Goal: Task Accomplishment & Management: Use online tool/utility

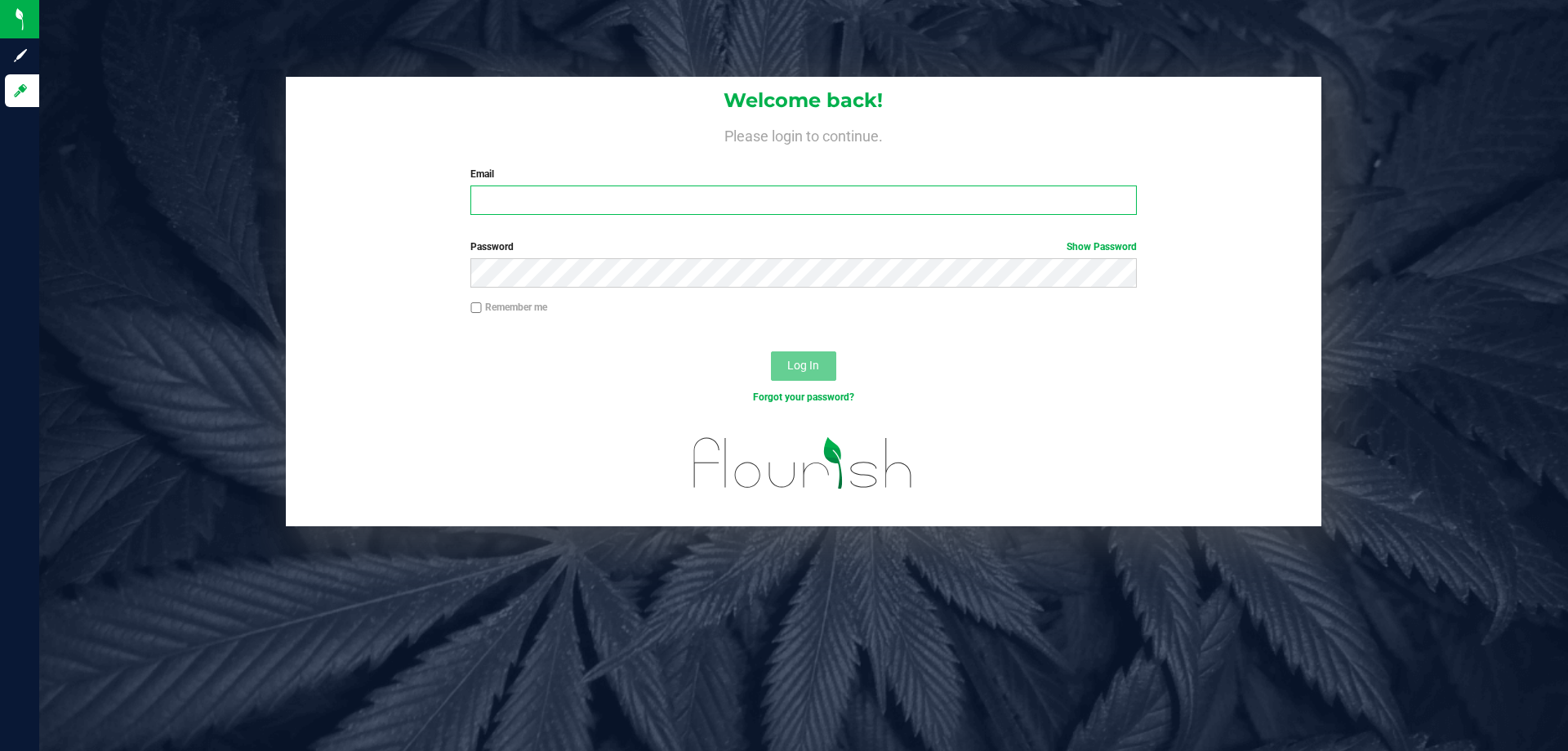
click at [543, 206] on input "Email" at bounding box center [804, 200] width 666 height 29
type input "typarrish@liveparallel.com"
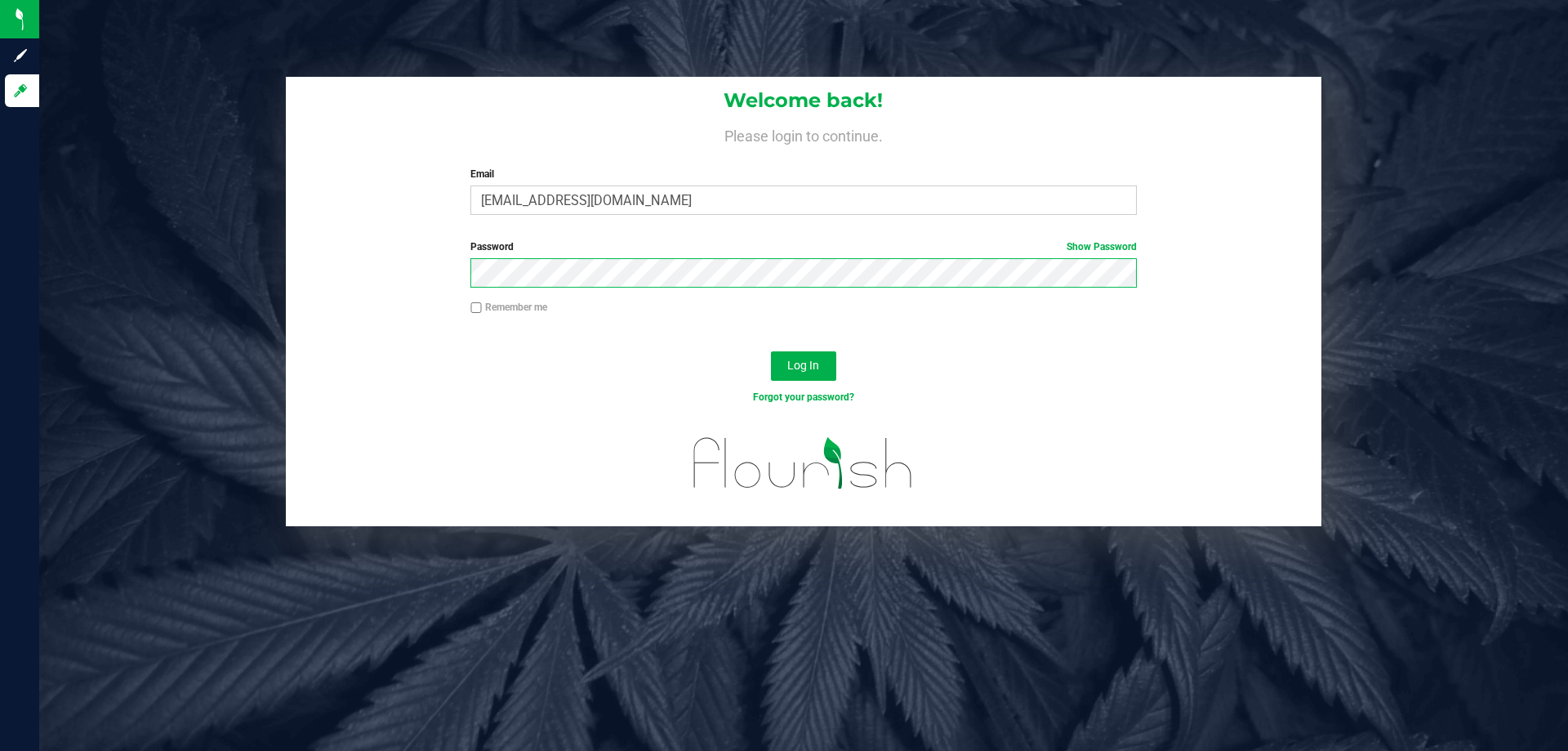
click at [771, 351] on button "Log In" at bounding box center [804, 366] width 65 height 29
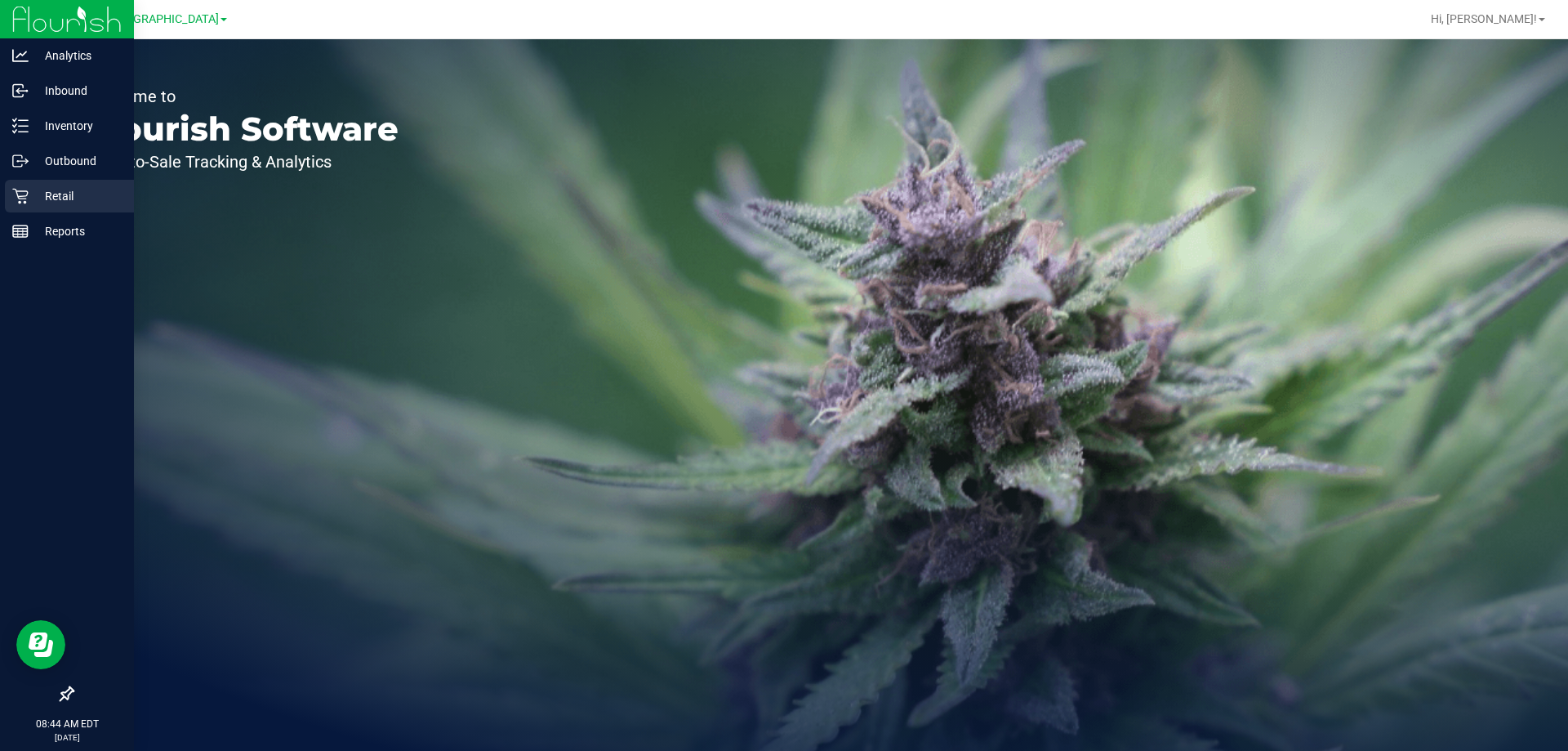
click at [32, 200] on p "Retail" at bounding box center [77, 196] width 98 height 20
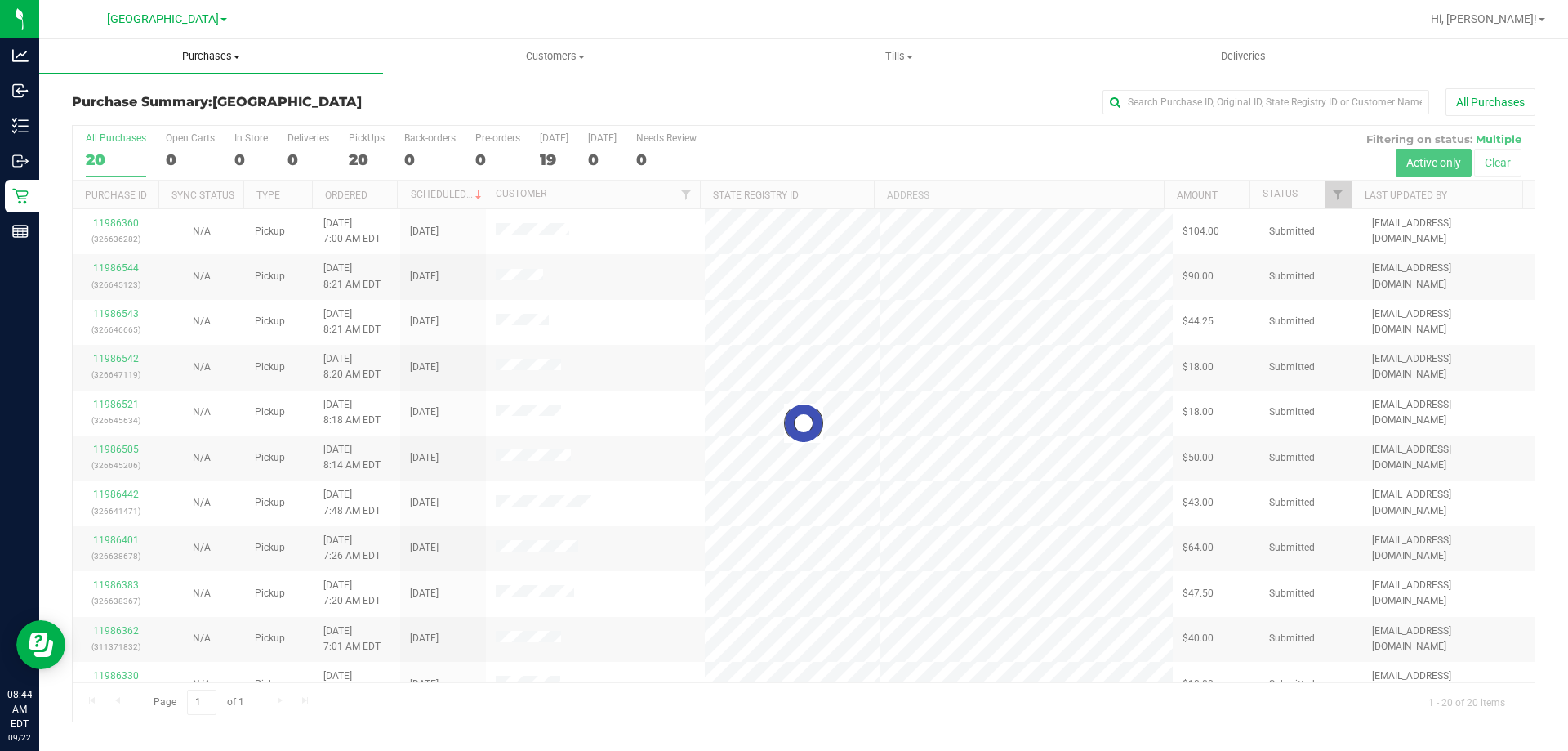
click at [233, 60] on span "Purchases" at bounding box center [211, 56] width 344 height 15
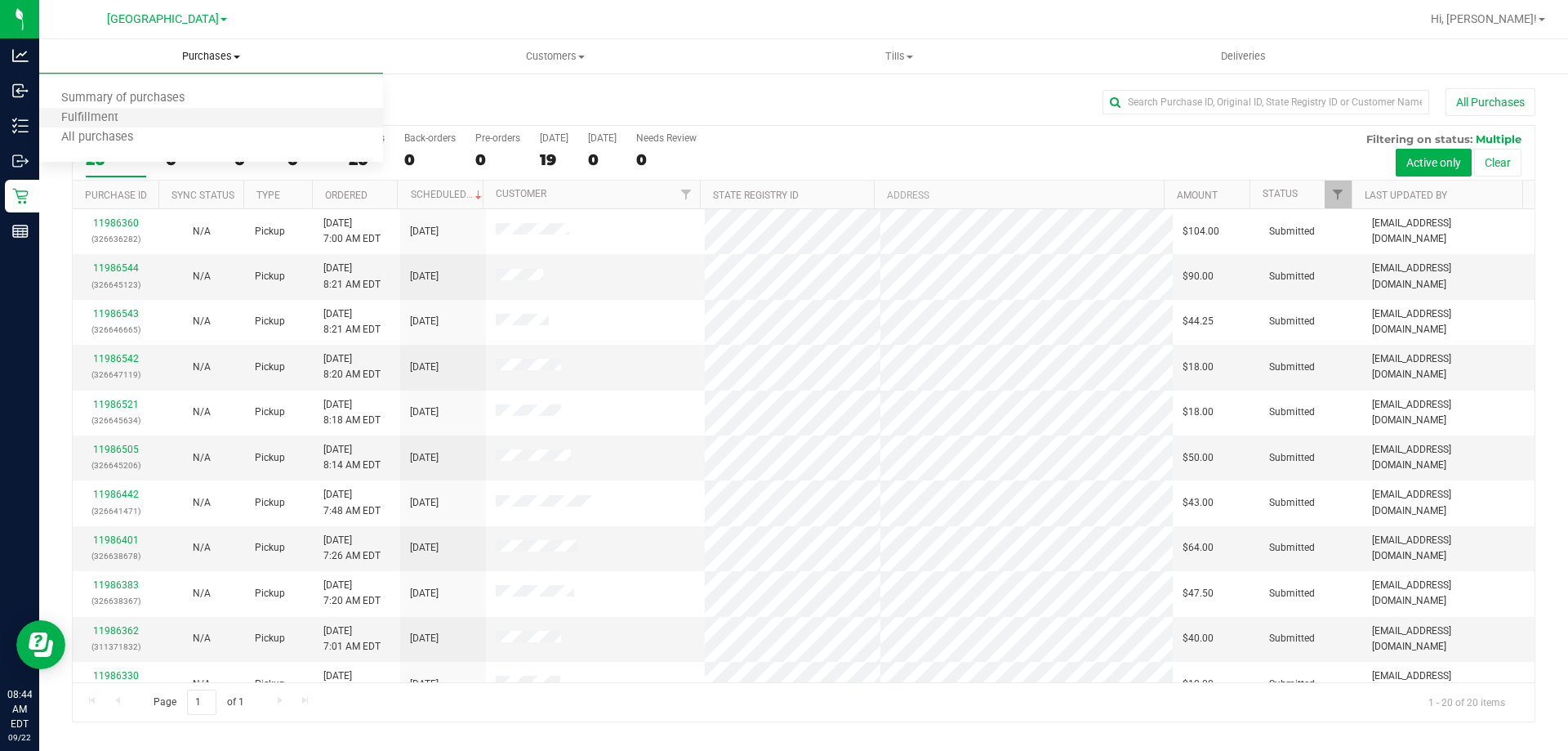
click at [231, 116] on li "Fulfillment" at bounding box center [211, 118] width 344 height 20
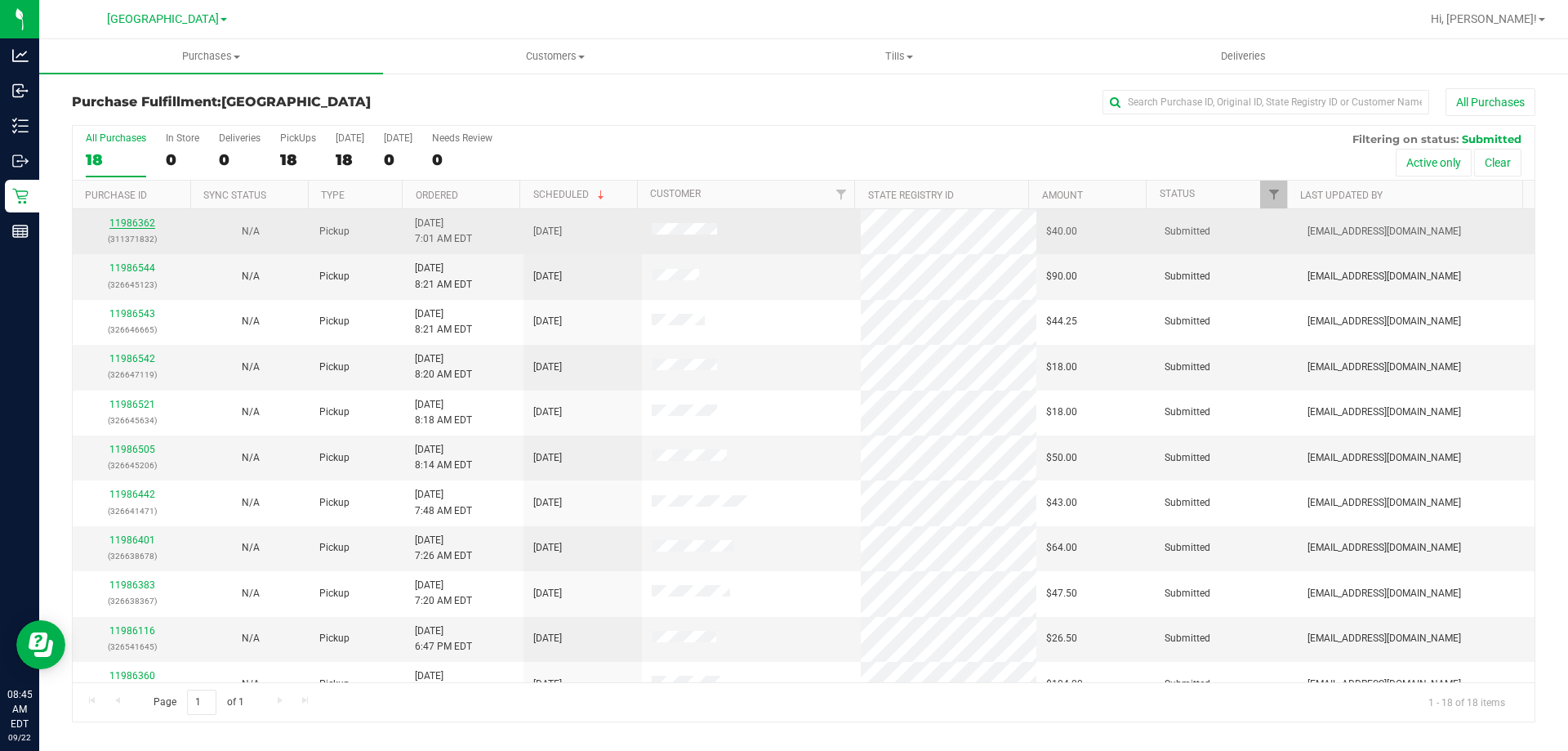
click at [134, 224] on link "11986362" at bounding box center [132, 223] width 45 height 11
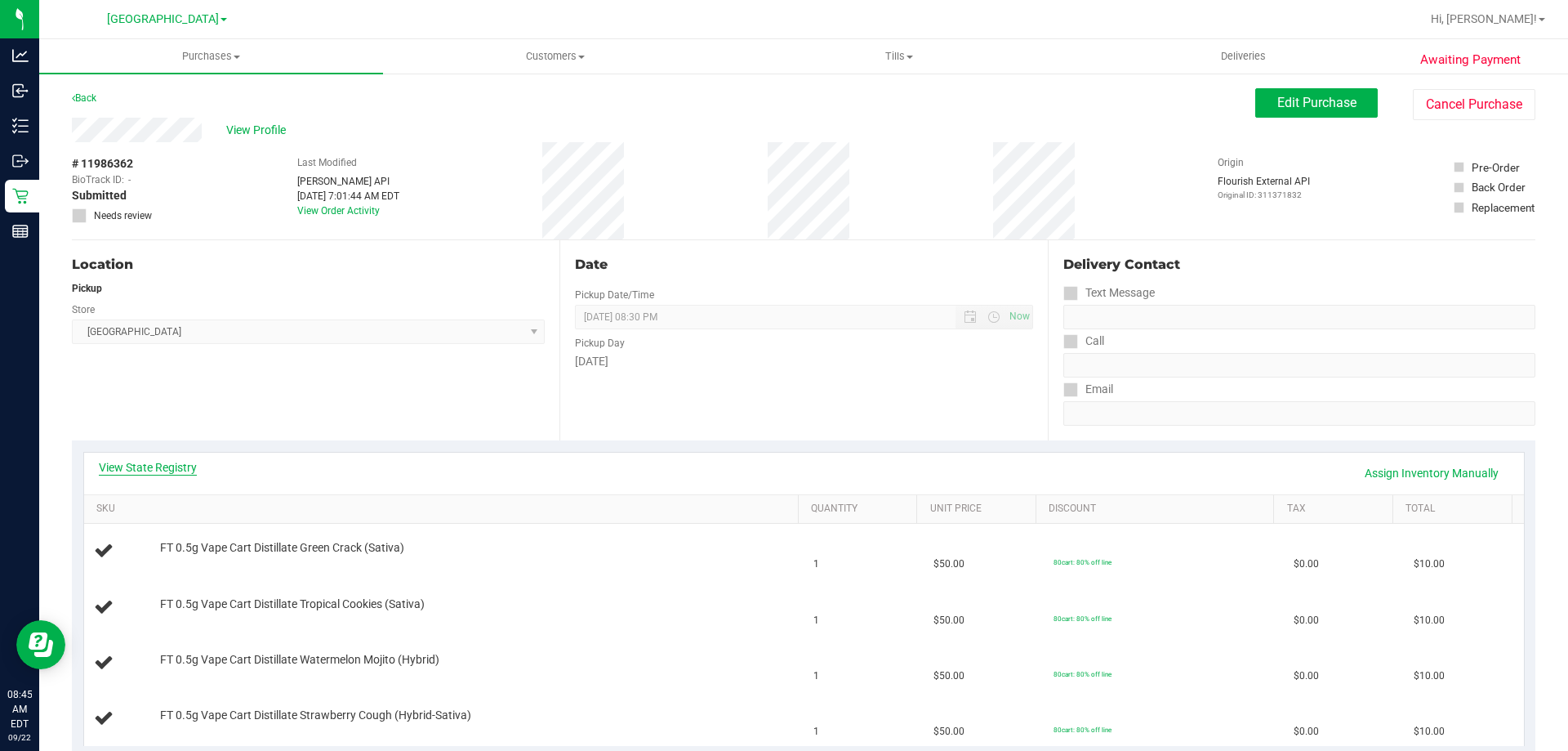
click at [175, 459] on link "View State Registry" at bounding box center [147, 467] width 98 height 16
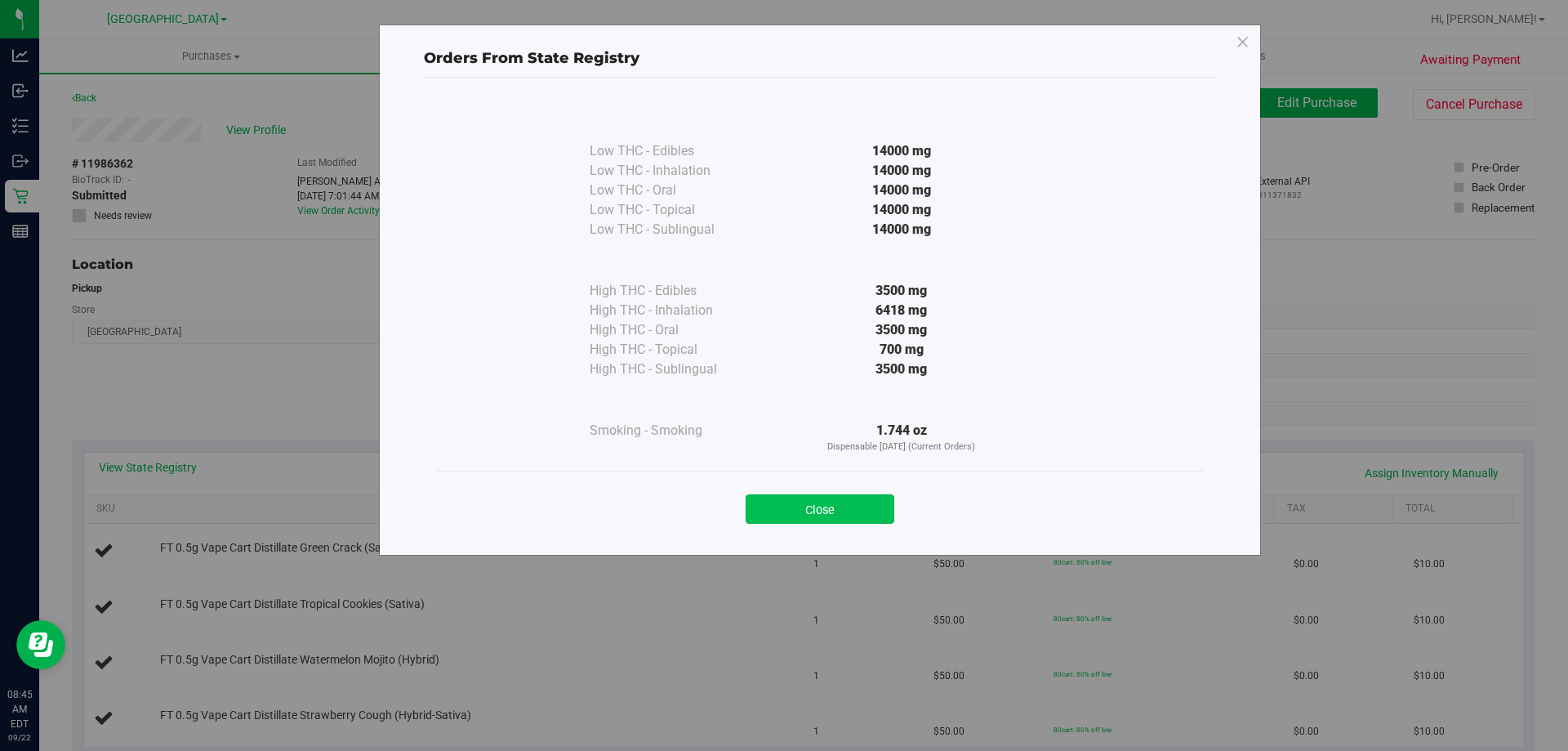
click at [846, 511] on button "Close" at bounding box center [820, 509] width 149 height 29
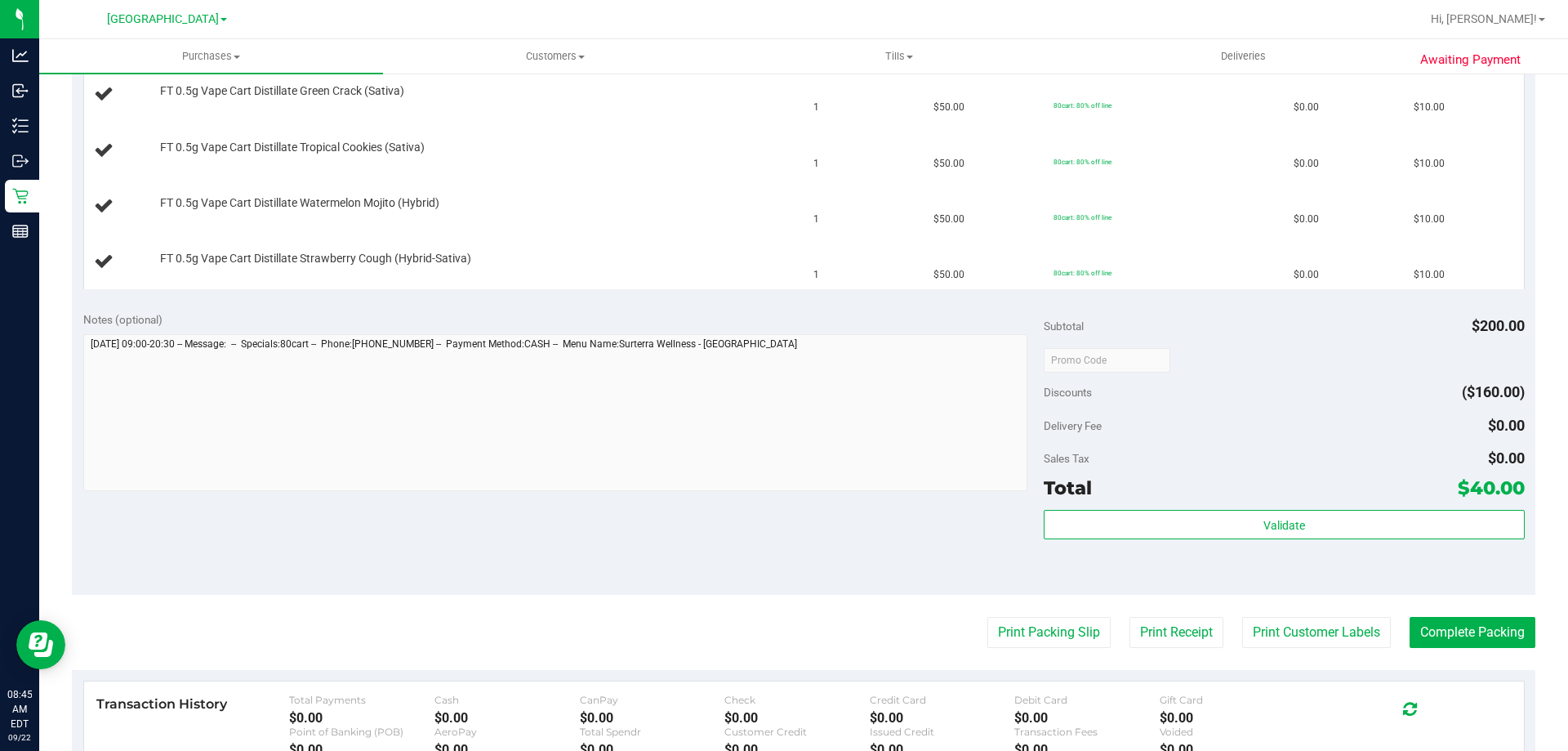
scroll to position [491, 0]
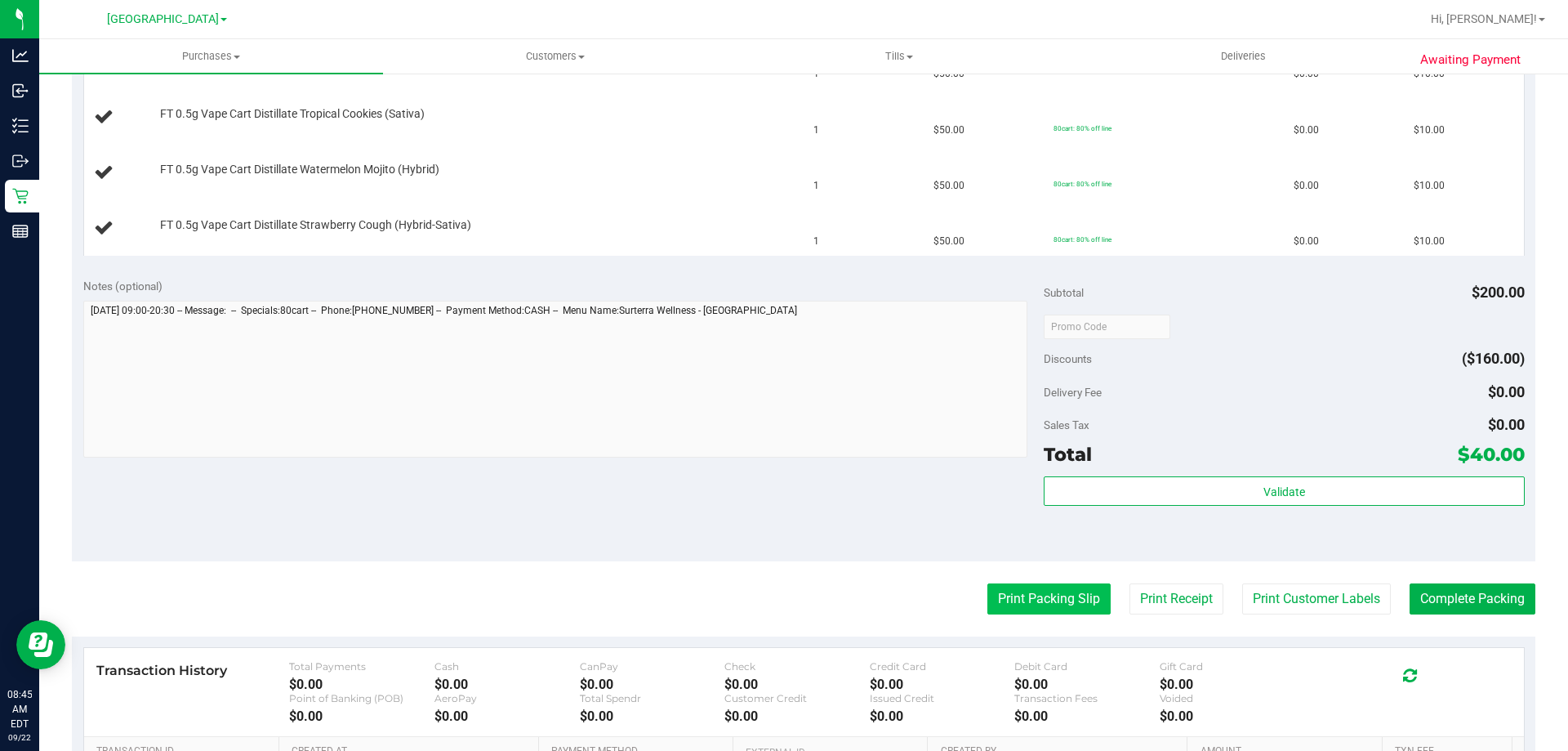
click at [1036, 593] on button "Print Packing Slip" at bounding box center [1049, 599] width 123 height 31
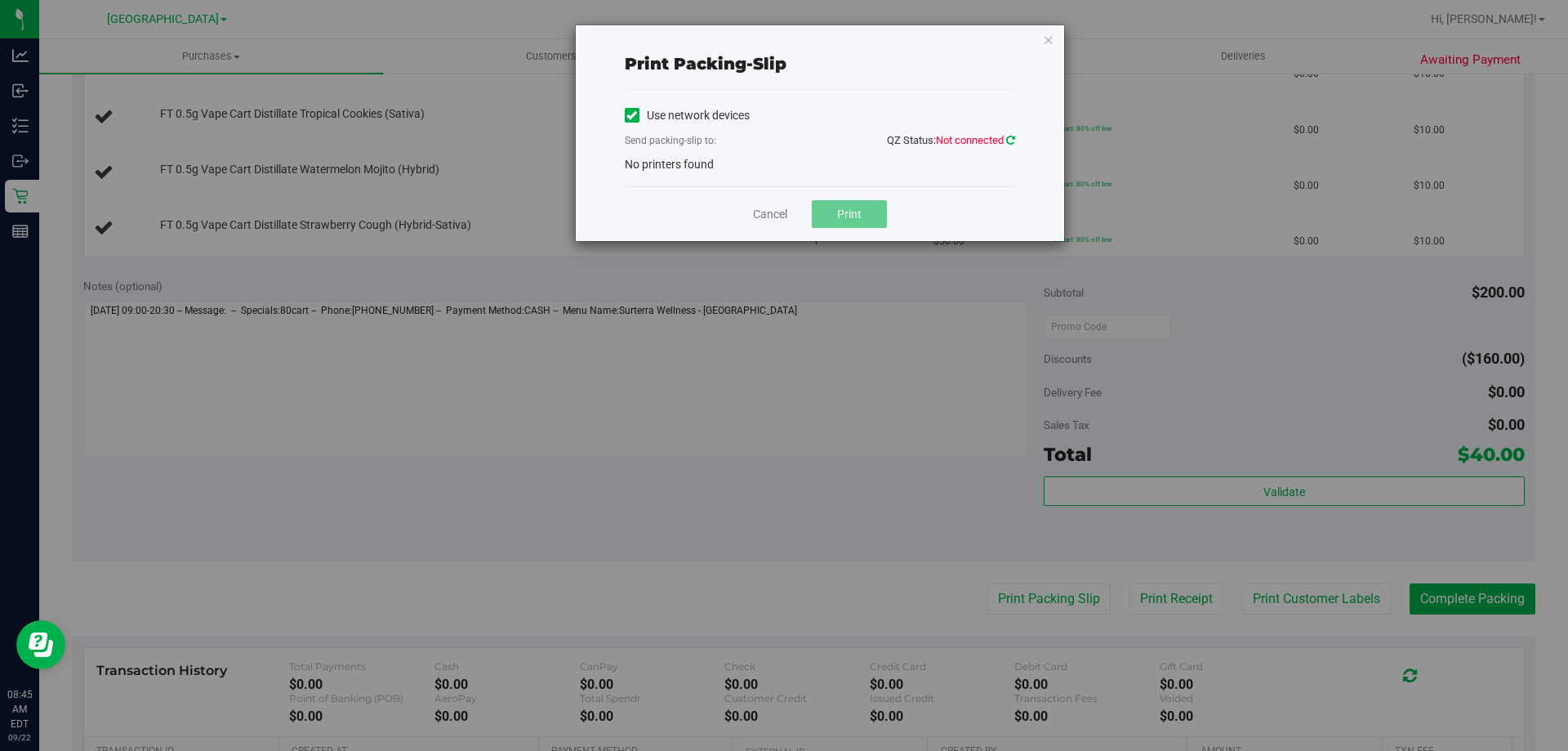
click at [1010, 145] on icon at bounding box center [1011, 140] width 9 height 10
click at [1045, 34] on icon "button" at bounding box center [1048, 39] width 11 height 20
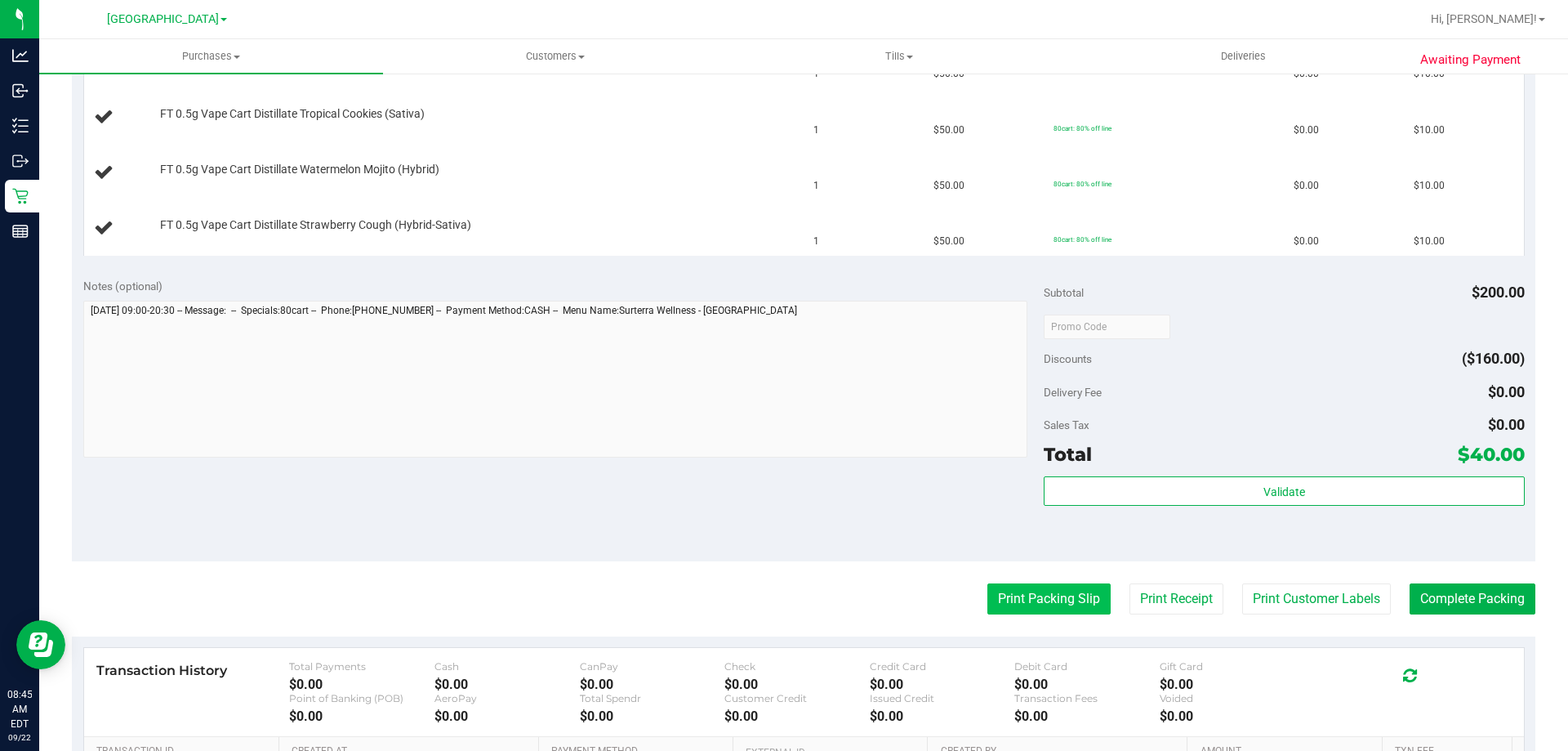
click at [1072, 595] on button "Print Packing Slip" at bounding box center [1049, 599] width 123 height 31
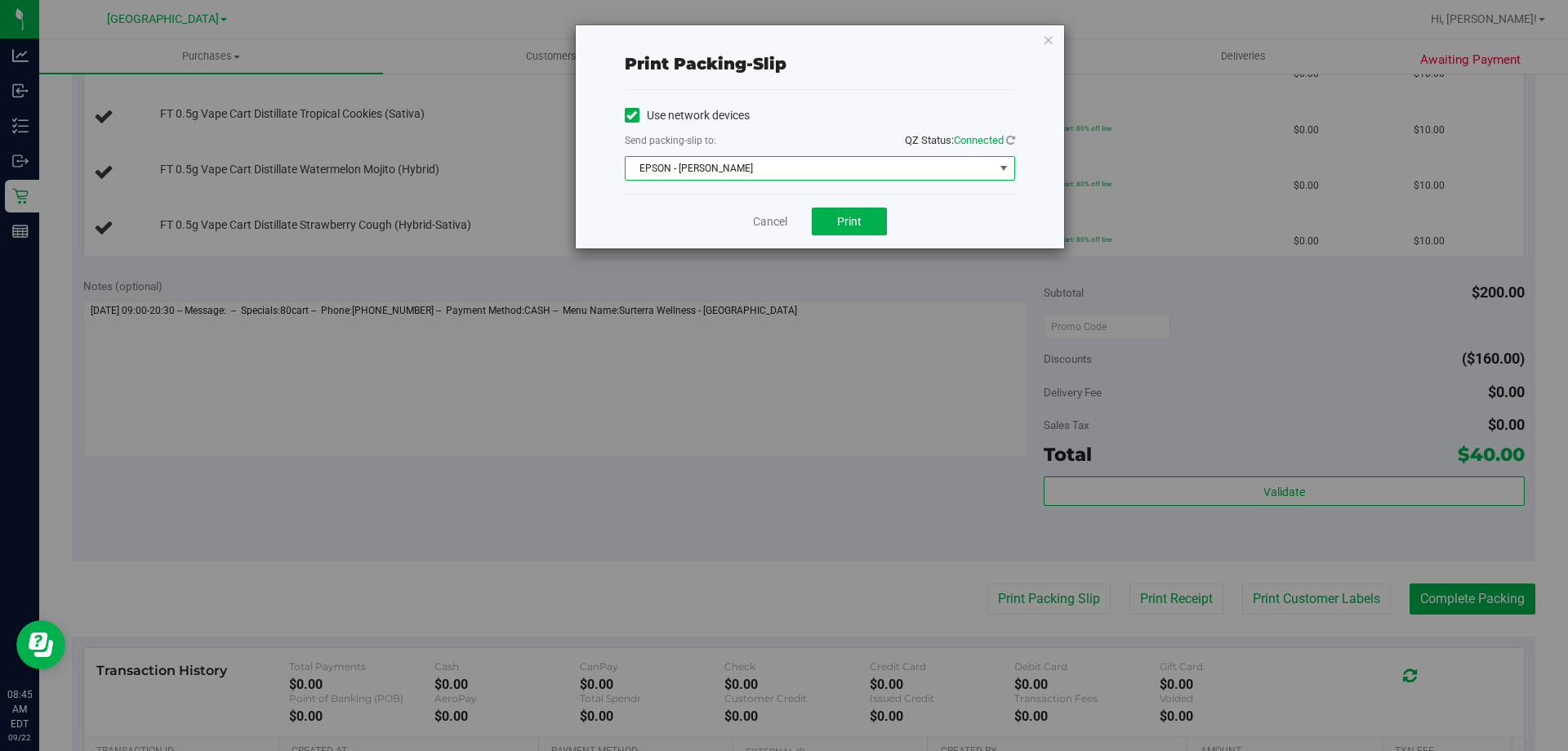
click at [918, 171] on span "EPSON - [PERSON_NAME]" at bounding box center [810, 168] width 368 height 23
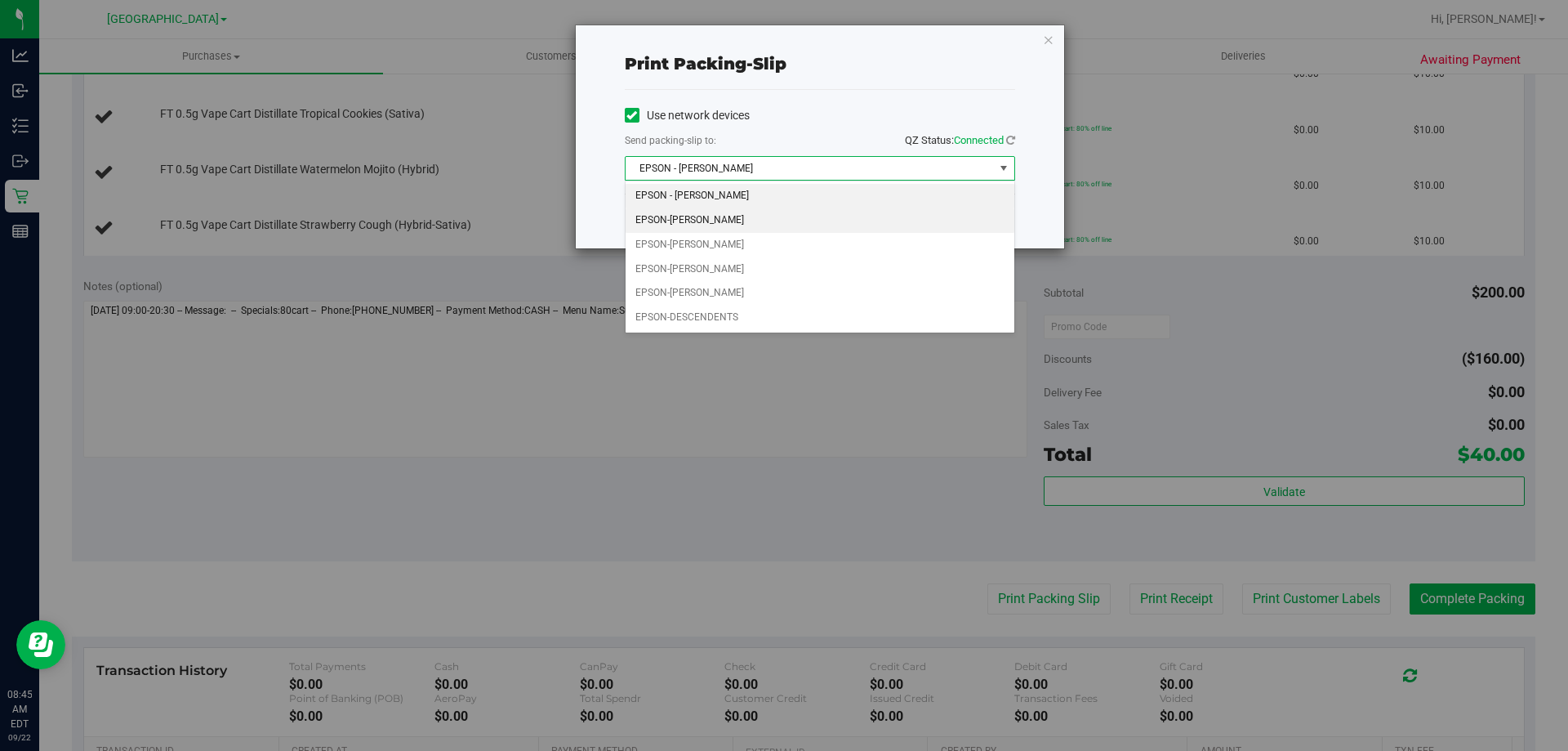
click at [858, 213] on li "EPSON-[PERSON_NAME]" at bounding box center [820, 220] width 389 height 25
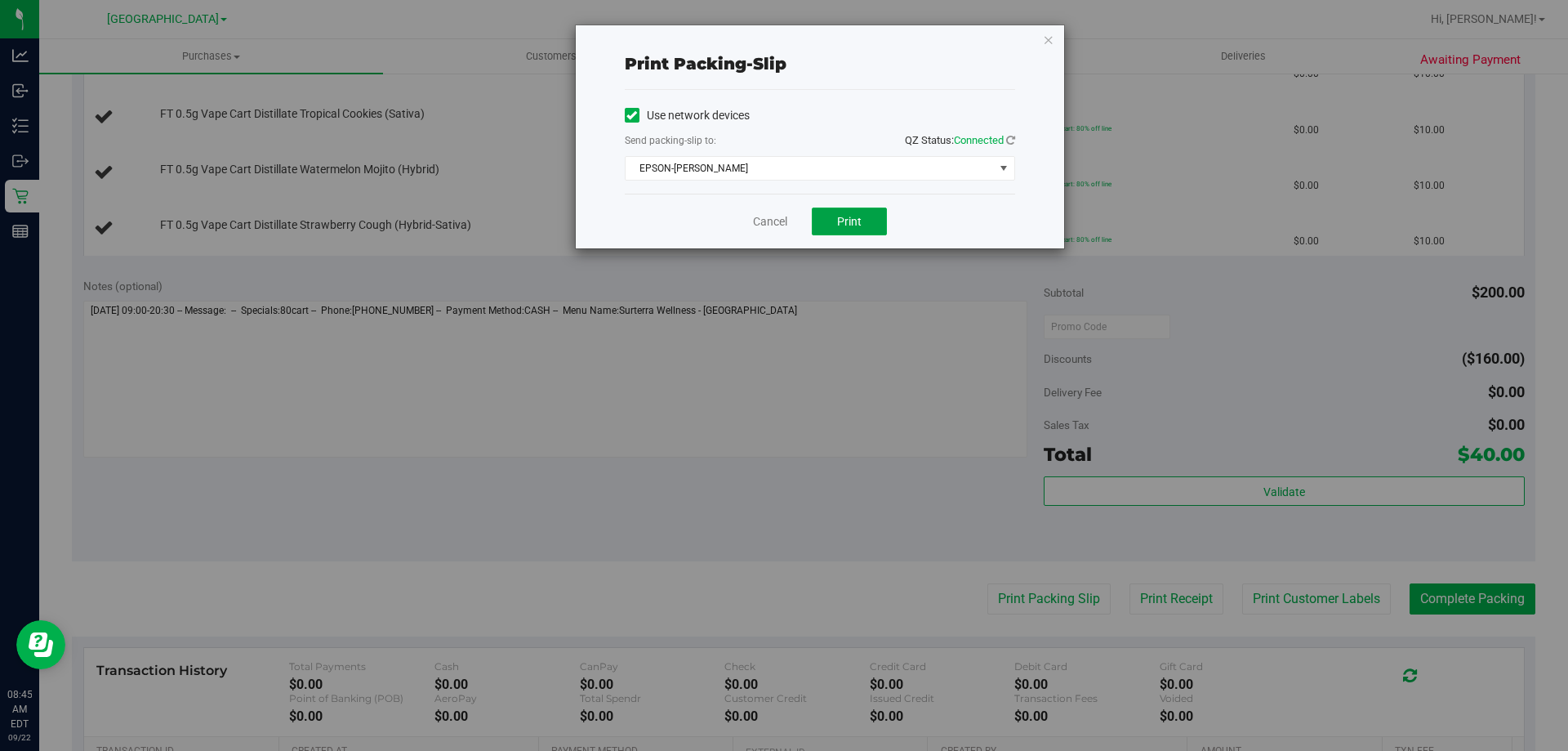
click at [858, 213] on button "Print" at bounding box center [850, 221] width 75 height 27
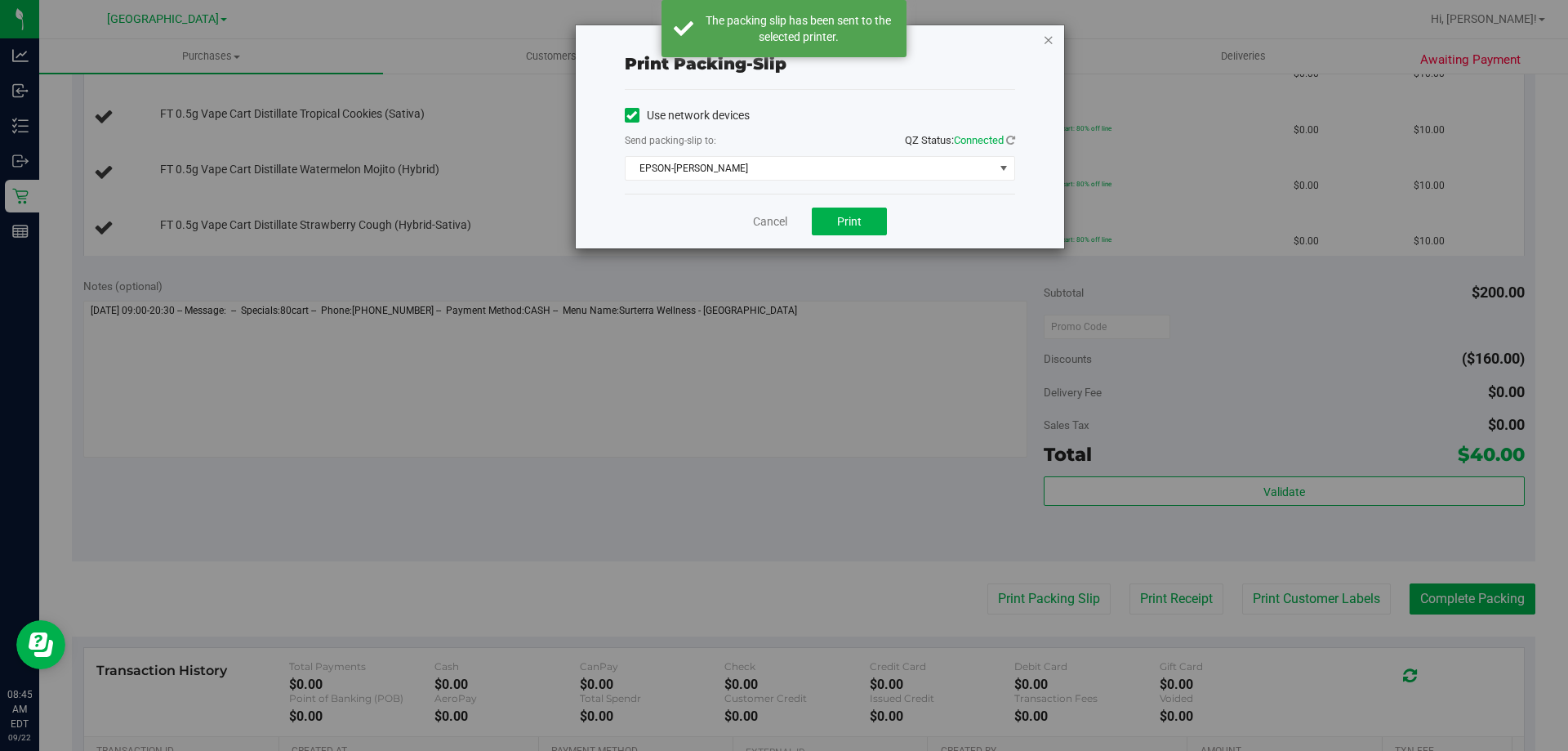
click at [1045, 41] on icon "button" at bounding box center [1048, 39] width 11 height 20
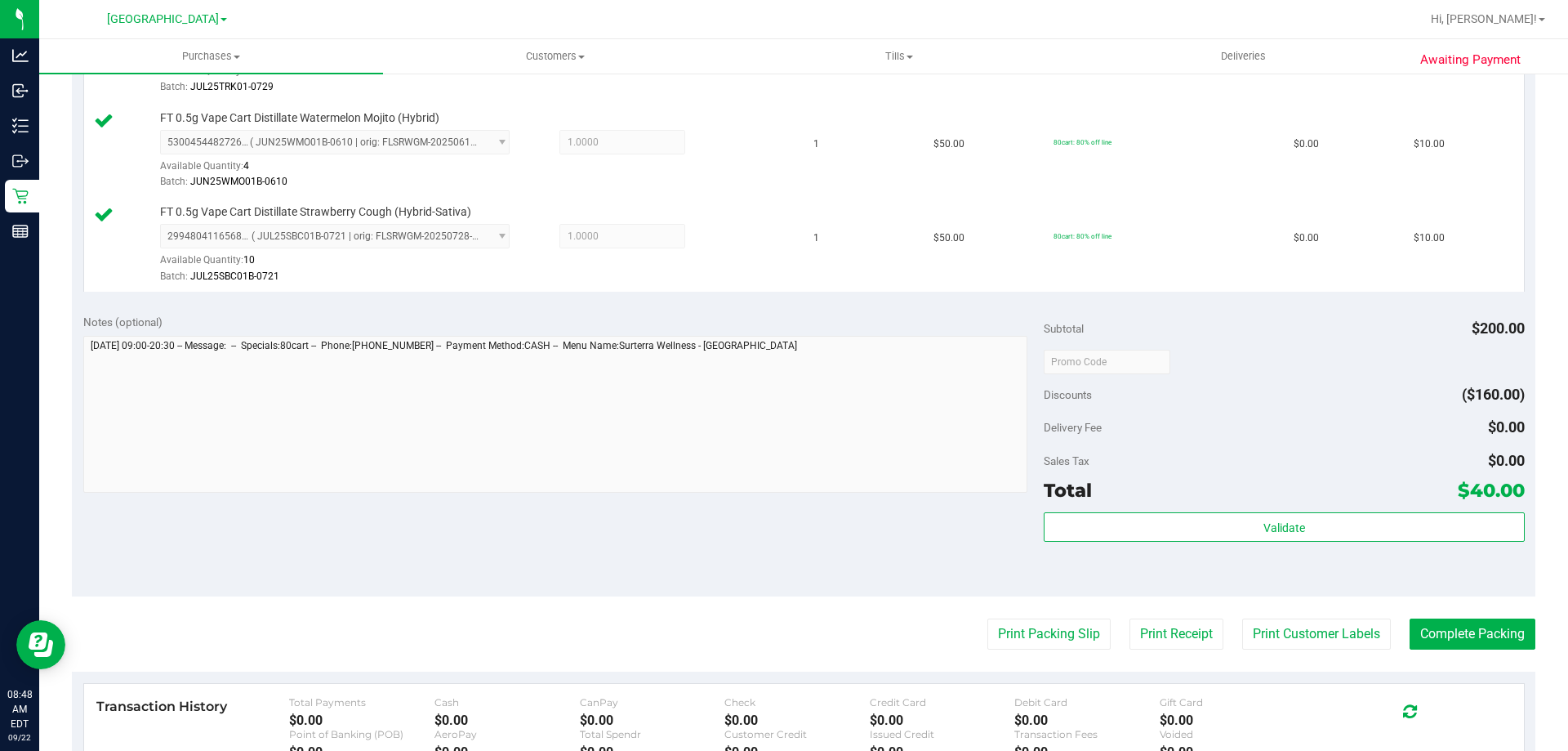
scroll to position [868, 0]
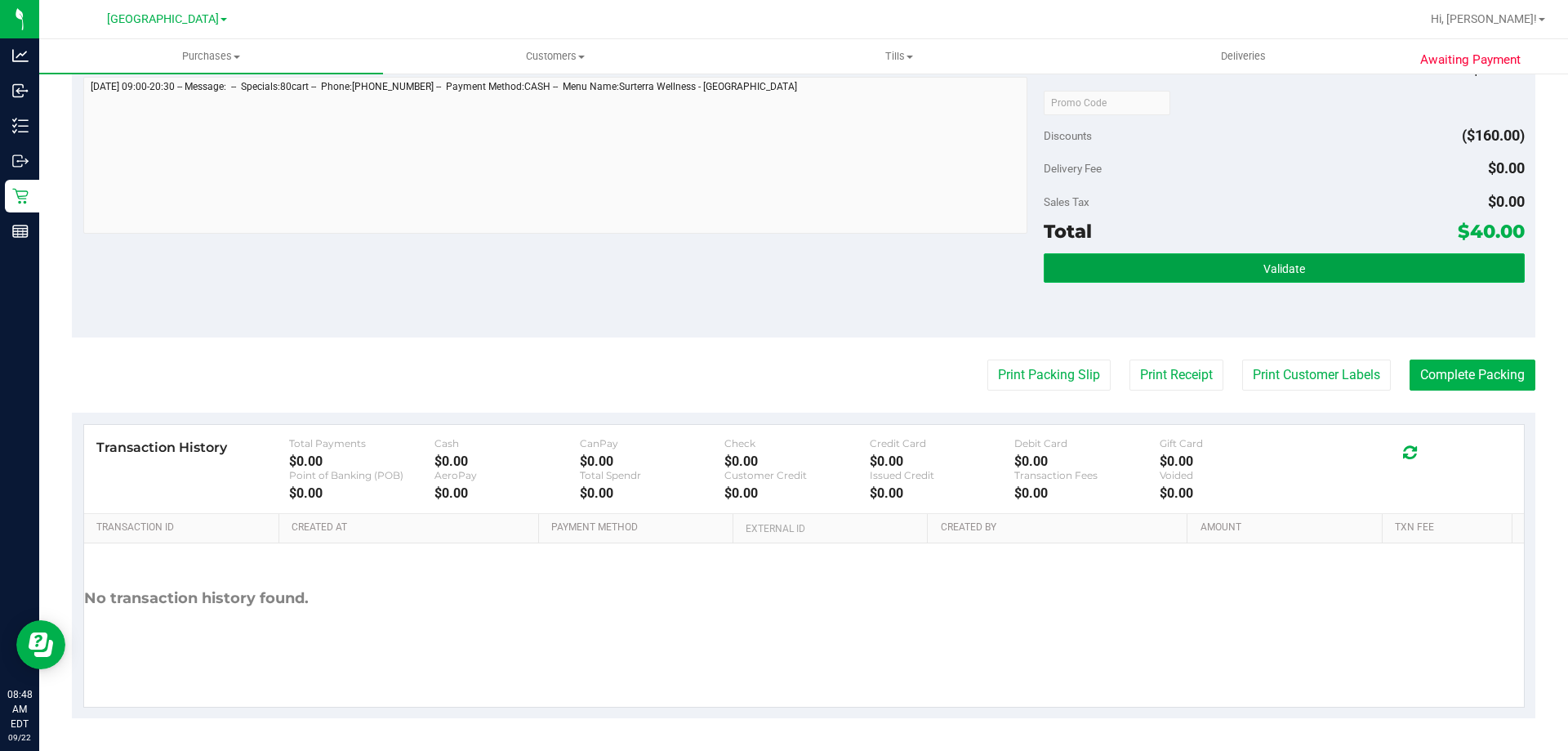
click at [1347, 265] on button "Validate" at bounding box center [1284, 268] width 480 height 29
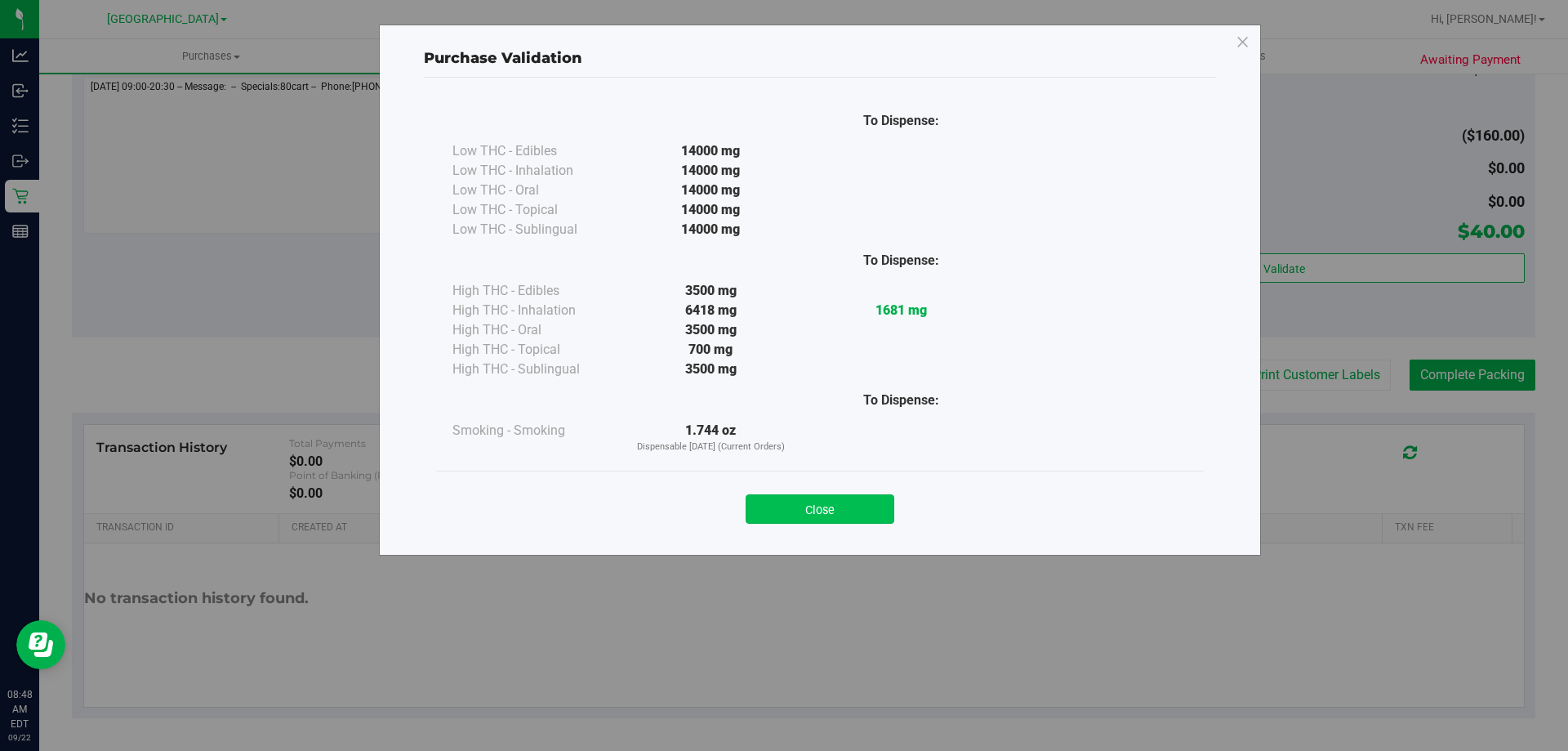
click at [858, 506] on button "Close" at bounding box center [820, 509] width 149 height 29
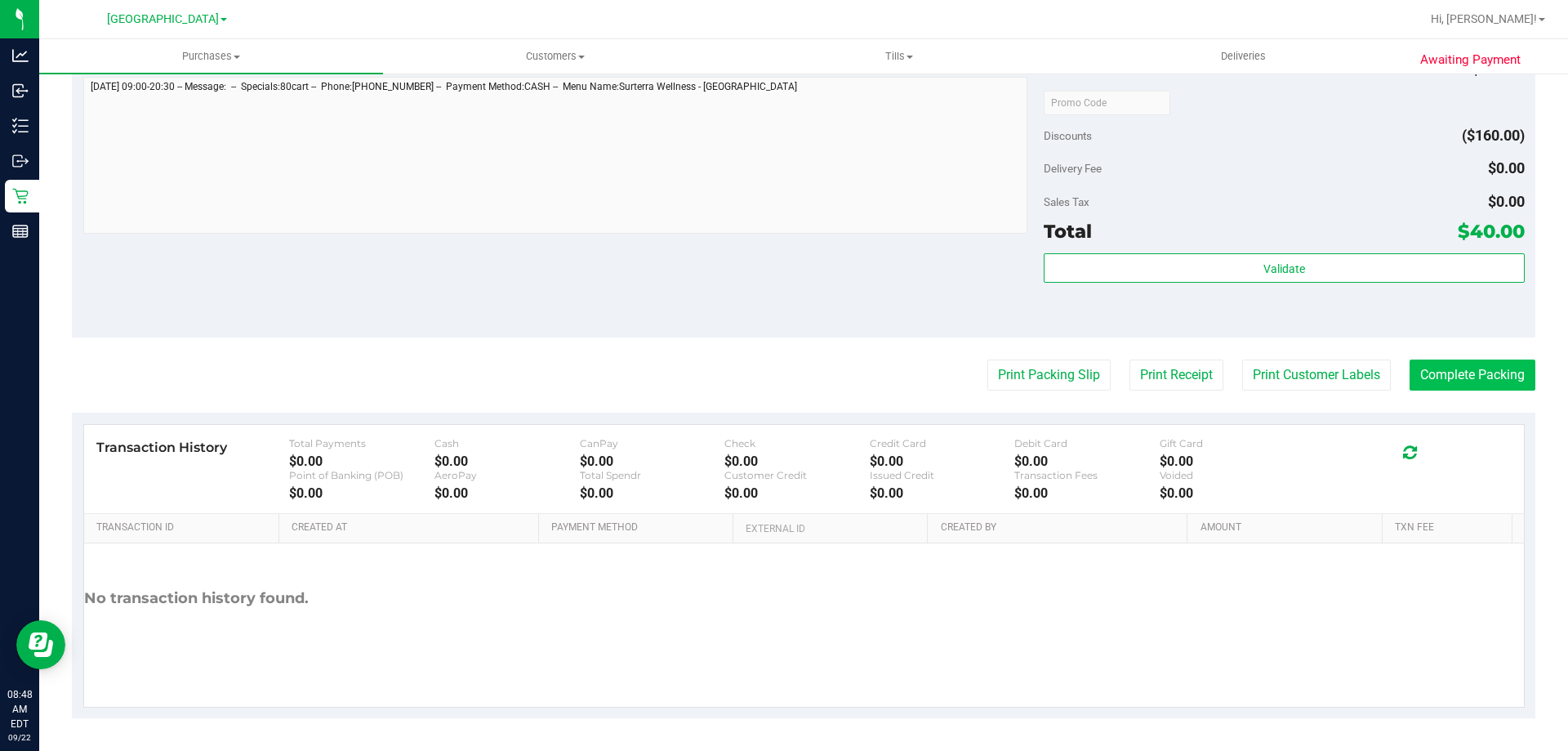
click at [1466, 371] on button "Complete Packing" at bounding box center [1472, 375] width 126 height 31
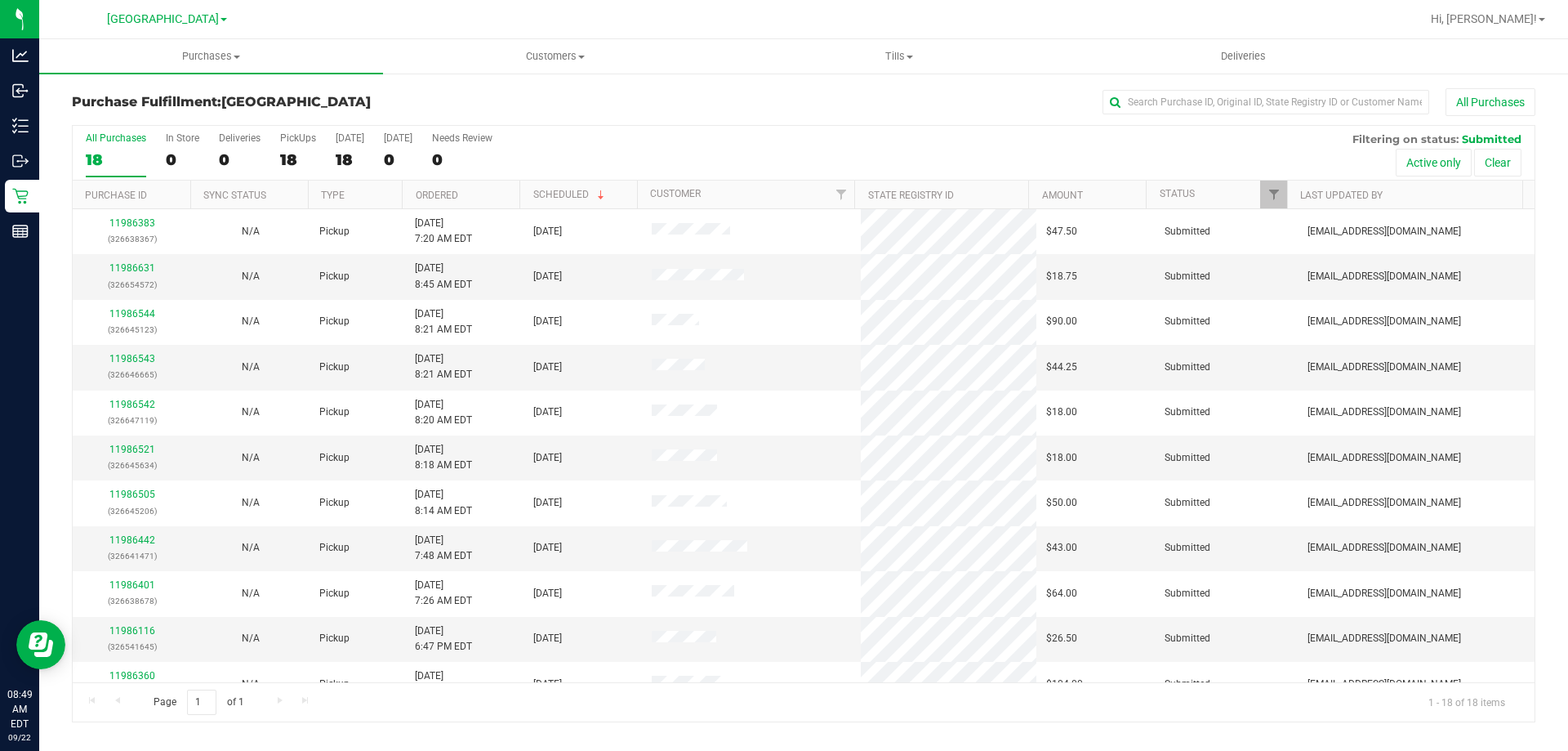
click at [496, 191] on th "Ordered" at bounding box center [460, 194] width 117 height 28
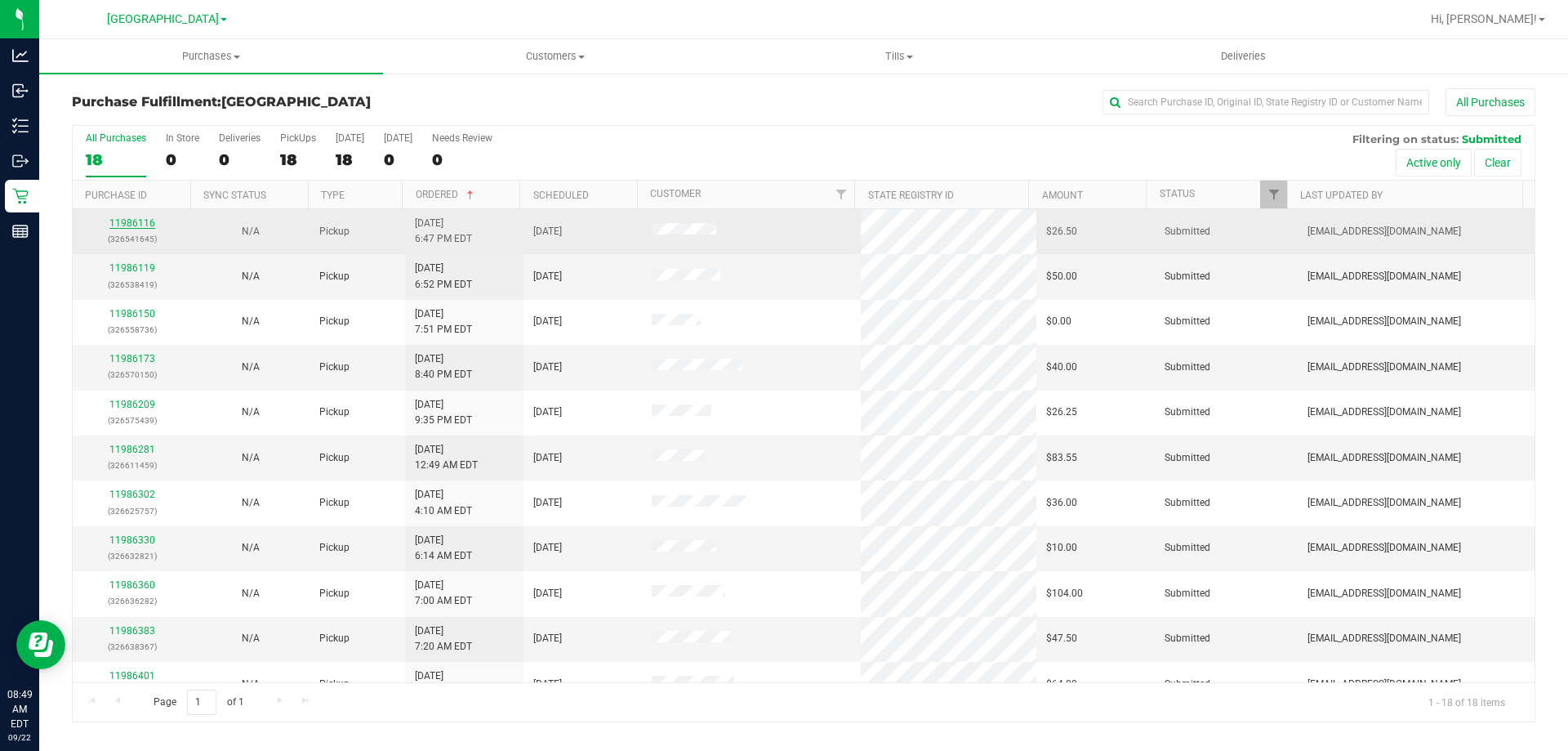
click at [142, 225] on link "11986116" at bounding box center [132, 223] width 45 height 11
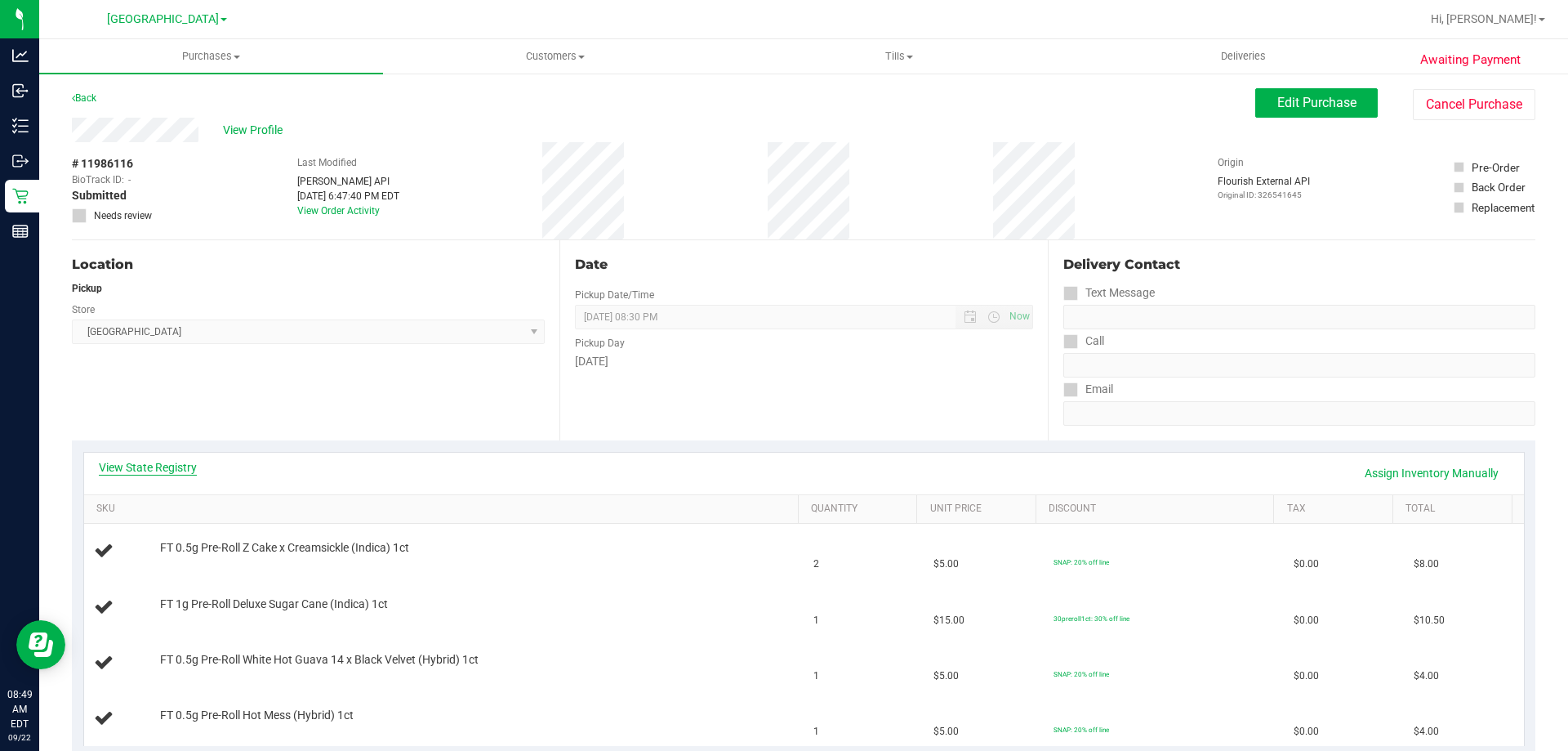
click at [155, 461] on link "View State Registry" at bounding box center [147, 467] width 98 height 16
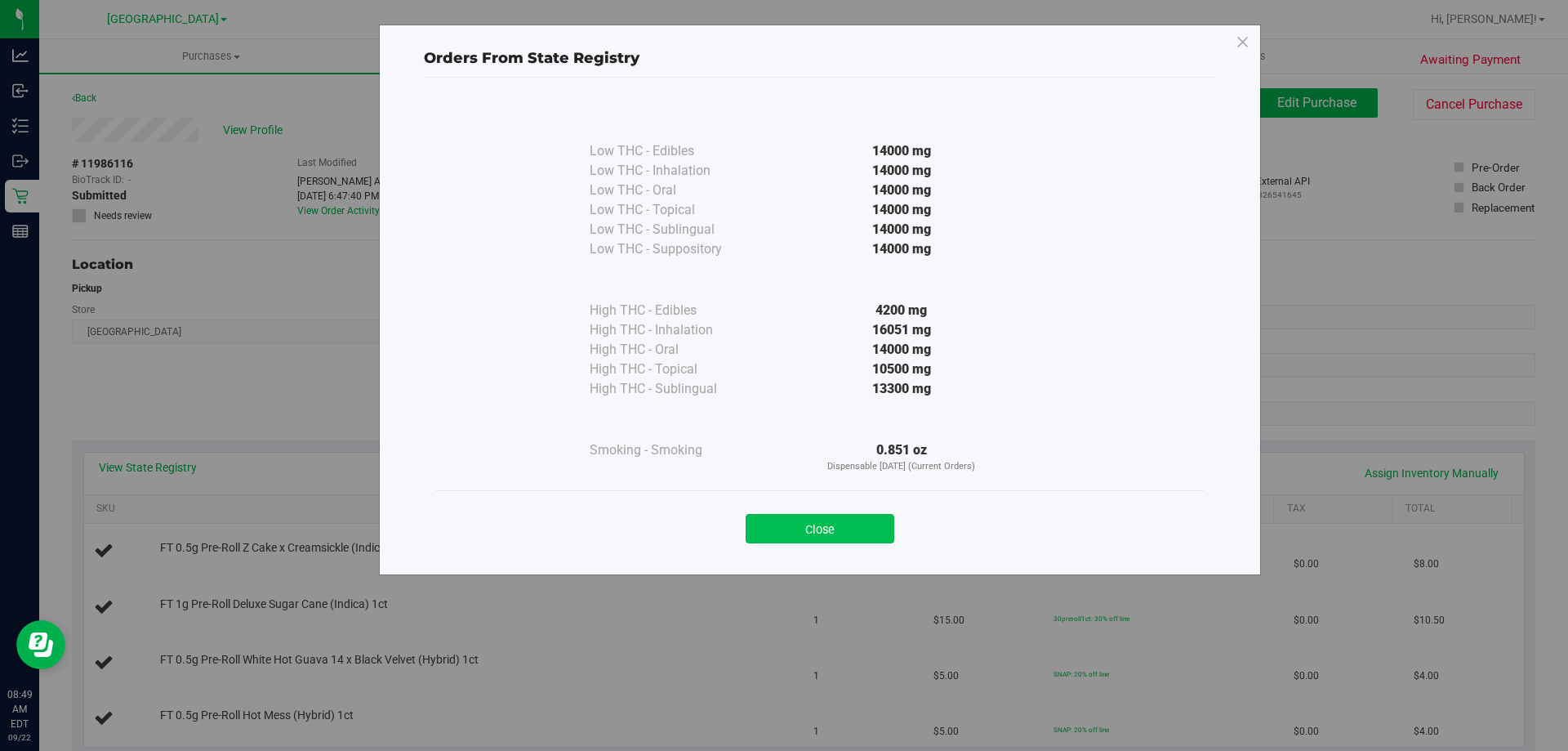
click at [826, 530] on button "Close" at bounding box center [820, 528] width 149 height 29
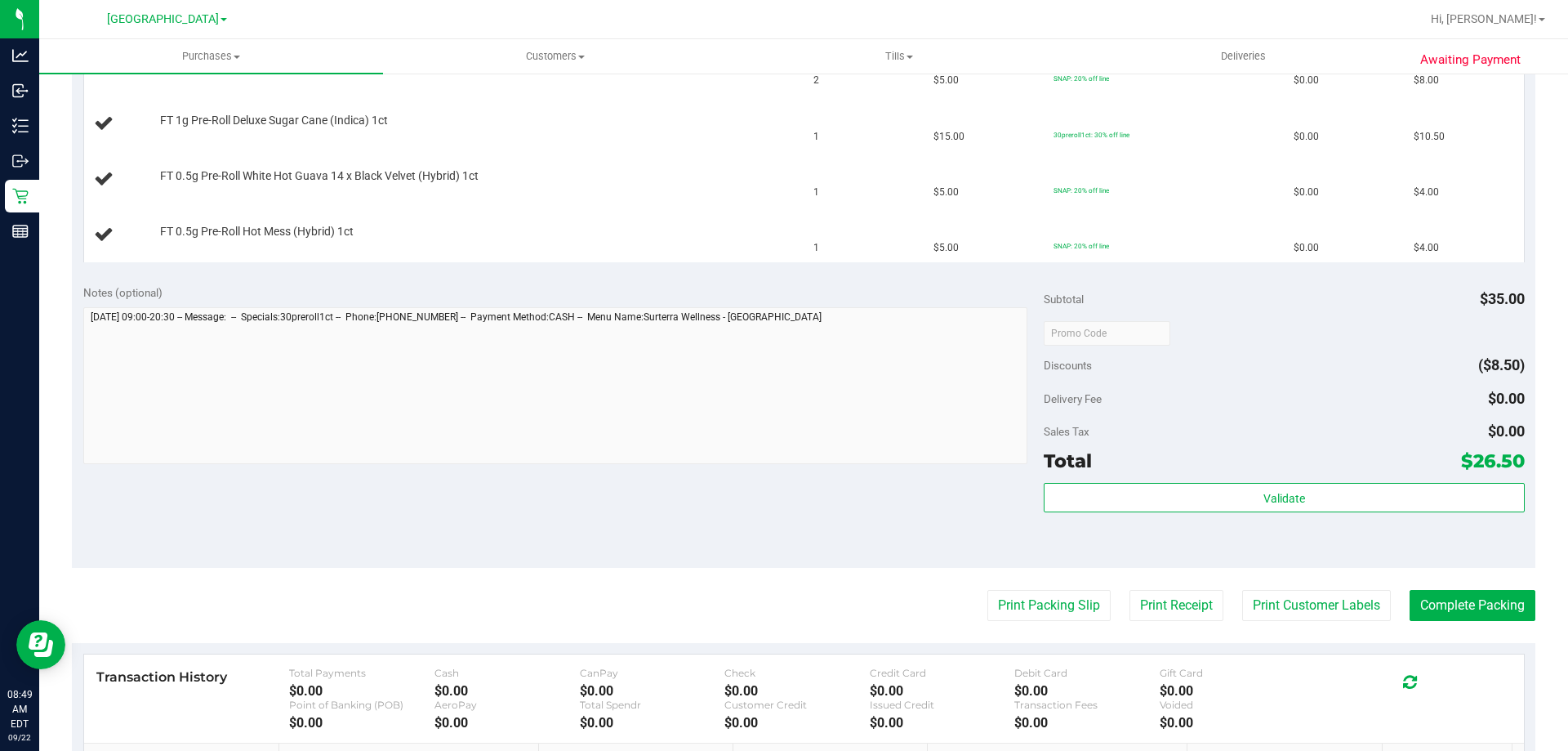
scroll to position [491, 0]
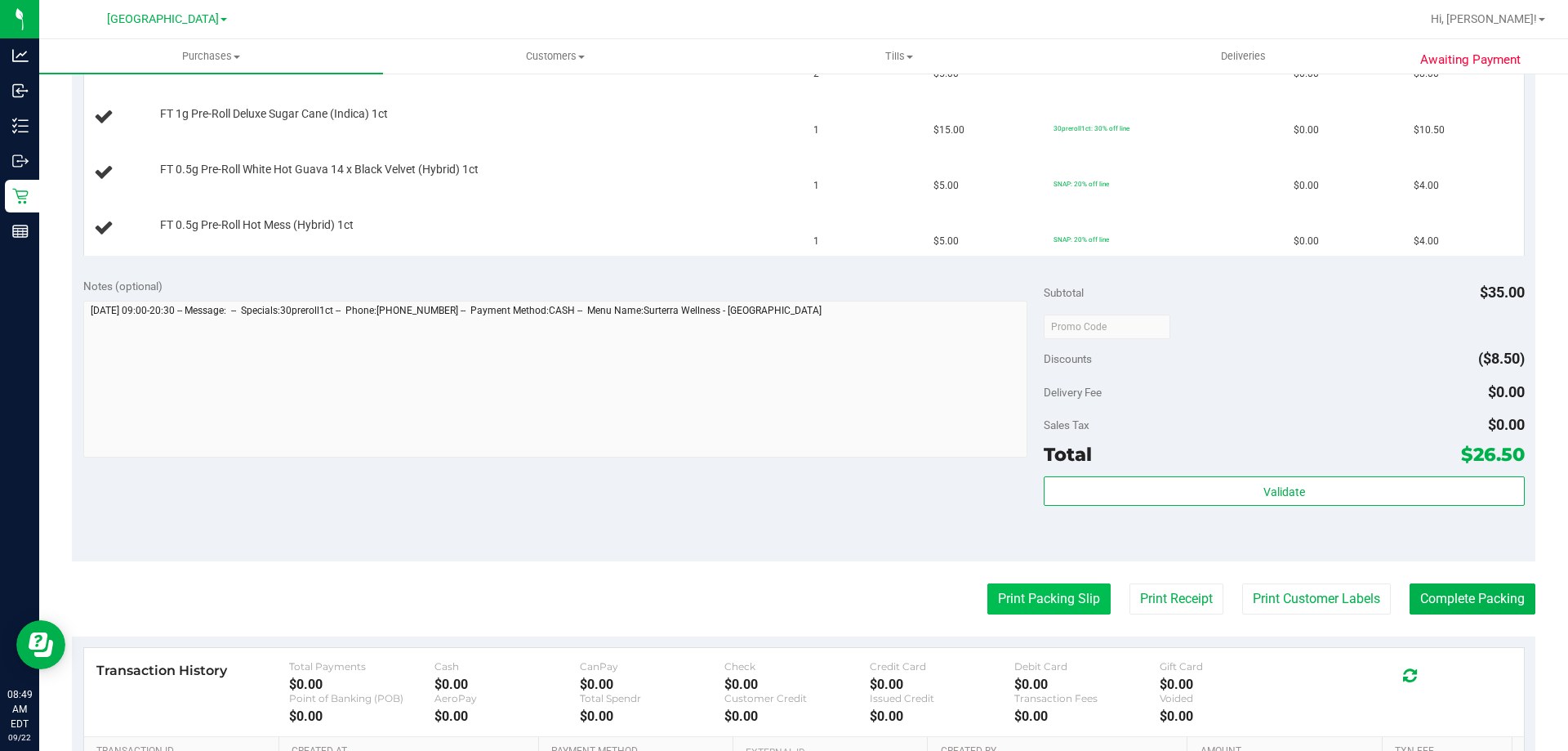
click at [989, 612] on button "Print Packing Slip" at bounding box center [1049, 599] width 123 height 31
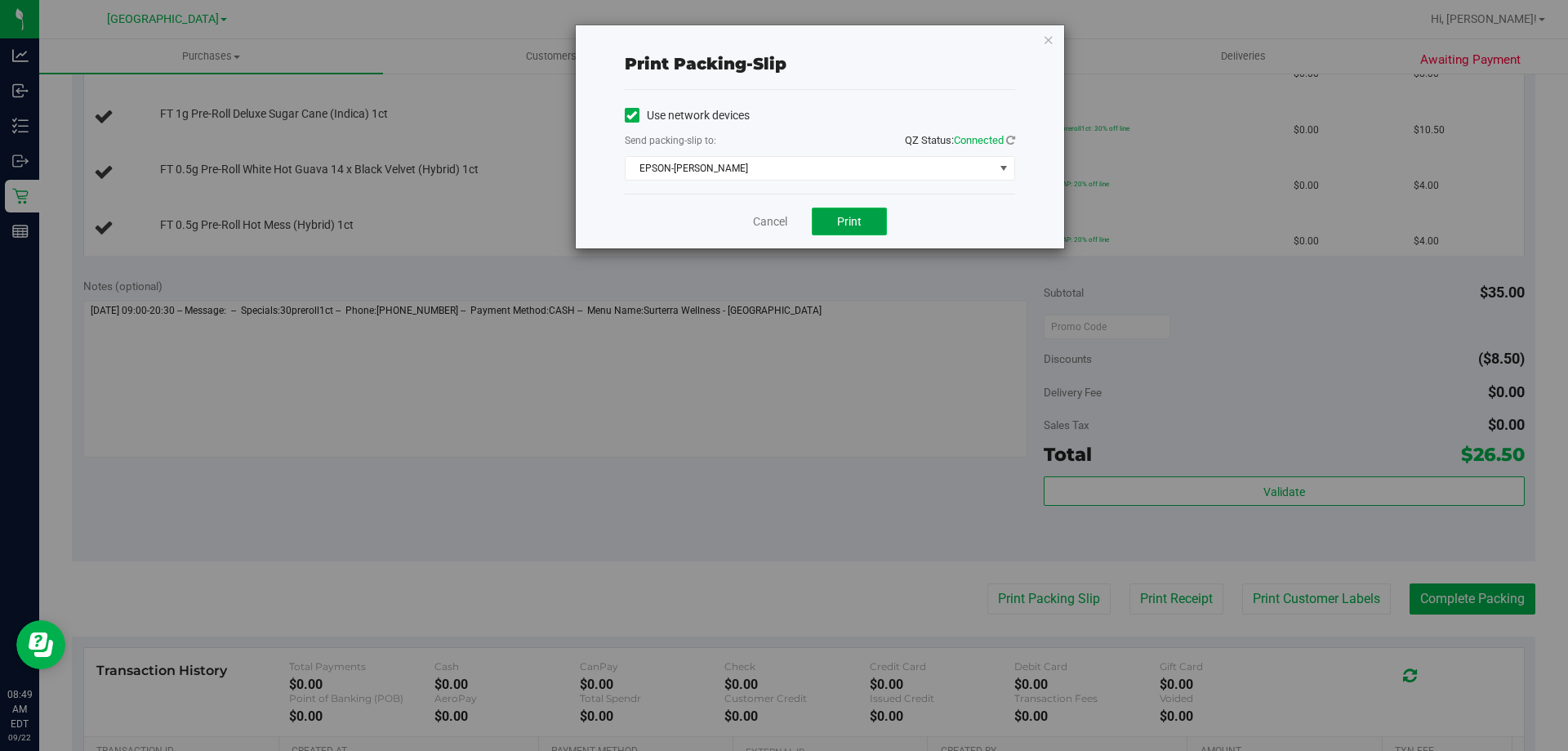
click at [845, 221] on span "Print" at bounding box center [849, 221] width 25 height 13
click at [1050, 37] on icon "button" at bounding box center [1048, 39] width 11 height 20
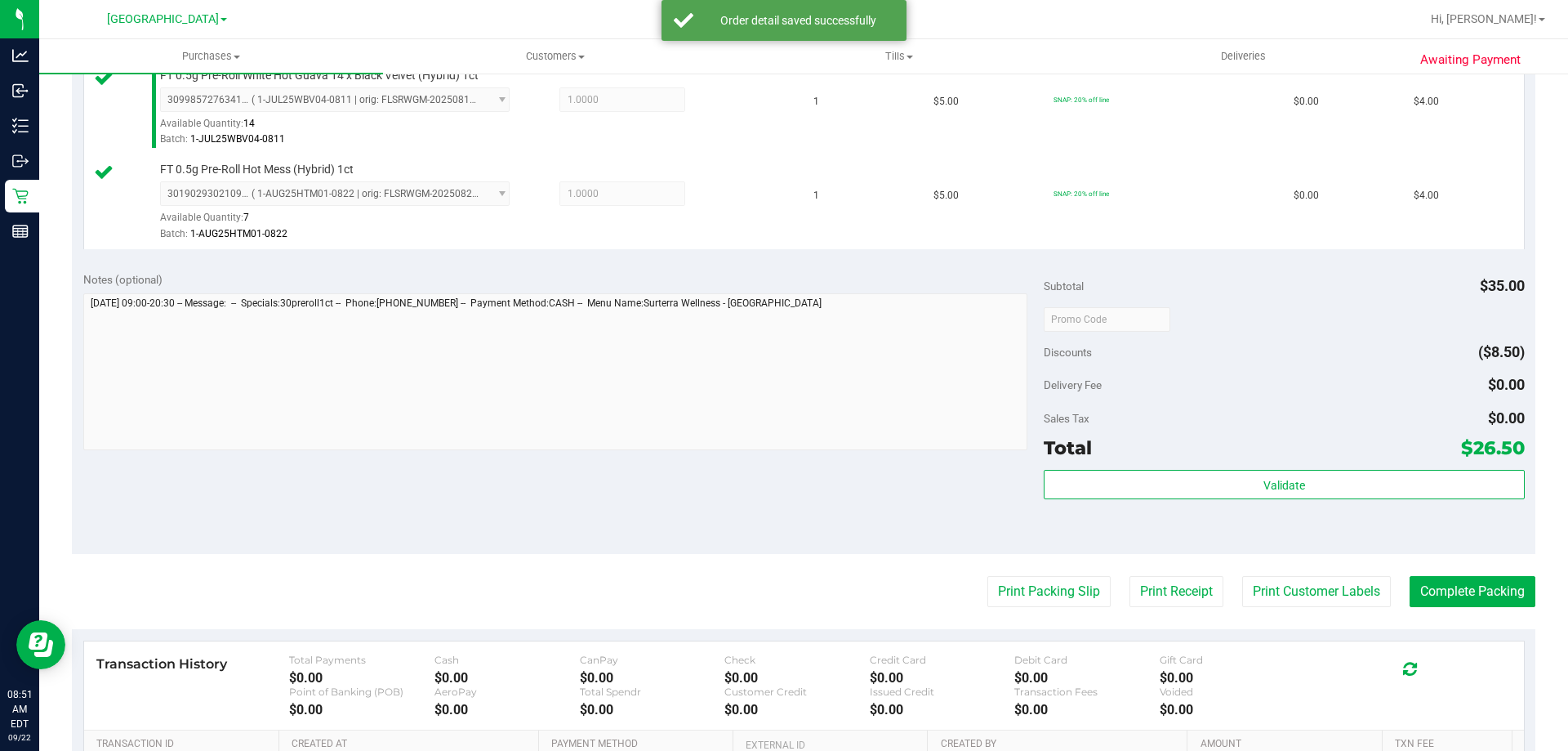
scroll to position [868, 0]
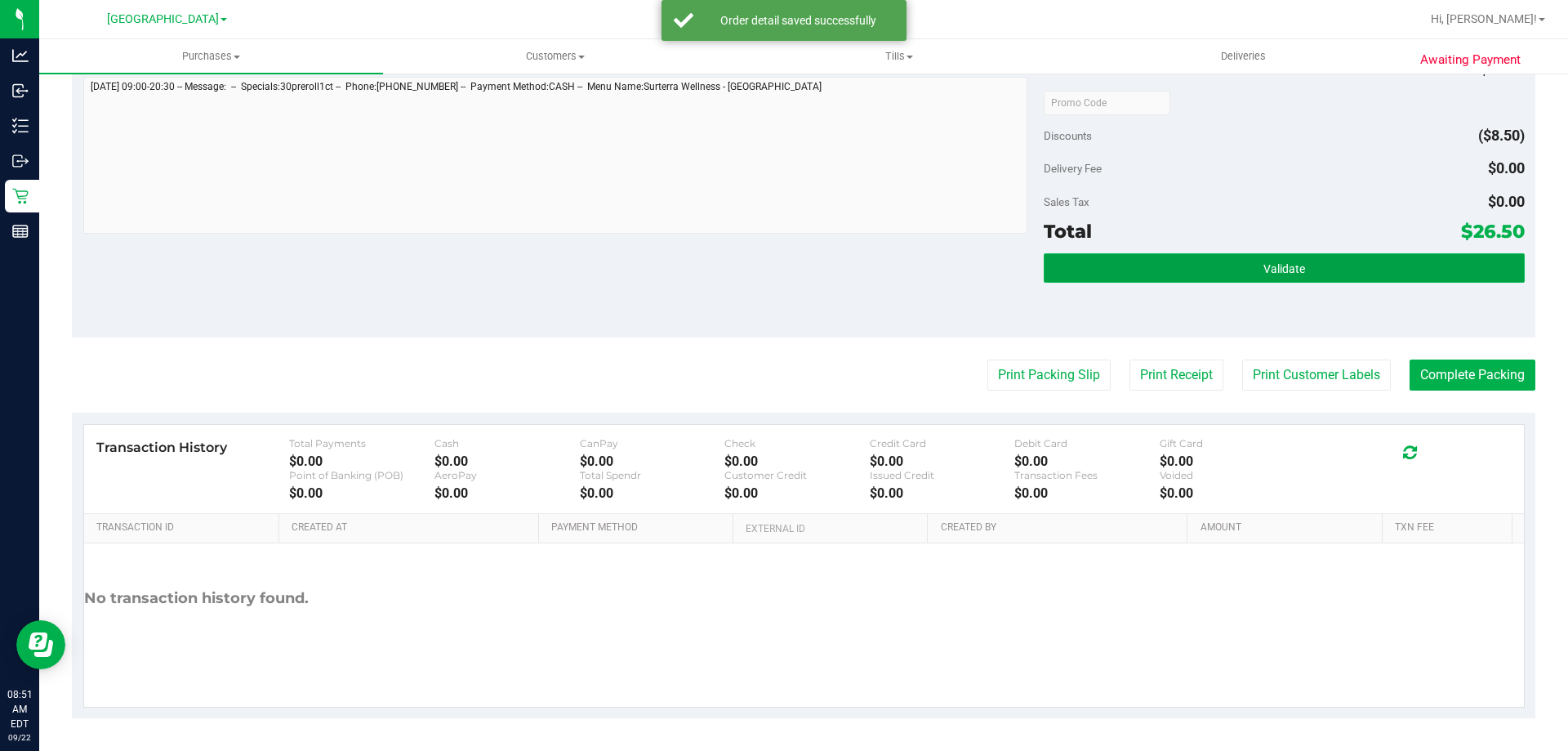
click at [1309, 277] on button "Validate" at bounding box center [1284, 268] width 480 height 29
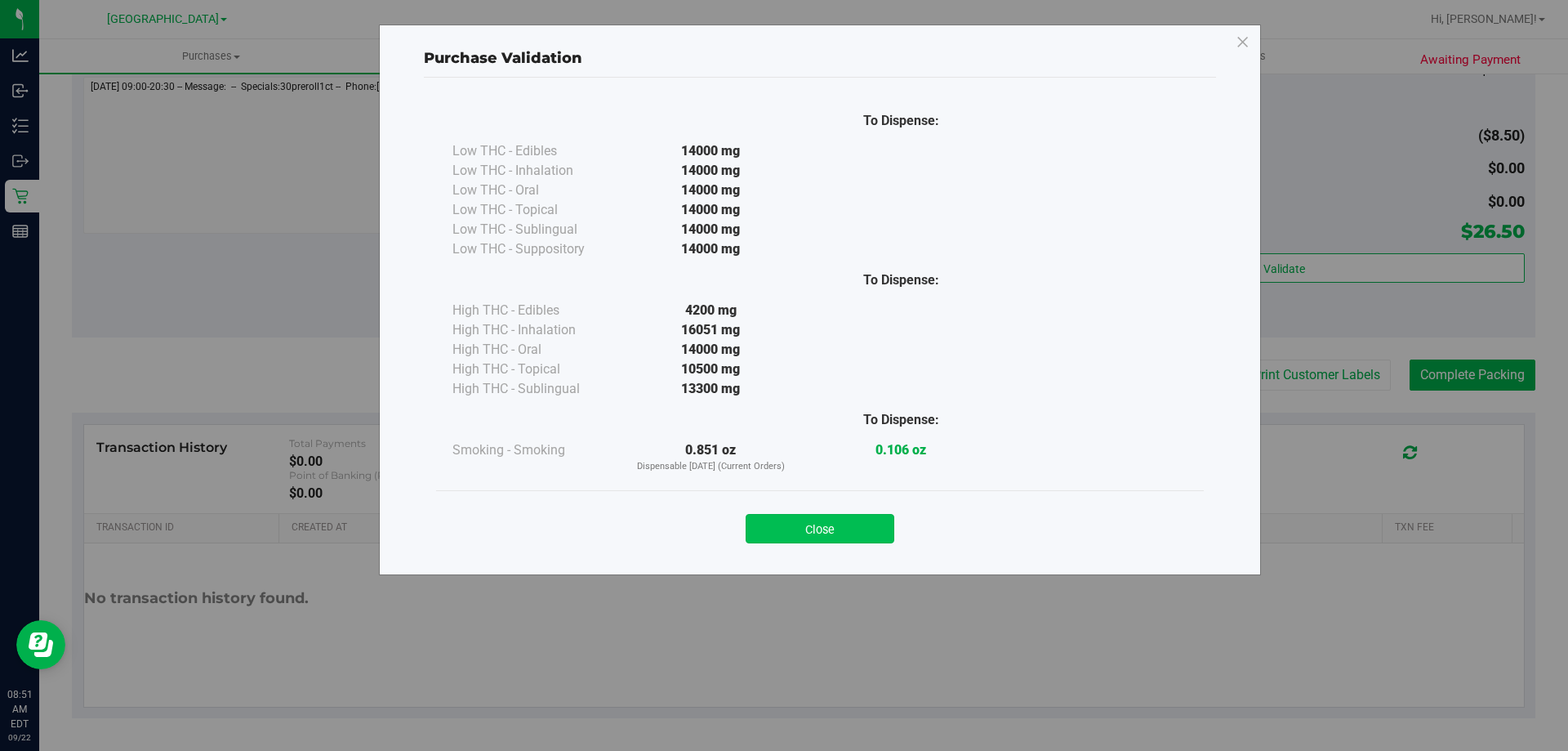
click at [850, 531] on button "Close" at bounding box center [820, 528] width 149 height 29
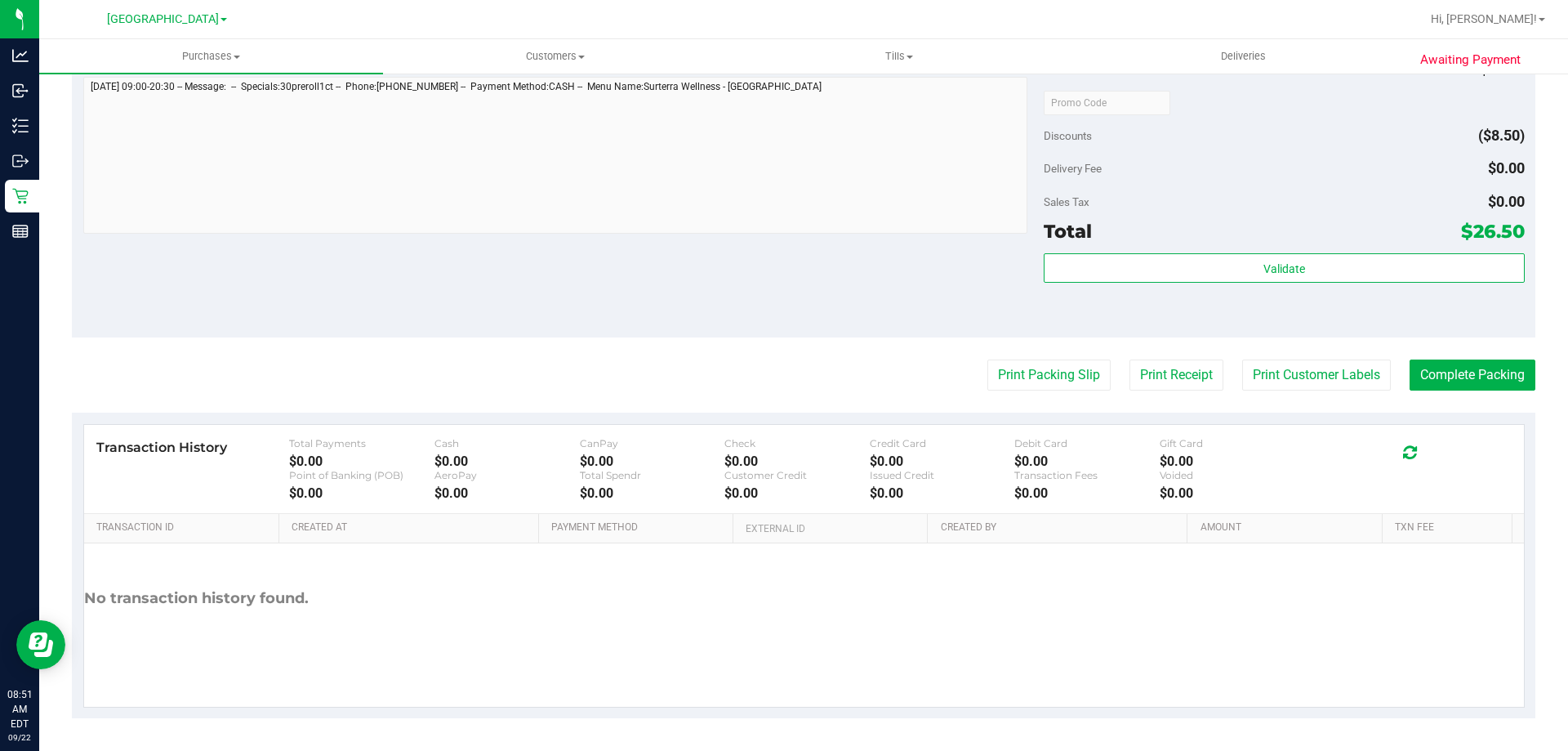
click at [1465, 333] on div "Notes (optional) Subtotal $35.00 Discounts ($8.50) Delivery Fee $0.00 Sales Tax…" at bounding box center [804, 191] width 1464 height 295
click at [1469, 363] on button "Complete Packing" at bounding box center [1472, 375] width 126 height 31
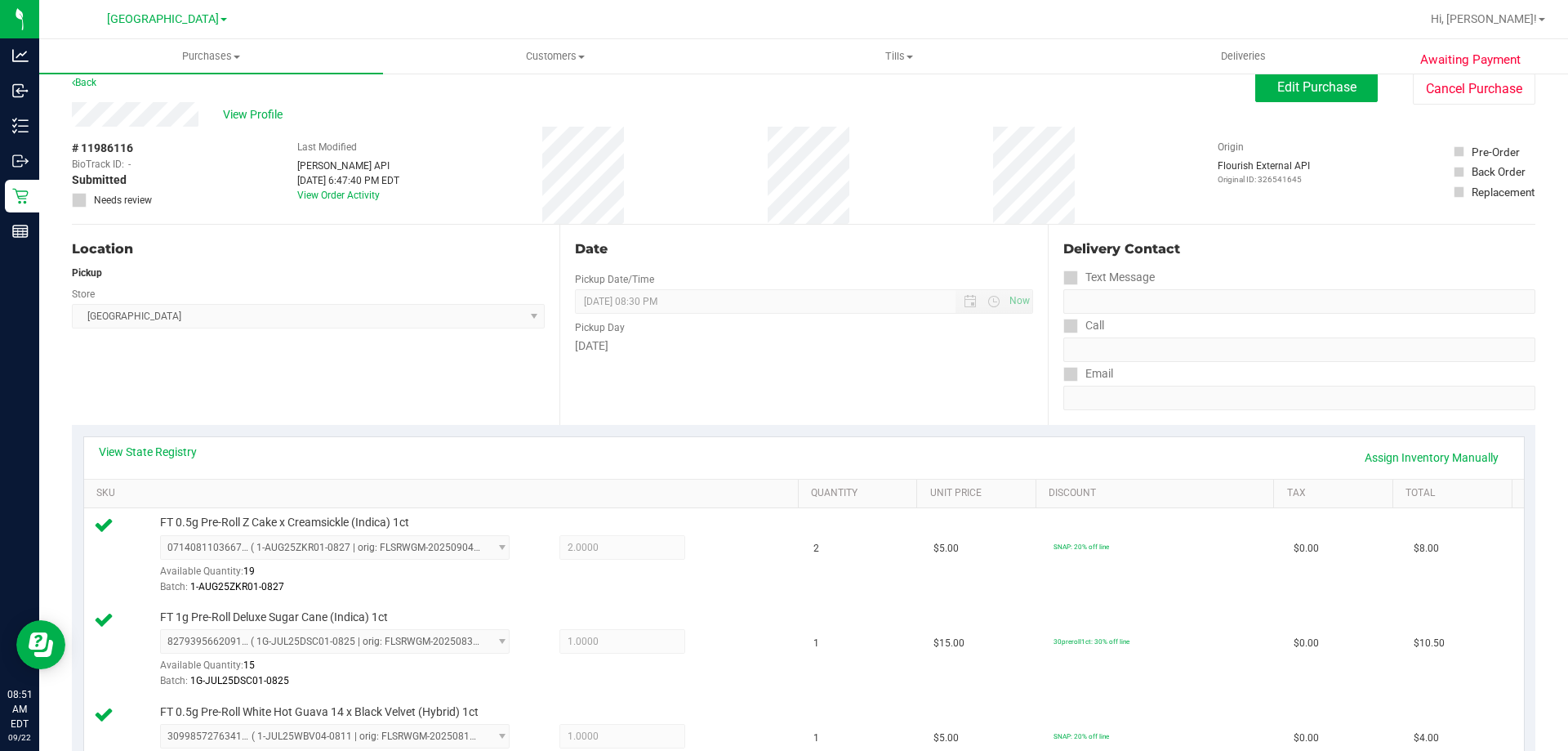
scroll to position [0, 0]
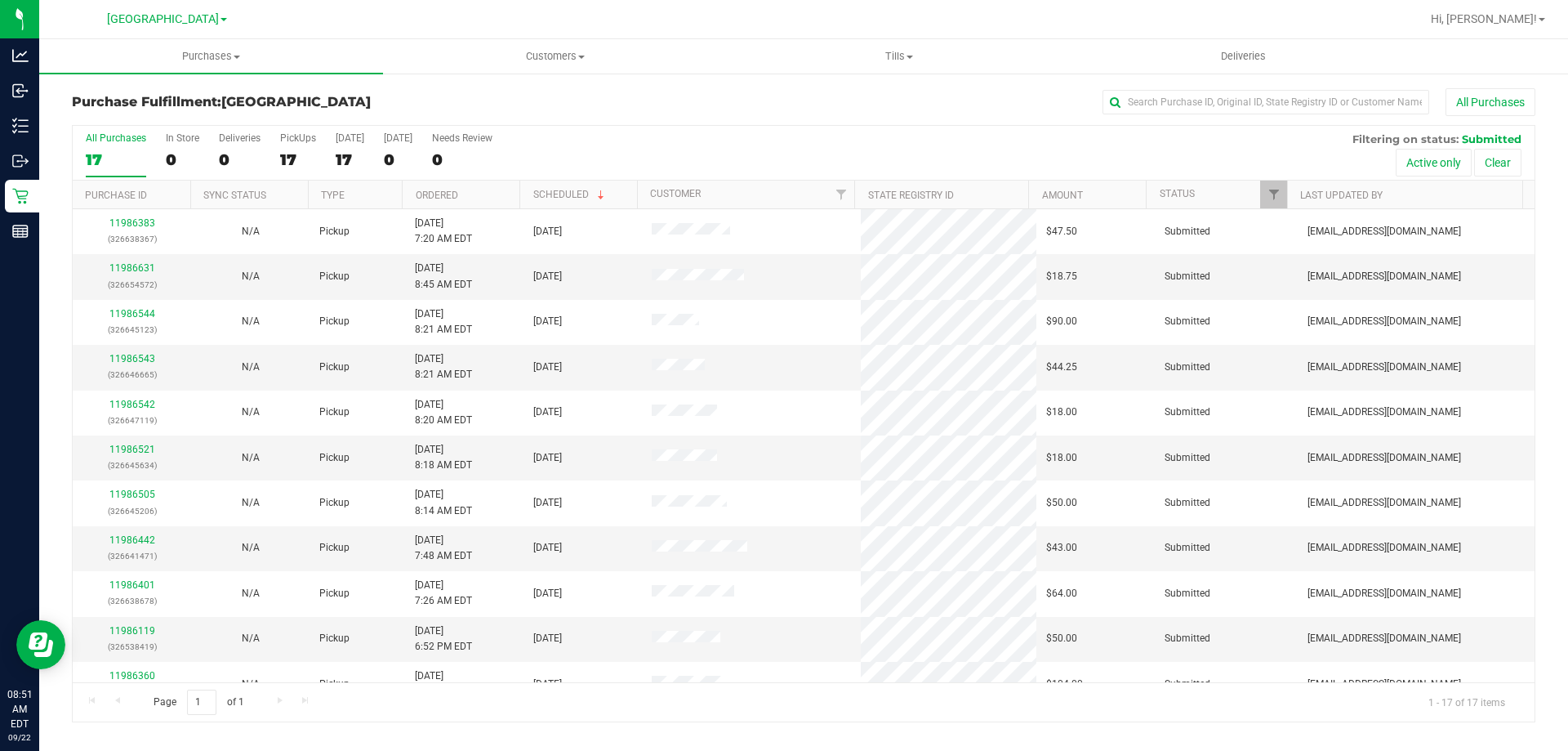
click at [487, 200] on th "Ordered" at bounding box center [460, 194] width 117 height 28
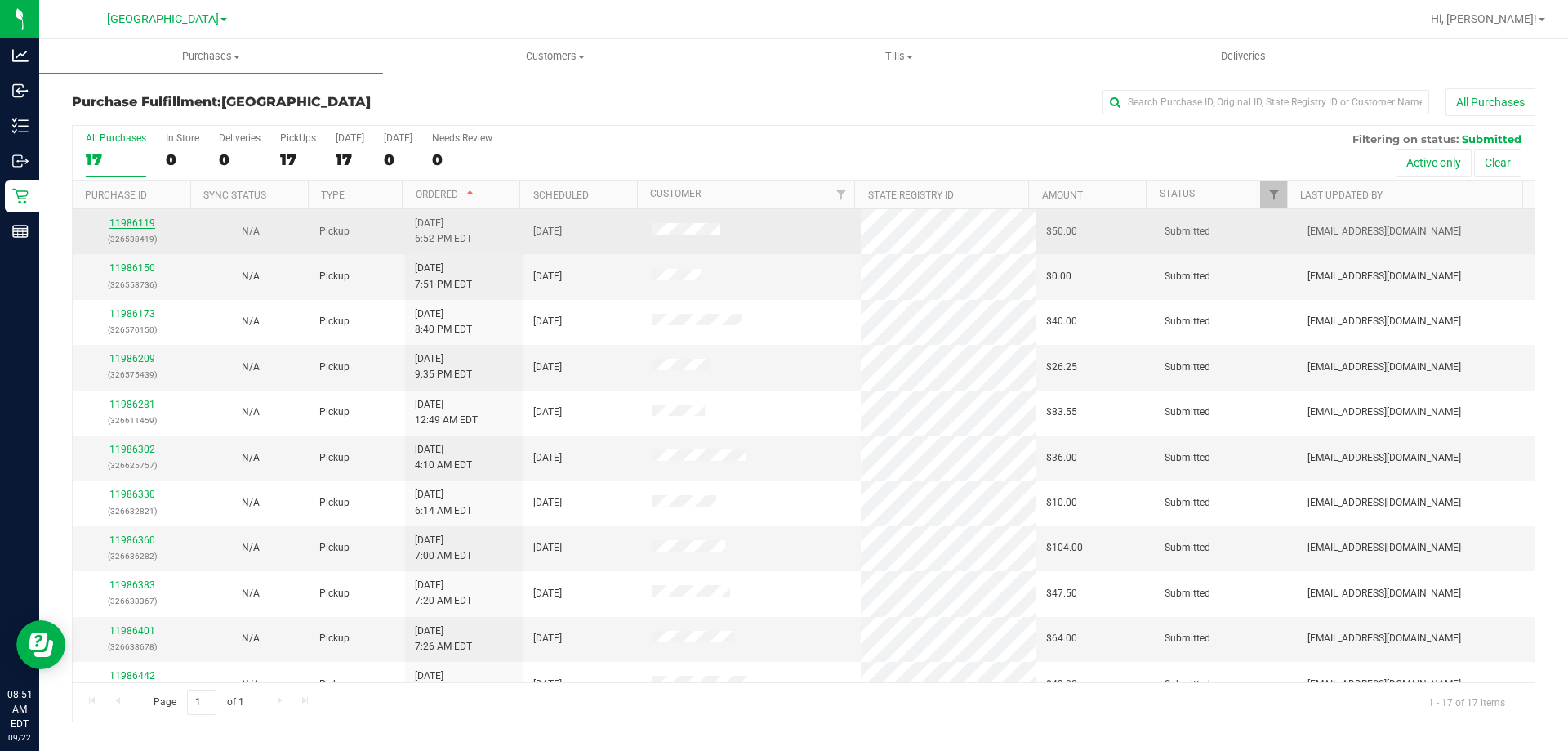
click at [144, 224] on link "11986119" at bounding box center [132, 223] width 45 height 11
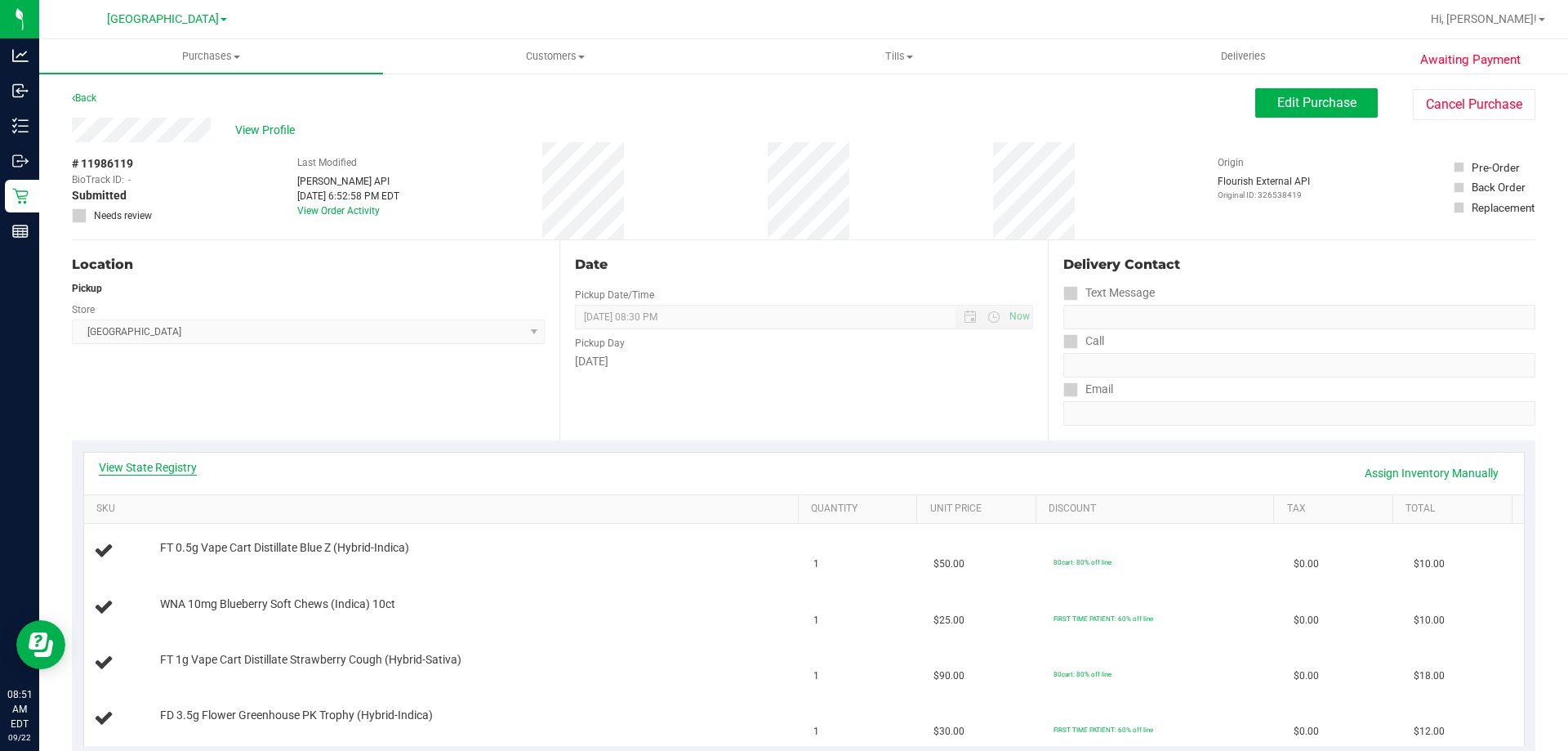
click at [183, 461] on link "View State Registry" at bounding box center [147, 467] width 98 height 16
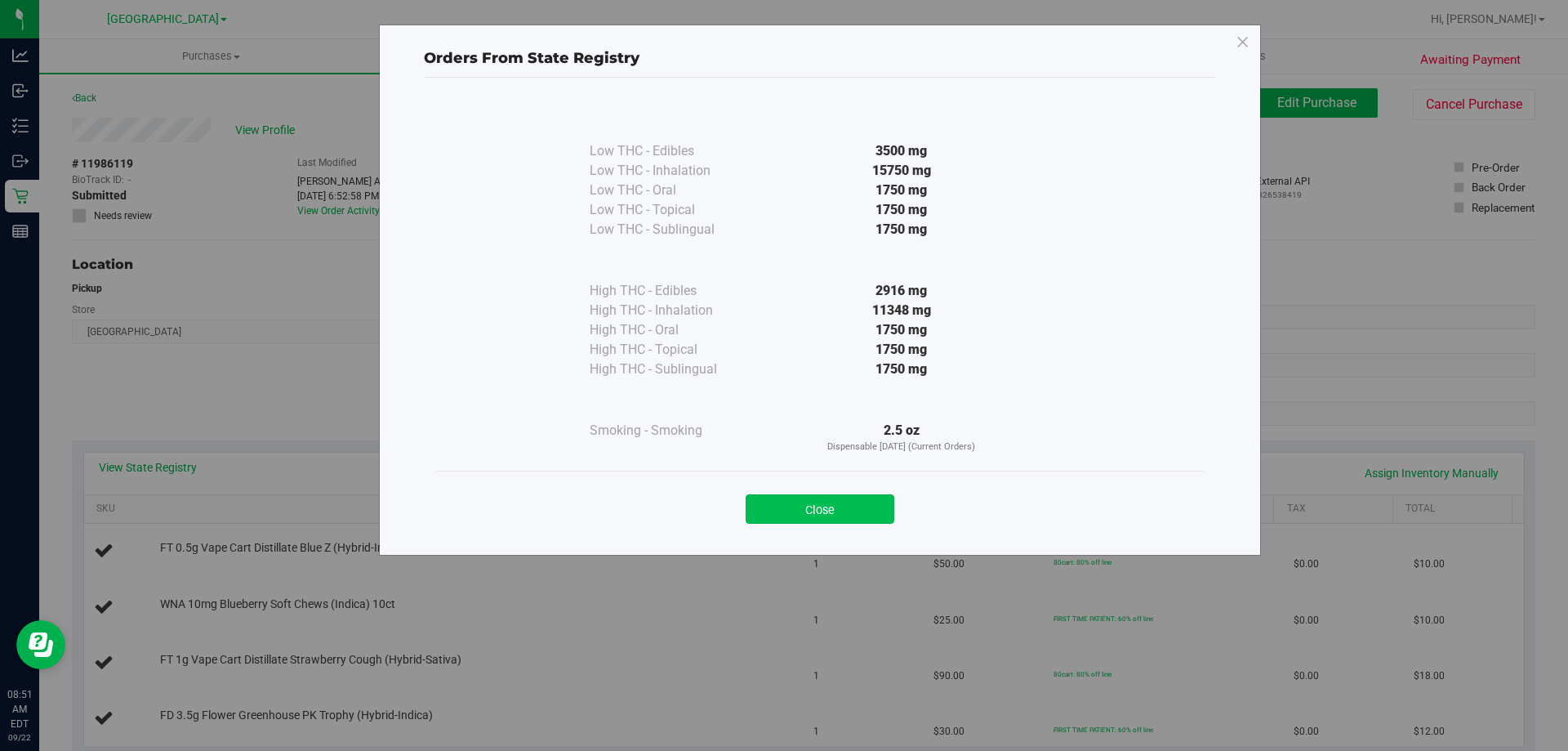
click at [882, 512] on button "Close" at bounding box center [820, 509] width 149 height 29
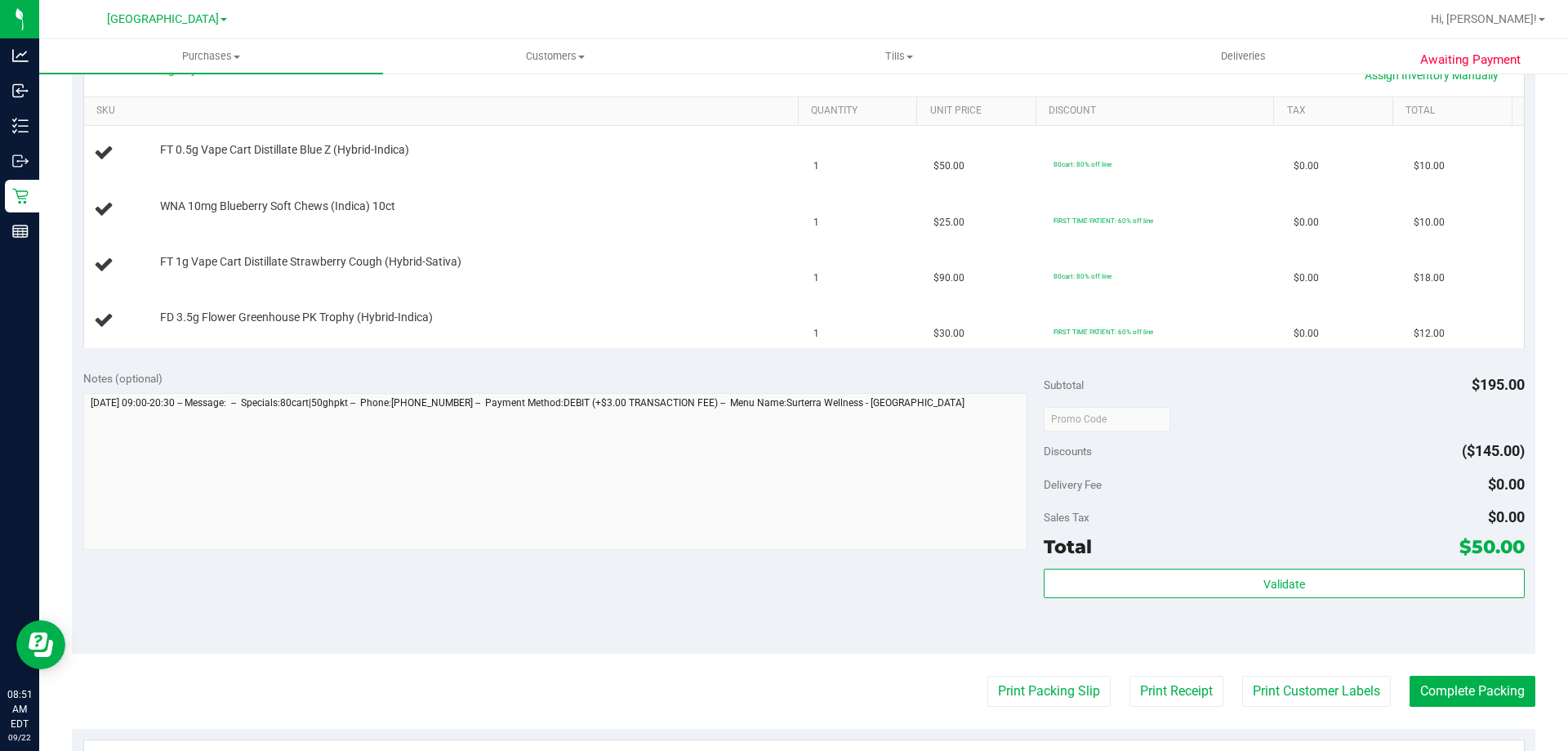
scroll to position [408, 0]
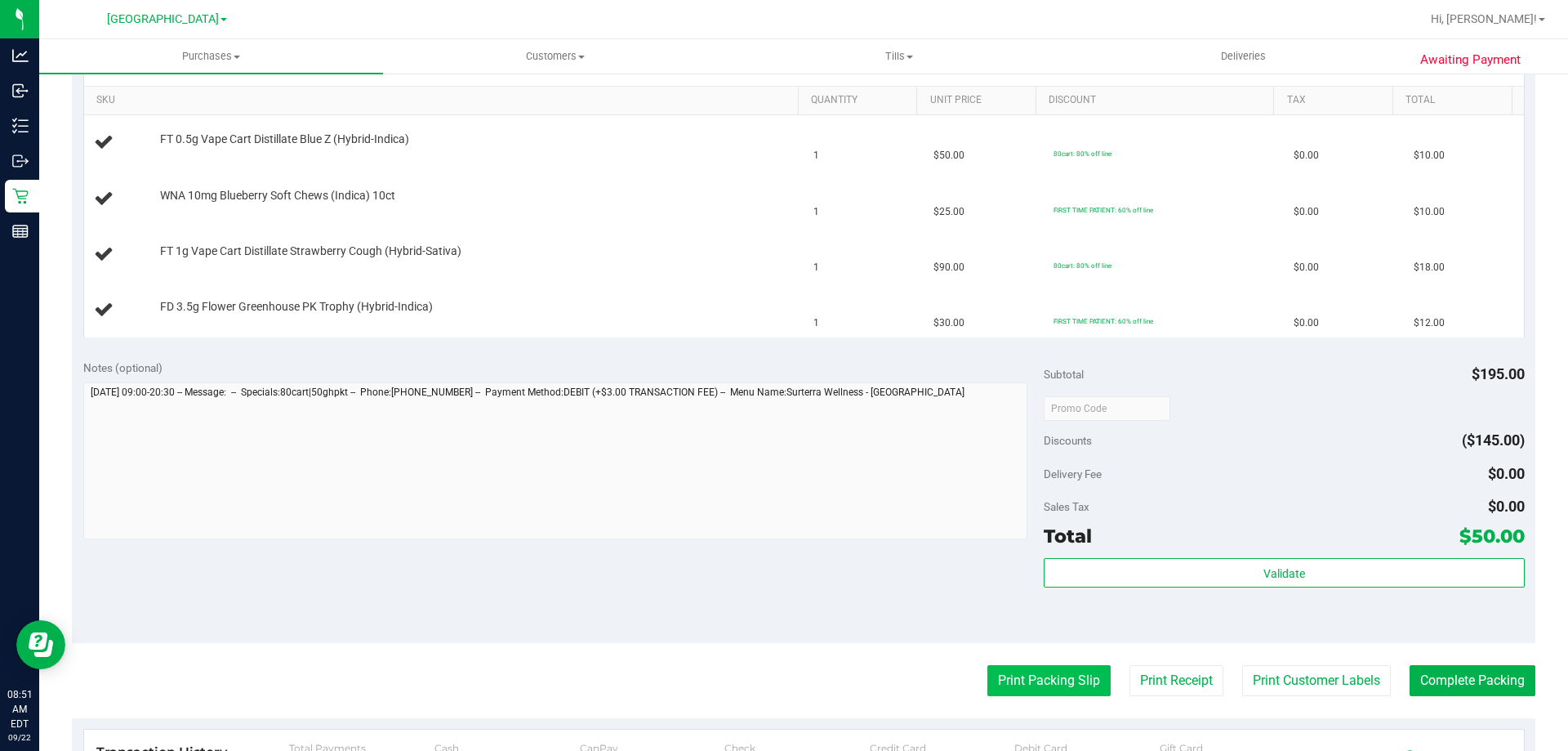
click at [1025, 681] on button "Print Packing Slip" at bounding box center [1049, 681] width 123 height 31
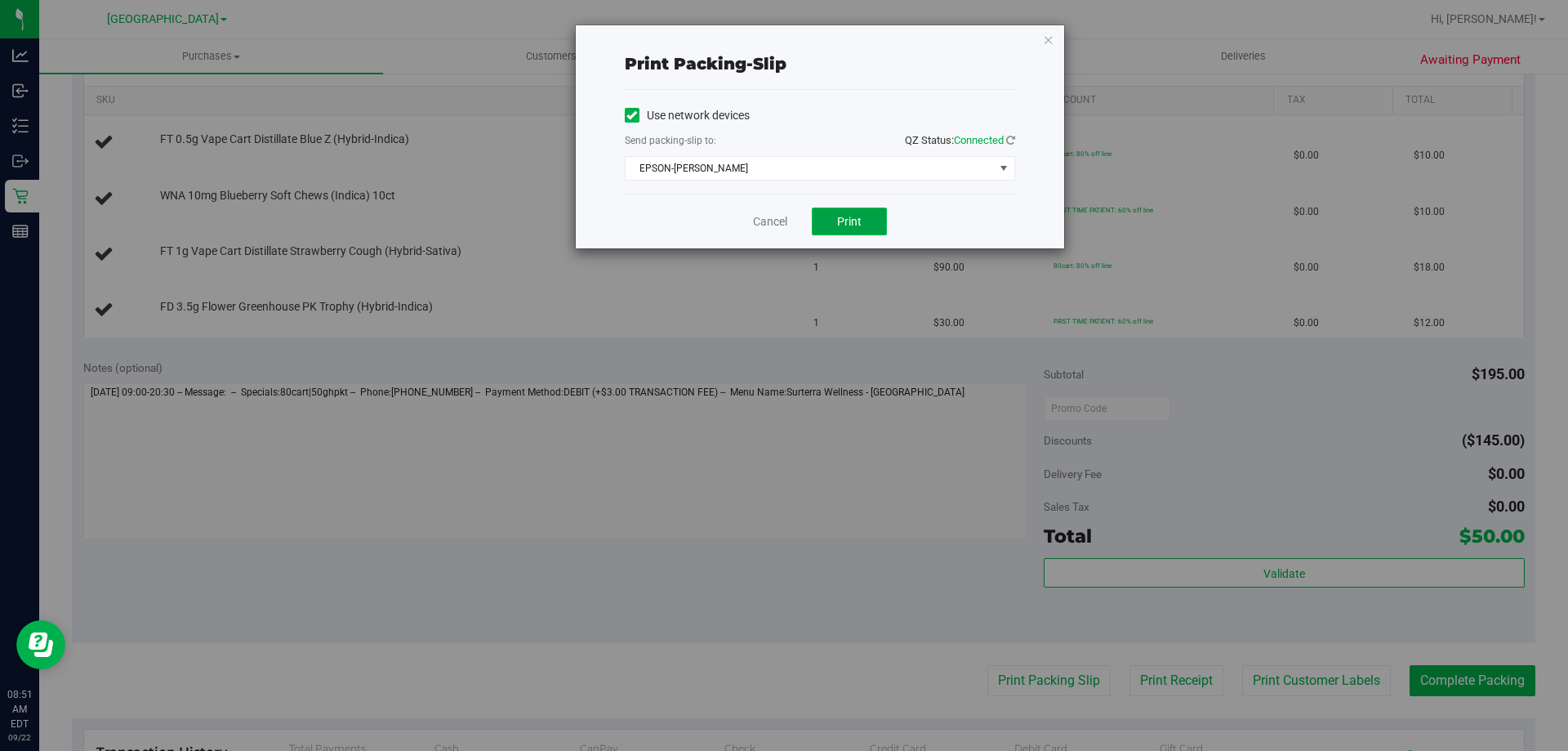
click at [884, 220] on button "Print" at bounding box center [850, 221] width 75 height 27
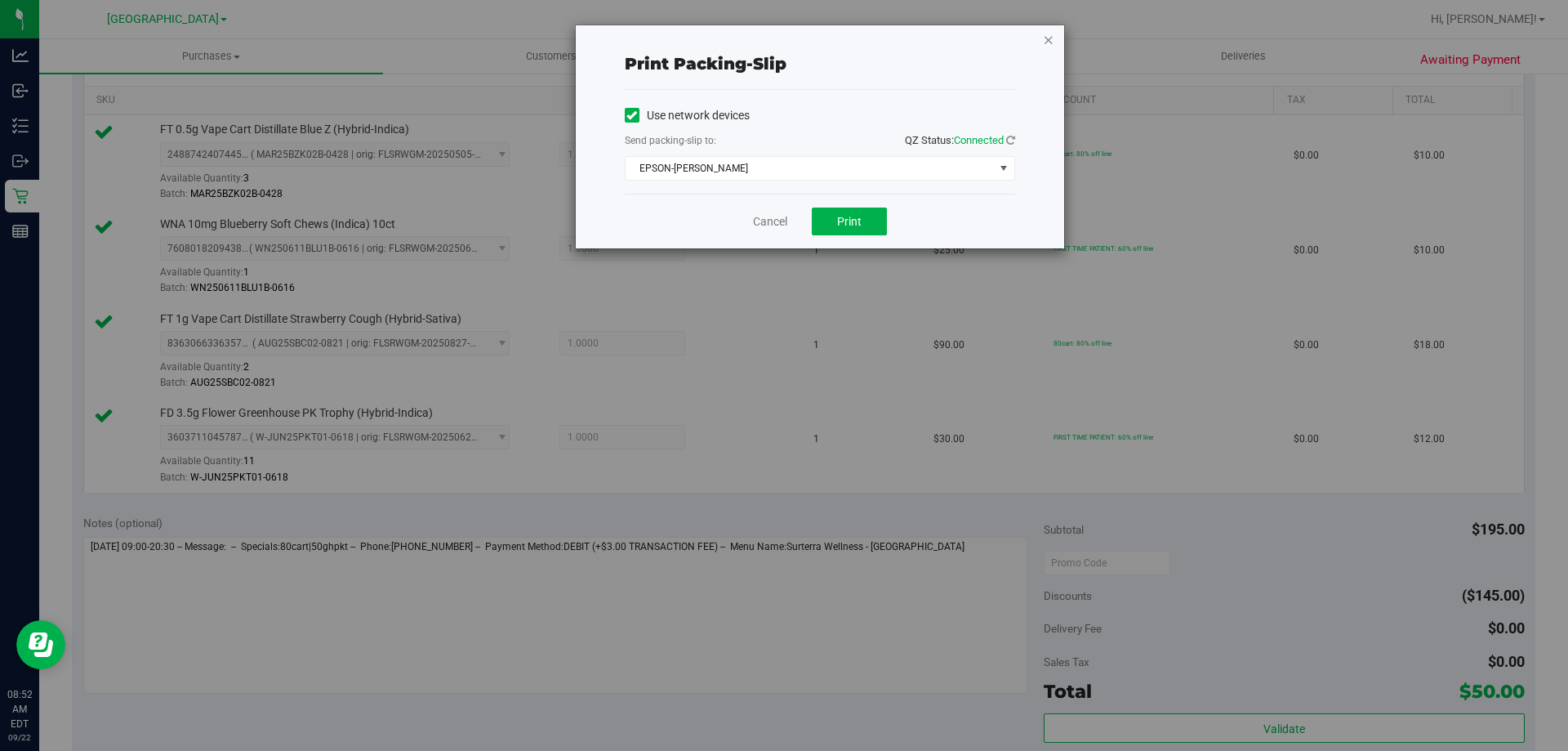
click at [1048, 42] on icon "button" at bounding box center [1048, 39] width 11 height 20
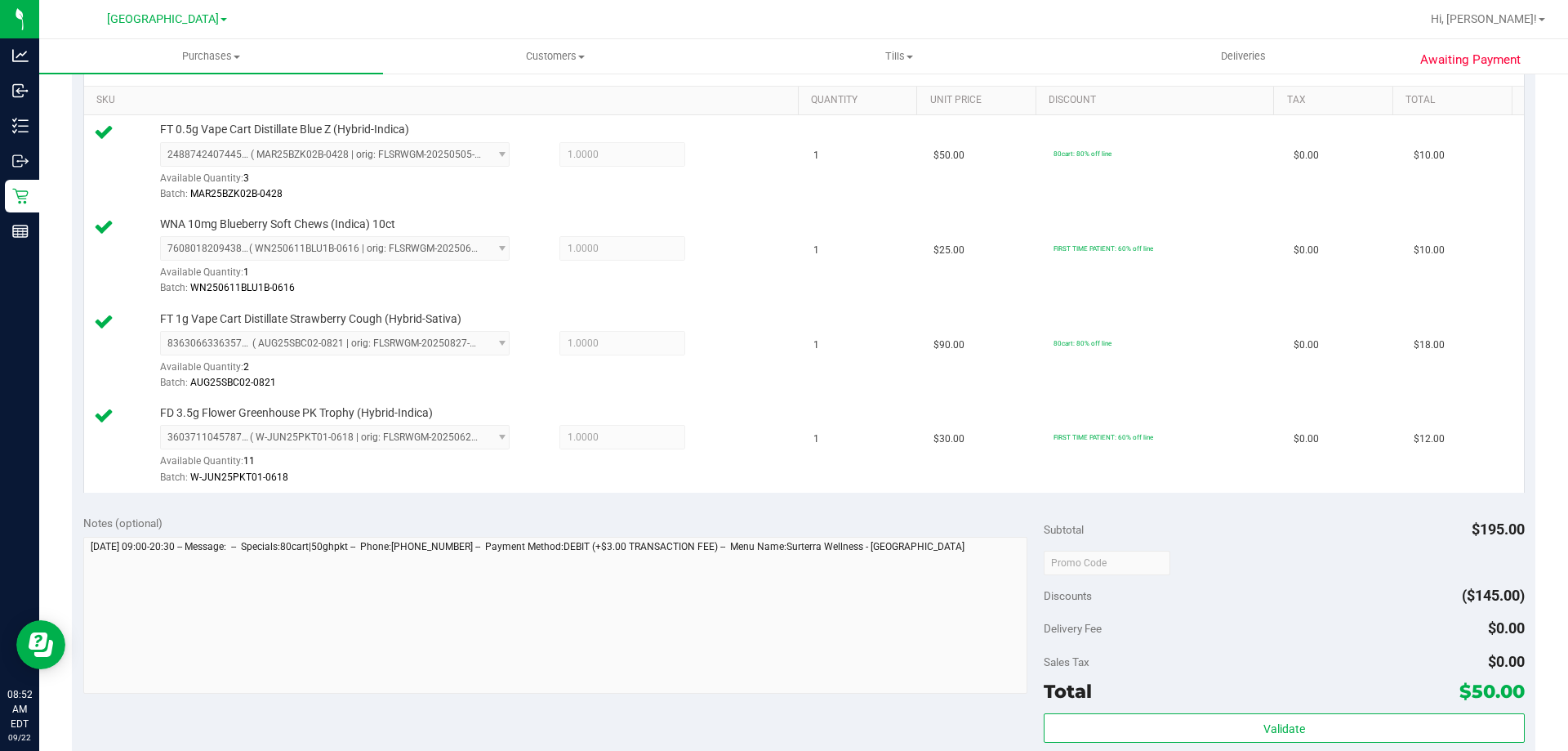
scroll to position [849, 0]
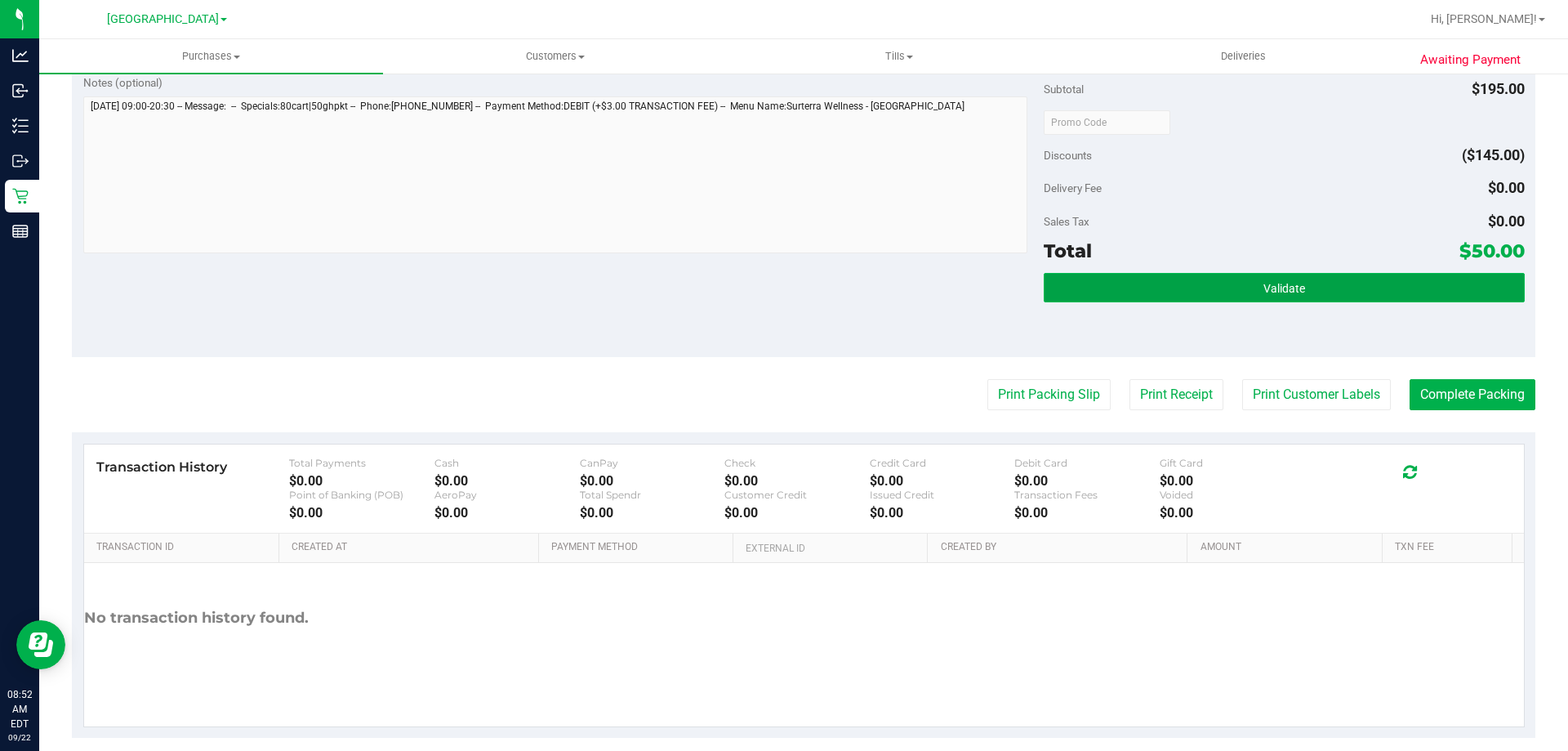
click at [1256, 278] on button "Validate" at bounding box center [1284, 288] width 480 height 29
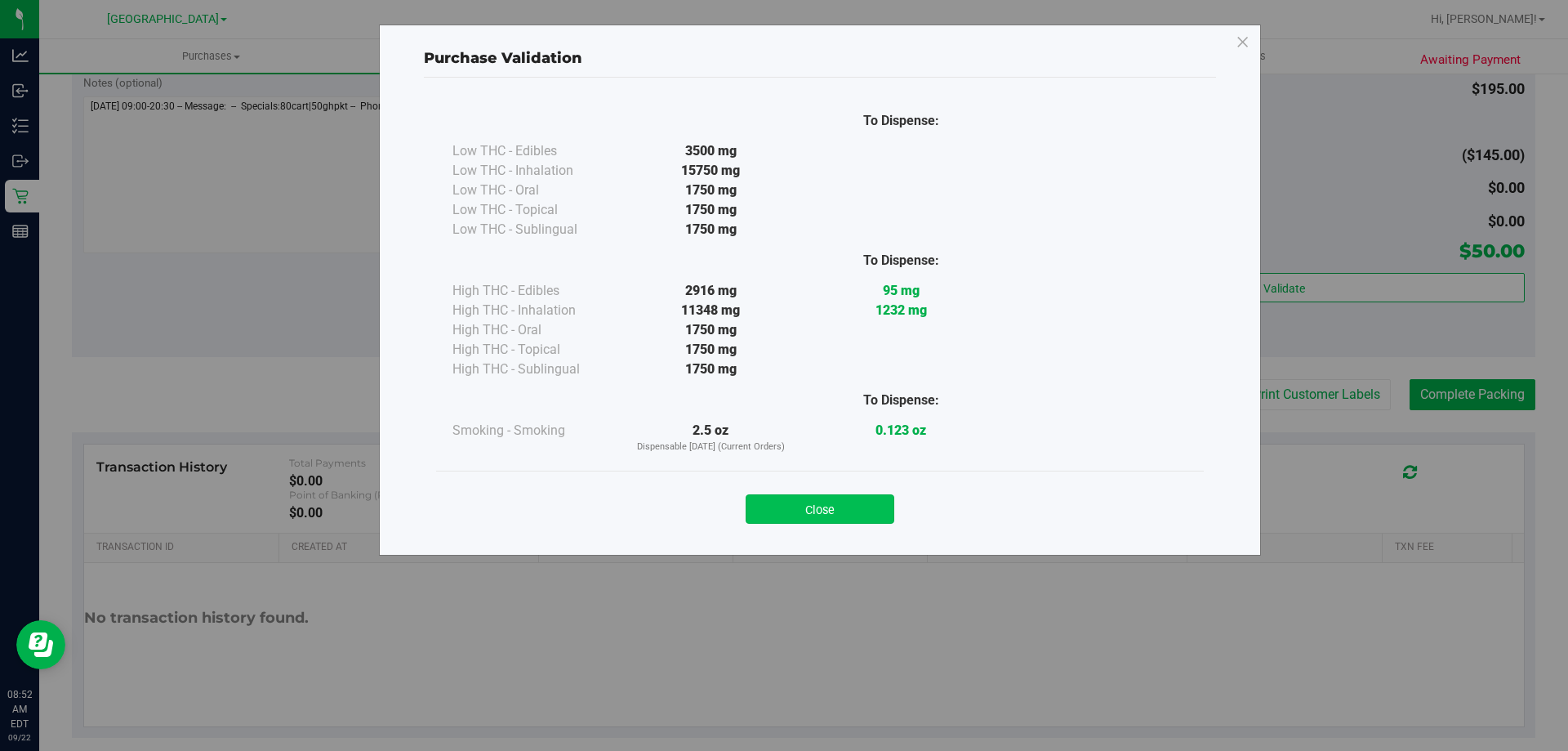
click at [845, 510] on button "Close" at bounding box center [820, 509] width 149 height 29
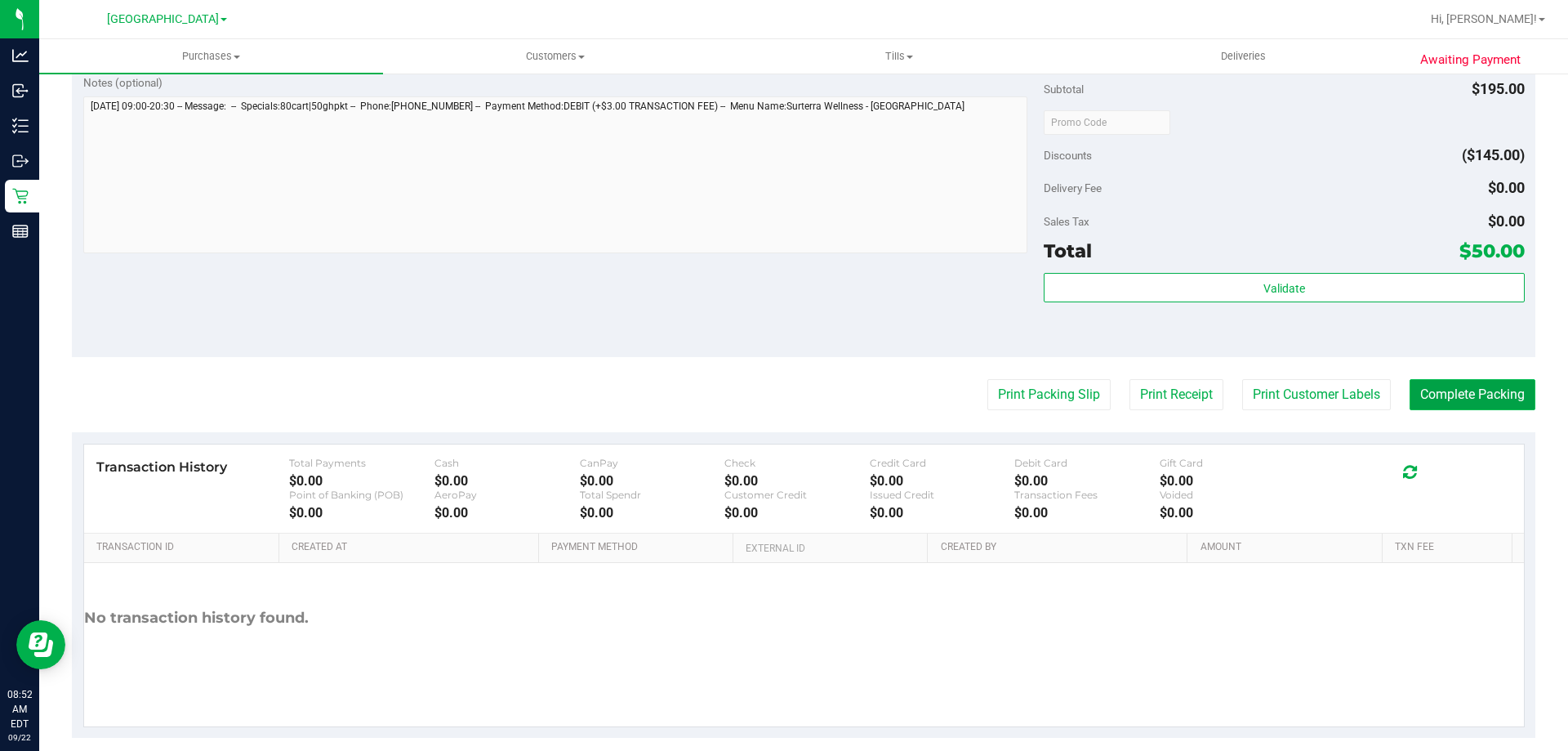
click at [1463, 409] on button "Complete Packing" at bounding box center [1472, 395] width 126 height 31
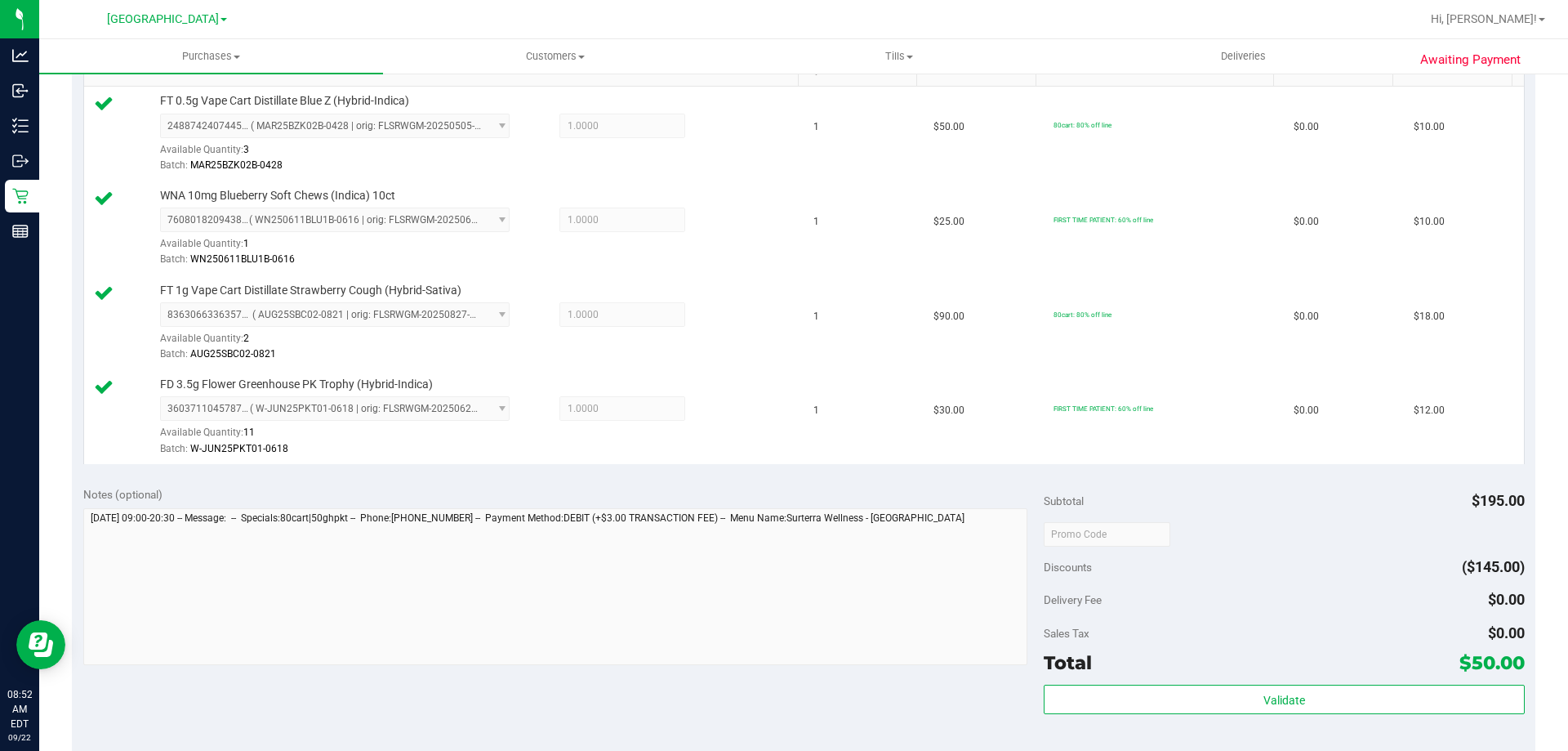
scroll to position [0, 0]
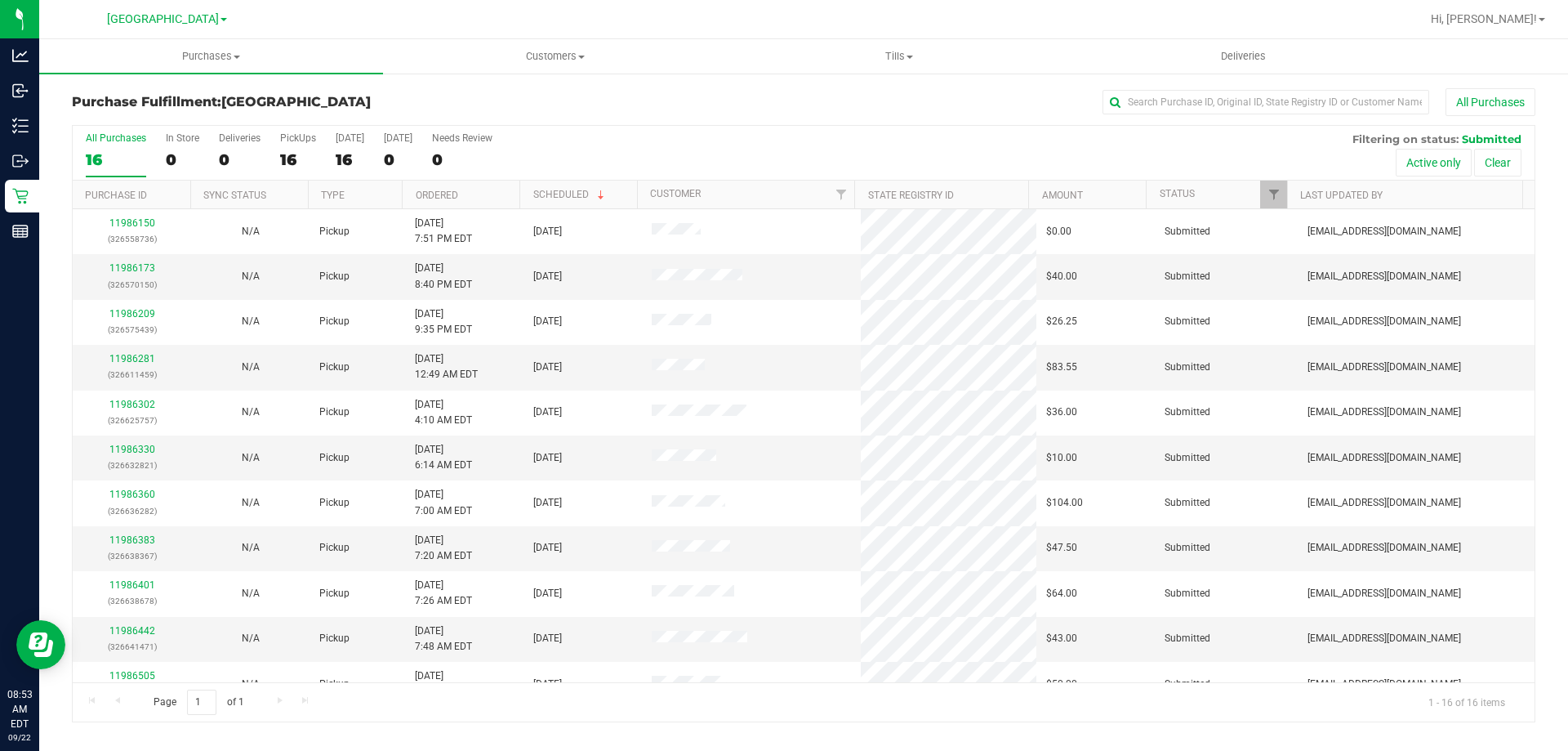
click at [497, 188] on th "Ordered" at bounding box center [460, 194] width 117 height 28
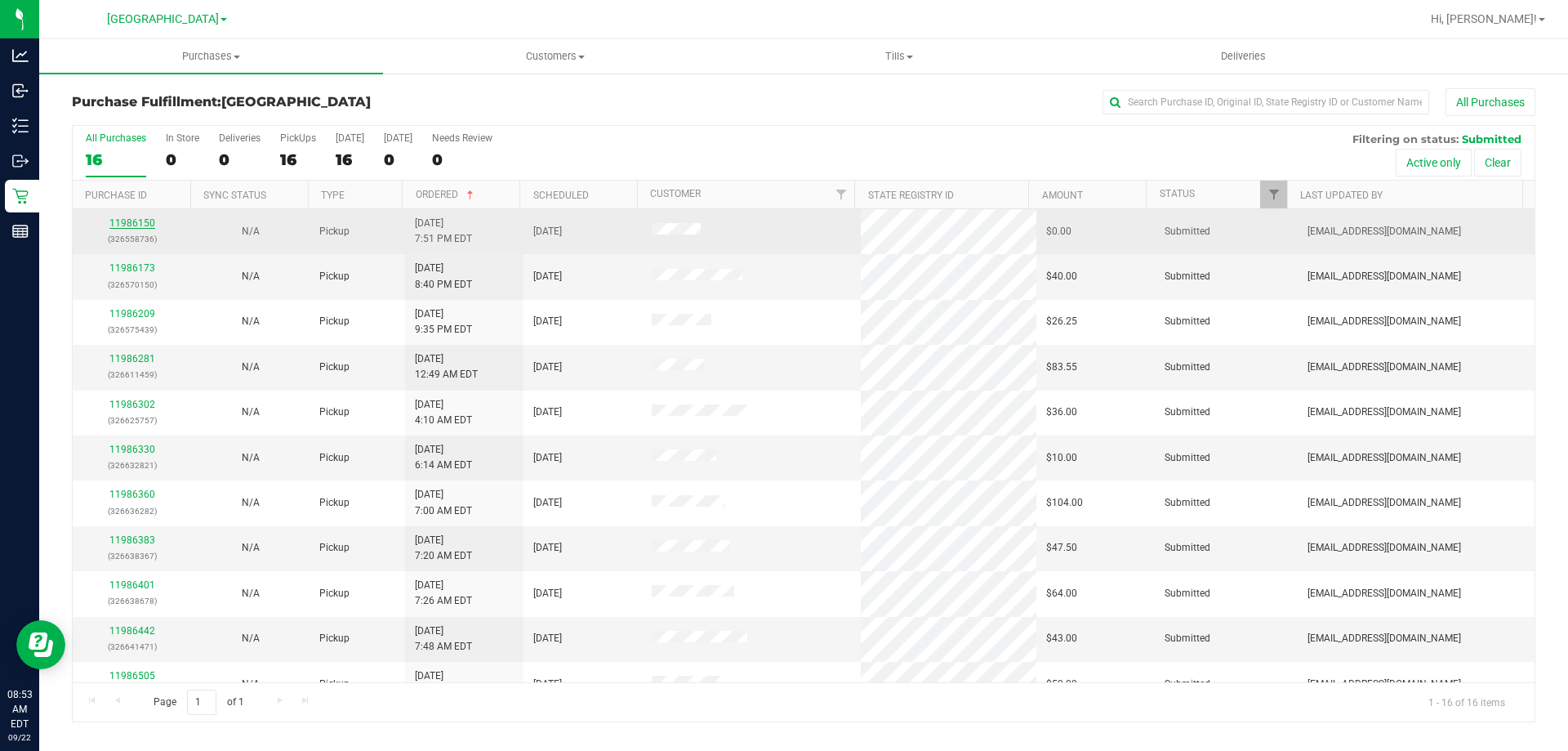
click at [131, 224] on link "11986150" at bounding box center [132, 223] width 45 height 11
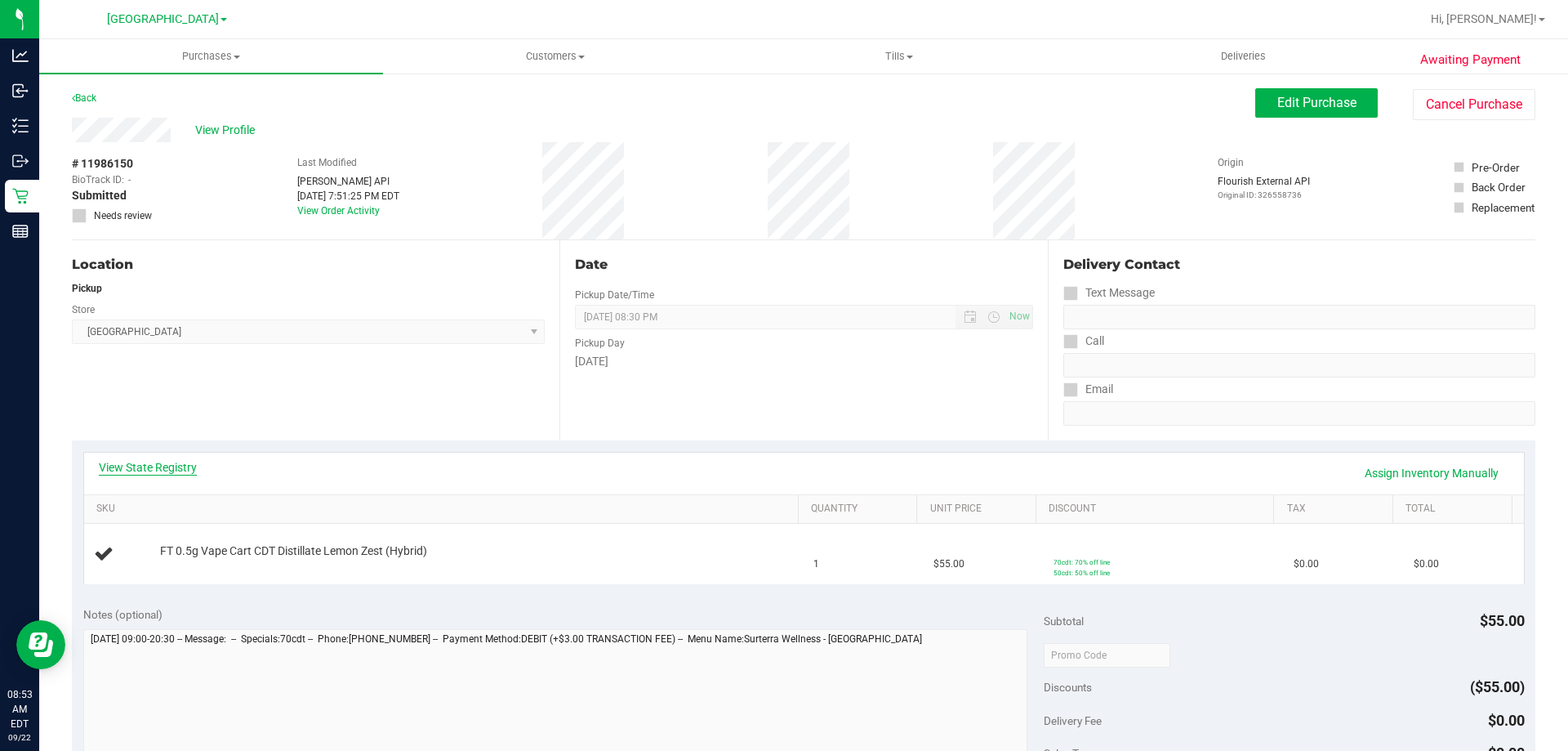
click at [158, 462] on link "View State Registry" at bounding box center [147, 467] width 98 height 16
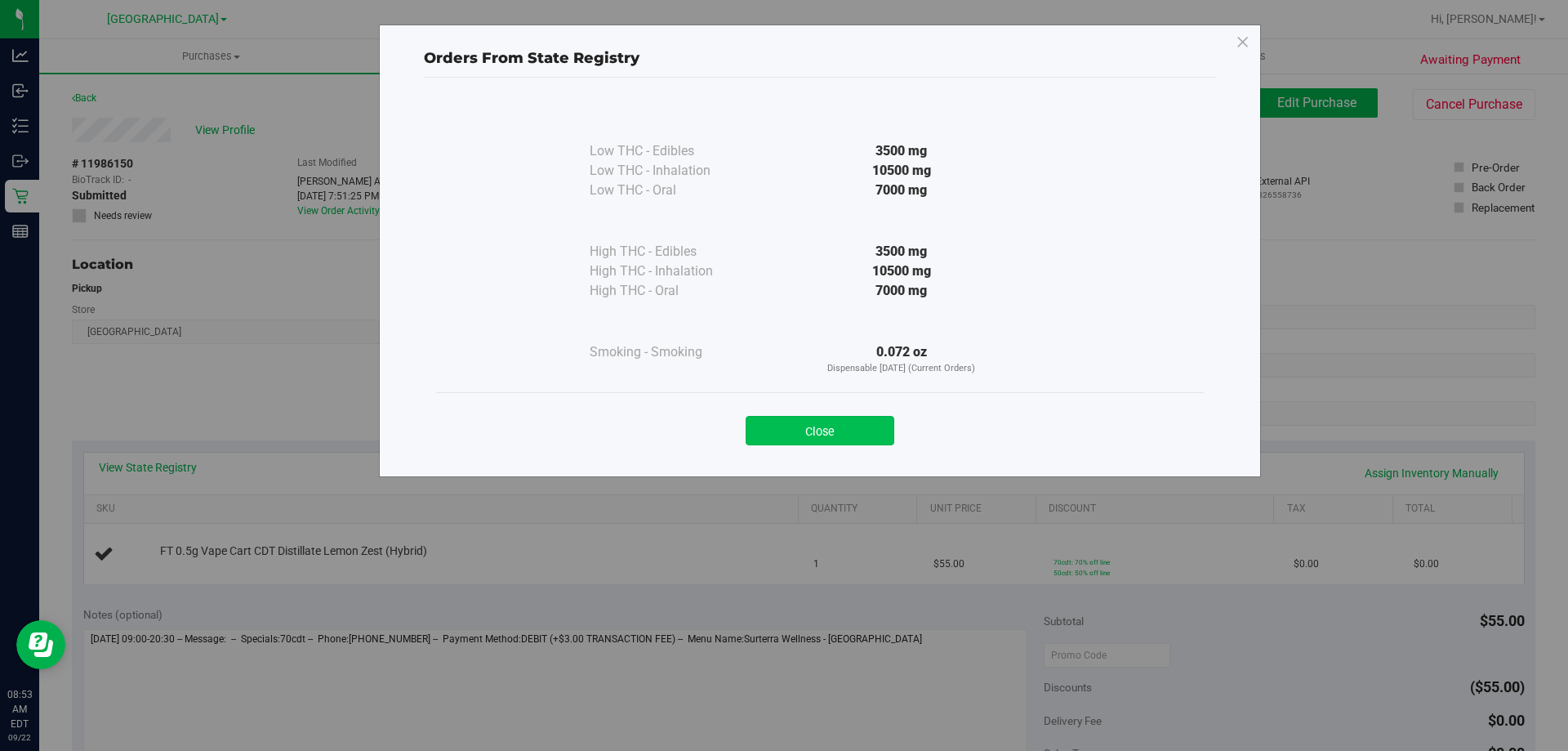
click at [860, 433] on button "Close" at bounding box center [820, 431] width 149 height 29
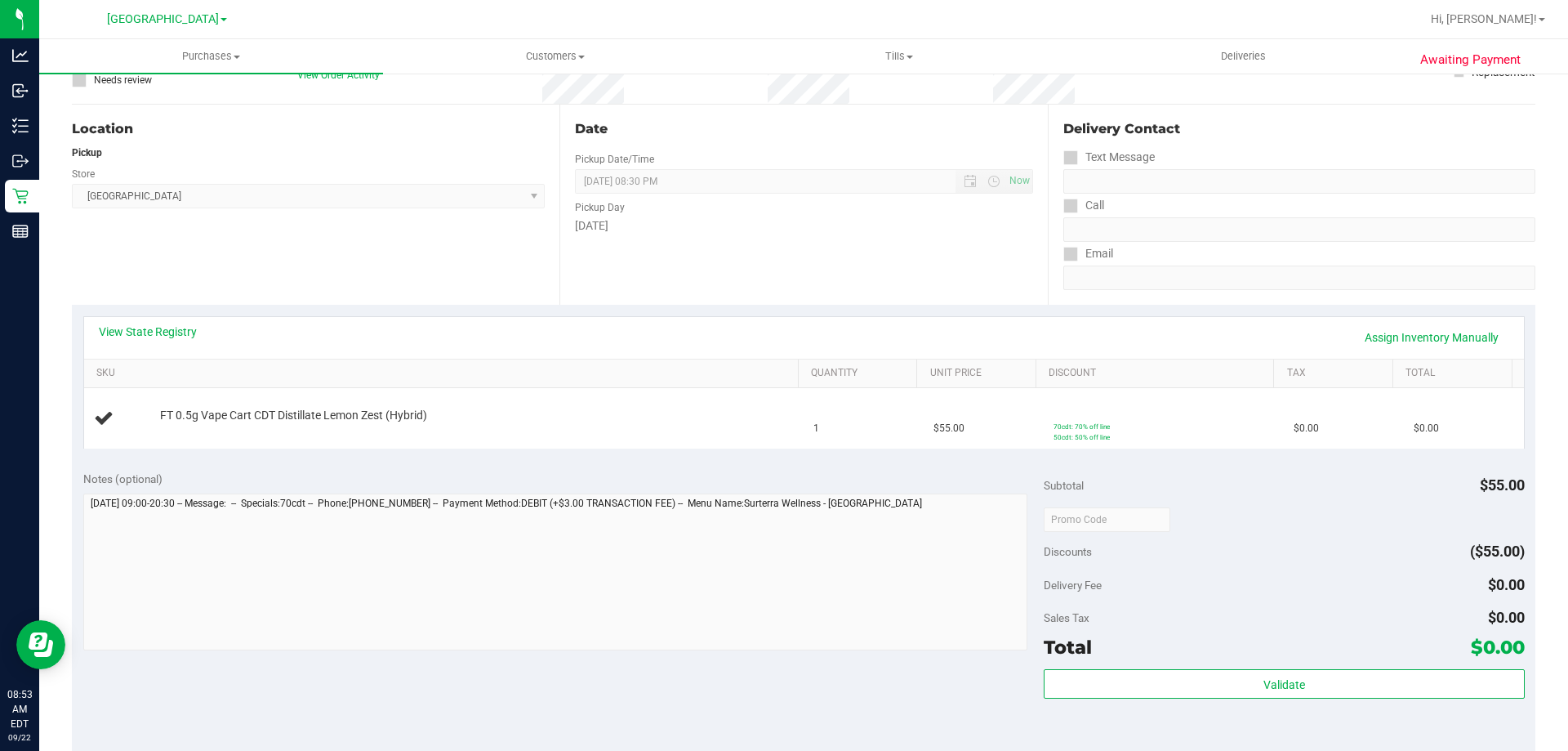
scroll to position [408, 0]
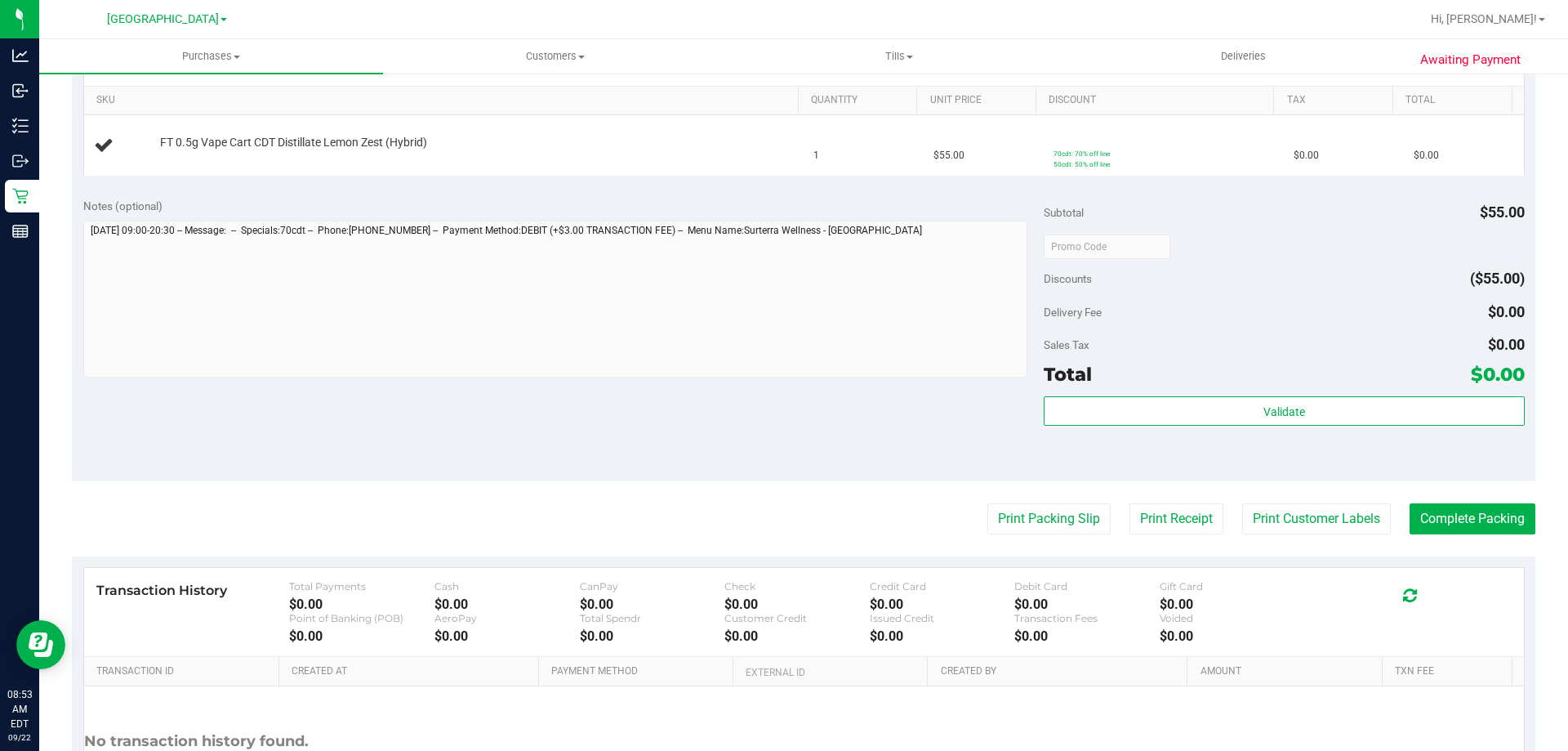
click at [1009, 539] on purchase-details "Back Edit Purchase Cancel Purchase View Profile # 11986150 BioTrack ID: - Submi…" at bounding box center [804, 271] width 1464 height 1183
click at [1013, 526] on button "Print Packing Slip" at bounding box center [1049, 519] width 123 height 31
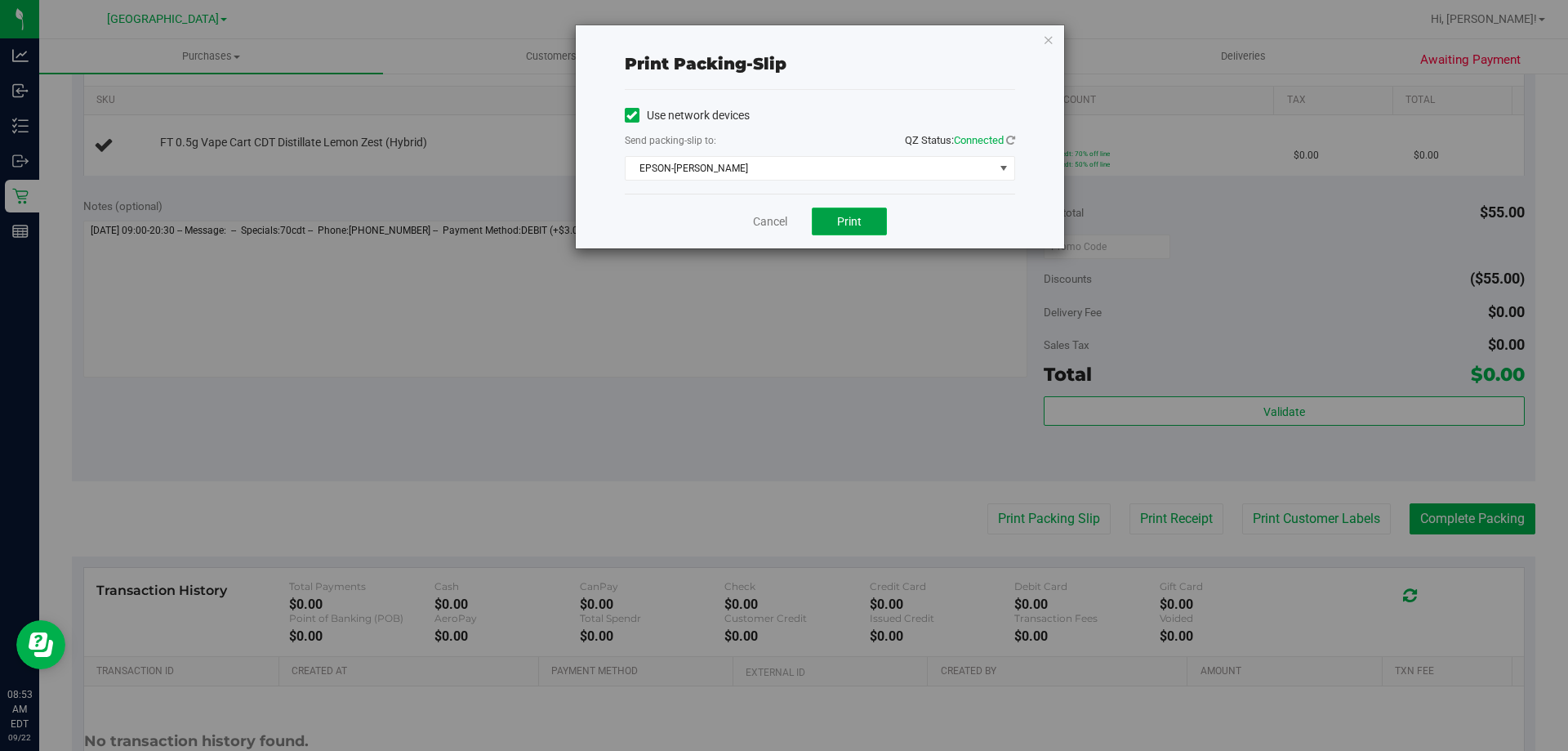
click at [854, 226] on span "Print" at bounding box center [849, 221] width 25 height 13
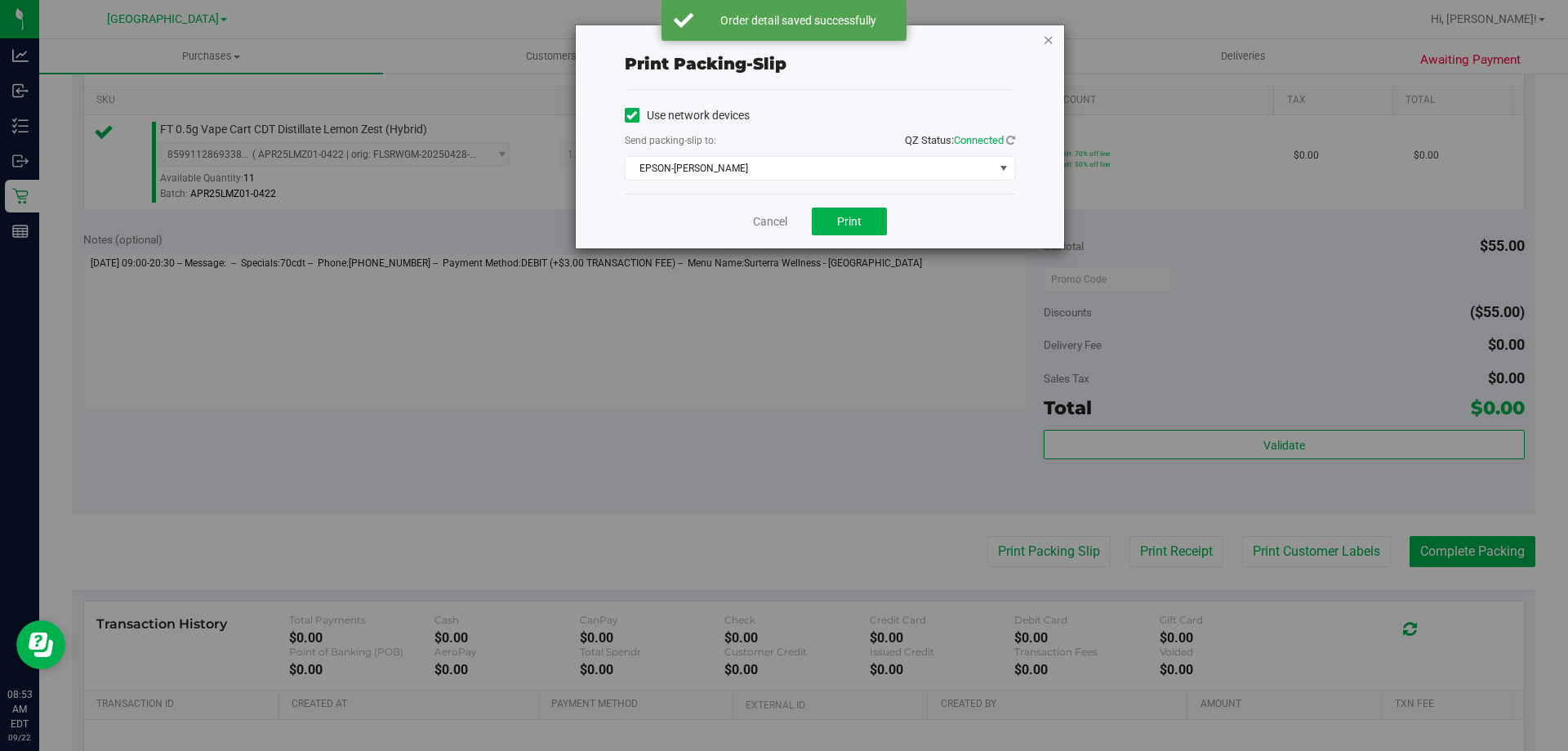
click at [1052, 37] on icon "button" at bounding box center [1048, 39] width 11 height 20
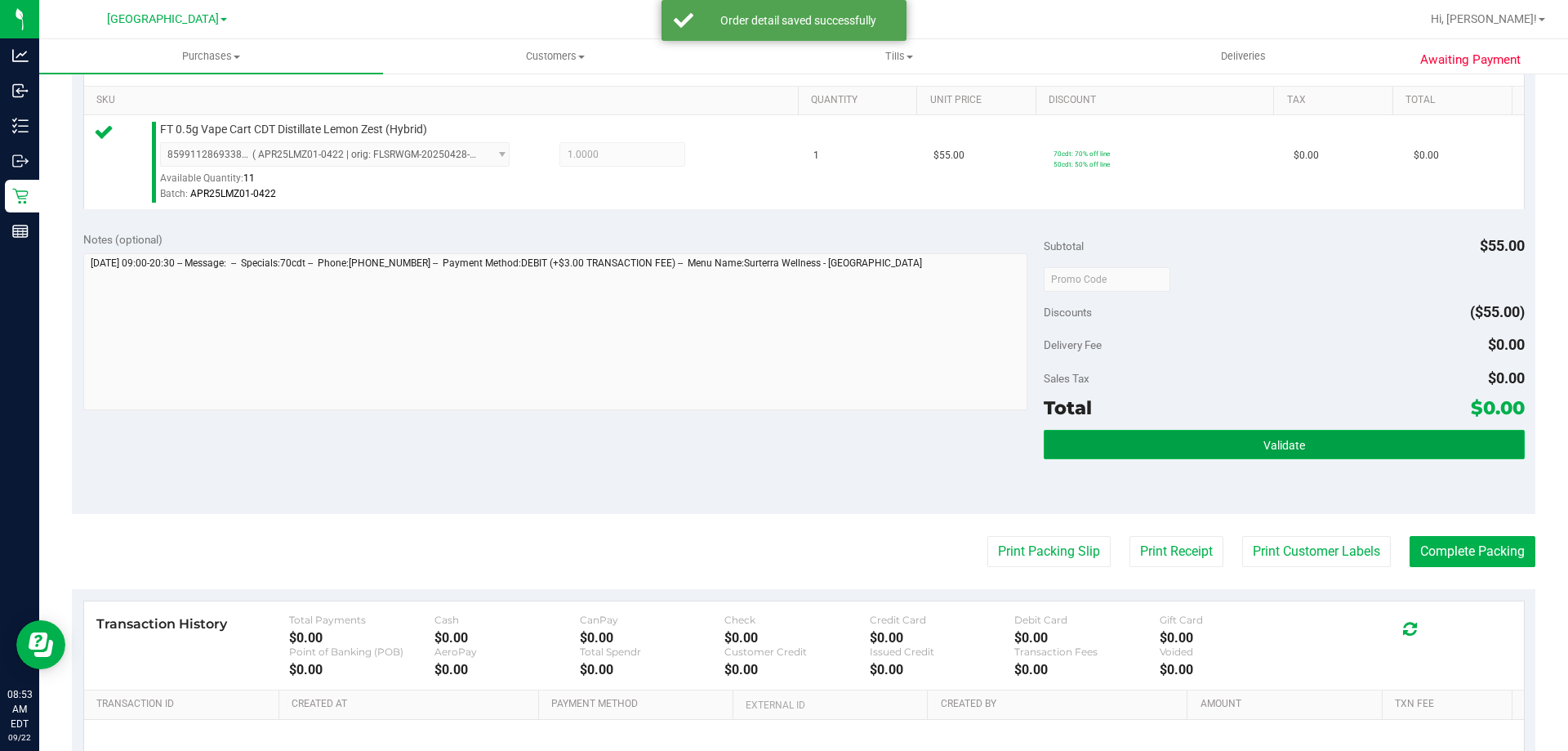
click at [1274, 430] on button "Validate" at bounding box center [1284, 444] width 480 height 29
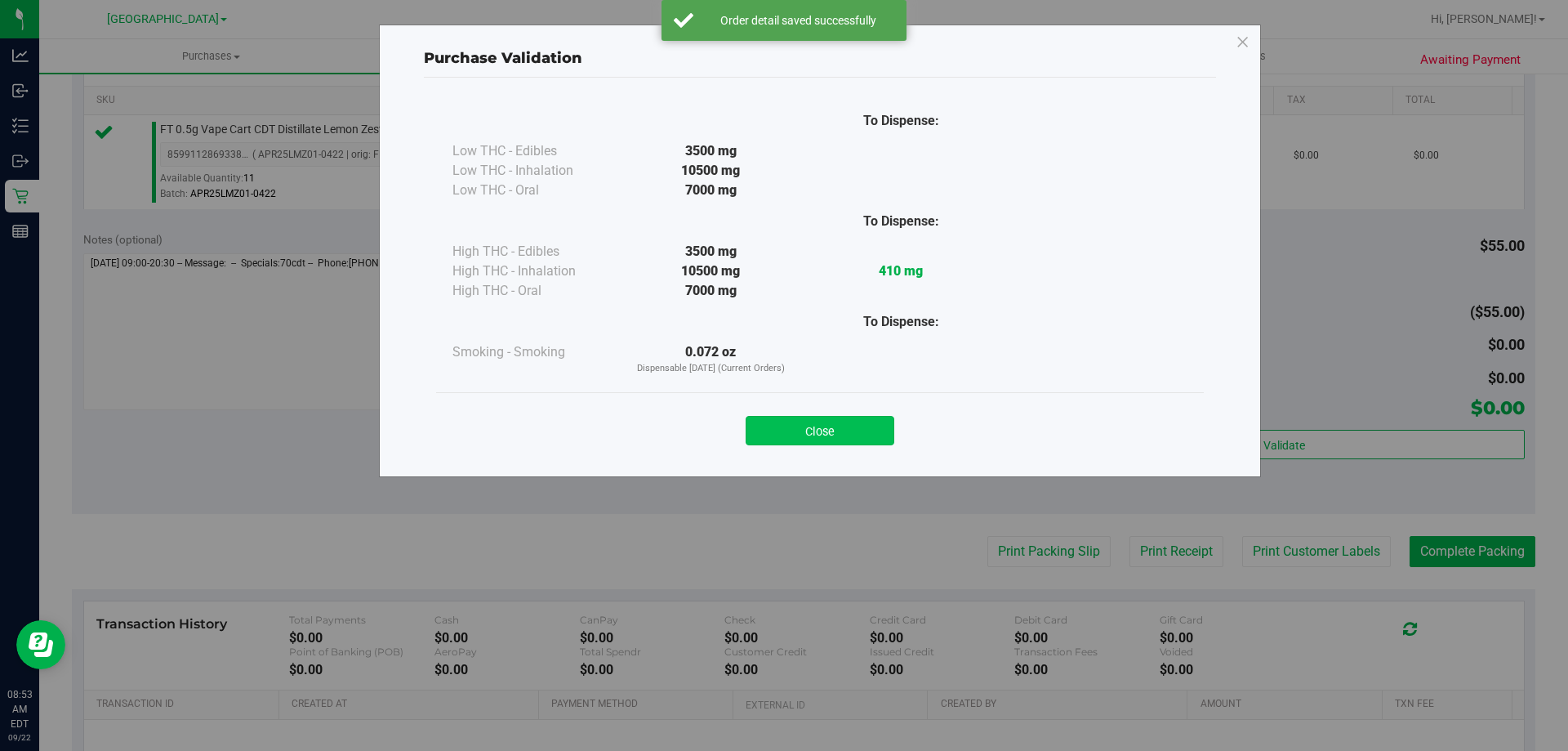
click at [844, 420] on button "Close" at bounding box center [820, 431] width 149 height 29
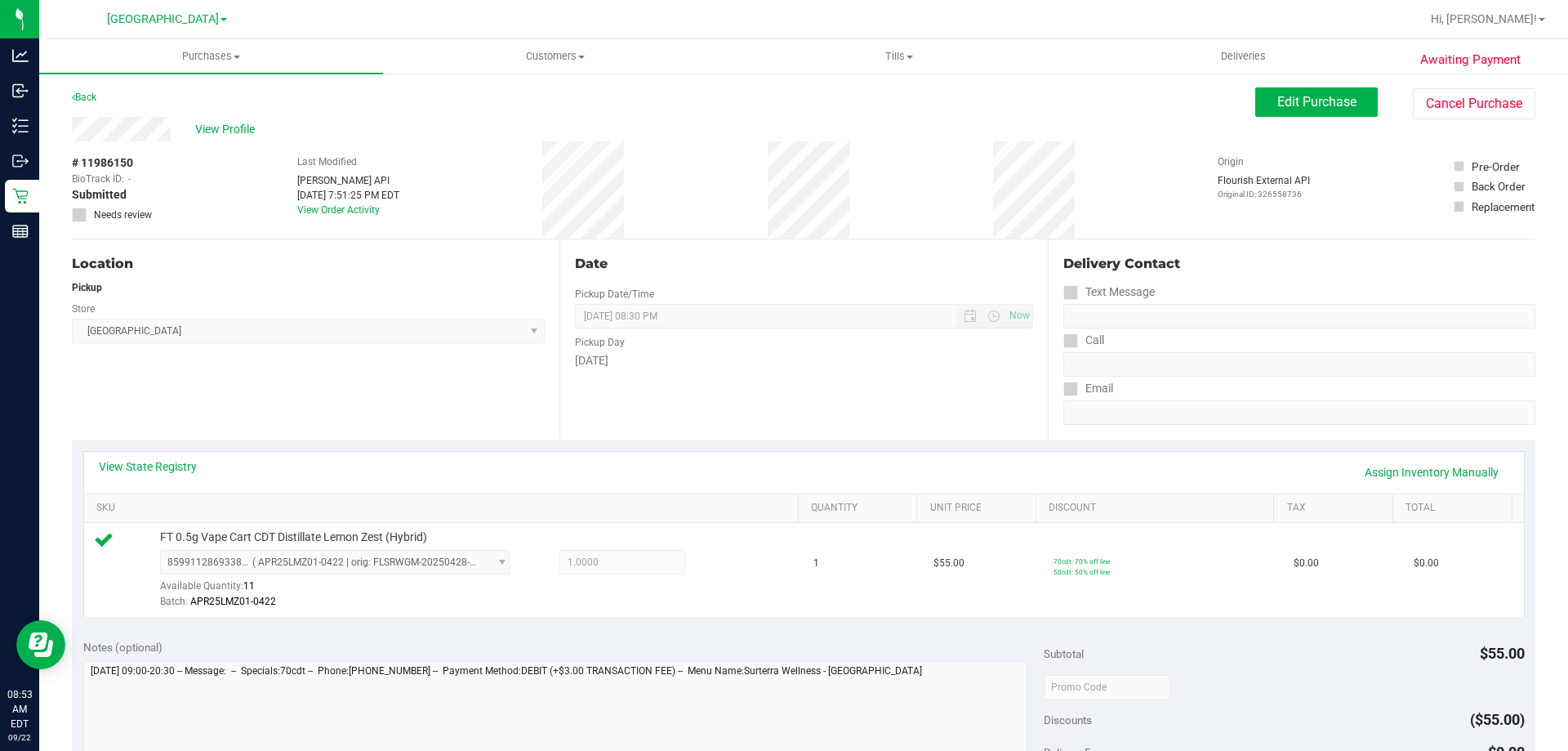
scroll to position [0, 0]
click at [1281, 94] on button "Edit Purchase" at bounding box center [1316, 103] width 122 height 29
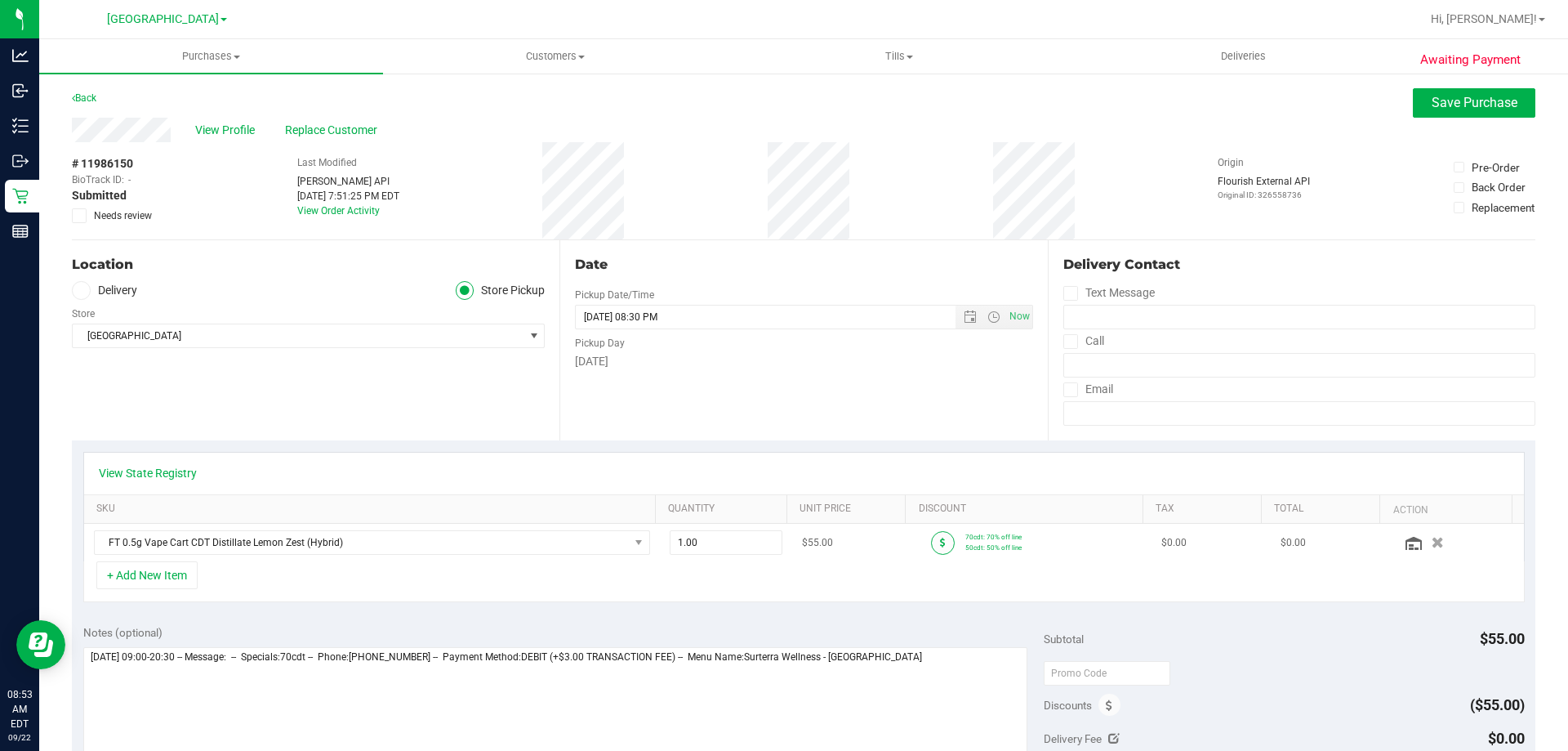
click at [939, 547] on span at bounding box center [943, 543] width 24 height 24
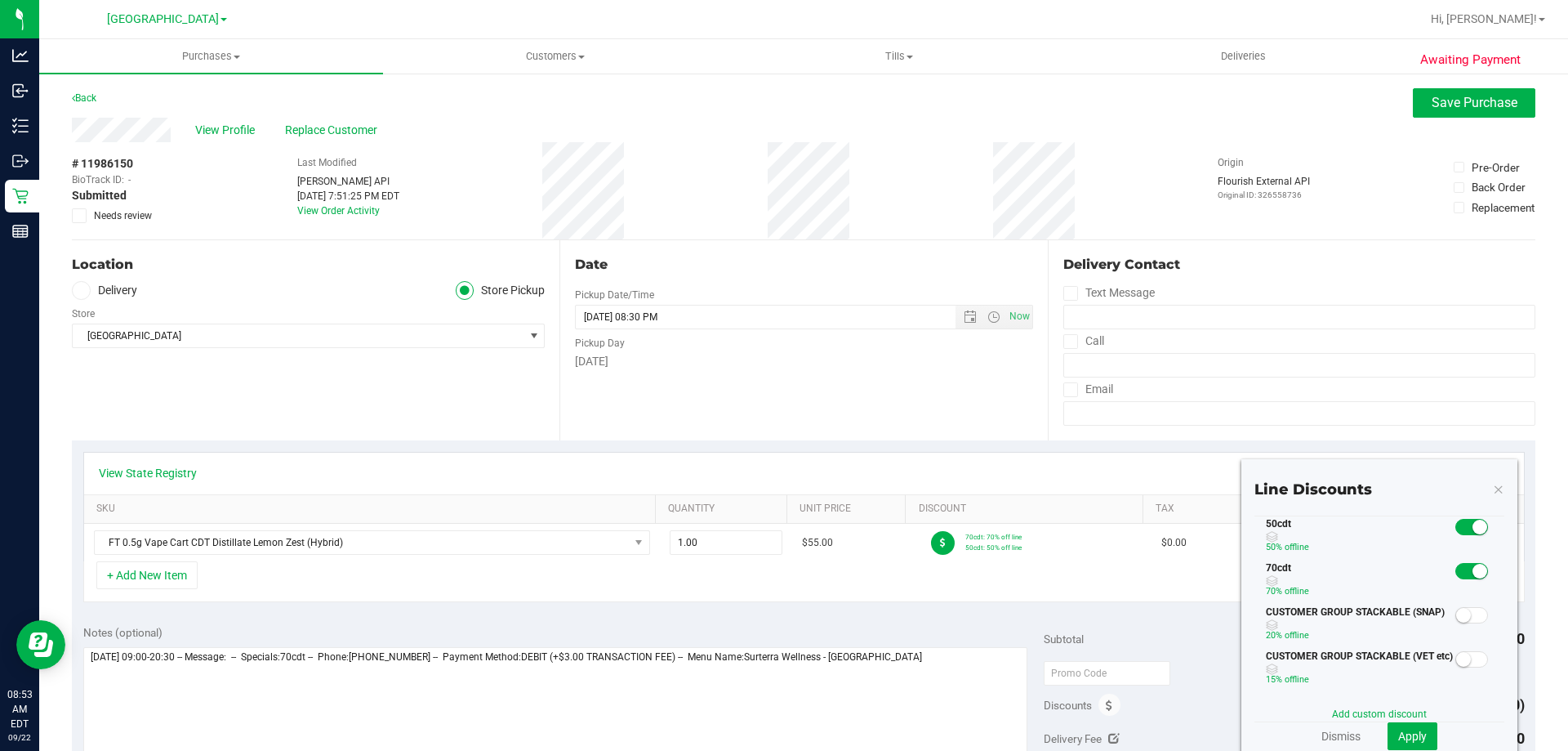
click at [1456, 569] on span at bounding box center [1472, 571] width 33 height 16
click at [1422, 730] on button "Apply" at bounding box center [1412, 736] width 50 height 27
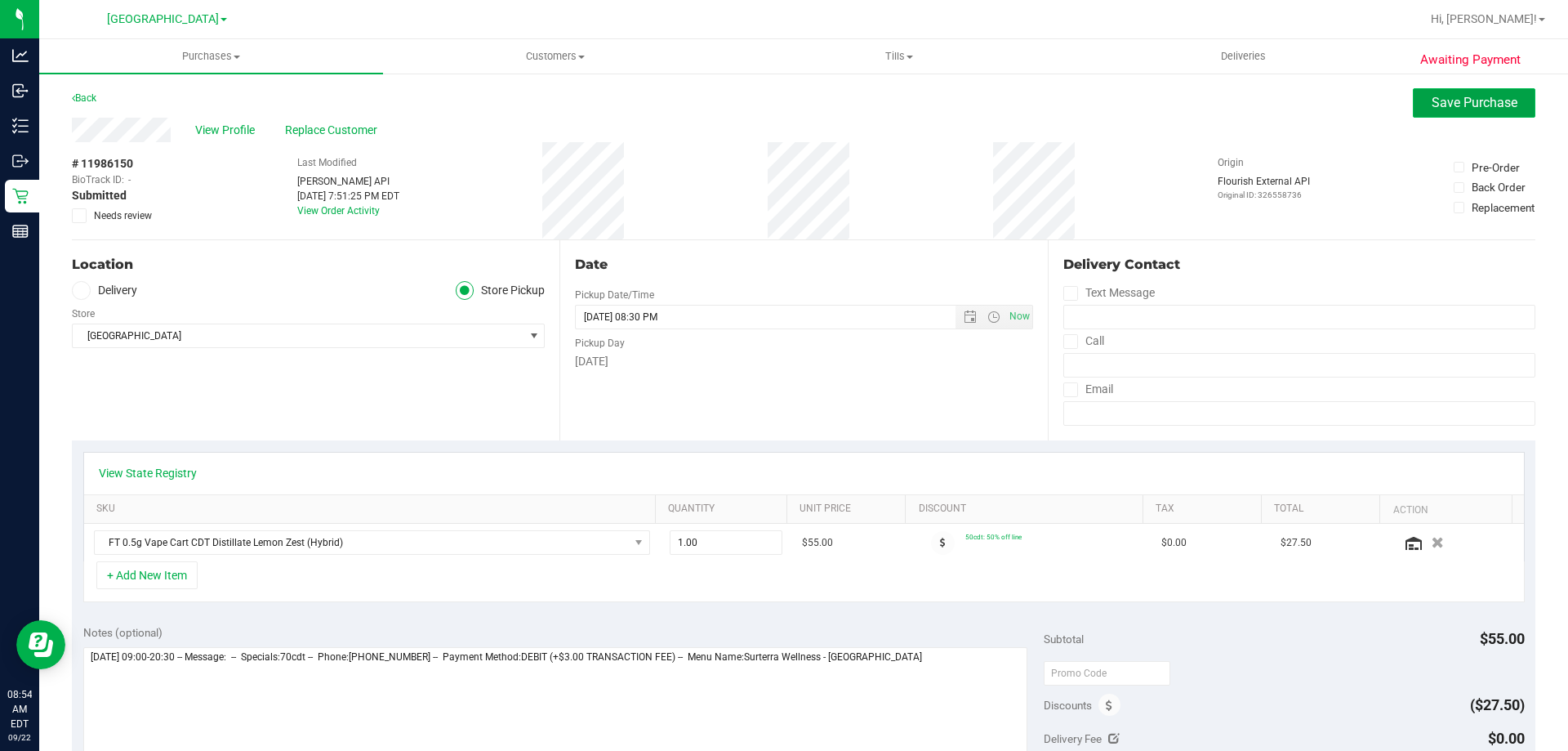
click at [1432, 102] on span "Save Purchase" at bounding box center [1475, 103] width 86 height 15
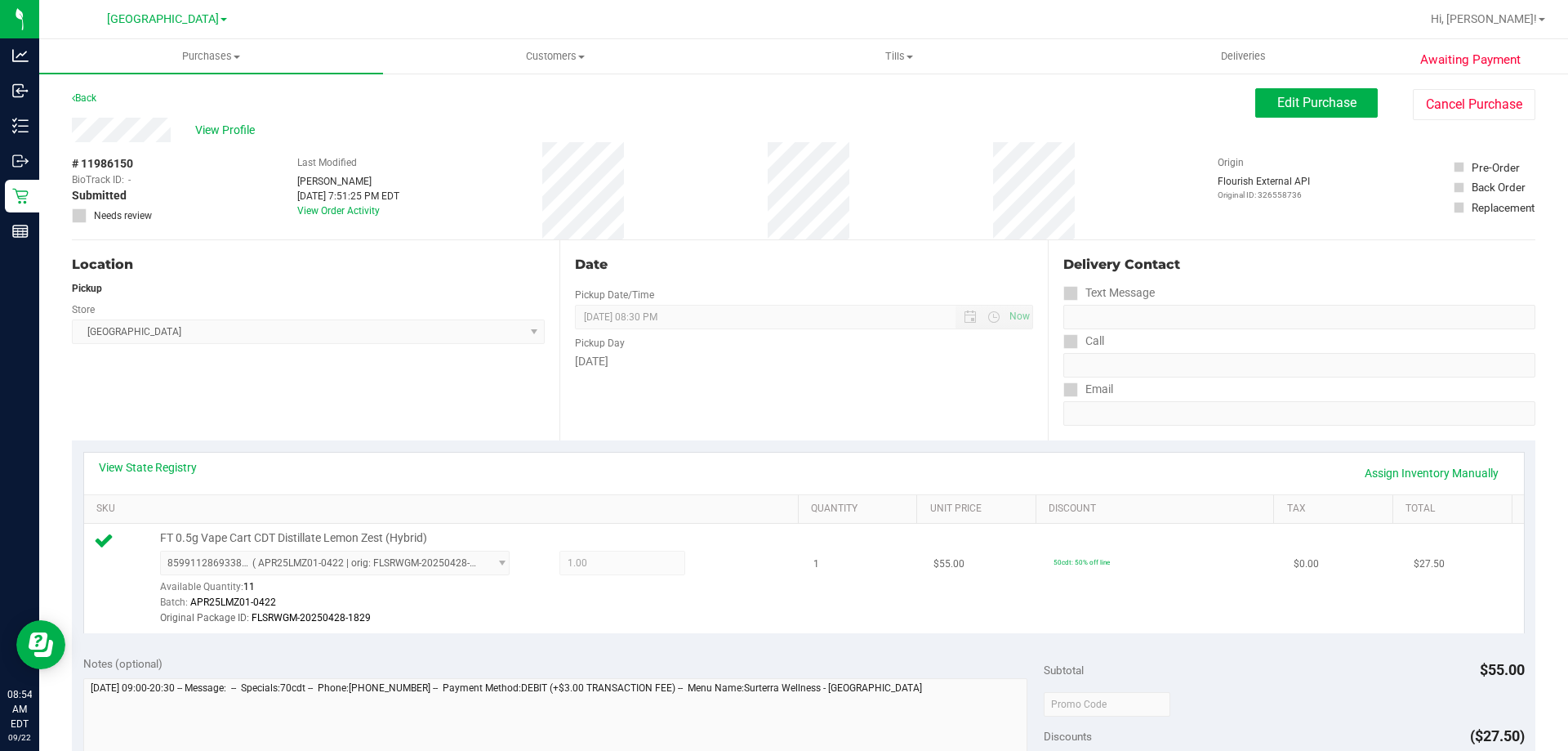
scroll to position [408, 0]
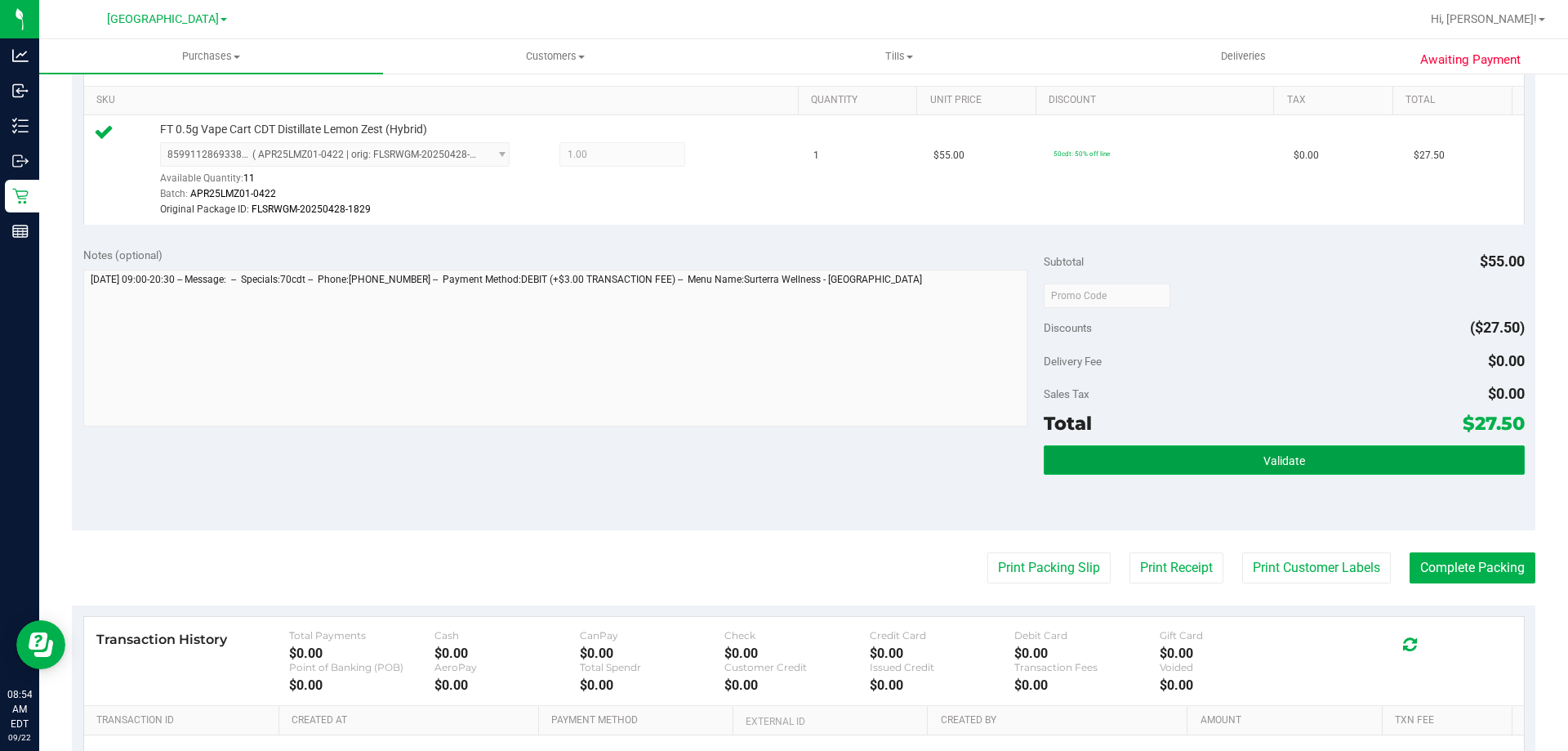
click at [1225, 466] on button "Validate" at bounding box center [1284, 460] width 480 height 29
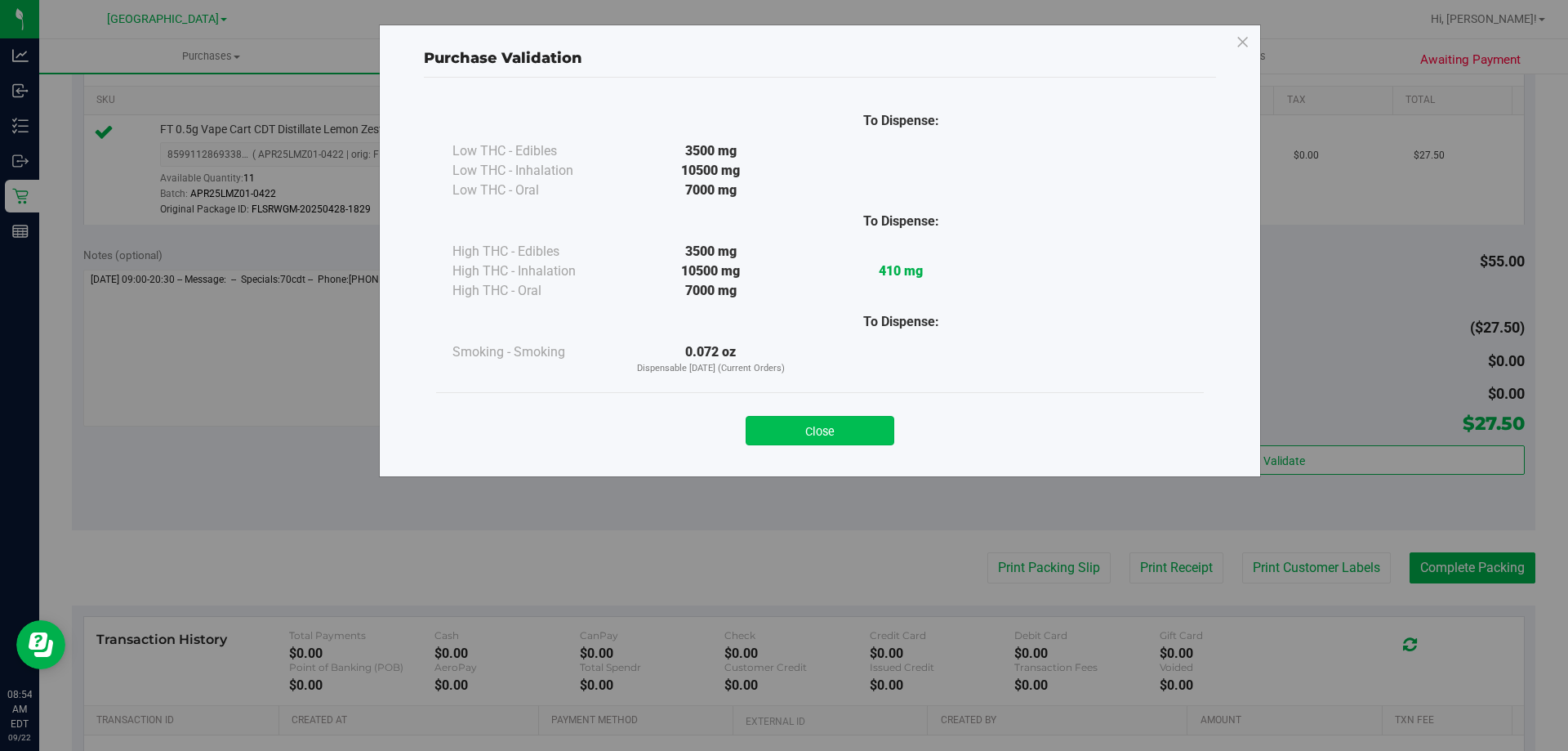
click at [851, 428] on button "Close" at bounding box center [820, 431] width 149 height 29
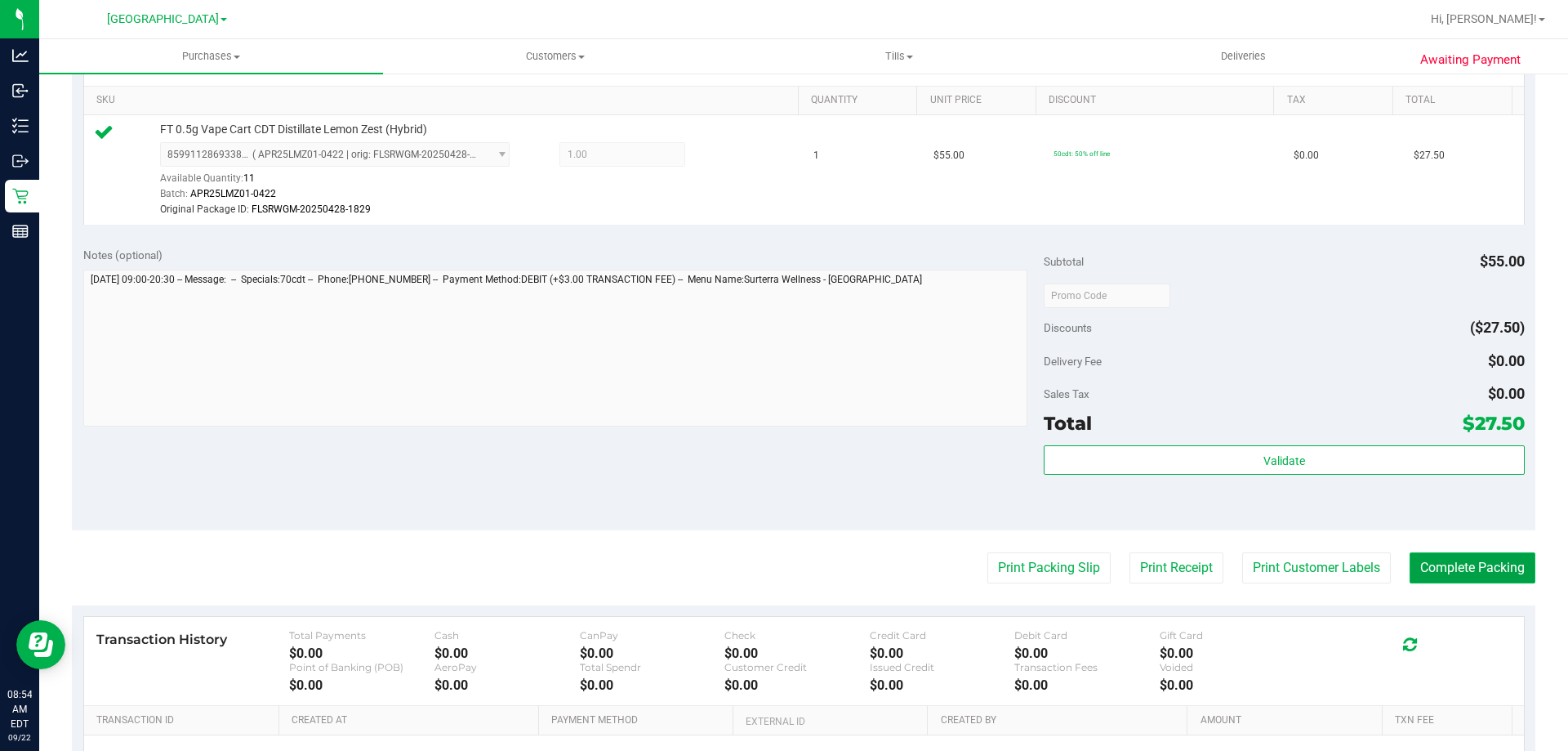
click at [1489, 579] on button "Complete Packing" at bounding box center [1472, 568] width 126 height 31
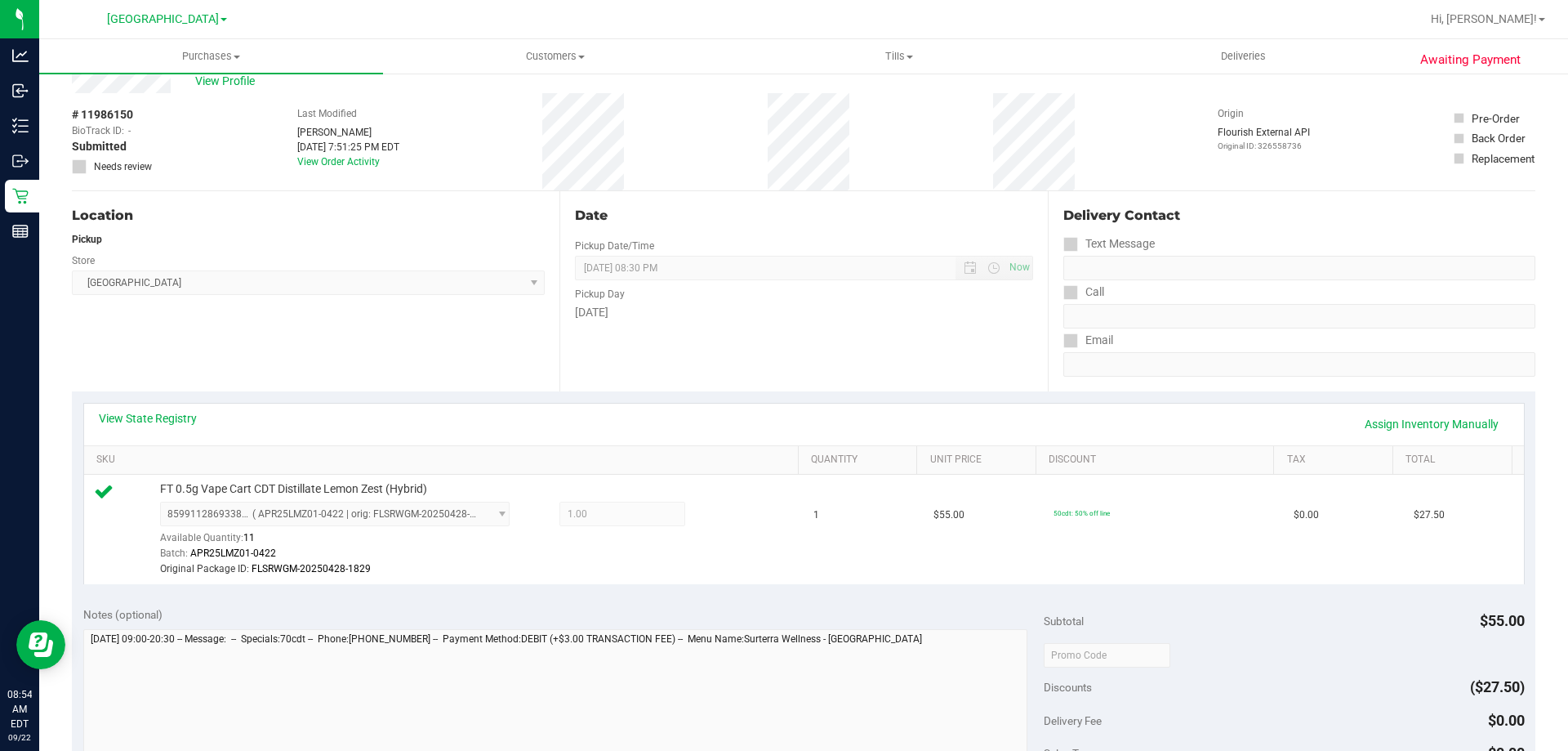
scroll to position [0, 0]
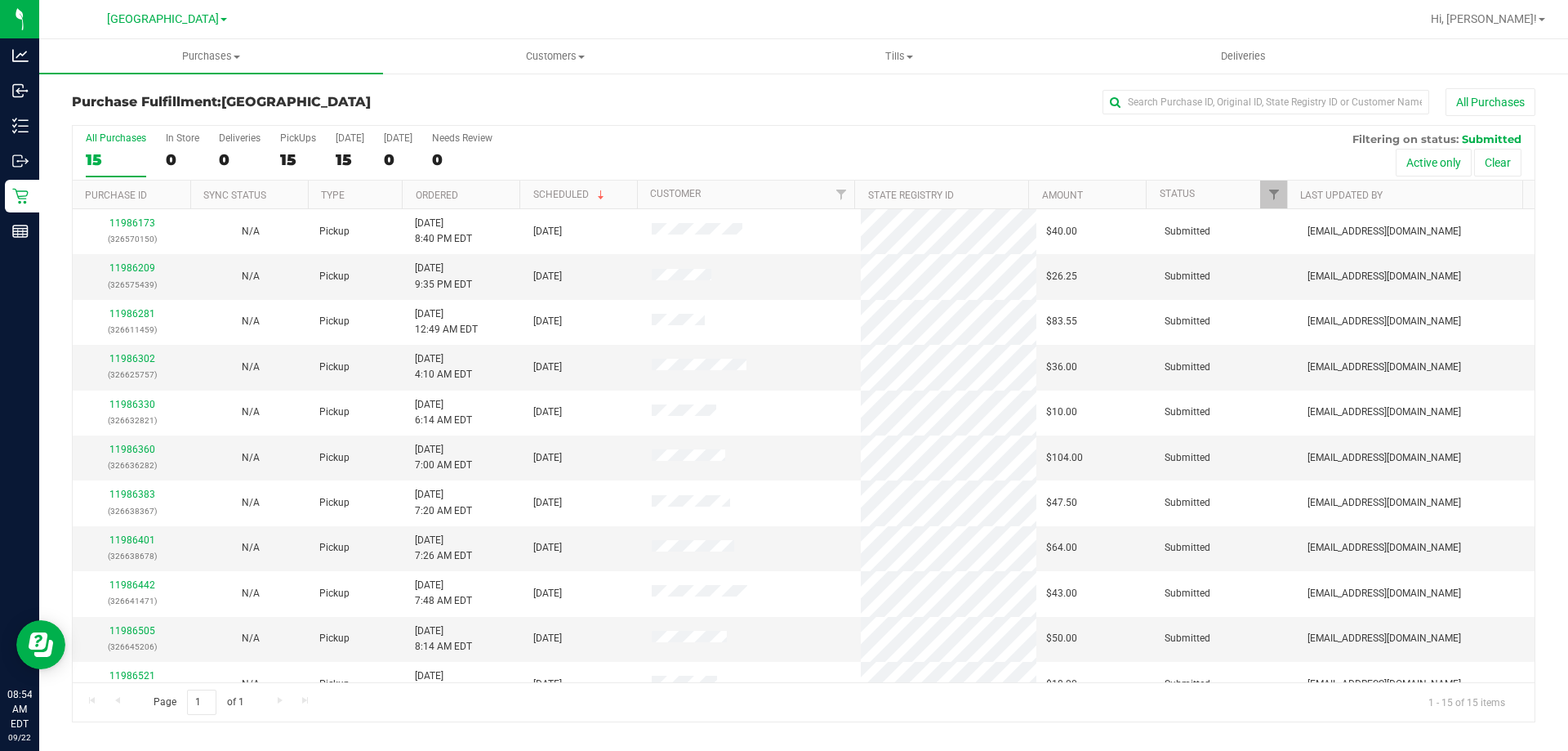
click at [494, 198] on th "Ordered" at bounding box center [460, 194] width 117 height 28
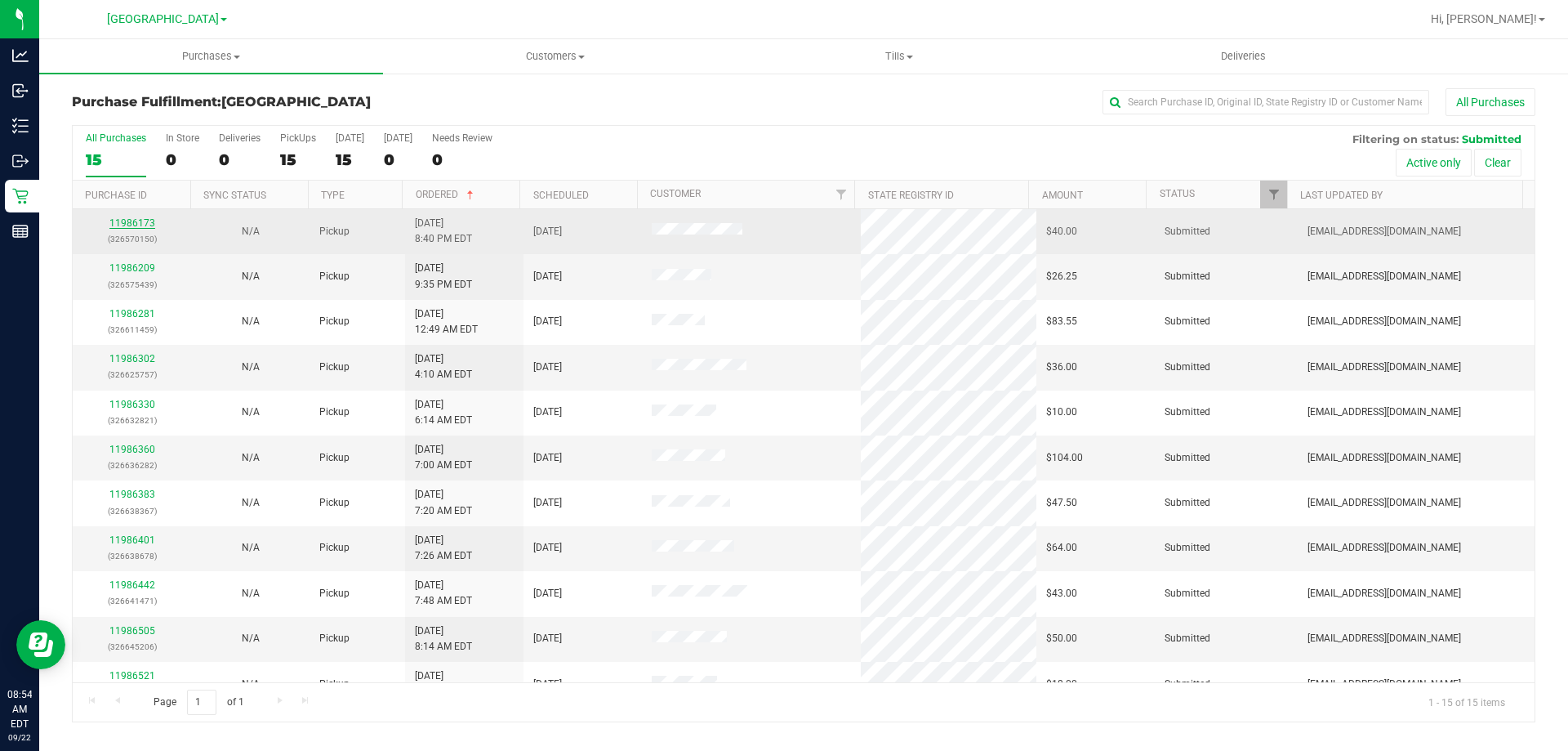
click at [144, 218] on link "11986173" at bounding box center [132, 223] width 45 height 11
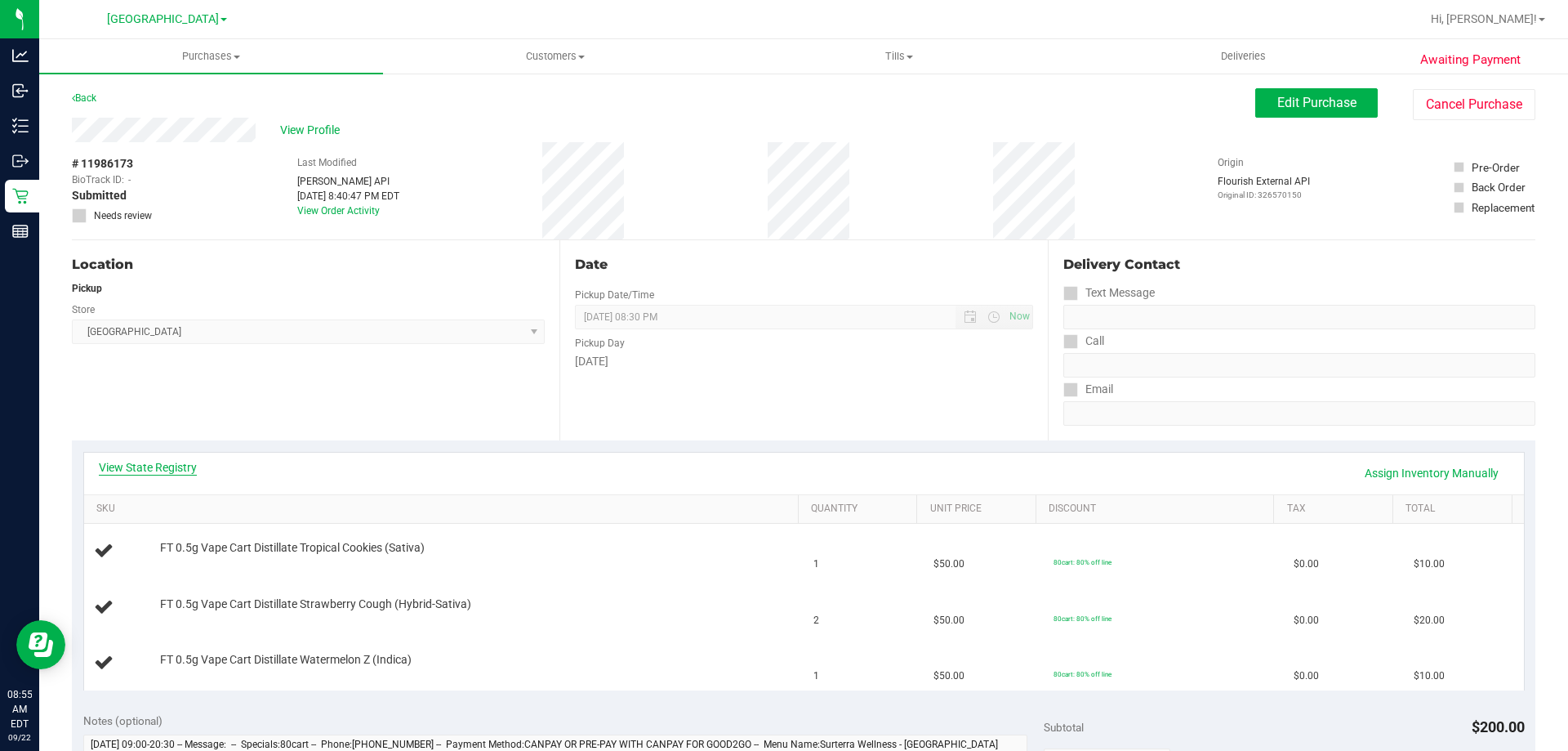
click at [180, 468] on link "View State Registry" at bounding box center [147, 467] width 98 height 16
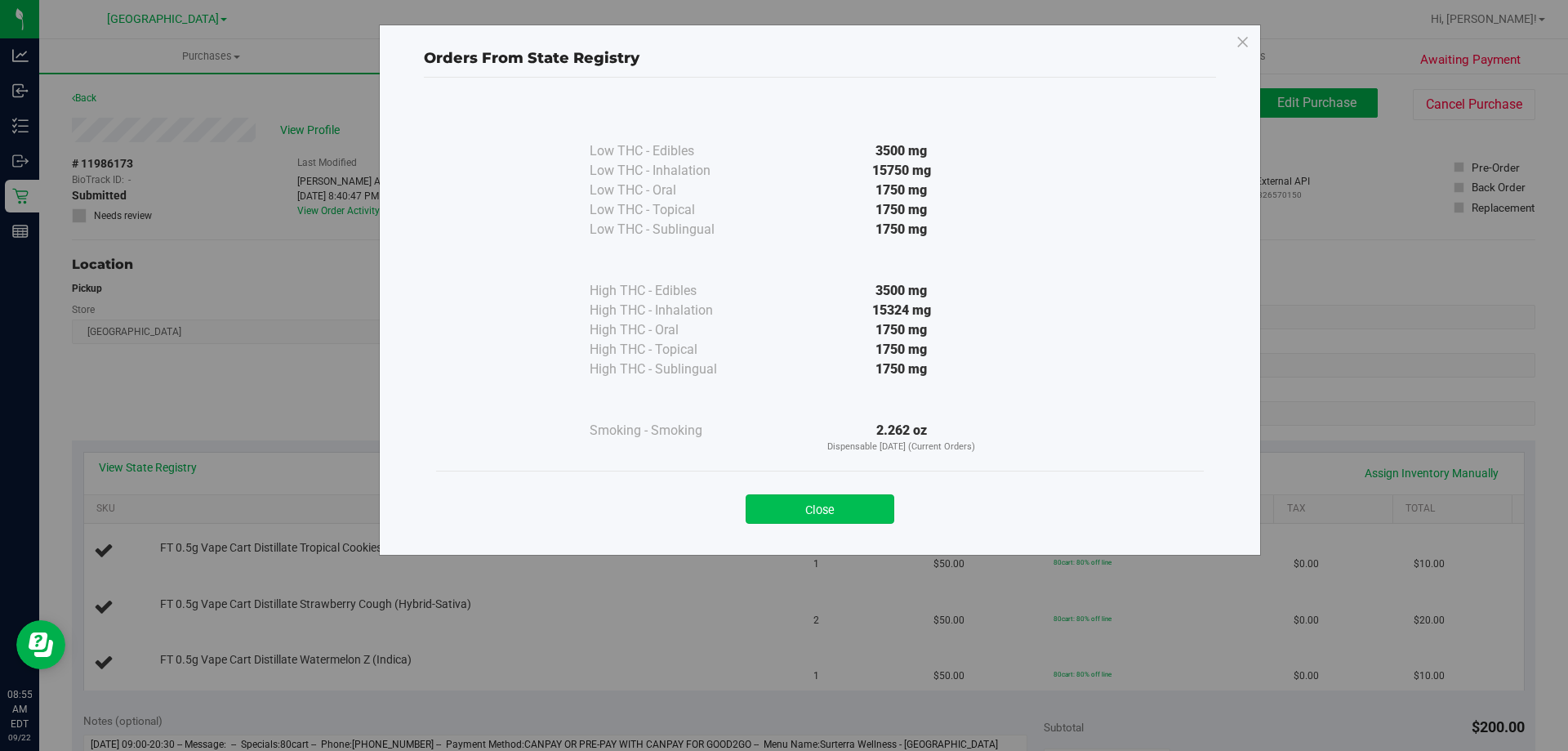
click at [844, 495] on button "Close" at bounding box center [820, 509] width 149 height 29
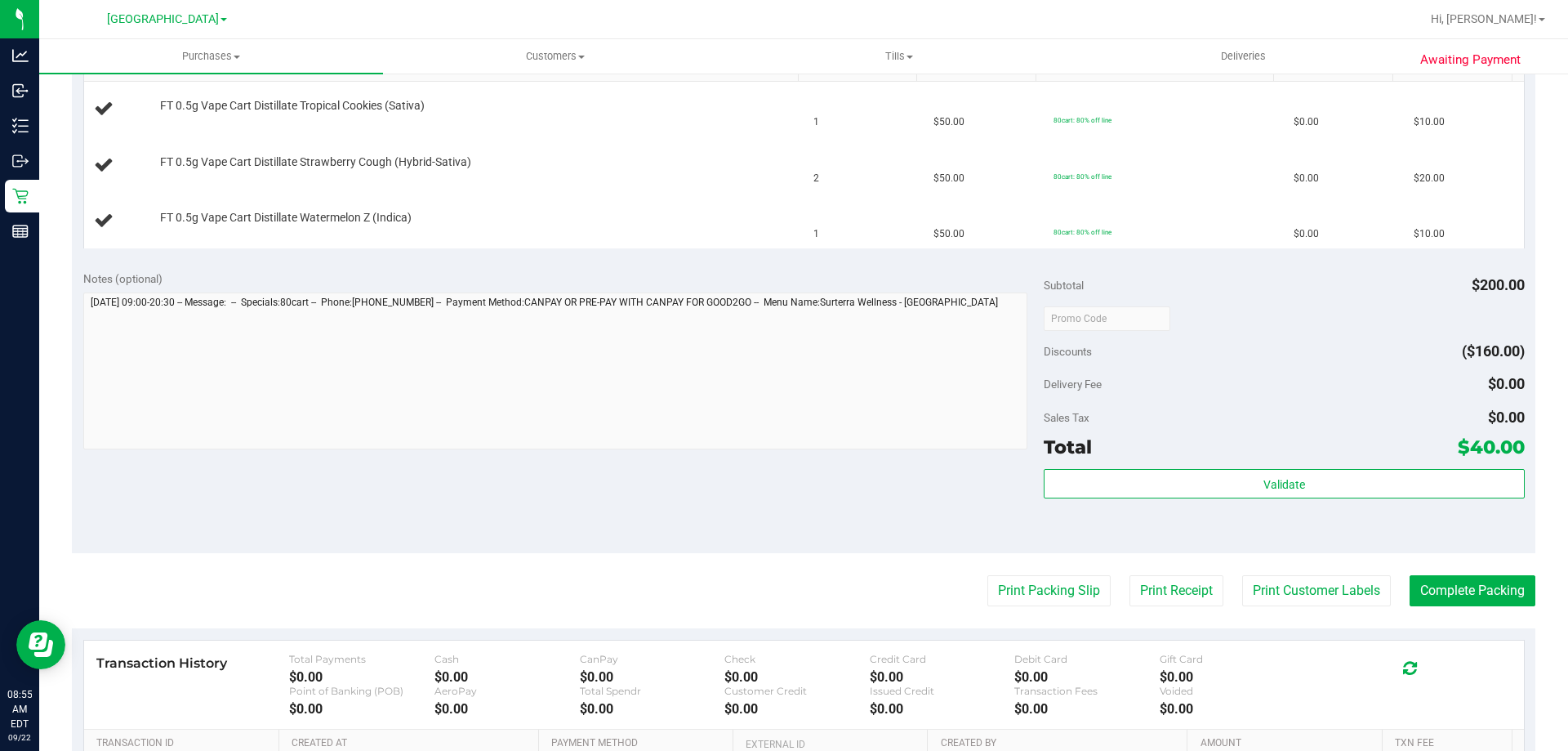
scroll to position [491, 0]
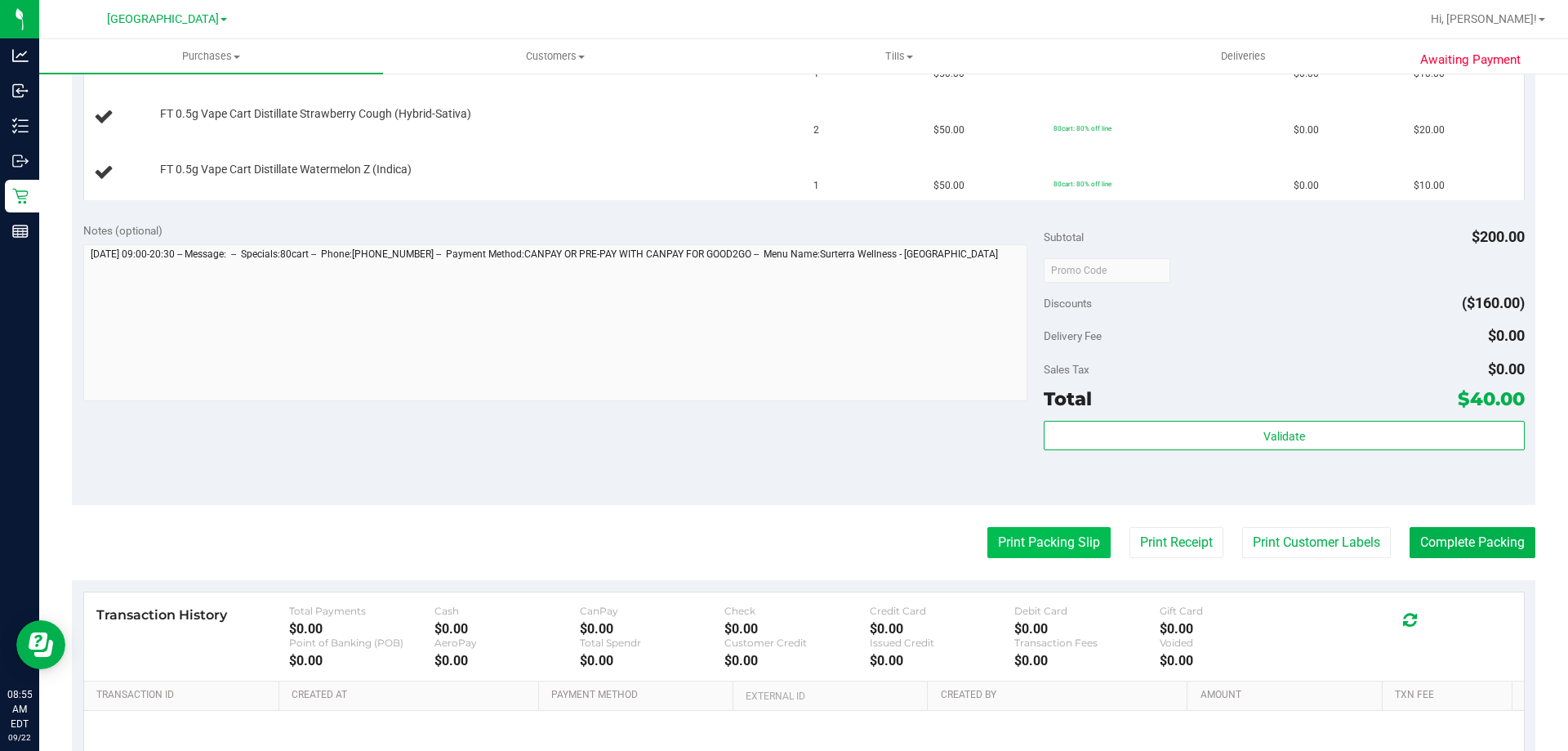
click at [1055, 545] on button "Print Packing Slip" at bounding box center [1049, 543] width 123 height 31
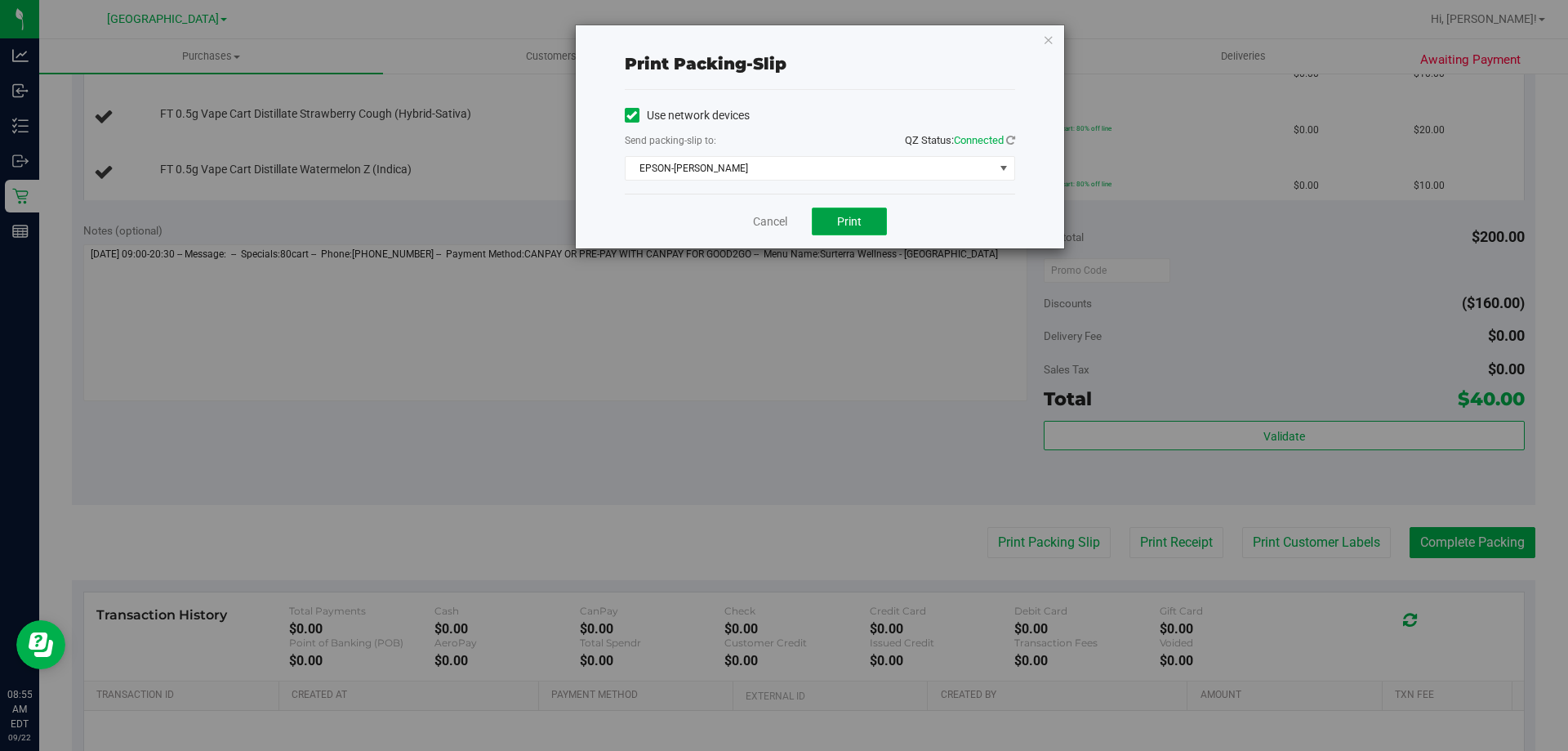
click at [856, 219] on span "Print" at bounding box center [849, 221] width 25 height 13
click at [1043, 47] on icon "button" at bounding box center [1048, 39] width 11 height 20
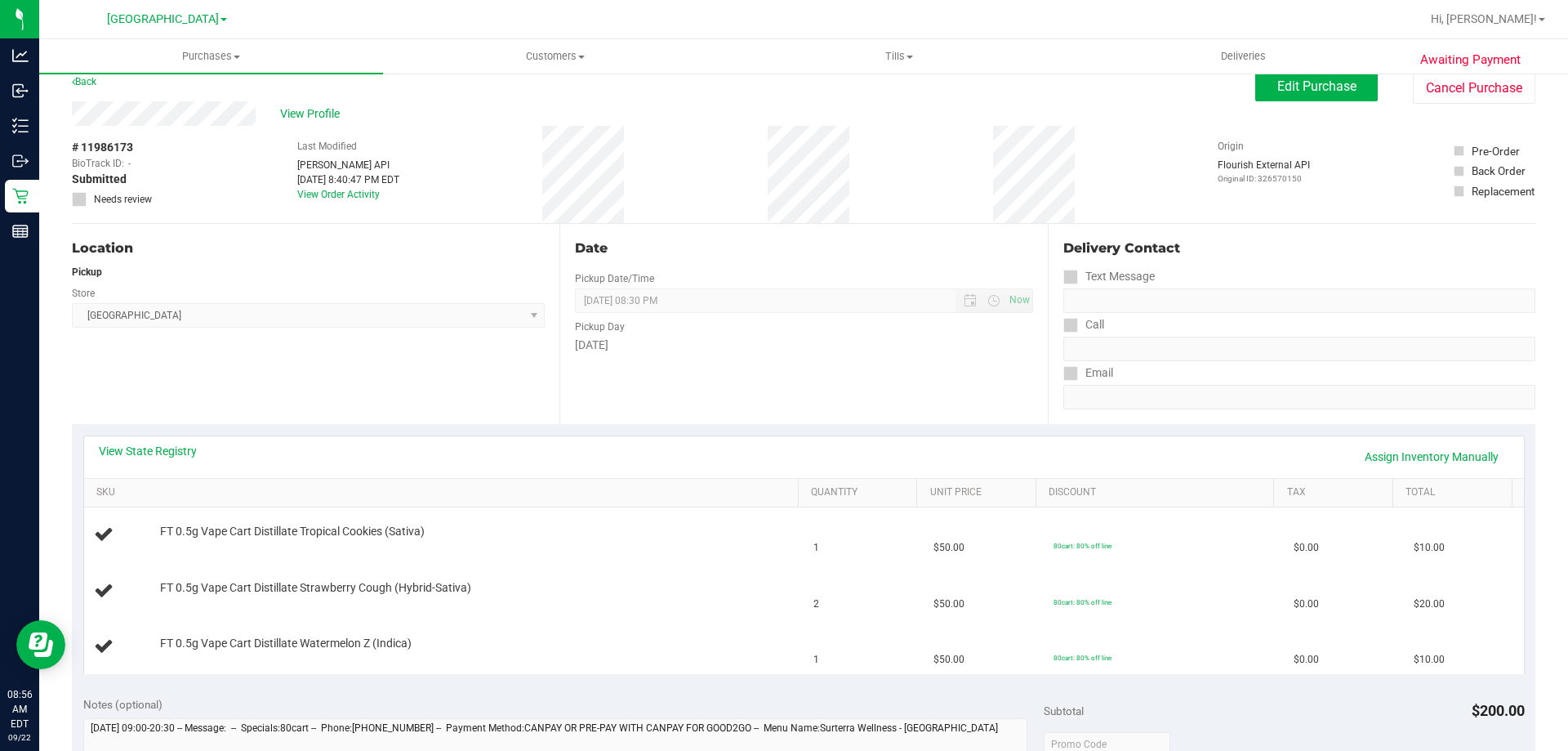
scroll to position [0, 0]
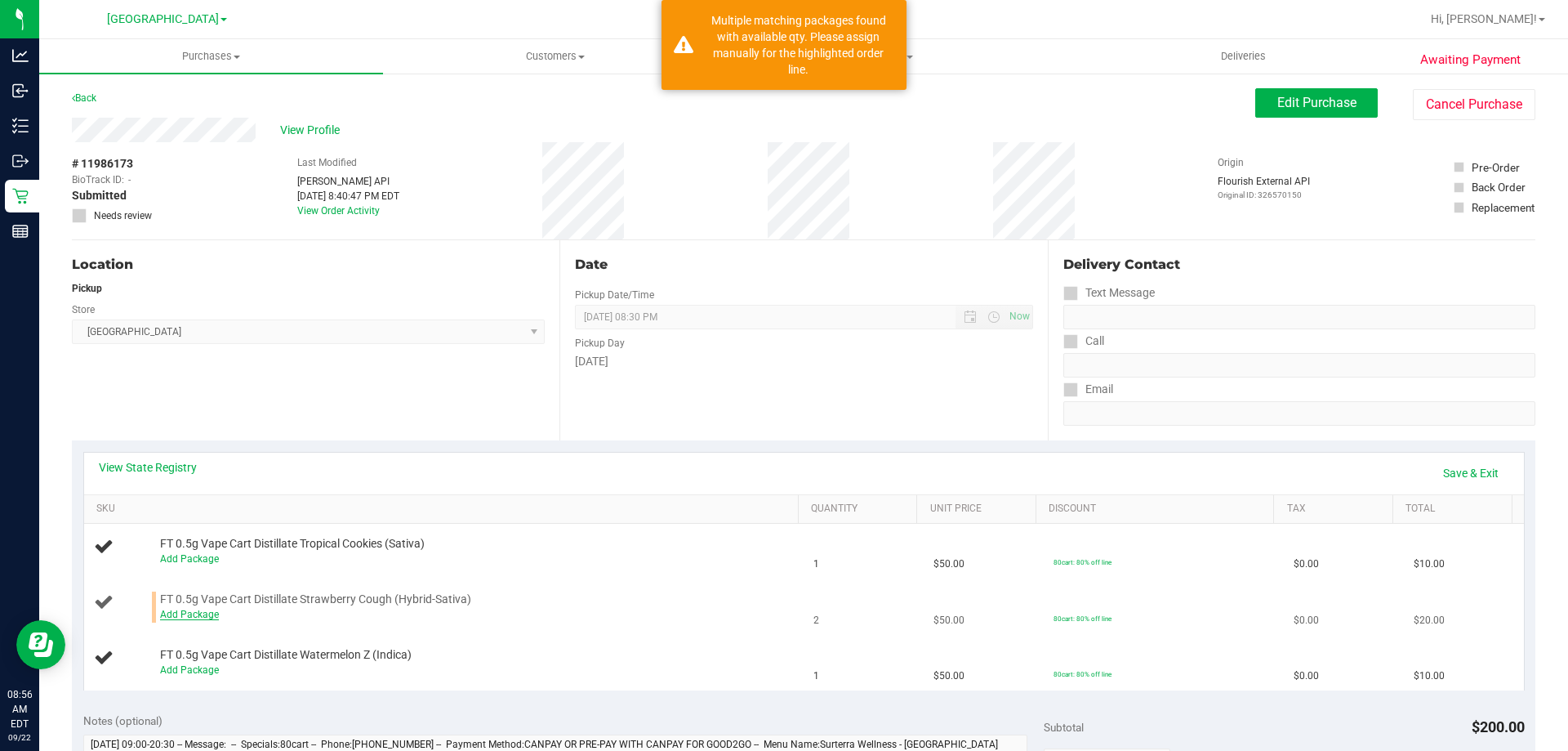
click at [194, 609] on link "Add Package" at bounding box center [189, 614] width 59 height 11
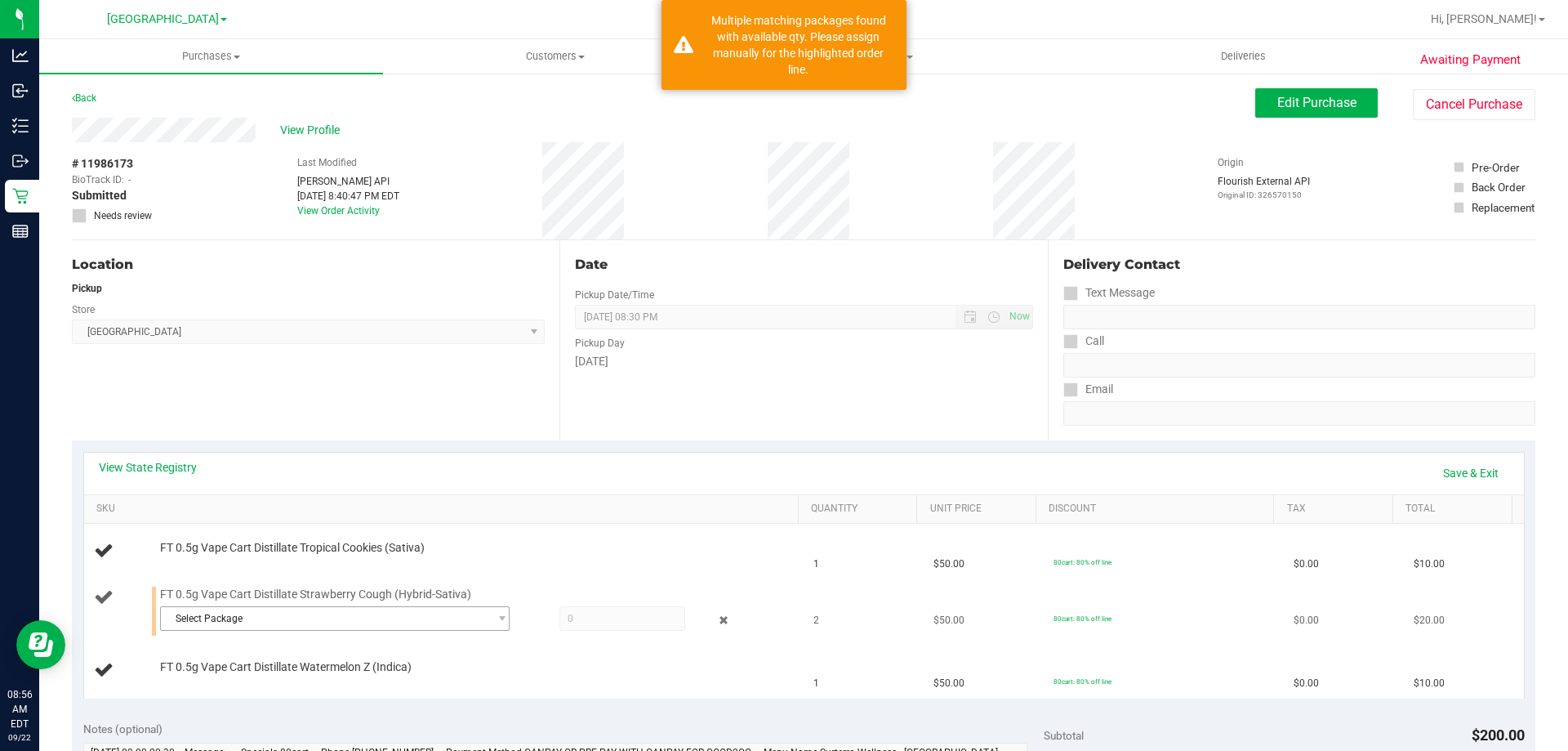
click at [448, 611] on span "Select Package" at bounding box center [324, 618] width 328 height 23
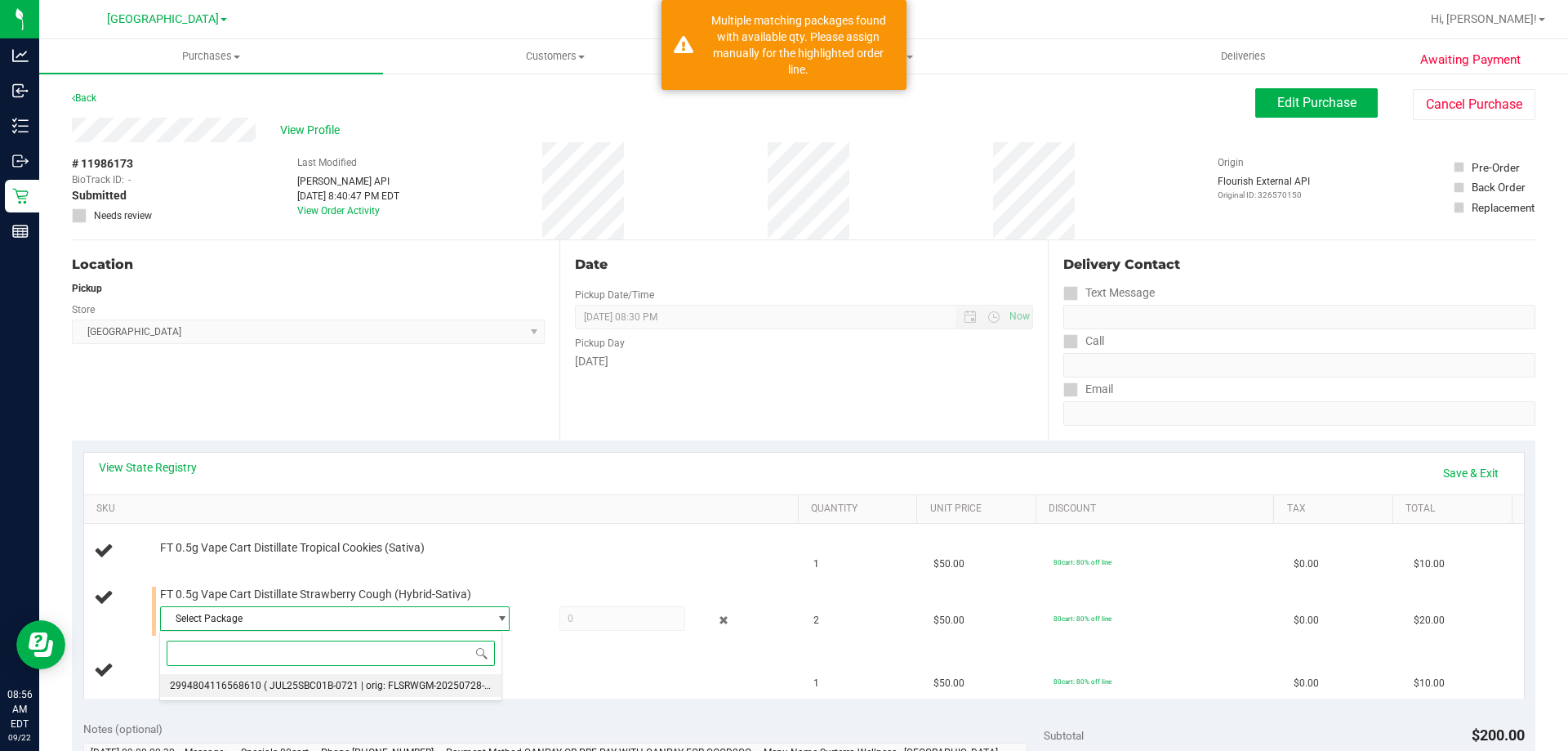
click at [436, 685] on span "( JUL25SBC01B-0721 | orig: FLSRWGM-20250728-1007 )" at bounding box center [388, 685] width 249 height 11
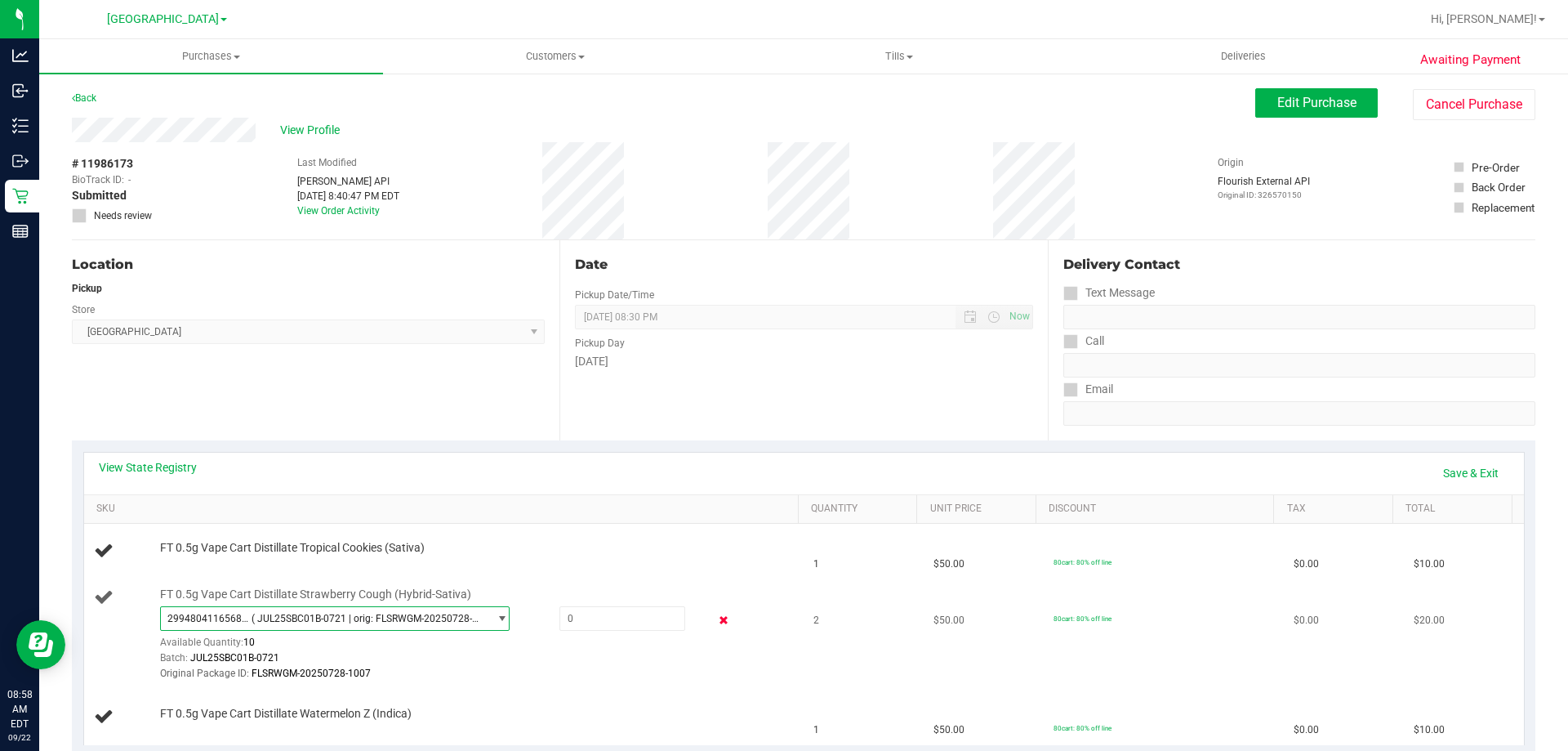
click at [716, 617] on icon at bounding box center [724, 621] width 17 height 19
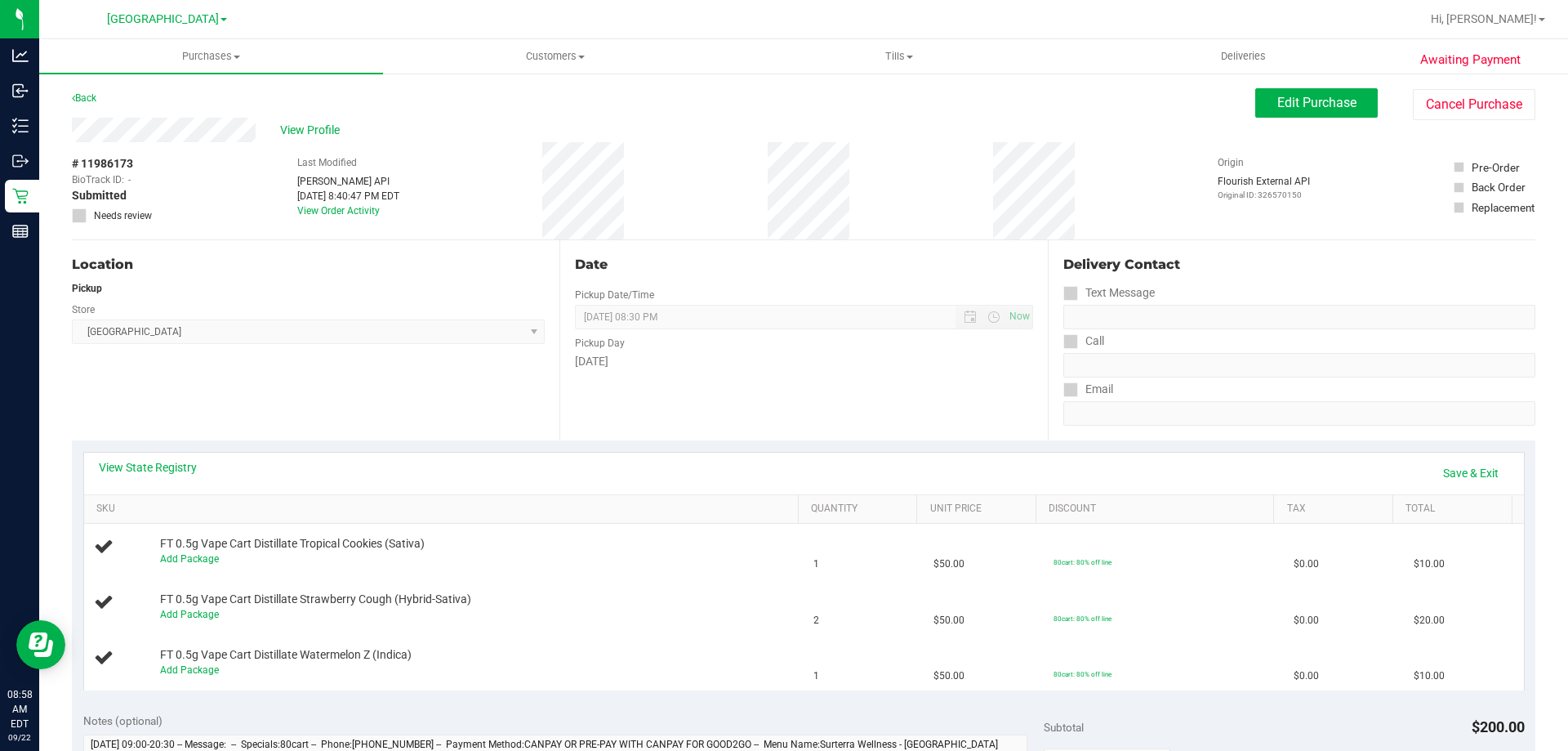
click at [880, 98] on div "Back Edit Purchase Cancel Purchase" at bounding box center [804, 103] width 1464 height 29
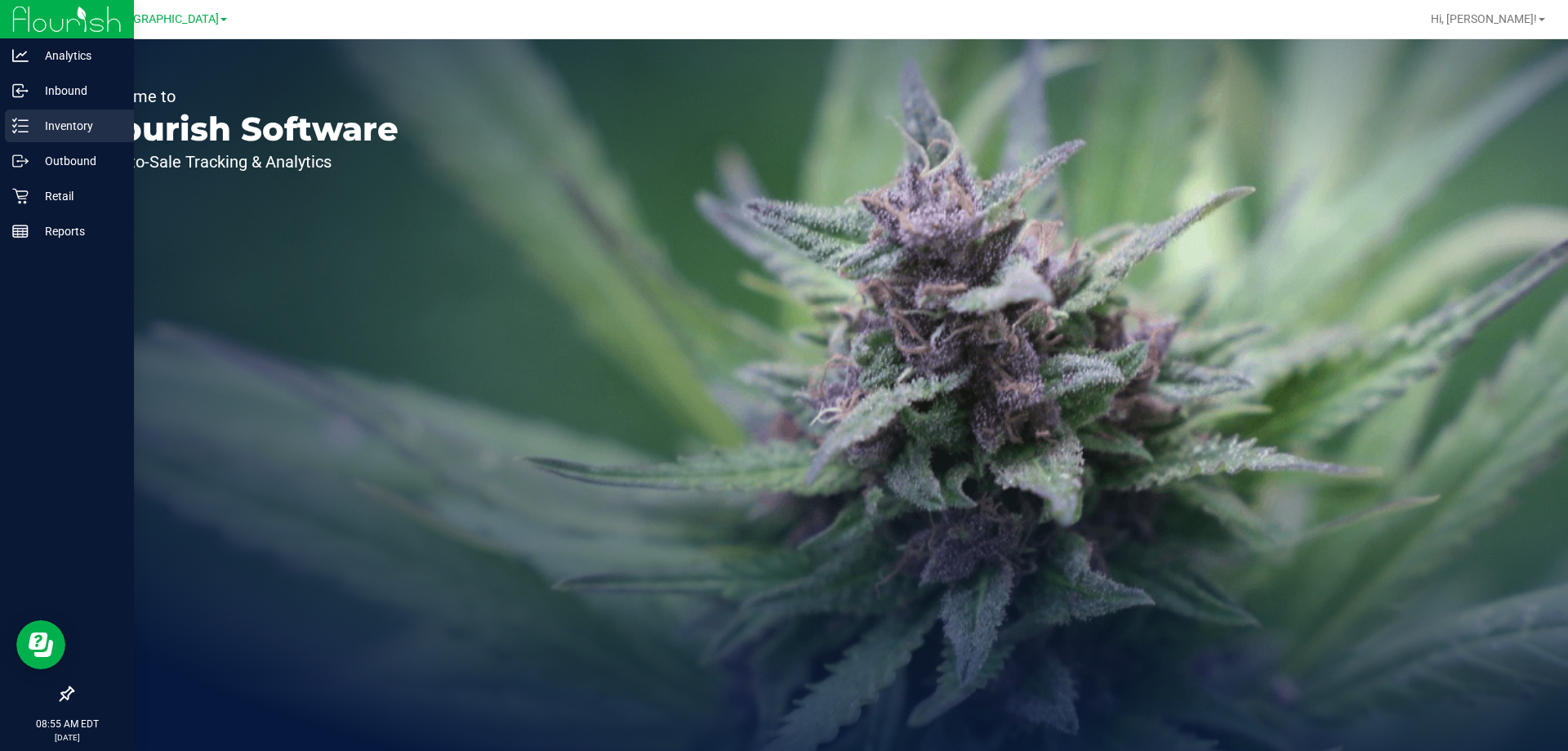
click at [62, 127] on p "Inventory" at bounding box center [77, 126] width 98 height 20
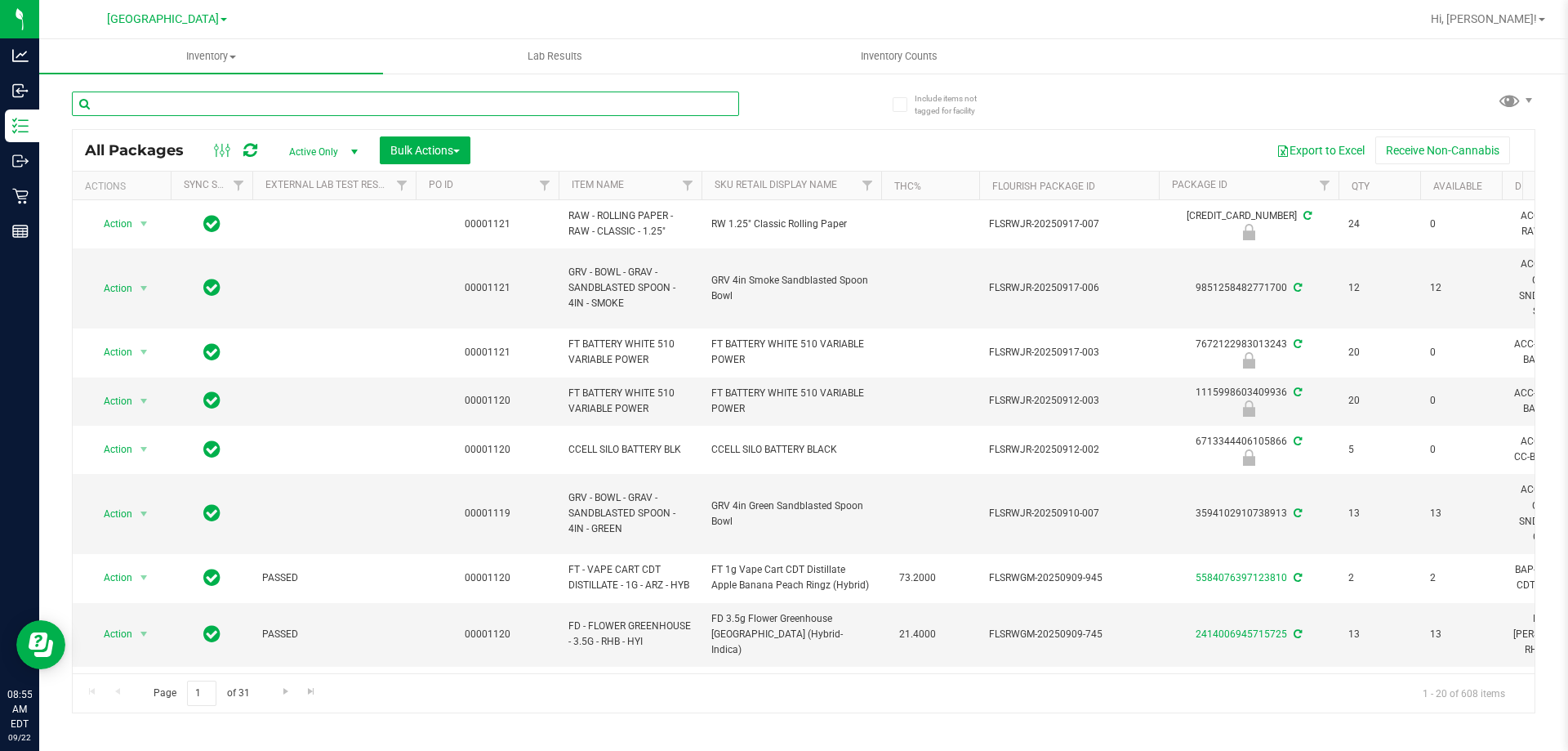
click at [349, 108] on input "text" at bounding box center [406, 104] width 668 height 25
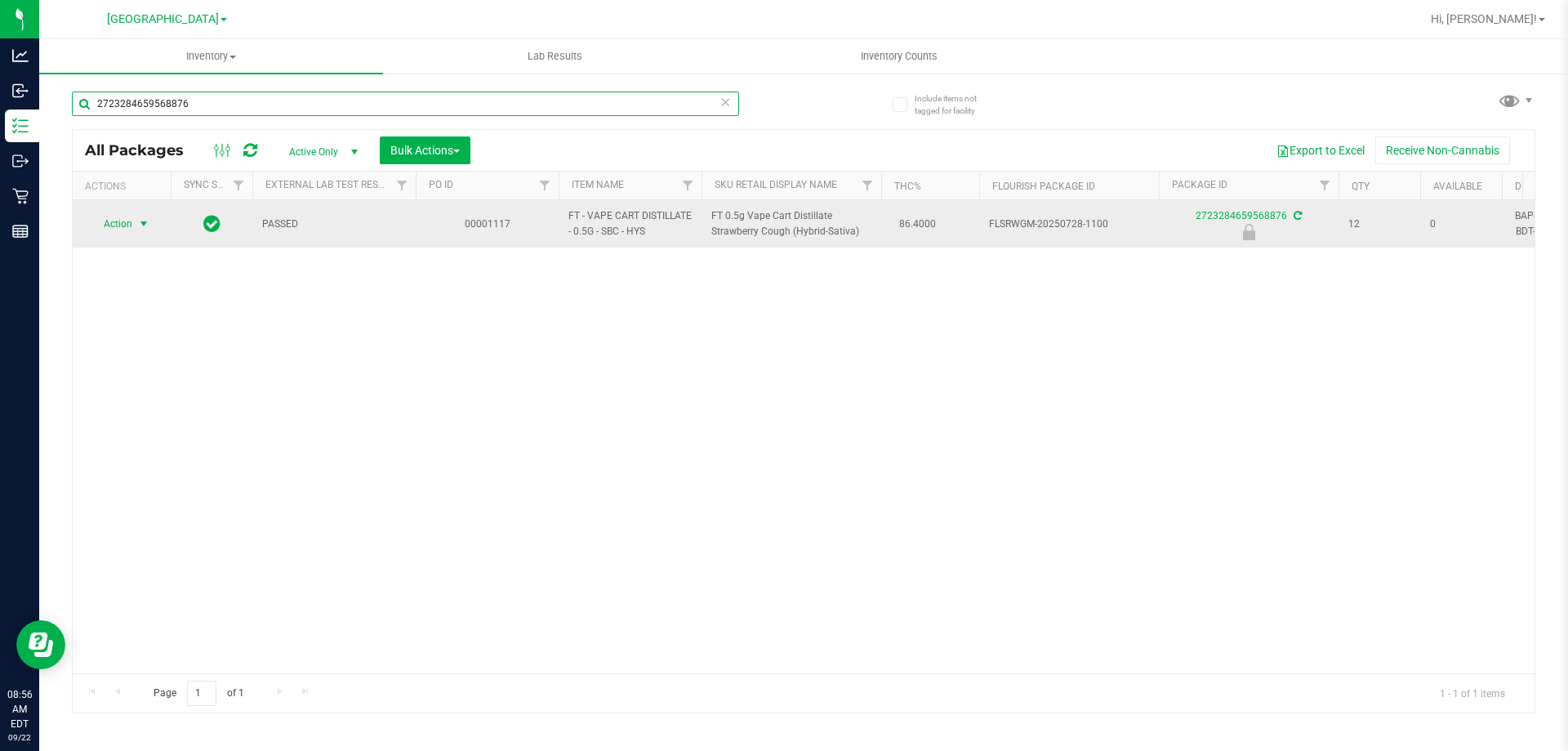
type input "2723284659568876"
click at [128, 228] on span "Action" at bounding box center [111, 224] width 45 height 23
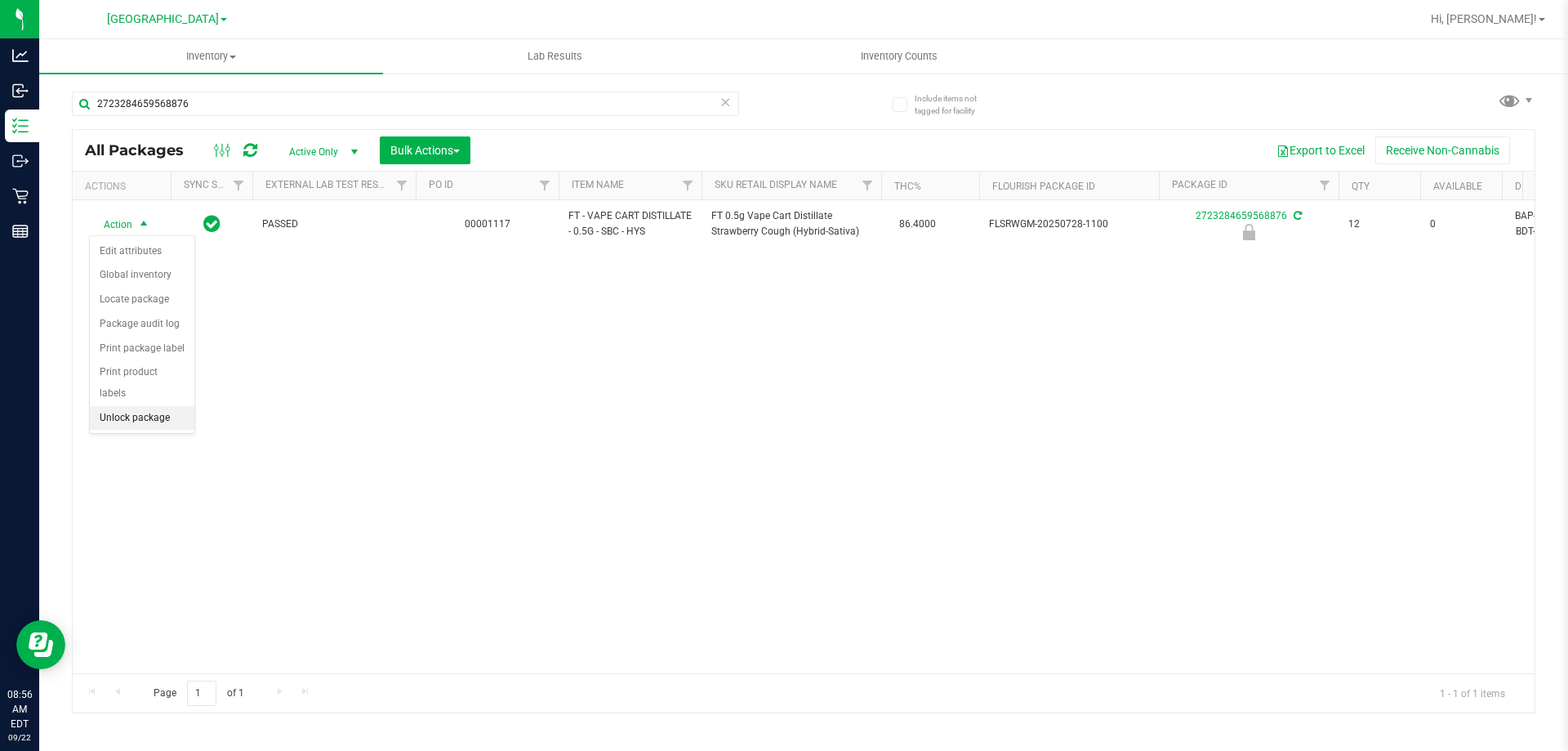
click at [116, 406] on li "Unlock package" at bounding box center [142, 418] width 104 height 25
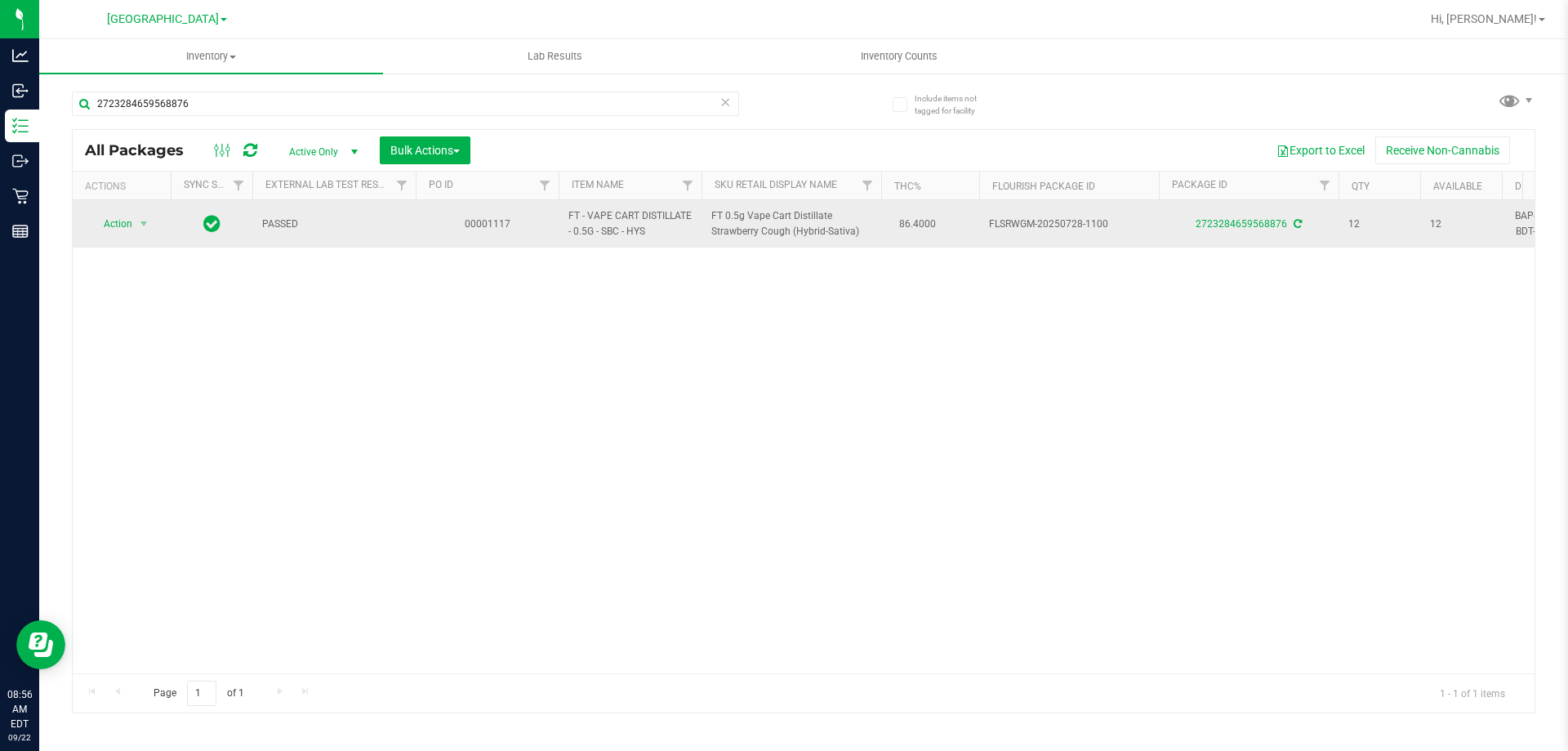
drag, startPoint x: 617, startPoint y: 235, endPoint x: 563, endPoint y: 218, distance: 56.6
click at [563, 218] on td "FT - VAPE CART DISTILLATE - 0.5G - SBC - HYS" at bounding box center [630, 224] width 143 height 47
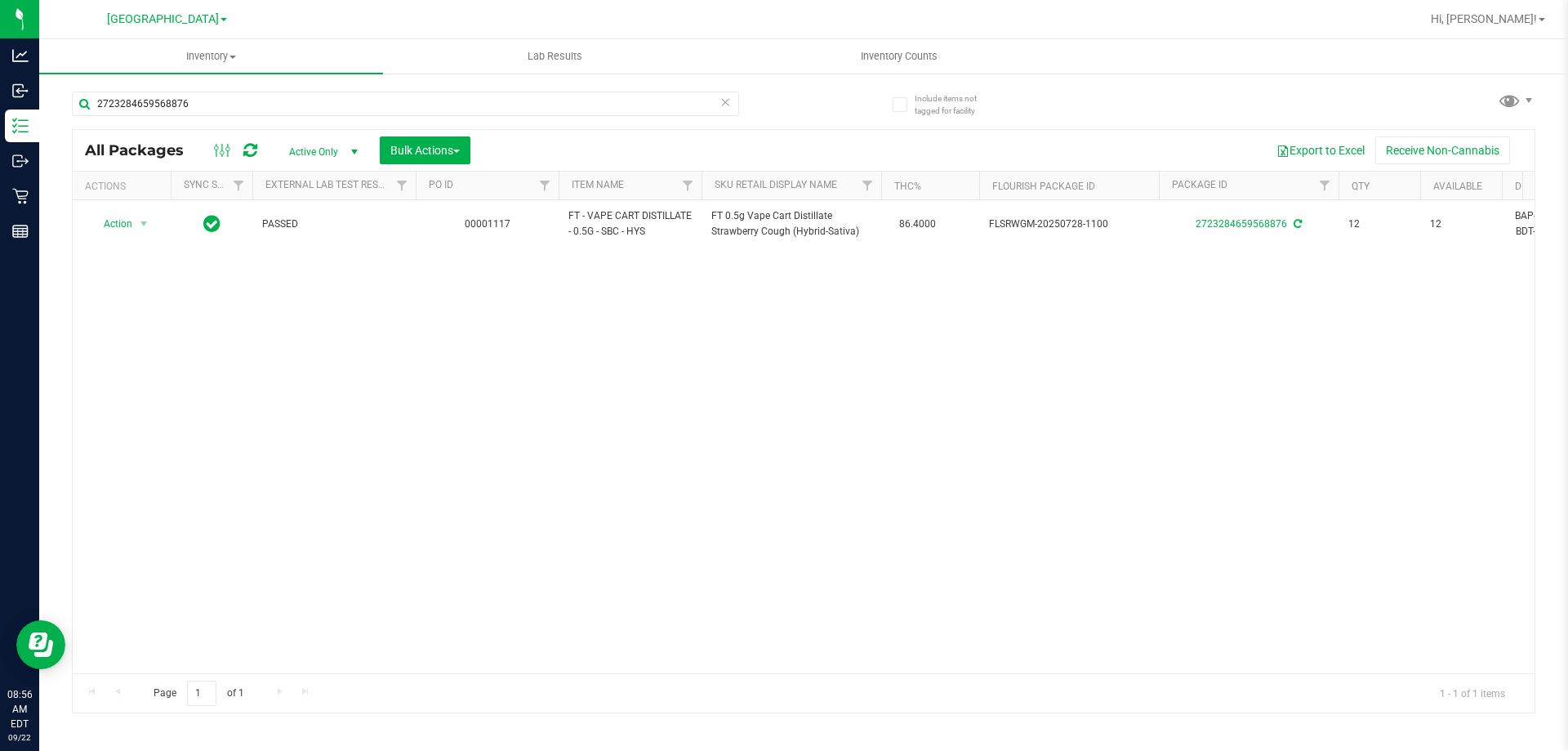
copy span "FT - VAPE CART DISTILLATE - 0.5G - SBC"
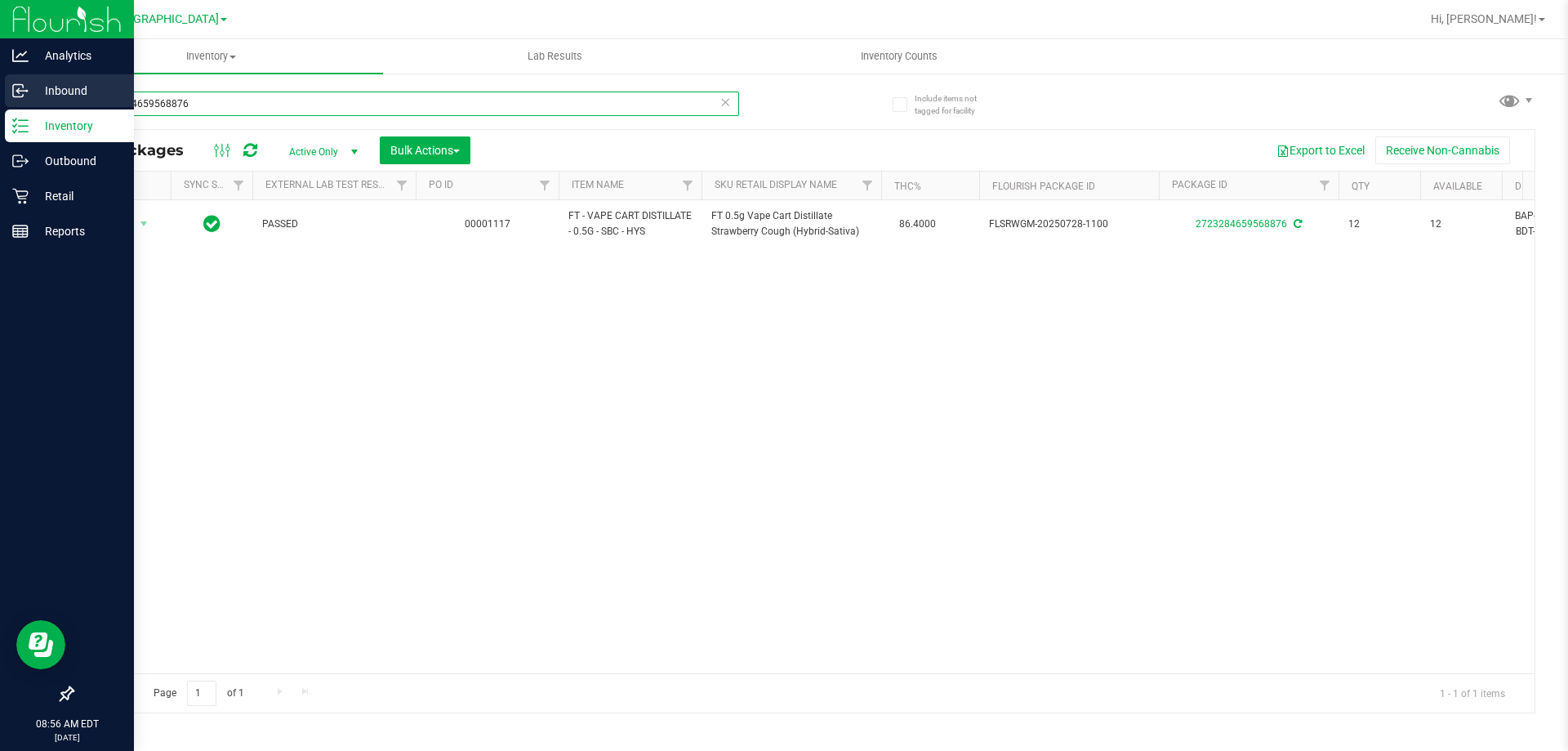
drag, startPoint x: 313, startPoint y: 99, endPoint x: 0, endPoint y: 90, distance: 313.1
click at [0, 90] on div "Analytics Inbound Inventory Outbound Retail Reports 08:56 AM EDT 09/22/2025 09/…" at bounding box center [784, 375] width 1568 height 751
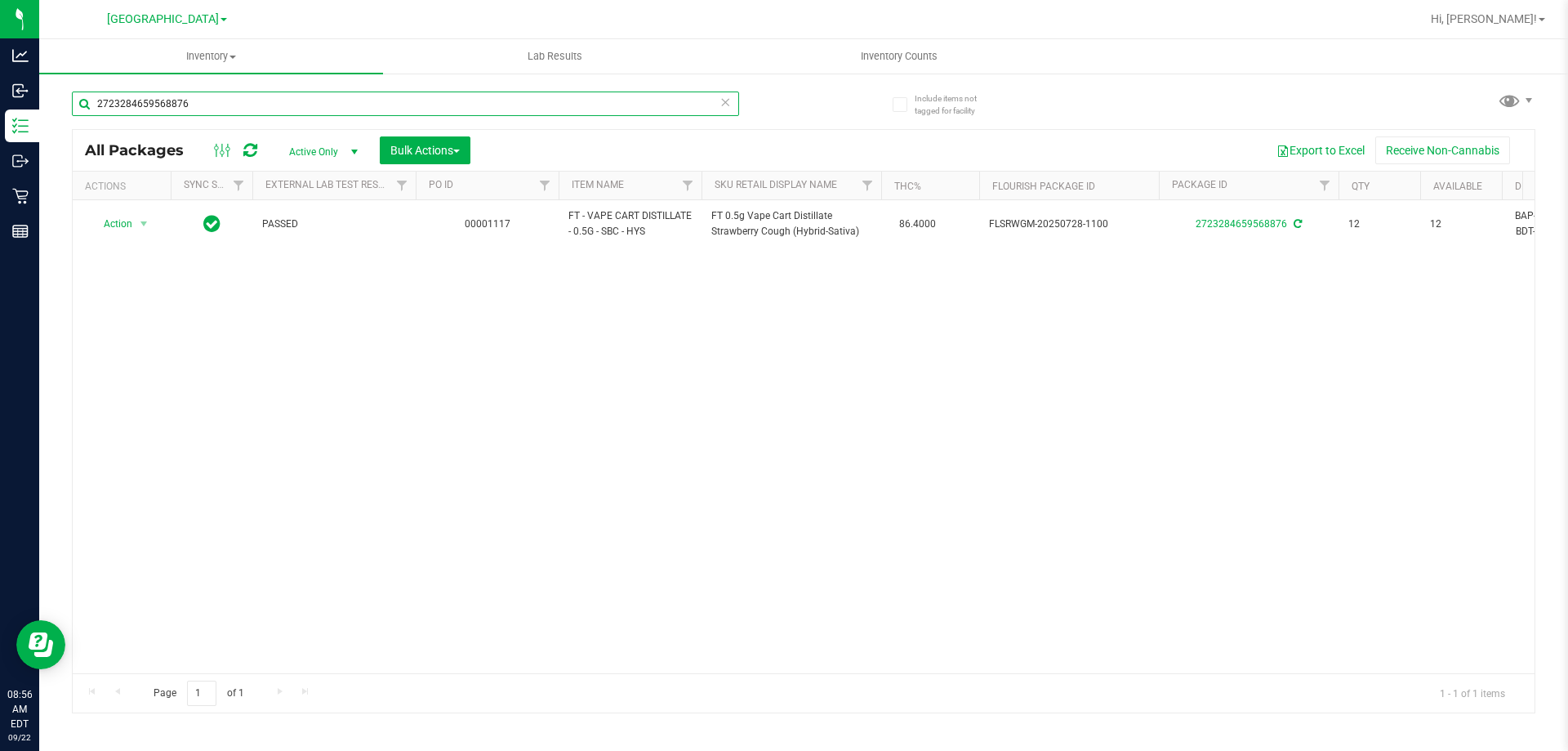
paste input "FT - VAPE CART DISTILLATE - 0.5G - SBC"
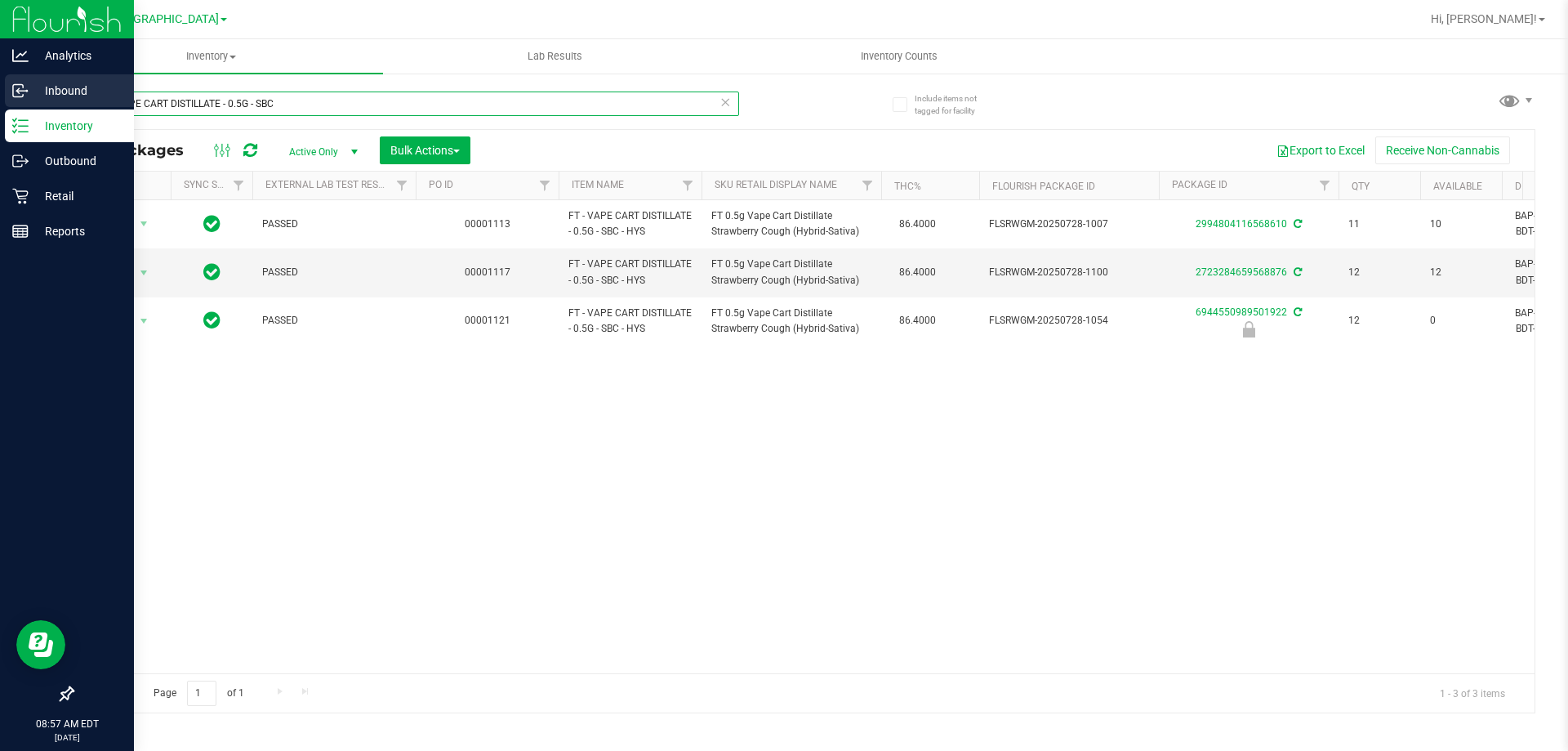
drag, startPoint x: 324, startPoint y: 97, endPoint x: 0, endPoint y: 100, distance: 324.0
click at [0, 100] on div "Analytics Inbound Inventory Outbound Retail Reports 08:57 AM EDT 09/22/2025 09/…" at bounding box center [784, 375] width 1568 height 751
type input "2723284659568876"
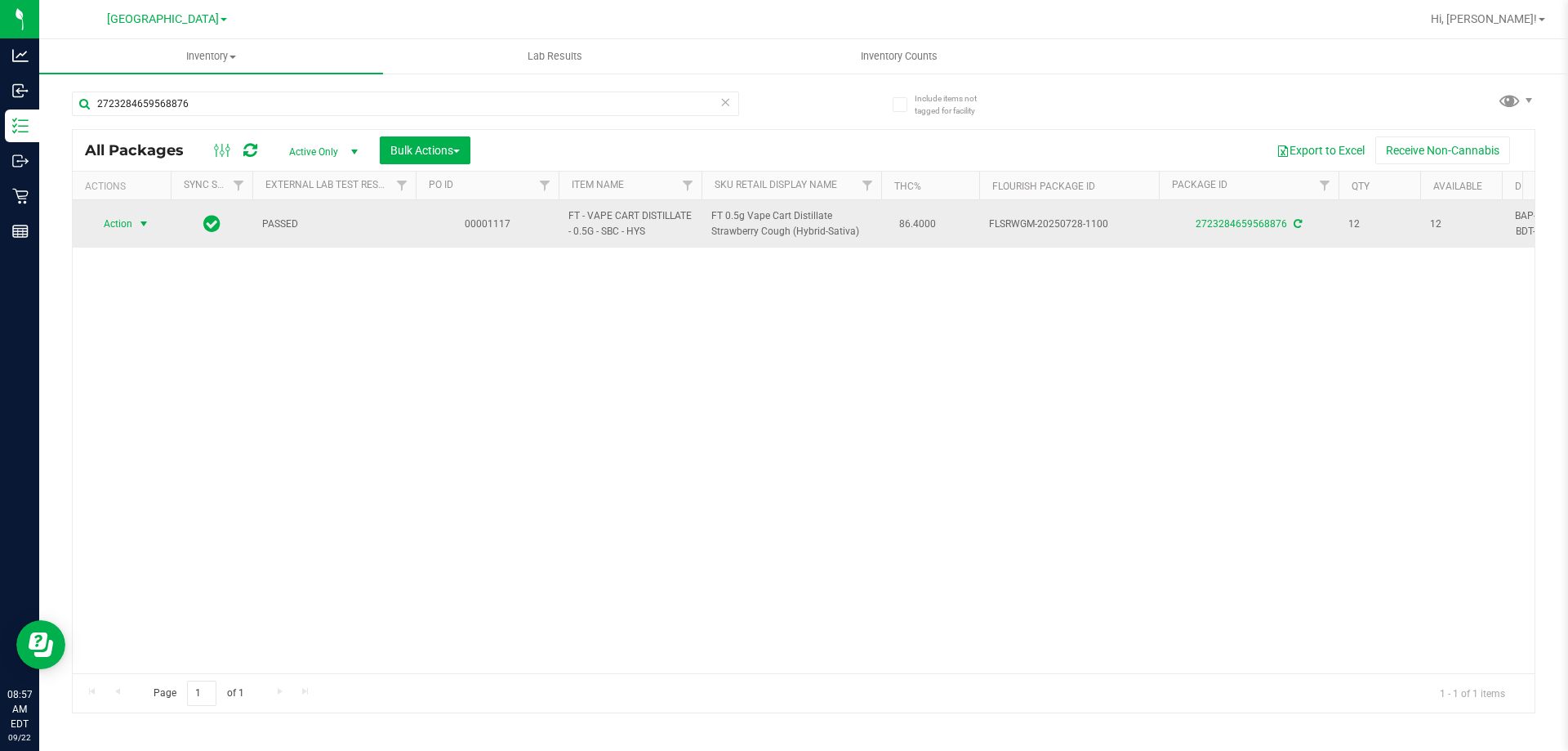
click at [146, 224] on span "select" at bounding box center [143, 224] width 13 height 13
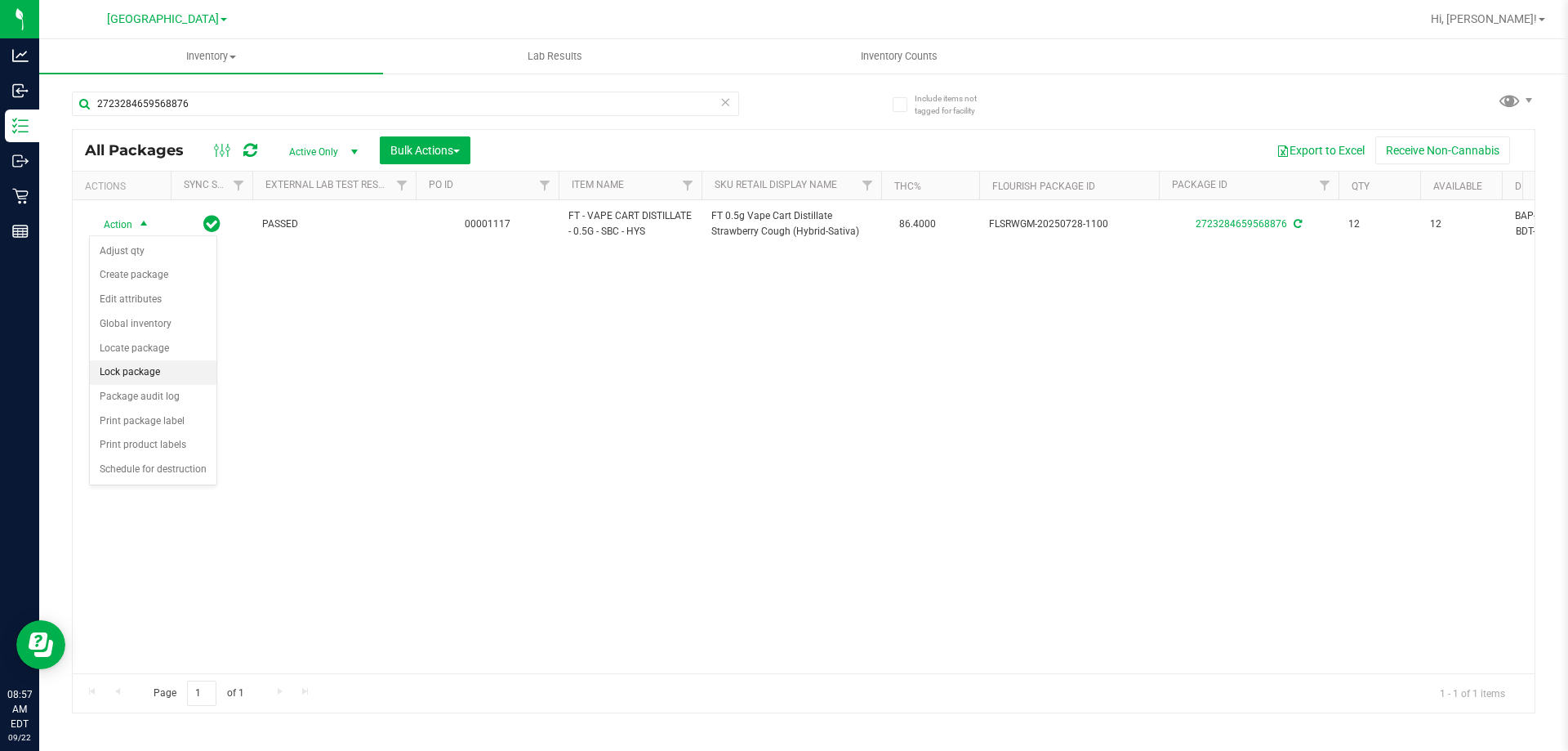
click at [163, 366] on li "Lock package" at bounding box center [153, 373] width 127 height 25
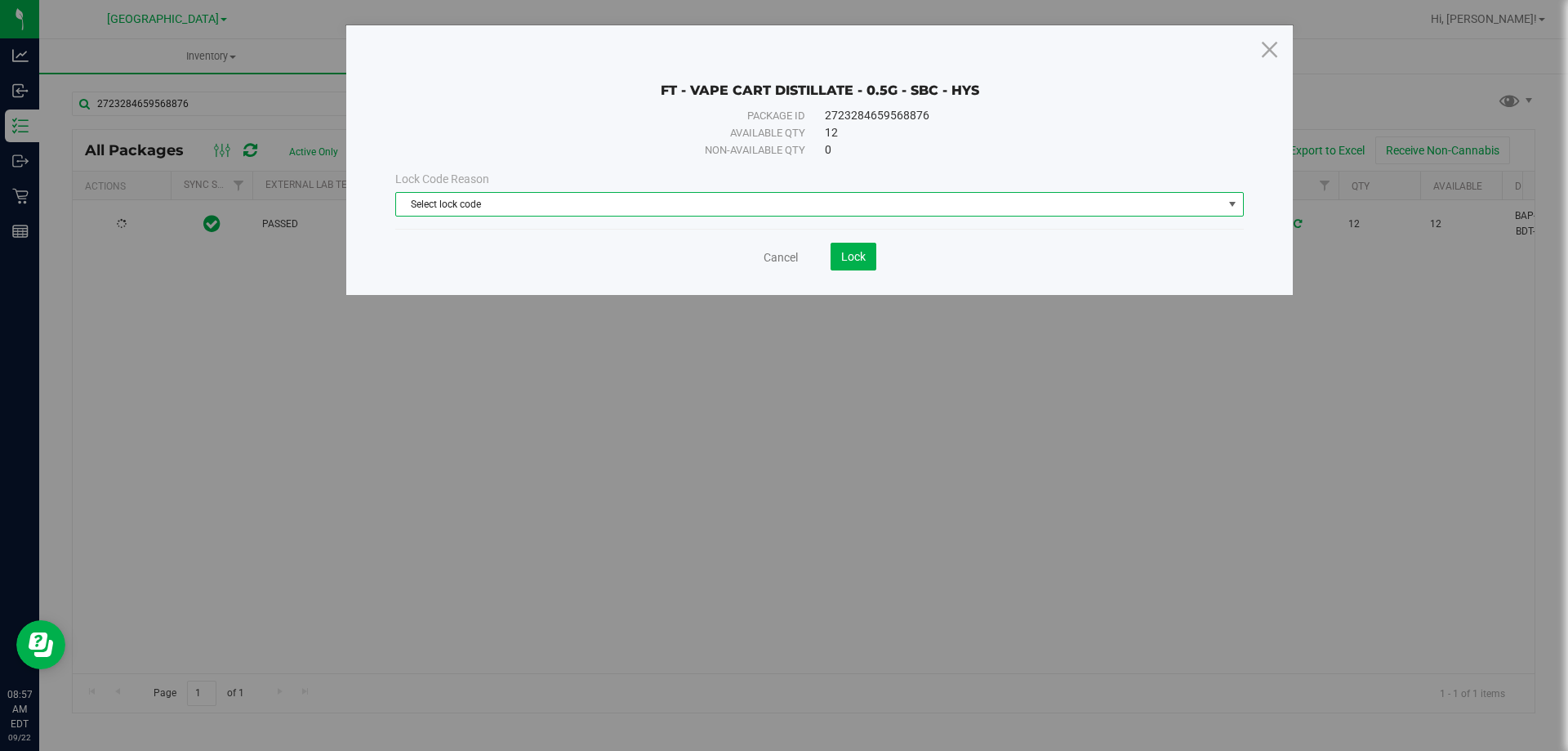
click at [638, 214] on span "Select lock code" at bounding box center [810, 204] width 827 height 23
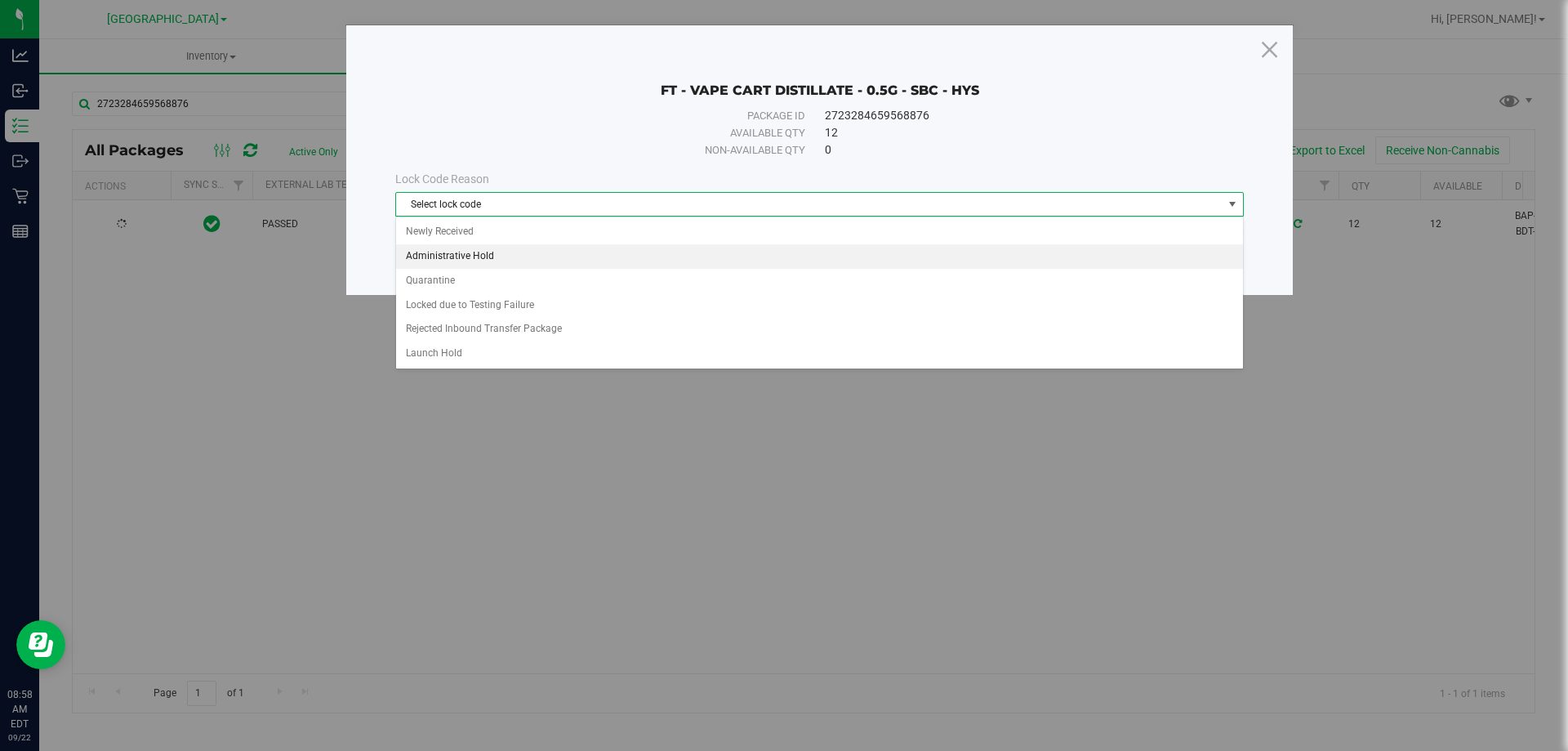
click at [631, 266] on li "Administrative Hold" at bounding box center [820, 256] width 847 height 25
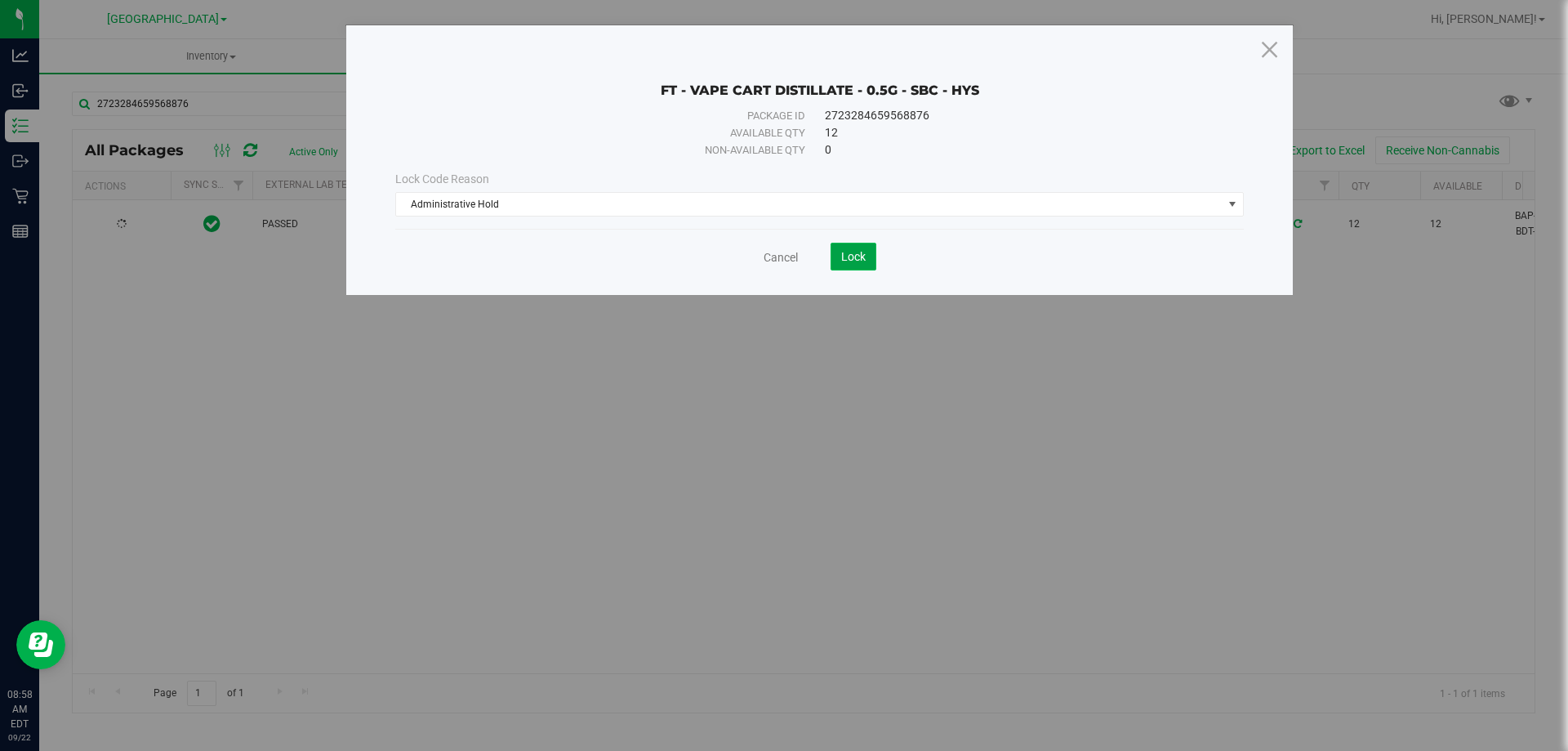
click at [860, 260] on span "Lock" at bounding box center [853, 256] width 25 height 13
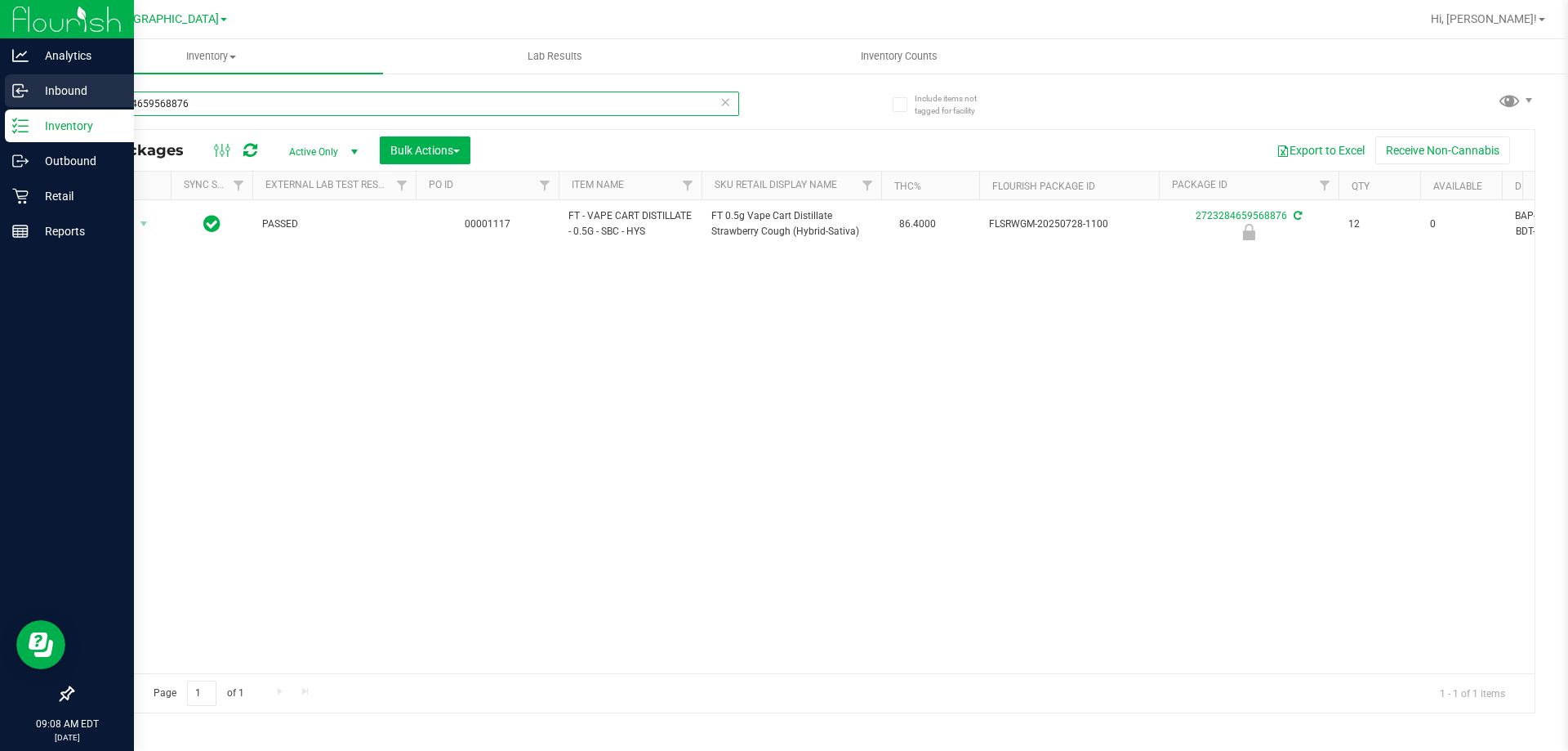
drag, startPoint x: 218, startPoint y: 102, endPoint x: 0, endPoint y: 86, distance: 218.6
click at [0, 86] on div "Analytics Inbound Inventory Outbound Retail Reports 09:08 AM EDT 09/22/2025 09/…" at bounding box center [784, 375] width 1568 height 751
type input "z"
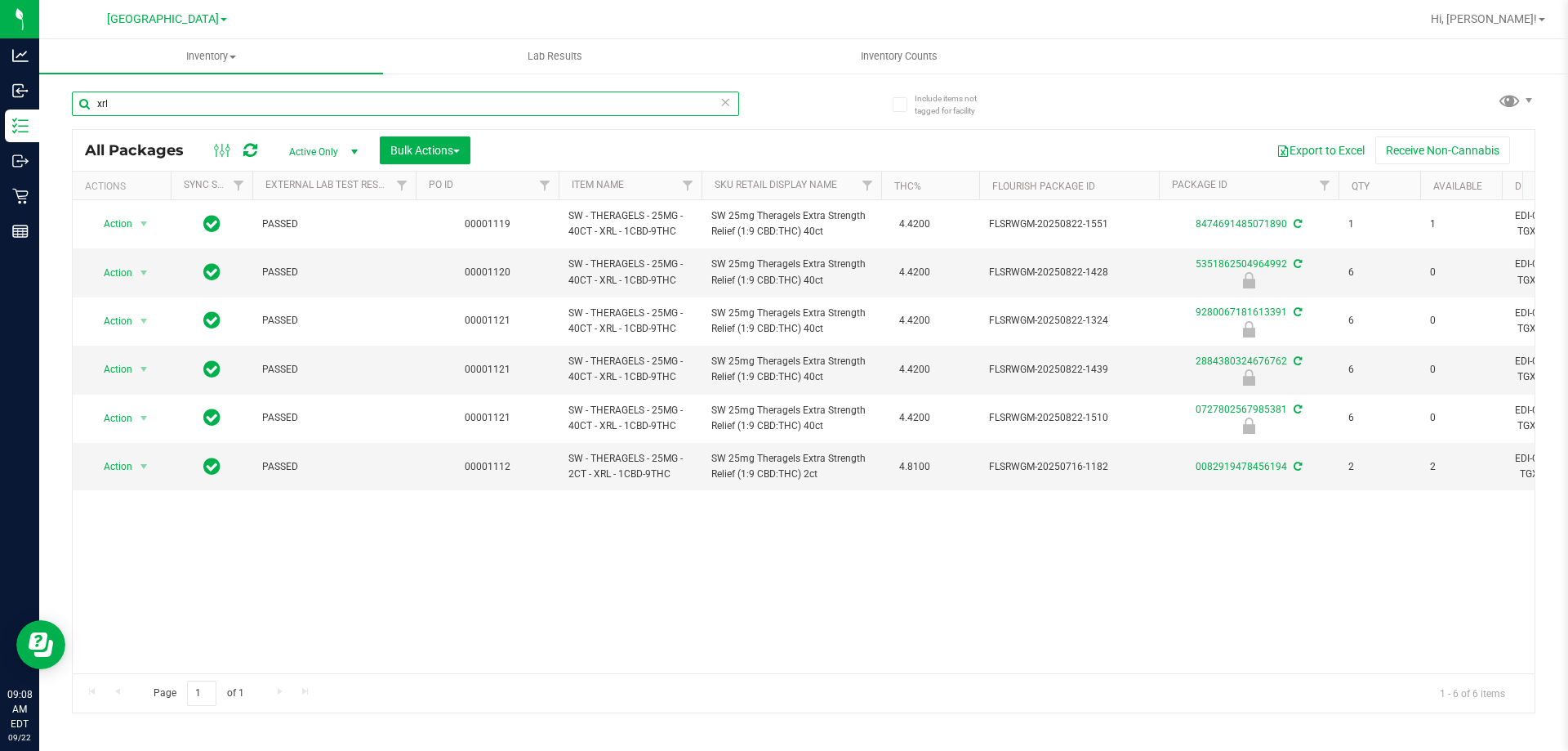
type input "xrl"
click at [1131, 22] on div at bounding box center [857, 19] width 1128 height 32
click at [723, 104] on icon at bounding box center [725, 101] width 11 height 20
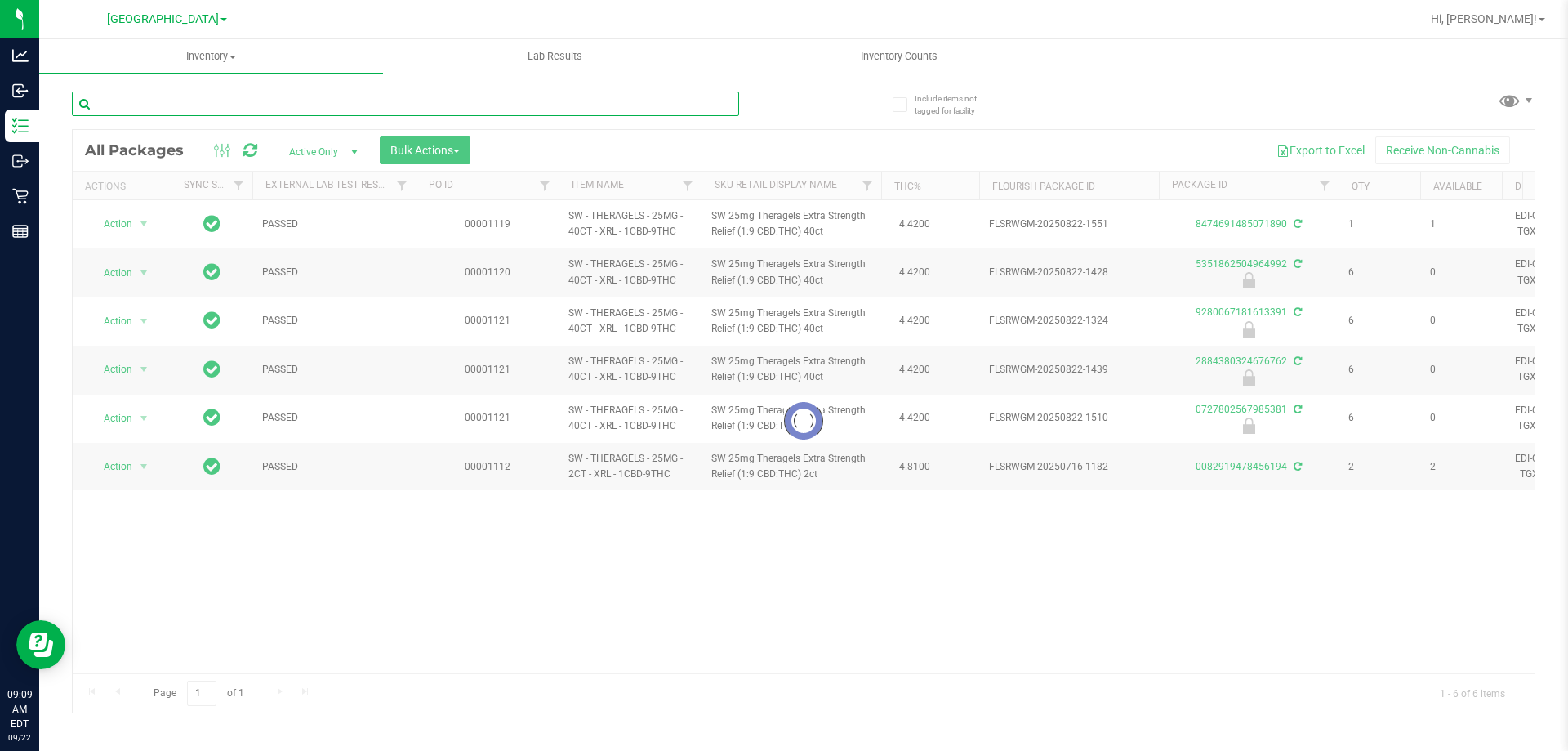
click at [686, 105] on input "text" at bounding box center [406, 104] width 668 height 25
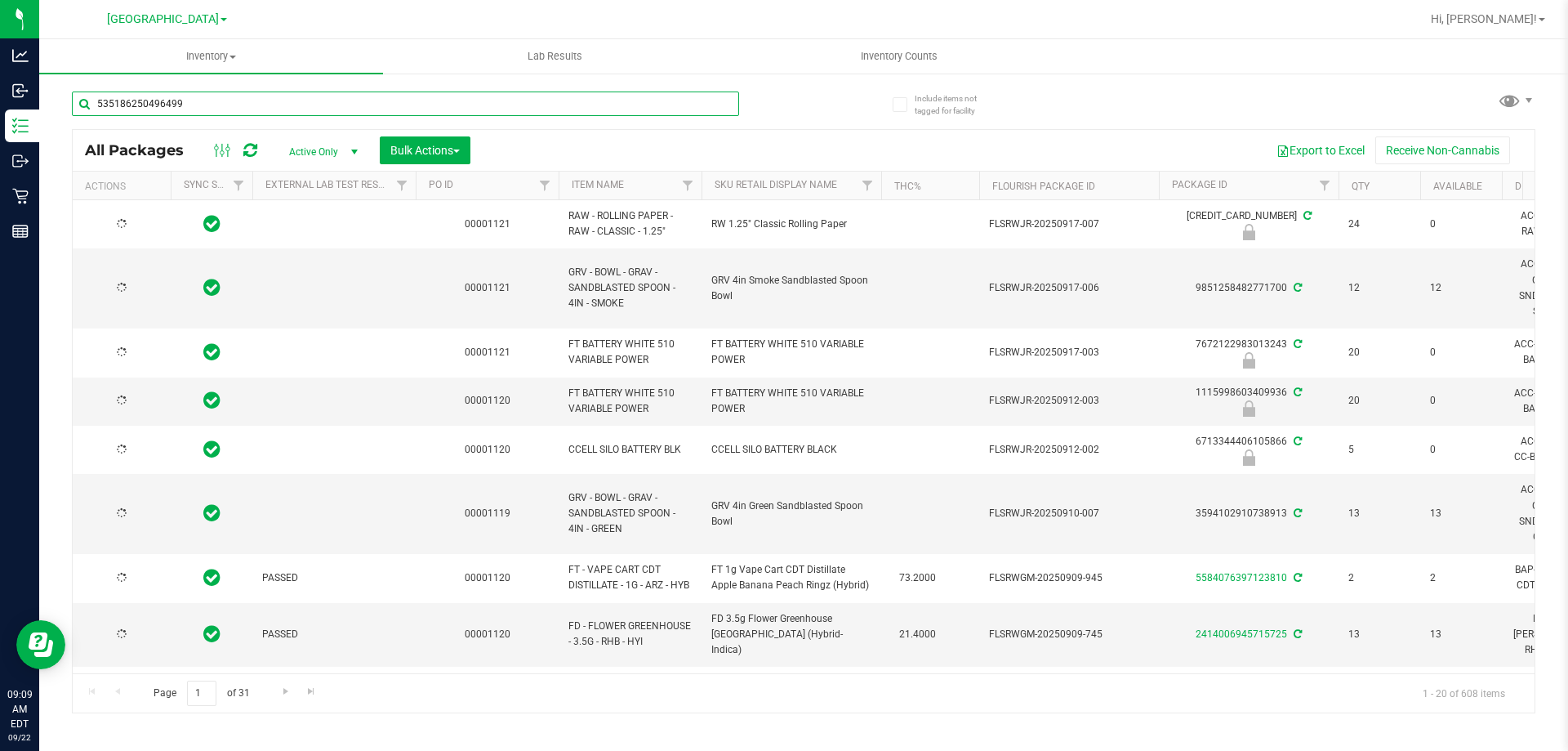
type input "5351862504964992"
type input "2026-03-03"
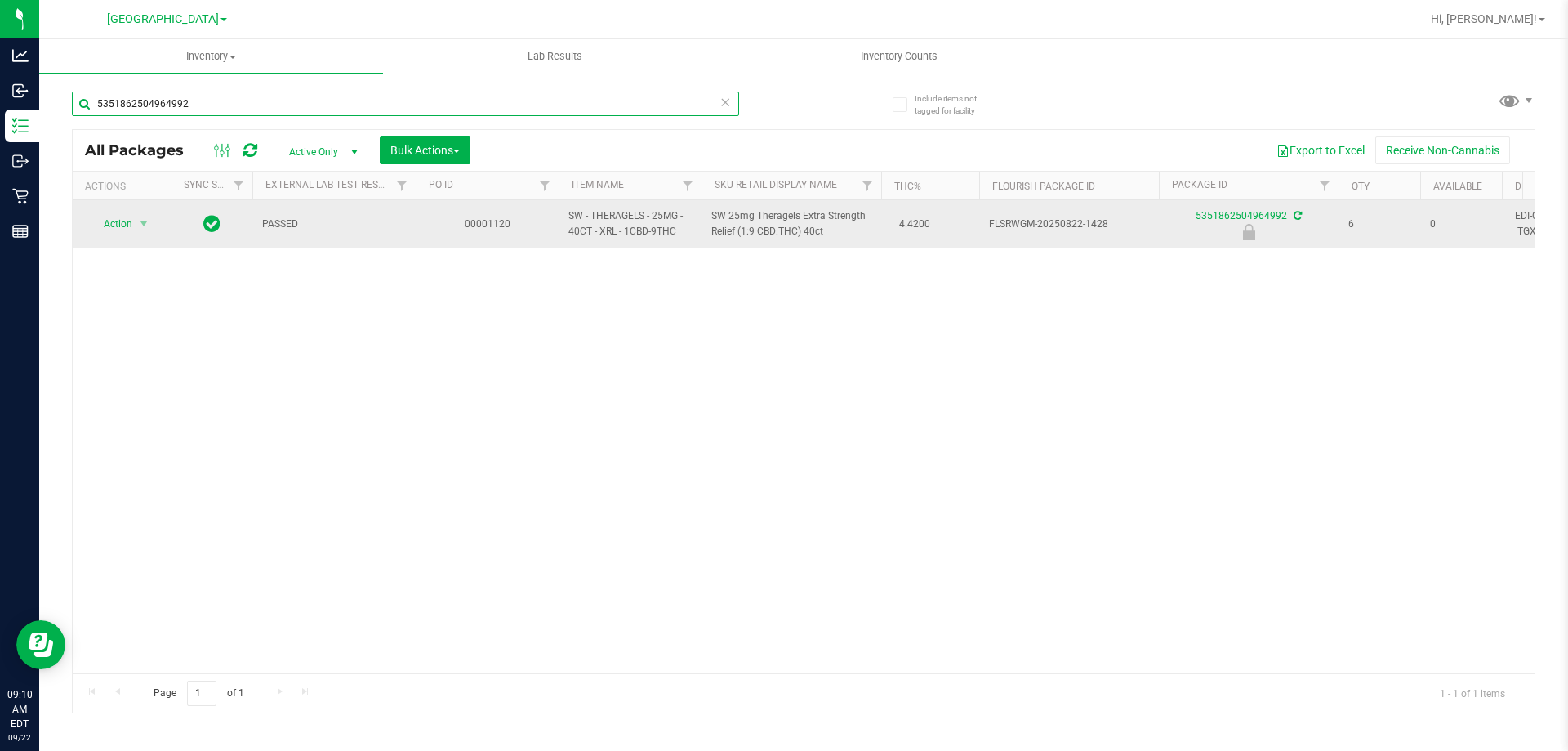
type input "5351862504964992"
click at [119, 221] on span "Action" at bounding box center [111, 224] width 45 height 23
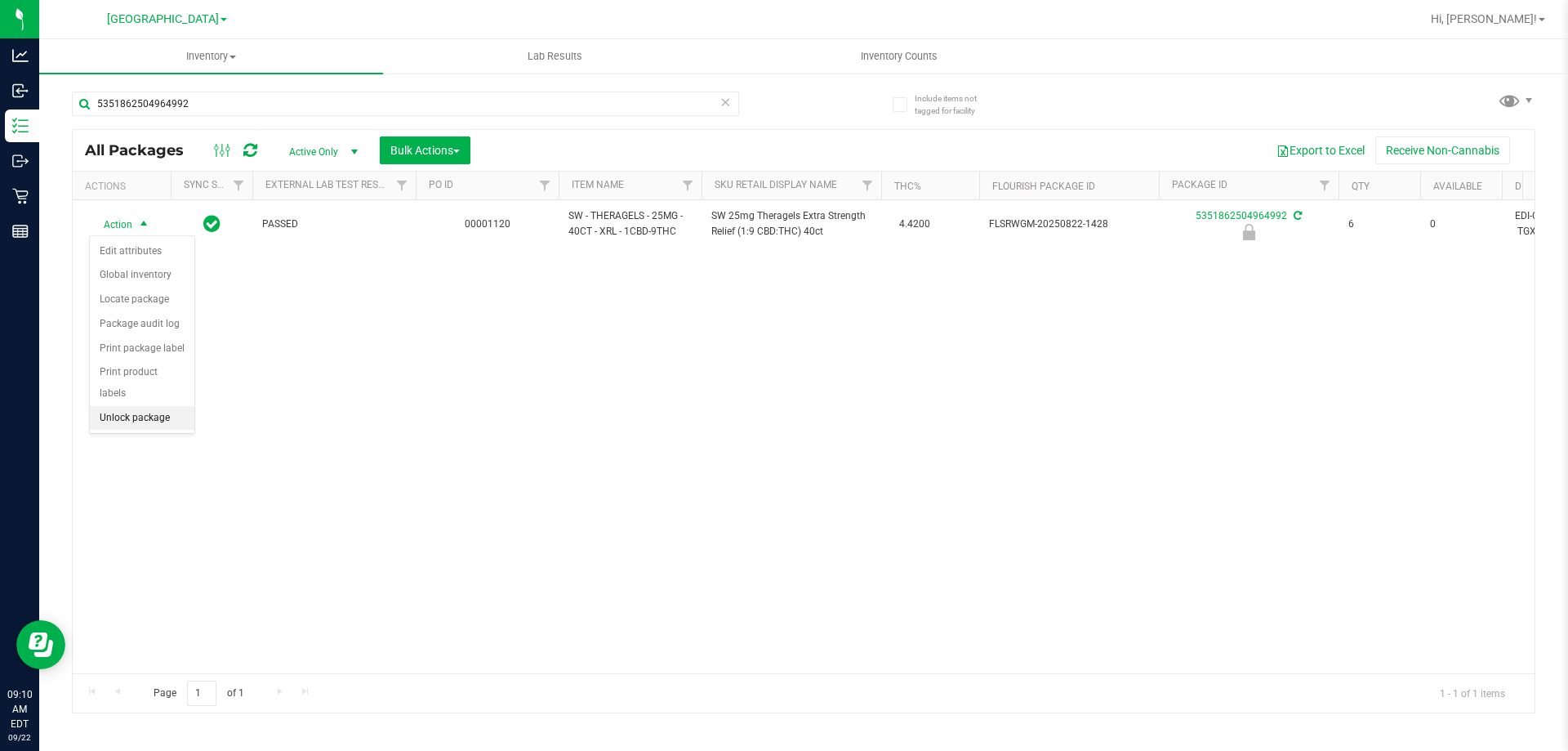
click at [153, 406] on li "Unlock package" at bounding box center [142, 418] width 104 height 25
click at [727, 104] on icon at bounding box center [725, 101] width 11 height 20
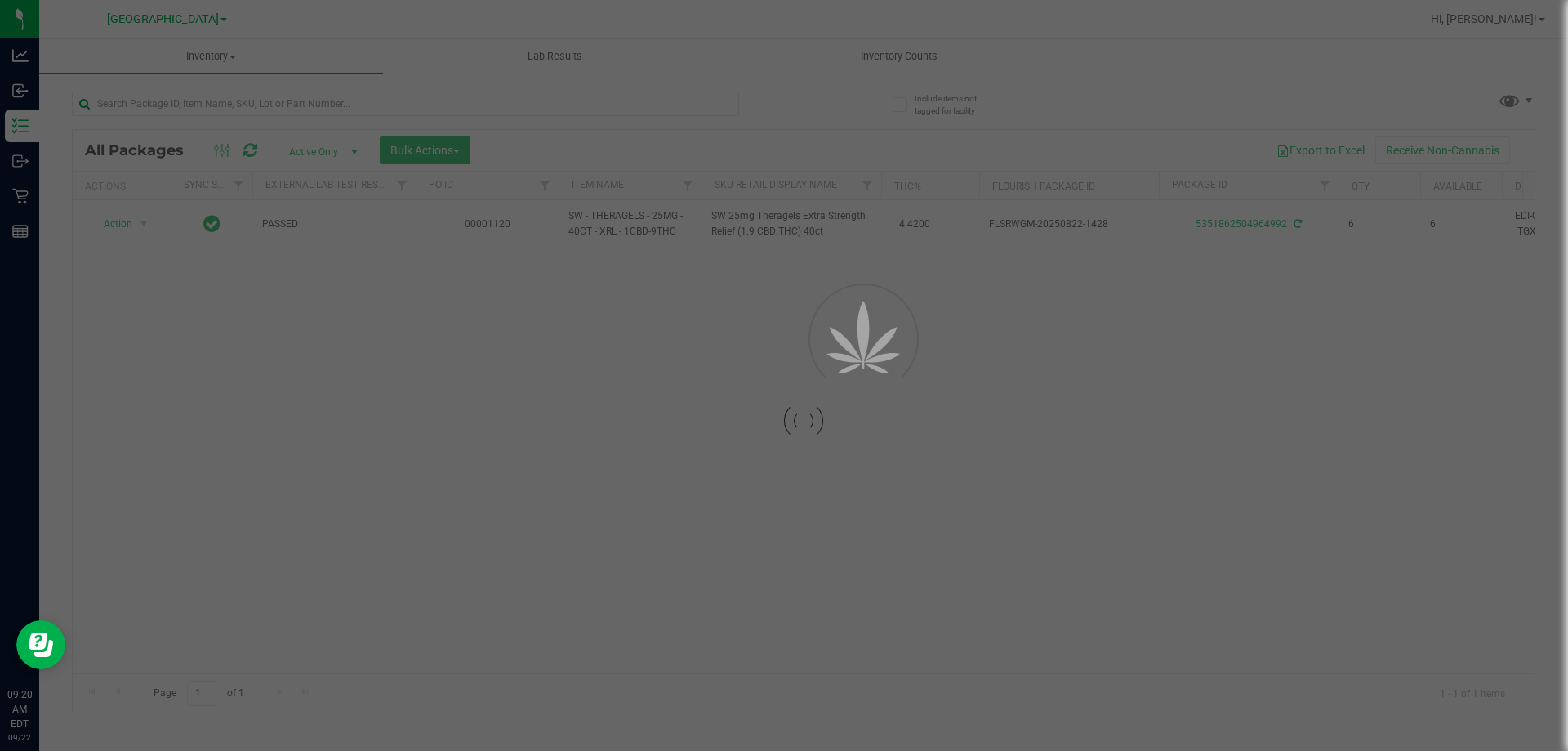
click at [699, 103] on div at bounding box center [784, 375] width 1568 height 751
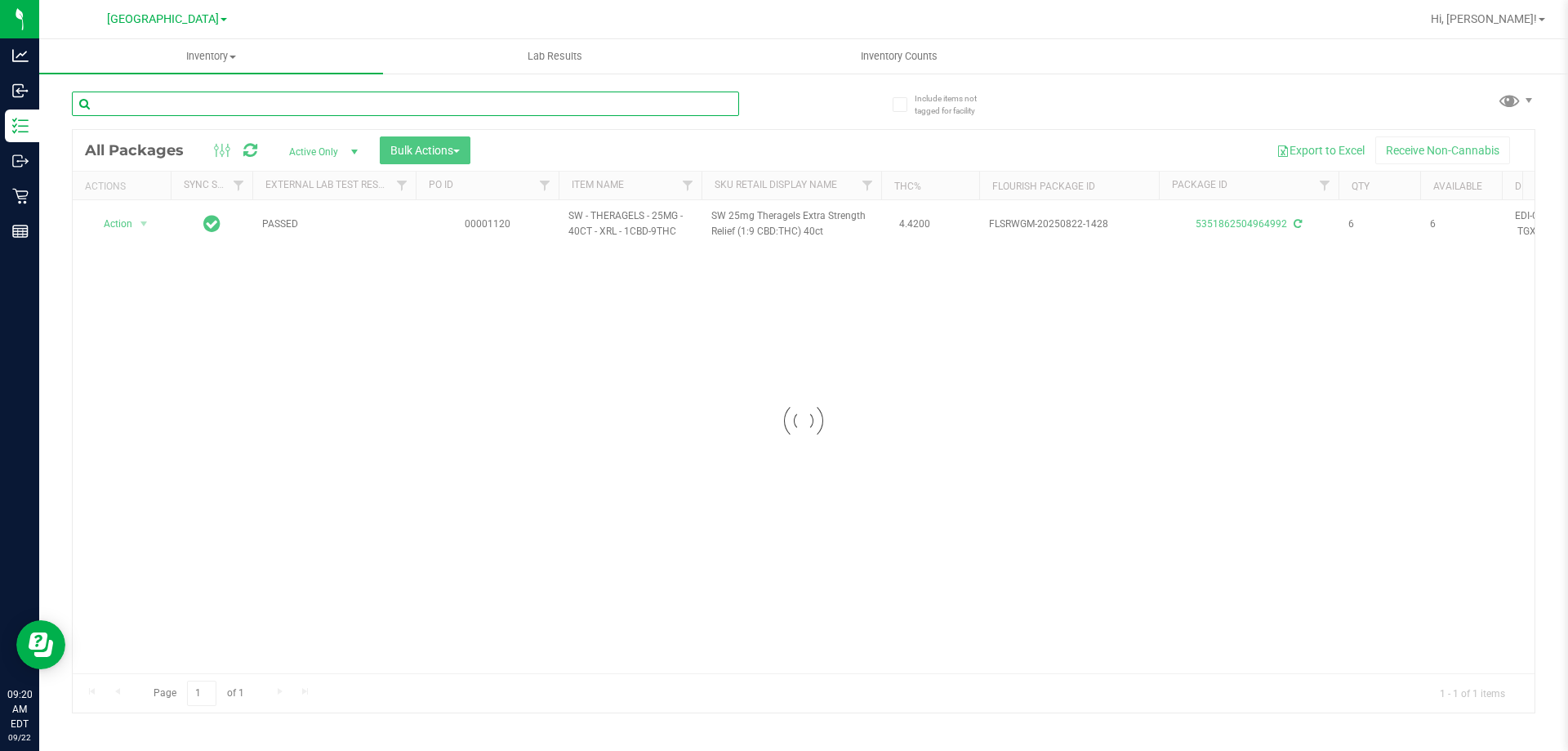
click at [650, 104] on input "text" at bounding box center [406, 104] width 668 height 25
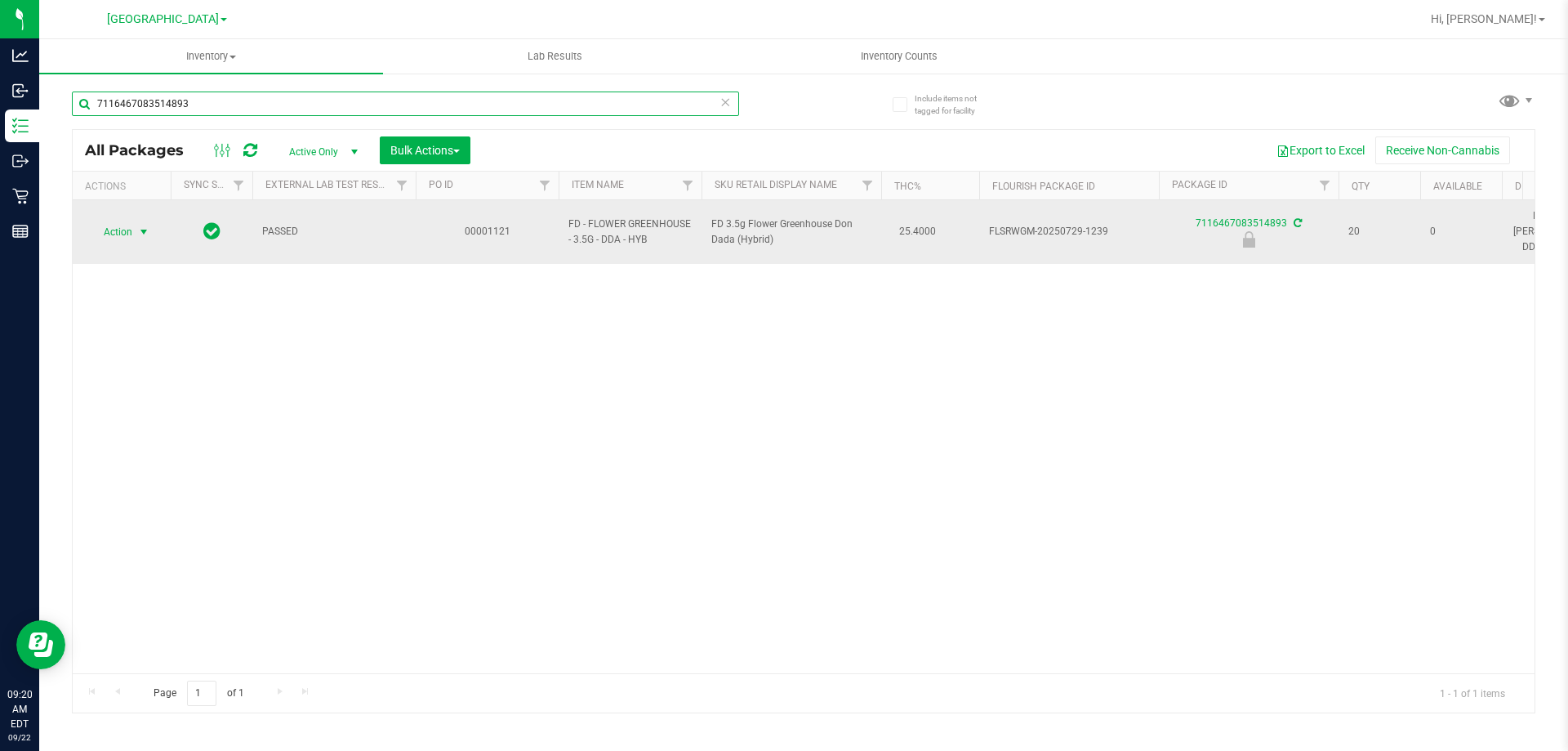
type input "7116467083514893"
click at [145, 225] on span "select" at bounding box center [143, 231] width 13 height 13
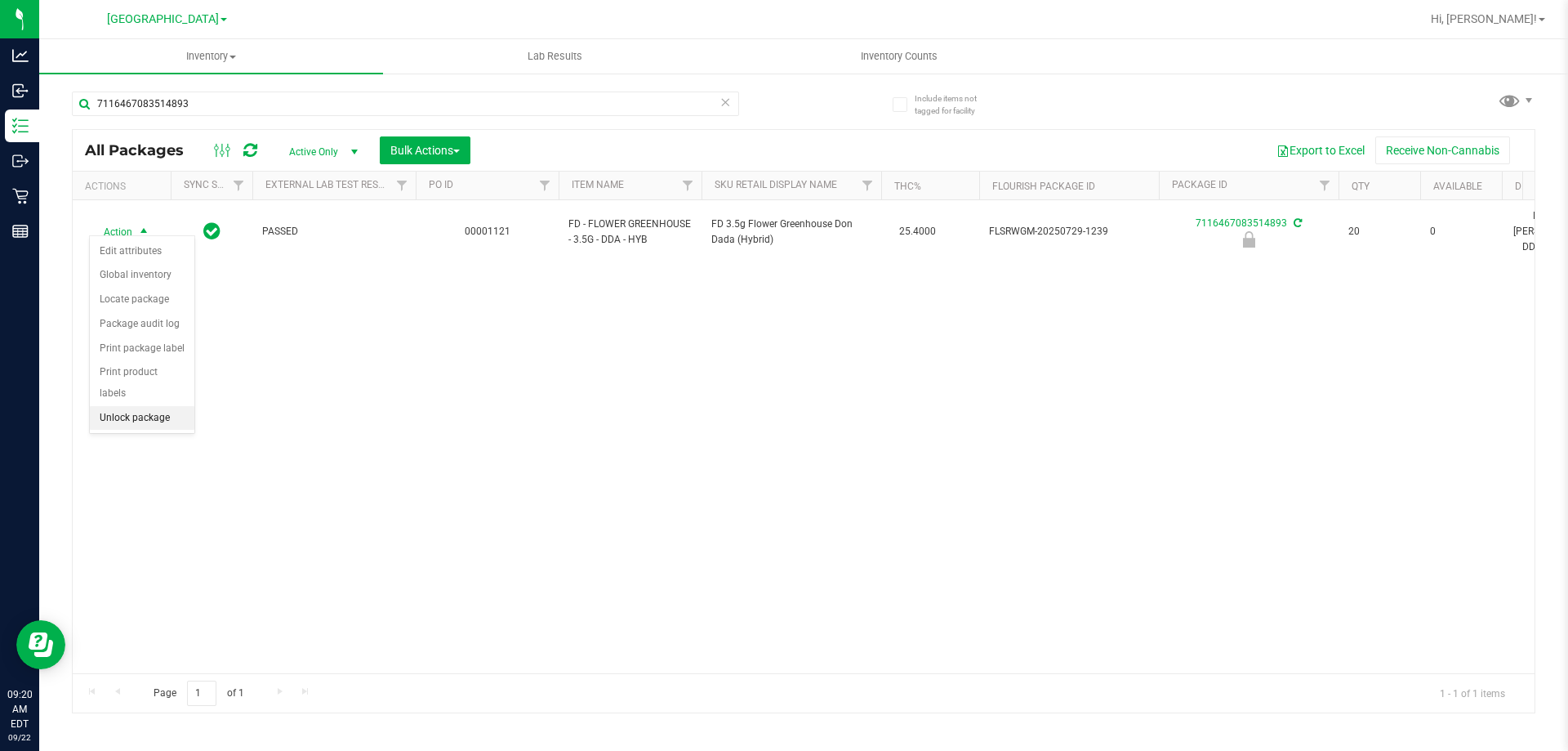
click at [151, 406] on li "Unlock package" at bounding box center [142, 418] width 104 height 25
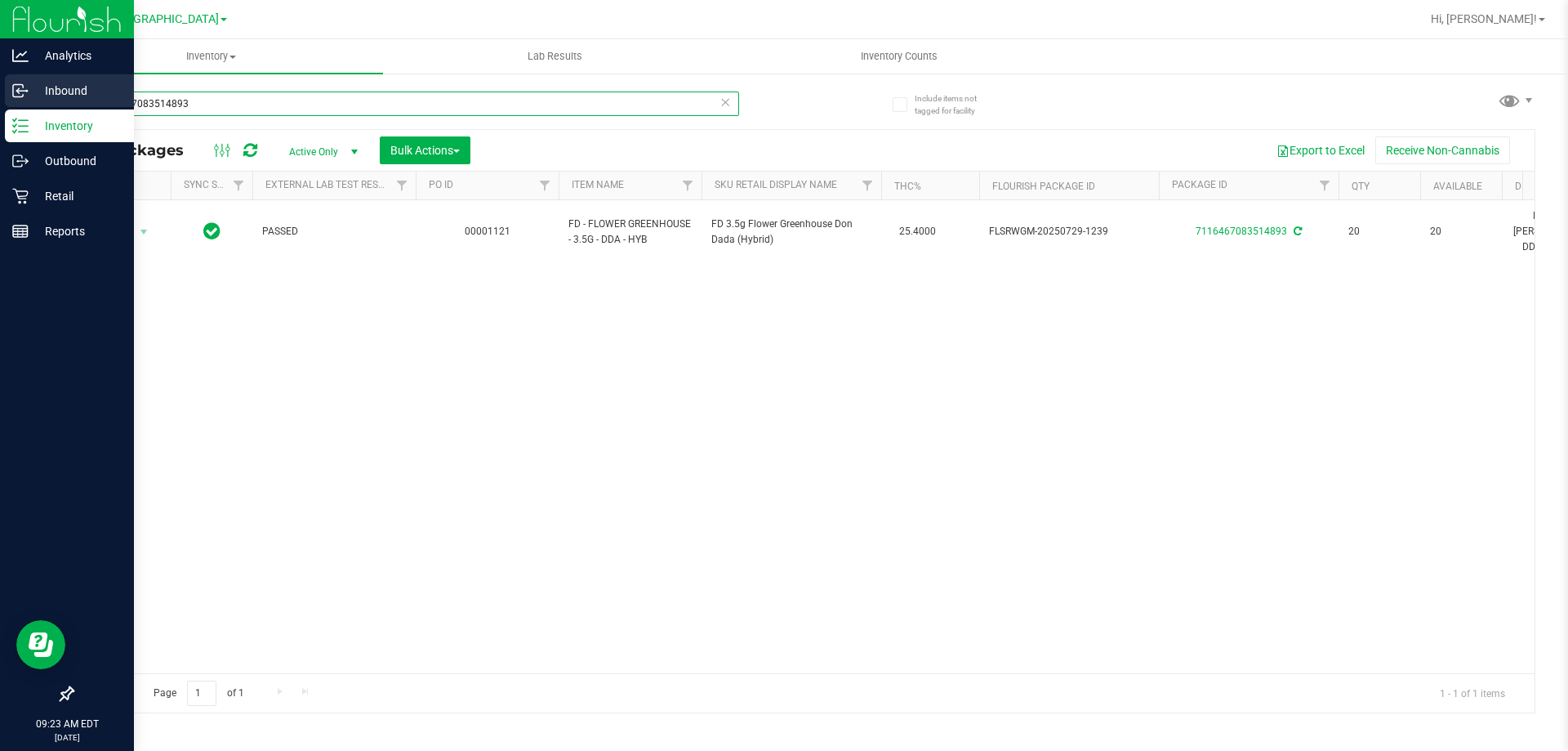
drag, startPoint x: 264, startPoint y: 107, endPoint x: 0, endPoint y: 107, distance: 264.0
click at [0, 107] on div "Analytics Inbound Inventory Outbound Retail Reports 09:23 AM EDT 09/22/2025 09/…" at bounding box center [784, 375] width 1568 height 751
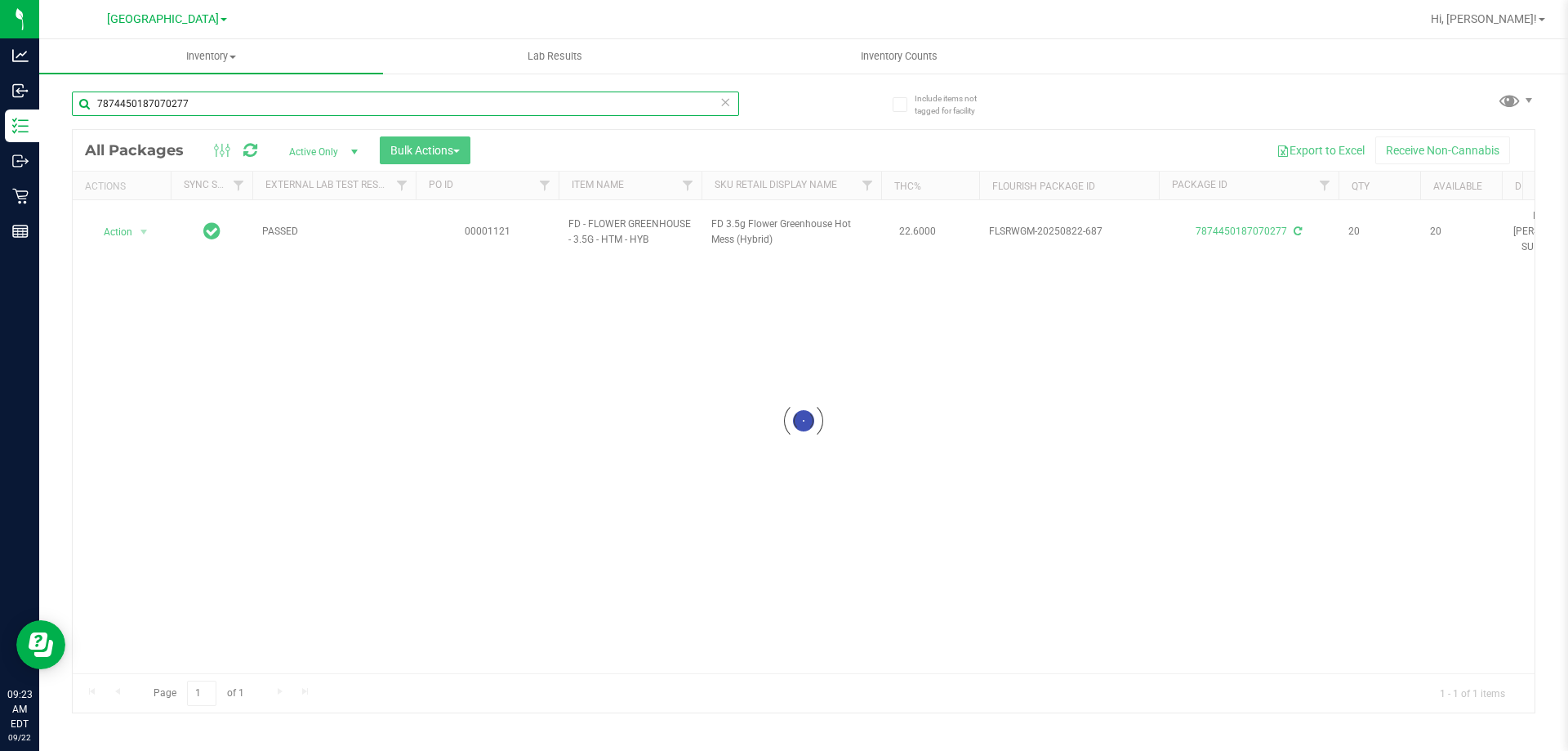
type input "7874450187070277"
click at [796, 419] on div at bounding box center [804, 421] width 1462 height 582
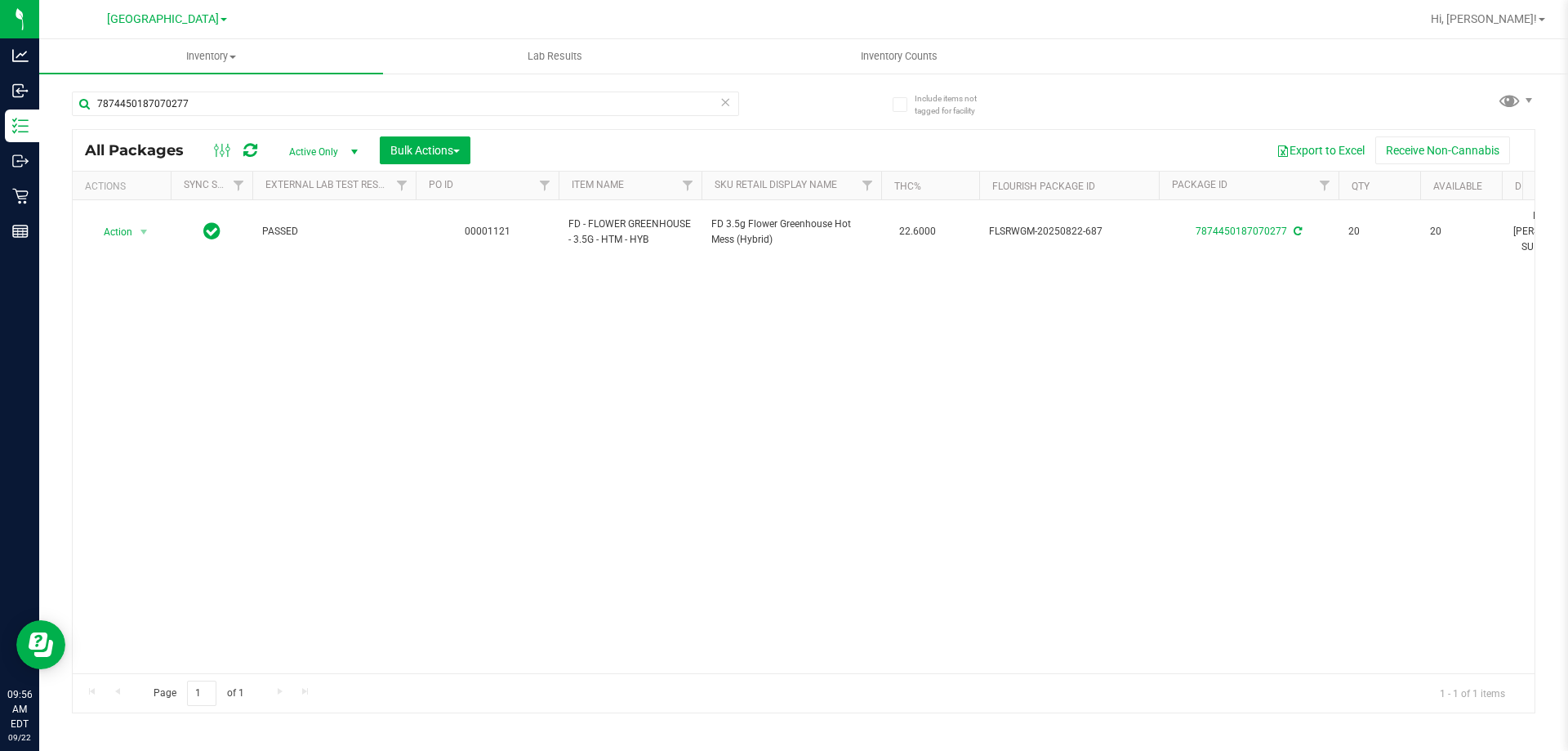
click at [727, 101] on icon at bounding box center [725, 101] width 11 height 20
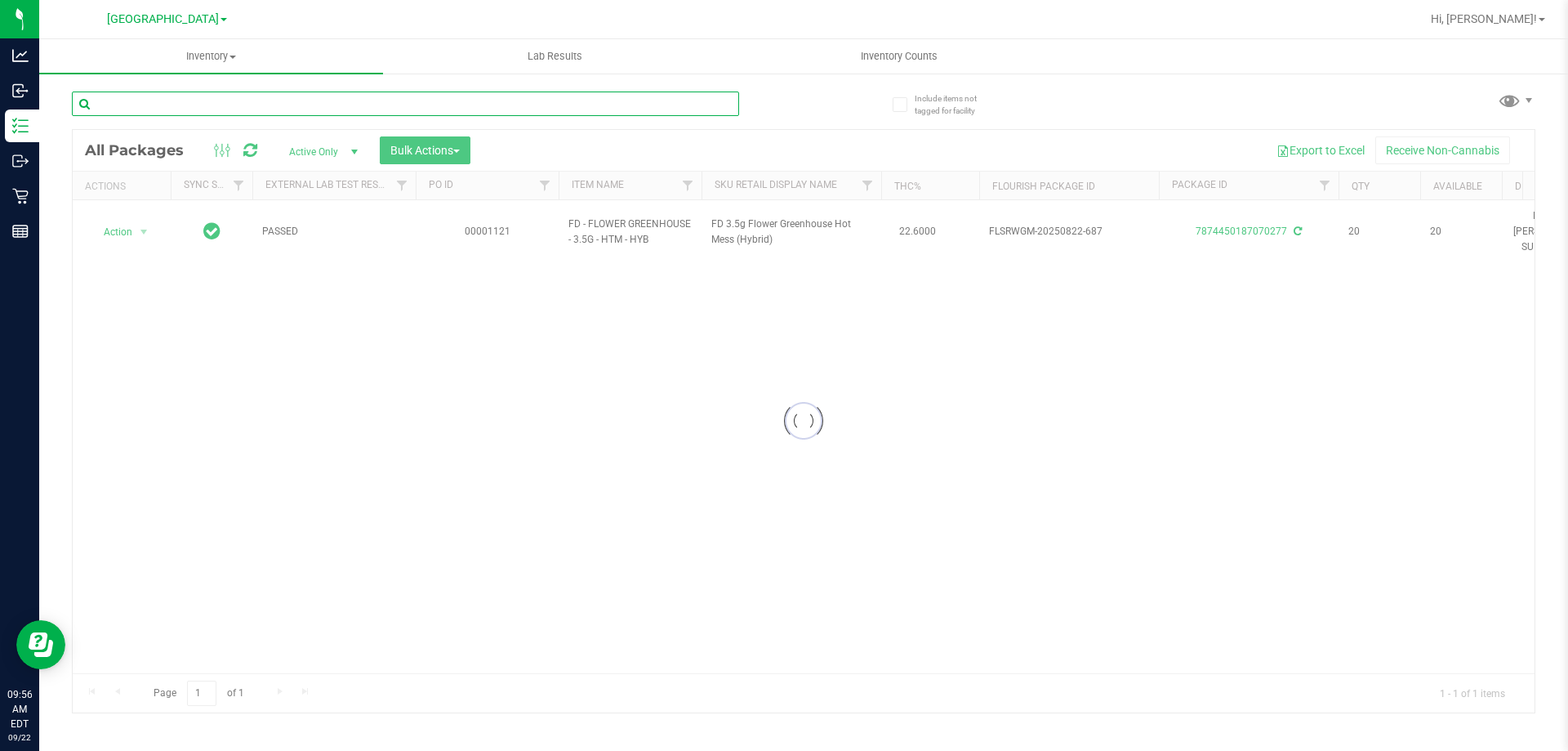
click at [651, 100] on input "text" at bounding box center [406, 104] width 668 height 25
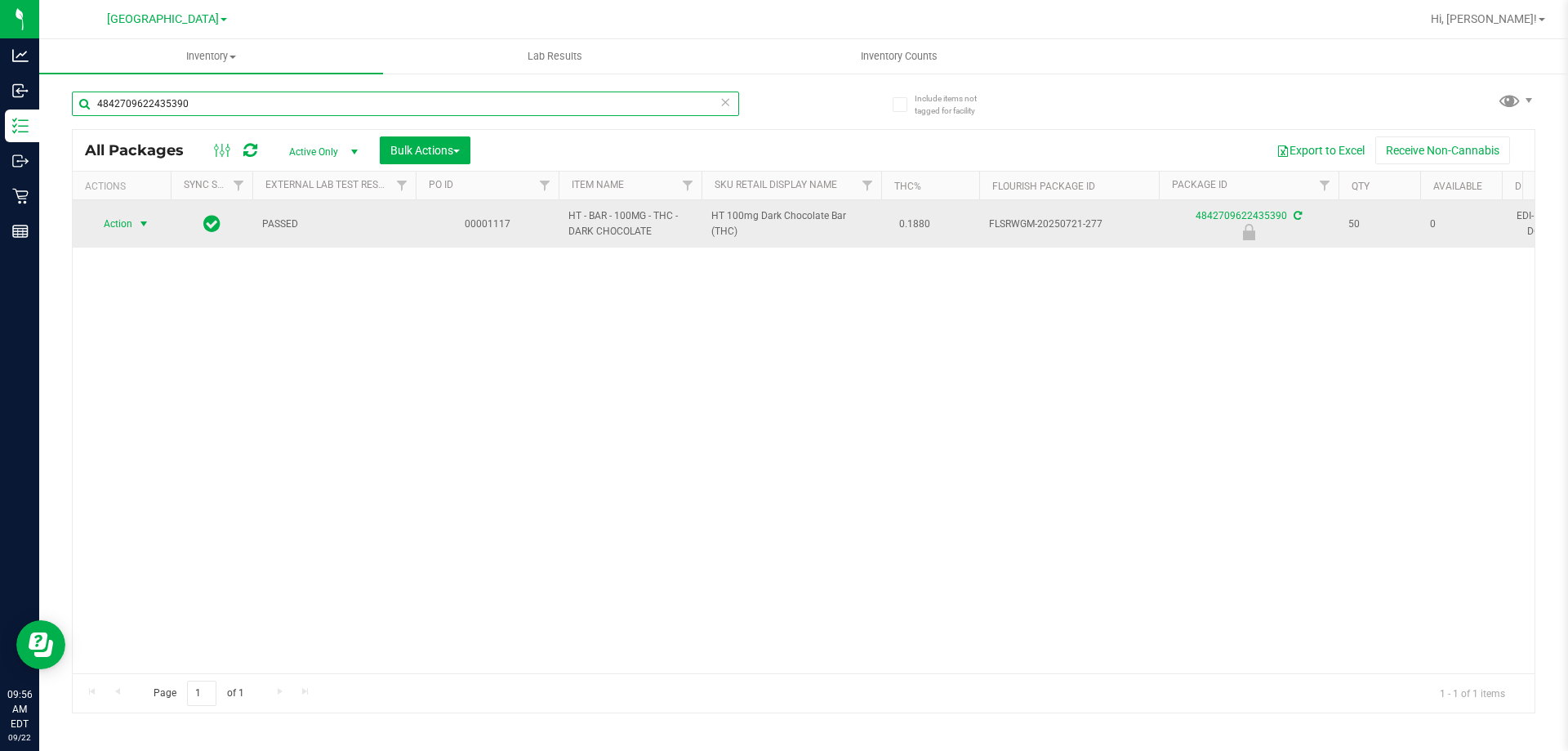
type input "4842709622435390"
click at [128, 218] on span "Action" at bounding box center [111, 224] width 45 height 23
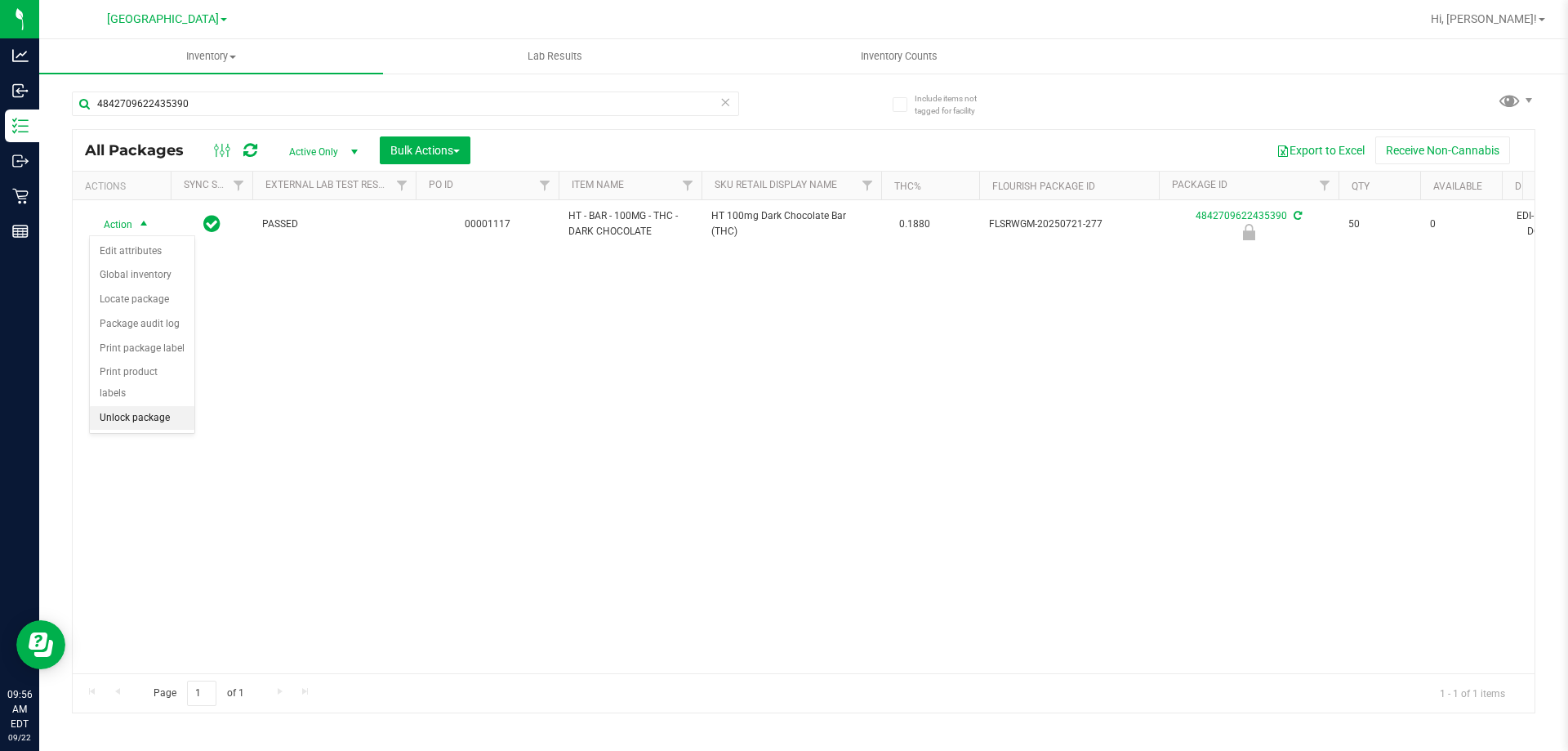
click at [145, 406] on li "Unlock package" at bounding box center [142, 418] width 104 height 25
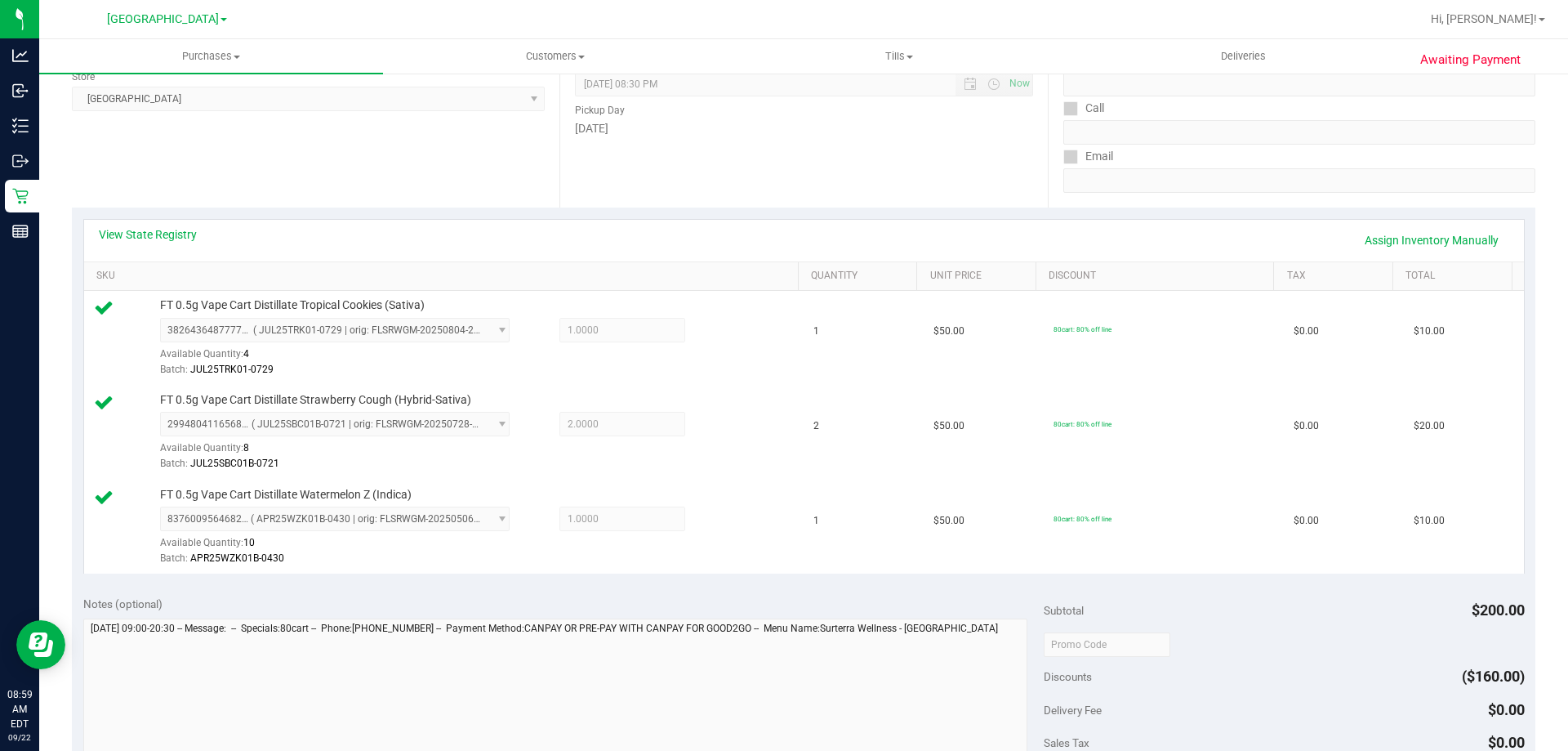
scroll to position [653, 0]
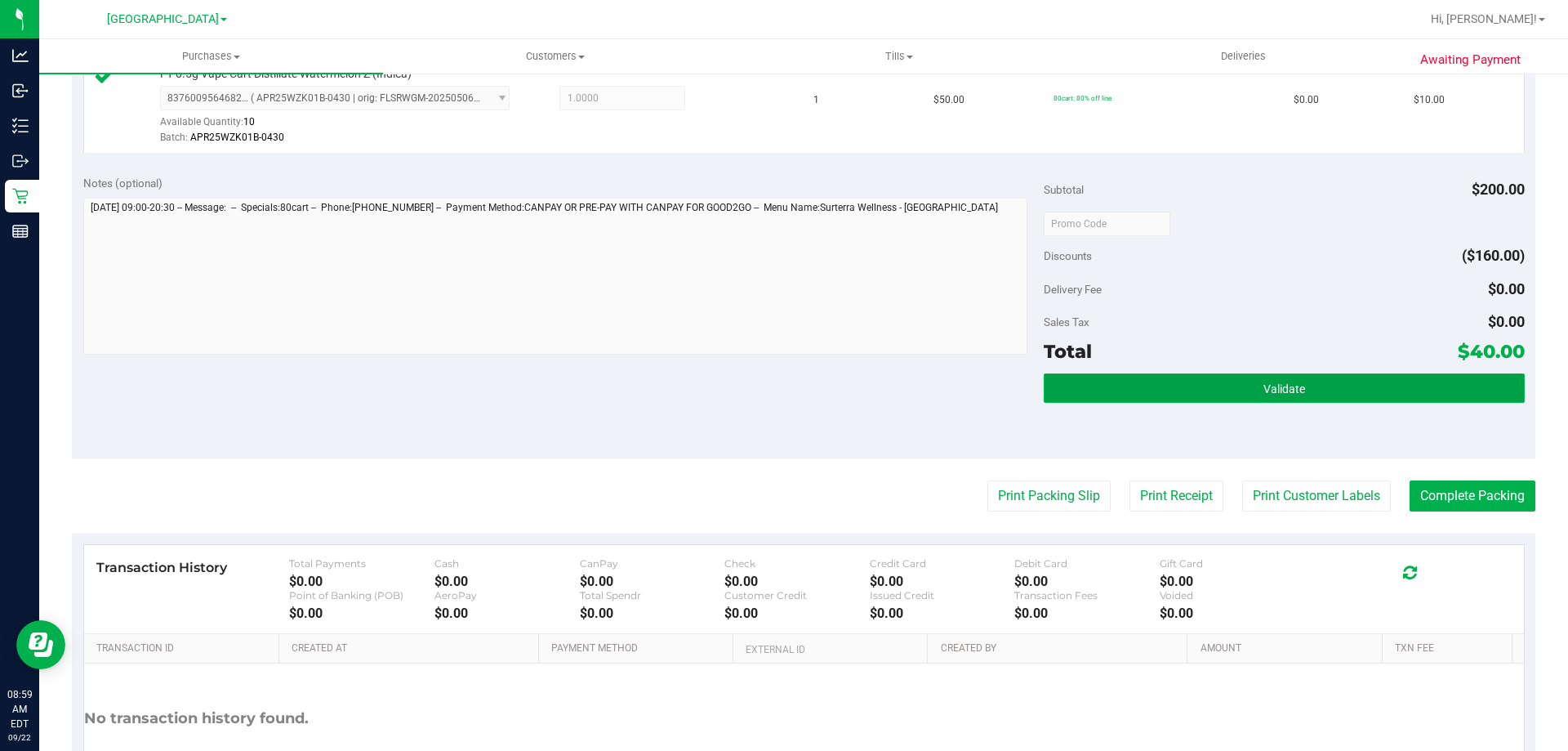
click at [1291, 389] on span "Validate" at bounding box center [1284, 389] width 42 height 13
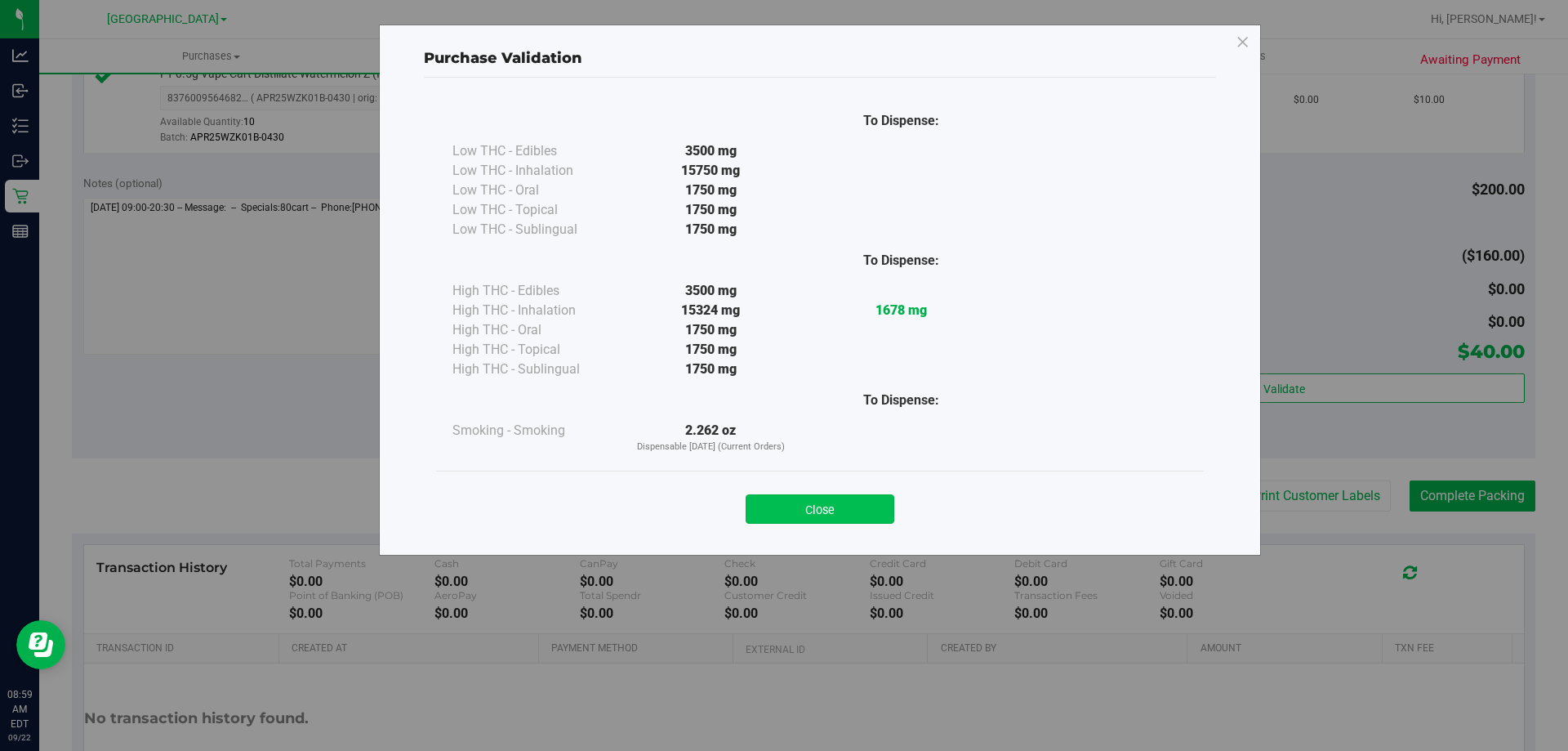
click at [866, 516] on button "Close" at bounding box center [820, 509] width 149 height 29
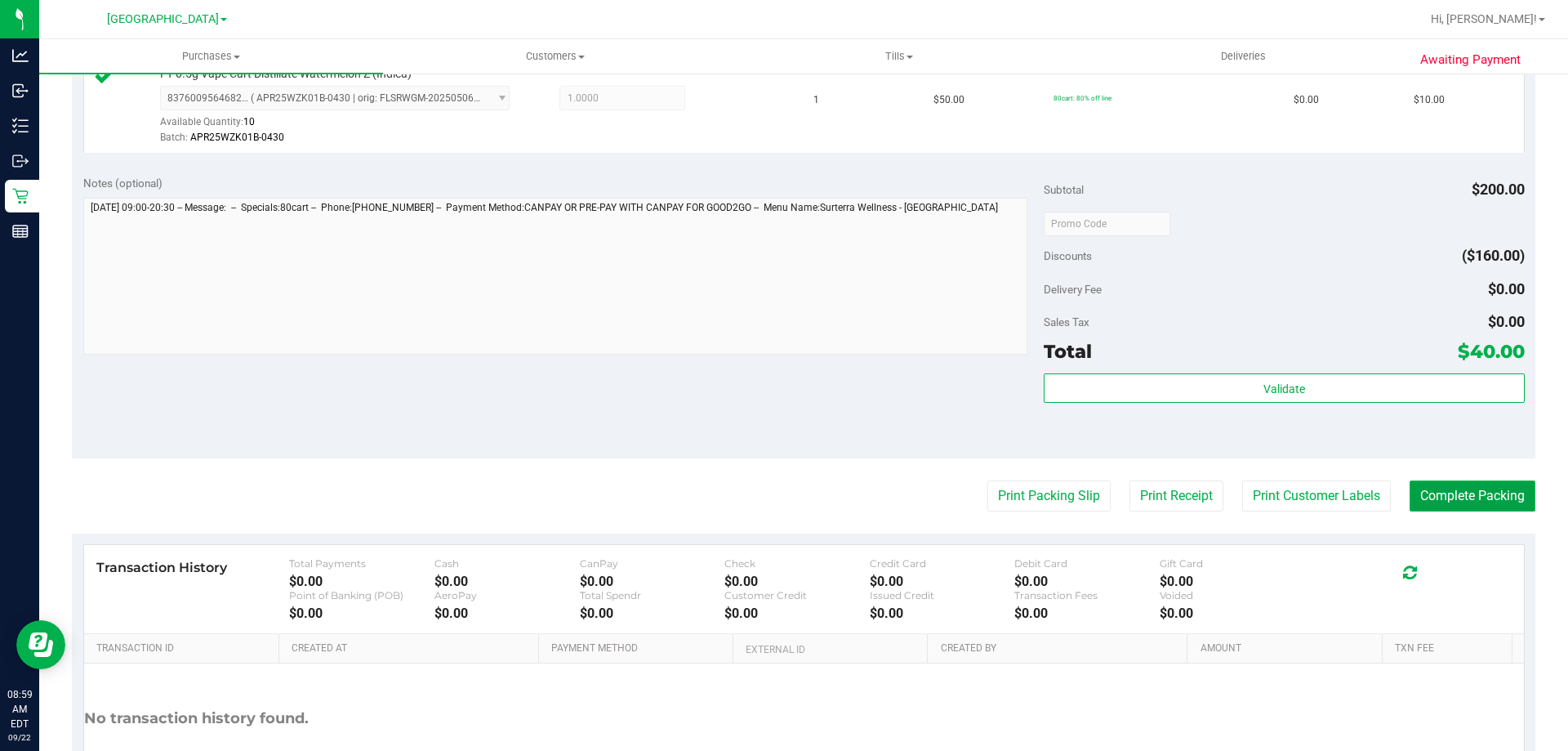
click at [1466, 492] on button "Complete Packing" at bounding box center [1472, 496] width 126 height 31
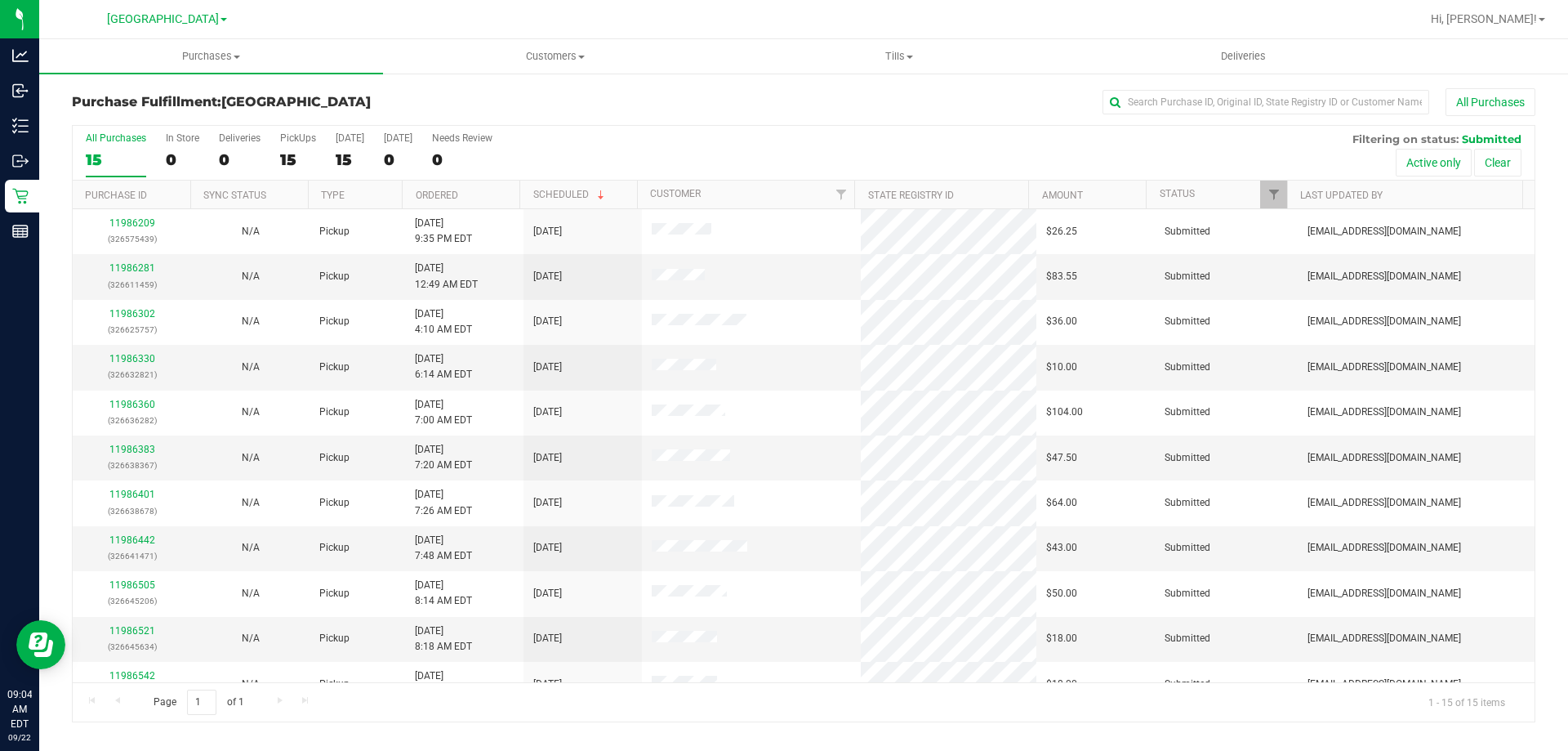
click at [478, 198] on th "Ordered" at bounding box center [460, 194] width 117 height 28
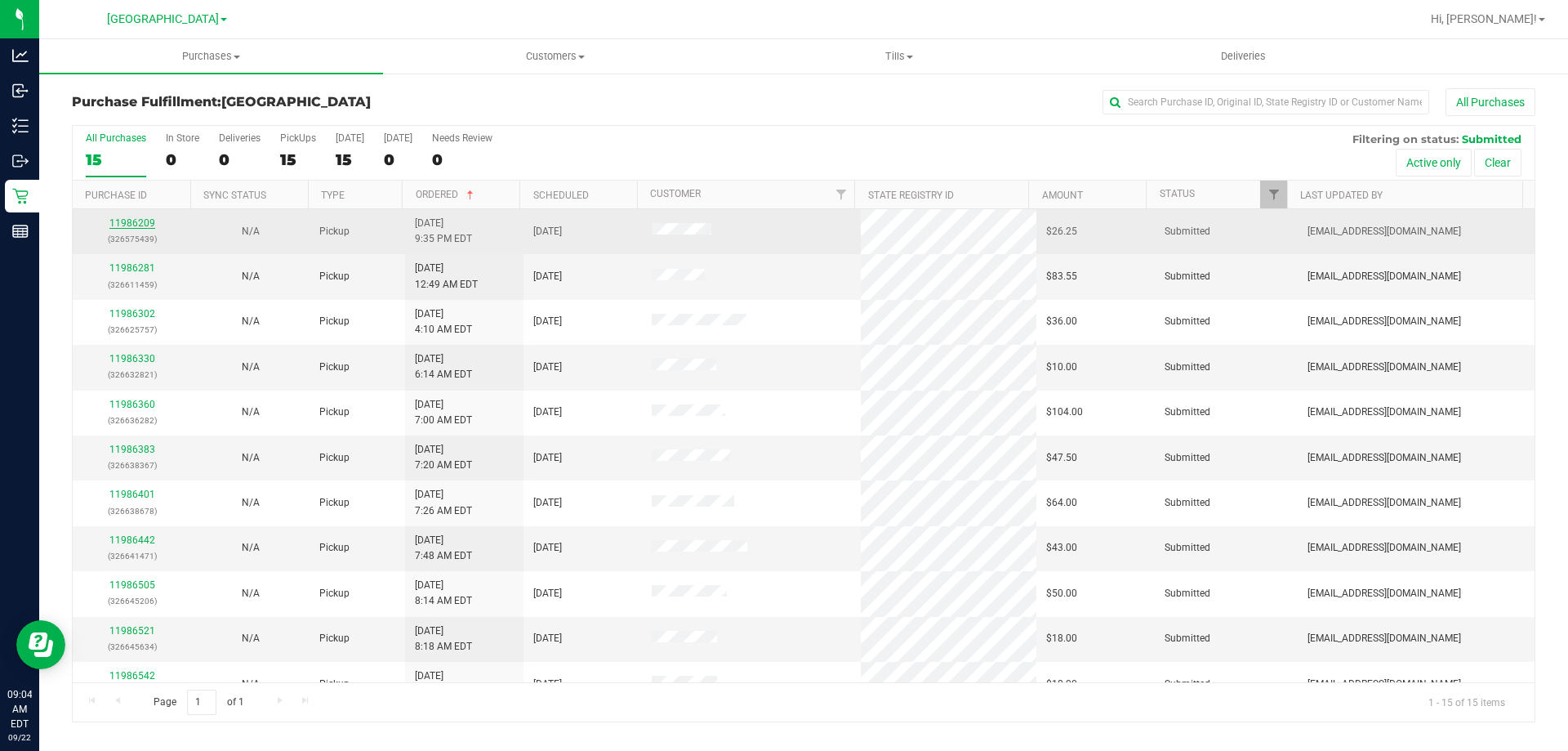
click at [140, 223] on link "11986209" at bounding box center [132, 223] width 45 height 11
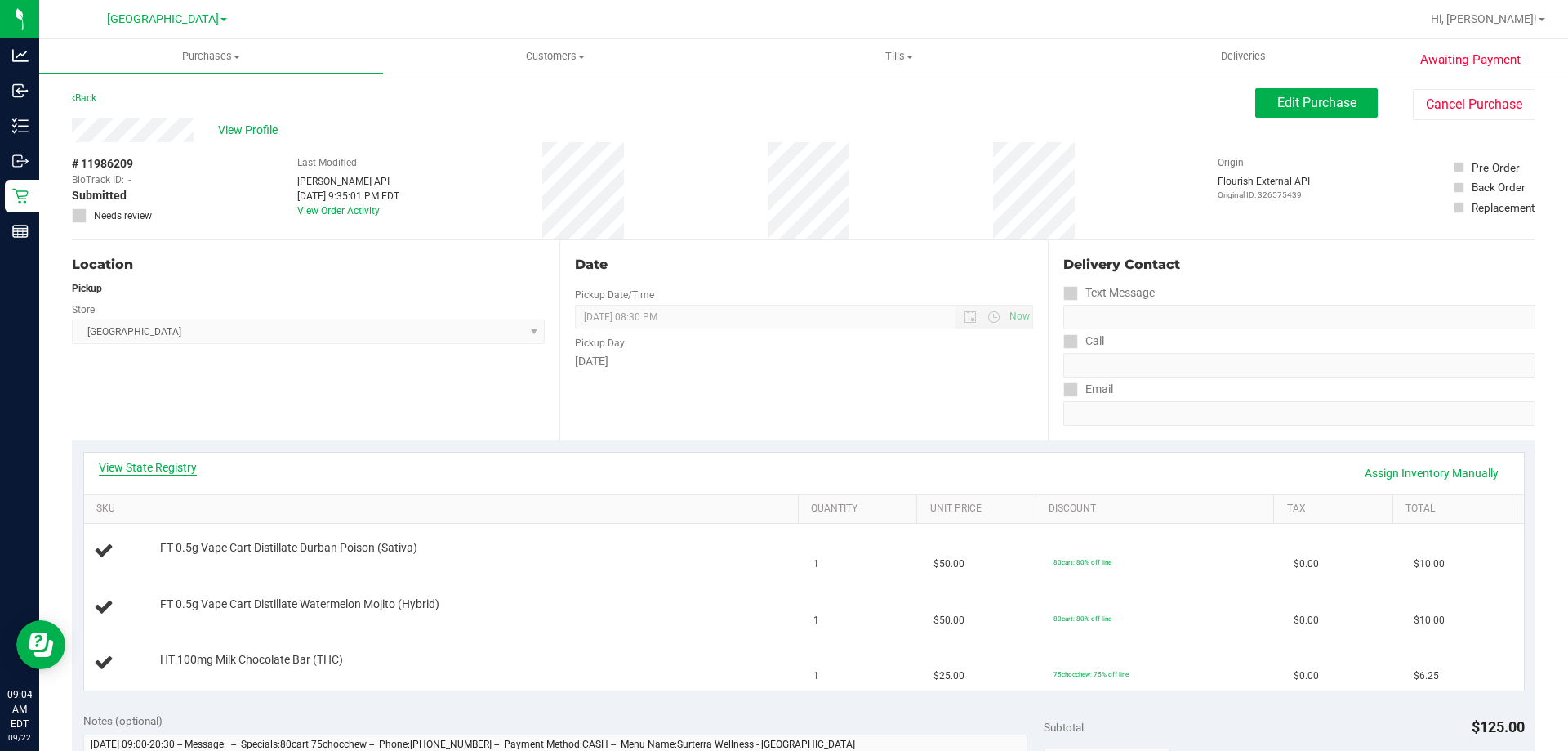
click at [189, 466] on link "View State Registry" at bounding box center [147, 467] width 98 height 16
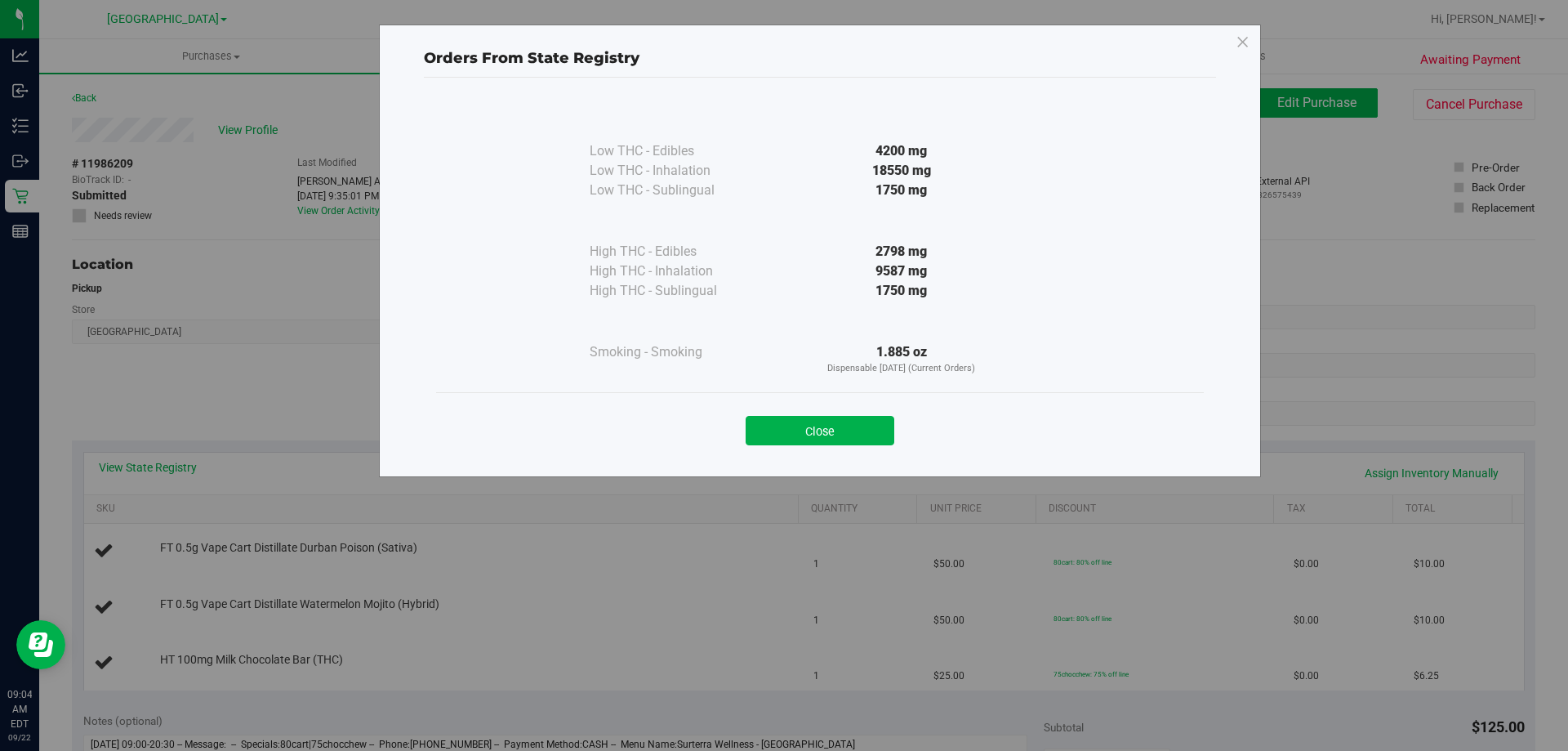
click at [855, 449] on div "Close" at bounding box center [820, 425] width 768 height 66
click at [868, 435] on button "Close" at bounding box center [820, 431] width 149 height 29
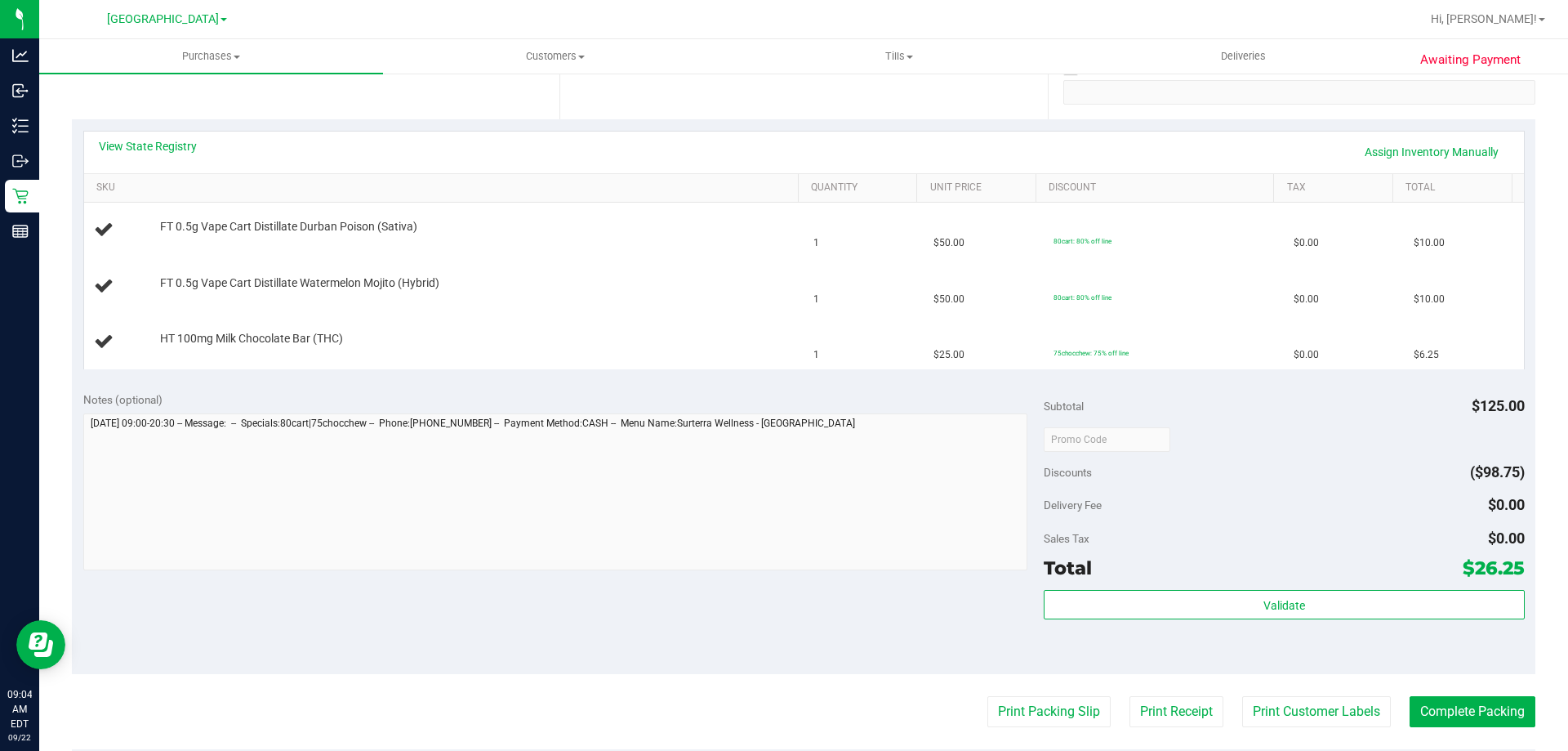
scroll to position [408, 0]
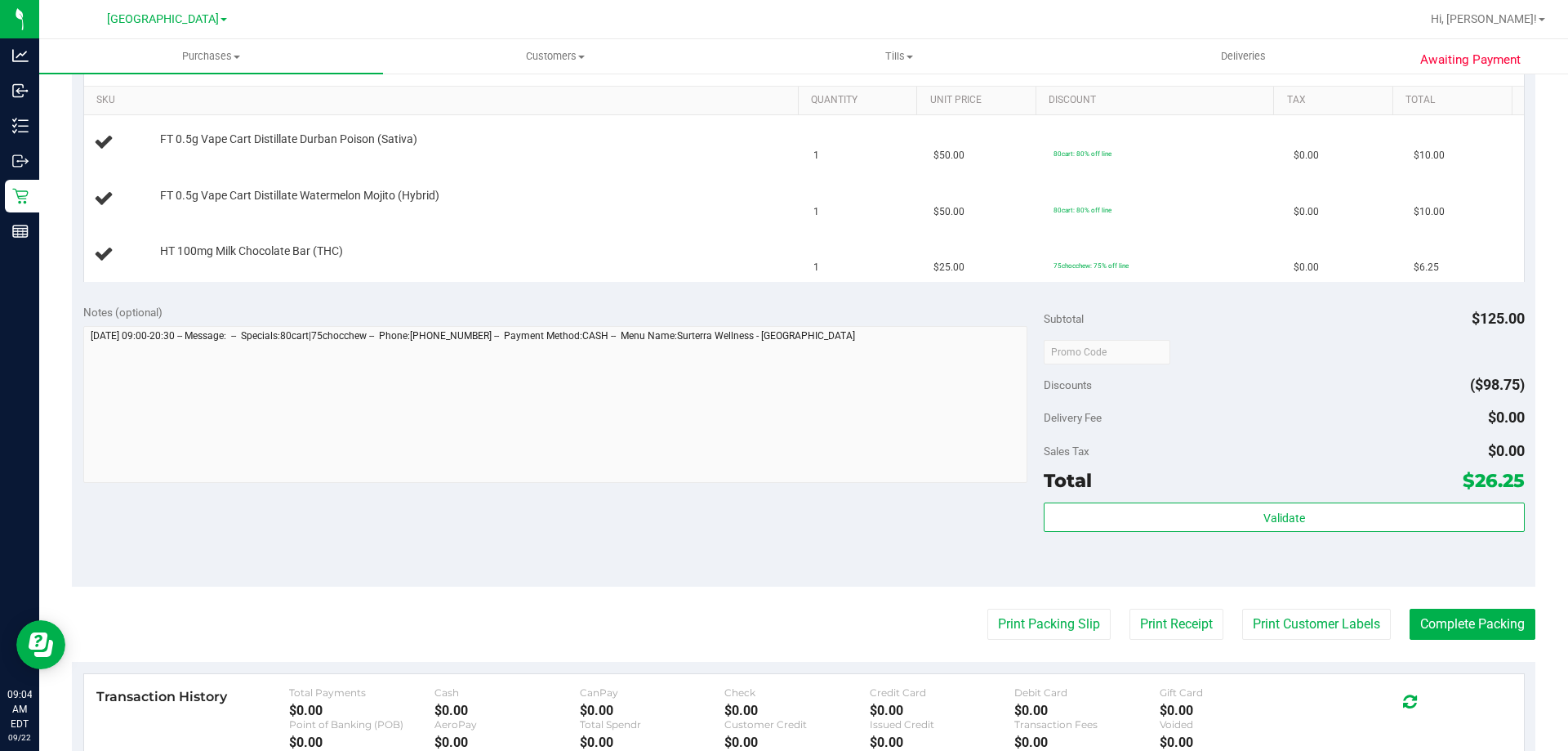
drag, startPoint x: 1060, startPoint y: 601, endPoint x: 1056, endPoint y: 613, distance: 12.6
click at [1060, 602] on purchase-details "Back Edit Purchase Cancel Purchase View Profile # 11986209 BioTrack ID: - Submi…" at bounding box center [804, 324] width 1464 height 1288
click at [1056, 615] on button "Print Packing Slip" at bounding box center [1049, 624] width 123 height 31
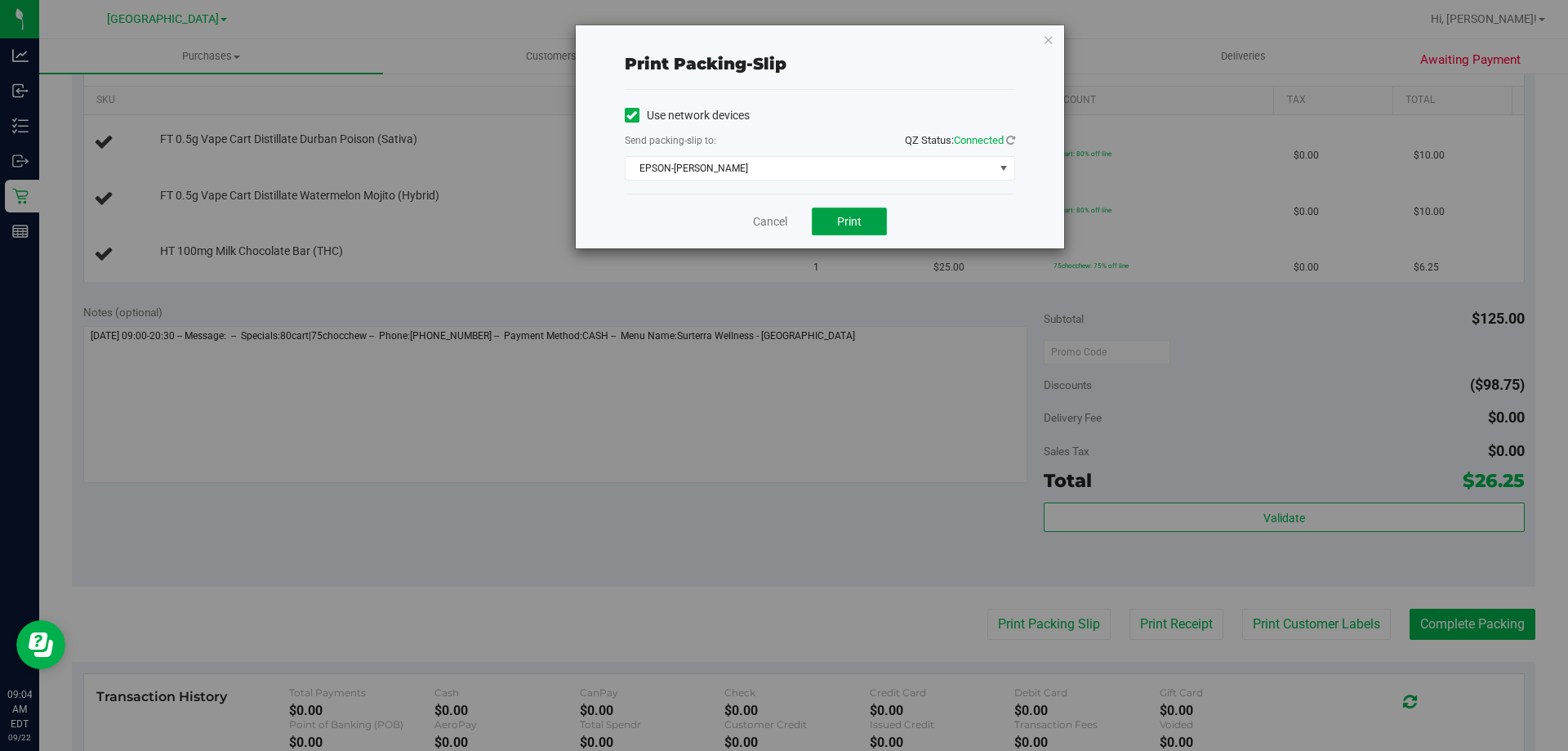
click at [876, 219] on button "Print" at bounding box center [850, 221] width 75 height 27
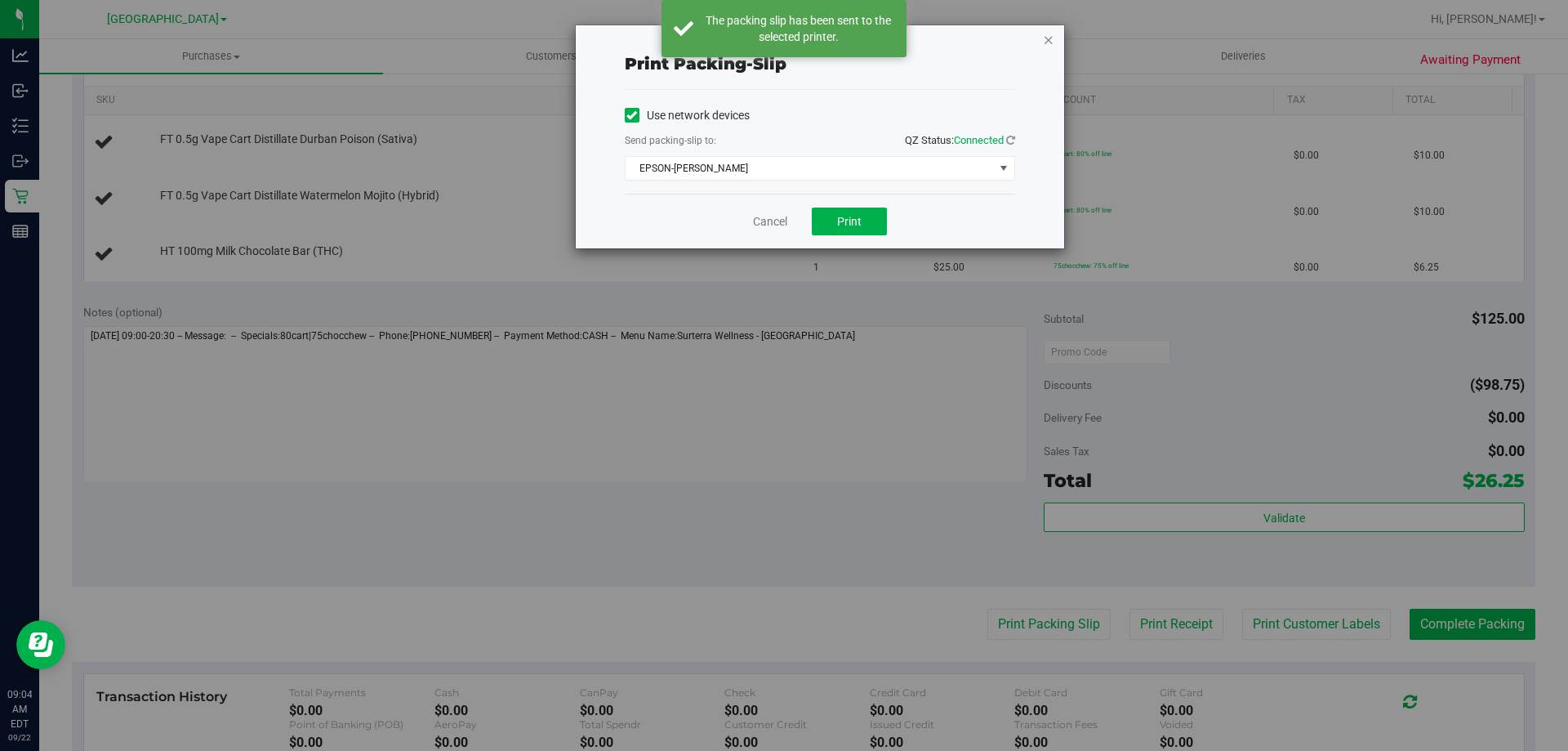
click at [1051, 45] on icon "button" at bounding box center [1048, 39] width 11 height 20
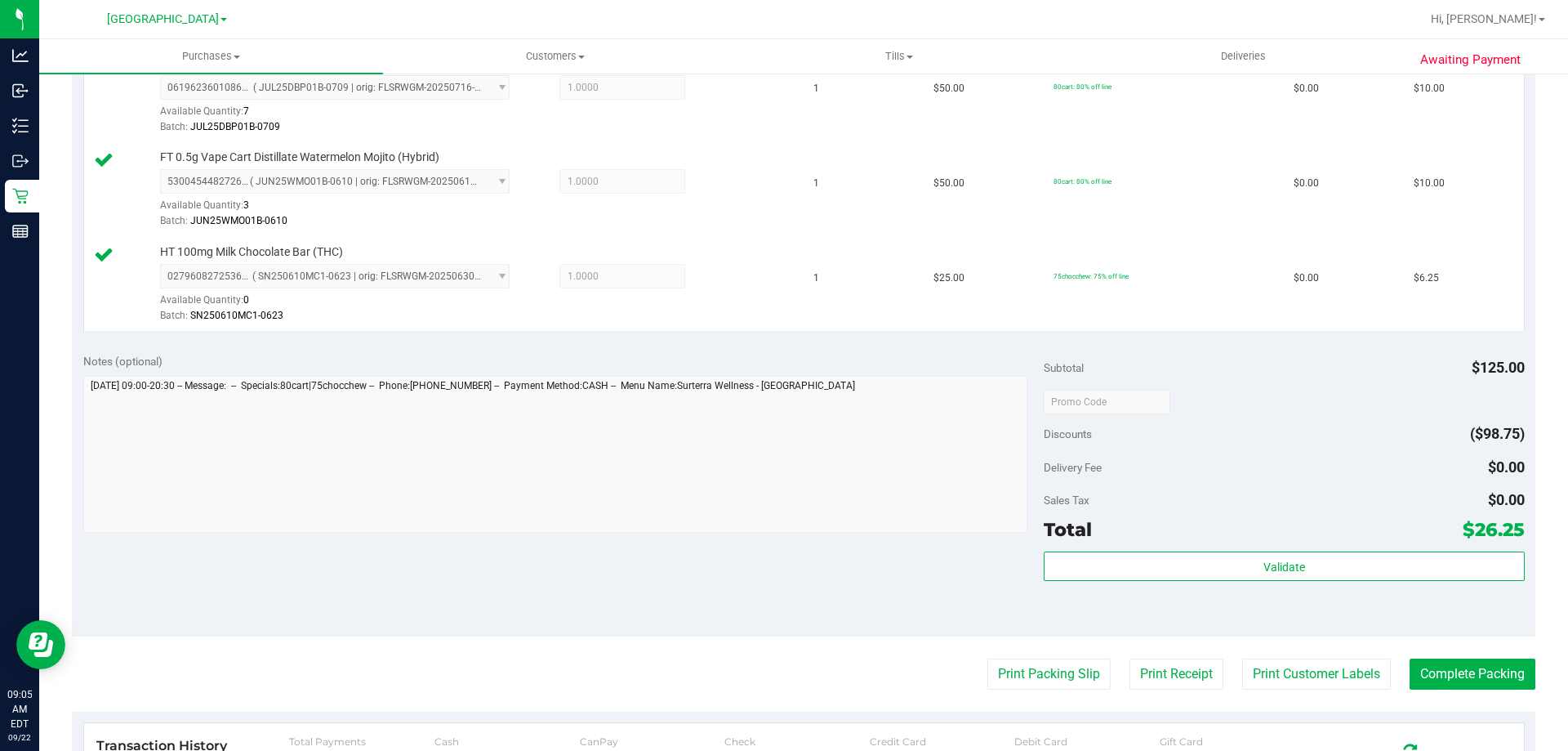
scroll to position [504, 0]
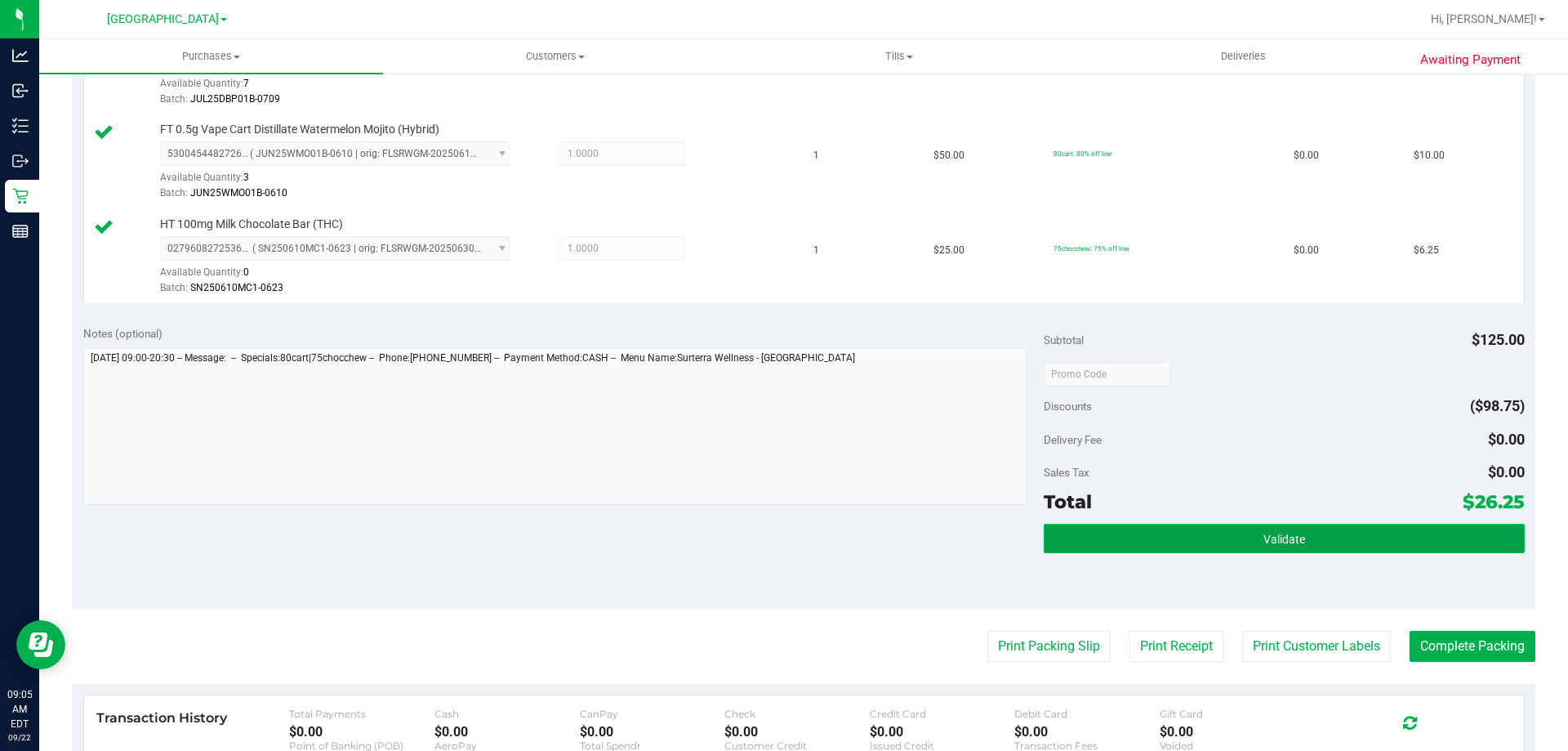
click at [1324, 528] on button "Validate" at bounding box center [1284, 539] width 480 height 29
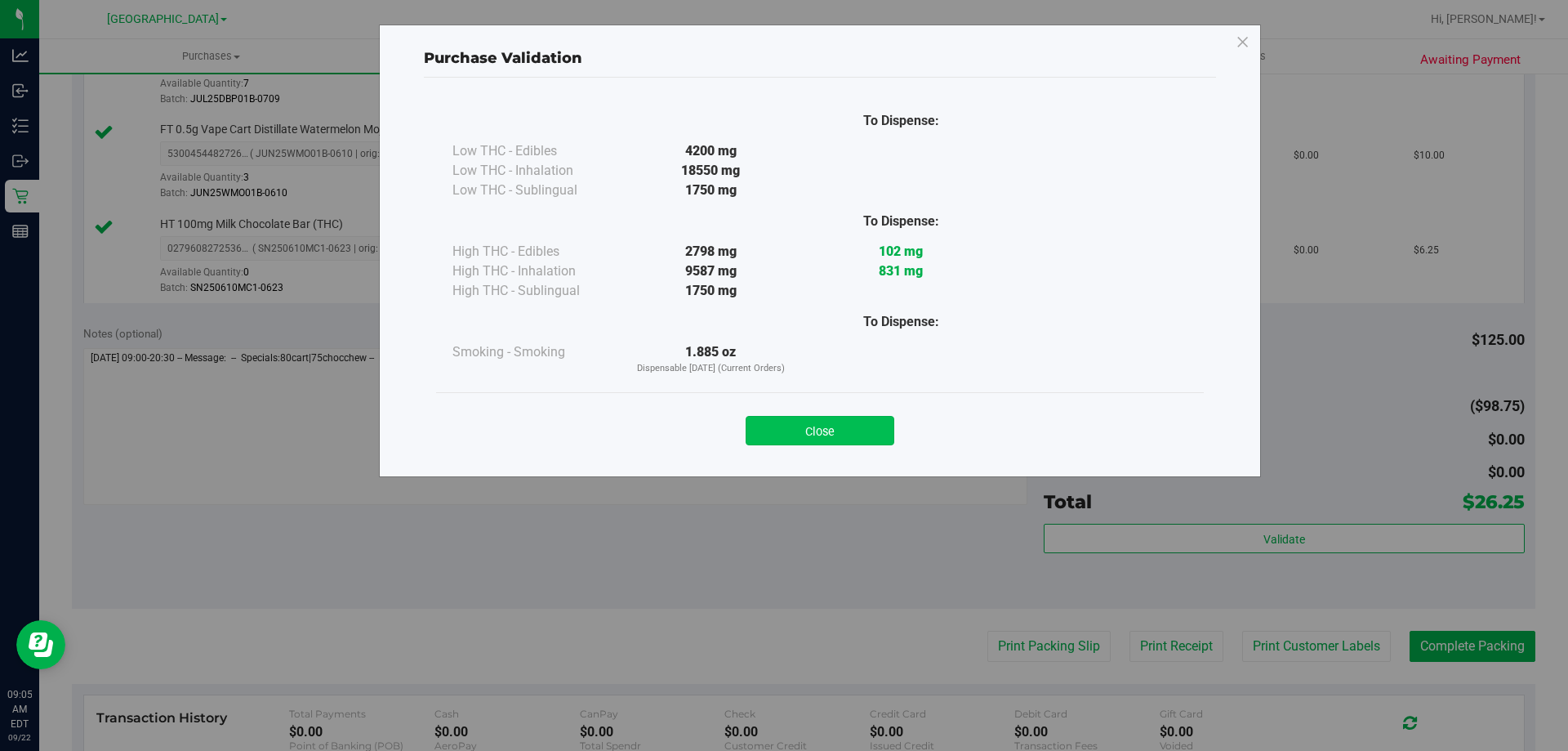
click at [843, 419] on button "Close" at bounding box center [820, 431] width 149 height 29
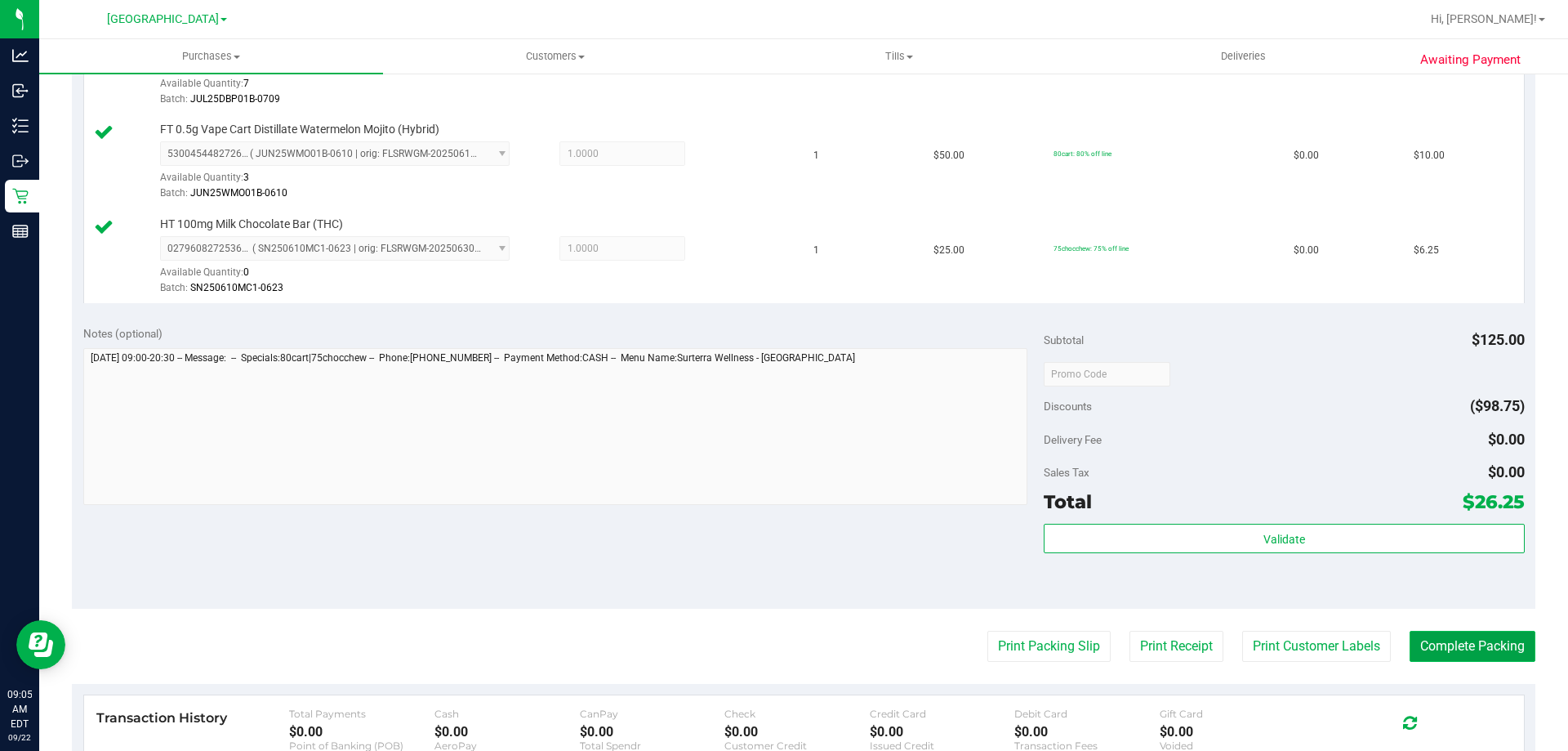
click at [1449, 643] on button "Complete Packing" at bounding box center [1472, 647] width 126 height 31
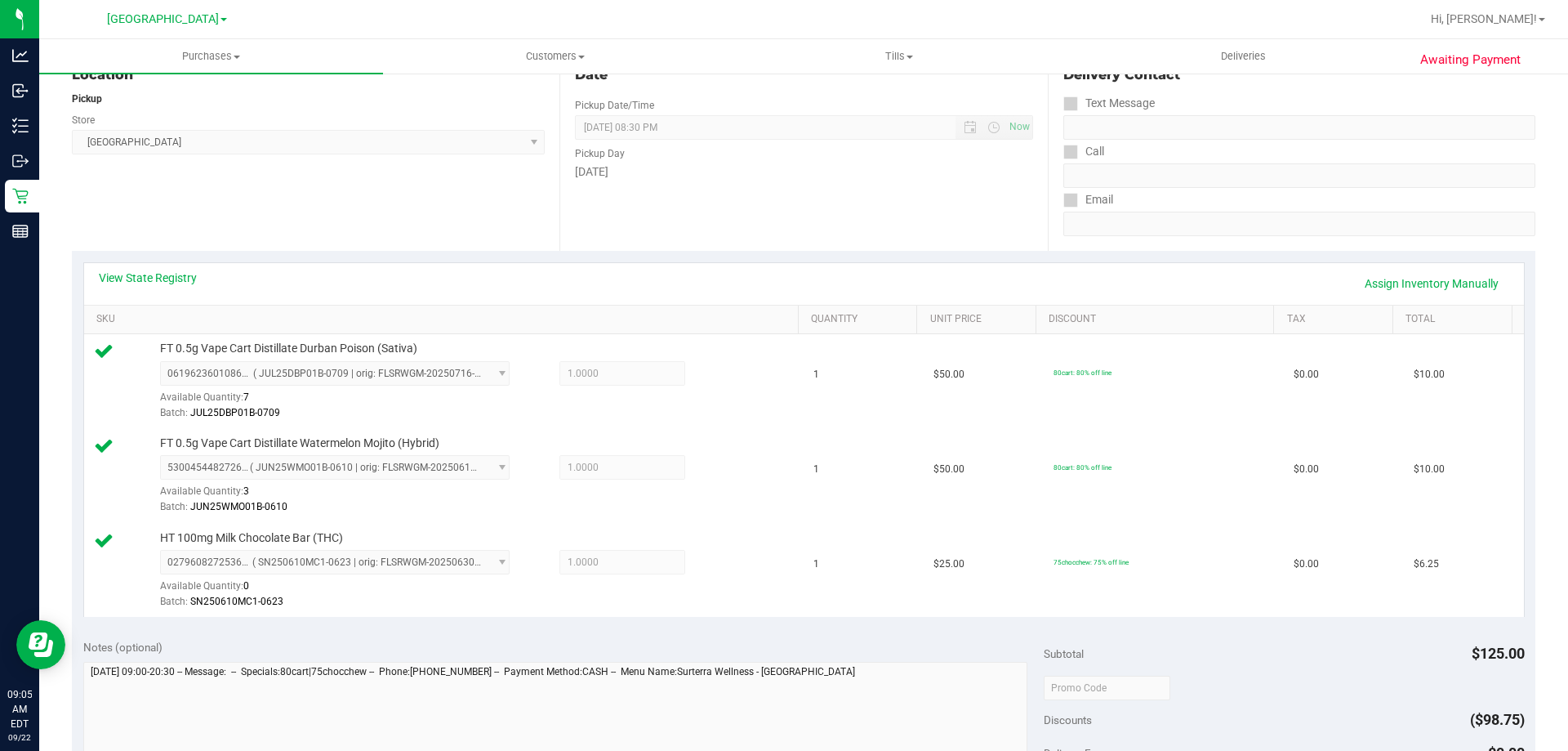
scroll to position [0, 0]
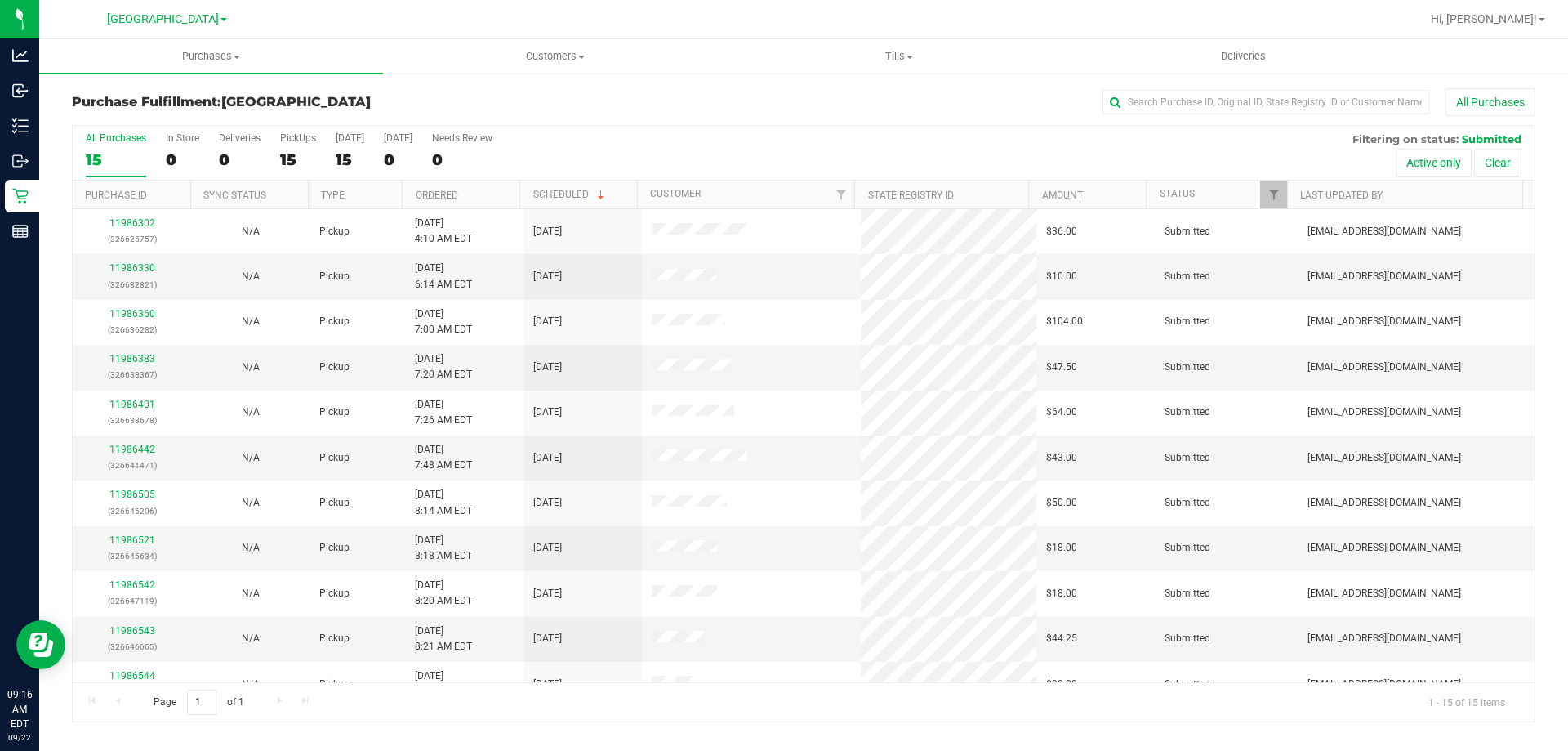
click at [475, 194] on th "Ordered" at bounding box center [460, 194] width 117 height 28
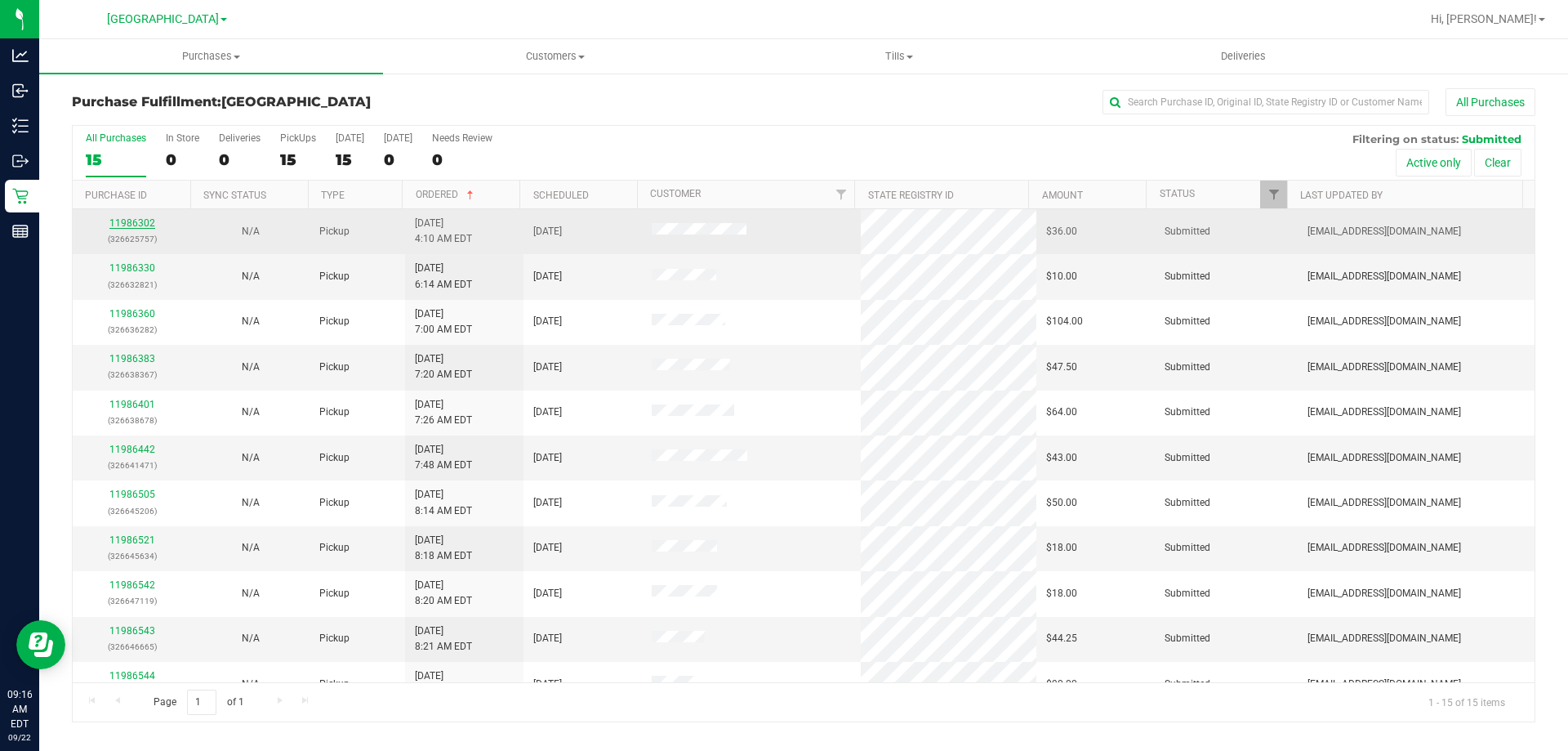
click at [140, 225] on link "11986302" at bounding box center [132, 223] width 45 height 11
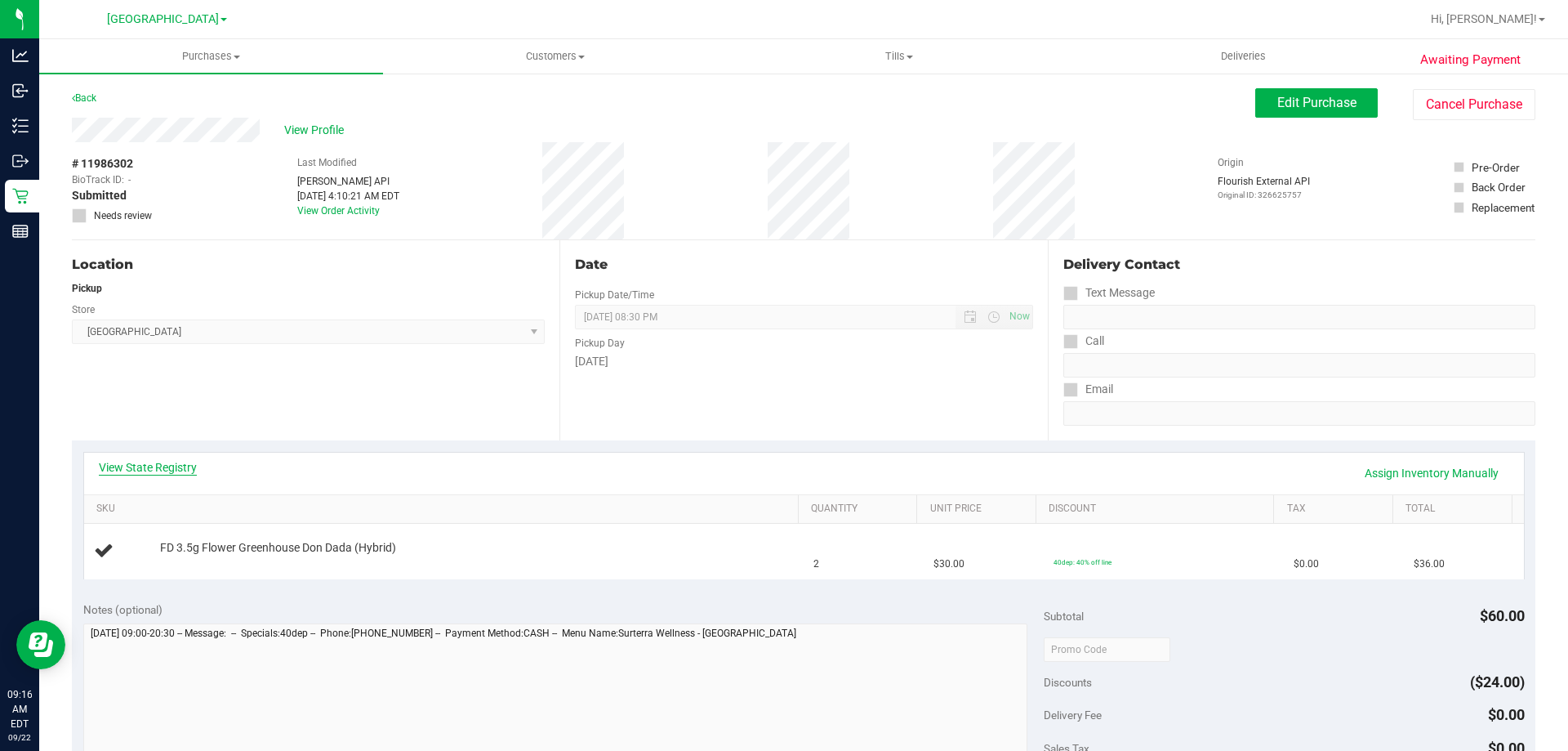
click at [152, 460] on link "View State Registry" at bounding box center [147, 467] width 98 height 16
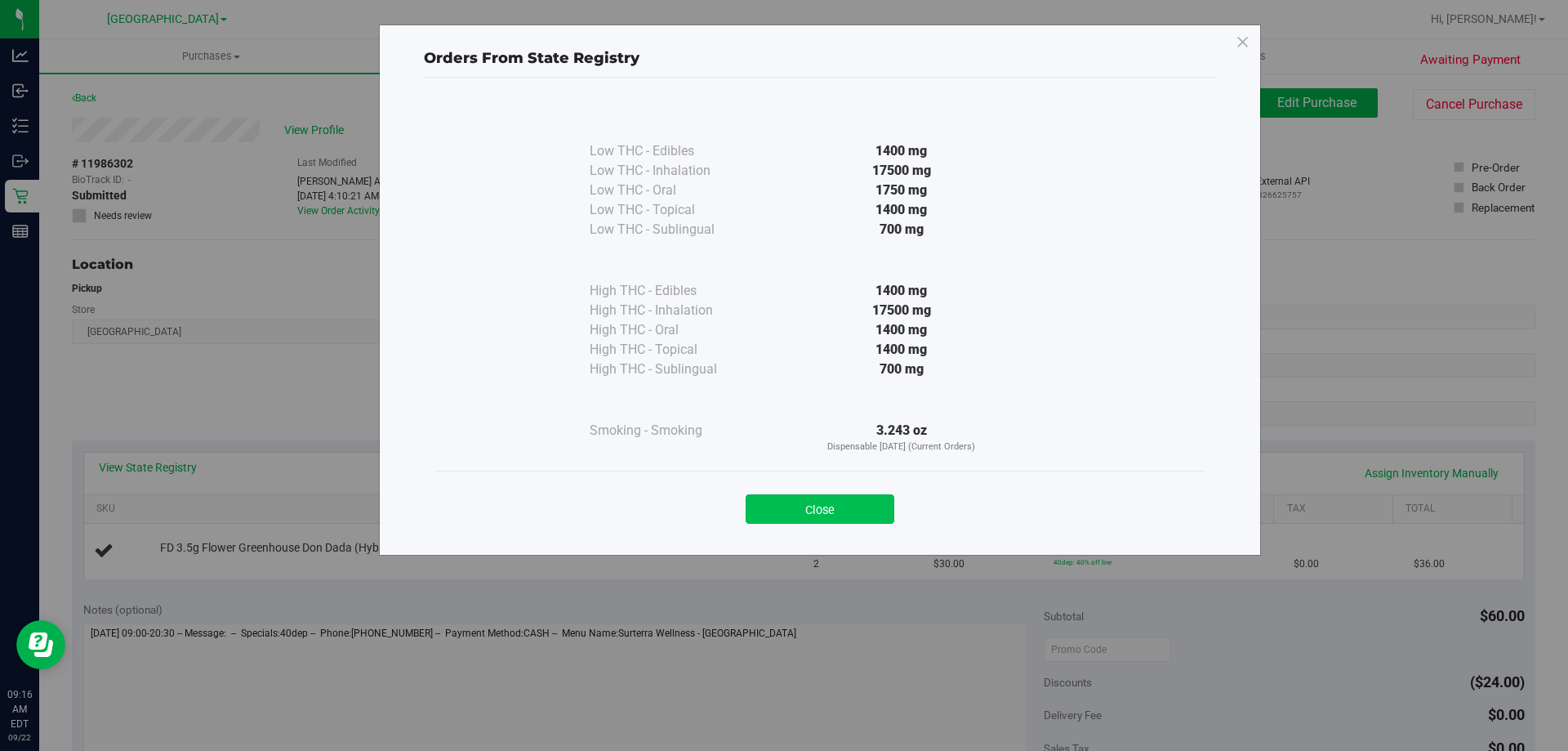
click at [836, 511] on button "Close" at bounding box center [820, 509] width 149 height 29
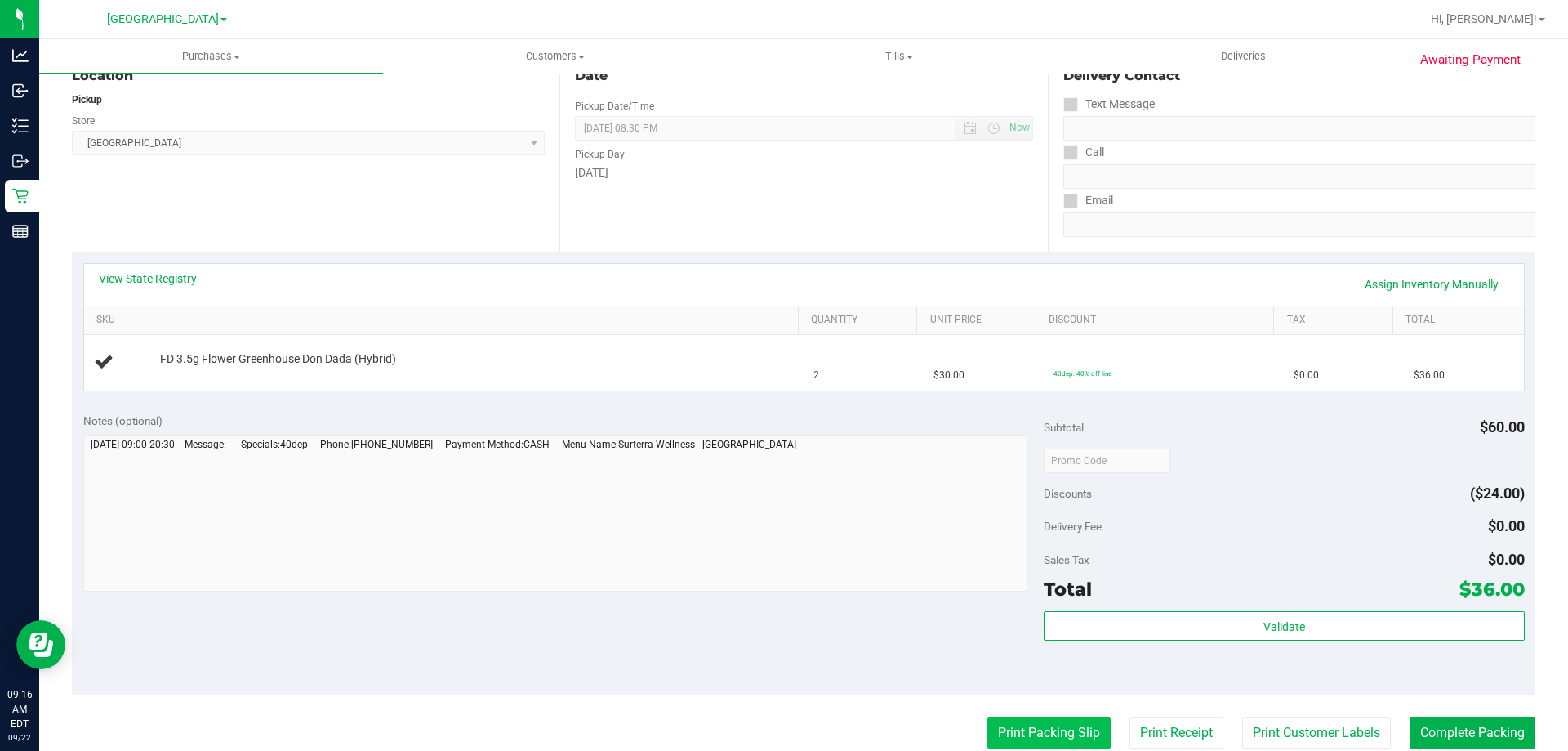
scroll to position [408, 0]
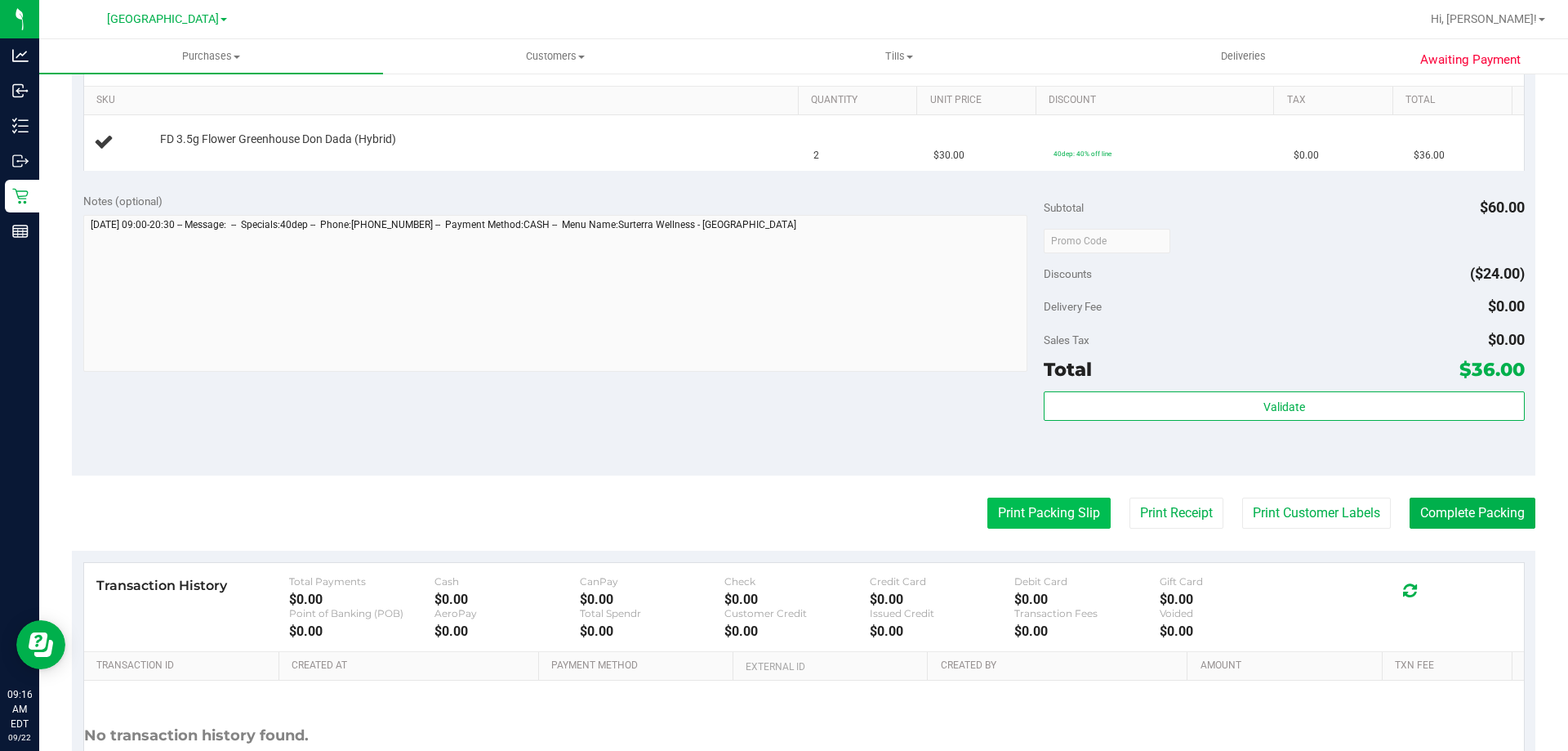
click at [1031, 511] on button "Print Packing Slip" at bounding box center [1049, 513] width 123 height 31
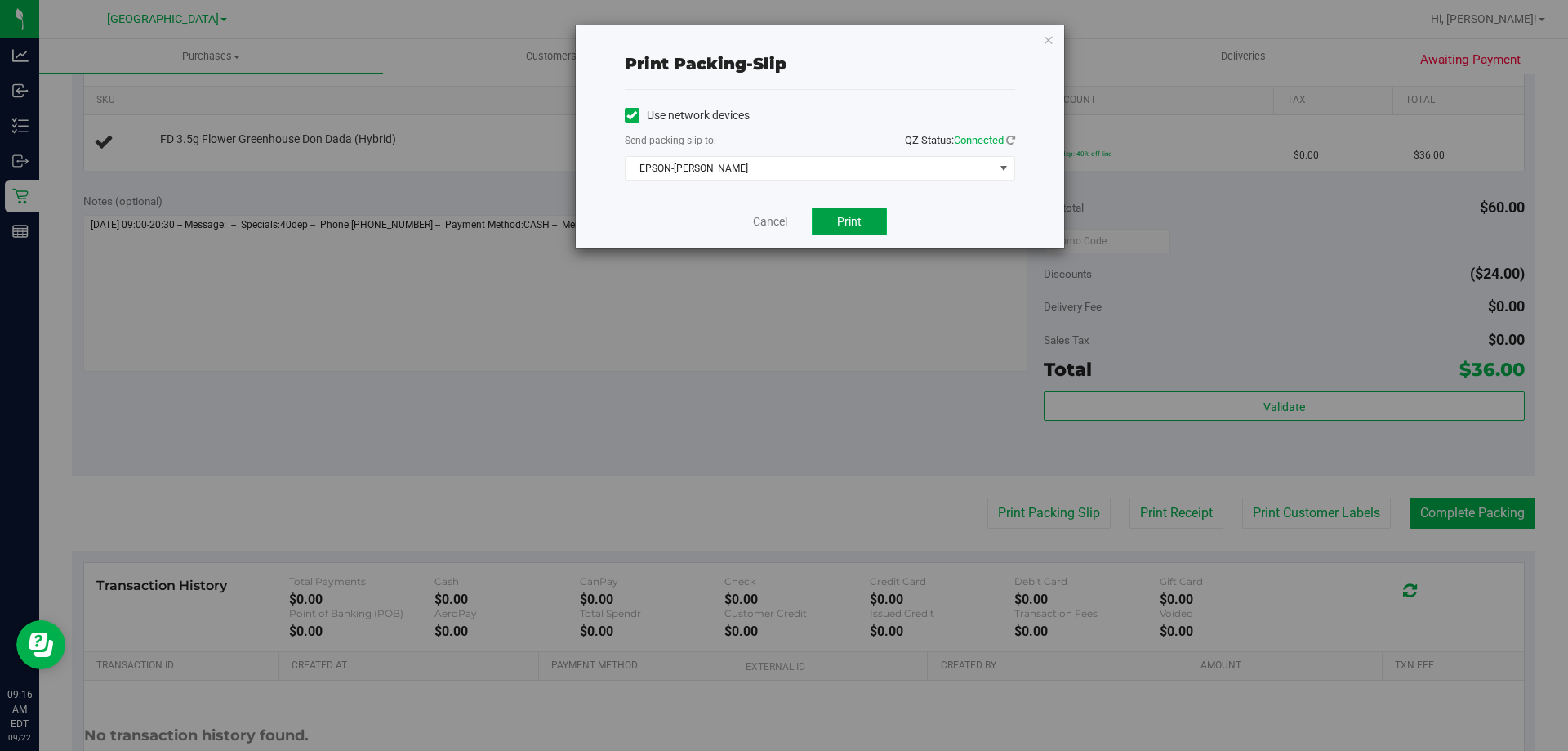
click at [869, 229] on button "Print" at bounding box center [850, 221] width 75 height 27
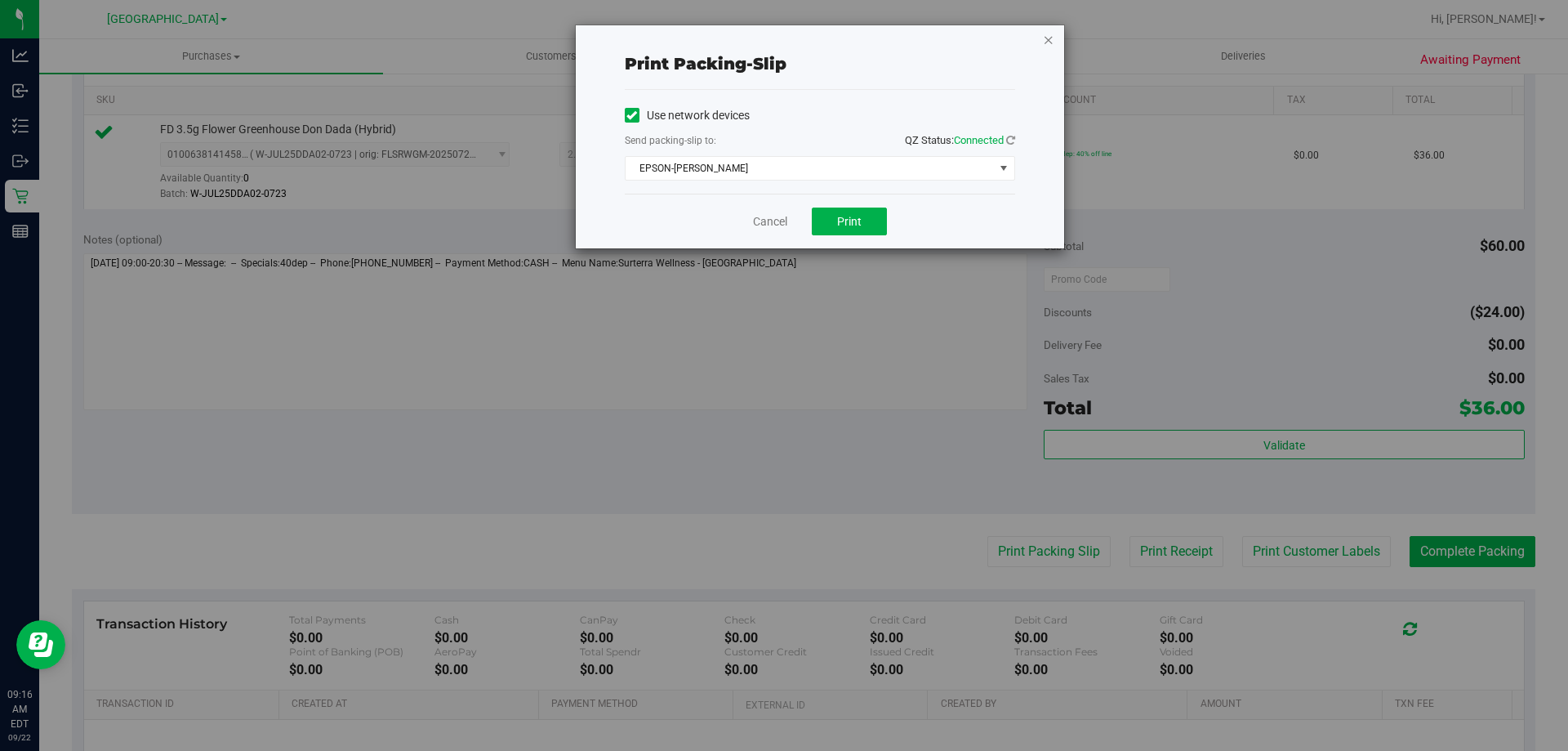
click at [1052, 36] on icon "button" at bounding box center [1048, 39] width 11 height 20
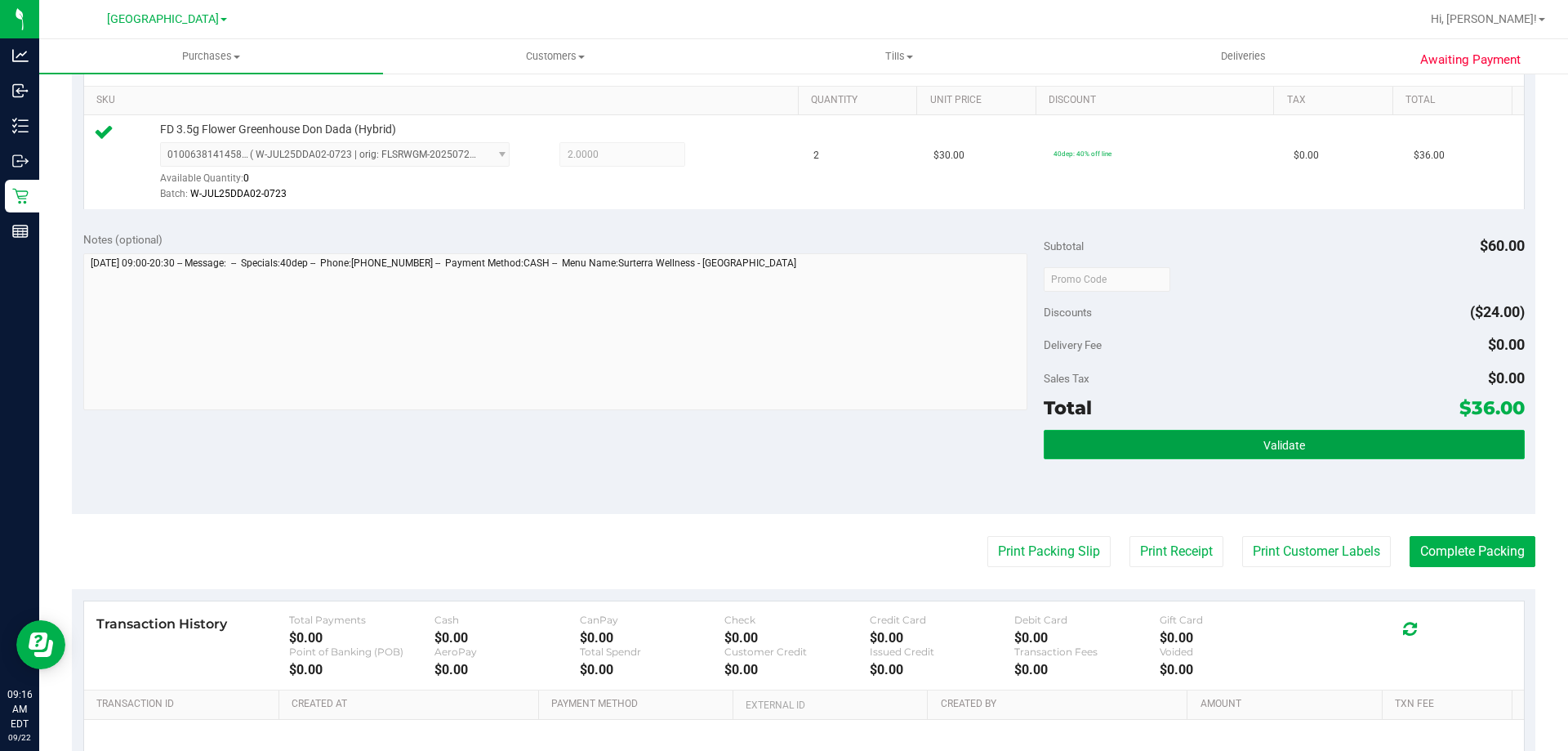
click at [1221, 440] on button "Validate" at bounding box center [1284, 444] width 480 height 29
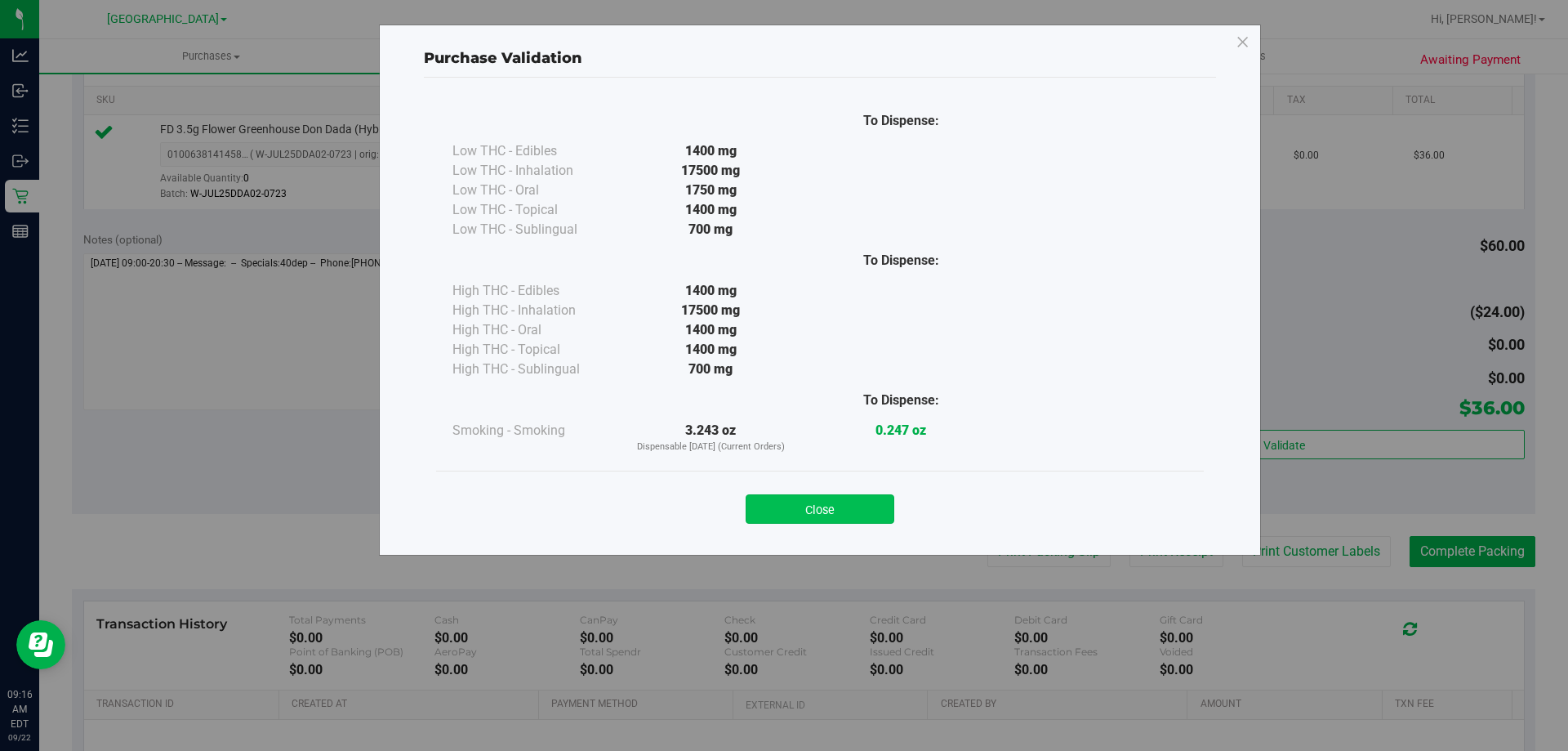
click at [853, 513] on button "Close" at bounding box center [820, 509] width 149 height 29
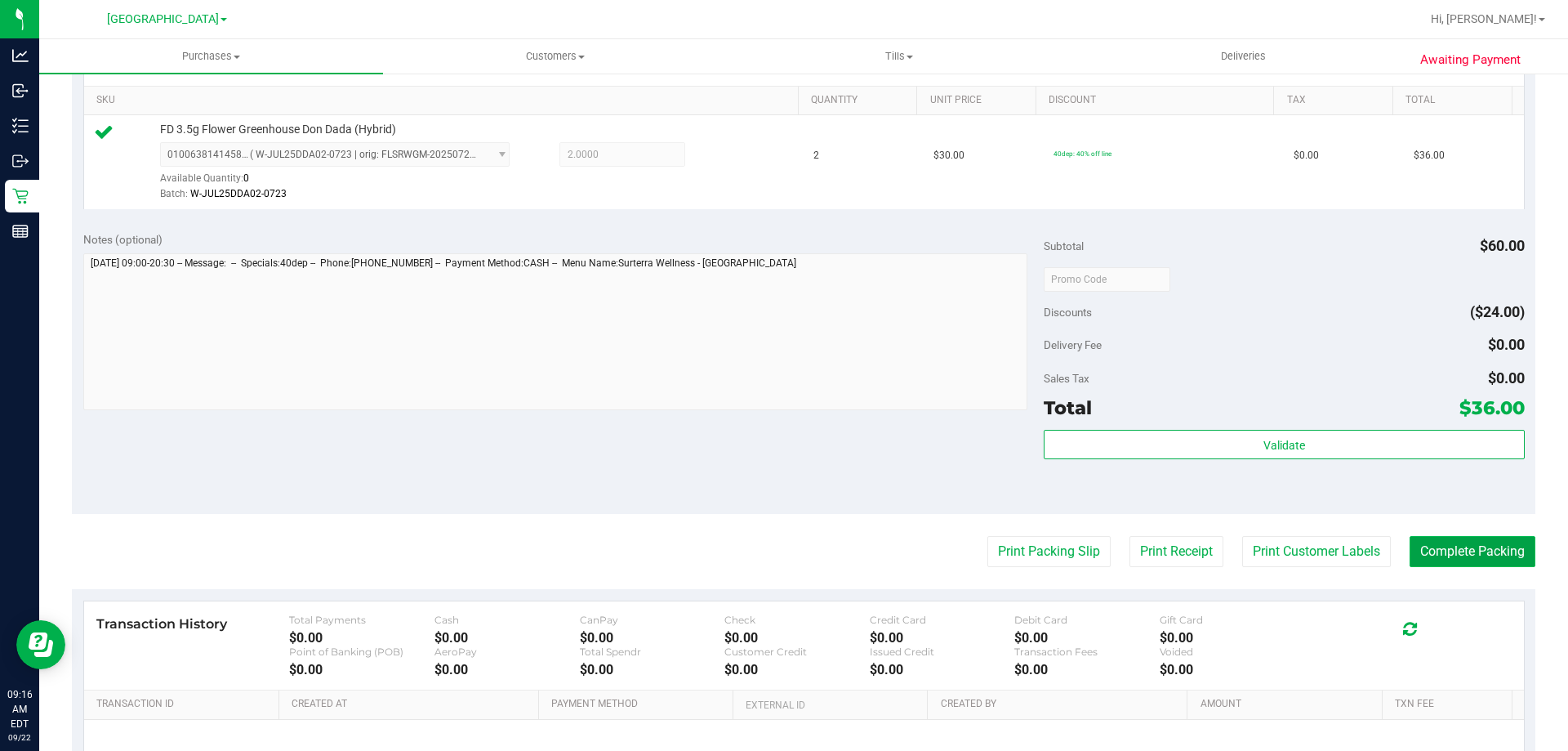
click at [1445, 543] on button "Complete Packing" at bounding box center [1472, 551] width 126 height 31
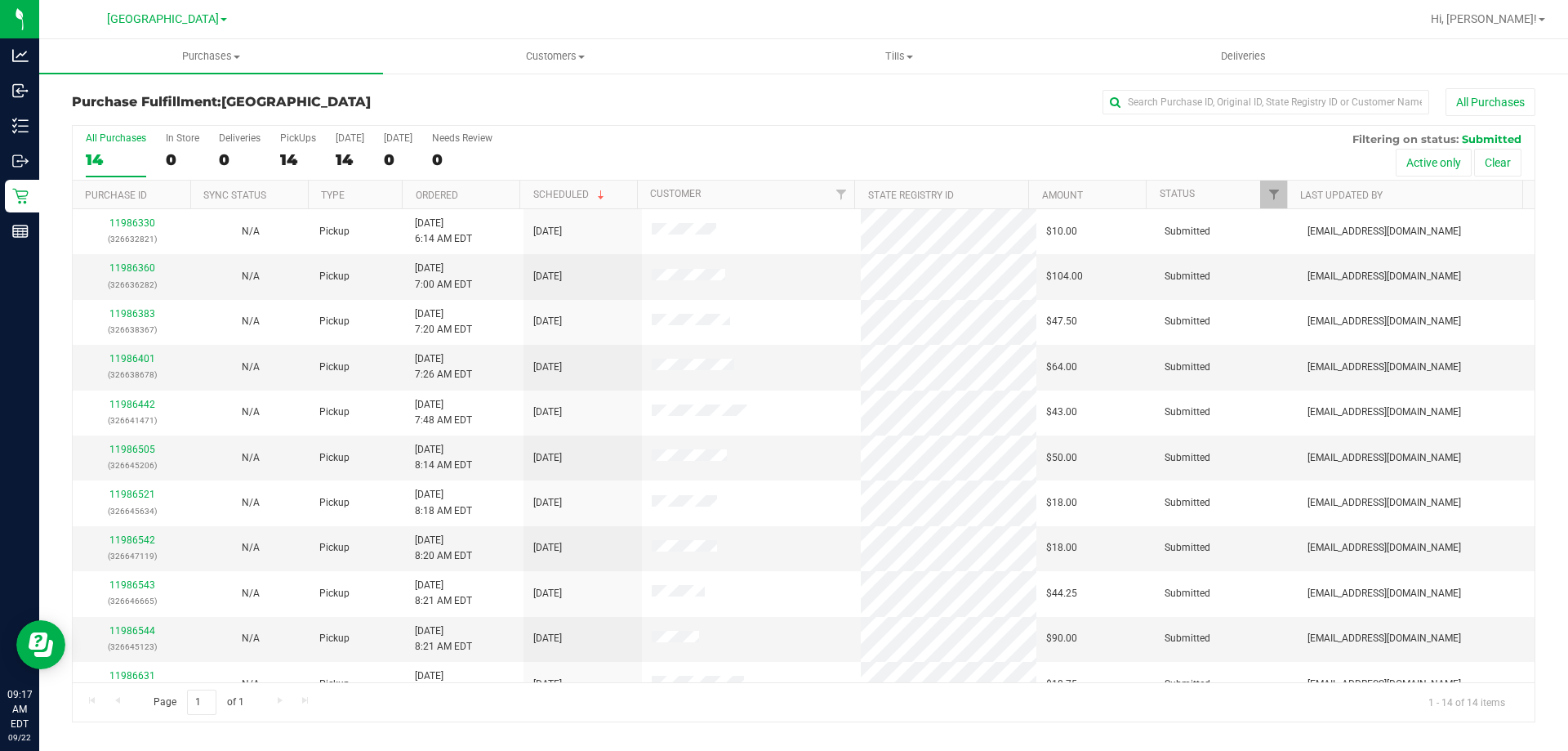
click at [502, 203] on th "Ordered" at bounding box center [460, 194] width 117 height 28
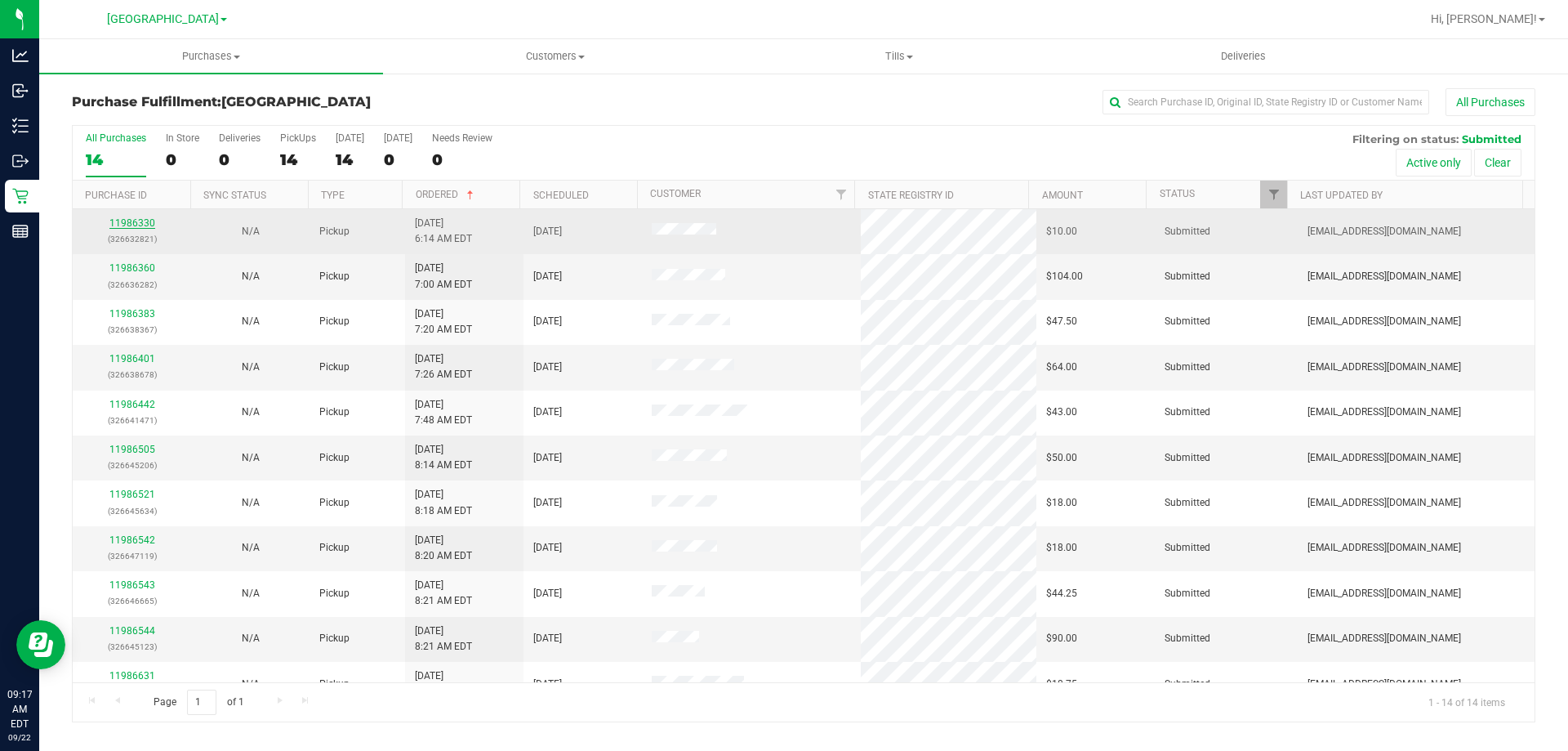
click at [137, 224] on link "11986330" at bounding box center [132, 223] width 45 height 11
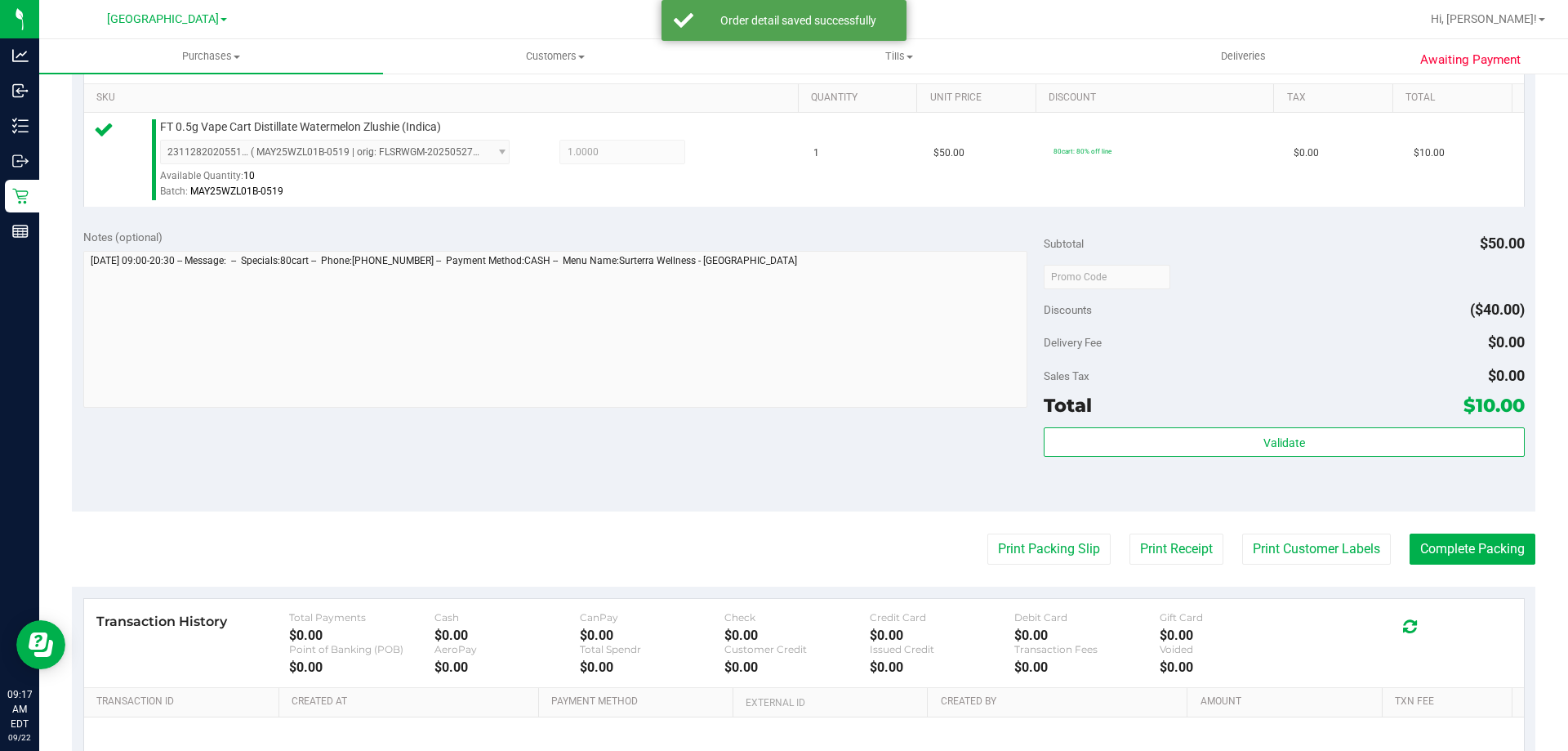
scroll to position [414, 0]
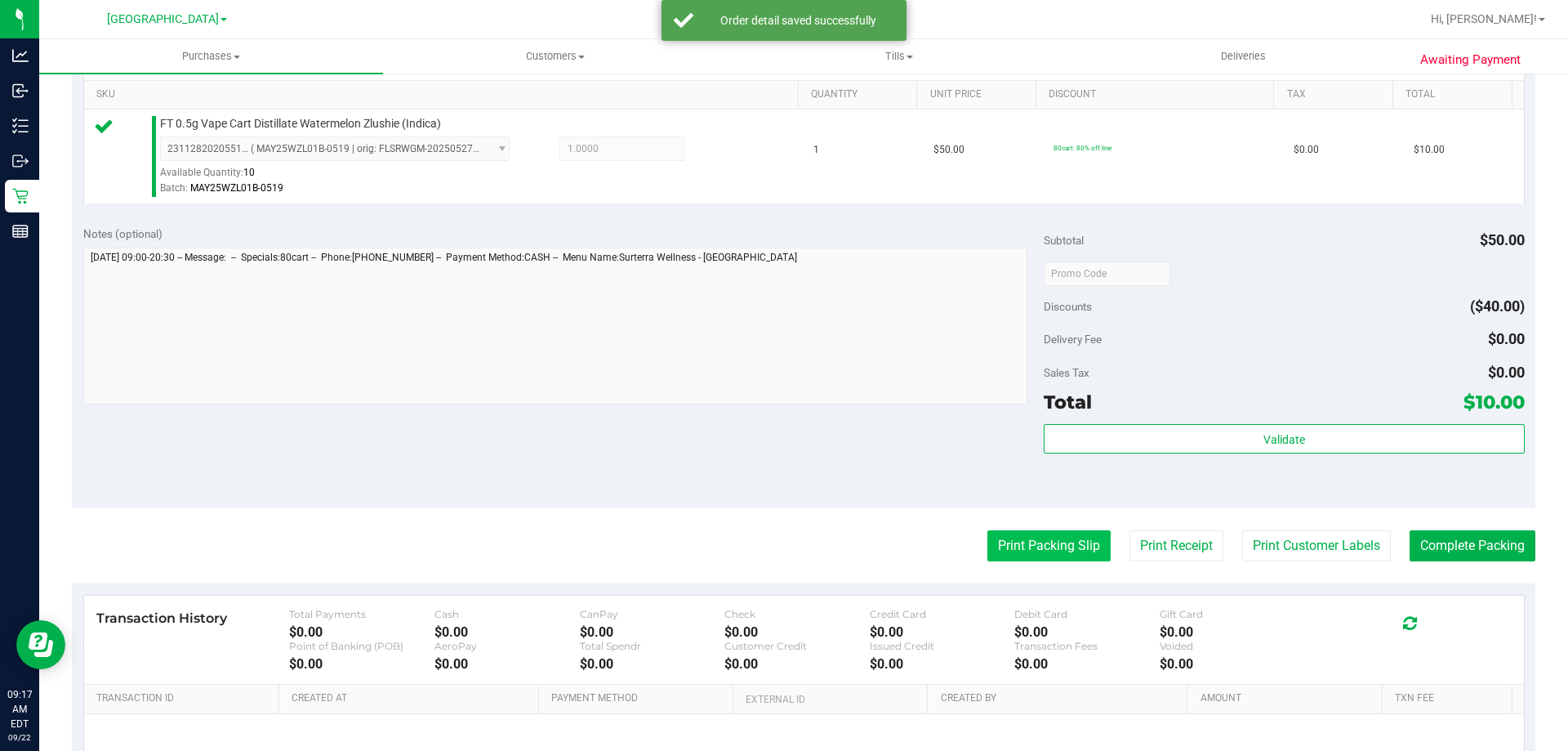
click at [1017, 556] on button "Print Packing Slip" at bounding box center [1049, 545] width 123 height 31
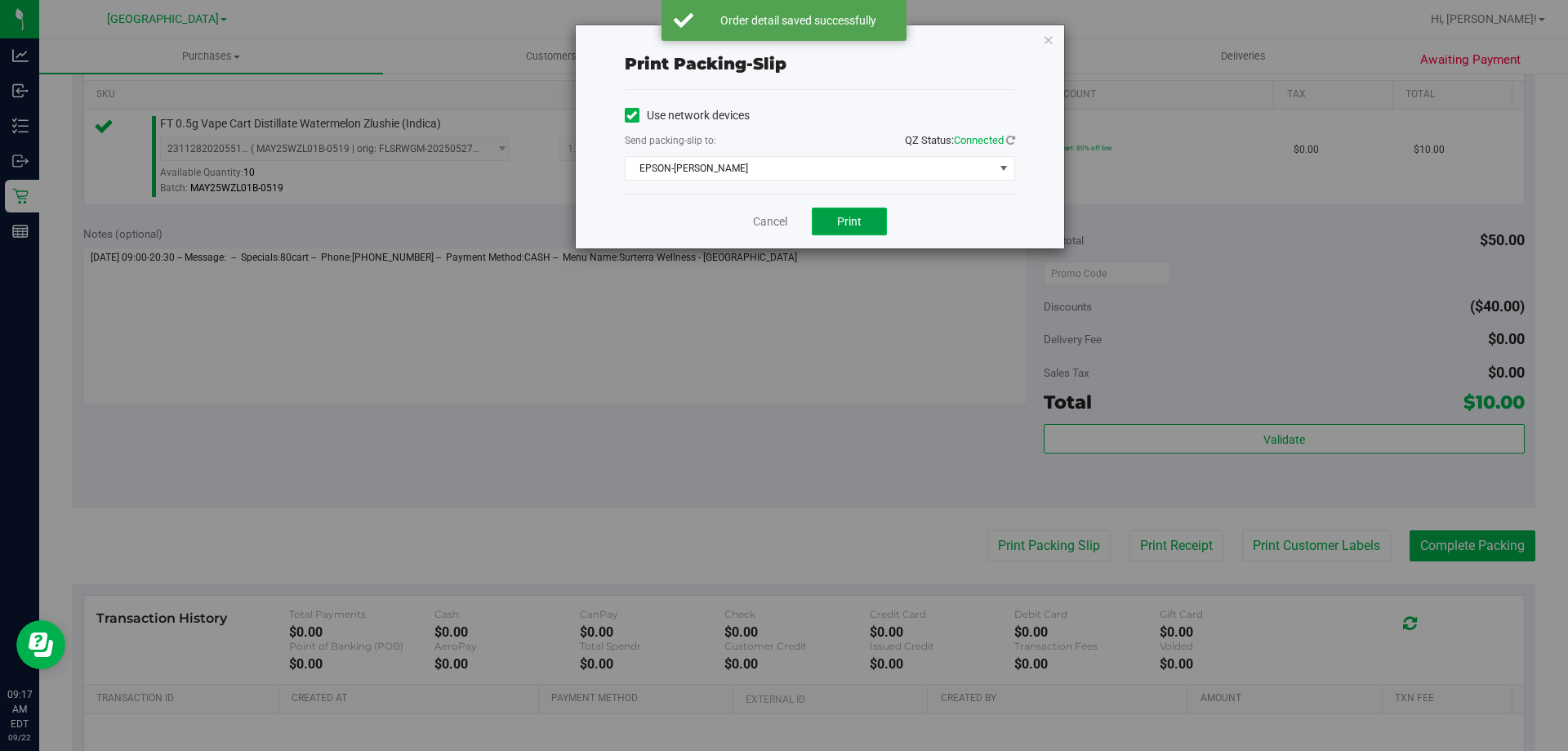
click at [851, 227] on span "Print" at bounding box center [849, 221] width 25 height 13
click at [1048, 41] on icon "button" at bounding box center [1048, 39] width 11 height 20
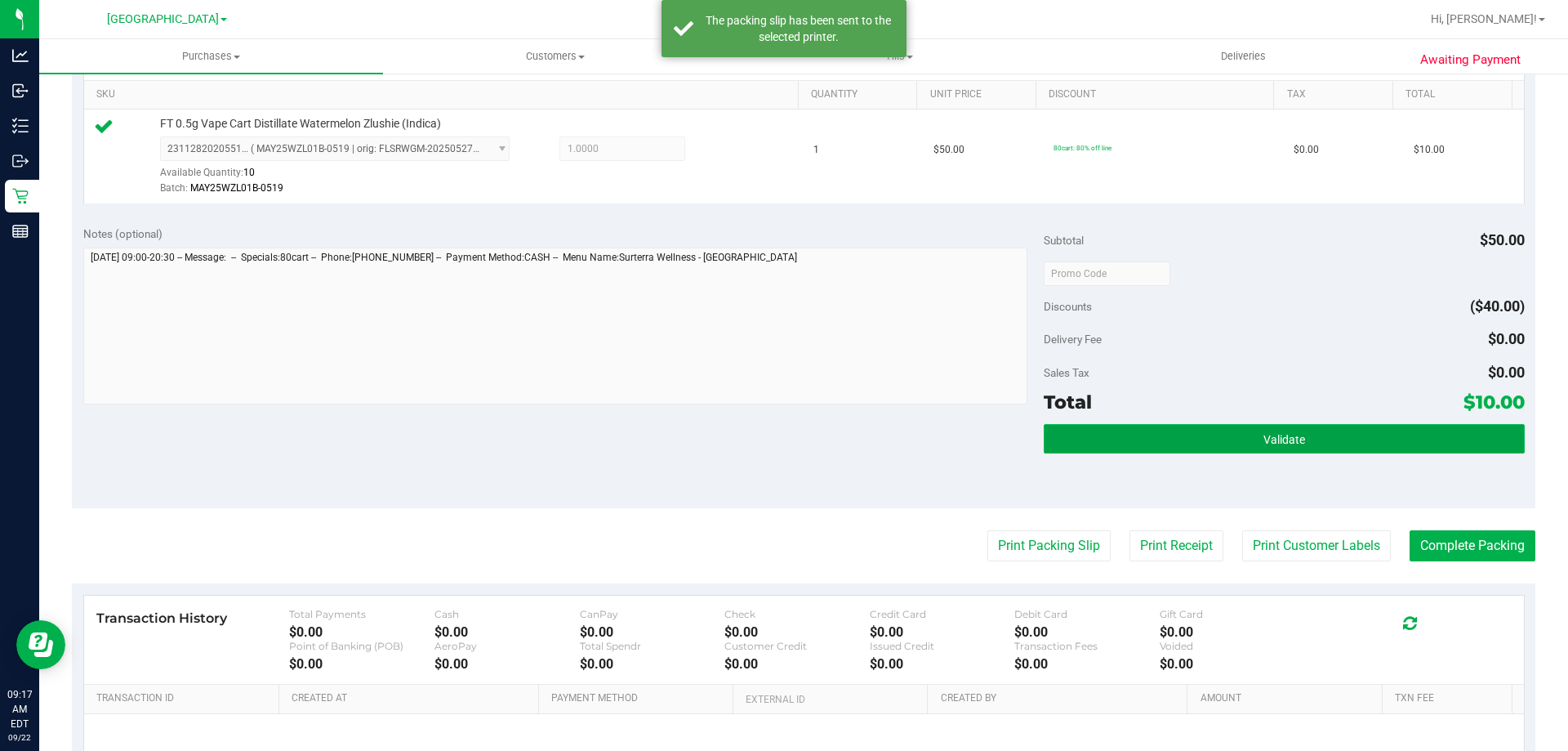
click at [1268, 435] on span "Validate" at bounding box center [1284, 439] width 42 height 13
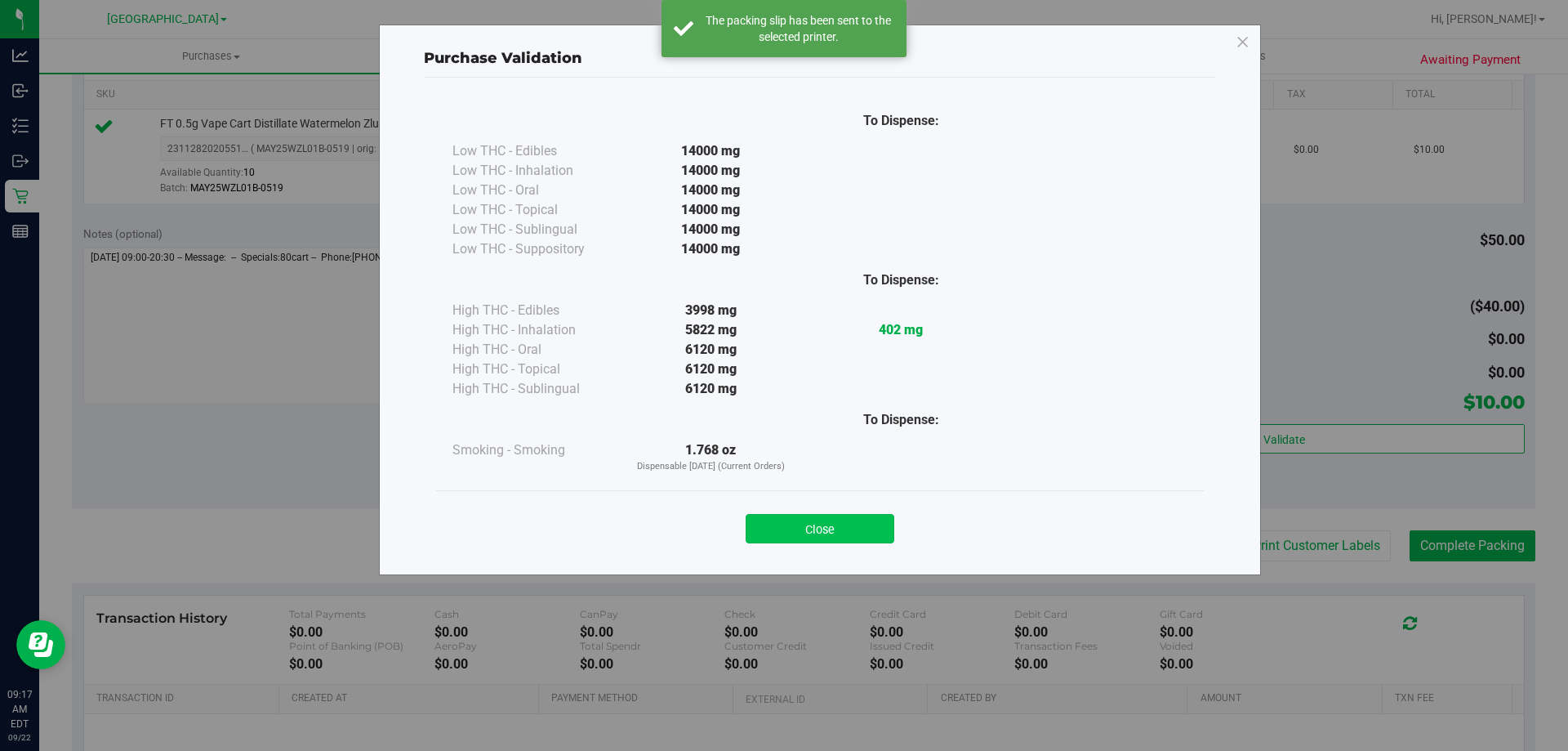
click at [831, 514] on button "Close" at bounding box center [820, 528] width 149 height 29
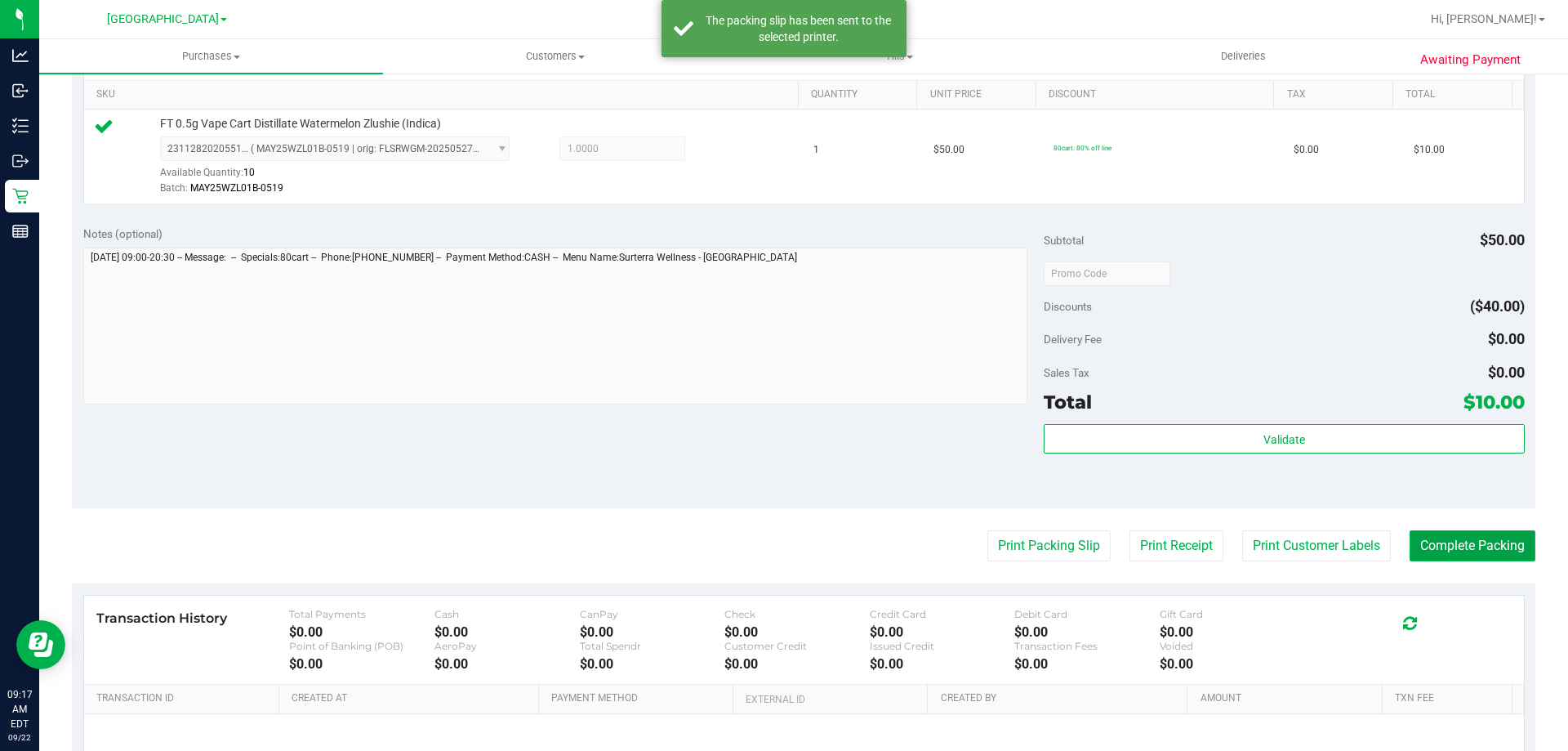
click at [1461, 541] on button "Complete Packing" at bounding box center [1472, 545] width 126 height 31
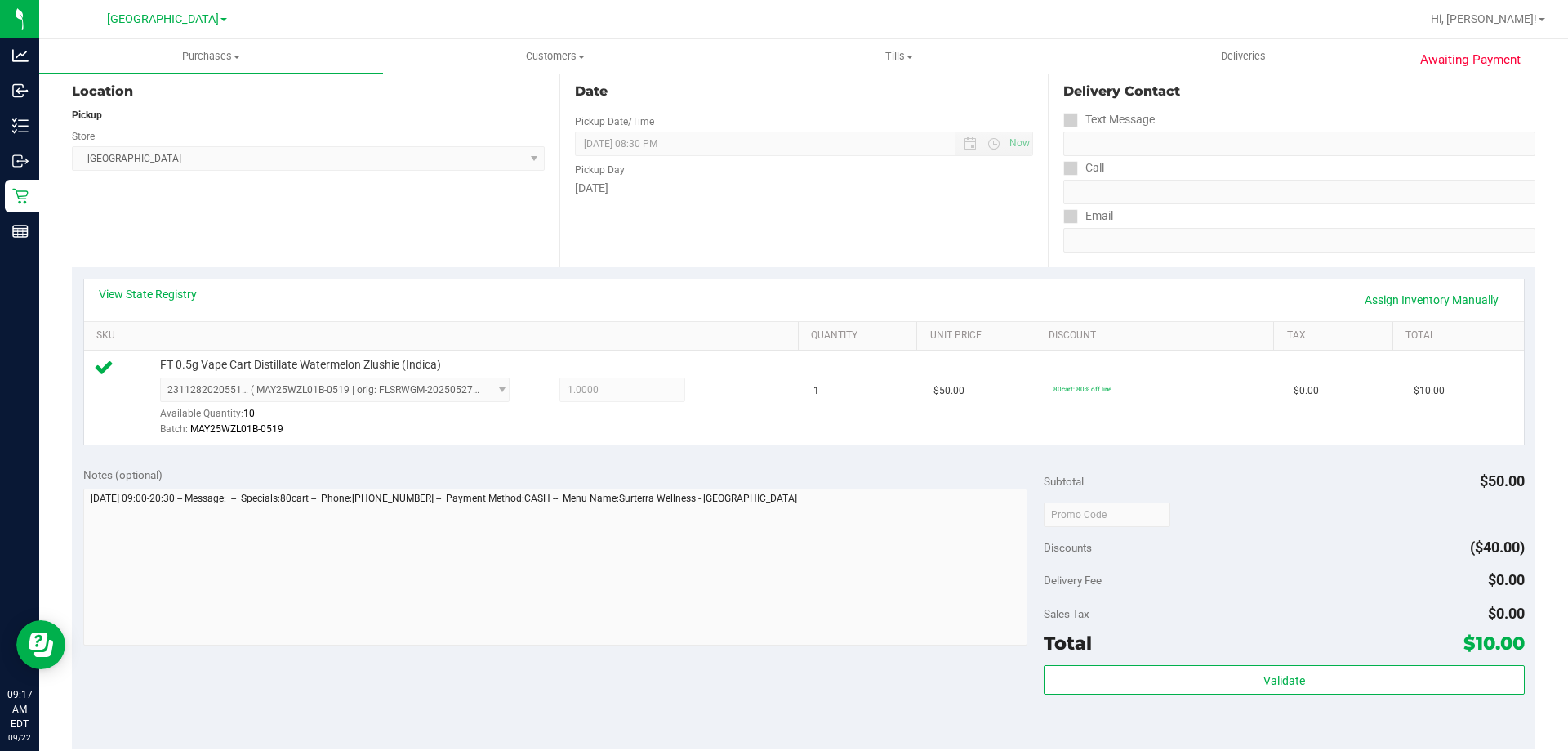
scroll to position [0, 0]
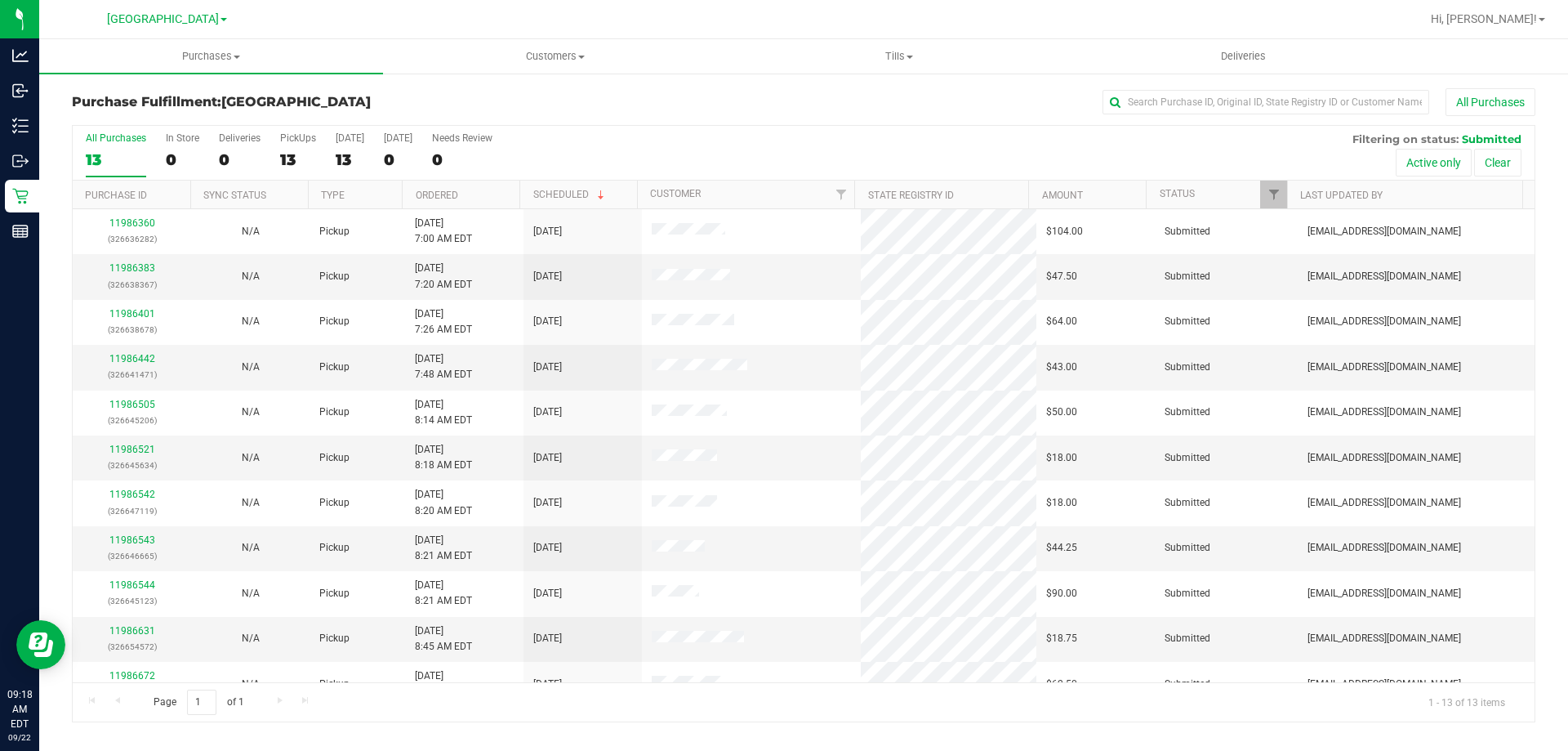
click at [494, 191] on th "Ordered" at bounding box center [460, 194] width 117 height 28
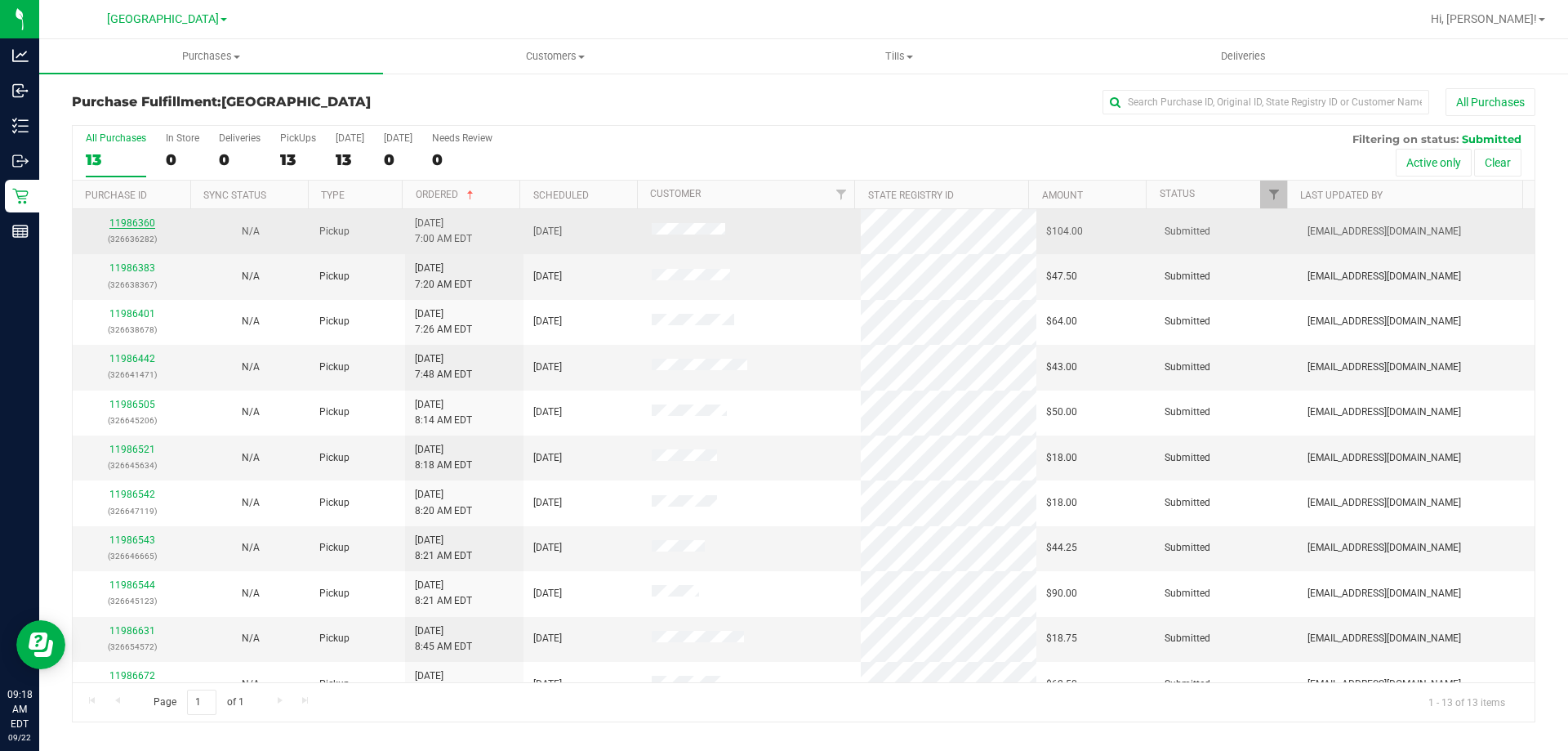
click at [150, 221] on link "11986360" at bounding box center [132, 223] width 45 height 11
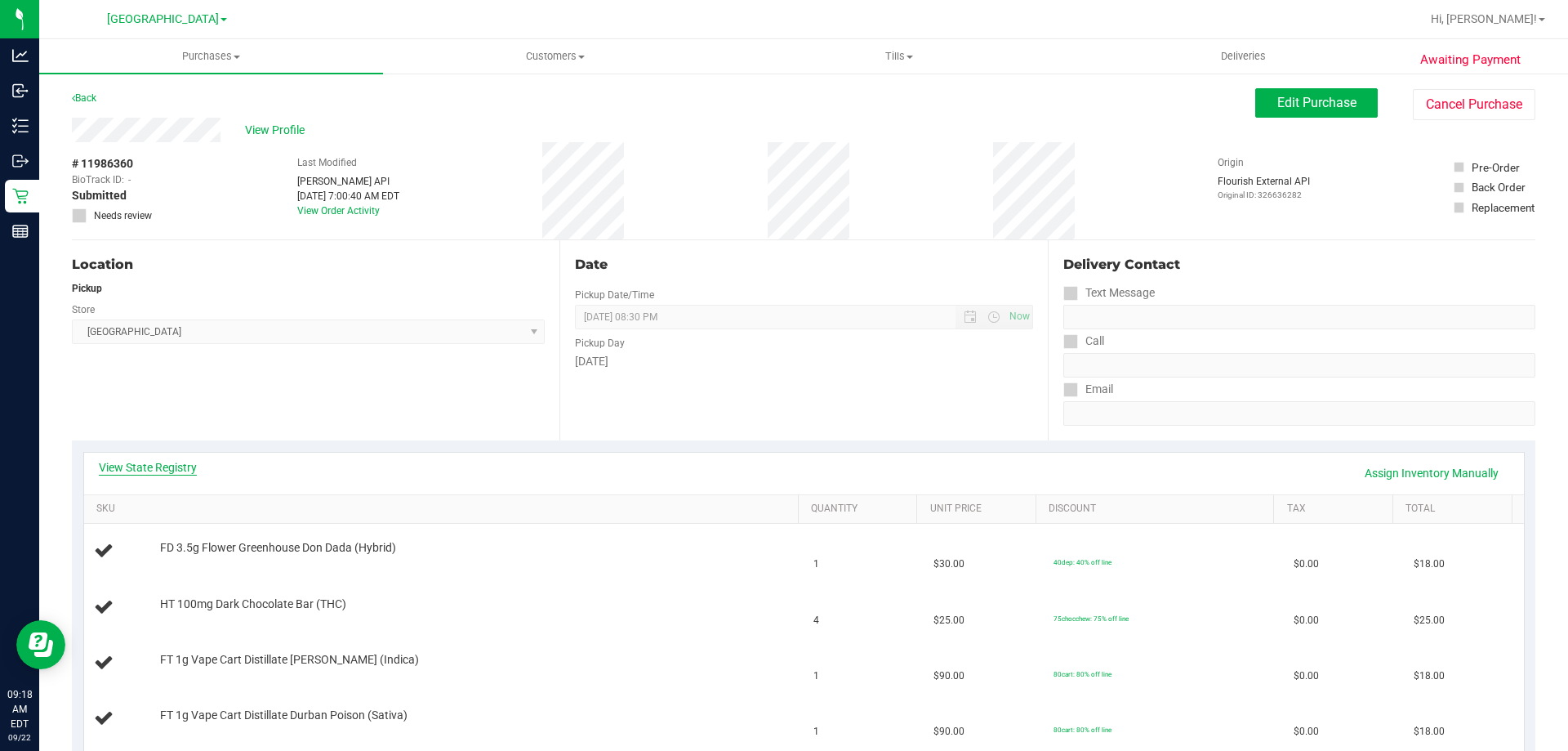
click at [187, 464] on link "View State Registry" at bounding box center [147, 467] width 98 height 16
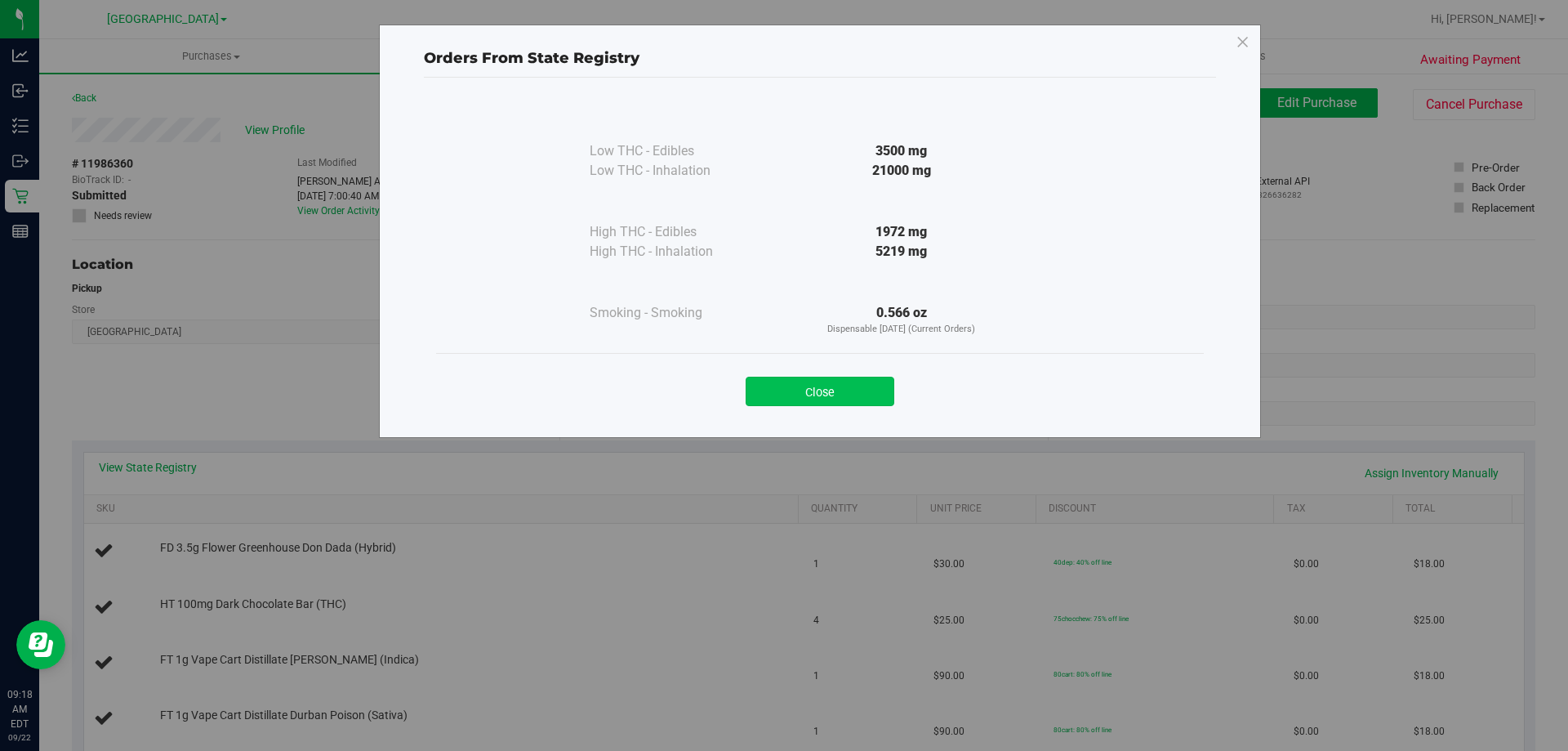
click at [862, 398] on button "Close" at bounding box center [820, 391] width 149 height 29
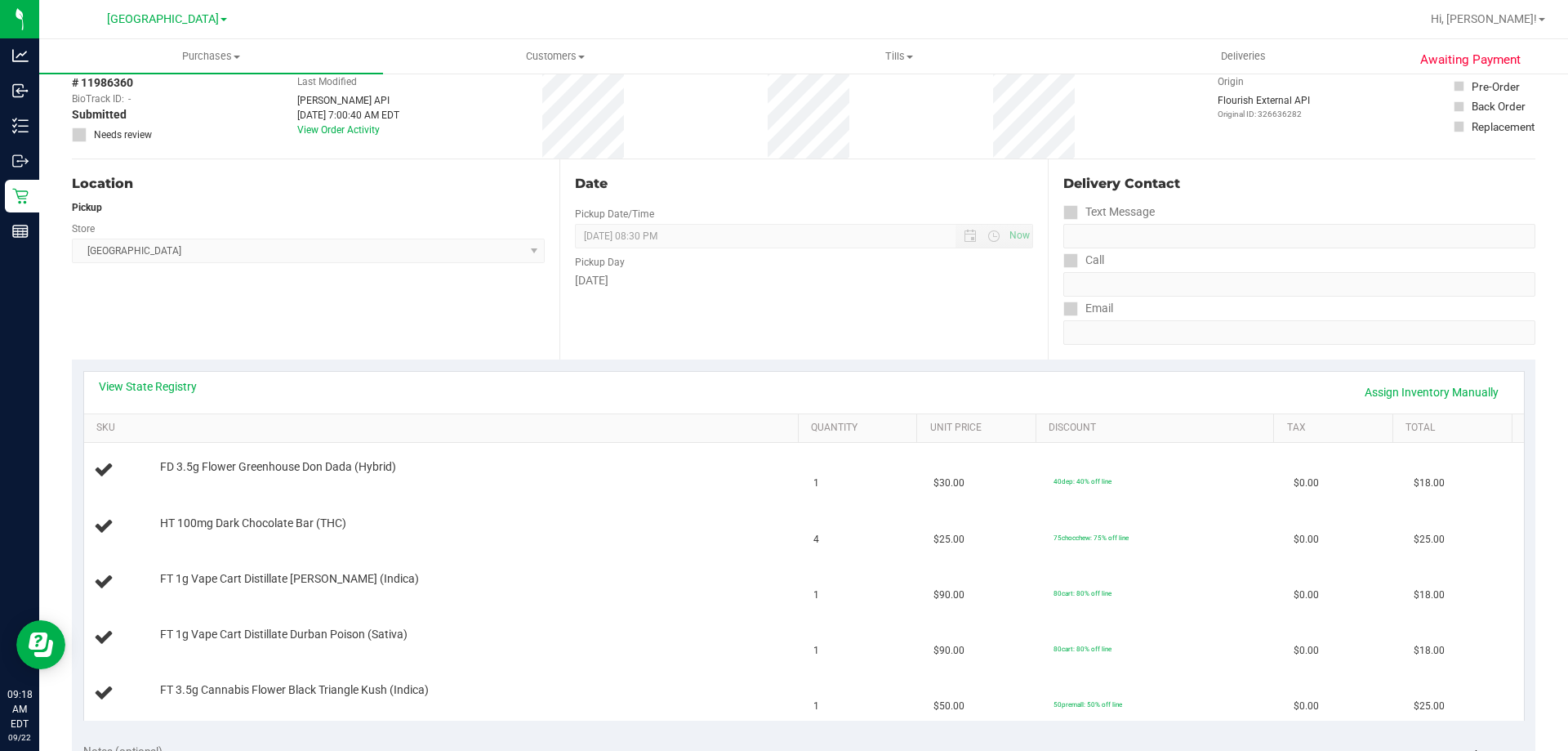
scroll to position [245, 0]
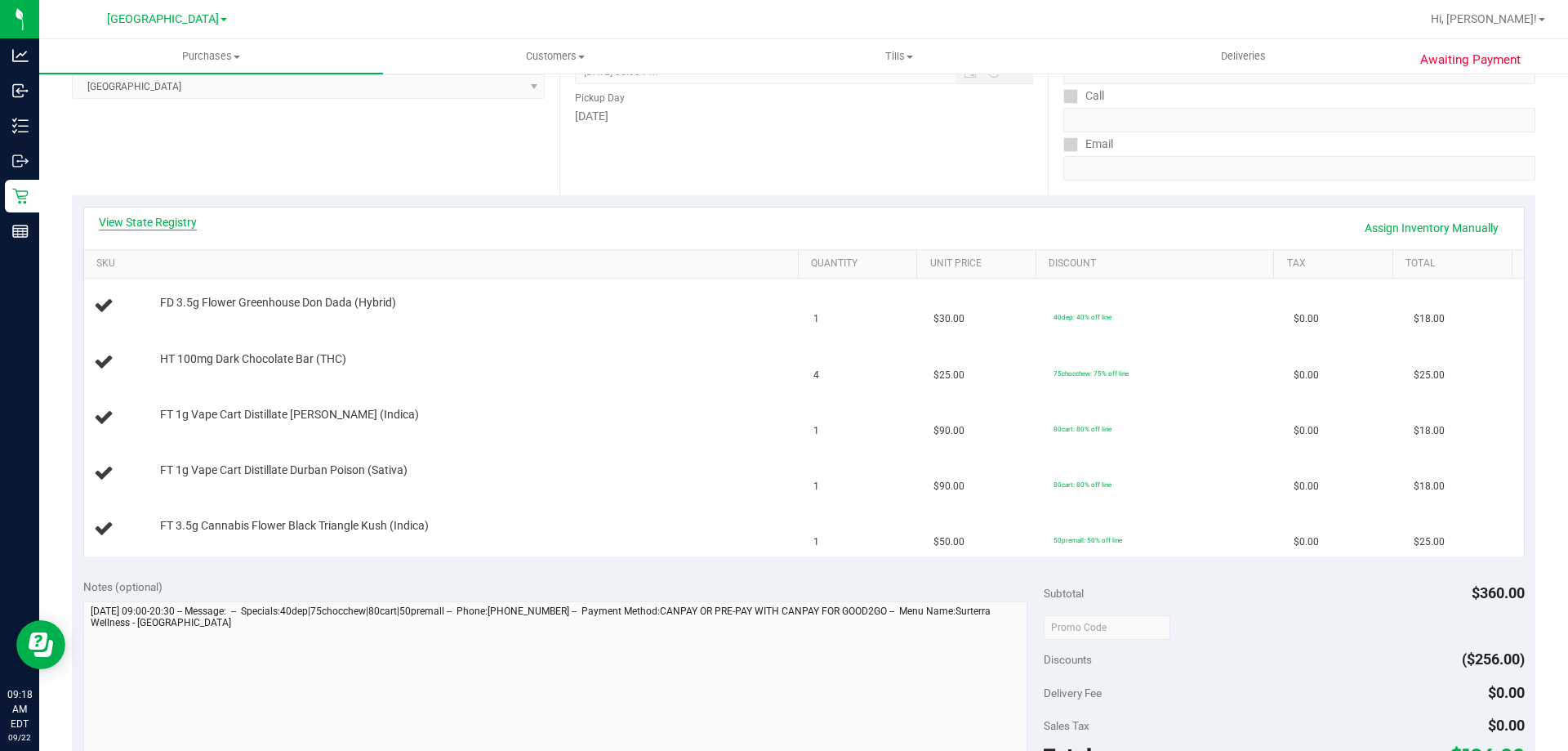
click at [175, 219] on link "View State Registry" at bounding box center [147, 222] width 98 height 16
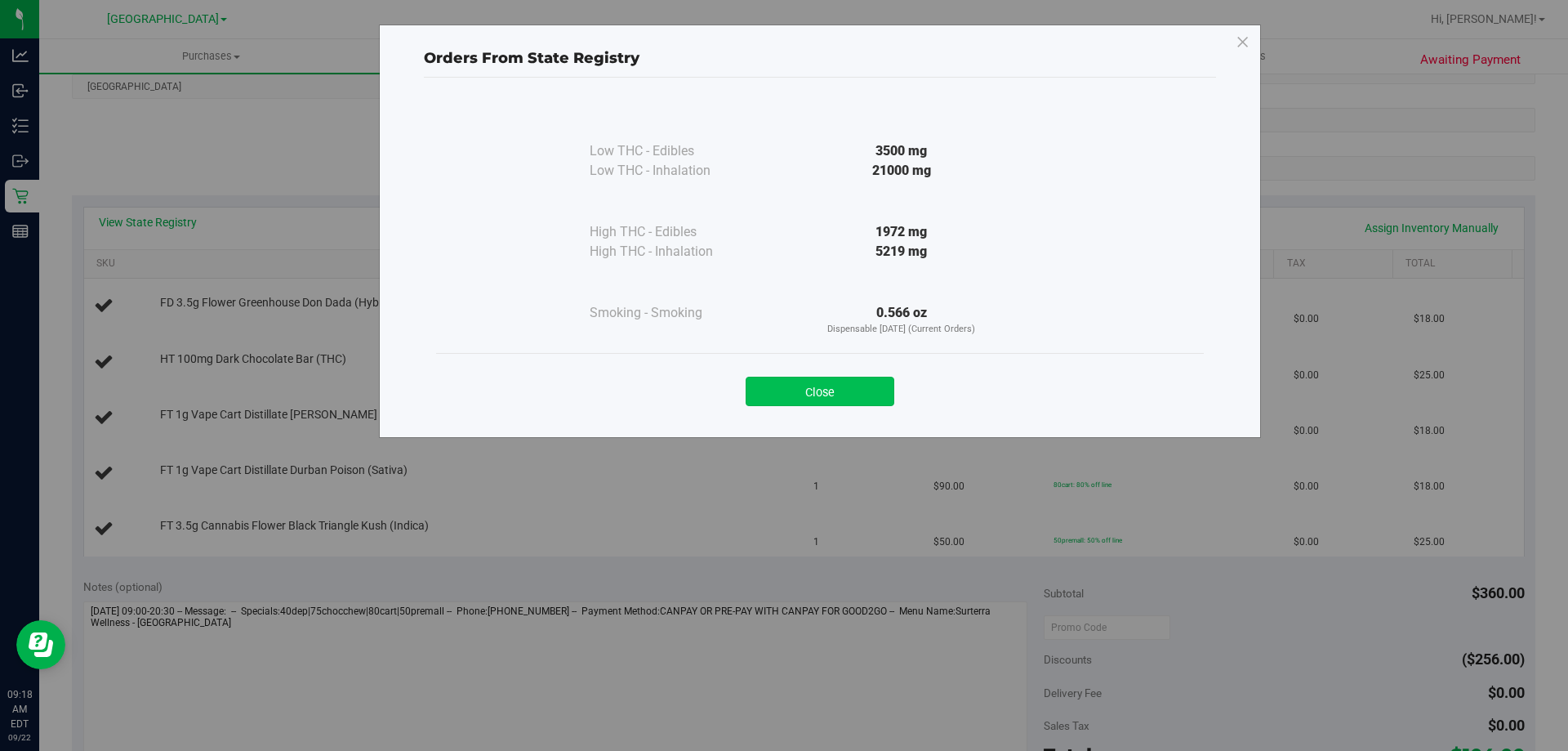
click at [823, 382] on button "Close" at bounding box center [820, 391] width 149 height 29
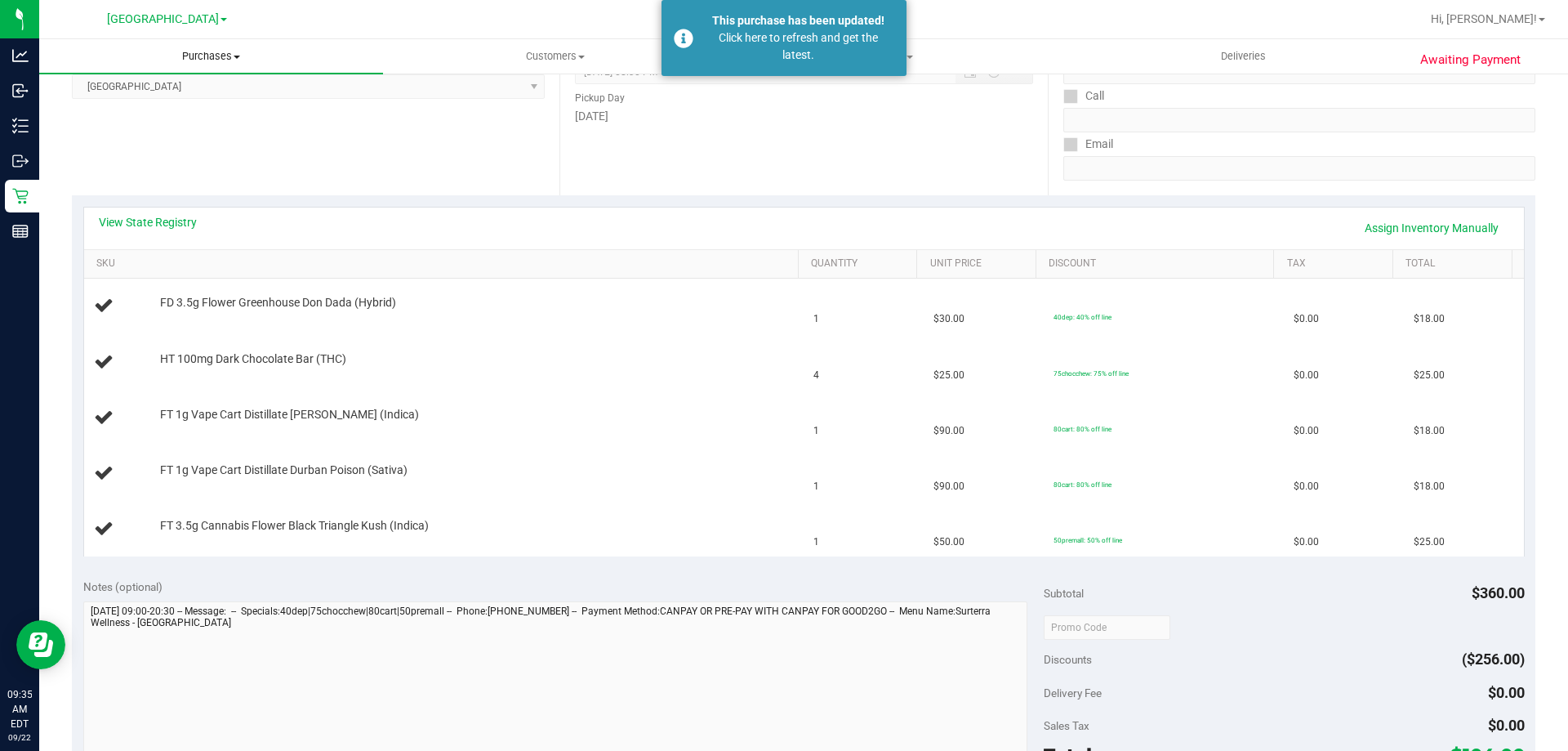
click at [229, 52] on span "Purchases" at bounding box center [211, 56] width 344 height 15
click at [223, 110] on li "Fulfillment" at bounding box center [211, 118] width 344 height 20
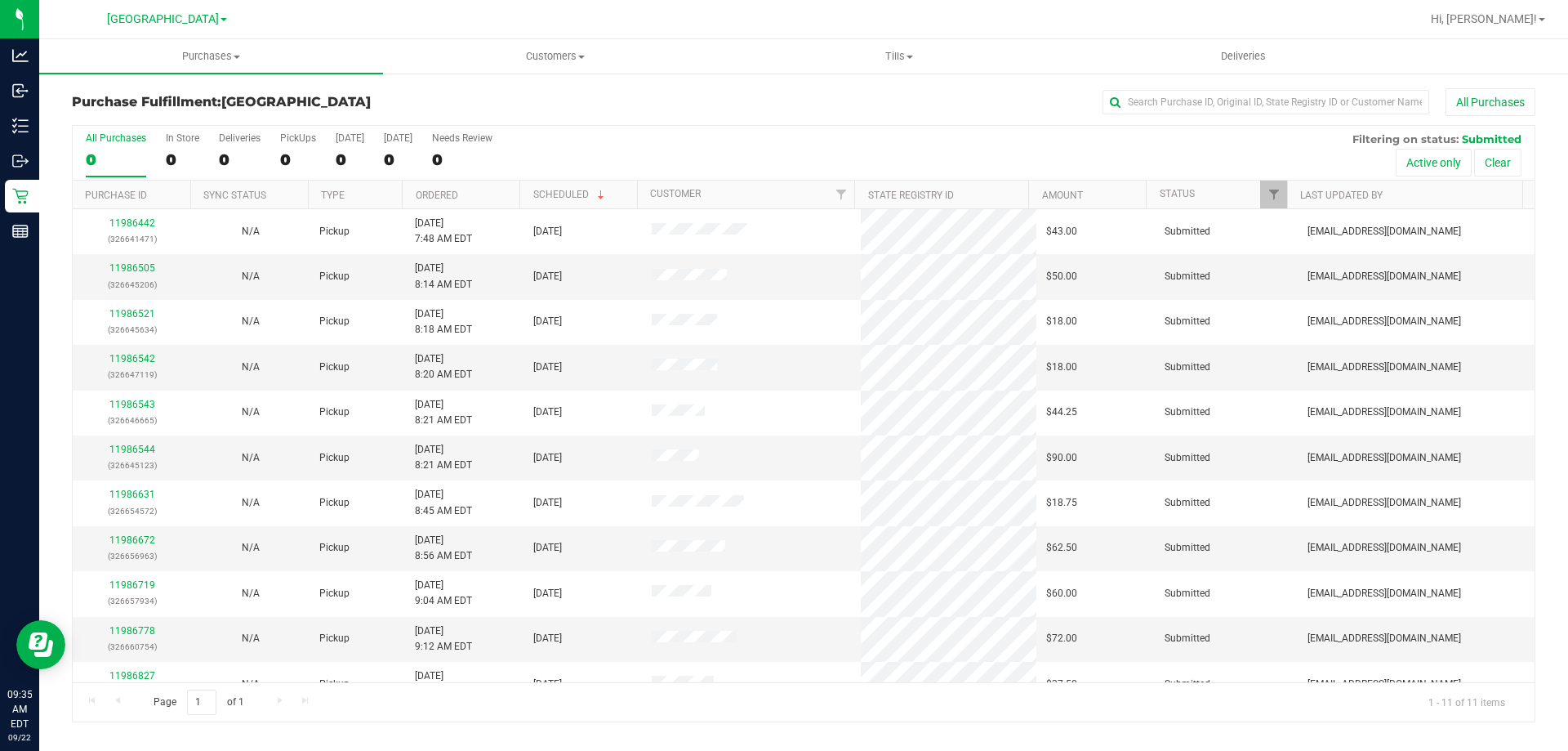
click at [471, 198] on th "Ordered" at bounding box center [460, 194] width 117 height 28
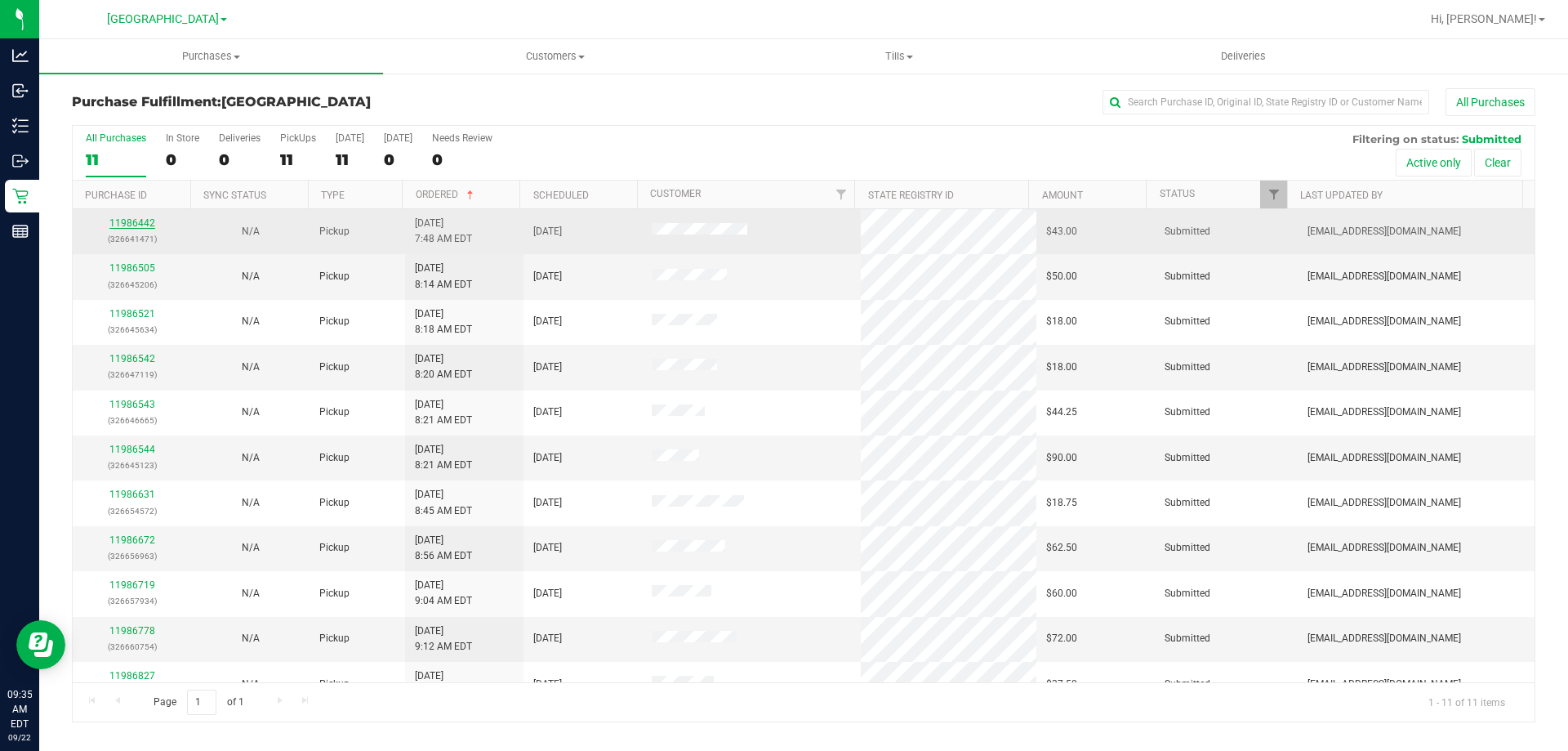
click at [141, 226] on link "11986442" at bounding box center [132, 223] width 45 height 11
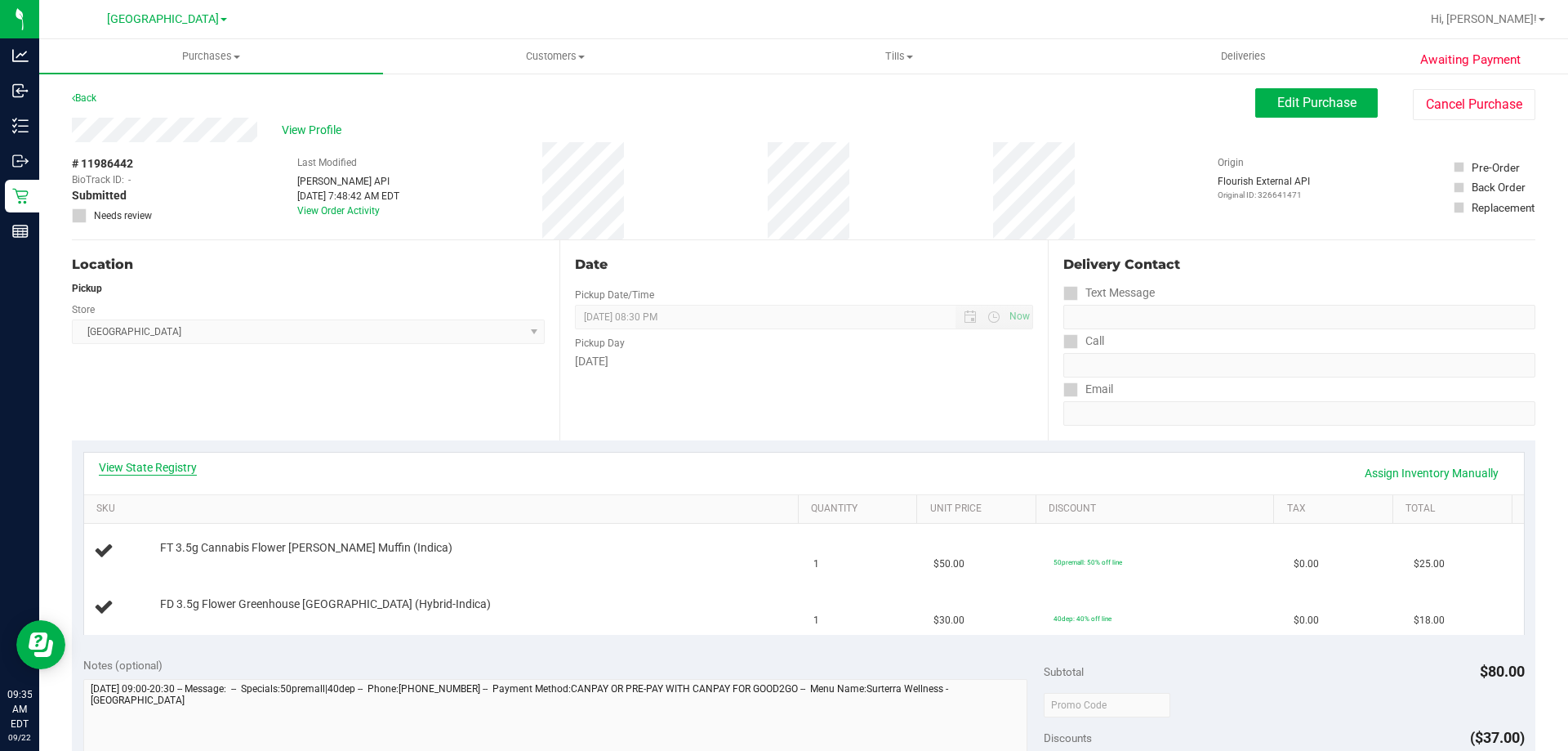
click at [141, 465] on link "View State Registry" at bounding box center [147, 467] width 98 height 16
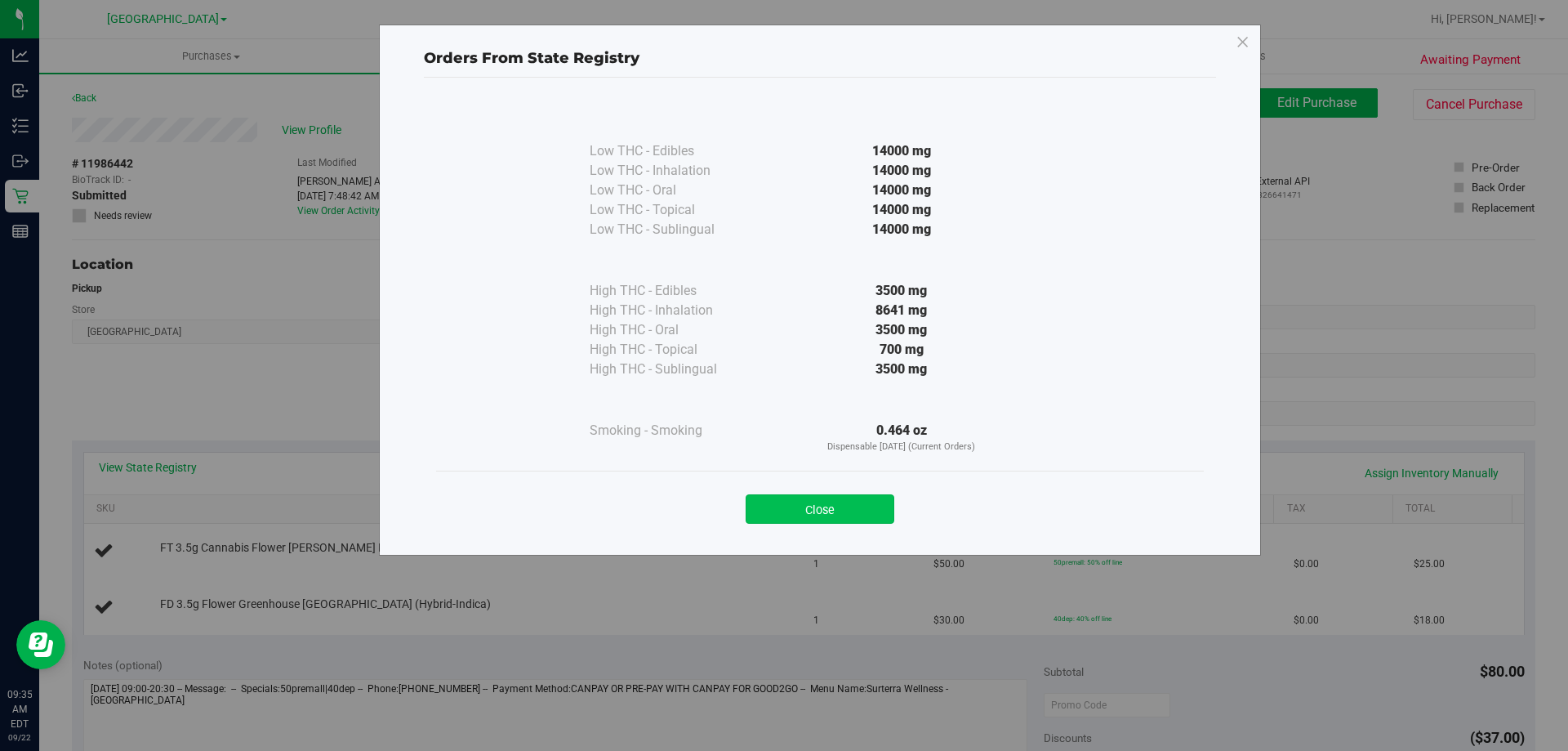
click at [795, 507] on button "Close" at bounding box center [820, 509] width 149 height 29
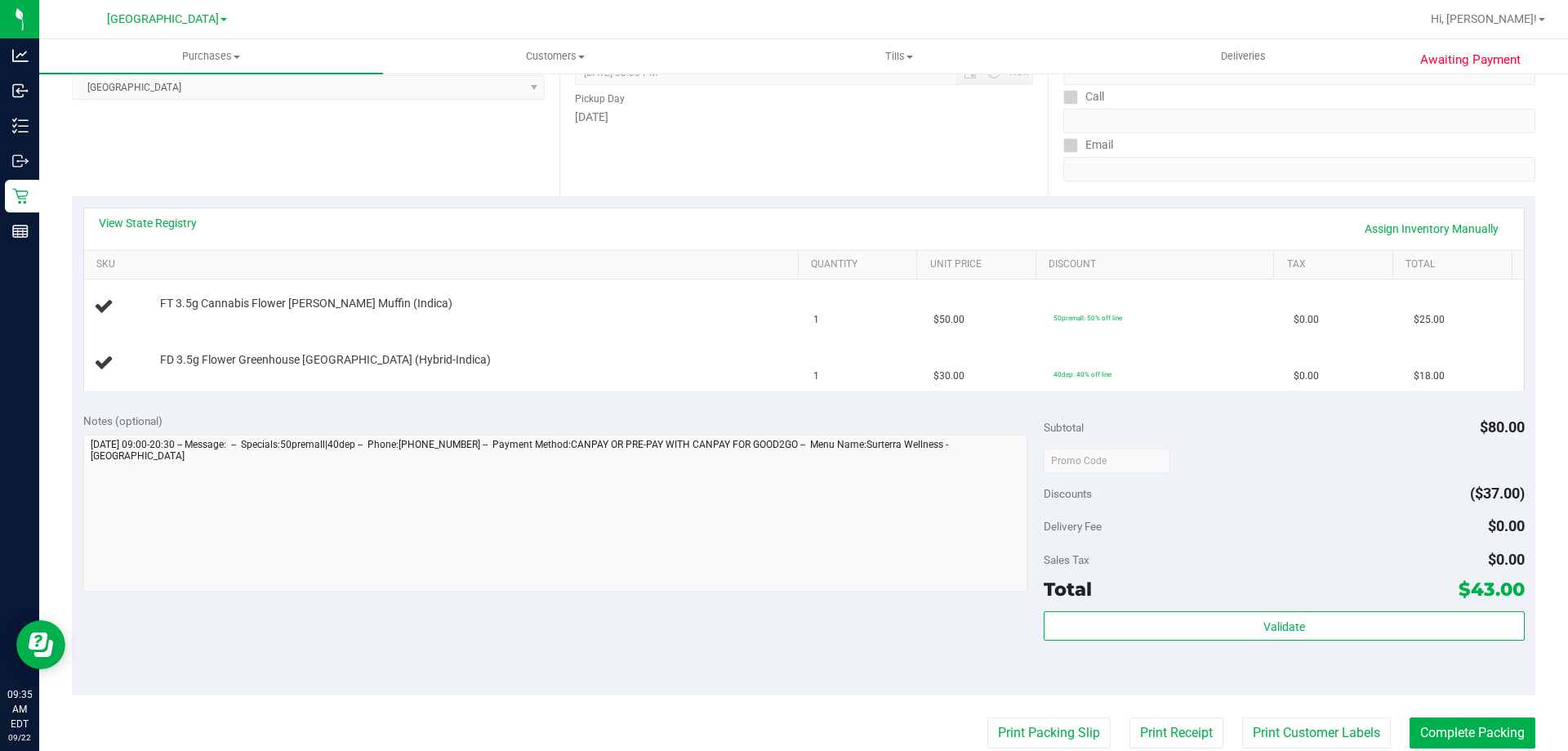
scroll to position [245, 0]
click at [1043, 717] on button "Print Packing Slip" at bounding box center [1049, 732] width 123 height 31
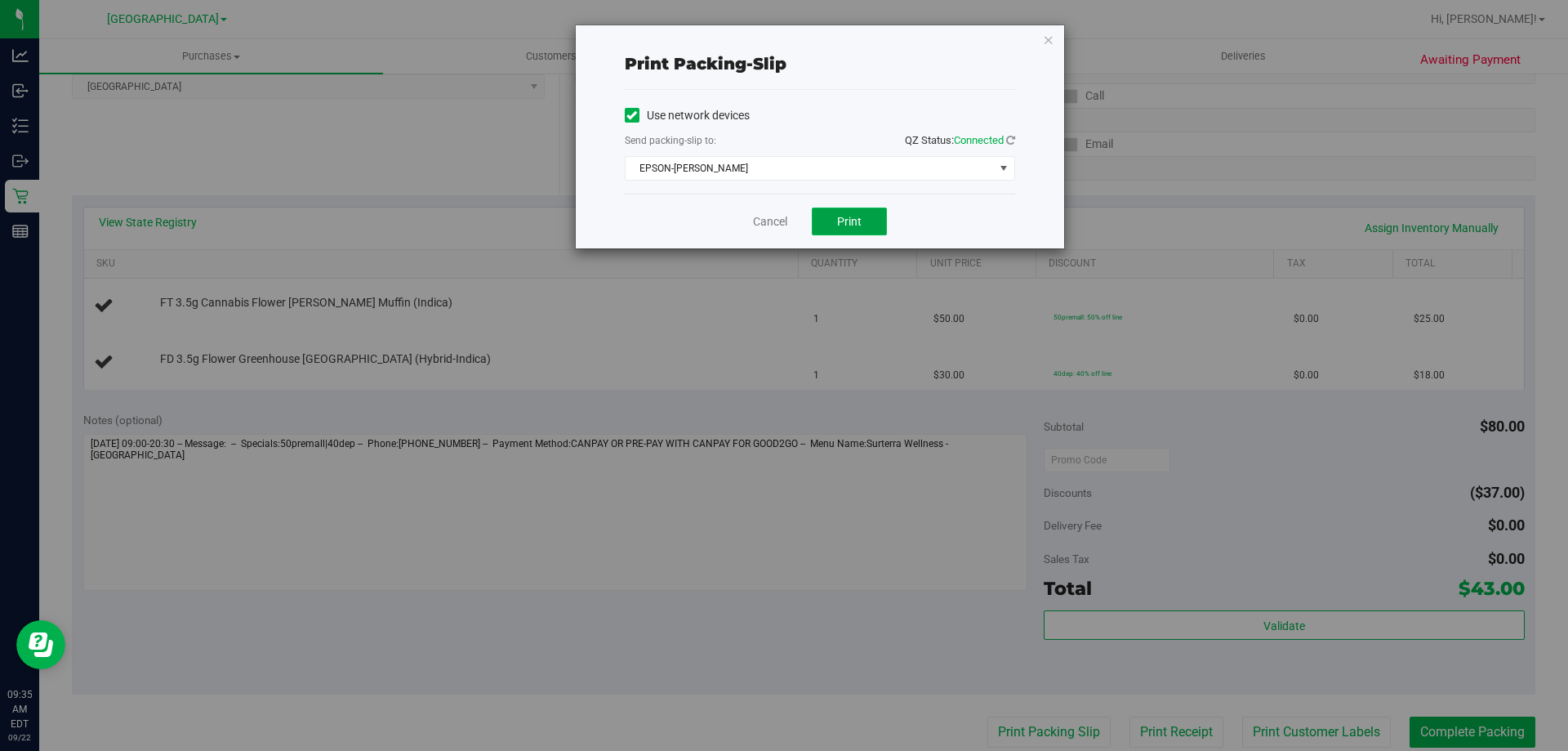
click at [856, 222] on span "Print" at bounding box center [849, 221] width 25 height 13
click at [1047, 39] on icon "button" at bounding box center [1048, 39] width 11 height 20
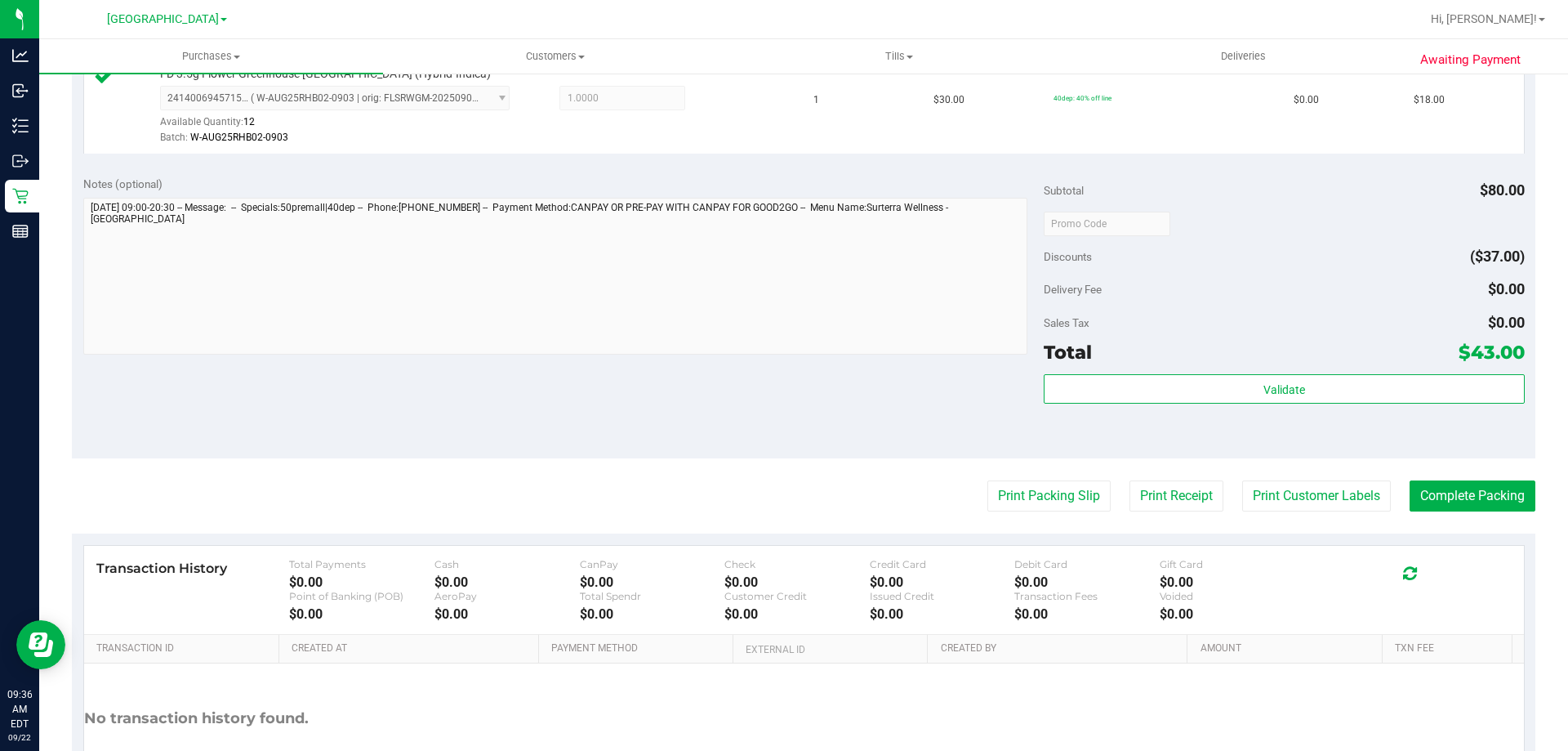
scroll to position [680, 0]
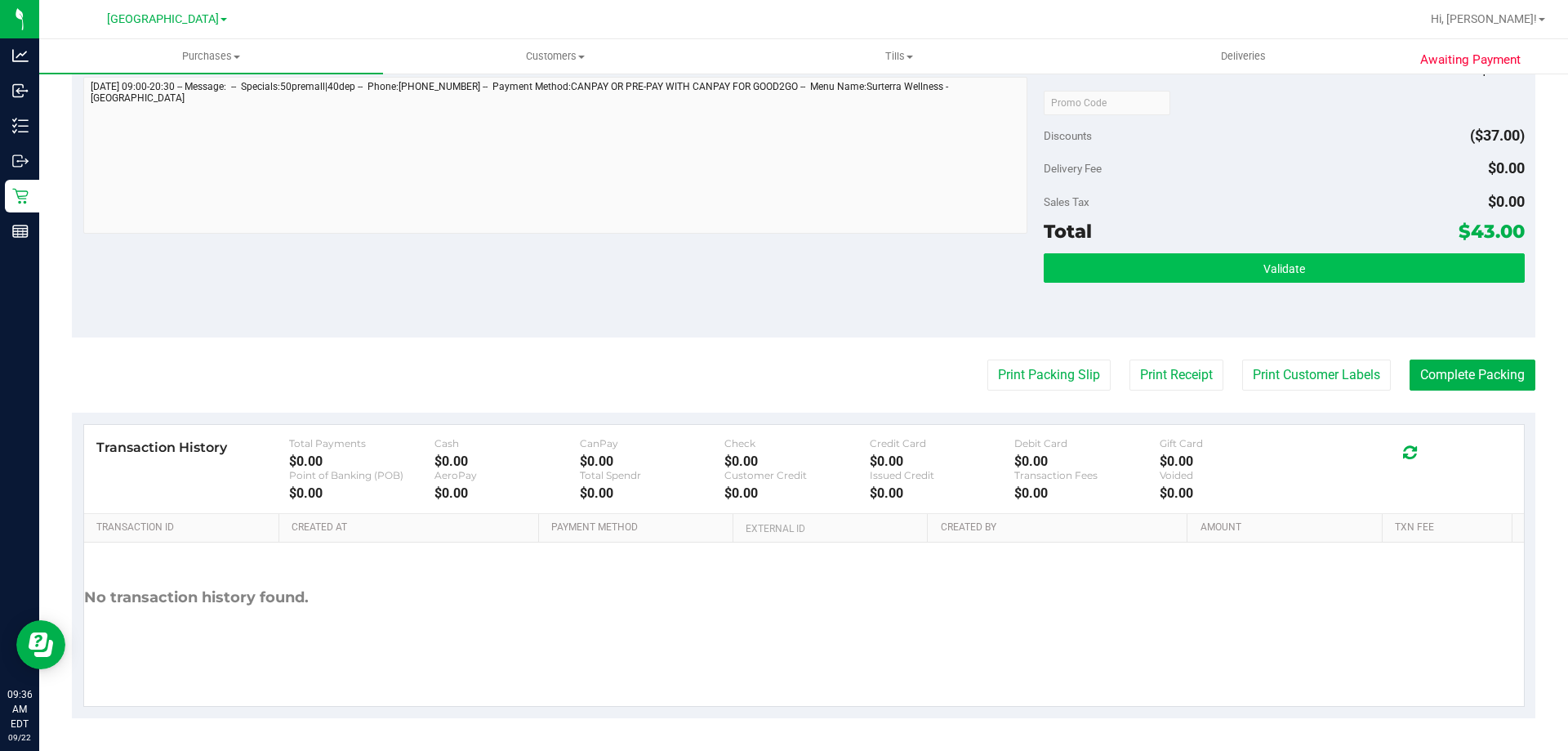
click at [1281, 254] on button "Validate" at bounding box center [1284, 268] width 480 height 29
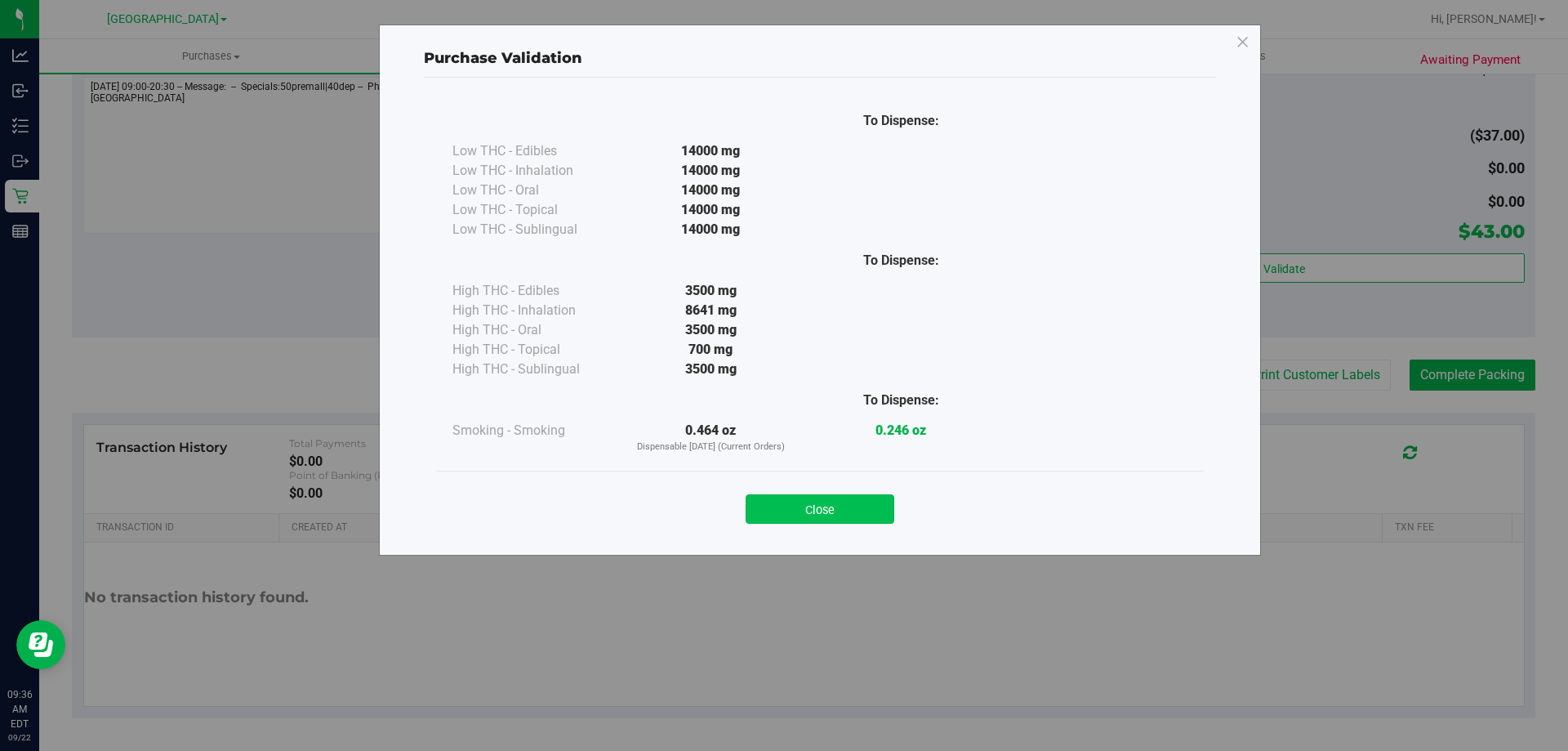
click at [838, 502] on button "Close" at bounding box center [820, 509] width 149 height 29
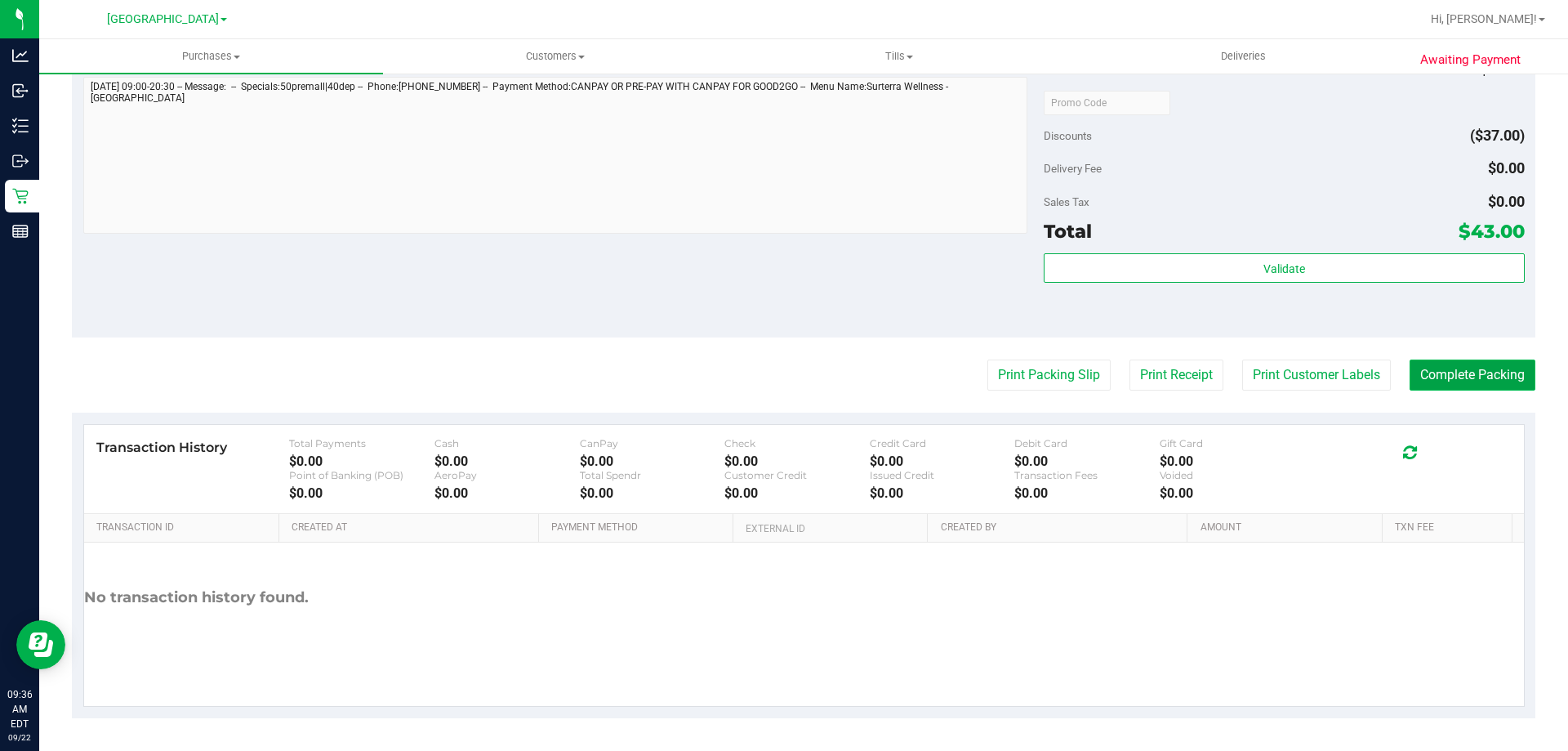
click at [1464, 368] on button "Complete Packing" at bounding box center [1472, 375] width 126 height 31
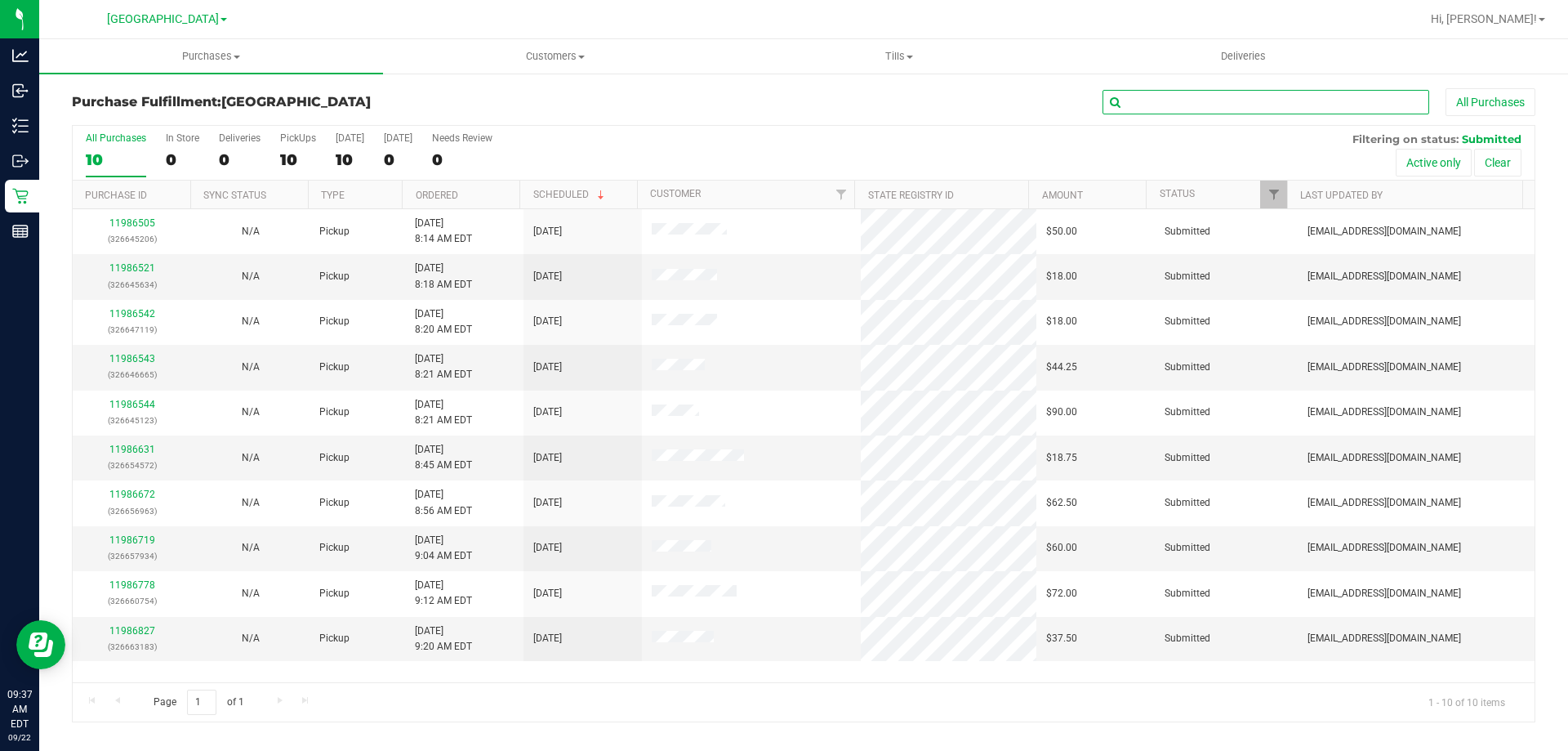
click at [1201, 104] on input "text" at bounding box center [1266, 102] width 327 height 25
click at [137, 272] on link "11986521" at bounding box center [132, 267] width 45 height 11
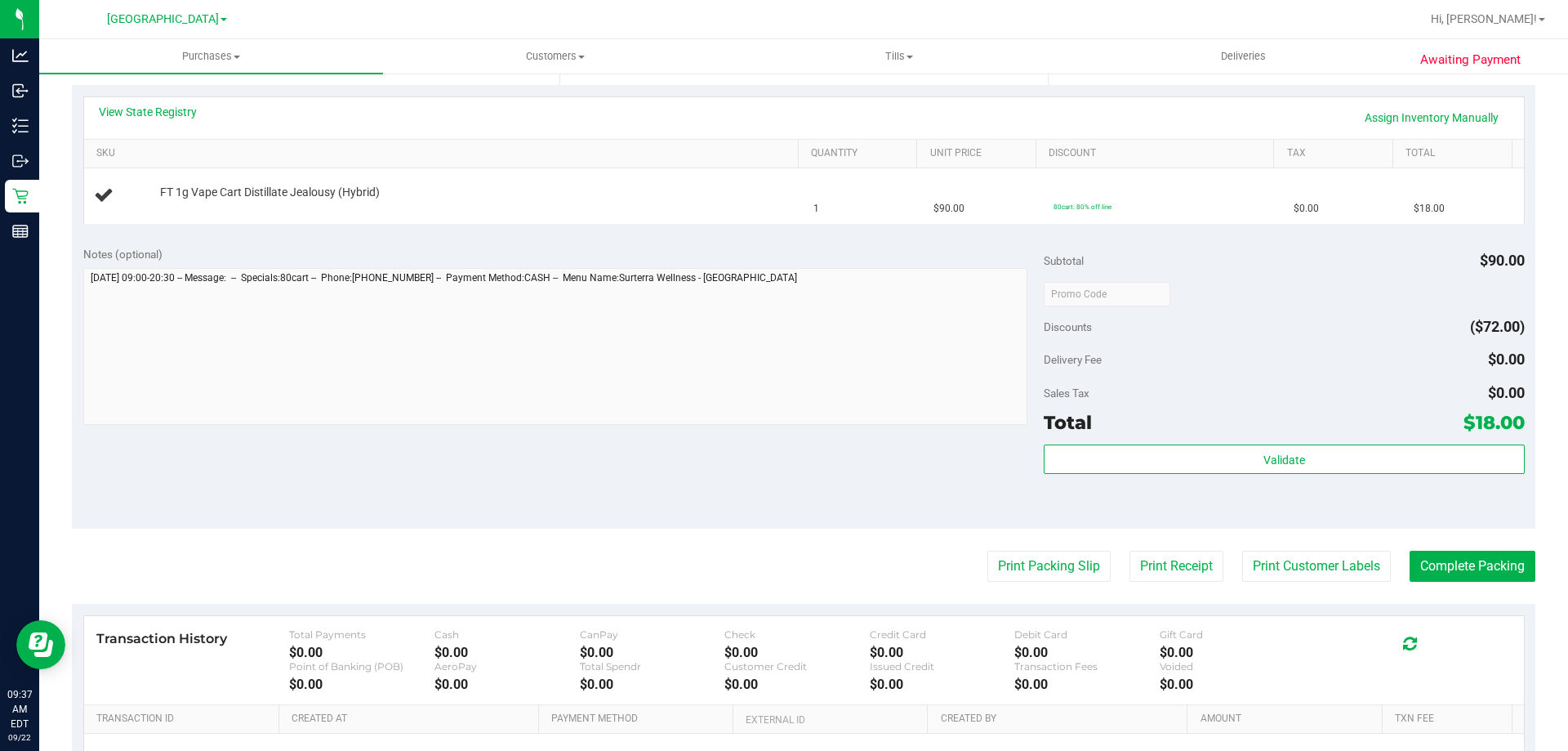
scroll to position [408, 0]
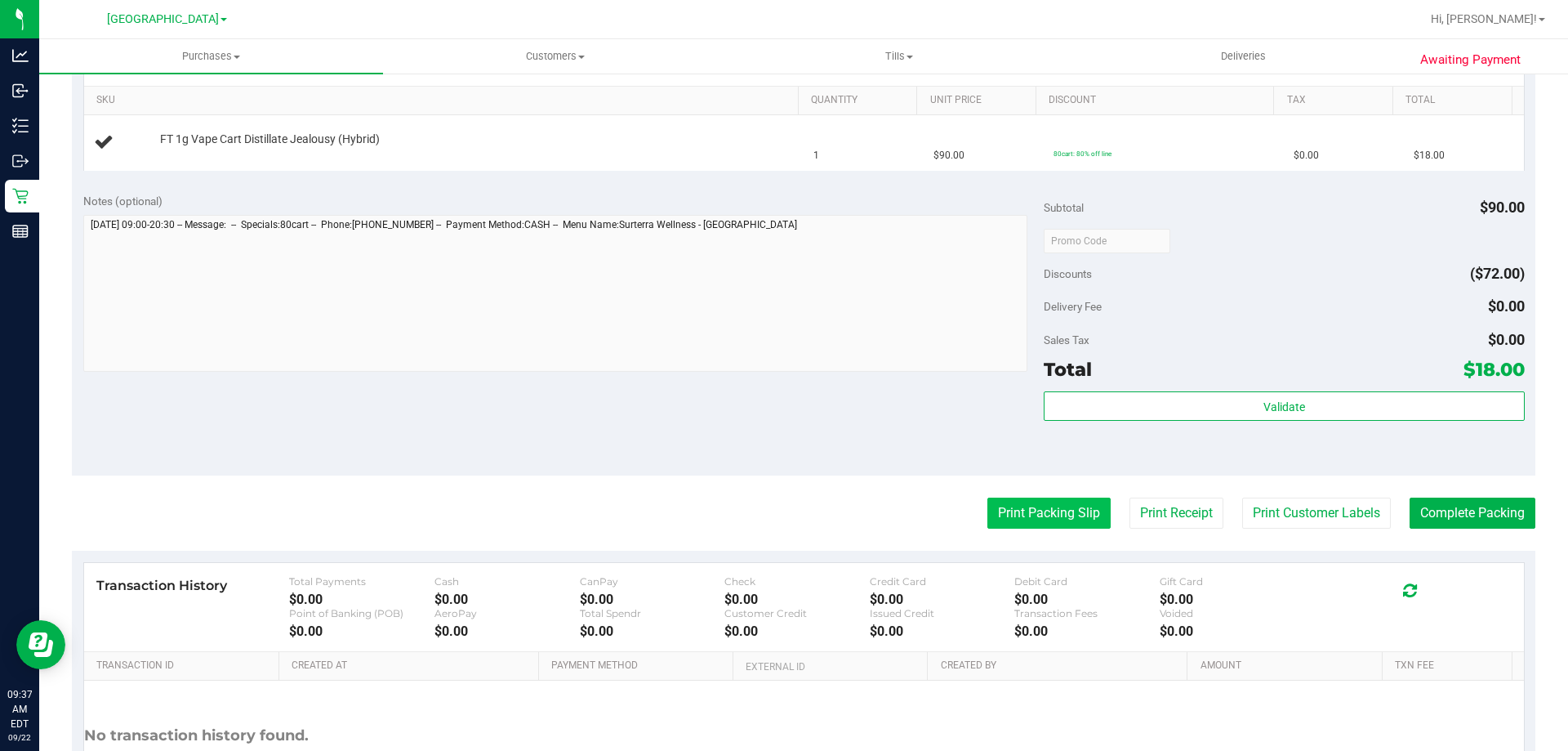
click at [1025, 520] on button "Print Packing Slip" at bounding box center [1049, 513] width 123 height 31
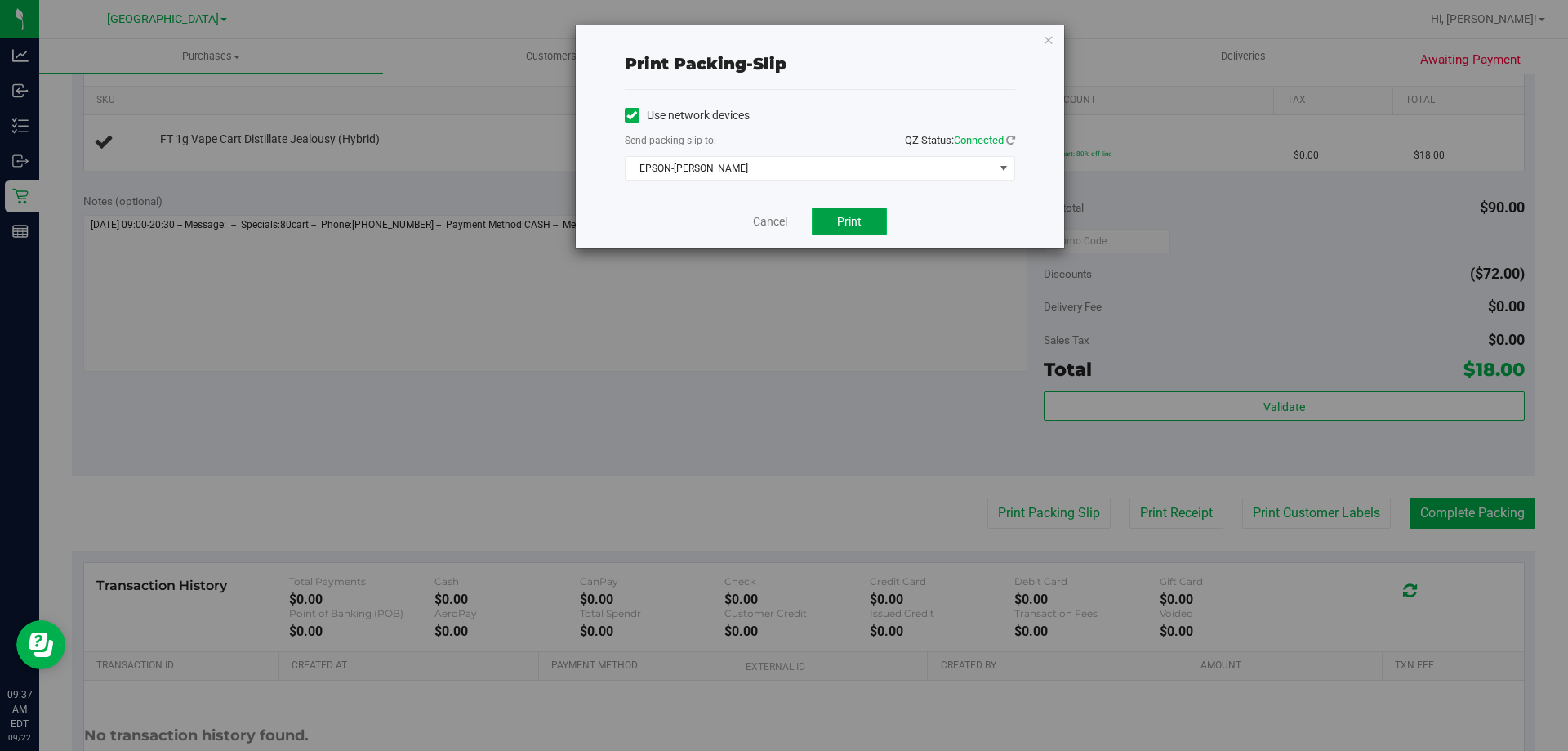
click at [836, 224] on button "Print" at bounding box center [850, 221] width 75 height 27
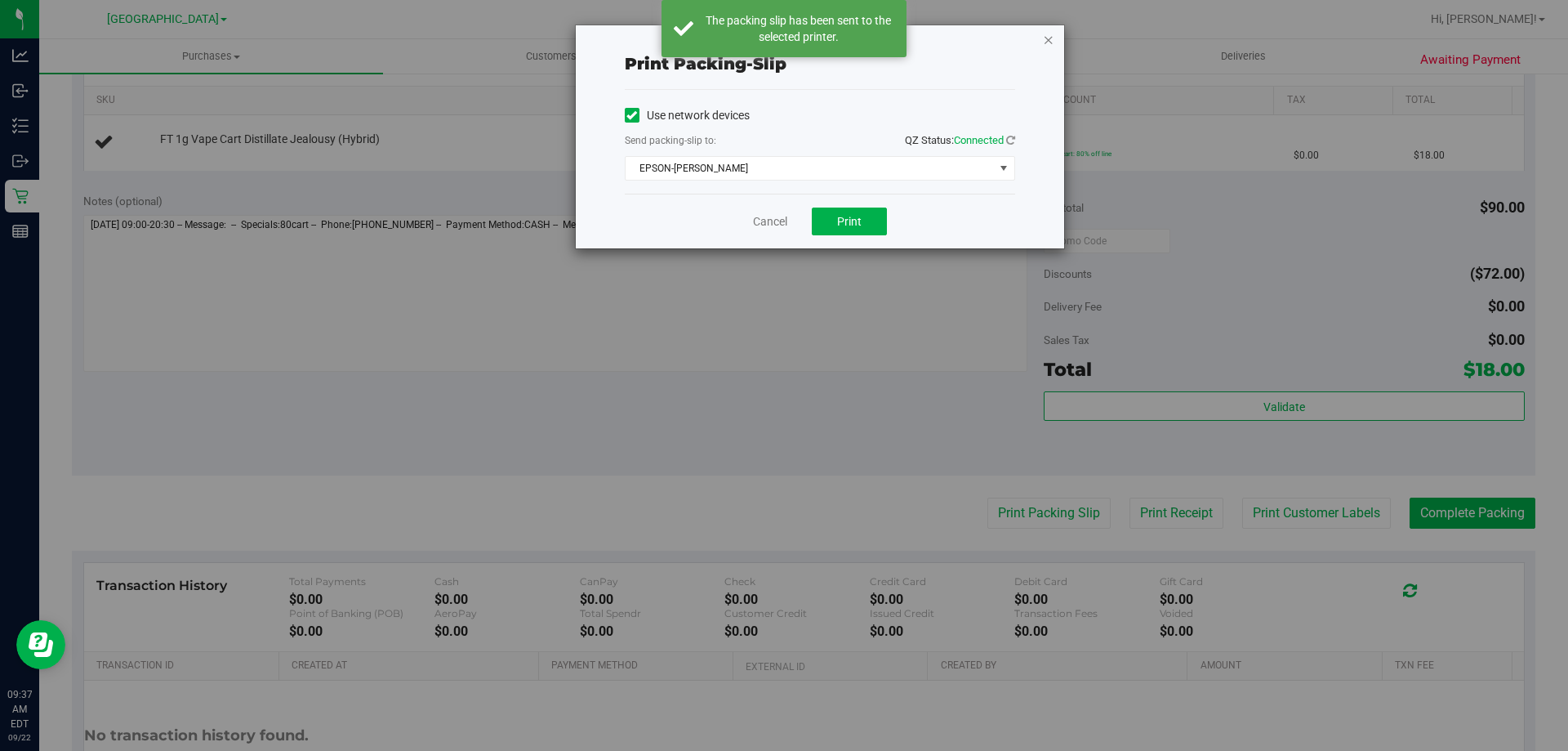
click at [1049, 38] on icon "button" at bounding box center [1048, 39] width 11 height 20
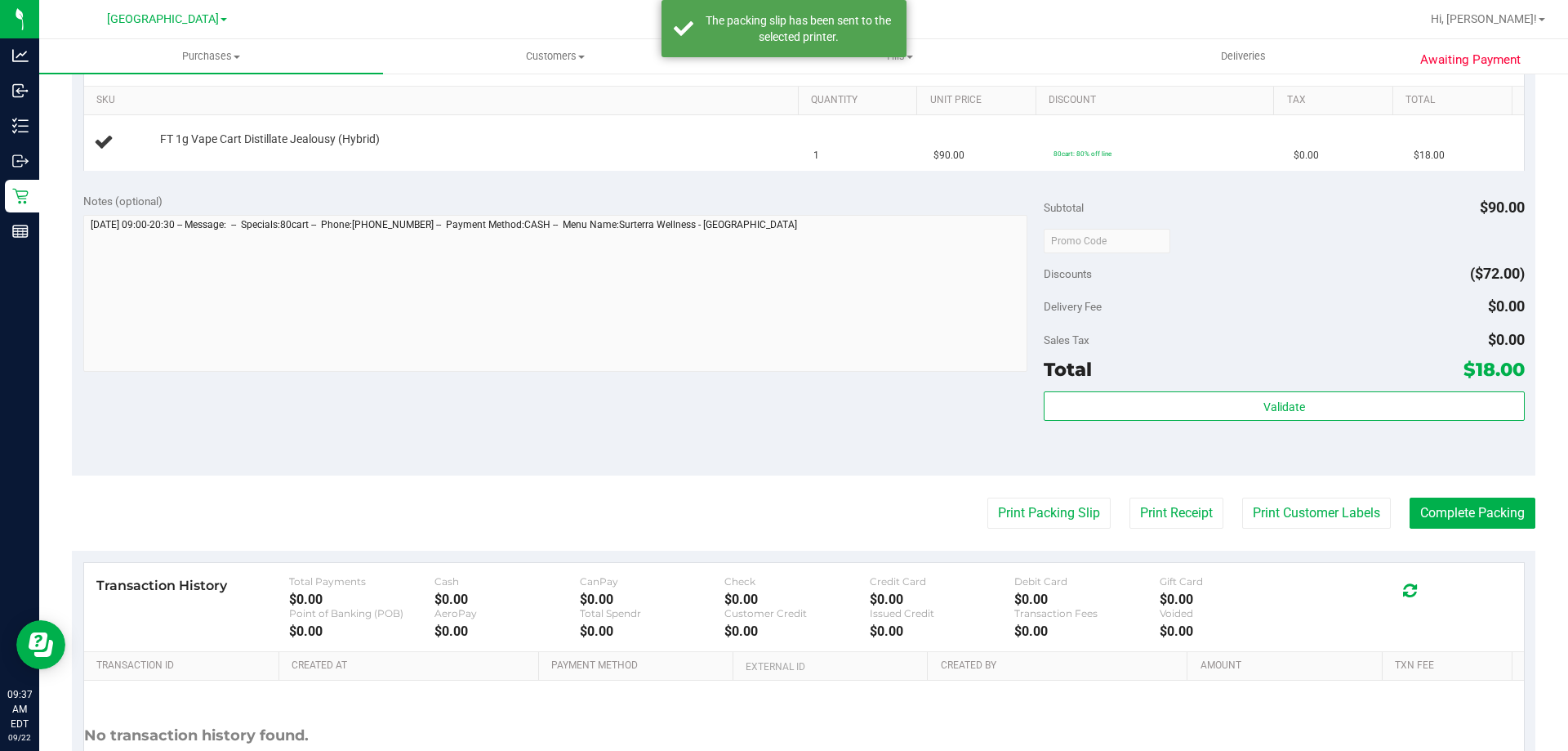
scroll to position [0, 0]
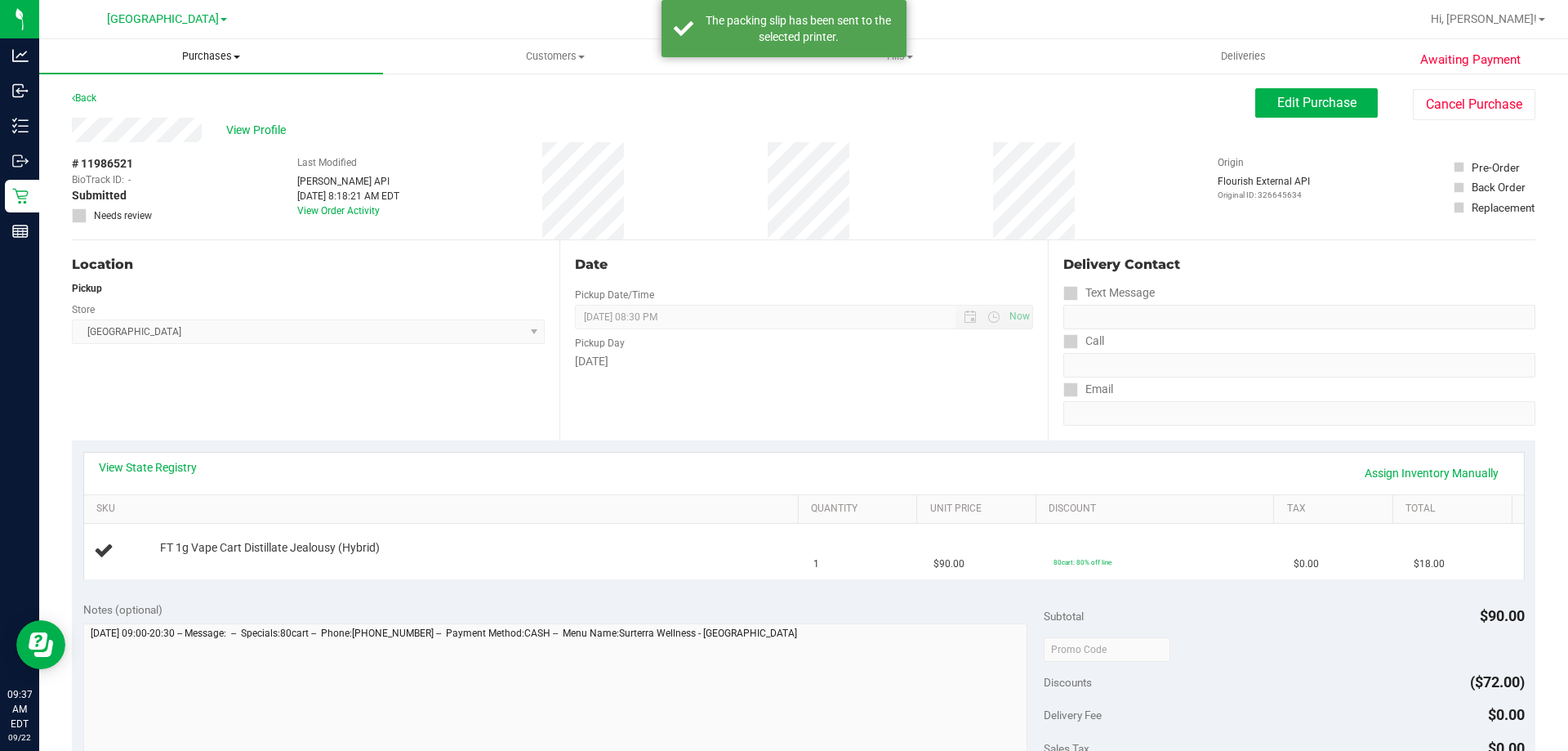
click at [193, 45] on uib-tab-heading "Purchases Summary of purchases Fulfillment All purchases" at bounding box center [211, 57] width 344 height 34
click at [190, 114] on li "Fulfillment" at bounding box center [211, 118] width 344 height 20
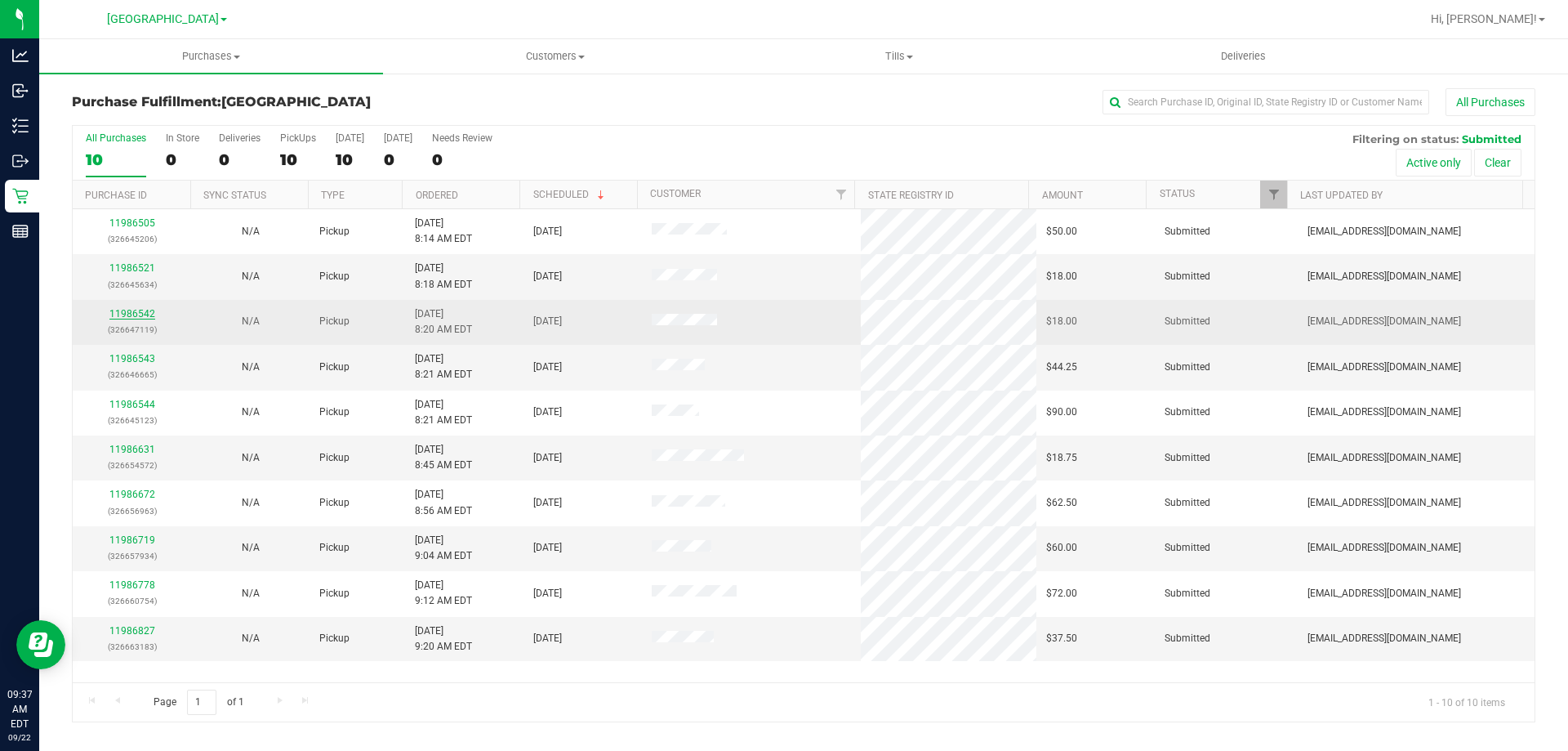
click at [152, 313] on link "11986542" at bounding box center [132, 313] width 45 height 11
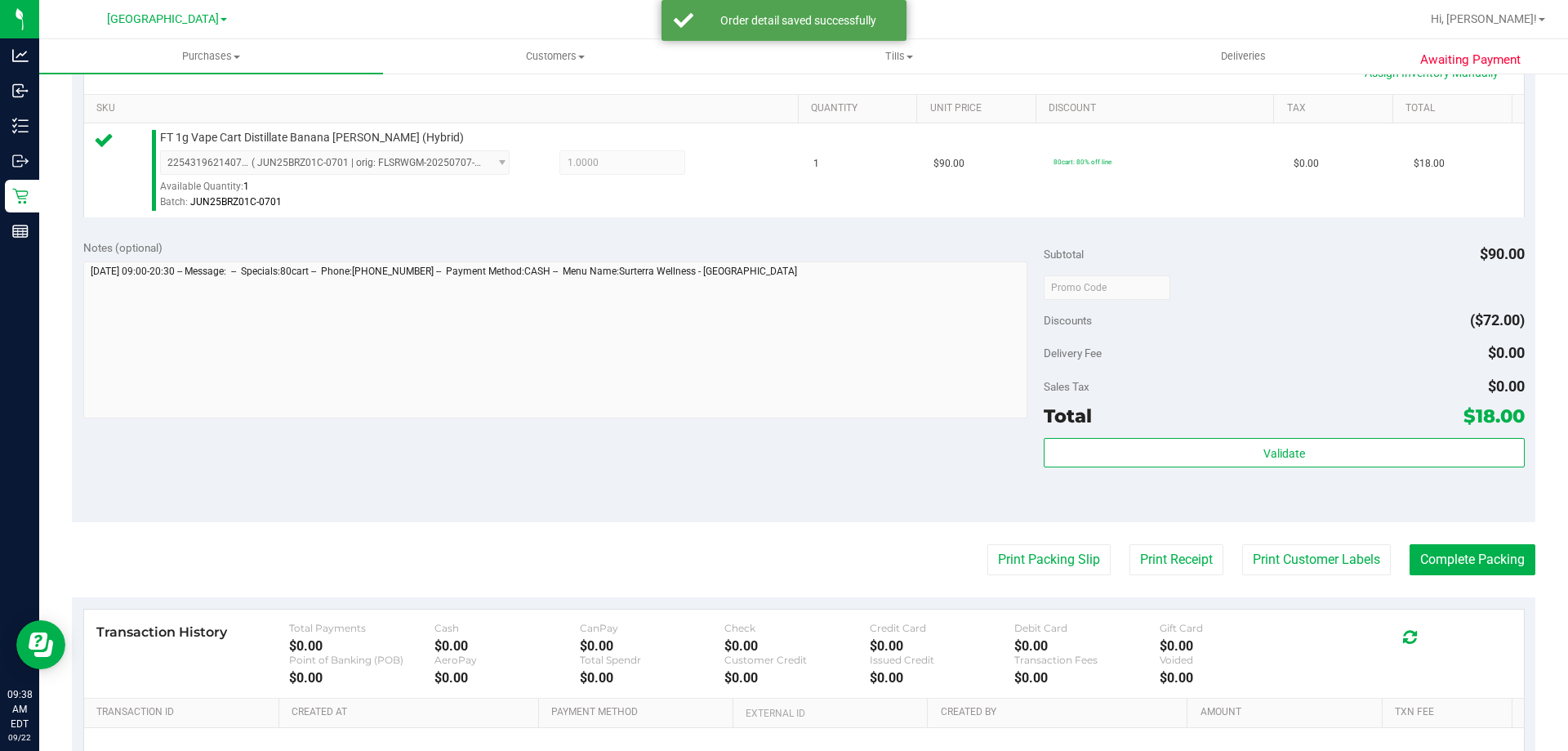
scroll to position [408, 0]
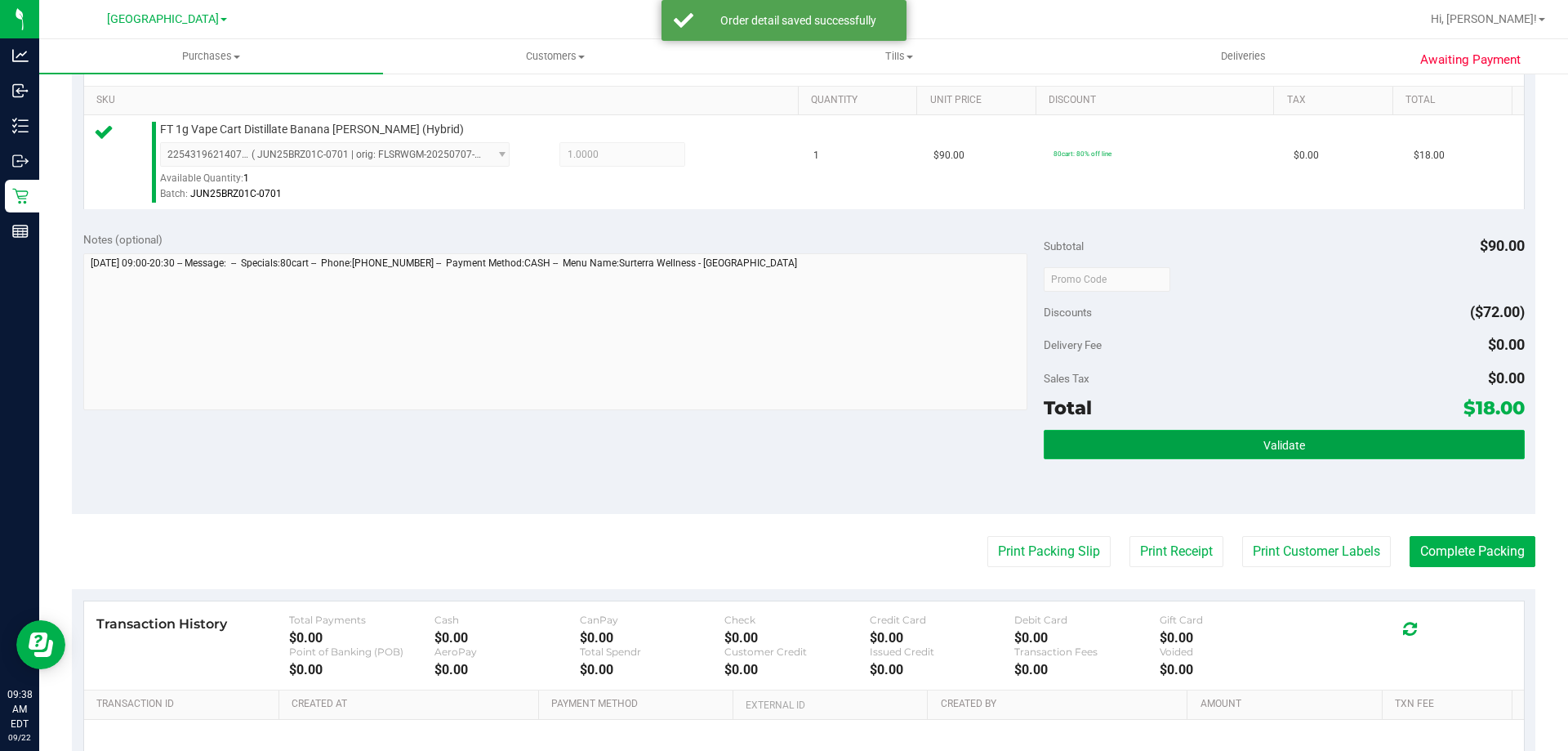
click at [1280, 450] on span "Validate" at bounding box center [1284, 444] width 42 height 13
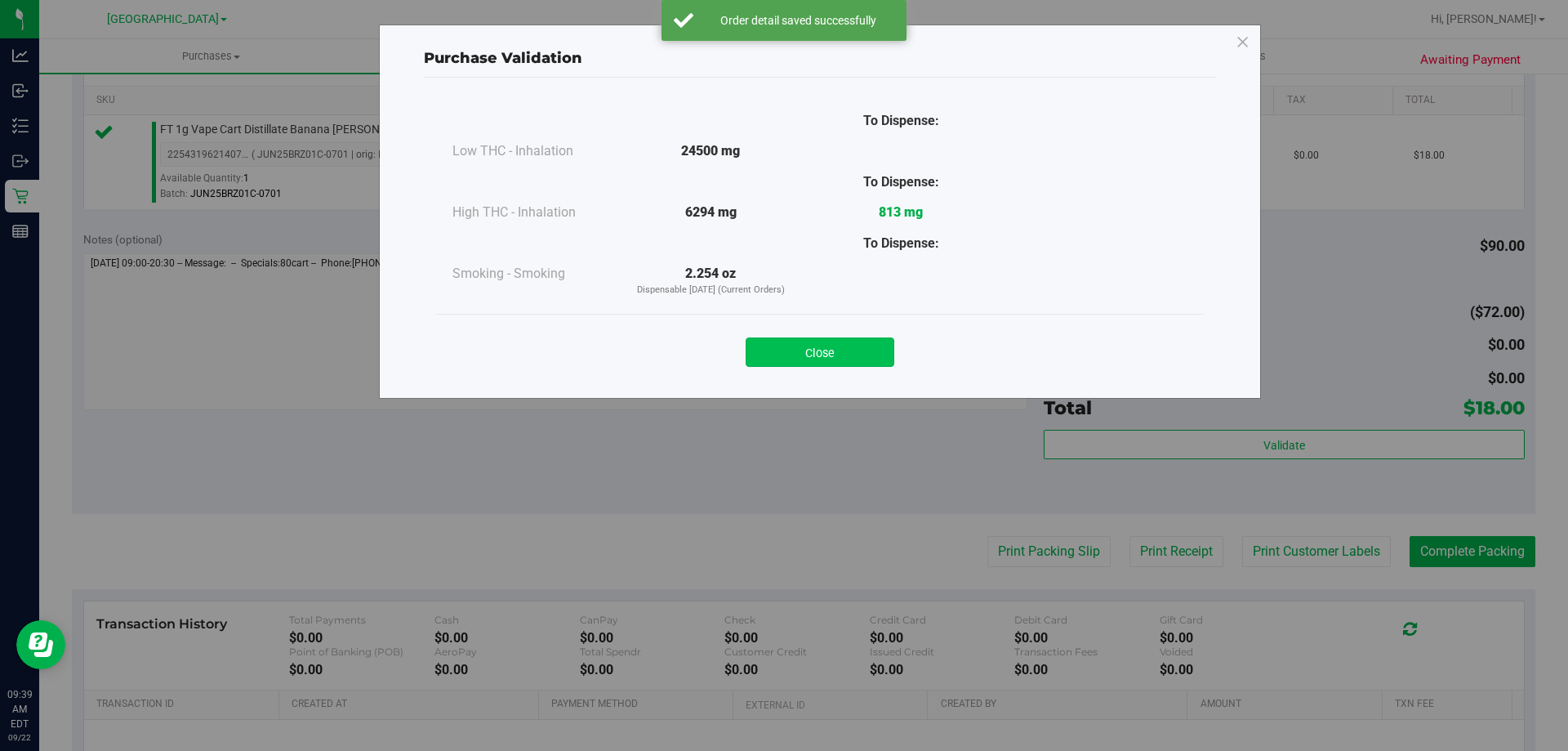
click at [864, 351] on button "Close" at bounding box center [820, 352] width 149 height 29
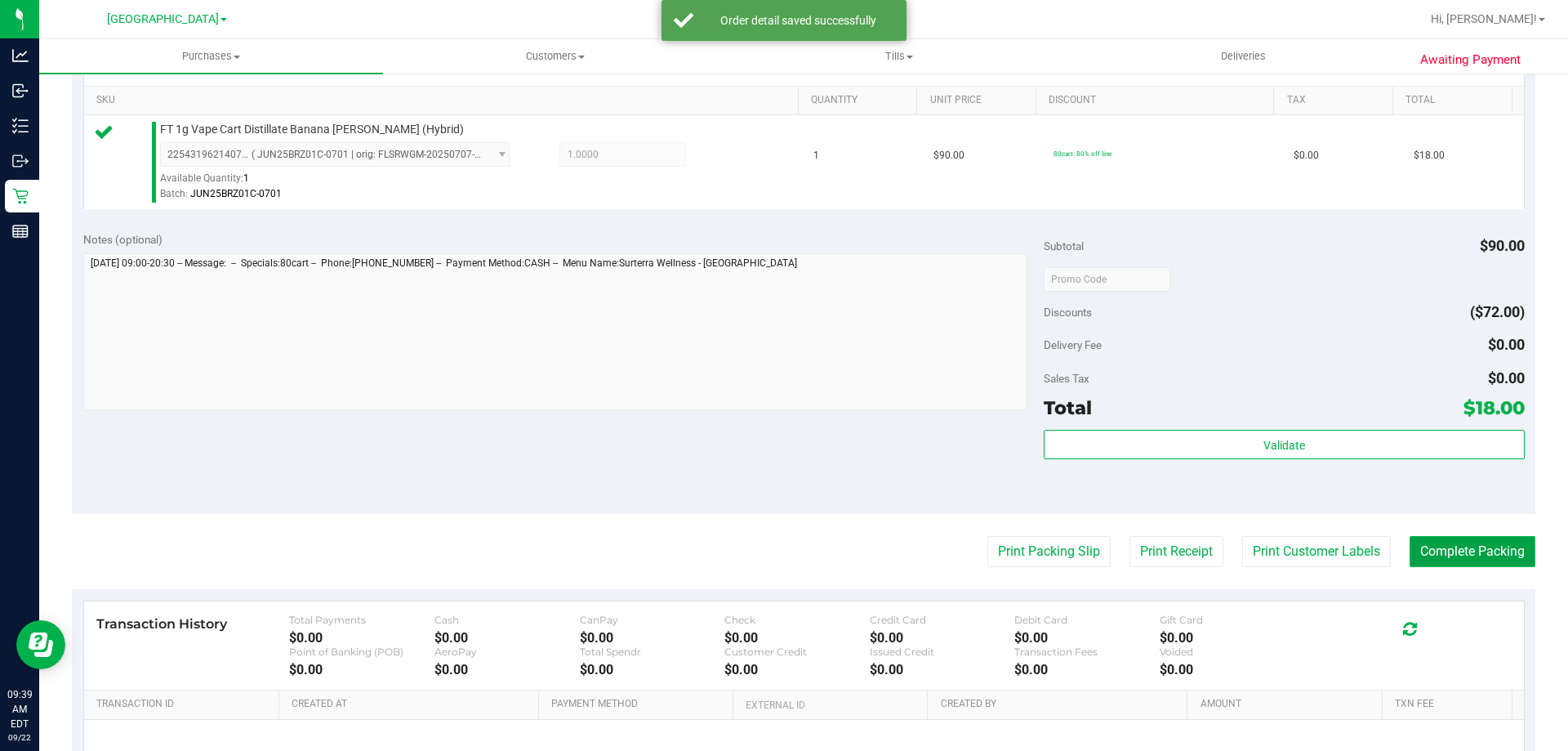
click at [1457, 548] on button "Complete Packing" at bounding box center [1472, 551] width 126 height 31
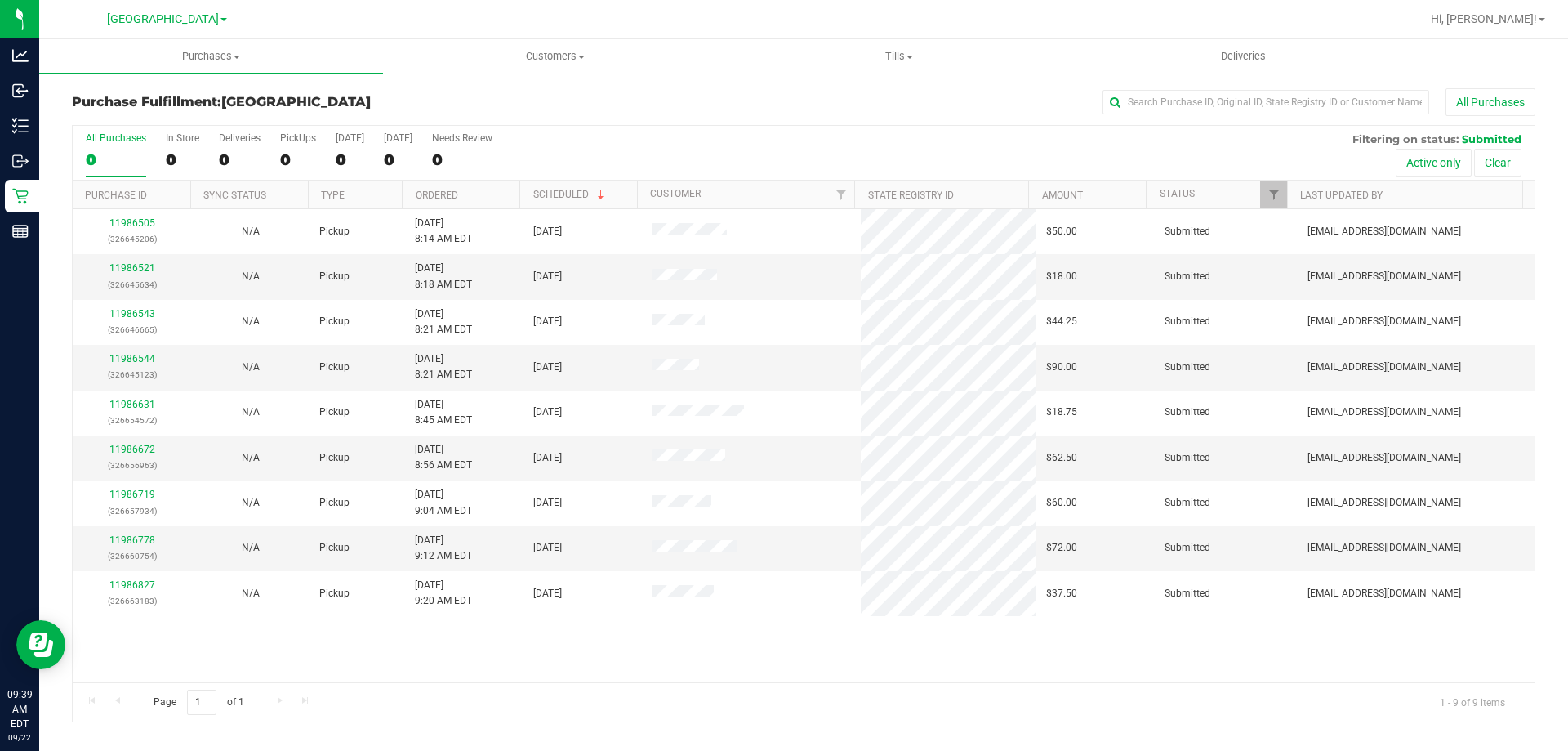
click at [1306, 89] on div "All Purchases" at bounding box center [1048, 102] width 976 height 27
click at [1308, 101] on input "text" at bounding box center [1266, 102] width 327 height 25
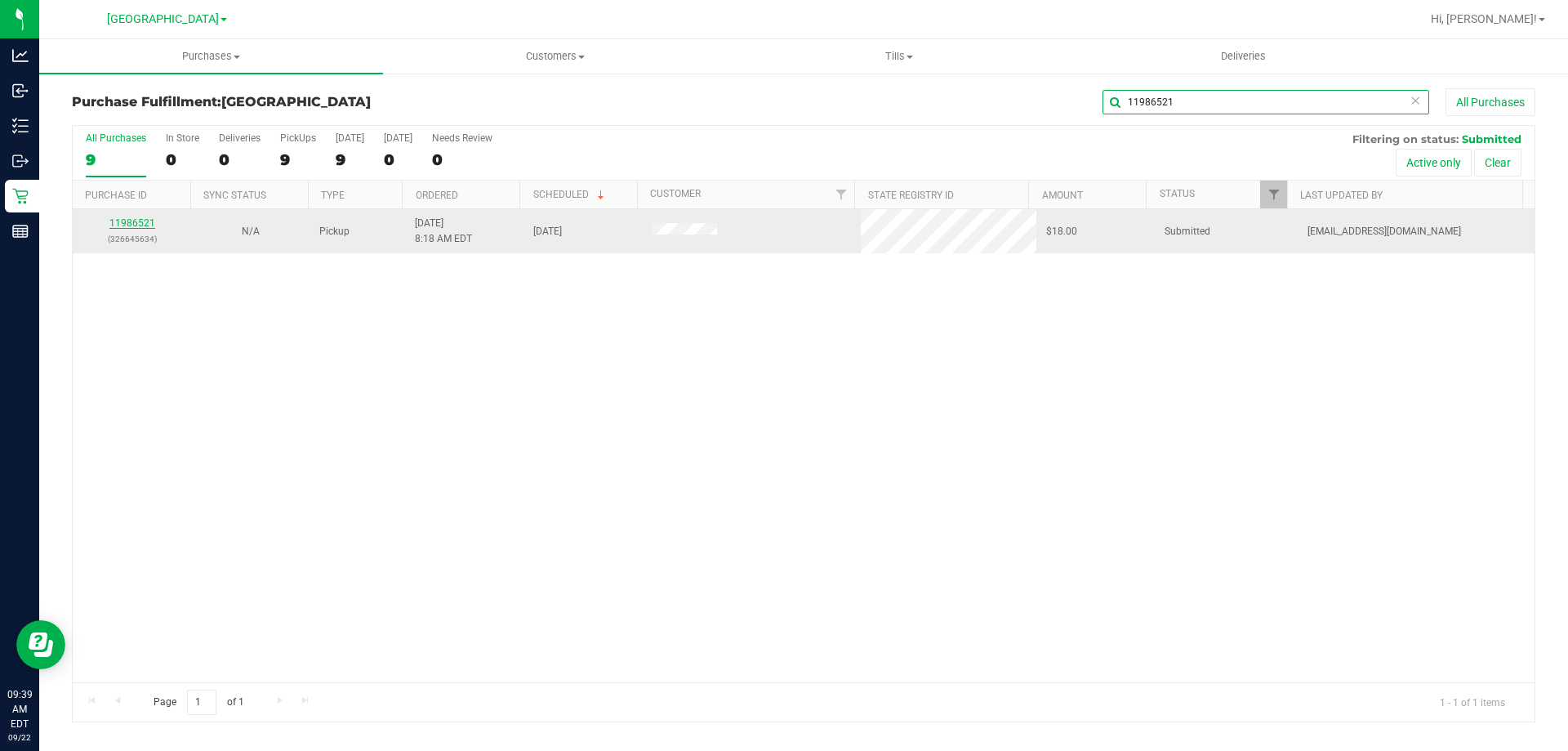
type input "11986521"
click at [125, 224] on link "11986521" at bounding box center [132, 223] width 45 height 11
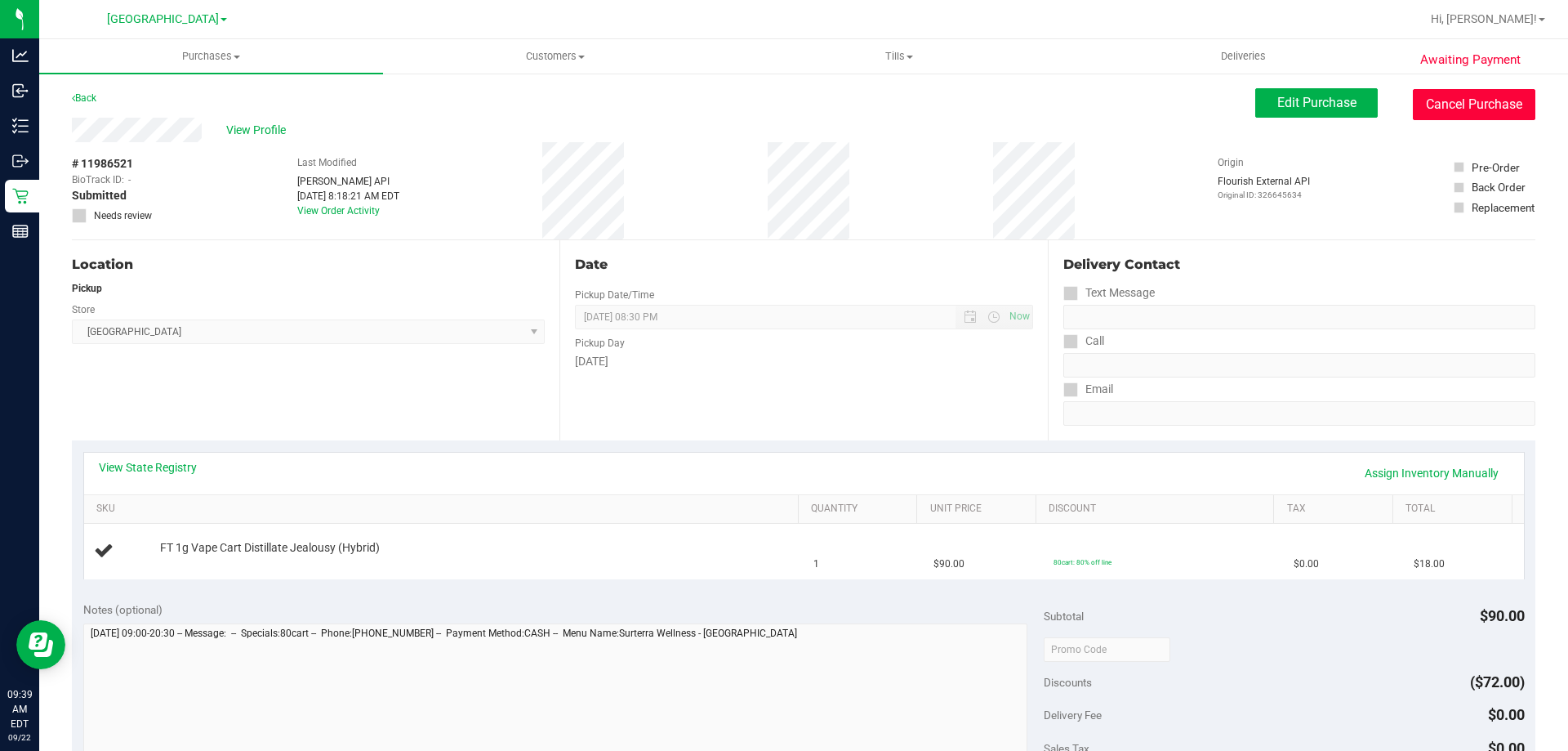
click at [1502, 110] on button "Cancel Purchase" at bounding box center [1474, 104] width 122 height 31
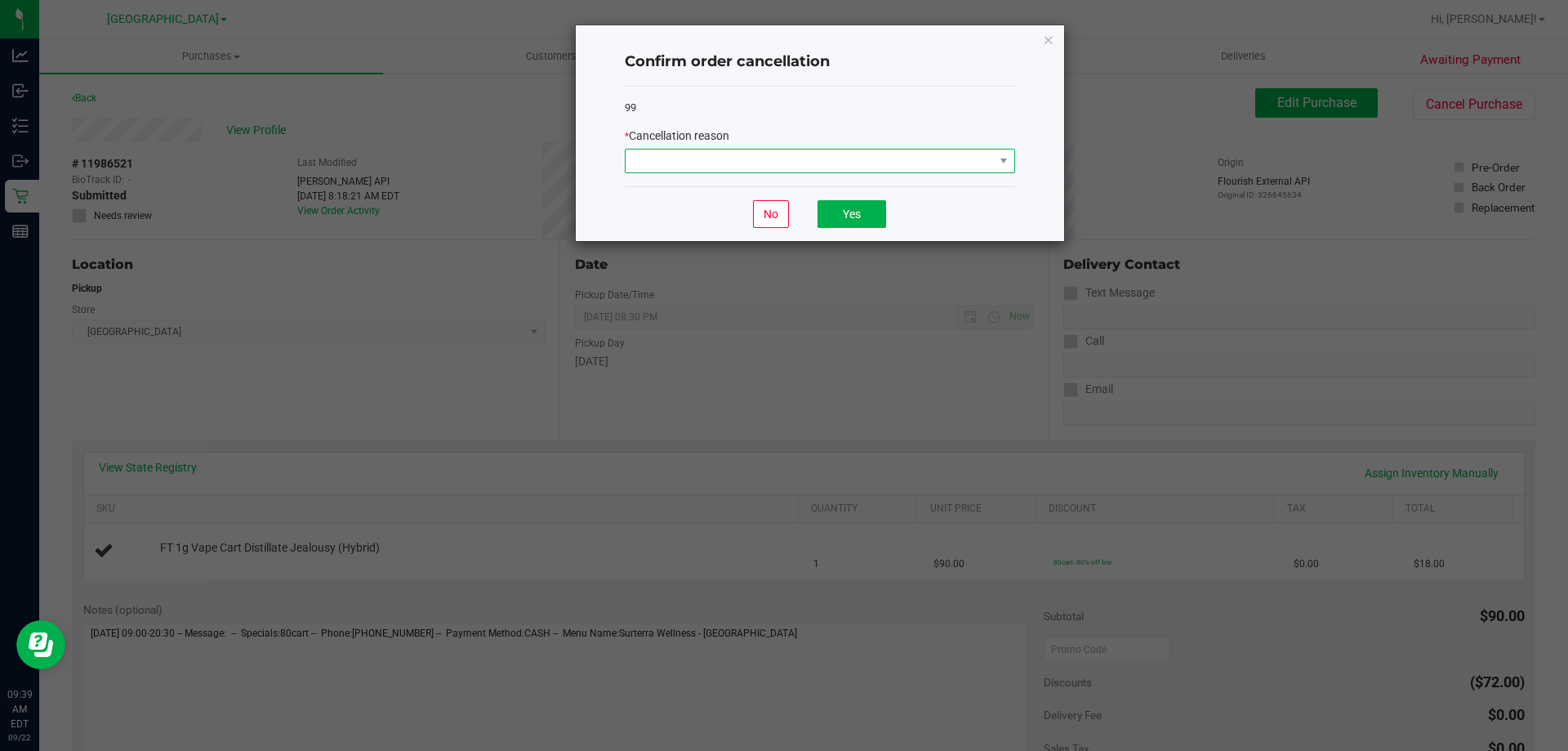
click at [961, 160] on span at bounding box center [810, 161] width 368 height 23
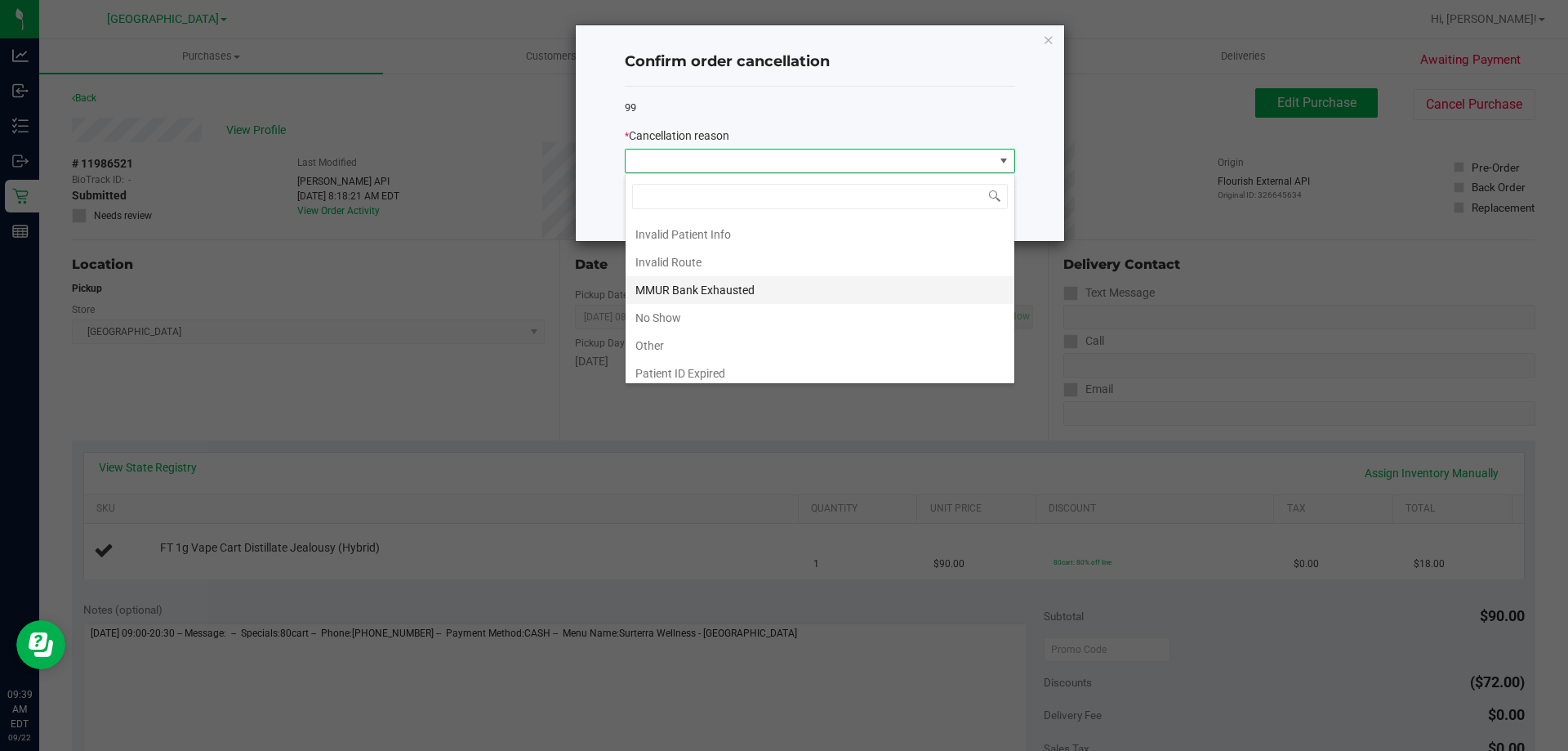
scroll to position [81, 0]
click at [794, 316] on li "Other" at bounding box center [820, 316] width 389 height 27
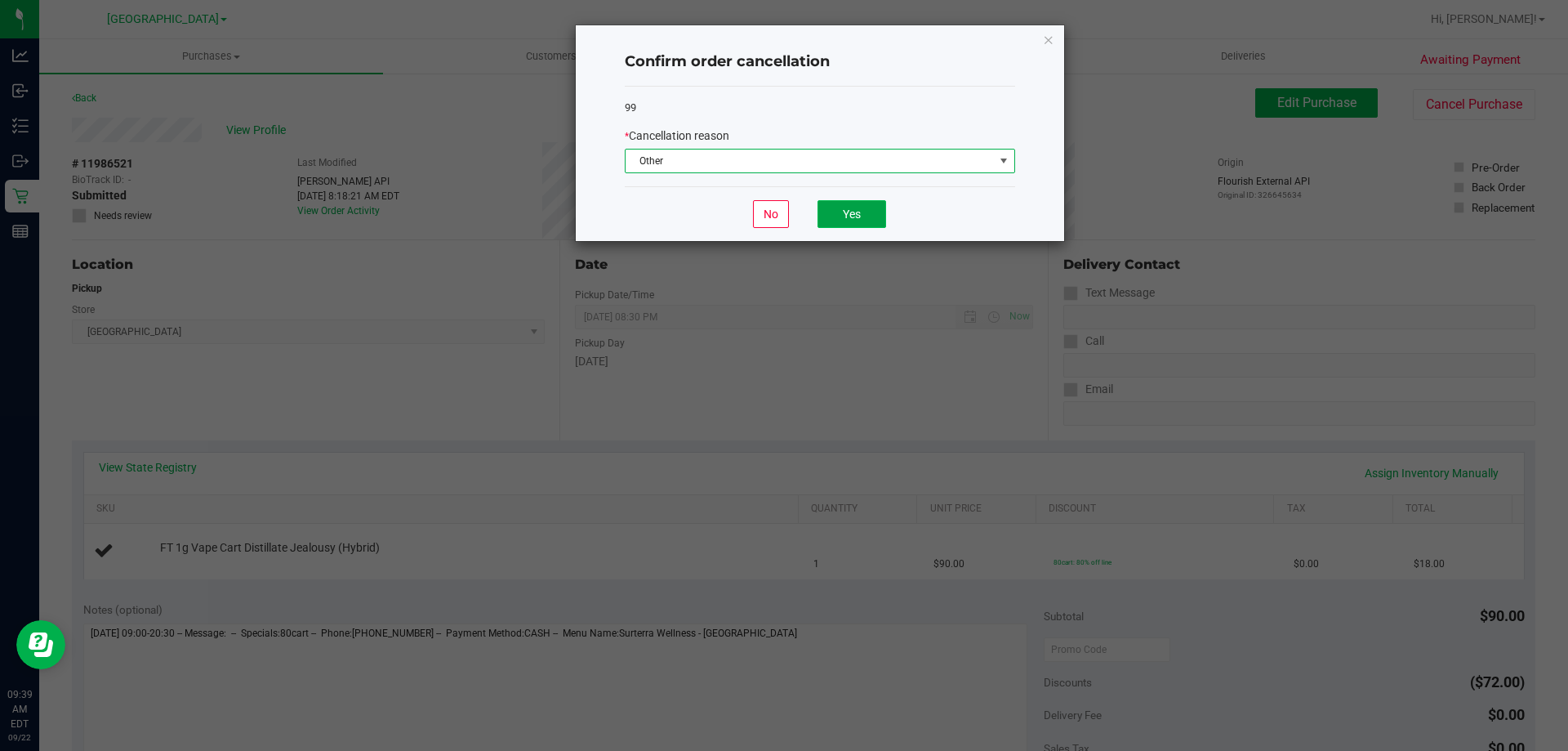
click at [858, 206] on button "Yes" at bounding box center [852, 214] width 68 height 27
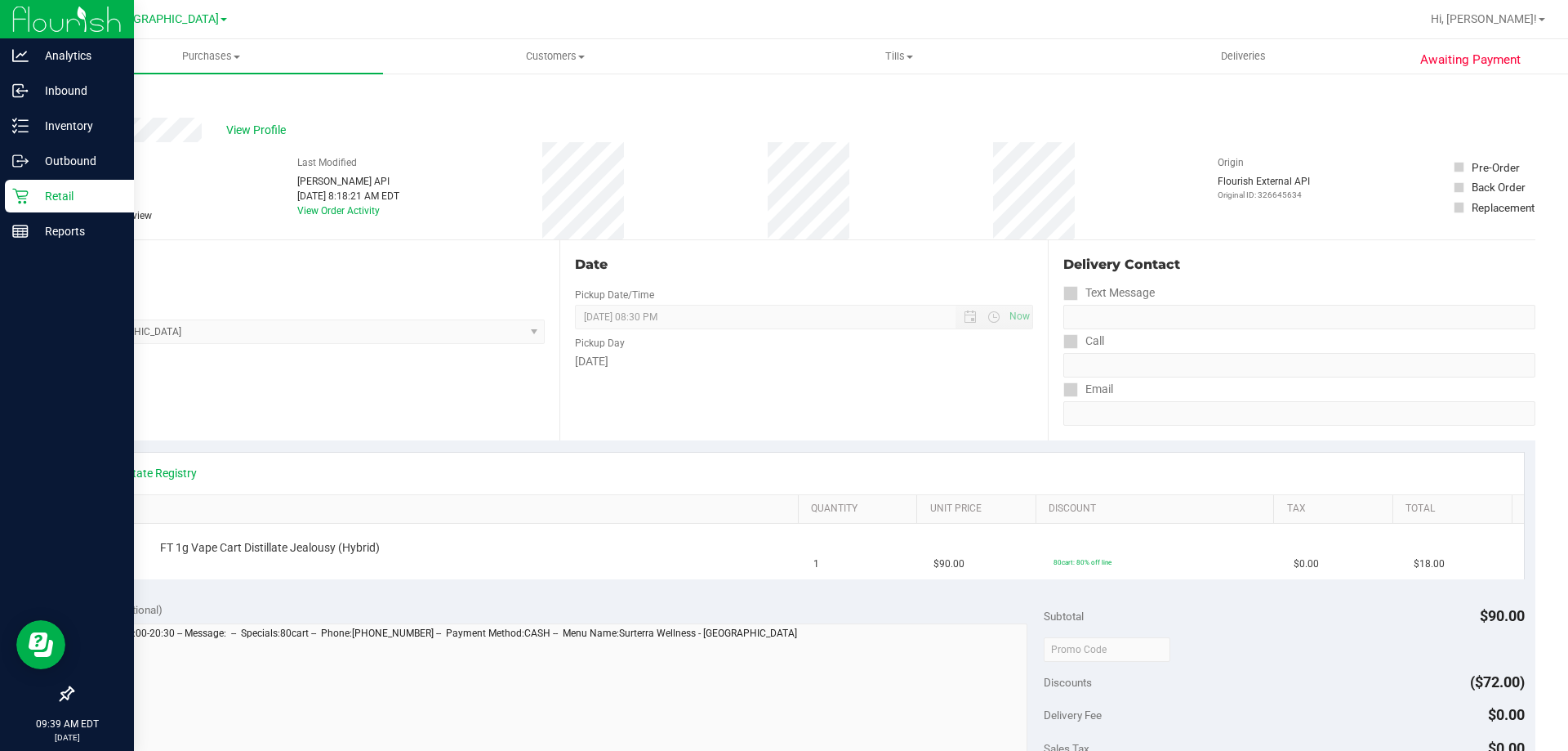
click at [35, 204] on p "Retail" at bounding box center [77, 196] width 98 height 20
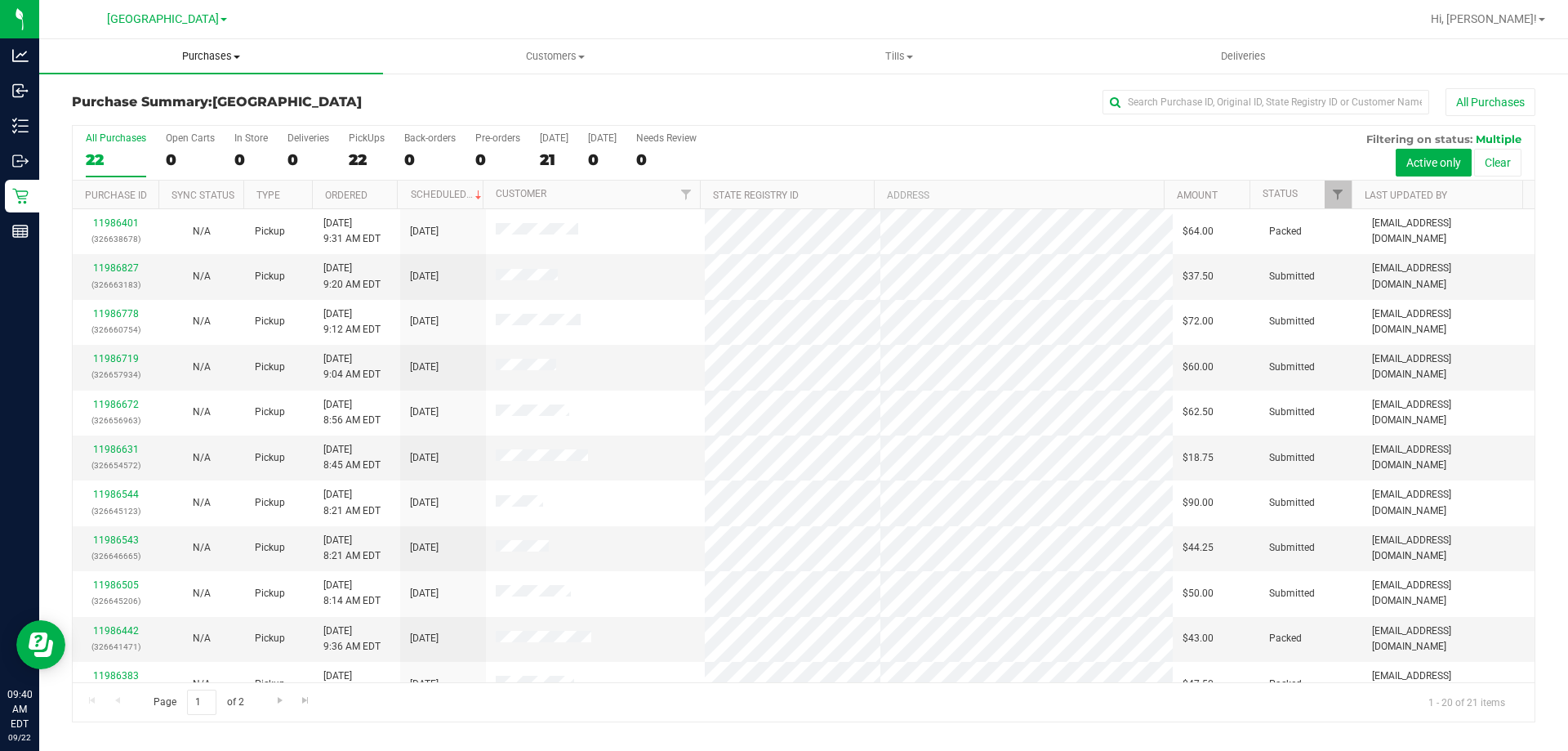
click at [226, 55] on span "Purchases" at bounding box center [211, 56] width 344 height 15
click at [211, 123] on li "Fulfillment" at bounding box center [211, 118] width 344 height 20
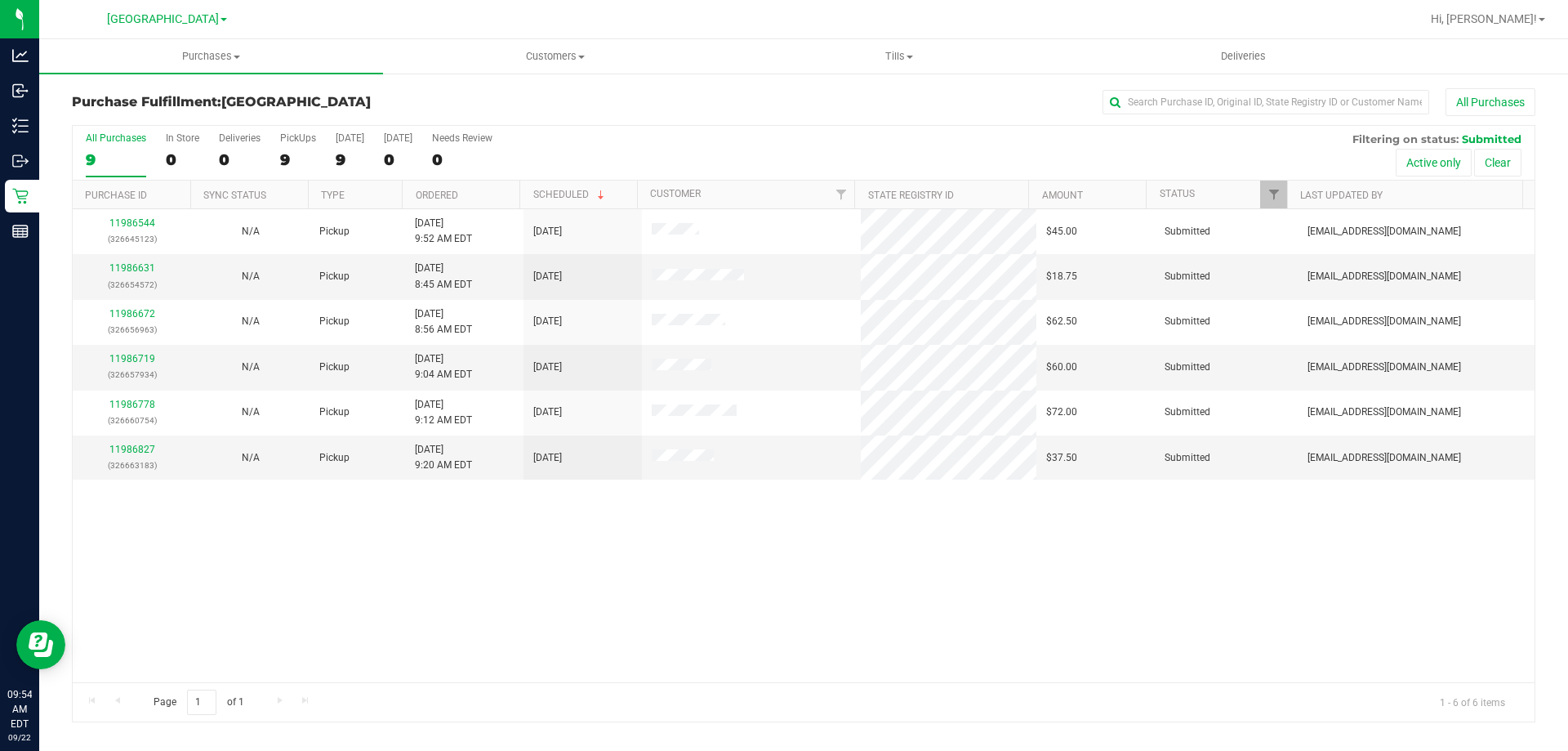
click at [496, 199] on th "Ordered" at bounding box center [460, 194] width 117 height 28
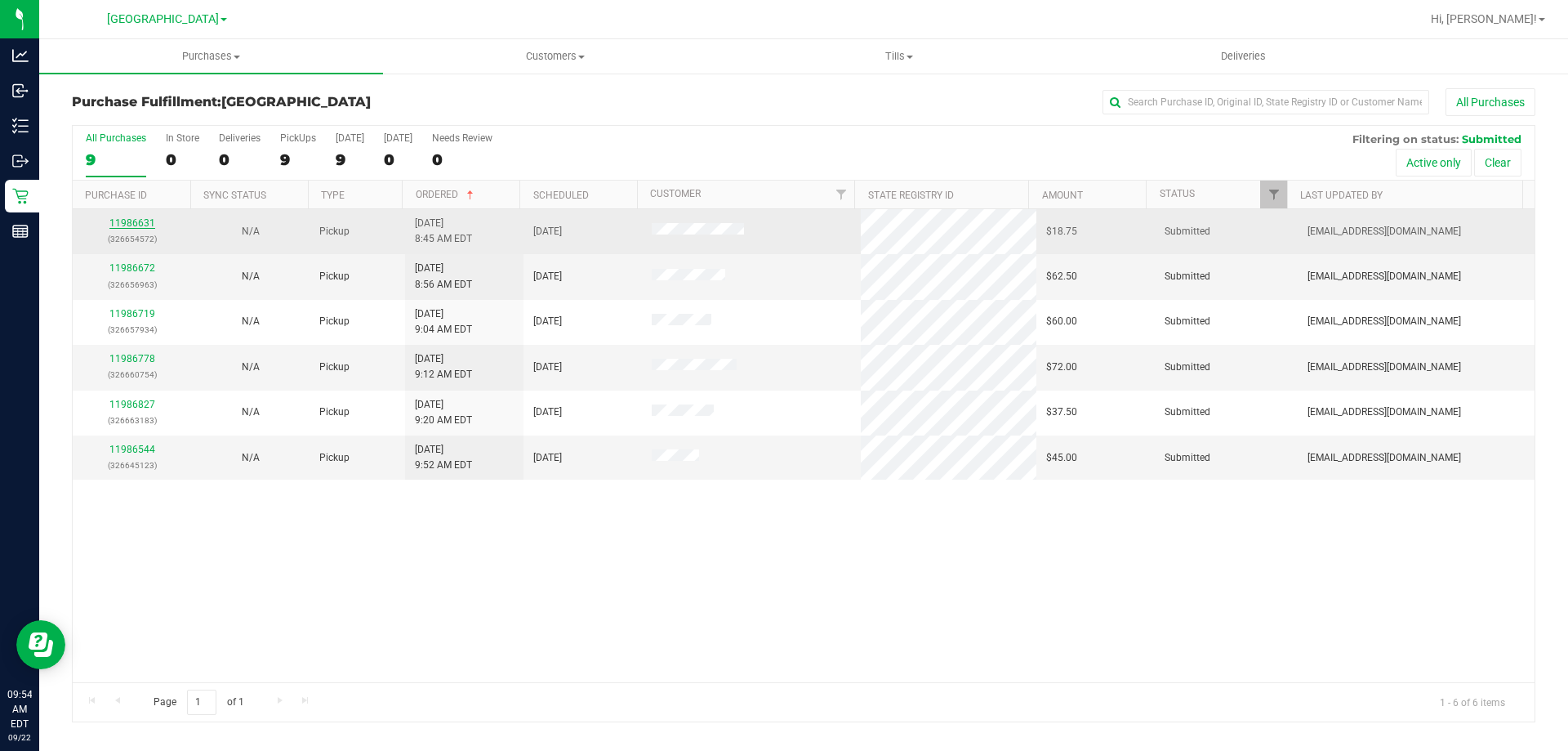
click at [137, 226] on link "11986631" at bounding box center [132, 223] width 45 height 11
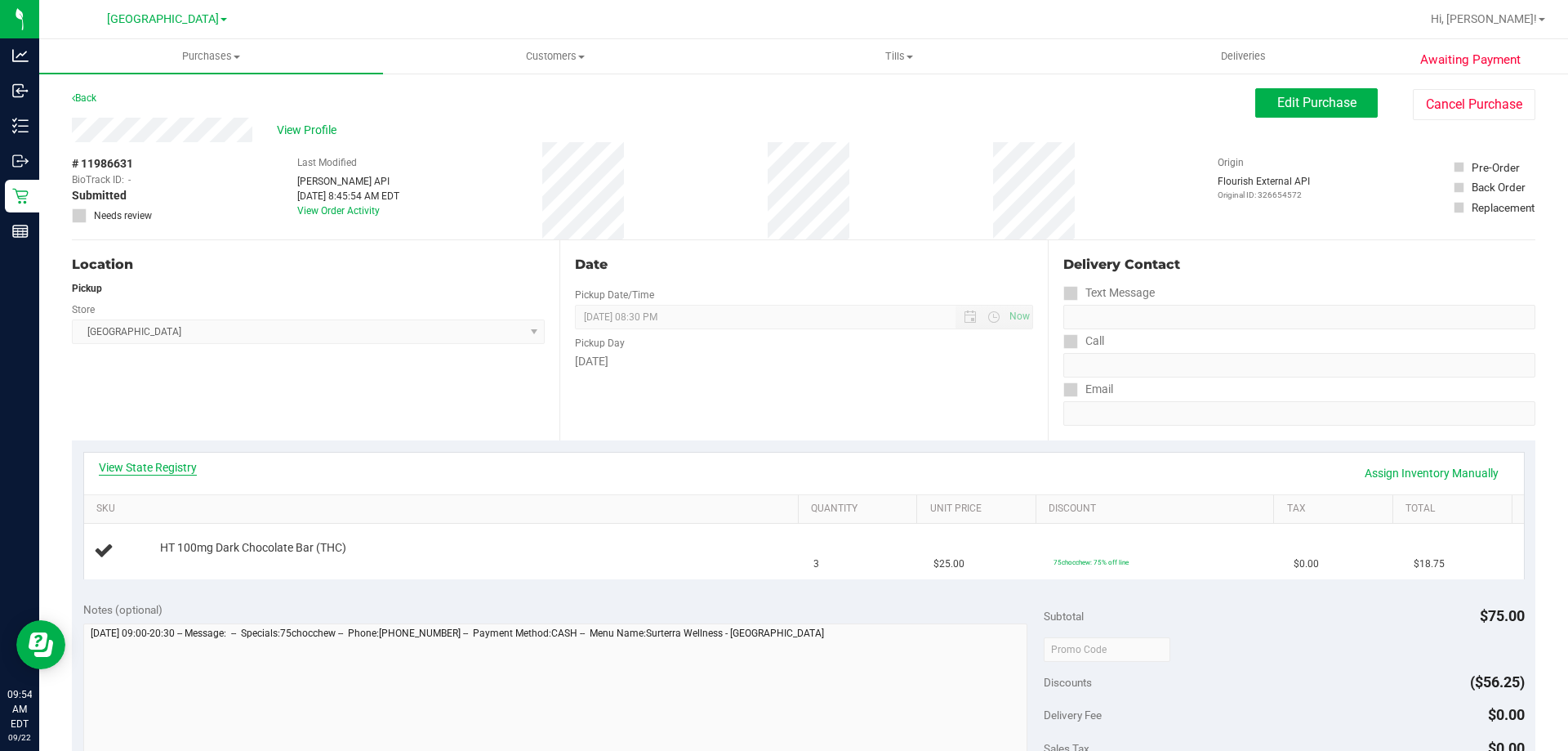
click at [135, 466] on link "View State Registry" at bounding box center [147, 467] width 98 height 16
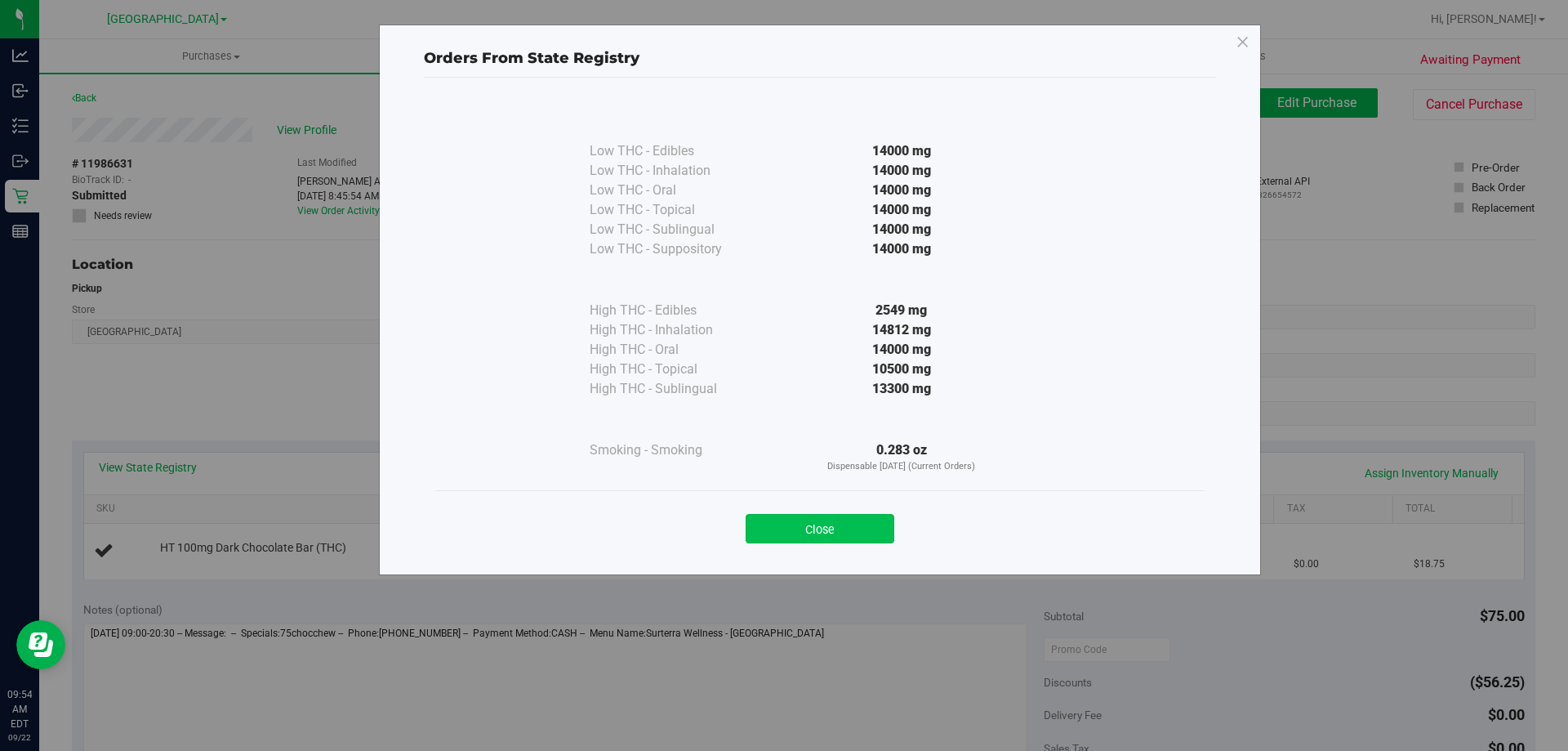
click at [873, 519] on button "Close" at bounding box center [820, 528] width 149 height 29
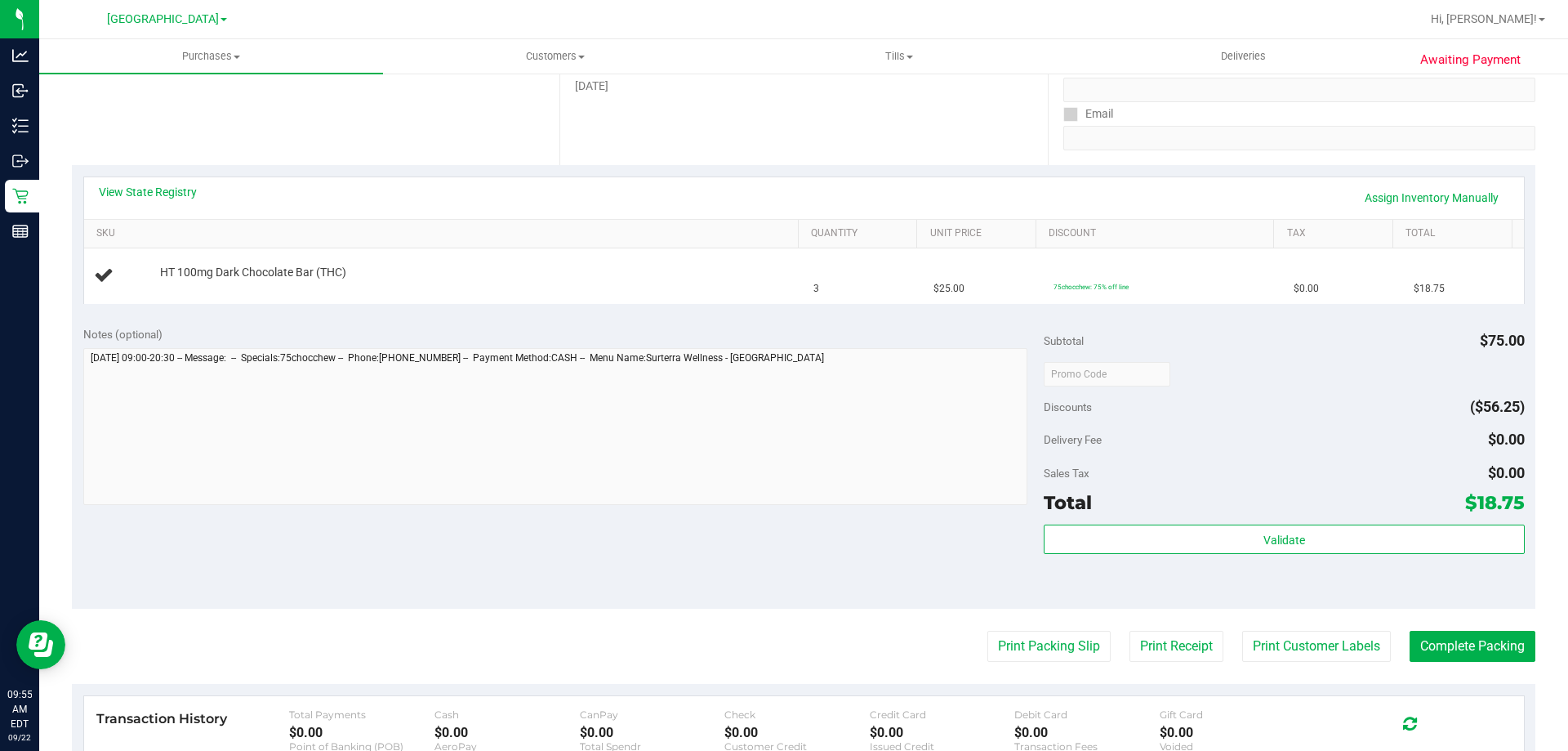
scroll to position [408, 0]
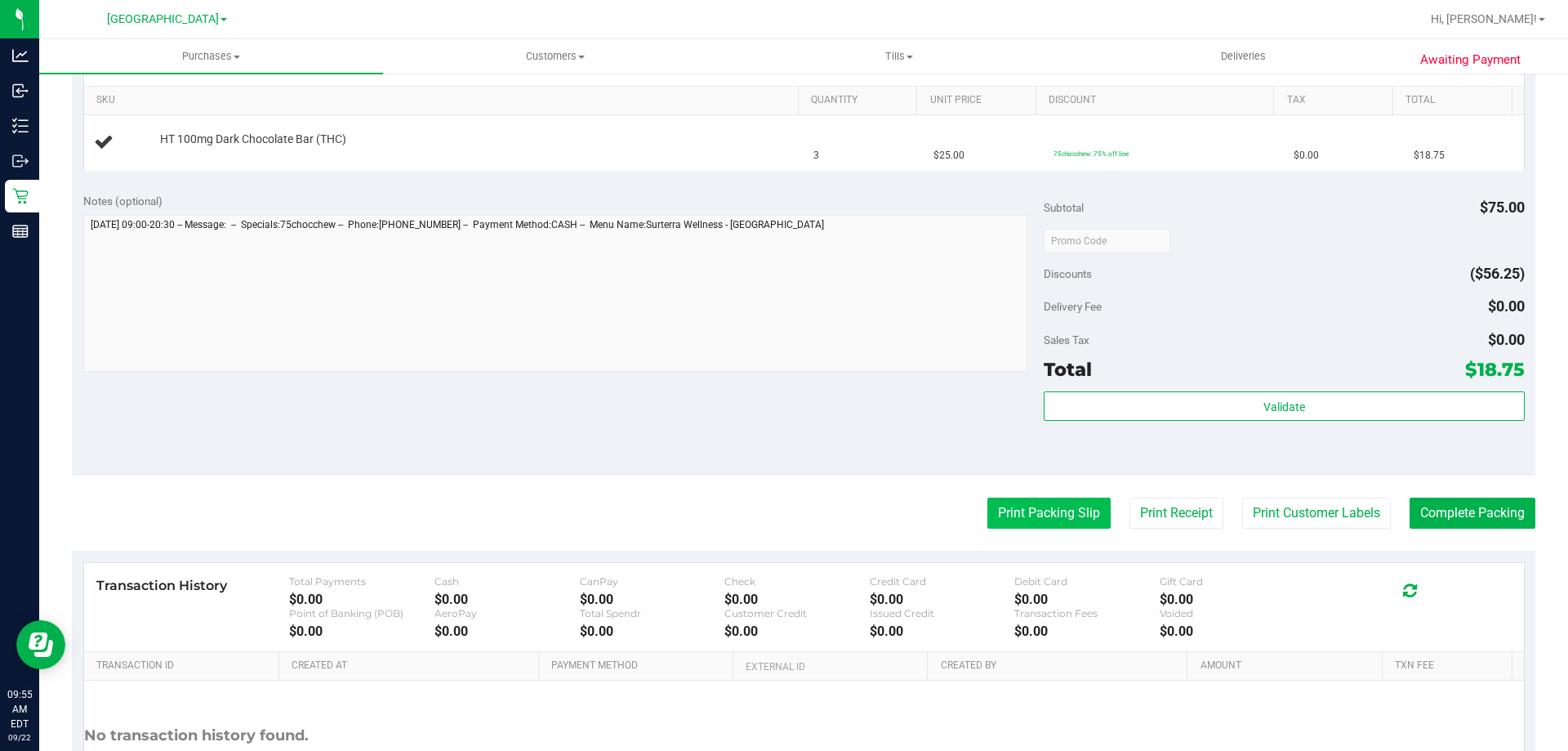
click at [1003, 504] on button "Print Packing Slip" at bounding box center [1049, 513] width 123 height 31
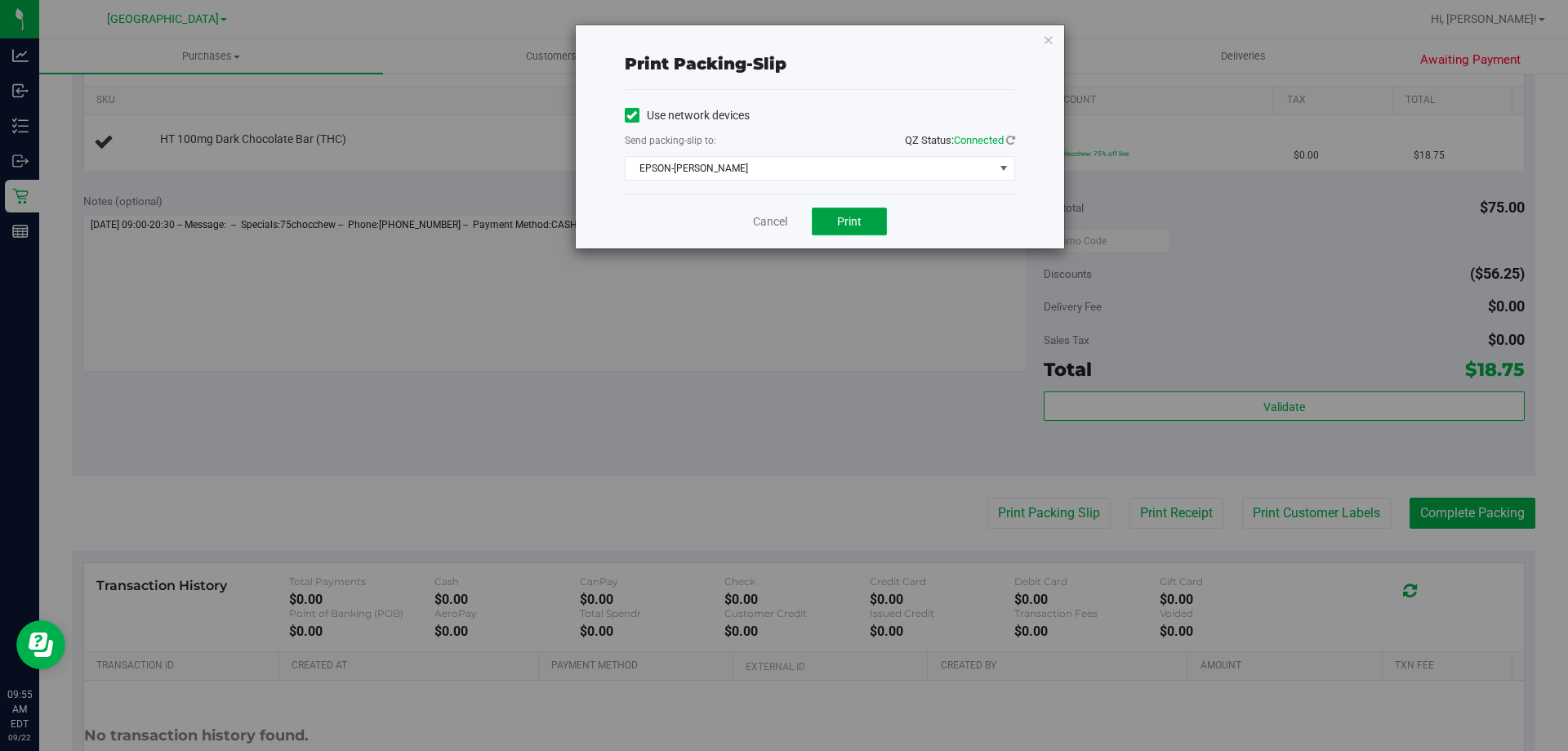
click at [868, 212] on button "Print" at bounding box center [850, 221] width 75 height 27
click at [1044, 38] on icon "button" at bounding box center [1048, 39] width 11 height 20
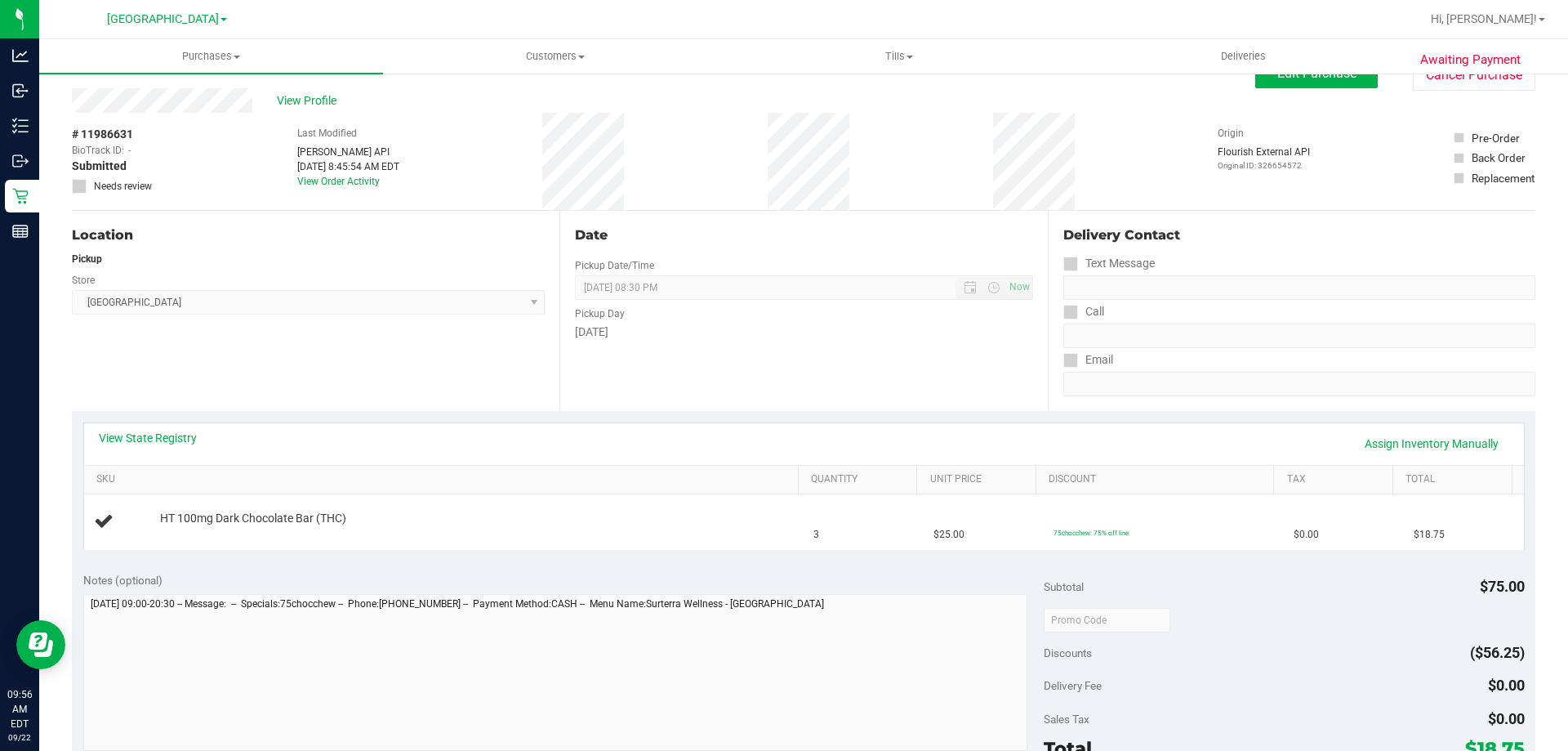
scroll to position [0, 0]
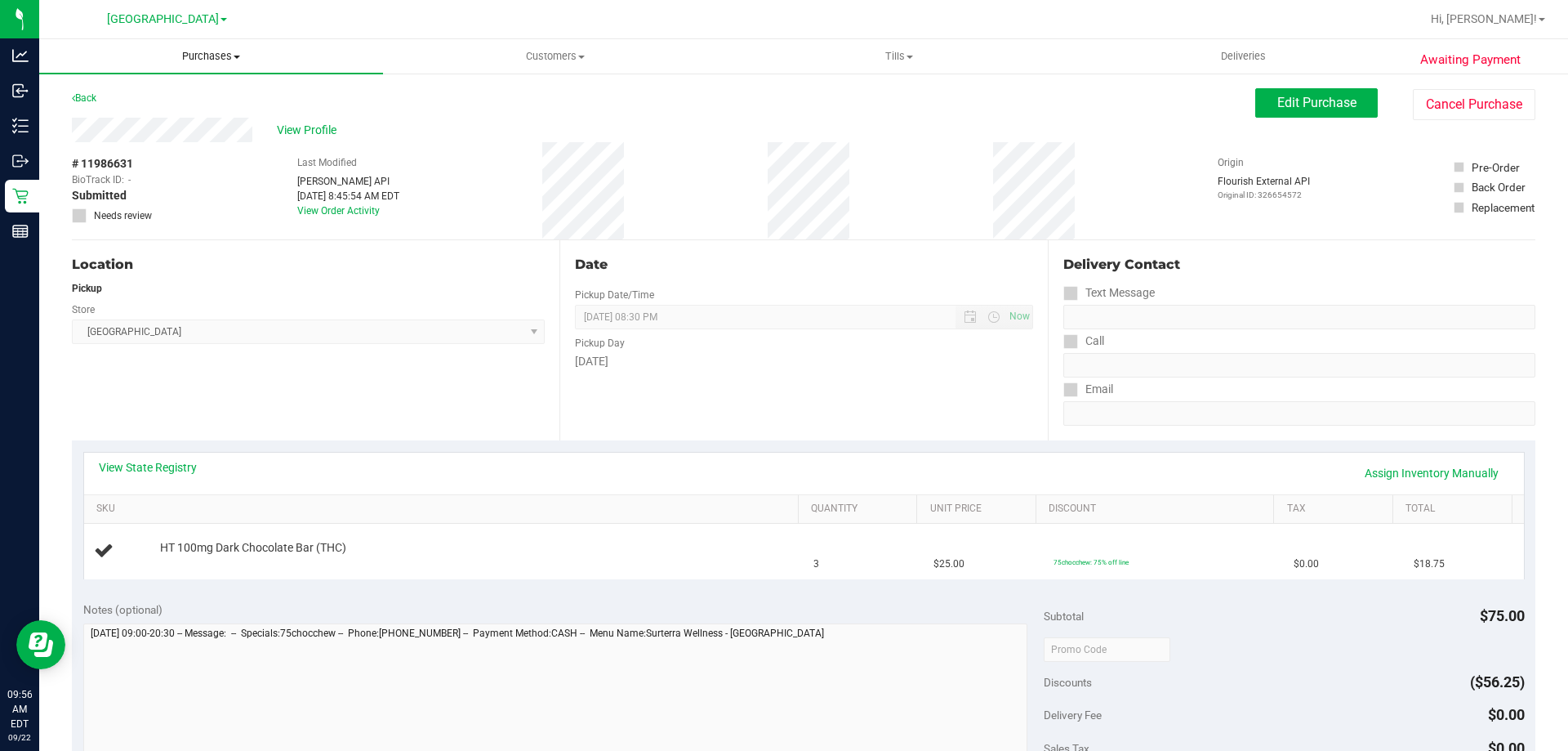
click at [182, 64] on uib-tab-heading "Purchases Summary of purchases Fulfillment All purchases" at bounding box center [211, 57] width 344 height 34
click at [170, 116] on li "Fulfillment" at bounding box center [211, 118] width 344 height 20
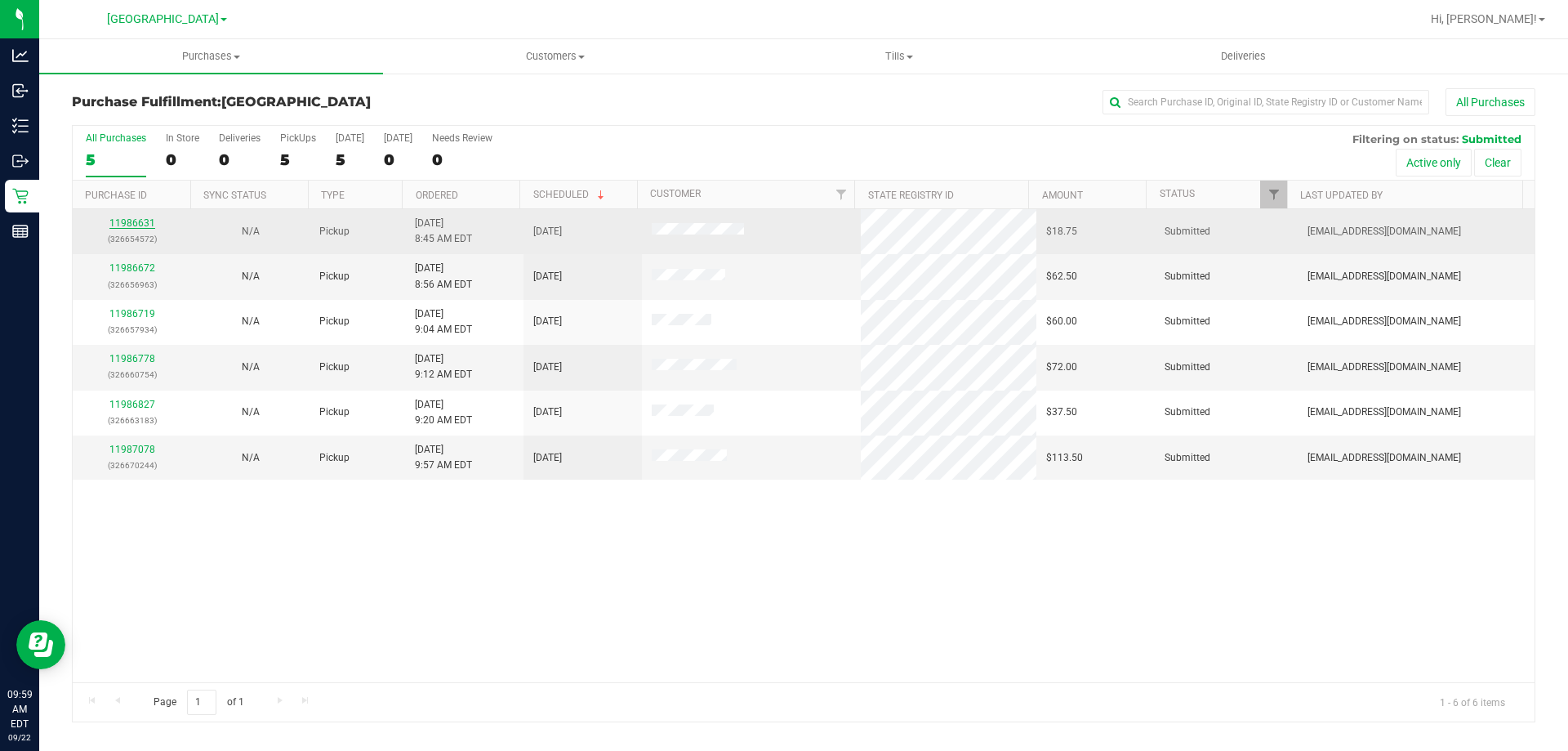
click at [140, 225] on link "11986631" at bounding box center [132, 223] width 45 height 11
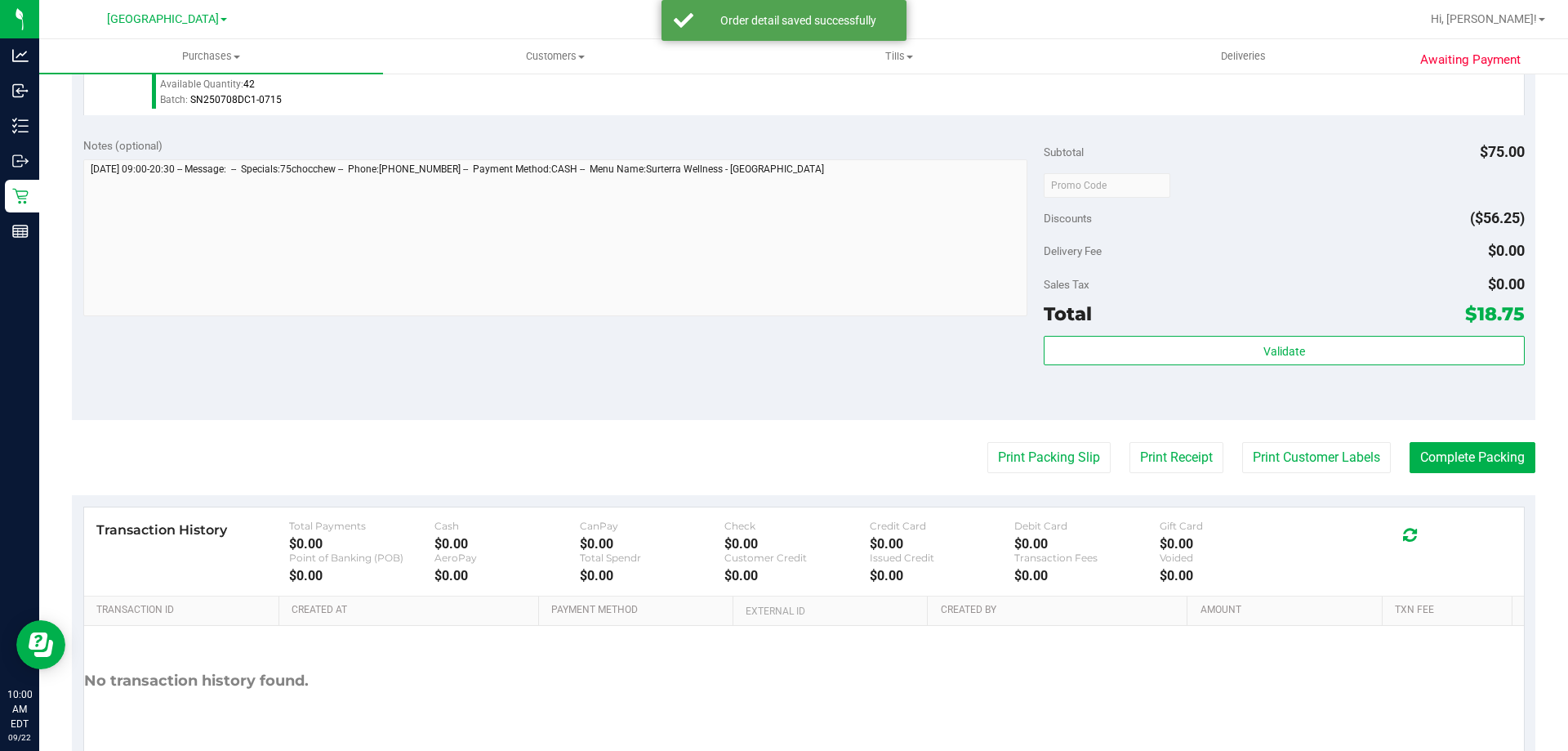
scroll to position [585, 0]
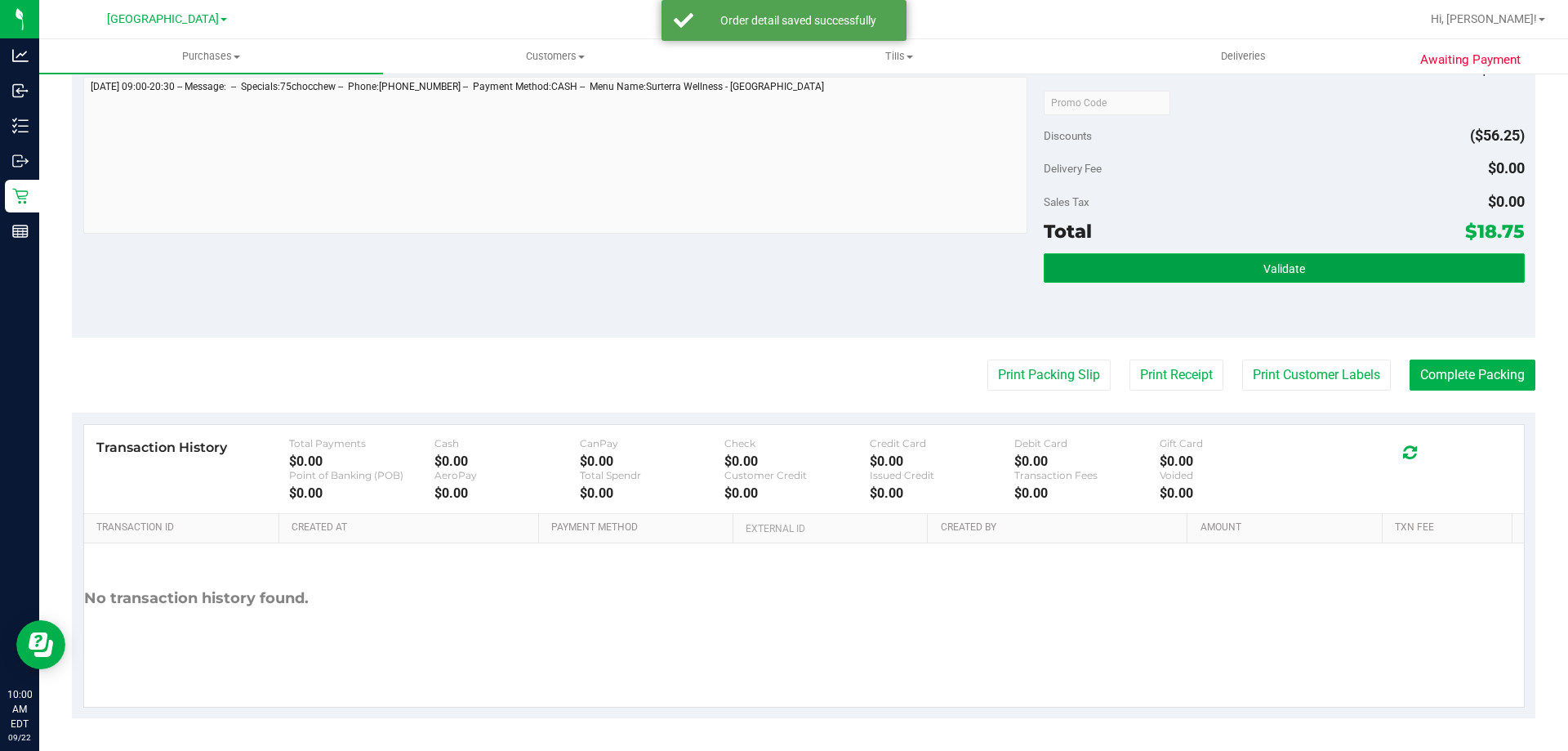
click at [1378, 273] on button "Validate" at bounding box center [1284, 268] width 480 height 29
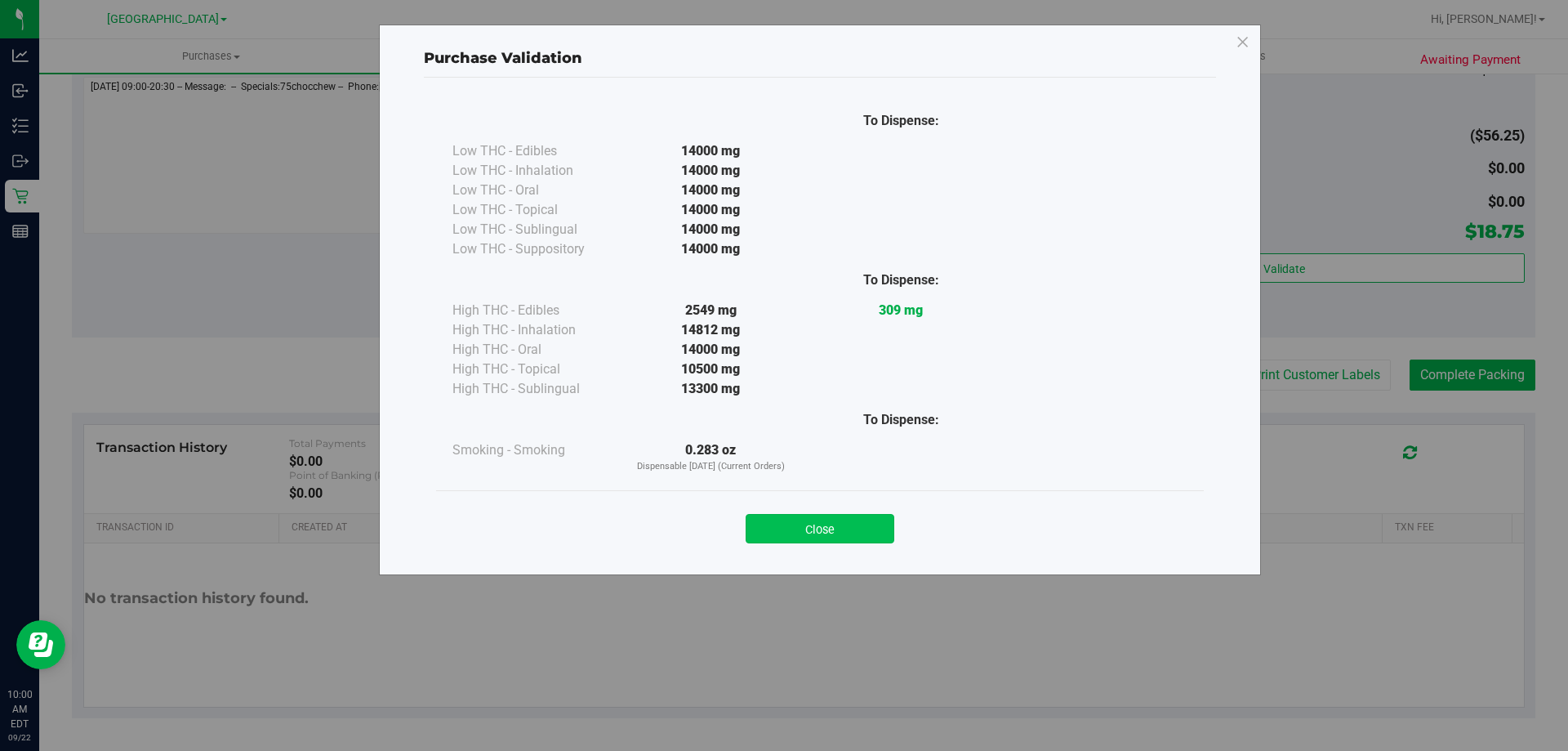
click at [855, 527] on button "Close" at bounding box center [820, 528] width 149 height 29
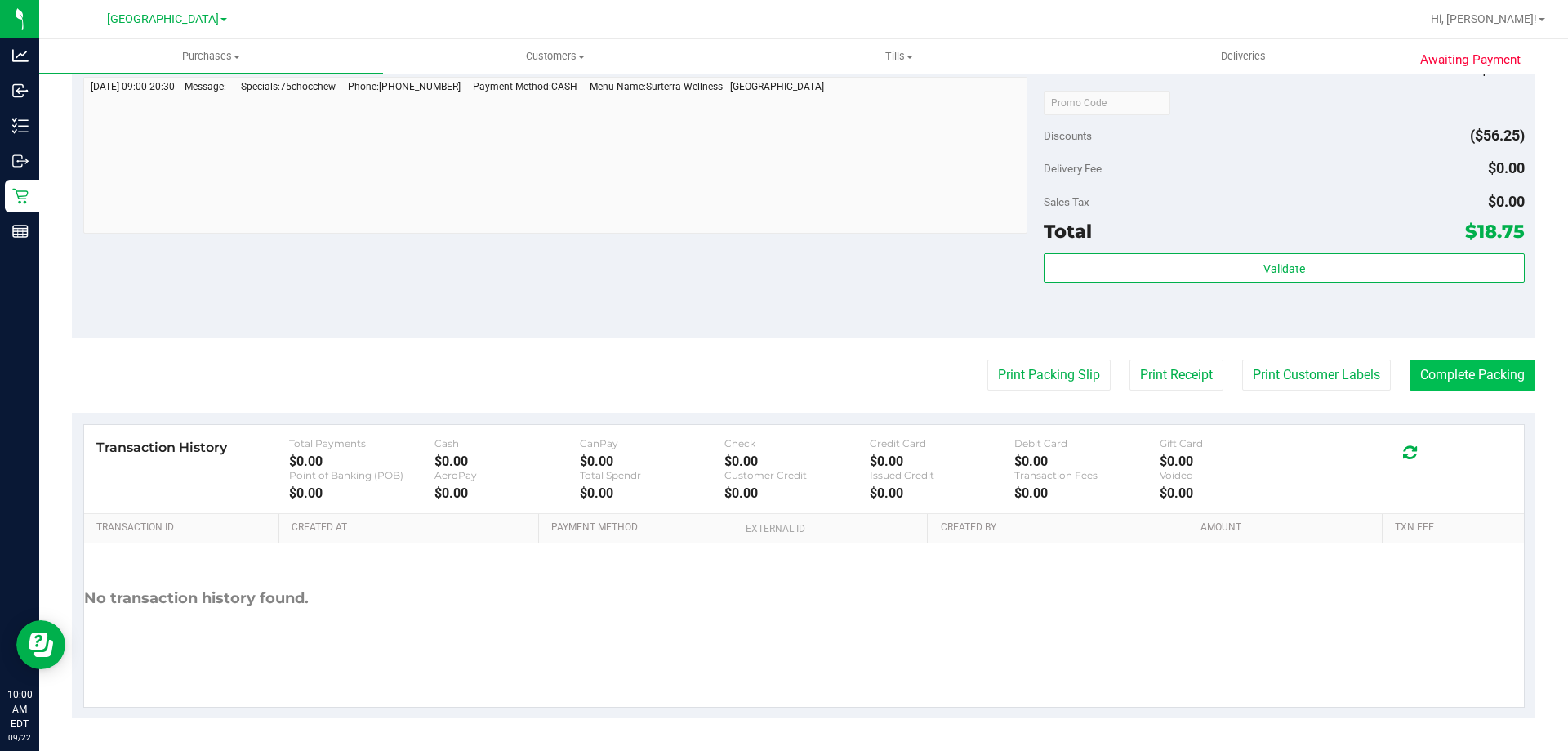
click at [1456, 372] on button "Complete Packing" at bounding box center [1472, 375] width 126 height 31
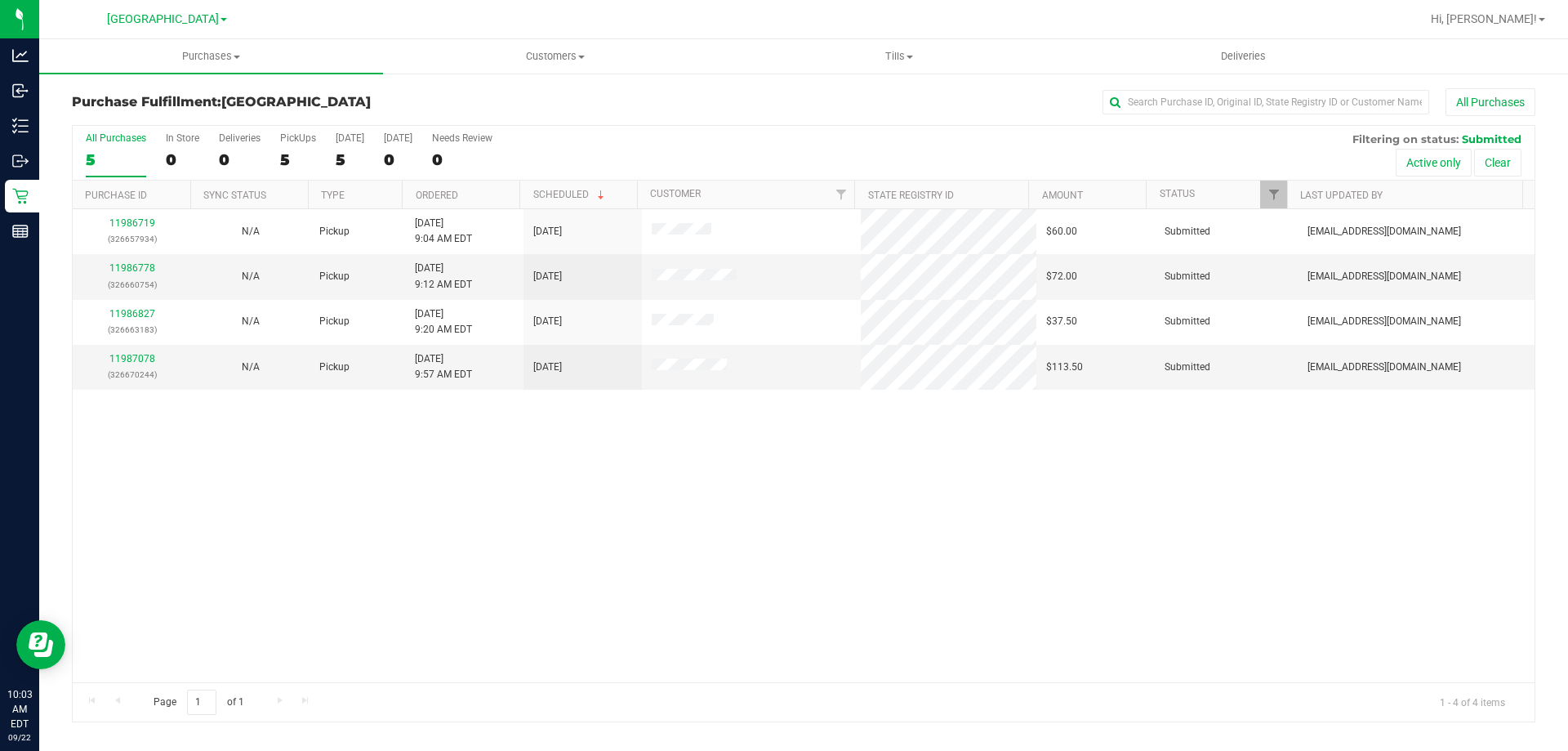
click at [483, 198] on th "Ordered" at bounding box center [460, 194] width 117 height 28
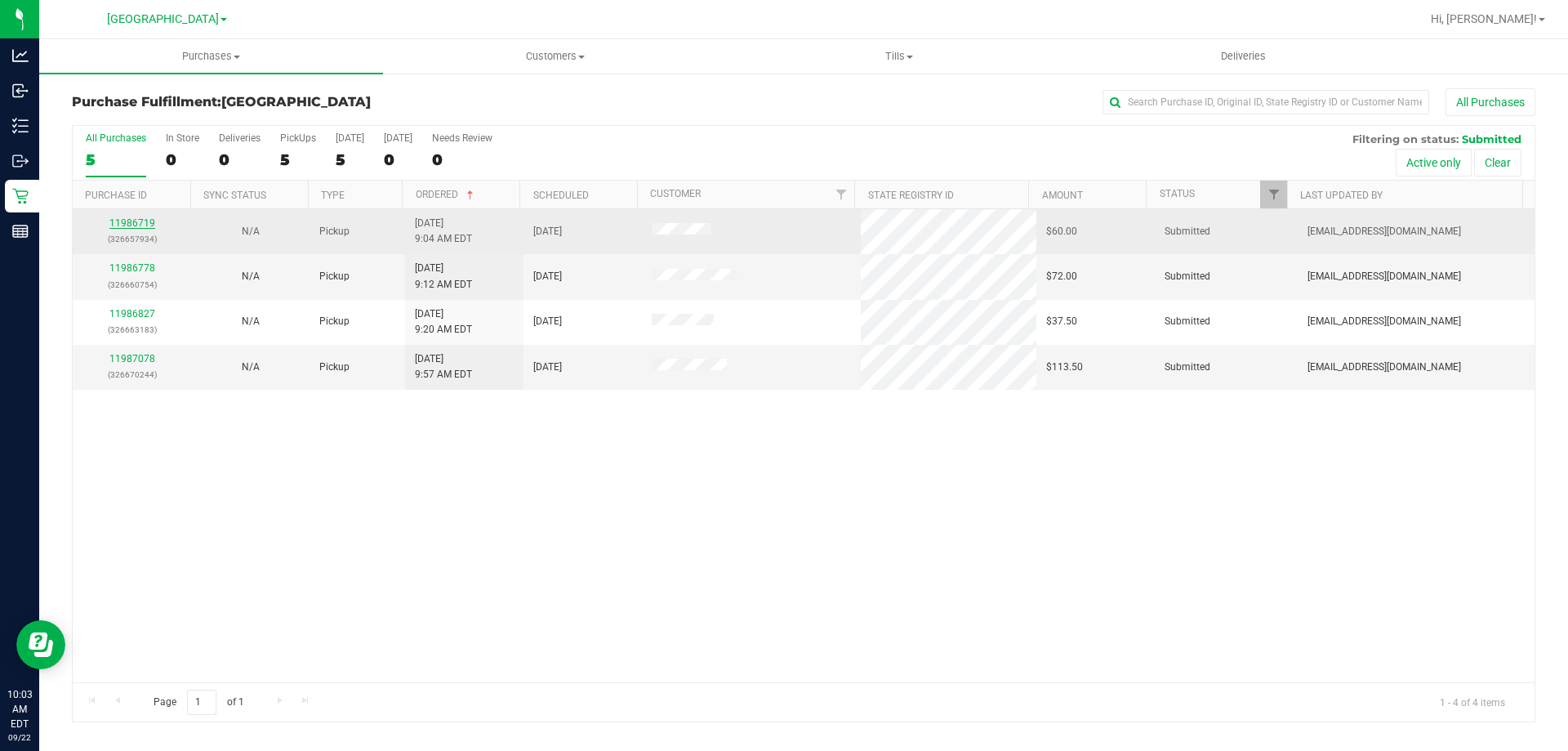
click at [143, 226] on link "11986719" at bounding box center [132, 223] width 45 height 11
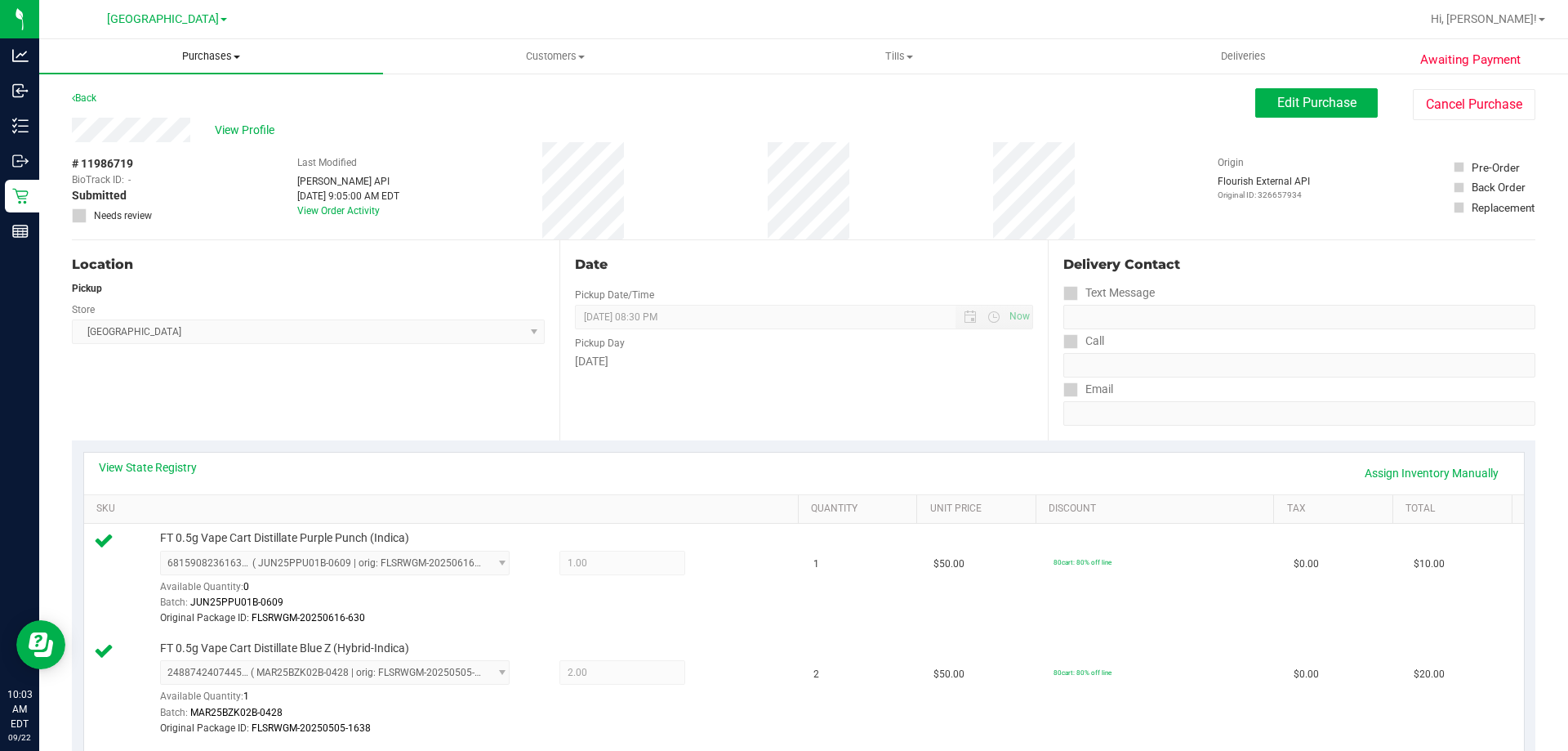
click at [202, 60] on span "Purchases" at bounding box center [211, 56] width 344 height 15
click at [195, 116] on li "Fulfillment" at bounding box center [211, 118] width 344 height 20
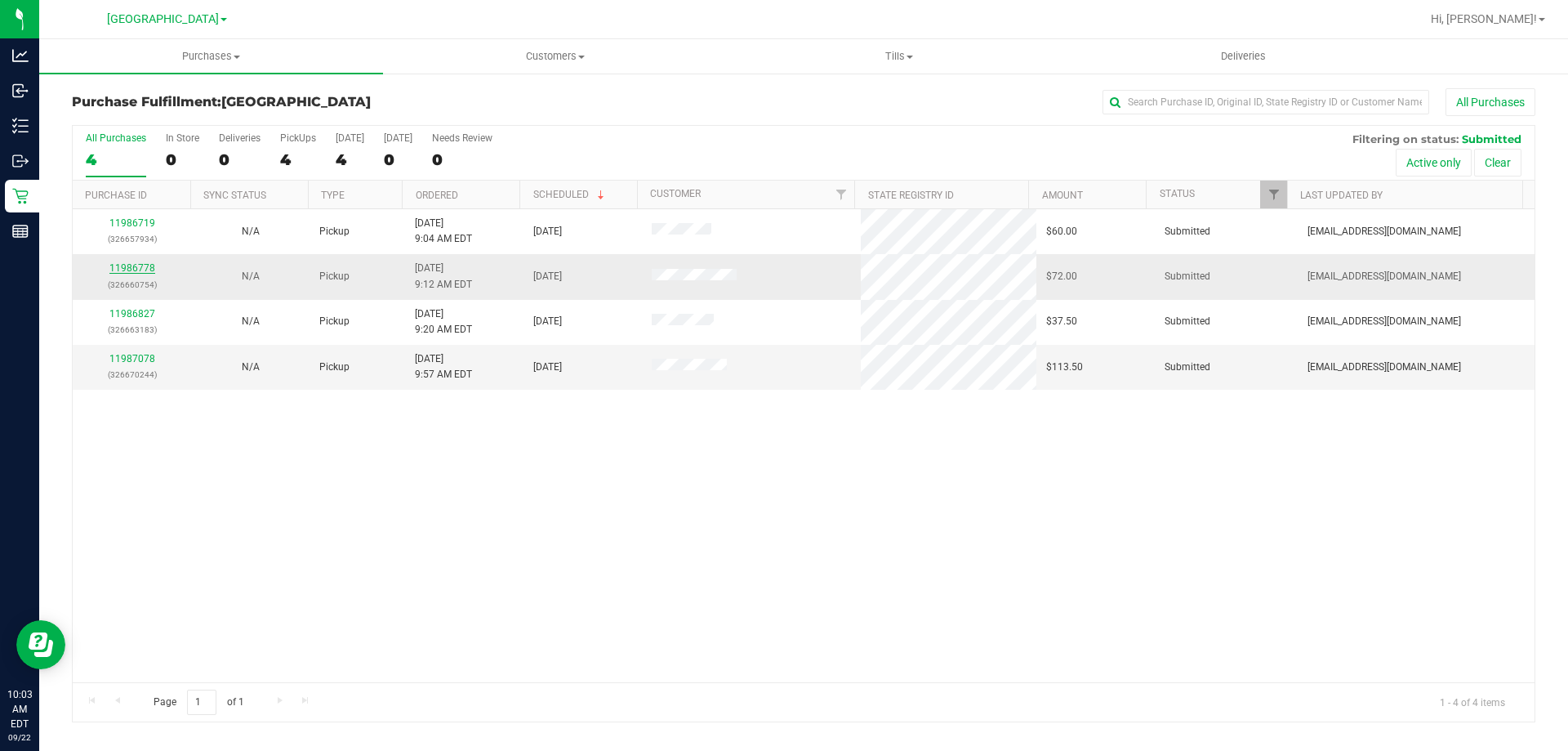
click at [140, 268] on link "11986778" at bounding box center [132, 267] width 45 height 11
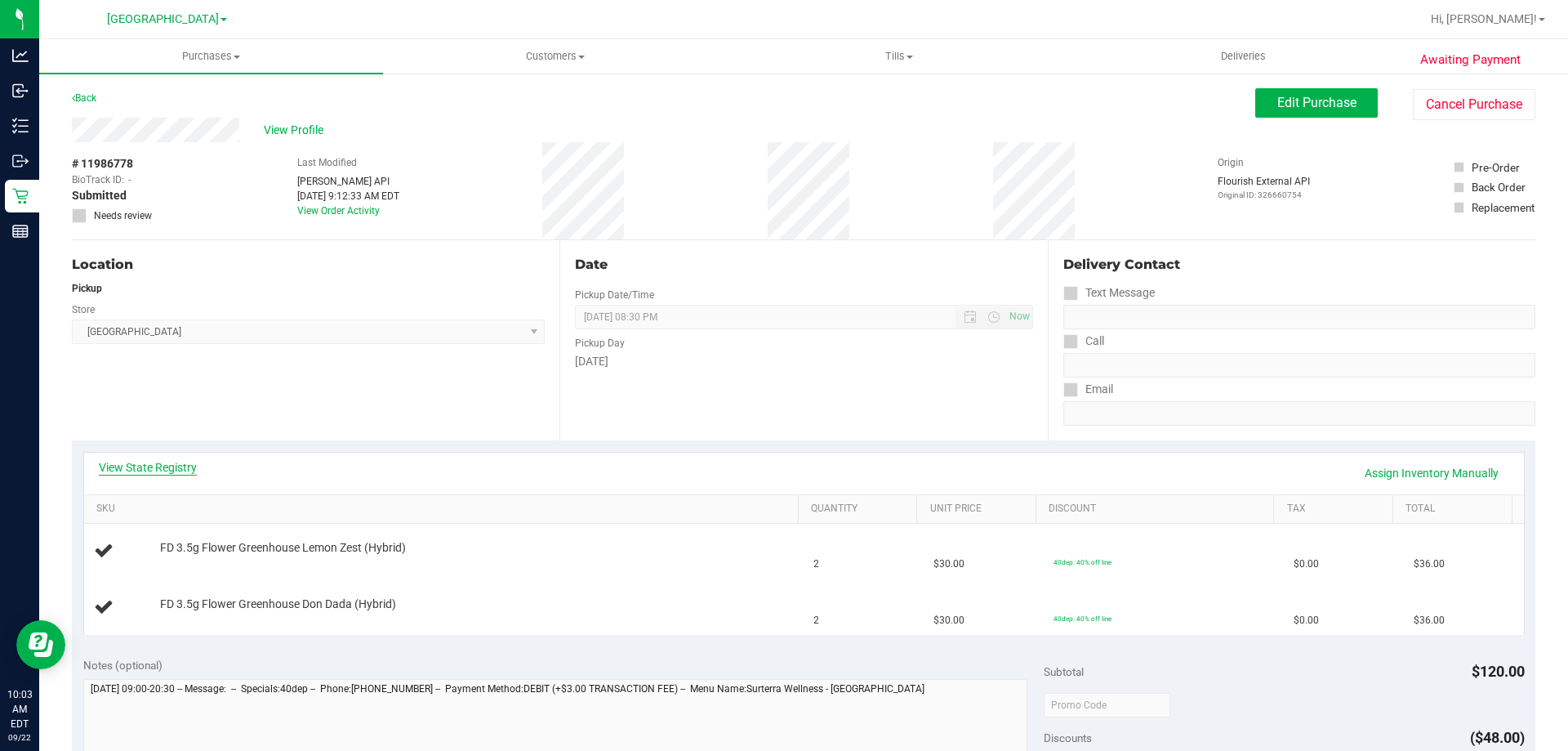
click at [176, 464] on link "View State Registry" at bounding box center [147, 467] width 98 height 16
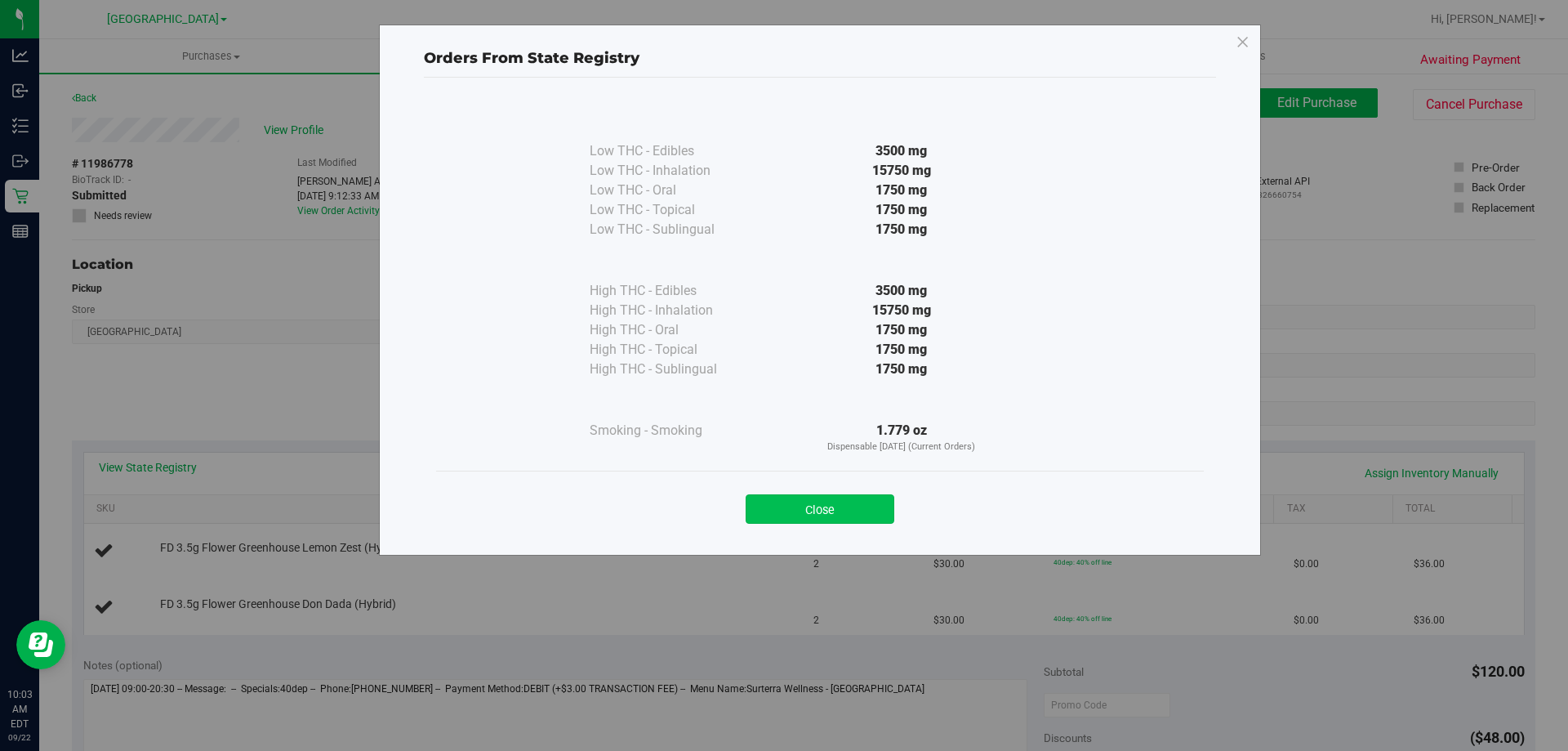
click at [864, 497] on button "Close" at bounding box center [820, 509] width 149 height 29
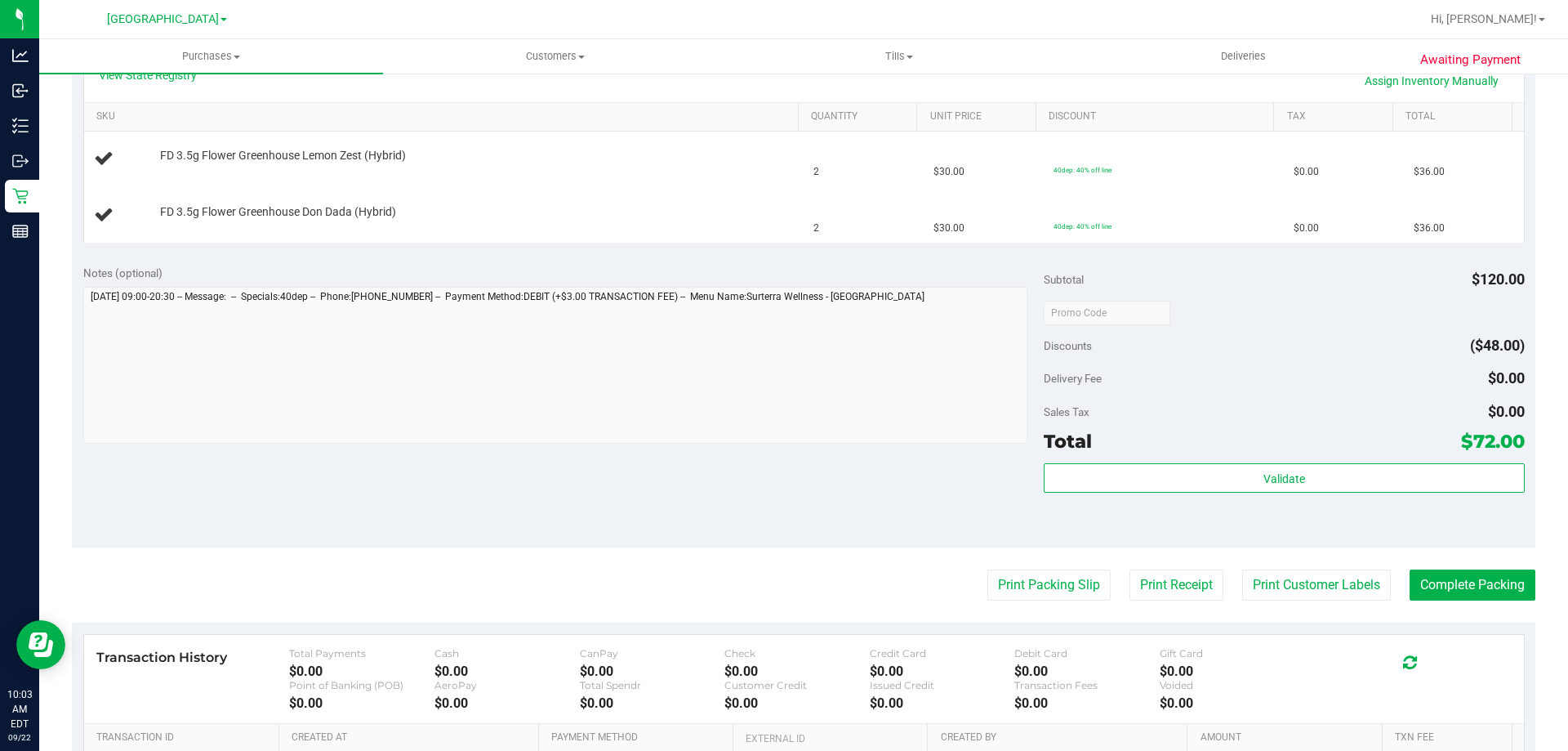
scroll to position [408, 0]
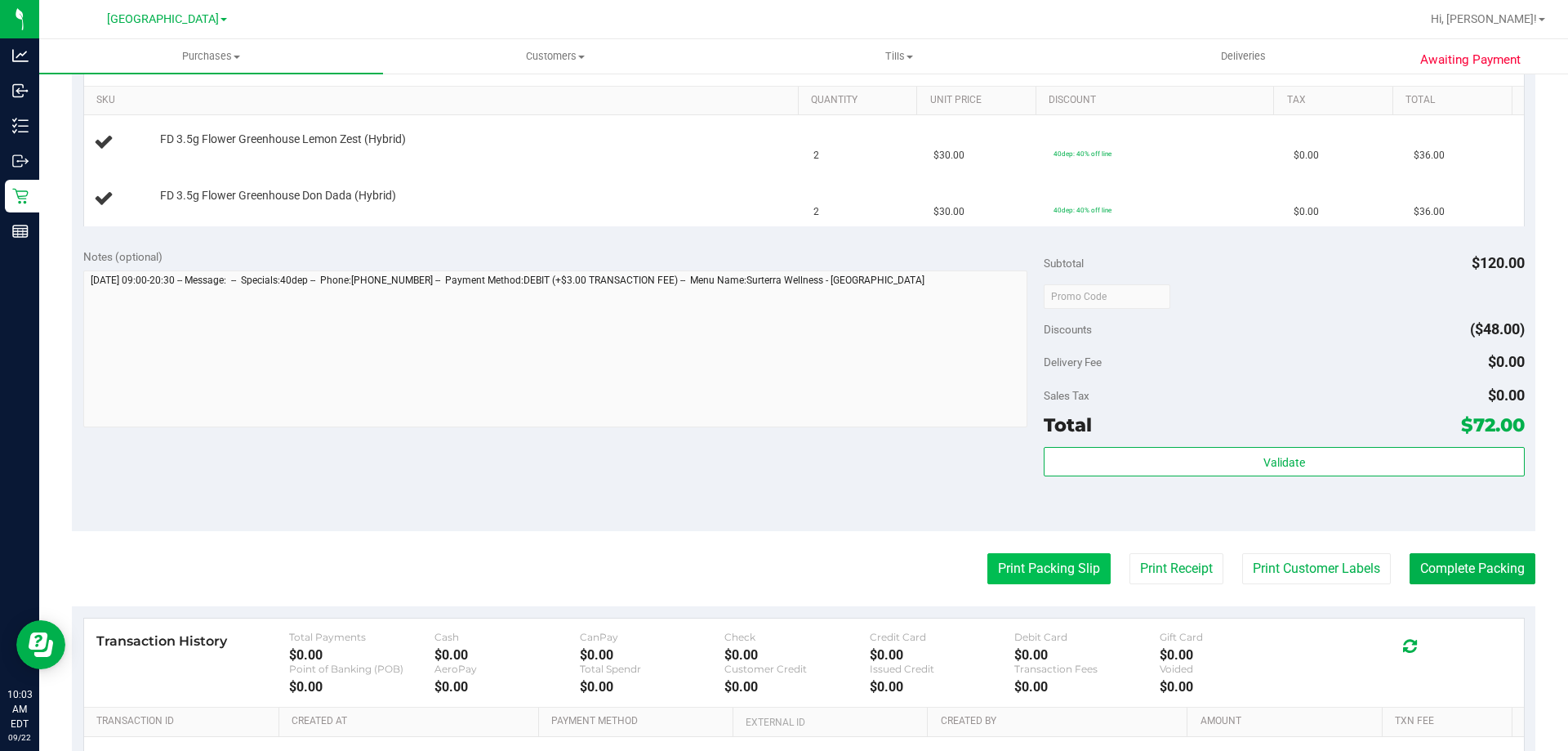
click at [1042, 570] on button "Print Packing Slip" at bounding box center [1049, 569] width 123 height 31
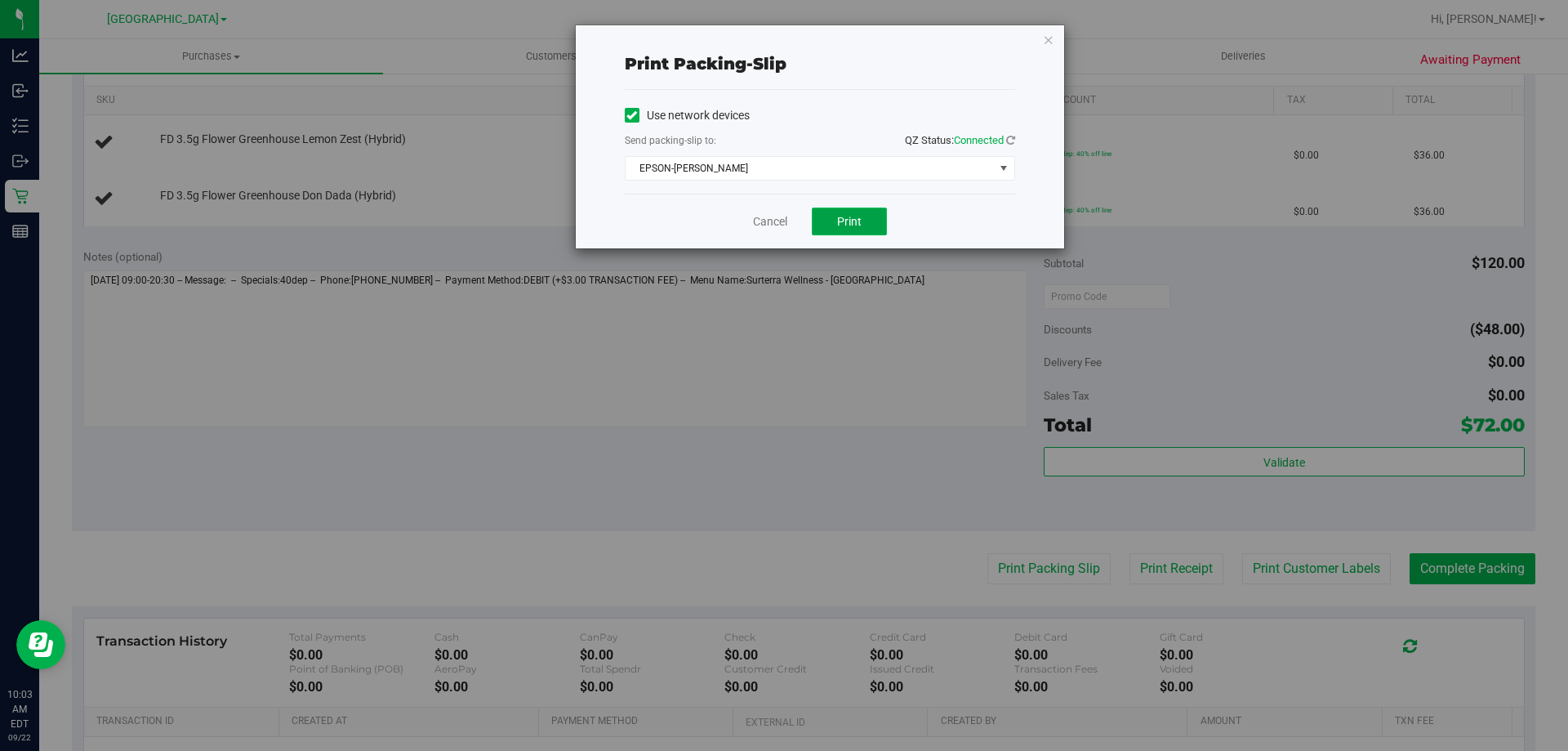
click at [878, 228] on button "Print" at bounding box center [850, 221] width 75 height 27
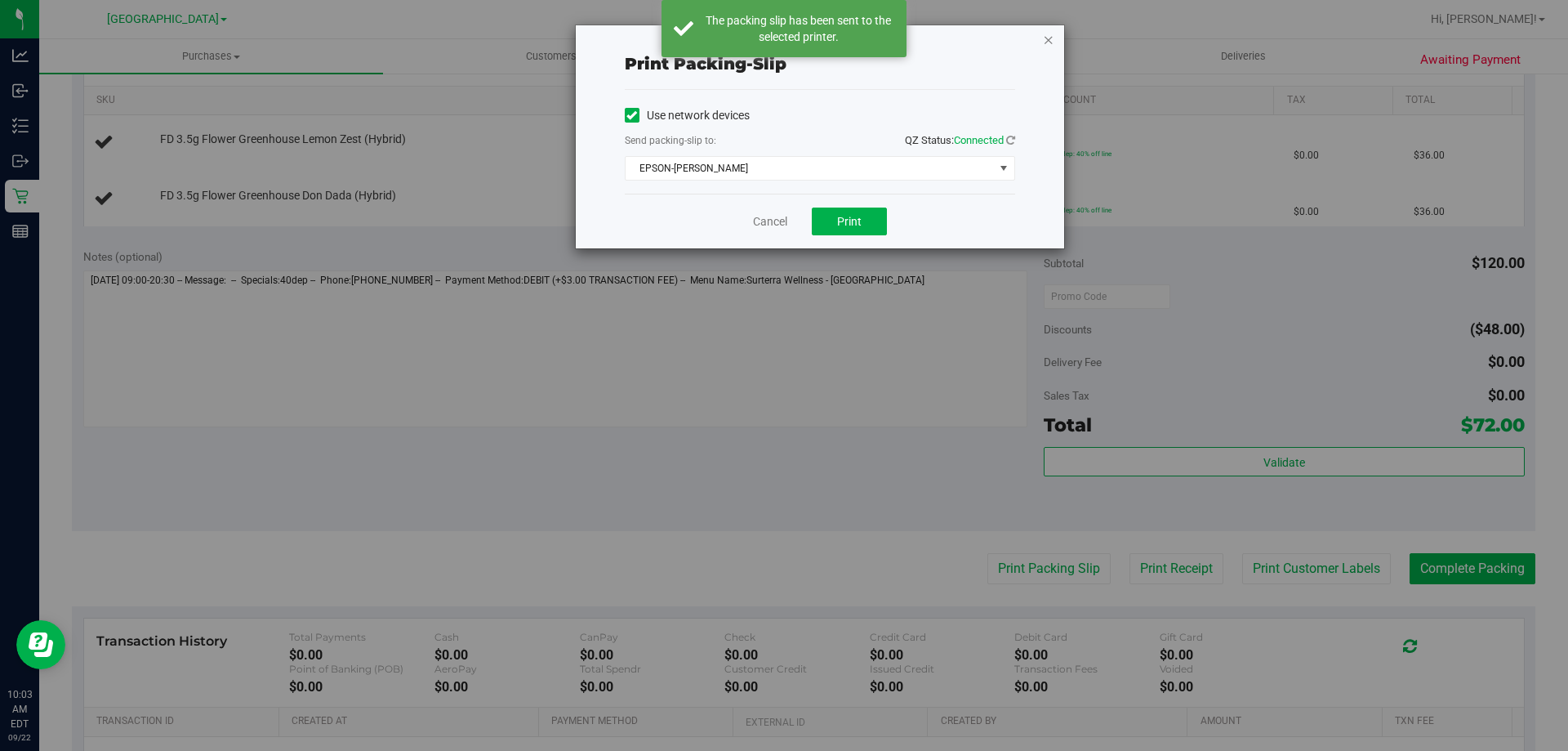
click at [1050, 36] on icon "button" at bounding box center [1048, 39] width 11 height 20
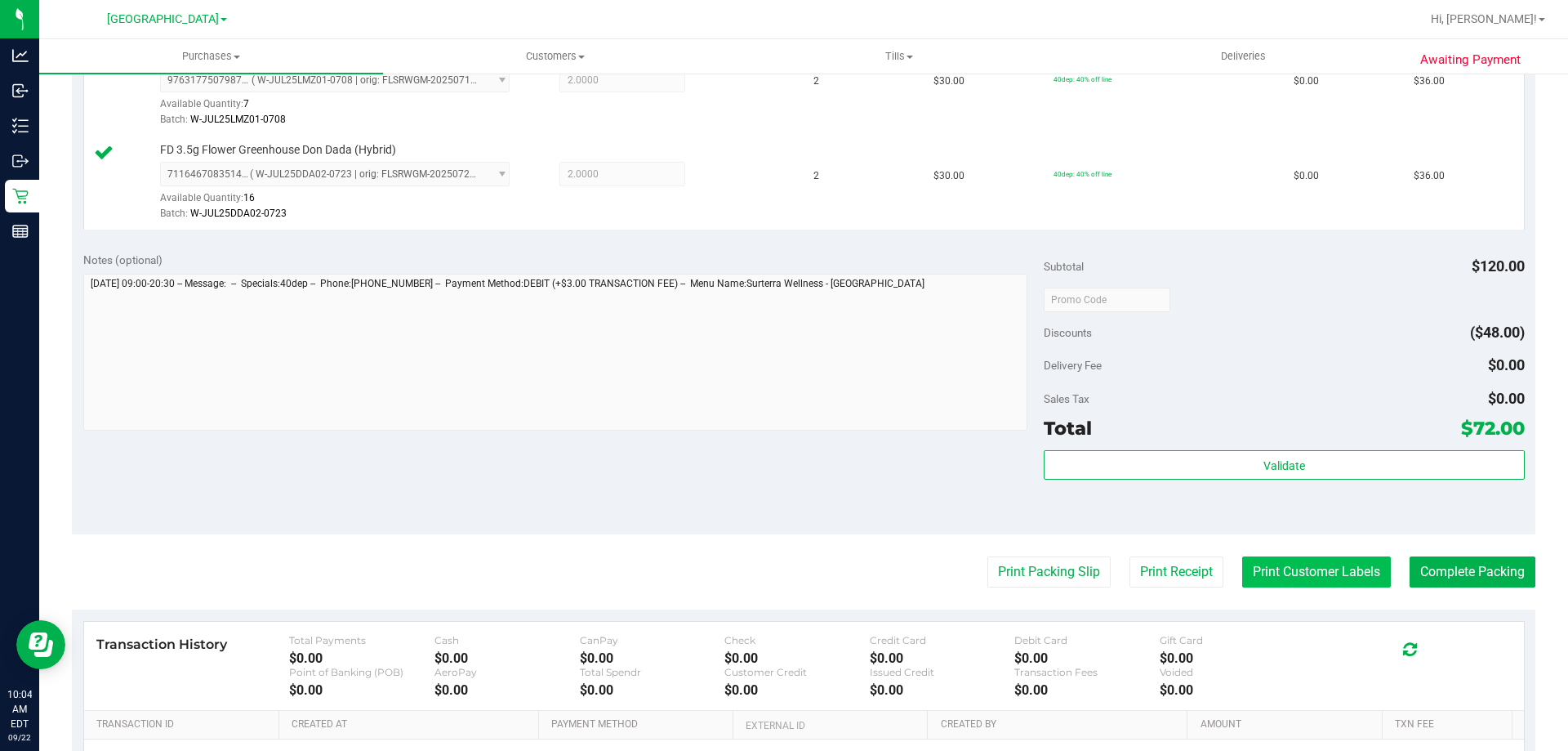
scroll to position [491, 0]
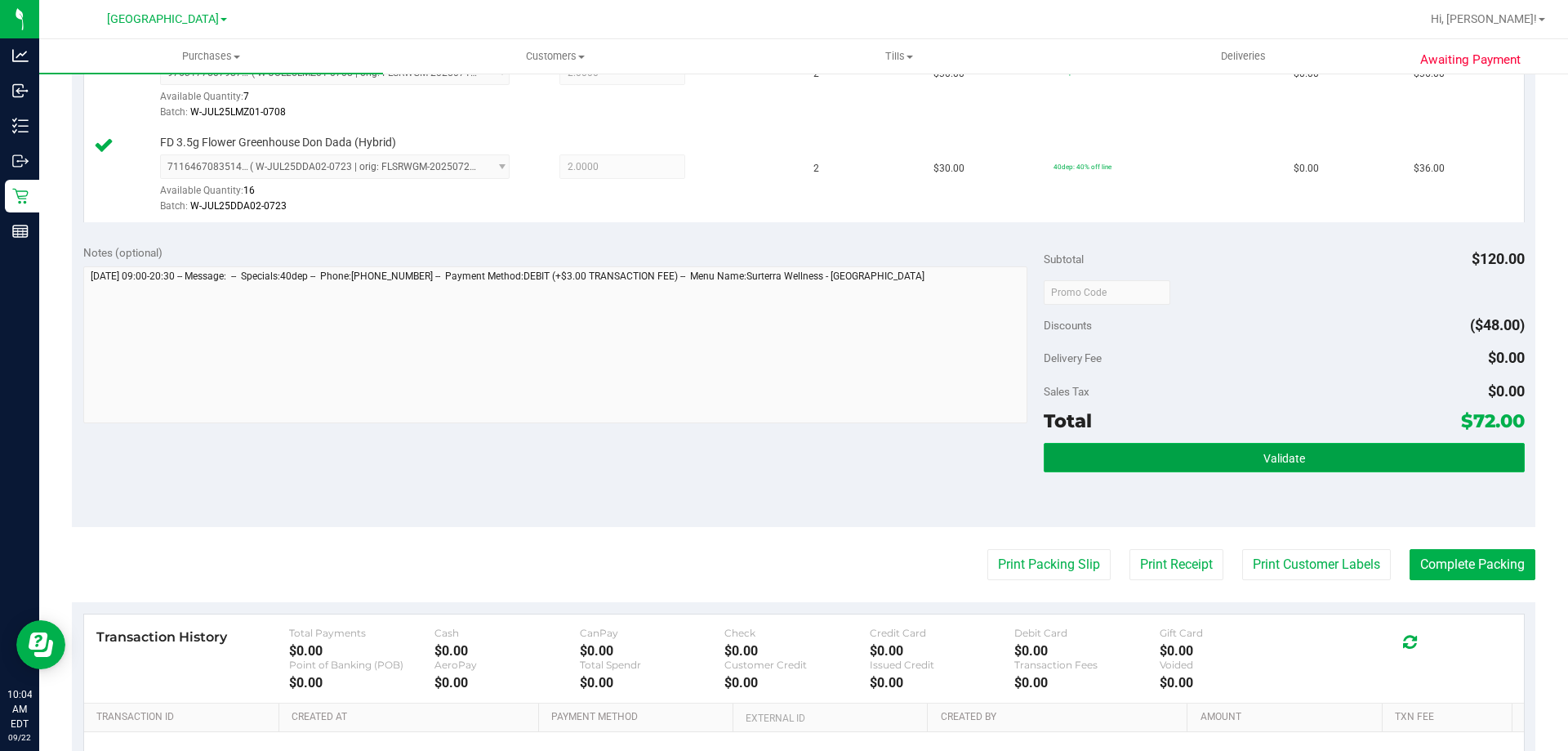
click at [1242, 462] on button "Validate" at bounding box center [1284, 457] width 480 height 29
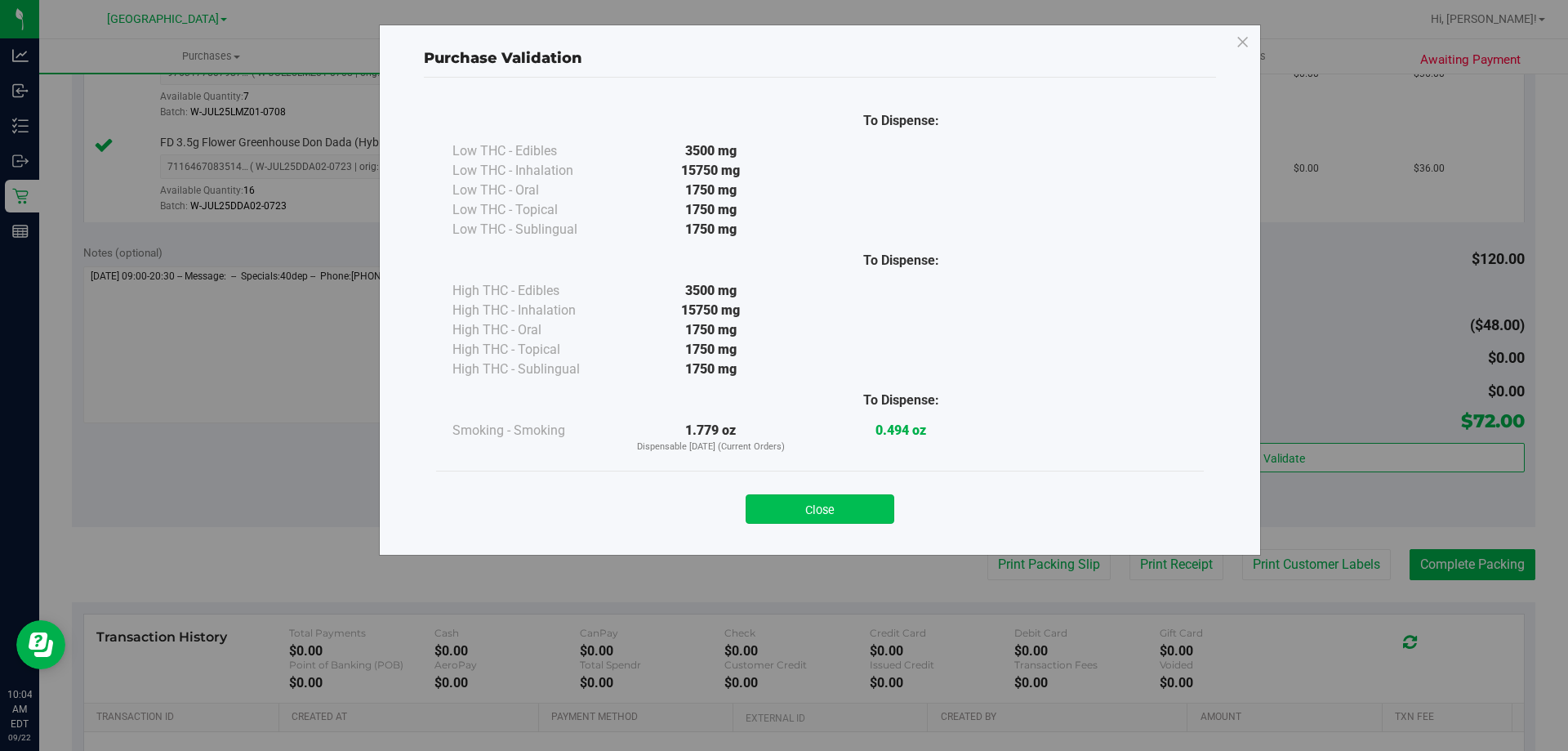
click at [845, 504] on button "Close" at bounding box center [820, 509] width 149 height 29
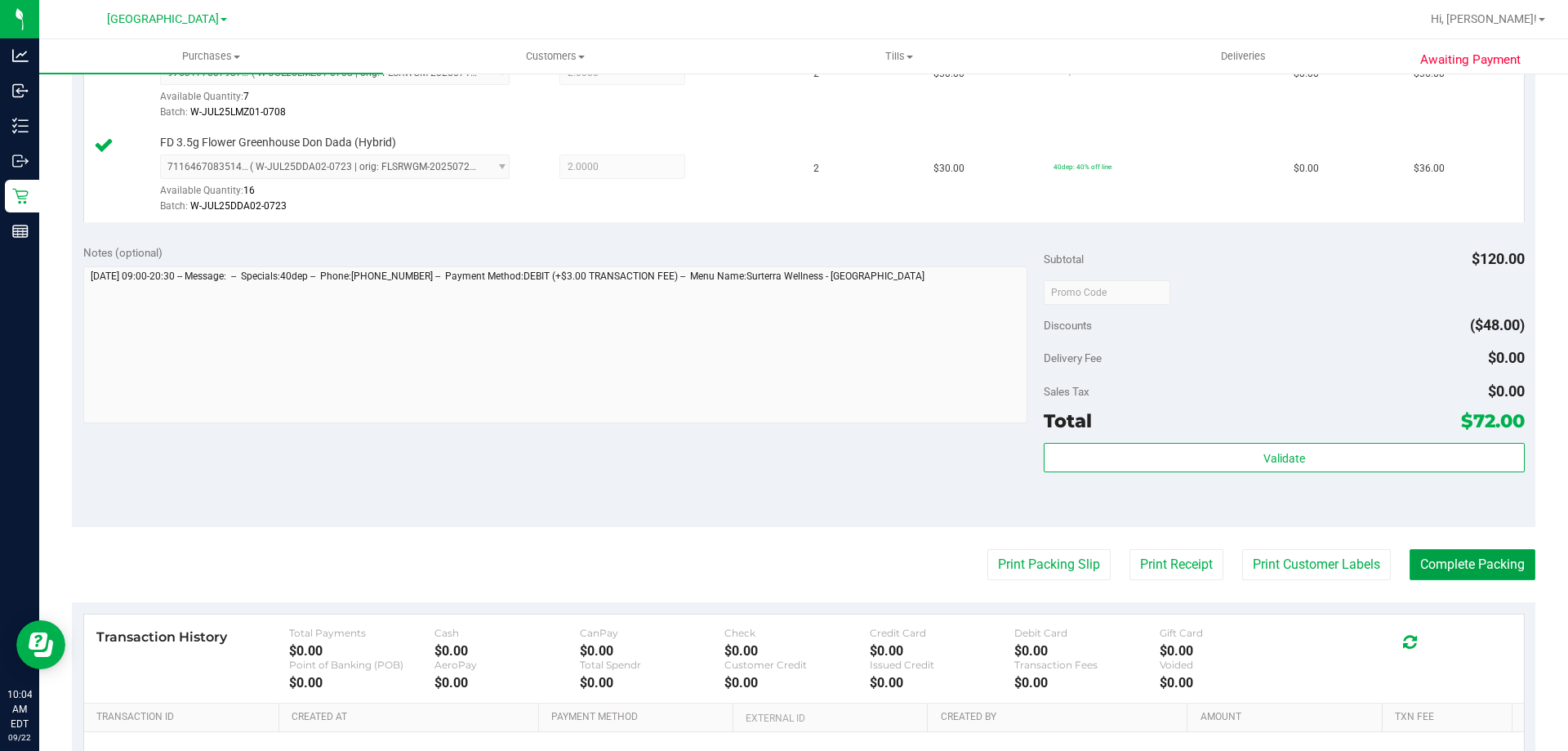
click at [1455, 571] on button "Complete Packing" at bounding box center [1472, 564] width 126 height 31
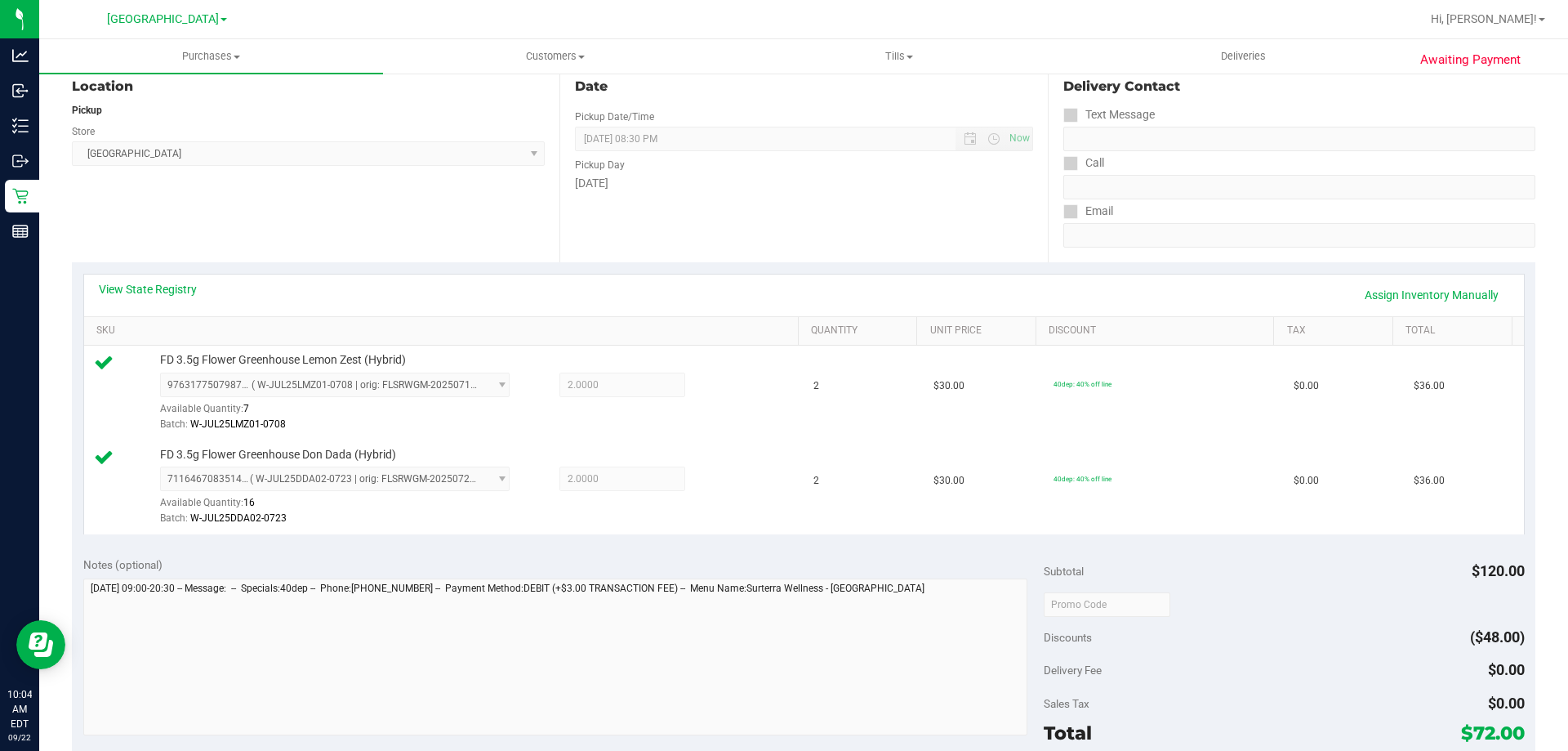
scroll to position [0, 0]
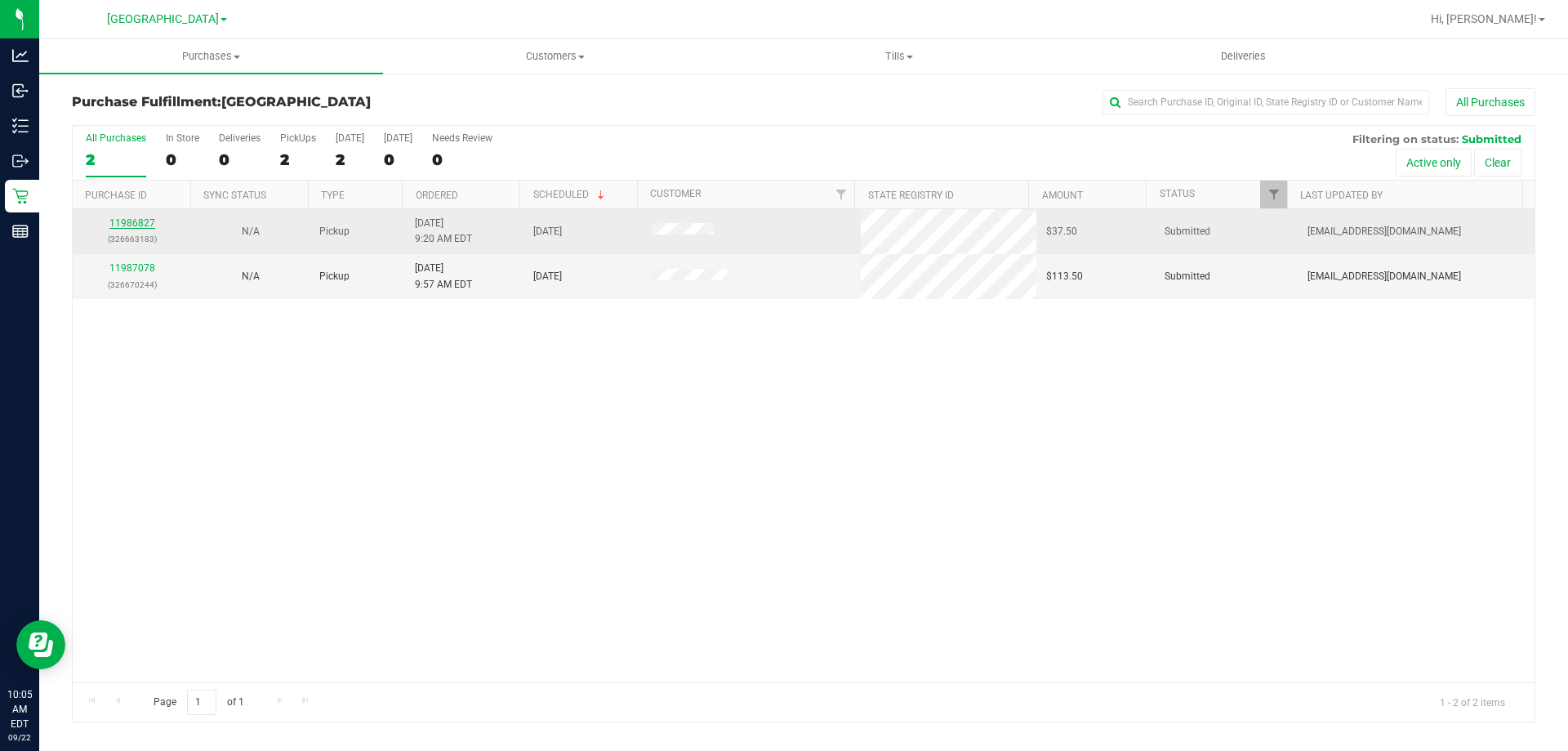
click at [134, 223] on link "11986827" at bounding box center [132, 223] width 45 height 11
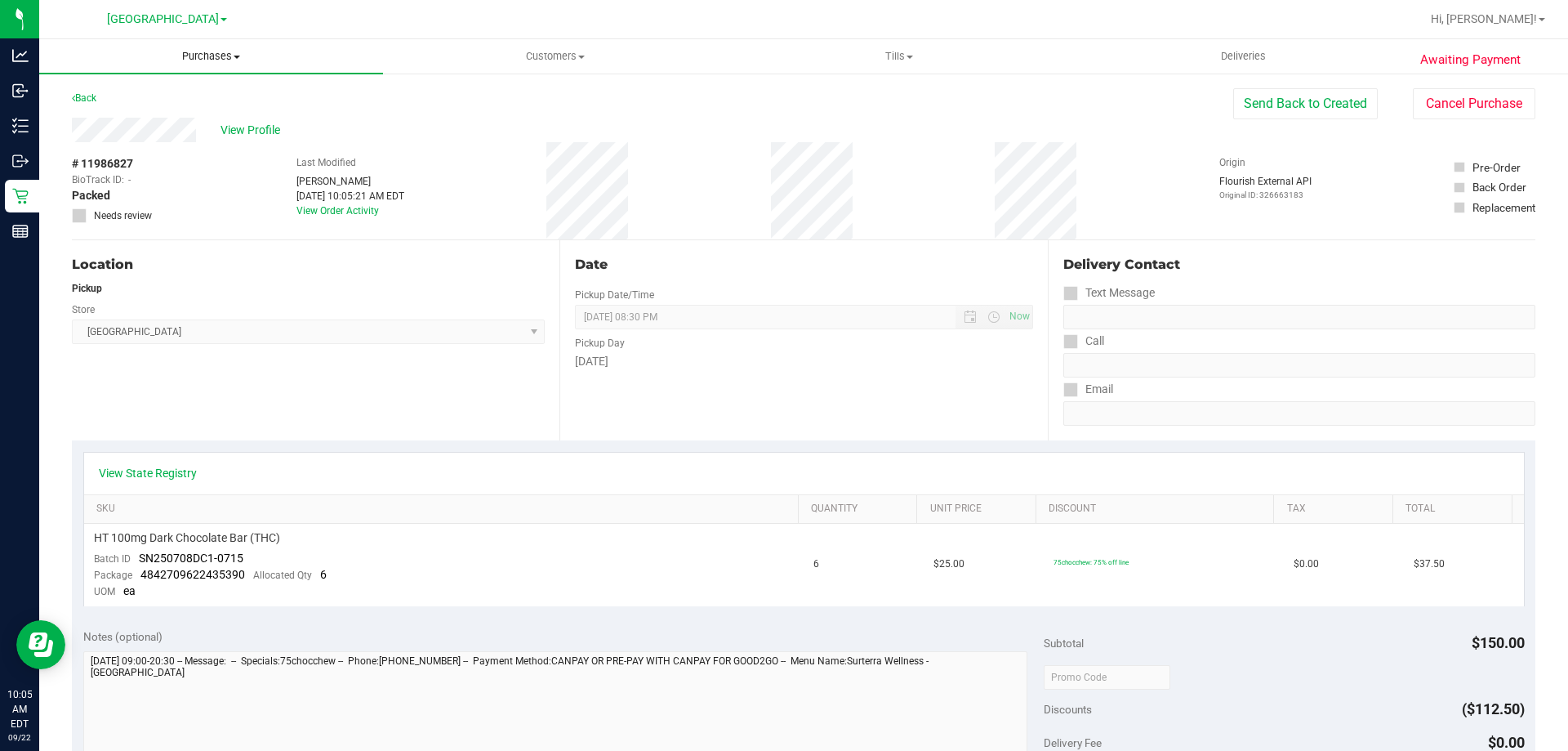
click at [246, 55] on span "Purchases" at bounding box center [211, 56] width 344 height 15
click at [219, 124] on li "Fulfillment" at bounding box center [211, 118] width 344 height 20
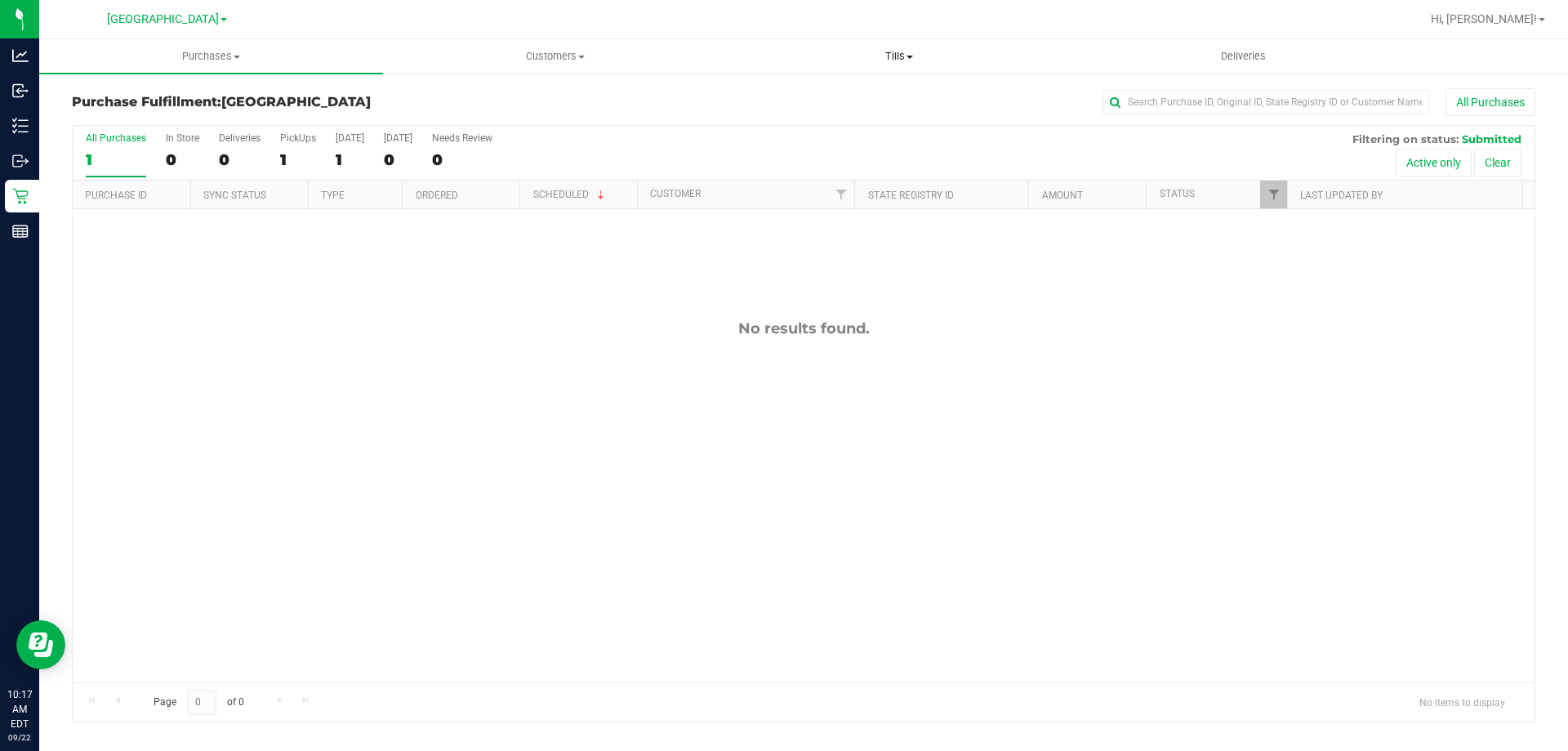
click at [778, 40] on uib-tab-heading "Tills Manage tills Reconcile e-payments" at bounding box center [899, 57] width 342 height 33
click at [617, 97] on div "All Purchases" at bounding box center [1048, 102] width 976 height 27
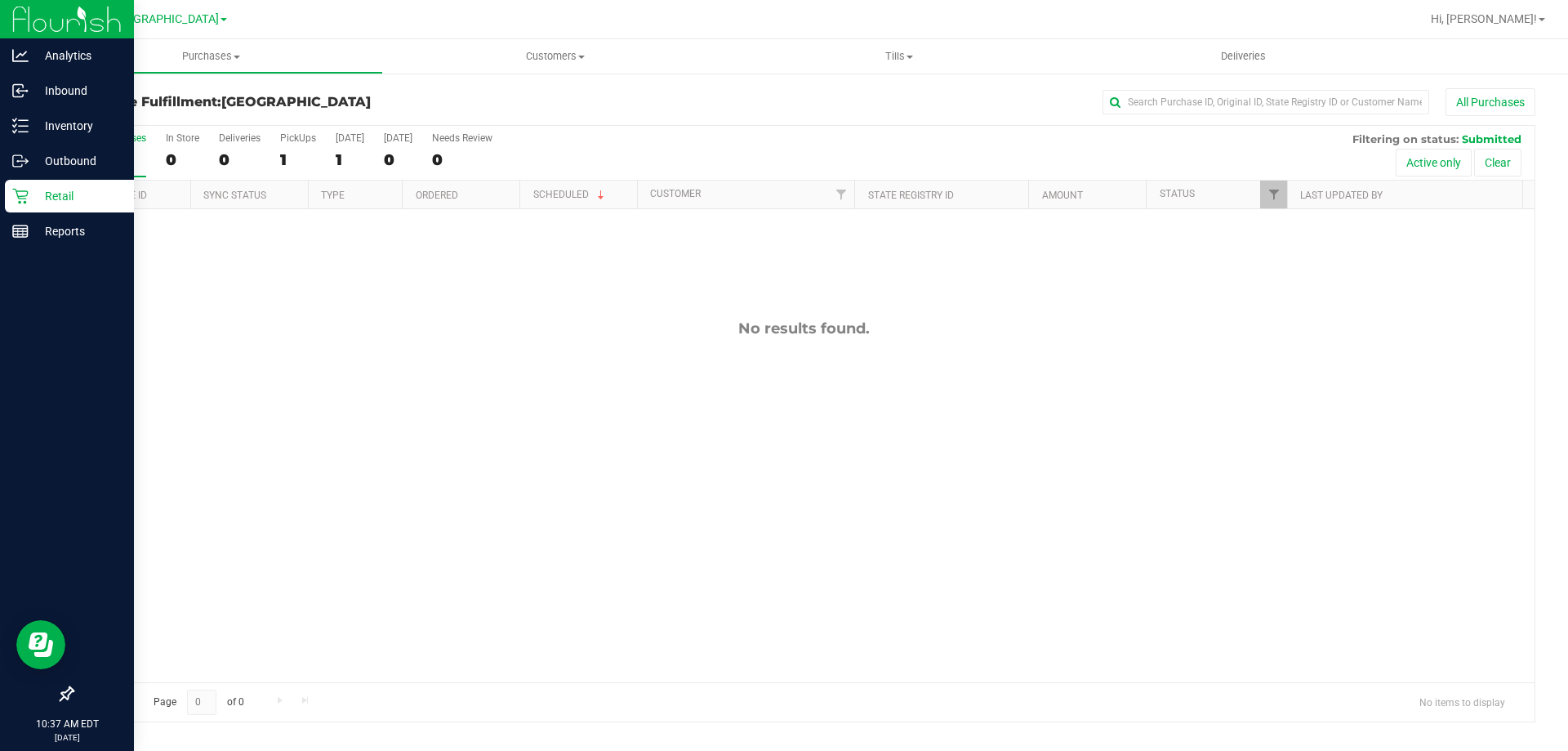
click at [45, 199] on p "Retail" at bounding box center [77, 196] width 98 height 20
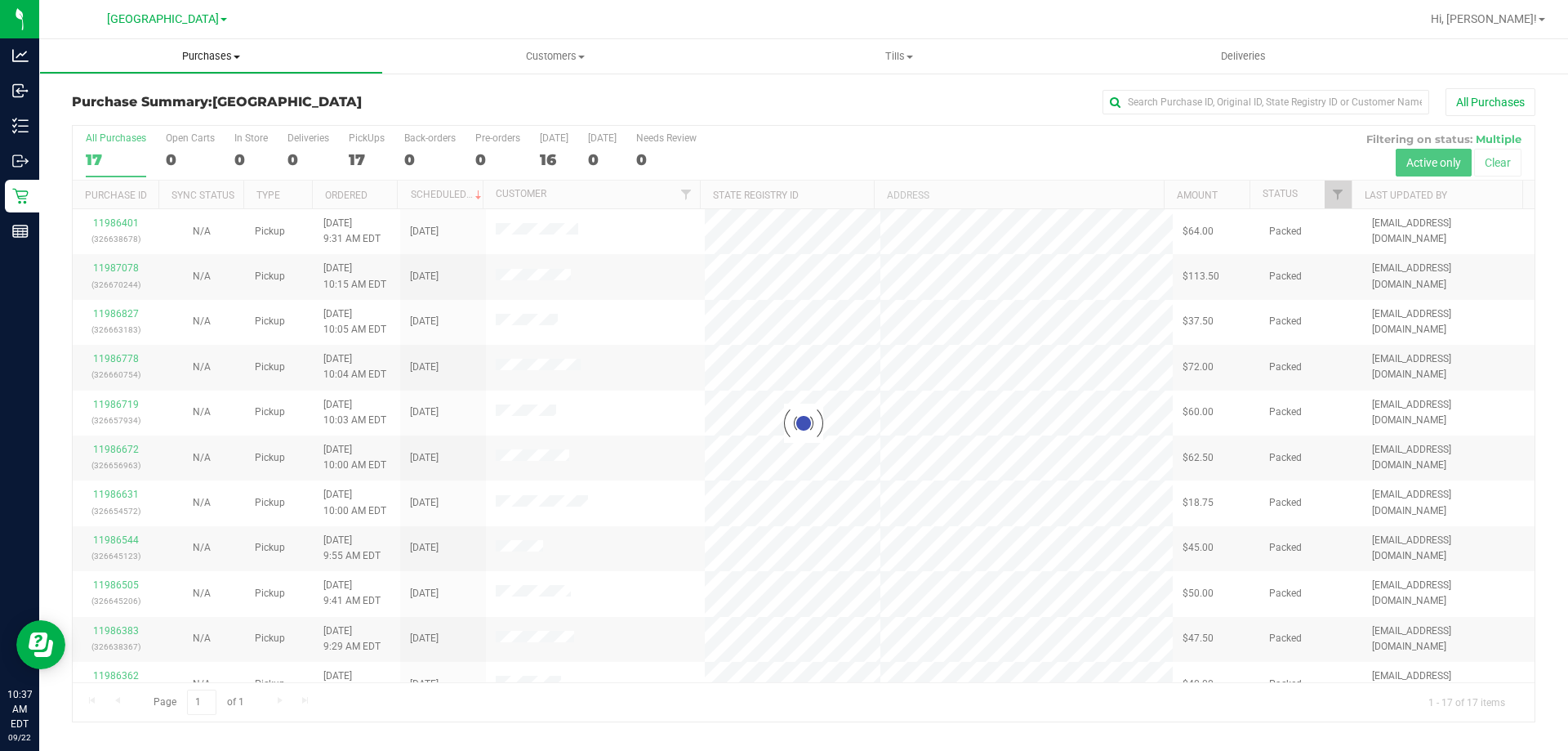
click at [218, 60] on span "Purchases" at bounding box center [211, 56] width 342 height 15
click at [211, 121] on li "Fulfillment" at bounding box center [211, 118] width 344 height 20
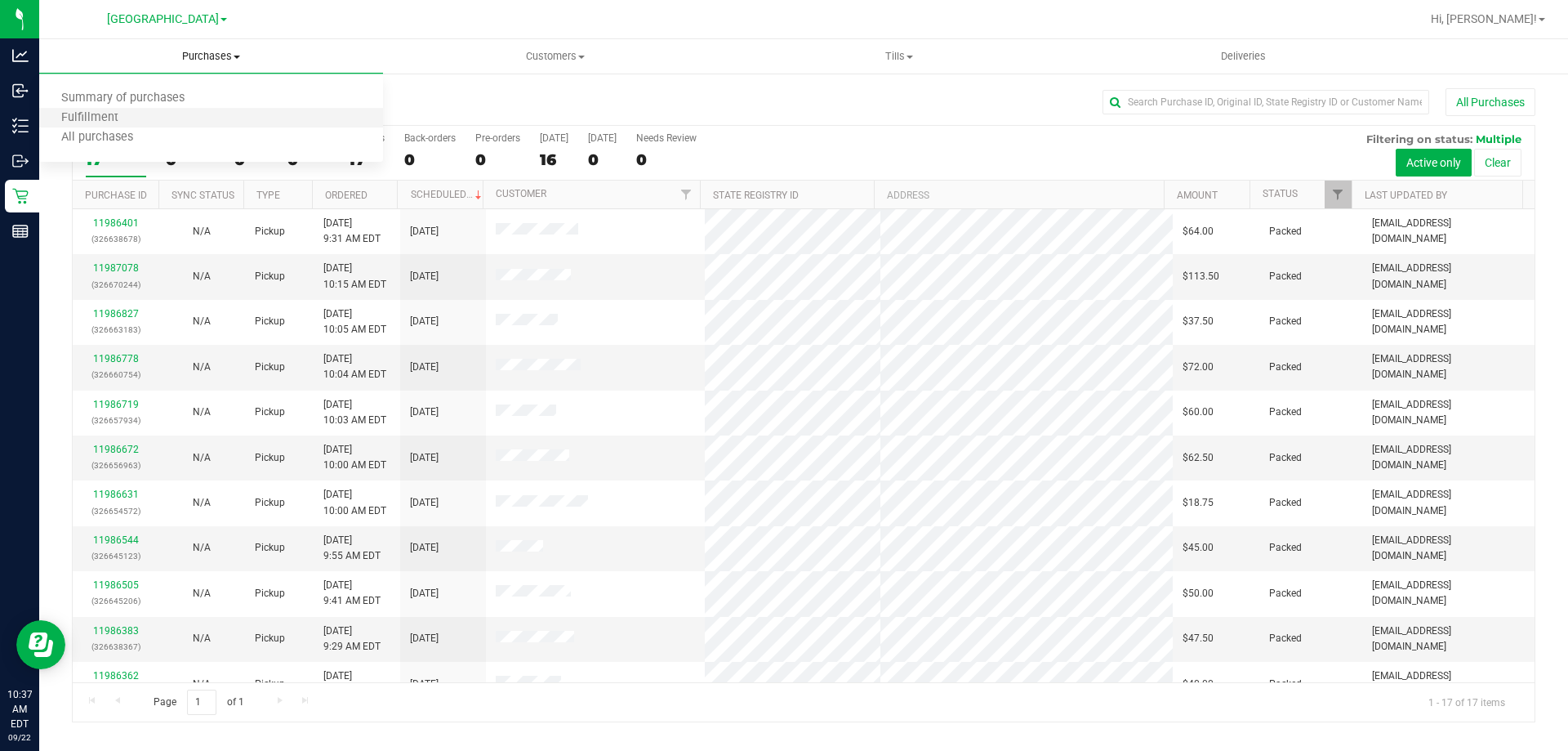
click at [252, 118] on li "Fulfillment" at bounding box center [211, 118] width 344 height 20
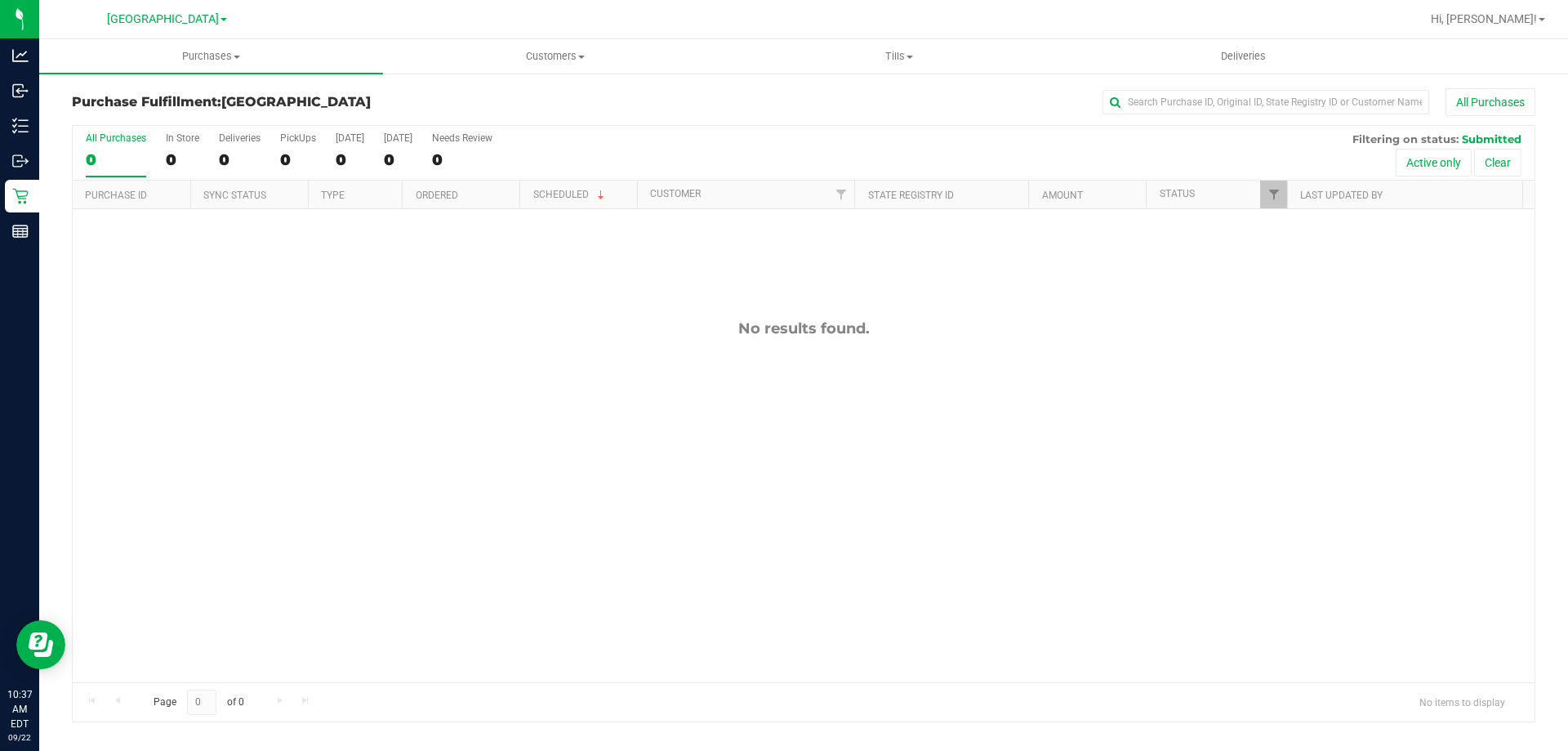
click at [515, 100] on h3 "Purchase Fulfillment: Palm Bay WC" at bounding box center [316, 102] width 488 height 15
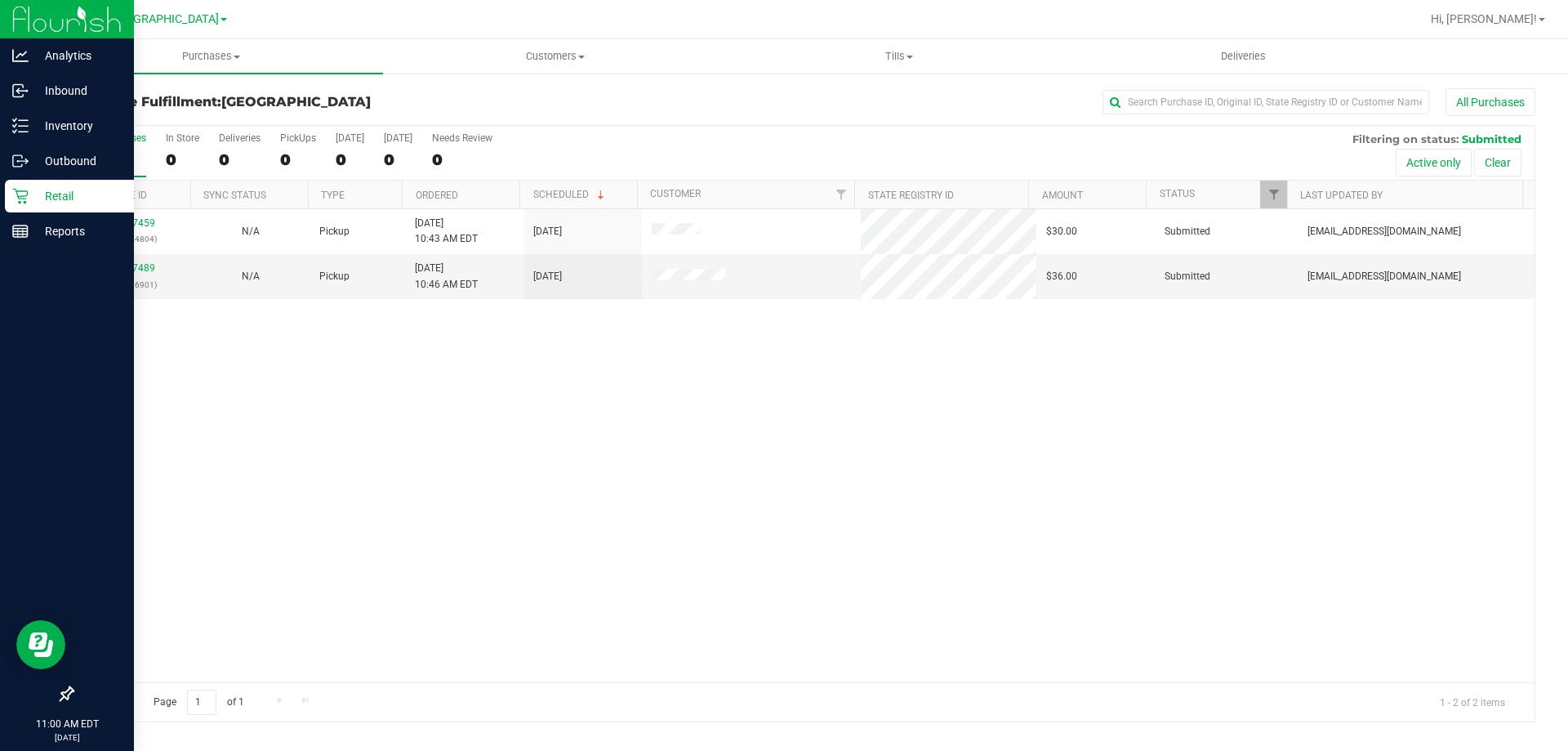
click at [47, 206] on p "Retail" at bounding box center [77, 196] width 98 height 20
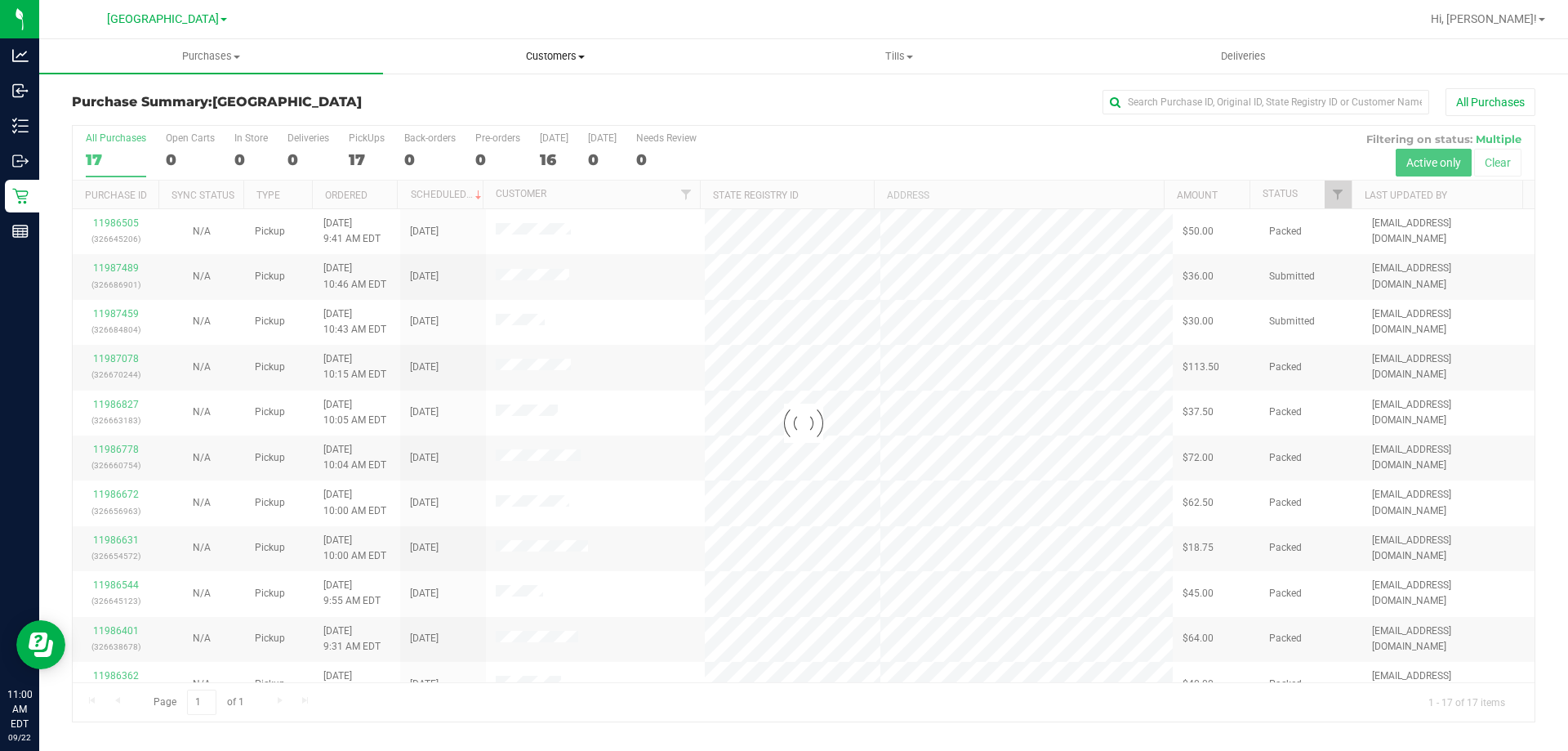
click at [582, 56] on span at bounding box center [582, 57] width 7 height 3
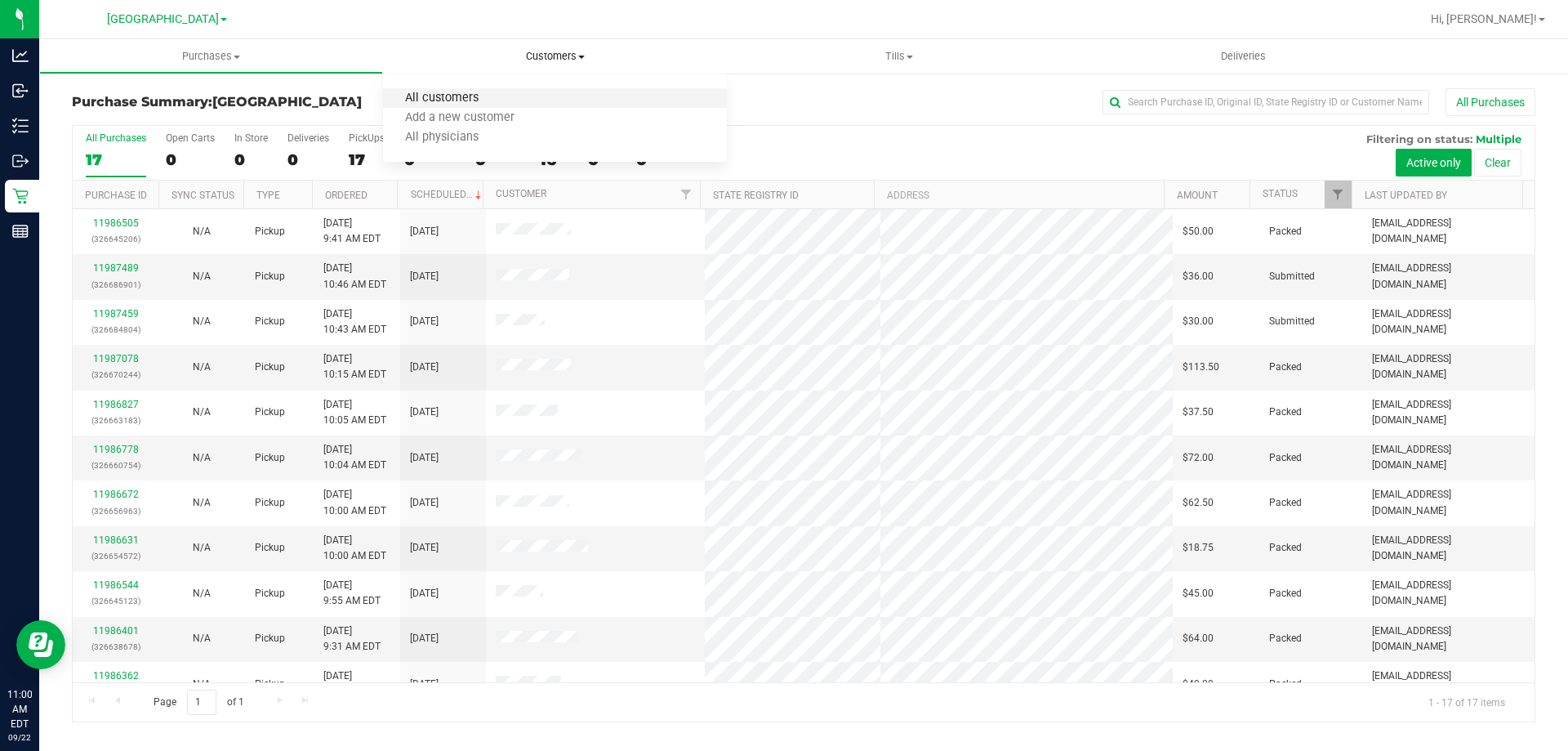
click at [463, 96] on span "All customers" at bounding box center [442, 98] width 117 height 14
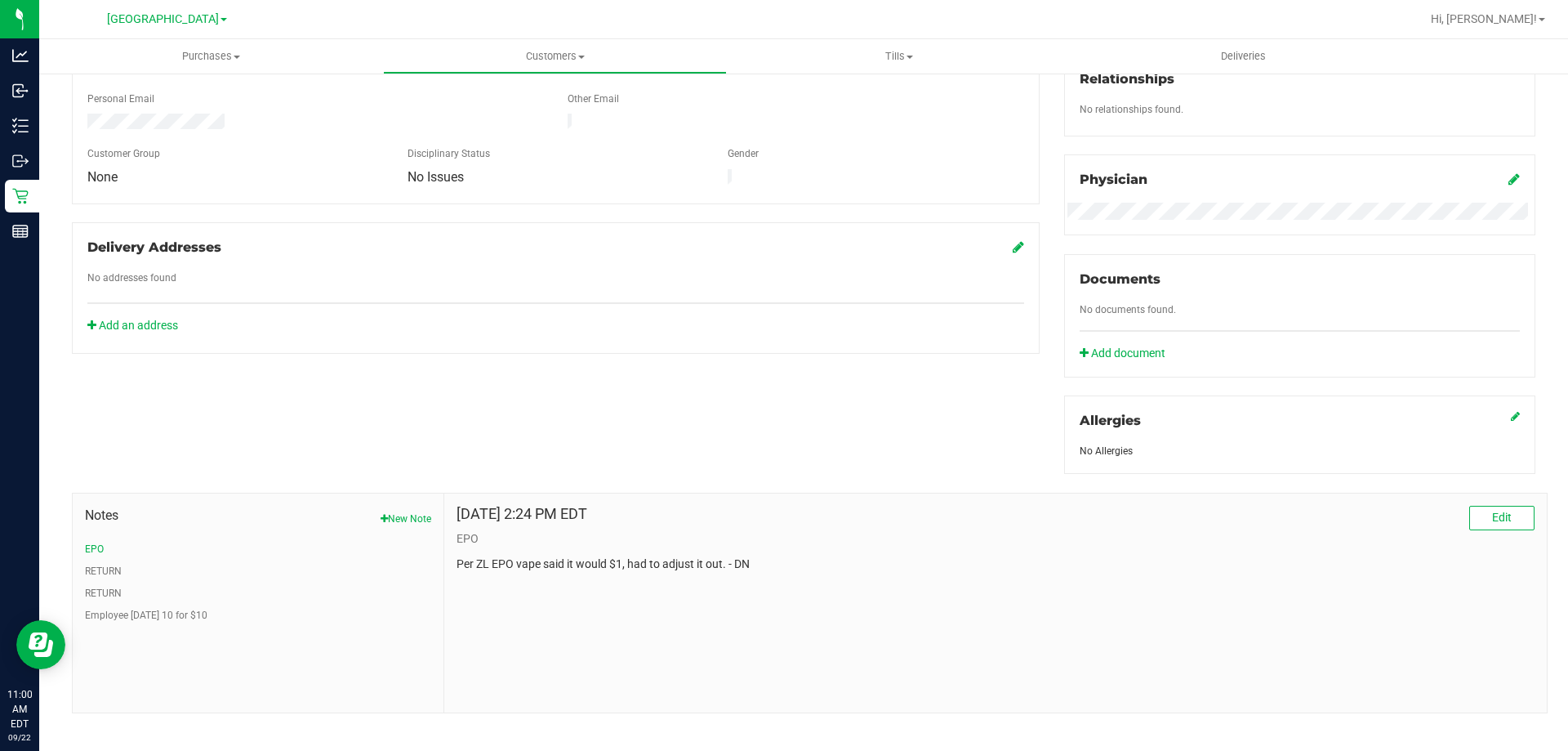
scroll to position [431, 0]
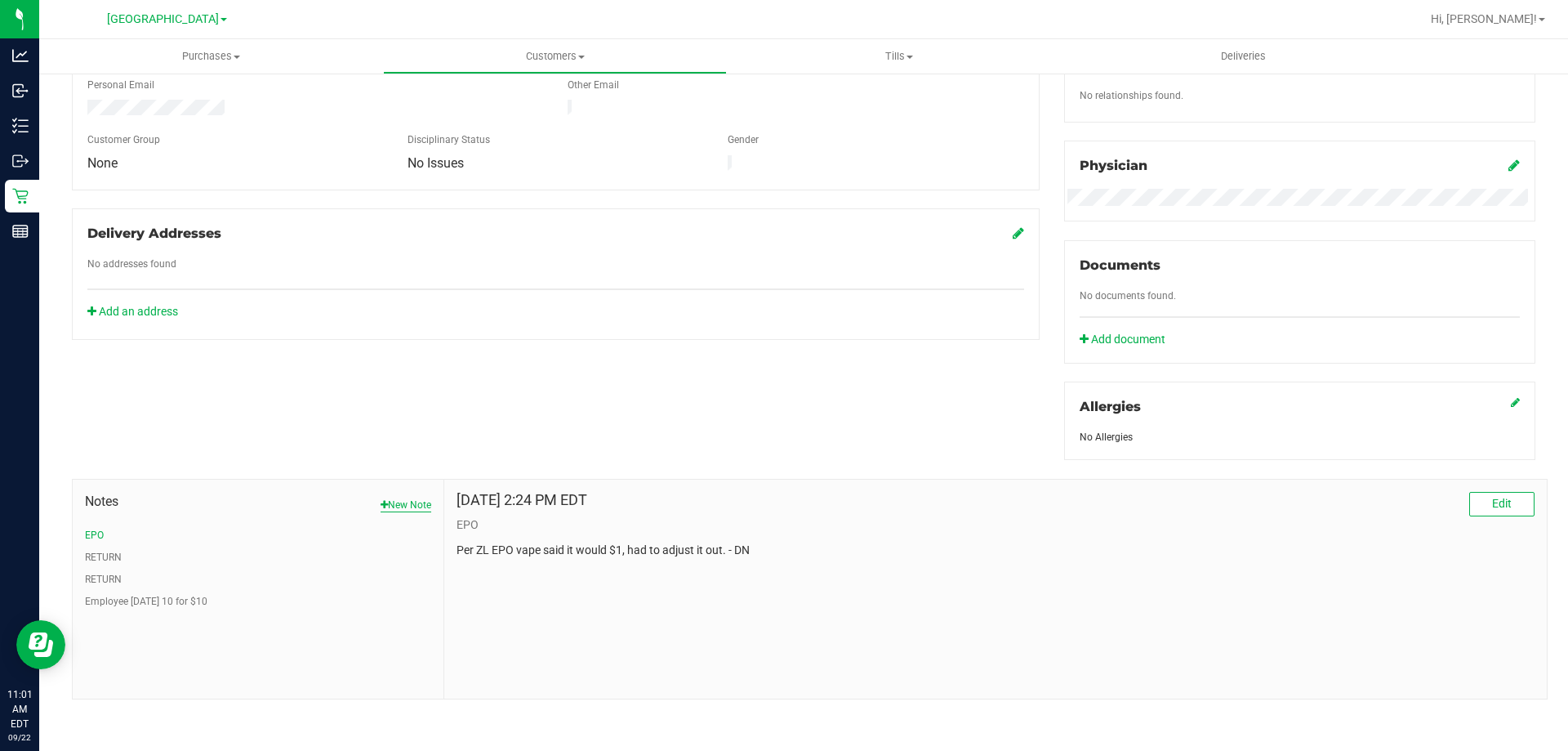
click at [399, 501] on button "New Note" at bounding box center [406, 504] width 50 height 15
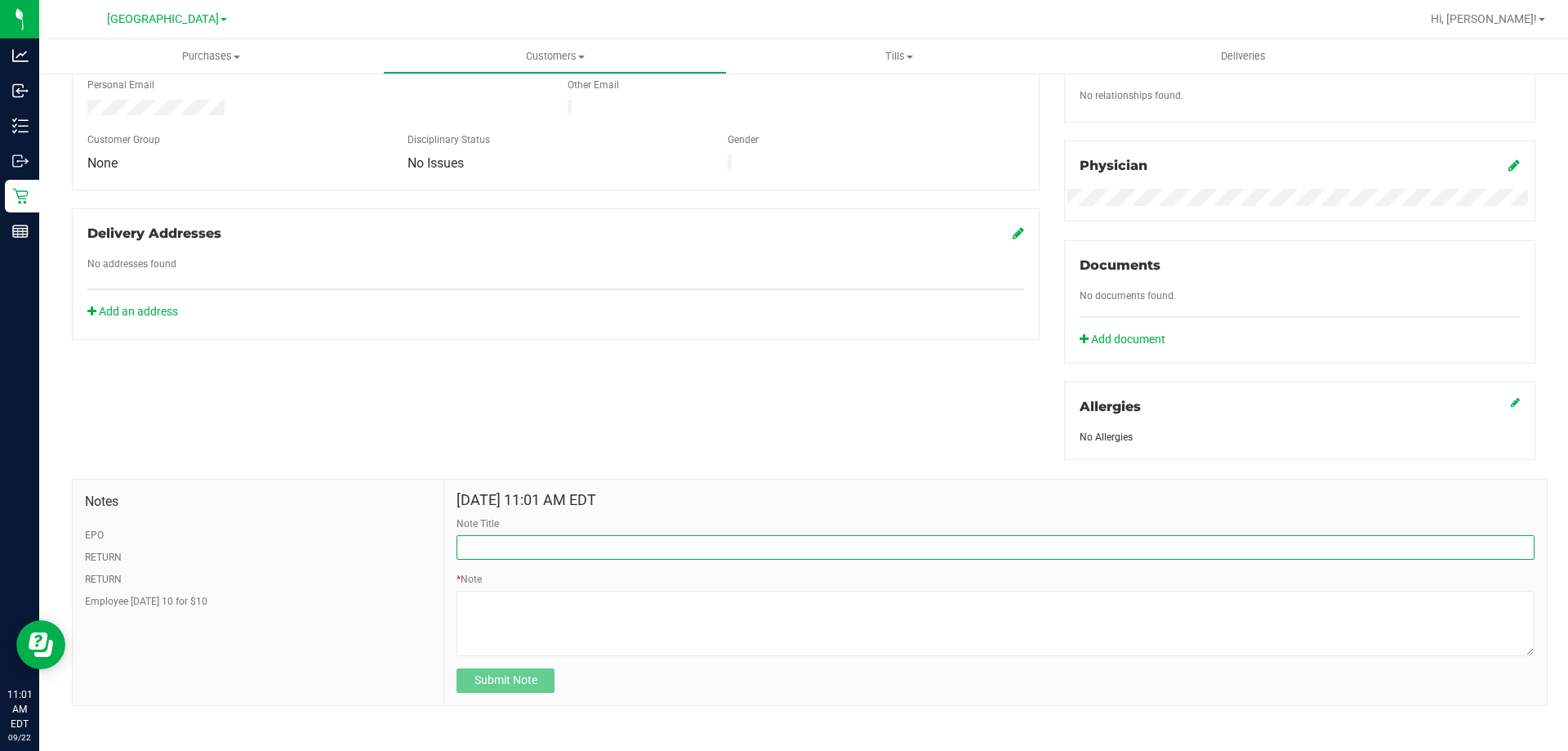
click at [520, 552] on input "Note Title" at bounding box center [995, 547] width 1078 height 25
type input "REFUSED SOP"
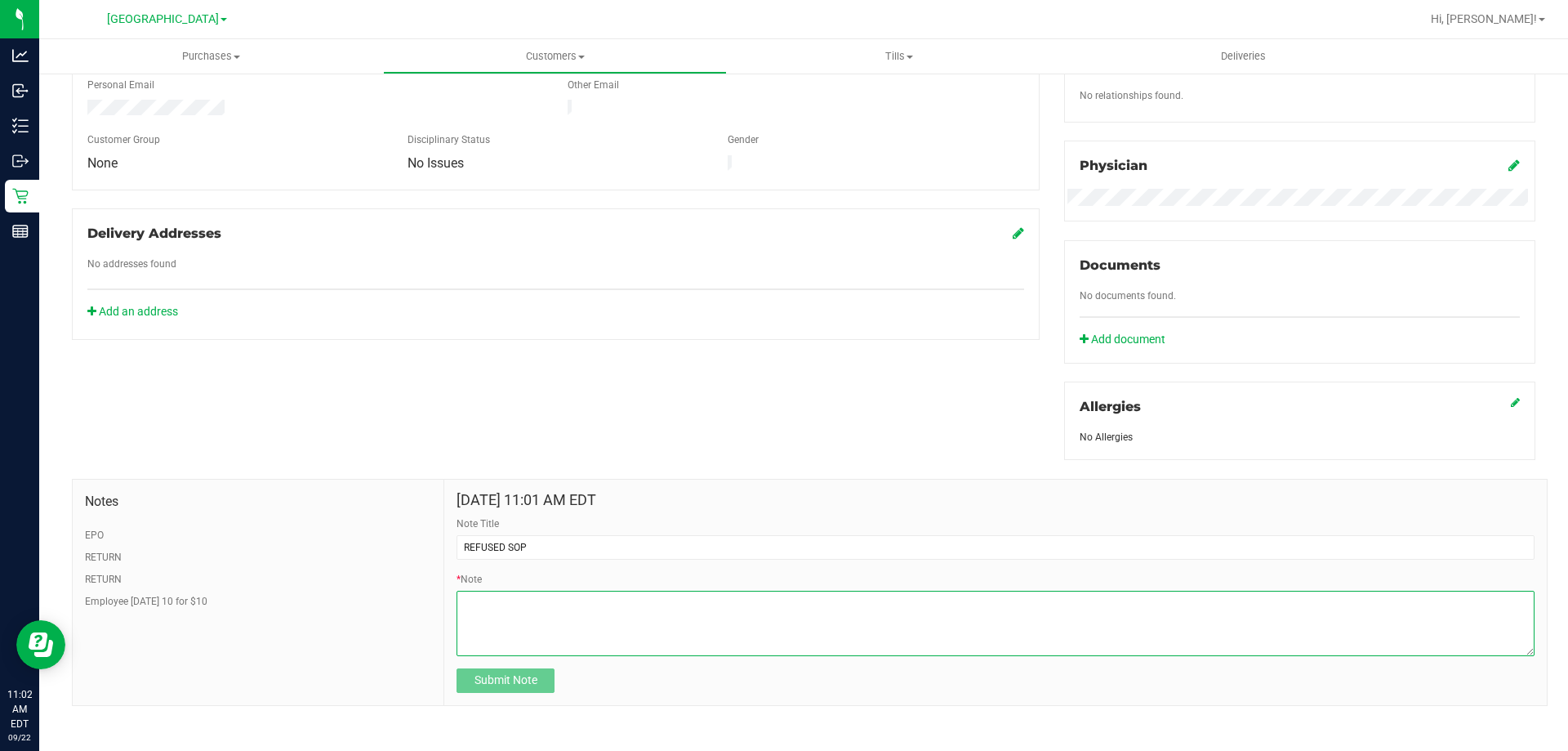
click at [592, 598] on textarea "* Note" at bounding box center [995, 623] width 1078 height 65
click at [466, 597] on textarea "* Note" at bounding box center [995, 623] width 1078 height 65
click at [686, 603] on textarea "* Note" at bounding box center [995, 623] width 1078 height 65
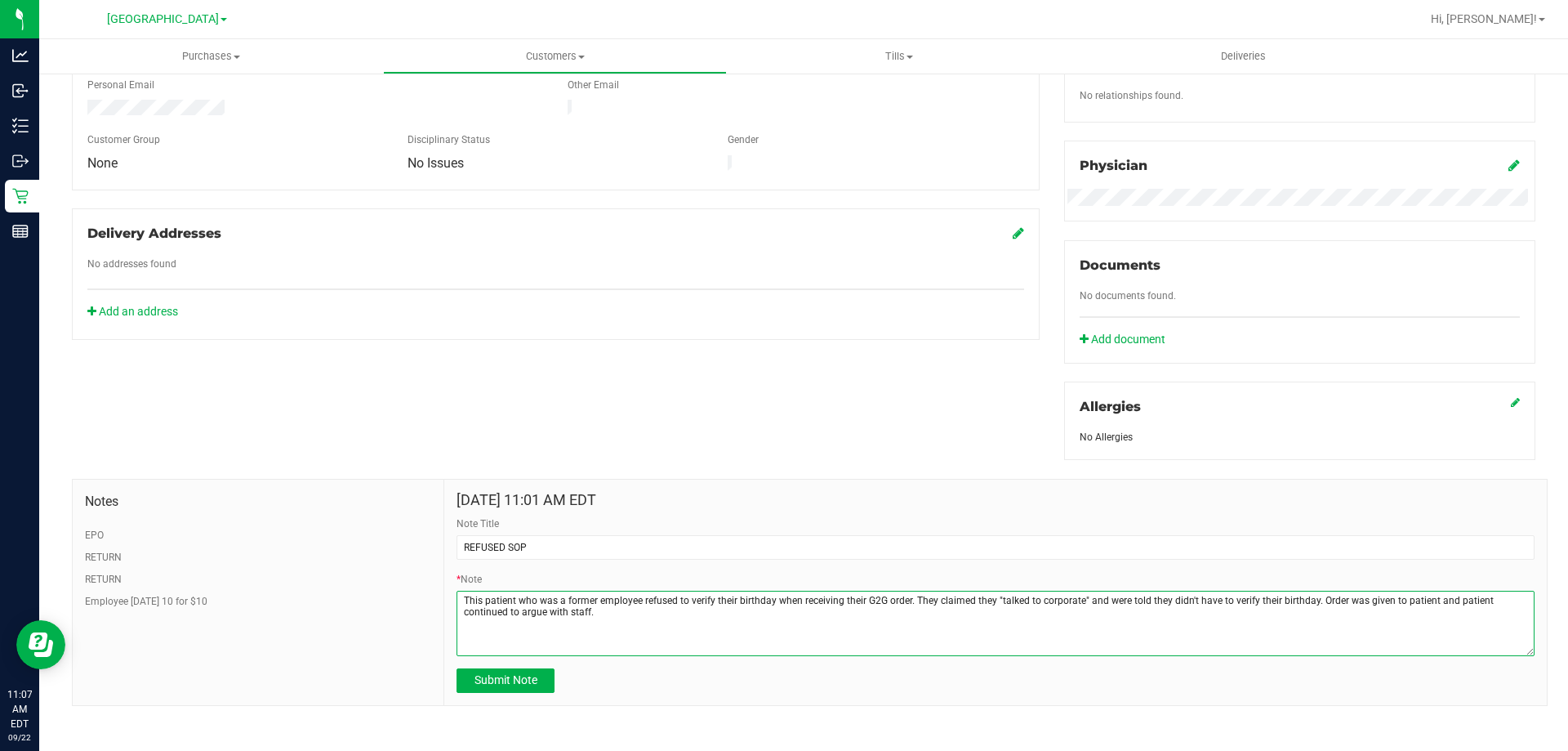
click at [1484, 603] on textarea "* Note" at bounding box center [995, 623] width 1078 height 65
click at [1069, 631] on textarea "* Note" at bounding box center [995, 623] width 1078 height 65
type textarea "This patient who was a former employee refused to verify their birthday when re…"
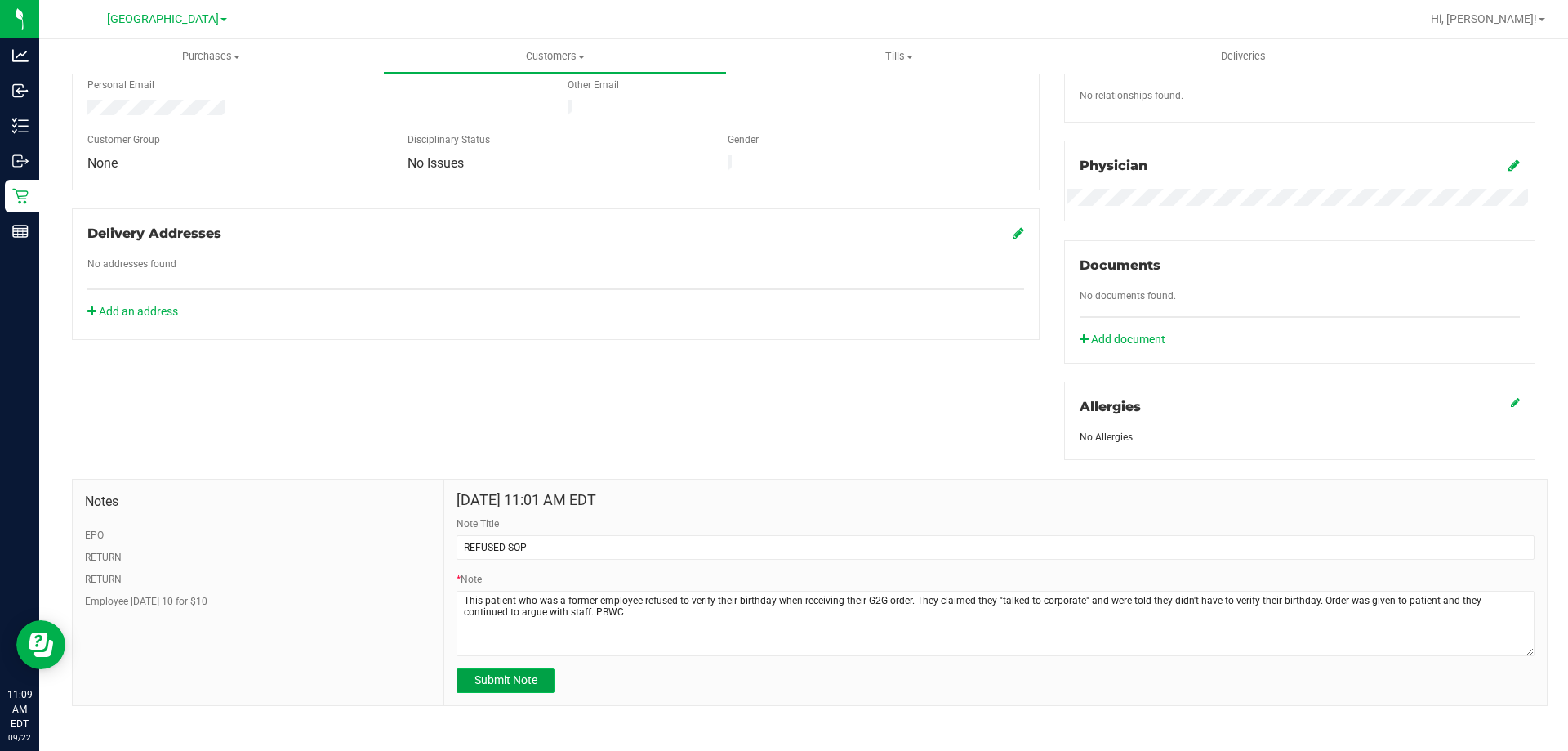
click at [509, 688] on button "Submit Note" at bounding box center [505, 681] width 98 height 25
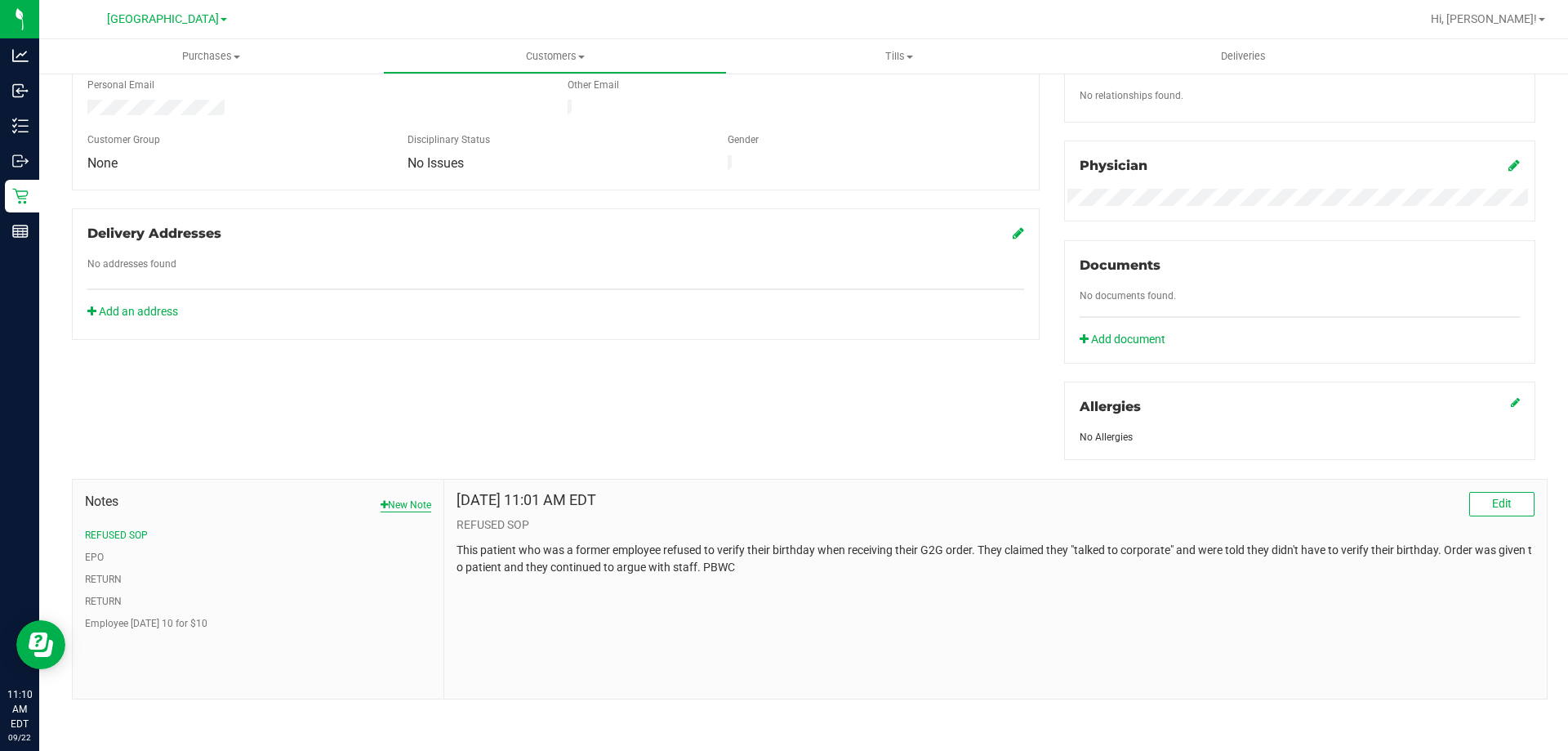
click at [395, 505] on button "New Note" at bounding box center [406, 504] width 50 height 15
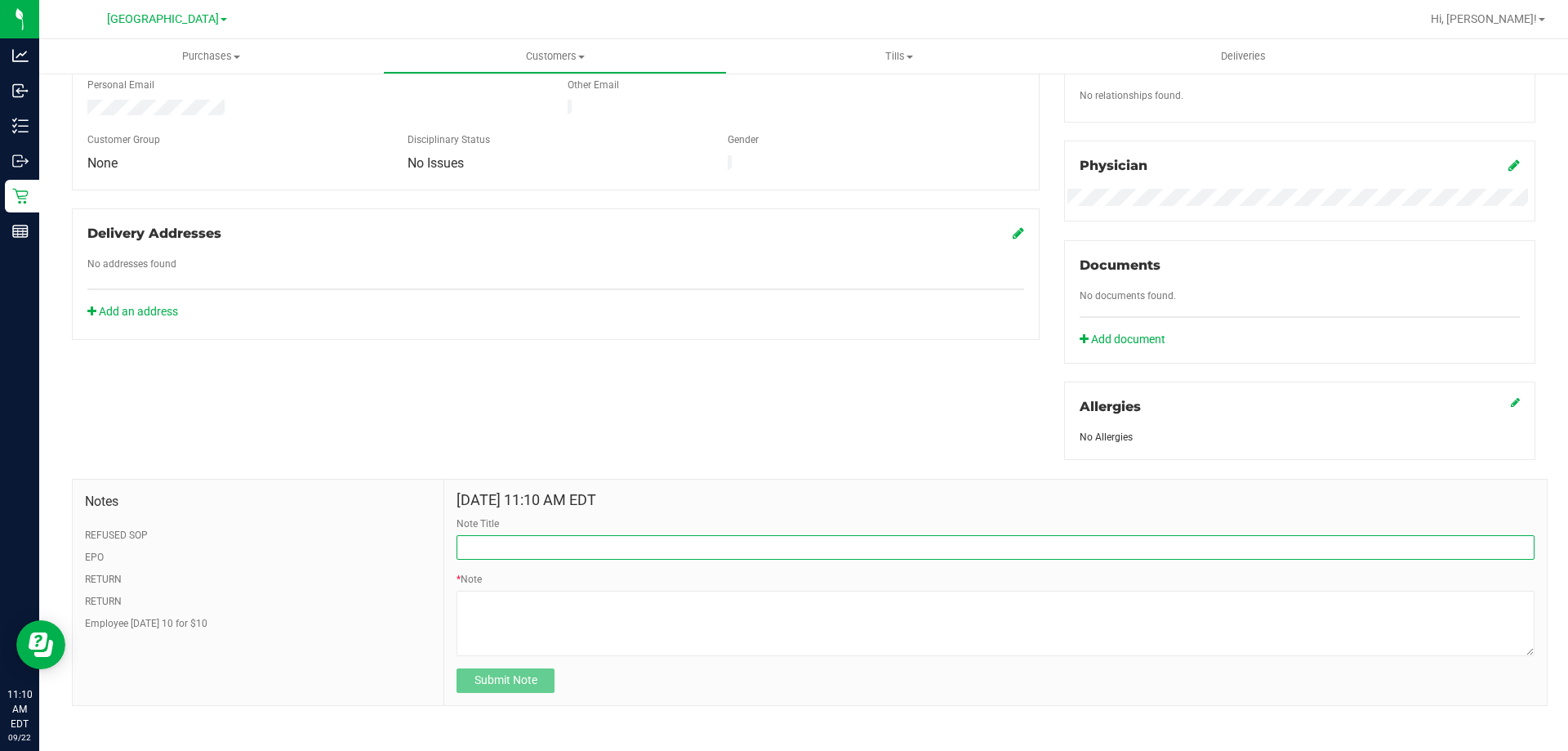
click at [504, 545] on input "Note Title" at bounding box center [995, 547] width 1078 height 25
type input "P"
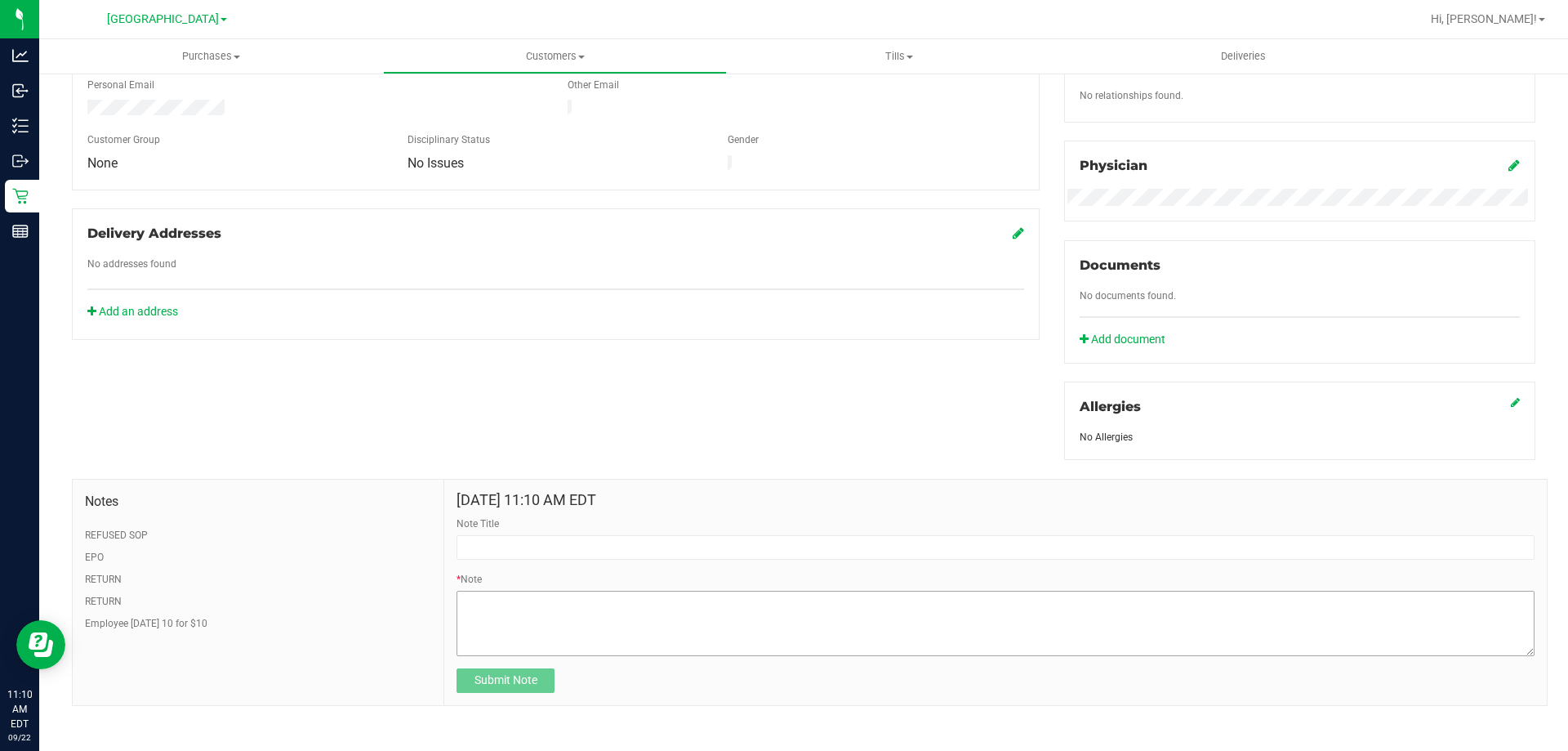
click at [536, 599] on textarea "* Note" at bounding box center [995, 623] width 1078 height 65
type textarea "p"
type textarea "Patient writes deceiving notes in"
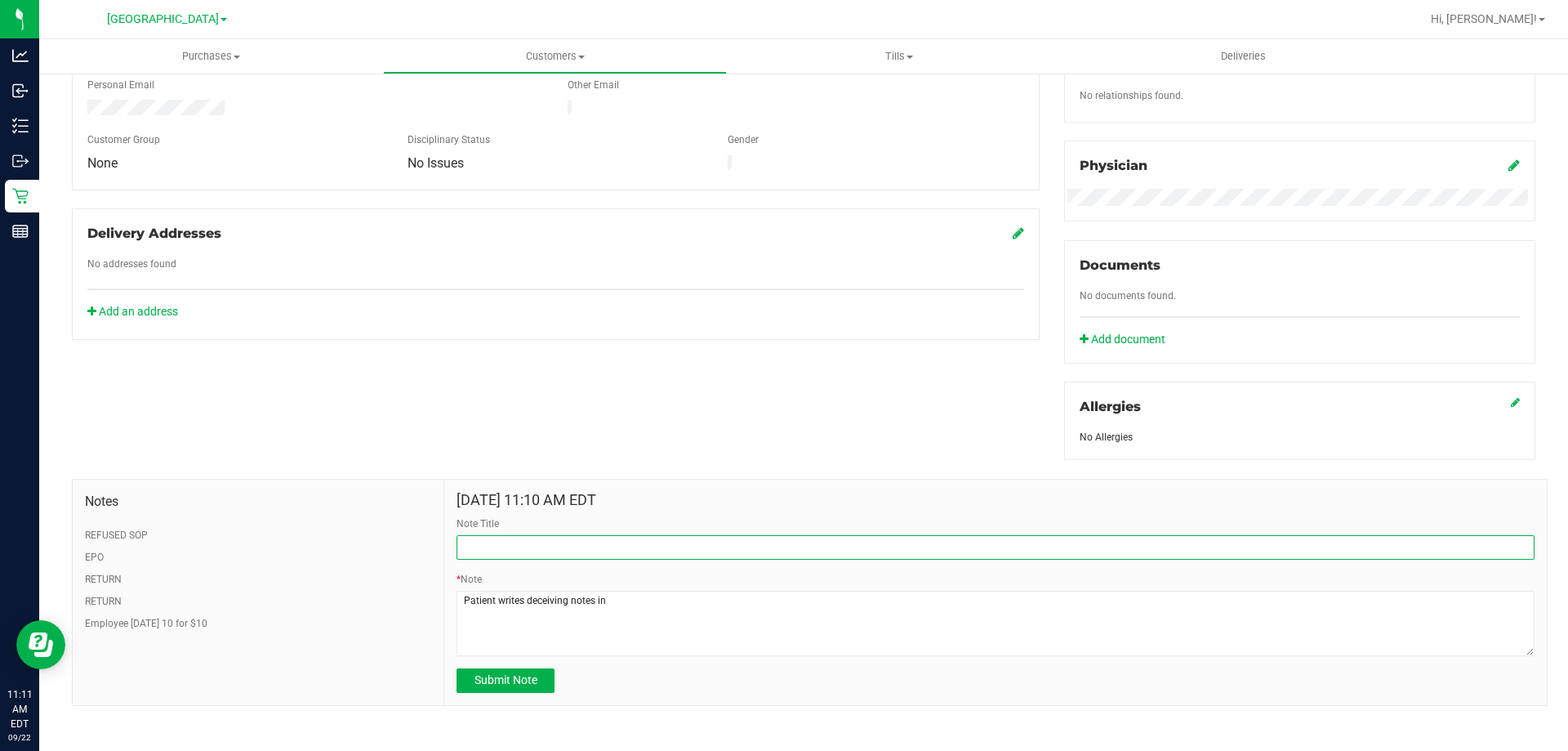
click at [656, 555] on input "Note Title" at bounding box center [995, 547] width 1078 height 25
type input "STAY VIGILANT WITH PACKING ORDERS"
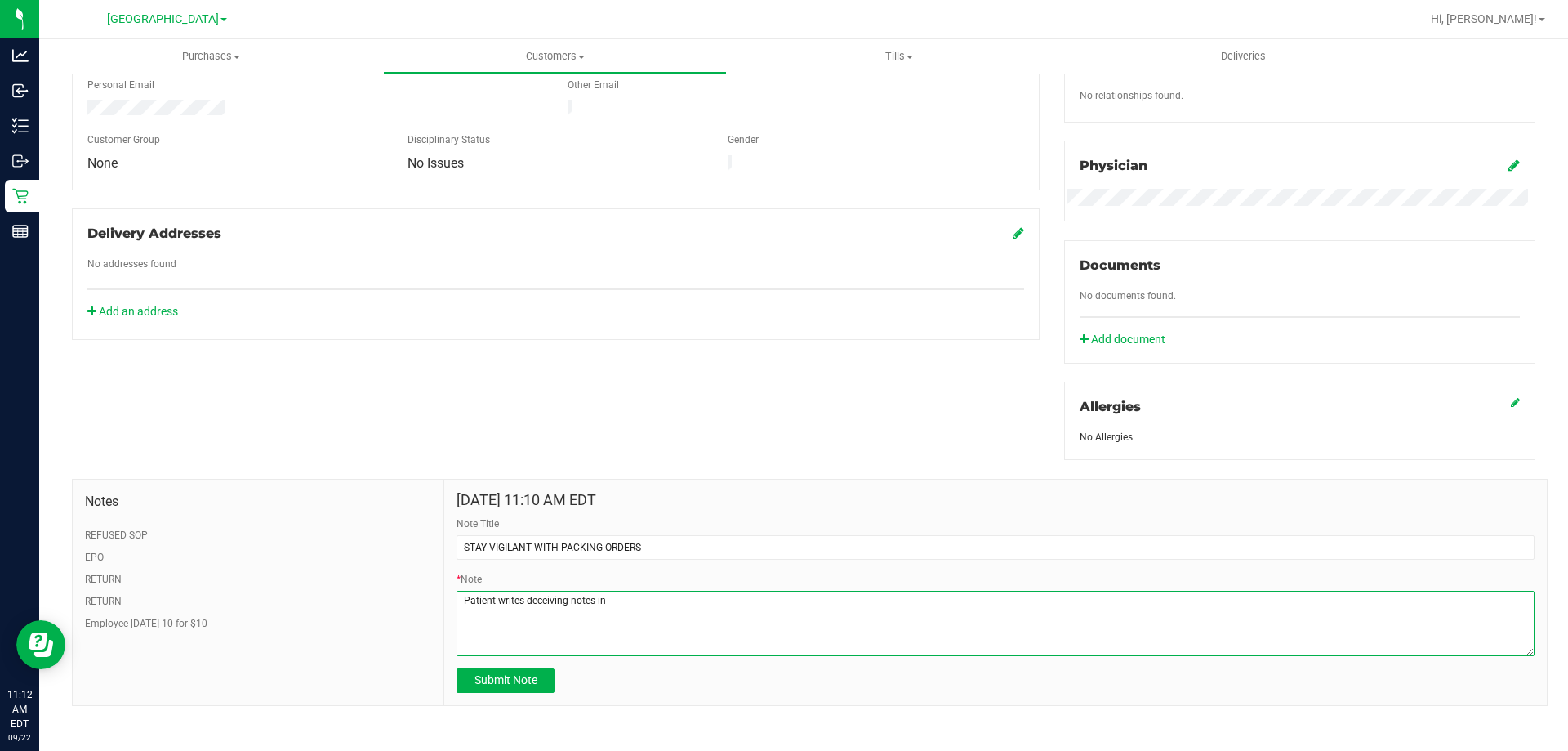
click at [727, 611] on textarea "* Note" at bounding box center [995, 623] width 1078 height 65
click at [870, 597] on textarea "* Note" at bounding box center [995, 623] width 1078 height 65
click at [927, 603] on textarea "* Note" at bounding box center [995, 623] width 1078 height 65
click at [1071, 606] on textarea "* Note" at bounding box center [995, 623] width 1078 height 65
type textarea "Patient writes deceiving notes in their pickup orders claiming they applied the…"
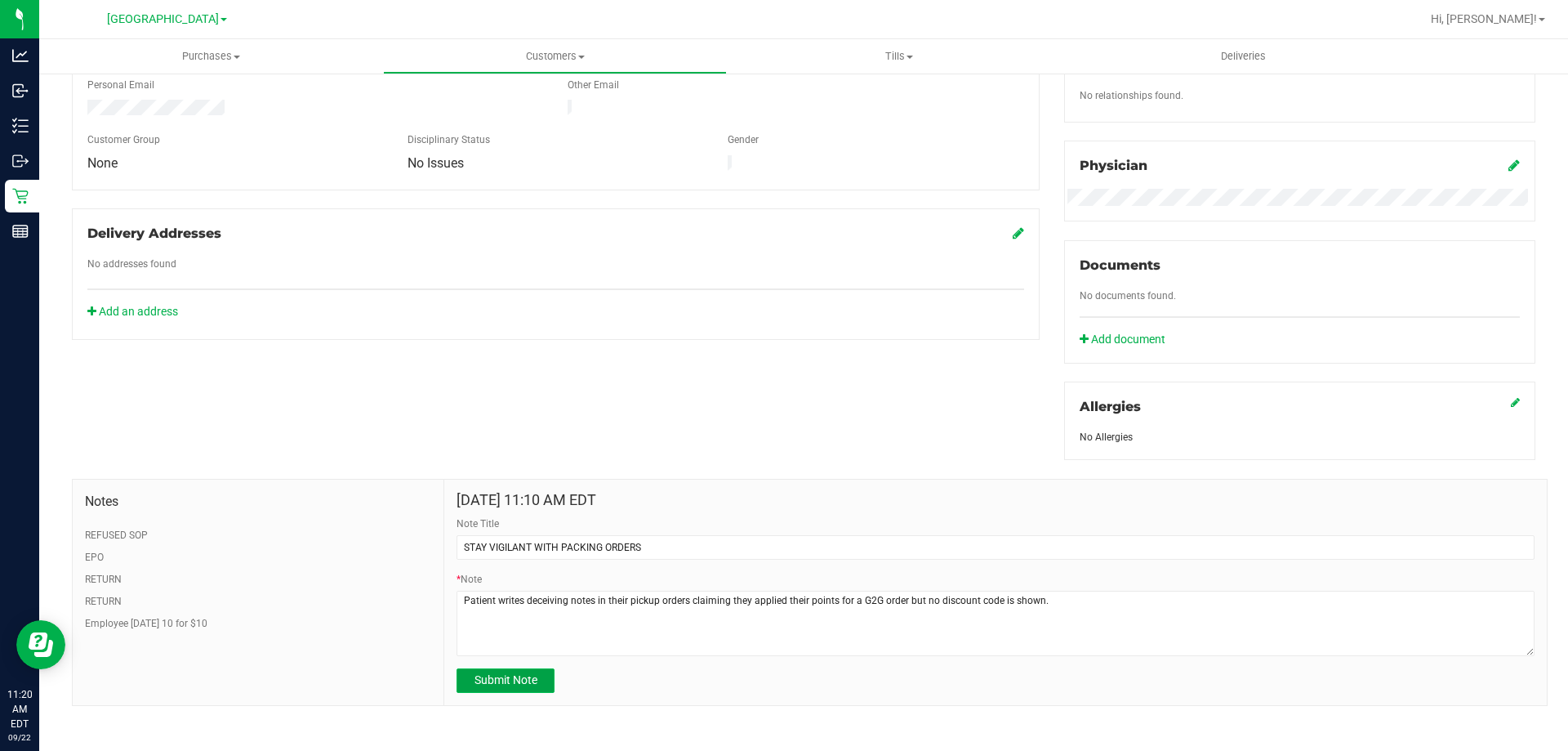
click at [498, 688] on button "Submit Note" at bounding box center [505, 681] width 98 height 25
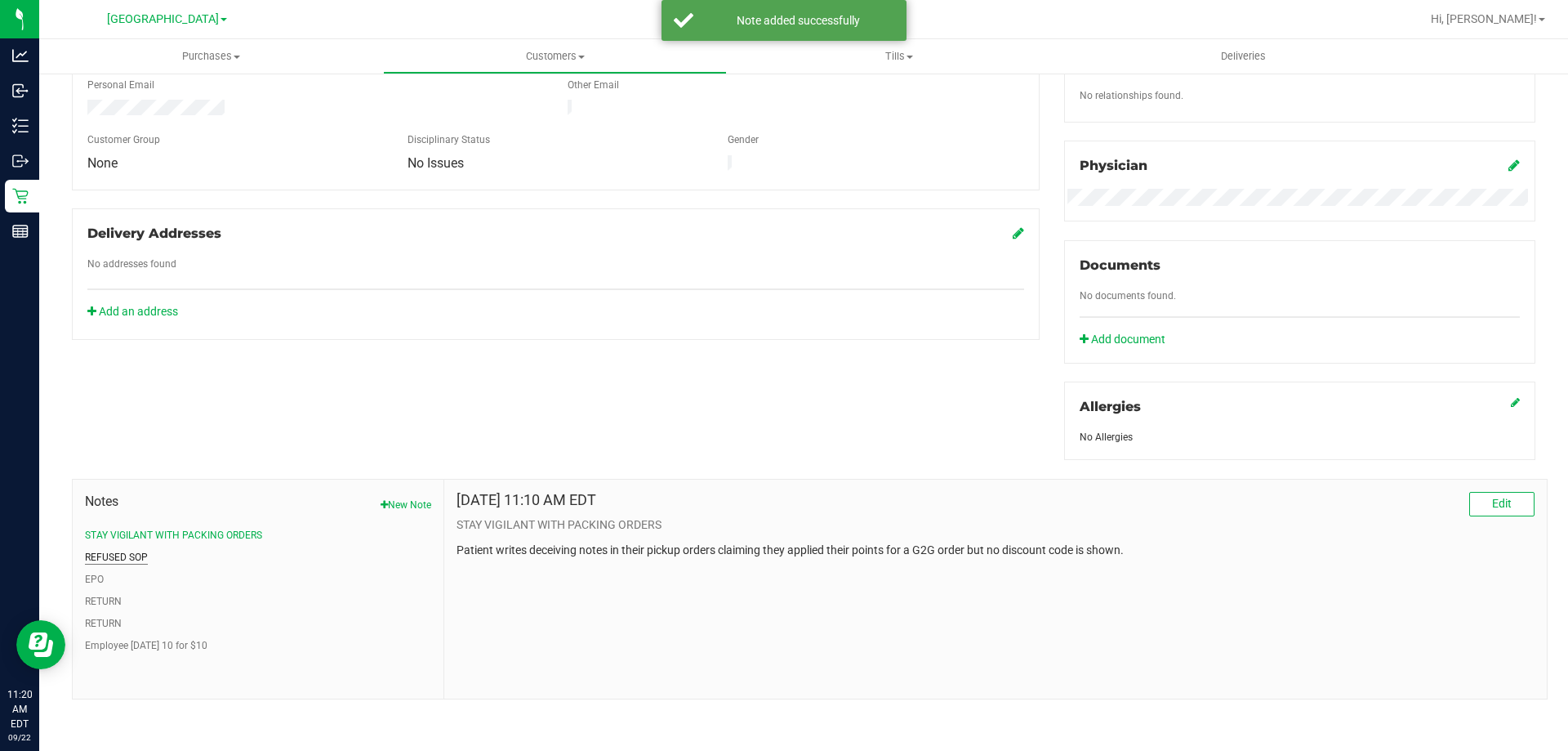
click at [131, 560] on button "REFUSED SOP" at bounding box center [116, 557] width 62 height 15
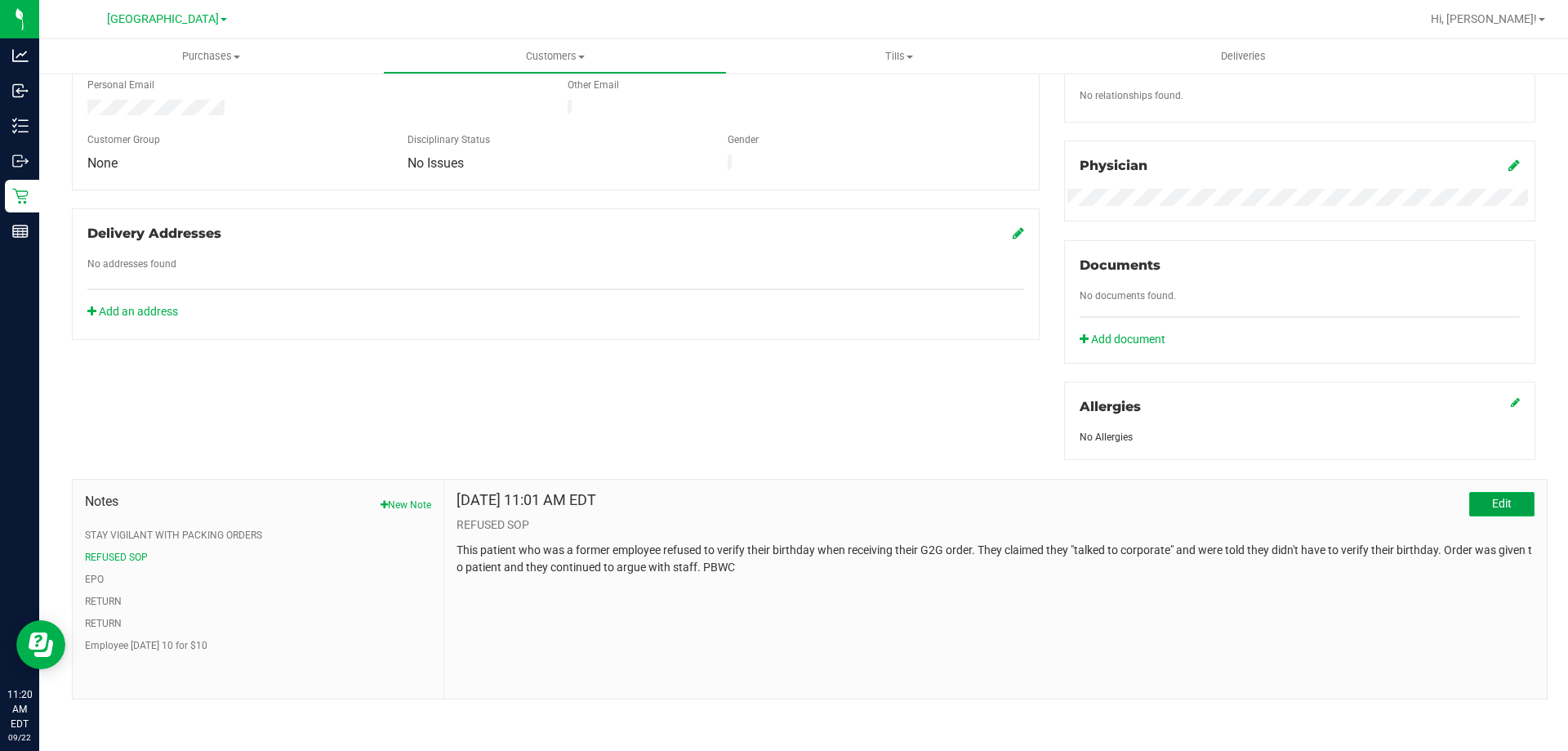
click at [1477, 510] on button "Edit" at bounding box center [1502, 504] width 65 height 25
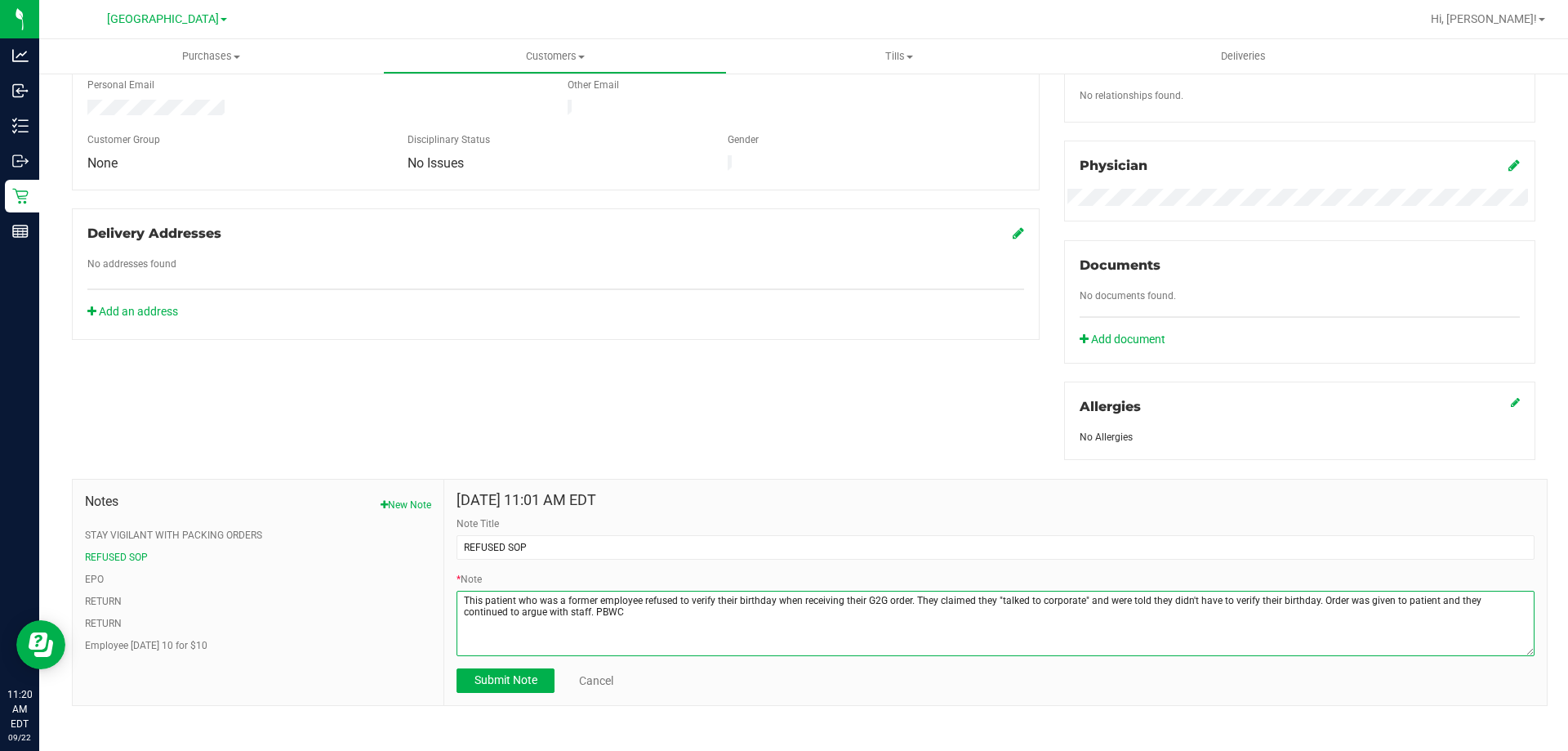
click at [547, 609] on textarea "* Note" at bounding box center [995, 623] width 1078 height 65
click at [539, 614] on textarea "* Note" at bounding box center [995, 623] width 1078 height 65
click at [615, 612] on textarea "* Note" at bounding box center [995, 623] width 1078 height 65
type textarea "This patient who was a former employee refused to verify their birthday when re…"
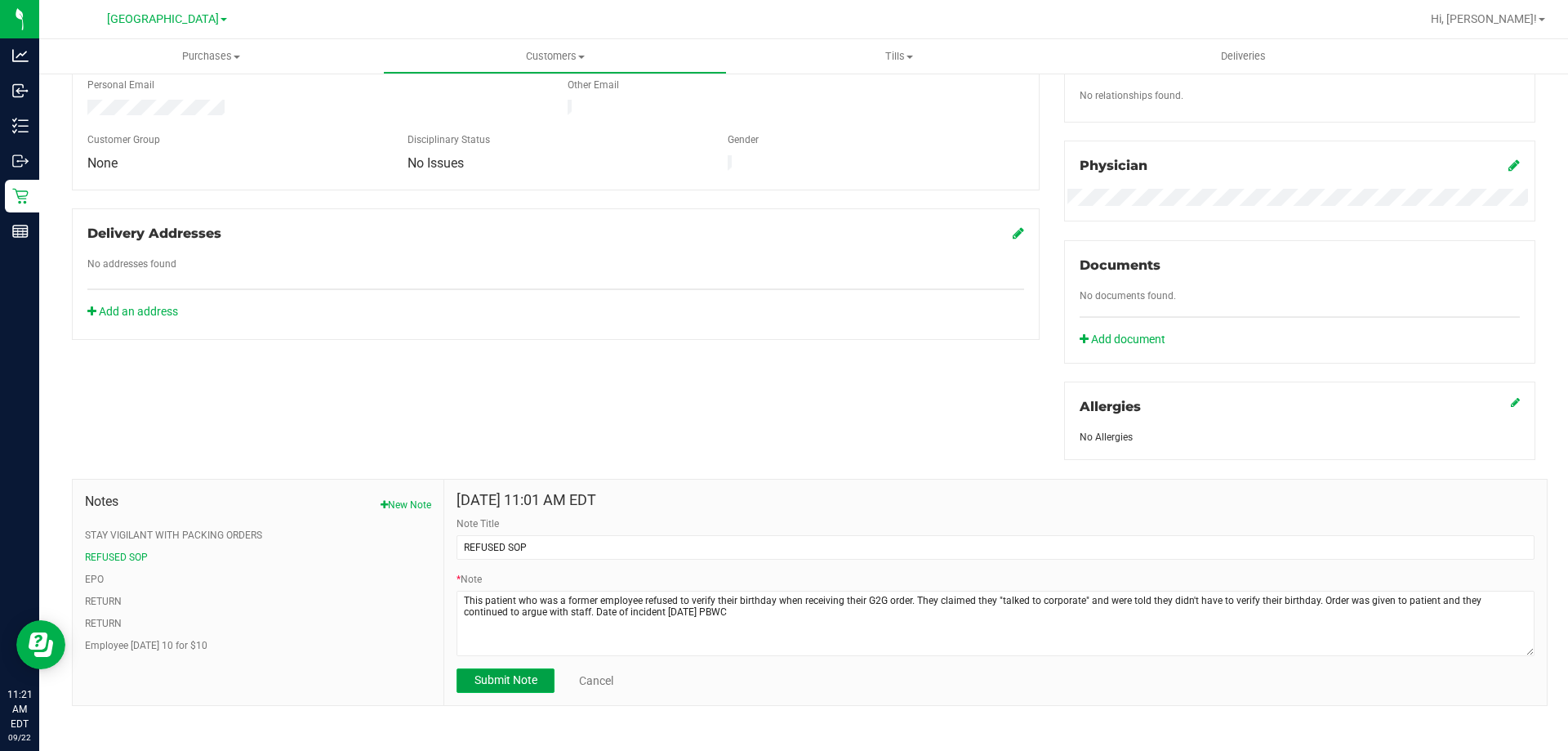
click at [497, 677] on span "Submit Note" at bounding box center [505, 679] width 62 height 13
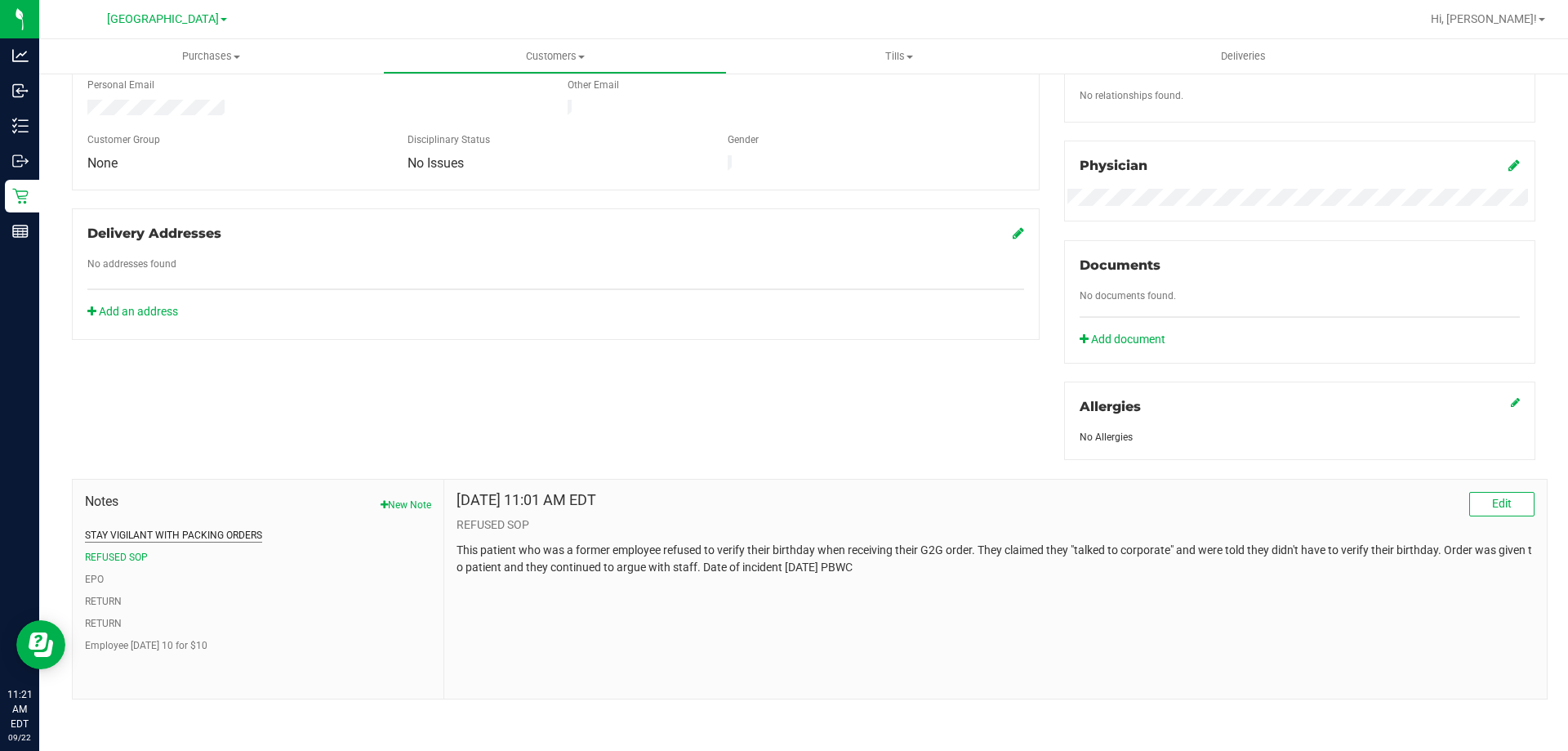
click at [245, 535] on button "STAY VIGILANT WITH PACKING ORDERS" at bounding box center [173, 535] width 177 height 15
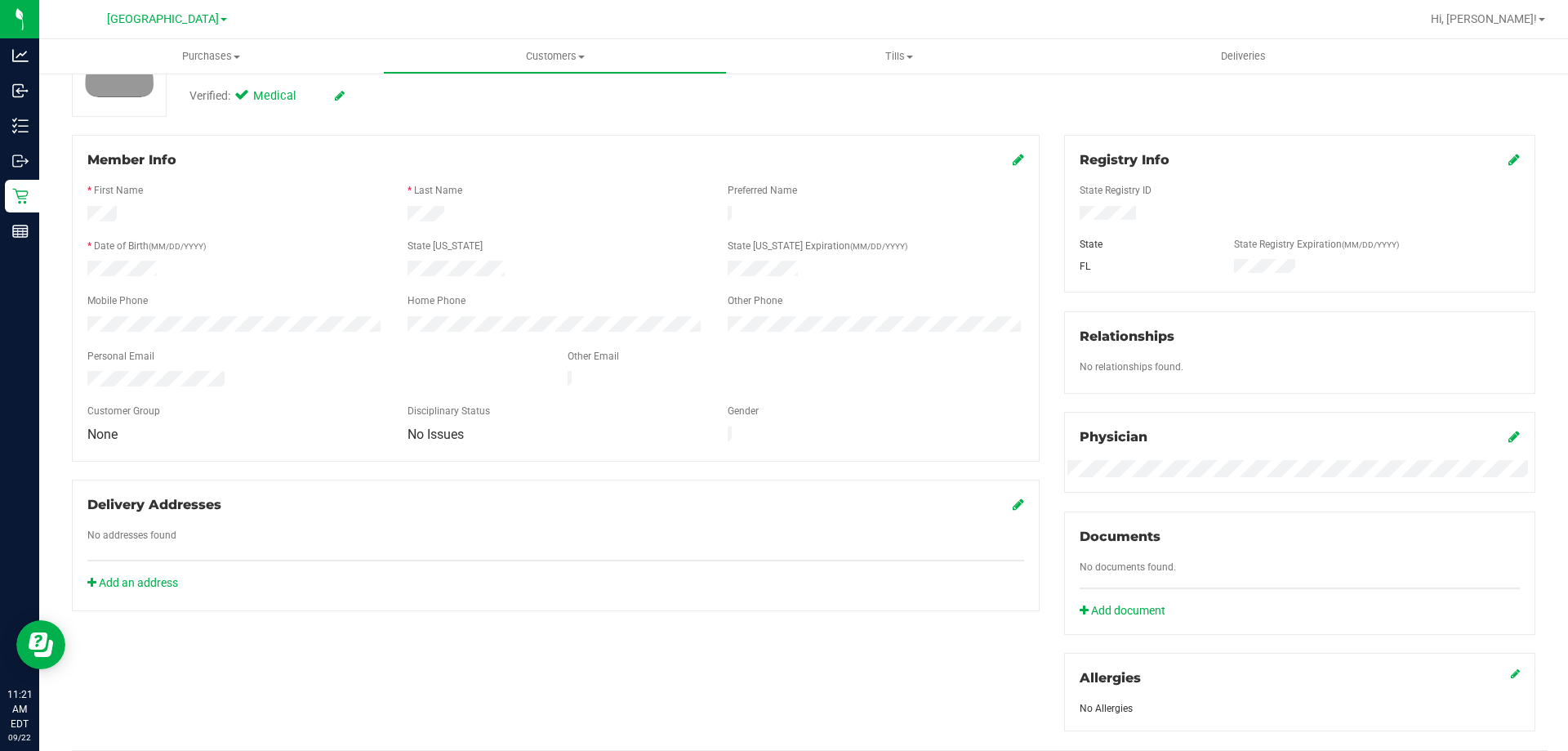
scroll to position [0, 0]
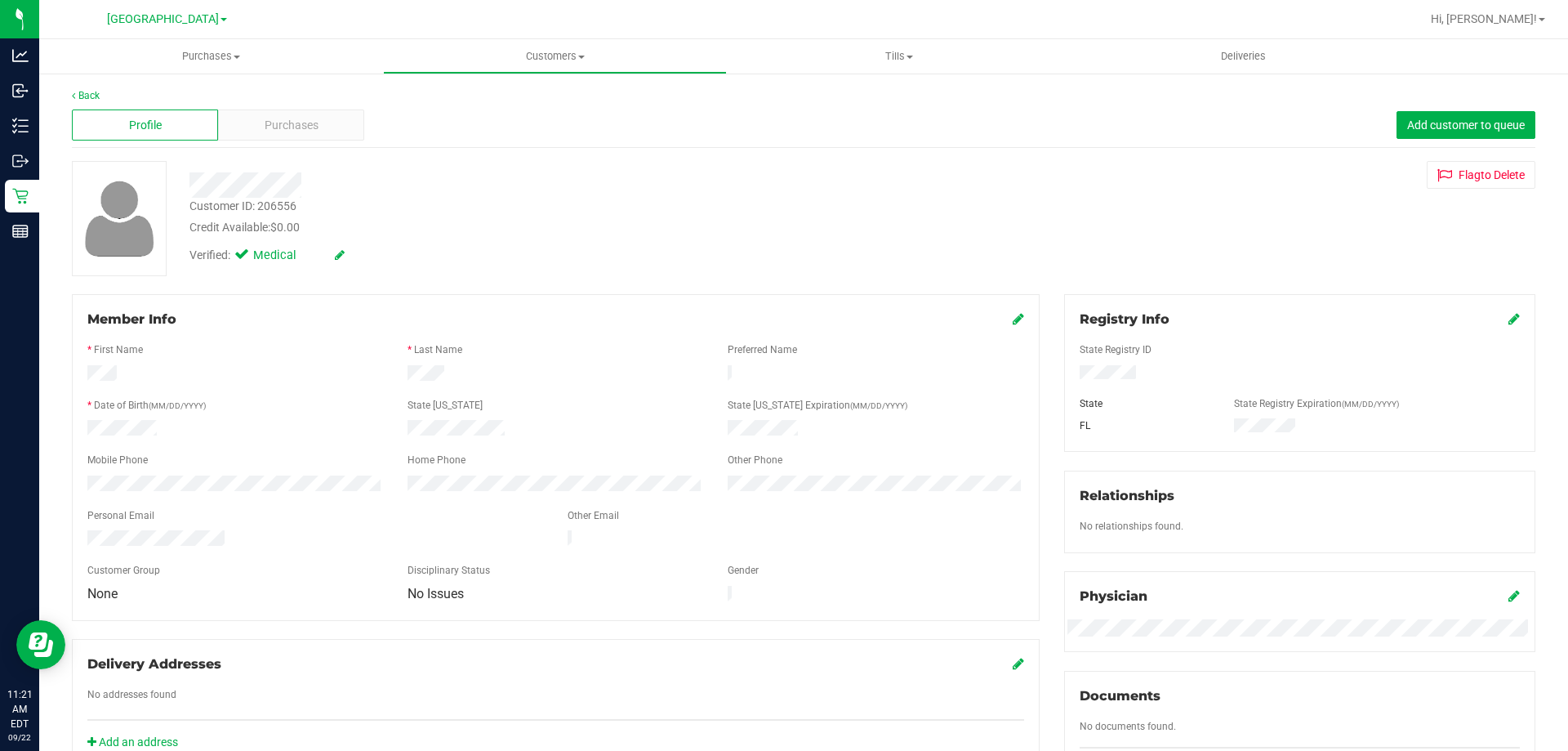
click at [1013, 316] on icon at bounding box center [1018, 319] width 11 height 13
click at [594, 616] on span "No Issues" at bounding box center [545, 609] width 274 height 23
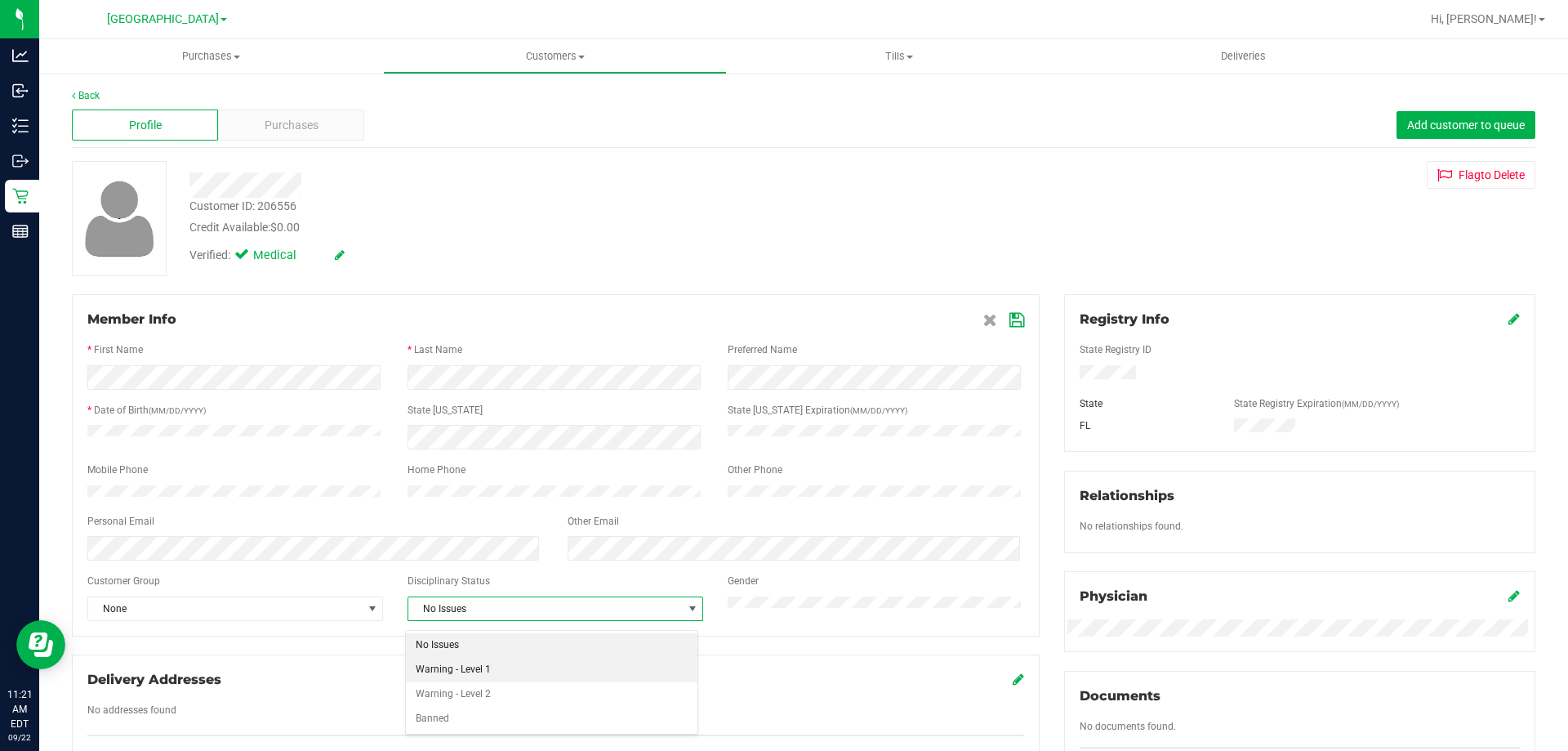
click at [553, 665] on li "Warning - Level 1" at bounding box center [551, 670] width 292 height 25
click at [1013, 325] on icon at bounding box center [1017, 319] width 15 height 13
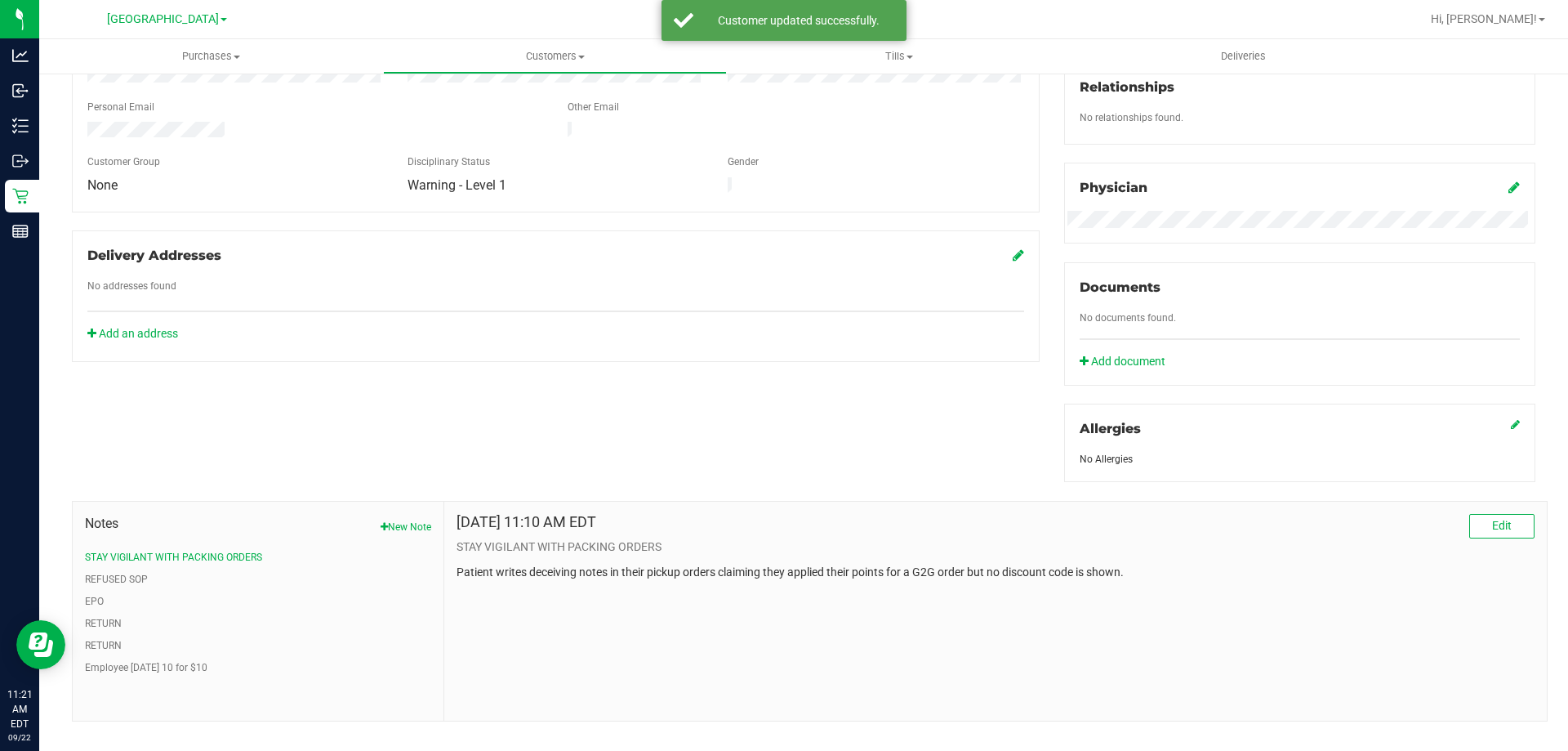
scroll to position [431, 0]
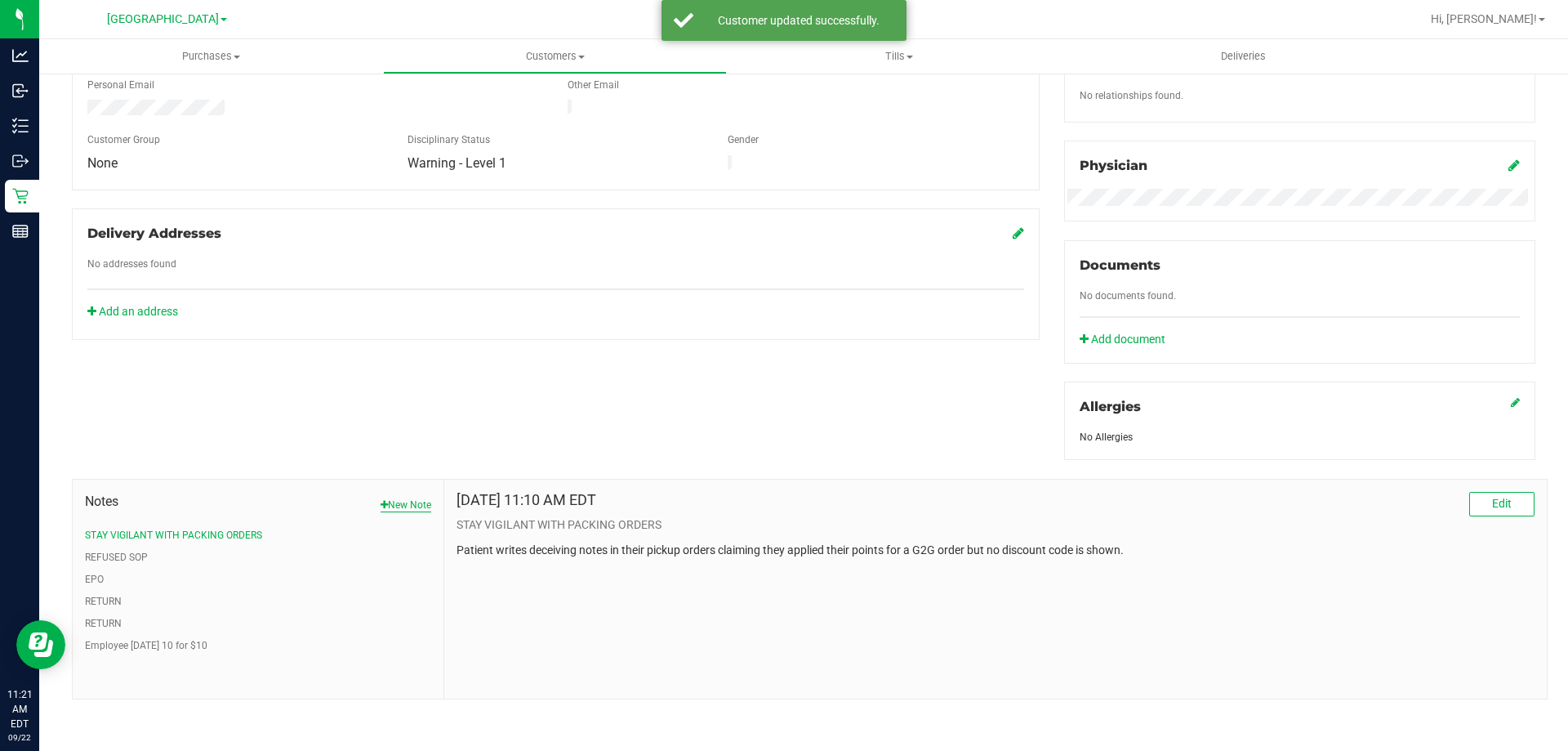
click at [401, 505] on button "New Note" at bounding box center [406, 504] width 50 height 15
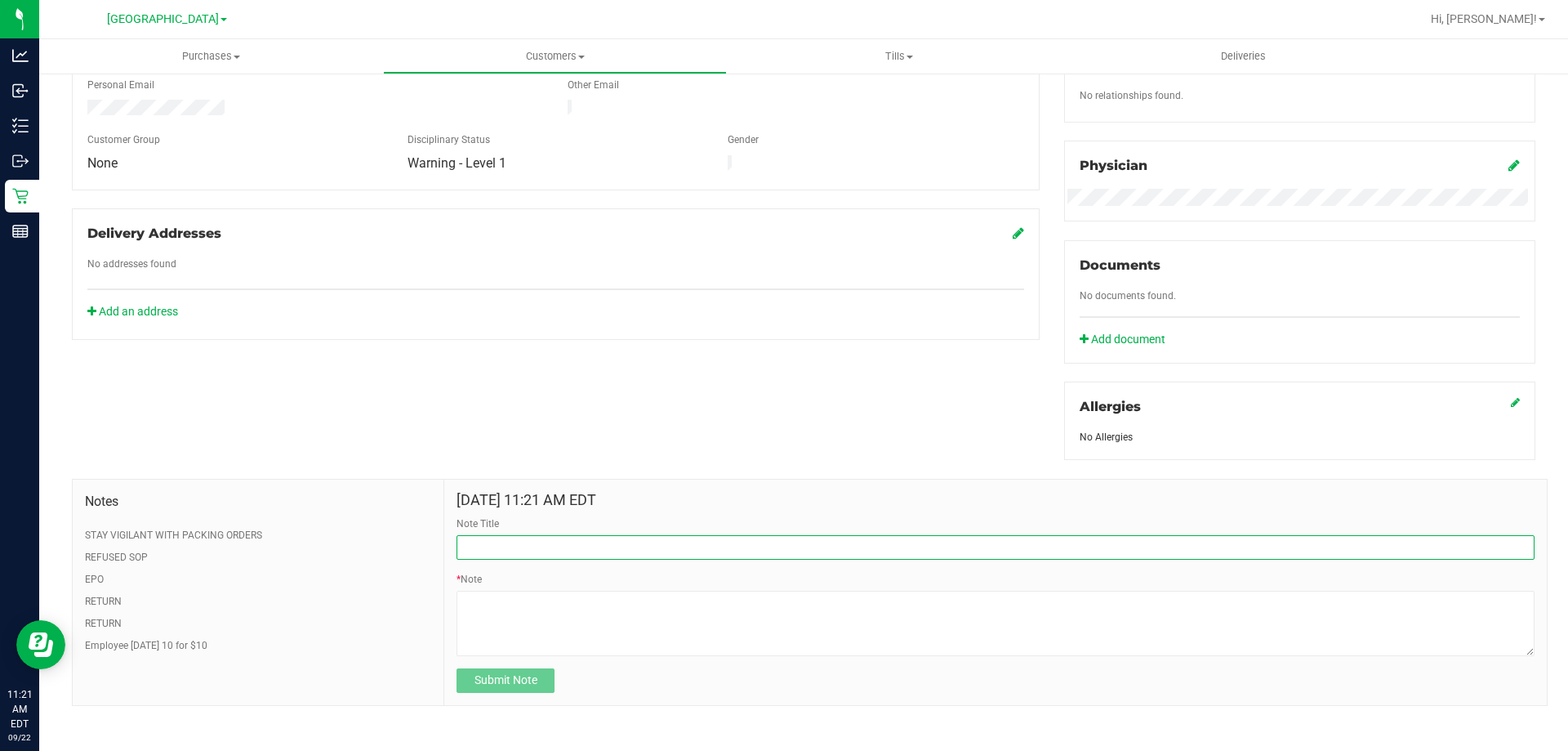
click at [496, 556] on input "Note Title" at bounding box center [995, 547] width 1078 height 25
type input "Warning 1"
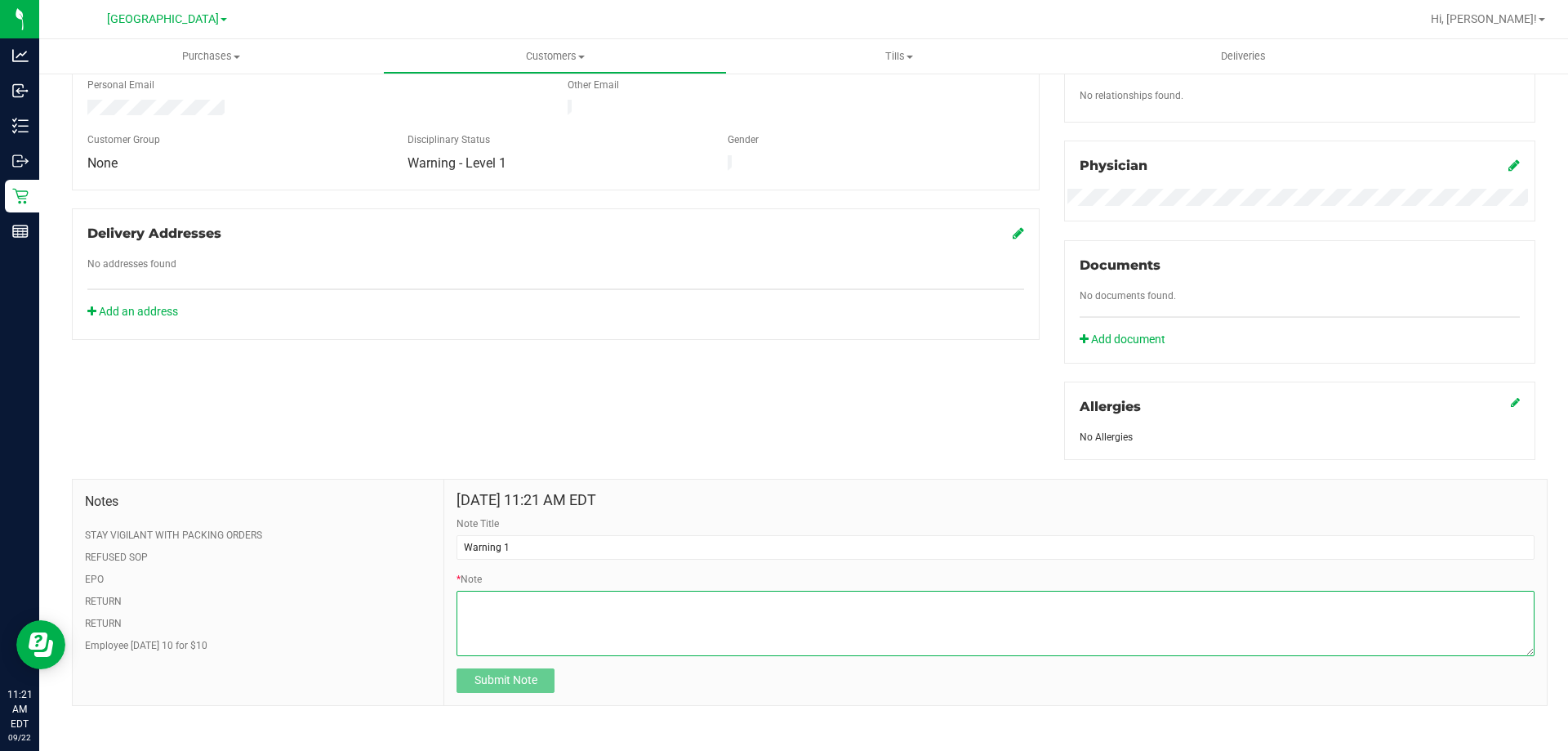
click at [679, 628] on textarea "* Note" at bounding box center [995, 623] width 1078 height 65
type textarea "Issuing a warning 1 due to former notes."
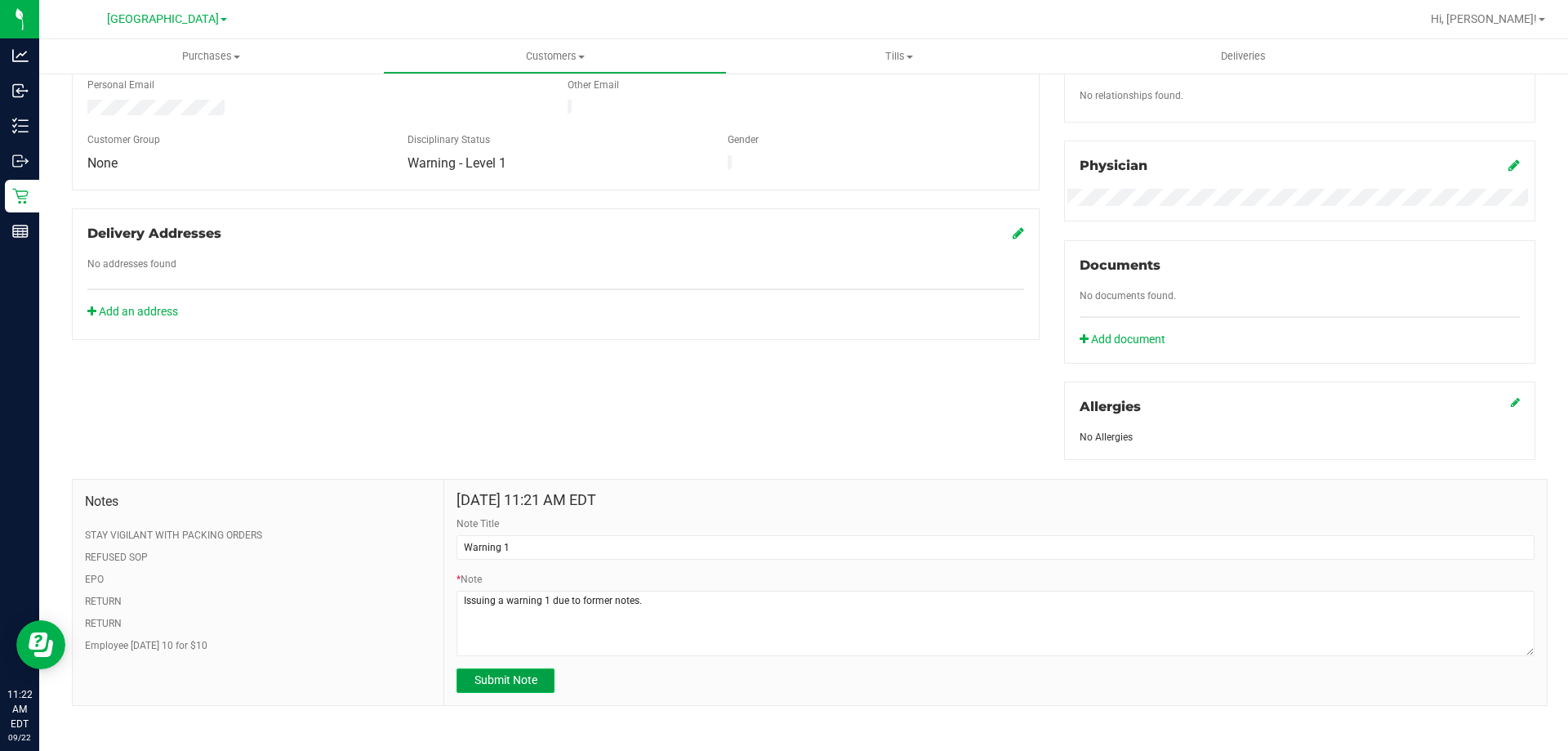
click at [528, 683] on span "Submit Note" at bounding box center [505, 679] width 62 height 13
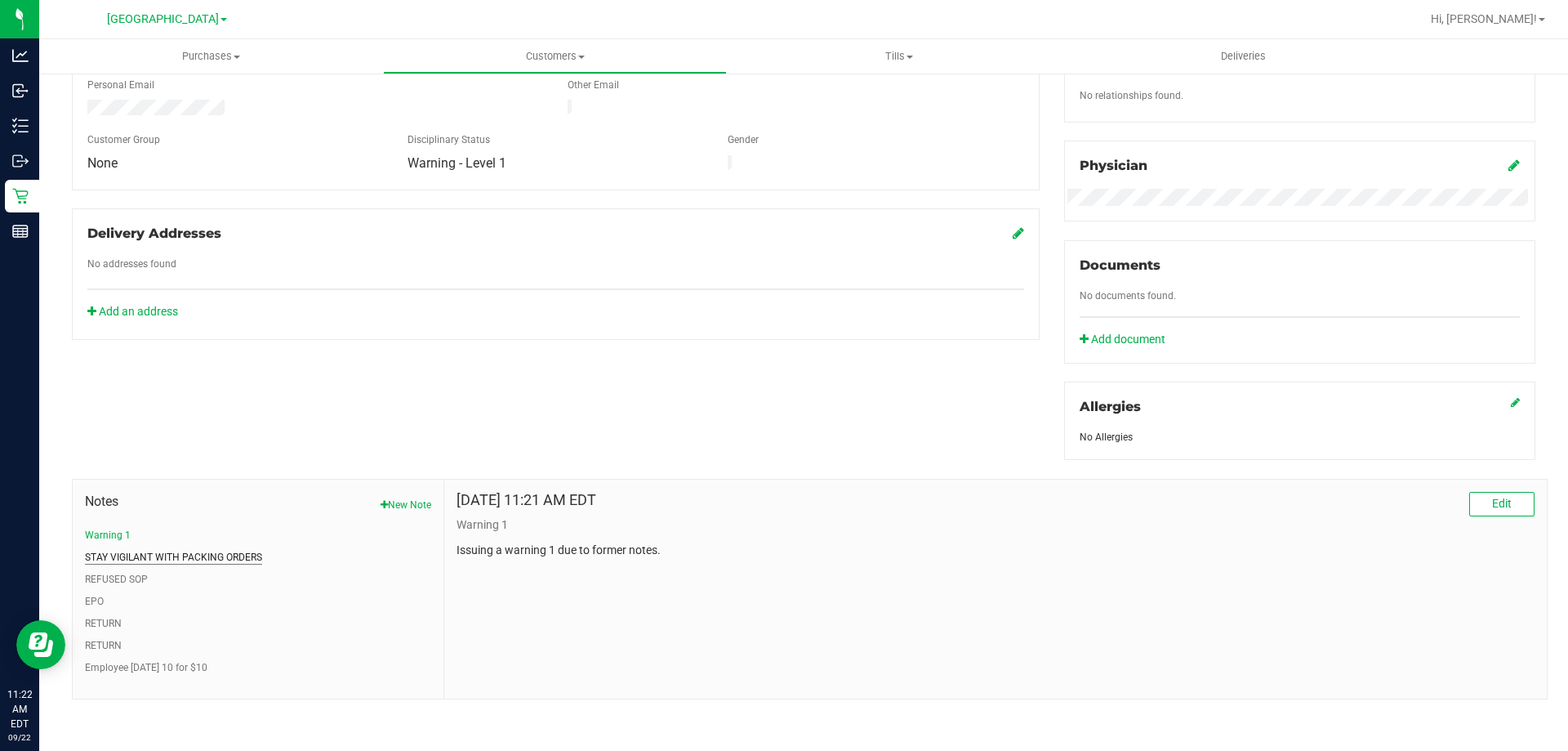
click at [224, 556] on button "STAY VIGILANT WITH PACKING ORDERS" at bounding box center [173, 557] width 177 height 15
click at [115, 582] on button "REFUSED SOP" at bounding box center [116, 579] width 62 height 15
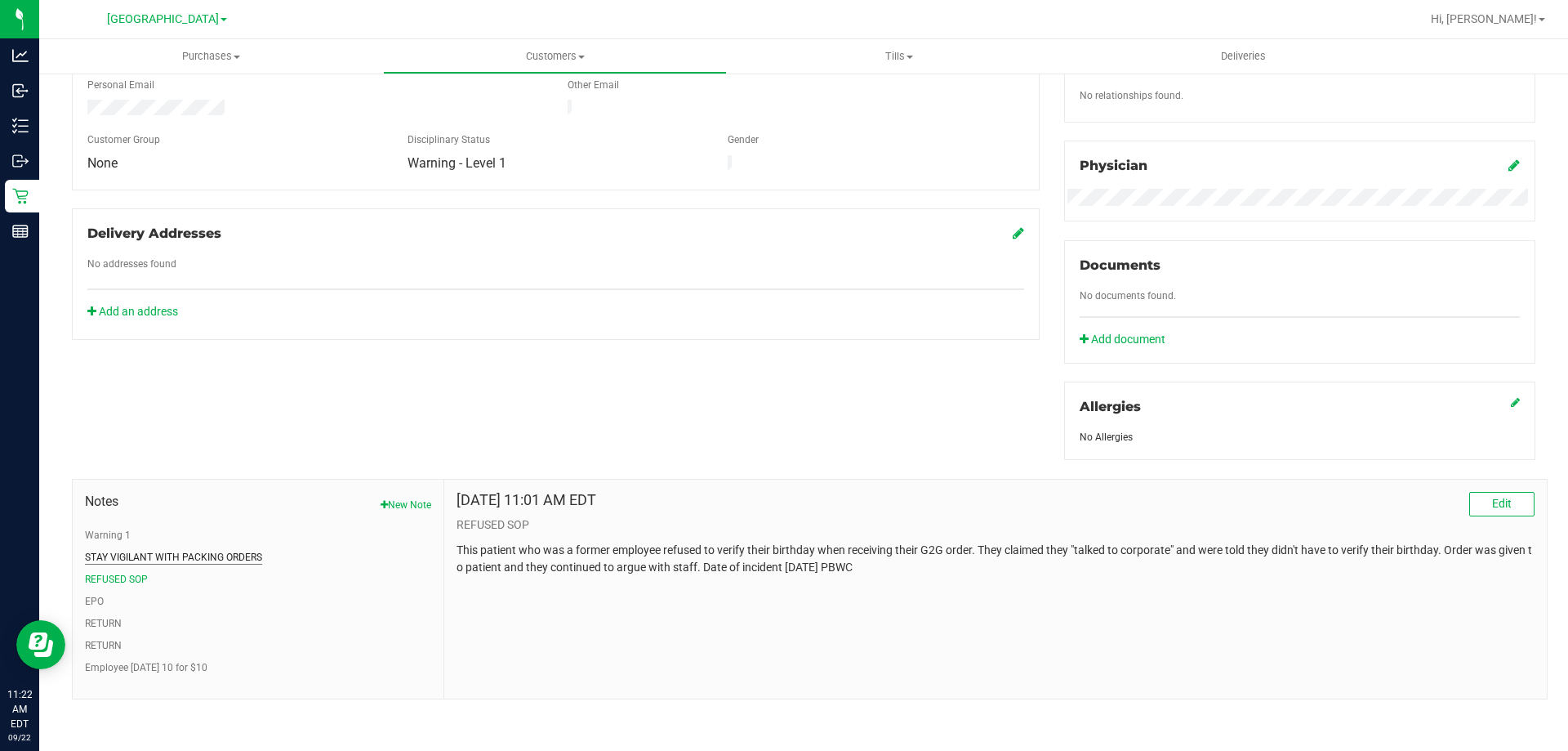
click at [163, 554] on button "STAY VIGILANT WITH PACKING ORDERS" at bounding box center [173, 557] width 177 height 15
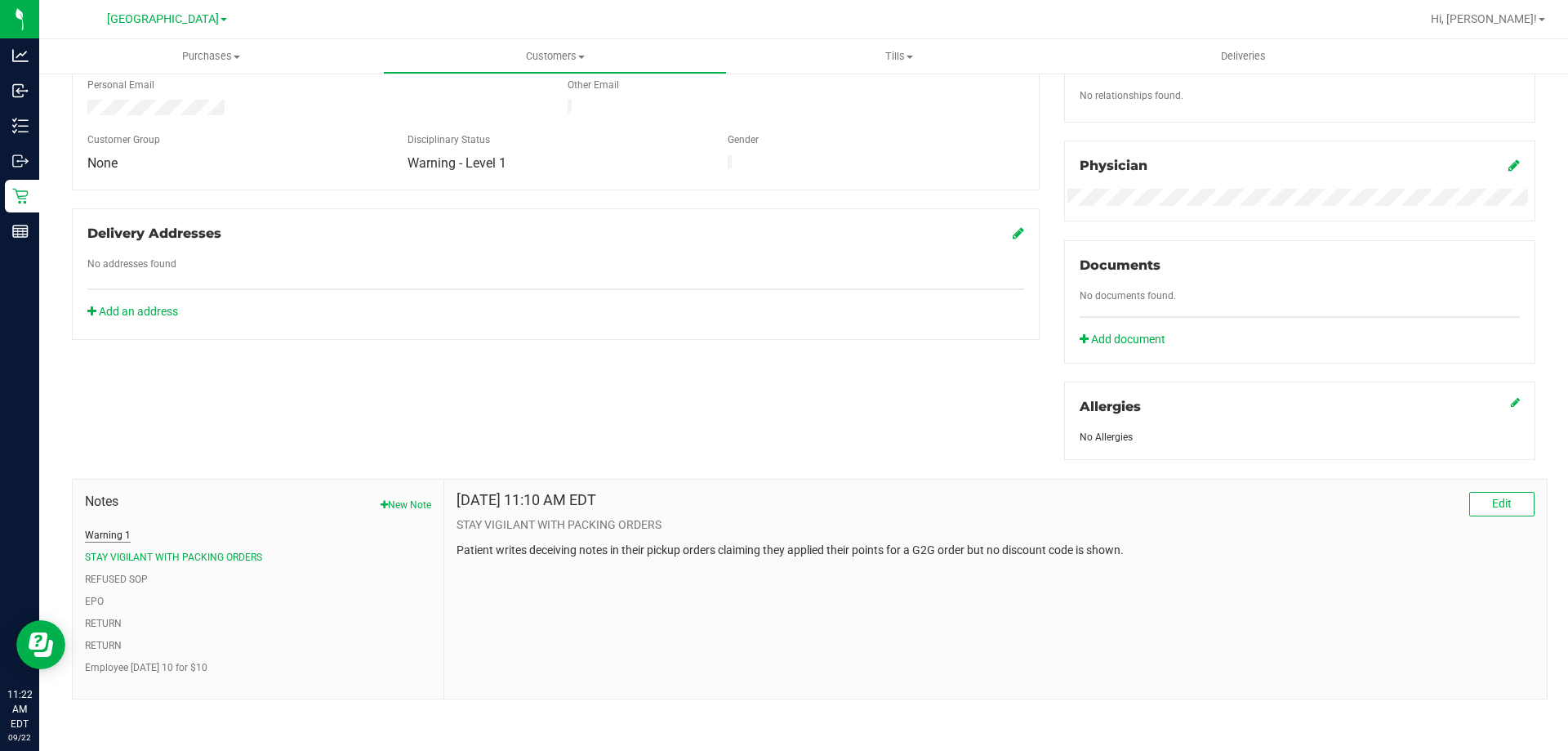
click at [114, 529] on button "Warning 1" at bounding box center [107, 535] width 45 height 15
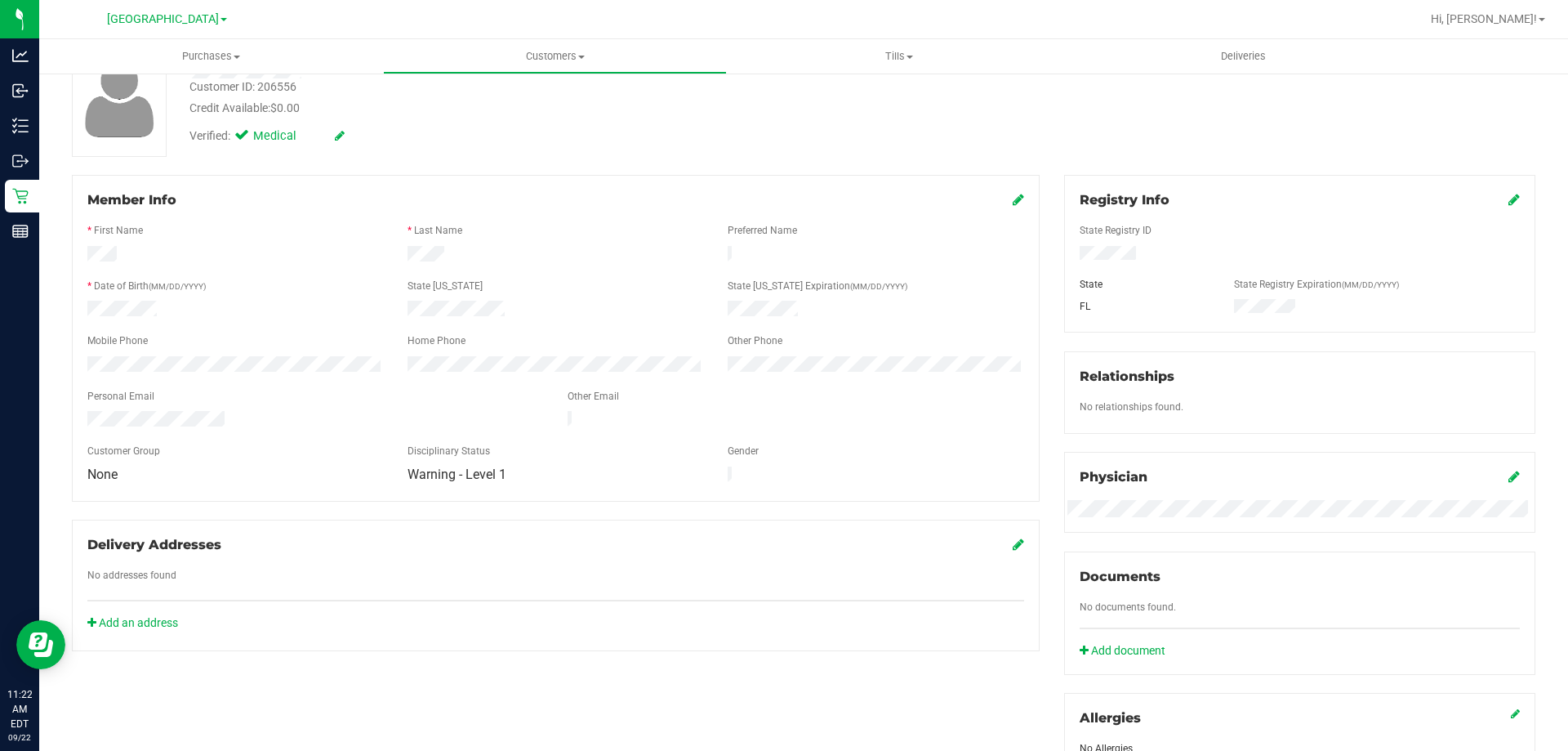
scroll to position [0, 0]
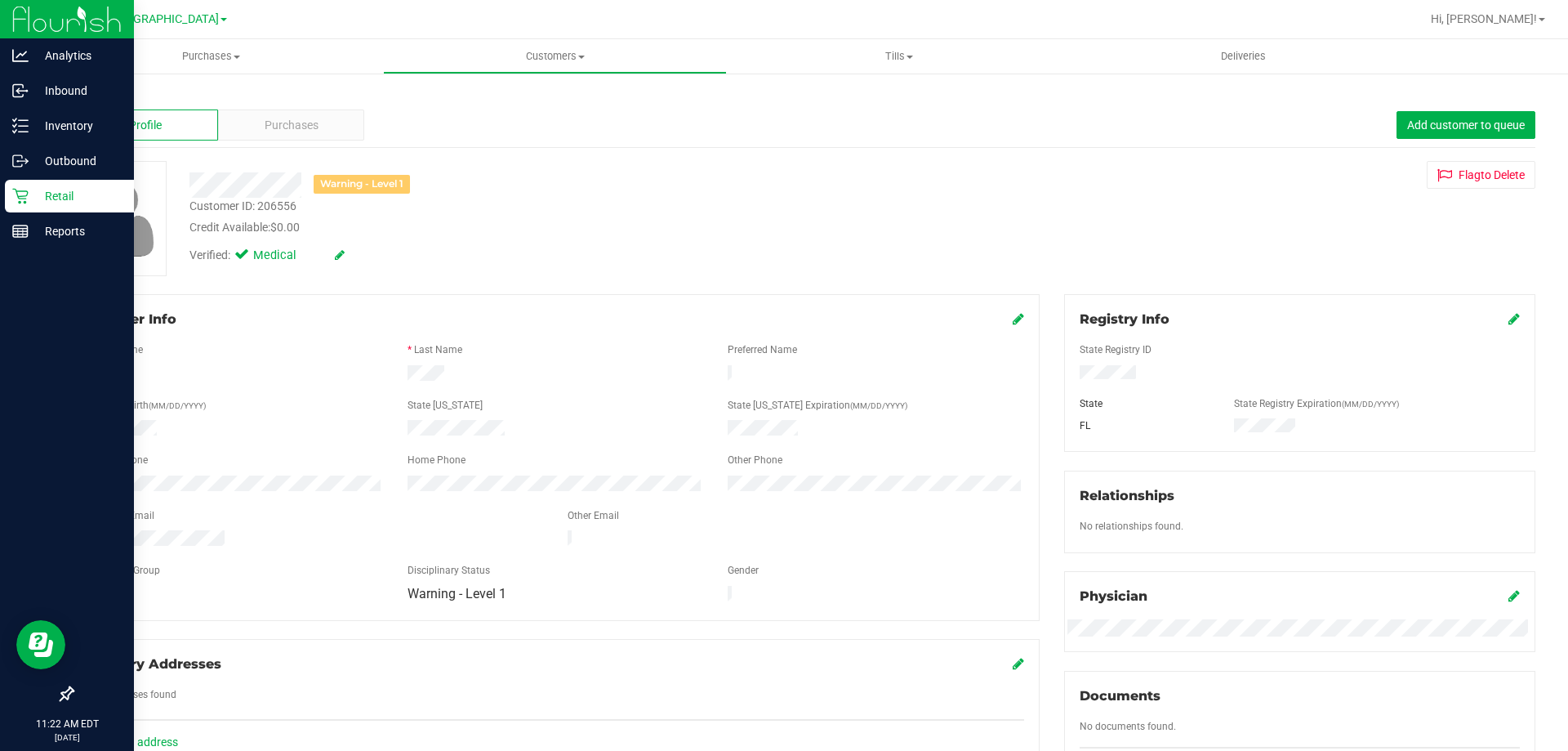
click at [22, 191] on icon at bounding box center [20, 195] width 16 height 16
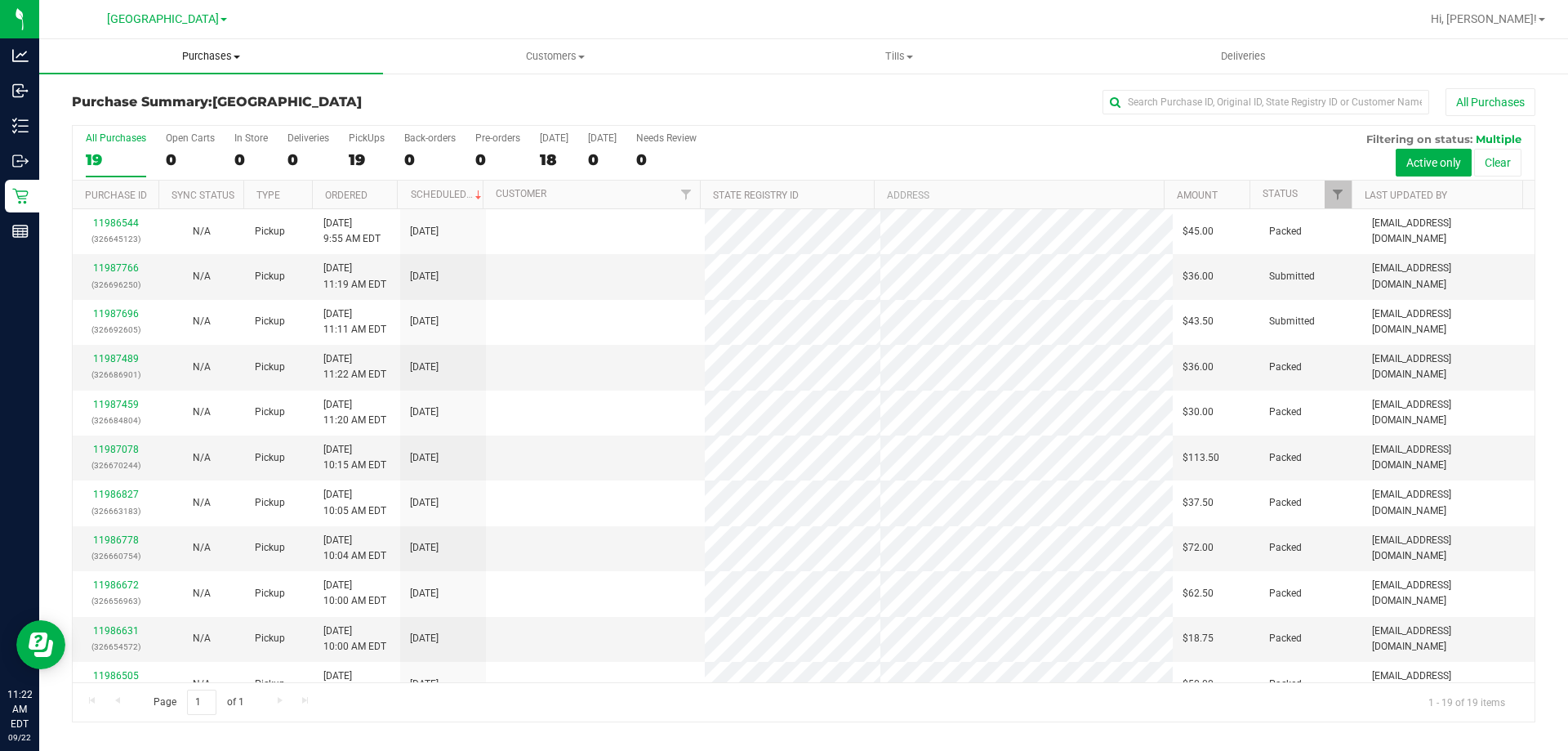
click at [232, 53] on span "Purchases" at bounding box center [211, 56] width 344 height 15
click at [220, 116] on li "Fulfillment" at bounding box center [211, 118] width 344 height 20
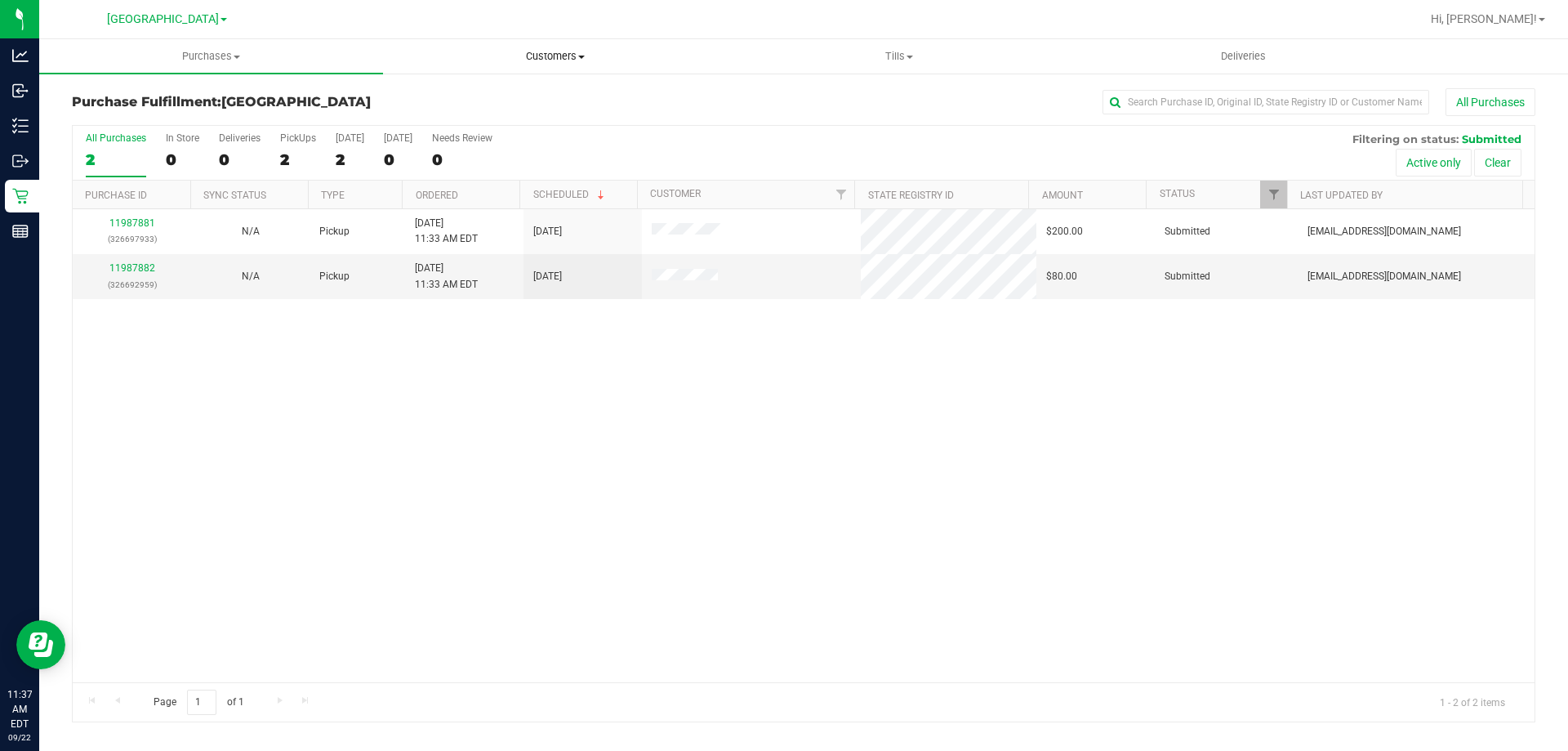
click at [560, 45] on uib-tab-heading "Customers All customers Add a new customer All physicians" at bounding box center [555, 57] width 342 height 33
click at [528, 100] on li "All customers" at bounding box center [555, 98] width 344 height 20
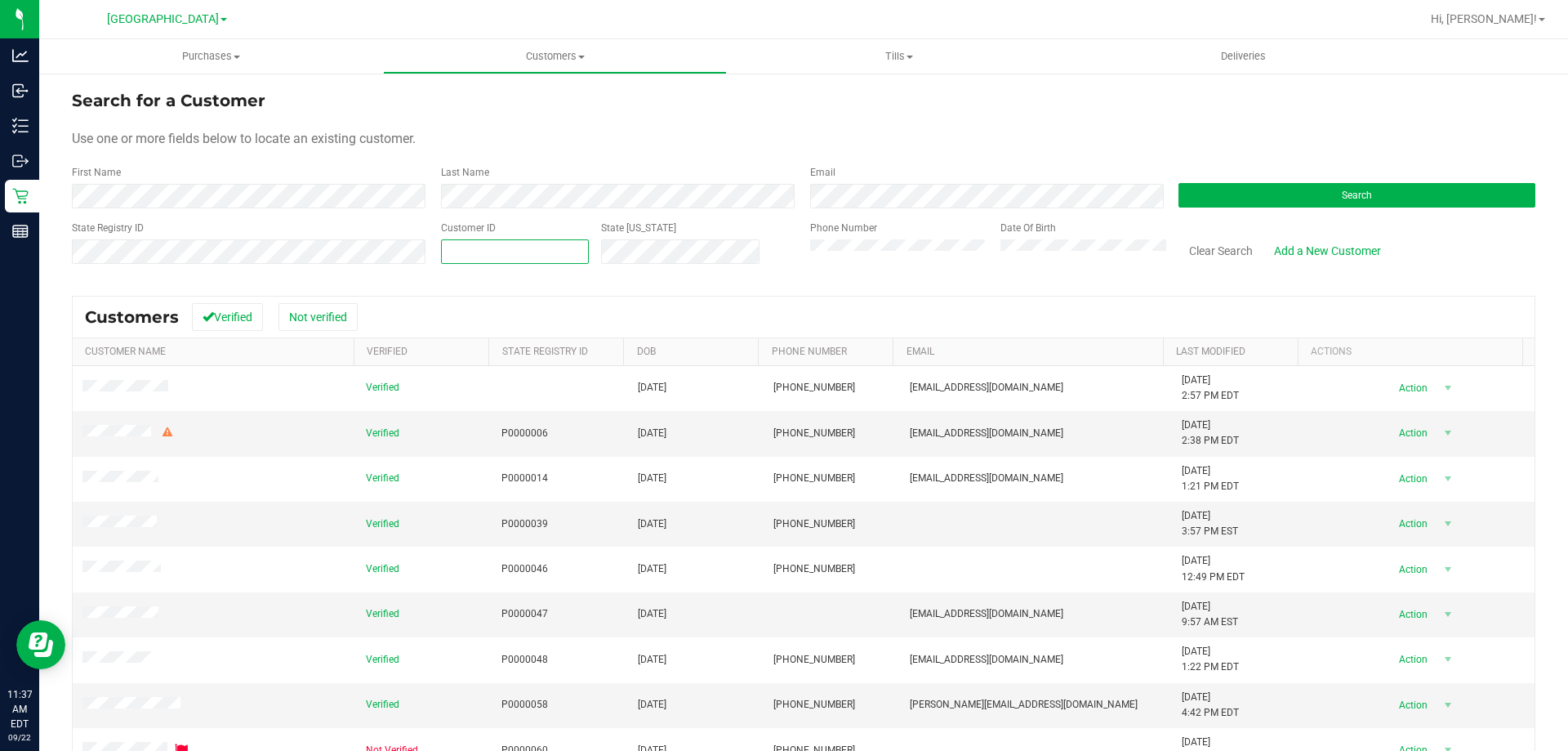
click at [579, 247] on span at bounding box center [514, 252] width 148 height 25
paste input "1477921"
type input "1477921"
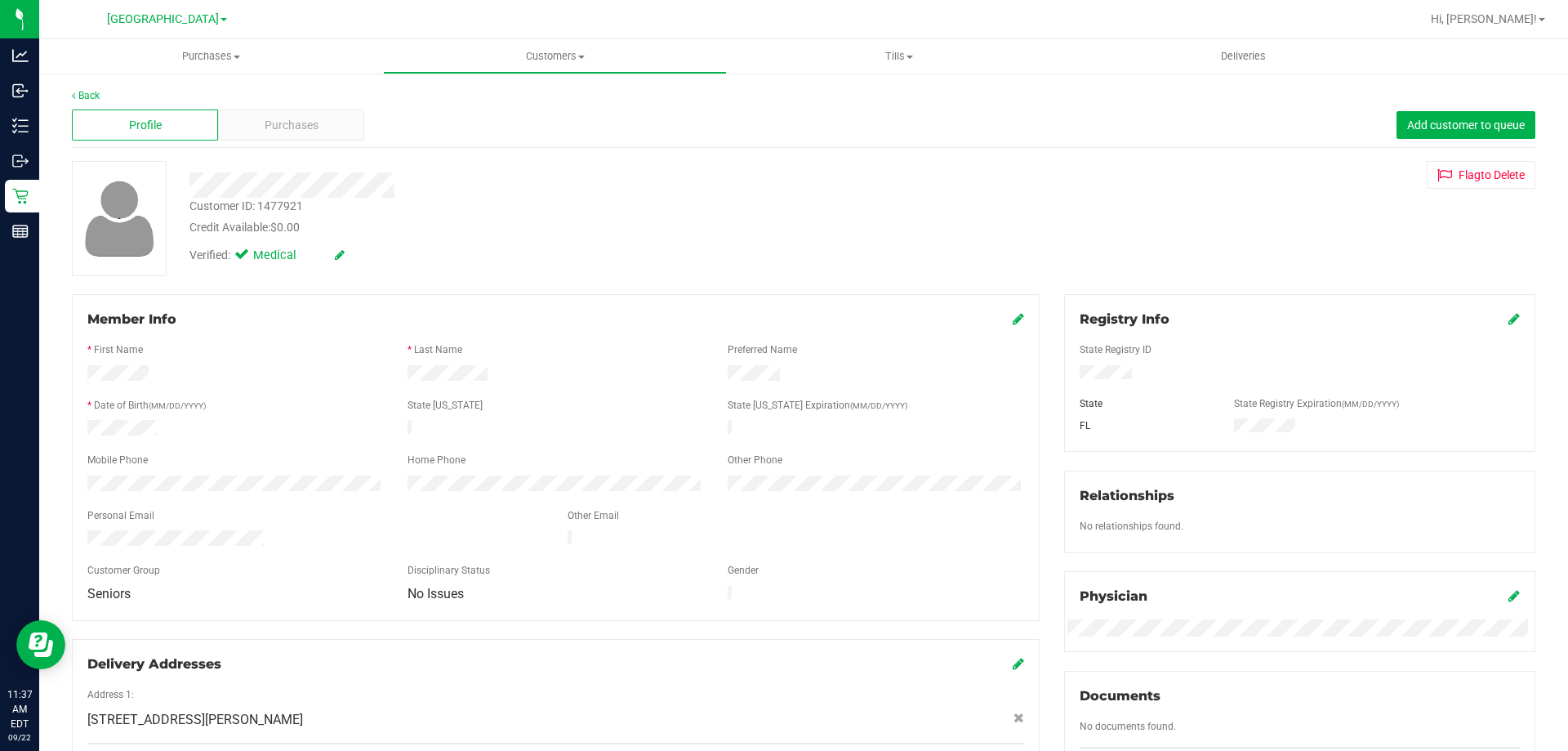
scroll to position [431, 0]
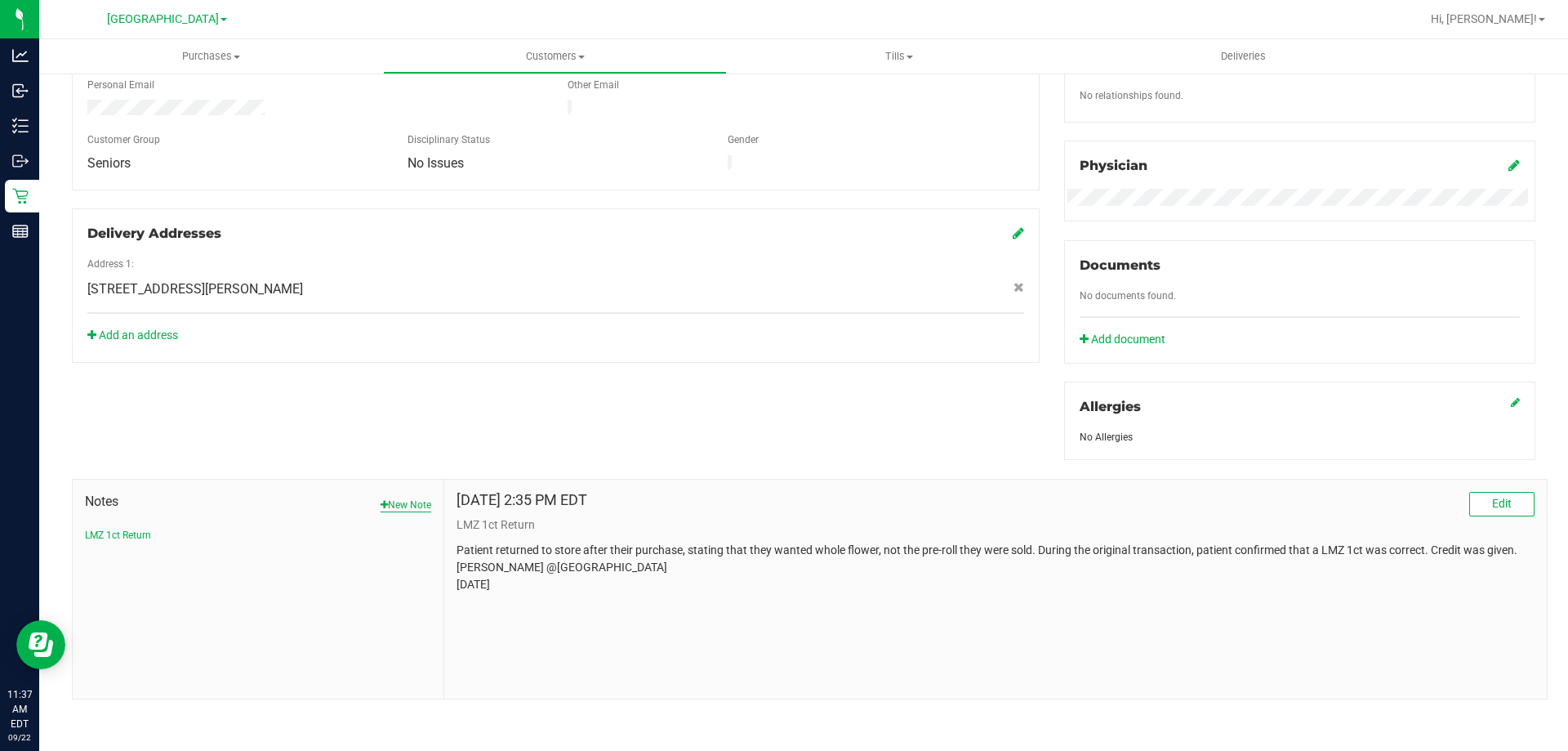
click at [403, 501] on button "New Note" at bounding box center [406, 504] width 50 height 15
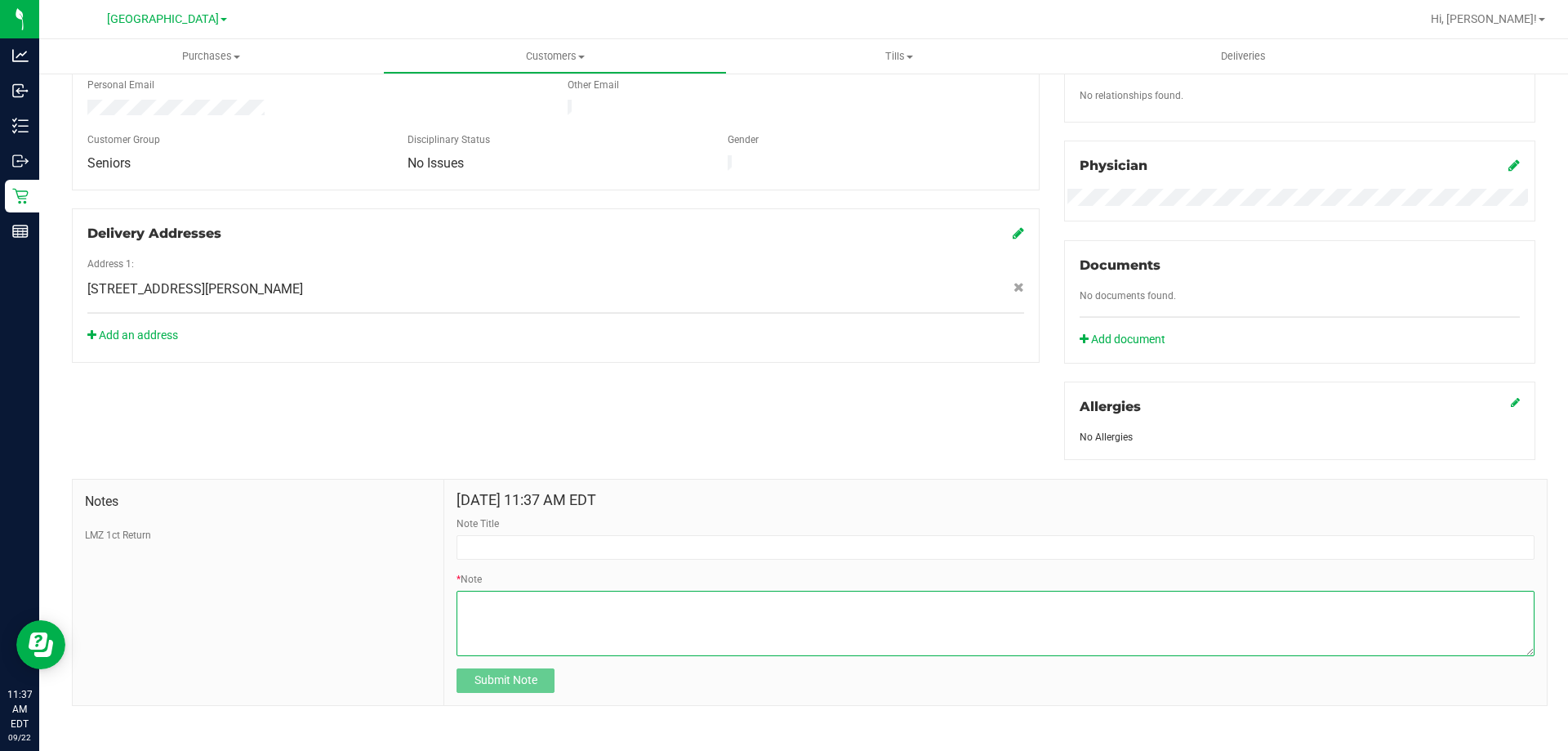
click at [549, 624] on textarea "* Note" at bounding box center [995, 623] width 1078 height 65
paste textarea "Patient was told multiple times throughout the day how to pay for the med card.…"
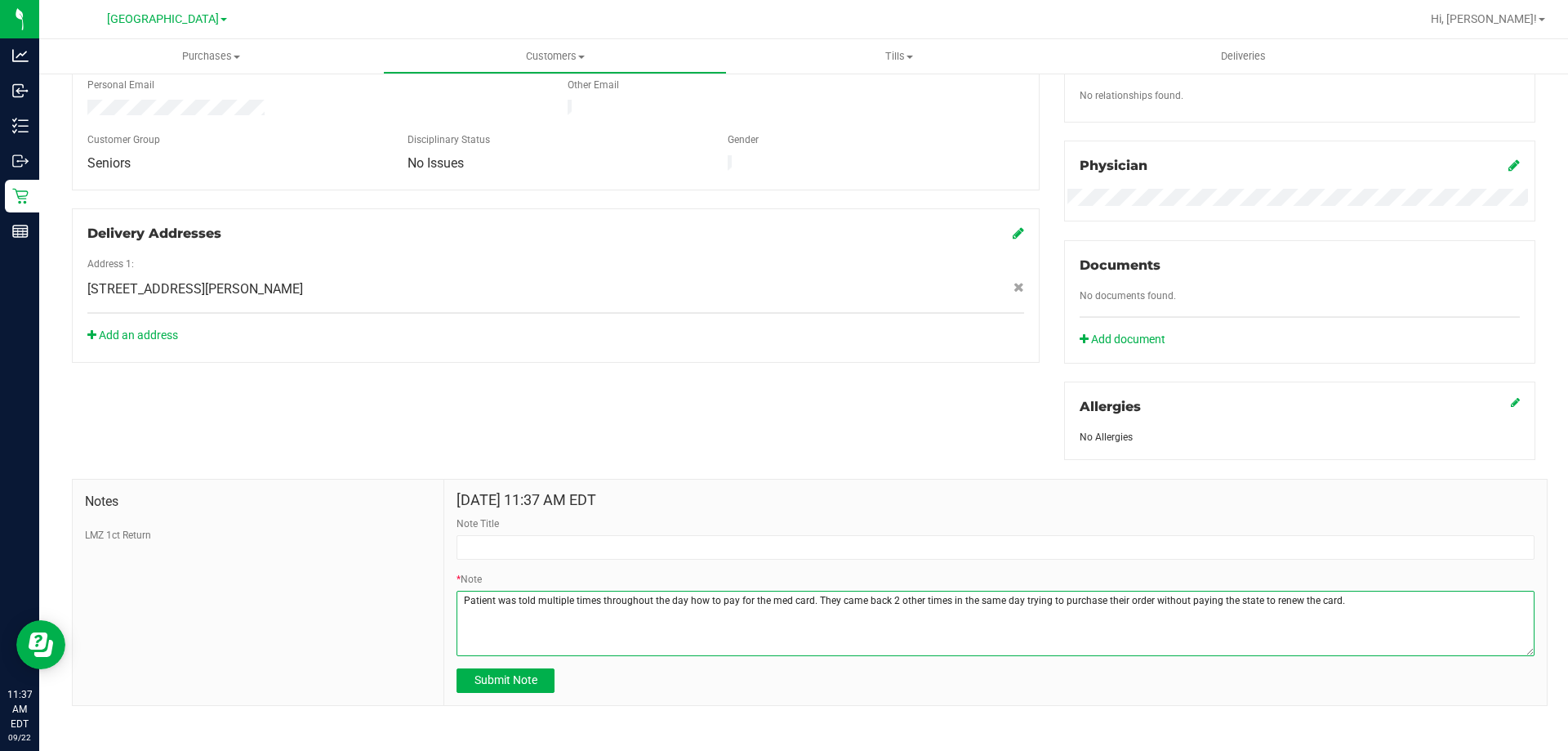
type textarea "Patient was told multiple times throughout the day how to pay for the med card.…"
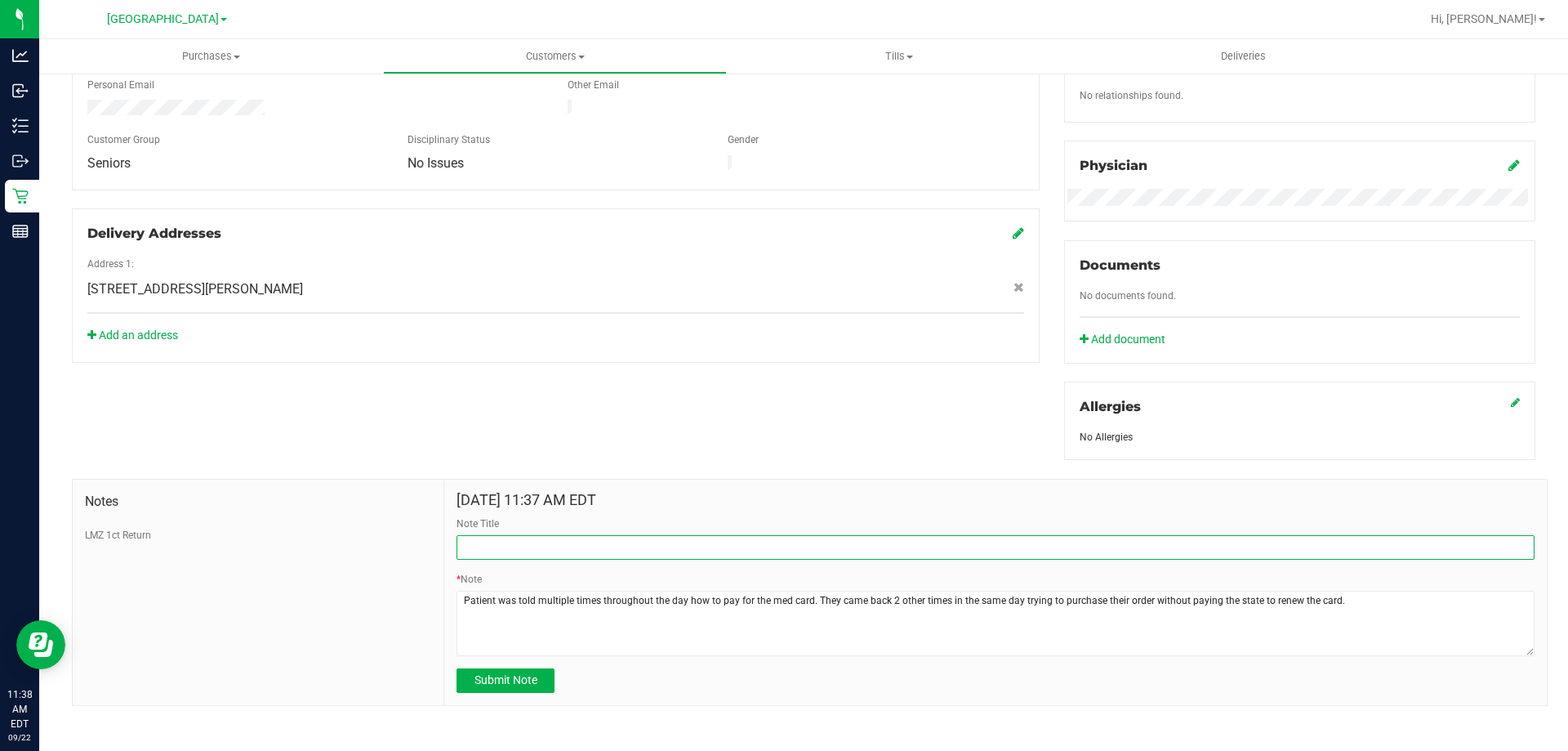
click at [639, 550] on input "Note Title" at bounding box center [995, 547] width 1078 height 25
paste input "Argued with staff about expired MED CARD."
type input "Argued with staff about expired MED CARD."
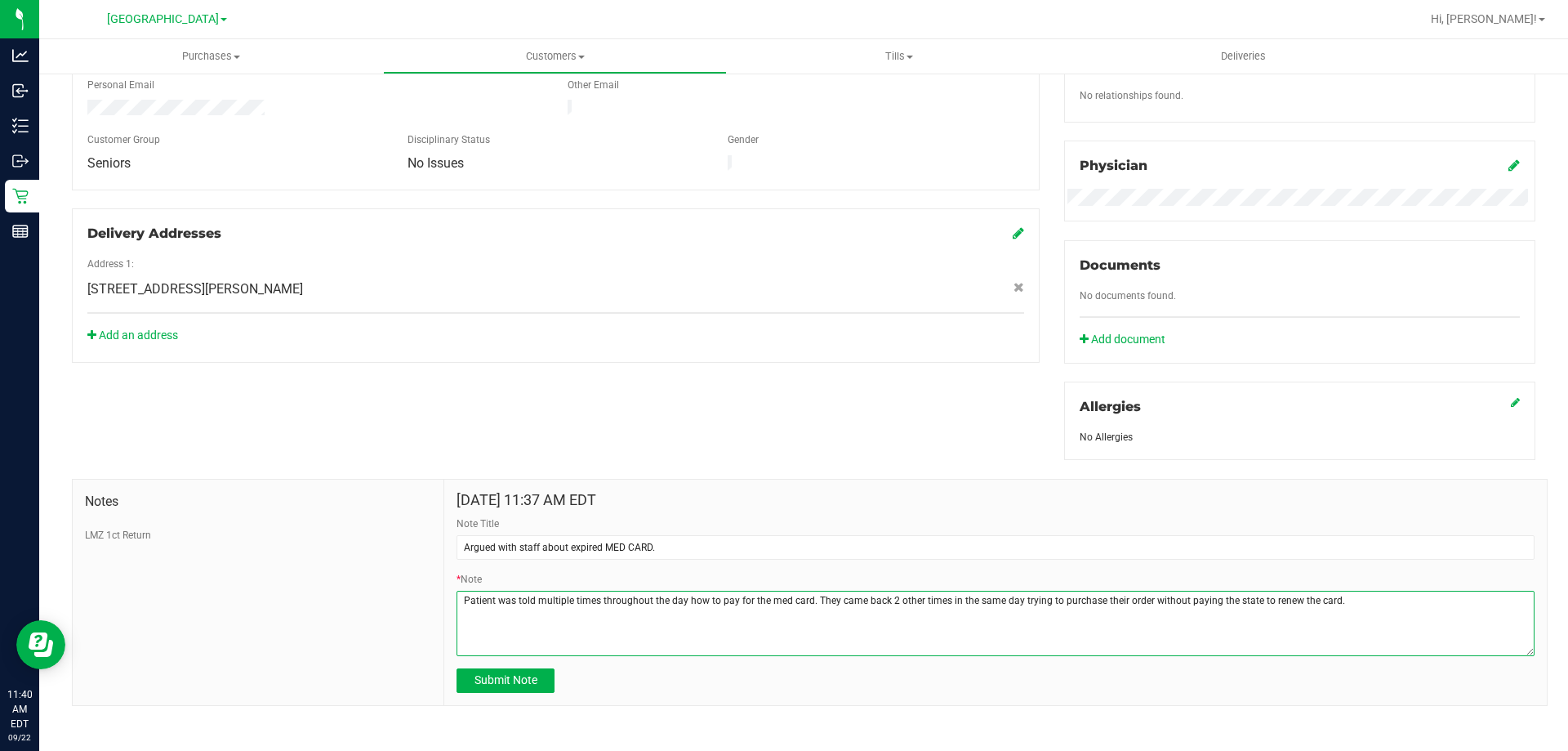
click at [1330, 599] on textarea "* Note" at bounding box center [995, 623] width 1078 height 65
type textarea "Patient was told multiple times throughout the day how to pay for the med card.…"
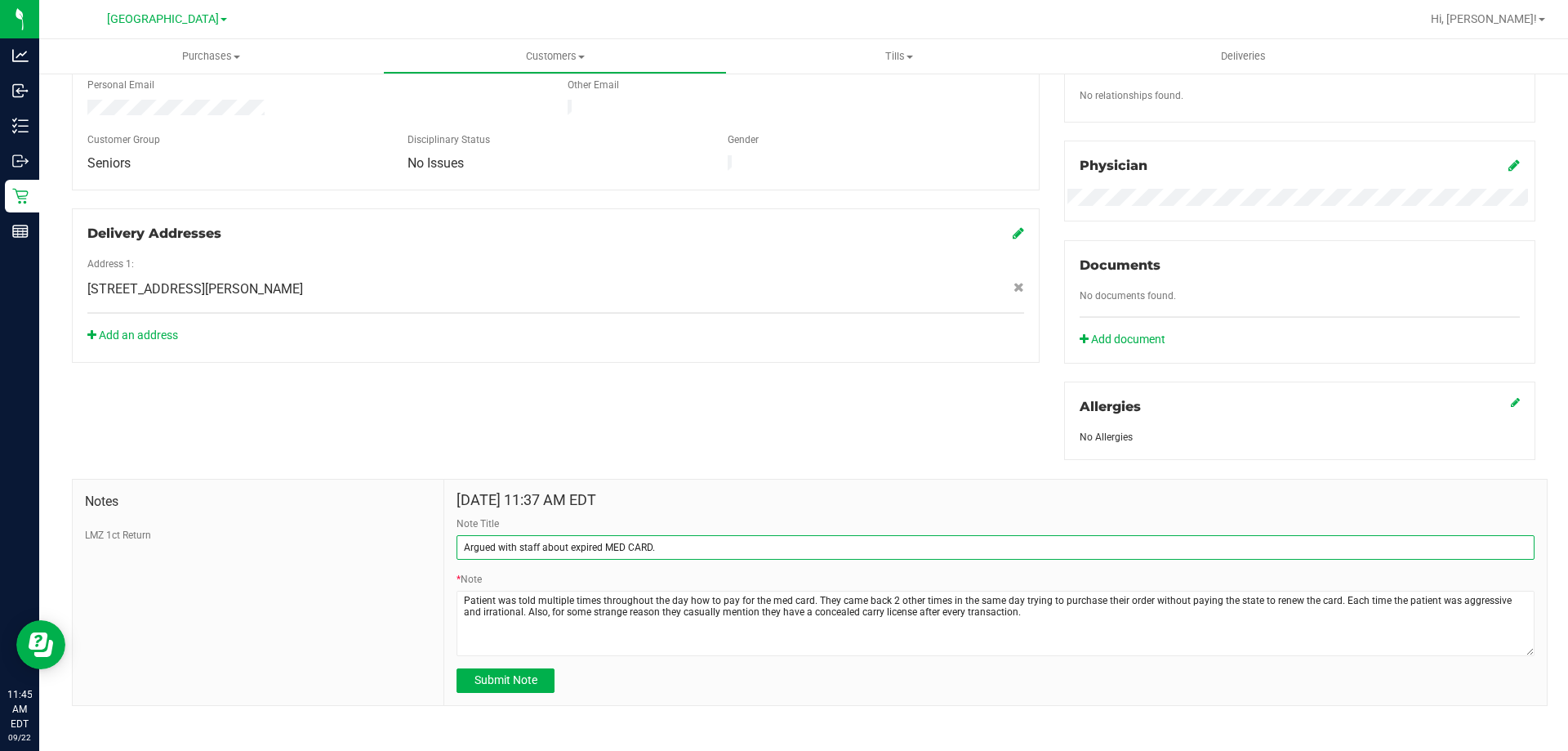
drag, startPoint x: 655, startPoint y: 545, endPoint x: 437, endPoint y: 529, distance: 218.6
click at [437, 529] on div "Notes LMZ 1ct Return Sep 22, 2025 11:37 AM EDT Note Title Argued with staff abo…" at bounding box center [810, 592] width 1476 height 227
type input "P"
type input "PROCEED WITH CAUTION. AGGRESSIVE ABOUT MED CARD."
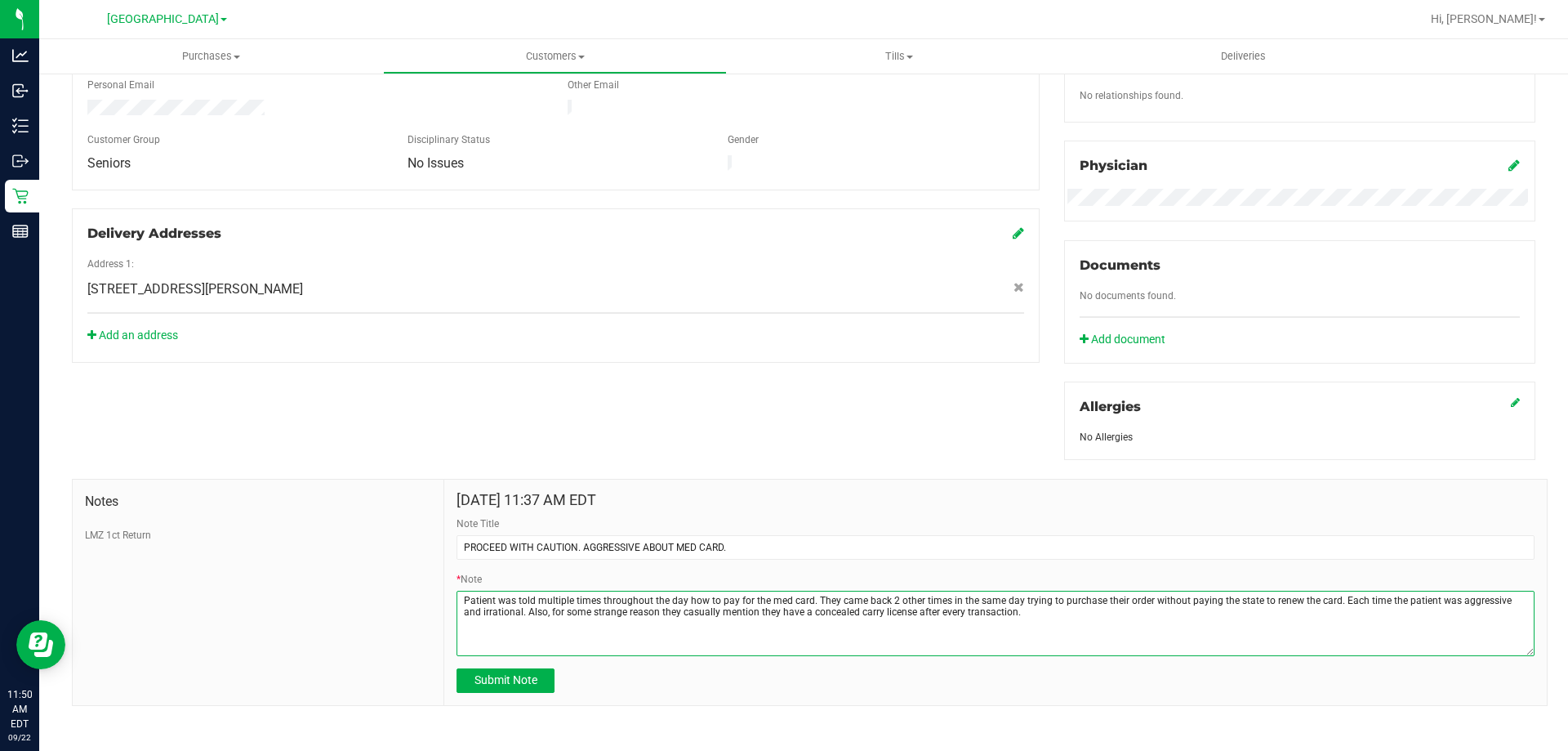
click at [1324, 594] on textarea "* Note" at bounding box center [995, 623] width 1078 height 65
click at [1258, 598] on textarea "* Note" at bounding box center [995, 623] width 1078 height 65
click at [1339, 627] on textarea "* Note" at bounding box center [995, 623] width 1078 height 65
click at [1164, 611] on textarea "* Note" at bounding box center [995, 623] width 1078 height 65
click at [1474, 617] on textarea "* Note" at bounding box center [995, 623] width 1078 height 65
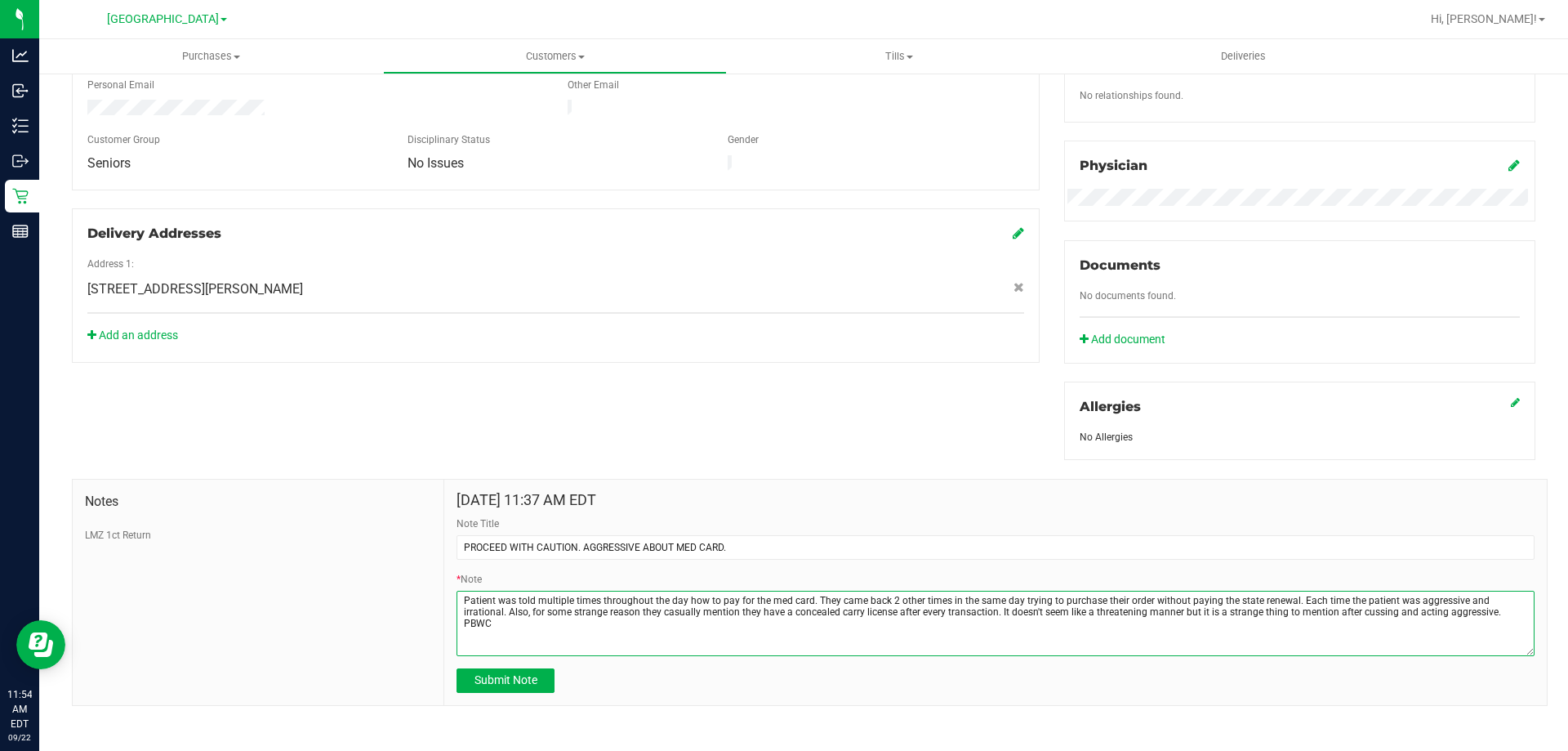
click at [1435, 613] on textarea "* Note" at bounding box center [995, 623] width 1078 height 65
click at [1510, 618] on textarea "* Note" at bounding box center [995, 623] width 1078 height 65
type textarea "Patient was told multiple times throughout the day how to pay for the med card.…"
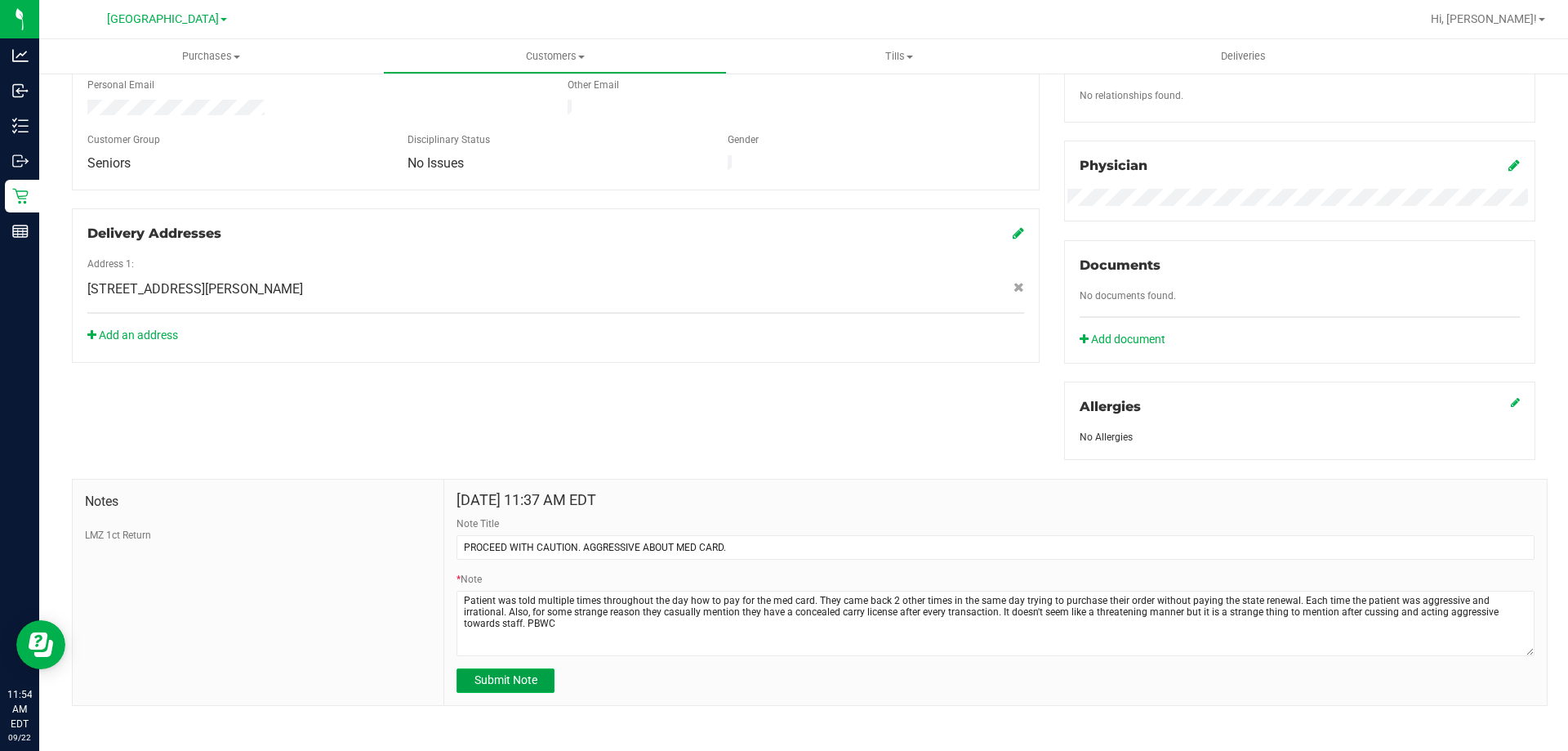
click at [516, 683] on span "Submit Note" at bounding box center [505, 679] width 62 height 13
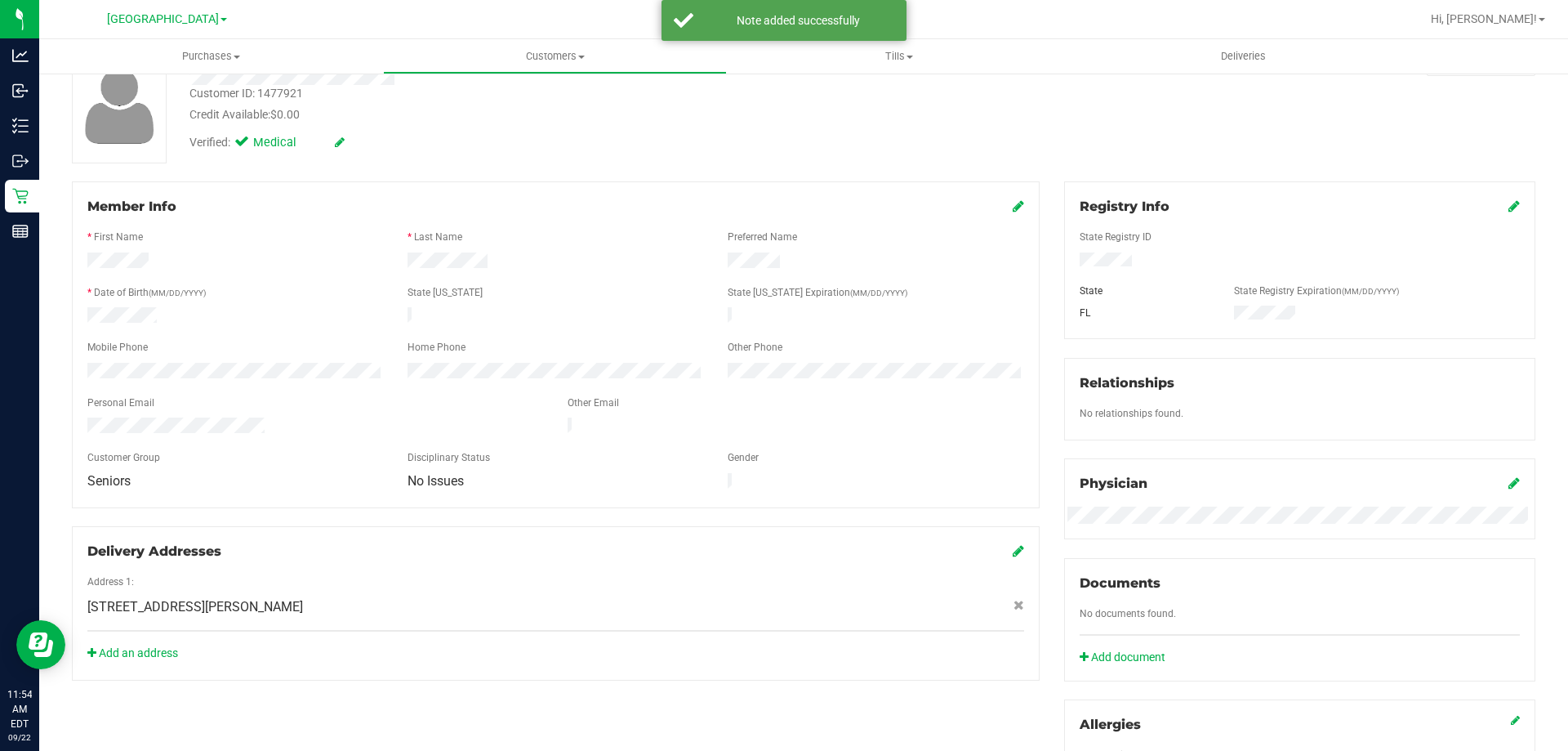
scroll to position [104, 0]
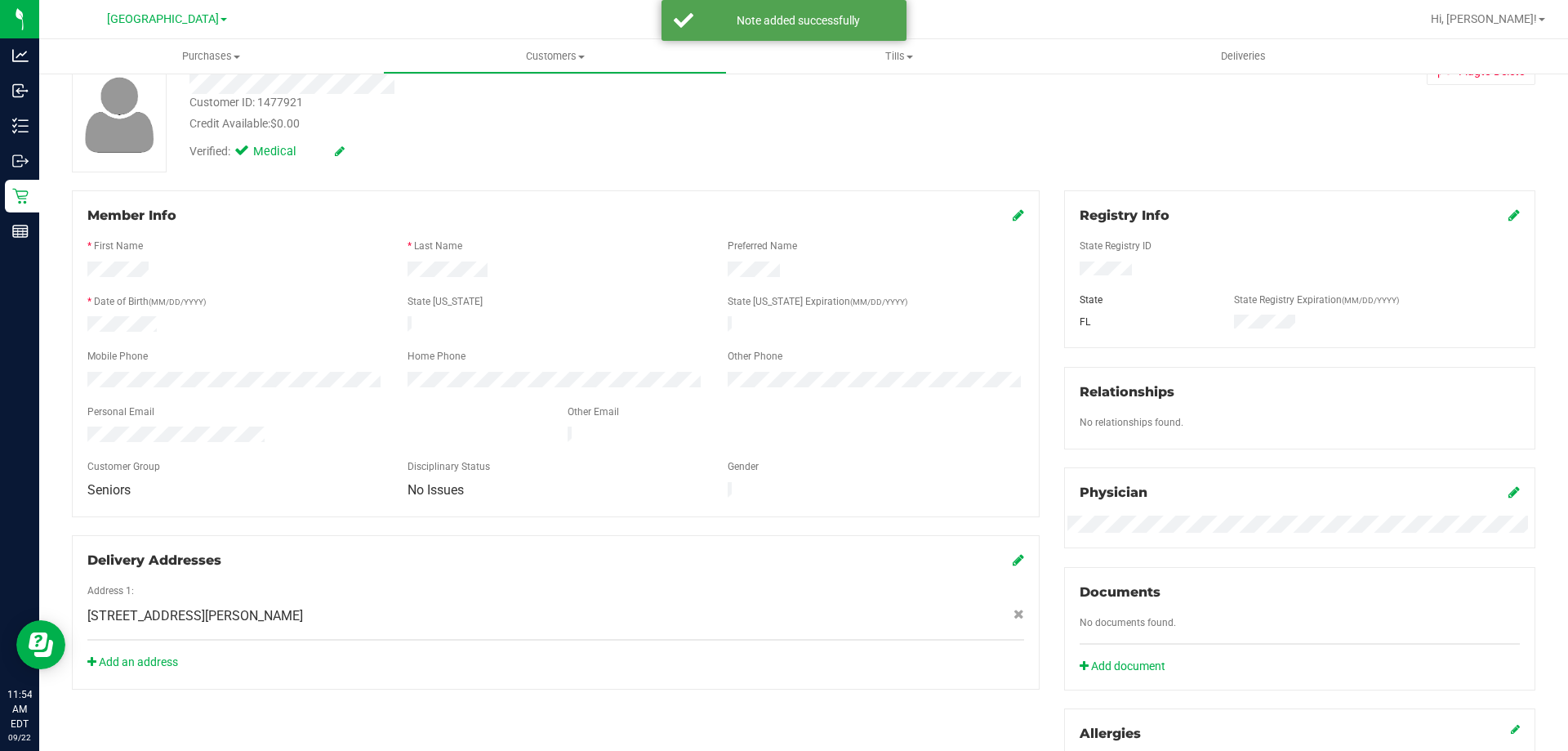
click at [1013, 214] on icon at bounding box center [1018, 214] width 11 height 13
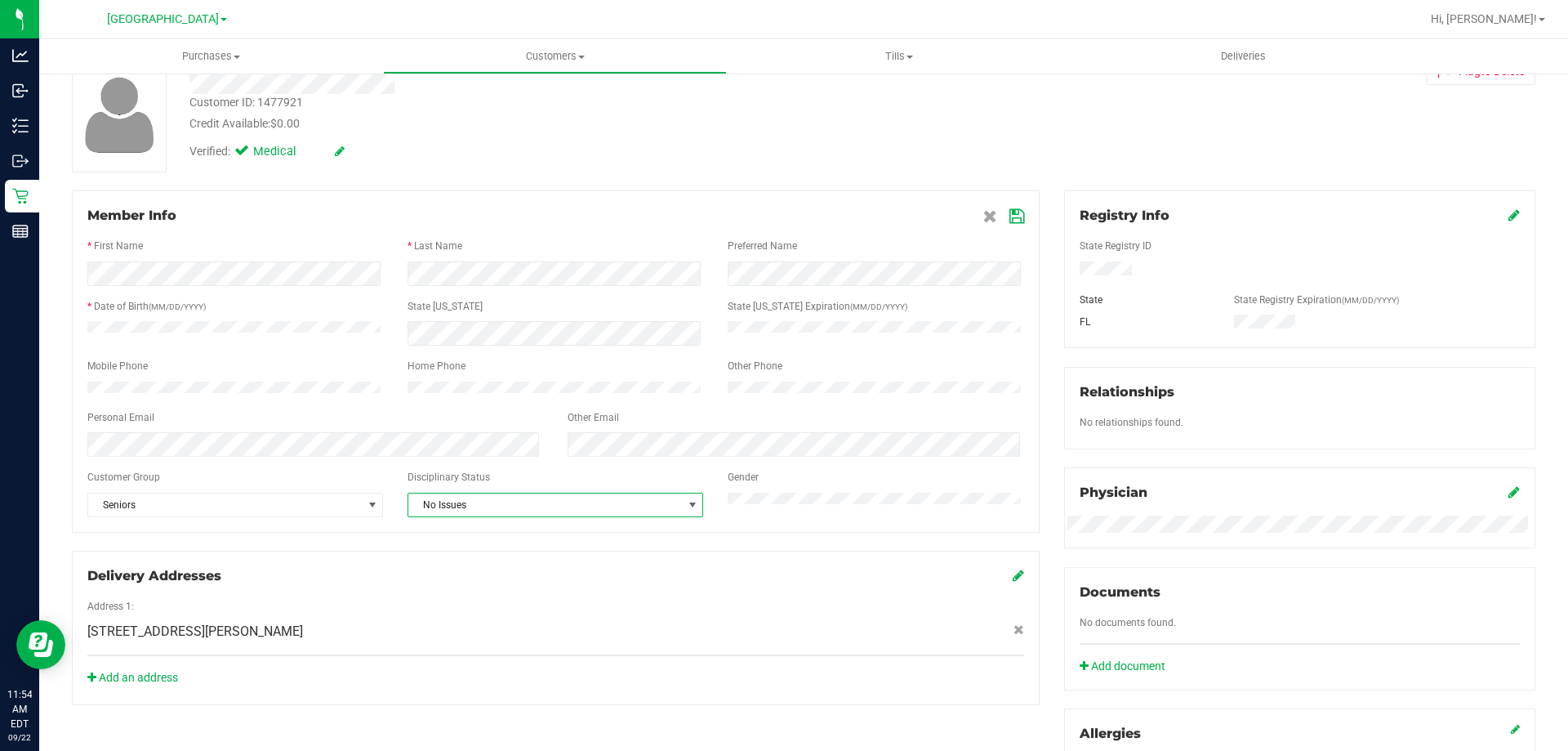
click at [538, 516] on span "No Issues" at bounding box center [545, 504] width 274 height 23
click at [513, 557] on li "Warning - Level 1" at bounding box center [551, 566] width 292 height 25
click at [1010, 218] on icon at bounding box center [1017, 216] width 15 height 13
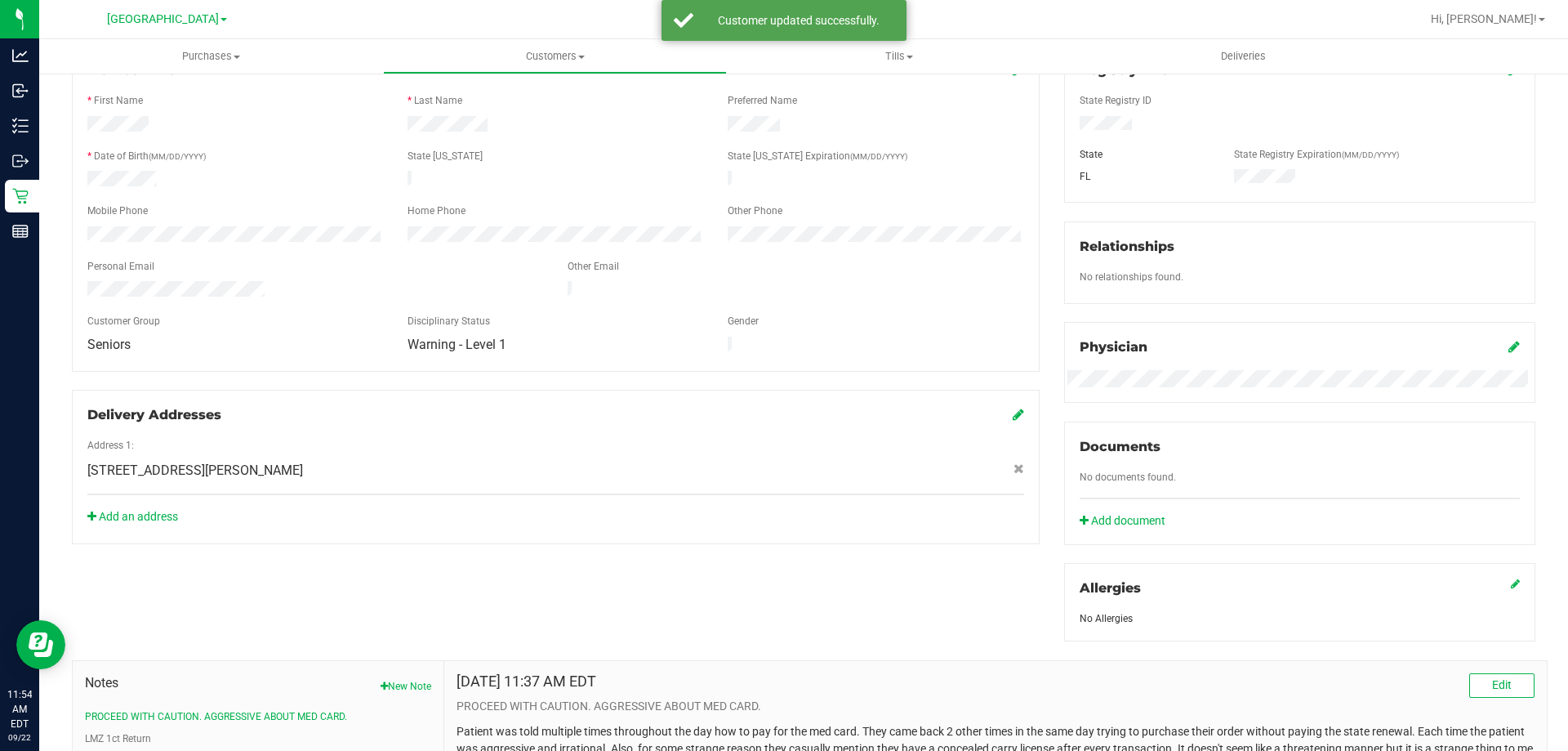
scroll to position [431, 0]
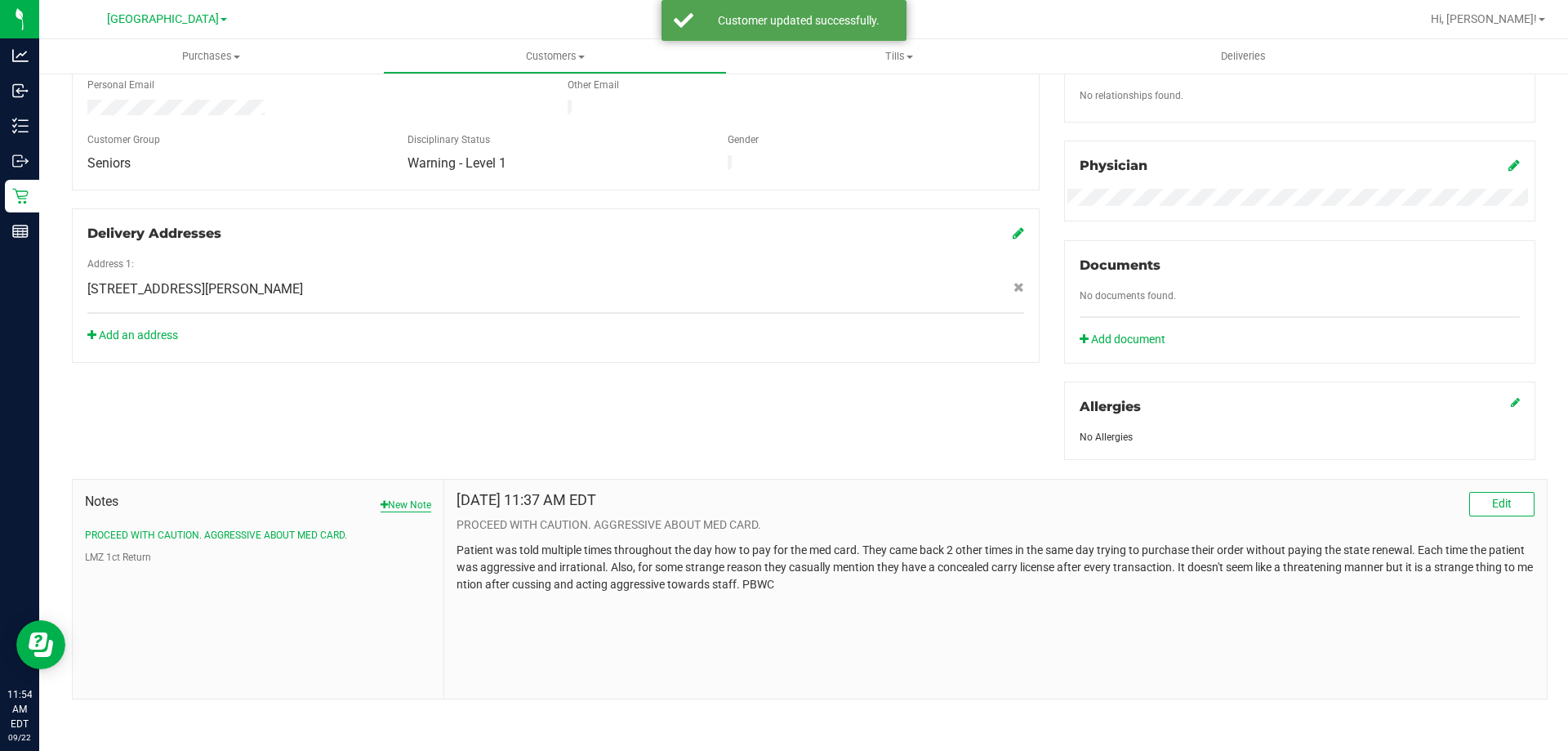
click at [385, 499] on button "New Note" at bounding box center [406, 504] width 50 height 15
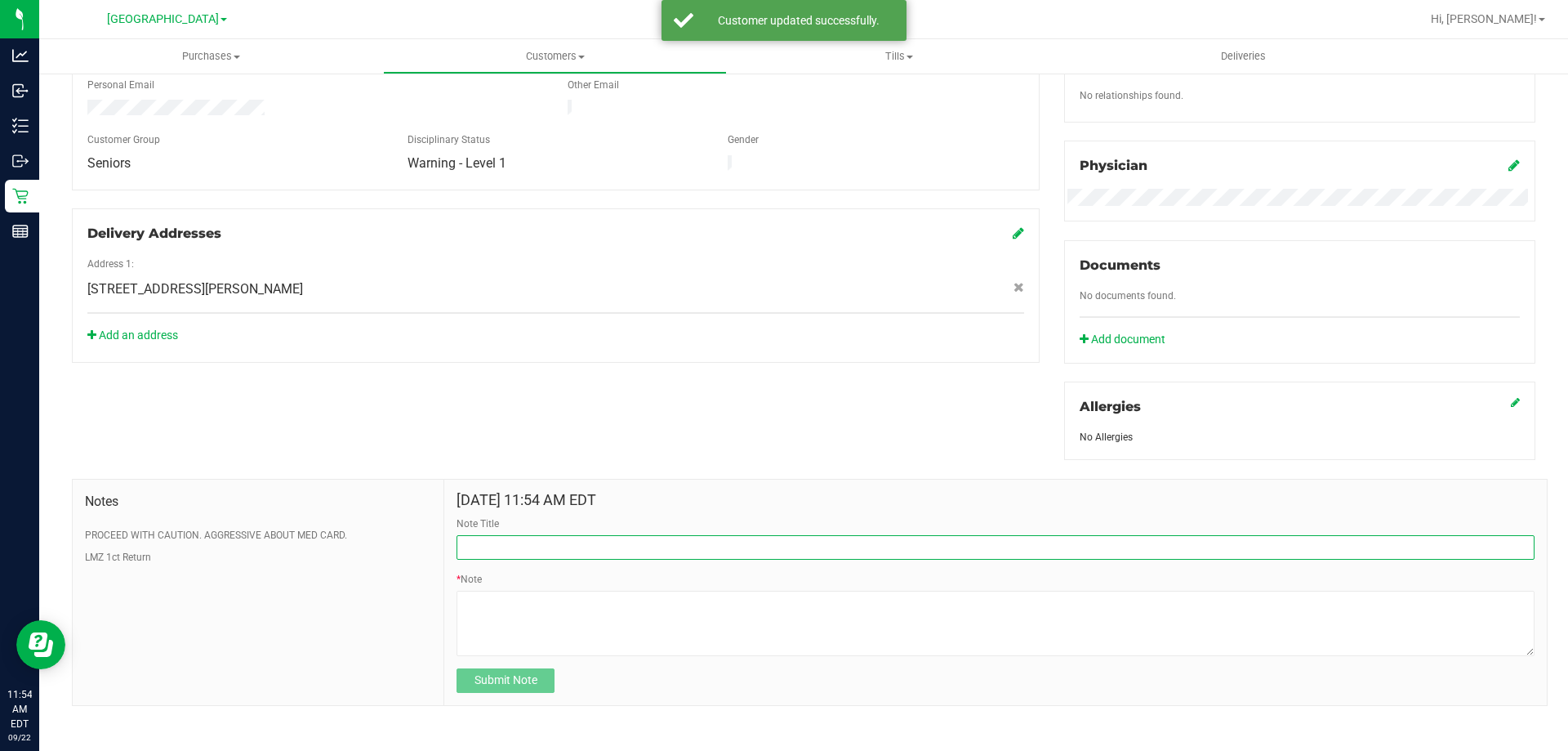
click at [486, 544] on input "Note Title" at bounding box center [995, 547] width 1078 height 25
type input "Warning 1"
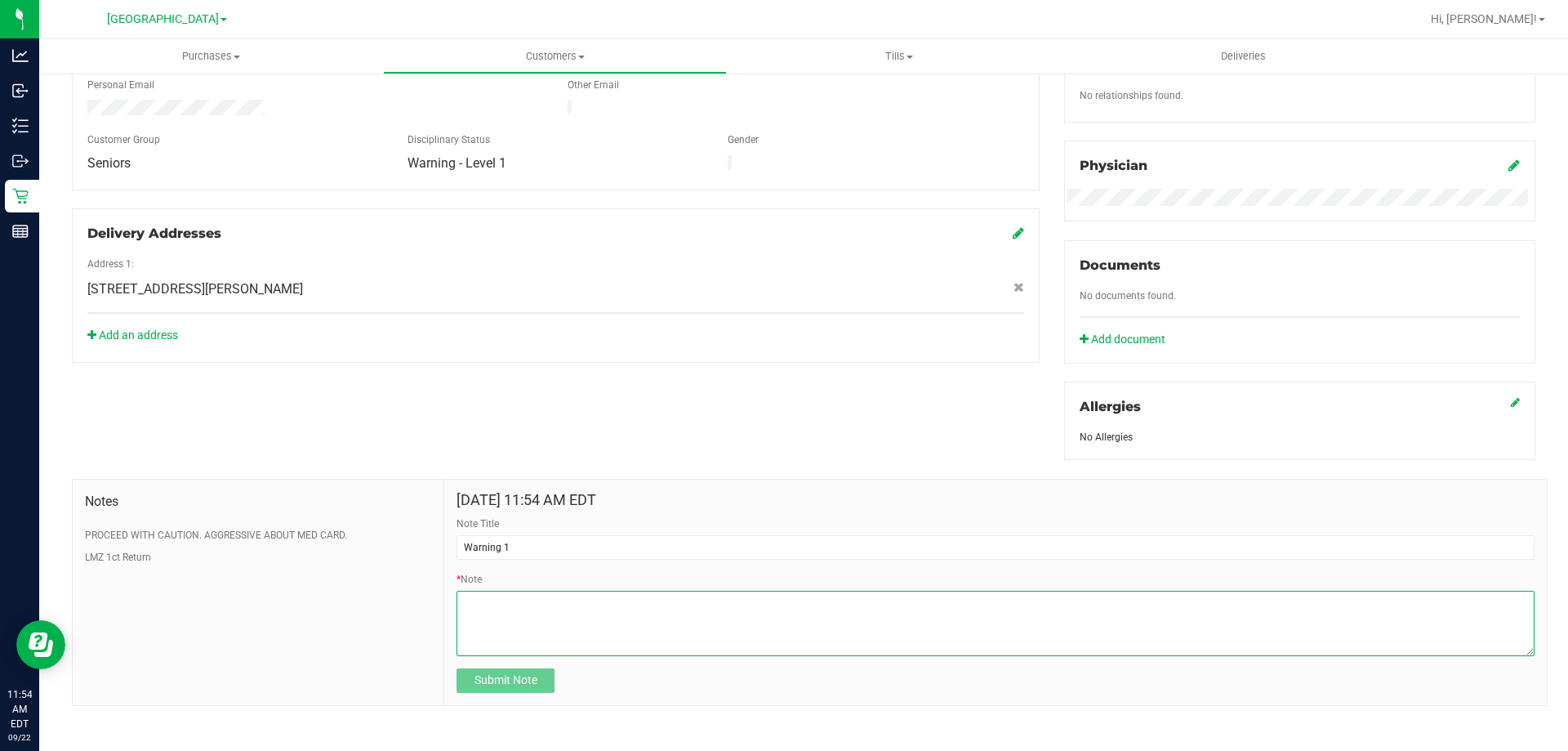
click at [510, 599] on textarea "* Note" at bounding box center [995, 623] width 1078 height 65
click at [545, 599] on textarea "* Note" at bounding box center [995, 623] width 1078 height 65
click at [917, 611] on textarea "* Note" at bounding box center [995, 623] width 1078 height 65
click at [660, 599] on textarea "* Note" at bounding box center [995, 623] width 1078 height 65
click at [1013, 602] on textarea "* Note" at bounding box center [995, 623] width 1078 height 65
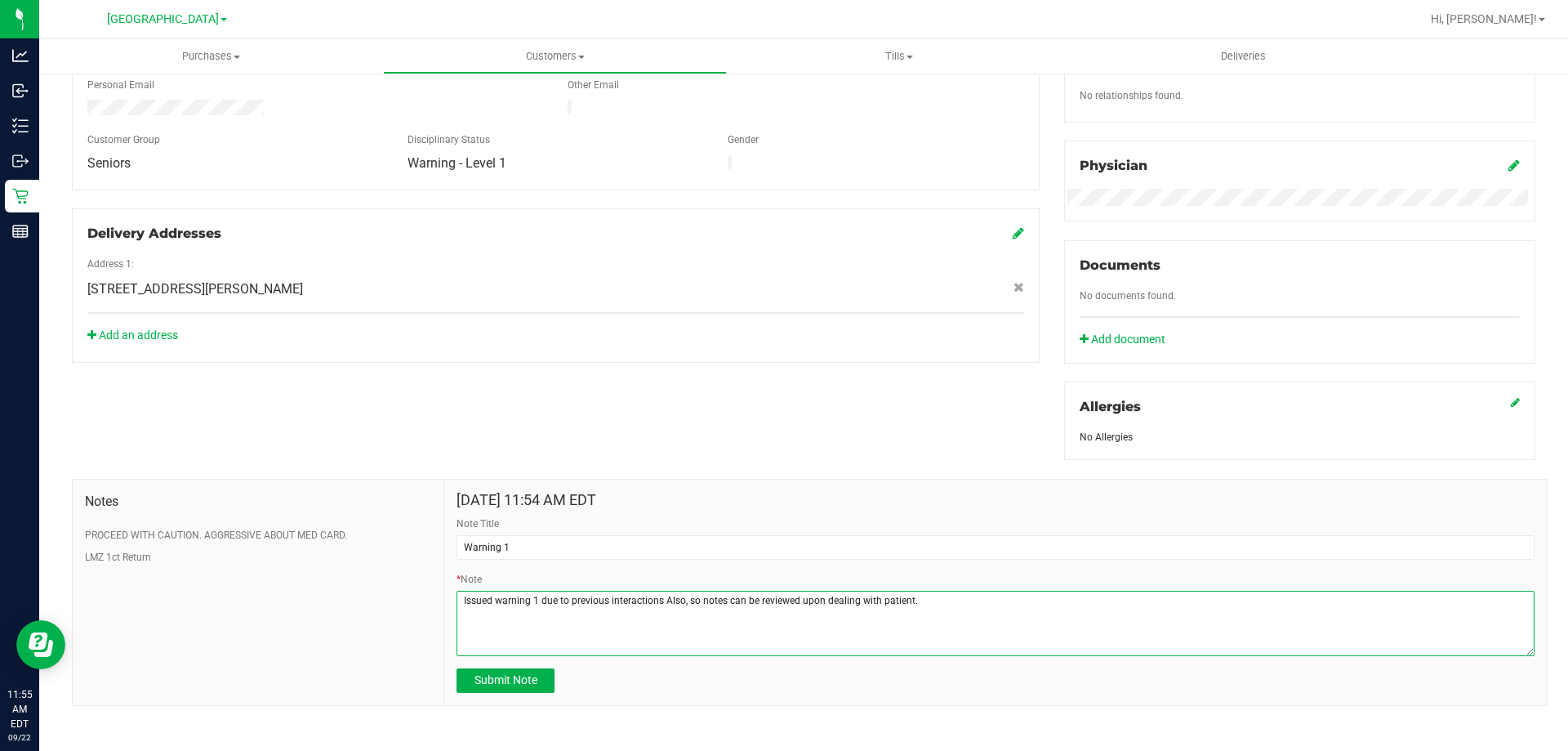
click at [658, 599] on textarea "* Note" at bounding box center [995, 623] width 1078 height 65
type textarea "Issued warning 1 due to previous interactions. Also, so notes can be reviewed u…"
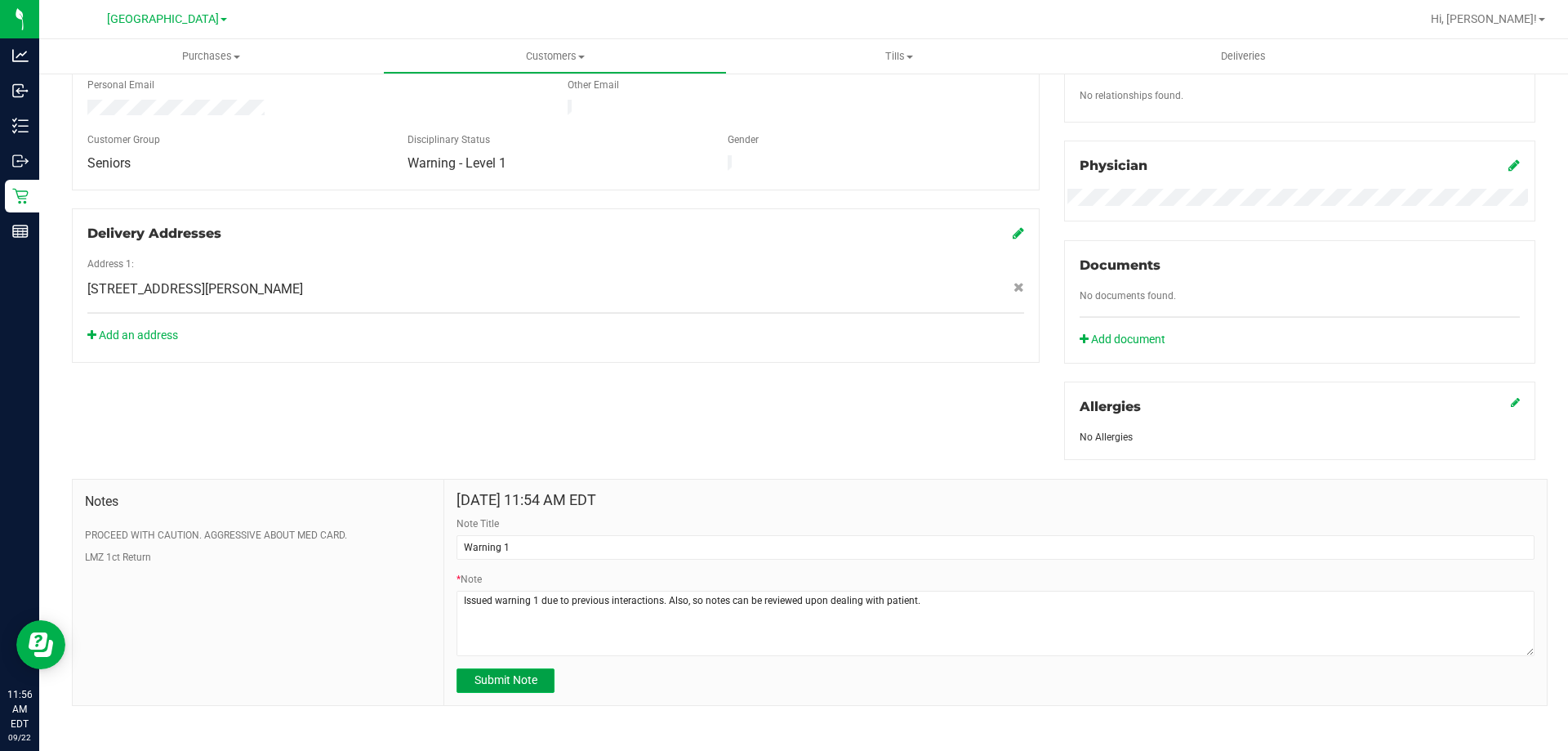
click at [520, 688] on button "Submit Note" at bounding box center [505, 681] width 98 height 25
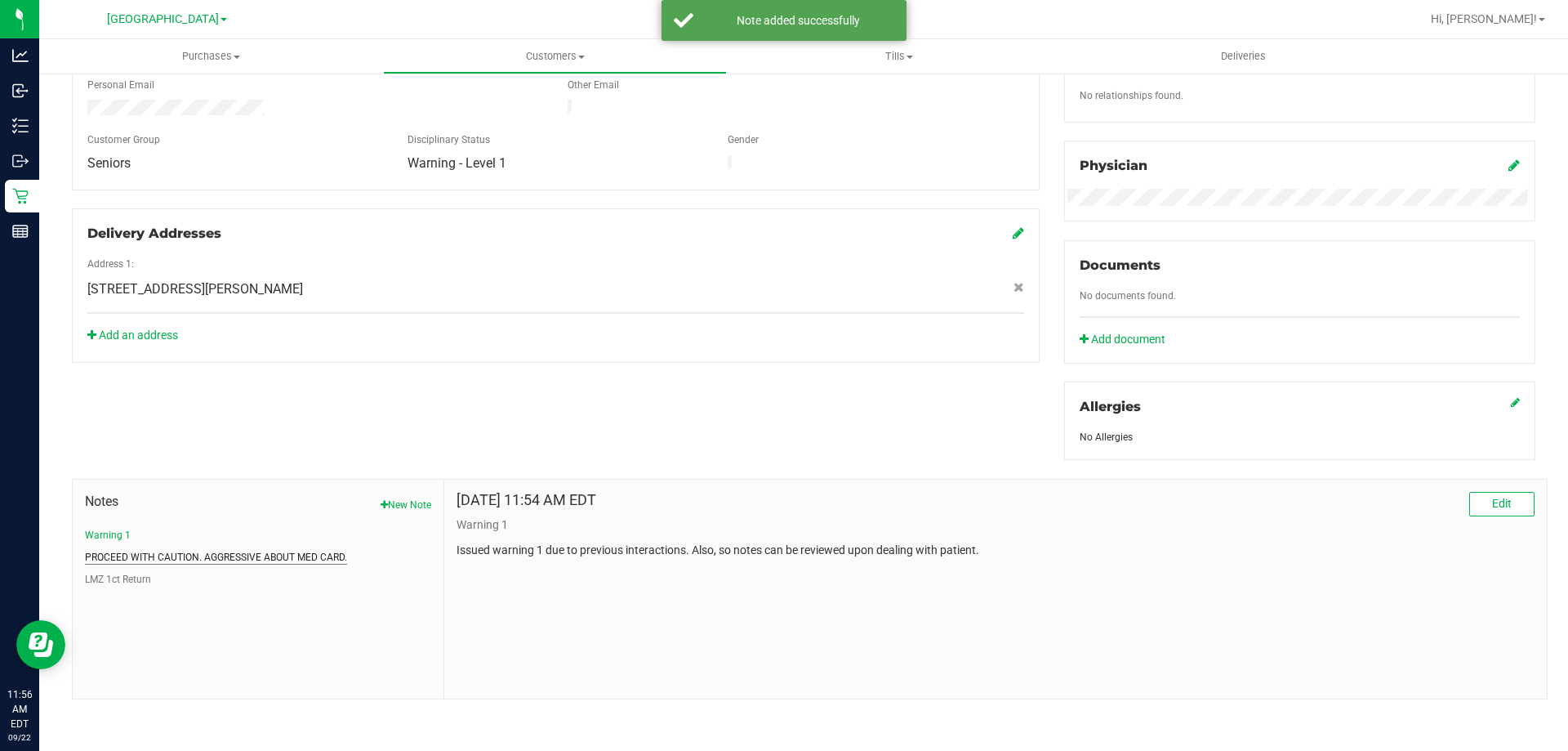
click at [203, 556] on button "PROCEED WITH CAUTION. AGGRESSIVE ABOUT MED CARD." at bounding box center [216, 557] width 262 height 15
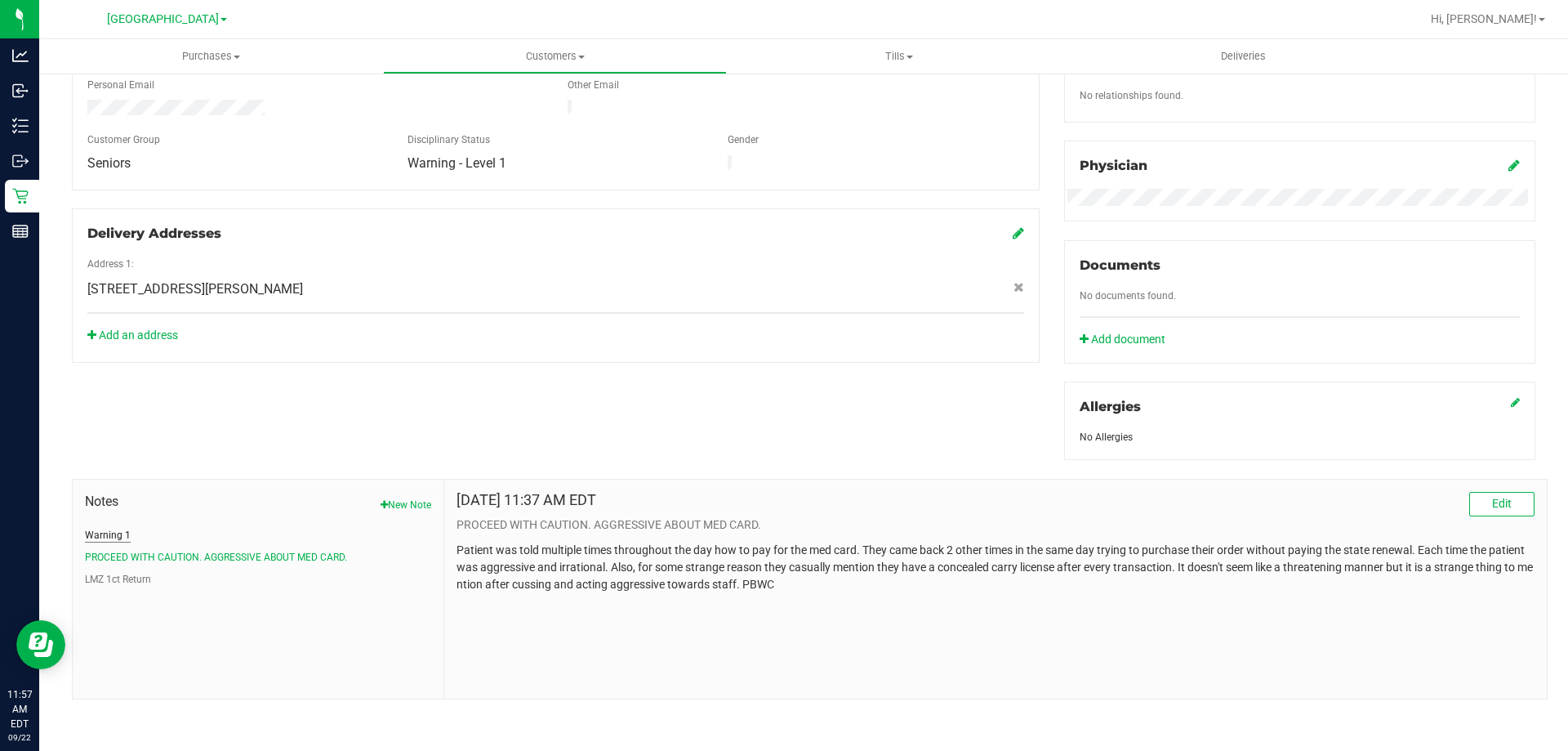
click at [121, 535] on button "Warning 1" at bounding box center [107, 535] width 45 height 15
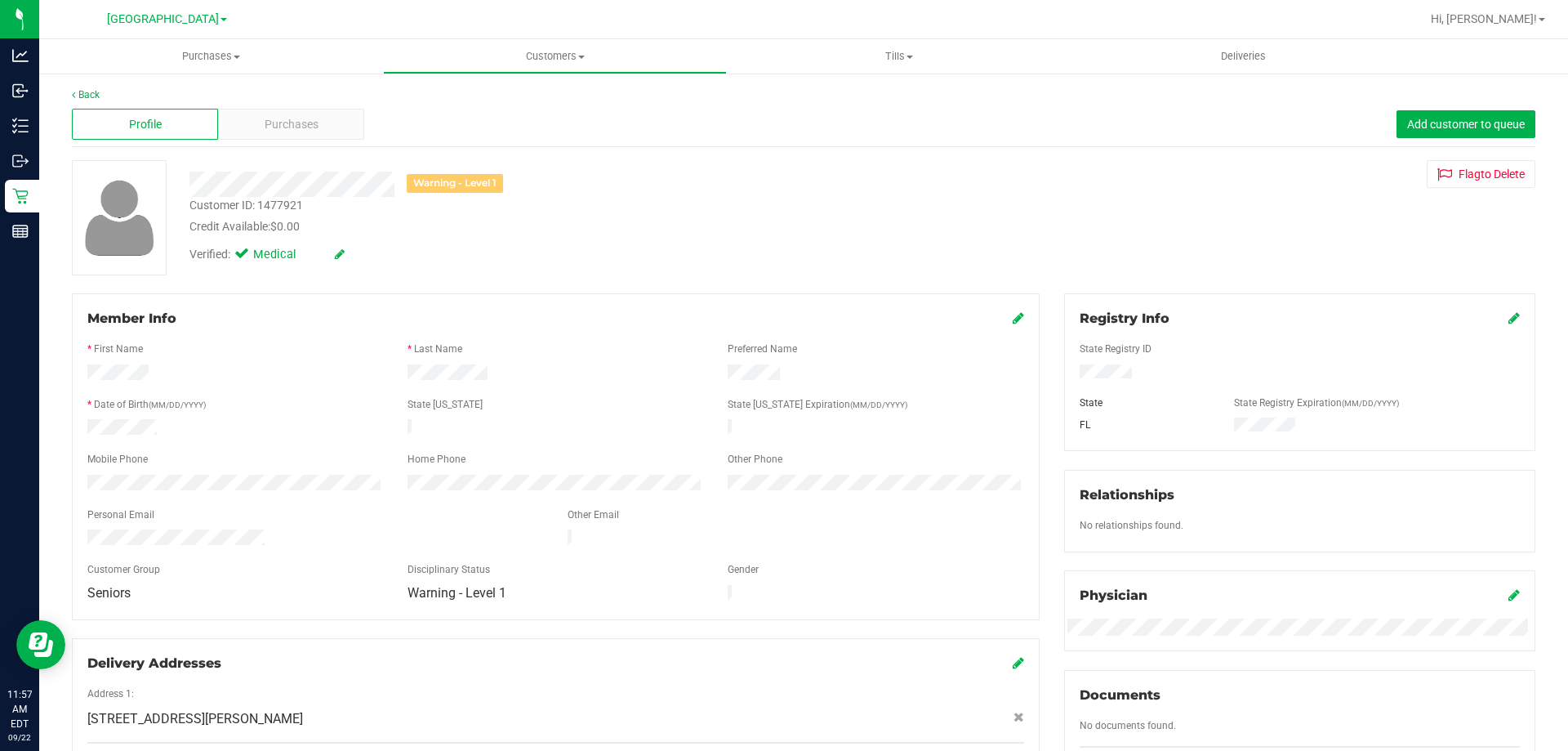
scroll to position [0, 0]
click at [531, 106] on div "Profile Purchases Add customer to queue" at bounding box center [804, 125] width 1464 height 45
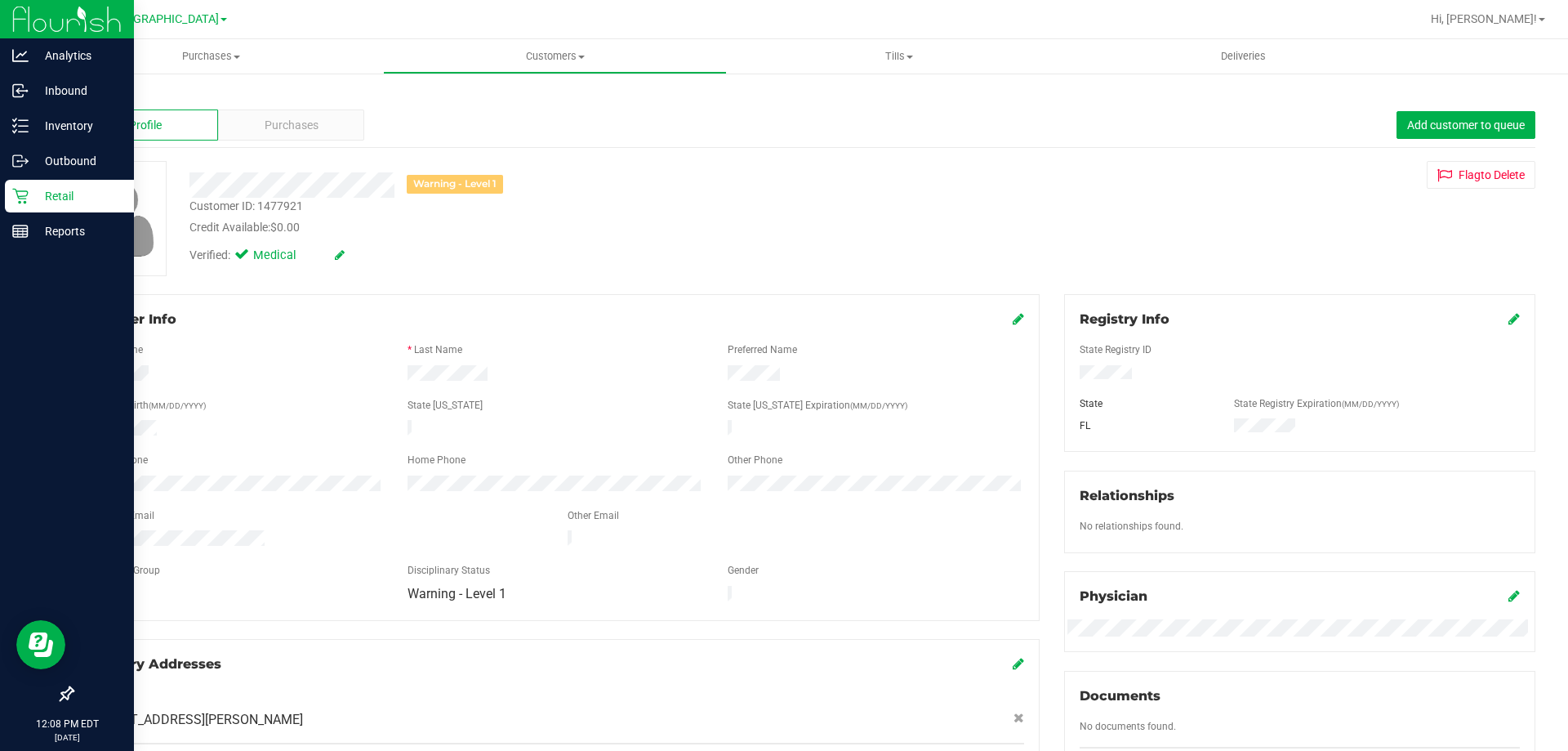
click at [22, 206] on div "Retail" at bounding box center [69, 196] width 129 height 33
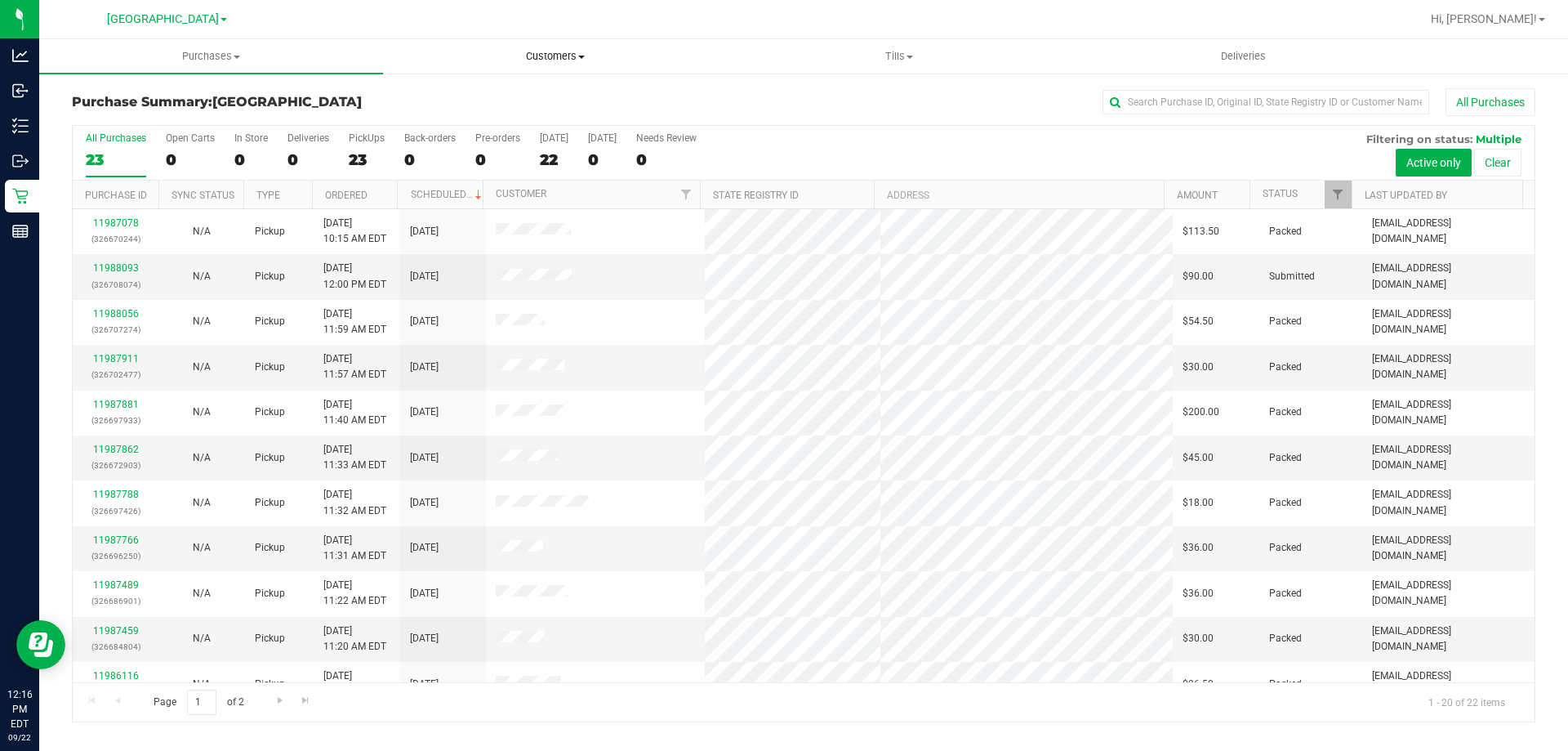
click at [530, 54] on span "Customers" at bounding box center [555, 56] width 342 height 15
click at [482, 92] on span "All customers" at bounding box center [442, 98] width 117 height 14
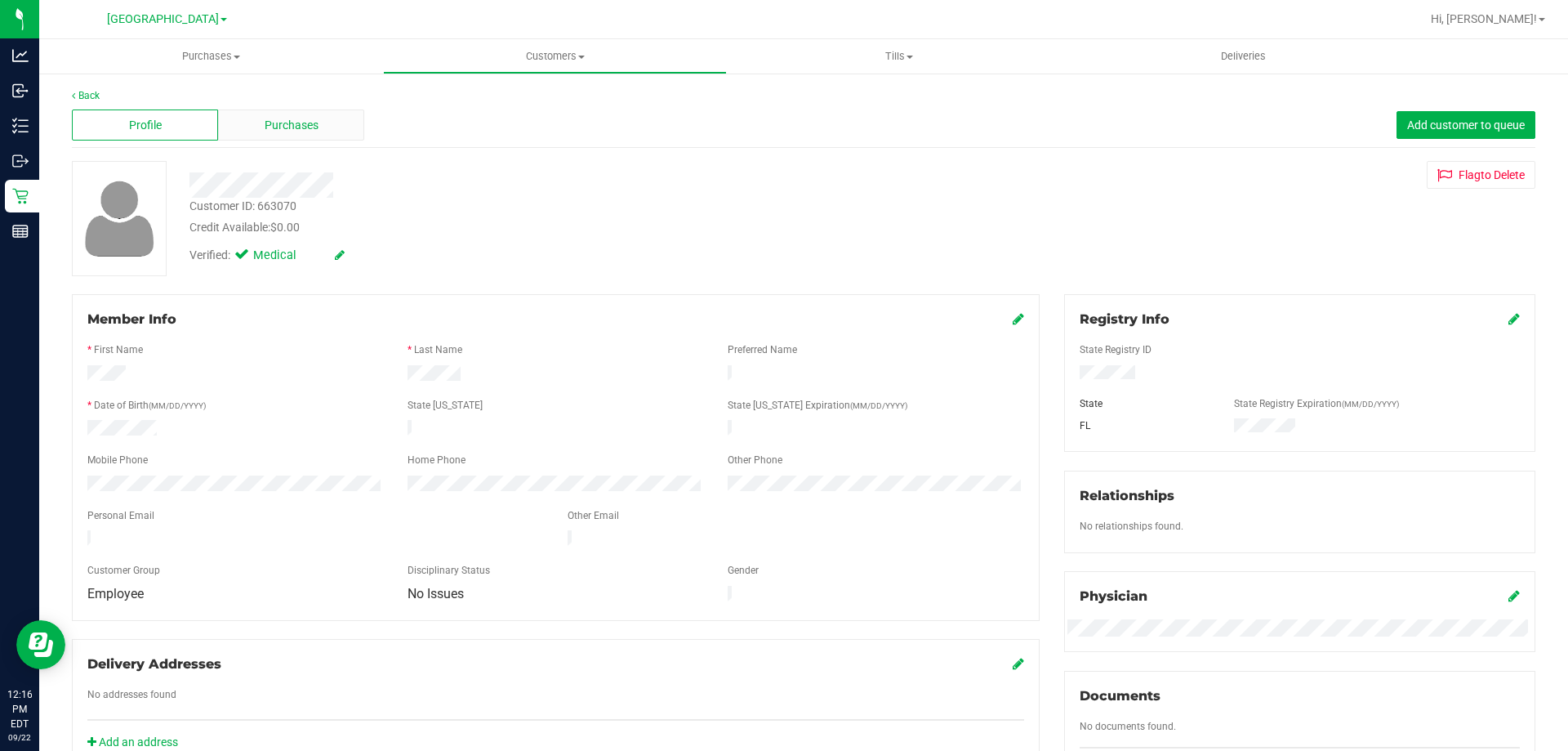
click at [312, 134] on div "Purchases" at bounding box center [291, 125] width 146 height 31
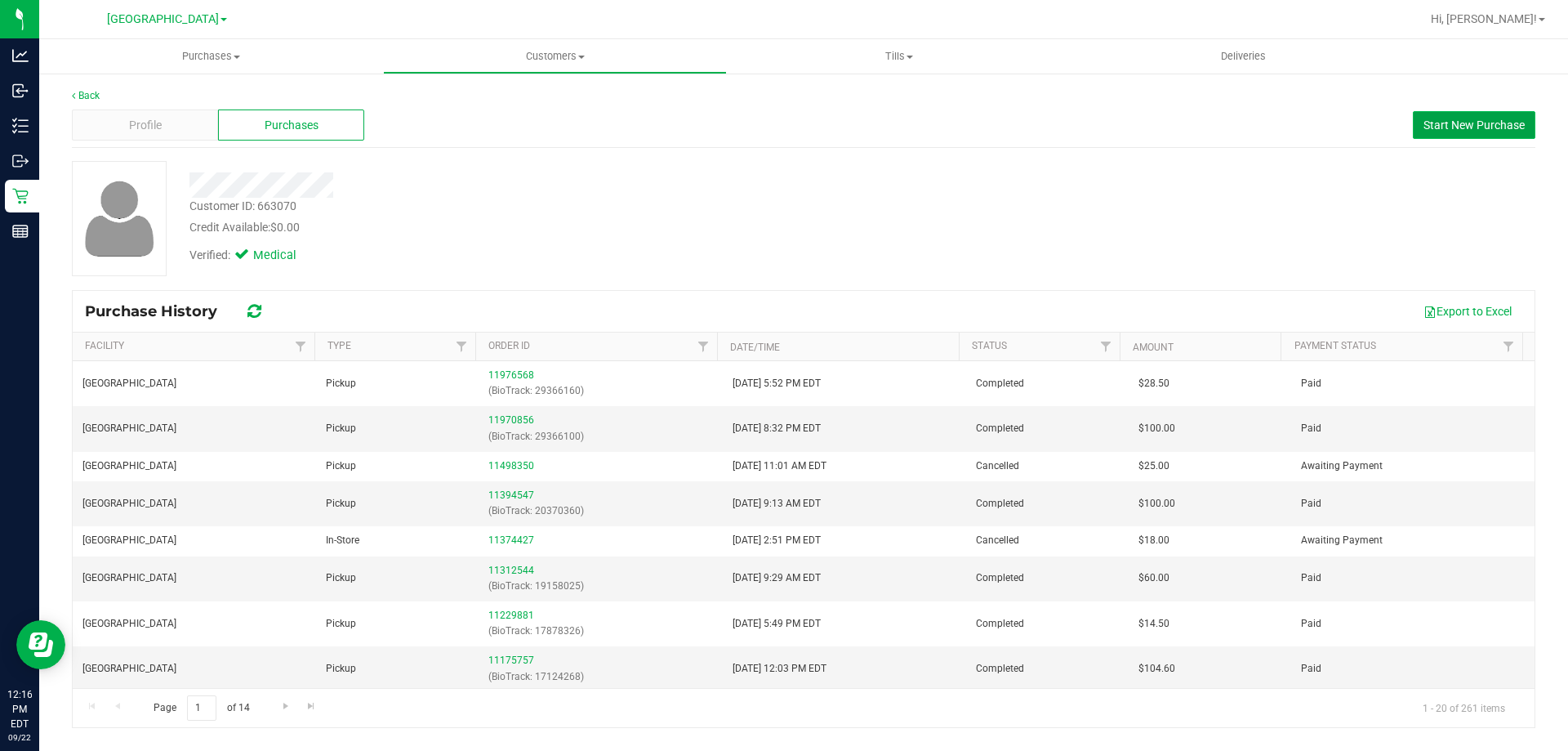
click at [1489, 127] on span "Start New Purchase" at bounding box center [1474, 124] width 101 height 13
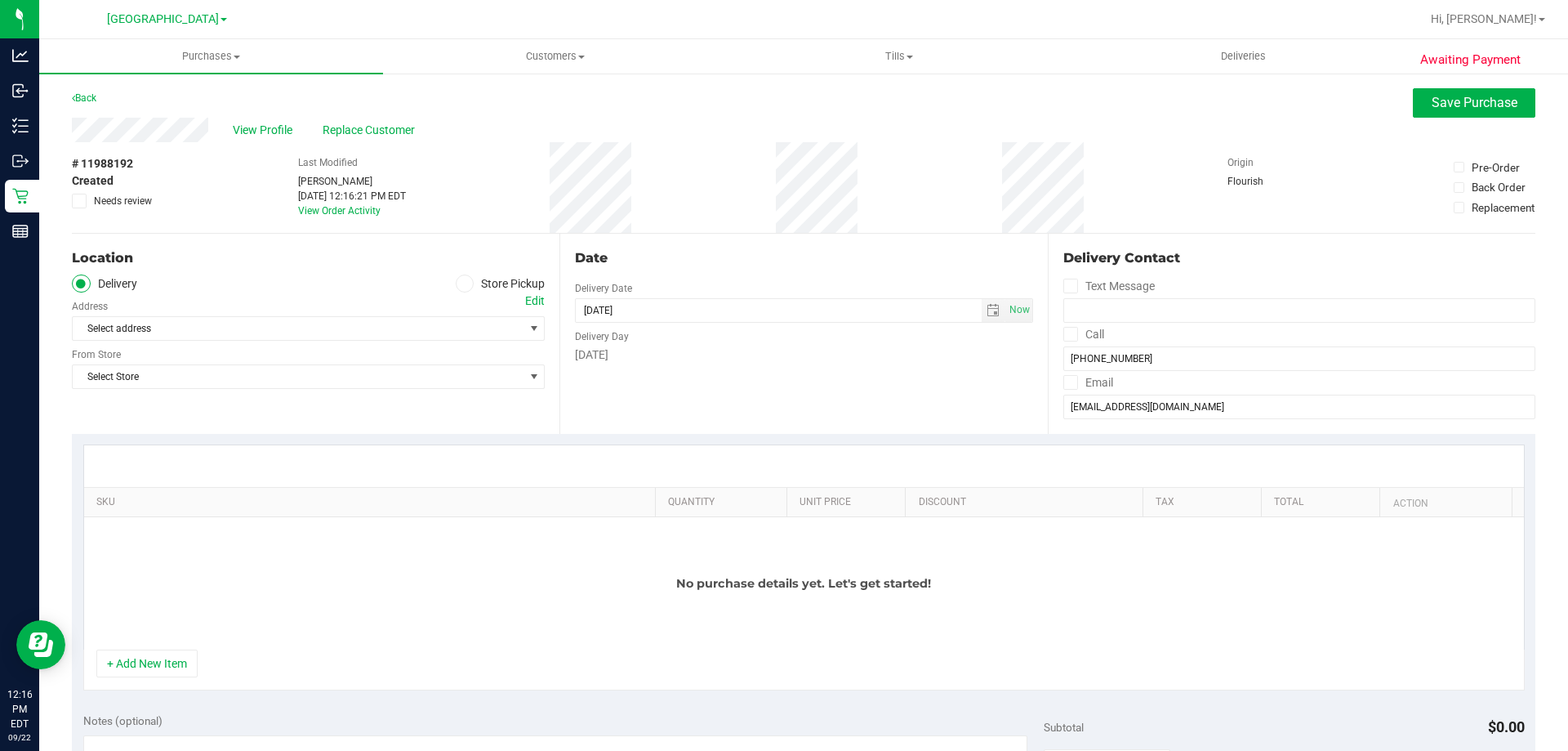
click at [456, 288] on span at bounding box center [466, 284] width 19 height 19
click at [0, 0] on input "Store Pickup" at bounding box center [0, 0] width 0 height 0
click at [507, 331] on span "Select Store" at bounding box center [298, 328] width 451 height 23
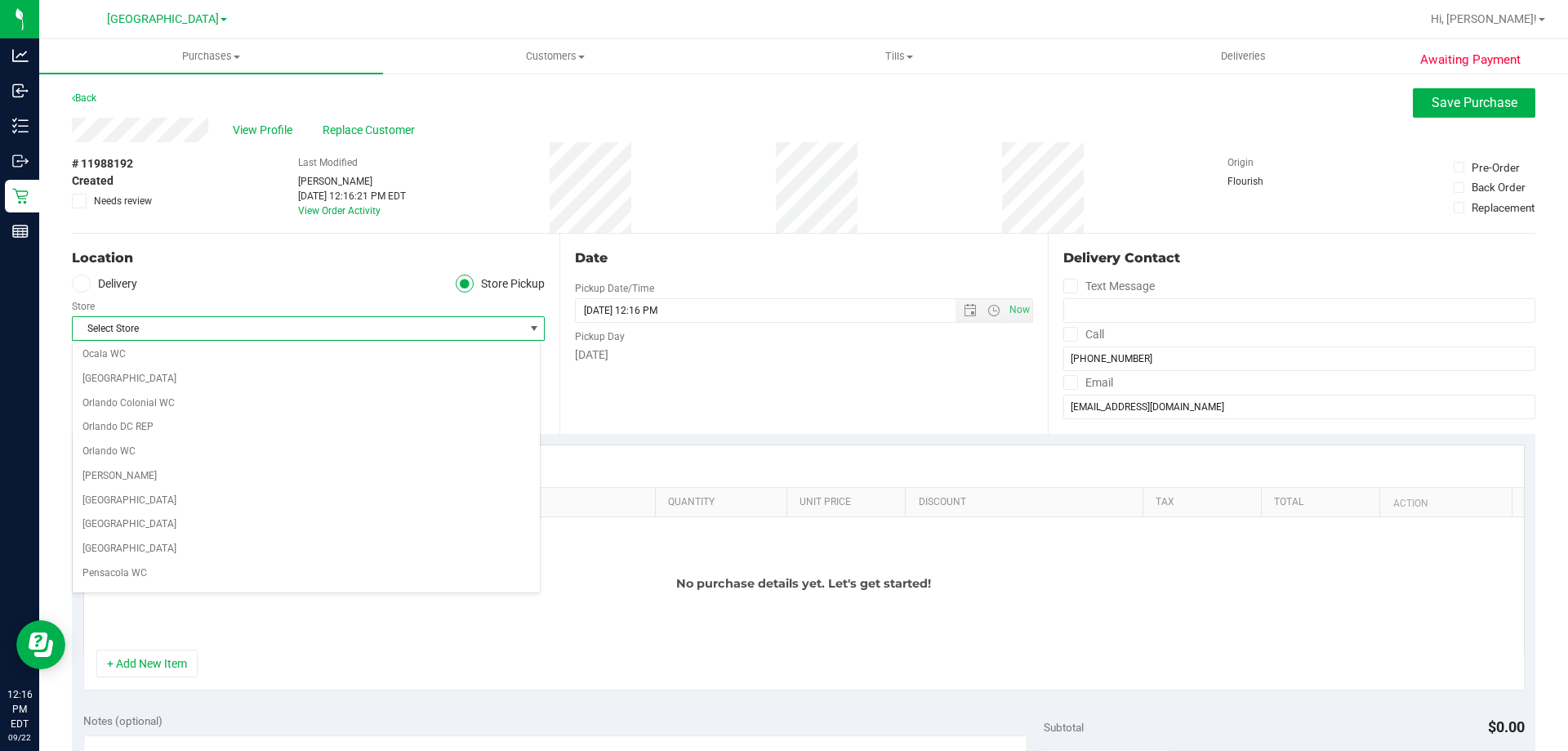
scroll to position [736, 0]
click at [294, 491] on li "[GEOGRAPHIC_DATA]" at bounding box center [306, 496] width 467 height 25
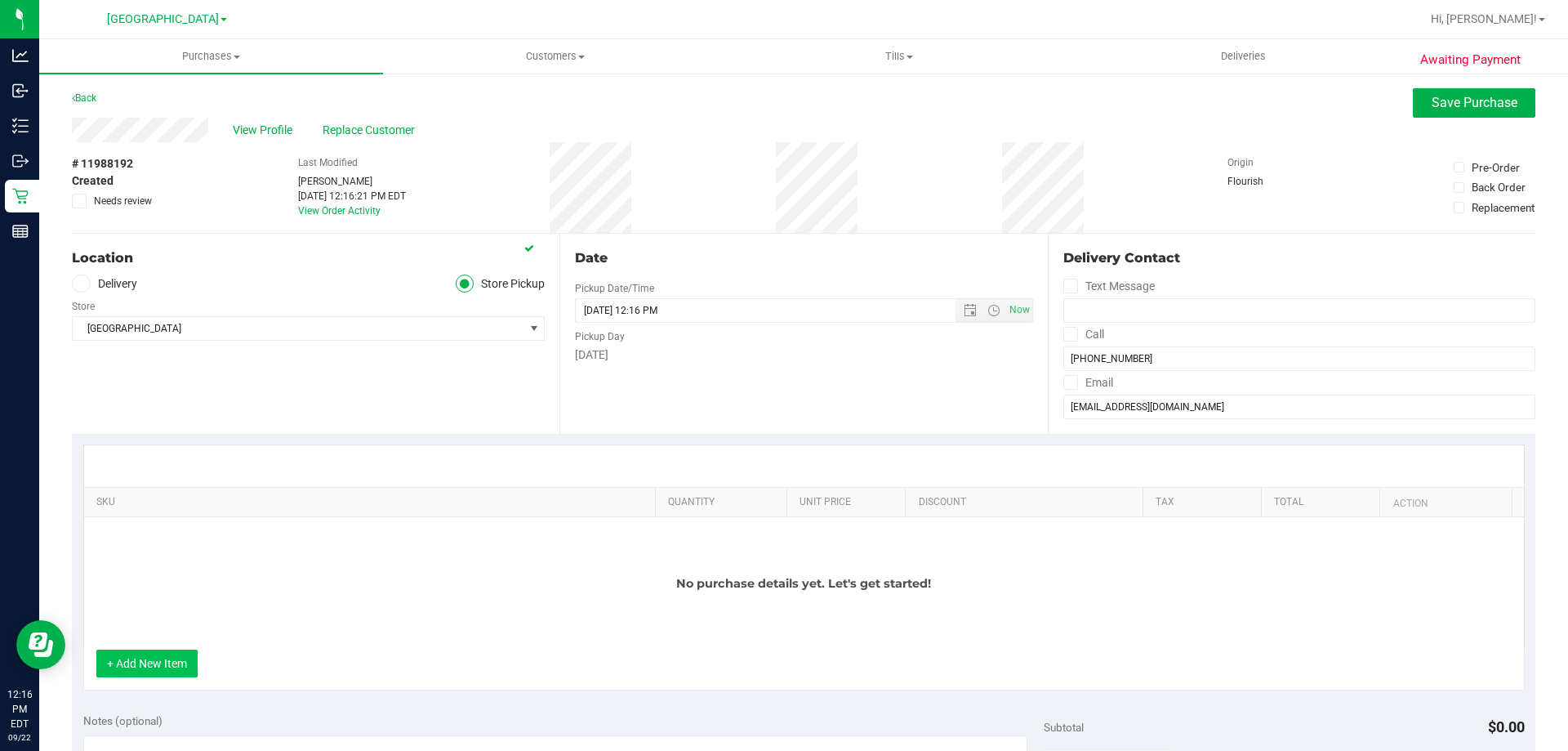
click at [162, 667] on button "+ Add New Item" at bounding box center [147, 664] width 101 height 27
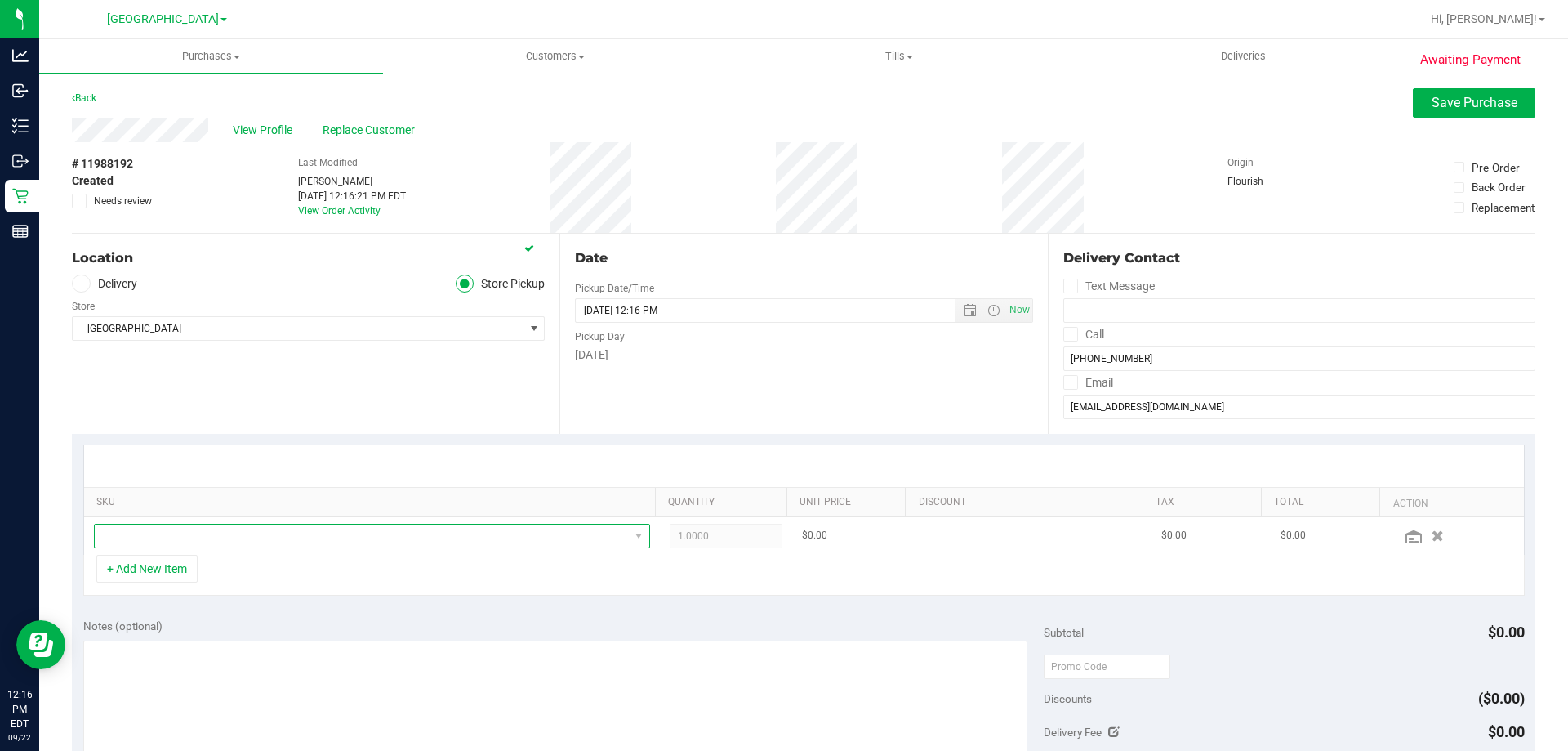
click at [437, 546] on span "NO DATA FOUND" at bounding box center [362, 536] width 534 height 23
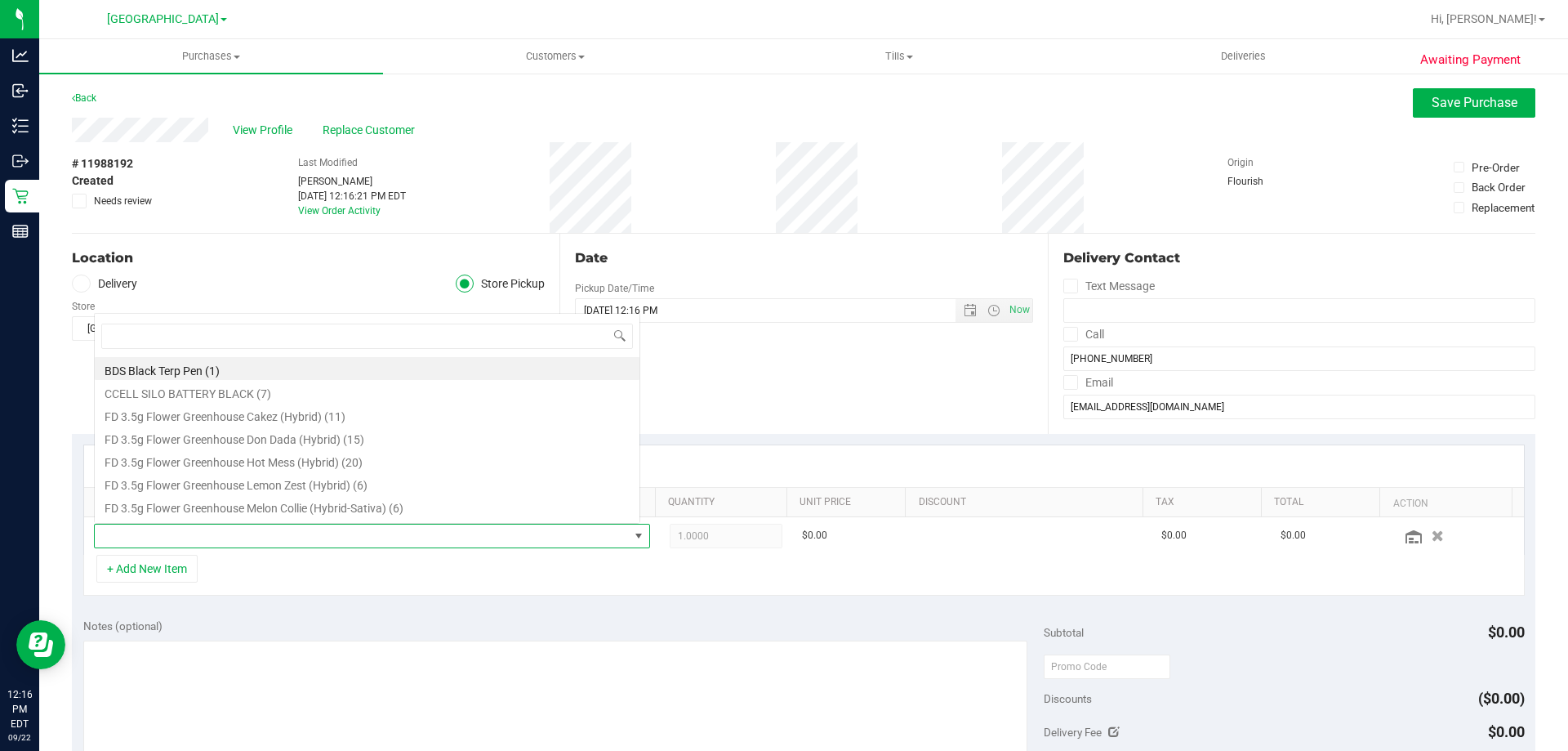
scroll to position [25, 542]
type input "caram"
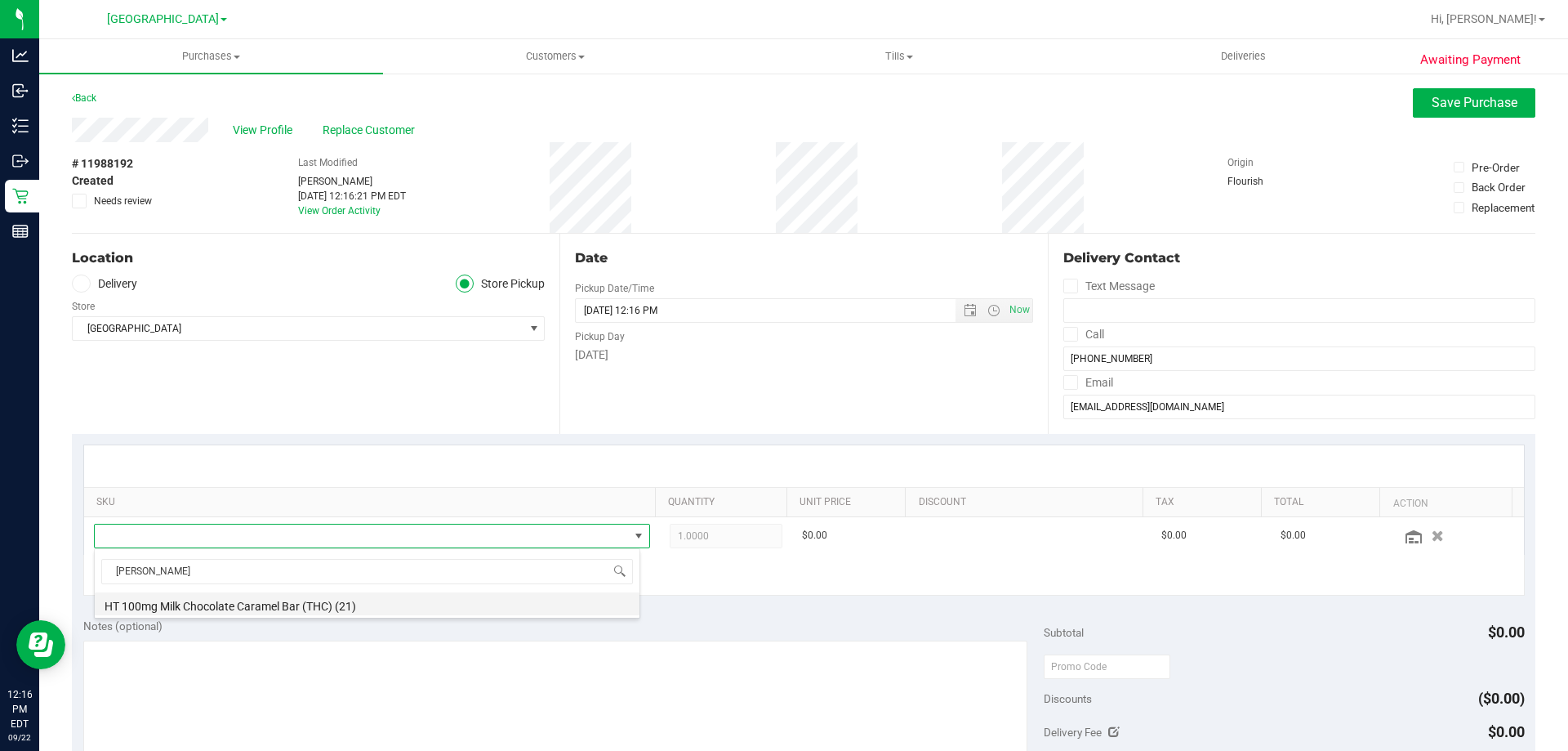
click at [544, 608] on li "HT 100mg Milk Chocolate Caramel Bar (THC) (21)" at bounding box center [367, 604] width 545 height 23
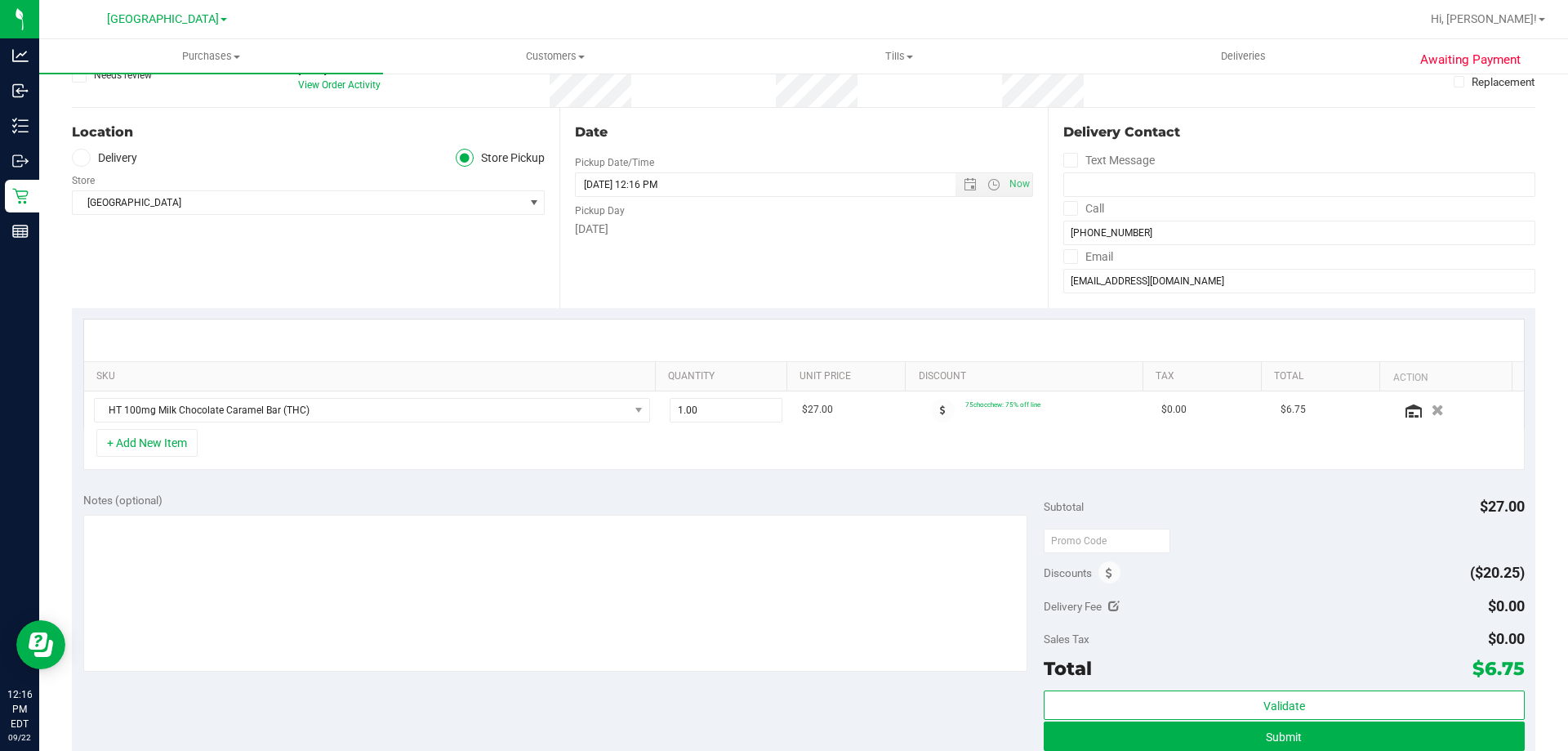
scroll to position [164, 0]
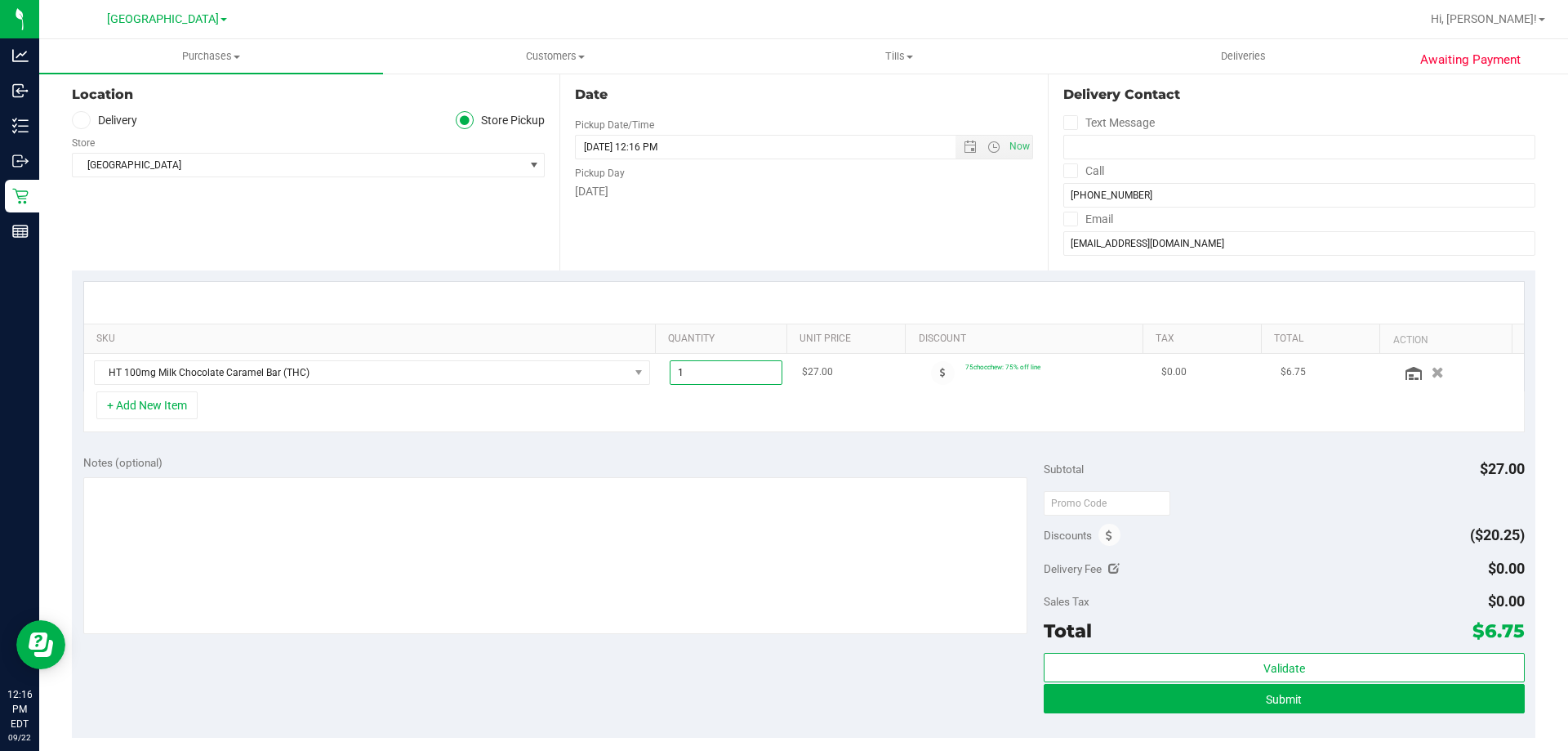
click at [702, 374] on span "1.00 1" at bounding box center [727, 373] width 114 height 25
type input "2"
type input "2.00"
click at [754, 253] on div "Date Pickup Date/Time 09/22/2025 Now 09/22/2025 12:16 PM Now Pickup Day Monday" at bounding box center [804, 170] width 488 height 200
click at [138, 410] on button "+ Add New Item" at bounding box center [147, 405] width 101 height 27
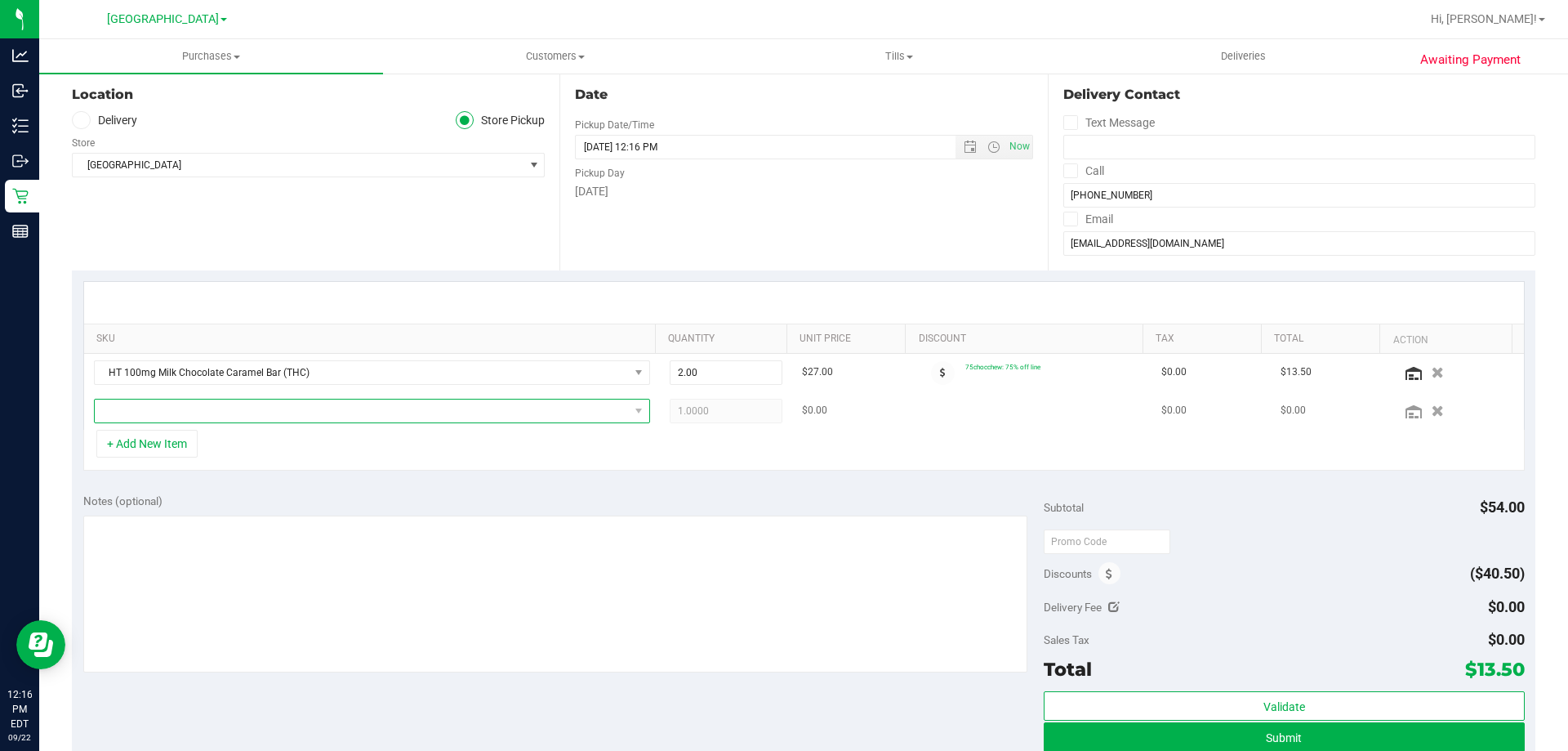
click at [583, 413] on span "NO DATA FOUND" at bounding box center [362, 411] width 534 height 23
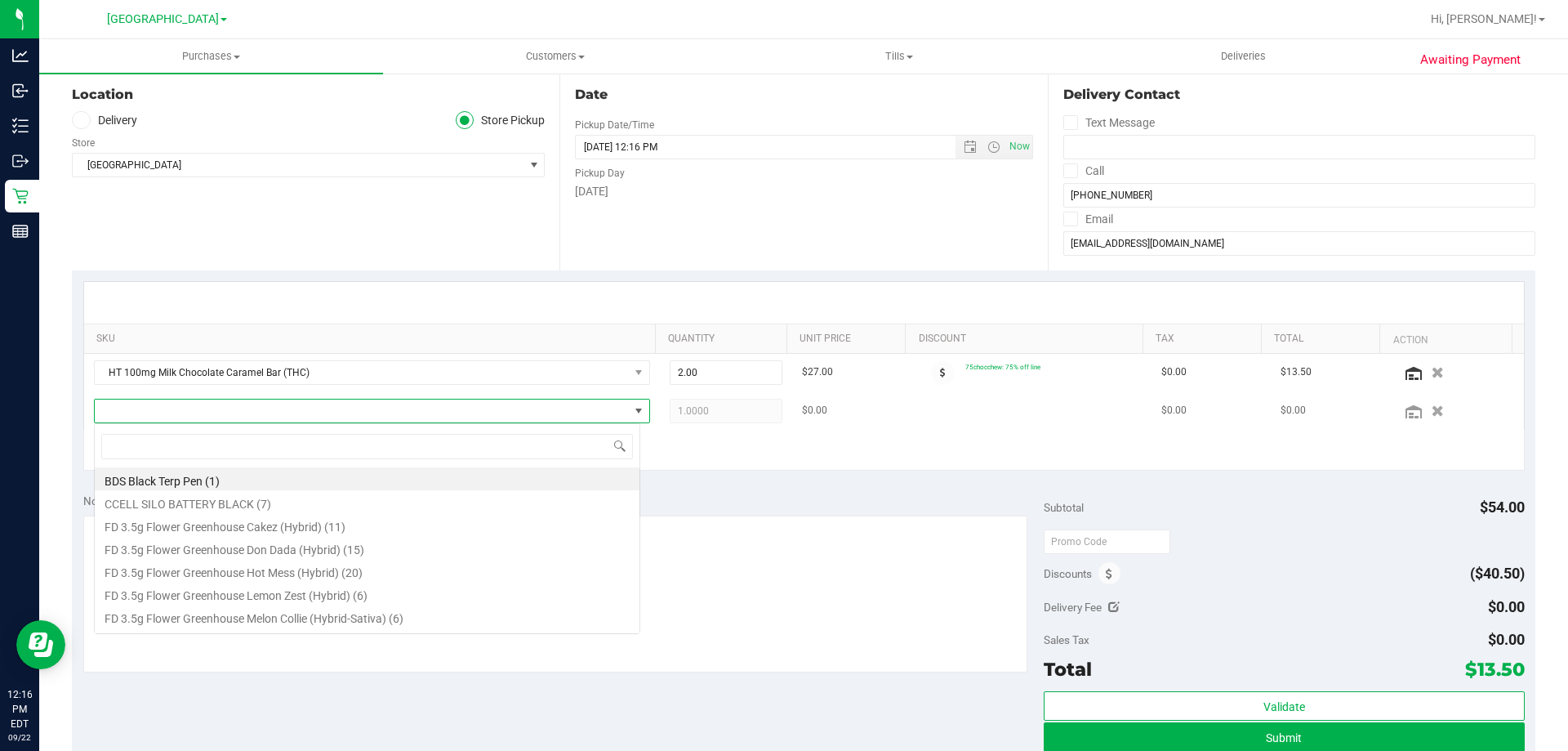
scroll to position [25, 546]
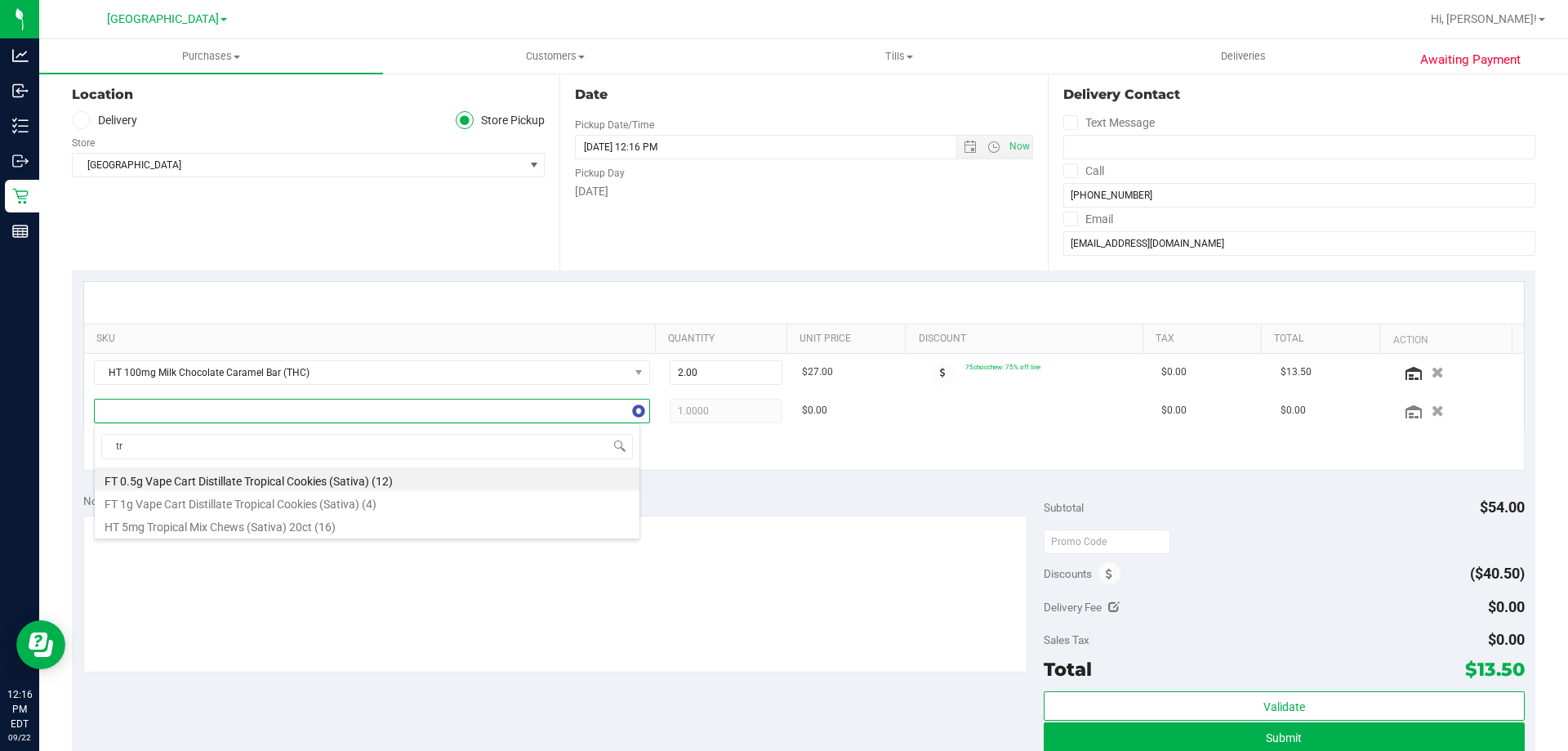
type input "t"
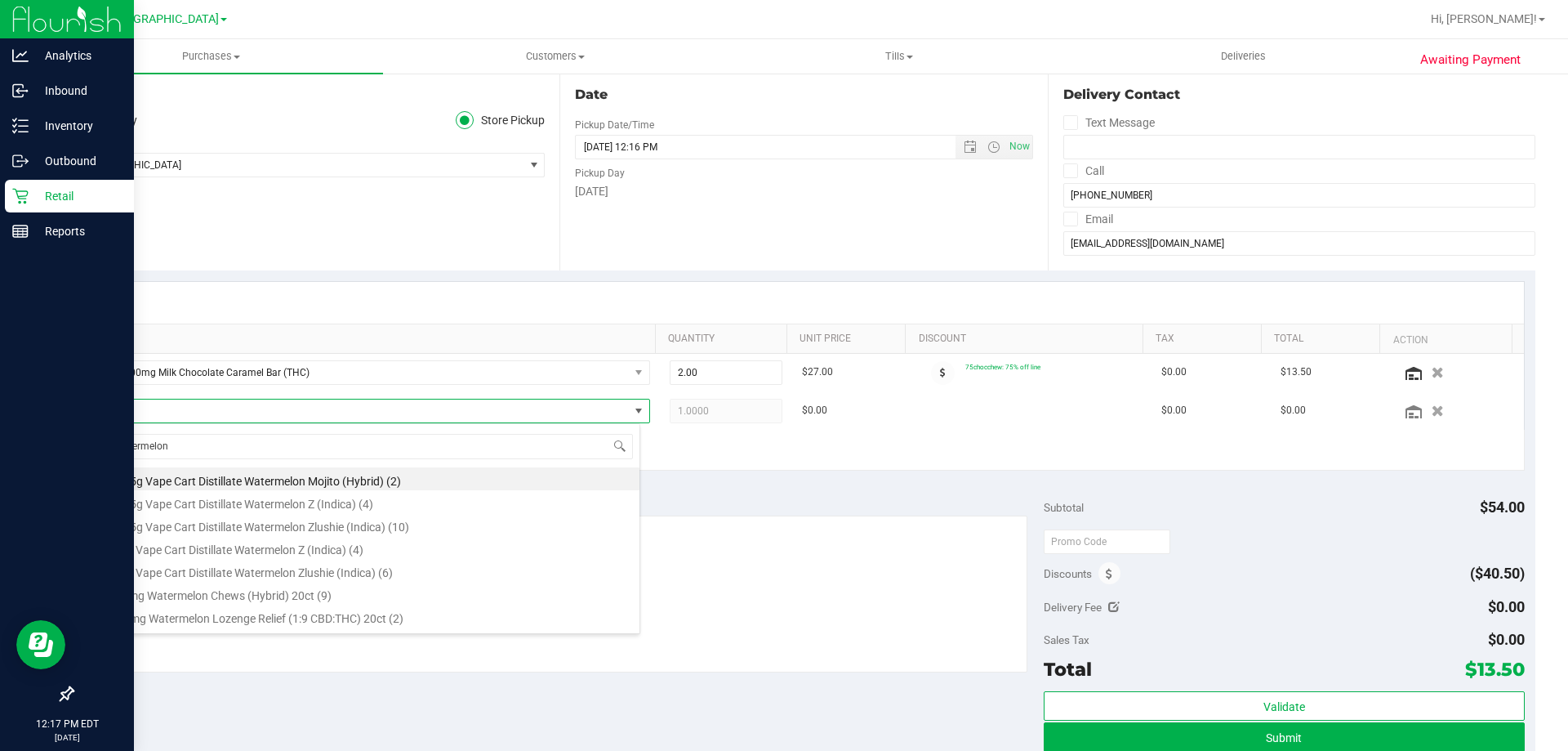
drag, startPoint x: 403, startPoint y: 447, endPoint x: 0, endPoint y: 447, distance: 403.0
click at [0, 447] on body "Analytics Inbound Inventory Outbound Retail Reports 12:17 PM EDT 09/22/2025 09/…" at bounding box center [784, 375] width 1568 height 751
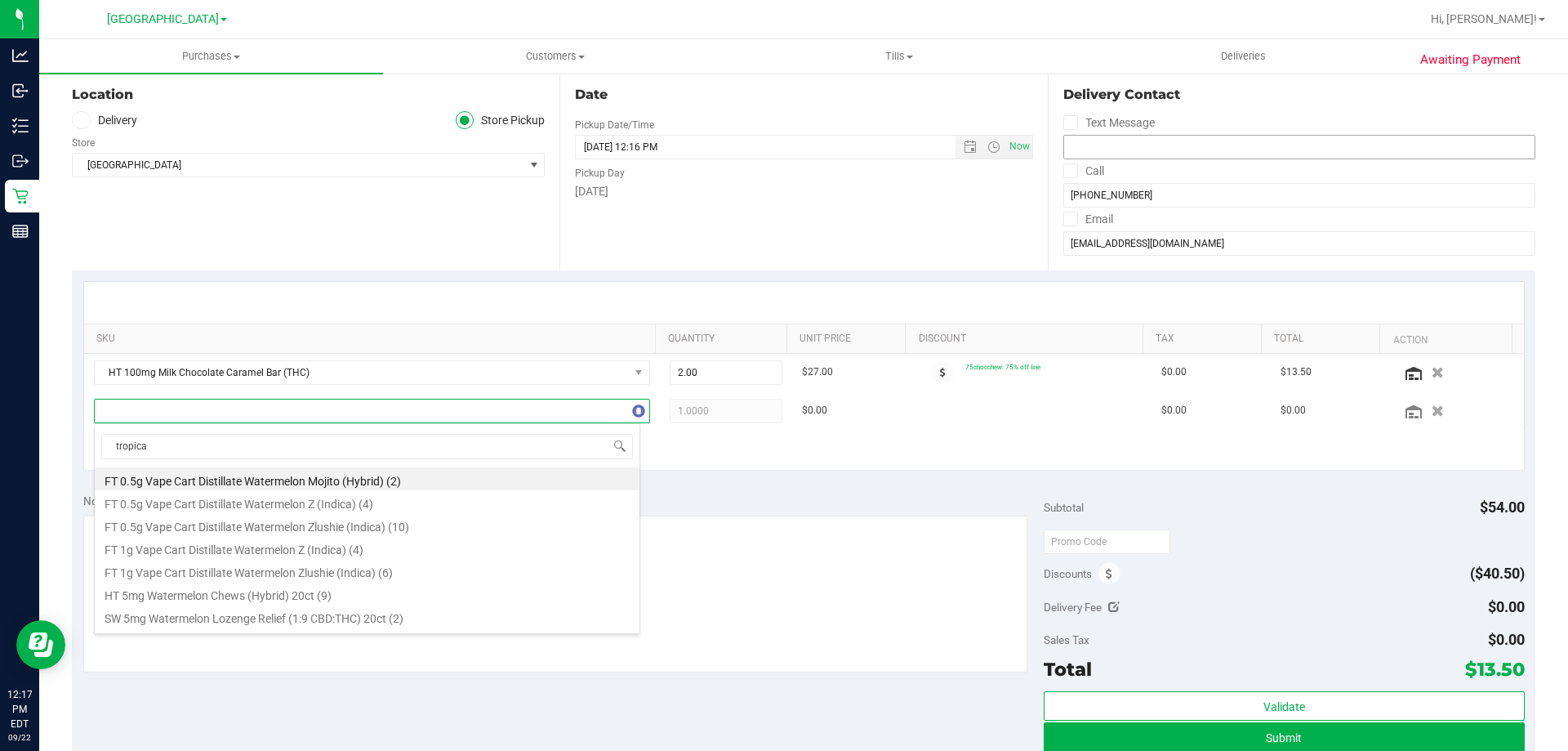
type input "tropical"
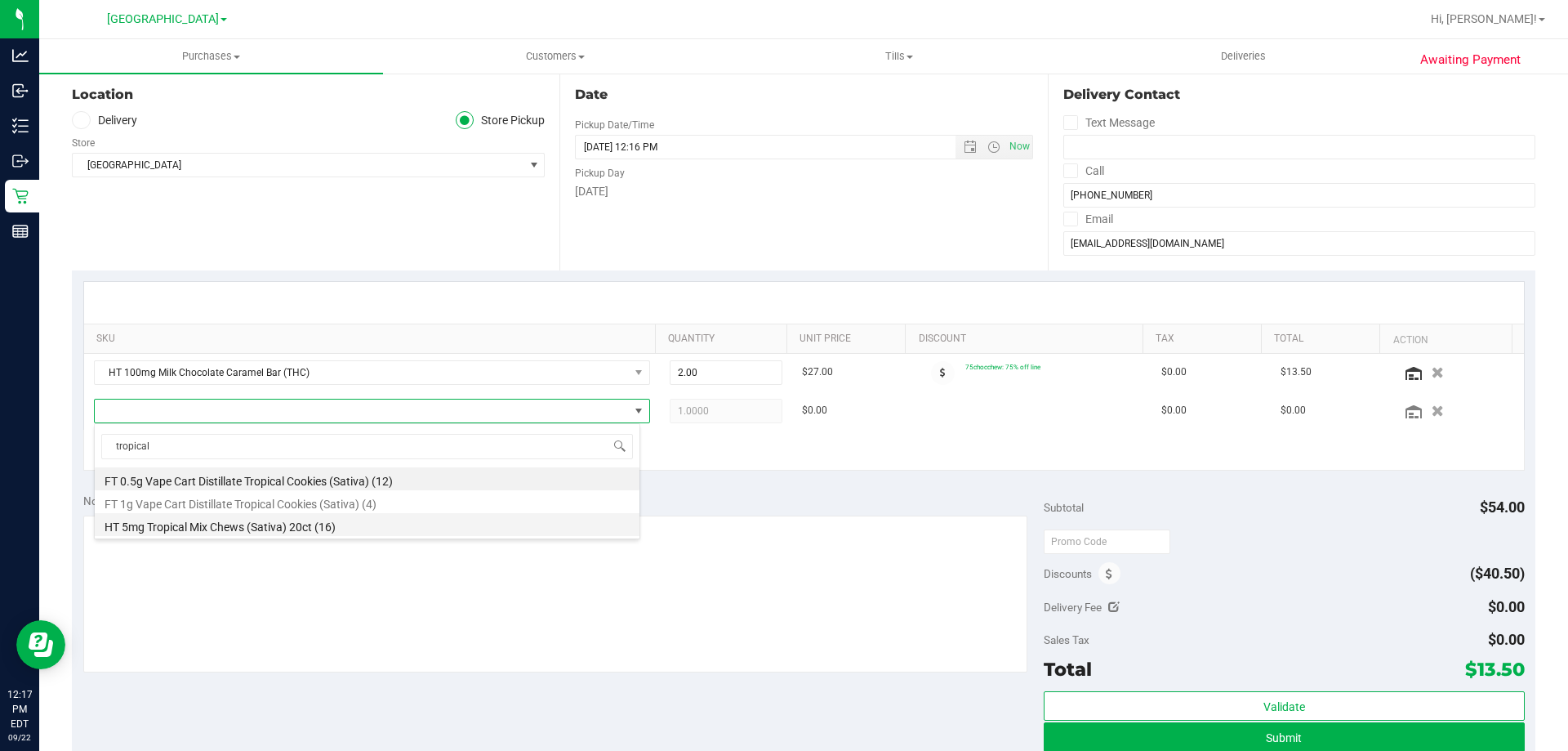
click at [330, 524] on li "HT 5mg Tropical Mix Chews (Sativa) 20ct (16)" at bounding box center [367, 524] width 545 height 23
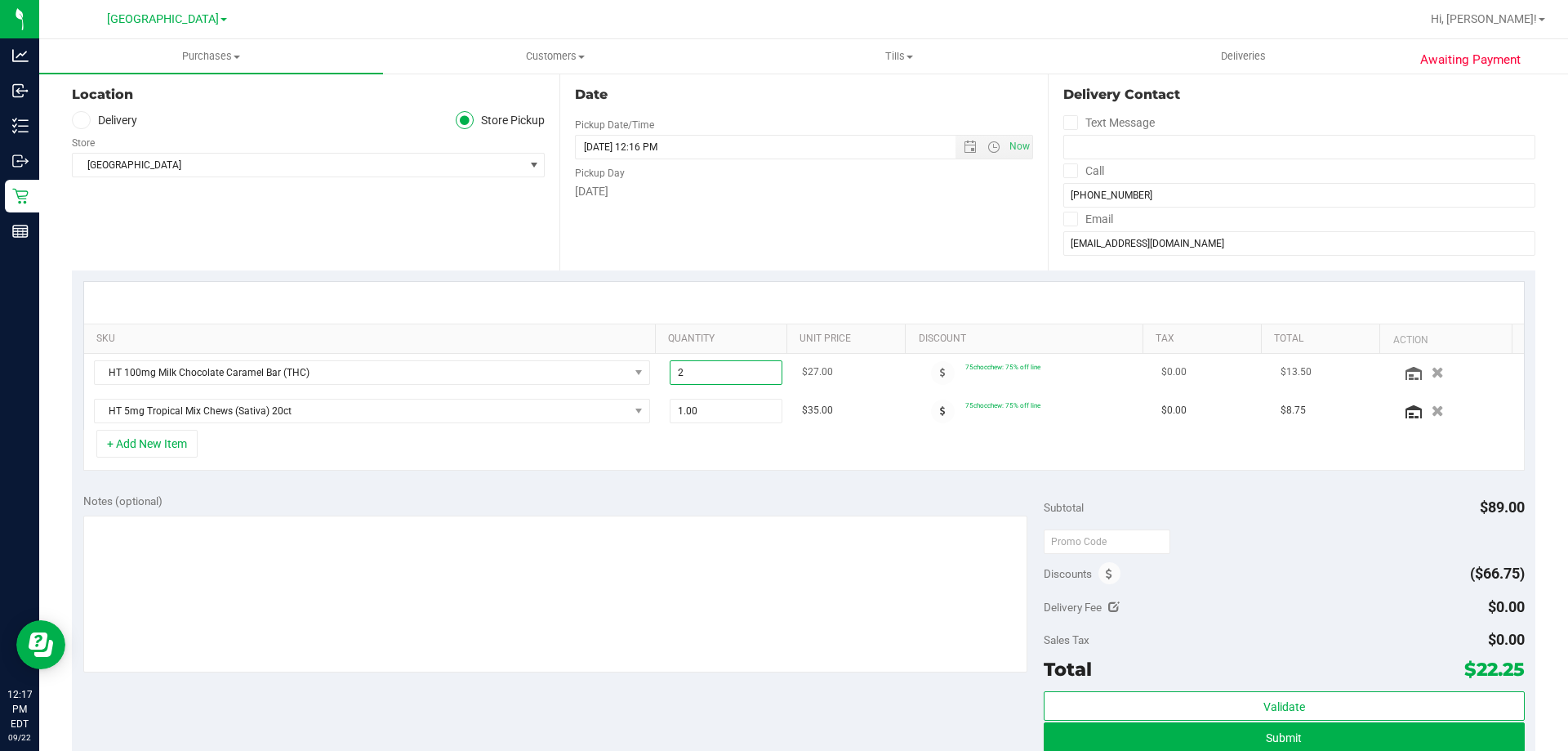
click at [688, 371] on span "2.00 2" at bounding box center [727, 373] width 114 height 25
type input "1"
type input "1.00"
click at [795, 311] on div at bounding box center [804, 302] width 1440 height 42
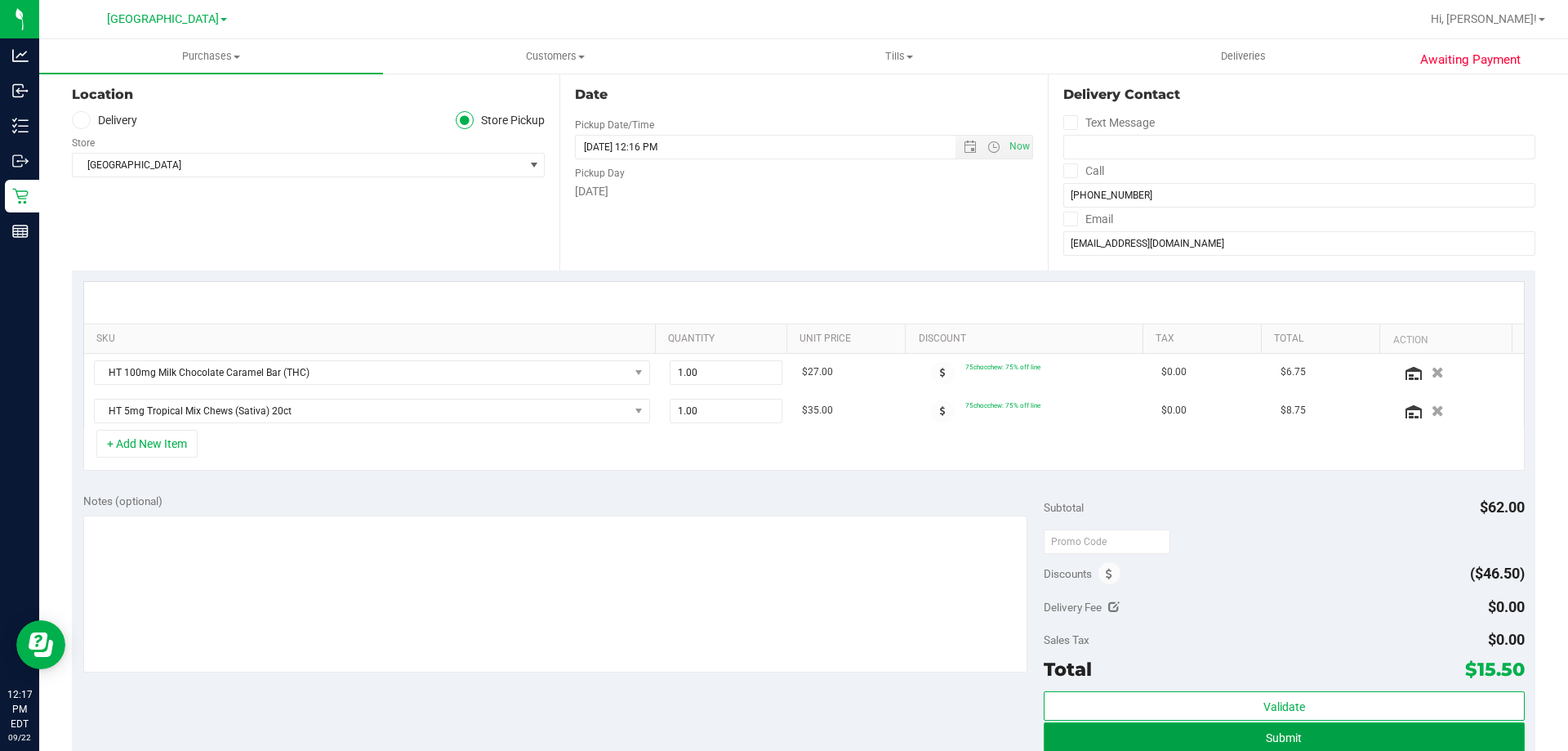
click at [1266, 736] on span "Submit" at bounding box center [1284, 737] width 36 height 13
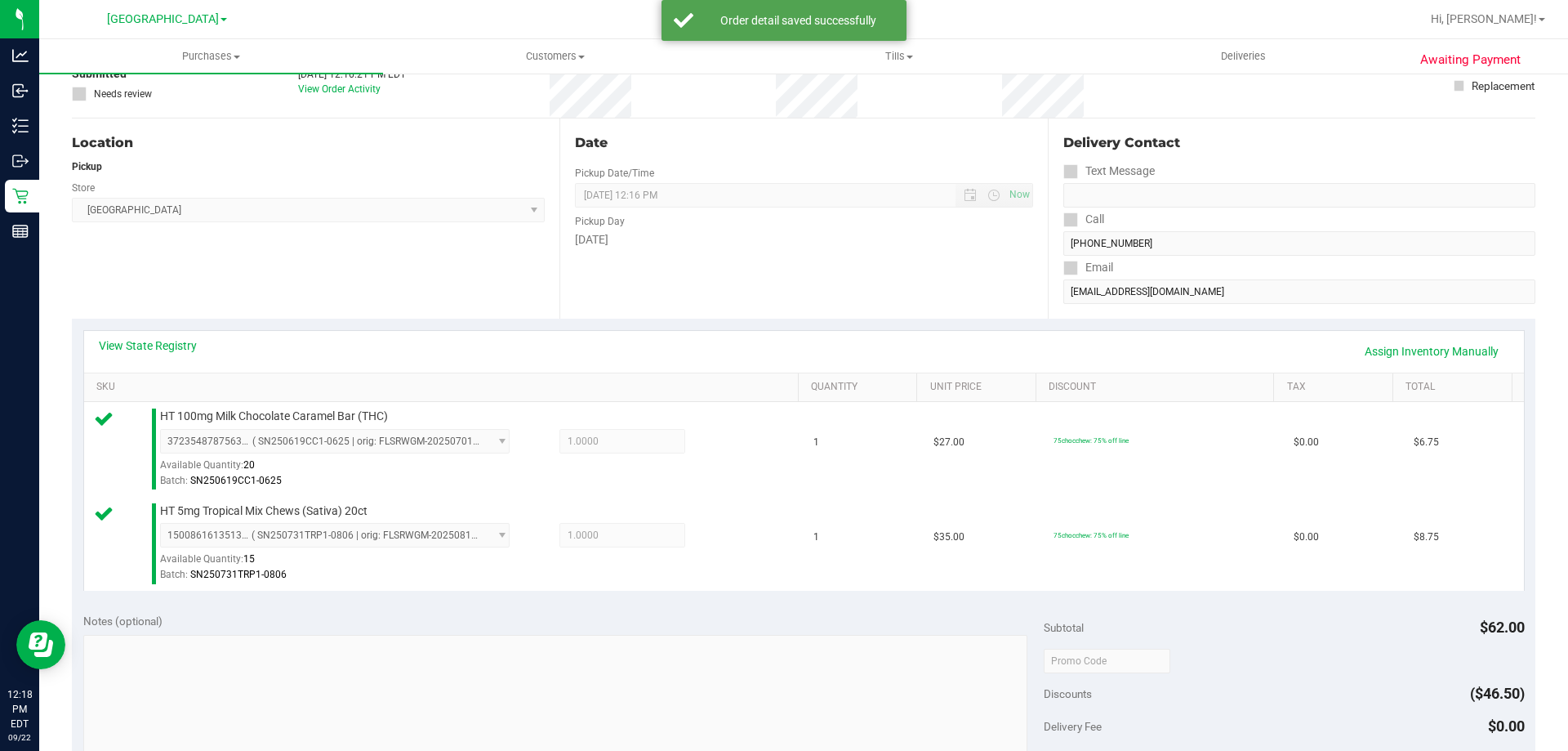
scroll to position [408, 0]
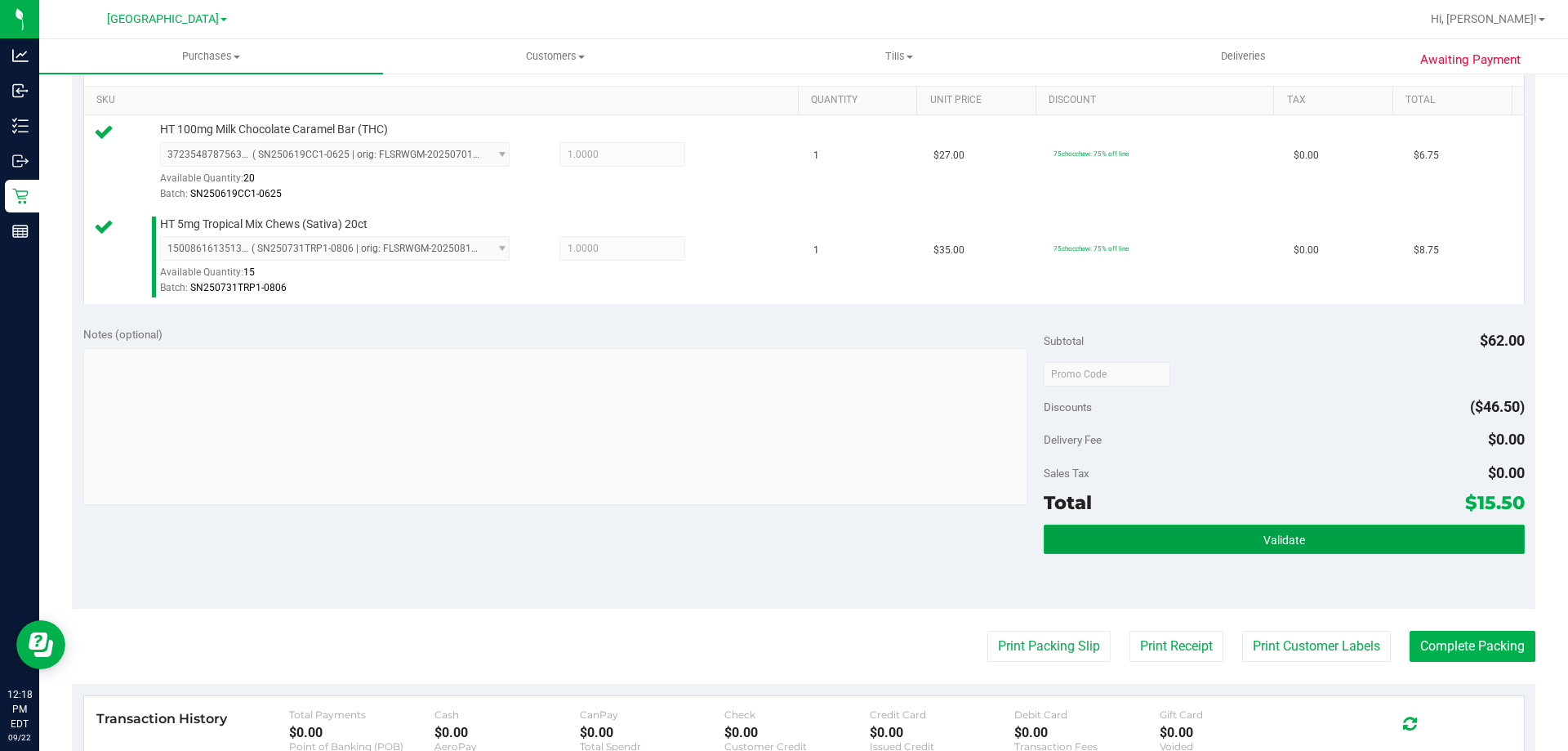
click at [1248, 542] on button "Validate" at bounding box center [1284, 539] width 480 height 29
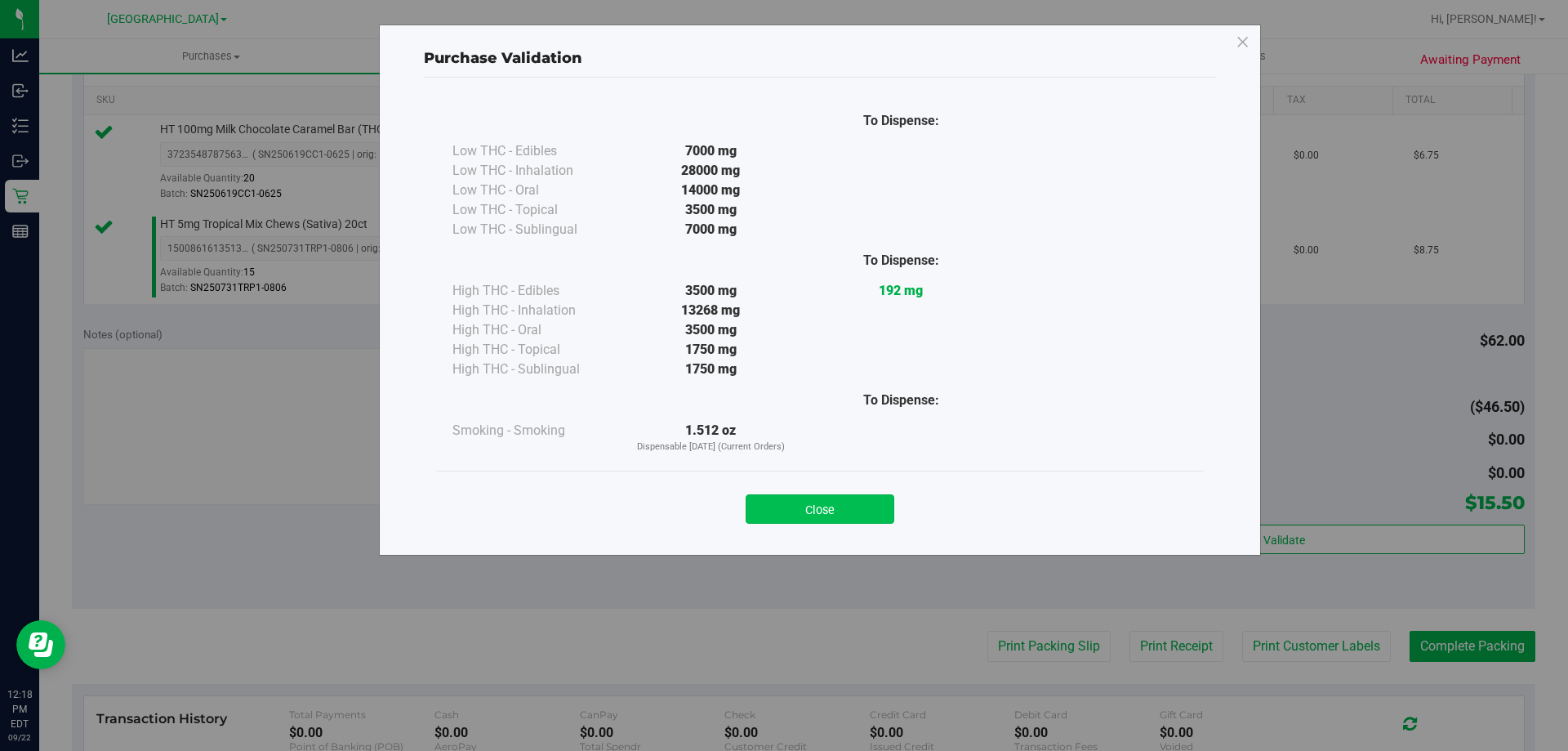
click at [816, 505] on button "Close" at bounding box center [820, 509] width 149 height 29
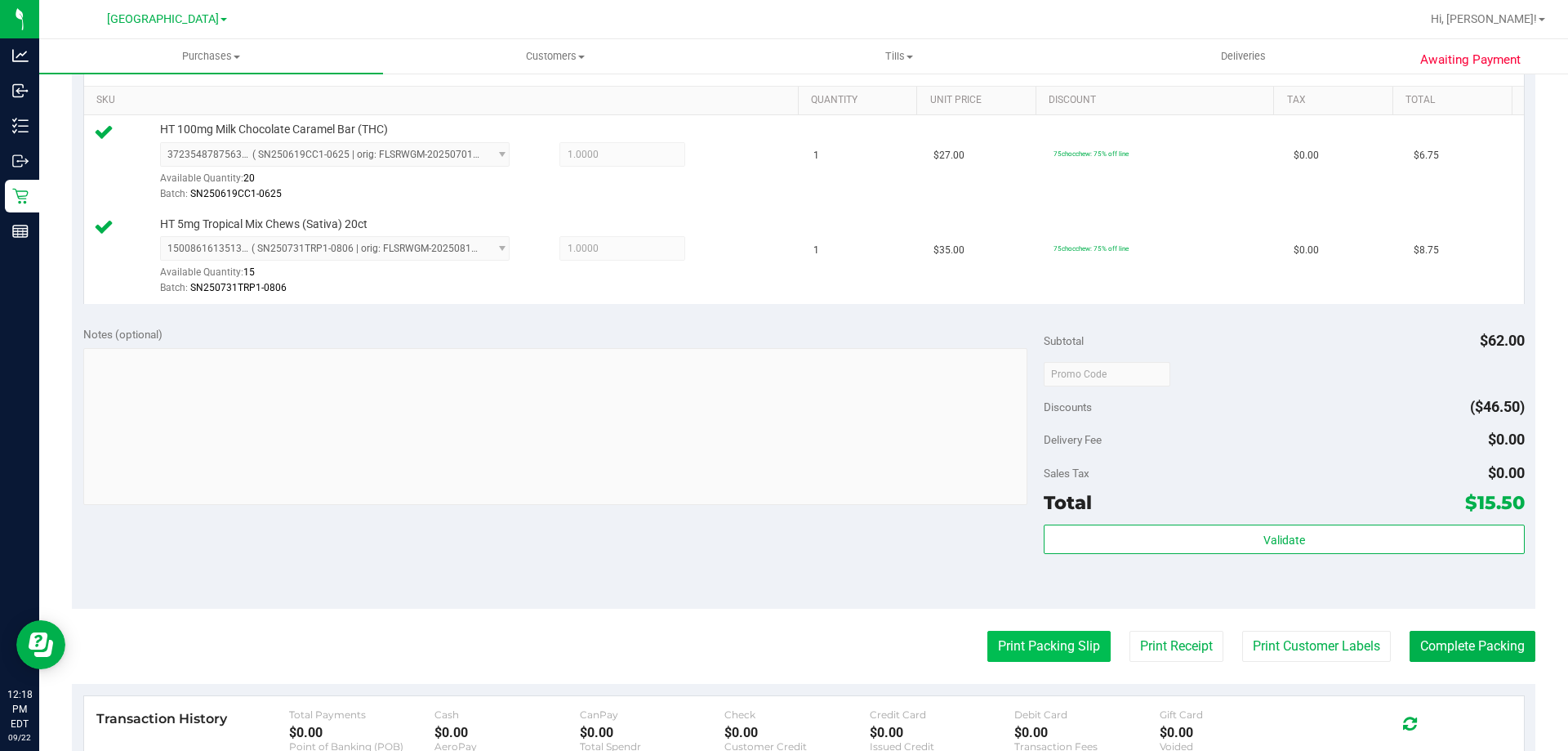
click at [1049, 654] on button "Print Packing Slip" at bounding box center [1049, 647] width 123 height 31
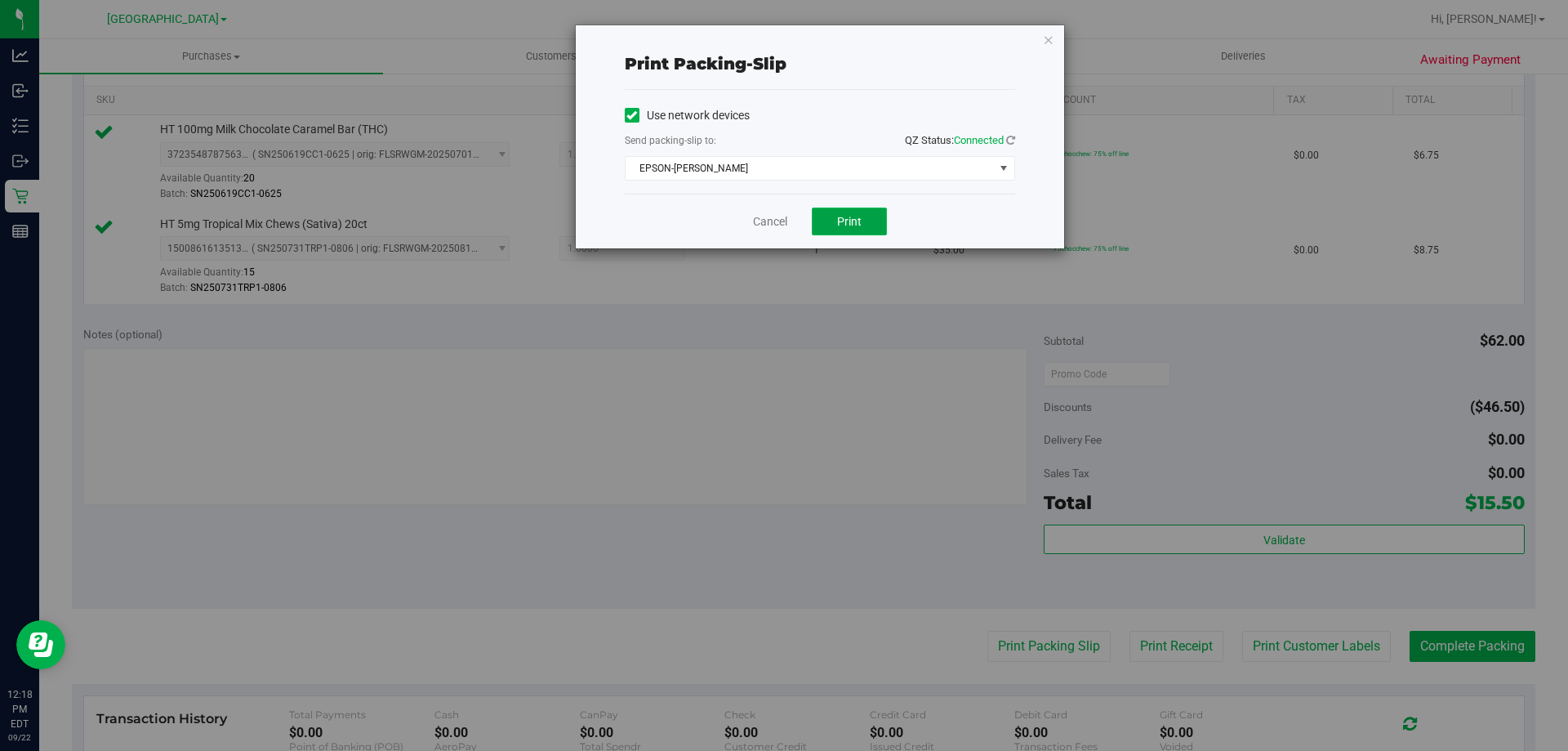
click at [847, 230] on button "Print" at bounding box center [850, 221] width 75 height 27
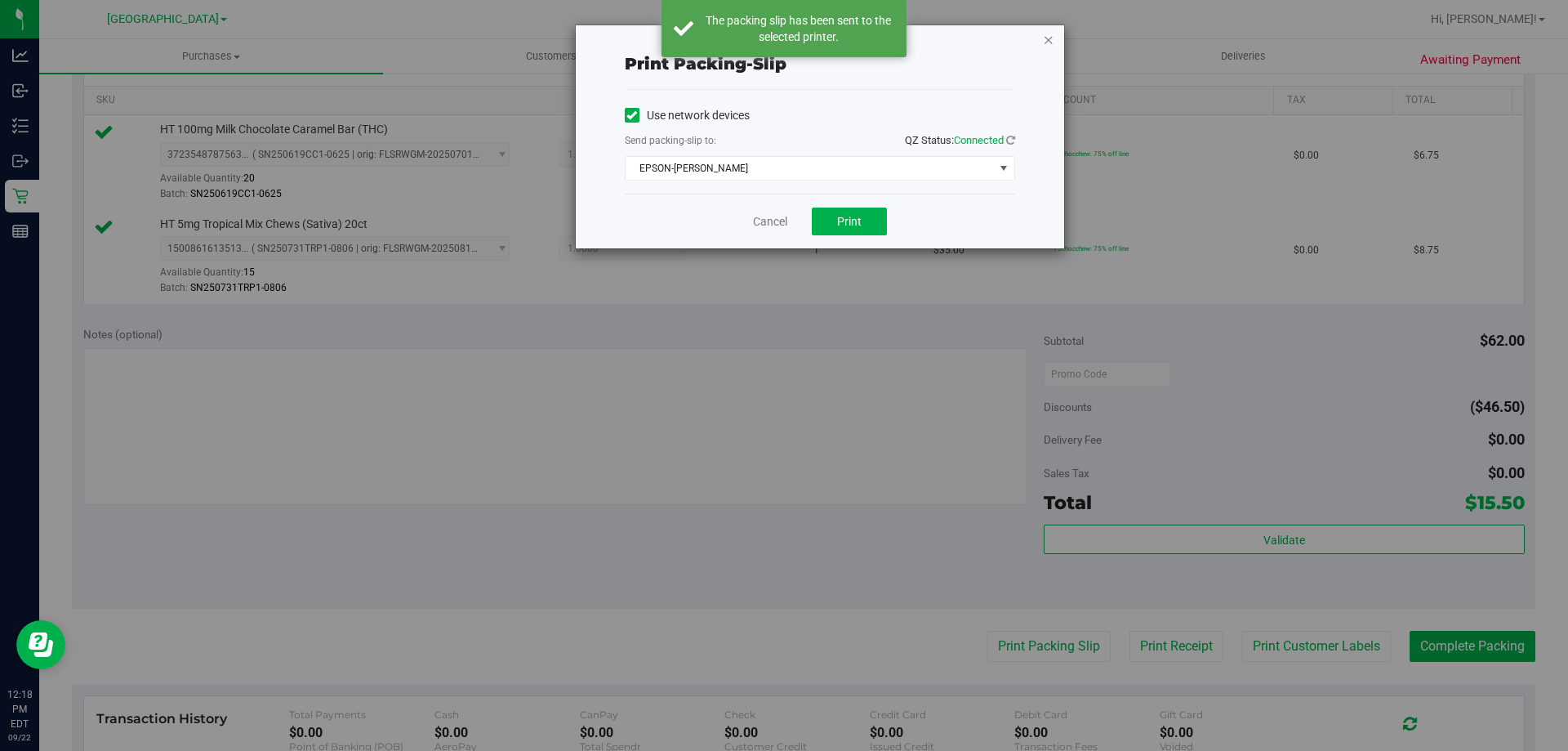
click at [1051, 45] on icon "button" at bounding box center [1048, 39] width 11 height 20
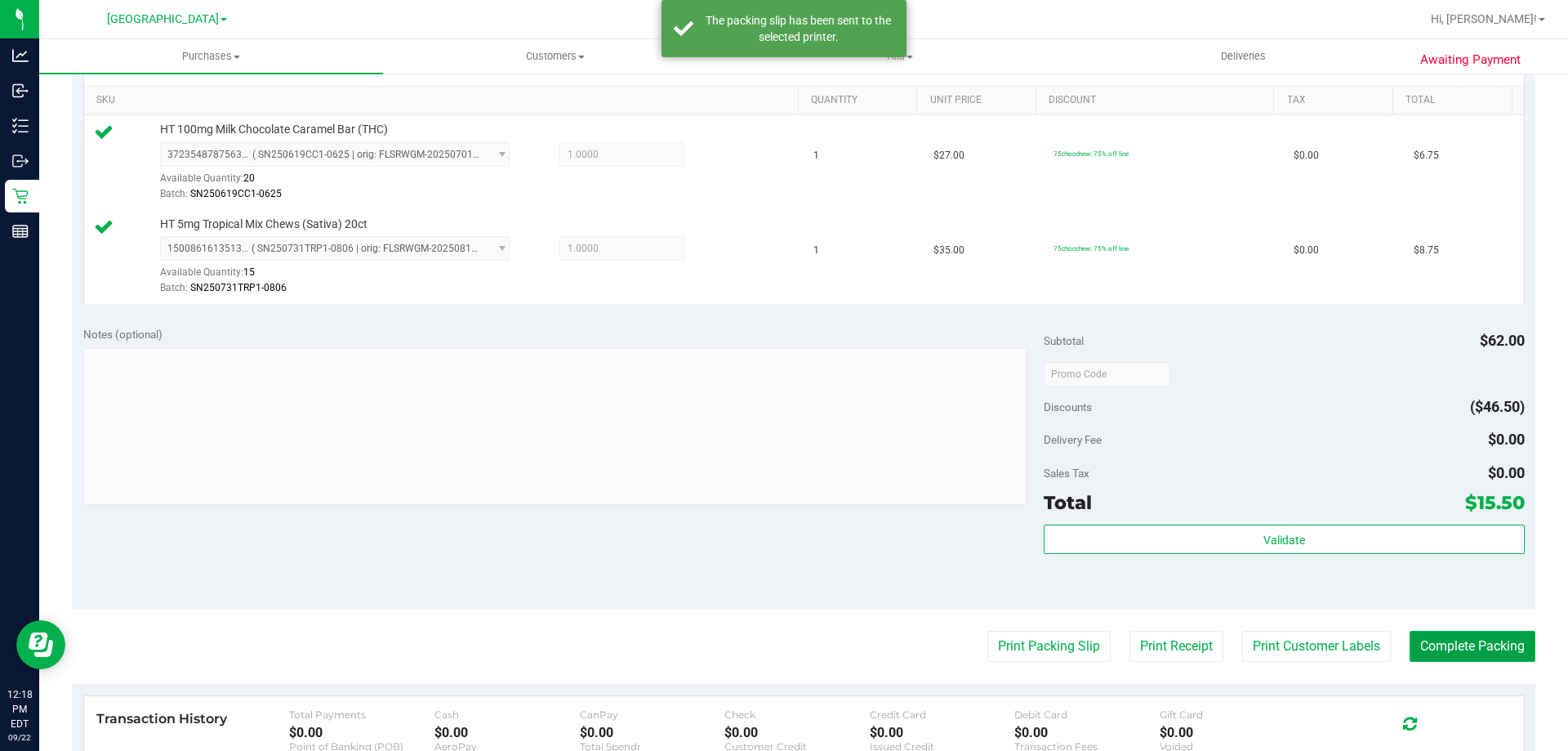
click at [1463, 653] on button "Complete Packing" at bounding box center [1472, 647] width 126 height 31
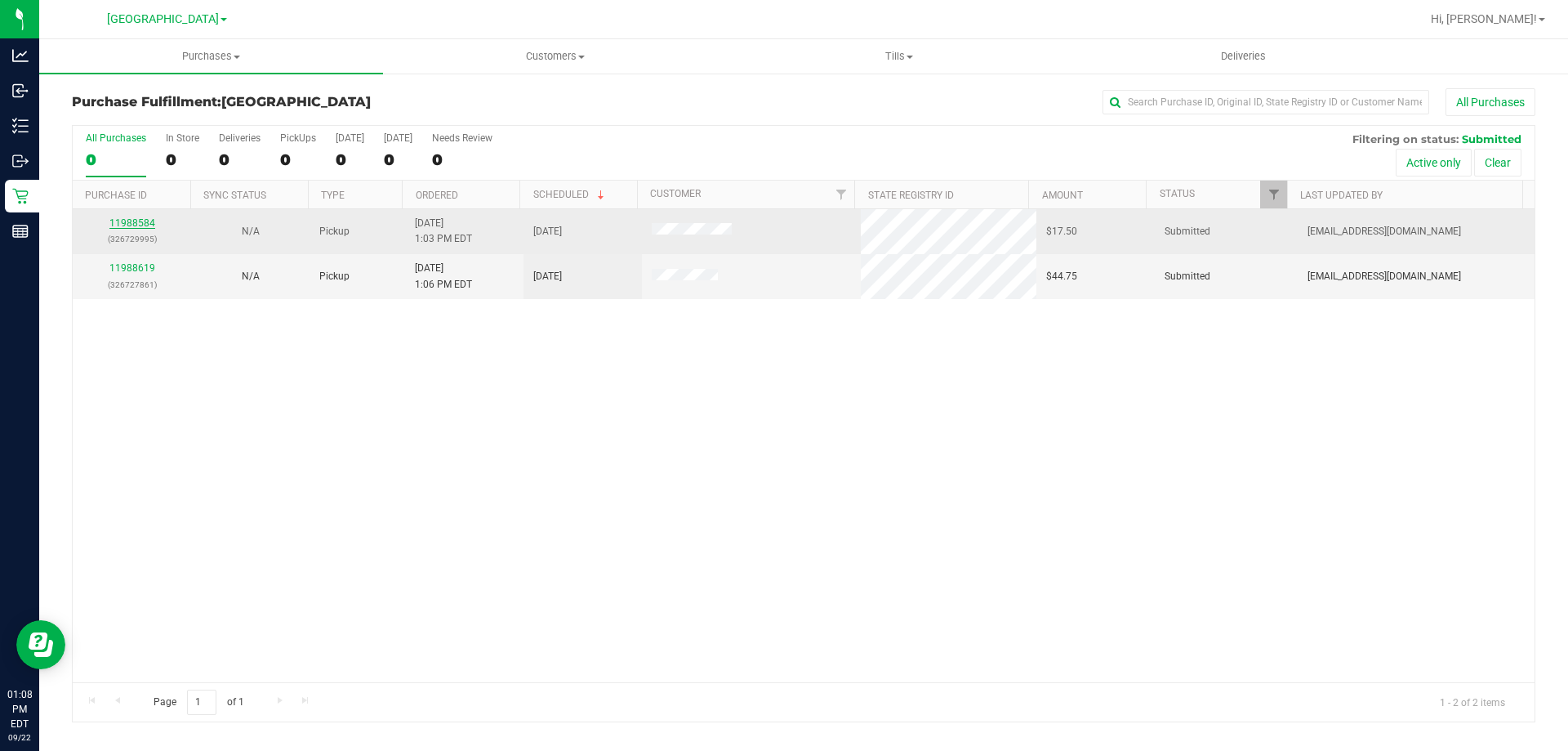
click at [148, 224] on link "11988584" at bounding box center [132, 223] width 45 height 11
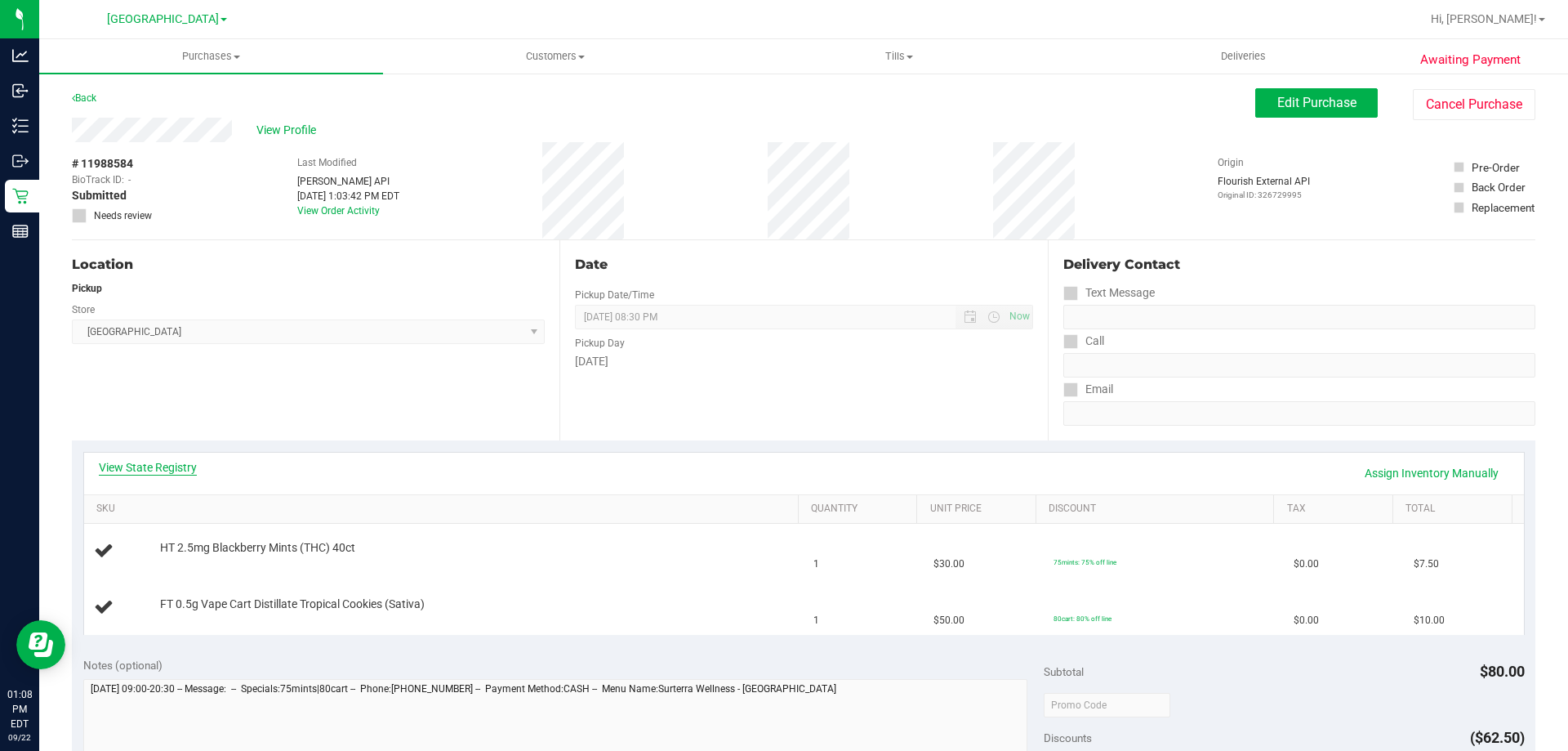
click at [154, 462] on link "View State Registry" at bounding box center [147, 467] width 98 height 16
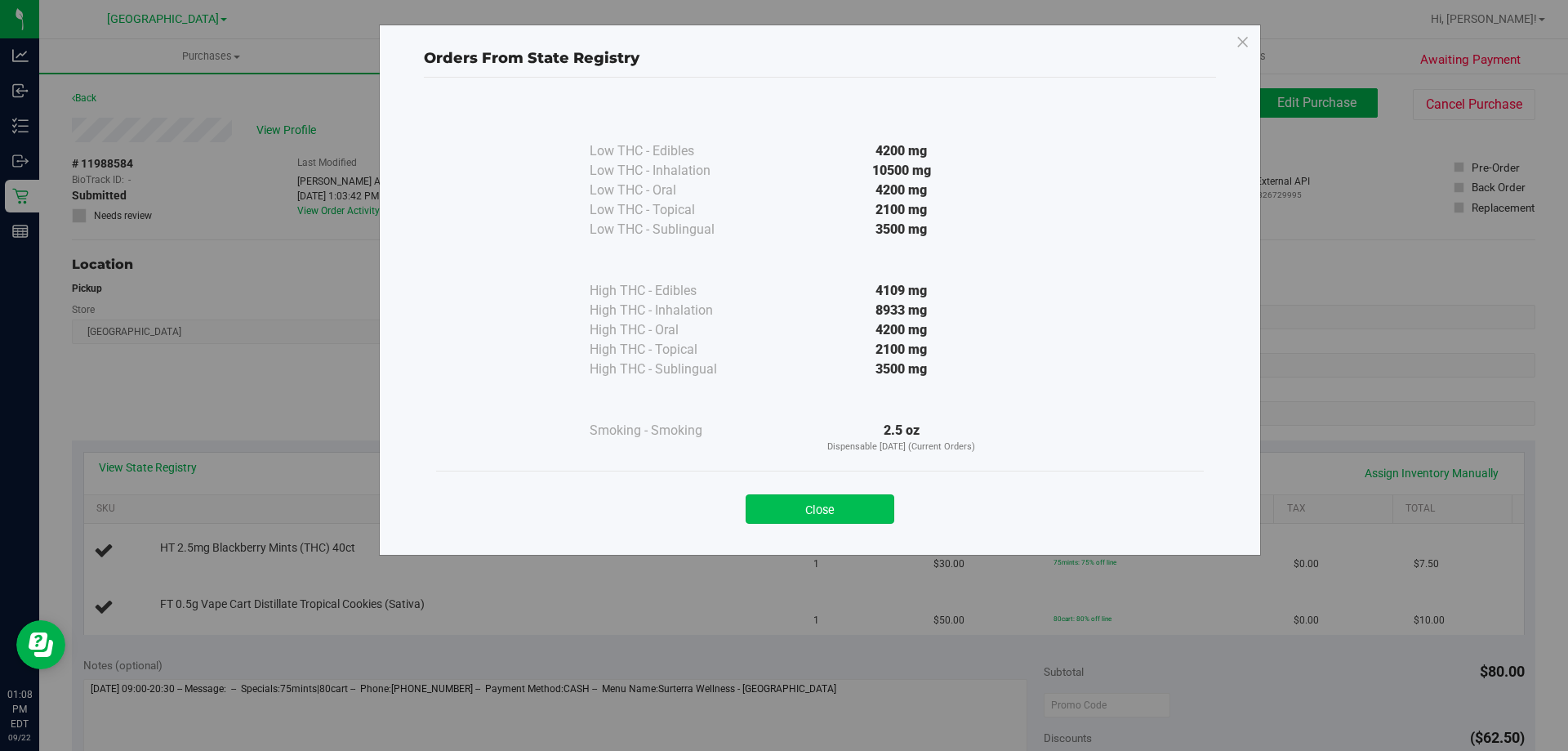
click at [816, 508] on button "Close" at bounding box center [820, 509] width 149 height 29
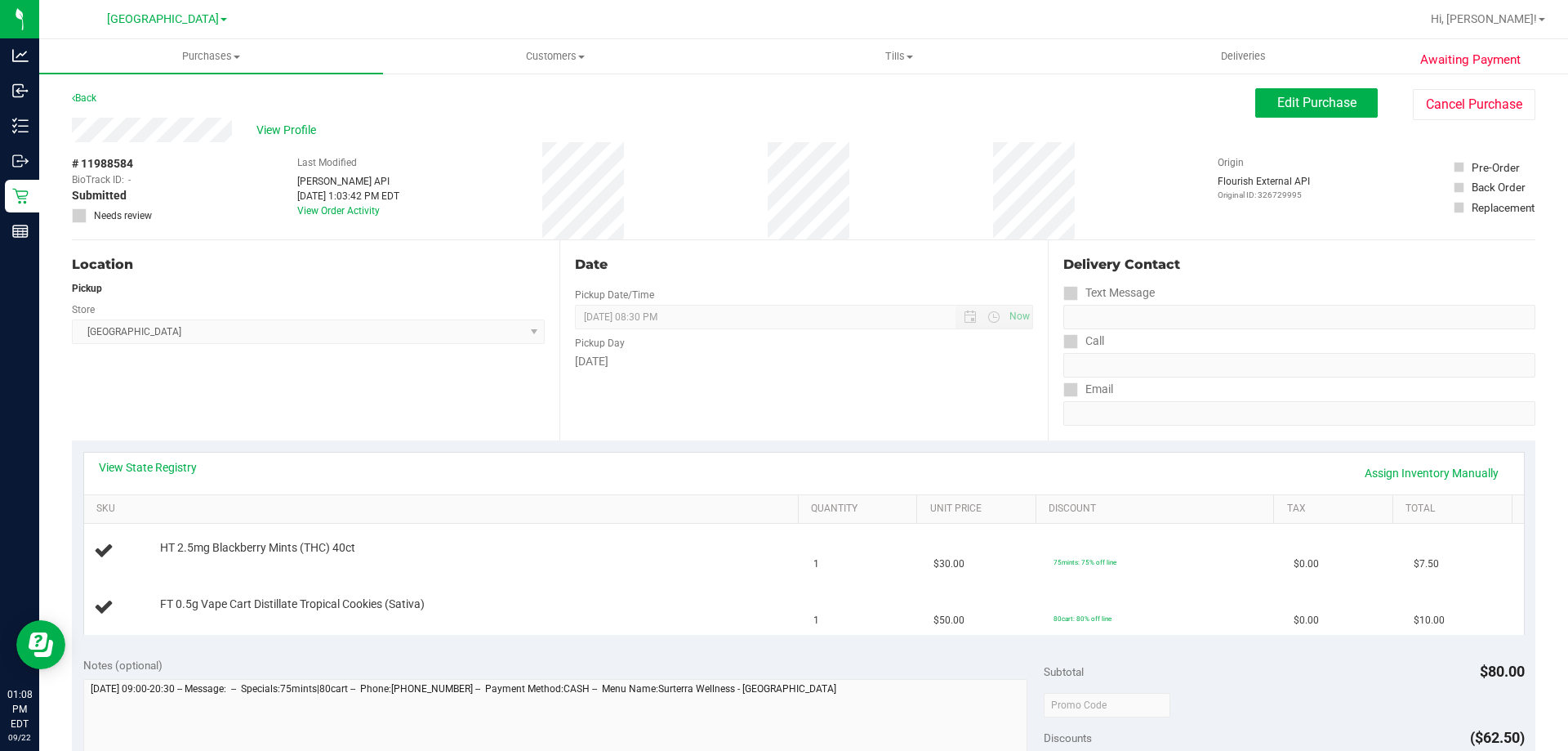
scroll to position [408, 0]
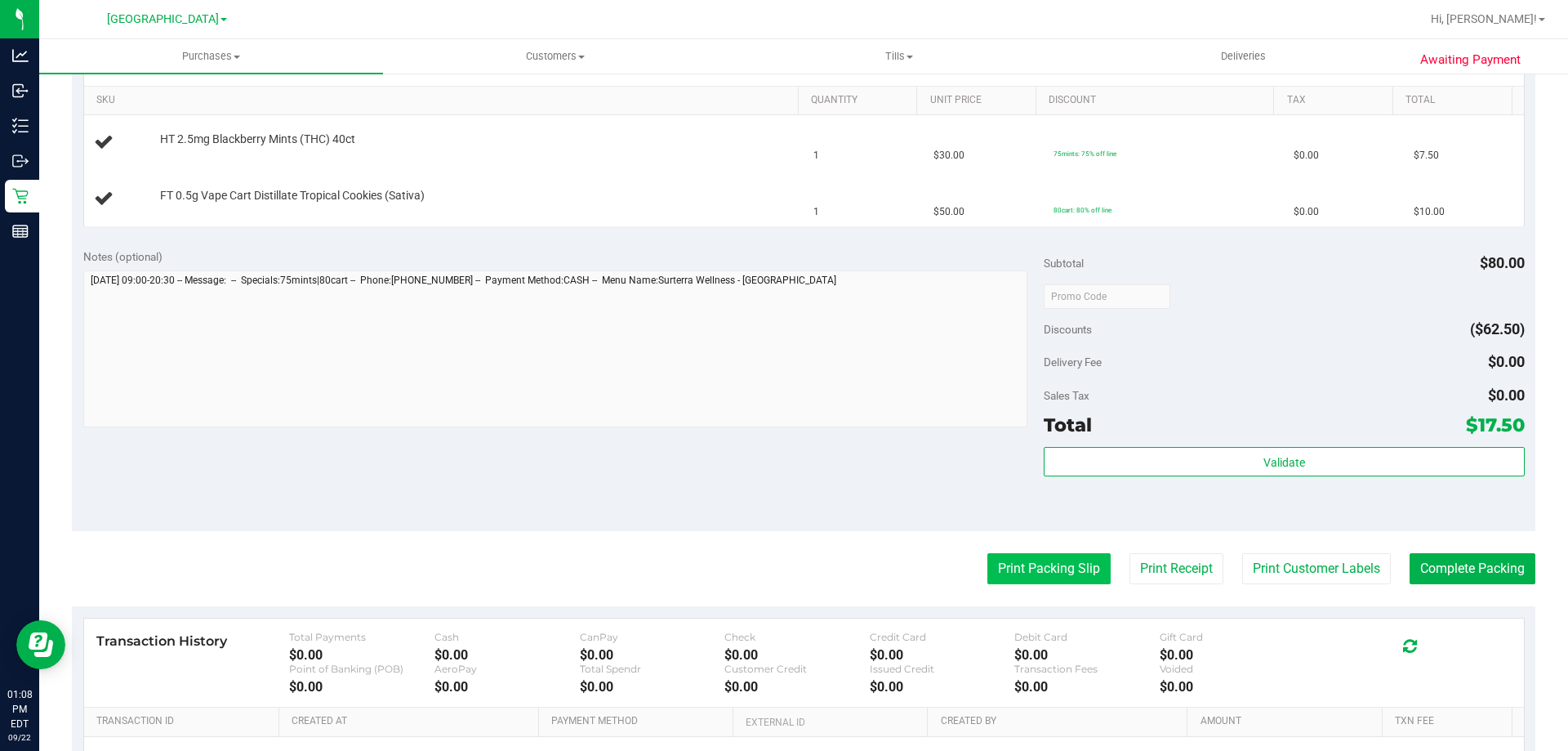
click at [1038, 569] on button "Print Packing Slip" at bounding box center [1049, 569] width 123 height 31
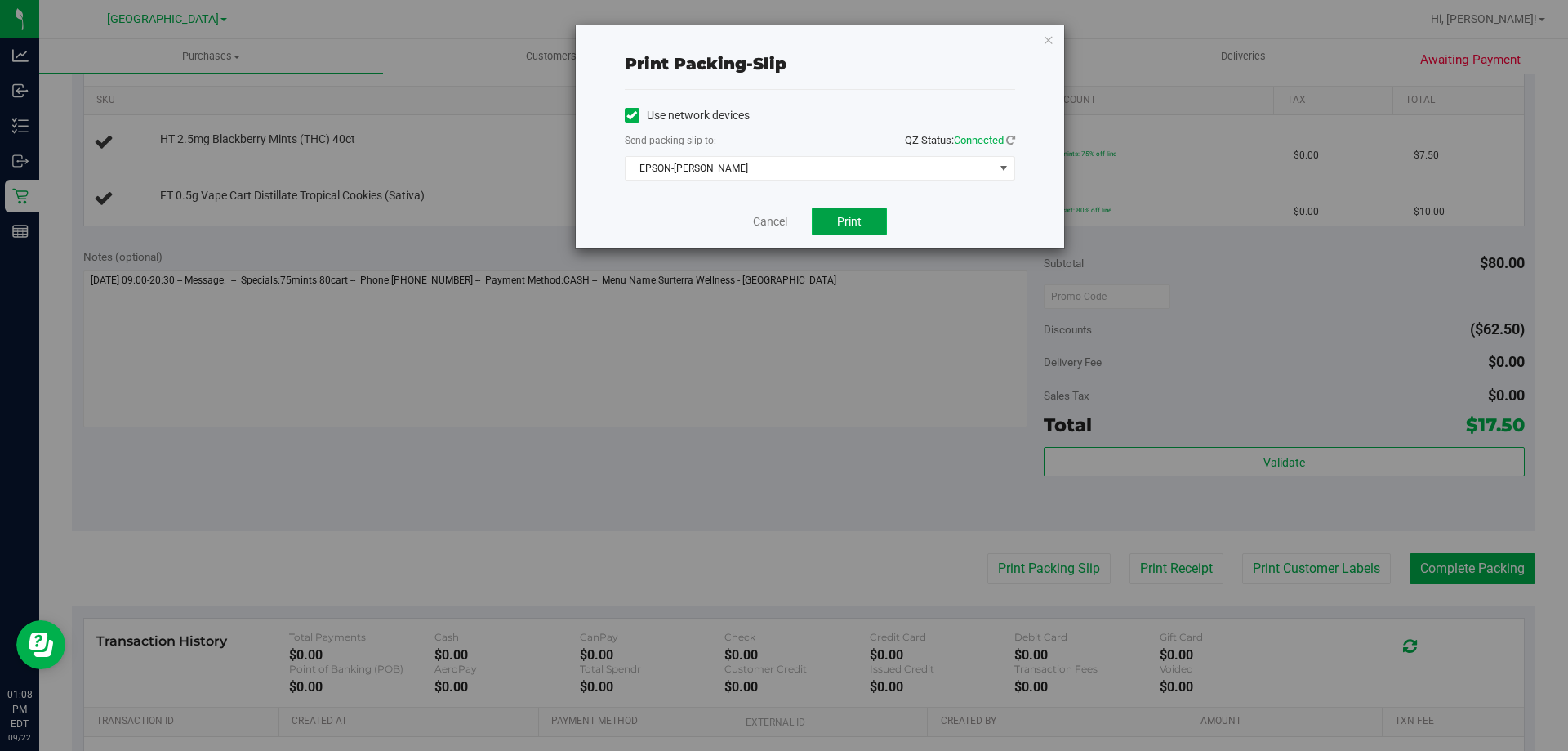
click at [857, 229] on button "Print" at bounding box center [850, 221] width 75 height 27
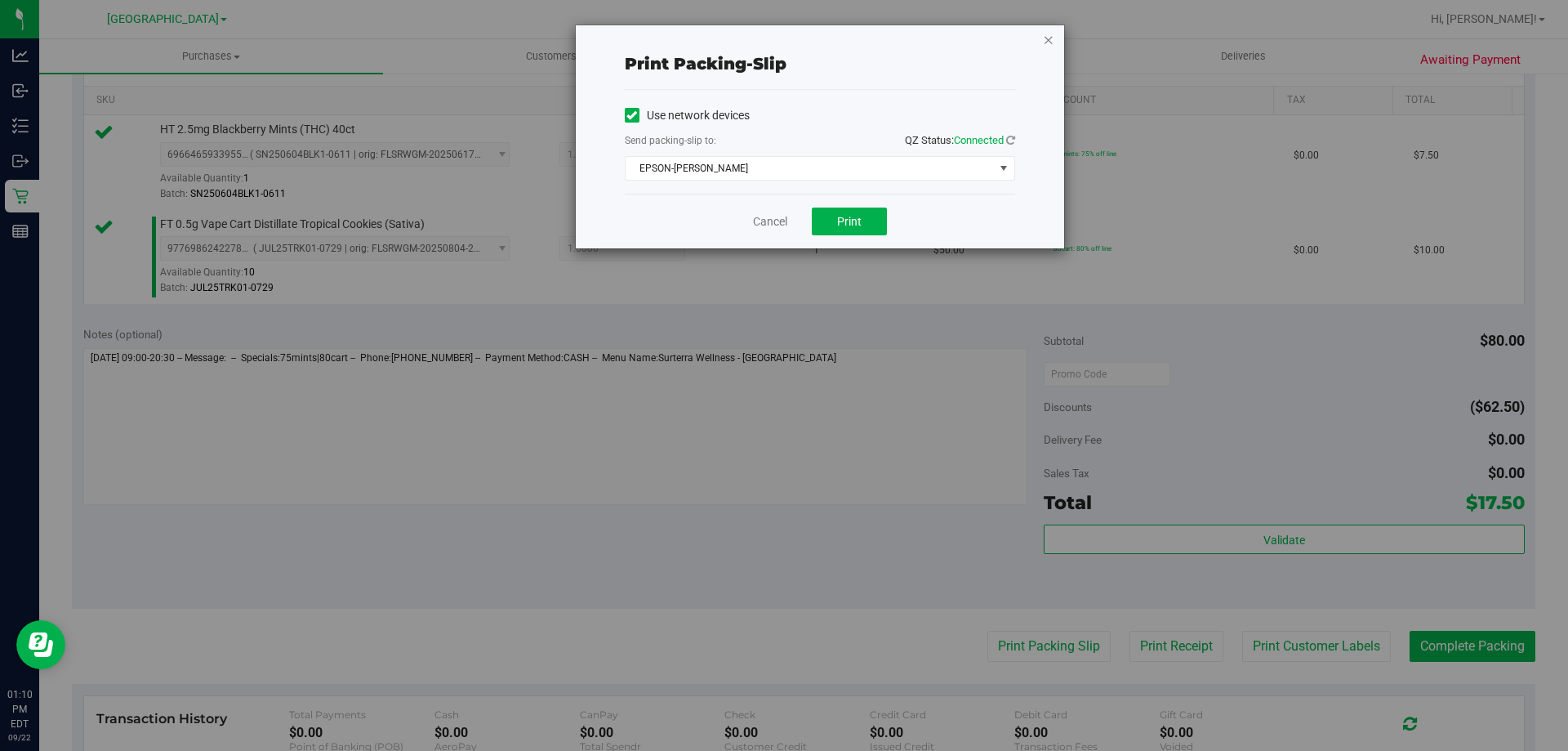
click at [1047, 45] on icon "button" at bounding box center [1048, 39] width 11 height 20
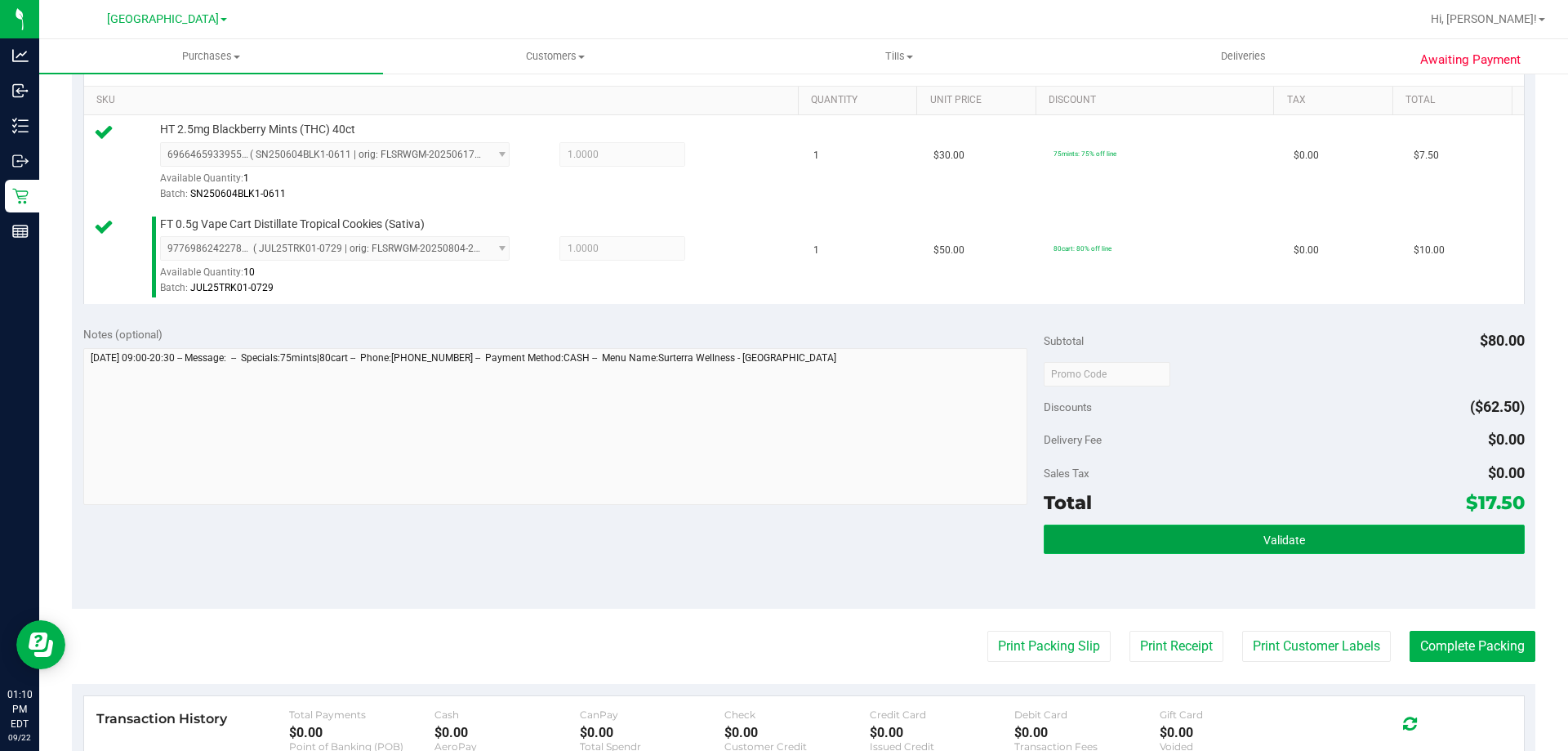
click at [1263, 535] on span "Validate" at bounding box center [1284, 539] width 42 height 13
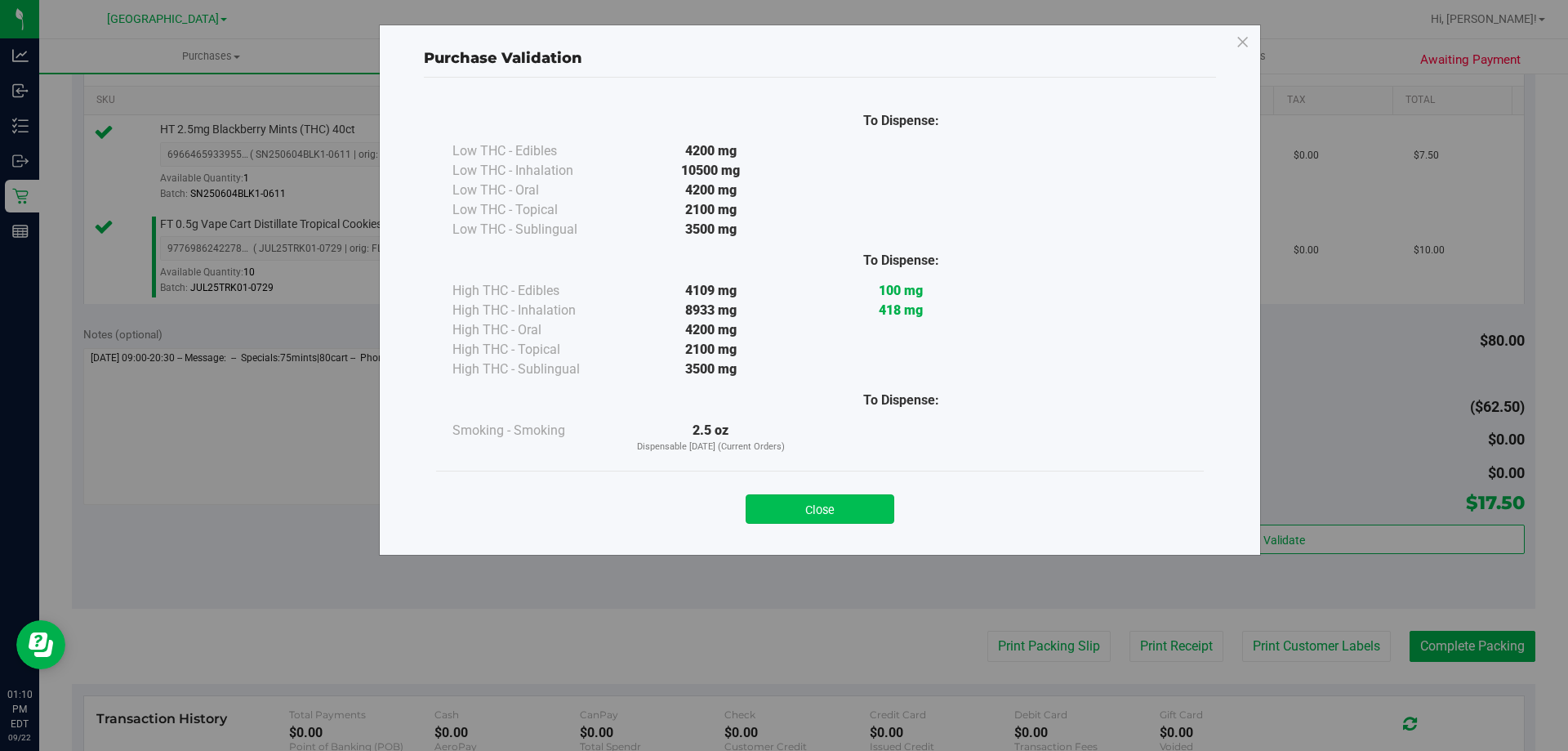
click at [845, 514] on button "Close" at bounding box center [820, 509] width 149 height 29
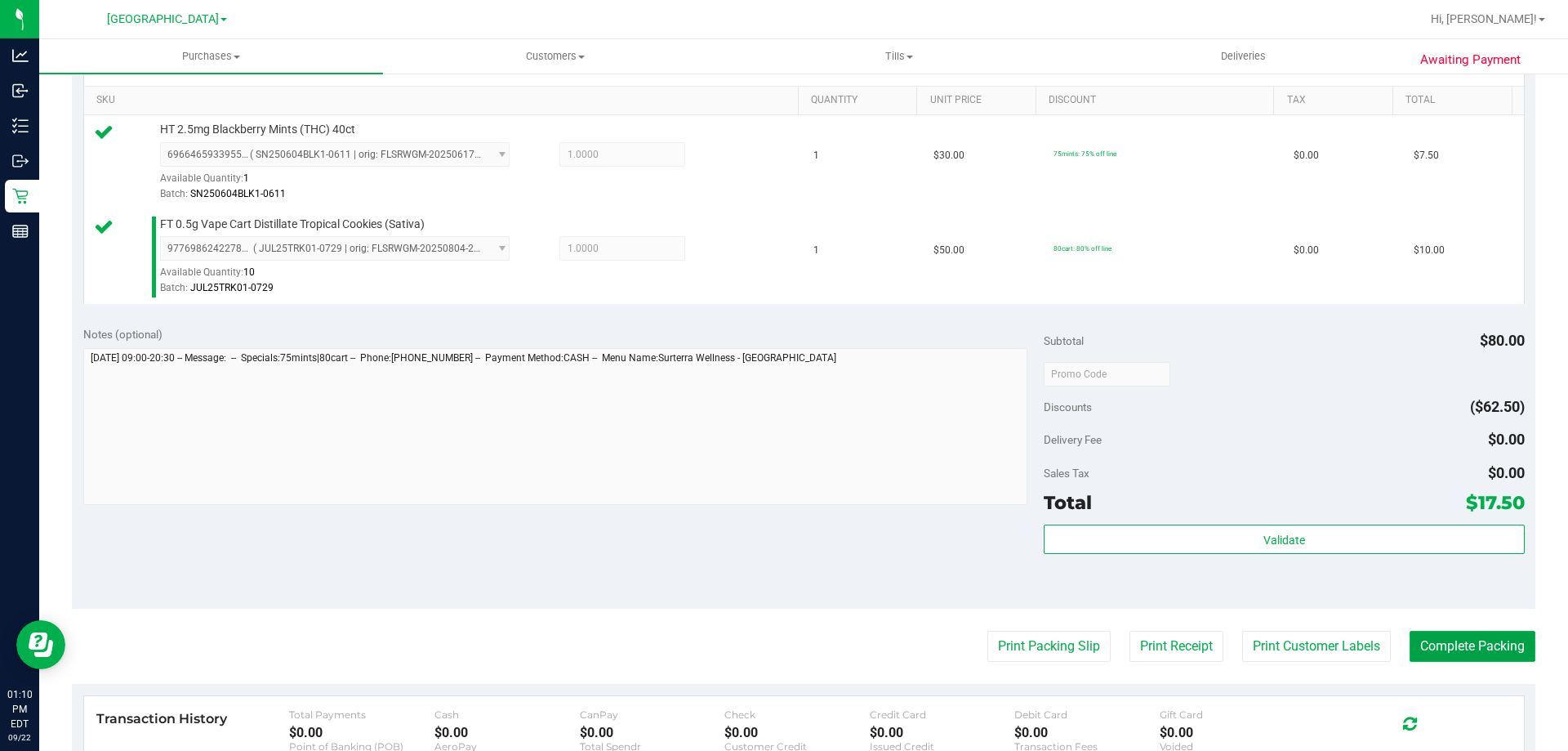
click at [1452, 662] on button "Complete Packing" at bounding box center [1472, 647] width 126 height 31
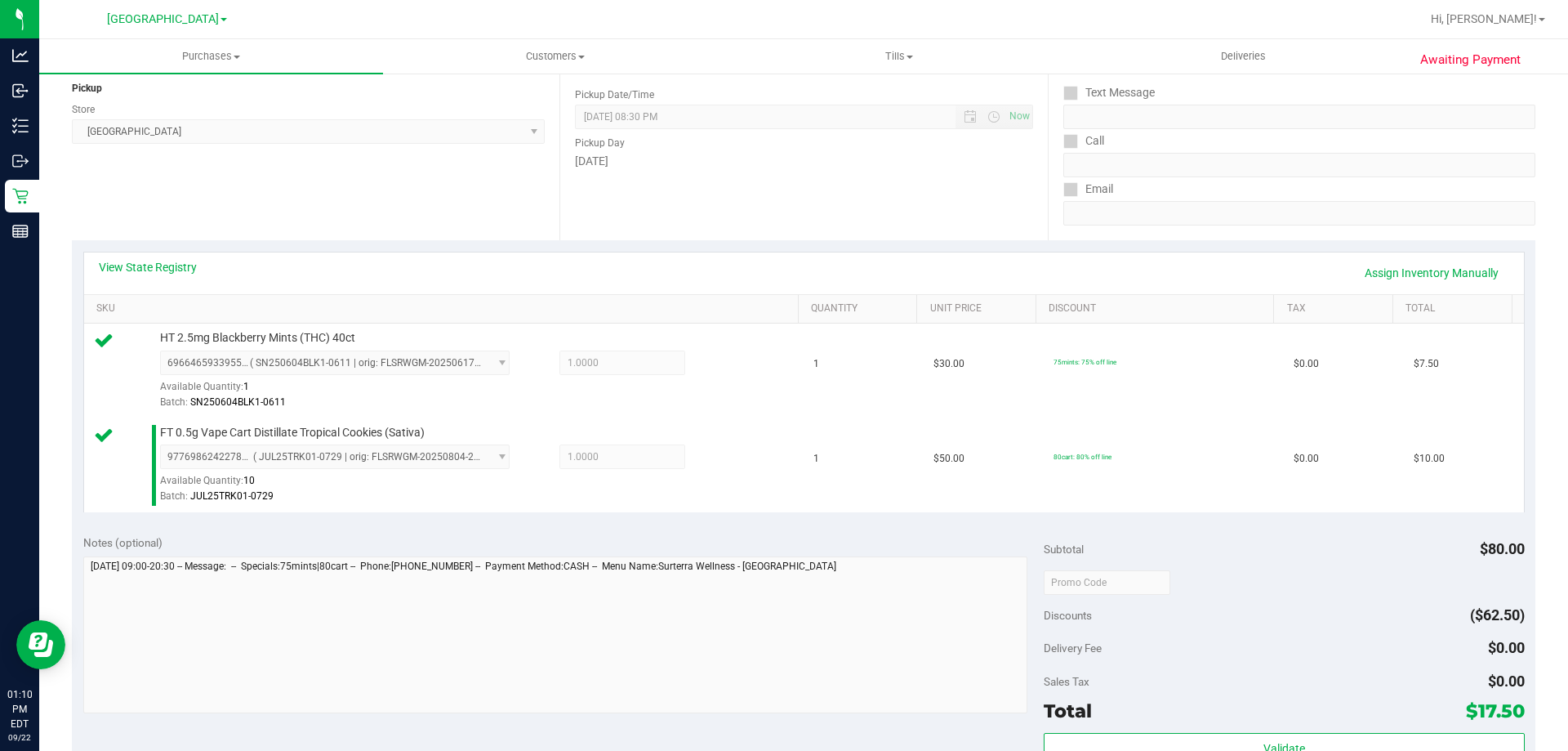
scroll to position [0, 0]
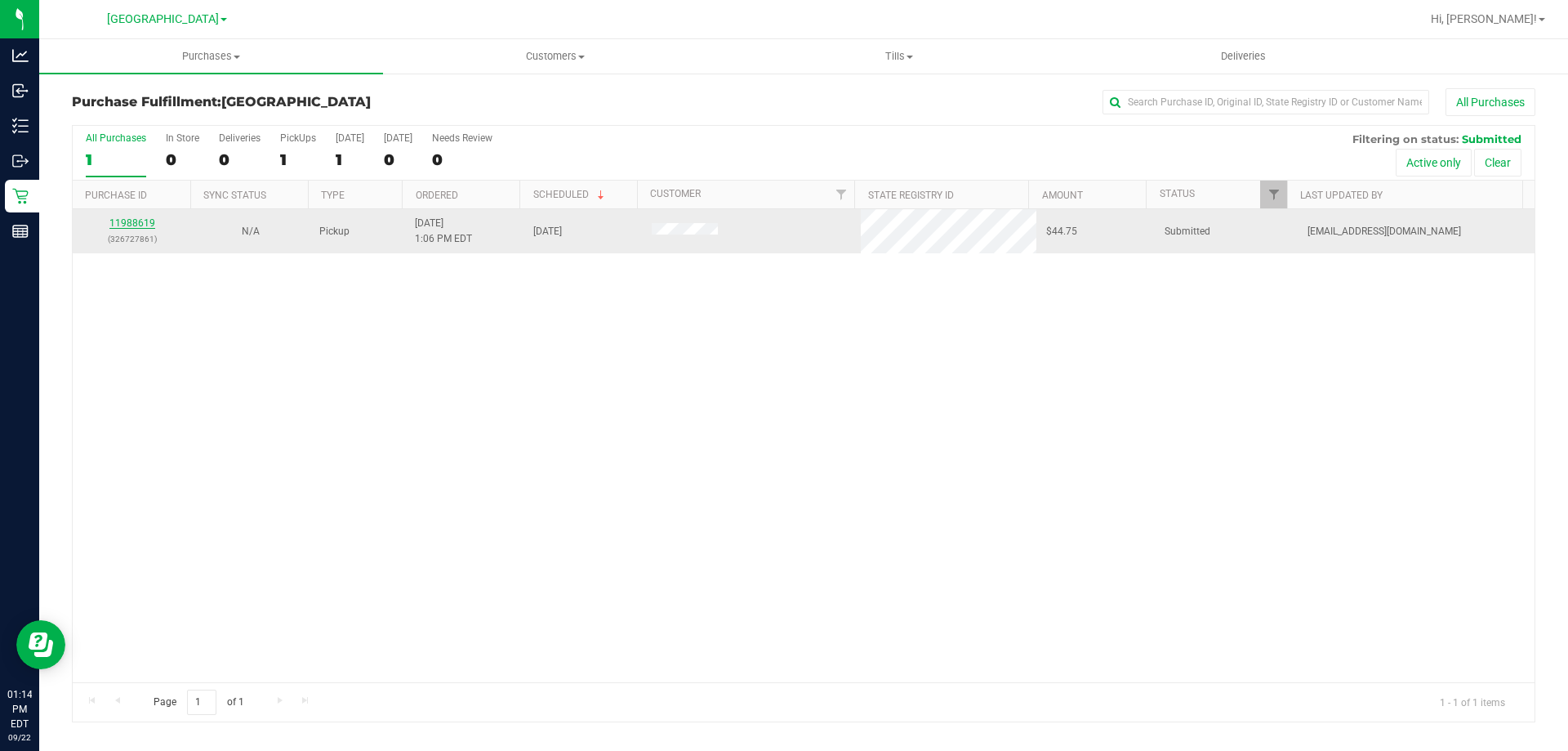
click at [134, 221] on link "11988619" at bounding box center [132, 223] width 45 height 11
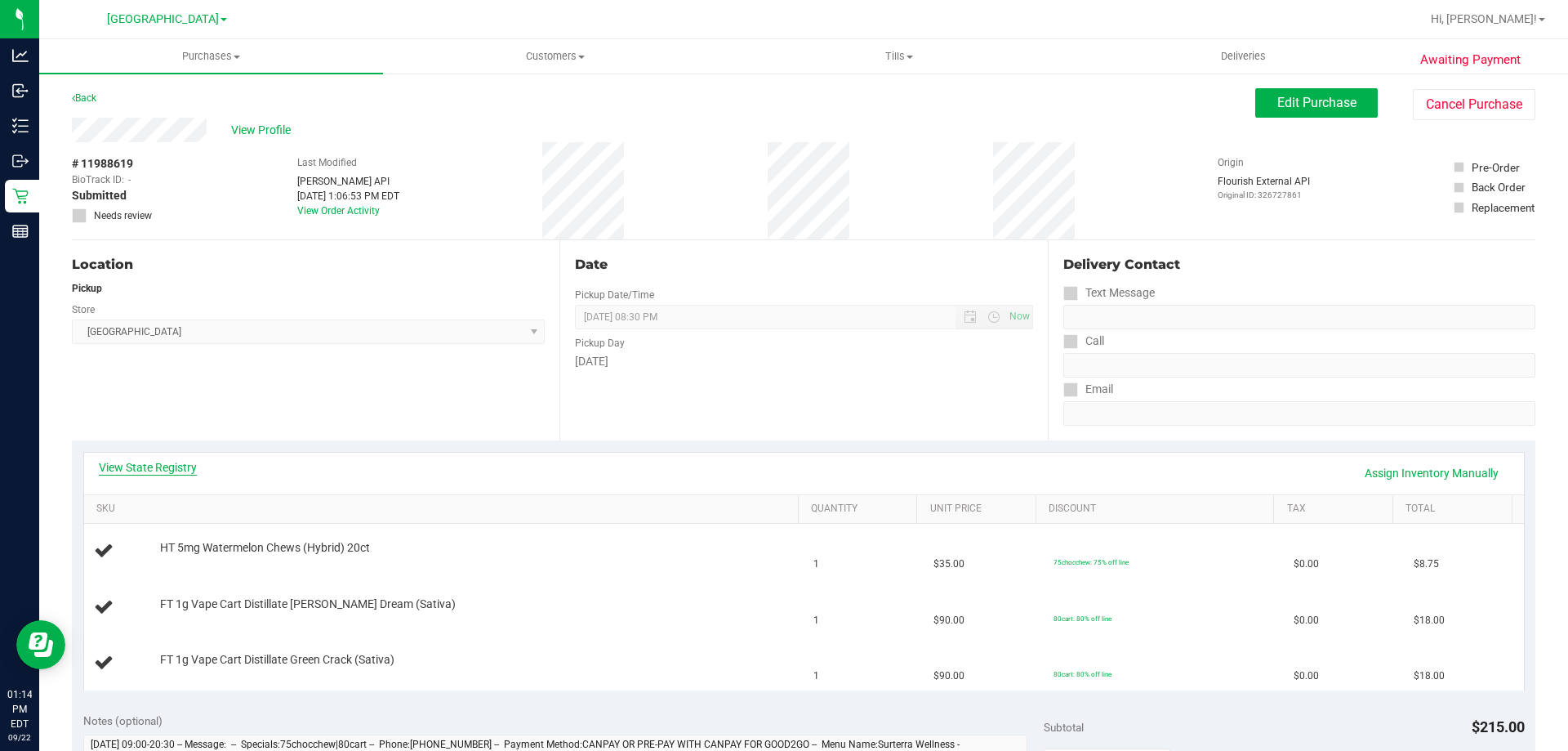
click at [185, 466] on link "View State Registry" at bounding box center [147, 467] width 98 height 16
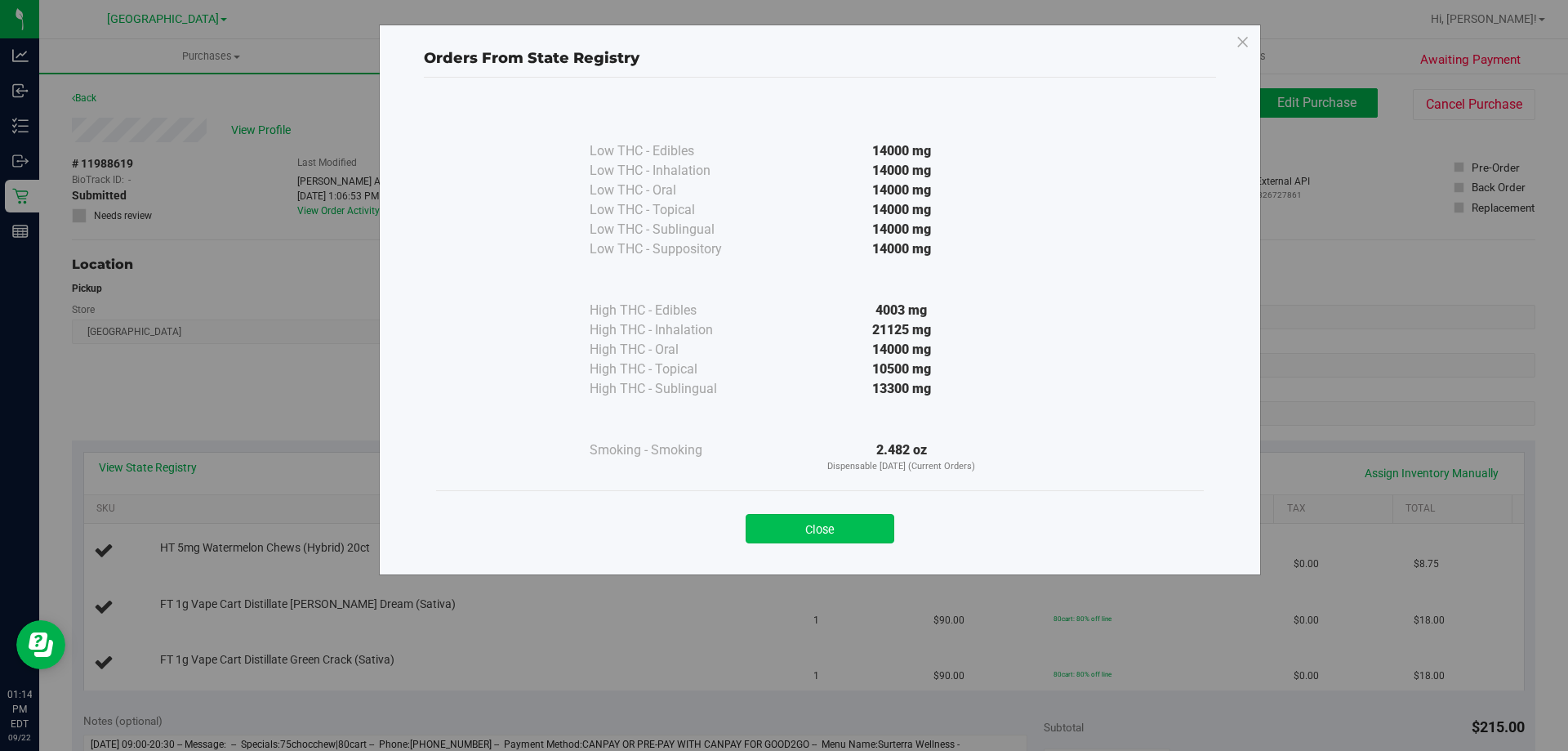
click at [828, 529] on button "Close" at bounding box center [820, 528] width 149 height 29
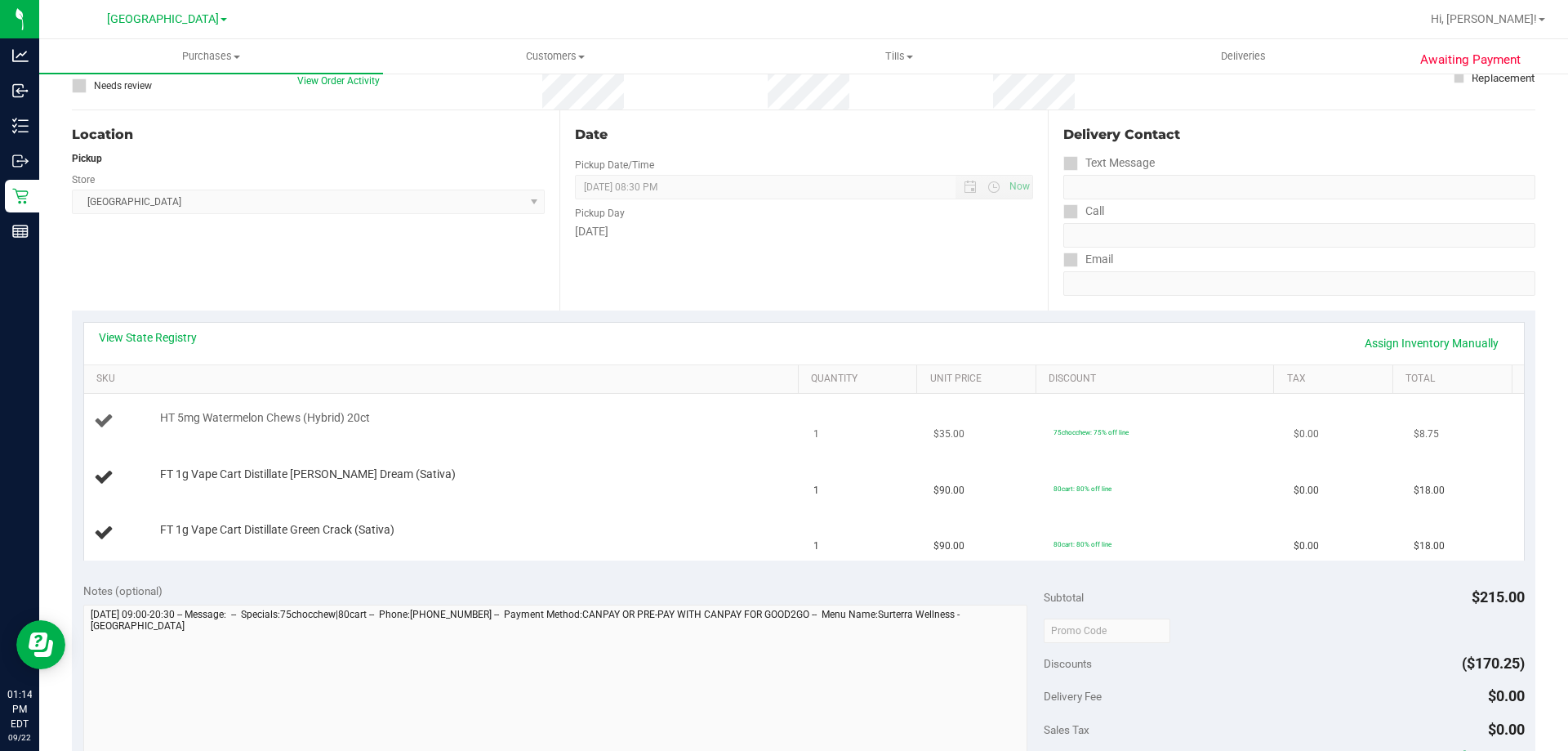
scroll to position [491, 0]
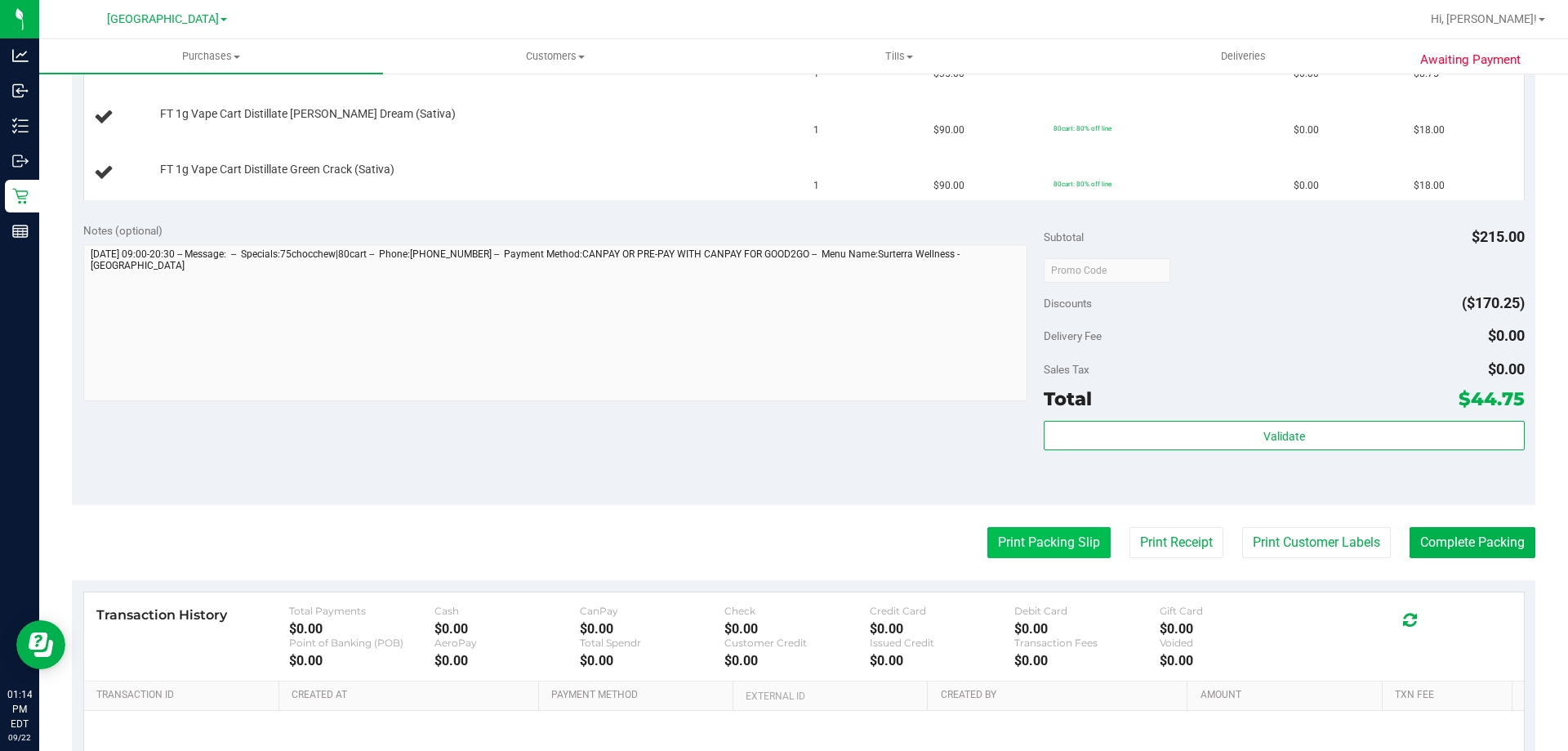
click at [1022, 540] on button "Print Packing Slip" at bounding box center [1049, 543] width 123 height 31
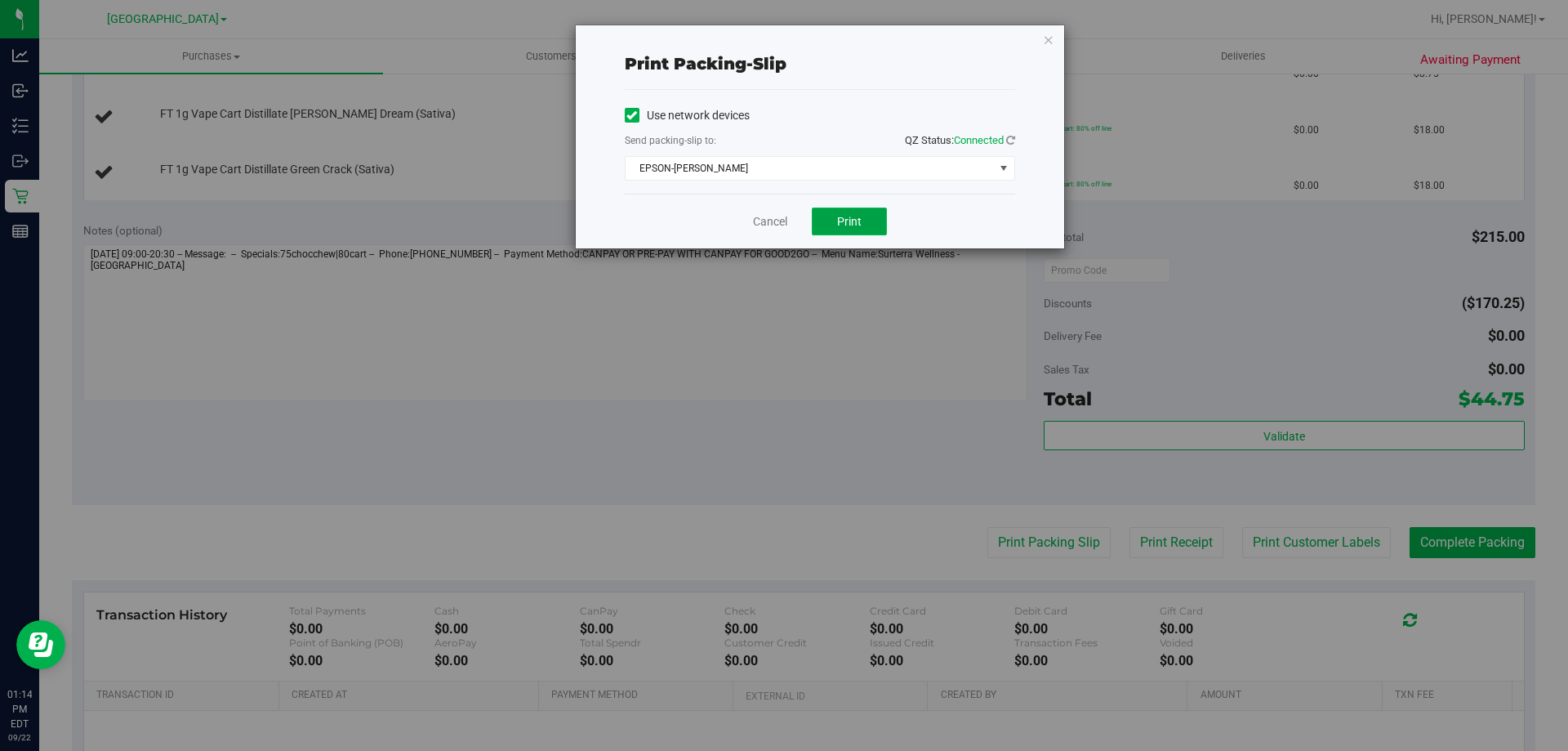
click at [867, 219] on button "Print" at bounding box center [850, 221] width 75 height 27
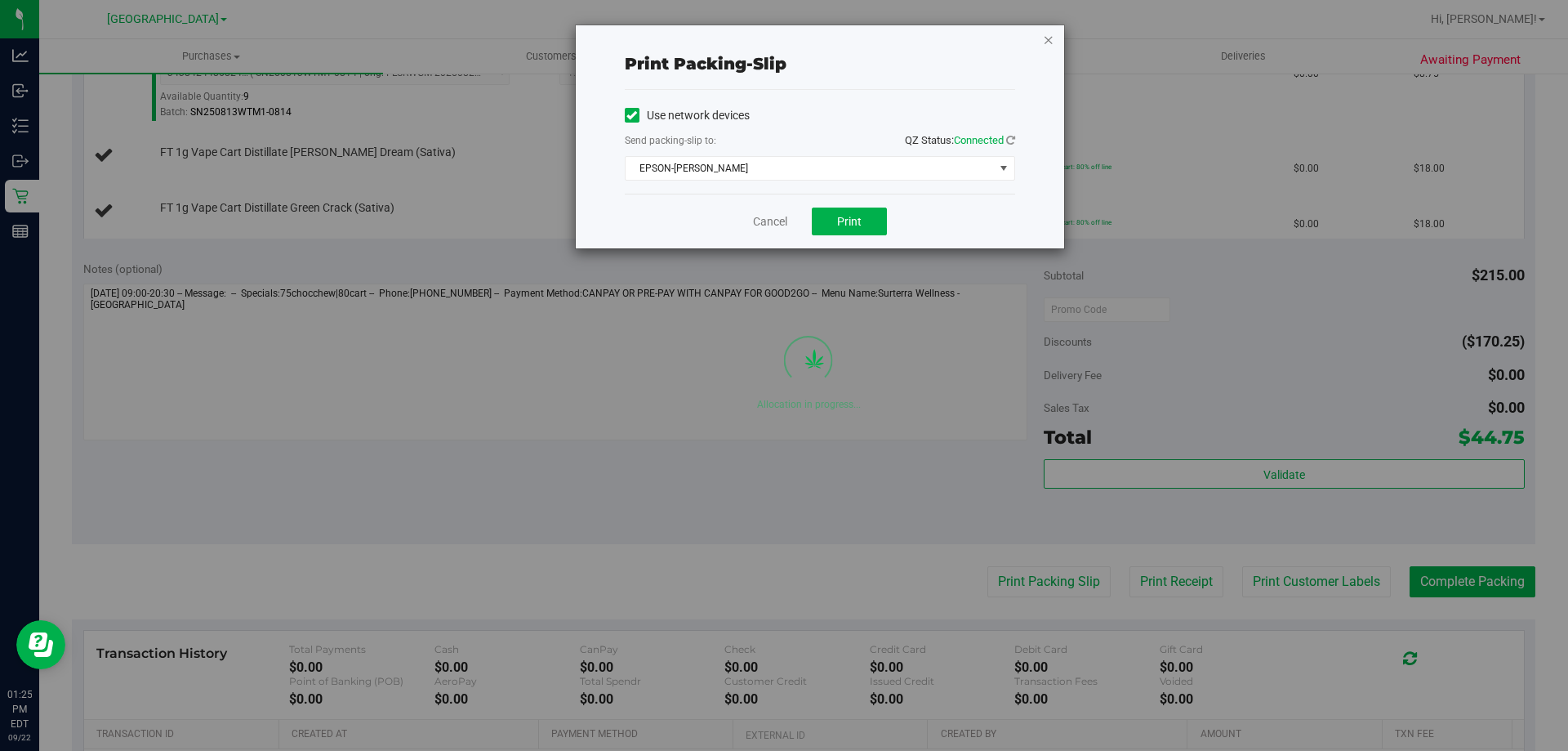
click at [1049, 44] on icon "button" at bounding box center [1048, 39] width 11 height 20
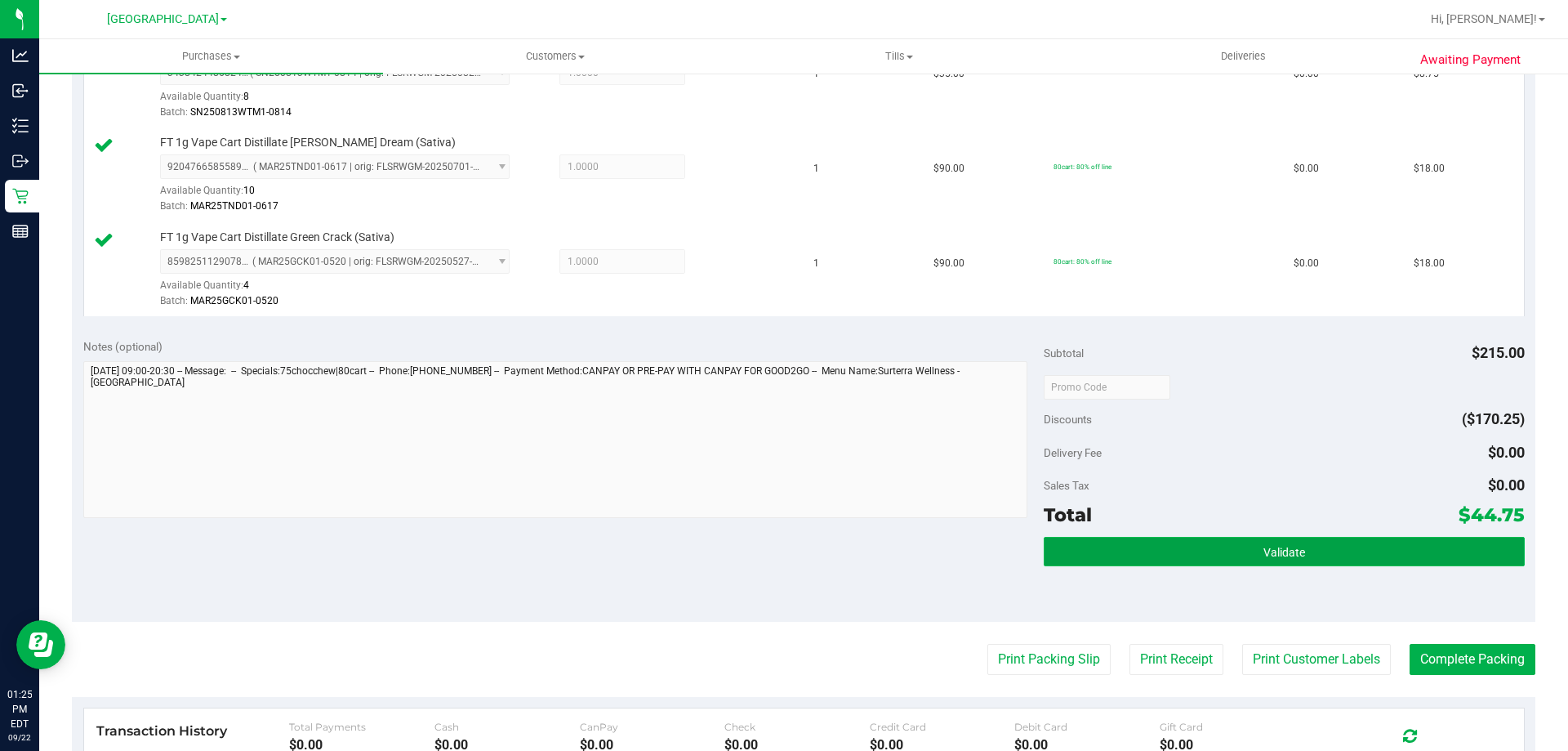
click at [1358, 545] on button "Validate" at bounding box center [1284, 551] width 480 height 29
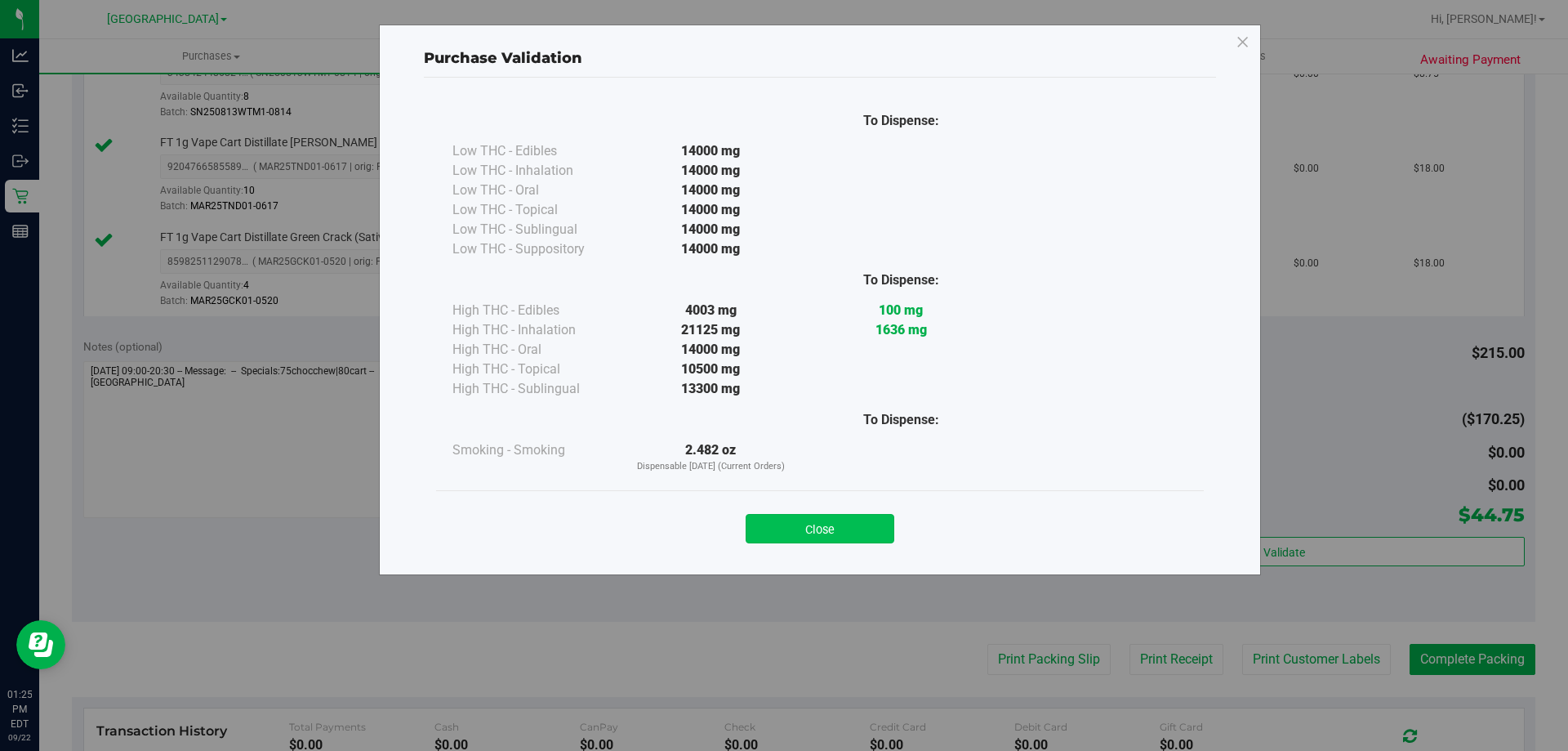
click at [871, 522] on button "Close" at bounding box center [820, 528] width 149 height 29
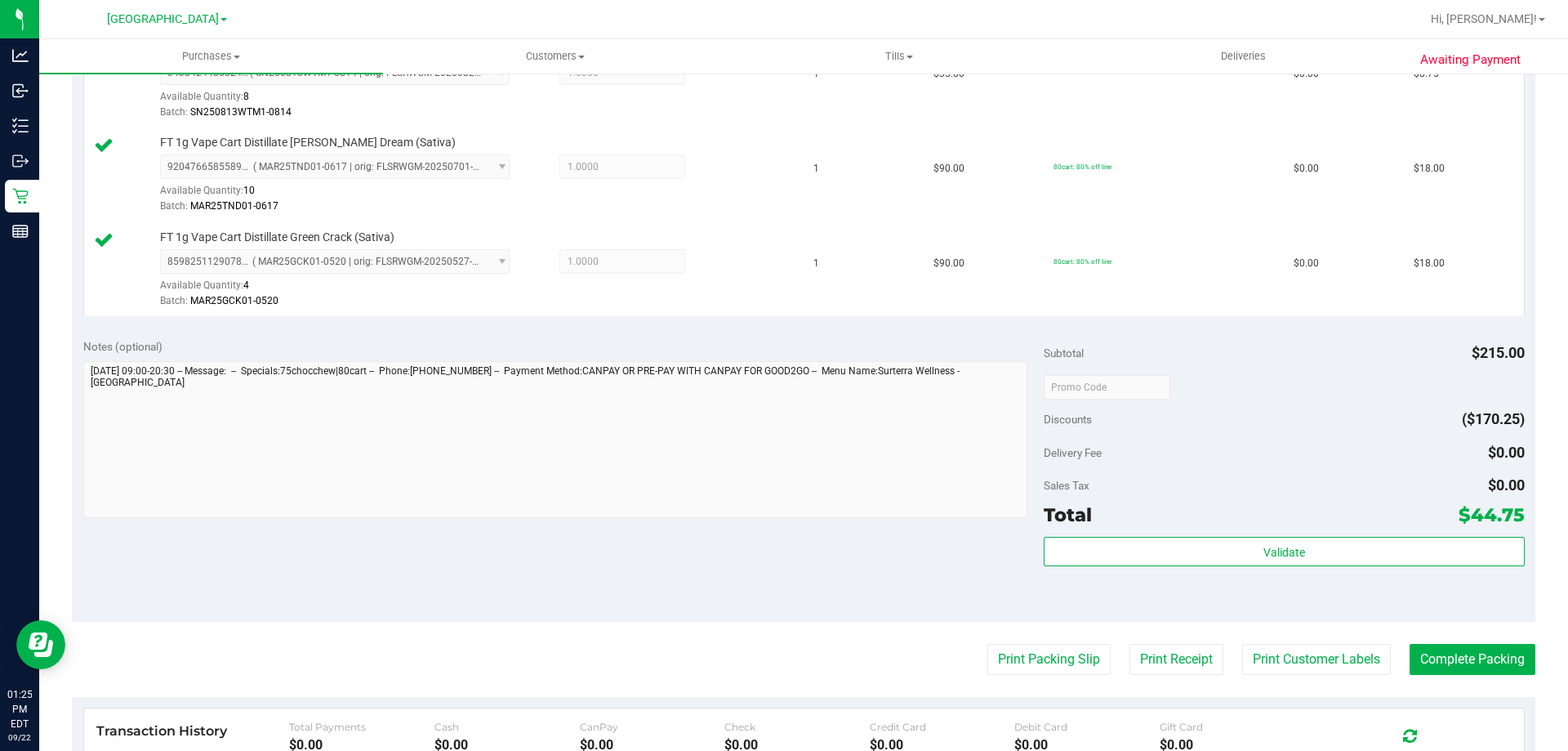
scroll to position [775, 0]
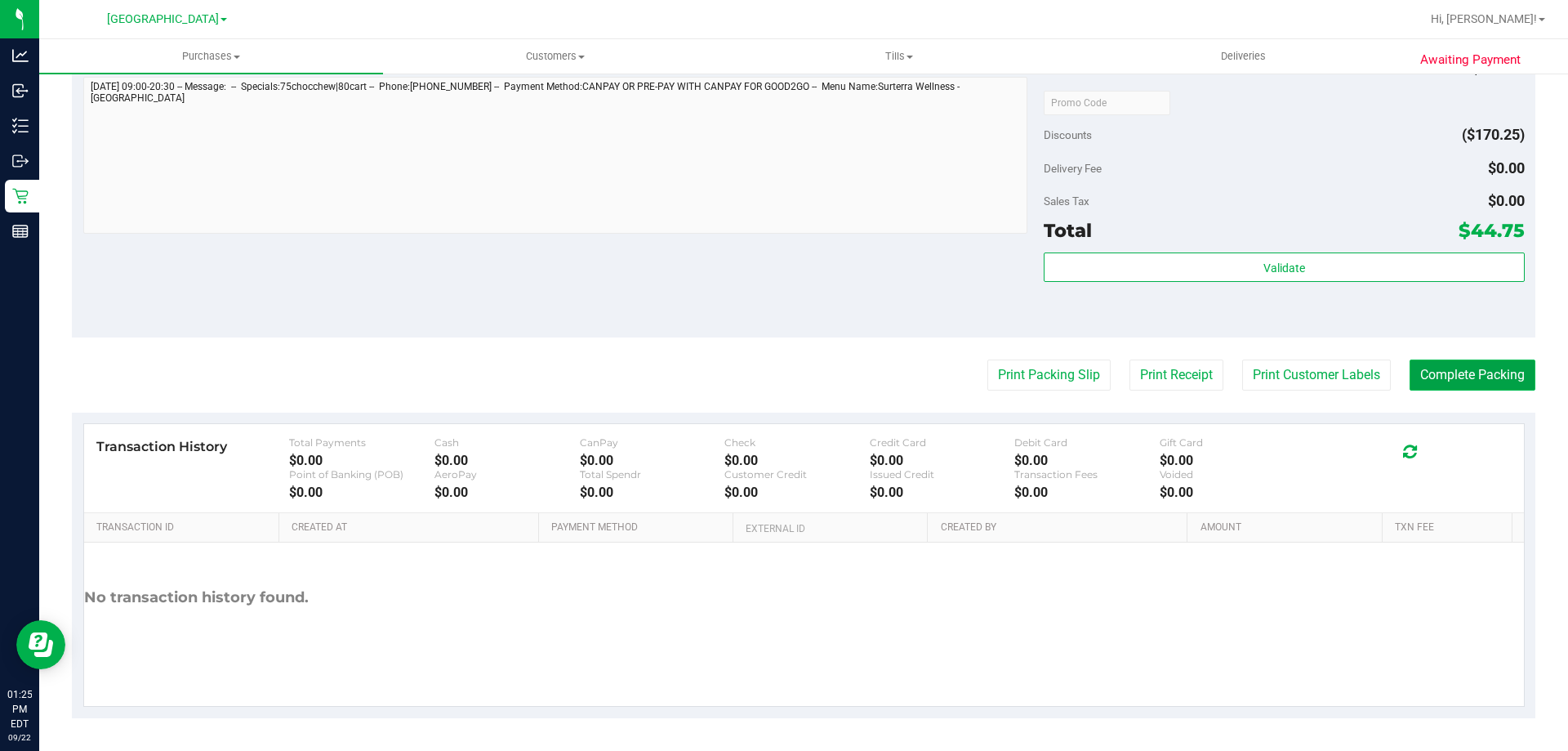
click at [1470, 370] on button "Complete Packing" at bounding box center [1472, 375] width 126 height 31
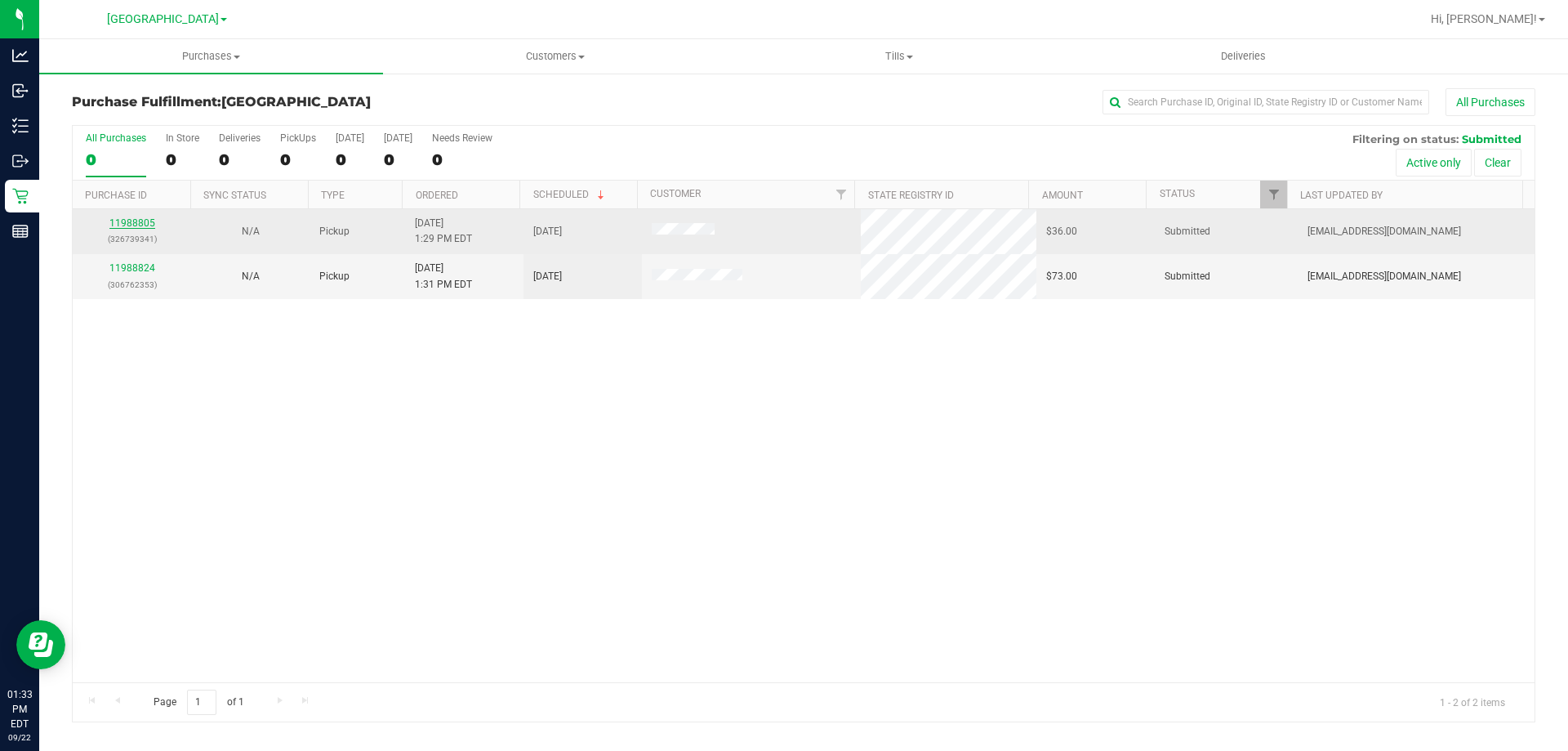
click at [146, 227] on link "11988805" at bounding box center [132, 223] width 45 height 11
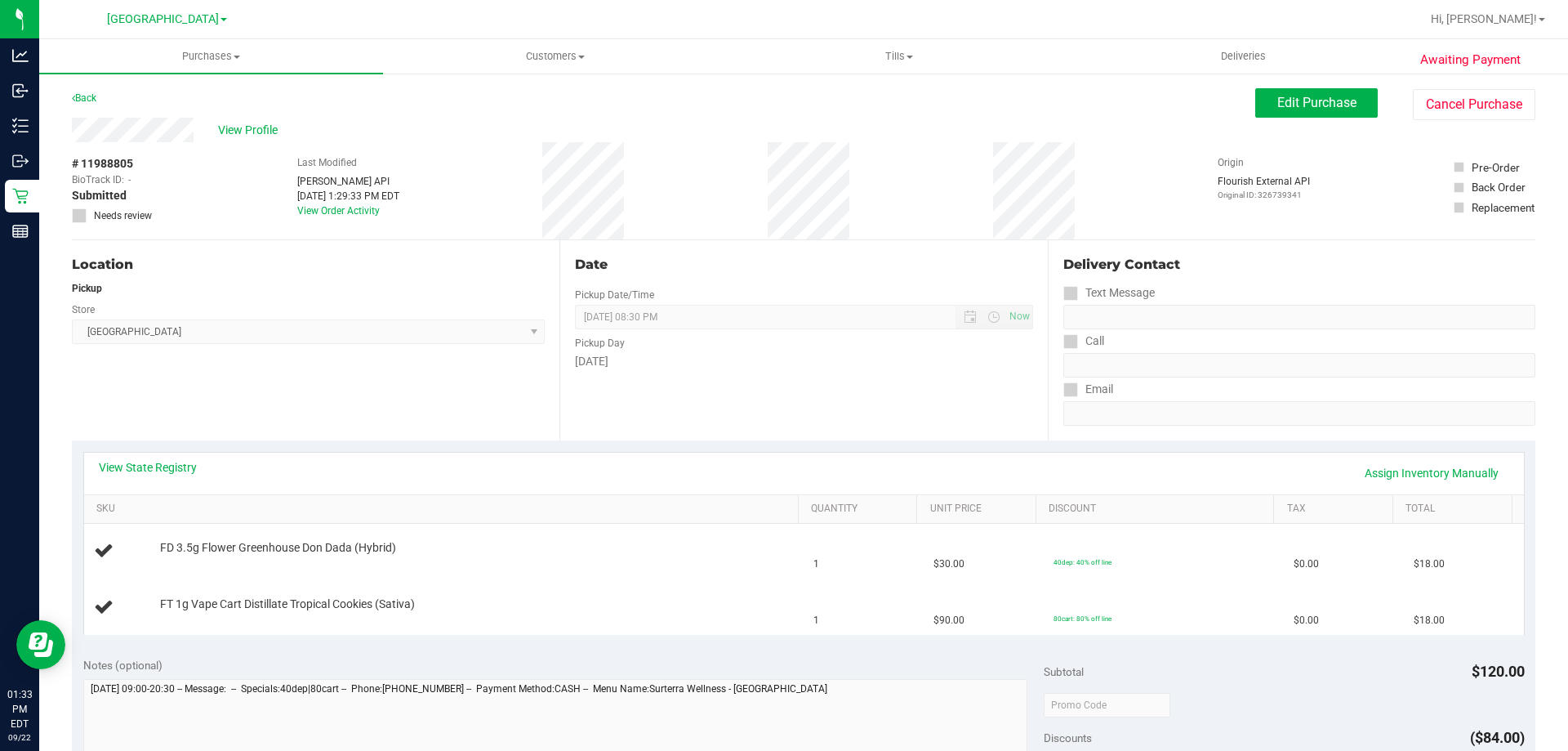
click at [165, 456] on div "View State Registry Assign Inventory Manually" at bounding box center [804, 474] width 1440 height 42
click at [166, 466] on link "View State Registry" at bounding box center [147, 467] width 98 height 16
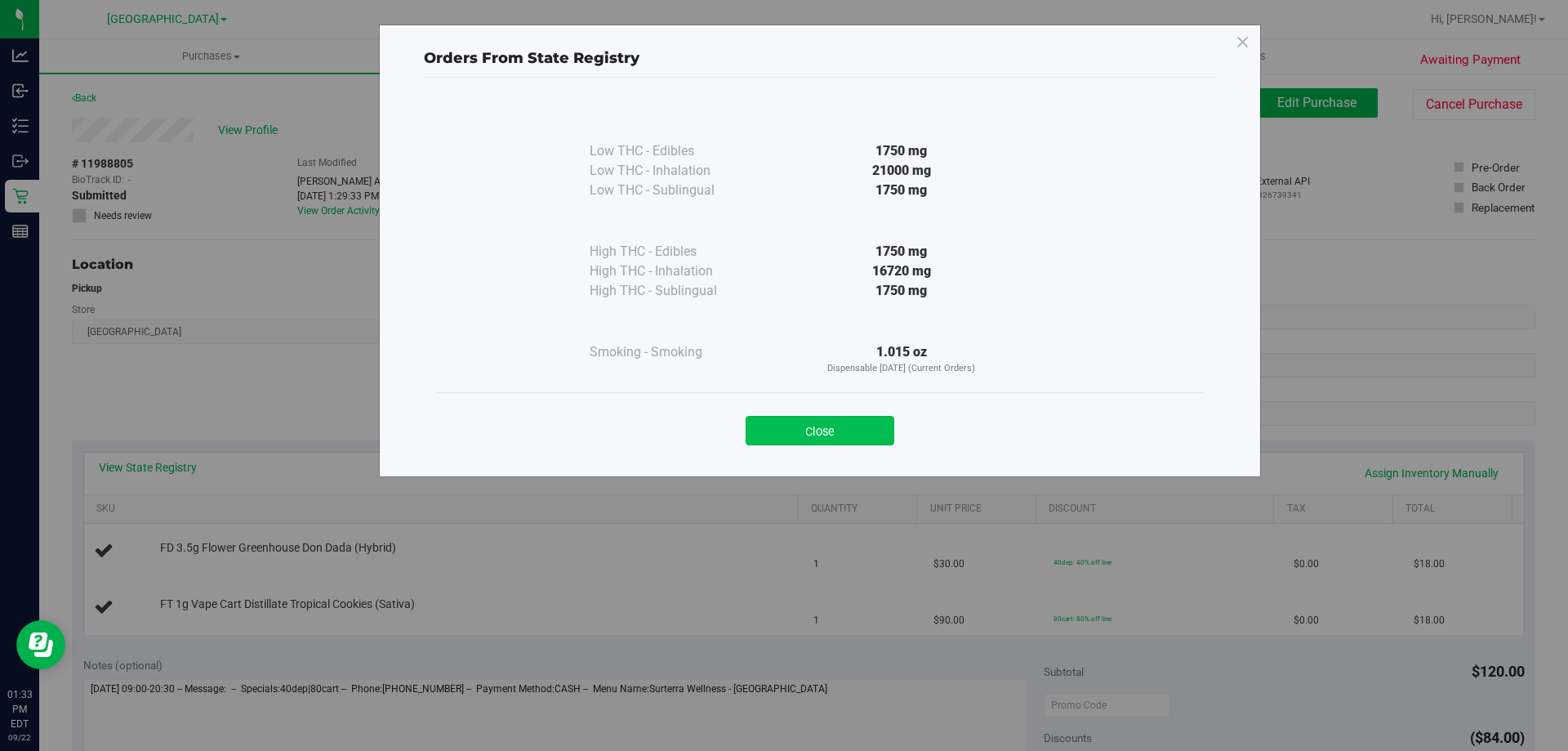
click at [784, 439] on button "Close" at bounding box center [820, 431] width 149 height 29
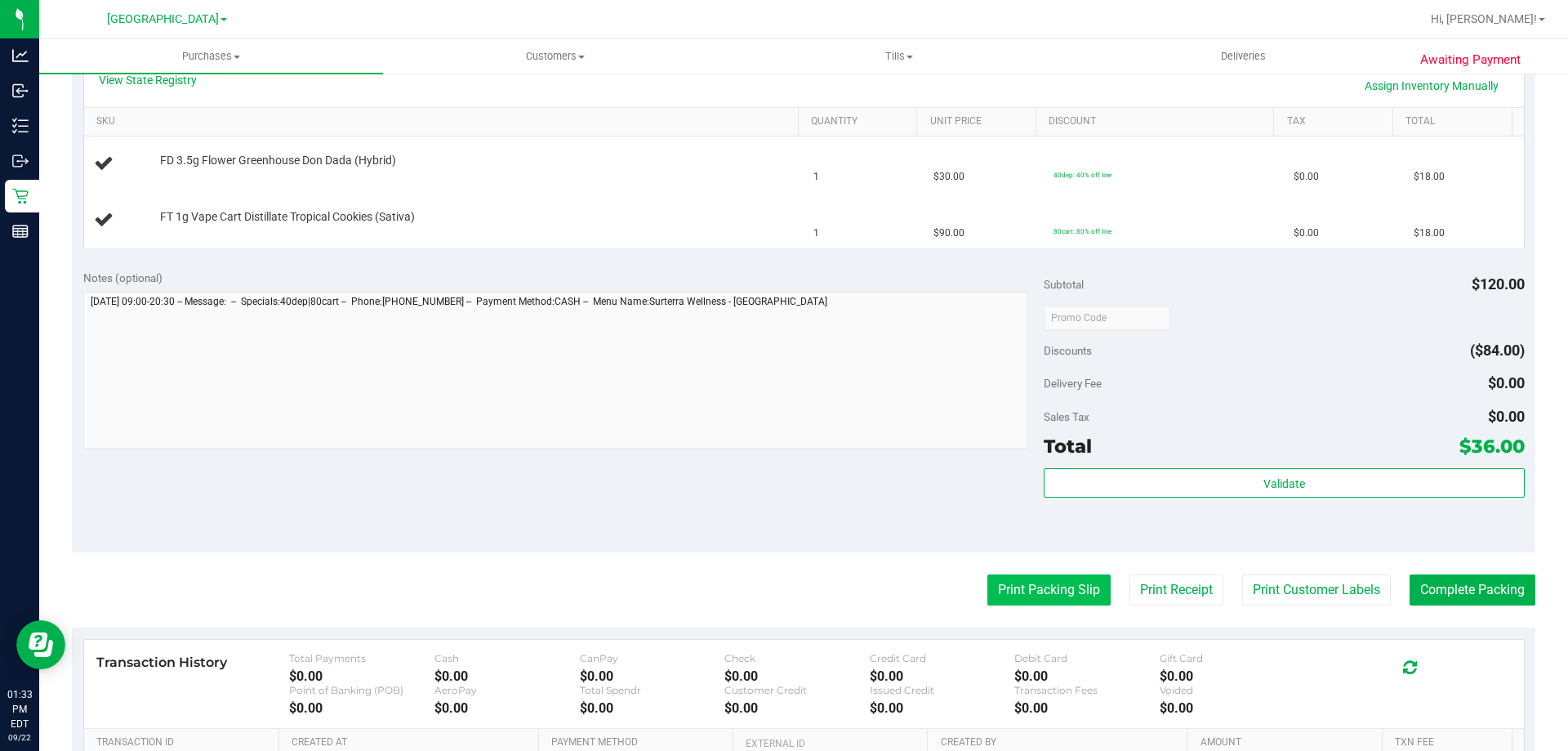
scroll to position [408, 0]
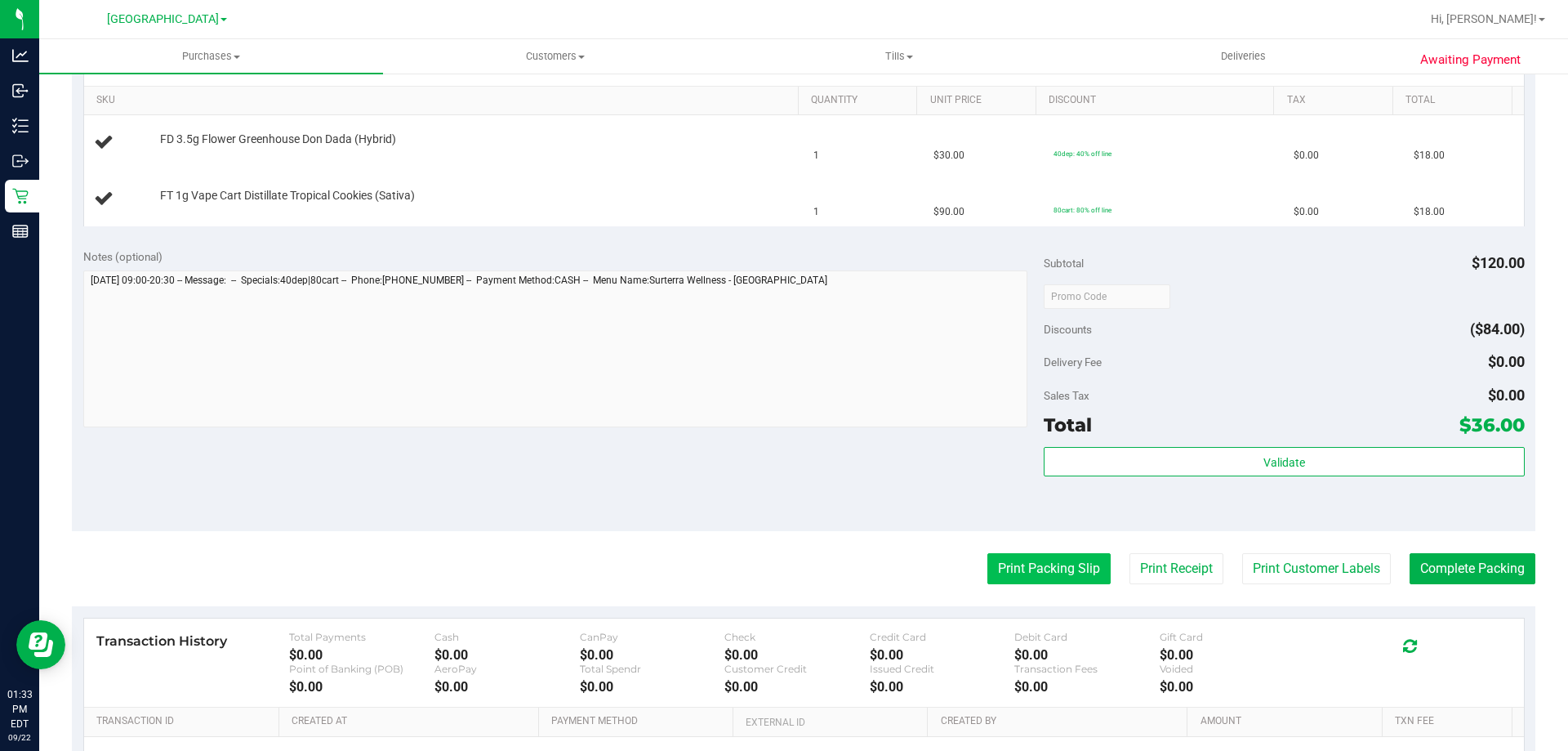
click at [1019, 558] on button "Print Packing Slip" at bounding box center [1049, 569] width 123 height 31
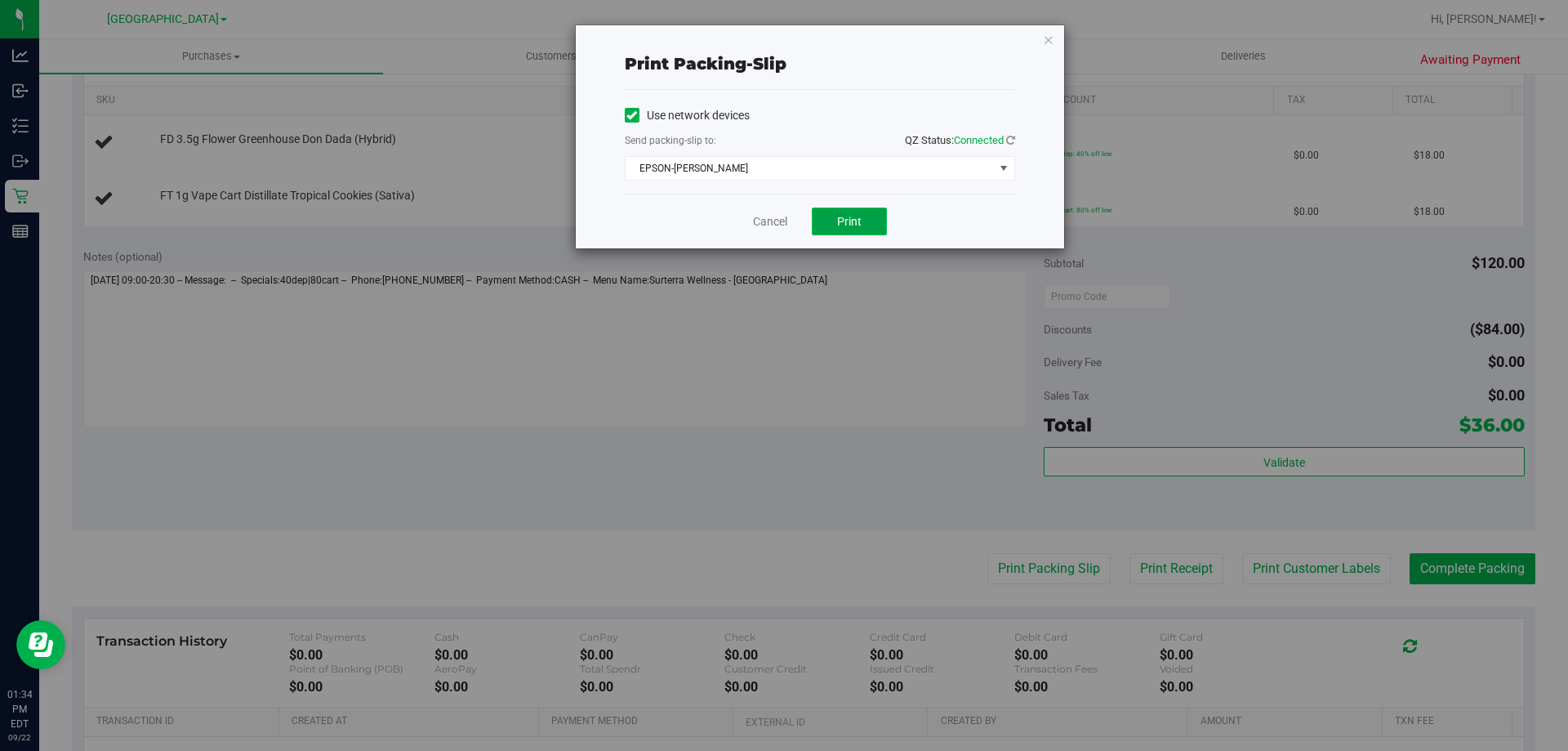
click at [858, 220] on span "Print" at bounding box center [849, 221] width 25 height 13
click at [1048, 39] on icon "button" at bounding box center [1048, 39] width 11 height 20
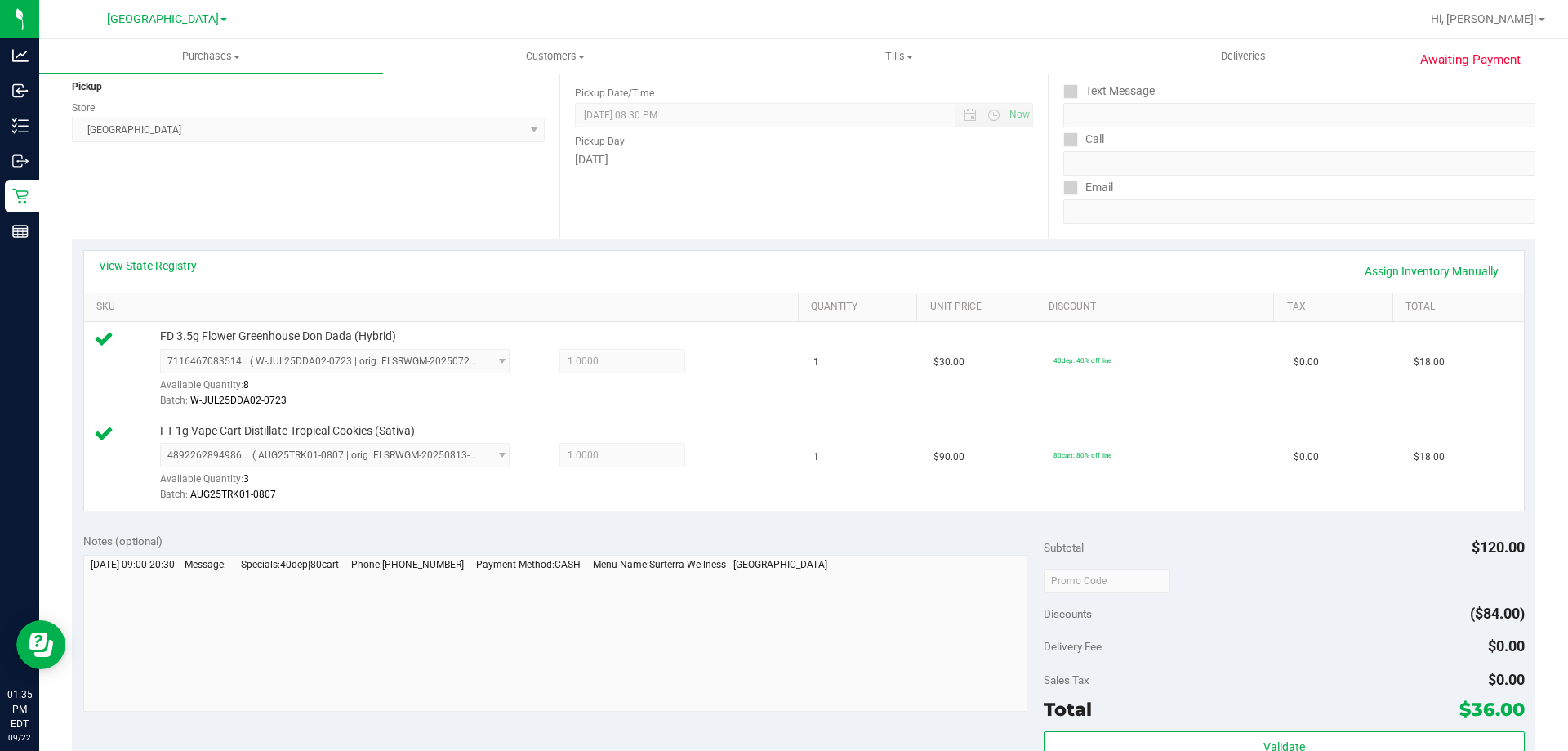
scroll to position [680, 0]
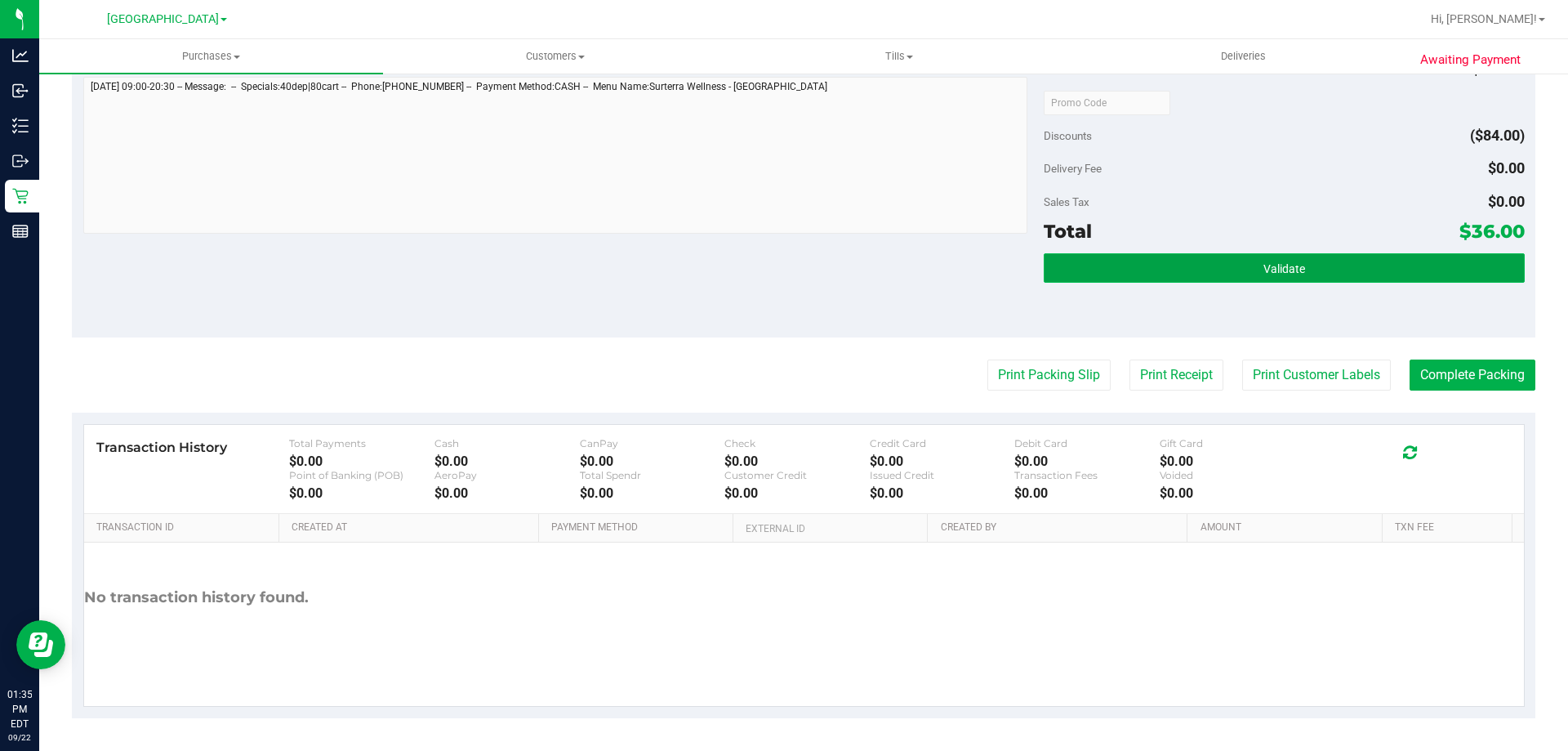
click at [1250, 276] on button "Validate" at bounding box center [1284, 268] width 480 height 29
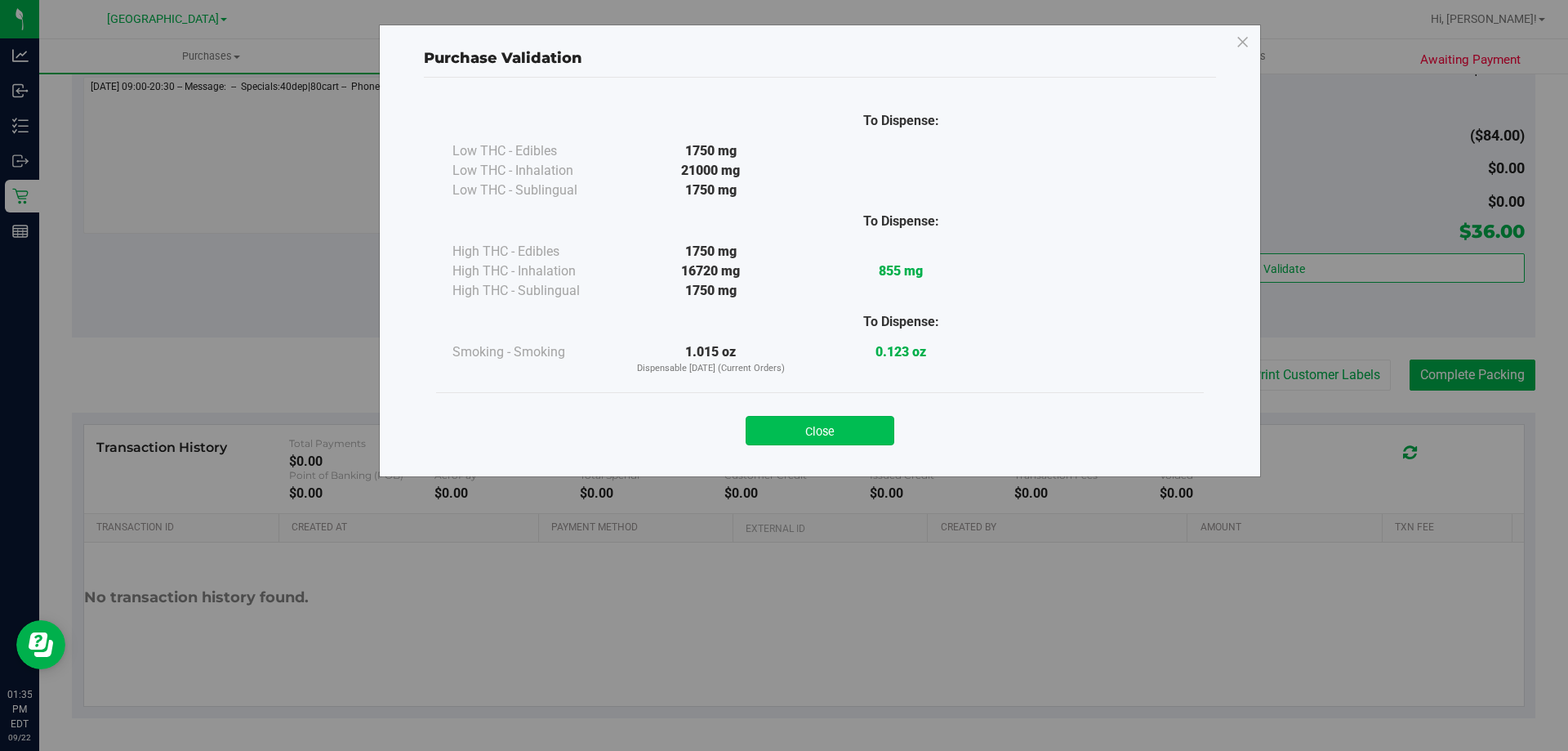
click at [796, 428] on button "Close" at bounding box center [820, 431] width 149 height 29
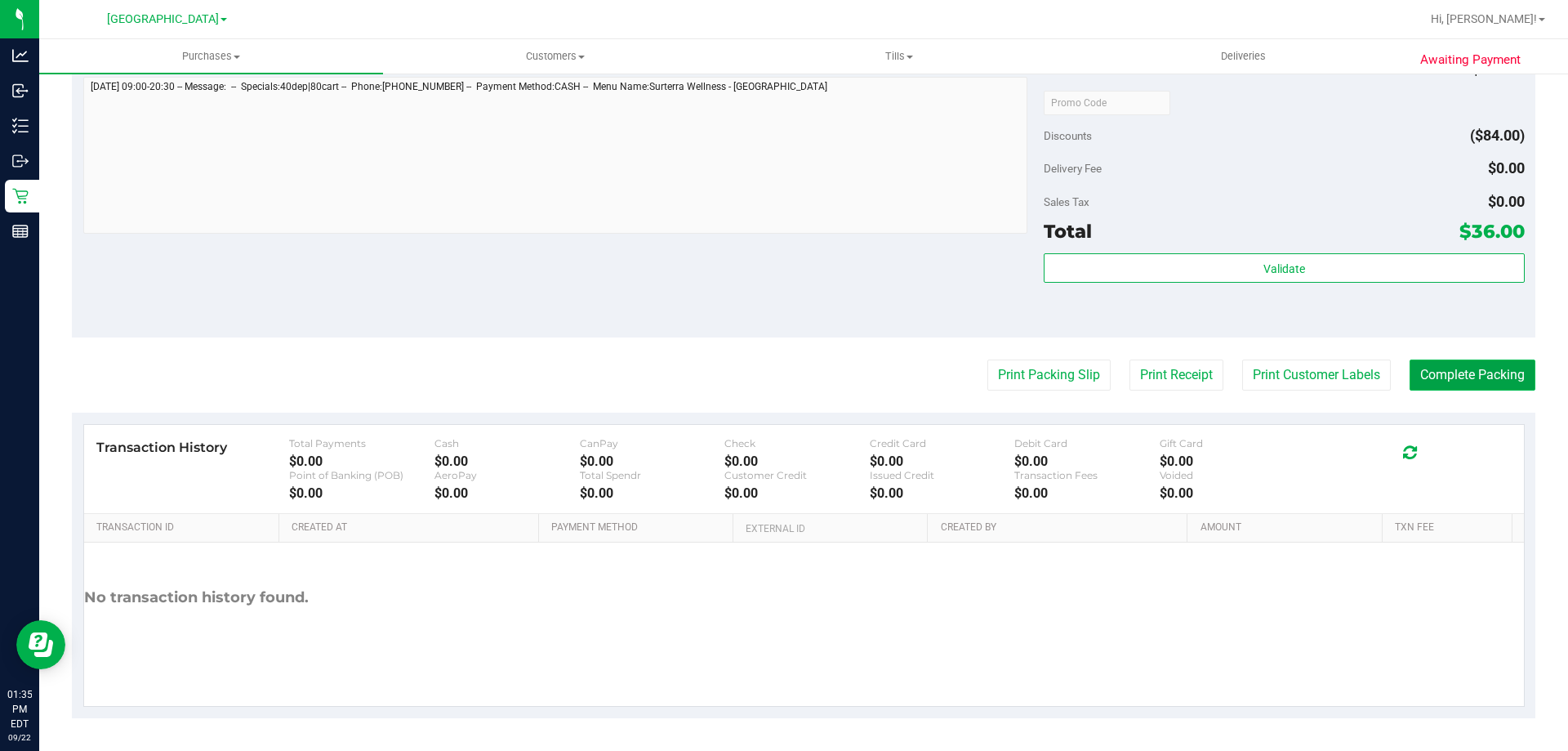
click at [1432, 377] on button "Complete Packing" at bounding box center [1472, 375] width 126 height 31
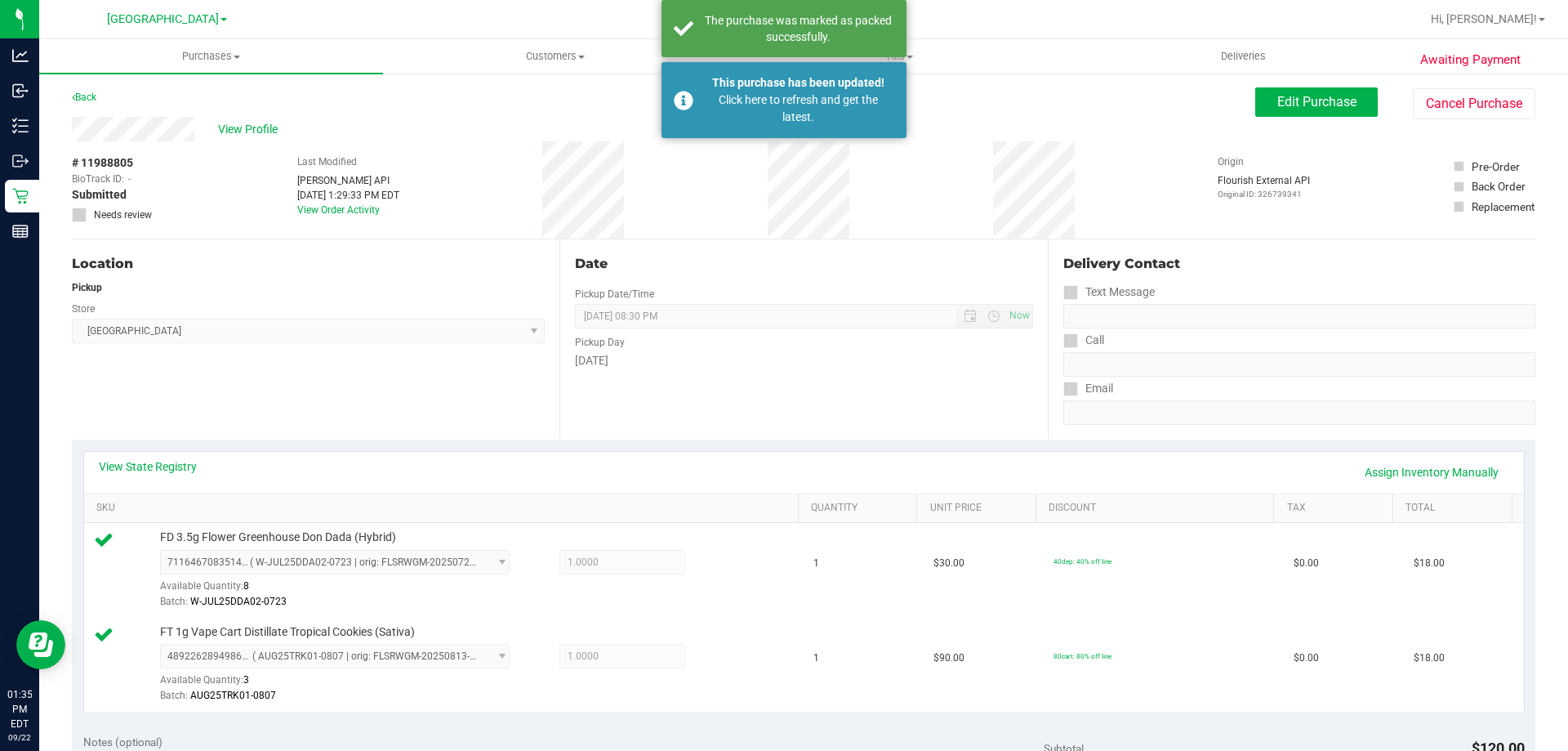
scroll to position [0, 0]
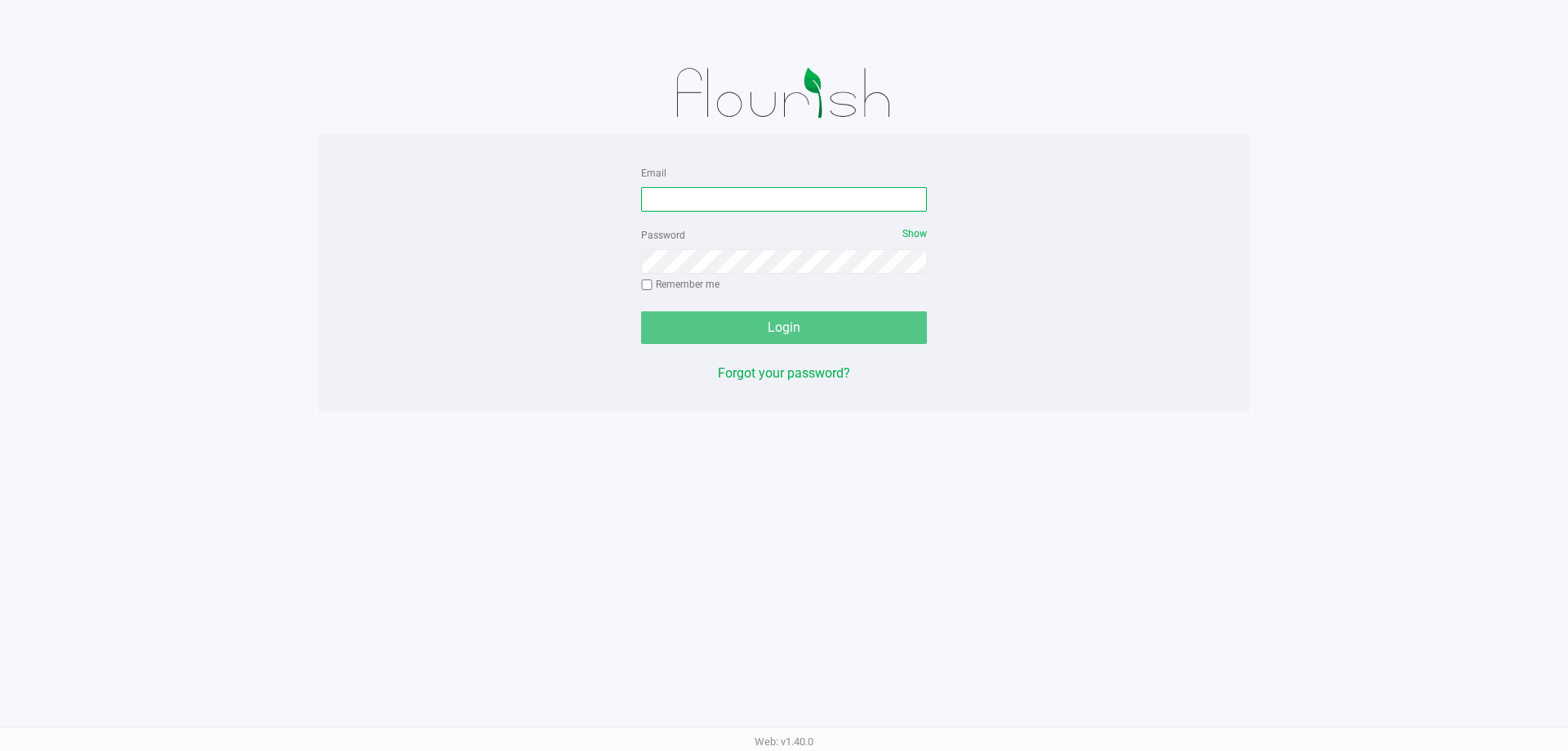
click at [709, 204] on input "Email" at bounding box center [784, 200] width 286 height 25
type input "[EMAIL_ADDRESS][DOMAIN_NAME]"
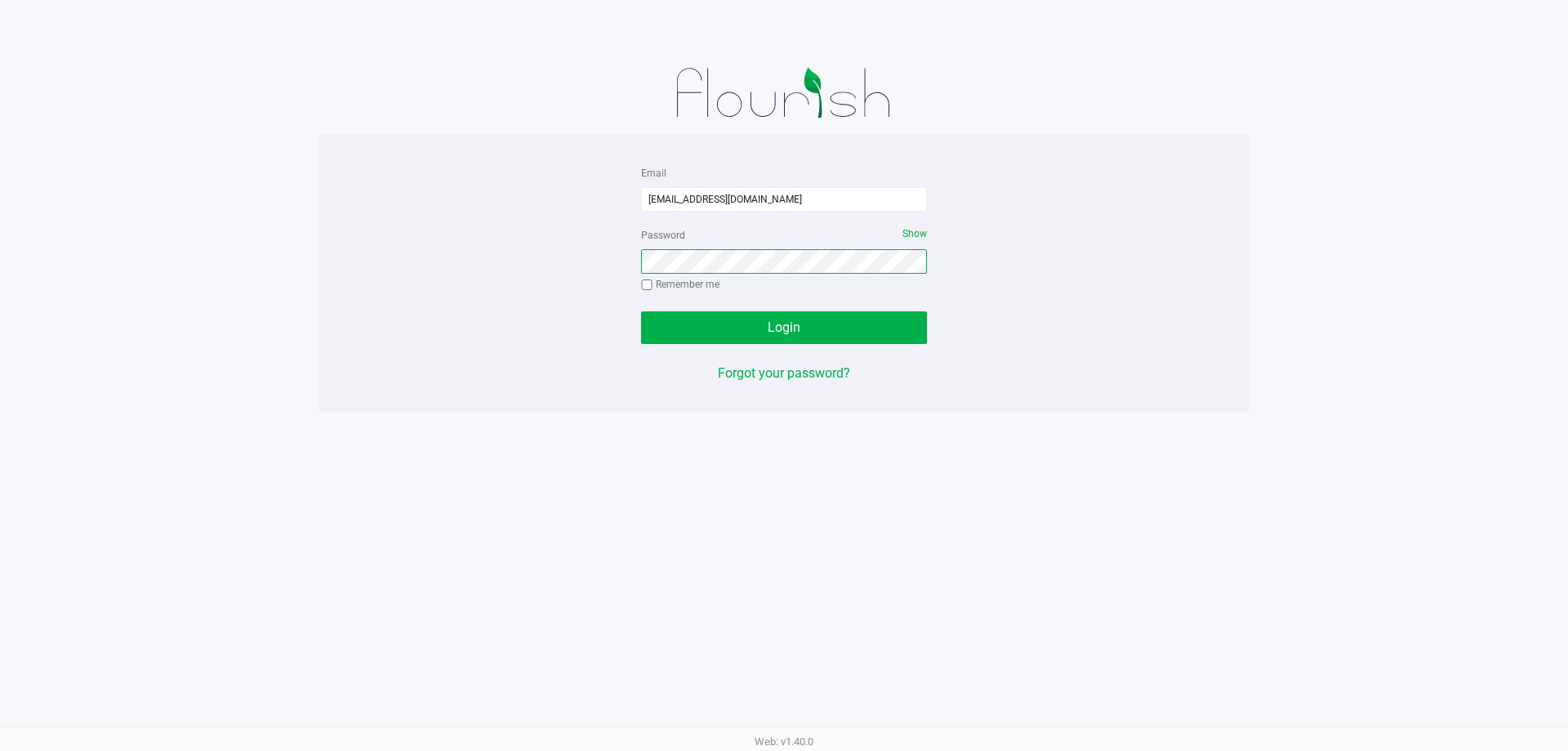
click at [641, 312] on button "Login" at bounding box center [784, 328] width 286 height 33
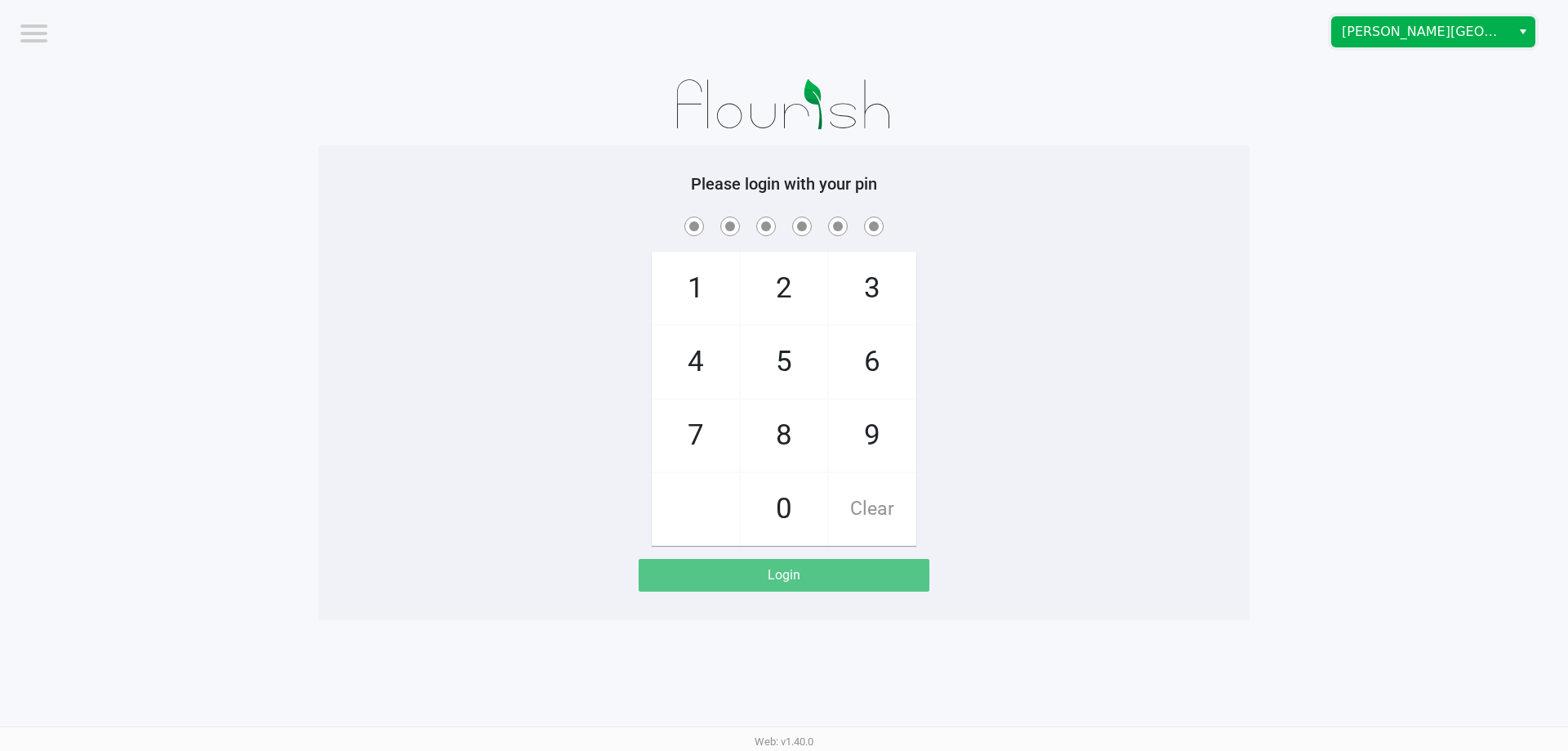
click at [1482, 40] on span "[PERSON_NAME][GEOGRAPHIC_DATA]" at bounding box center [1422, 32] width 159 height 20
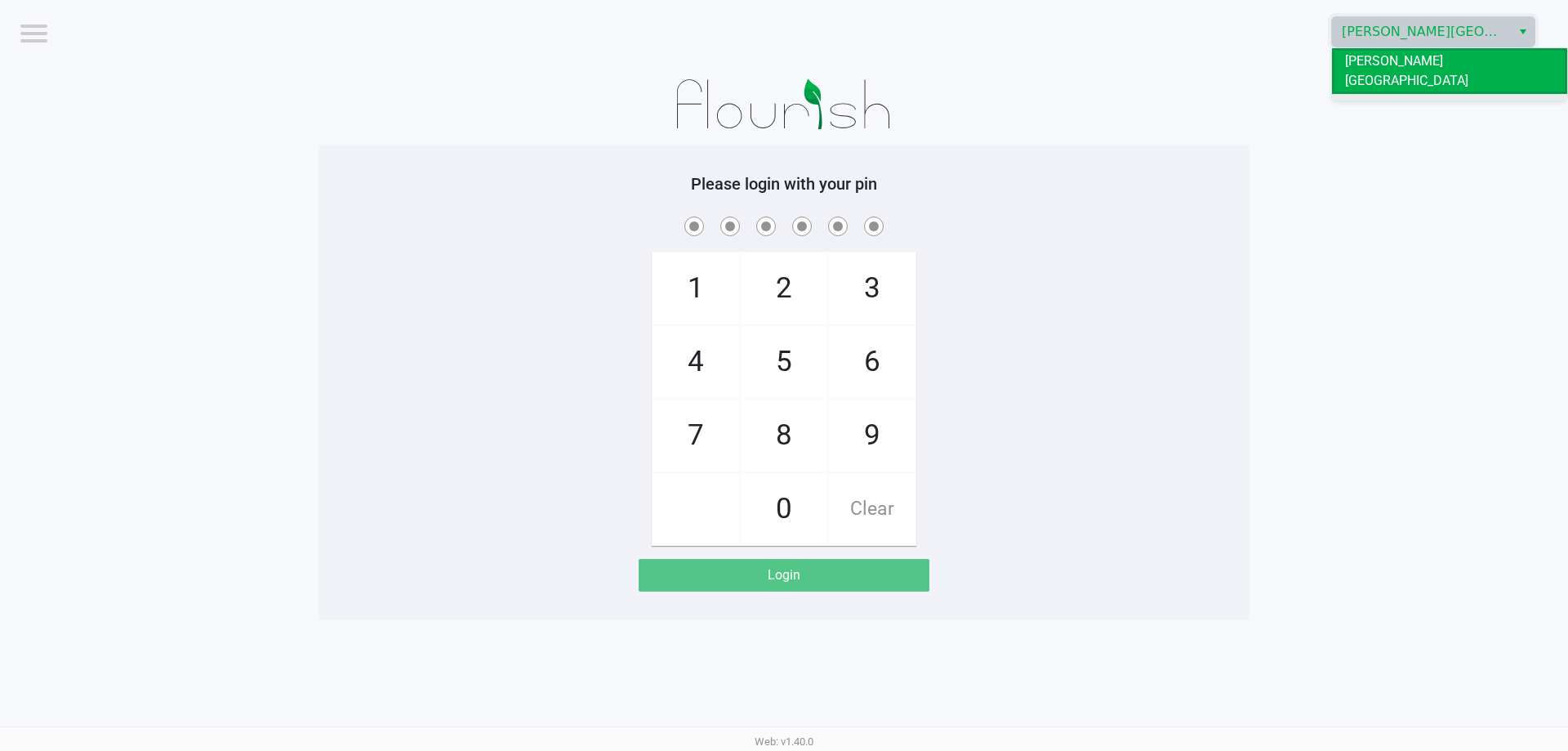
click at [1476, 94] on li "[GEOGRAPHIC_DATA]" at bounding box center [1450, 107] width 235 height 27
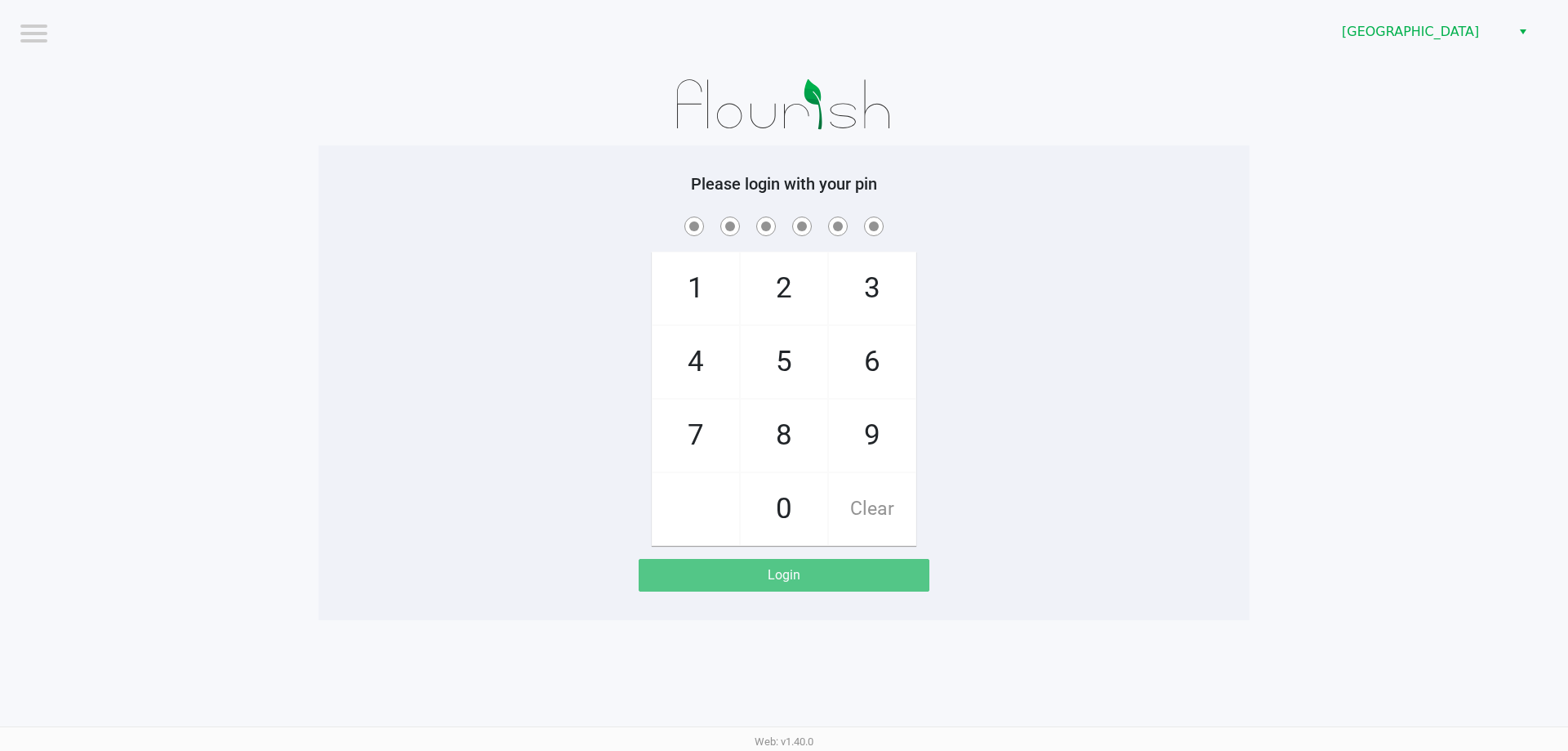
click at [1437, 218] on app-pos-login-wrapper "Logout [GEOGRAPHIC_DATA] Please login with your pin 1 4 7 2 5 8 0 3 6 9 Clear L…" at bounding box center [784, 310] width 1568 height 620
checkbox input "true"
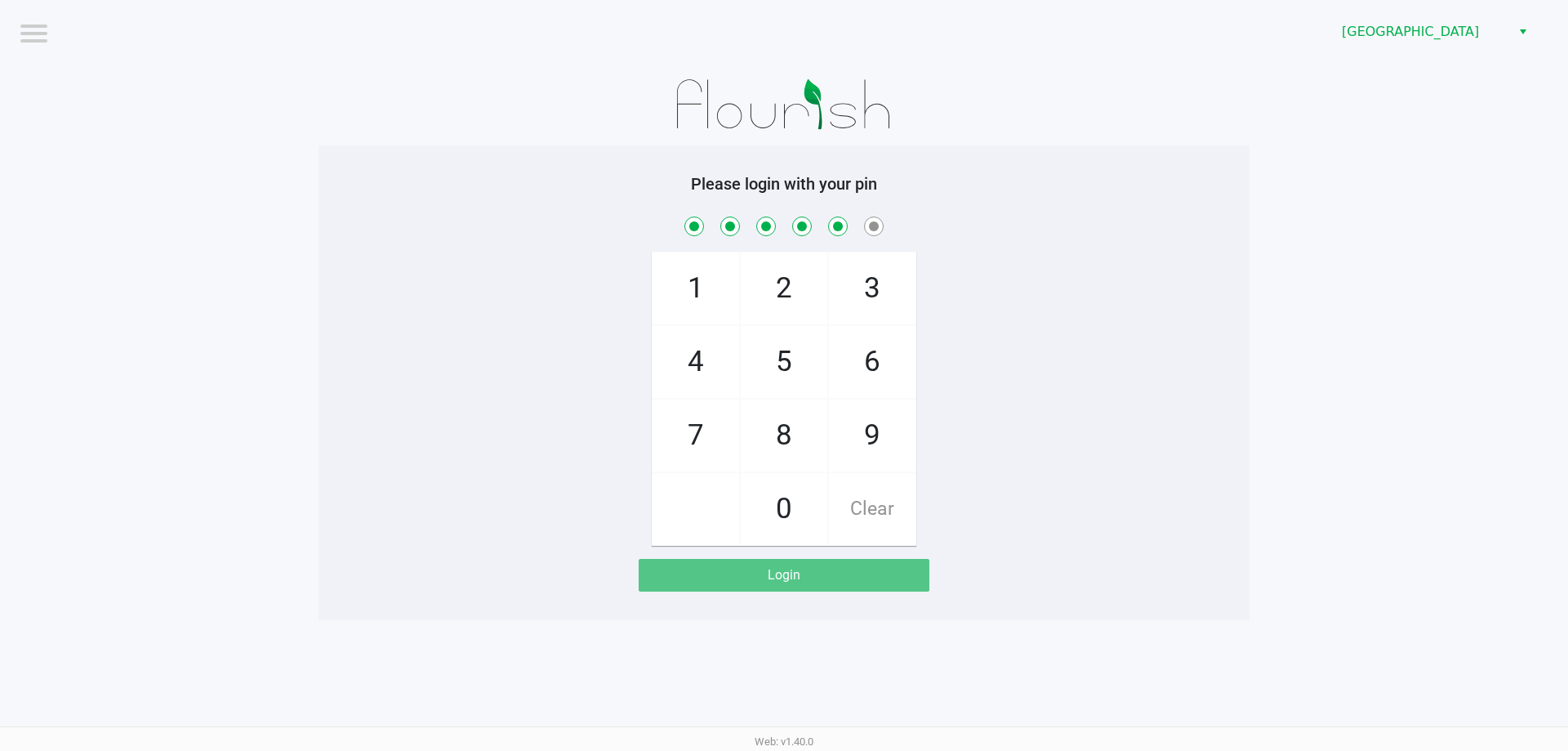
checkbox input "true"
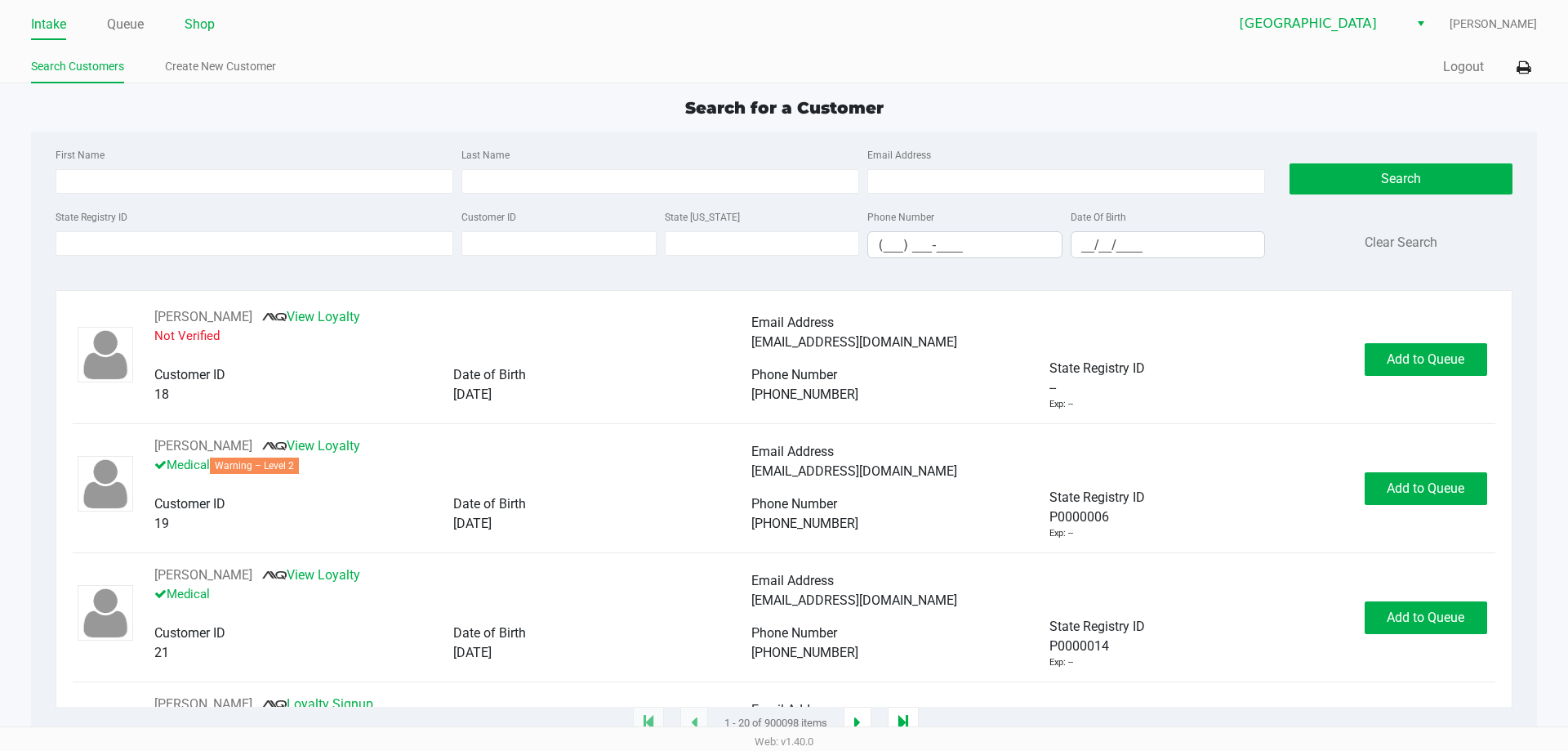
click at [213, 27] on link "Shop" at bounding box center [199, 24] width 30 height 23
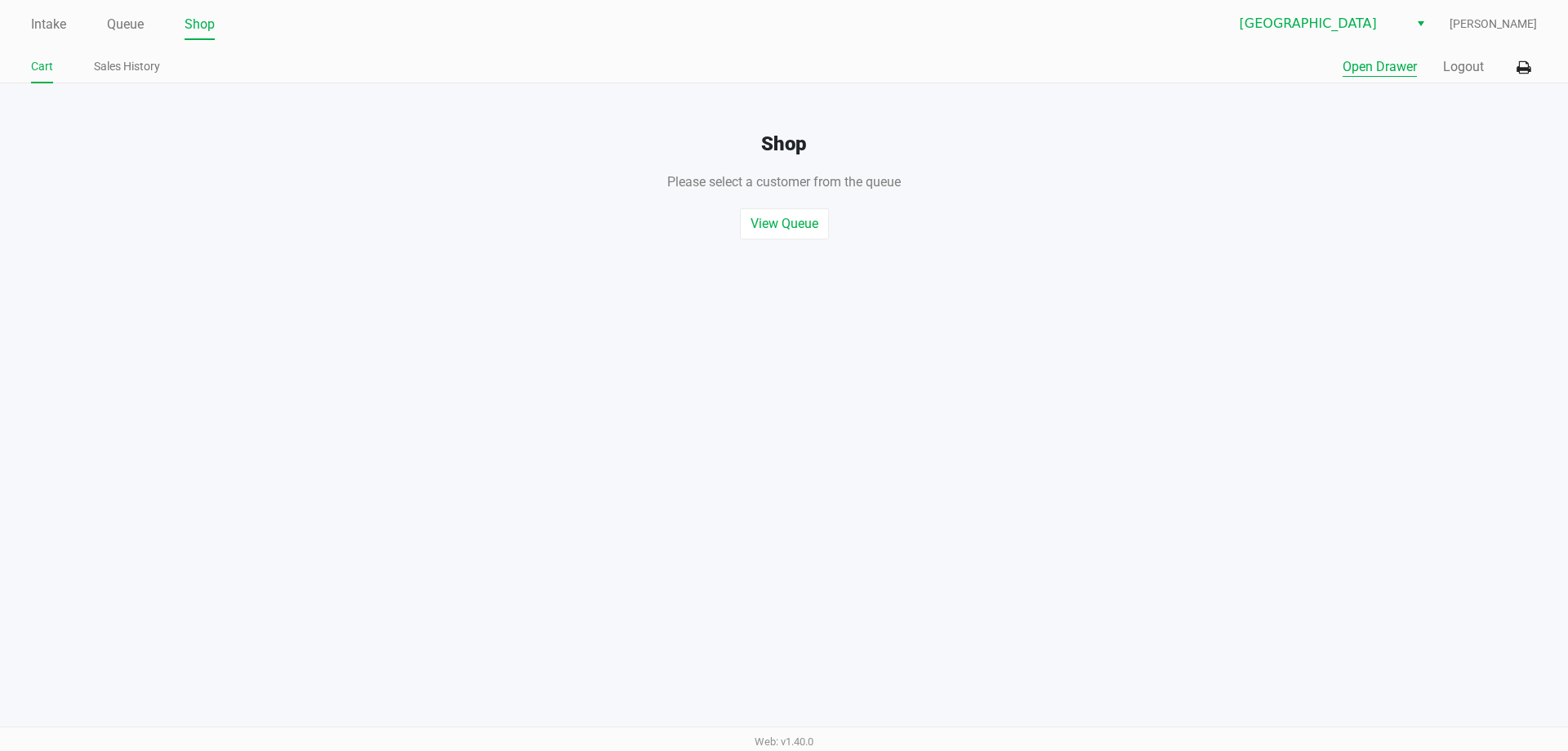
click at [1357, 63] on button "Open Drawer" at bounding box center [1380, 67] width 74 height 20
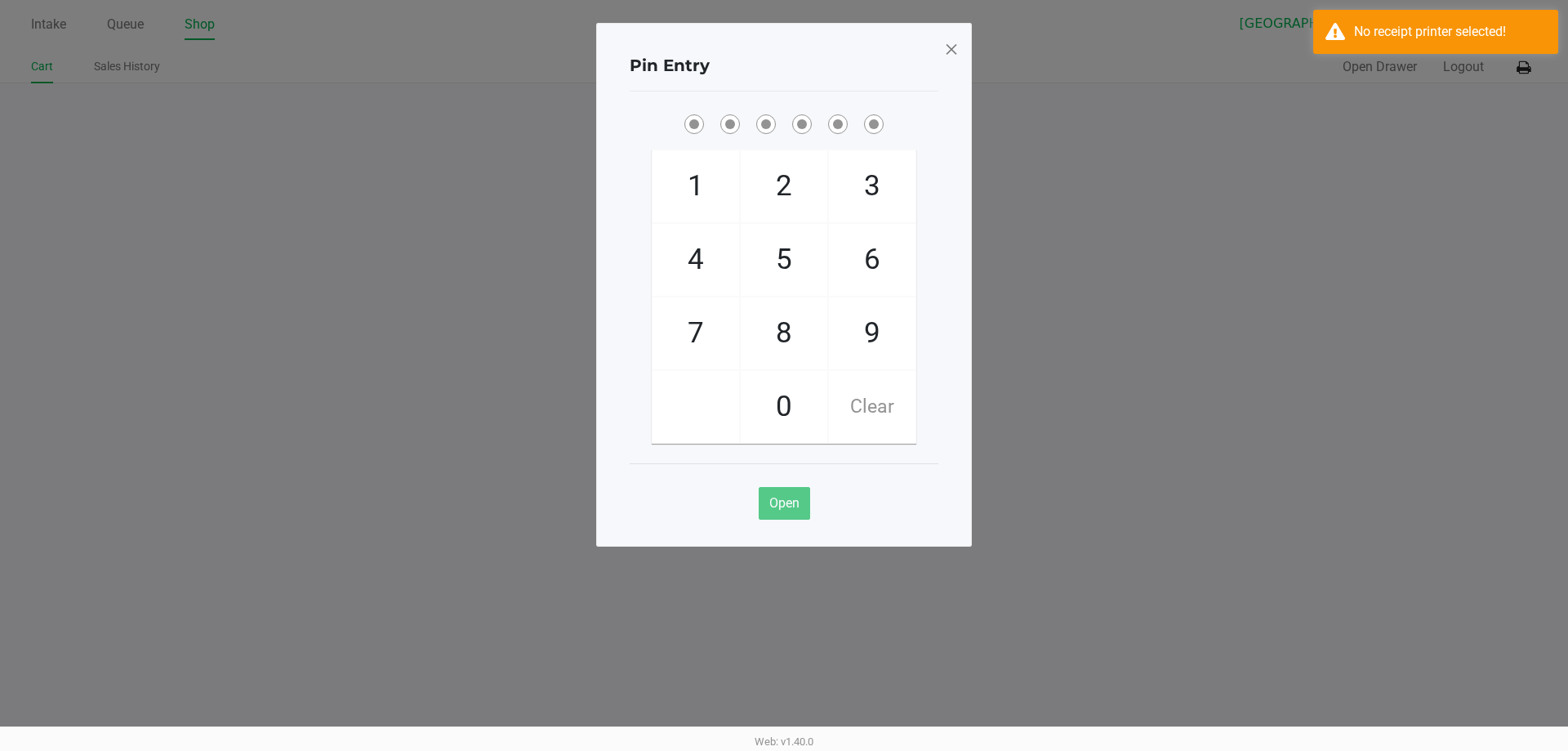
click at [959, 45] on div "Pin Entry 1 4 7 2 5 8 0 3 6 9 Clear Open" at bounding box center [784, 285] width 376 height 524
click at [947, 47] on span at bounding box center [951, 49] width 15 height 27
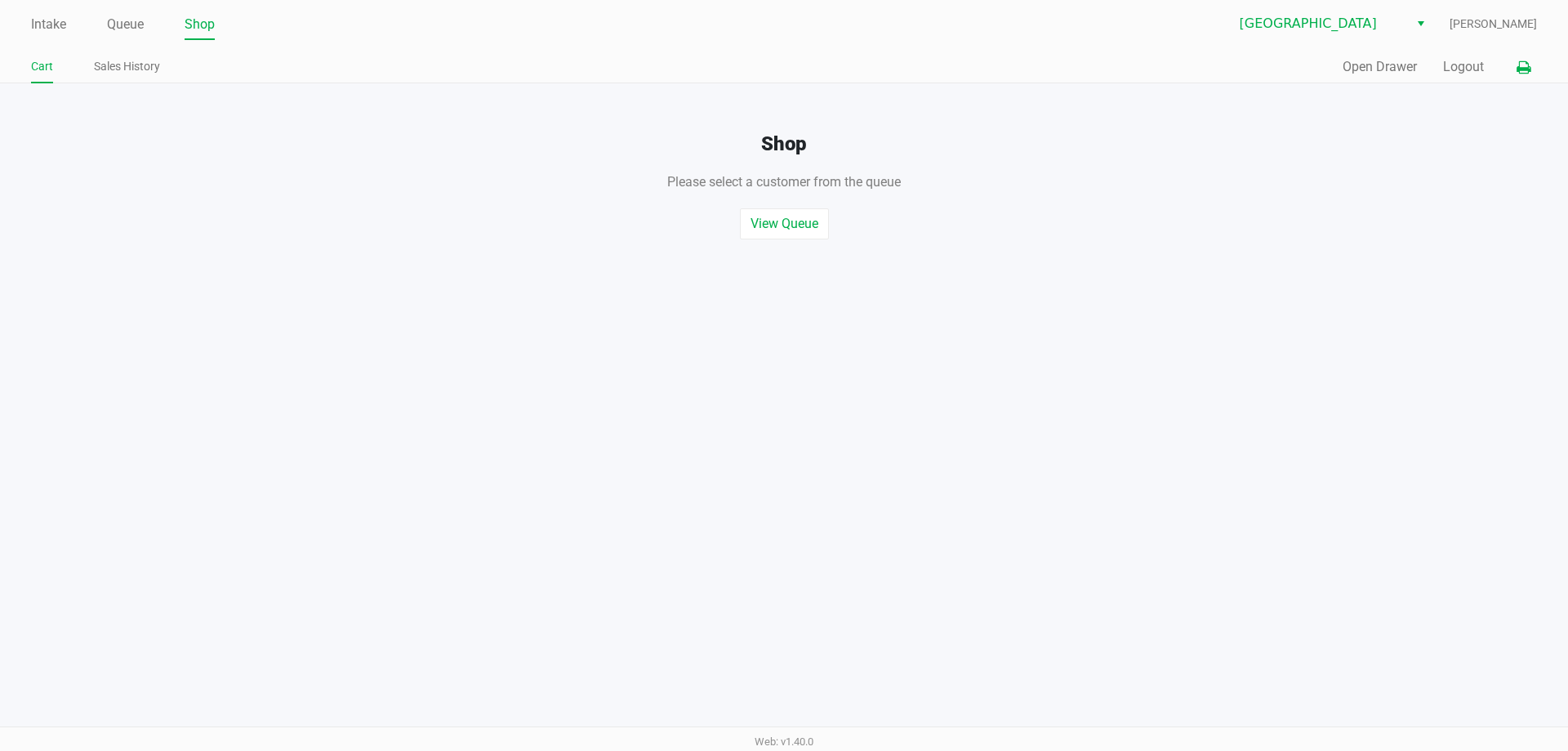
click at [1522, 63] on icon at bounding box center [1523, 68] width 14 height 11
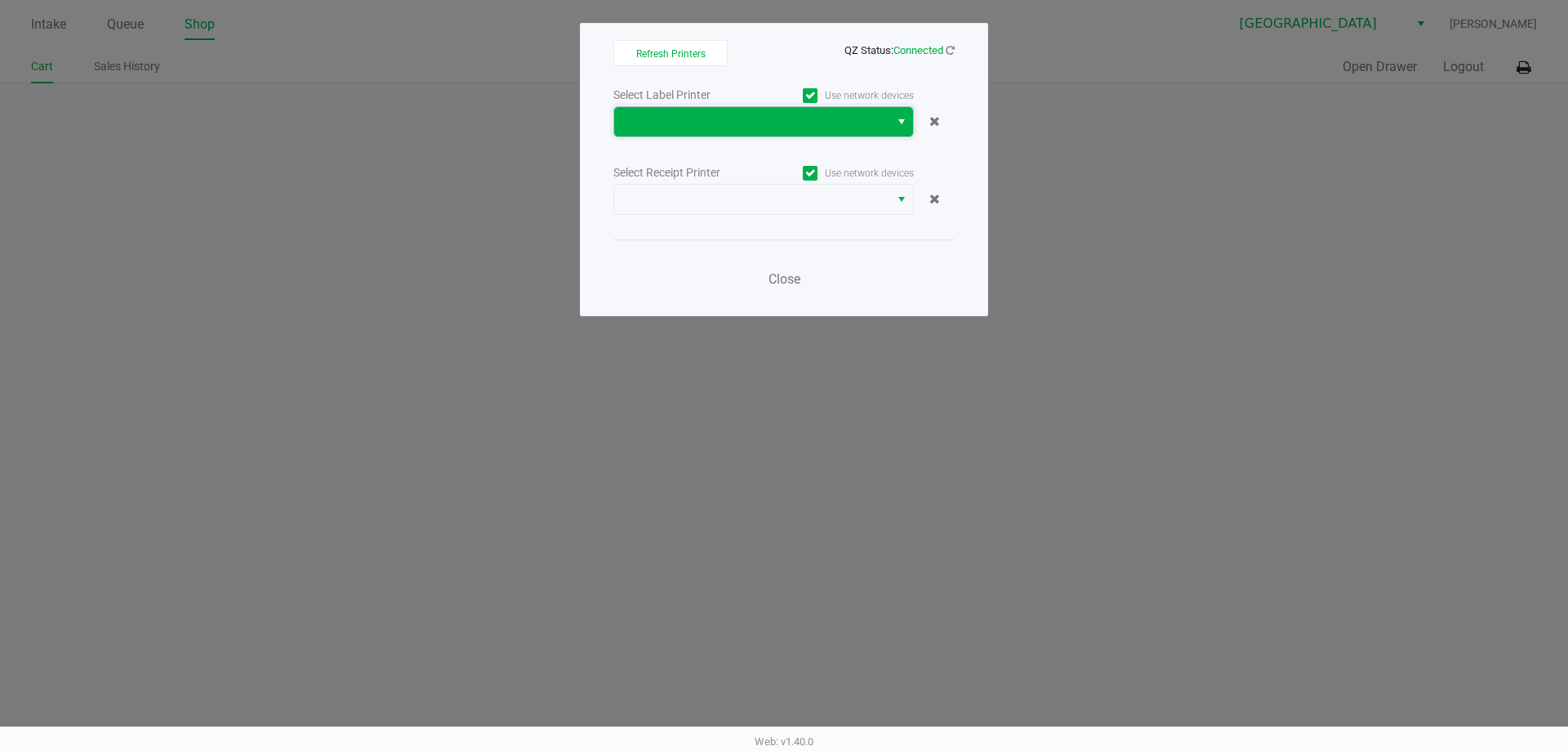
click at [872, 118] on span at bounding box center [751, 122] width 256 height 20
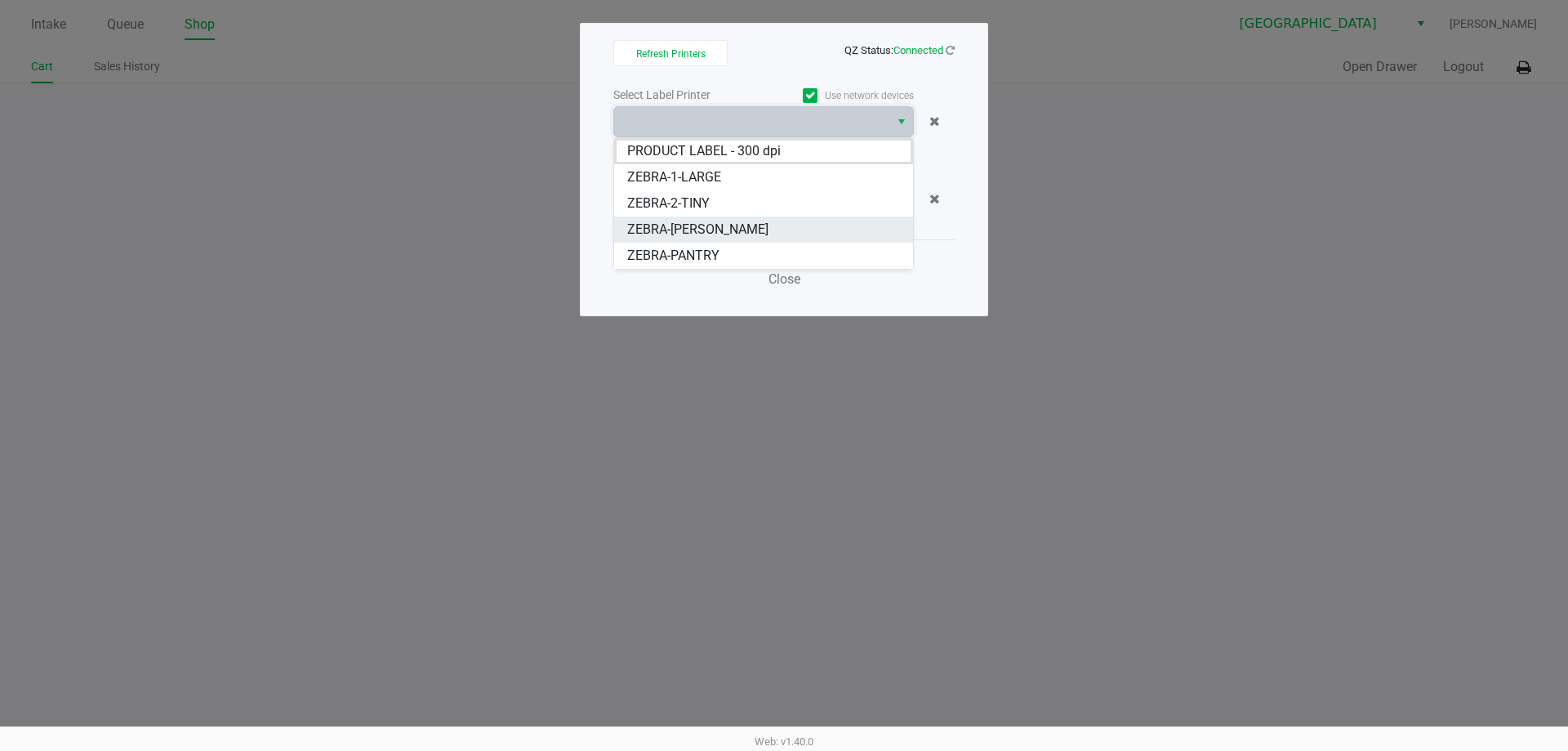
click at [774, 221] on li "ZEBRA-[PERSON_NAME]" at bounding box center [763, 229] width 299 height 27
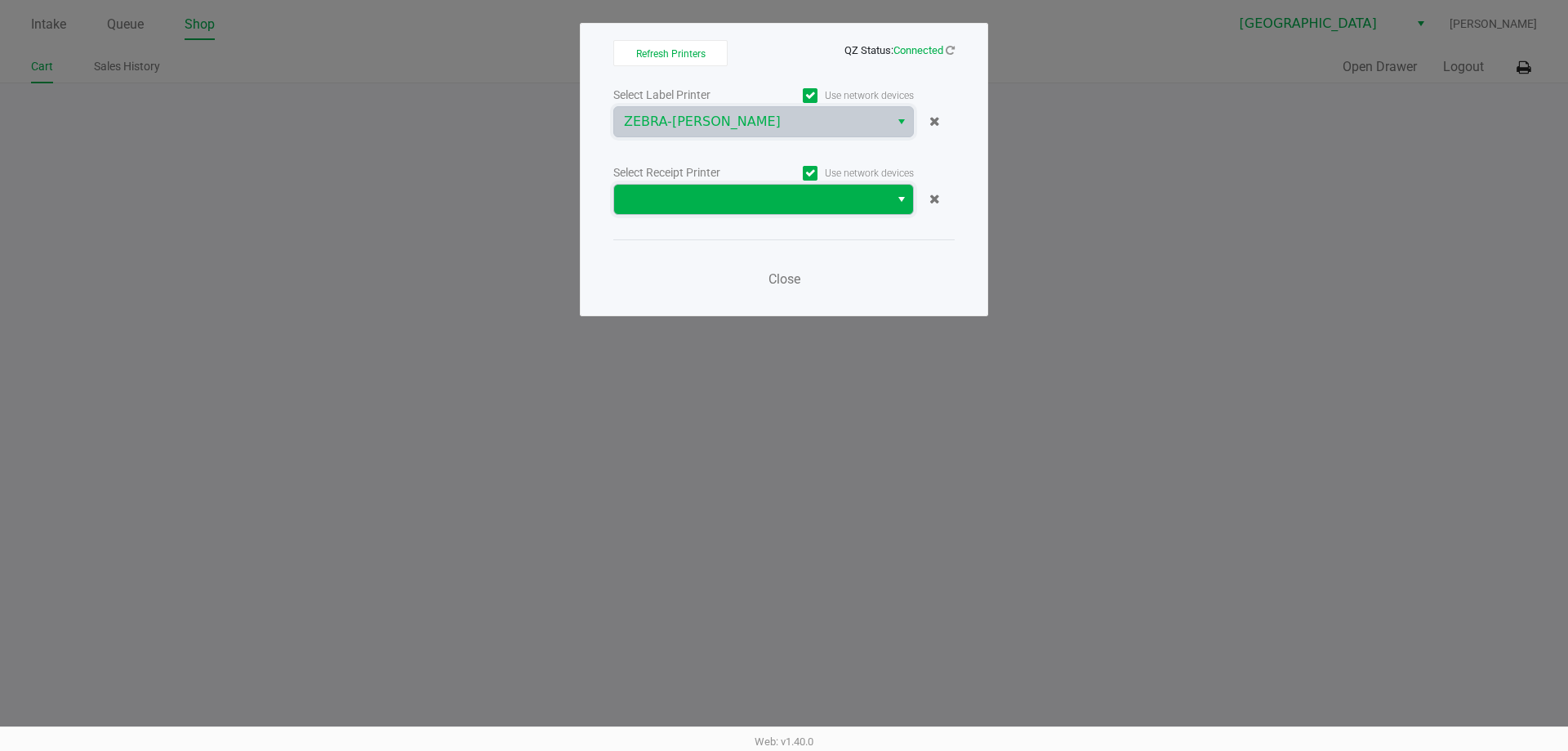
click at [886, 211] on span at bounding box center [752, 200] width 276 height 29
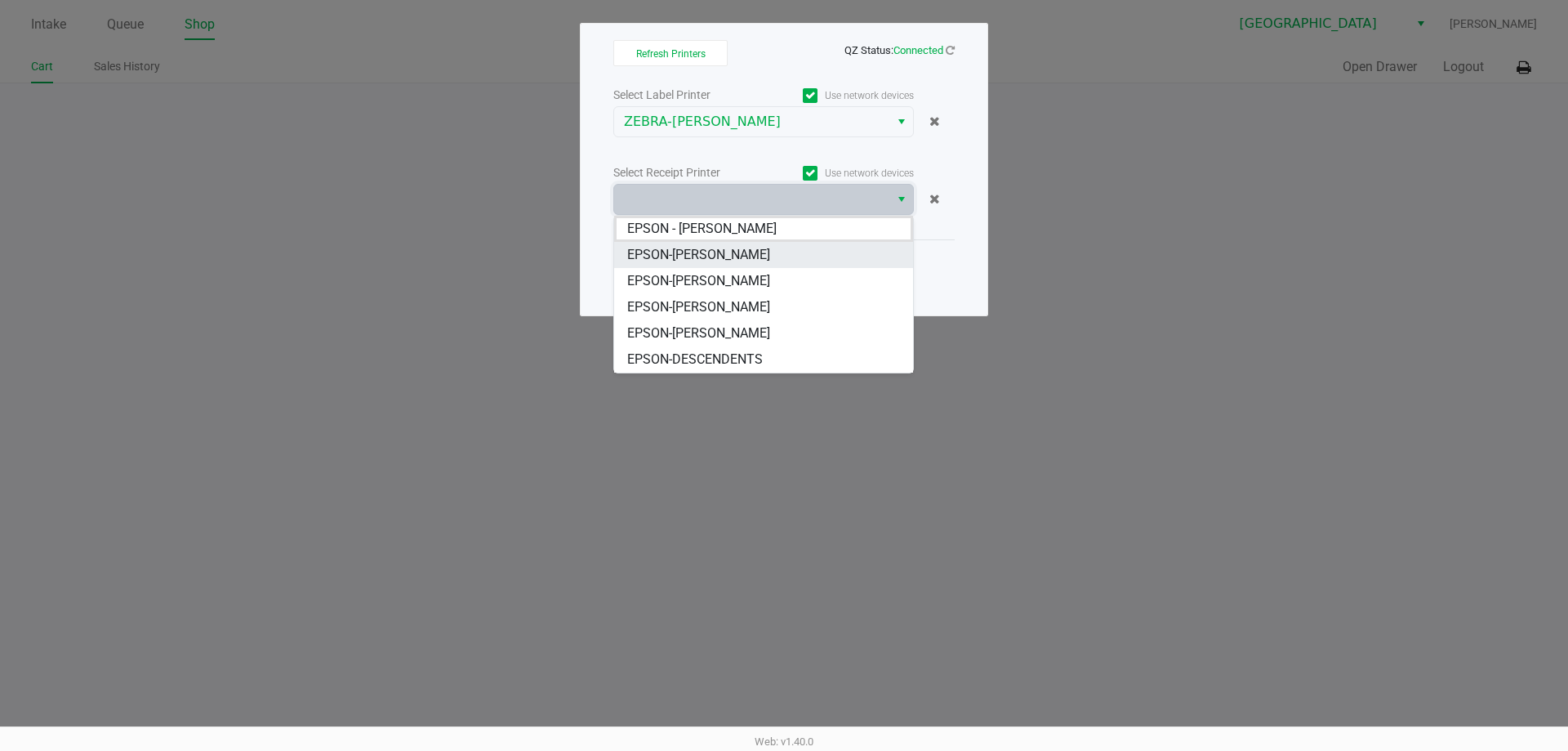
click at [743, 254] on li "EPSON-[PERSON_NAME]" at bounding box center [763, 254] width 299 height 27
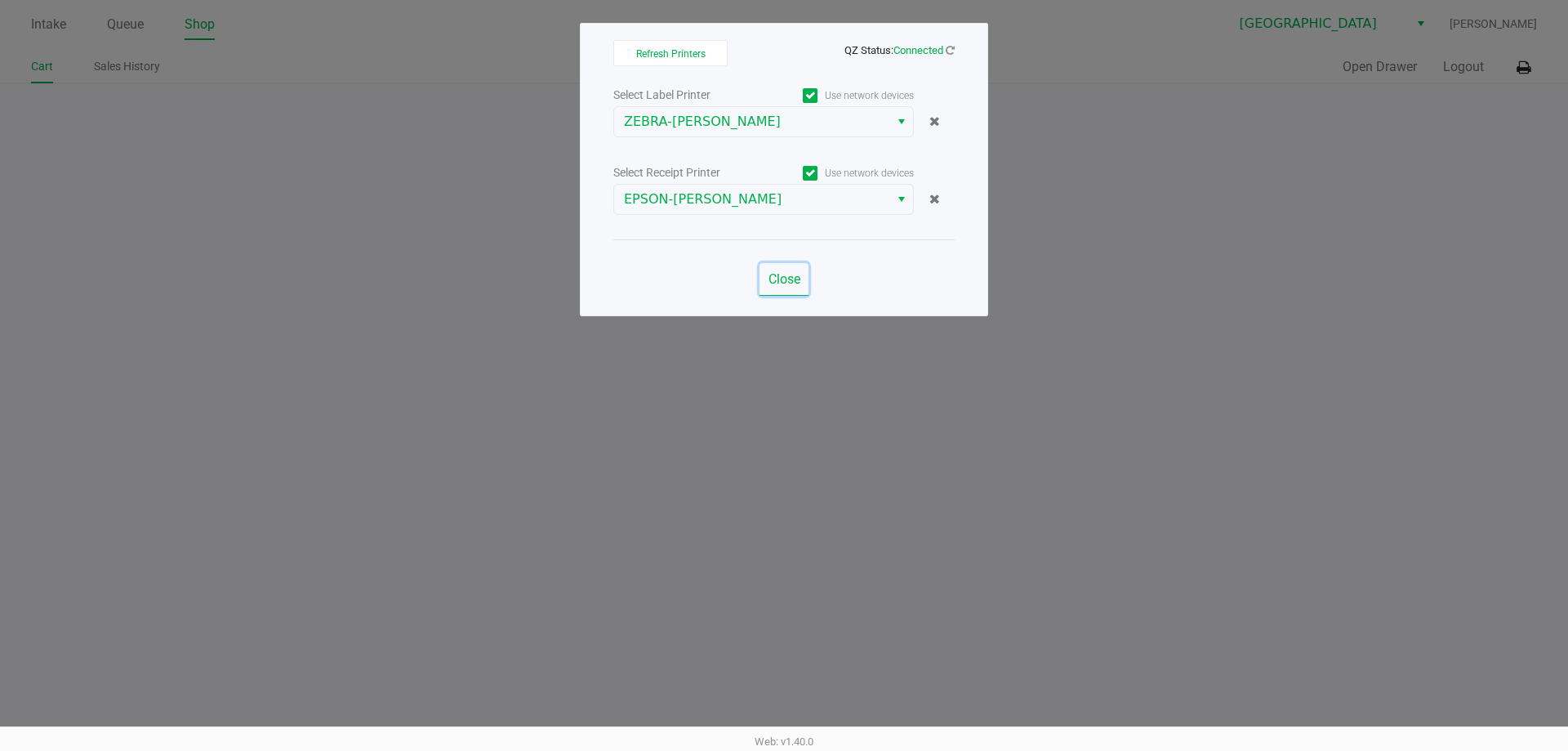
click at [776, 269] on button "Close" at bounding box center [784, 279] width 49 height 33
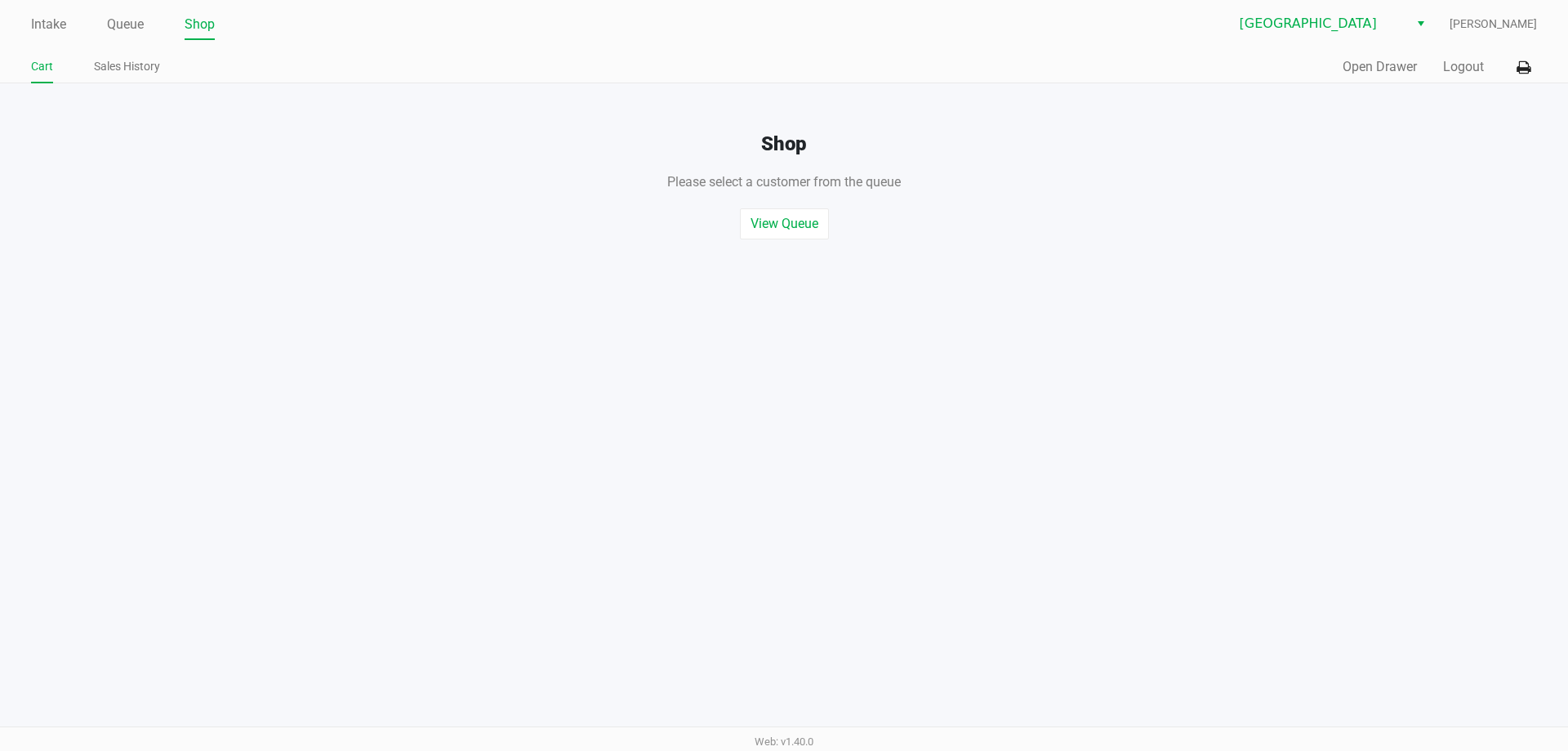
click at [153, 154] on h4 "Shop" at bounding box center [784, 145] width 1568 height 24
click at [120, 20] on link "Queue" at bounding box center [125, 24] width 37 height 23
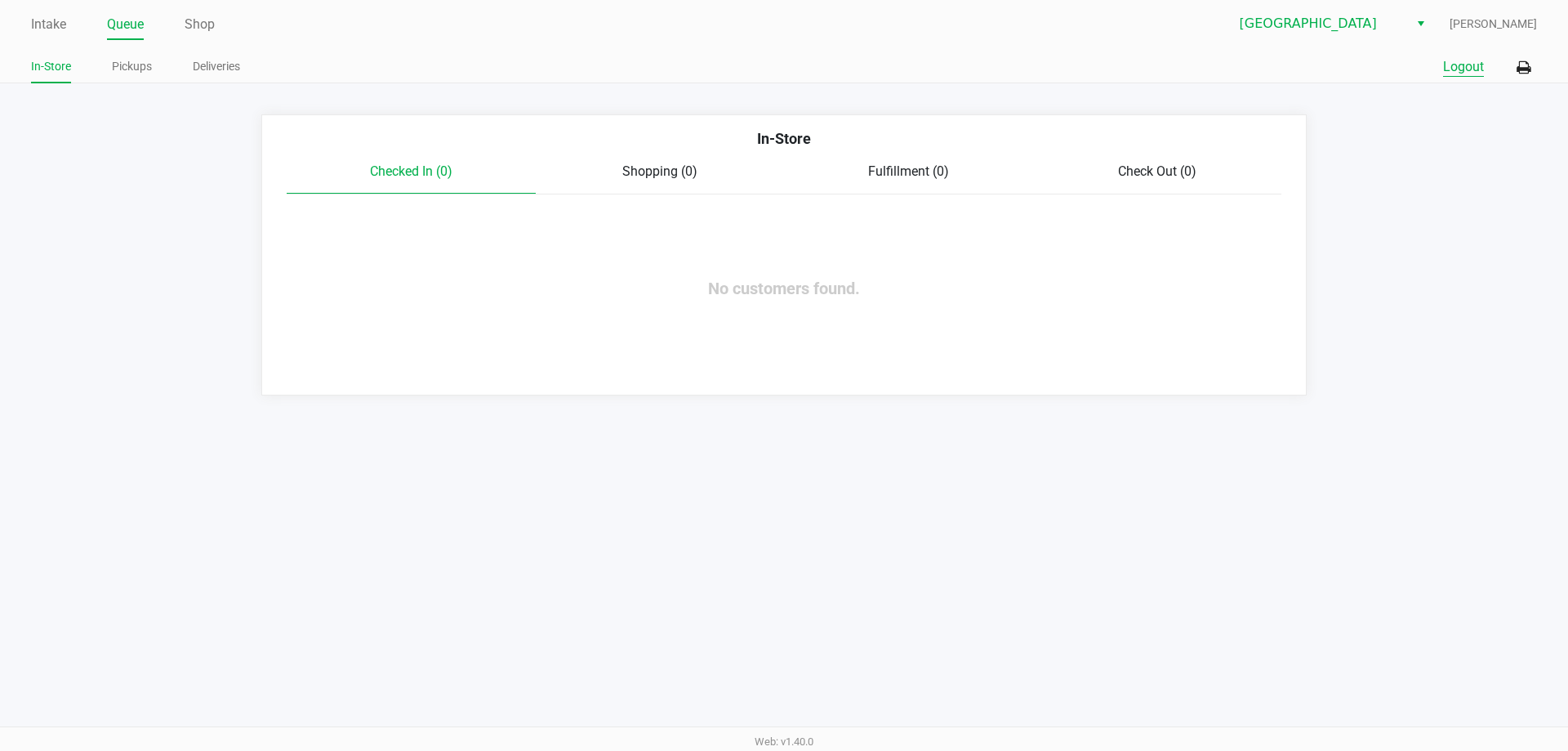
click at [1471, 69] on button "Logout" at bounding box center [1464, 67] width 41 height 20
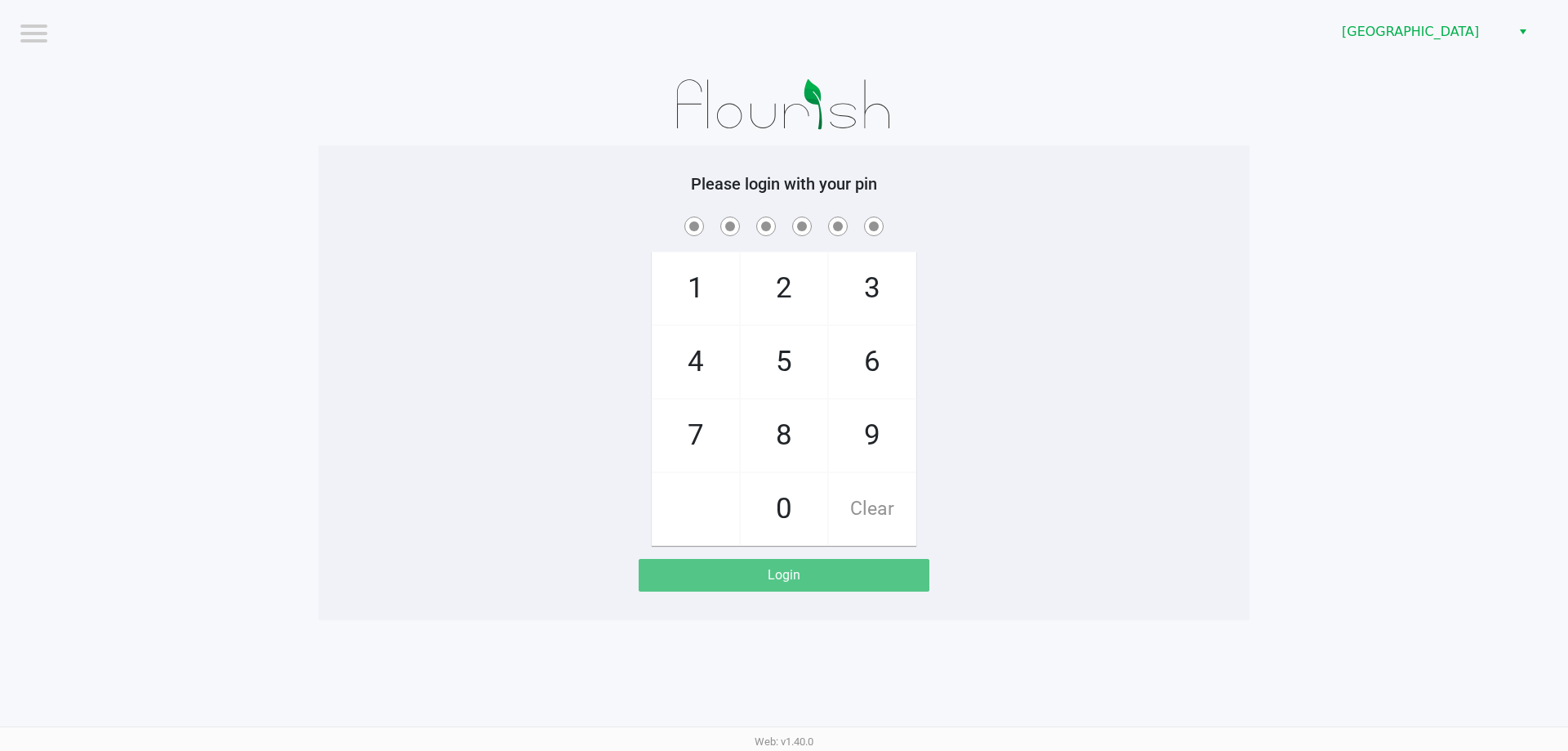
click at [439, 192] on h5 "Please login with your pin" at bounding box center [784, 183] width 906 height 20
checkbox input "true"
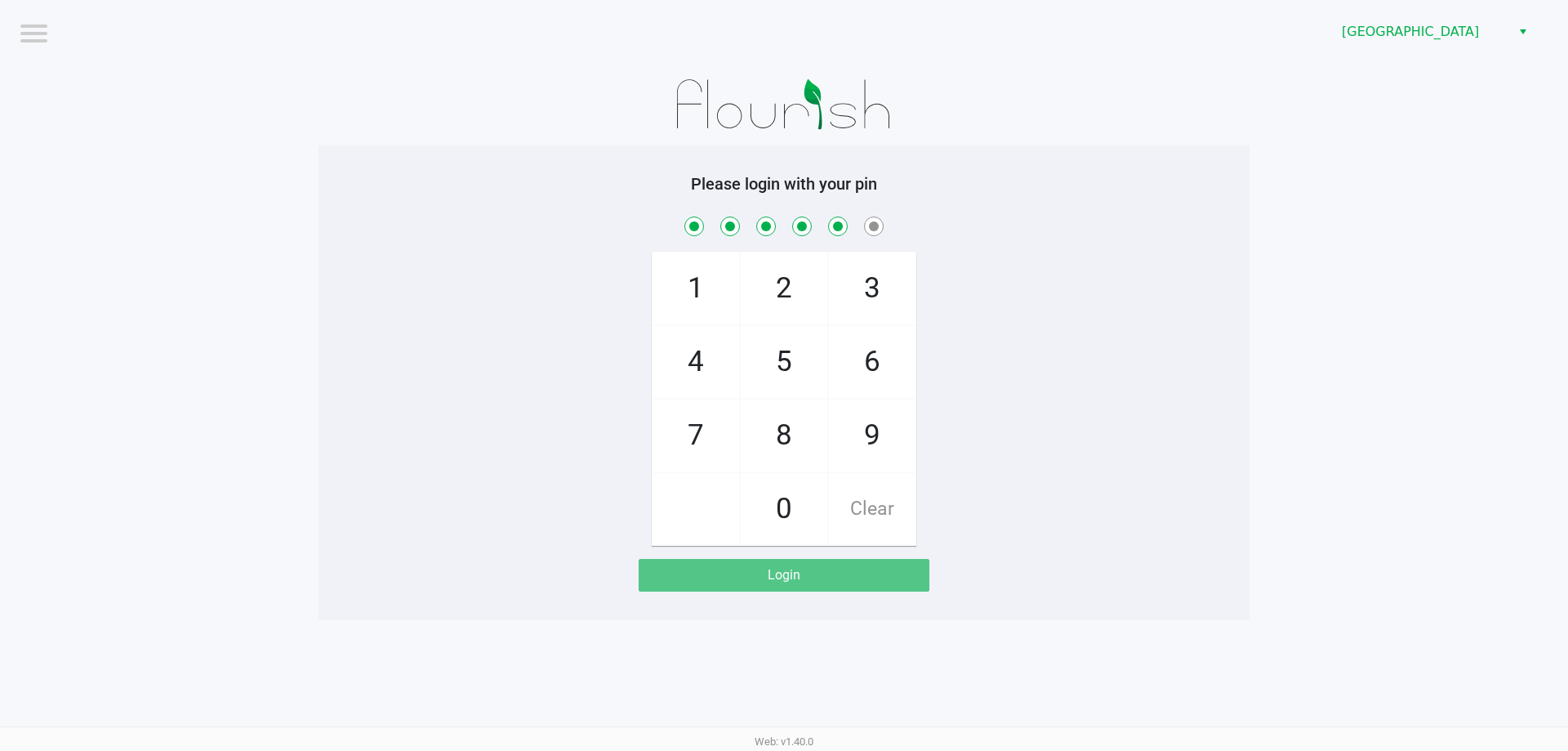
checkbox input "true"
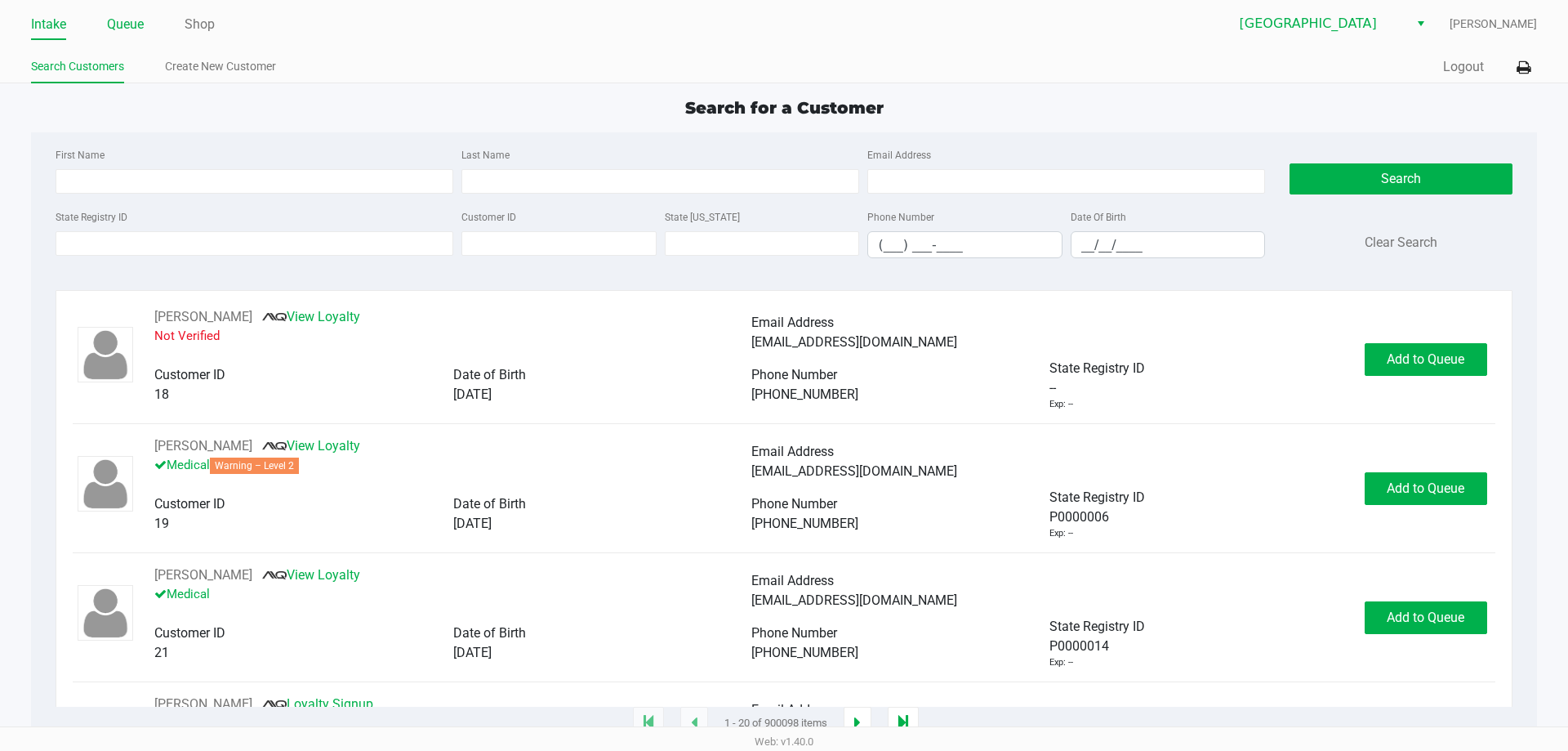
click at [134, 21] on link "Queue" at bounding box center [125, 24] width 37 height 23
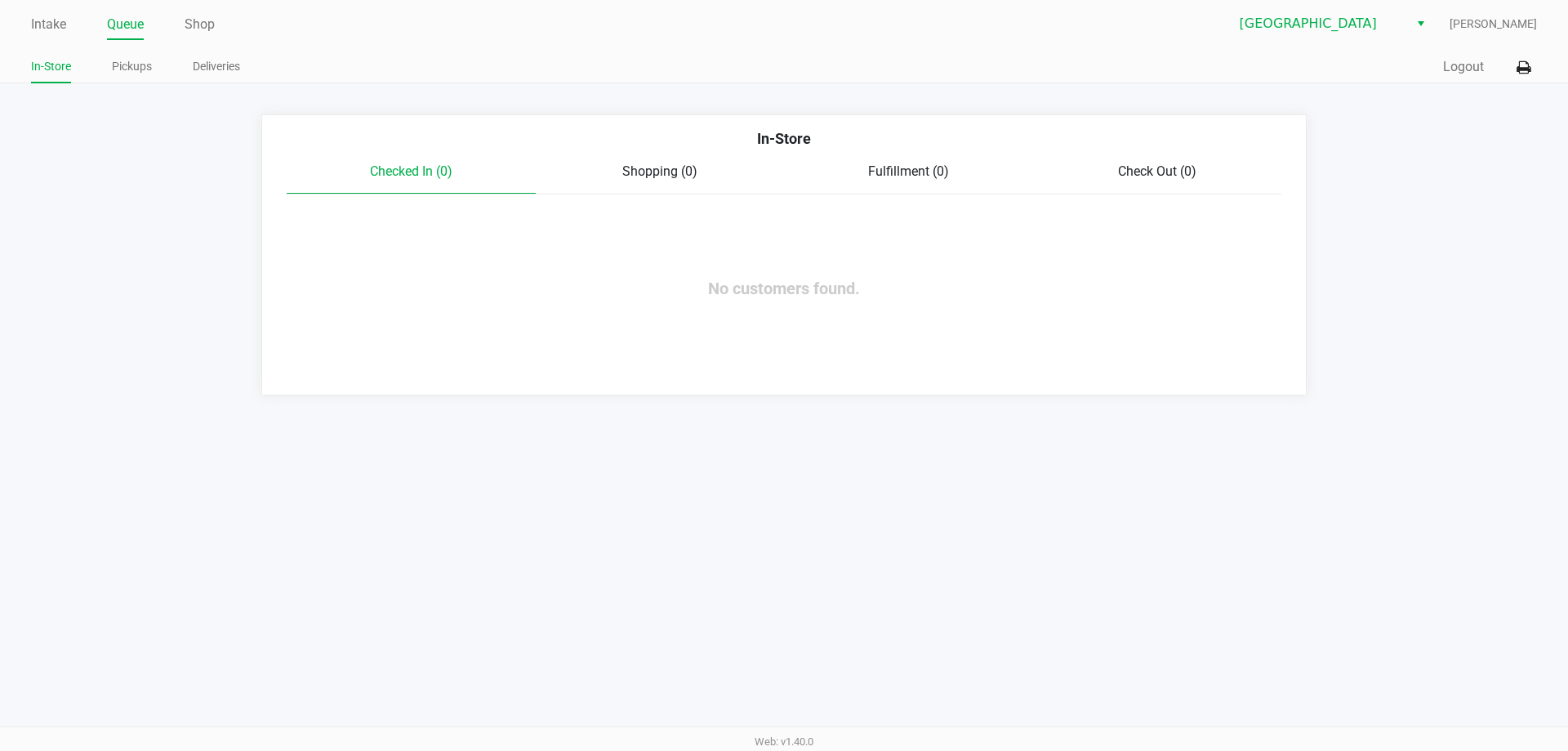
click at [144, 67] on link "Pickups" at bounding box center [132, 67] width 40 height 21
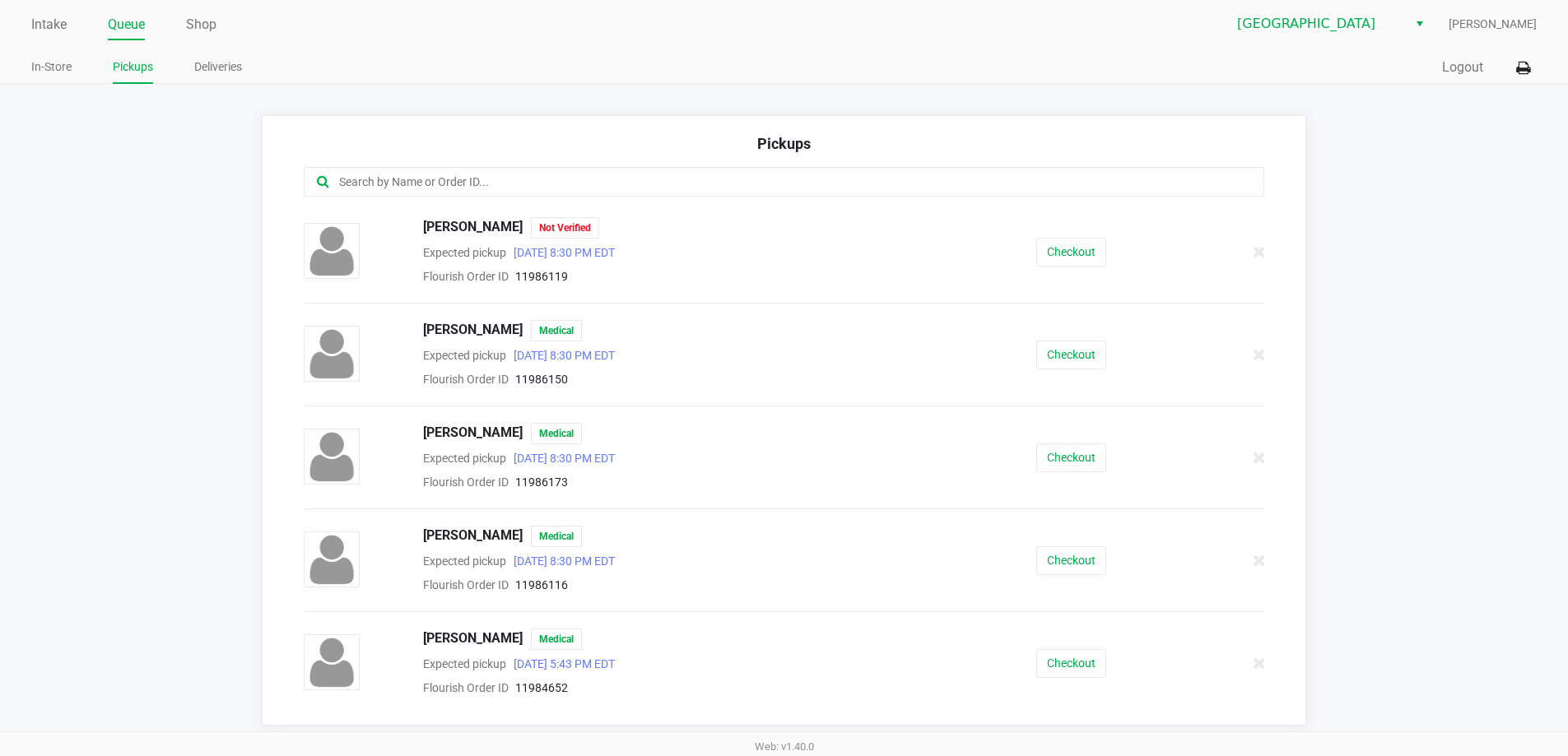
click at [580, 181] on input "text" at bounding box center [757, 182] width 841 height 19
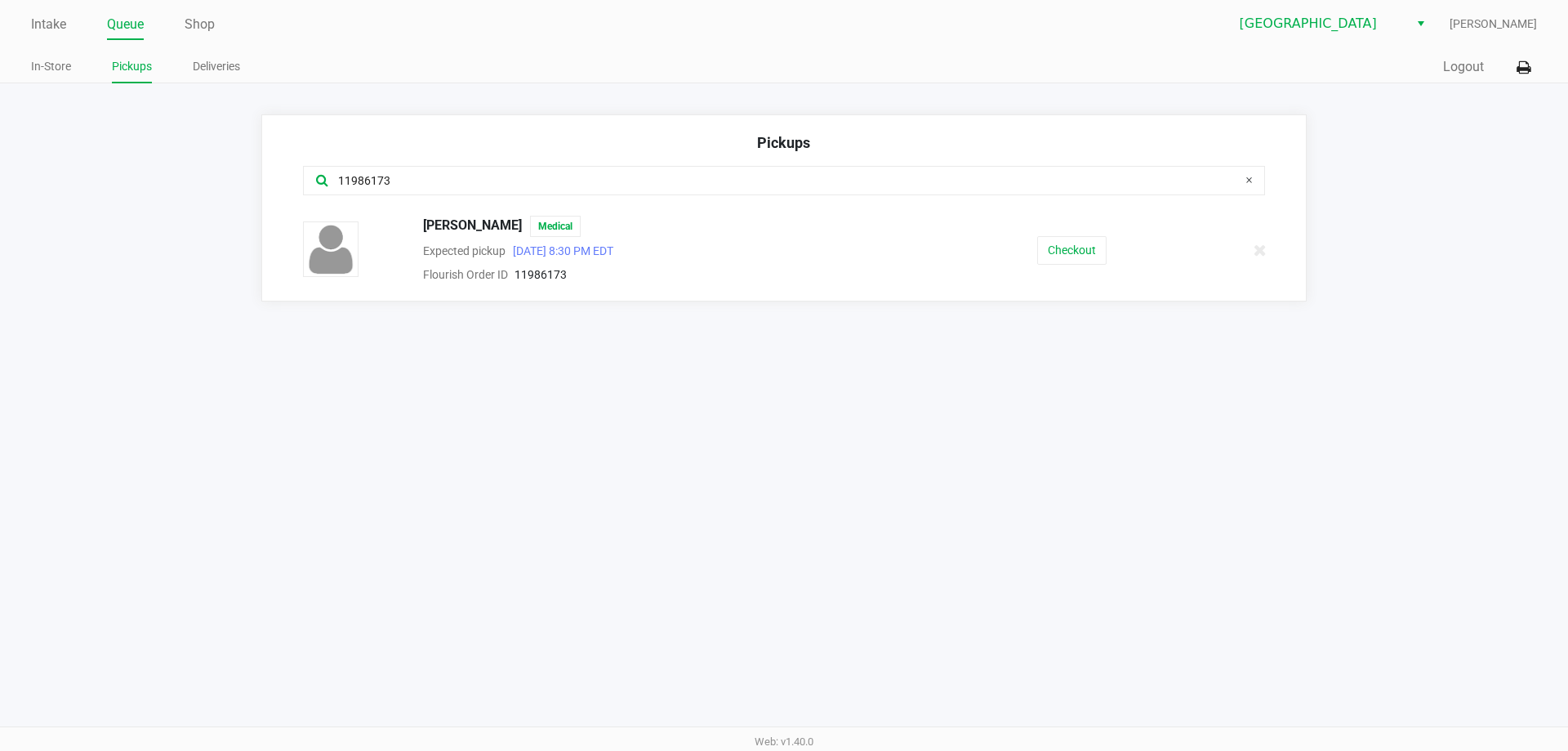
type input "11986173"
click at [1077, 252] on button "Checkout" at bounding box center [1072, 250] width 69 height 28
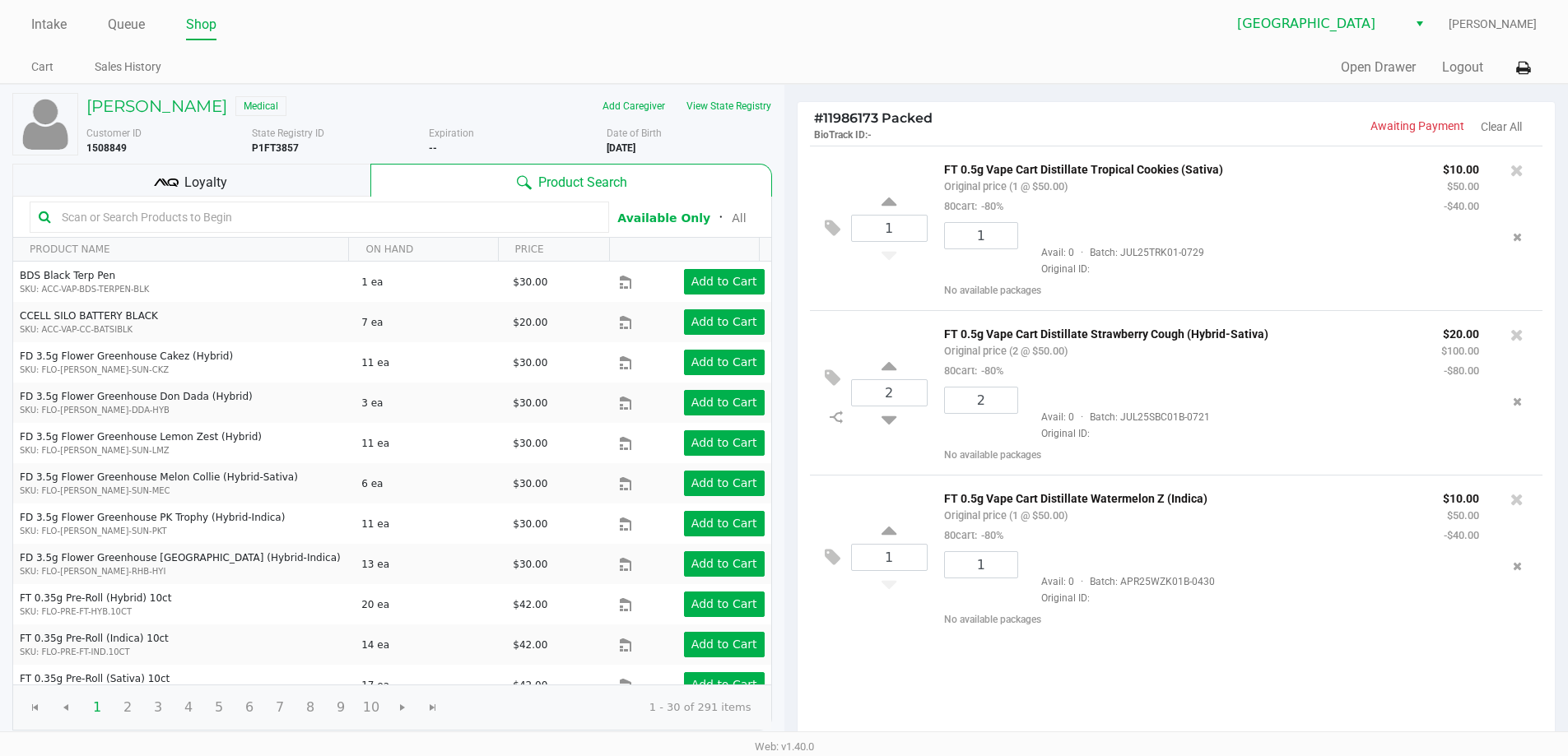
click at [291, 186] on div "Loyalty" at bounding box center [191, 180] width 358 height 33
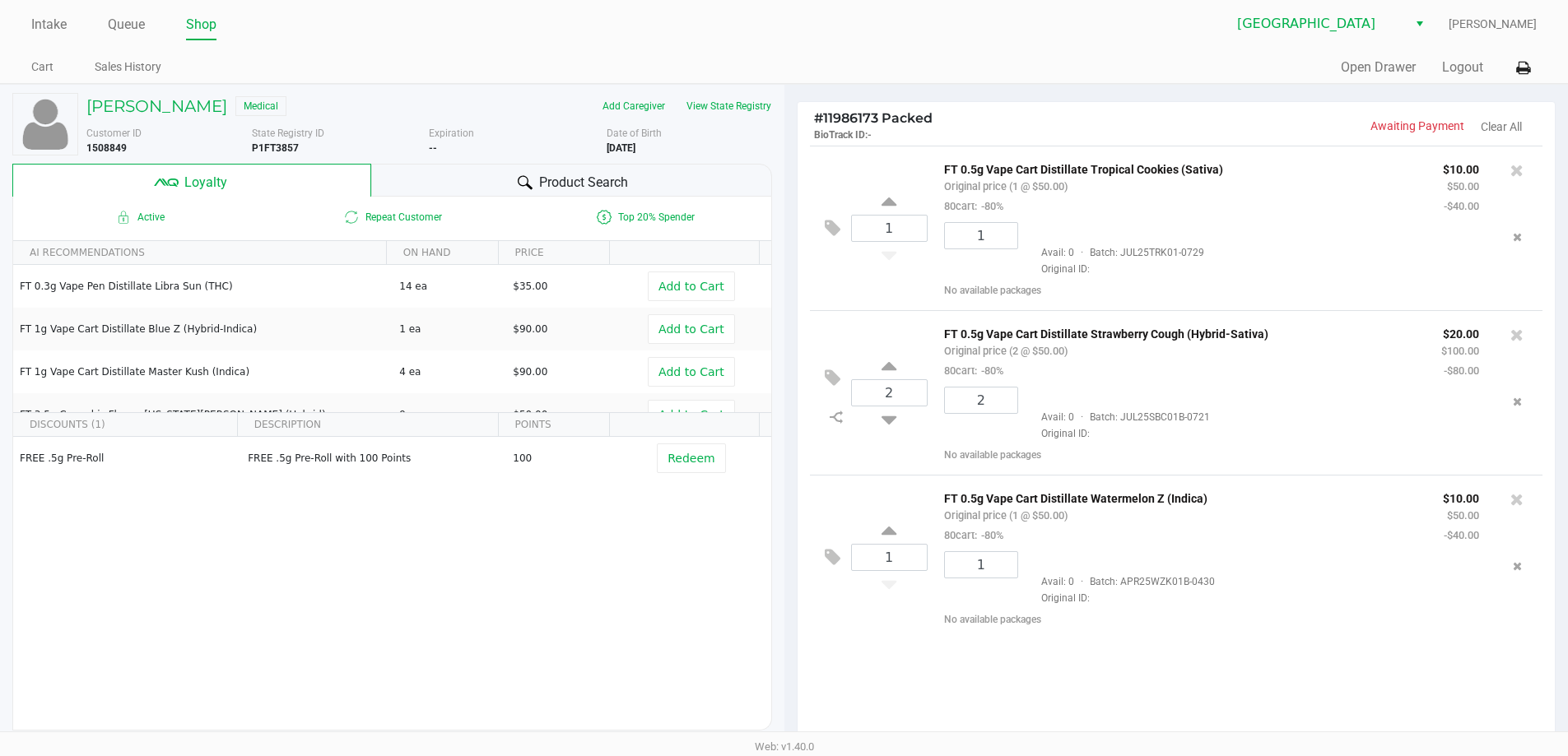
click at [487, 184] on div "Product Search" at bounding box center [571, 180] width 401 height 33
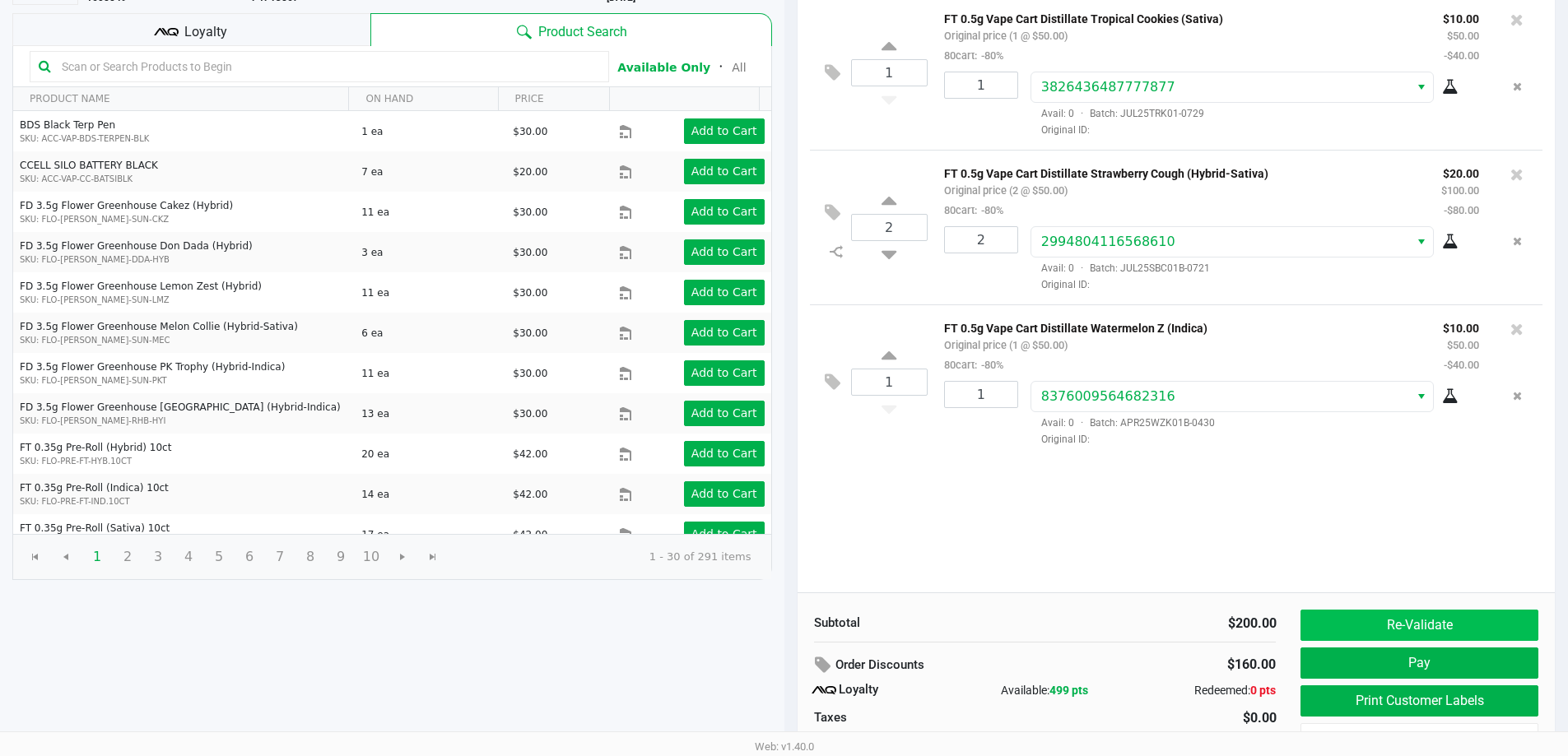
scroll to position [189, 0]
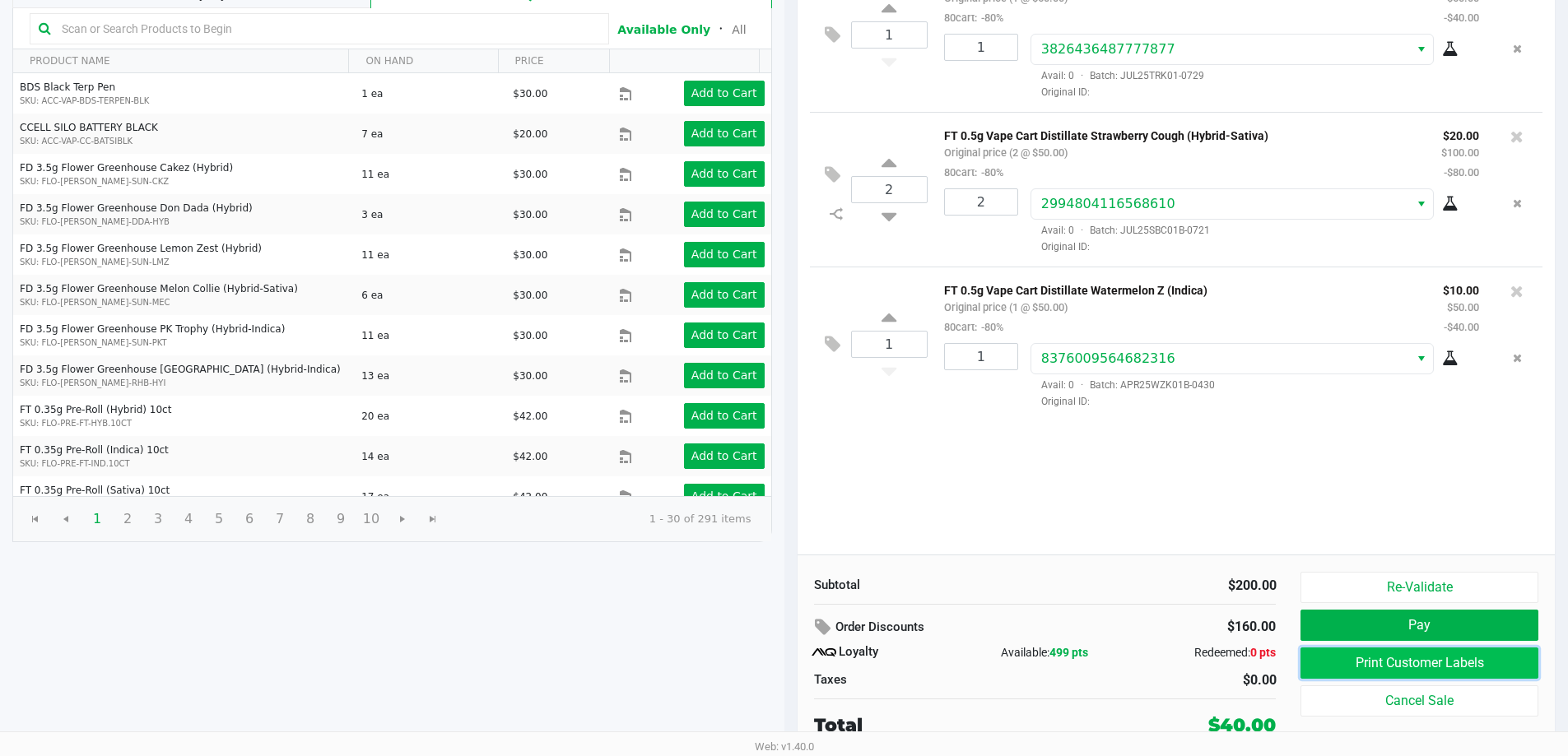
click at [1414, 665] on button "Print Customer Labels" at bounding box center [1419, 663] width 237 height 31
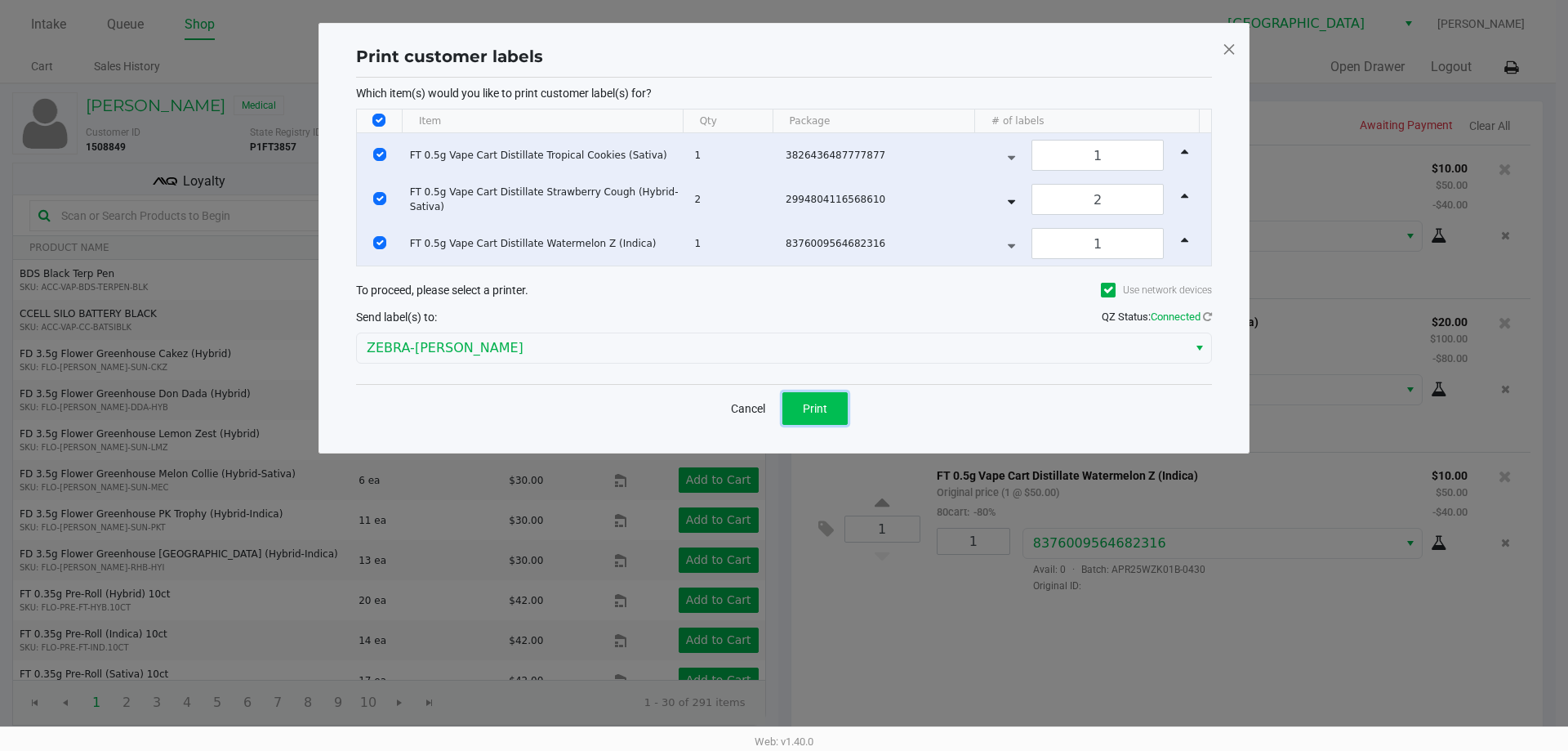
click at [828, 402] on button "Print" at bounding box center [815, 408] width 65 height 33
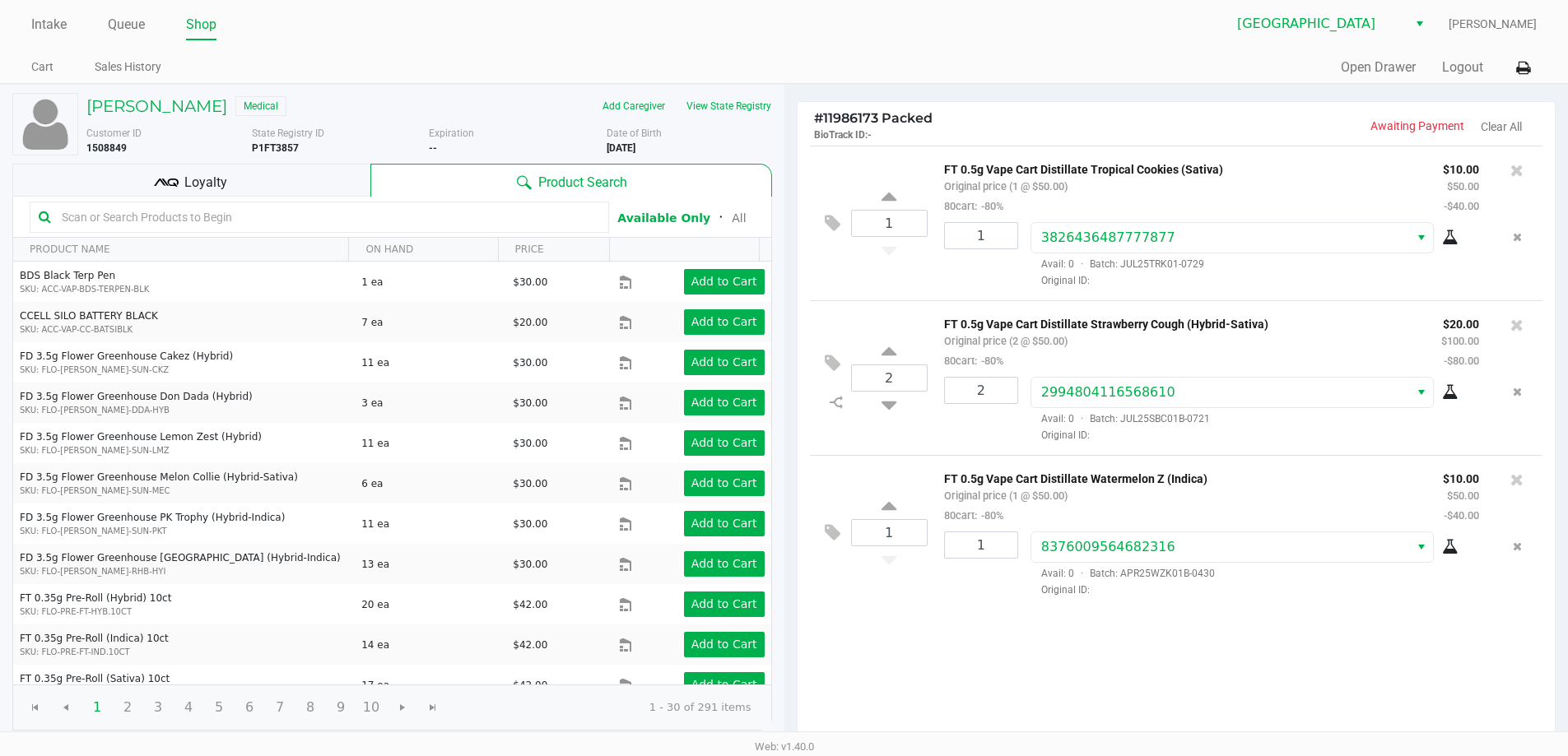
click at [235, 192] on div "Loyalty" at bounding box center [191, 180] width 358 height 33
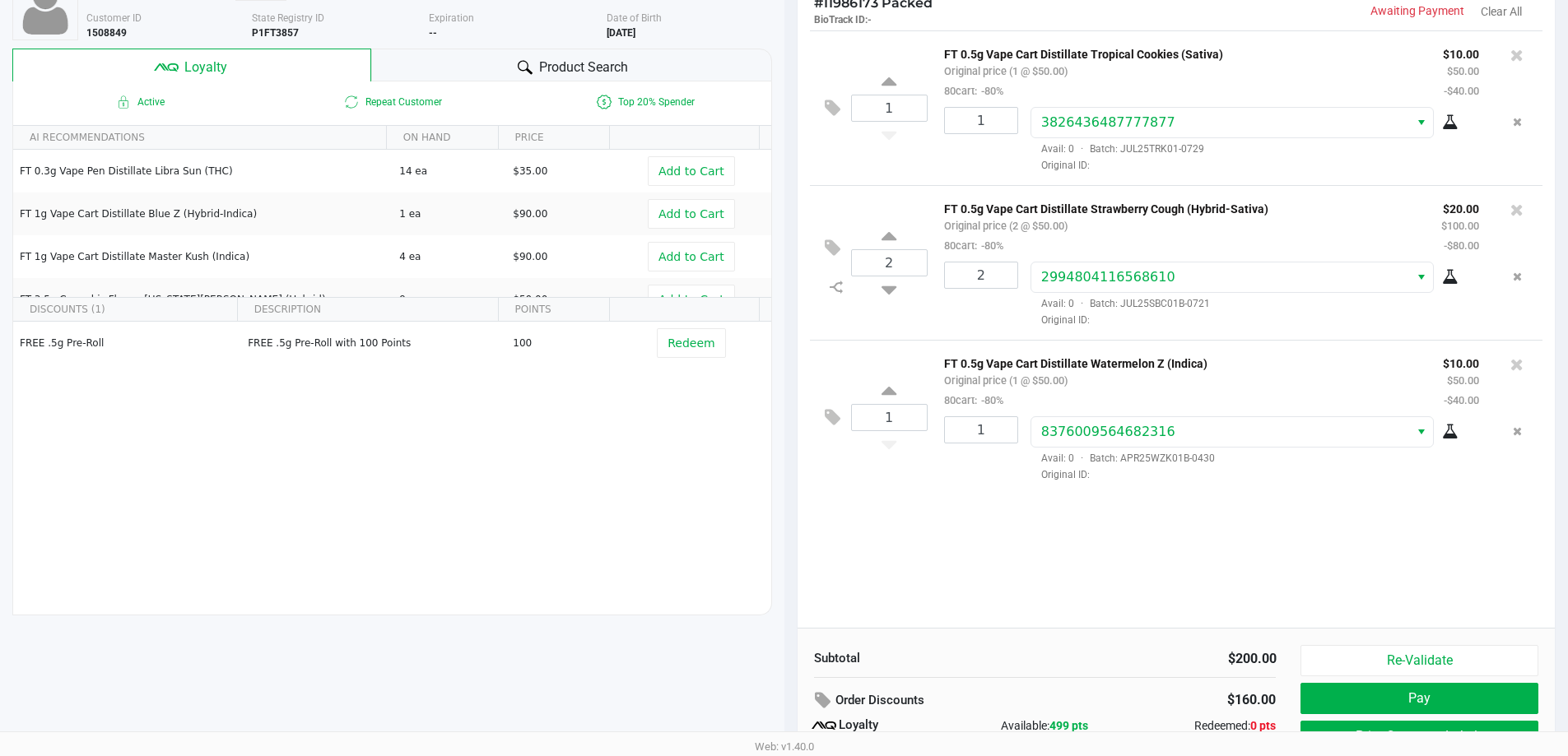
scroll to position [189, 0]
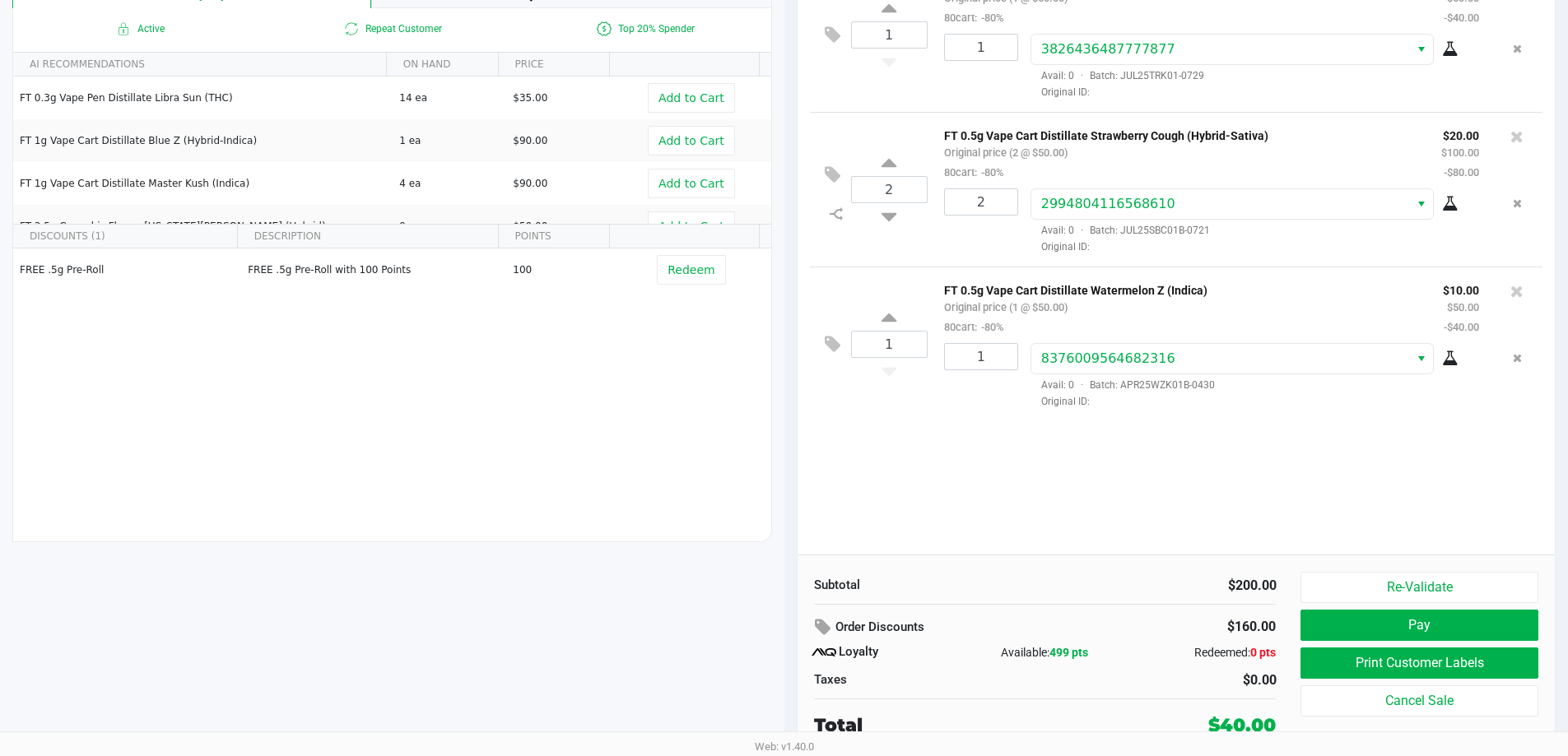
click at [1451, 589] on button "Re-Validate" at bounding box center [1419, 587] width 237 height 31
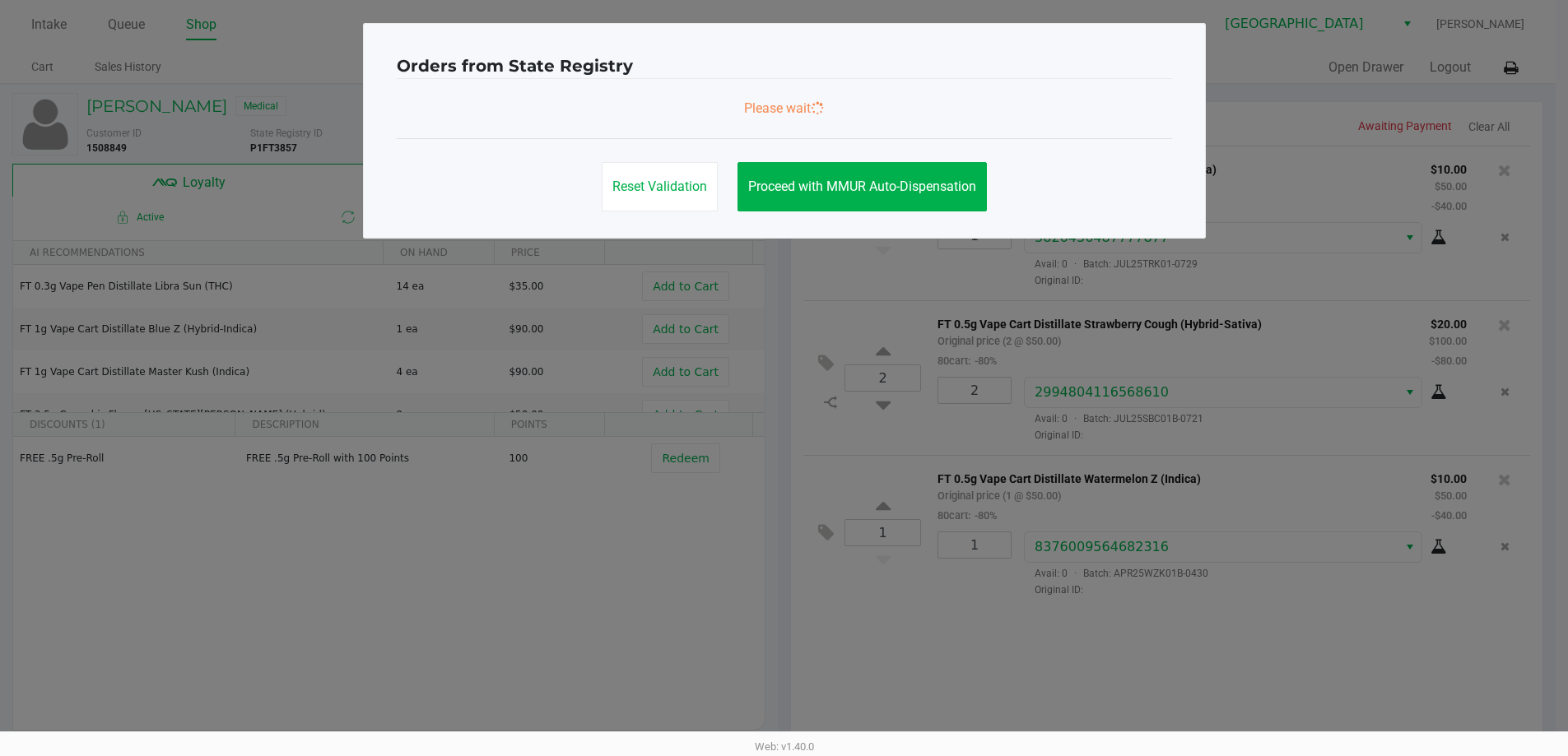
scroll to position [0, 0]
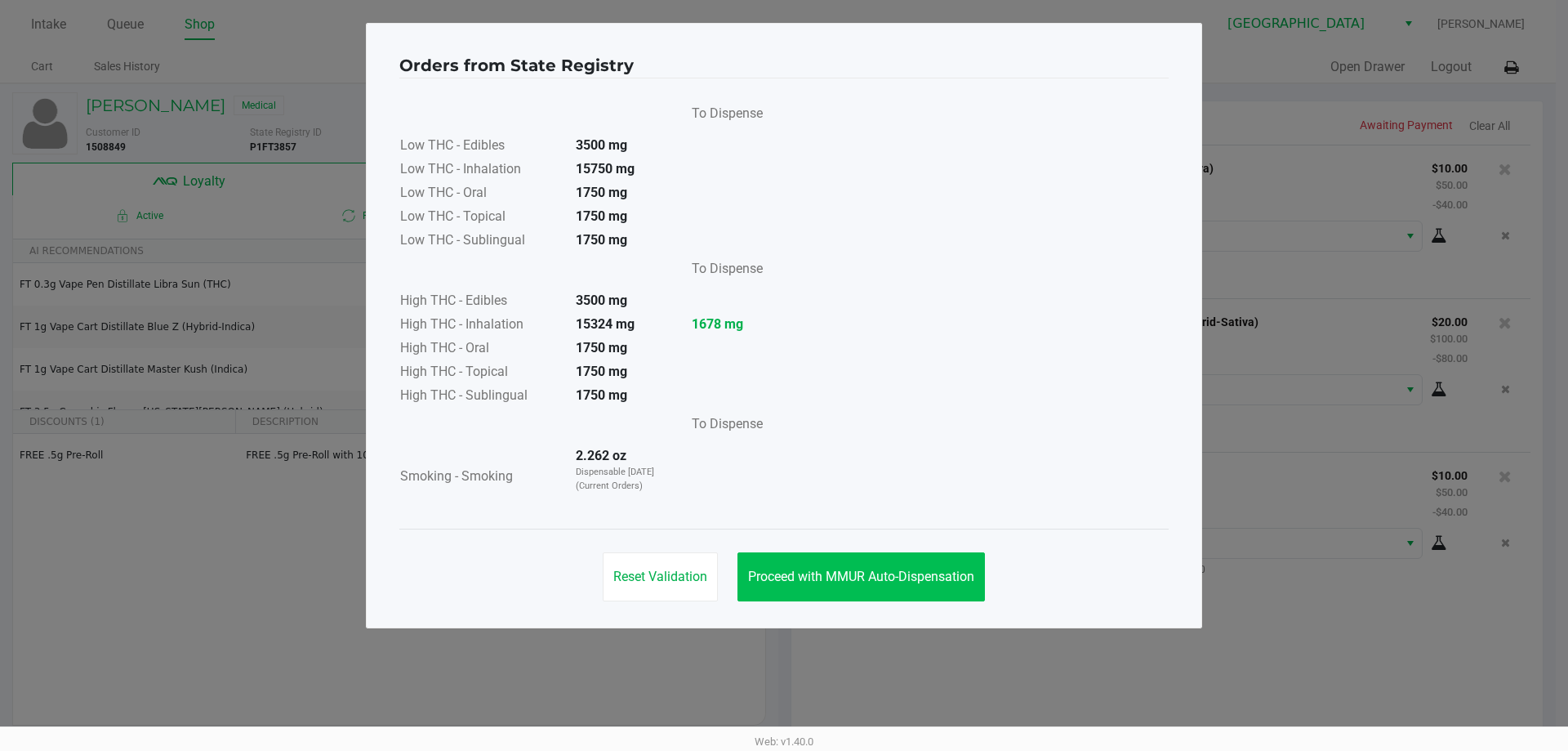
click at [920, 578] on span "Proceed with MMUR Auto-Dispensation" at bounding box center [861, 576] width 226 height 15
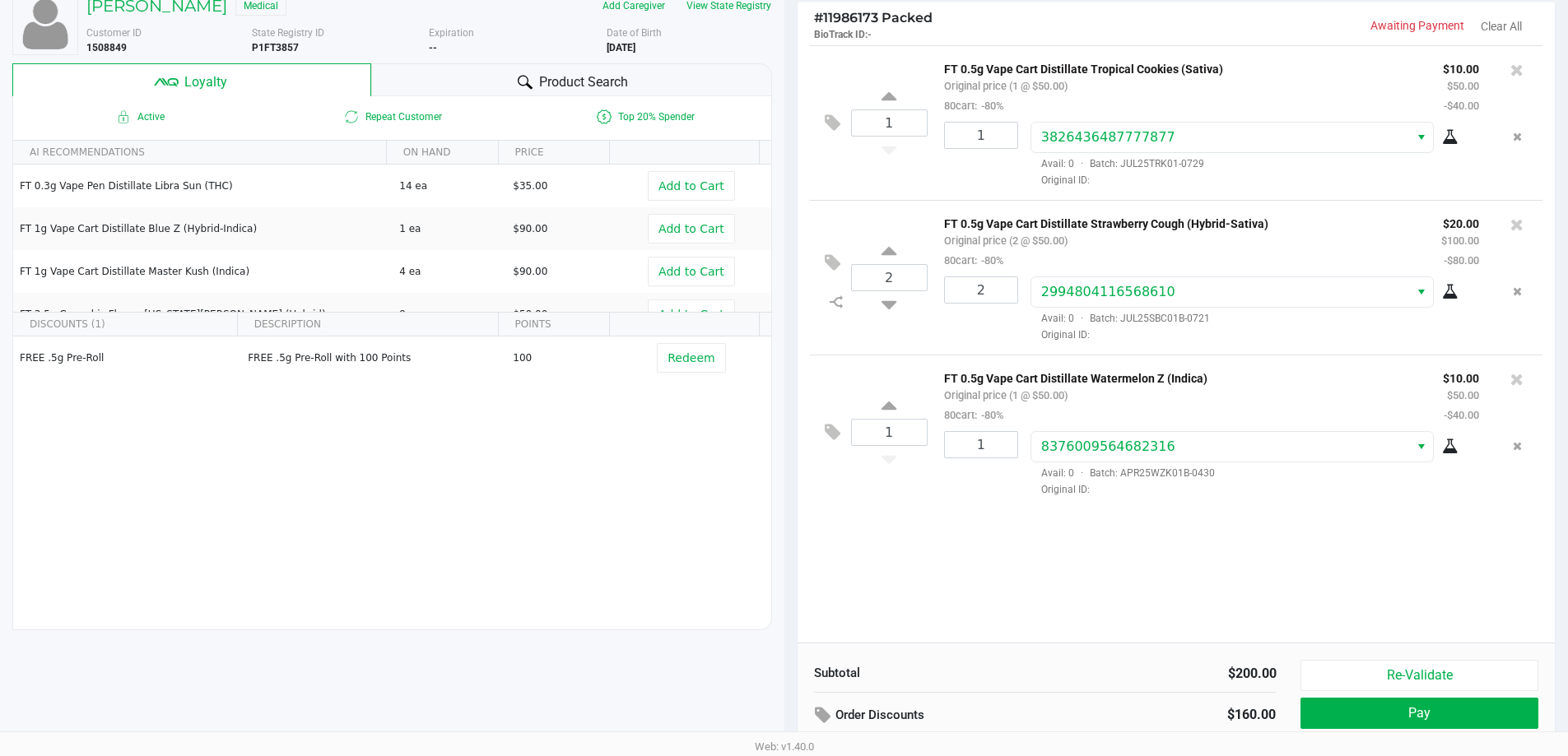
scroll to position [189, 0]
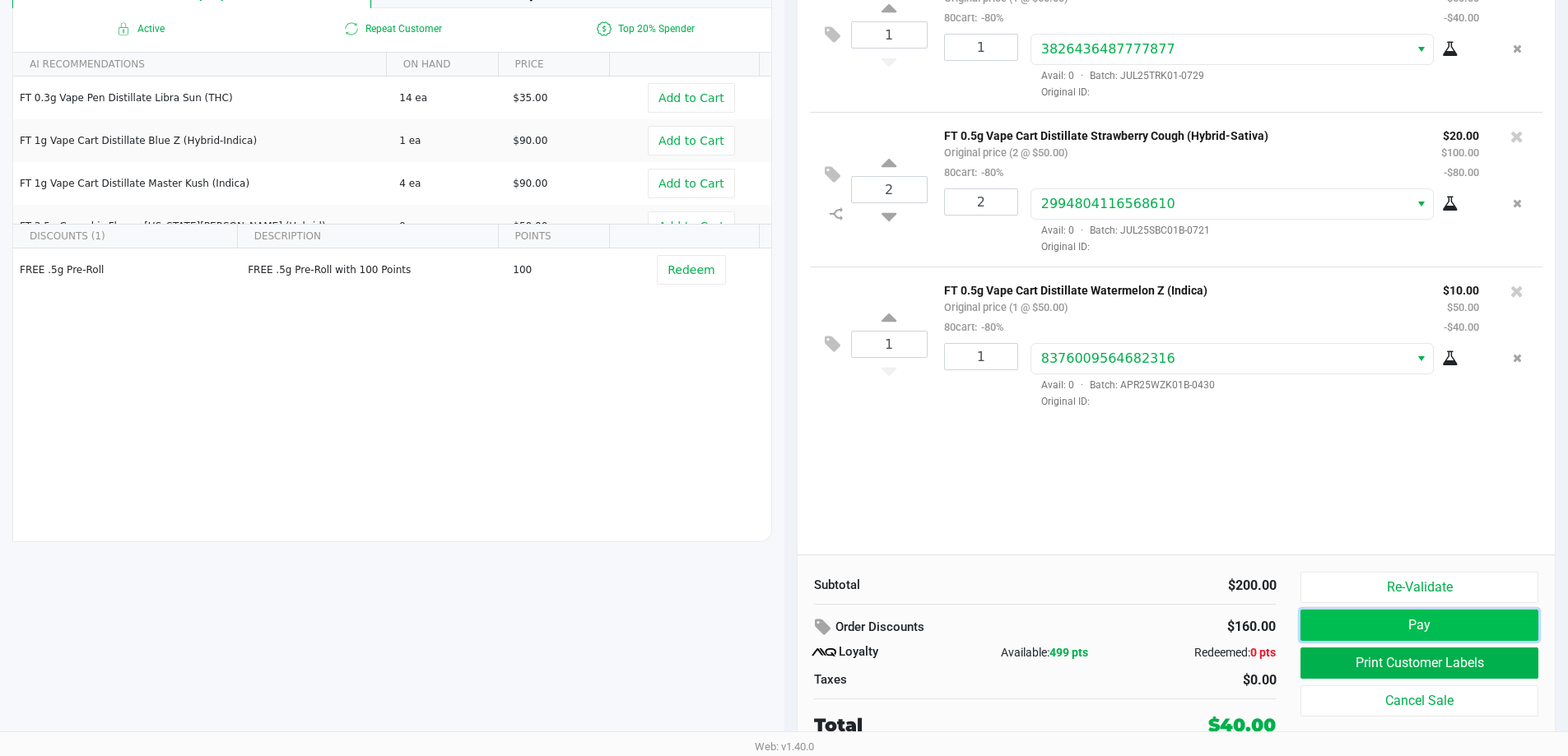
click at [1438, 628] on button "Pay" at bounding box center [1419, 625] width 237 height 31
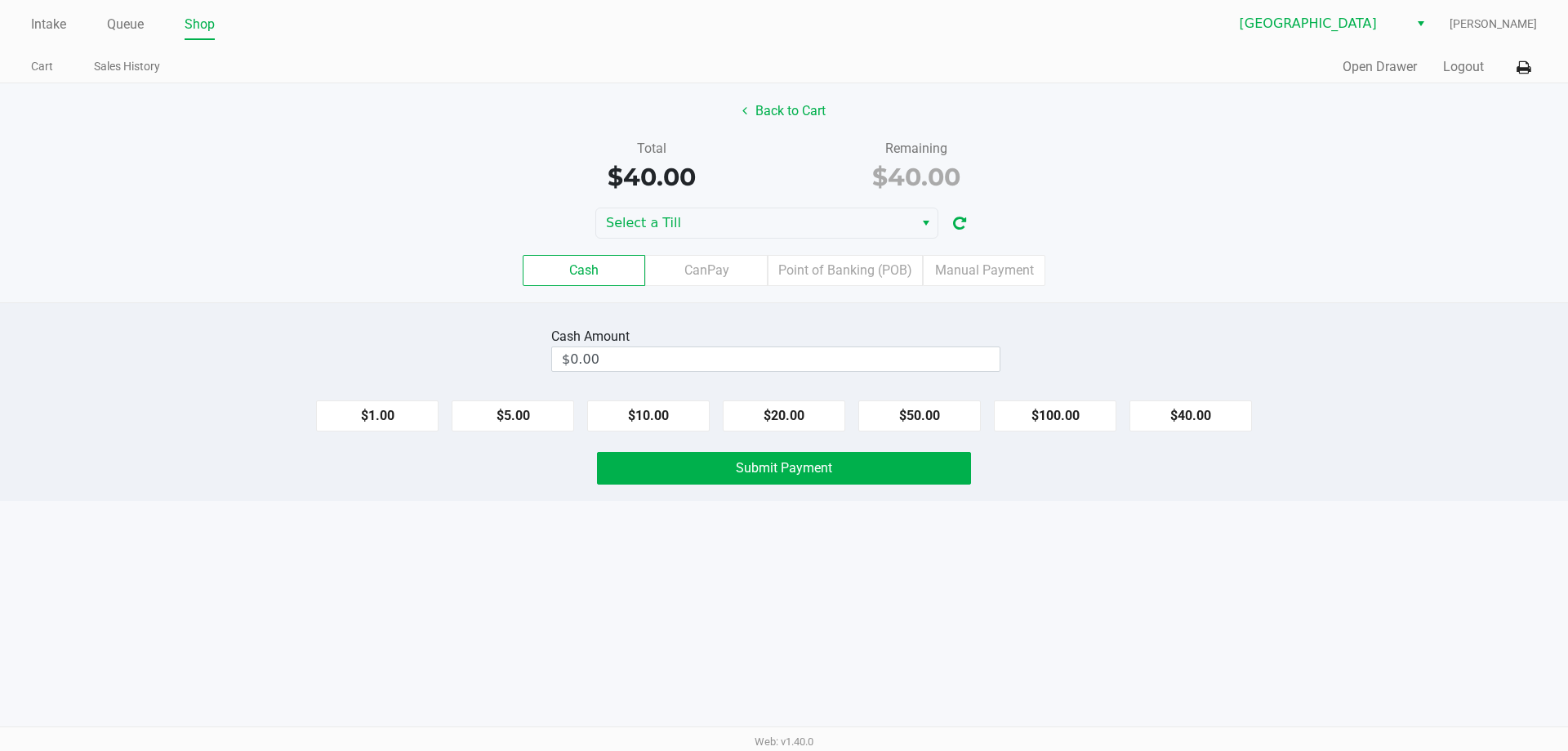
click at [701, 280] on label "CanPay" at bounding box center [706, 271] width 122 height 31
click at [0, 0] on 2 "CanPay" at bounding box center [0, 0] width 0 height 0
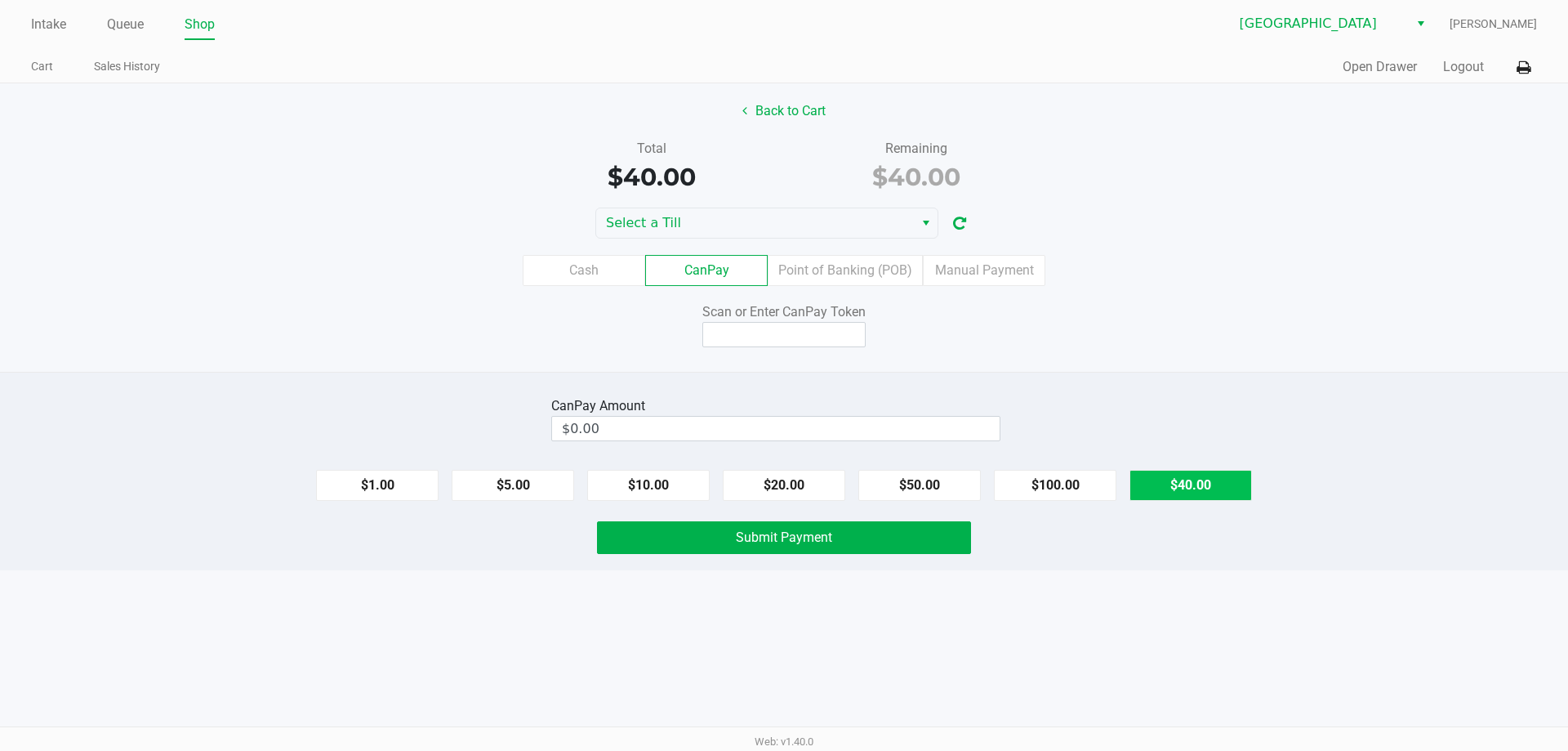
click at [1226, 499] on button "$40.00" at bounding box center [1191, 486] width 122 height 31
type input "$40.00"
click at [819, 336] on input at bounding box center [784, 335] width 163 height 26
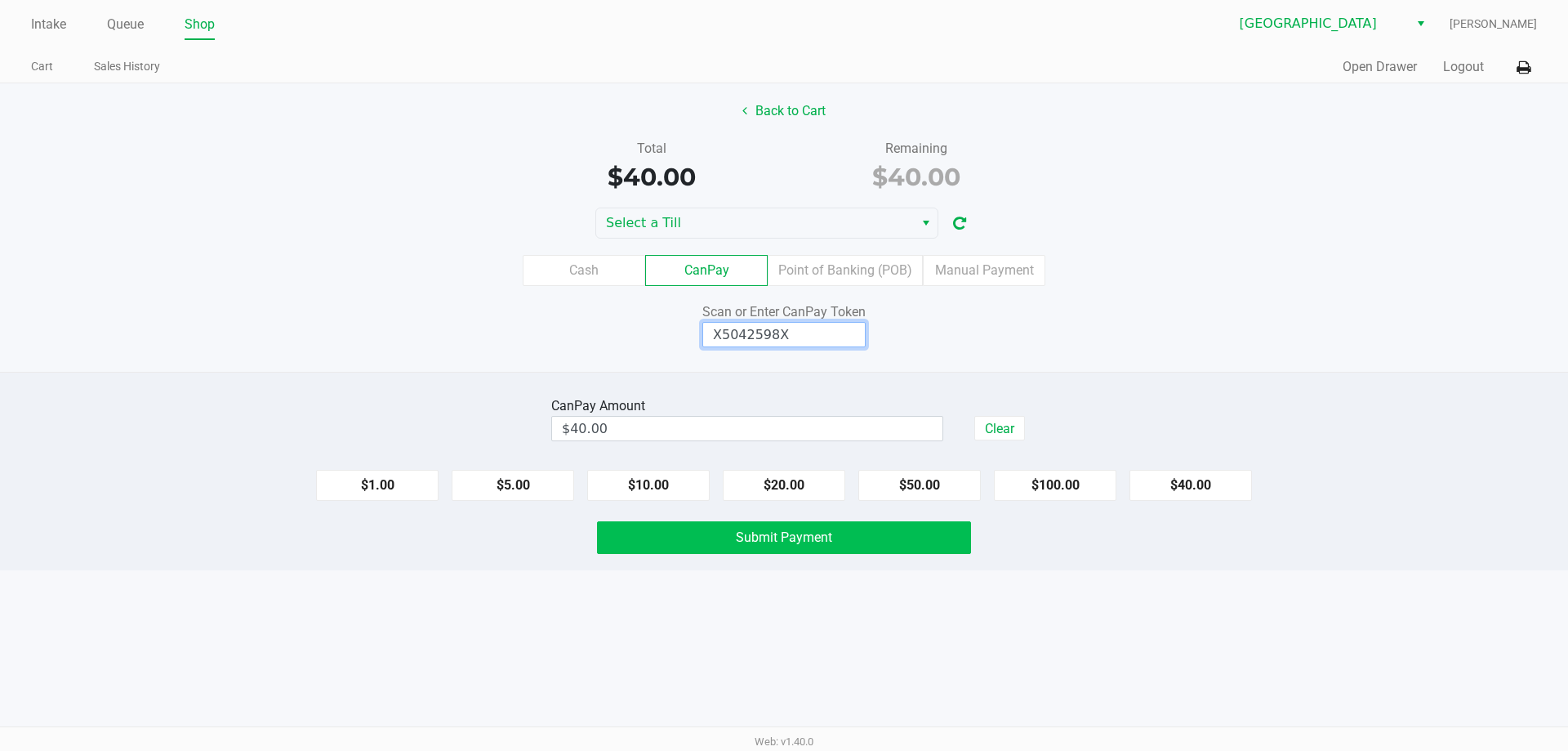
type input "X5042598X"
click at [827, 552] on button "Submit Payment" at bounding box center [784, 538] width 374 height 33
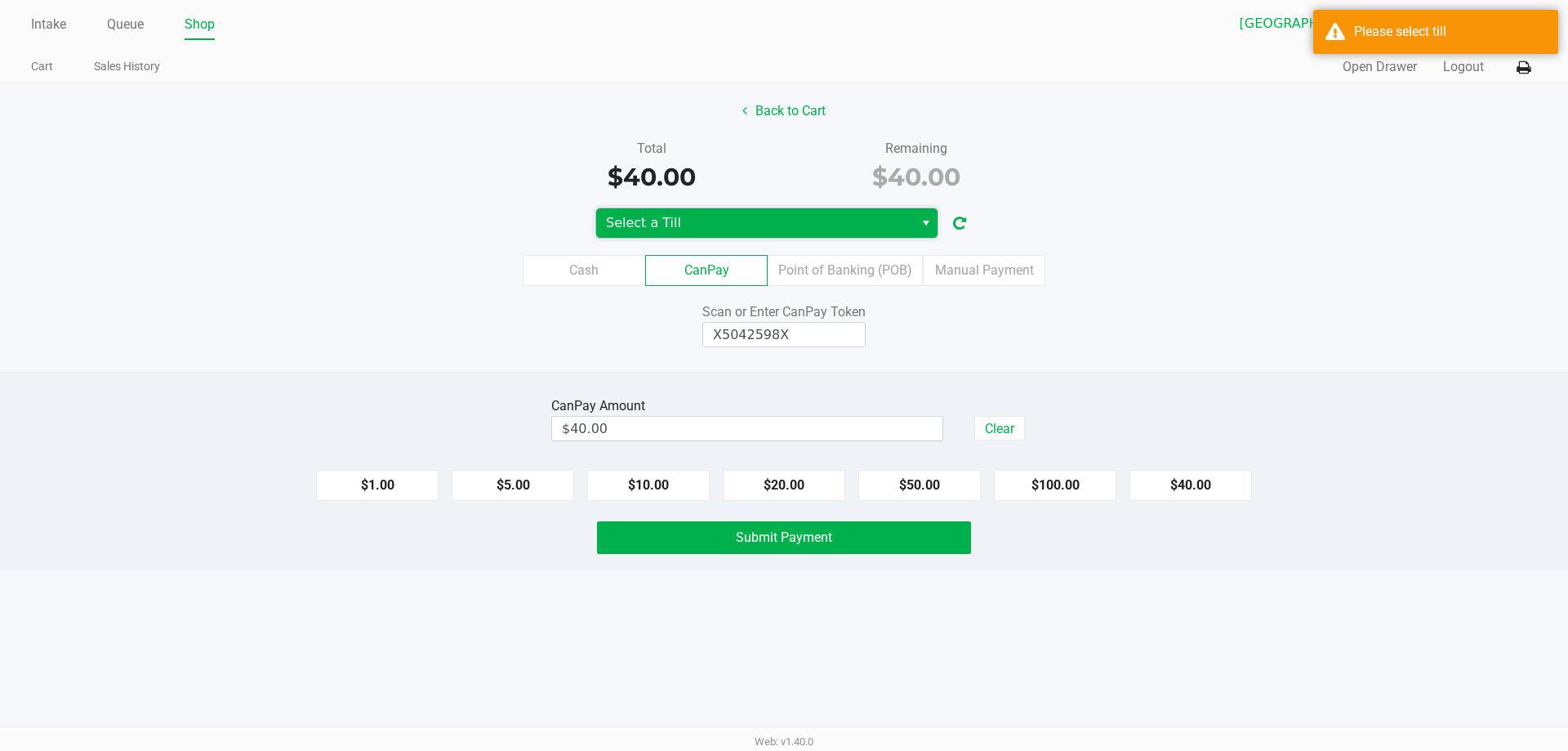
click at [857, 209] on span "Select a Till" at bounding box center [755, 223] width 318 height 29
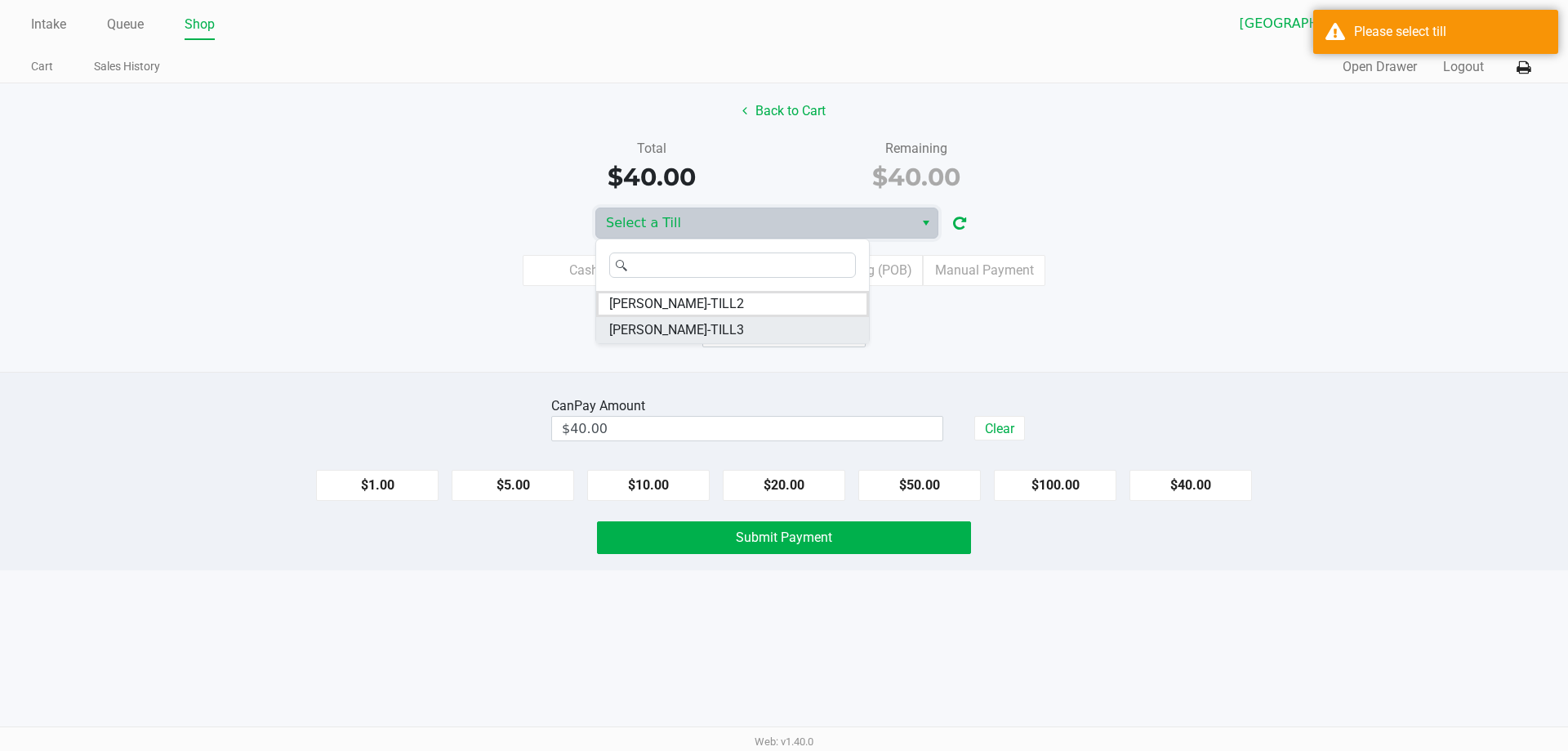
click at [726, 342] on li "[PERSON_NAME]-TILL3" at bounding box center [733, 330] width 273 height 27
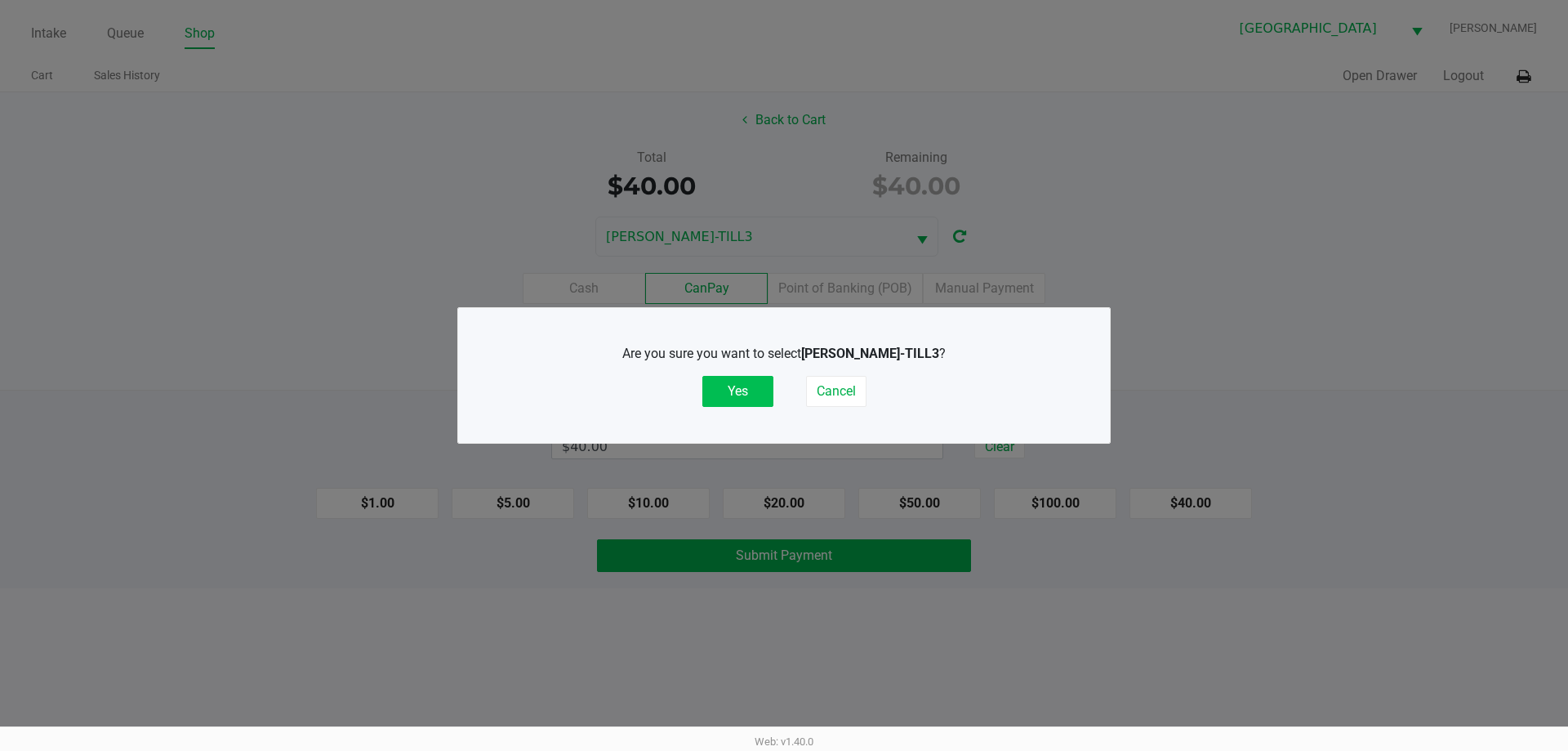
click at [728, 403] on button "Yes" at bounding box center [738, 391] width 71 height 31
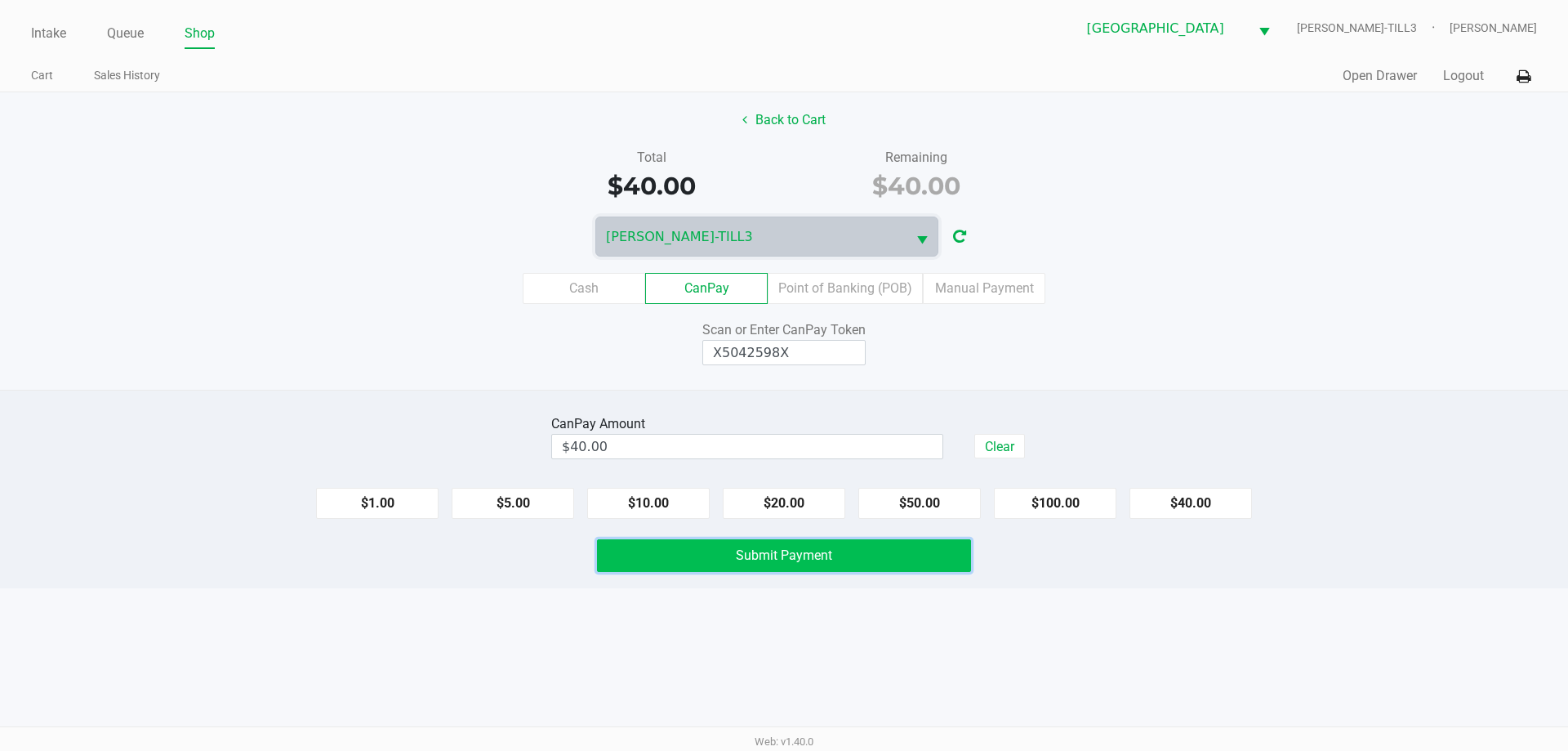
click at [768, 555] on span "Submit Payment" at bounding box center [784, 555] width 97 height 15
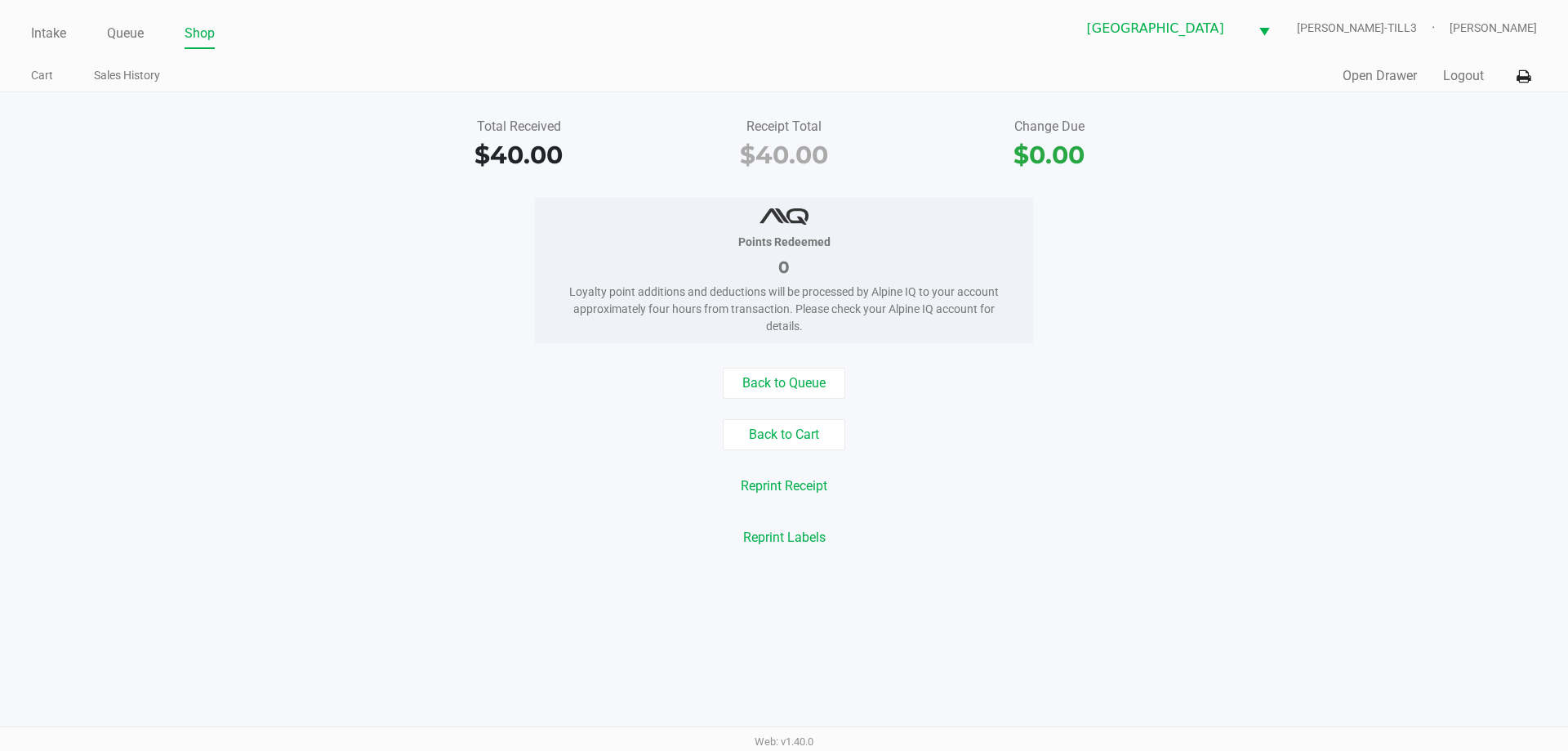
click at [1362, 277] on div "Points Redeemed 0 Loyalty point additions and deductions will be processed by A…" at bounding box center [784, 271] width 1593 height 146
click at [62, 37] on link "Intake" at bounding box center [48, 33] width 35 height 23
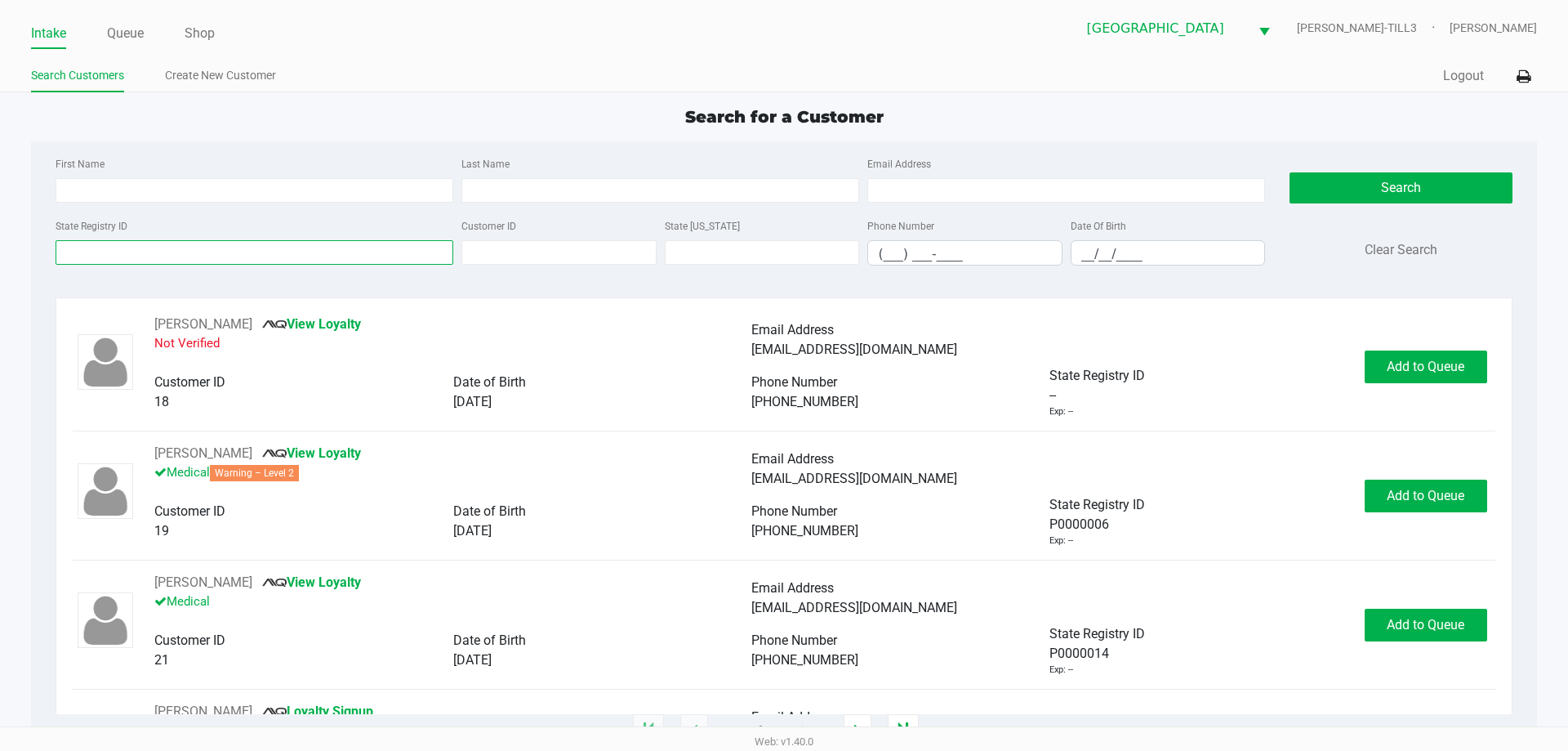
click at [163, 262] on input "State Registry ID" at bounding box center [254, 253] width 398 height 25
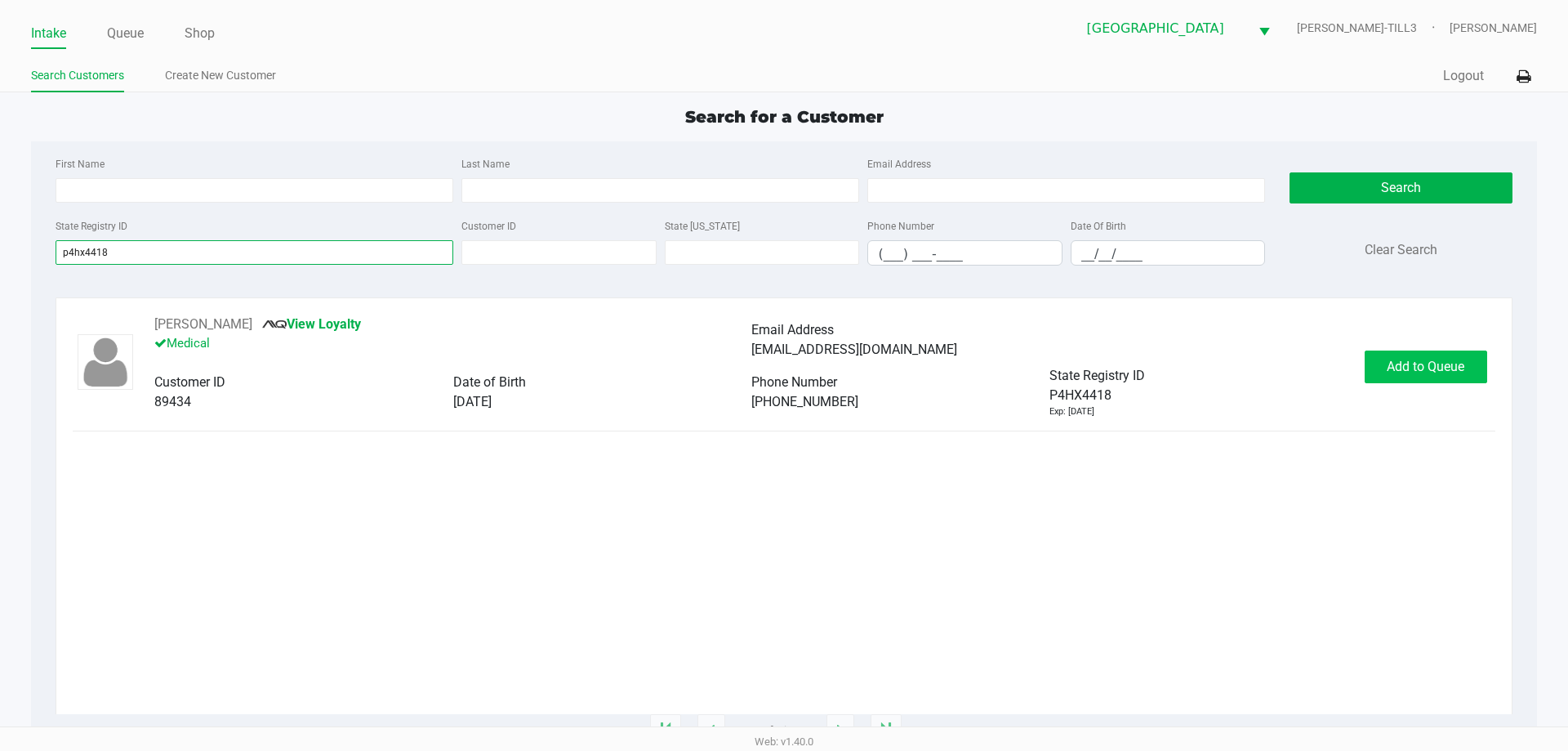
type input "p4hx4418"
click at [1419, 363] on span "Add to Queue" at bounding box center [1425, 367] width 78 height 15
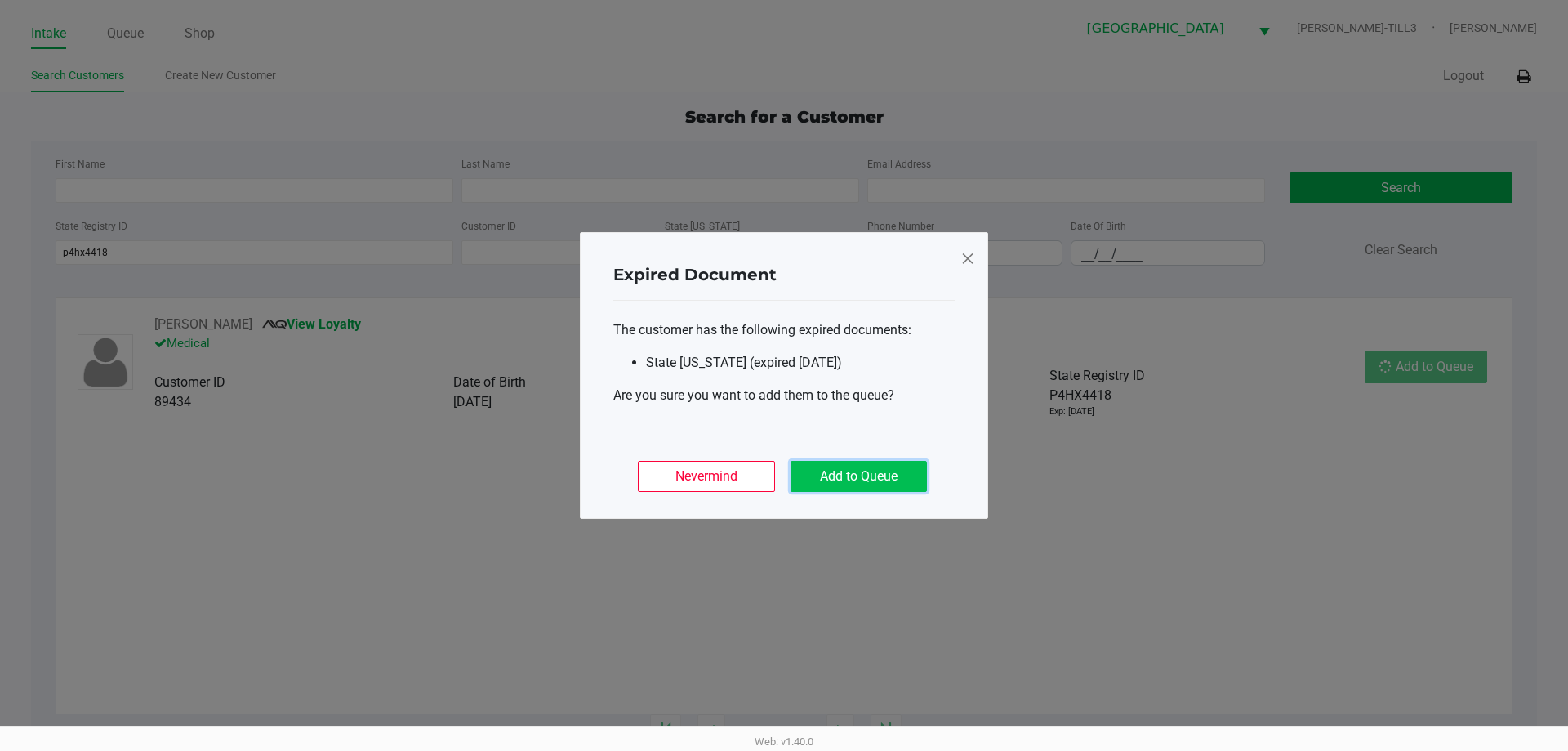
click at [882, 485] on button "Add to Queue" at bounding box center [858, 476] width 136 height 31
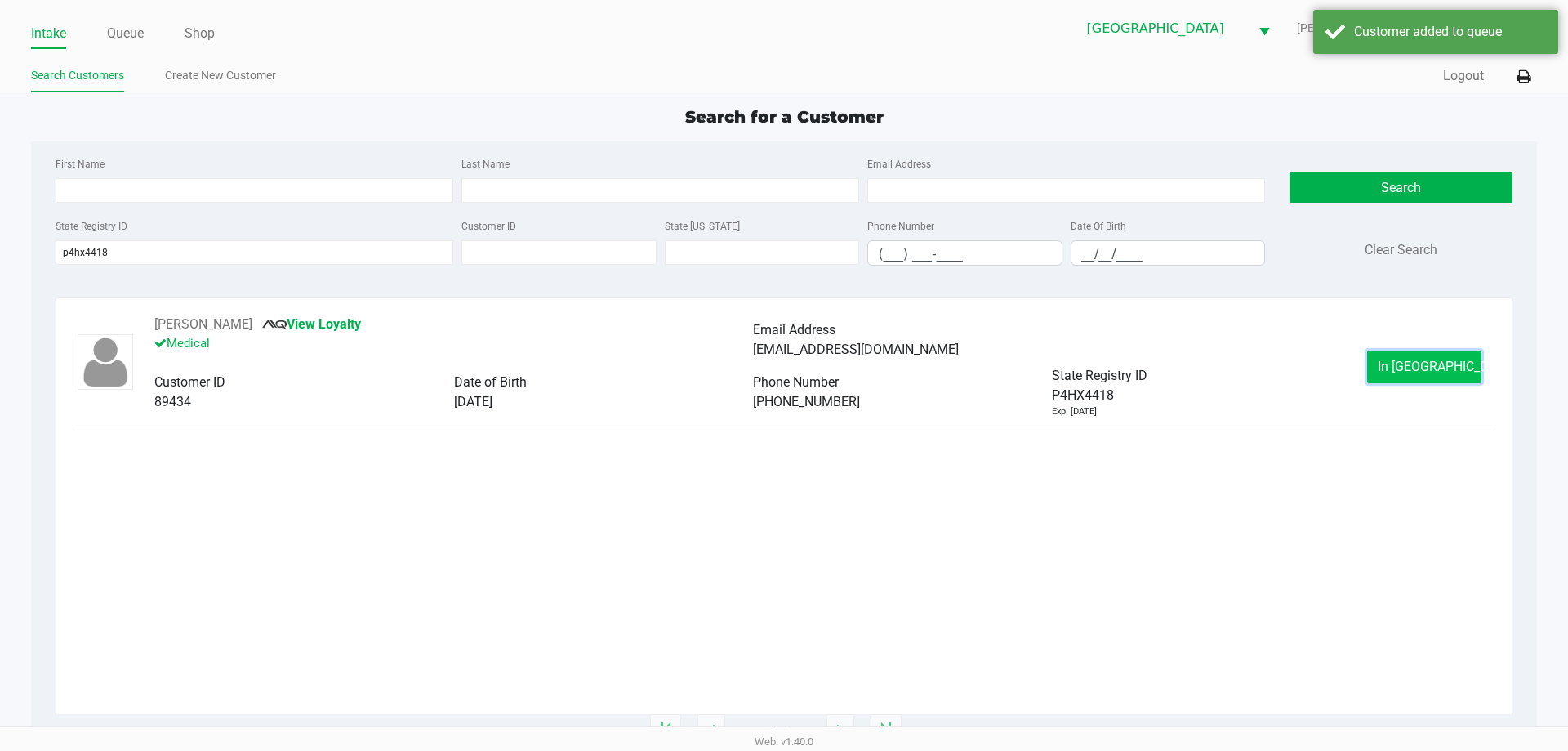
click at [1412, 371] on span "In [GEOGRAPHIC_DATA]" at bounding box center [1446, 367] width 137 height 15
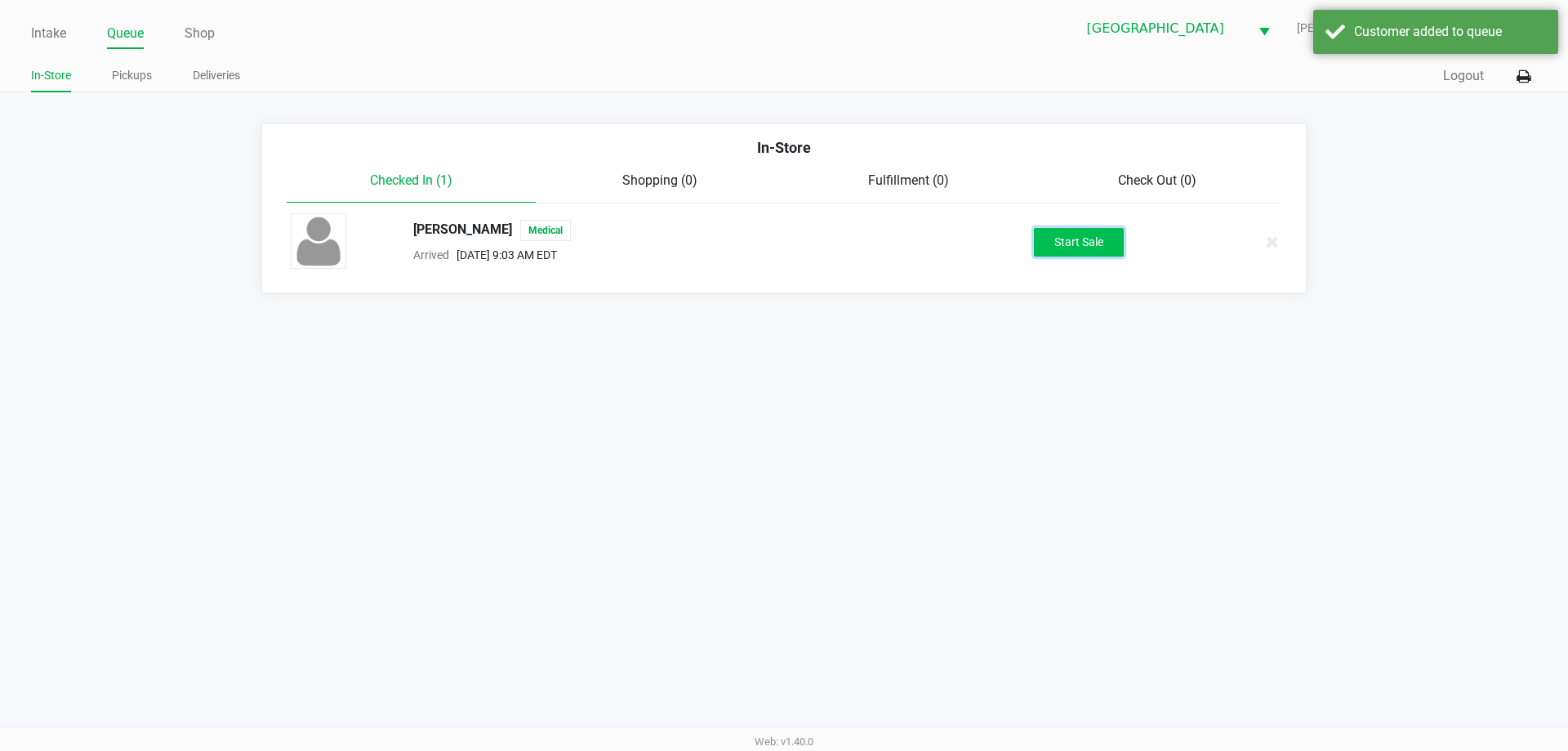
click at [1071, 253] on button "Start Sale" at bounding box center [1078, 241] width 90 height 28
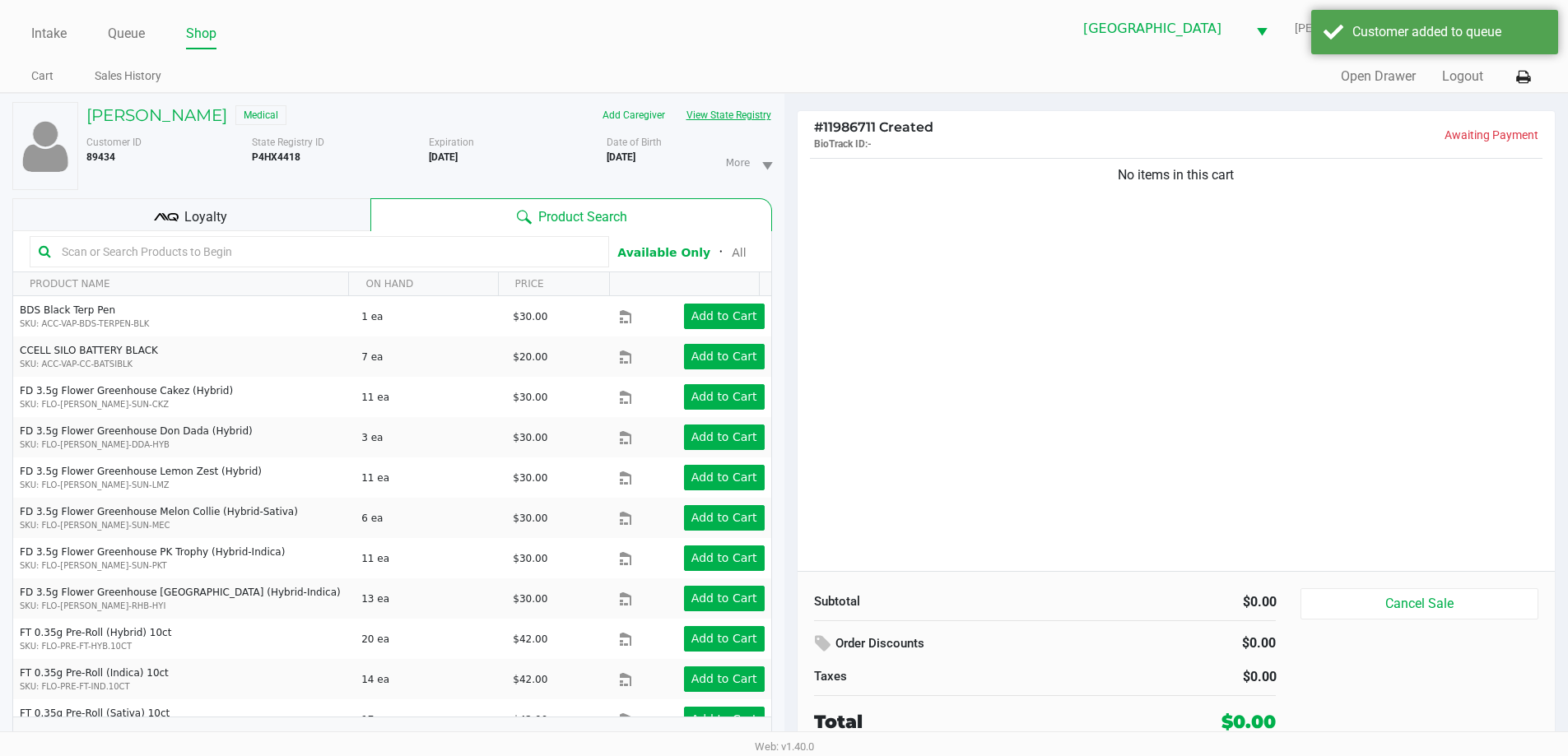
click at [745, 124] on button "View State Registry" at bounding box center [724, 115] width 97 height 27
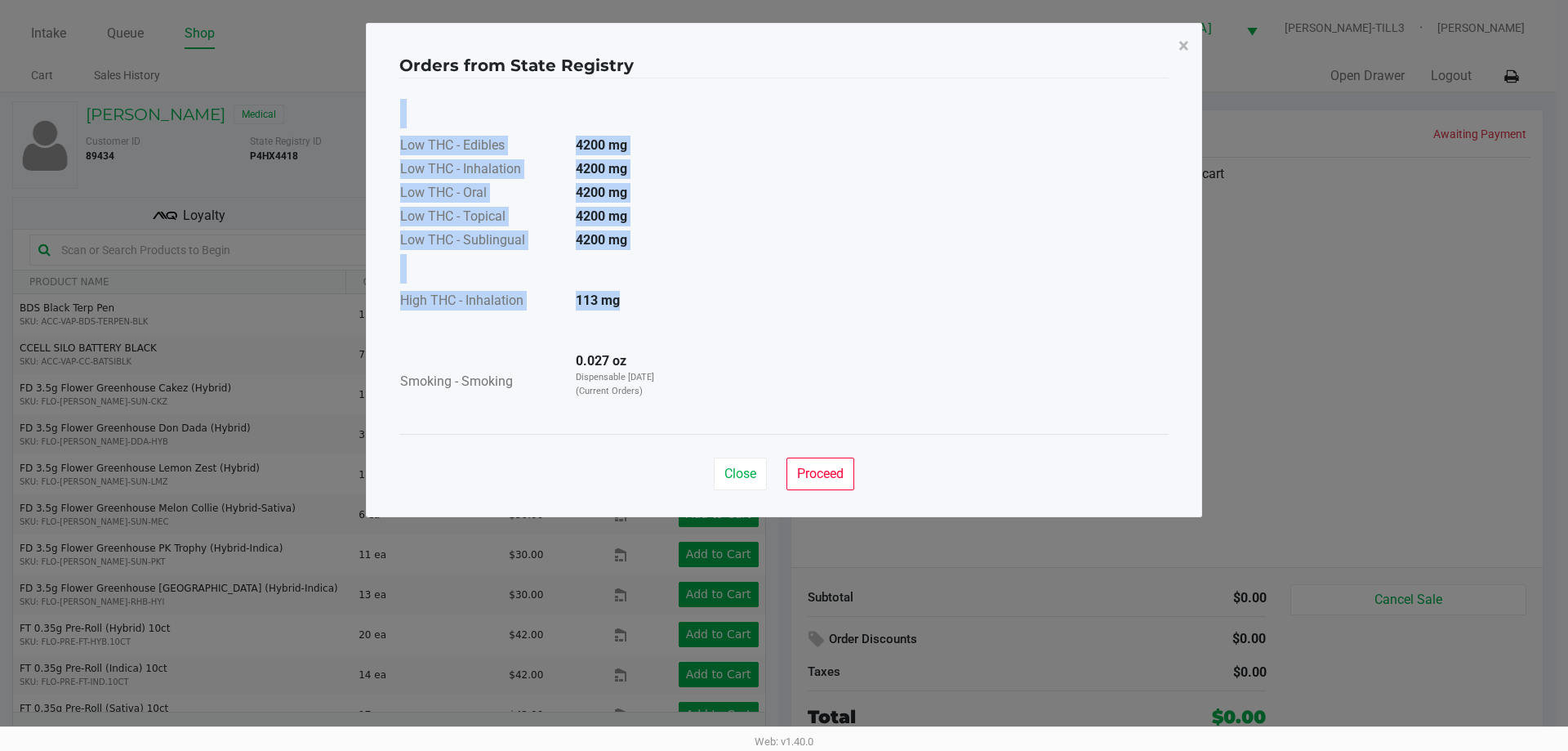
drag, startPoint x: 398, startPoint y: 304, endPoint x: 633, endPoint y: 295, distance: 235.2
click at [633, 295] on div "Orders from State Registry × Low THC - Edibles 4200 mg Low THC - Inhalation 420…" at bounding box center [784, 270] width 836 height 494
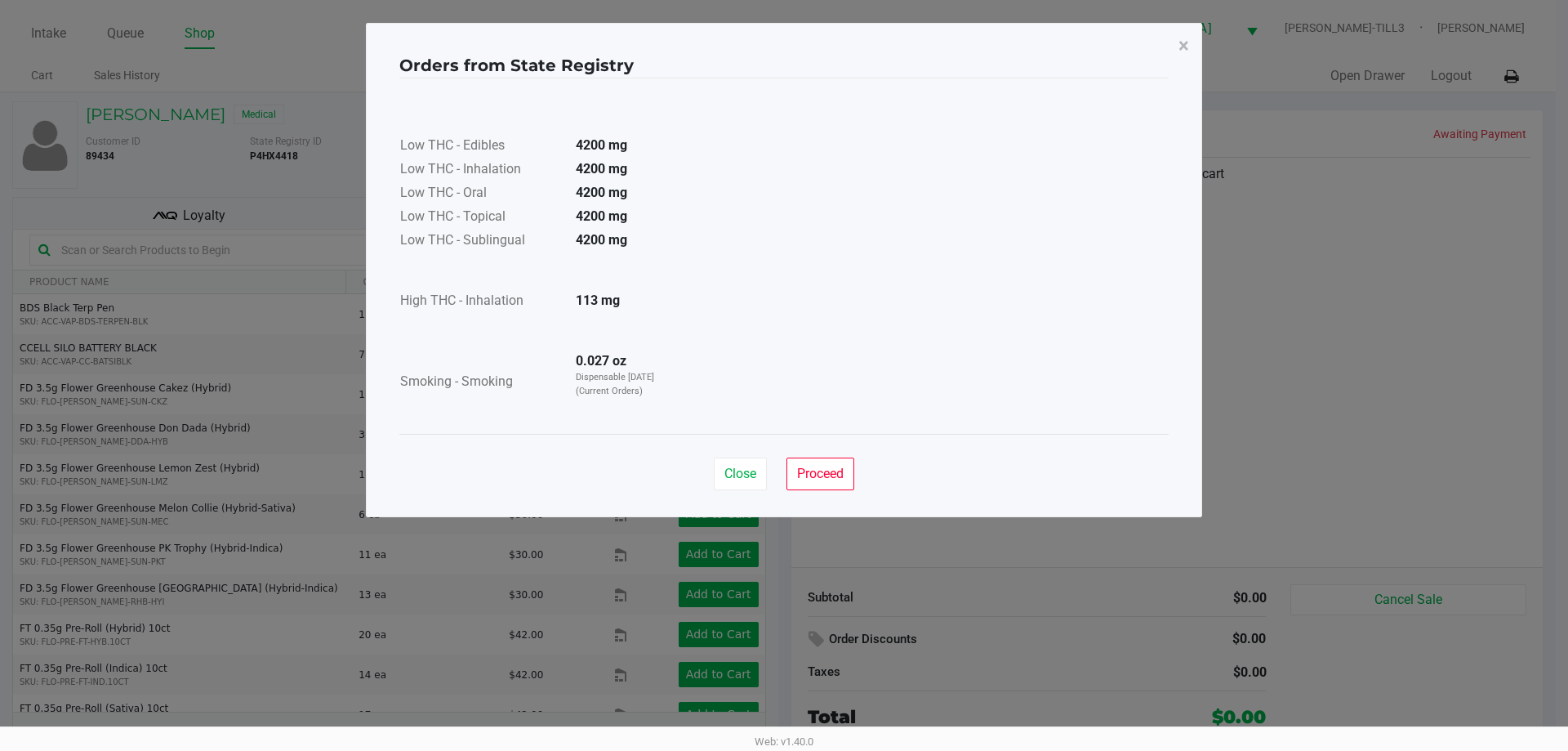
click at [689, 353] on div "Low THC - Edibles 4200 mg Low THC - Inhalation 4200 mg Low THC - Oral 4200 mg L…" at bounding box center [784, 256] width 769 height 316
drag, startPoint x: 576, startPoint y: 295, endPoint x: 681, endPoint y: 310, distance: 106.1
click at [681, 310] on div "Low THC - Edibles 4200 mg Low THC - Inhalation 4200 mg Low THC - Oral 4200 mg L…" at bounding box center [784, 256] width 769 height 316
click at [835, 360] on div "Low THC - Edibles 4200 mg Low THC - Inhalation 4200 mg Low THC - Oral 4200 mg L…" at bounding box center [784, 256] width 769 height 316
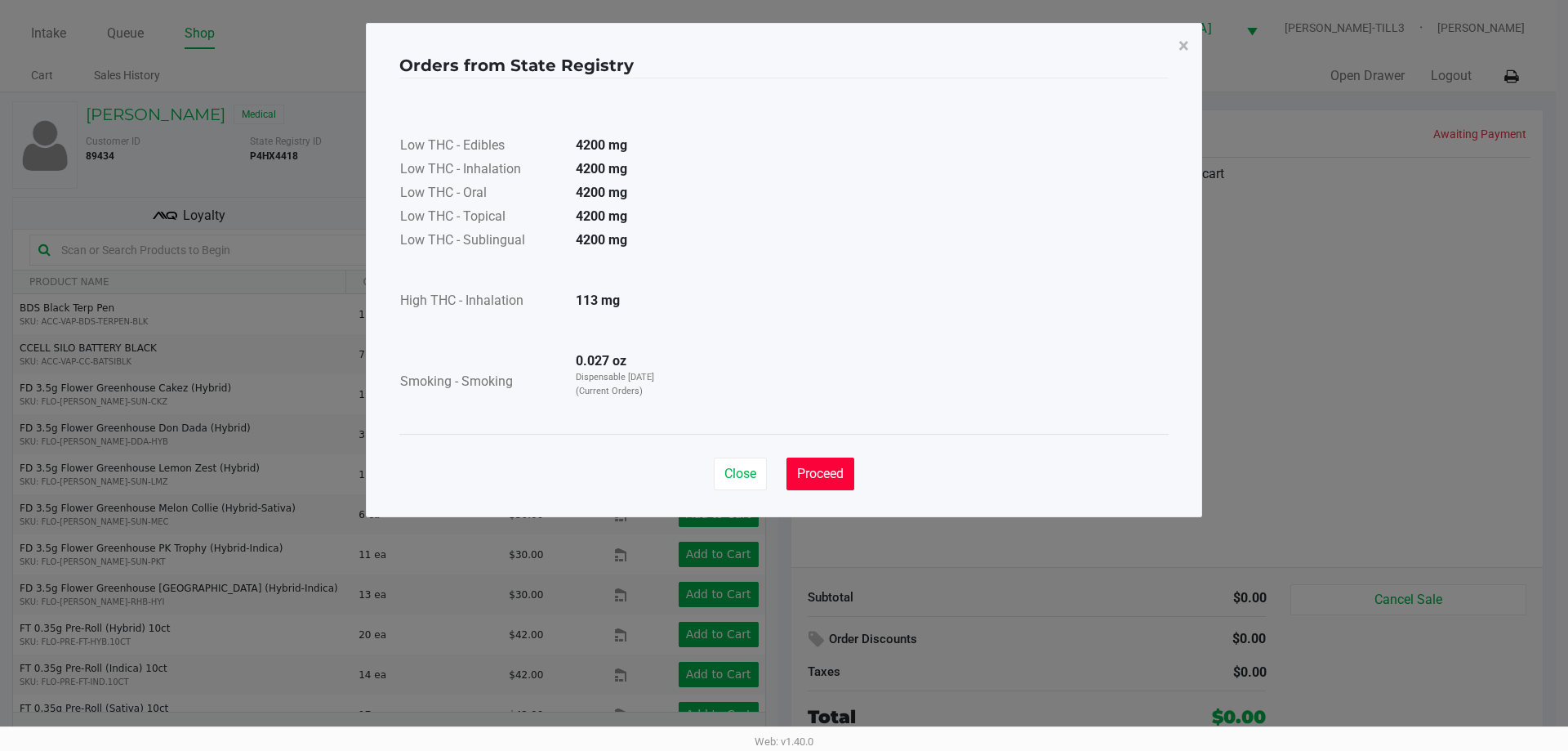
click at [829, 468] on span "Proceed" at bounding box center [820, 474] width 46 height 15
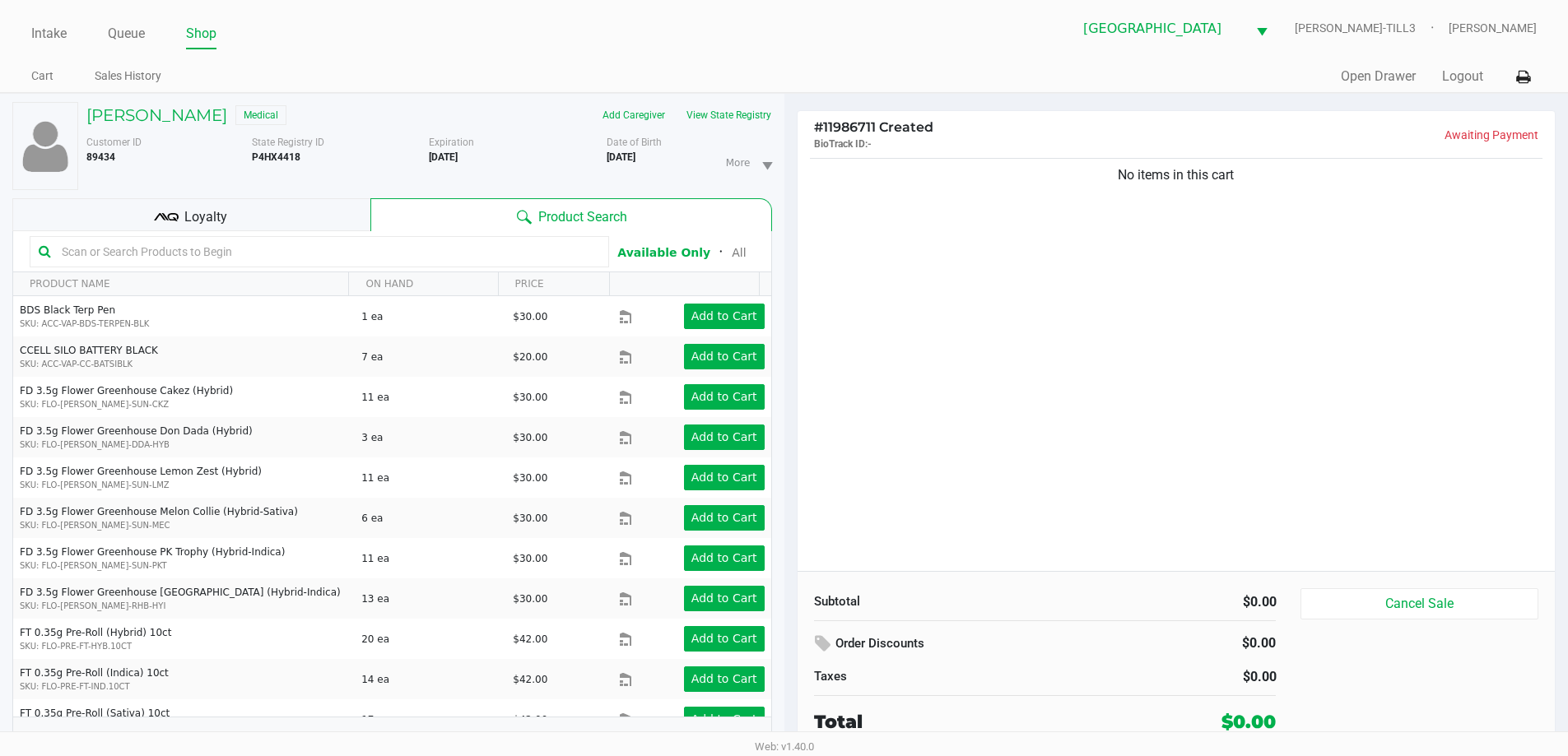
click at [1034, 369] on div "No items in this cart" at bounding box center [1176, 362] width 758 height 416
click at [404, 246] on input "text" at bounding box center [328, 252] width 545 height 25
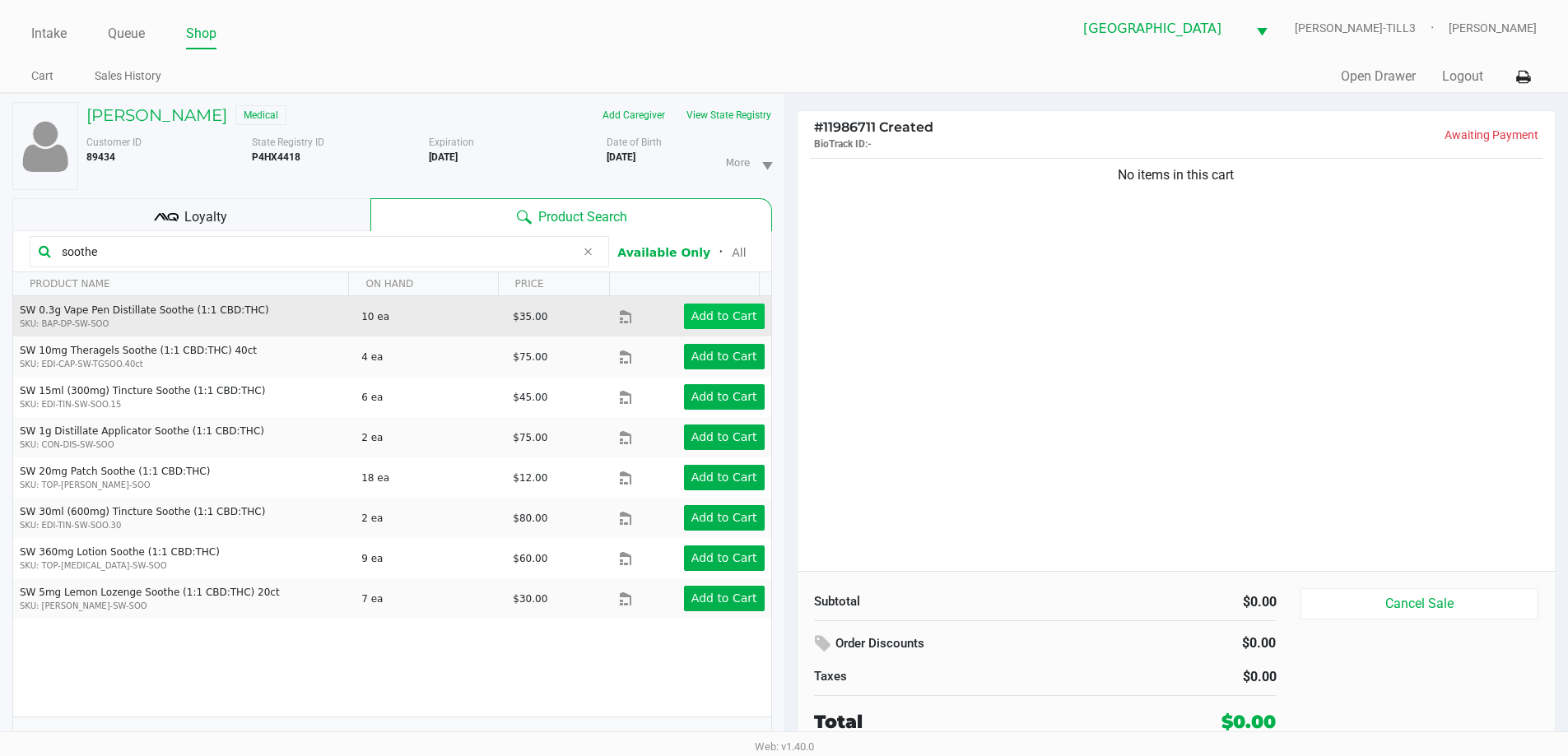
type input "soothe"
click at [715, 322] on app-button-loader "Add to Cart" at bounding box center [724, 316] width 66 height 13
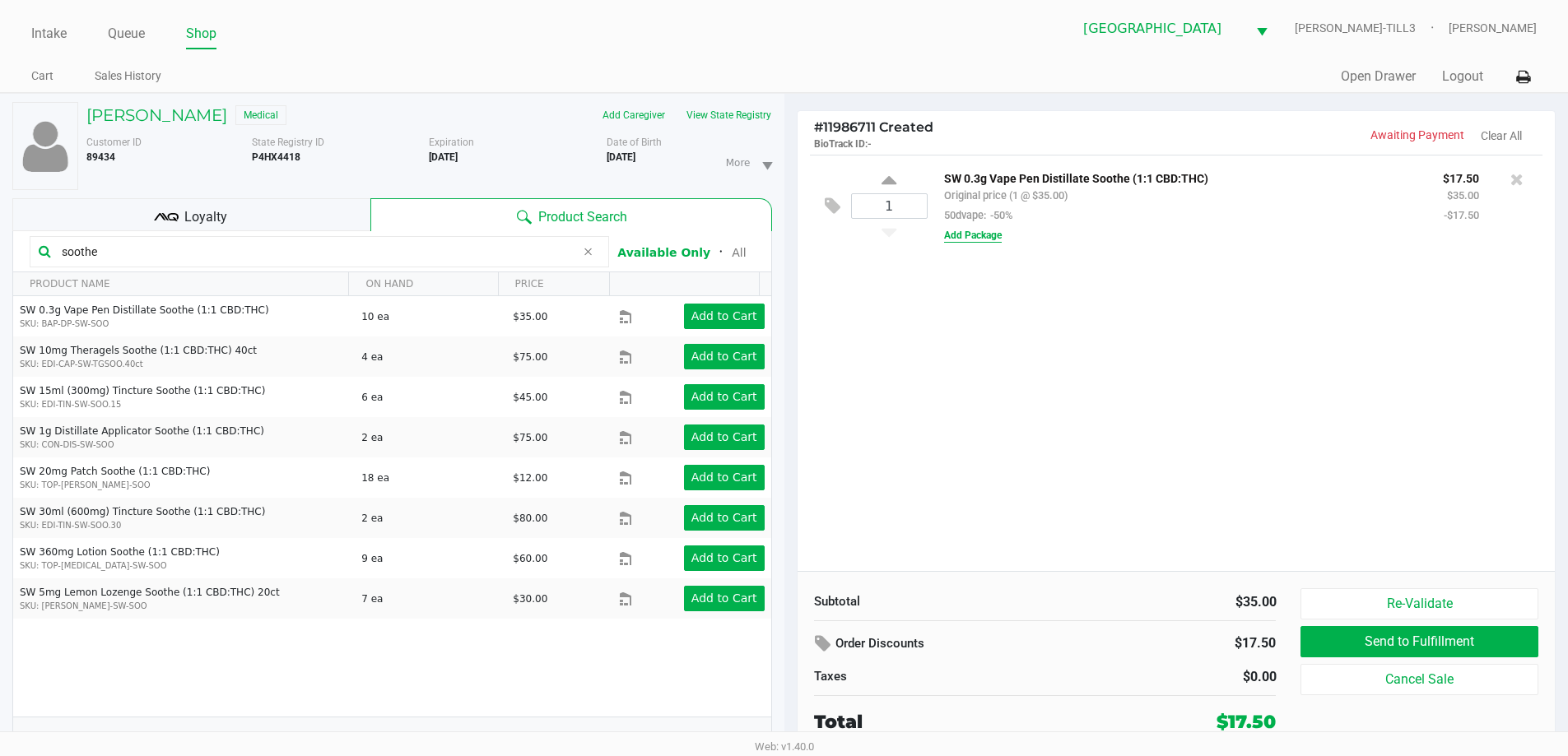
click at [977, 234] on button "Add Package" at bounding box center [973, 234] width 58 height 15
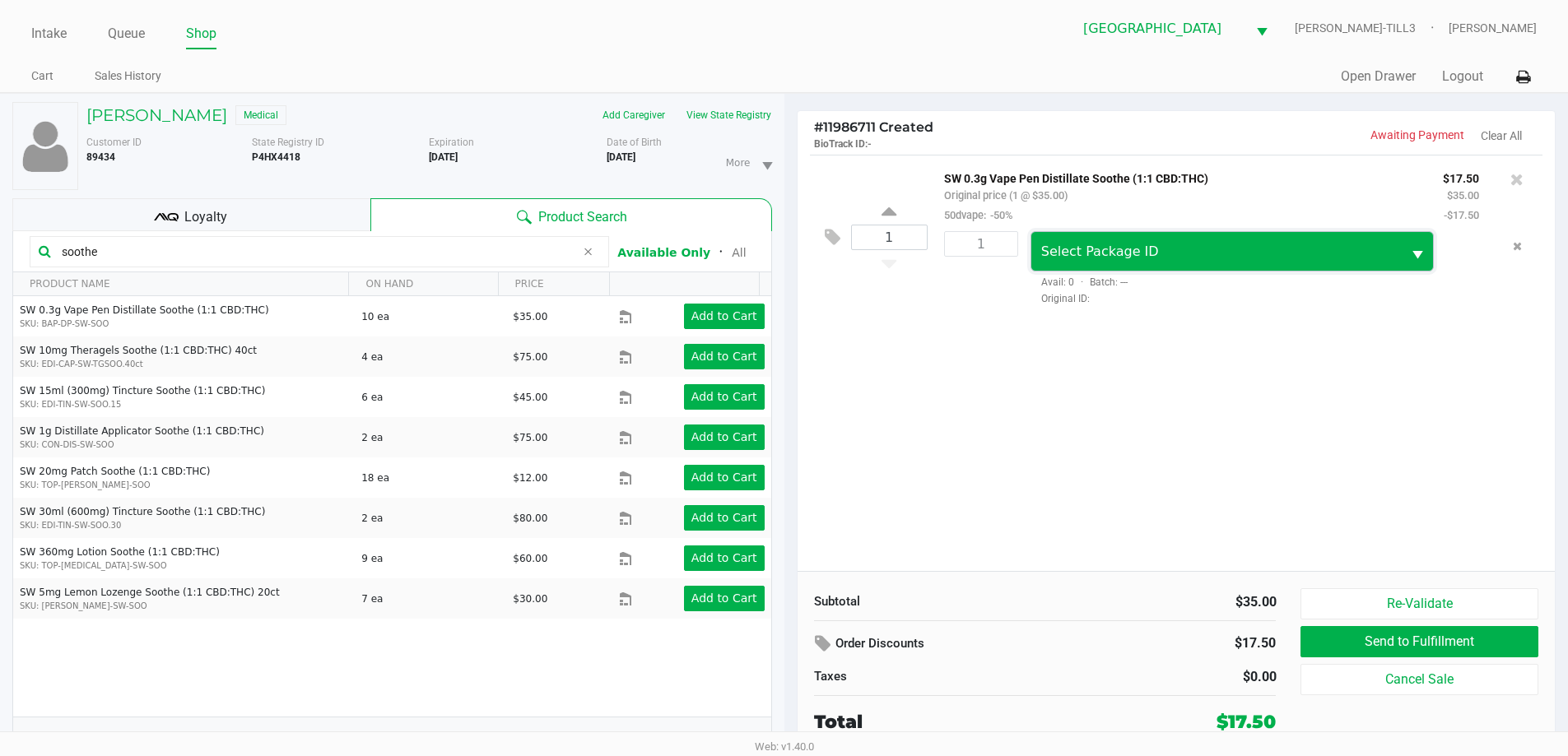
click at [1185, 245] on span "Select Package ID" at bounding box center [1217, 252] width 352 height 20
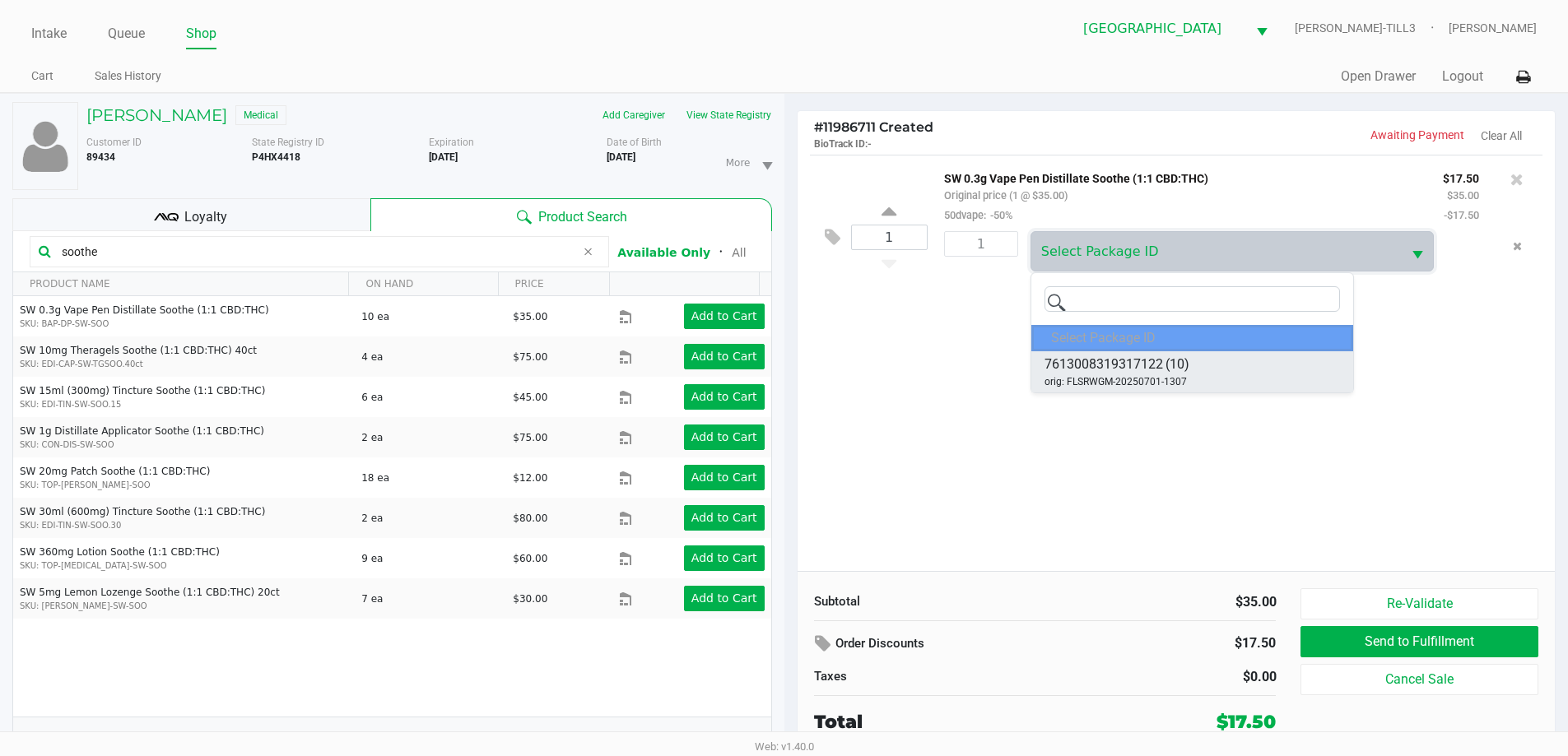
click at [1191, 380] on li "7613008319317122 (10) orig: FLSRWGM-20250701-1307" at bounding box center [1192, 372] width 322 height 41
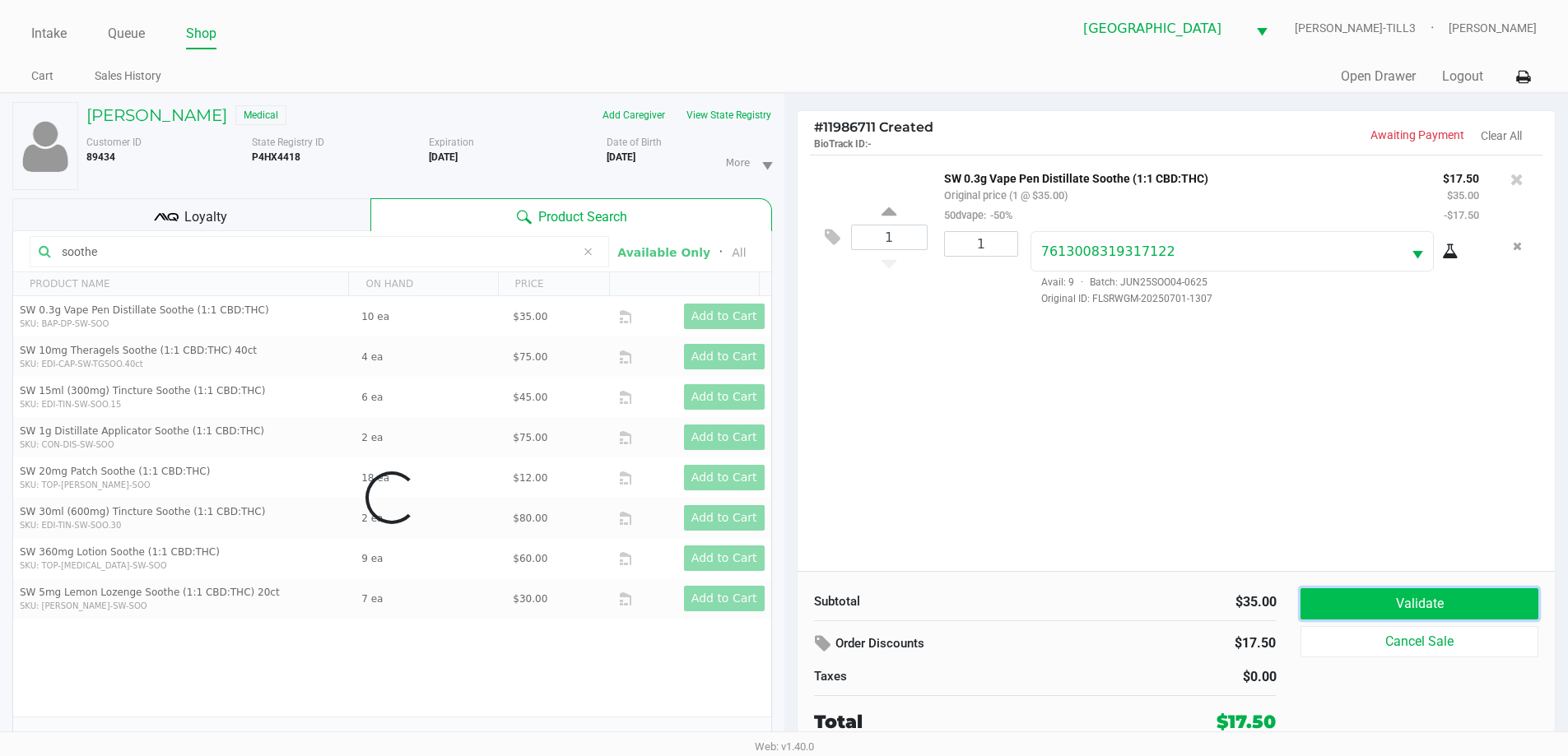
click at [1375, 607] on button "Validate" at bounding box center [1419, 603] width 237 height 31
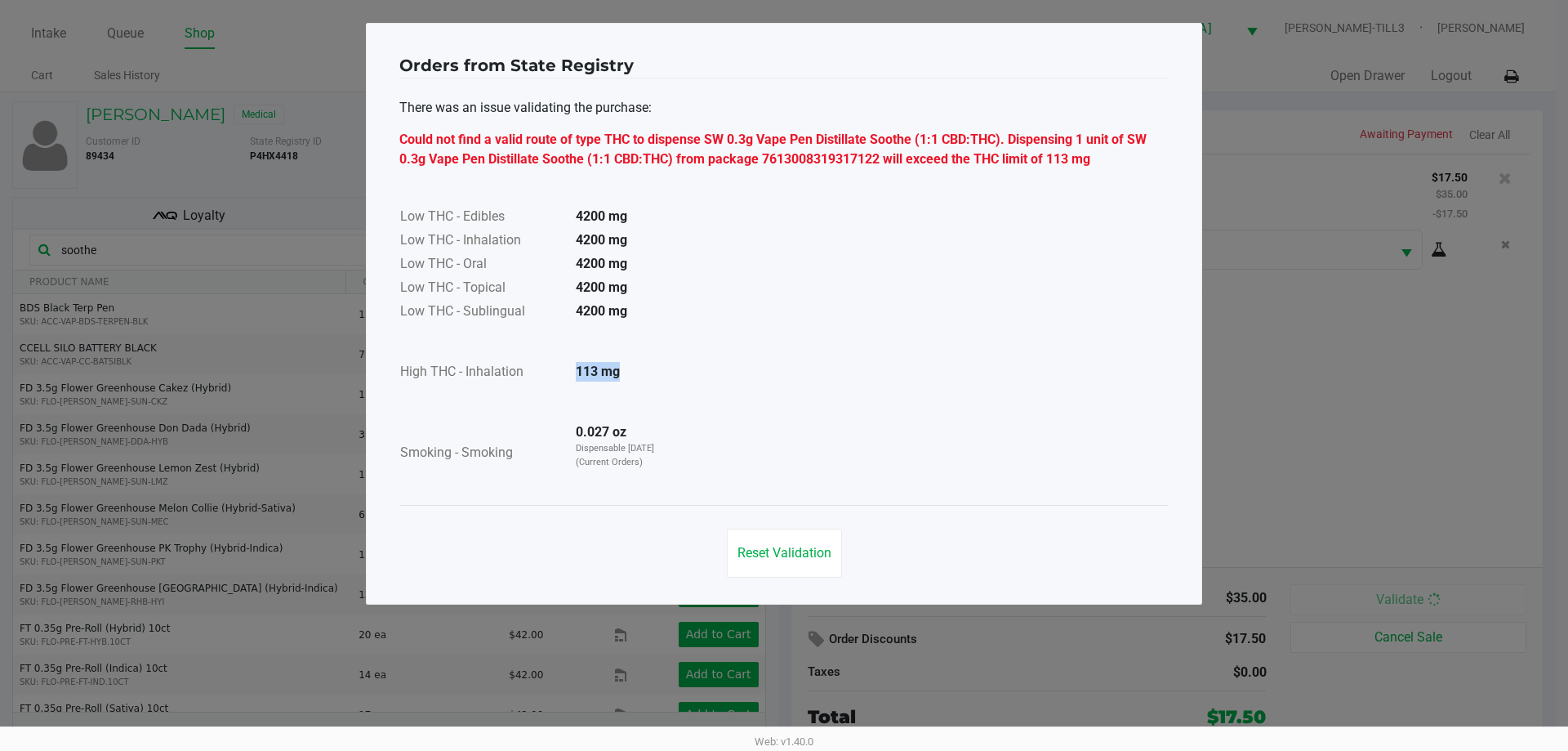
drag, startPoint x: 573, startPoint y: 369, endPoint x: 644, endPoint y: 383, distance: 72.4
click at [644, 383] on td "113 mg" at bounding box center [621, 373] width 115 height 24
click at [785, 560] on span "Reset Validation" at bounding box center [785, 553] width 94 height 15
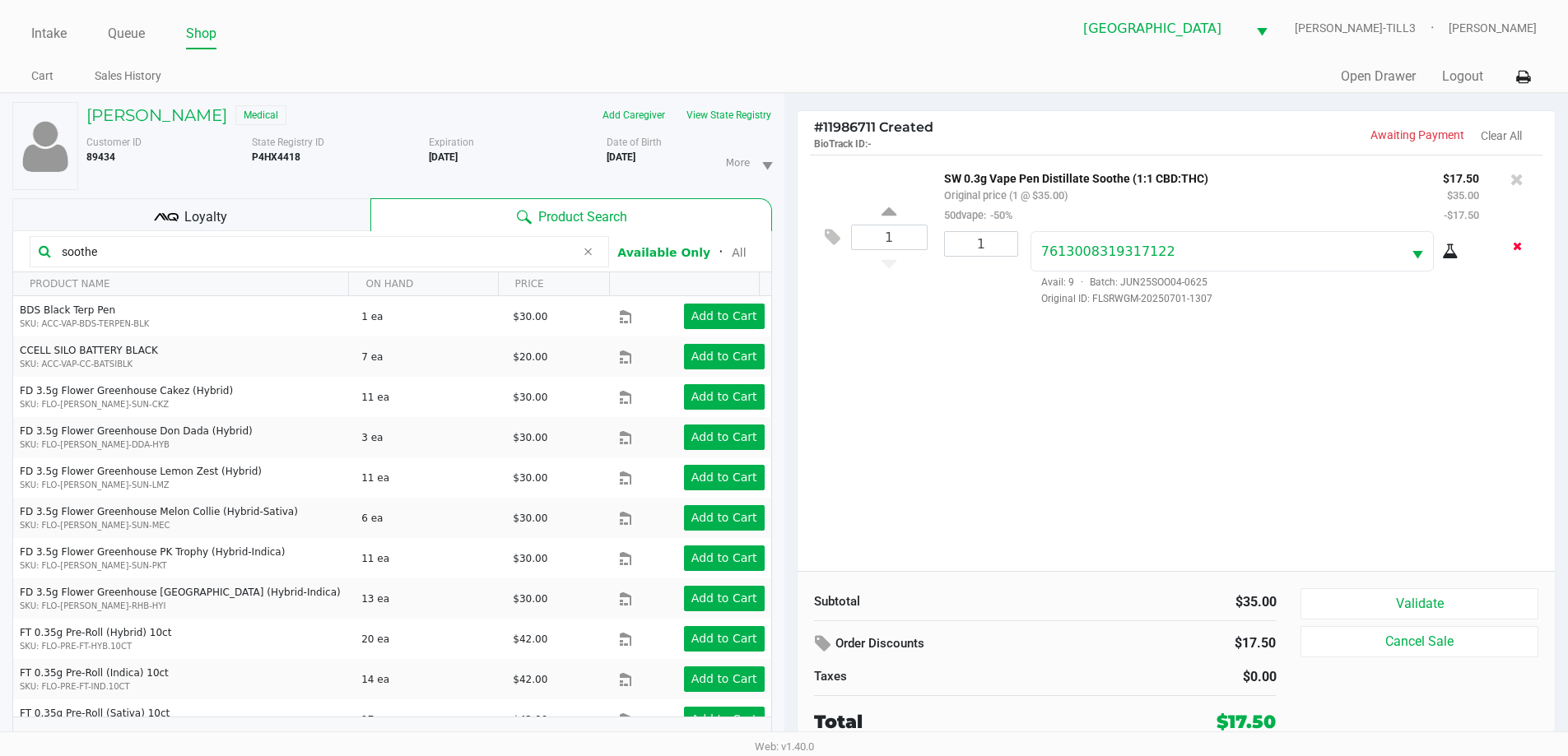
click at [1519, 251] on icon "Remove the package from the orderLine" at bounding box center [1517, 246] width 9 height 11
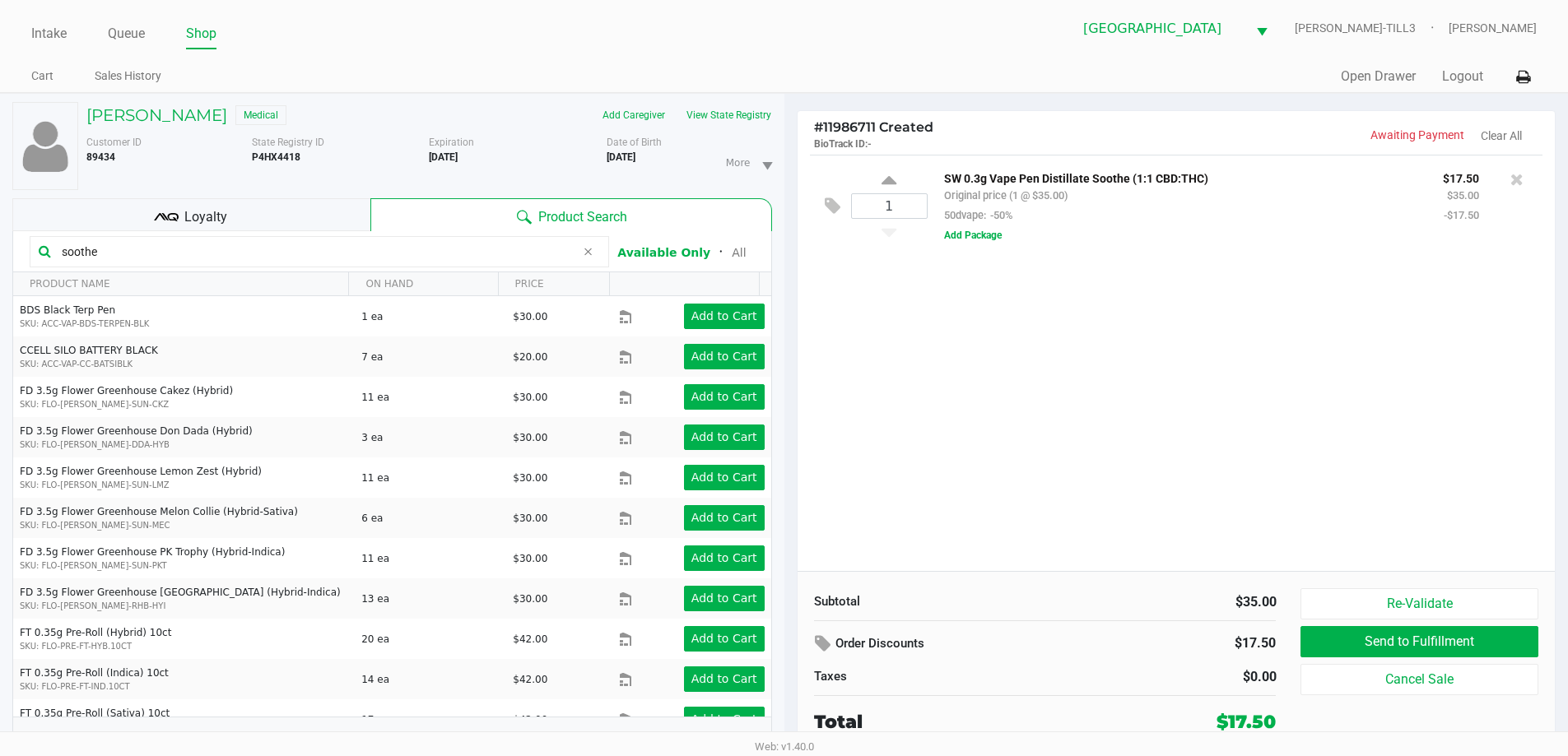
click at [1523, 177] on div at bounding box center [1517, 179] width 27 height 23
click at [1519, 180] on icon at bounding box center [1516, 179] width 13 height 16
click at [1478, 297] on div at bounding box center [784, 413] width 1568 height 477
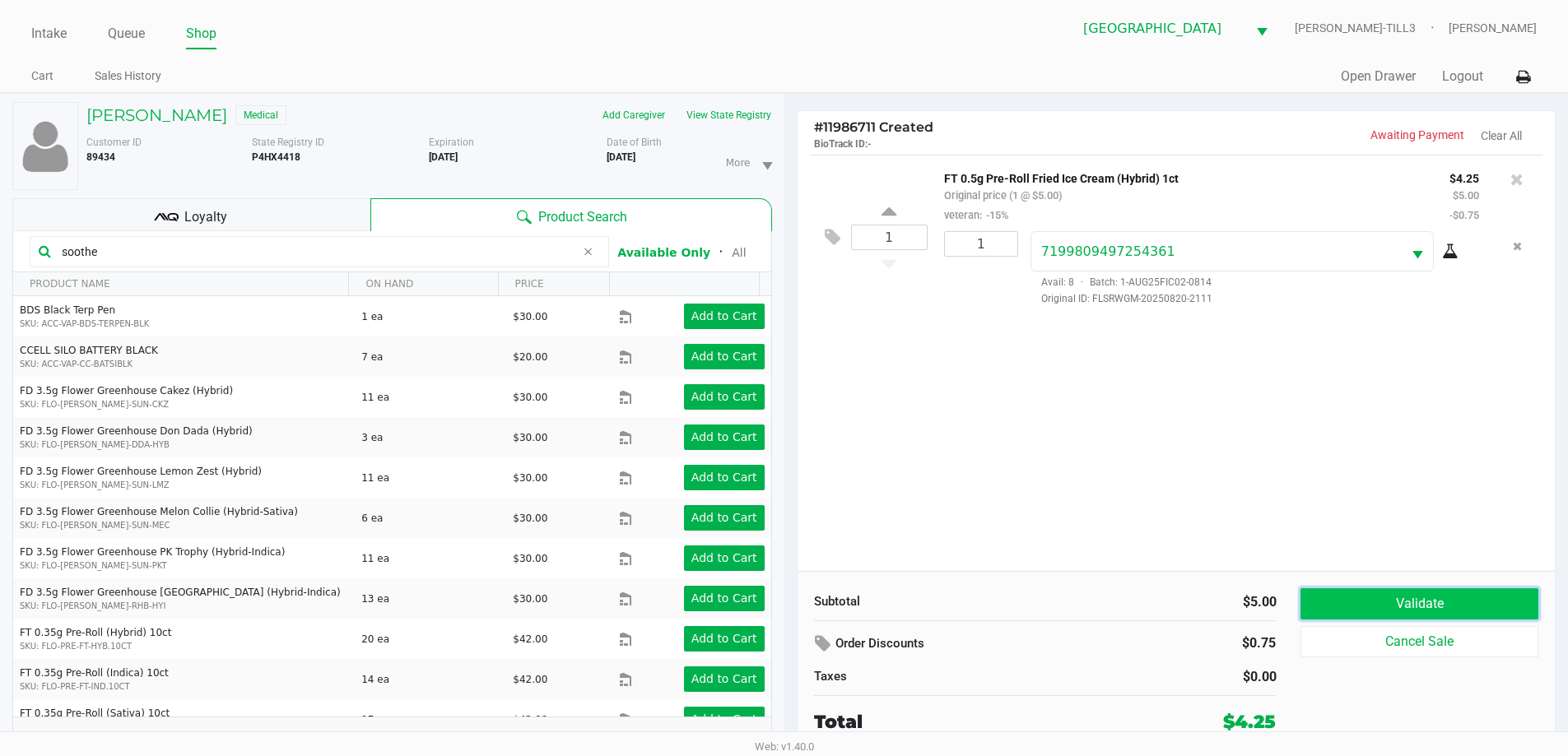
click at [1369, 609] on button "Validate" at bounding box center [1419, 603] width 237 height 31
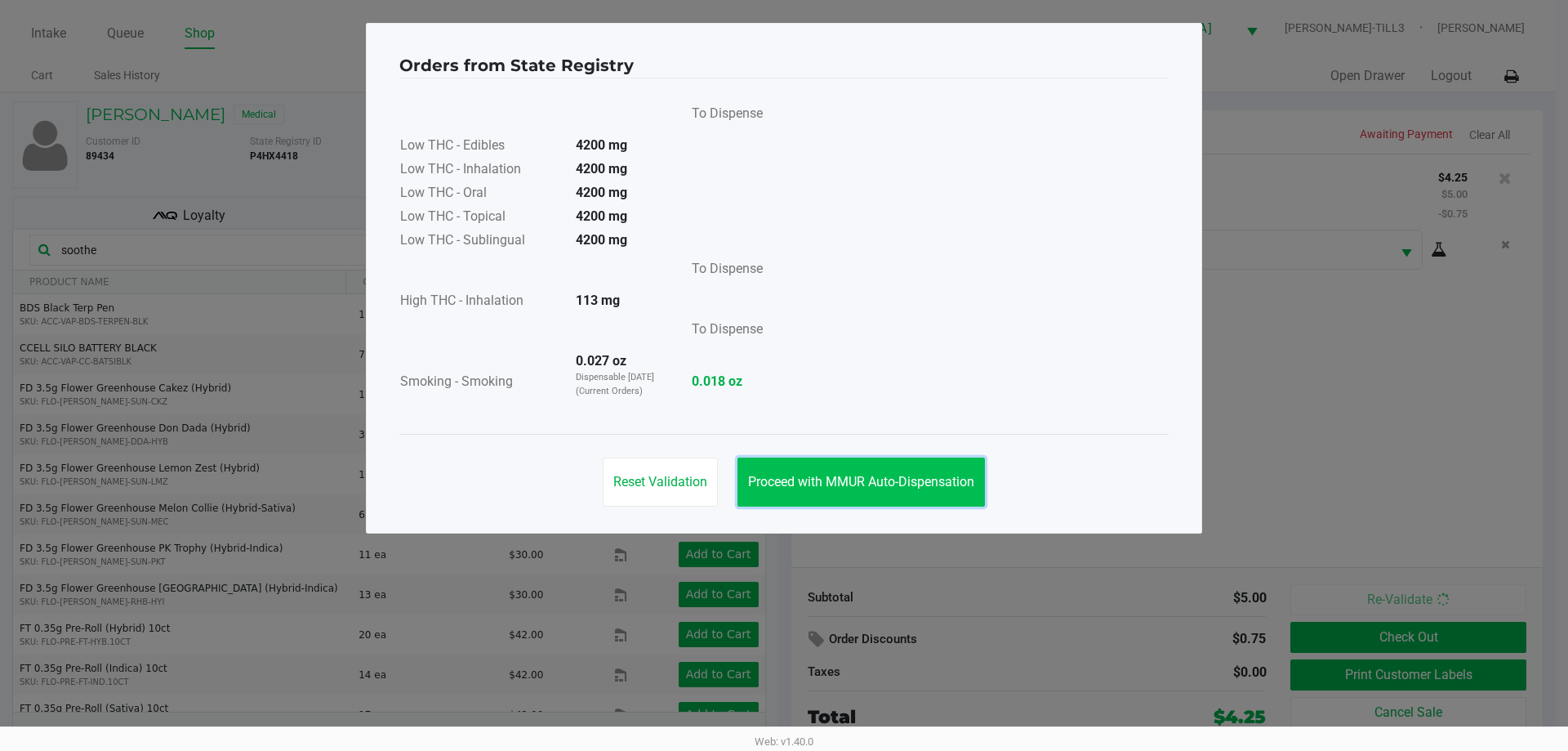
click at [893, 486] on span "Proceed with MMUR Auto-Dispensation" at bounding box center [861, 482] width 226 height 15
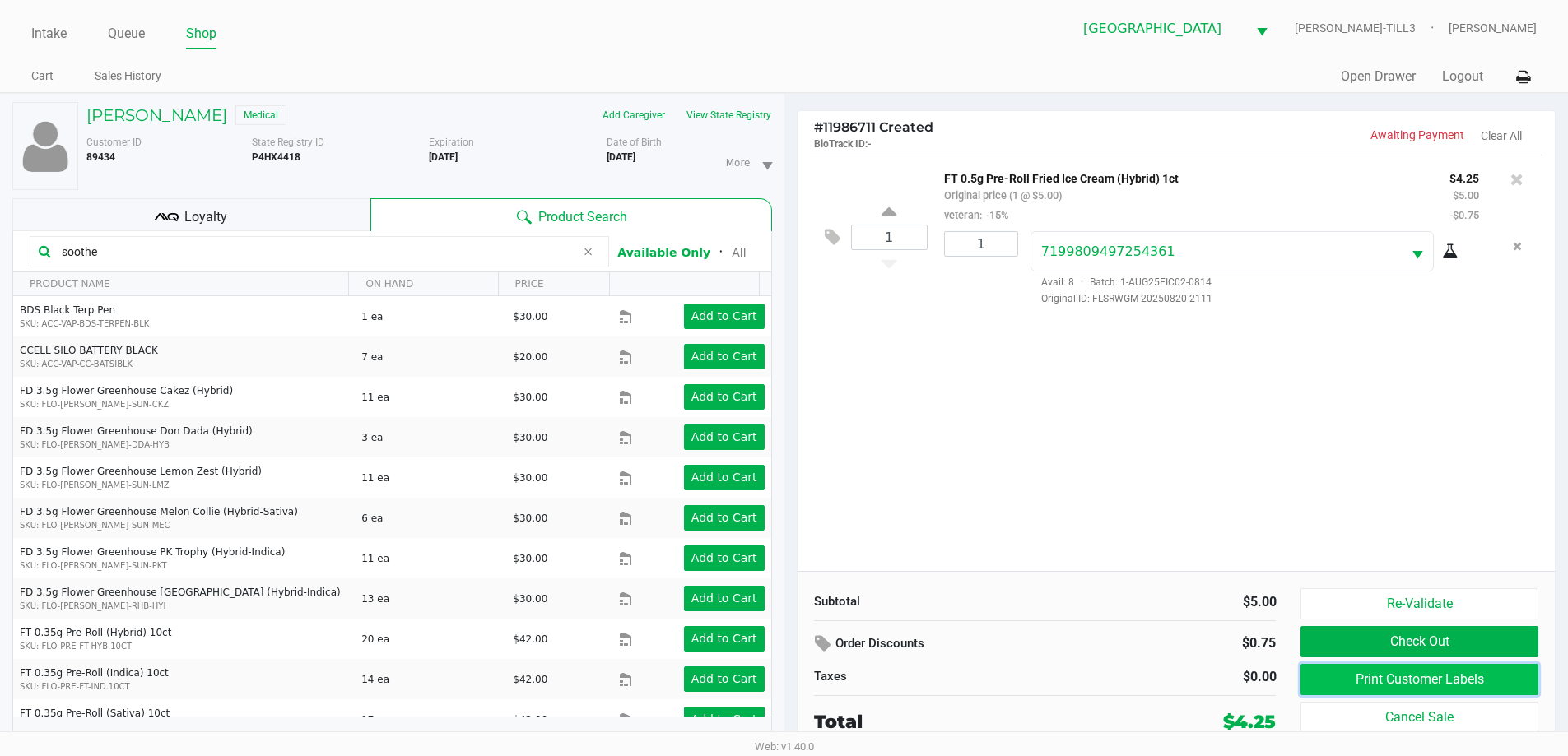
click at [1356, 673] on button "Print Customer Labels" at bounding box center [1419, 679] width 237 height 31
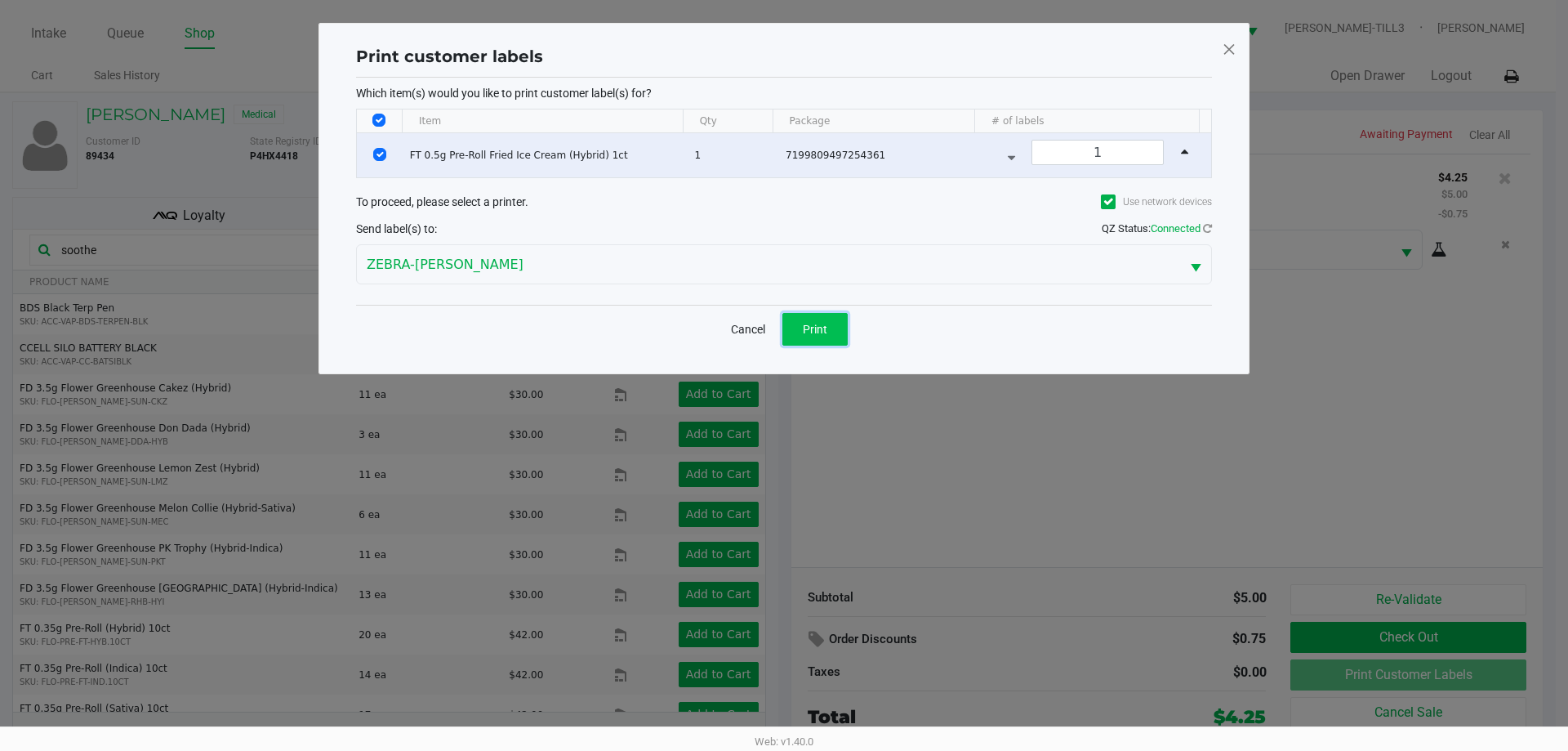
click at [825, 334] on span "Print" at bounding box center [815, 329] width 25 height 13
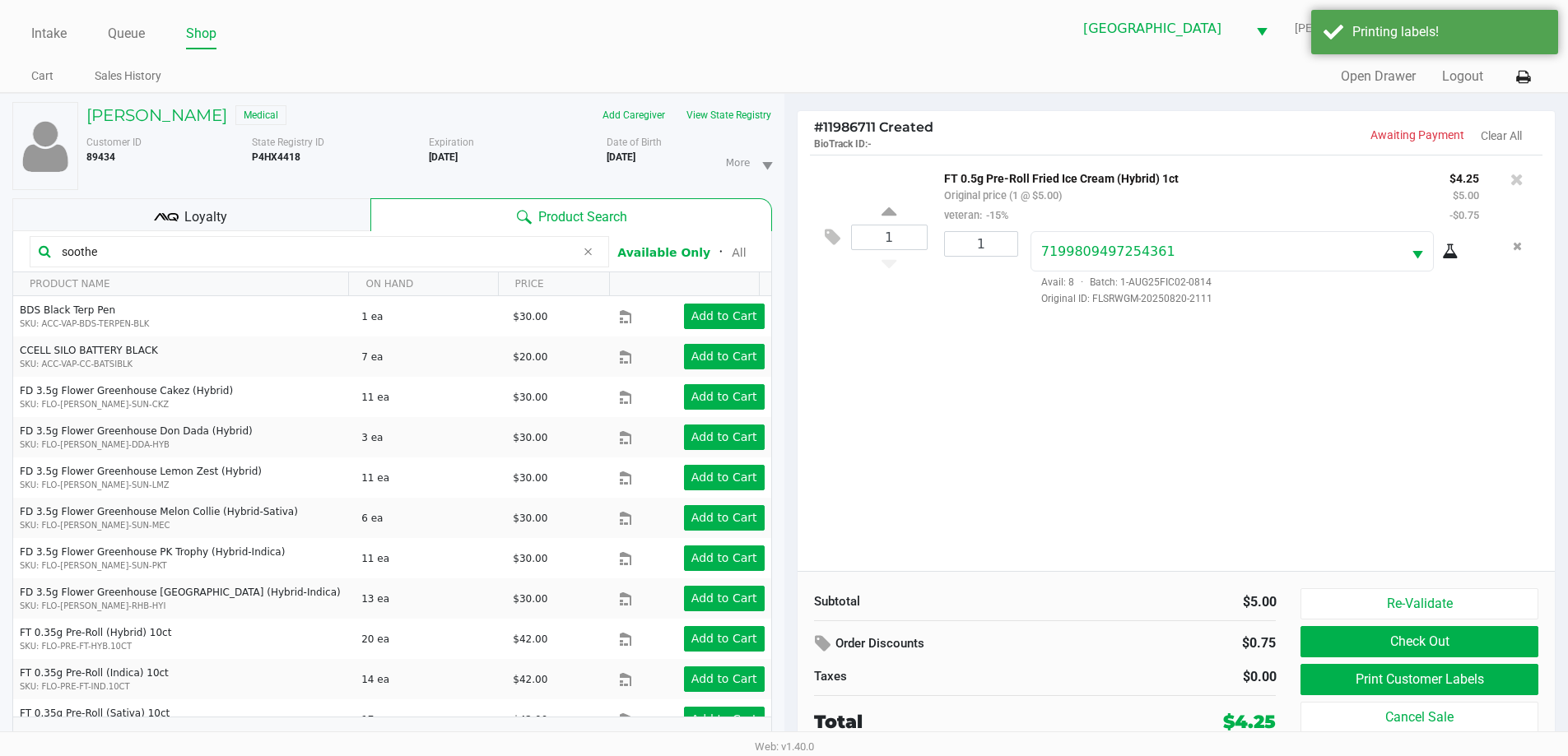
click at [279, 216] on div "Loyalty" at bounding box center [191, 215] width 358 height 33
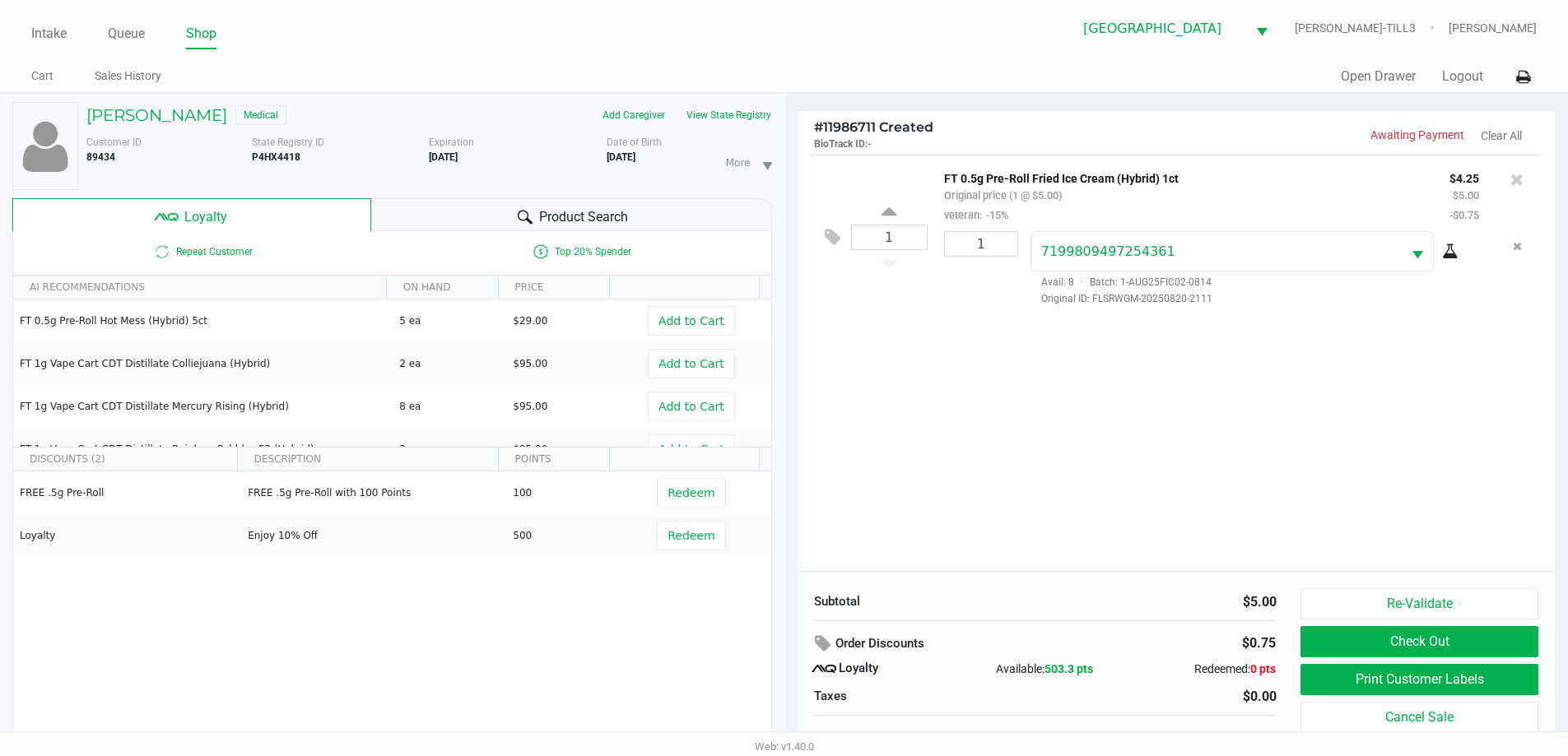
scroll to position [17, 0]
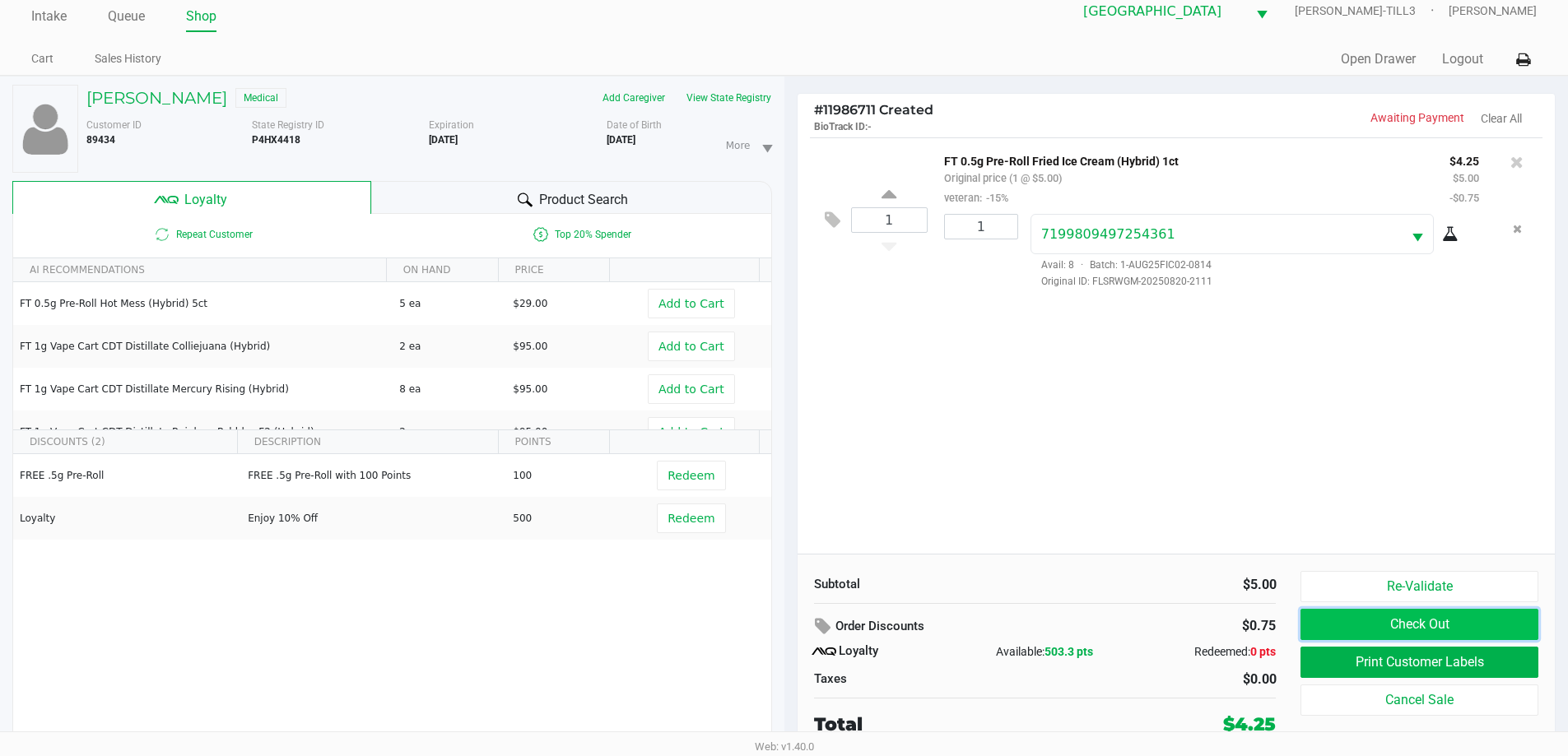
click at [1476, 617] on button "Check Out" at bounding box center [1419, 624] width 237 height 31
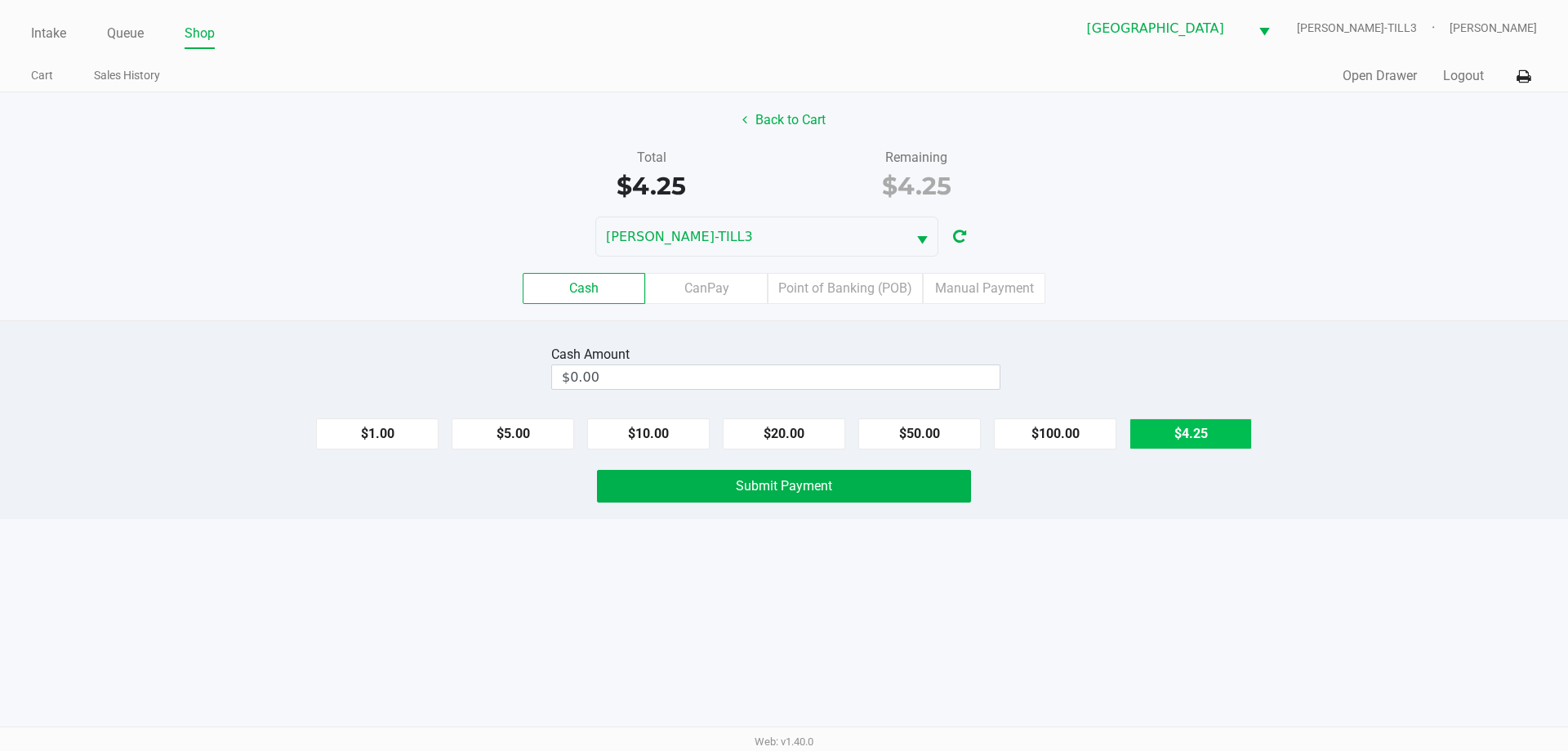
click at [1197, 433] on button "$4.25" at bounding box center [1191, 434] width 122 height 31
type input "$4.25"
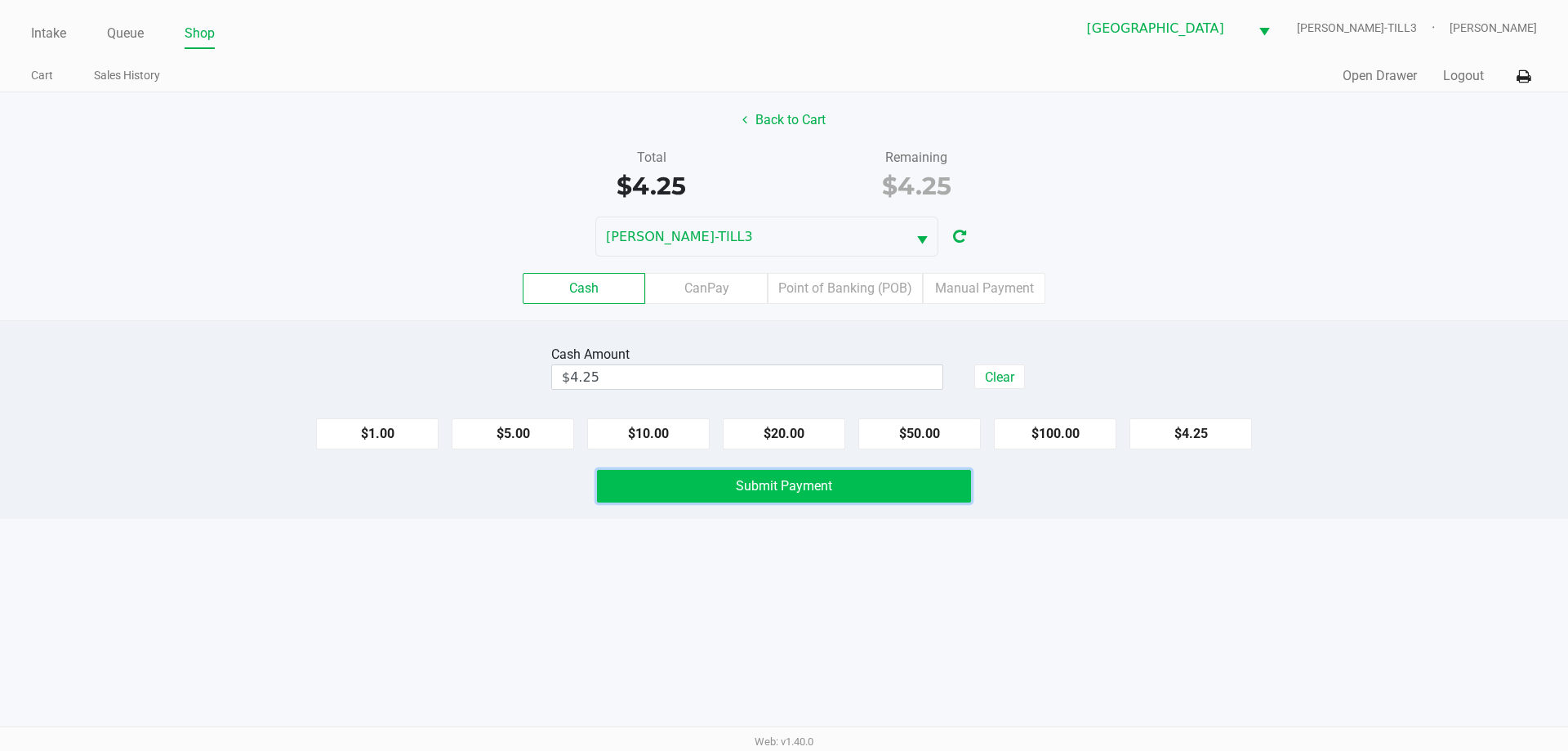
click at [830, 486] on span "Submit Payment" at bounding box center [784, 486] width 97 height 15
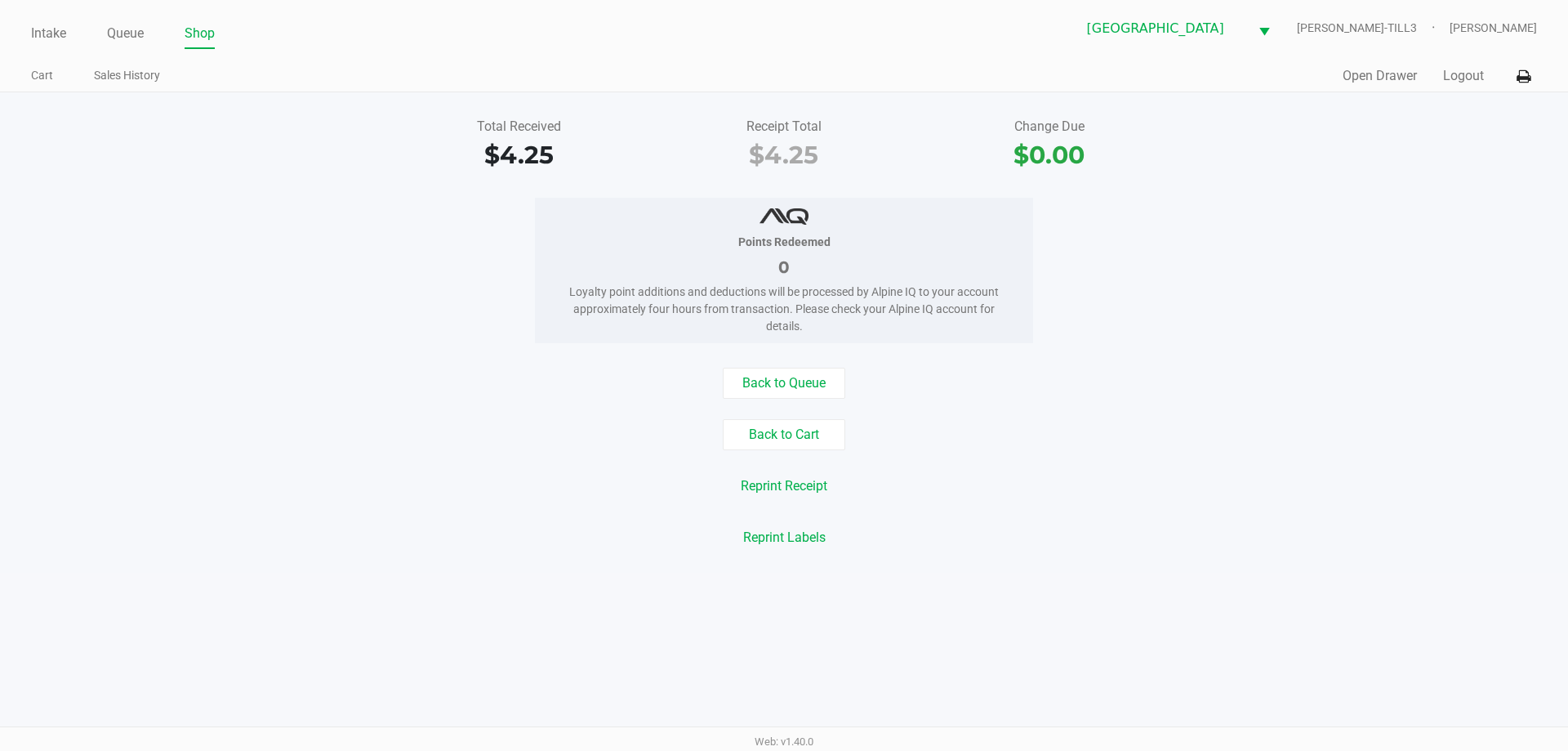
click at [31, 40] on link "Intake" at bounding box center [48, 33] width 35 height 23
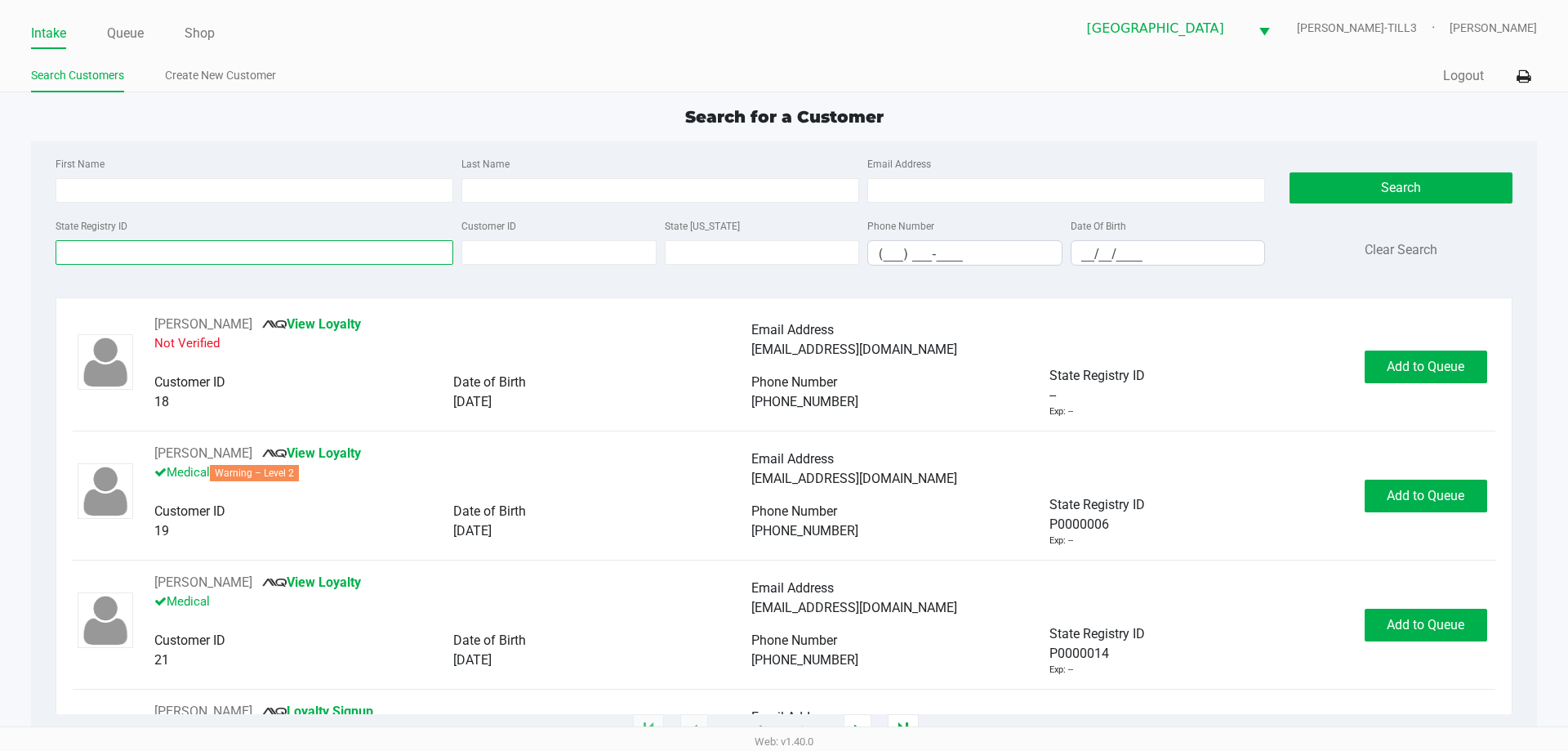
click at [253, 251] on input "State Registry ID" at bounding box center [254, 253] width 398 height 25
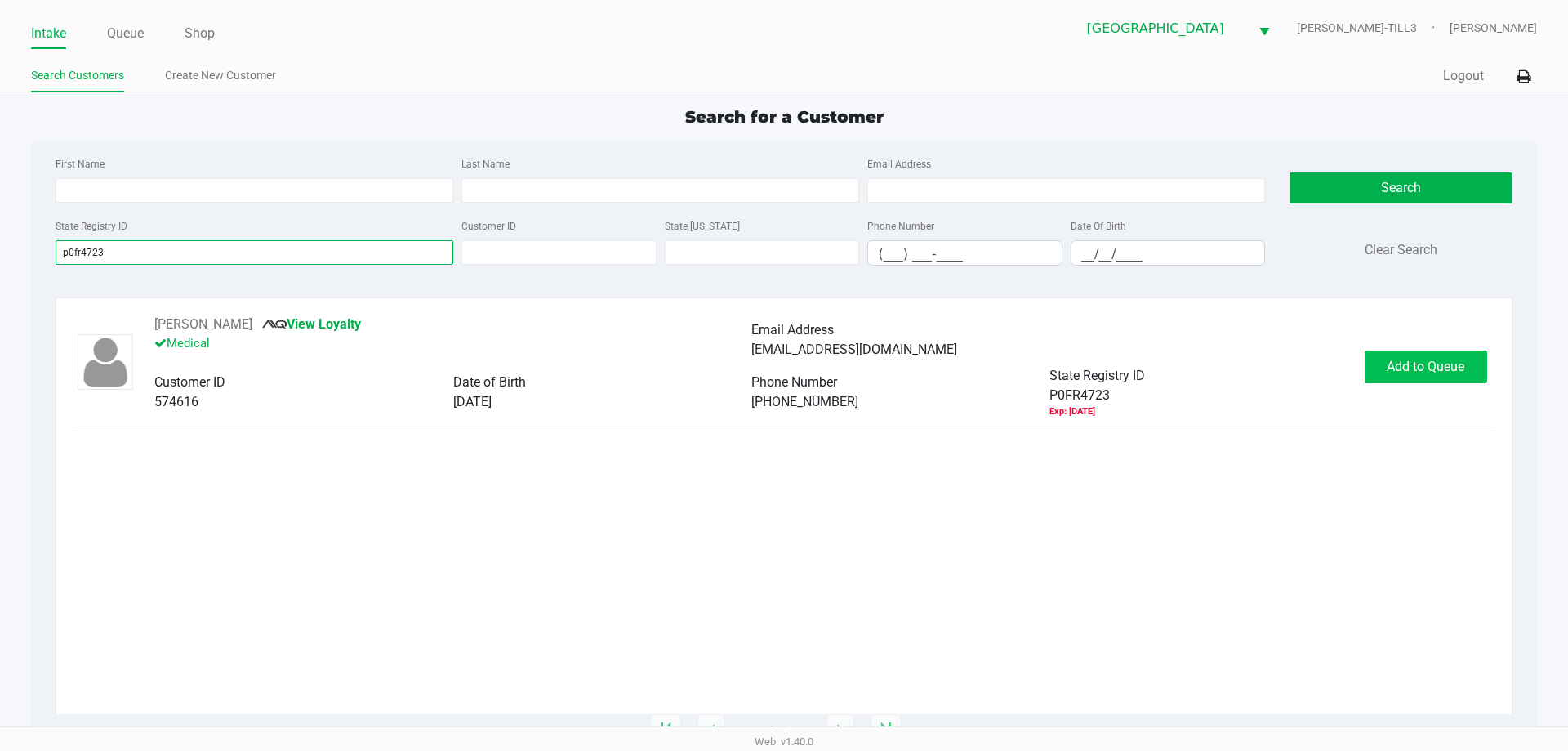
type input "p0fr4723"
click at [1400, 368] on span "Add to Queue" at bounding box center [1425, 367] width 78 height 15
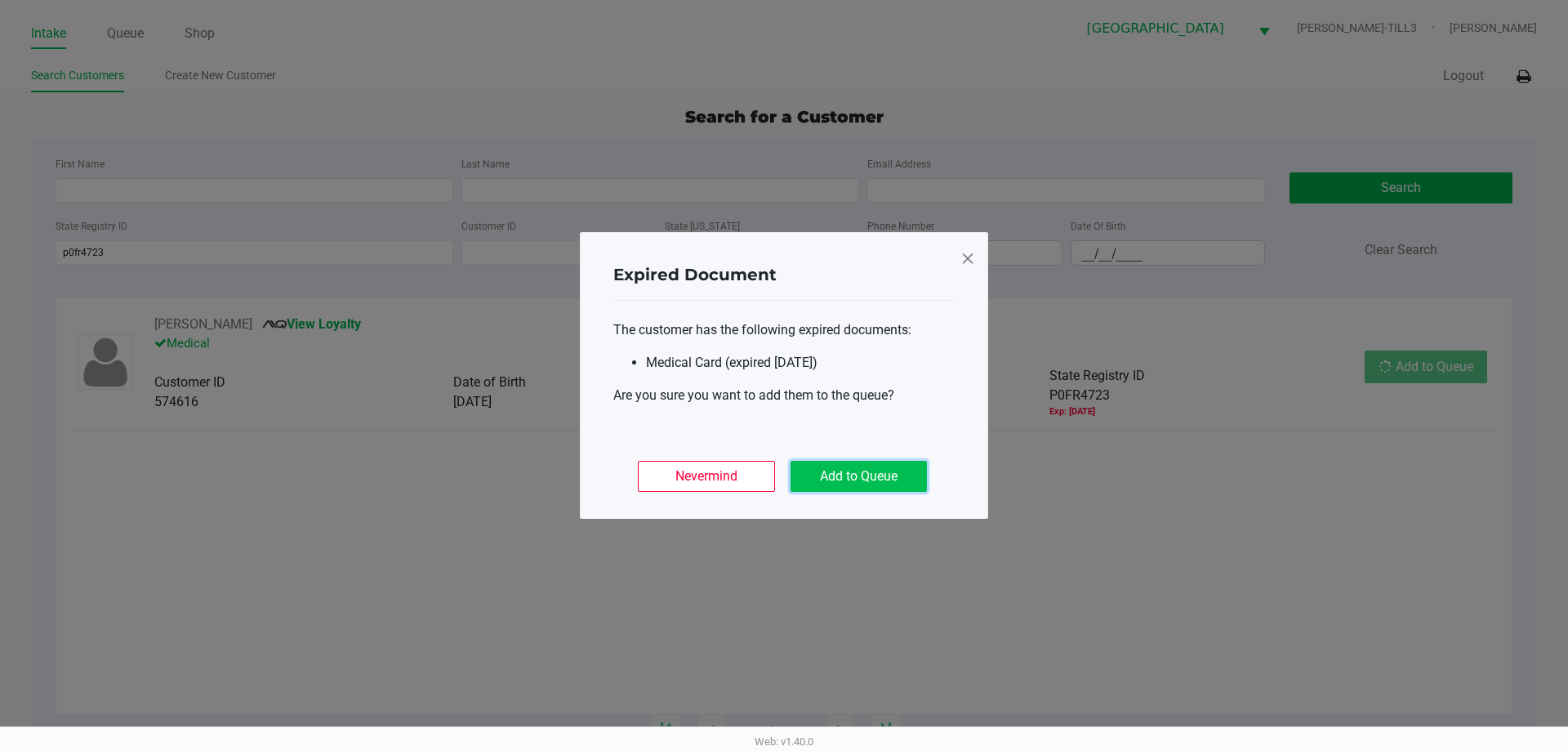
click at [882, 490] on button "Add to Queue" at bounding box center [858, 476] width 136 height 31
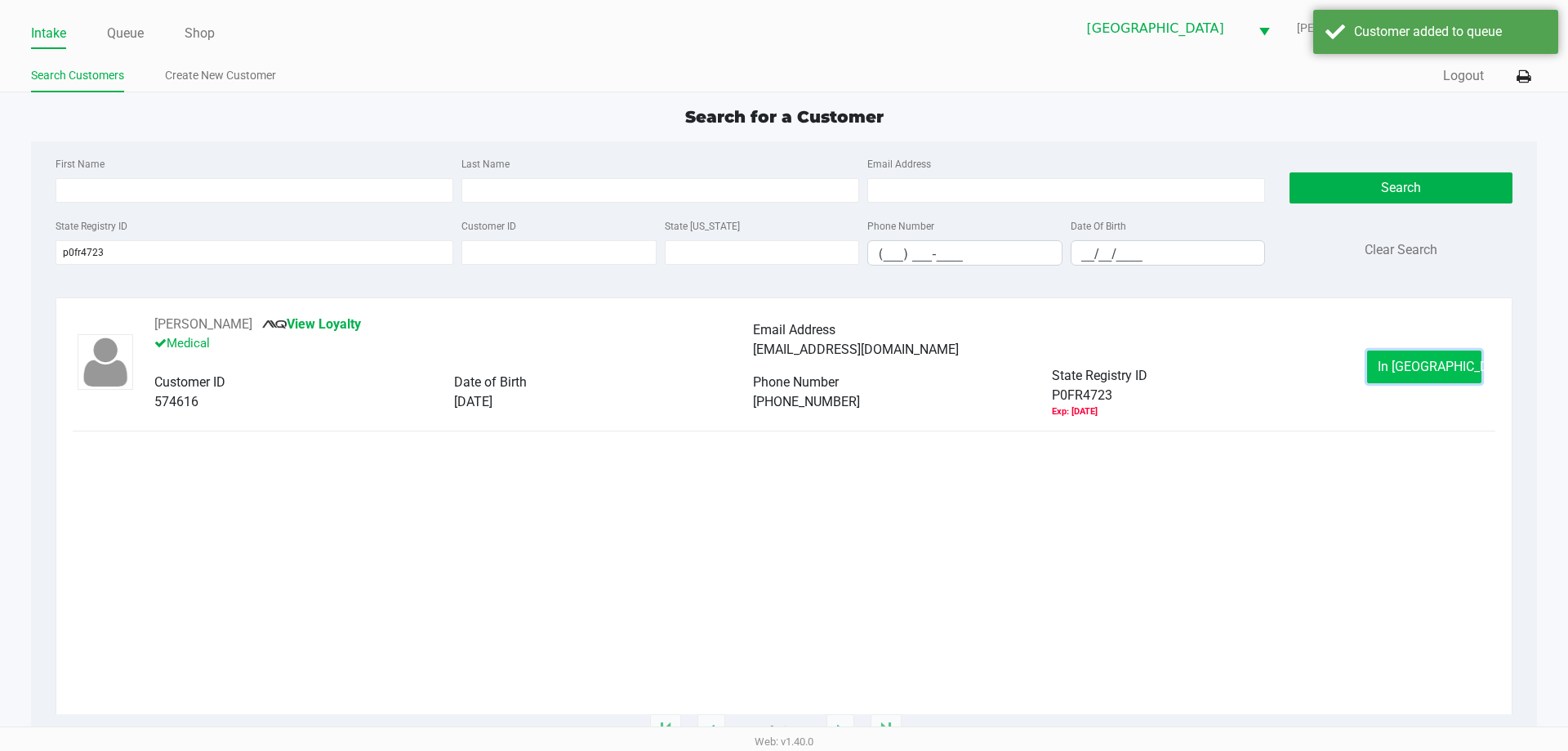
click at [1417, 367] on span "In Queue" at bounding box center [1446, 367] width 137 height 15
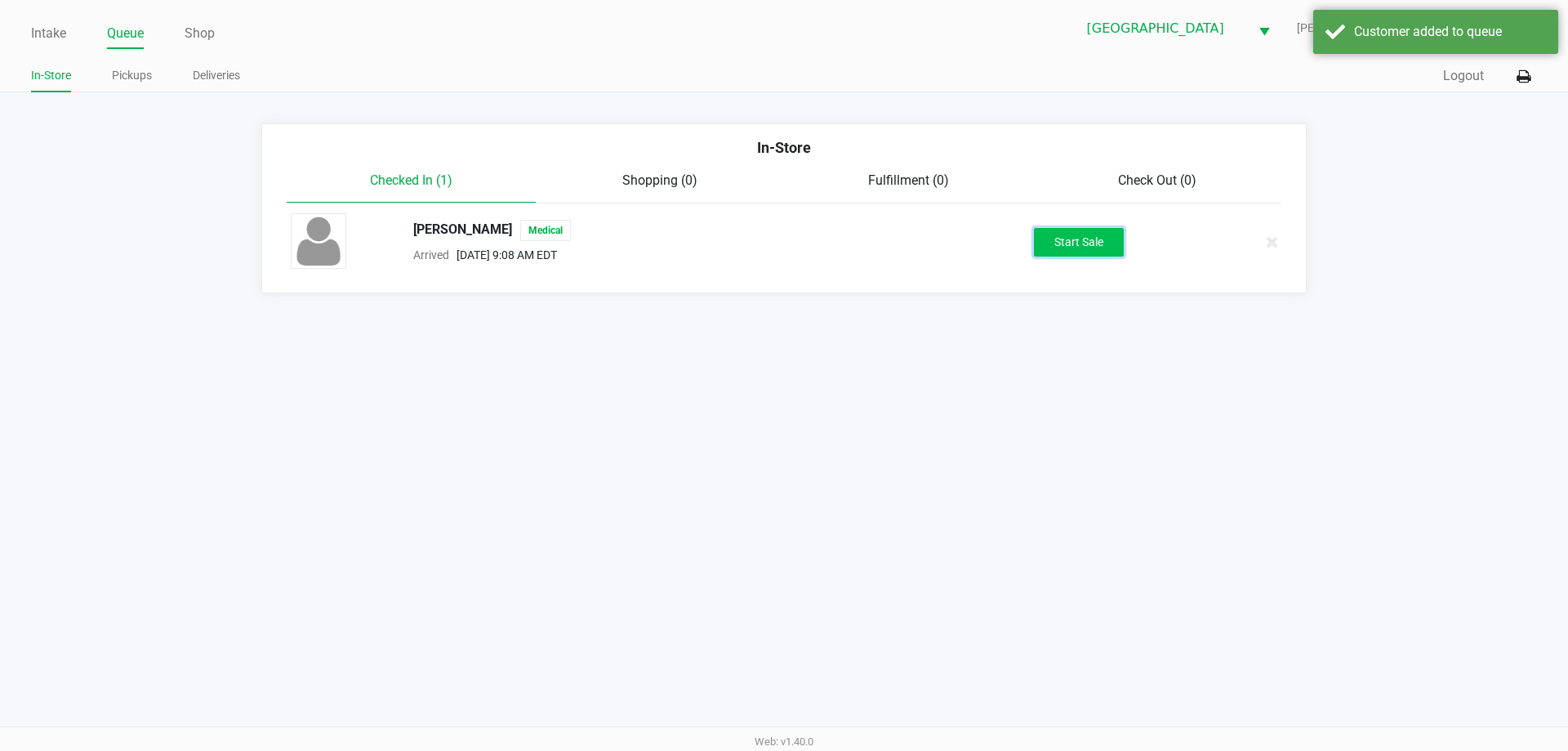
click at [1081, 241] on button "Start Sale" at bounding box center [1078, 241] width 90 height 28
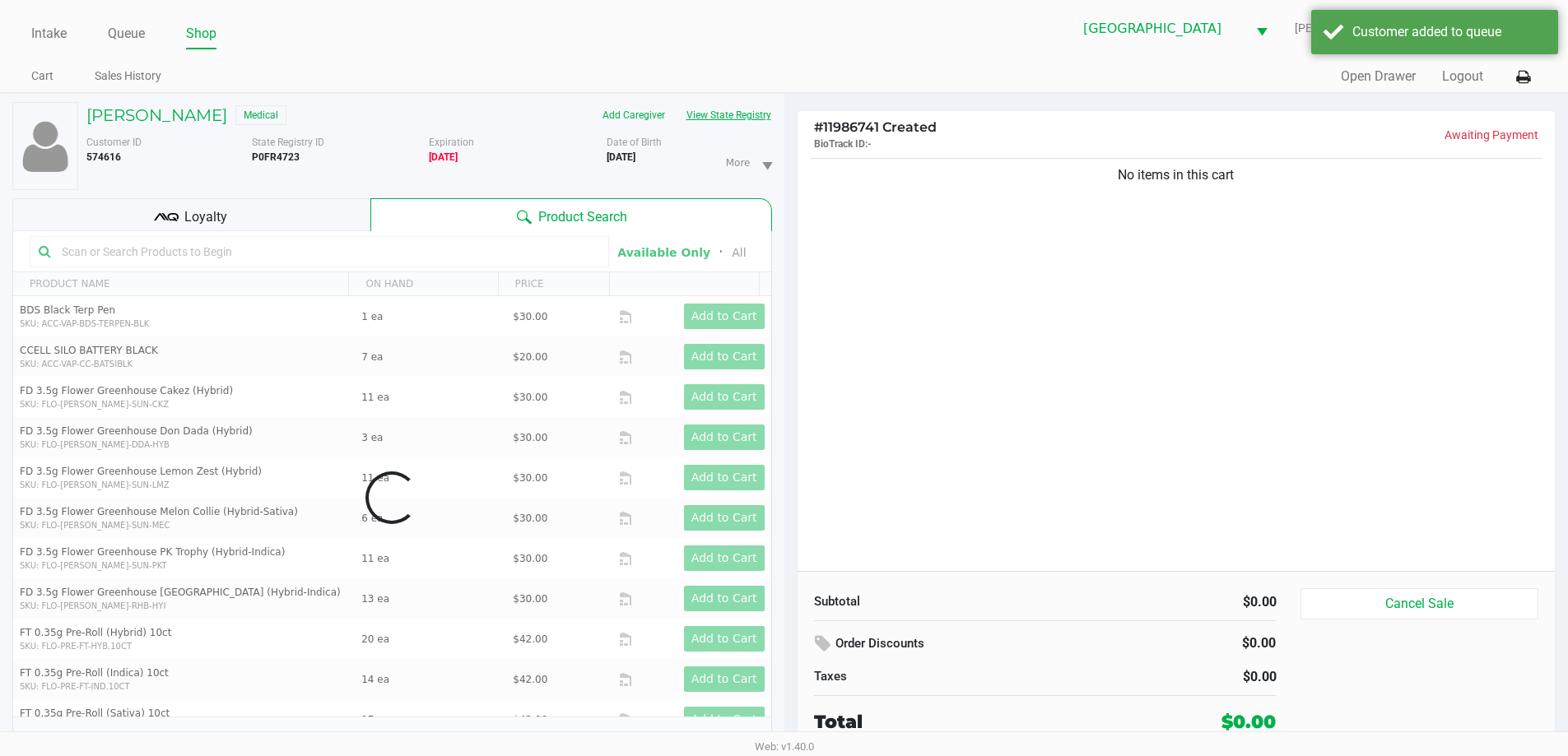
click at [759, 118] on button "View State Registry" at bounding box center [724, 115] width 97 height 27
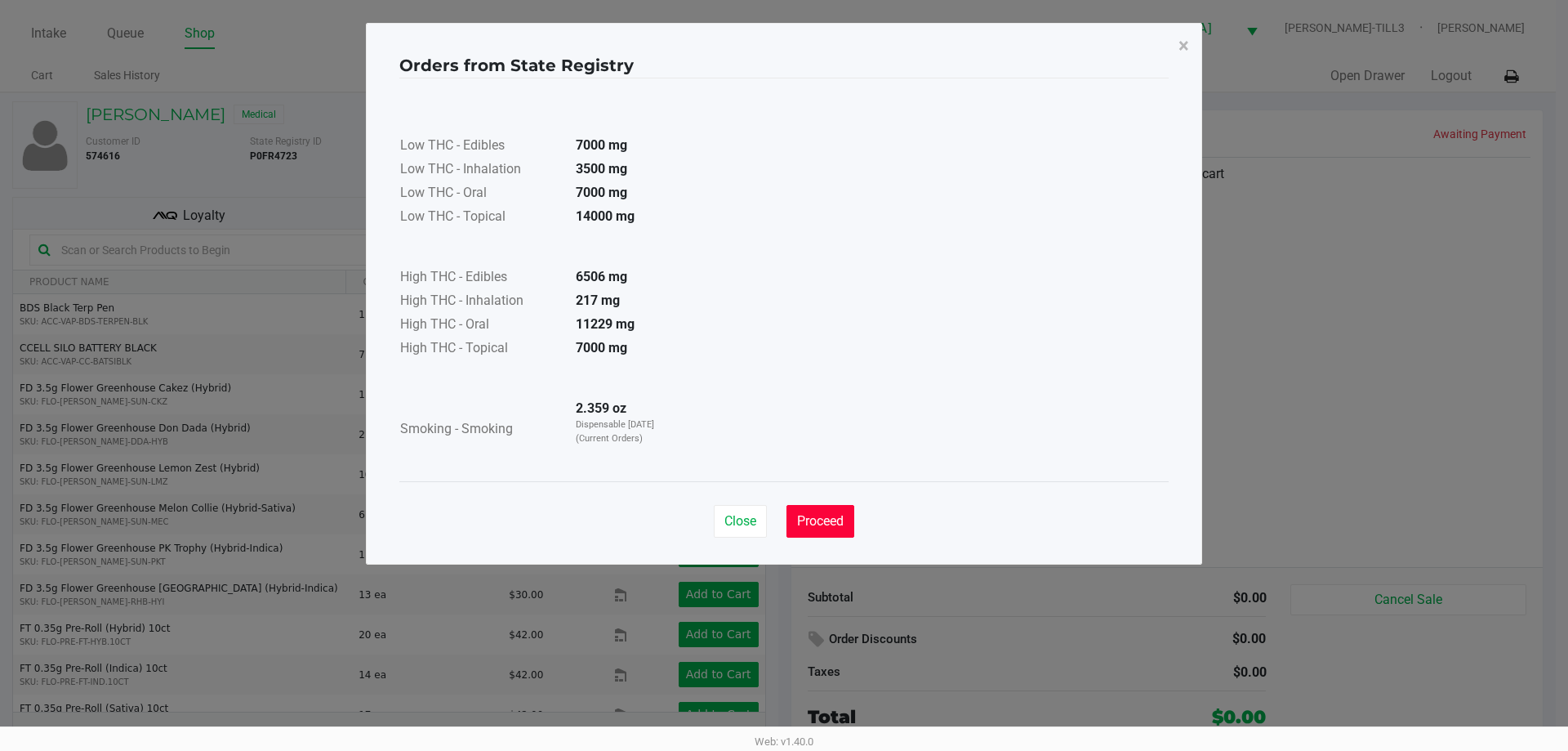
click at [836, 528] on button "Proceed" at bounding box center [820, 522] width 68 height 33
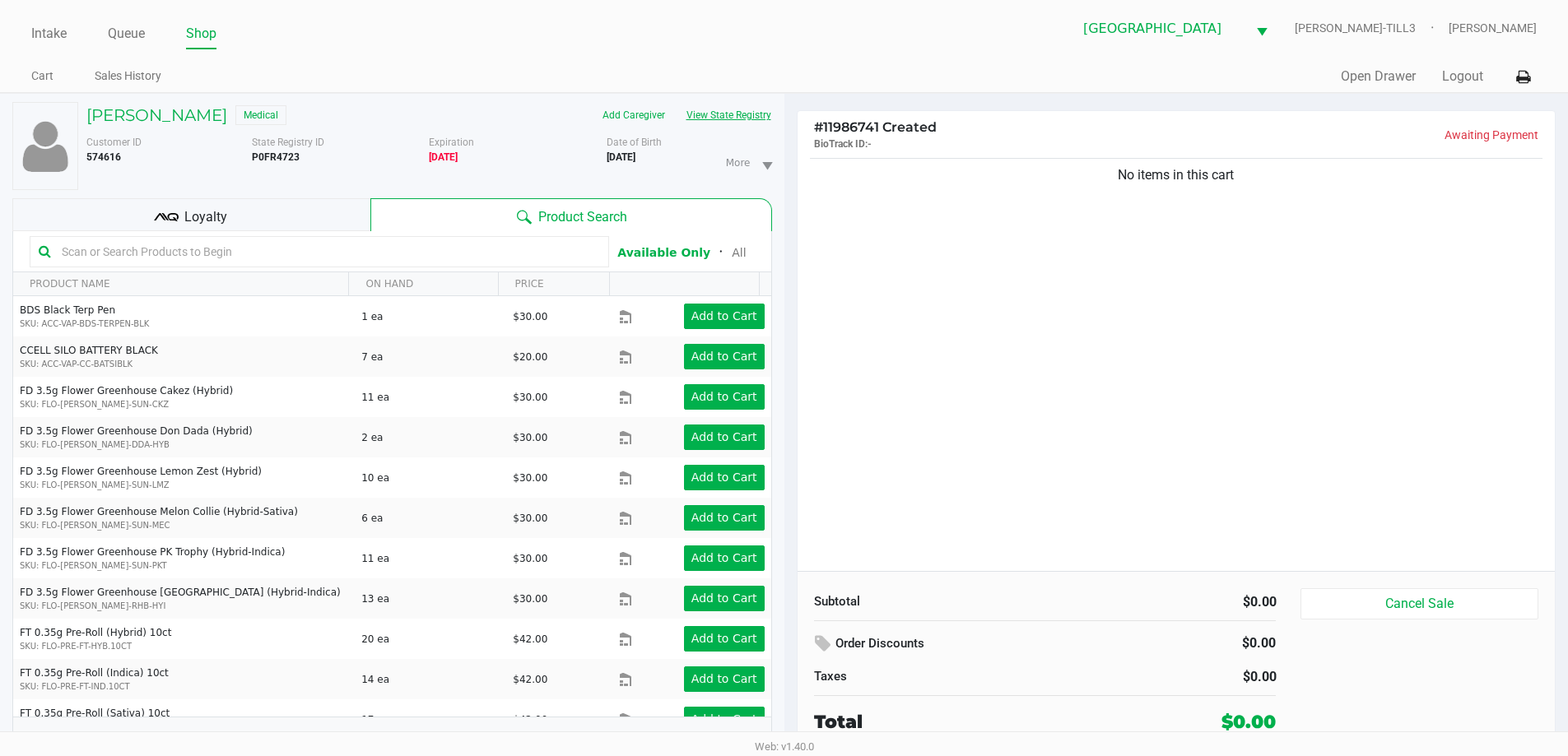
click at [754, 112] on button "View State Registry" at bounding box center [724, 115] width 97 height 27
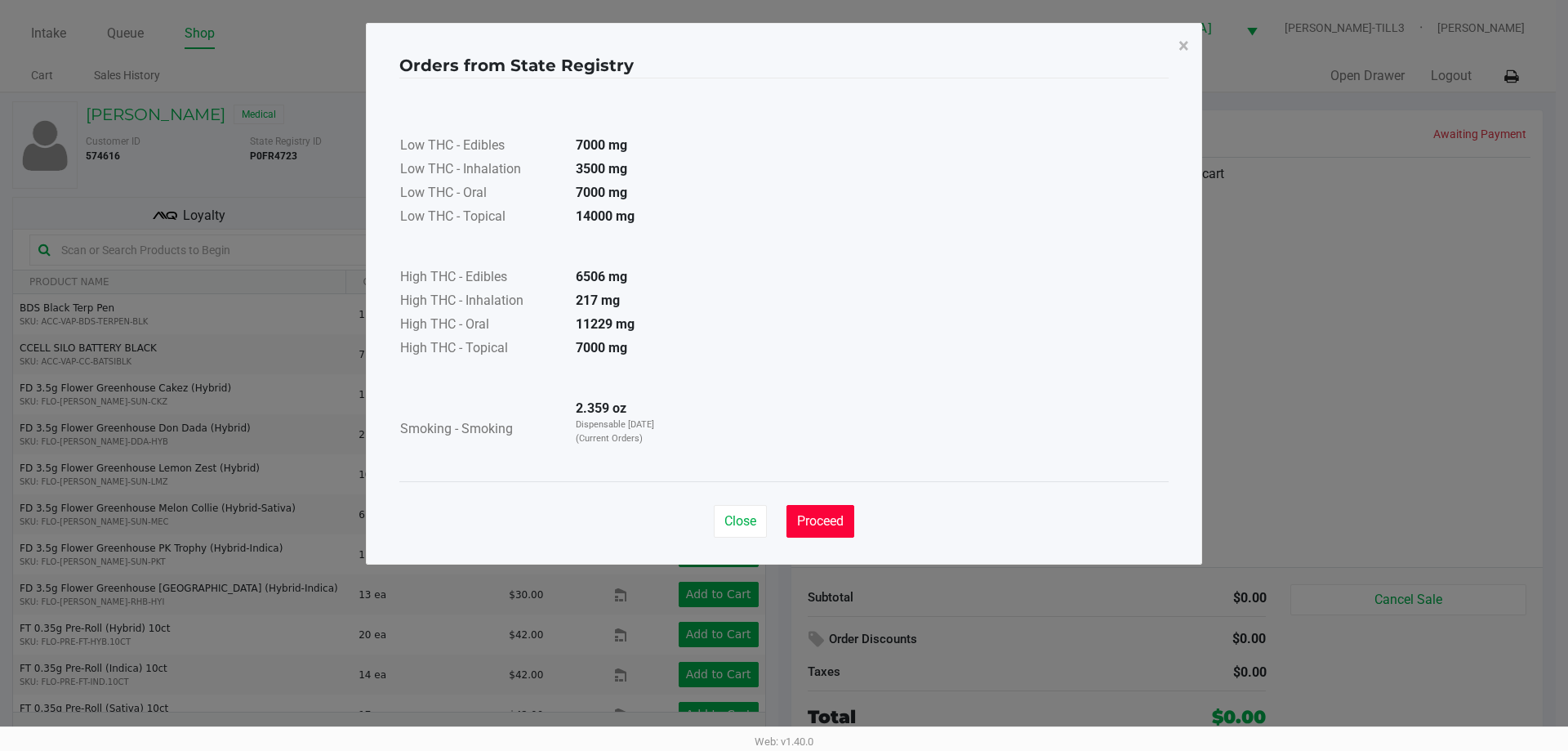
click at [834, 533] on button "Proceed" at bounding box center [820, 522] width 68 height 33
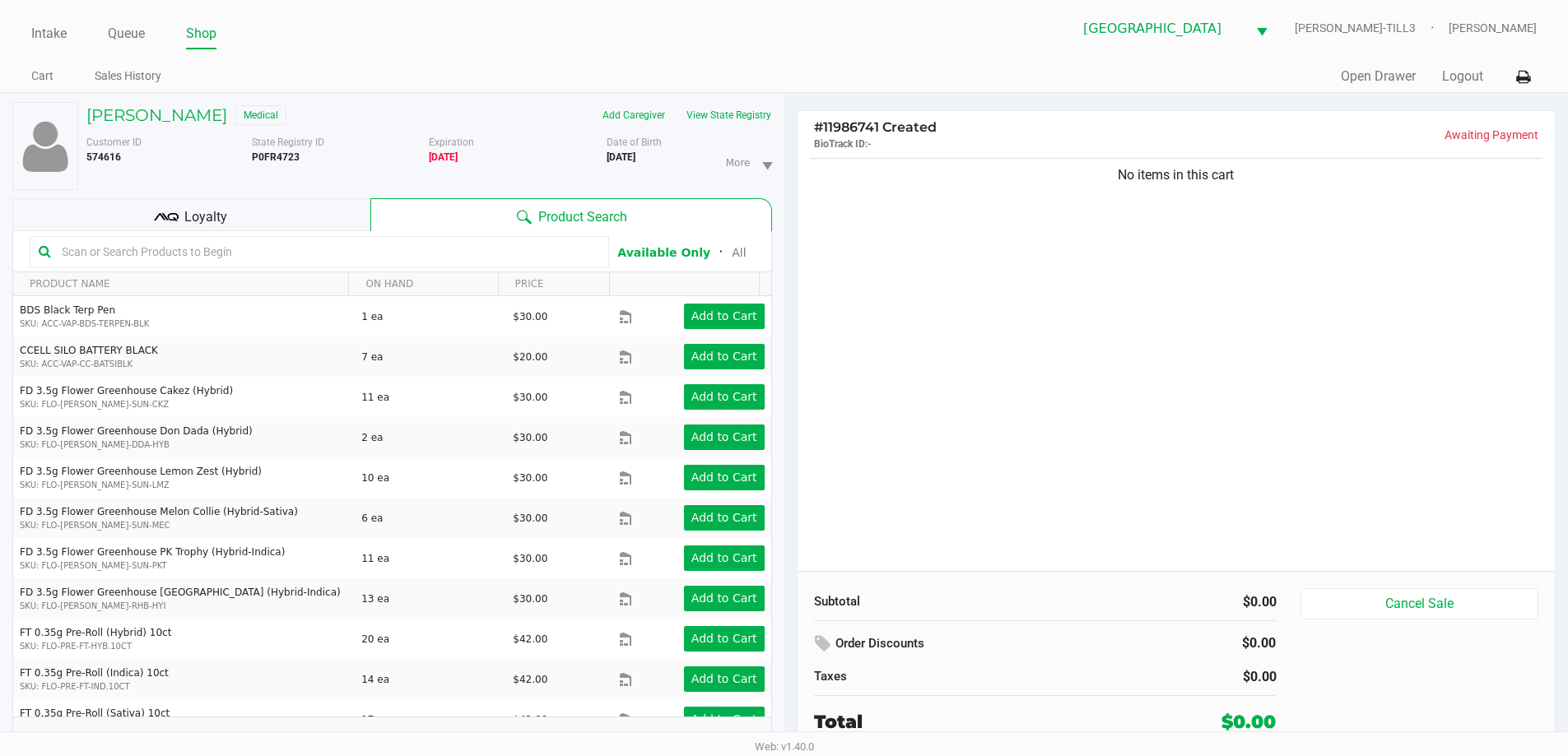
click at [263, 247] on input "text" at bounding box center [328, 252] width 545 height 25
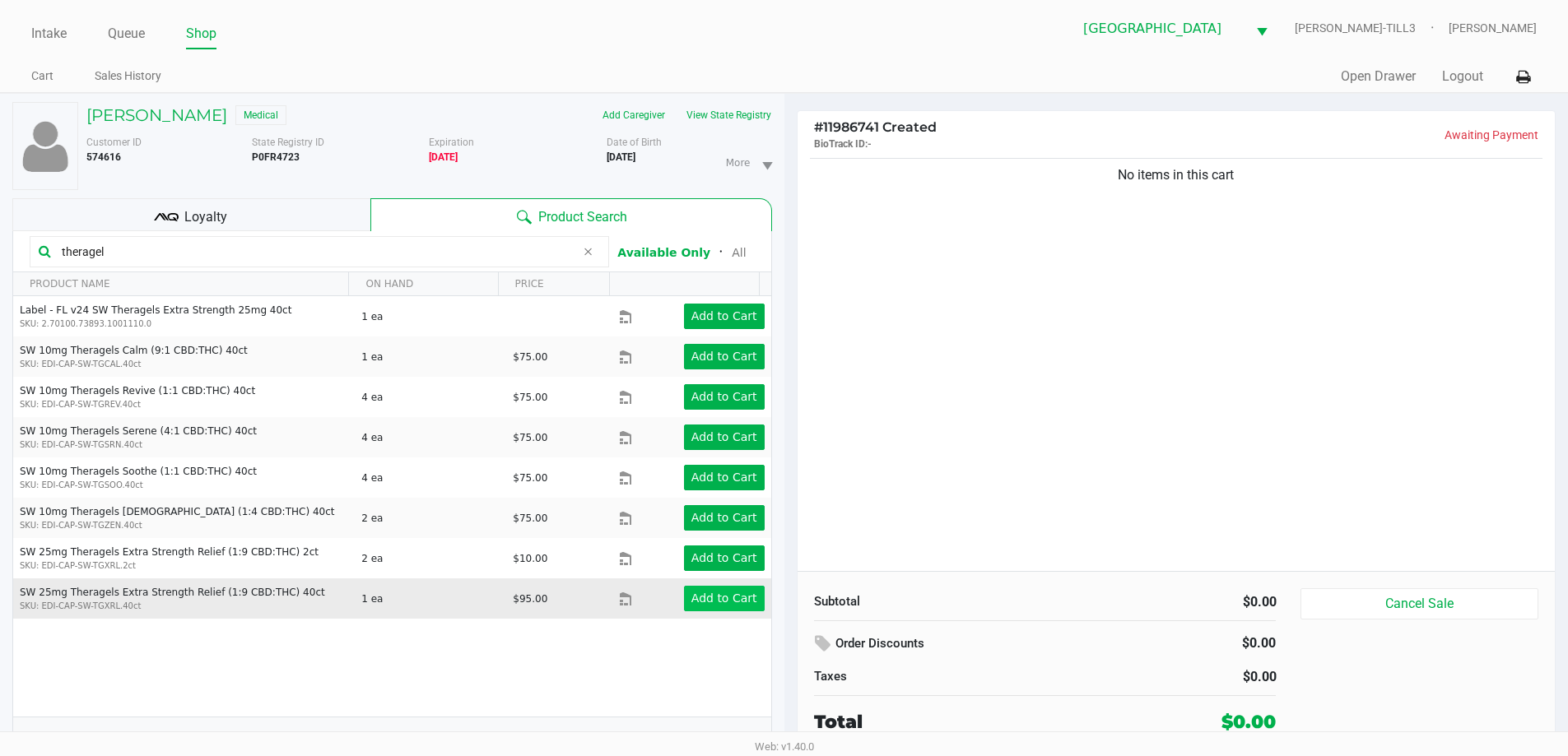
type input "theragel"
click at [718, 610] on button "Add to Cart" at bounding box center [724, 598] width 81 height 26
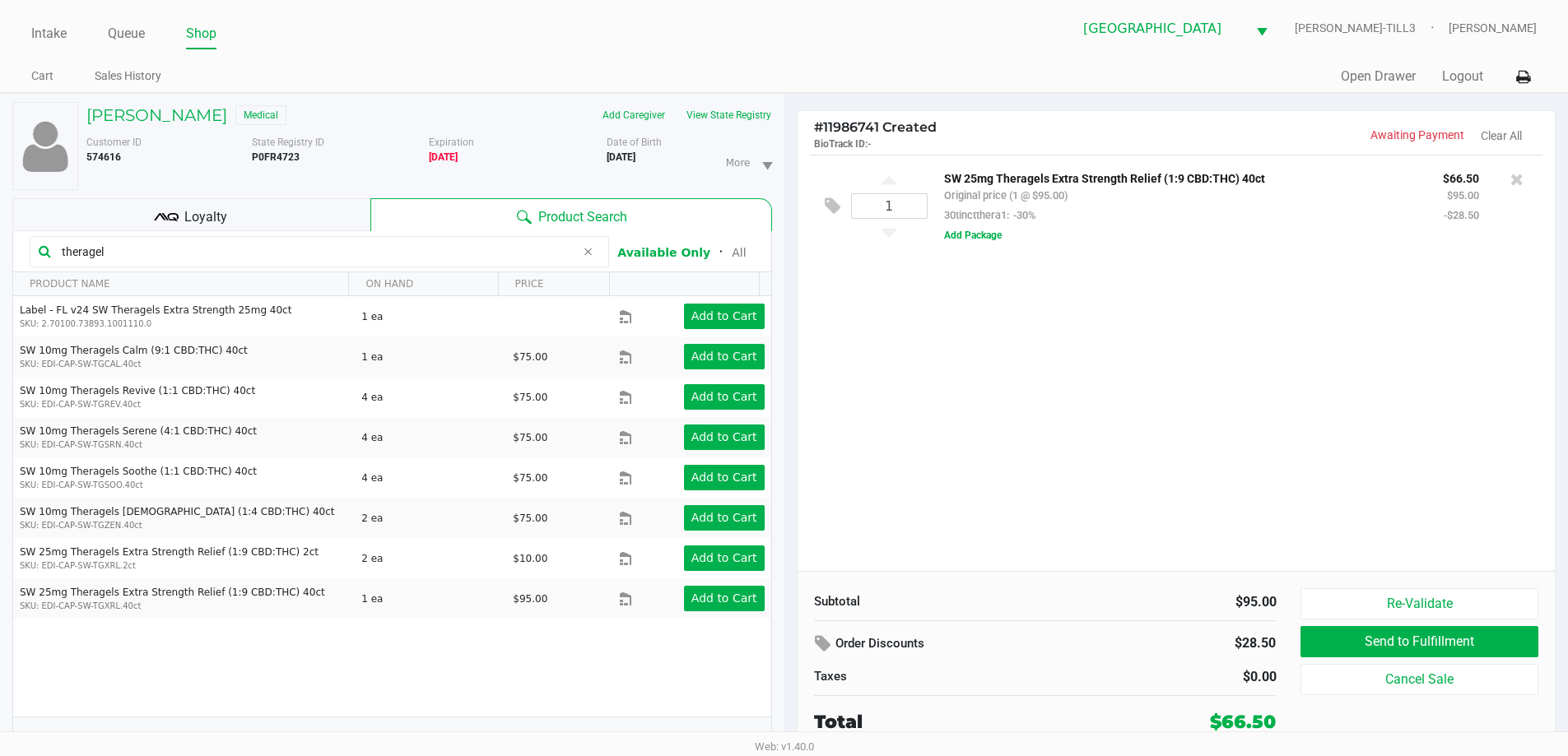
click at [1163, 454] on div "1 SW 25mg Theragels Extra Strength Relief (1:9 CBD:THC) 40ct Original price (1 …" at bounding box center [1176, 362] width 758 height 416
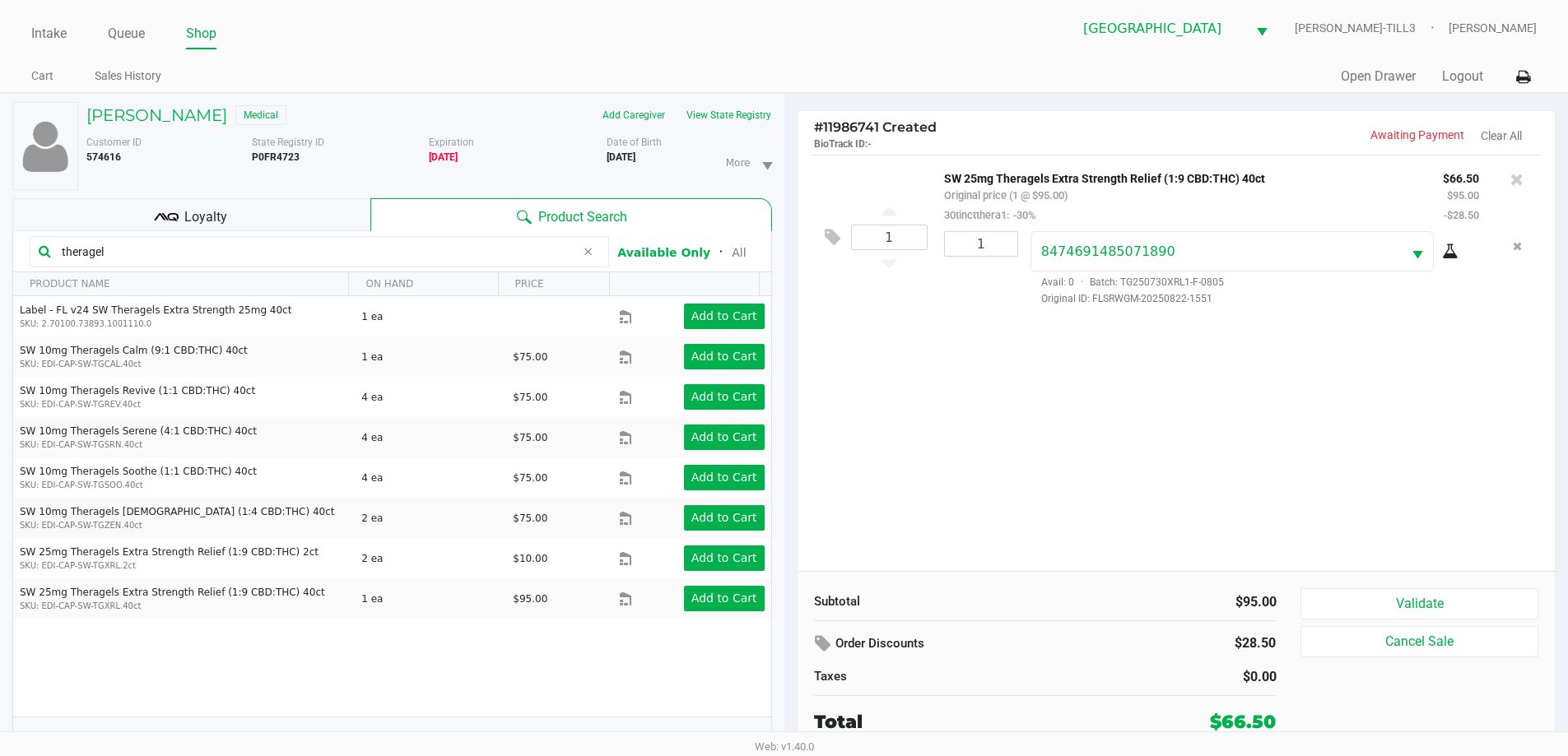
click at [1215, 415] on div "1 SW 25mg Theragels Extra Strength Relief (1:9 CBD:THC) 40ct Original price (1 …" at bounding box center [1176, 362] width 758 height 416
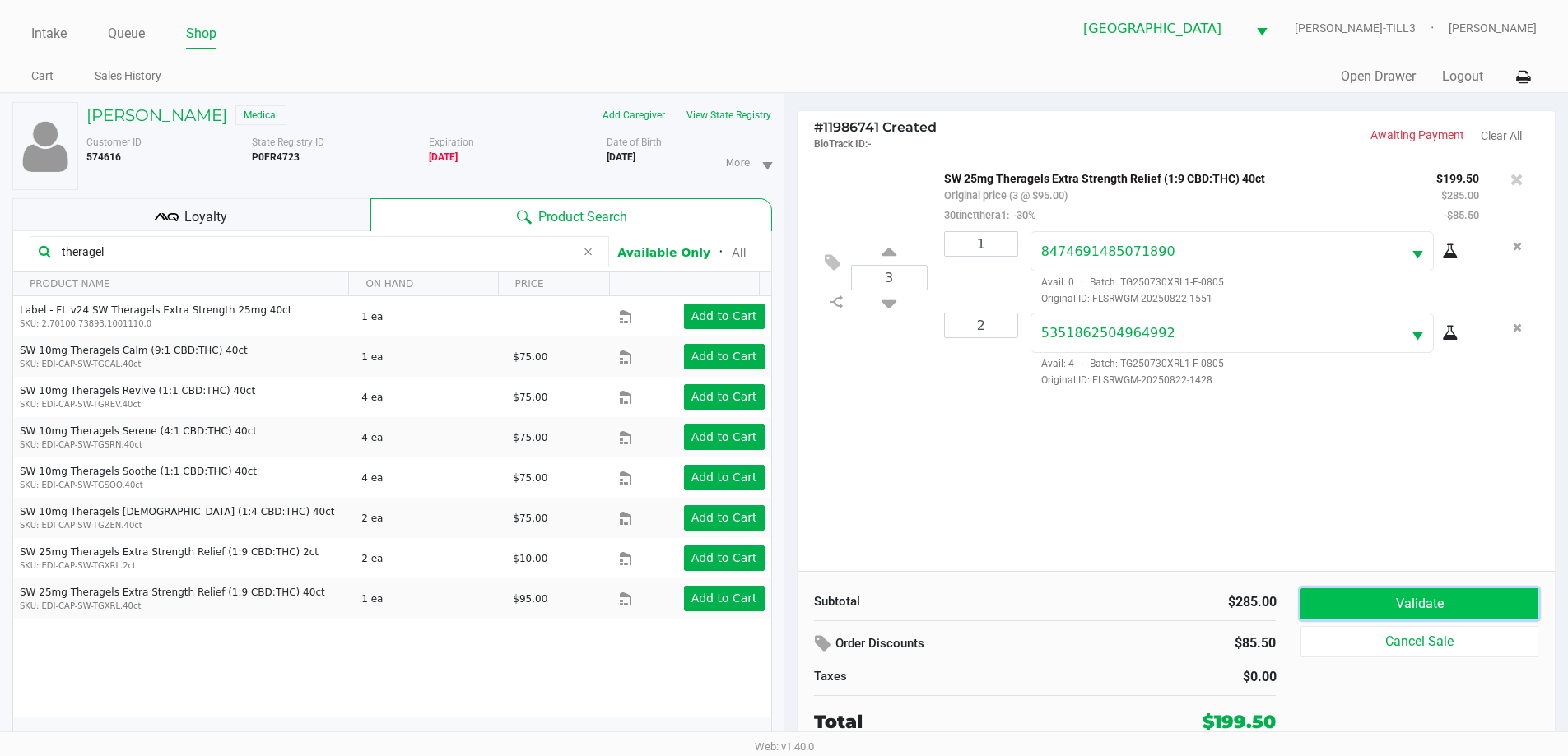
click at [1426, 604] on button "Validate" at bounding box center [1419, 603] width 237 height 31
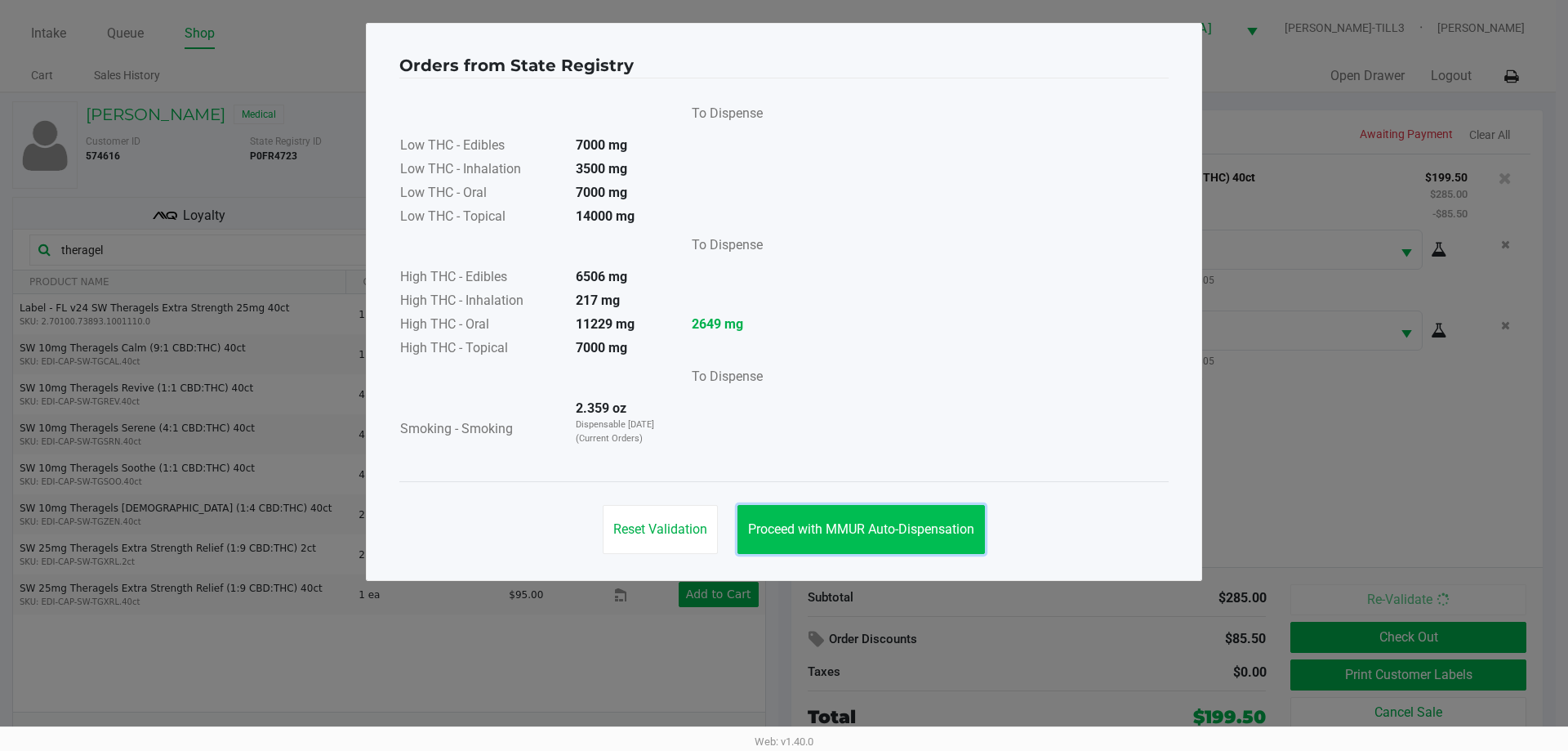
click at [846, 513] on button "Proceed with MMUR Auto-Dispensation" at bounding box center [861, 529] width 247 height 49
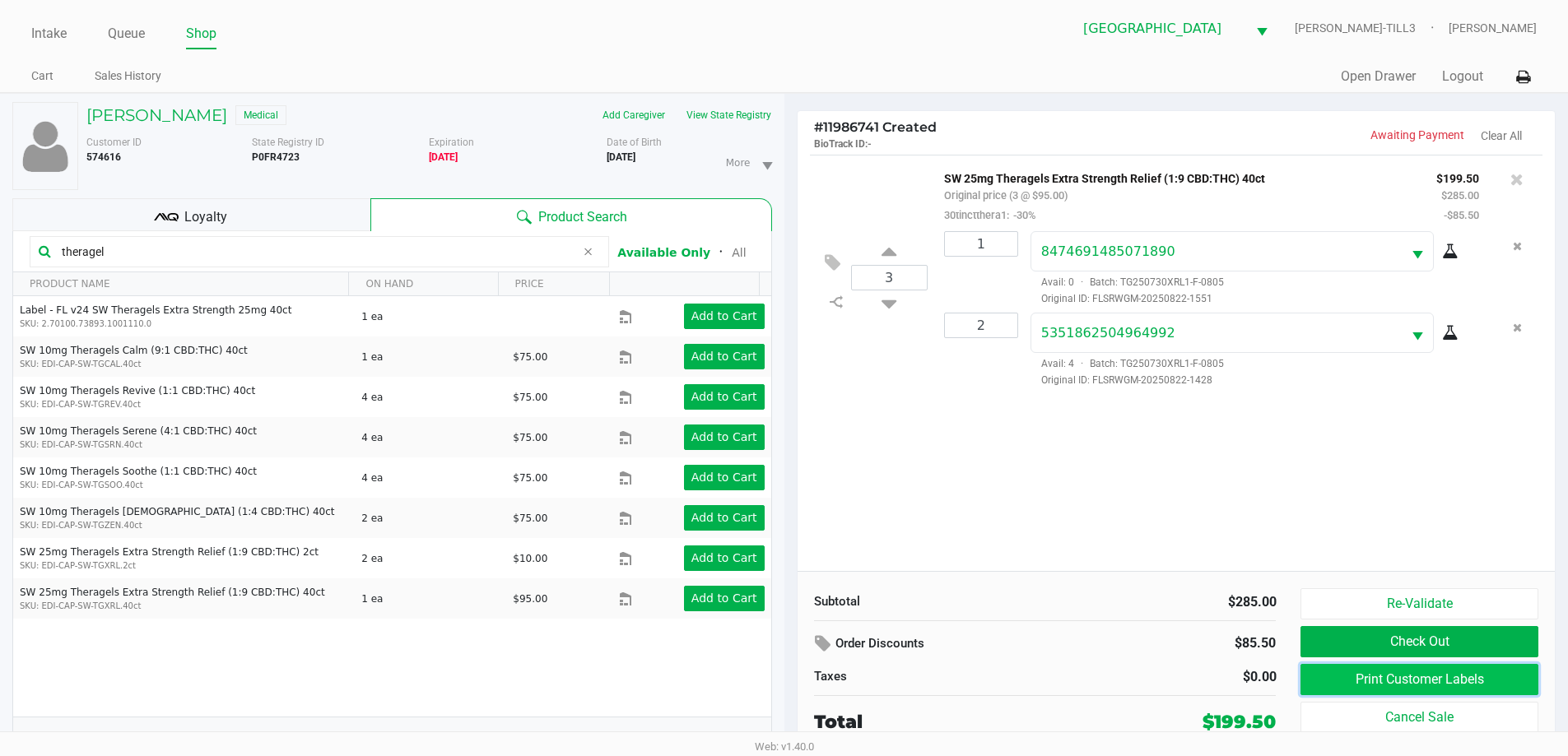
click at [1326, 679] on button "Print Customer Labels" at bounding box center [1419, 679] width 237 height 31
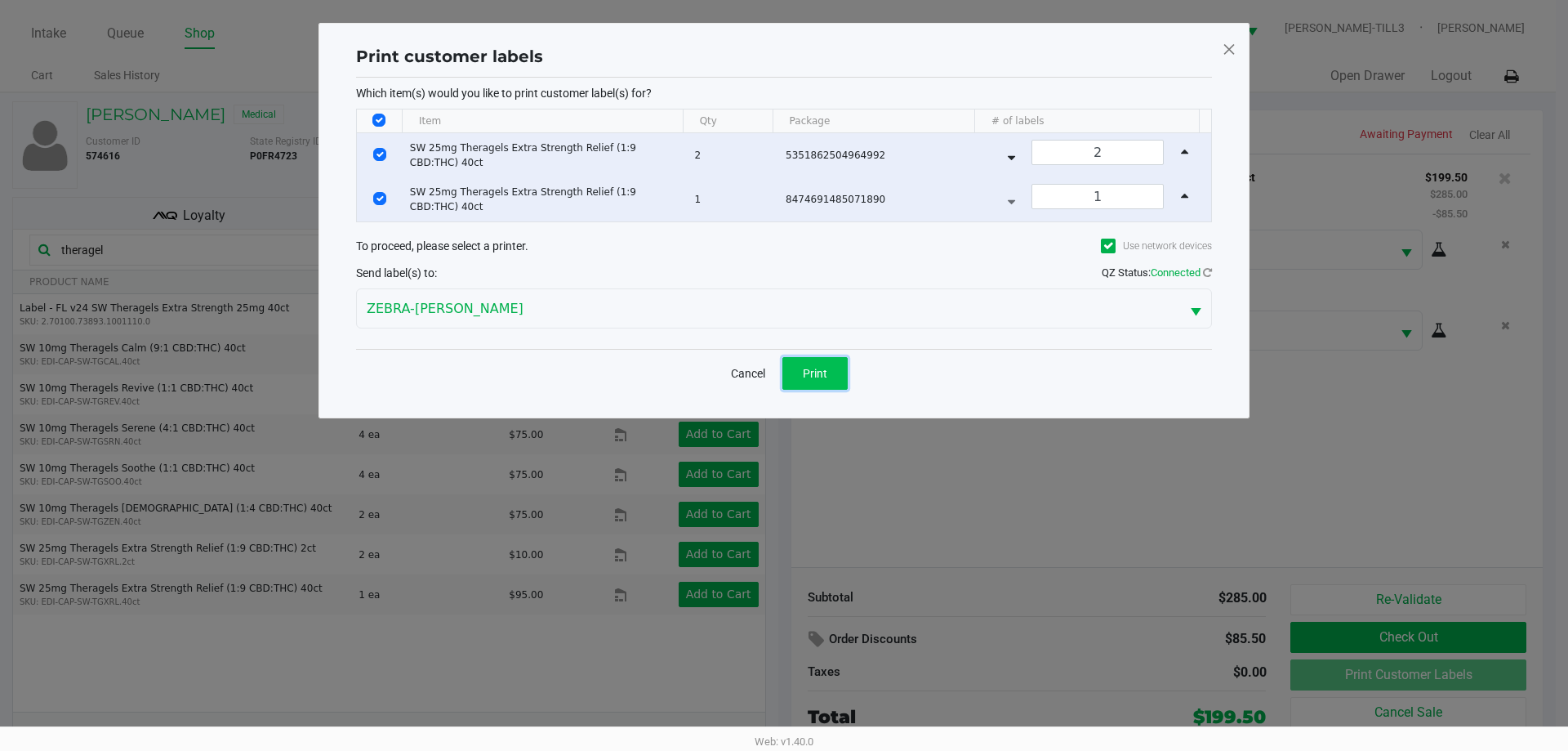
click at [815, 378] on span "Print" at bounding box center [815, 373] width 25 height 13
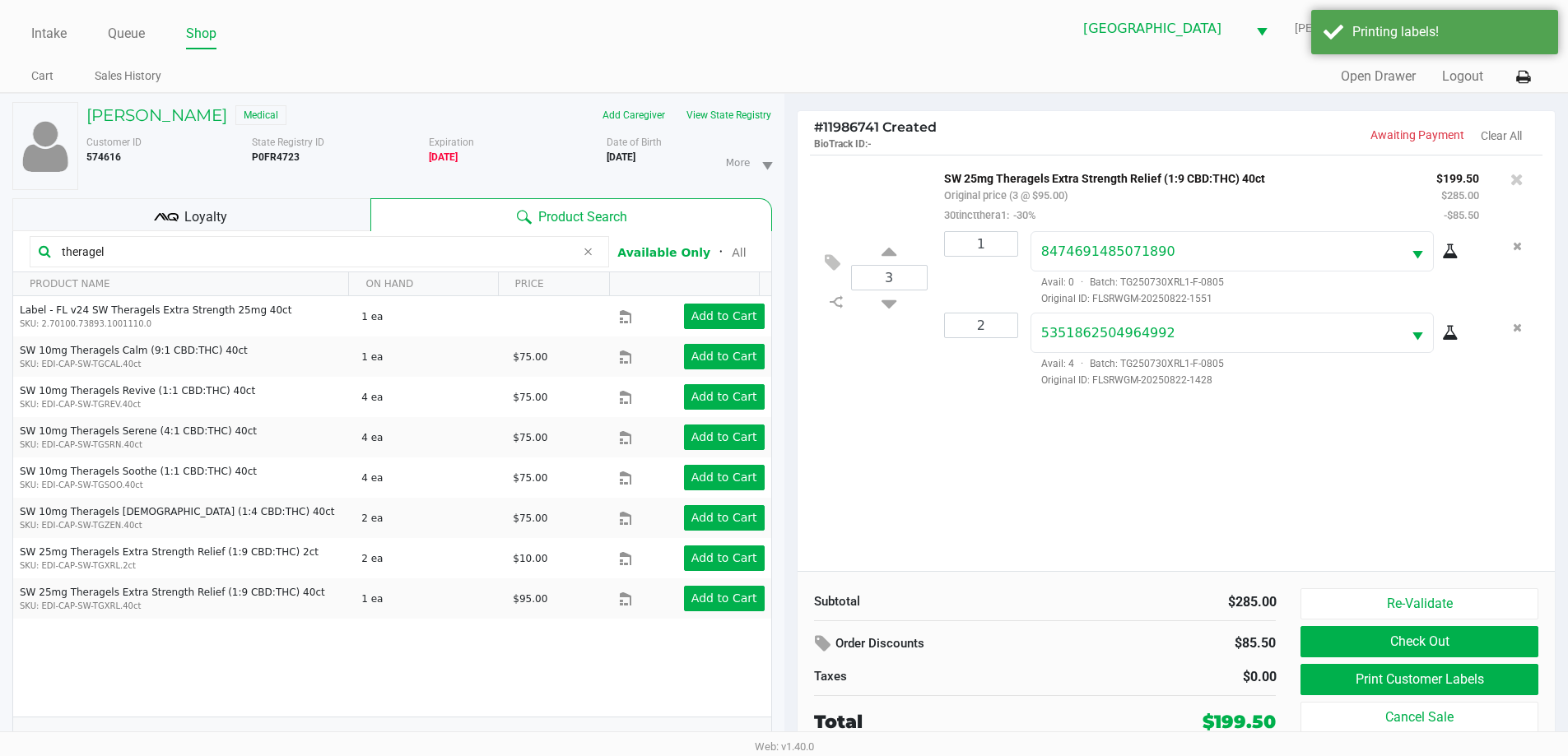
click at [206, 220] on span "Loyalty" at bounding box center [206, 216] width 43 height 20
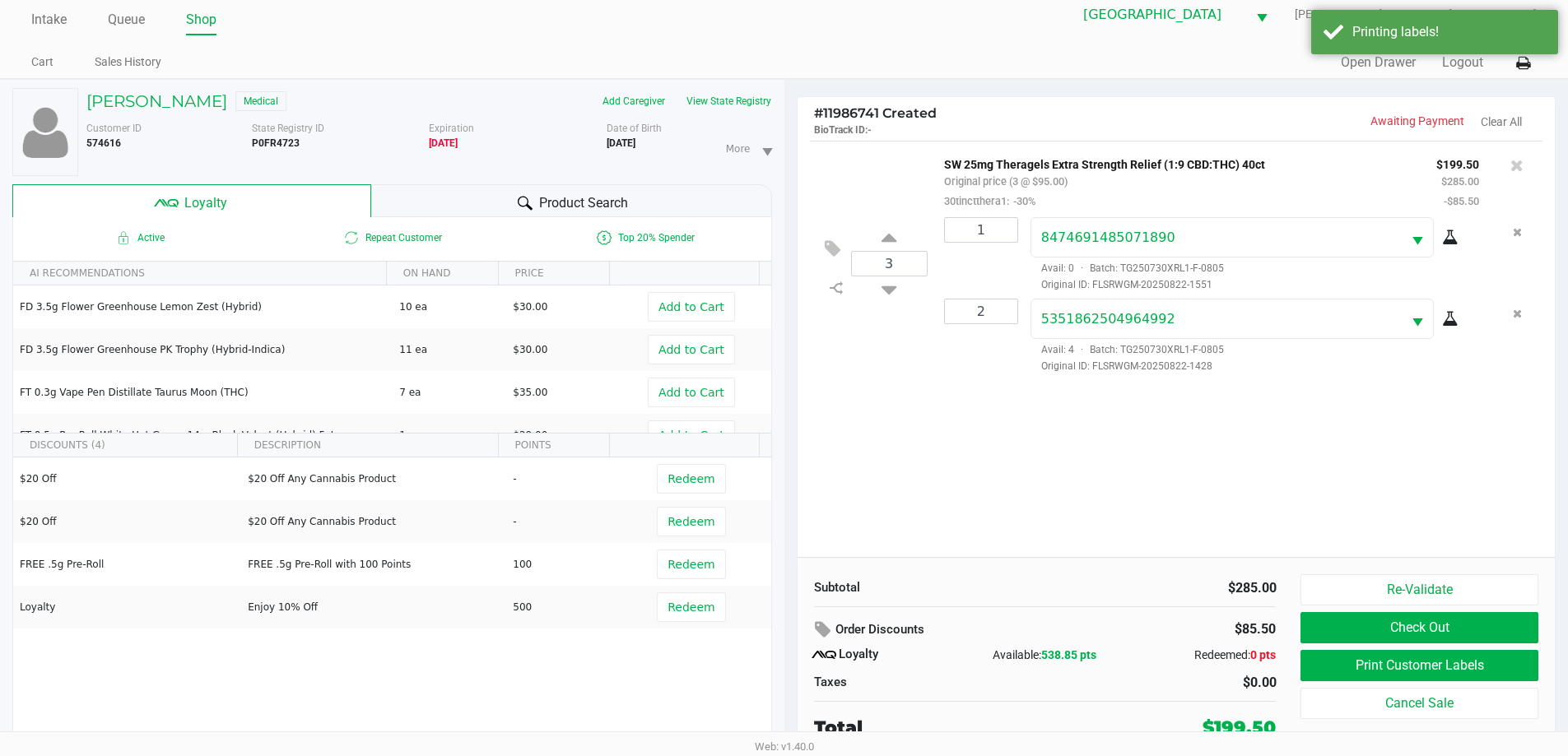
scroll to position [17, 0]
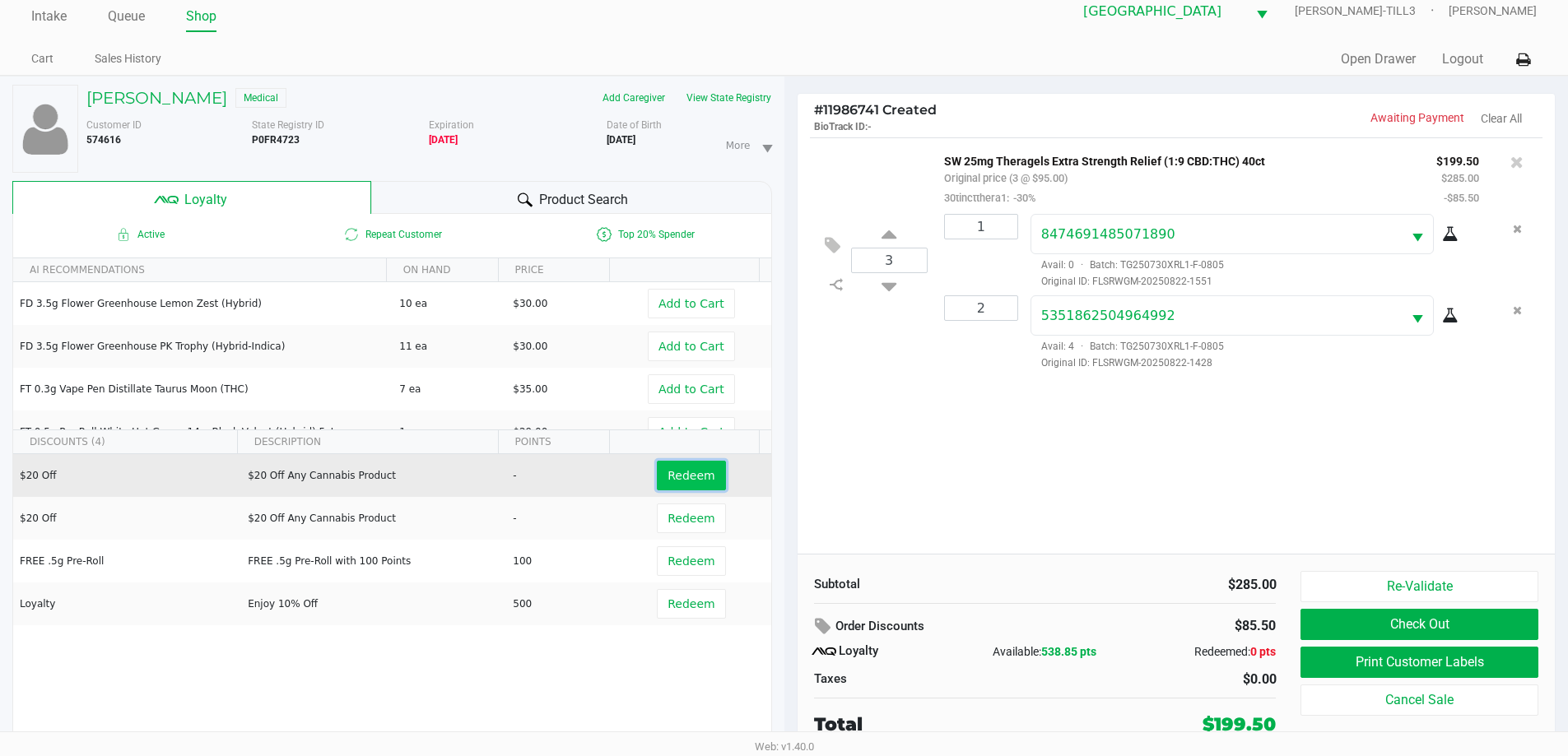
click at [668, 471] on span "Redeem" at bounding box center [691, 475] width 47 height 13
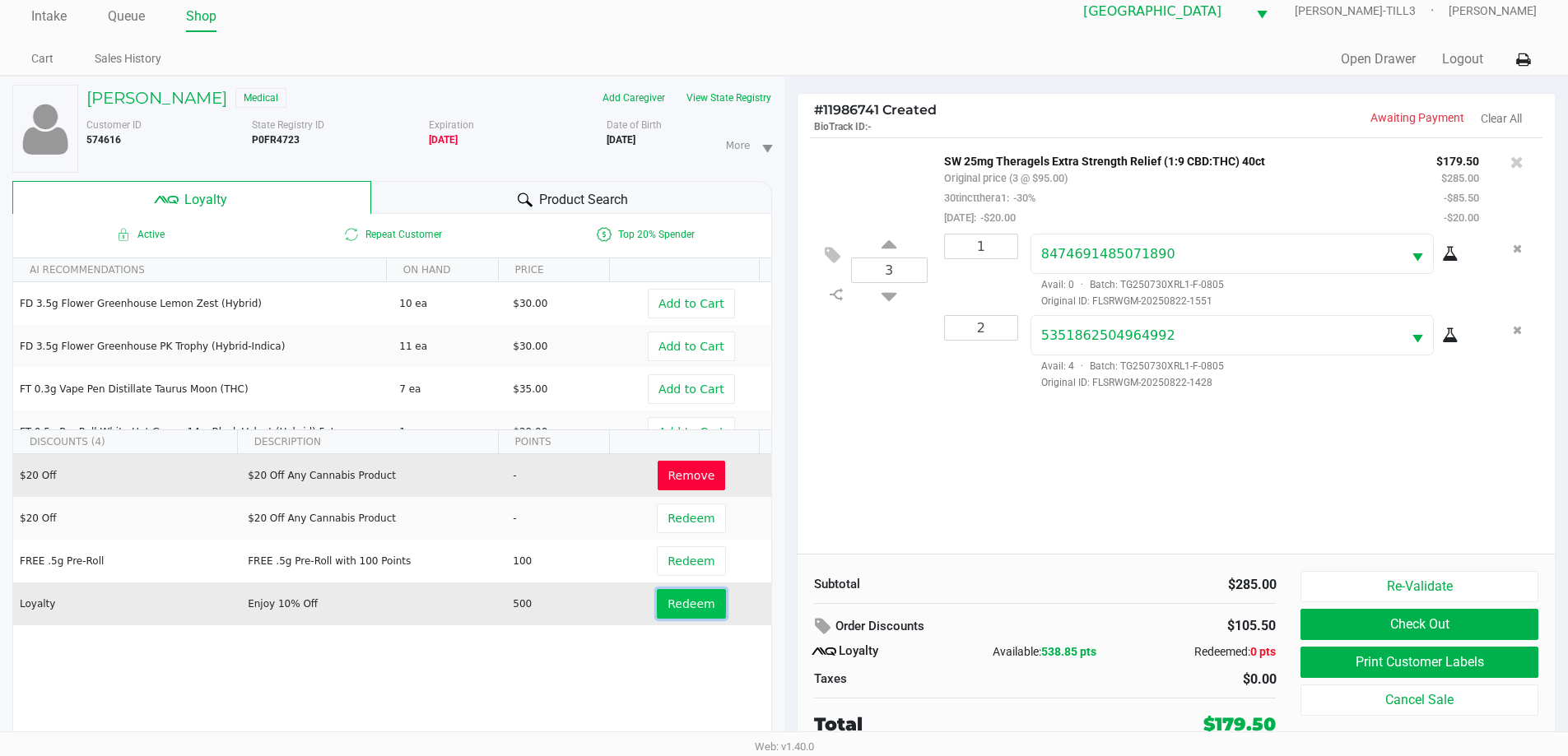
click at [682, 610] on span "Redeem" at bounding box center [691, 603] width 47 height 13
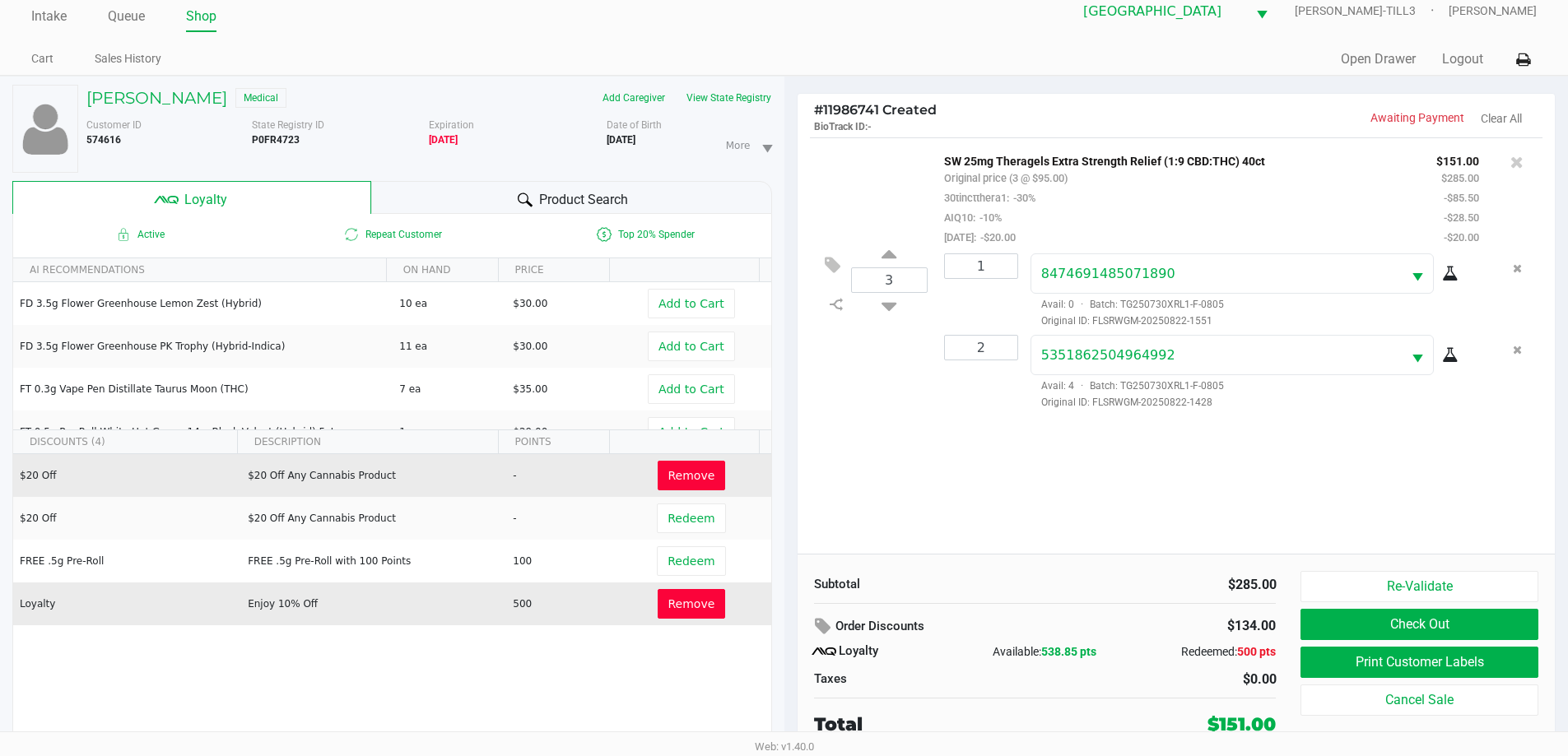
click at [1414, 616] on button "Check Out" at bounding box center [1419, 624] width 237 height 31
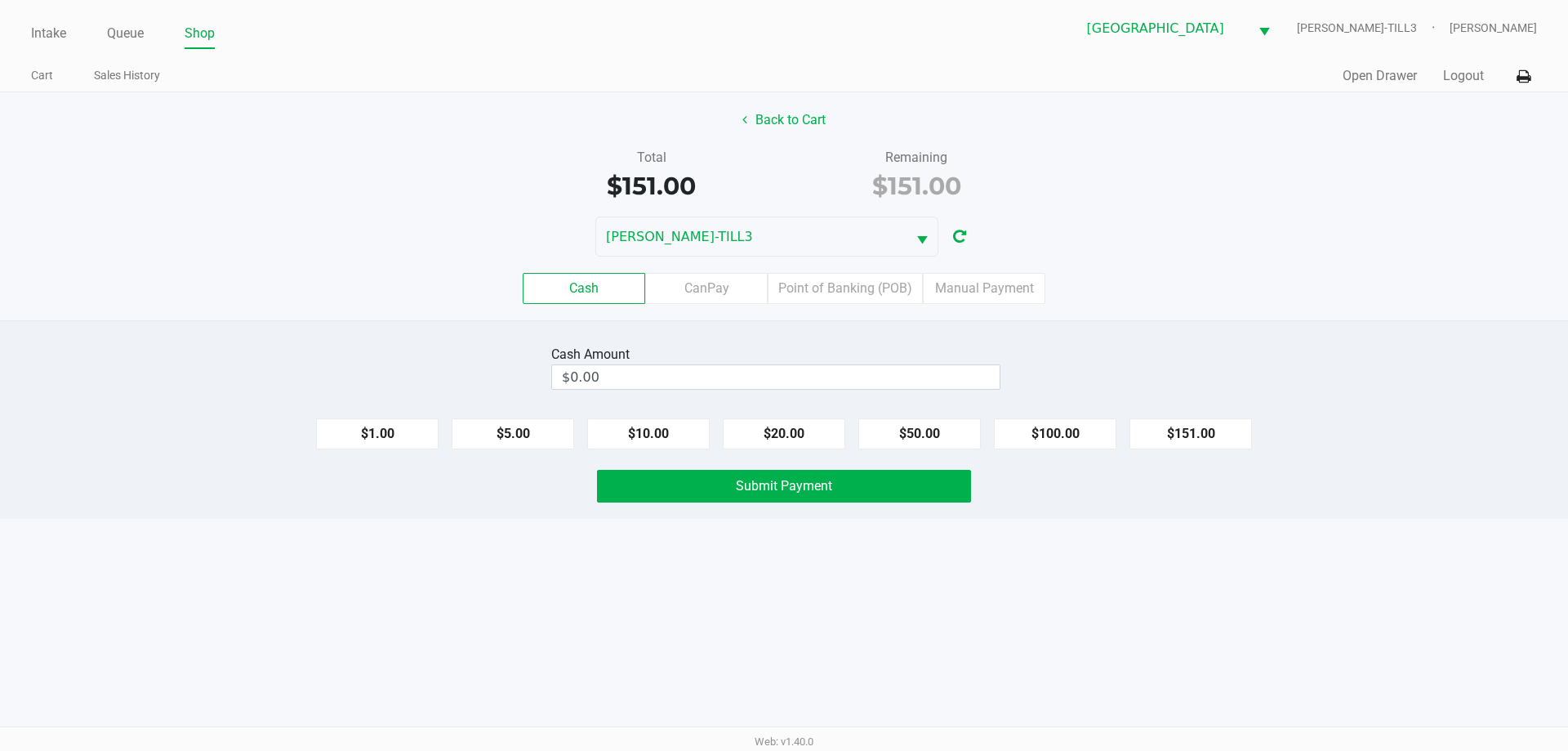
click at [832, 293] on label "Point of Banking (POB)" at bounding box center [845, 289] width 155 height 31
click at [0, 0] on 7 "Point of Banking (POB)" at bounding box center [0, 0] width 0 height 0
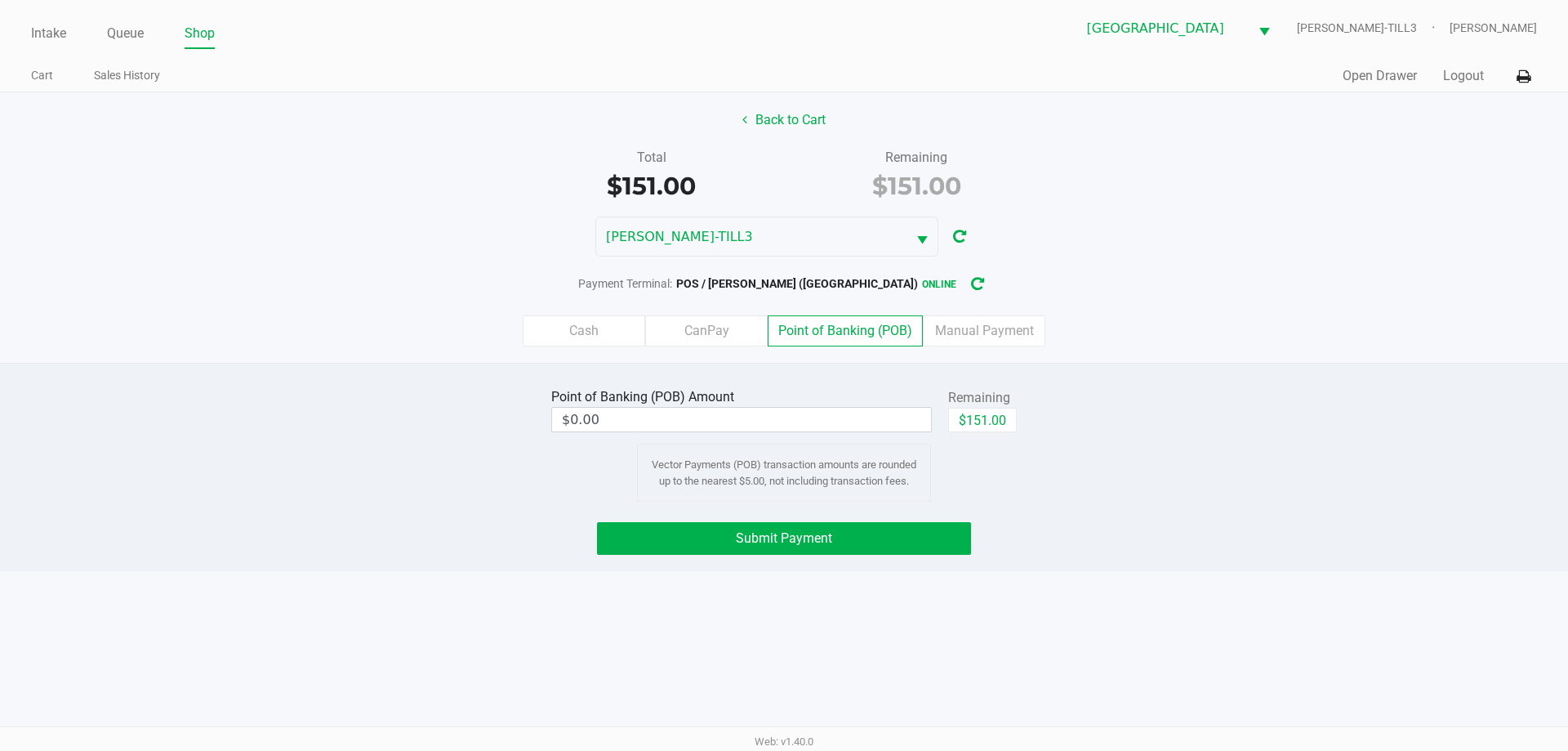
click at [992, 423] on button "$151.00" at bounding box center [983, 420] width 68 height 25
type input "$151.00"
click at [850, 536] on button "Submit Payment" at bounding box center [784, 539] width 374 height 33
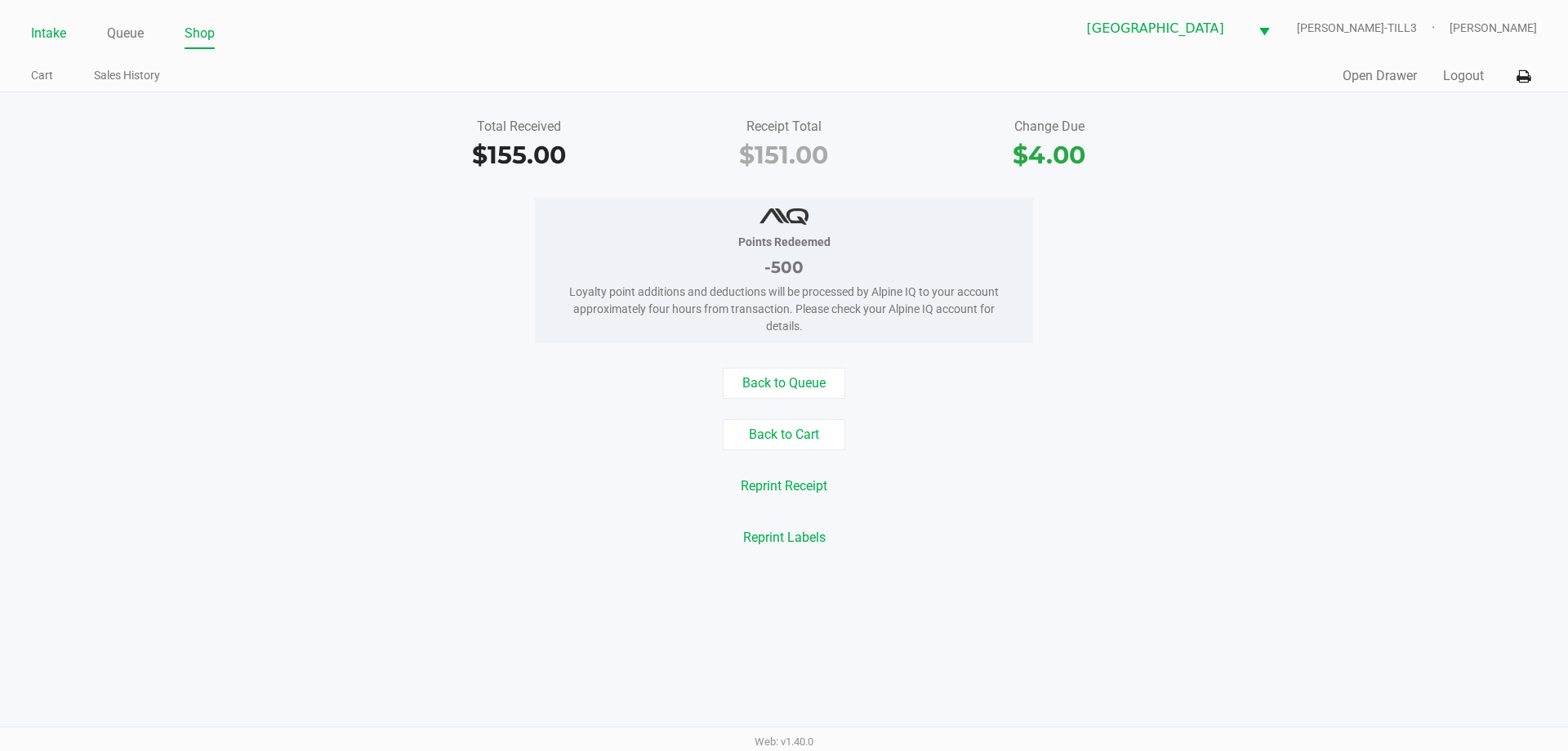
click at [63, 33] on link "Intake" at bounding box center [48, 33] width 35 height 23
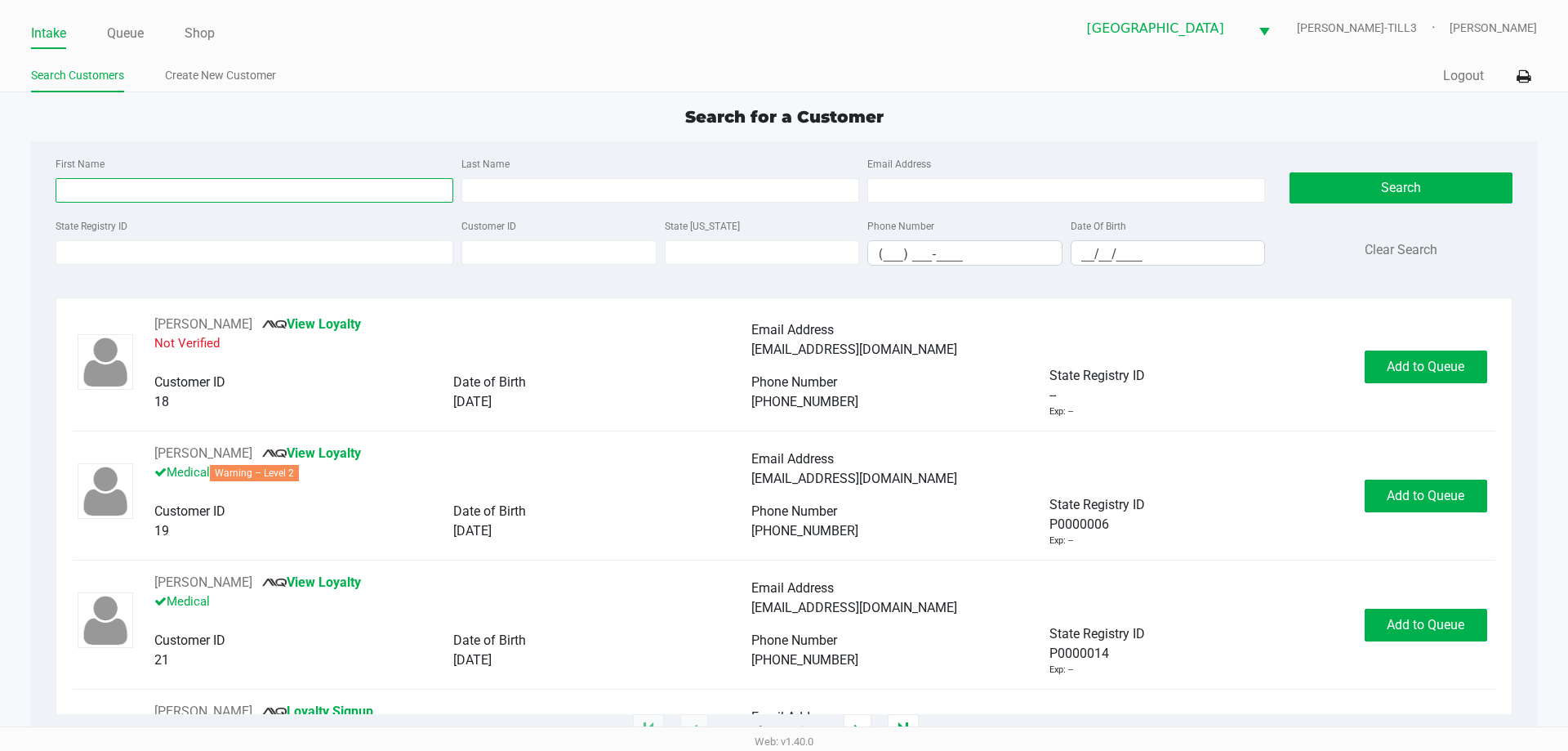
click at [148, 200] on input "First Name" at bounding box center [254, 190] width 398 height 25
type input "antonio"
click at [687, 190] on input "Last Name" at bounding box center [660, 190] width 398 height 25
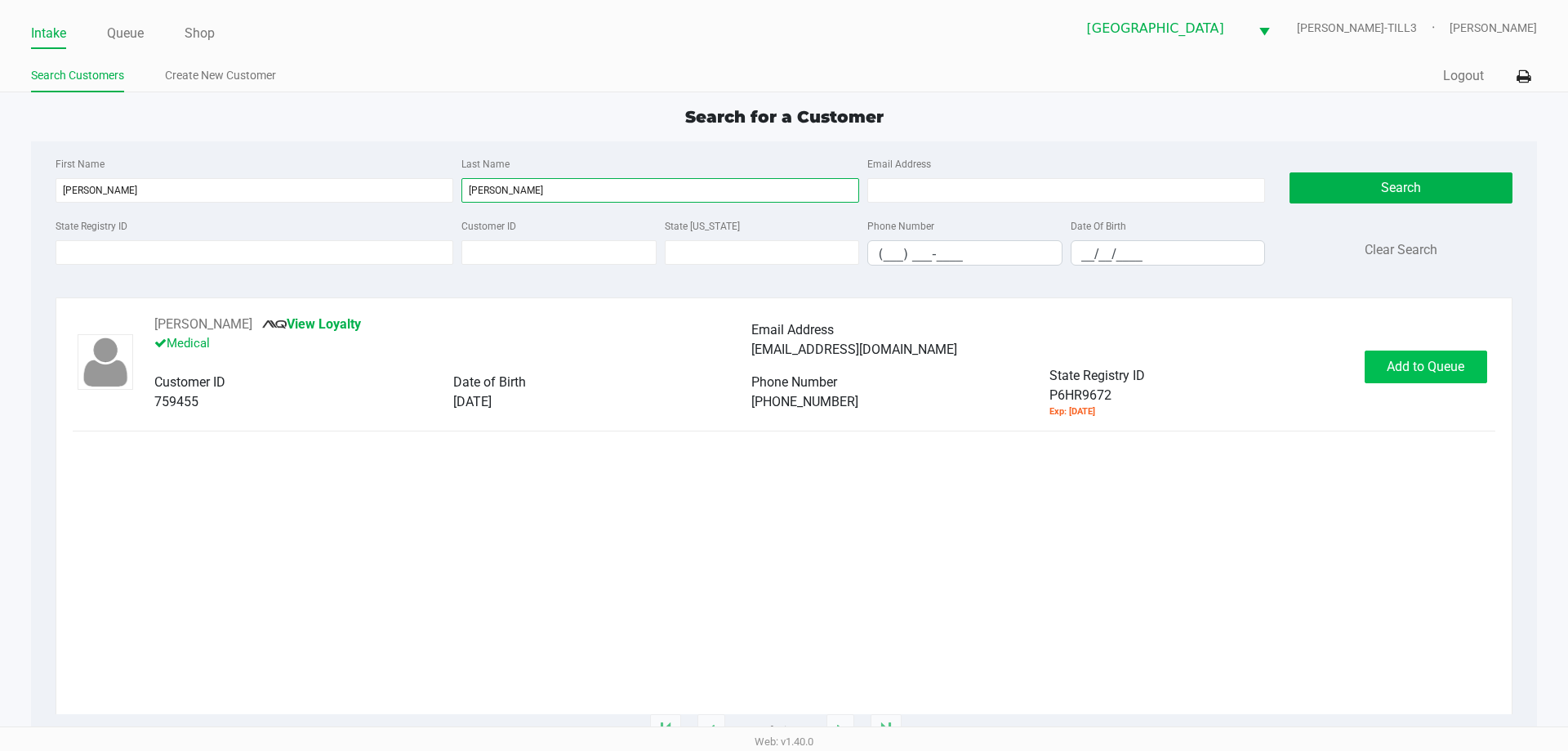
type input "velez"
click at [1418, 379] on button "Add to Queue" at bounding box center [1426, 367] width 122 height 33
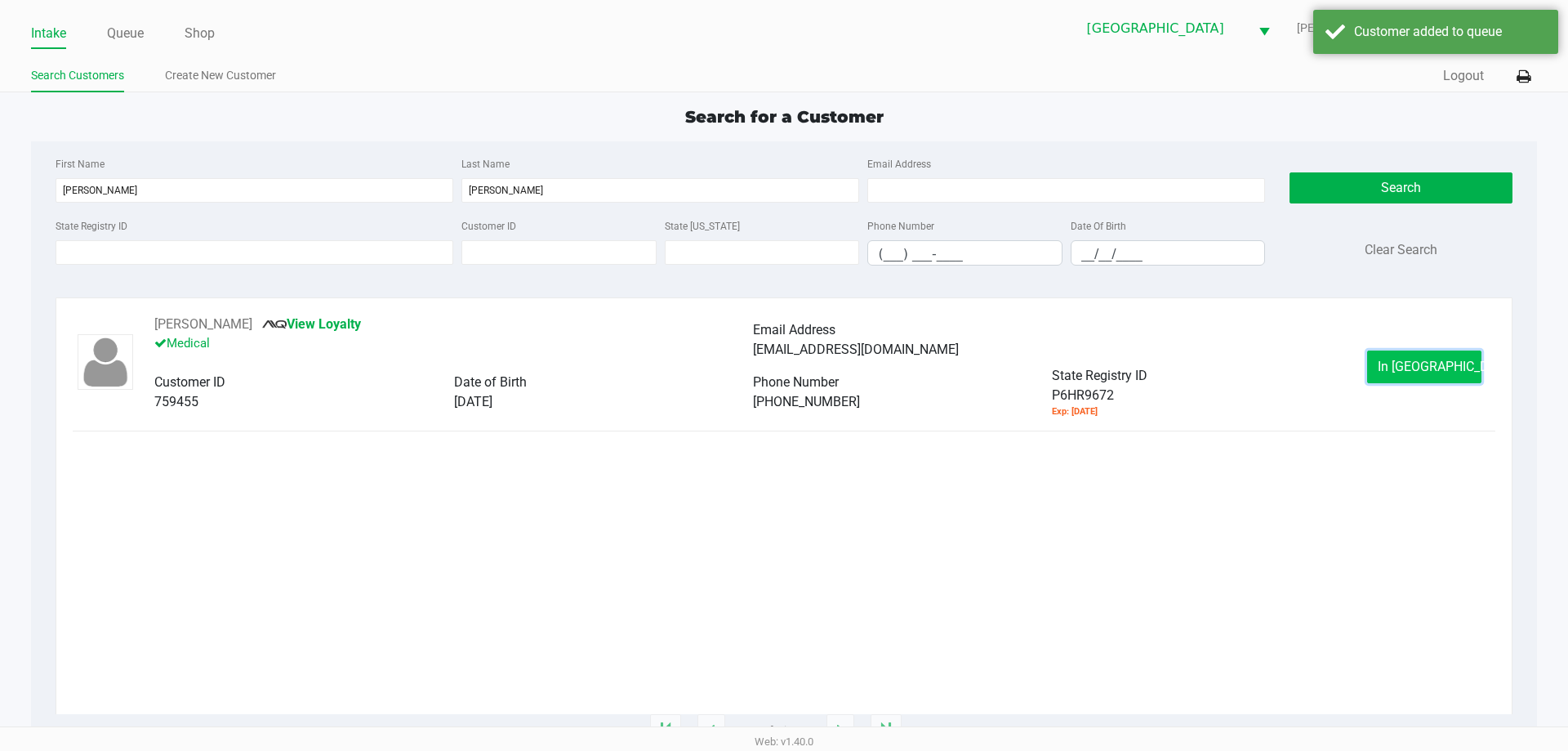
click at [1420, 372] on span "In Queue" at bounding box center [1446, 367] width 137 height 15
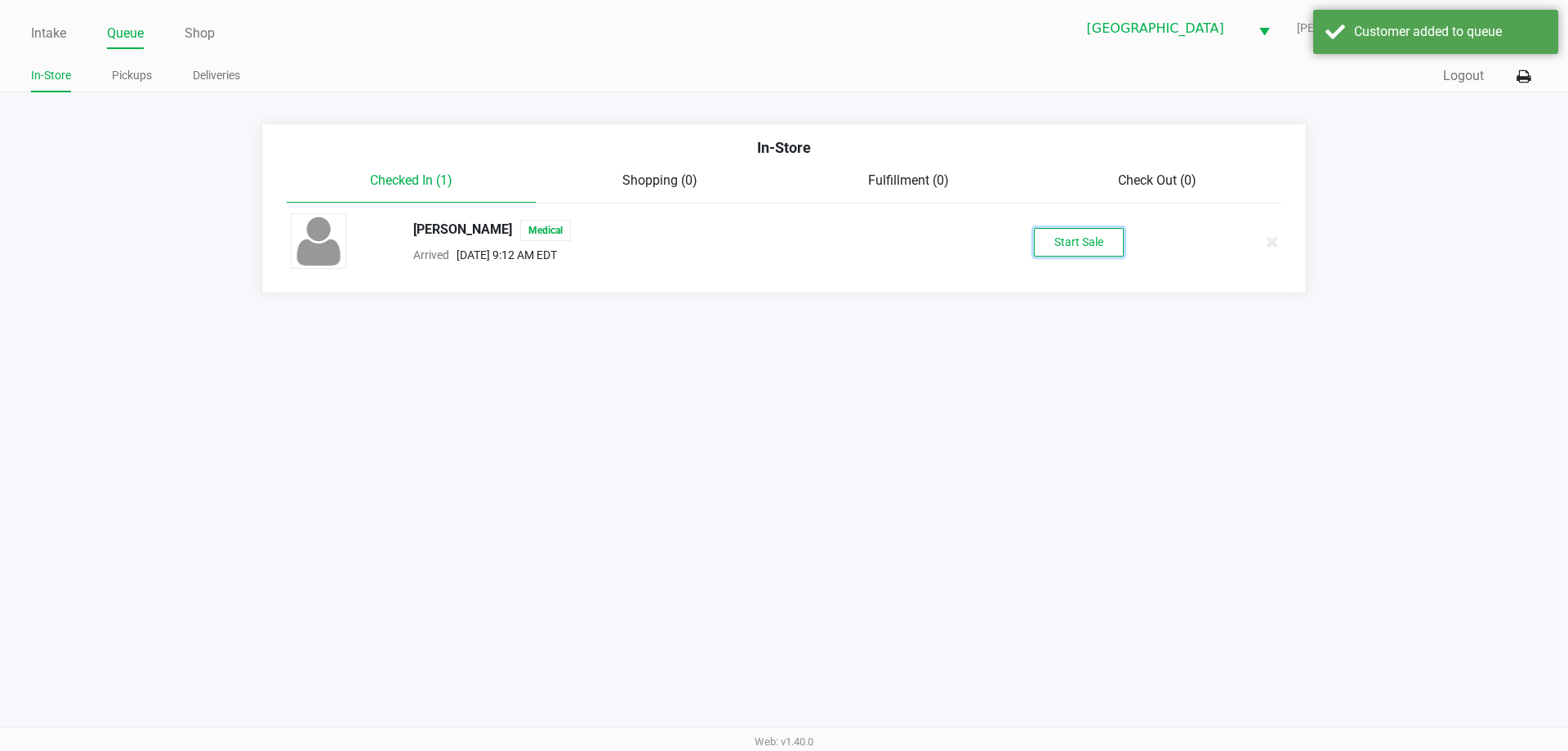
click at [1057, 254] on button "Start Sale" at bounding box center [1078, 241] width 90 height 28
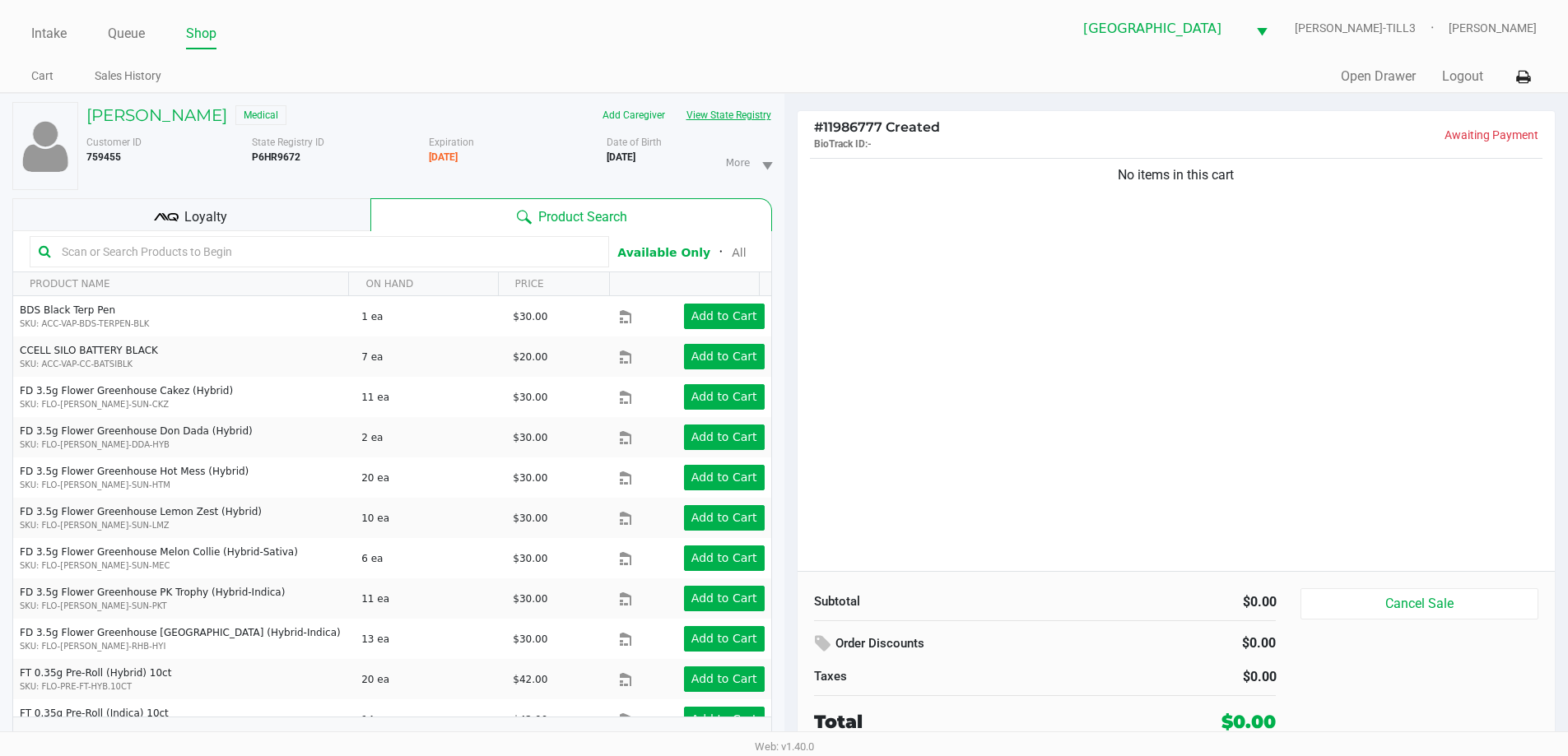
click at [754, 120] on button "View State Registry" at bounding box center [724, 115] width 97 height 27
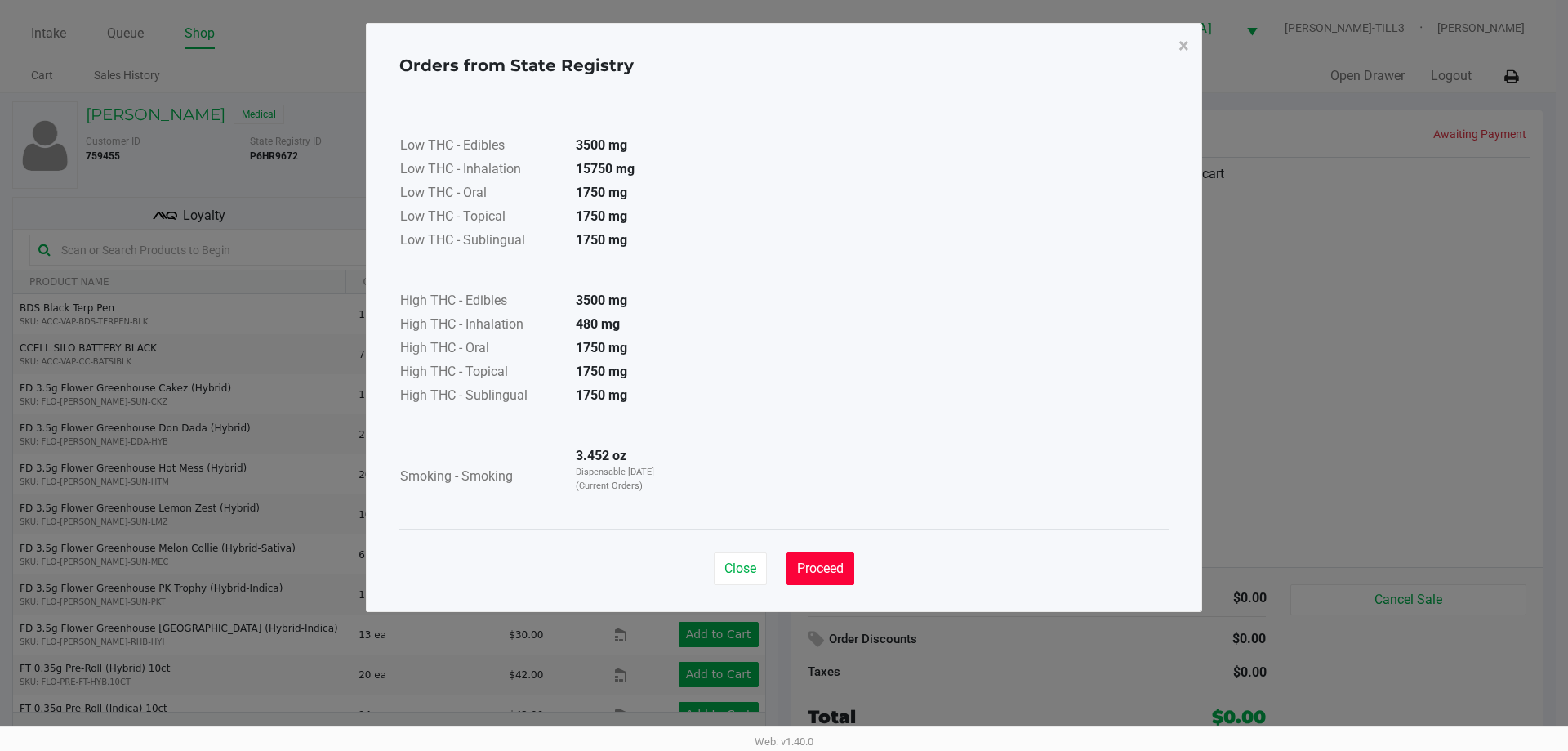
click at [835, 582] on button "Proceed" at bounding box center [820, 569] width 68 height 33
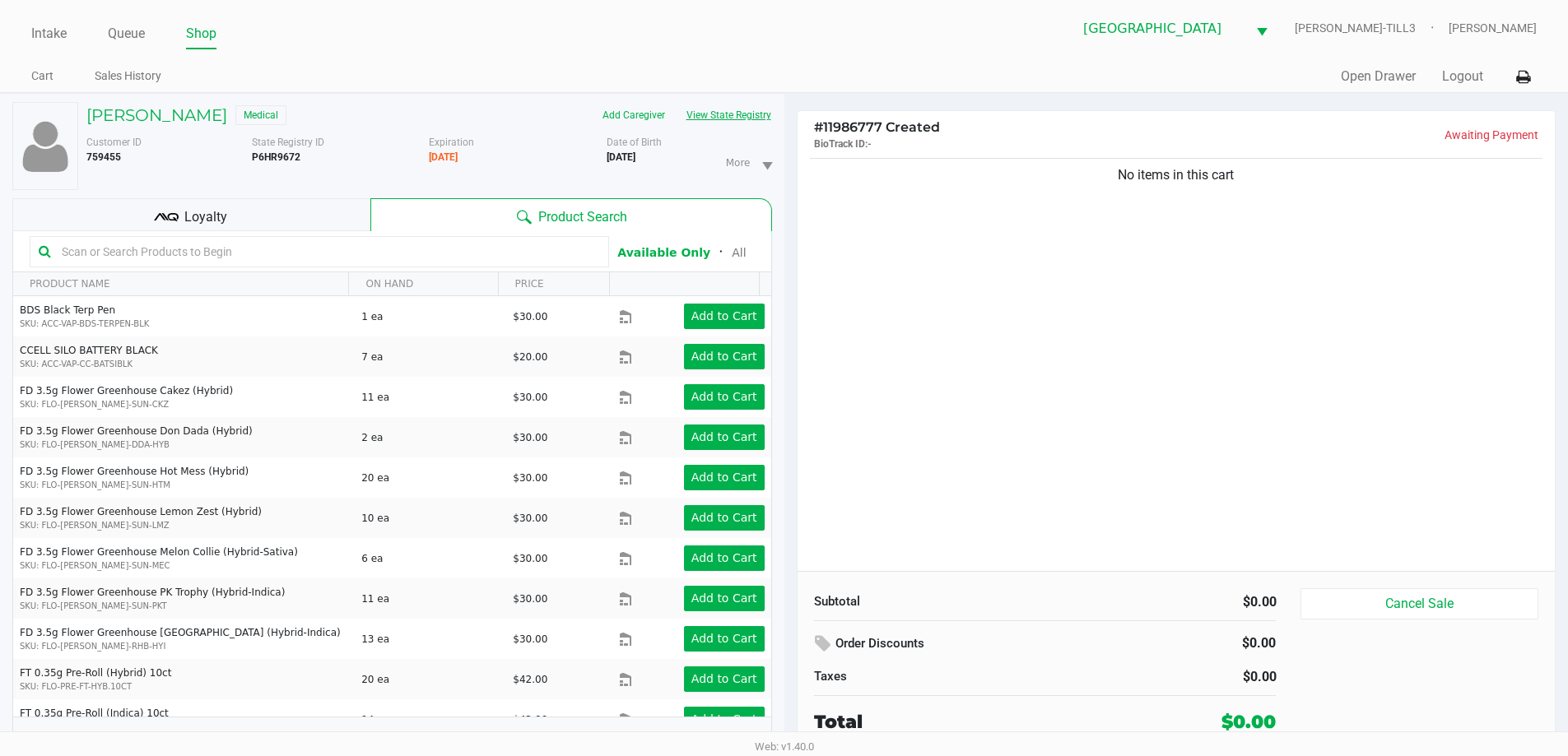
click at [752, 111] on button "View State Registry" at bounding box center [724, 115] width 97 height 27
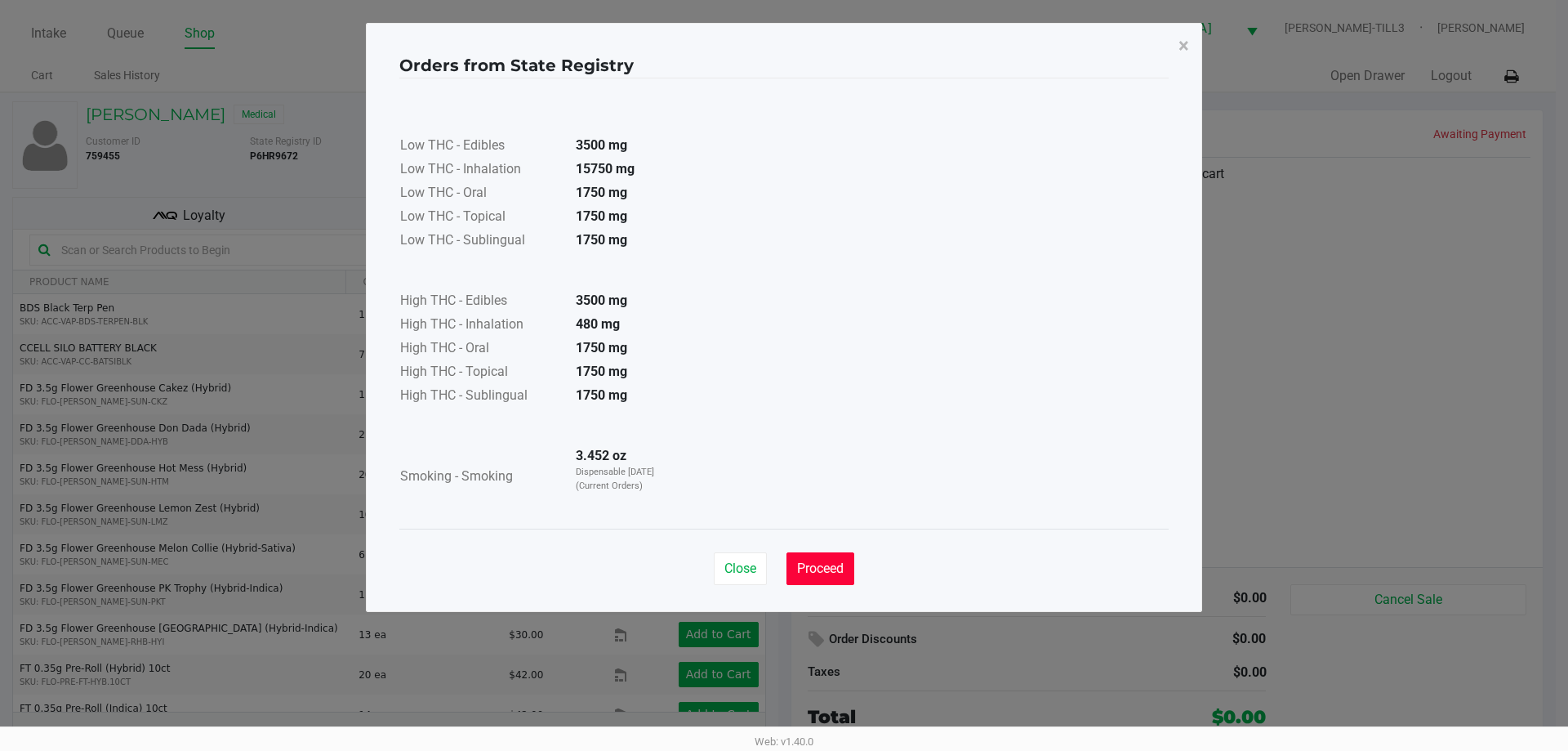
click at [820, 575] on span "Proceed" at bounding box center [820, 569] width 46 height 15
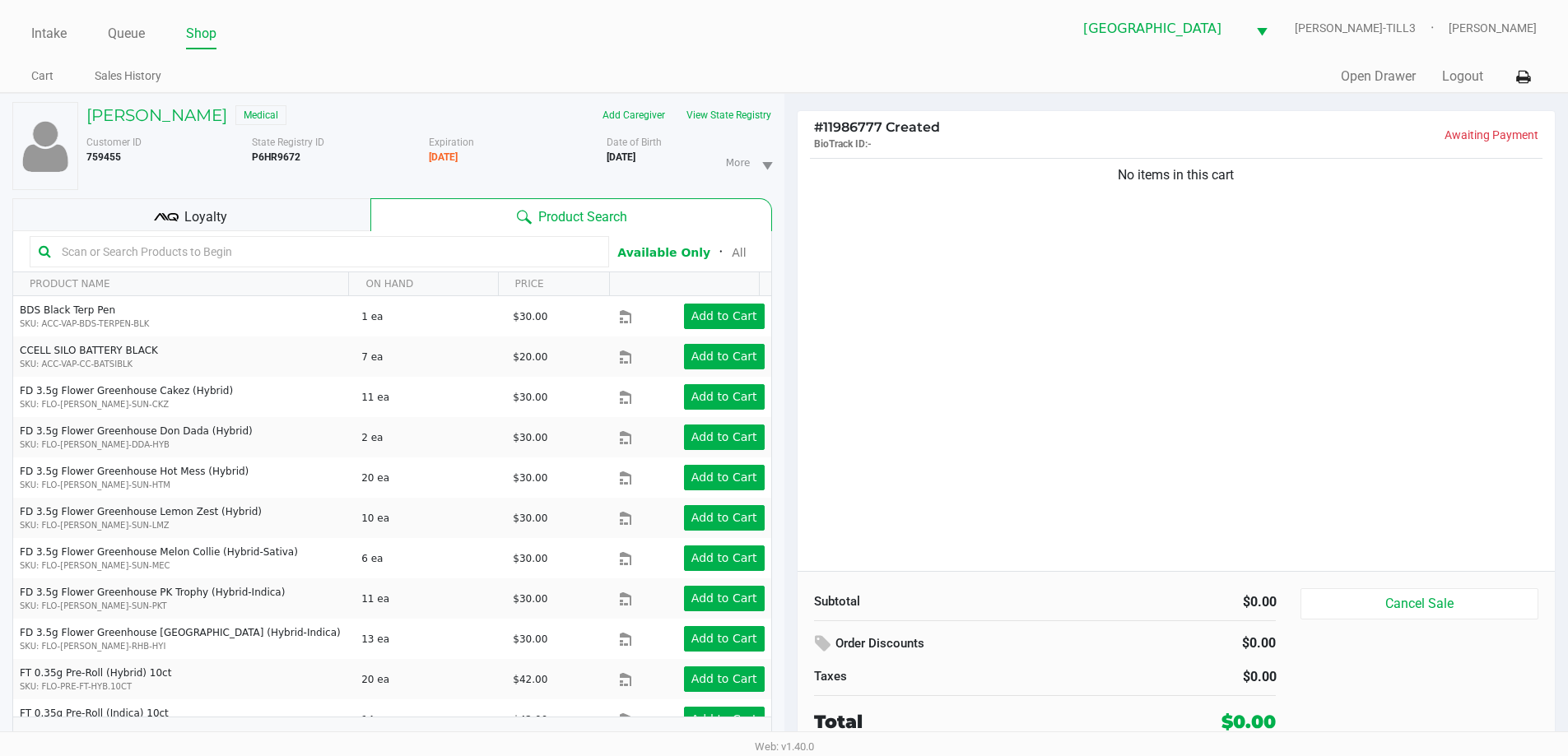
click at [273, 251] on input "text" at bounding box center [328, 252] width 545 height 25
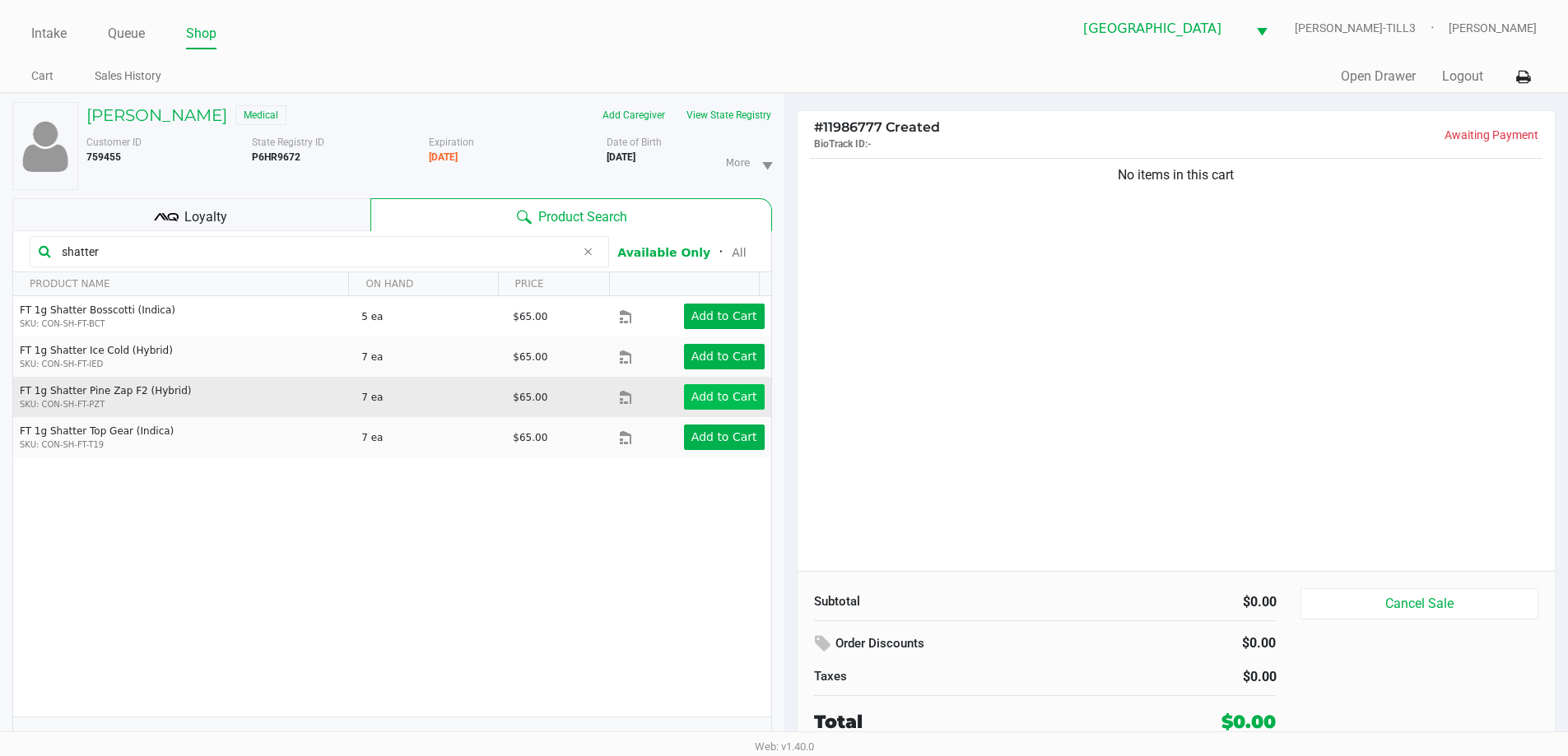
type input "shatter"
click at [712, 393] on app-button-loader "Add to Cart" at bounding box center [724, 396] width 66 height 13
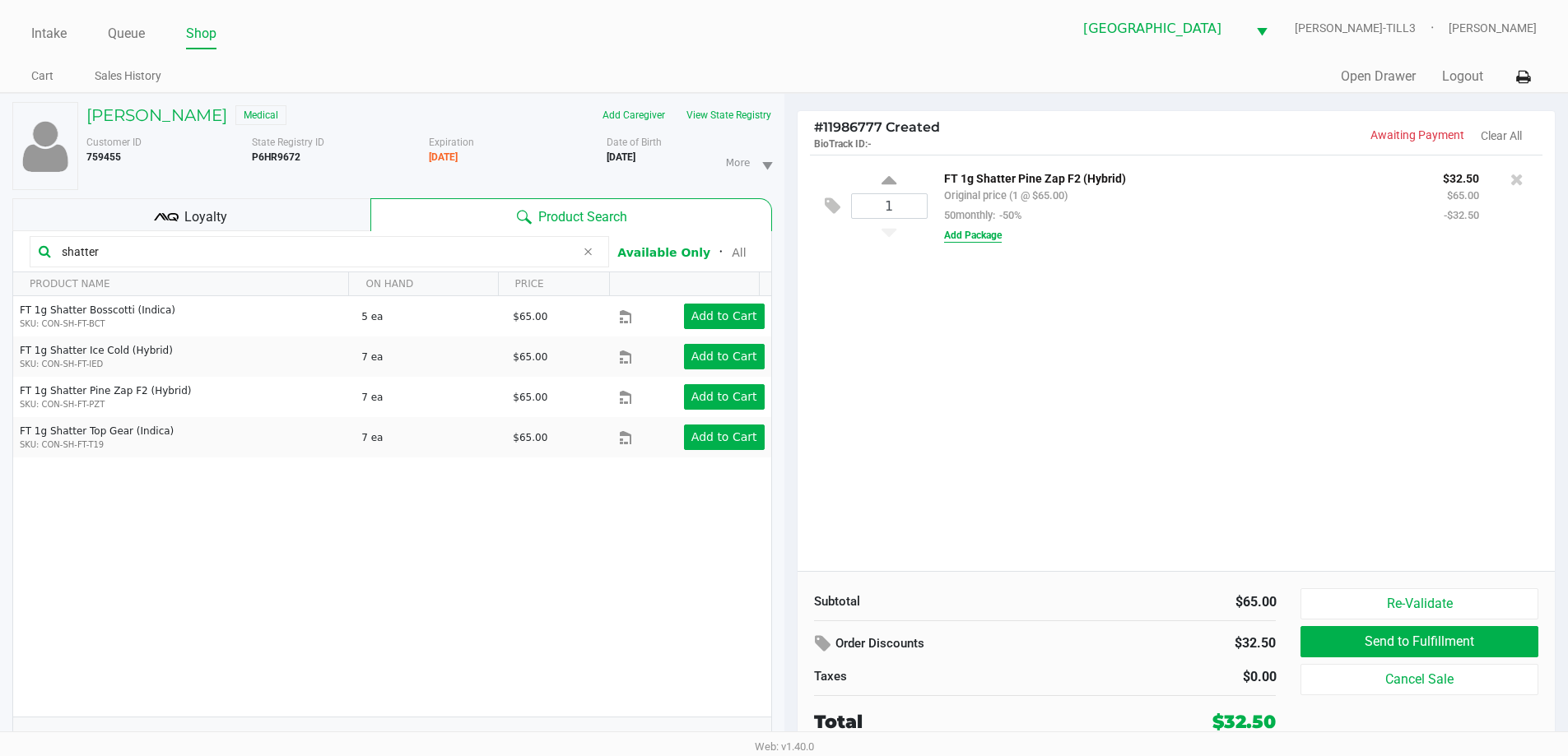
click at [964, 231] on button "Add Package" at bounding box center [973, 234] width 58 height 15
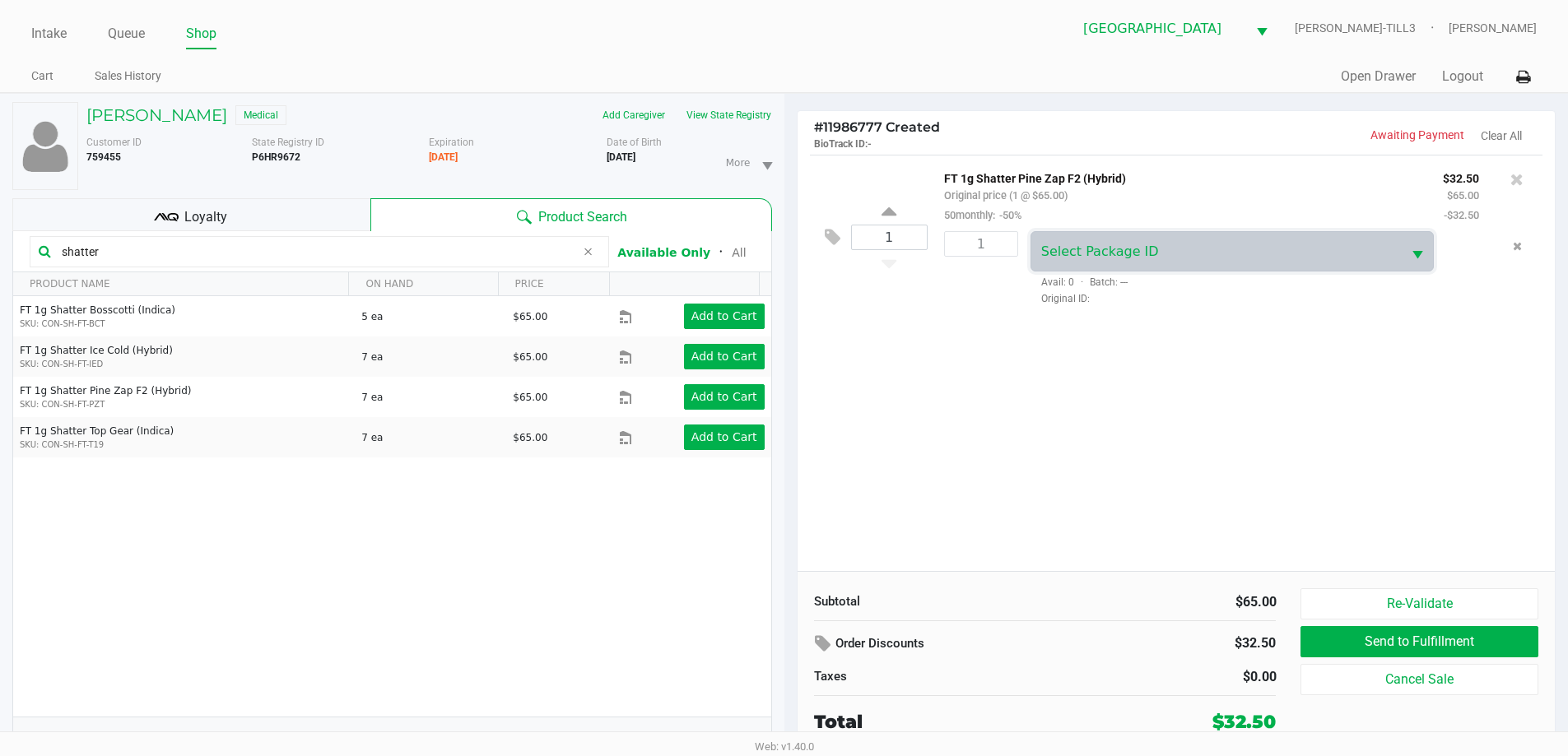
click at [1092, 248] on span "Select Package ID" at bounding box center [1100, 251] width 117 height 16
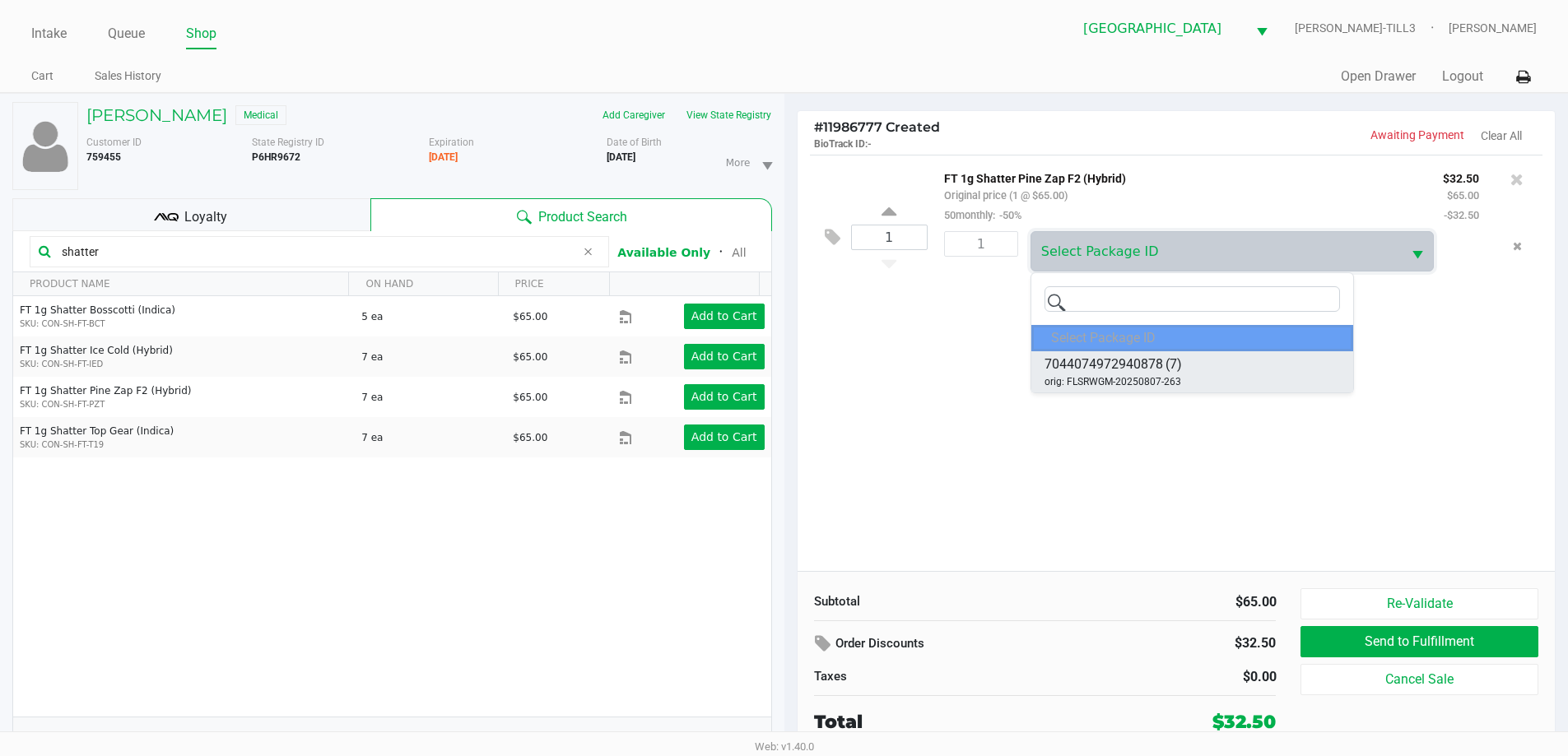
click at [1120, 382] on span "orig: FLSRWGM-20250807-263" at bounding box center [1113, 381] width 136 height 15
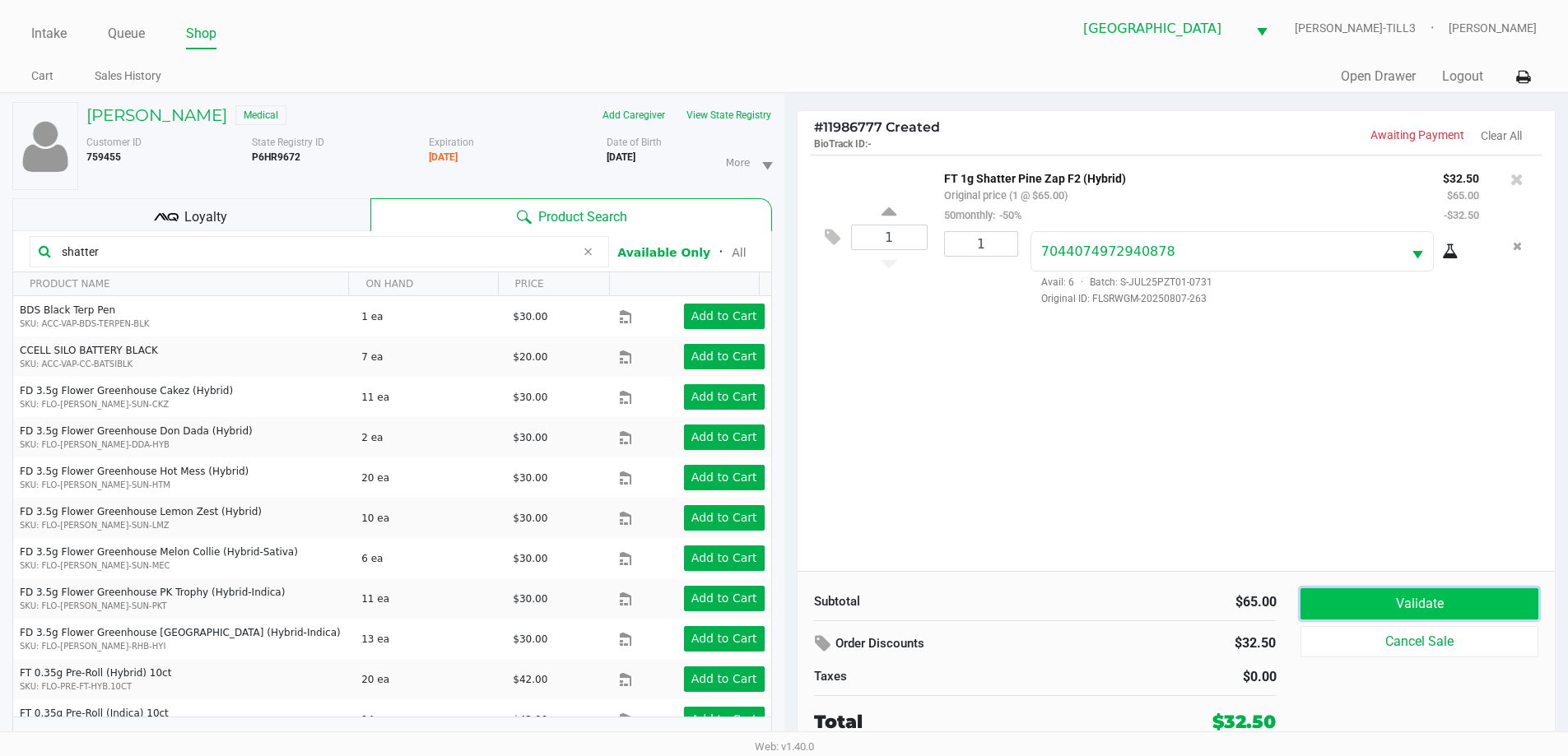
click at [1377, 601] on button "Validate" at bounding box center [1419, 603] width 237 height 31
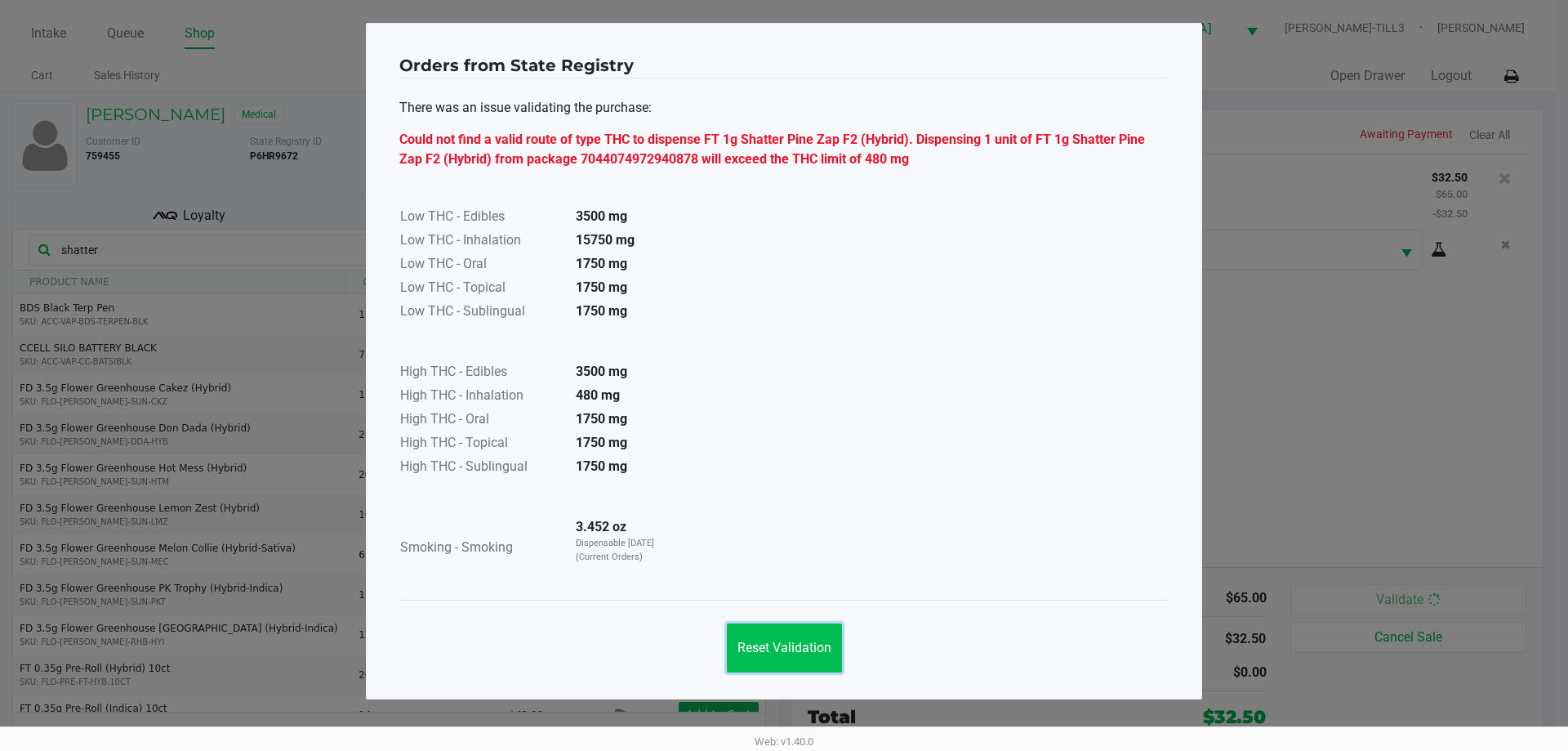
click at [791, 667] on button "Reset Validation" at bounding box center [784, 647] width 116 height 49
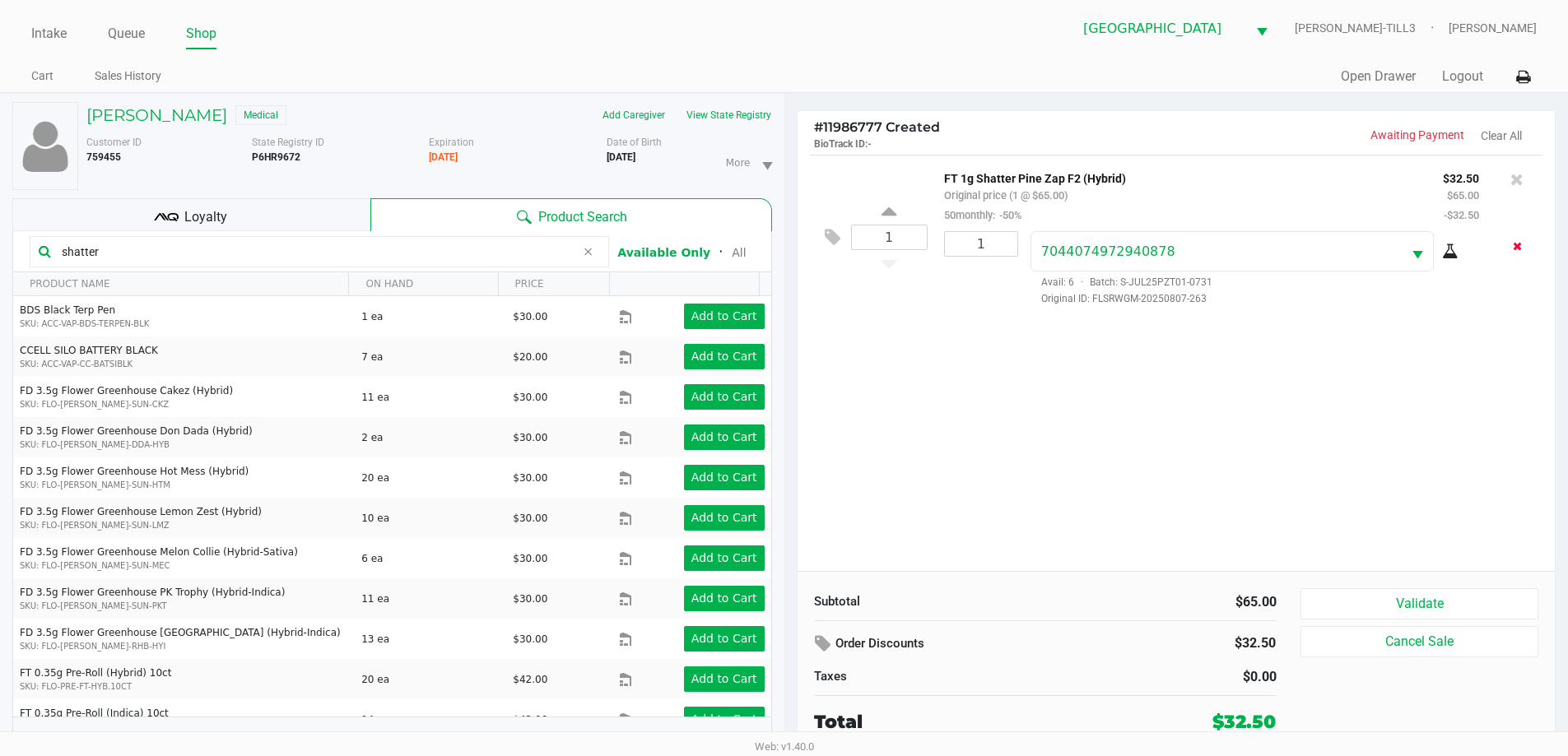
click at [1517, 244] on icon "Remove the package from the orderLine" at bounding box center [1517, 246] width 9 height 11
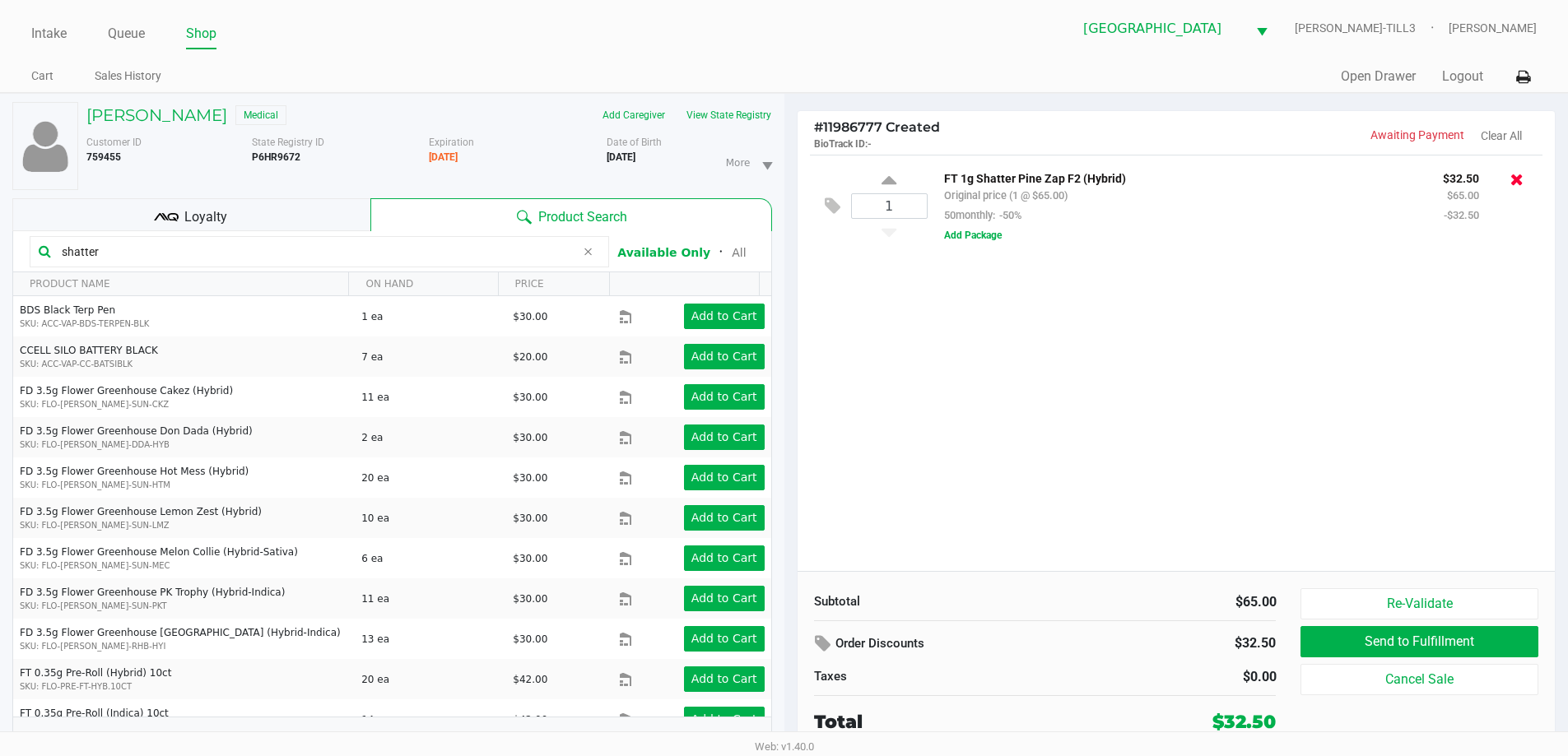
click at [1519, 180] on icon at bounding box center [1516, 179] width 13 height 16
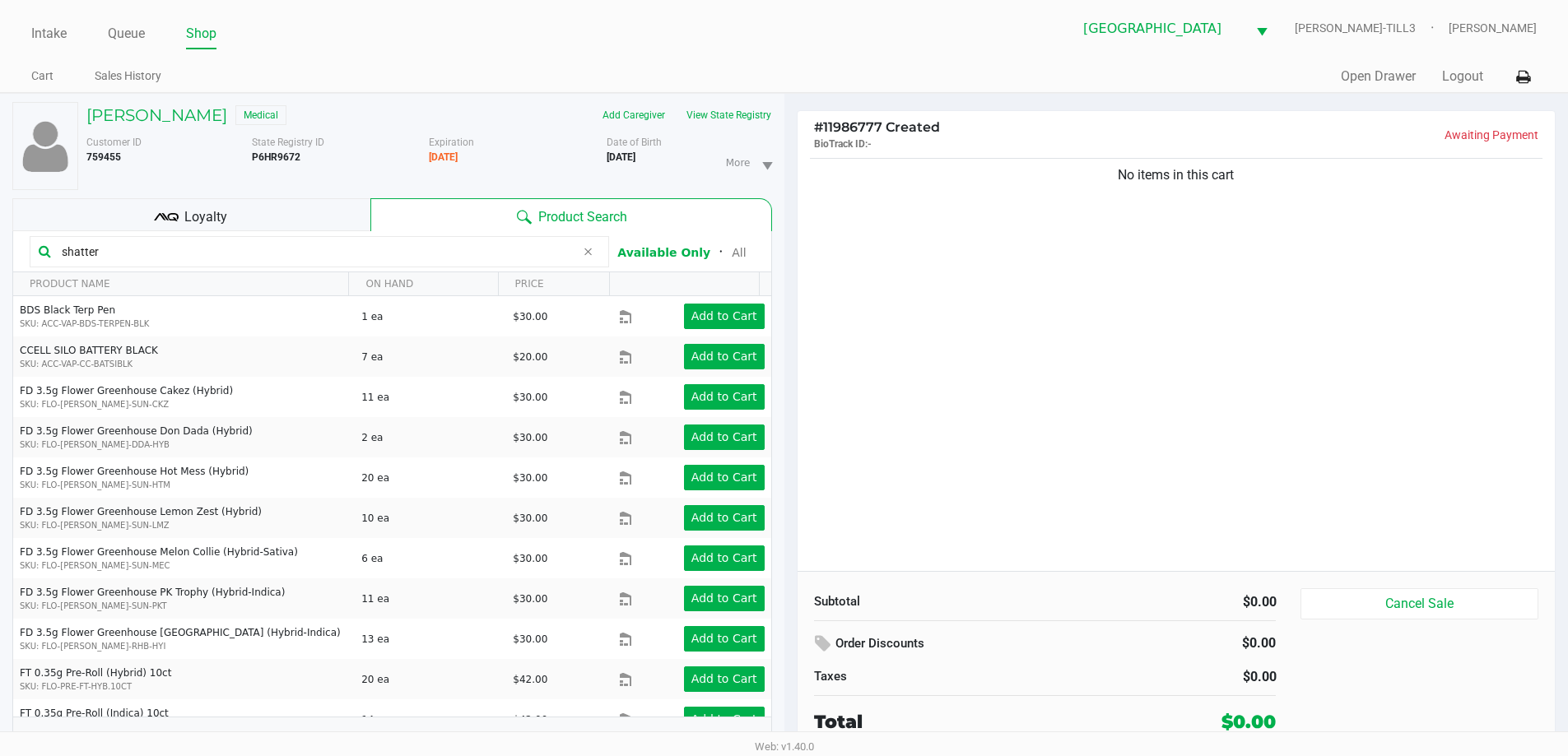
drag, startPoint x: 242, startPoint y: 249, endPoint x: 0, endPoint y: 239, distance: 242.2
click at [0, 239] on div "AJ VELEZ CAMACHO Medical Add Caregiver View State Registry Customer ID 759455 S…" at bounding box center [392, 434] width 784 height 679
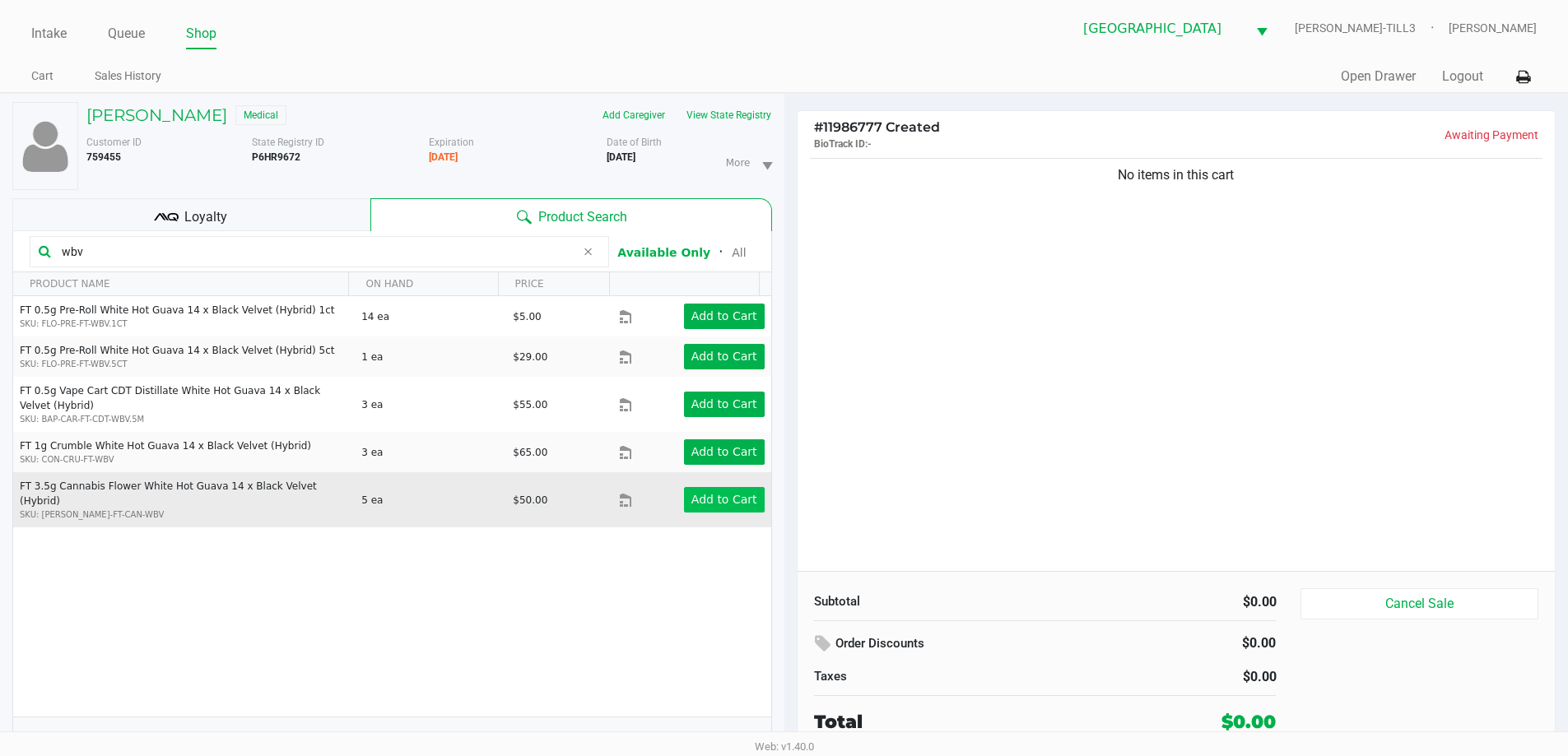
type input "wbv"
click at [700, 493] on app-button-loader "Add to Cart" at bounding box center [724, 499] width 66 height 13
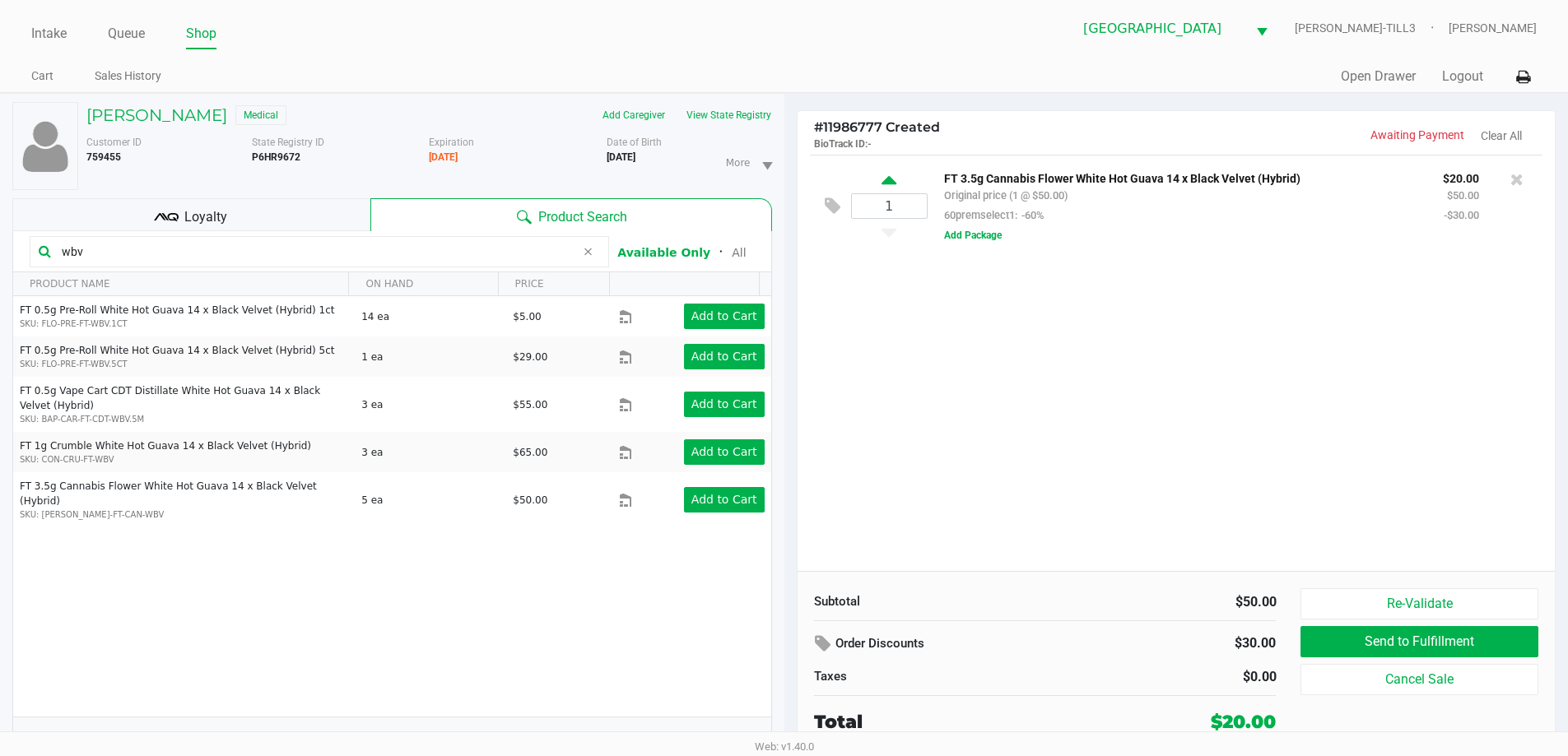
click at [890, 184] on icon at bounding box center [888, 183] width 15 height 21
type input "2"
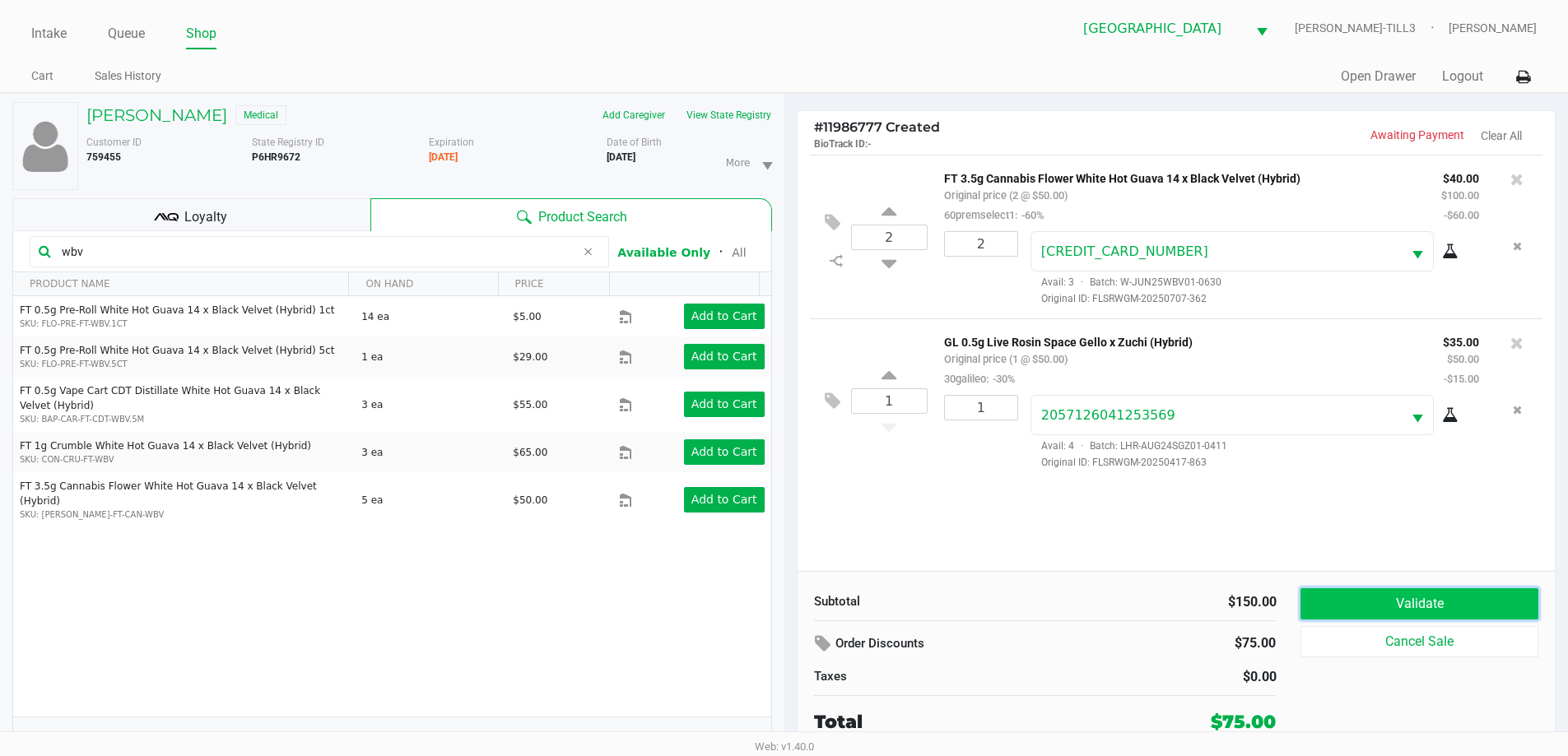
click at [1402, 606] on button "Validate" at bounding box center [1419, 603] width 237 height 31
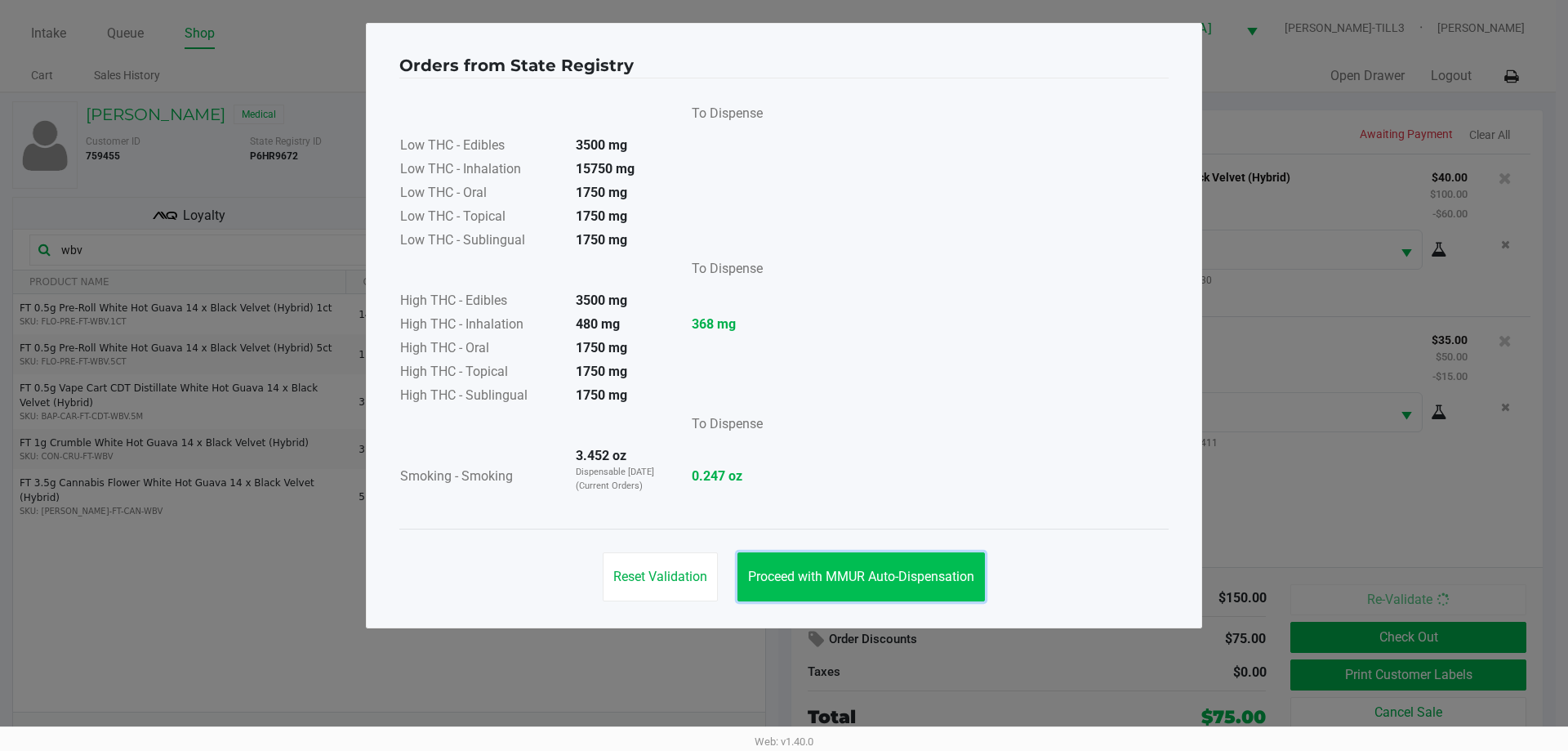
click at [825, 570] on span "Proceed with MMUR Auto-Dispensation" at bounding box center [861, 576] width 226 height 15
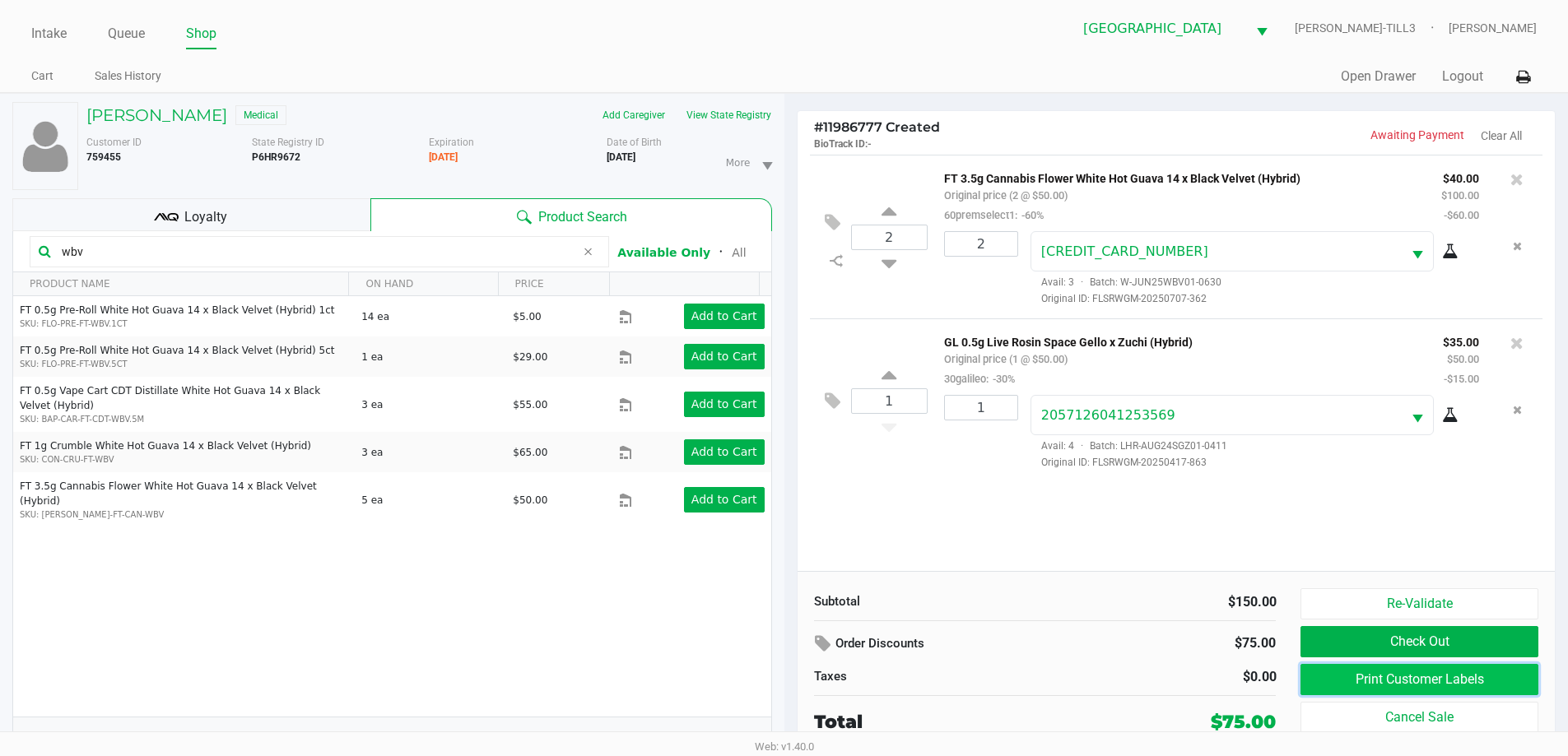
click at [1377, 674] on button "Print Customer Labels" at bounding box center [1419, 679] width 237 height 31
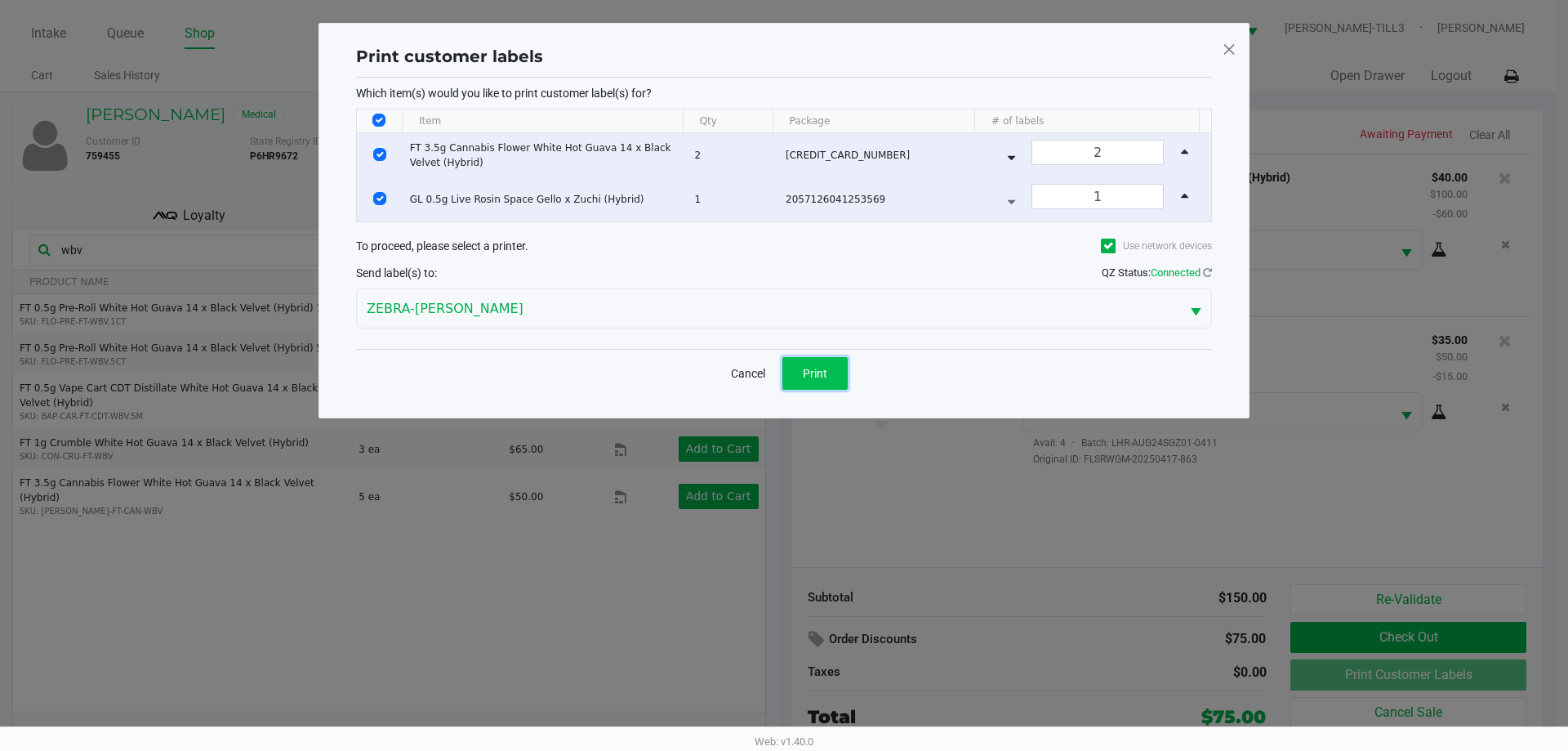
click at [827, 373] on span "Print" at bounding box center [815, 373] width 25 height 13
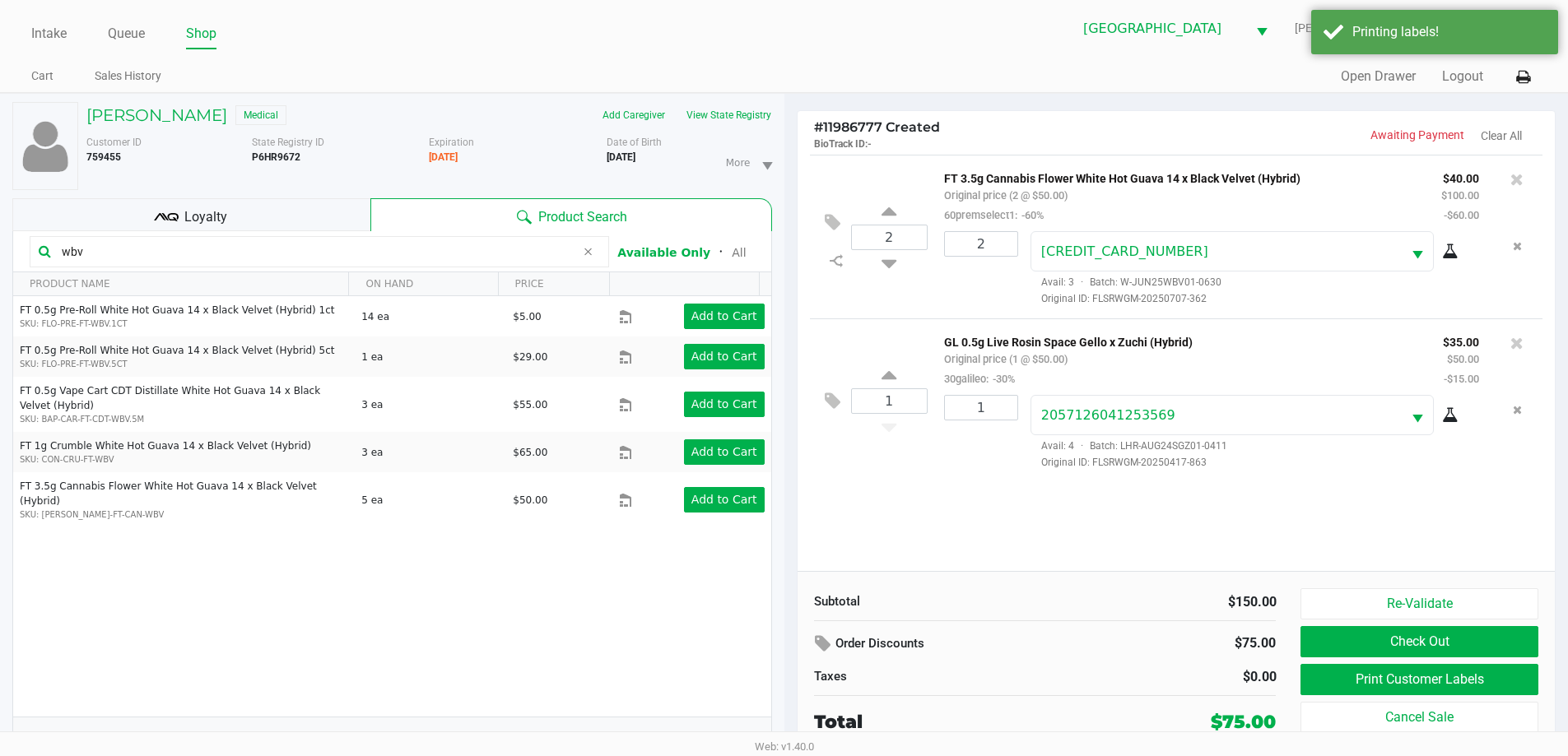
click at [287, 219] on div "Loyalty" at bounding box center [191, 215] width 358 height 33
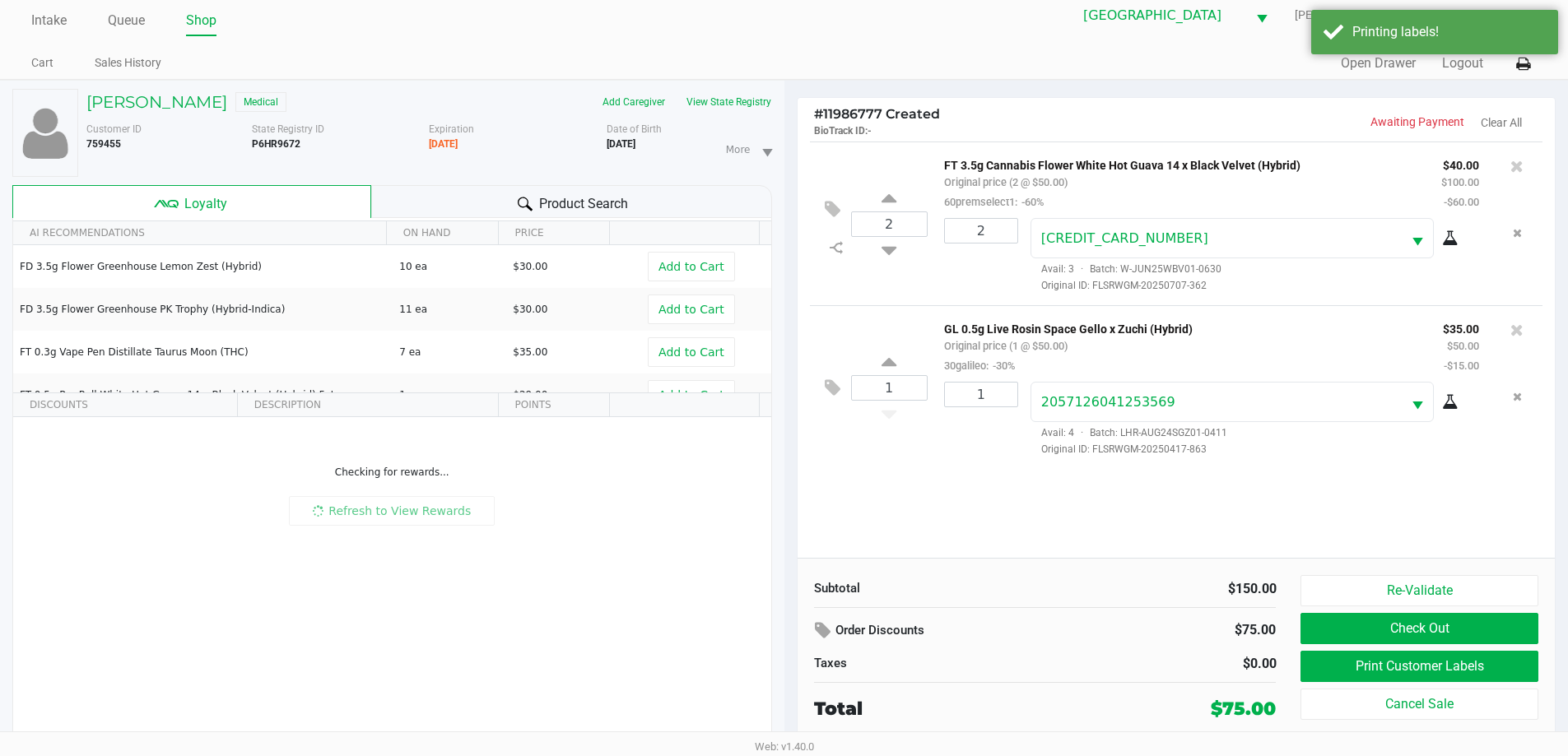
scroll to position [17, 0]
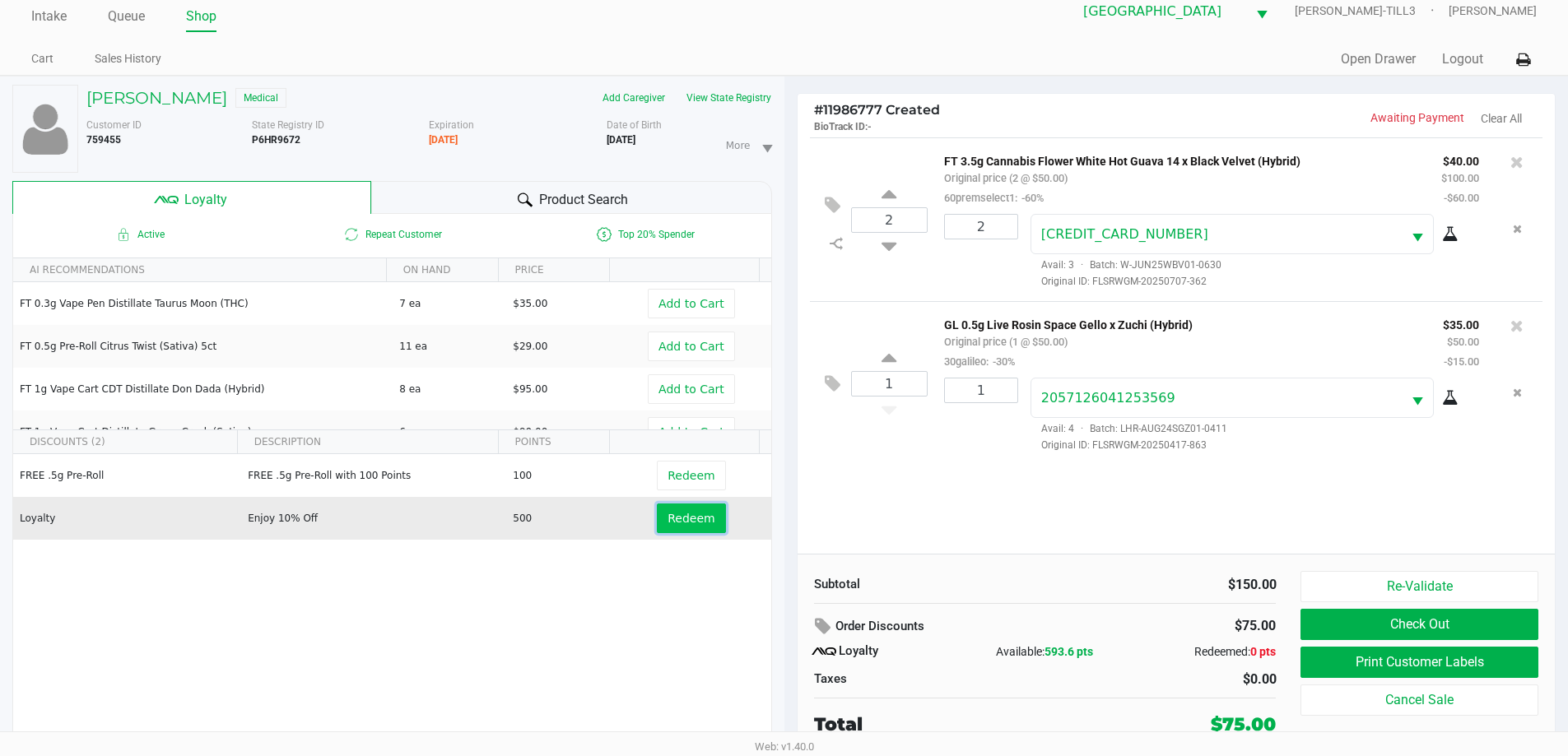
click at [695, 510] on button "Redeem" at bounding box center [691, 518] width 68 height 29
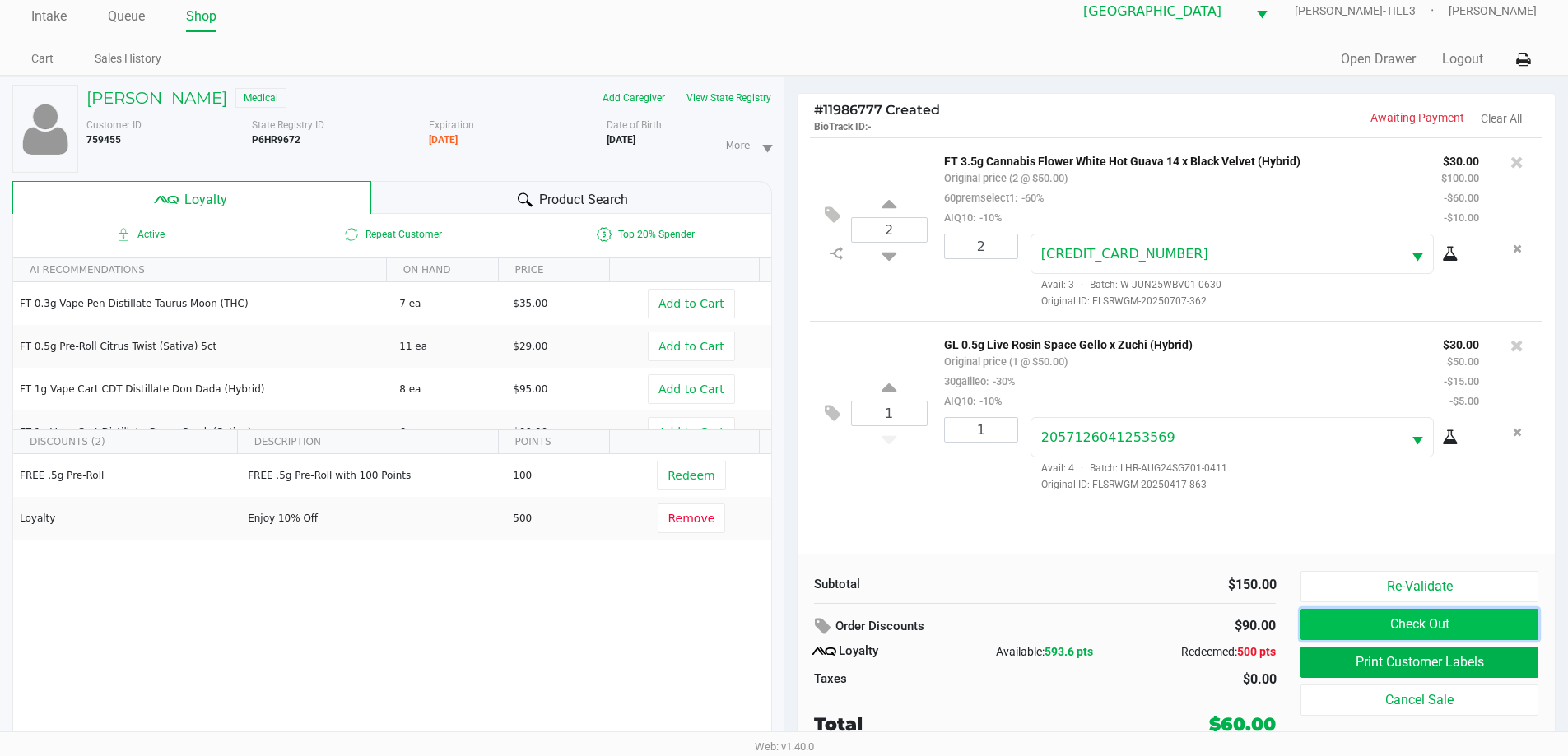
click at [1391, 625] on button "Check Out" at bounding box center [1419, 624] width 237 height 31
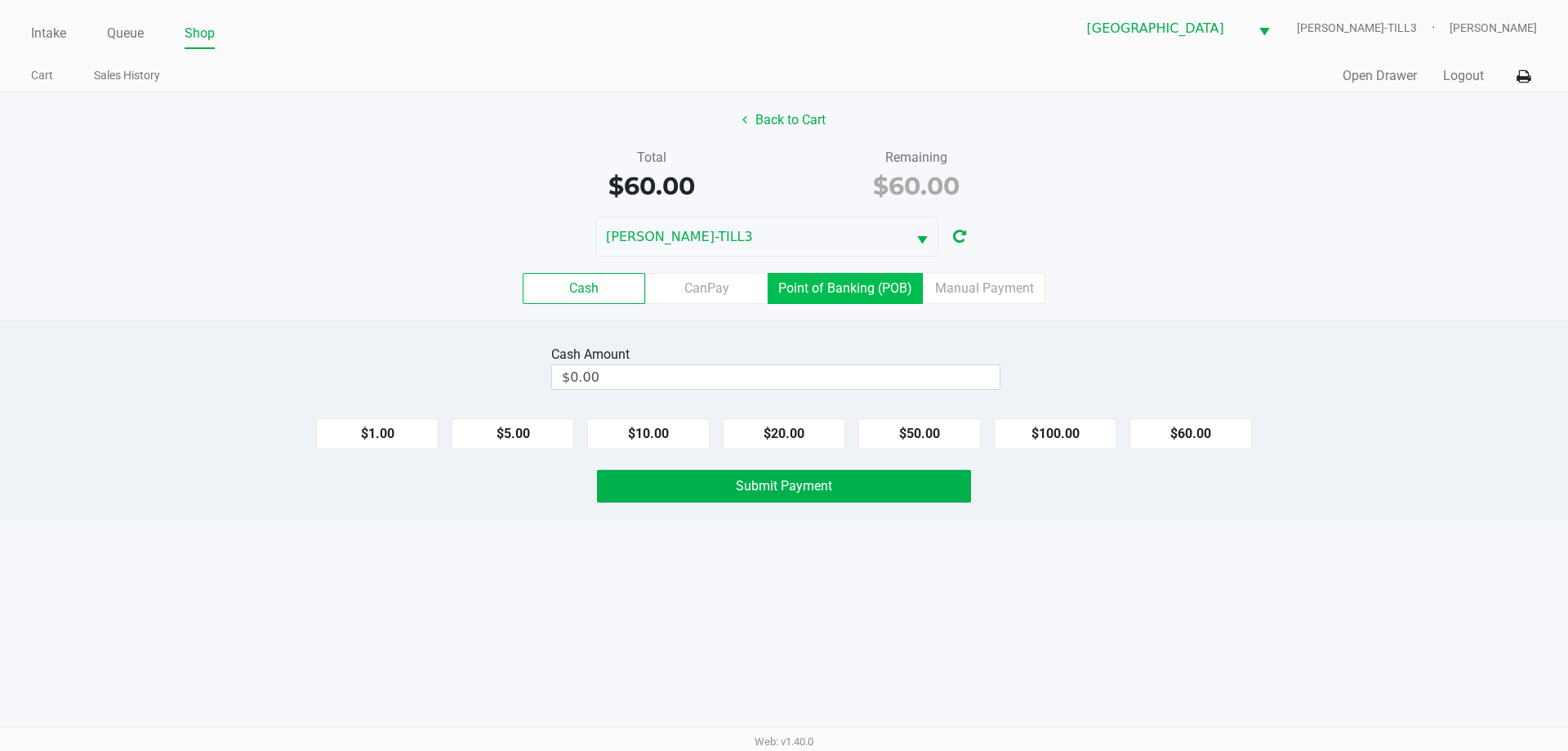
click at [872, 286] on label "Point of Banking (POB)" at bounding box center [845, 289] width 155 height 31
click at [0, 0] on 7 "Point of Banking (POB)" at bounding box center [0, 0] width 0 height 0
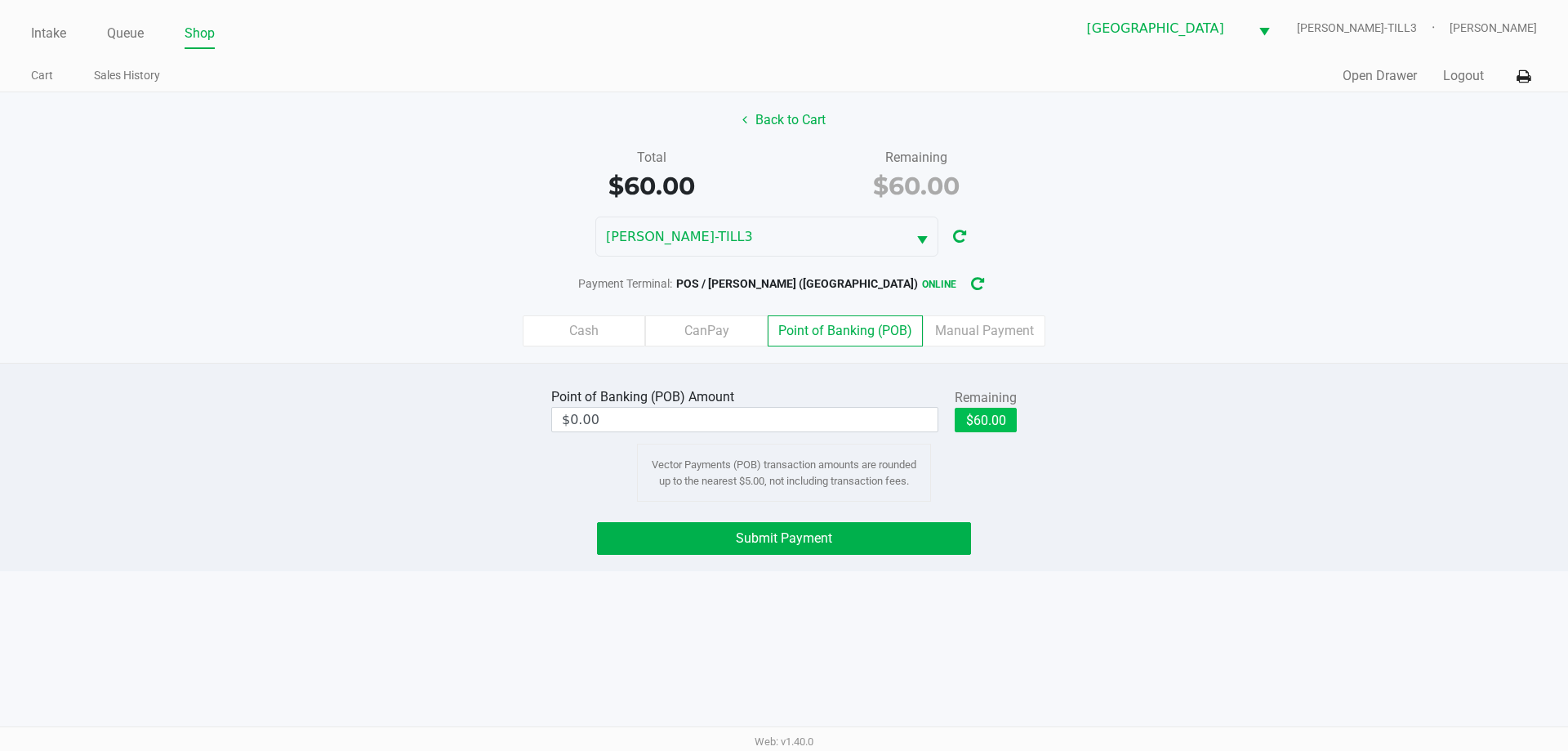
click at [998, 426] on button "$60.00" at bounding box center [986, 420] width 62 height 25
type input "$60.00"
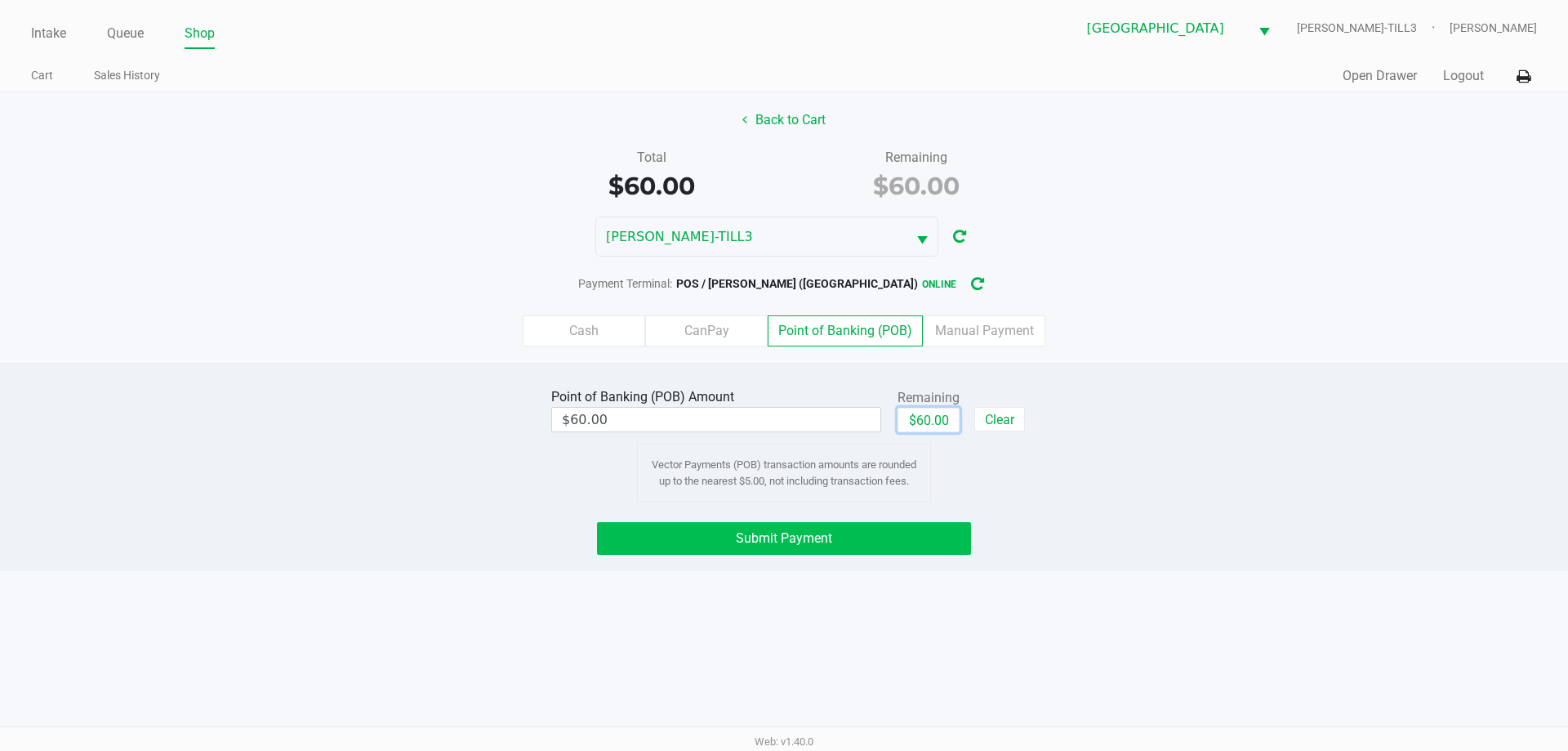
click at [890, 523] on button "Submit Payment" at bounding box center [784, 539] width 374 height 33
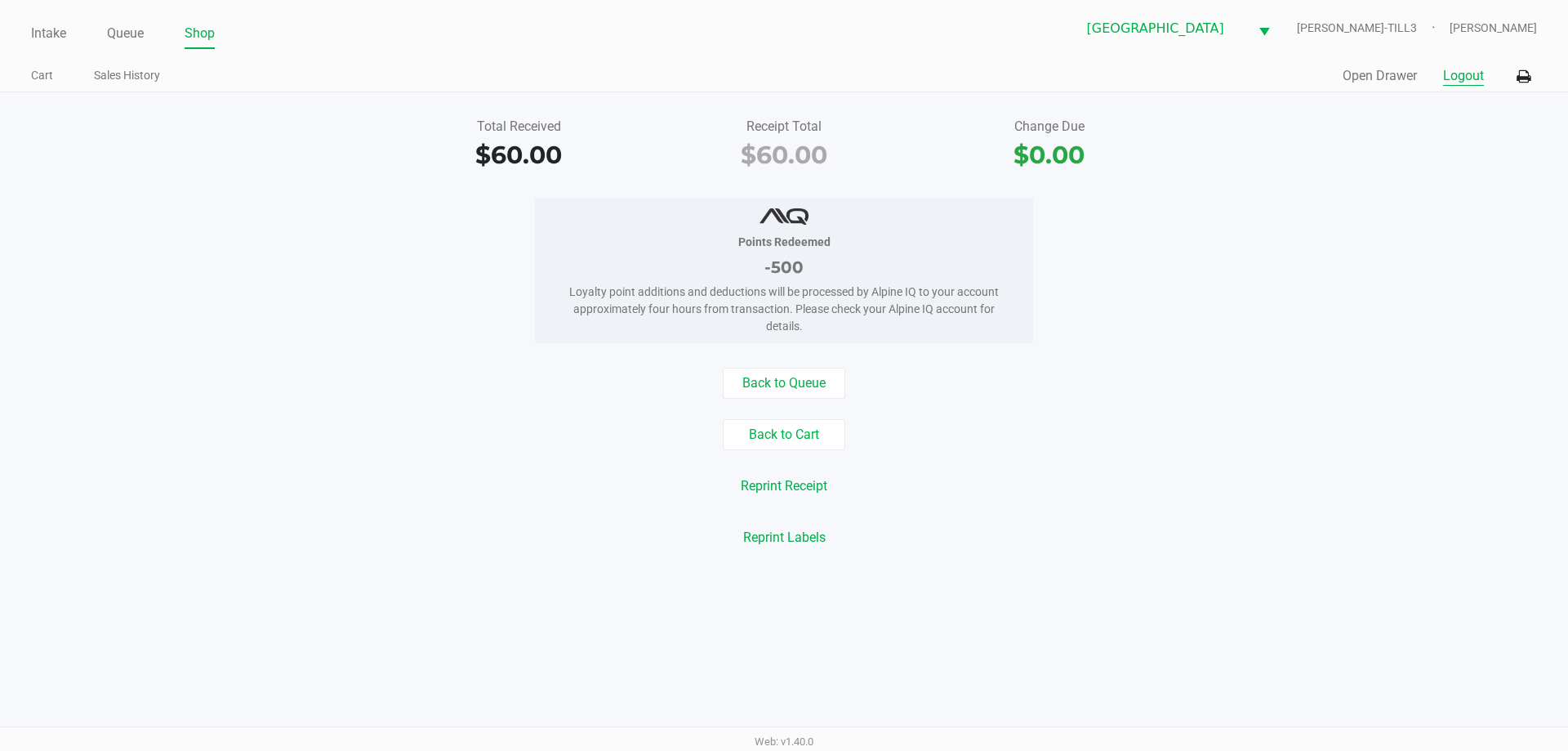
click at [1460, 77] on button "Logout" at bounding box center [1464, 75] width 41 height 20
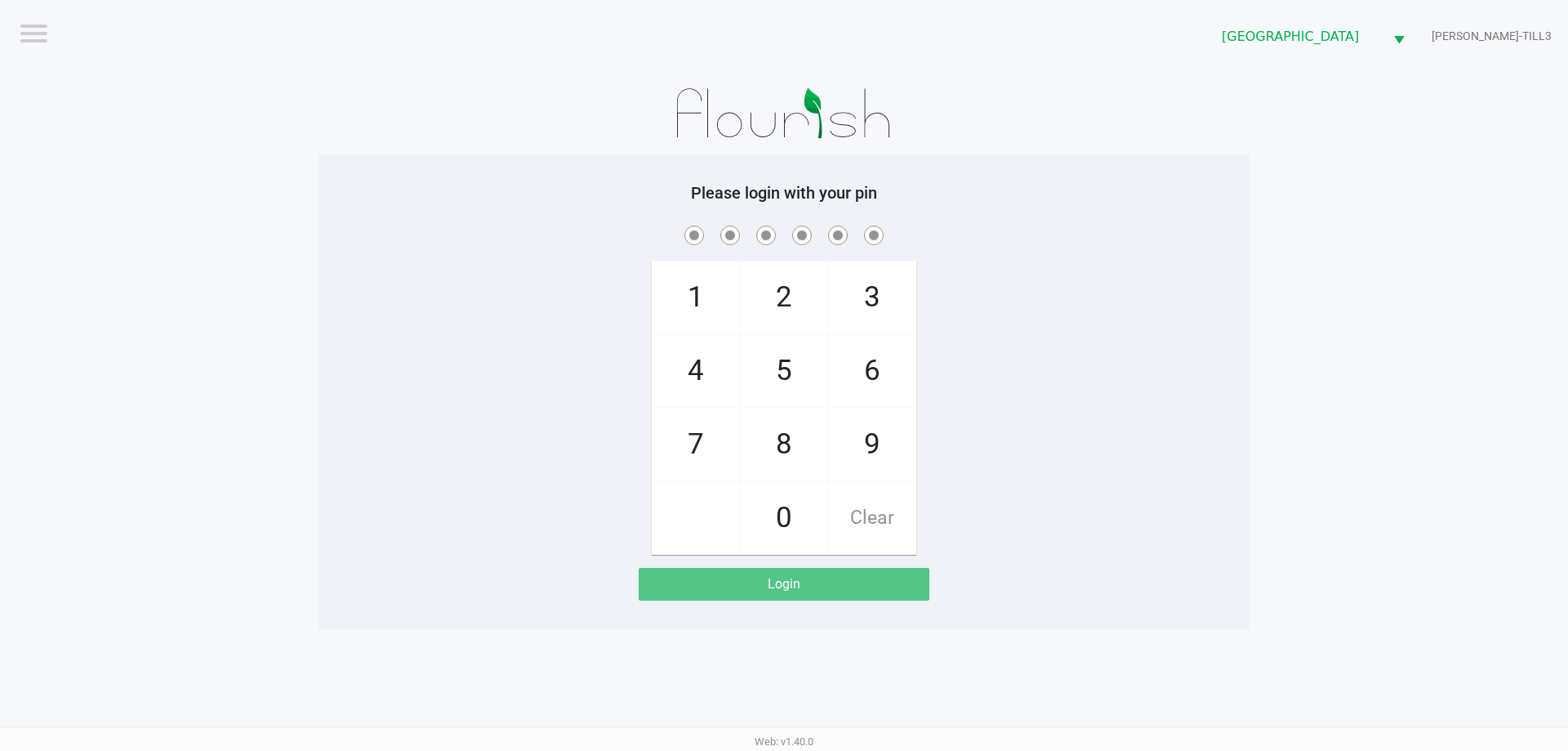
click at [306, 296] on app-pos-login-wrapper "Logout Palm Bay WC CELIA-TILL3 Please login with your pin 1 4 7 2 5 8 0 3 6 9 C…" at bounding box center [784, 314] width 1568 height 629
checkbox input "true"
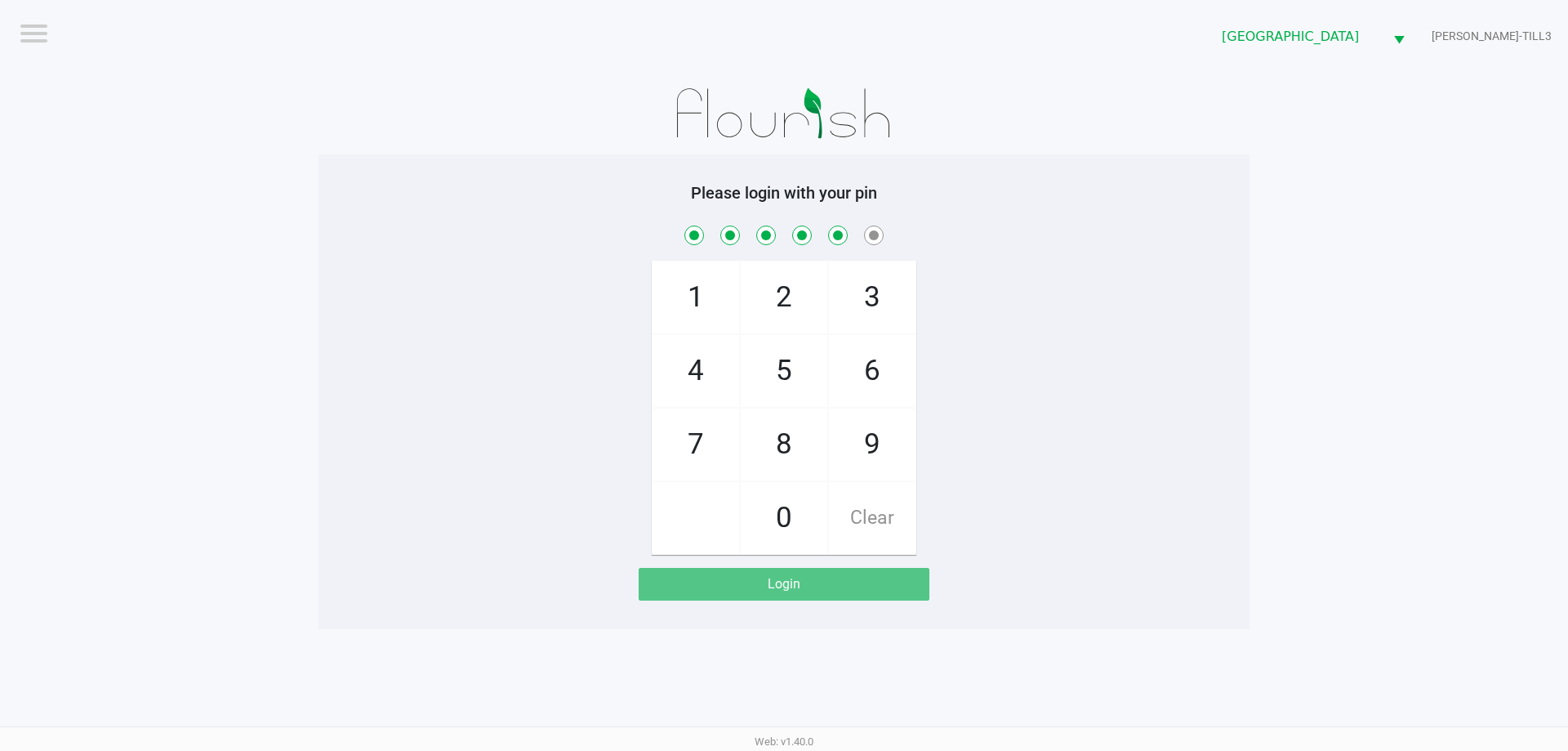
checkbox input "true"
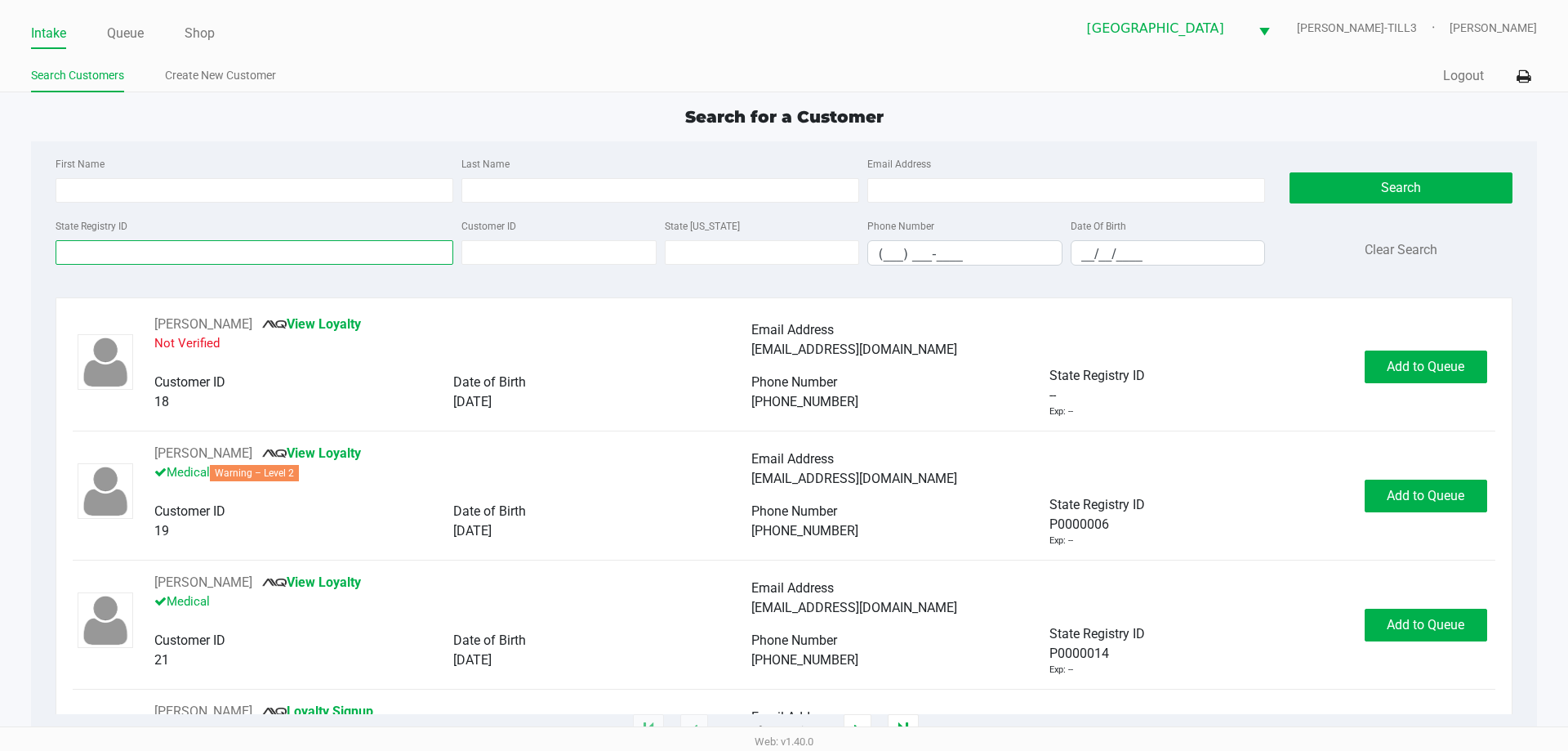
click at [366, 253] on input "State Registry ID" at bounding box center [254, 253] width 398 height 25
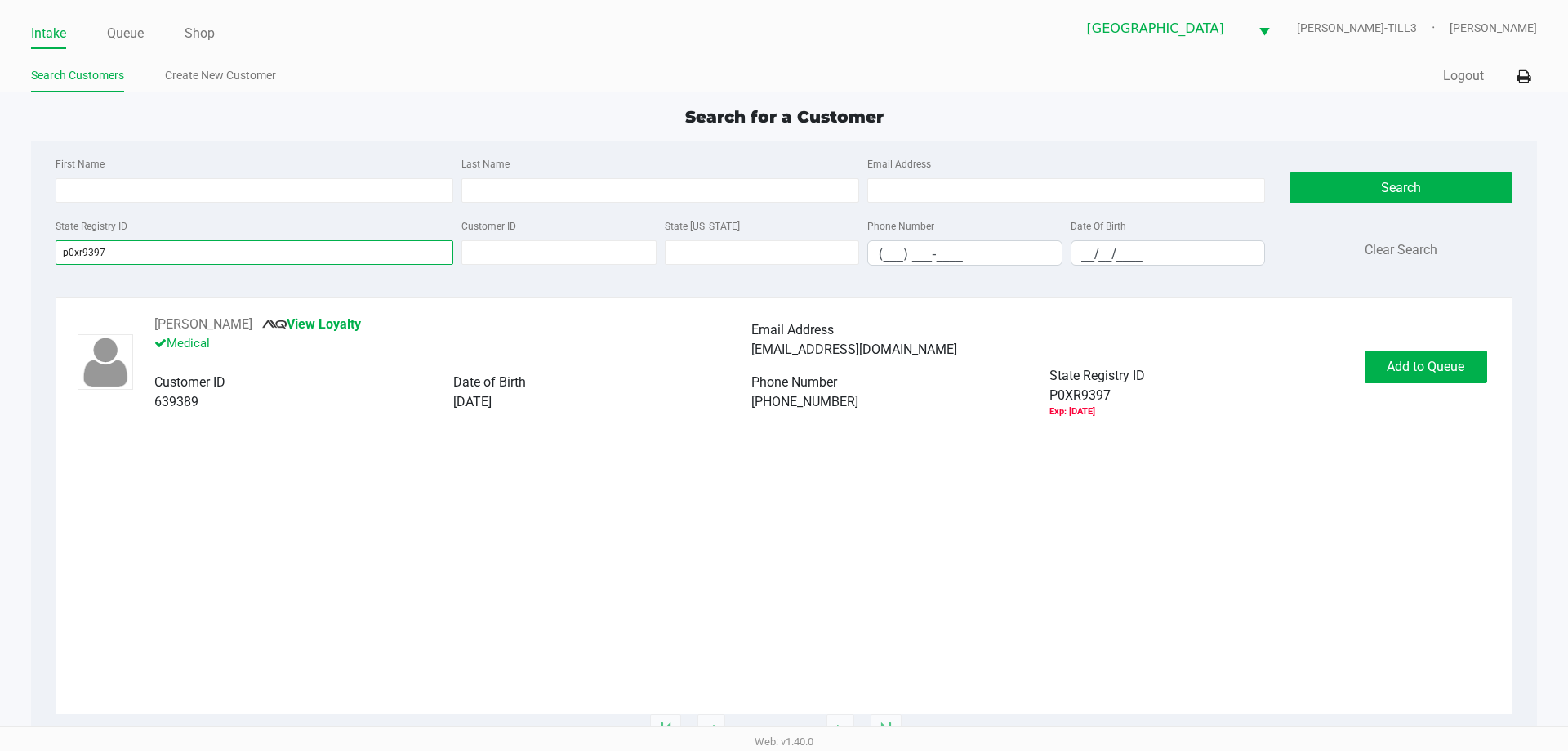
type input "p0xr9397"
click at [1392, 372] on span "Add to Queue" at bounding box center [1425, 367] width 78 height 15
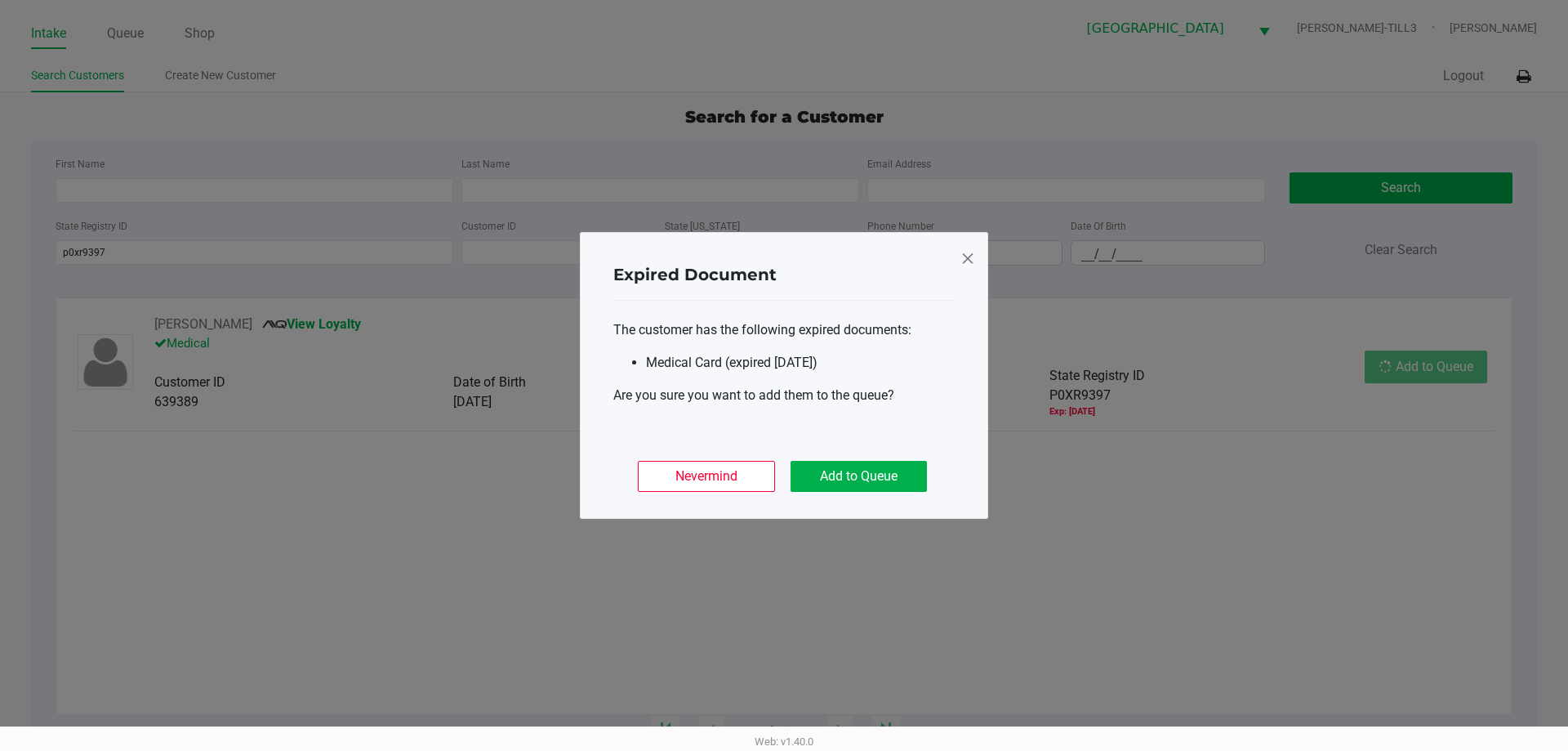
drag, startPoint x: 885, startPoint y: 494, endPoint x: 900, endPoint y: 484, distance: 18.0
click at [886, 494] on div "Nevermind Add to Queue" at bounding box center [784, 470] width 342 height 63
click at [900, 484] on button "Add to Queue" at bounding box center [858, 476] width 136 height 31
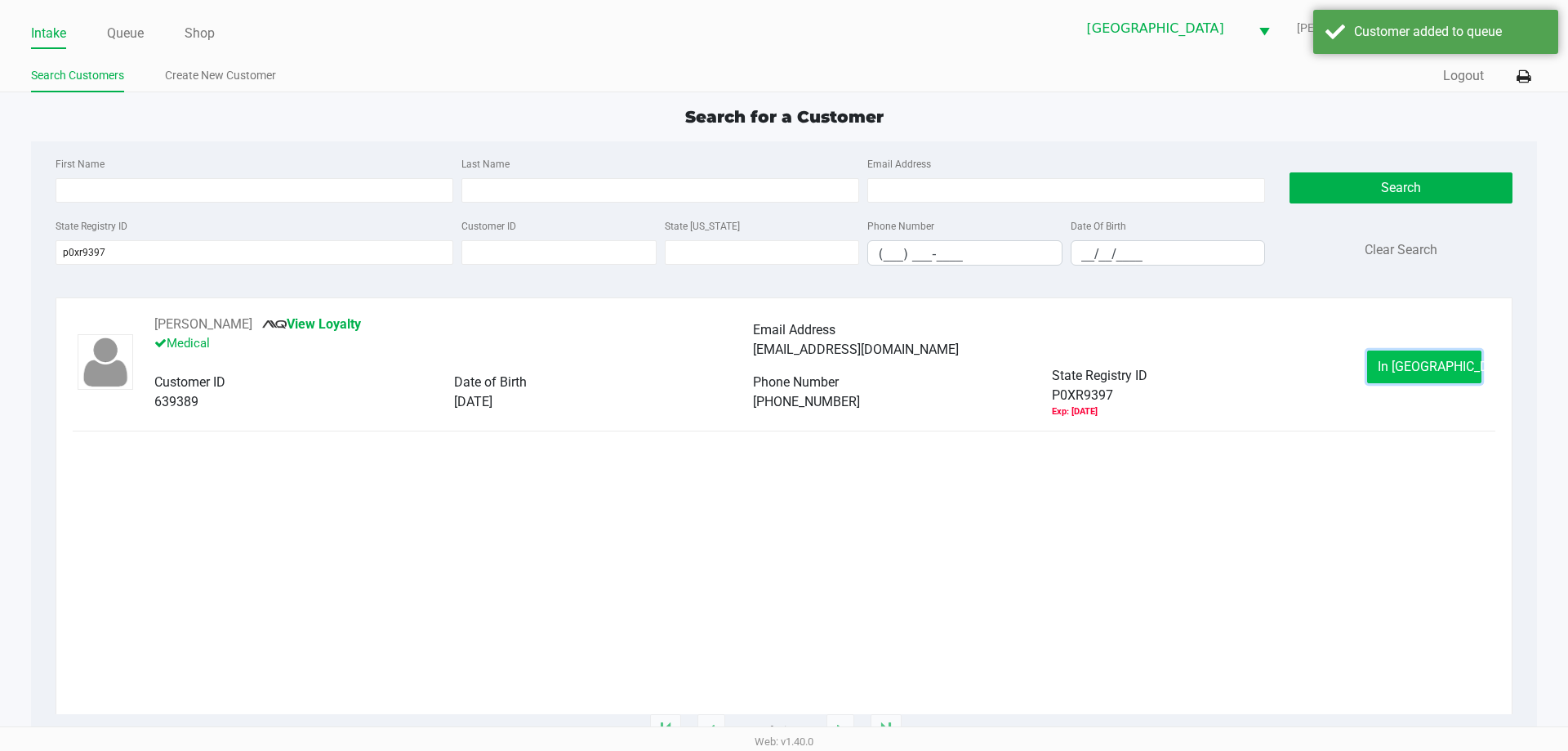
click at [1422, 359] on span "In Queue" at bounding box center [1446, 367] width 137 height 15
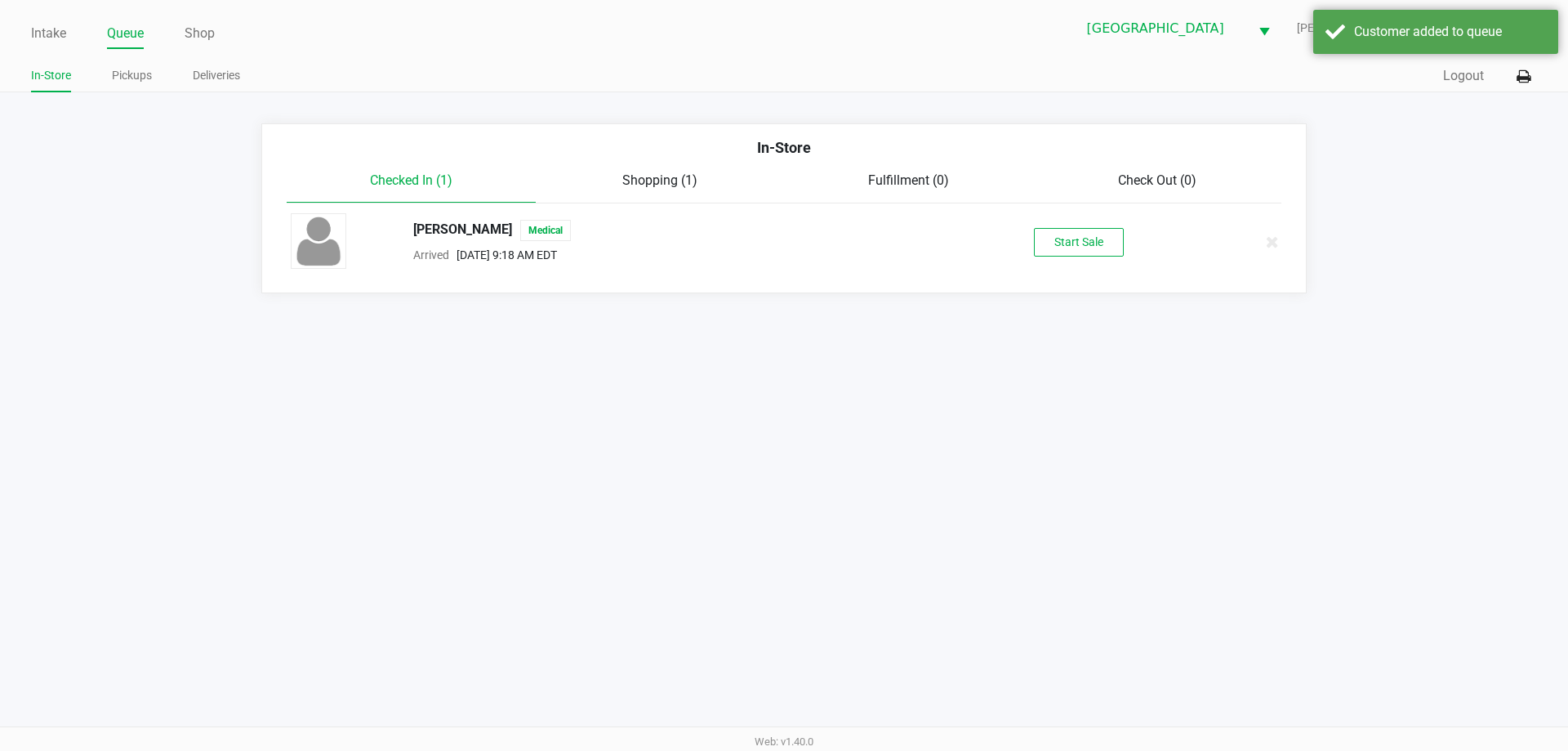
click at [1093, 224] on div "DANIEL CAREY Medical Arrived Sep 22, 2025 9:18 AM EDT Start Sale" at bounding box center [783, 241] width 1011 height 57
click at [1091, 235] on button "Start Sale" at bounding box center [1078, 241] width 90 height 28
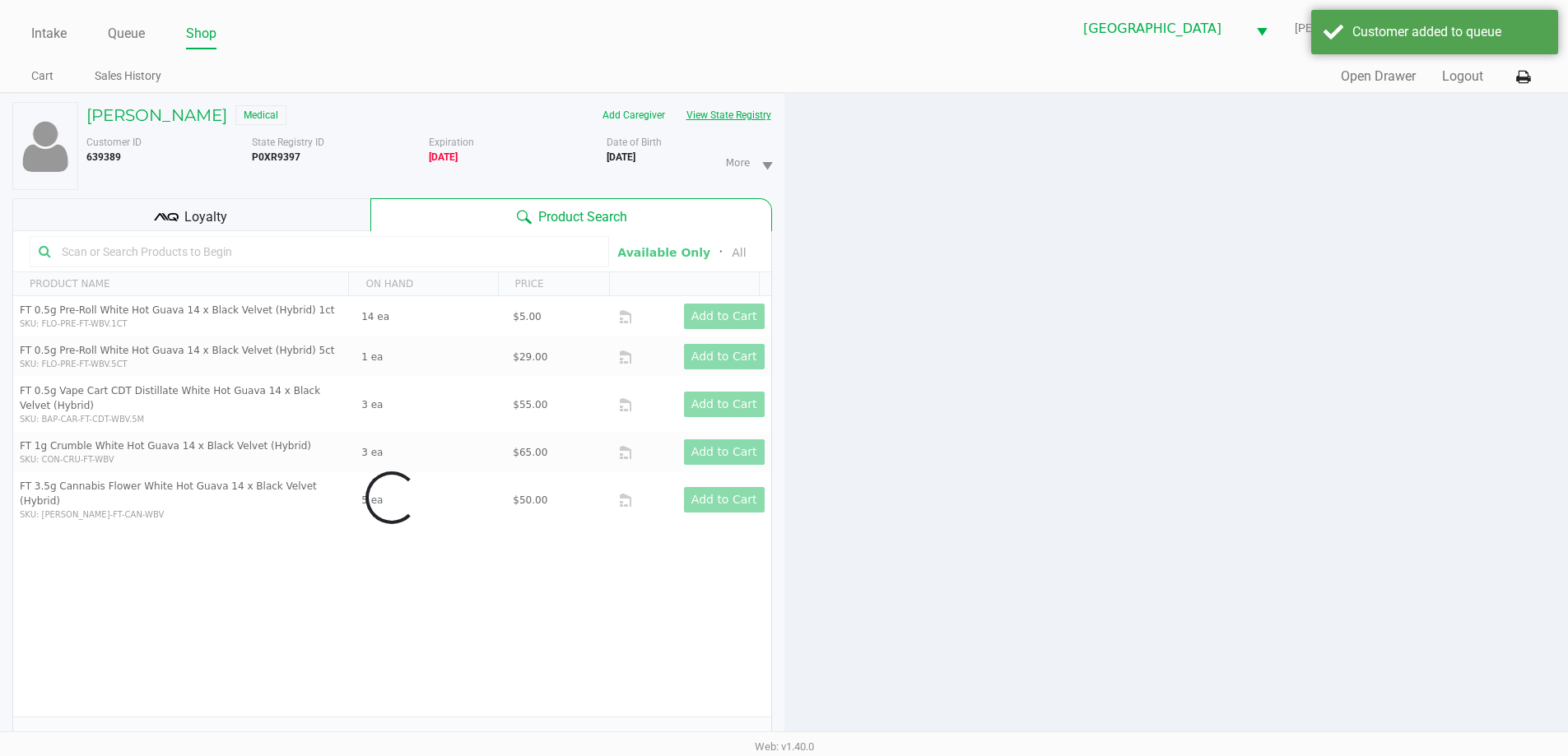
click at [731, 114] on button "View State Registry" at bounding box center [724, 115] width 97 height 27
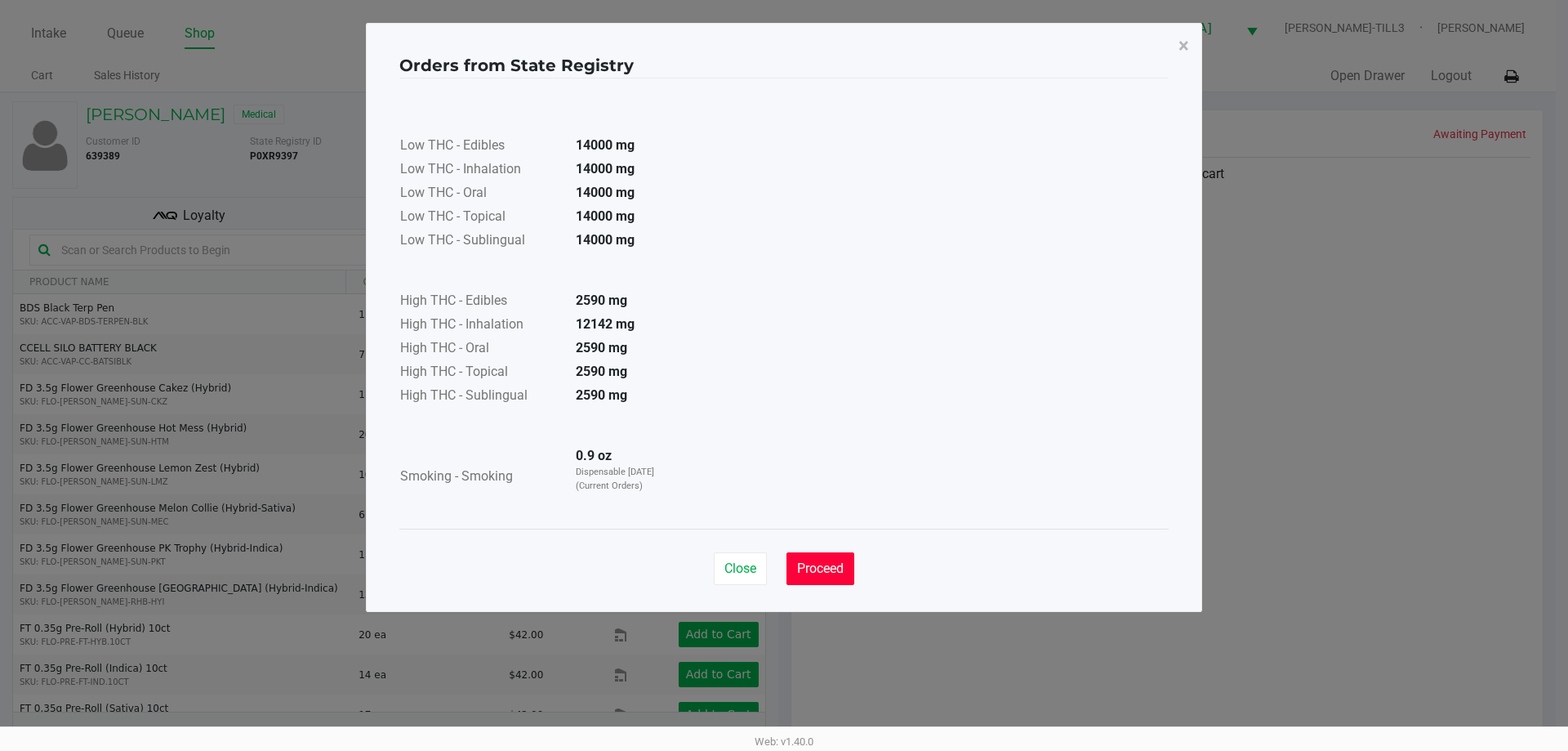
click at [824, 569] on span "Proceed" at bounding box center [820, 569] width 46 height 15
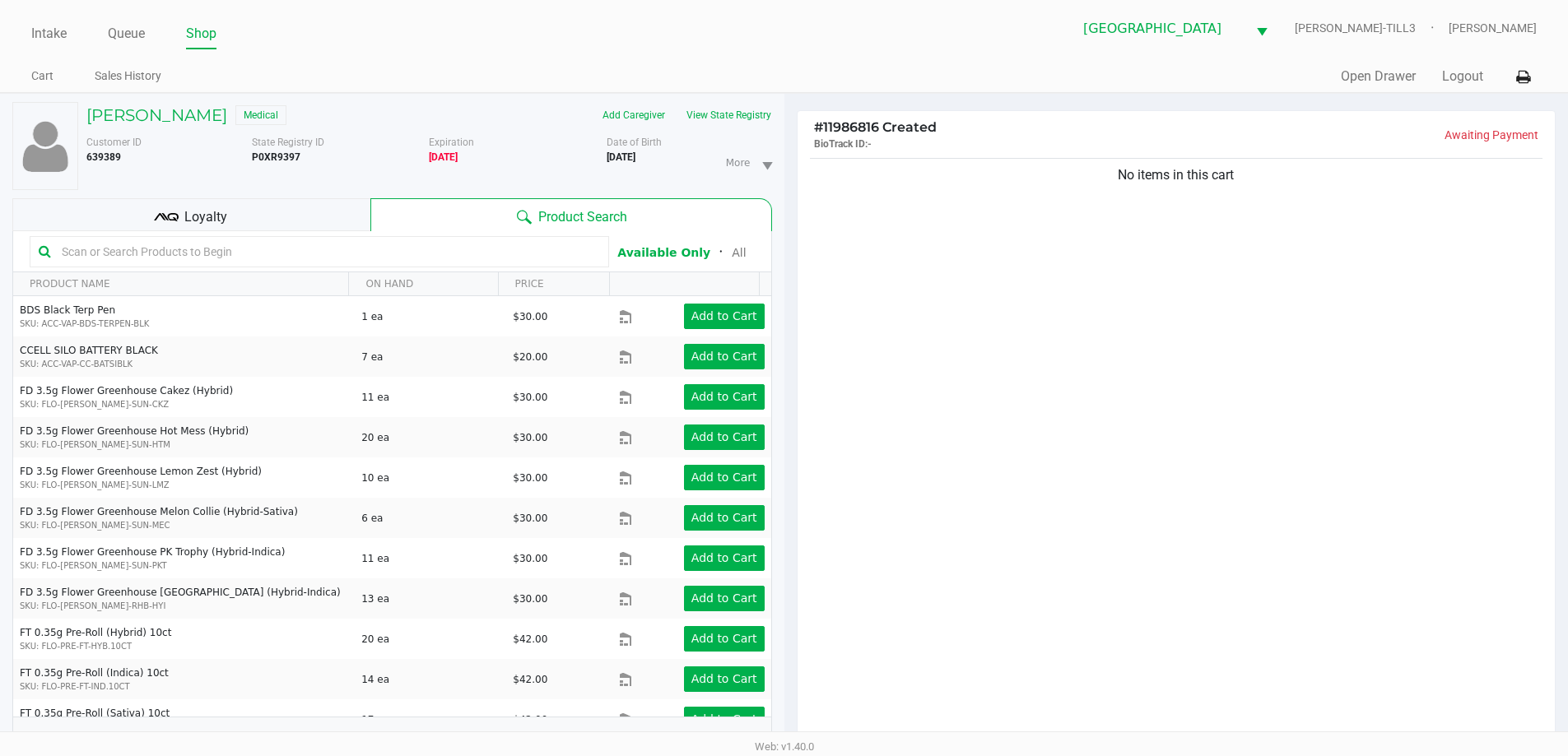
click at [525, 245] on input "text" at bounding box center [328, 252] width 545 height 25
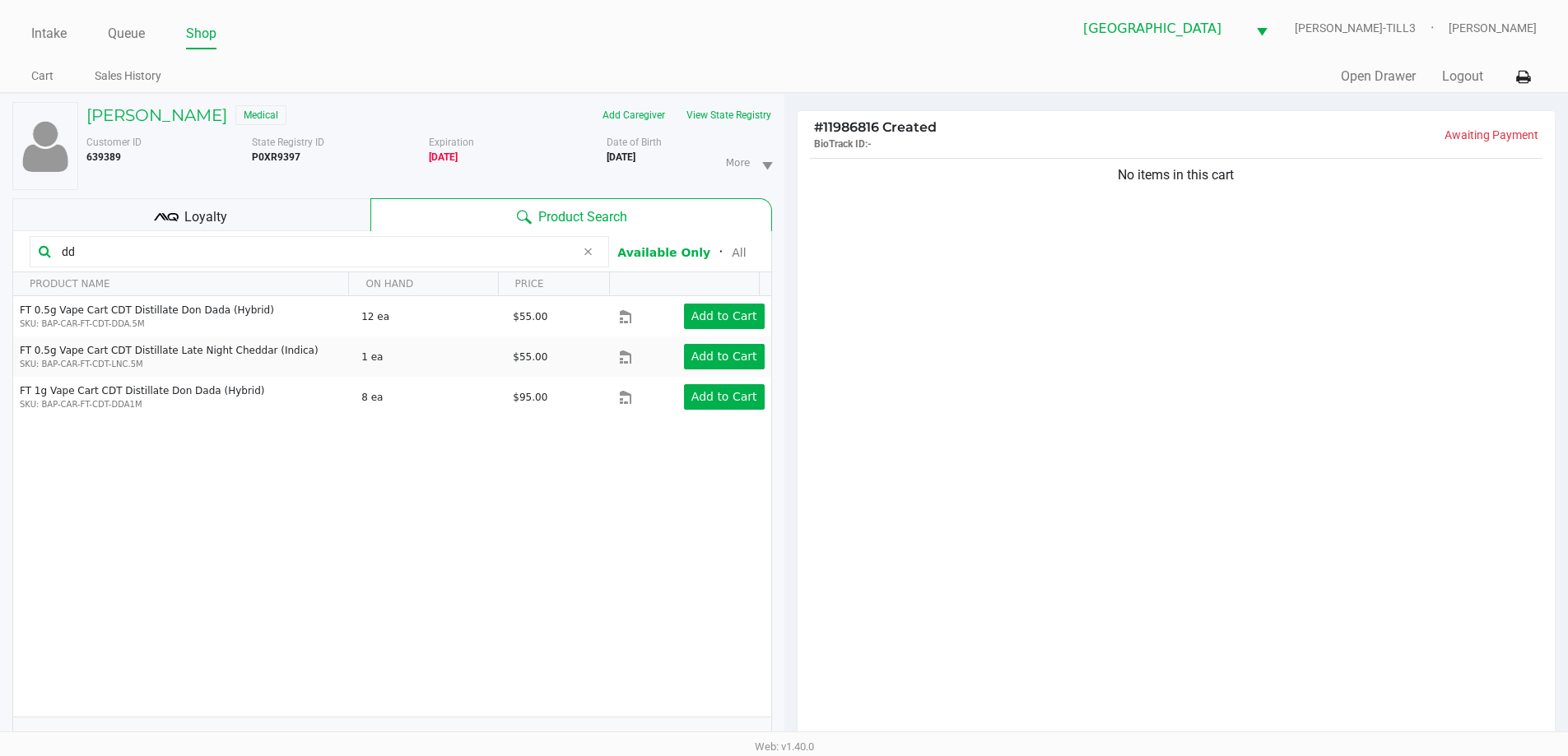
type input "d"
click at [1087, 461] on div "No items in this cart" at bounding box center [1176, 453] width 758 height 597
click at [1110, 455] on div "No items in this cart" at bounding box center [1176, 453] width 758 height 597
click at [1108, 467] on div "No items in this cart" at bounding box center [1176, 453] width 758 height 597
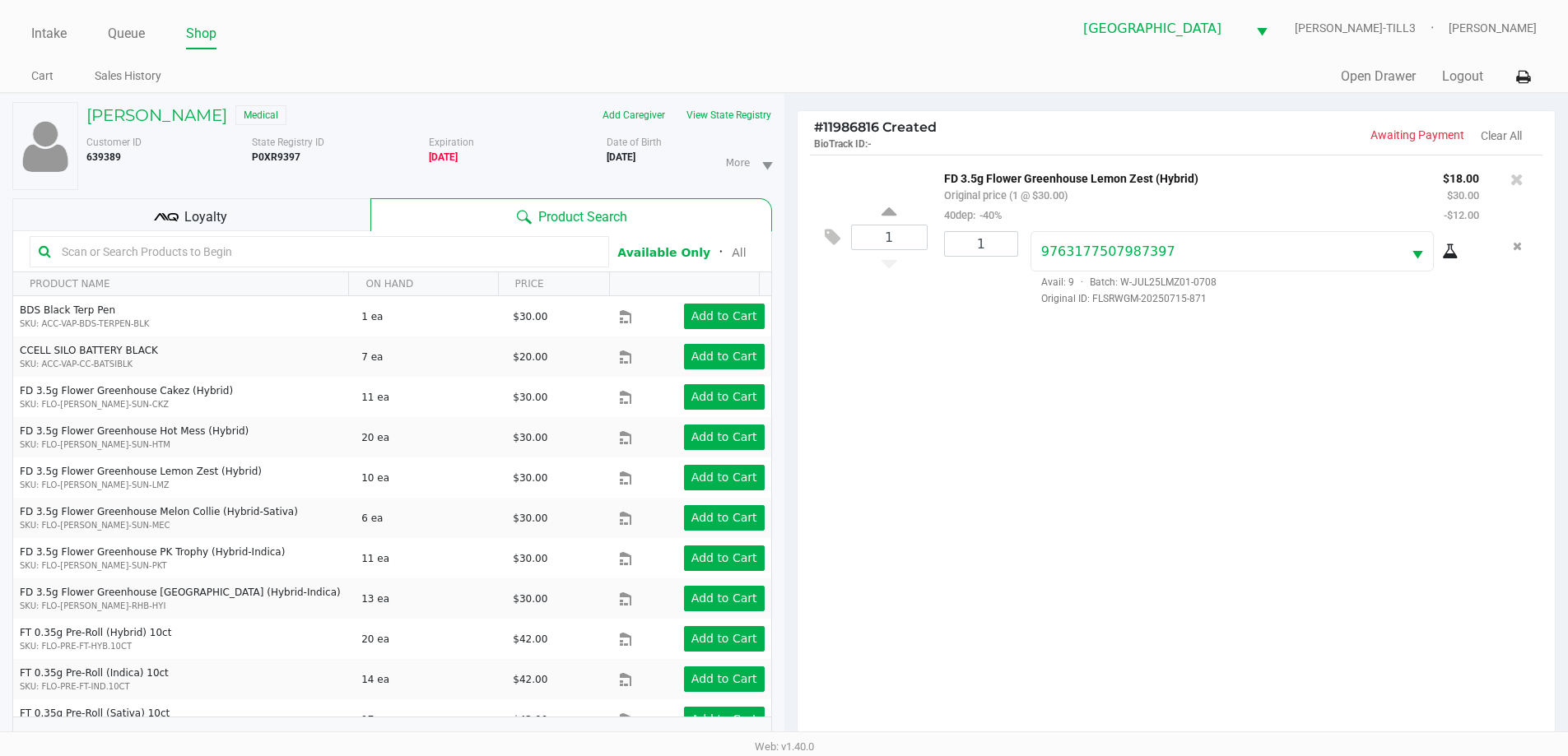
click at [970, 521] on div "1 FD 3.5g Flower Greenhouse Lemon Zest (Hybrid) Original price (1 @ $30.00) 40d…" at bounding box center [1176, 453] width 758 height 597
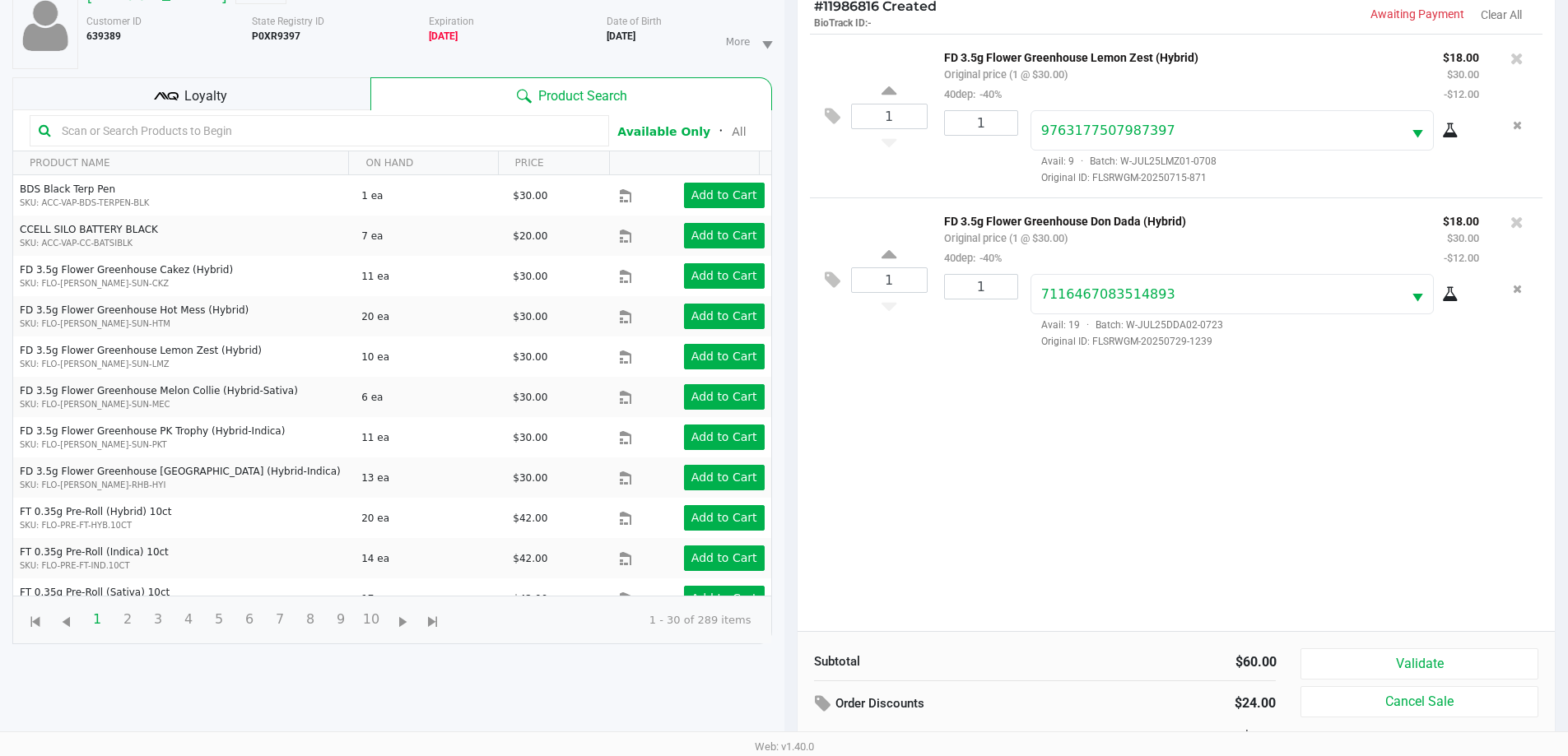
scroll to position [178, 0]
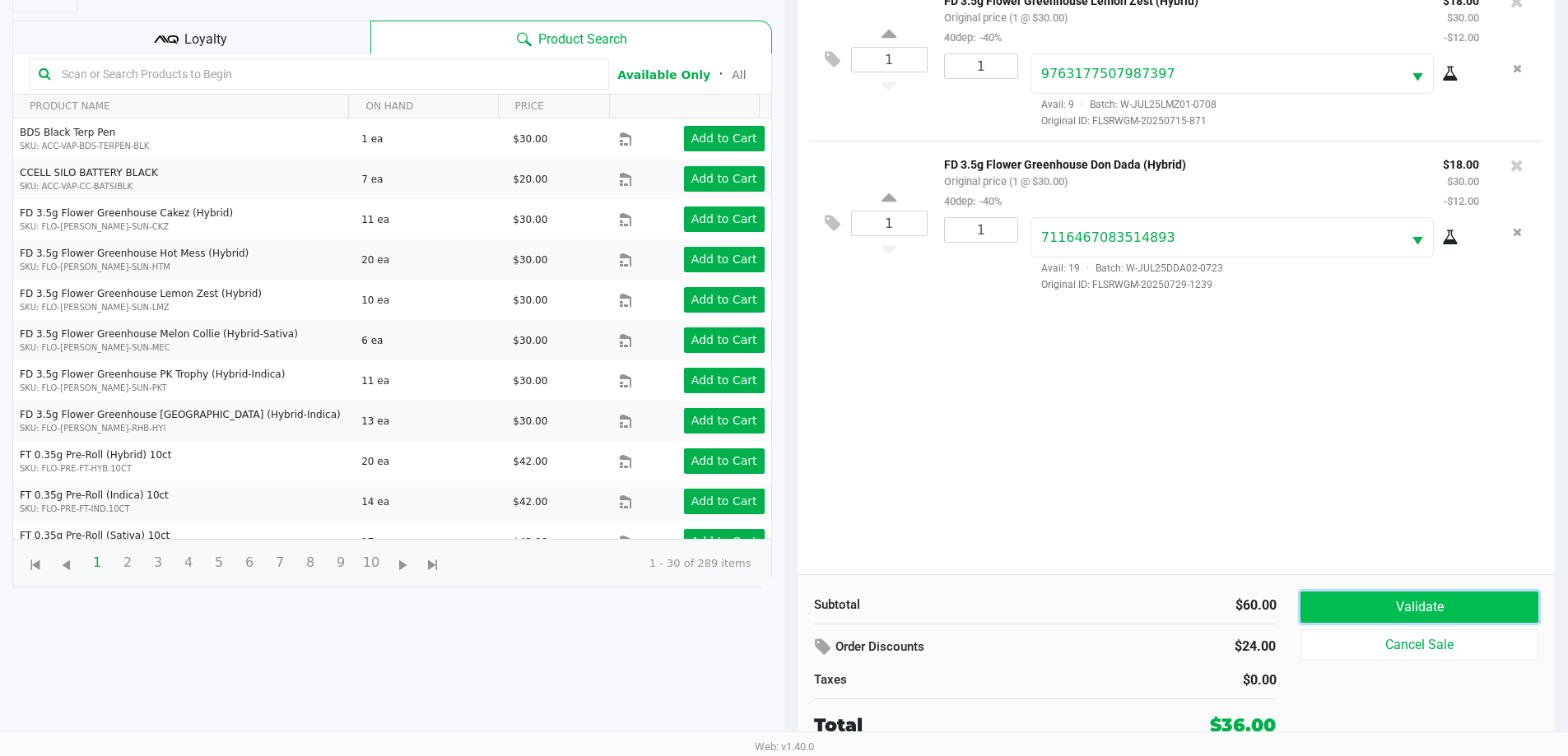
click at [1445, 591] on button "Validate" at bounding box center [1419, 607] width 237 height 31
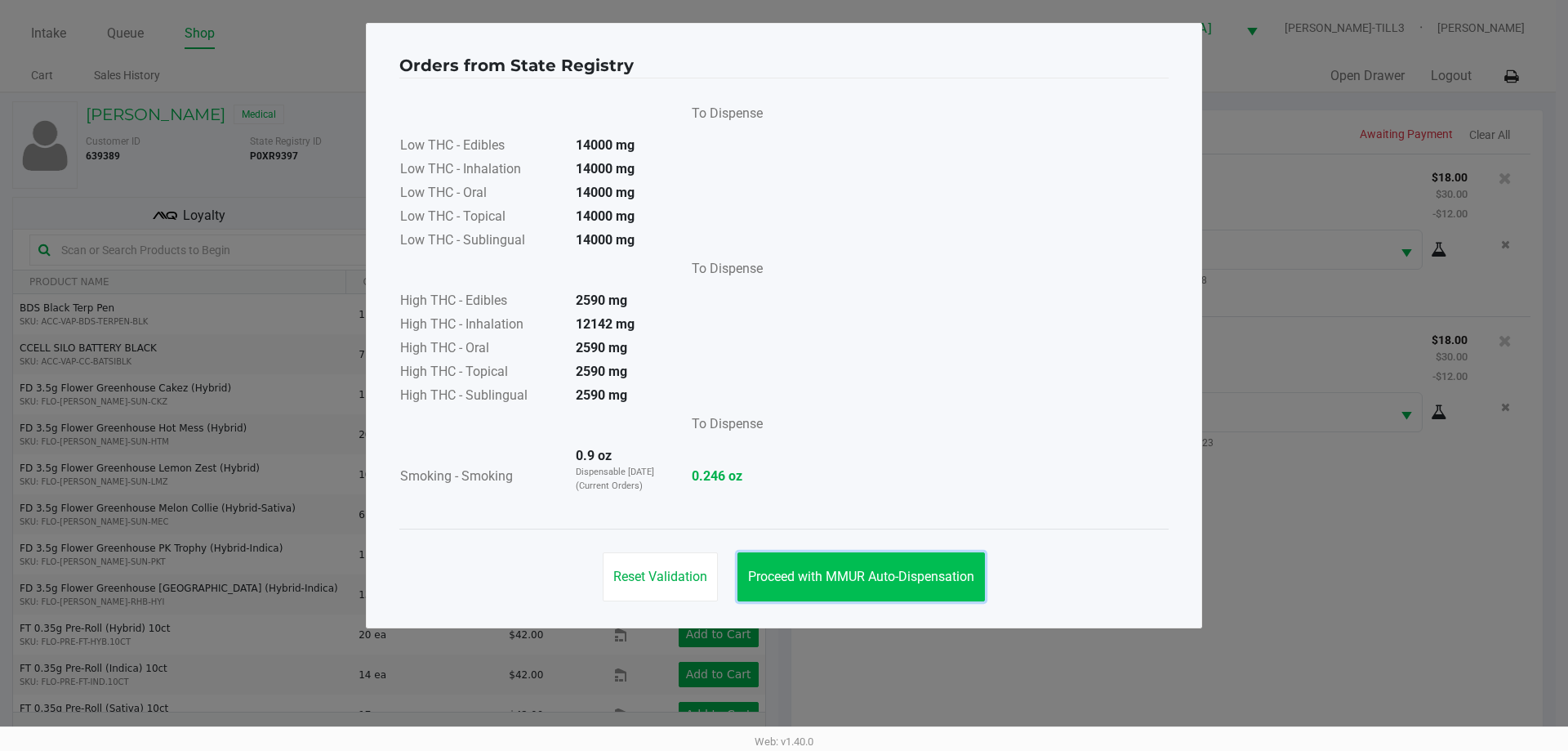
click at [926, 568] on button "Proceed with MMUR Auto-Dispensation" at bounding box center [861, 576] width 247 height 49
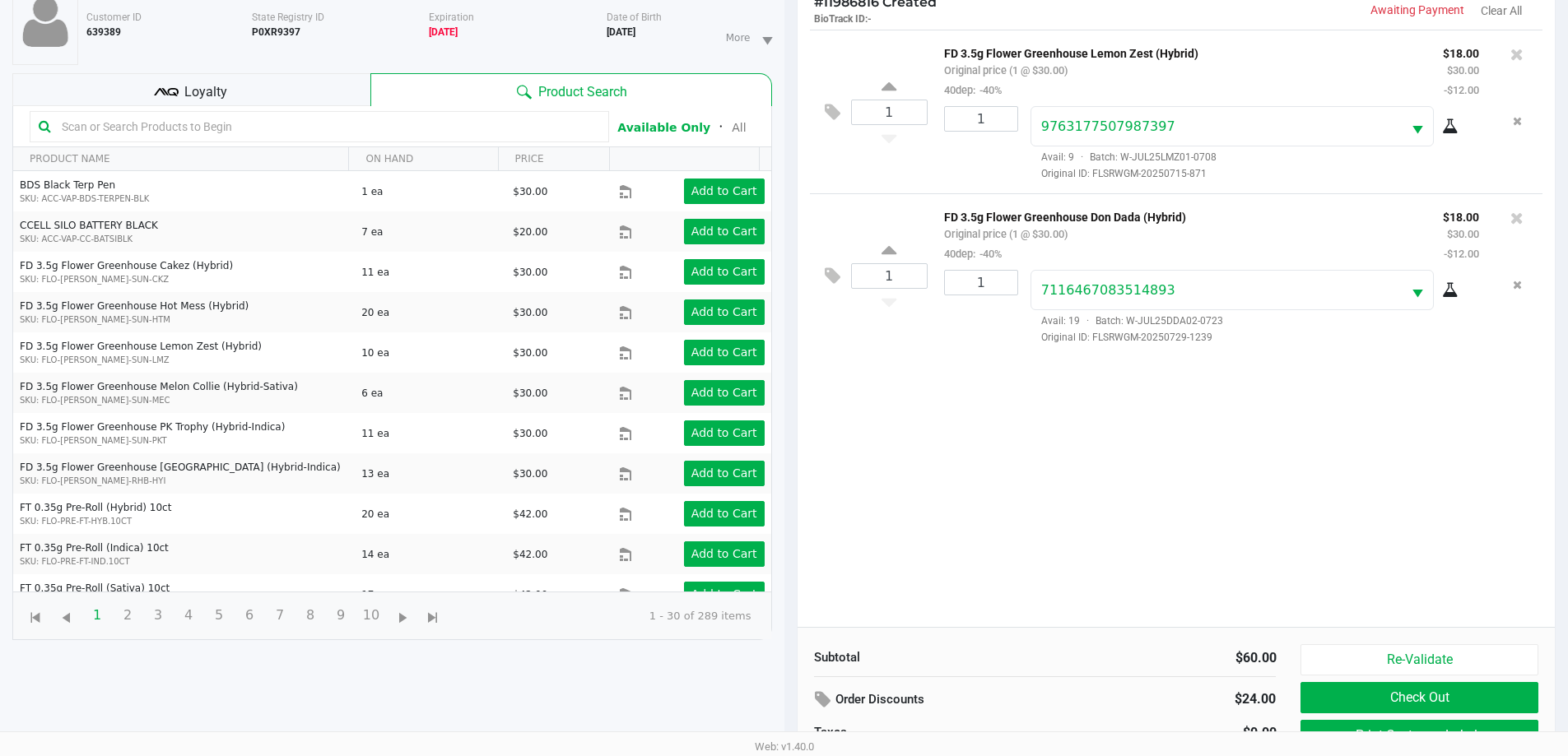
scroll to position [178, 0]
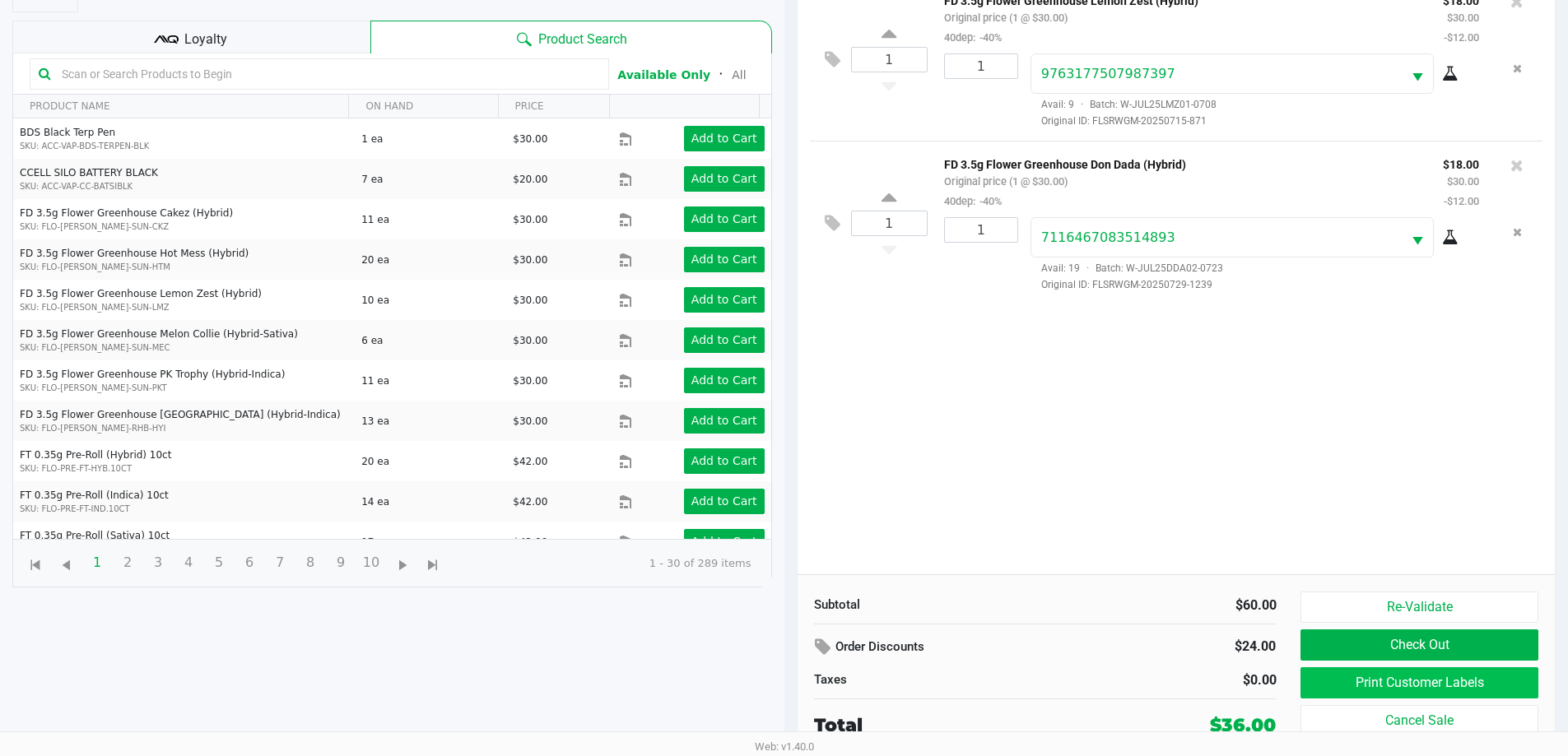
click at [1396, 678] on button "Print Customer Labels" at bounding box center [1419, 683] width 237 height 31
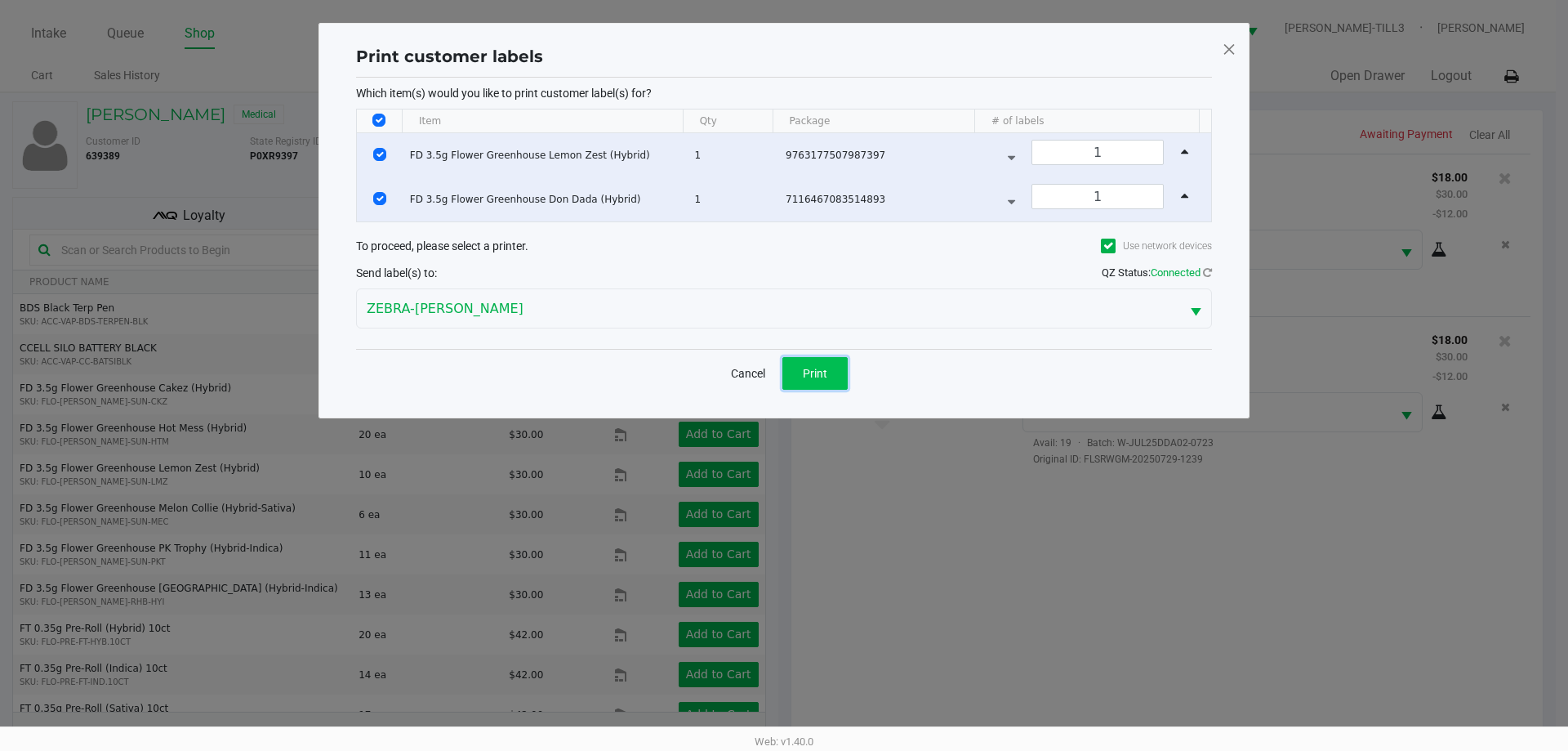
click at [818, 378] on span "Print" at bounding box center [815, 373] width 25 height 13
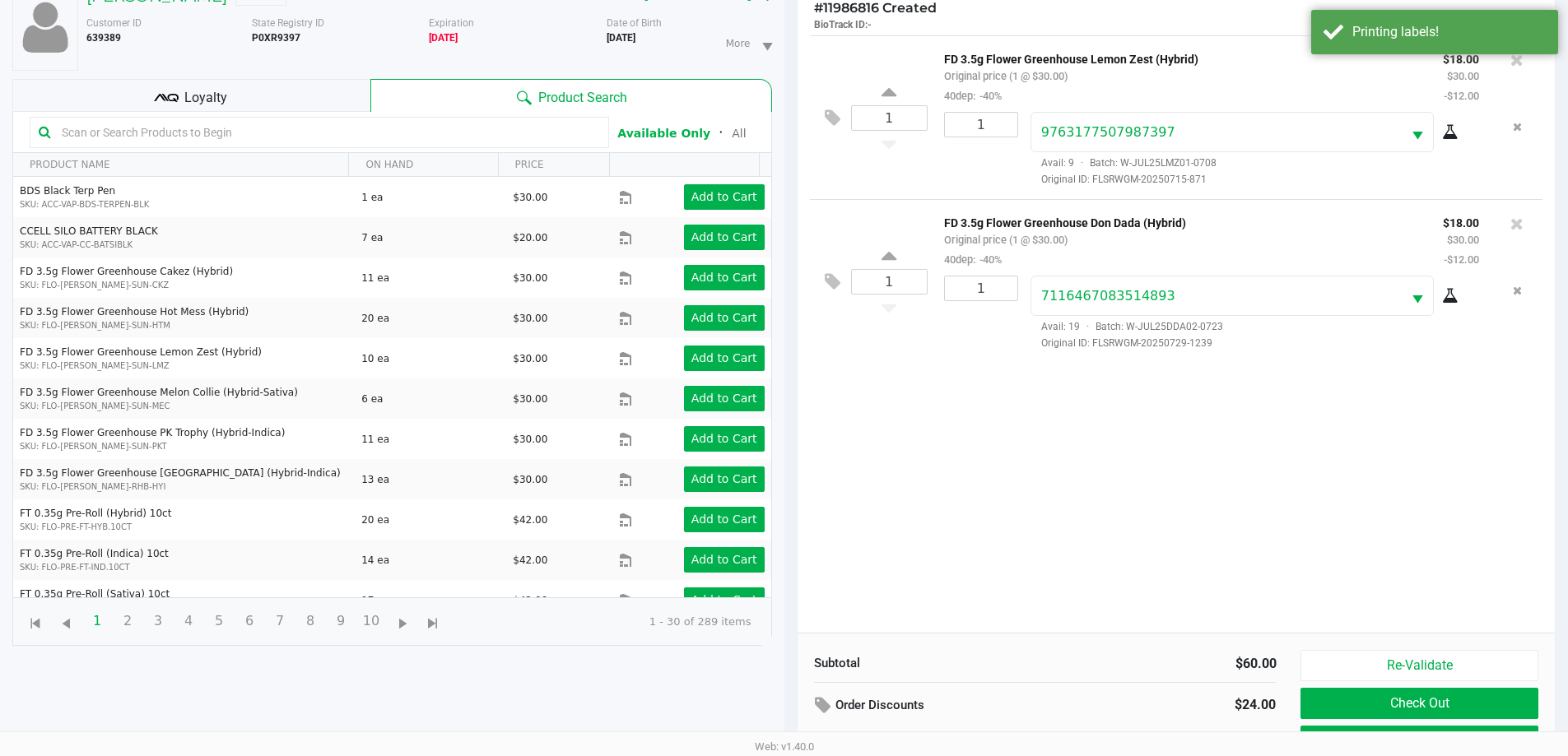
scroll to position [178, 0]
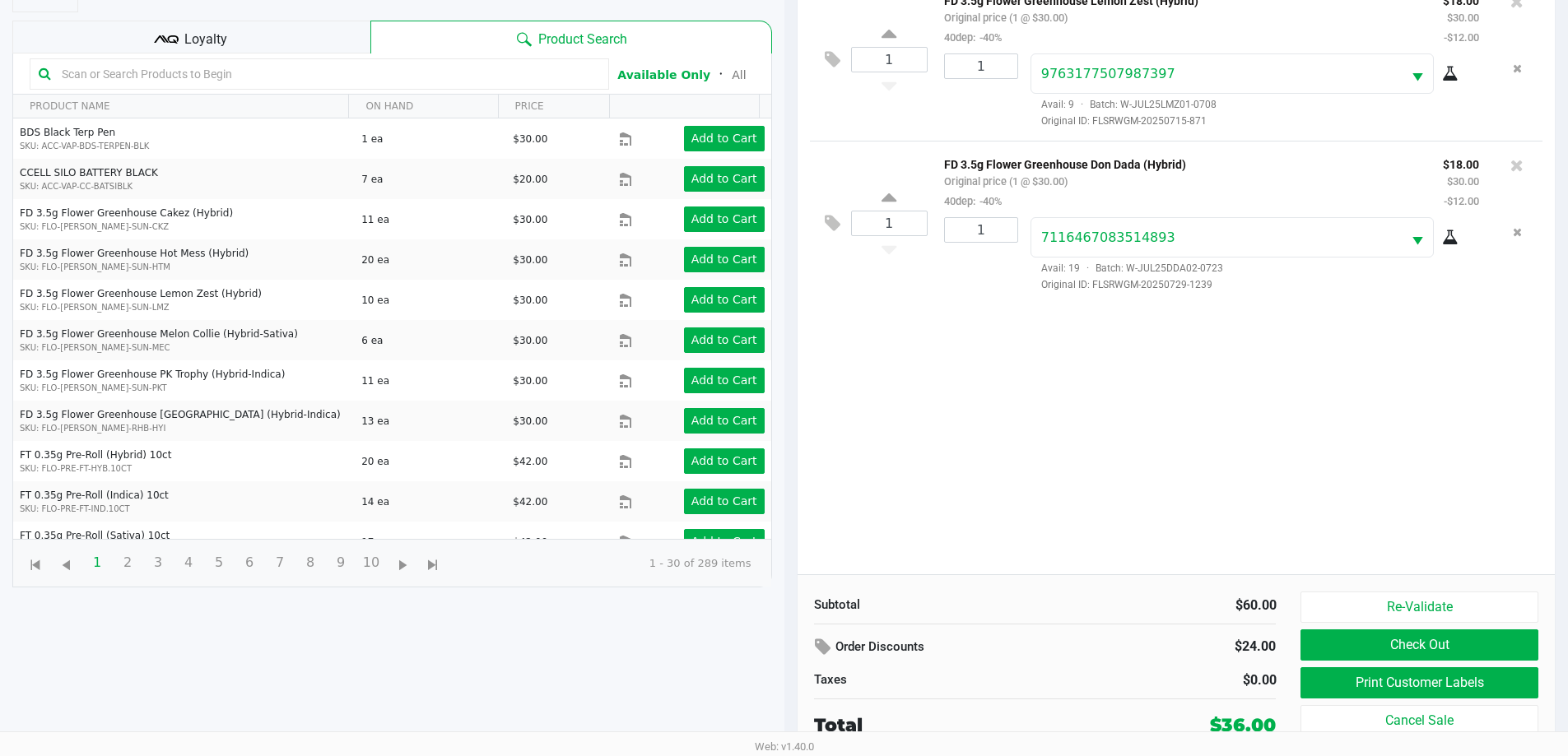
click at [250, 47] on div "Loyalty" at bounding box center [191, 37] width 358 height 33
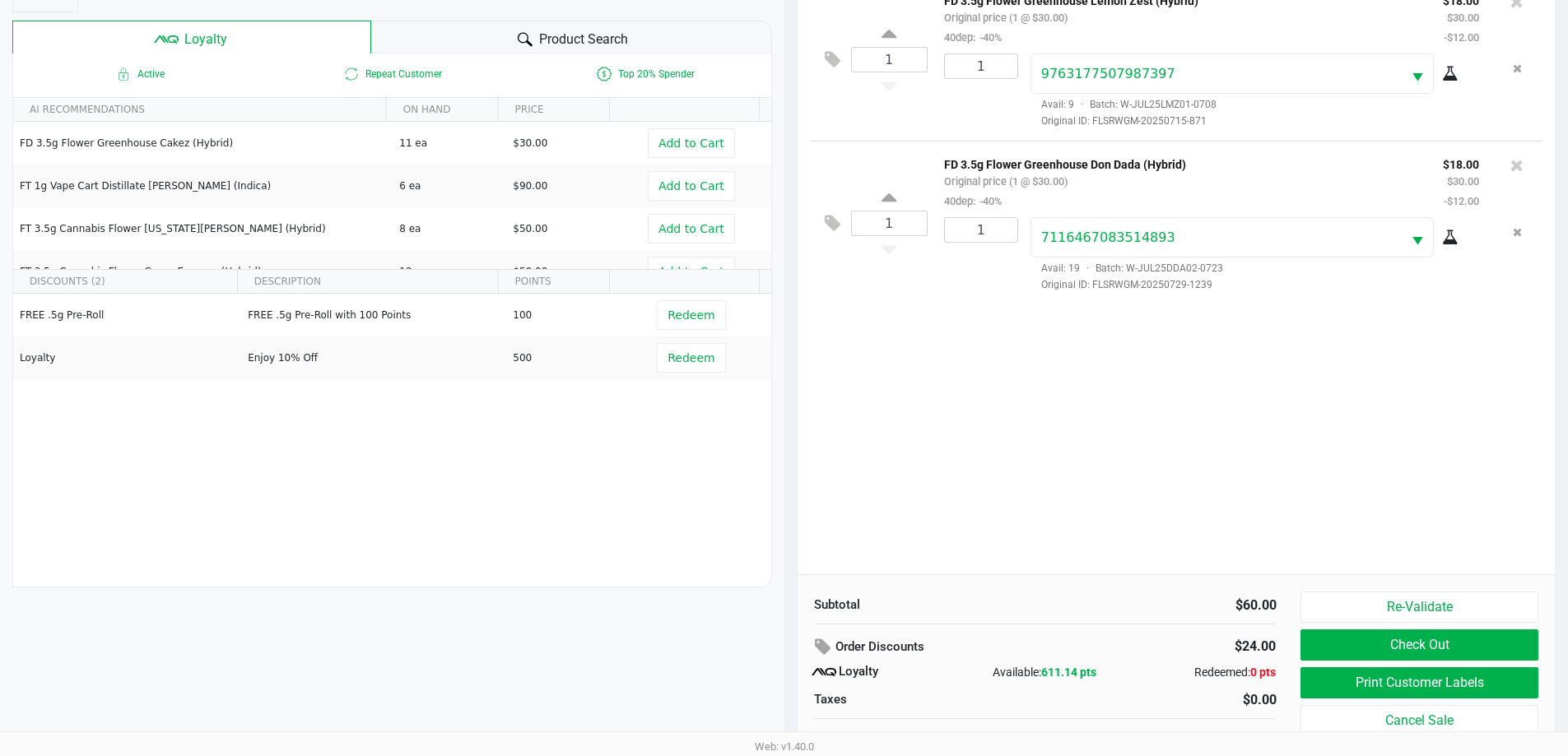
scroll to position [197, 0]
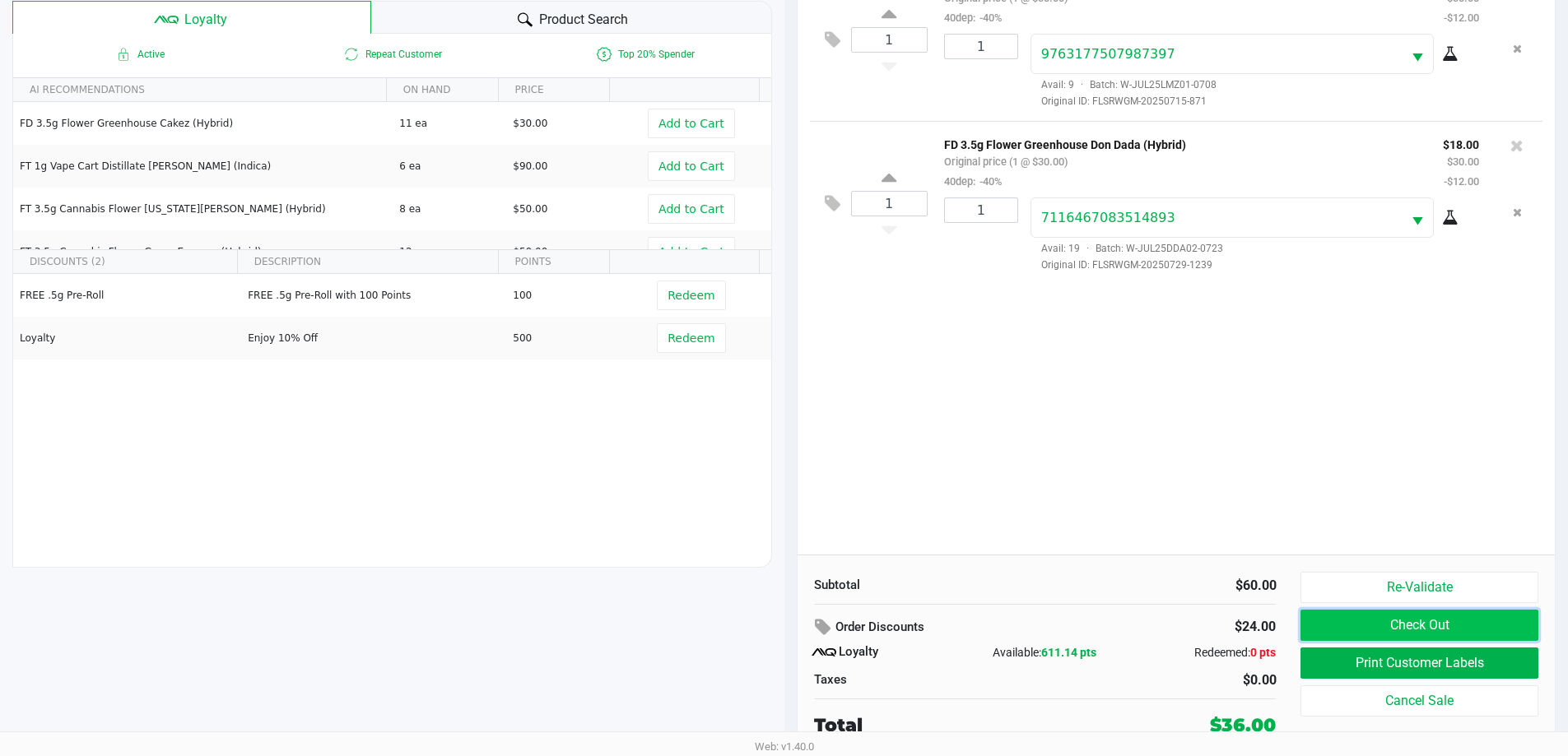
click at [1401, 627] on button "Check Out" at bounding box center [1419, 625] width 237 height 31
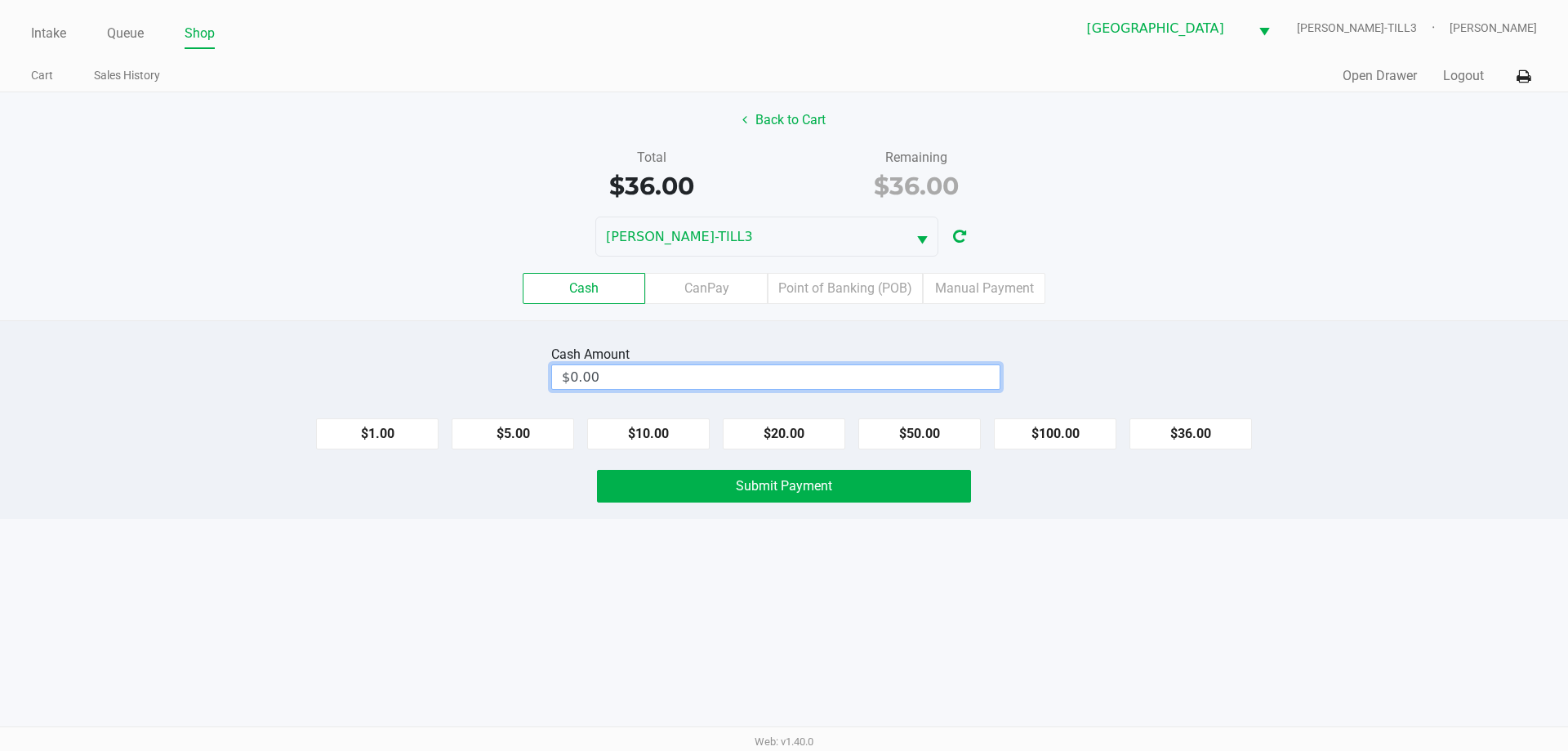
click at [839, 375] on input "$0.00" at bounding box center [775, 378] width 448 height 24
click at [791, 495] on button "Submit Payment" at bounding box center [784, 486] width 374 height 33
type input "$40.00"
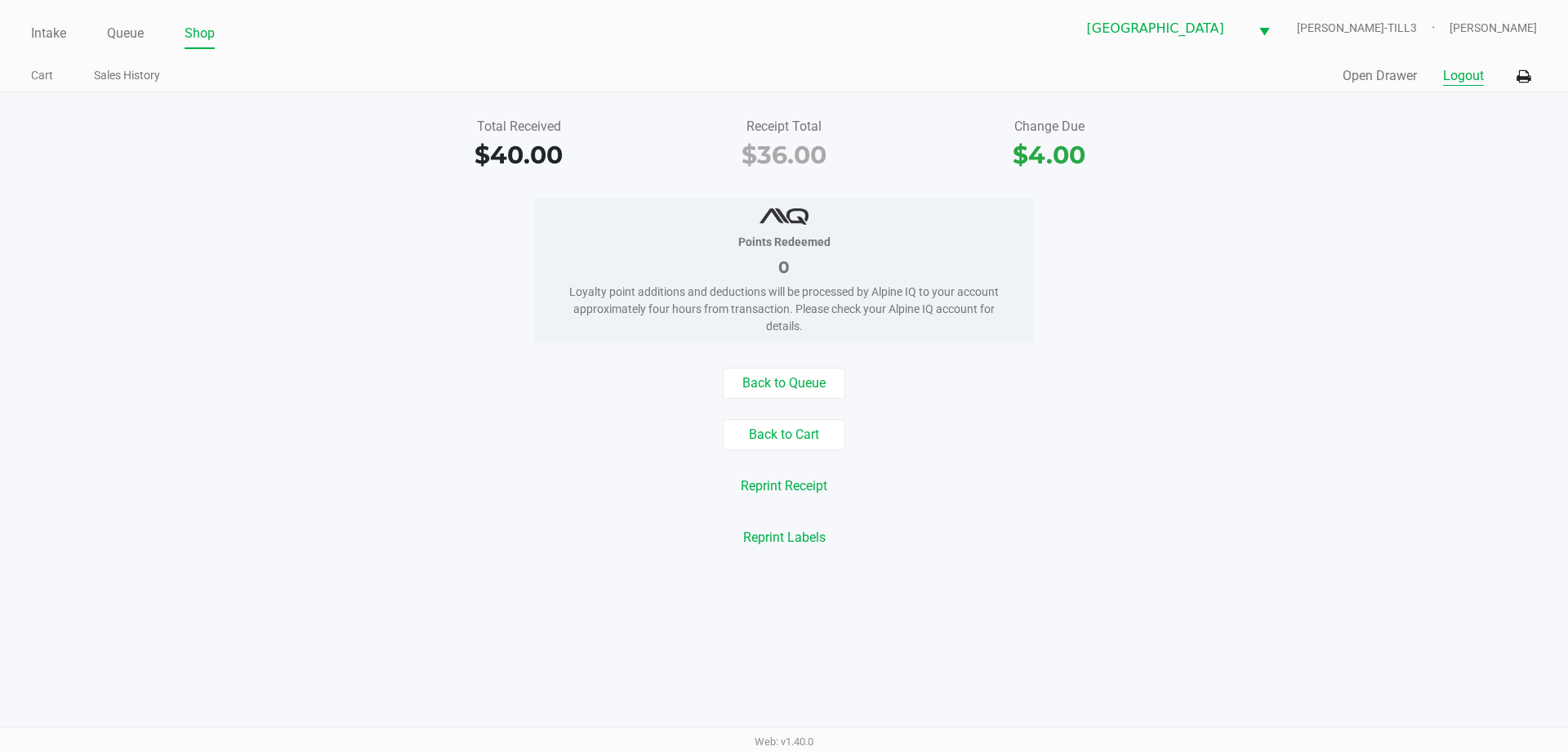
click at [1444, 81] on button "Logout" at bounding box center [1464, 75] width 41 height 20
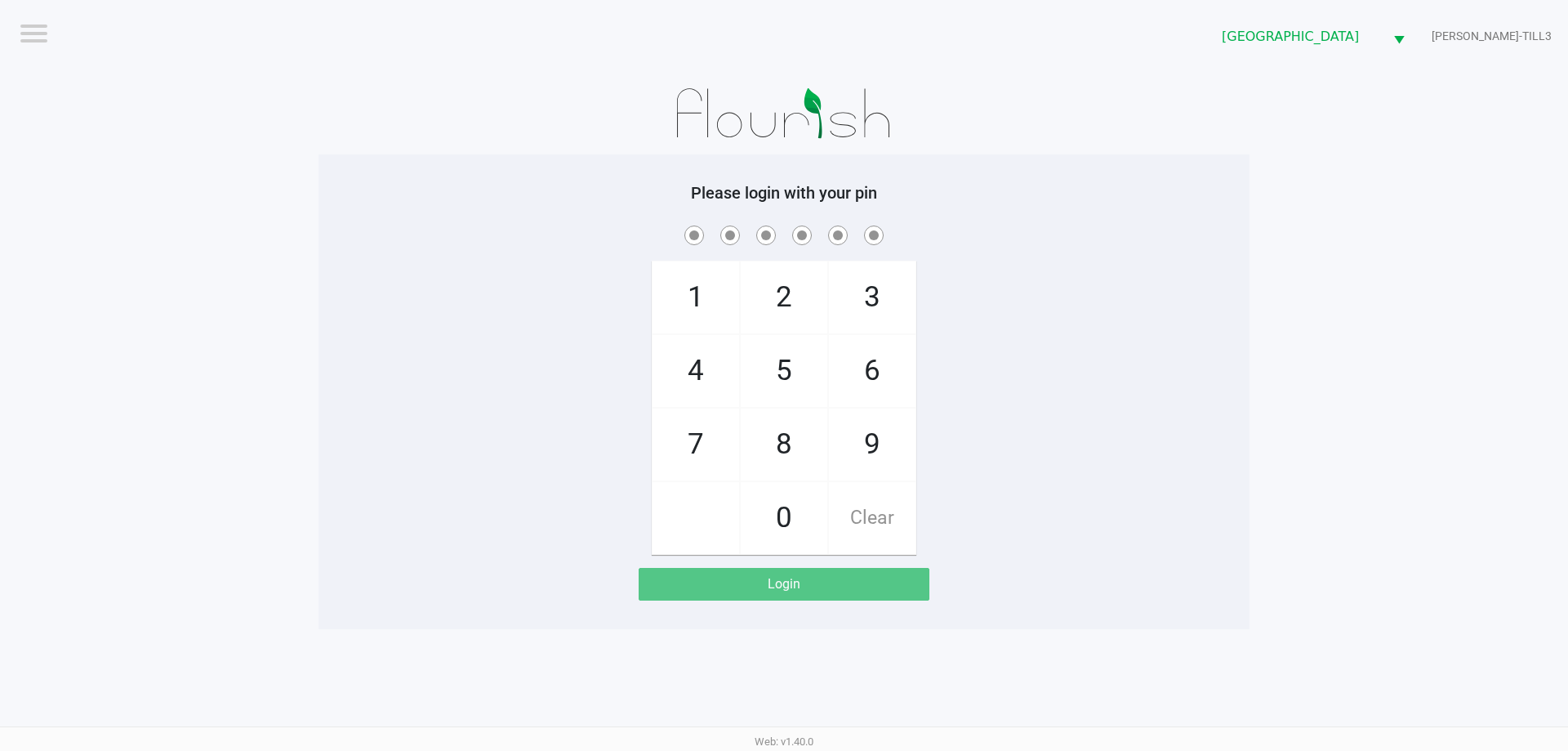
checkbox input "true"
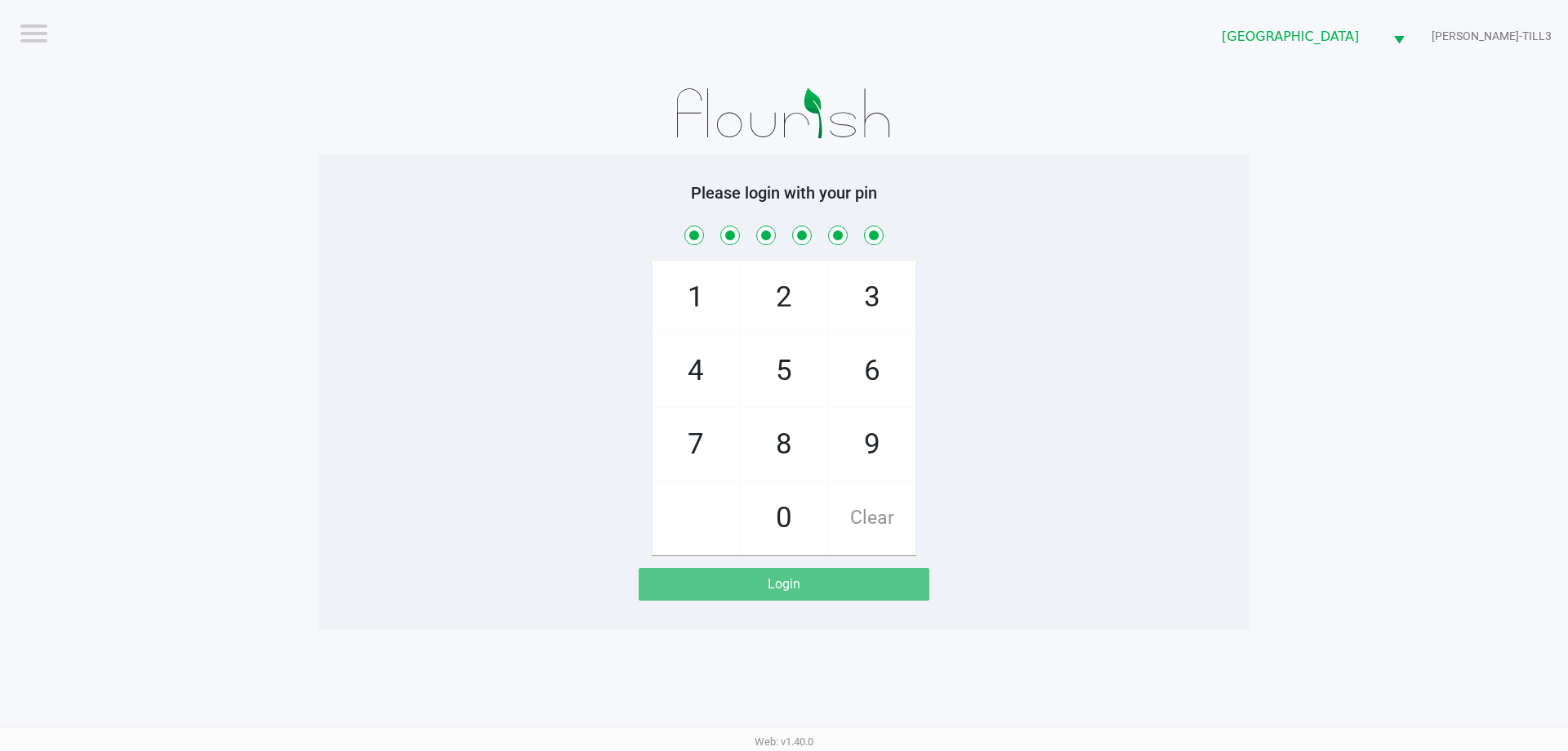
checkbox input "true"
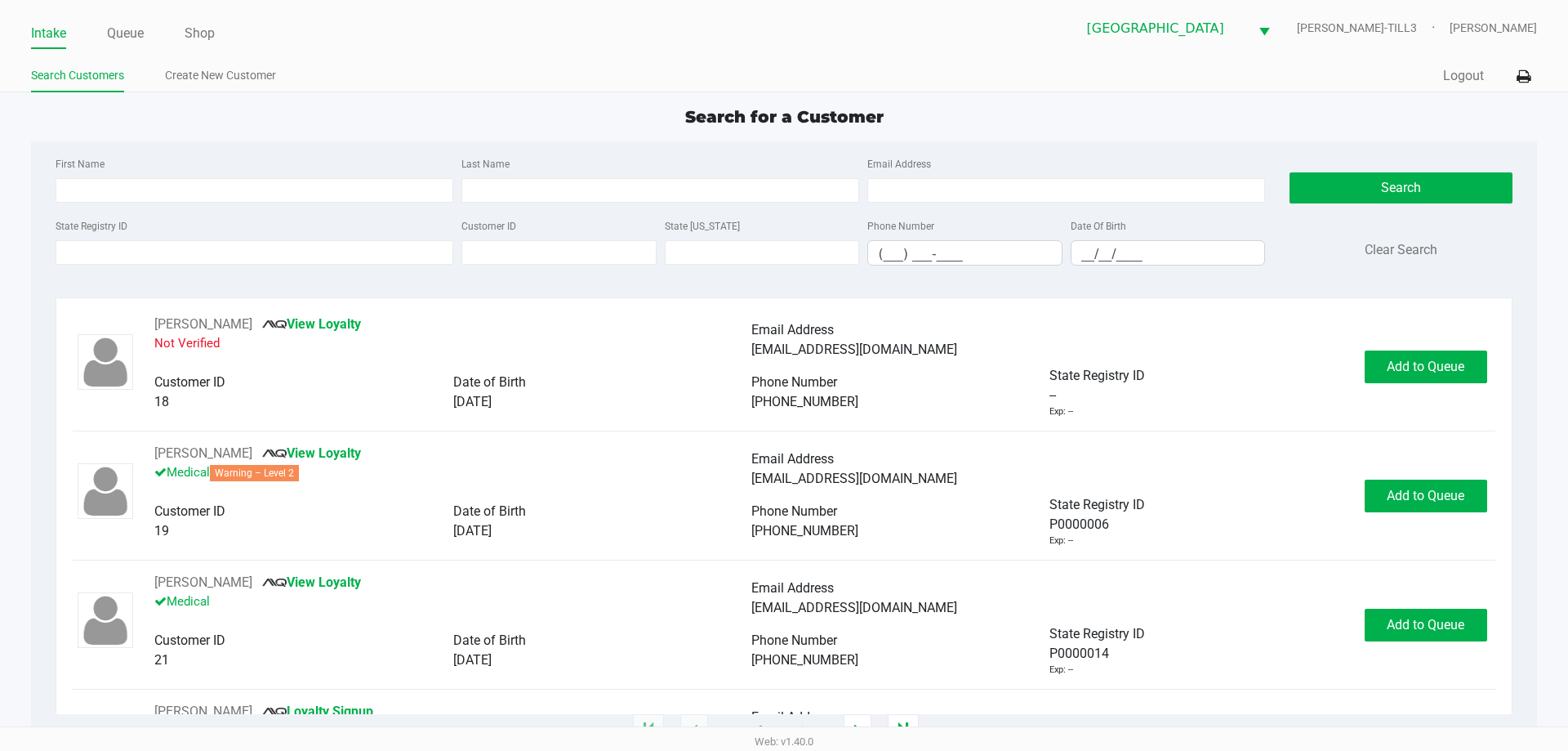
click at [115, 45] on link "Queue" at bounding box center [125, 33] width 37 height 23
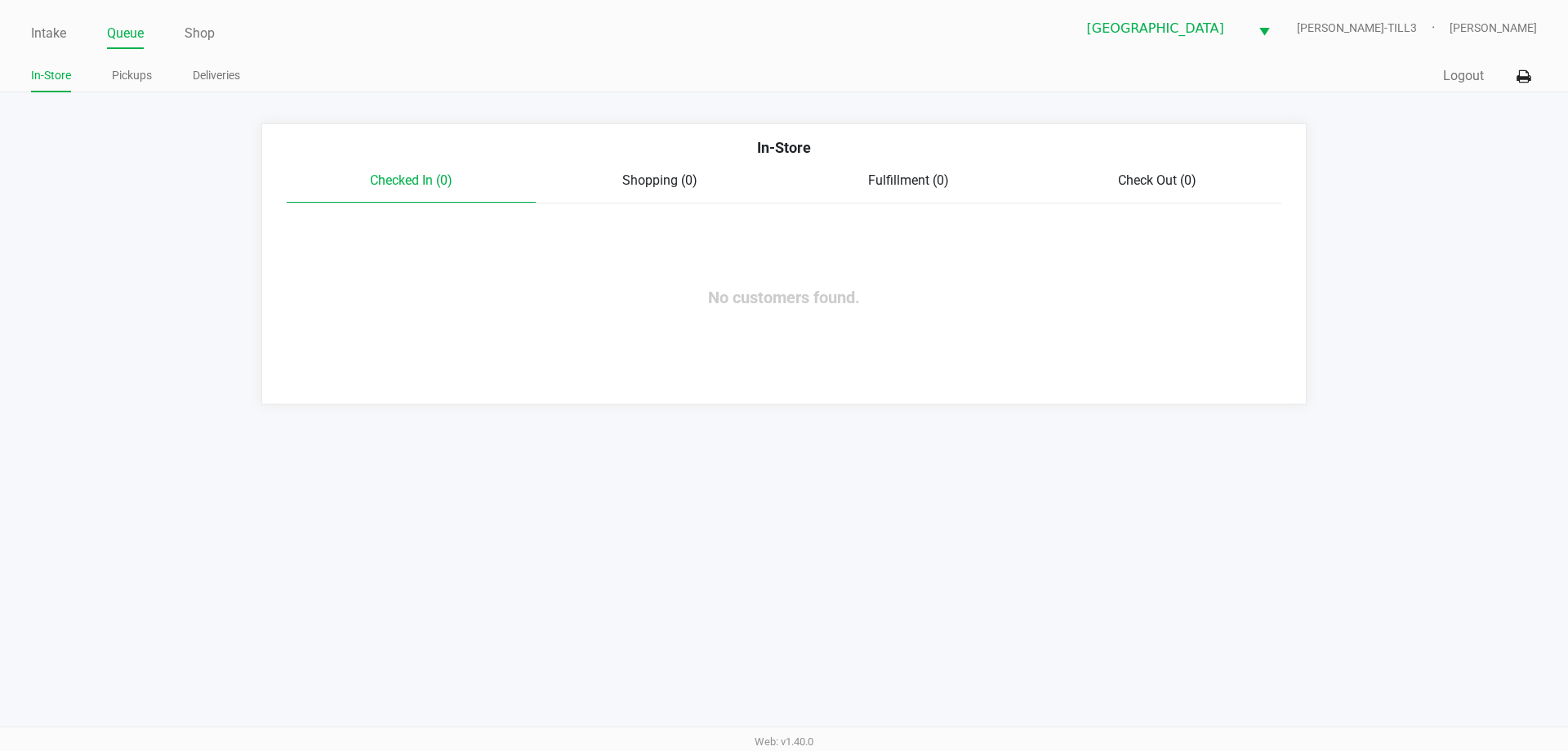
click at [139, 80] on link "Pickups" at bounding box center [132, 75] width 40 height 21
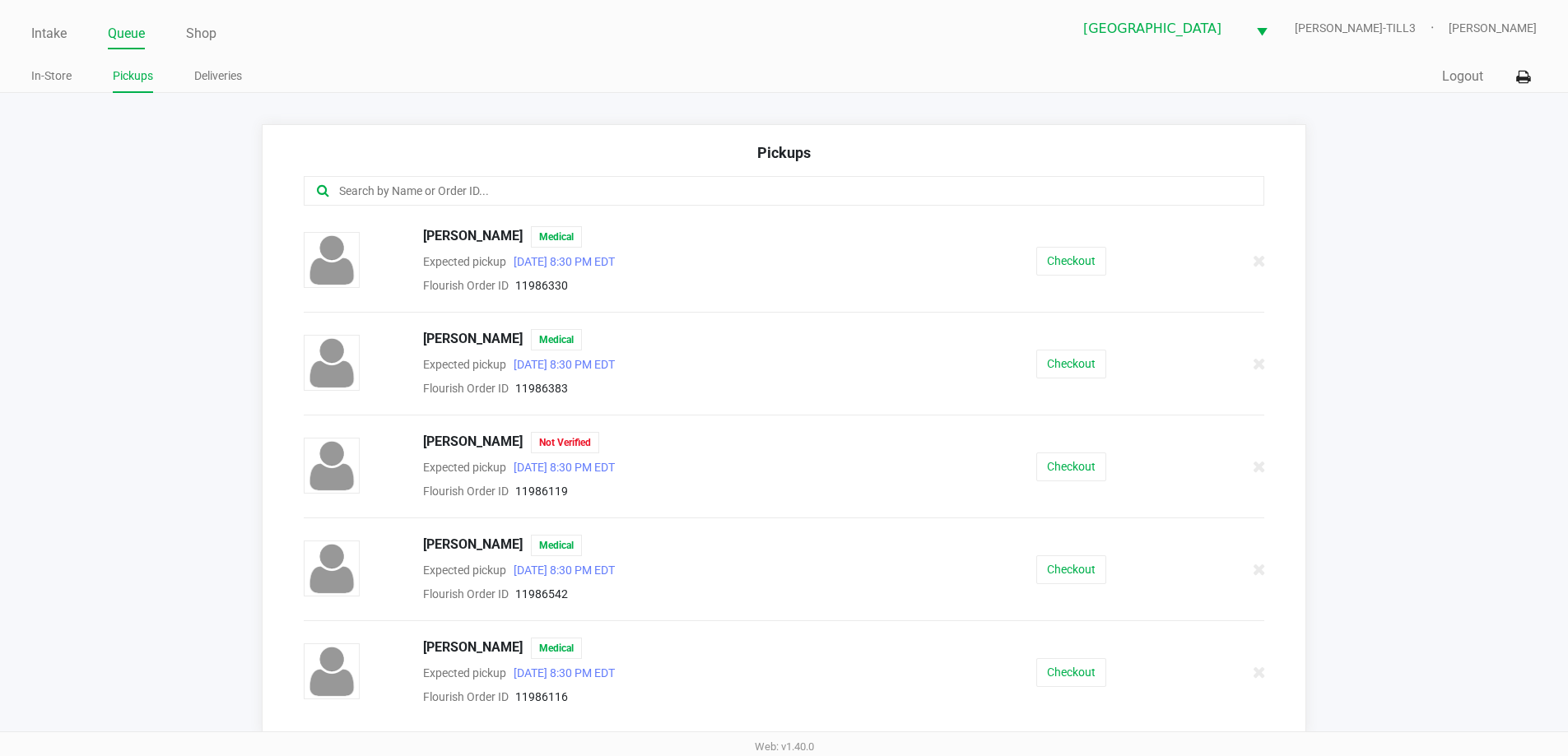
click at [483, 189] on input "text" at bounding box center [757, 191] width 841 height 19
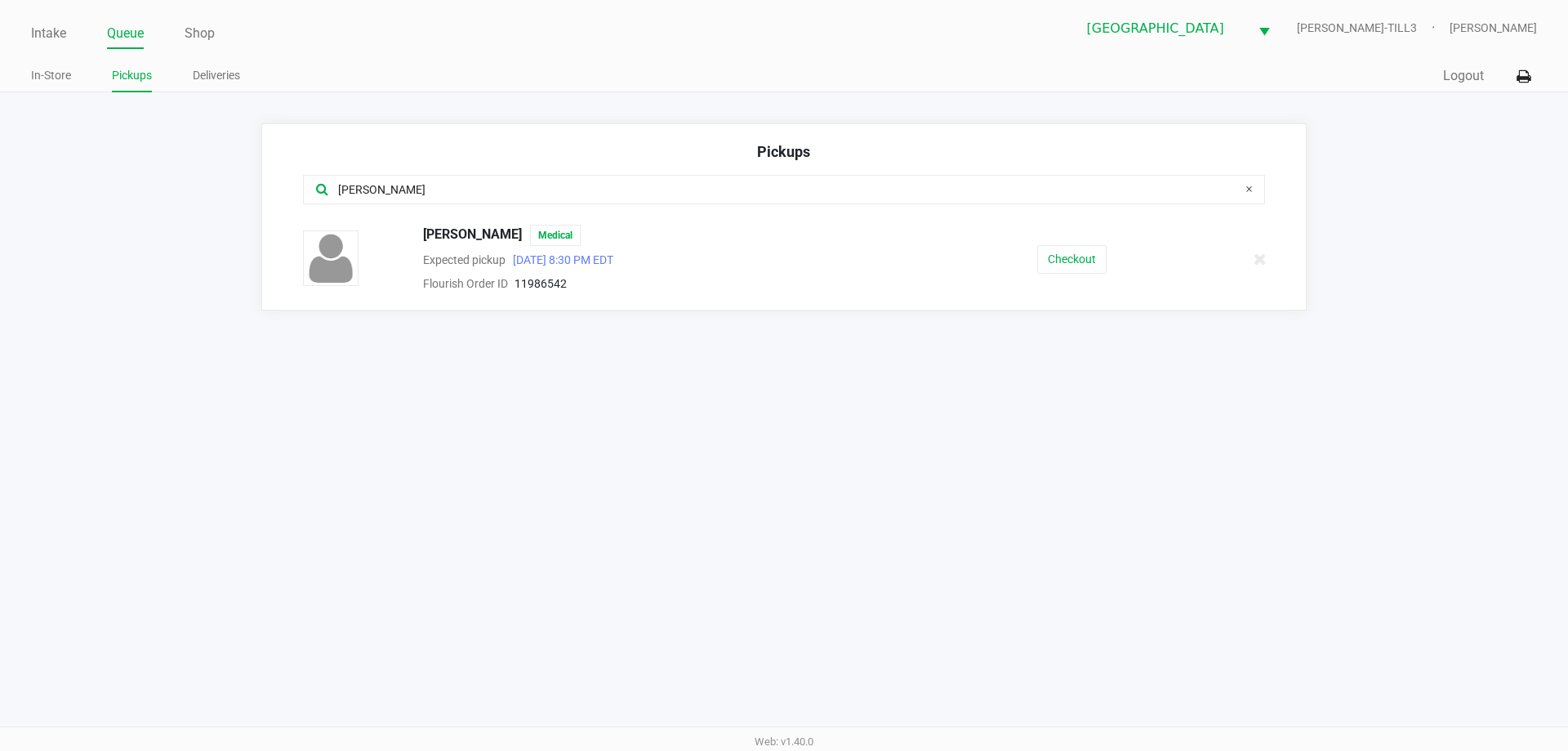
type input "frank"
click at [1070, 255] on button "Checkout" at bounding box center [1072, 259] width 69 height 28
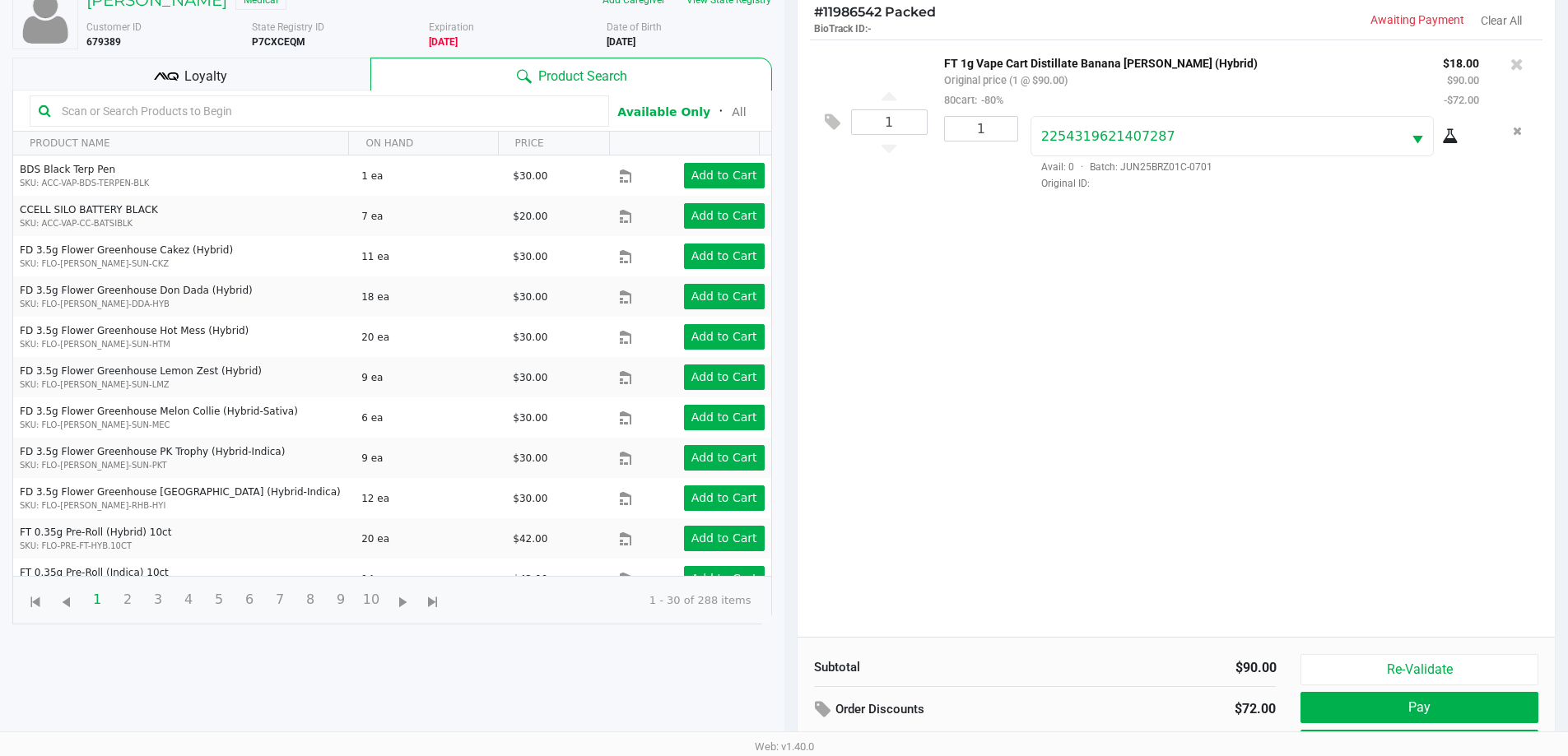
scroll to position [178, 0]
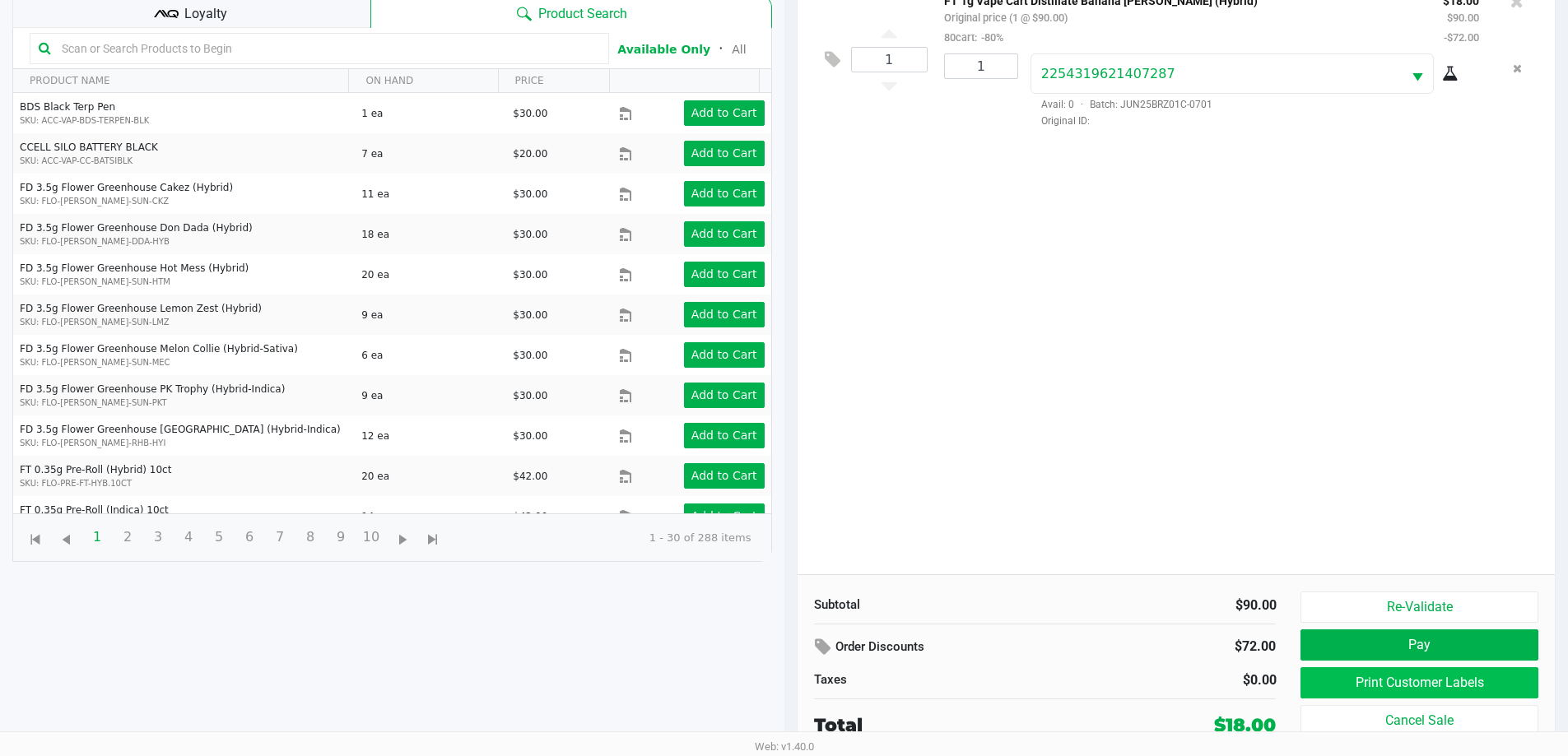
click at [1411, 676] on button "Print Customer Labels" at bounding box center [1419, 683] width 237 height 31
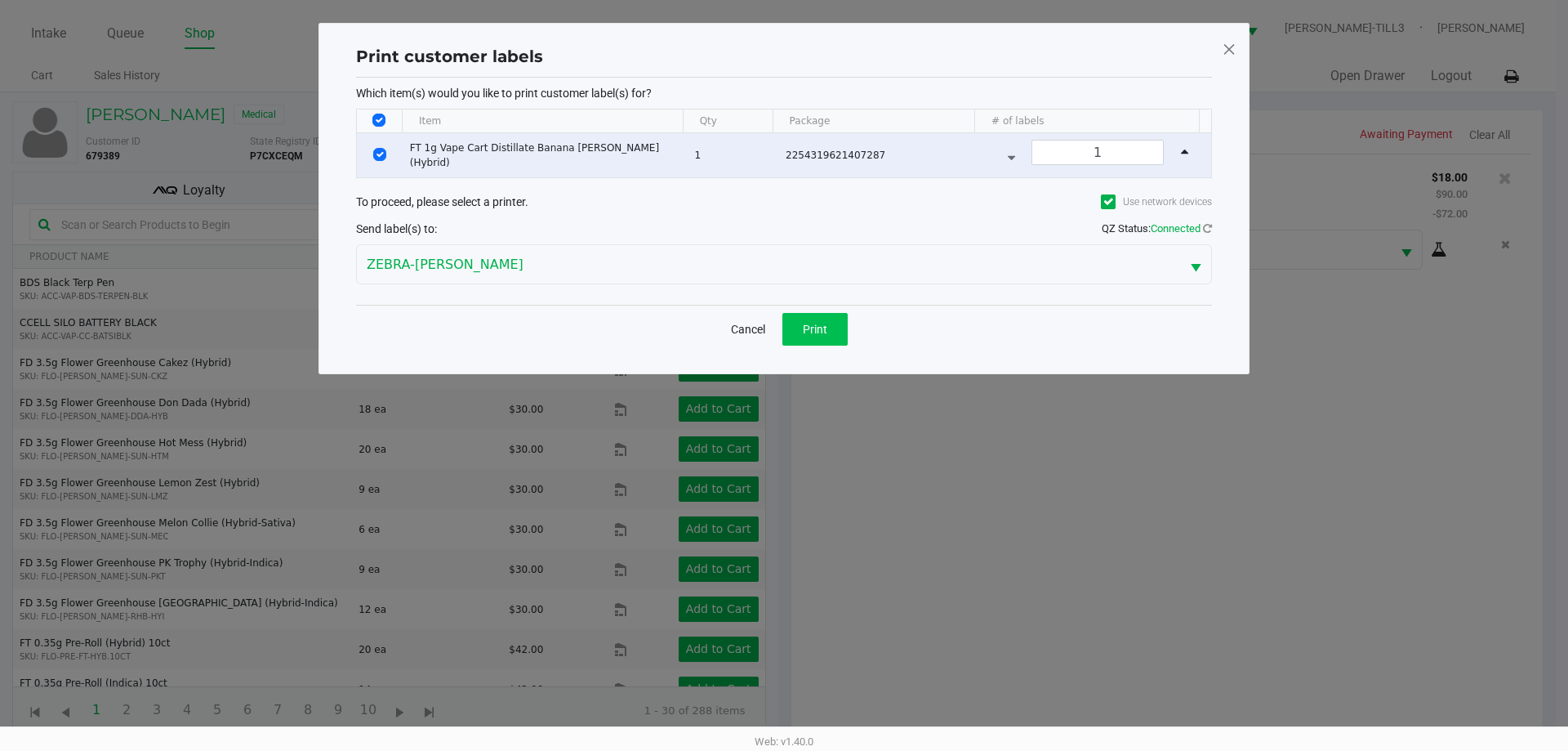
click at [818, 316] on button "Print" at bounding box center [815, 330] width 65 height 33
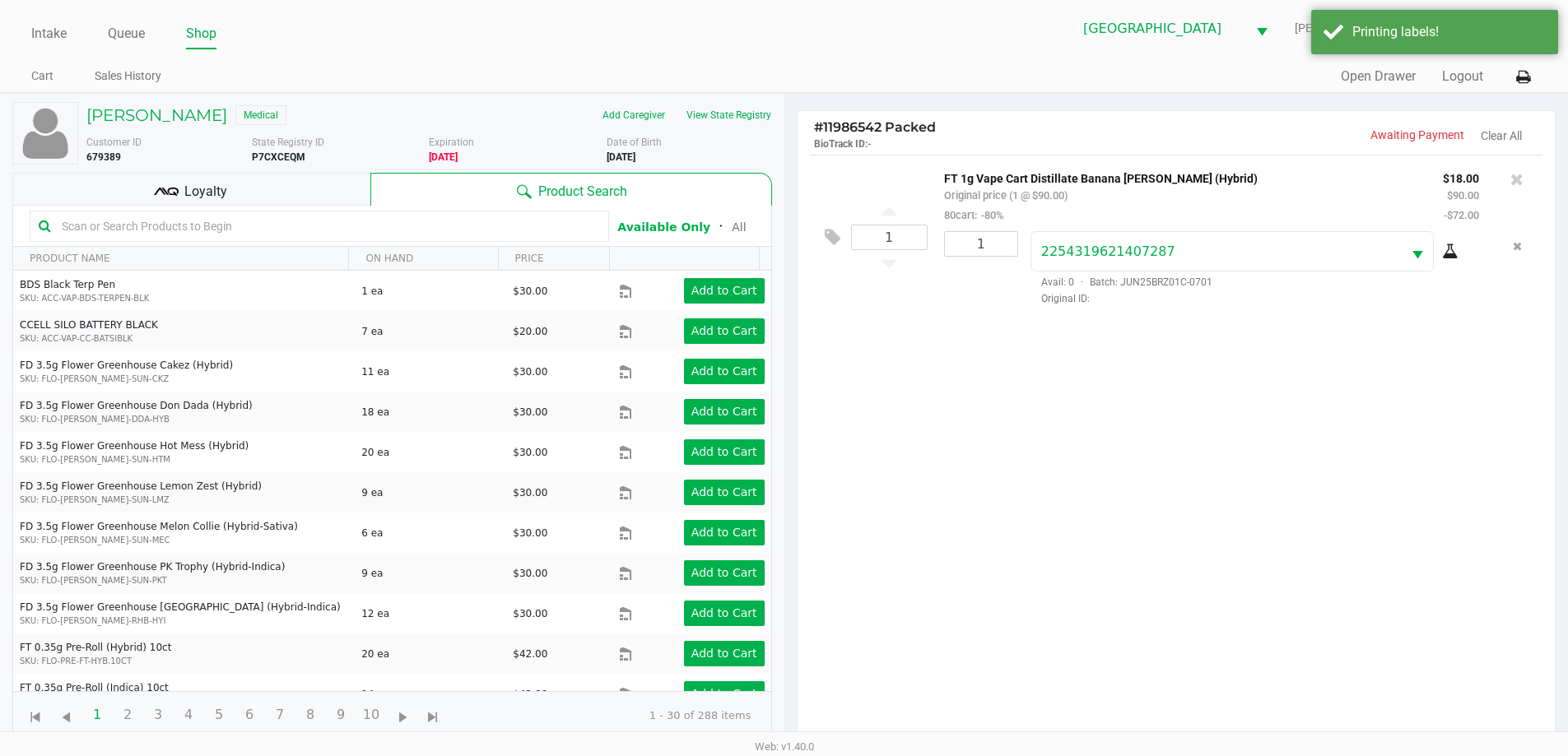
click at [204, 186] on span "Loyalty" at bounding box center [206, 191] width 43 height 20
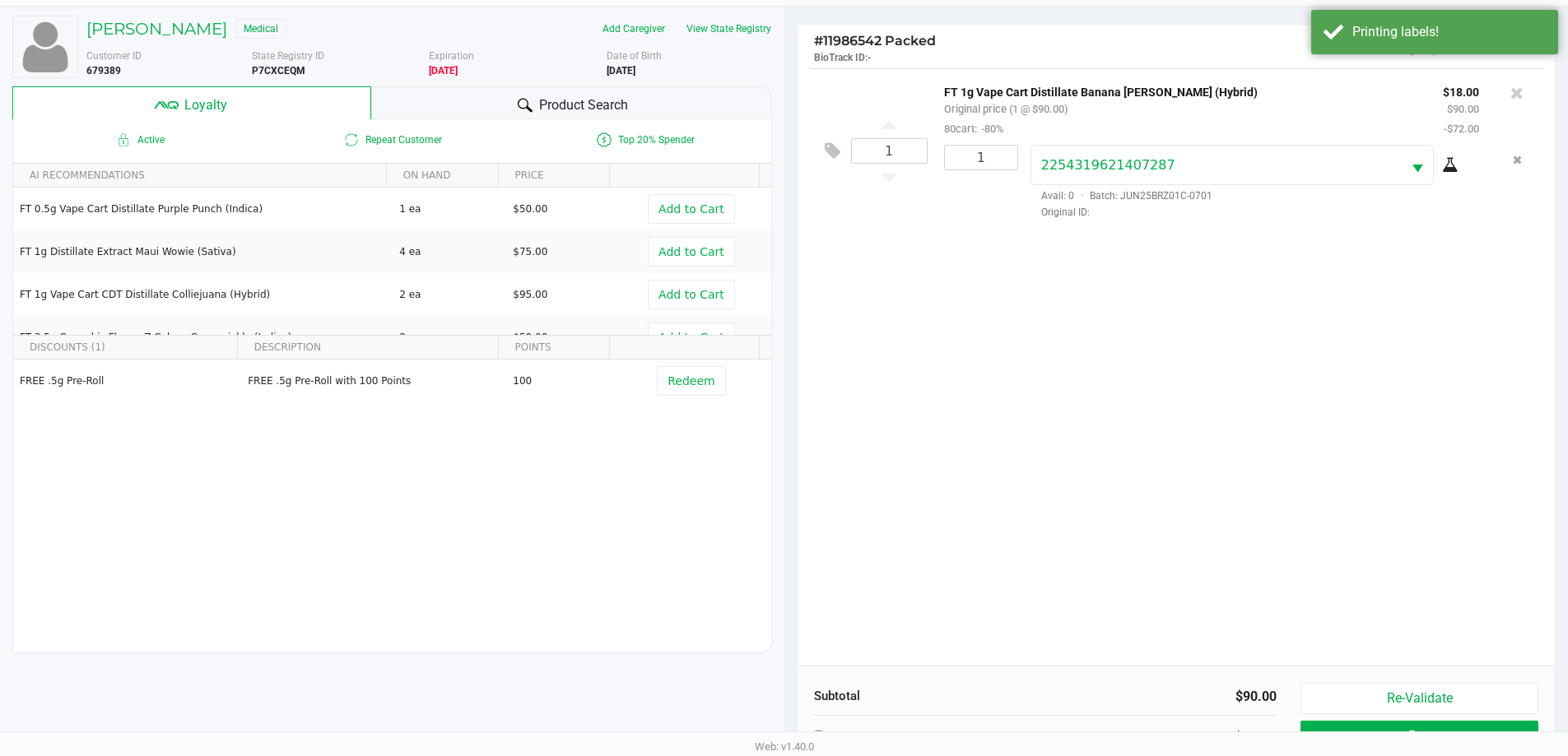
scroll to position [197, 0]
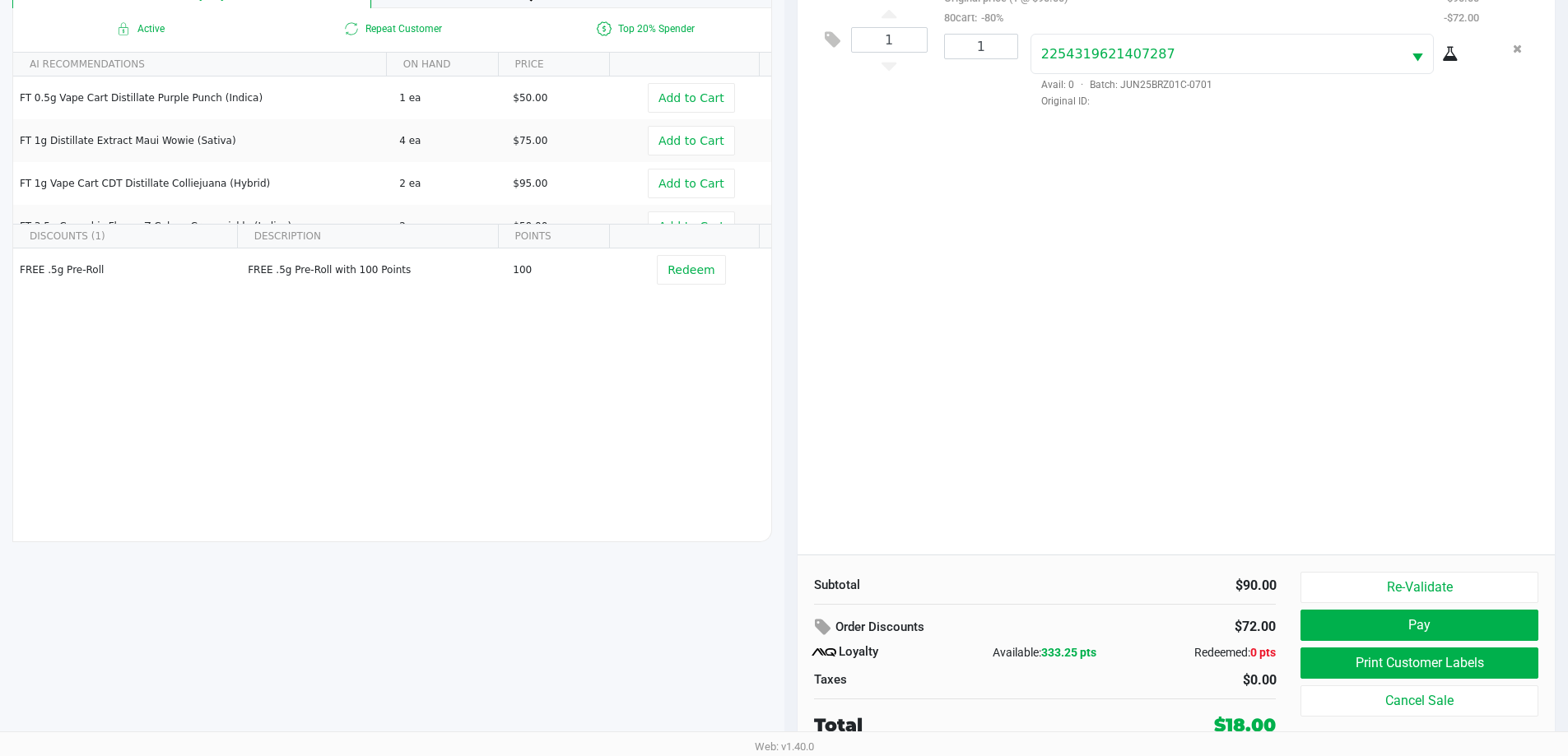
click at [1404, 622] on button "Pay" at bounding box center [1419, 625] width 237 height 31
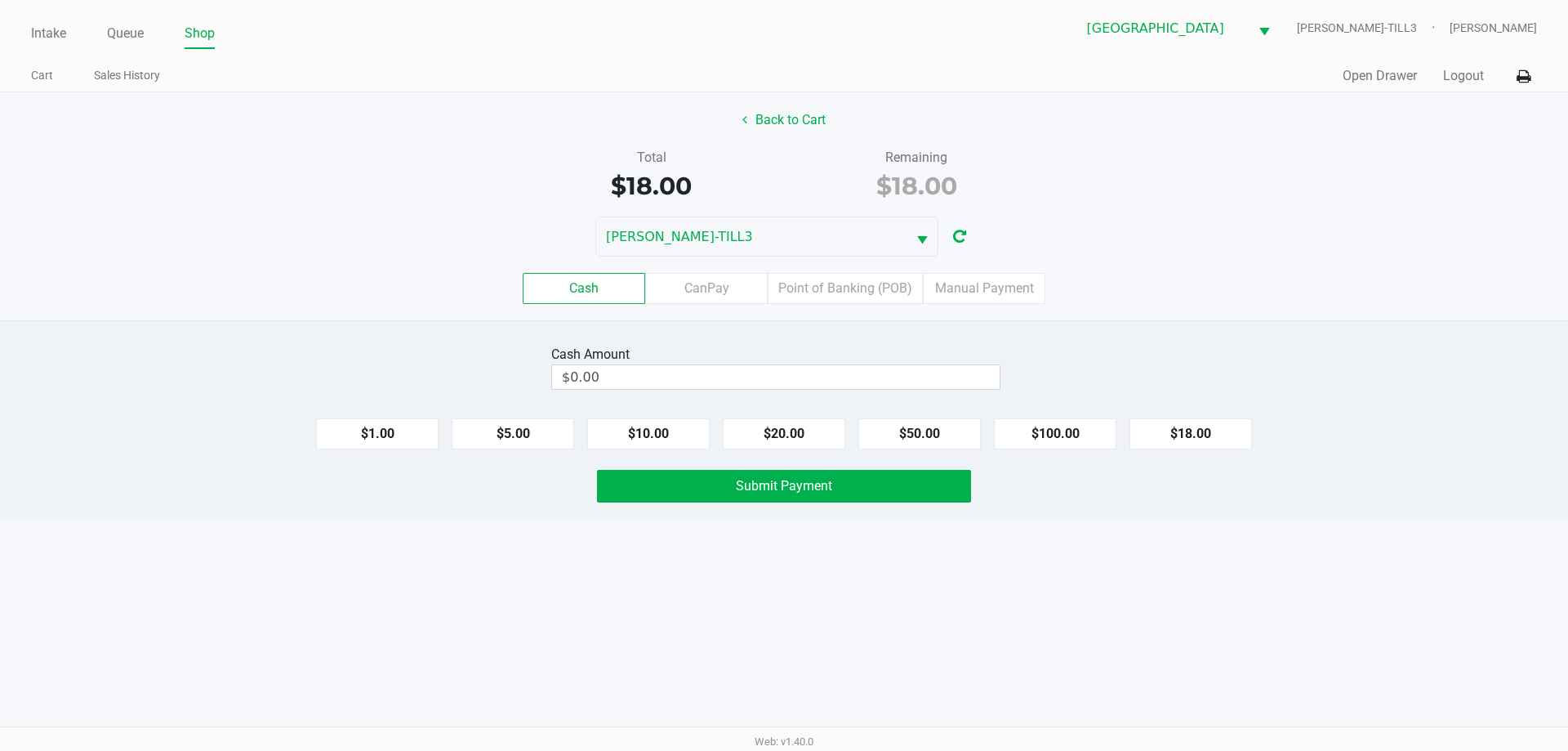
click at [796, 439] on button "$20.00" at bounding box center [784, 434] width 122 height 31
type input "$20.00"
click at [800, 498] on button "Submit Payment" at bounding box center [784, 486] width 374 height 33
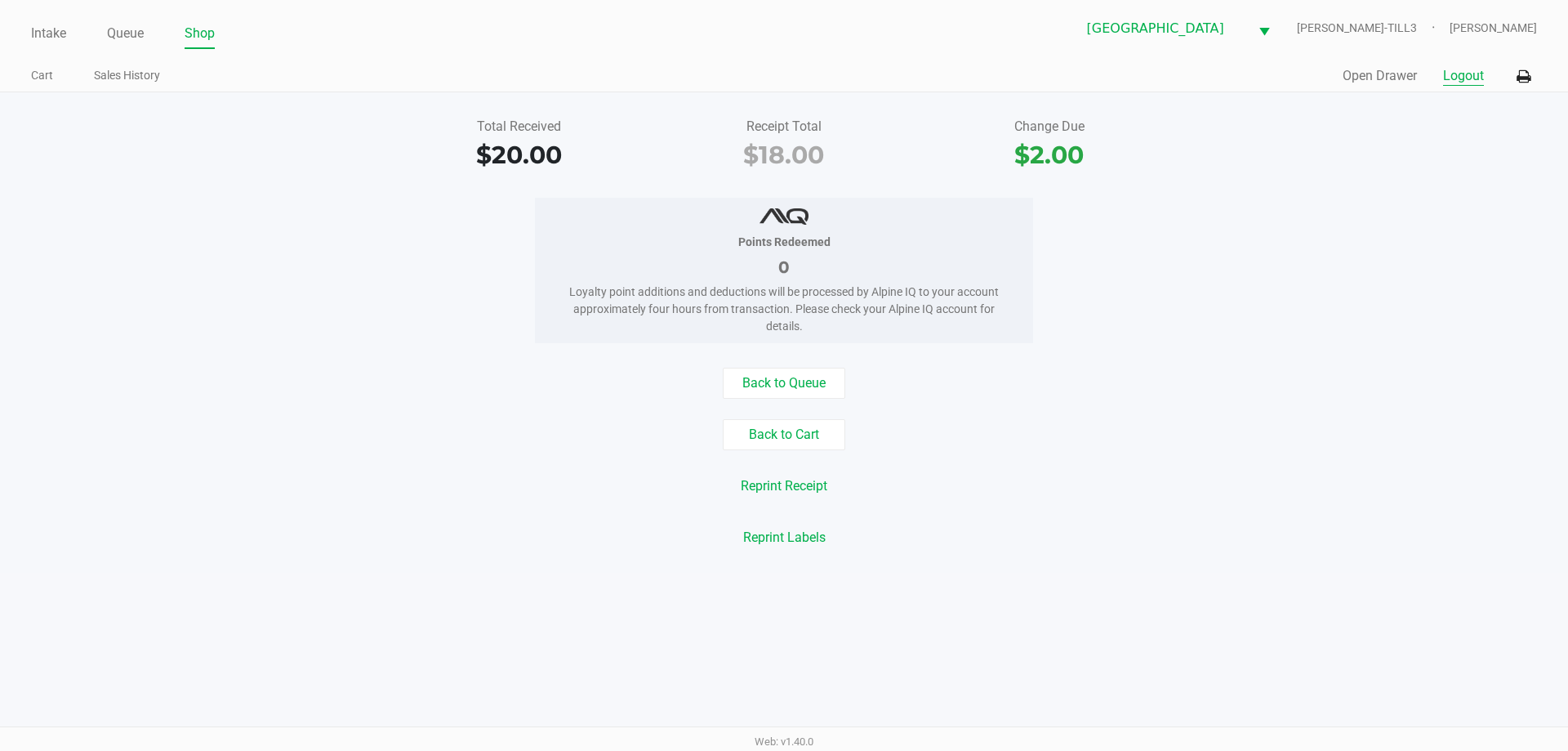
click at [1464, 69] on button "Logout" at bounding box center [1464, 75] width 41 height 20
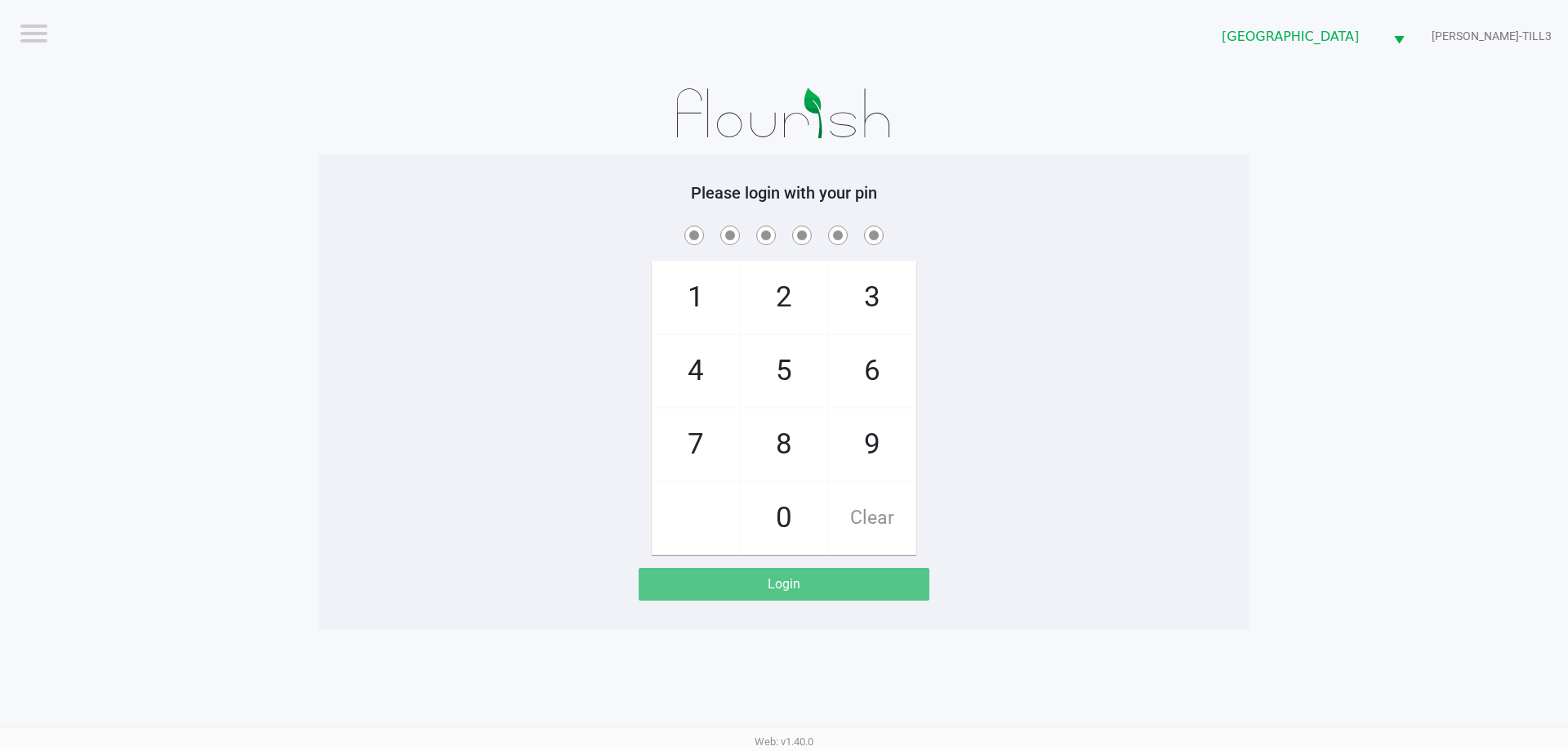
click at [557, 196] on h5 "Please login with your pin" at bounding box center [784, 193] width 906 height 20
click at [1333, 149] on app-pos-login-wrapper "Logout Palm Bay WC CELIA-TILL3 Please login with your pin 1 4 7 2 5 8 0 3 6 9 C…" at bounding box center [784, 314] width 1568 height 629
checkbox input "true"
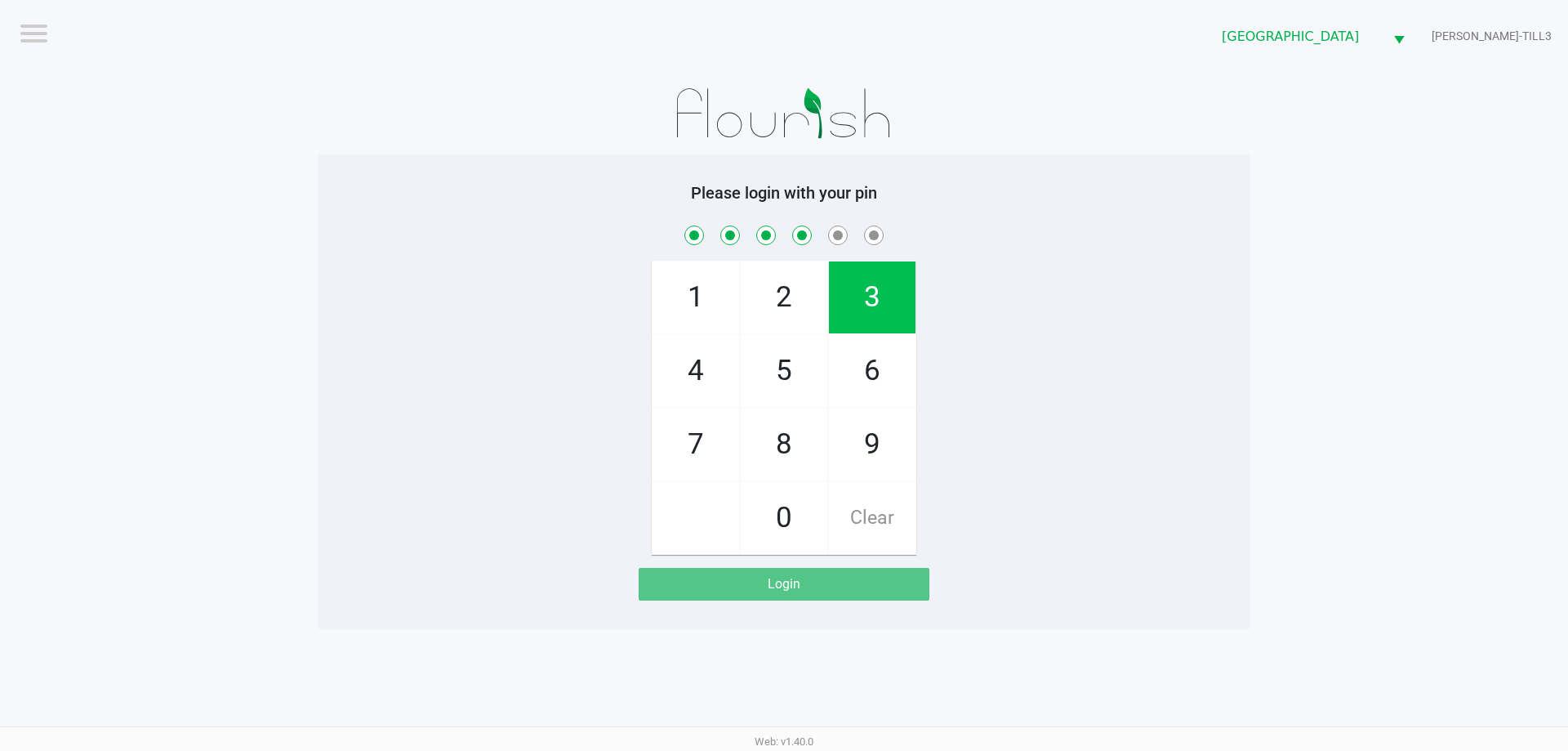
checkbox input "true"
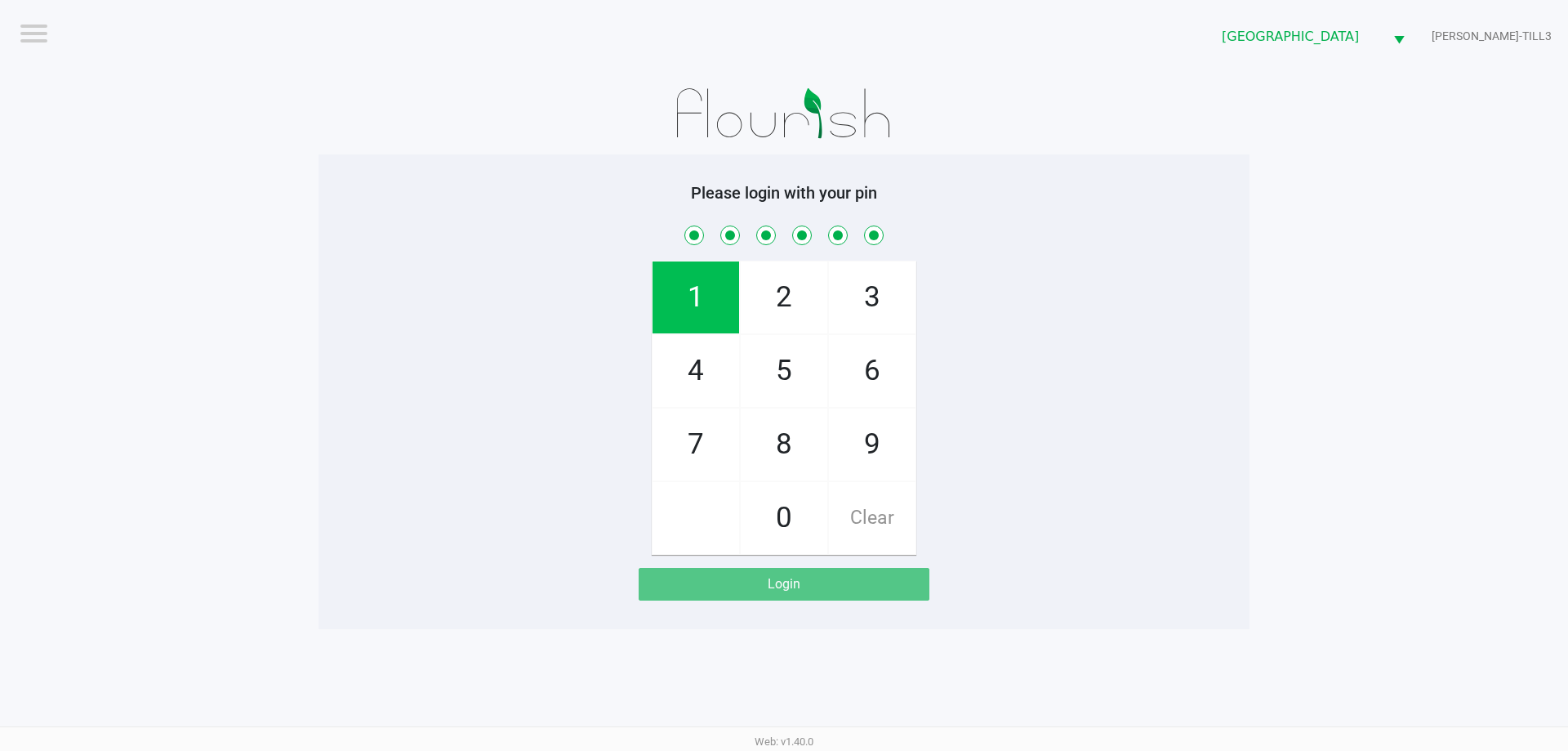
checkbox input "true"
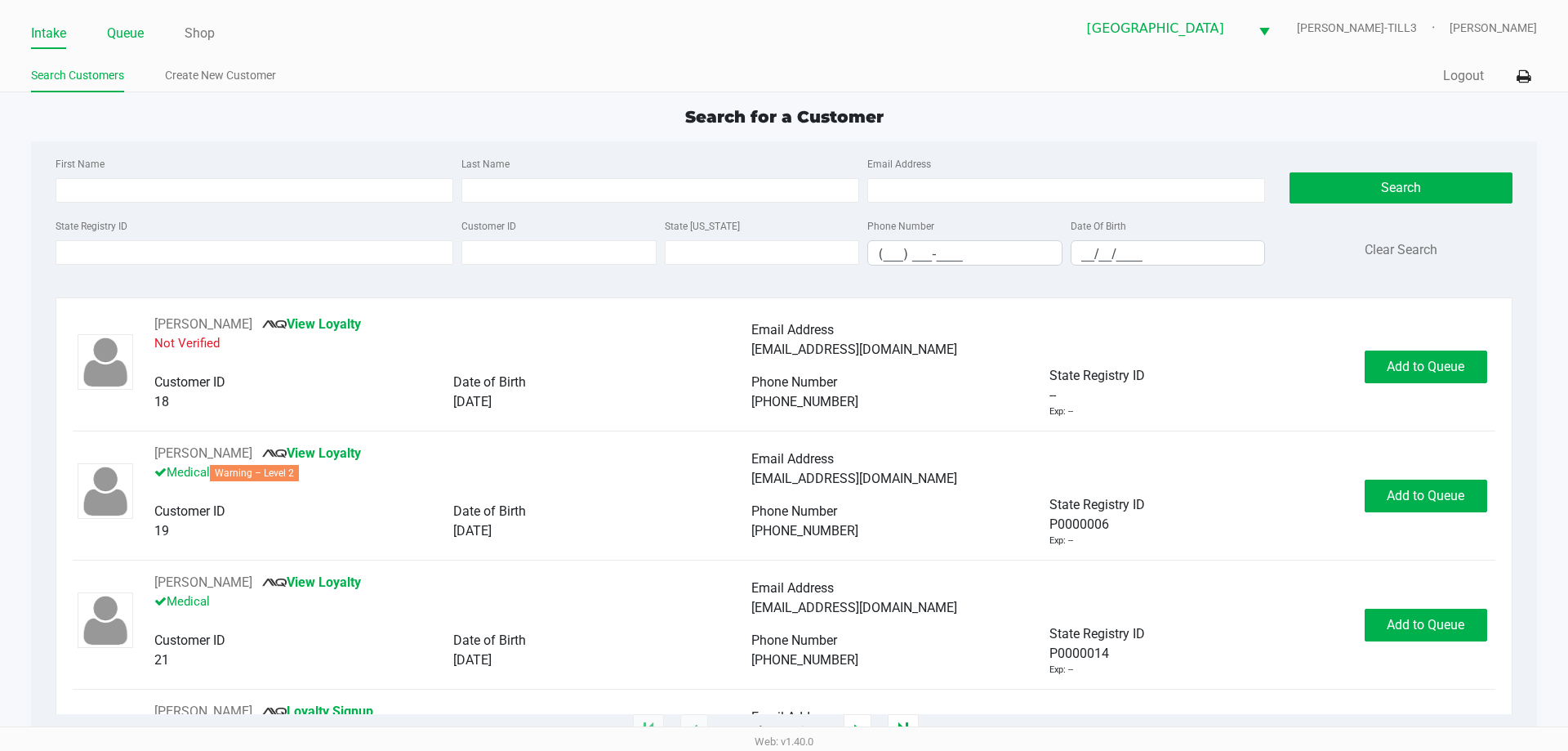
click at [138, 27] on link "Queue" at bounding box center [125, 33] width 37 height 23
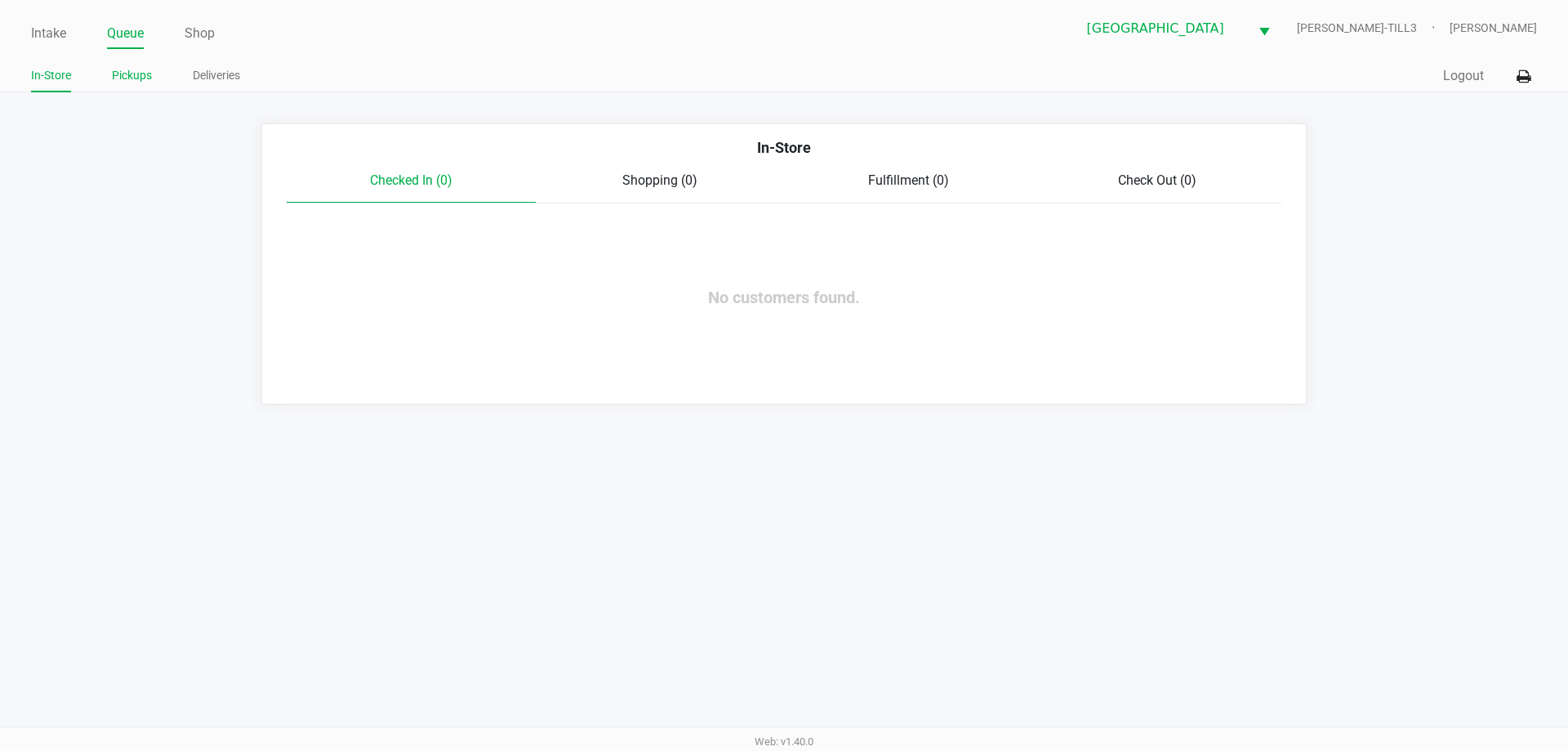
click at [131, 75] on link "Pickups" at bounding box center [132, 75] width 40 height 21
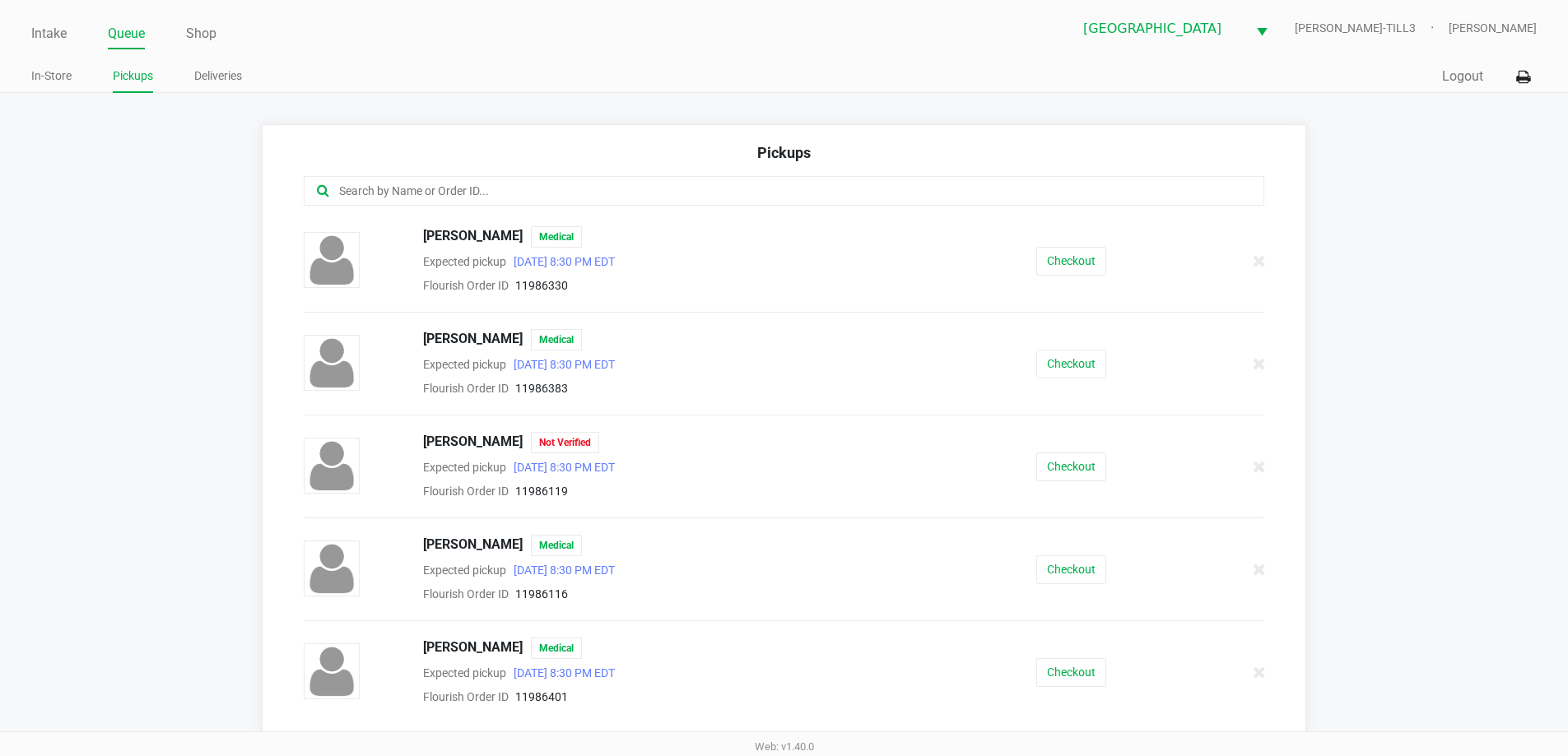
click at [442, 195] on input "text" at bounding box center [757, 191] width 841 height 19
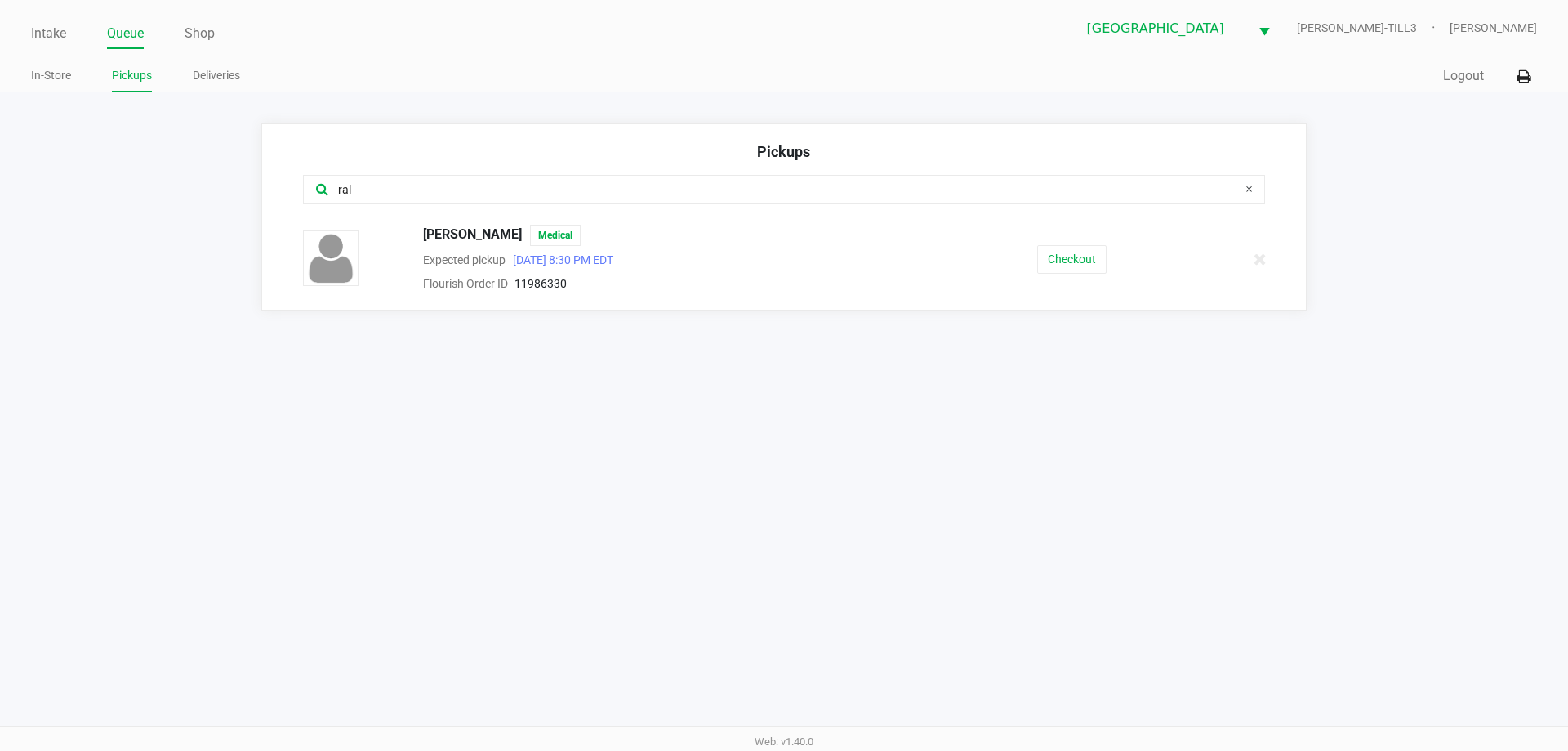
type input "ral"
click at [1083, 259] on button "Checkout" at bounding box center [1072, 259] width 69 height 28
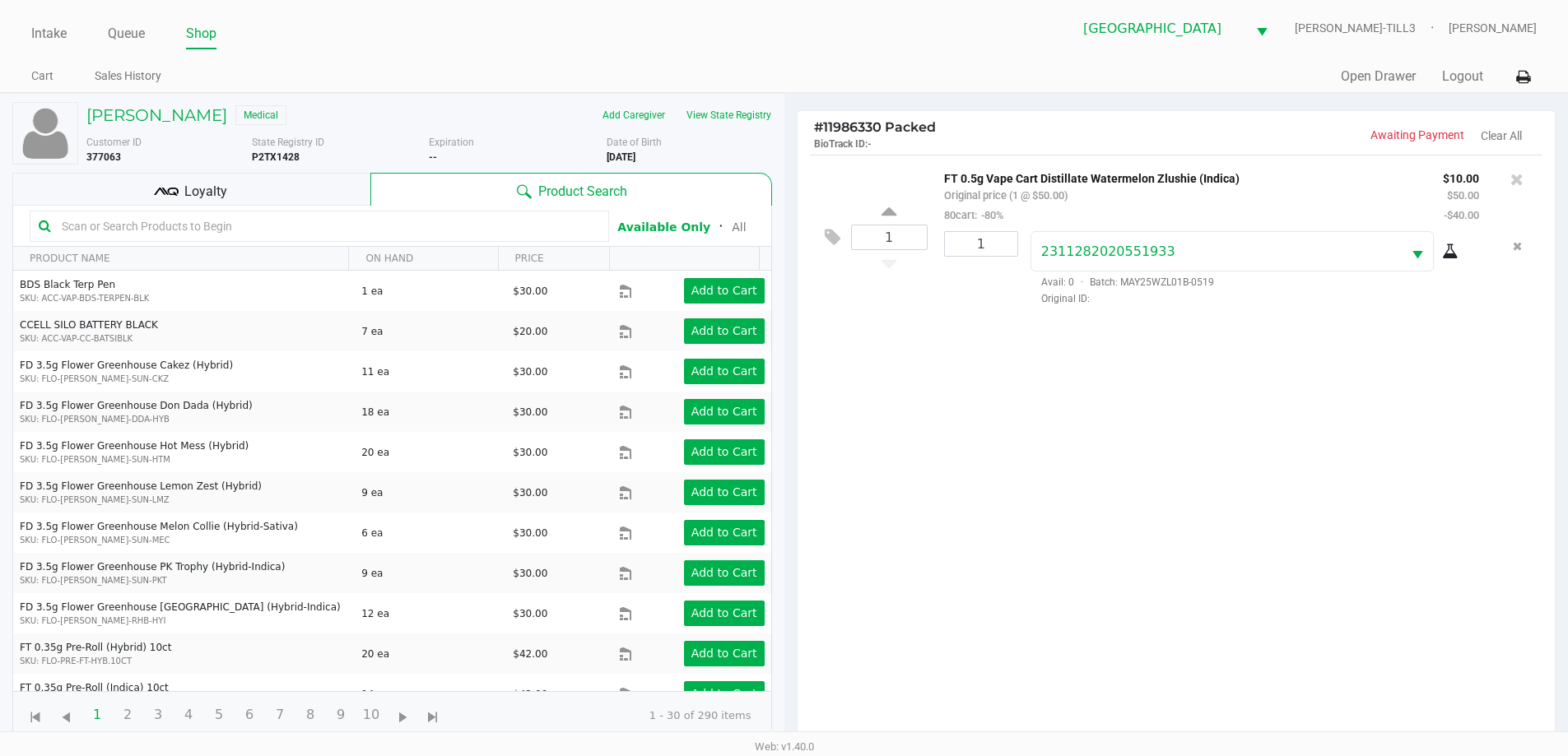
scroll to position [178, 0]
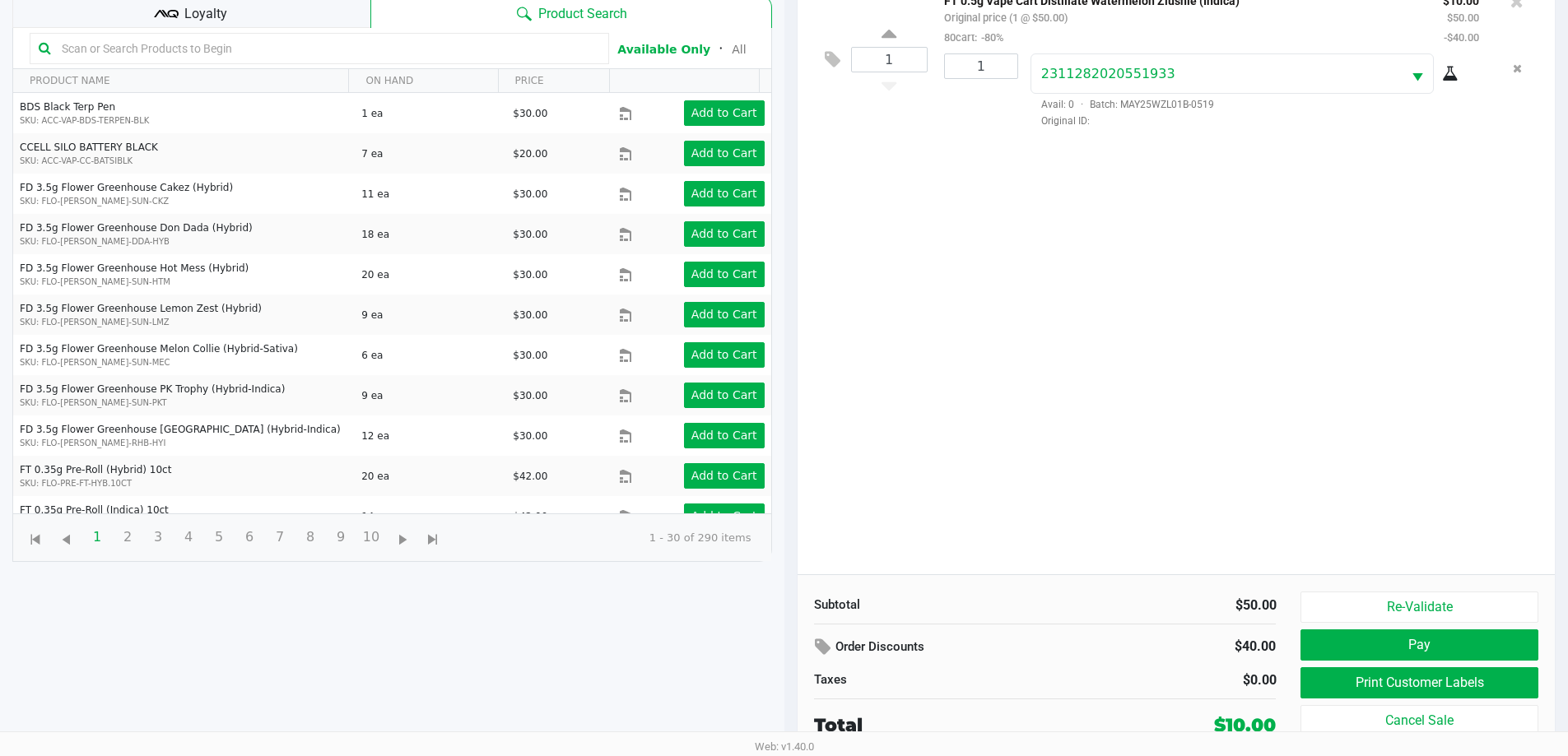
click at [1433, 679] on button "Print Customer Labels" at bounding box center [1419, 683] width 237 height 31
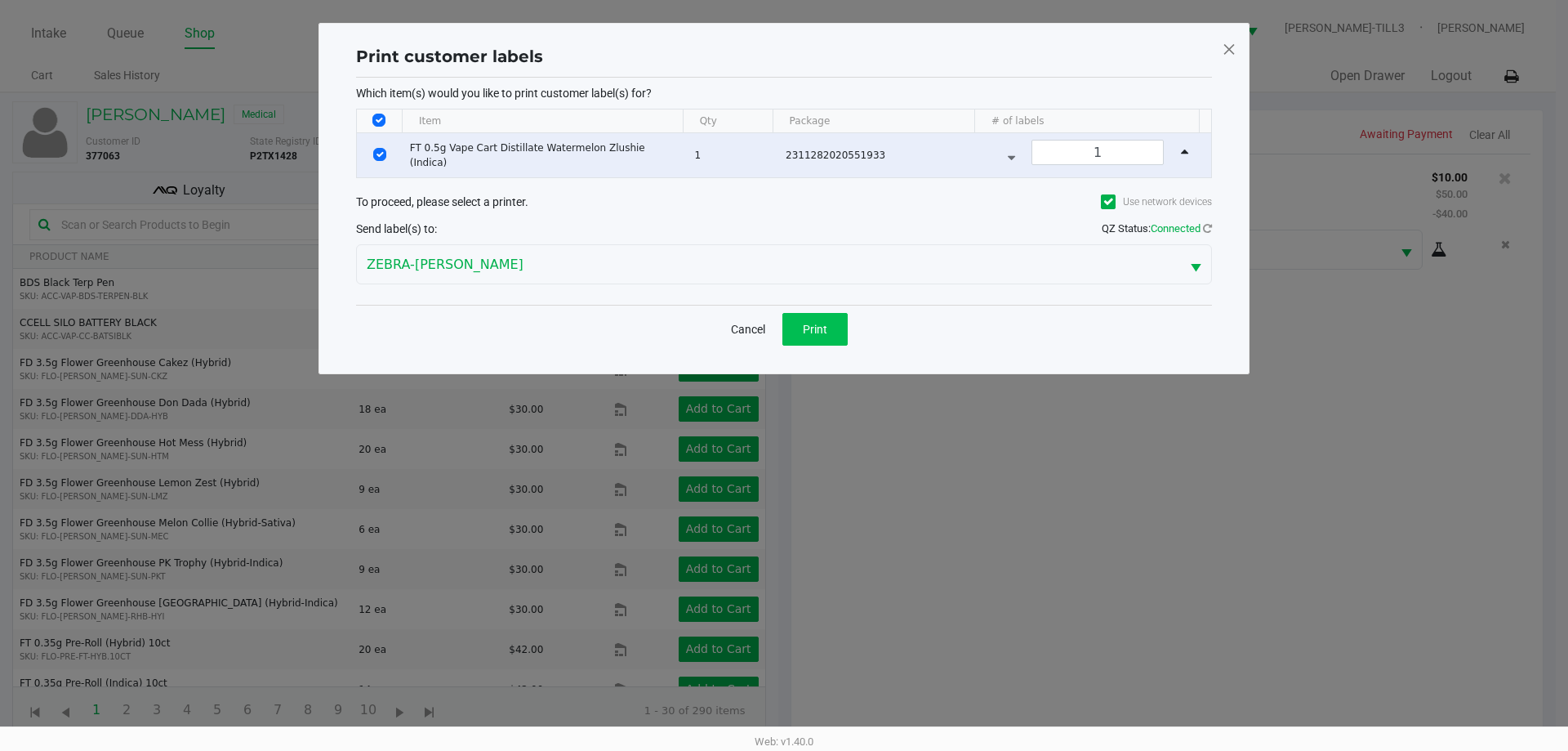
click at [825, 323] on span "Print" at bounding box center [815, 329] width 25 height 13
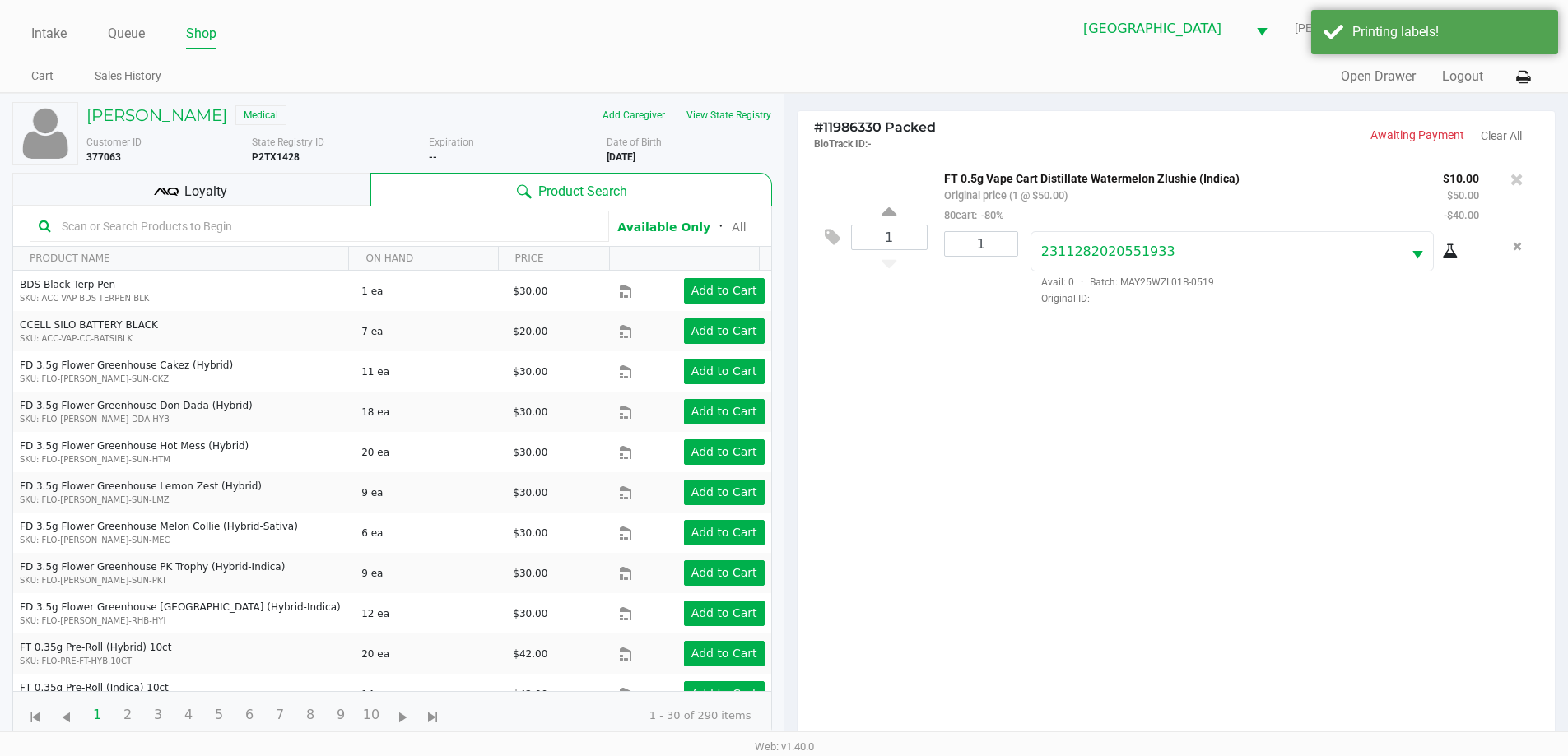
click at [235, 196] on div "Loyalty" at bounding box center [191, 189] width 358 height 33
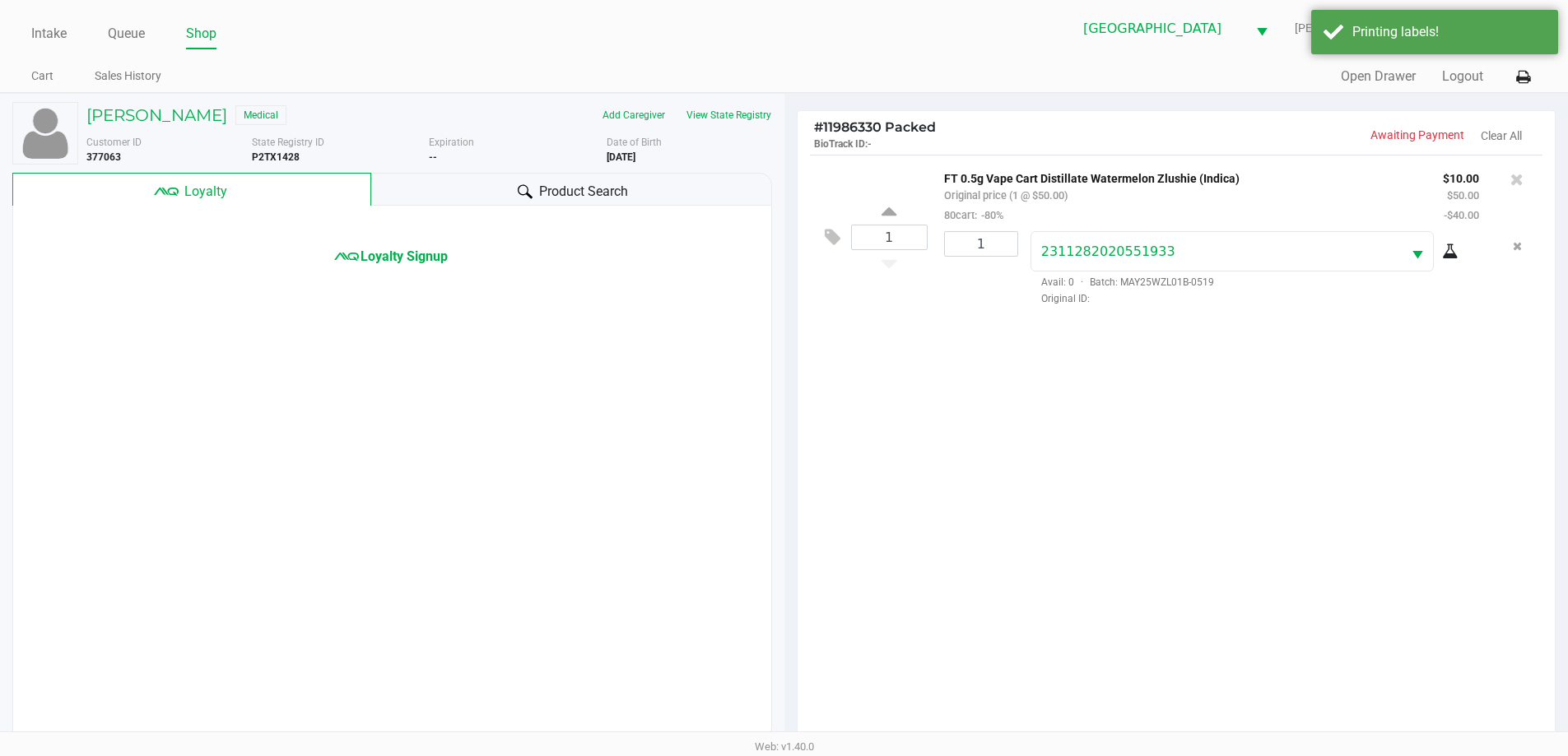
click at [384, 257] on span "Loyalty Signup" at bounding box center [404, 256] width 87 height 20
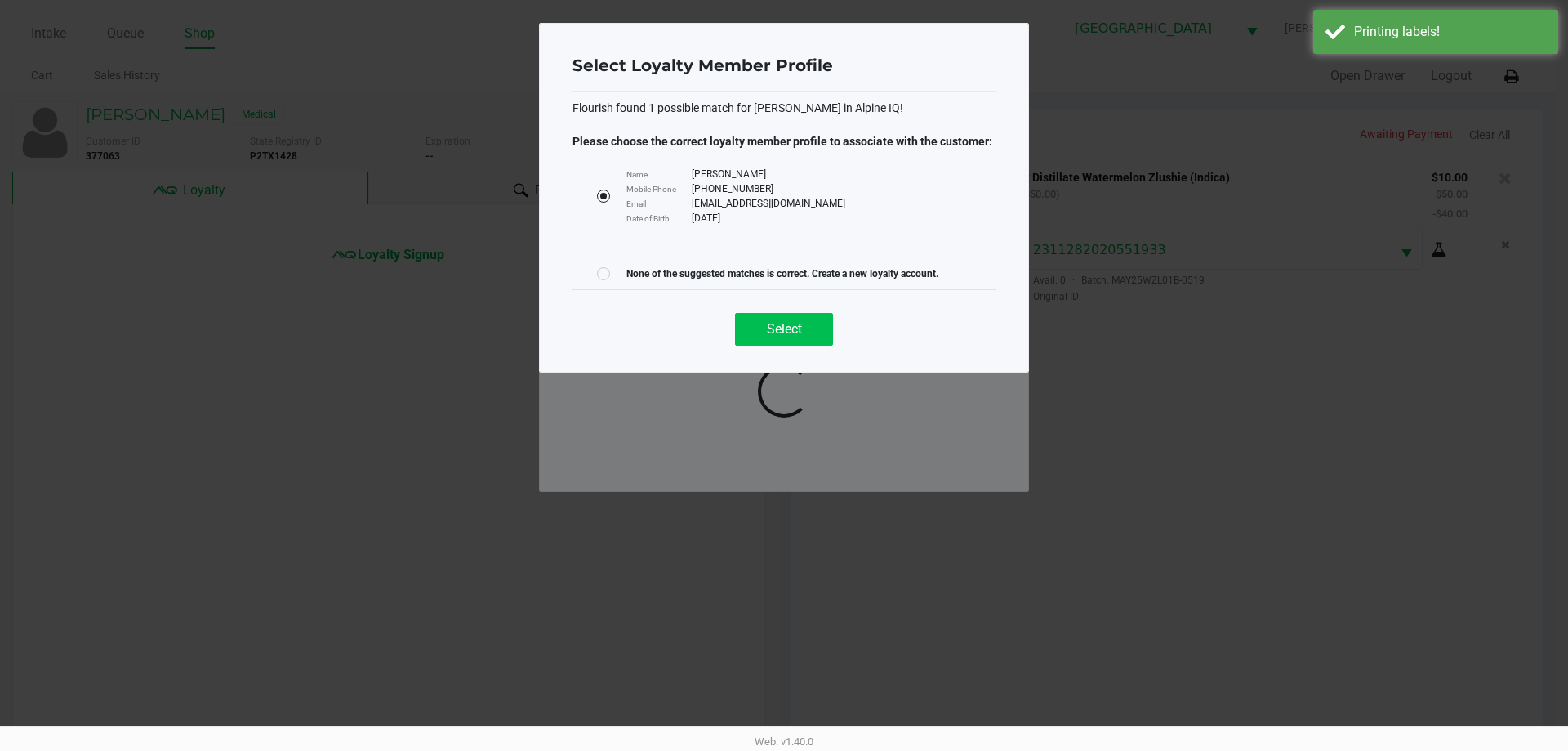
click at [800, 337] on button "Select" at bounding box center [784, 330] width 98 height 33
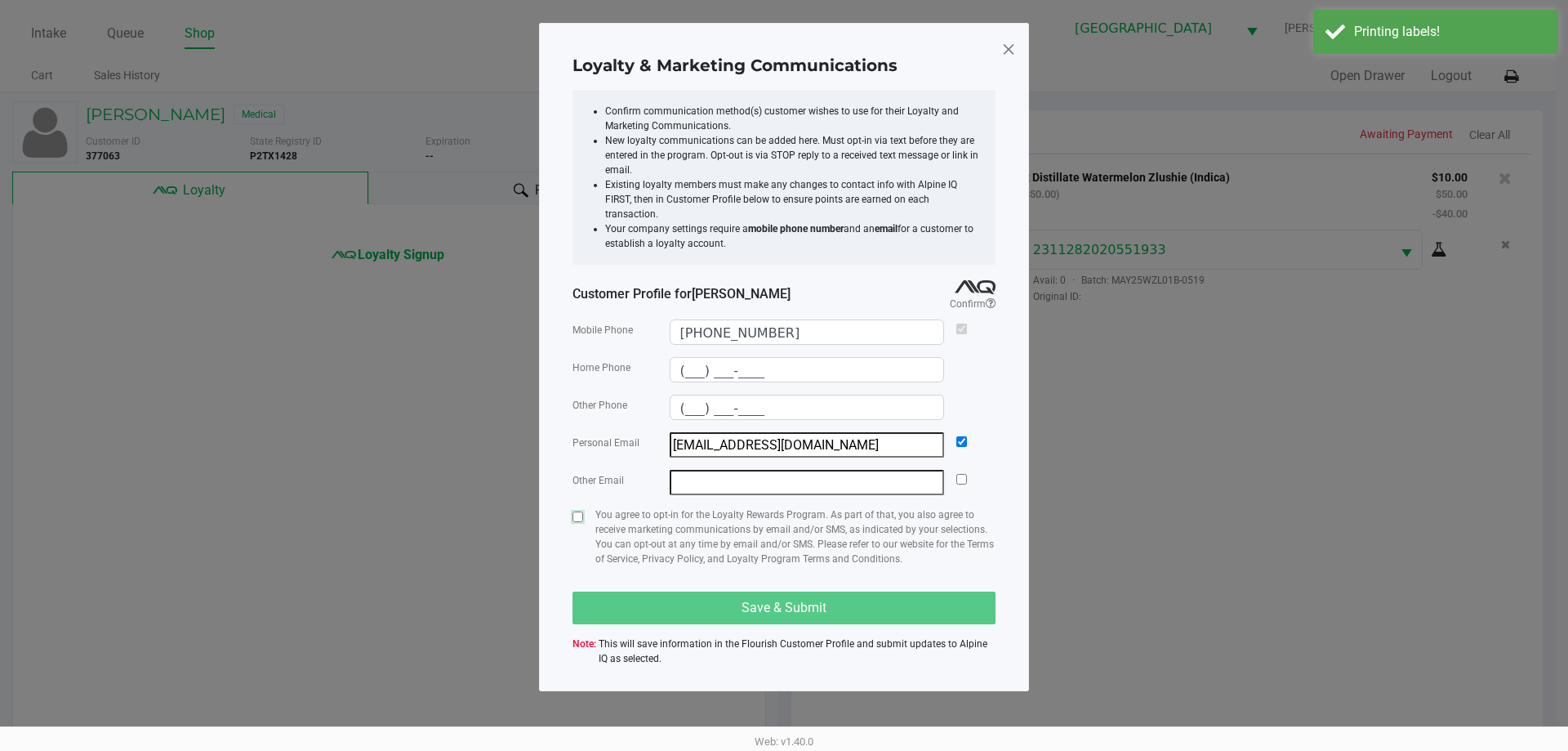
click at [578, 511] on input "checkbox" at bounding box center [578, 516] width 10 height 10
checkbox input "true"
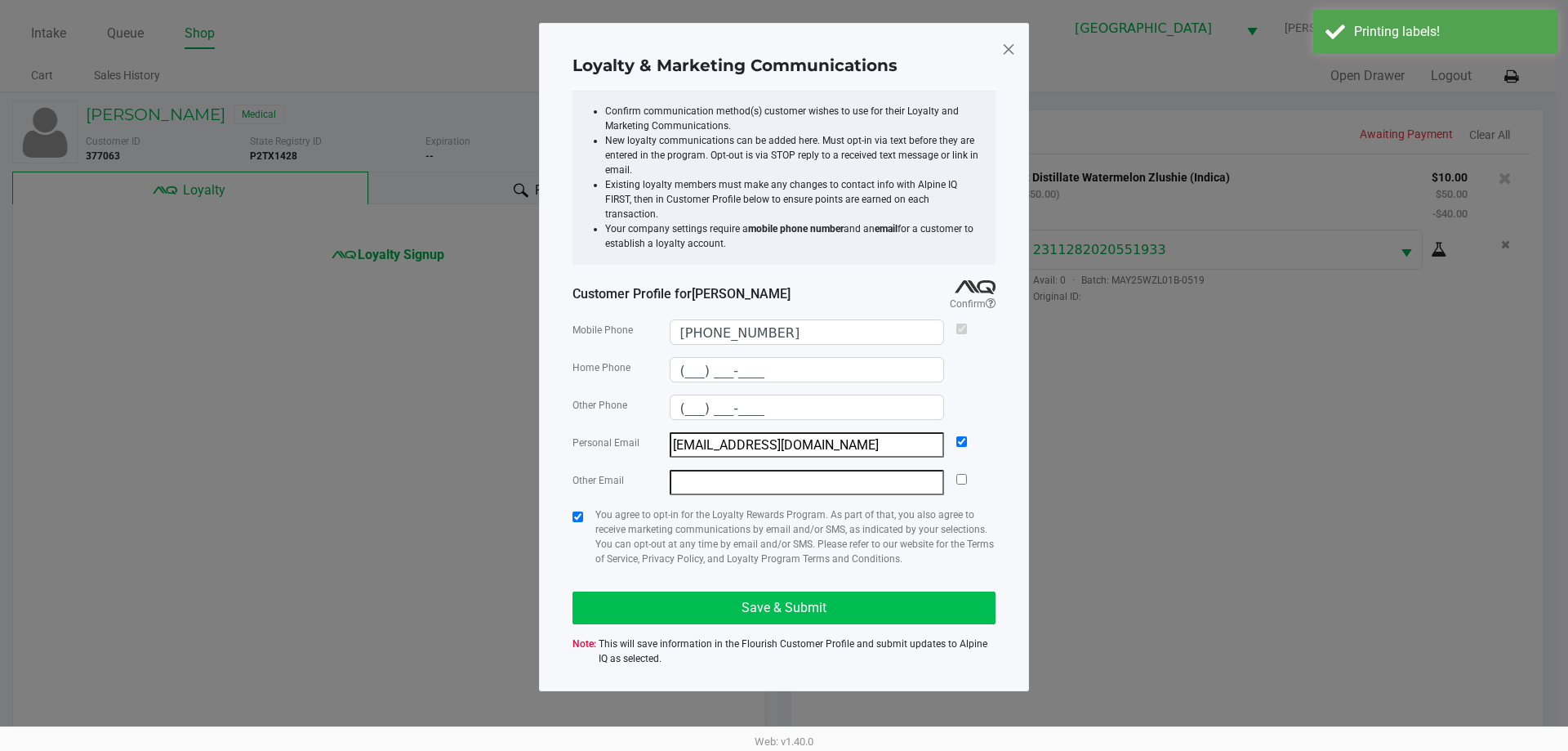
click at [747, 599] on span "Save & Submit" at bounding box center [784, 607] width 85 height 15
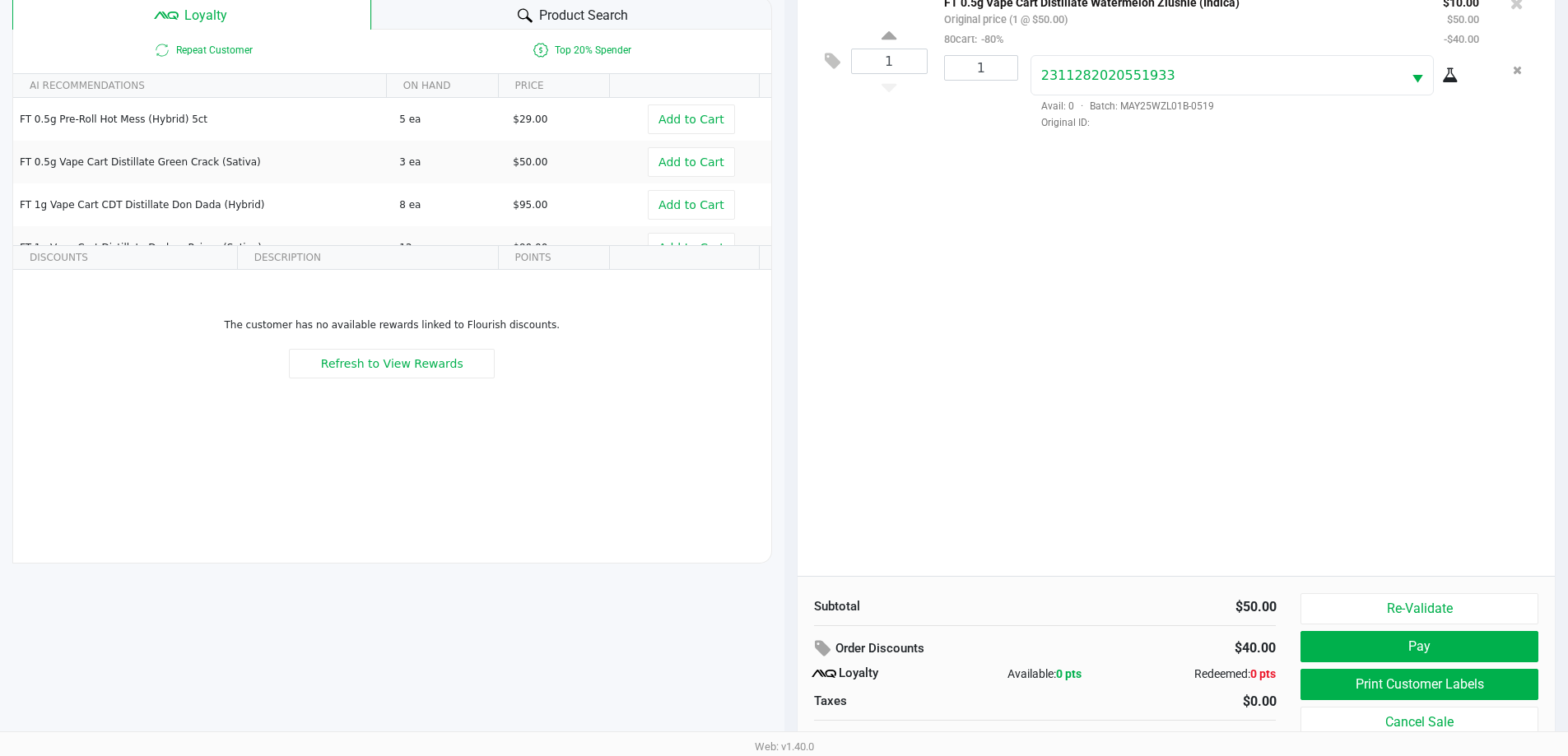
scroll to position [197, 0]
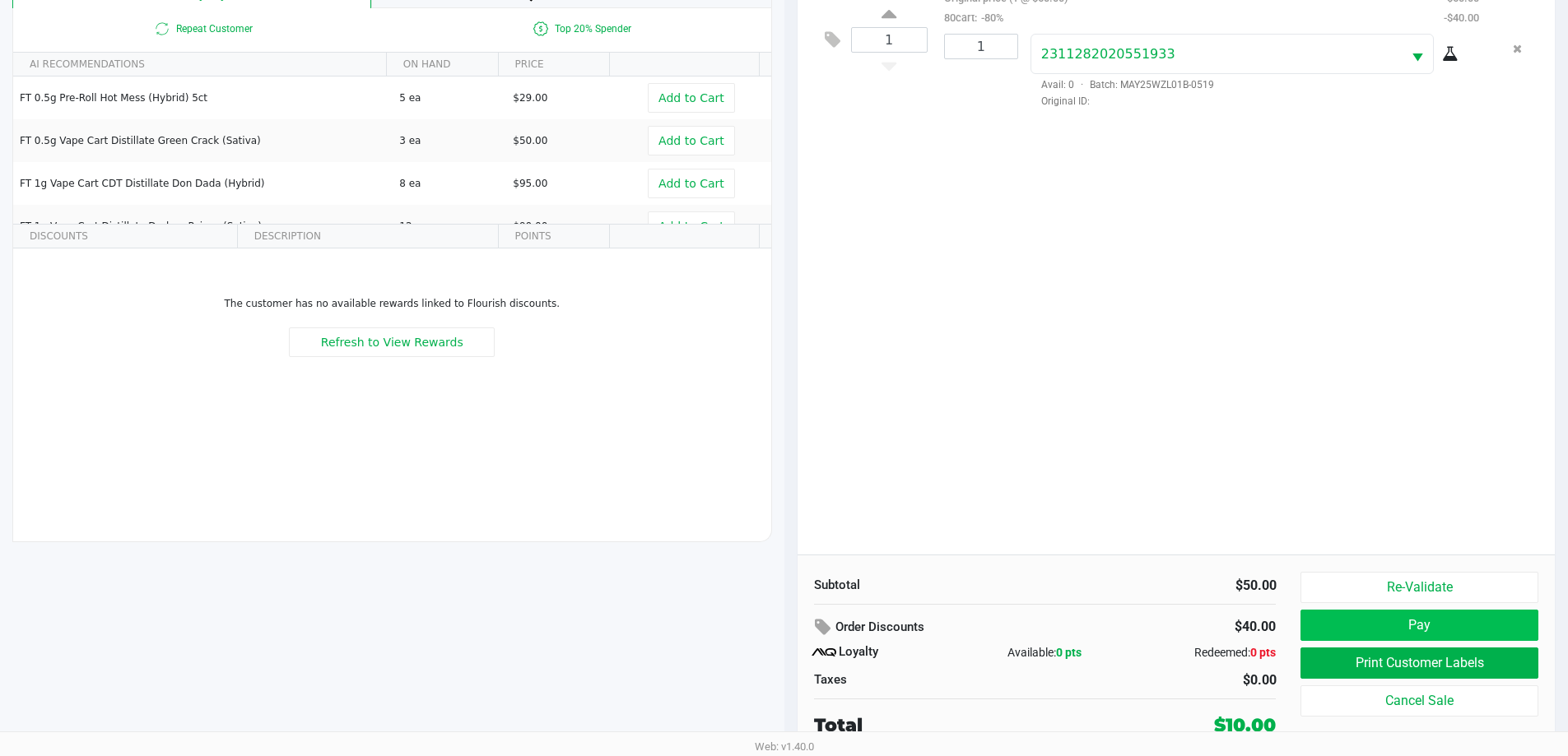
click at [1397, 626] on button "Pay" at bounding box center [1419, 625] width 237 height 31
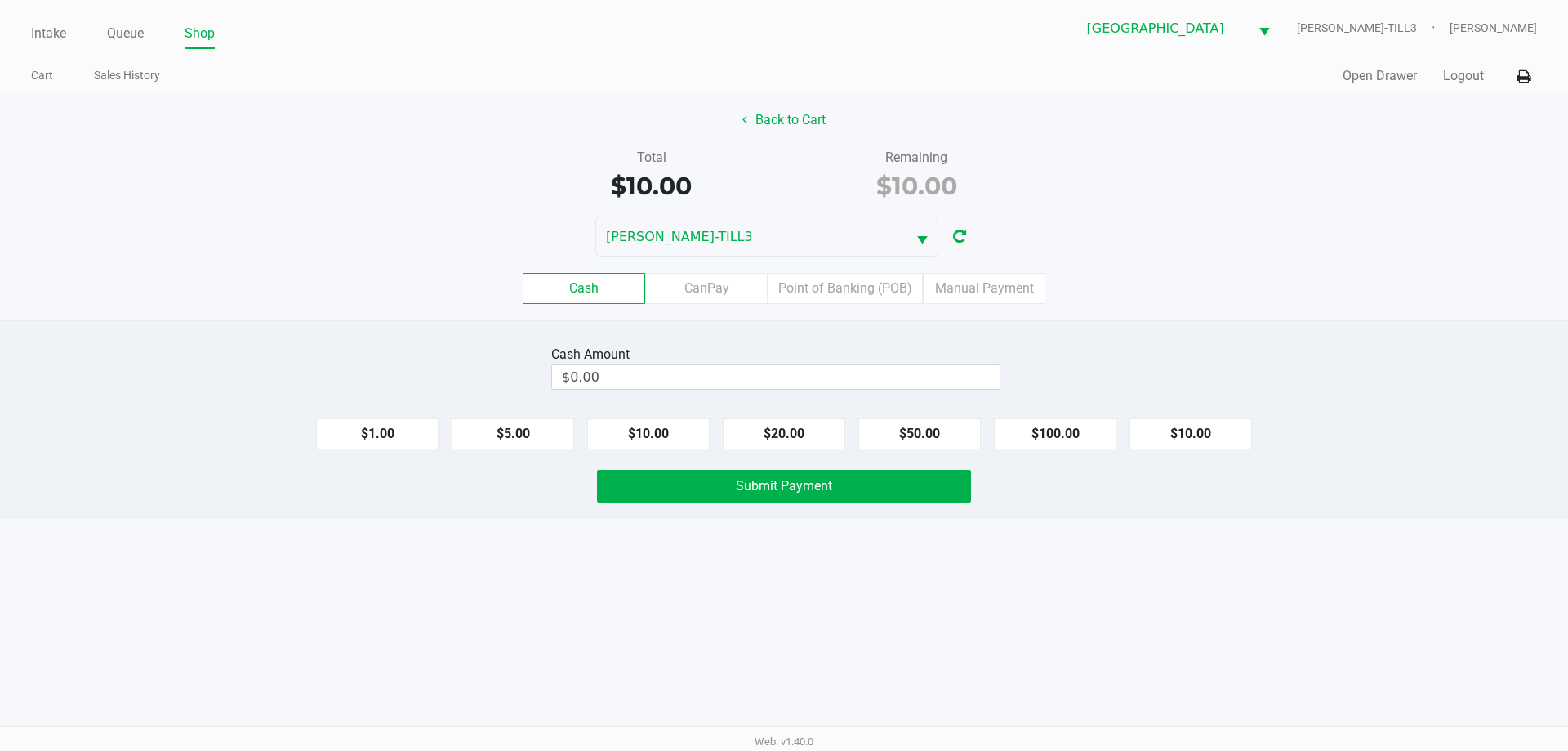
click at [1214, 427] on button "$10.00" at bounding box center [1191, 434] width 122 height 31
type input "$10.00"
click at [918, 489] on button "Submit Payment" at bounding box center [784, 486] width 374 height 33
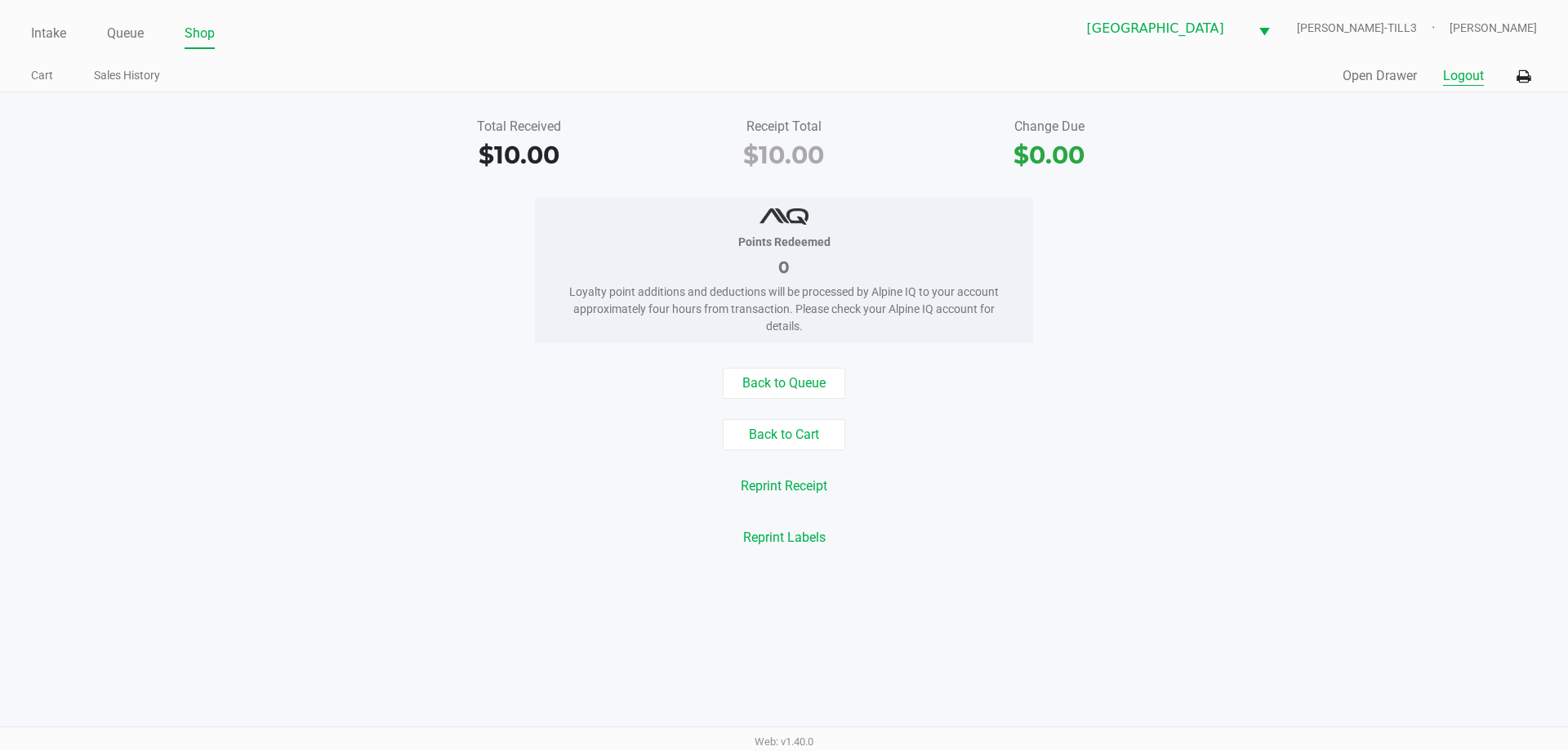
click at [1446, 81] on button "Logout" at bounding box center [1464, 75] width 41 height 20
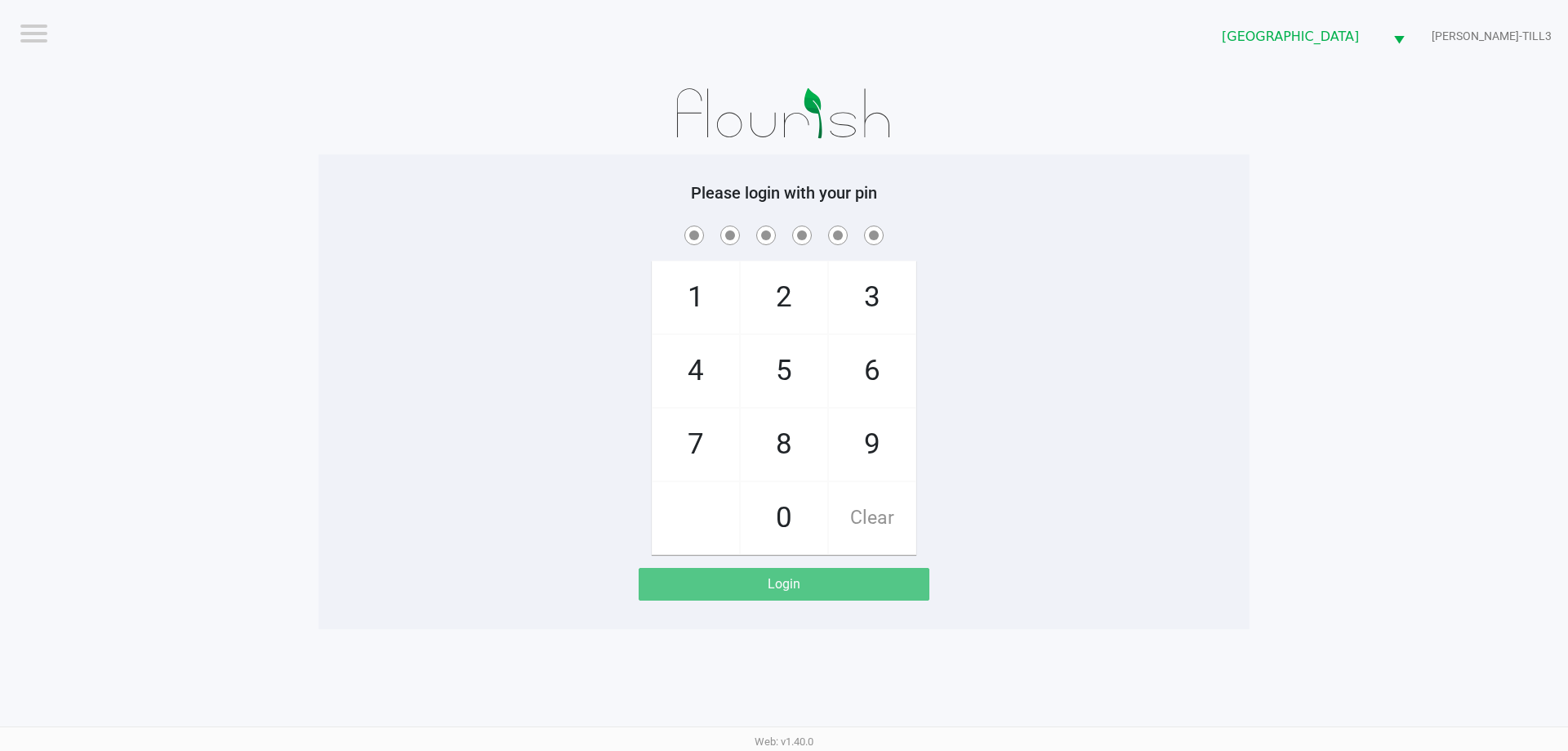
click at [1130, 173] on div "Please login with your pin 1 4 7 2 5 8 0 3 6 9 Clear Login" at bounding box center [784, 391] width 931 height 474
click at [318, 151] on div at bounding box center [784, 113] width 931 height 81
checkbox input "true"
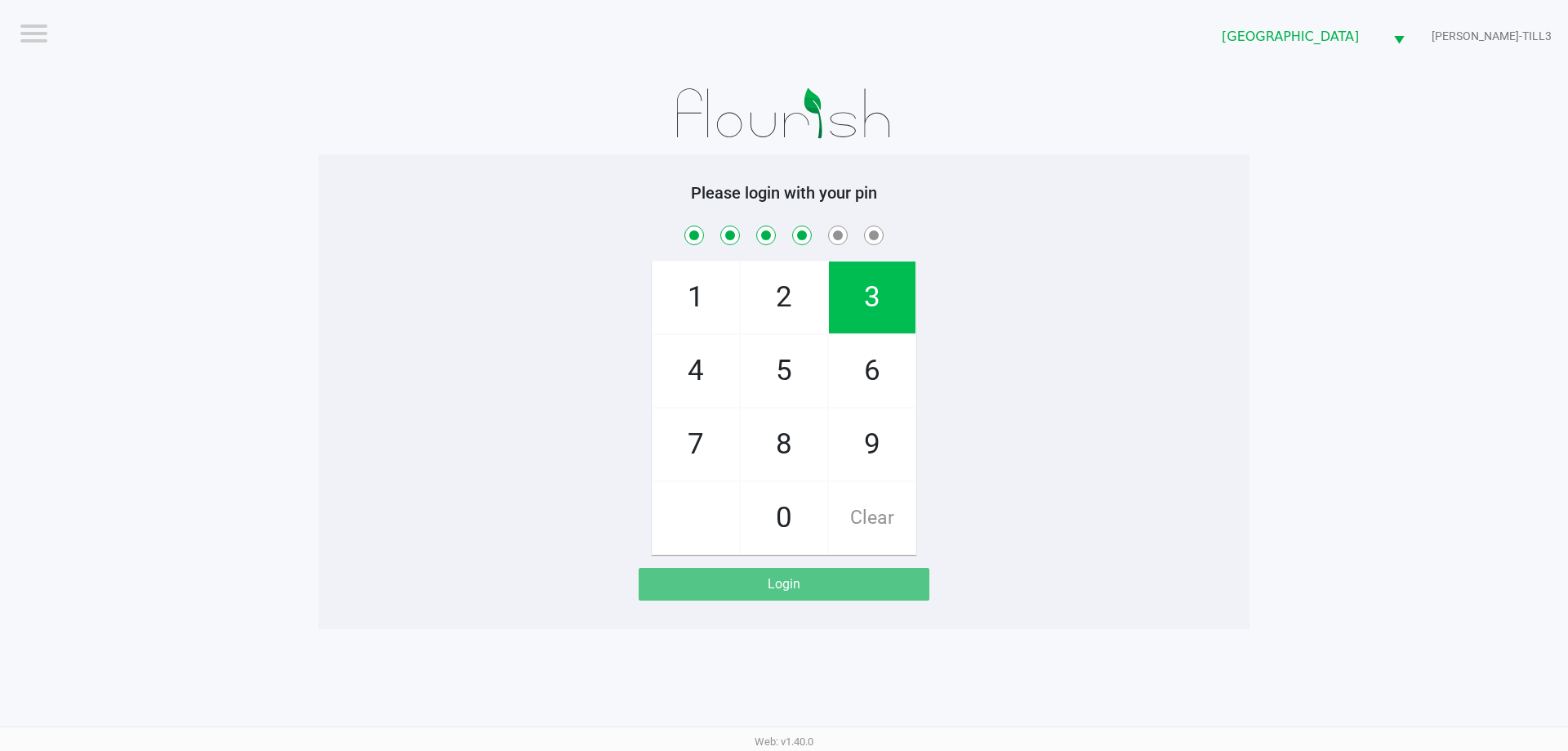
checkbox input "true"
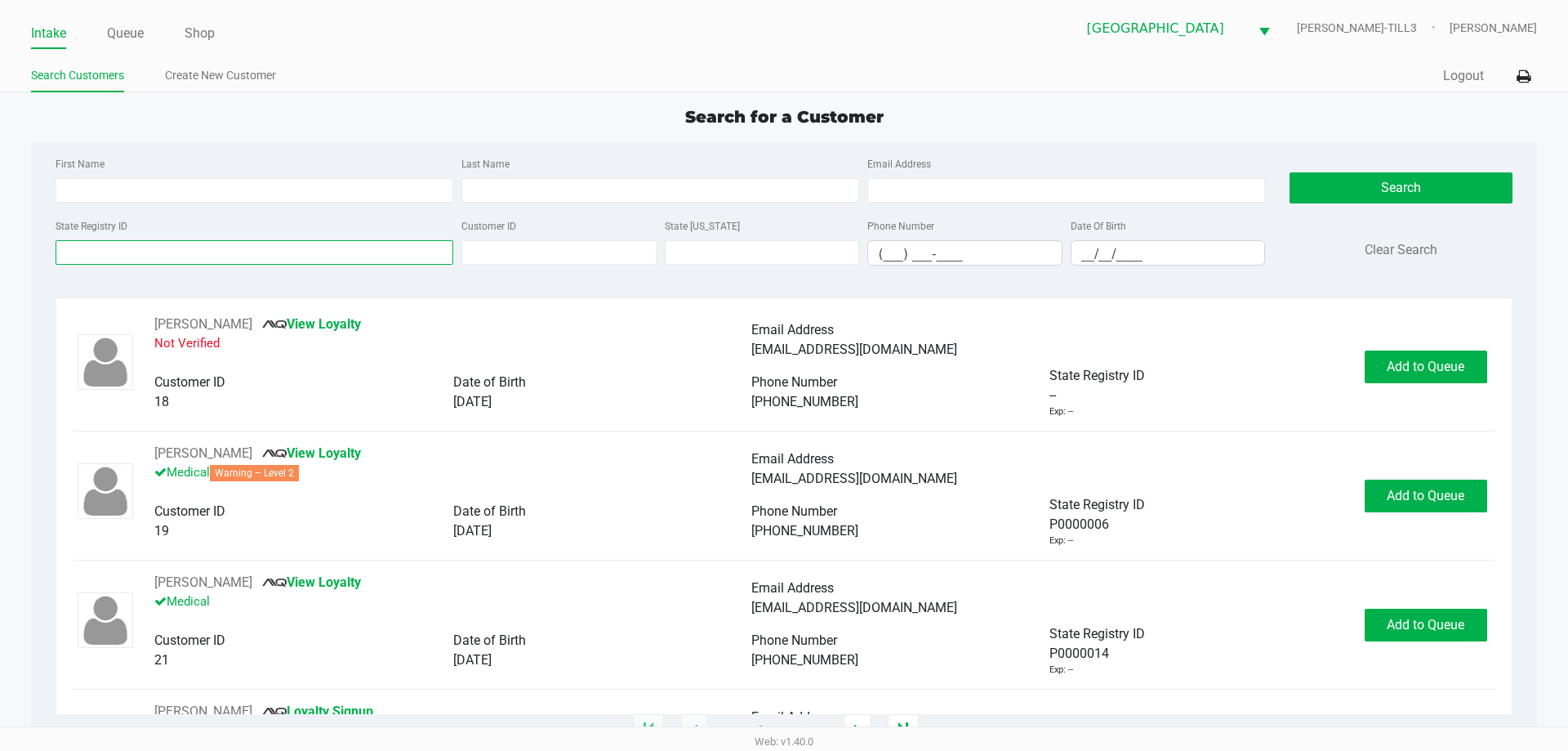
click at [205, 252] on input "State Registry ID" at bounding box center [254, 253] width 398 height 25
click at [124, 39] on link "Queue" at bounding box center [125, 33] width 37 height 23
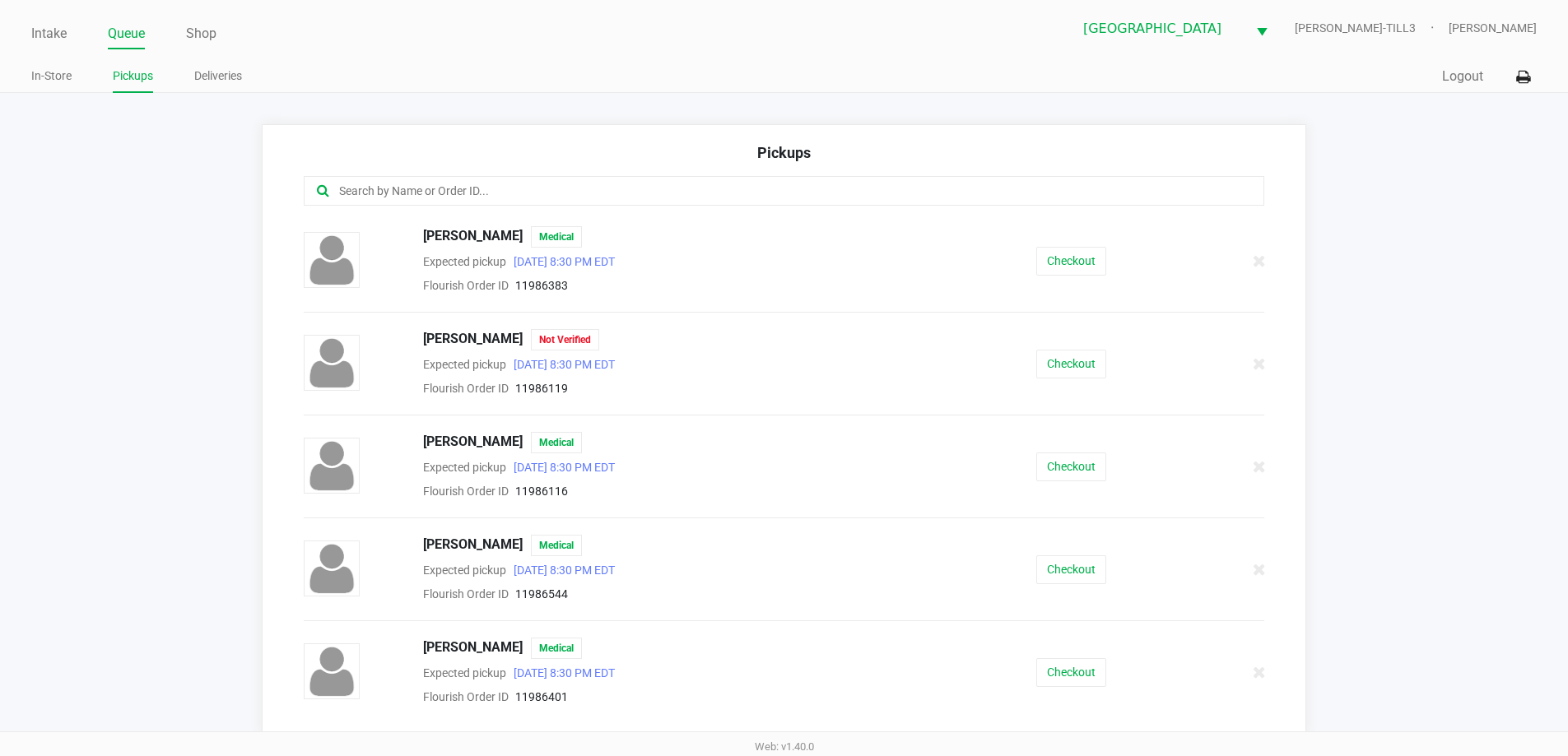
click at [457, 189] on input "text" at bounding box center [757, 191] width 841 height 19
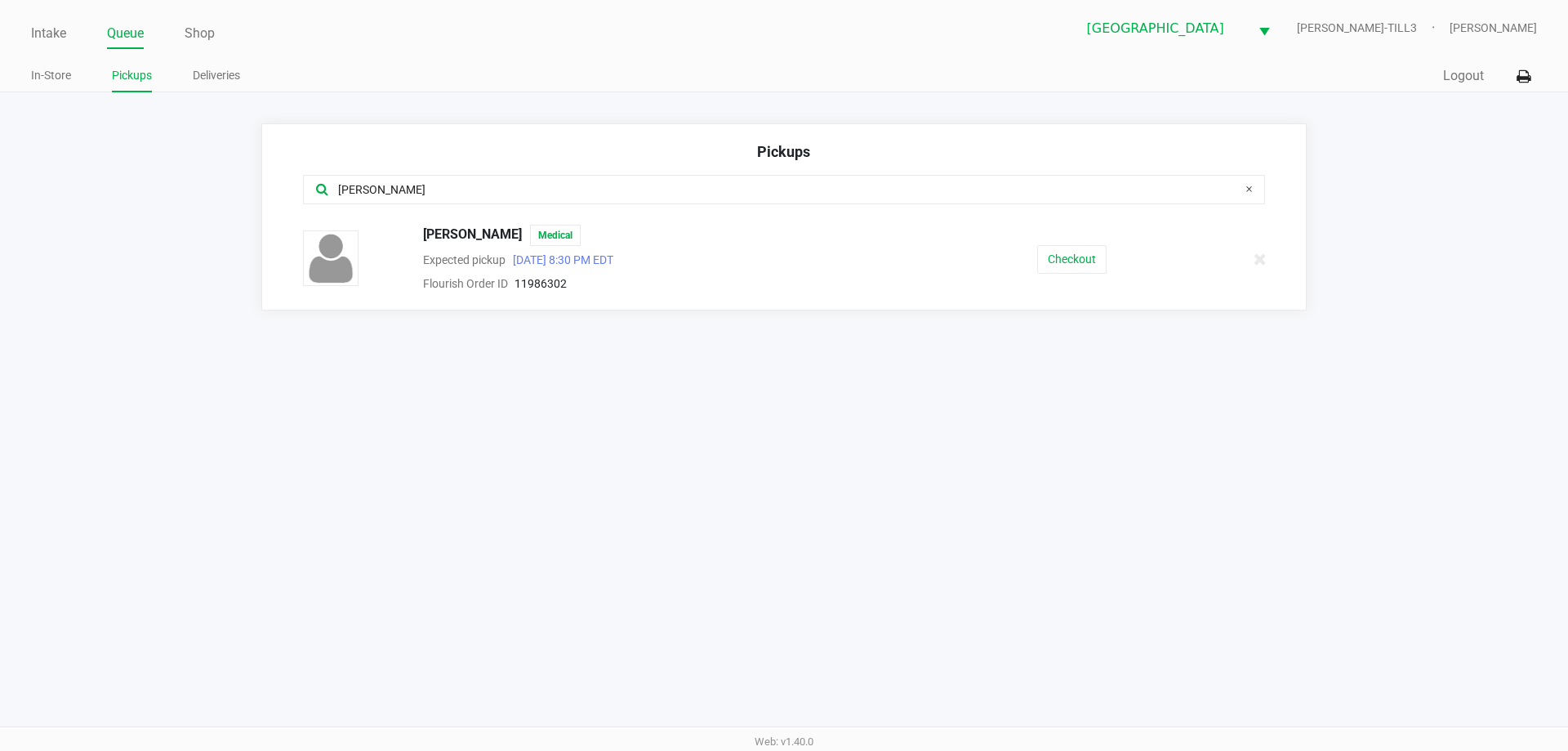
type input "mary"
click at [1093, 253] on button "Checkout" at bounding box center [1072, 259] width 69 height 28
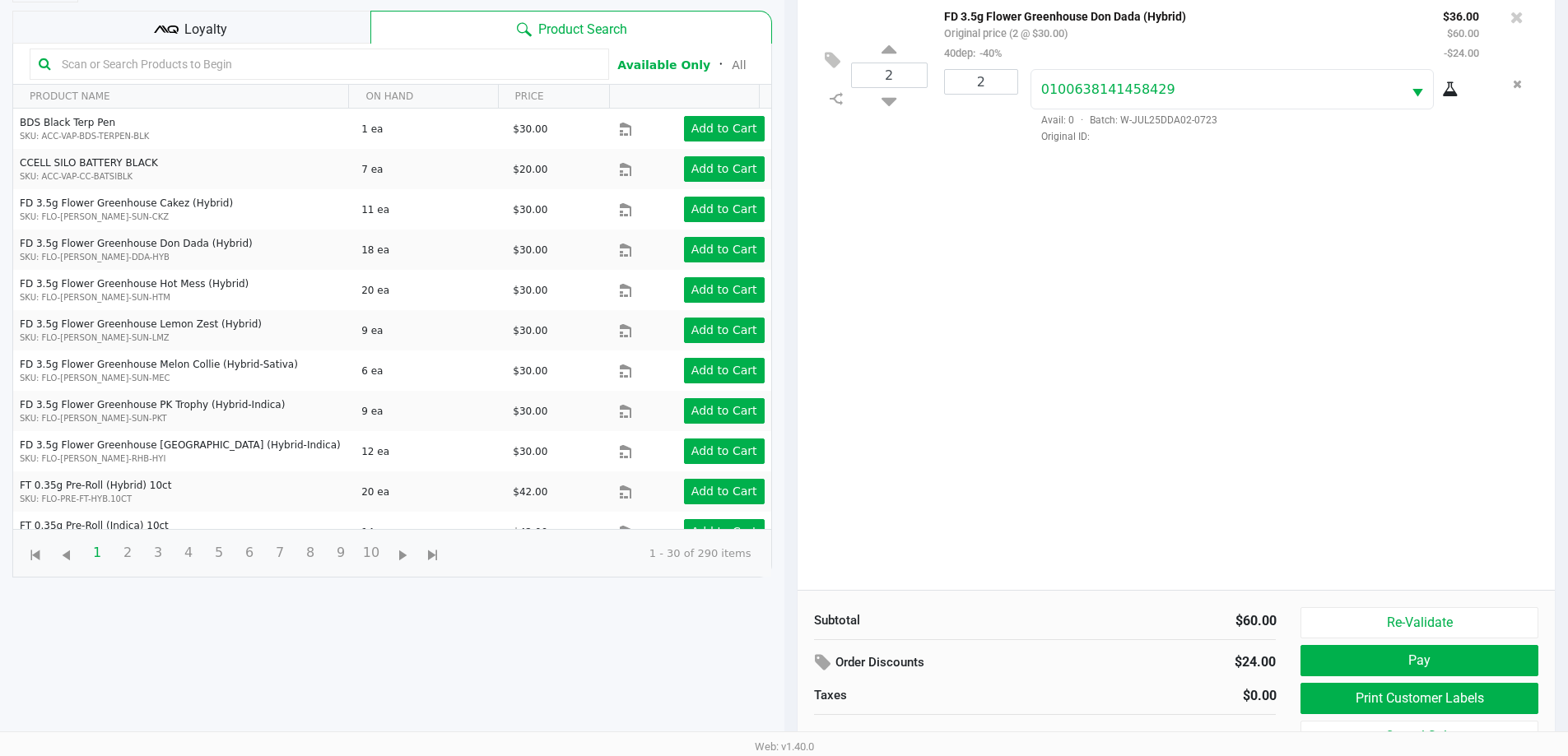
scroll to position [178, 0]
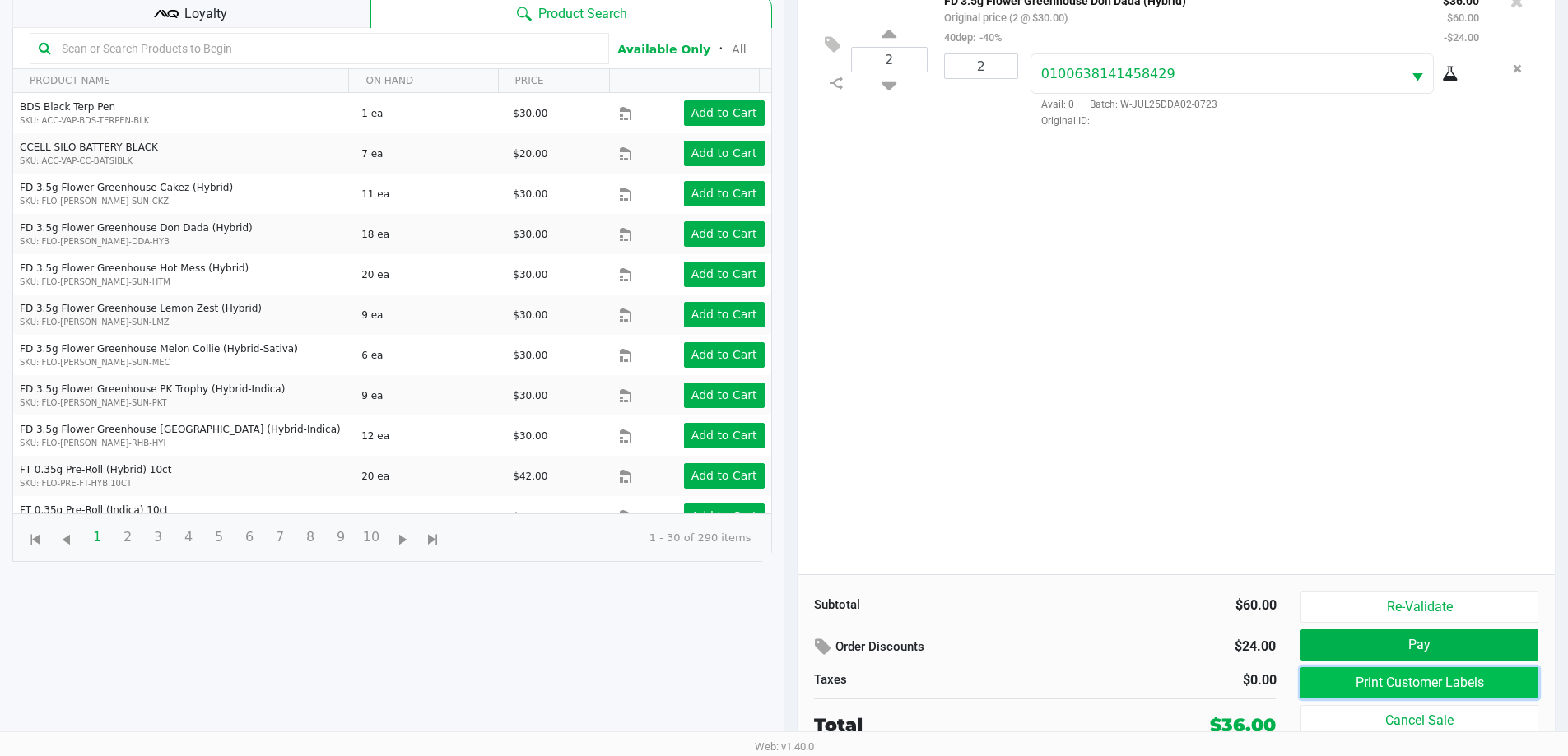
click at [1458, 691] on button "Print Customer Labels" at bounding box center [1419, 683] width 237 height 31
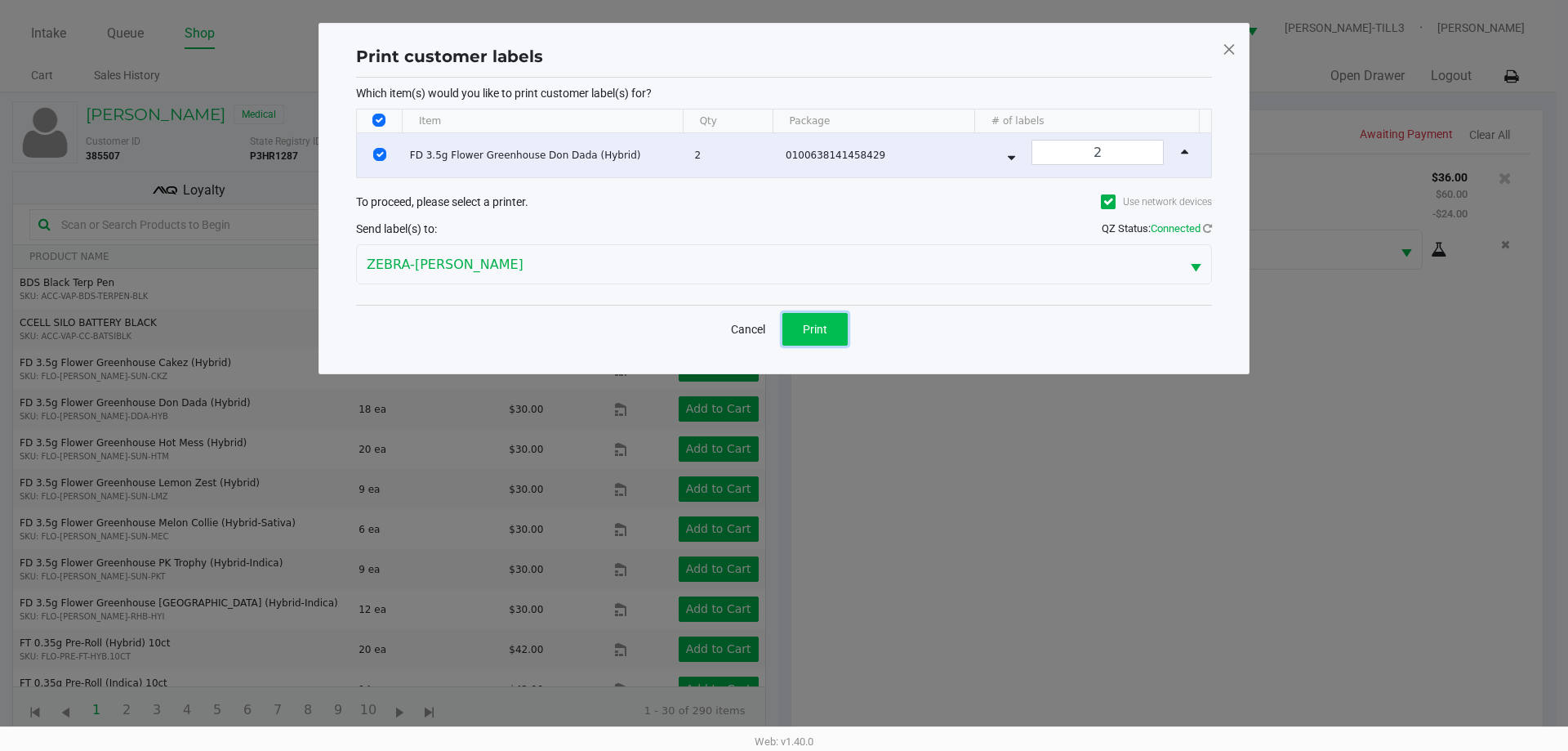
click at [830, 343] on button "Print" at bounding box center [815, 330] width 65 height 33
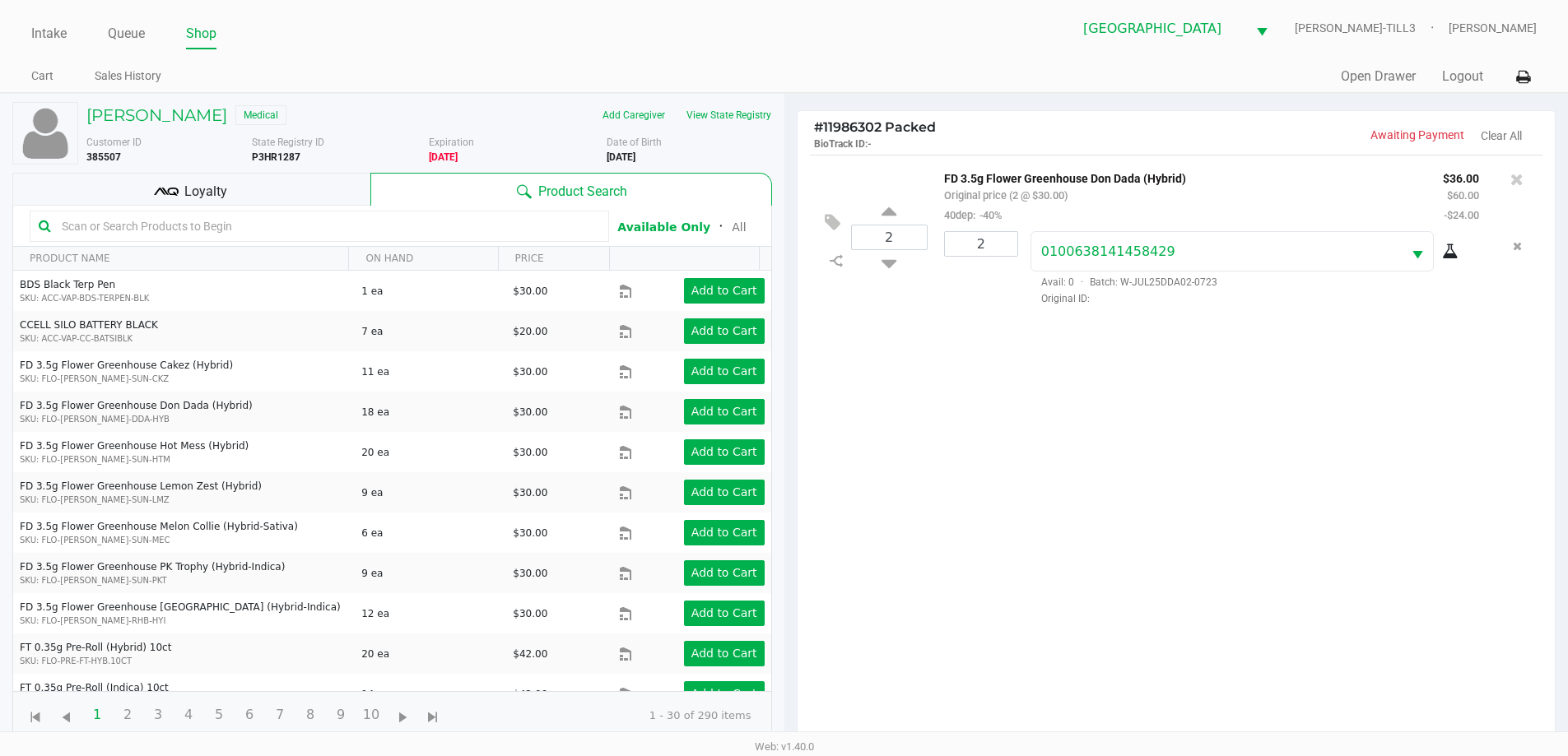
click at [249, 191] on div "Loyalty" at bounding box center [191, 189] width 358 height 33
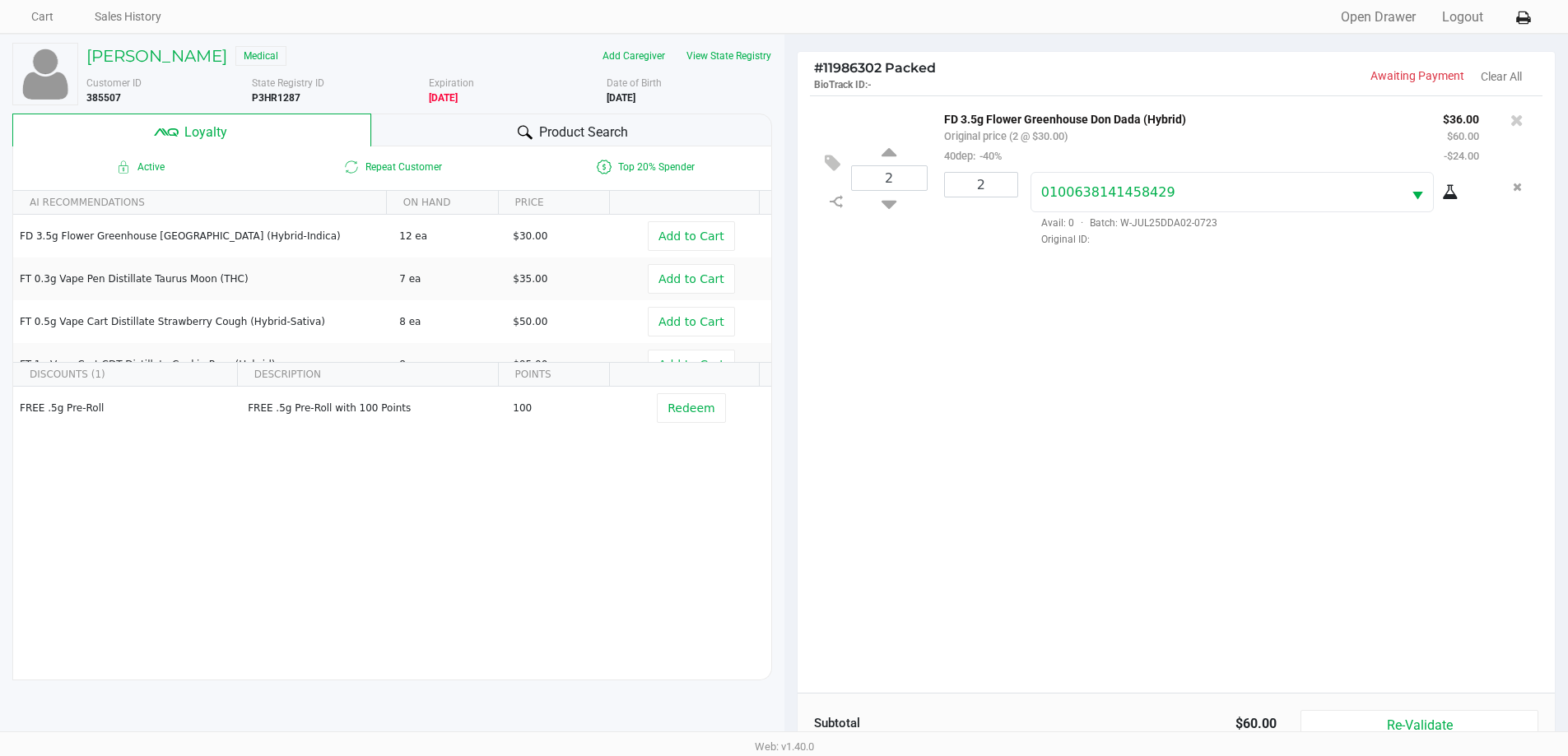
scroll to position [197, 0]
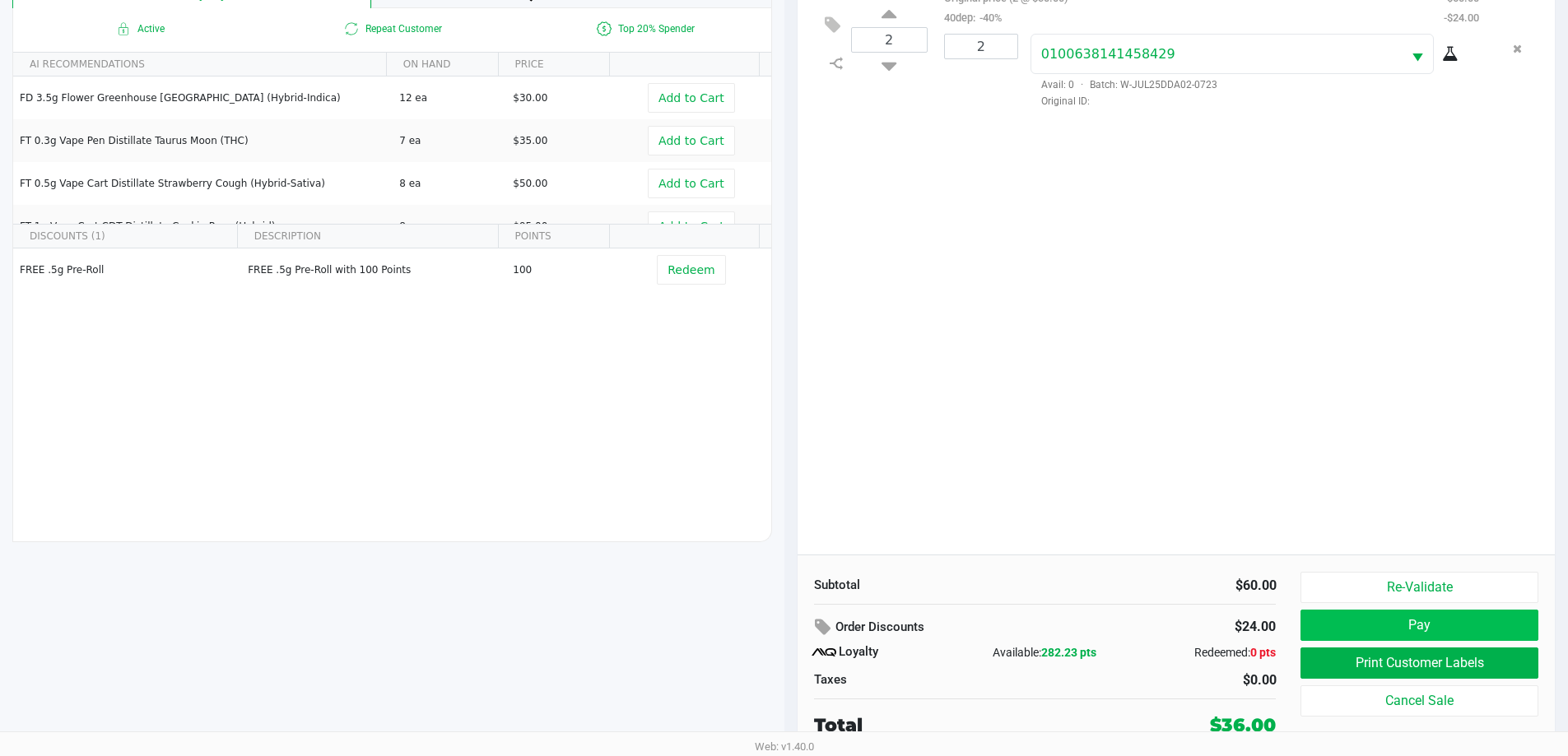
click at [1445, 624] on button "Pay" at bounding box center [1419, 625] width 237 height 31
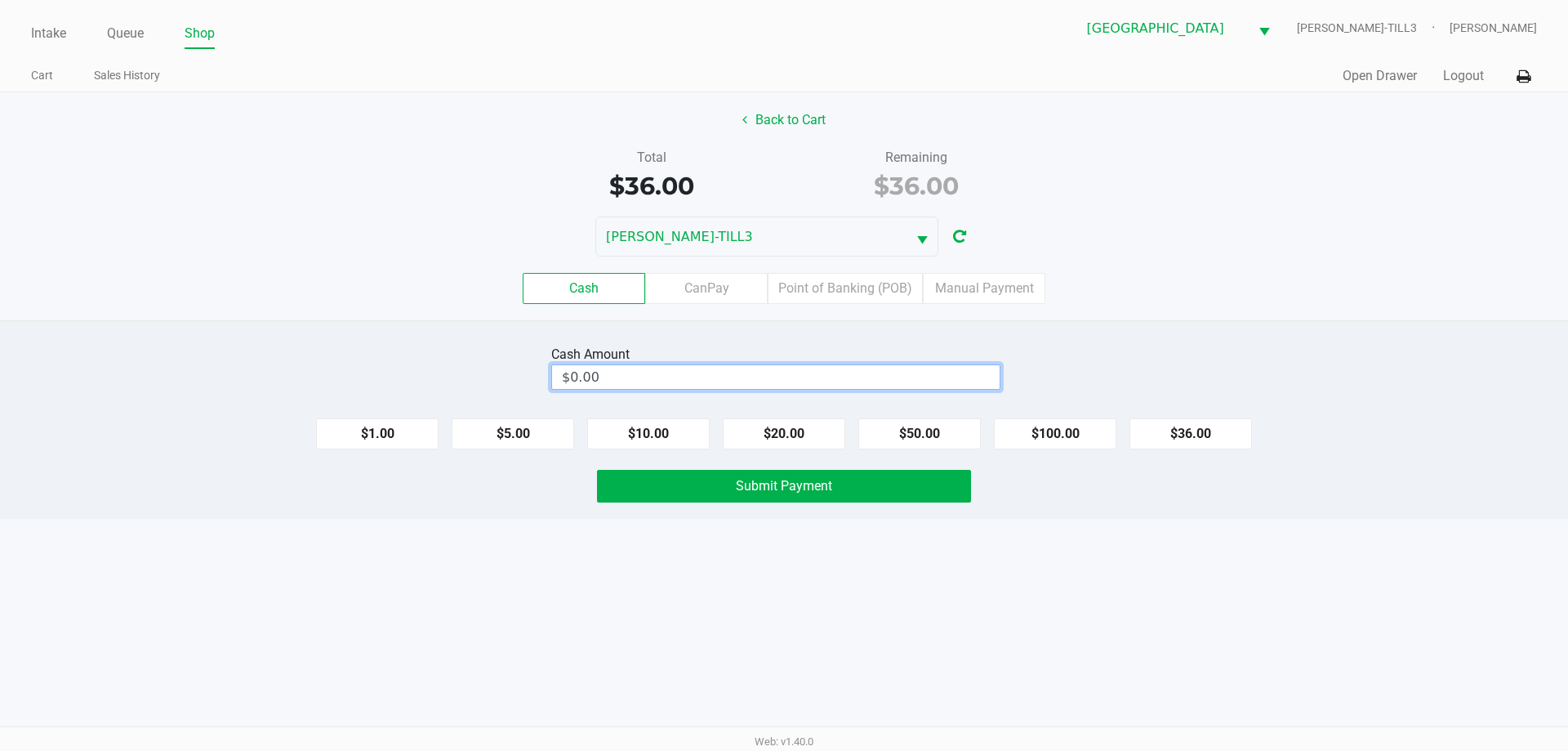
click at [924, 380] on input "$0.00" at bounding box center [775, 378] width 448 height 24
click at [888, 485] on button "Submit Payment" at bounding box center [784, 486] width 374 height 33
type input "$40.00"
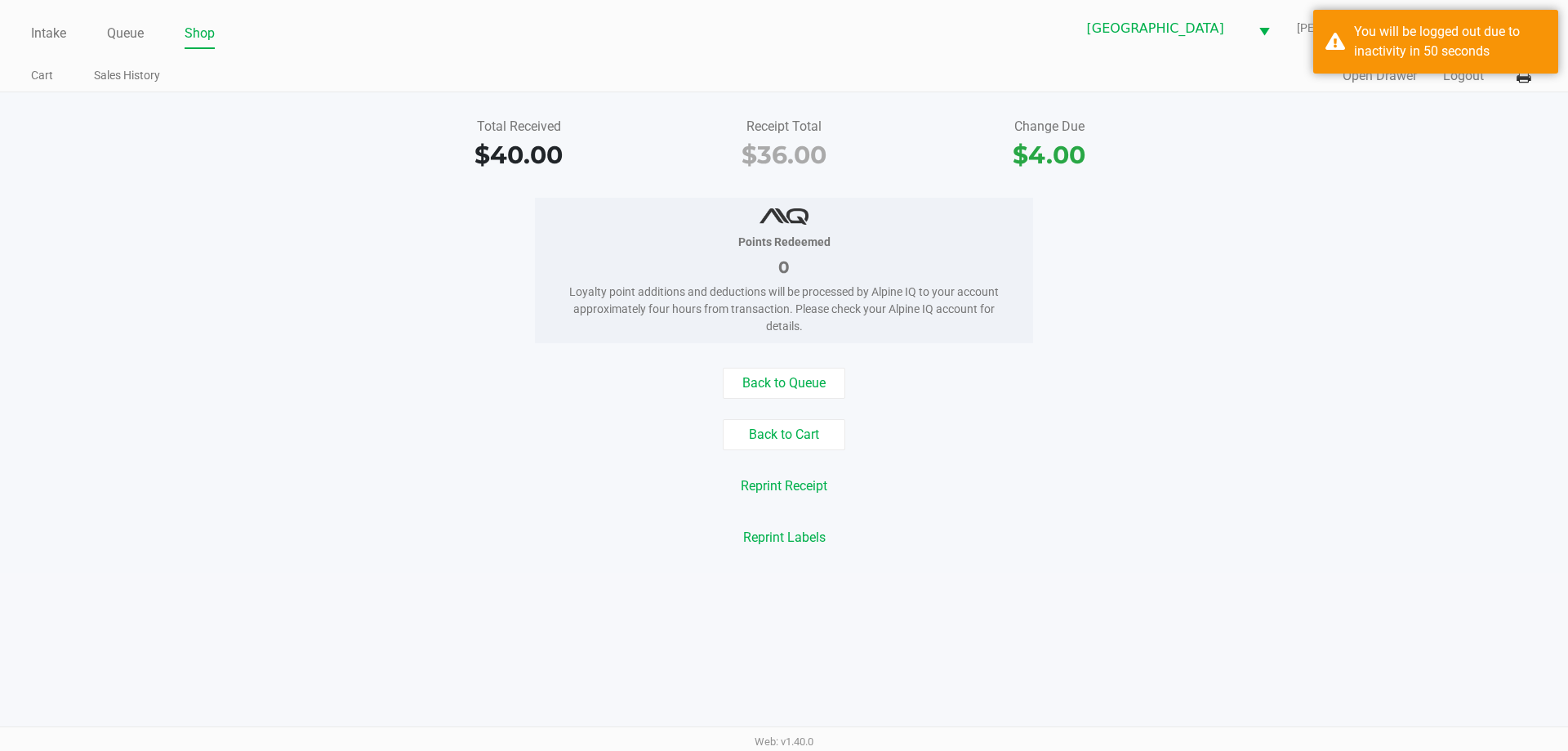
click at [1326, 390] on div "Back to Queue" at bounding box center [784, 383] width 1593 height 31
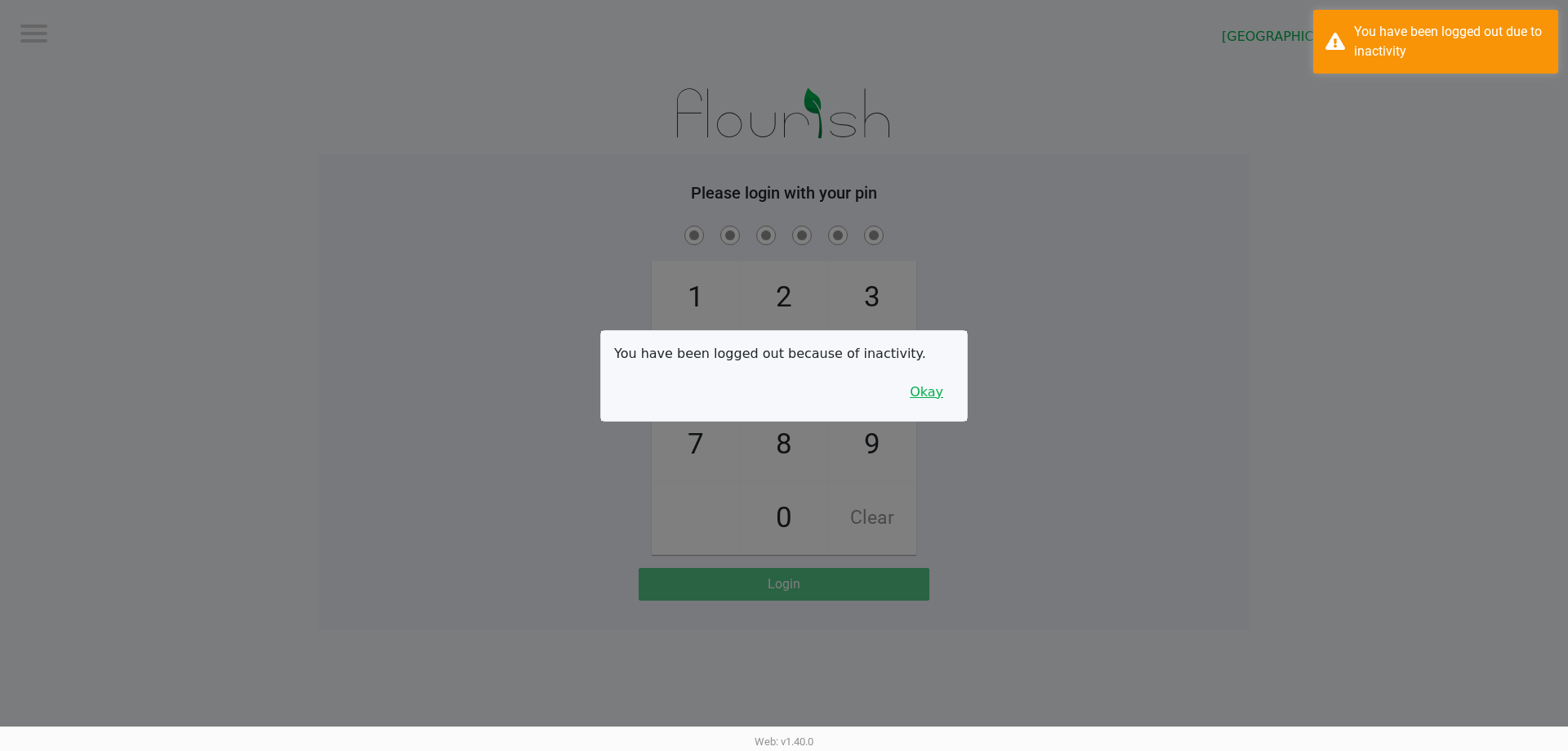
click at [928, 381] on button "Okay" at bounding box center [927, 392] width 55 height 31
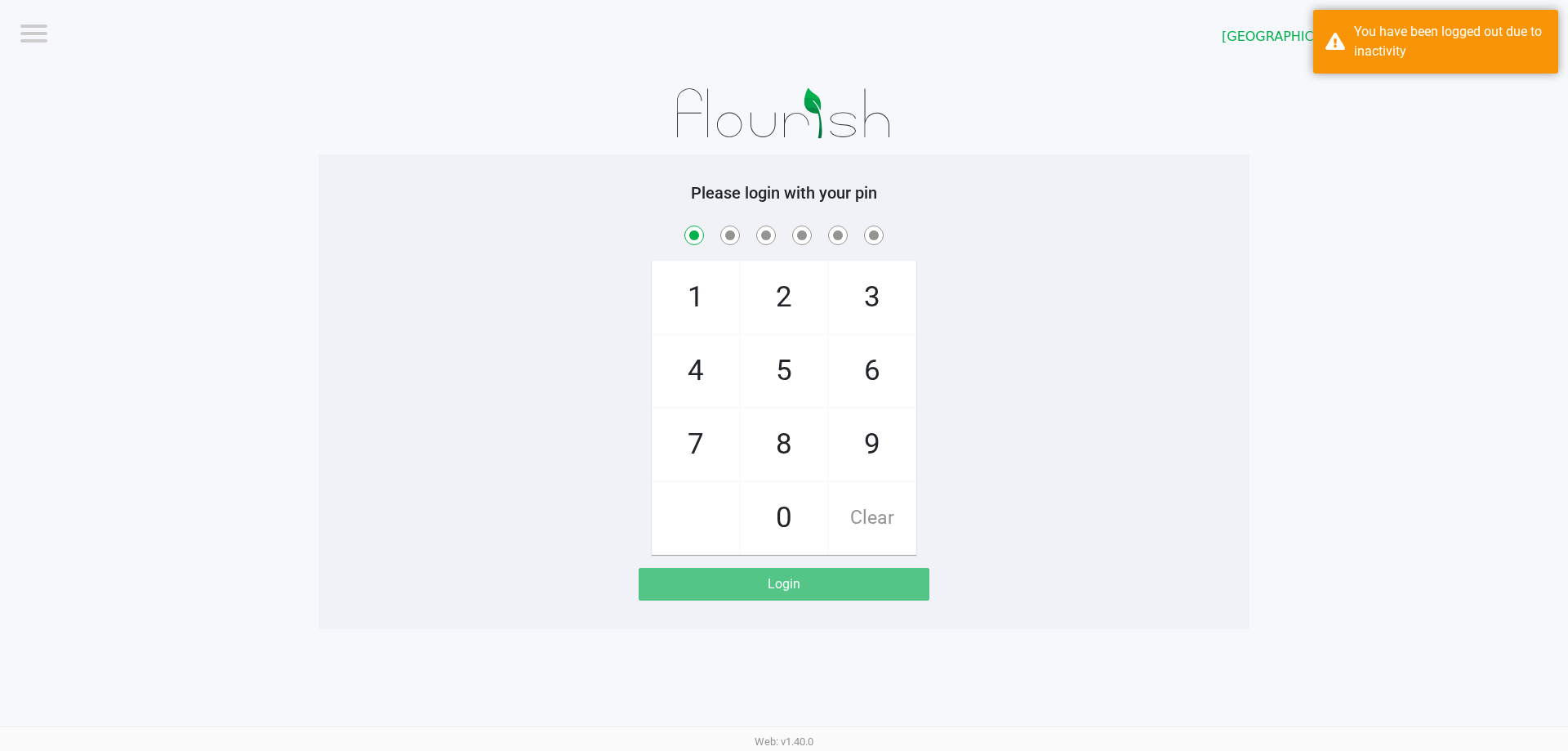
checkbox input "true"
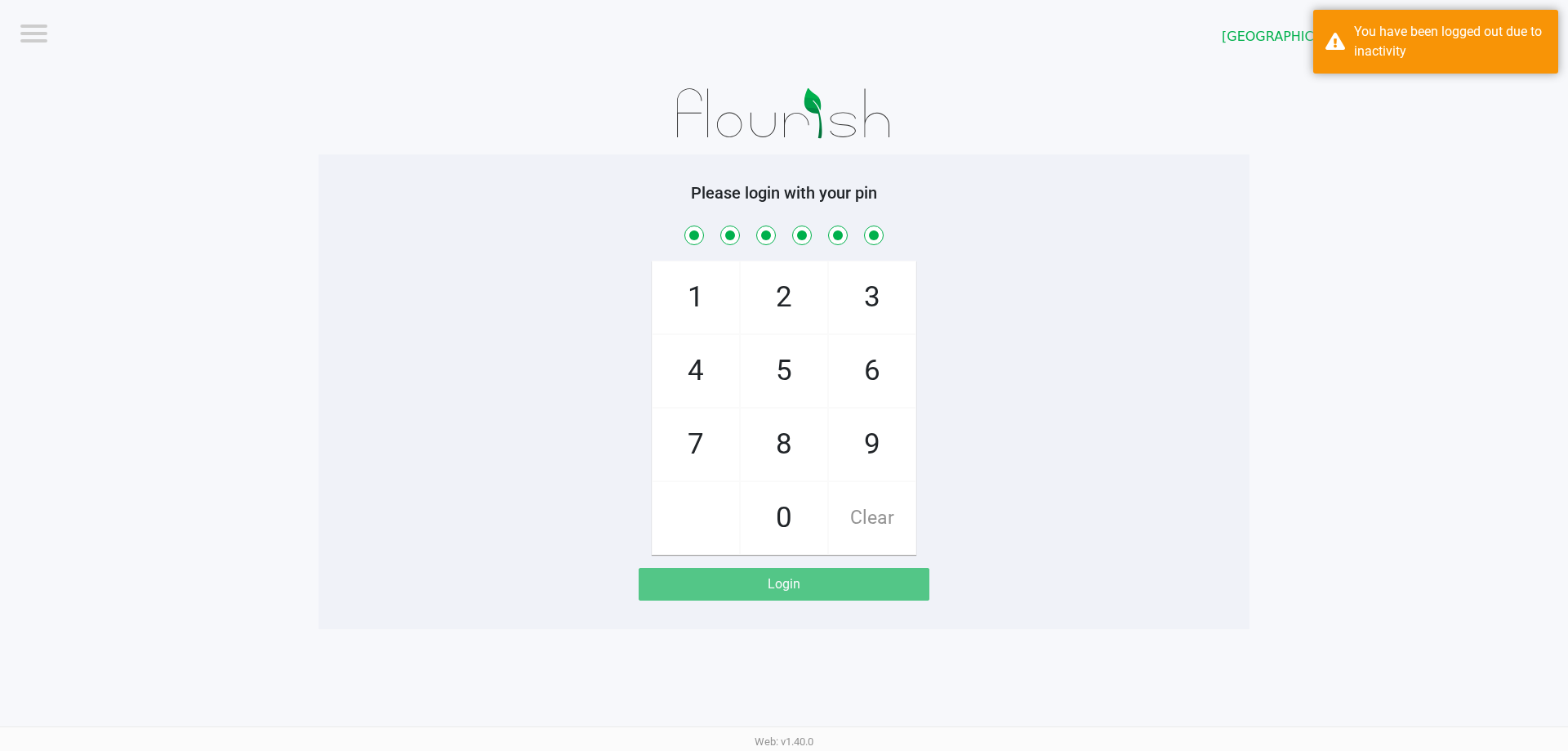
checkbox input "true"
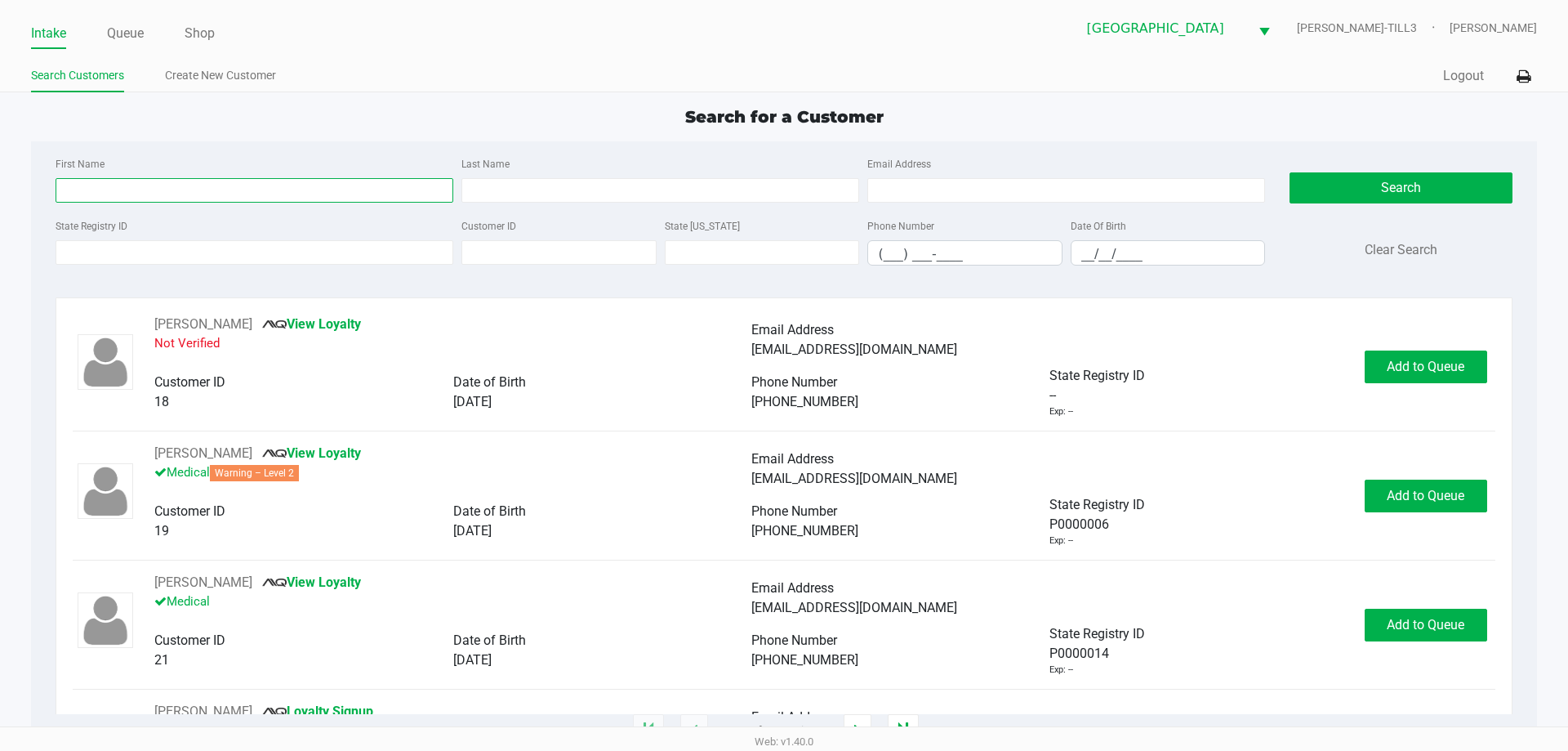
click at [158, 187] on input "First Name" at bounding box center [254, 190] width 398 height 25
type input "keith"
click at [507, 224] on label "Customer ID" at bounding box center [489, 226] width 55 height 15
click at [507, 241] on input "Customer ID" at bounding box center [559, 253] width 195 height 25
click at [552, 190] on input "Last Name" at bounding box center [660, 190] width 398 height 25
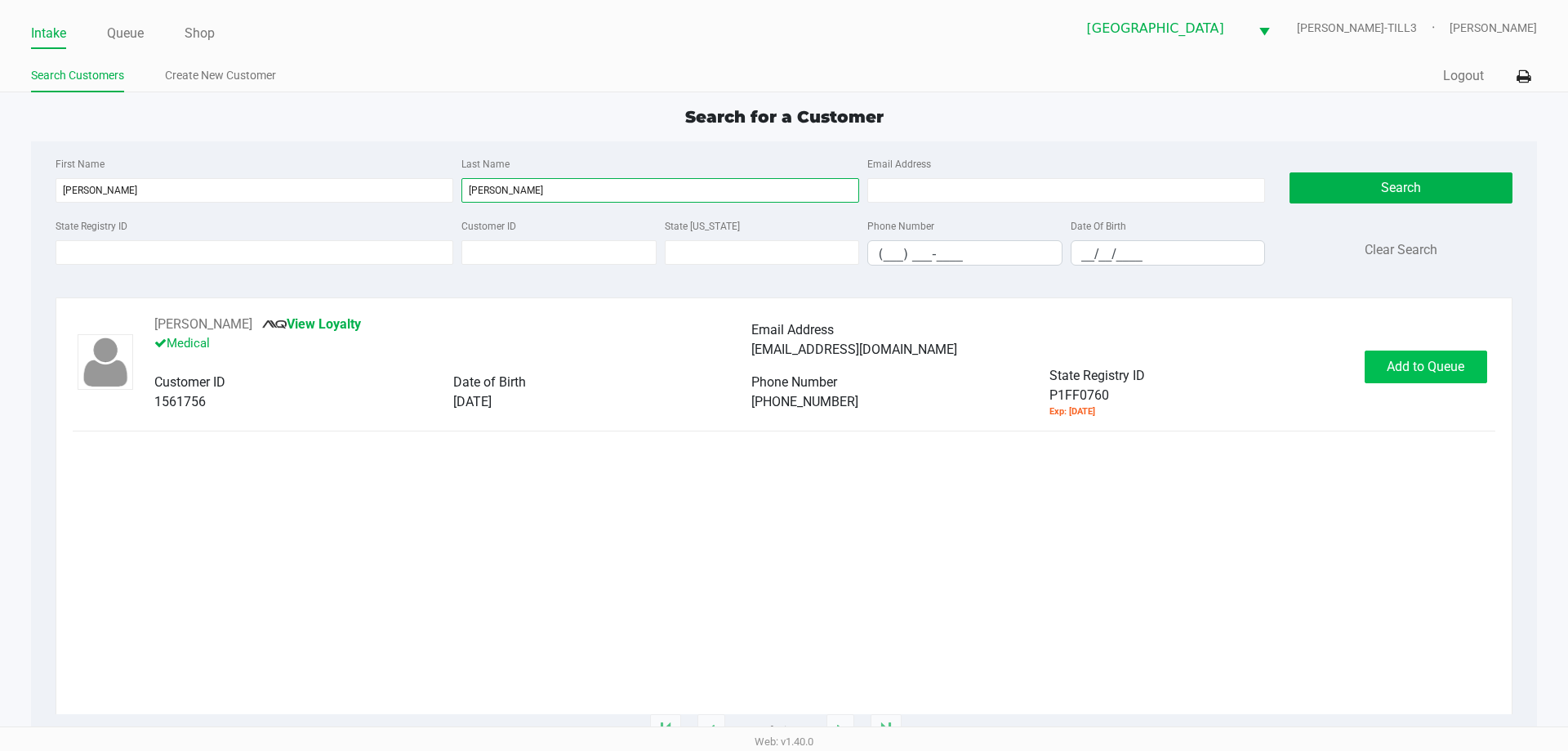
type input "freeman"
click at [1417, 373] on span "Add to Queue" at bounding box center [1425, 367] width 78 height 15
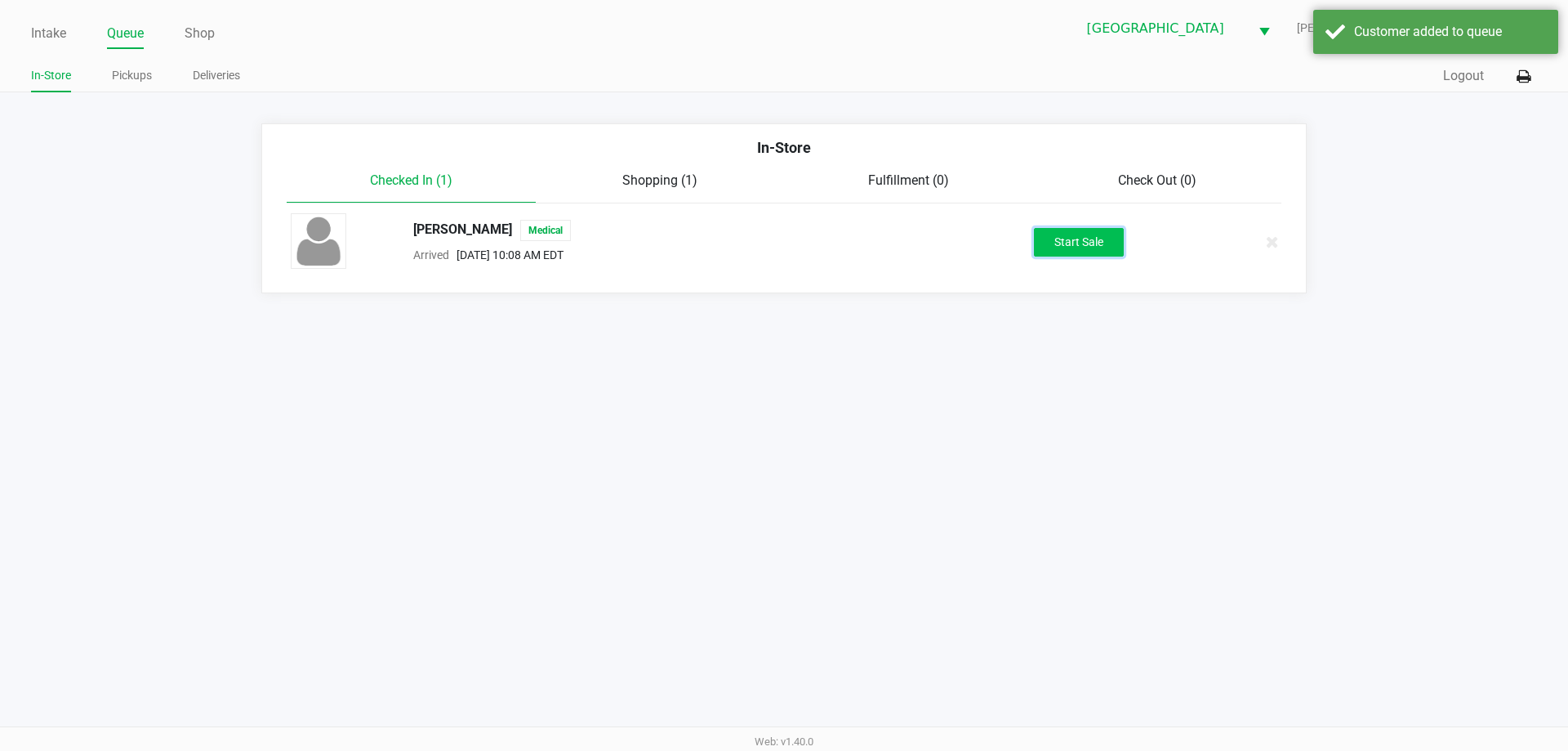
click at [1069, 248] on button "Start Sale" at bounding box center [1078, 241] width 90 height 28
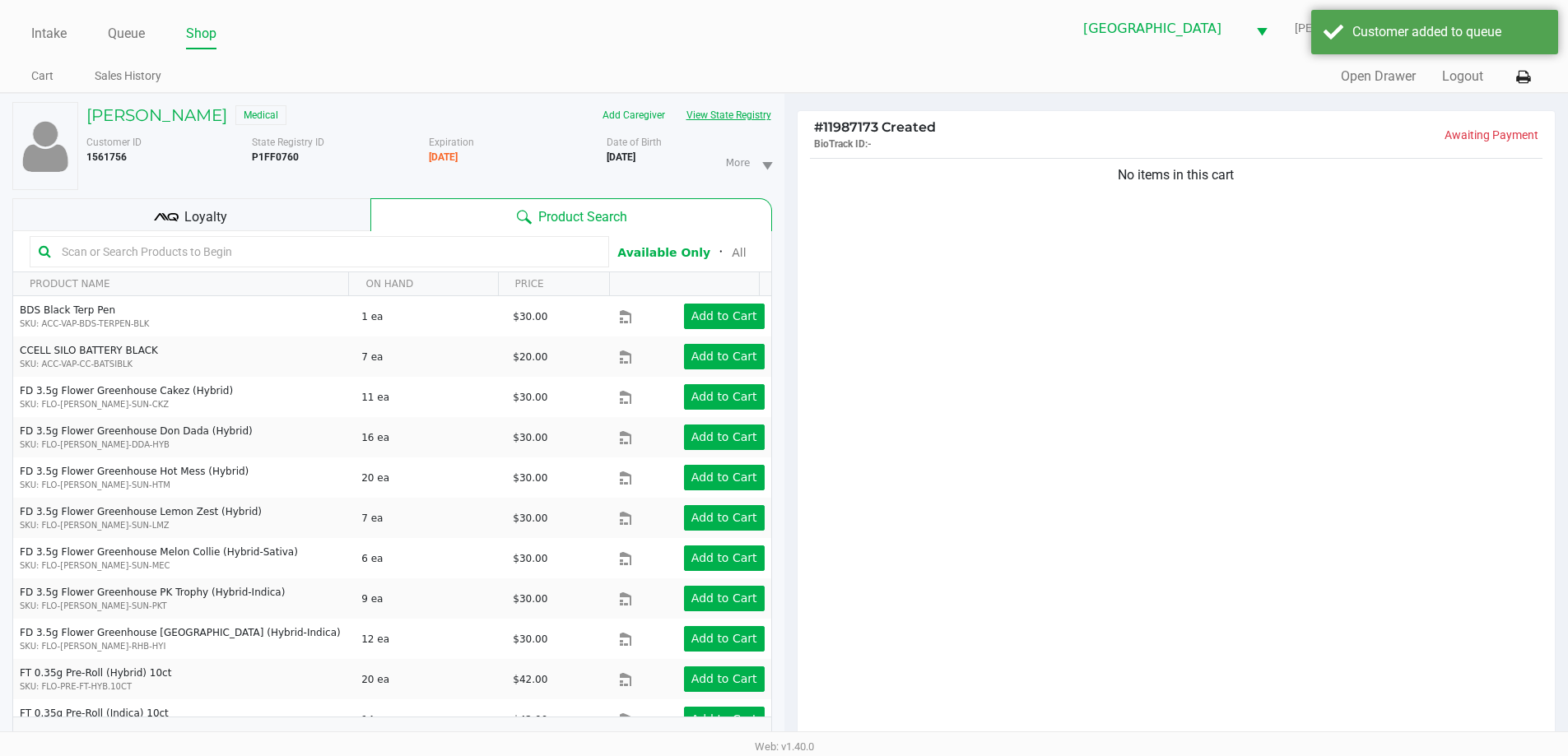
click at [717, 112] on button "View State Registry" at bounding box center [724, 115] width 97 height 27
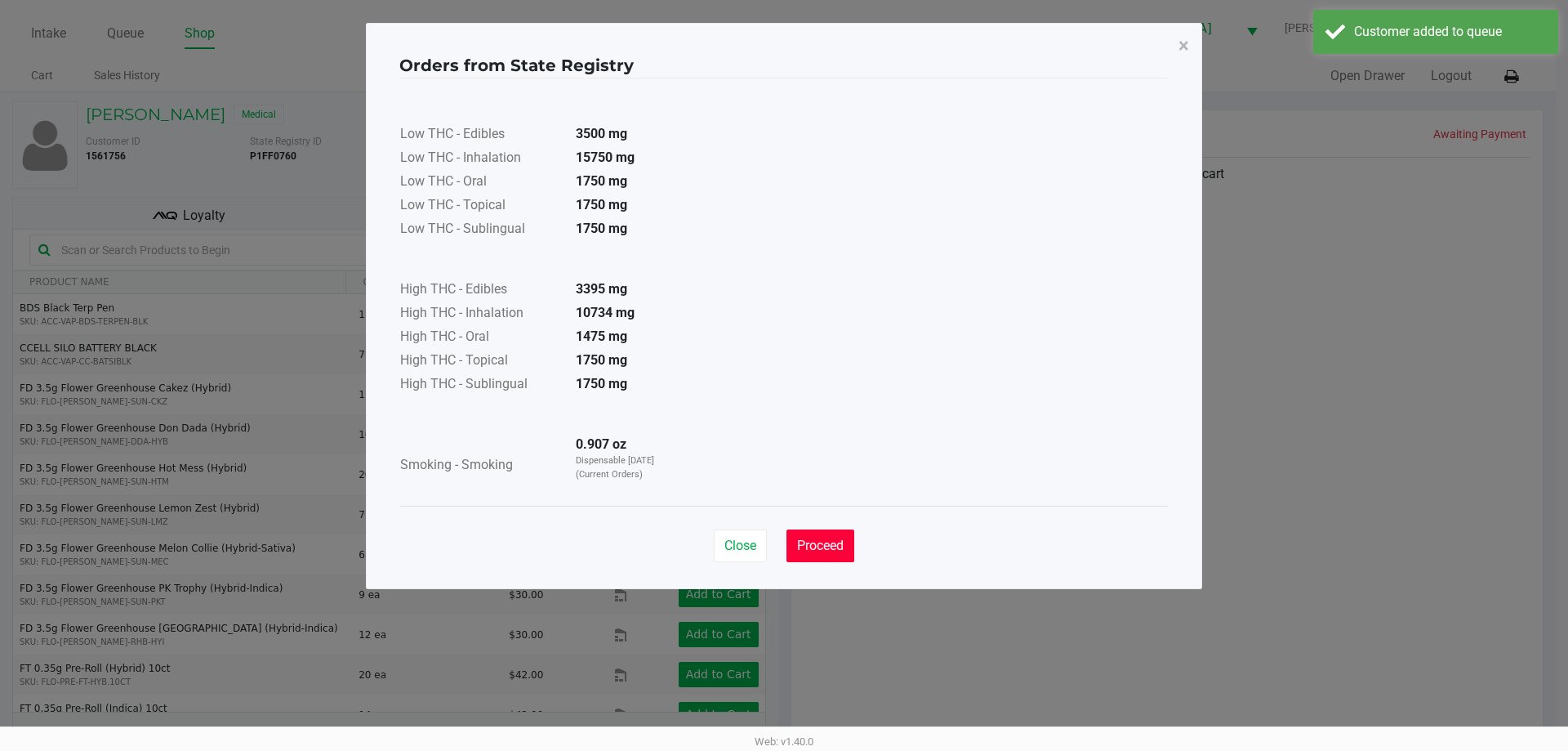
click at [823, 533] on button "Proceed" at bounding box center [820, 545] width 68 height 33
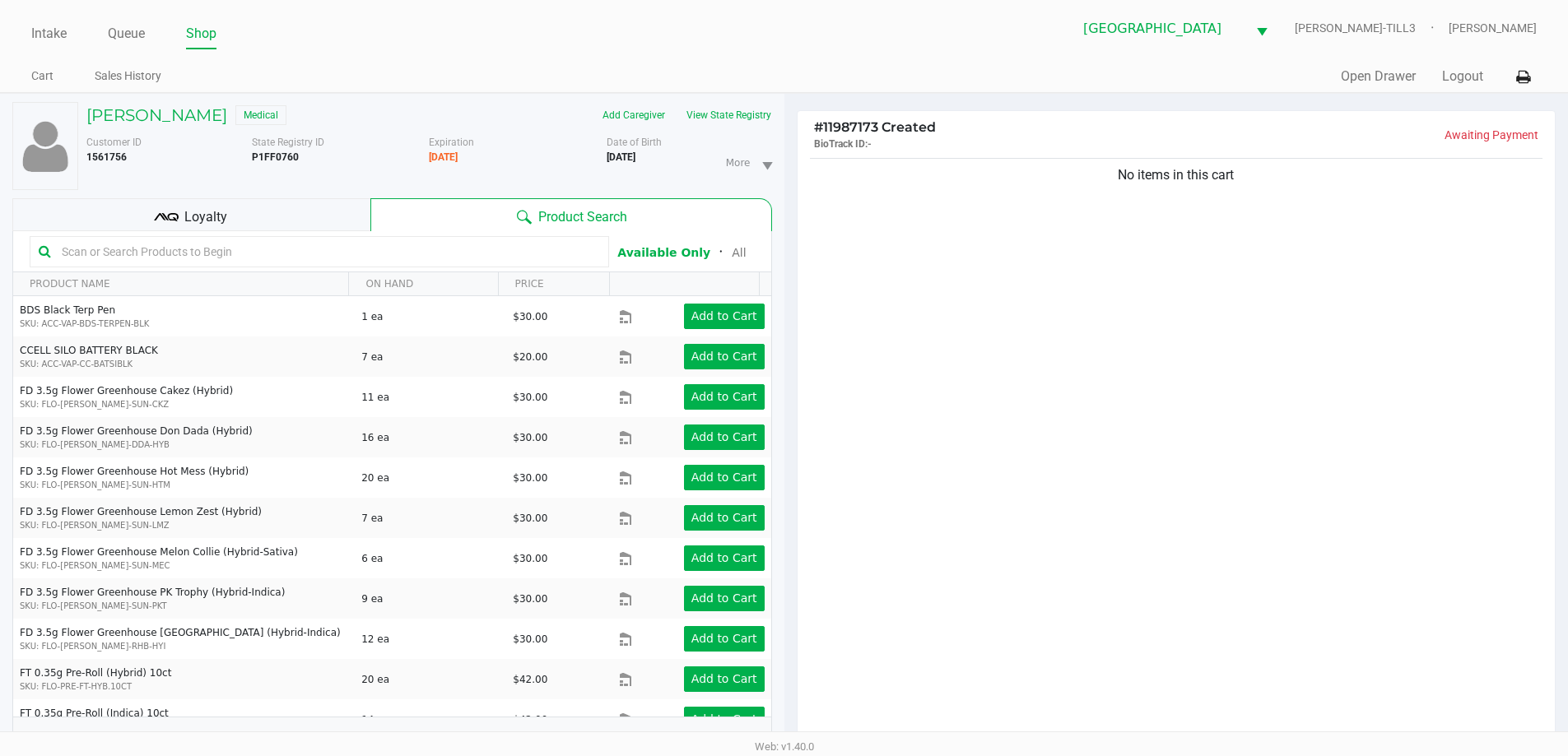
click at [302, 252] on input "text" at bounding box center [328, 252] width 545 height 25
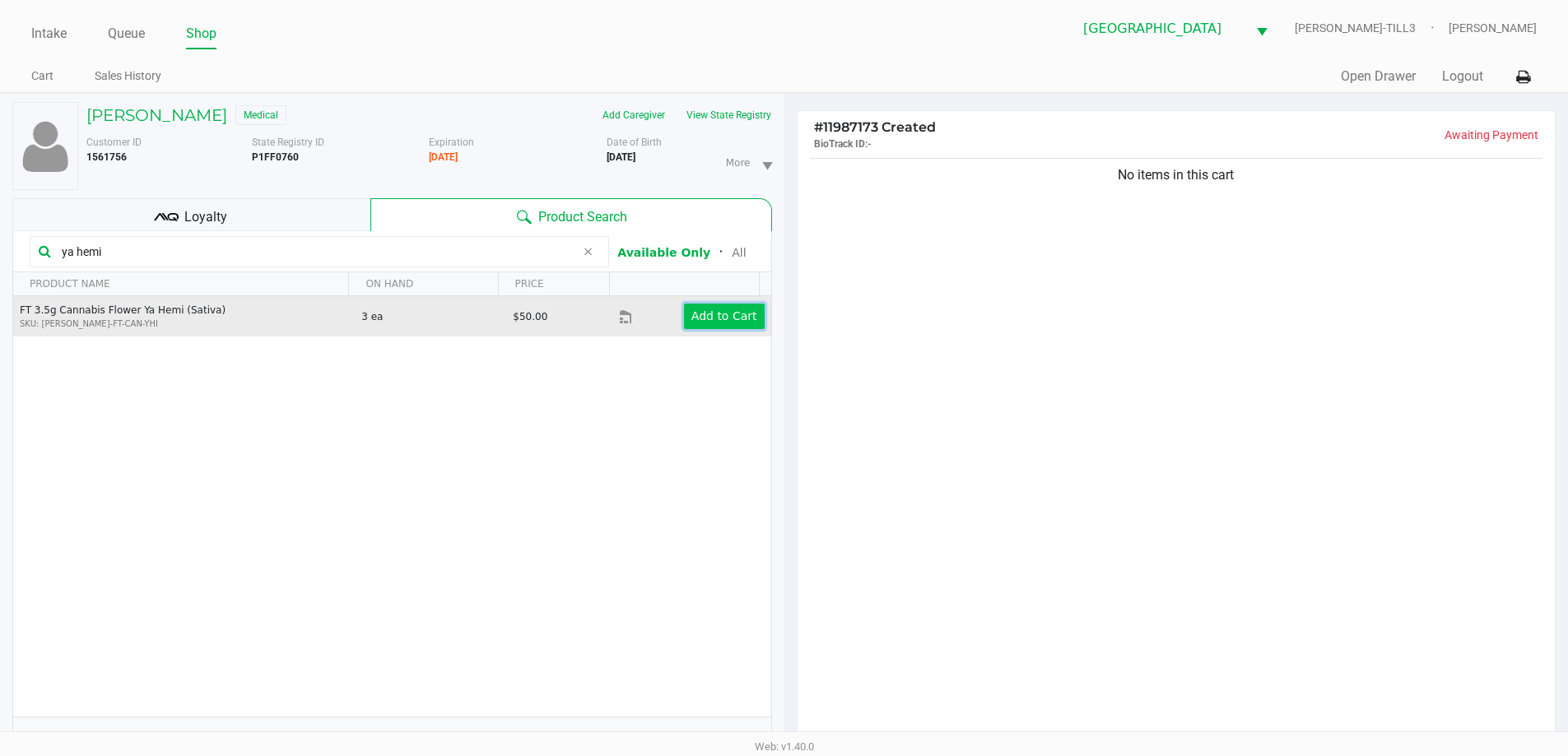
click at [724, 315] on app-button-loader "Add to Cart" at bounding box center [724, 316] width 66 height 13
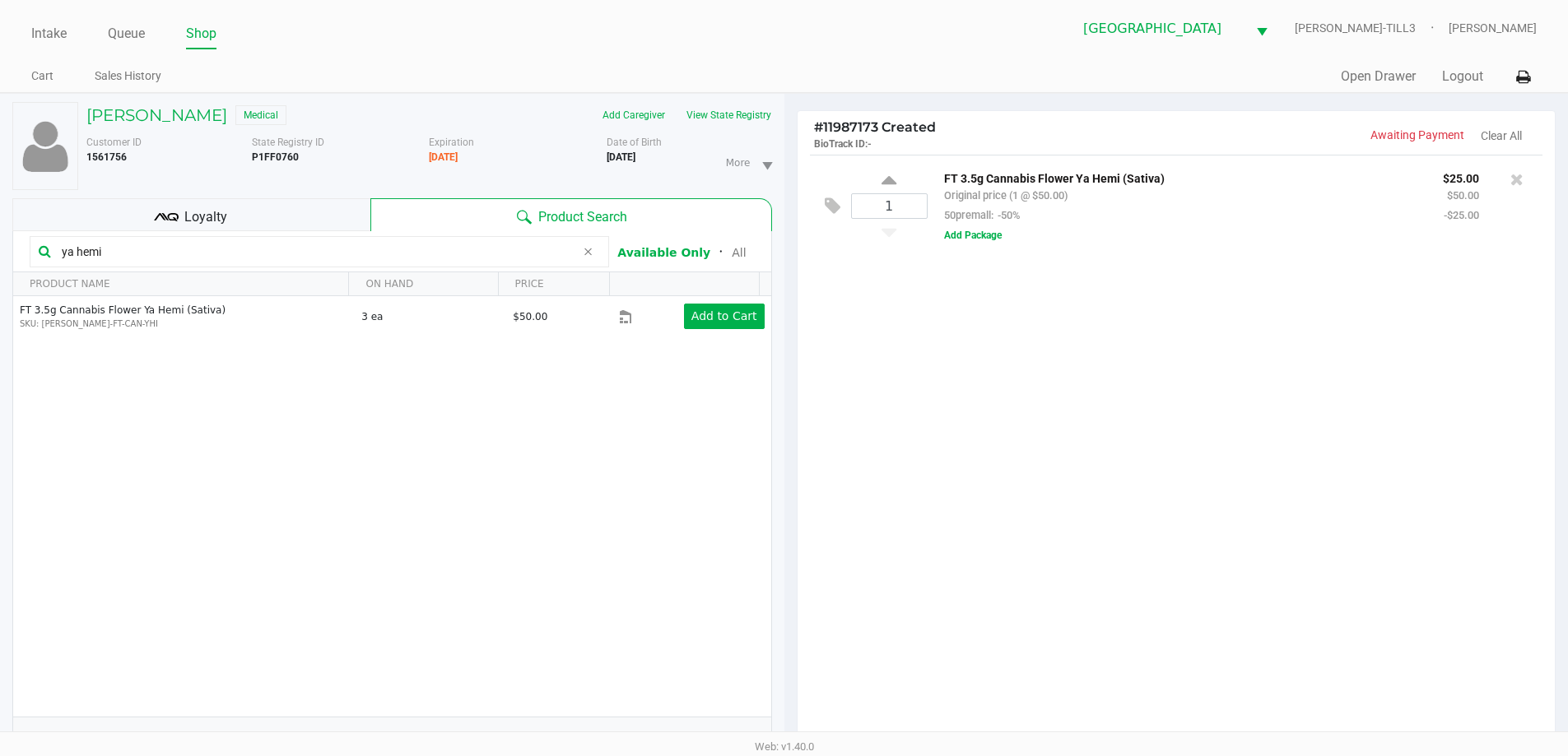
drag, startPoint x: 203, startPoint y: 253, endPoint x: 0, endPoint y: 251, distance: 203.0
click at [0, 251] on div "KEITH FREEMAN JR Medical Add Caregiver View State Registry Customer ID 1561756 …" at bounding box center [392, 514] width 784 height 840
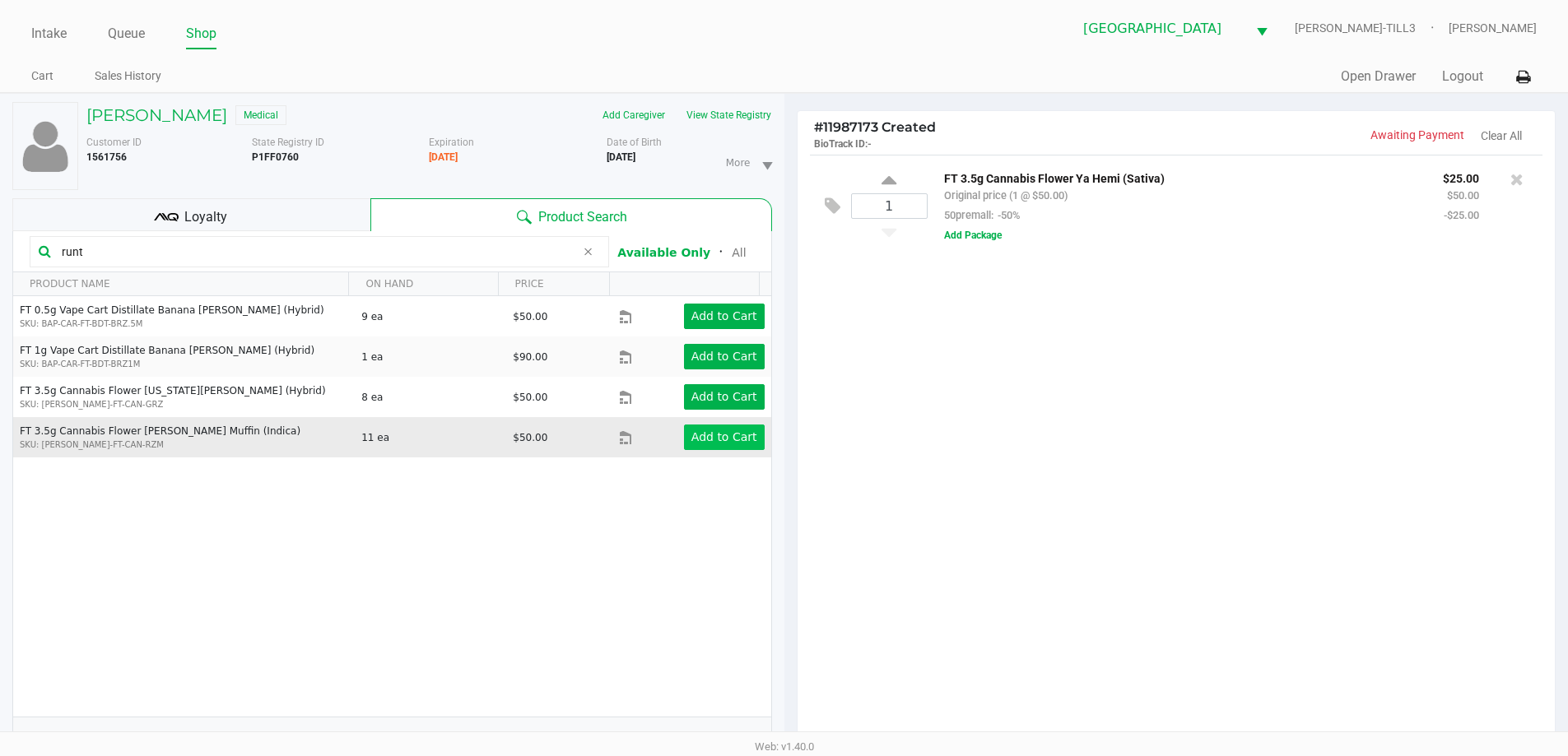
type input "runt"
click at [699, 428] on button "Add to Cart" at bounding box center [724, 437] width 81 height 26
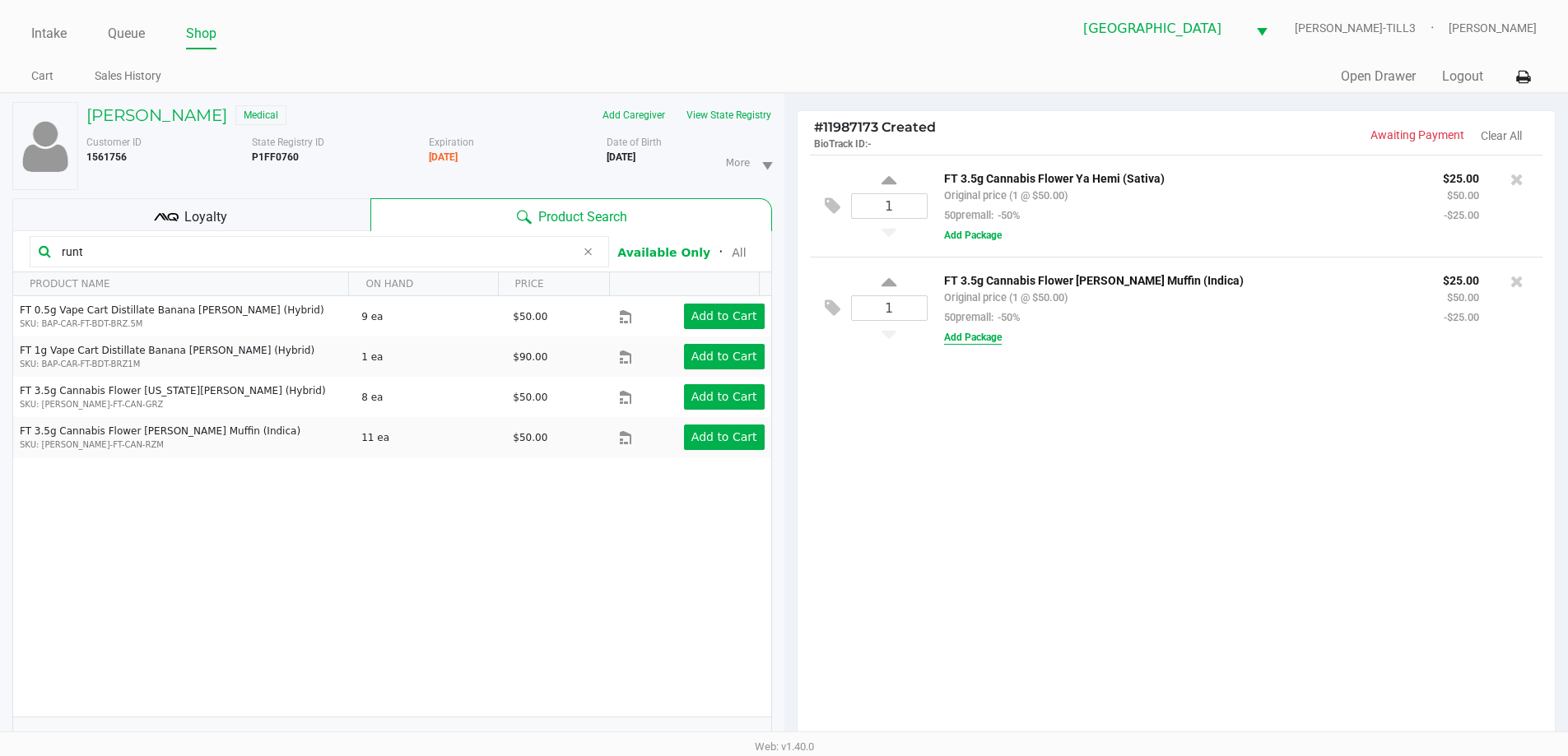
click at [988, 334] on button "Add Package" at bounding box center [973, 337] width 58 height 15
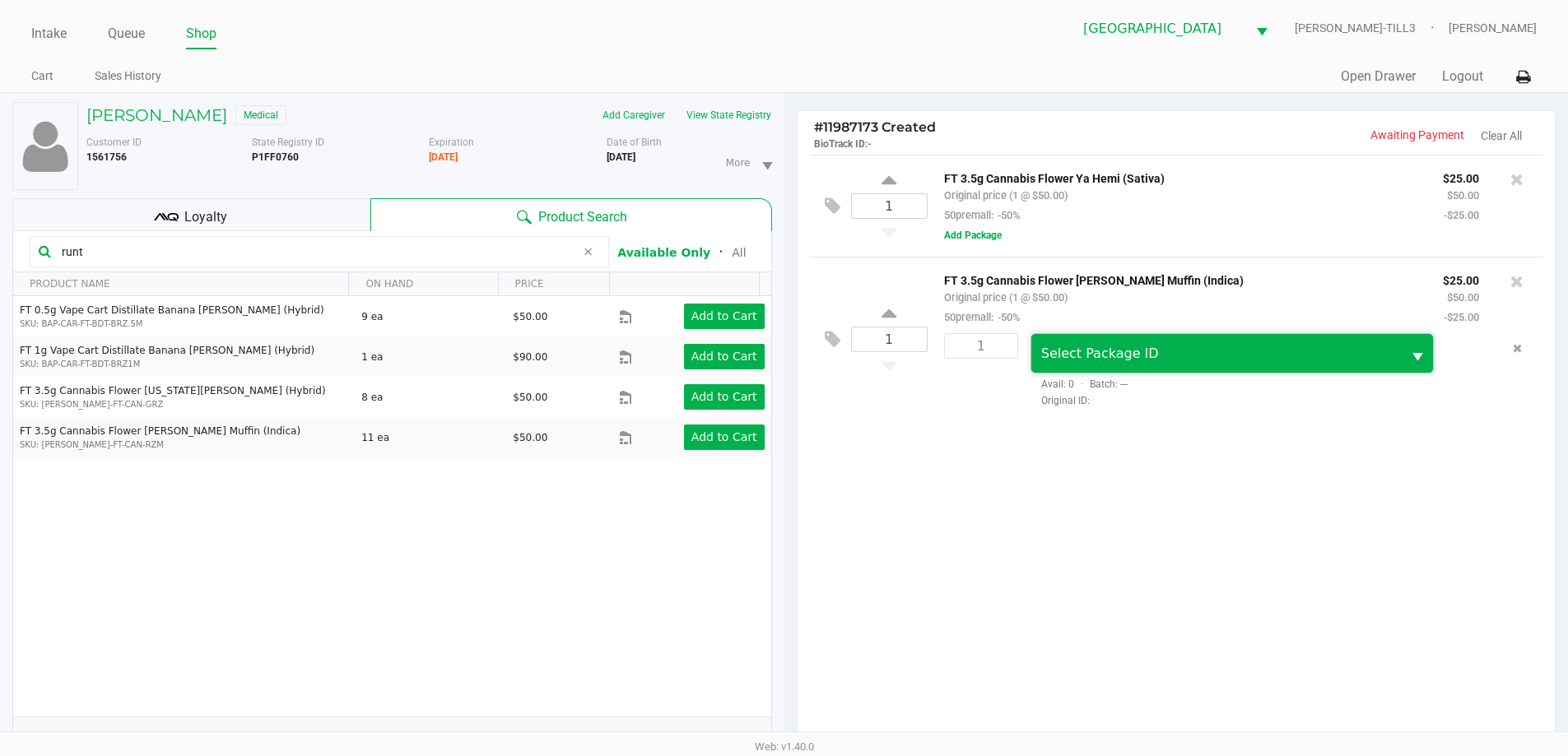
click at [1205, 366] on span "Select Package ID" at bounding box center [1217, 353] width 371 height 39
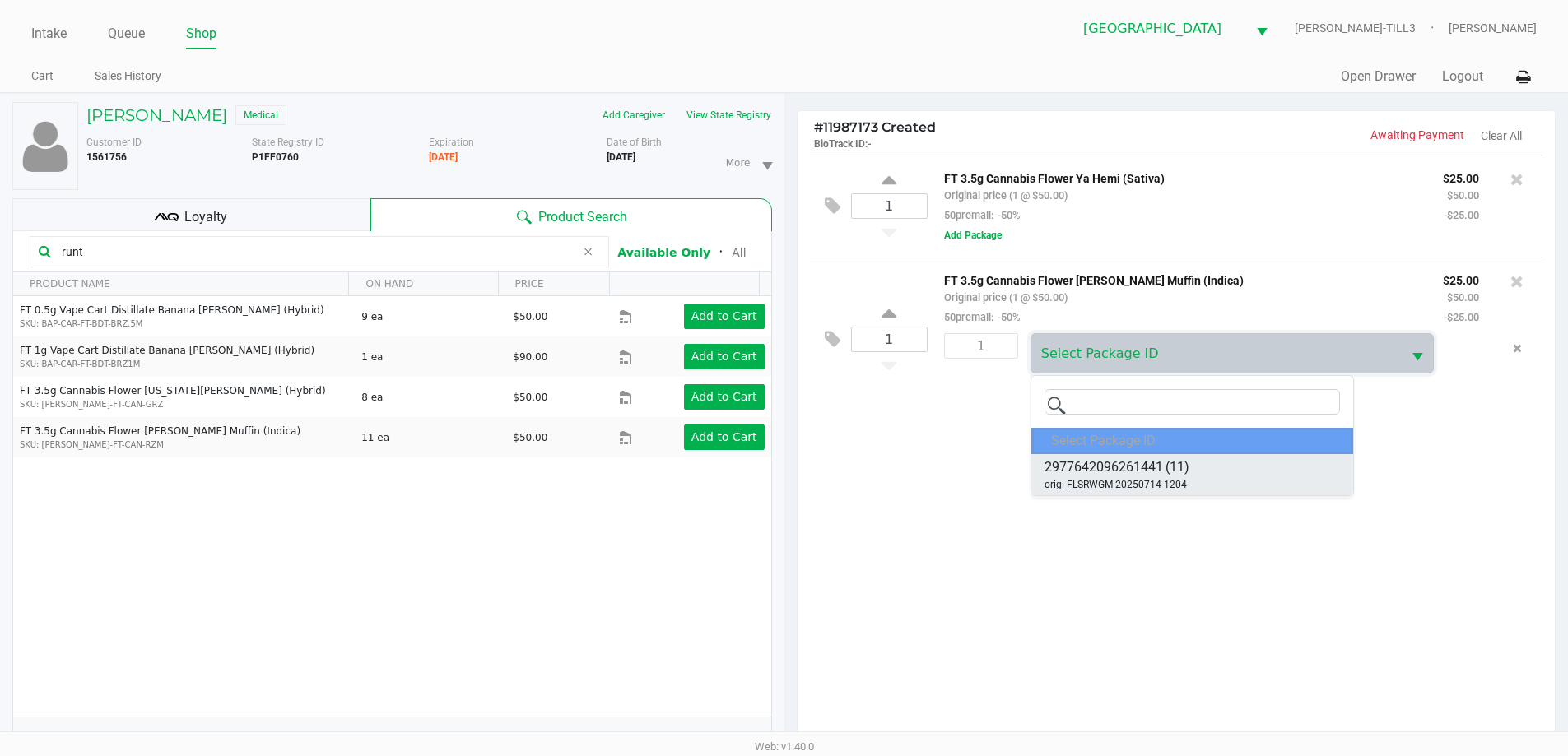
click at [1216, 475] on li "2977642096261441 (11) orig: FLSRWGM-20250714-1204" at bounding box center [1192, 475] width 322 height 41
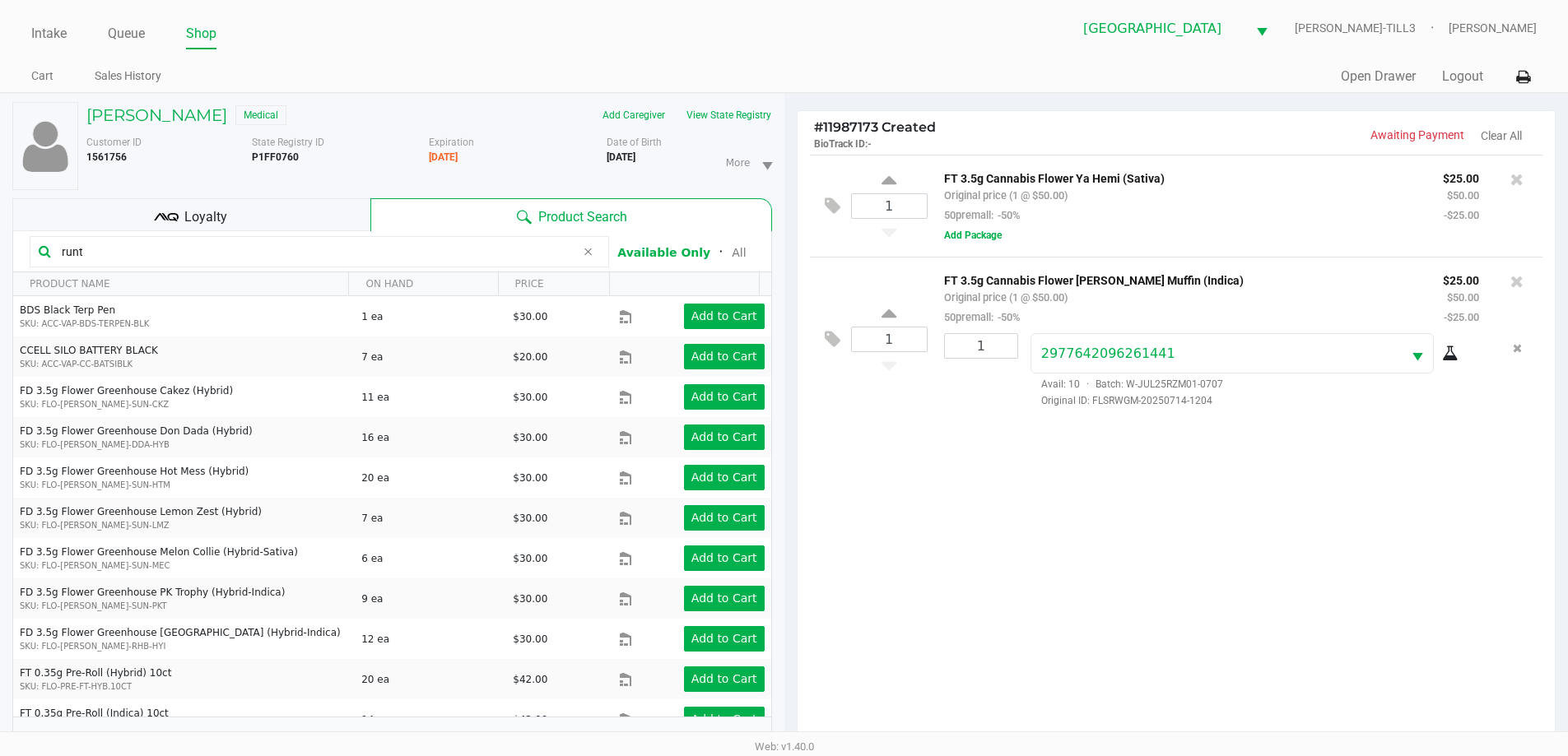
click at [1455, 360] on icon at bounding box center [1450, 353] width 16 height 13
click at [1515, 342] on button "Remove the package from the orderLine" at bounding box center [1517, 348] width 22 height 30
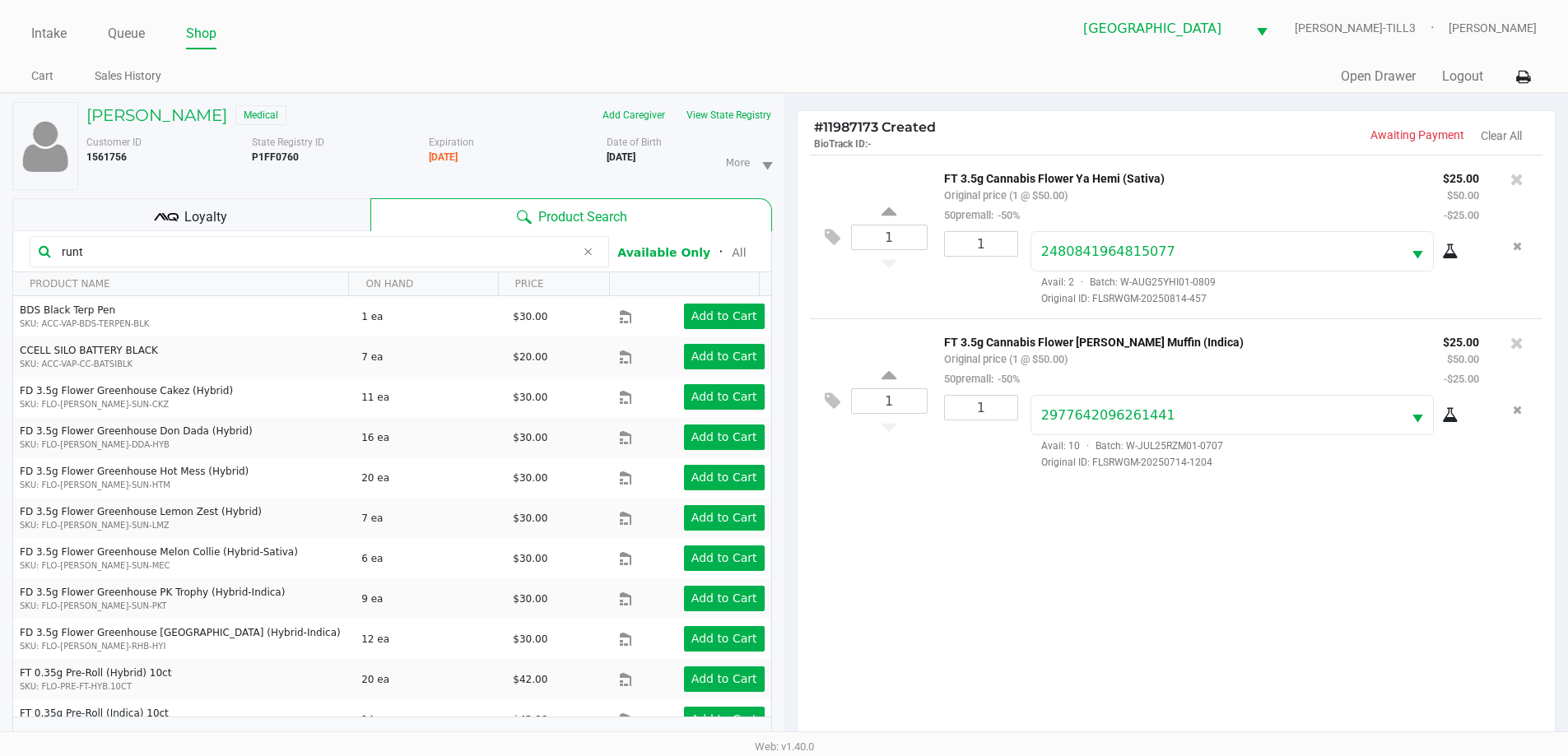
scroll to position [178, 0]
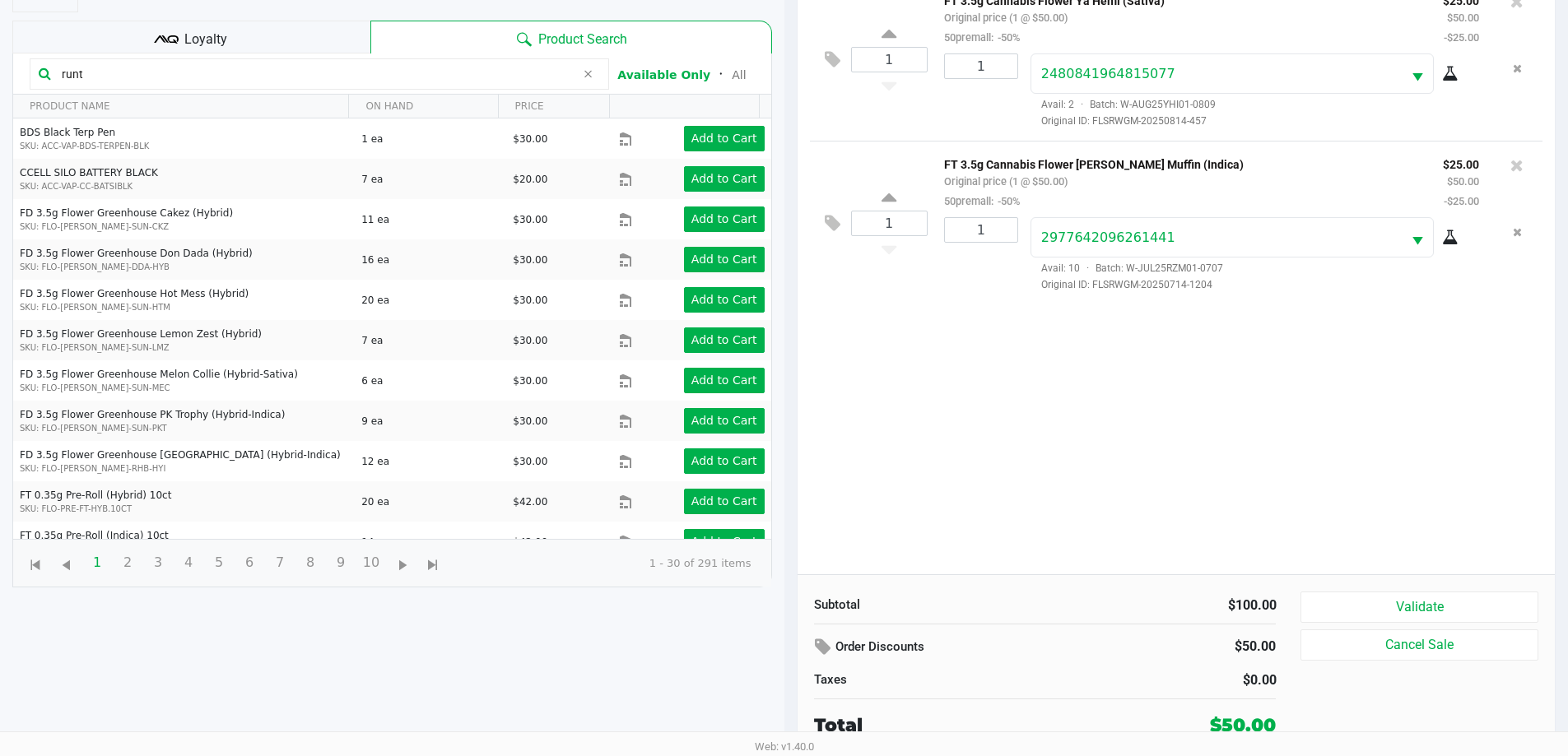
click at [1421, 609] on button "Validate" at bounding box center [1419, 607] width 237 height 31
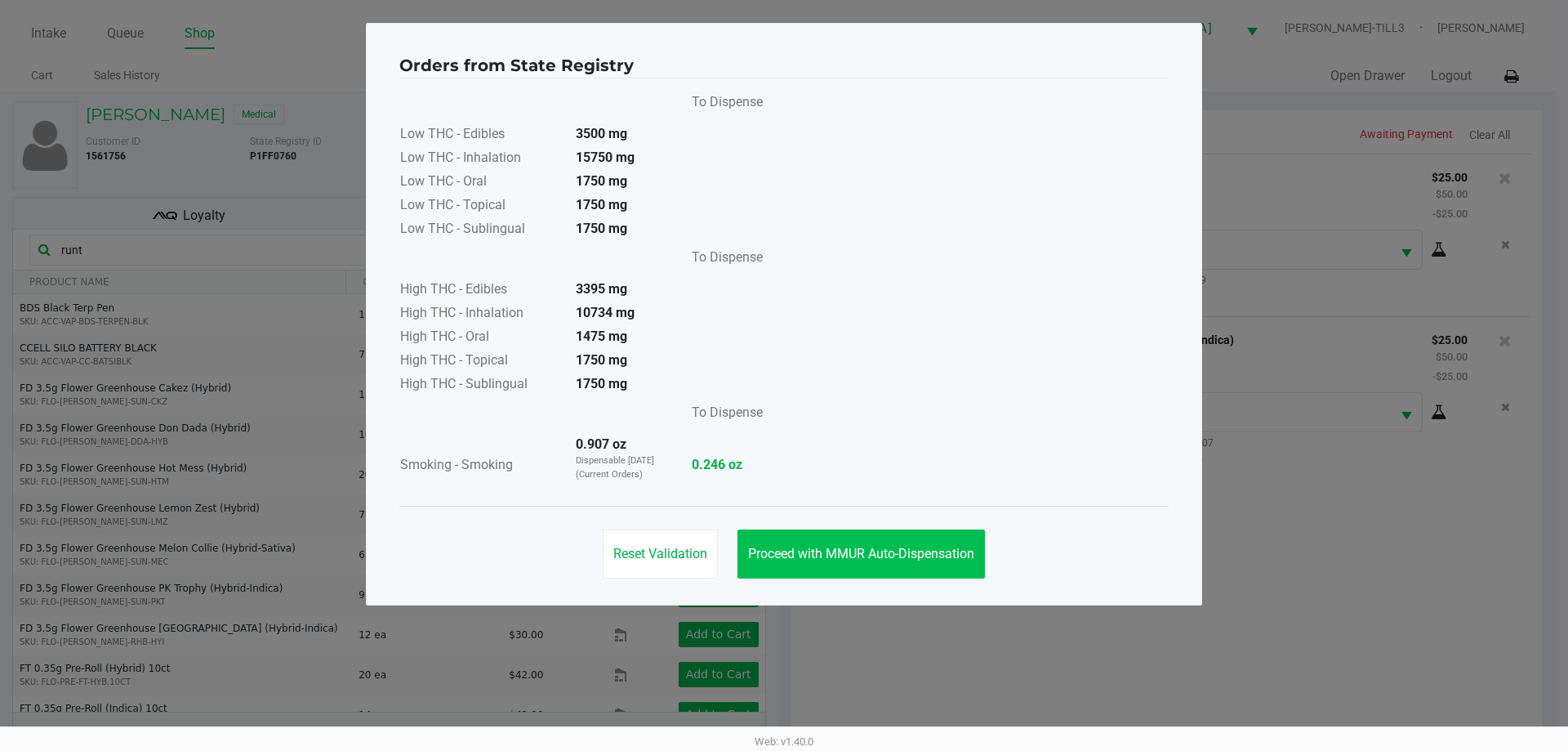
click at [878, 556] on span "Proceed with MMUR Auto-Dispensation" at bounding box center [861, 553] width 226 height 15
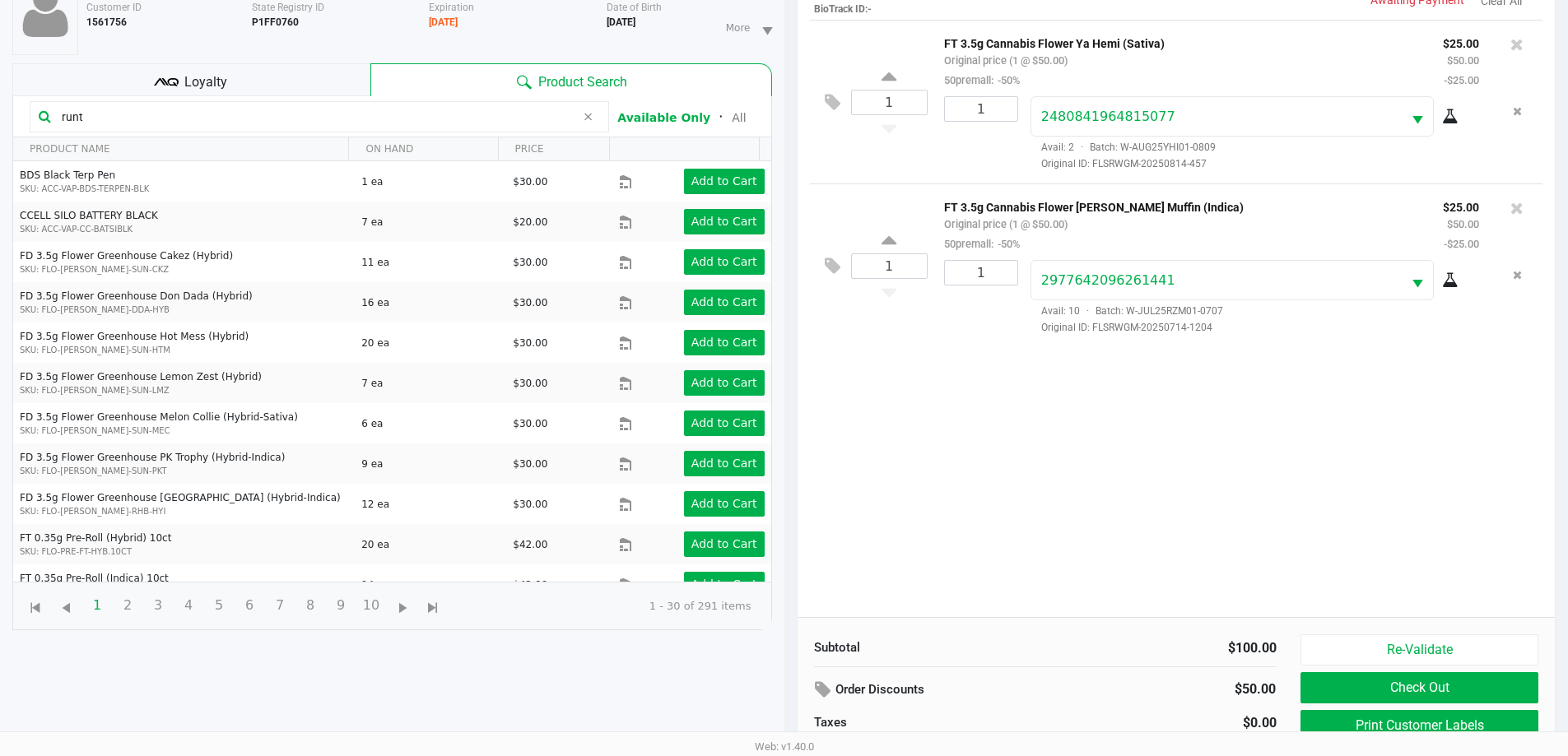
scroll to position [178, 0]
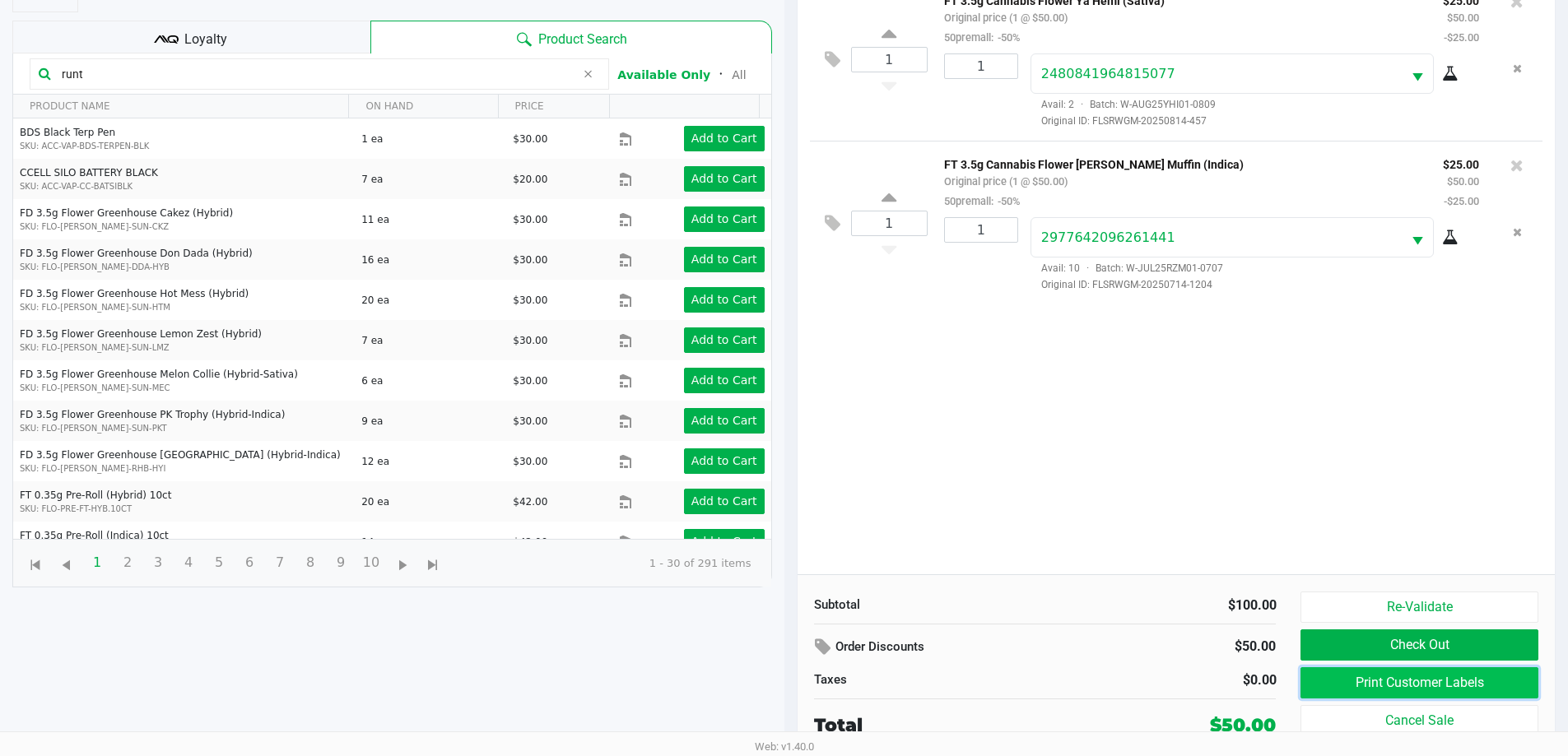
click at [1408, 676] on button "Print Customer Labels" at bounding box center [1419, 683] width 237 height 31
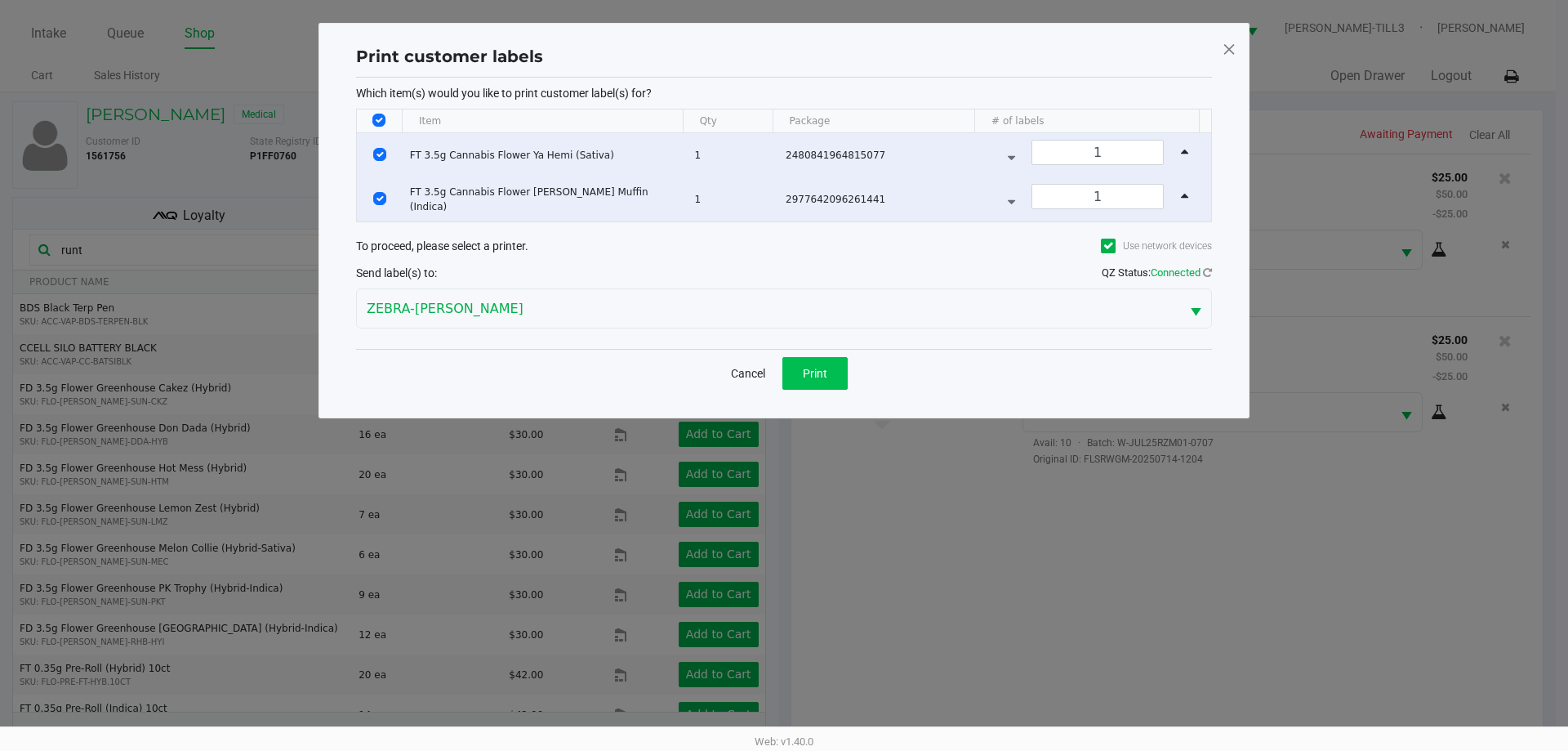
click at [814, 360] on button "Print" at bounding box center [815, 373] width 65 height 33
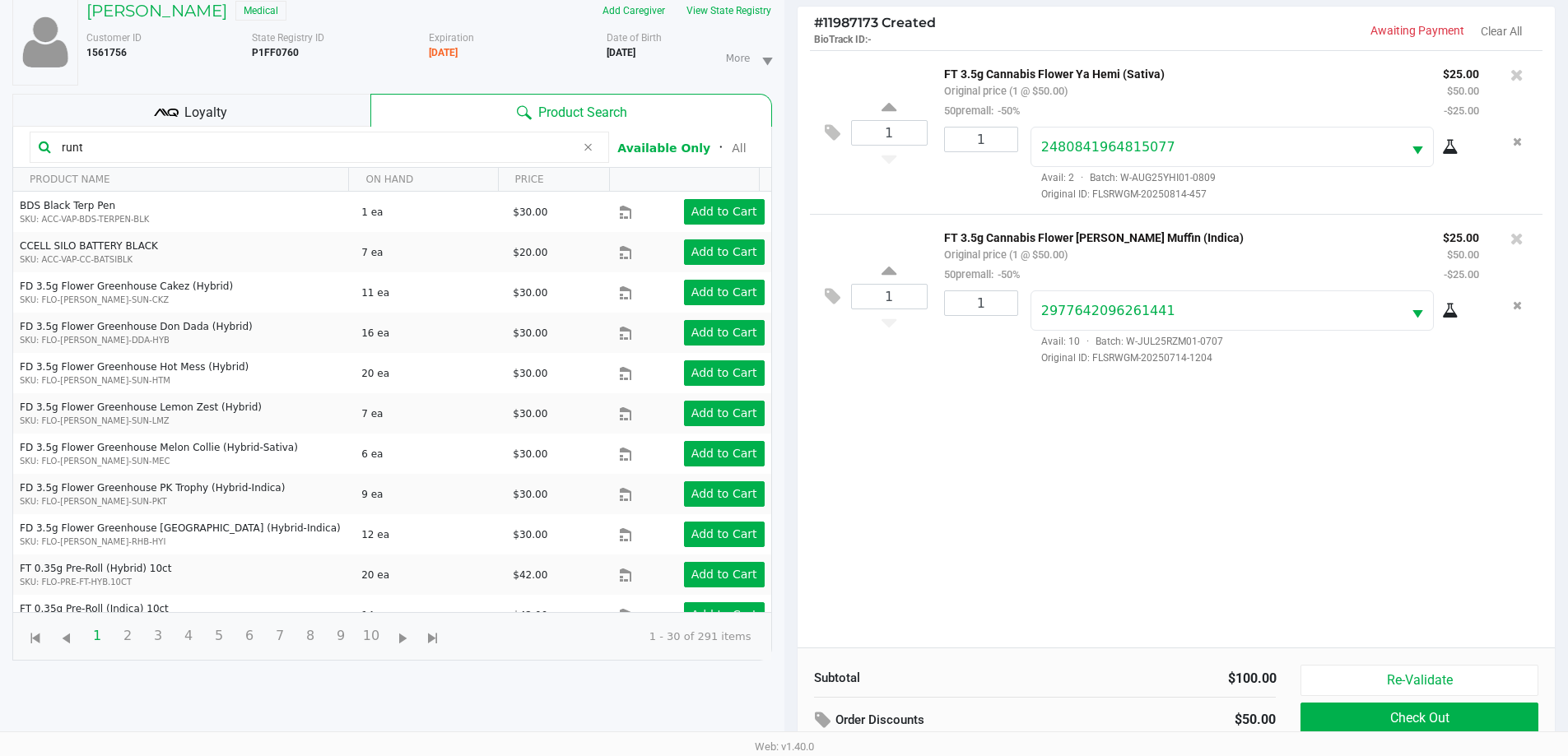
scroll to position [178, 0]
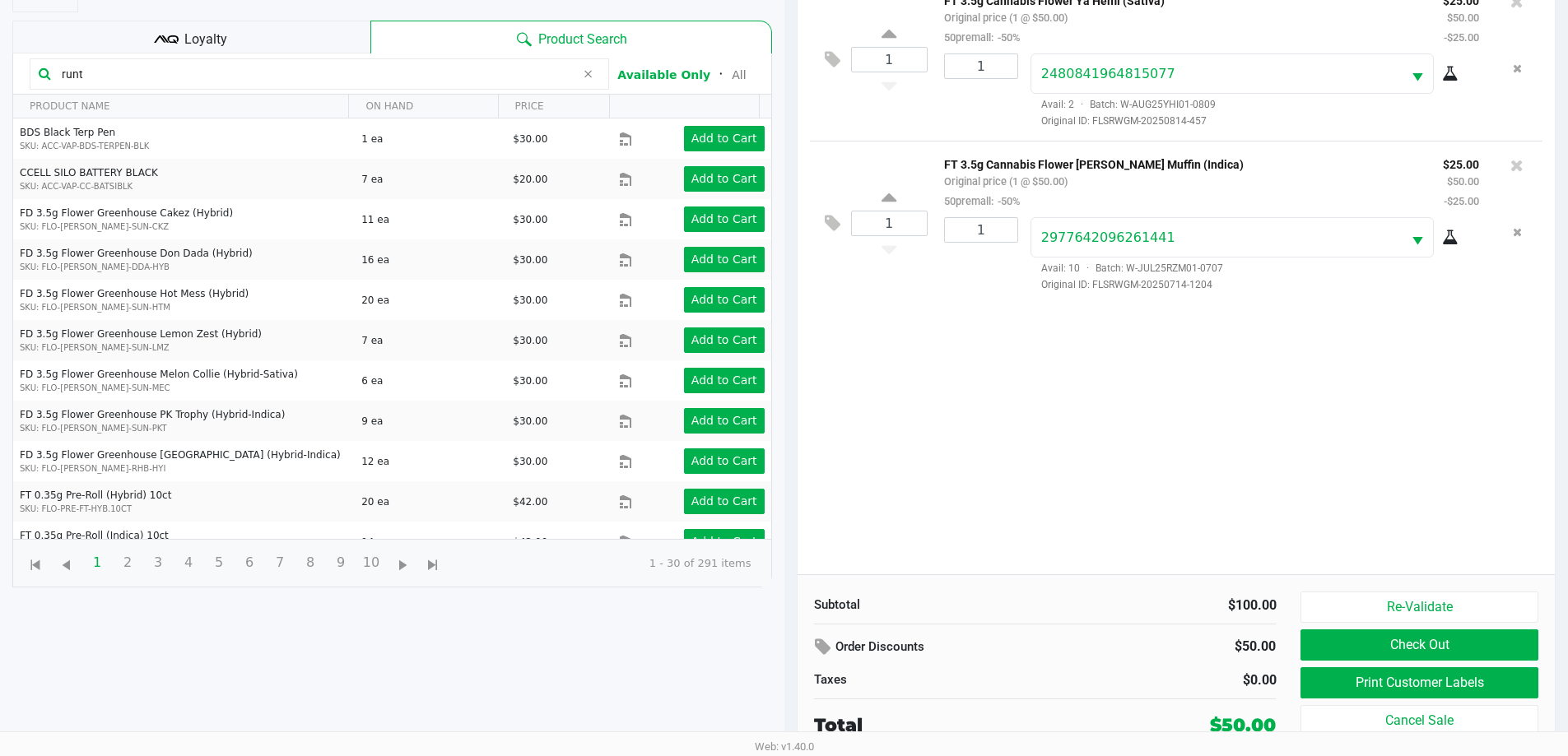
click at [287, 41] on div "Loyalty" at bounding box center [191, 37] width 358 height 33
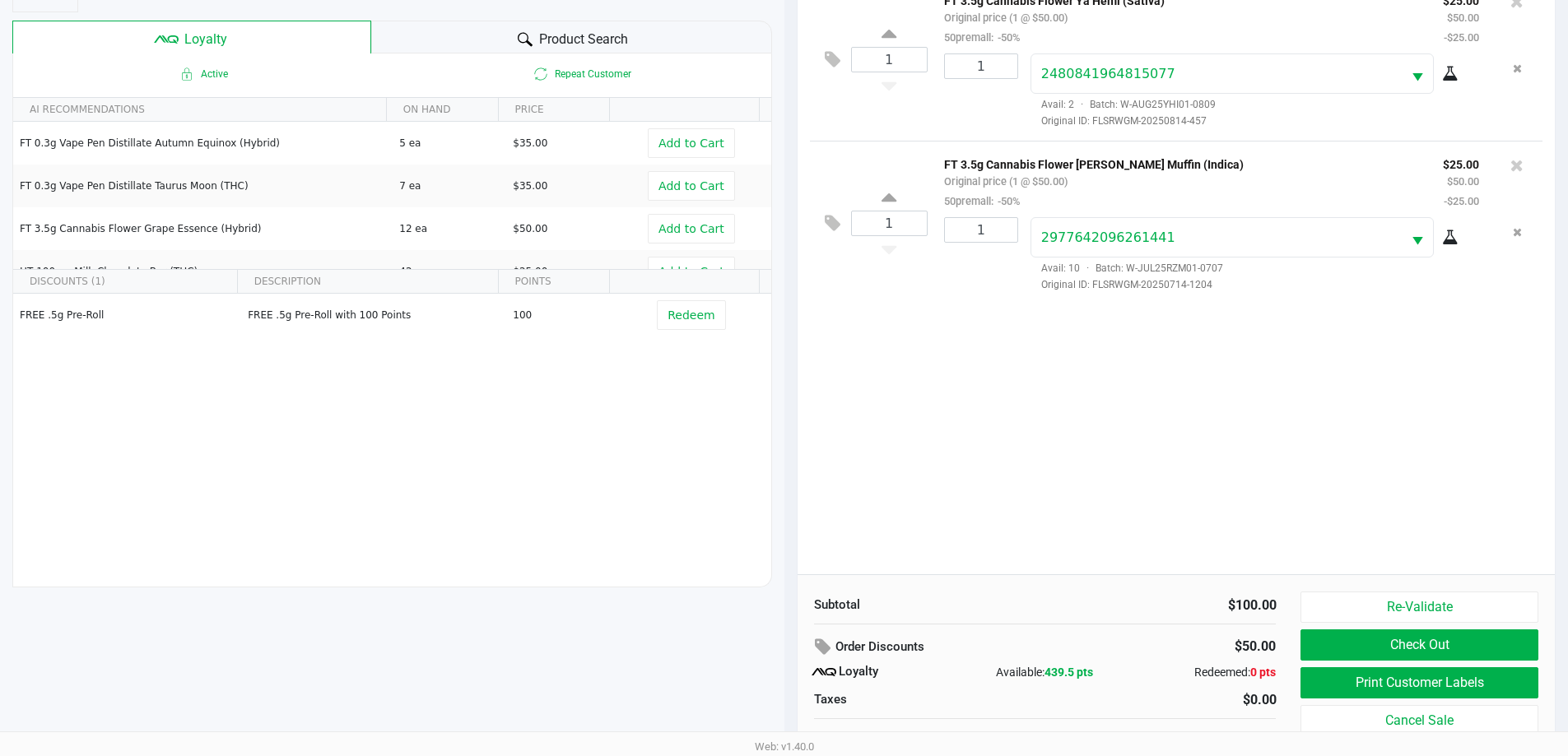
scroll to position [197, 0]
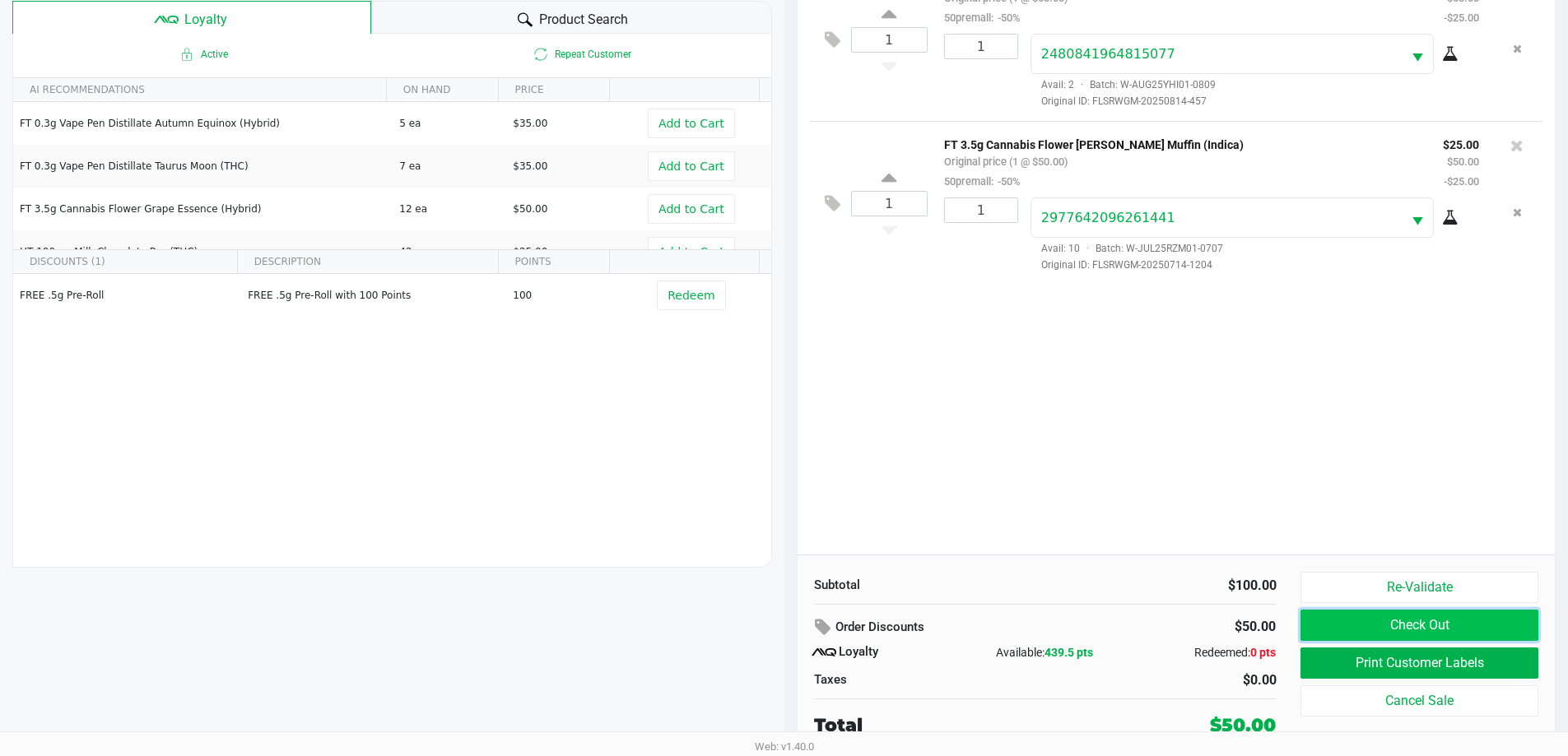
click at [1389, 618] on button "Check Out" at bounding box center [1419, 625] width 237 height 31
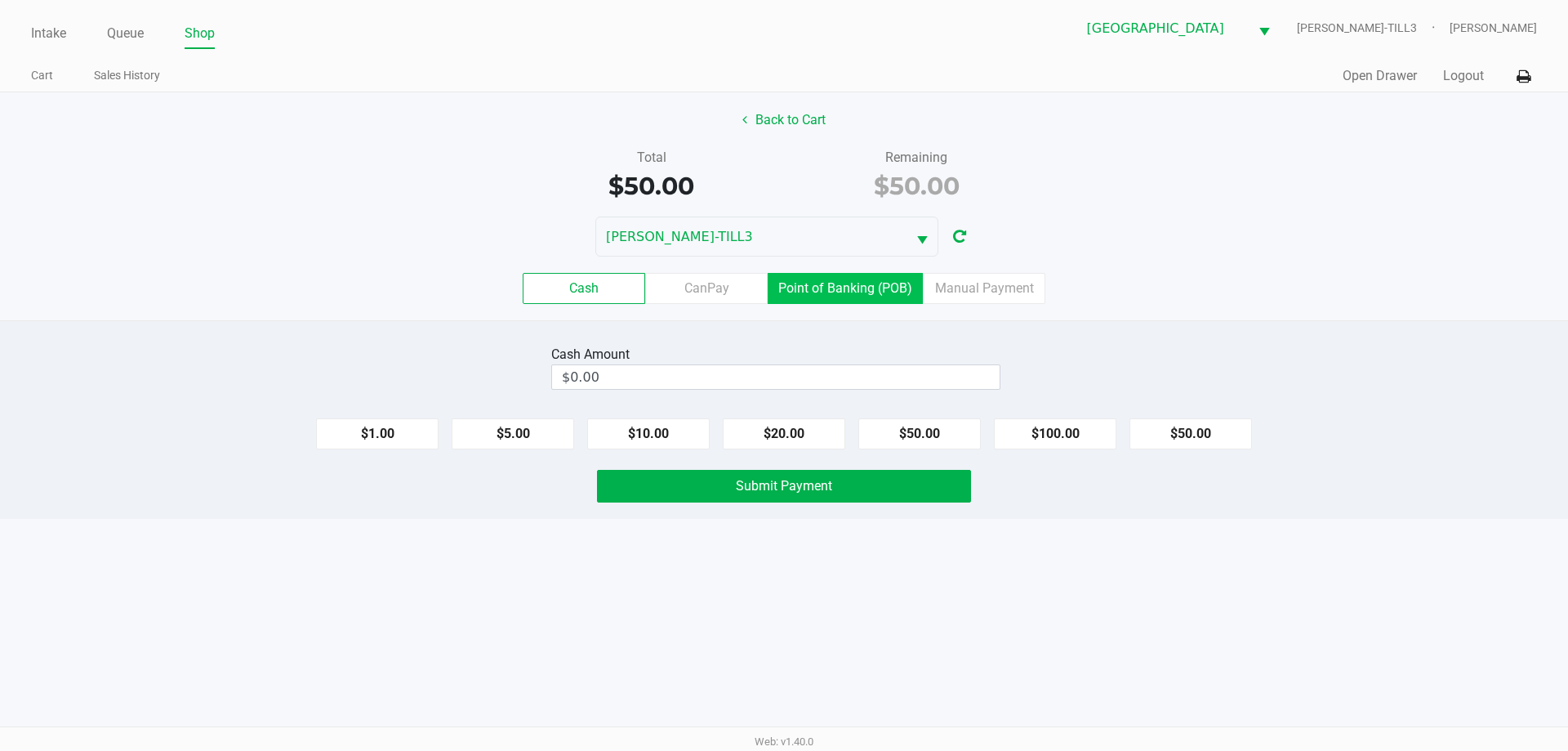
click at [853, 299] on label "Point of Banking (POB)" at bounding box center [845, 289] width 155 height 31
click at [0, 0] on 7 "Point of Banking (POB)" at bounding box center [0, 0] width 0 height 0
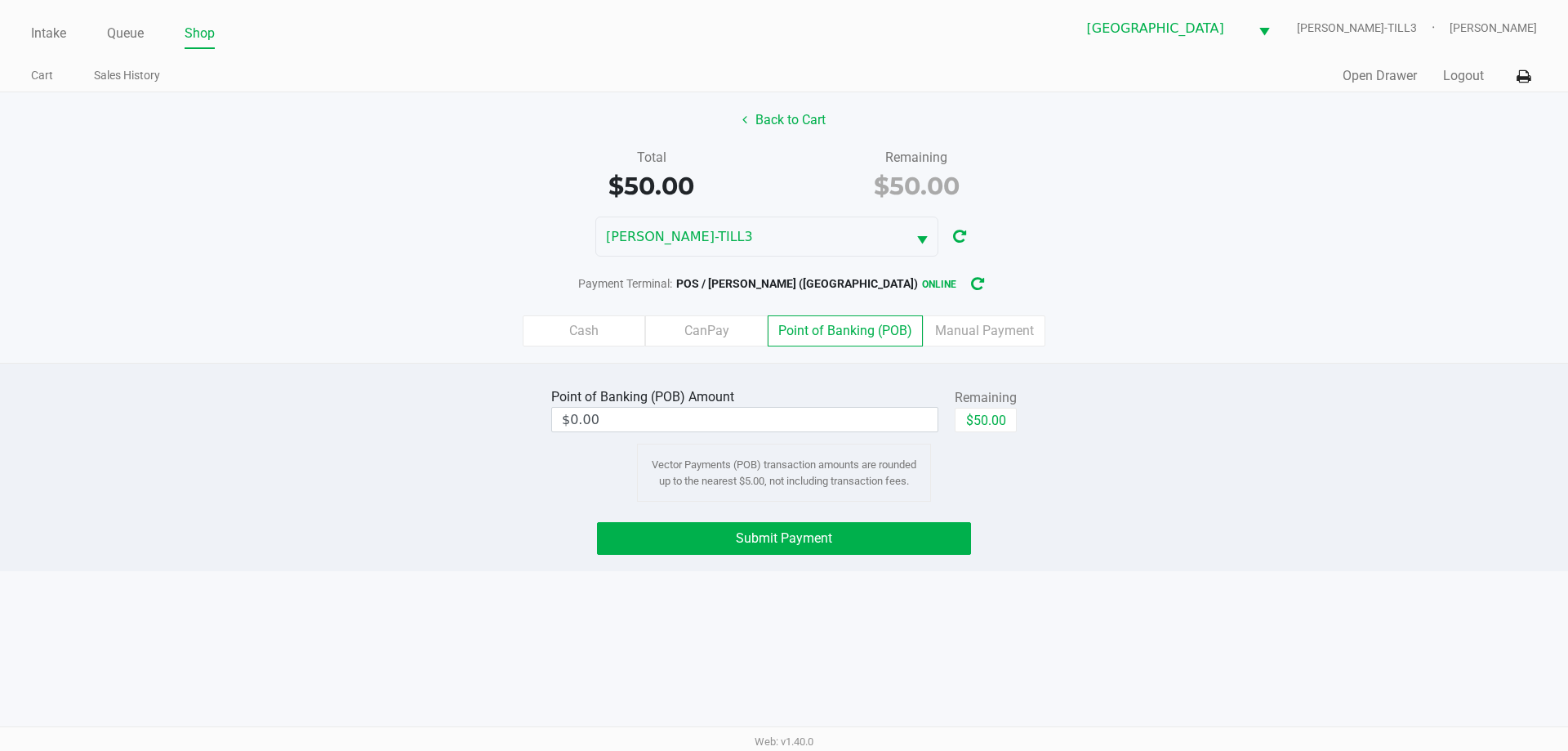
click at [989, 422] on button "$50.00" at bounding box center [986, 420] width 62 height 25
type input "$50.00"
click at [876, 543] on button "Submit Payment" at bounding box center [784, 539] width 374 height 33
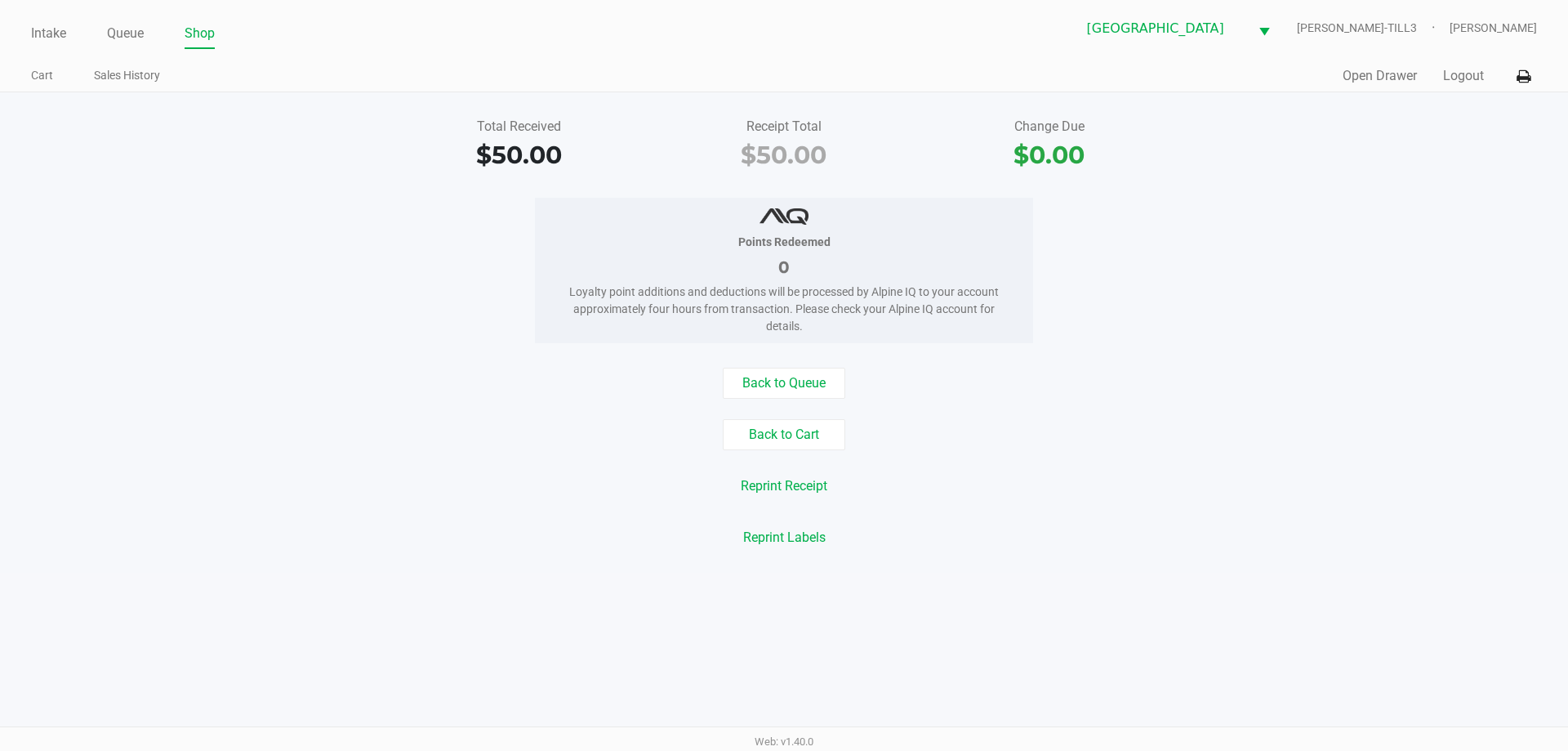
click at [1460, 71] on button "Logout" at bounding box center [1464, 75] width 41 height 20
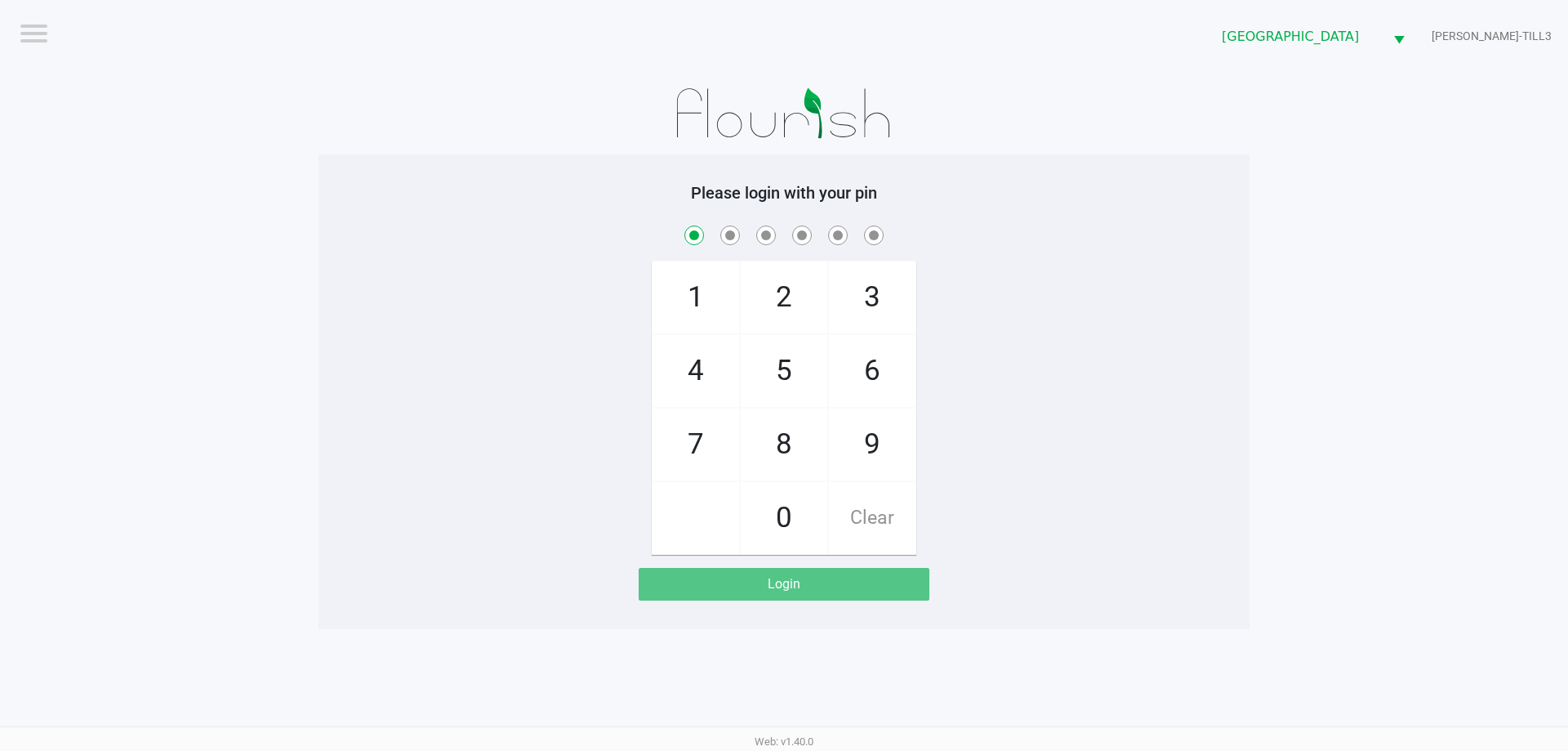
checkbox input "true"
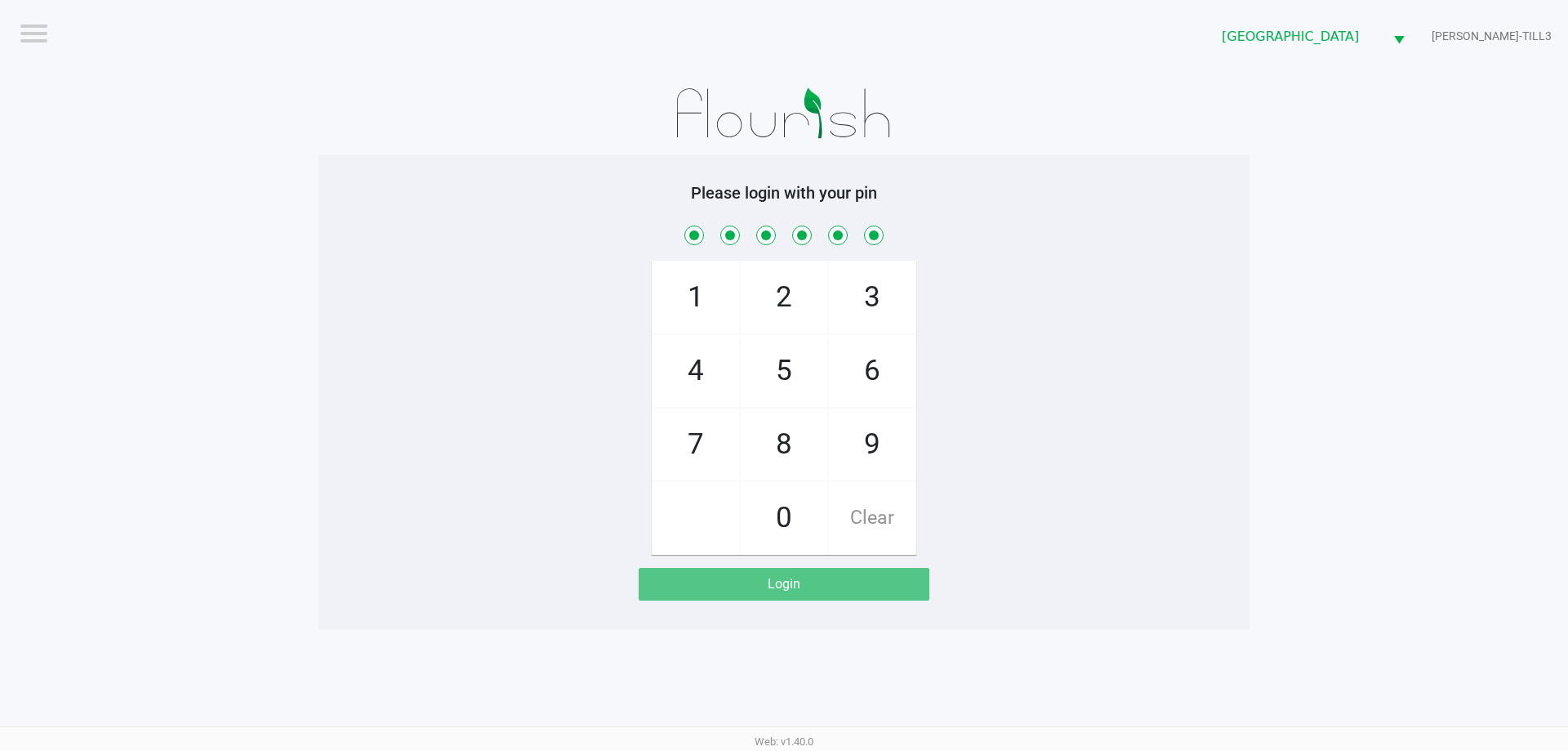
checkbox input "true"
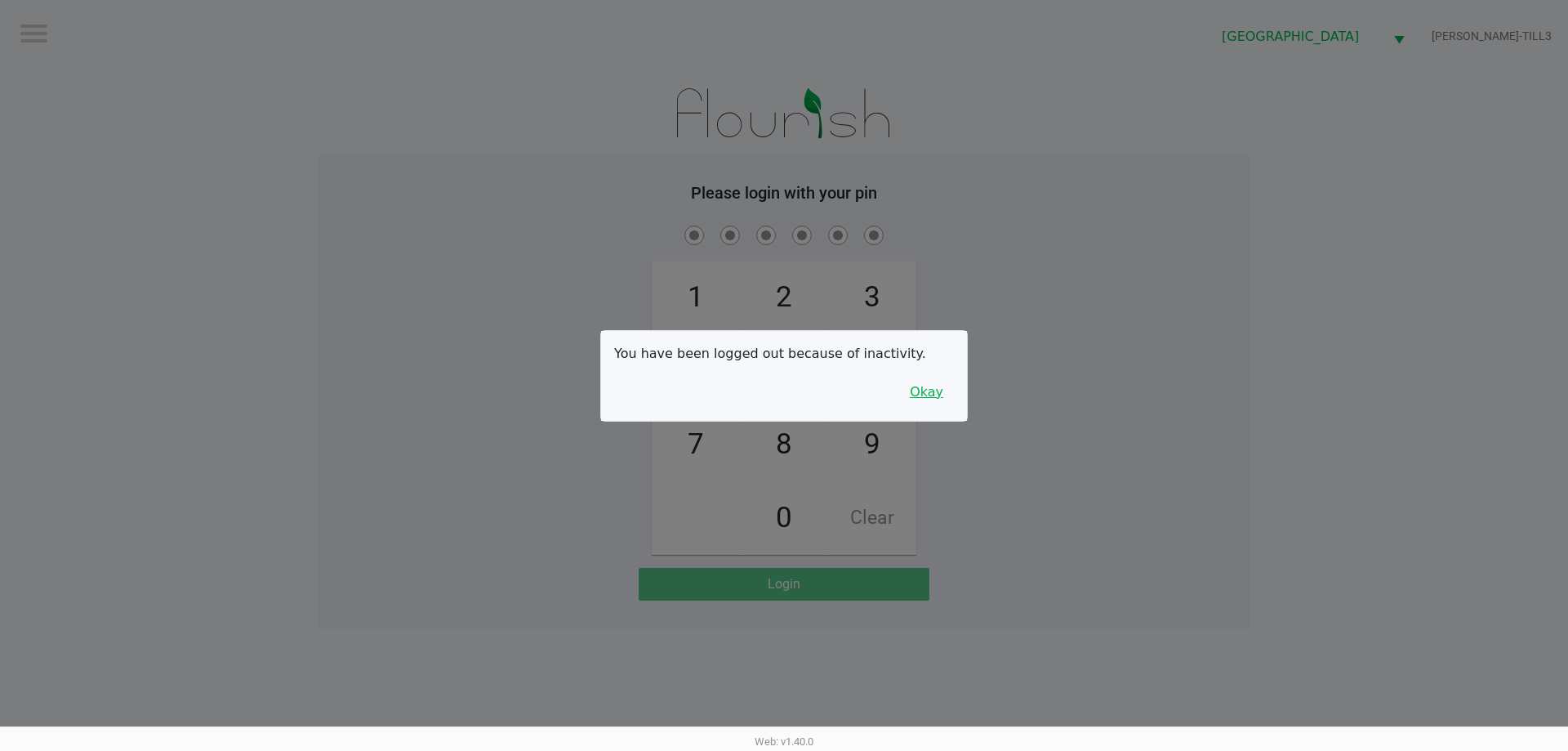
click at [923, 378] on button "Okay" at bounding box center [927, 392] width 55 height 31
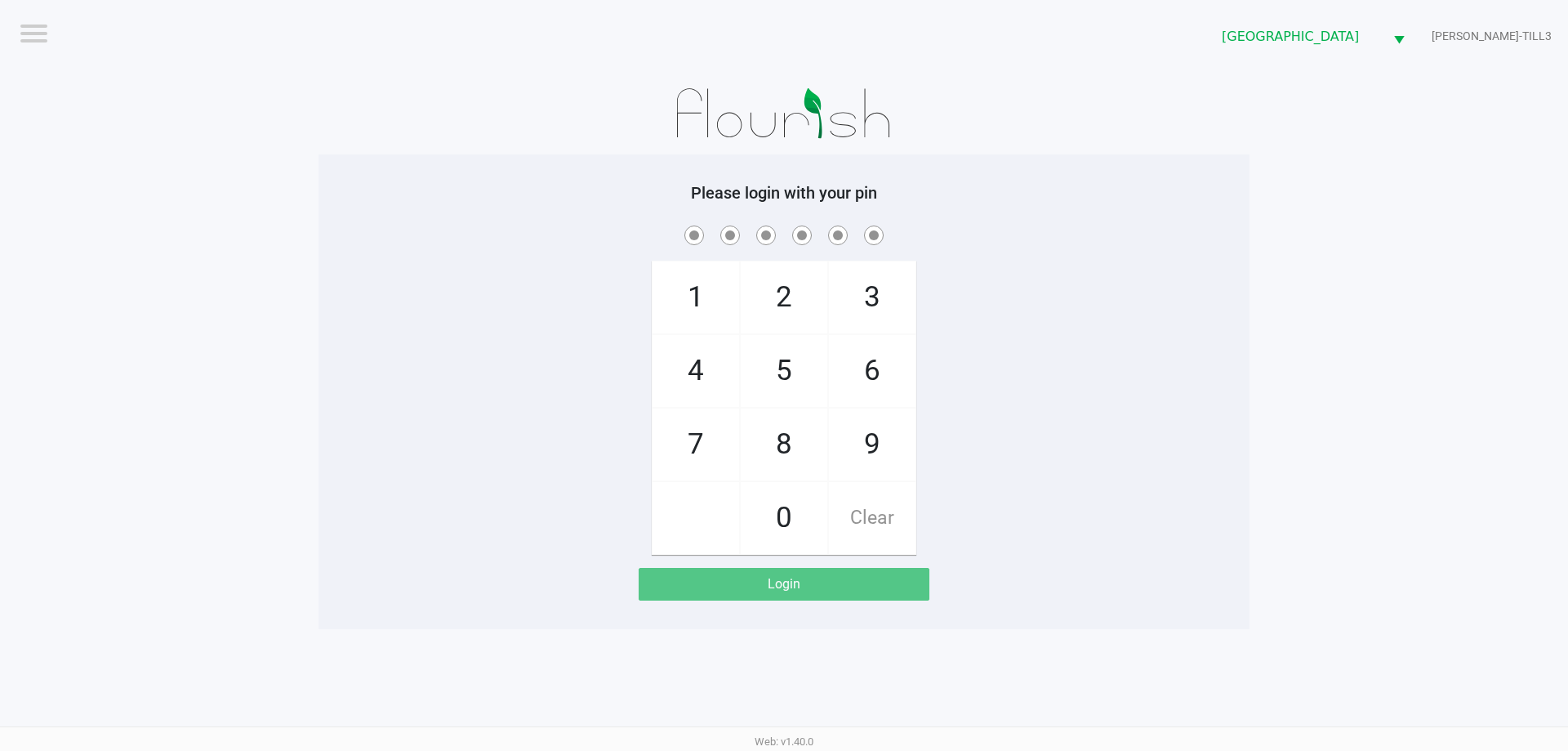
click at [1096, 397] on div "1 4 7 2 5 8 0 3 6 9 Clear" at bounding box center [784, 389] width 931 height 332
click at [464, 265] on div "1 4 7 2 5 8 0 3 6 9 Clear" at bounding box center [784, 389] width 931 height 332
checkbox input "true"
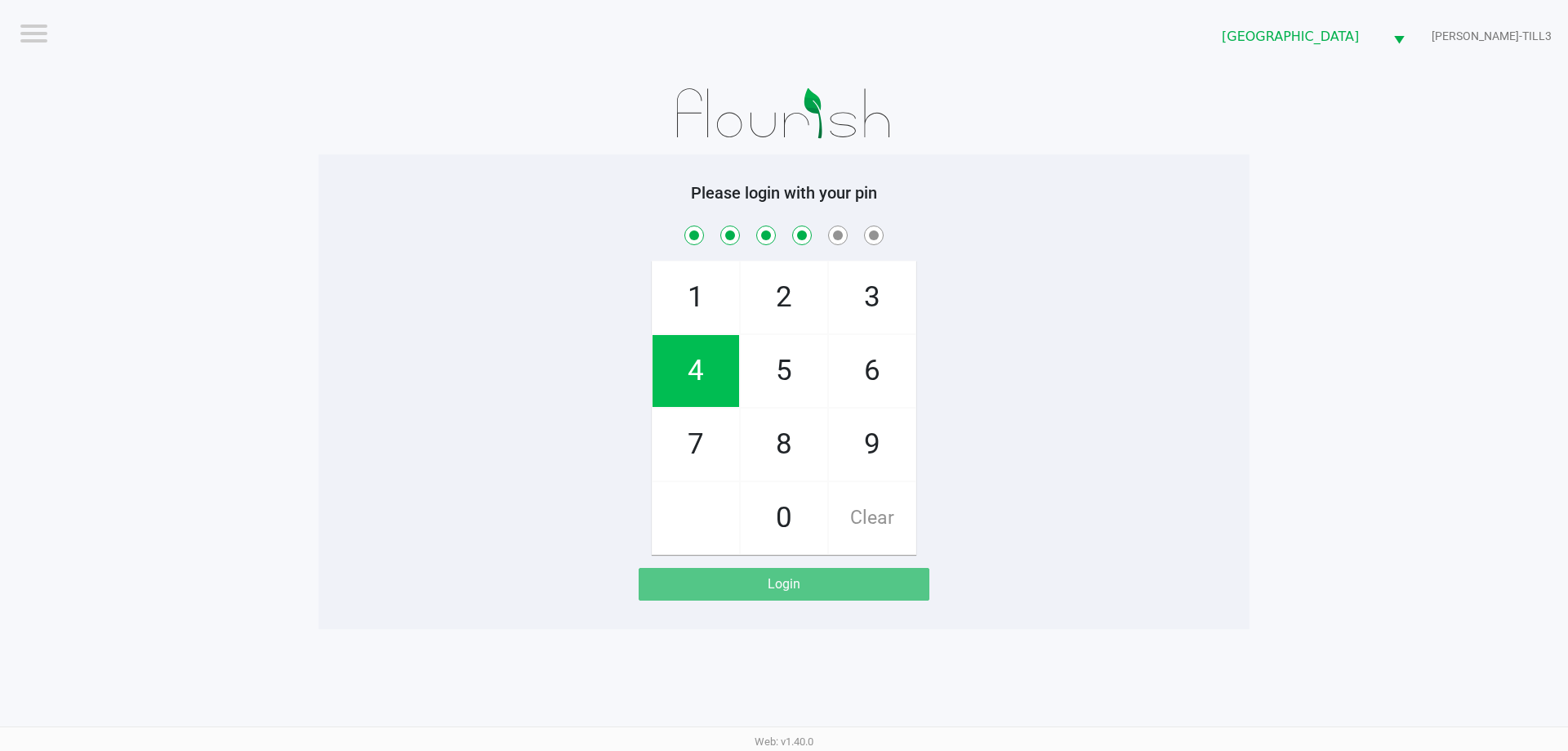
checkbox input "true"
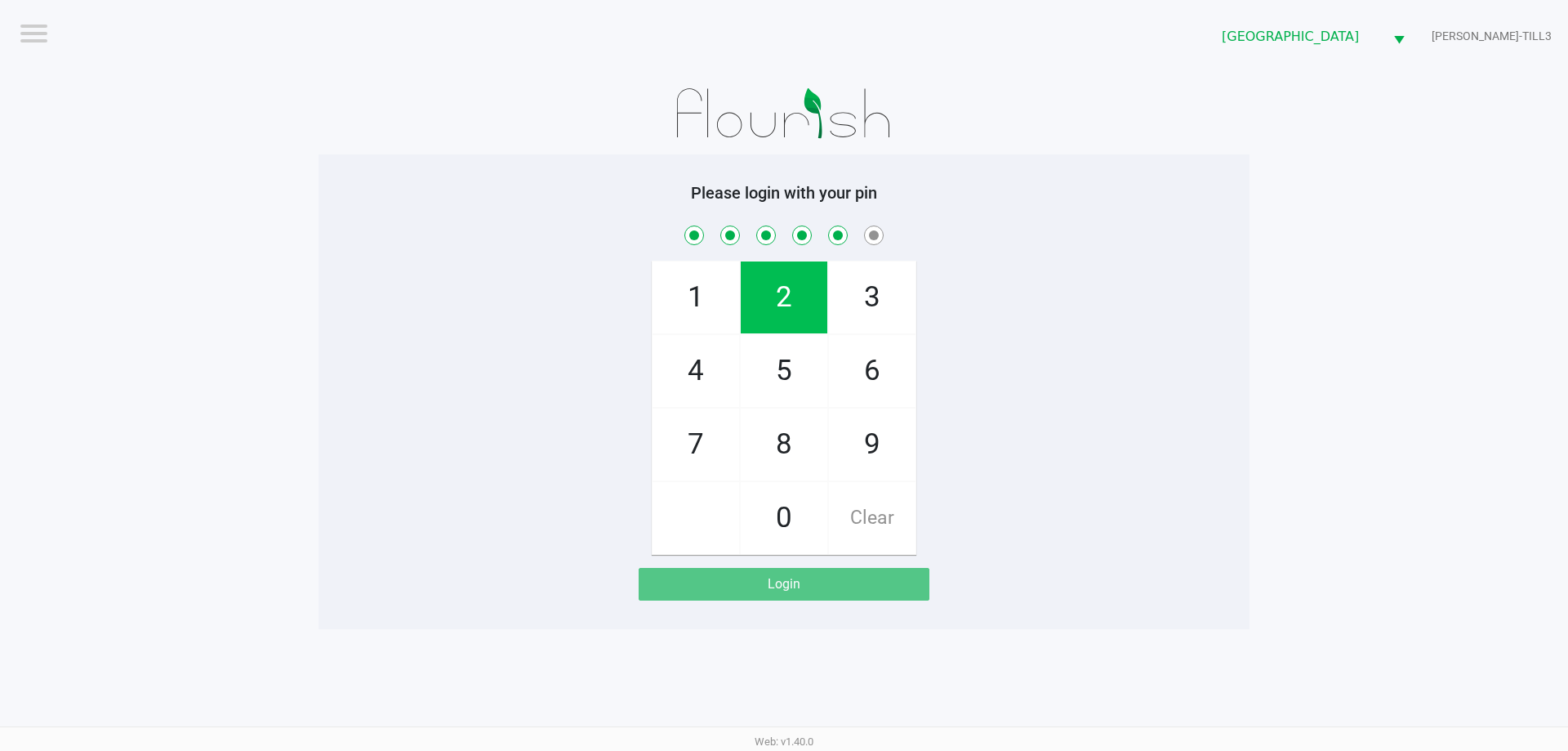
checkbox input "true"
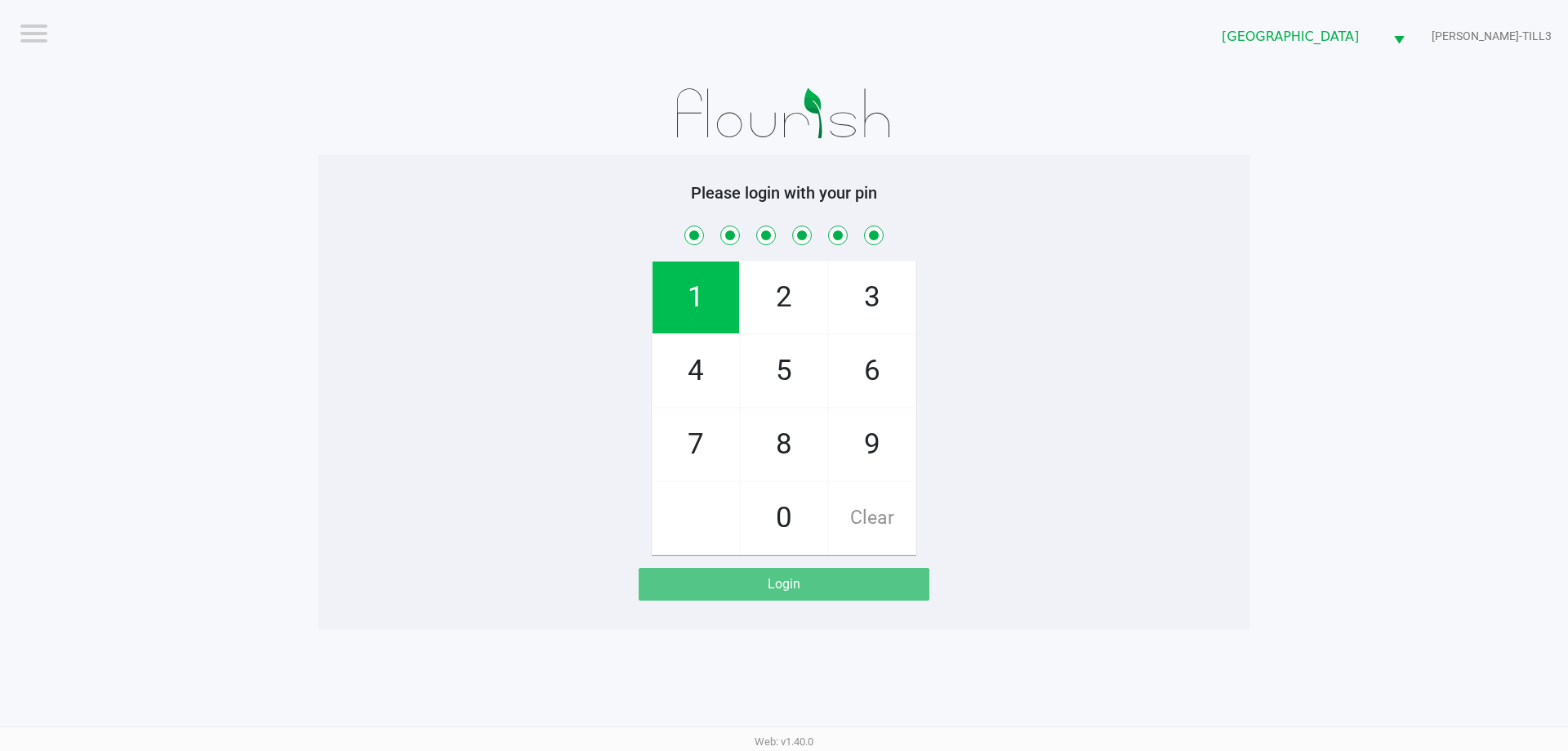
checkbox input "true"
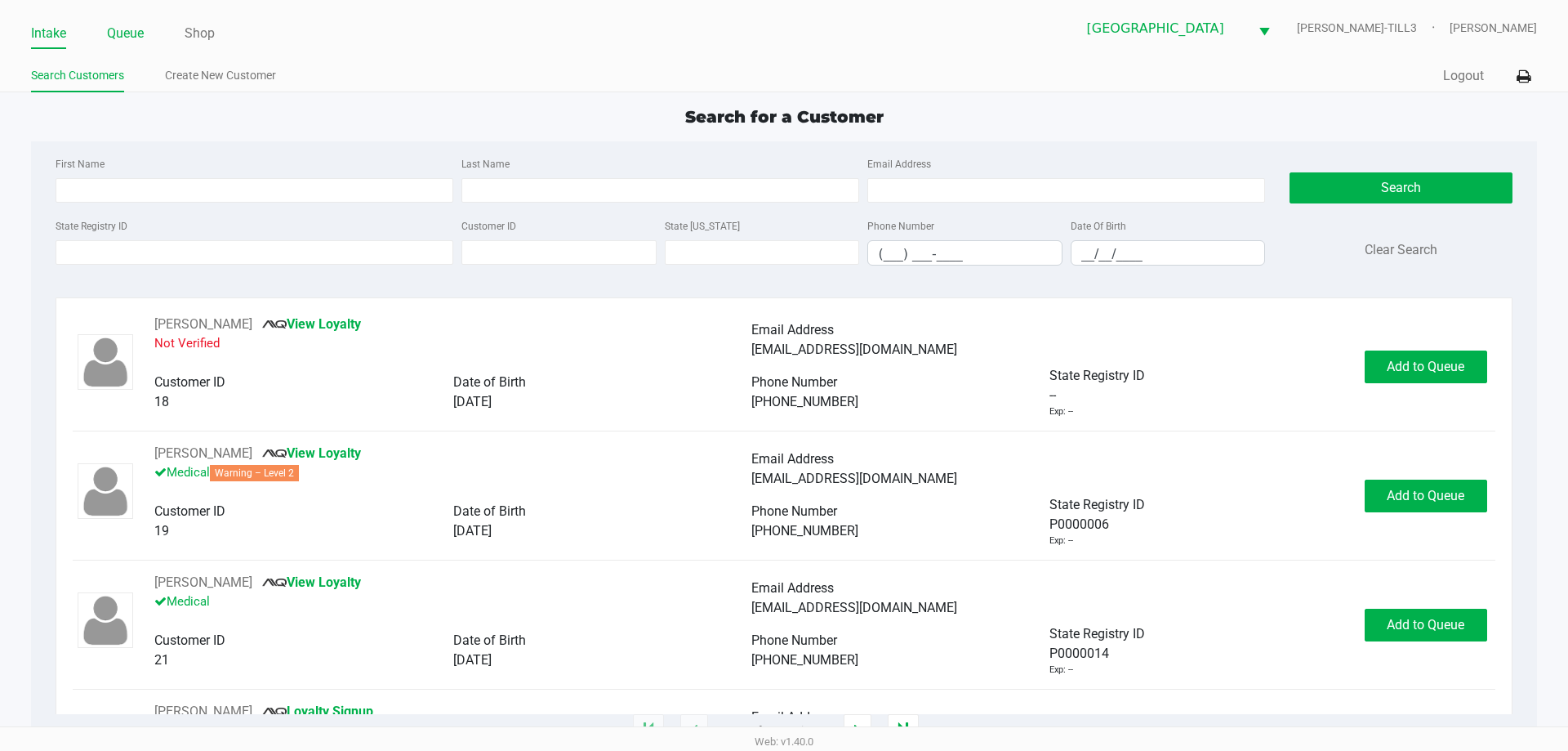
click at [127, 30] on link "Queue" at bounding box center [125, 33] width 37 height 23
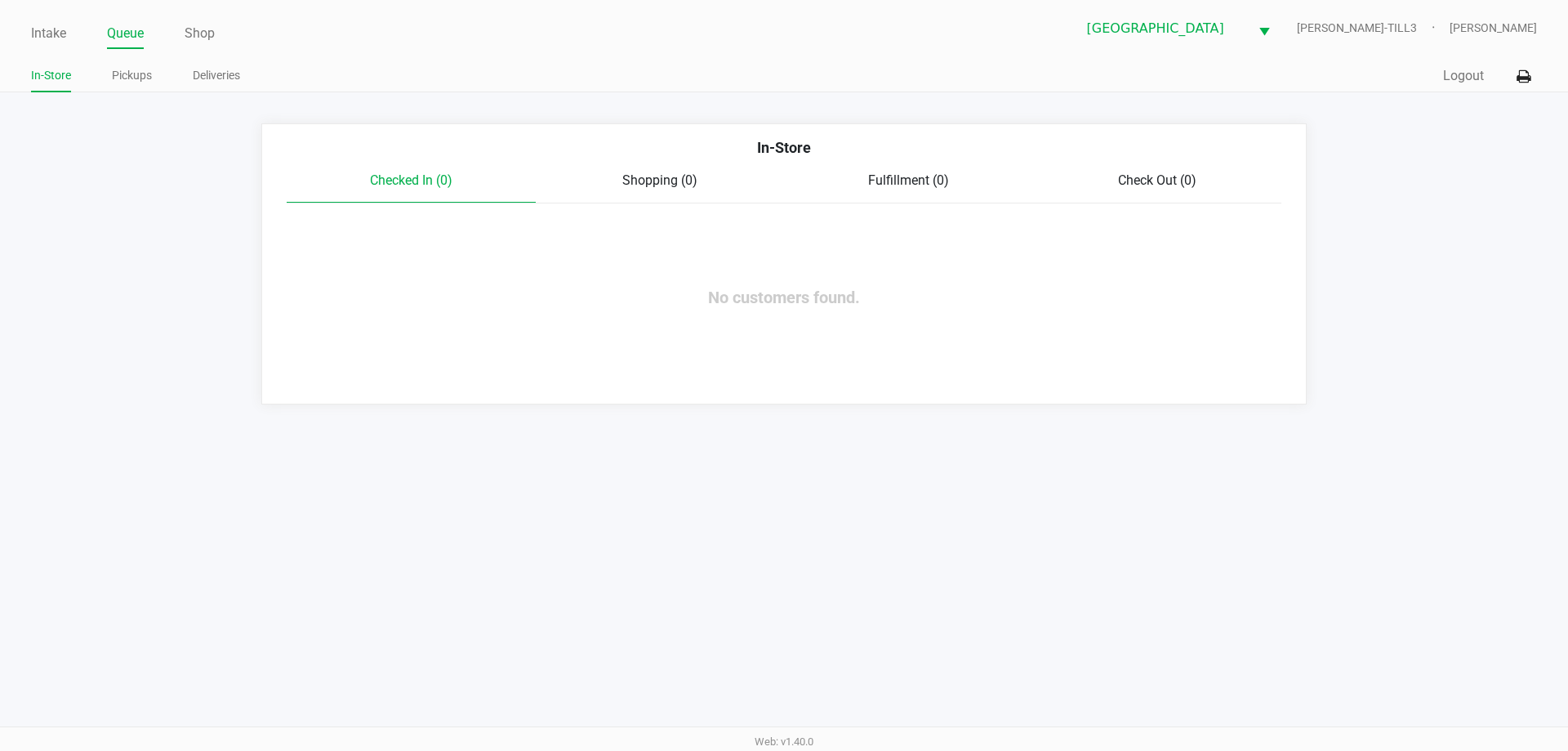
click at [122, 80] on link "Pickups" at bounding box center [132, 75] width 40 height 21
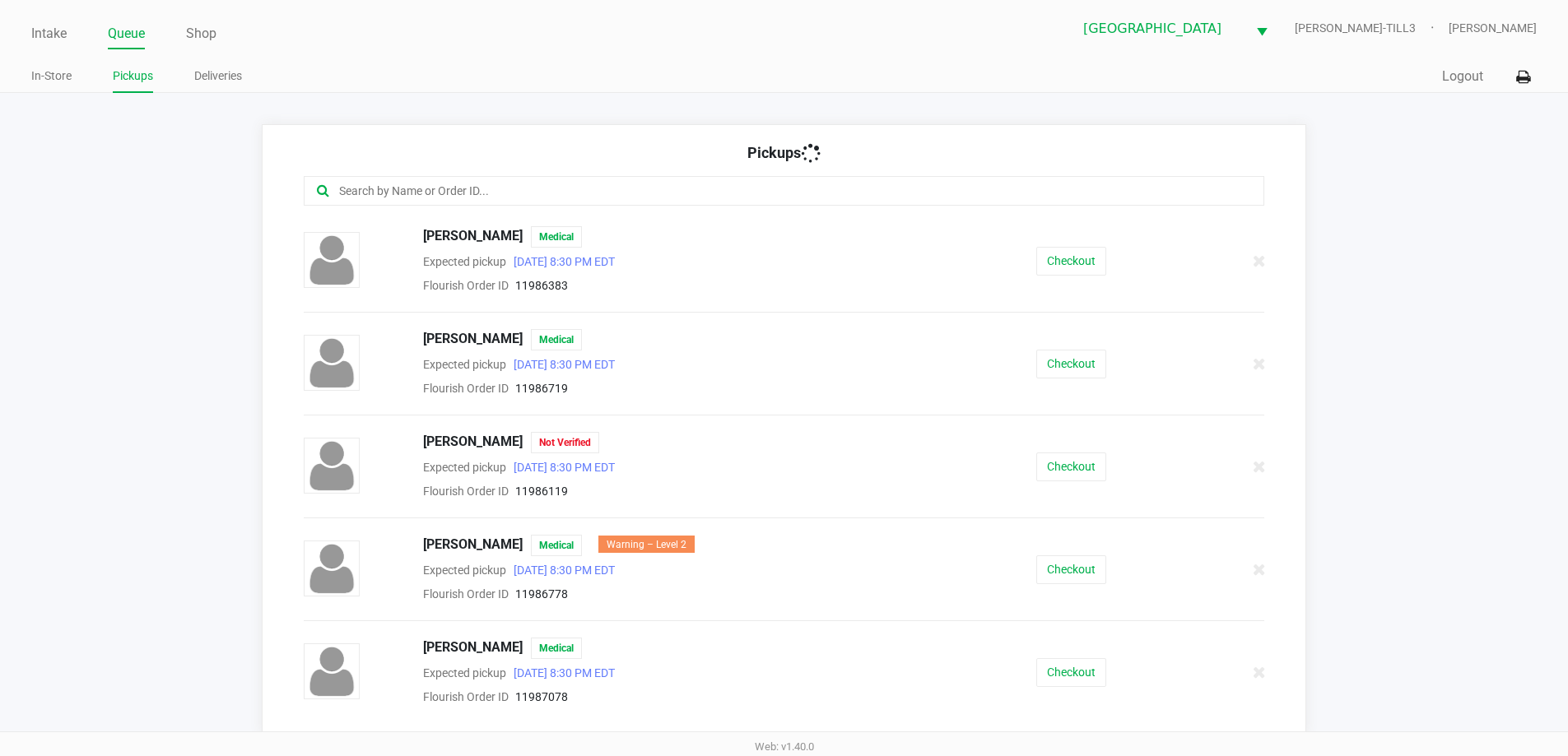
click at [612, 184] on input "text" at bounding box center [757, 191] width 841 height 19
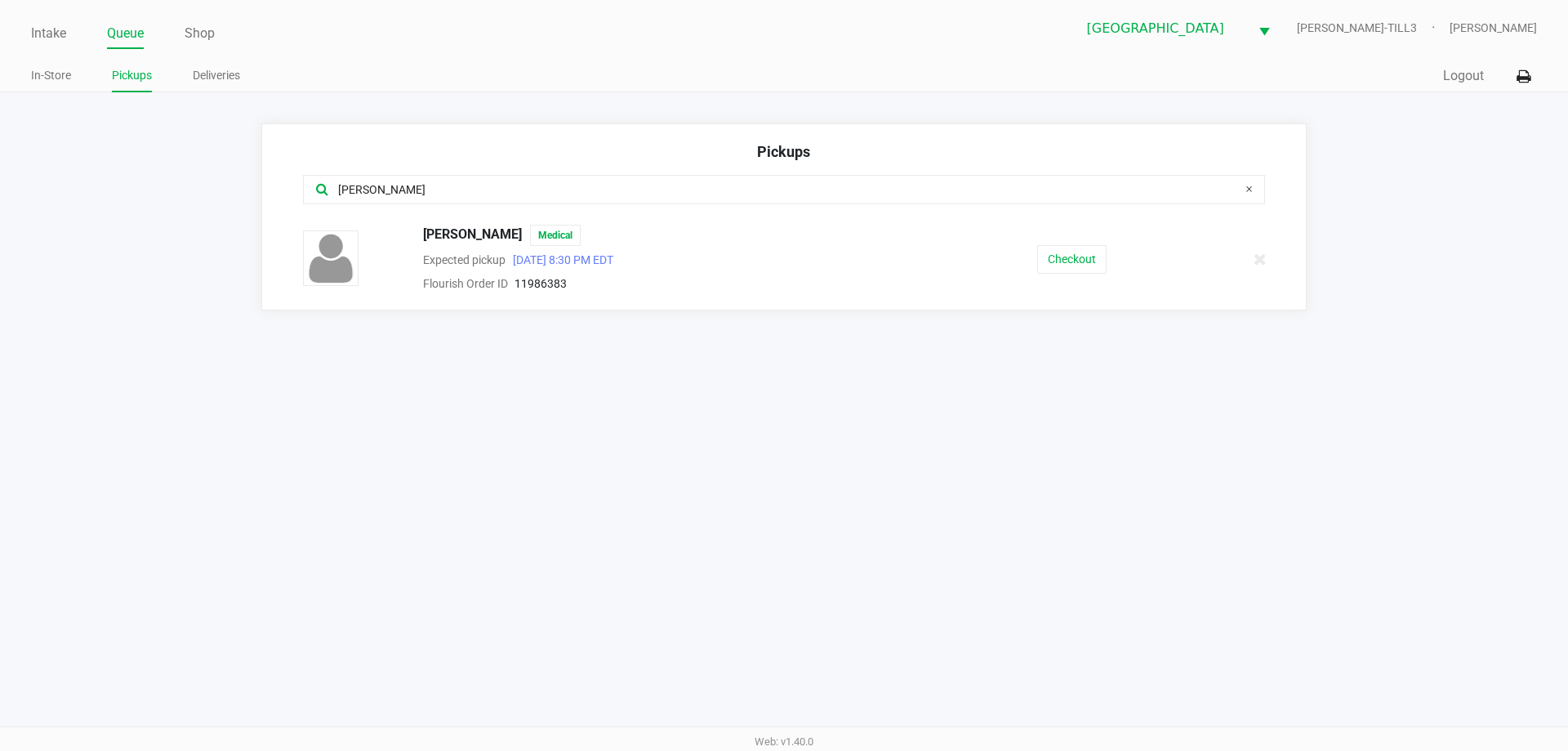
type input "smith"
click at [1087, 259] on button "Checkout" at bounding box center [1072, 259] width 69 height 28
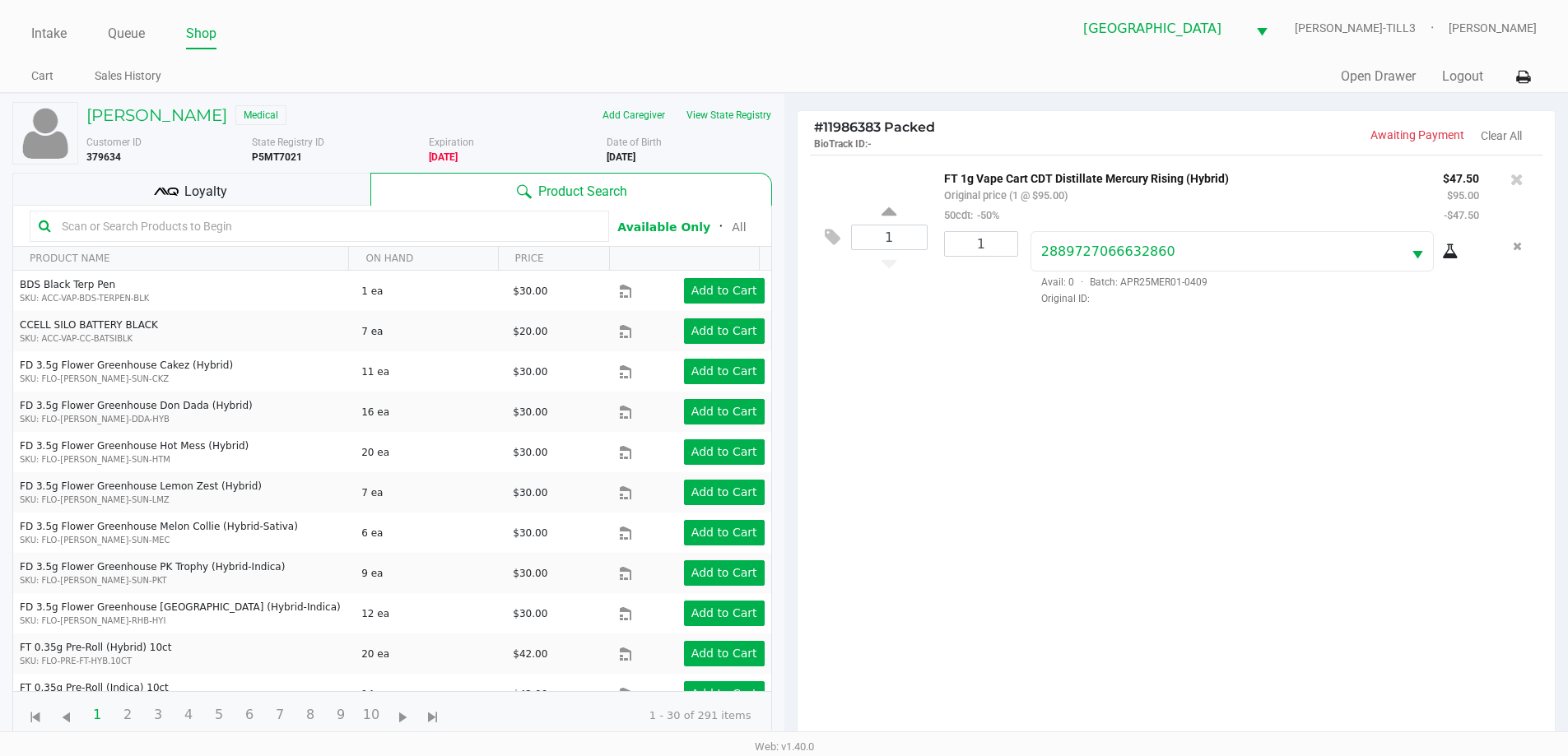
click at [362, 225] on input "text" at bounding box center [328, 226] width 545 height 25
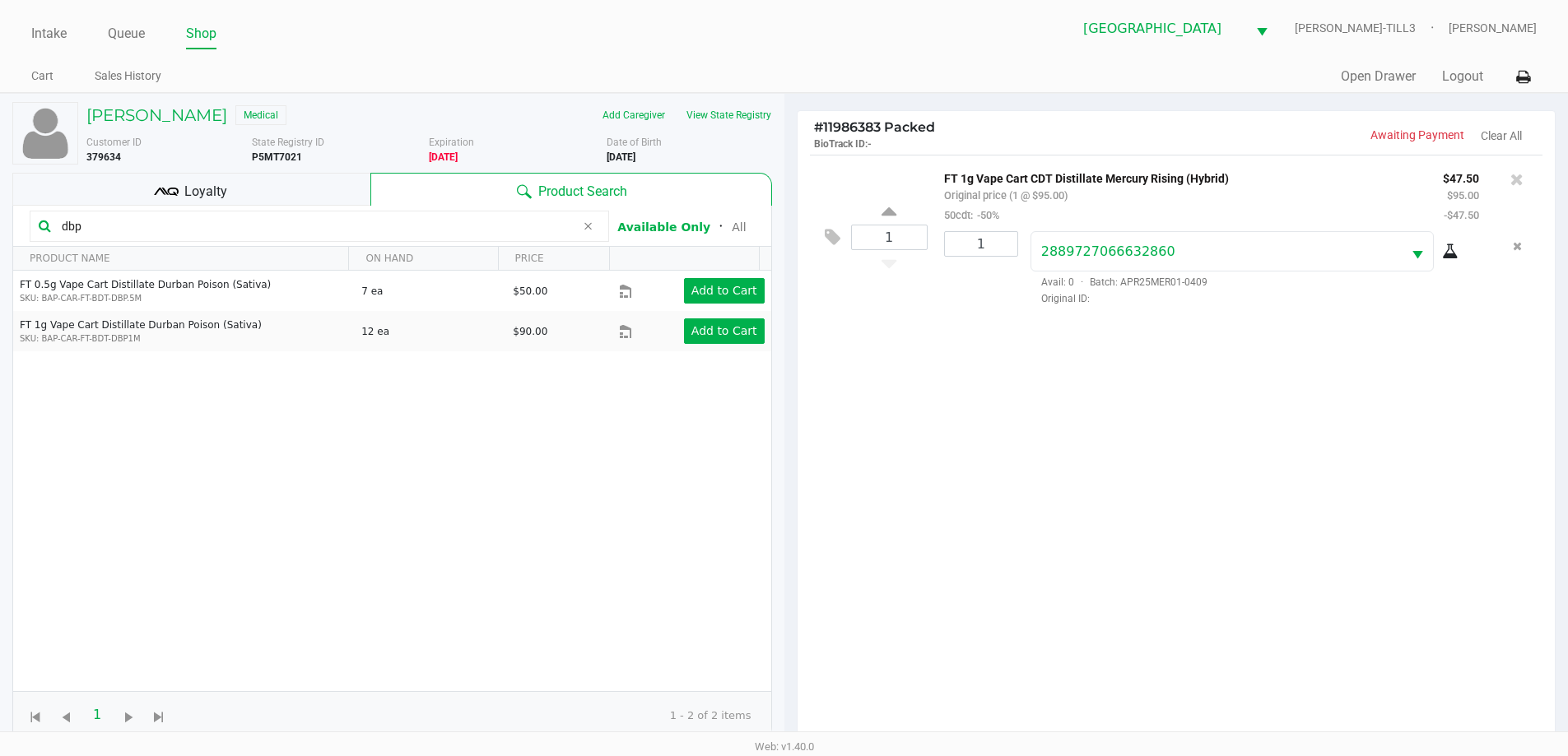
type input "dbp"
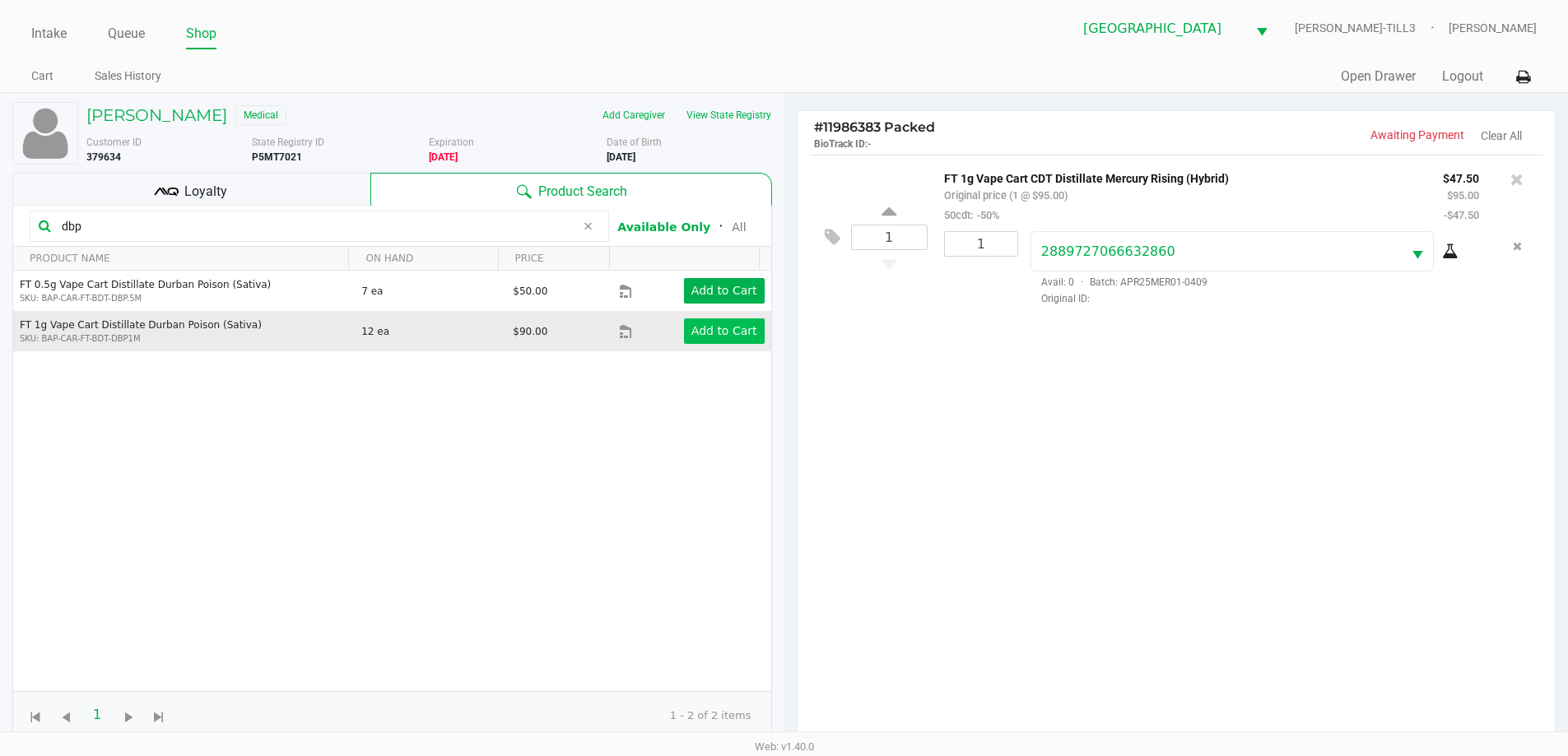
click at [718, 334] on app-button-loader "Add to Cart" at bounding box center [724, 330] width 66 height 13
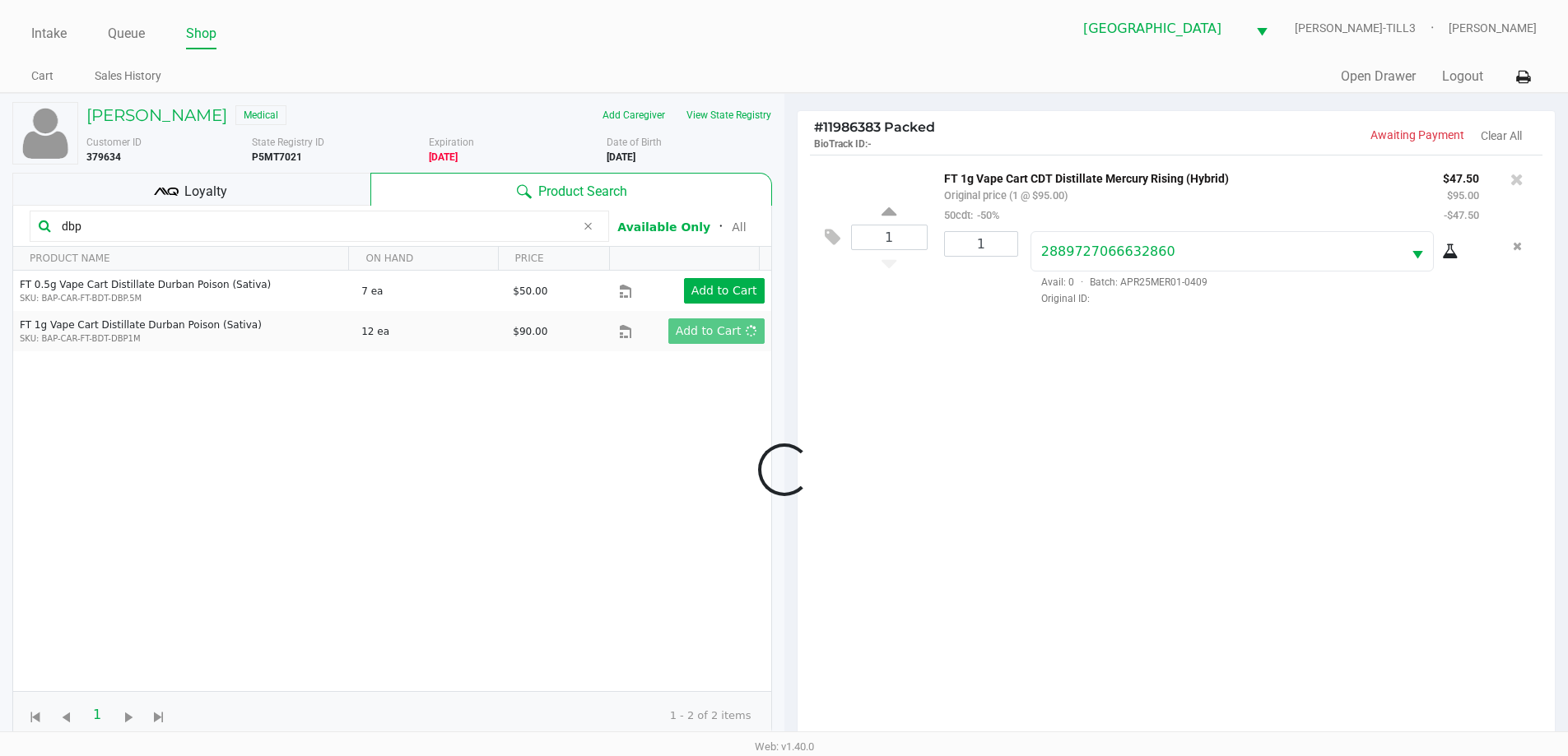
click at [1090, 506] on div at bounding box center [784, 469] width 1568 height 588
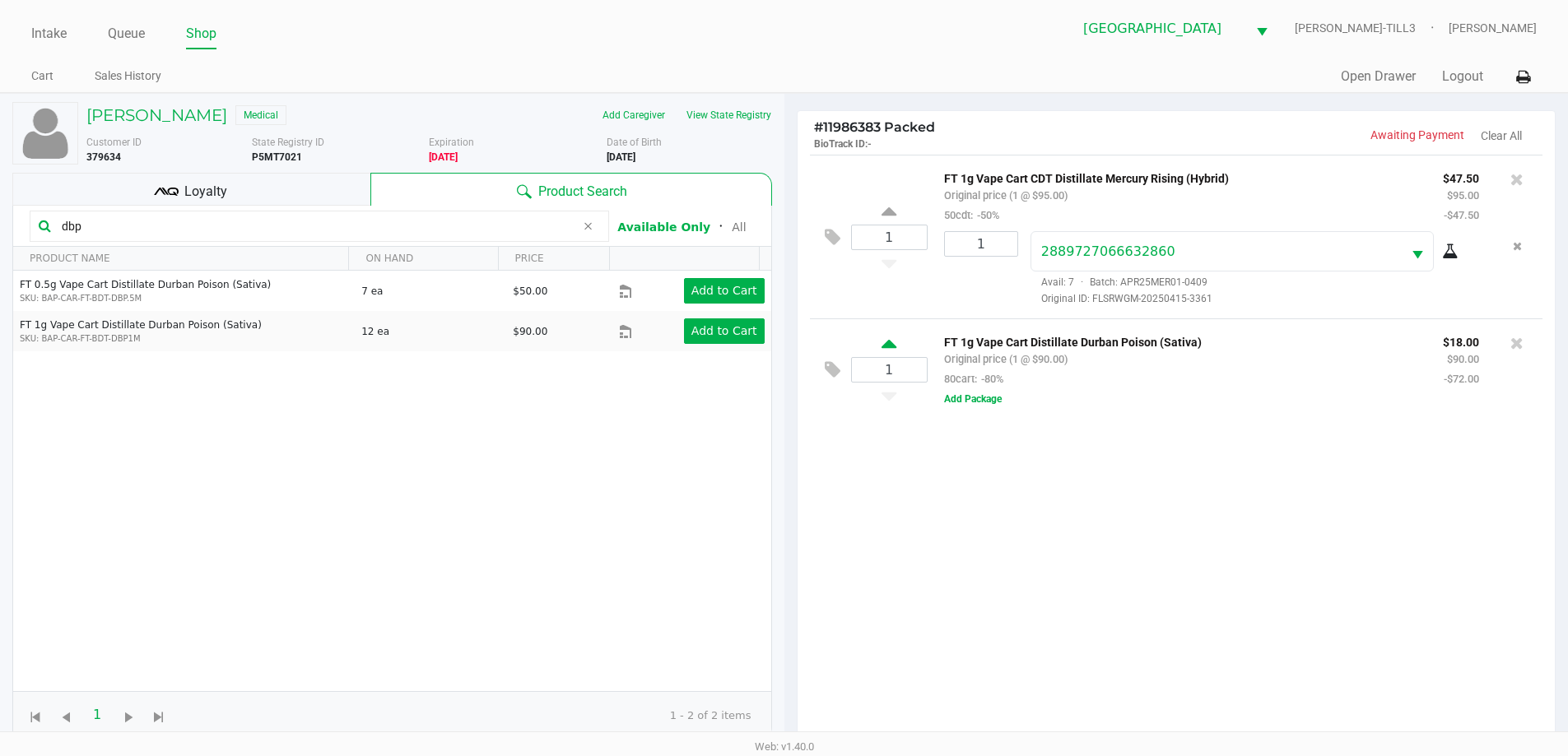
click at [889, 344] on icon at bounding box center [888, 347] width 15 height 21
type input "2"
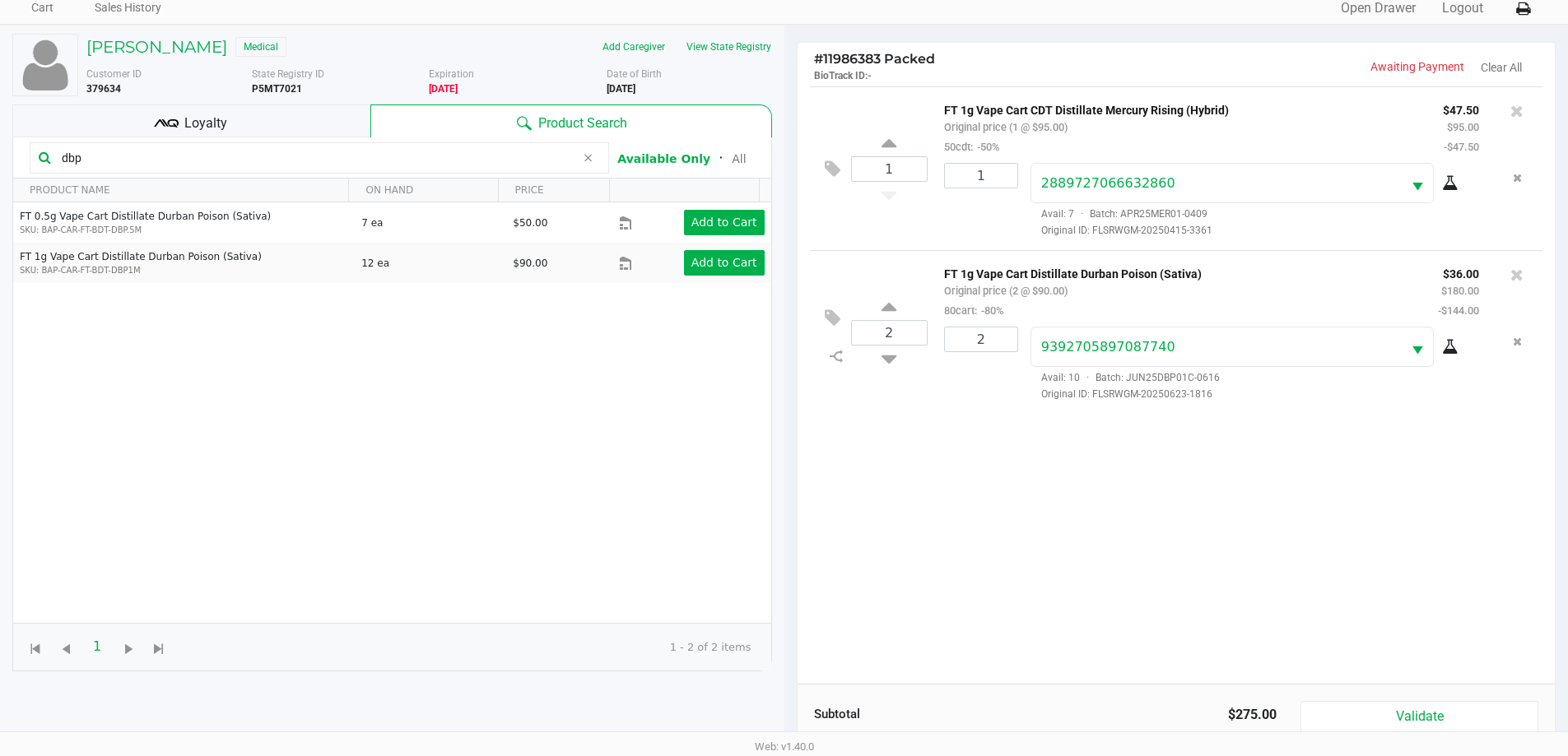
scroll to position [178, 0]
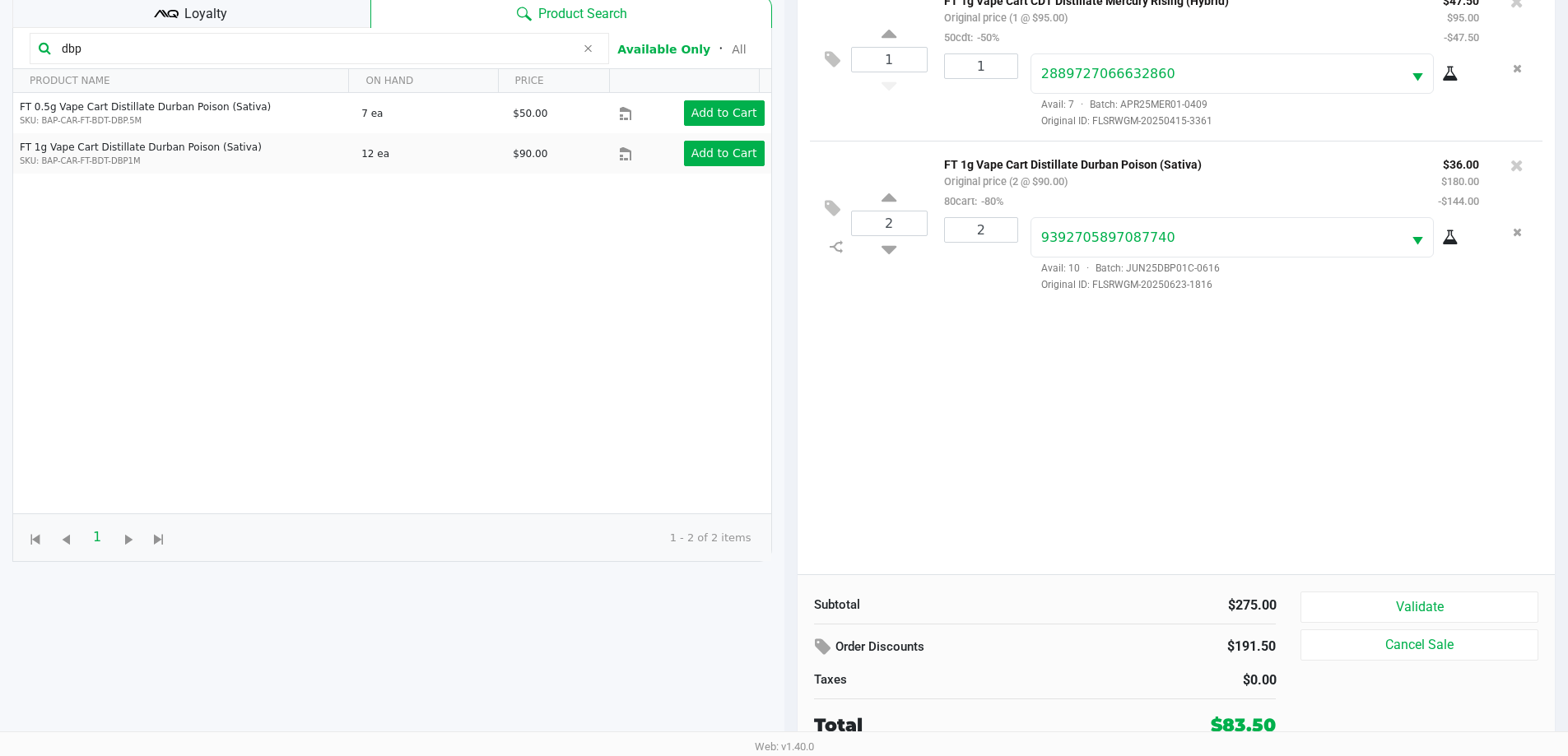
click at [1415, 603] on button "Validate" at bounding box center [1419, 607] width 237 height 31
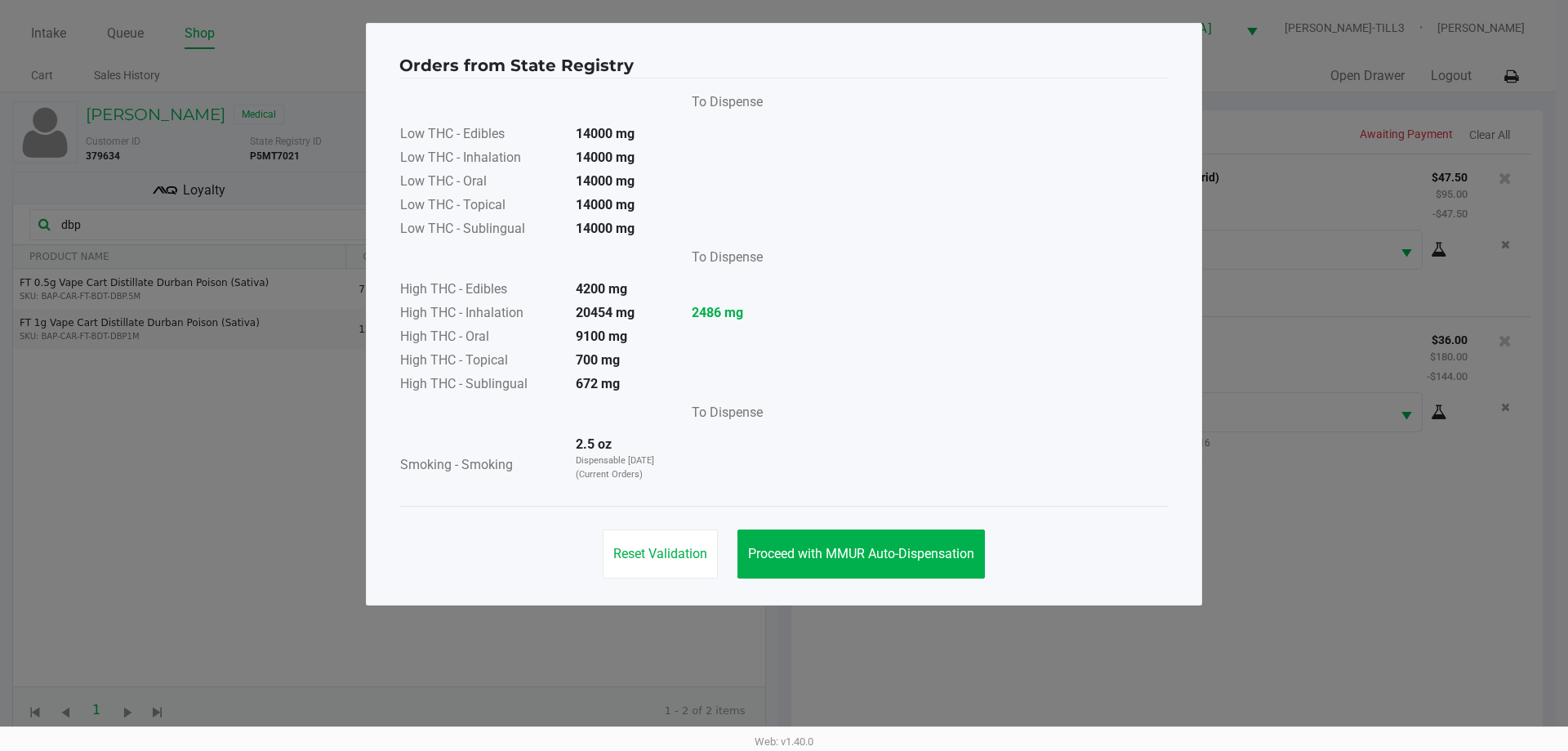
click at [909, 549] on span "Proceed with MMUR Auto-Dispensation" at bounding box center [861, 553] width 226 height 15
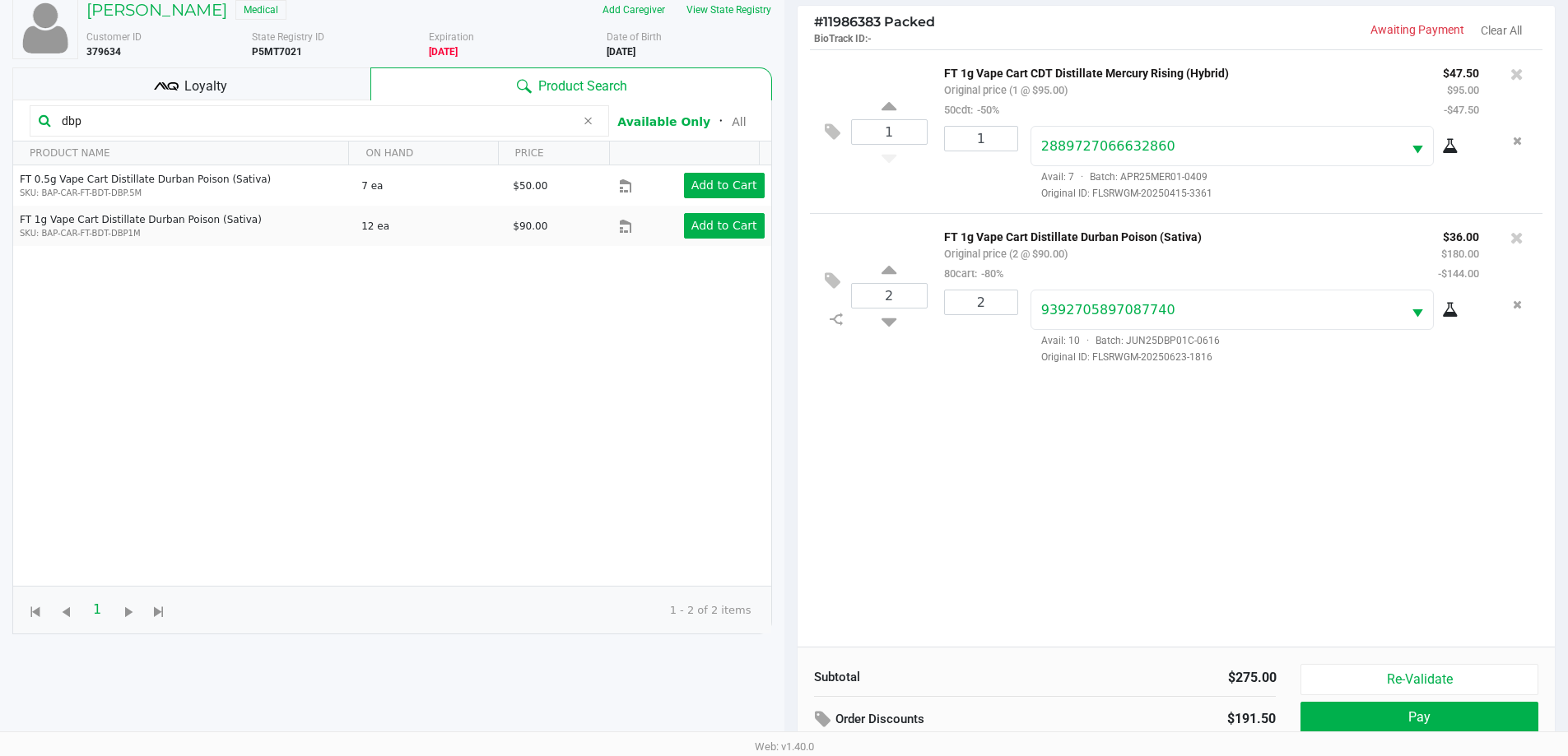
scroll to position [178, 0]
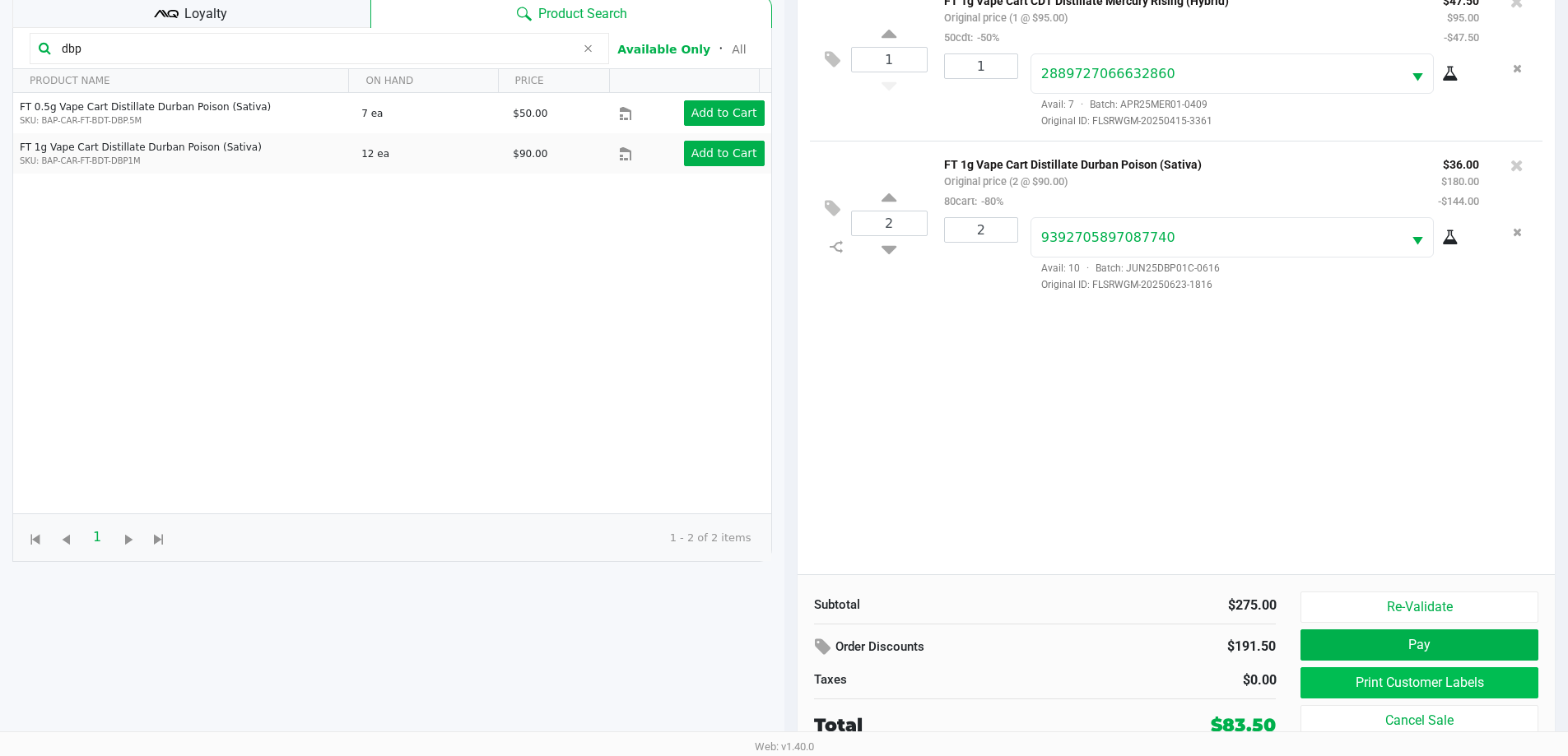
click at [1397, 684] on button "Print Customer Labels" at bounding box center [1419, 683] width 237 height 31
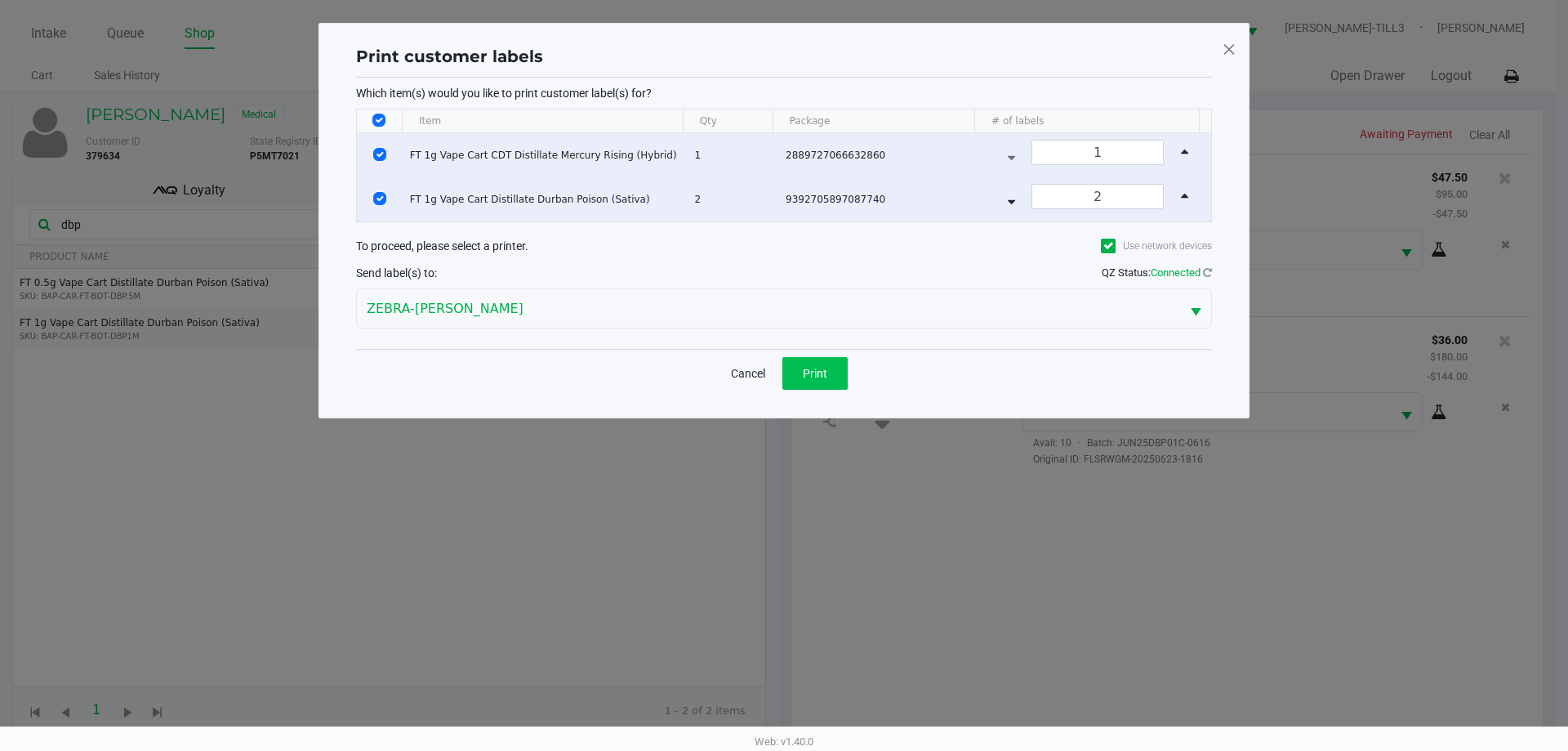
click at [827, 379] on span "Print" at bounding box center [815, 373] width 25 height 13
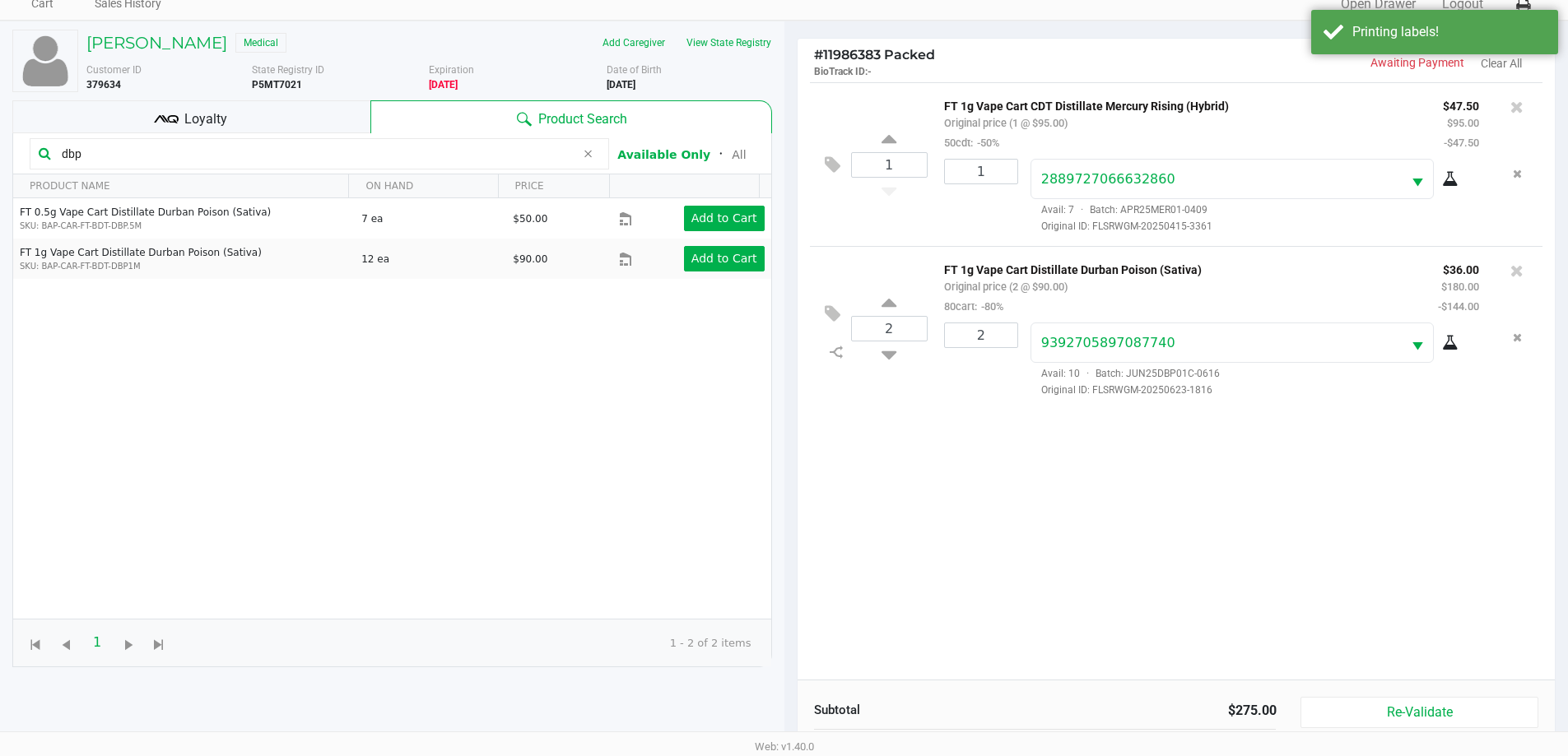
scroll to position [178, 0]
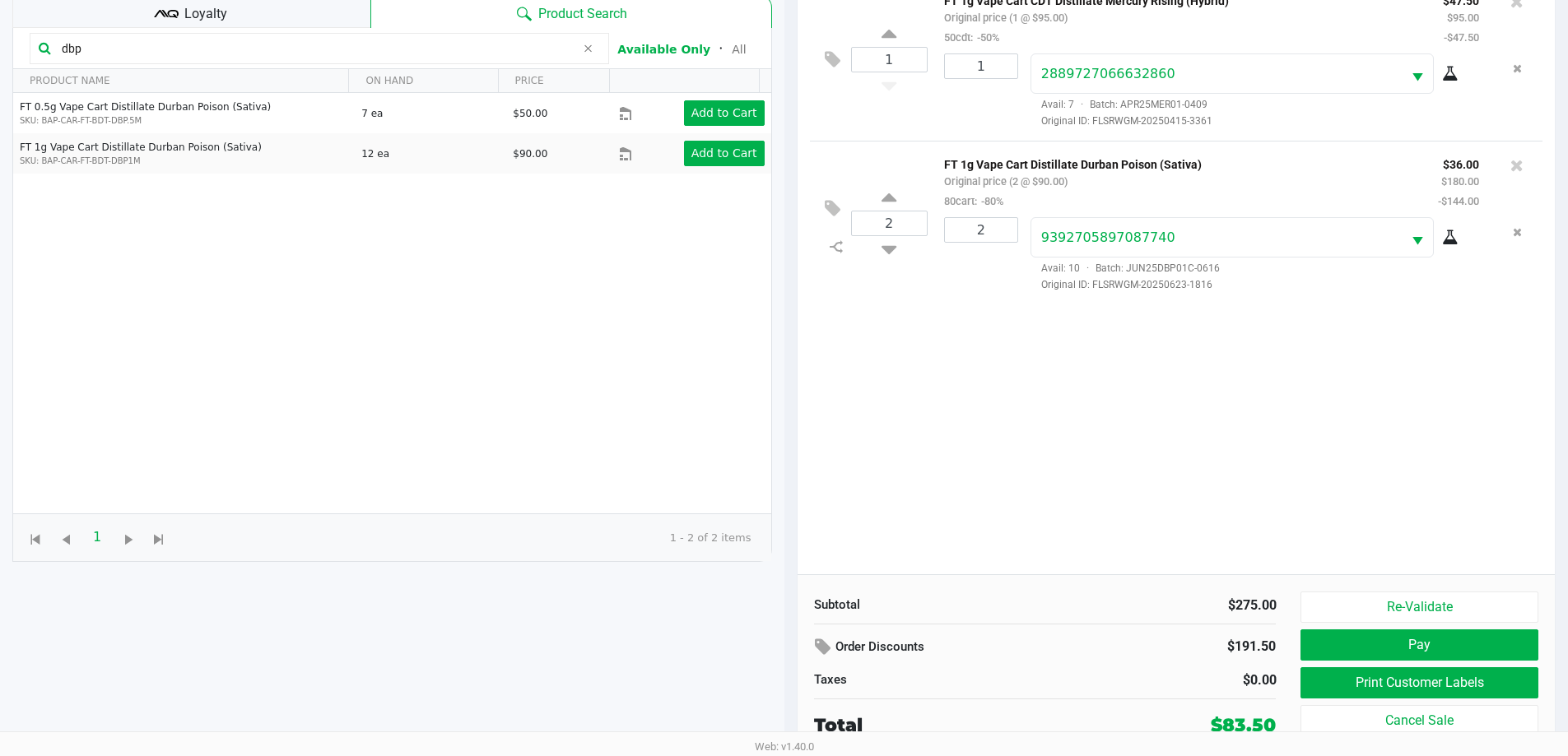
click at [283, 15] on div "Loyalty" at bounding box center [191, 11] width 358 height 33
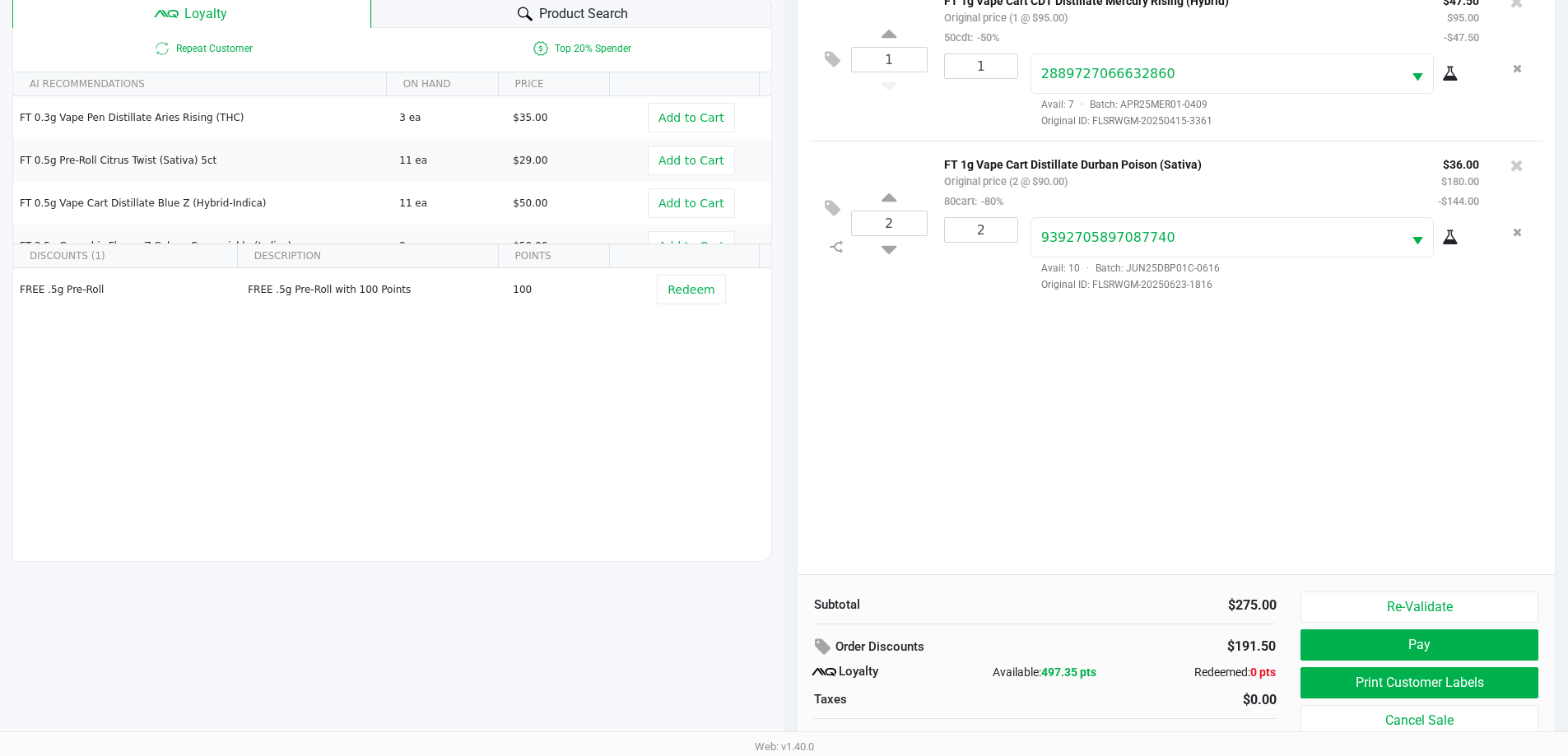
scroll to position [197, 0]
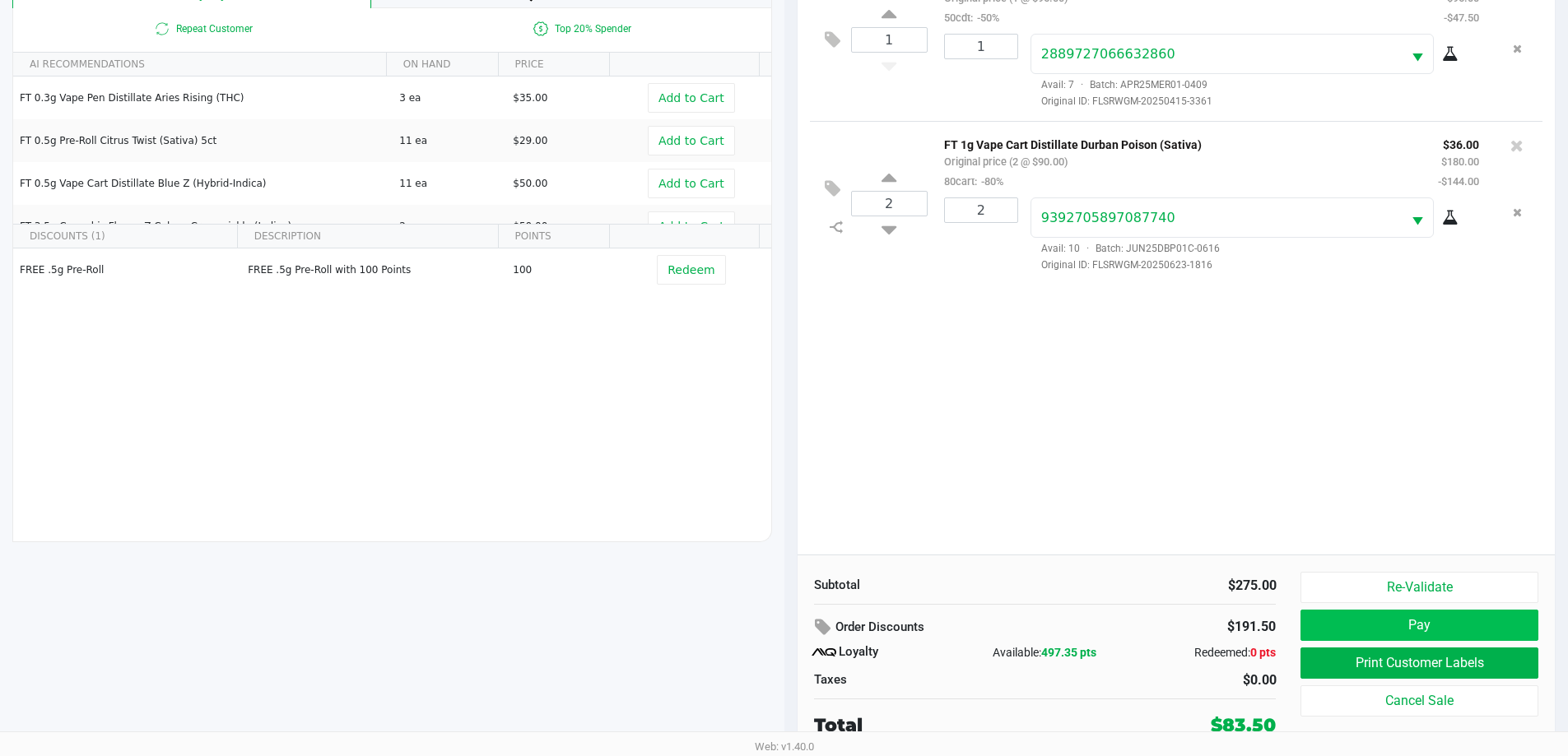
click at [1421, 624] on button "Pay" at bounding box center [1419, 625] width 237 height 31
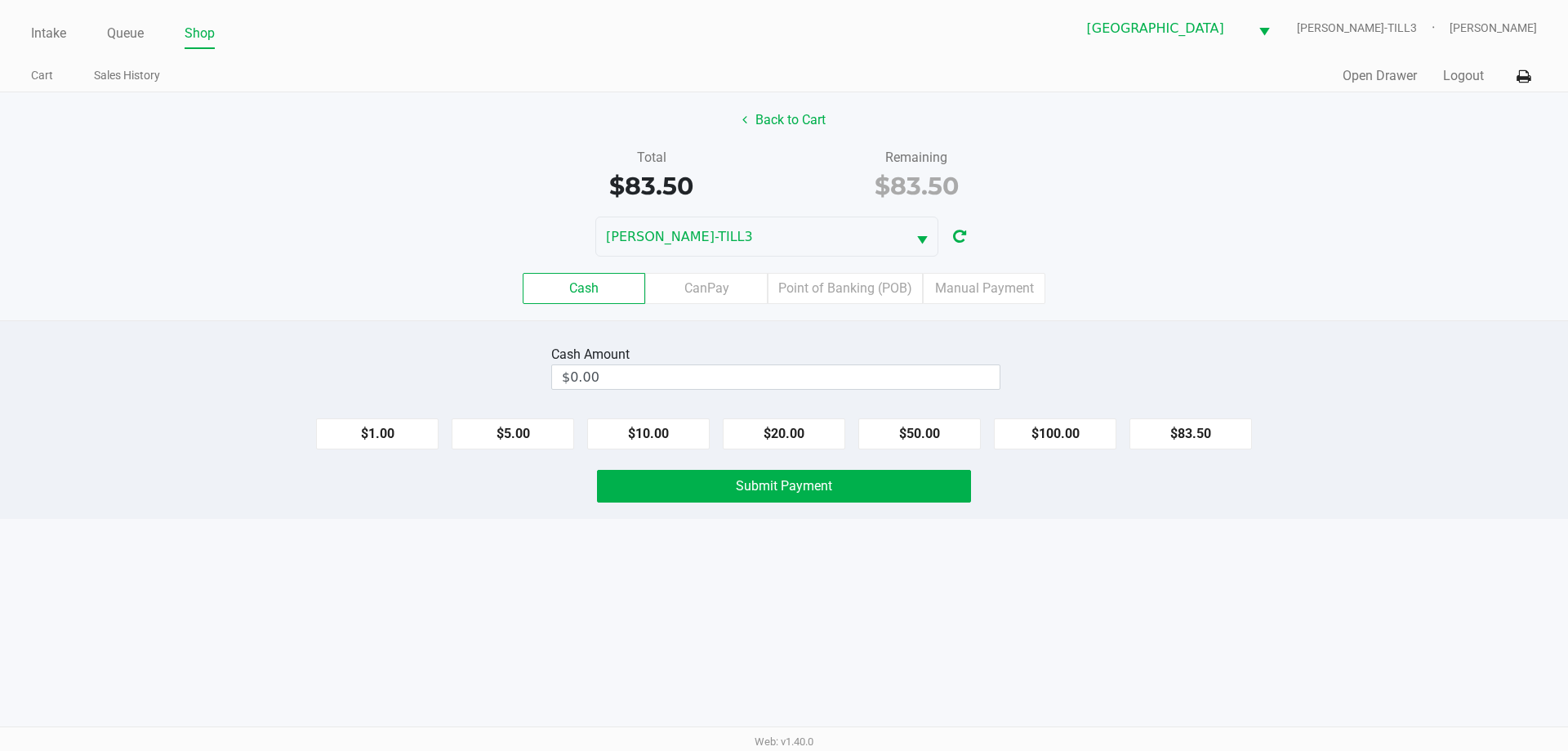
click at [831, 293] on label "Point of Banking (POB)" at bounding box center [845, 289] width 155 height 31
click at [0, 0] on 7 "Point of Banking (POB)" at bounding box center [0, 0] width 0 height 0
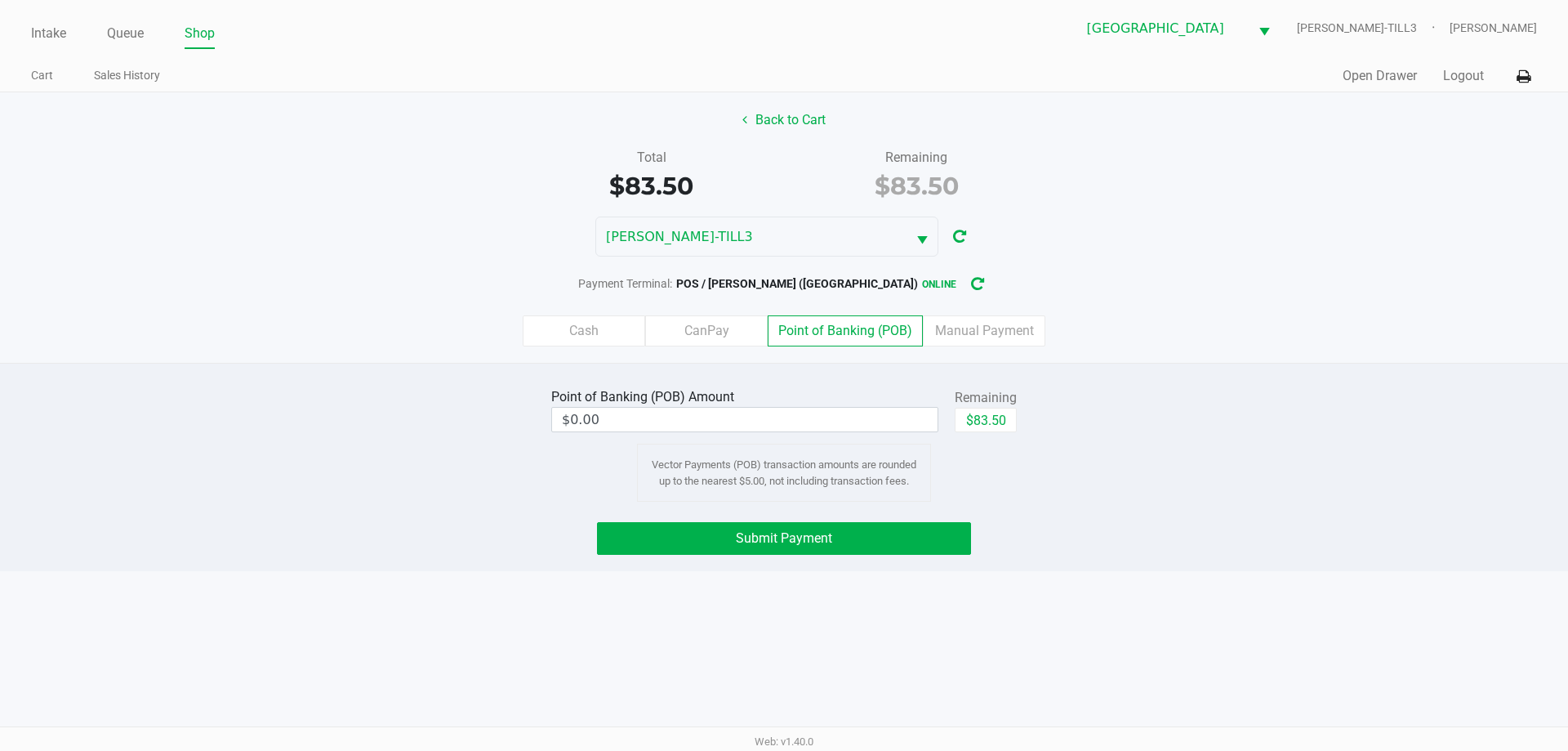
click at [1002, 414] on button "$83.50" at bounding box center [986, 420] width 62 height 25
type input "$83.50"
click at [923, 533] on button "Submit Payment" at bounding box center [784, 539] width 374 height 33
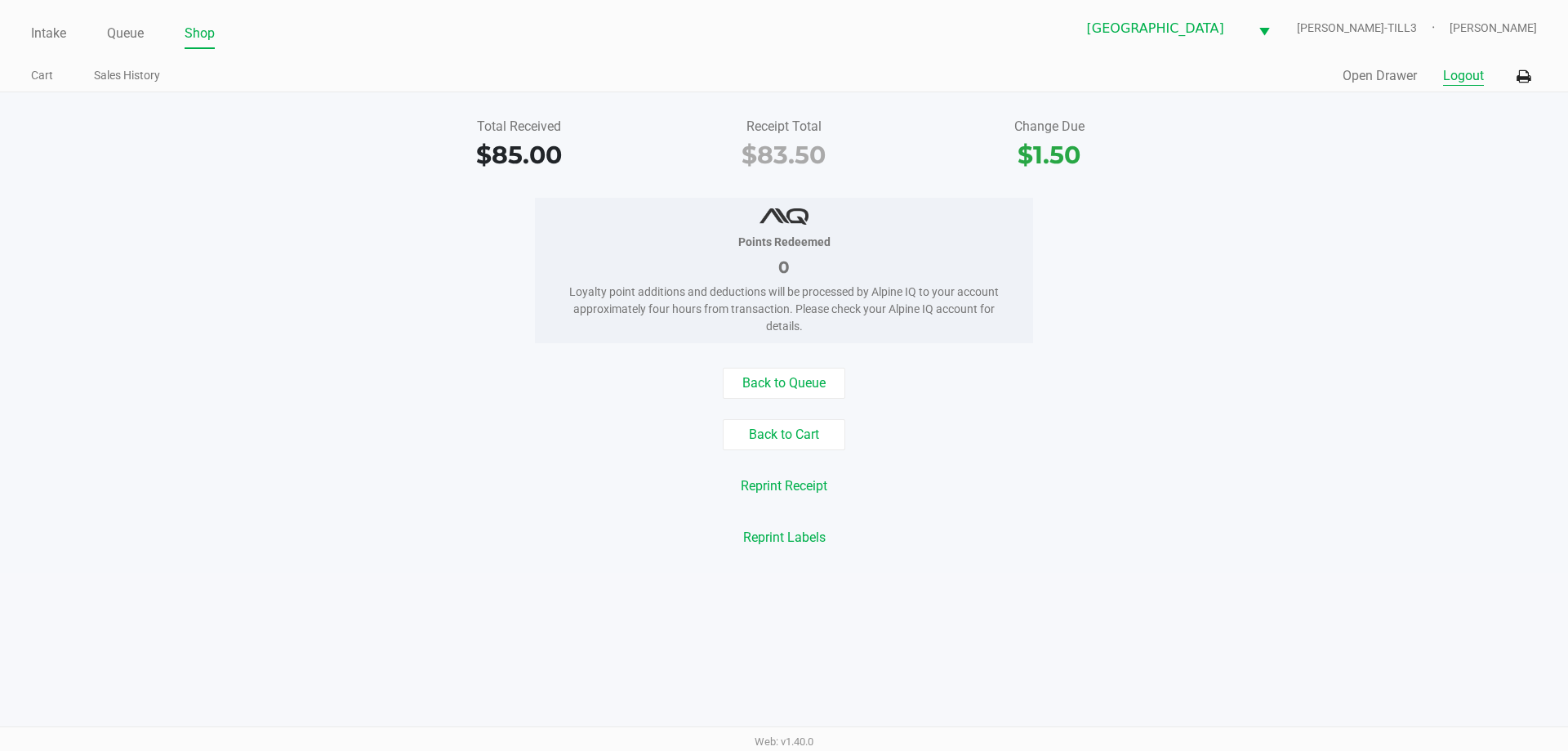
click at [1458, 81] on button "Logout" at bounding box center [1464, 75] width 41 height 20
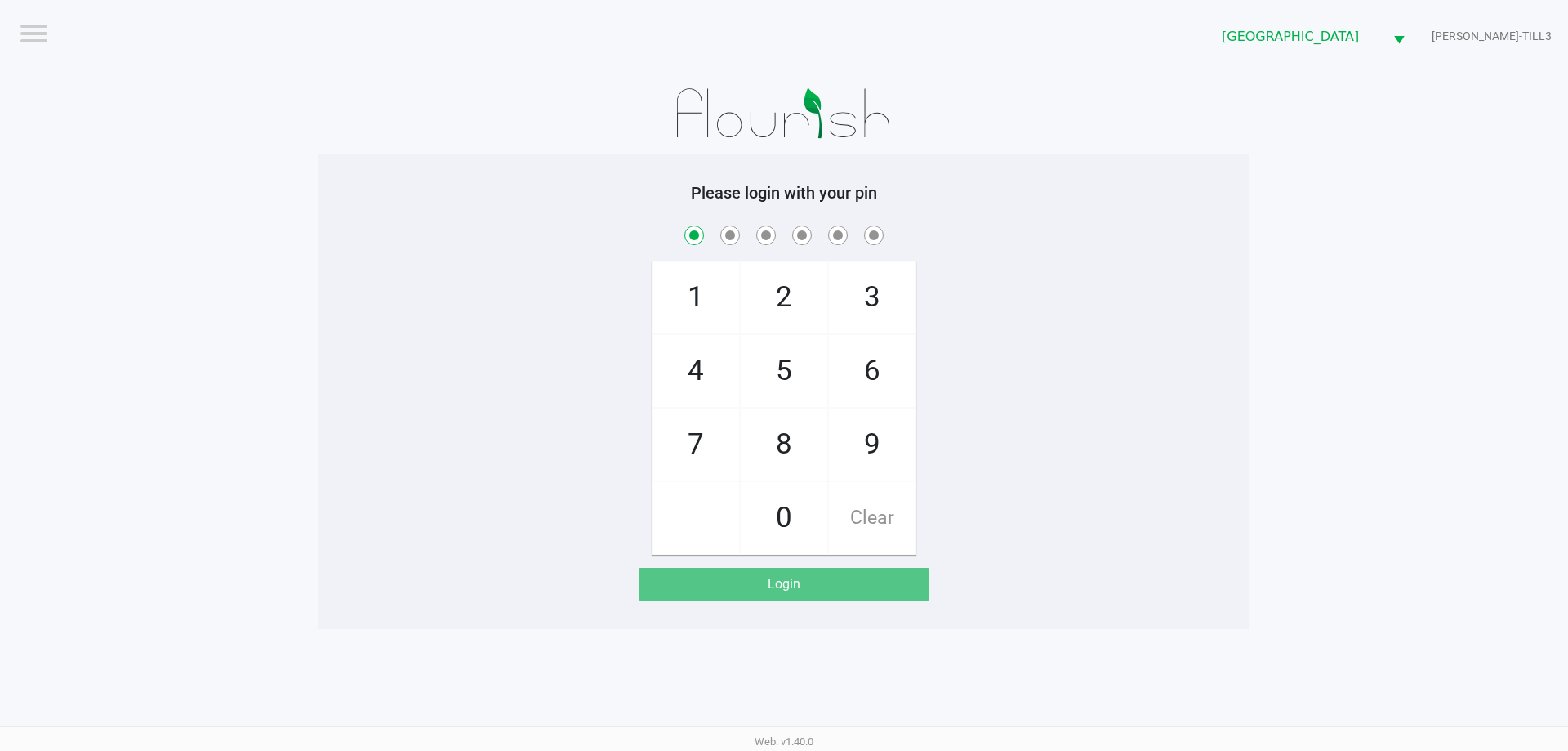
checkbox input "true"
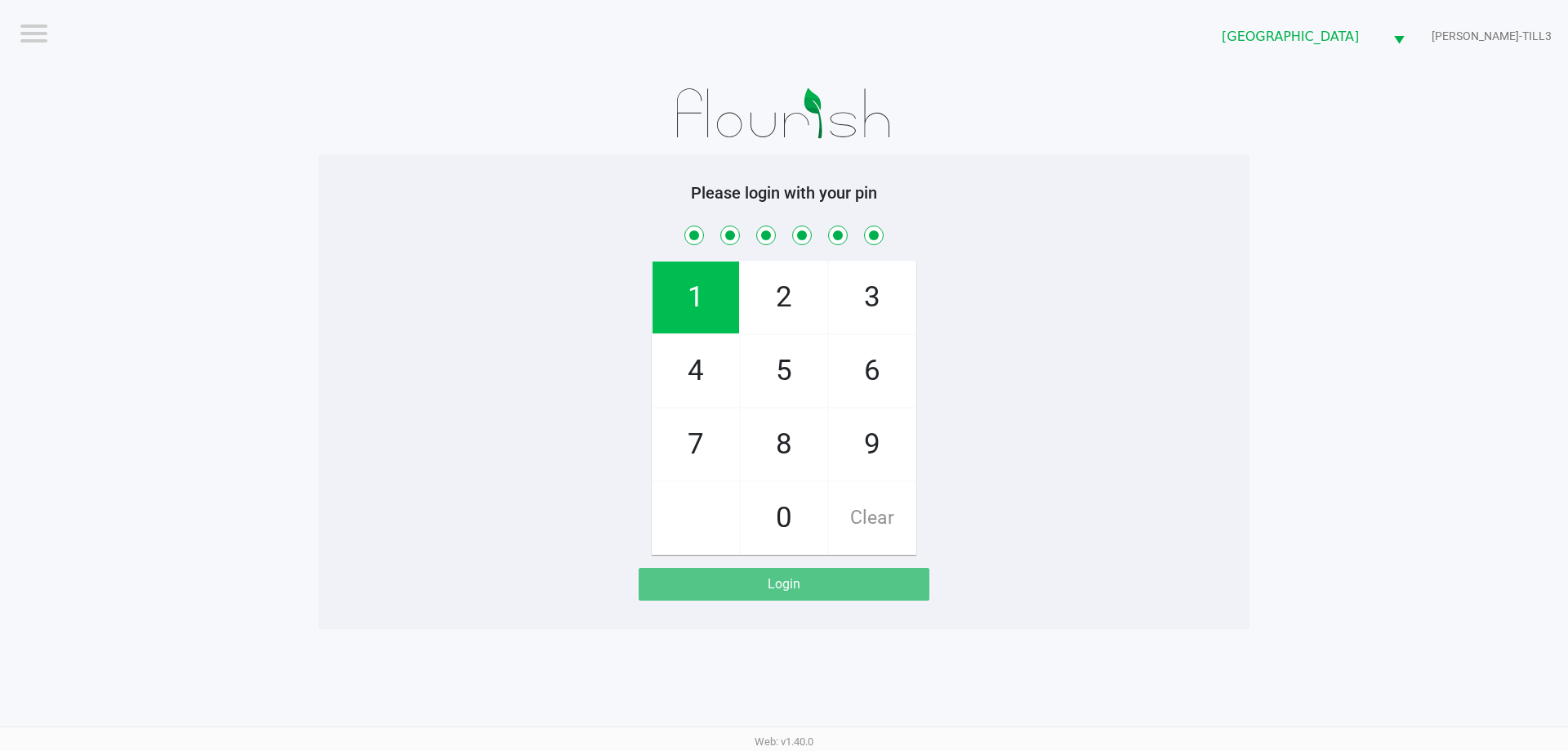
checkbox input "true"
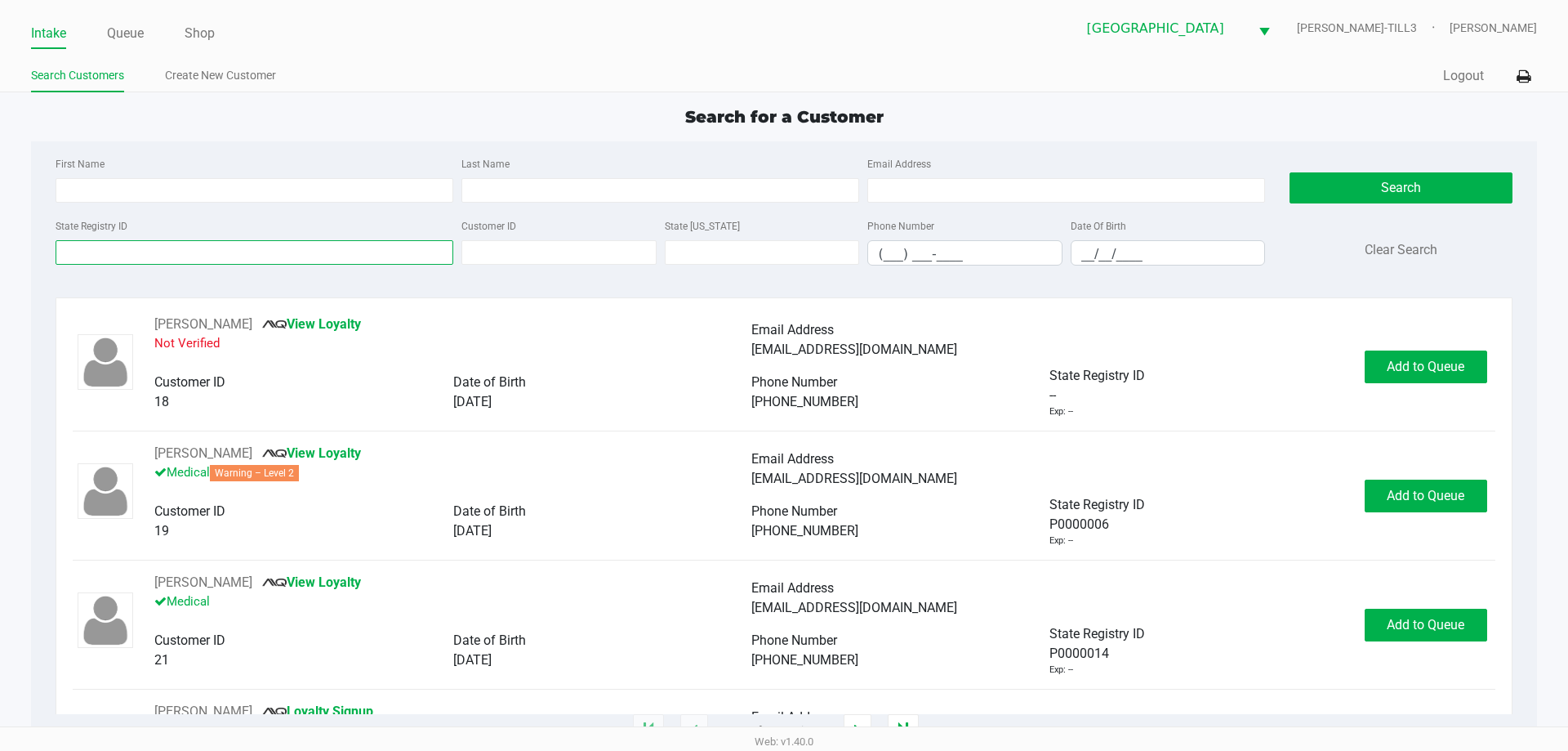
click at [177, 251] on input "State Registry ID" at bounding box center [254, 253] width 398 height 25
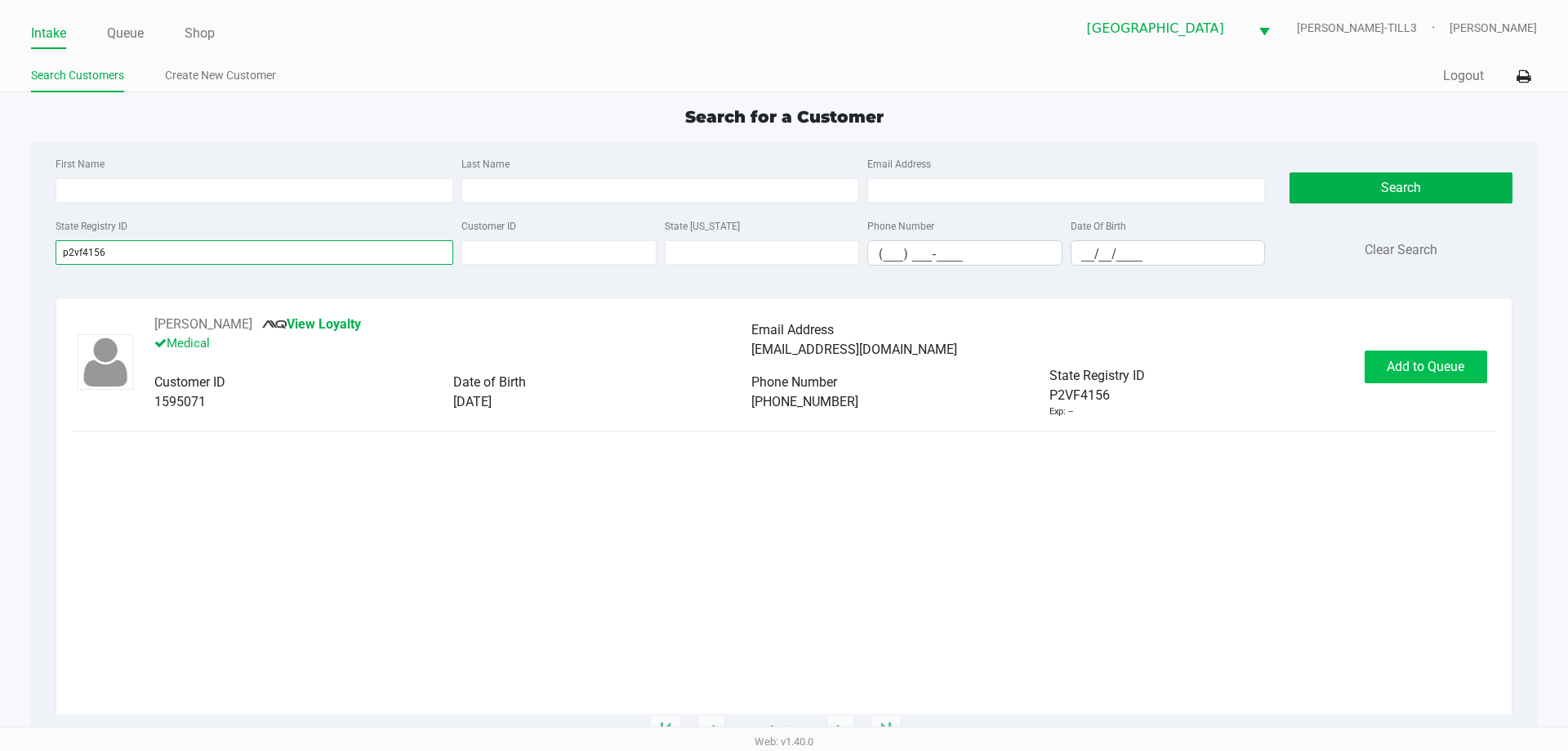
type input "p2vf4156"
click at [1430, 375] on button "Add to Queue" at bounding box center [1426, 367] width 122 height 33
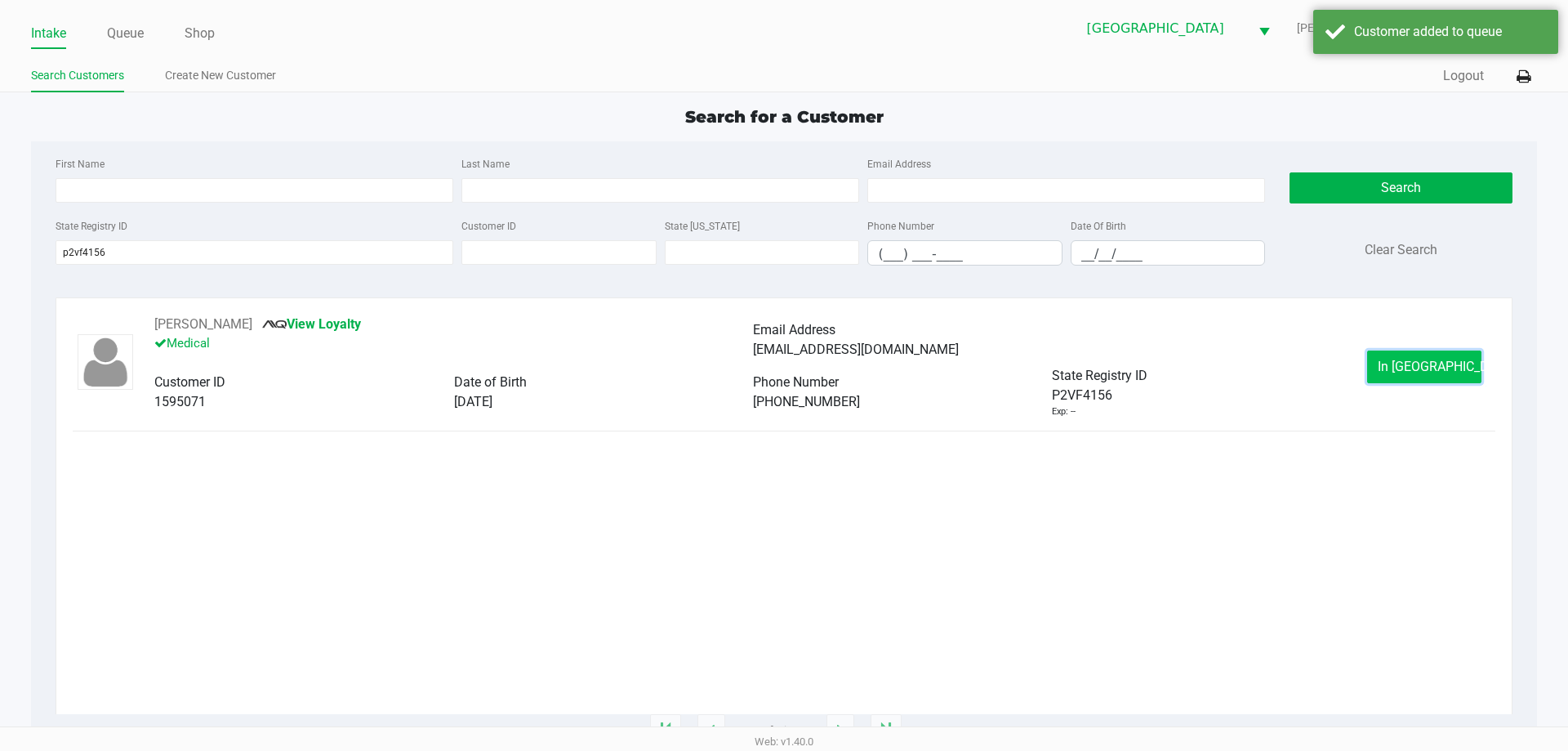
click at [1405, 361] on span "In Queue" at bounding box center [1446, 367] width 137 height 15
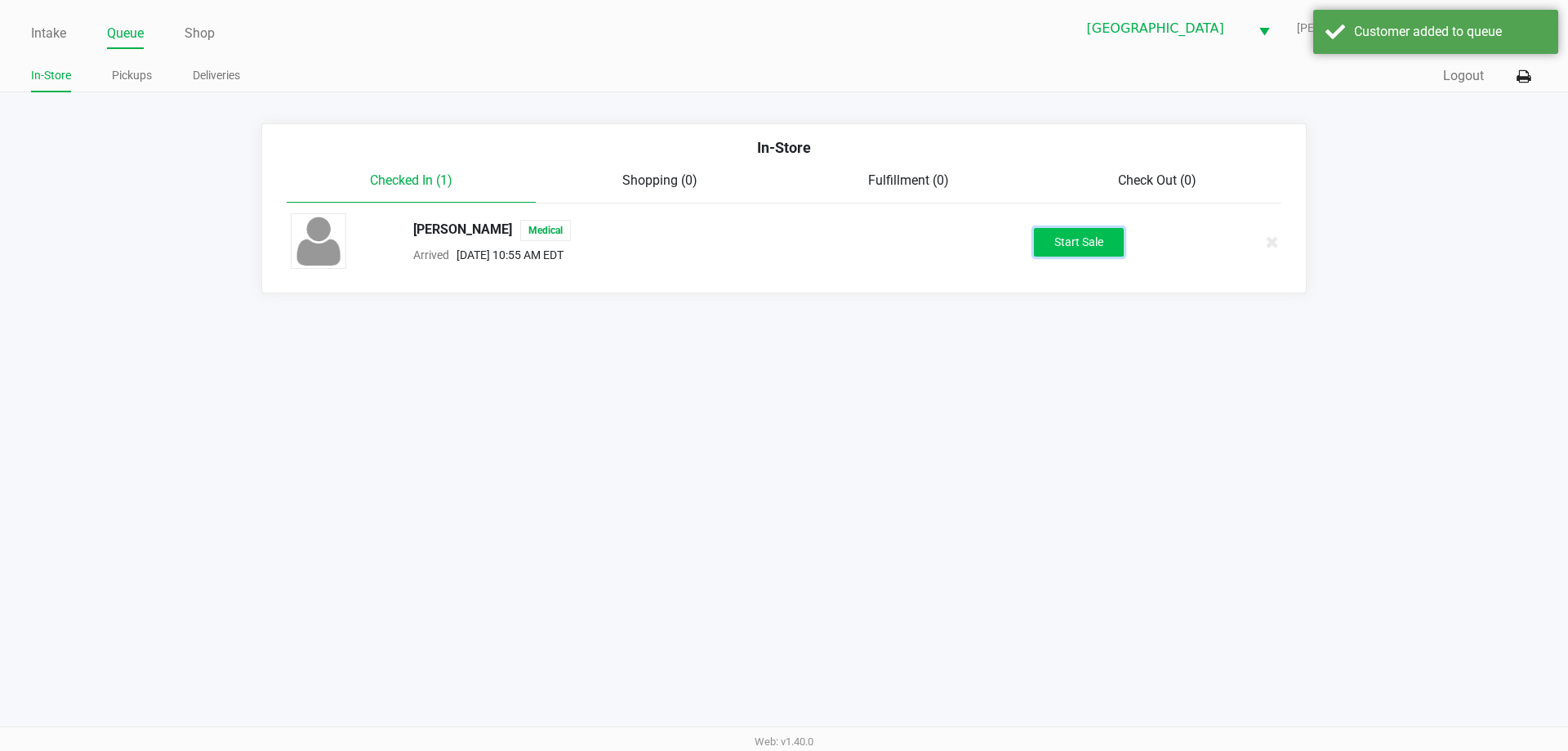
click at [1063, 242] on button "Start Sale" at bounding box center [1078, 241] width 90 height 28
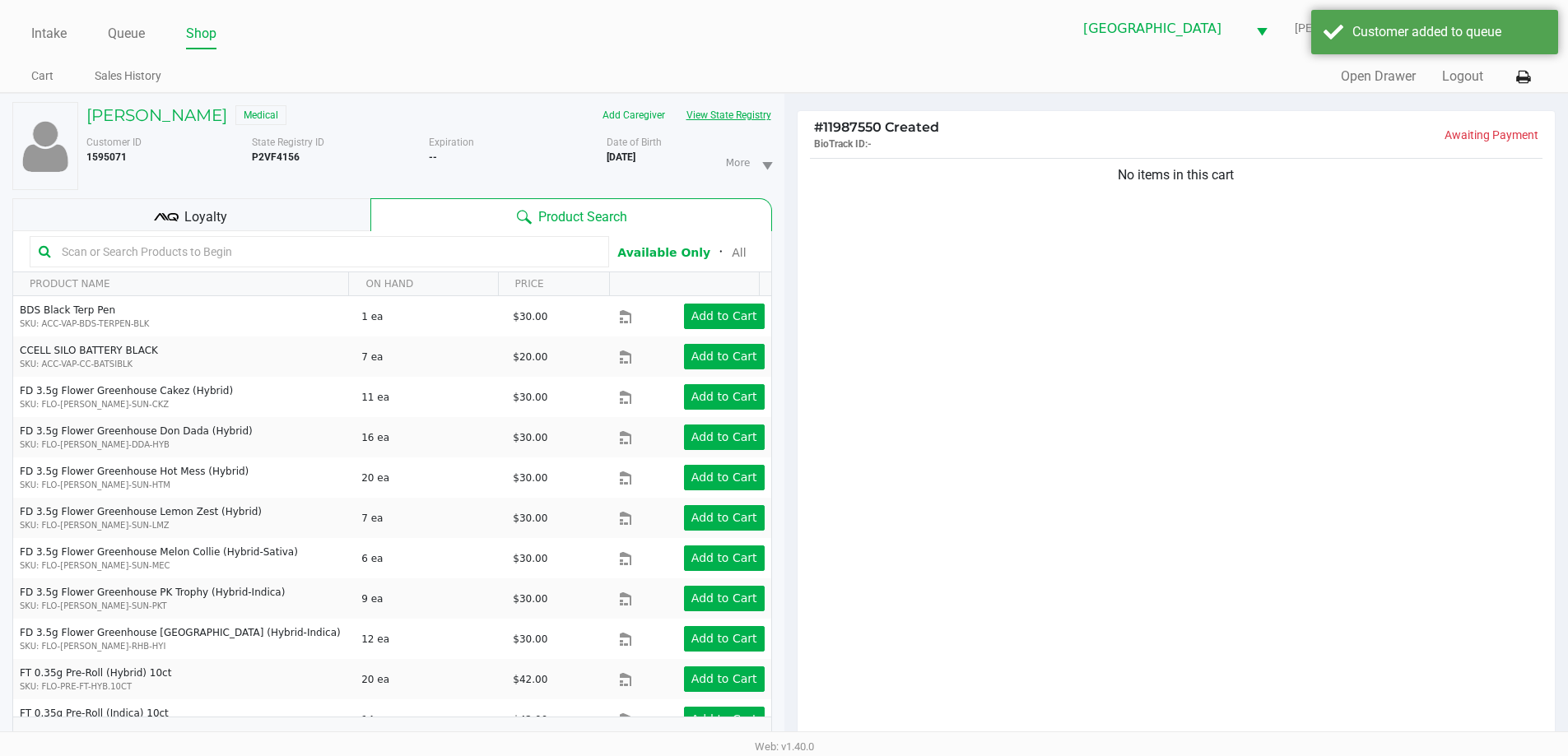
click at [750, 121] on button "View State Registry" at bounding box center [724, 115] width 97 height 27
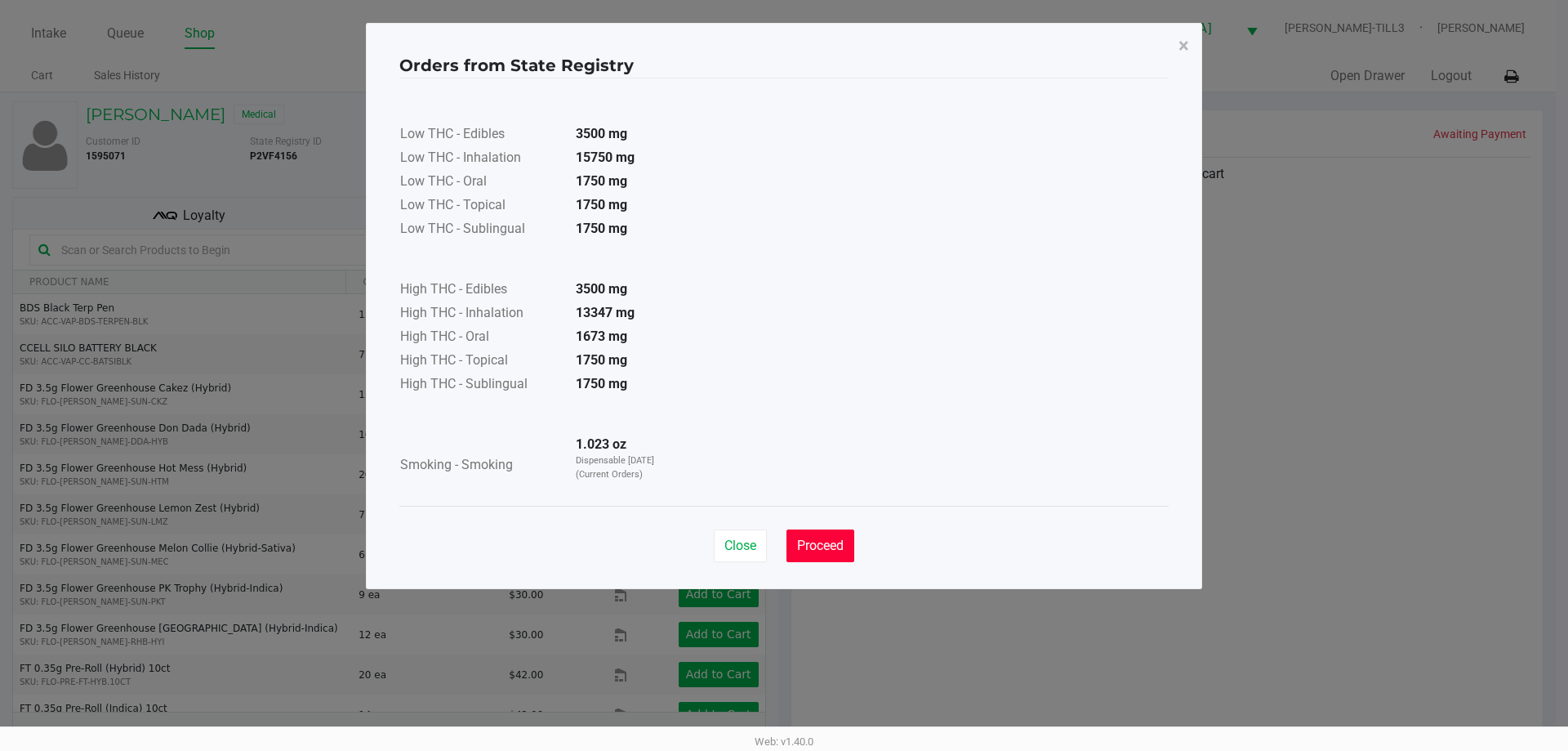
click at [819, 536] on button "Proceed" at bounding box center [820, 545] width 68 height 33
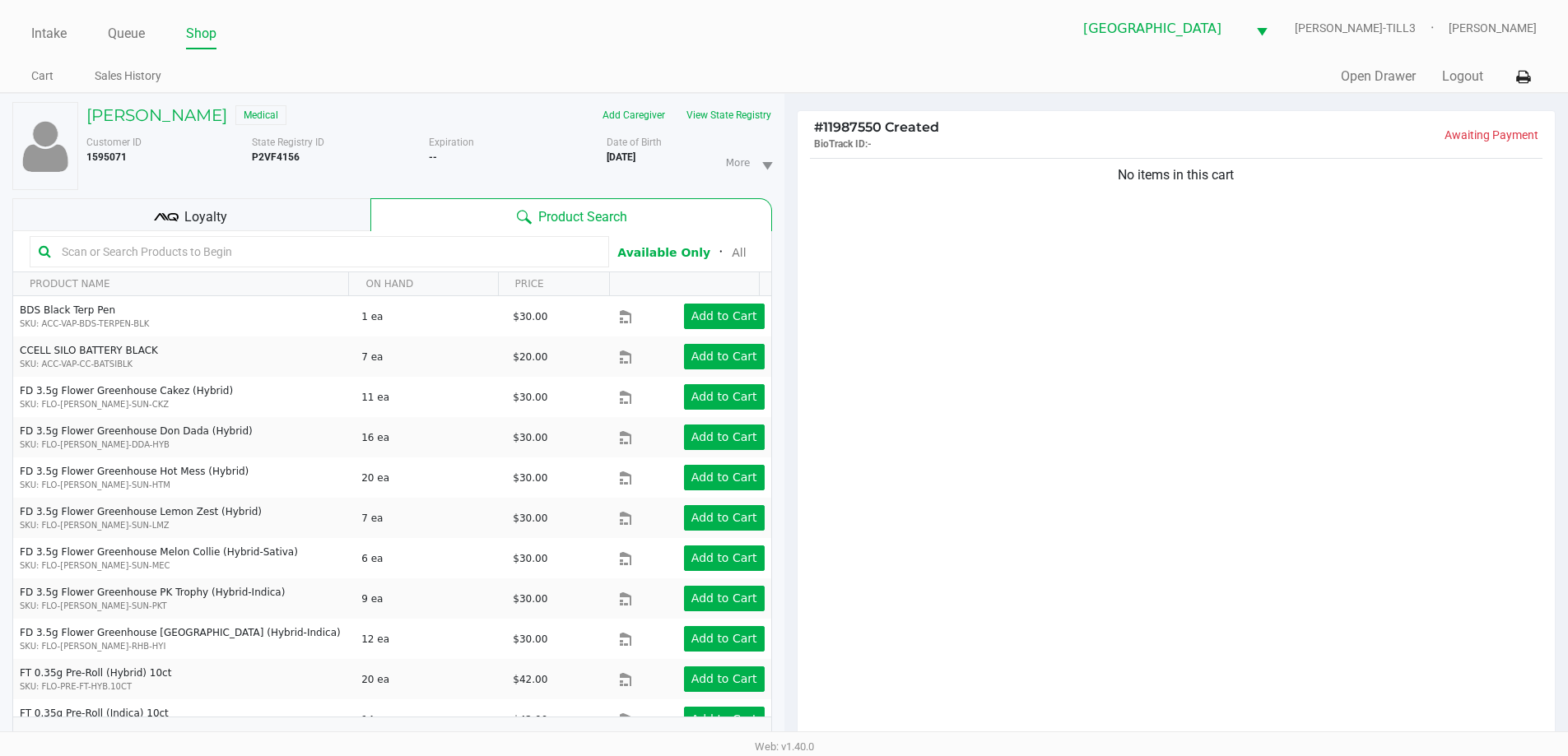
click at [305, 217] on div "Loyalty" at bounding box center [191, 215] width 358 height 33
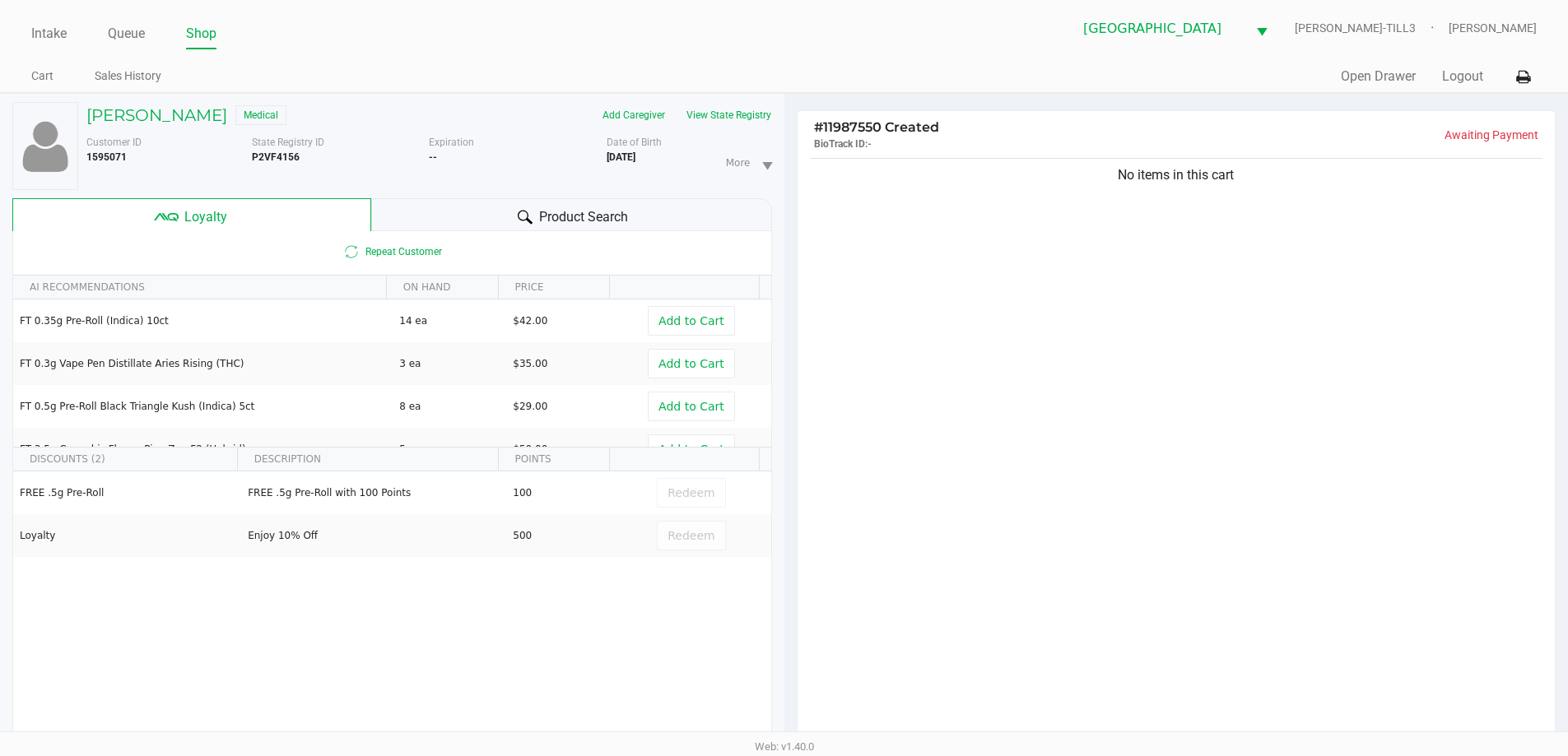
click at [467, 216] on div "Product Search" at bounding box center [571, 215] width 401 height 33
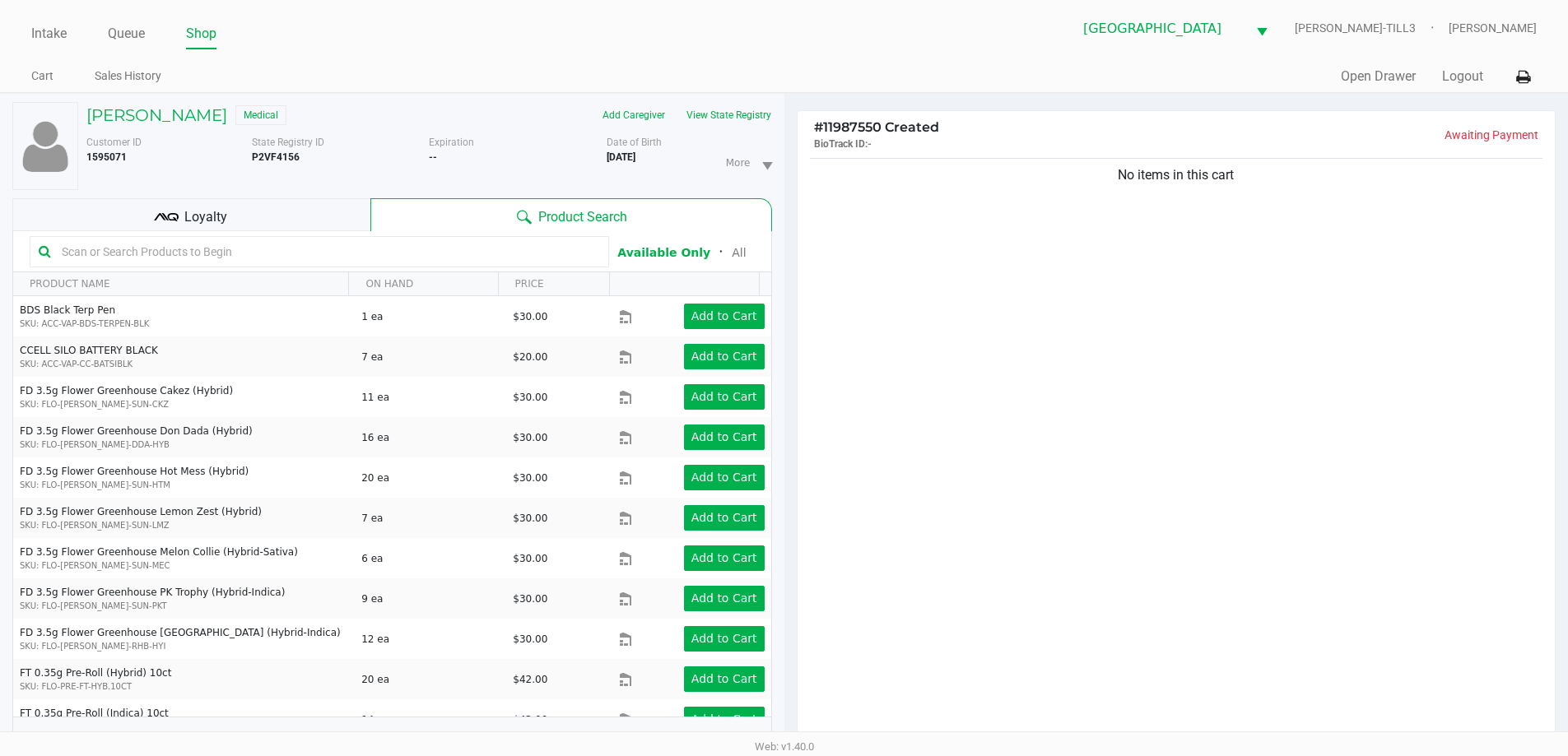
click at [392, 257] on input "text" at bounding box center [328, 252] width 545 height 25
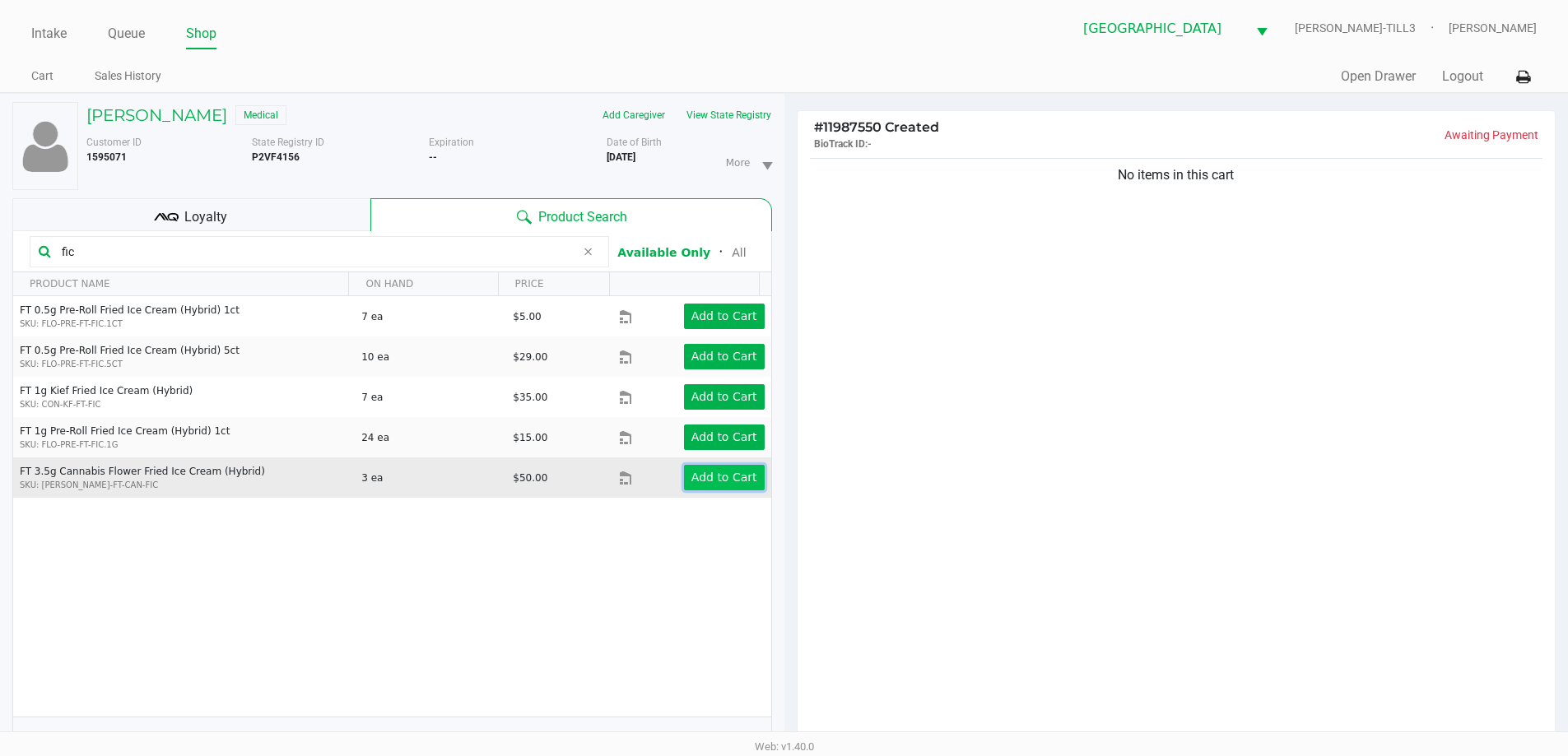
click at [701, 467] on button "Add to Cart" at bounding box center [724, 478] width 81 height 26
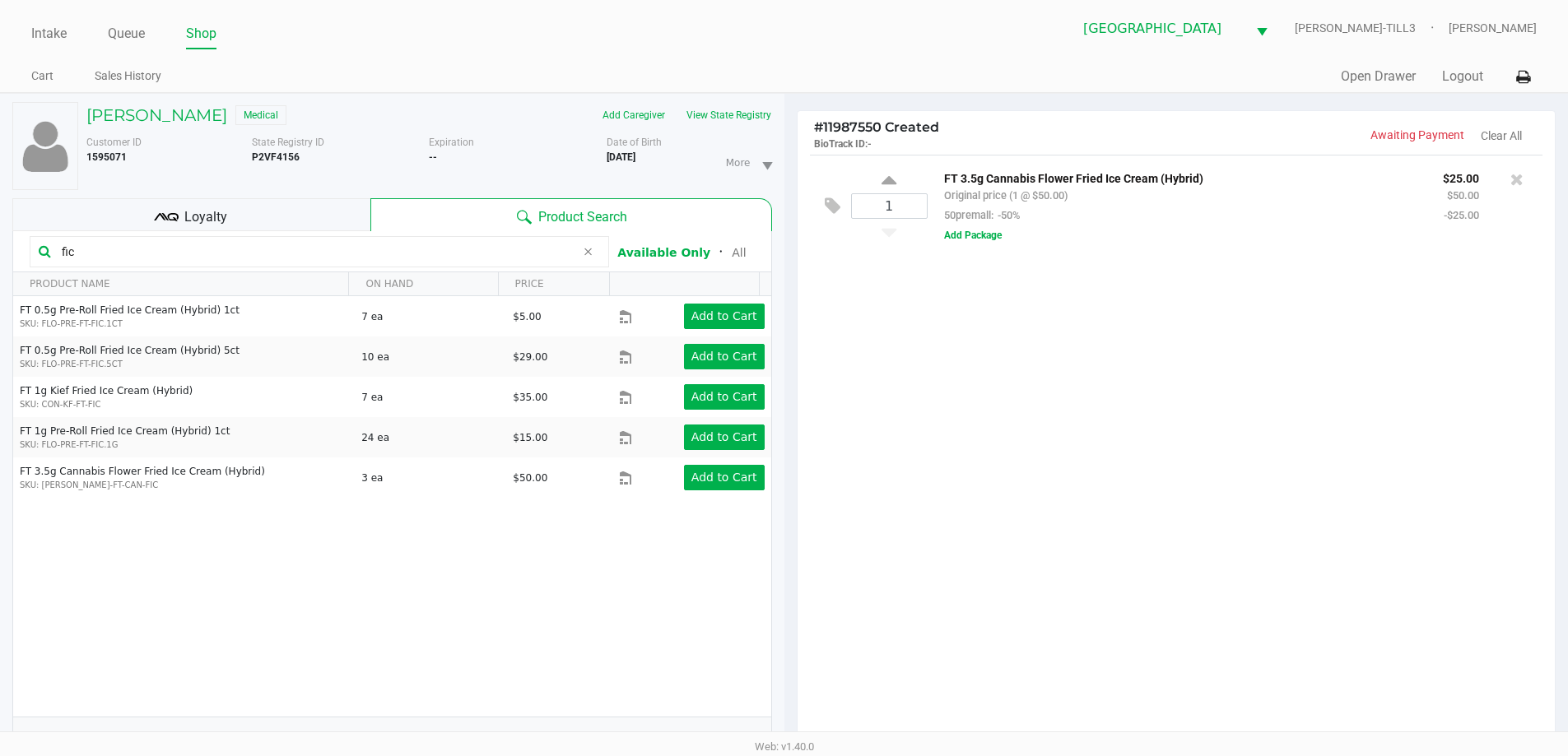
drag, startPoint x: 161, startPoint y: 257, endPoint x: 0, endPoint y: 235, distance: 162.5
click at [0, 235] on div "JOSEPH FRACE Medical Add Caregiver View State Registry Customer ID 1595071 Stat…" at bounding box center [392, 523] width 784 height 859
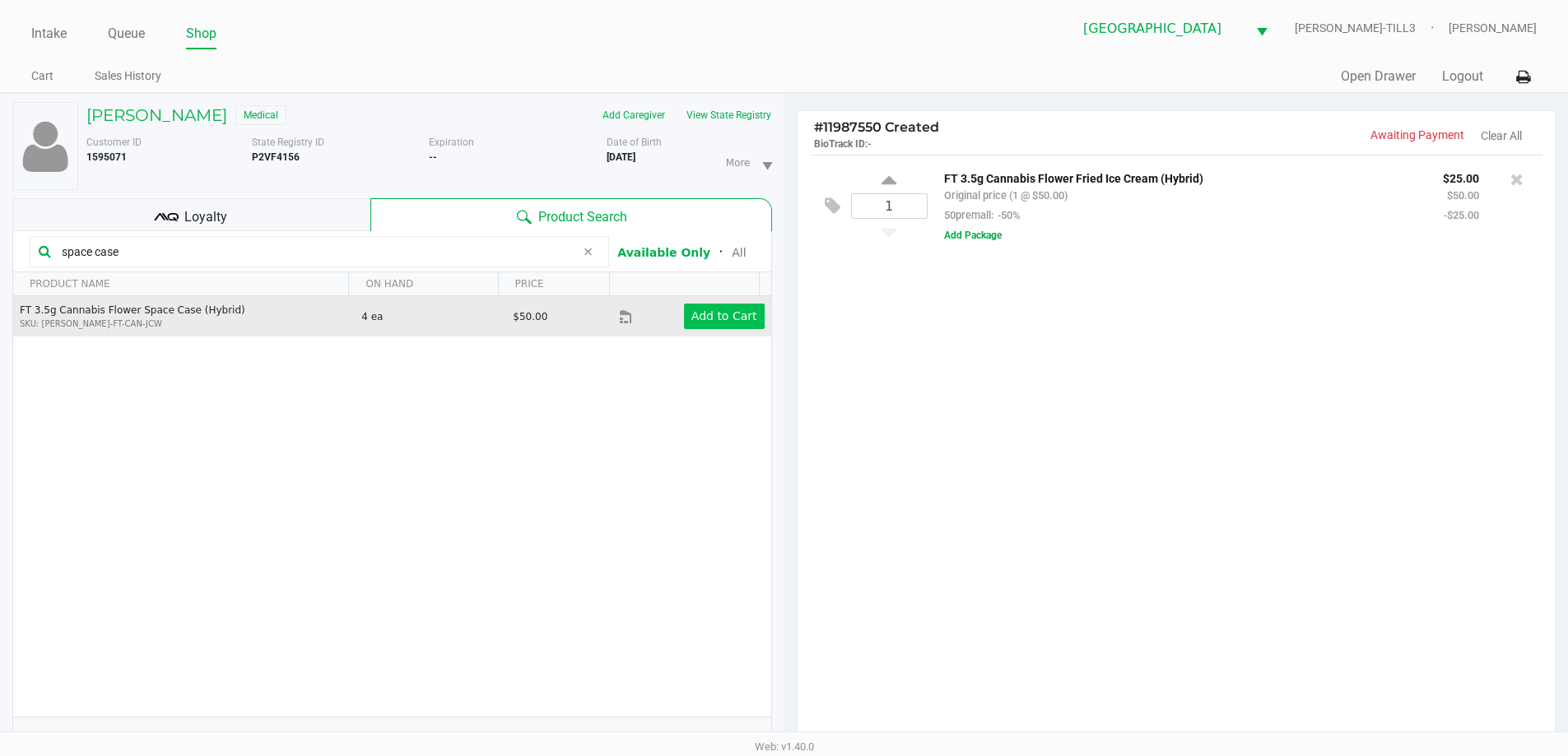
type input "space case"
click at [726, 314] on app-button-loader "Add to Cart" at bounding box center [724, 316] width 66 height 13
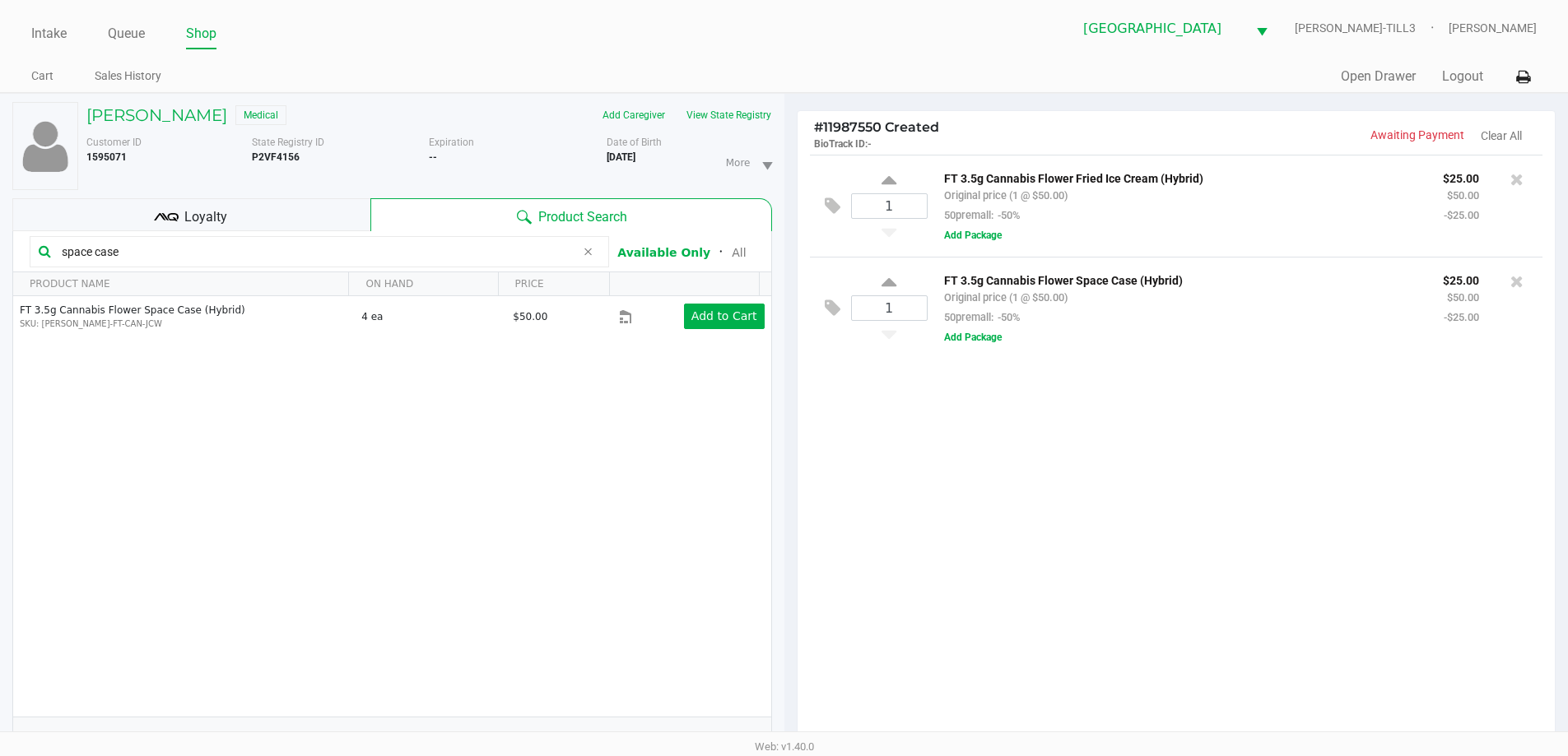
click at [179, 212] on div "Loyalty" at bounding box center [191, 215] width 358 height 33
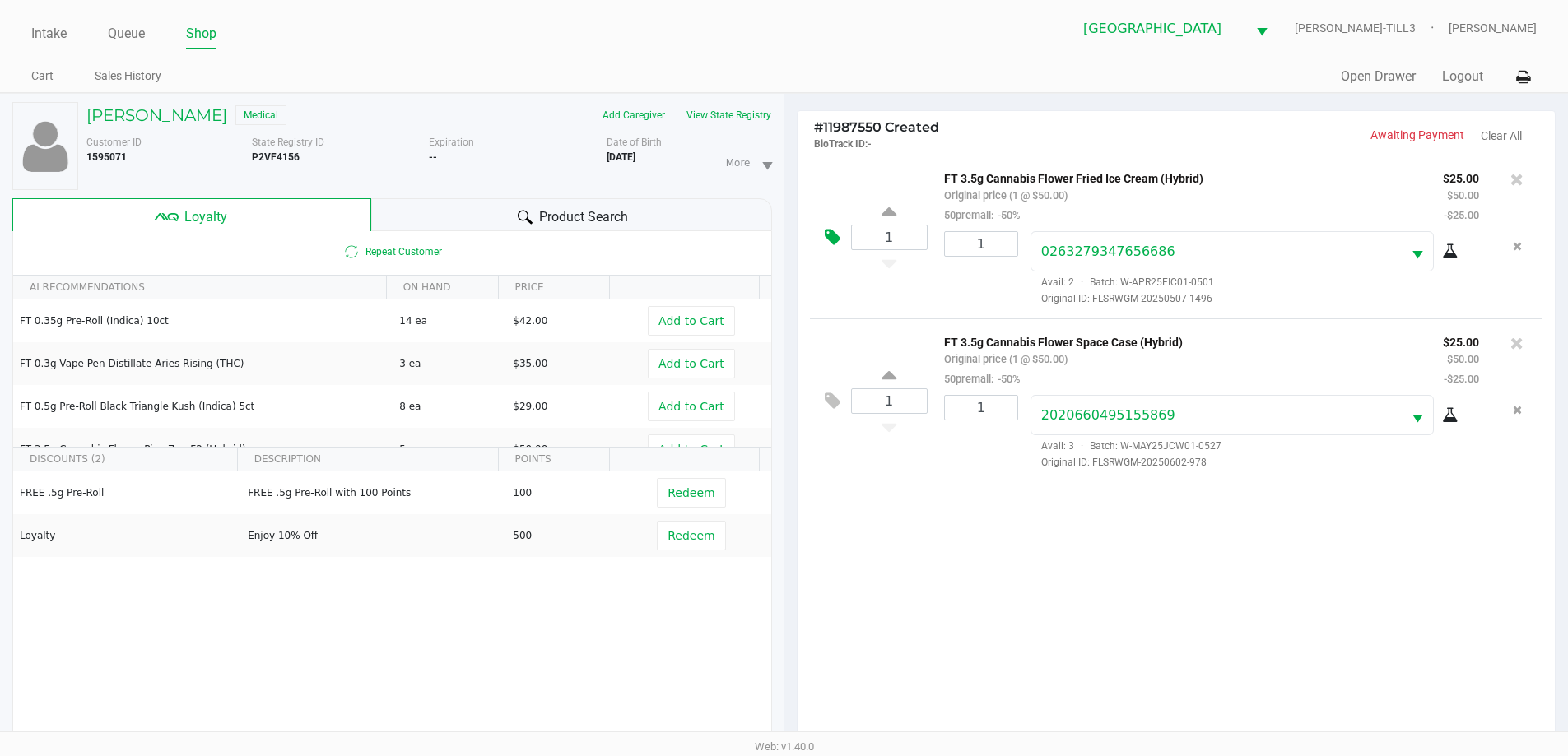
click at [833, 234] on icon at bounding box center [832, 237] width 16 height 19
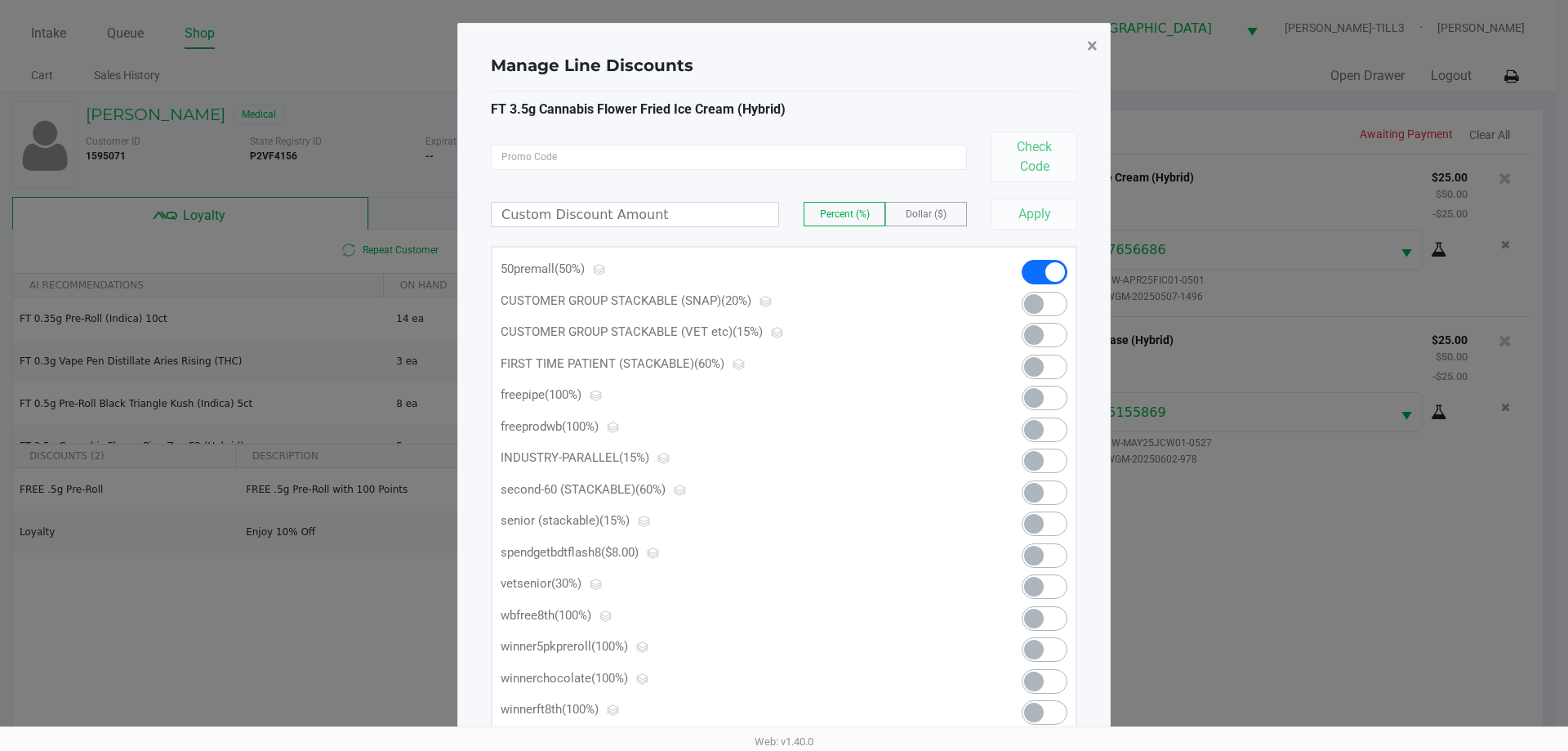
click at [1086, 51] on button "×" at bounding box center [1092, 45] width 37 height 45
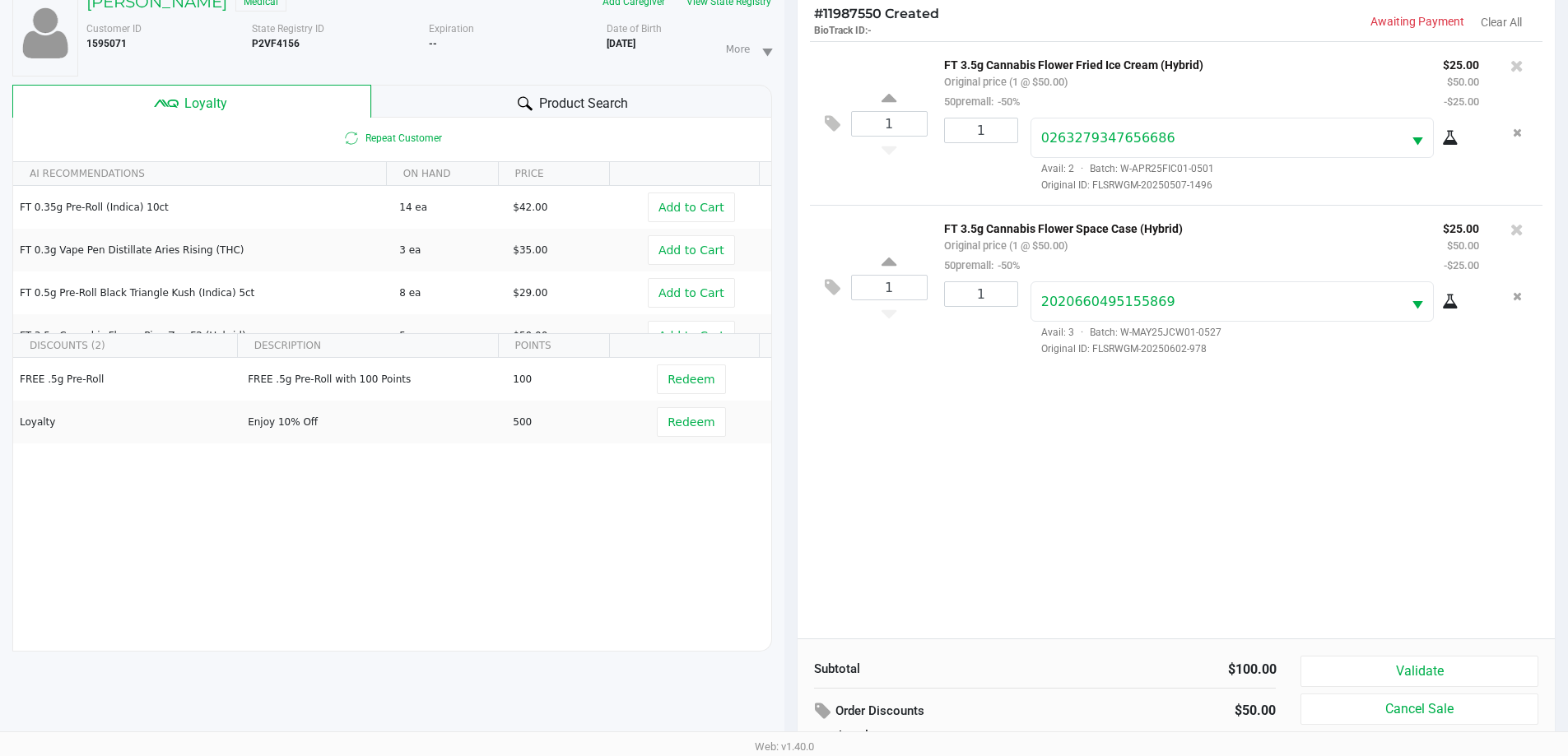
scroll to position [197, 0]
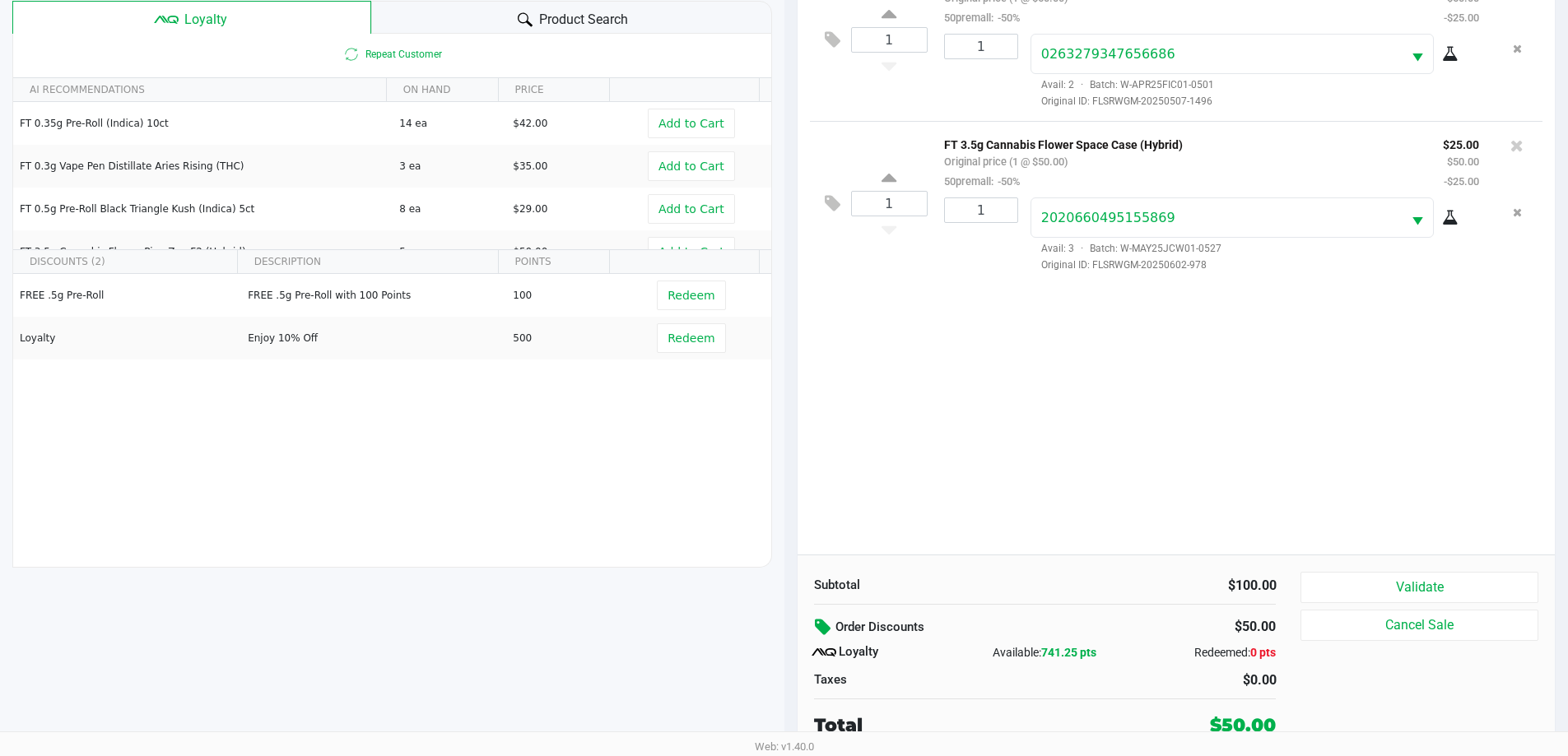
click at [825, 622] on icon at bounding box center [825, 628] width 20 height 19
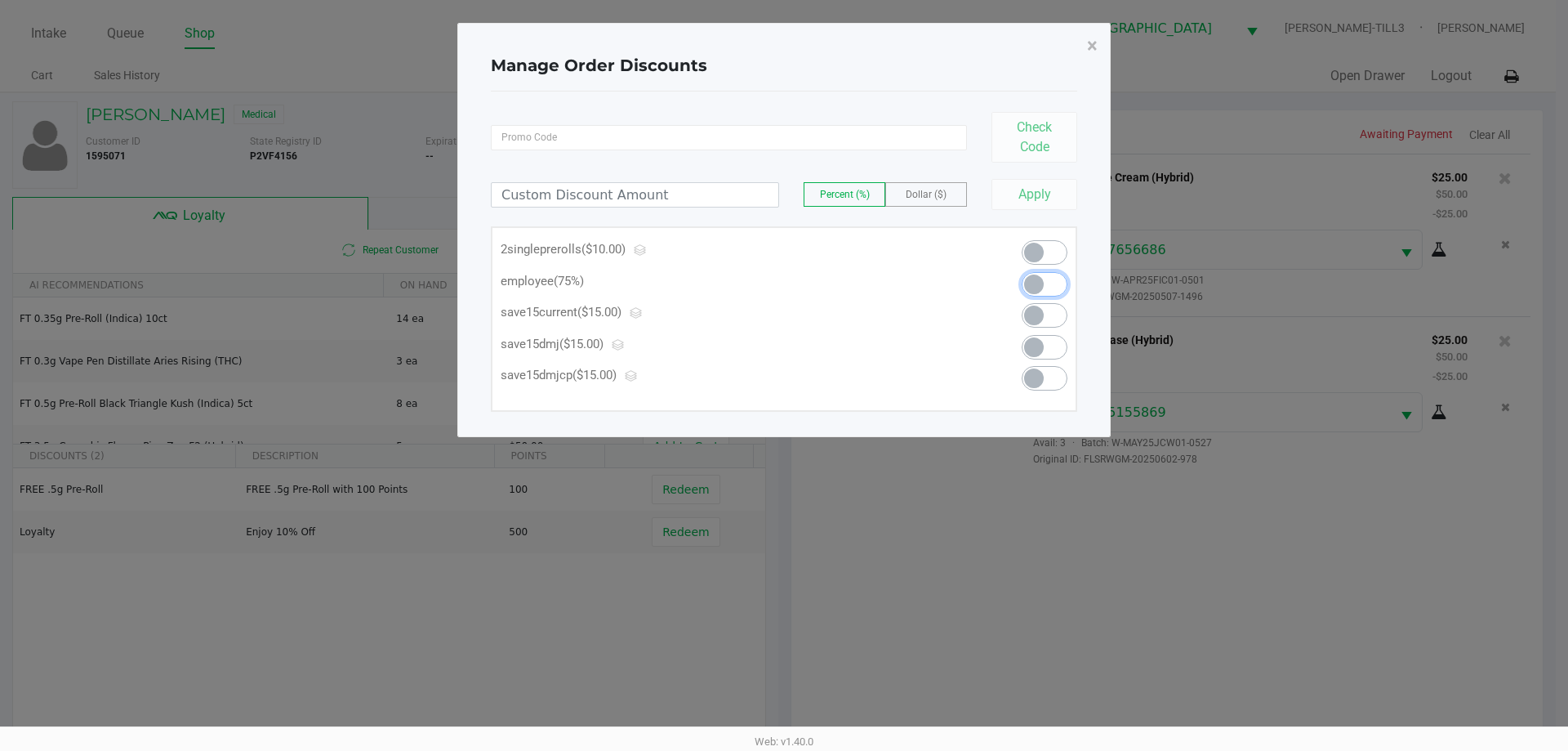
click at [1057, 279] on span at bounding box center [1044, 284] width 45 height 25
type input "75.00"
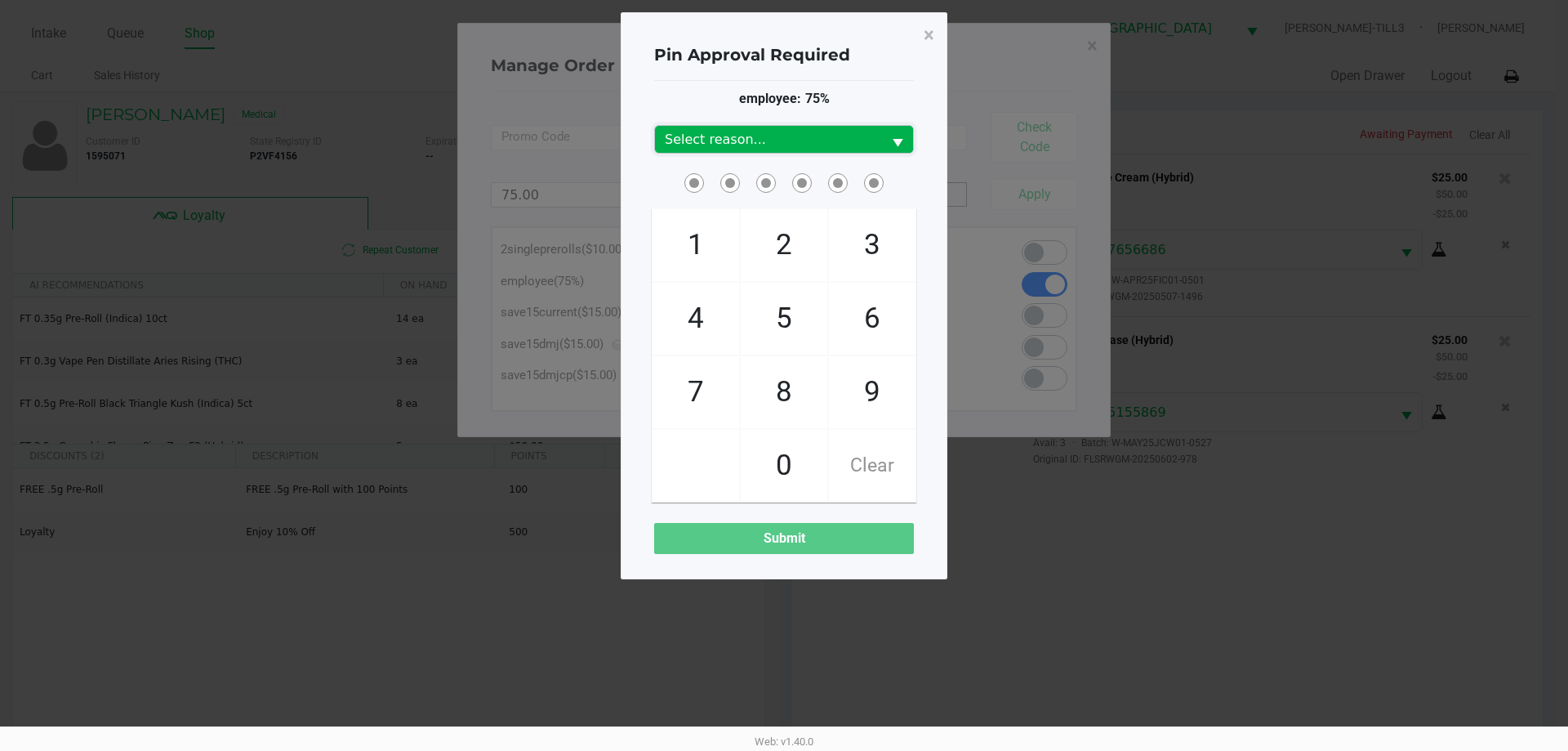
click at [898, 148] on span "Select" at bounding box center [898, 144] width 21 height 21
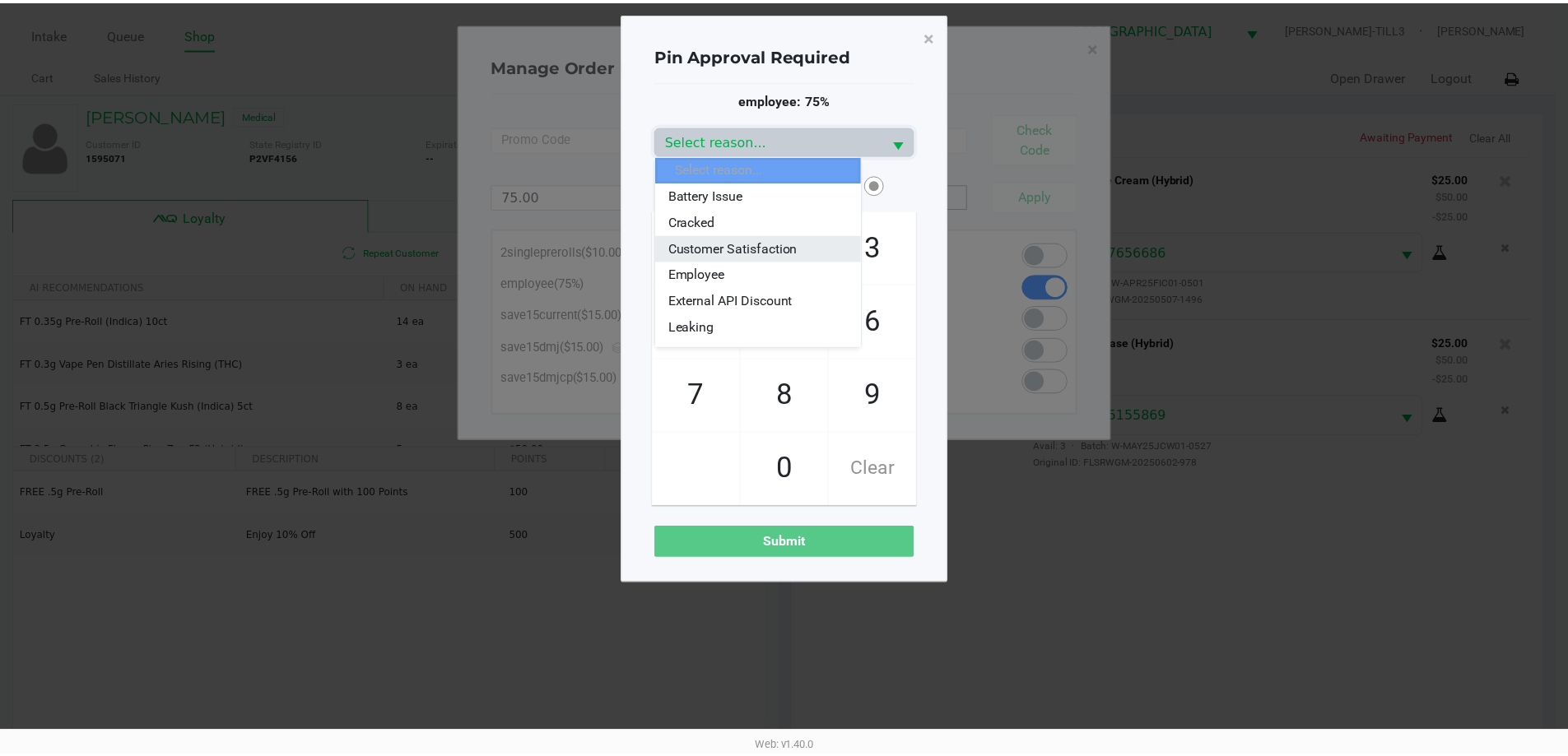
scroll to position [82, 0]
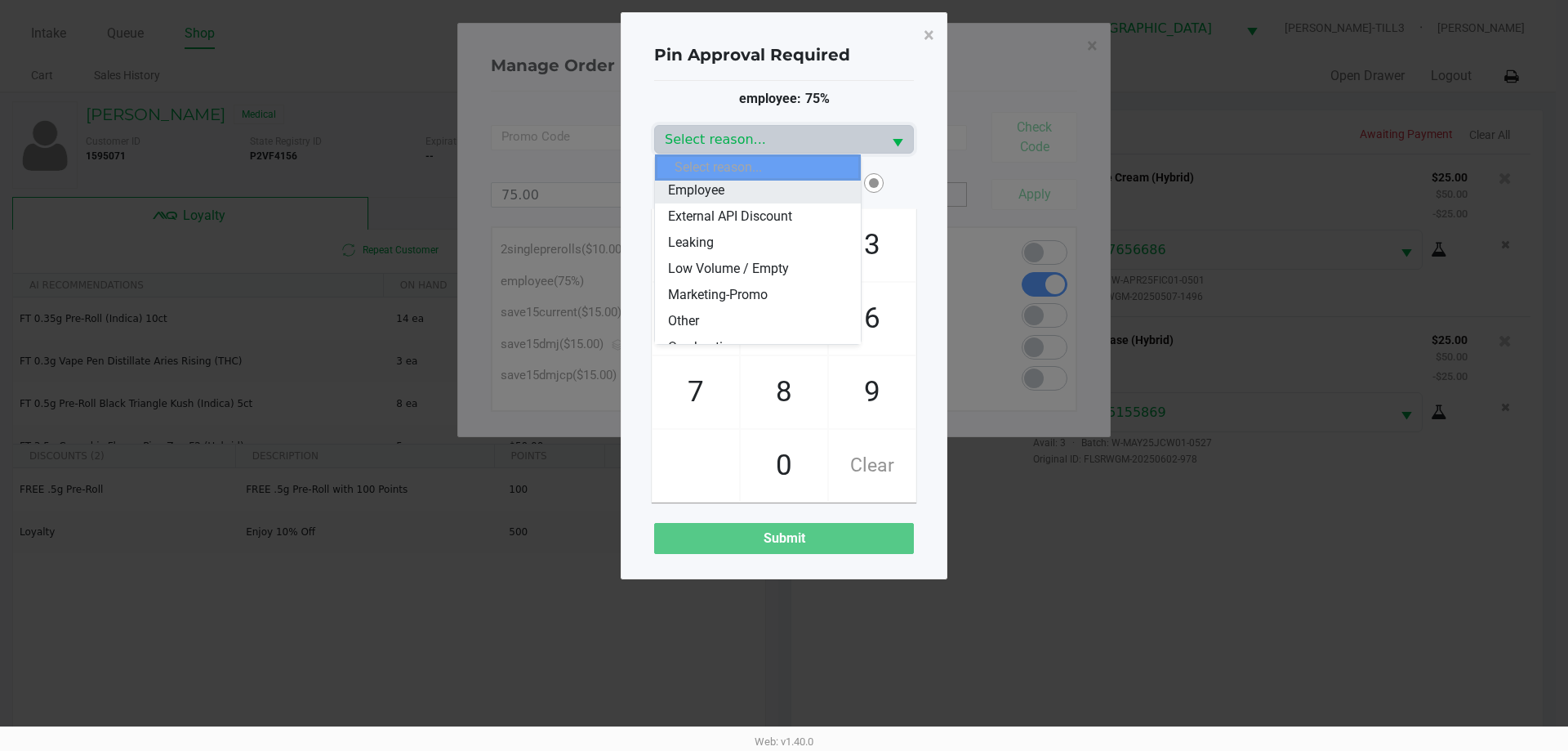
click at [734, 183] on li "Employee" at bounding box center [757, 190] width 205 height 27
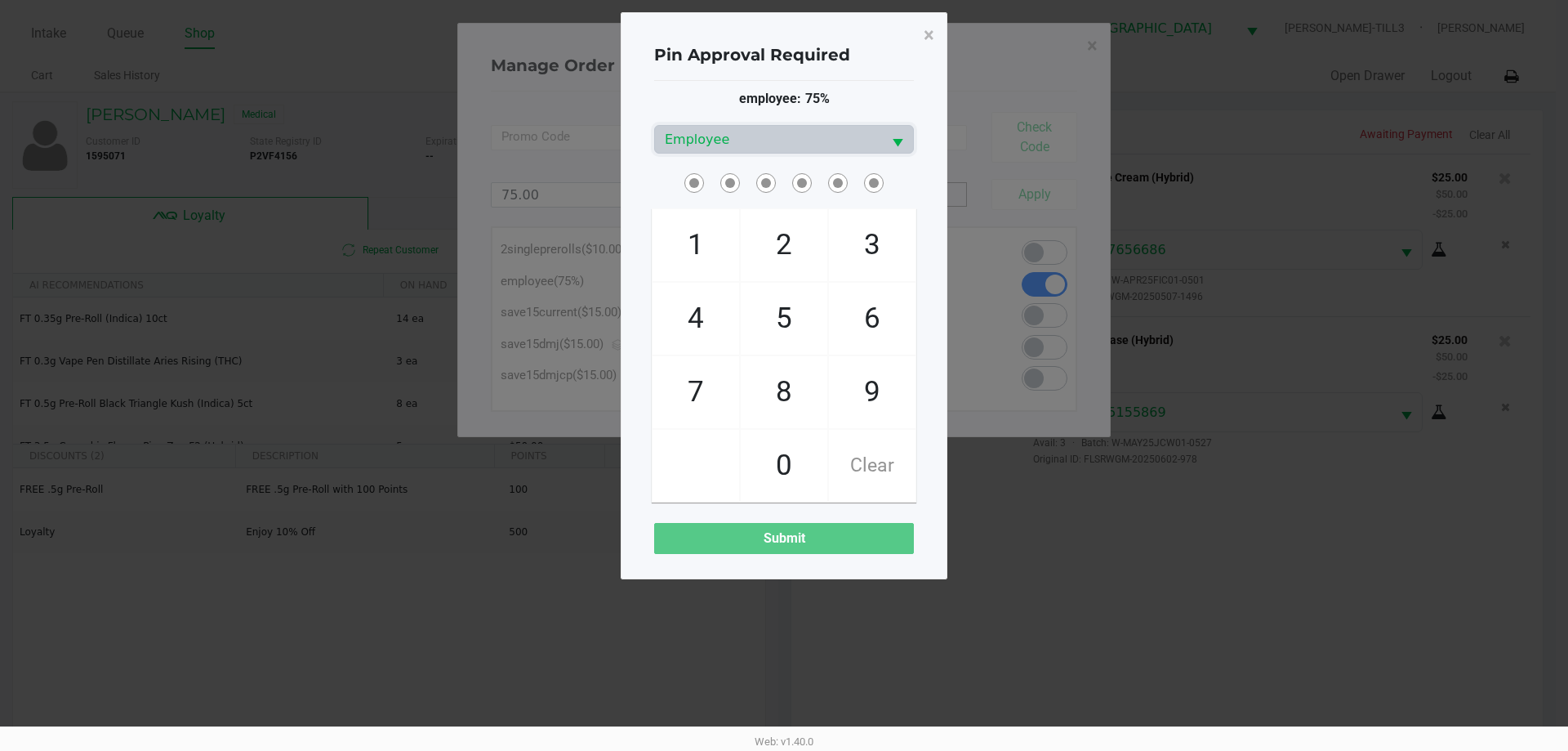
click at [868, 249] on span "3" at bounding box center [872, 245] width 86 height 72
checkbox input "true"
click at [700, 322] on span "4" at bounding box center [696, 319] width 86 height 72
checkbox input "true"
click at [852, 253] on span "3" at bounding box center [872, 245] width 86 height 72
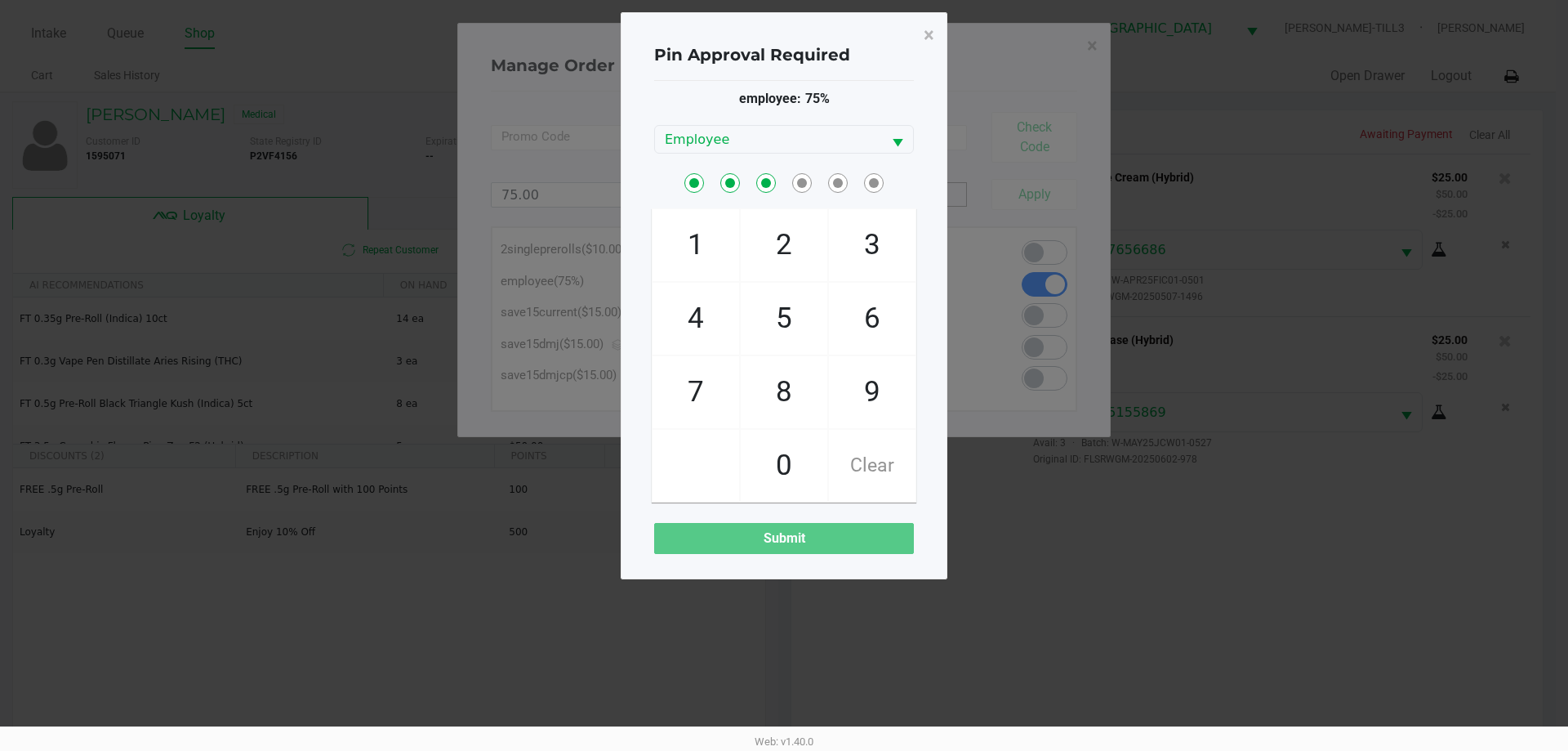
checkbox input "true"
click at [771, 253] on span "2" at bounding box center [784, 245] width 86 height 72
checkbox input "true"
click at [708, 246] on span "1" at bounding box center [696, 245] width 86 height 72
checkbox input "true"
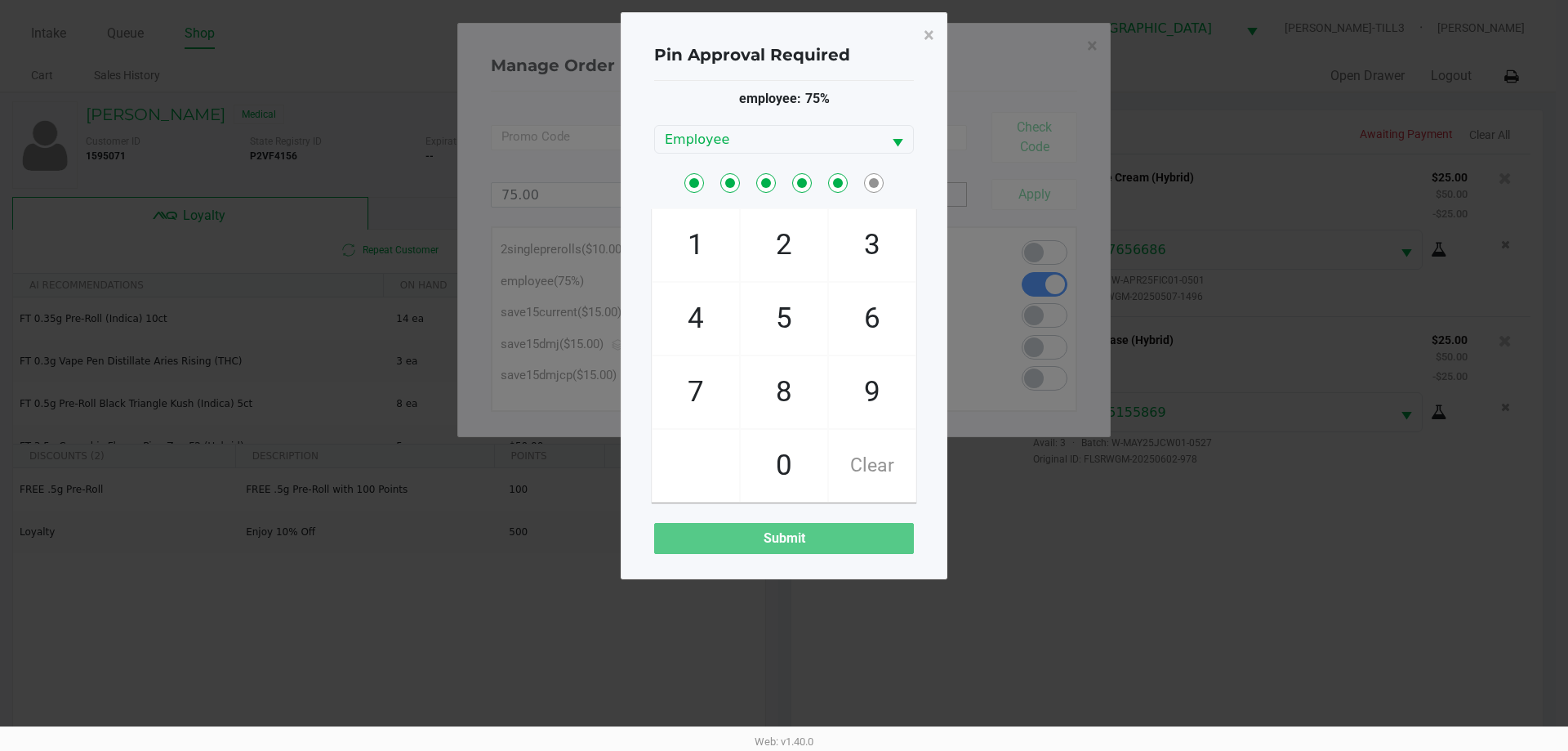
click at [713, 387] on span "7" at bounding box center [696, 392] width 86 height 72
checkbox input "true"
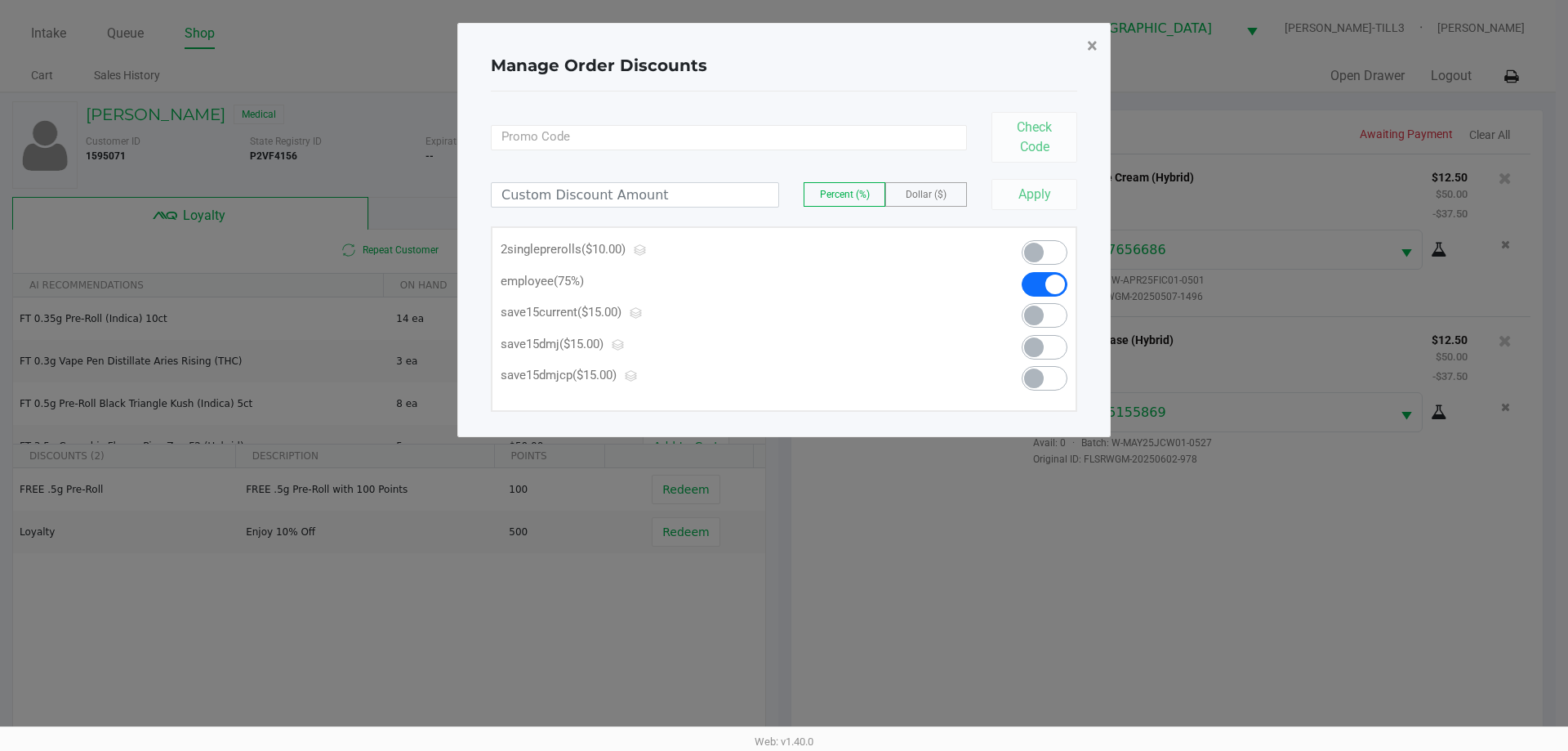
click at [1096, 46] on span "×" at bounding box center [1092, 45] width 10 height 23
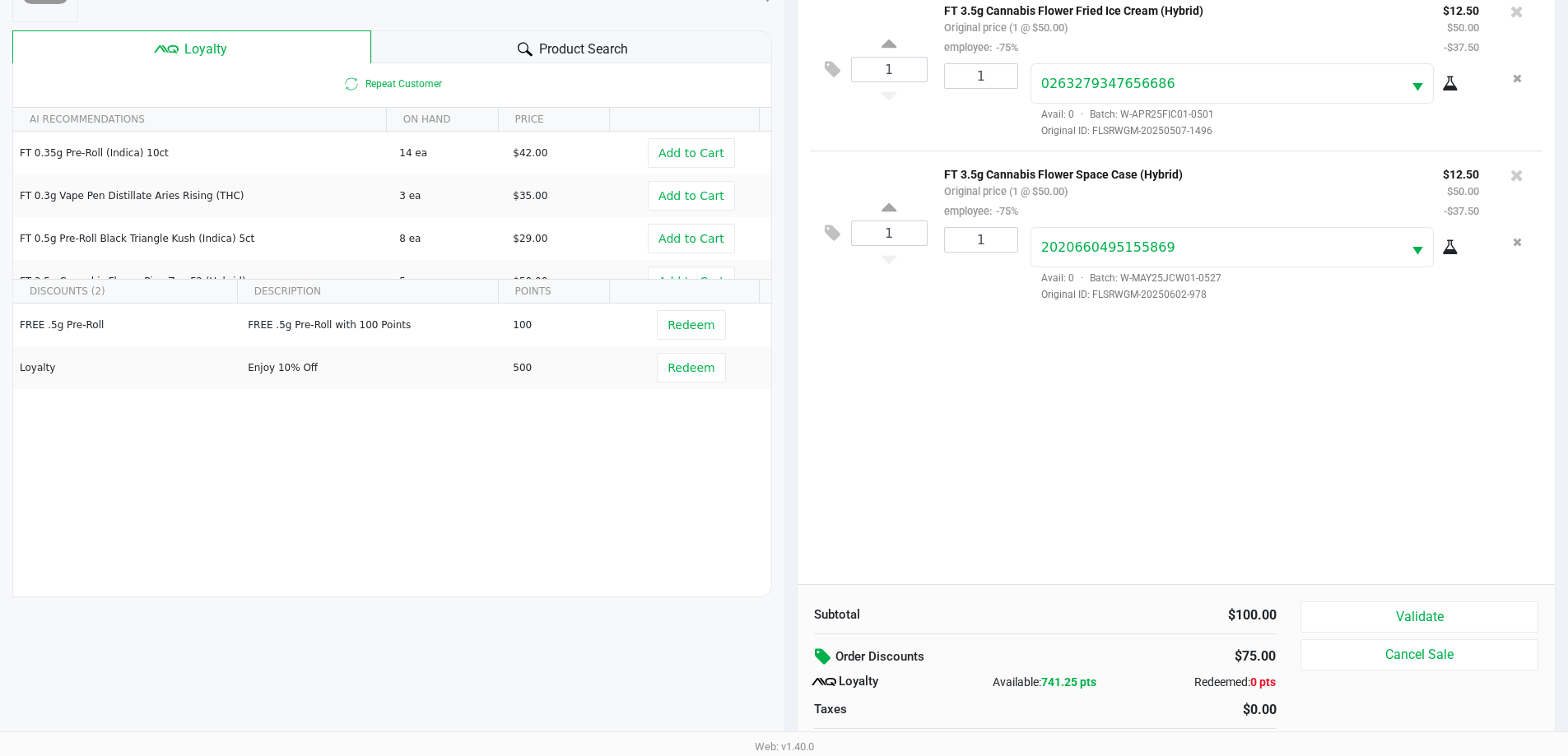
scroll to position [197, 0]
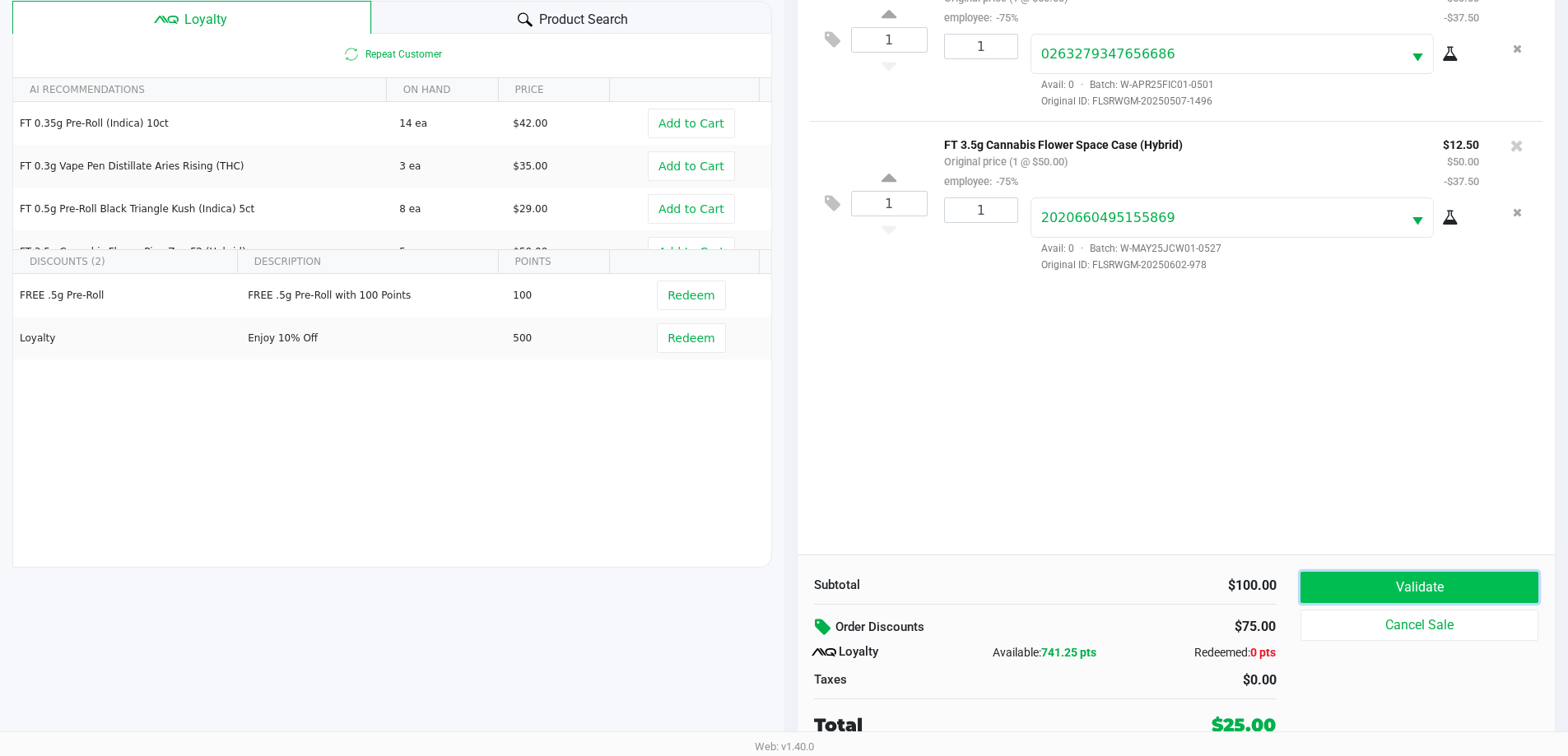
click at [1396, 595] on button "Validate" at bounding box center [1419, 587] width 237 height 31
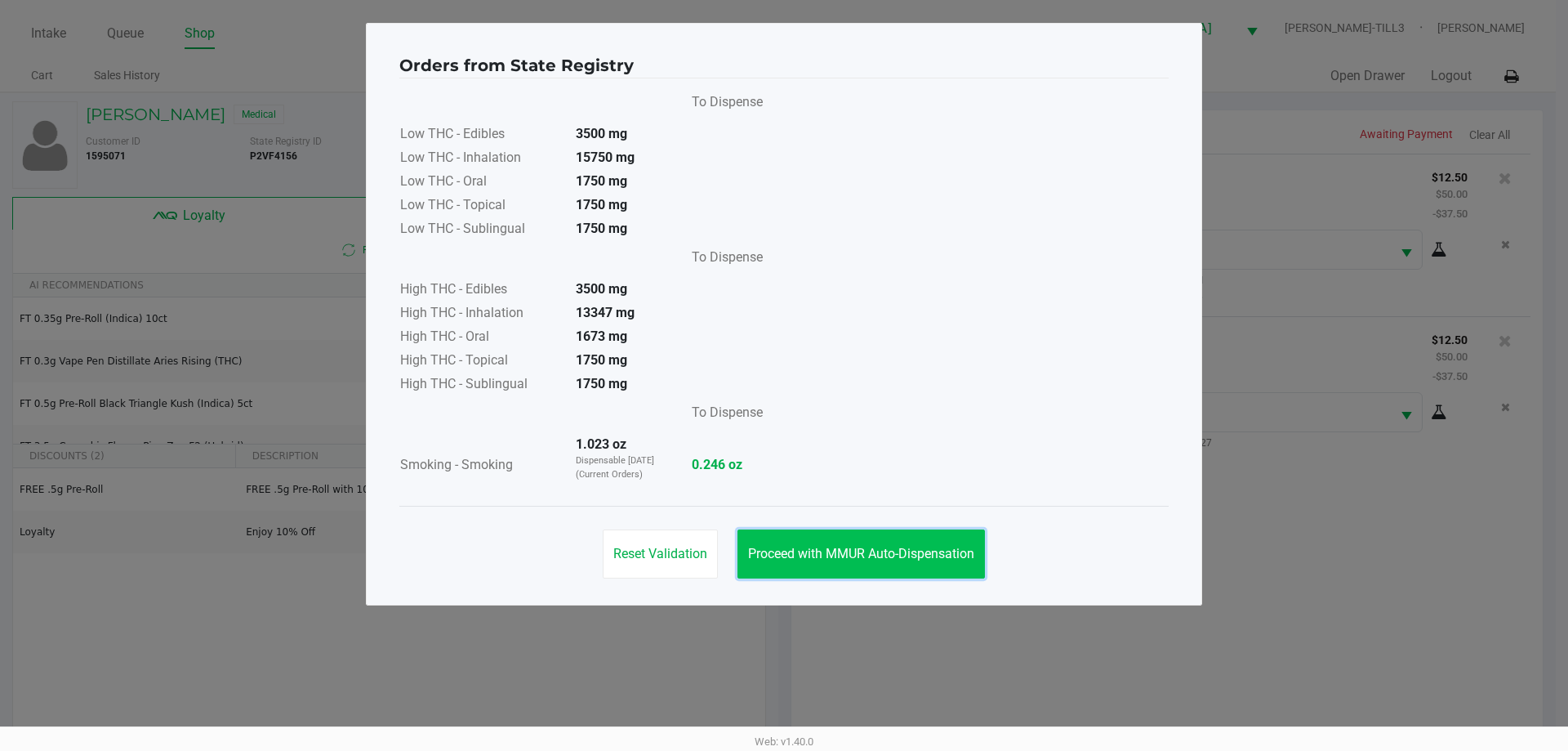
click at [911, 546] on span "Proceed with MMUR Auto-Dispensation" at bounding box center [861, 553] width 226 height 15
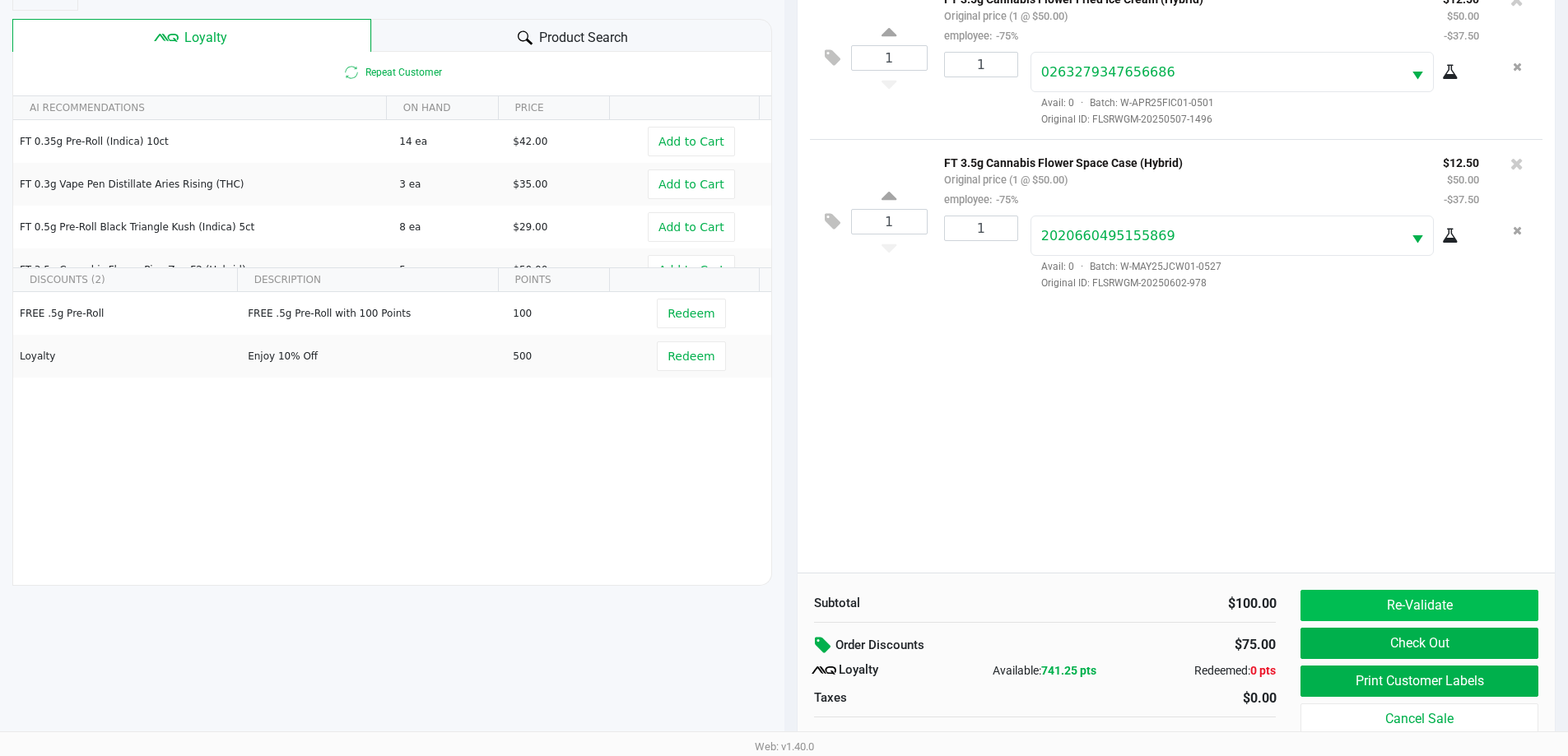
scroll to position [197, 0]
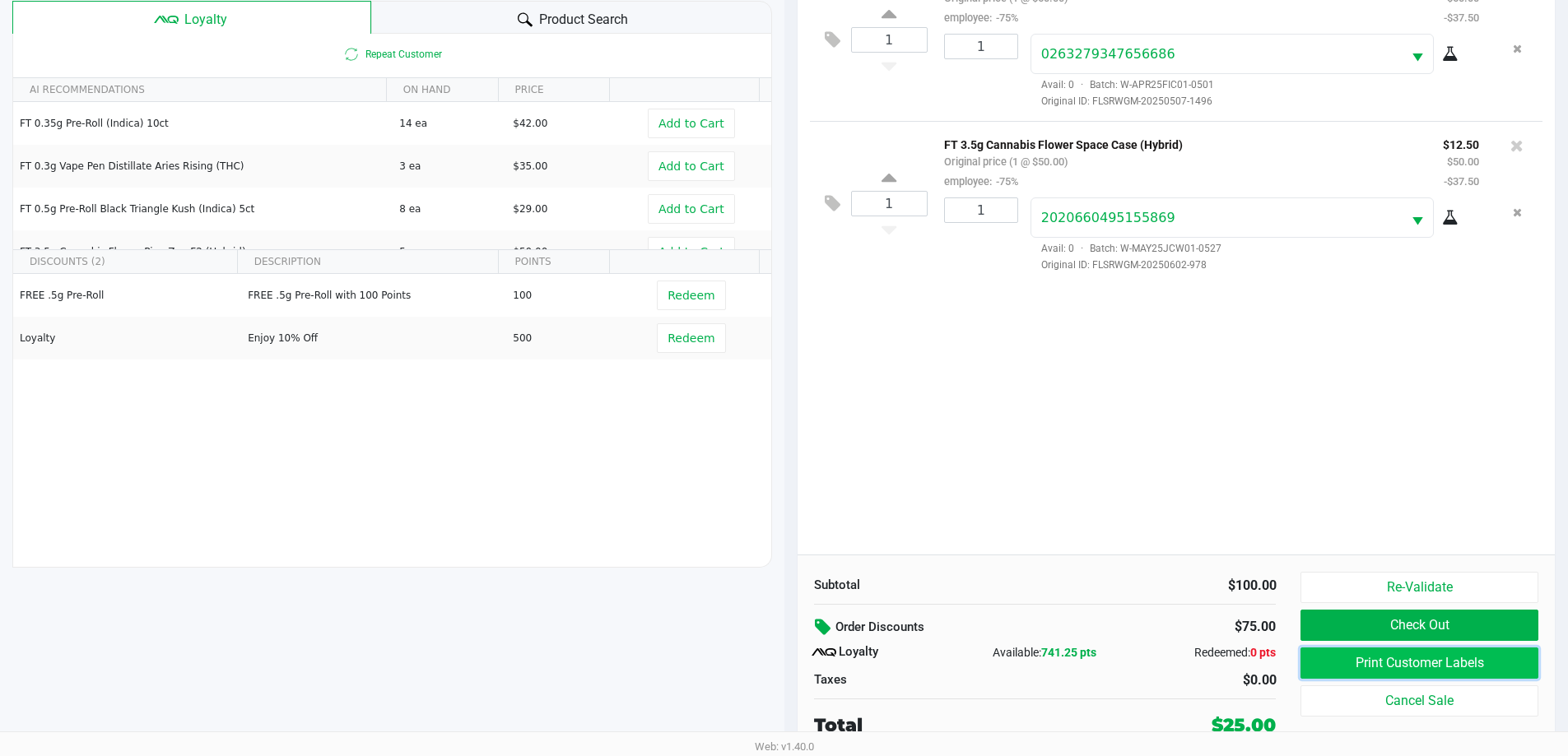
click at [1386, 671] on button "Print Customer Labels" at bounding box center [1419, 663] width 237 height 31
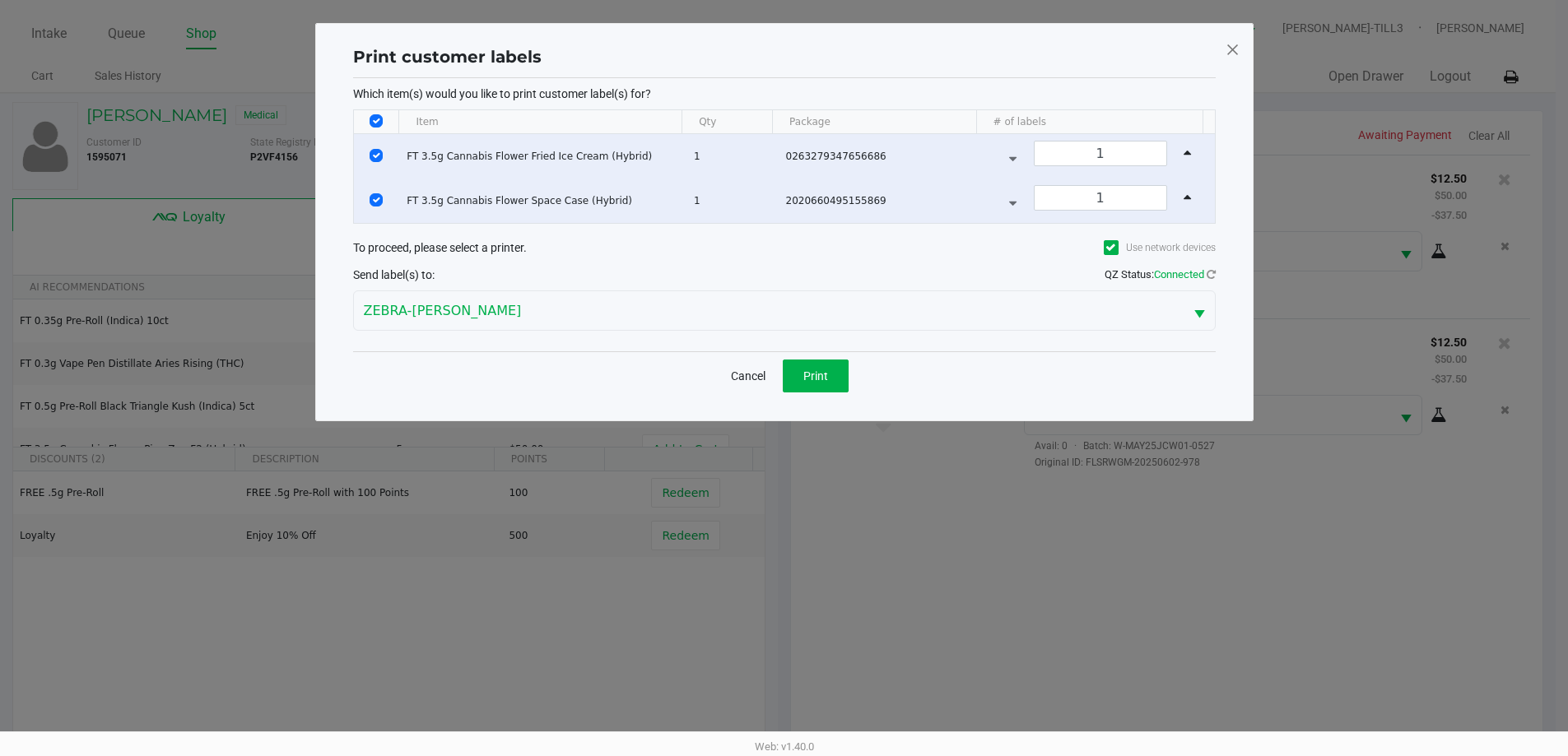
scroll to position [0, 0]
click at [825, 378] on span "Print" at bounding box center [821, 375] width 25 height 13
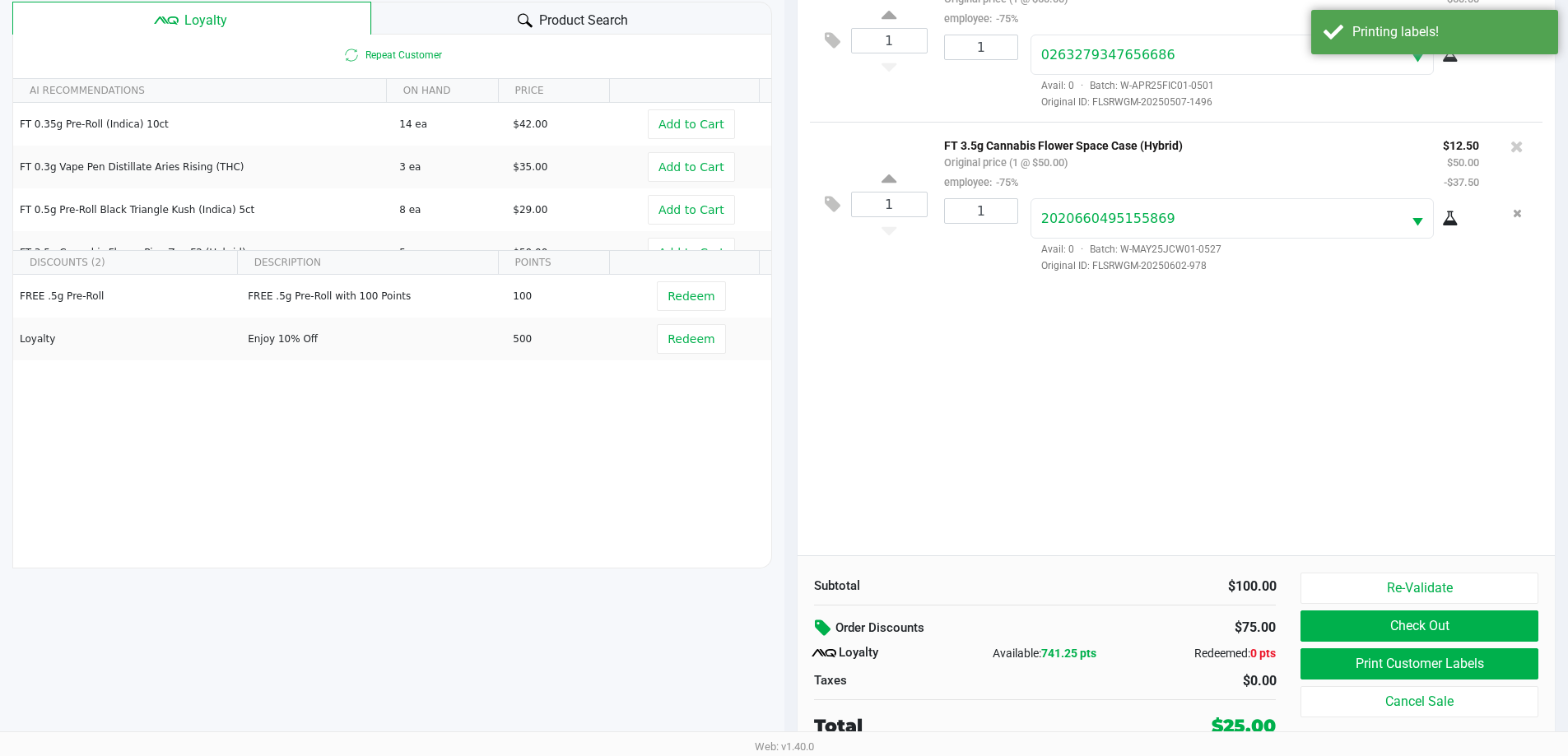
scroll to position [197, 0]
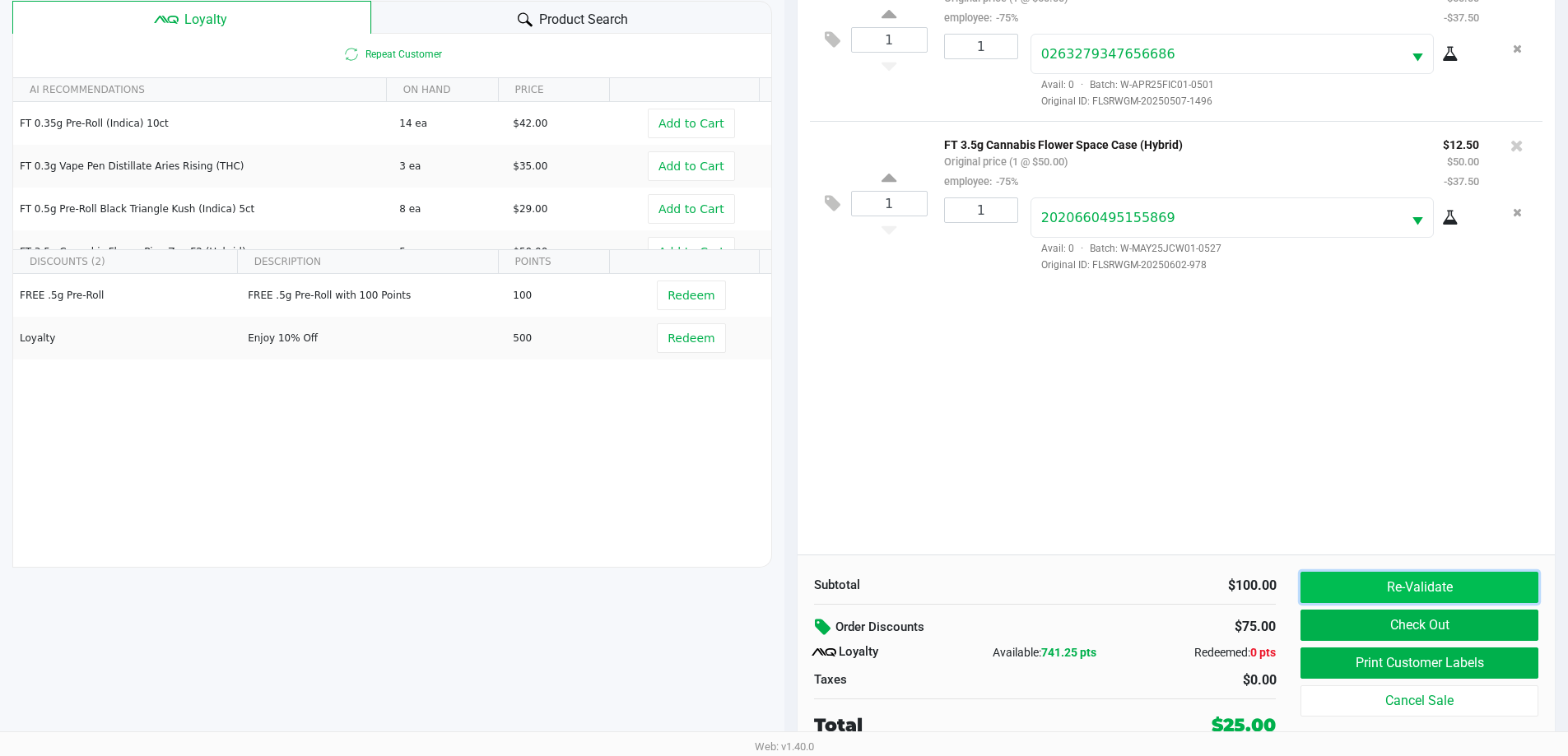
click at [1421, 594] on button "Re-Validate" at bounding box center [1419, 587] width 237 height 31
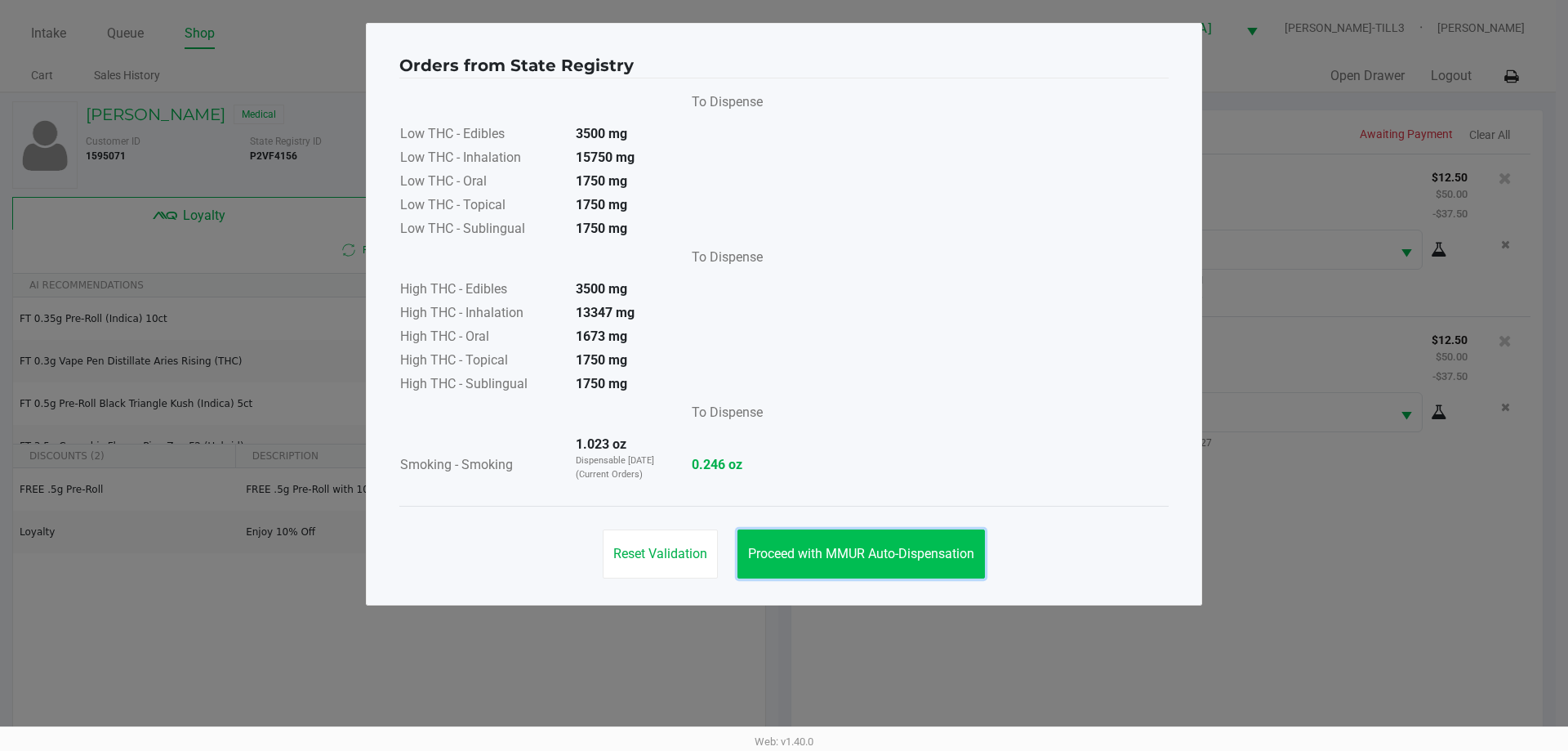
click at [895, 556] on span "Proceed with MMUR Auto-Dispensation" at bounding box center [861, 553] width 226 height 15
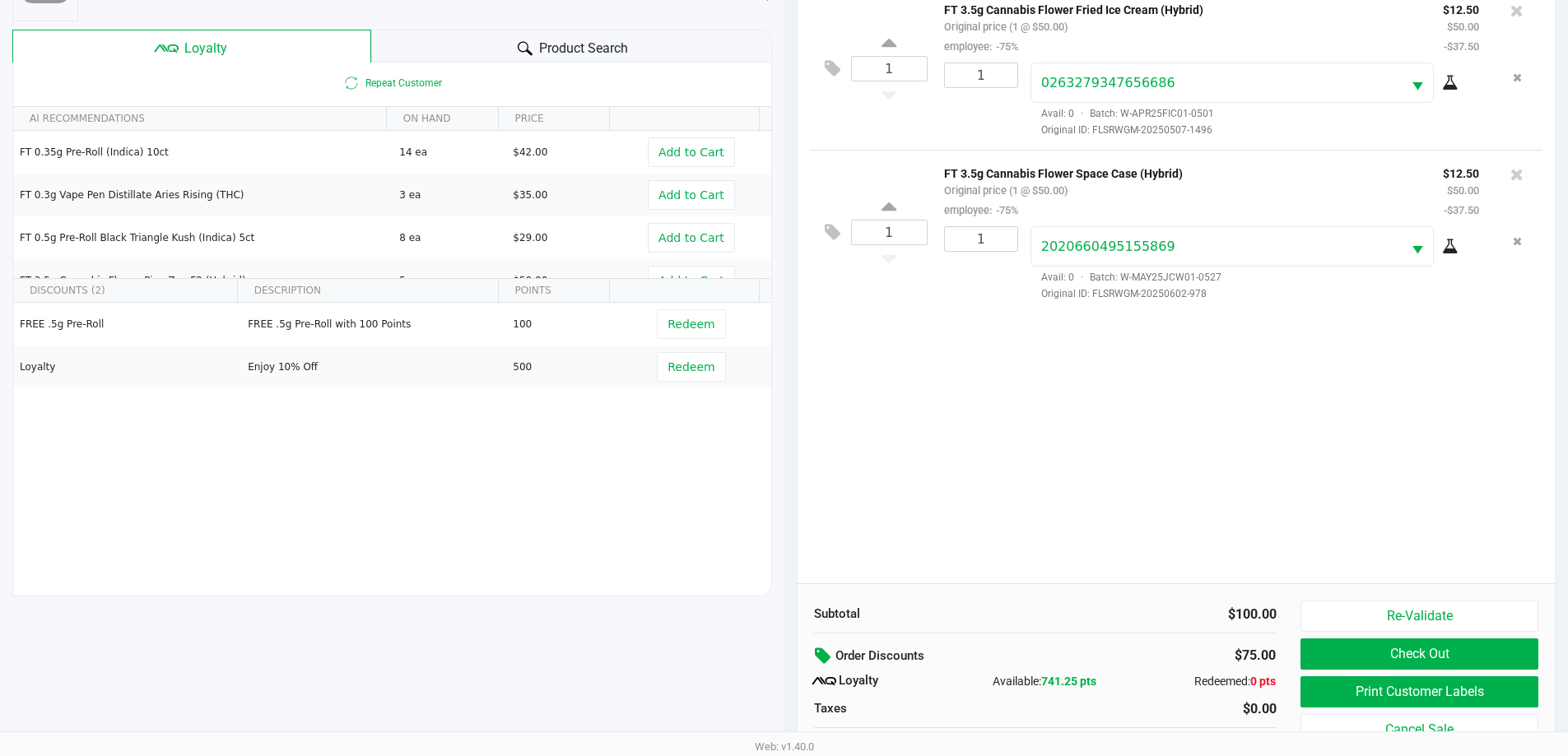
scroll to position [197, 0]
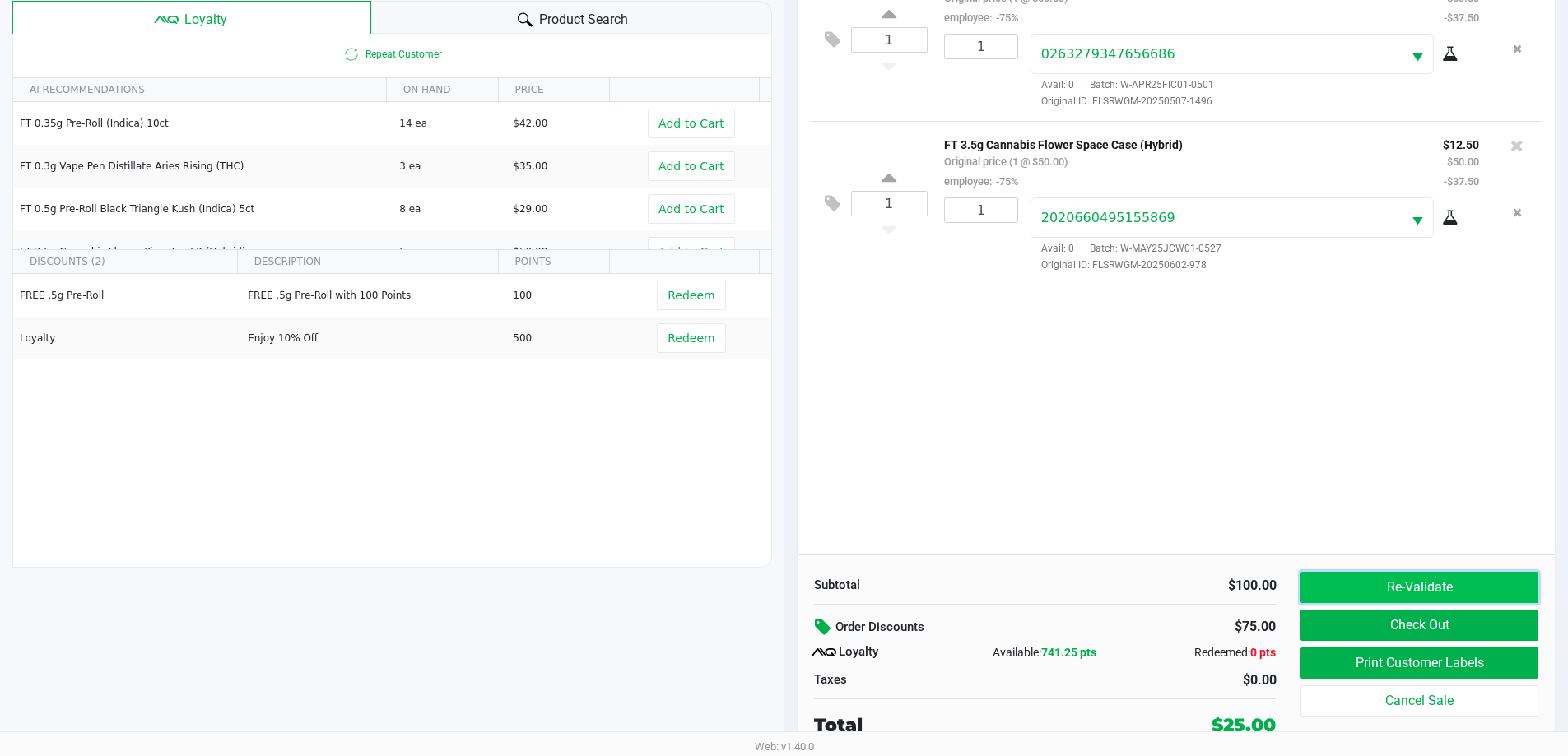
click at [1390, 585] on button "Re-Validate" at bounding box center [1419, 587] width 237 height 31
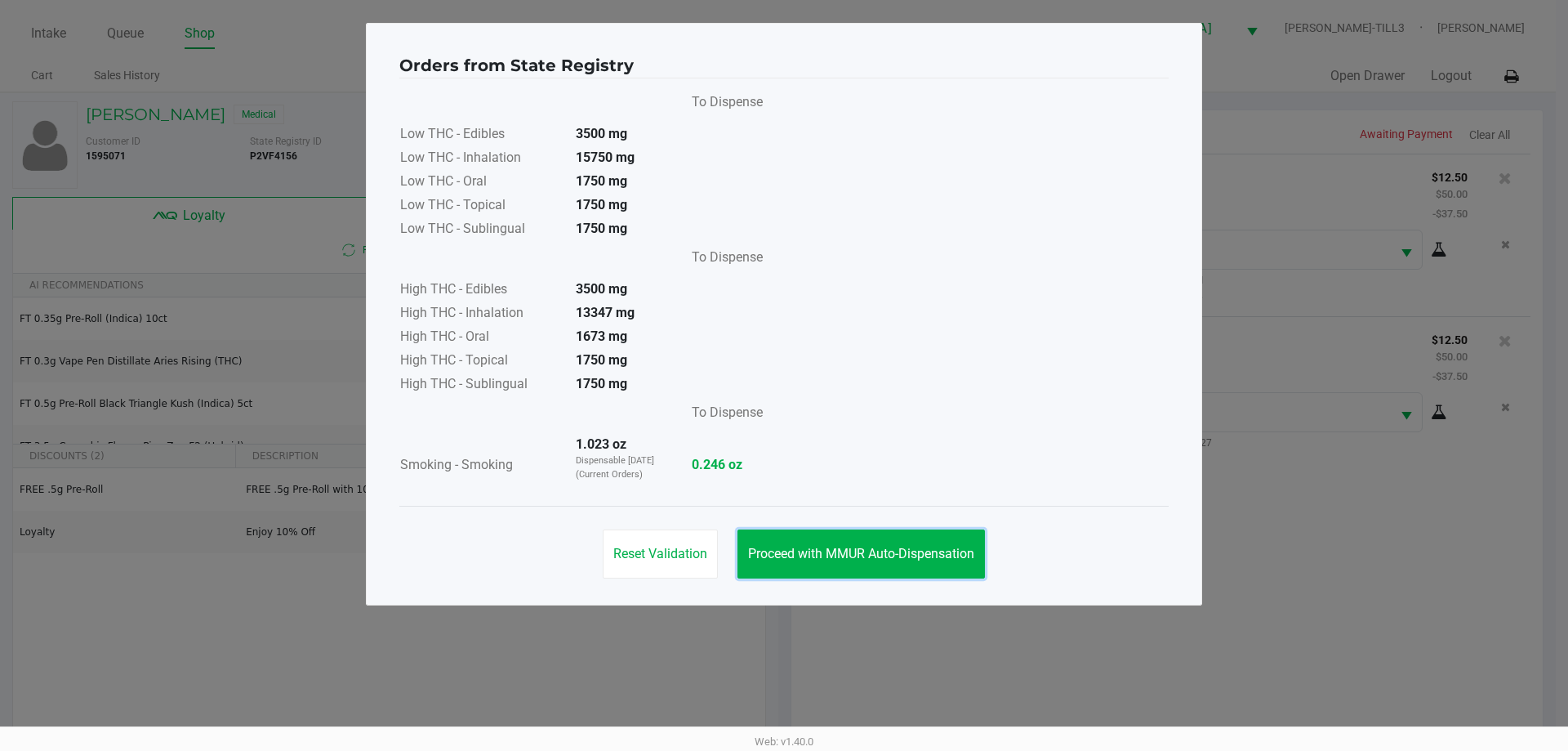
drag, startPoint x: 890, startPoint y: 561, endPoint x: 1001, endPoint y: 546, distance: 112.0
click at [891, 560] on span "Proceed with MMUR Auto-Dispensation" at bounding box center [861, 553] width 226 height 15
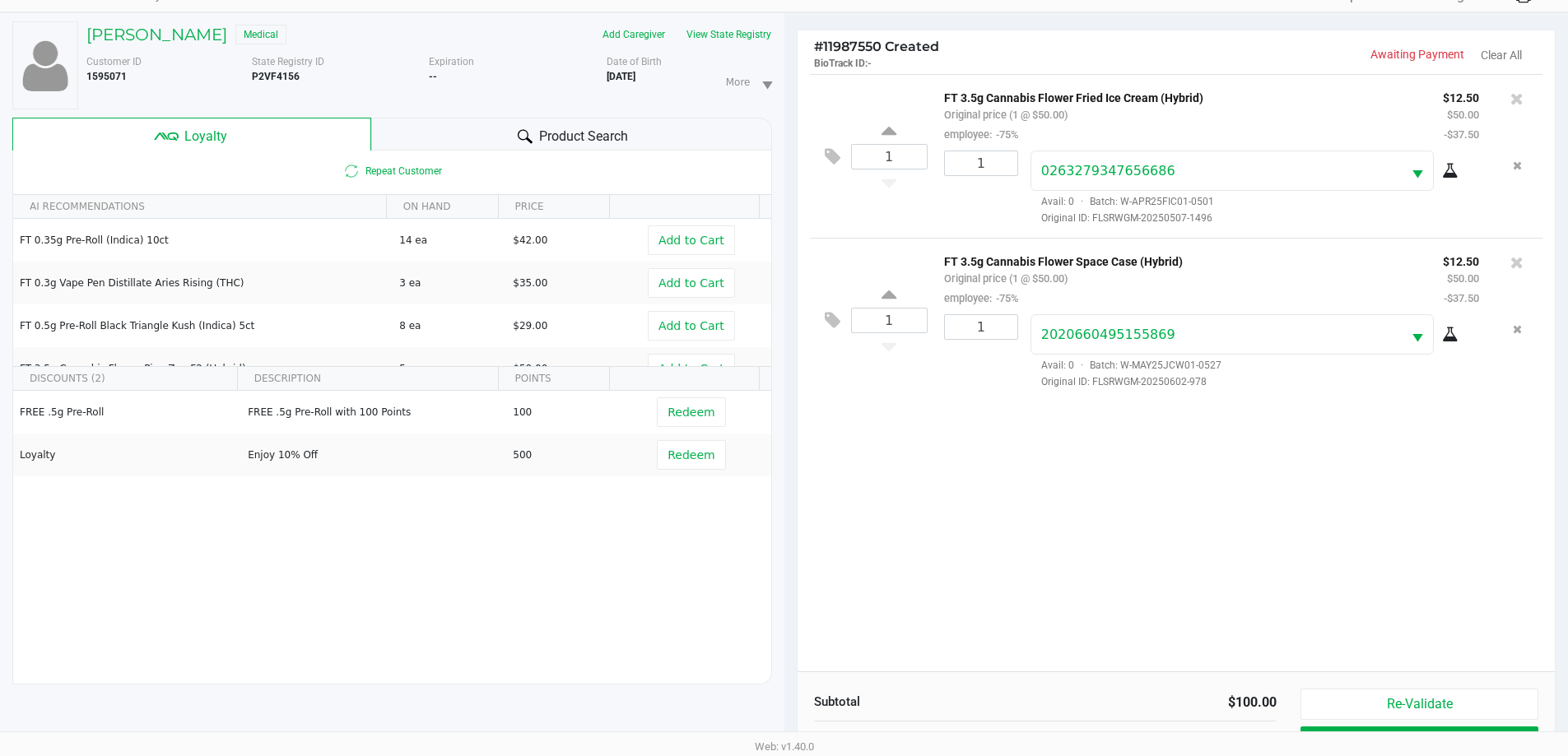
scroll to position [197, 0]
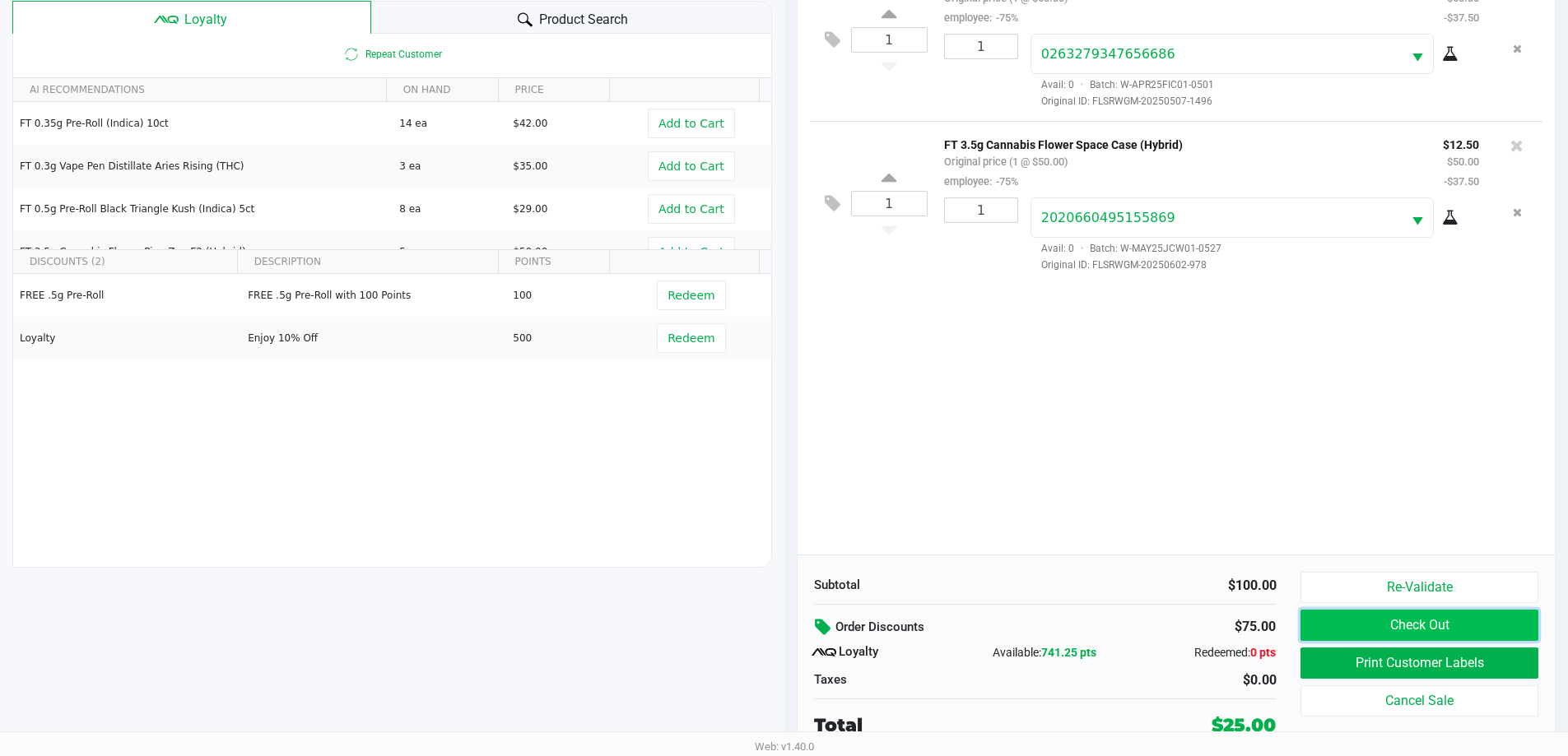
click at [1352, 626] on button "Check Out" at bounding box center [1419, 625] width 237 height 31
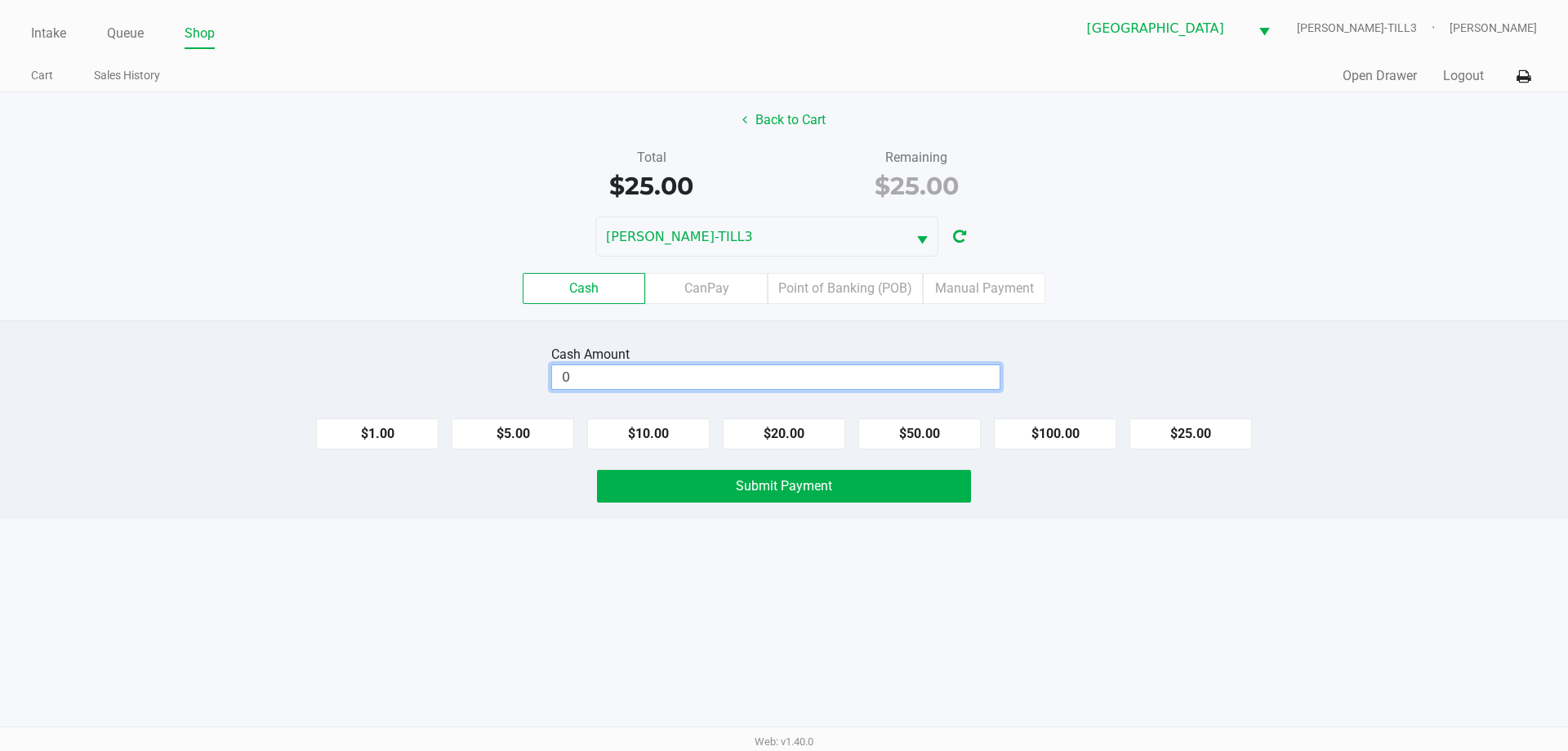
click at [776, 373] on input "0" at bounding box center [775, 378] width 448 height 24
click at [951, 367] on input "0" at bounding box center [775, 378] width 448 height 24
click at [834, 483] on button "Submit Payment" at bounding box center [784, 486] width 374 height 33
type input "$40.00"
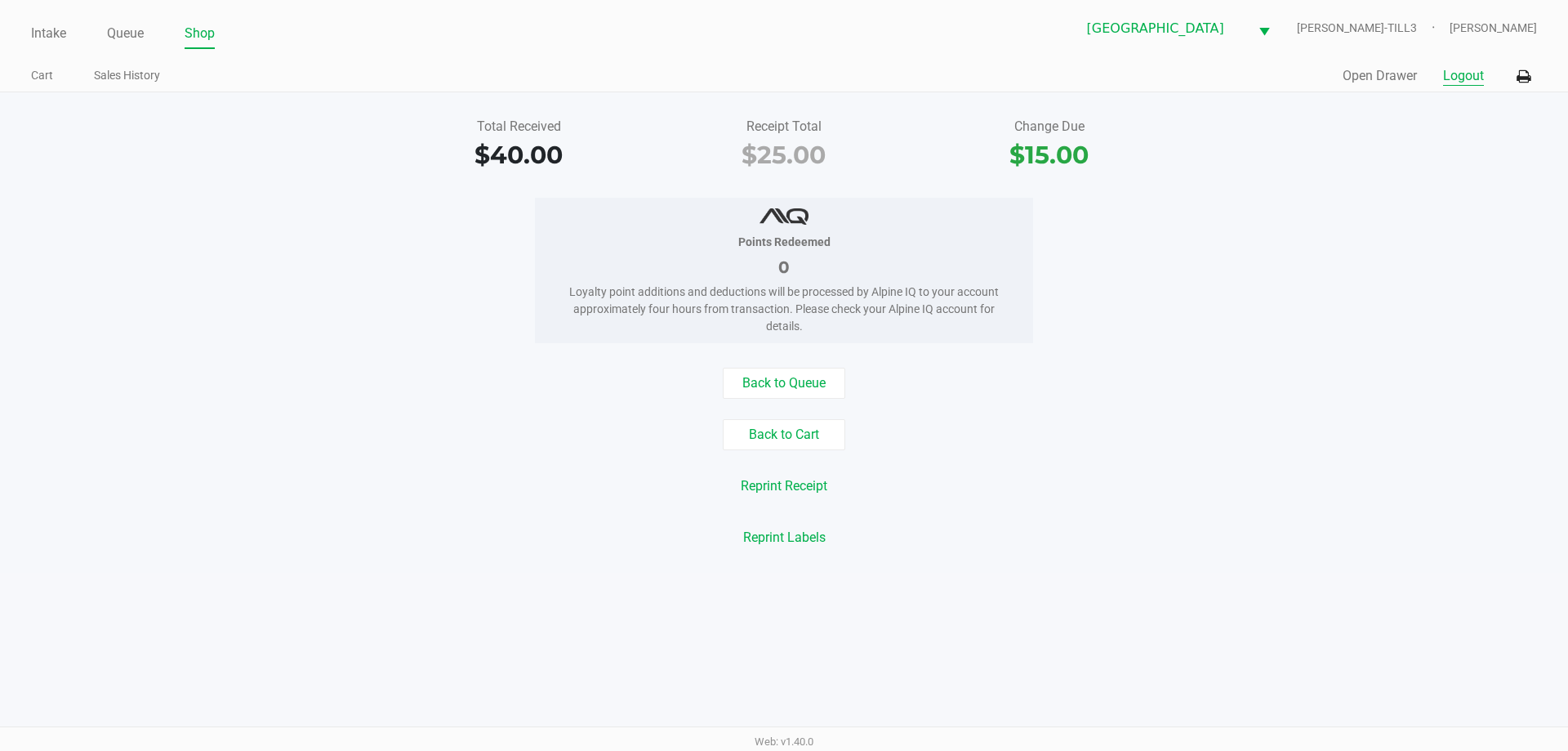
click at [1458, 75] on button "Logout" at bounding box center [1464, 75] width 41 height 20
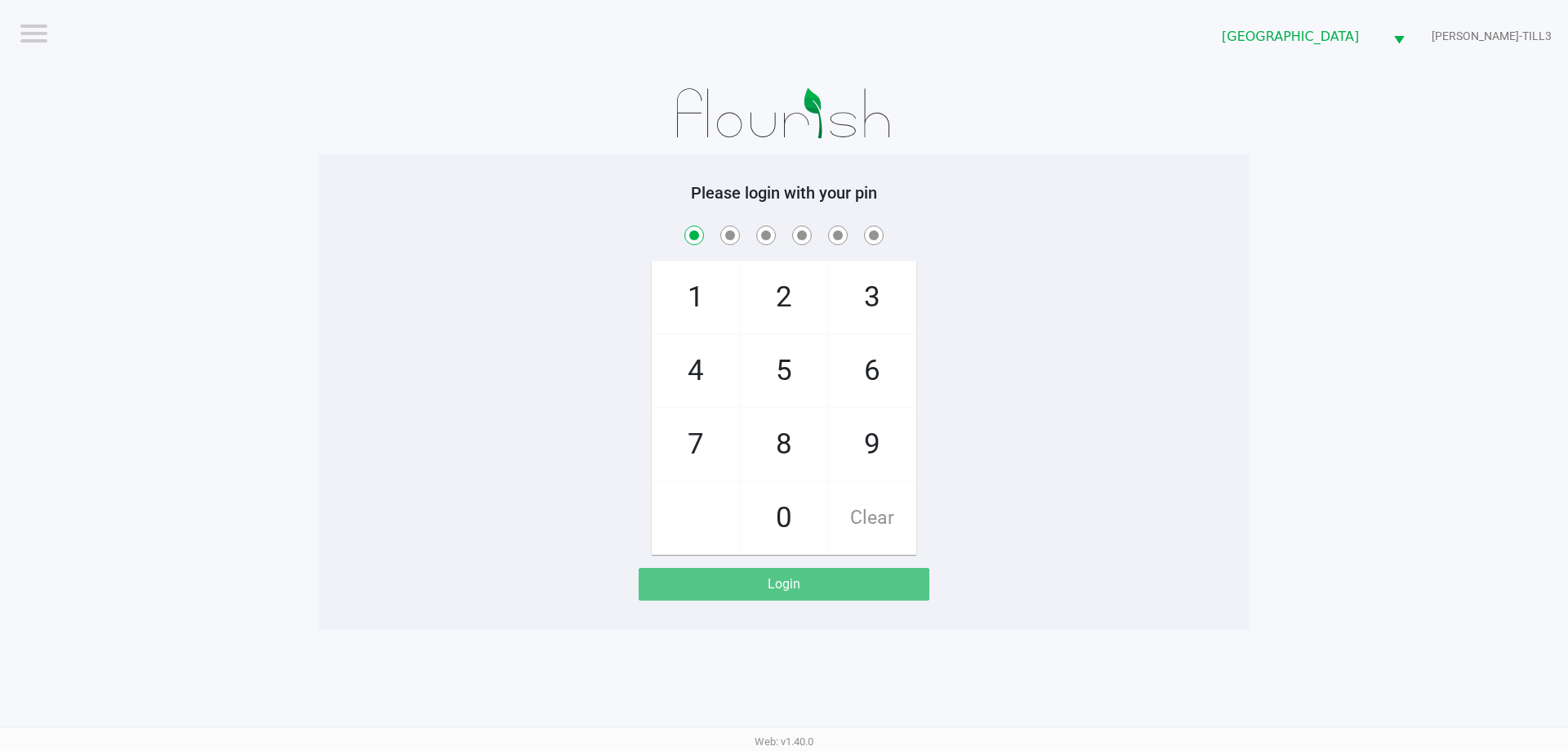
checkbox input "true"
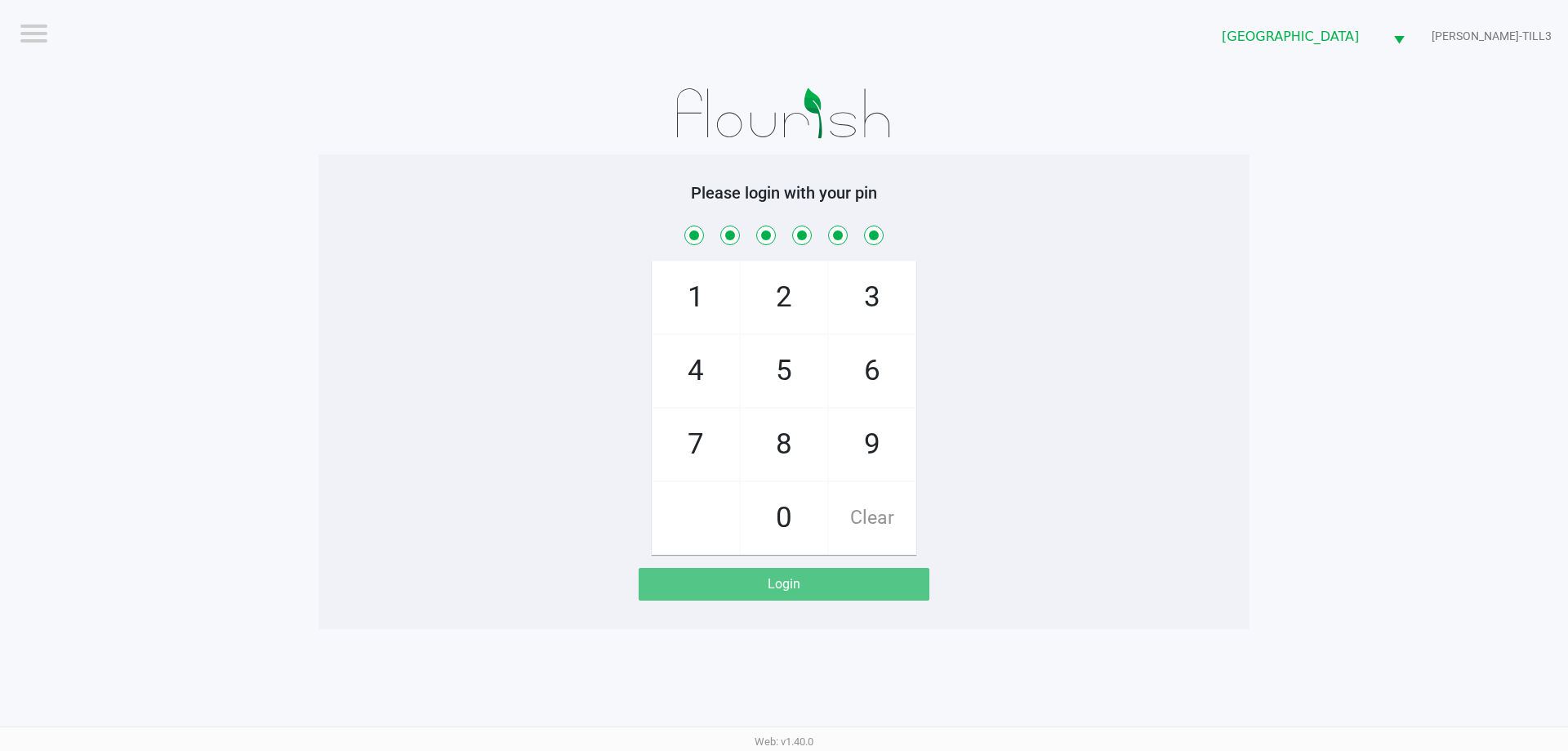
checkbox input "true"
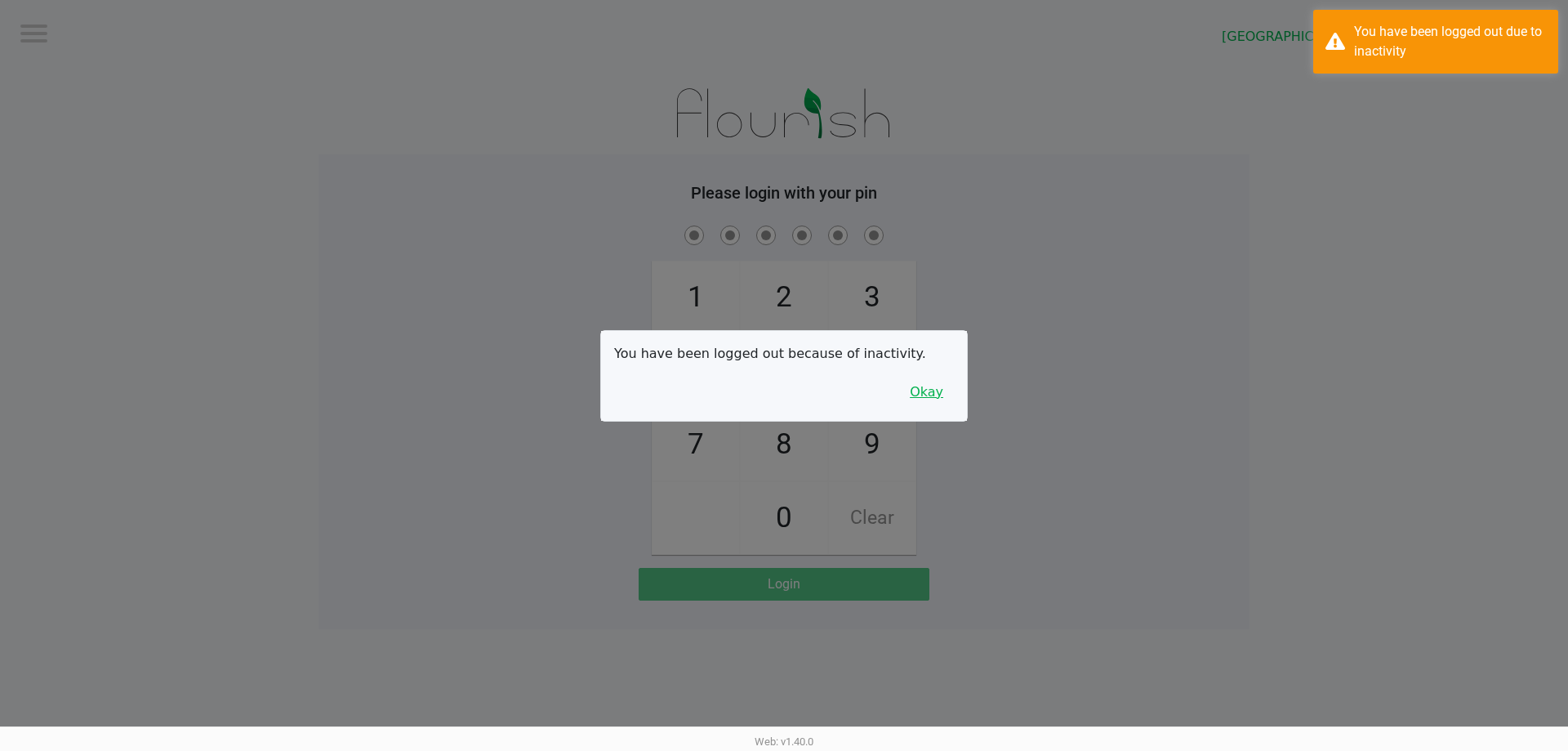
click at [926, 381] on button "Okay" at bounding box center [927, 392] width 55 height 31
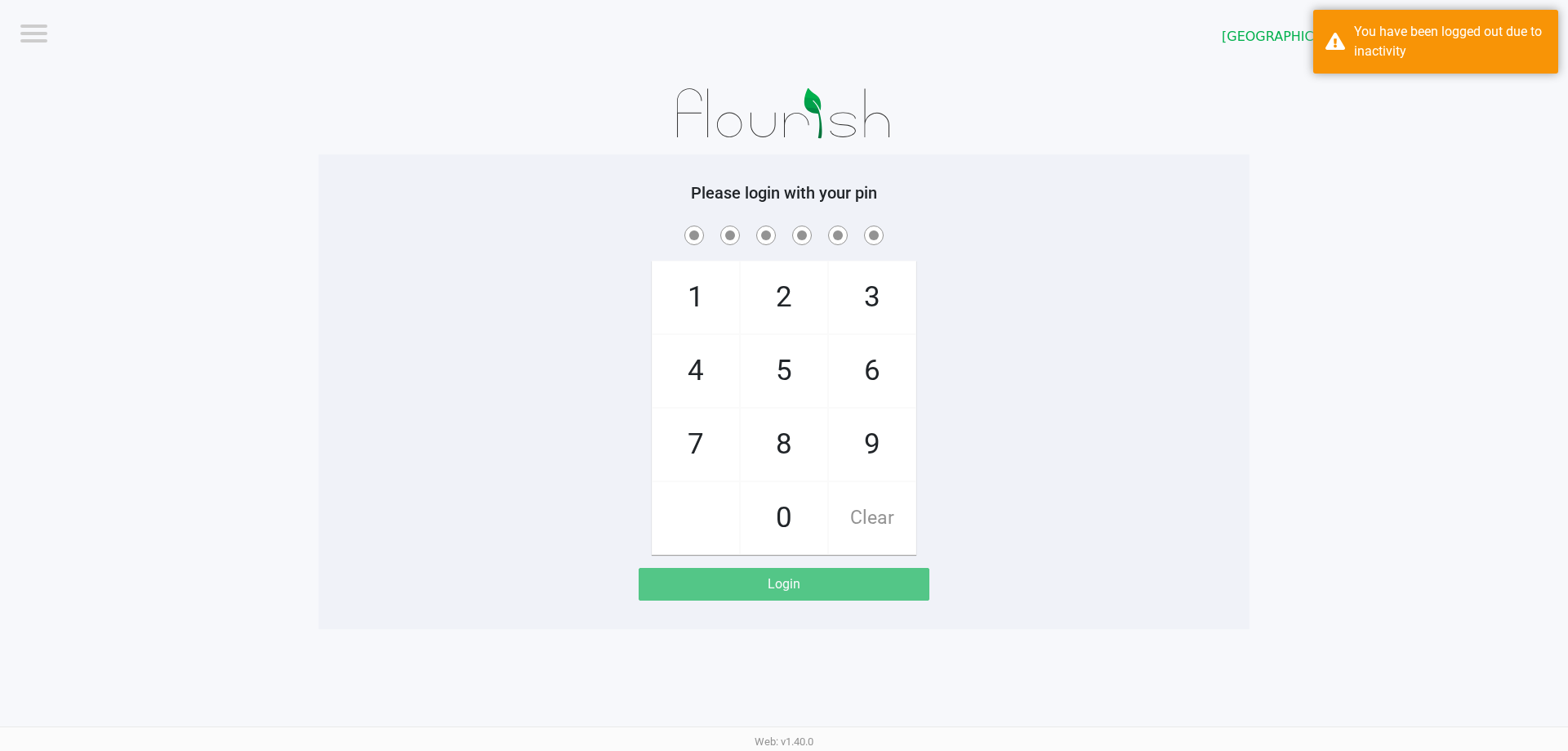
click at [1151, 330] on div "1 4 7 2 5 8 0 3 6 9 Clear" at bounding box center [784, 389] width 931 height 332
checkbox input "true"
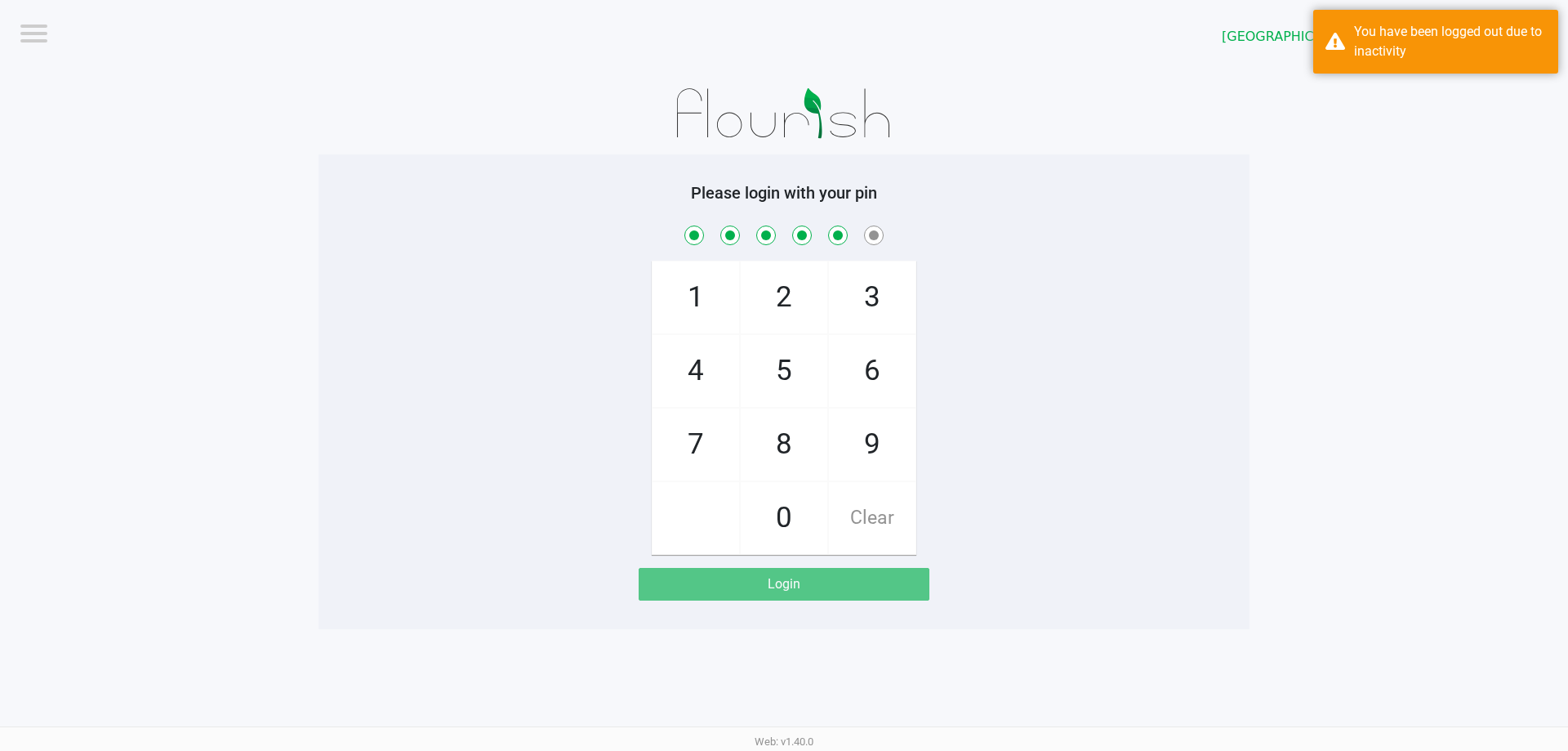
checkbox input "true"
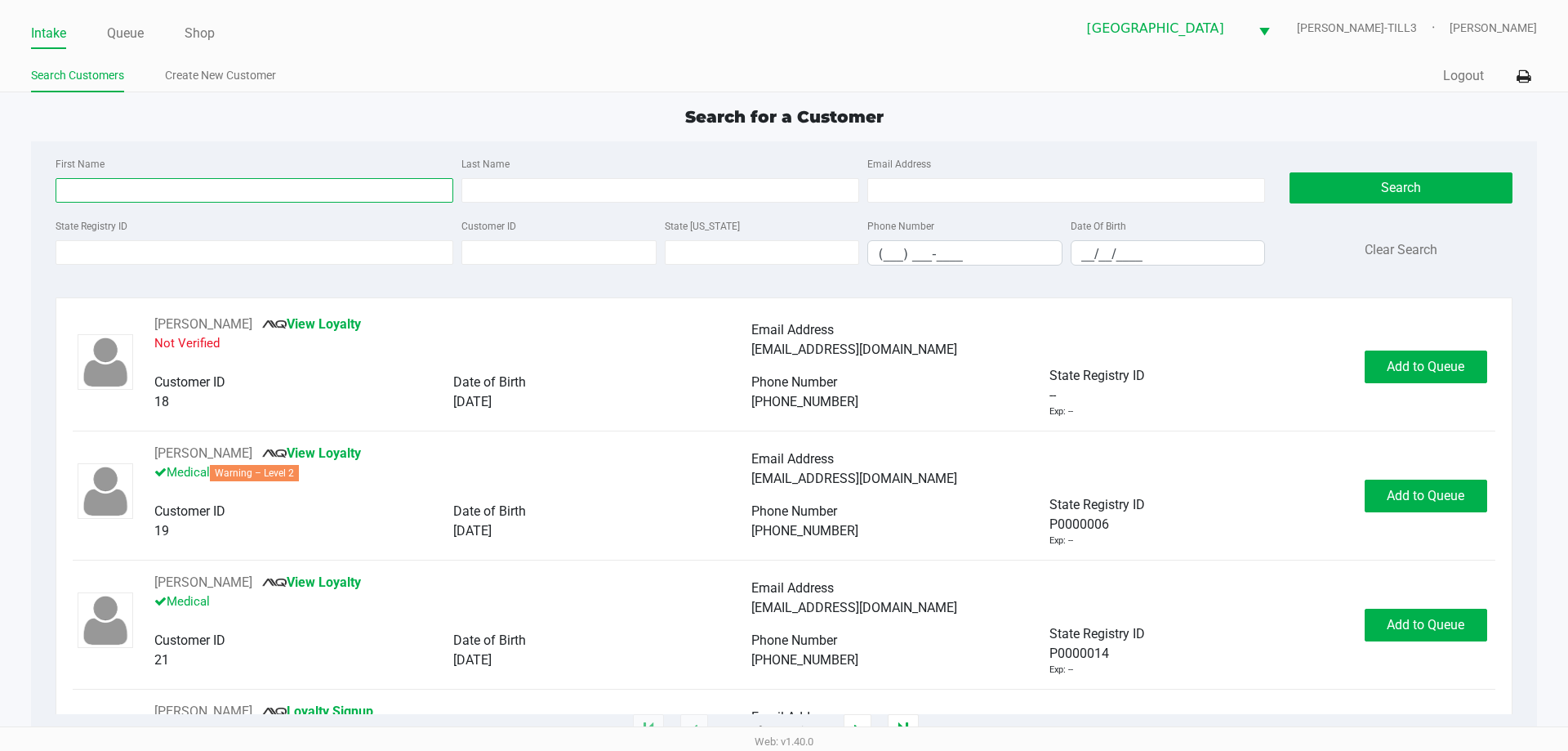
click at [299, 195] on input "First Name" at bounding box center [254, 190] width 398 height 25
type input "wyatt"
click at [605, 188] on input "Last Name" at bounding box center [660, 190] width 398 height 25
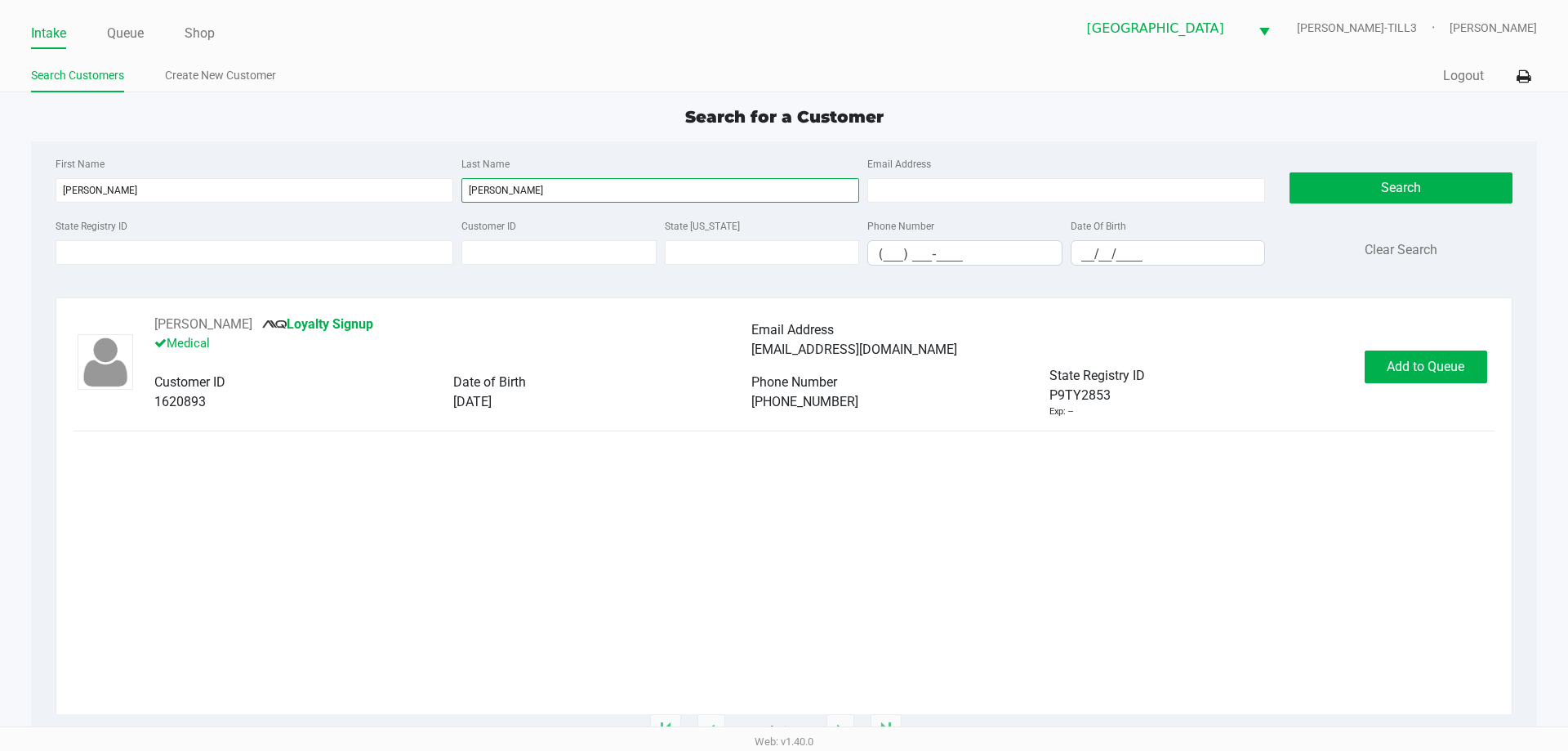
type input "powell"
click at [1427, 375] on button "Add to Queue" at bounding box center [1426, 367] width 122 height 33
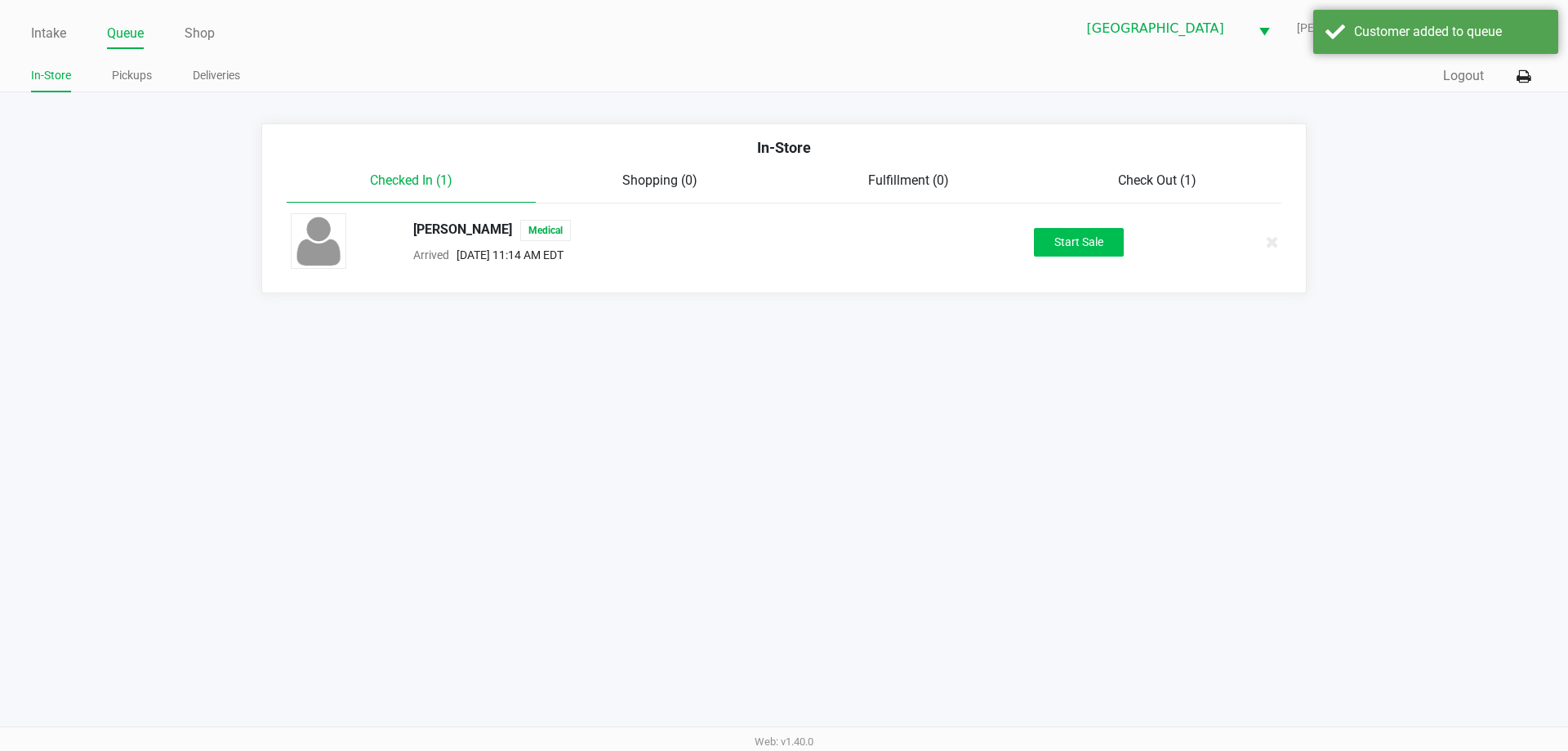
click at [1080, 241] on button "Start Sale" at bounding box center [1078, 241] width 90 height 28
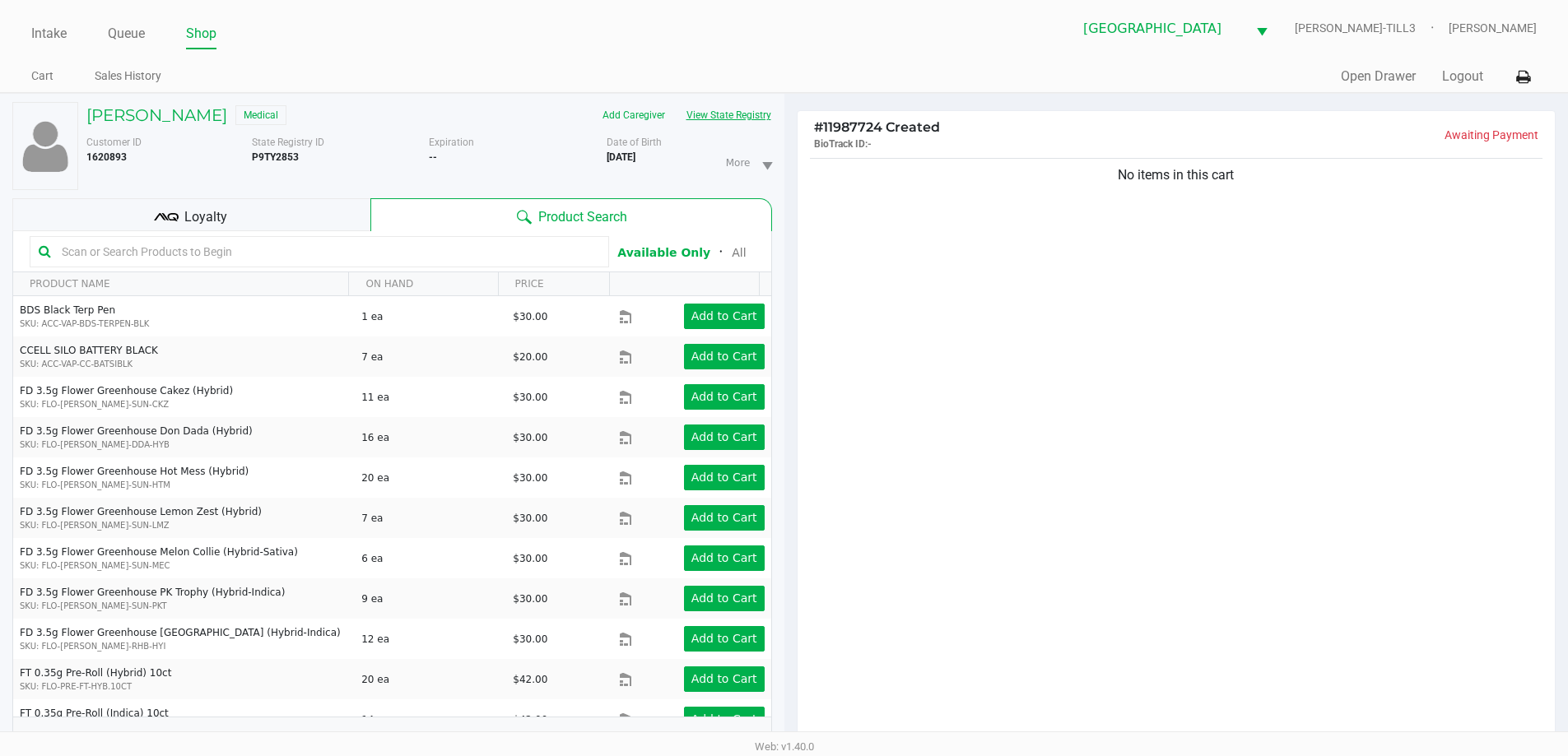
click at [737, 110] on button "View State Registry" at bounding box center [724, 115] width 97 height 27
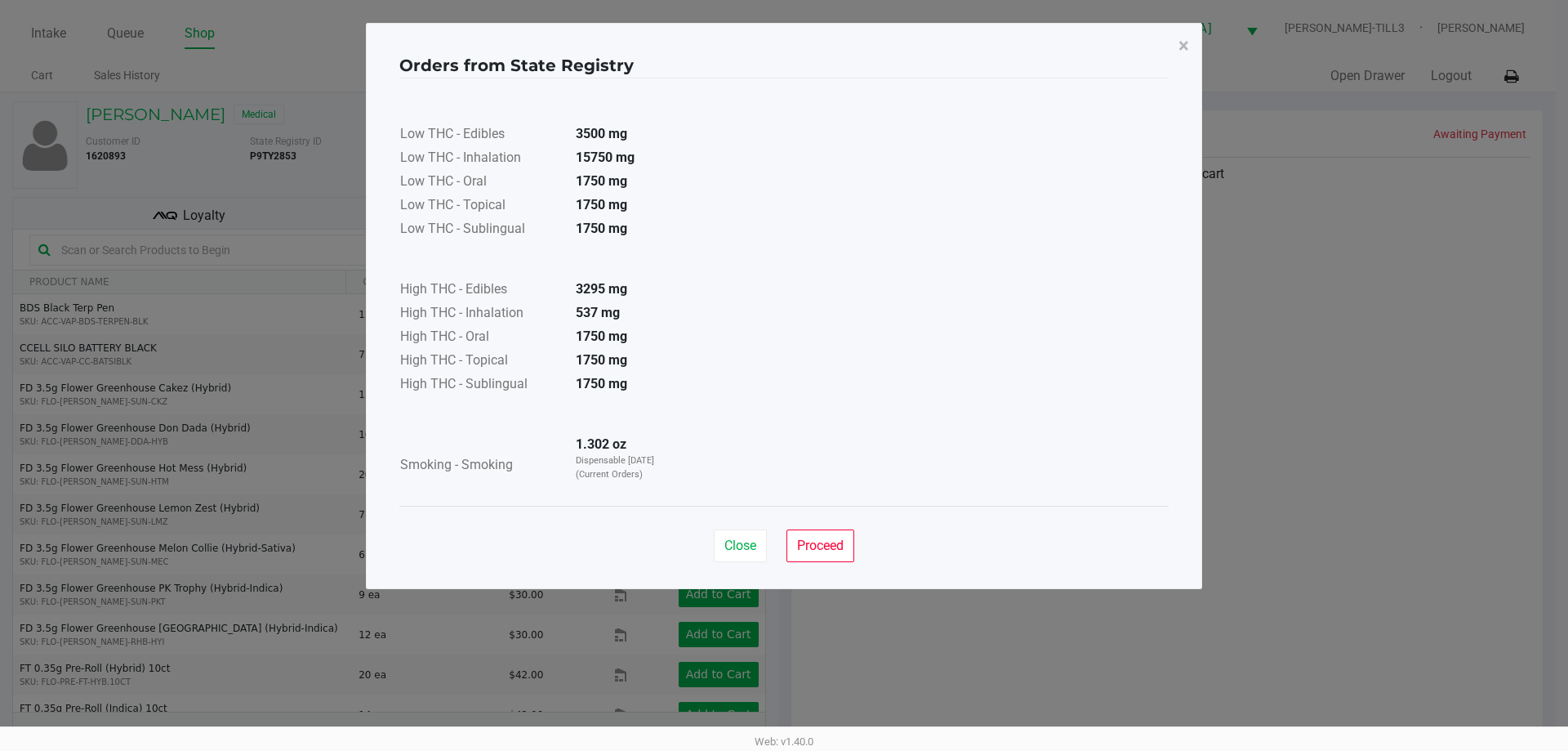
click at [834, 532] on button "Proceed" at bounding box center [820, 545] width 68 height 33
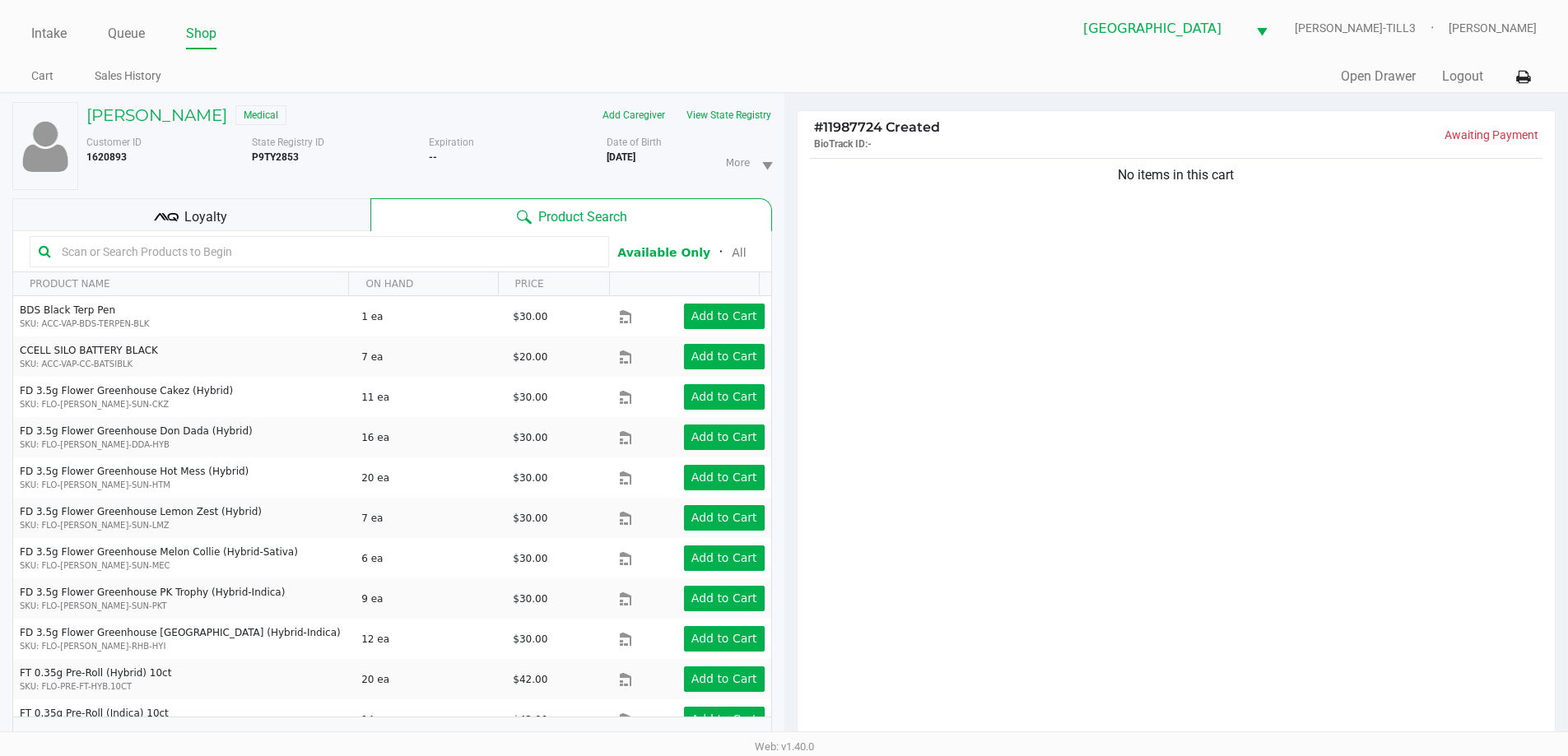
click at [246, 217] on div "Loyalty" at bounding box center [191, 215] width 358 height 33
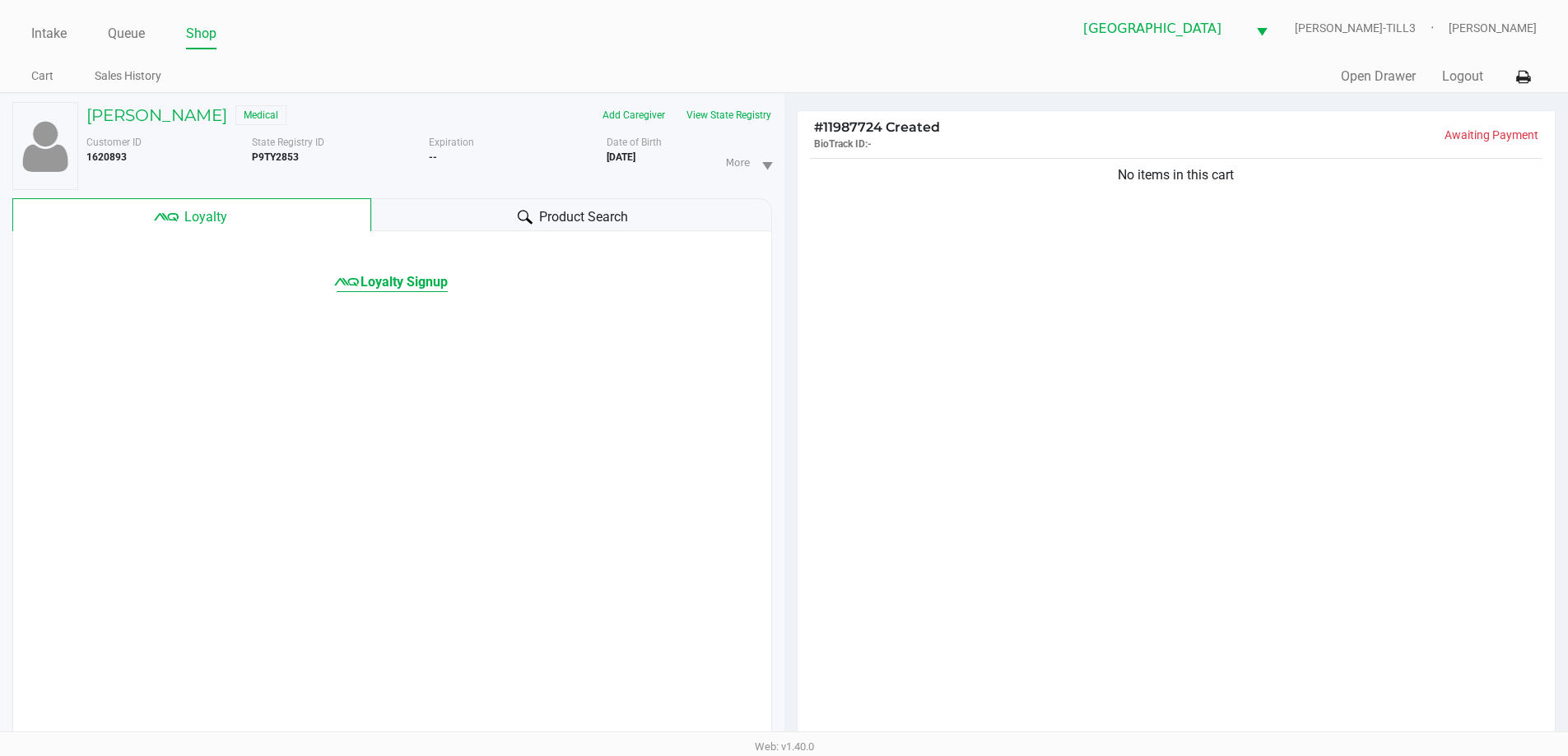
click at [411, 284] on span "Loyalty Signup" at bounding box center [404, 282] width 87 height 20
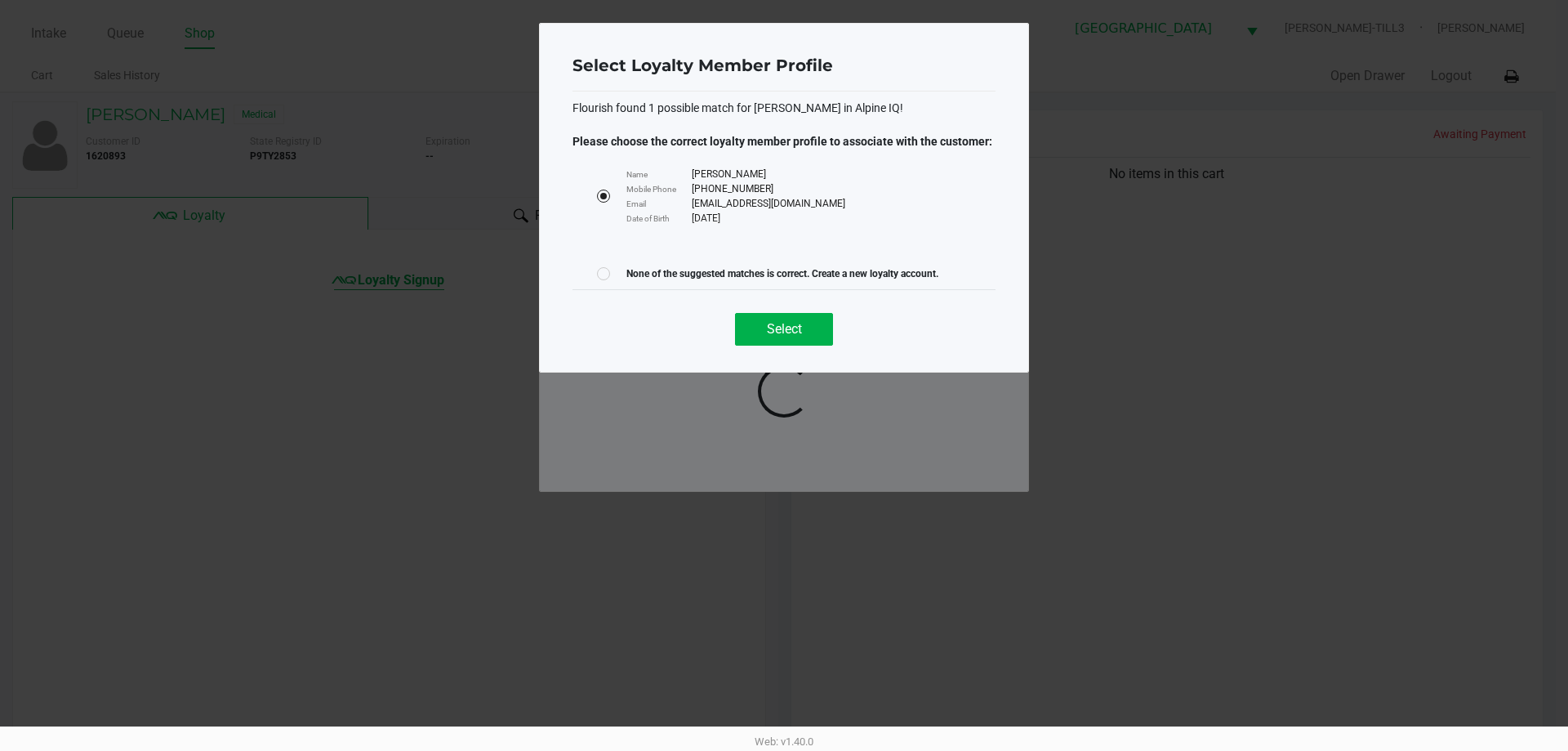
click at [794, 337] on button "Select" at bounding box center [784, 330] width 98 height 33
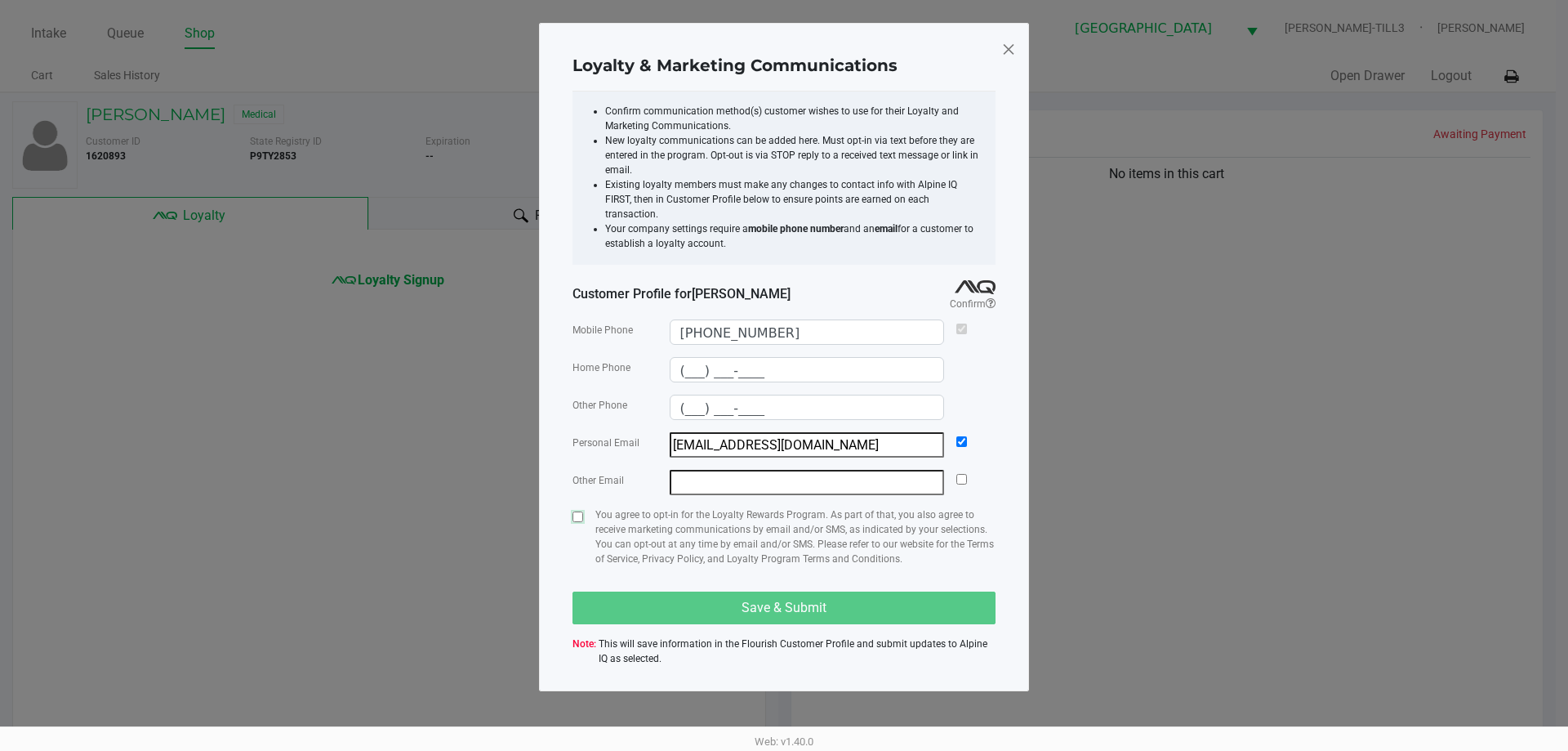
click at [579, 511] on input "checkbox" at bounding box center [578, 516] width 10 height 10
checkbox input "true"
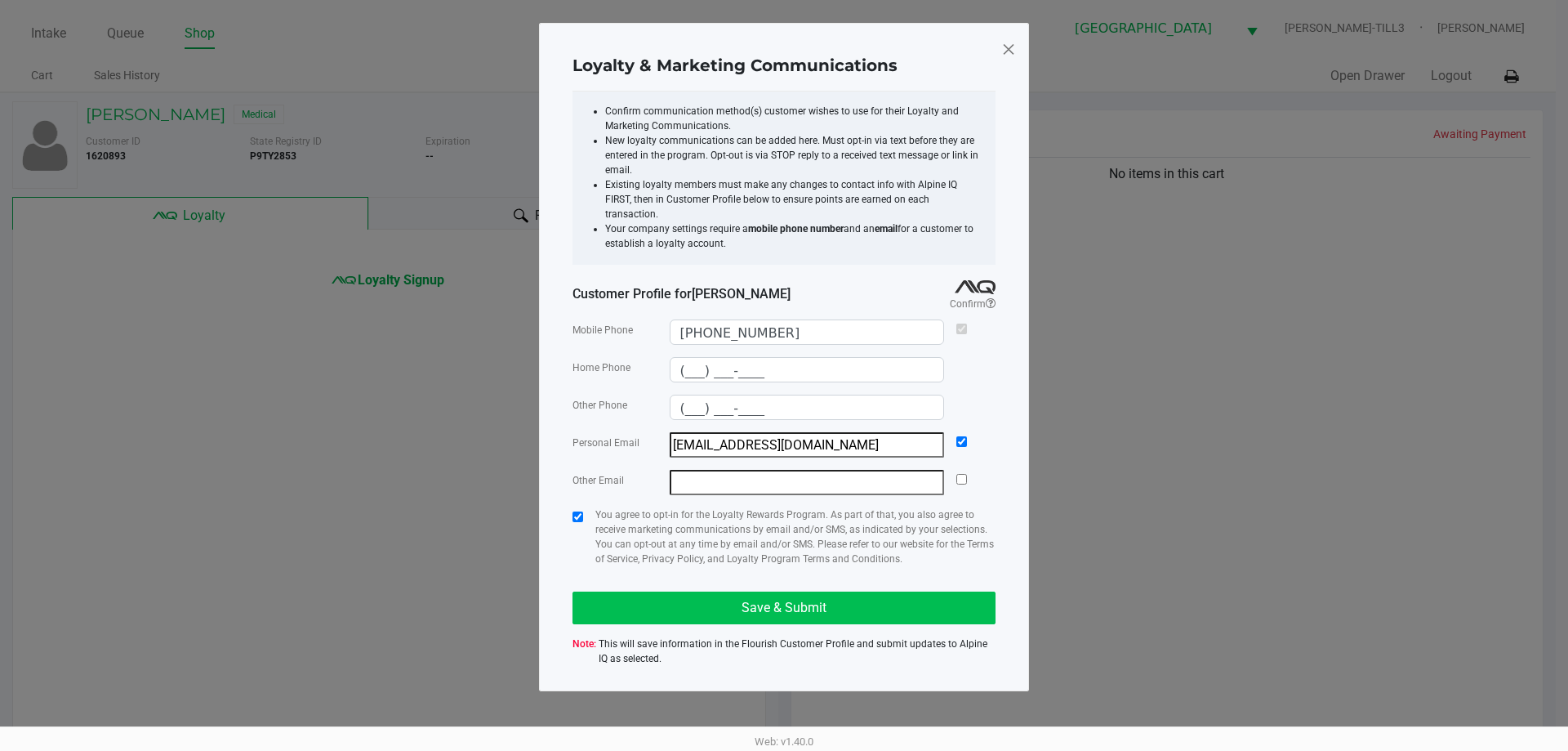
click at [715, 608] on button "Save & Submit" at bounding box center [784, 608] width 423 height 33
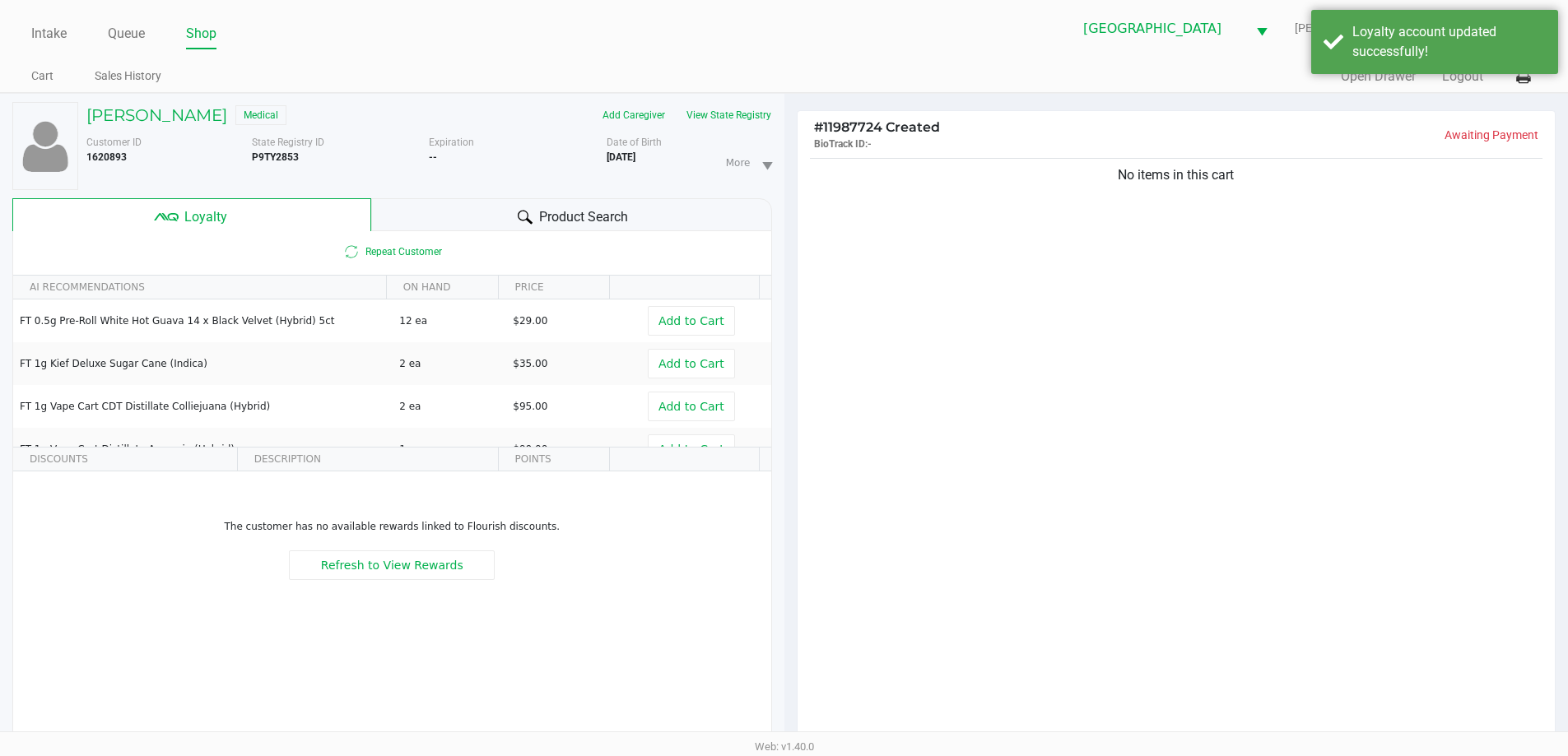
click at [570, 216] on span "Product Search" at bounding box center [583, 216] width 89 height 20
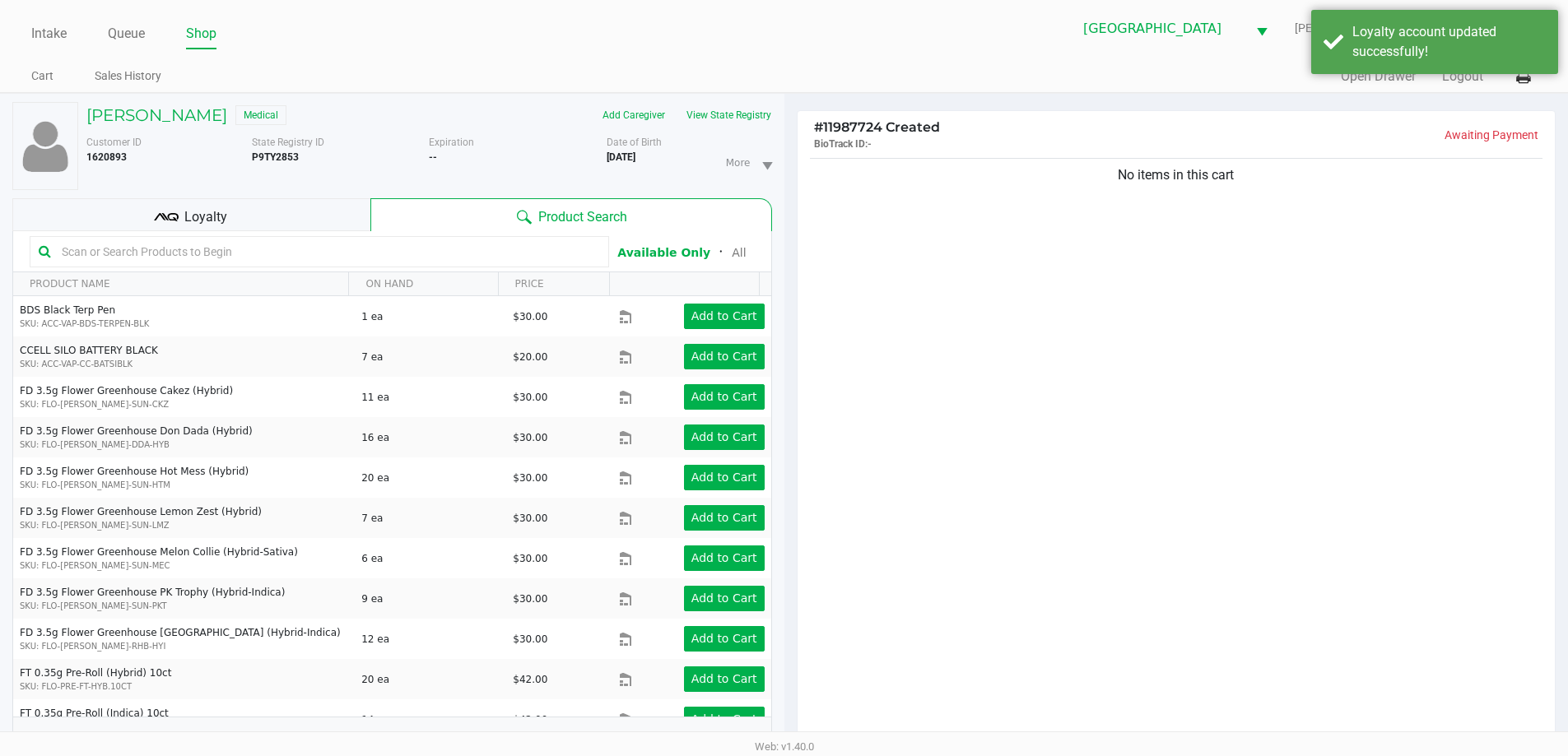
click at [387, 253] on input "text" at bounding box center [328, 252] width 545 height 25
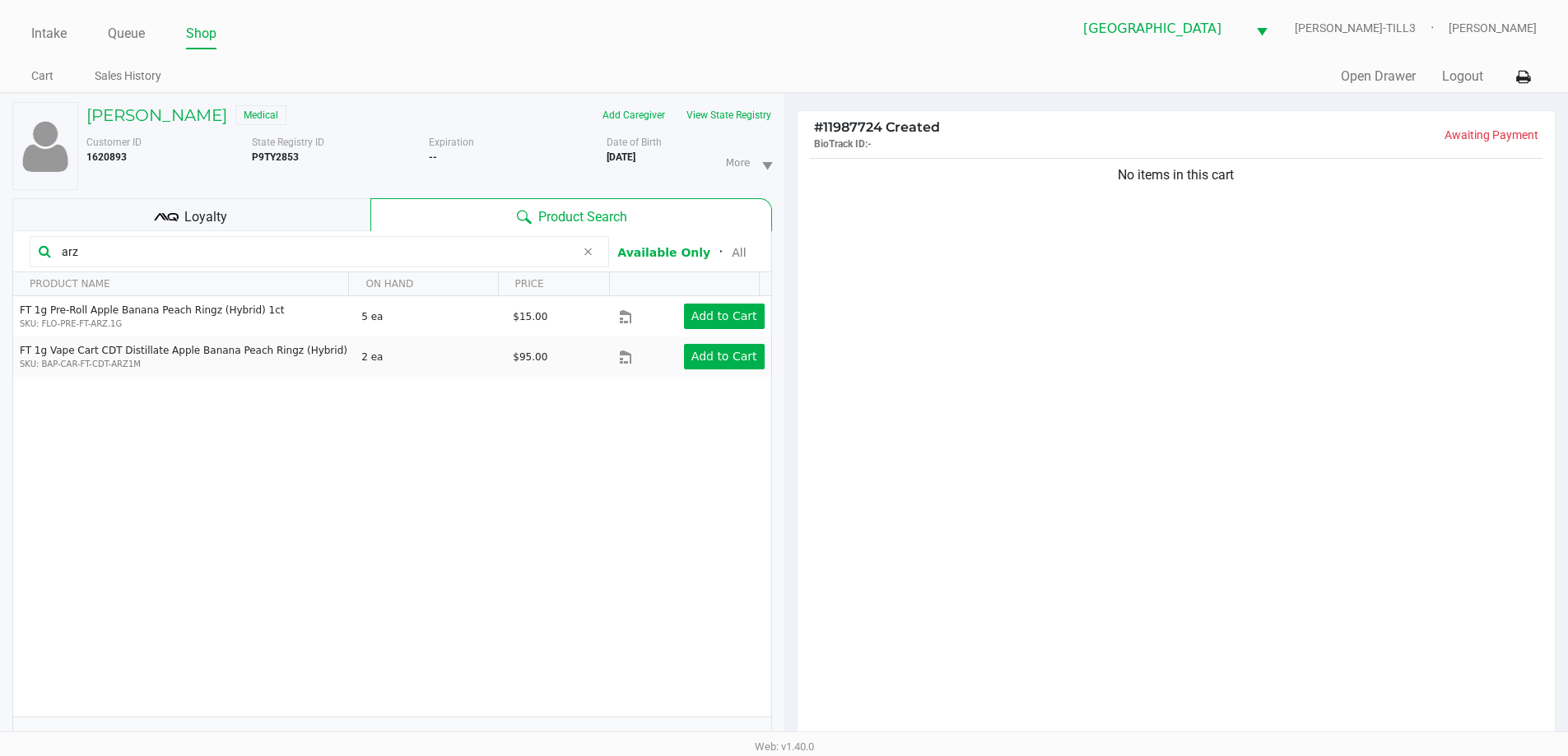
type input "arz"
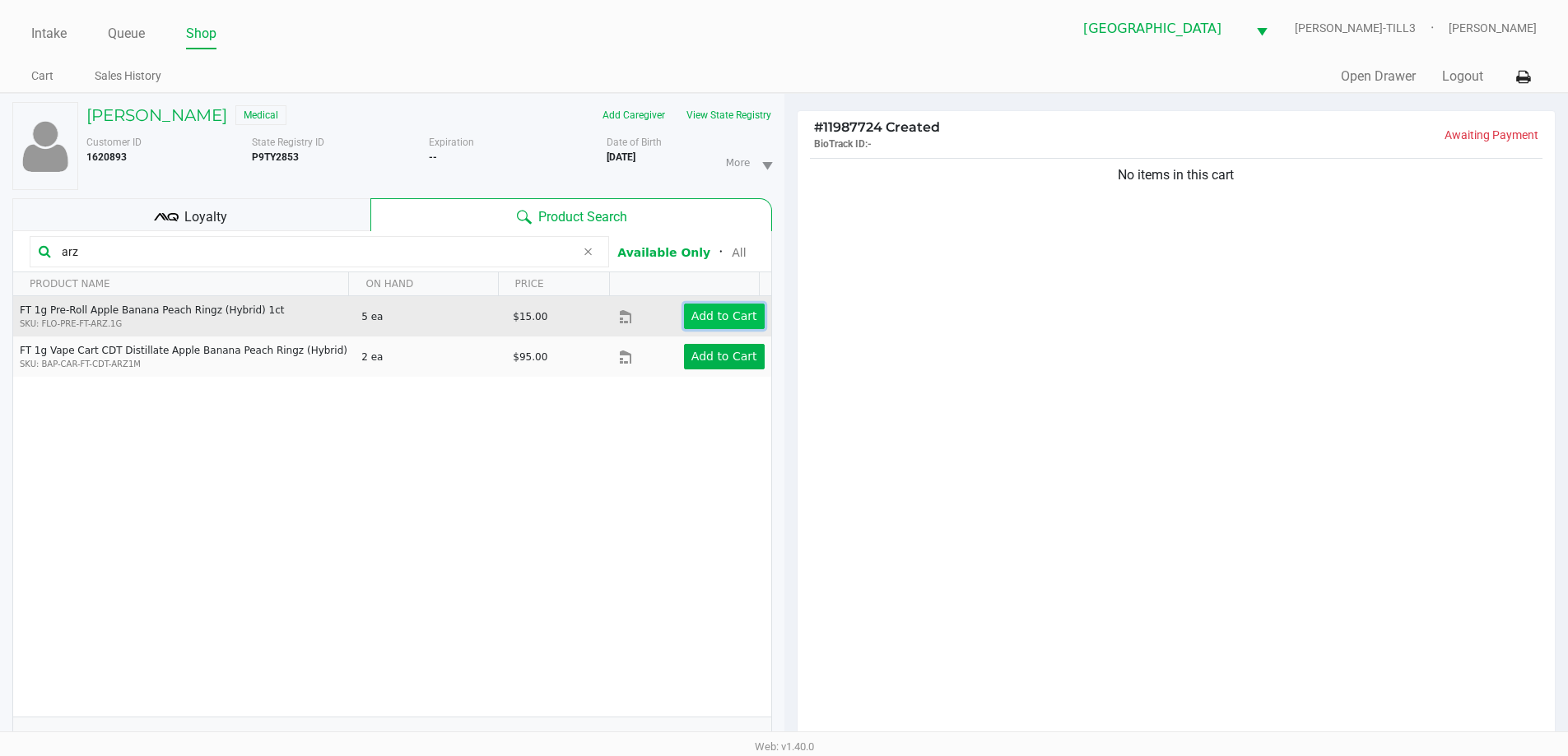
click at [718, 317] on app-button-loader "Add to Cart" at bounding box center [724, 316] width 66 height 13
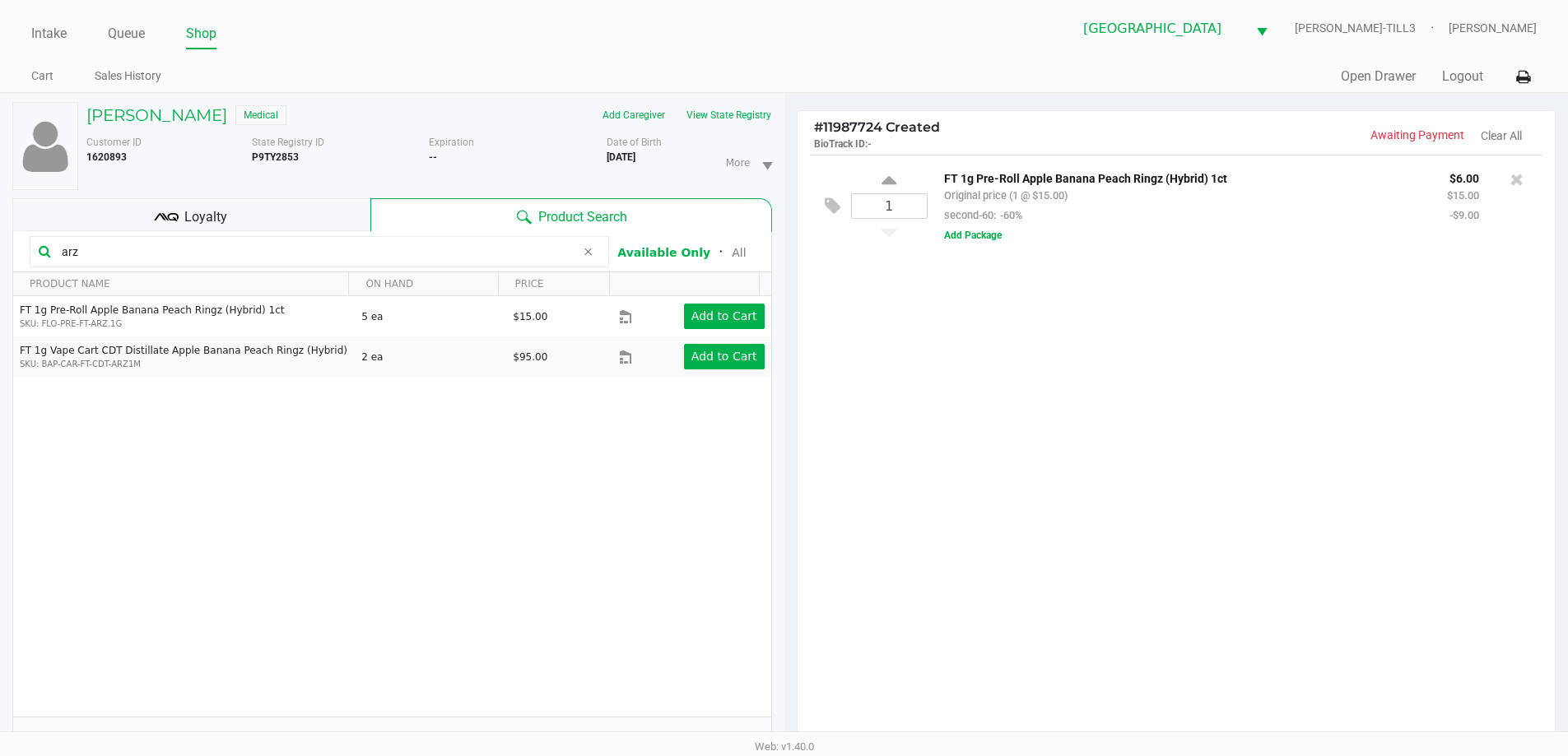
click at [593, 252] on icon at bounding box center [587, 251] width 9 height 13
click at [527, 253] on input "text" at bounding box center [328, 252] width 545 height 25
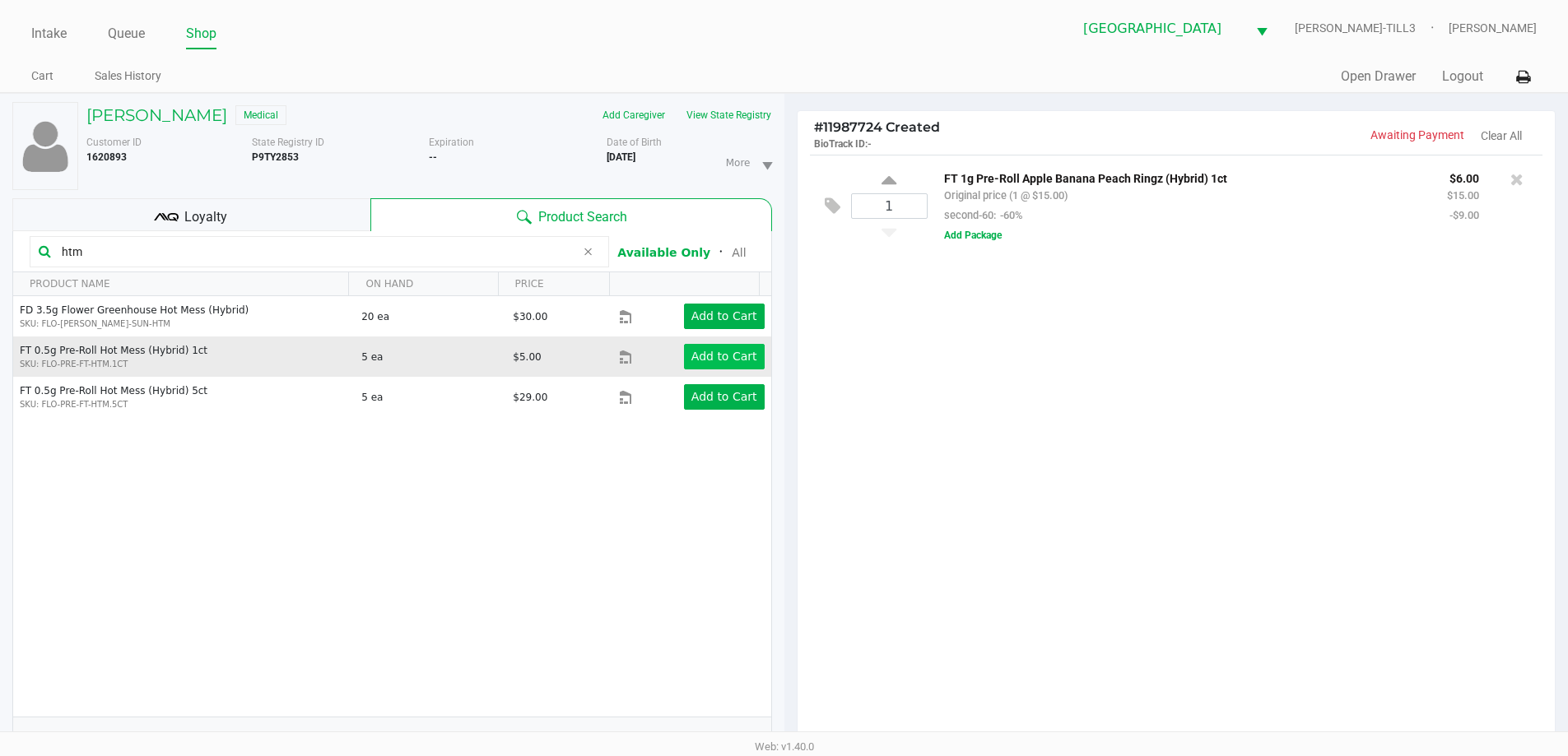
type input "htm"
click at [715, 362] on app-button-loader "Add to Cart" at bounding box center [724, 356] width 66 height 13
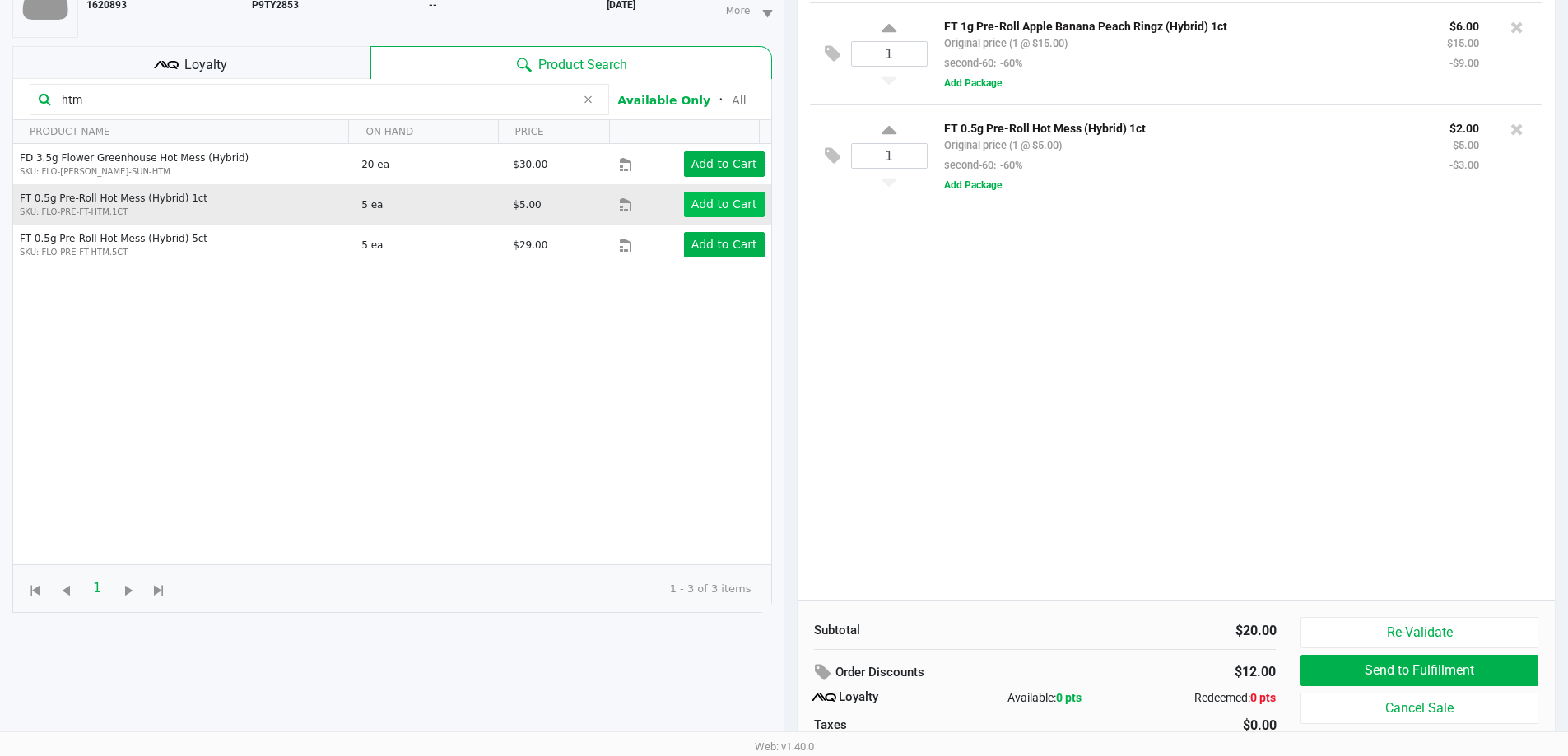
scroll to position [79, 0]
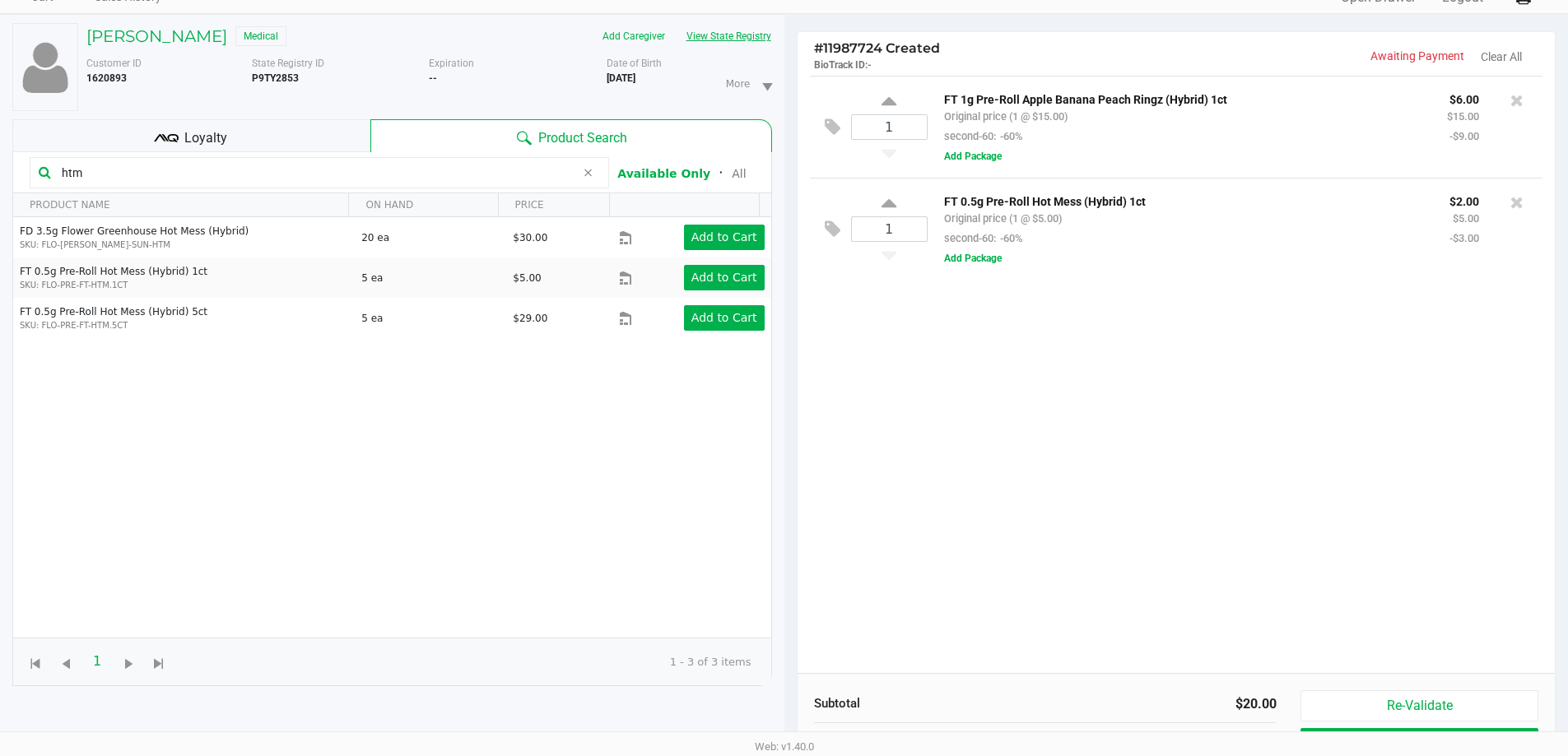
click at [725, 32] on button "View State Registry" at bounding box center [724, 36] width 97 height 27
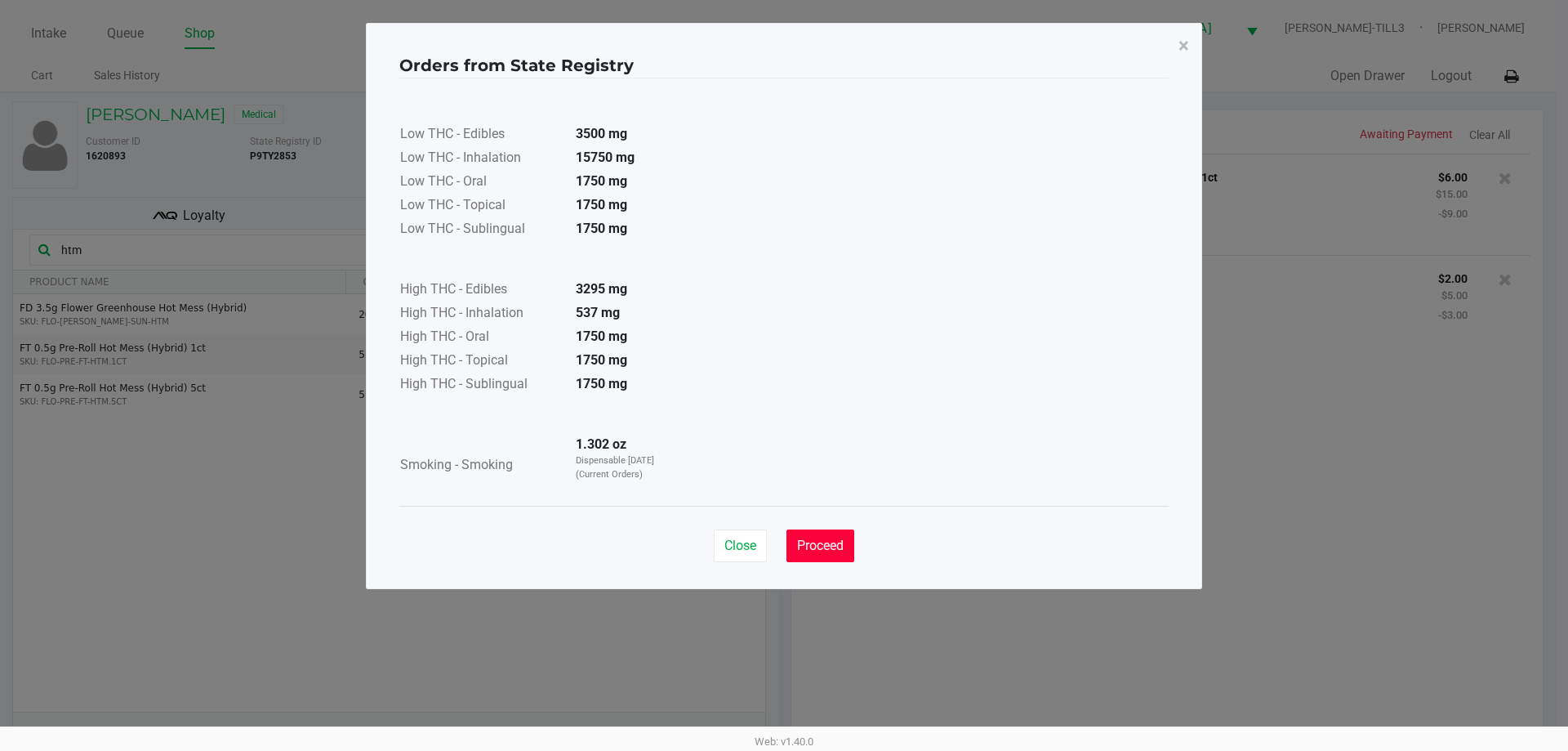
click at [811, 529] on button "Proceed" at bounding box center [820, 545] width 68 height 33
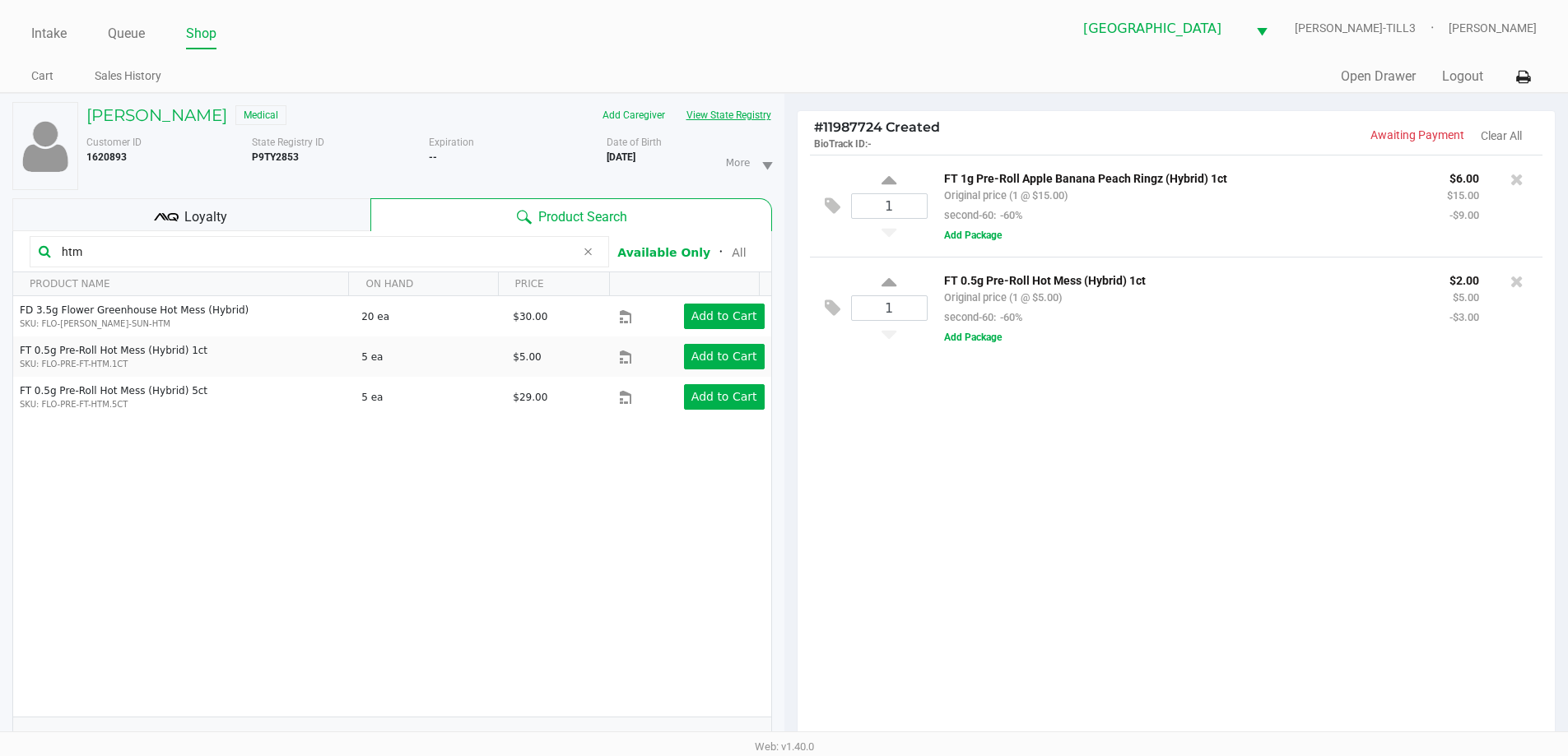
click at [587, 252] on icon at bounding box center [587, 251] width 9 height 13
click at [523, 257] on input "text" at bounding box center [328, 252] width 545 height 25
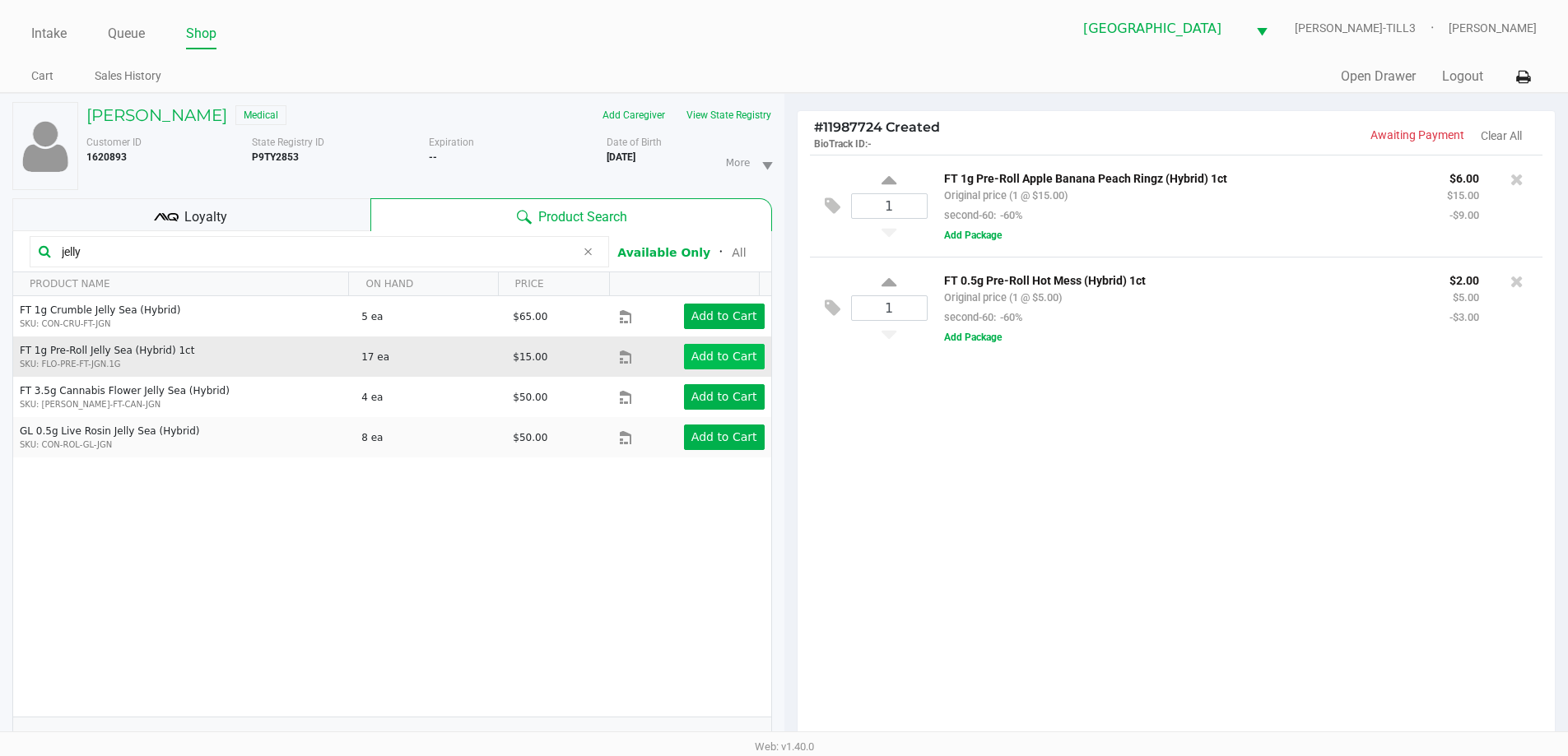
type input "jelly"
click at [712, 357] on app-button-loader "Add to Cart" at bounding box center [724, 356] width 66 height 13
click at [587, 251] on icon at bounding box center [587, 251] width 9 height 13
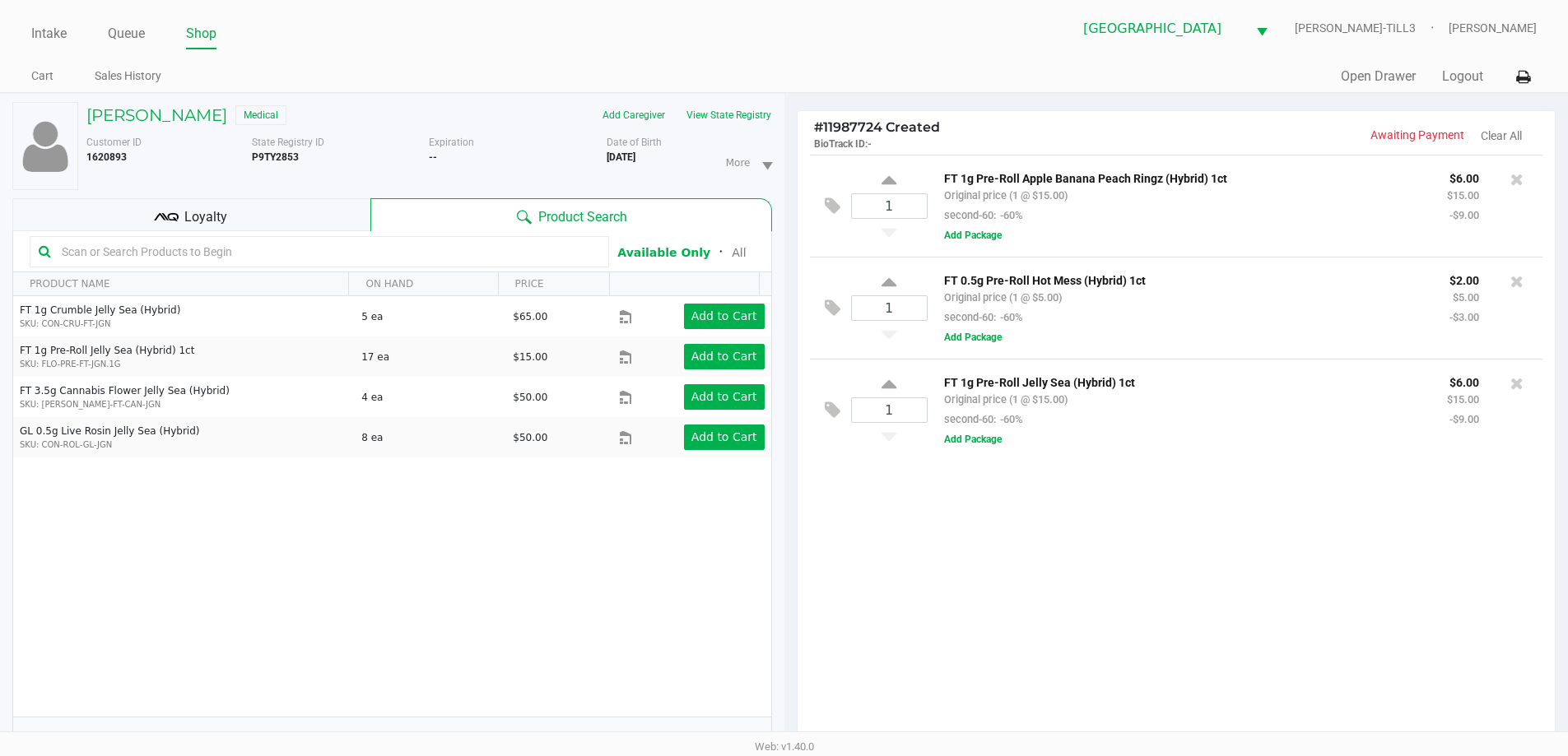
click at [539, 255] on input "text" at bounding box center [328, 252] width 545 height 25
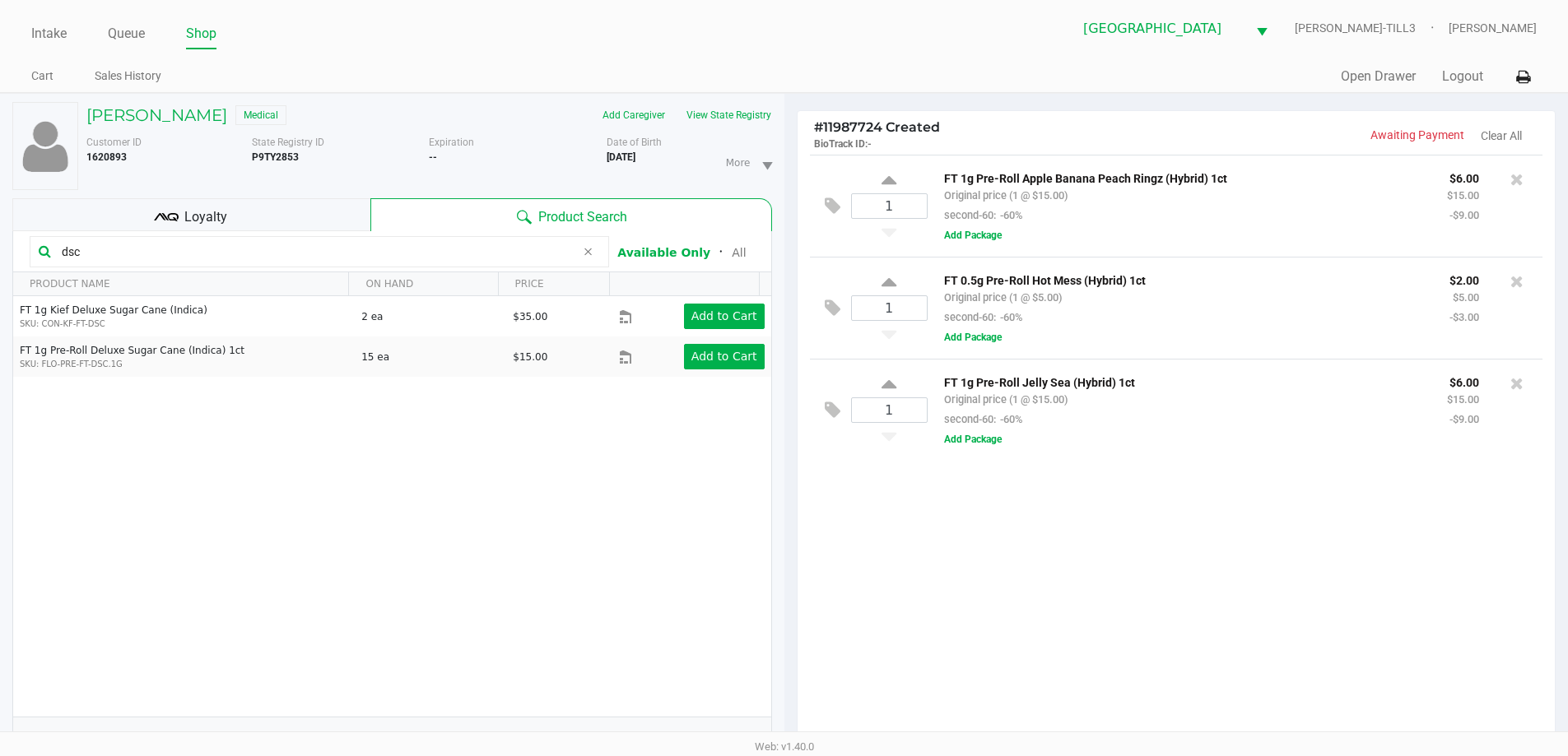
type input "dsc"
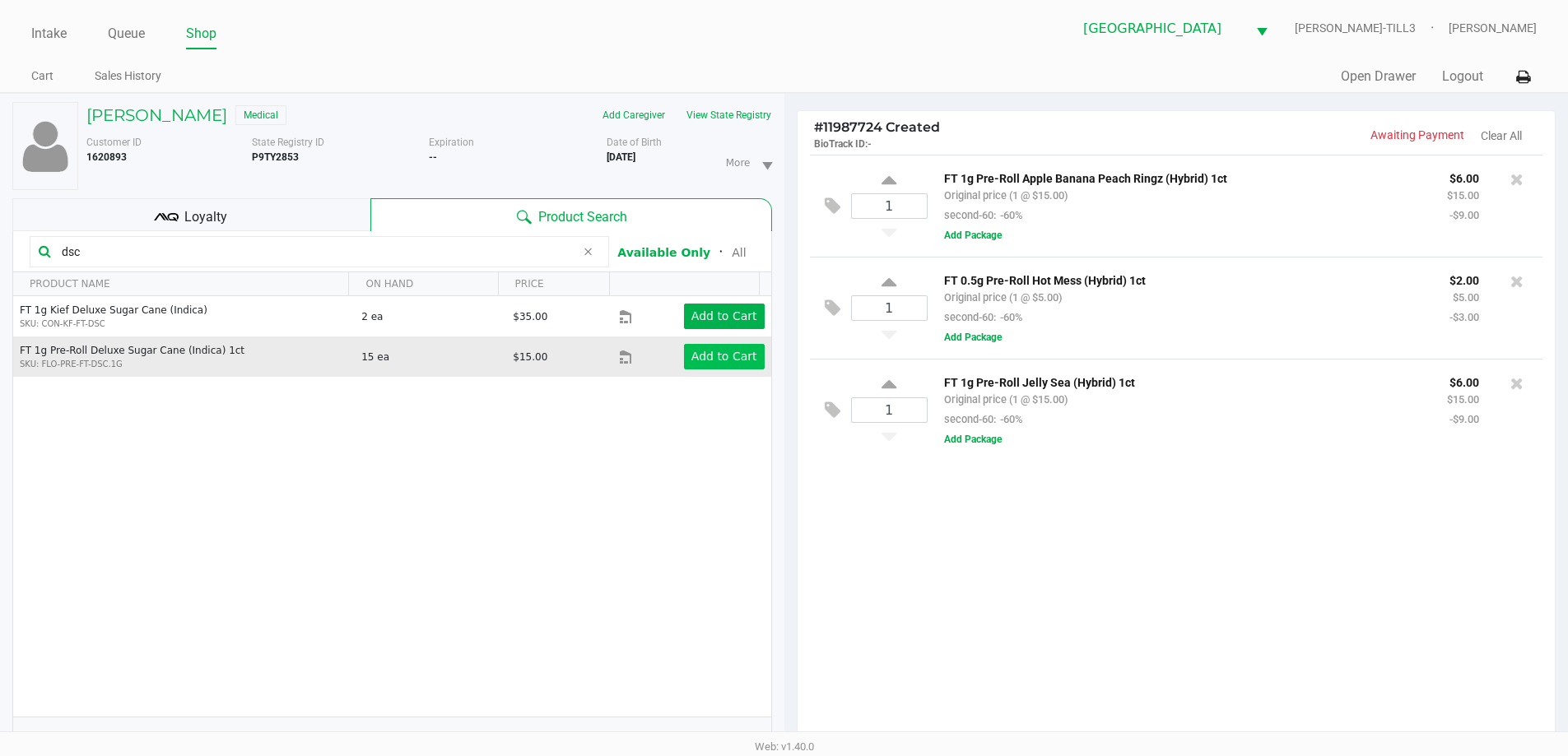
click at [716, 359] on app-button-loader "Add to Cart" at bounding box center [724, 356] width 66 height 13
click at [742, 110] on button "View State Registry" at bounding box center [724, 115] width 97 height 27
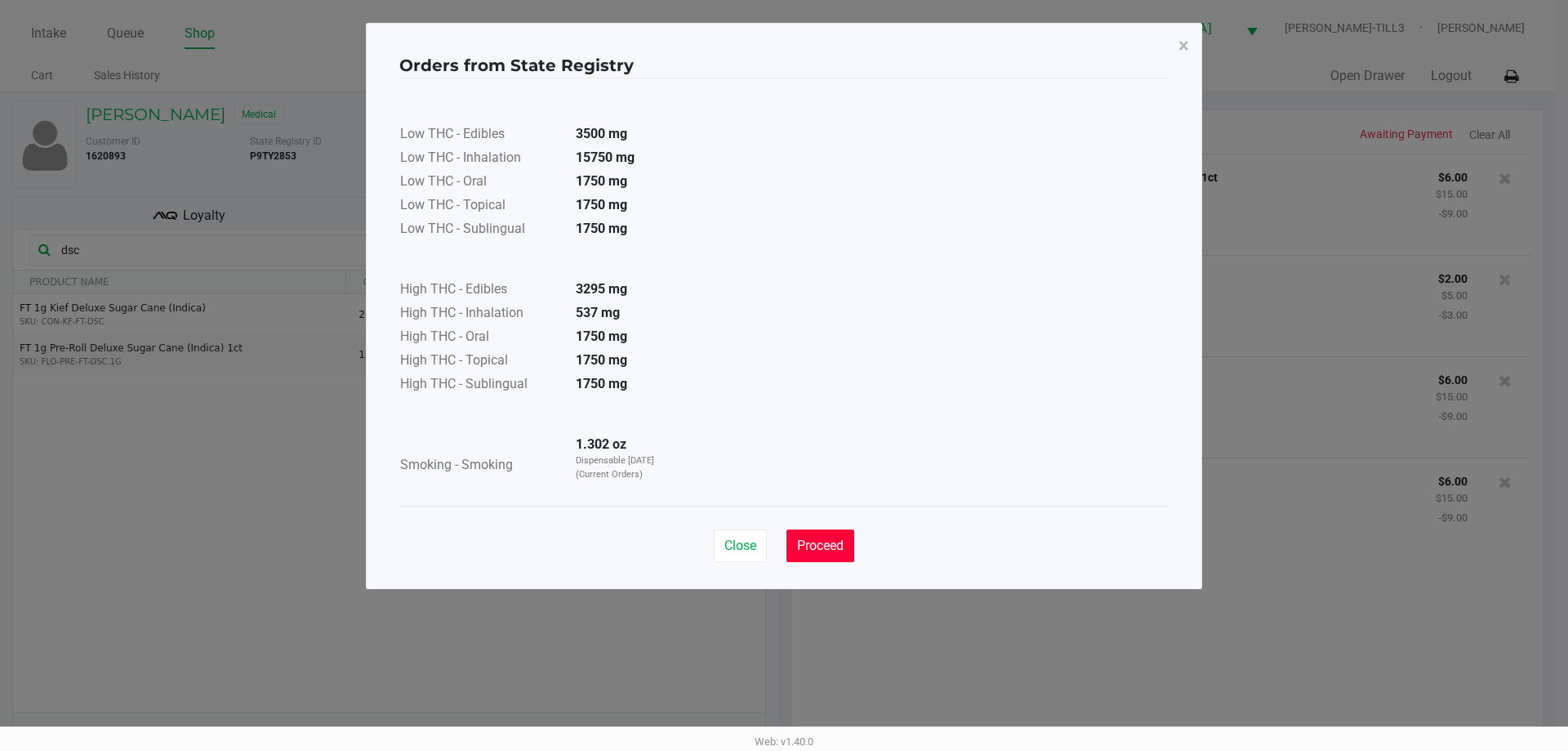
click at [820, 557] on button "Proceed" at bounding box center [820, 545] width 68 height 33
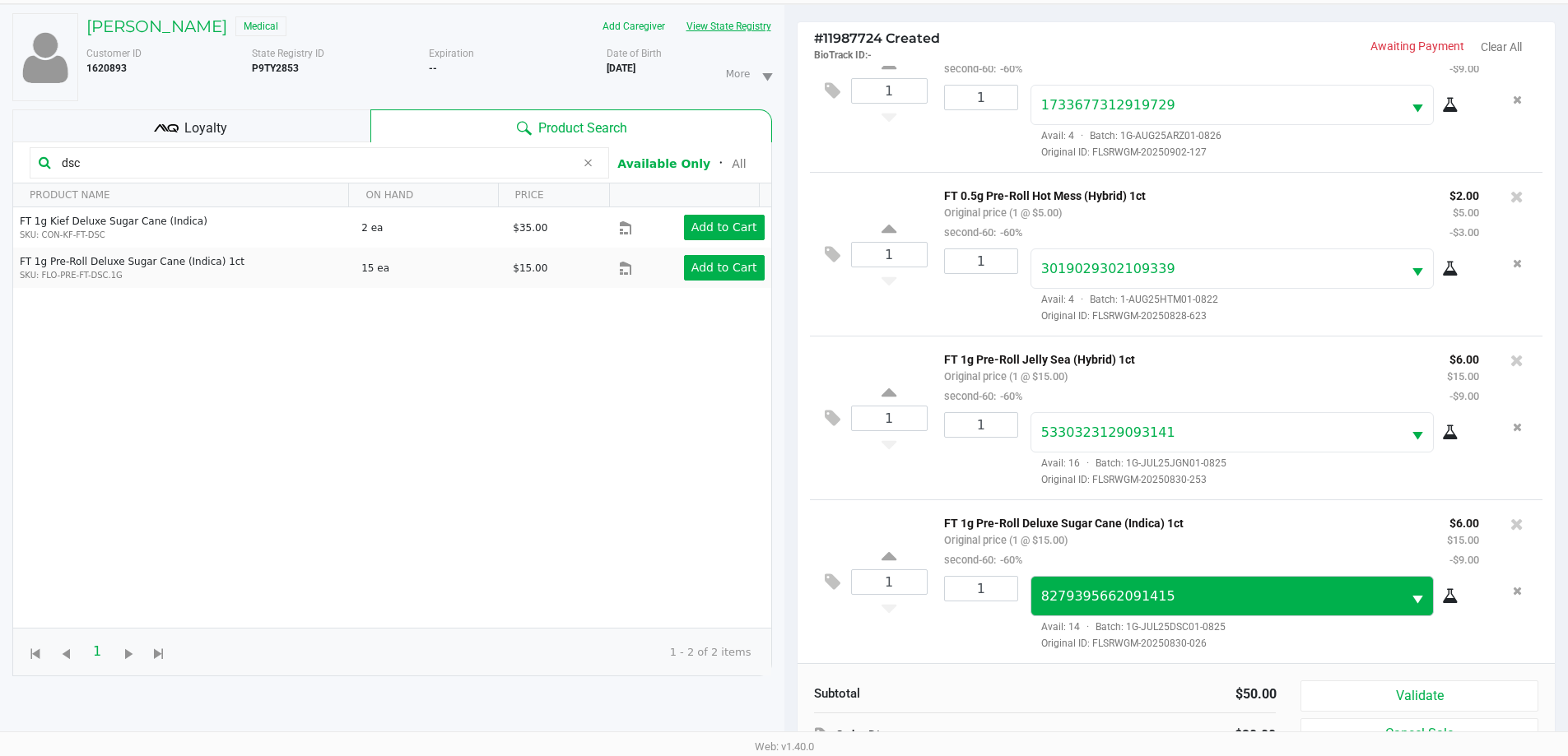
scroll to position [197, 0]
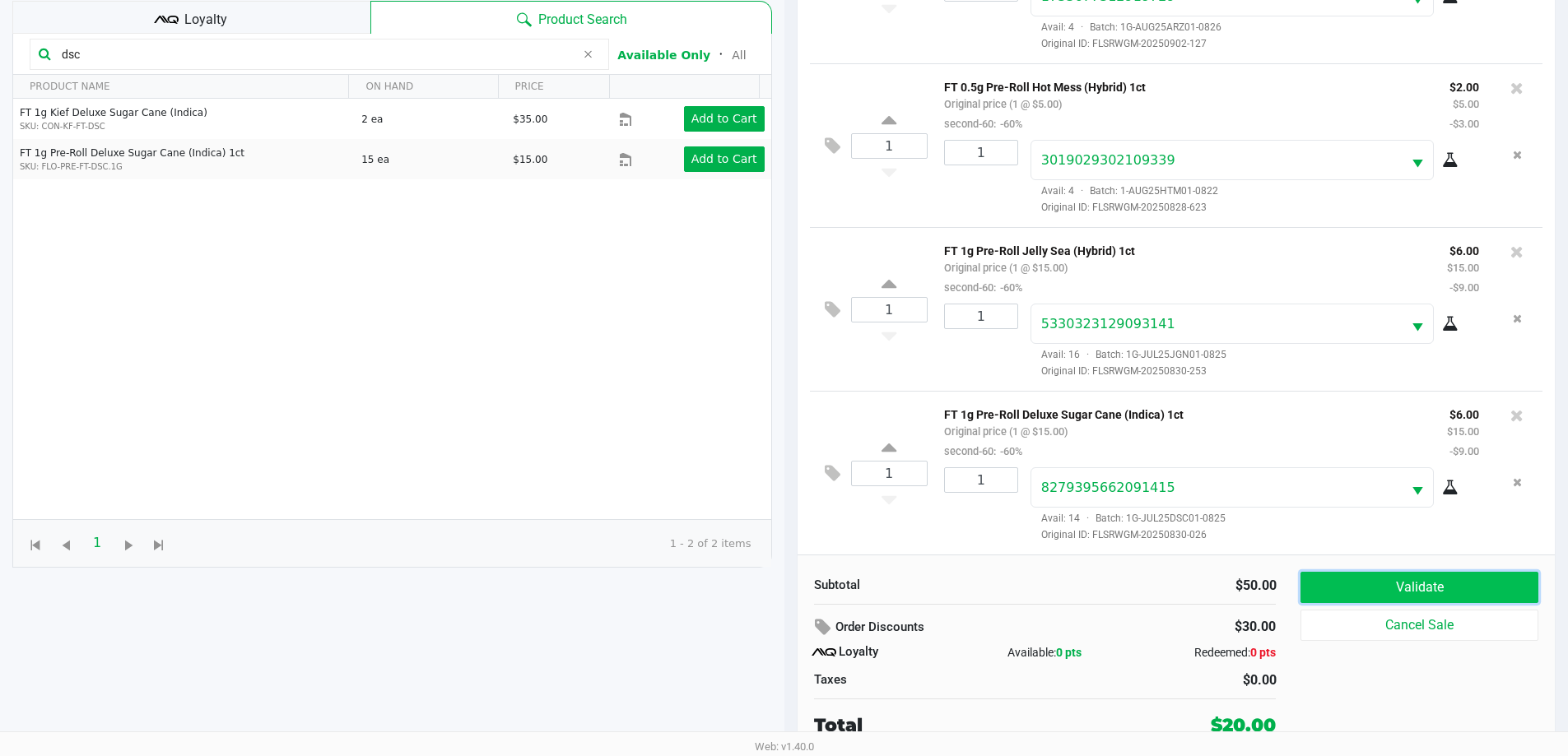
click at [1448, 596] on button "Validate" at bounding box center [1419, 587] width 237 height 31
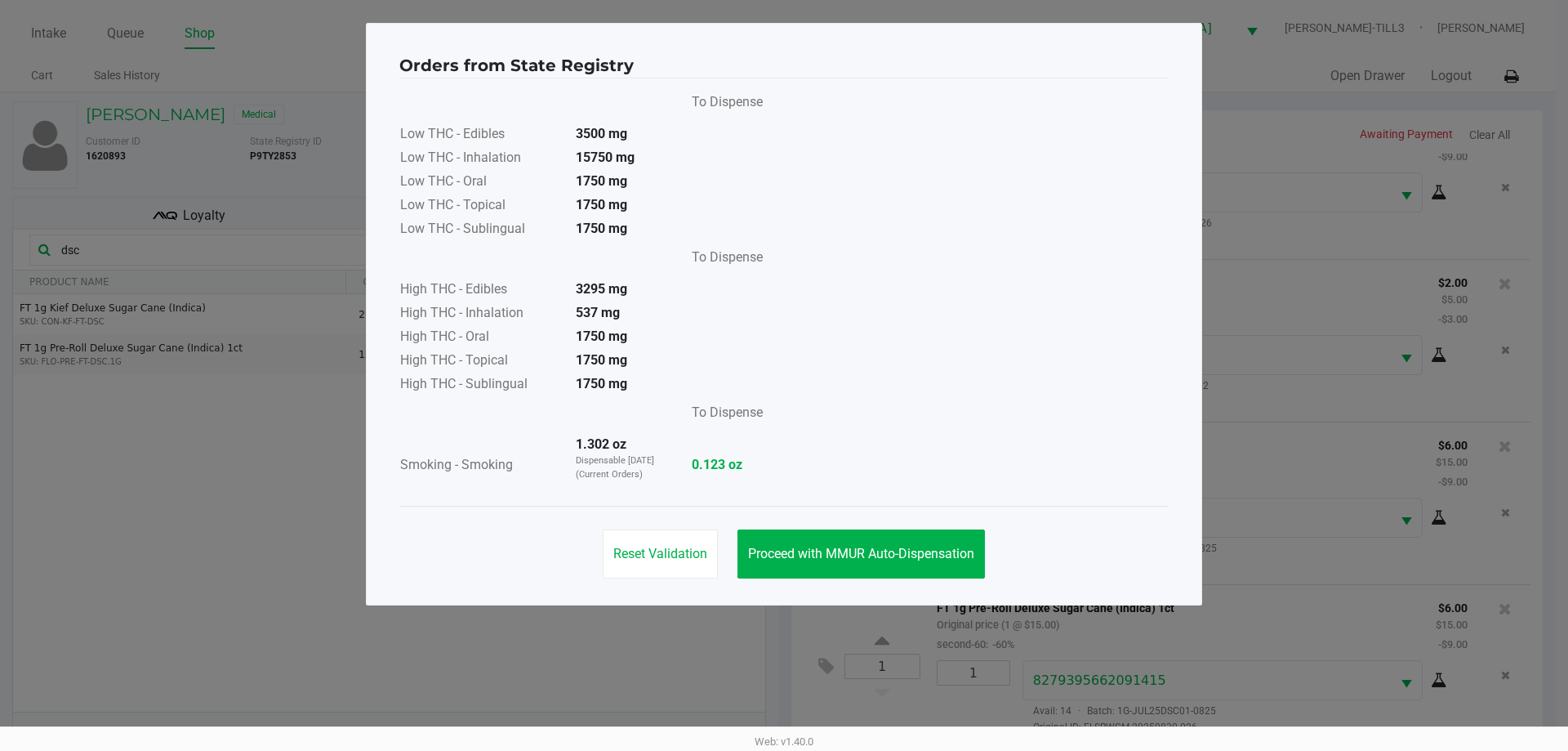
click at [904, 516] on div "Reset Validation Proceed with MMUR Auto-Dispensation" at bounding box center [784, 547] width 769 height 82
click at [908, 551] on span "Proceed with MMUR Auto-Dispensation" at bounding box center [861, 553] width 226 height 15
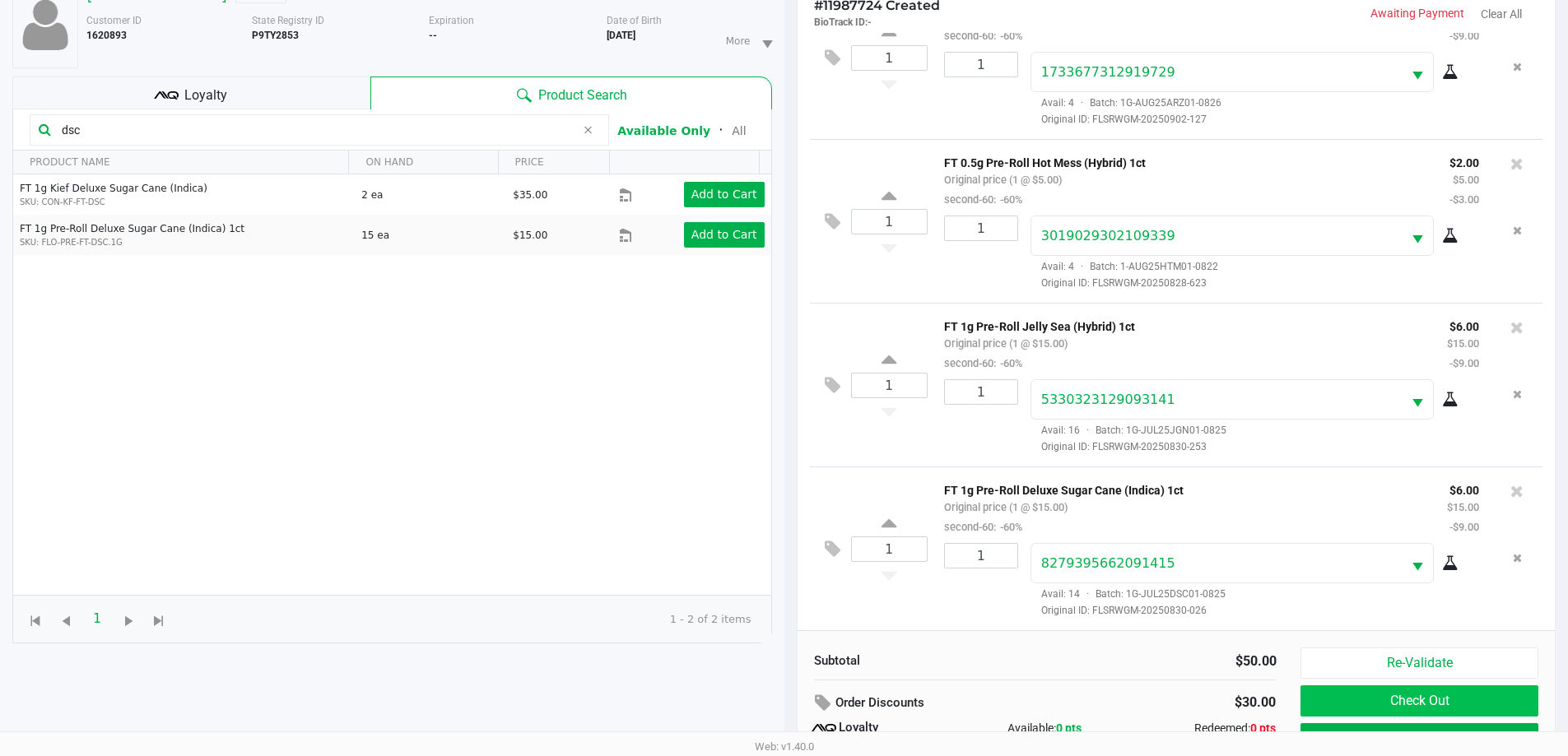
scroll to position [197, 0]
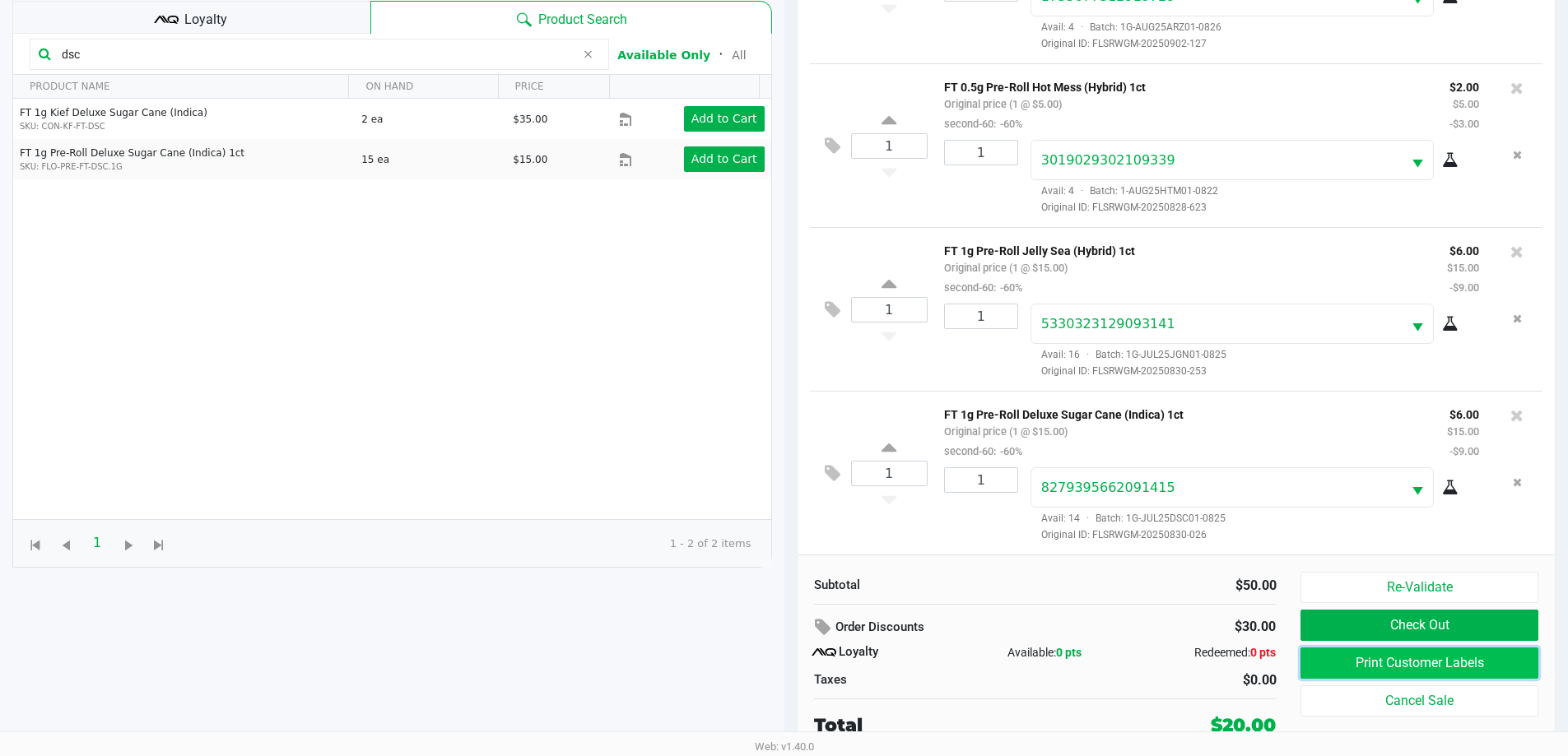
click at [1366, 672] on button "Print Customer Labels" at bounding box center [1419, 663] width 237 height 31
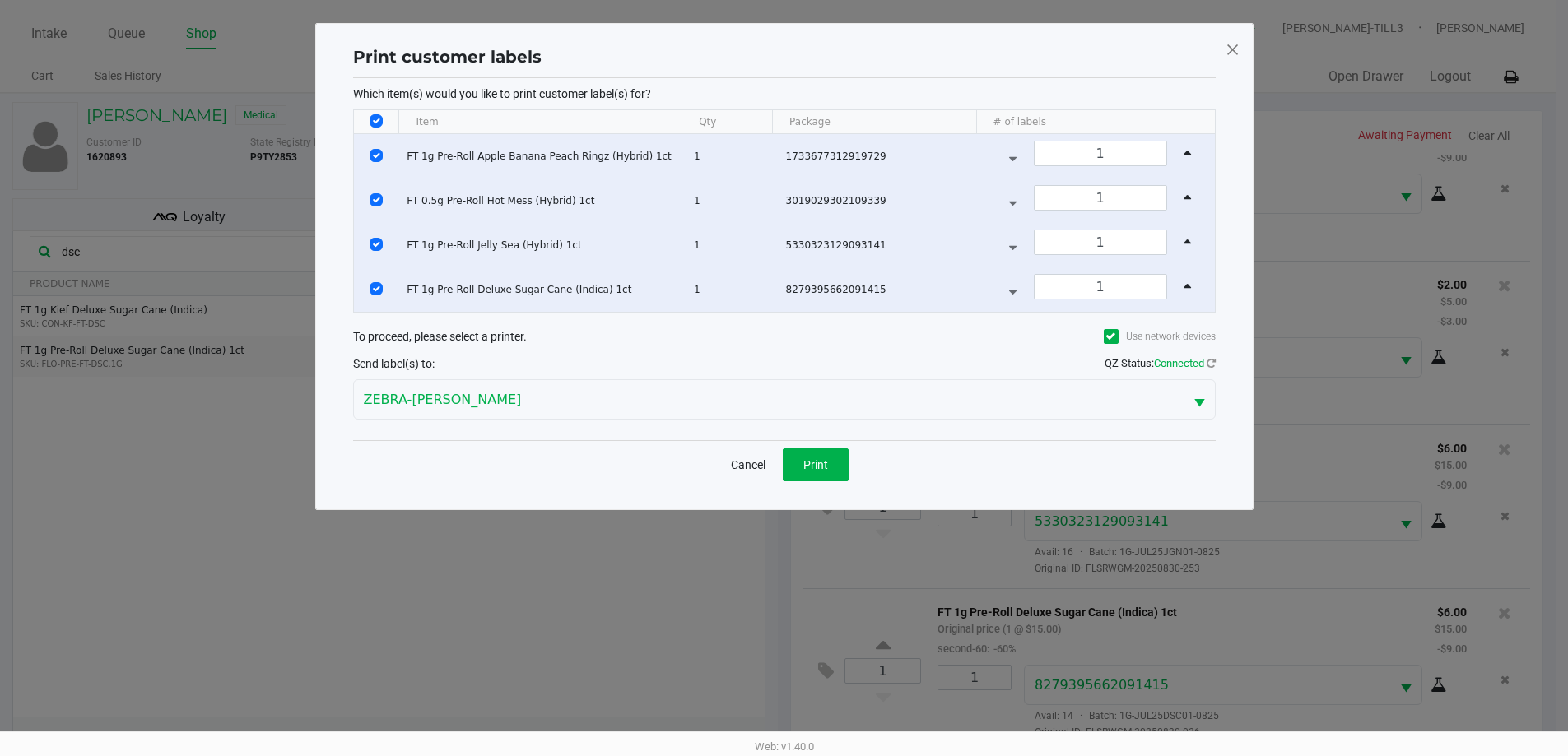
scroll to position [0, 0]
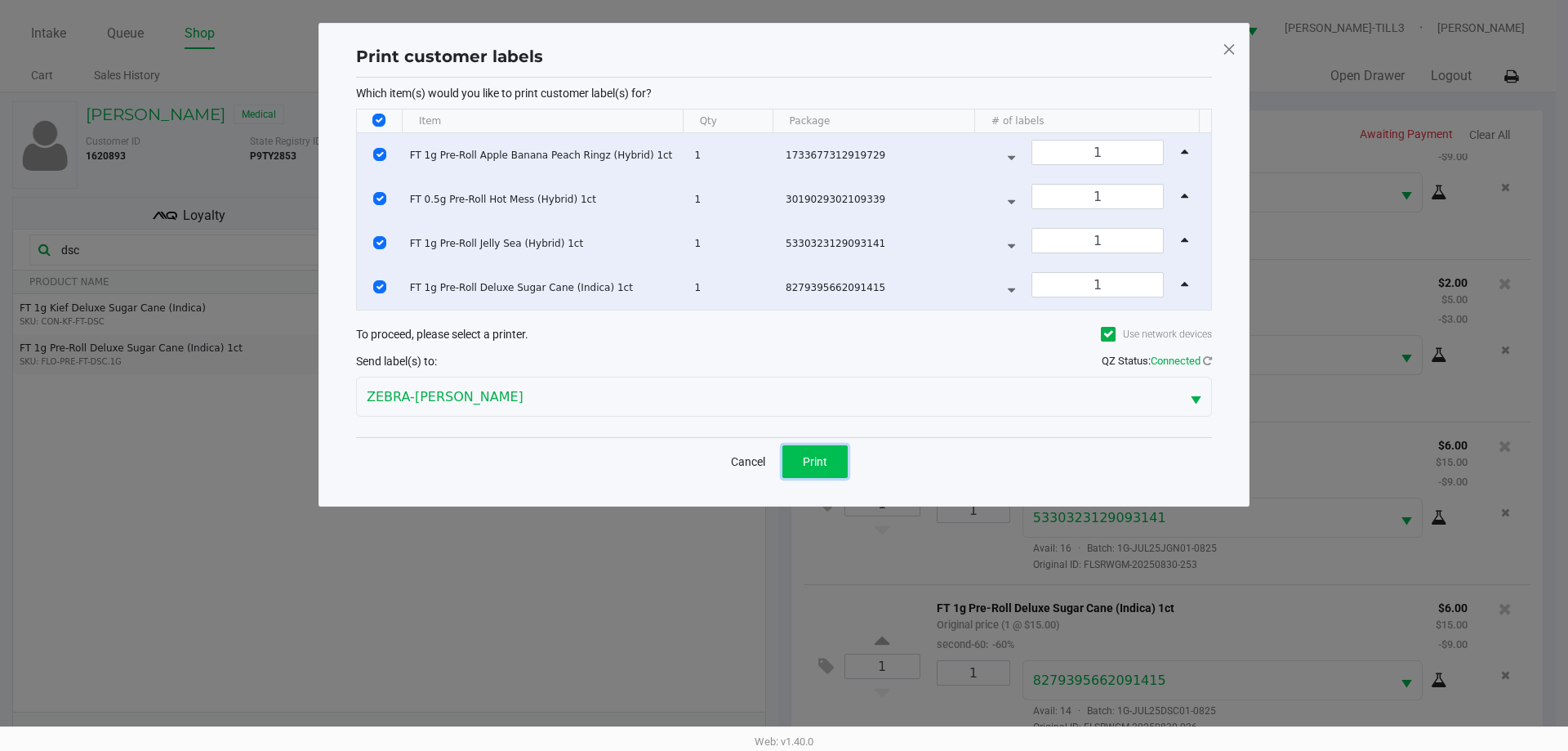
click at [808, 467] on span "Print" at bounding box center [815, 462] width 25 height 13
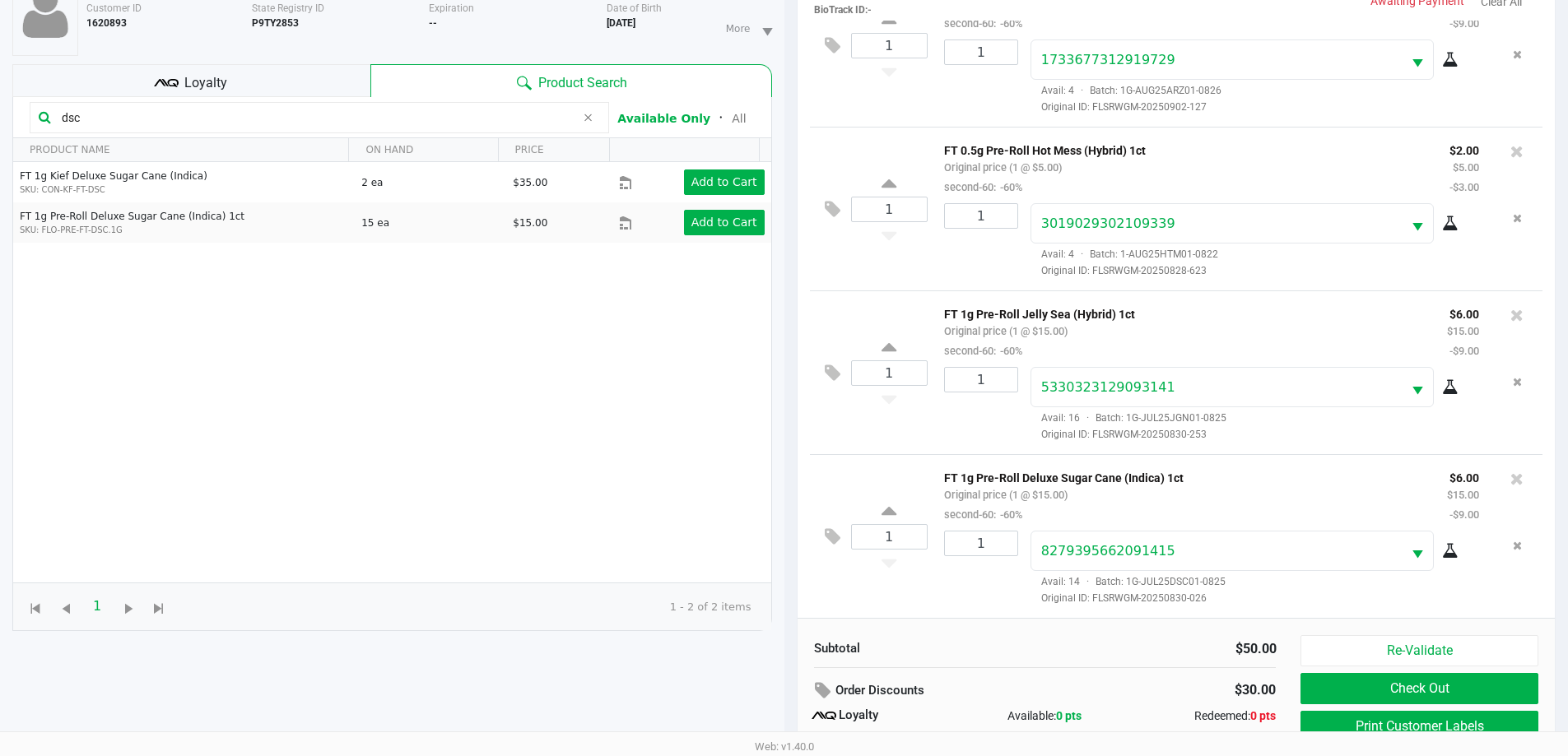
scroll to position [197, 0]
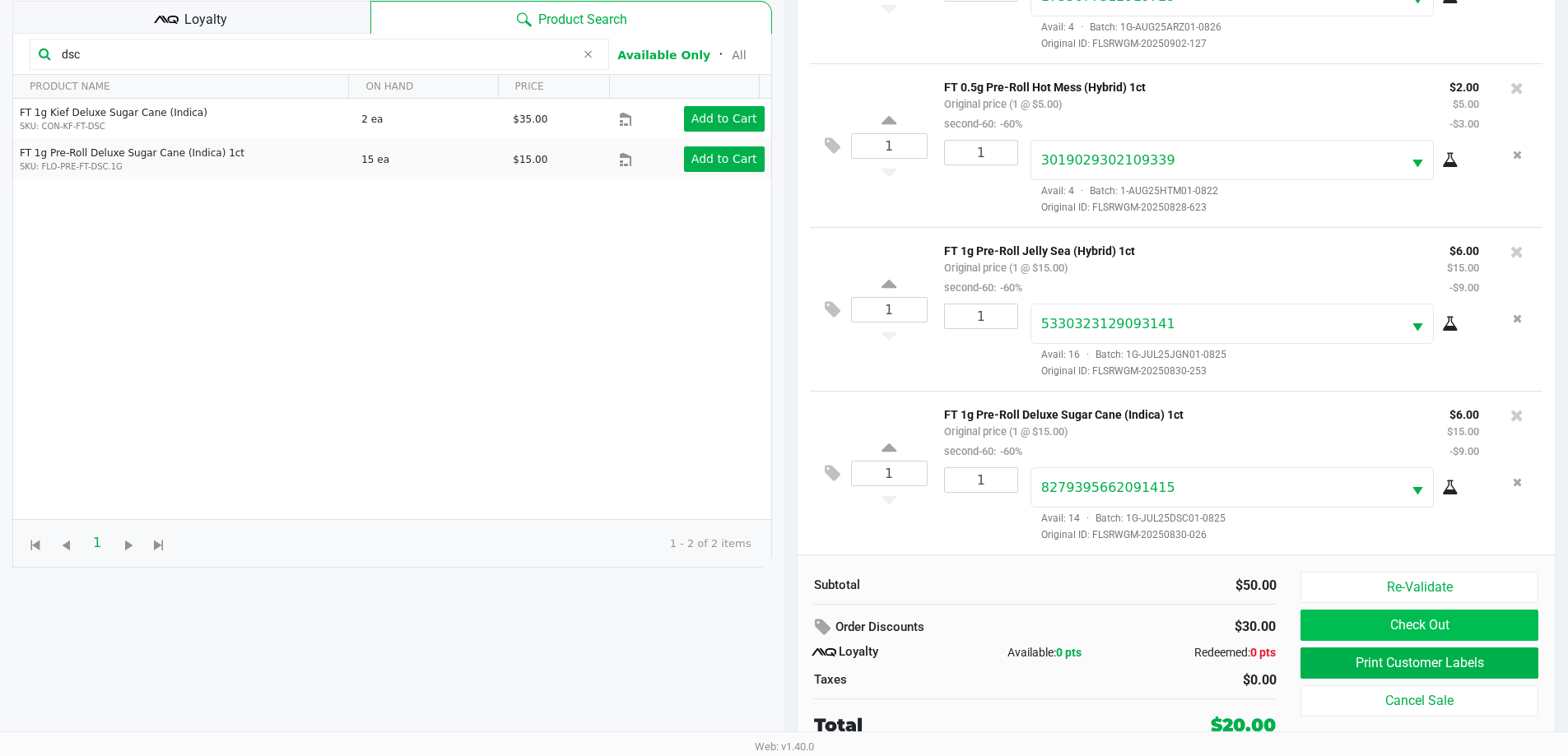
click at [1405, 619] on button "Check Out" at bounding box center [1419, 625] width 237 height 31
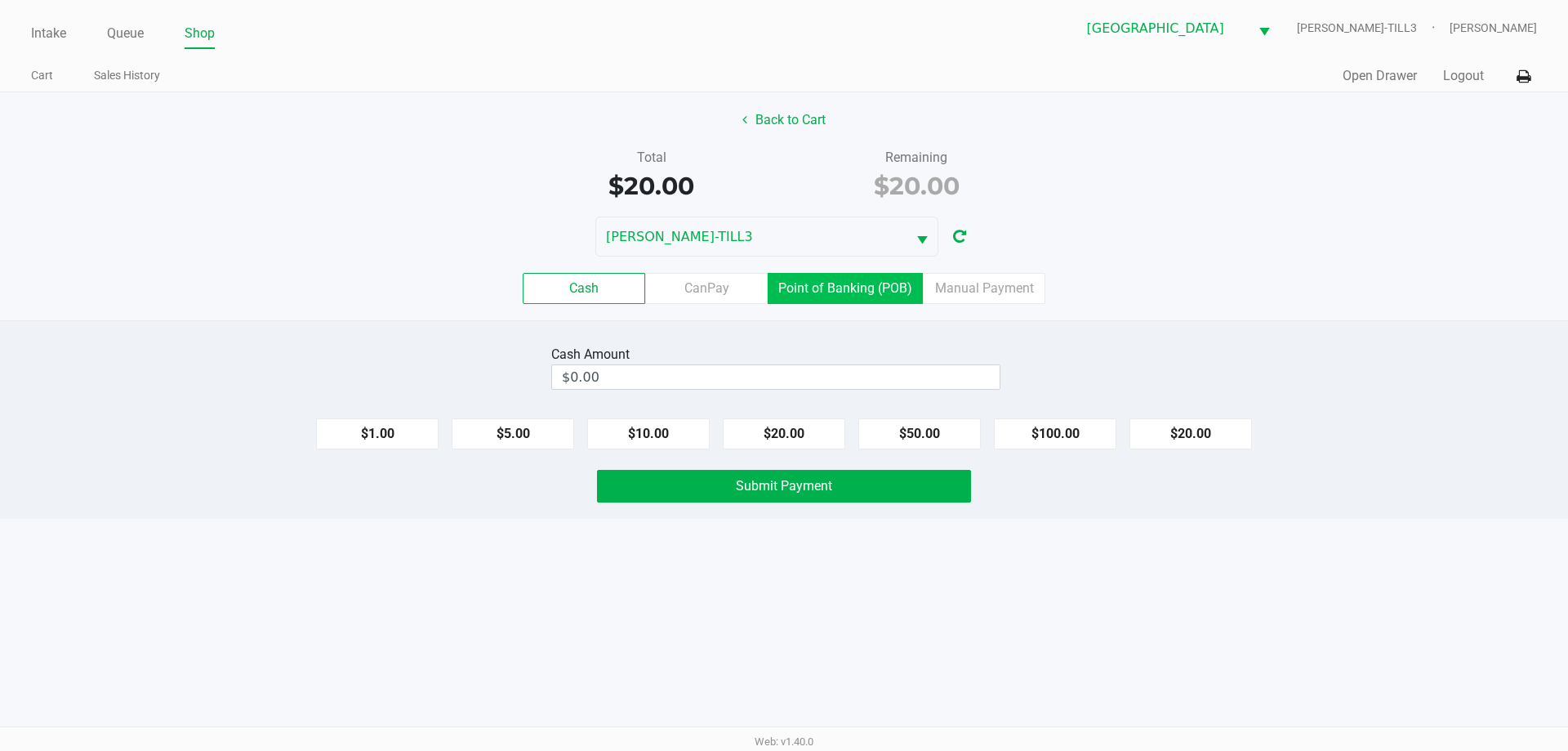
click at [850, 291] on label "Point of Banking (POB)" at bounding box center [845, 289] width 155 height 31
click at [0, 0] on 7 "Point of Banking (POB)" at bounding box center [0, 0] width 0 height 0
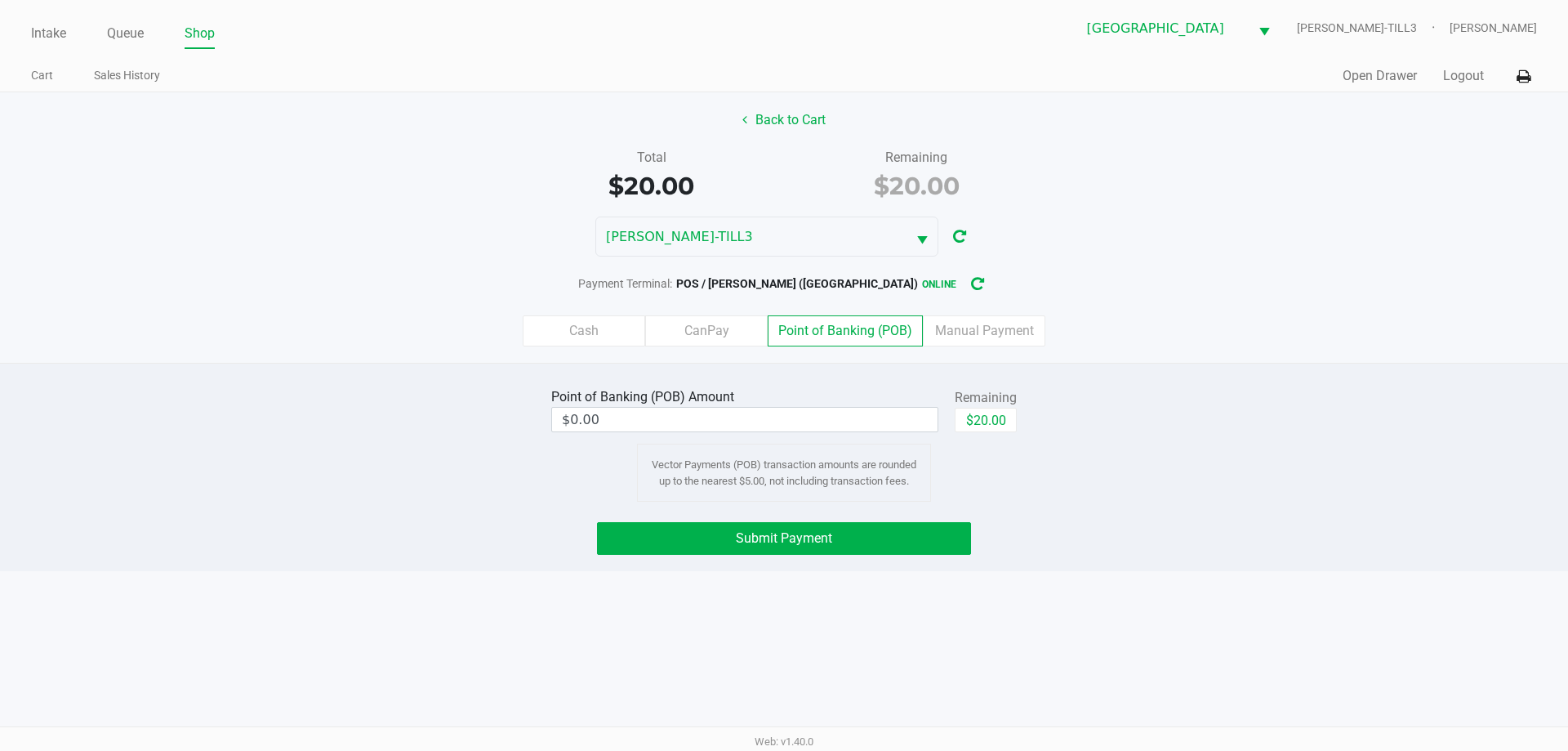
click at [999, 417] on button "$20.00" at bounding box center [986, 420] width 62 height 25
type input "$20.00"
click at [874, 533] on button "Submit Payment" at bounding box center [784, 539] width 374 height 33
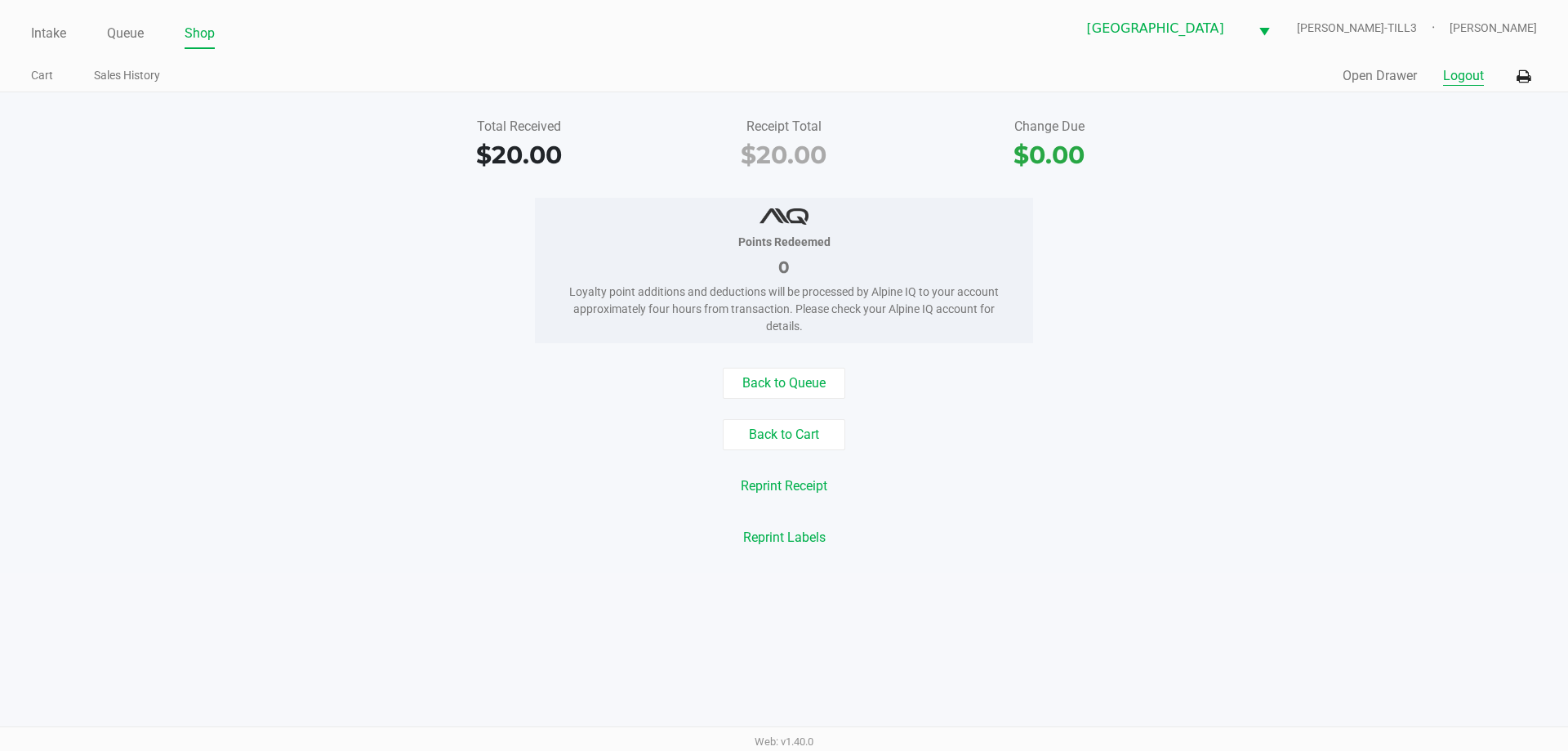
click at [1465, 67] on button "Logout" at bounding box center [1464, 75] width 41 height 20
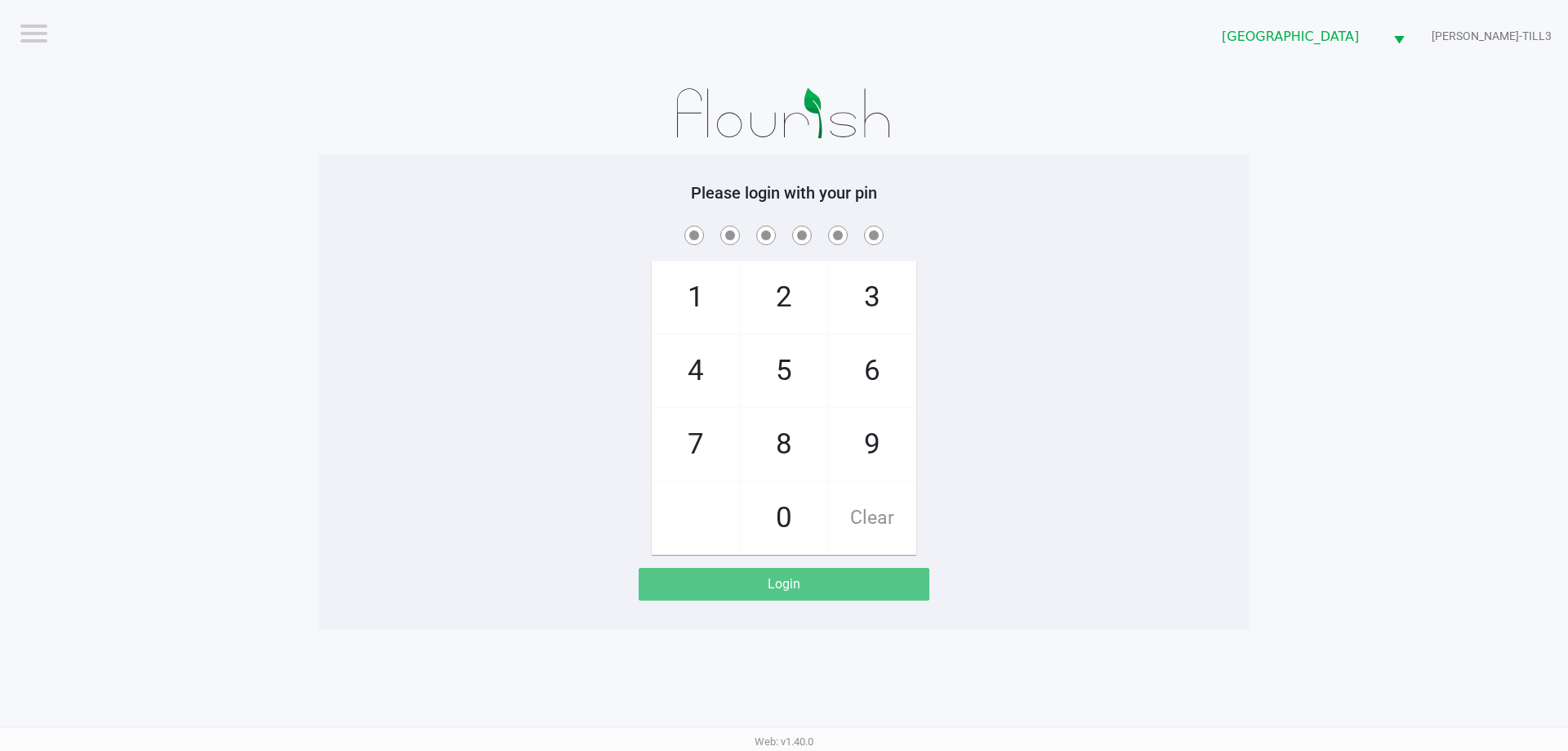
click at [300, 103] on app-pos-login-wrapper "Logout Palm Bay WC CELIA-TILL3 Please login with your pin 1 4 7 2 5 8 0 3 6 9 C…" at bounding box center [784, 314] width 1568 height 629
checkbox input "true"
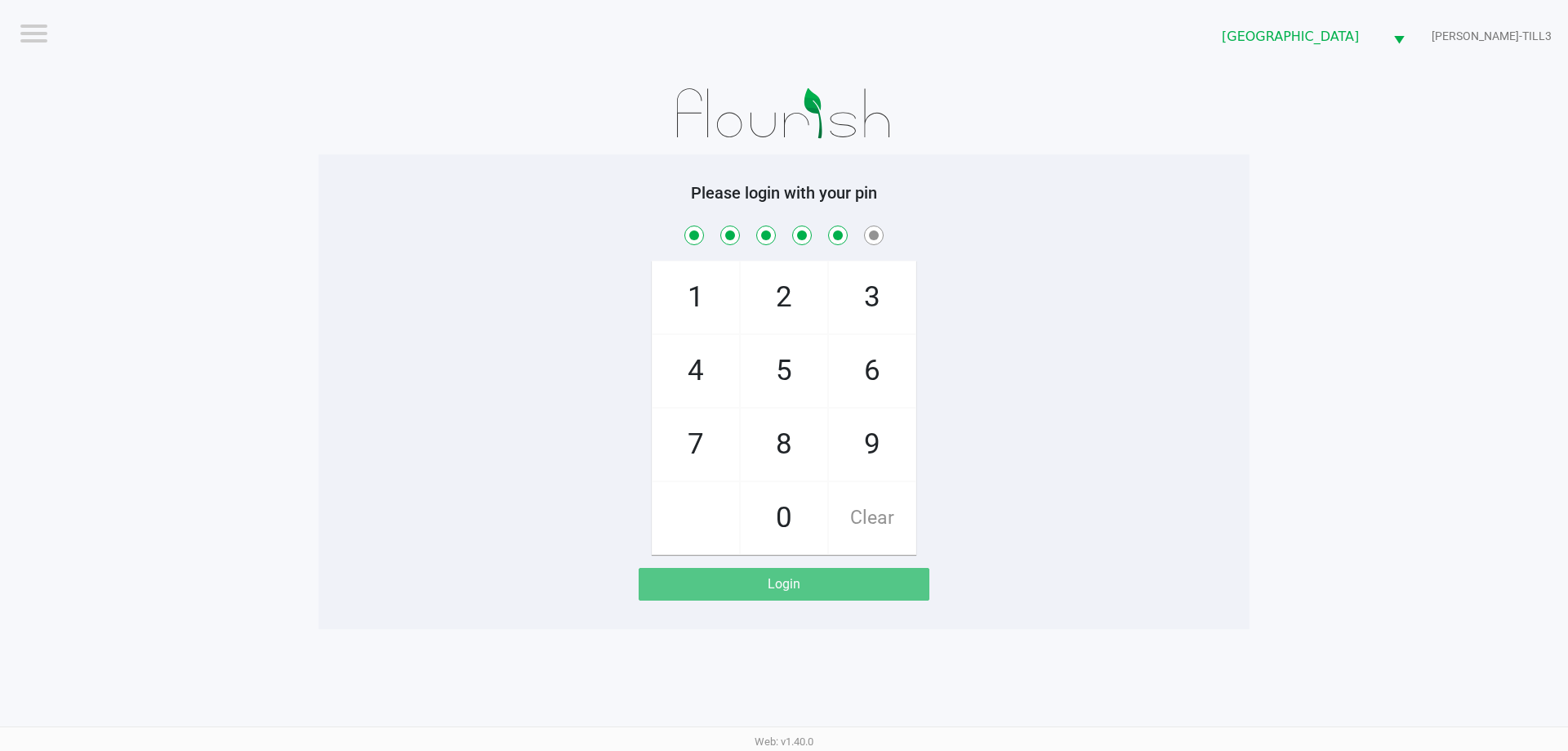
checkbox input "true"
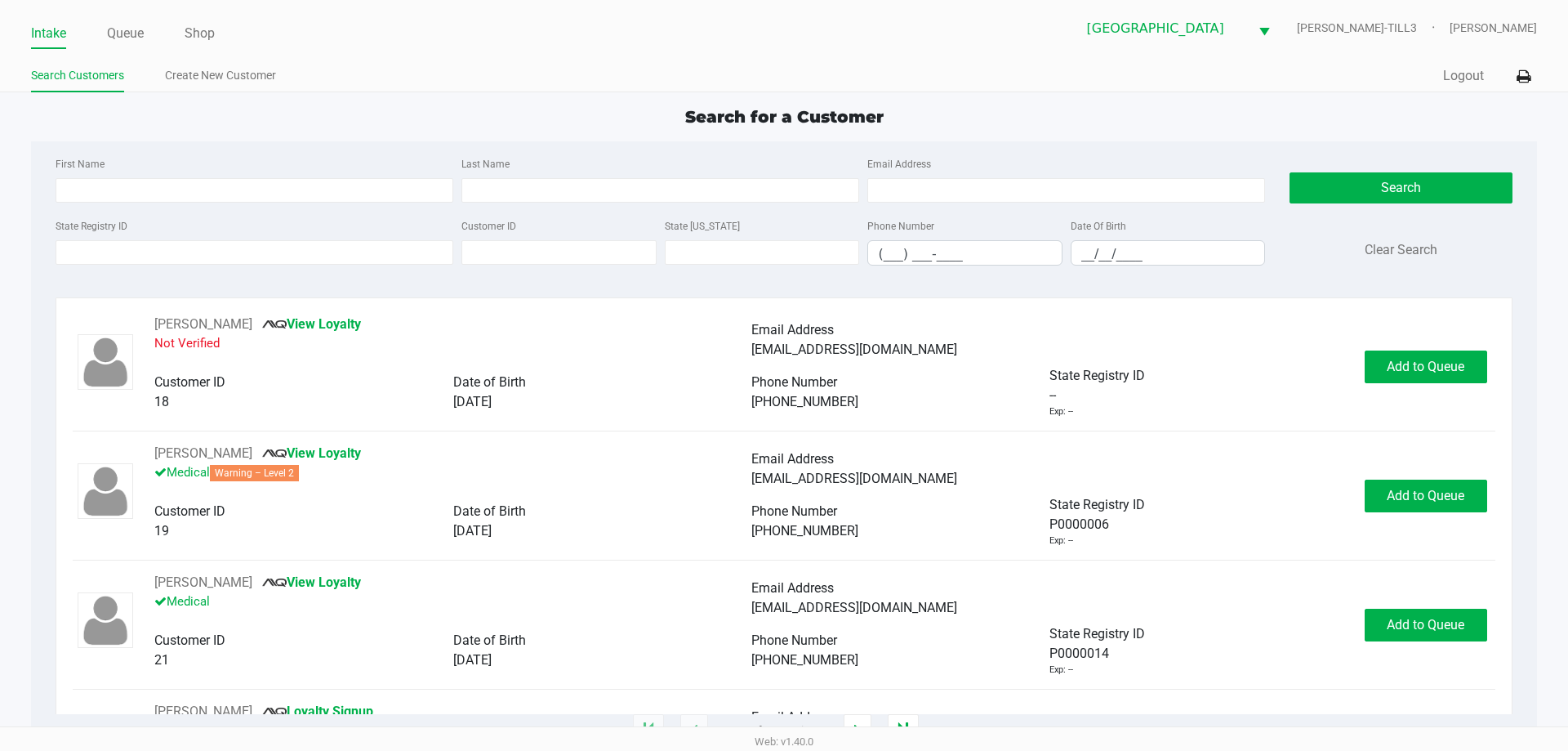
click at [570, 77] on ul "Search Customers Create New Customer" at bounding box center [407, 77] width 753 height 27
click at [291, 190] on input "First Name" at bounding box center [254, 190] width 398 height 25
type input "cortney"
click at [649, 191] on input "Last Name" at bounding box center [660, 190] width 398 height 25
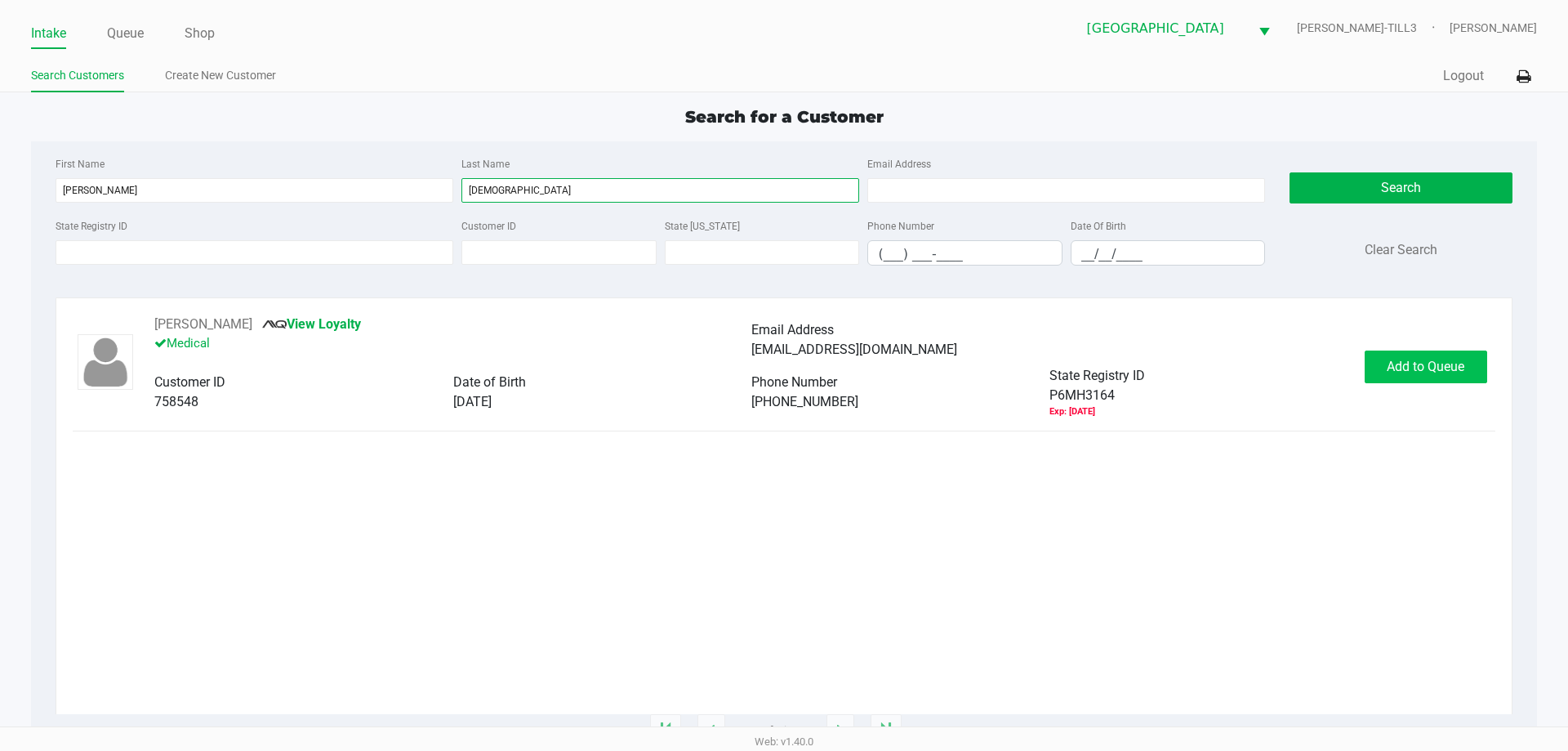
type input "christian"
click at [1410, 359] on span "Add to Queue" at bounding box center [1425, 367] width 78 height 15
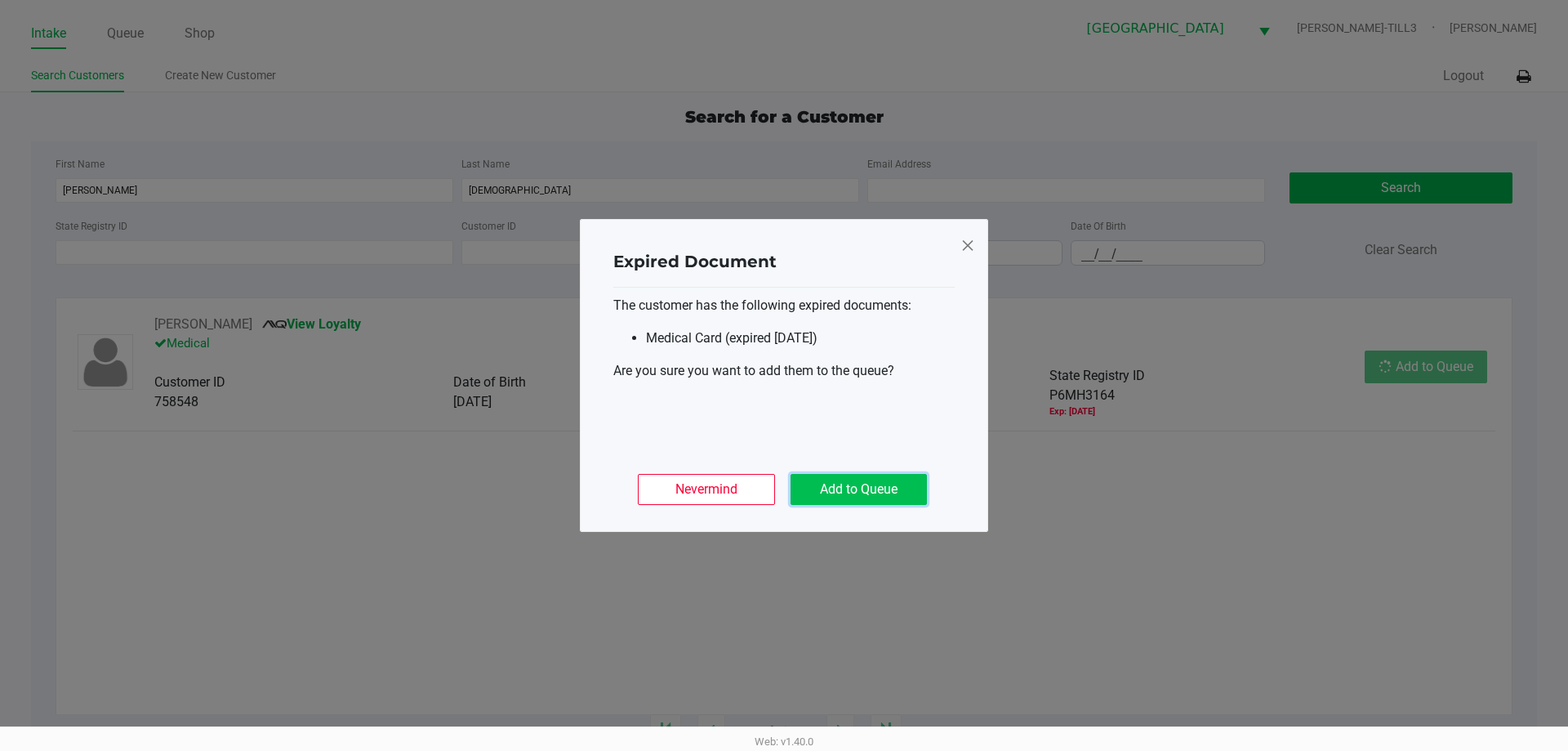
click at [888, 478] on button "Add to Queue" at bounding box center [858, 490] width 136 height 31
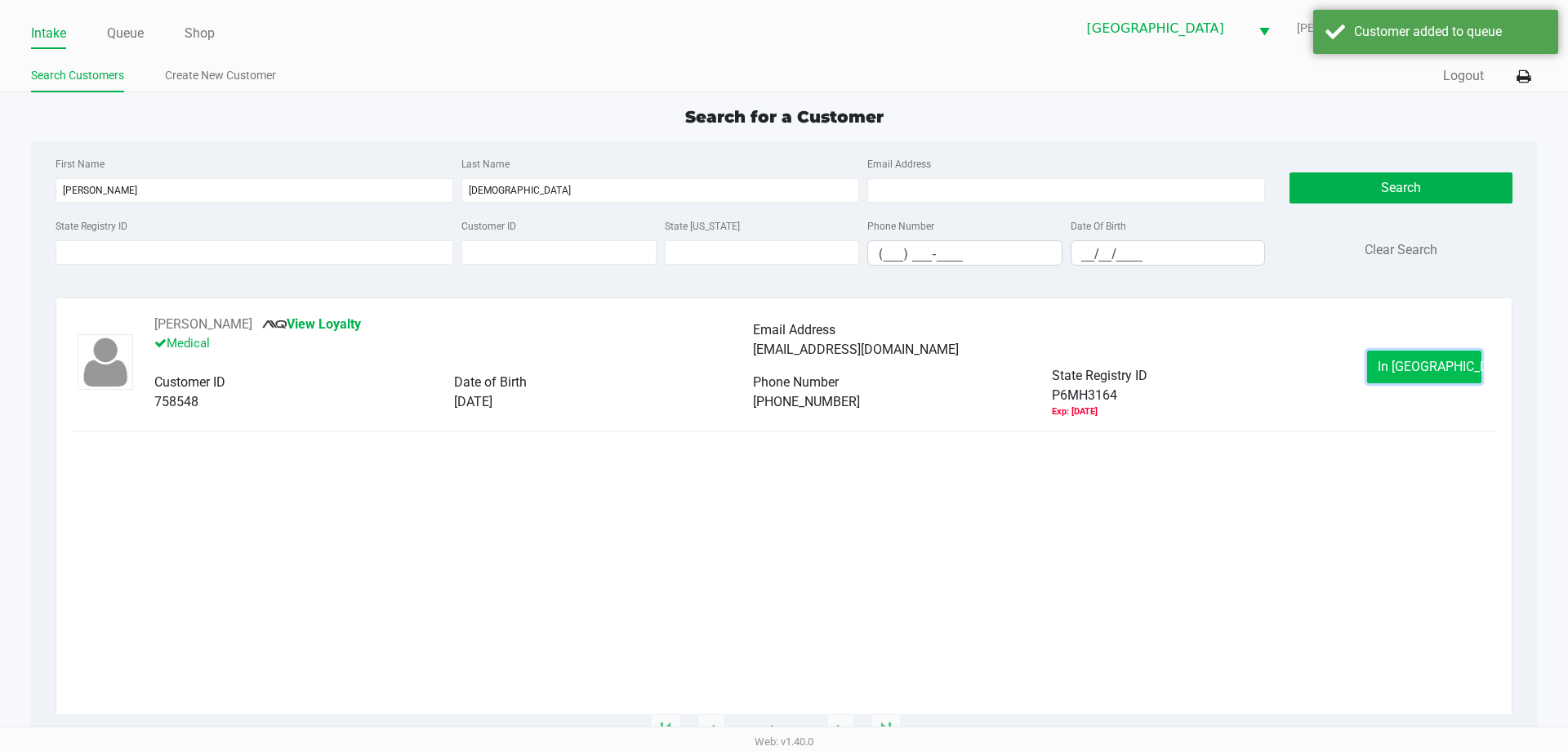
click at [1459, 369] on button "In Queue" at bounding box center [1425, 367] width 115 height 33
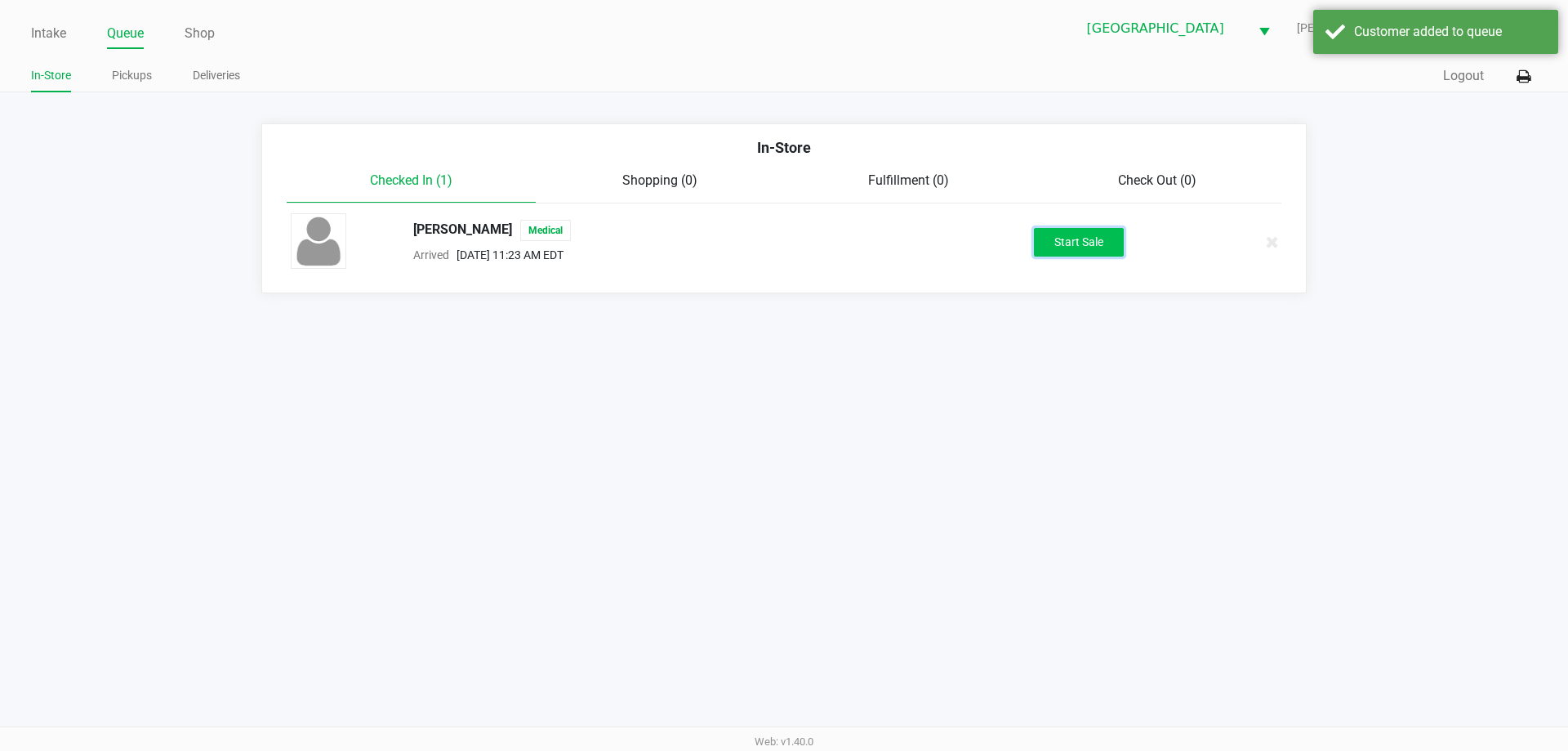
click at [1067, 241] on button "Start Sale" at bounding box center [1078, 241] width 90 height 28
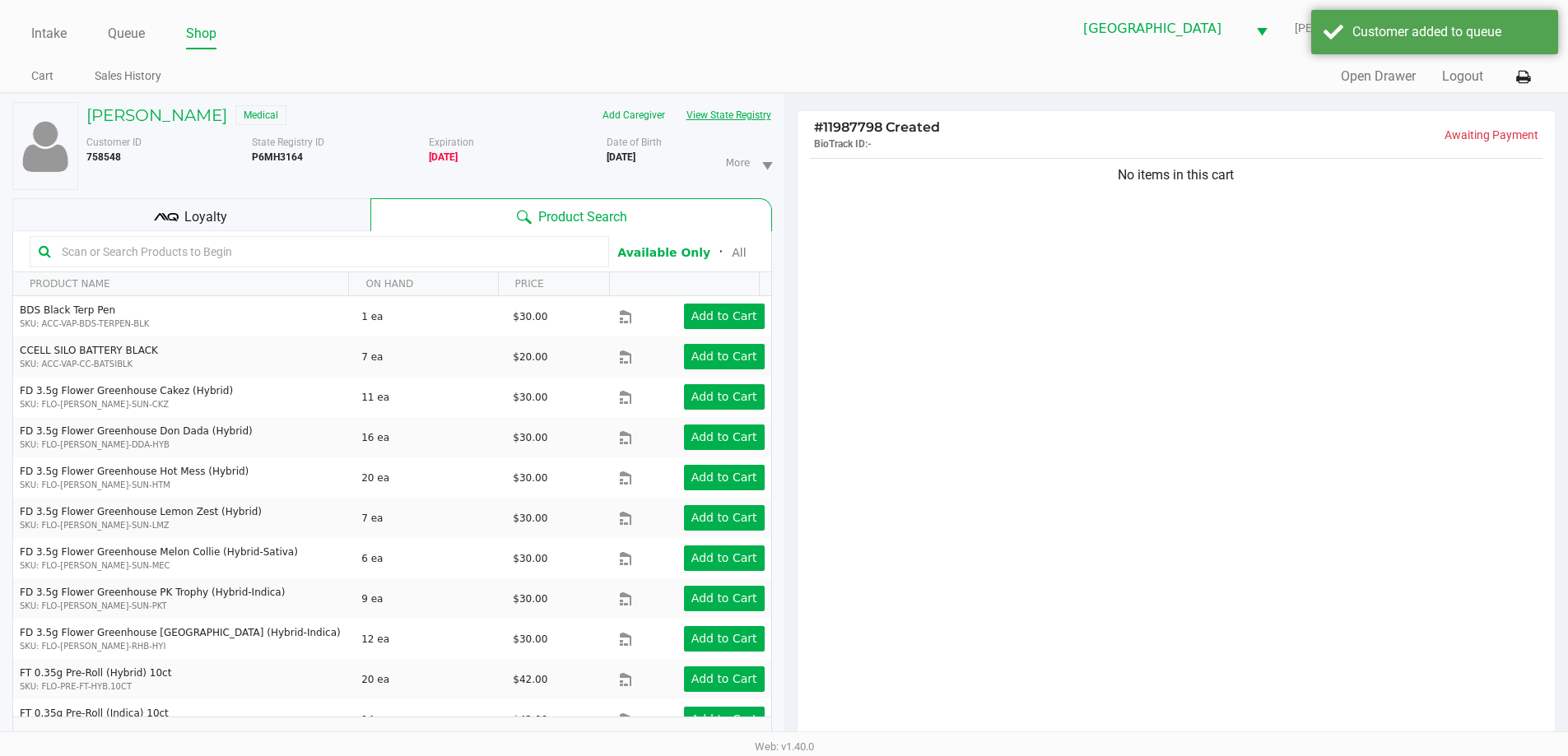
click at [693, 112] on button "View State Registry" at bounding box center [724, 115] width 97 height 27
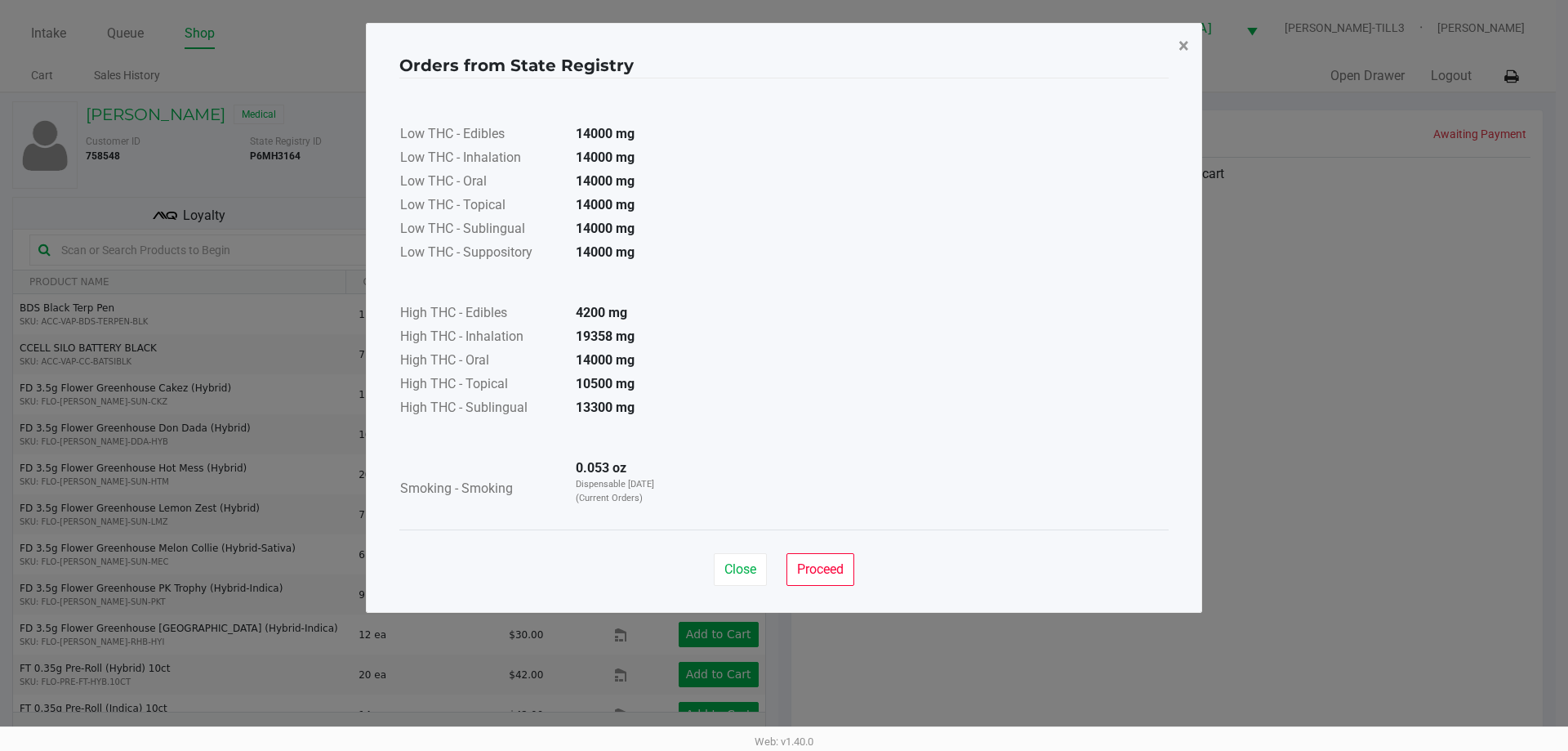
click at [1185, 44] on span "×" at bounding box center [1184, 45] width 10 height 23
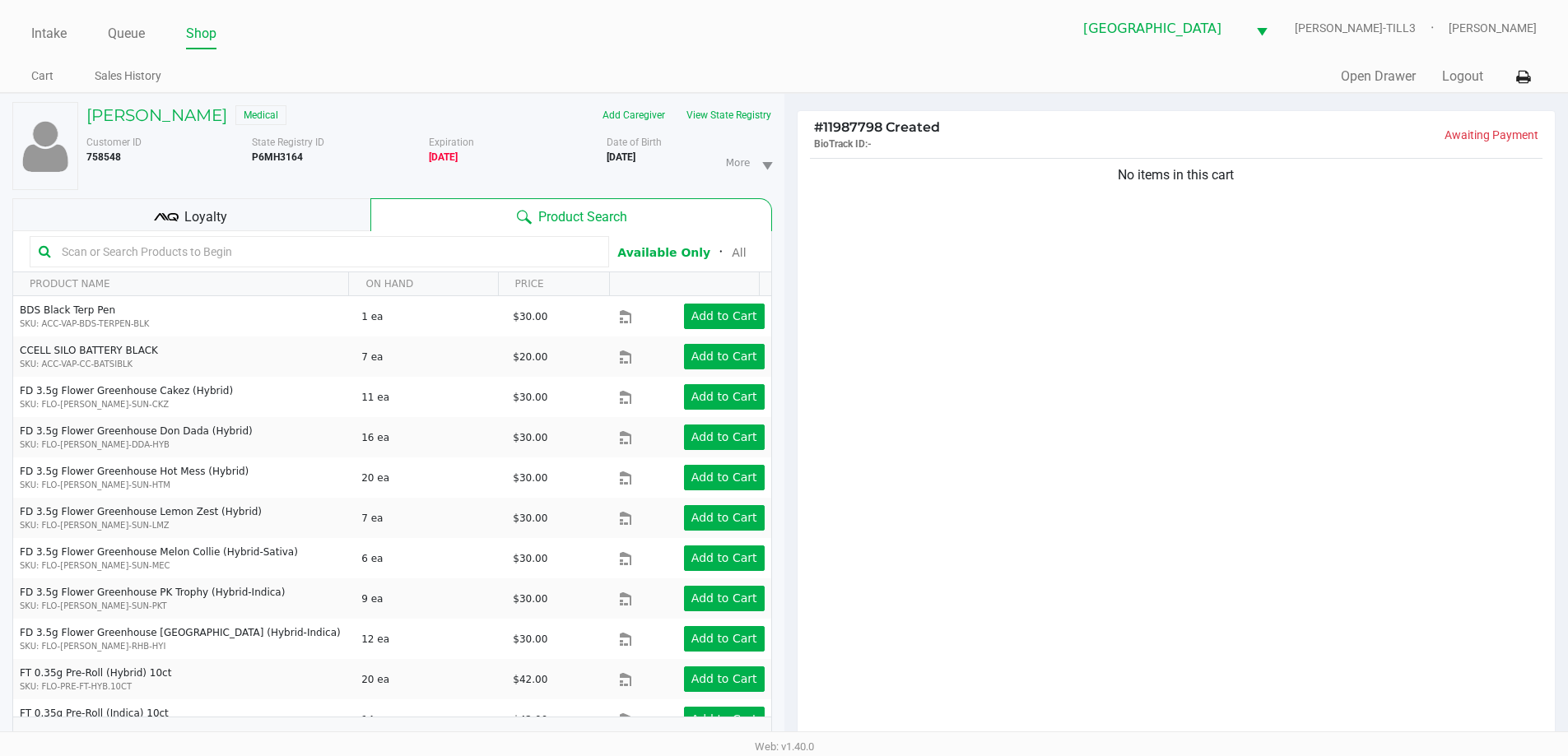
click at [108, 247] on input "text" at bounding box center [328, 252] width 545 height 25
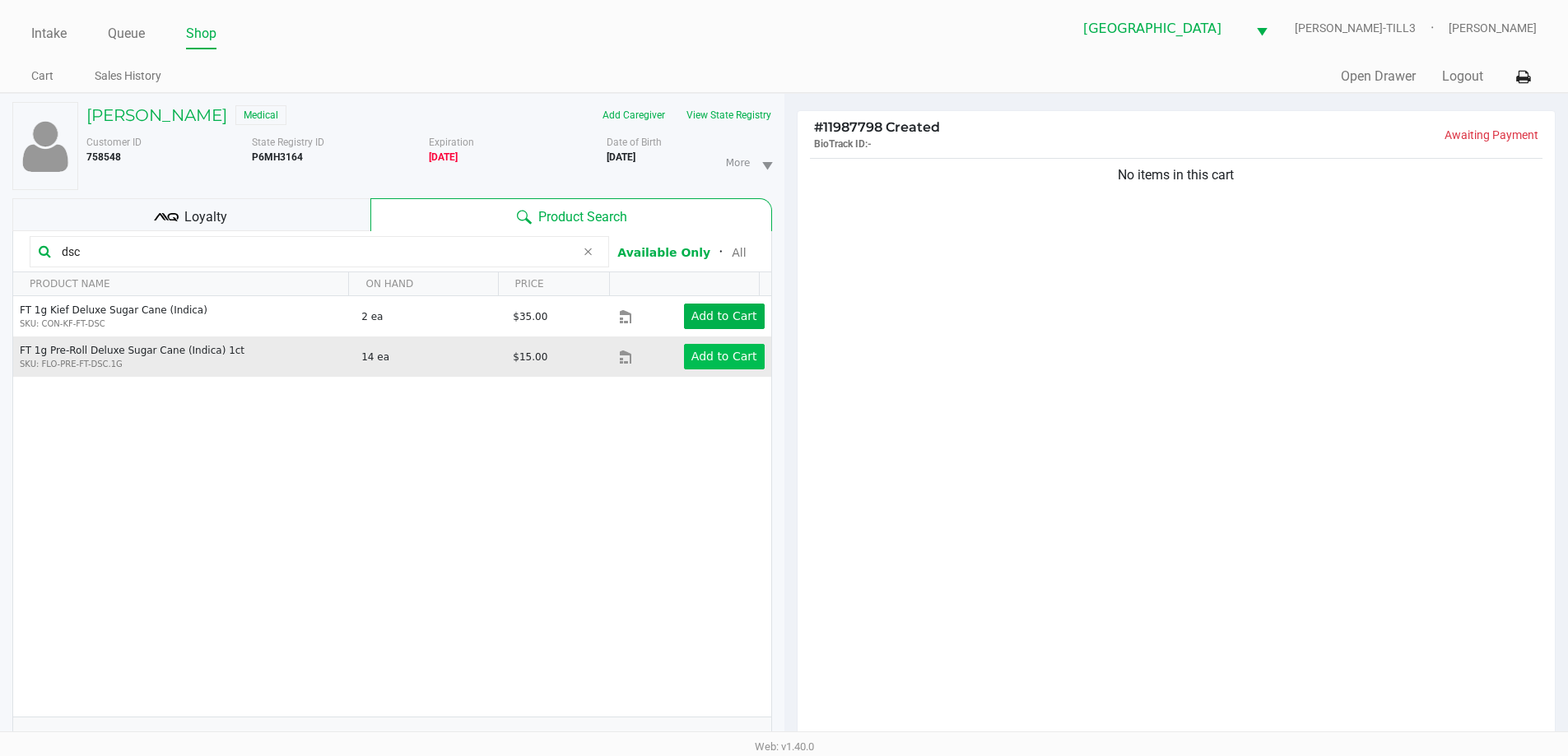
type input "dsc"
click at [720, 359] on app-button-loader "Add to Cart" at bounding box center [724, 356] width 66 height 13
click at [1120, 485] on div at bounding box center [784, 469] width 1568 height 588
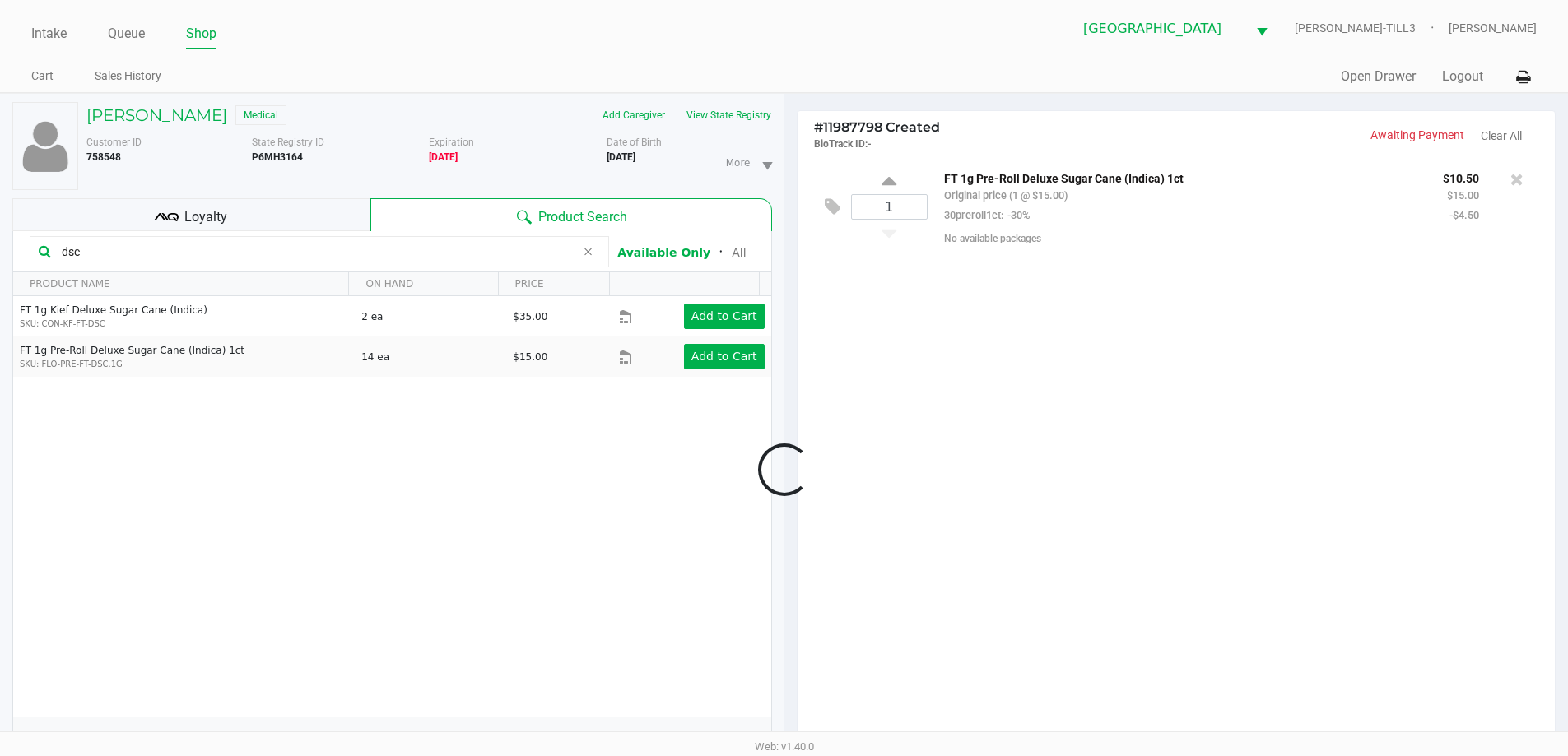
click at [1276, 532] on div at bounding box center [784, 469] width 1568 height 588
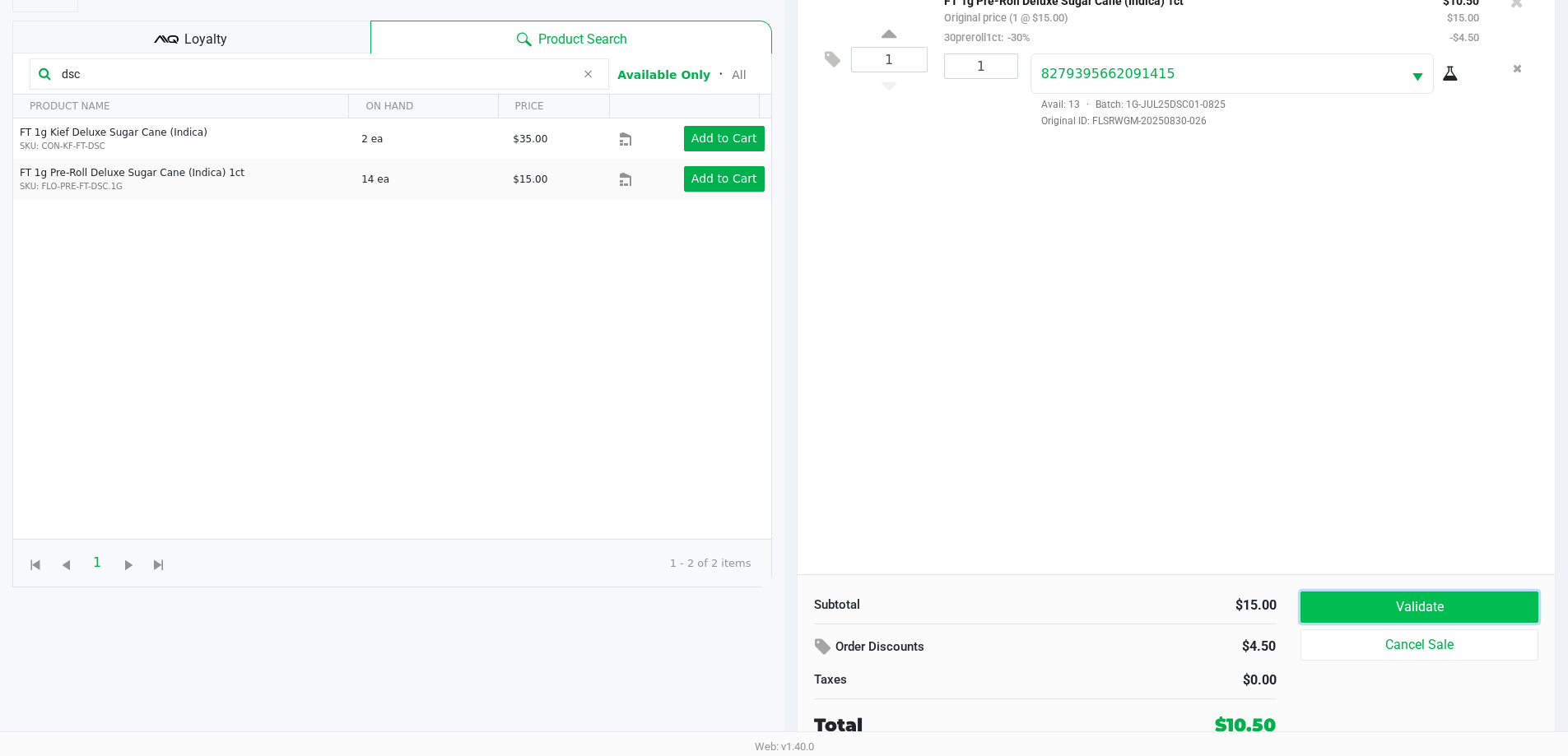
click at [1413, 603] on button "Validate" at bounding box center [1419, 607] width 237 height 31
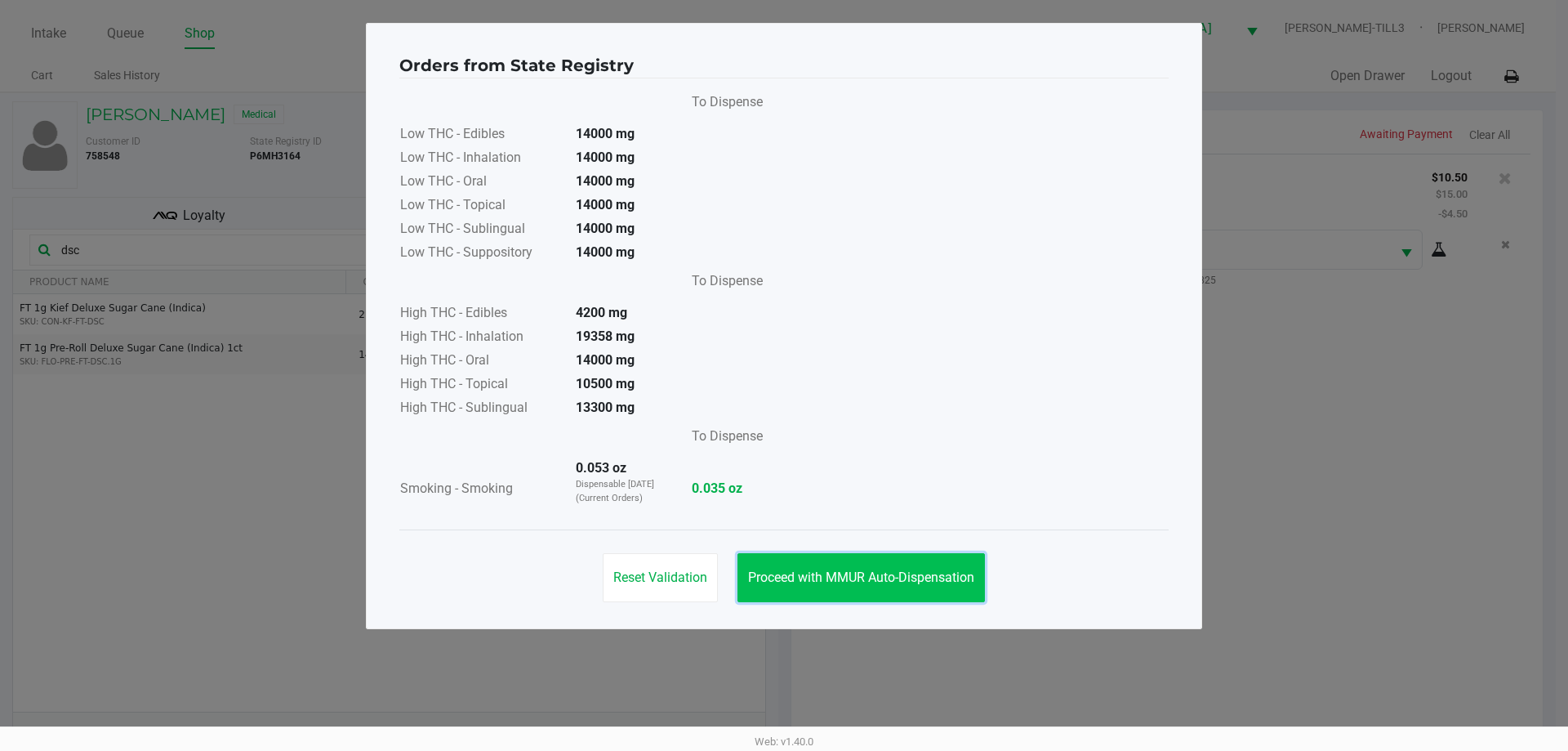
click at [823, 573] on span "Proceed with MMUR Auto-Dispensation" at bounding box center [861, 577] width 226 height 15
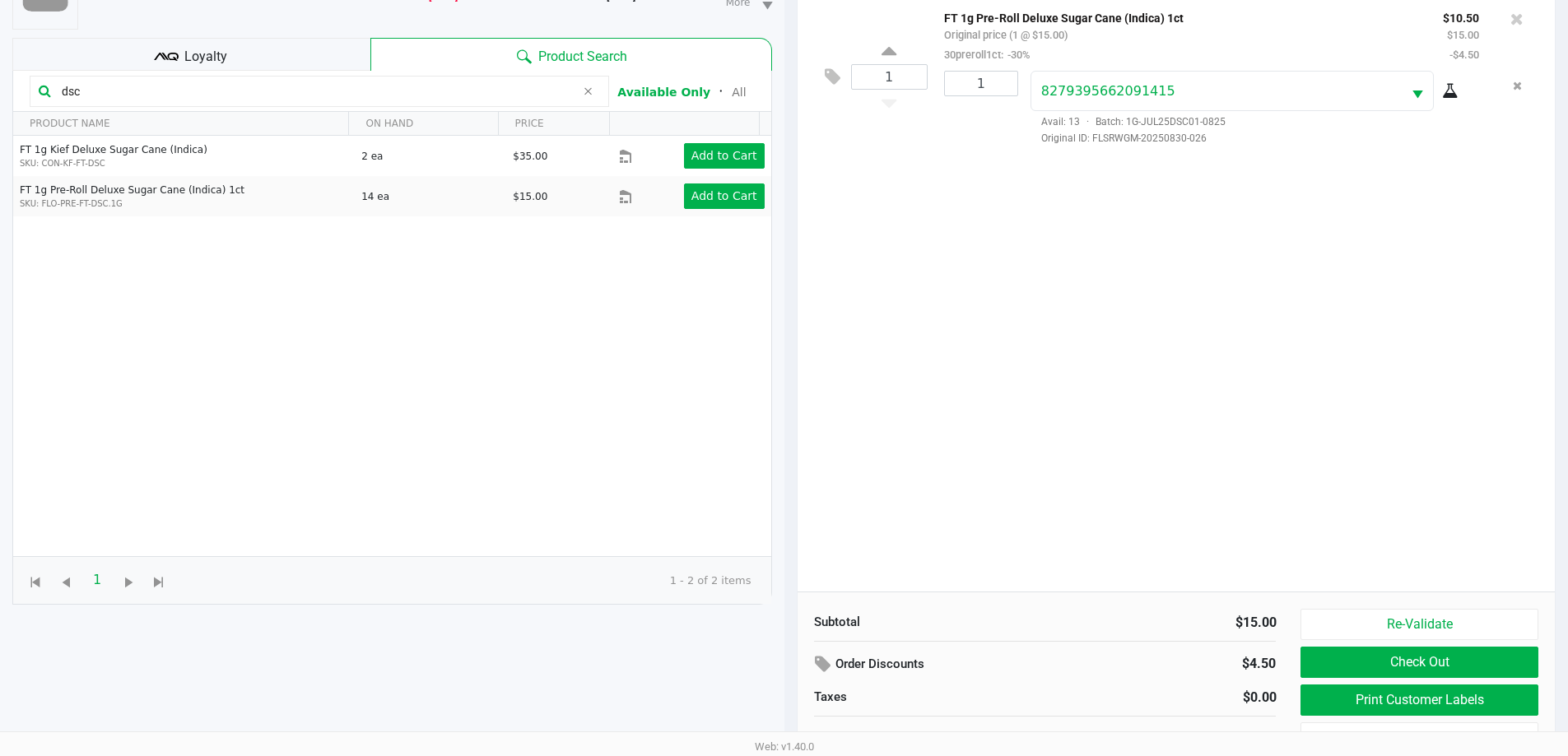
scroll to position [178, 0]
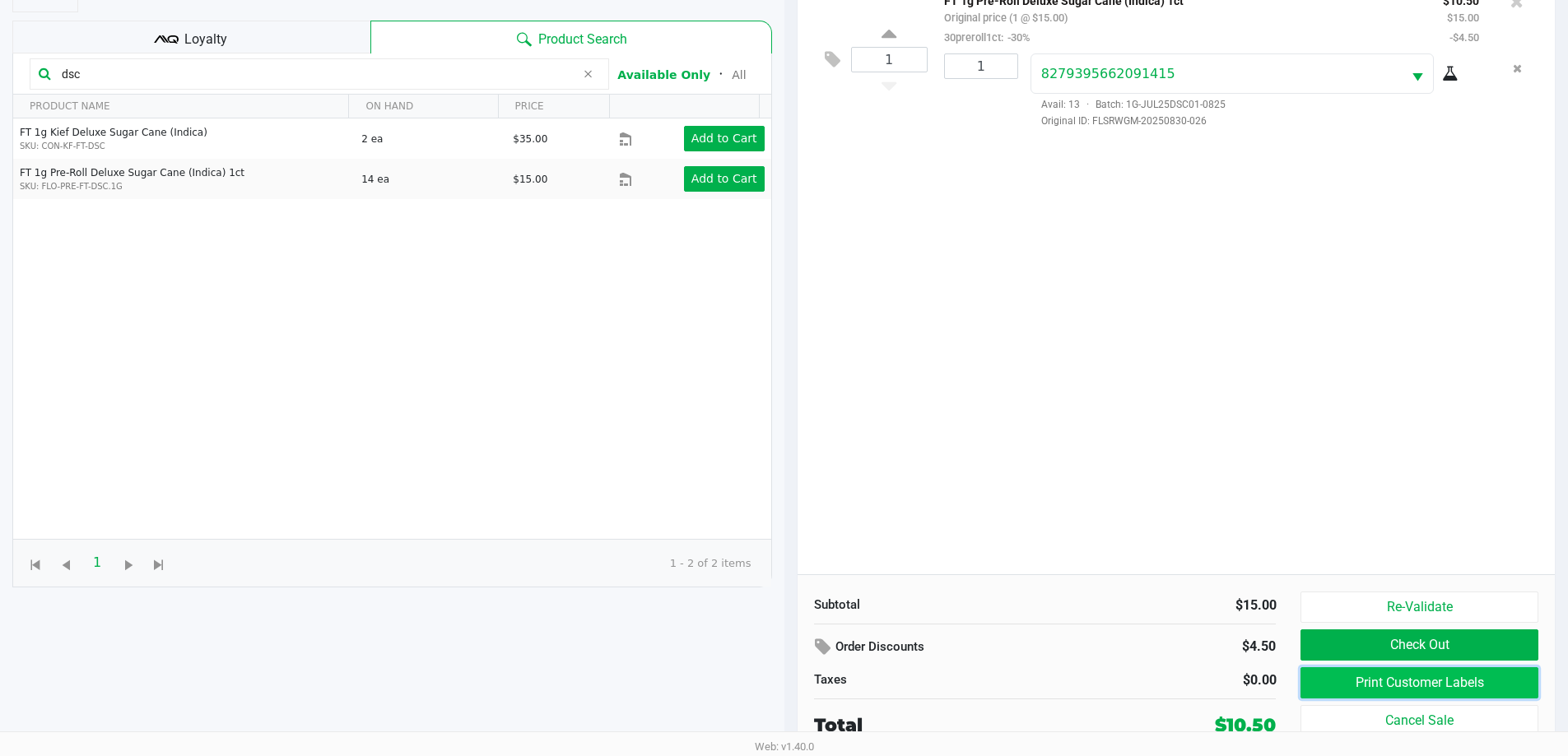
click at [1405, 677] on button "Print Customer Labels" at bounding box center [1419, 683] width 237 height 31
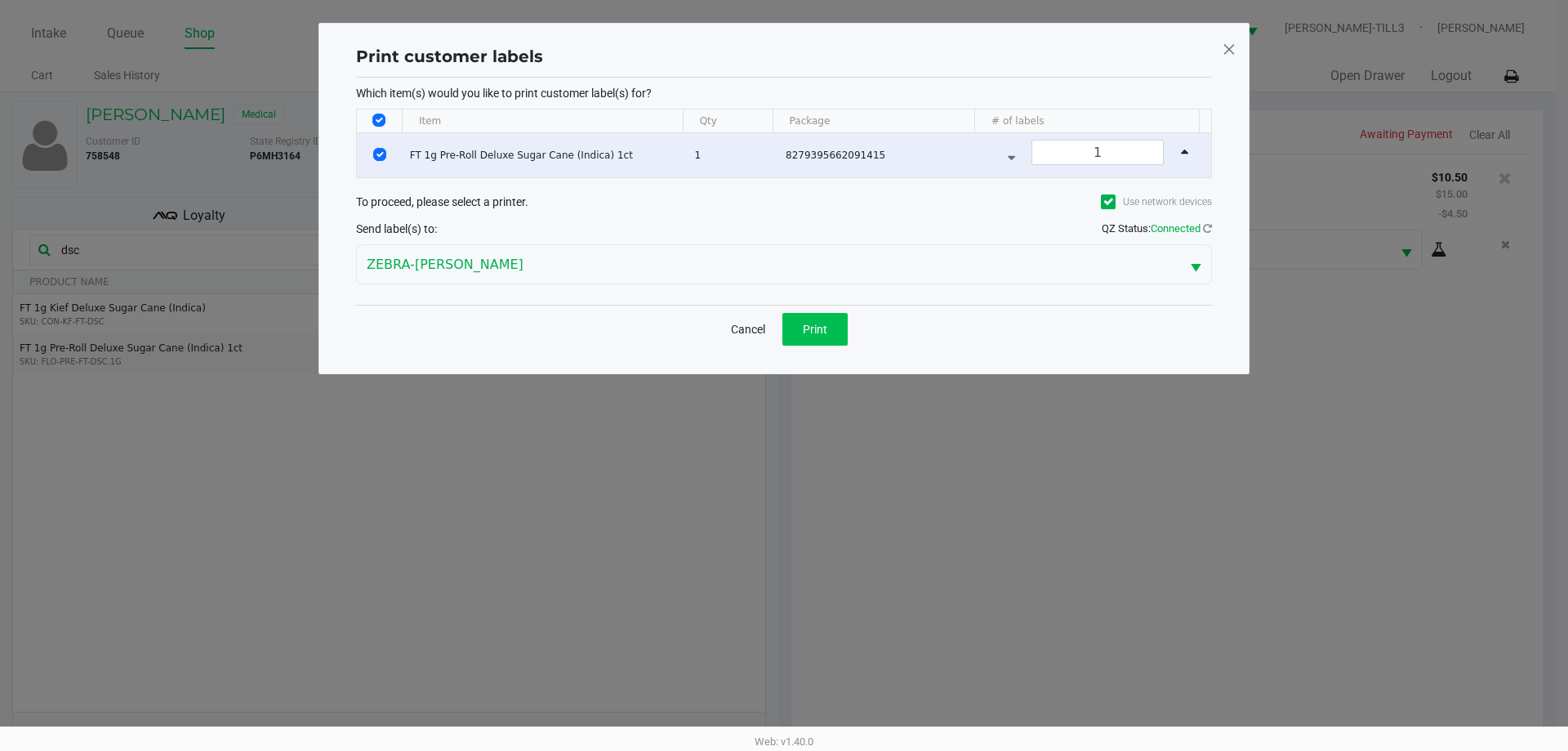
click at [809, 329] on span "Print" at bounding box center [815, 329] width 25 height 13
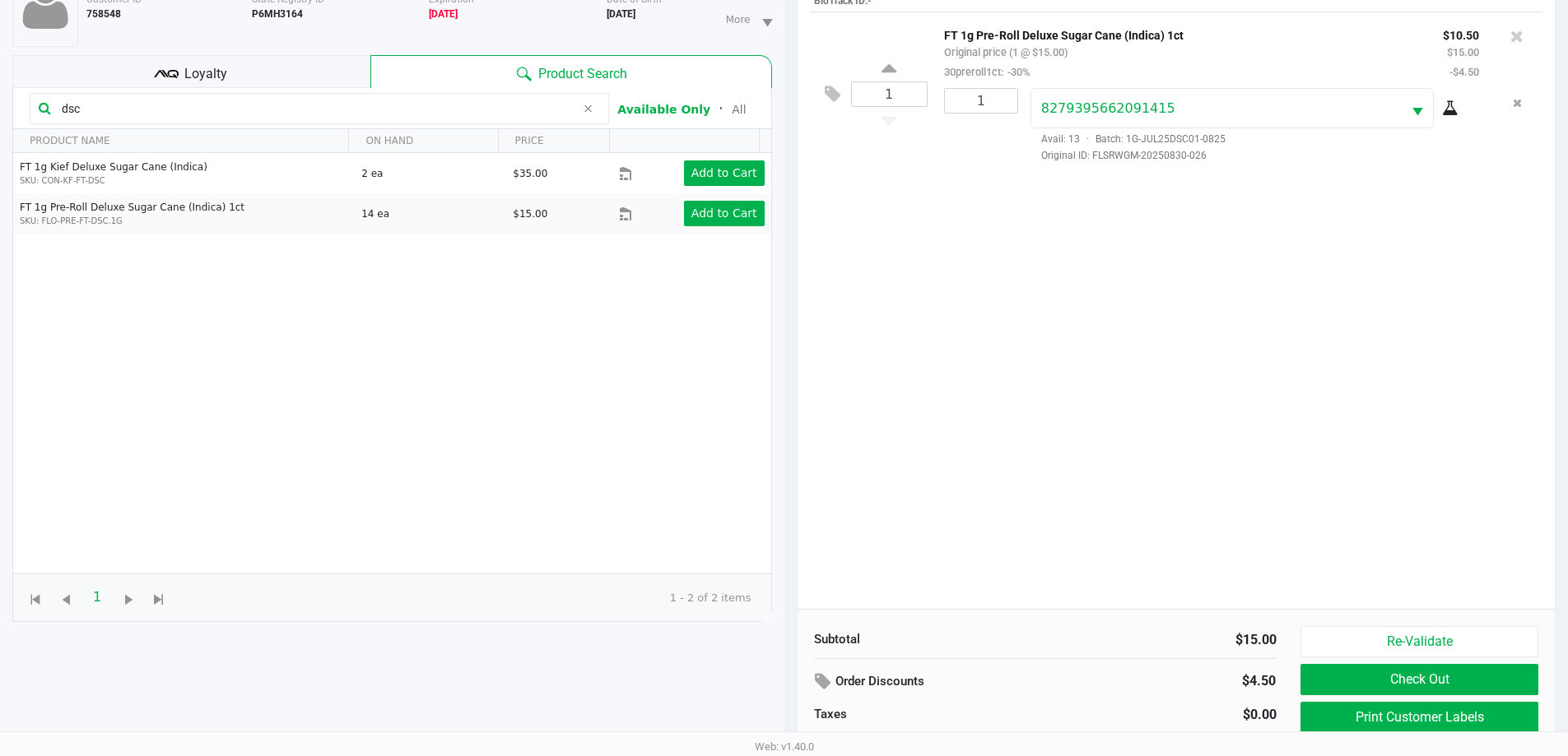
scroll to position [178, 0]
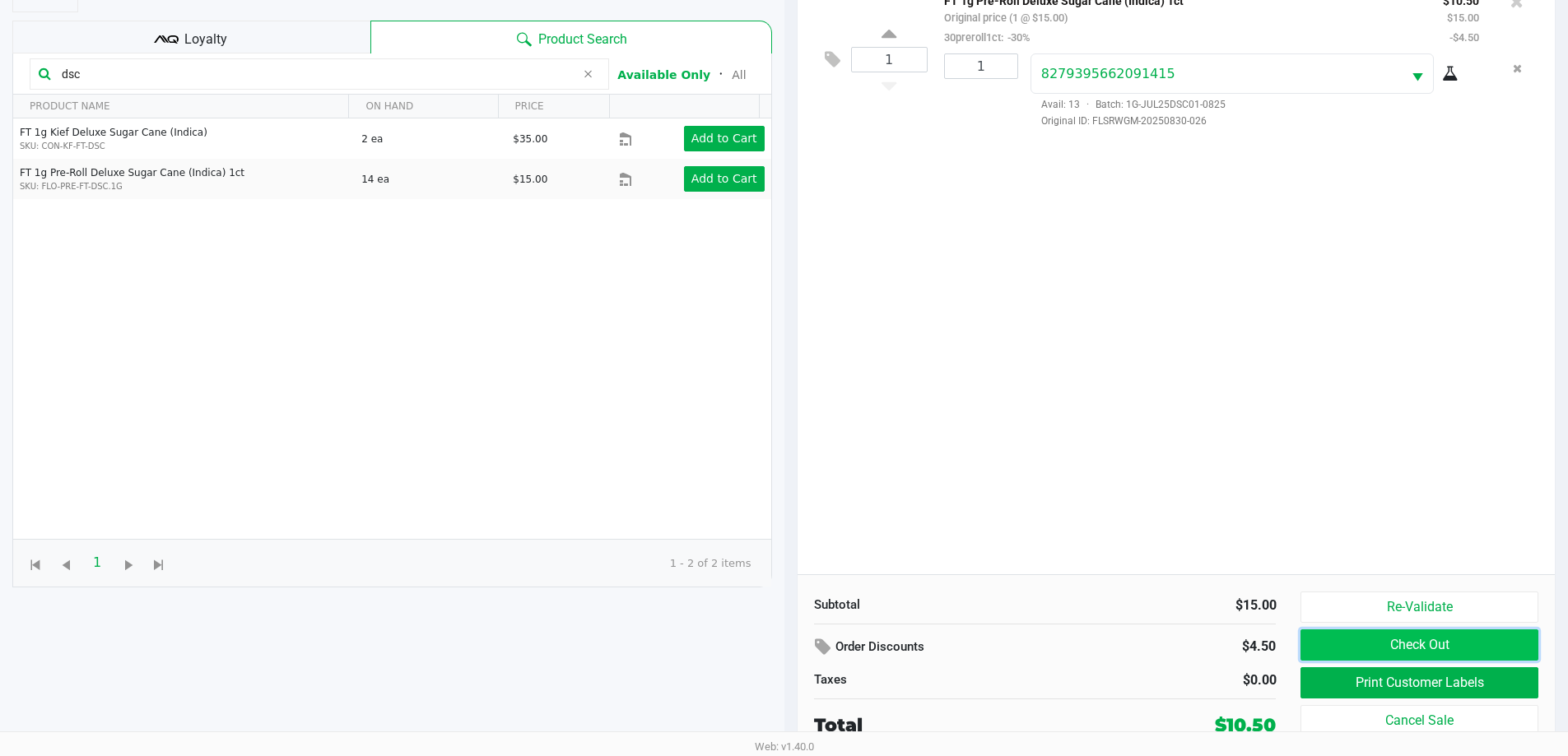
click at [1452, 642] on button "Check Out" at bounding box center [1419, 645] width 237 height 31
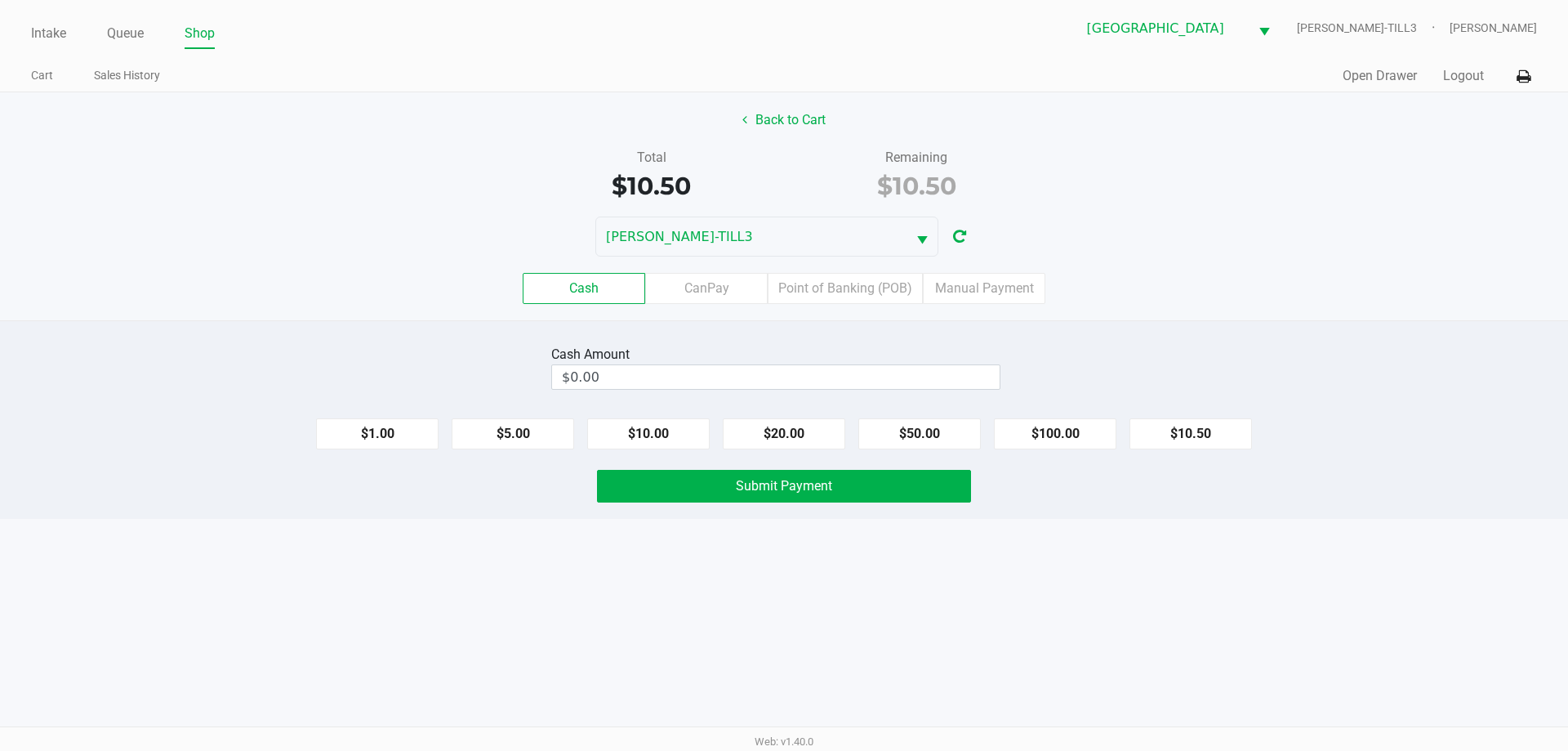
click at [805, 439] on button "$20.00" at bounding box center [784, 434] width 122 height 31
type input "$20.00"
click at [822, 479] on span "Submit Payment" at bounding box center [784, 486] width 97 height 15
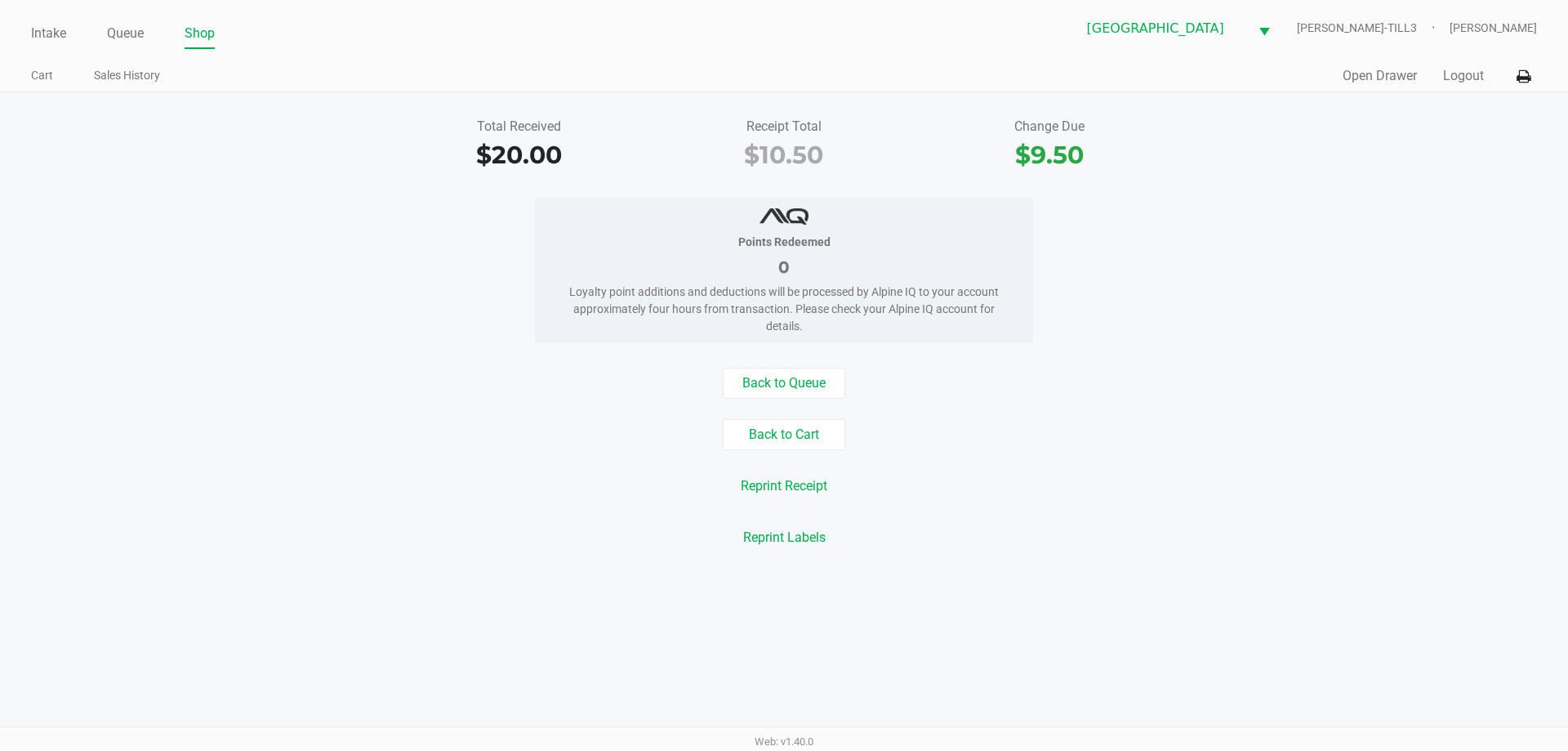
click at [814, 437] on button "Back to Cart" at bounding box center [784, 435] width 122 height 31
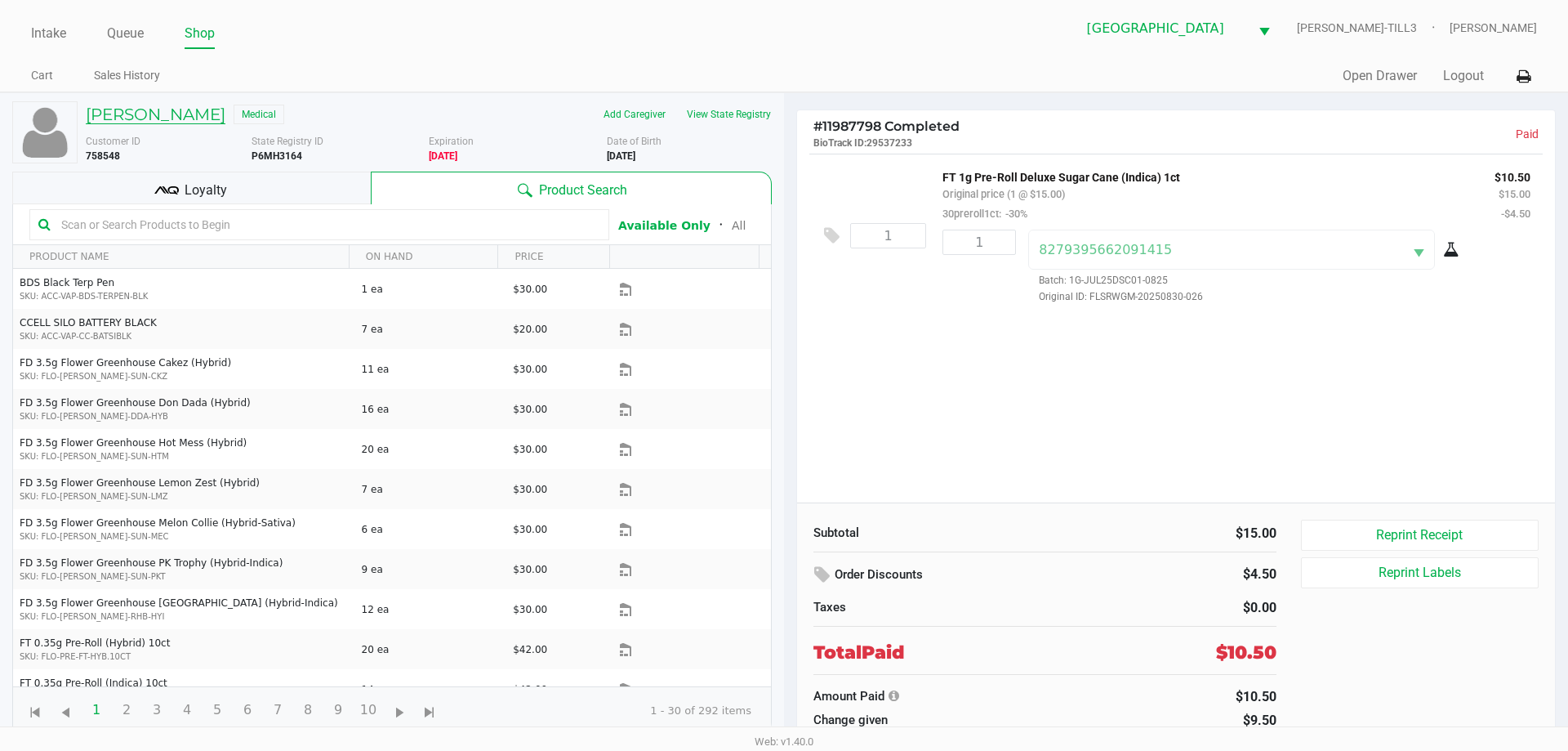
click at [197, 114] on h5 "CORTNEY CHRISTIAN" at bounding box center [155, 114] width 140 height 20
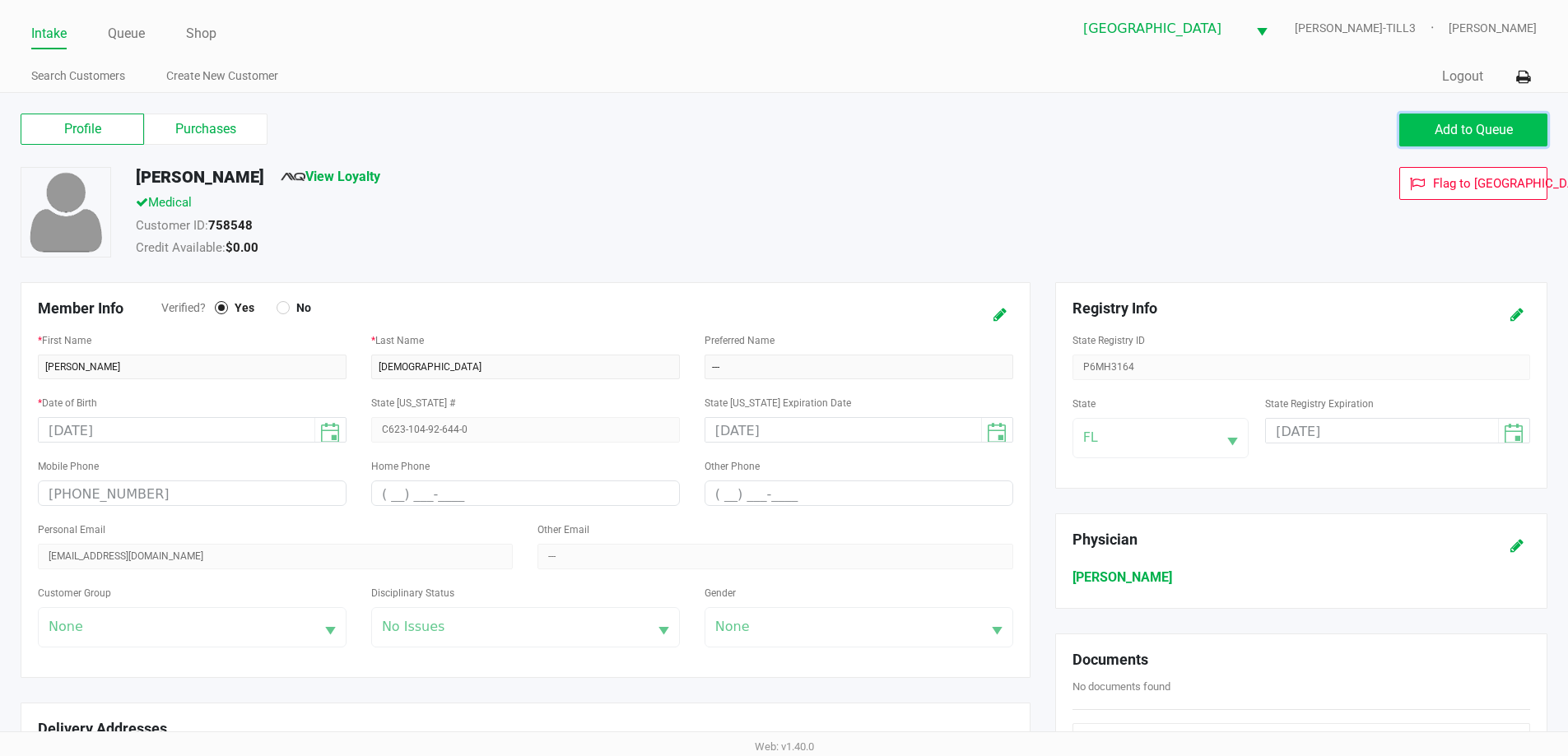
click at [1450, 132] on span "Add to Queue" at bounding box center [1473, 129] width 78 height 16
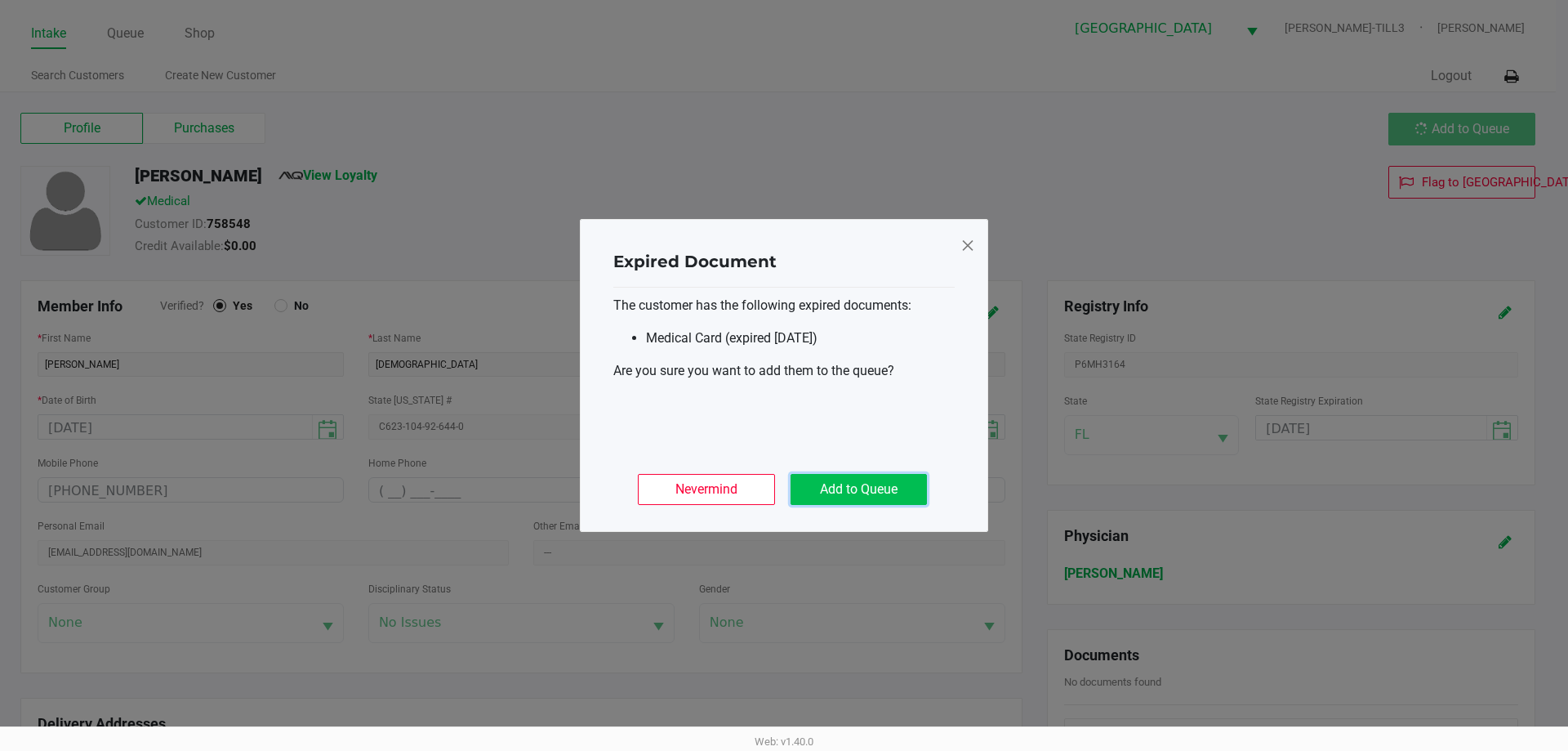
click at [888, 480] on button "Add to Queue" at bounding box center [858, 490] width 136 height 31
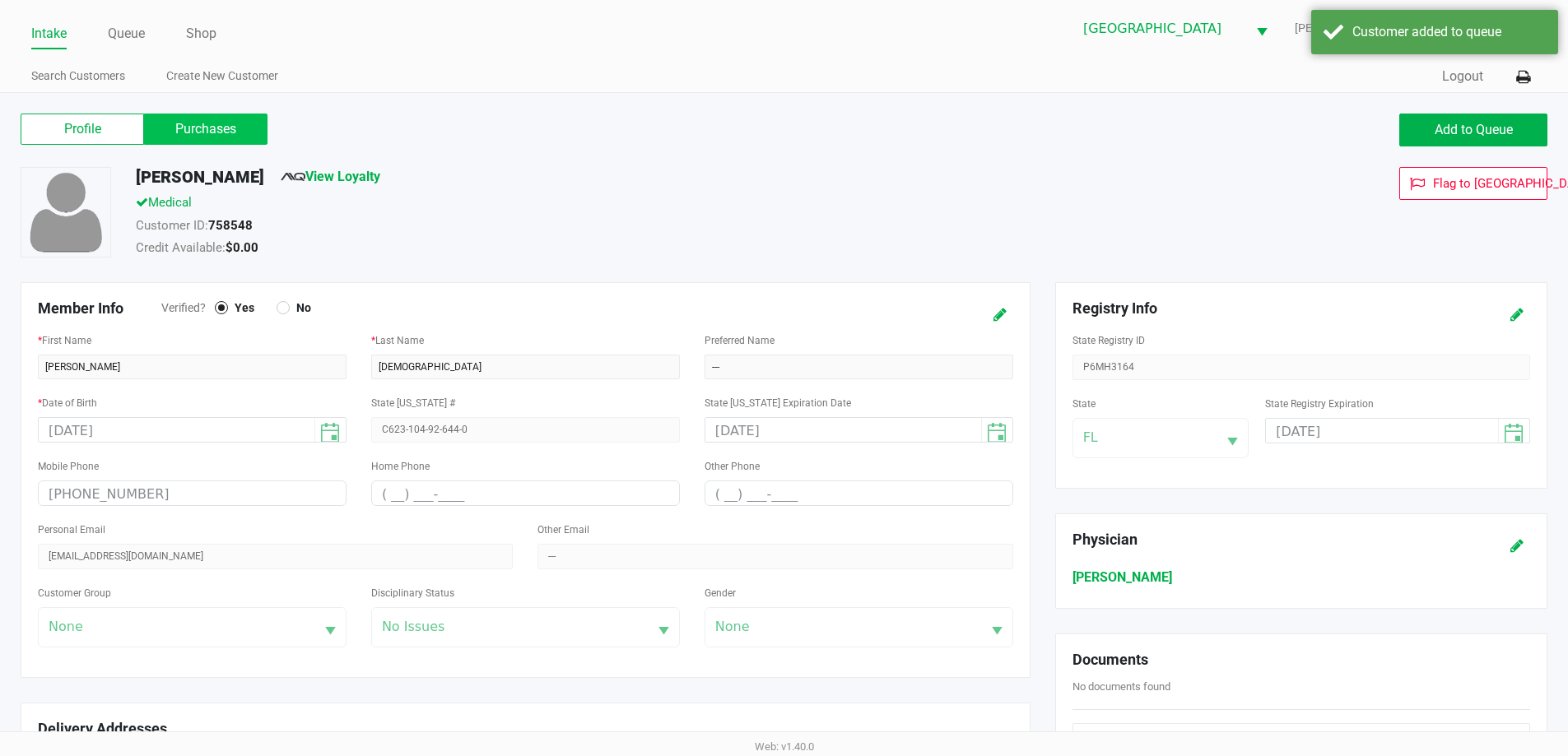
click at [190, 132] on label "Purchases" at bounding box center [205, 129] width 123 height 31
click at [0, 0] on 1 "Purchases" at bounding box center [0, 0] width 0 height 0
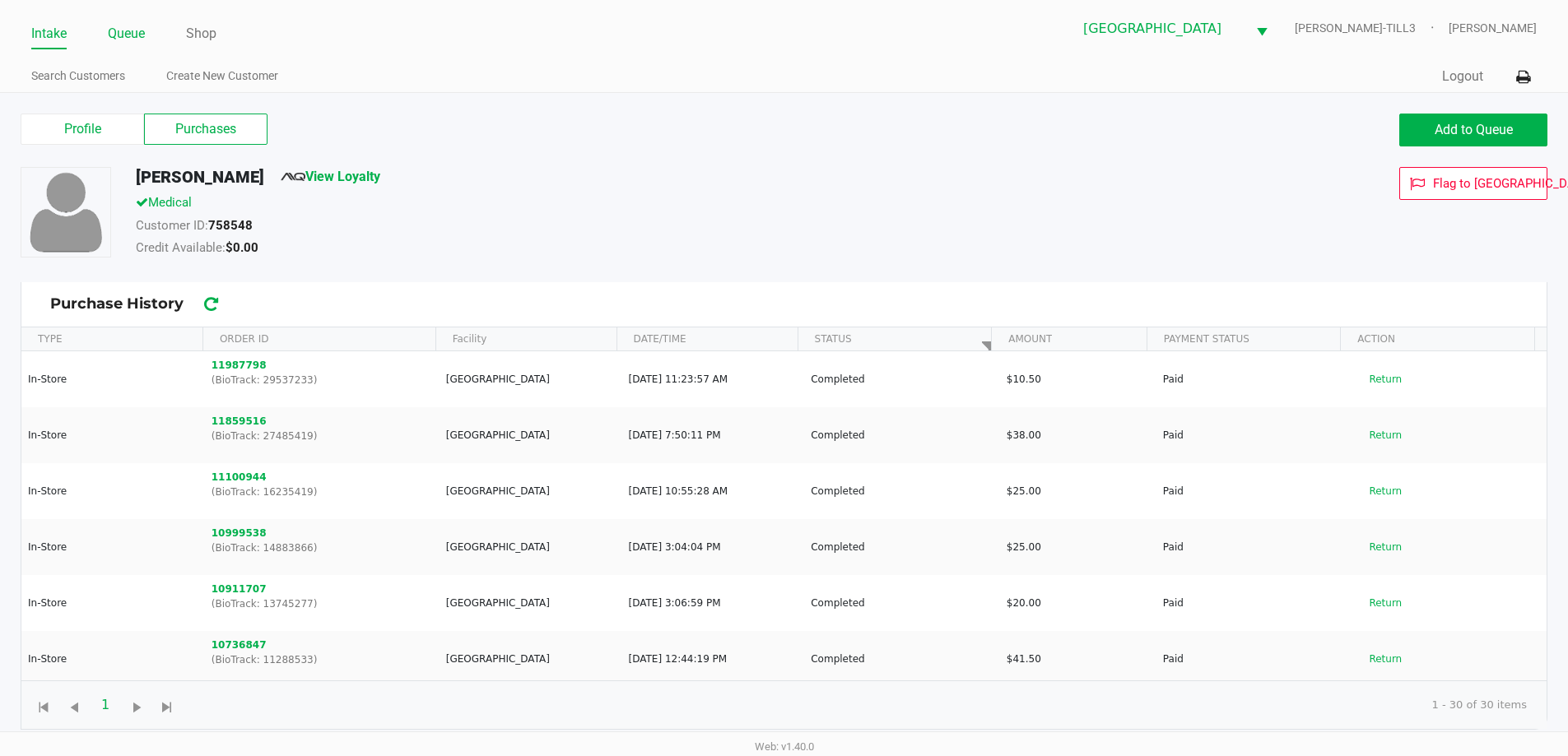
click at [131, 30] on link "Queue" at bounding box center [126, 34] width 37 height 23
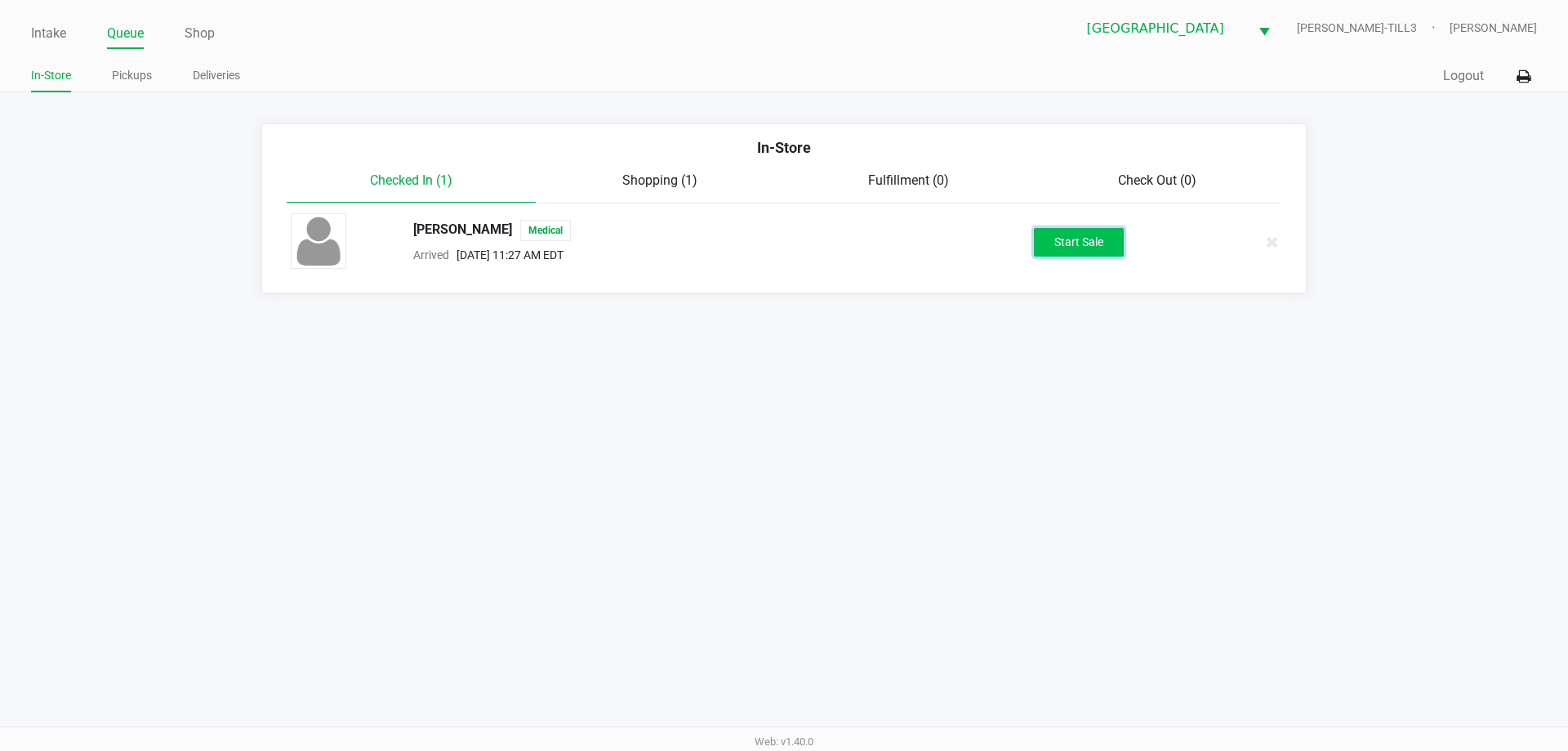
click at [1078, 242] on button "Start Sale" at bounding box center [1078, 241] width 90 height 28
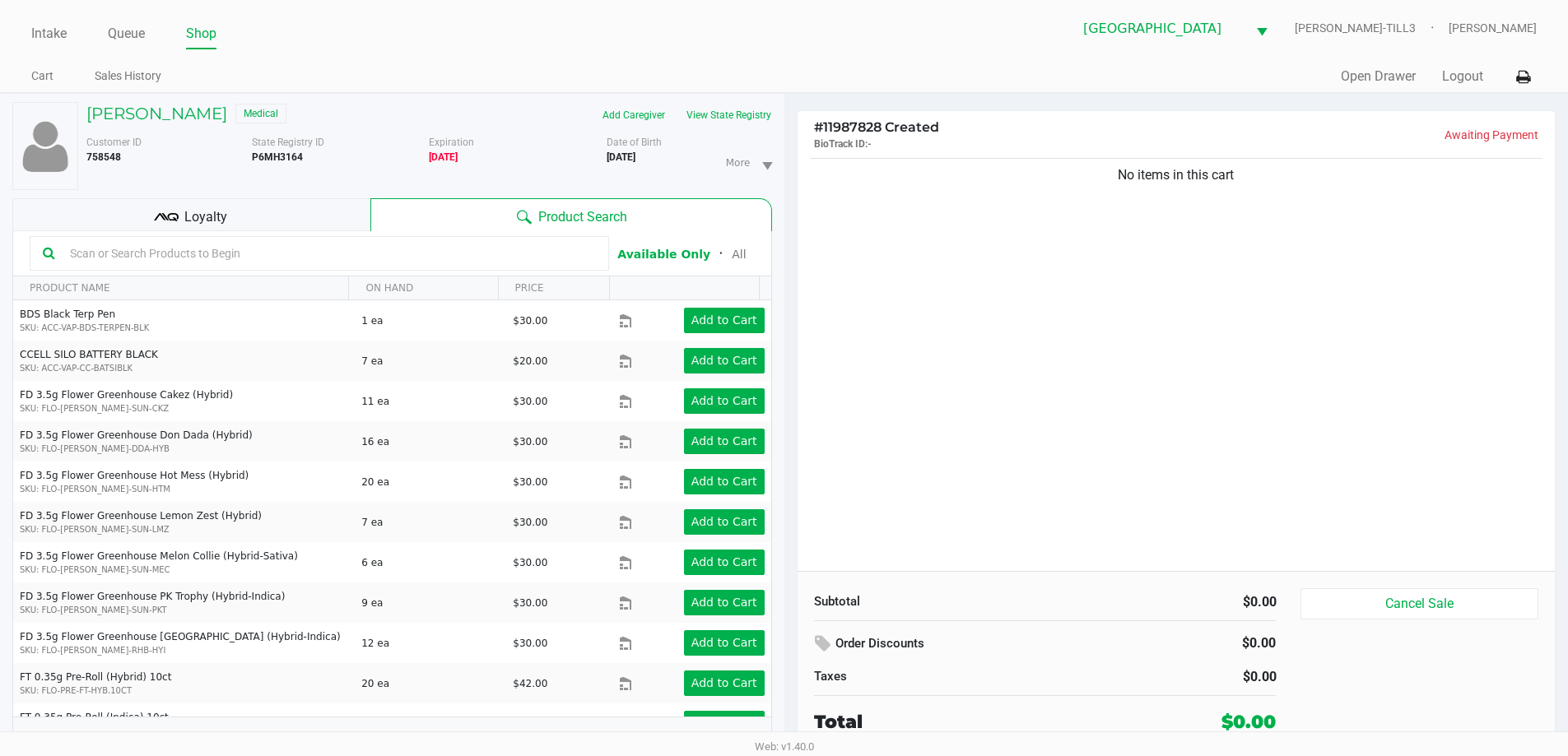
click at [352, 246] on input "text" at bounding box center [329, 253] width 532 height 25
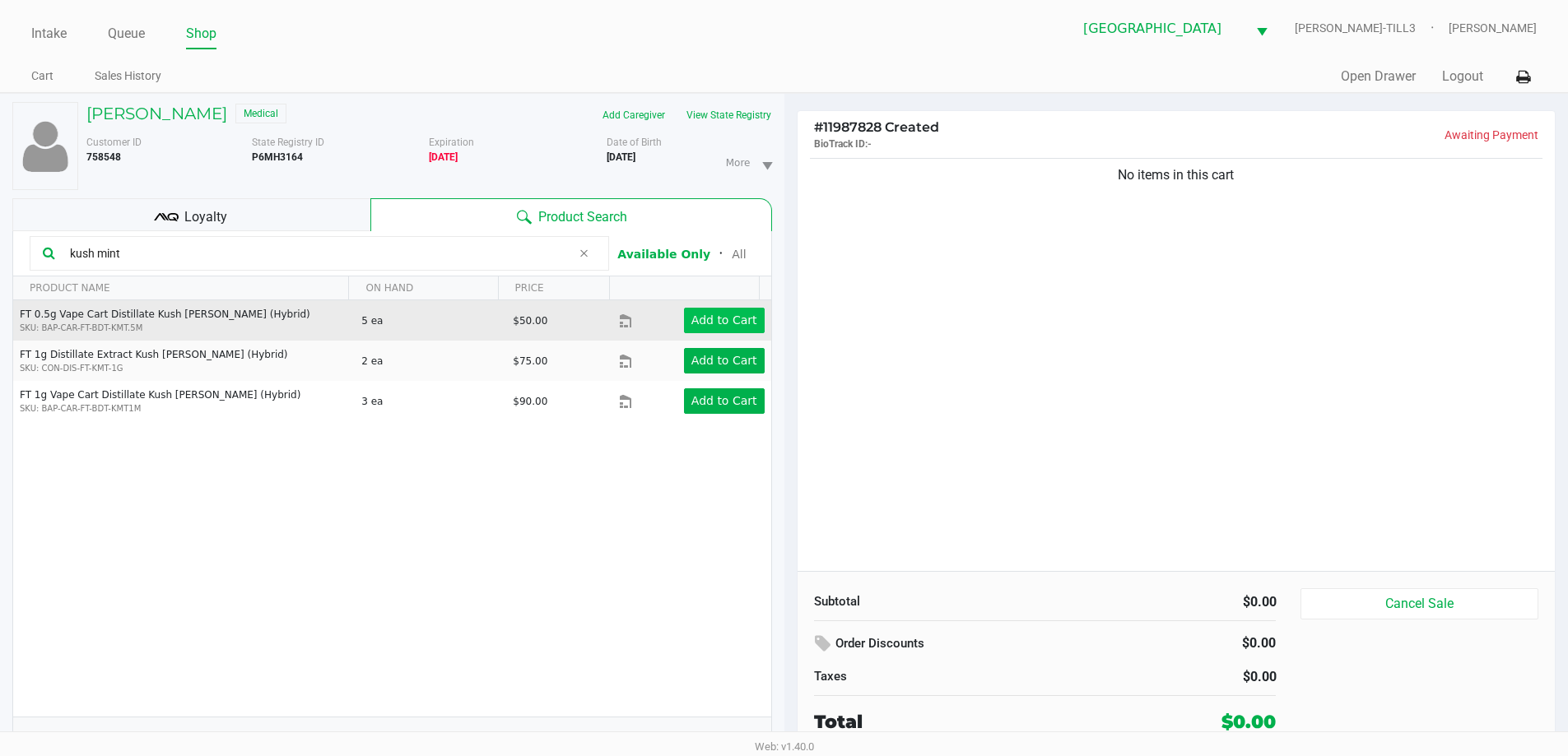
type input "kush mint"
click at [730, 324] on app-button-loader "Add to Cart" at bounding box center [724, 320] width 66 height 13
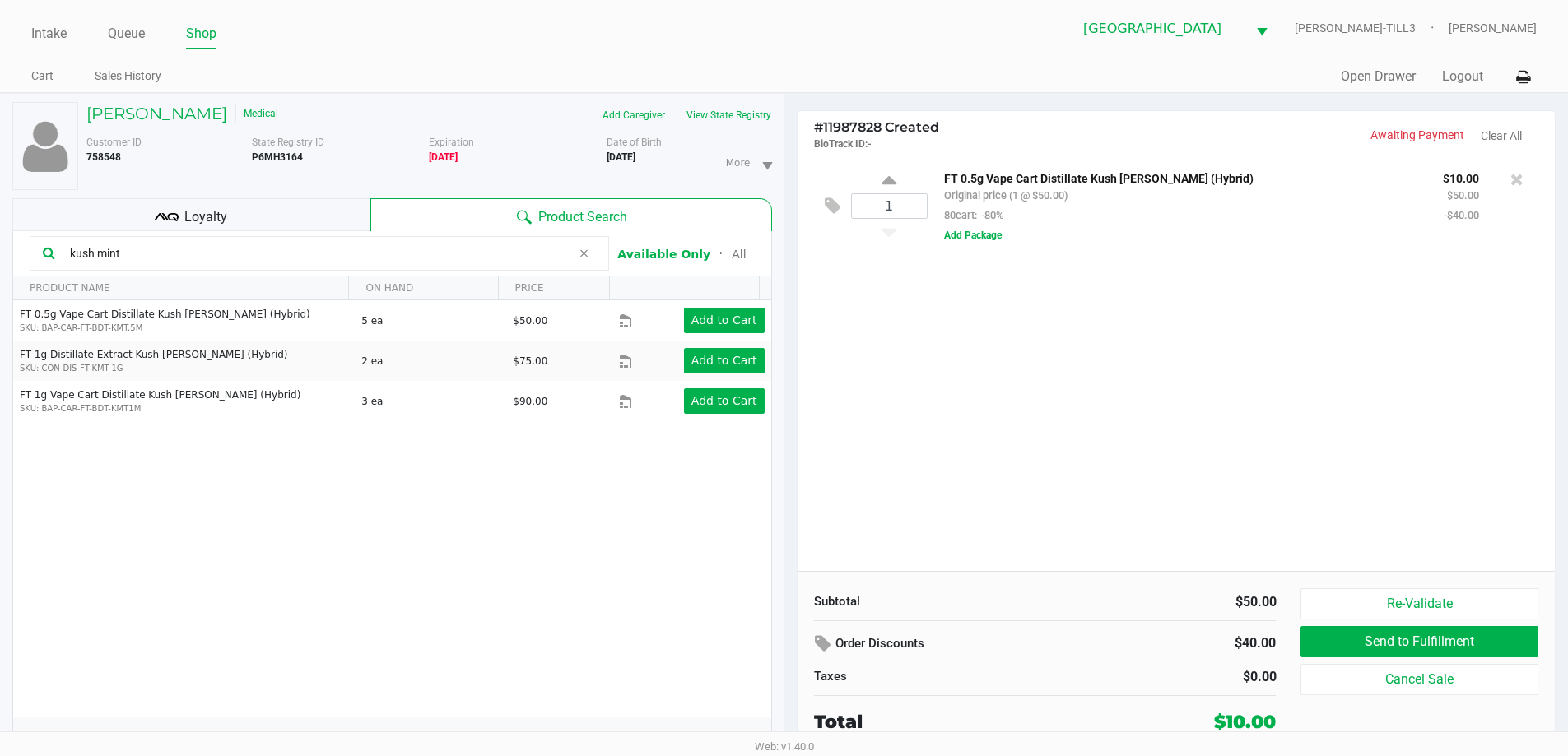
click at [255, 221] on div "Loyalty" at bounding box center [191, 215] width 358 height 33
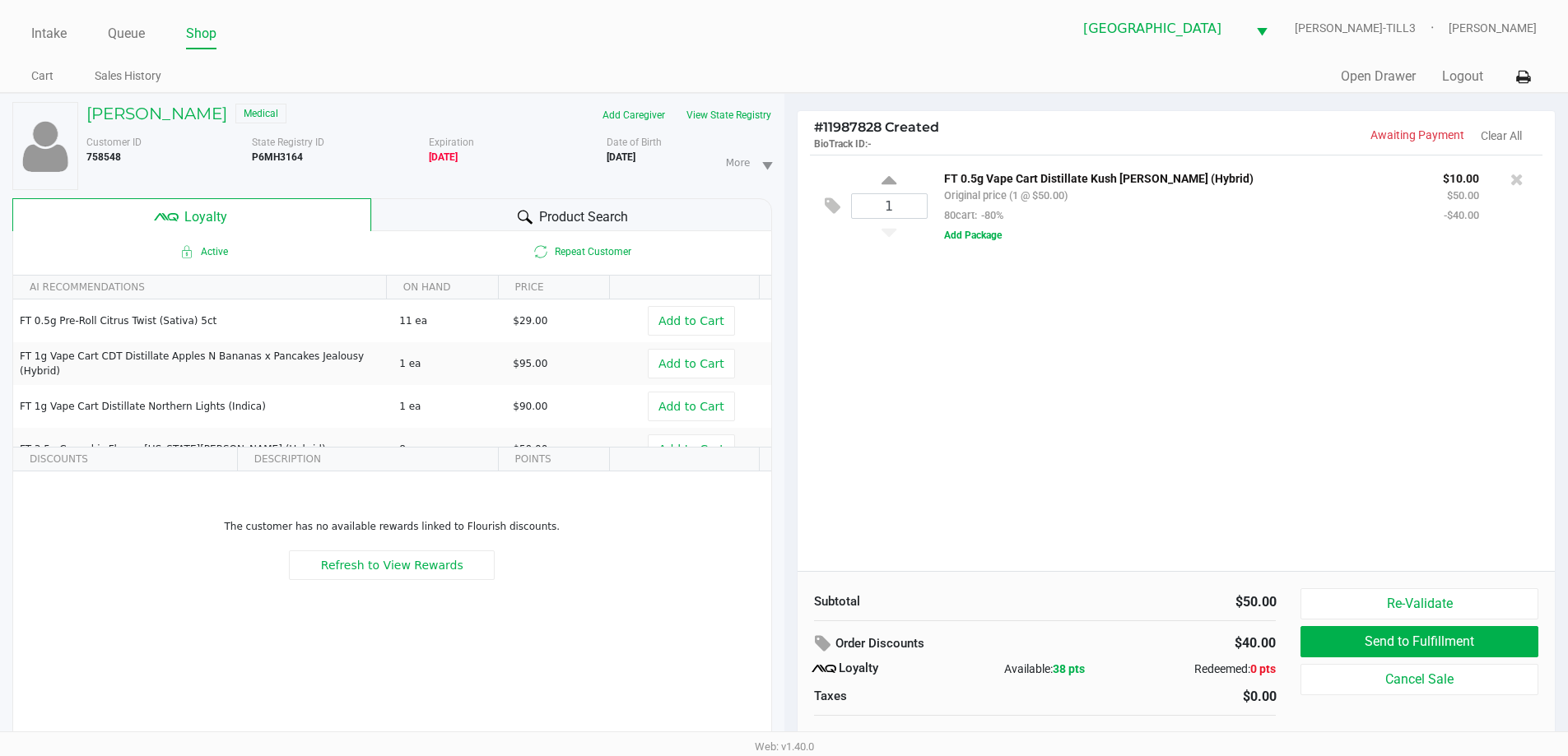
scroll to position [17, 0]
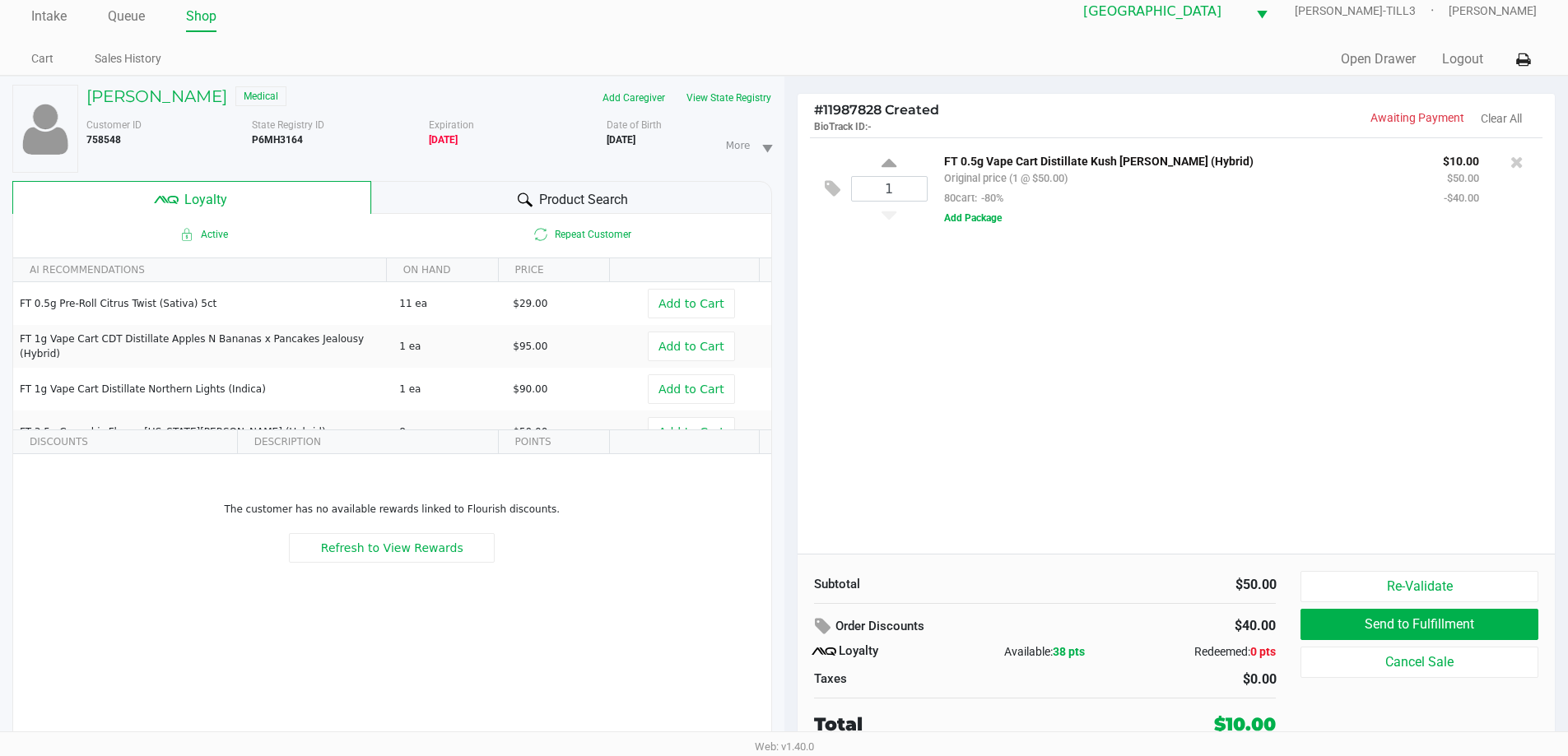
click at [988, 231] on div "1 FT 0.5g Vape Cart Distillate Kush Mintz (Hybrid) Original price (1 @ $50.00) …" at bounding box center [1176, 188] width 733 height 102
click at [988, 223] on button "Add Package" at bounding box center [973, 217] width 58 height 15
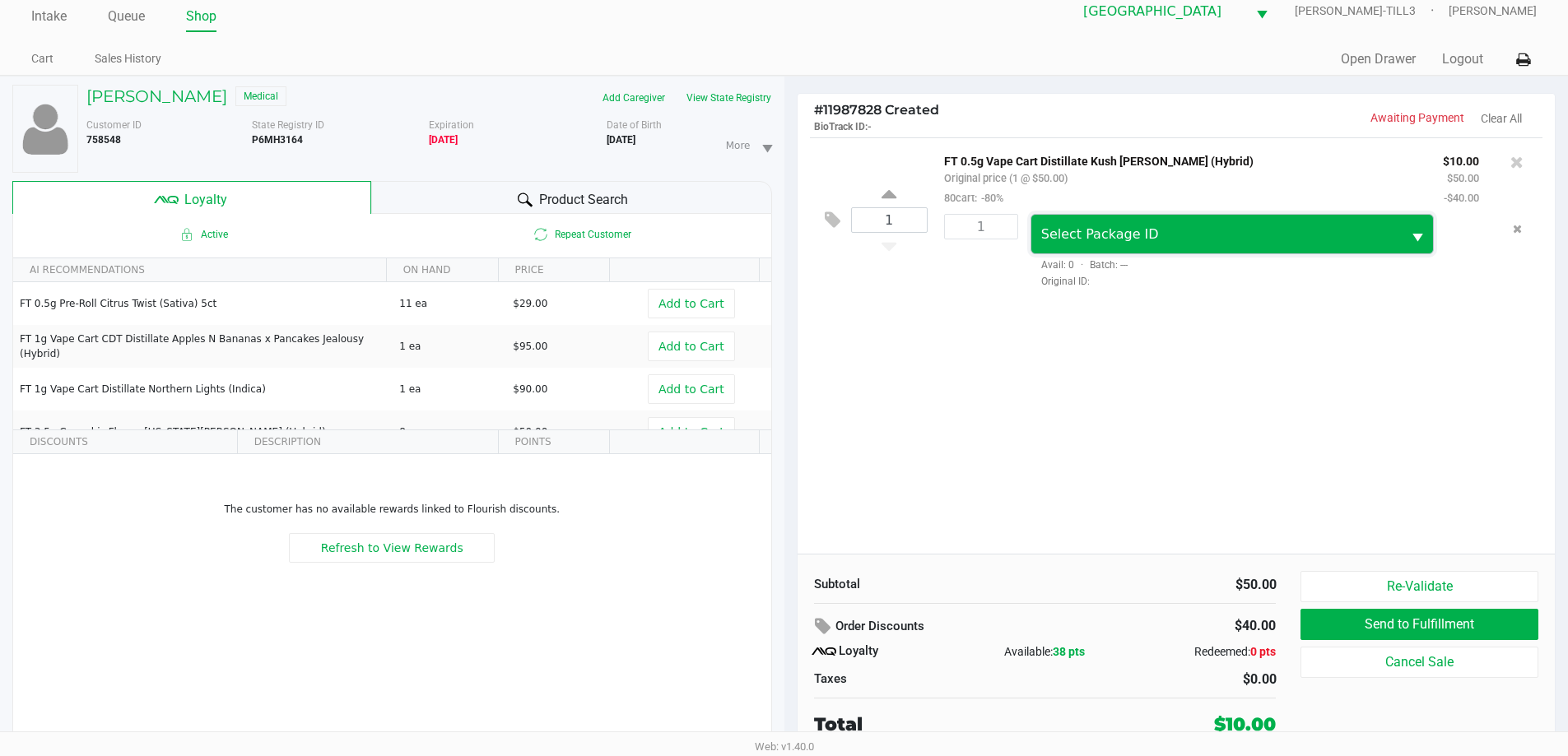
click at [1120, 238] on span "Select Package ID" at bounding box center [1100, 234] width 117 height 16
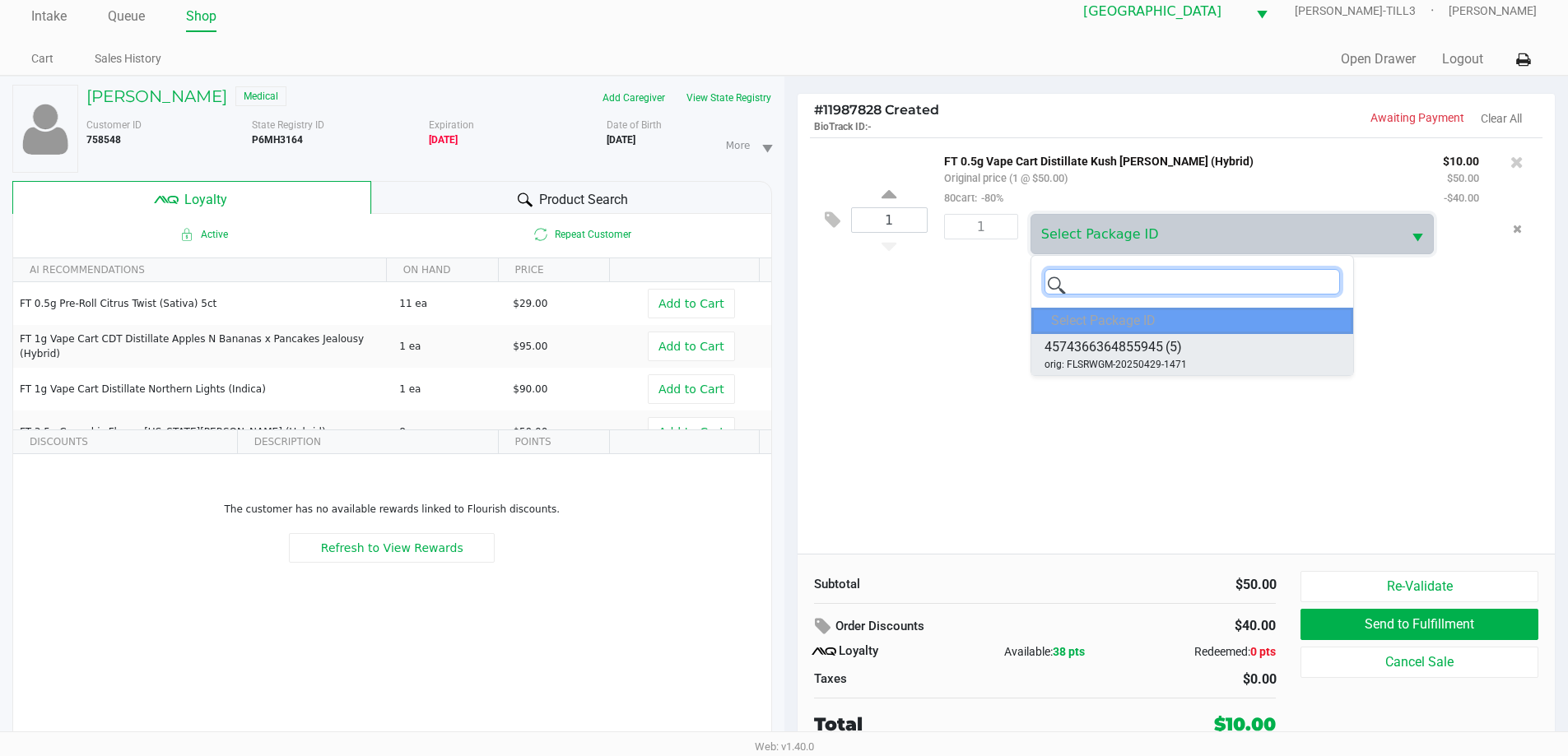
click at [1129, 340] on span "4574366364855945" at bounding box center [1103, 347] width 118 height 20
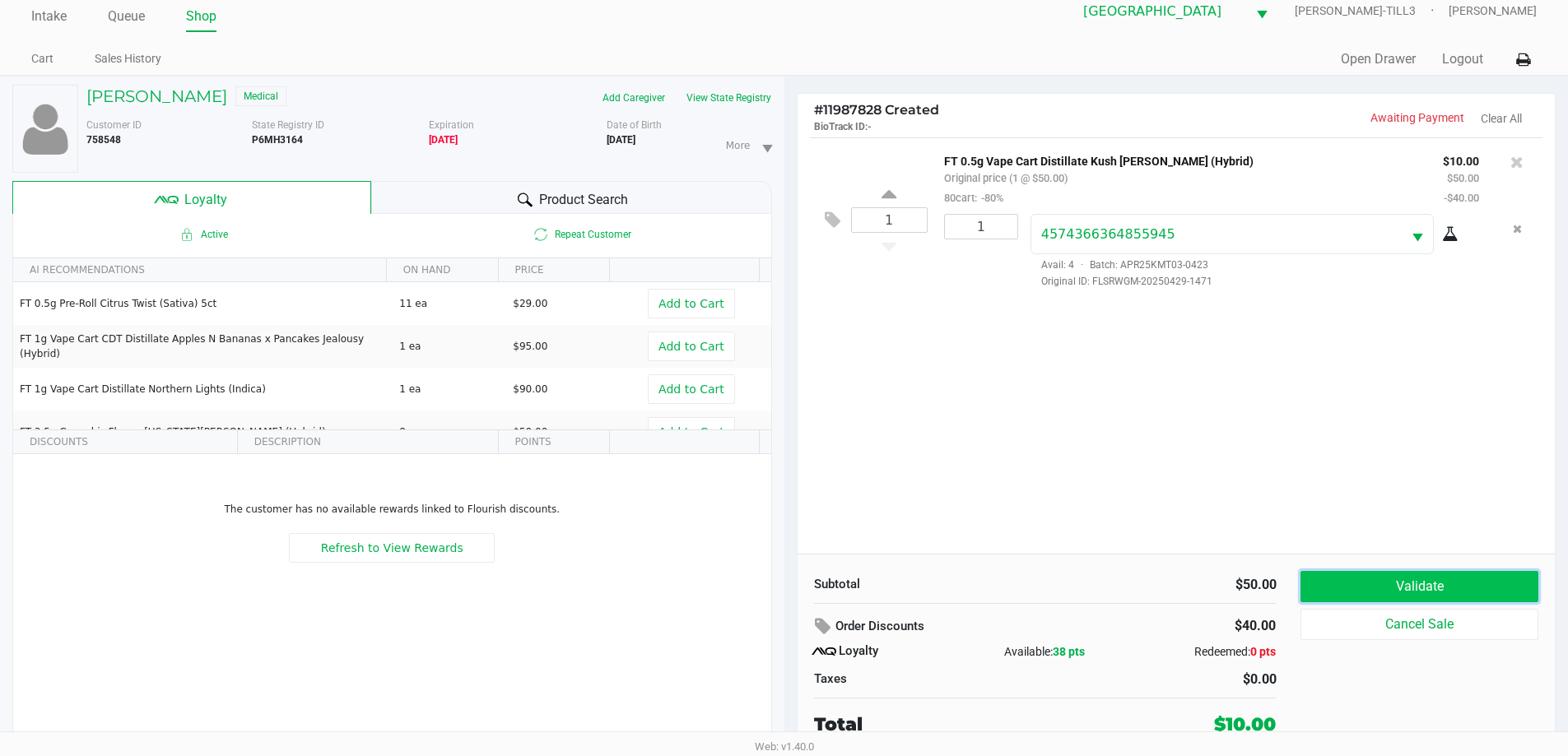
click at [1336, 582] on button "Validate" at bounding box center [1419, 586] width 237 height 31
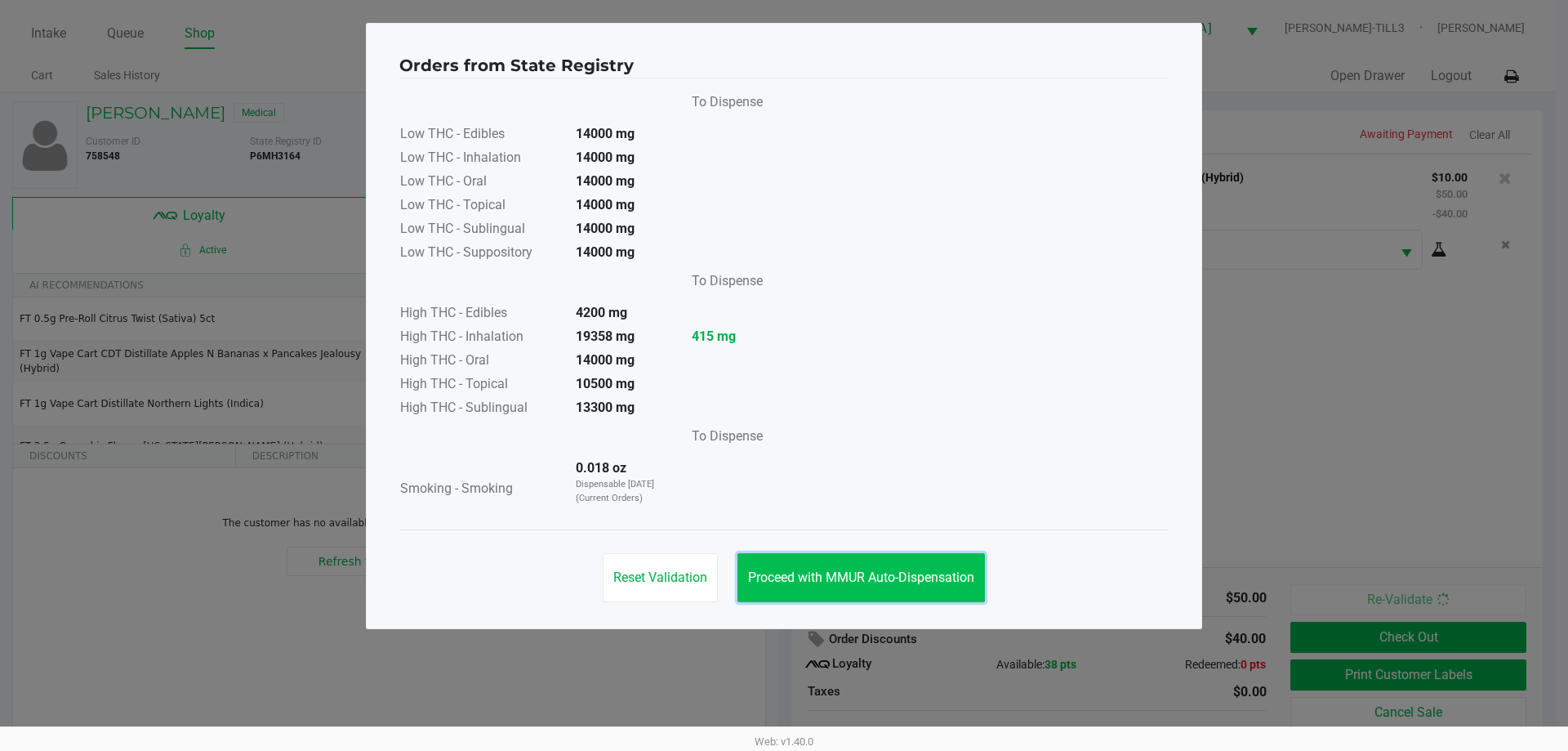
click at [946, 565] on button "Proceed with MMUR Auto-Dispensation" at bounding box center [861, 577] width 247 height 49
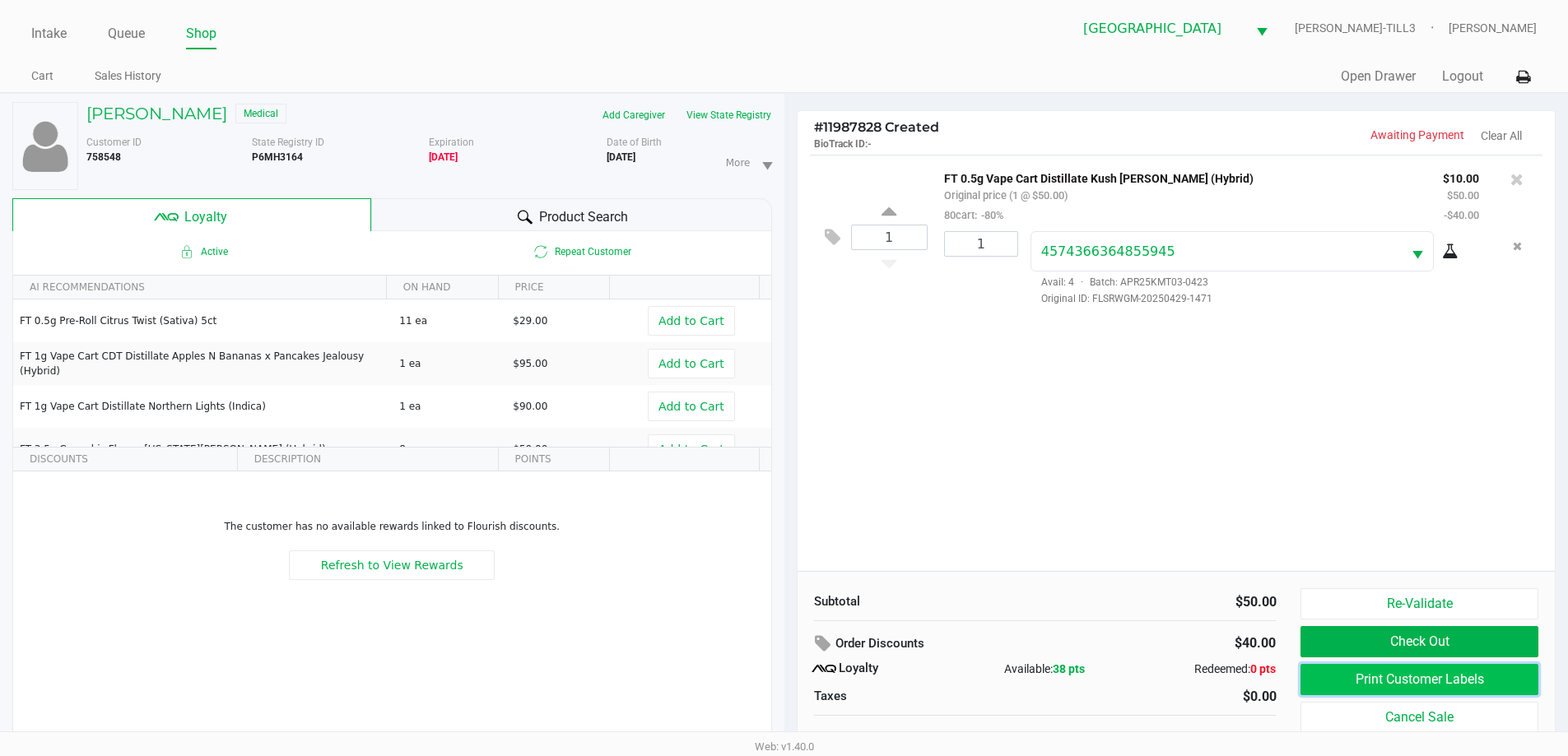
click at [1349, 694] on button "Print Customer Labels" at bounding box center [1419, 679] width 237 height 31
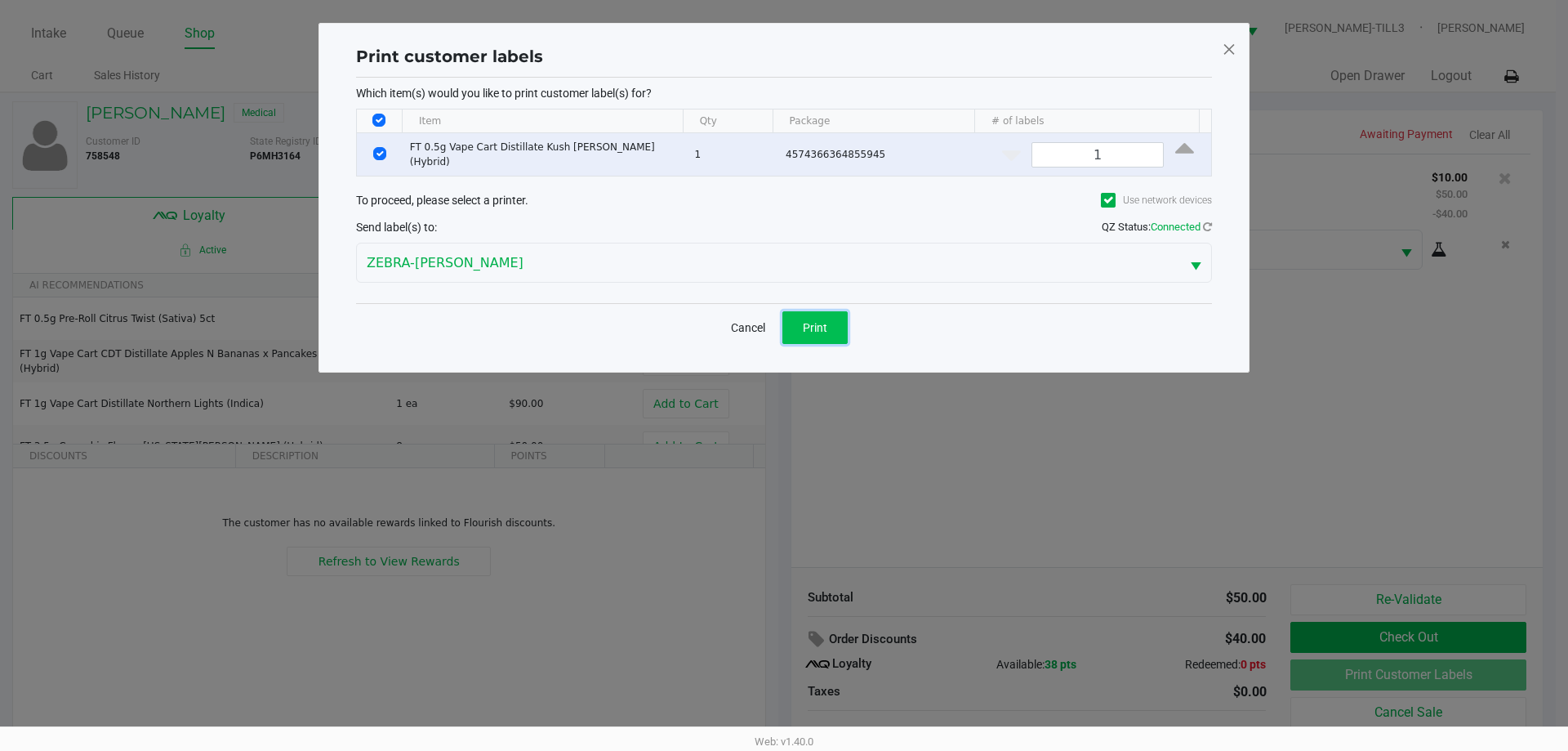
click at [832, 319] on button "Print" at bounding box center [815, 328] width 65 height 33
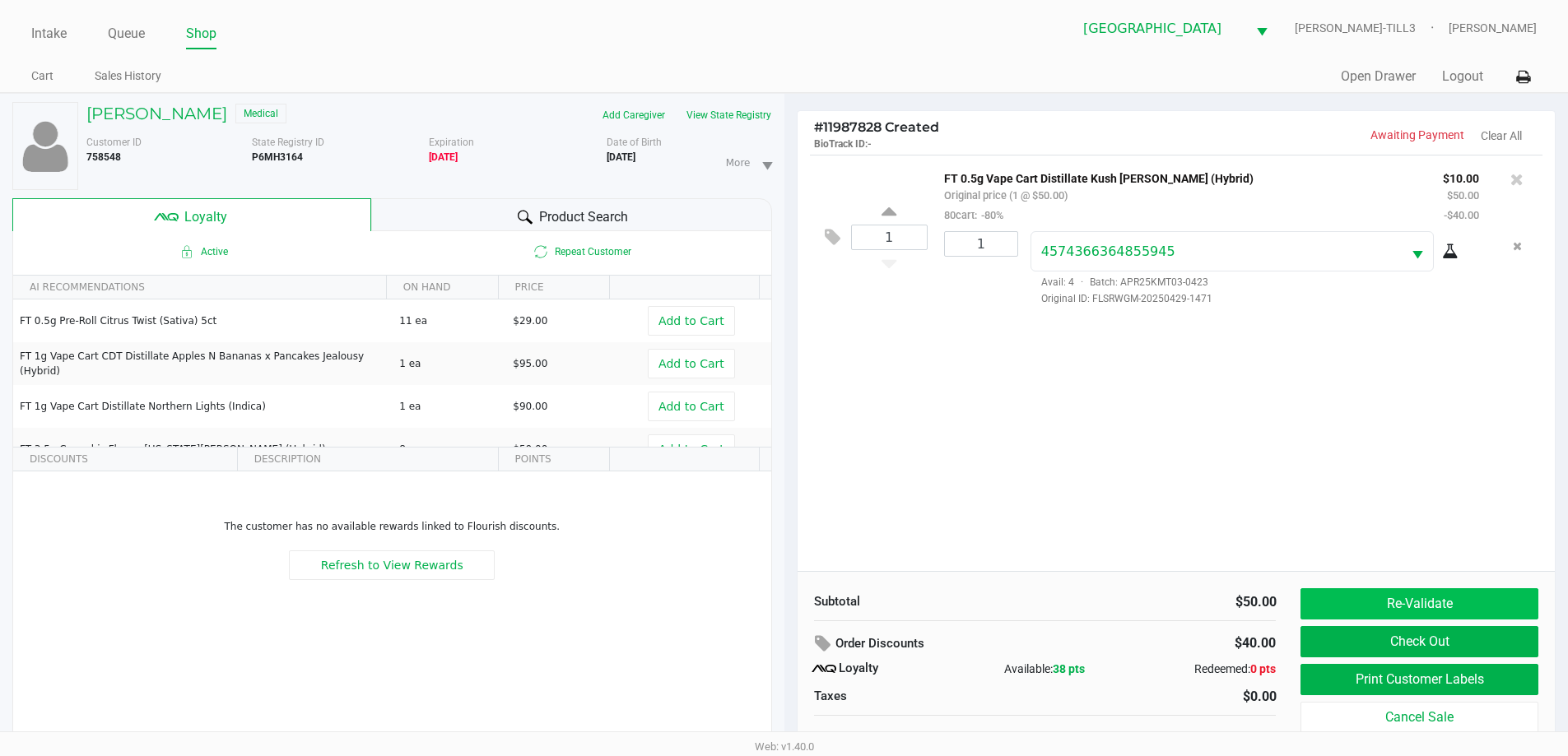
click at [1431, 603] on button "Re-Validate" at bounding box center [1419, 603] width 237 height 31
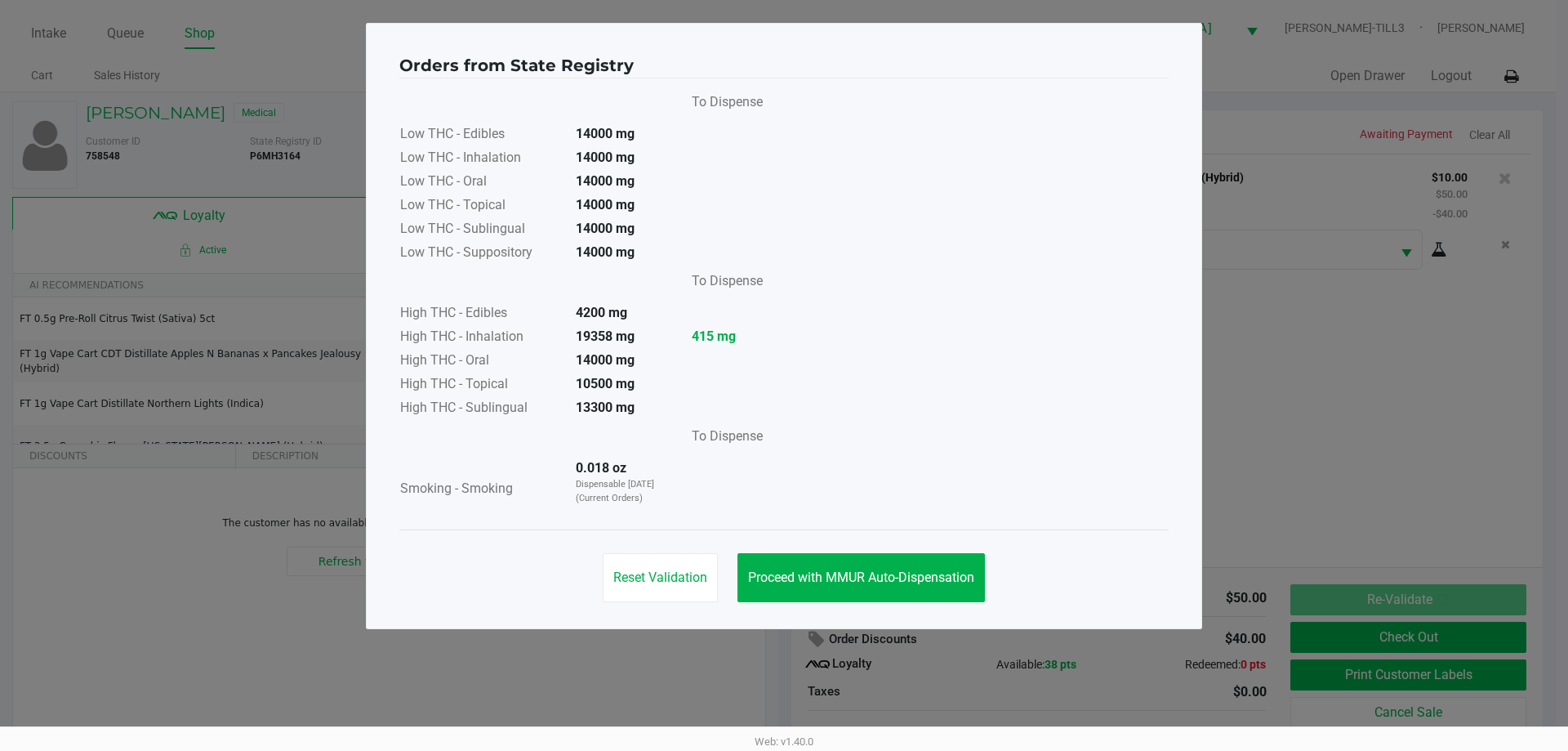
click at [903, 578] on span "Proceed with MMUR Auto-Dispensation" at bounding box center [861, 577] width 226 height 15
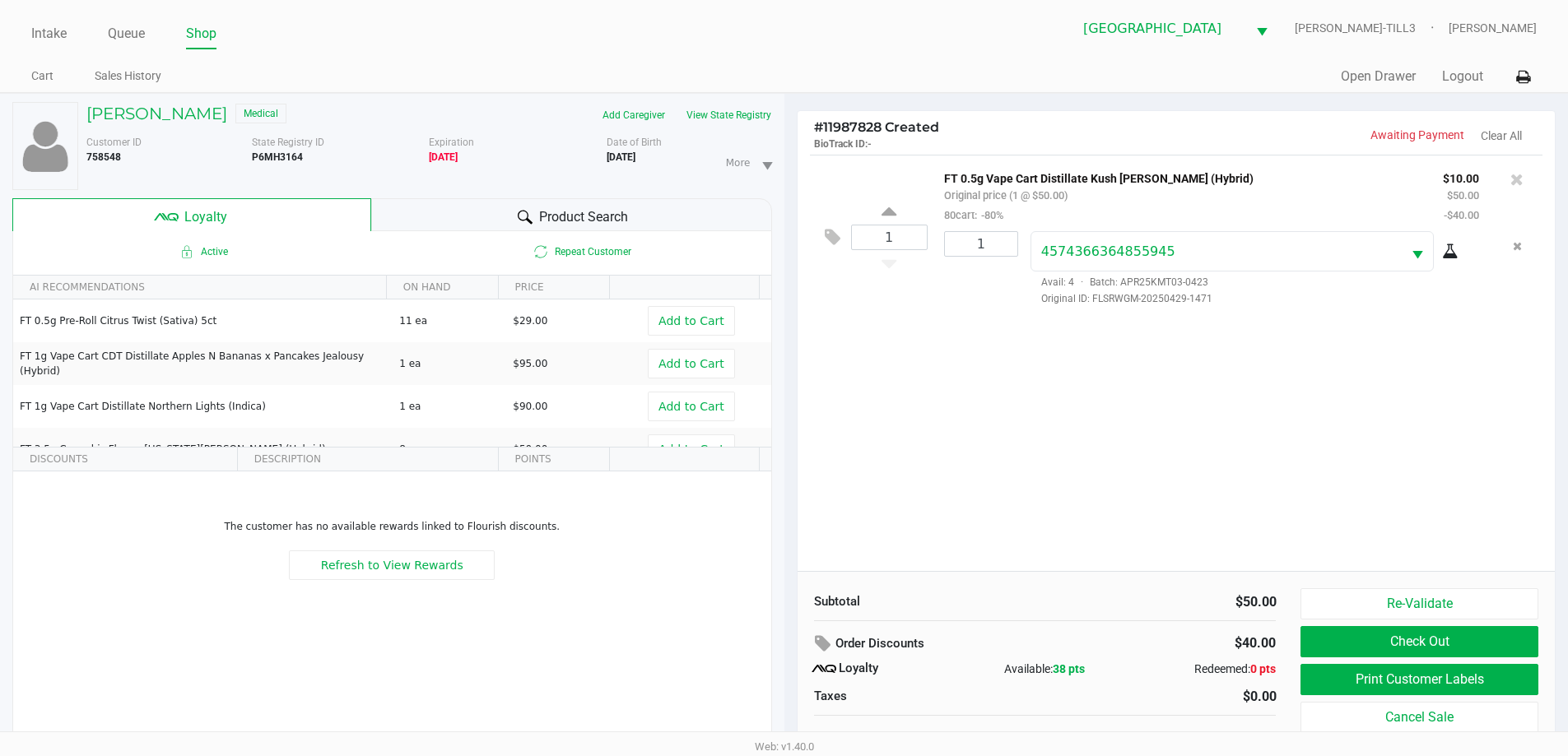
click at [1427, 636] on button "Check Out" at bounding box center [1419, 641] width 237 height 31
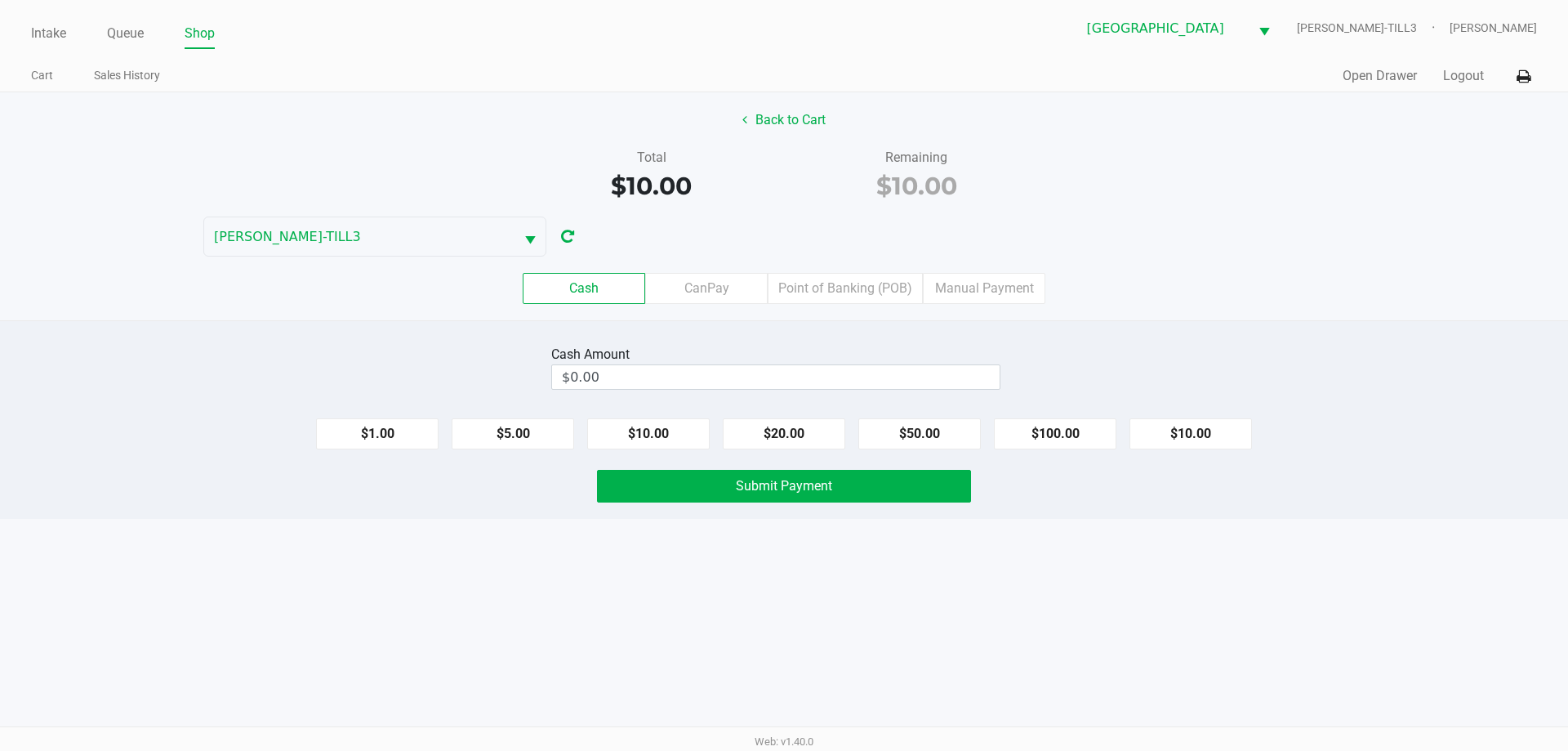
click at [669, 445] on button "$10.00" at bounding box center [648, 434] width 122 height 31
type input "$10.00"
click at [736, 491] on span "Submit Payment" at bounding box center [784, 486] width 97 height 15
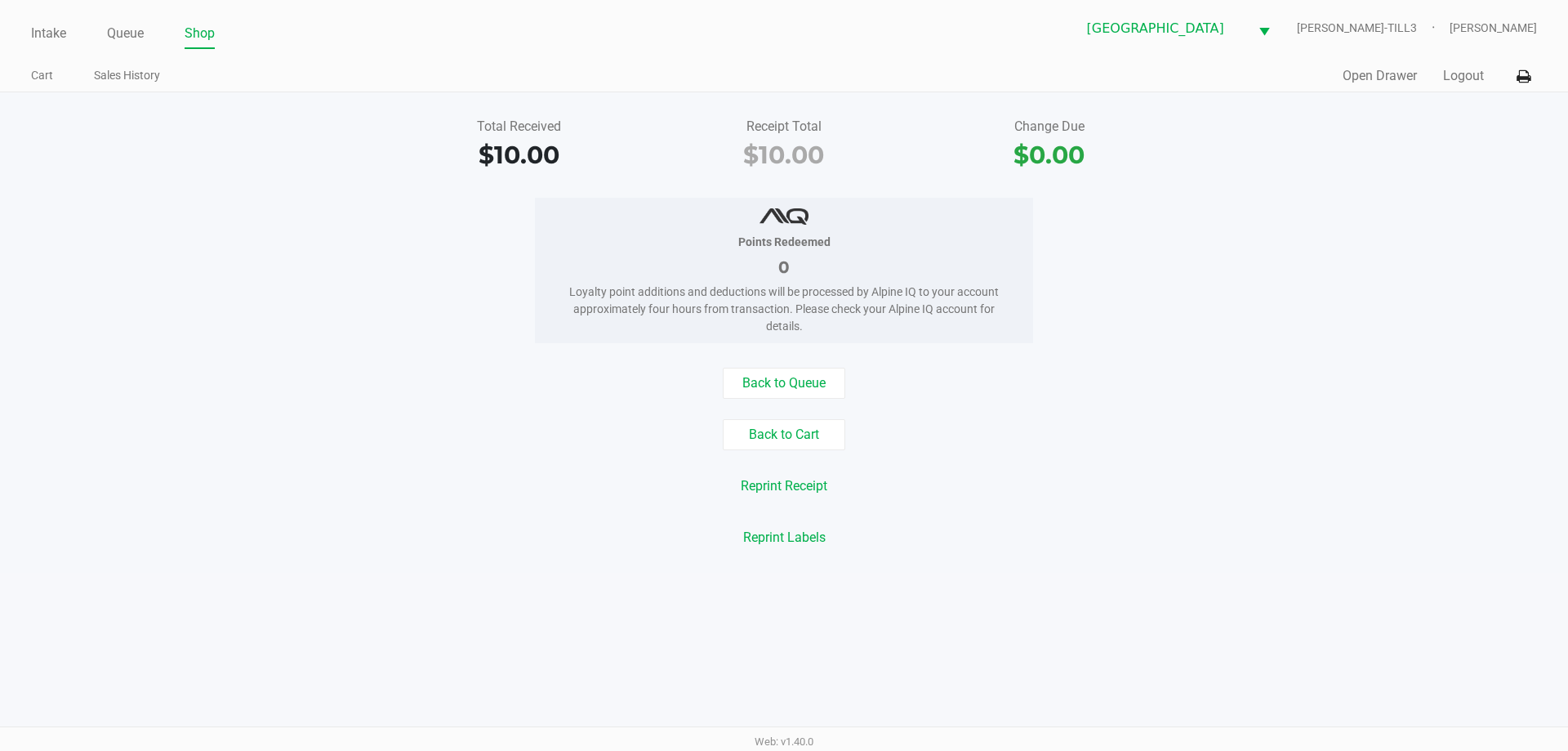
click at [122, 32] on link "Queue" at bounding box center [125, 33] width 37 height 23
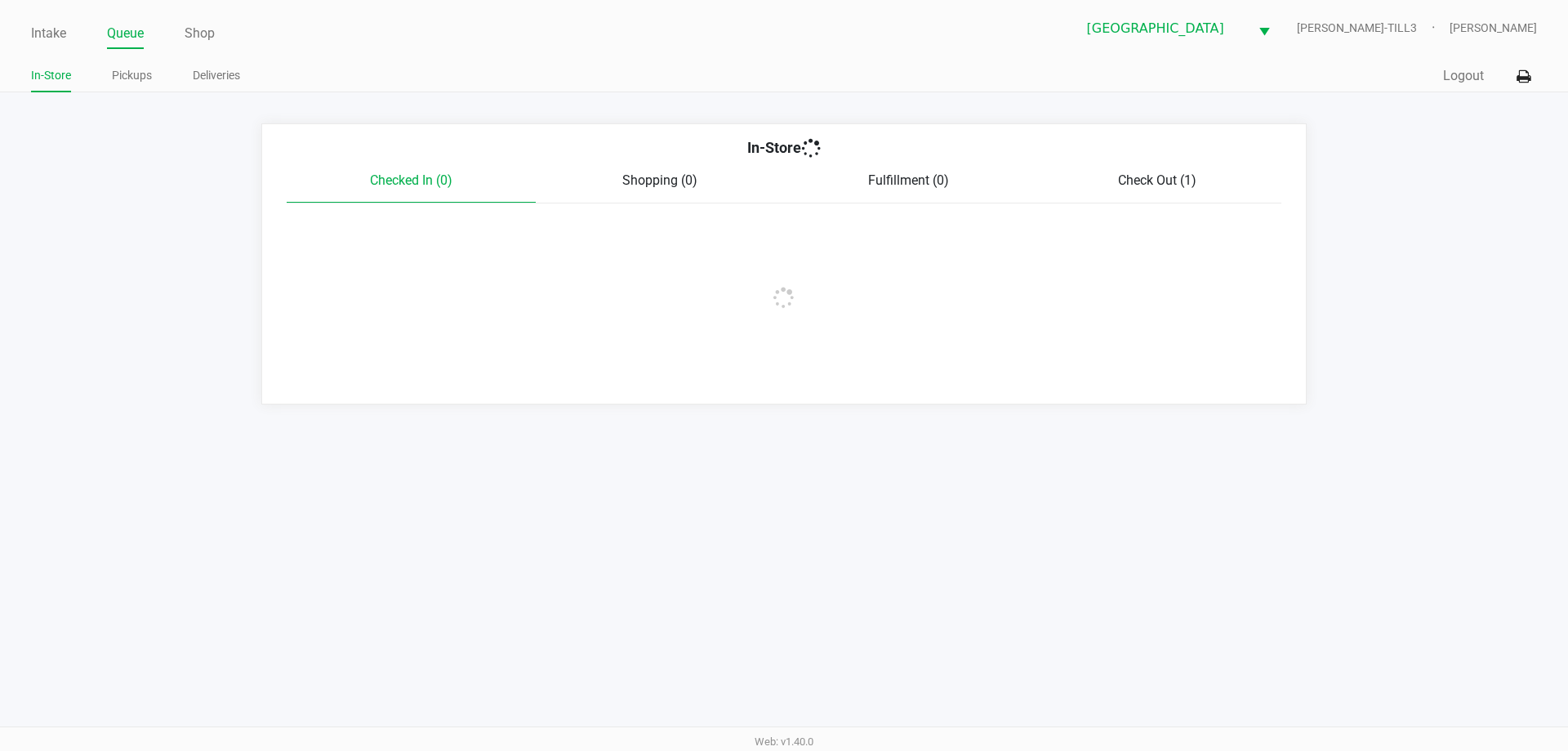
click at [127, 76] on link "Pickups" at bounding box center [132, 75] width 40 height 21
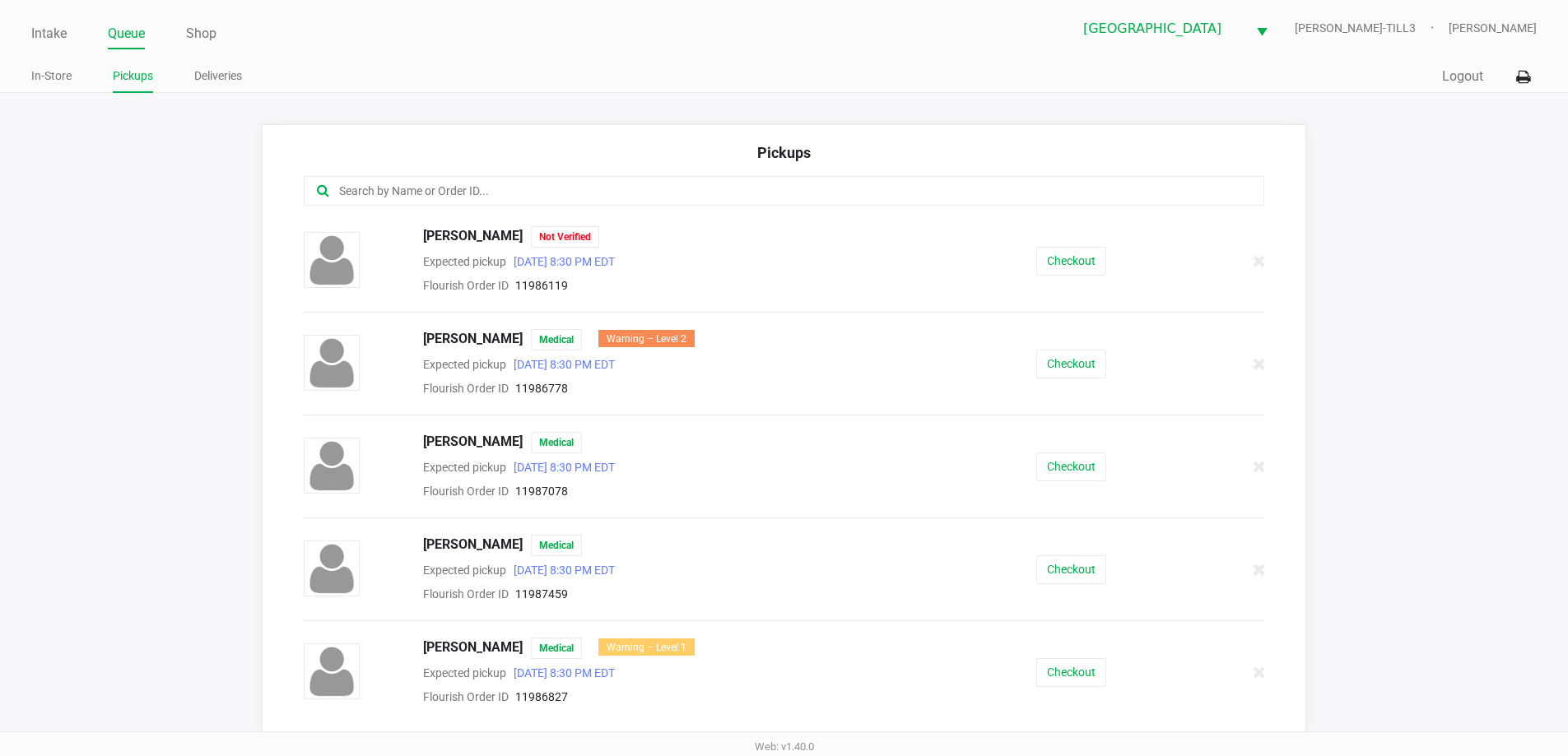
click at [586, 184] on input "text" at bounding box center [757, 191] width 841 height 19
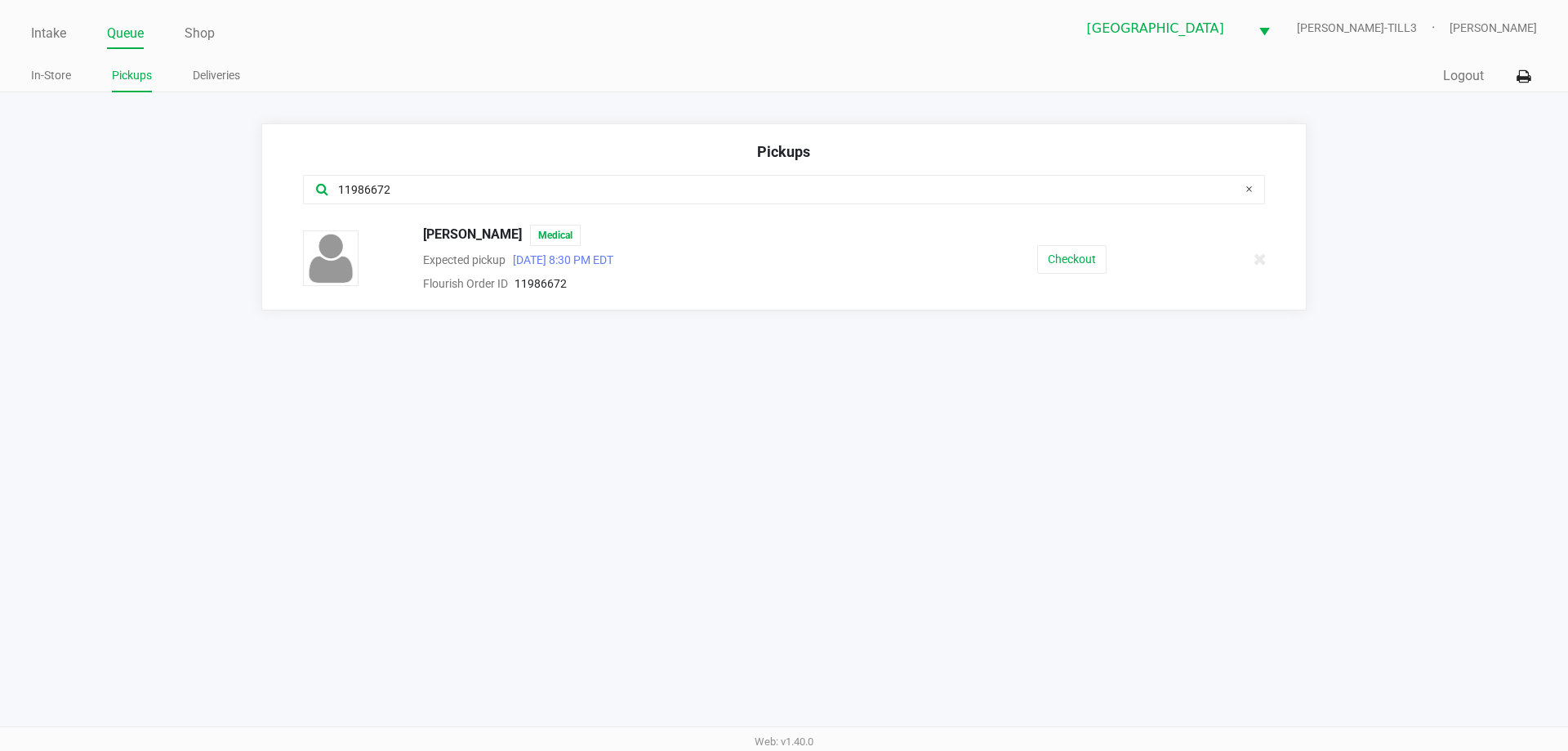
type input "11986672"
click at [1097, 267] on button "Checkout" at bounding box center [1072, 259] width 69 height 28
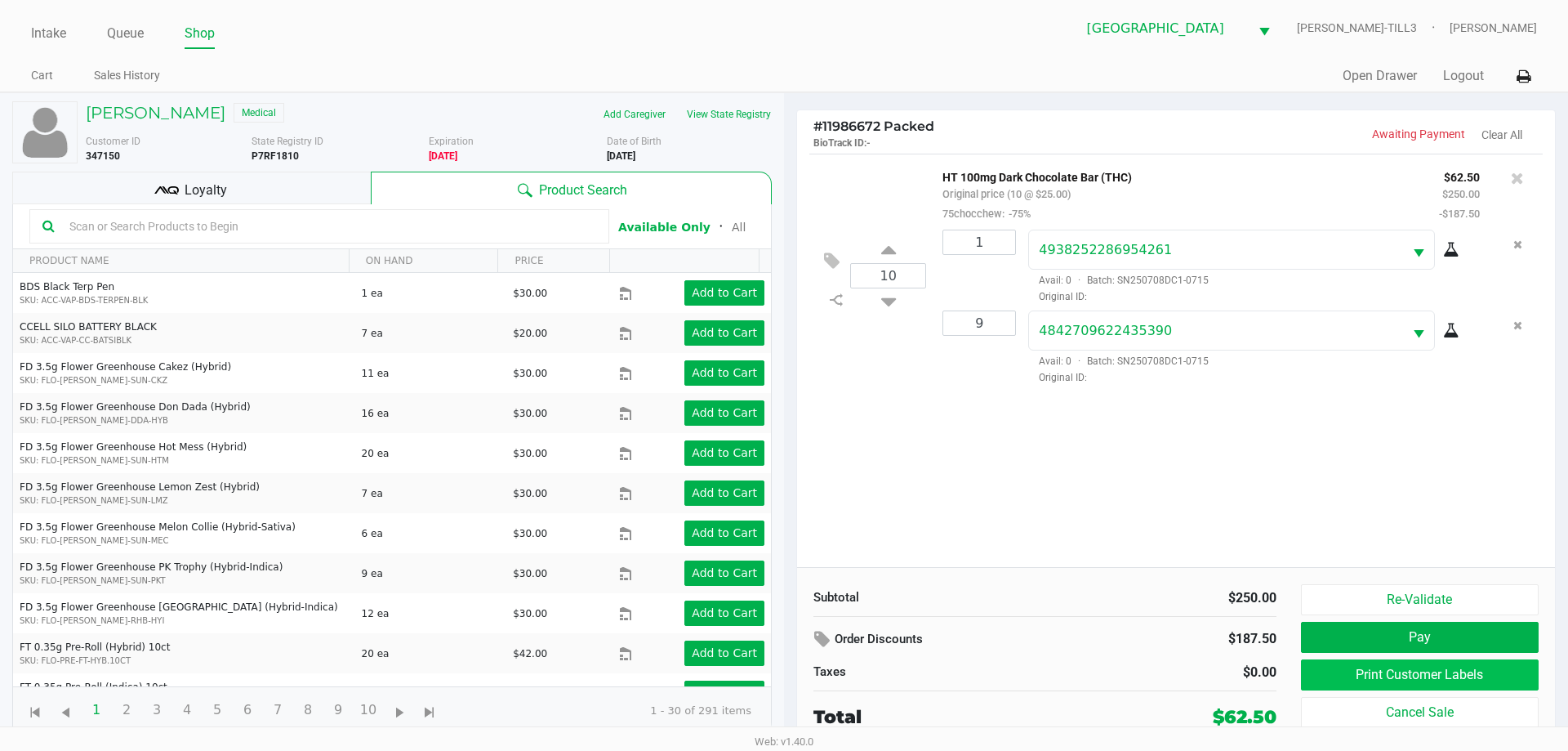
click at [1427, 671] on button "Print Customer Labels" at bounding box center [1420, 675] width 238 height 31
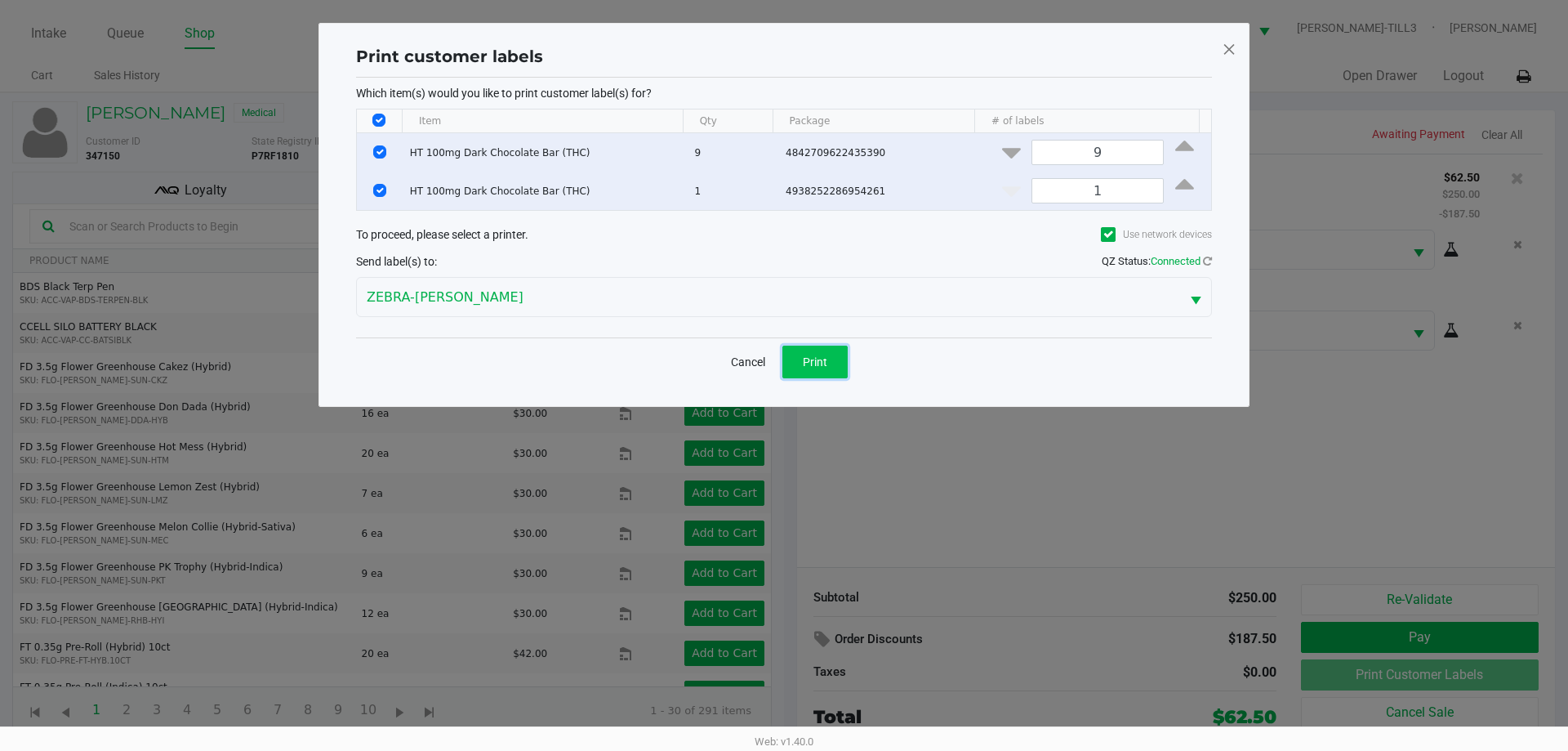
click at [831, 357] on button "Print" at bounding box center [815, 362] width 65 height 33
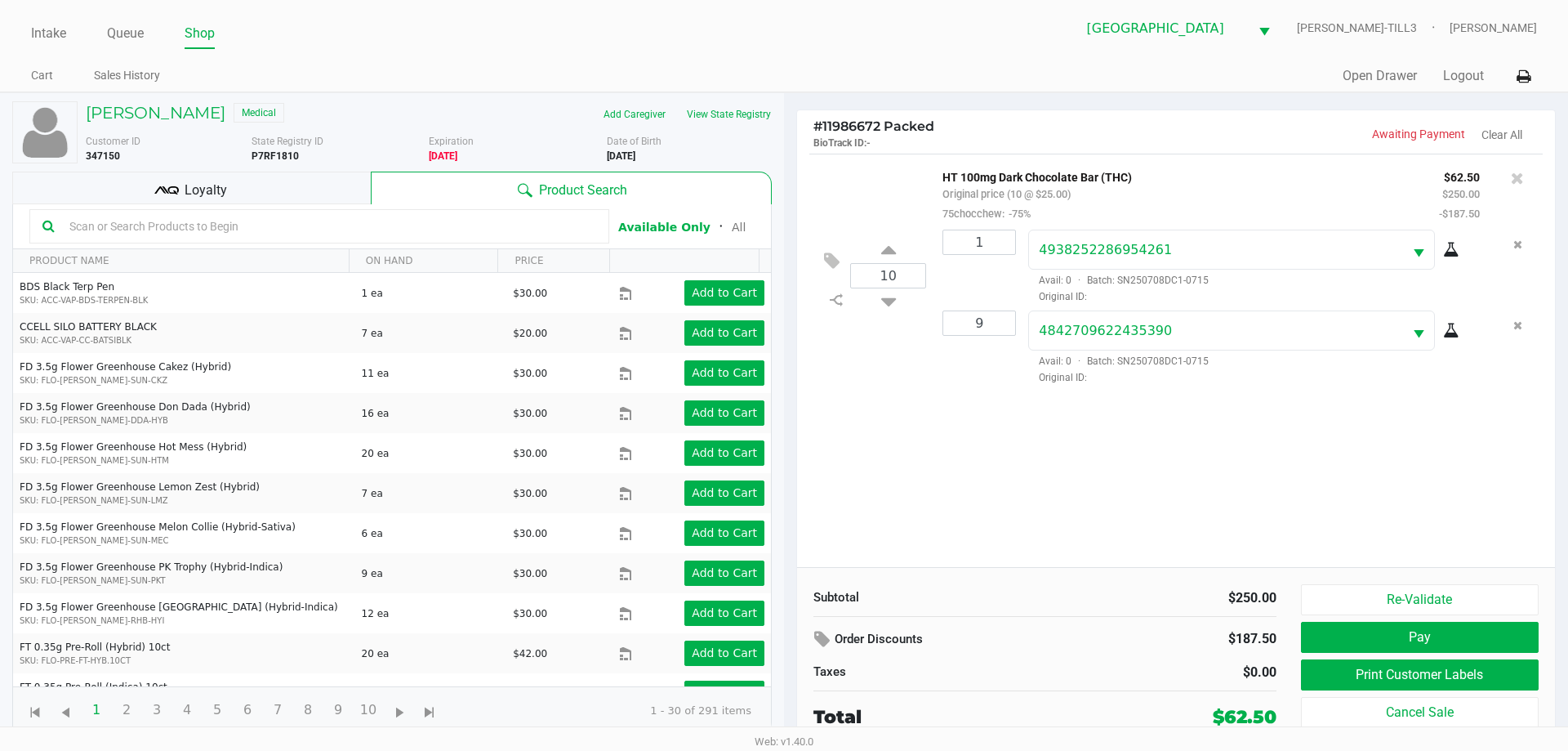
click at [1419, 600] on button "Re-Validate" at bounding box center [1420, 599] width 238 height 31
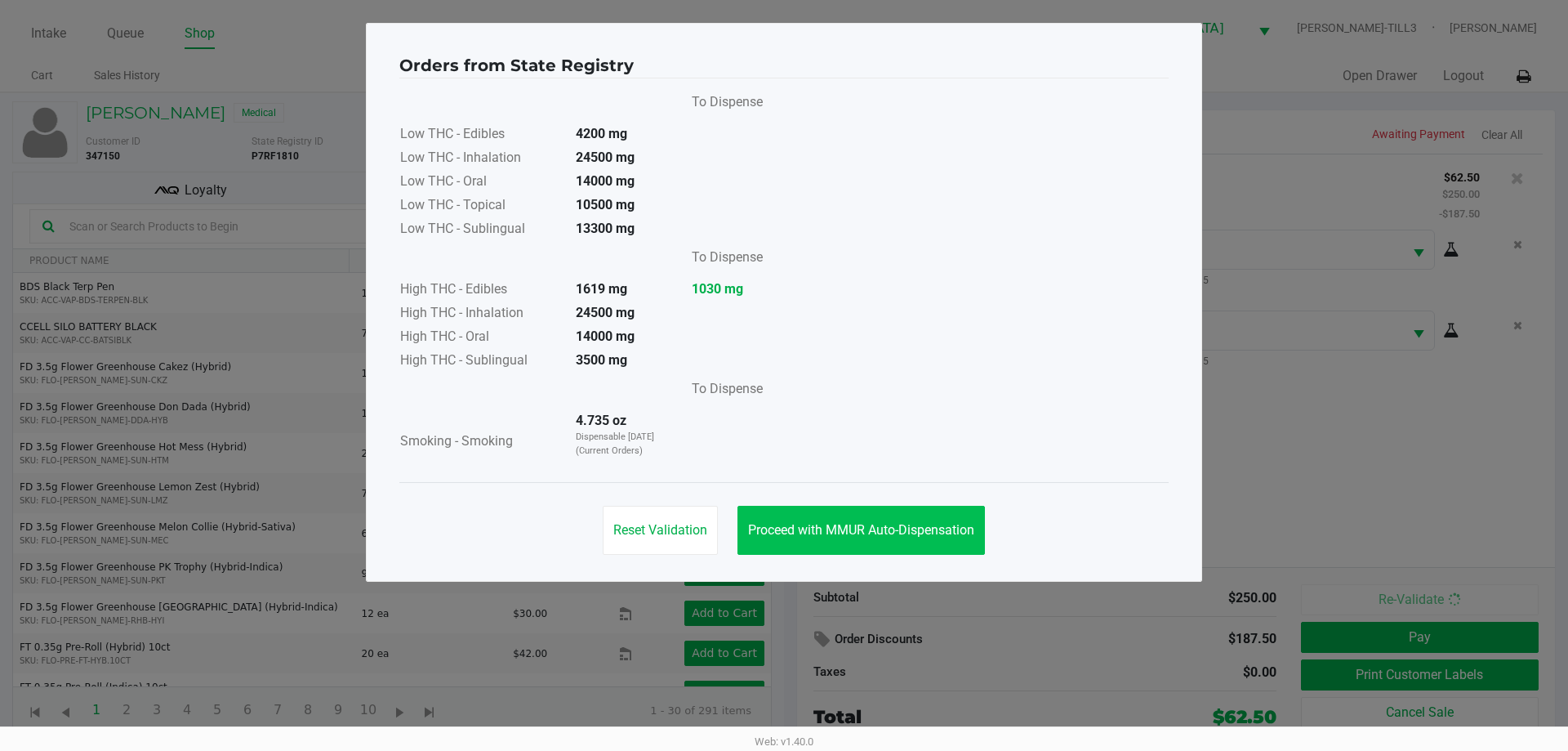
click at [893, 528] on span "Proceed with MMUR Auto-Dispensation" at bounding box center [861, 530] width 226 height 15
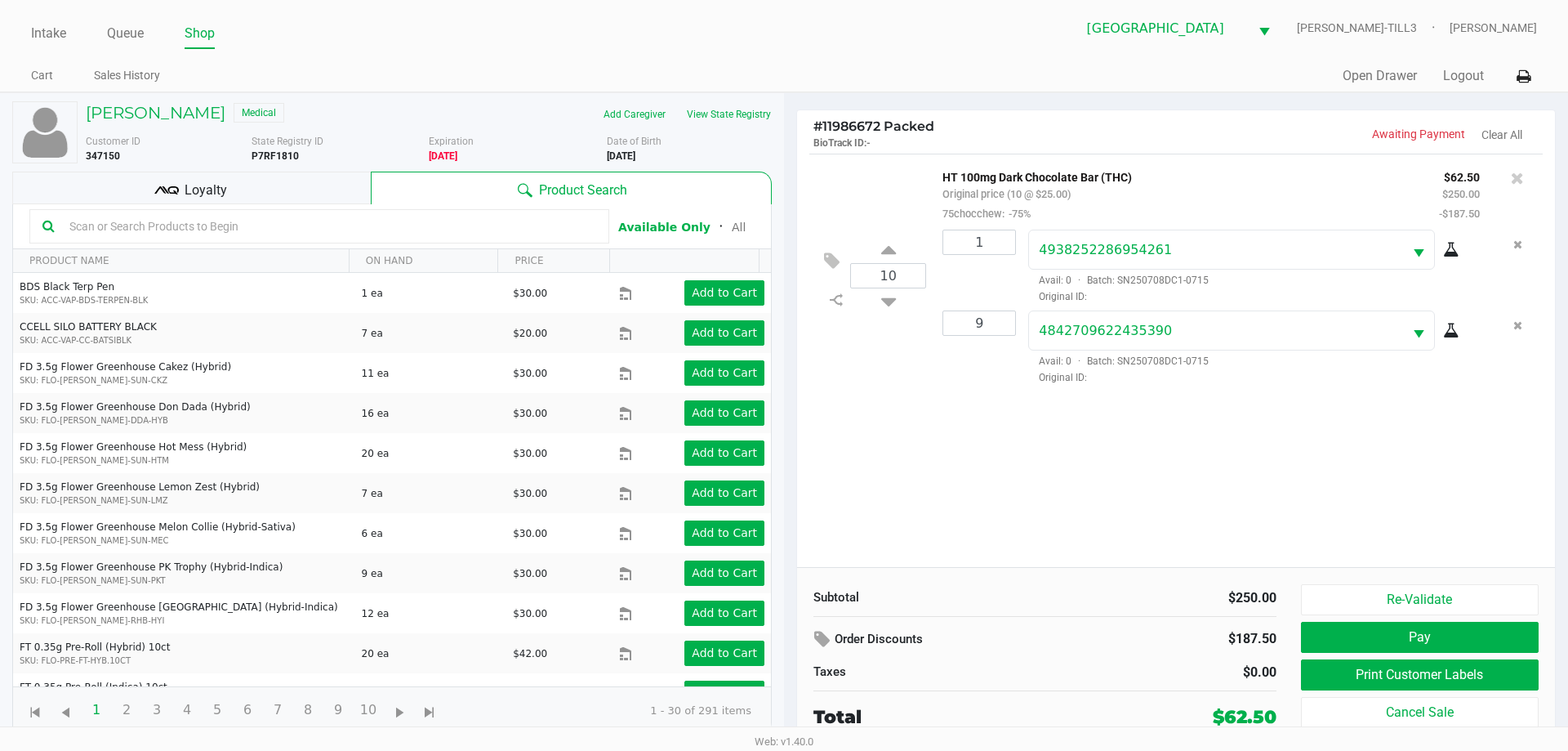
click at [246, 190] on div "Loyalty" at bounding box center [191, 188] width 359 height 33
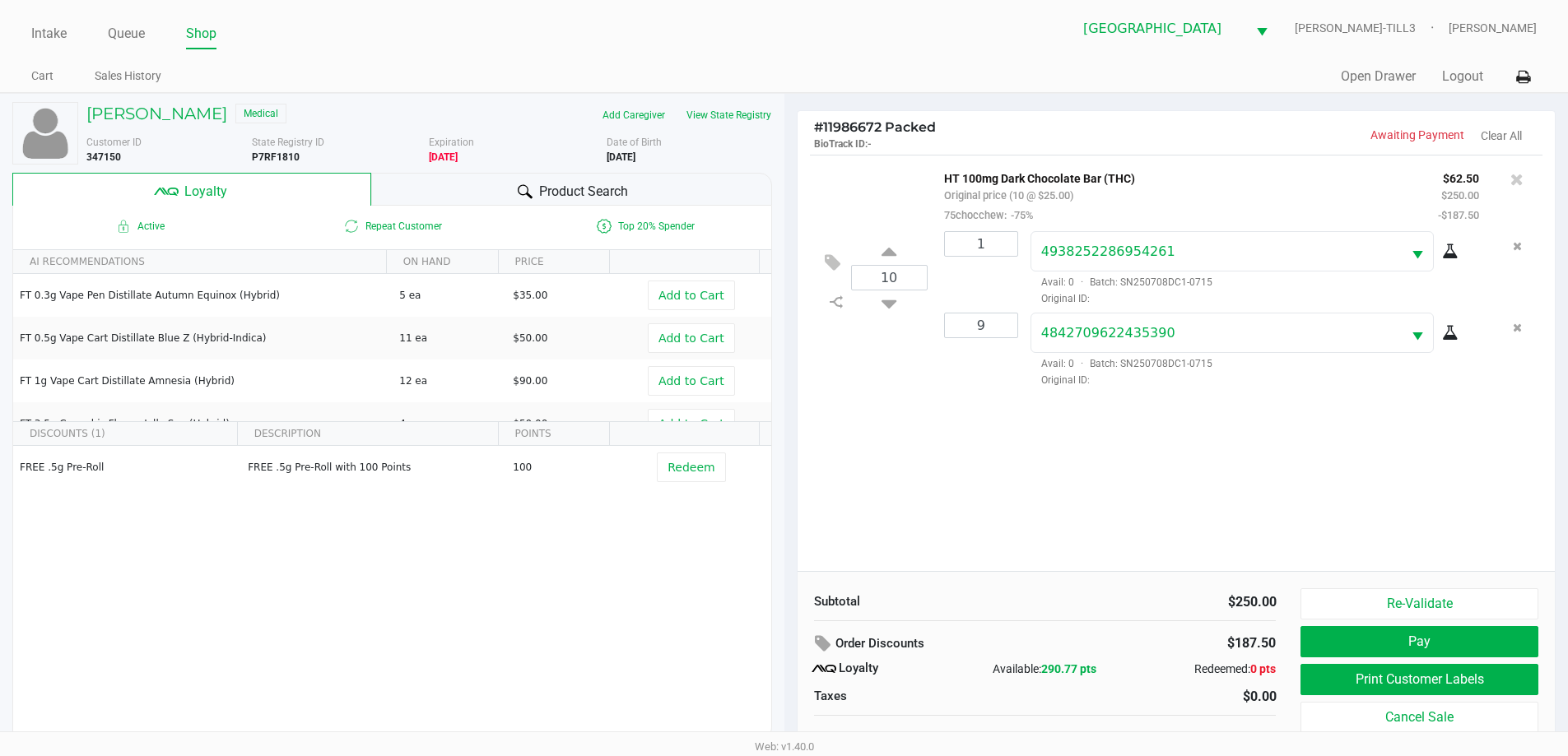
scroll to position [16, 0]
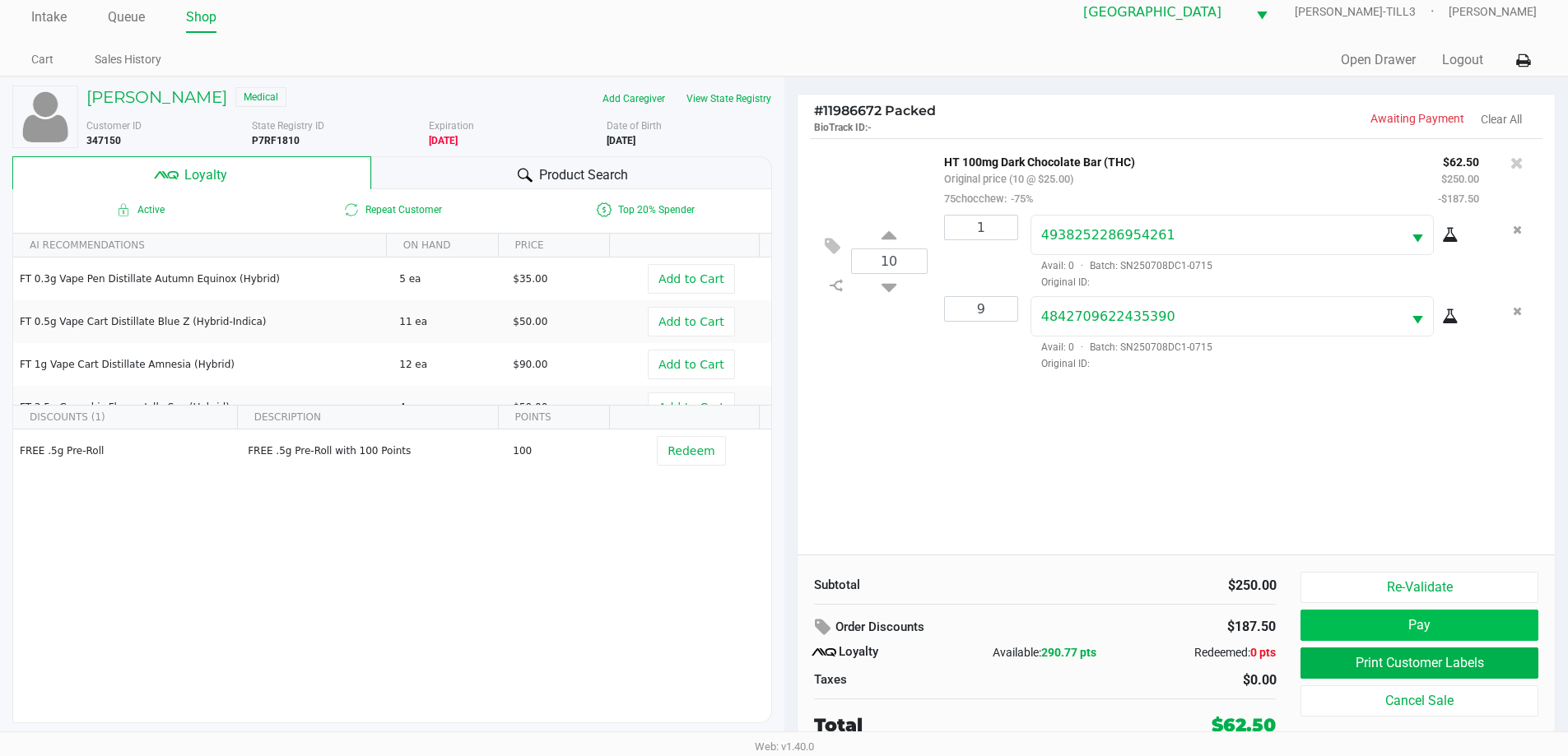
click at [1414, 630] on button "Pay" at bounding box center [1419, 625] width 237 height 31
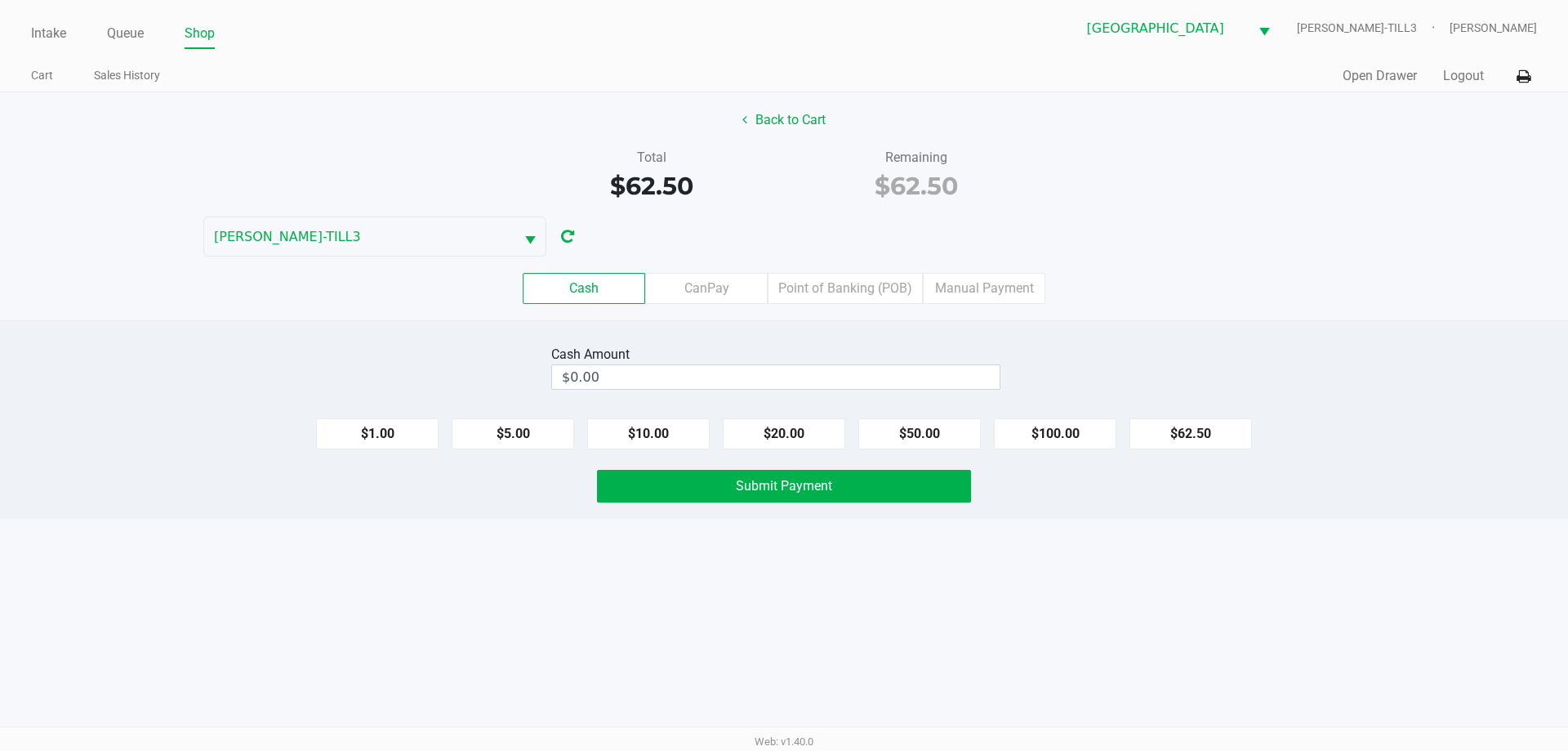
click at [707, 284] on label "CanPay" at bounding box center [706, 289] width 122 height 31
click at [0, 0] on 2 "CanPay" at bounding box center [0, 0] width 0 height 0
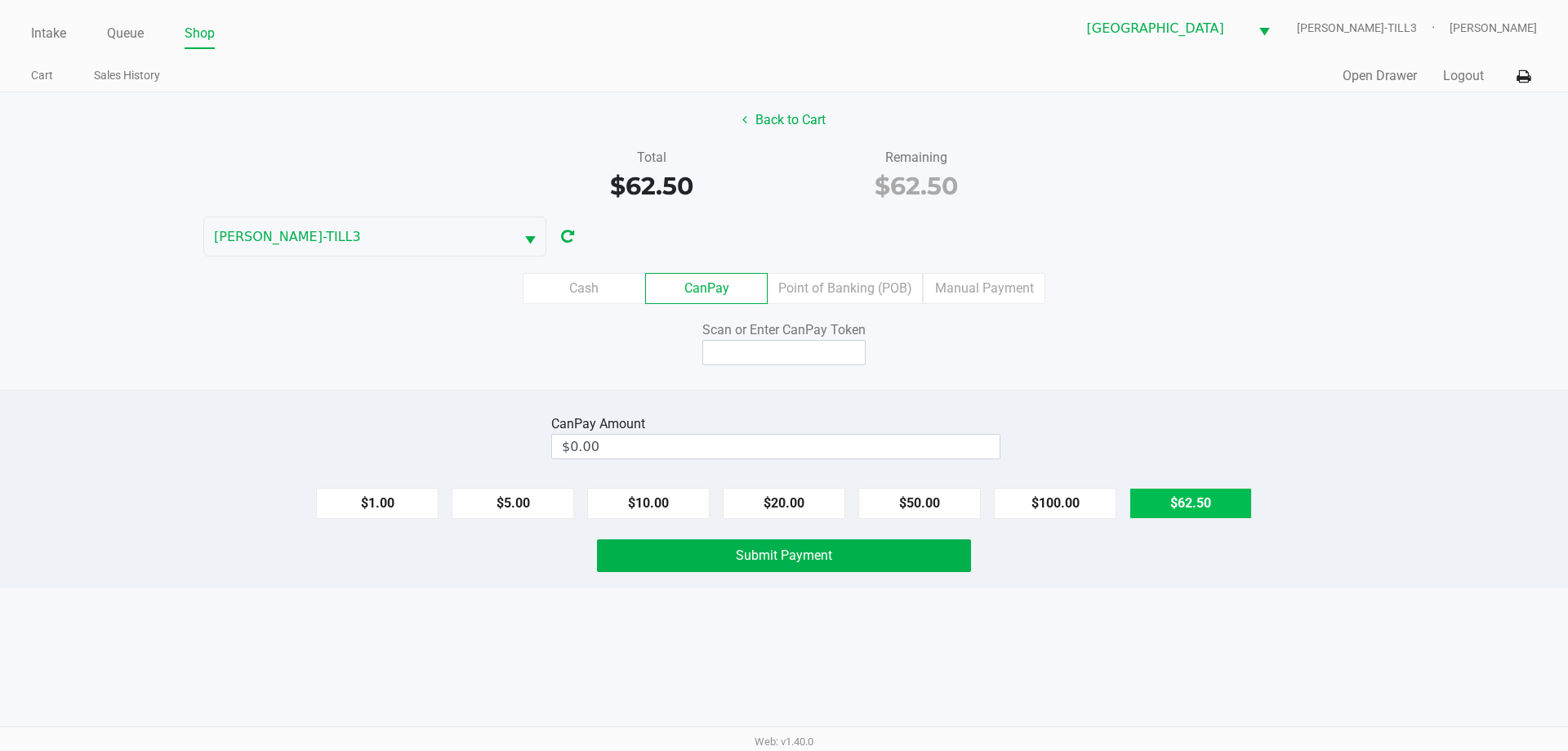
click at [1197, 498] on button "$62.50" at bounding box center [1191, 504] width 122 height 31
type input "$62.50"
click at [847, 341] on input at bounding box center [784, 353] width 163 height 26
type input "Q1916021Q"
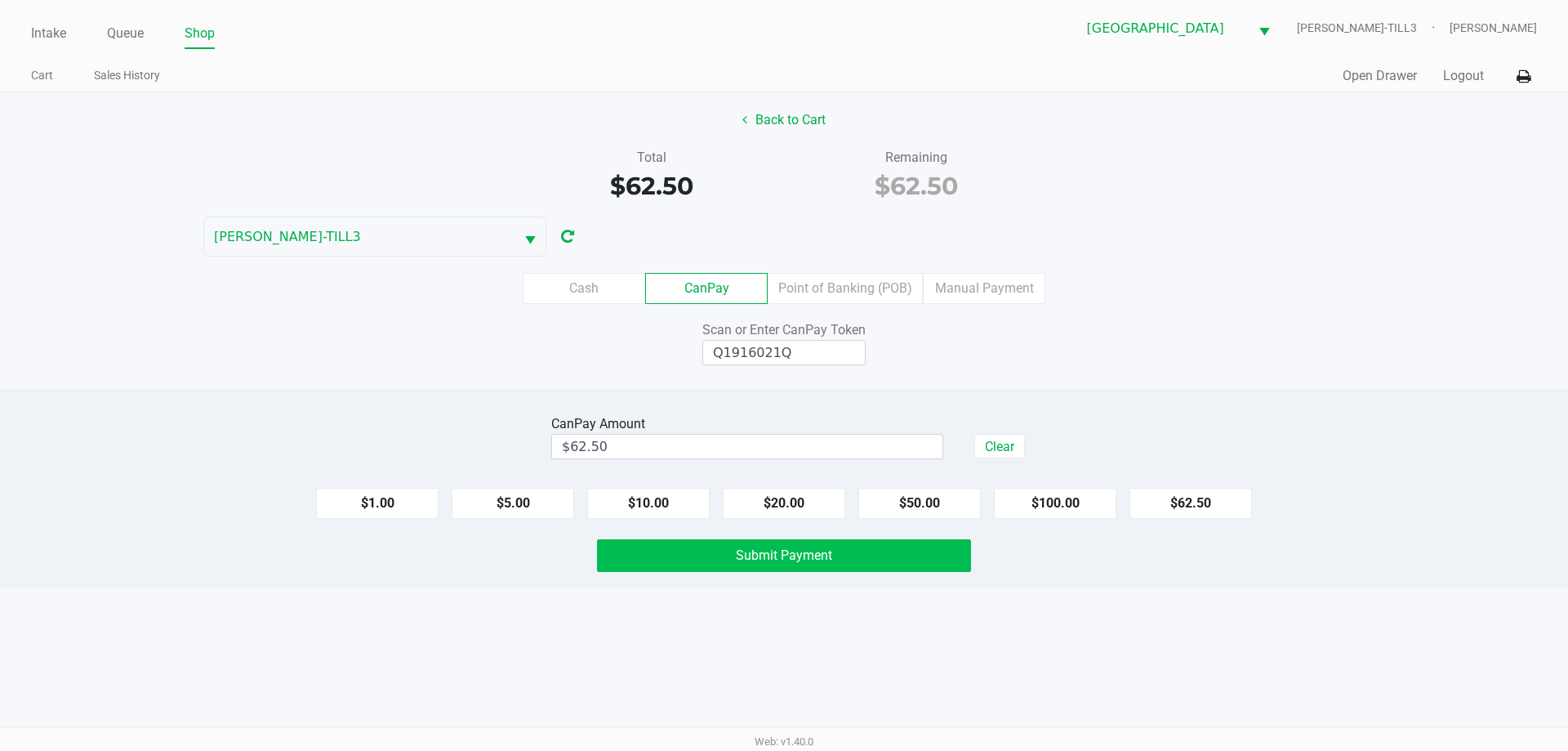
click at [837, 564] on button "Submit Payment" at bounding box center [784, 556] width 374 height 33
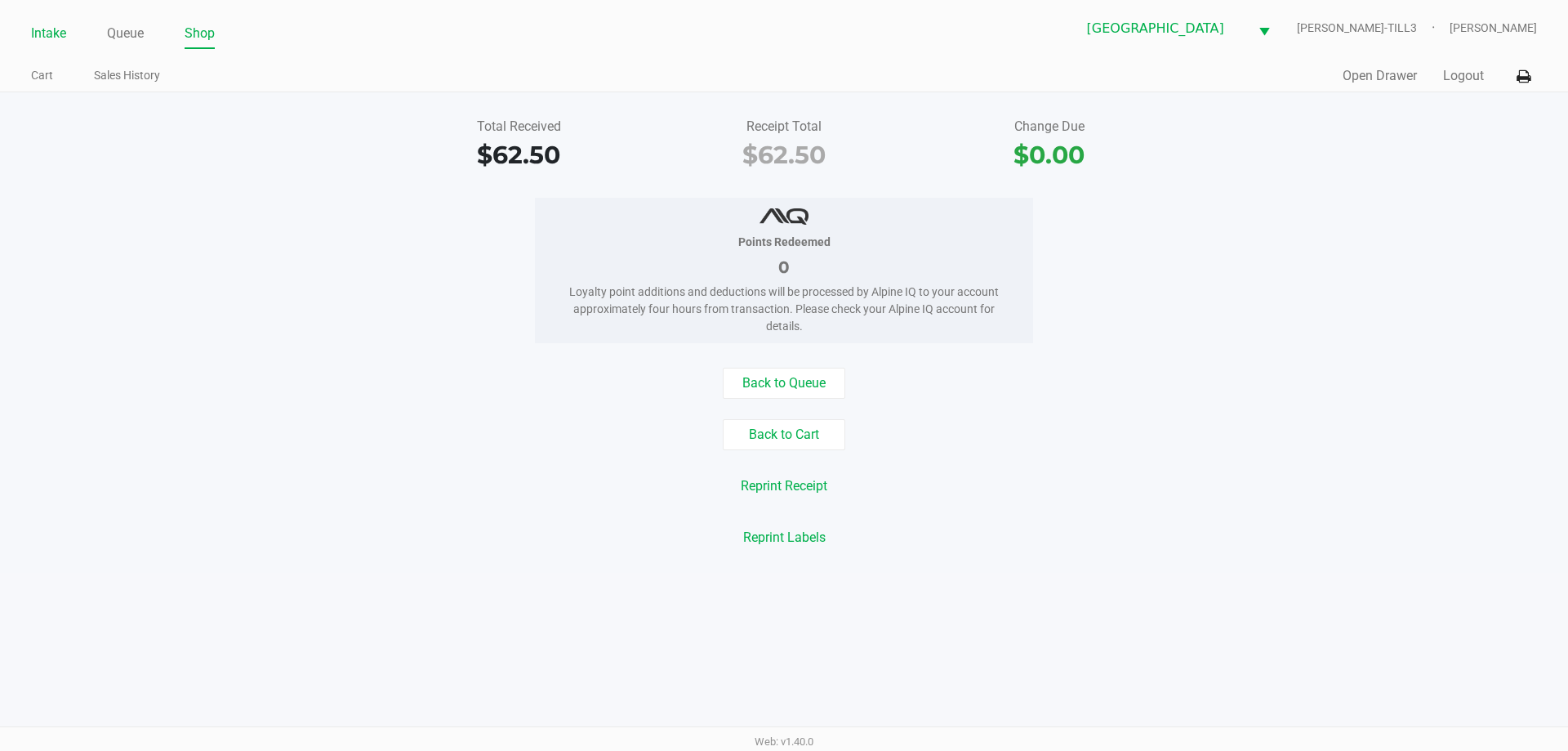
click at [55, 31] on link "Intake" at bounding box center [48, 33] width 35 height 23
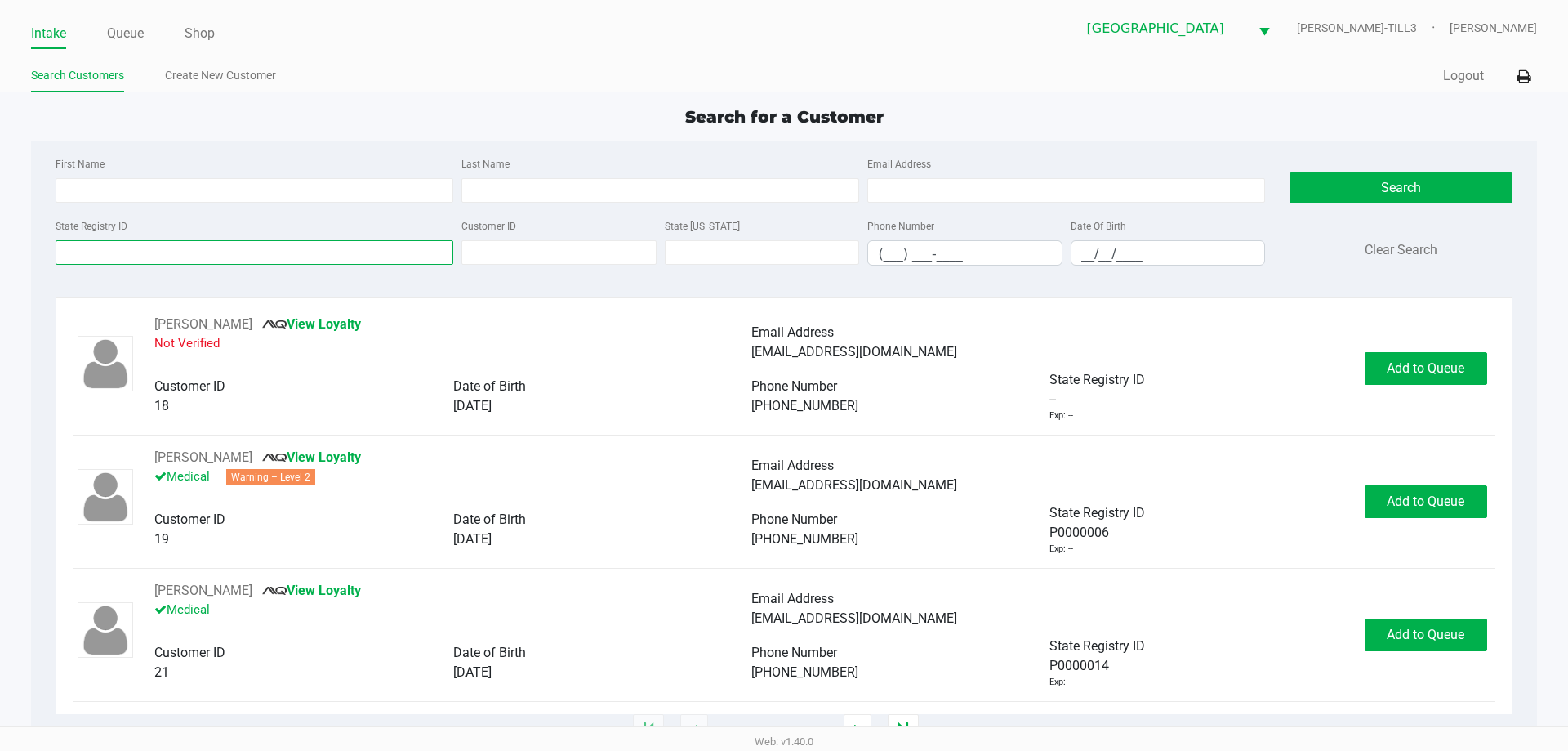
click at [158, 253] on input "State Registry ID" at bounding box center [254, 253] width 398 height 25
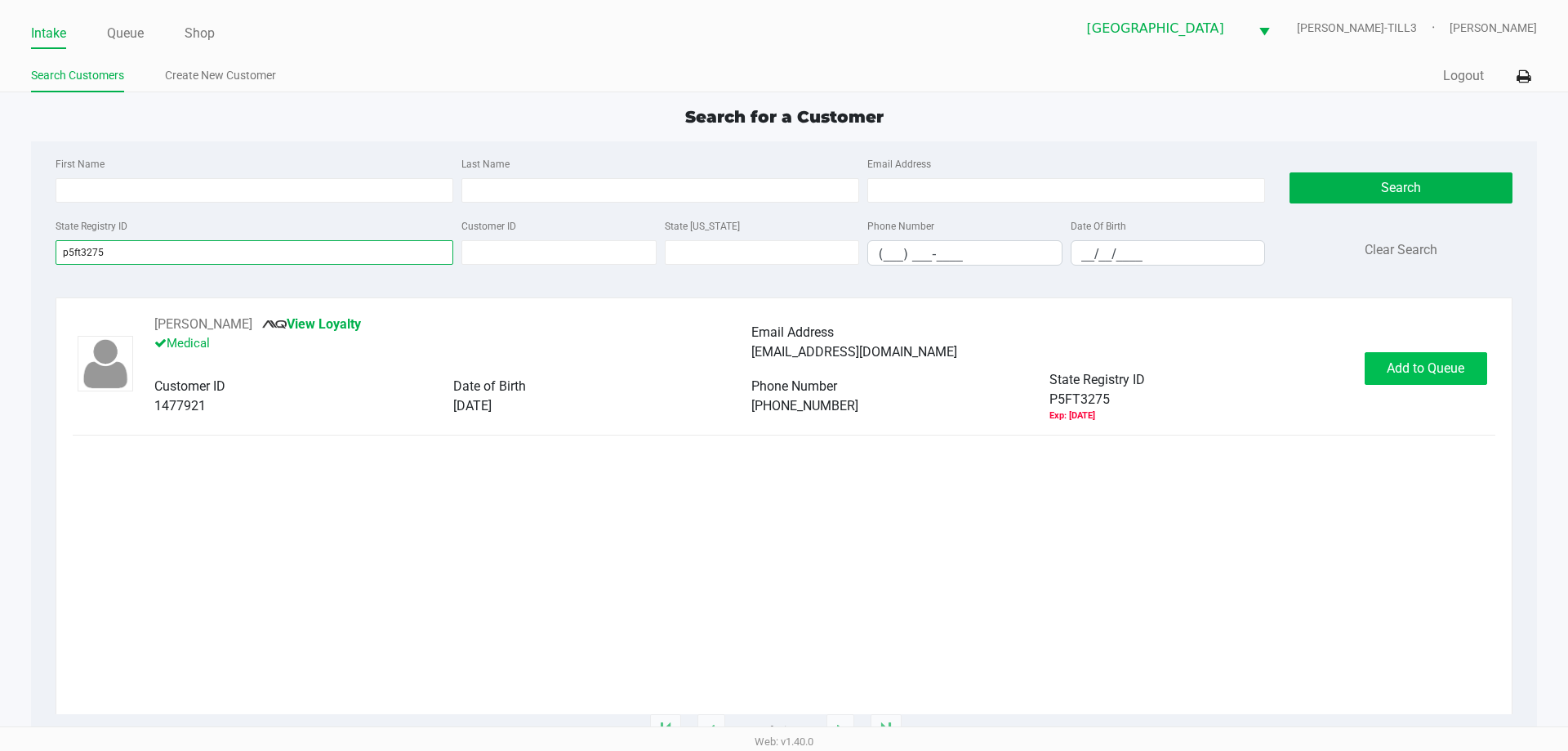
type input "p5ft3275"
click at [1442, 361] on span "Add to Queue" at bounding box center [1425, 368] width 78 height 15
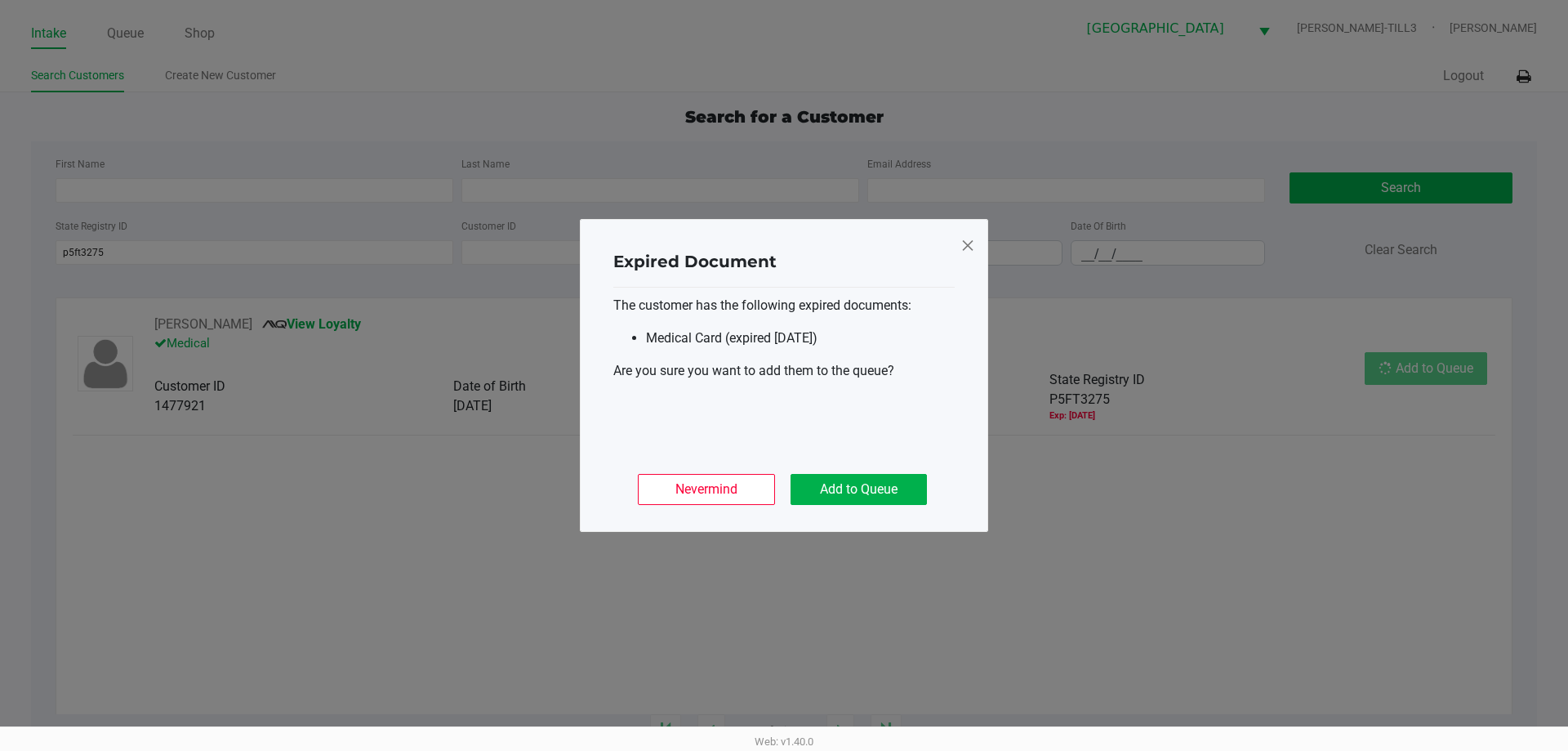
click at [894, 492] on button "Add to Queue" at bounding box center [858, 490] width 136 height 31
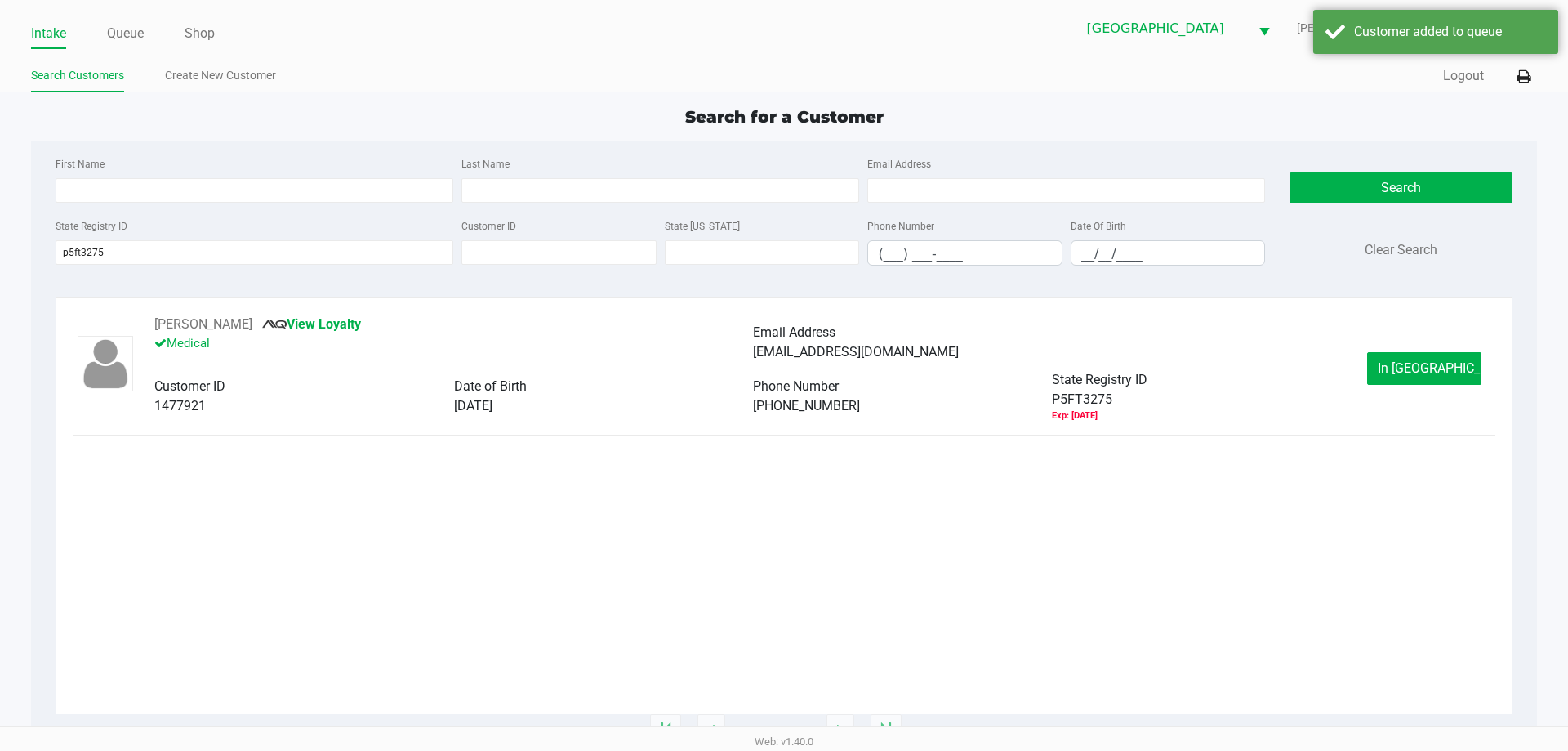
click at [1433, 371] on span "In Queue" at bounding box center [1446, 368] width 137 height 15
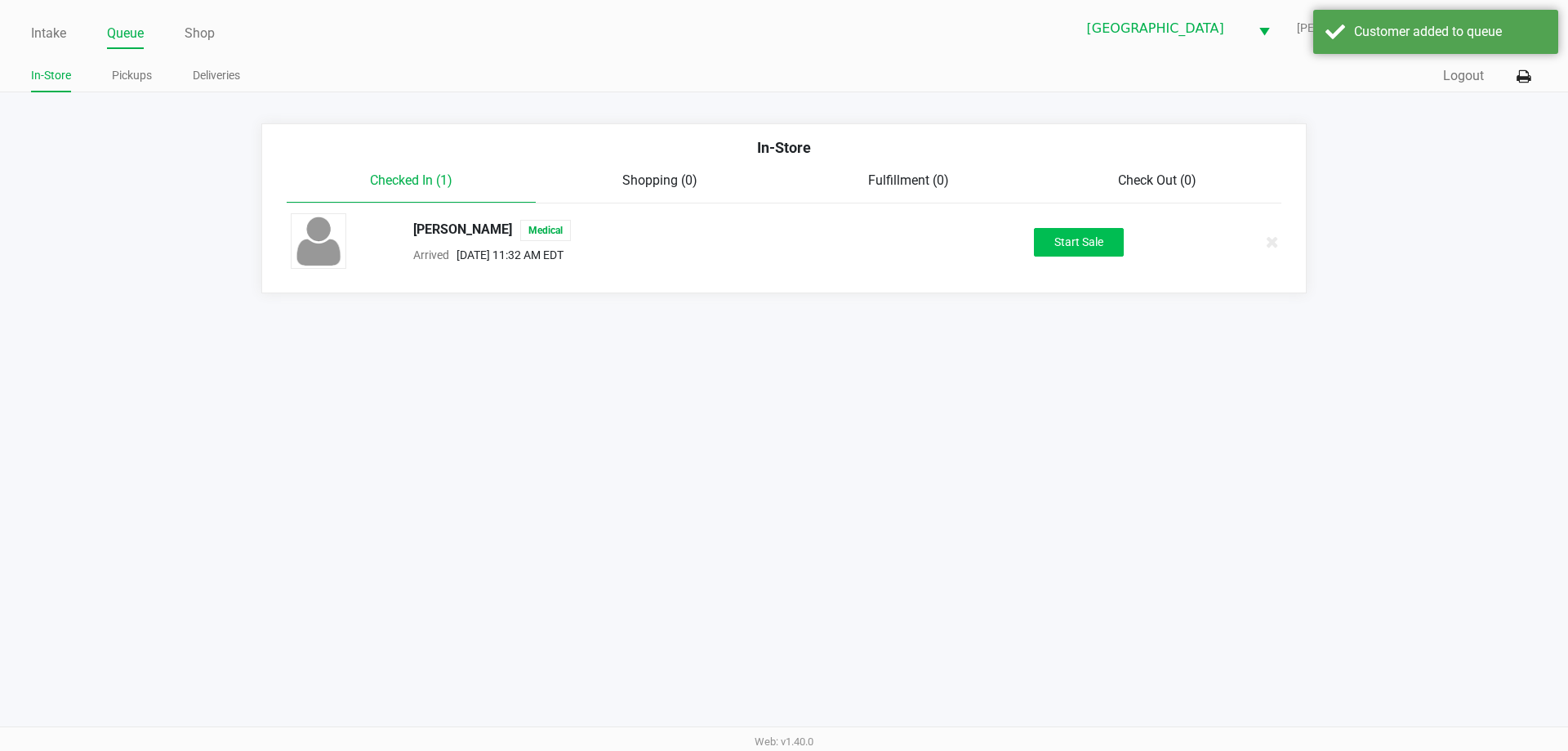
click at [1061, 231] on button "Start Sale" at bounding box center [1078, 241] width 90 height 28
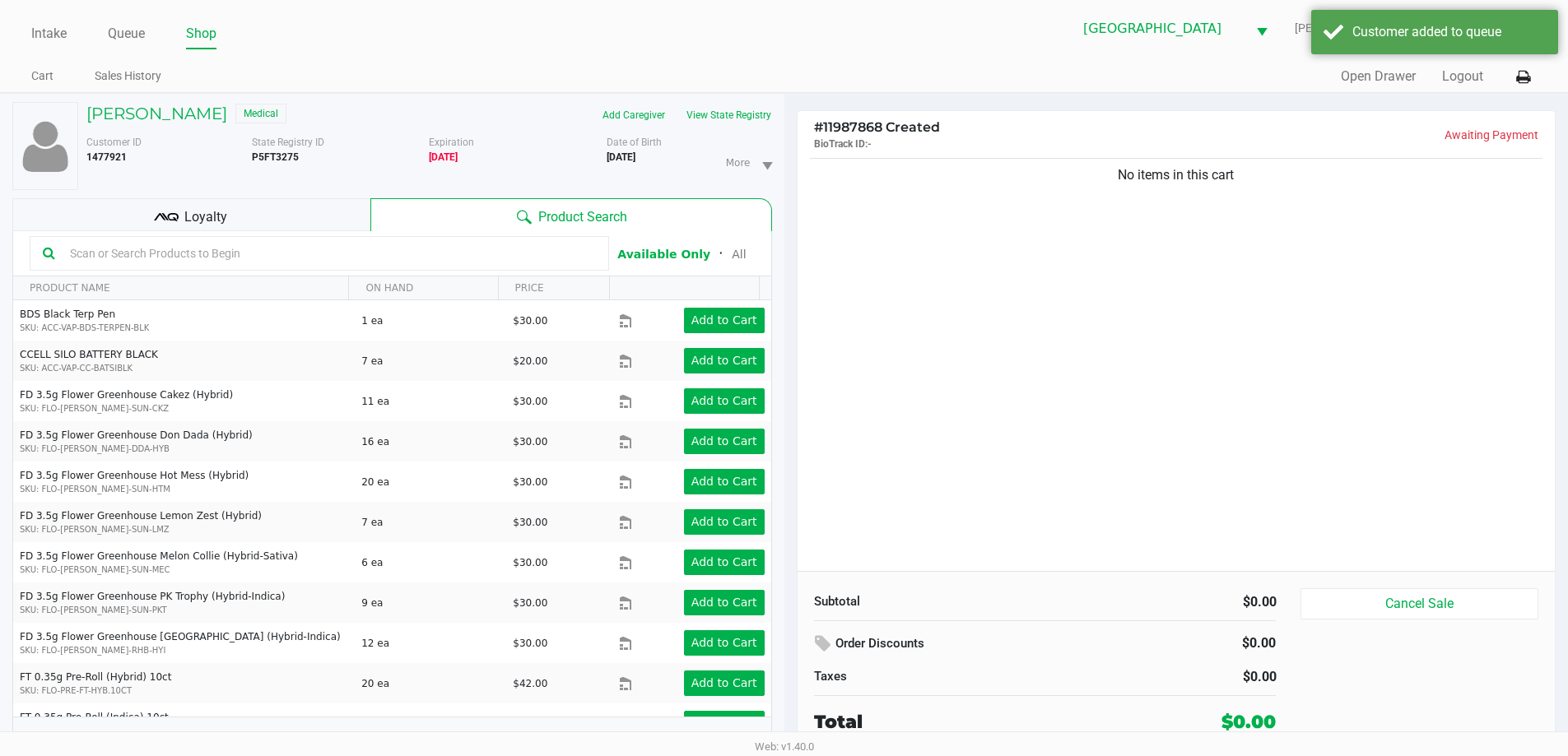
click at [752, 116] on button "View State Registry" at bounding box center [724, 115] width 97 height 27
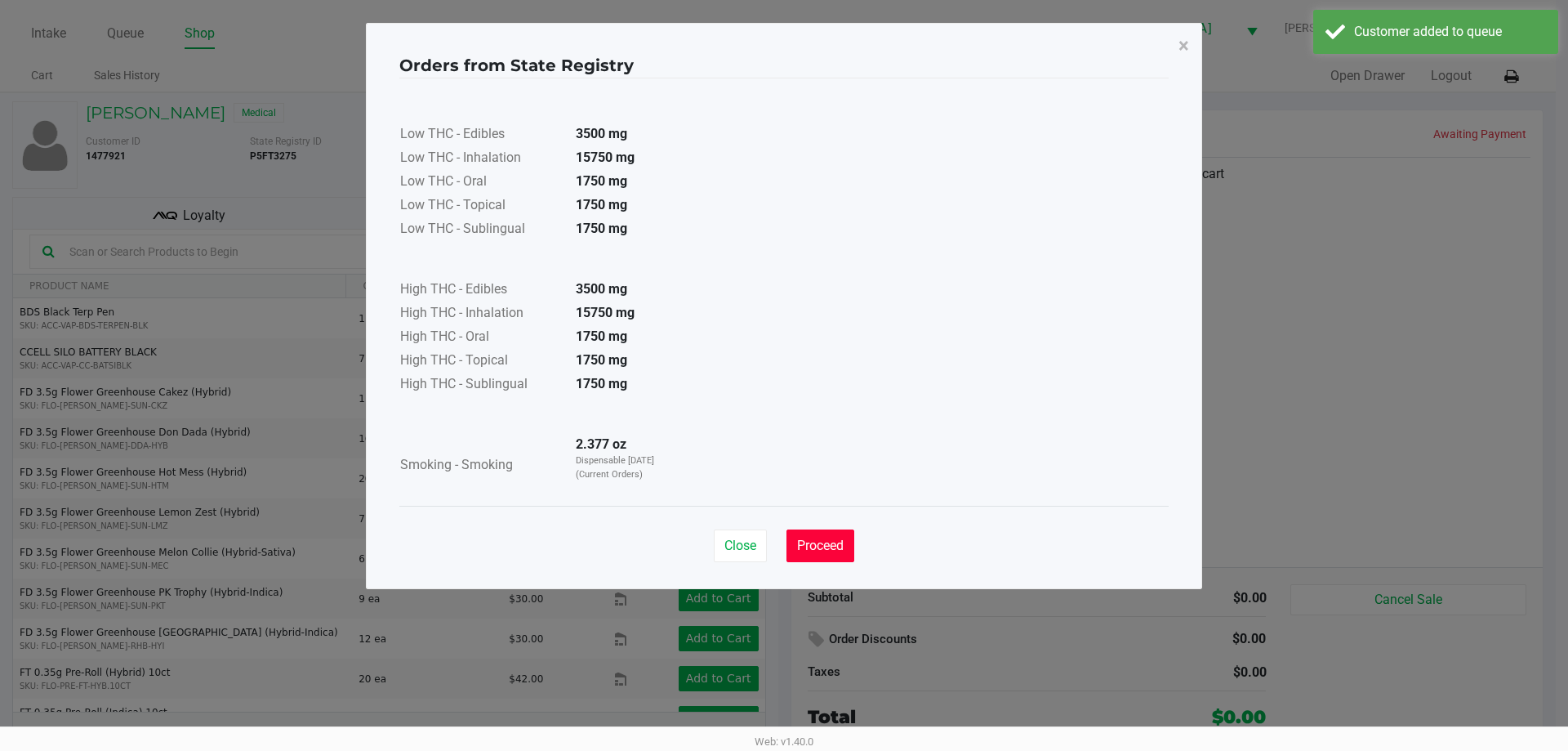
click at [840, 541] on span "Proceed" at bounding box center [820, 545] width 46 height 15
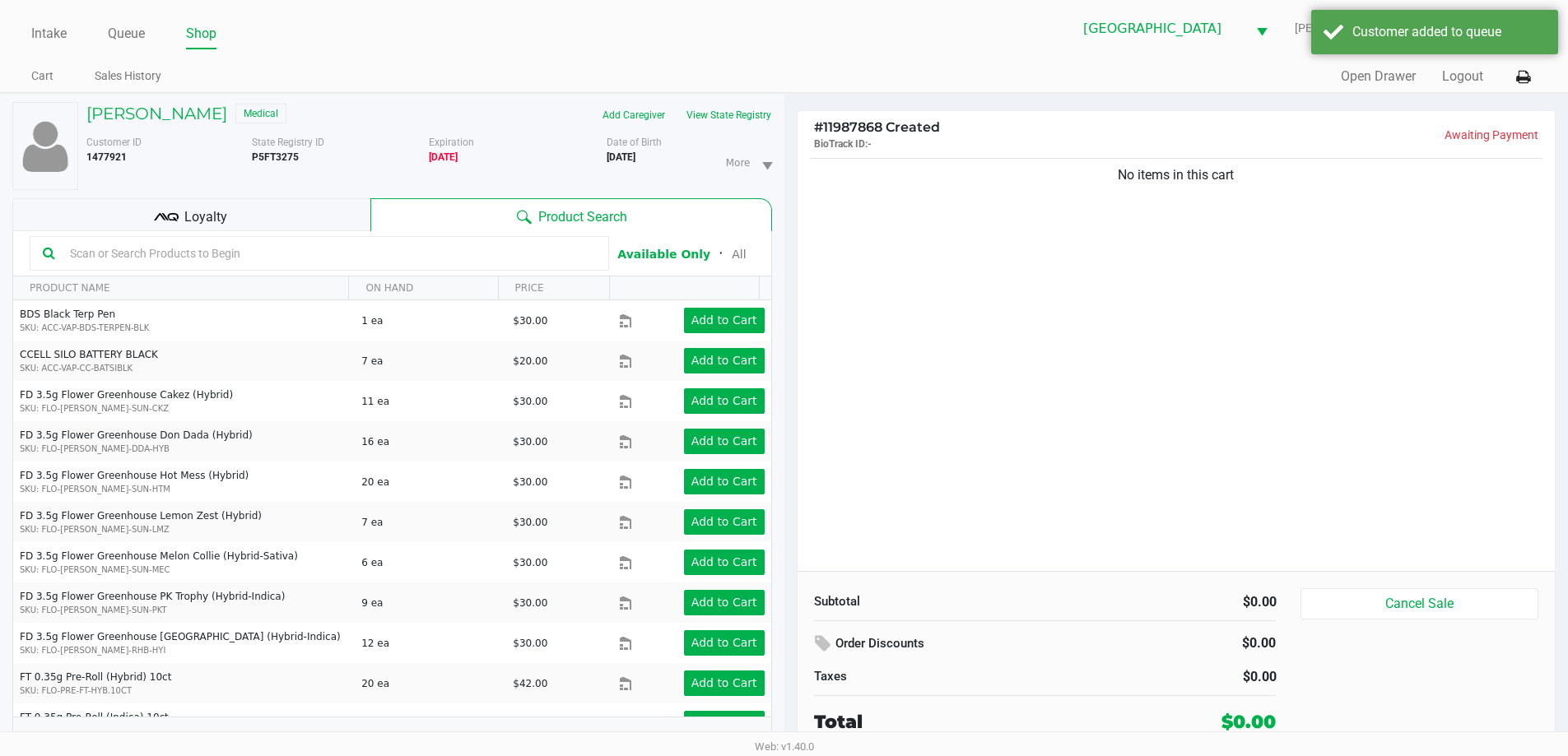
click at [451, 250] on input "text" at bounding box center [329, 253] width 532 height 25
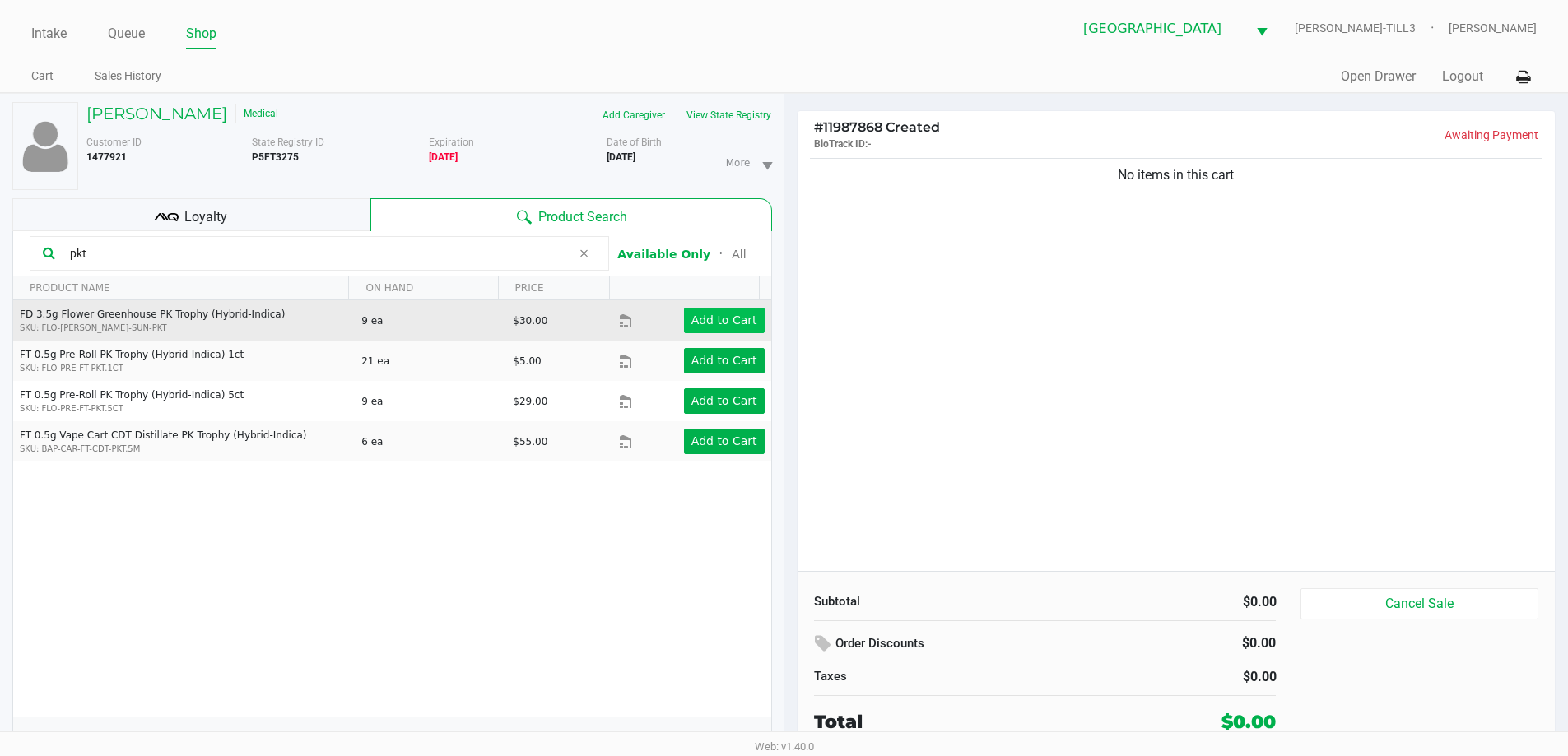
type input "pkt"
click at [698, 322] on app-button-loader "Add to Cart" at bounding box center [724, 320] width 66 height 13
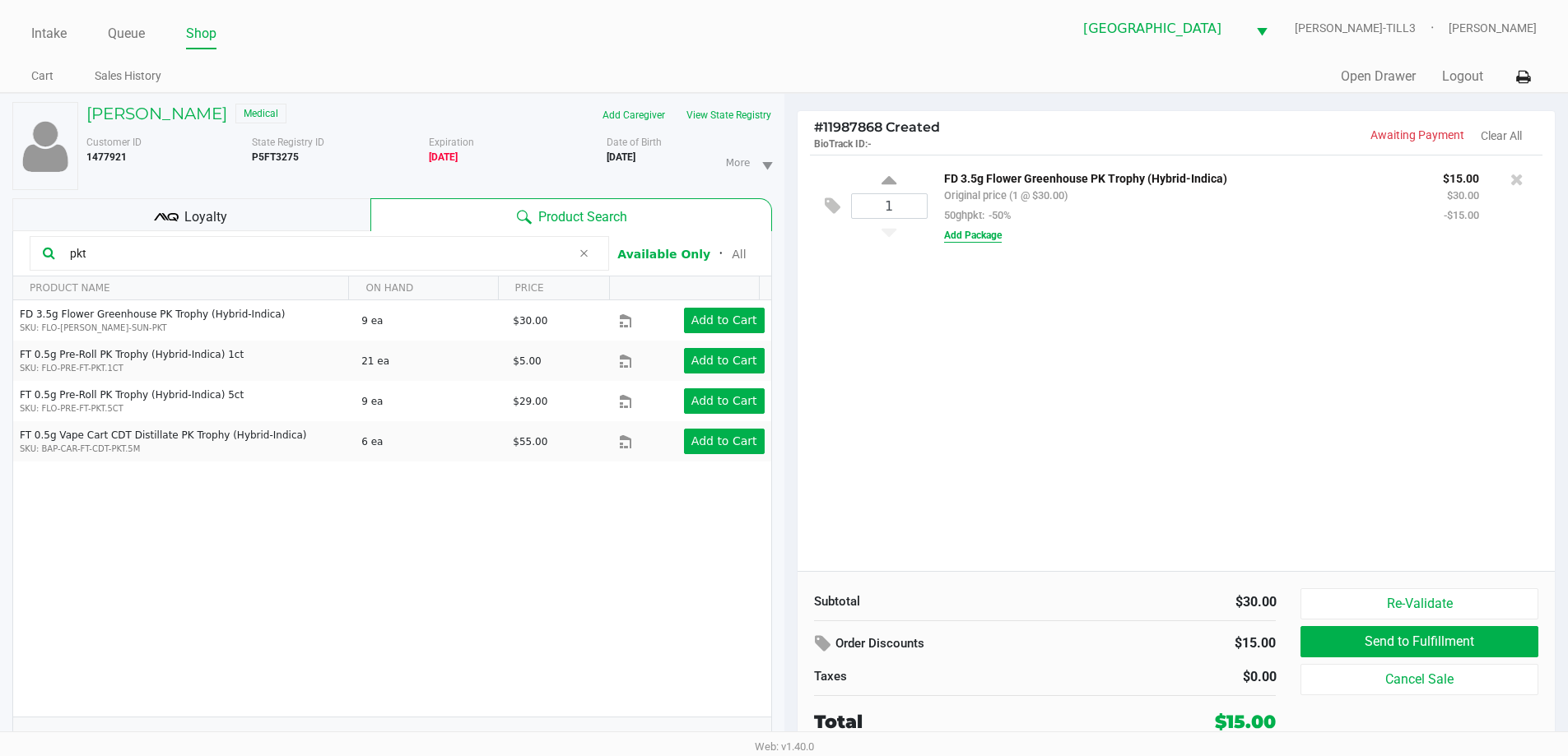
click at [987, 234] on button "Add Package" at bounding box center [973, 234] width 58 height 15
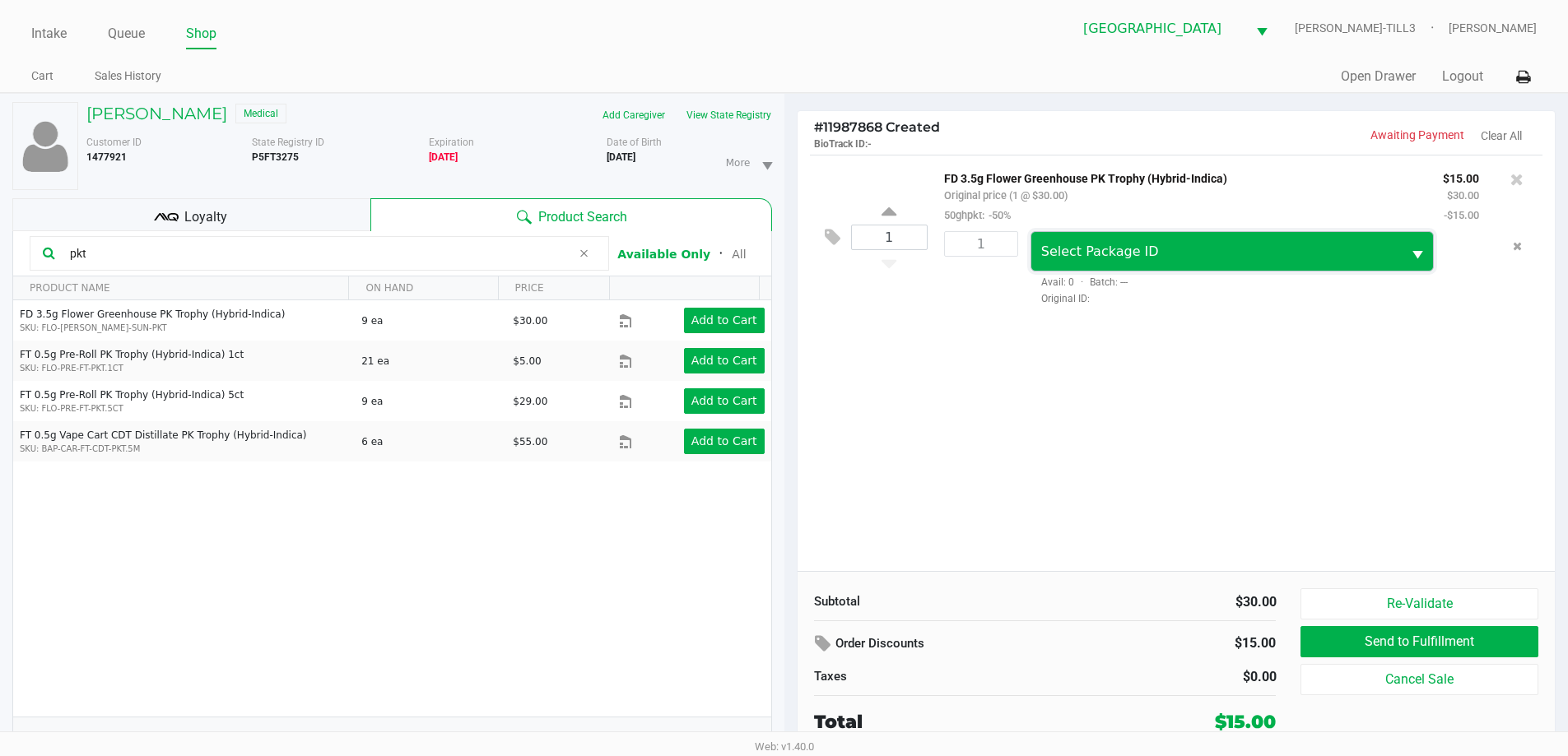
click at [1203, 257] on span "Select Package ID" at bounding box center [1217, 252] width 352 height 20
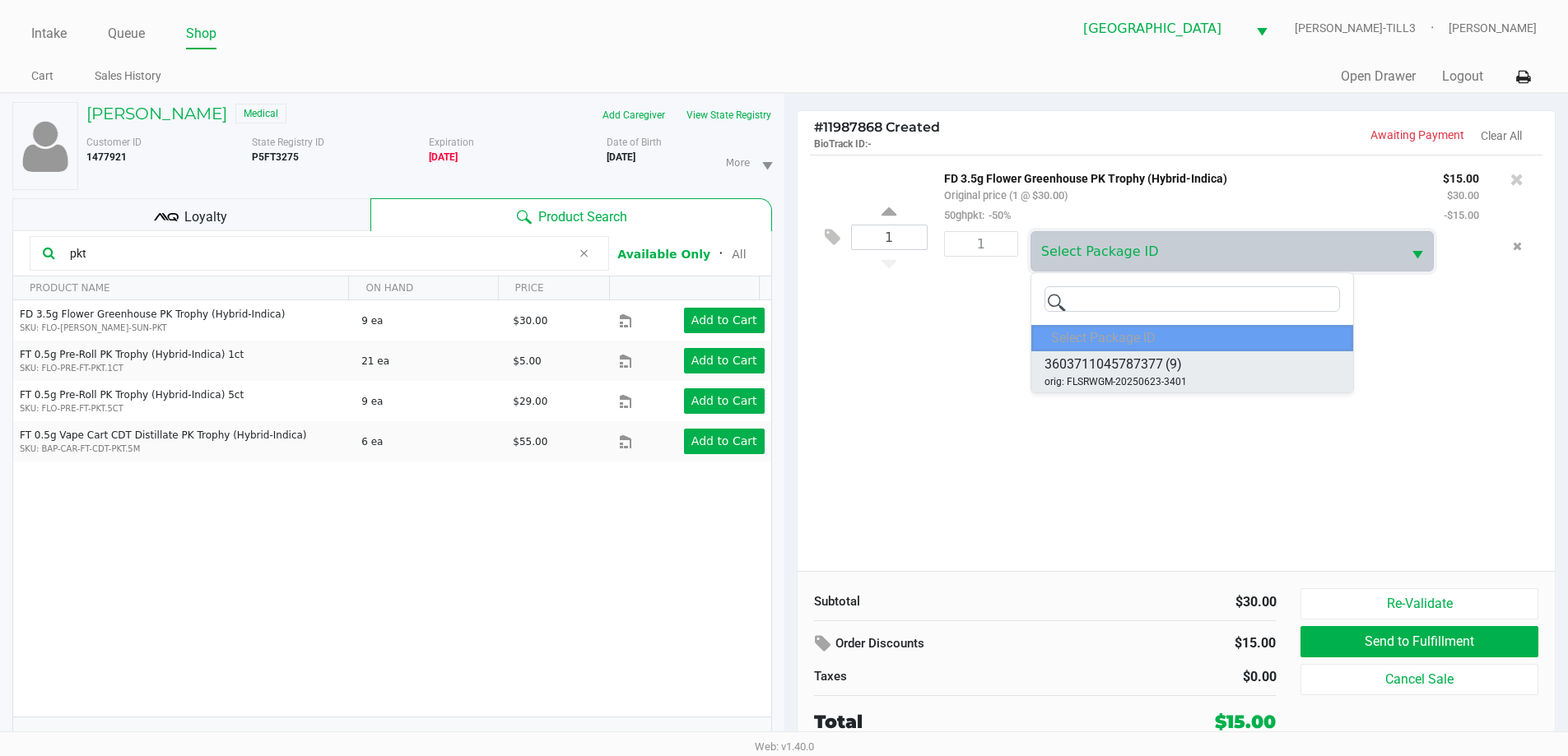
click at [1181, 374] on span "orig: FLSRWGM-20250623-3401" at bounding box center [1115, 381] width 142 height 15
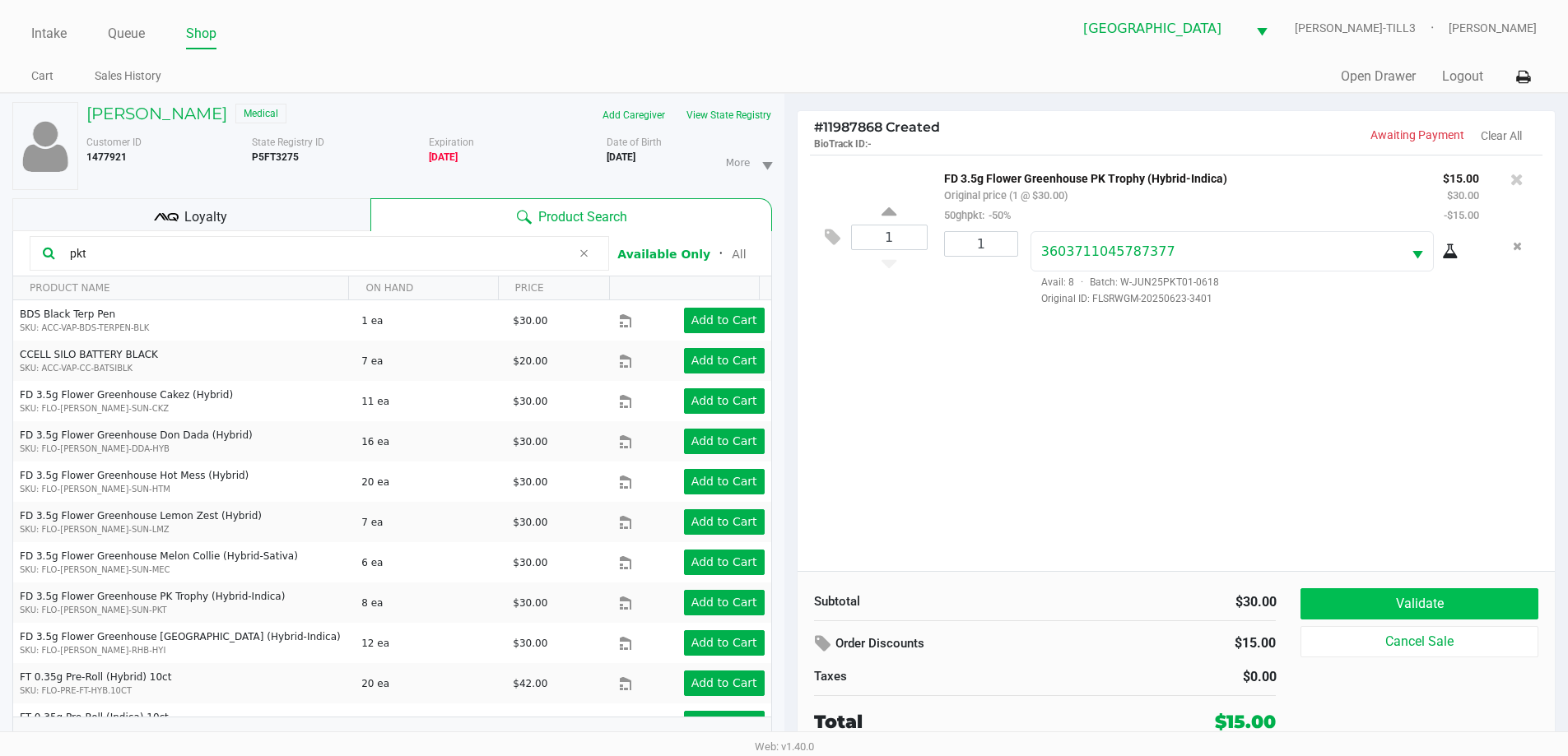
click at [1422, 593] on button "Validate" at bounding box center [1419, 603] width 237 height 31
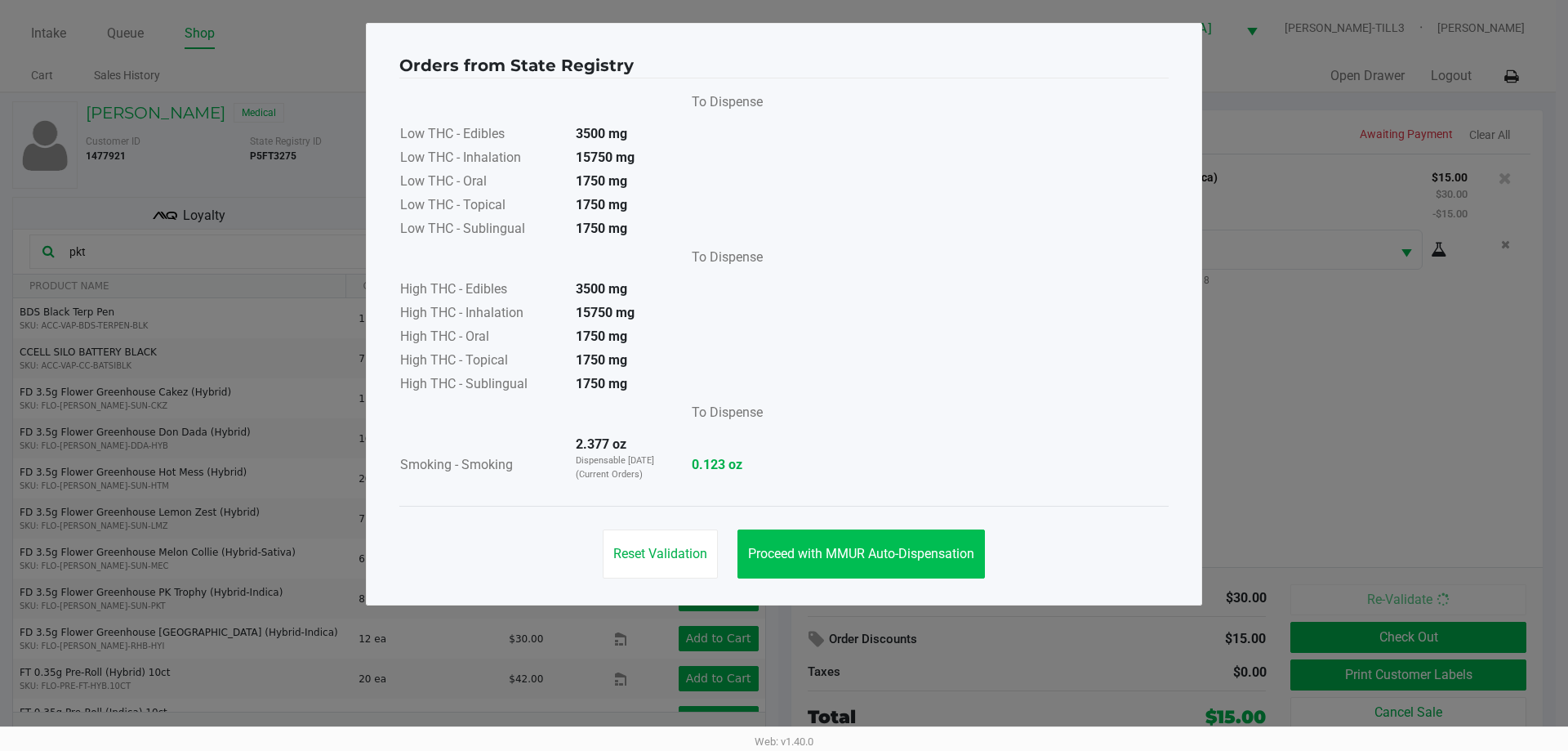
click at [897, 549] on span "Proceed with MMUR Auto-Dispensation" at bounding box center [861, 553] width 226 height 15
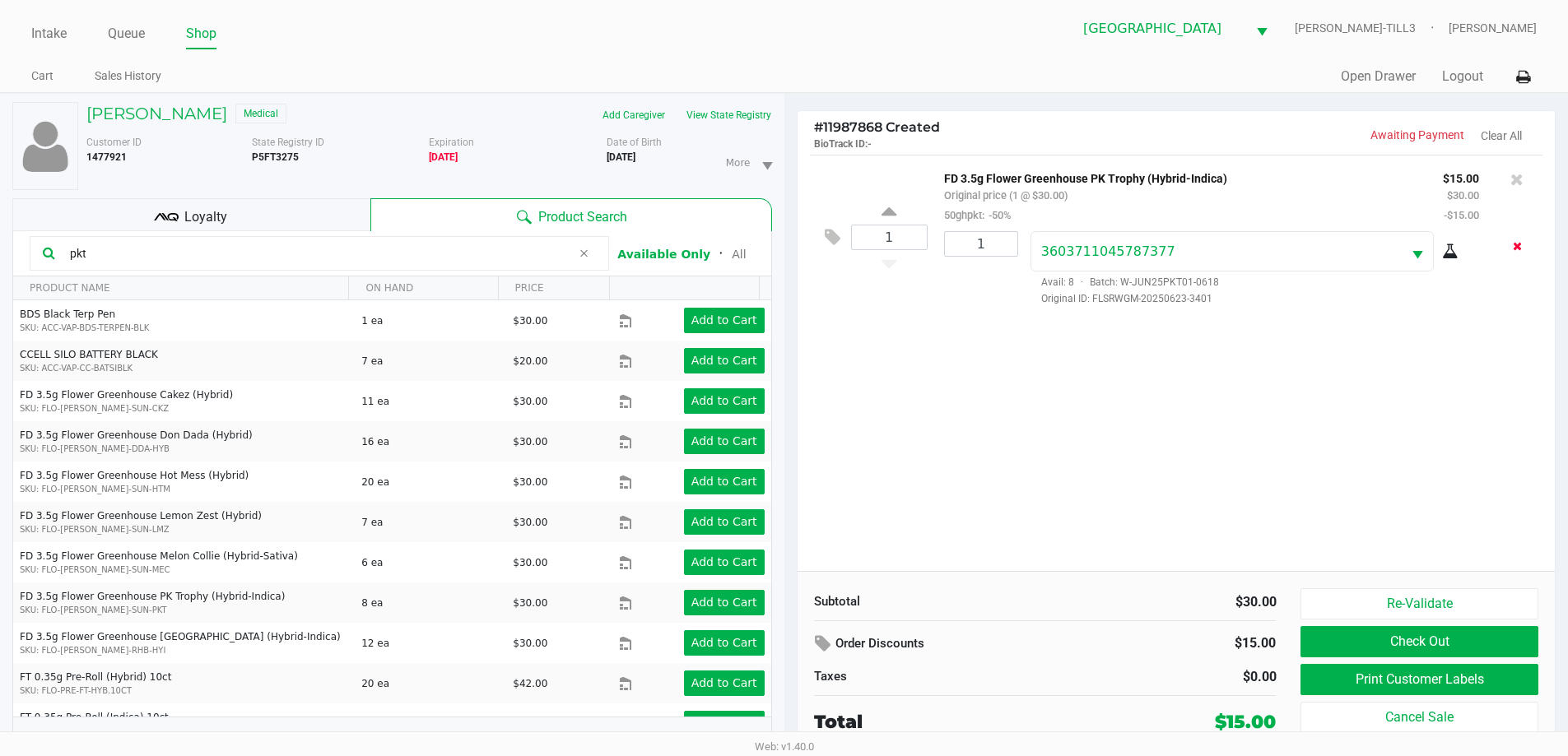
click at [1517, 247] on icon "Remove the package from the orderLine" at bounding box center [1517, 246] width 9 height 11
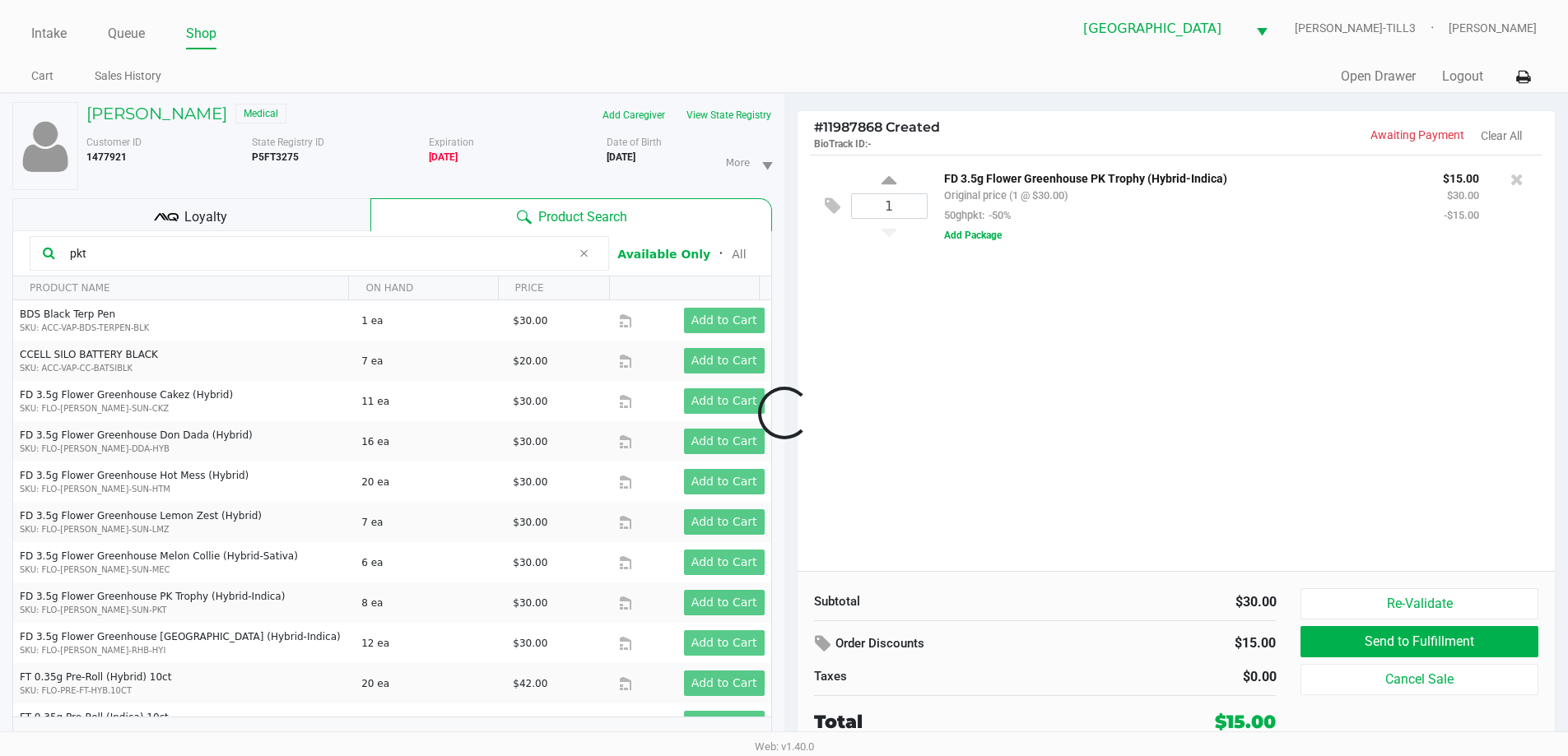
click at [1477, 415] on div at bounding box center [784, 413] width 1568 height 477
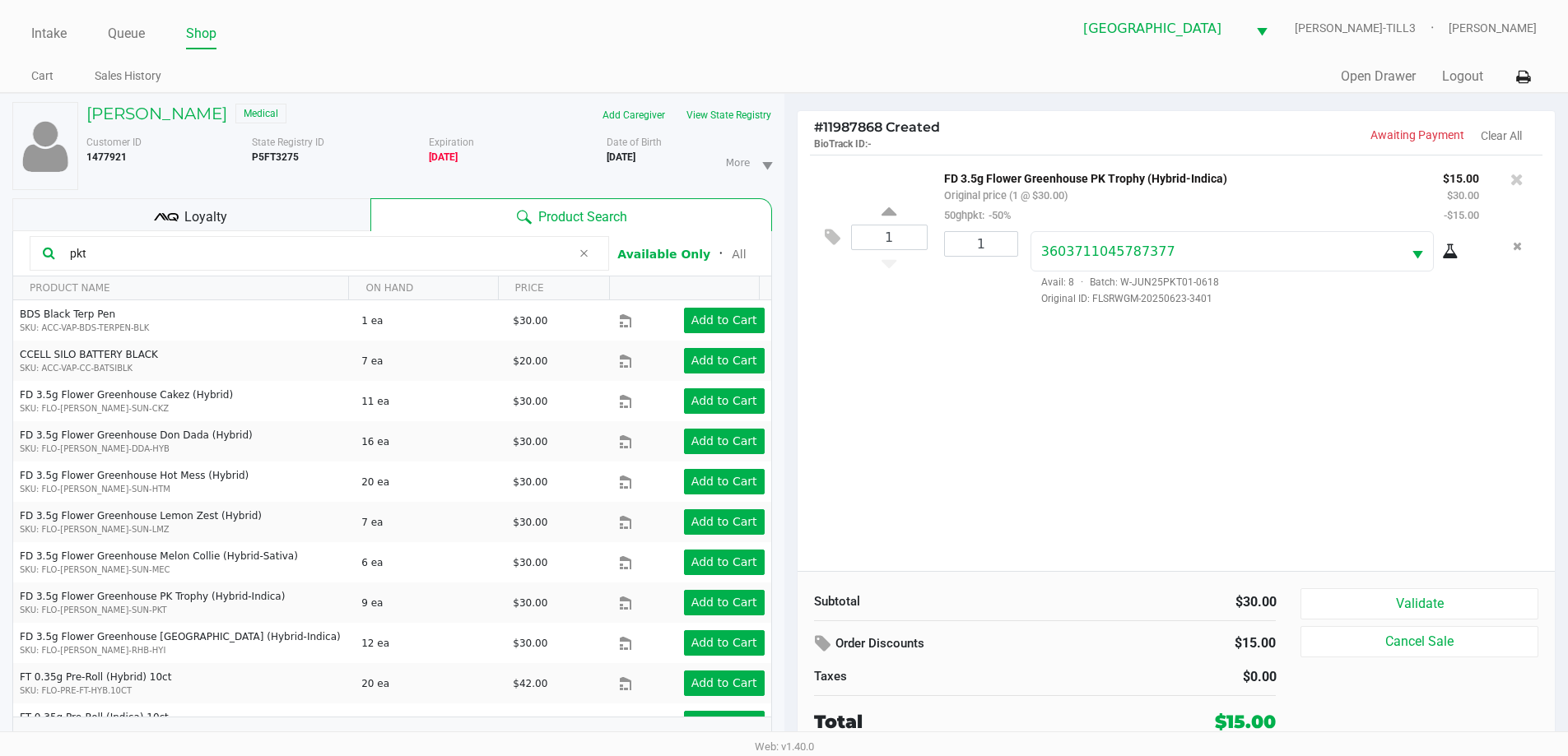
click at [1464, 601] on button "Validate" at bounding box center [1419, 603] width 237 height 31
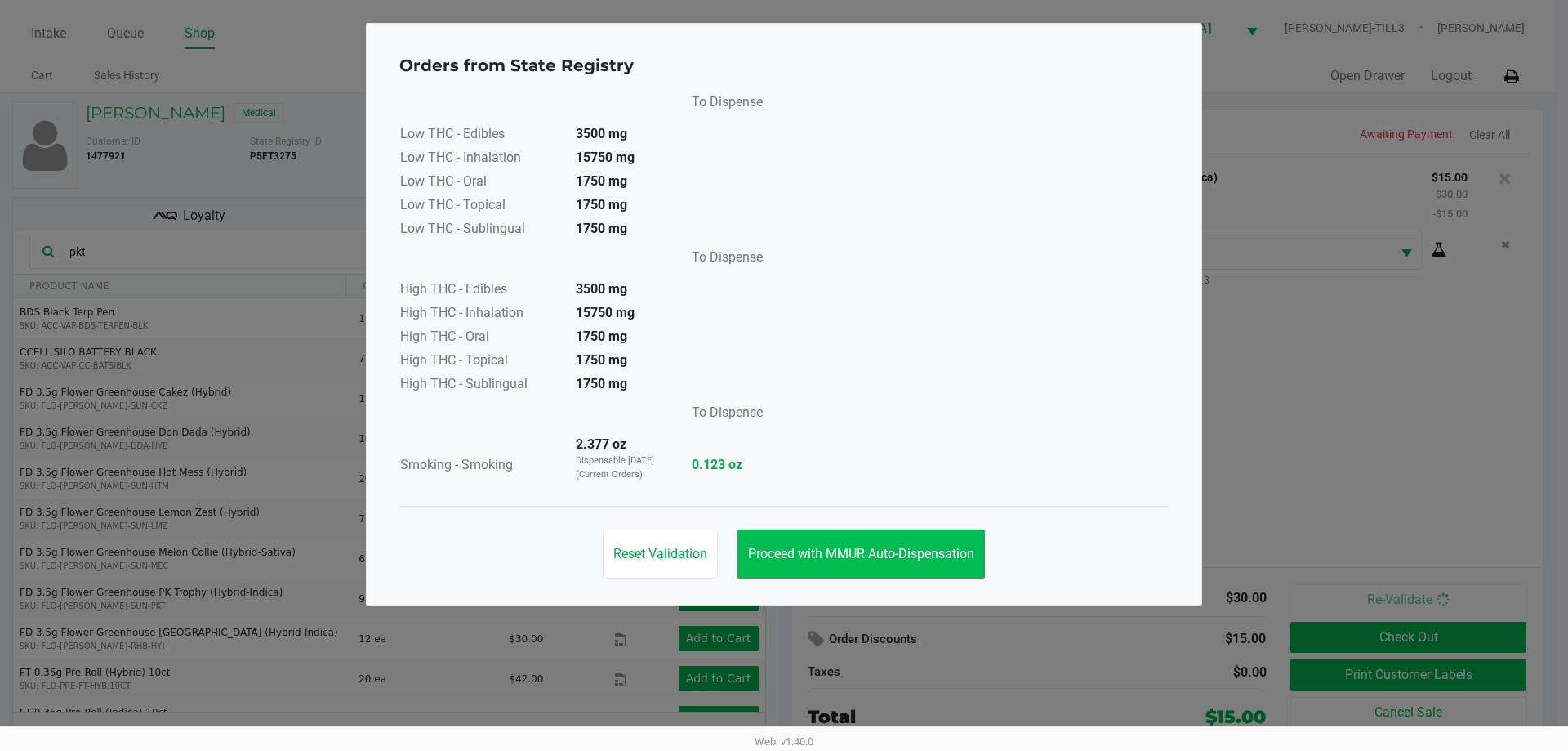
click at [901, 536] on button "Proceed with MMUR Auto-Dispensation" at bounding box center [861, 553] width 247 height 49
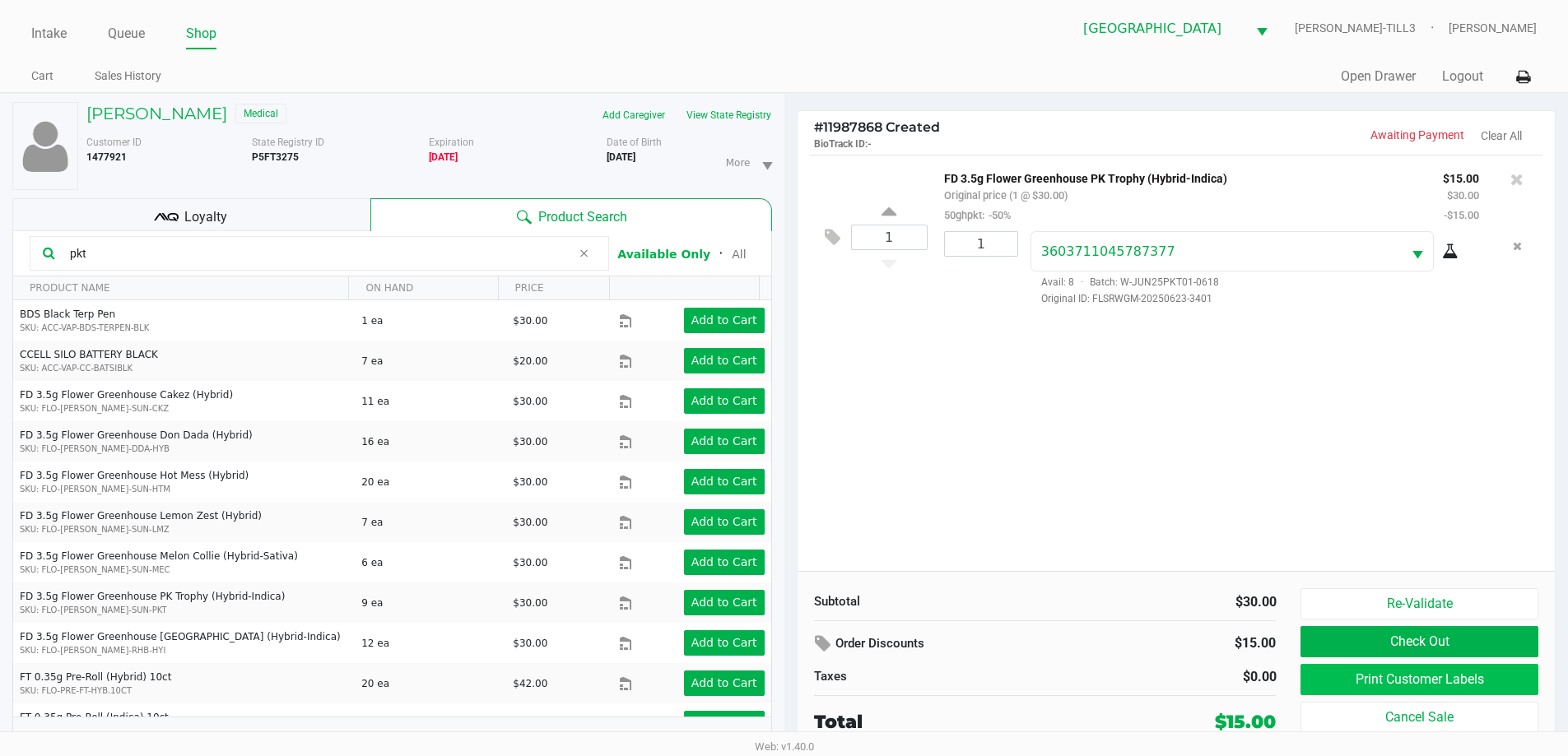
click at [1407, 671] on button "Print Customer Labels" at bounding box center [1419, 679] width 237 height 31
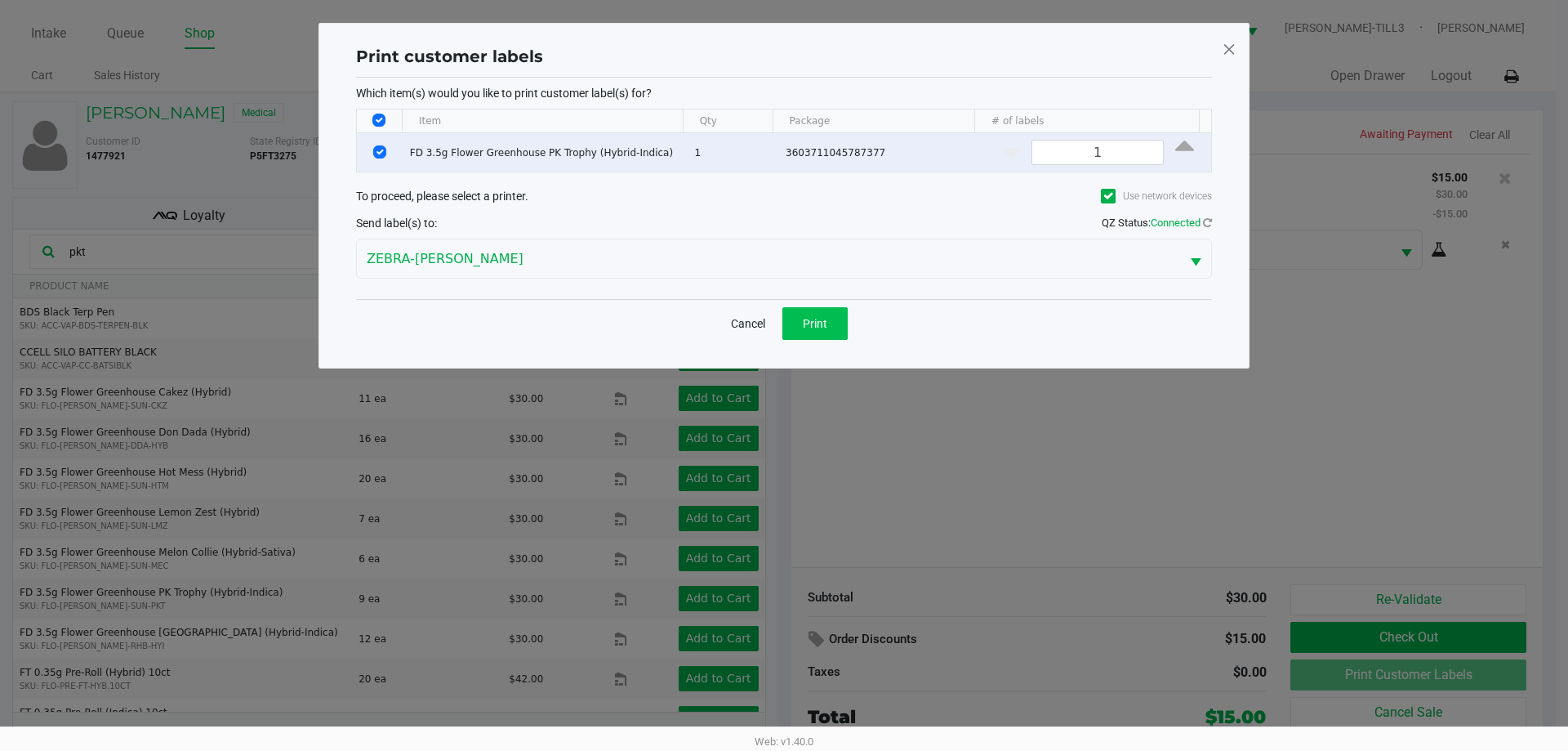
click at [812, 332] on button "Print" at bounding box center [815, 324] width 65 height 33
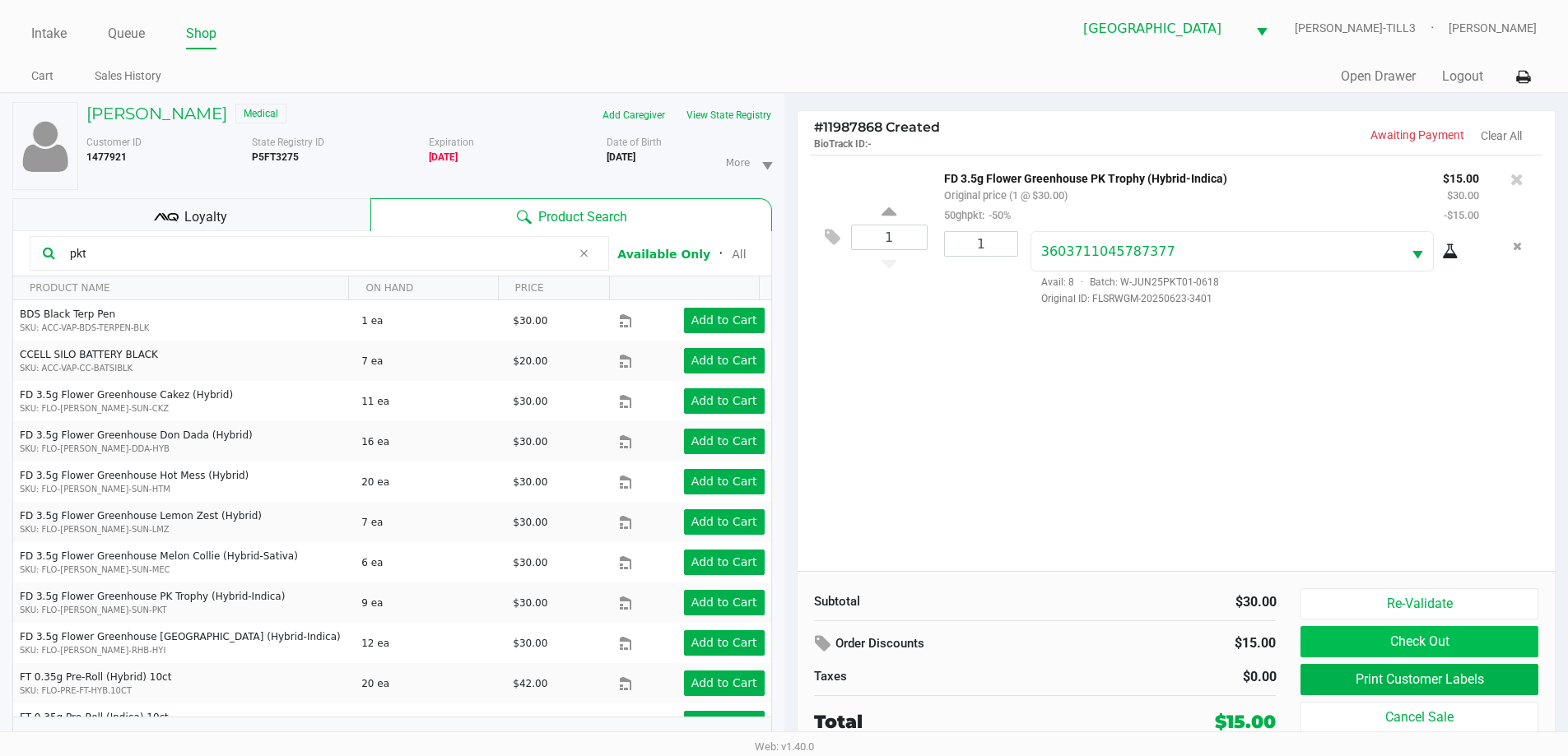
click at [1420, 634] on button "Check Out" at bounding box center [1419, 641] width 237 height 31
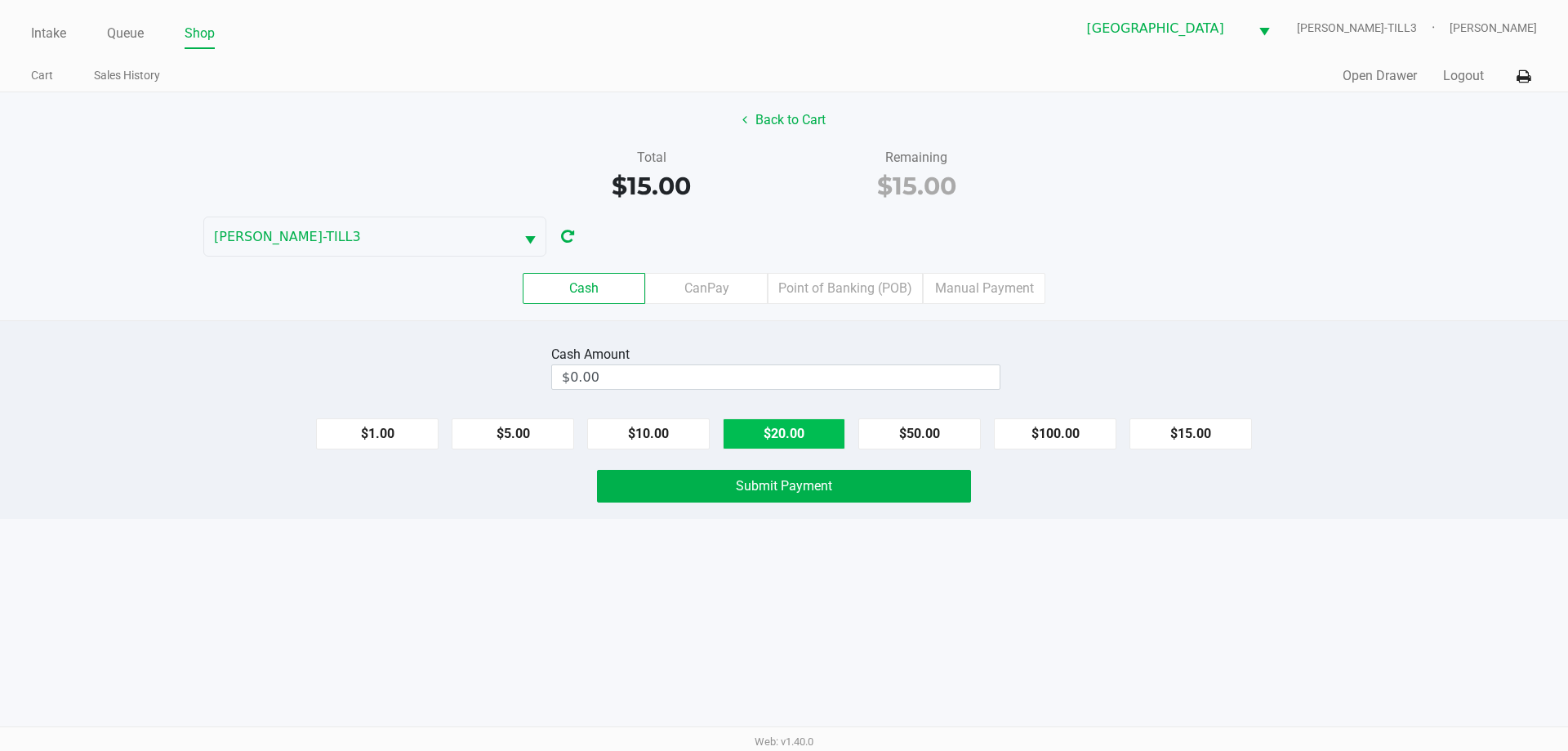
click at [807, 438] on button "$20.00" at bounding box center [784, 434] width 122 height 31
type input "$20.00"
click at [809, 485] on span "Submit Payment" at bounding box center [784, 486] width 97 height 15
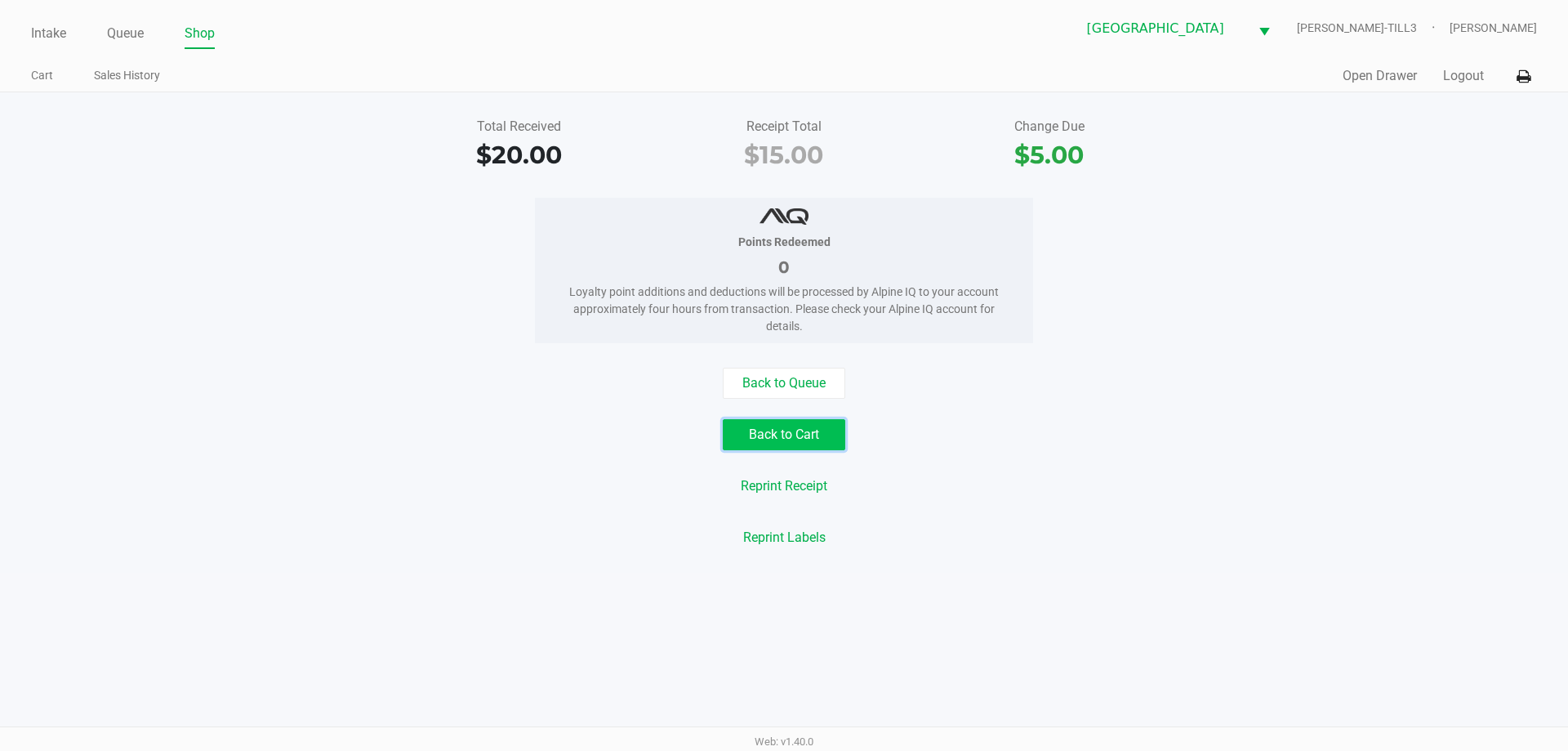
click at [804, 431] on button "Back to Cart" at bounding box center [784, 435] width 122 height 31
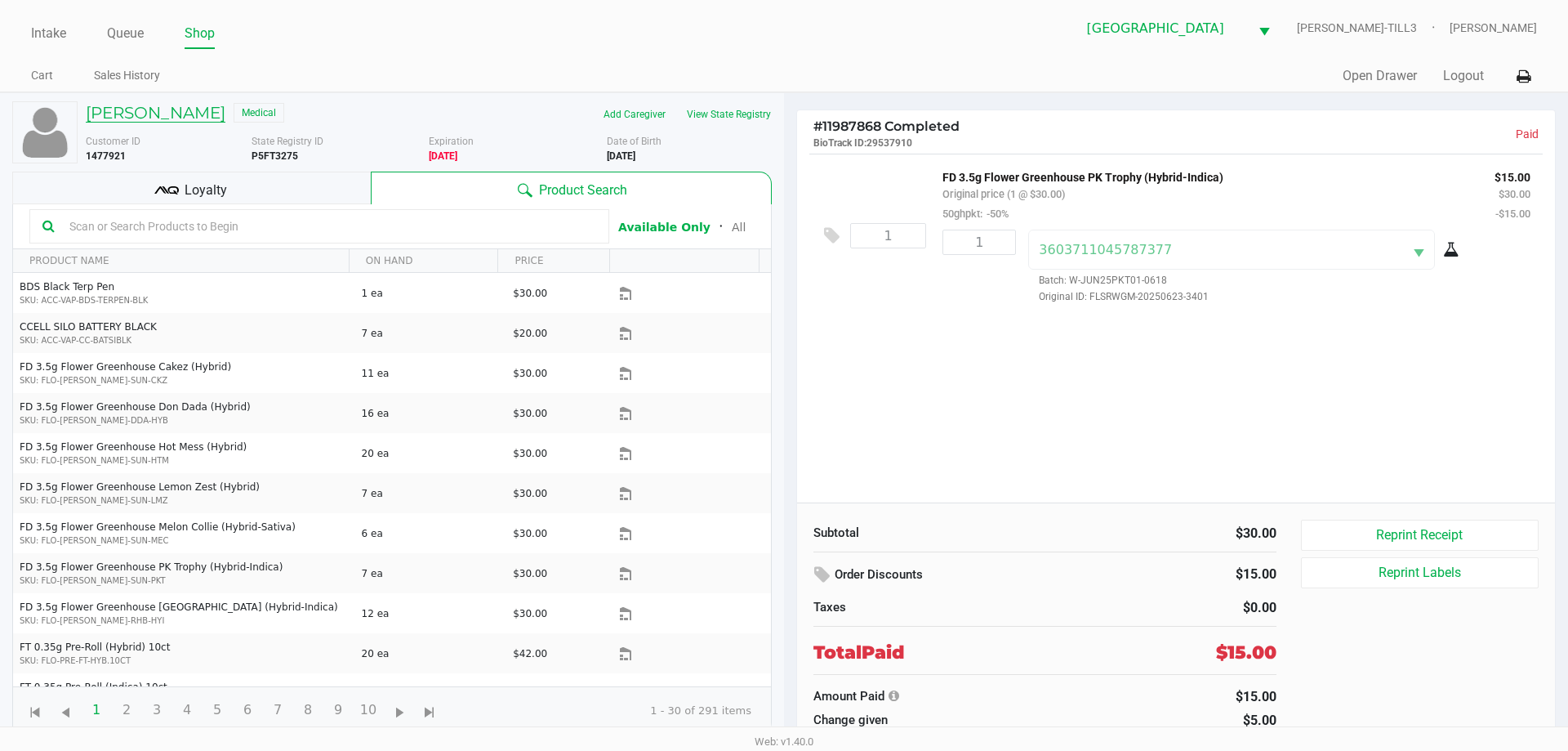
click at [187, 120] on h5 "FRANKIE HOLSTEIN JR" at bounding box center [155, 112] width 140 height 20
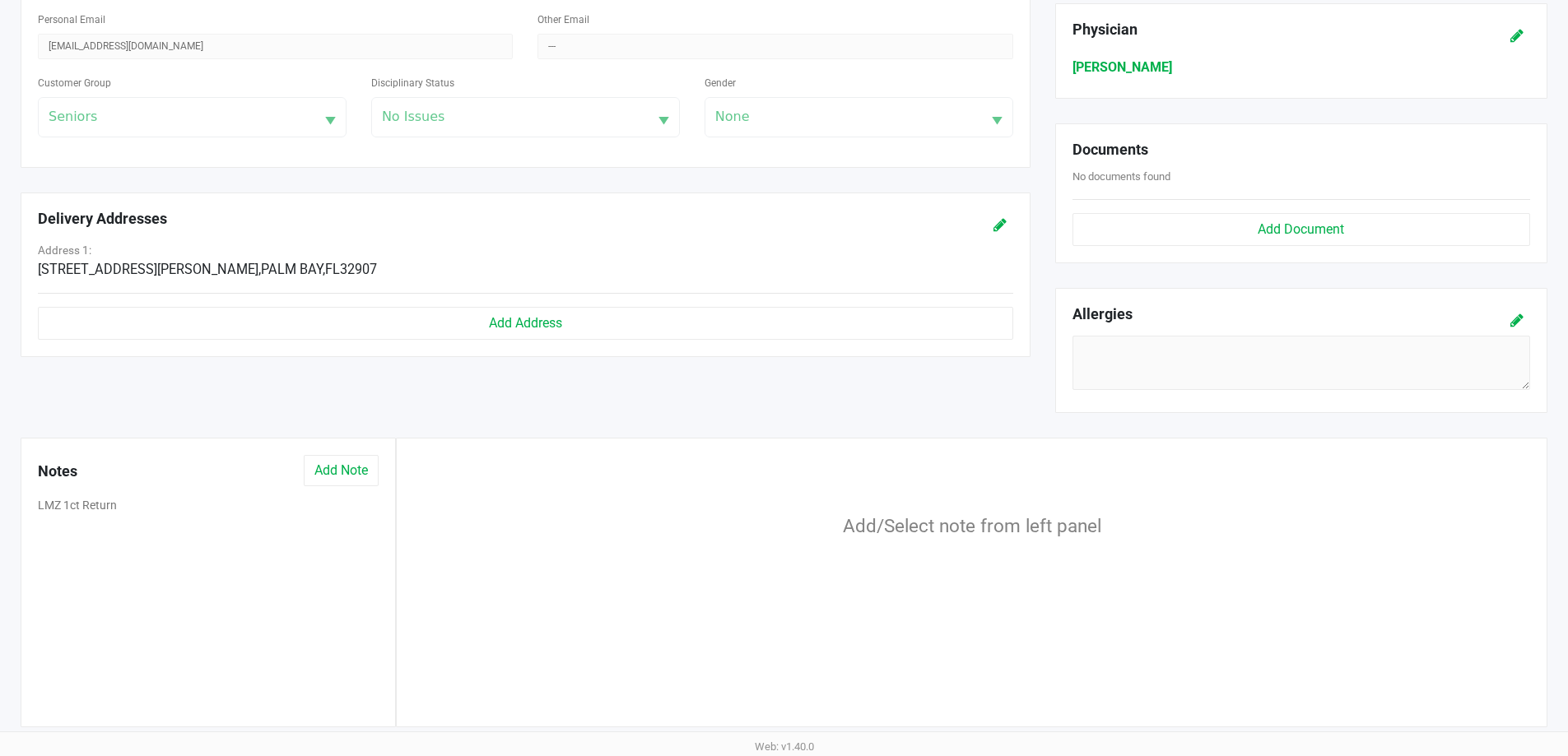
scroll to position [514, 0]
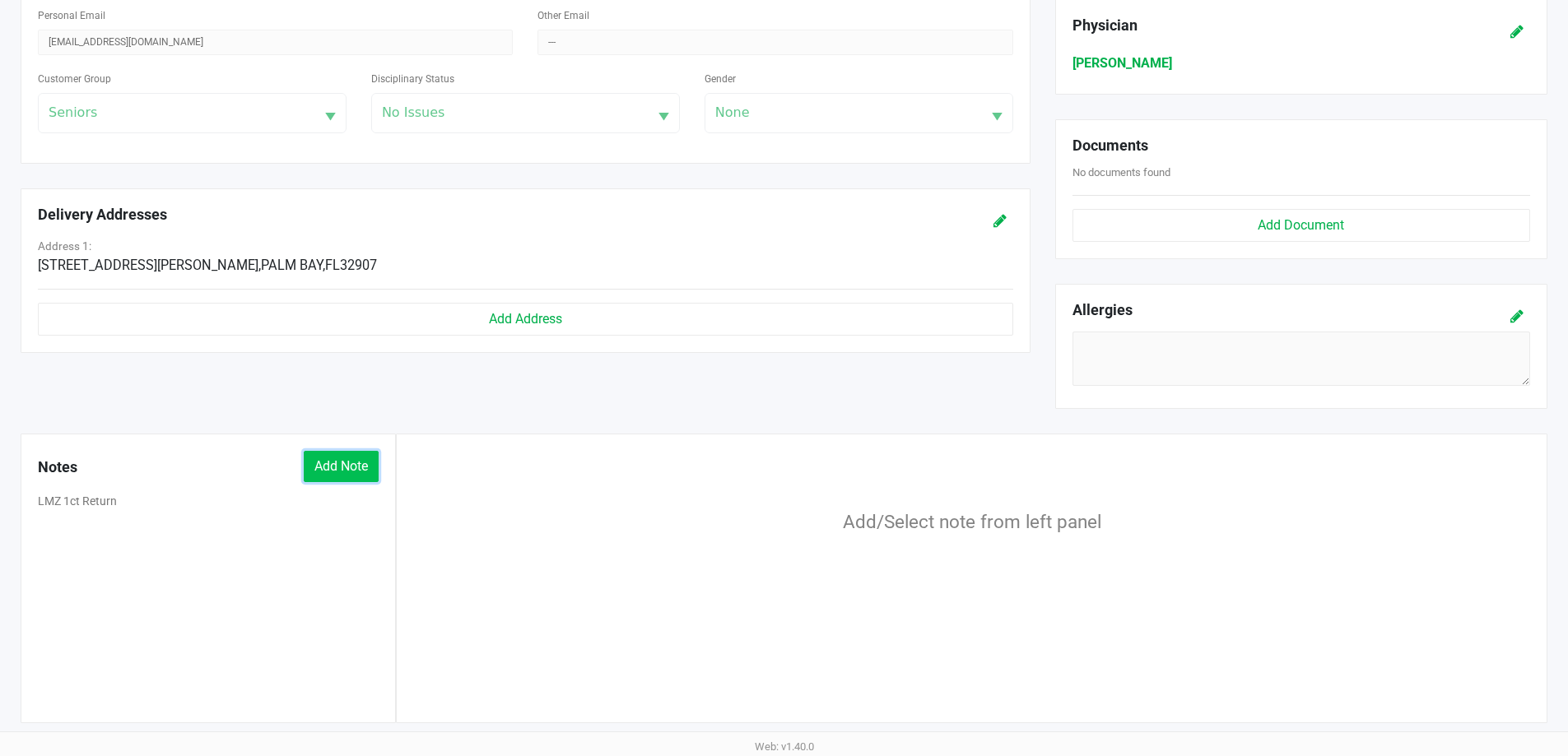
click at [337, 459] on button "Add Note" at bounding box center [341, 466] width 75 height 31
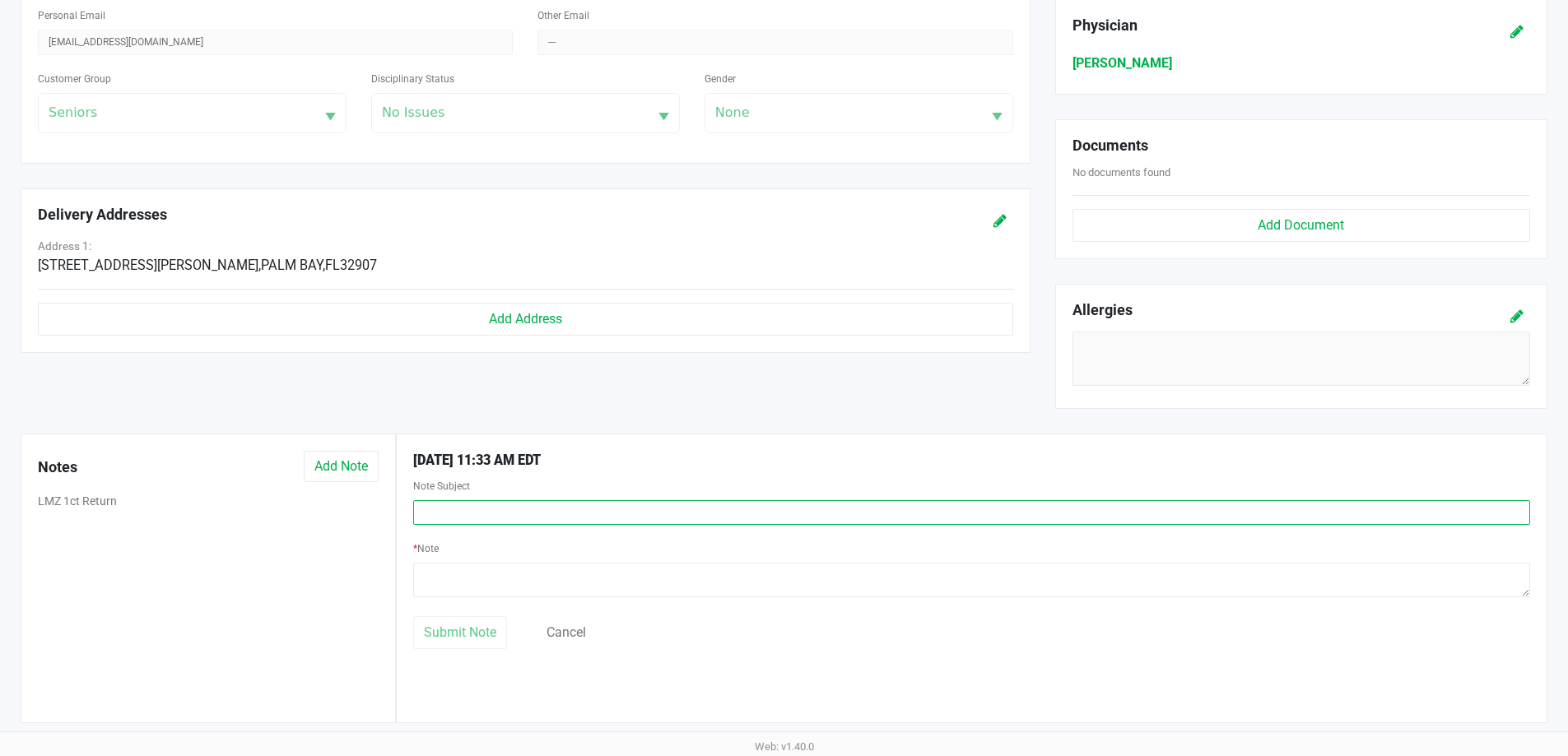
click at [536, 510] on input "text" at bounding box center [971, 512] width 1117 height 25
type input "Argued with staff about expired MED CARD."
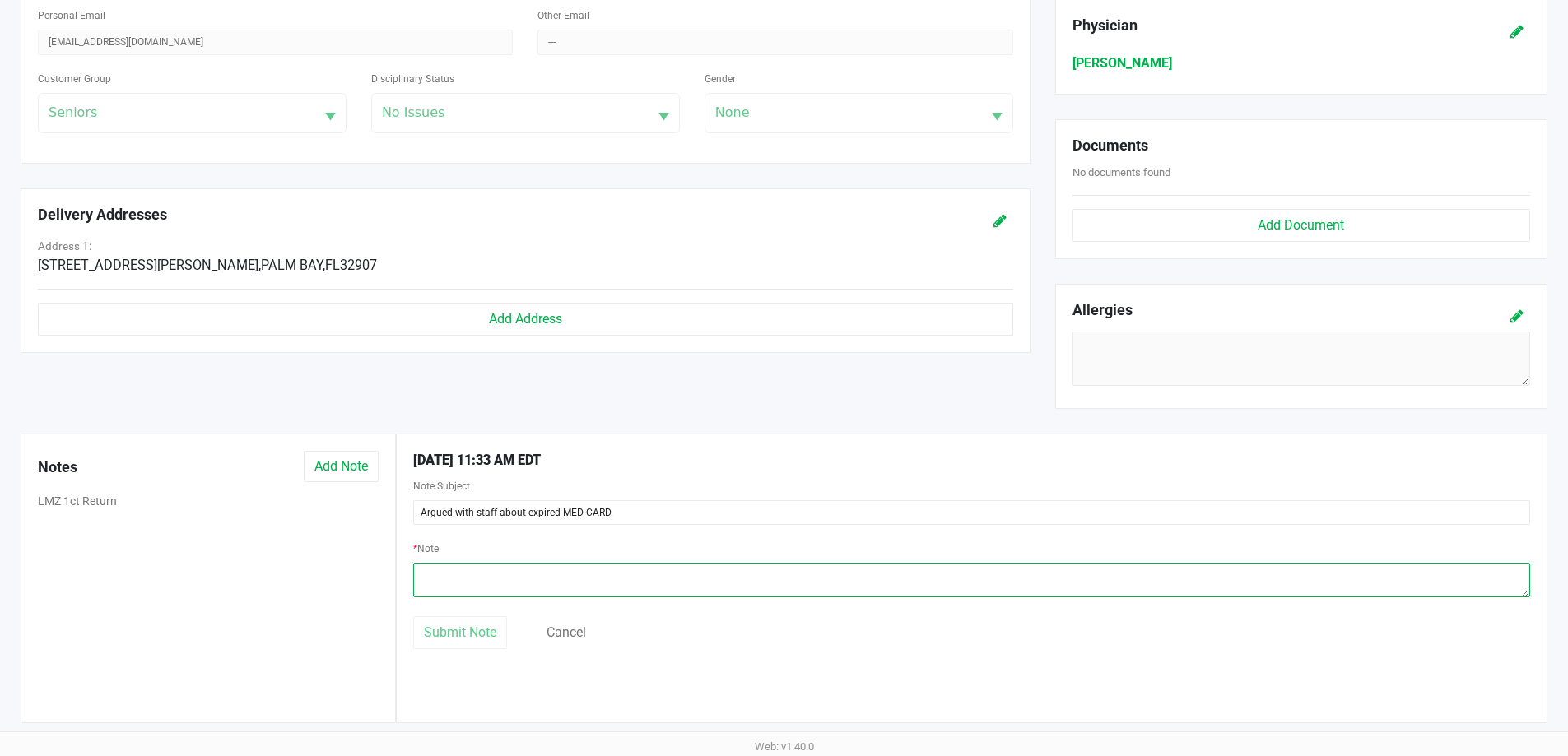
click at [453, 579] on textarea at bounding box center [971, 580] width 1117 height 34
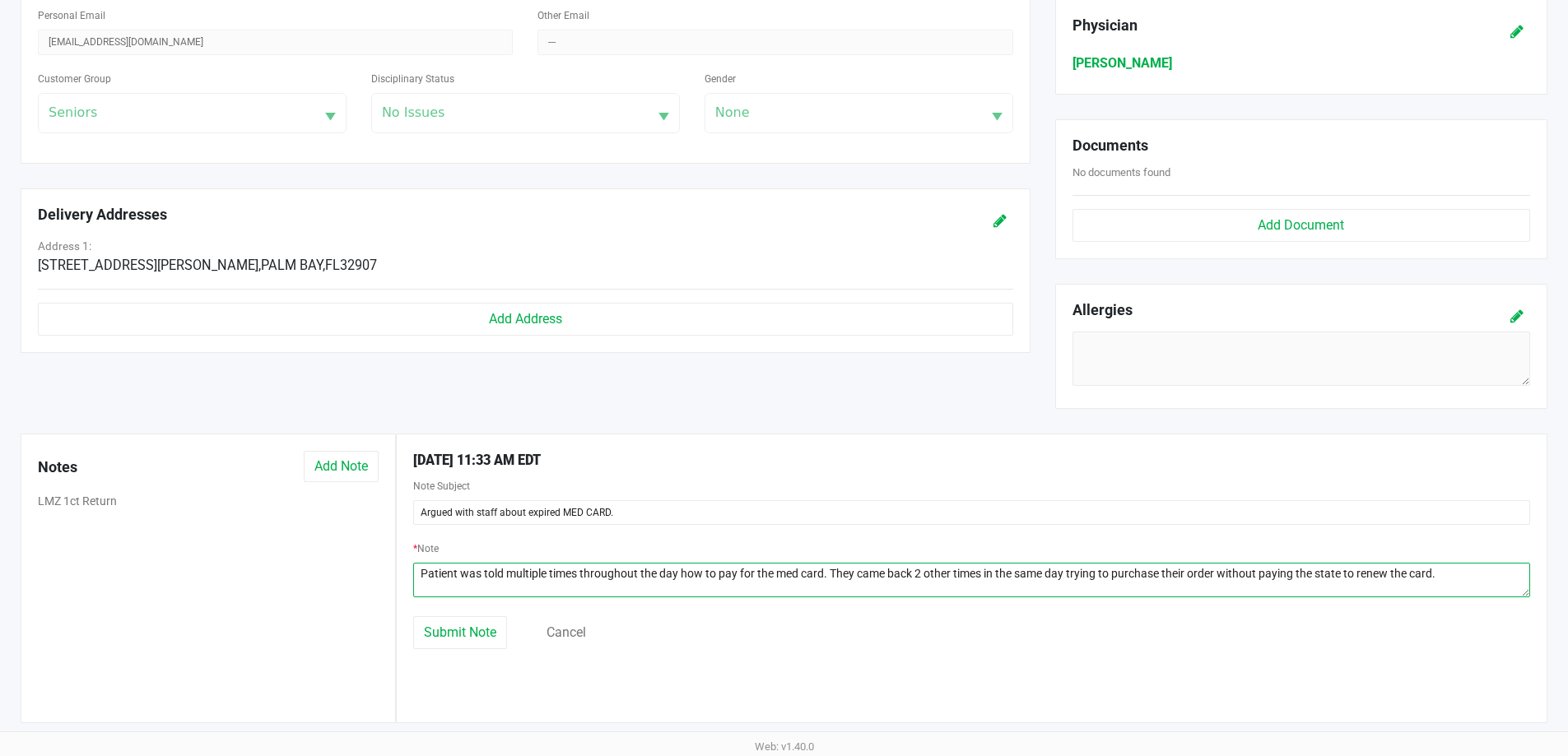
drag, startPoint x: 1456, startPoint y: 572, endPoint x: 419, endPoint y: 563, distance: 1037.0
click at [419, 563] on textarea at bounding box center [971, 580] width 1117 height 34
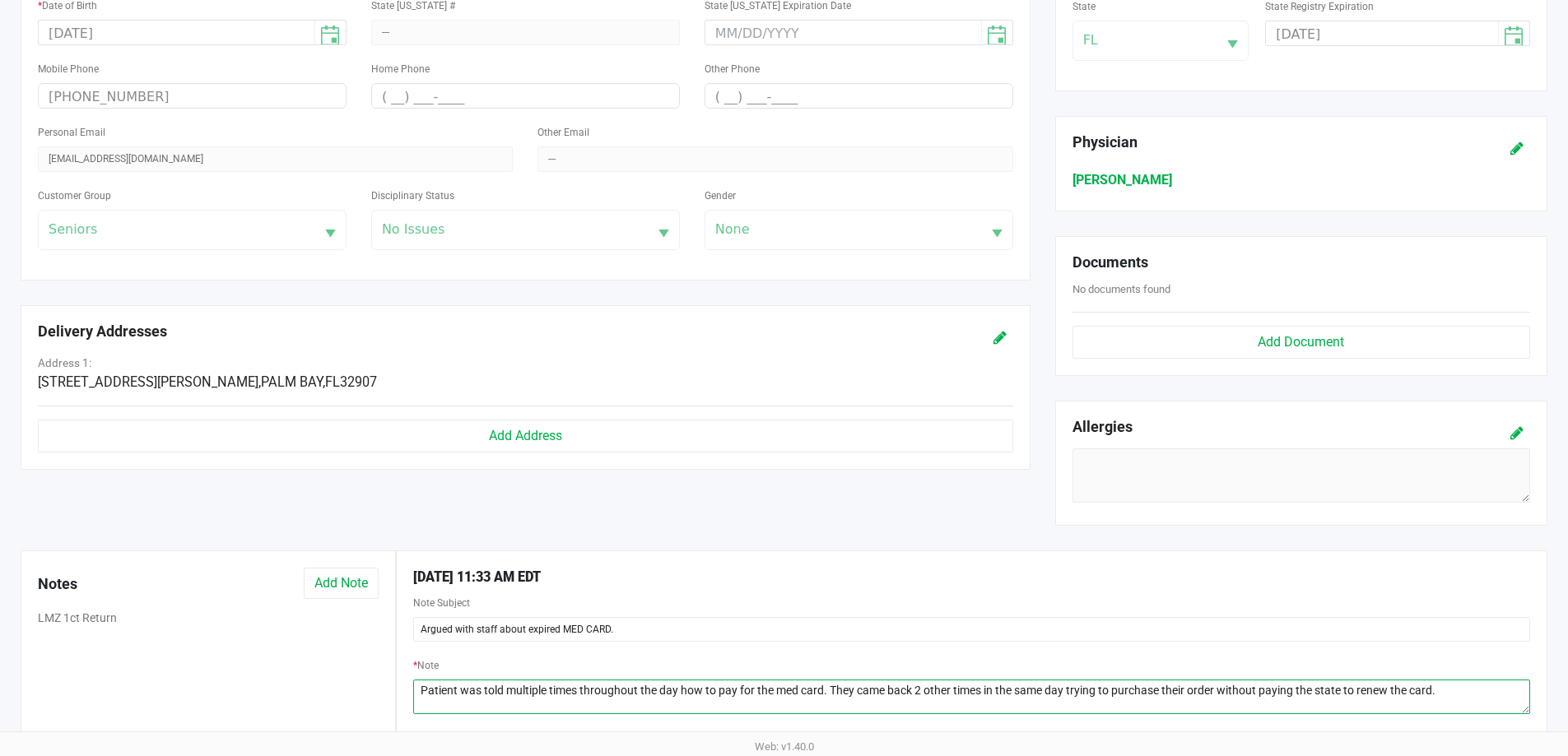
scroll to position [0, 0]
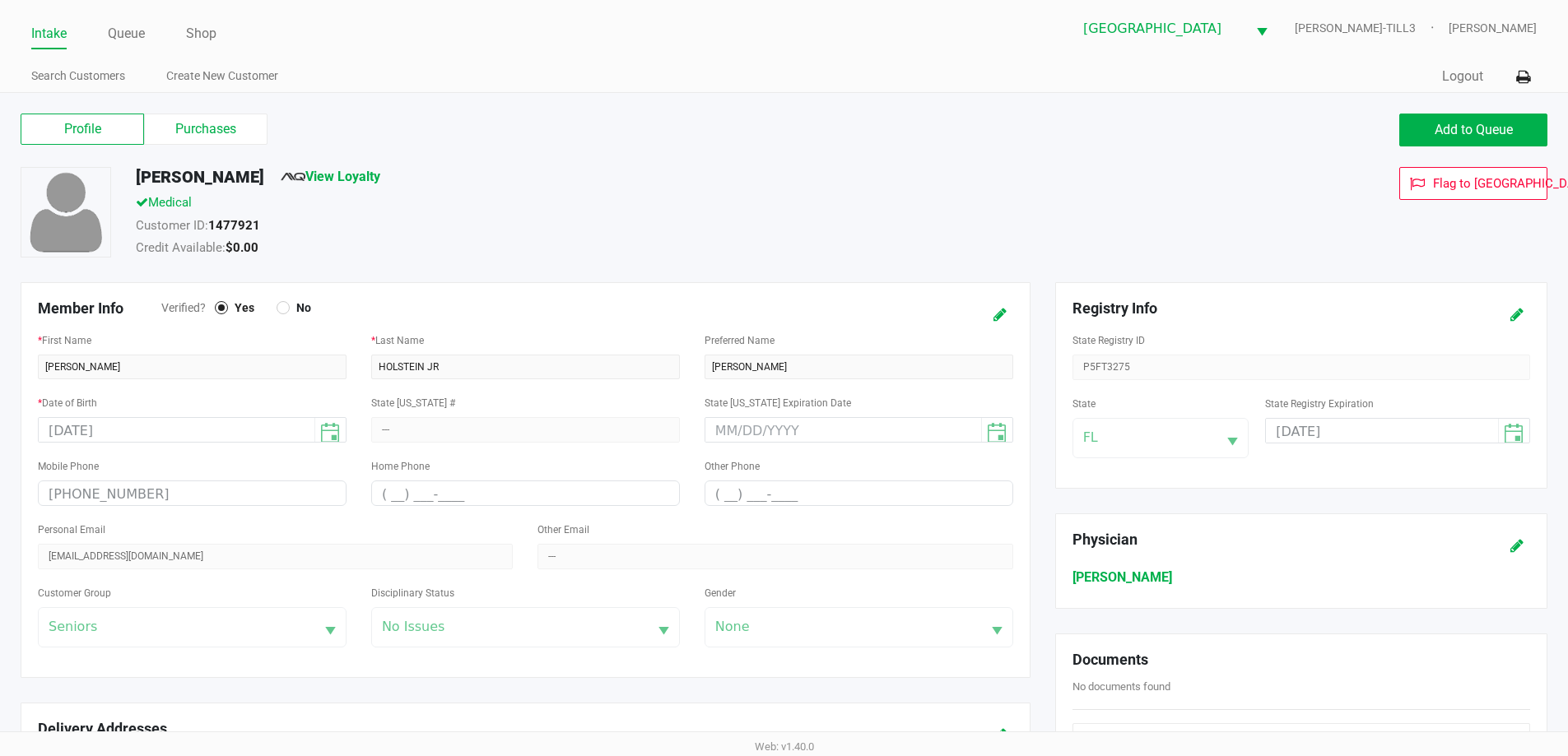
type textarea "Patient was told multiple times throughout the day how to pay for the med card.…"
click at [350, 208] on div "Medical" at bounding box center [602, 204] width 957 height 23
drag, startPoint x: 307, startPoint y: 217, endPoint x: 212, endPoint y: 228, distance: 95.6
click at [212, 228] on div "Customer ID: 1477921" at bounding box center [602, 228] width 957 height 23
copy strong "1477921"
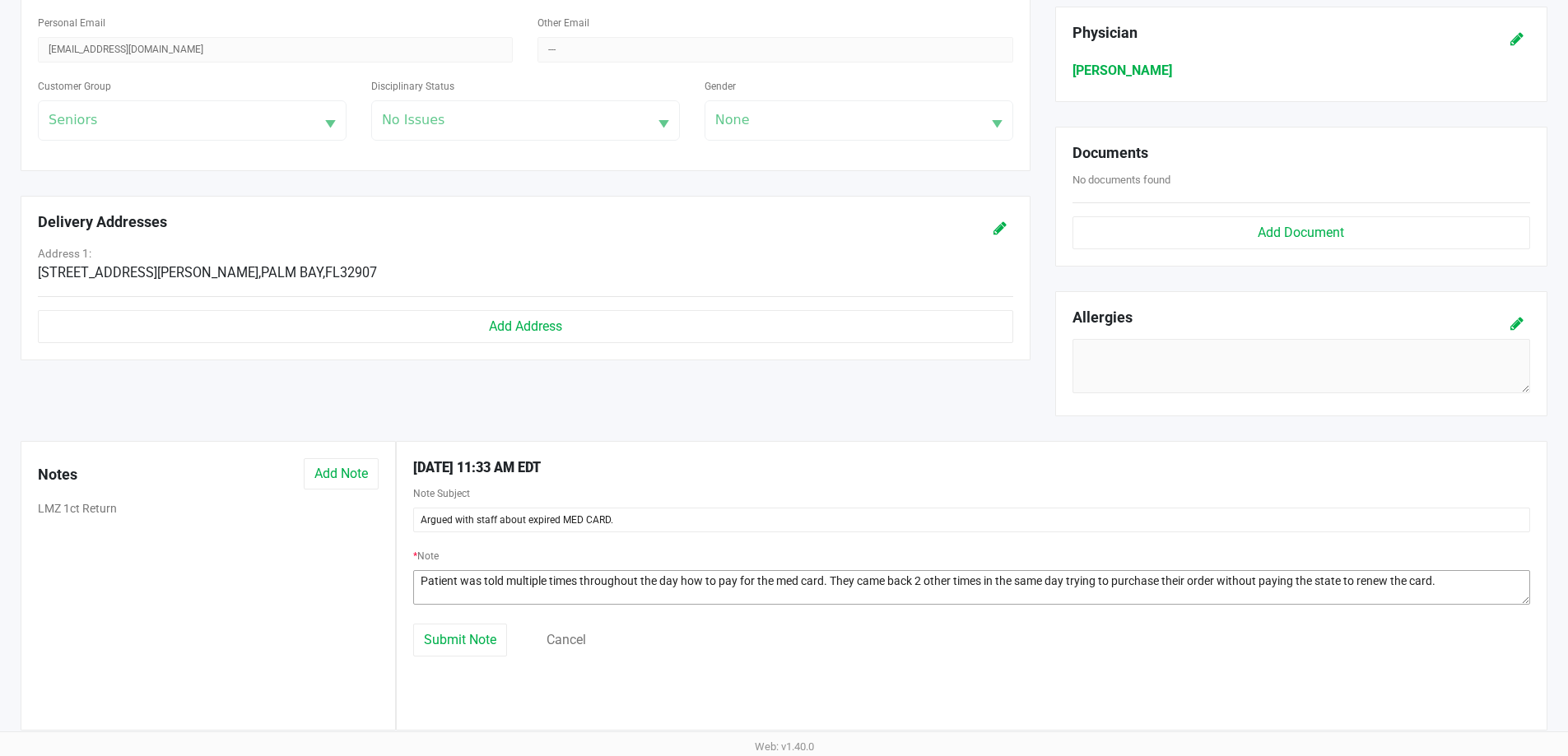
scroll to position [514, 0]
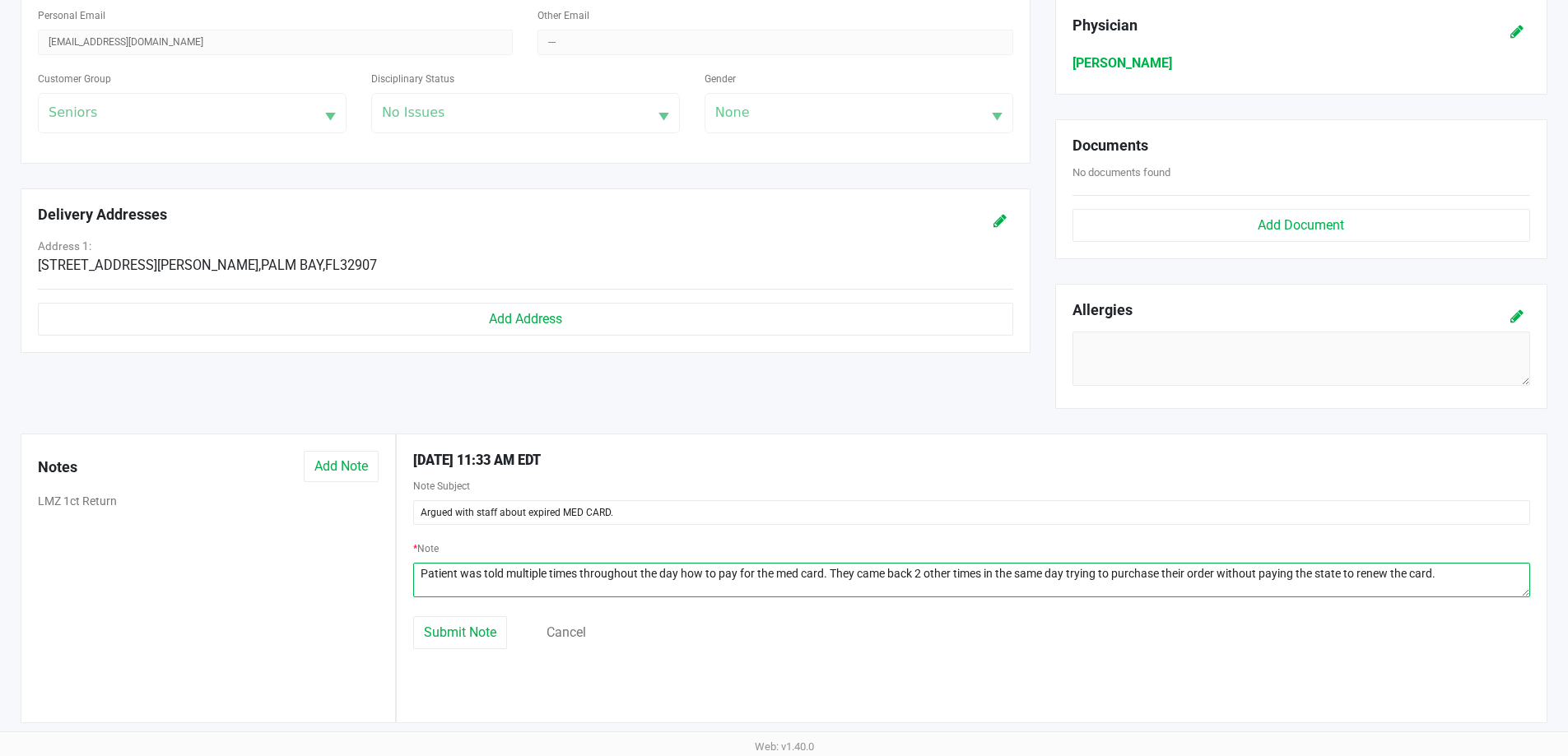
drag, startPoint x: 1442, startPoint y: 577, endPoint x: 419, endPoint y: 604, distance: 1023.4
click at [419, 604] on div "* Note" at bounding box center [972, 577] width 1142 height 78
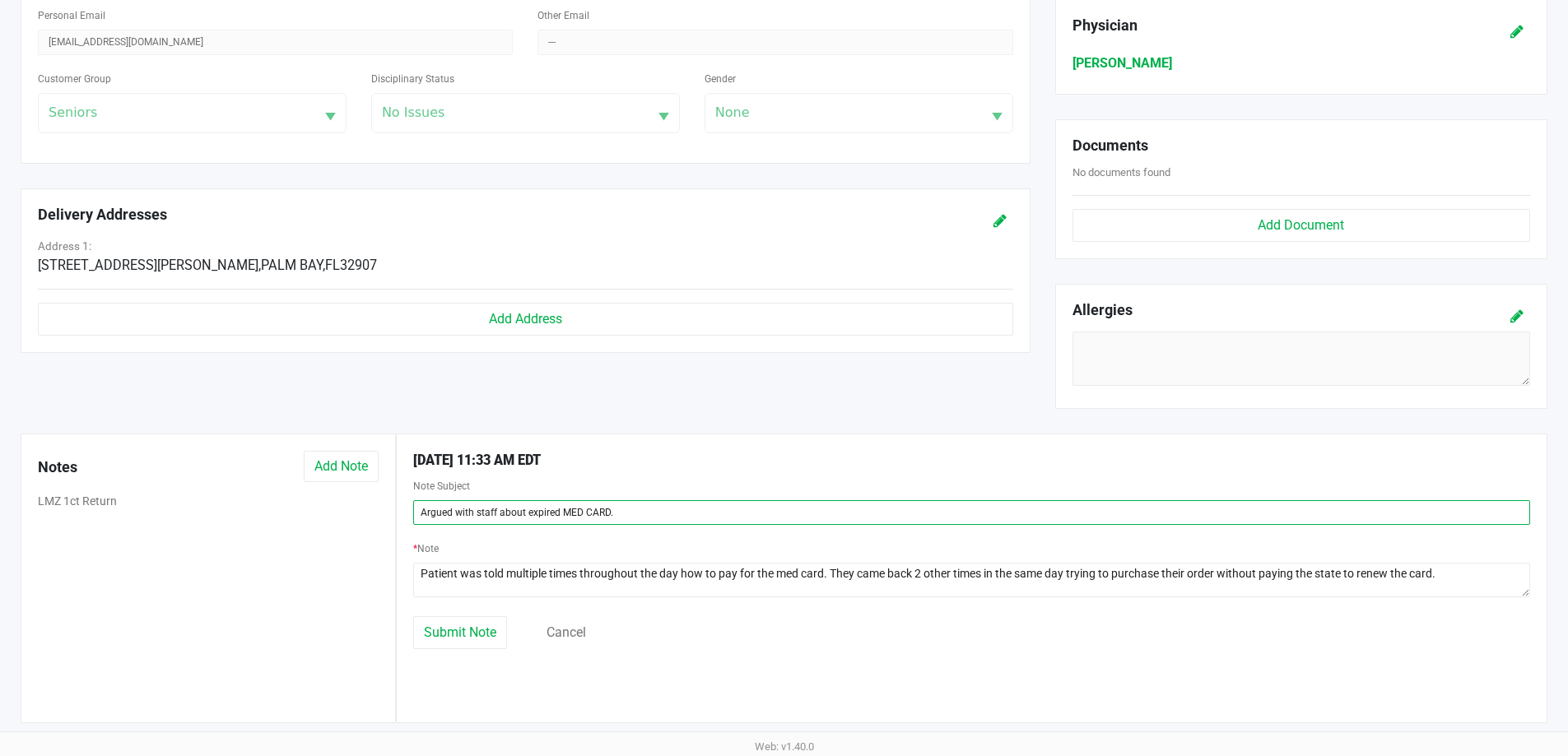
drag, startPoint x: 618, startPoint y: 503, endPoint x: 402, endPoint y: 509, distance: 216.1
click at [408, 509] on div "Note Subject Argued with staff about expired MED CARD." at bounding box center [972, 507] width 1142 height 63
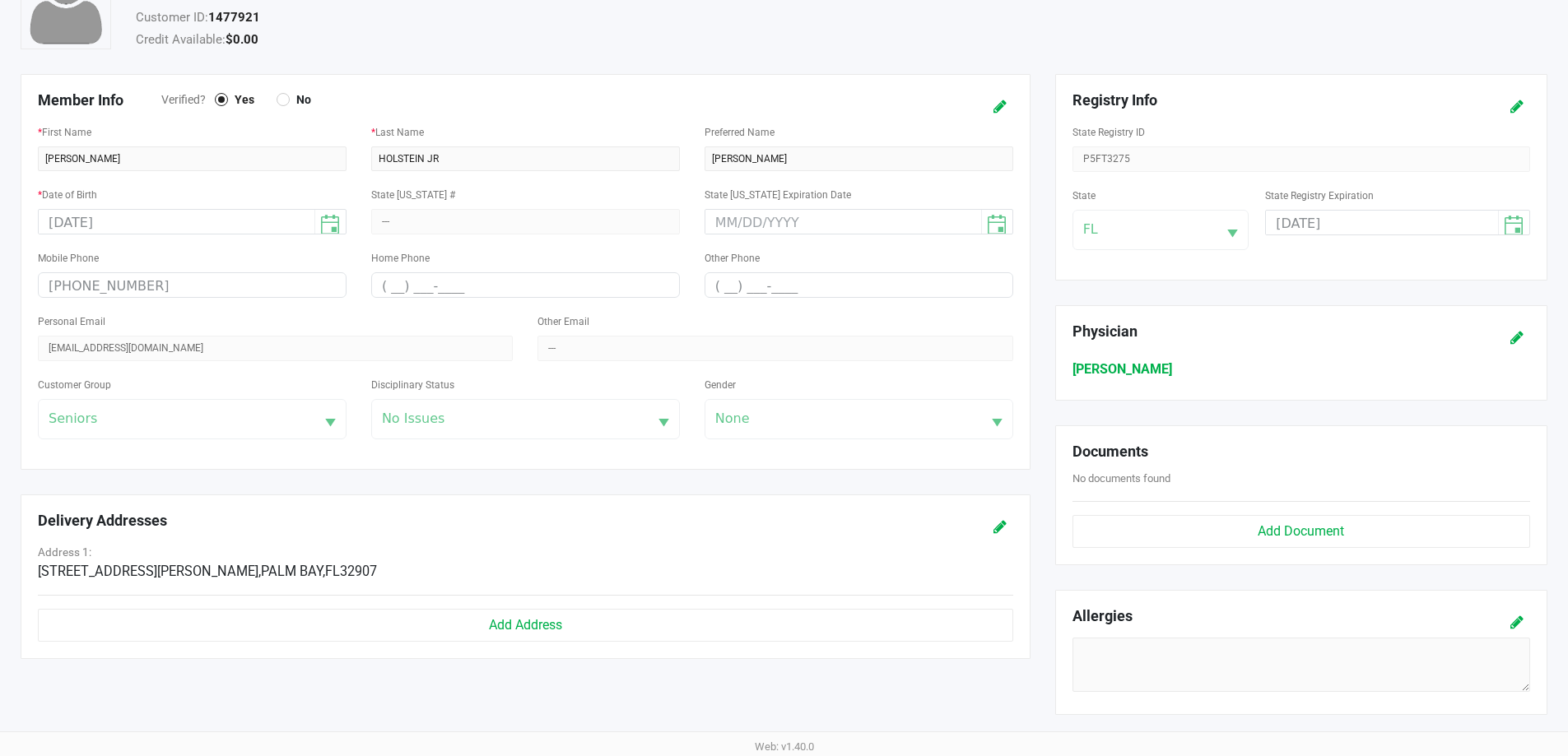
scroll to position [0, 0]
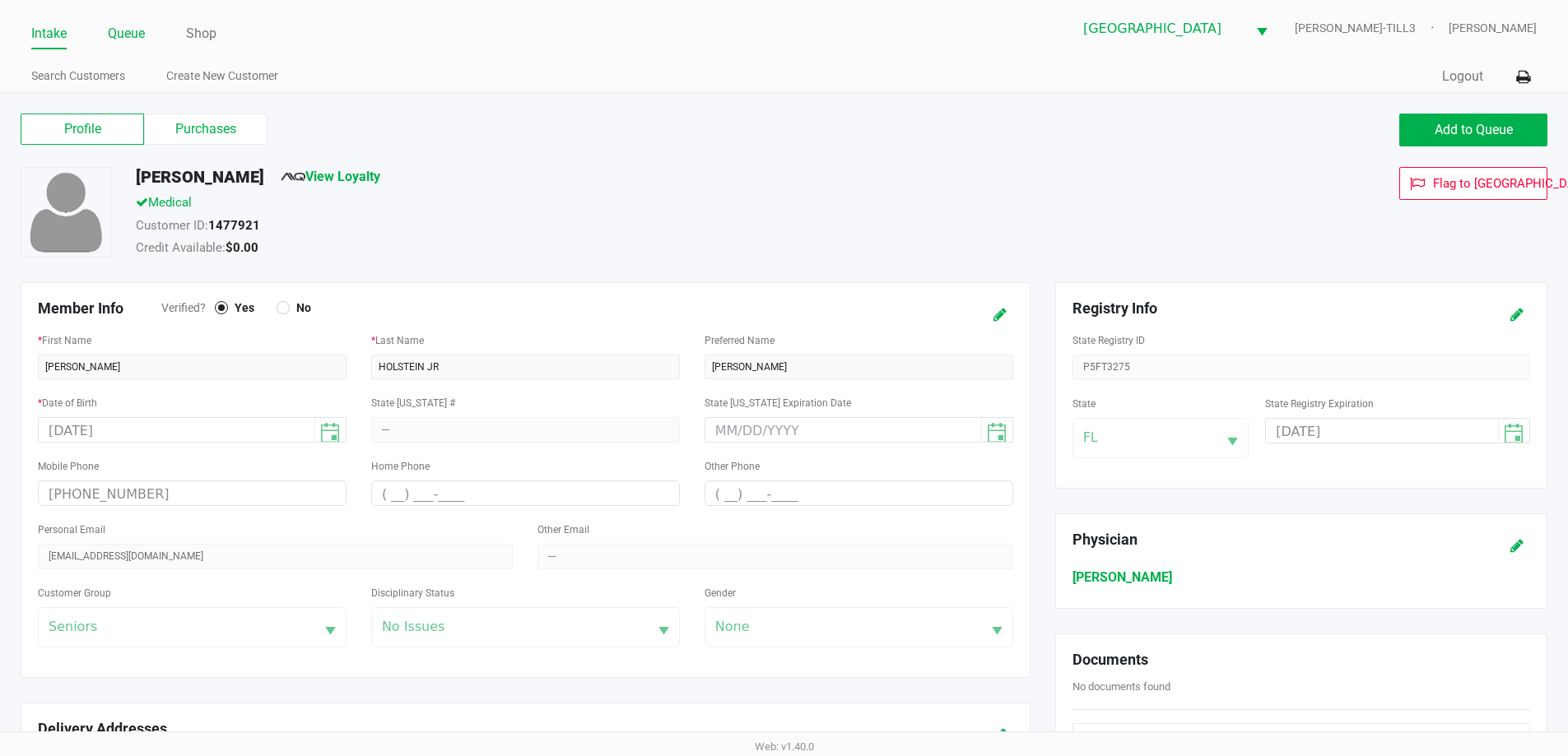
click at [131, 44] on link "Queue" at bounding box center [126, 34] width 37 height 23
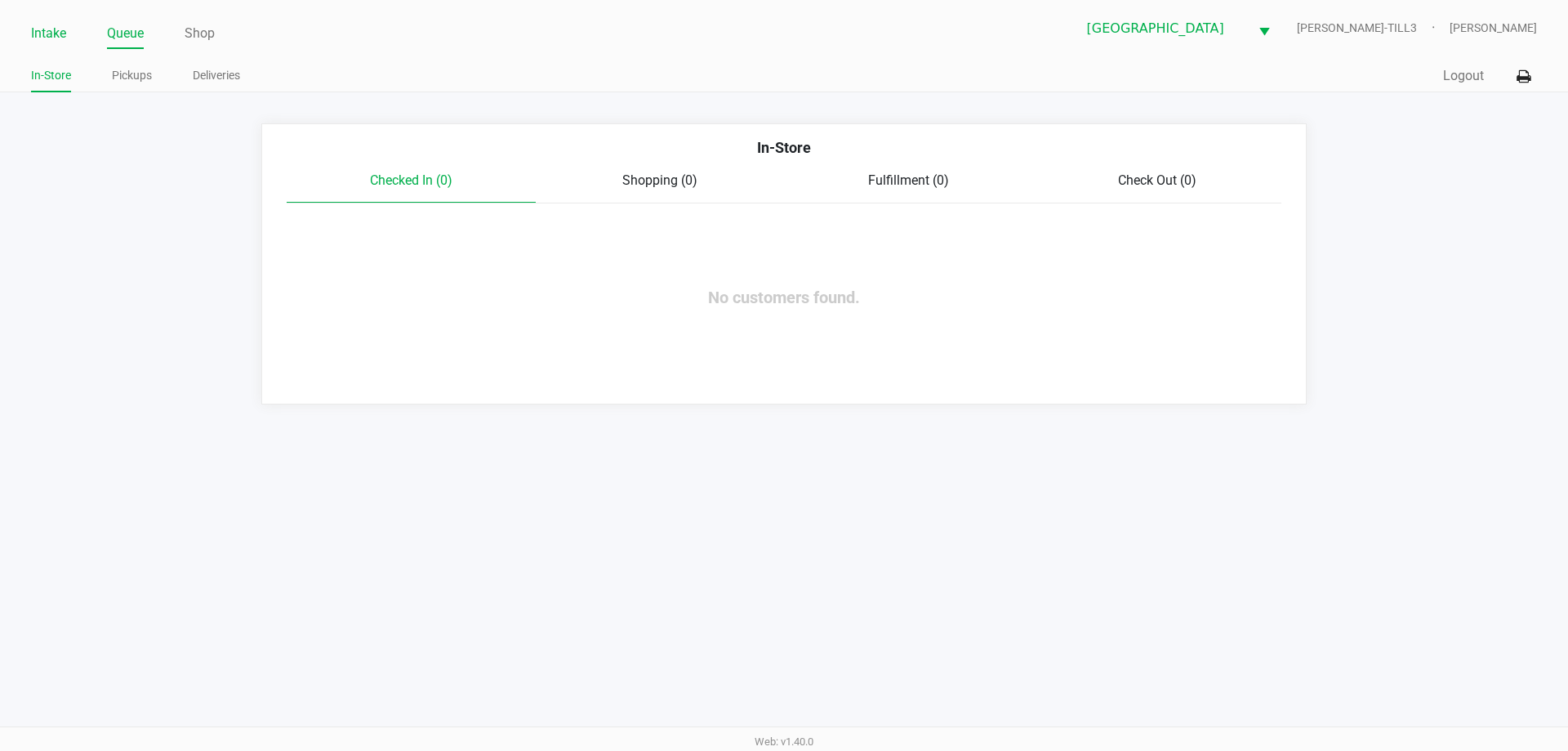
click at [39, 29] on link "Intake" at bounding box center [48, 33] width 35 height 23
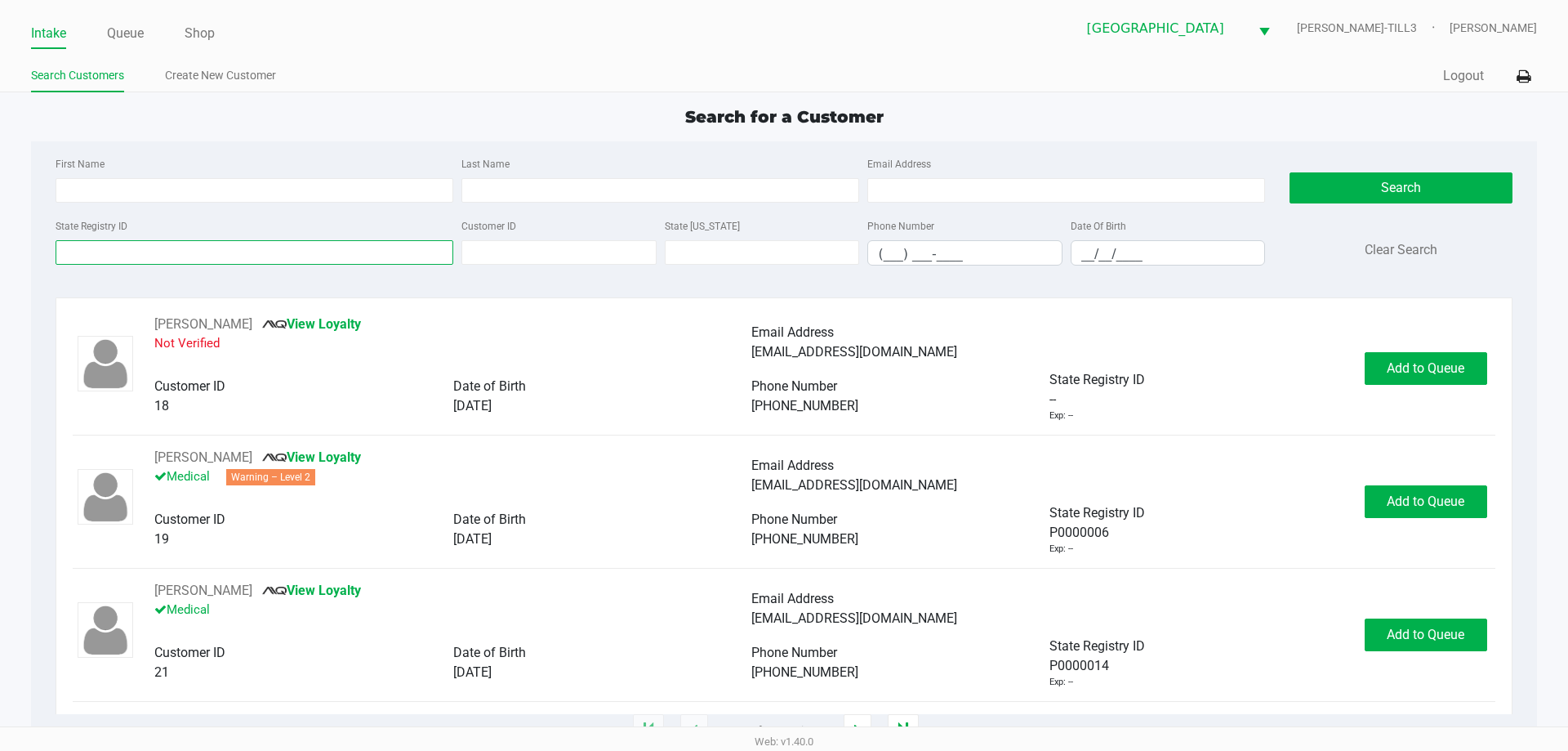
click at [142, 254] on input "State Registry ID" at bounding box center [254, 253] width 398 height 25
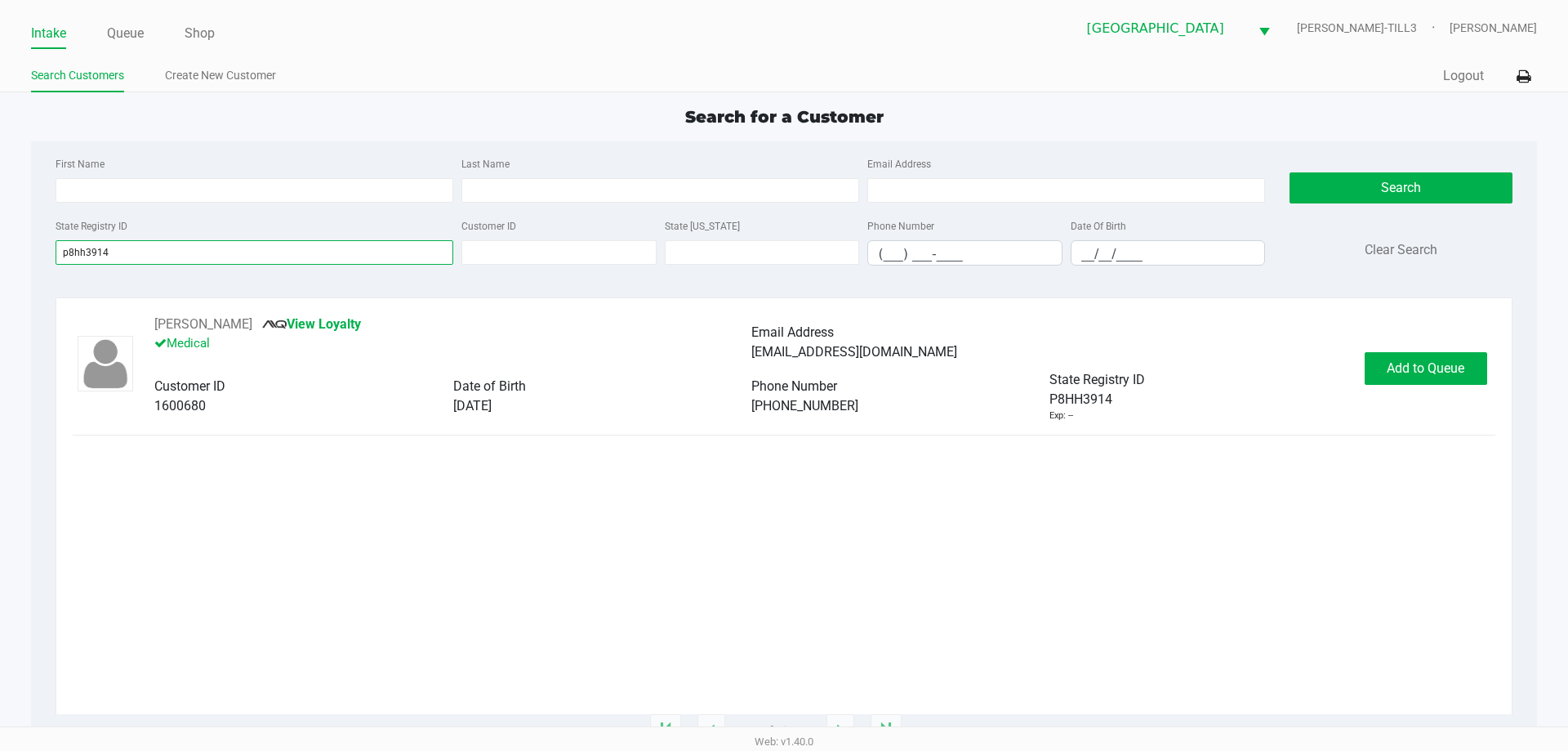
type input "p8hh3914"
click at [1439, 363] on span "Add to Queue" at bounding box center [1425, 368] width 78 height 15
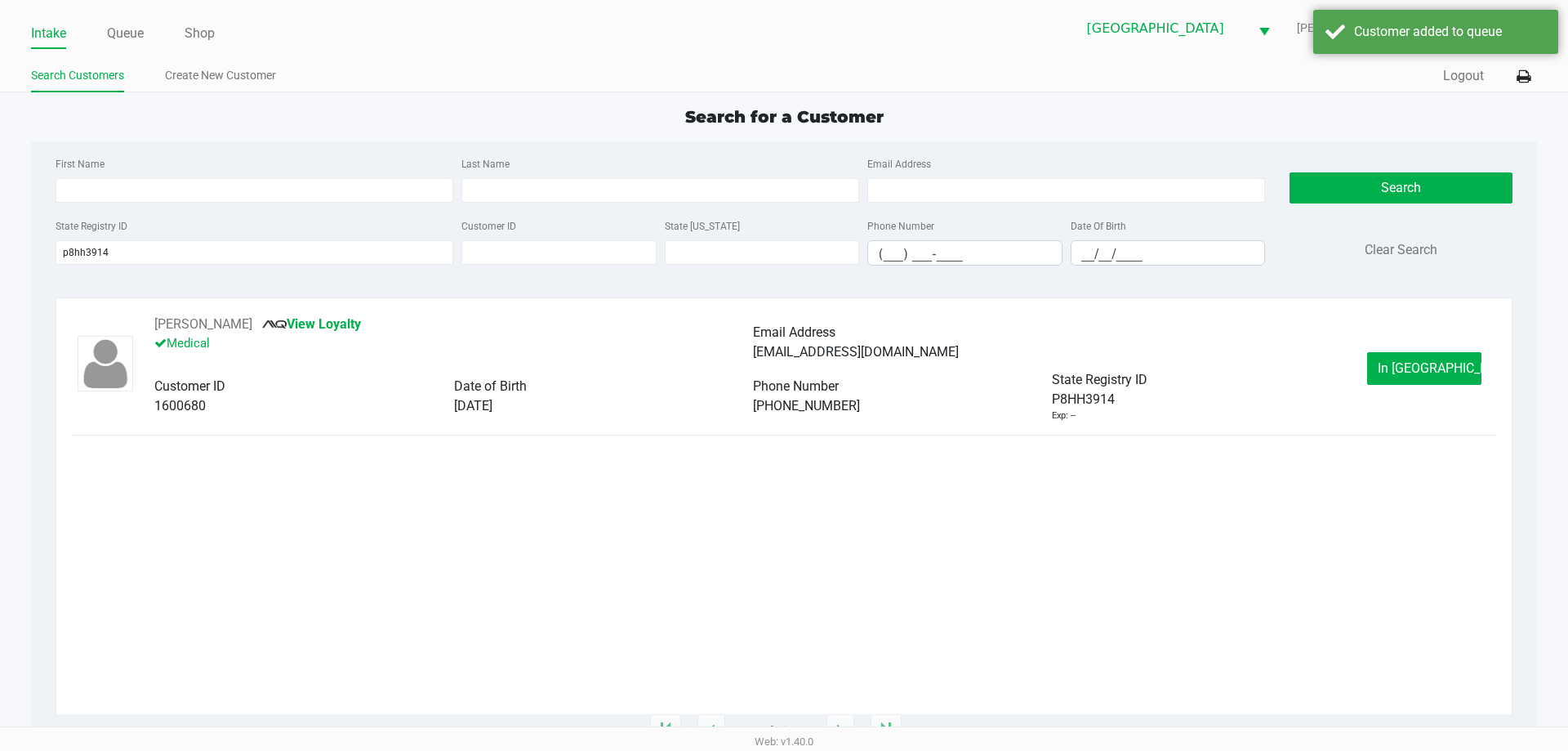
click at [1411, 373] on span "In Queue" at bounding box center [1446, 368] width 137 height 15
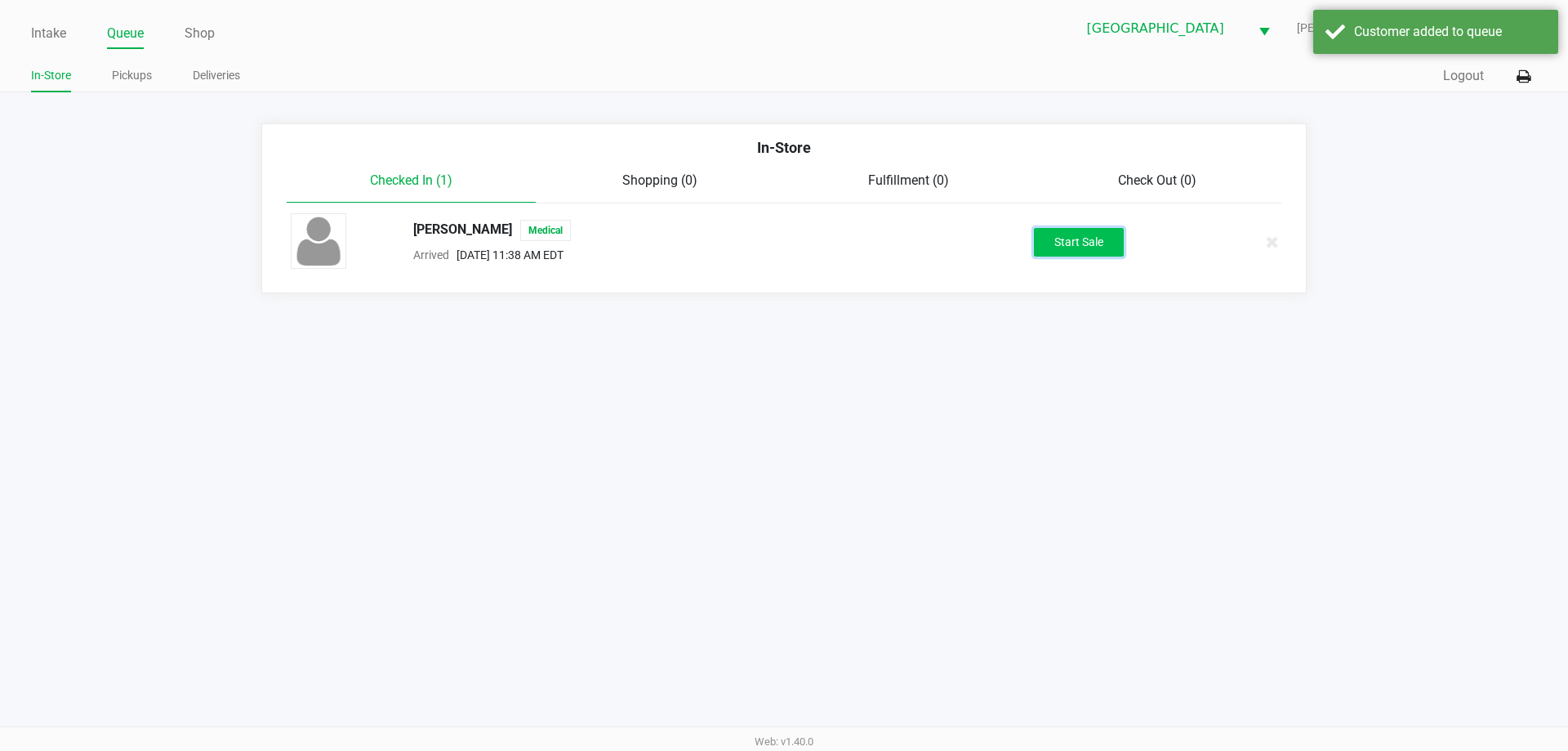
click at [1082, 240] on button "Start Sale" at bounding box center [1078, 241] width 90 height 28
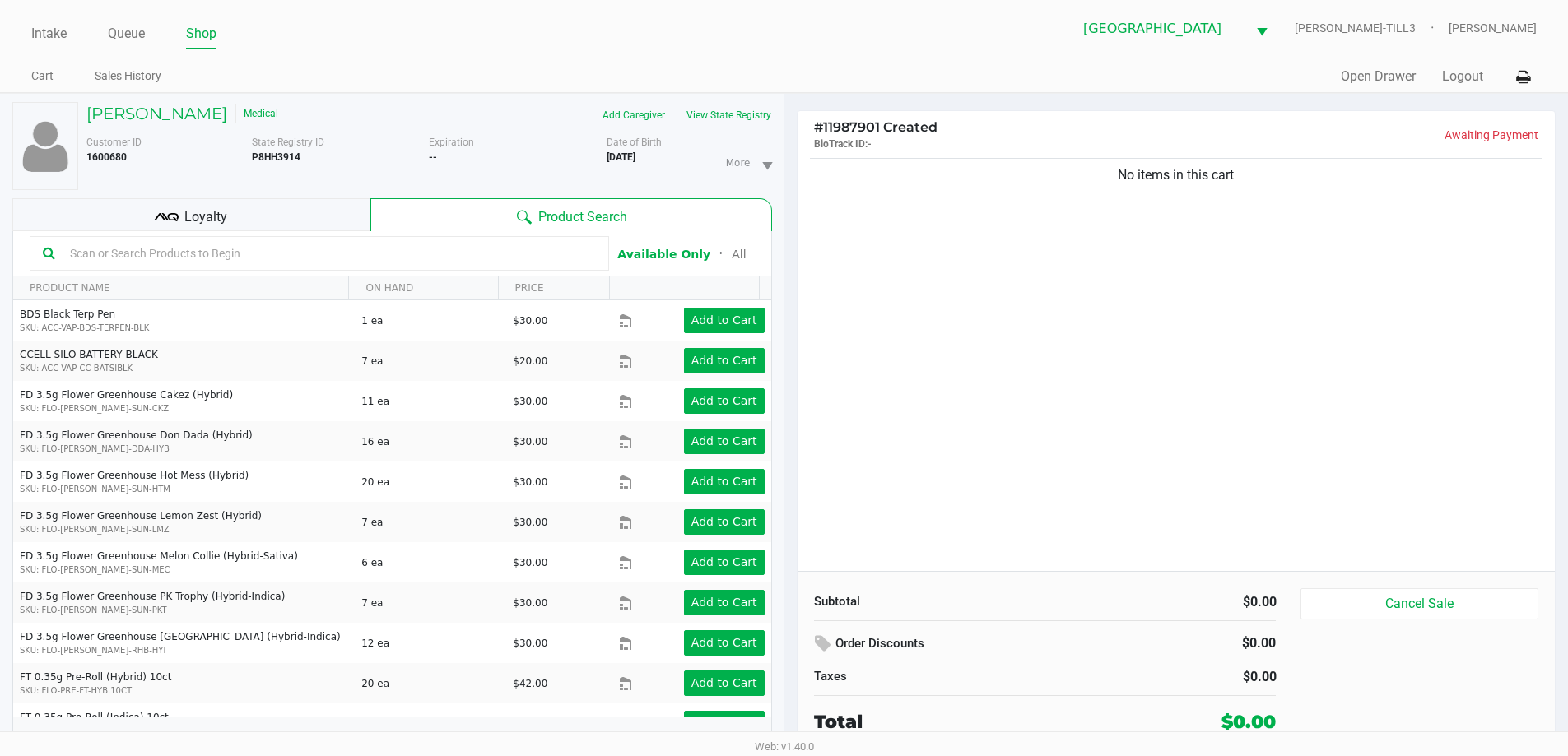
click at [743, 109] on button "View State Registry" at bounding box center [724, 115] width 97 height 27
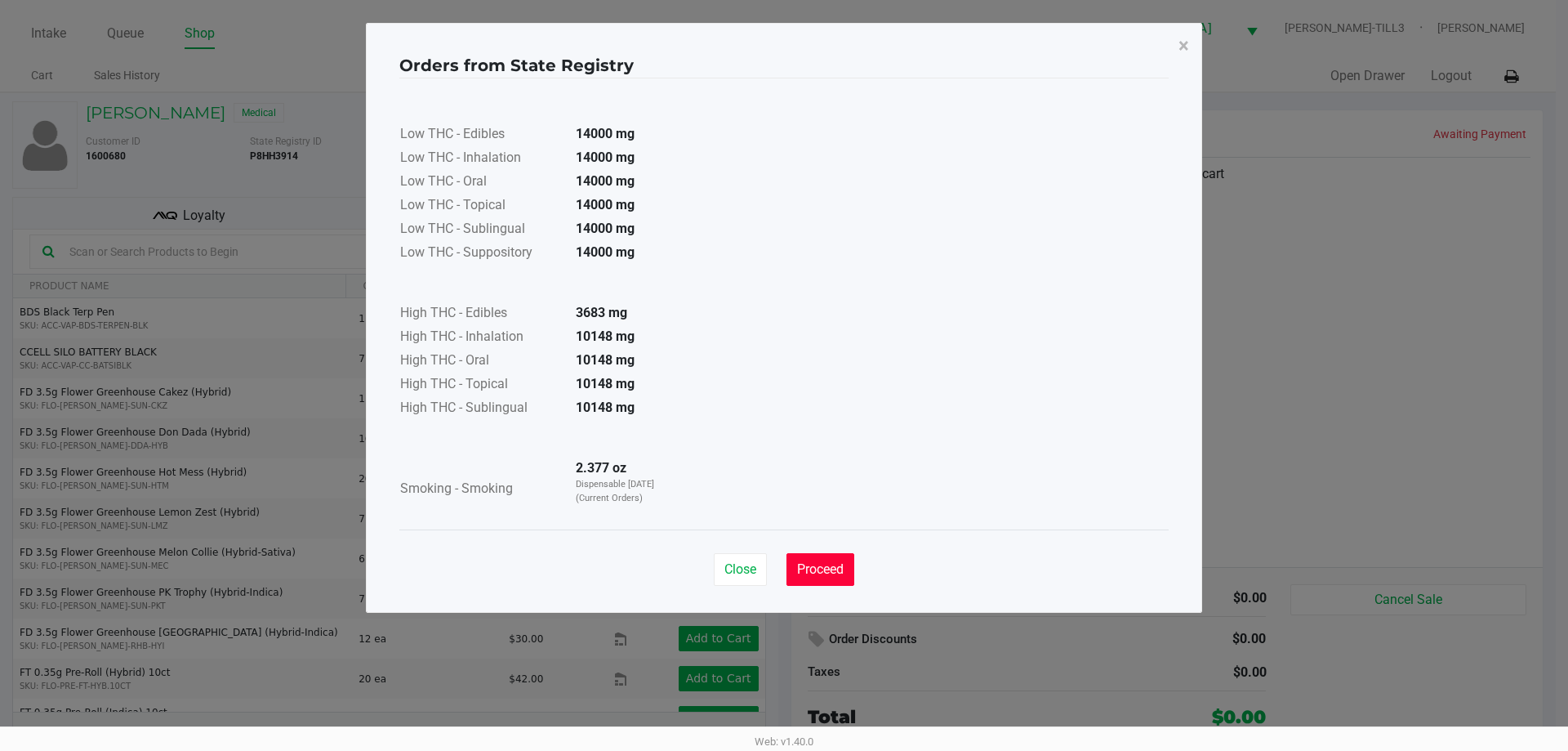
click at [825, 567] on span "Proceed" at bounding box center [820, 569] width 46 height 15
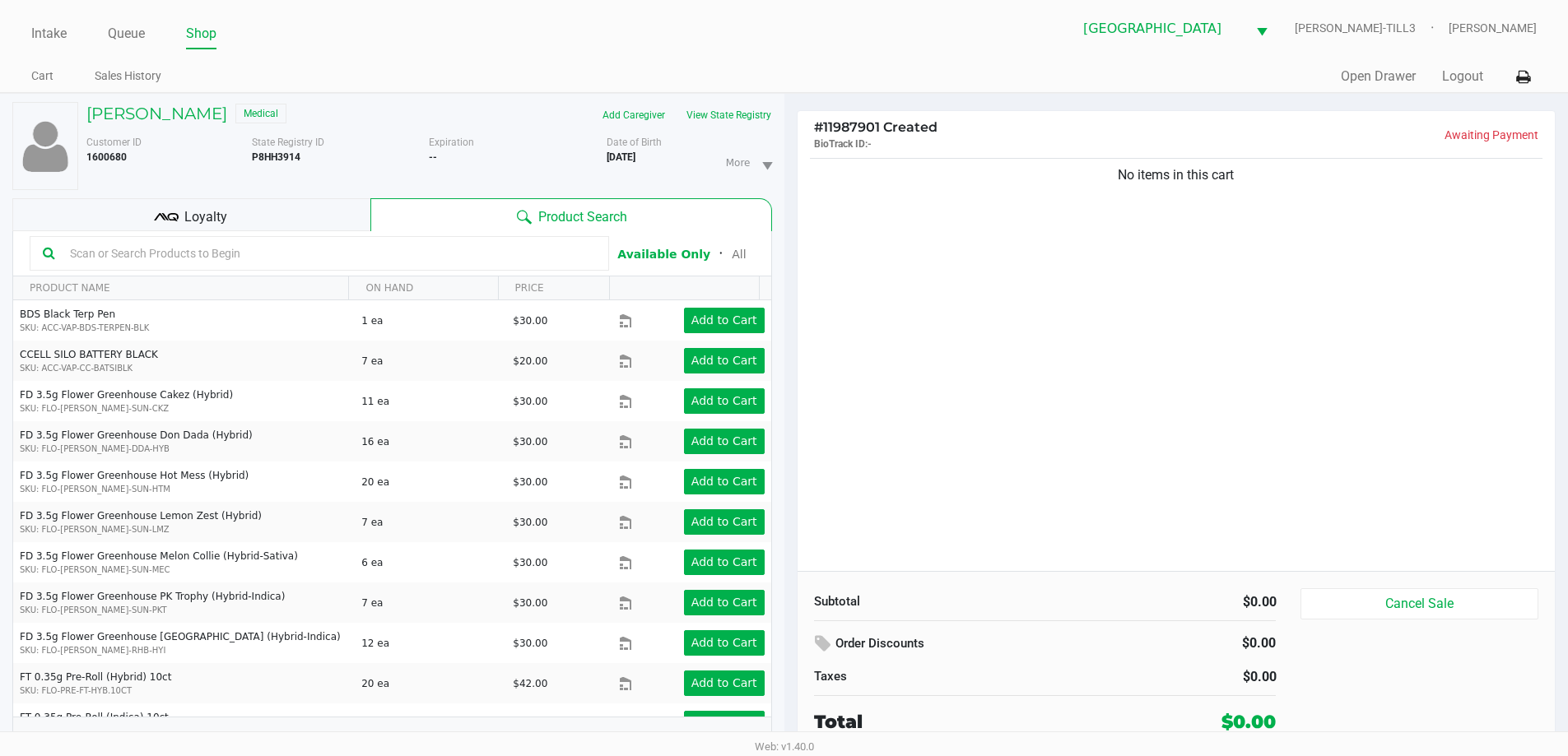
click at [247, 257] on input "text" at bounding box center [329, 253] width 532 height 25
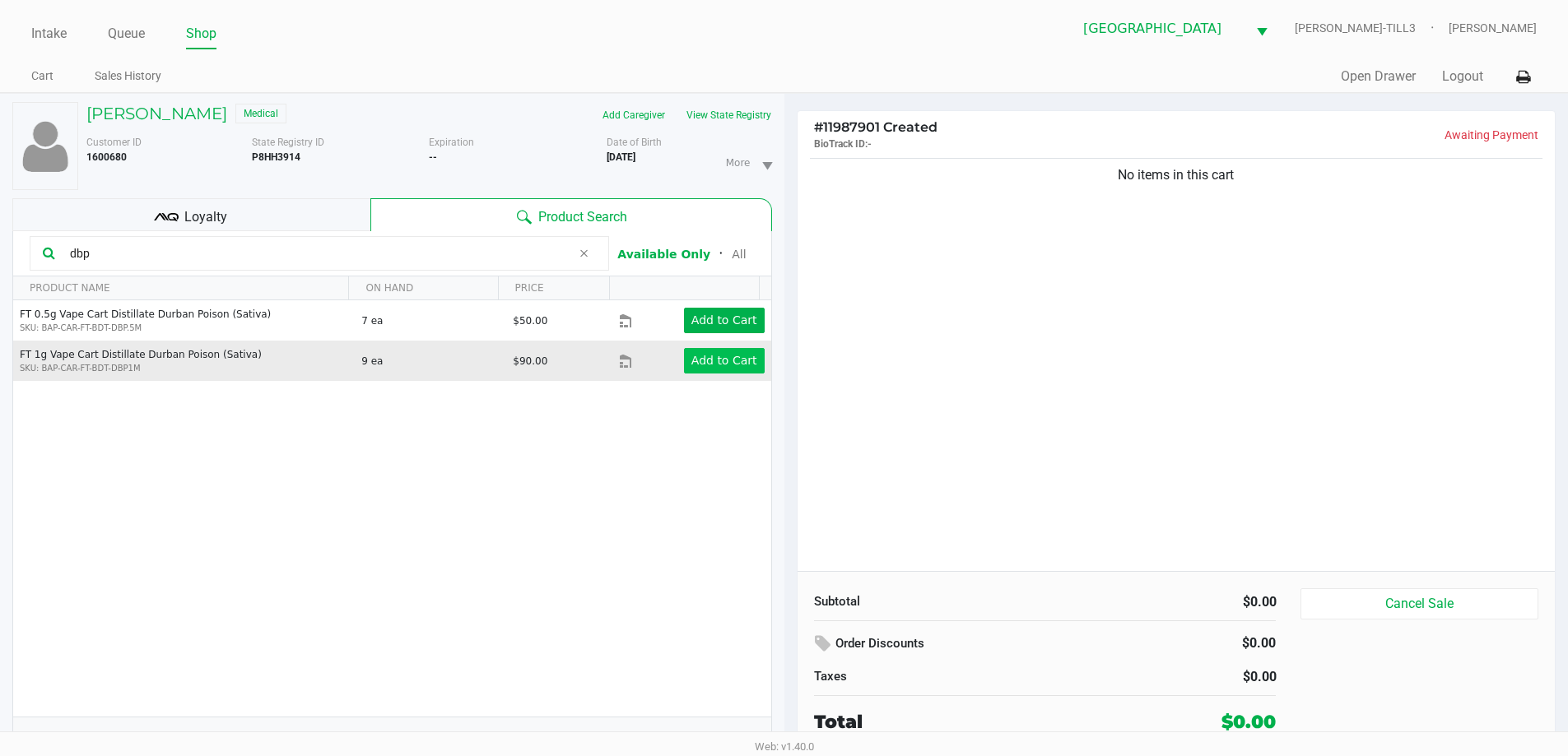
type input "dbp"
click at [734, 365] on app-button-loader "Add to Cart" at bounding box center [724, 359] width 66 height 13
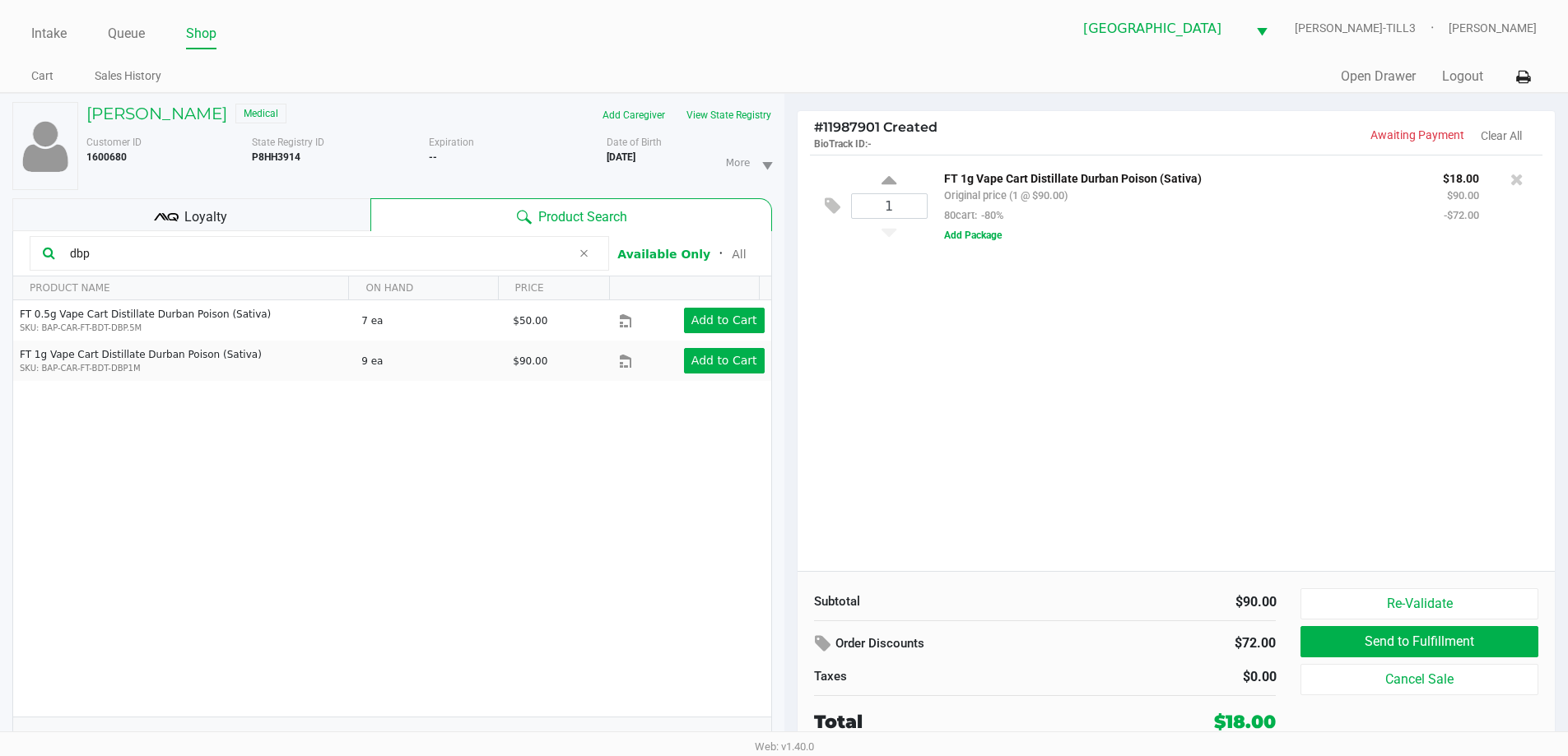
click at [579, 254] on icon at bounding box center [583, 253] width 9 height 13
click at [536, 257] on input "text" at bounding box center [329, 253] width 532 height 25
type input "klp"
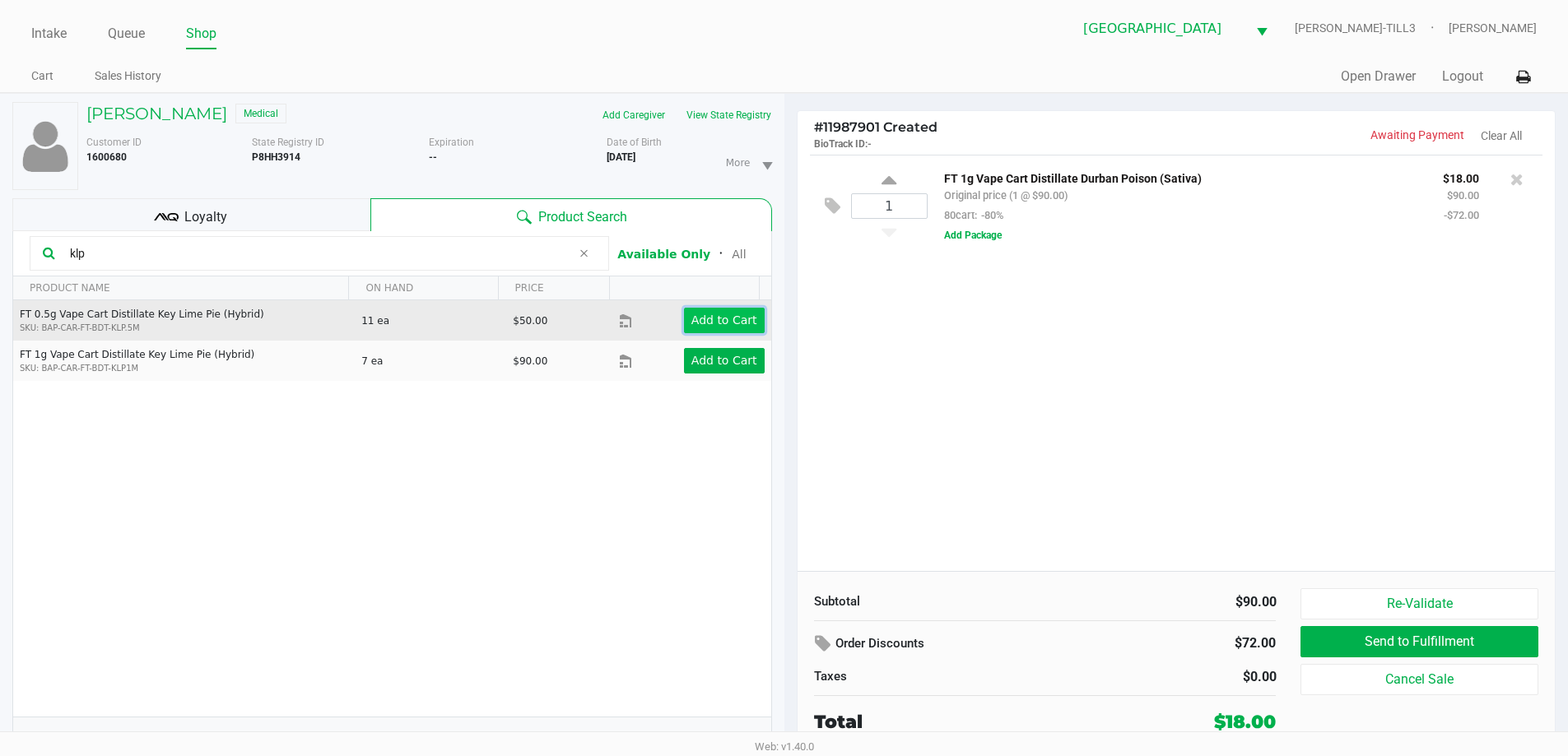
click at [729, 323] on app-button-loader "Add to Cart" at bounding box center [724, 320] width 66 height 13
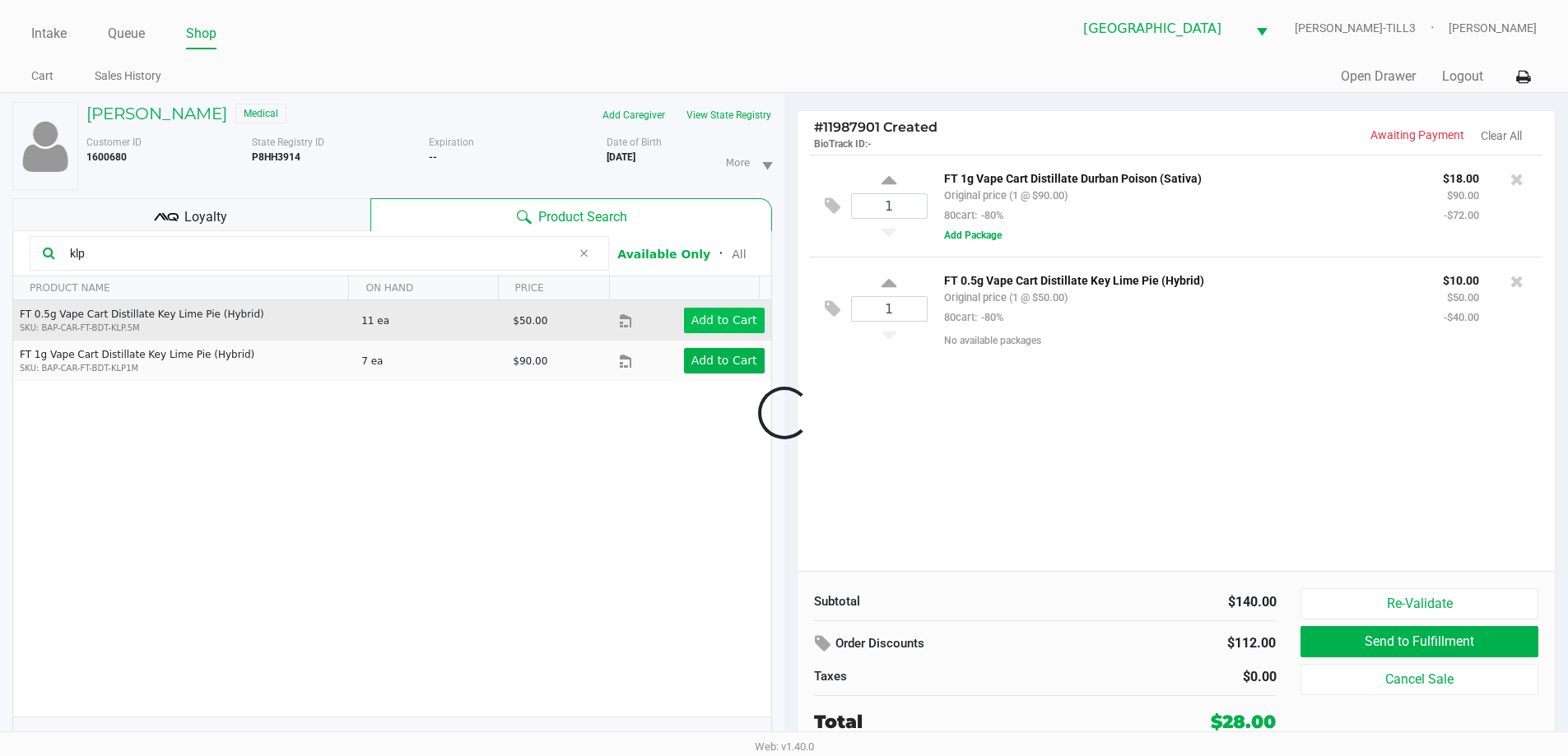
click at [587, 252] on icon at bounding box center [583, 253] width 9 height 13
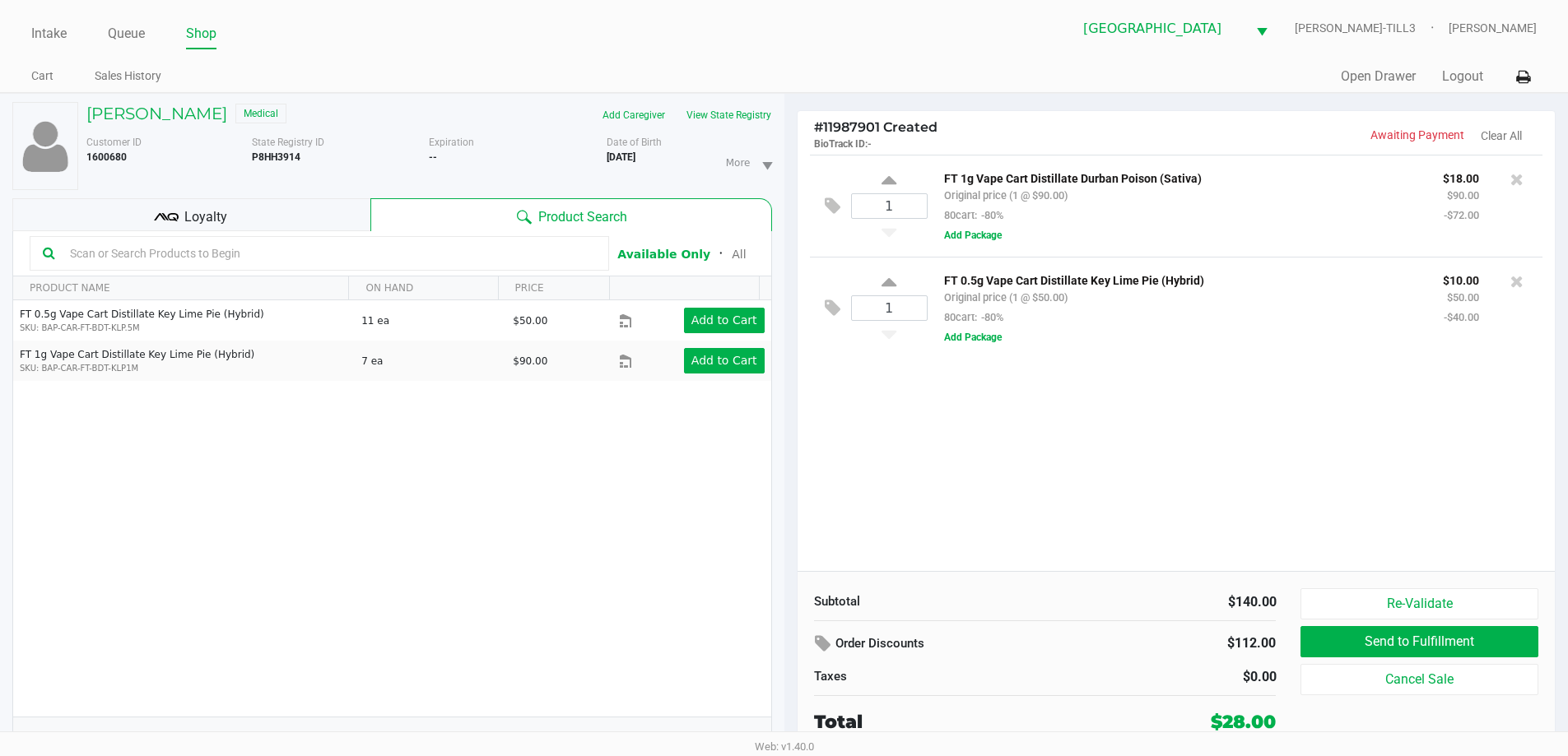
click at [543, 257] on input "text" at bounding box center [329, 253] width 532 height 25
type input "sbc"
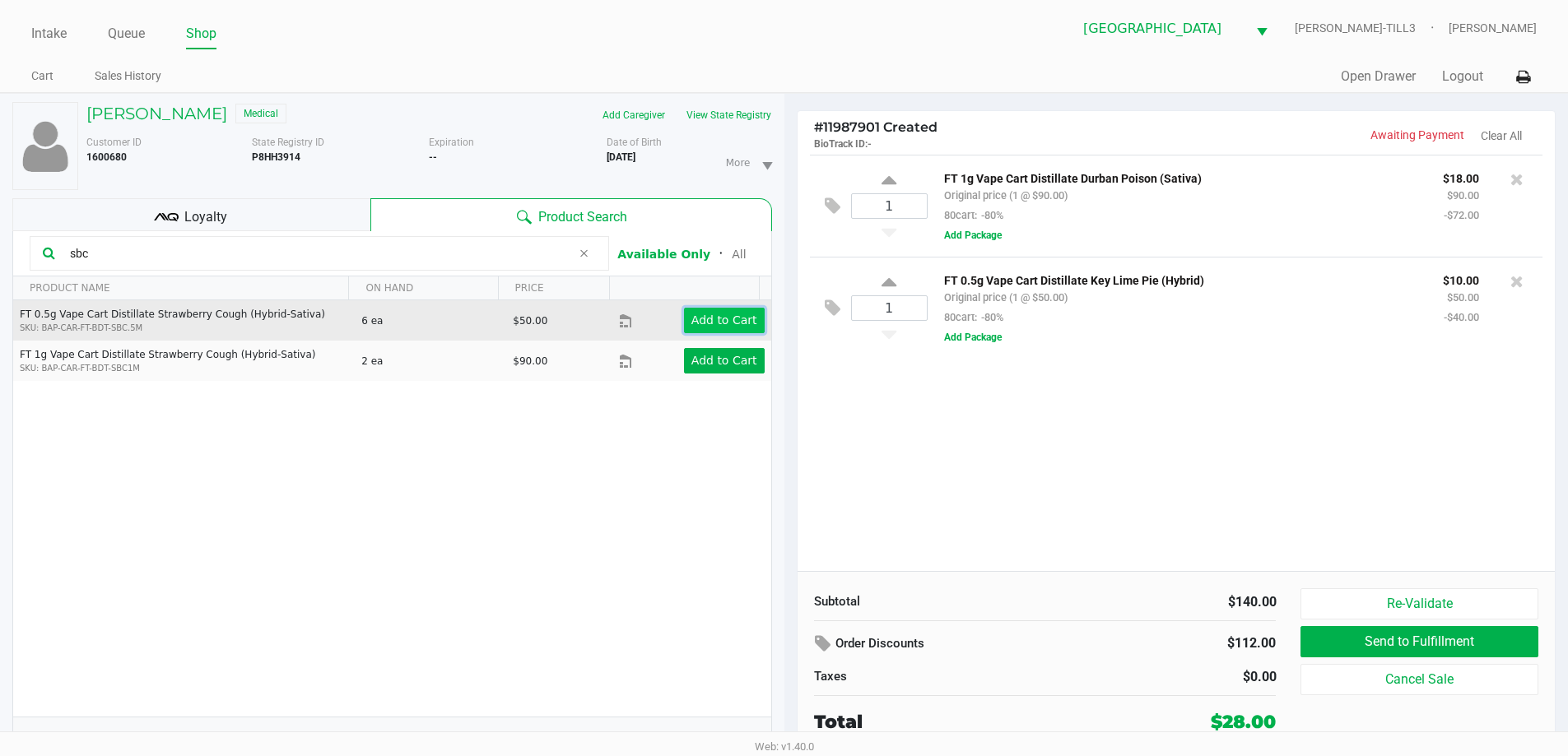
click at [733, 318] on app-button-loader "Add to Cart" at bounding box center [724, 320] width 66 height 13
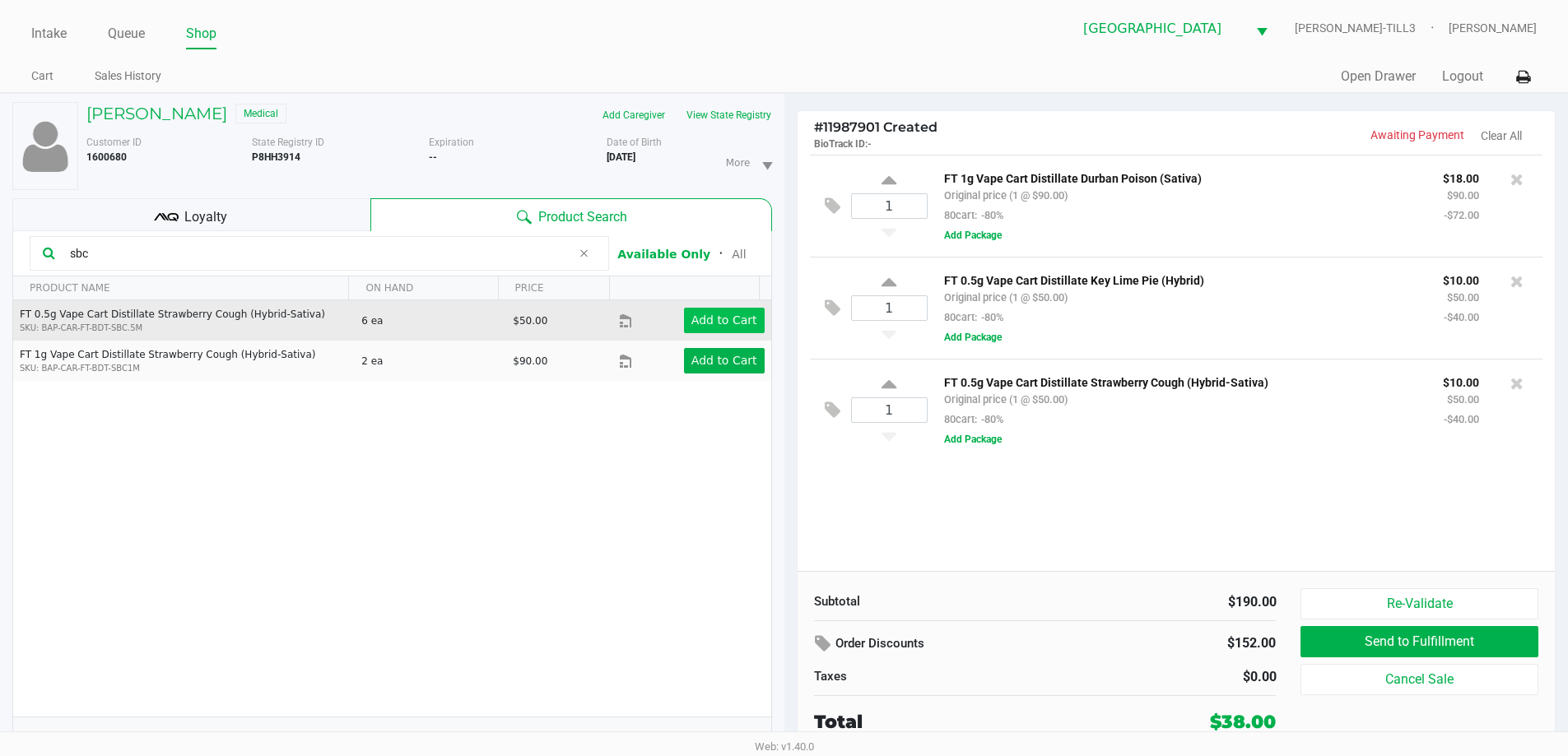
click at [1030, 551] on div "1 FT 1g Vape Cart Distillate Durban Poison (Sativa) Original price (1 @ $90.00)…" at bounding box center [1176, 362] width 758 height 416
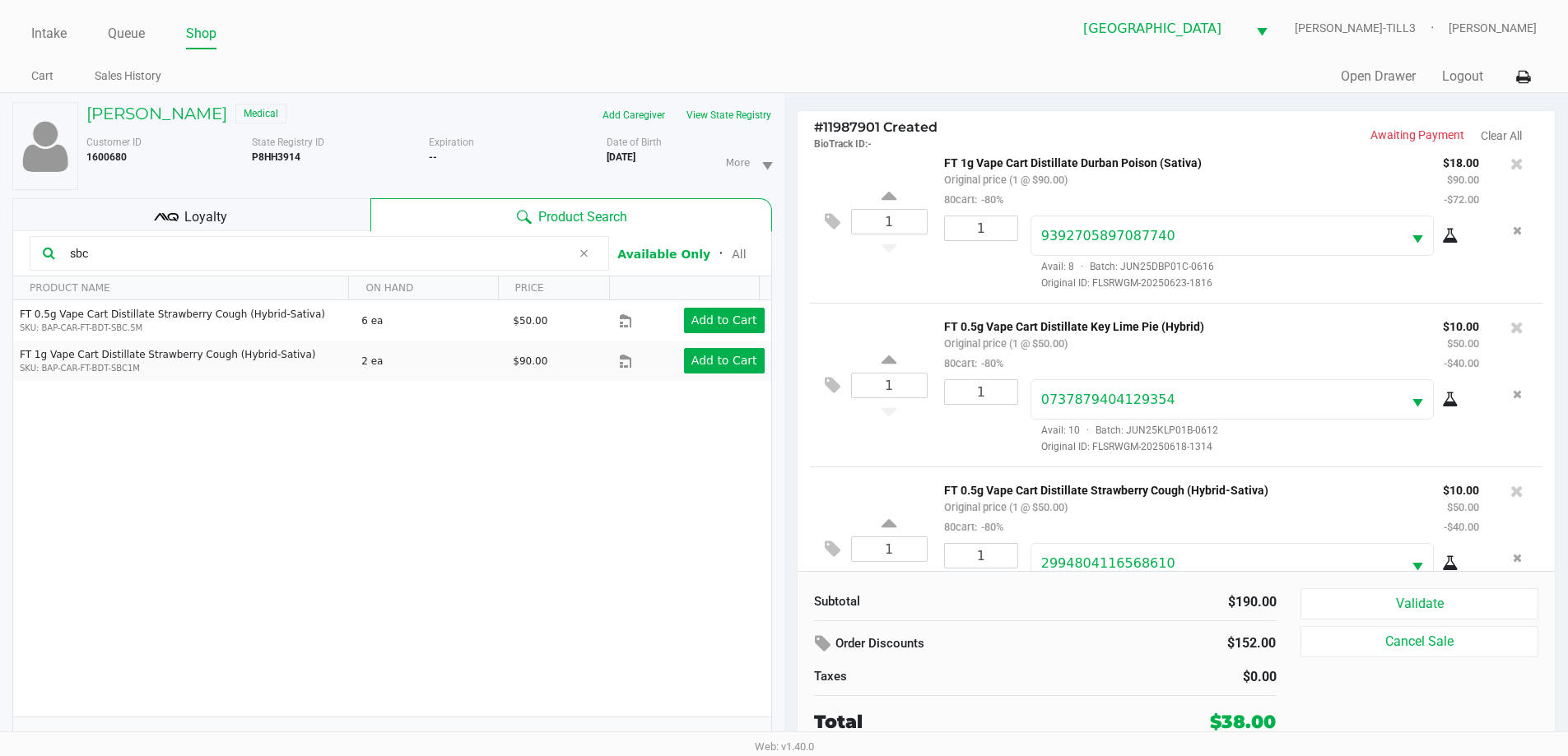
scroll to position [78, 0]
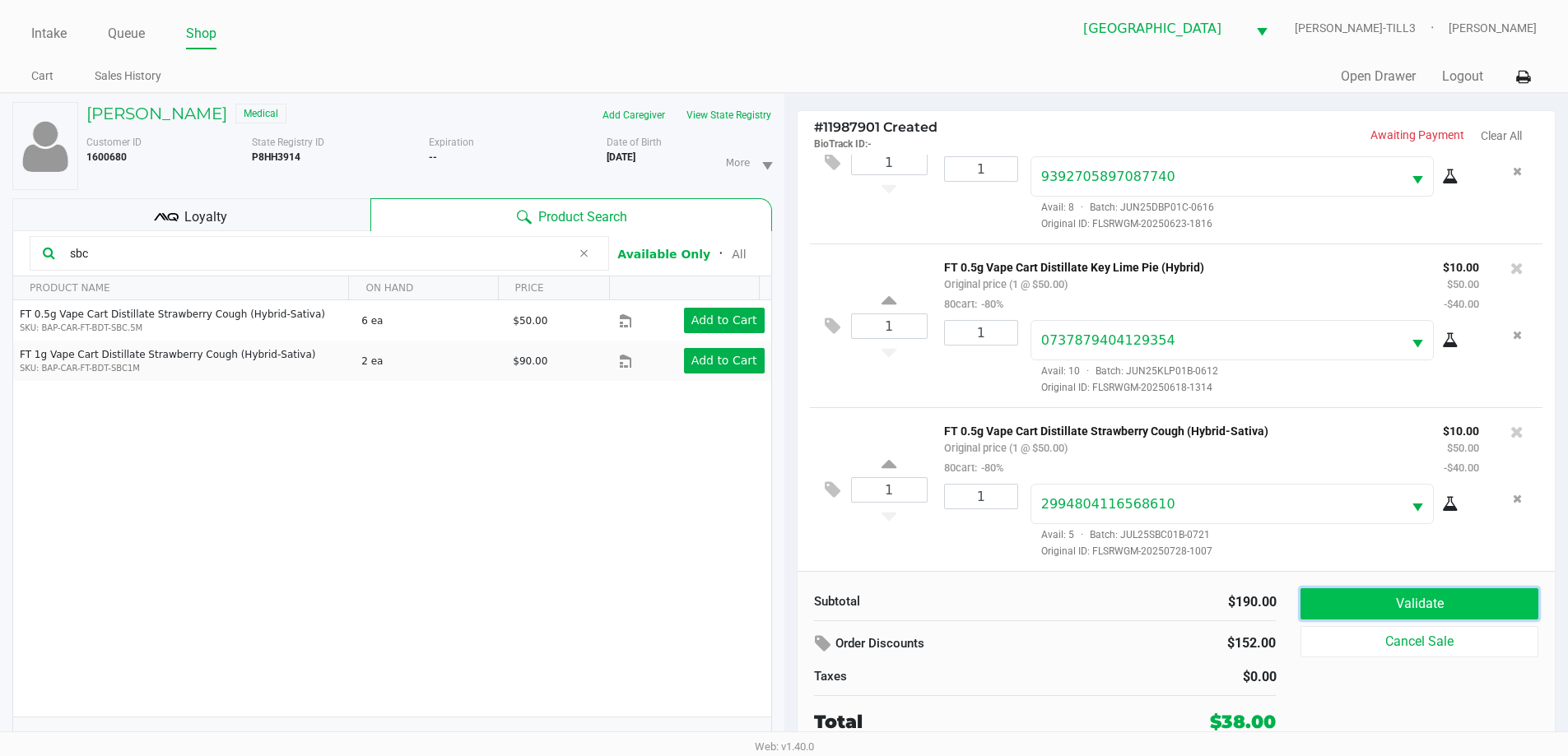
click at [1446, 588] on button "Validate" at bounding box center [1419, 603] width 237 height 31
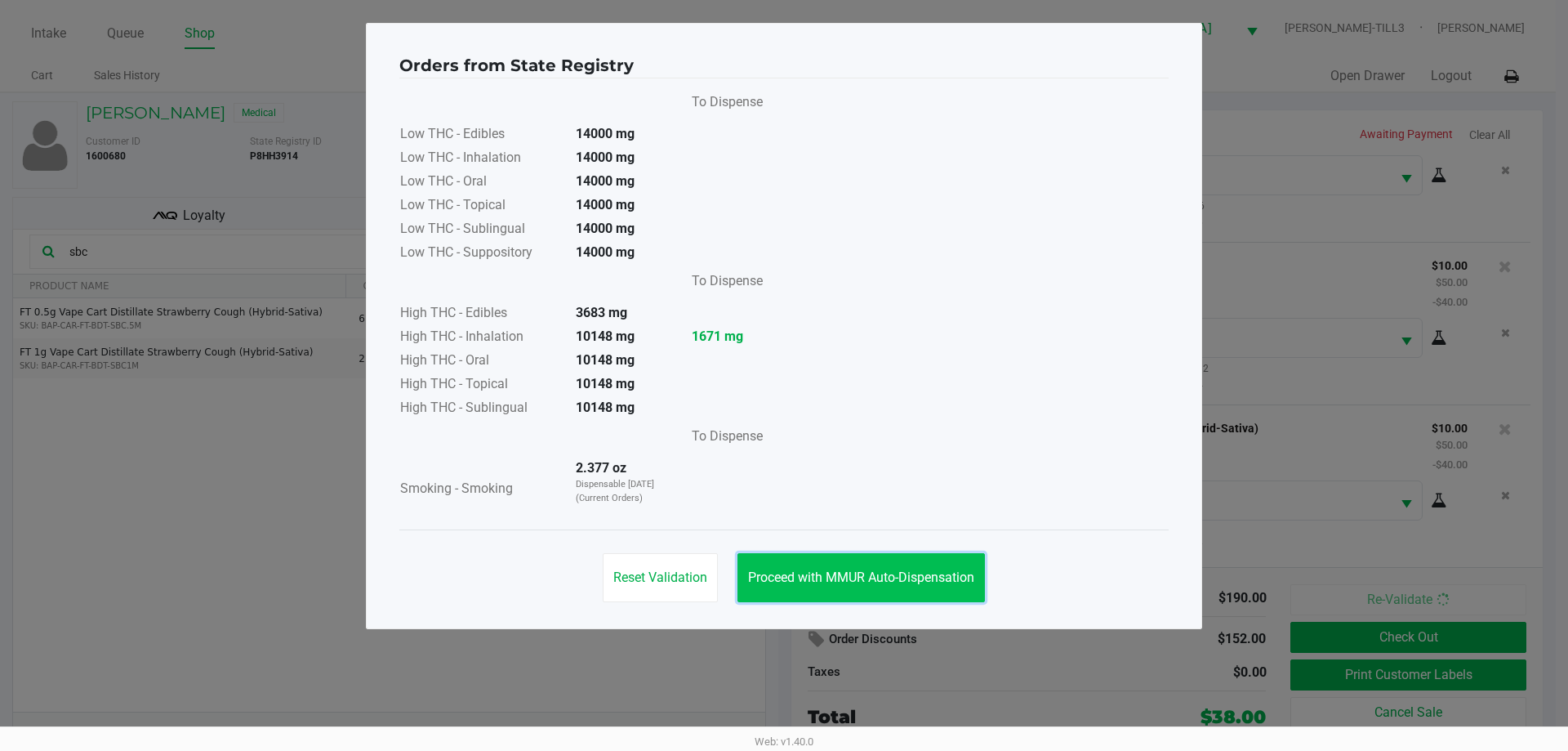
click at [961, 566] on button "Proceed with MMUR Auto-Dispensation" at bounding box center [861, 577] width 247 height 49
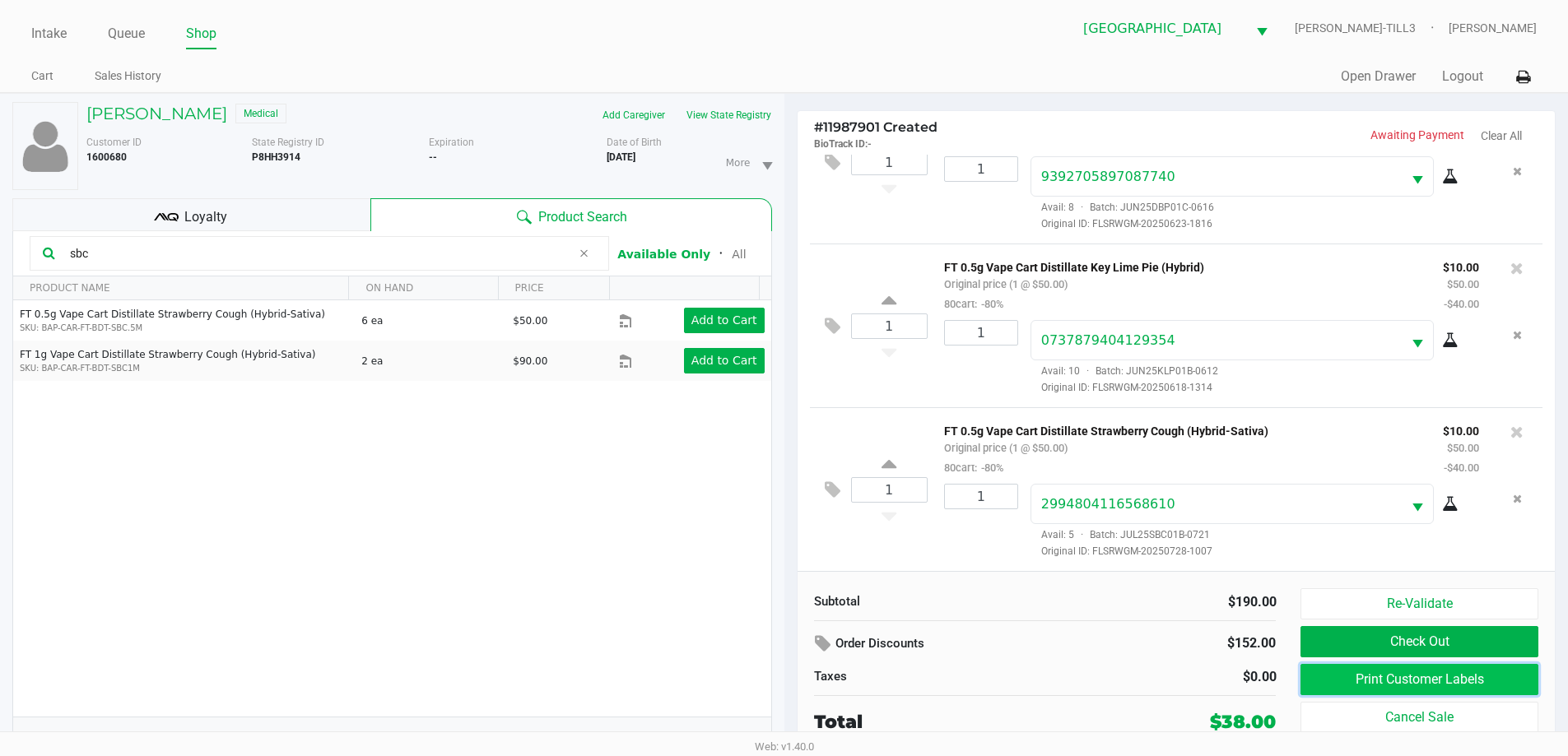
click at [1402, 685] on button "Print Customer Labels" at bounding box center [1419, 679] width 237 height 31
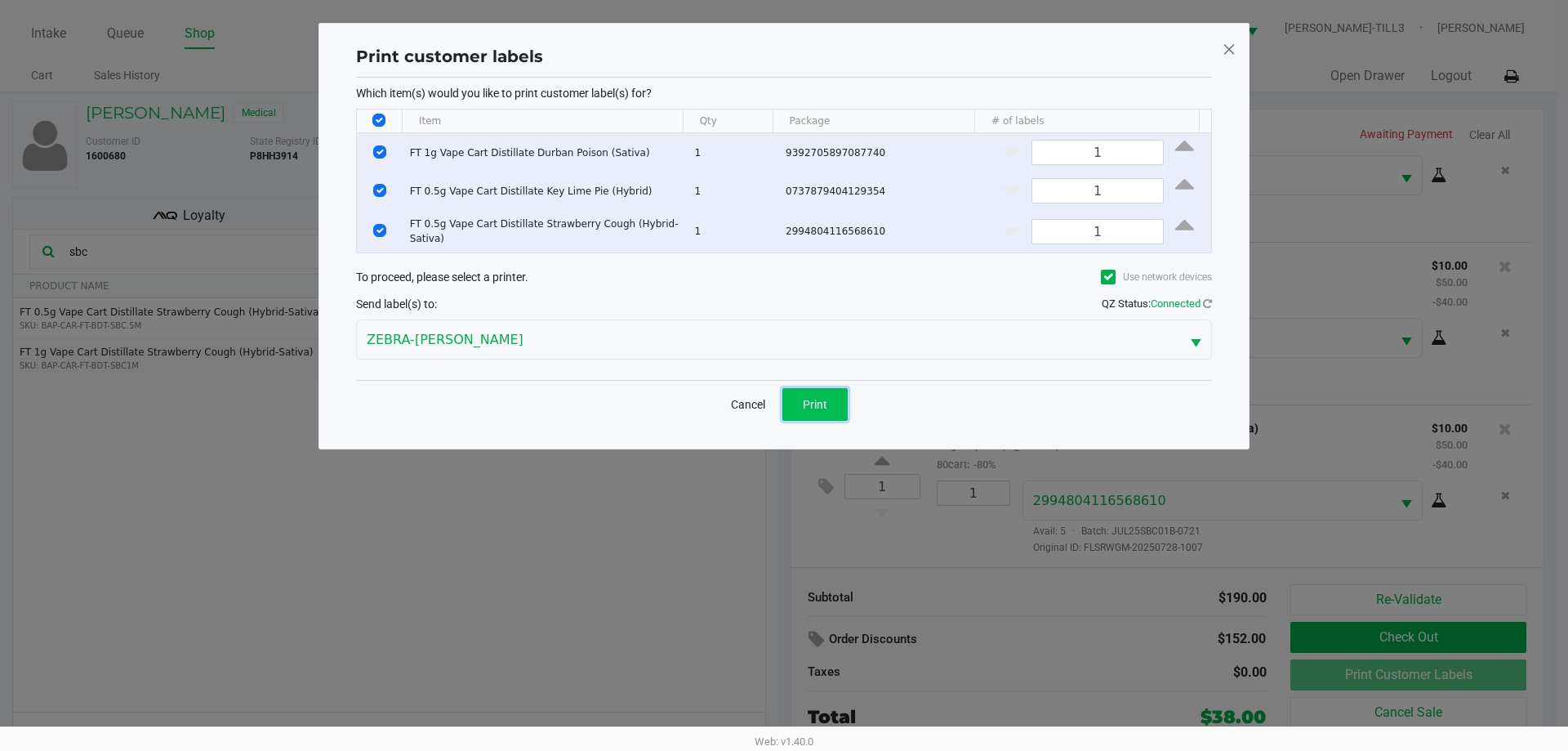
click at [832, 406] on button "Print" at bounding box center [815, 404] width 65 height 33
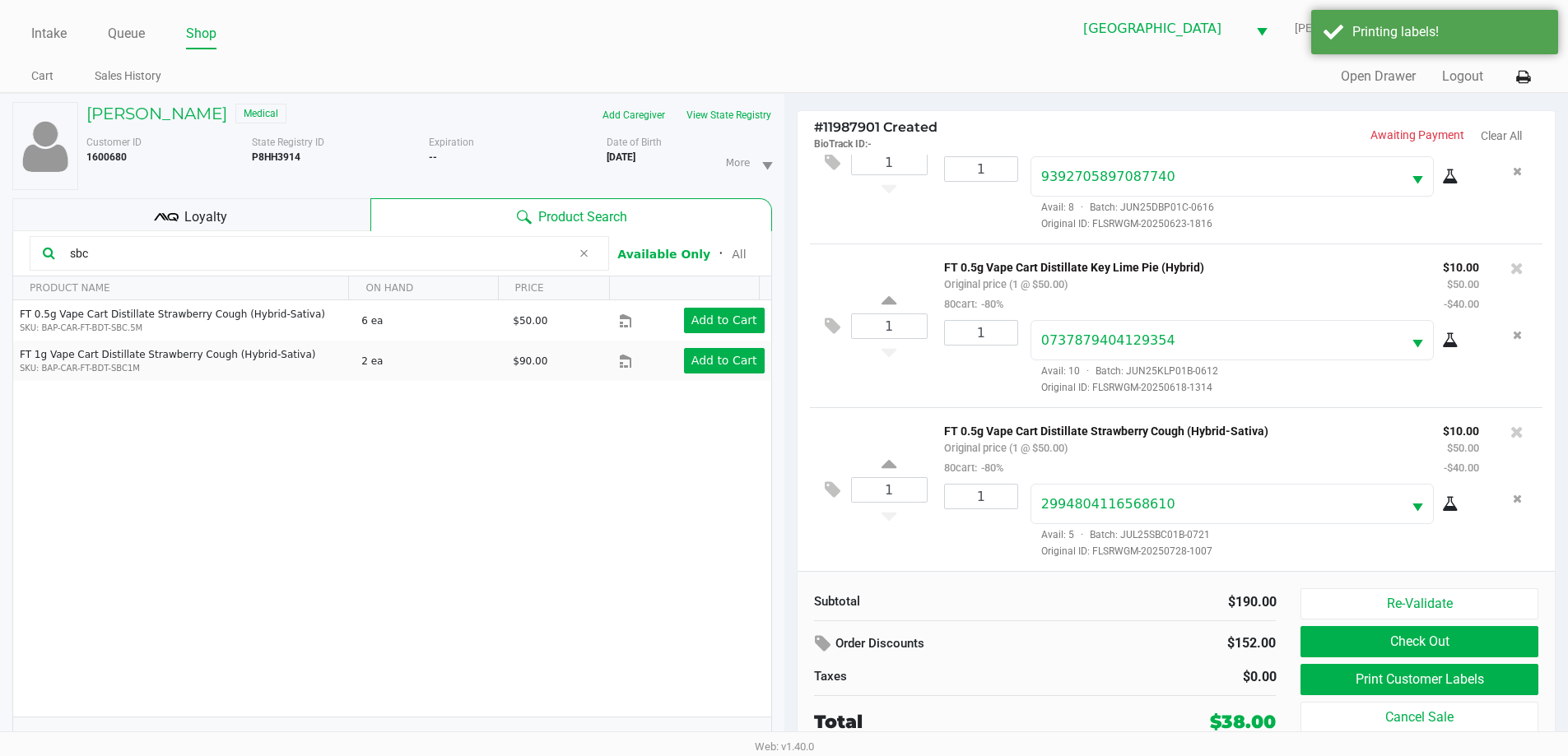
click at [298, 211] on div "Loyalty" at bounding box center [191, 215] width 358 height 33
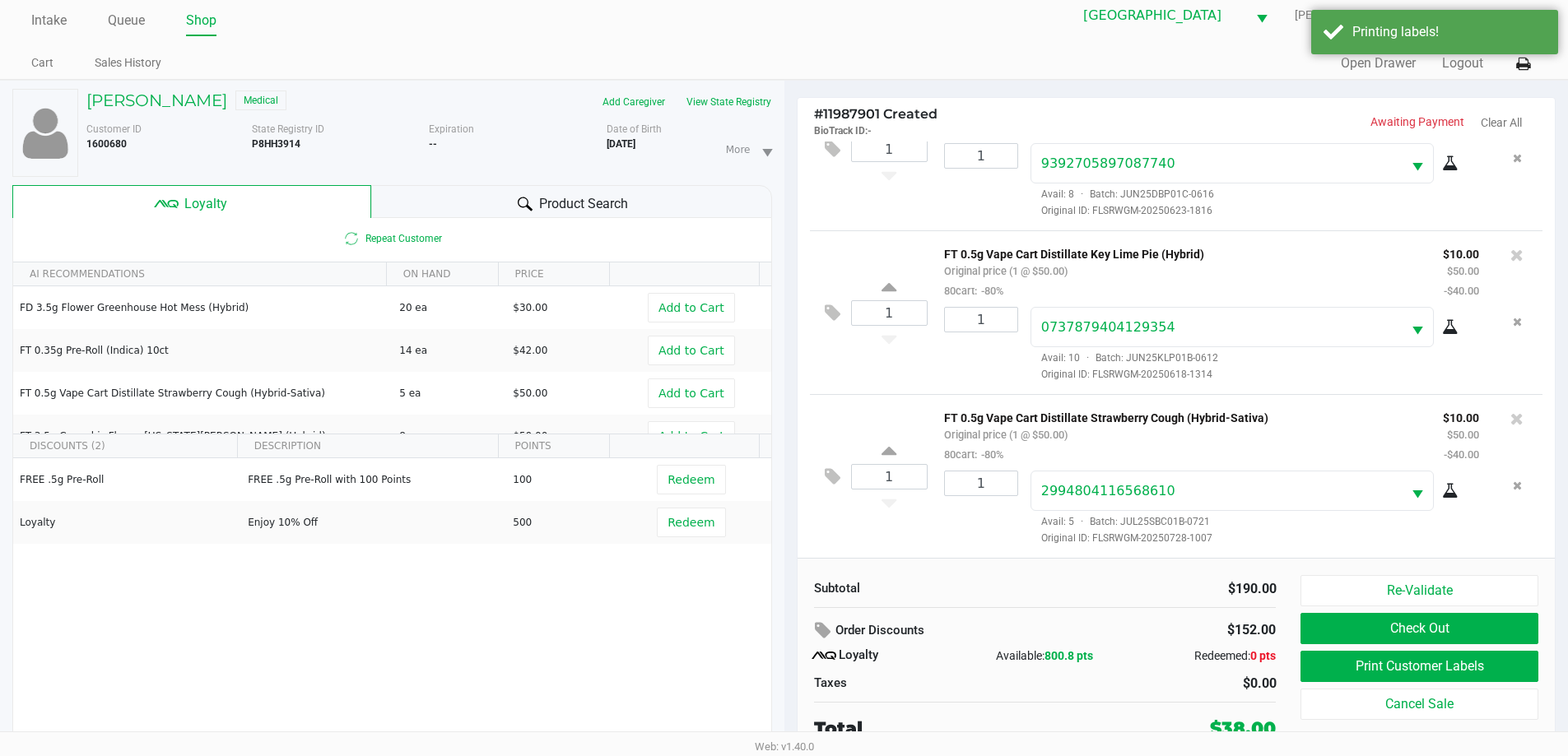
scroll to position [17, 0]
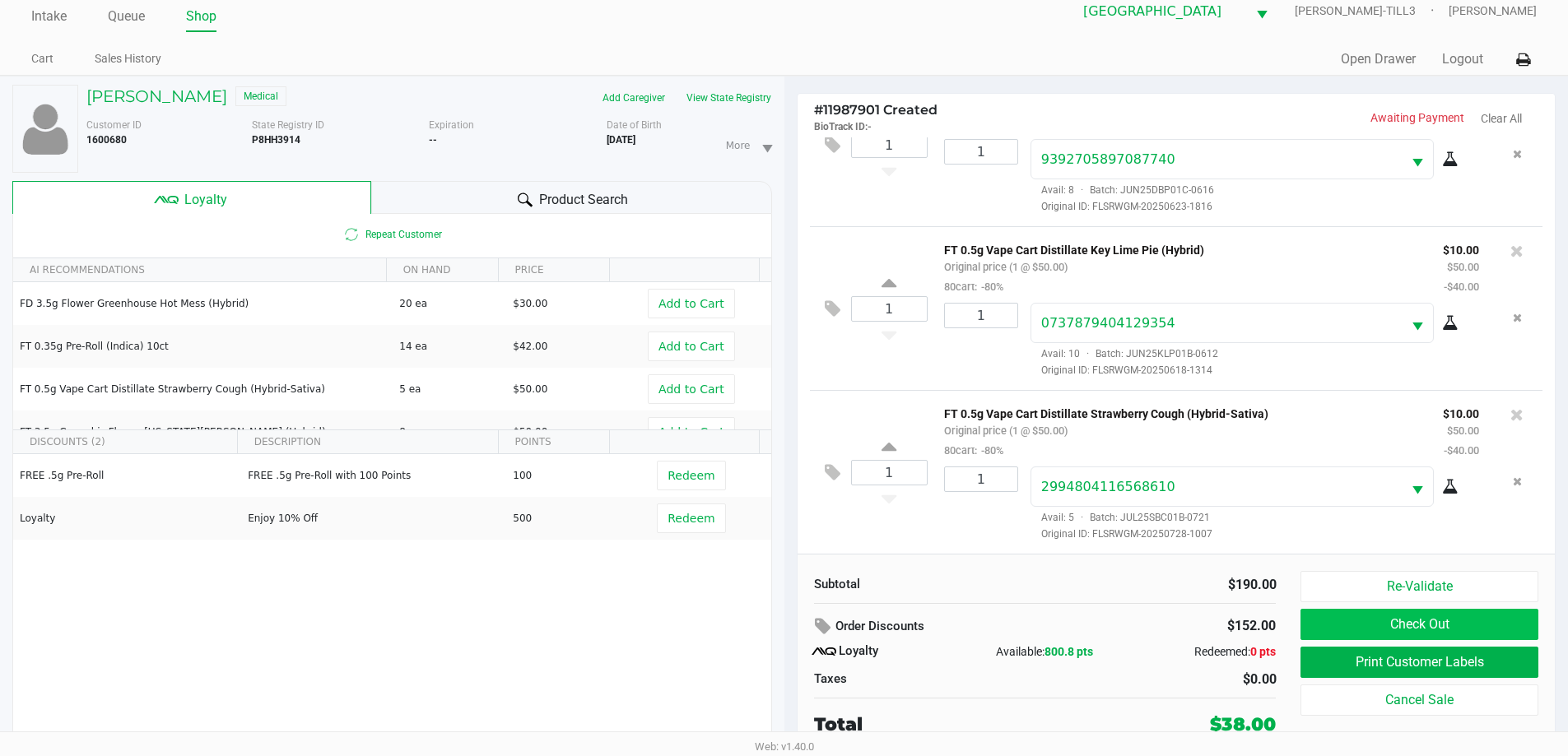
click at [1433, 622] on button "Check Out" at bounding box center [1419, 624] width 237 height 31
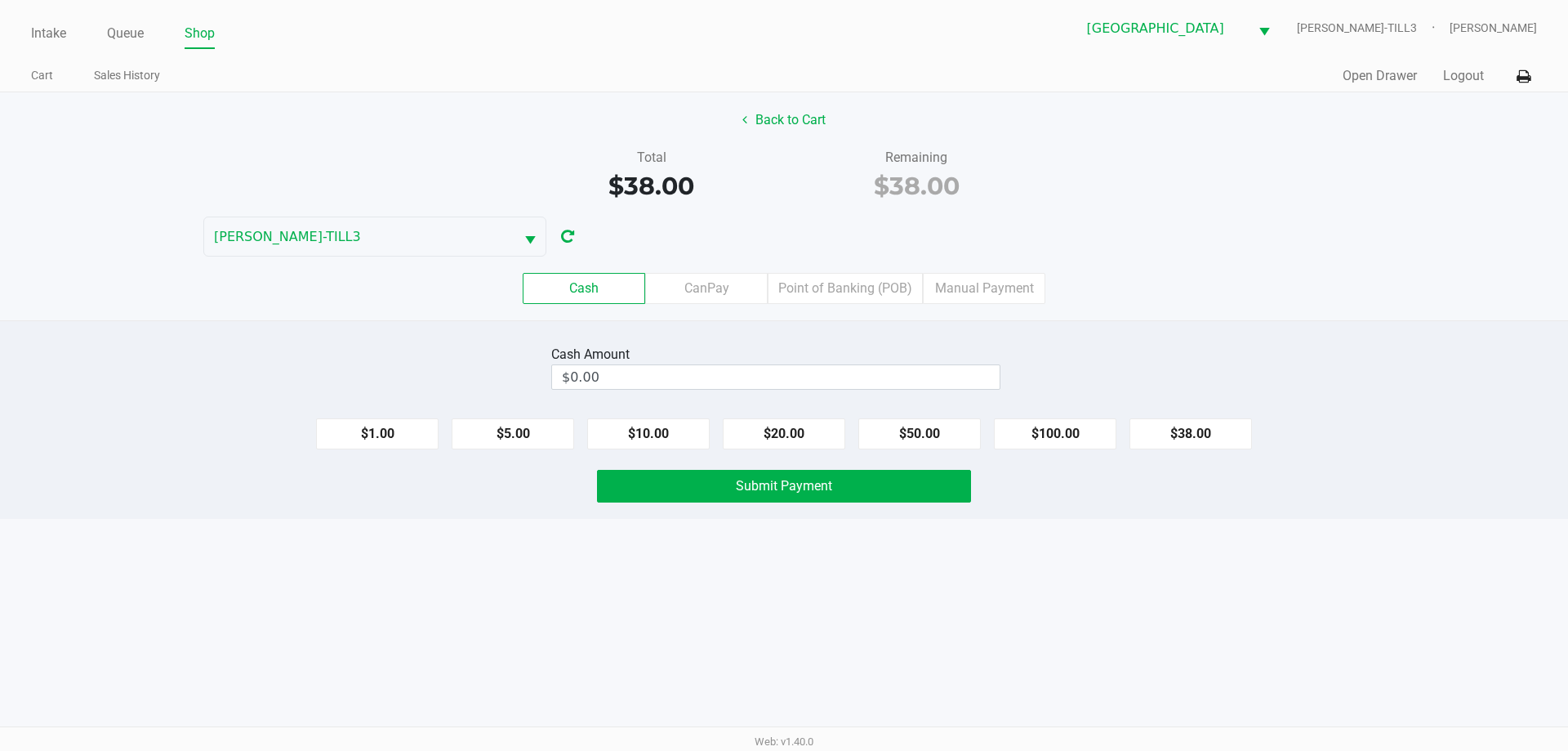
click at [870, 289] on label "Point of Banking (POB)" at bounding box center [845, 289] width 155 height 31
click at [0, 0] on 7 "Point of Banking (POB)" at bounding box center [0, 0] width 0 height 0
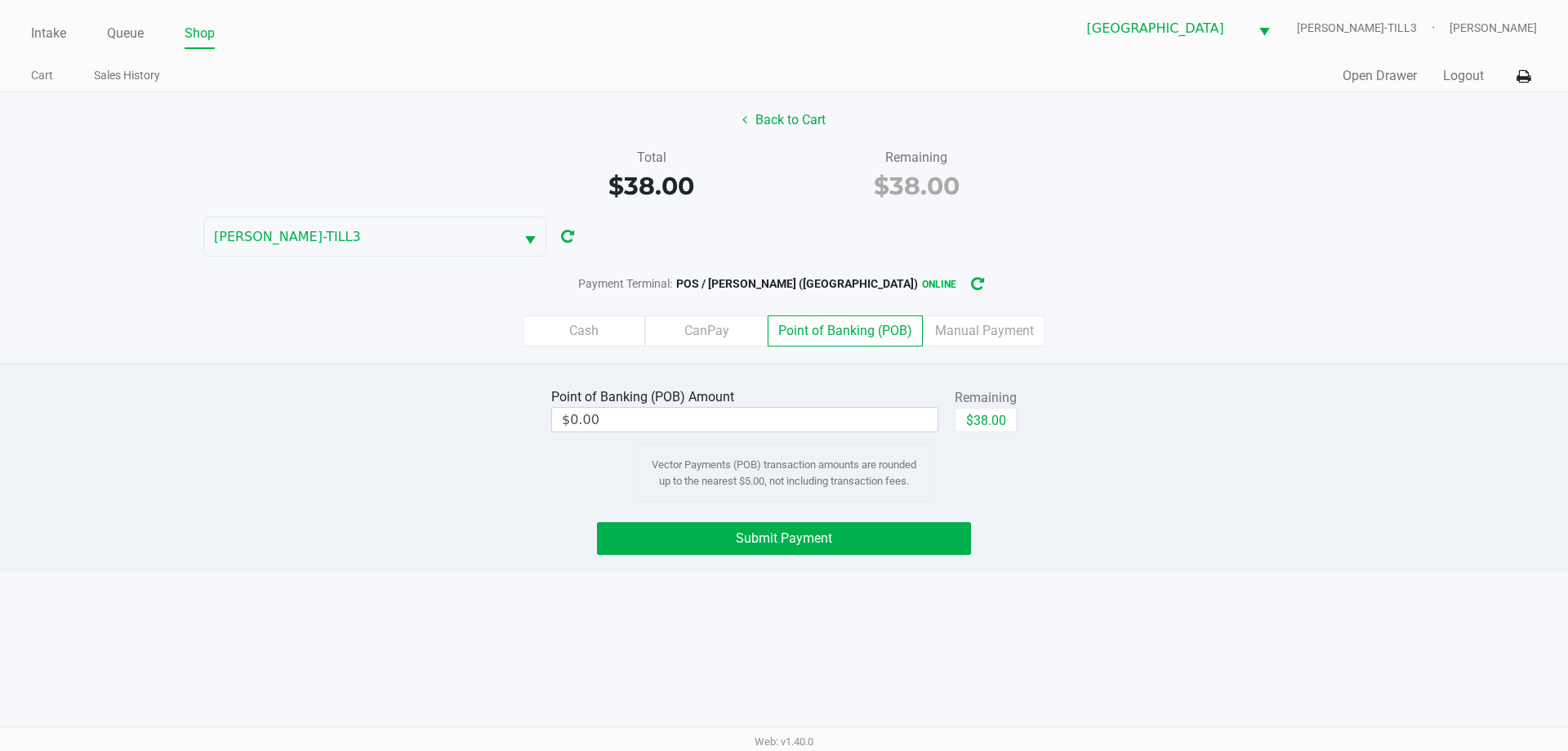
click at [998, 427] on button "$38.00" at bounding box center [986, 420] width 62 height 25
type input "$38.00"
click at [906, 536] on button "Submit Payment" at bounding box center [784, 539] width 374 height 33
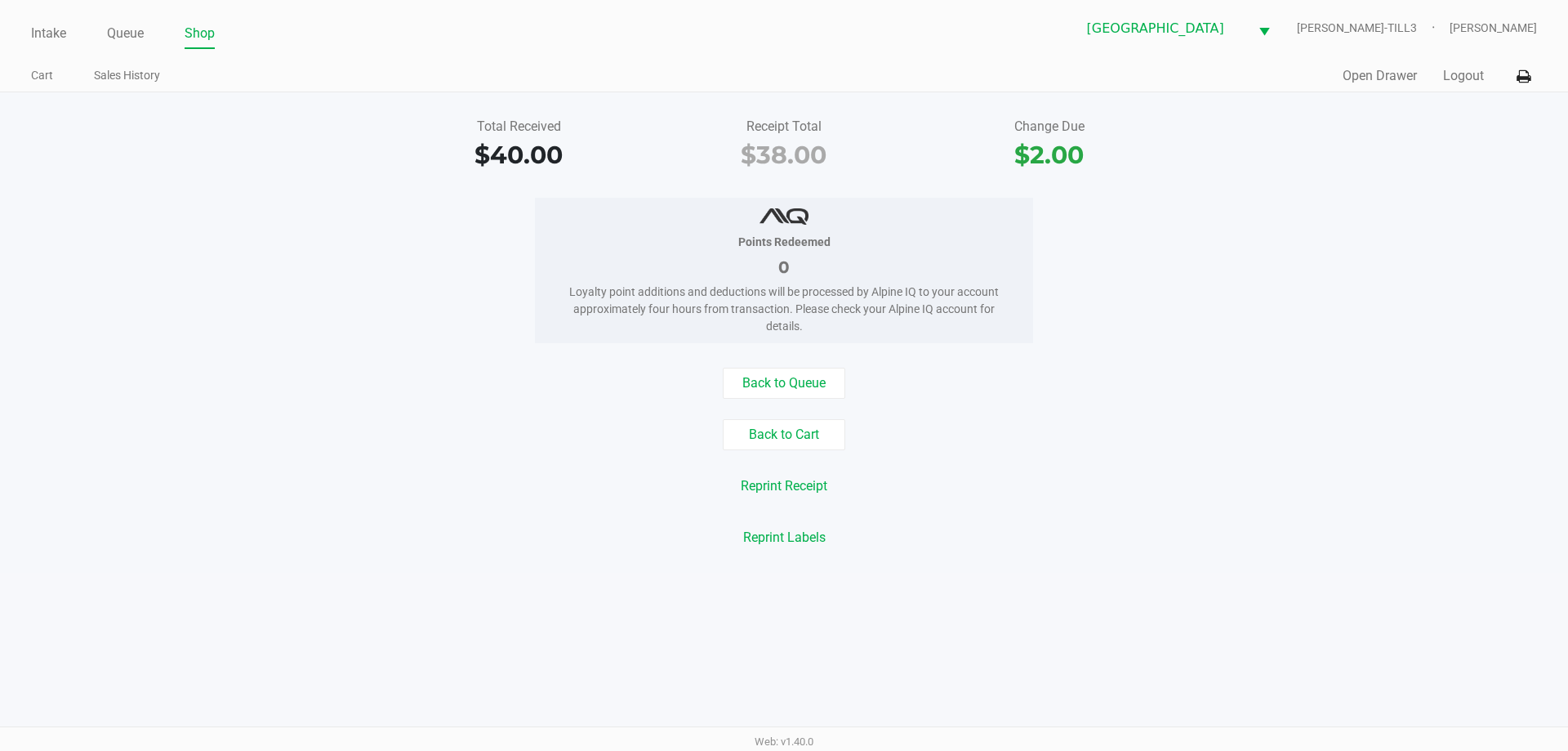
click at [449, 385] on div "Back to Queue" at bounding box center [784, 383] width 1593 height 31
click at [56, 36] on link "Intake" at bounding box center [48, 33] width 35 height 23
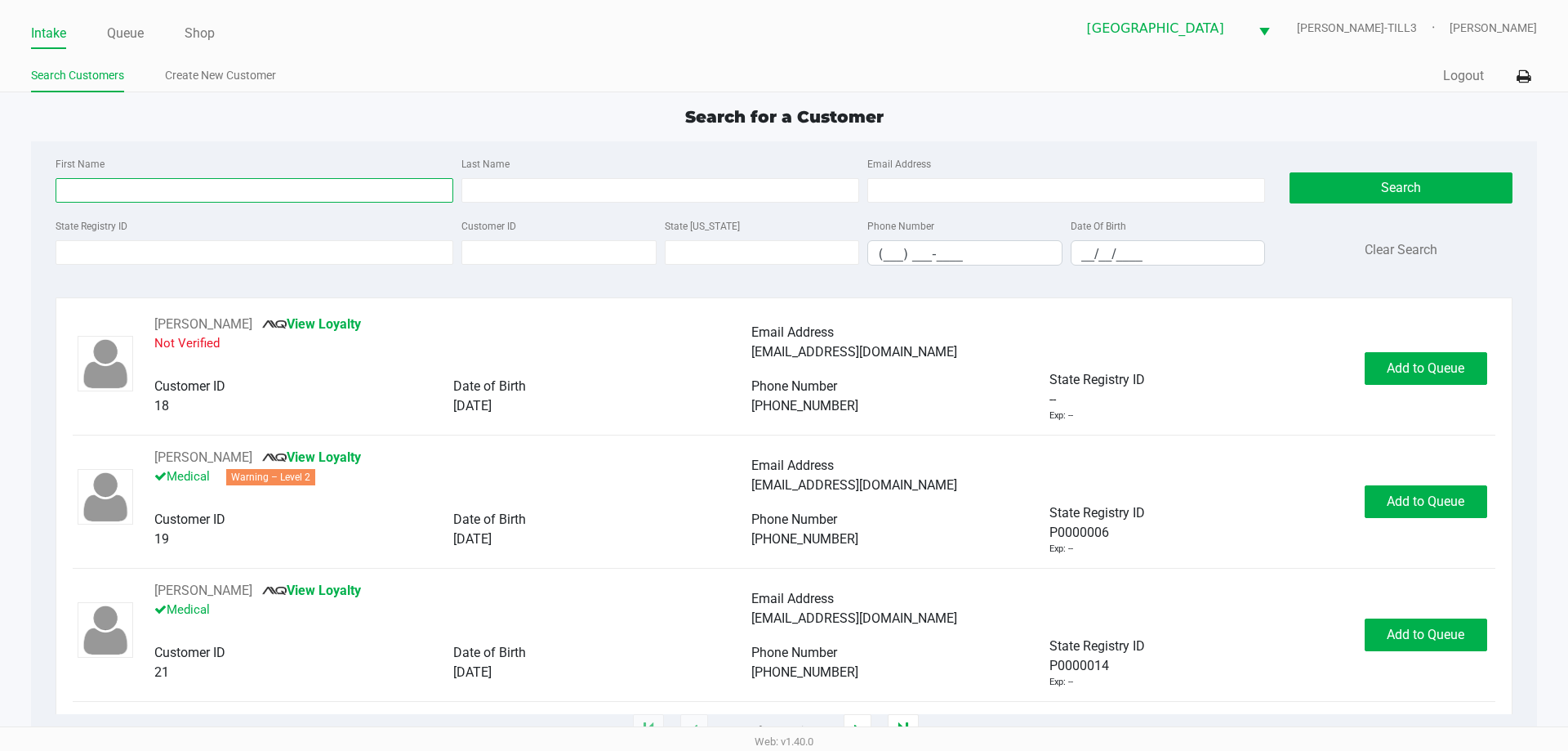
click at [225, 188] on input "First Name" at bounding box center [254, 190] width 398 height 25
type input "angela"
click at [530, 191] on input "Last Name" at bounding box center [660, 190] width 398 height 25
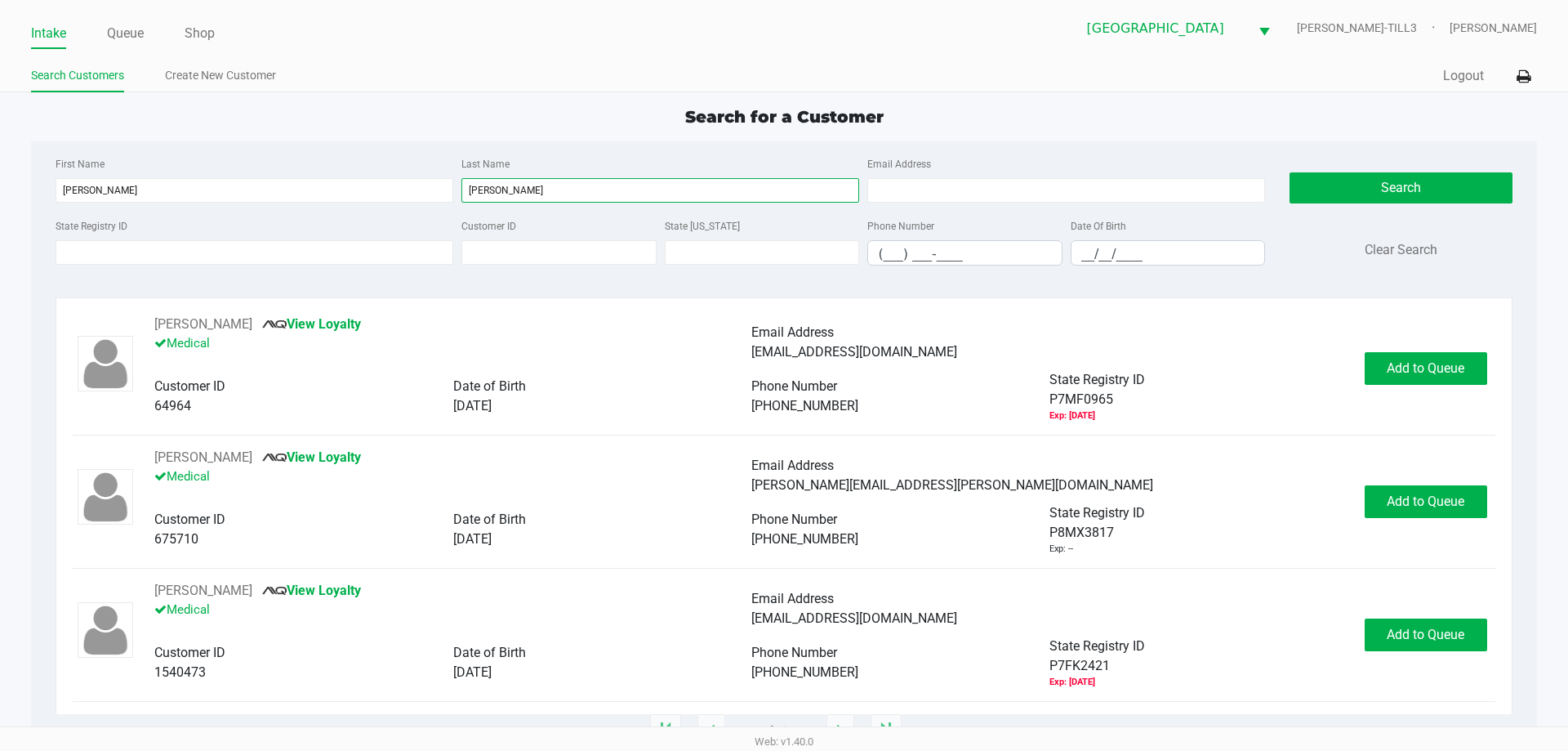
type input "flanagan"
click at [1083, 250] on input "__/__/____" at bounding box center [1168, 254] width 193 height 26
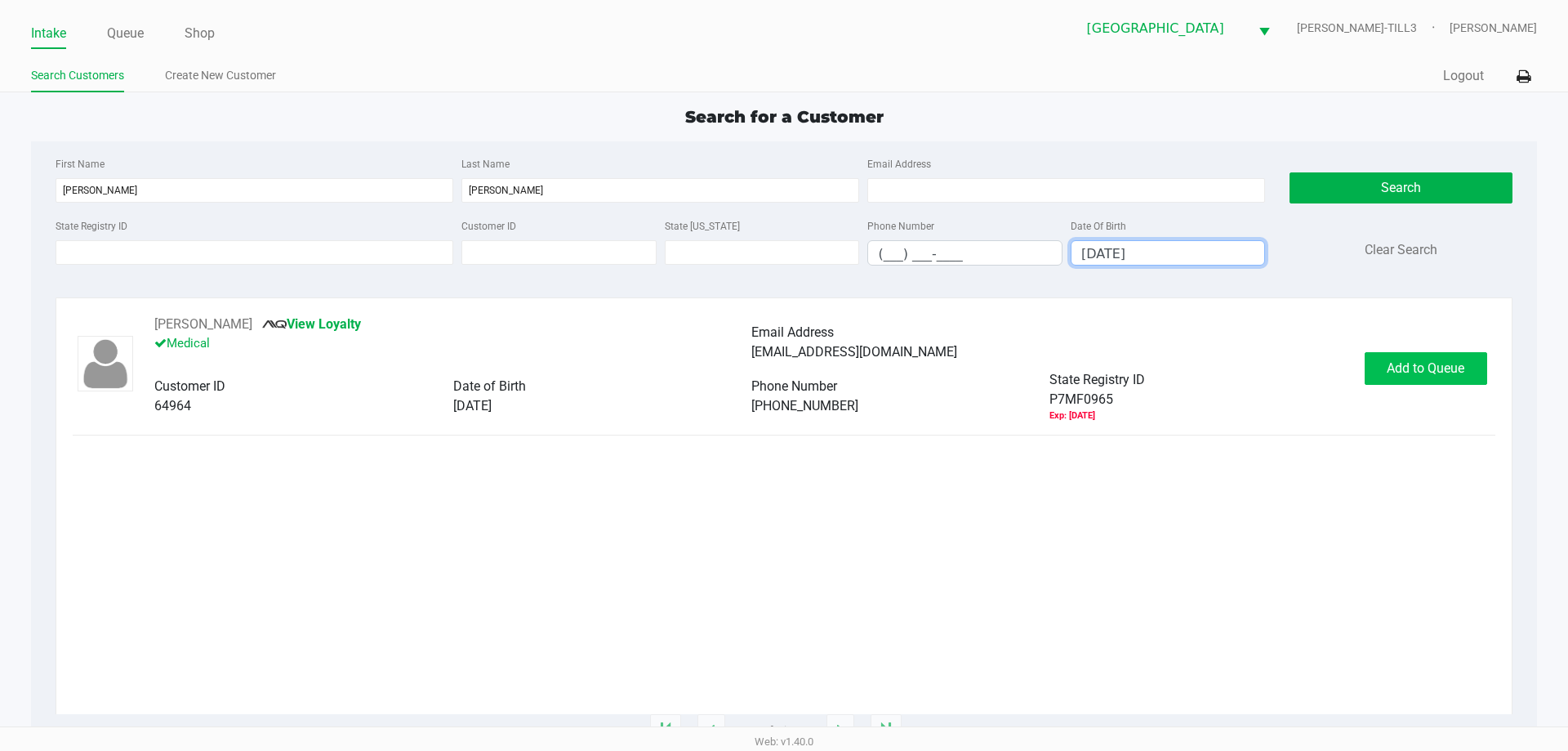
type input "02/21/1977"
click at [1416, 364] on span "Add to Queue" at bounding box center [1425, 368] width 78 height 15
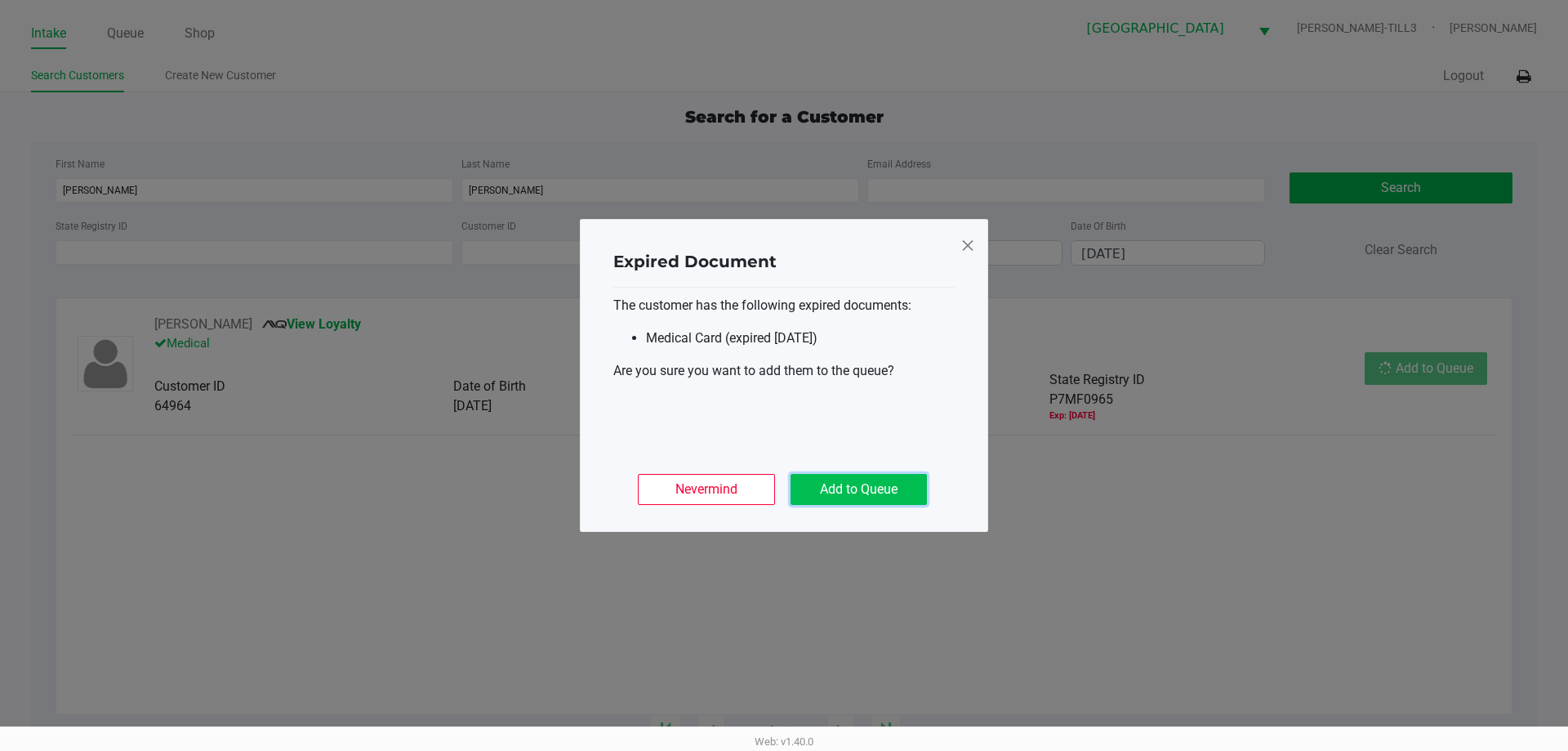
click at [841, 482] on button "Add to Queue" at bounding box center [858, 490] width 136 height 31
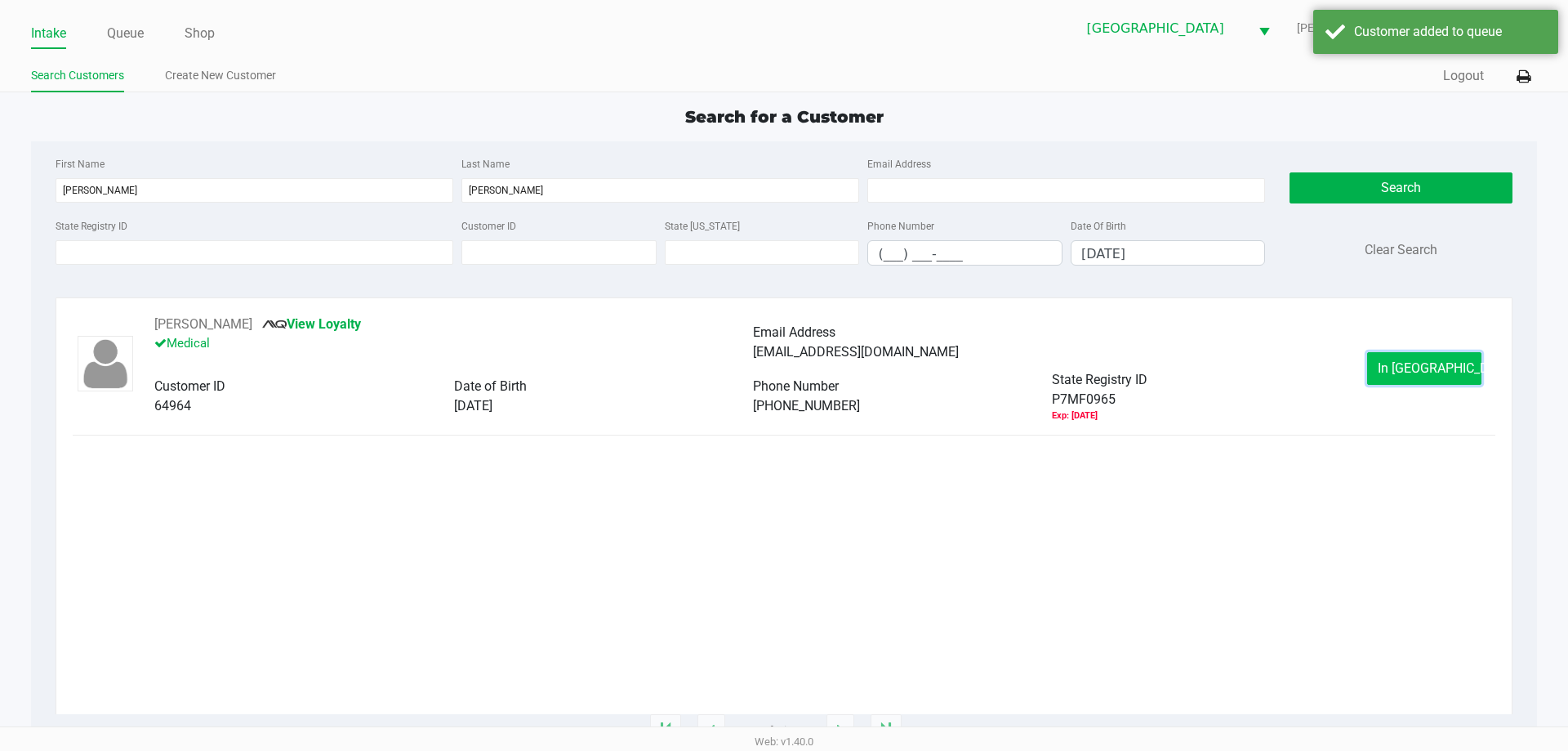
click at [1436, 366] on span "In Queue" at bounding box center [1446, 368] width 137 height 15
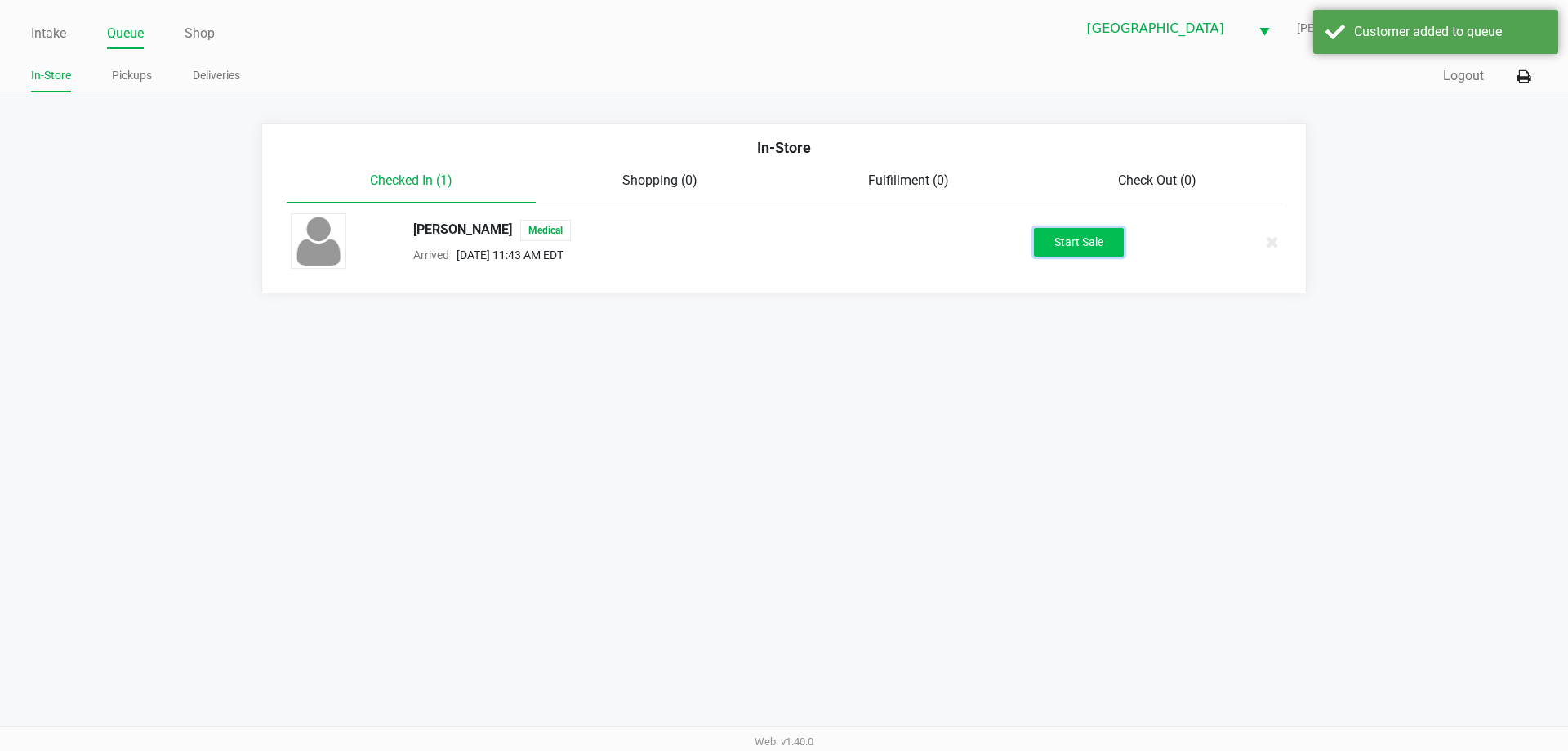
click at [1102, 236] on button "Start Sale" at bounding box center [1078, 241] width 90 height 28
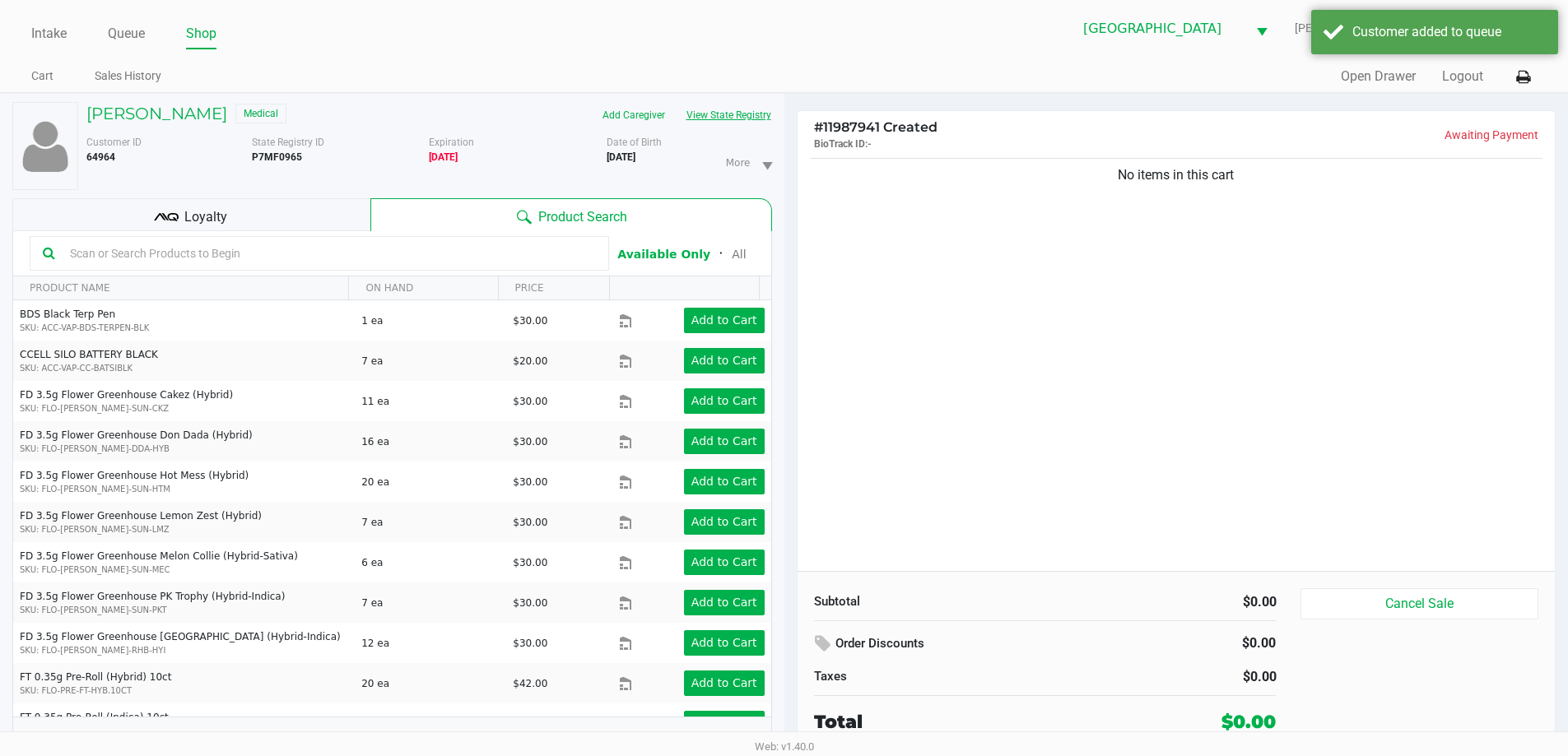
click at [752, 123] on button "View State Registry" at bounding box center [724, 115] width 97 height 27
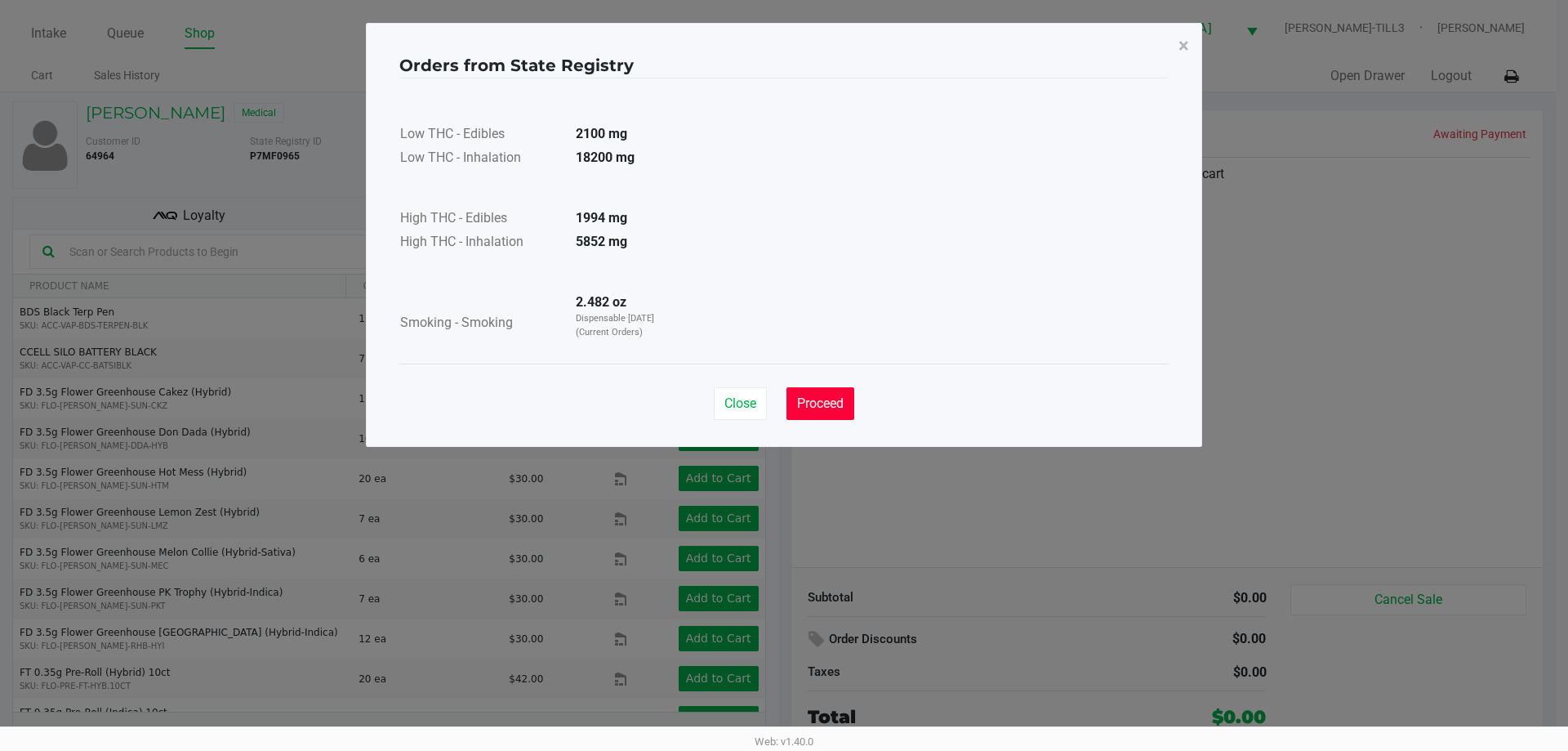
click at [844, 417] on button "Proceed" at bounding box center [820, 403] width 68 height 33
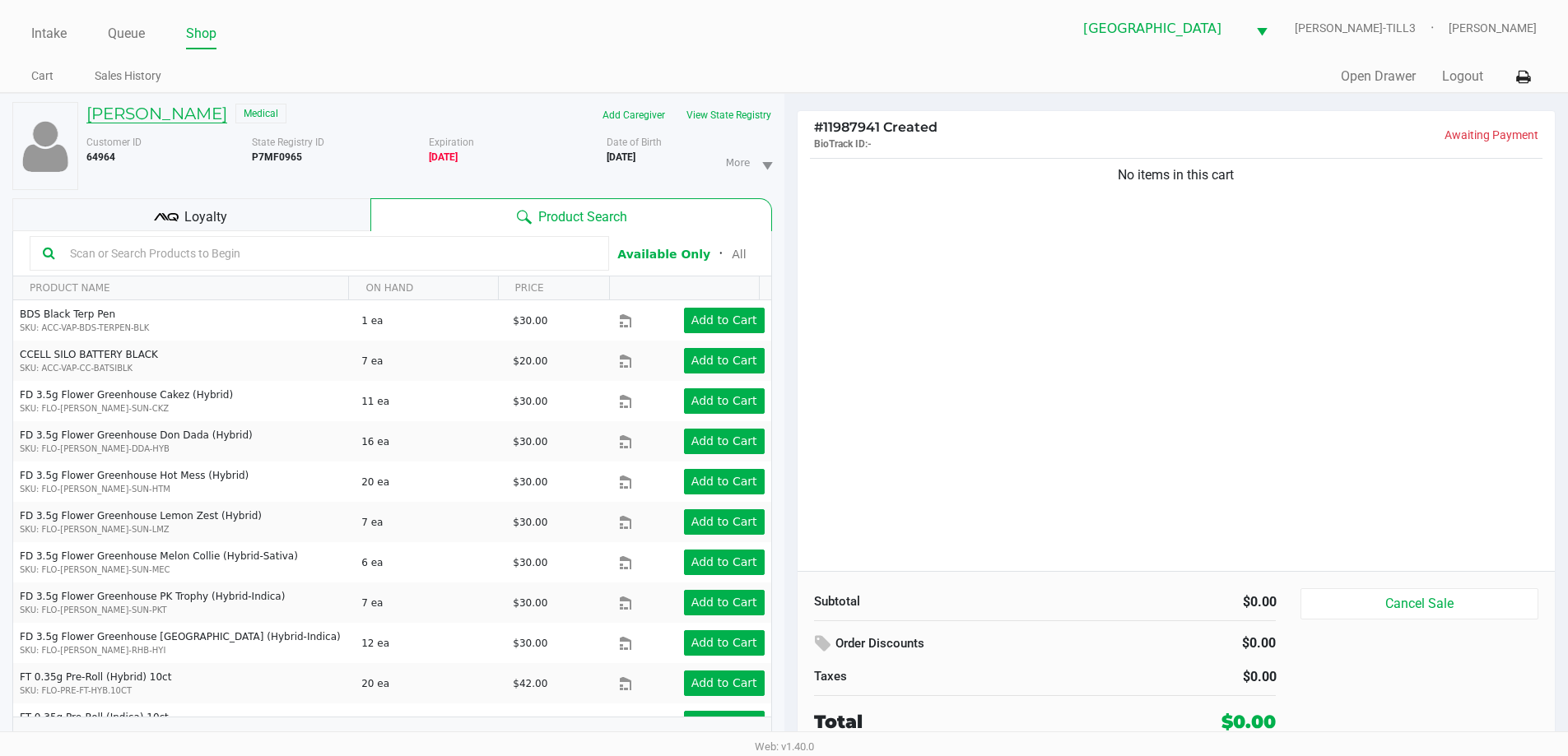
click at [185, 112] on h5 "Angela Flanagan" at bounding box center [156, 113] width 141 height 20
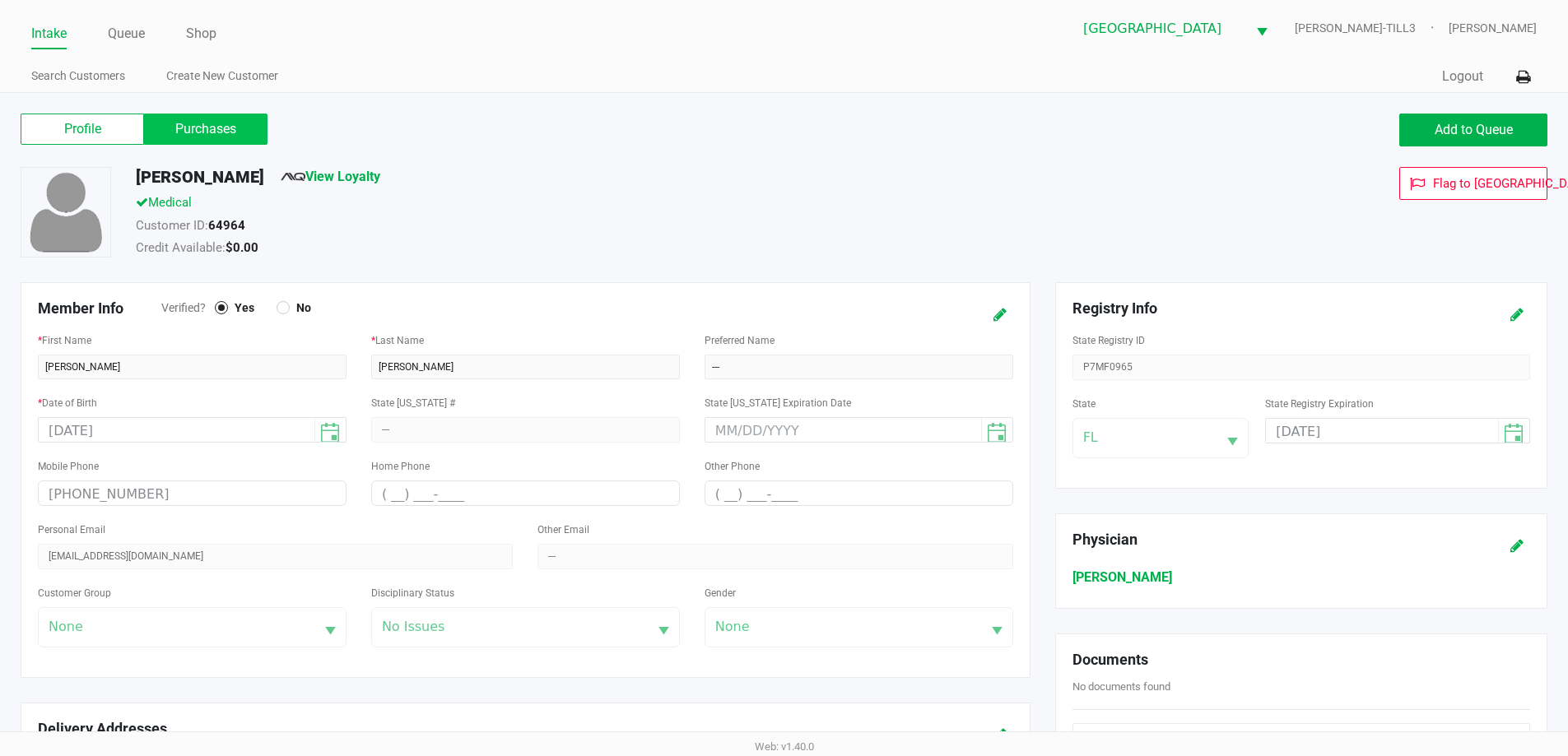
click at [196, 133] on label "Purchases" at bounding box center [205, 129] width 123 height 31
click at [0, 0] on 1 "Purchases" at bounding box center [0, 0] width 0 height 0
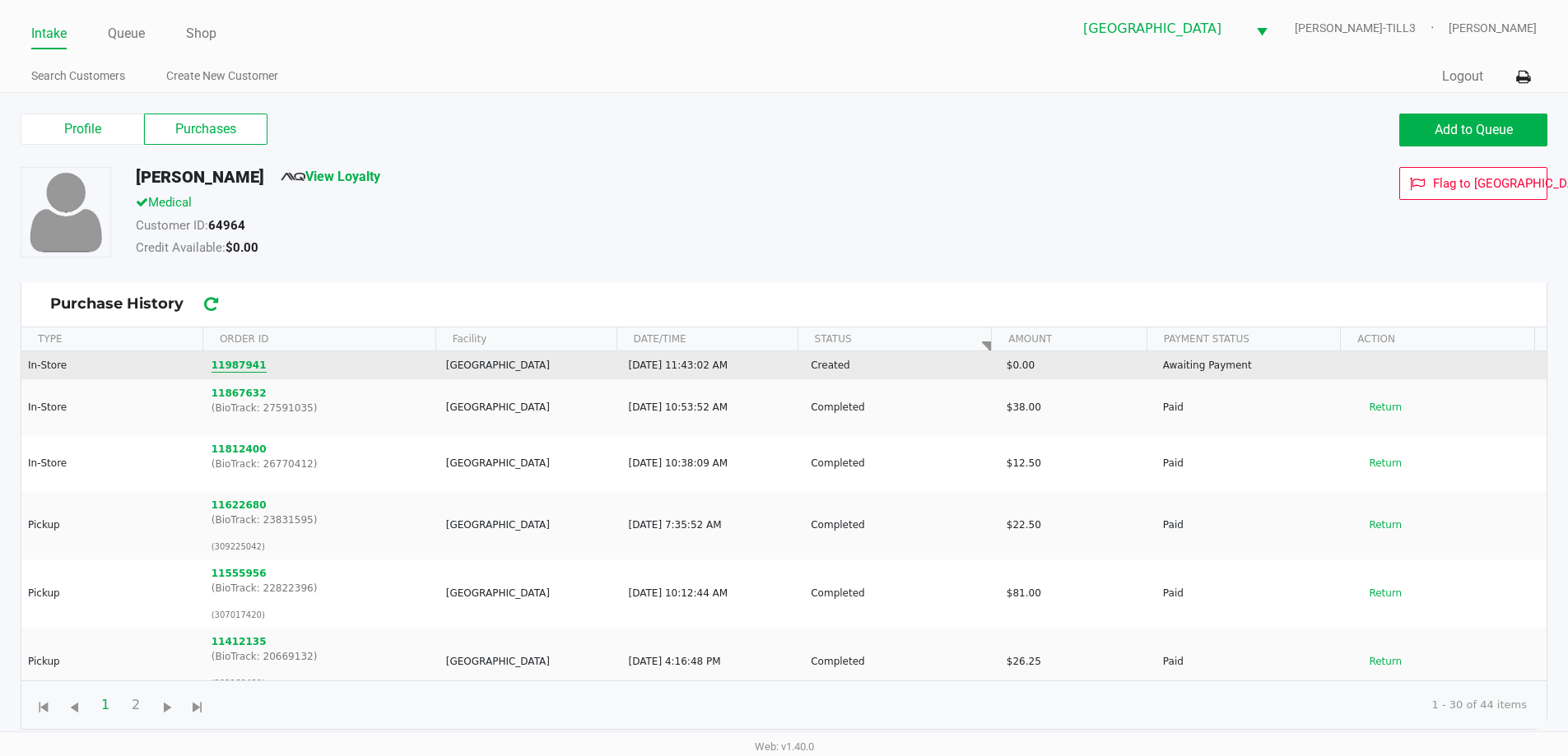
click at [248, 367] on button "11987941" at bounding box center [239, 365] width 55 height 15
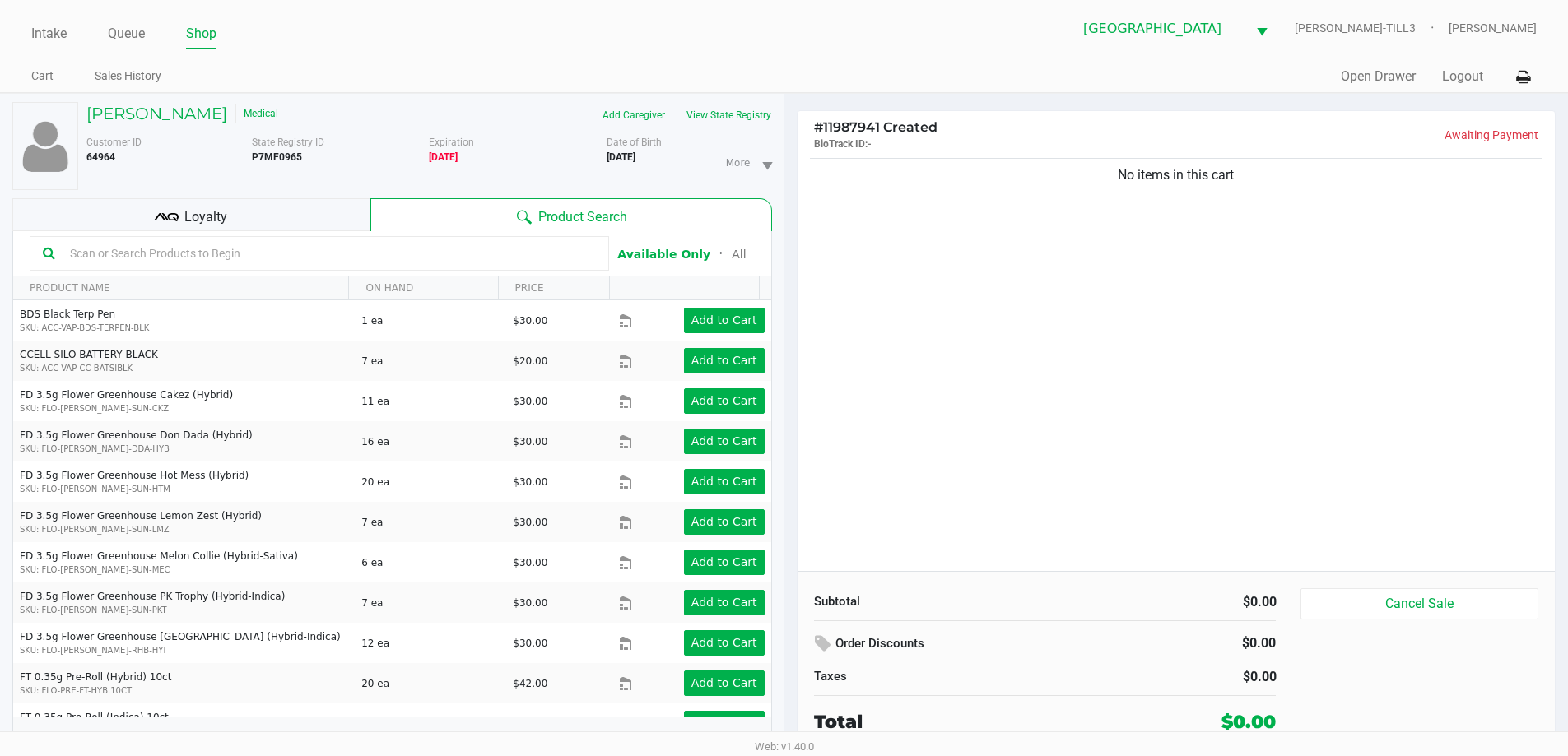
click at [267, 253] on input "text" at bounding box center [329, 253] width 532 height 25
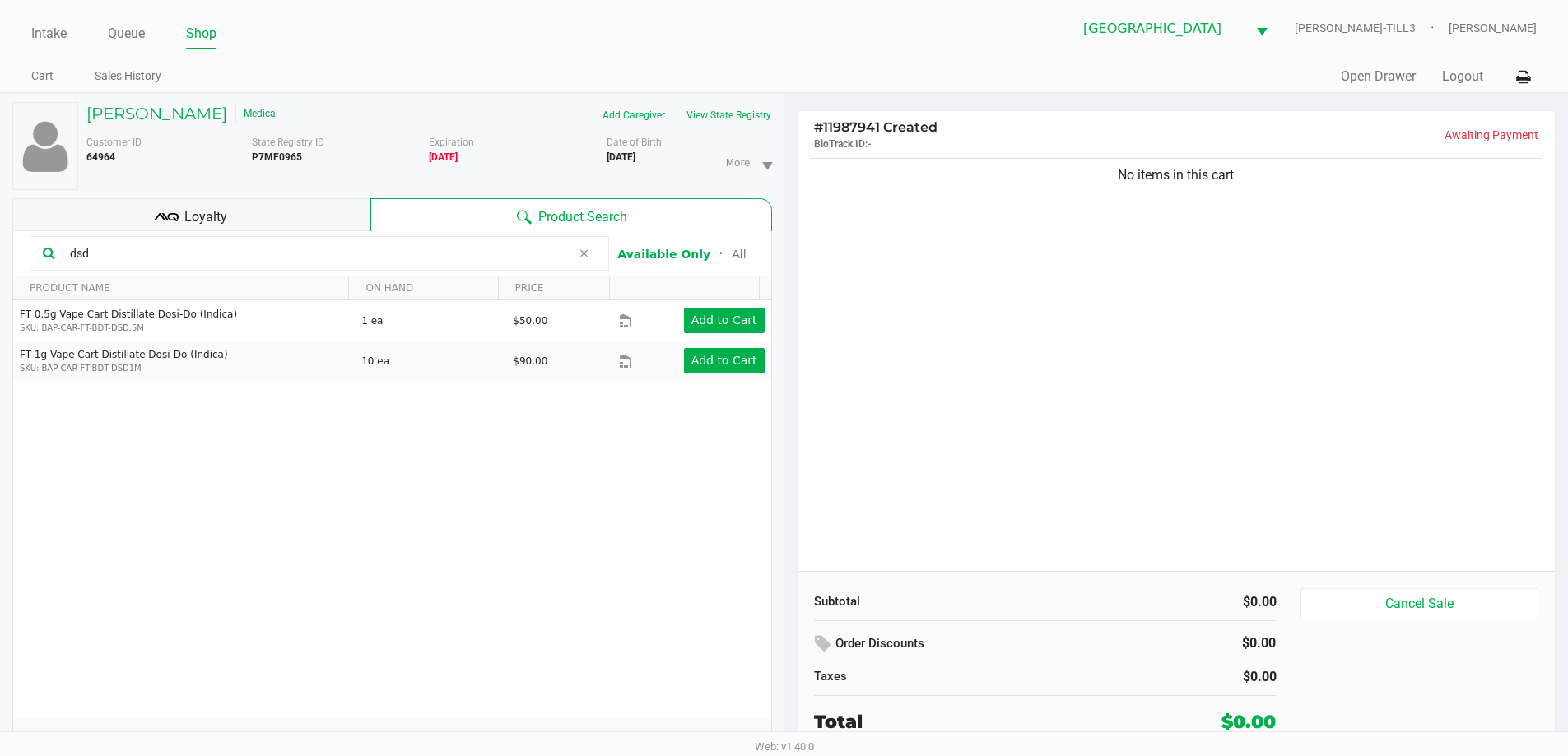
type input "dsd"
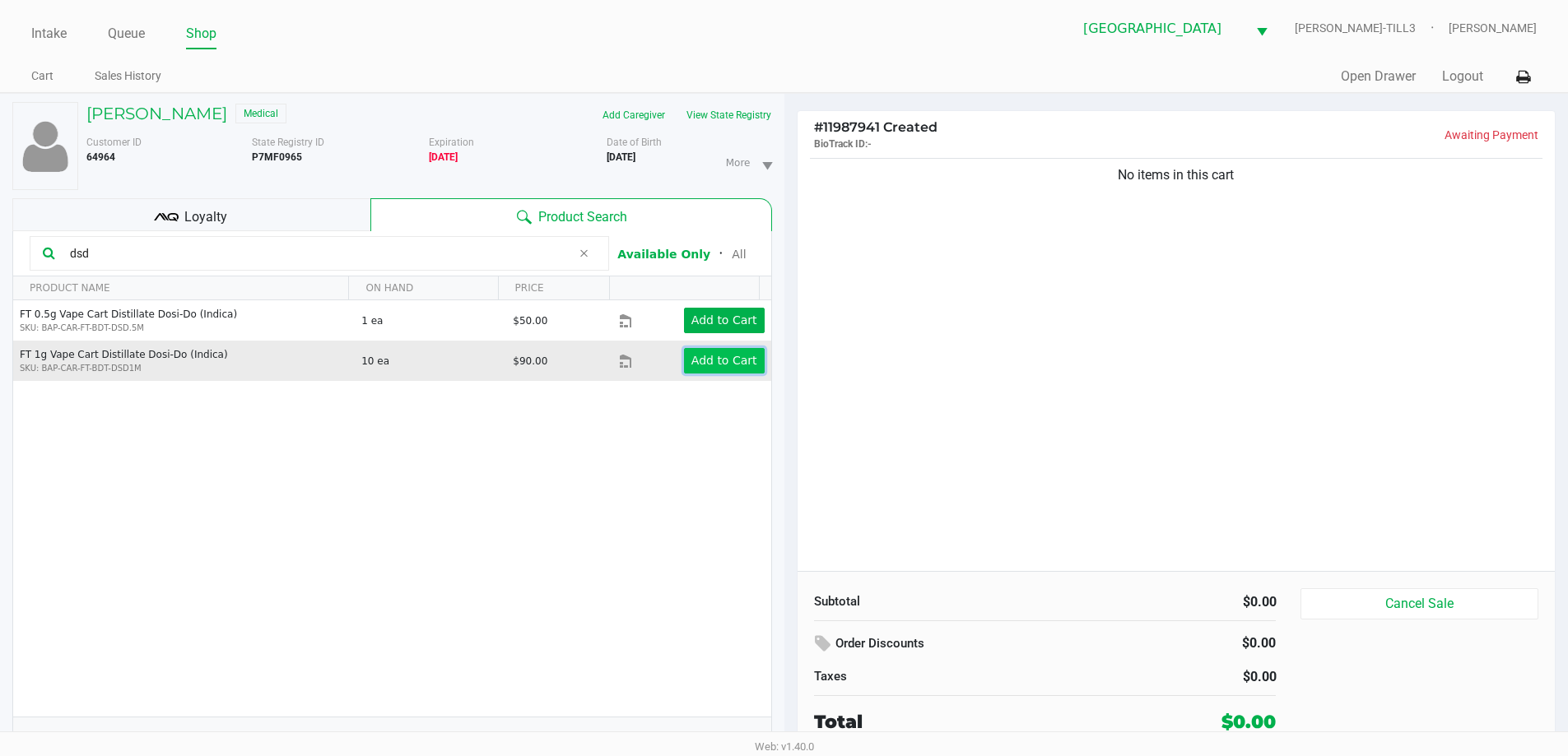
click at [711, 354] on app-button-loader "Add to Cart" at bounding box center [724, 359] width 66 height 13
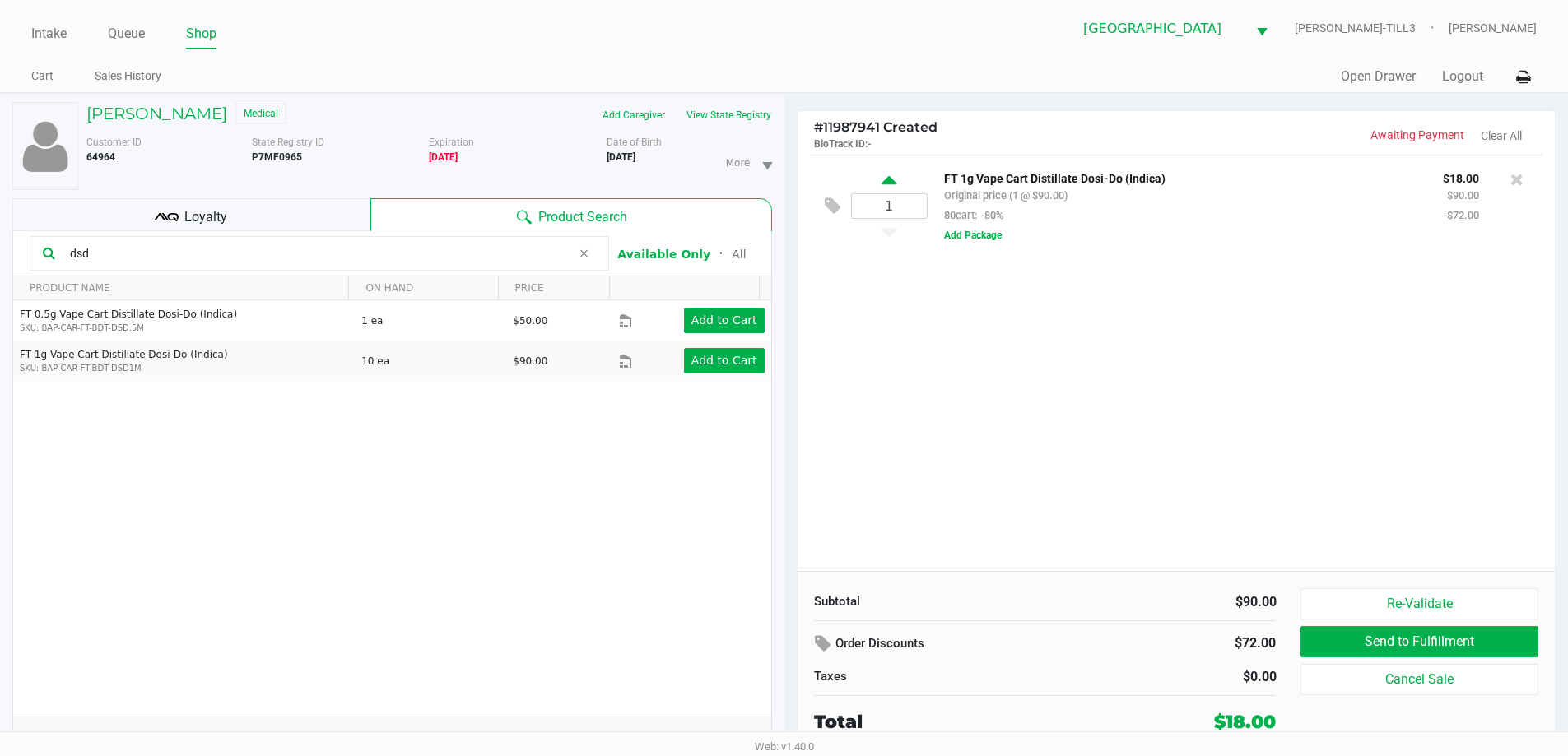
click at [887, 172] on icon at bounding box center [888, 183] width 15 height 21
type input "2"
click at [1163, 434] on div at bounding box center [784, 413] width 1568 height 477
click at [1119, 405] on div "2 FT 1g Vape Cart Distillate Dosi-Do (Indica) Original price (2 @ $90.00) 80car…" at bounding box center [1176, 362] width 758 height 416
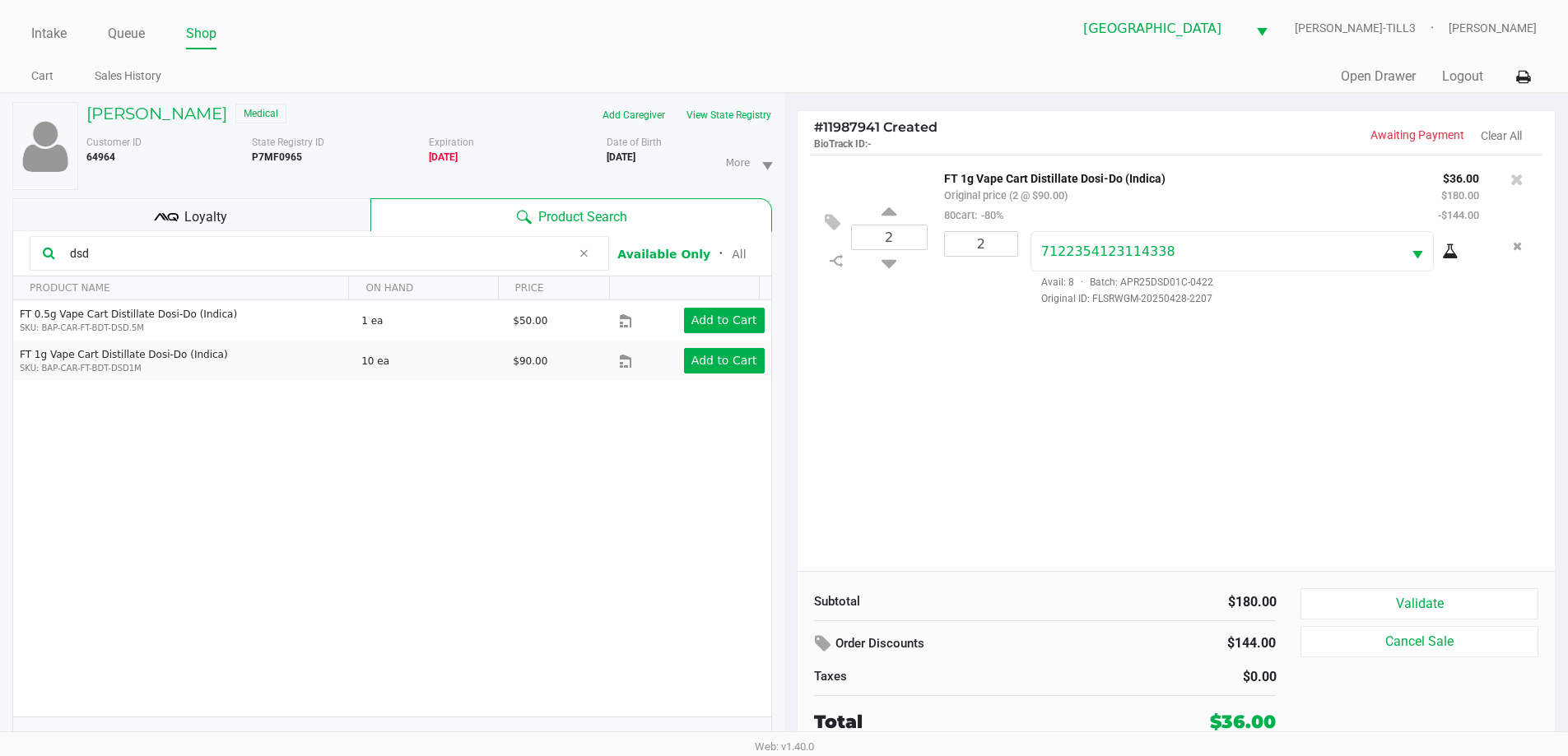
click at [1441, 603] on button "Validate" at bounding box center [1419, 603] width 237 height 31
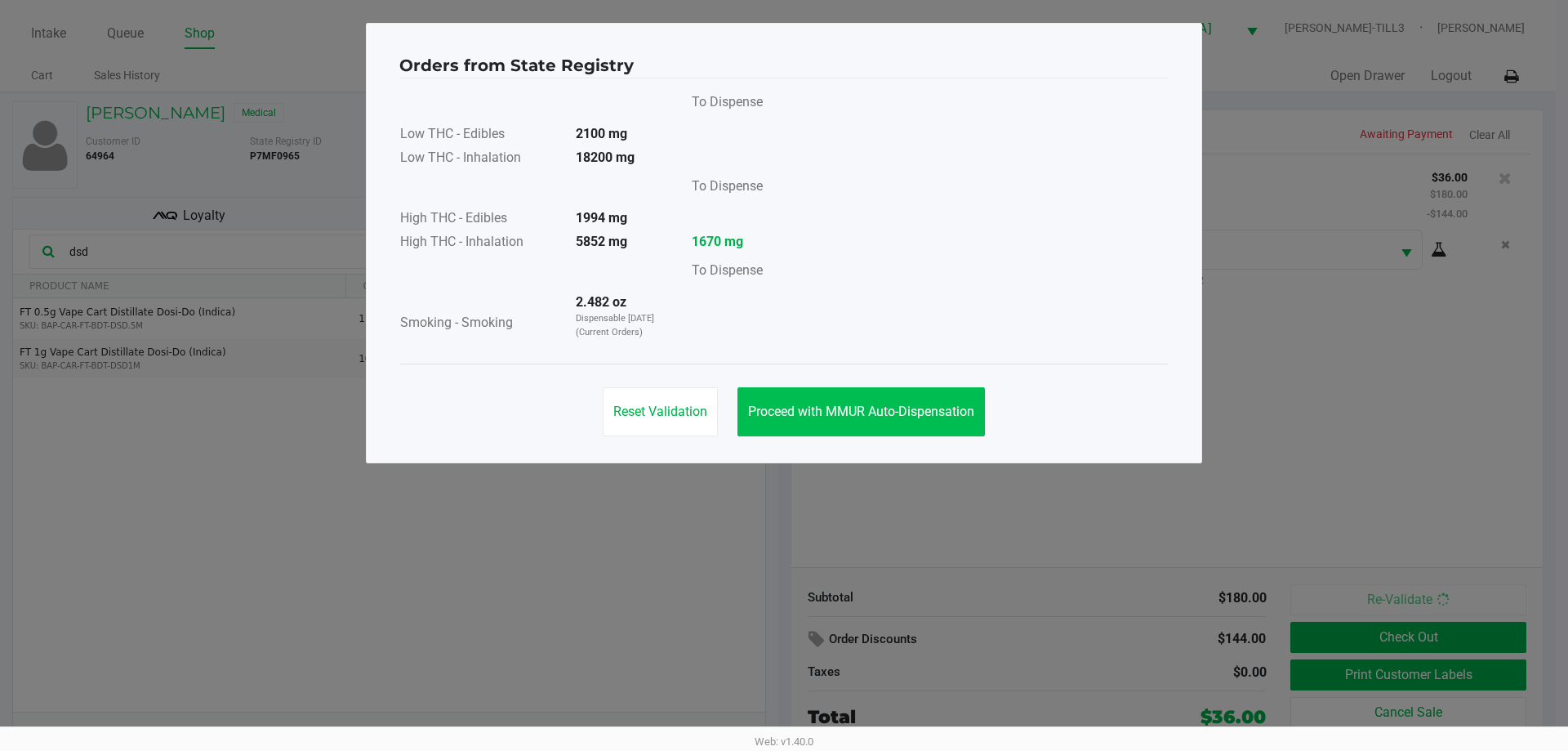
click at [903, 420] on button "Proceed with MMUR Auto-Dispensation" at bounding box center [861, 411] width 247 height 49
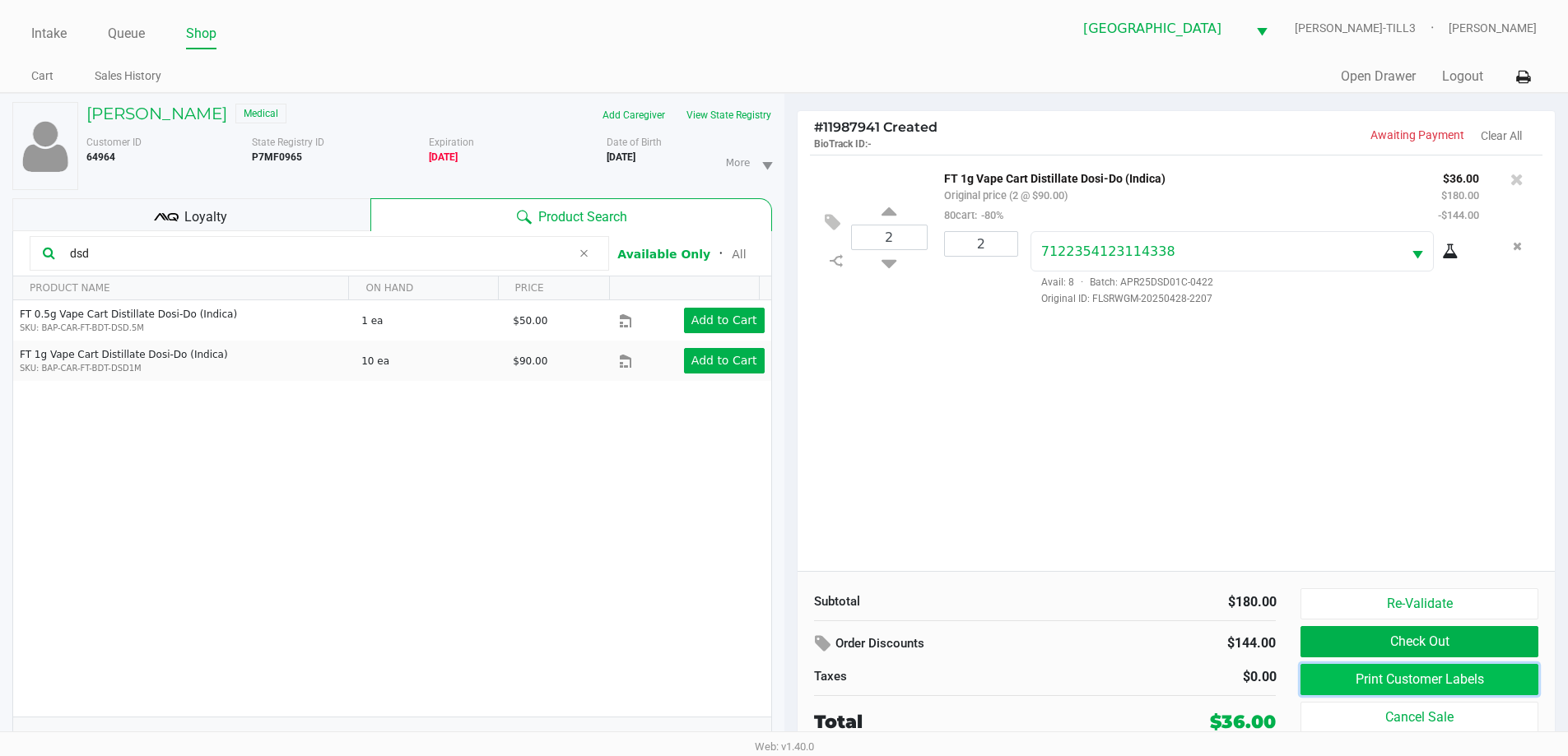
click at [1412, 669] on button "Print Customer Labels" at bounding box center [1419, 679] width 237 height 31
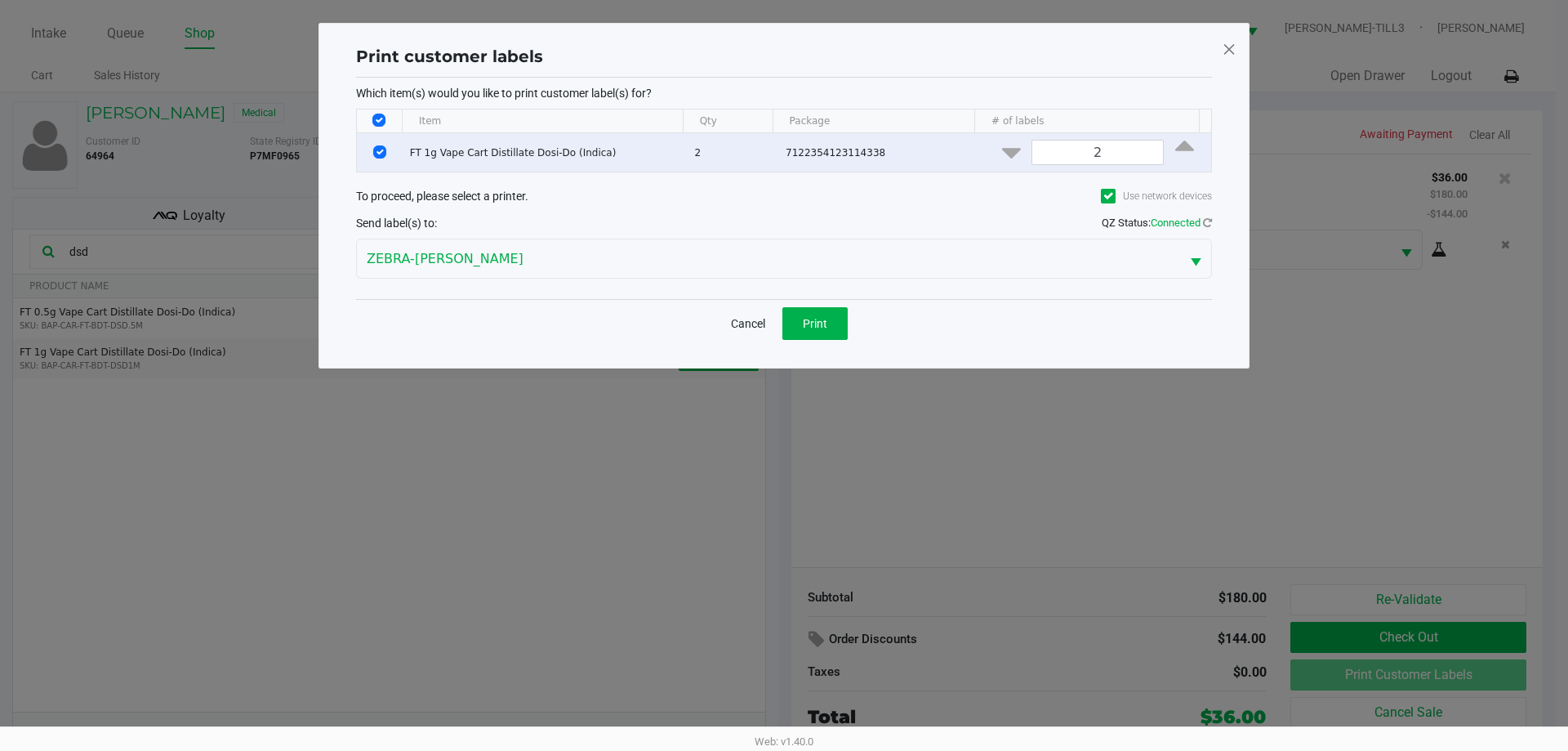
click at [824, 323] on span "Print" at bounding box center [815, 323] width 25 height 13
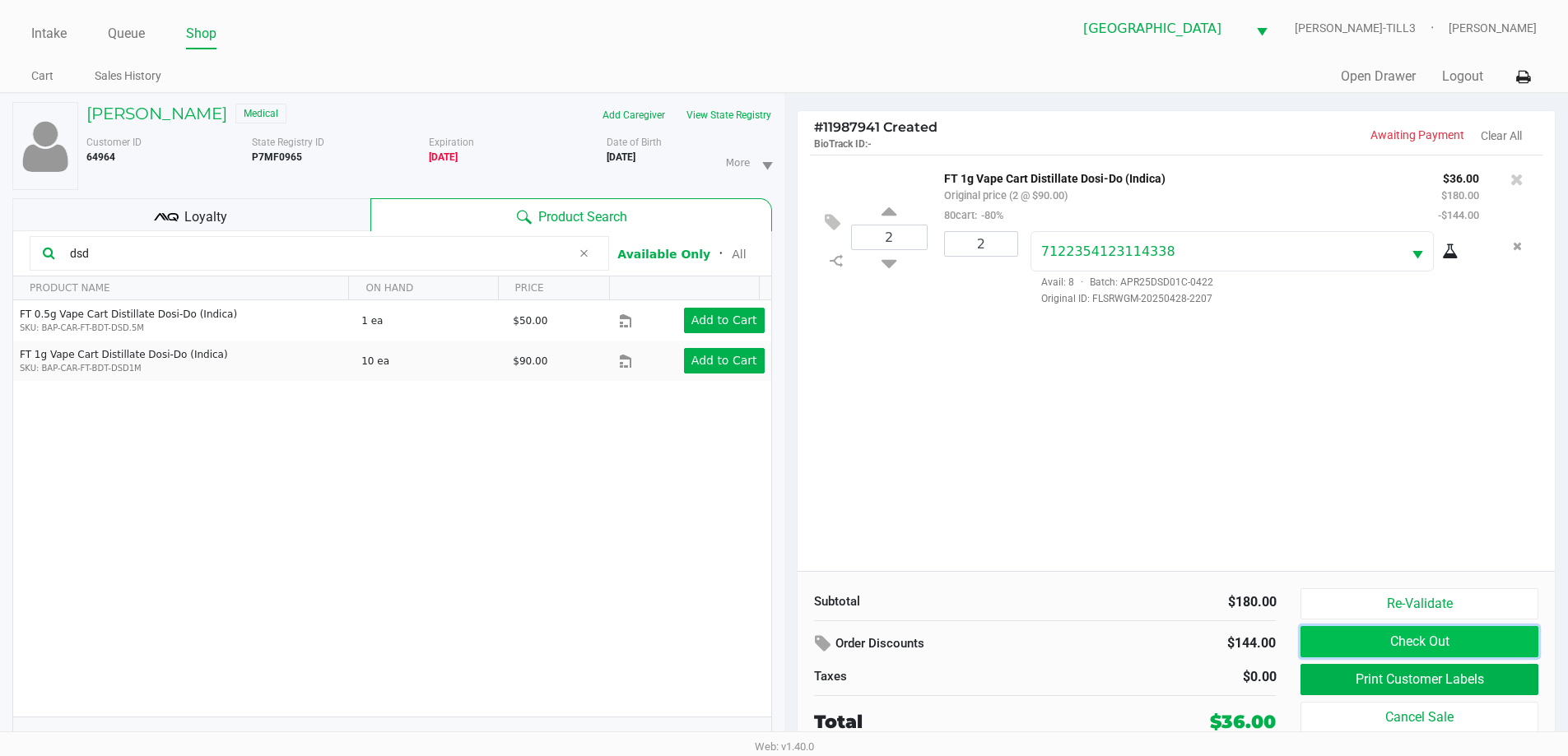
click at [1405, 641] on button "Check Out" at bounding box center [1419, 641] width 237 height 31
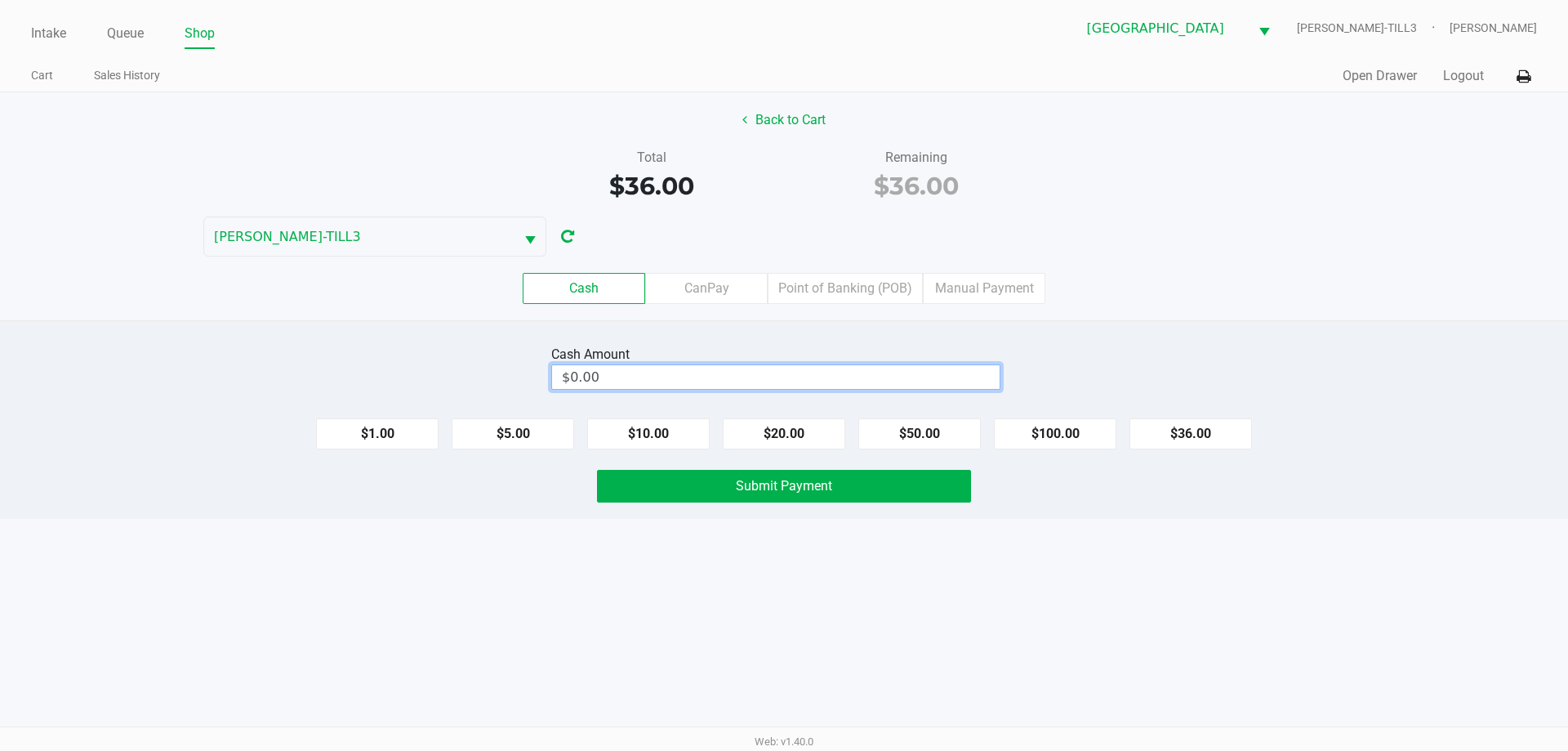
click at [925, 371] on input "$0.00" at bounding box center [775, 378] width 448 height 24
click at [820, 478] on span "Submit Payment" at bounding box center [784, 486] width 97 height 15
type input "$40.00"
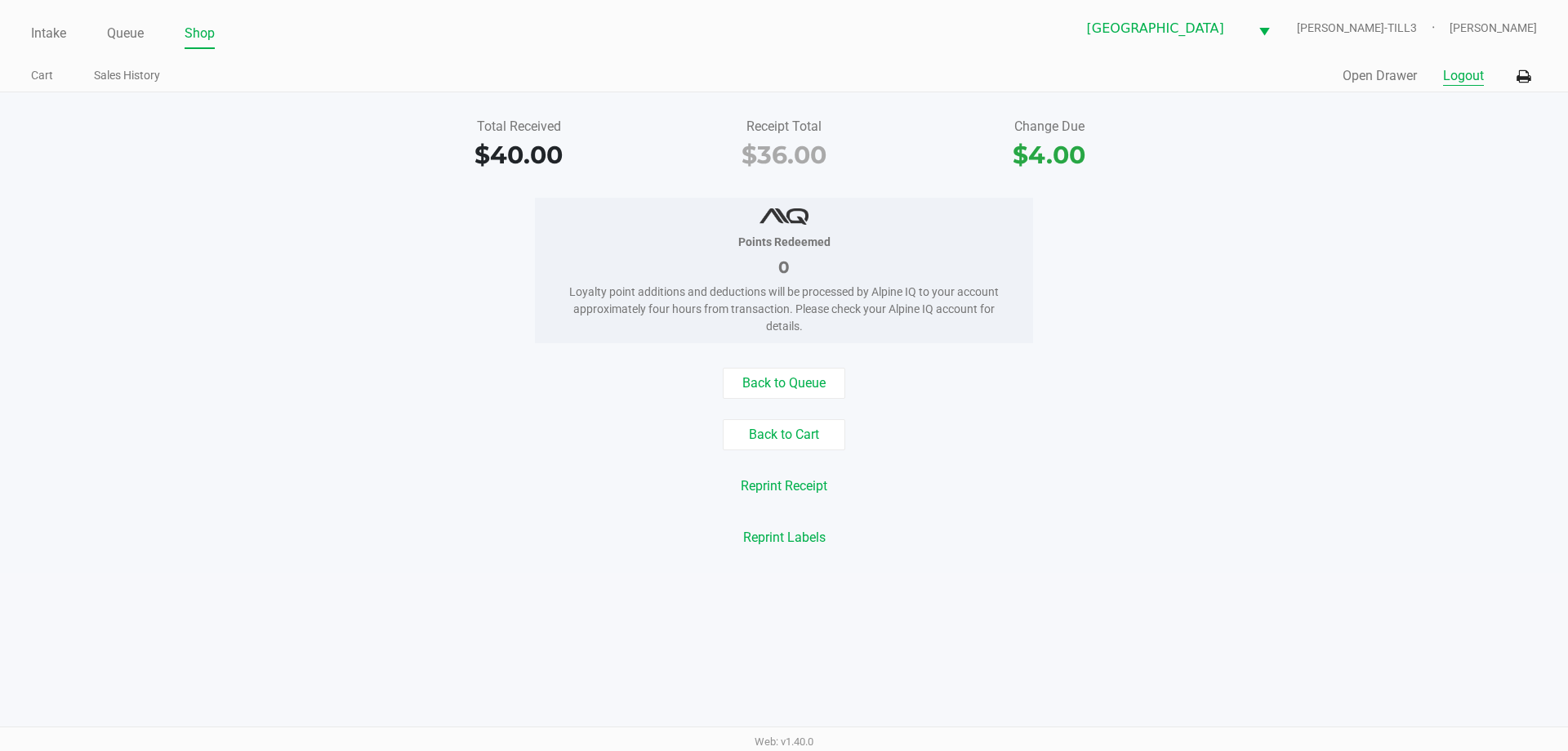
click at [1463, 75] on button "Logout" at bounding box center [1464, 75] width 41 height 20
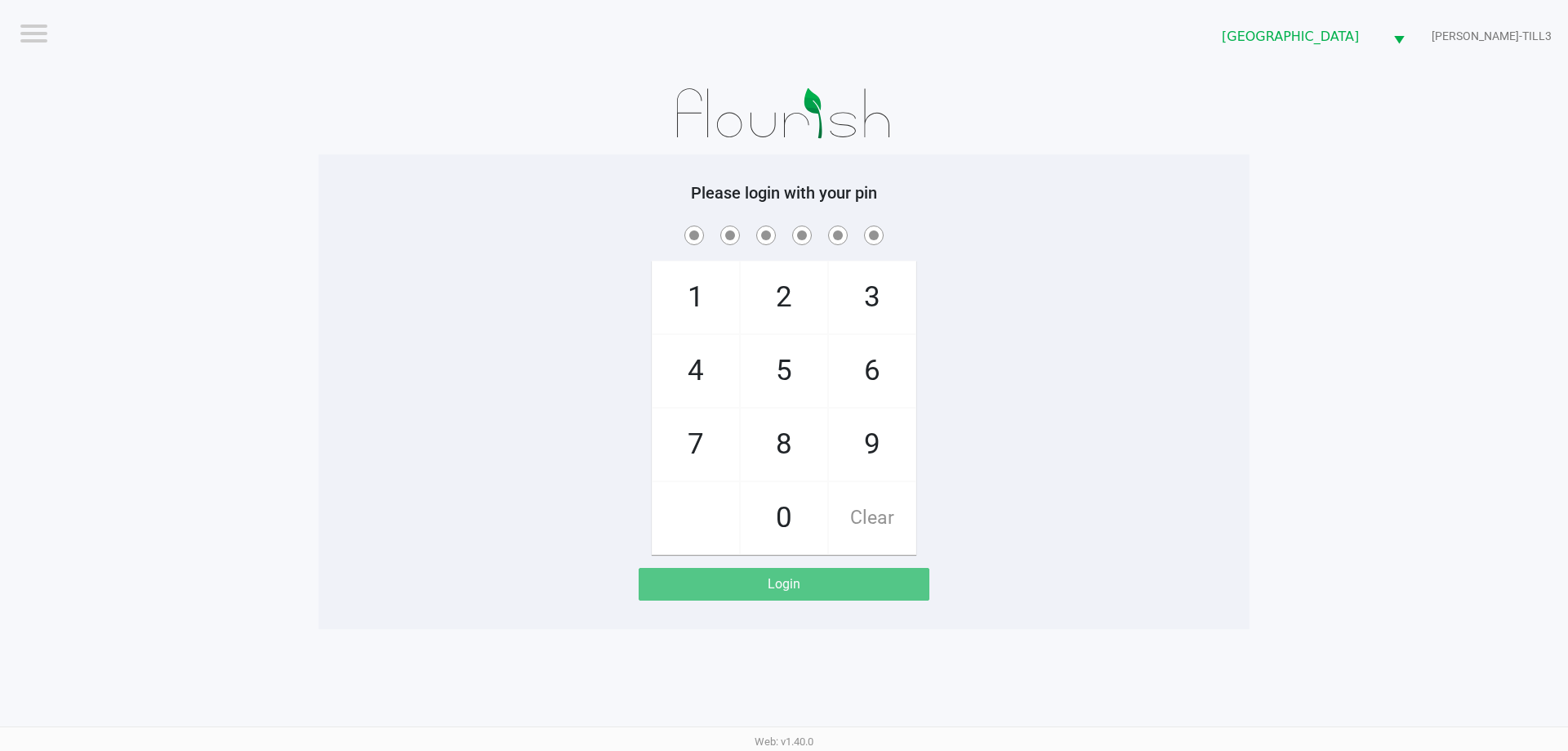
click at [401, 202] on h5 "Please login with your pin" at bounding box center [784, 193] width 906 height 20
checkbox input "true"
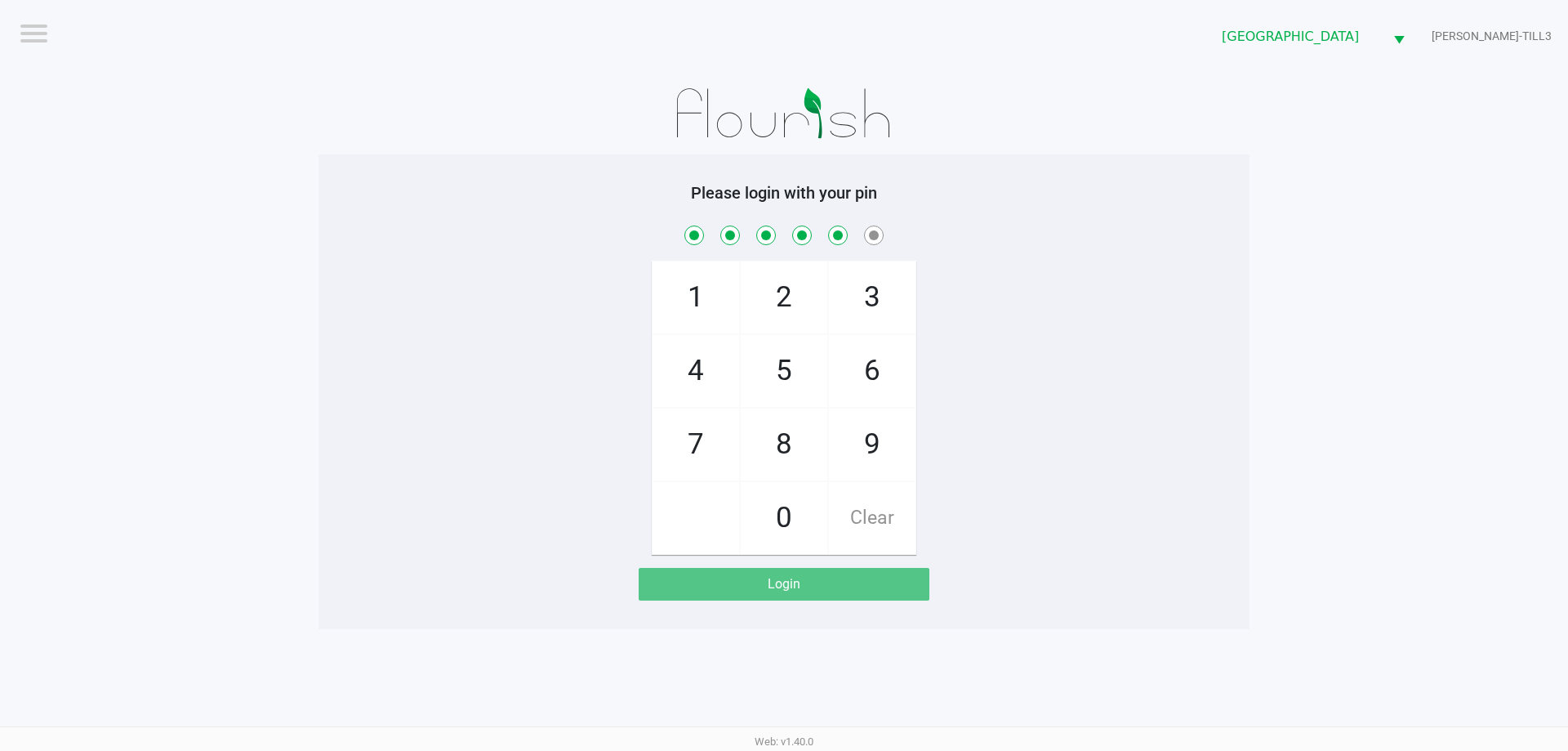
checkbox input "true"
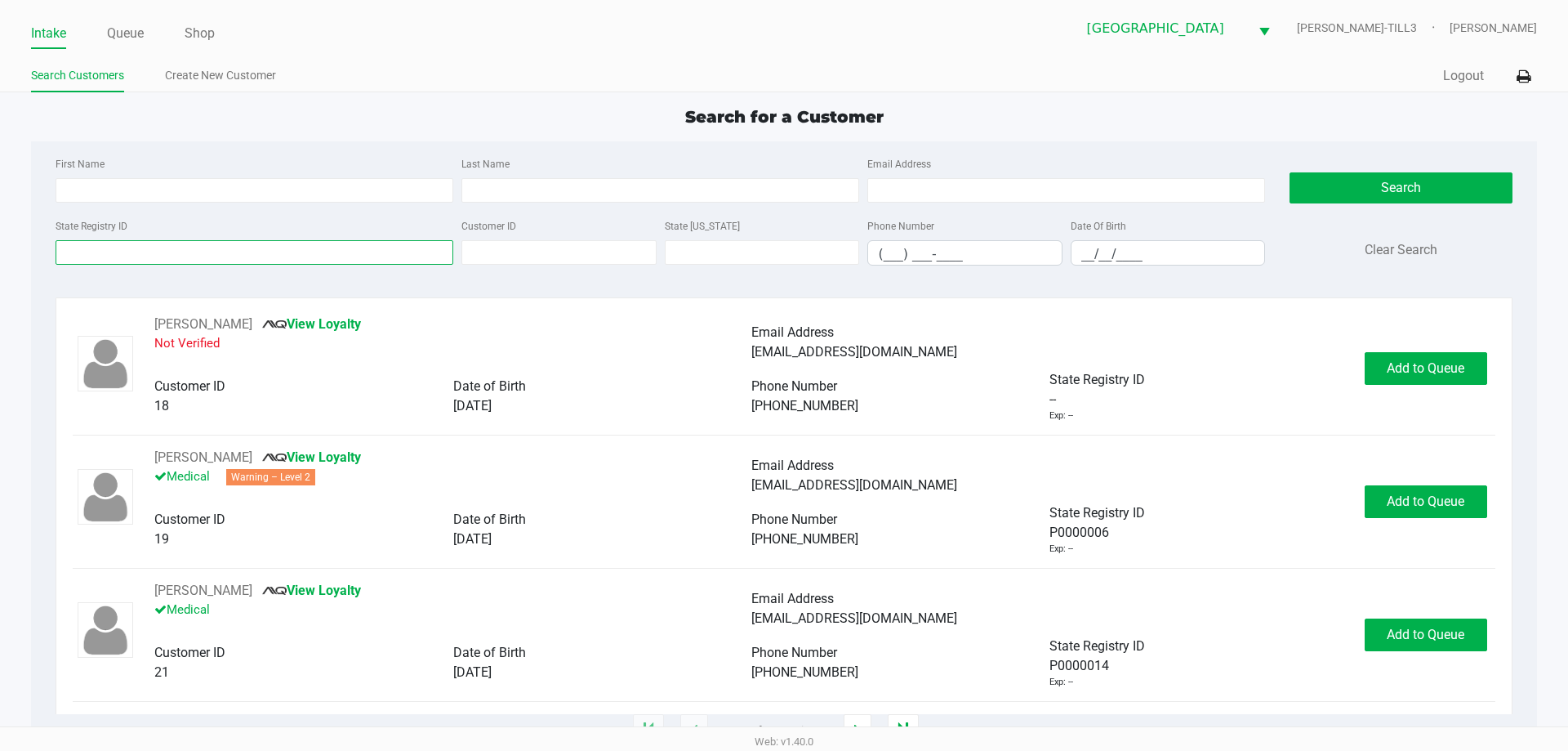
click at [348, 256] on input "State Registry ID" at bounding box center [254, 253] width 398 height 25
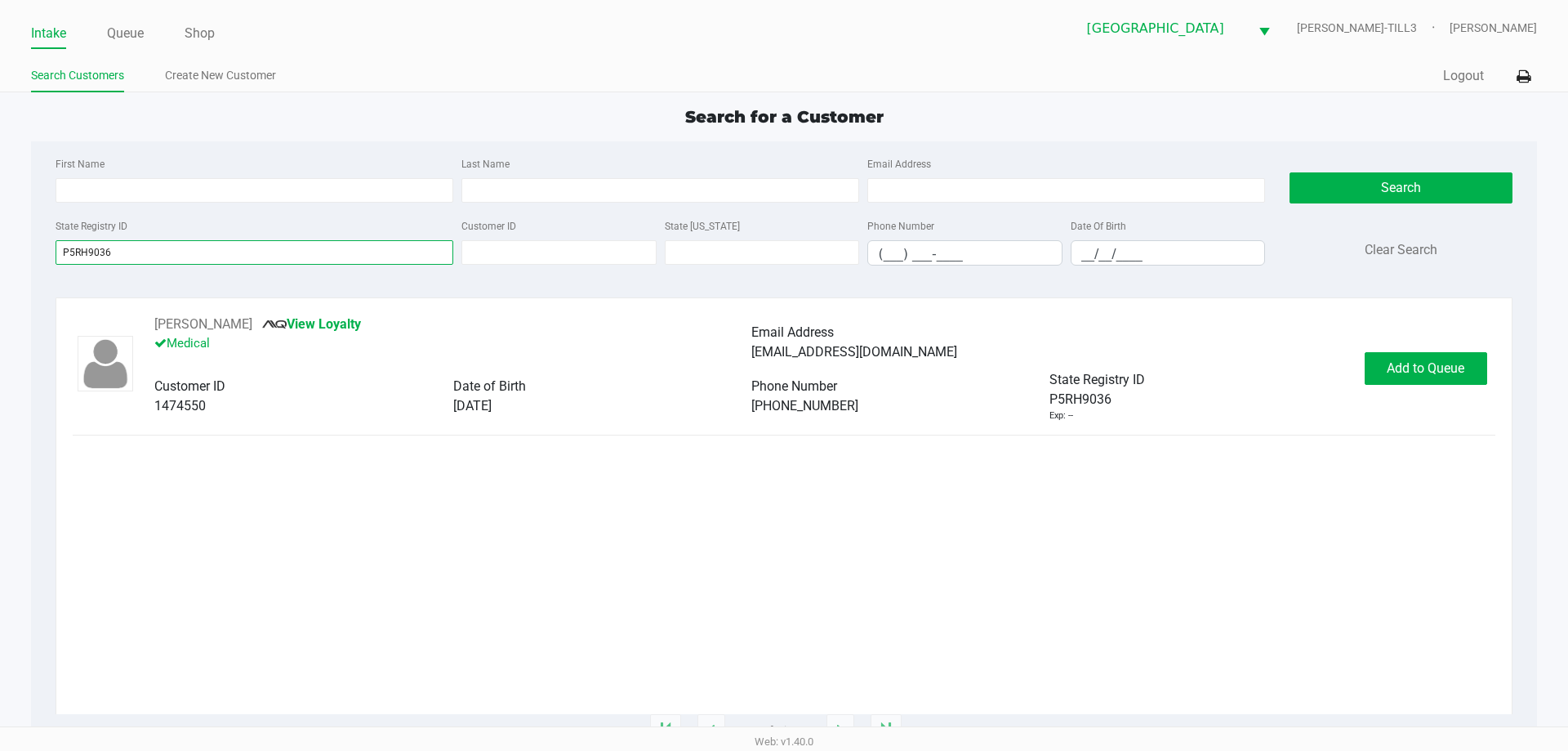
type input "P5RH9036"
click at [1404, 365] on span "Add to Queue" at bounding box center [1425, 368] width 78 height 15
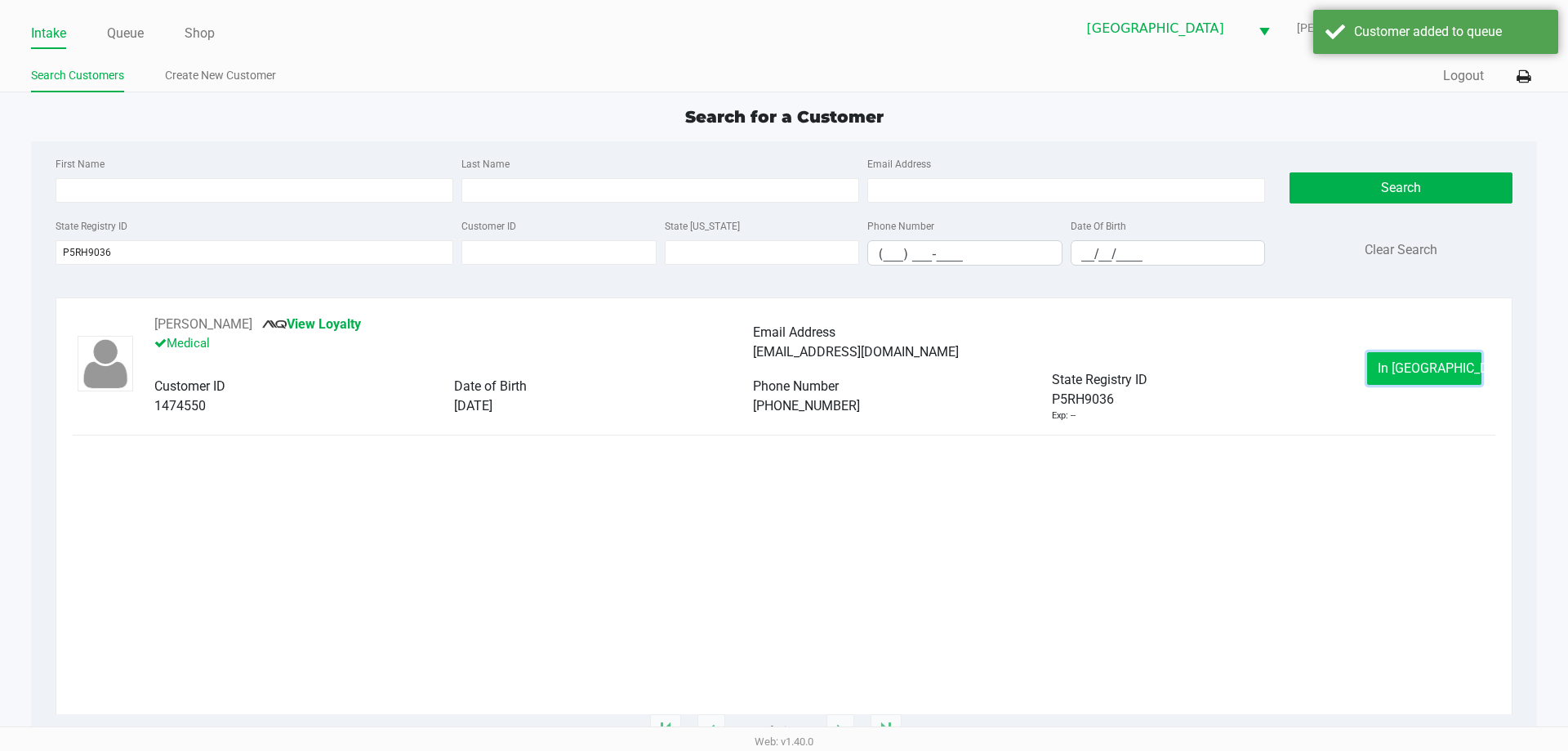
click at [1415, 364] on span "In Queue" at bounding box center [1446, 368] width 137 height 15
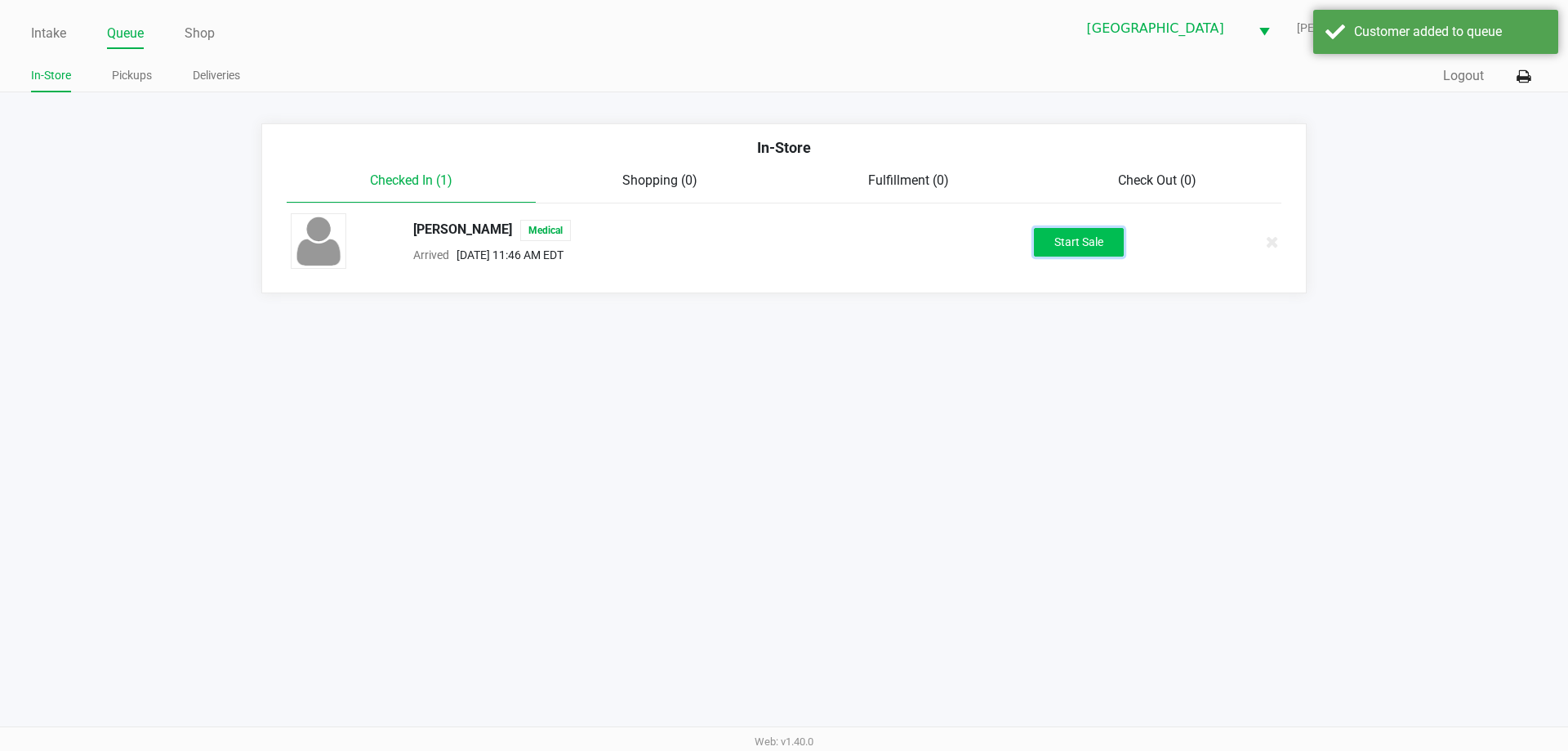
click at [1084, 247] on button "Start Sale" at bounding box center [1078, 241] width 90 height 28
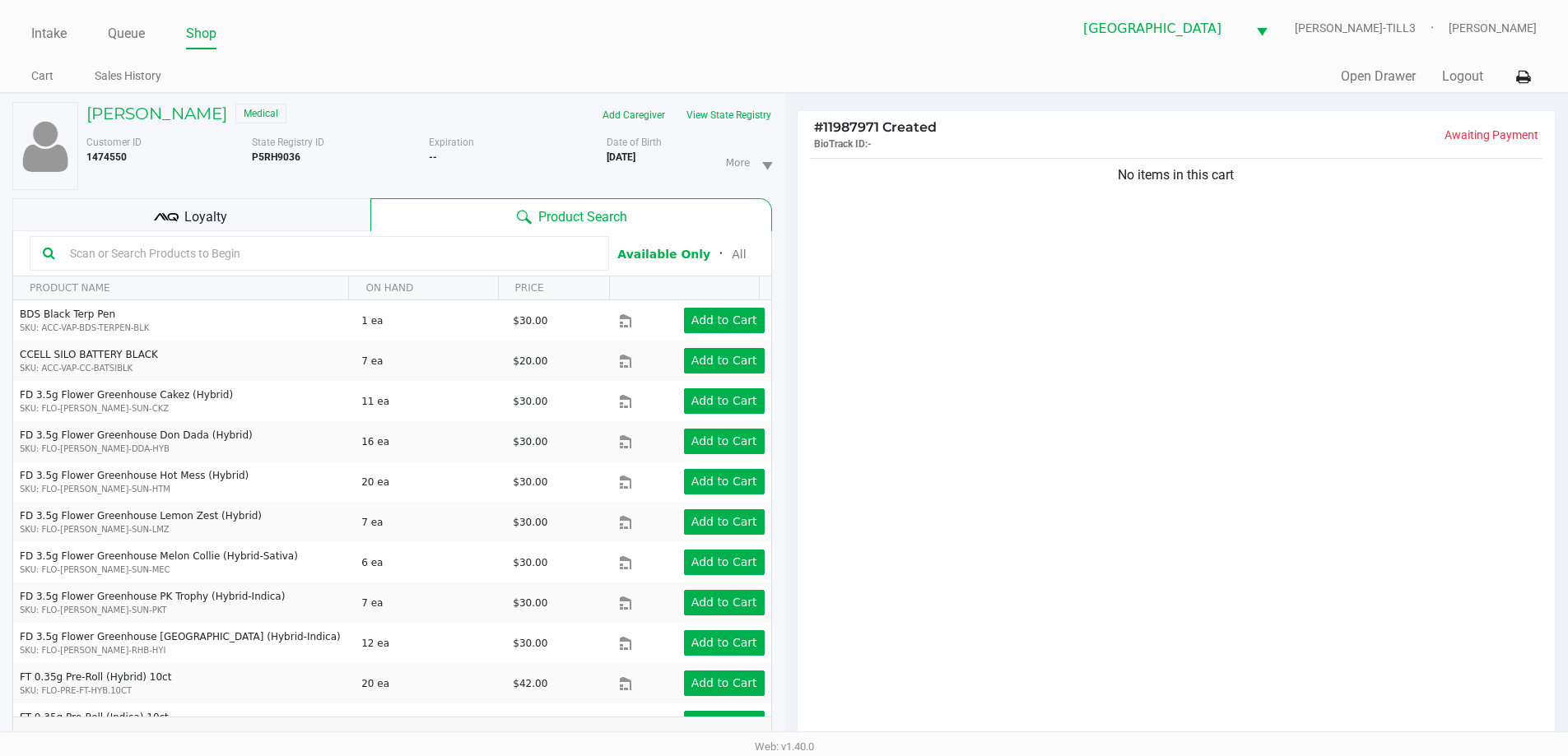
click at [376, 254] on input "text" at bounding box center [329, 253] width 532 height 25
click at [957, 459] on div "No items in this cart" at bounding box center [1176, 453] width 758 height 597
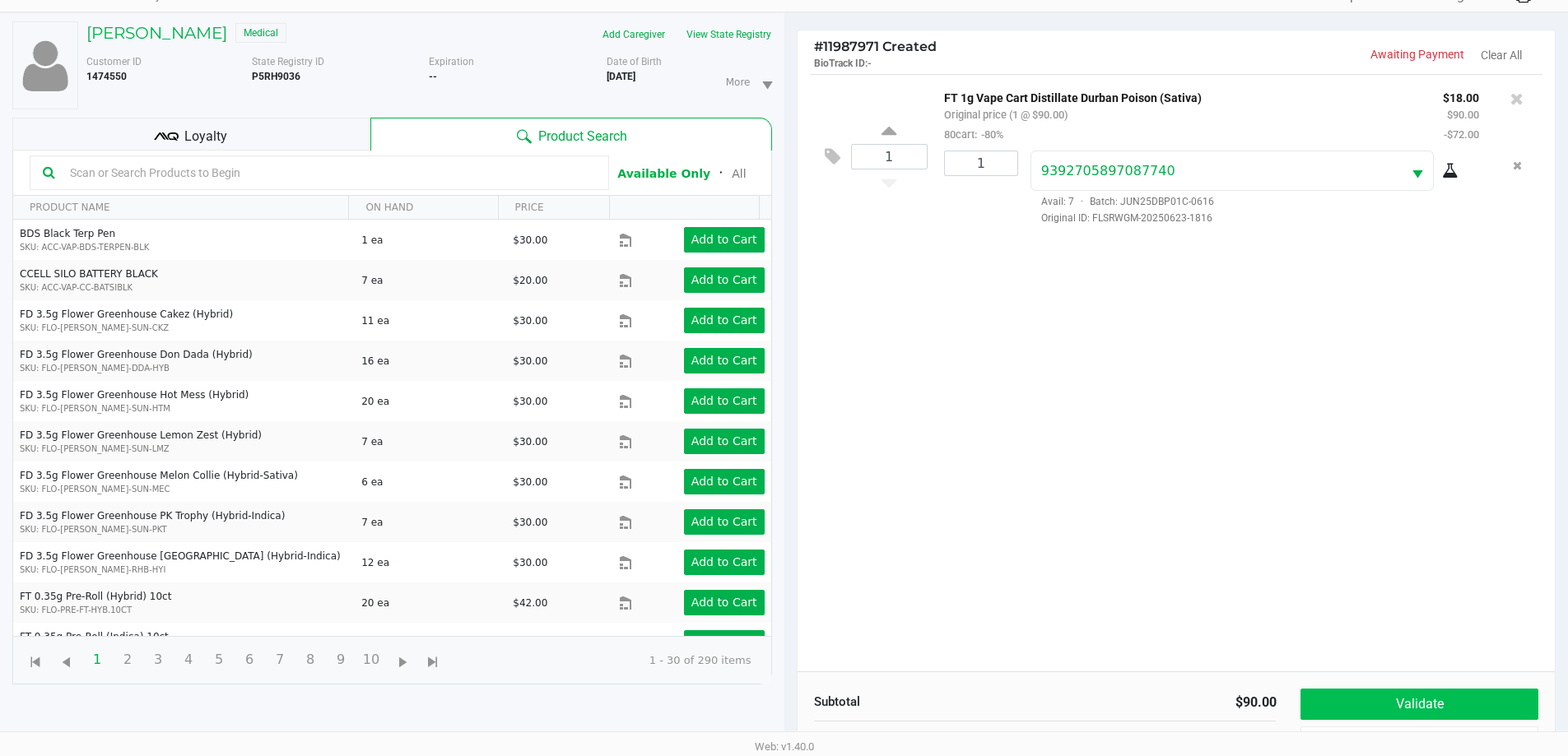
scroll to position [178, 0]
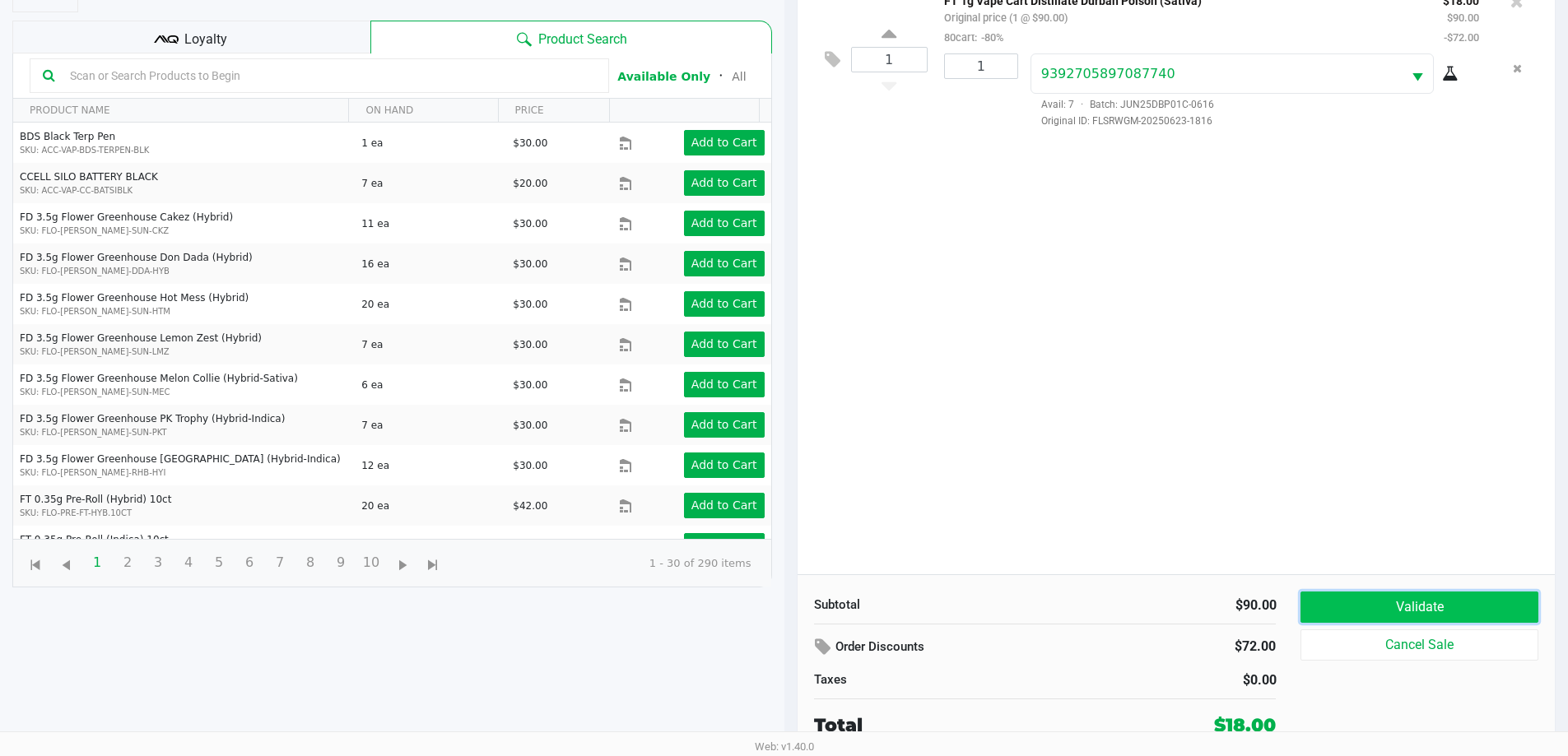
click at [1362, 603] on button "Validate" at bounding box center [1419, 607] width 237 height 31
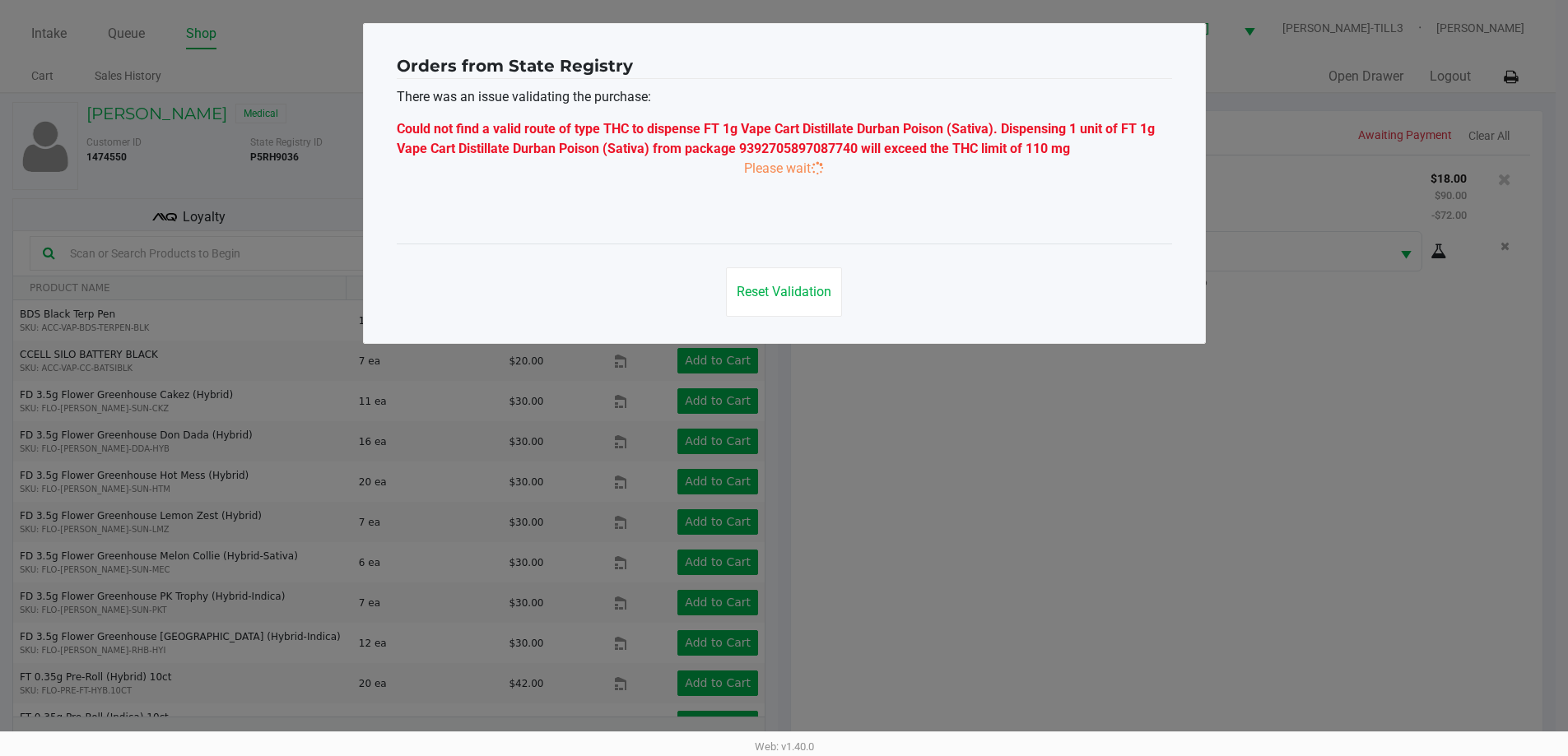
scroll to position [0, 0]
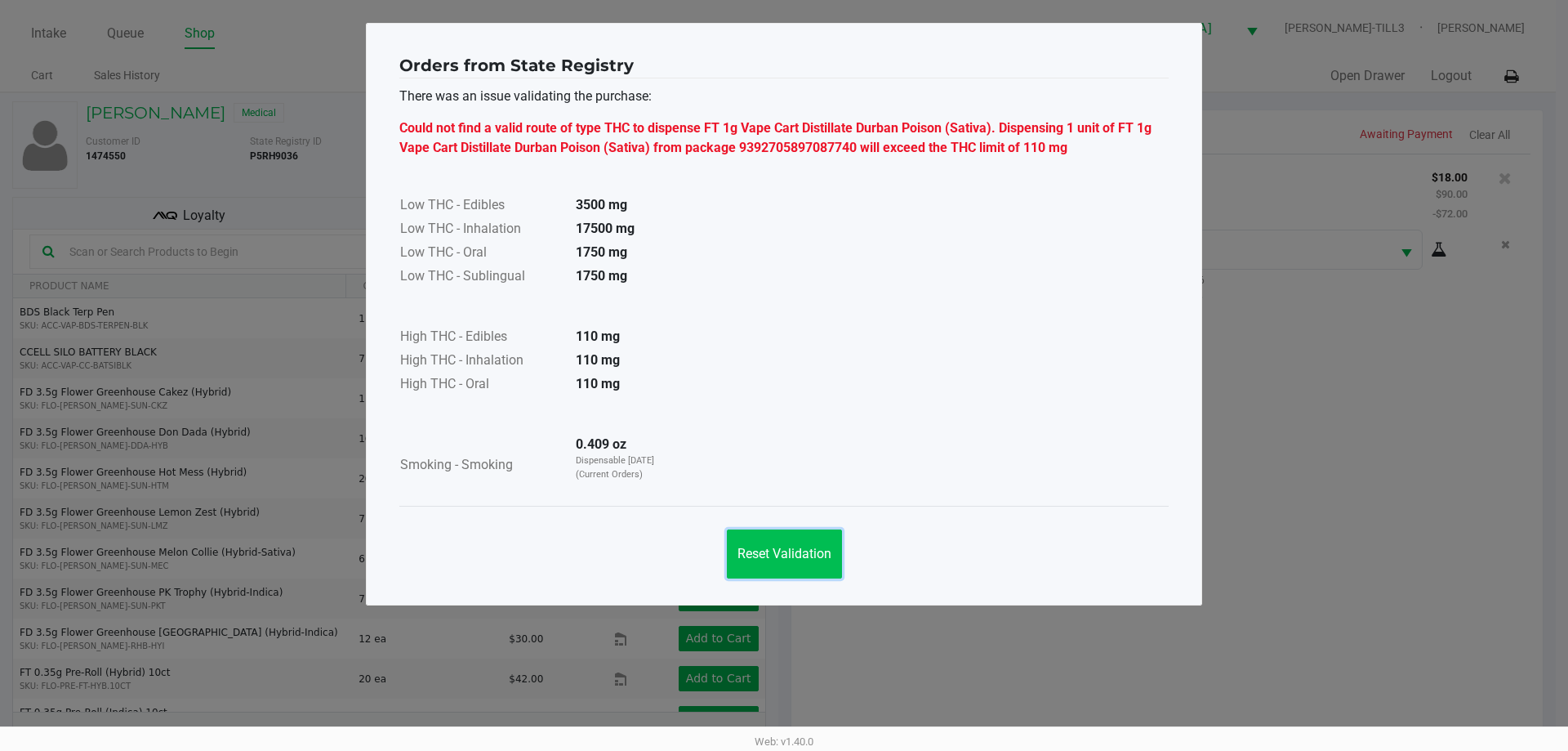
click at [804, 563] on button "Reset Validation" at bounding box center [784, 553] width 116 height 49
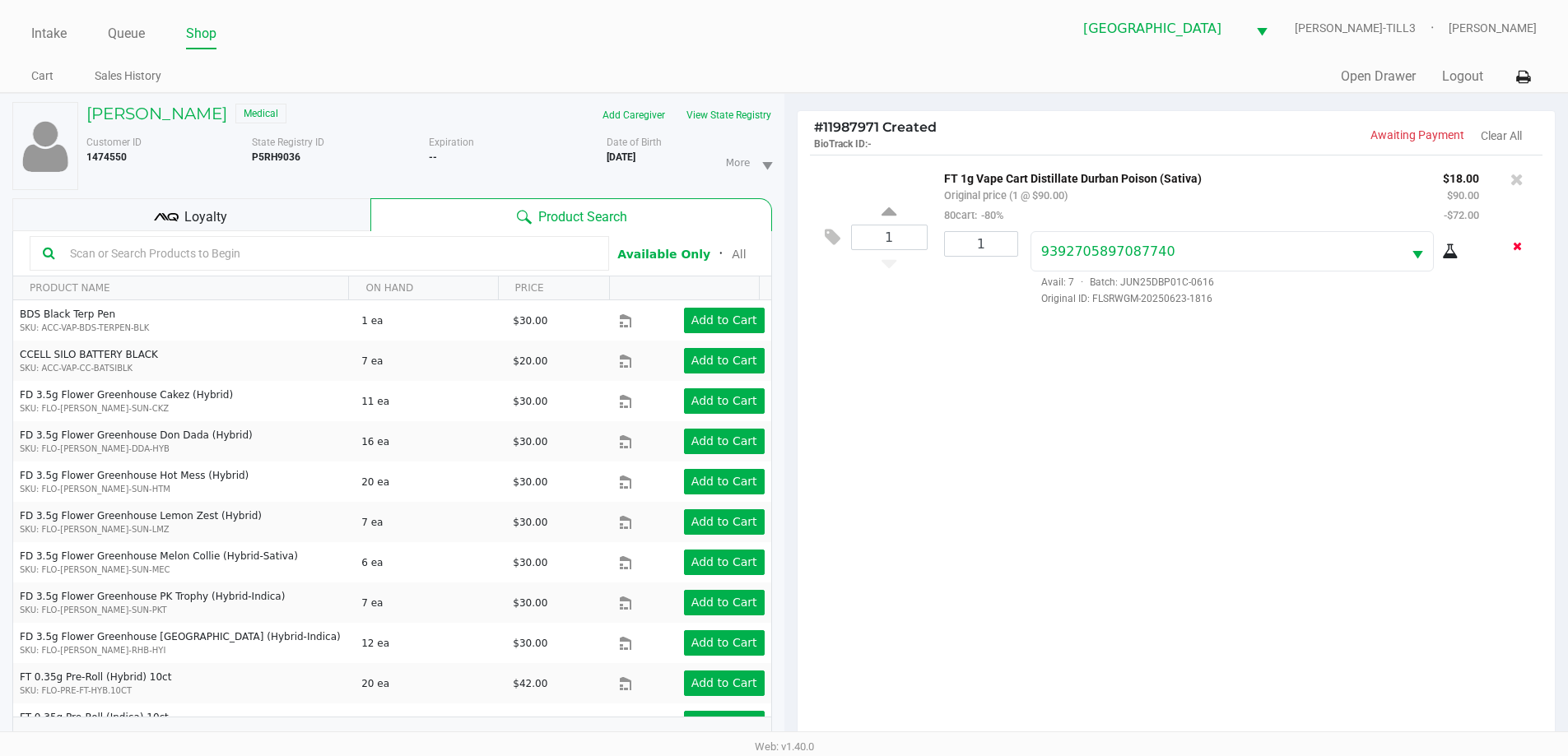
click at [1517, 250] on icon "Remove the package from the orderLine" at bounding box center [1517, 246] width 9 height 11
click at [1523, 178] on icon at bounding box center [1516, 179] width 13 height 16
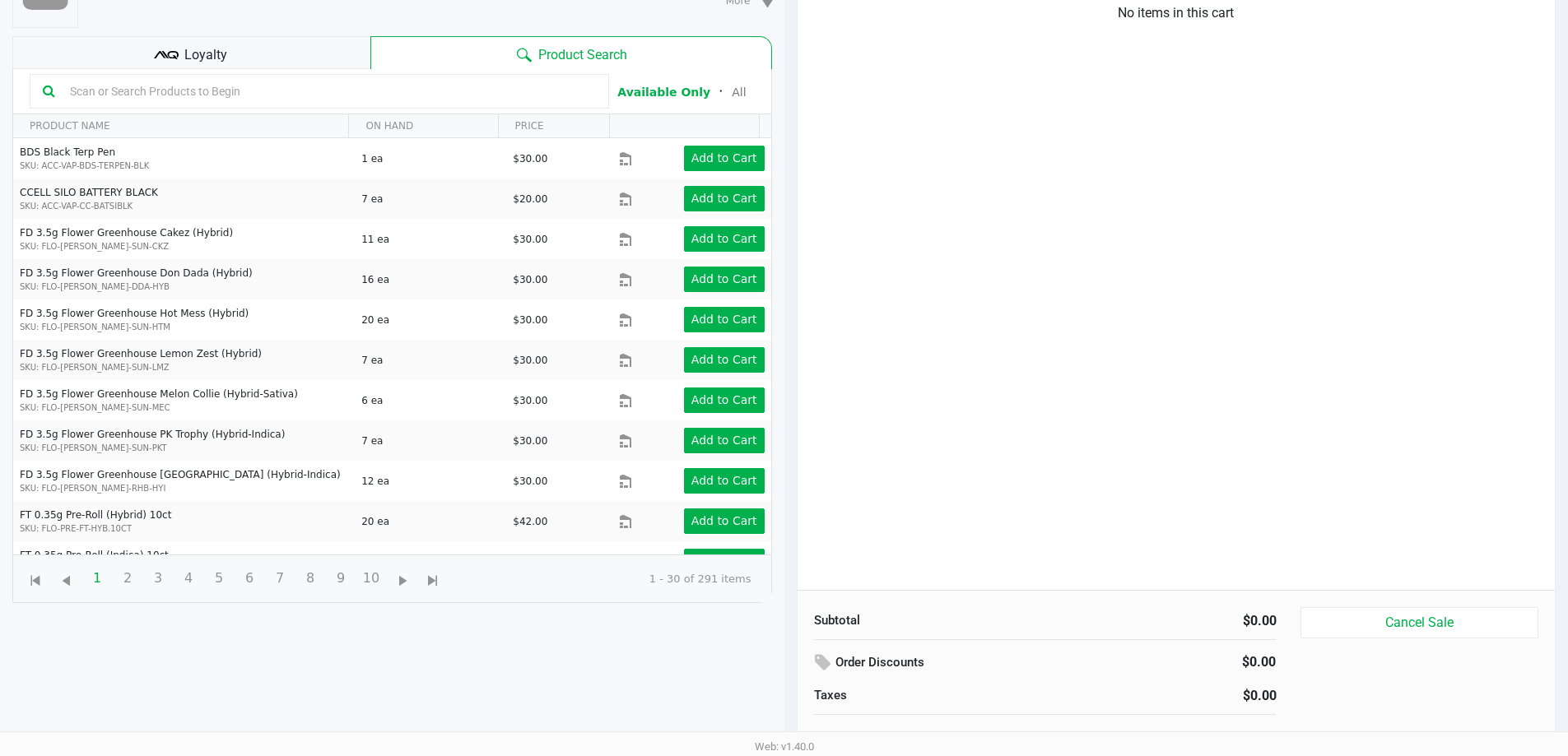
scroll to position [178, 0]
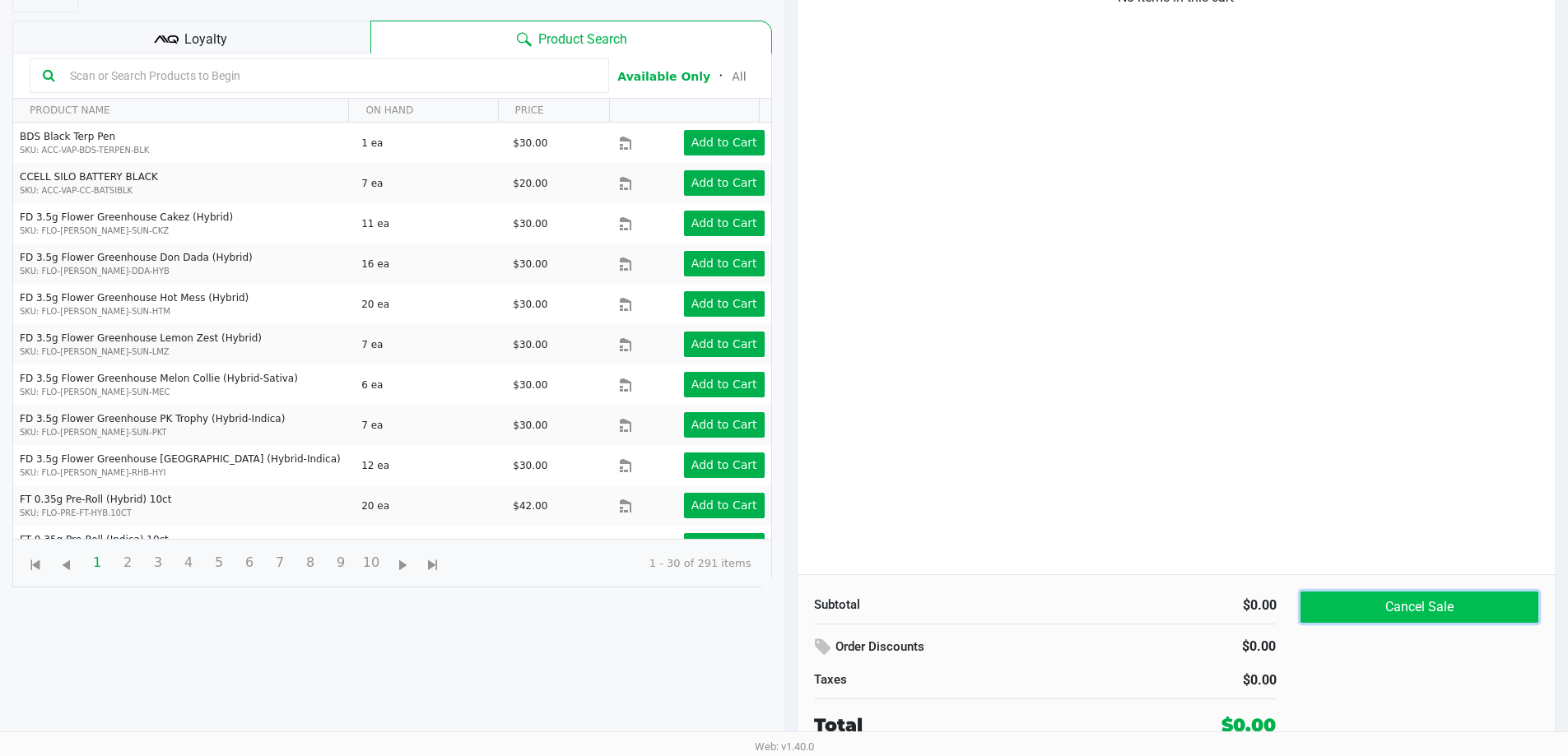
click at [1441, 597] on button "Cancel Sale" at bounding box center [1419, 607] width 237 height 31
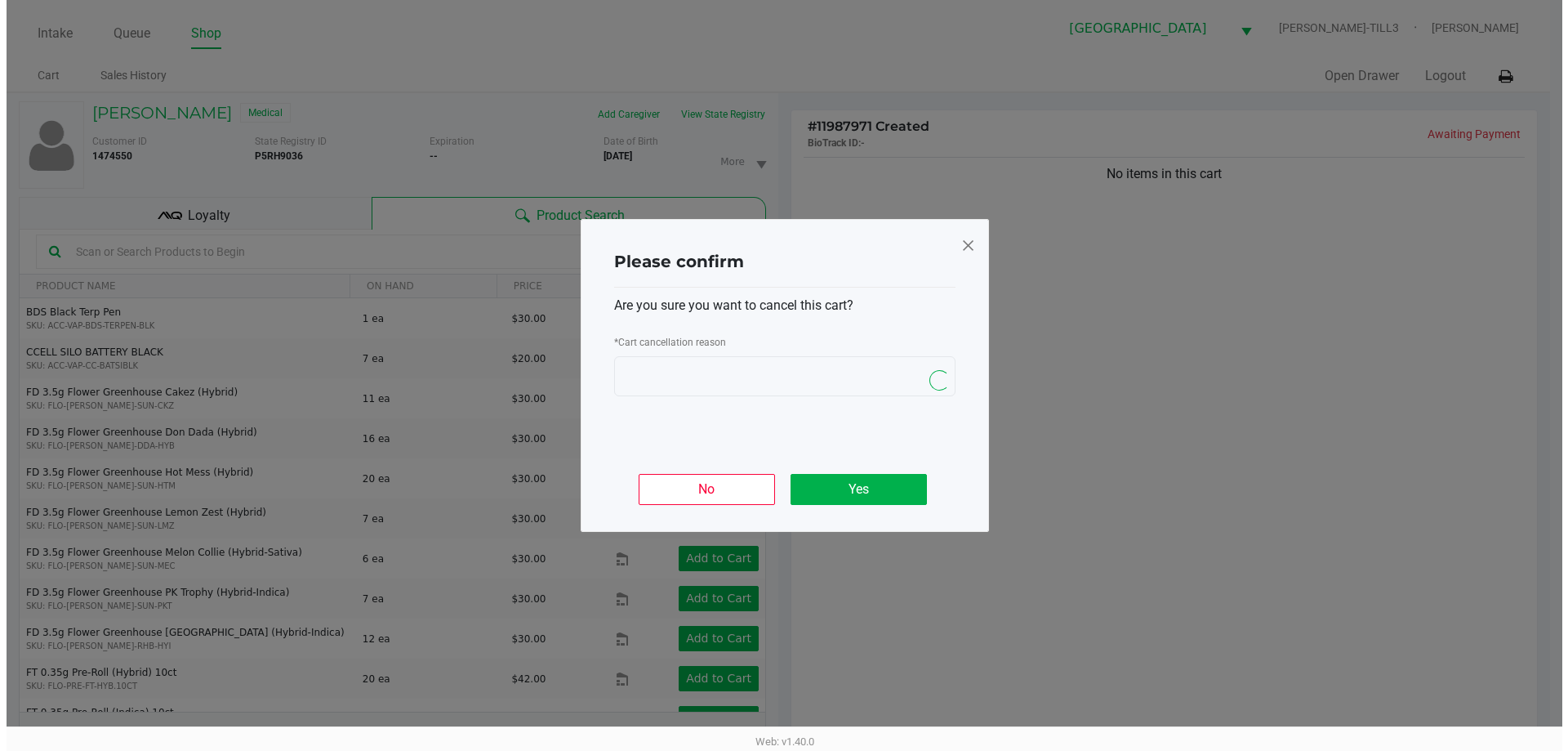
scroll to position [0, 0]
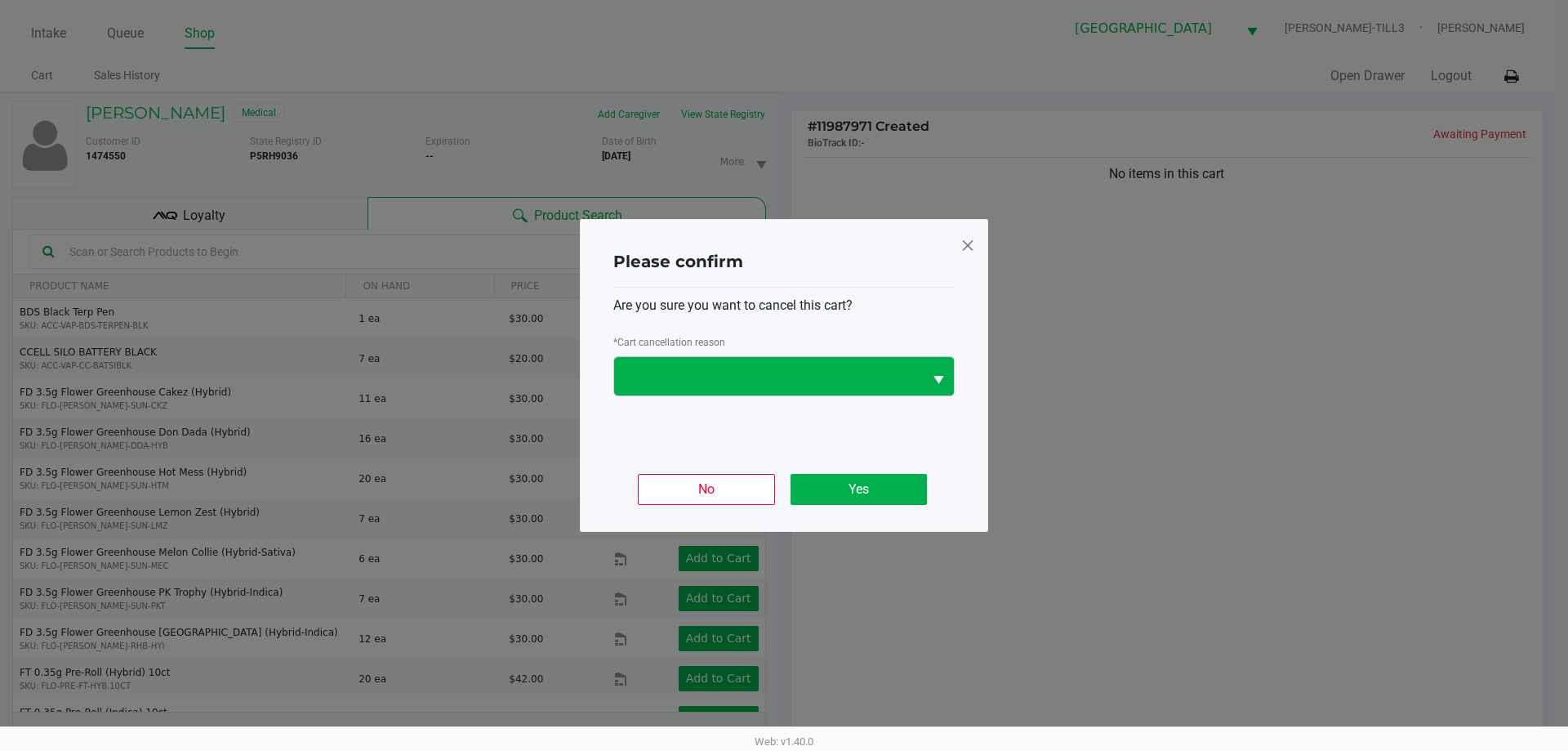
click at [925, 369] on button "Select" at bounding box center [938, 376] width 31 height 39
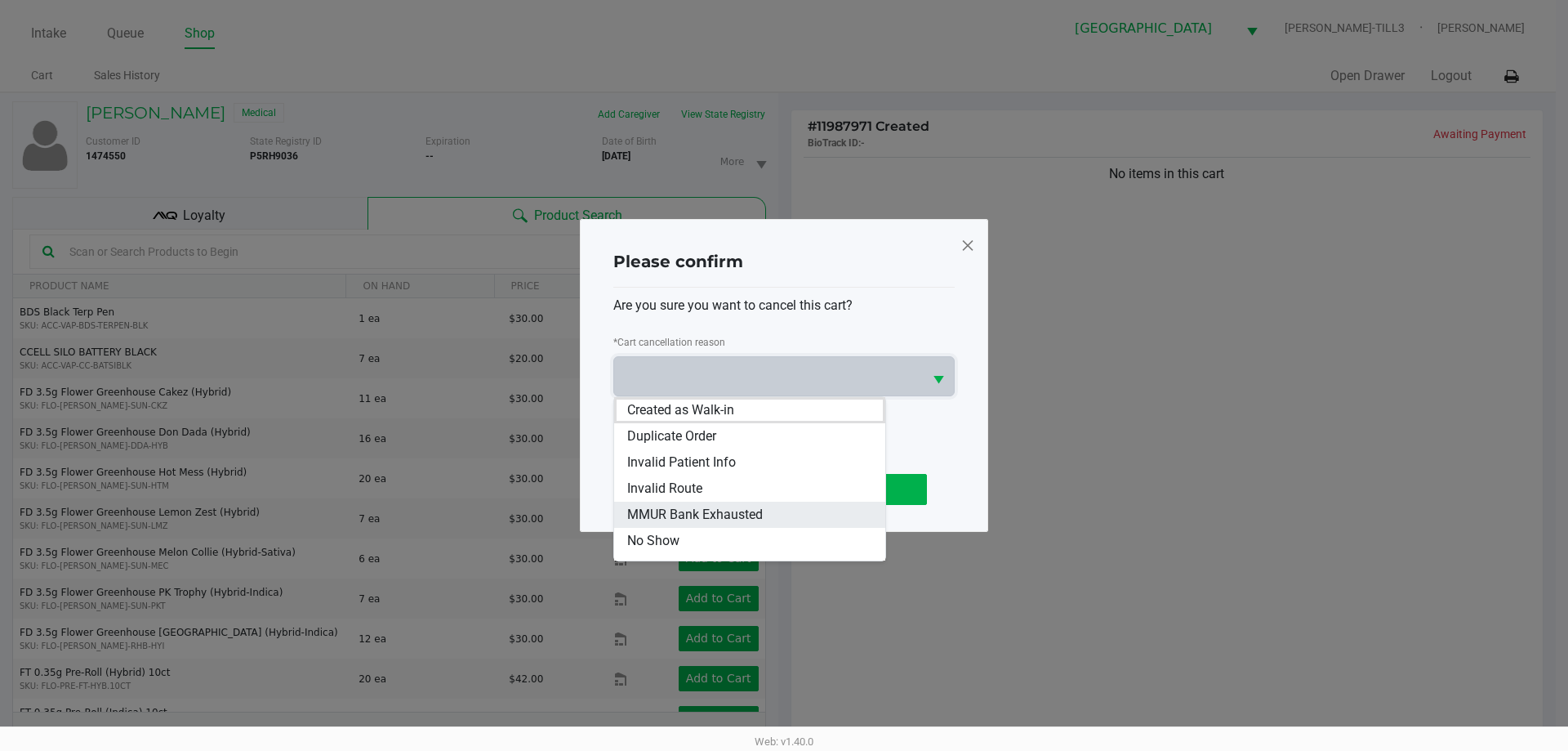
click at [786, 526] on li "MMUR Bank Exhausted" at bounding box center [750, 515] width 271 height 27
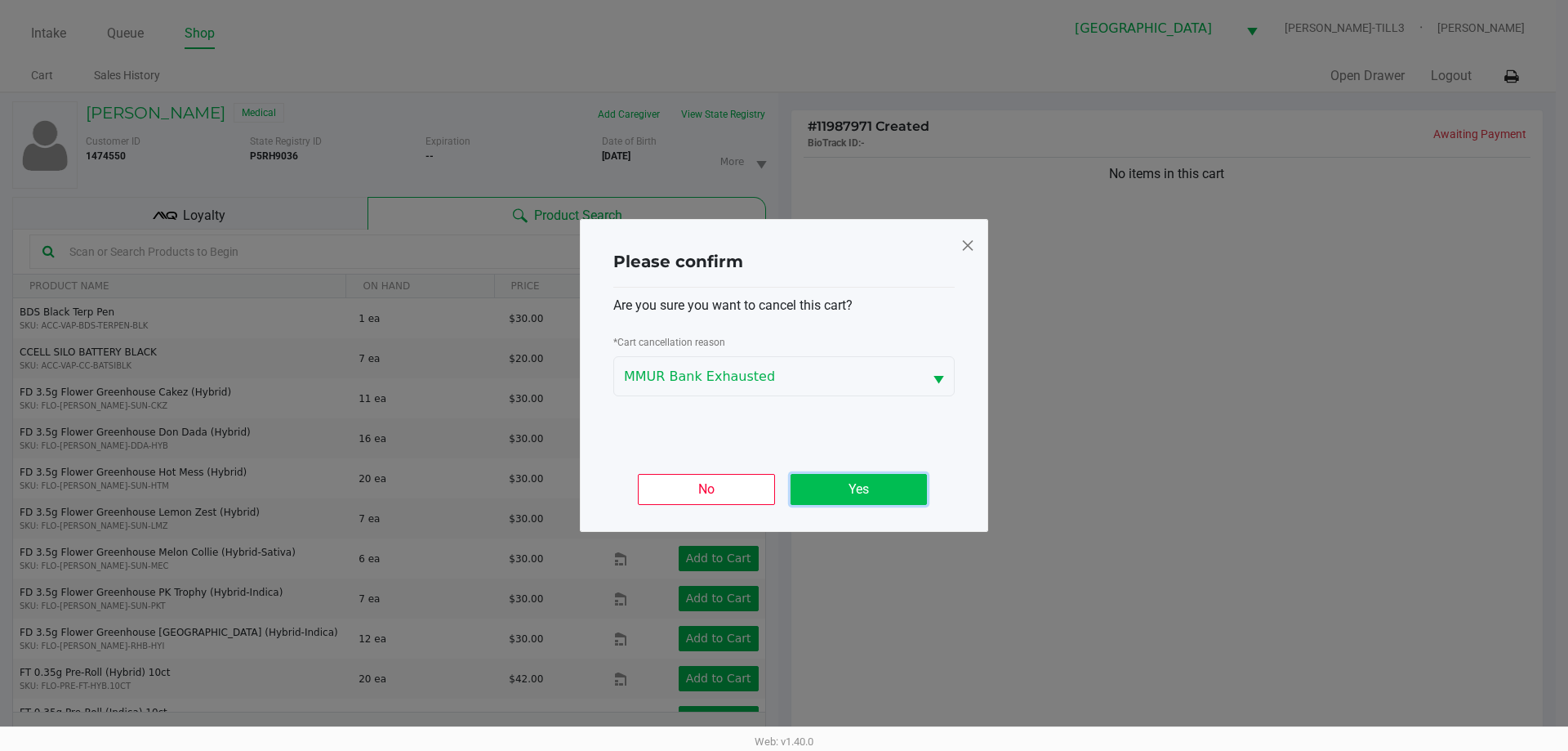
click at [843, 476] on button "Yes" at bounding box center [858, 490] width 136 height 31
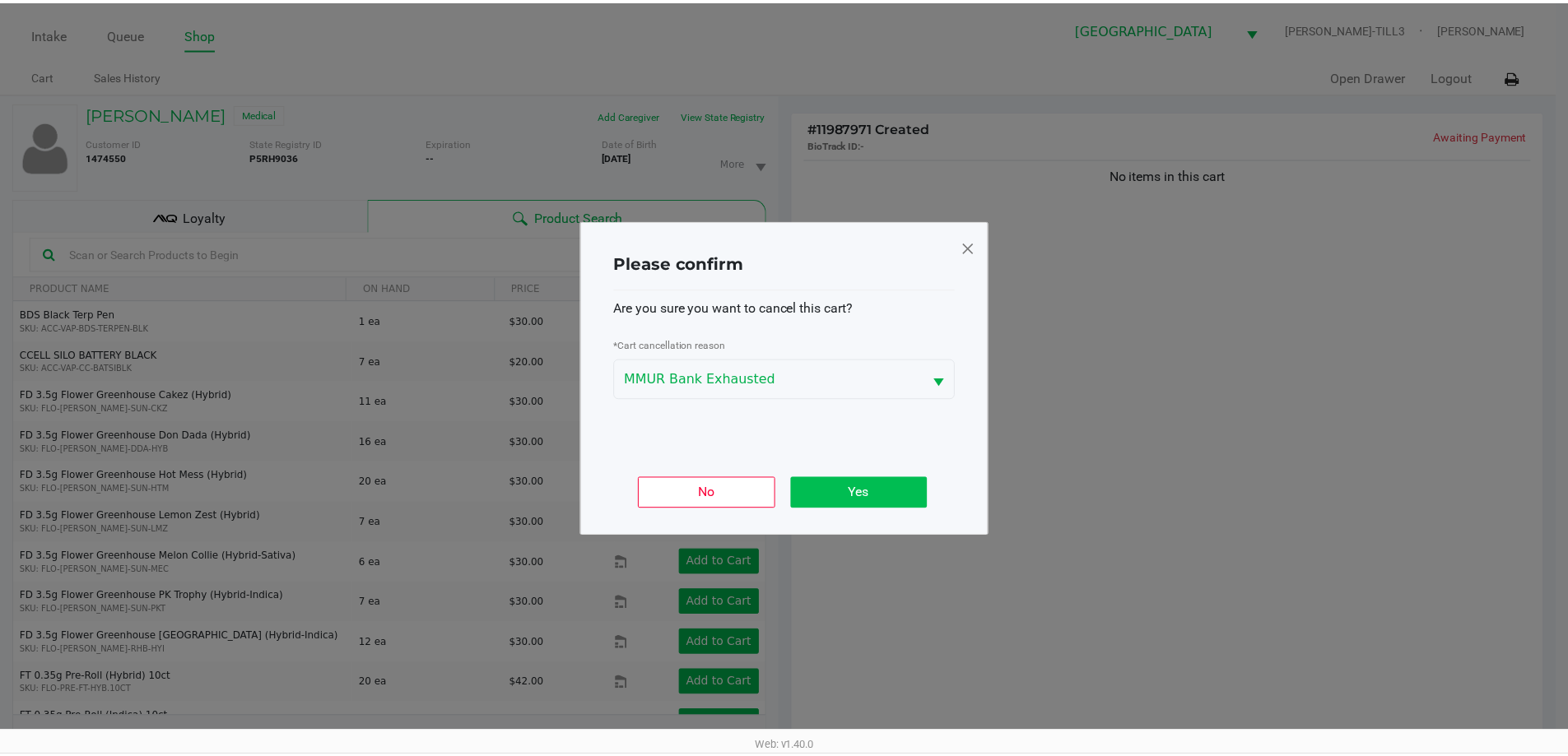
scroll to position [178, 0]
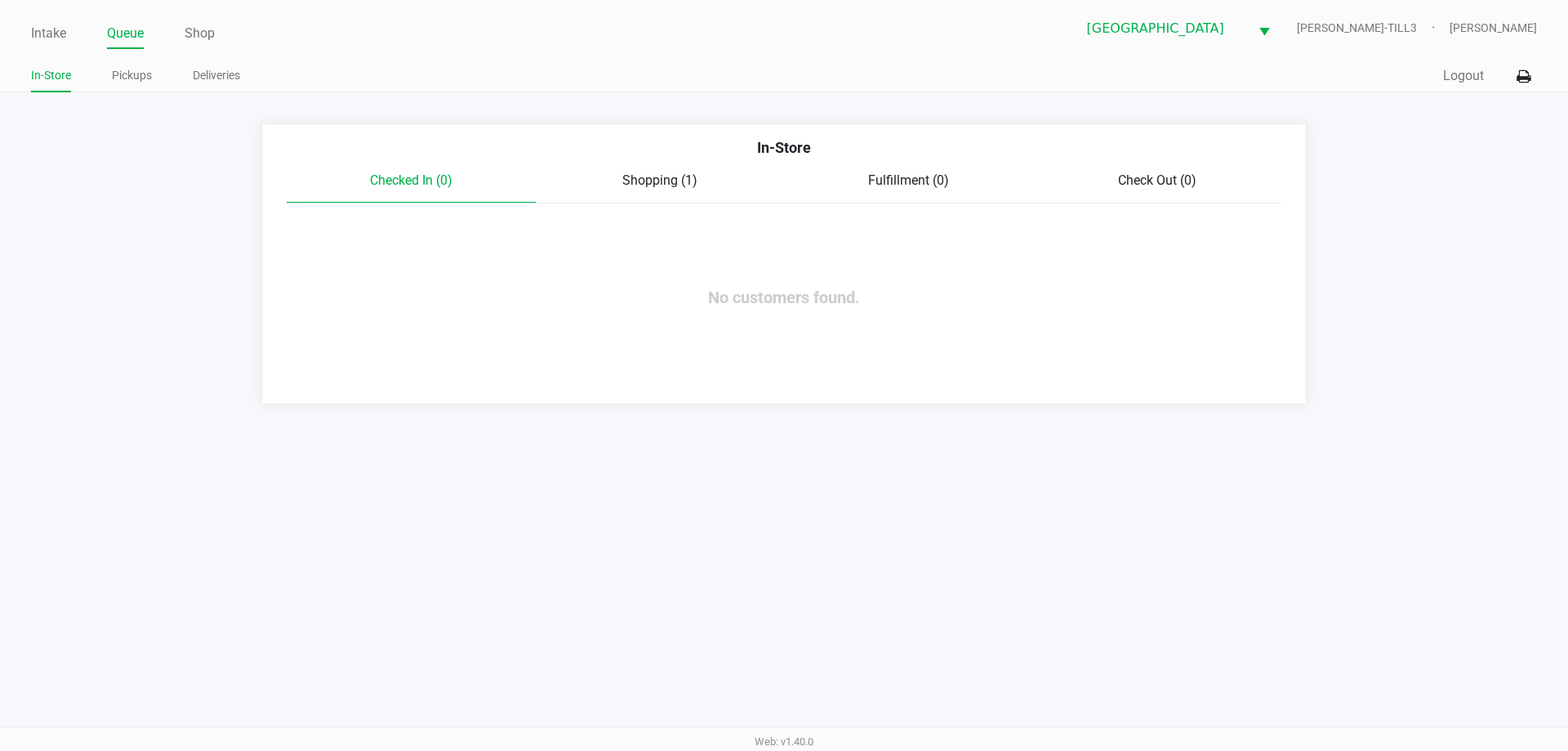
click at [686, 178] on span "Shopping (1)" at bounding box center [660, 180] width 75 height 15
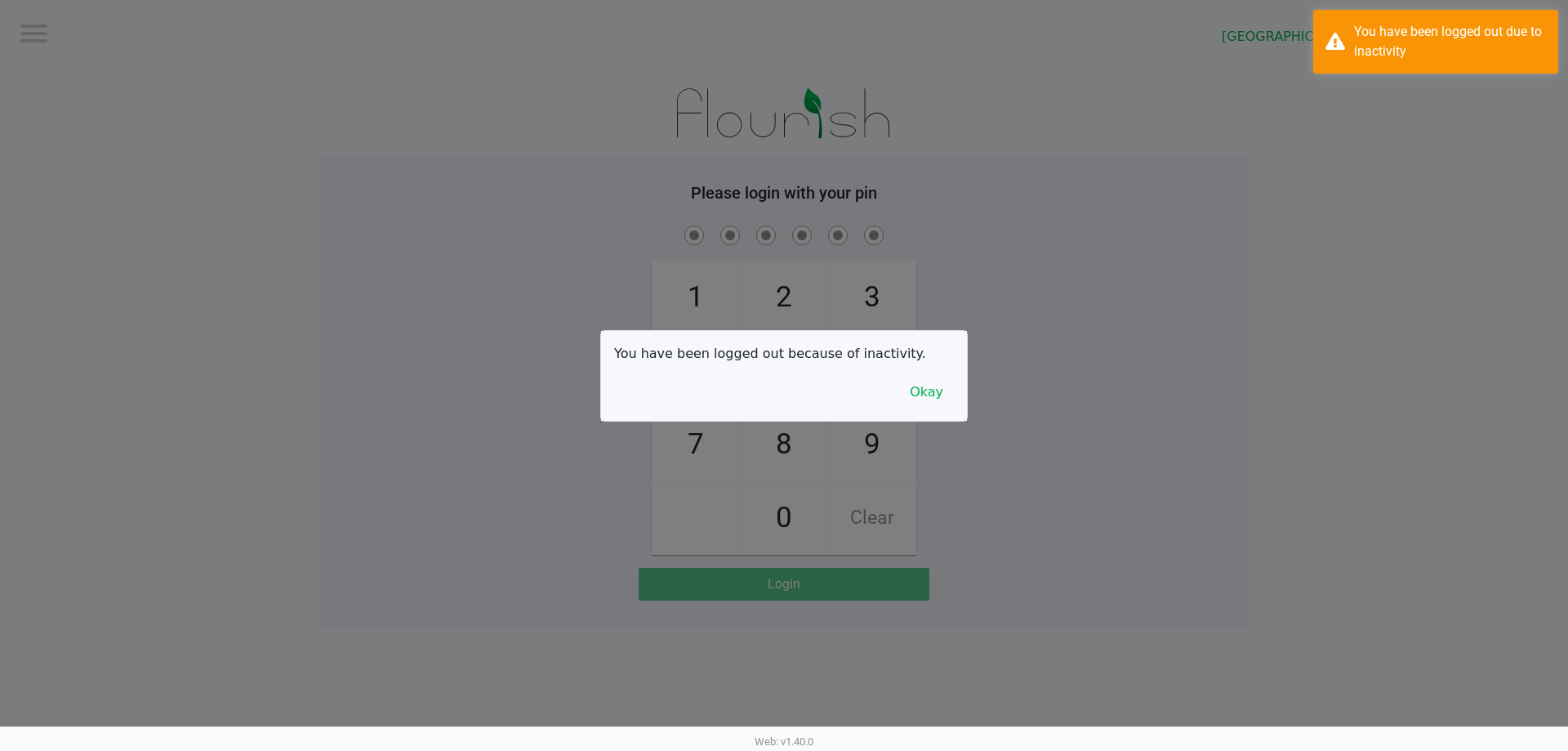
click at [362, 356] on div at bounding box center [784, 375] width 1568 height 751
checkbox input "true"
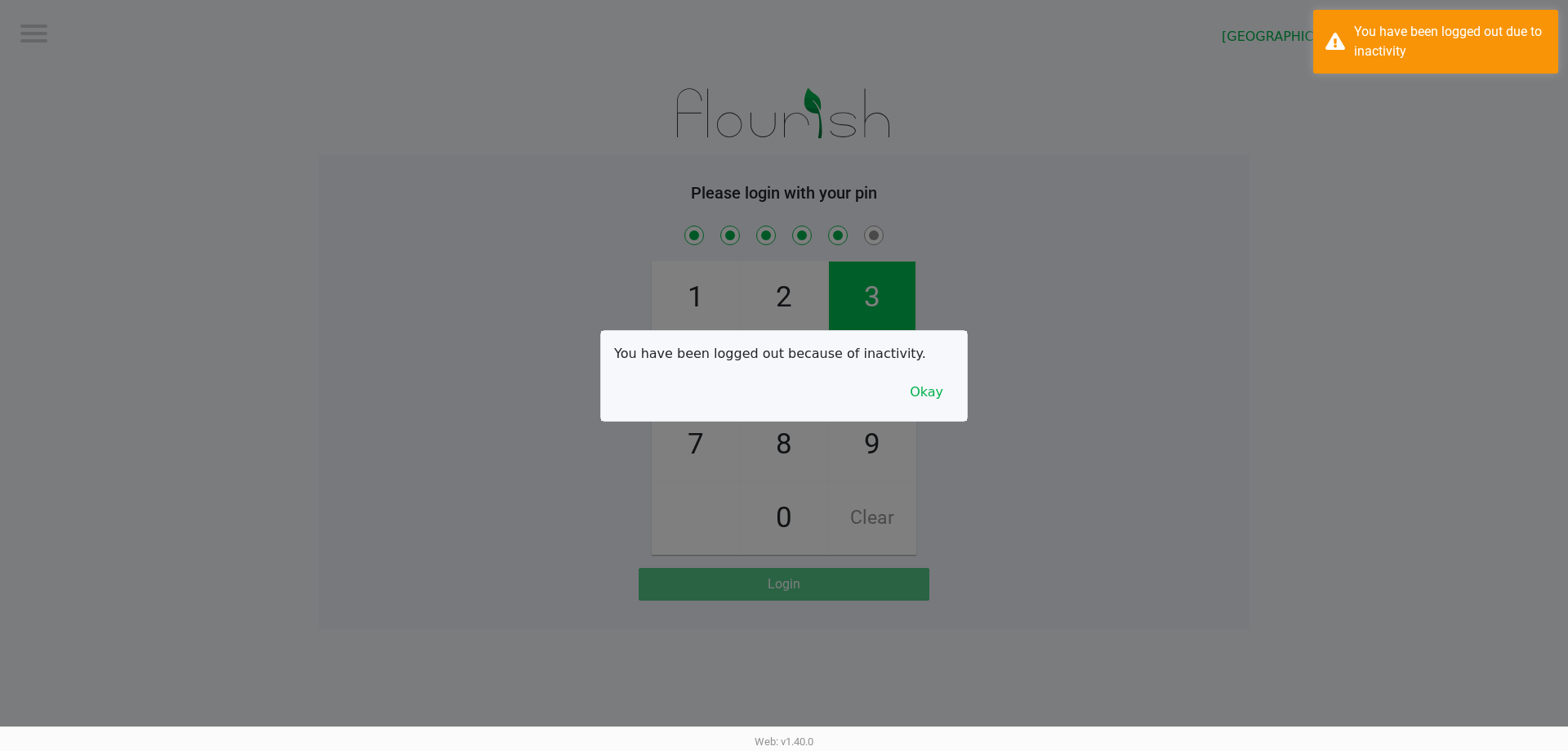
checkbox input "true"
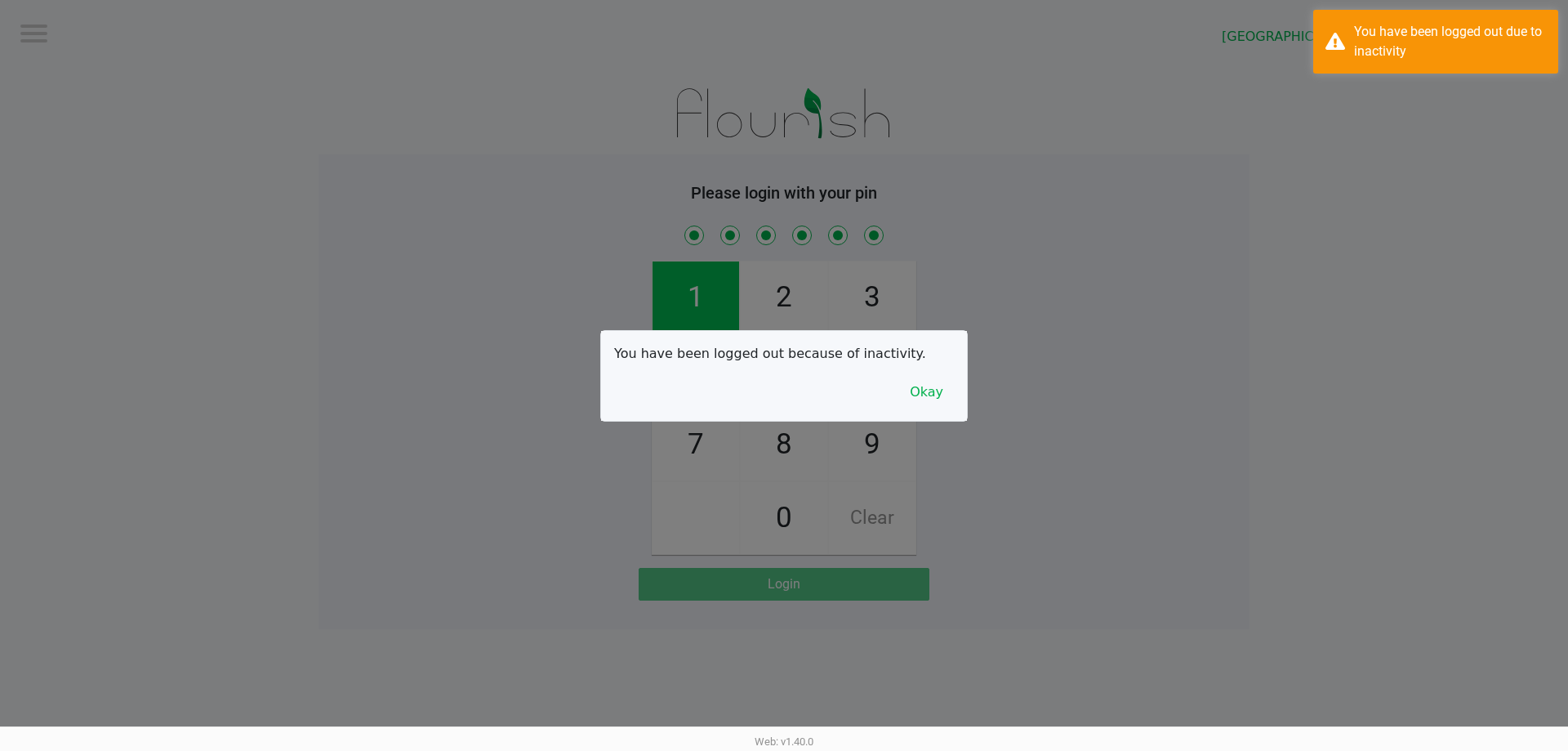
checkbox input "true"
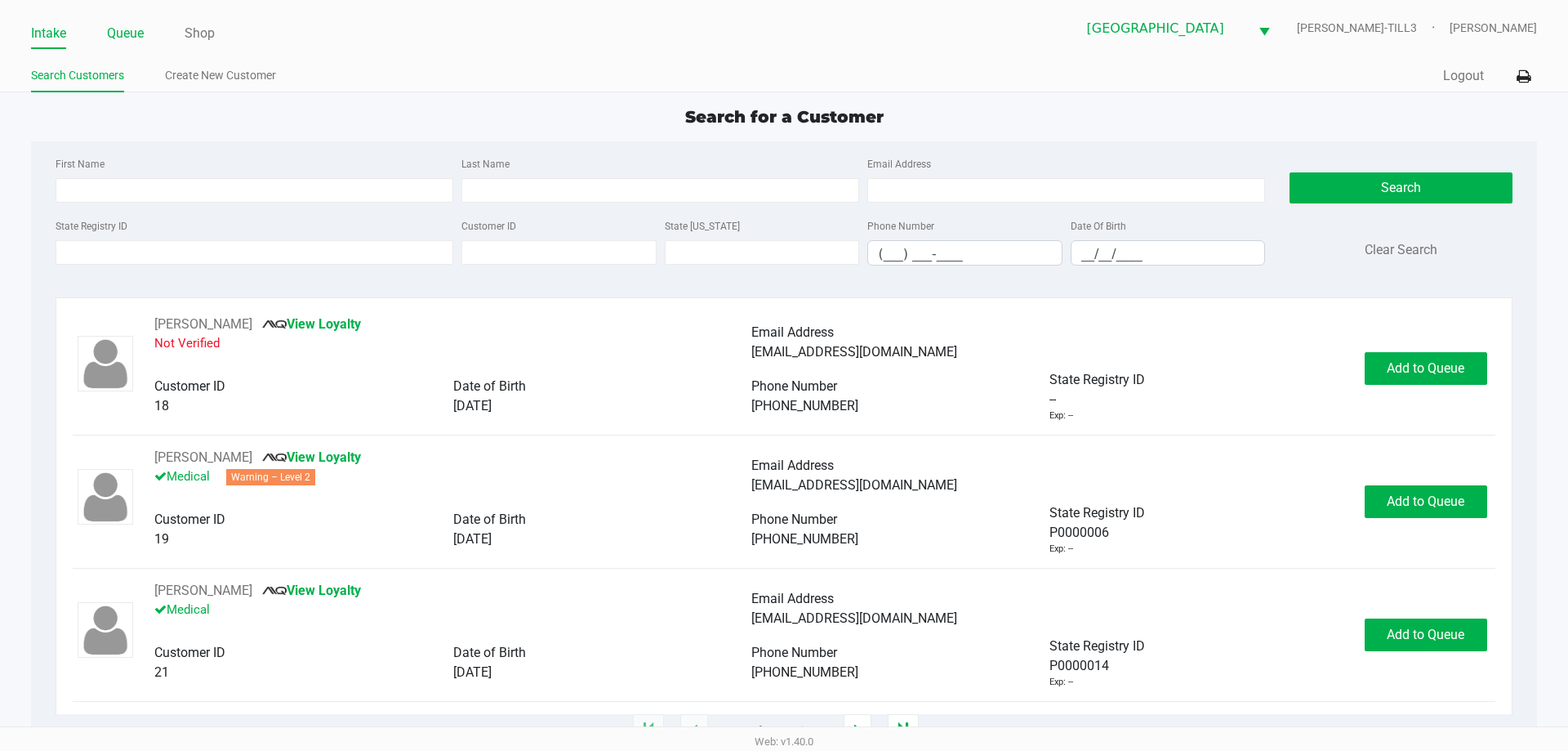
click at [126, 33] on link "Queue" at bounding box center [125, 33] width 37 height 23
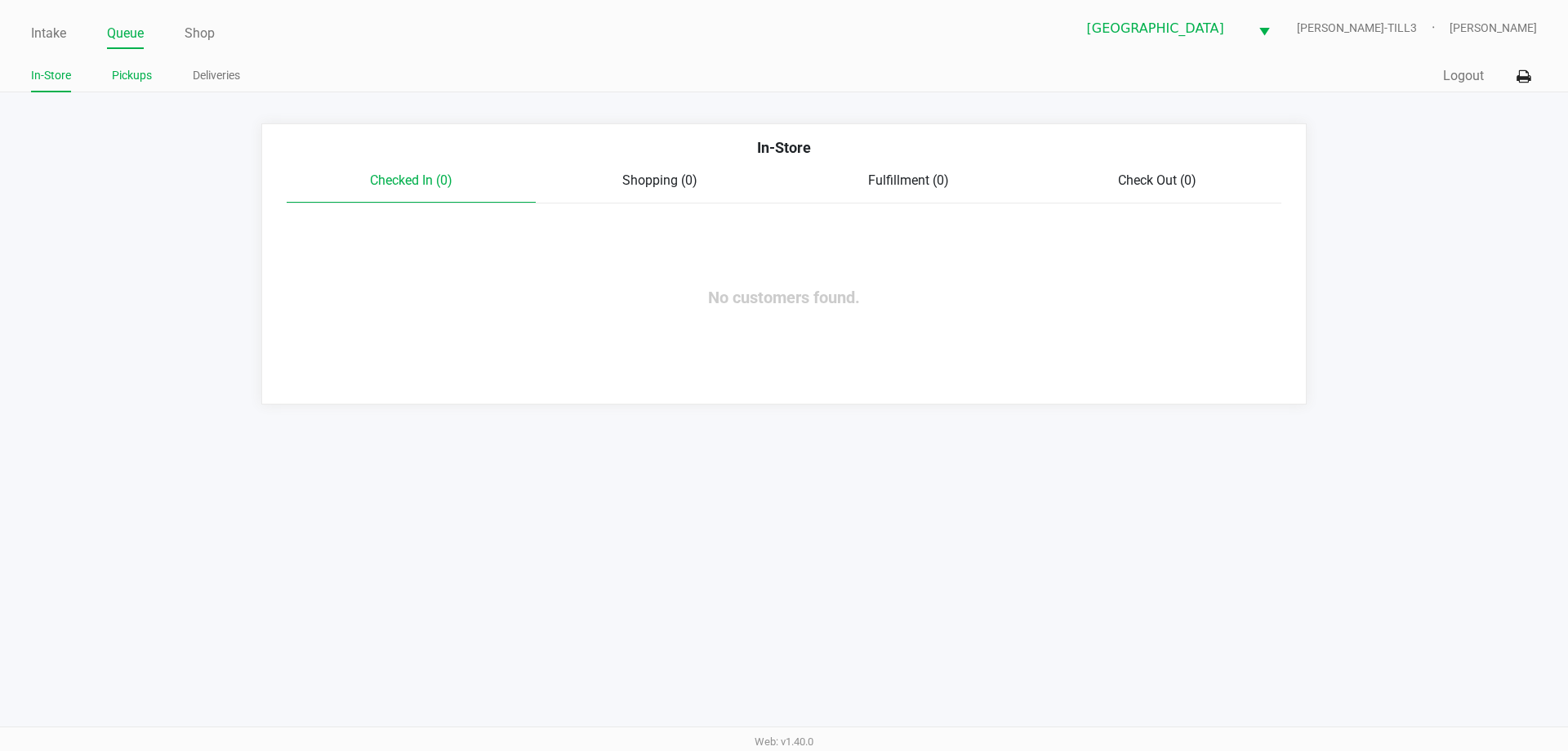
click at [134, 69] on link "Pickups" at bounding box center [132, 75] width 40 height 21
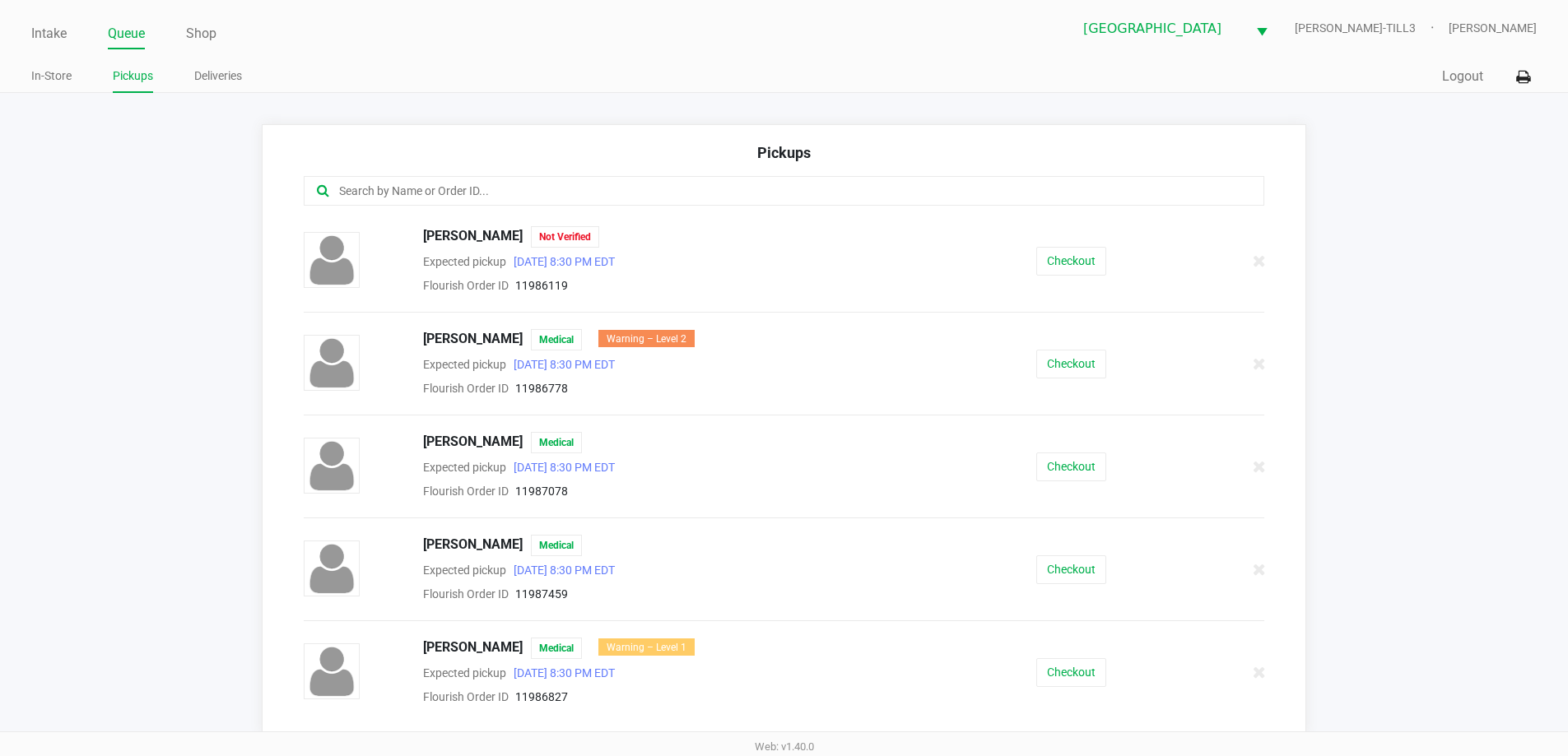
click at [534, 180] on div at bounding box center [784, 191] width 962 height 29
click at [543, 190] on input "text" at bounding box center [757, 191] width 841 height 19
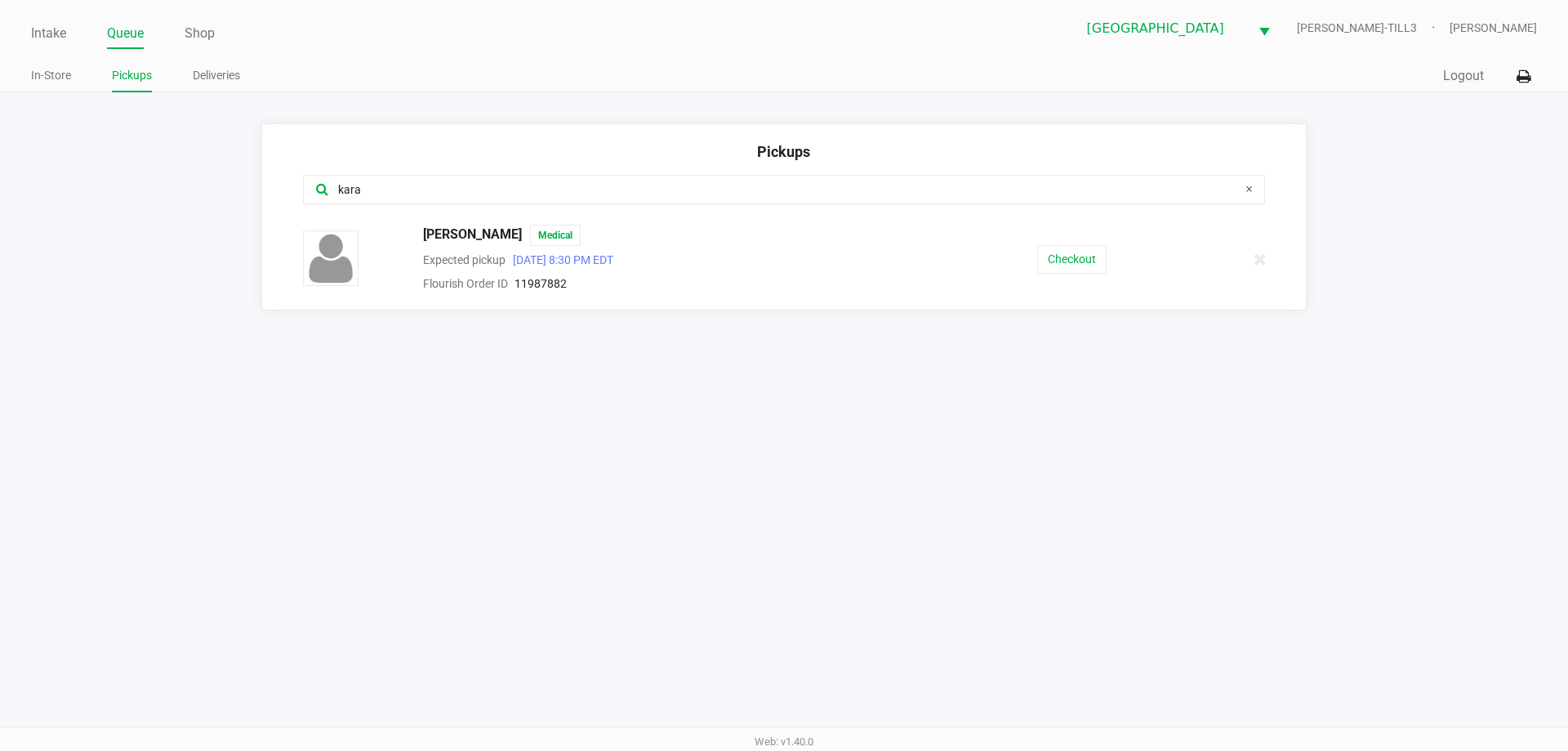
type input "kara"
click at [1055, 267] on button "Checkout" at bounding box center [1072, 259] width 69 height 28
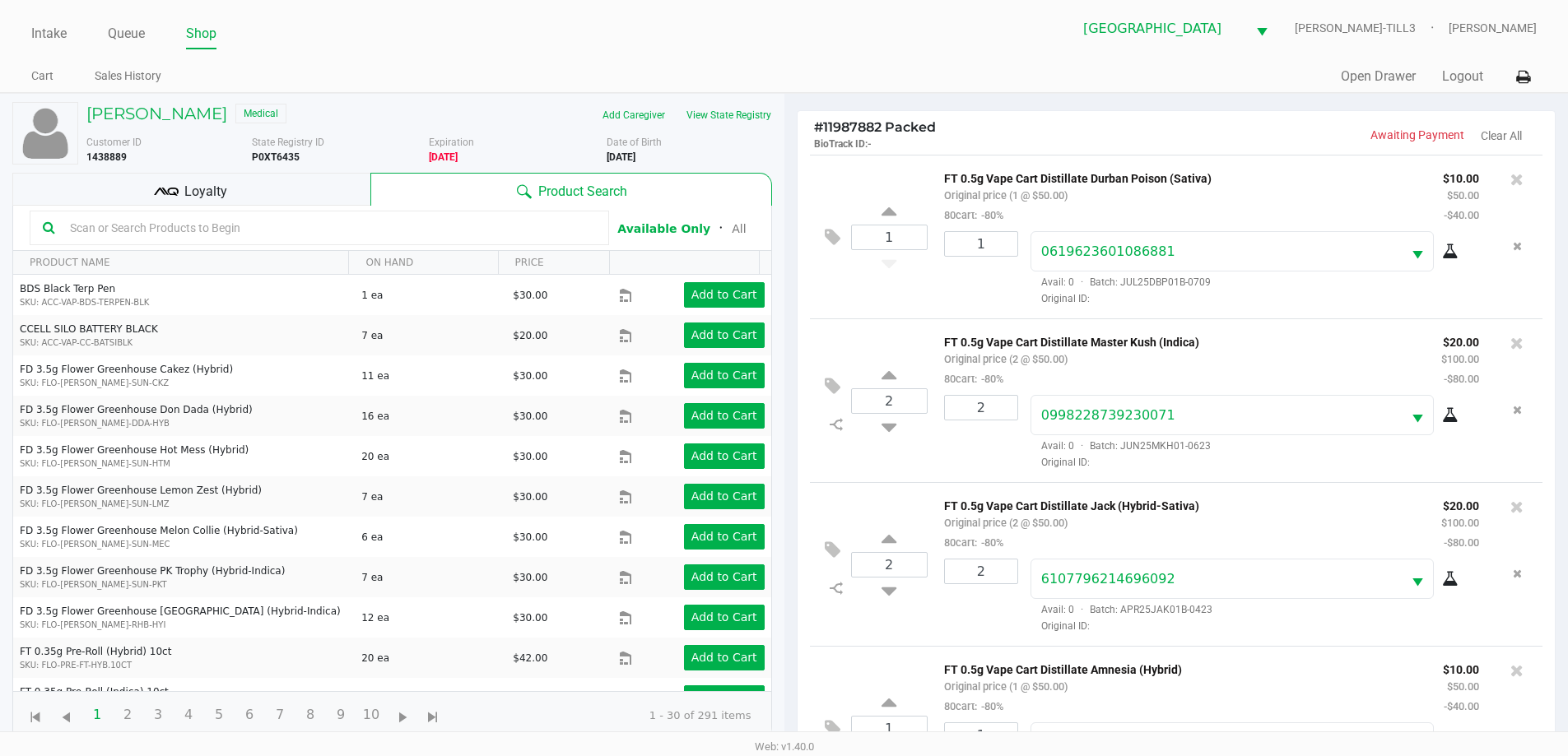
click at [216, 184] on span "Loyalty" at bounding box center [206, 191] width 43 height 20
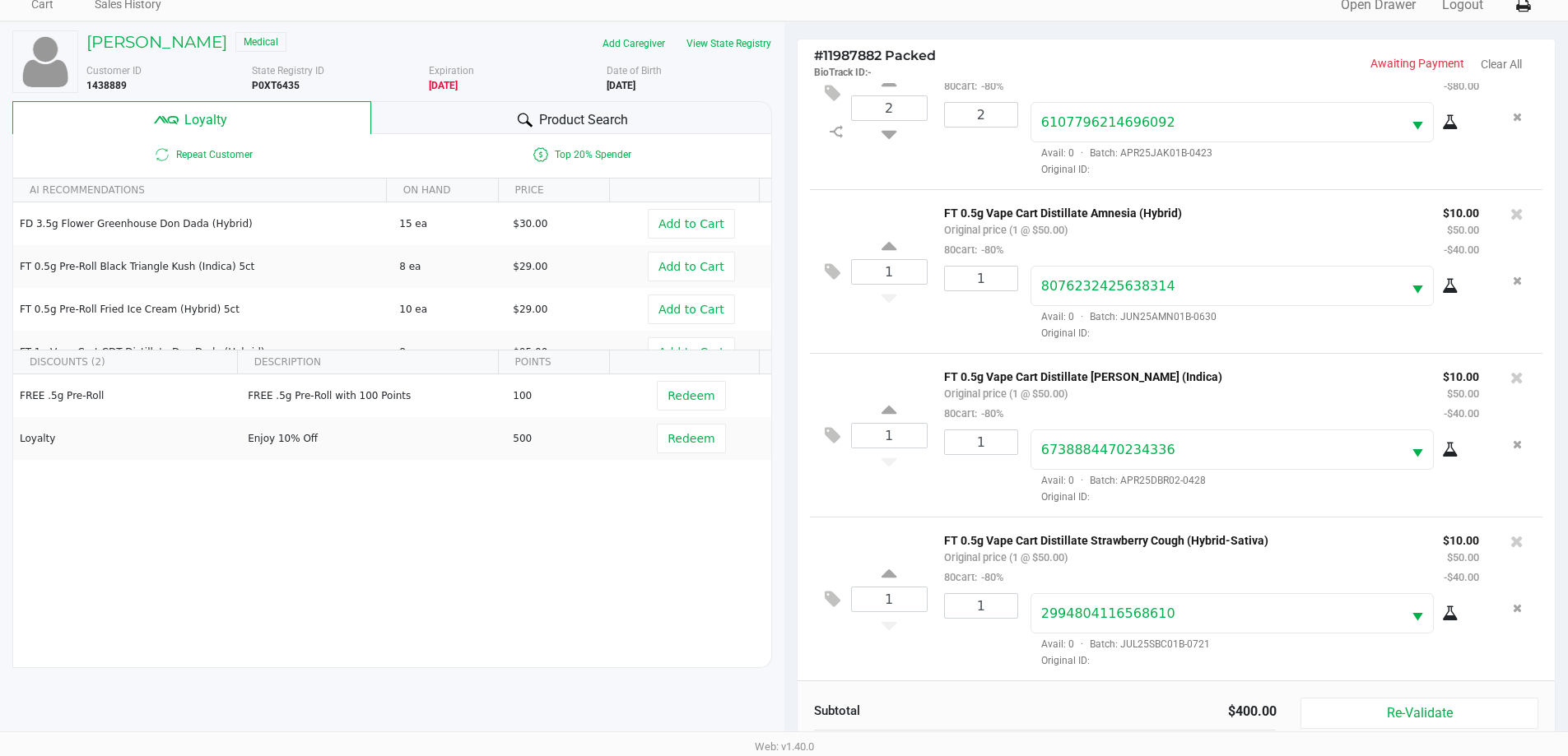
scroll to position [197, 0]
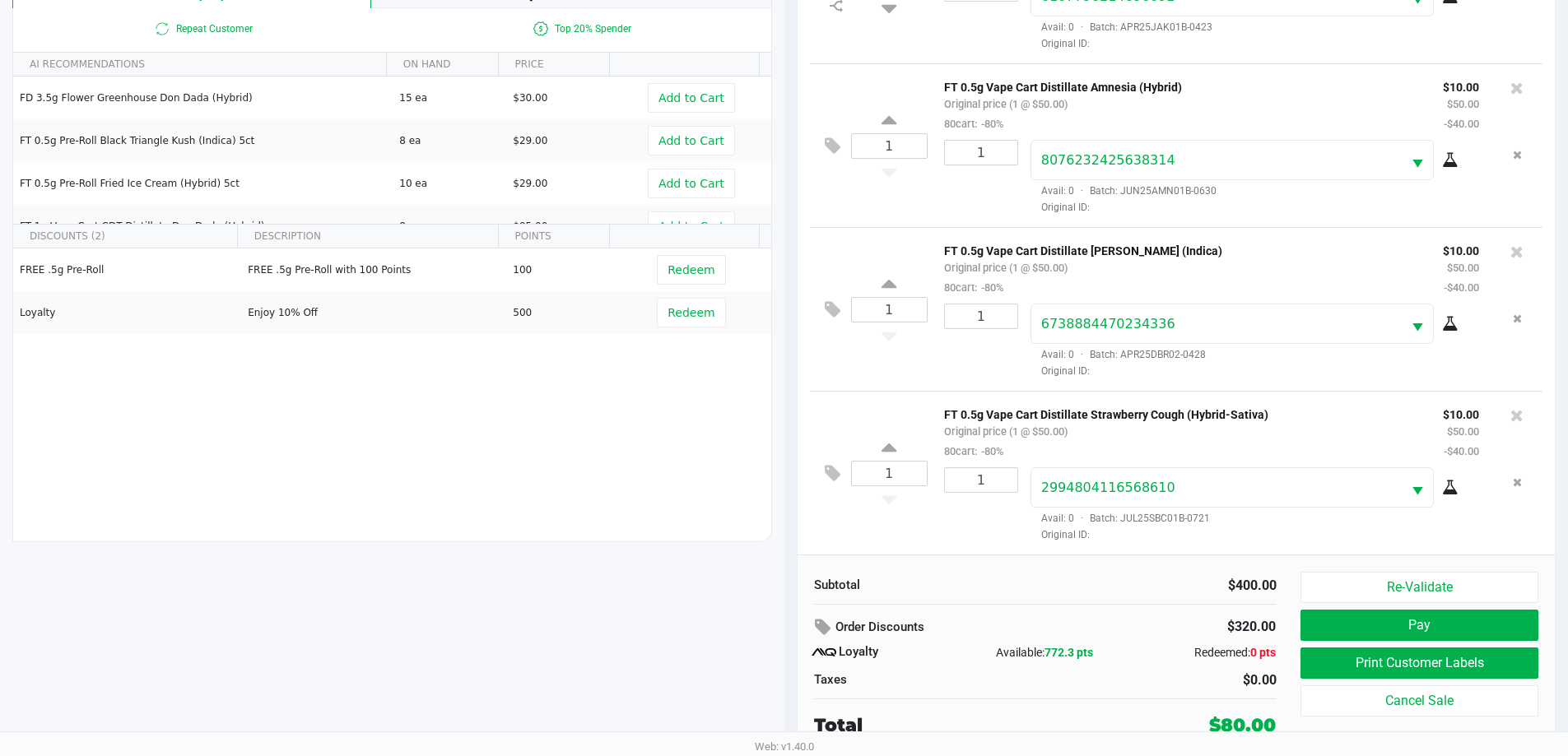
click at [1420, 660] on button "Print Customer Labels" at bounding box center [1419, 663] width 237 height 31
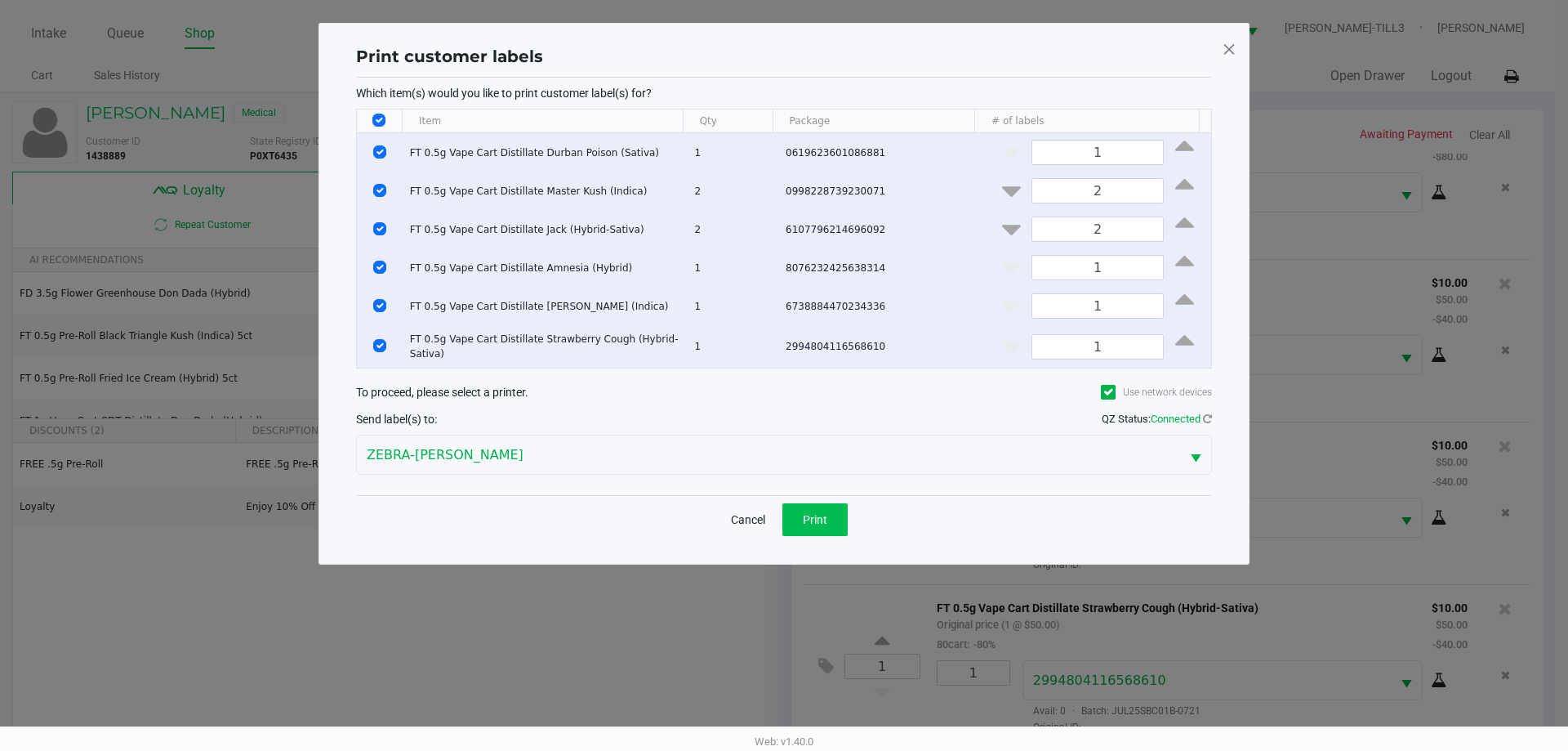
click at [823, 507] on button "Print" at bounding box center [815, 520] width 65 height 33
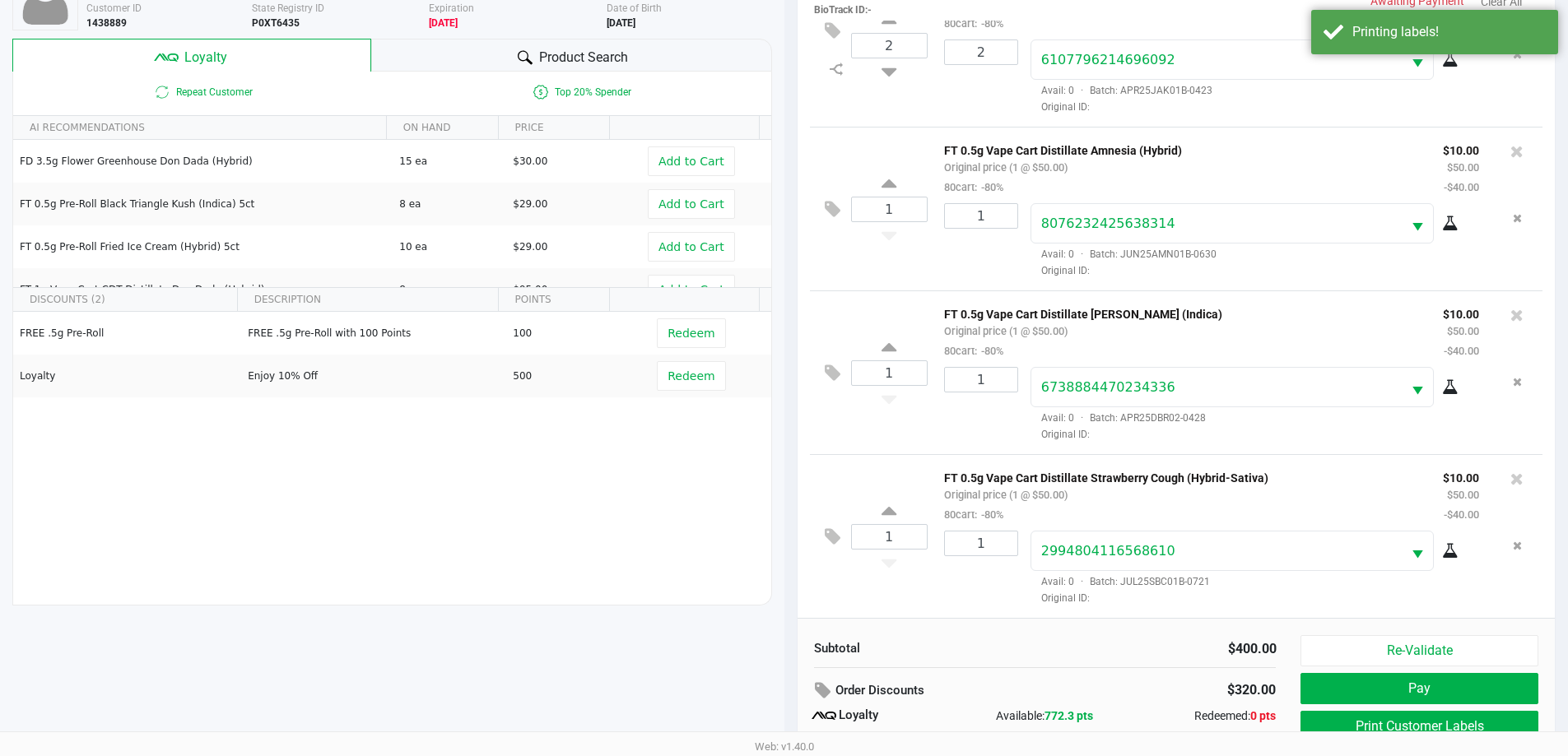
scroll to position [197, 0]
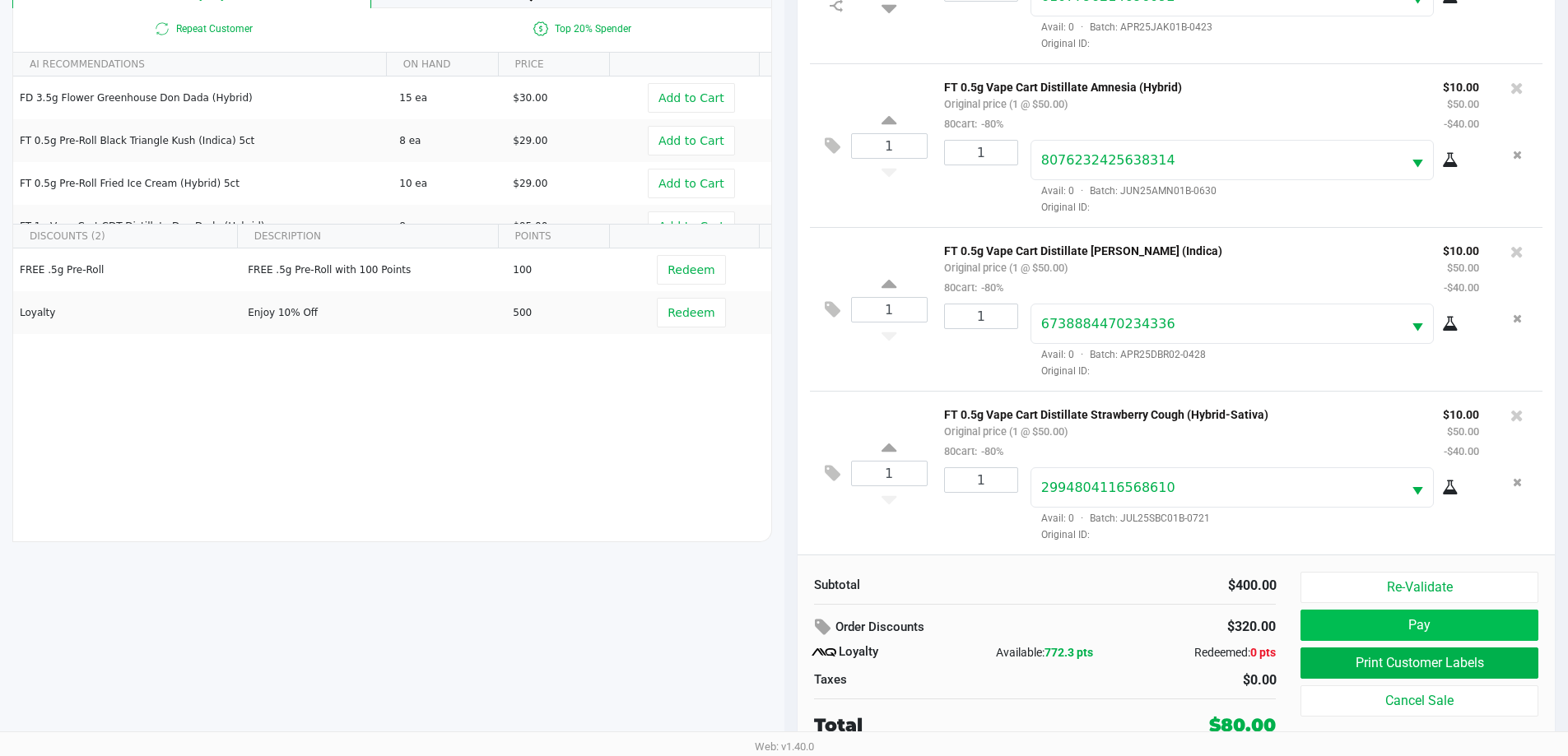
click at [1420, 628] on button "Pay" at bounding box center [1419, 625] width 237 height 31
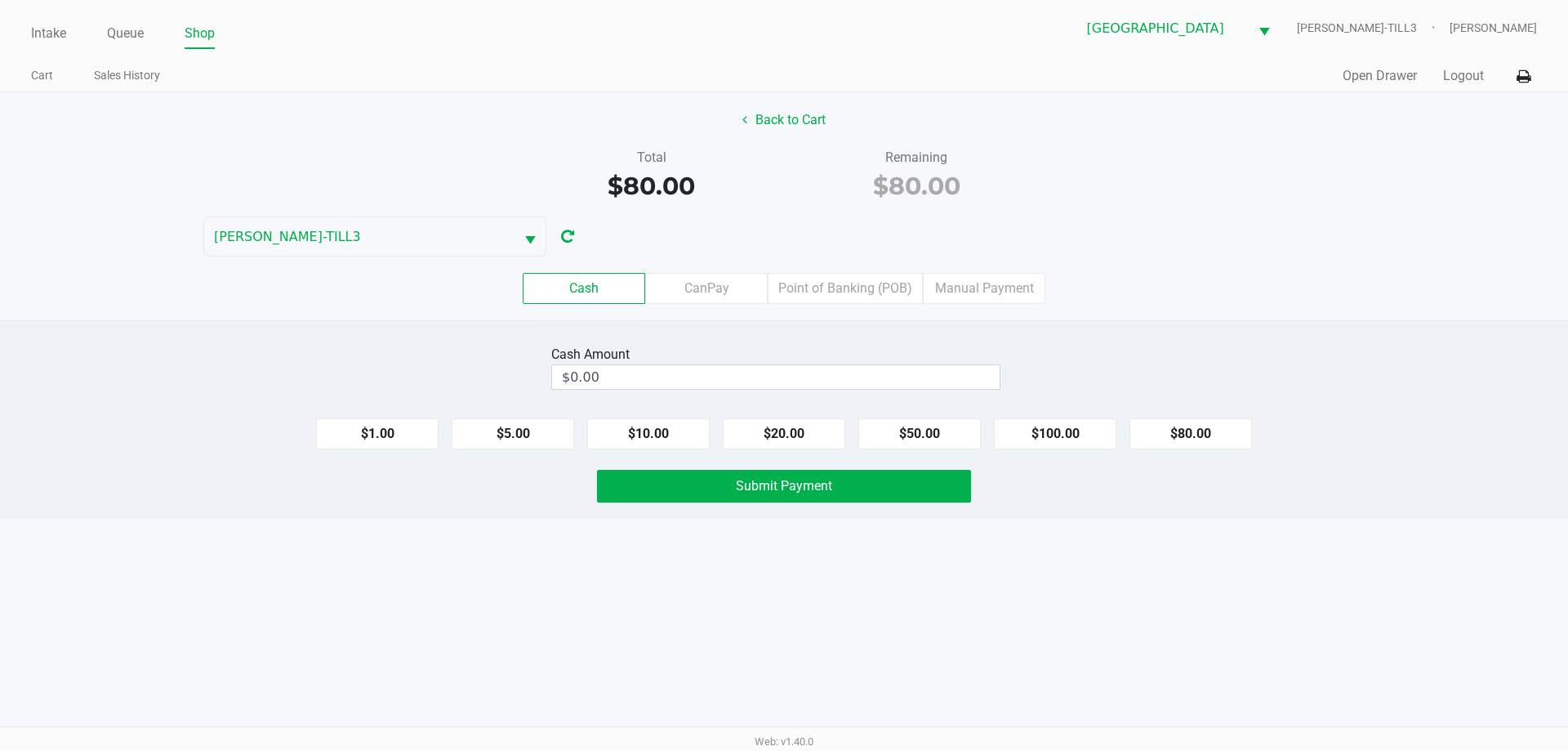
click at [834, 284] on label "Point of Banking (POB)" at bounding box center [845, 289] width 155 height 31
click at [0, 0] on 7 "Point of Banking (POB)" at bounding box center [0, 0] width 0 height 0
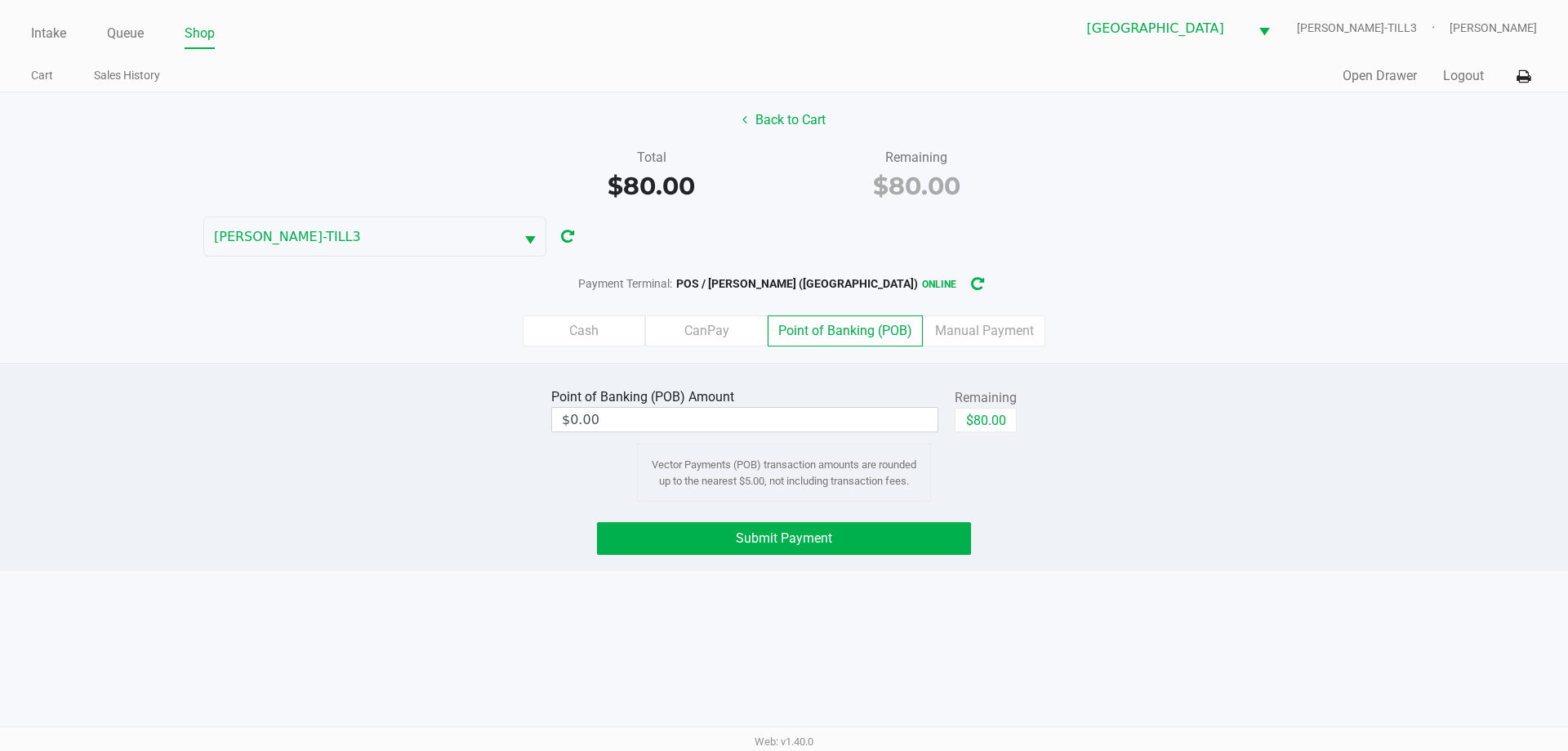
click at [786, 110] on button "Back to Cart" at bounding box center [784, 120] width 104 height 31
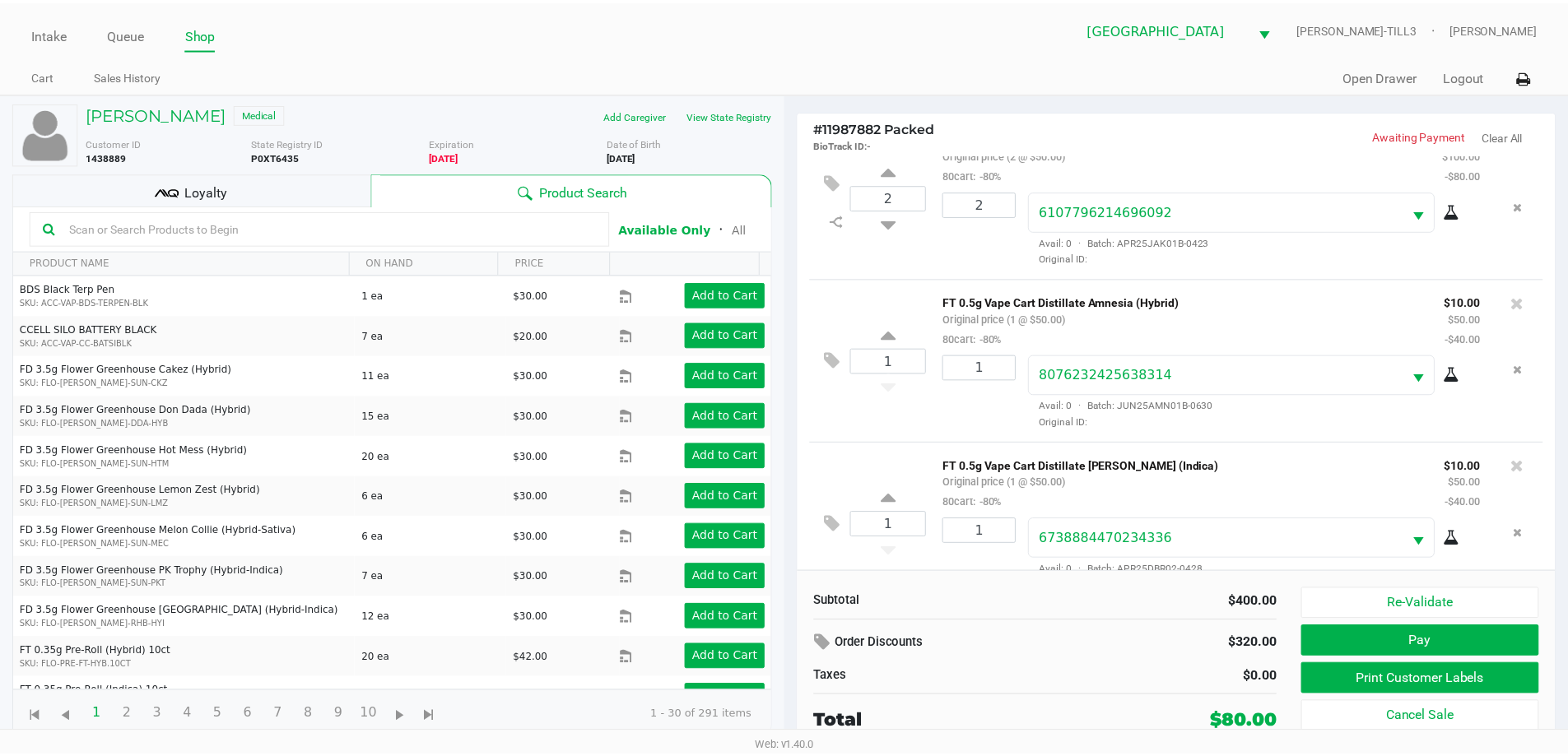
scroll to position [571, 0]
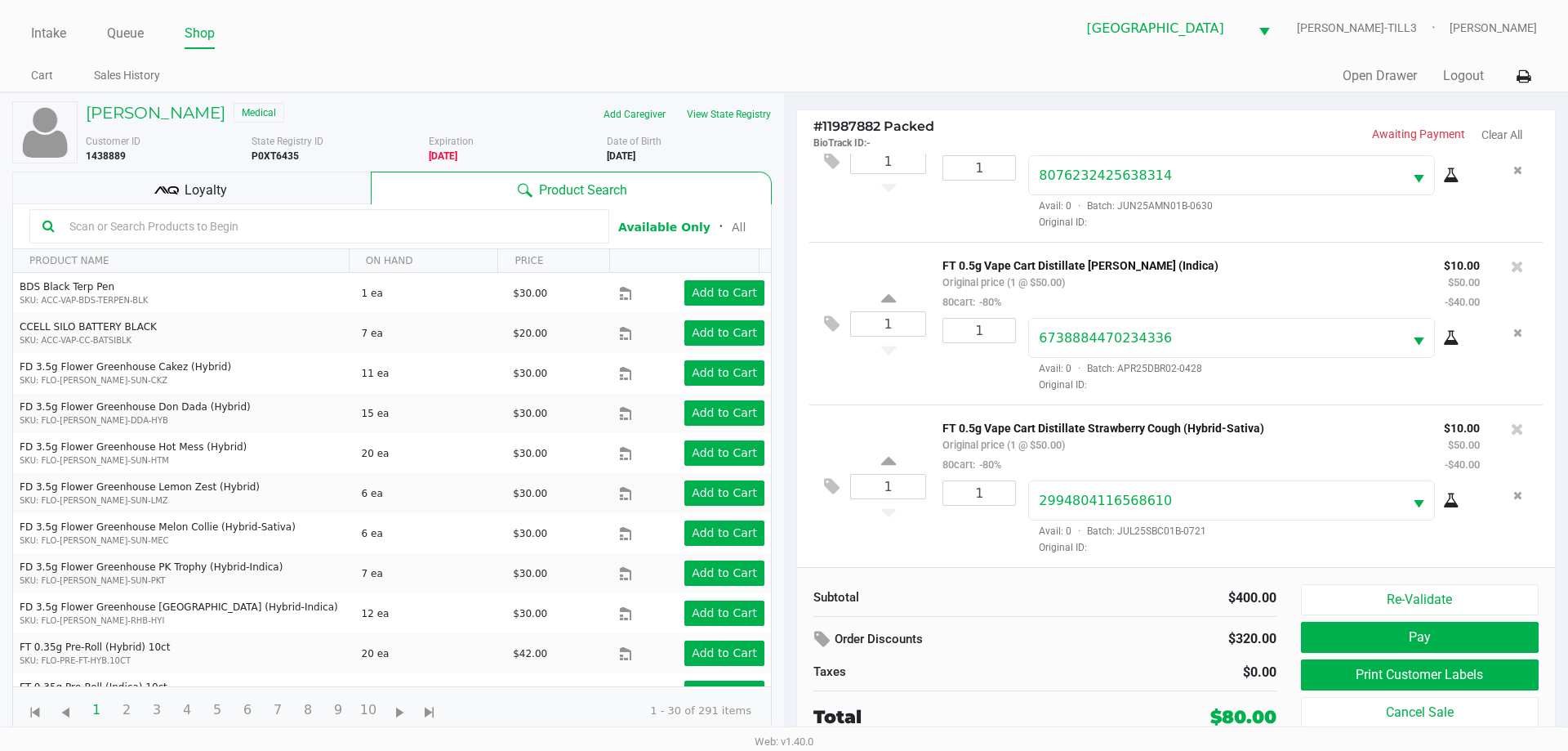
click at [826, 634] on icon at bounding box center [823, 640] width 20 height 19
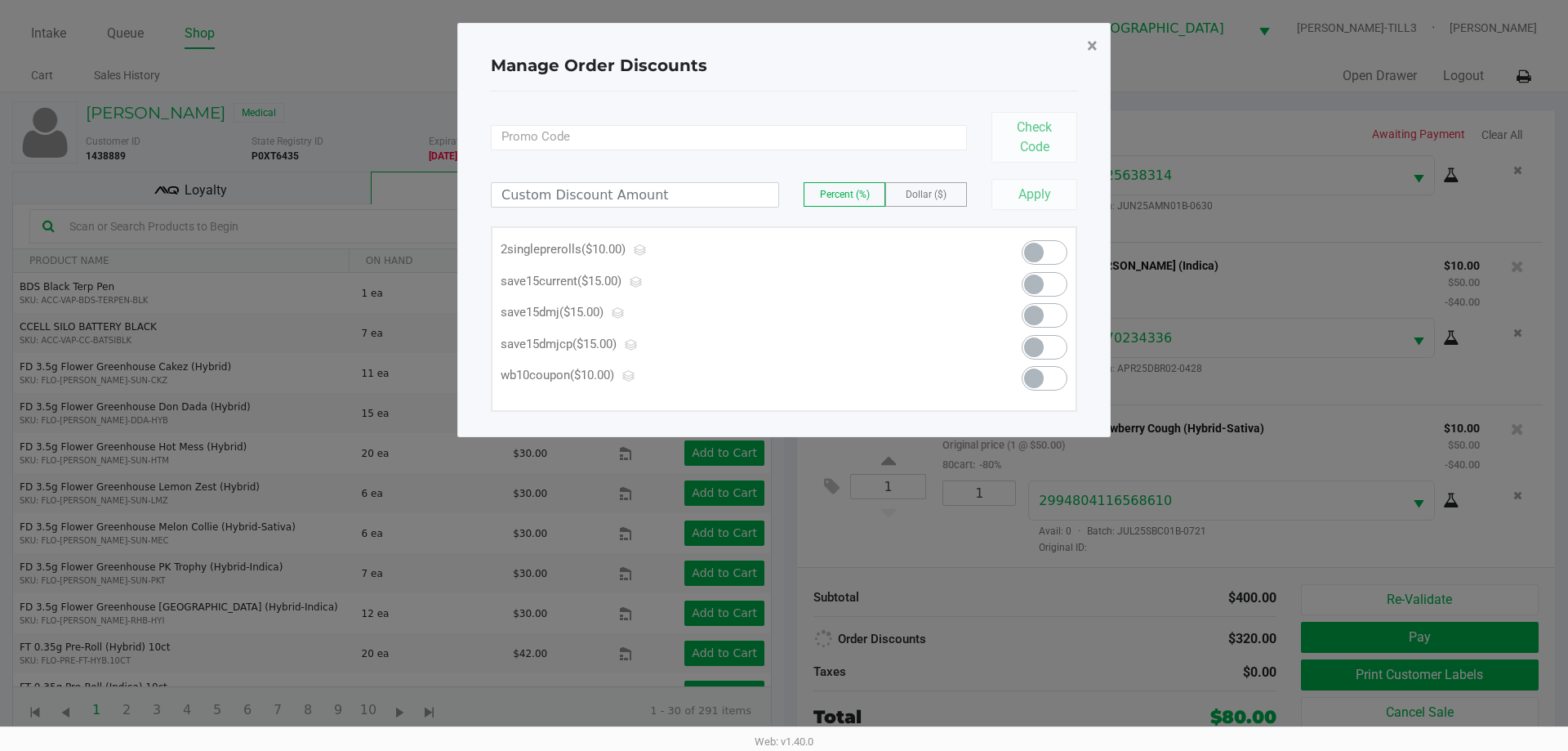
click at [1093, 35] on span "×" at bounding box center [1092, 45] width 10 height 23
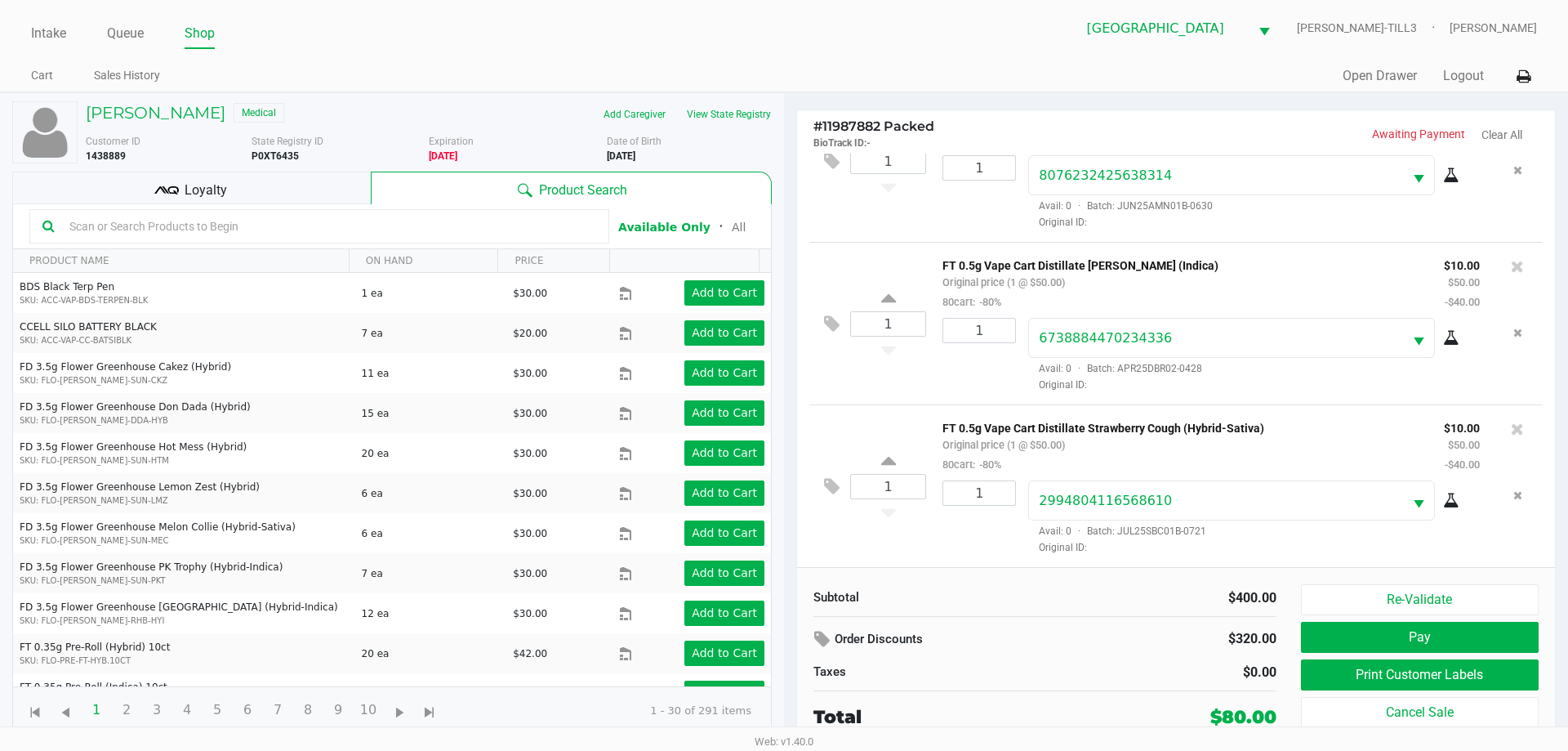
click at [275, 182] on div "Loyalty" at bounding box center [191, 188] width 359 height 33
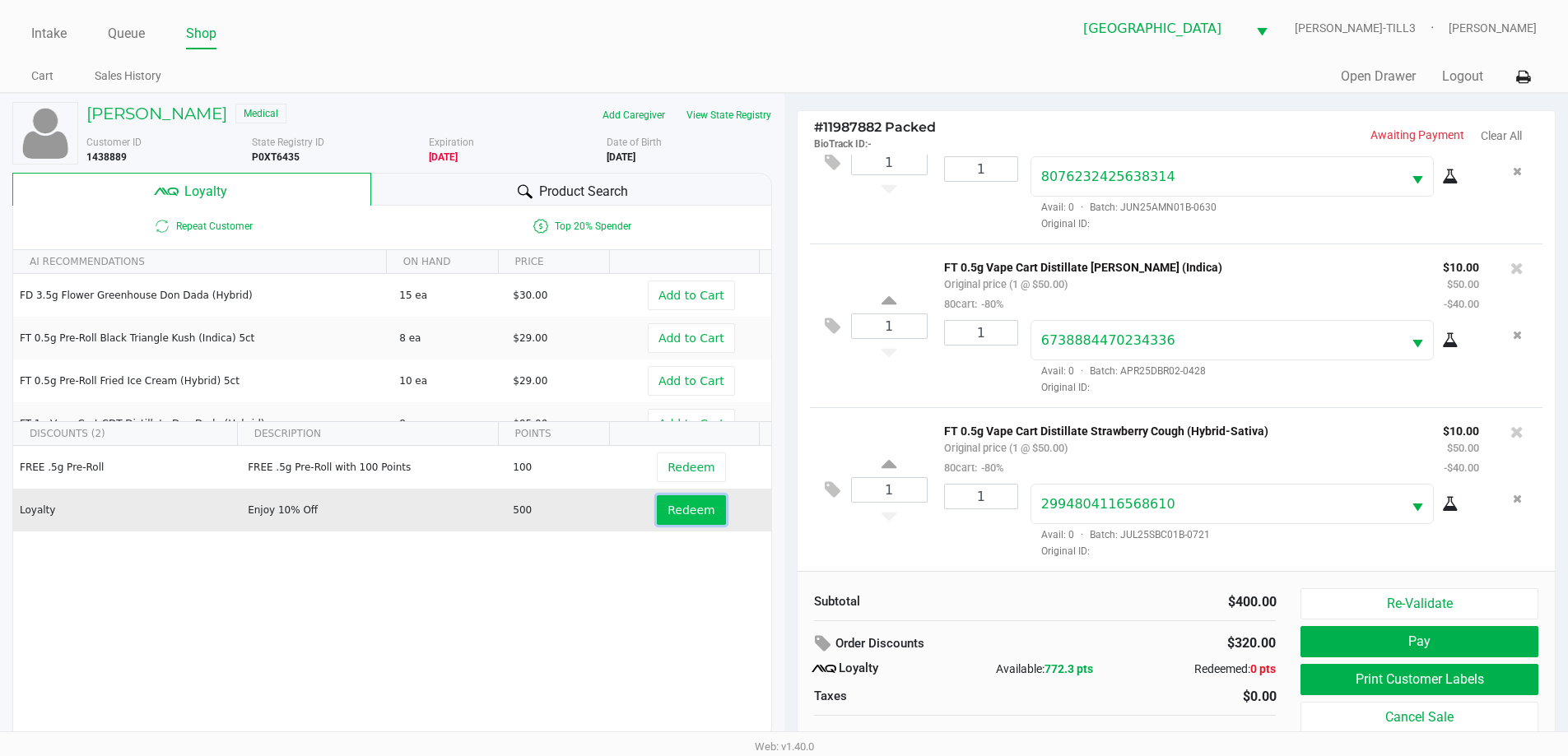
click at [676, 504] on span "Redeem" at bounding box center [691, 509] width 47 height 13
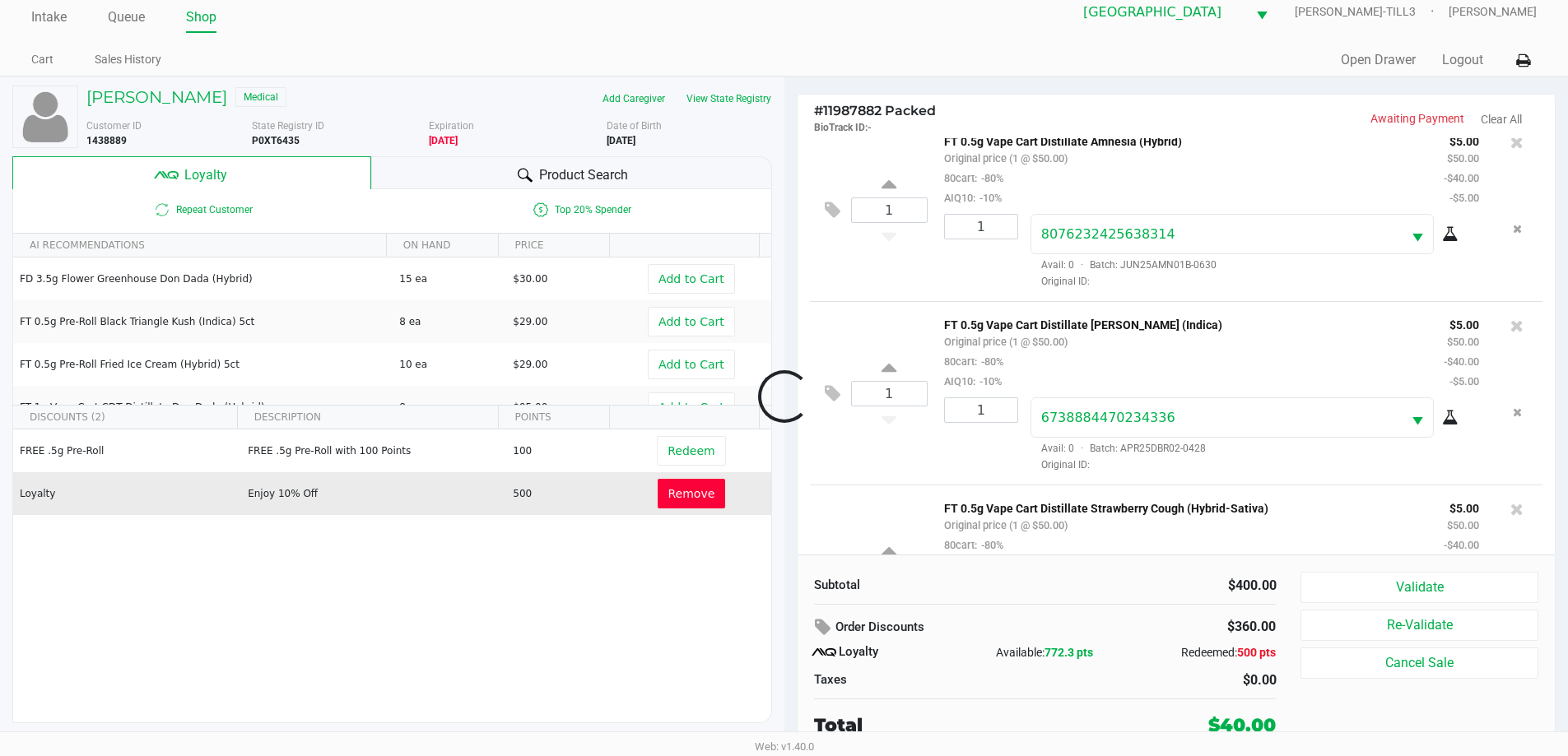
scroll to position [690, 0]
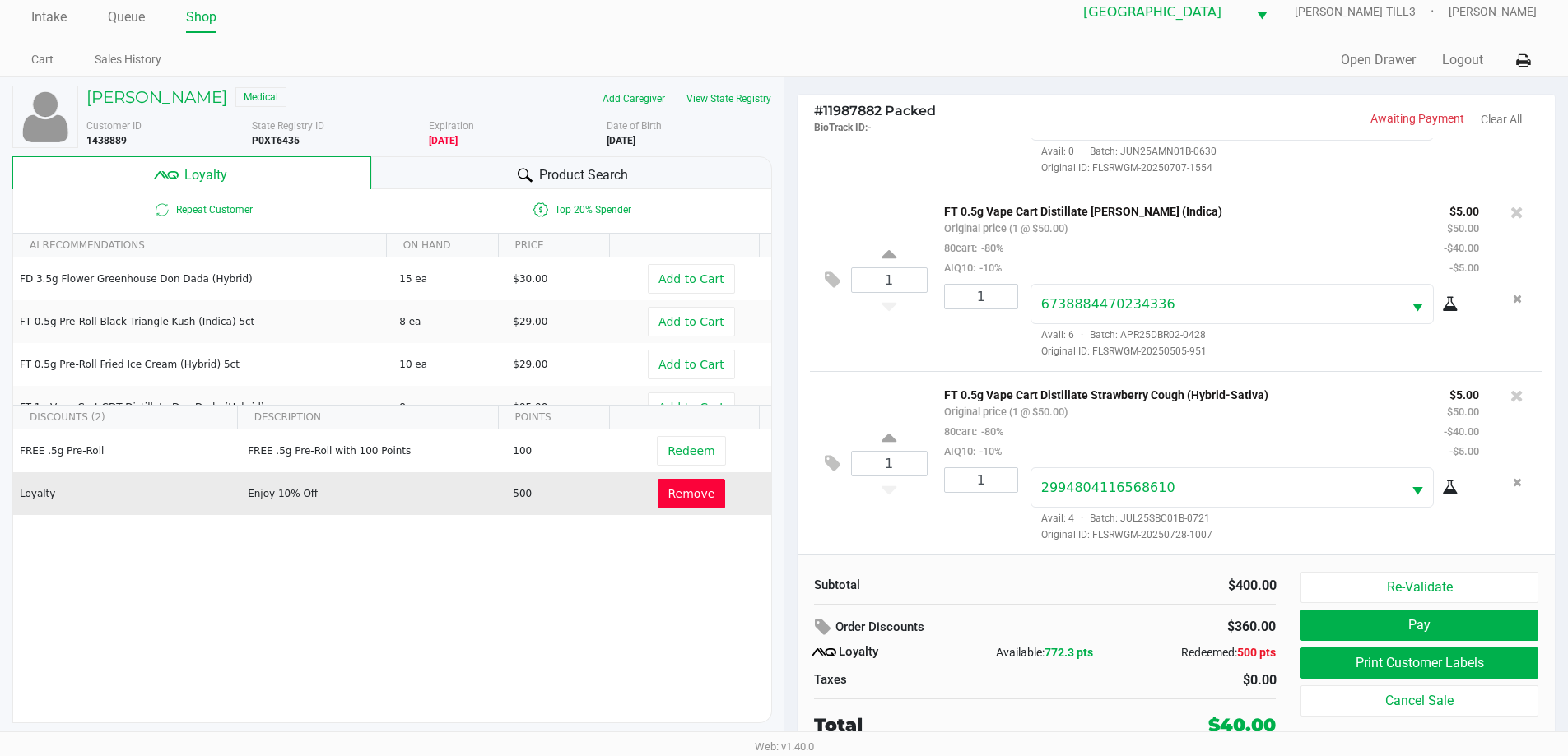
click at [1425, 616] on button "Pay" at bounding box center [1419, 625] width 237 height 31
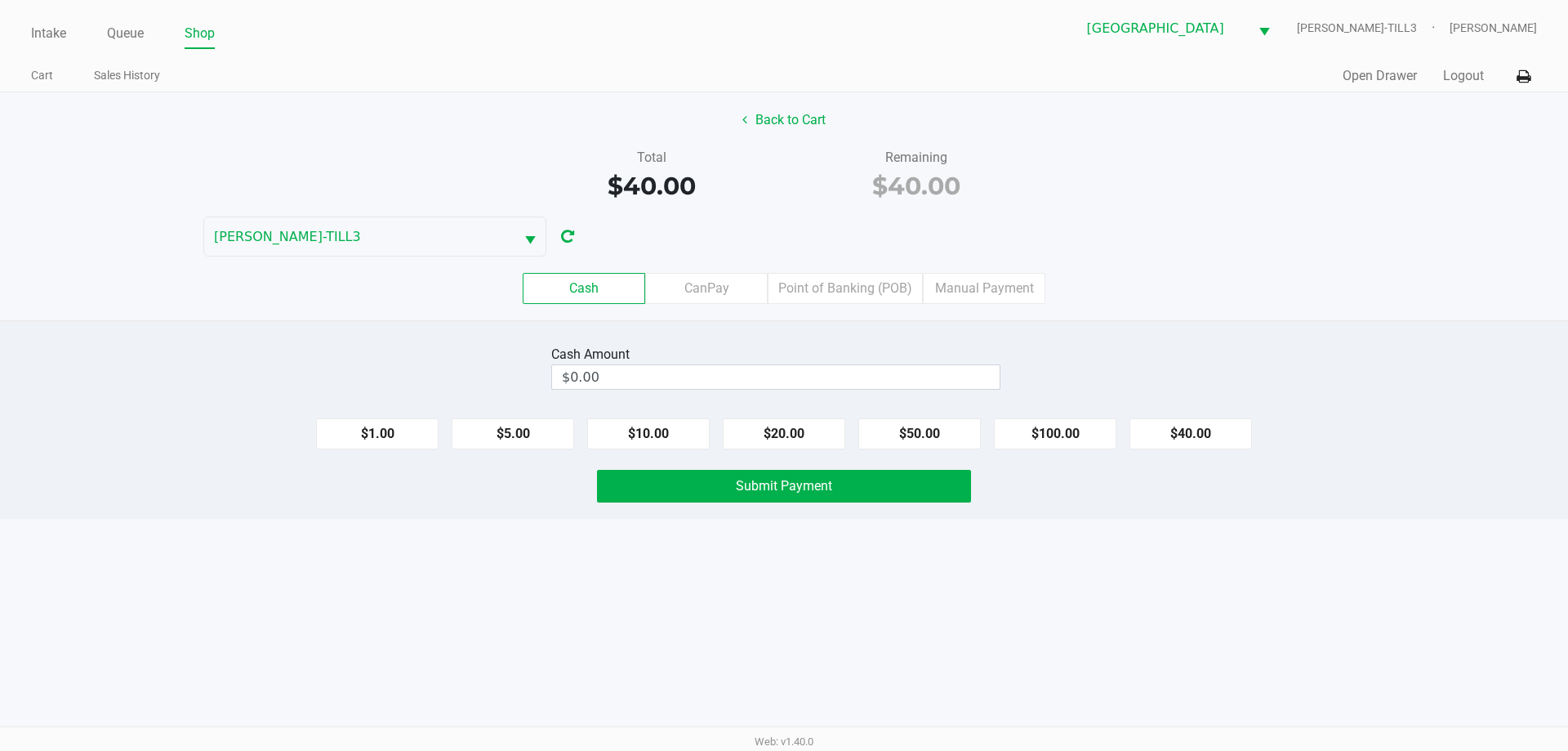
click at [834, 289] on label "Point of Banking (POB)" at bounding box center [845, 289] width 155 height 31
click at [0, 0] on 7 "Point of Banking (POB)" at bounding box center [0, 0] width 0 height 0
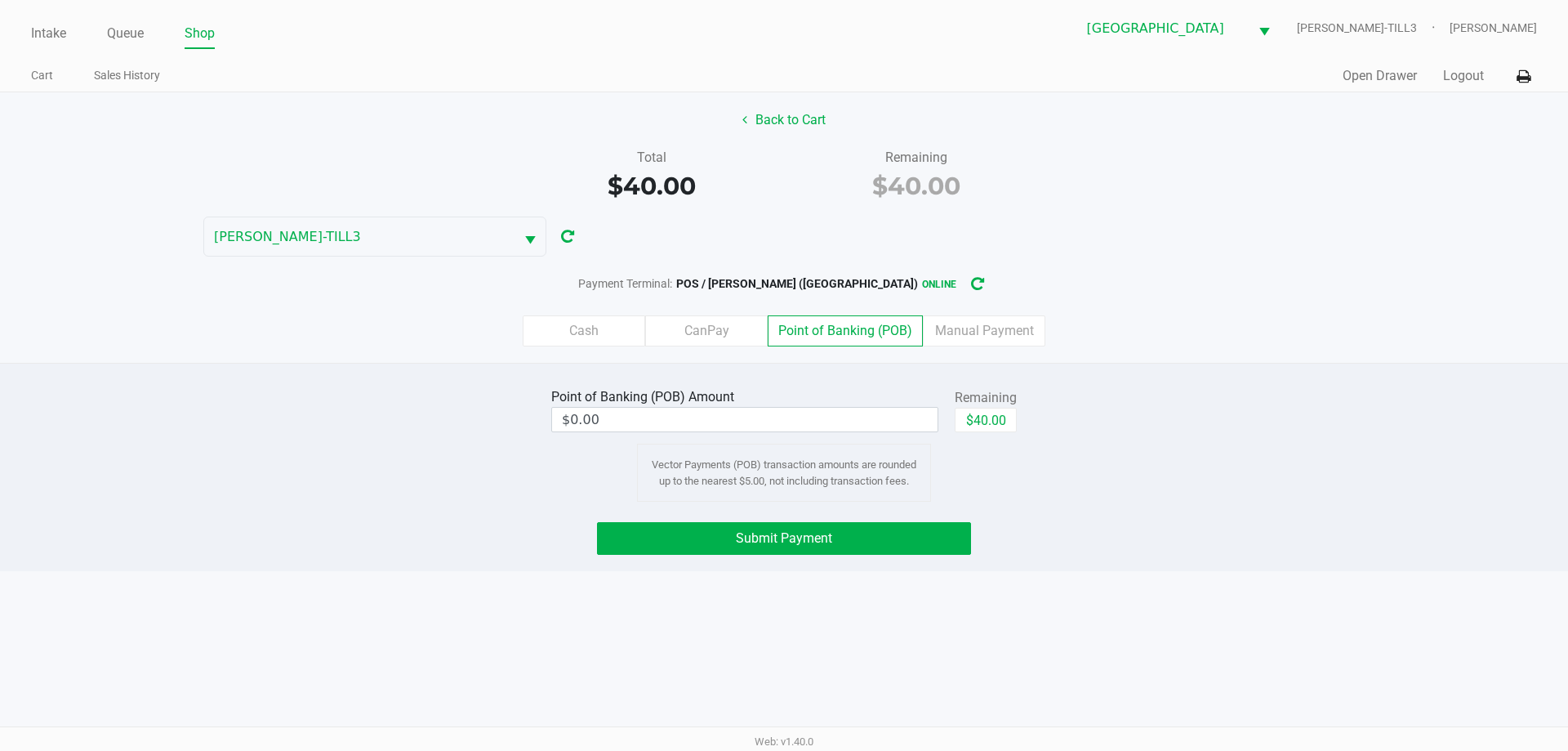
click at [1000, 421] on button "$40.00" at bounding box center [986, 420] width 62 height 25
type input "$40.00"
click at [850, 533] on button "Submit Payment" at bounding box center [784, 539] width 374 height 33
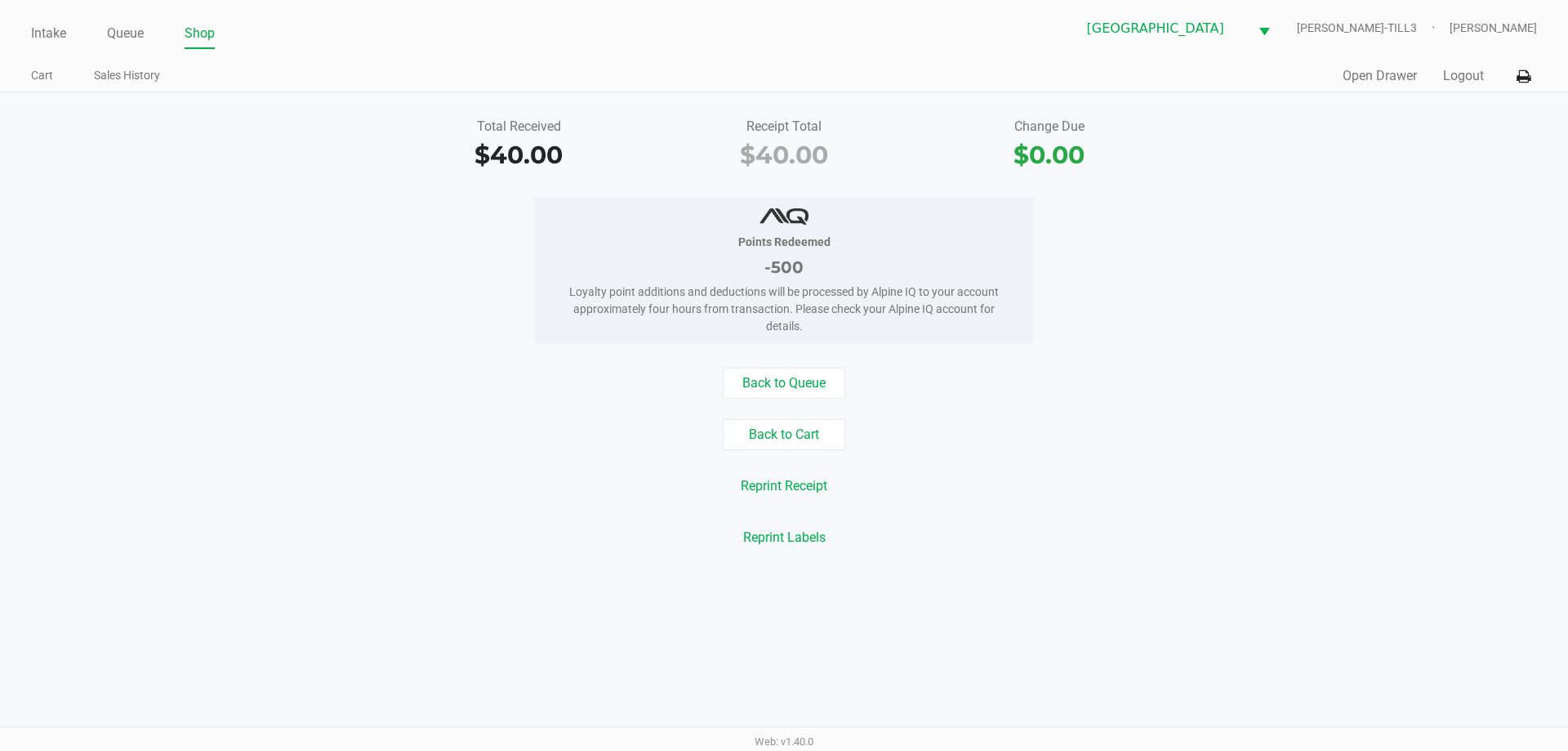
click at [40, 30] on link "Intake" at bounding box center [48, 33] width 35 height 23
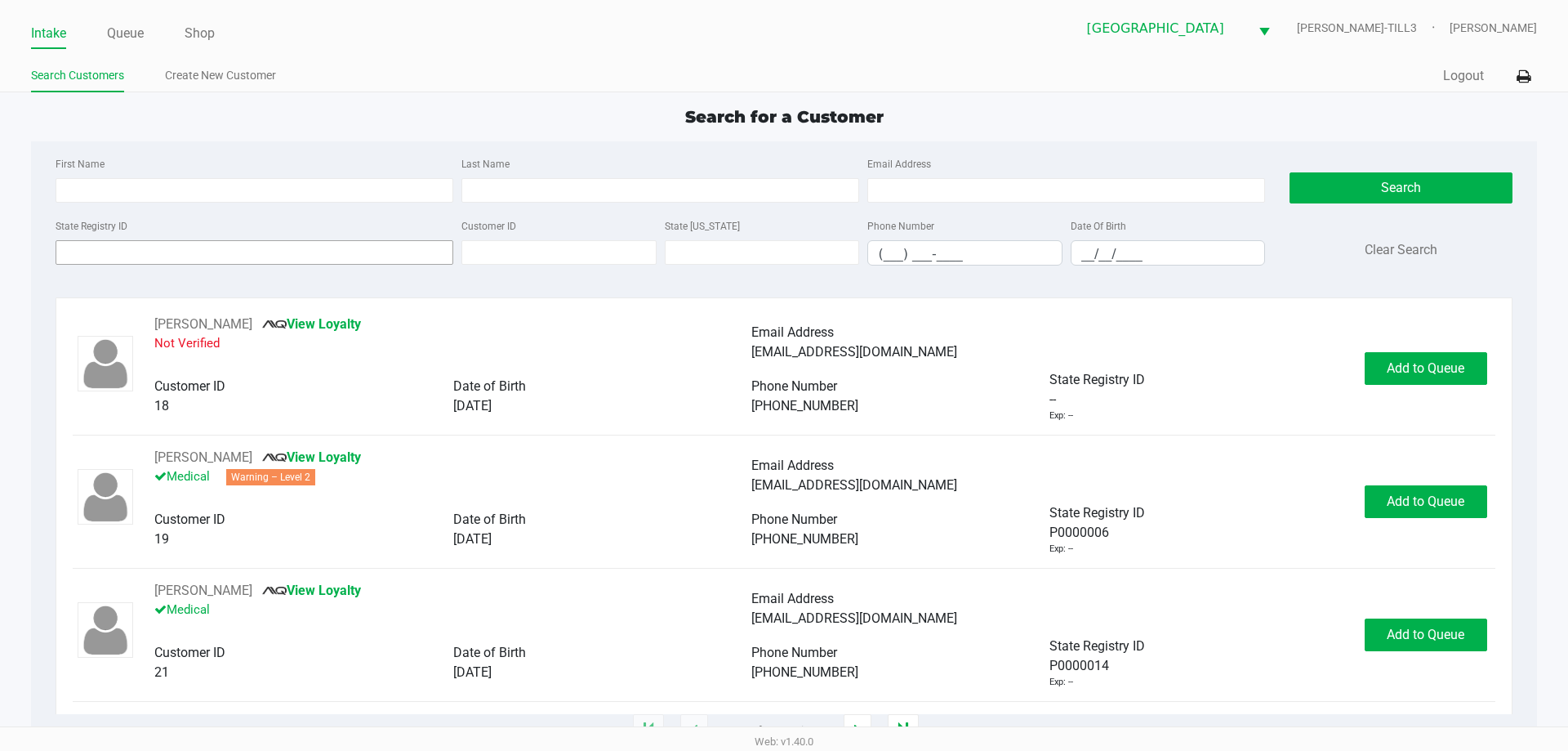
click at [300, 252] on input "State Registry ID" at bounding box center [254, 253] width 398 height 25
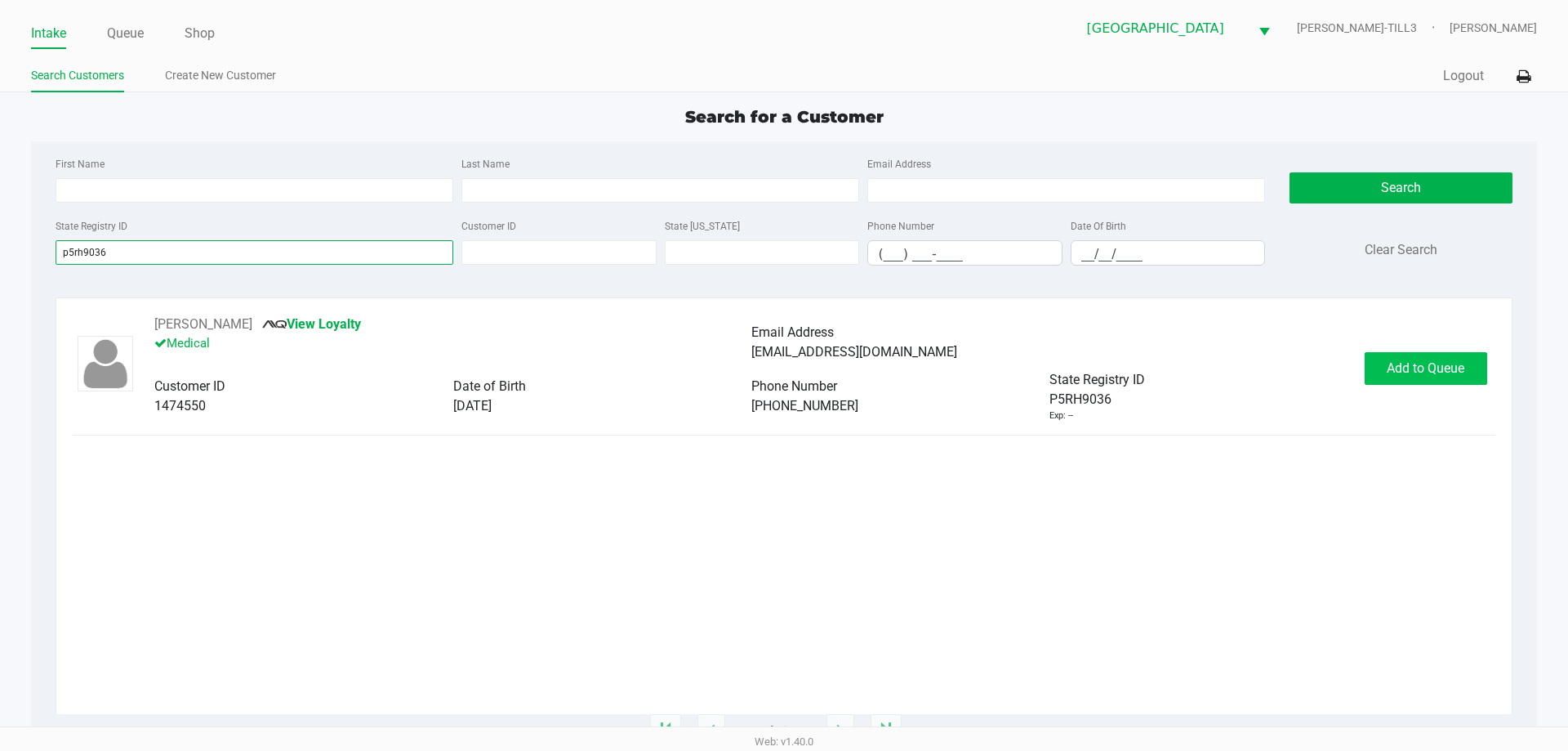
type input "p5rh9036"
click at [1419, 370] on span "Add to Queue" at bounding box center [1425, 368] width 78 height 15
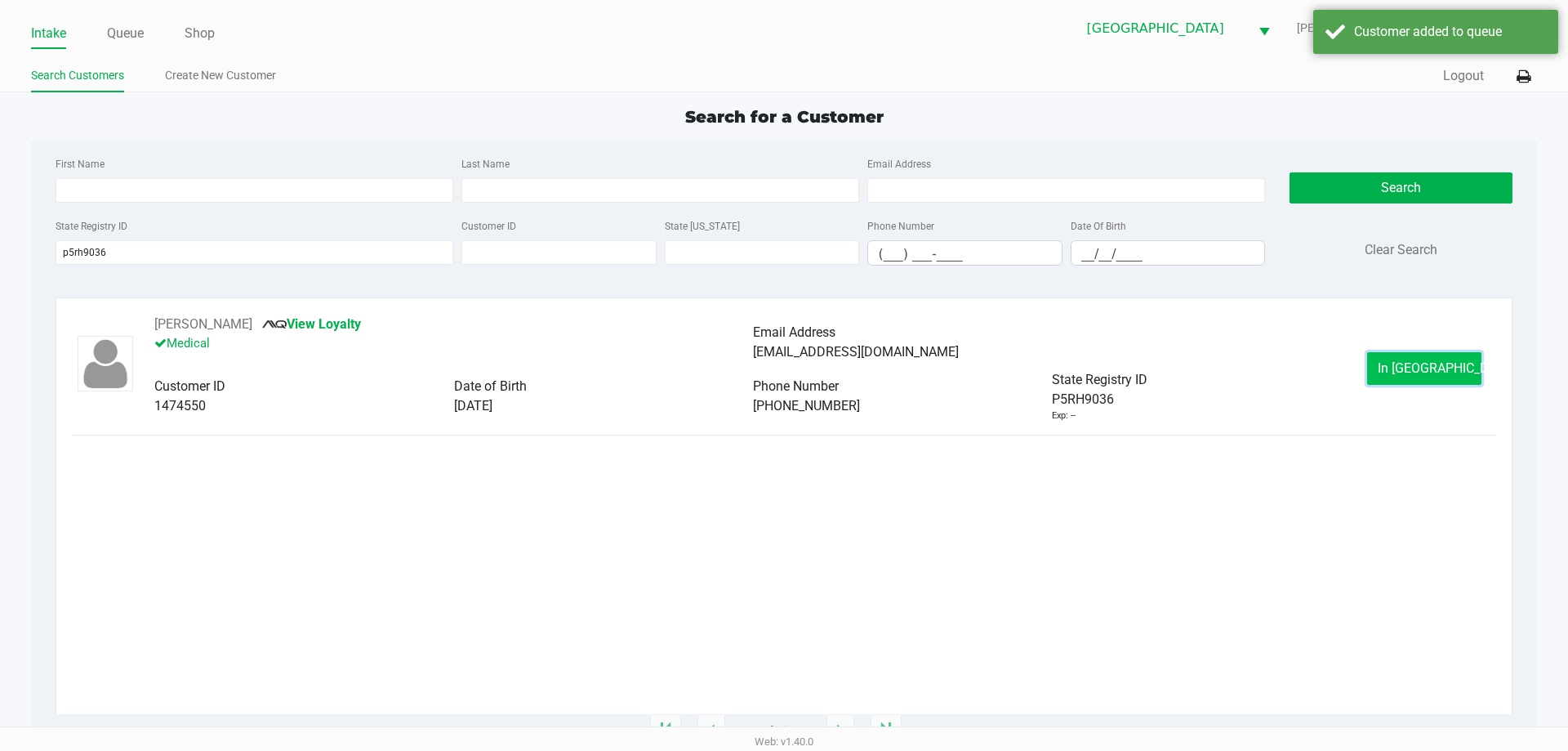
click at [1434, 364] on span "In Queue" at bounding box center [1446, 368] width 137 height 15
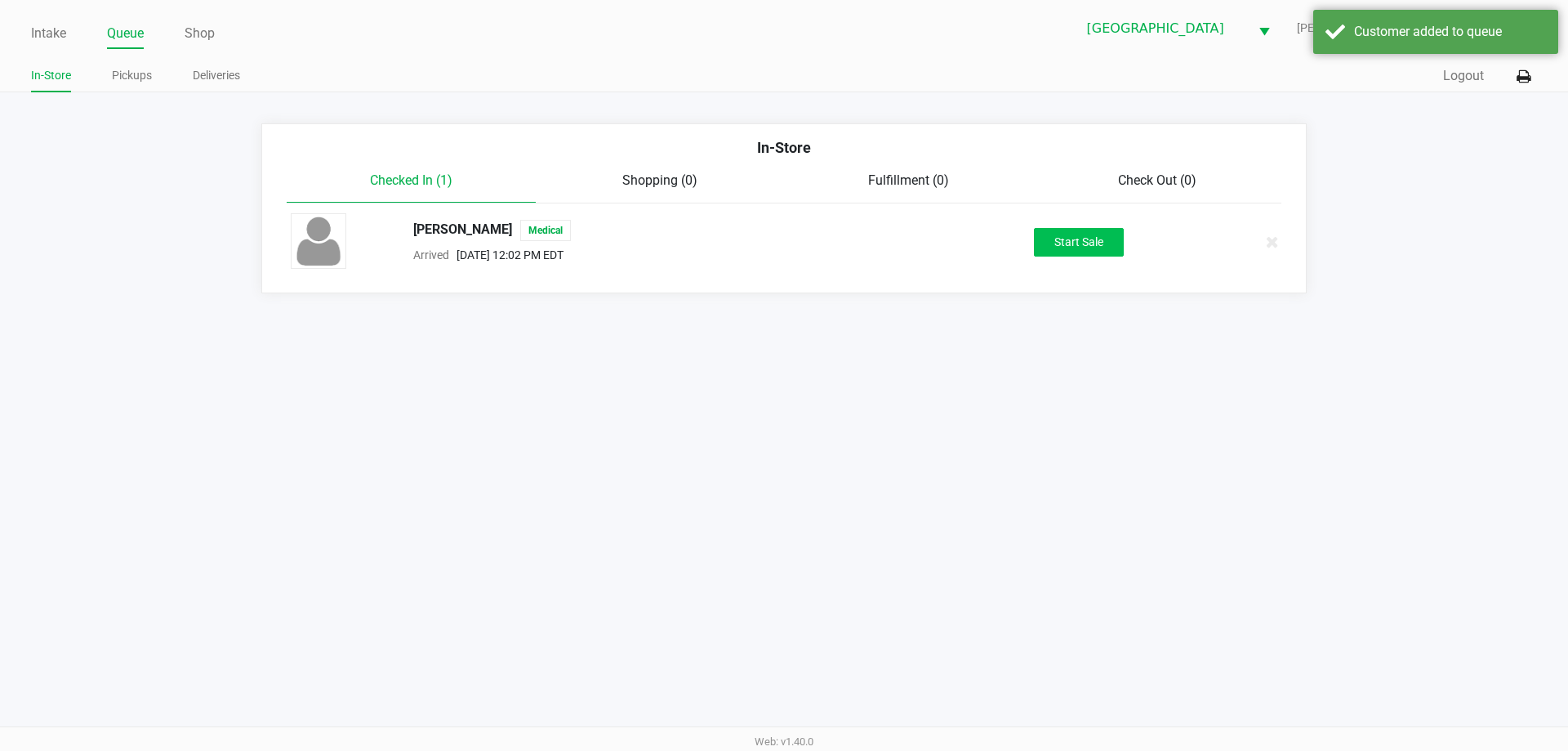
click at [1081, 239] on button "Start Sale" at bounding box center [1078, 241] width 90 height 28
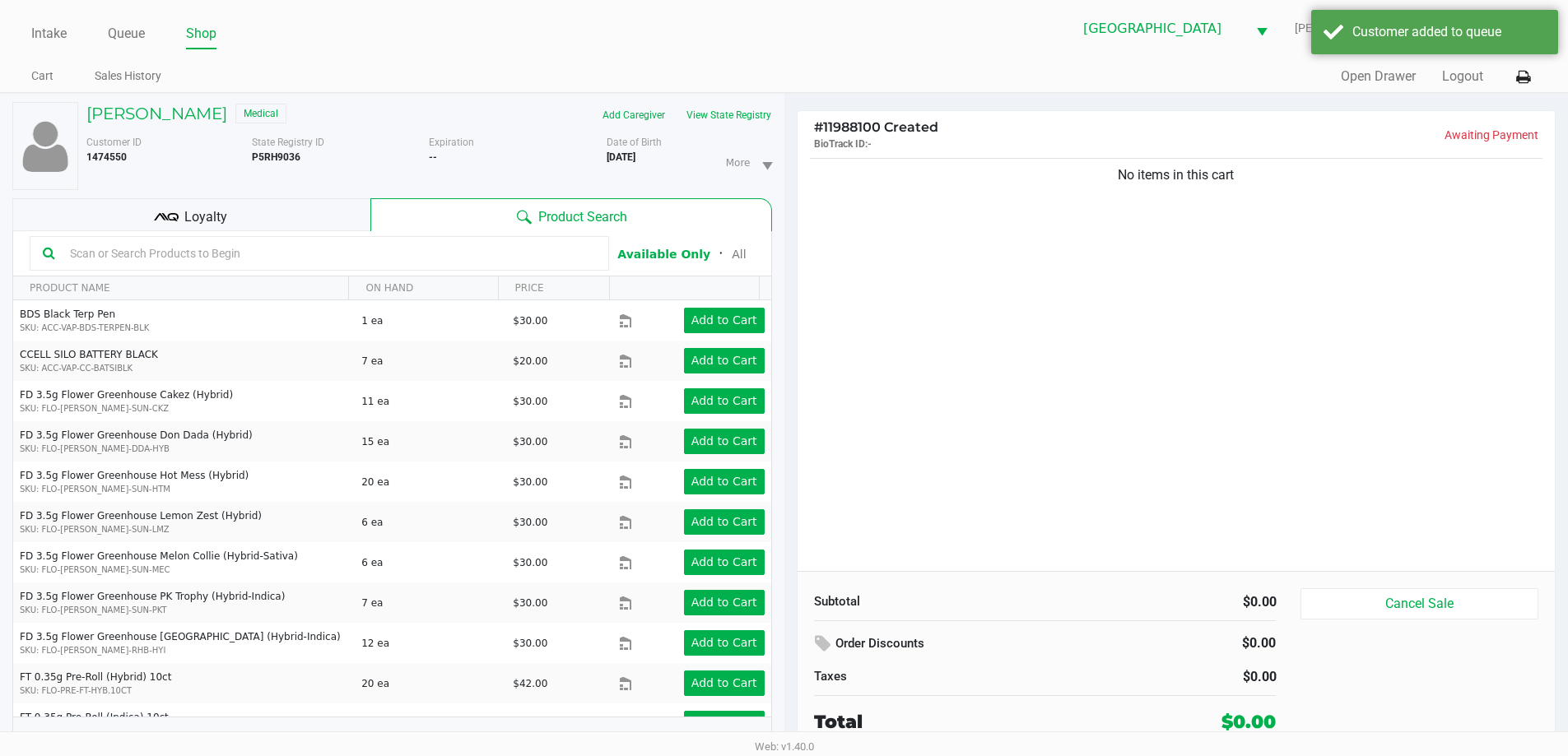
click at [321, 252] on input "text" at bounding box center [329, 253] width 532 height 25
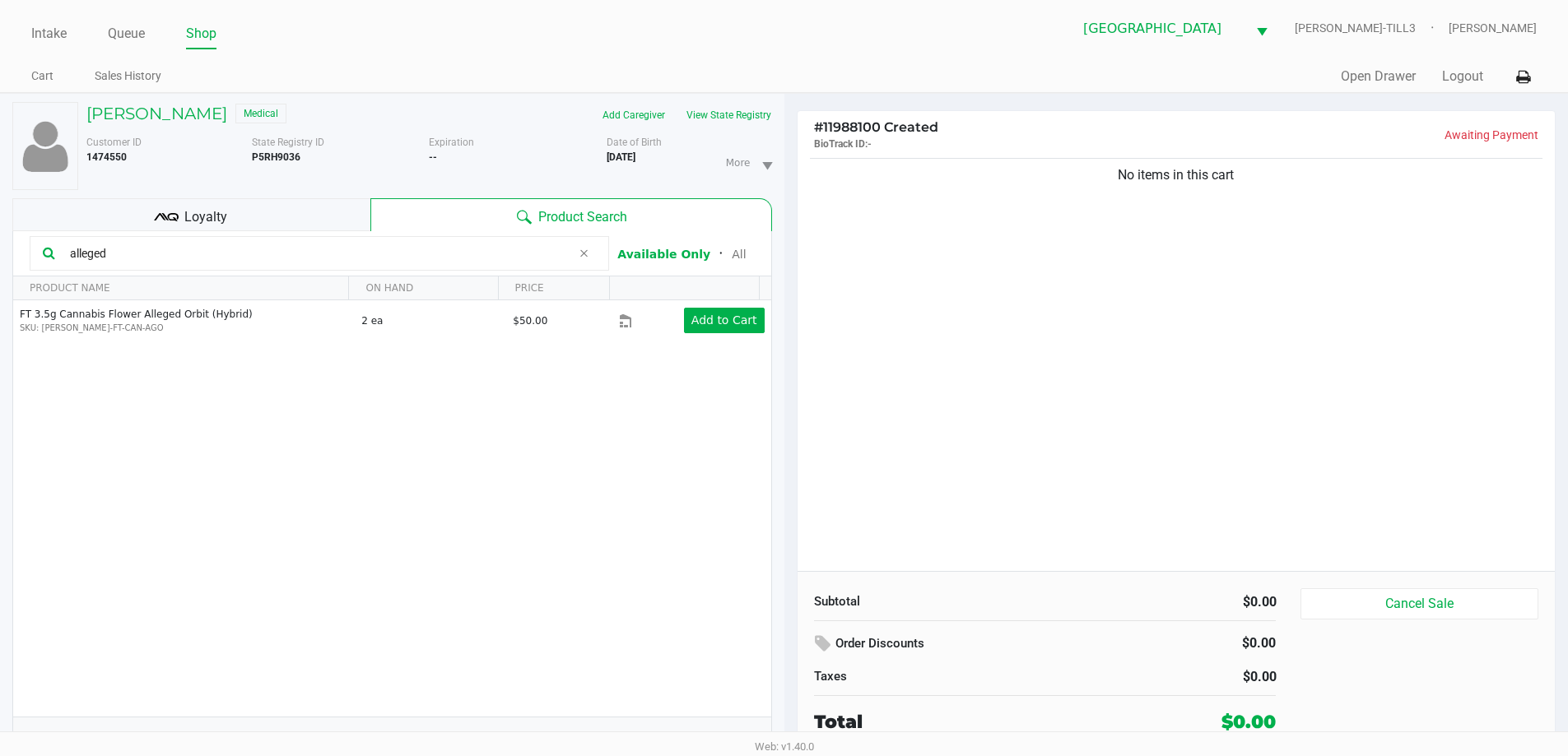
type input "alleged"
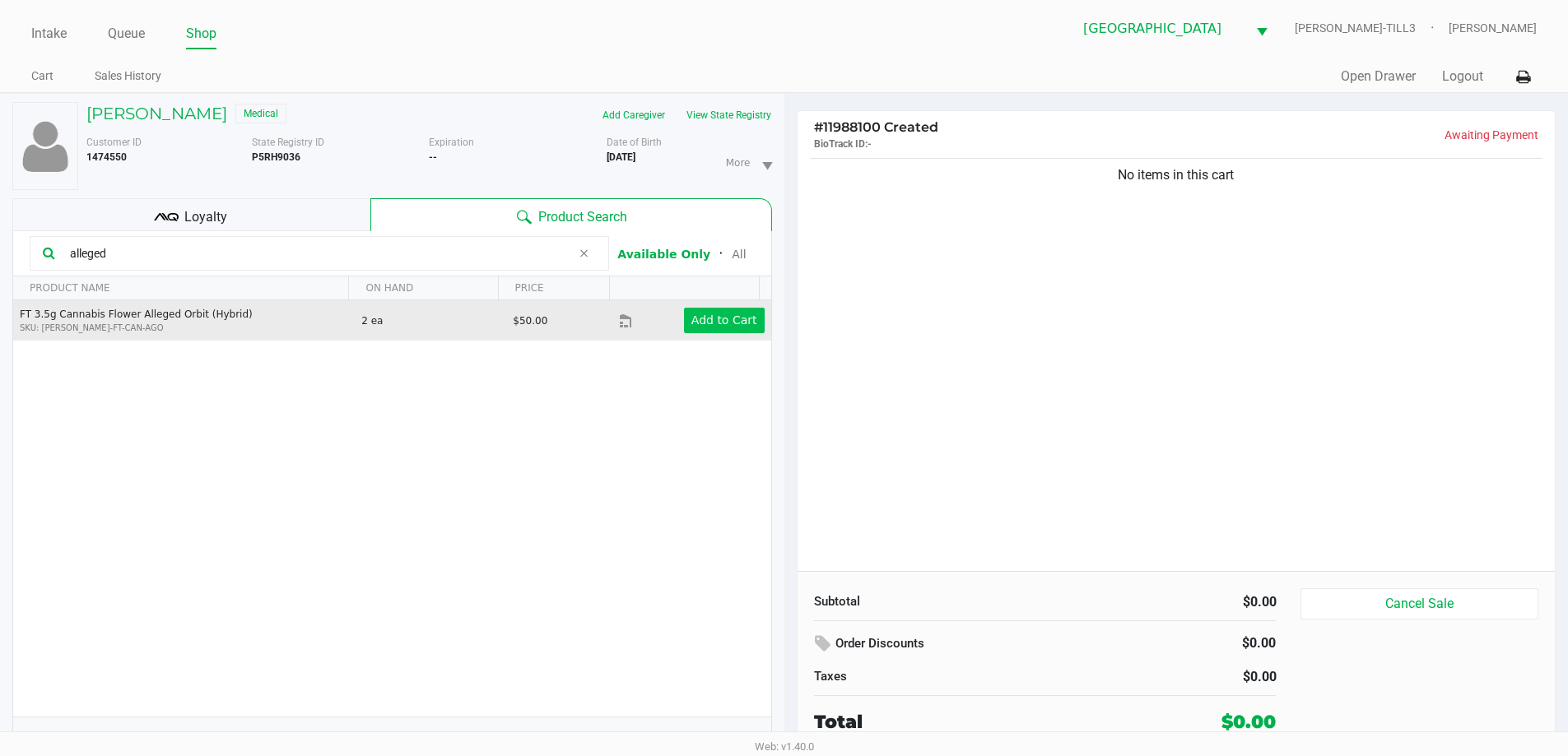
click at [724, 324] on app-button-loader "Add to Cart" at bounding box center [724, 320] width 66 height 13
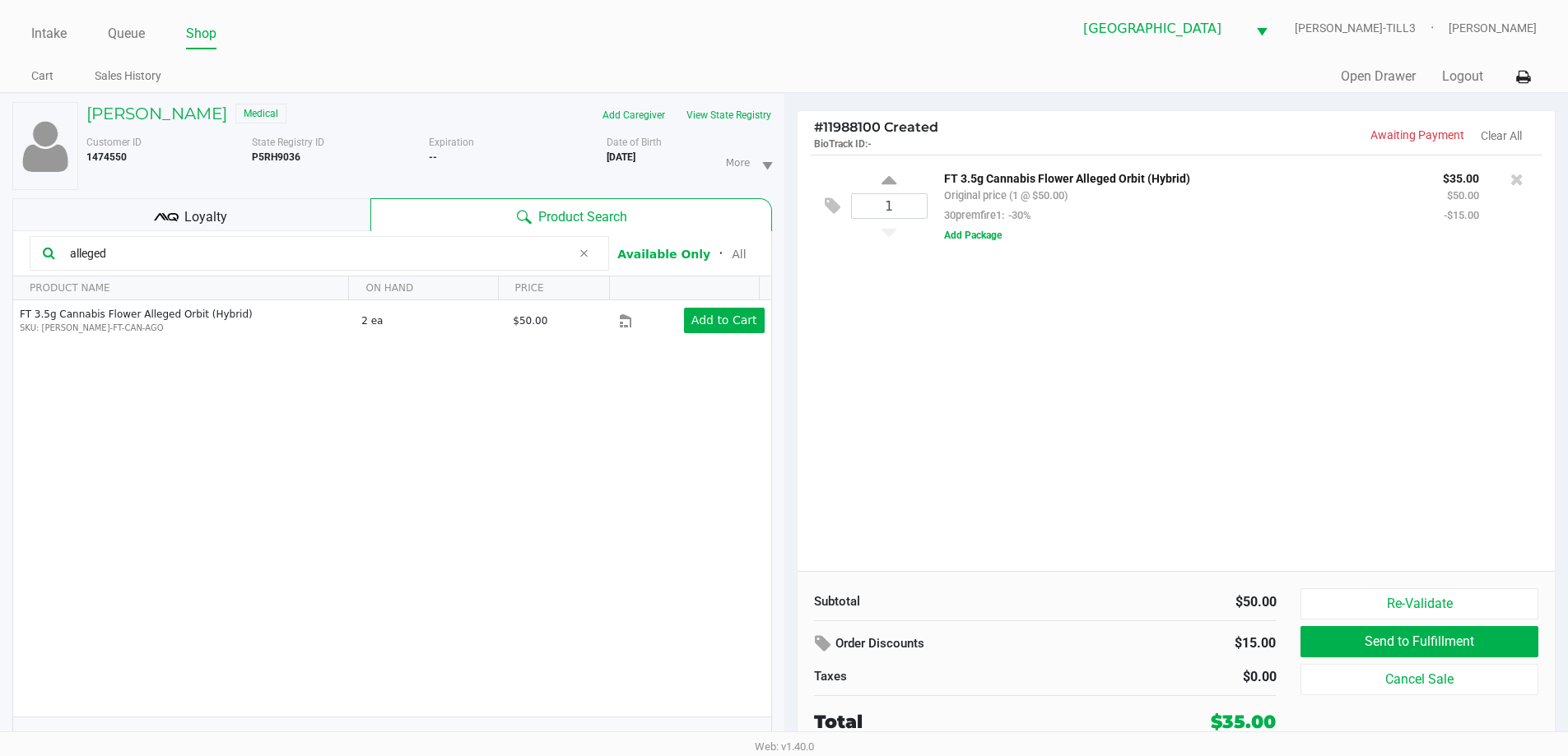
click at [942, 450] on div "1 FT 3.5g Cannabis Flower Alleged Orbit (Hybrid) Original price (1 @ $50.00) 30…" at bounding box center [1176, 362] width 758 height 416
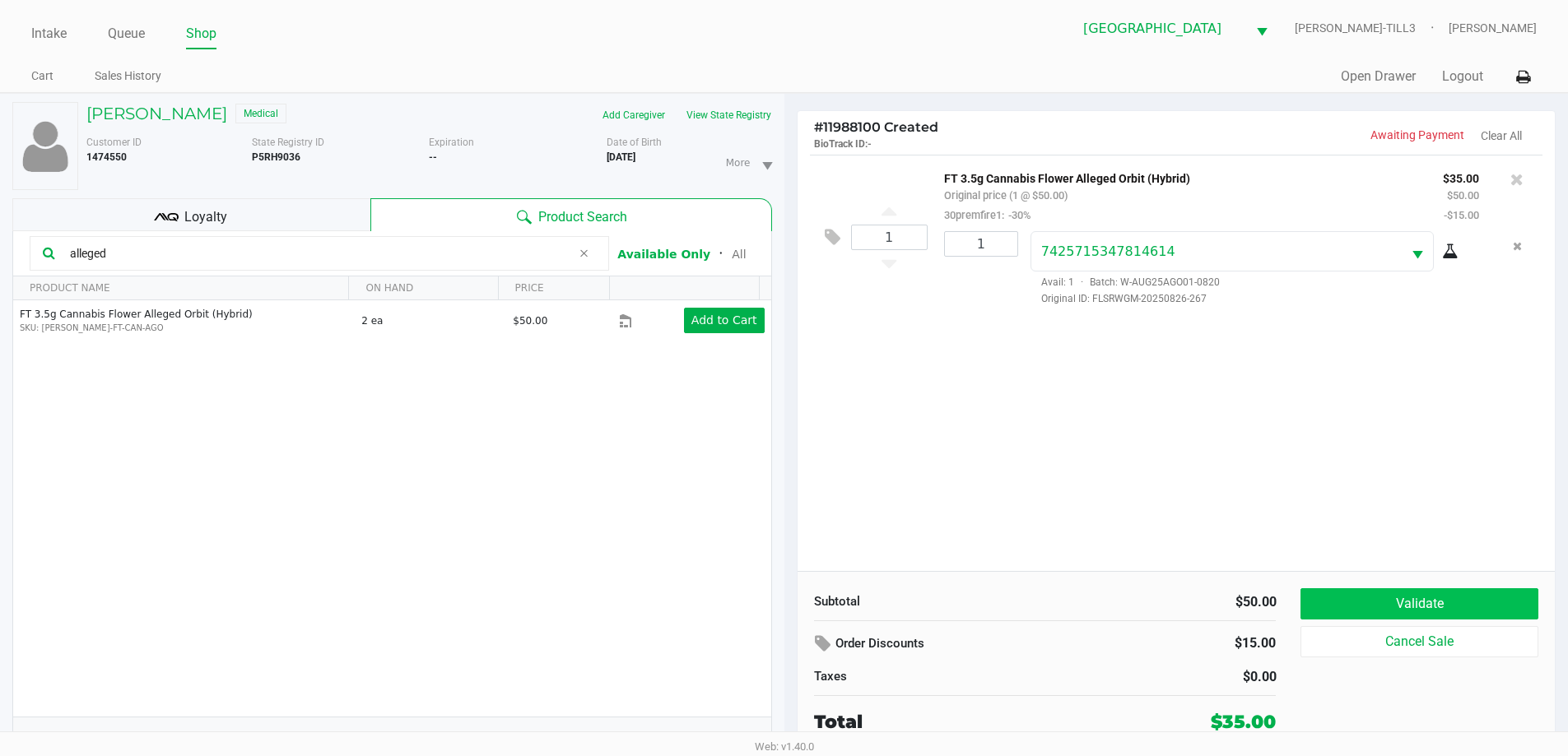
click at [1422, 603] on button "Validate" at bounding box center [1419, 603] width 237 height 31
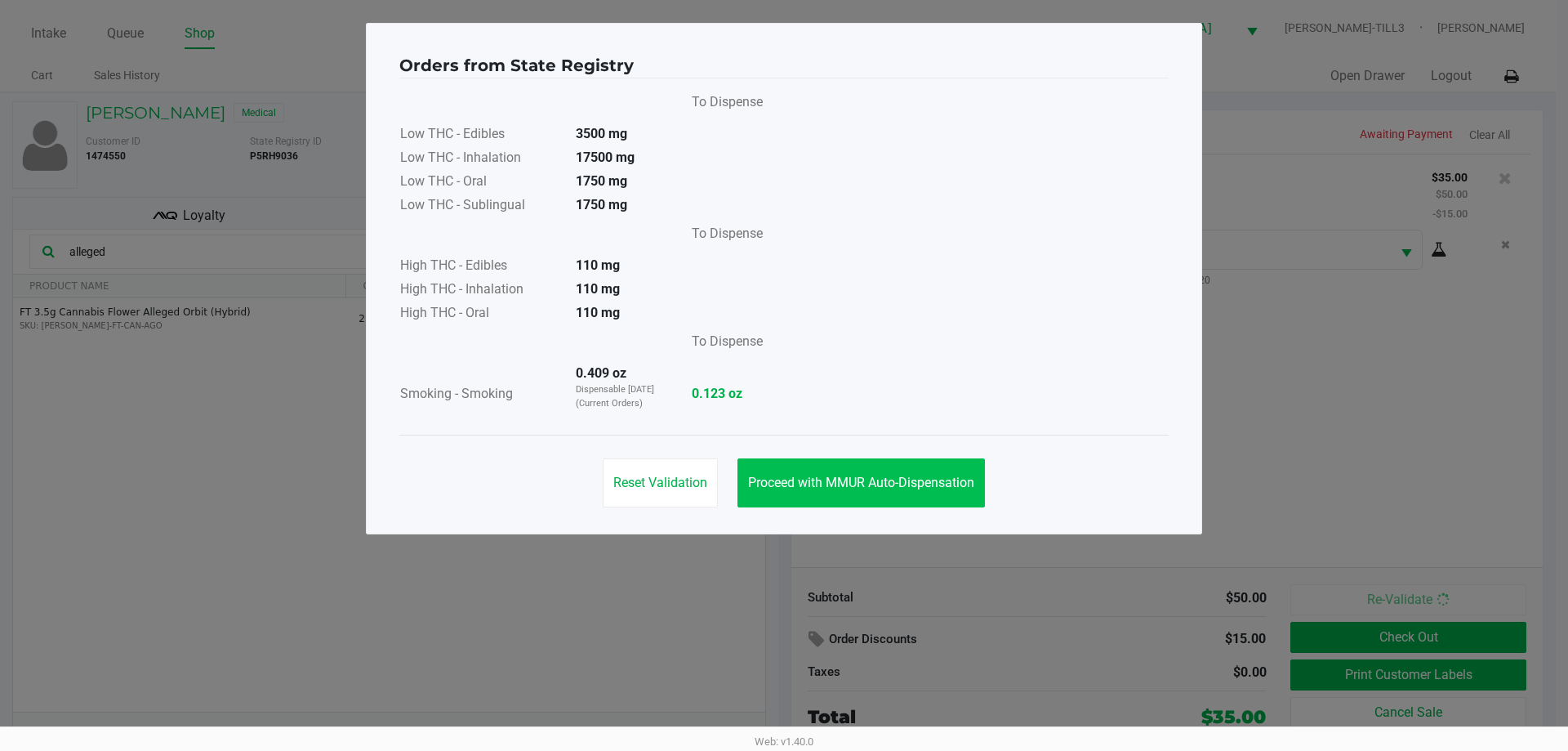
click at [918, 484] on span "Proceed with MMUR Auto-Dispensation" at bounding box center [861, 482] width 226 height 15
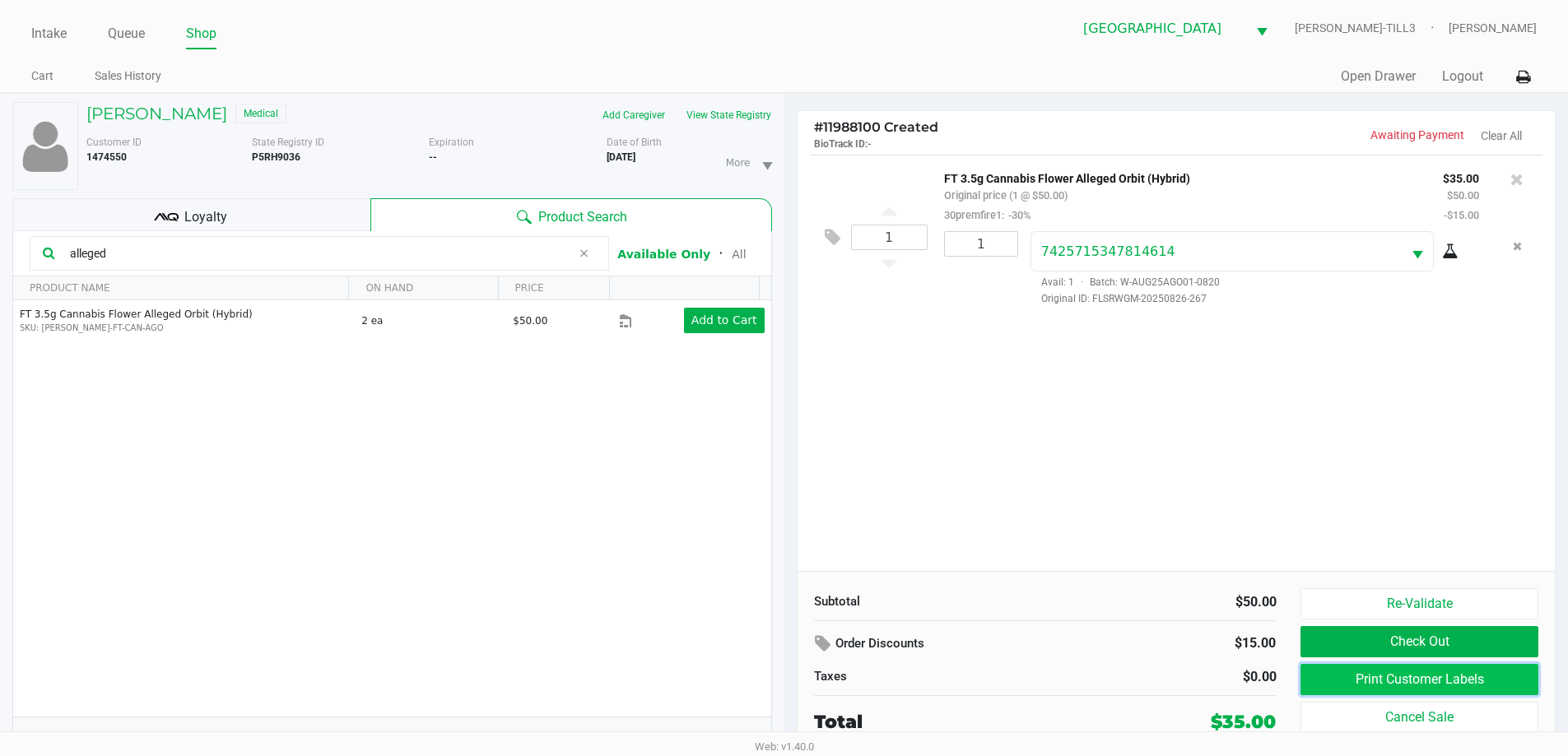
click at [1410, 676] on button "Print Customer Labels" at bounding box center [1419, 679] width 237 height 31
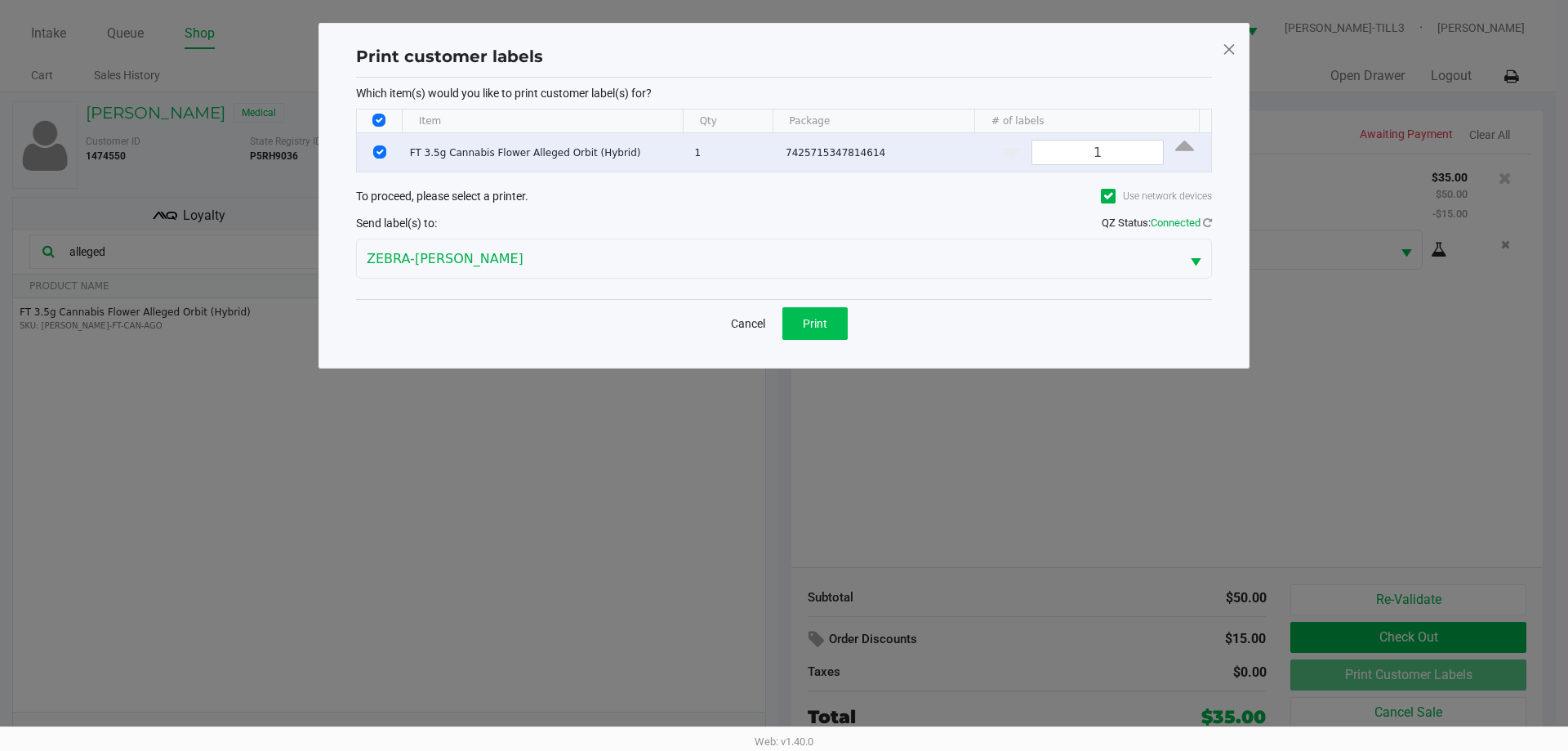
click at [823, 328] on span "Print" at bounding box center [815, 323] width 25 height 13
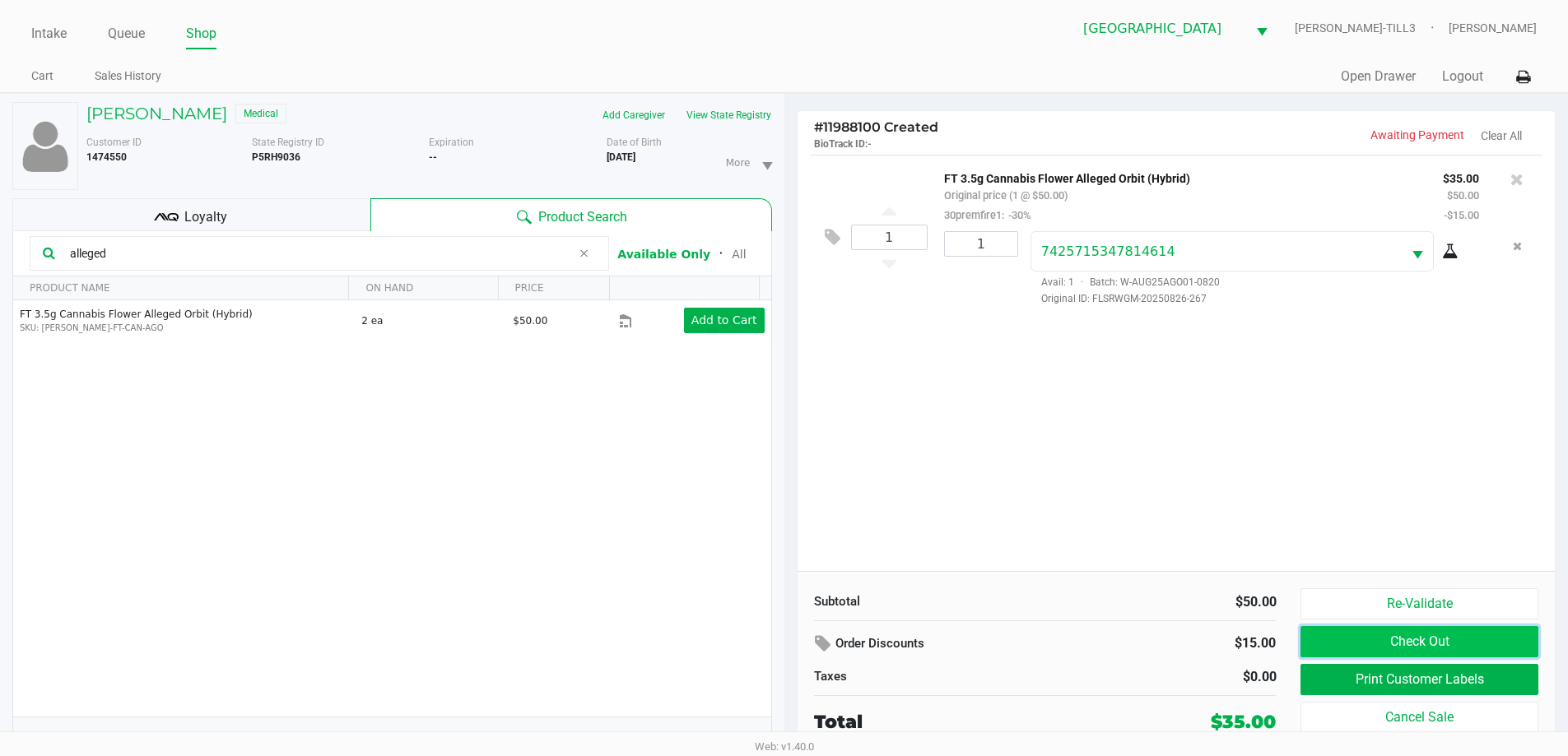
click at [1424, 640] on button "Check Out" at bounding box center [1419, 641] width 237 height 31
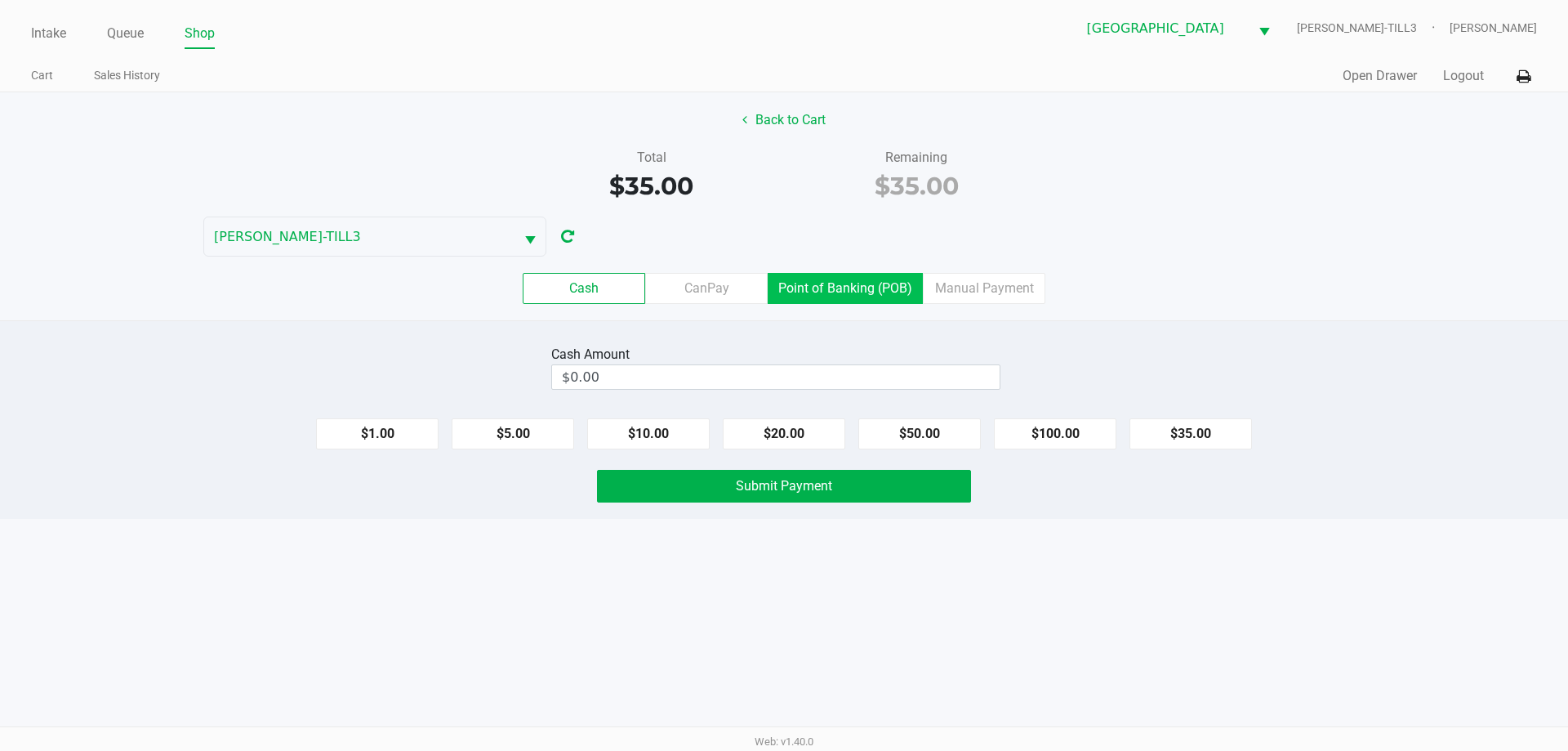
click at [846, 293] on label "Point of Banking (POB)" at bounding box center [845, 289] width 155 height 31
click at [0, 0] on 7 "Point of Banking (POB)" at bounding box center [0, 0] width 0 height 0
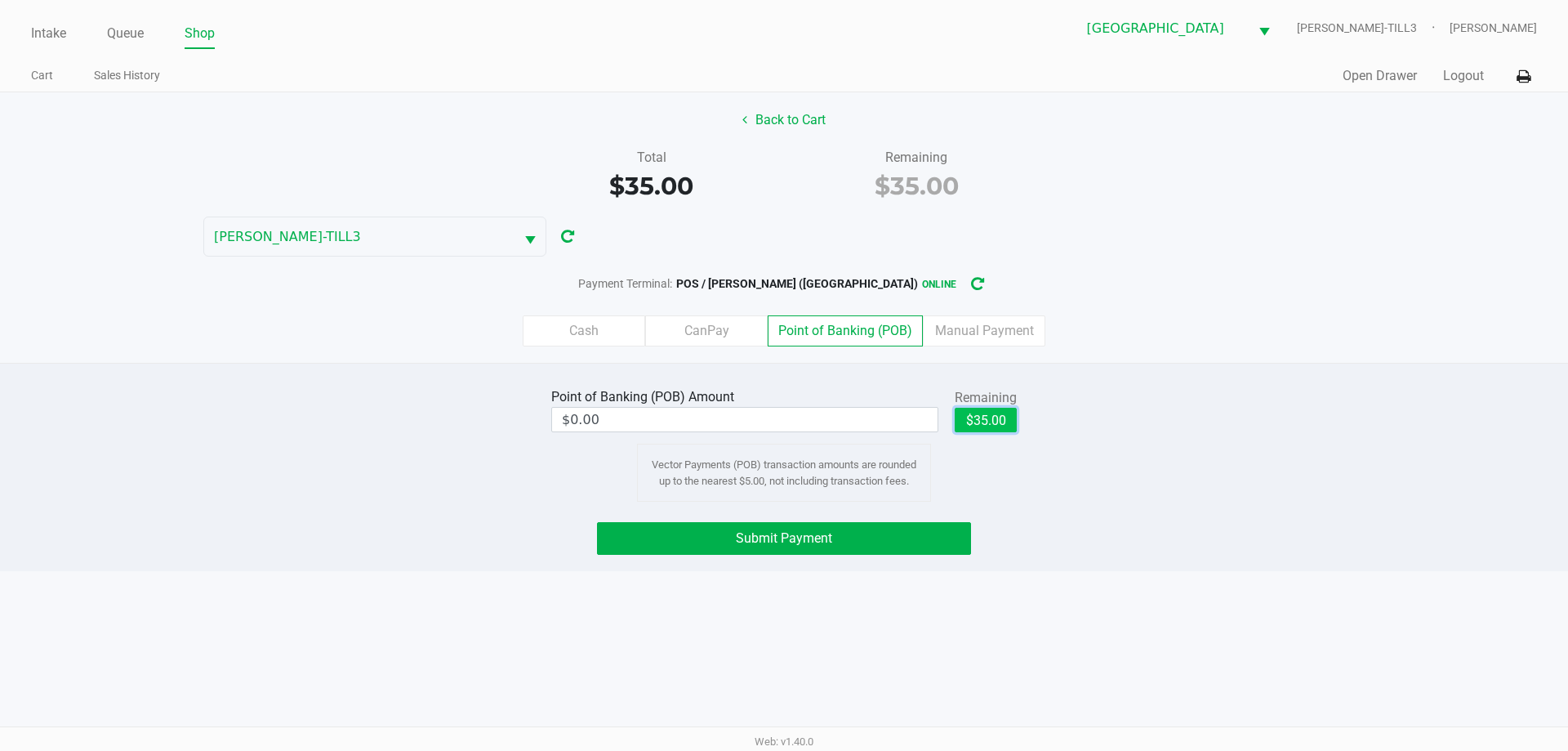
click at [985, 423] on button "$35.00" at bounding box center [986, 420] width 62 height 25
type input "$35.00"
click at [918, 547] on button "Submit Payment" at bounding box center [784, 539] width 374 height 33
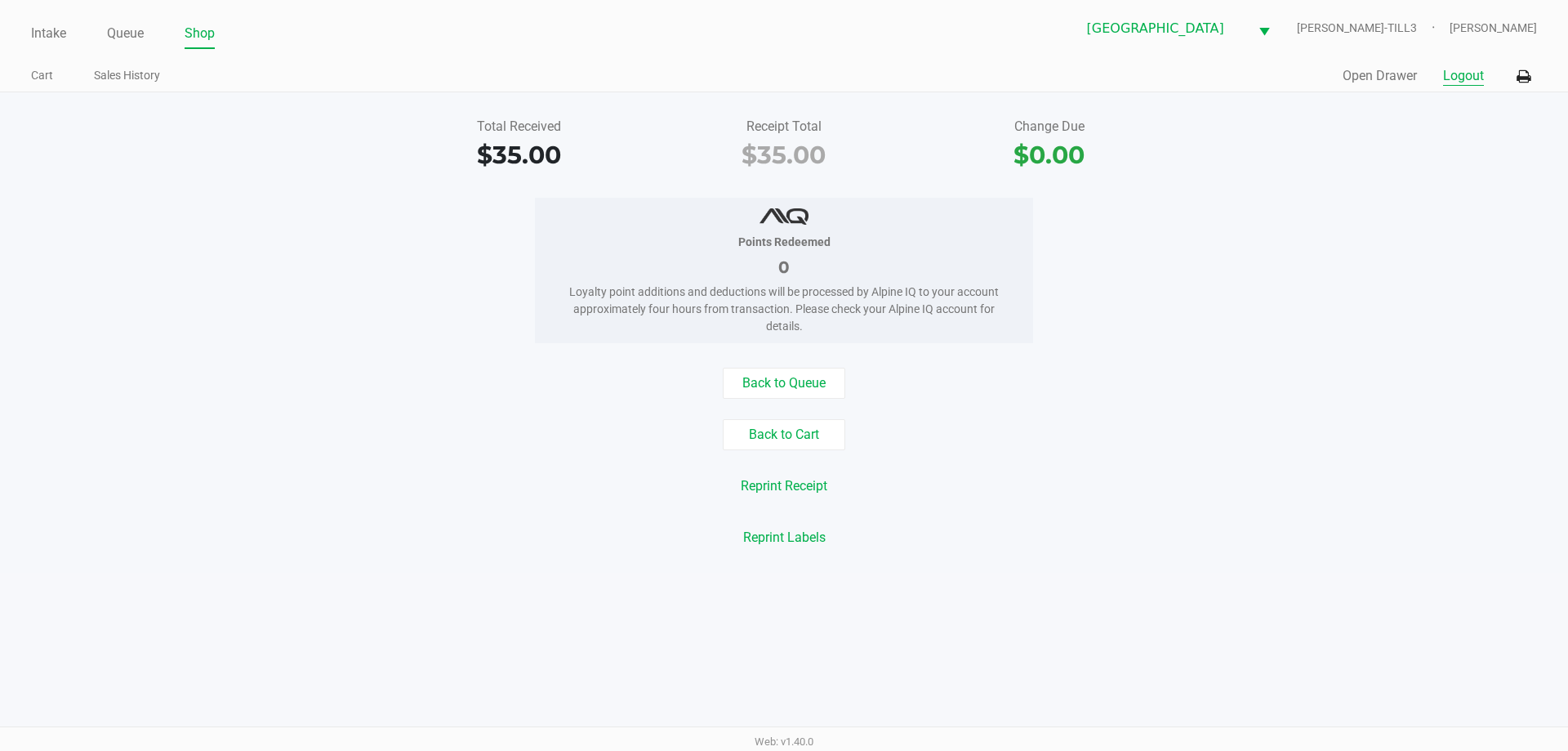
click at [1451, 69] on button "Logout" at bounding box center [1464, 75] width 41 height 20
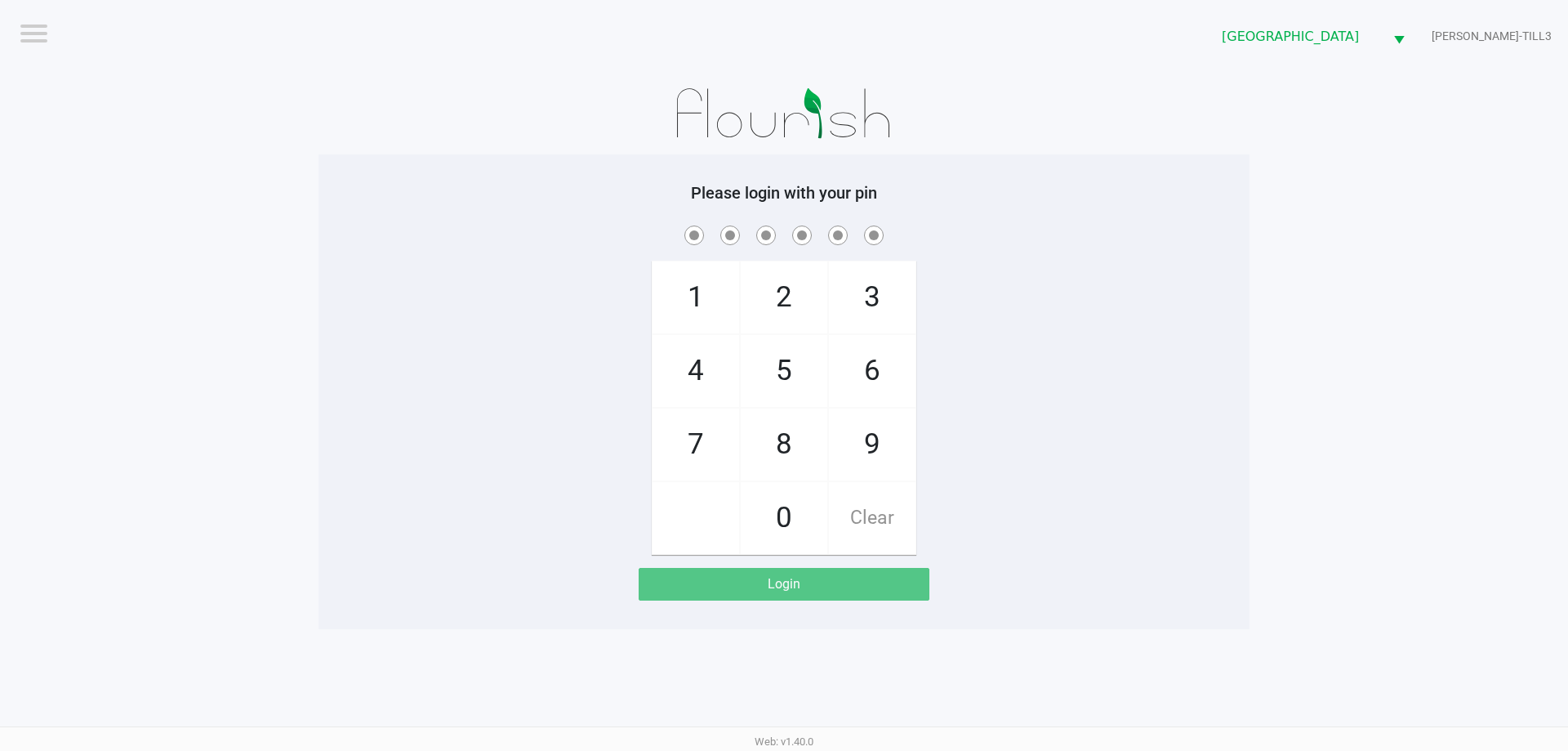
click at [1068, 211] on div "Please login with your pin 1 4 7 2 5 8 0 3 6 9 Clear Login" at bounding box center [784, 392] width 931 height 418
checkbox input "true"
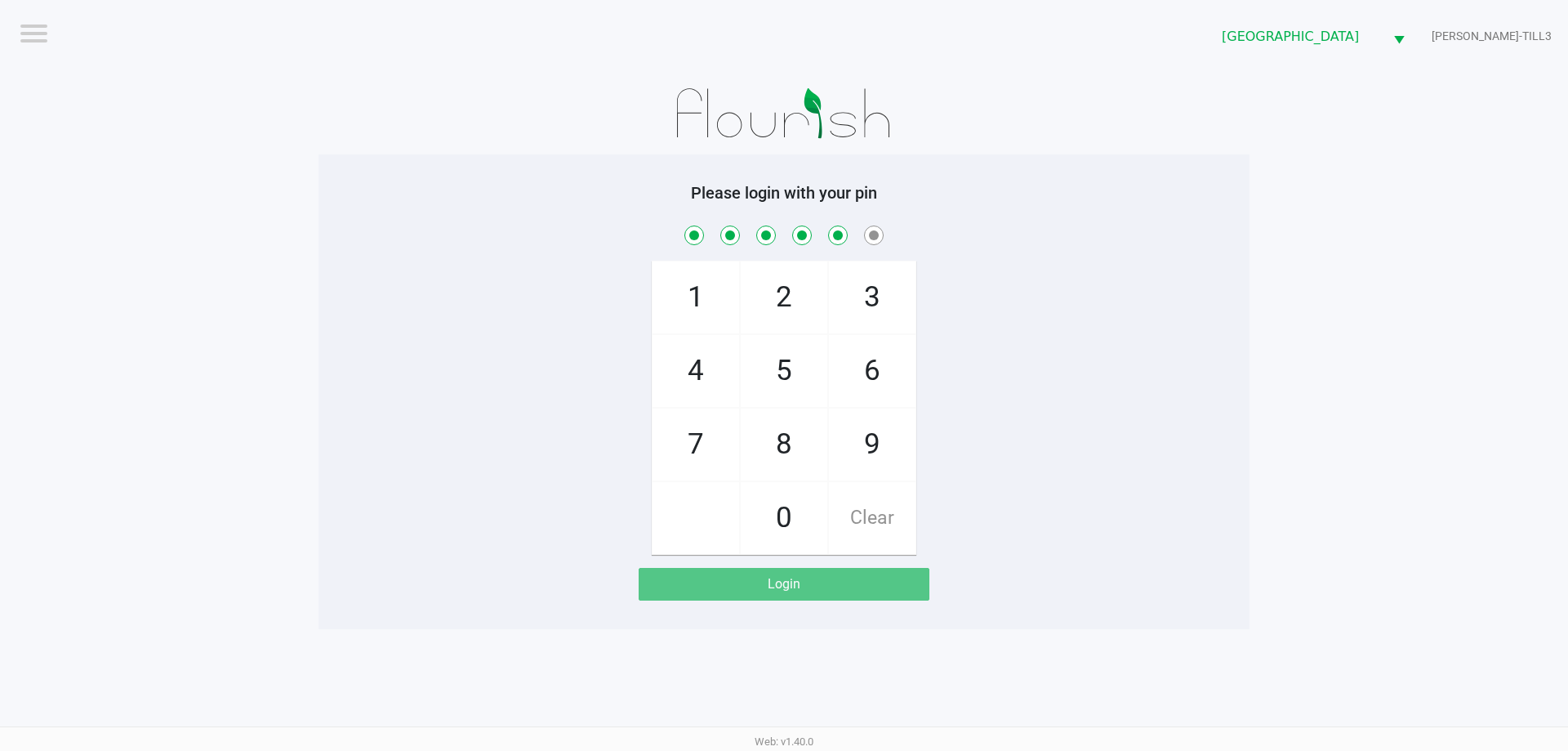
checkbox input "true"
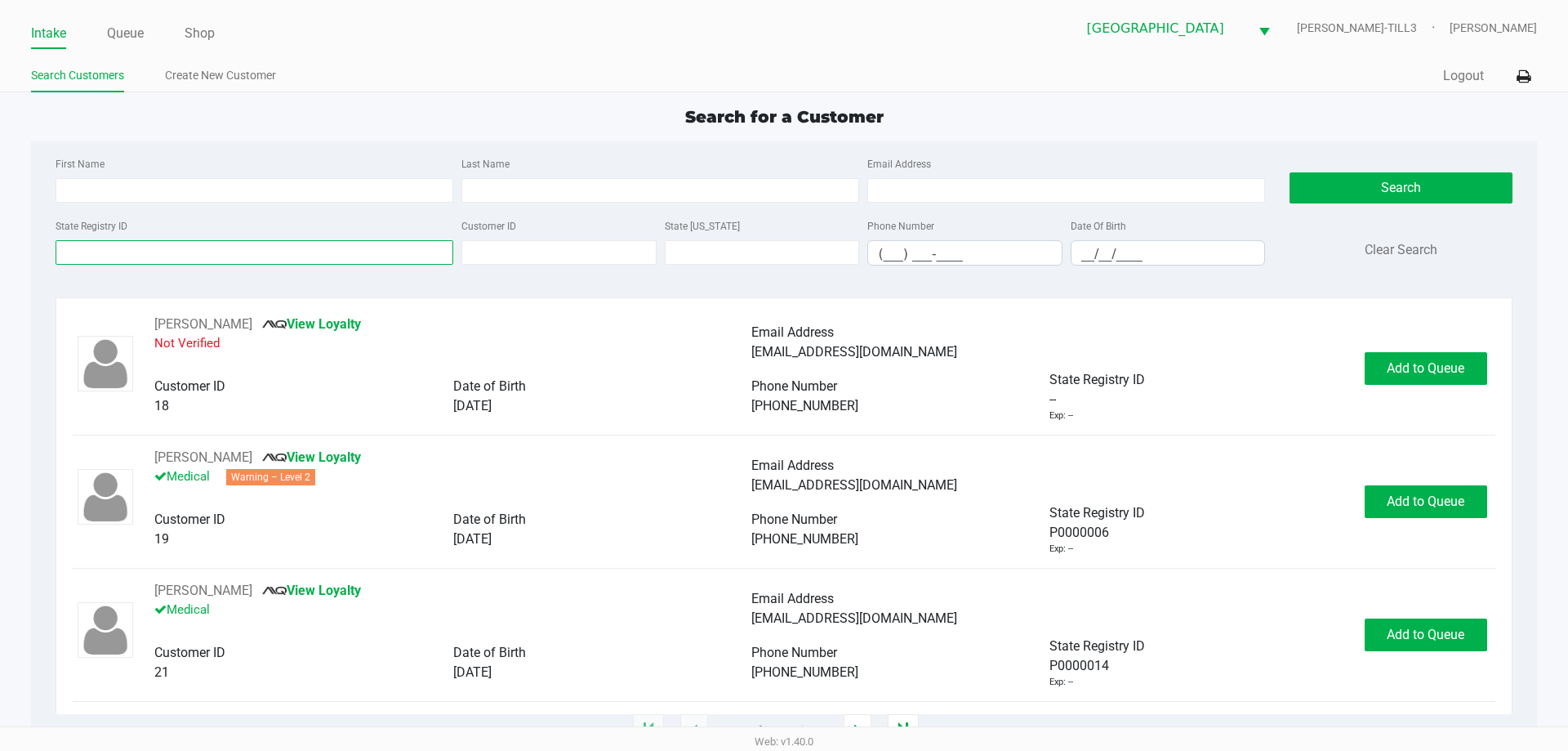
click at [190, 258] on input "State Registry ID" at bounding box center [254, 253] width 398 height 25
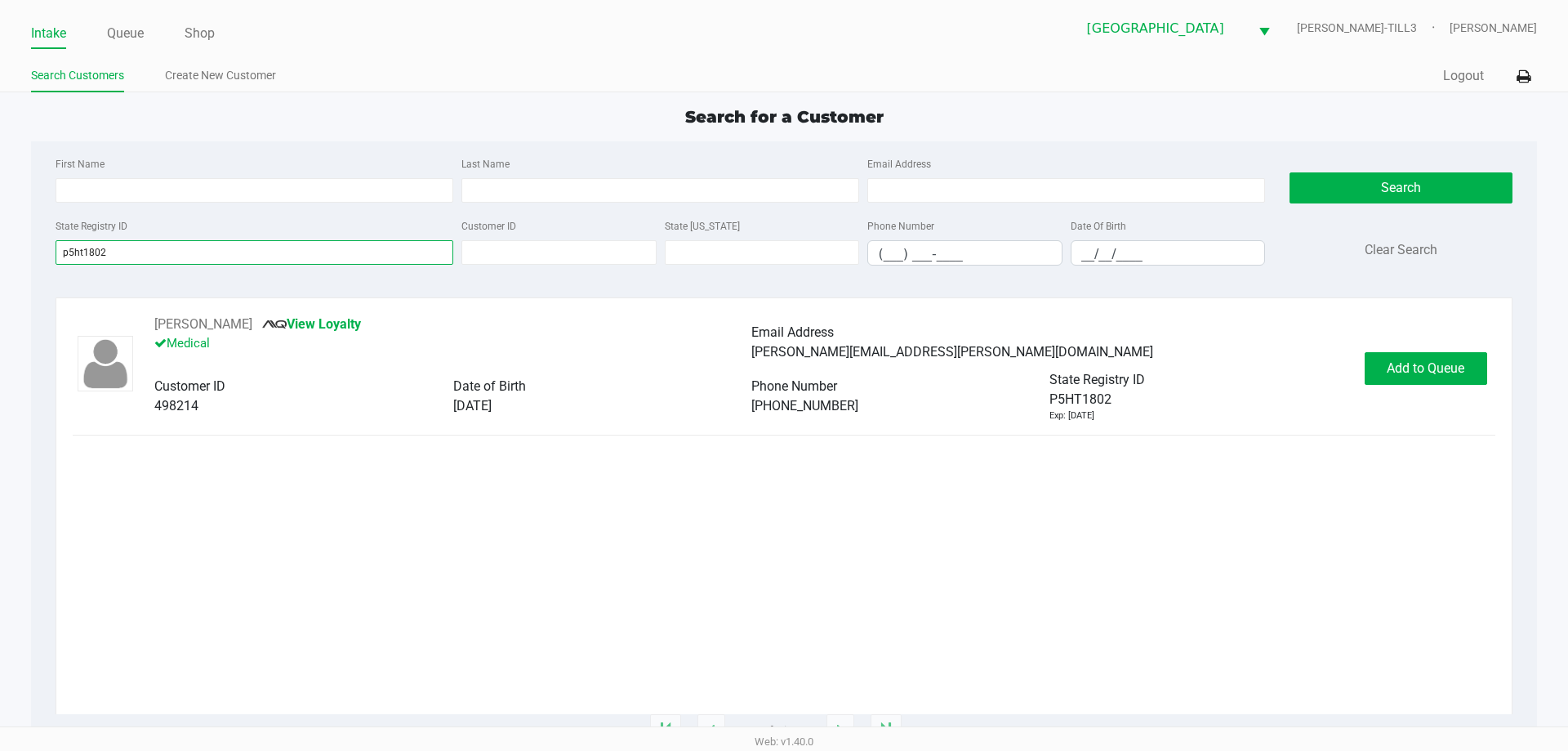
type input "p5ht1802"
click at [1434, 363] on span "Add to Queue" at bounding box center [1425, 368] width 78 height 15
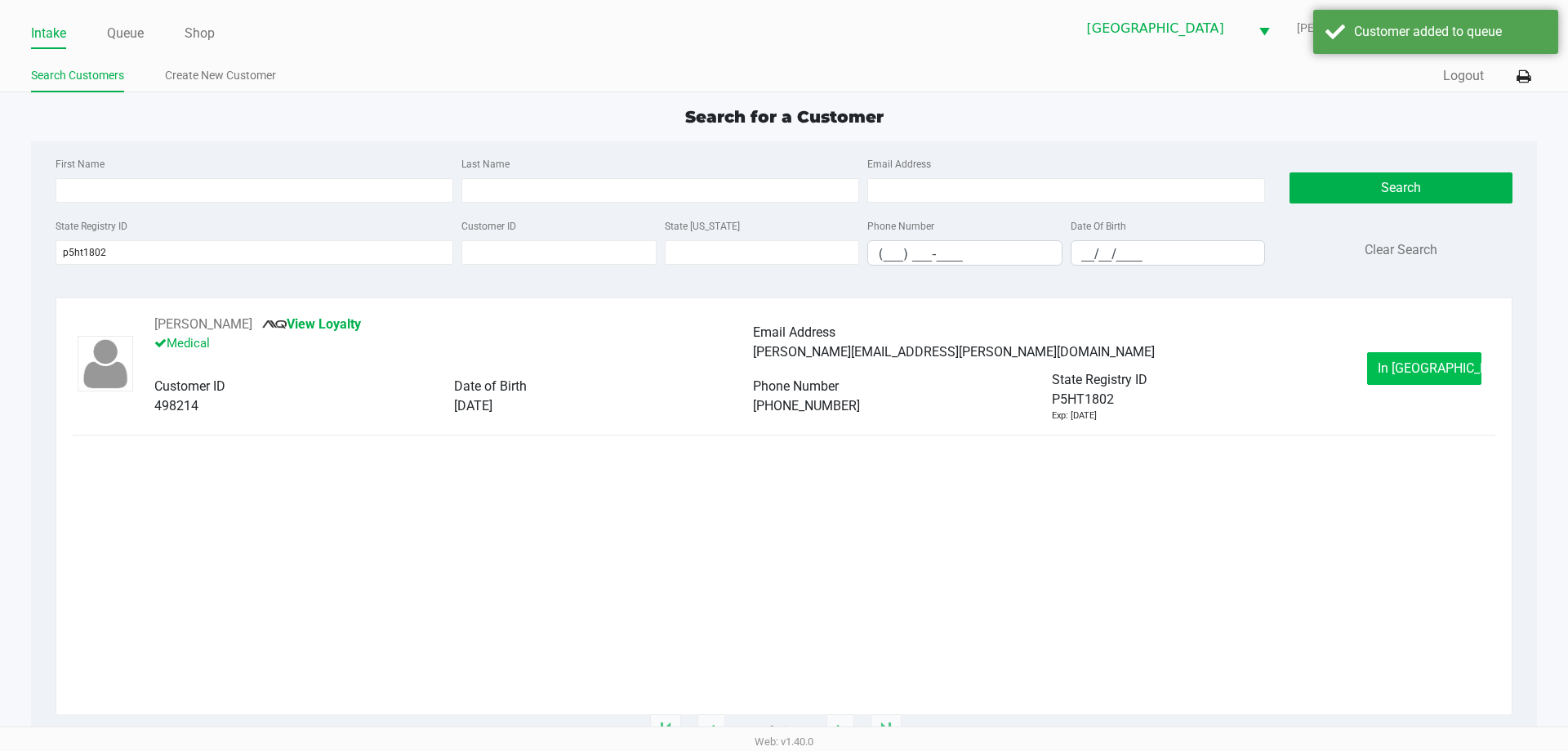
click at [1433, 376] on button "In Queue" at bounding box center [1425, 368] width 115 height 33
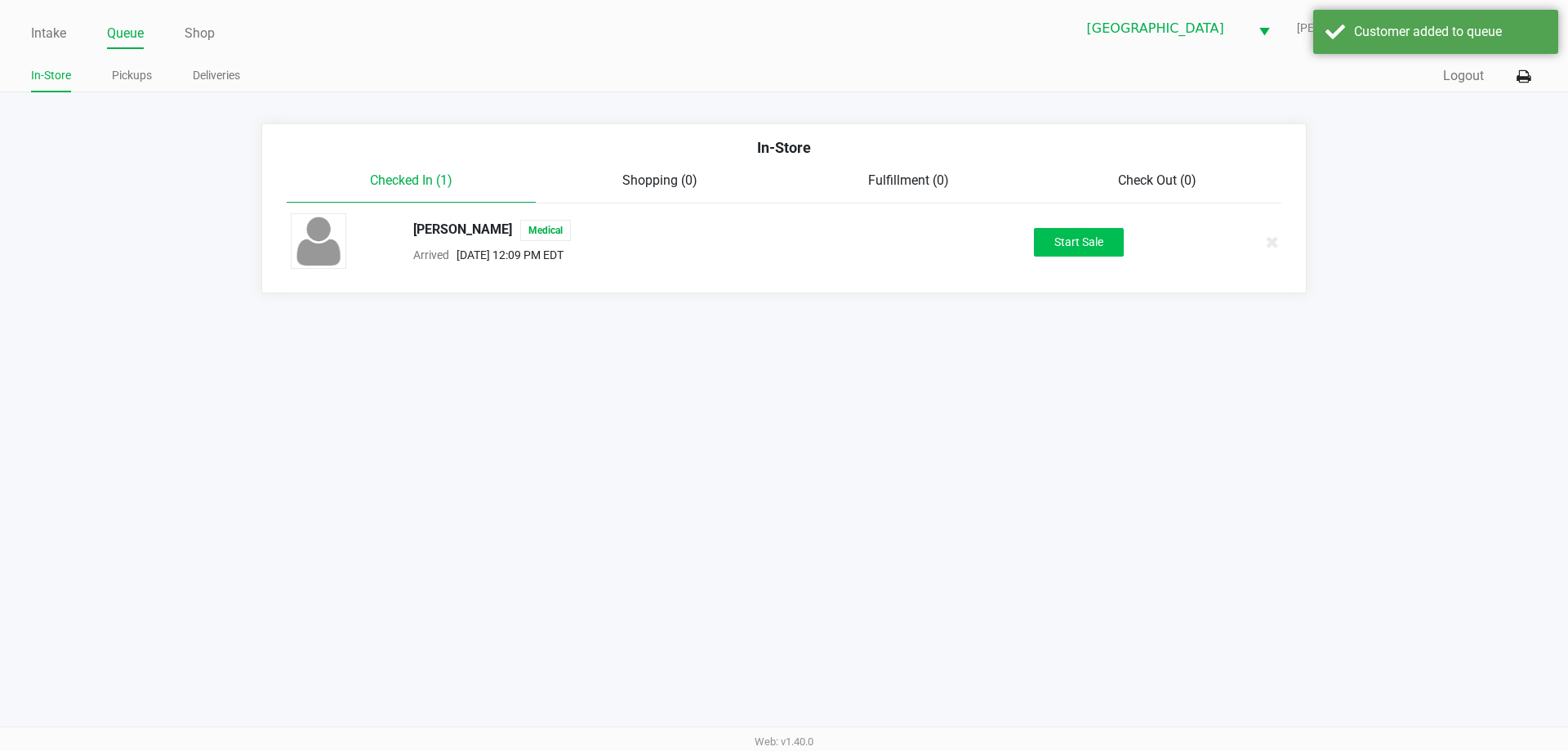
click at [1083, 238] on button "Start Sale" at bounding box center [1078, 241] width 90 height 28
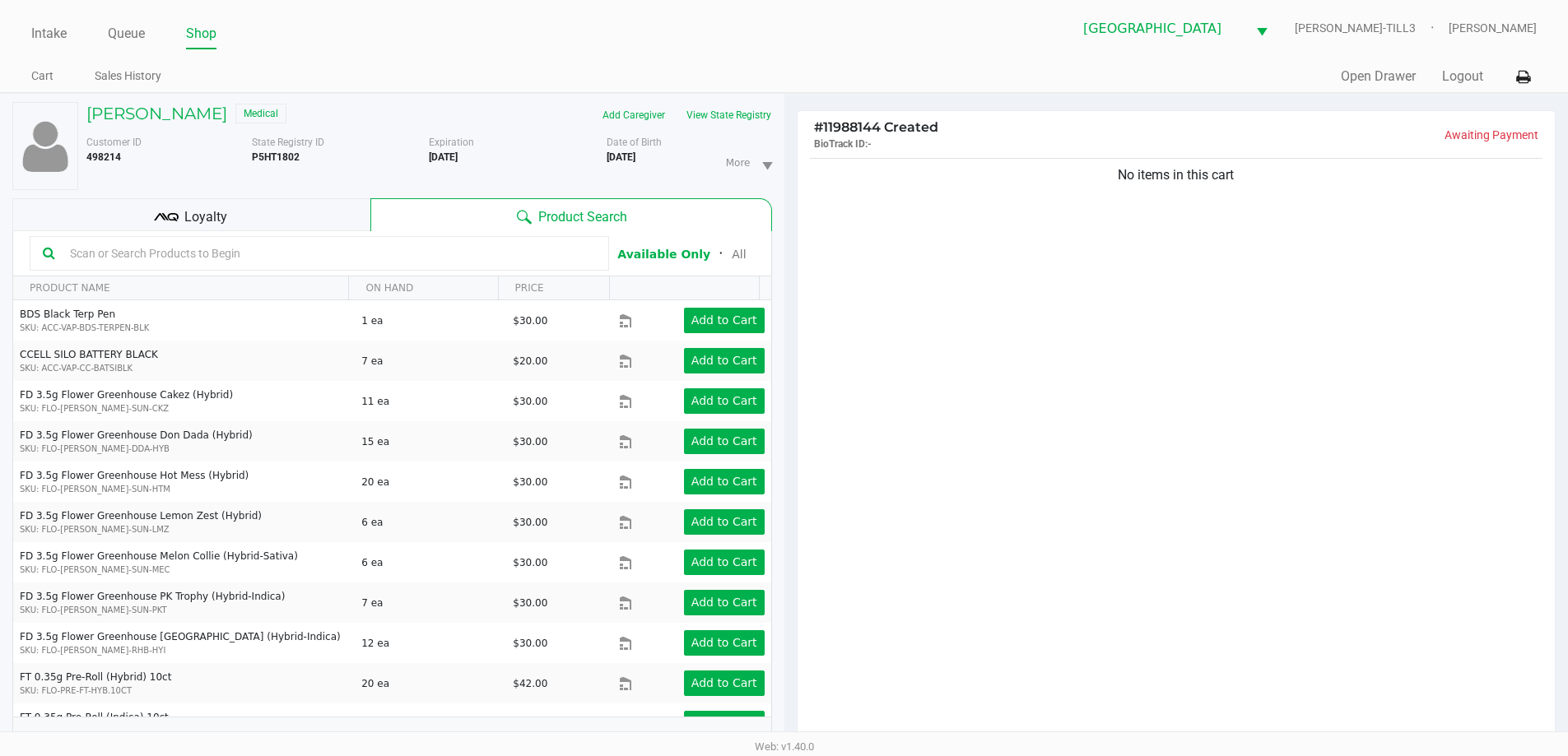
click at [724, 119] on button "View State Registry" at bounding box center [724, 115] width 97 height 27
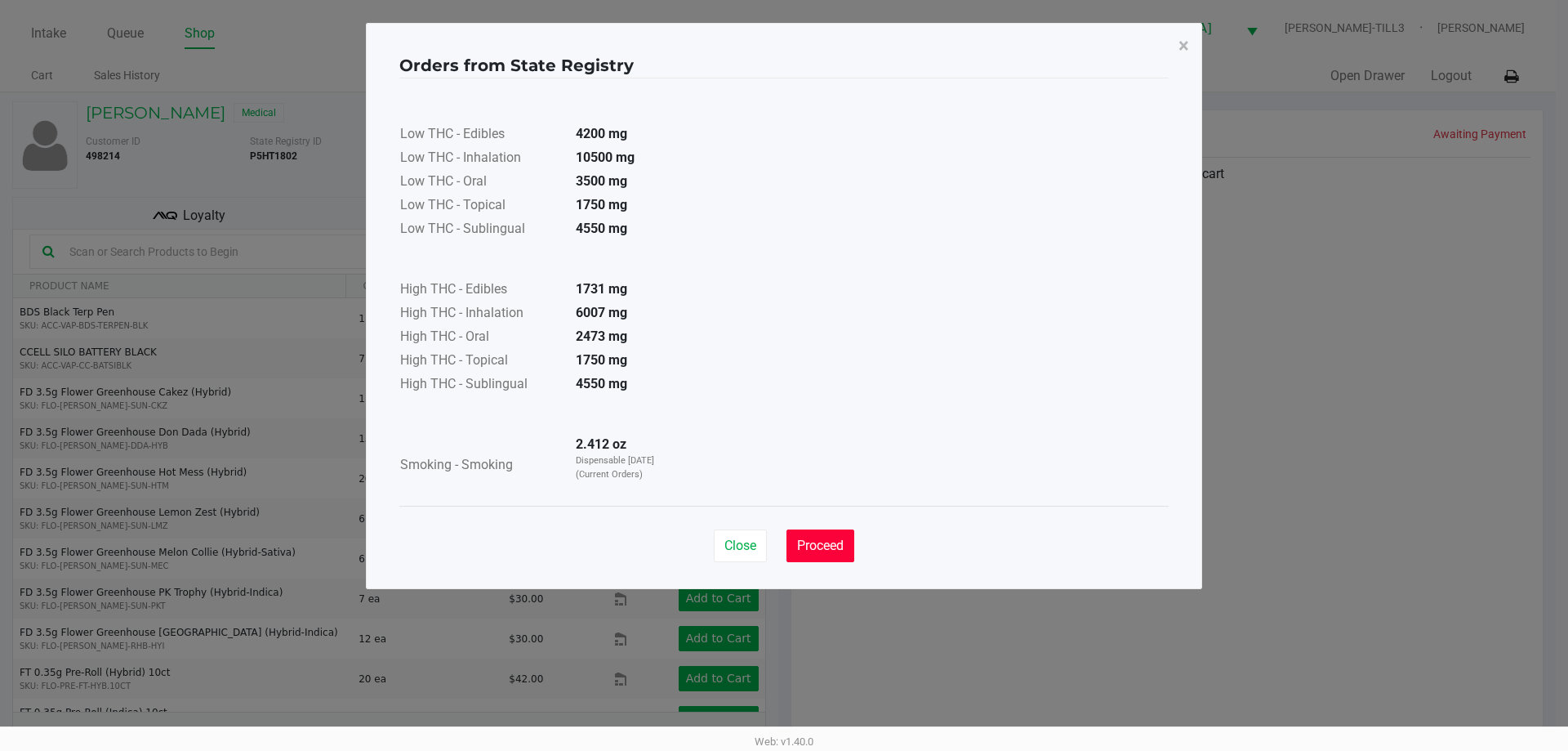
click at [820, 533] on button "Proceed" at bounding box center [820, 545] width 68 height 33
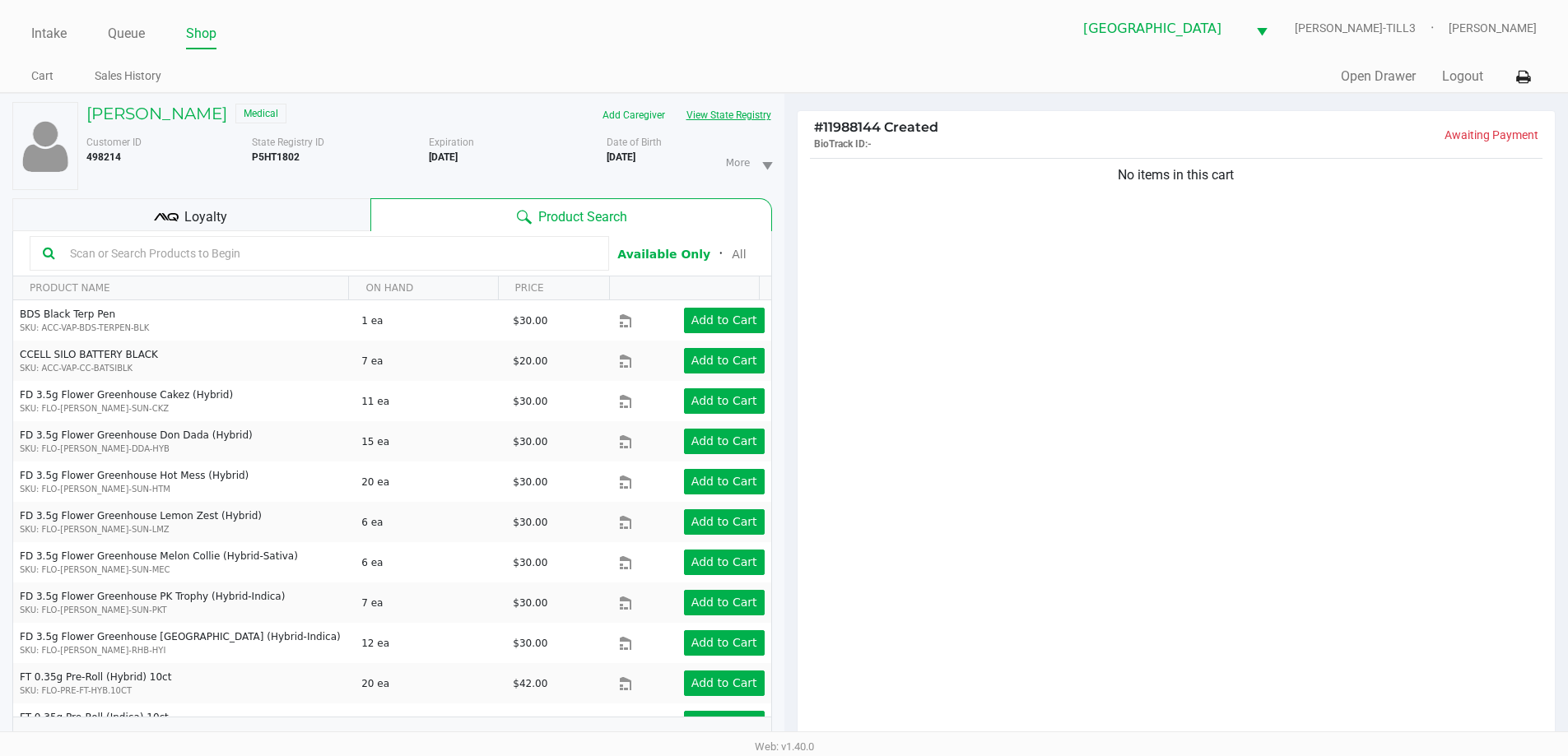
click at [303, 249] on input "text" at bounding box center [329, 253] width 532 height 25
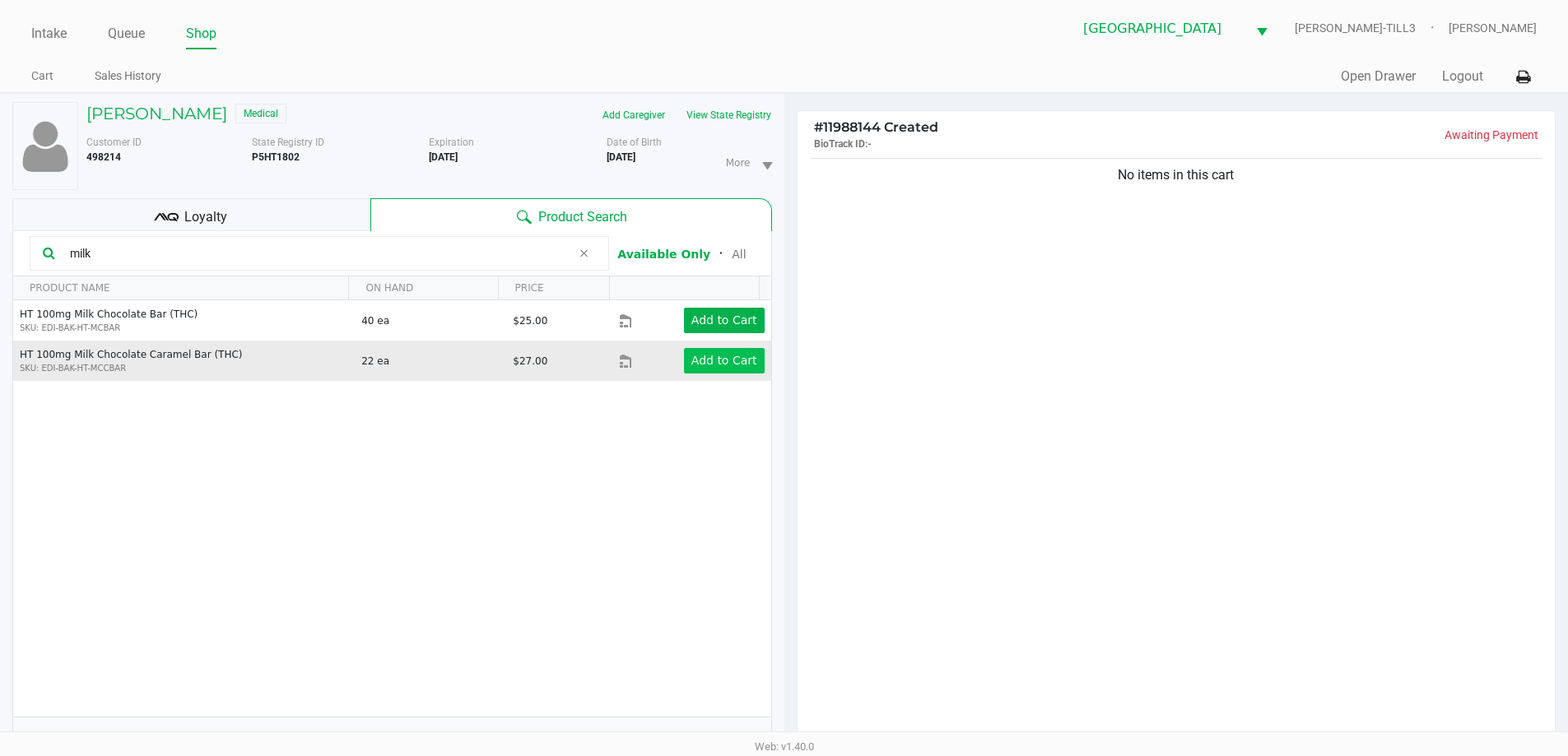
type input "milk"
click at [717, 352] on button "Add to Cart" at bounding box center [724, 361] width 81 height 26
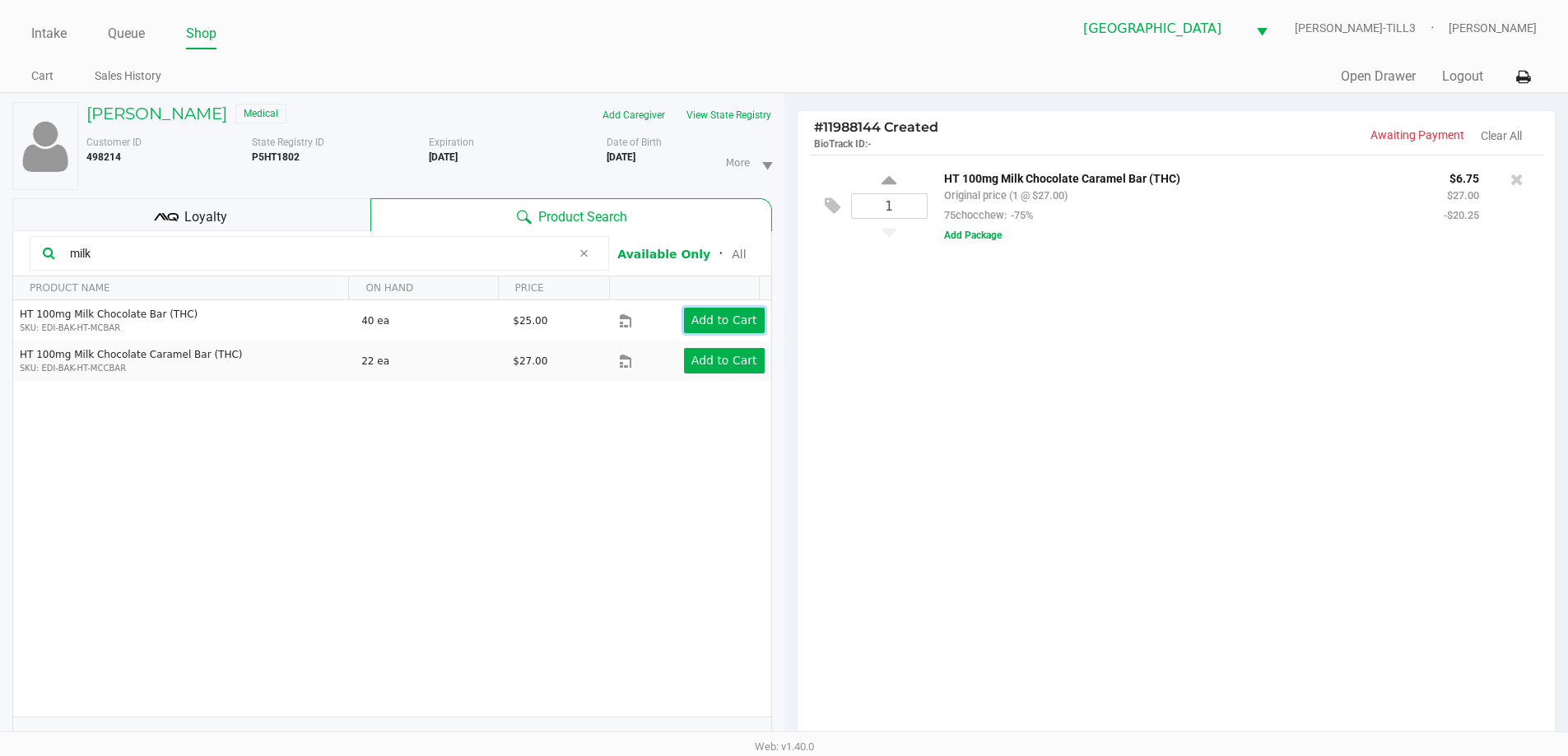
click at [717, 327] on app-button-loader "Add to Cart" at bounding box center [724, 320] width 66 height 13
click at [1515, 178] on icon at bounding box center [1516, 179] width 13 height 16
click at [889, 203] on input "1" at bounding box center [889, 206] width 75 height 24
type input "6"
click at [1023, 397] on div "NANCY BUCKINGHAM Medical Add Caregiver View State Registry Customer ID 498214 S…" at bounding box center [784, 513] width 1568 height 840
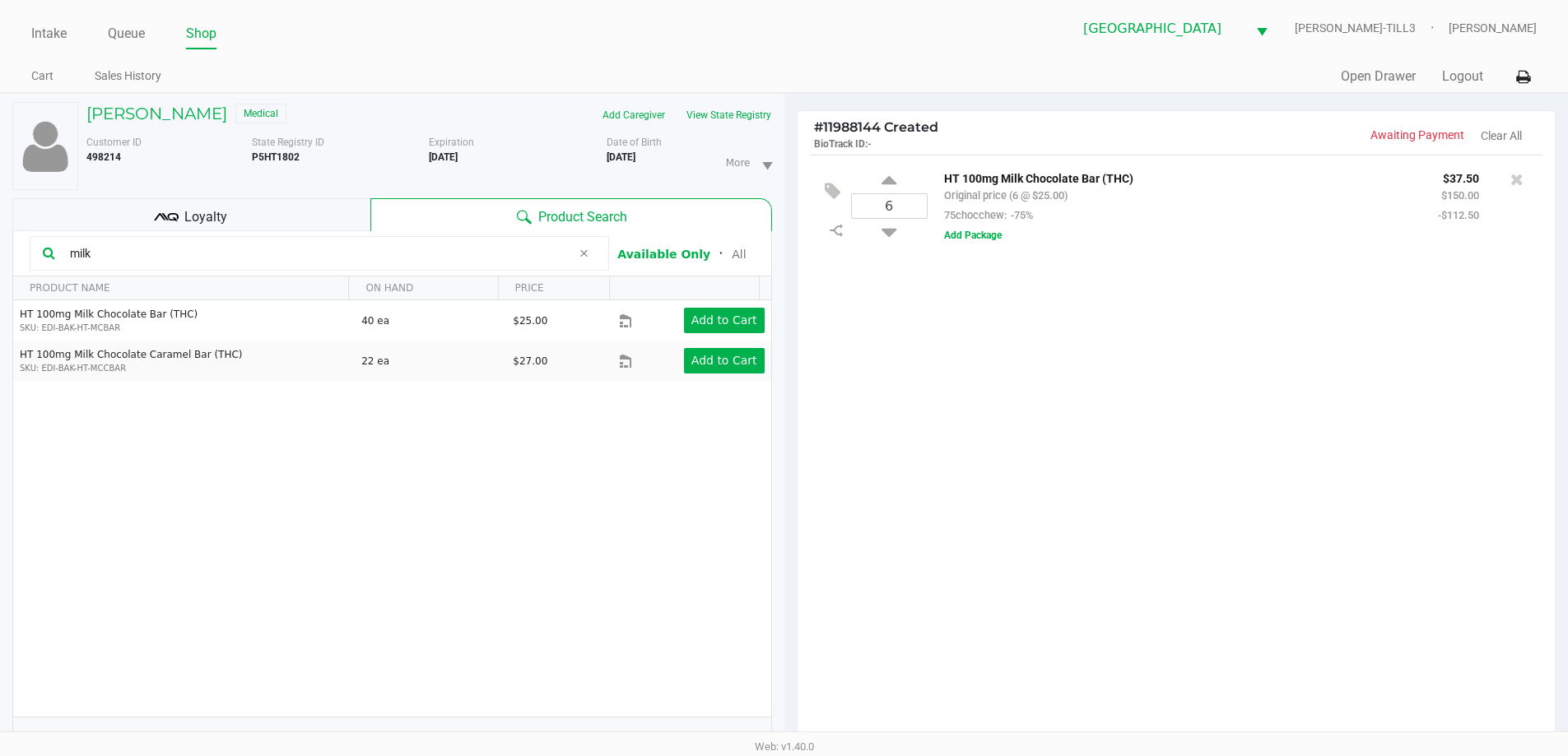
drag, startPoint x: 216, startPoint y: 247, endPoint x: 0, endPoint y: 237, distance: 216.2
click at [0, 237] on div "NANCY BUCKINGHAM Medical Add Caregiver View State Registry Customer ID 498214 S…" at bounding box center [392, 514] width 784 height 840
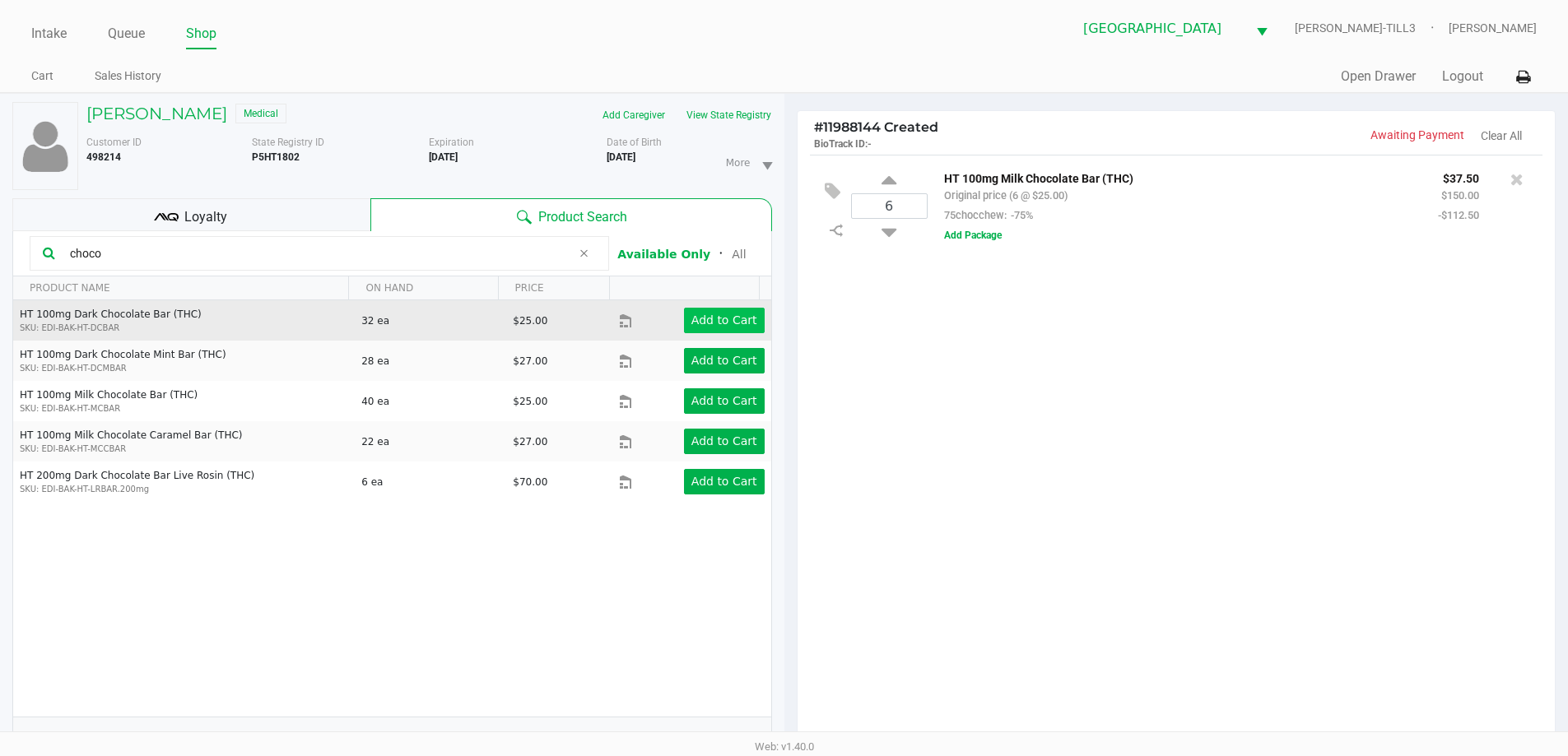
type input "choco"
click at [702, 323] on app-button-loader "Add to Cart" at bounding box center [724, 320] width 66 height 13
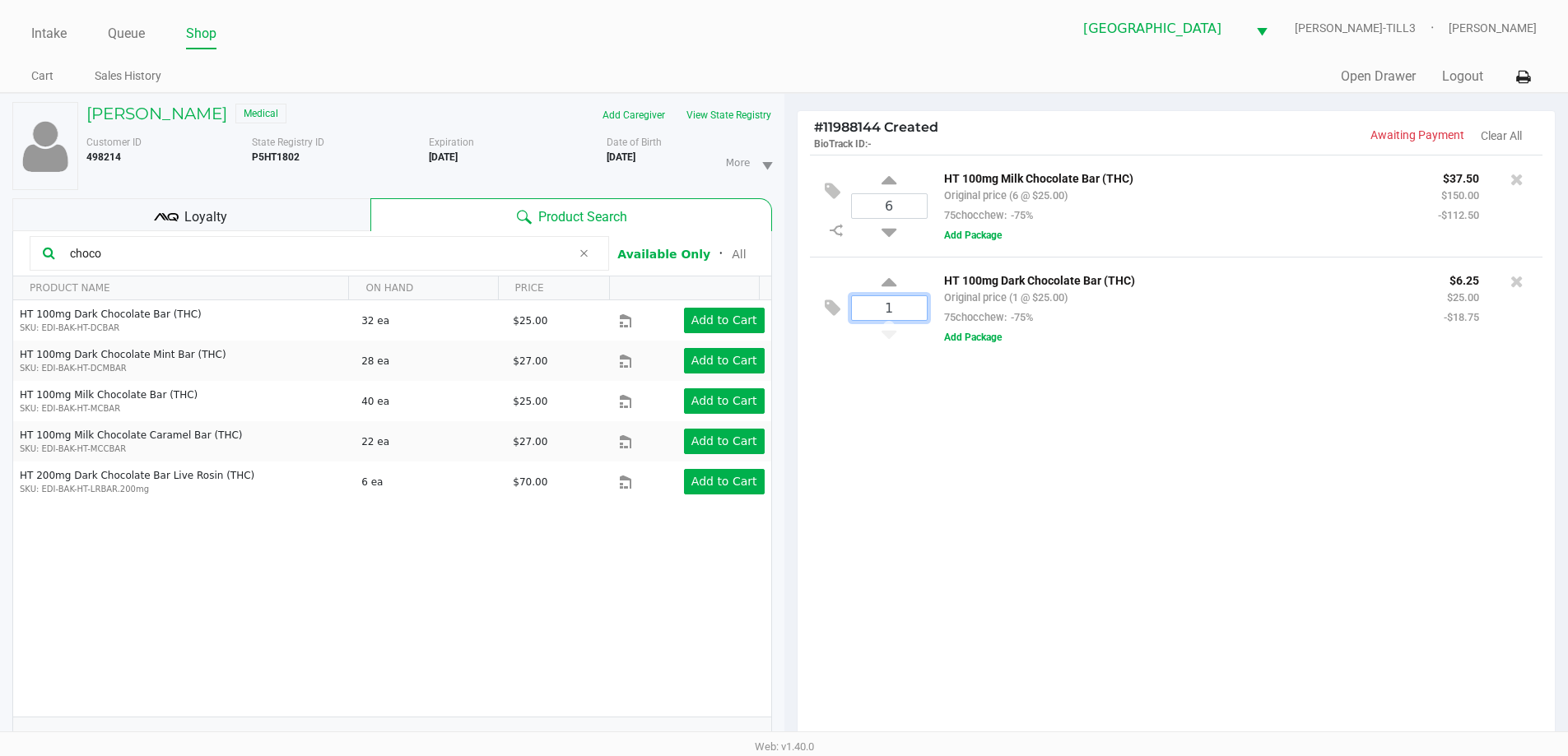
click at [901, 317] on input "1" at bounding box center [889, 309] width 75 height 24
type input "4"
click at [1051, 453] on div "NANCY BUCKINGHAM Medical Add Caregiver View State Registry Customer ID 498214 S…" at bounding box center [784, 513] width 1568 height 840
click at [0, 250] on div "NANCY BUCKINGHAM Medical Add Caregiver View State Registry Customer ID 498214 S…" at bounding box center [392, 514] width 784 height 840
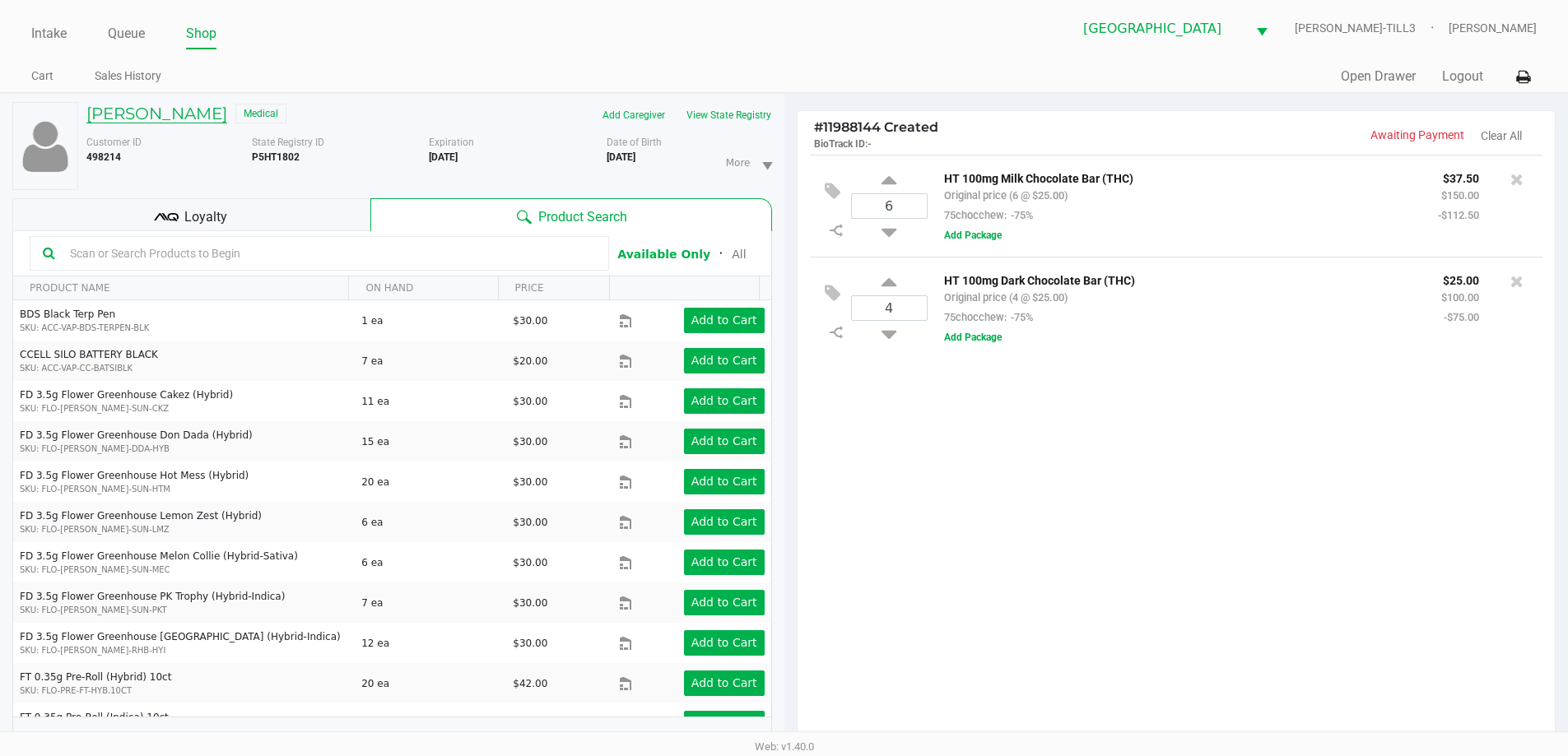
click at [211, 117] on h5 "NANCY BUCKINGHAM" at bounding box center [156, 113] width 141 height 20
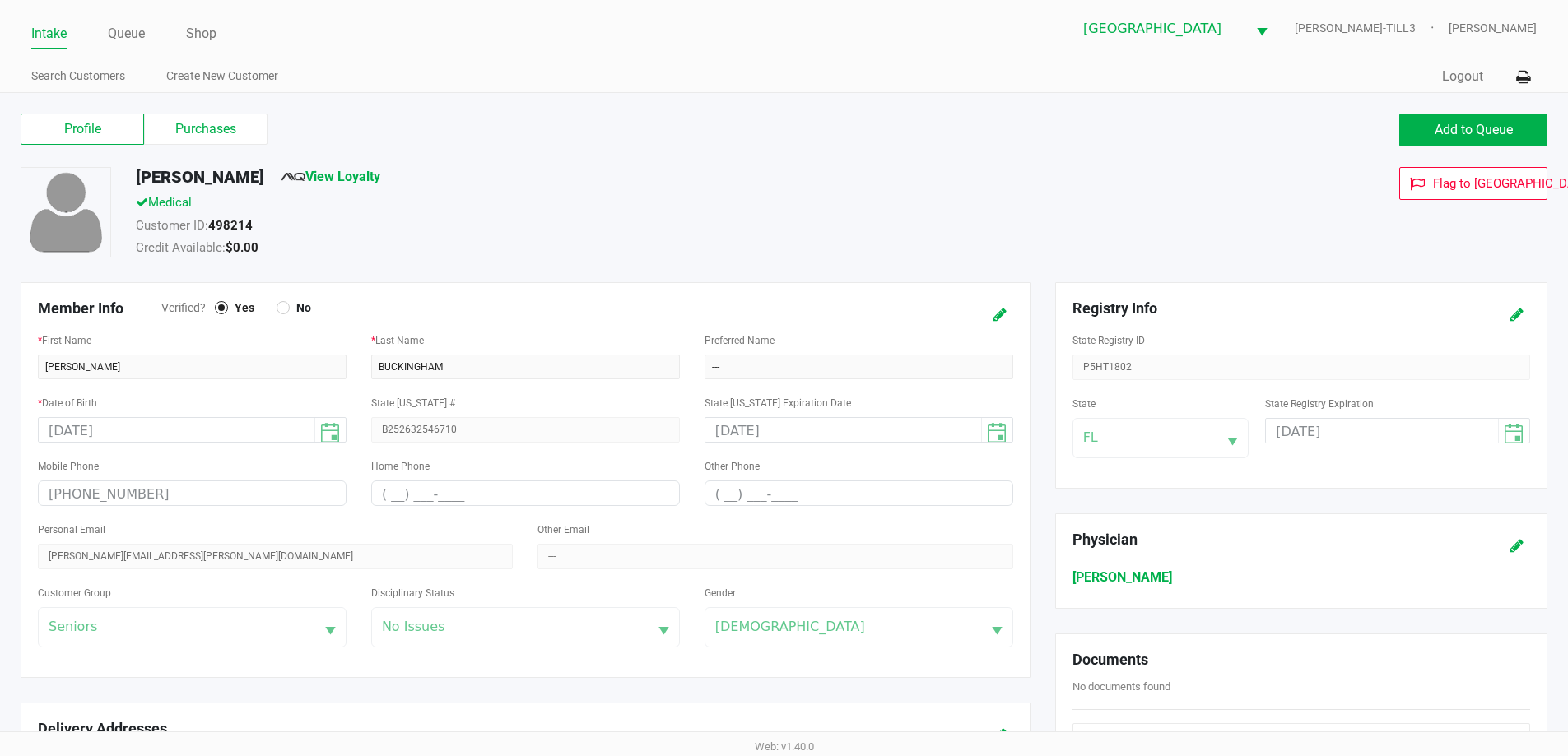
click at [211, 117] on label "Purchases" at bounding box center [205, 129] width 123 height 31
click at [0, 0] on 1 "Purchases" at bounding box center [0, 0] width 0 height 0
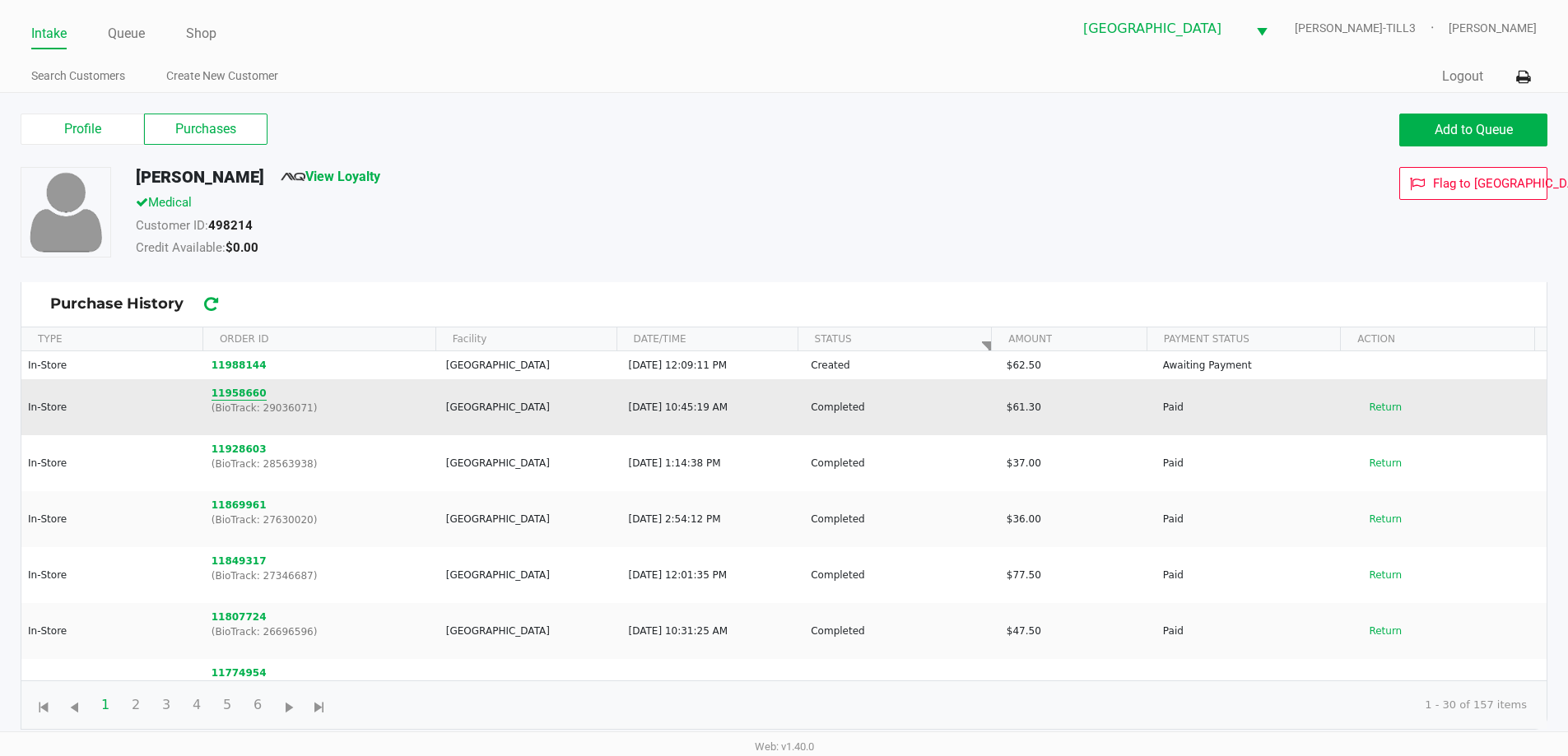
click at [237, 395] on button "11958660" at bounding box center [239, 393] width 55 height 15
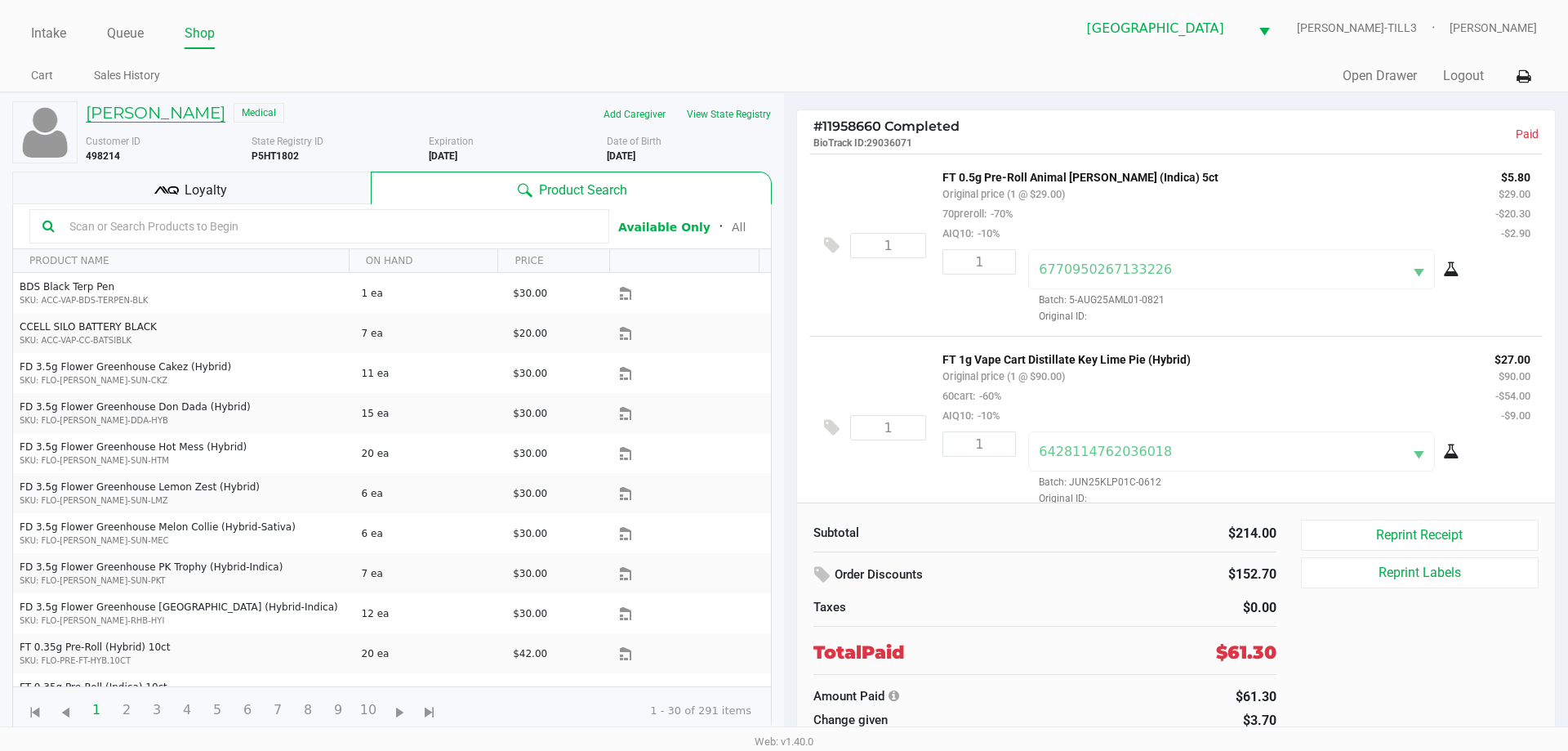
click at [143, 116] on h5 "NANCY BUCKINGHAM" at bounding box center [155, 112] width 140 height 20
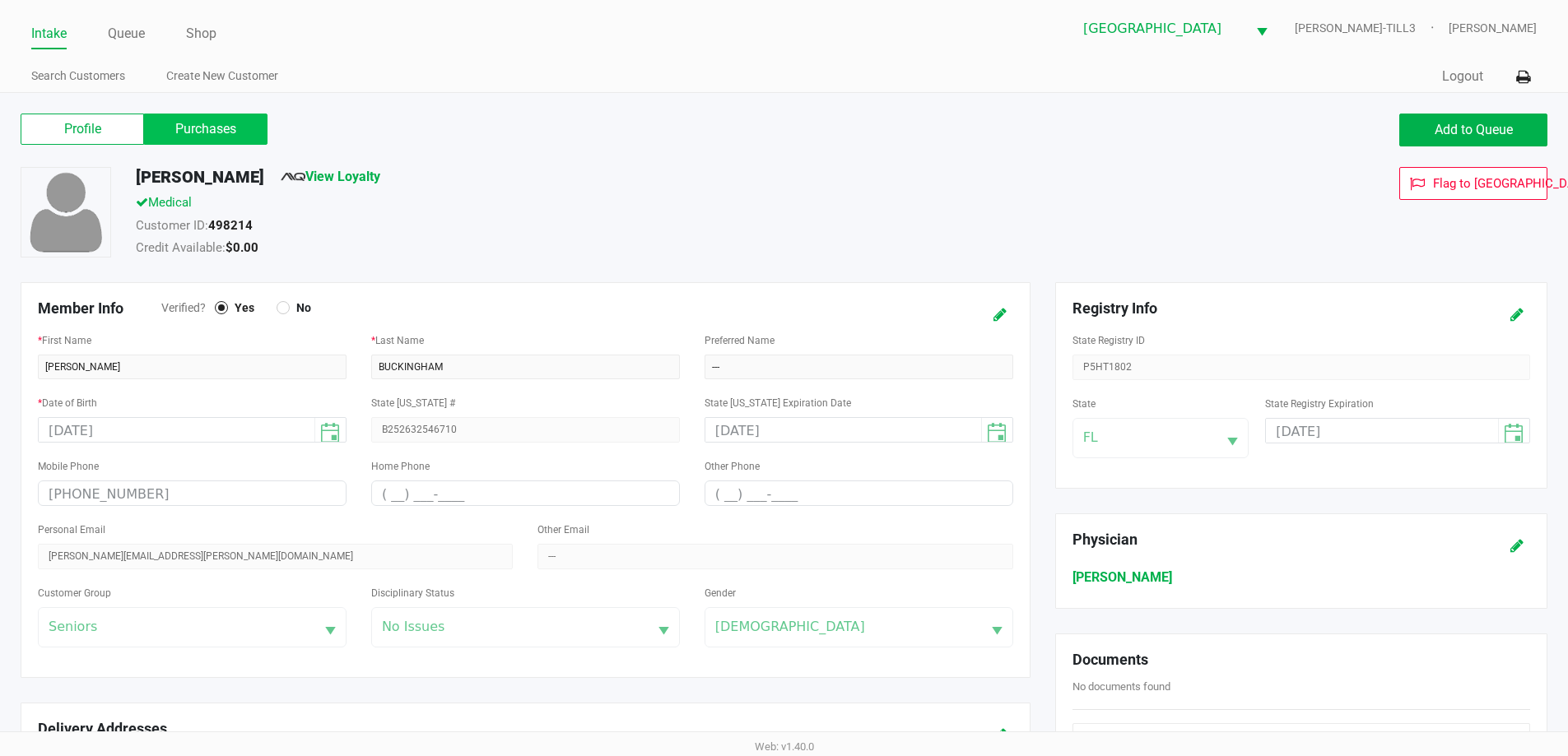
click at [192, 119] on label "Purchases" at bounding box center [205, 129] width 123 height 31
click at [0, 0] on 1 "Purchases" at bounding box center [0, 0] width 0 height 0
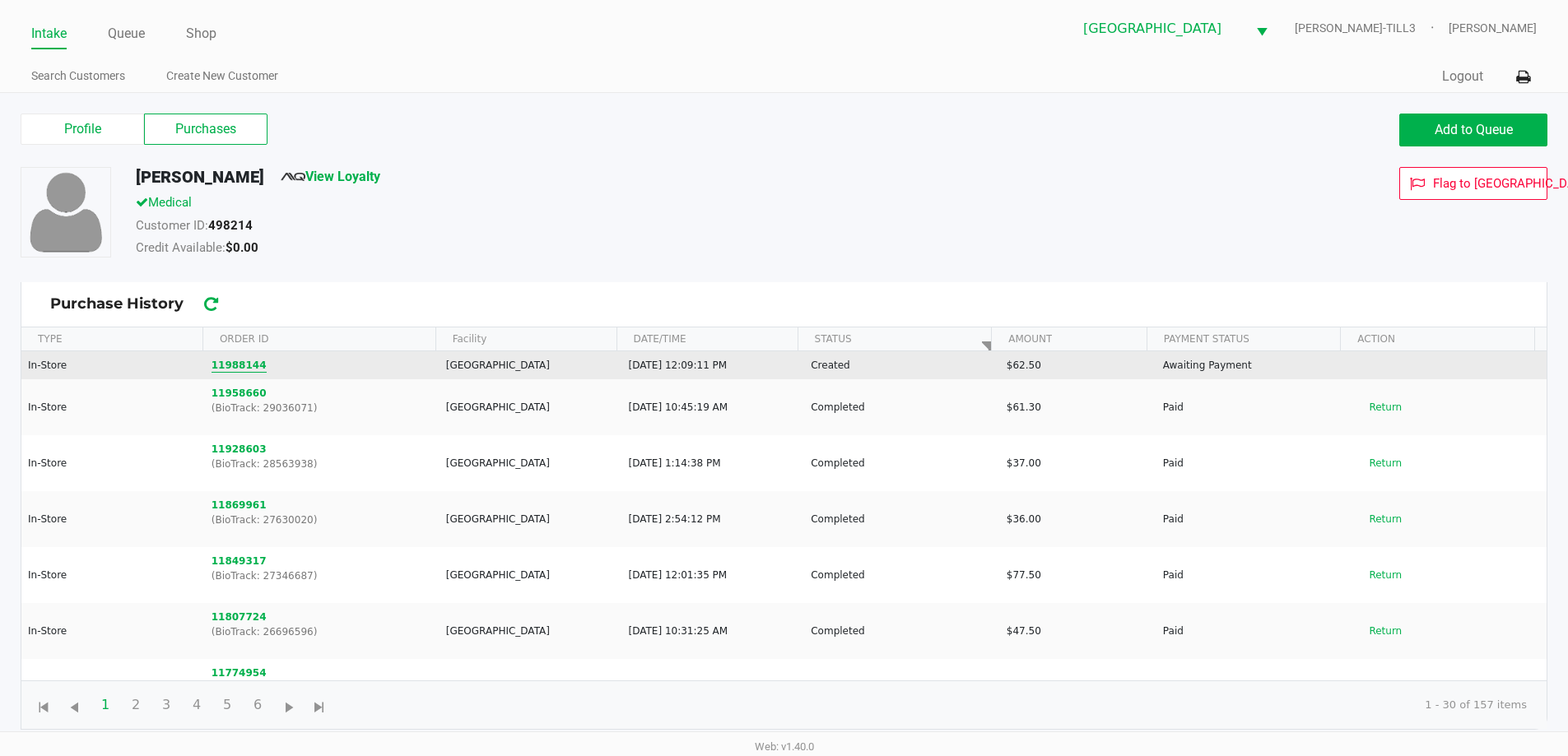
click at [250, 364] on button "11988144" at bounding box center [239, 365] width 55 height 15
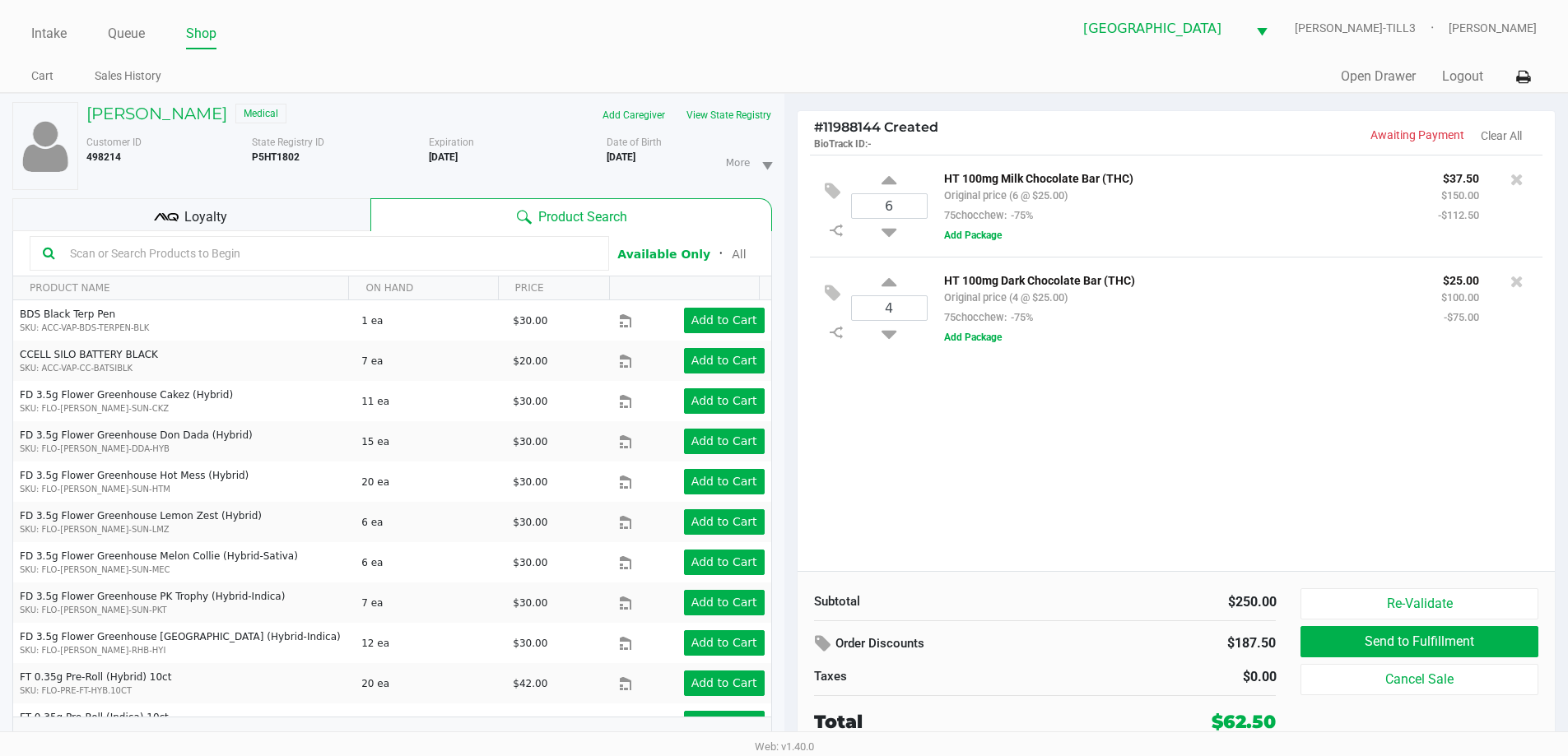
click at [309, 256] on input "text" at bounding box center [329, 253] width 532 height 25
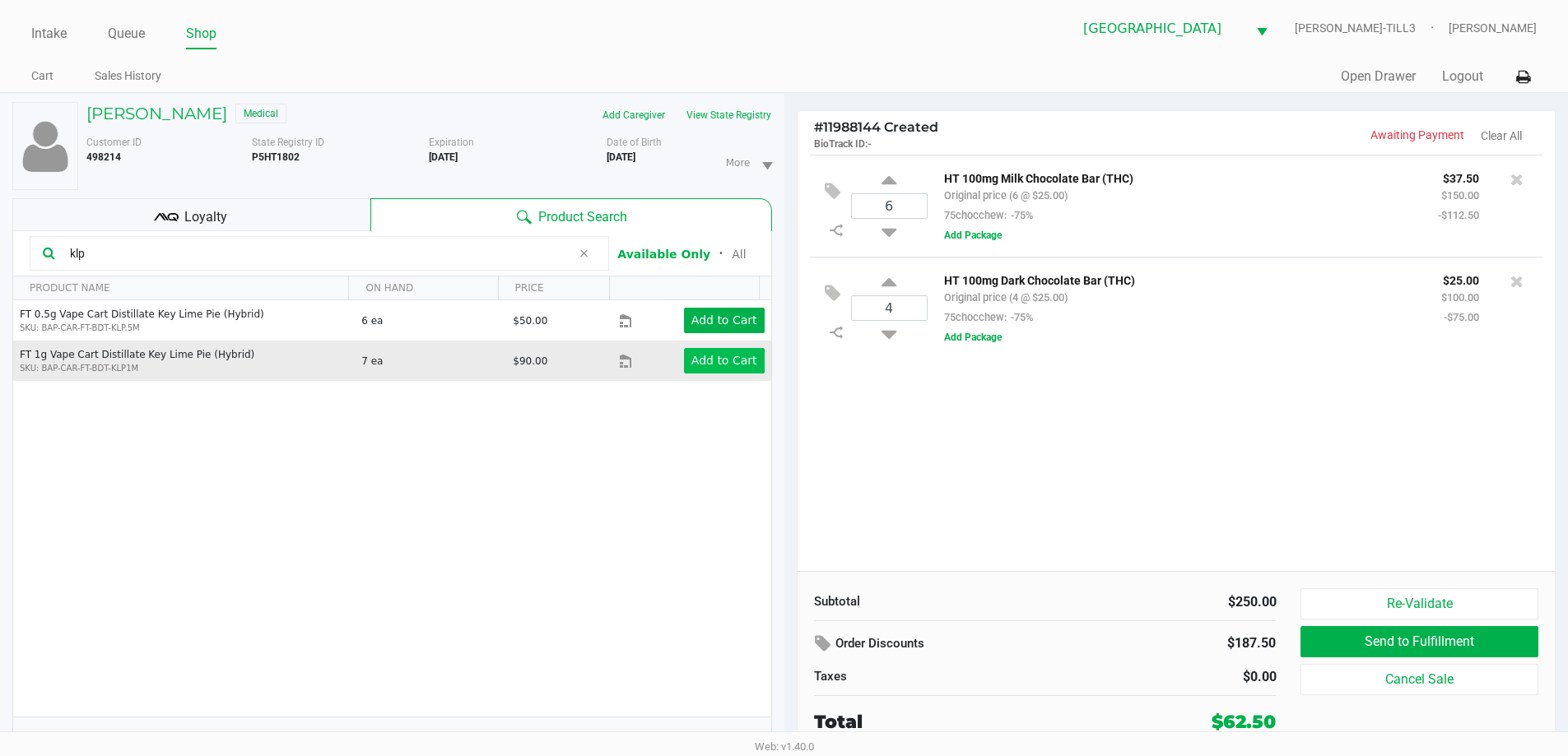
type input "klp"
click at [694, 372] on button "Add to Cart" at bounding box center [724, 361] width 81 height 26
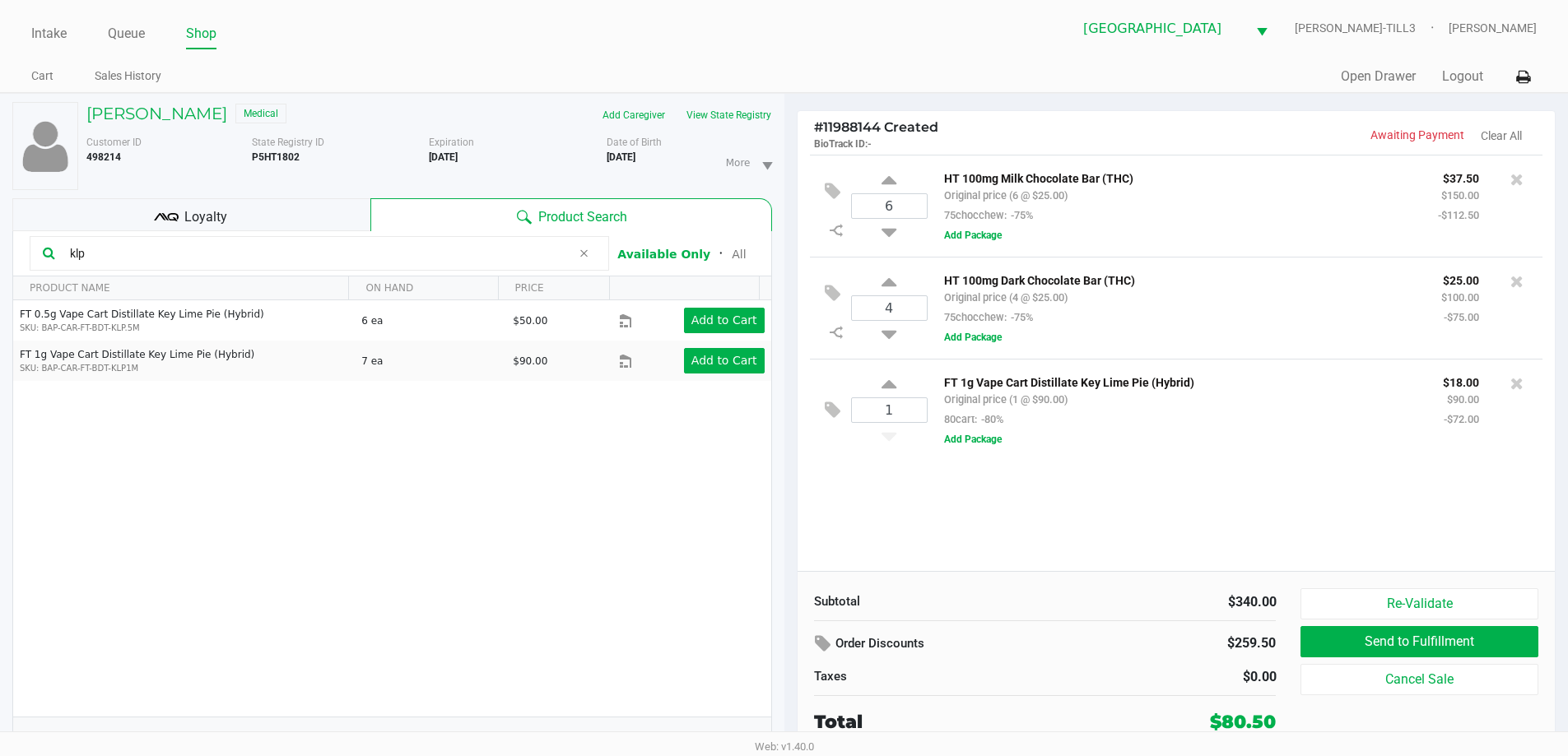
drag, startPoint x: 154, startPoint y: 248, endPoint x: 13, endPoint y: 258, distance: 141.4
click at [0, 269] on div "NANCY BUCKINGHAM Medical Add Caregiver View State Registry Customer ID 498214 S…" at bounding box center [392, 434] width 784 height 679
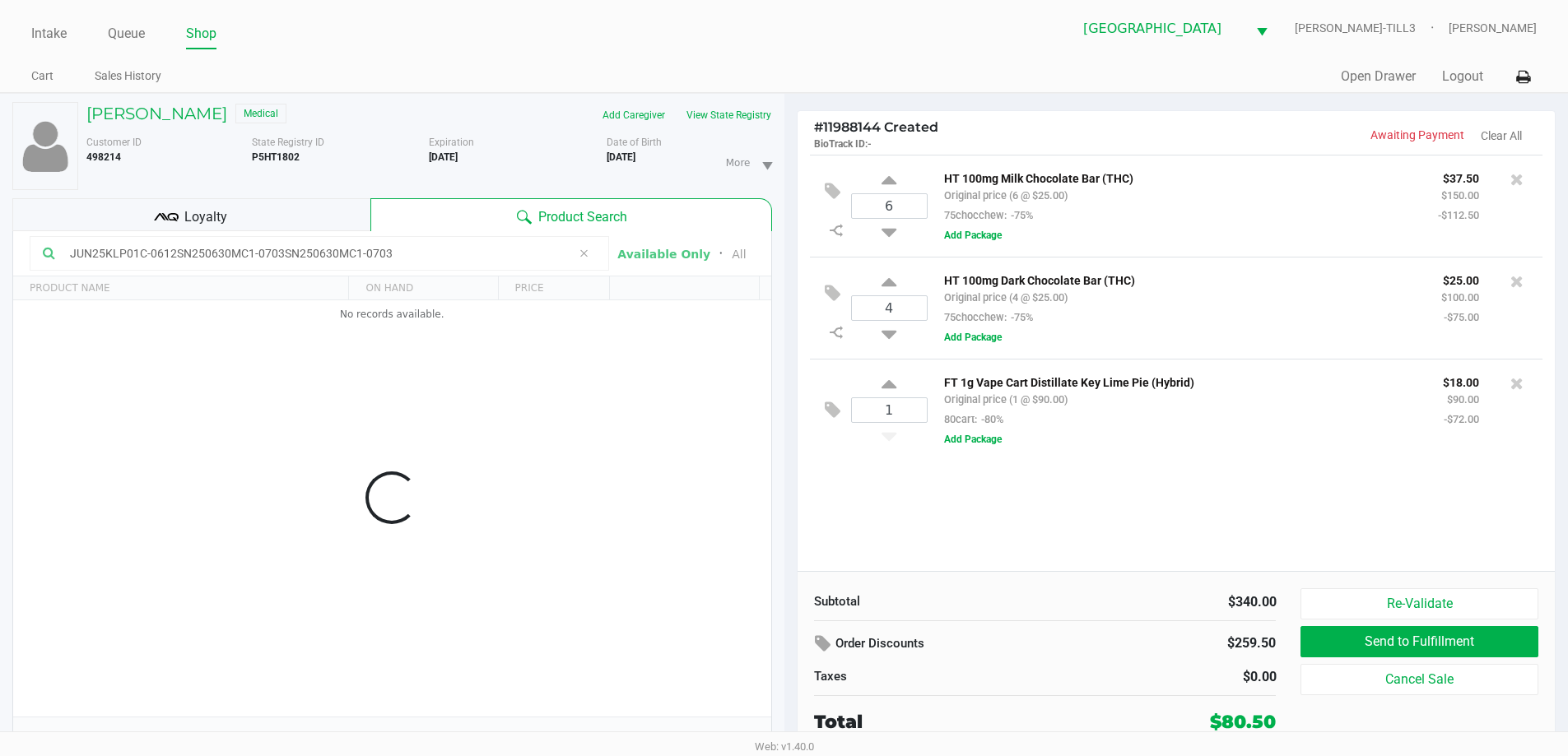
type input "JUN25KLP01C-0612SN250630MC1-0703SN250630MC1-0703"
click at [975, 90] on div "Quick Sale Open Drawer Logout" at bounding box center [1160, 77] width 752 height 30
click at [989, 77] on div "Quick Sale Open Drawer Logout" at bounding box center [1160, 77] width 752 height 30
click at [982, 87] on div "Quick Sale Open Drawer Logout" at bounding box center [1160, 77] width 752 height 30
click at [1000, 82] on div "Quick Sale Open Drawer Logout" at bounding box center [1160, 77] width 752 height 30
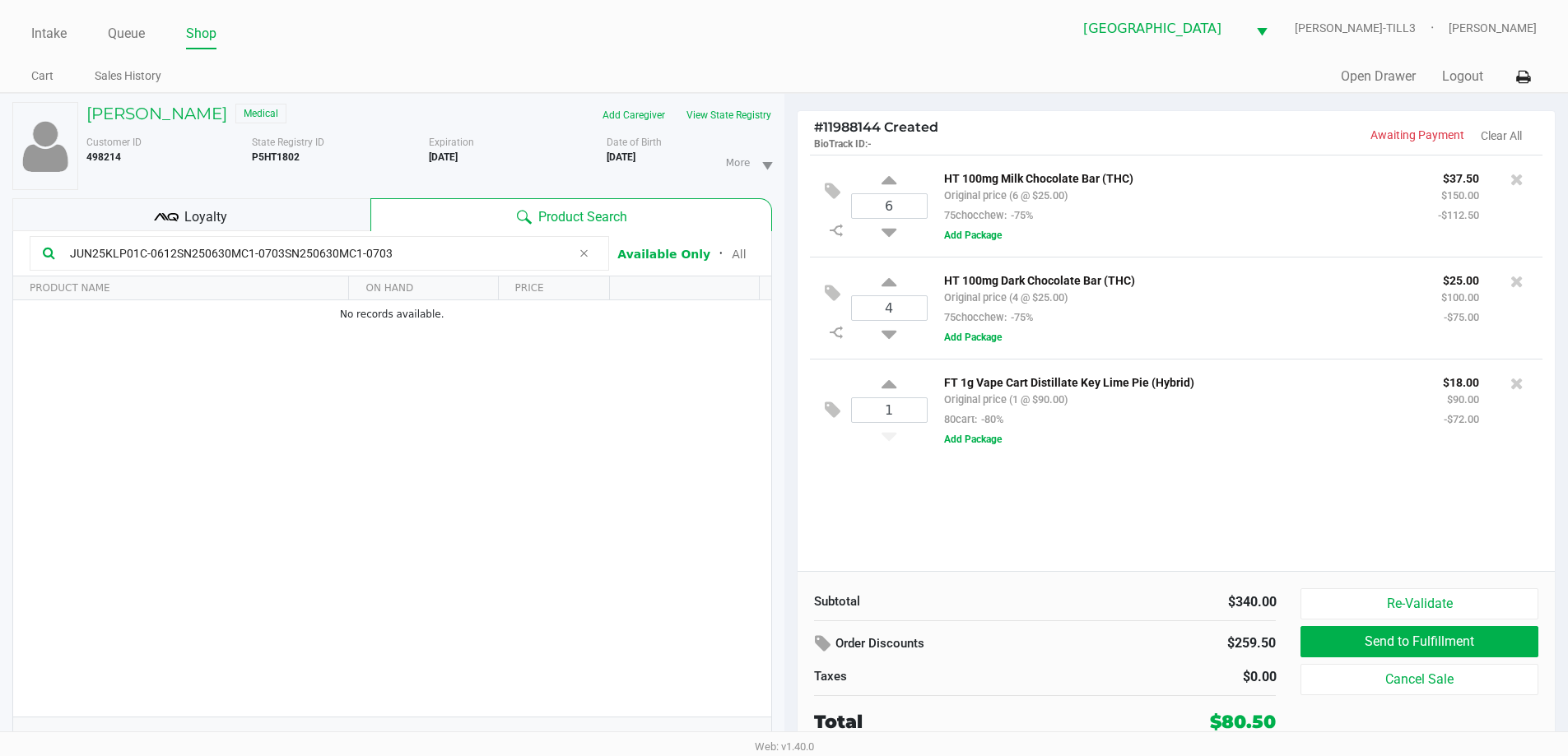
click at [584, 254] on icon at bounding box center [583, 253] width 9 height 13
click at [574, 61] on div "Intake Queue Shop Palm Bay WC CELIA-TILL3 Tyler Parrish Cart Sales History Quic…" at bounding box center [784, 47] width 1568 height 93
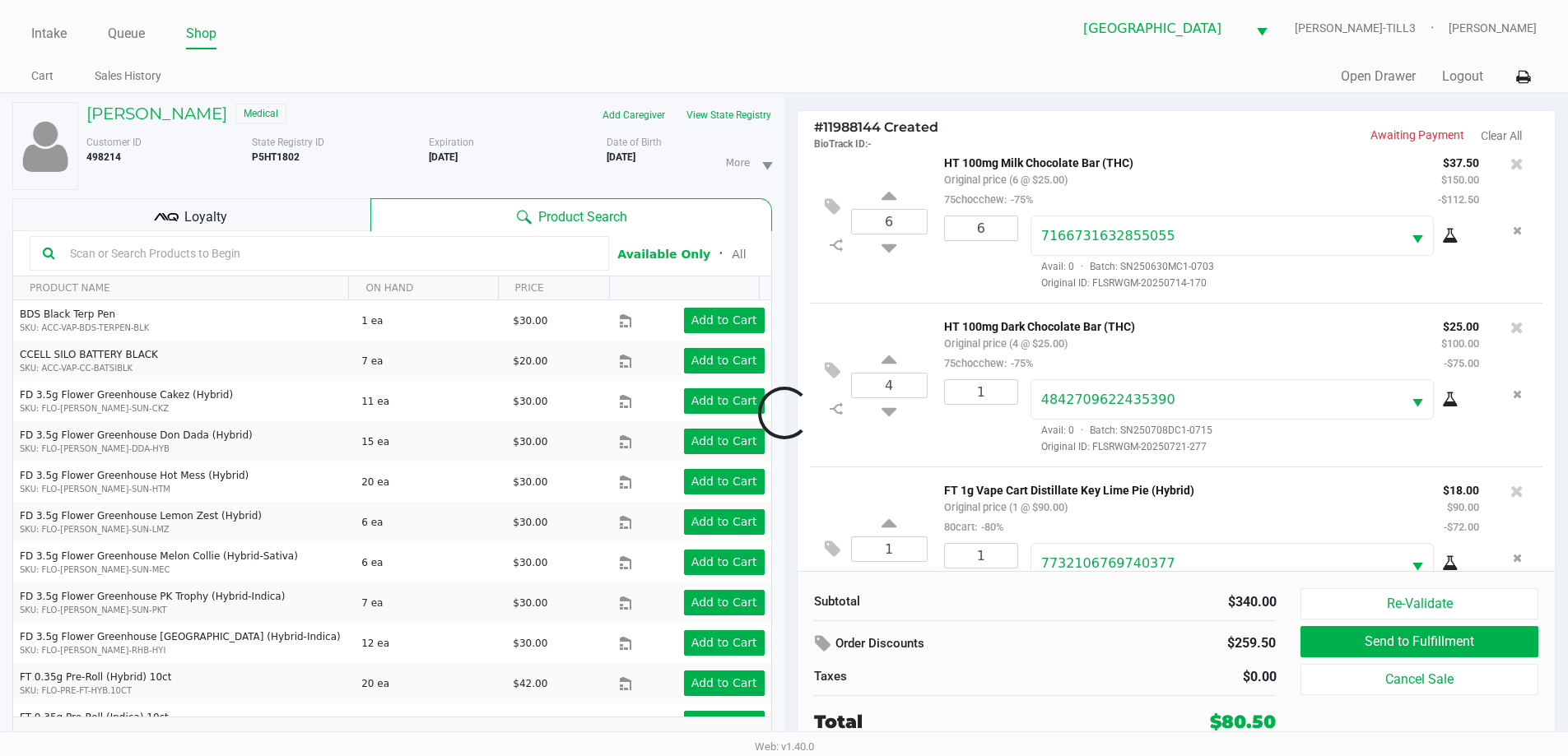
scroll to position [78, 0]
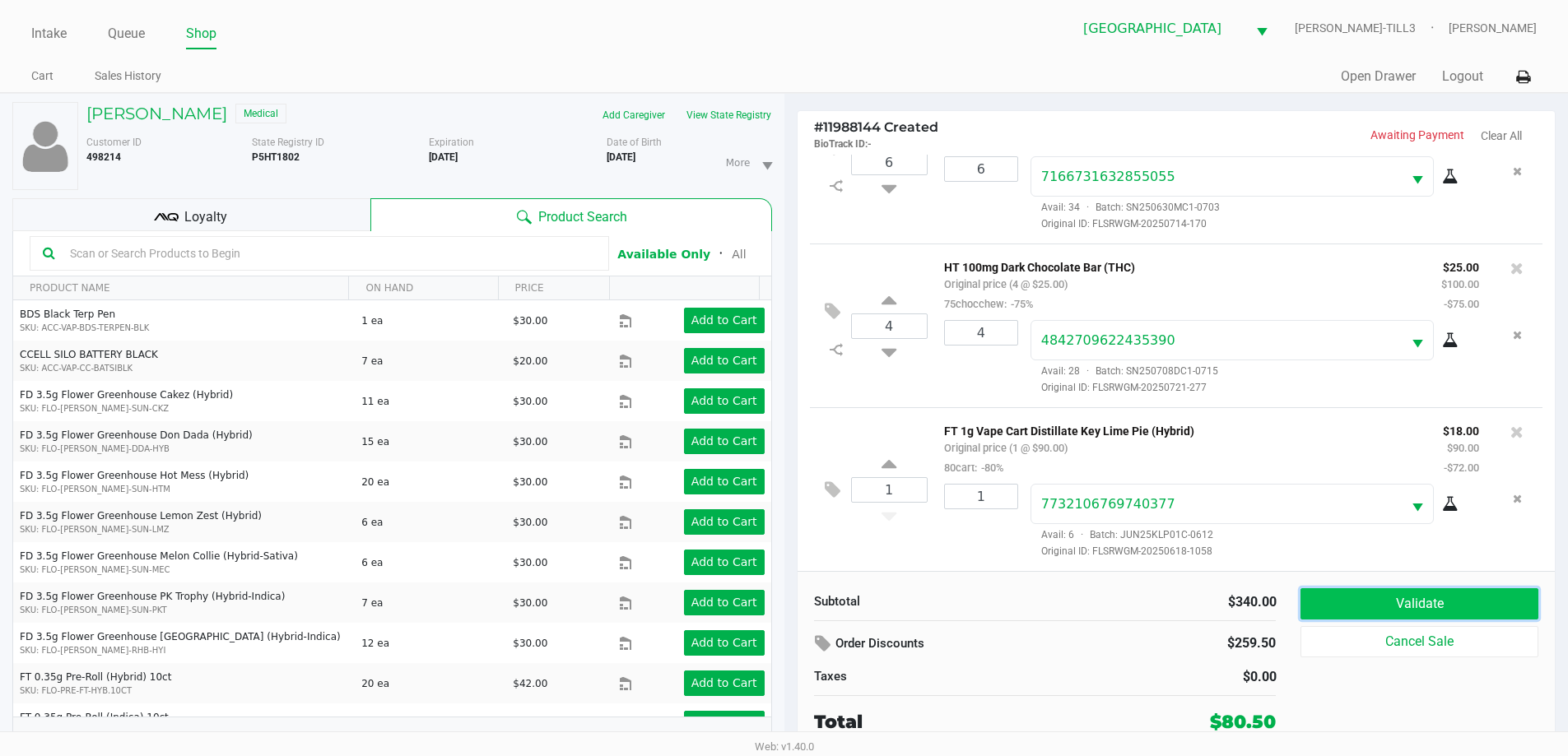
click at [1458, 598] on button "Validate" at bounding box center [1419, 603] width 237 height 31
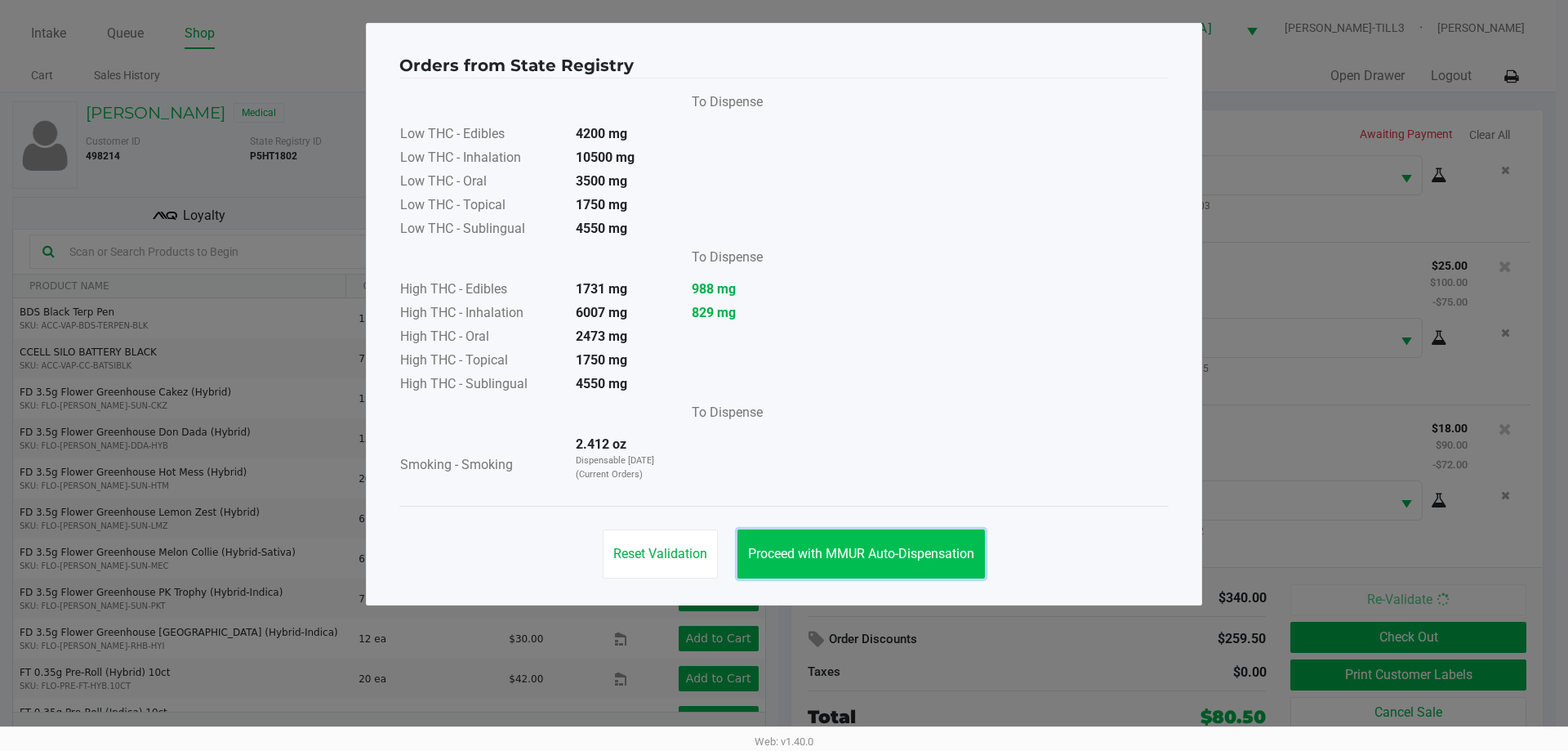
click at [812, 552] on span "Proceed with MMUR Auto-Dispensation" at bounding box center [861, 553] width 226 height 15
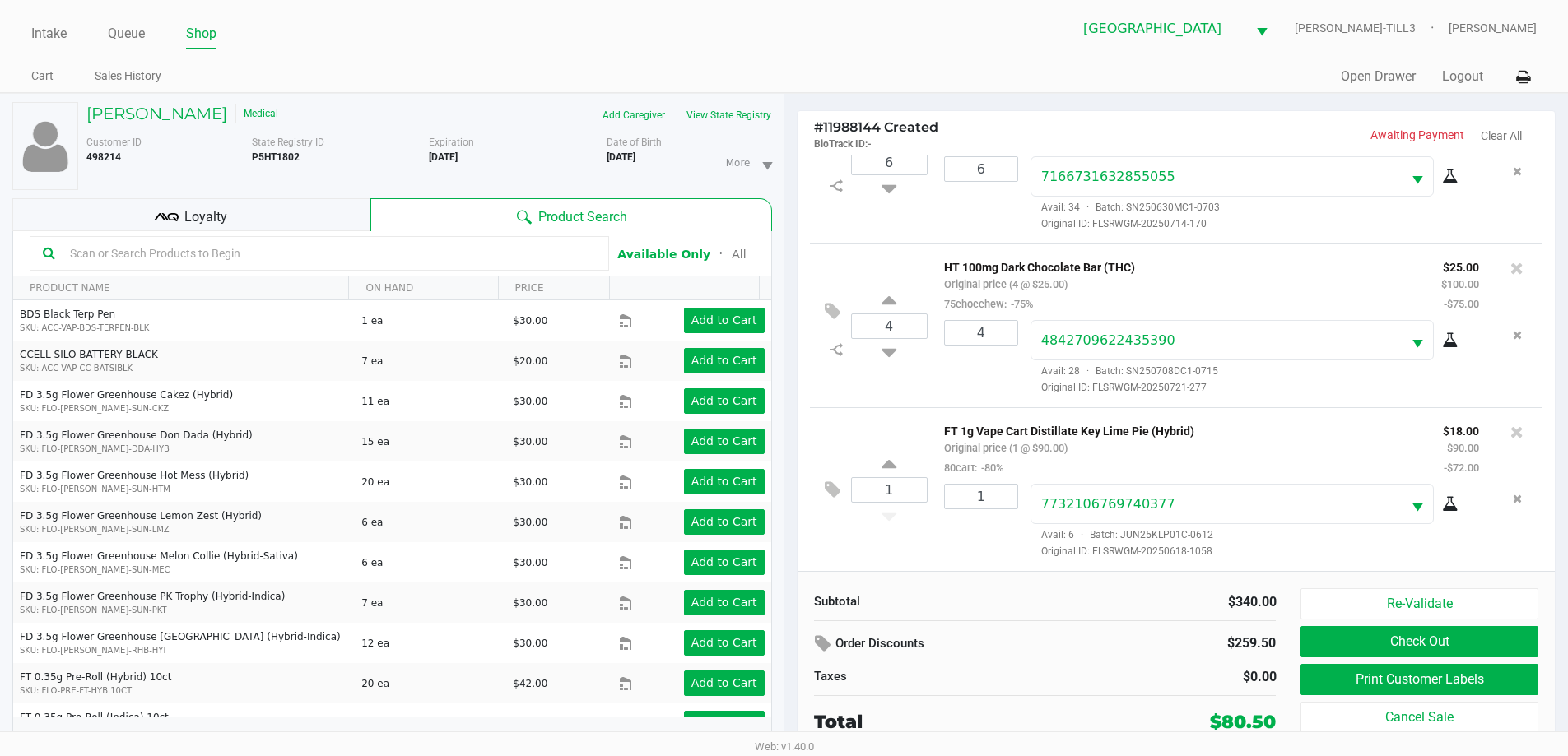
click at [251, 223] on div "Loyalty" at bounding box center [191, 215] width 358 height 33
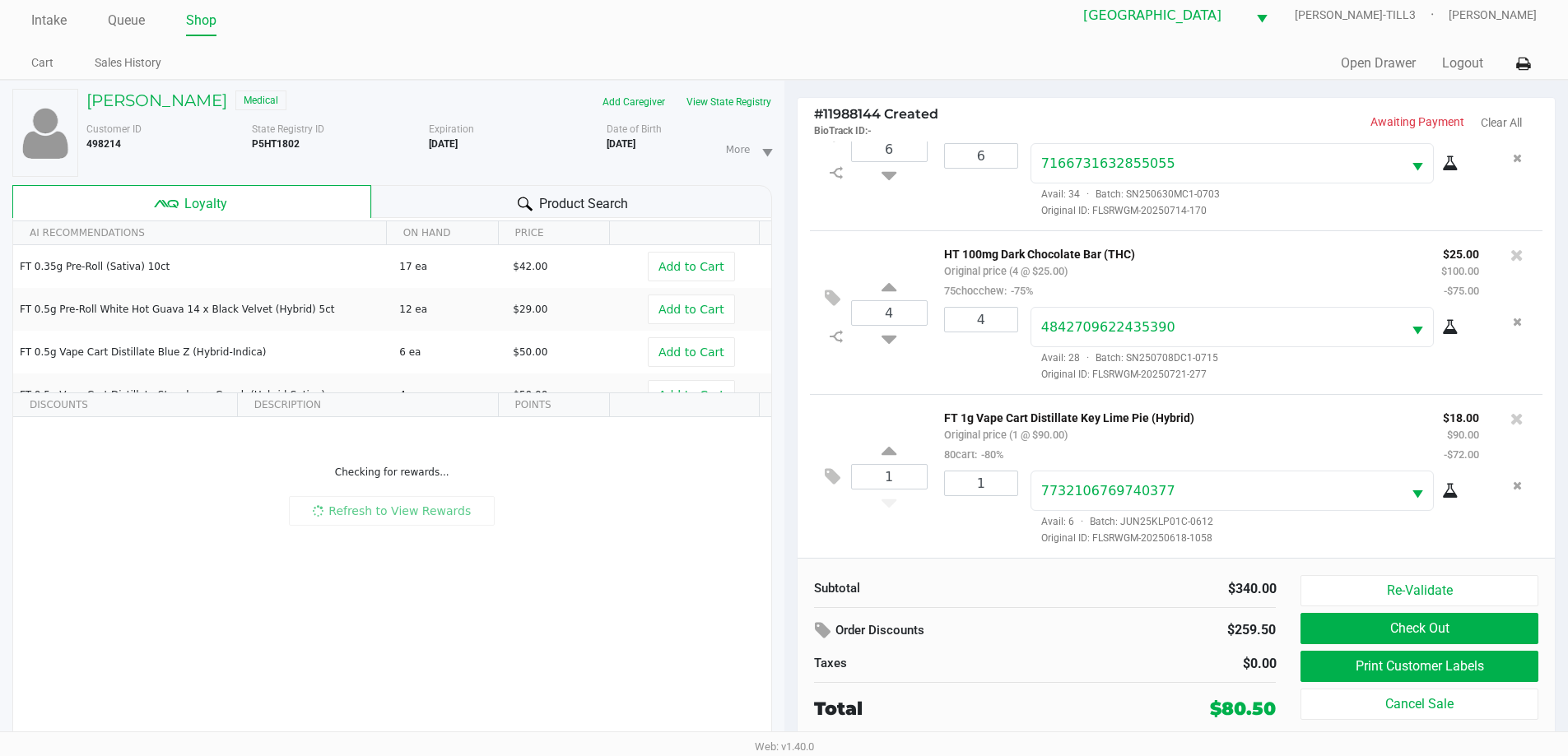
scroll to position [17, 0]
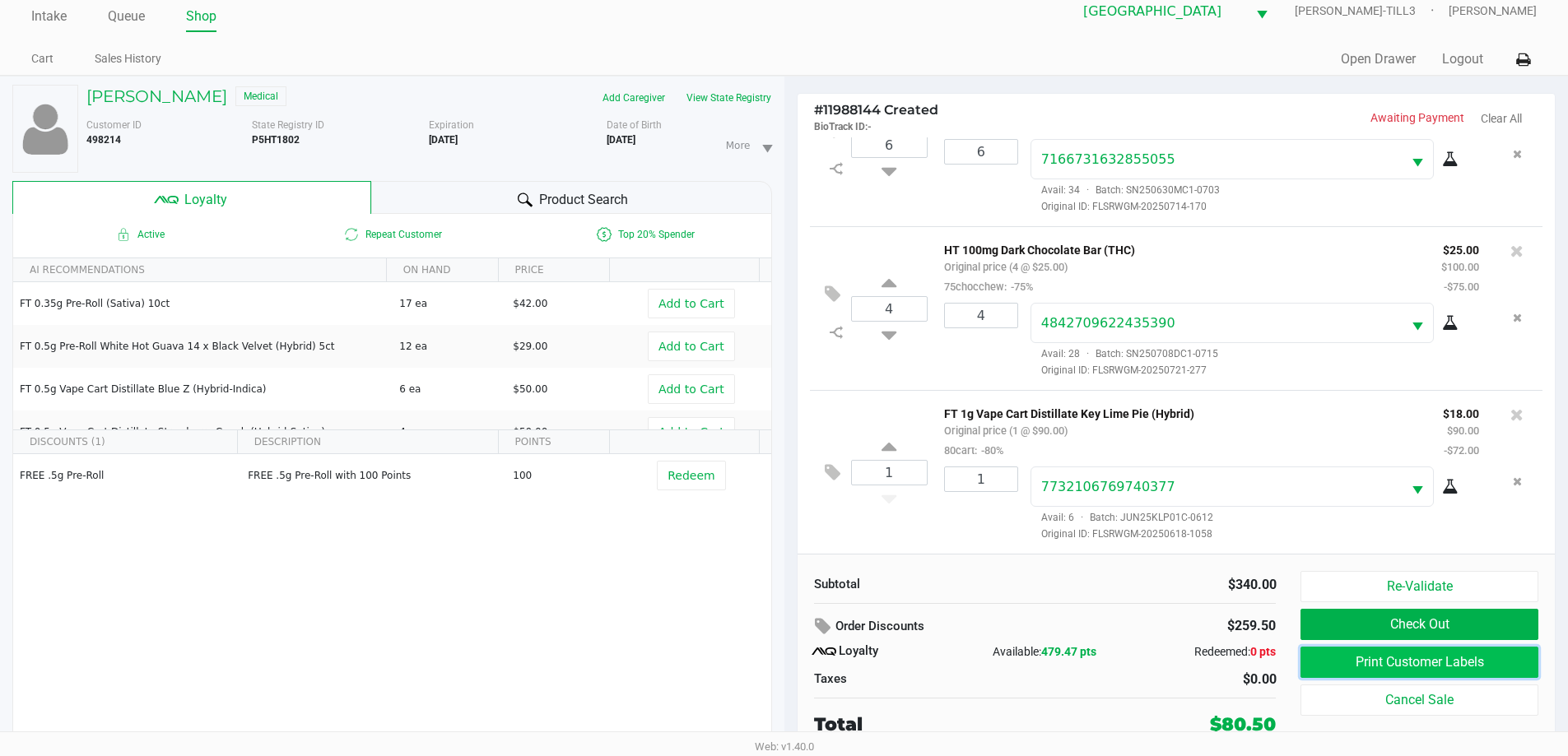
click at [1333, 659] on button "Print Customer Labels" at bounding box center [1419, 662] width 237 height 31
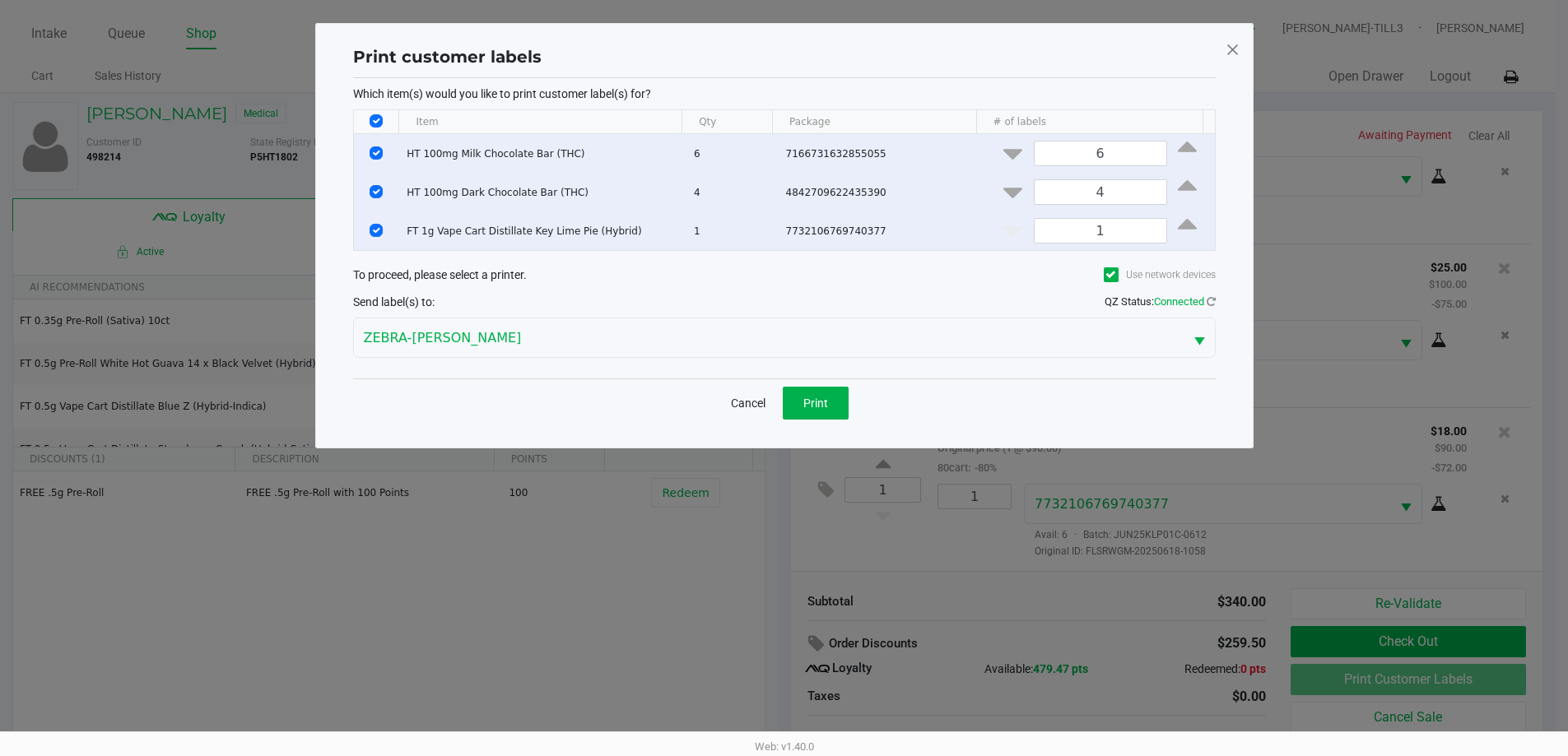
scroll to position [0, 0]
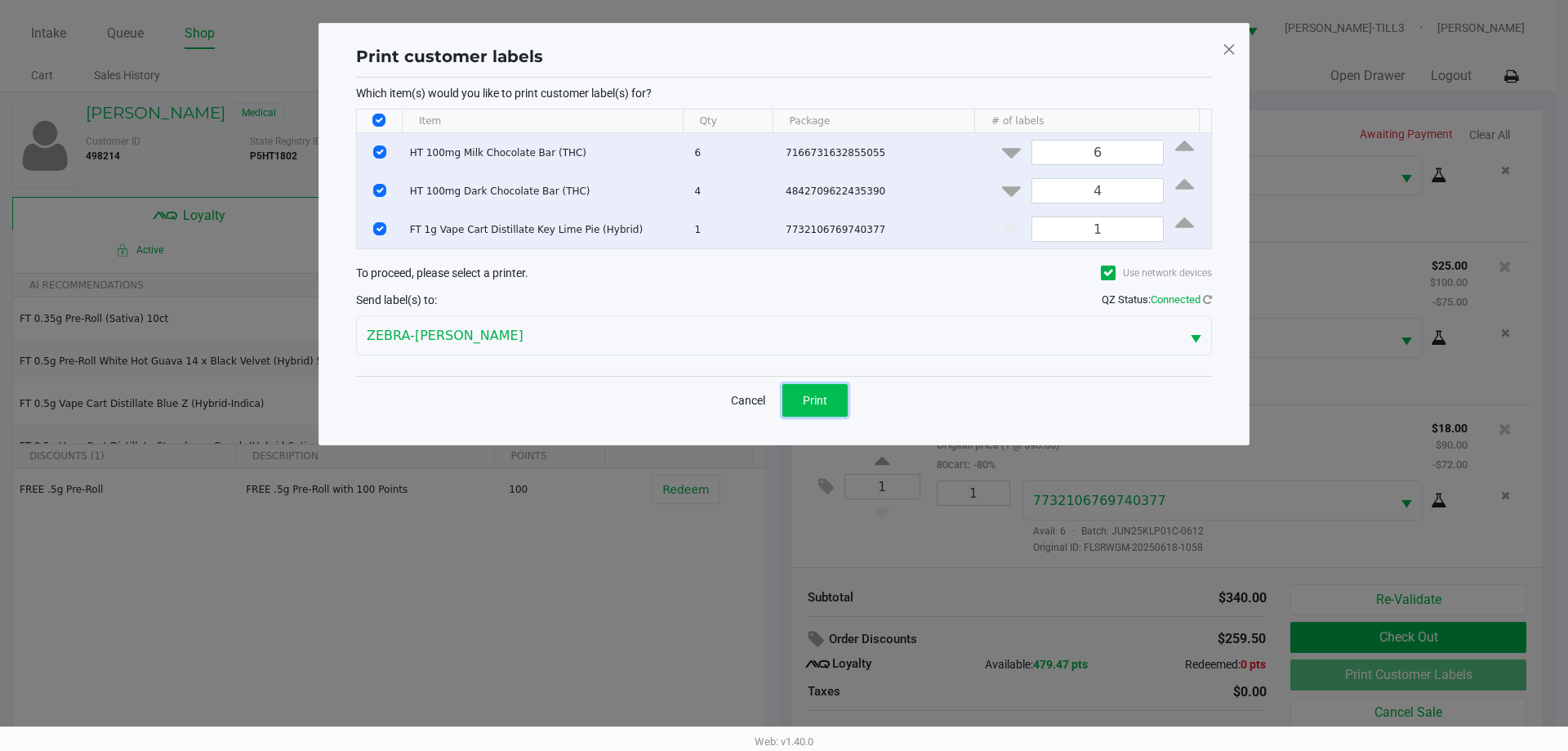
click at [809, 401] on span "Print" at bounding box center [815, 400] width 25 height 13
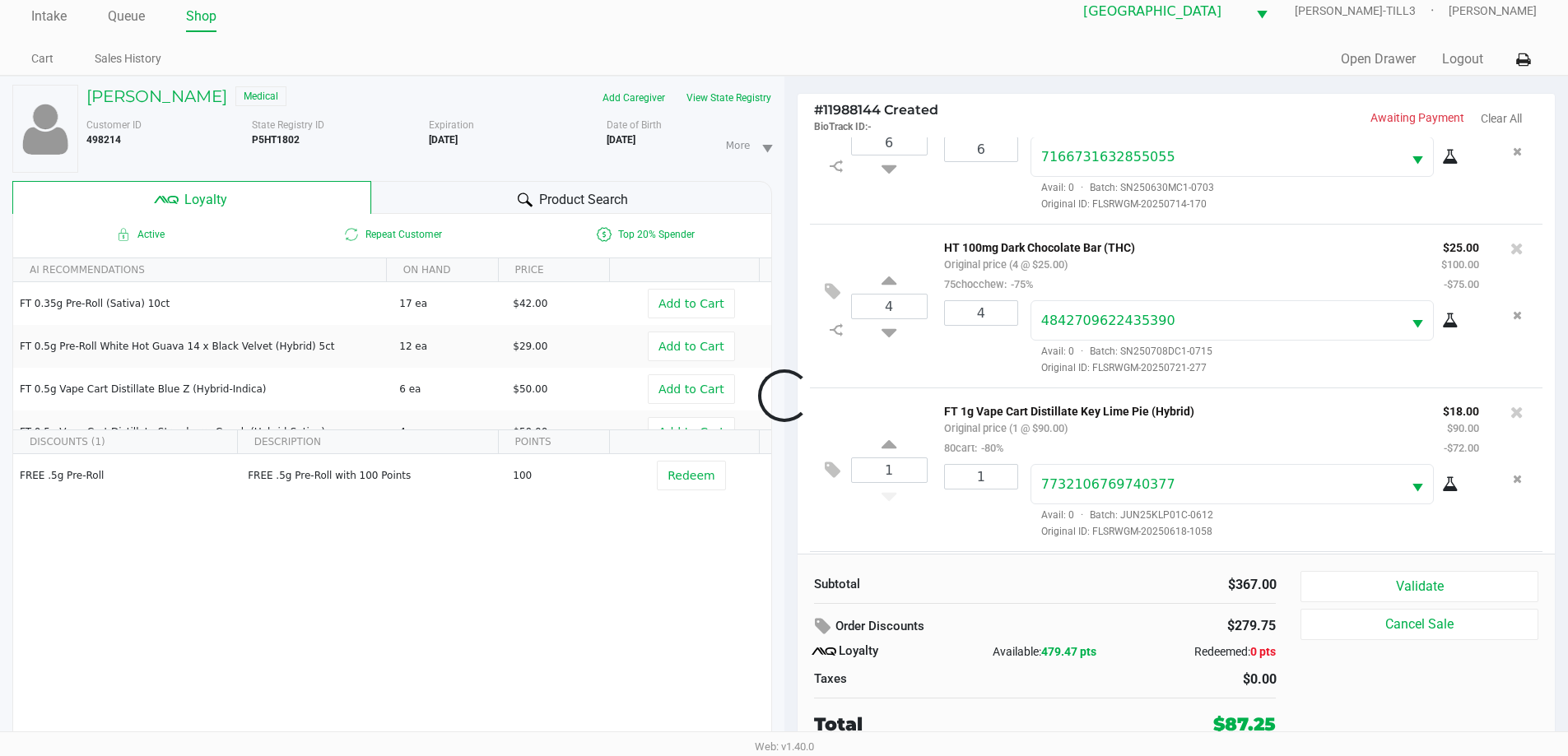
scroll to position [242, 0]
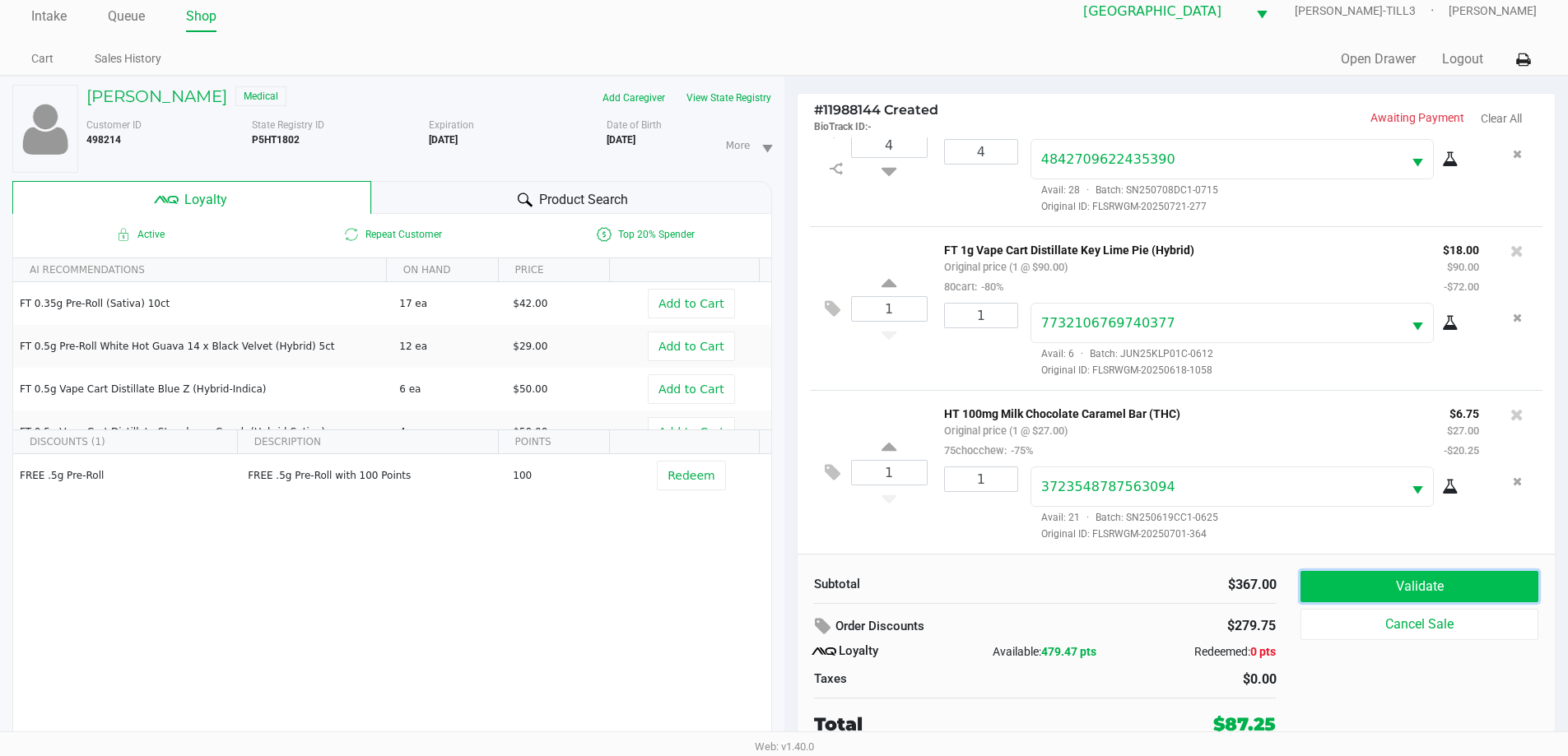
click at [1480, 589] on button "Validate" at bounding box center [1419, 586] width 237 height 31
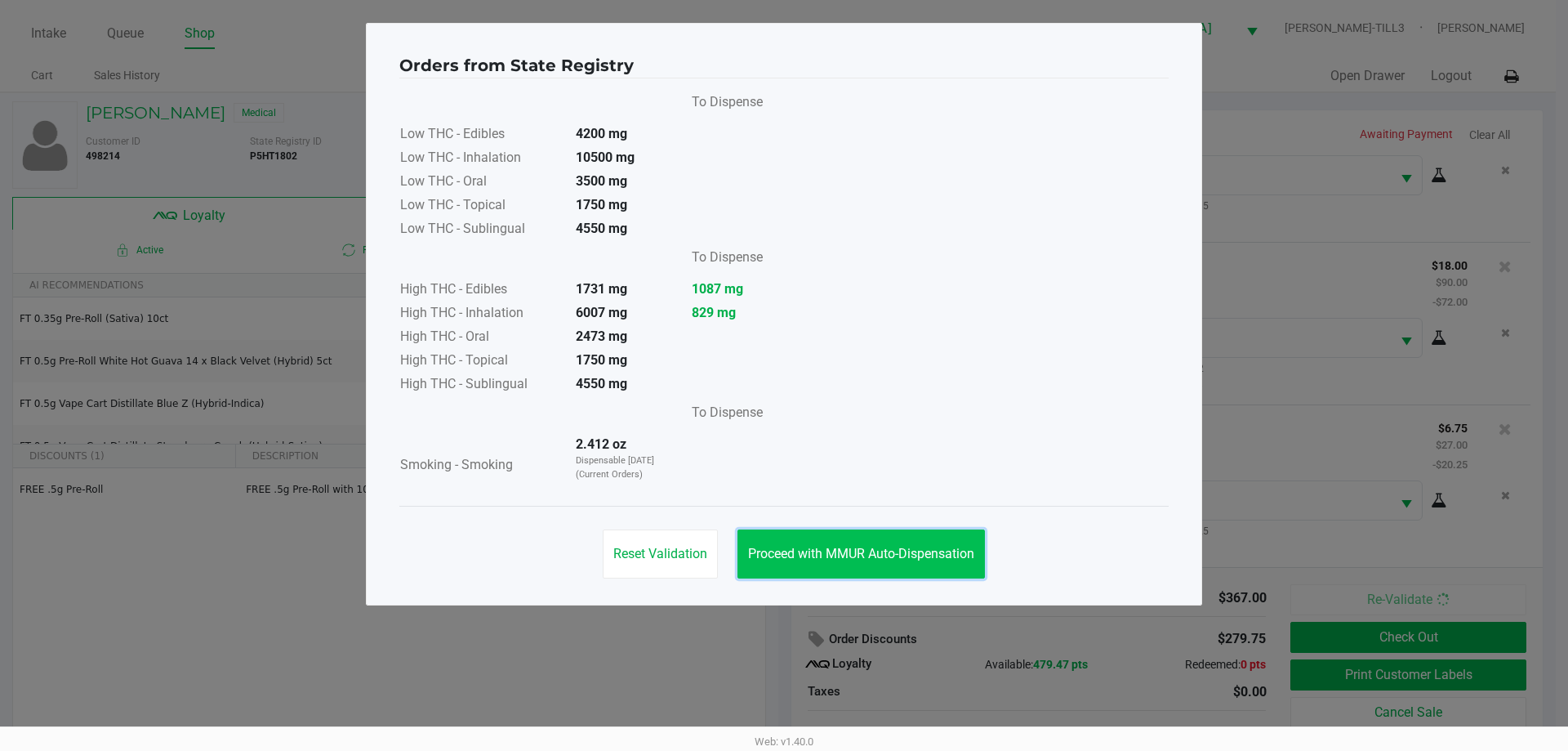
click at [928, 536] on button "Proceed with MMUR Auto-Dispensation" at bounding box center [861, 553] width 247 height 49
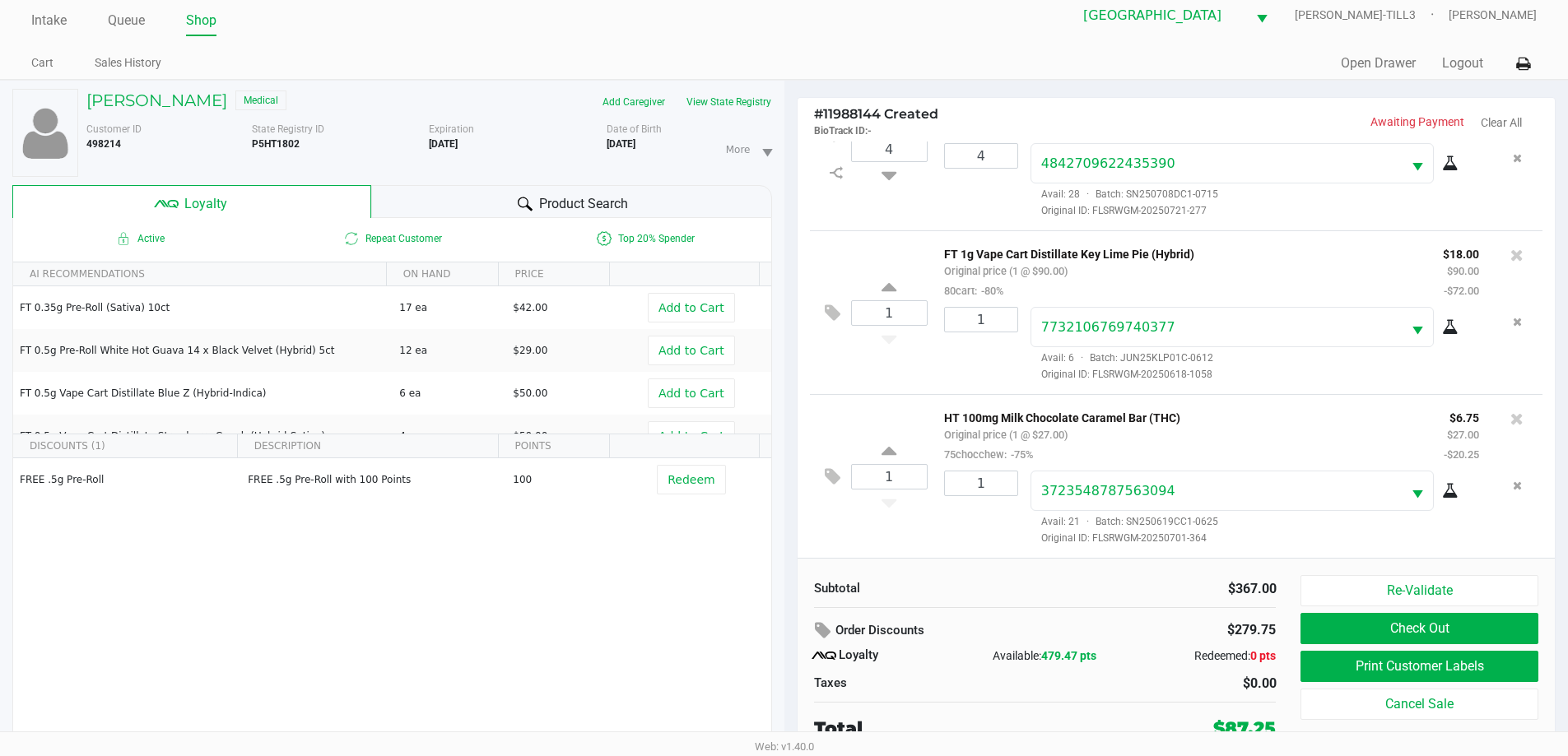
scroll to position [17, 0]
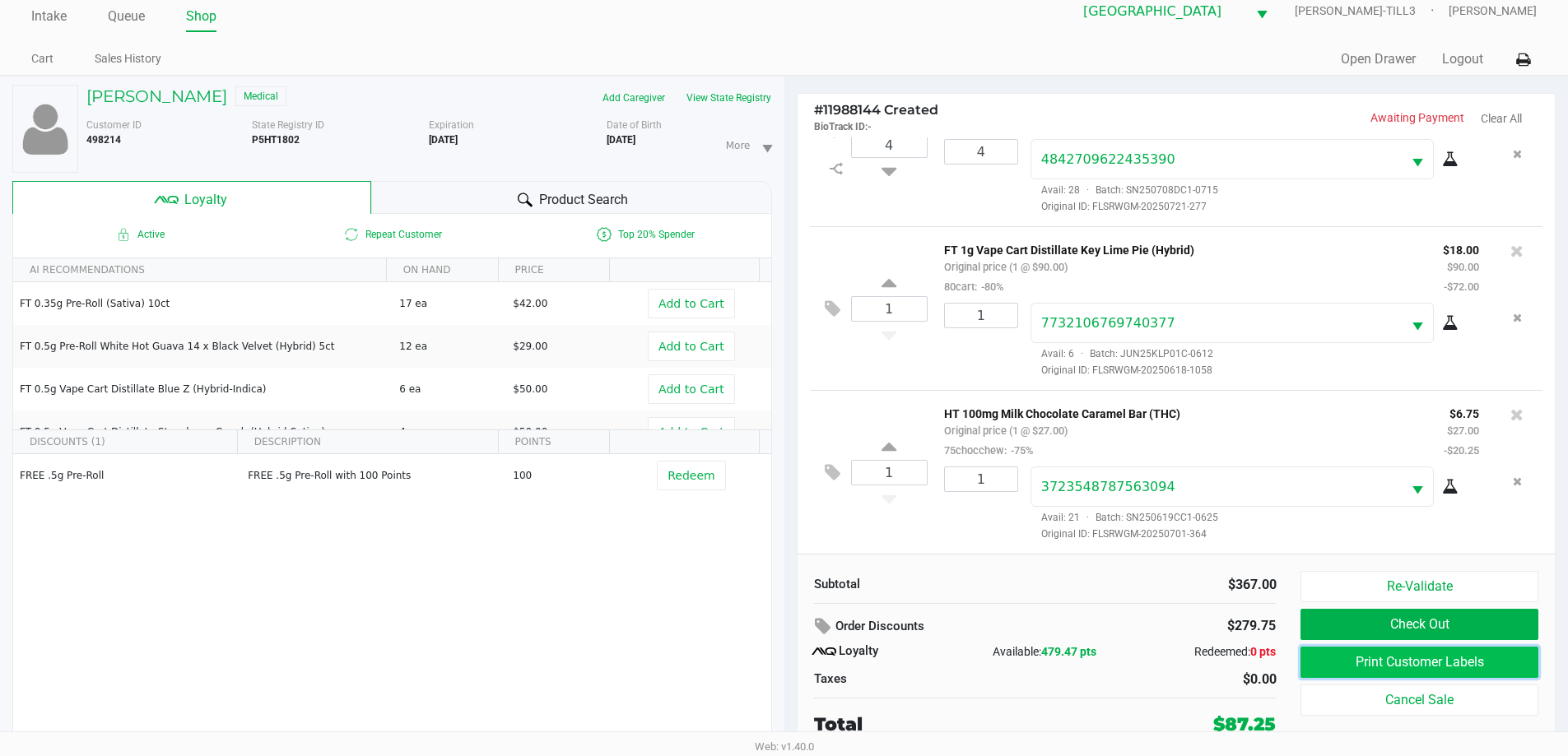
click at [1382, 660] on button "Print Customer Labels" at bounding box center [1419, 662] width 237 height 31
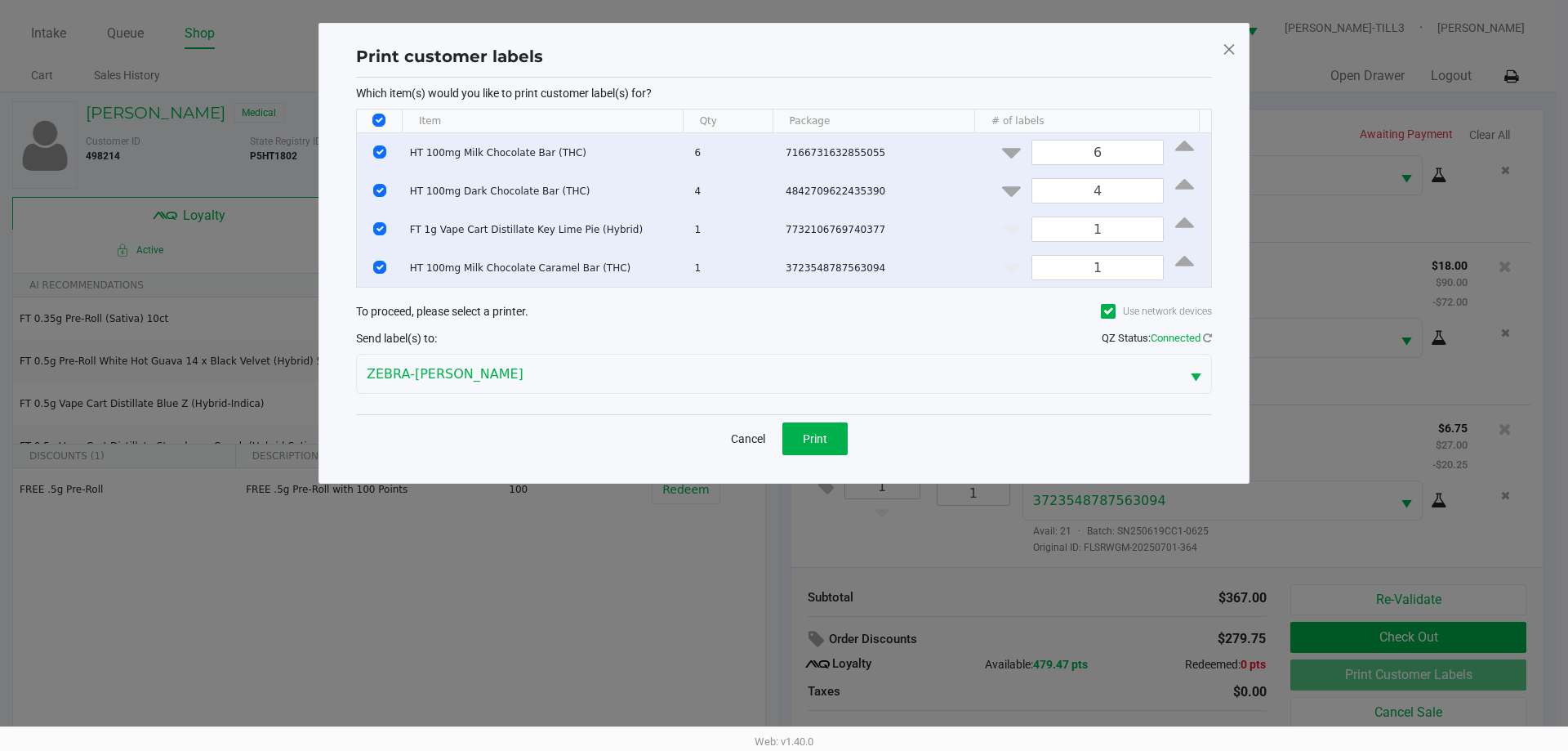
click at [383, 116] on input "Select All Rows" at bounding box center [378, 120] width 13 height 13
checkbox input "false"
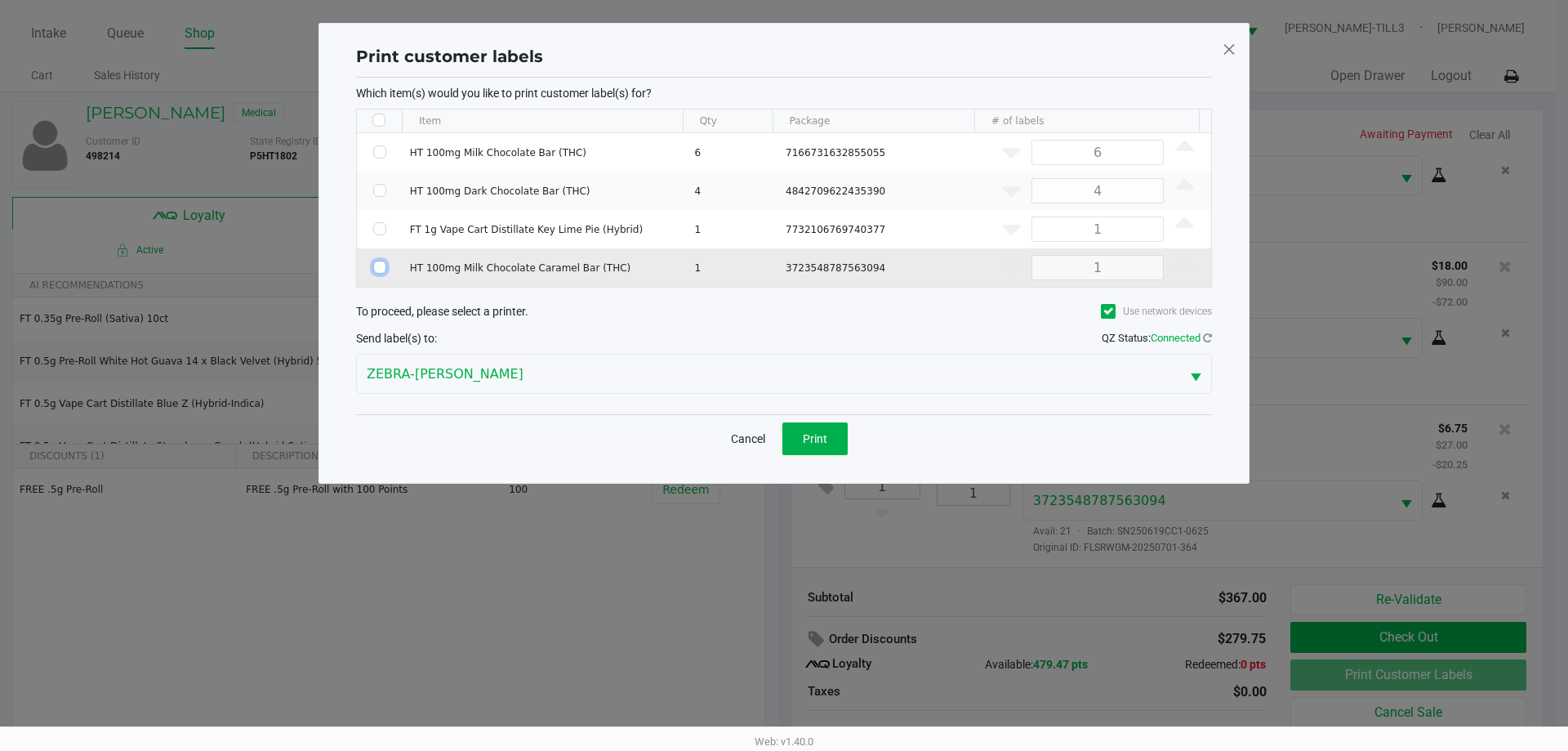
click at [384, 271] on input "Select Row" at bounding box center [379, 266] width 13 height 13
checkbox input "true"
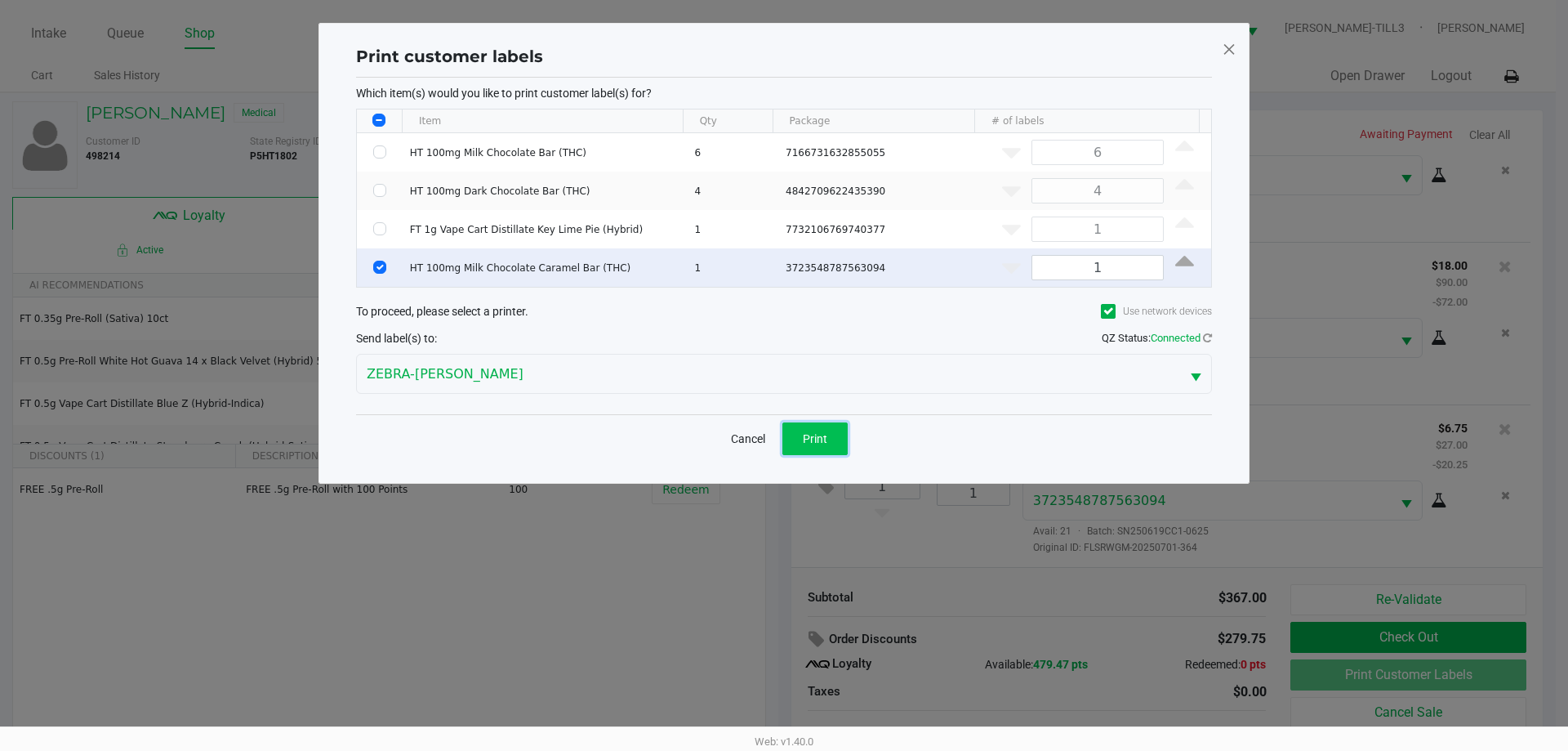
click at [802, 435] on button "Print" at bounding box center [815, 438] width 65 height 33
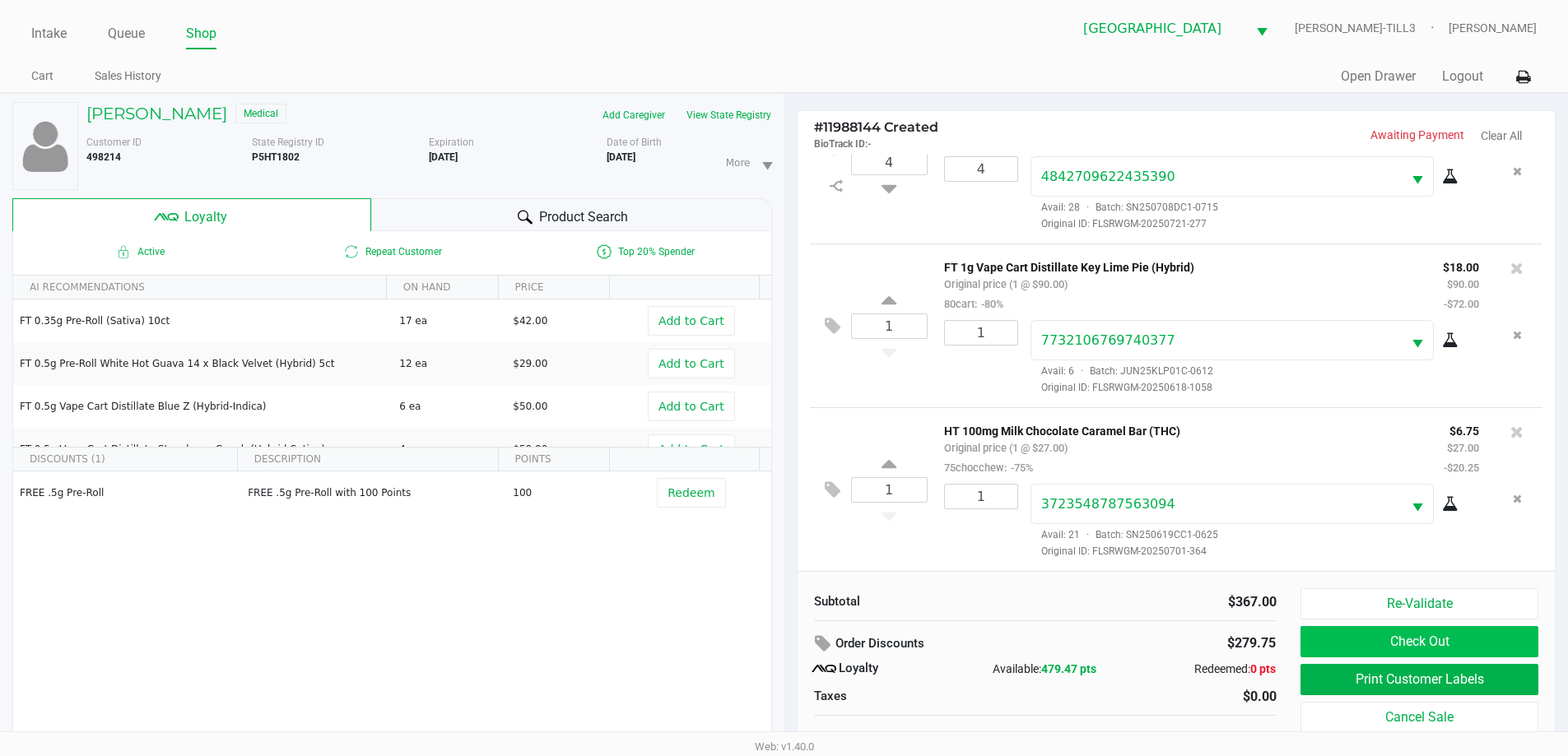
click at [1418, 640] on button "Check Out" at bounding box center [1419, 641] width 237 height 31
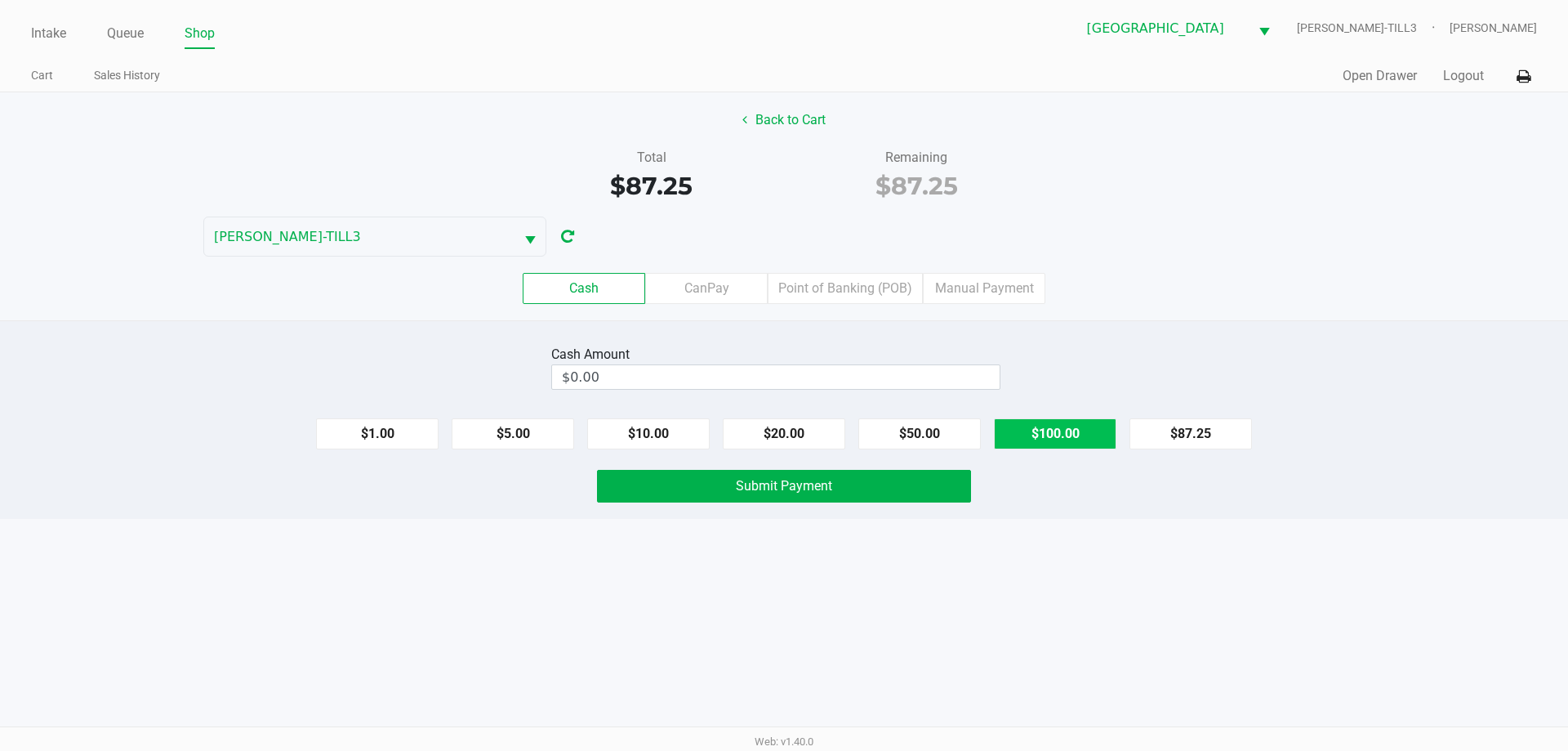
click at [1074, 429] on button "$100.00" at bounding box center [1054, 434] width 122 height 31
type input "$100.00"
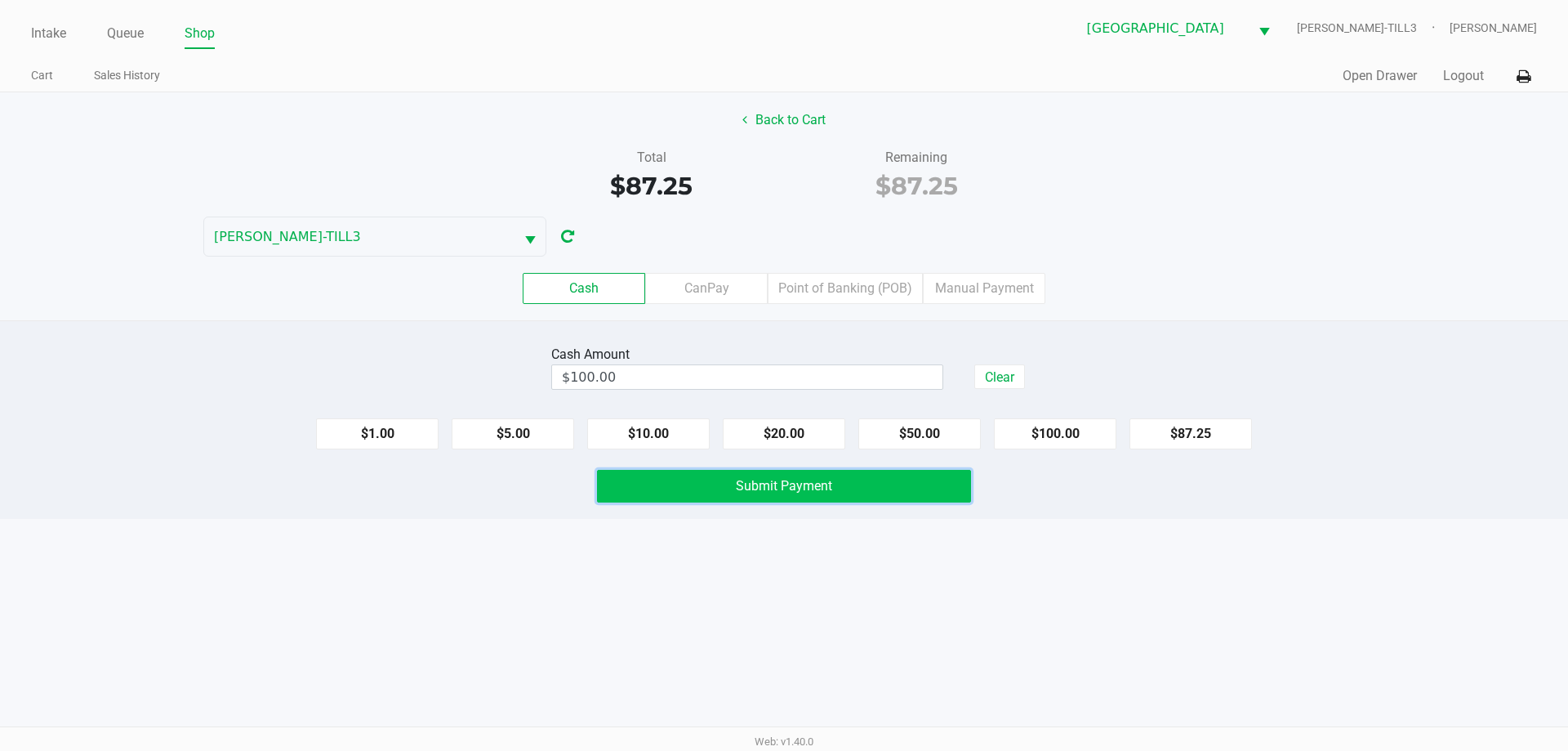
click at [935, 480] on button "Submit Payment" at bounding box center [784, 486] width 374 height 33
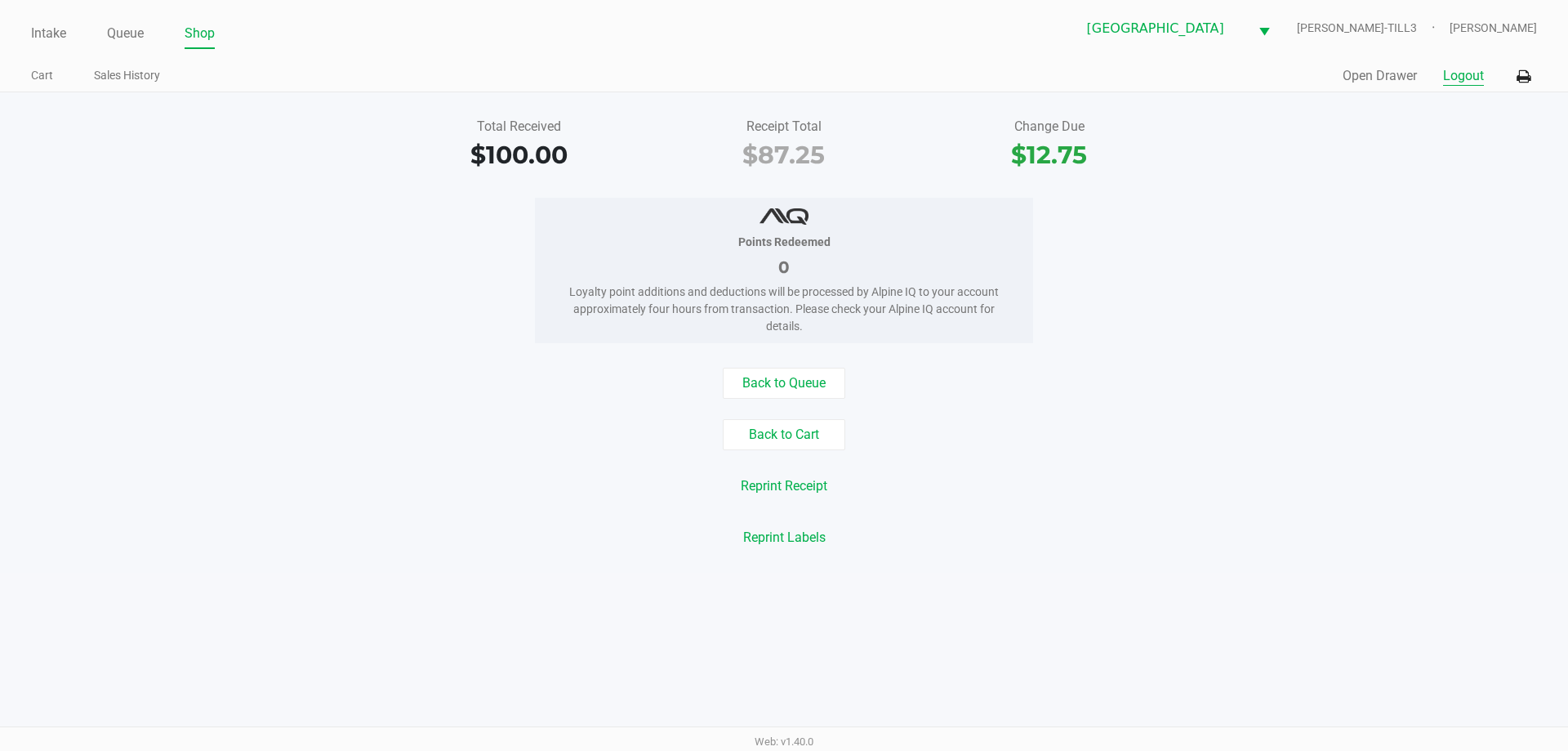
click at [1468, 69] on button "Logout" at bounding box center [1464, 75] width 41 height 20
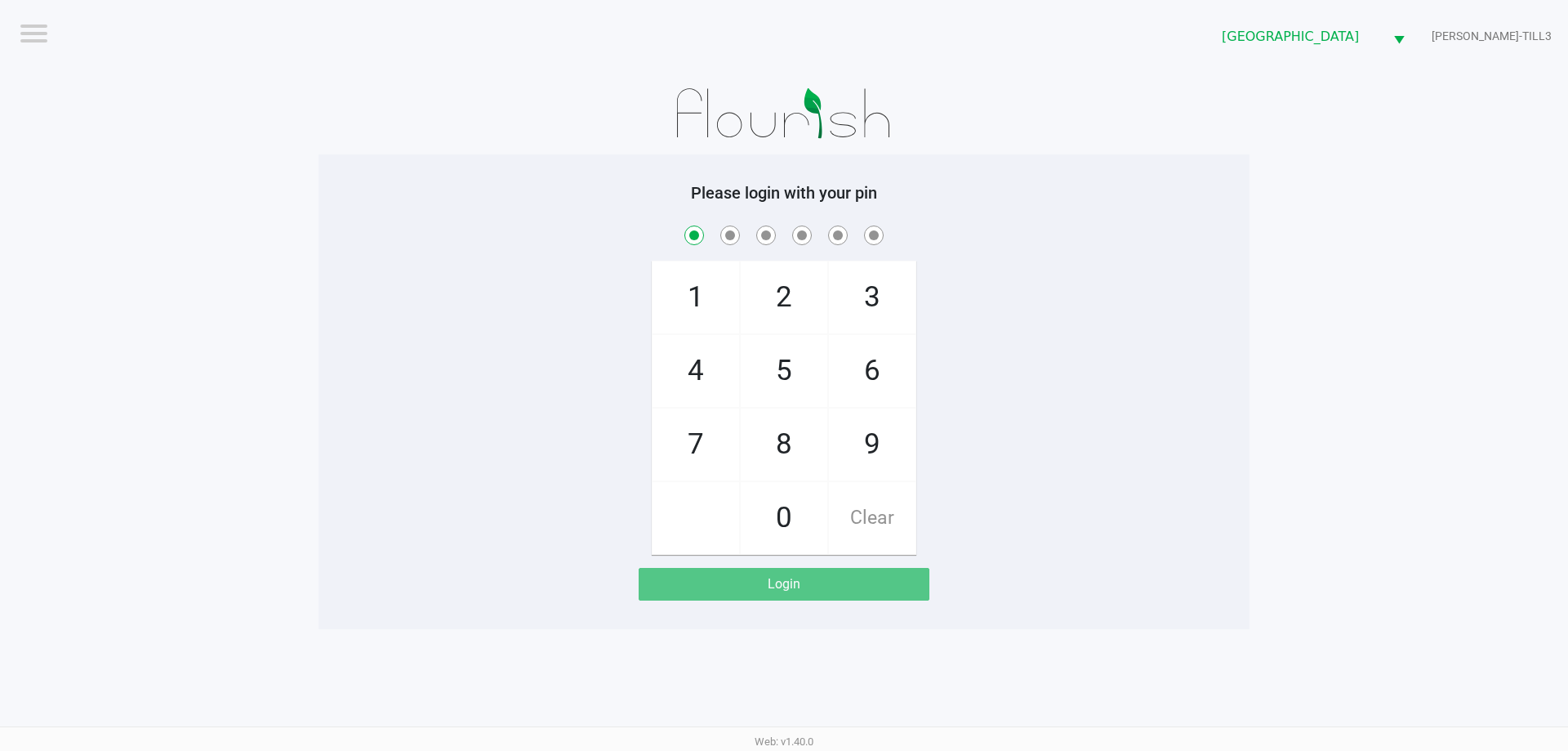
checkbox input "true"
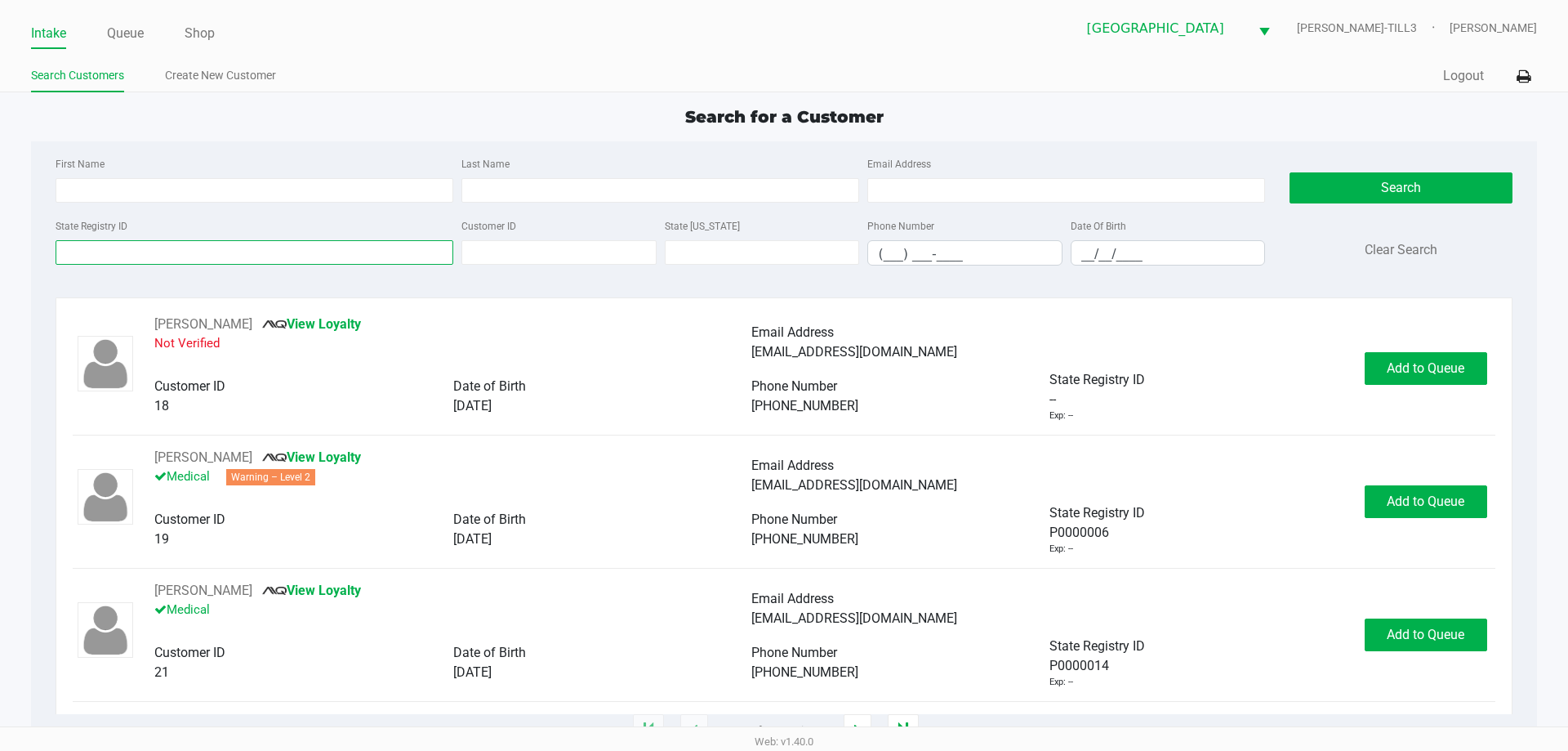
click at [133, 262] on input "State Registry ID" at bounding box center [254, 253] width 398 height 25
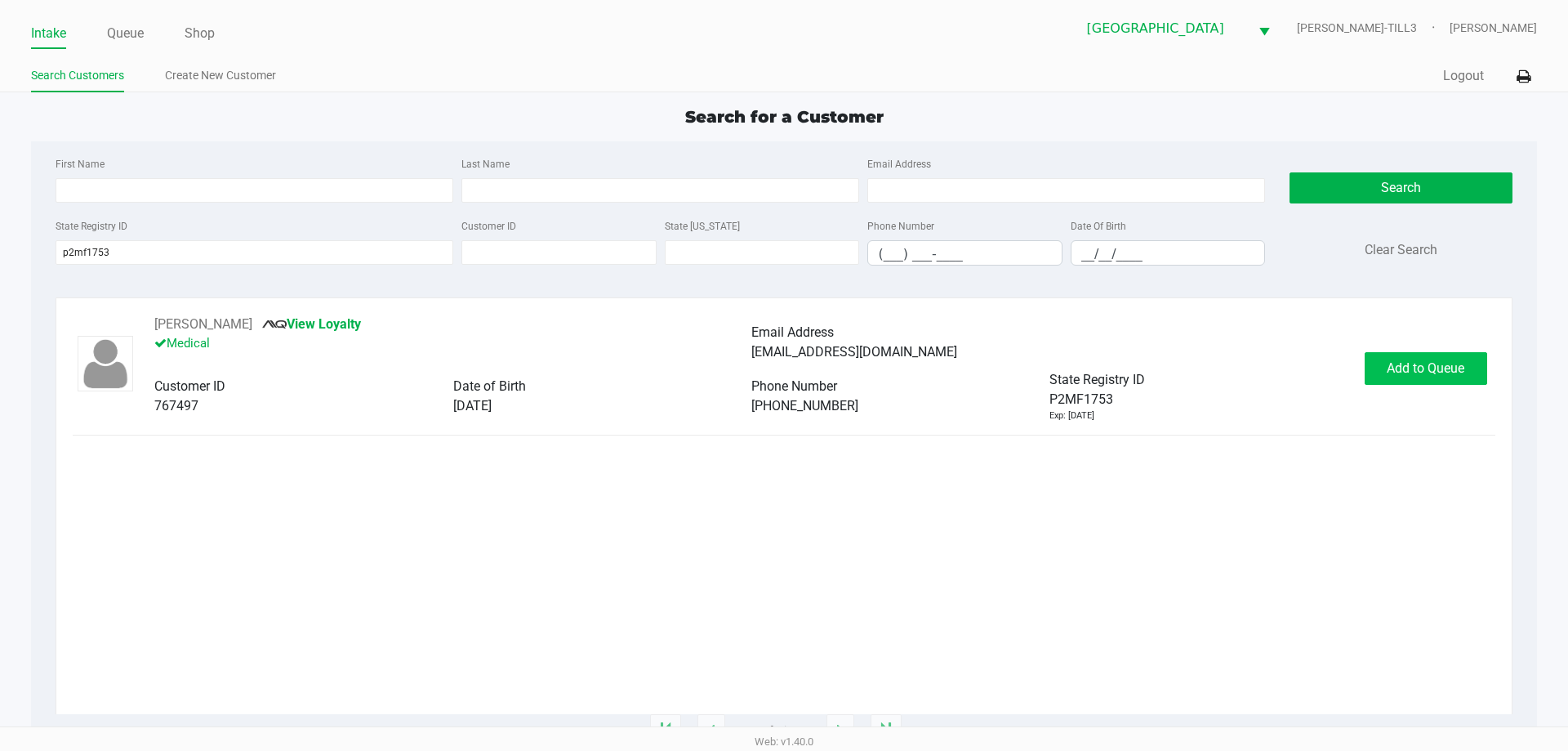
click at [1424, 373] on span "Add to Queue" at bounding box center [1425, 368] width 78 height 15
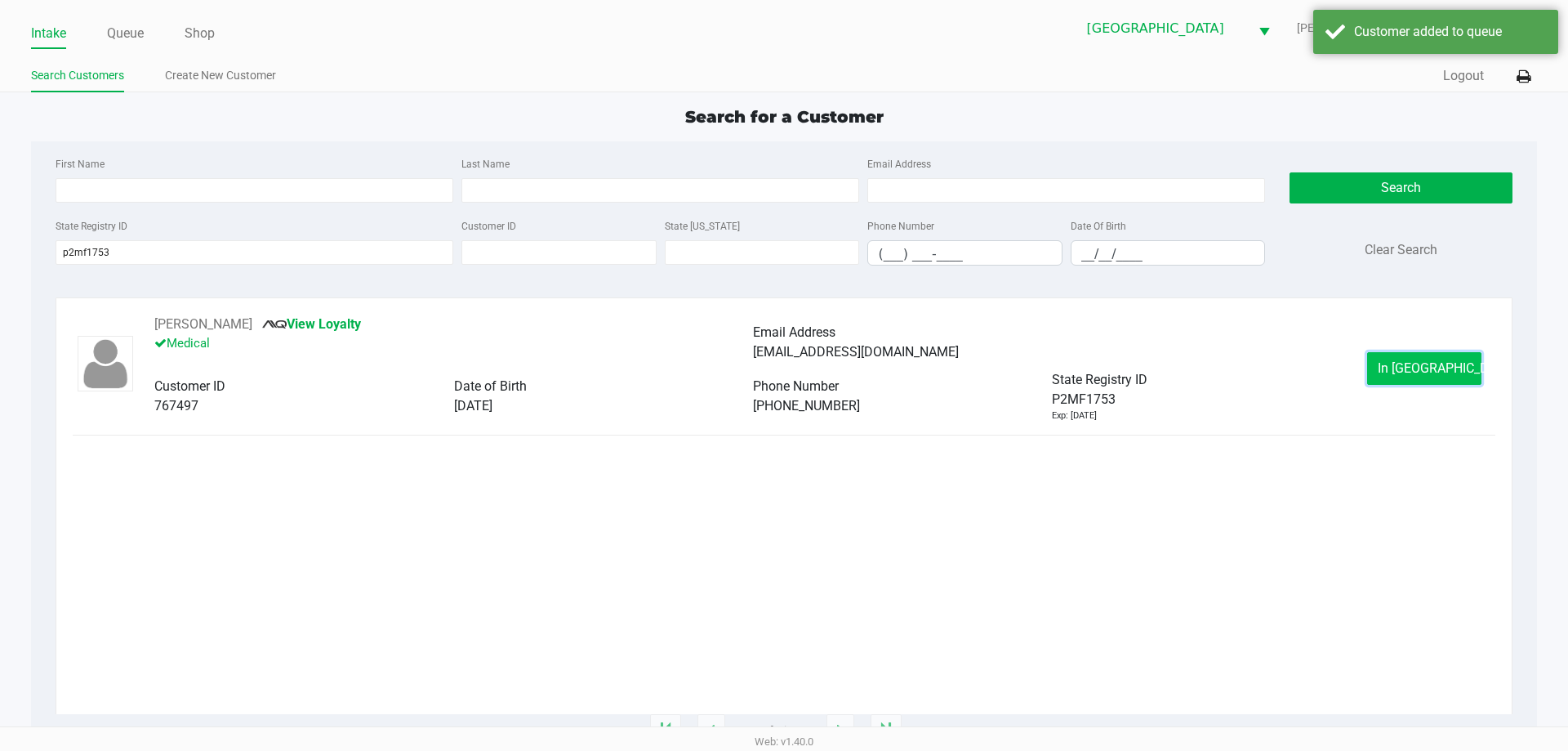
click at [1429, 362] on span "In Queue" at bounding box center [1446, 368] width 137 height 15
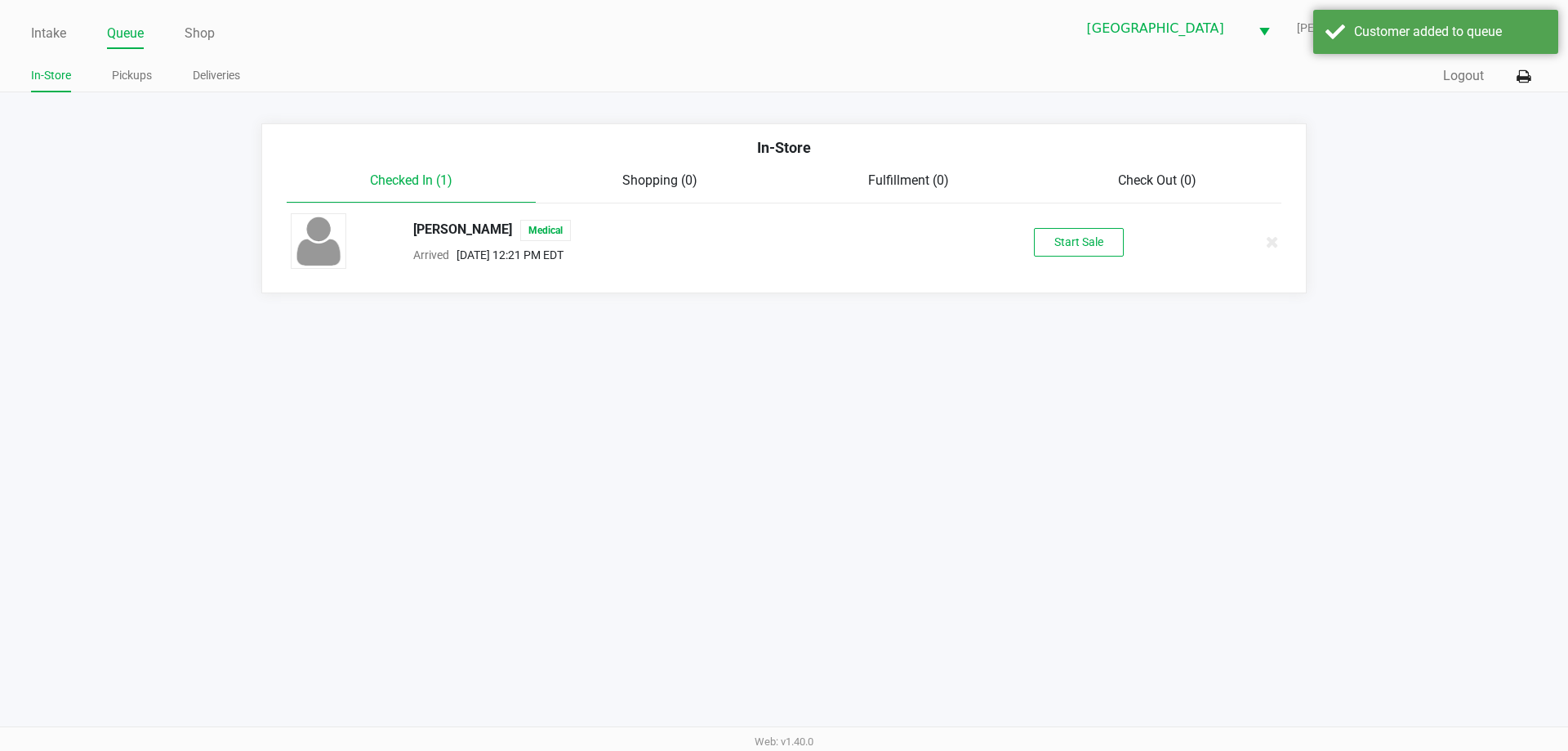
click at [1104, 240] on button "Start Sale" at bounding box center [1078, 241] width 90 height 28
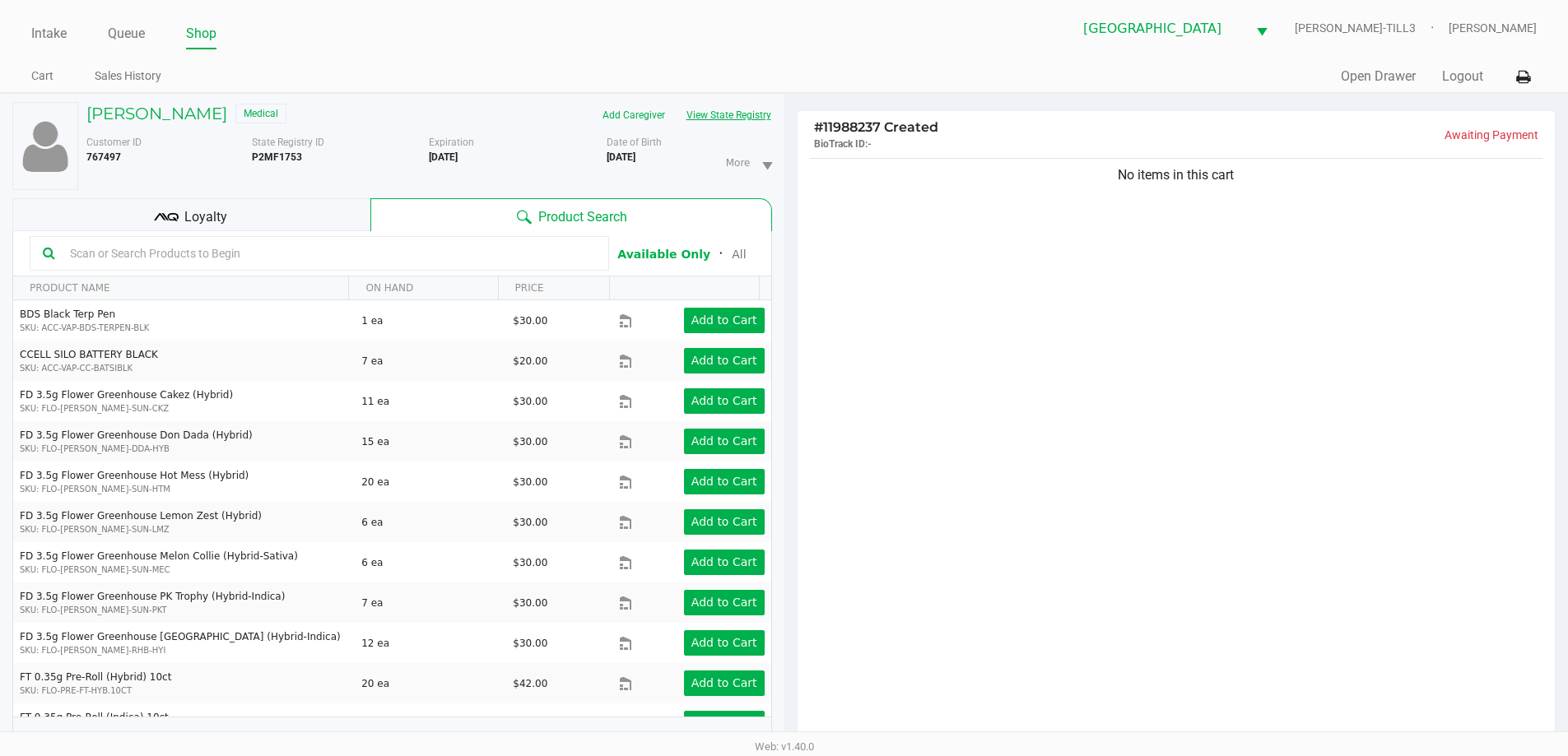
click at [734, 117] on button "View State Registry" at bounding box center [724, 115] width 97 height 27
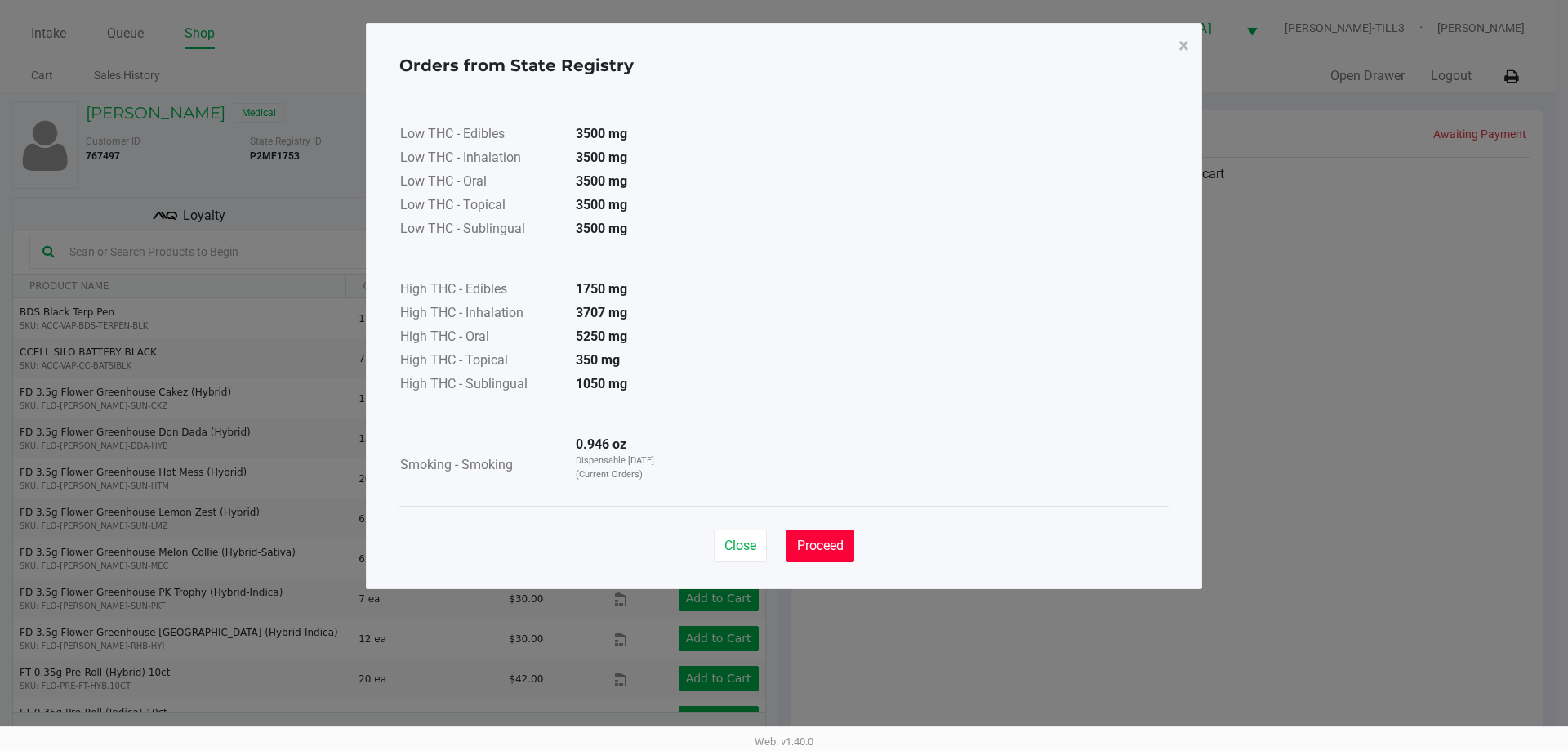
click at [840, 548] on span "Proceed" at bounding box center [820, 545] width 46 height 15
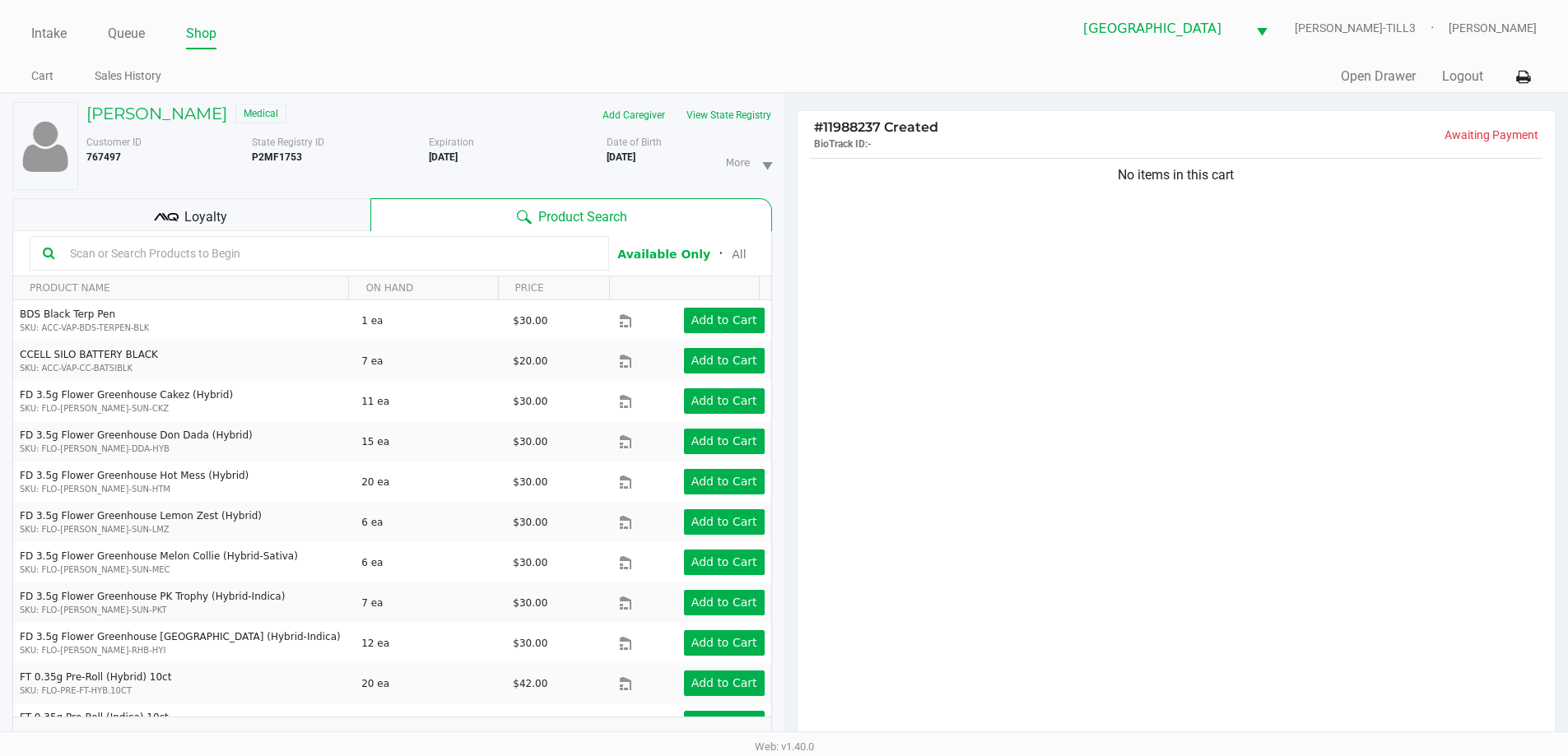
click at [386, 247] on input "text" at bounding box center [329, 253] width 532 height 25
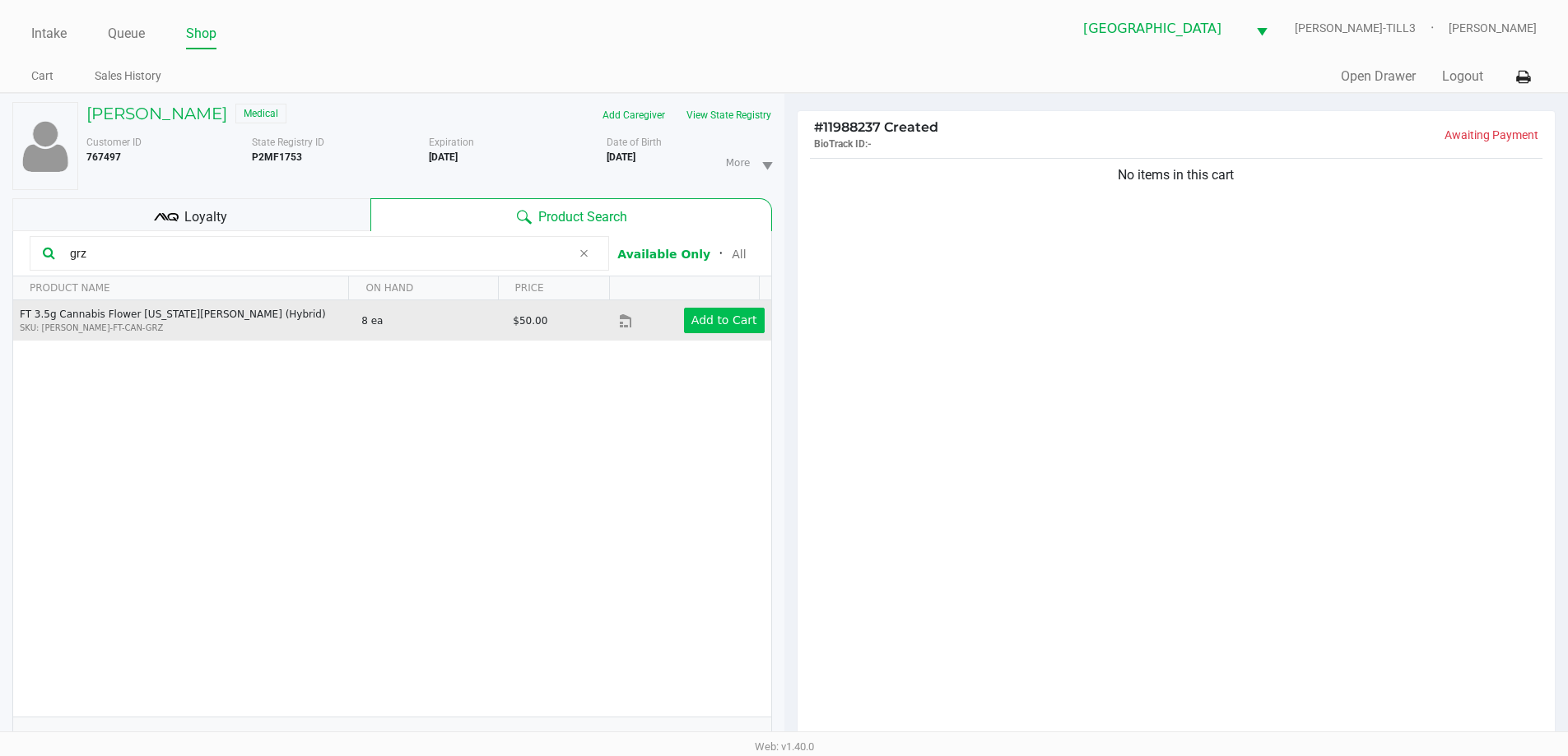
click at [698, 322] on app-button-loader "Add to Cart" at bounding box center [724, 320] width 66 height 13
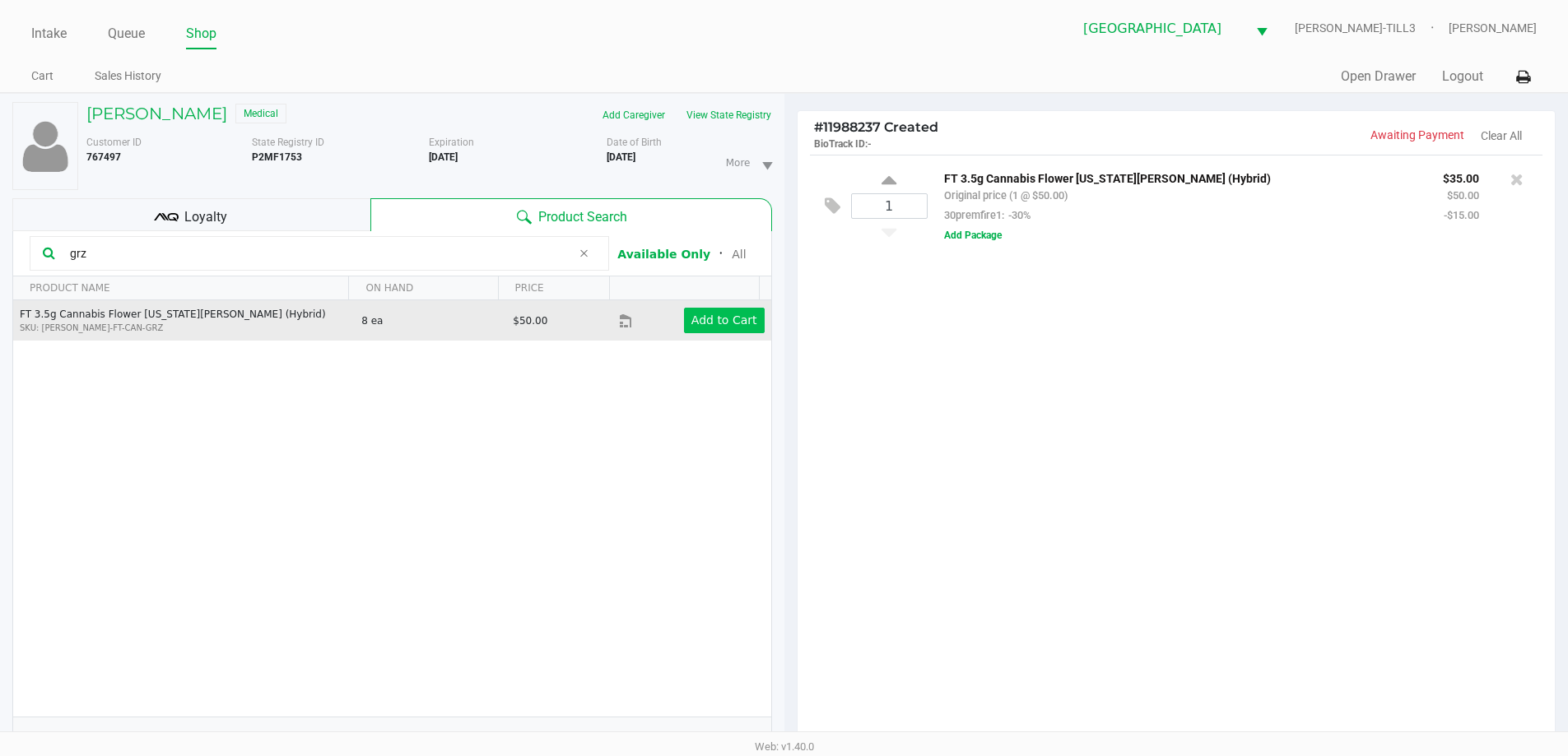
click at [580, 259] on icon at bounding box center [583, 253] width 9 height 13
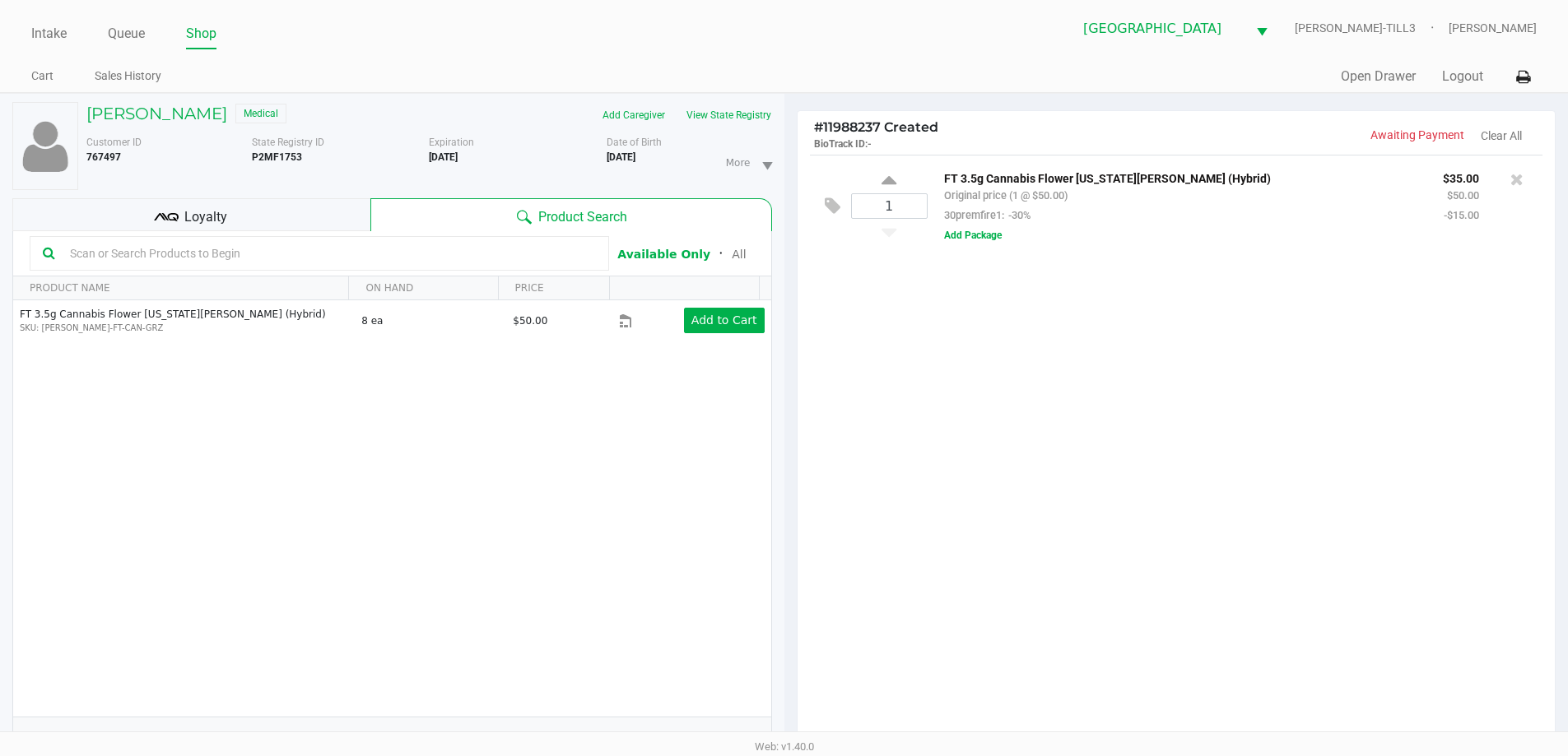
click at [497, 255] on input "text" at bounding box center [329, 253] width 532 height 25
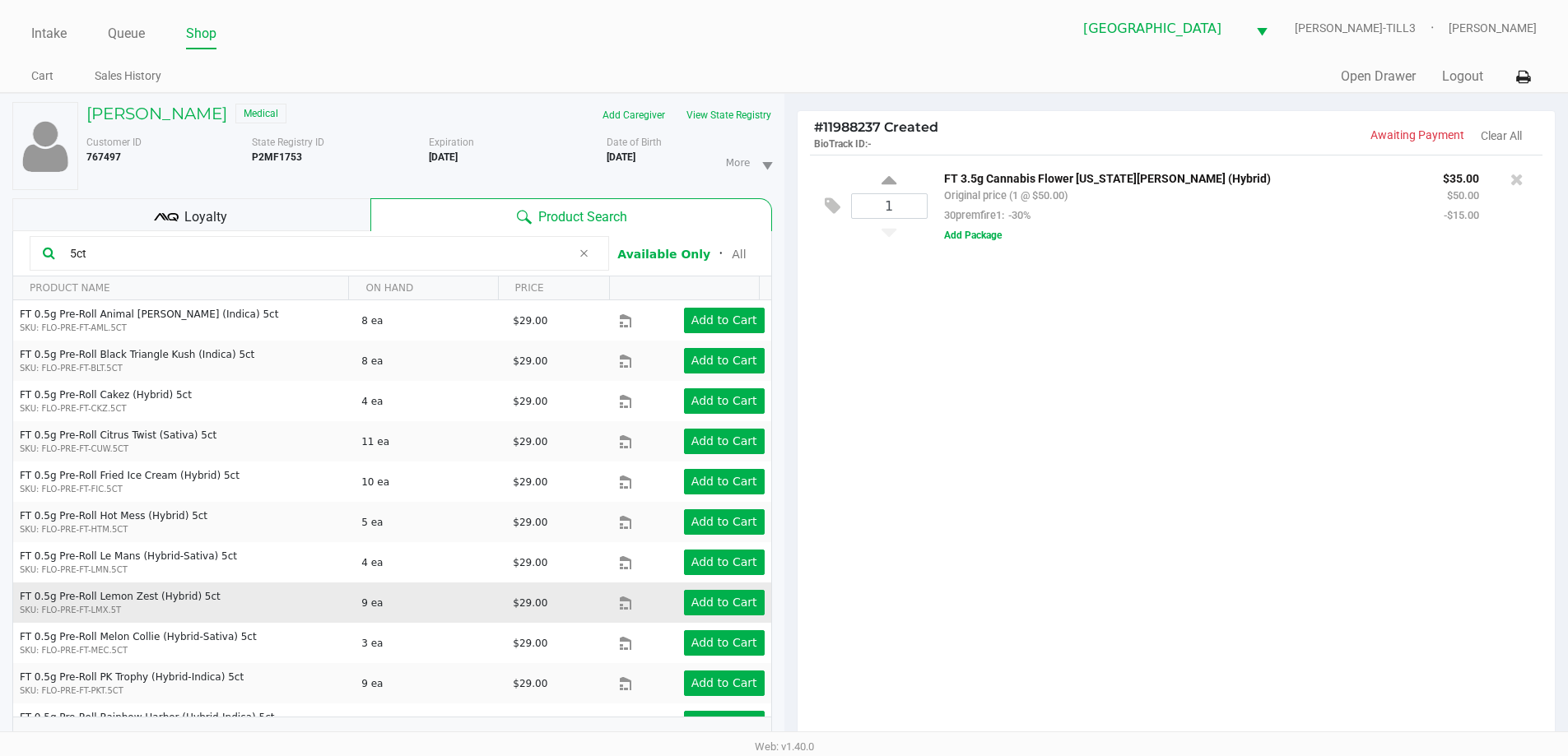
scroll to position [147, 0]
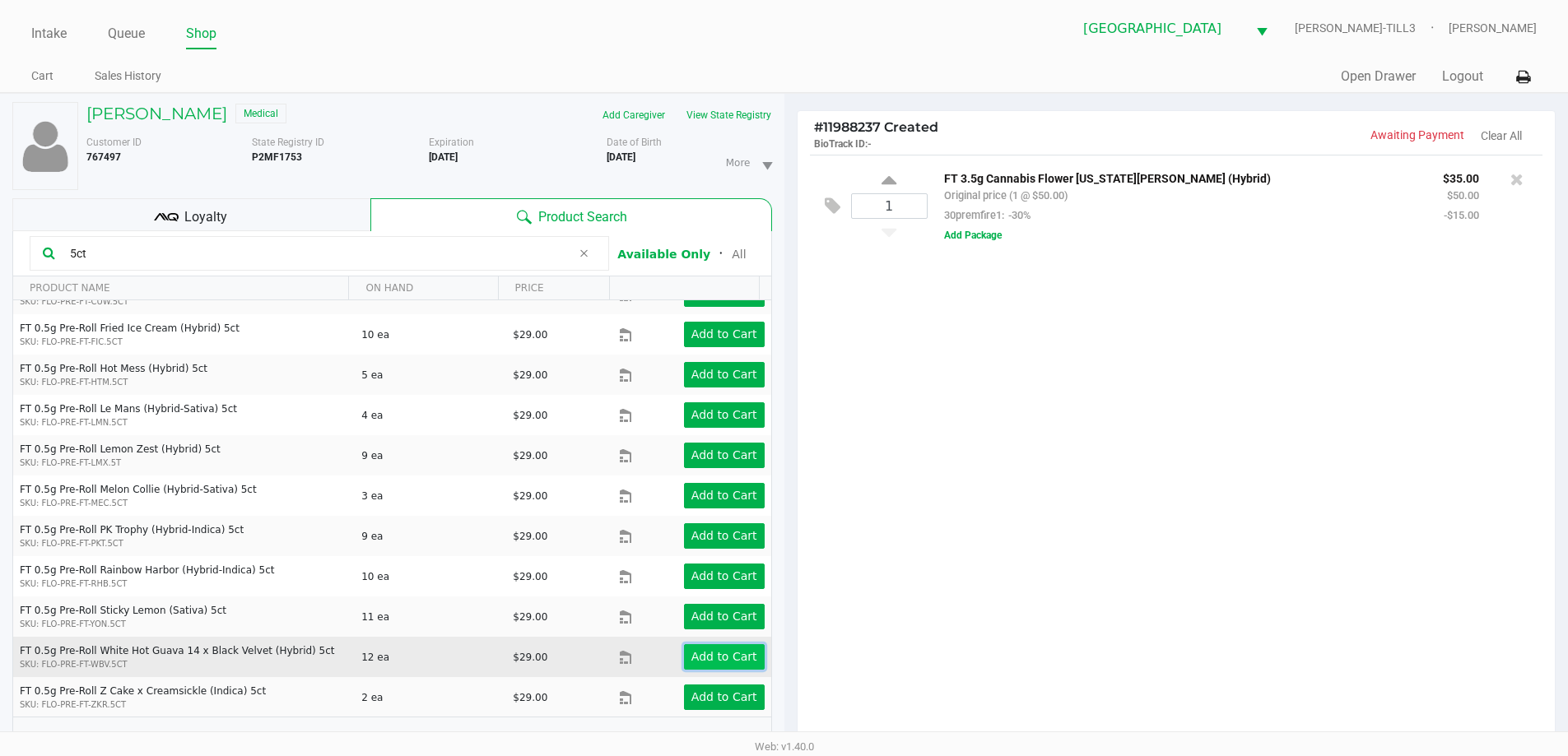
click at [695, 653] on app-button-loader "Add to Cart" at bounding box center [724, 656] width 66 height 13
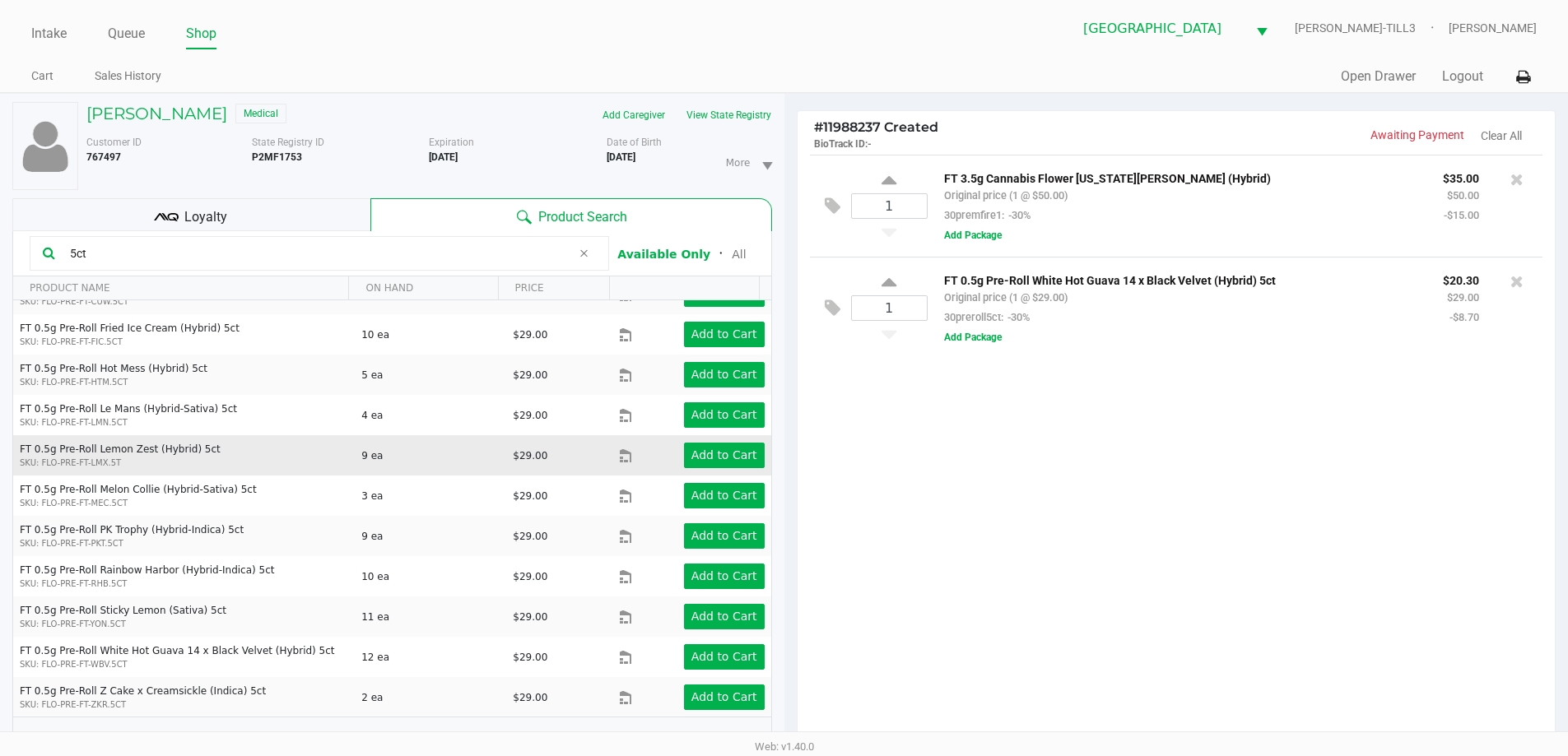
click at [1196, 584] on div "1 FT 3.5g Cannabis Flower Georgia Runtz (Hybrid) Original price (1 @ $50.00) 30…" at bounding box center [1176, 453] width 758 height 597
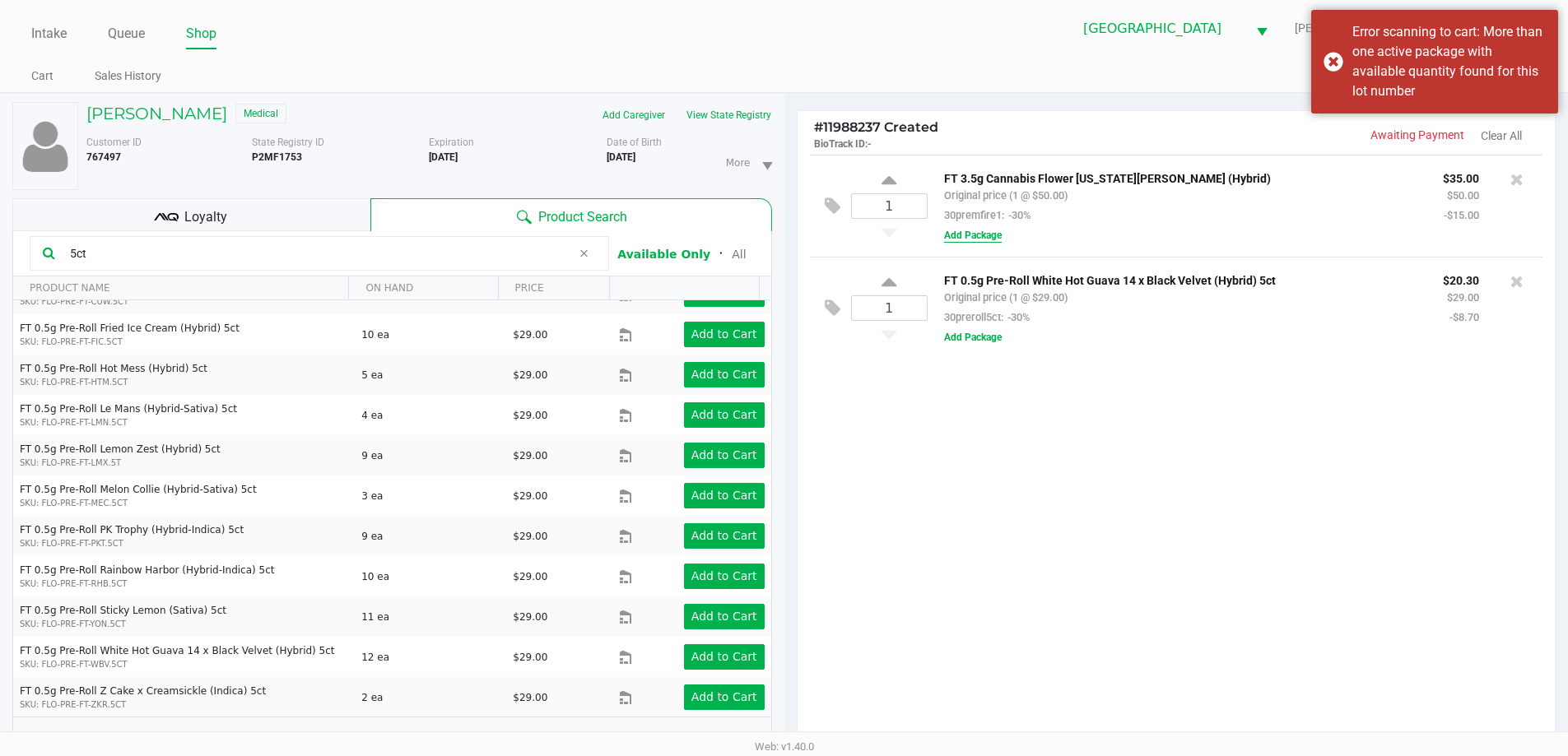
click at [982, 234] on button "Add Package" at bounding box center [973, 234] width 58 height 15
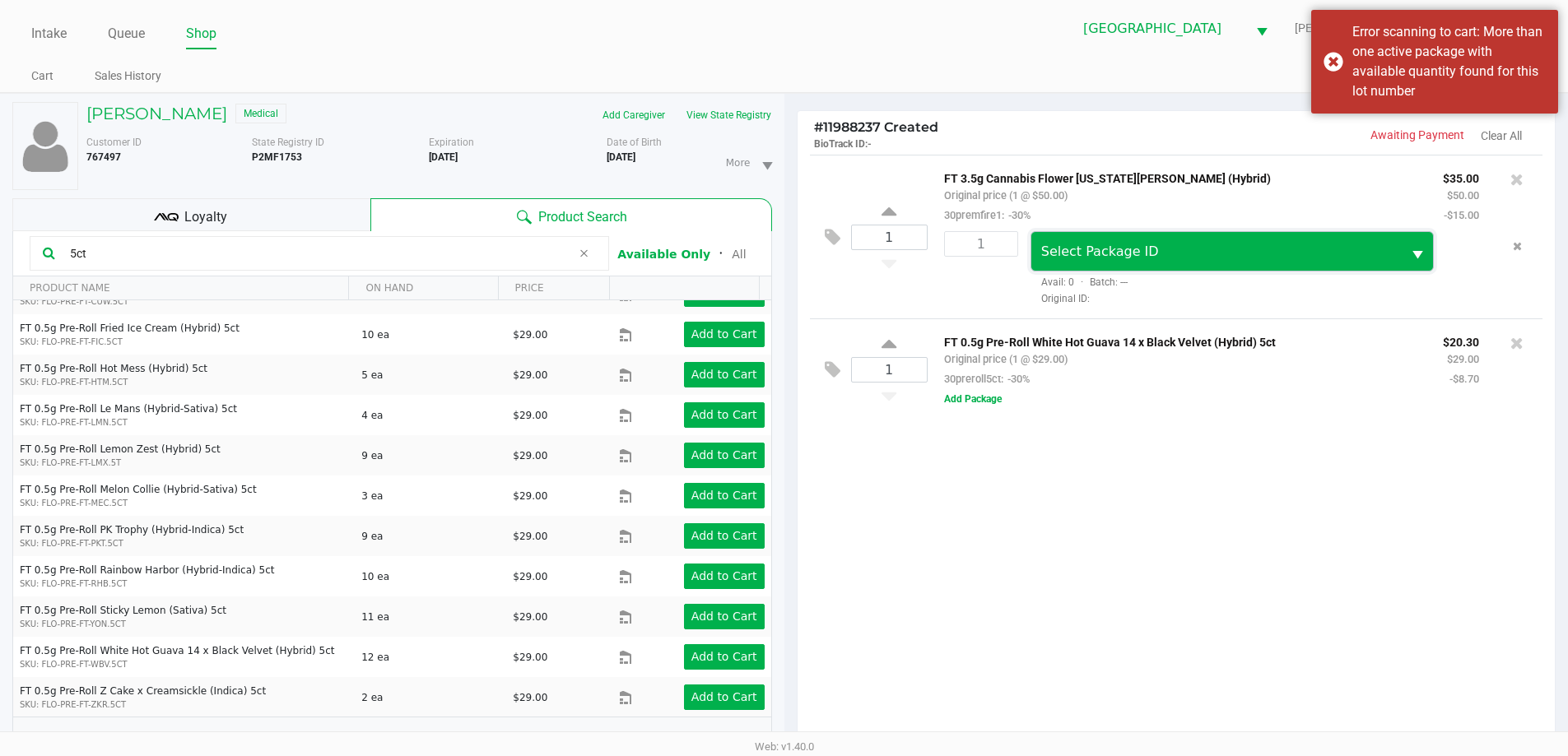
click at [1264, 243] on span "Select Package ID" at bounding box center [1217, 252] width 352 height 20
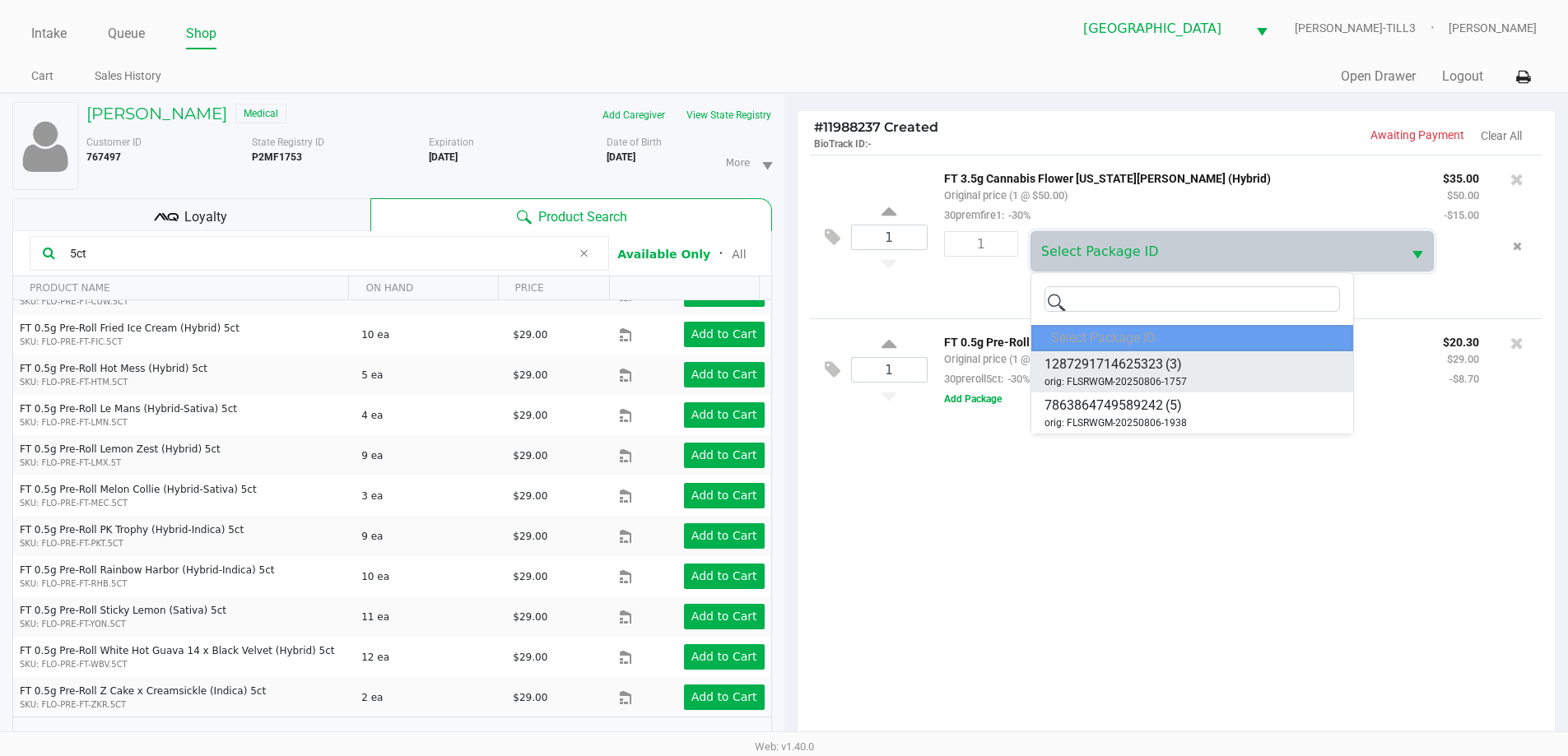
click at [1188, 364] on li "1287291714625323 (3) orig: FLSRWGM-20250806-1757" at bounding box center [1192, 372] width 322 height 41
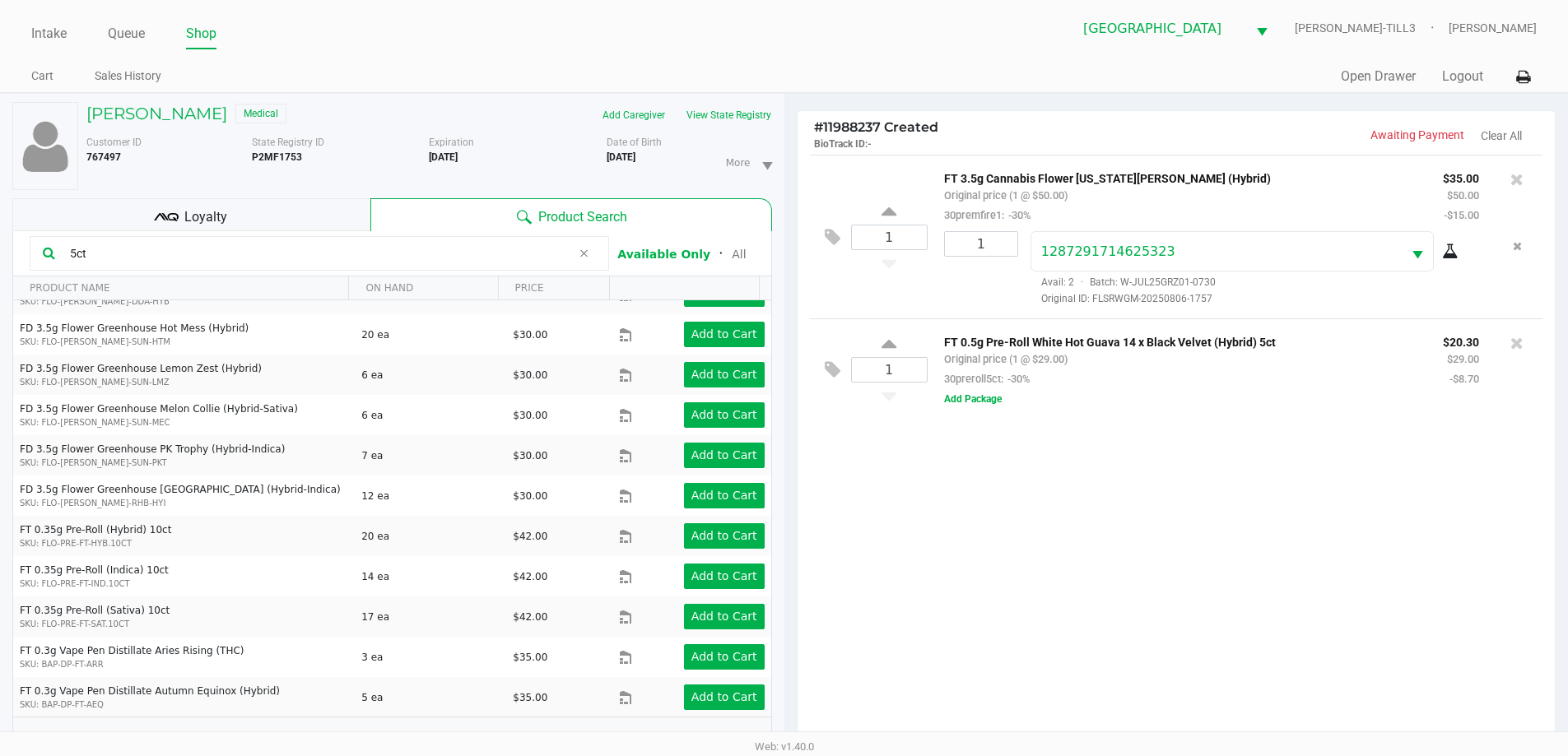
click at [1163, 532] on div "1 FT 3.5g Cannabis Flower Georgia Runtz (Hybrid) Original price (1 @ $50.00) 30…" at bounding box center [1176, 453] width 758 height 597
click at [258, 207] on div "Loyalty" at bounding box center [191, 215] width 358 height 33
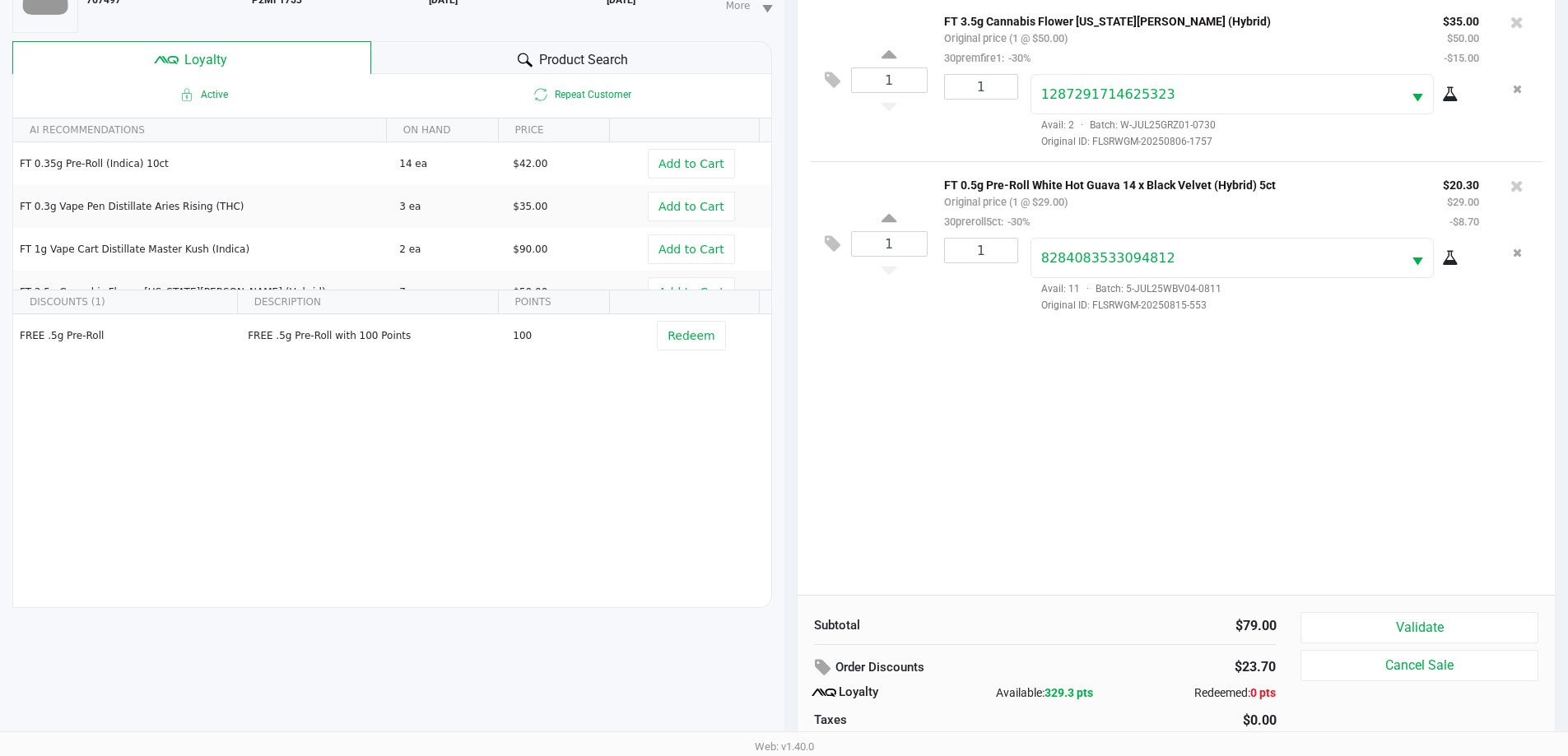
scroll to position [197, 0]
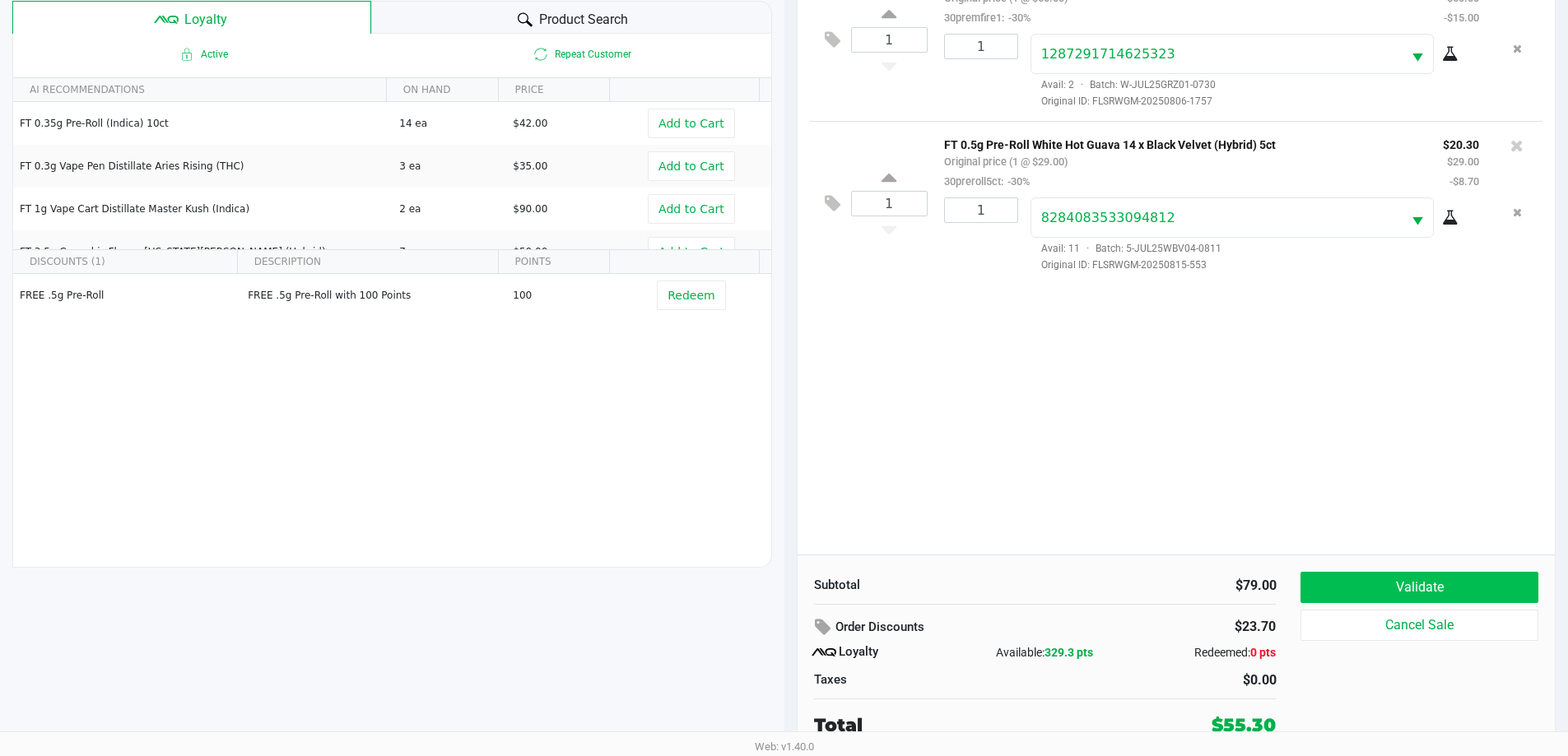
click at [1421, 579] on button "Validate" at bounding box center [1419, 587] width 237 height 31
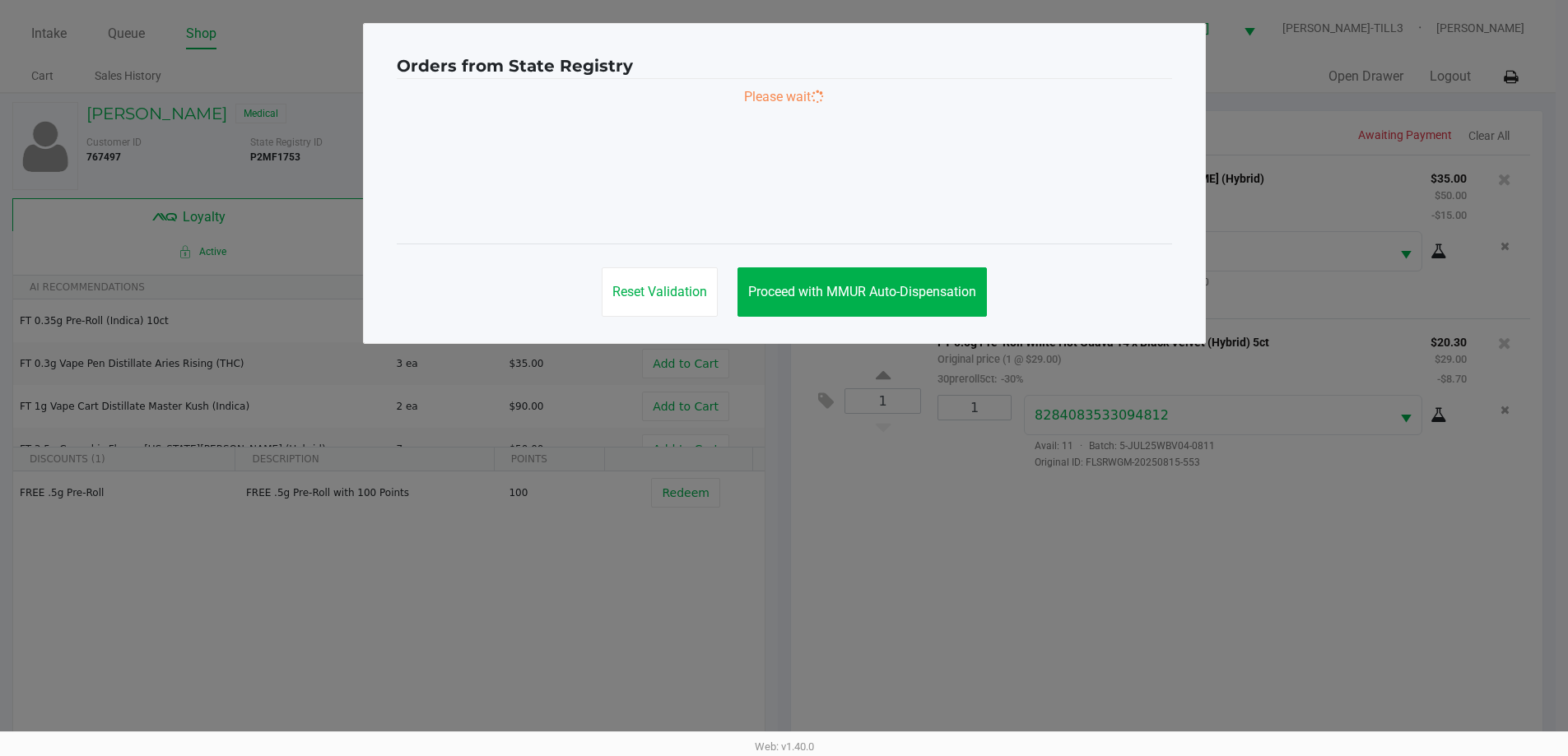
scroll to position [0, 0]
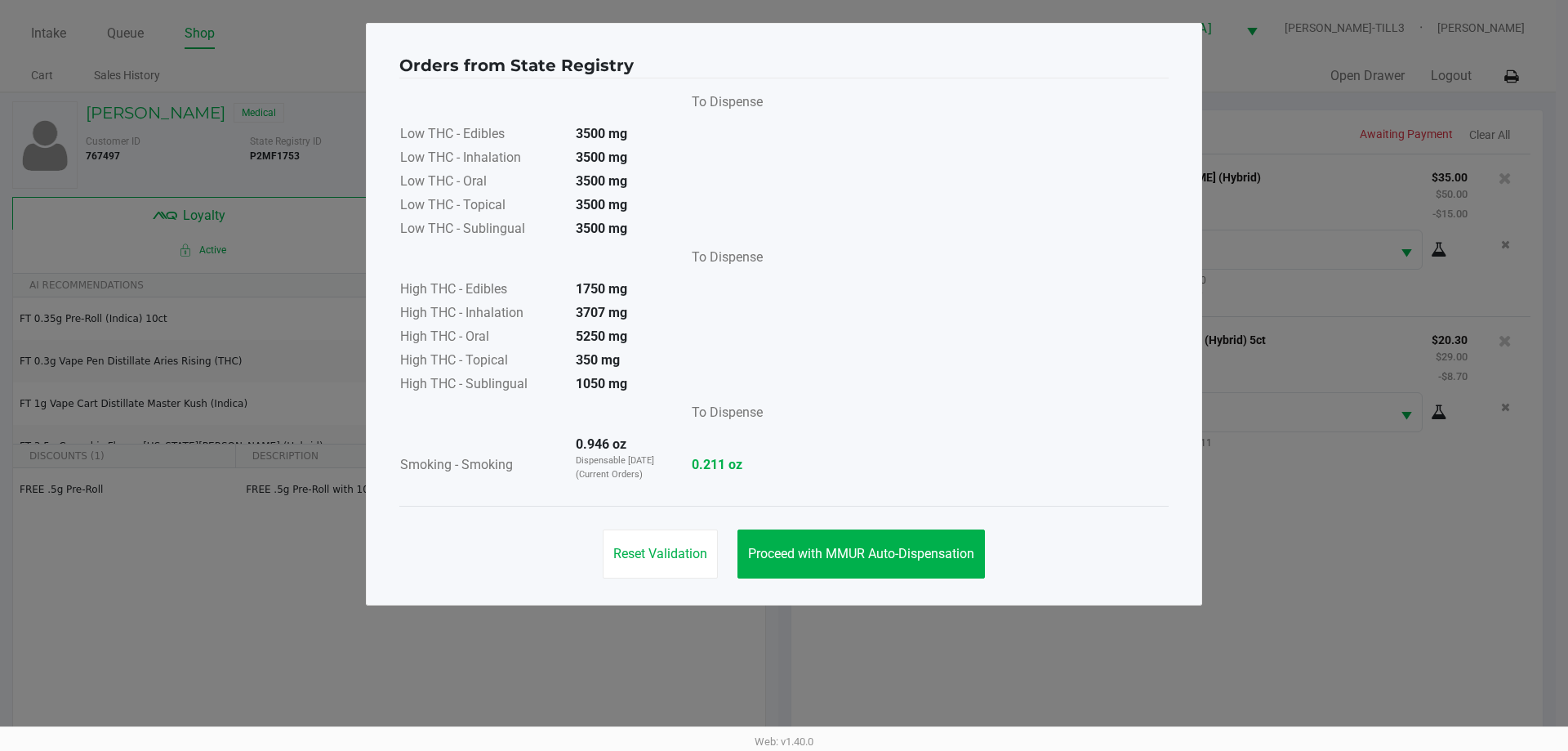
click at [912, 539] on button "Proceed with MMUR Auto-Dispensation" at bounding box center [861, 553] width 247 height 49
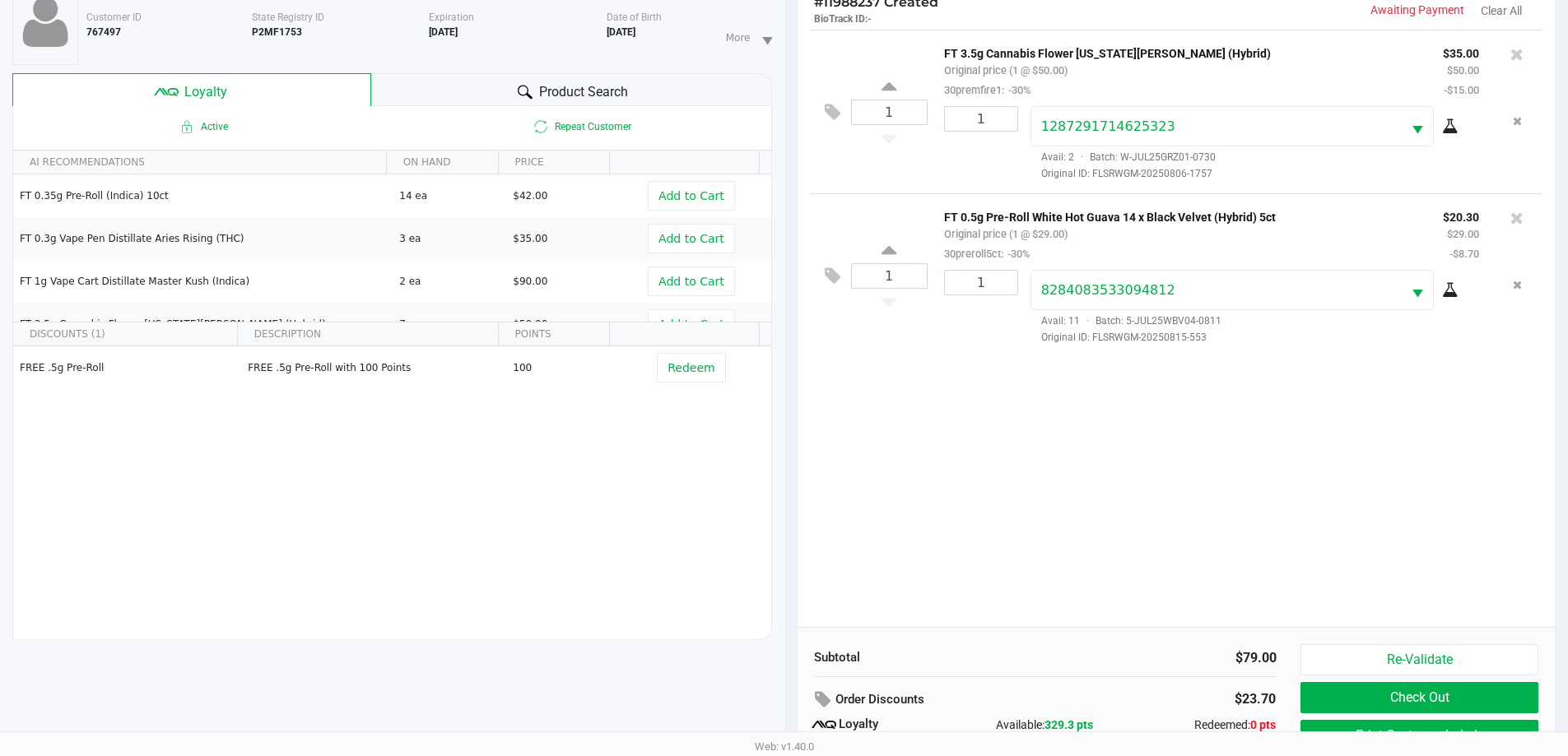
scroll to position [197, 0]
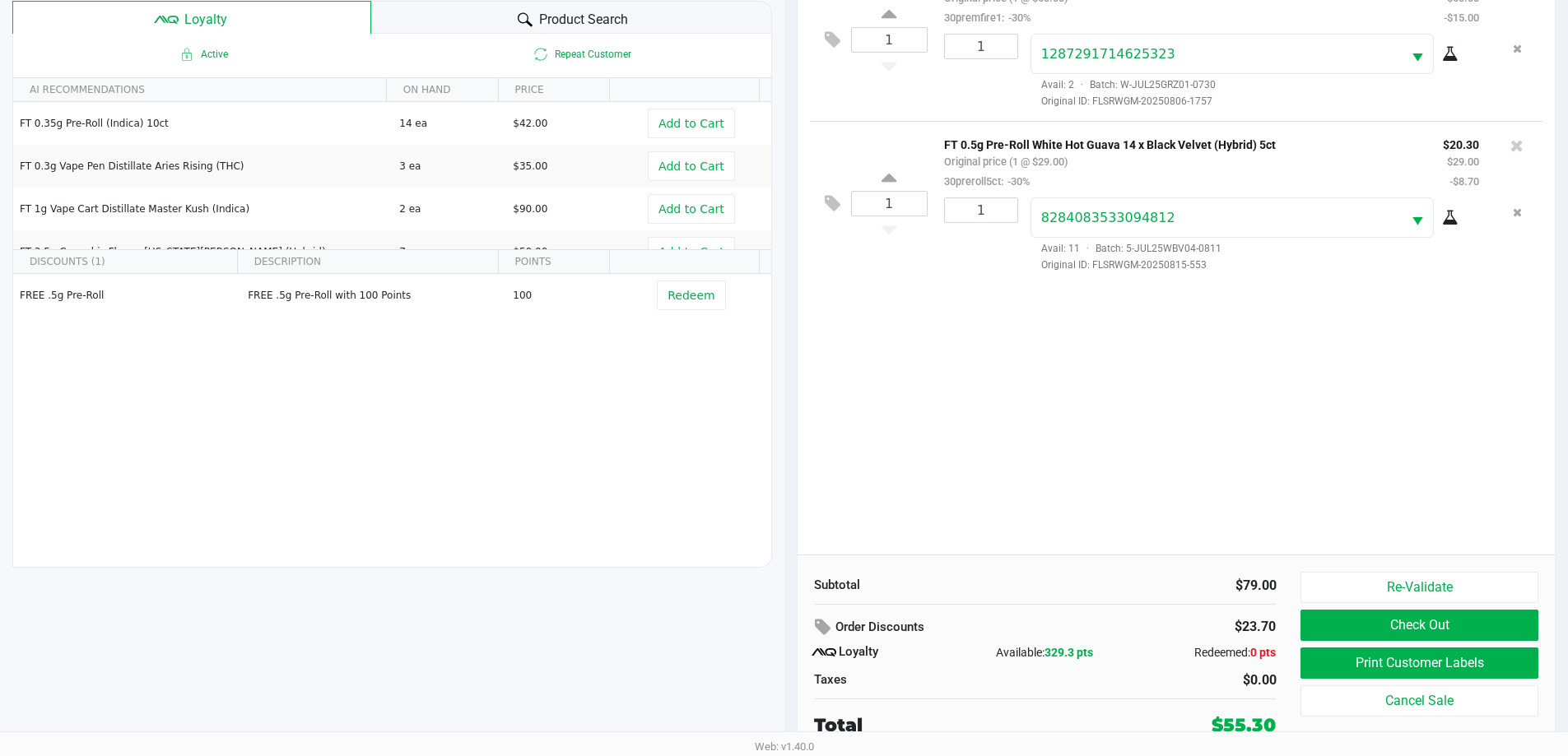
click at [1412, 656] on button "Print Customer Labels" at bounding box center [1419, 663] width 237 height 31
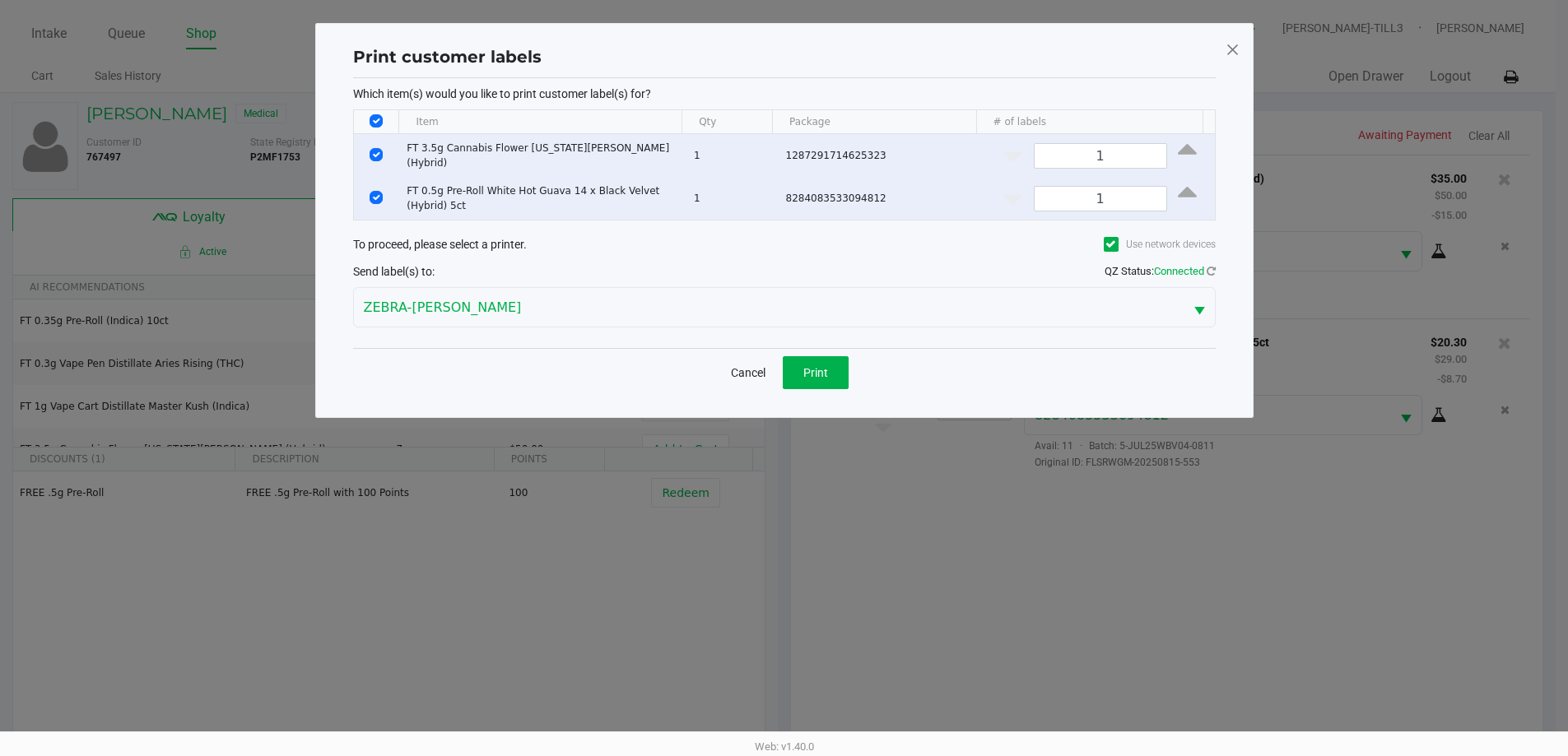
scroll to position [0, 0]
click at [832, 371] on span "Print" at bounding box center [821, 372] width 25 height 13
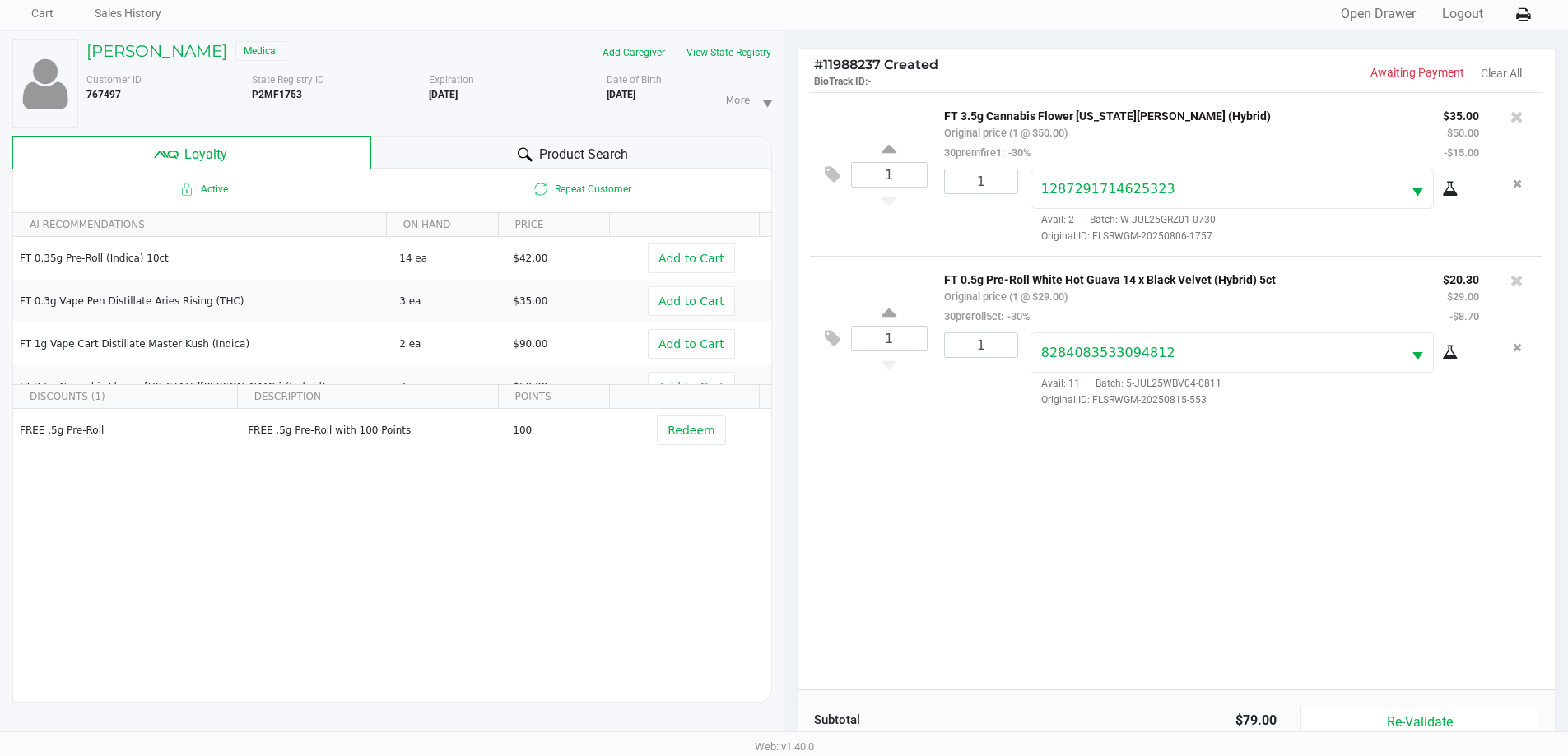
scroll to position [197, 0]
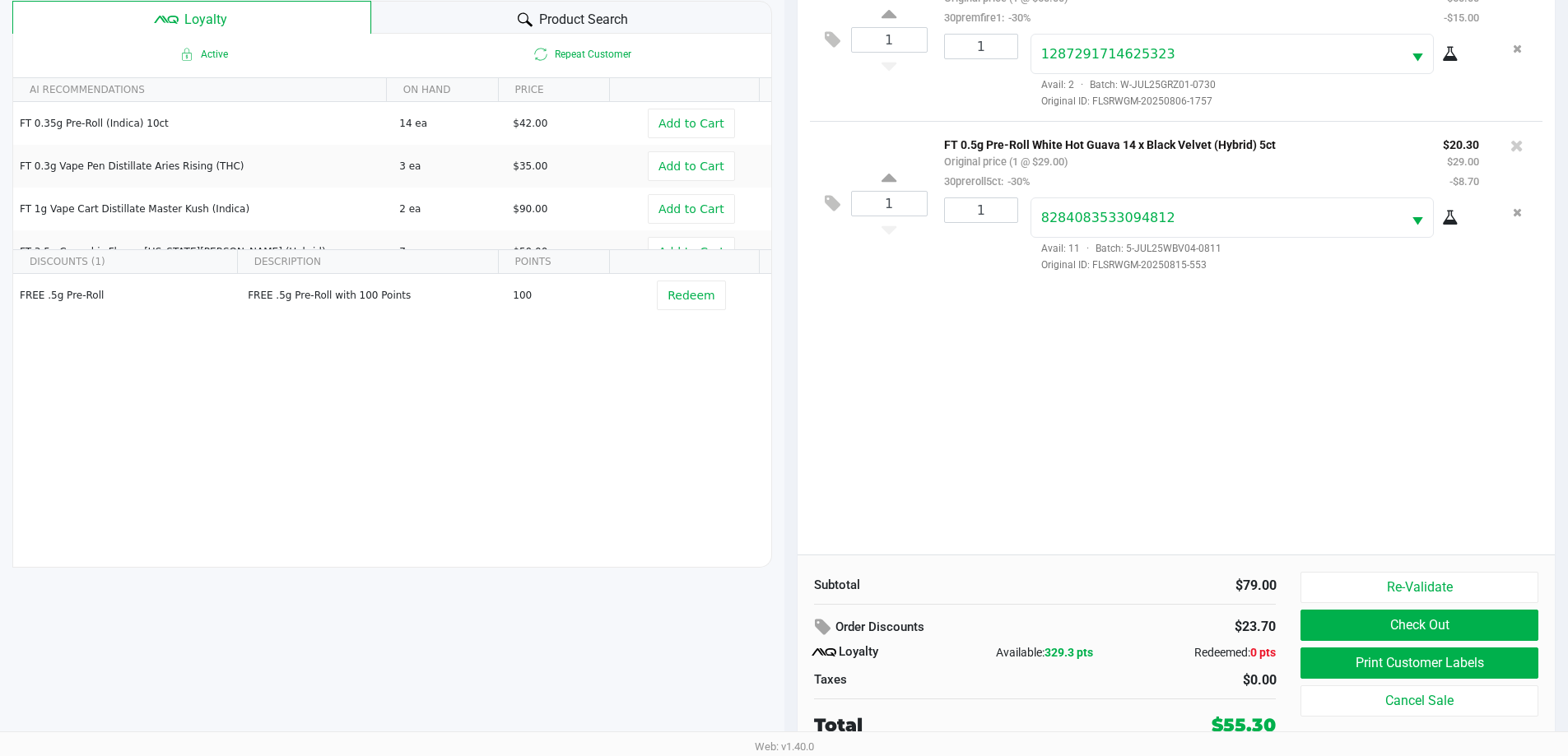
click at [1419, 622] on button "Check Out" at bounding box center [1419, 625] width 237 height 31
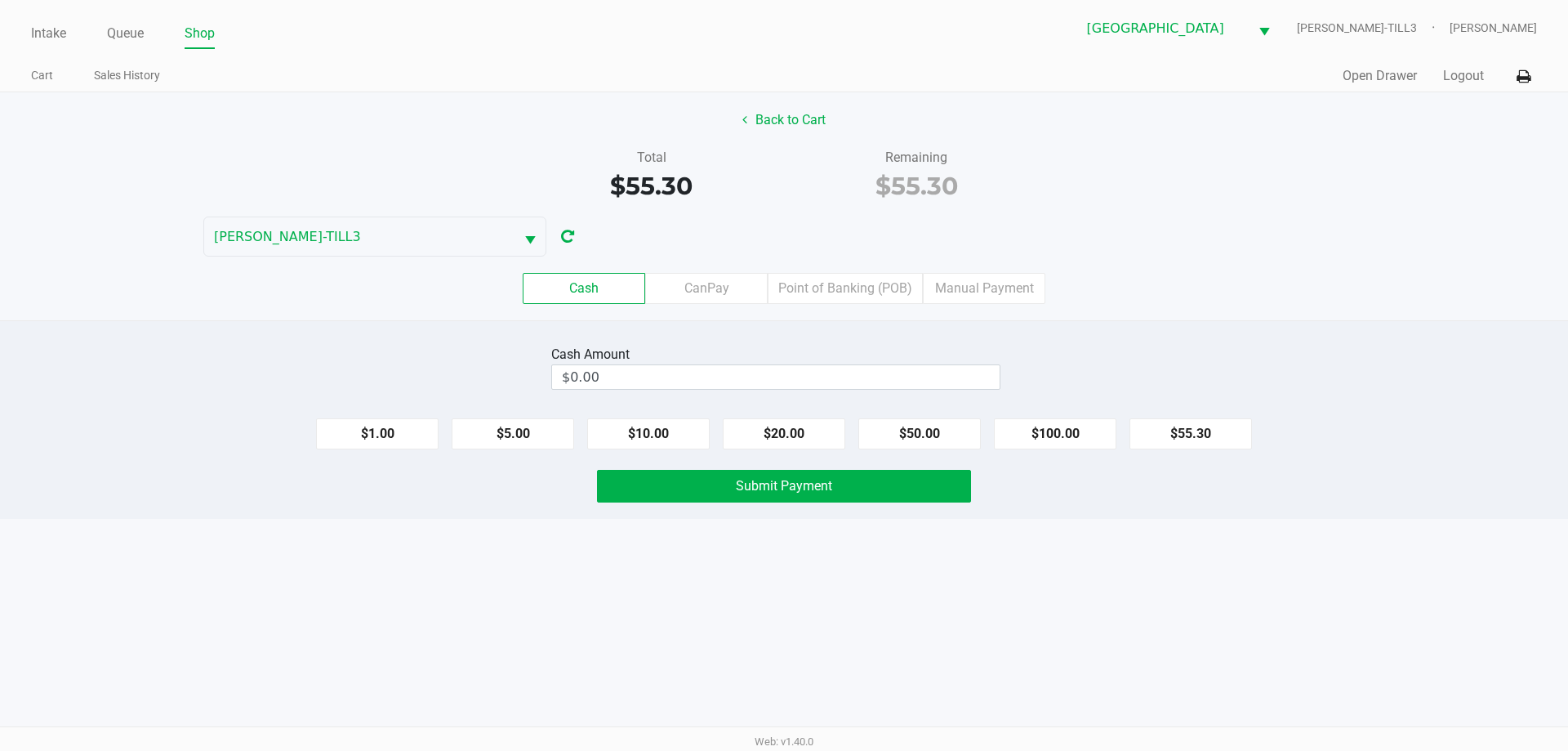
click at [894, 377] on input "$0.00" at bounding box center [775, 378] width 448 height 24
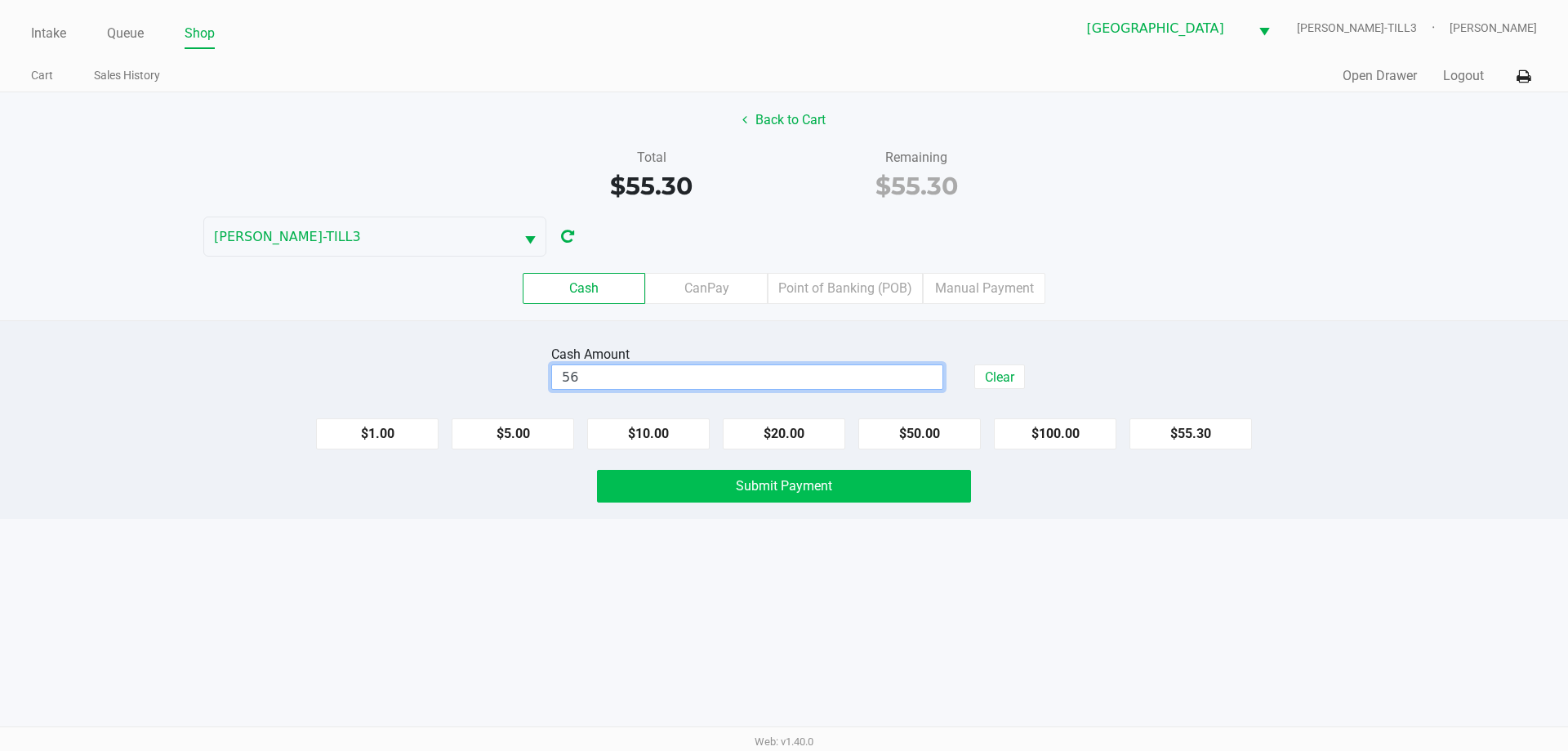
click at [735, 480] on button "Submit Payment" at bounding box center [784, 486] width 374 height 33
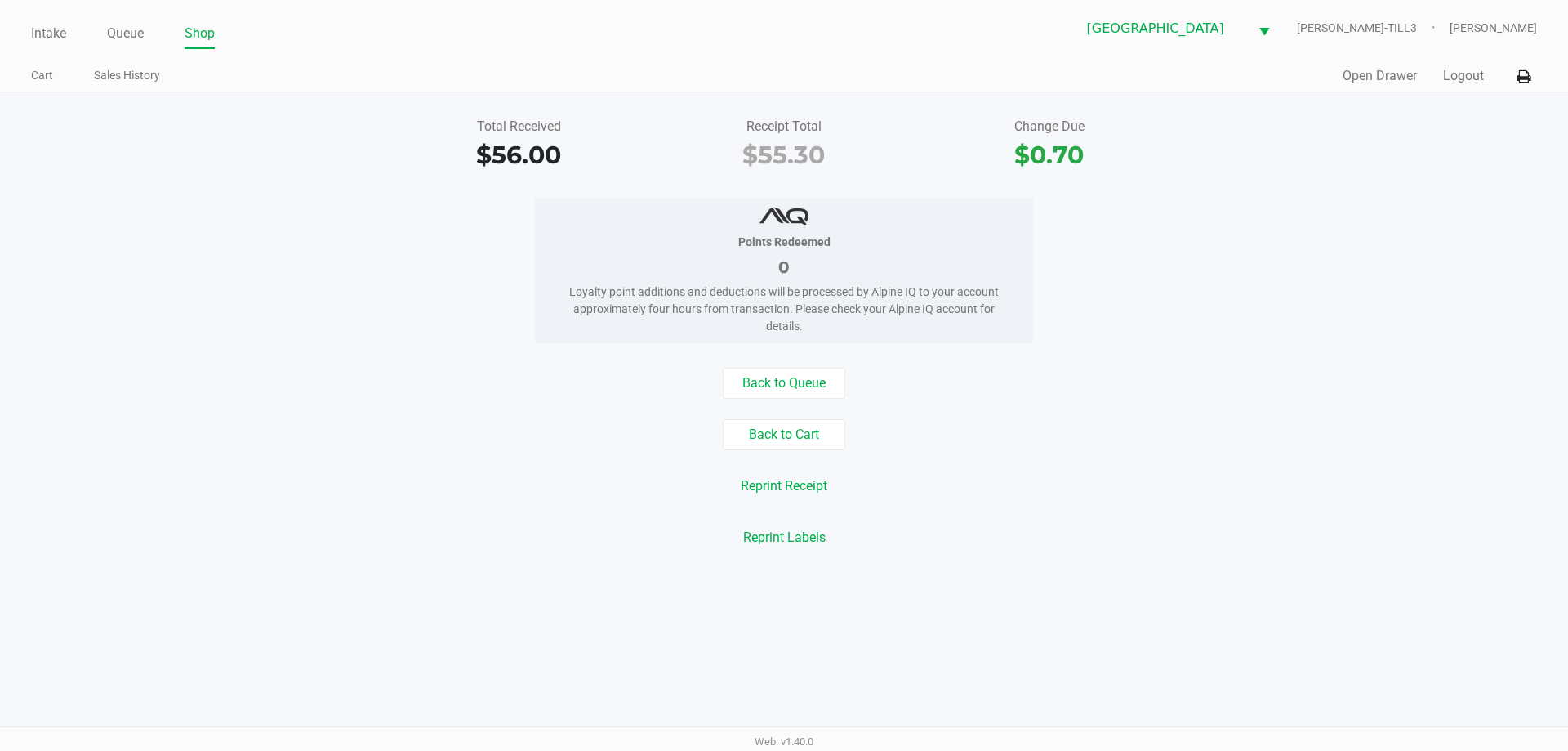
click at [1465, 73] on button "Logout" at bounding box center [1464, 75] width 41 height 20
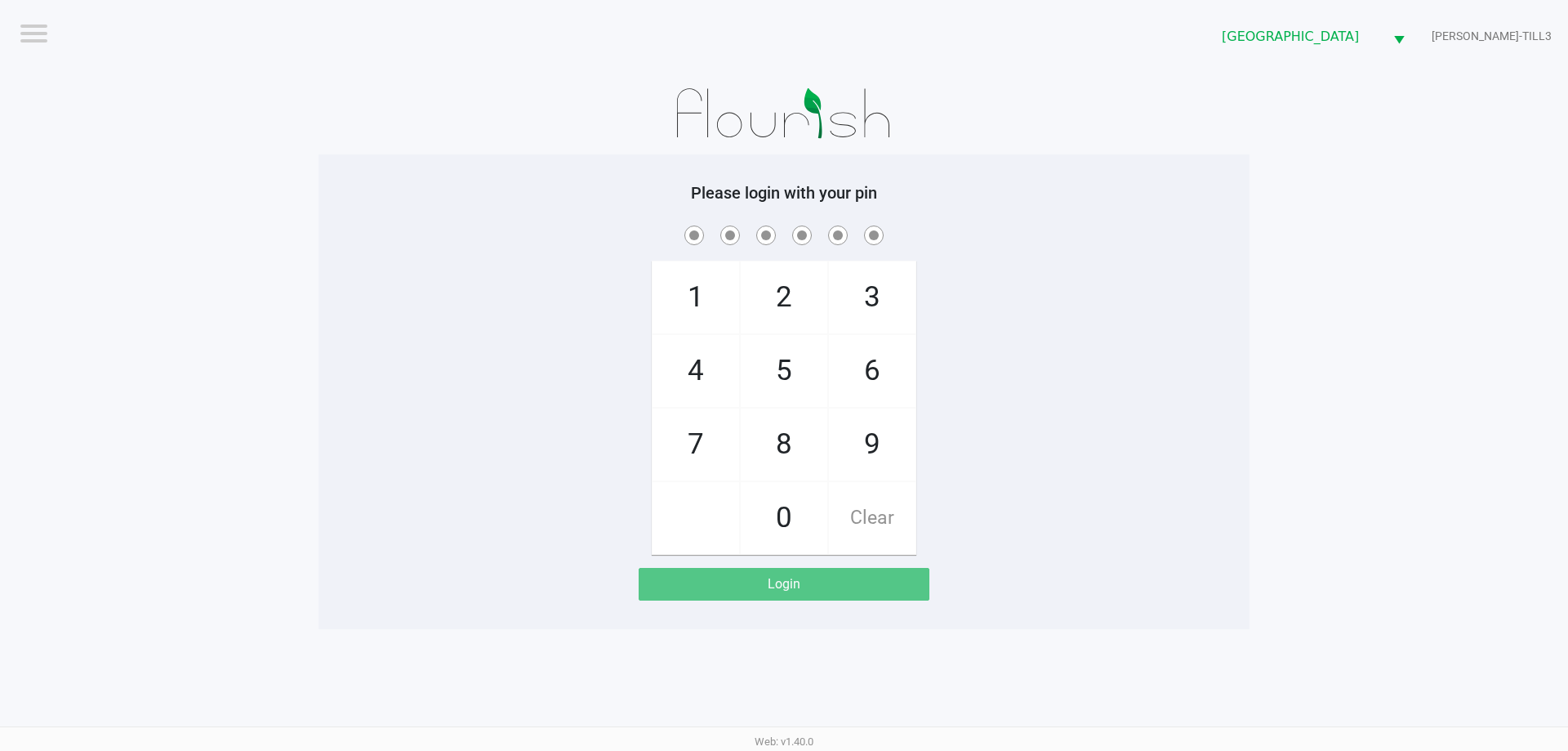
click at [433, 326] on div "1 4 7 2 5 8 0 3 6 9 Clear" at bounding box center [784, 389] width 931 height 332
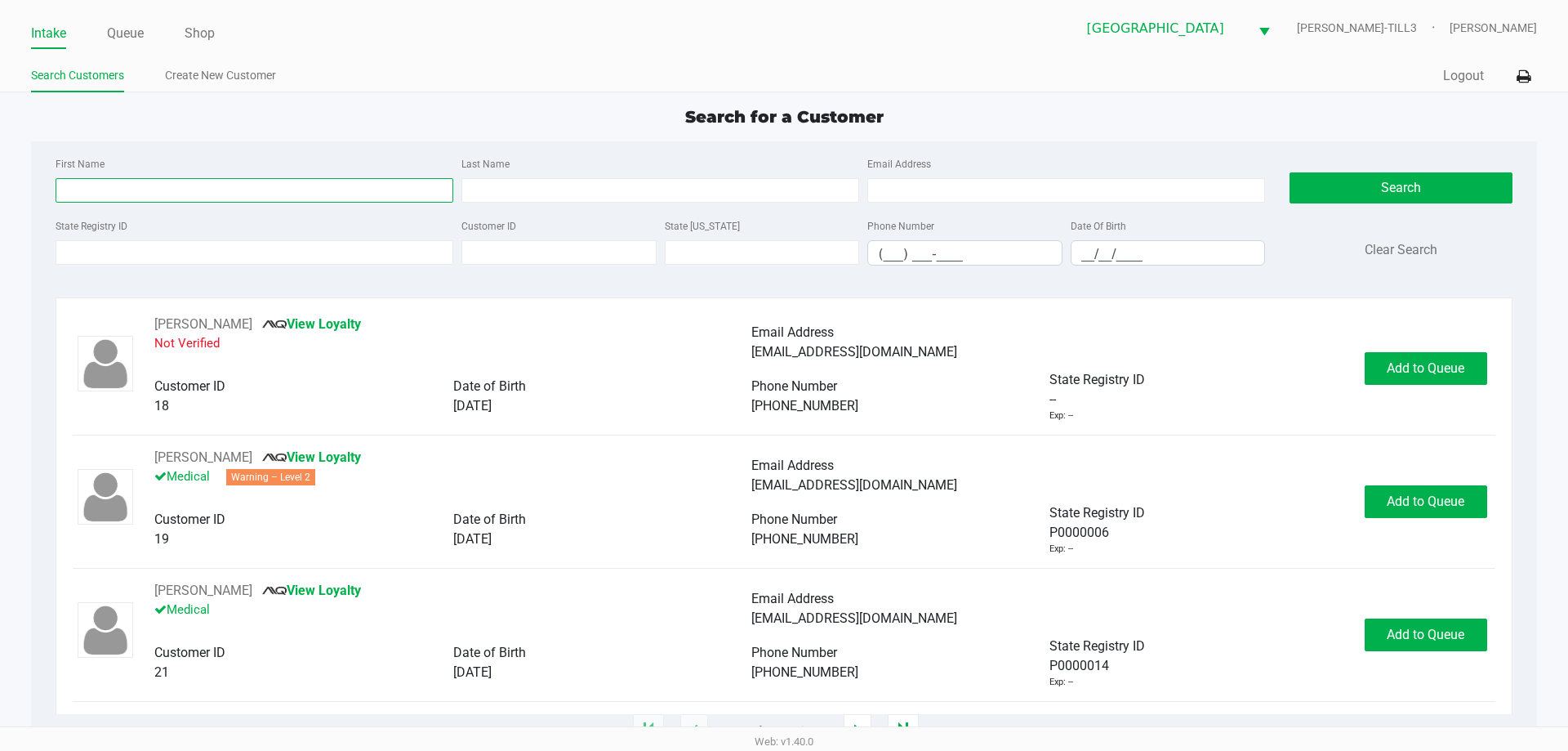
click at [252, 190] on input "First Name" at bounding box center [254, 190] width 398 height 25
click at [323, 252] on input "State Registry ID" at bounding box center [254, 253] width 398 height 25
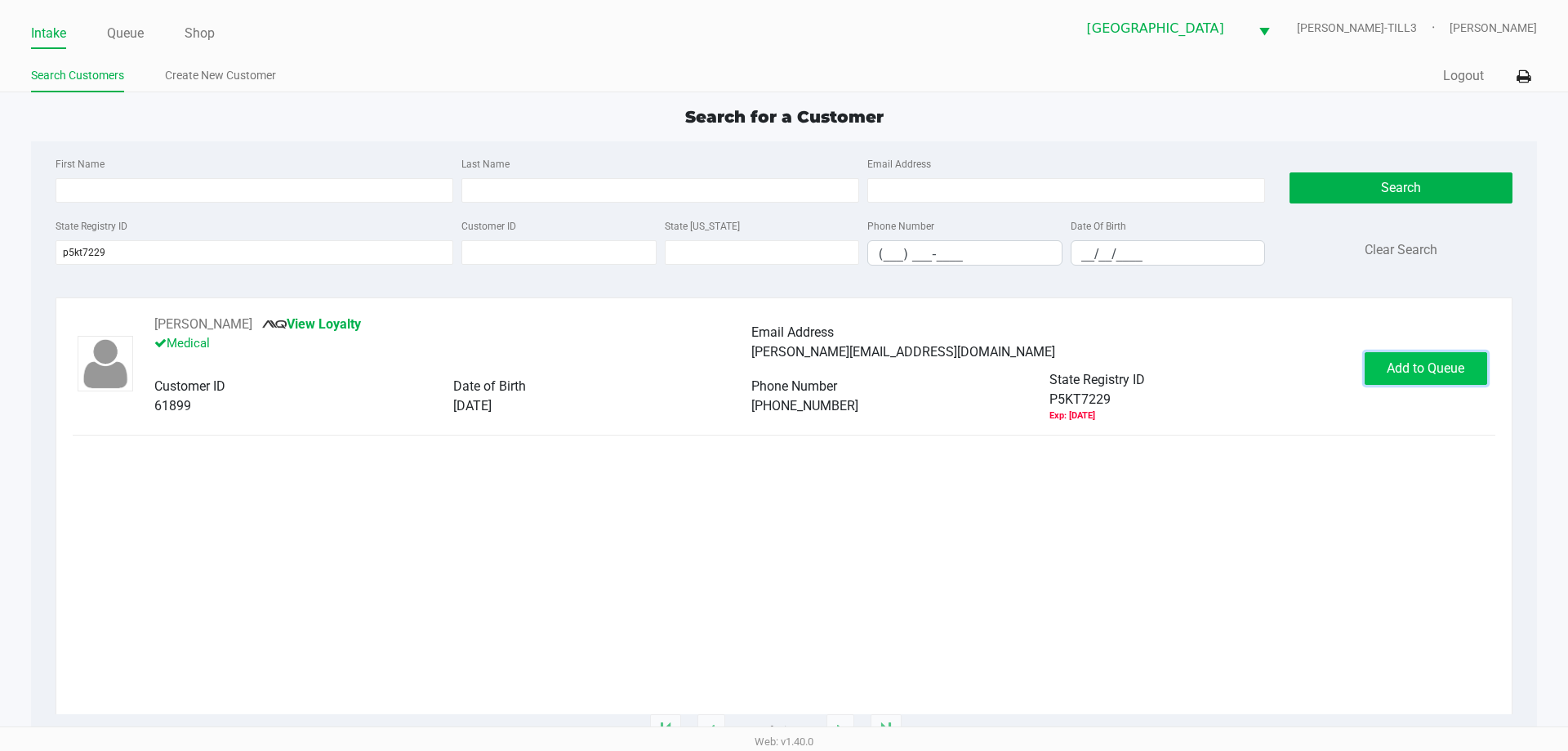
click at [1413, 373] on span "Add to Queue" at bounding box center [1425, 368] width 78 height 15
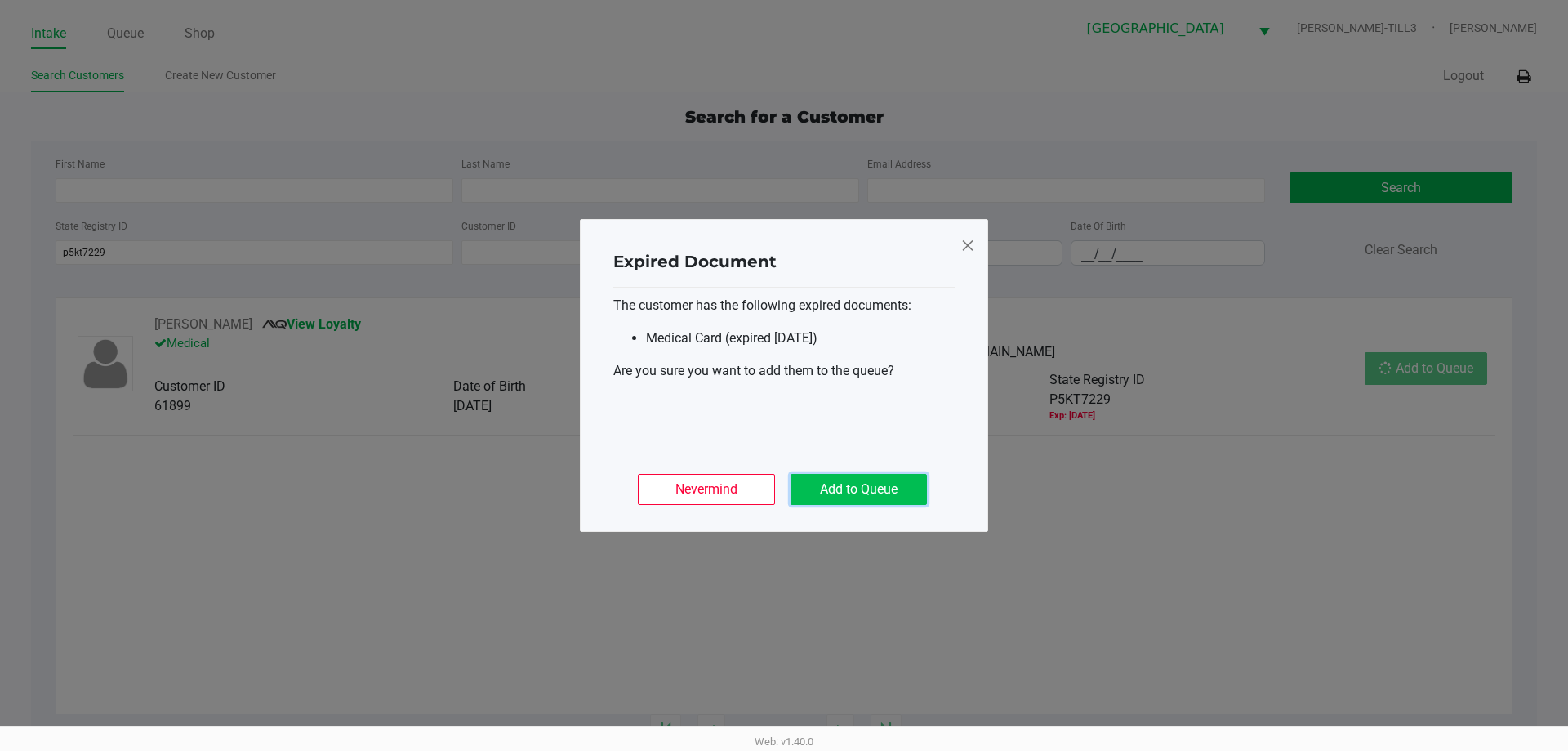
click at [877, 491] on button "Add to Queue" at bounding box center [858, 490] width 136 height 31
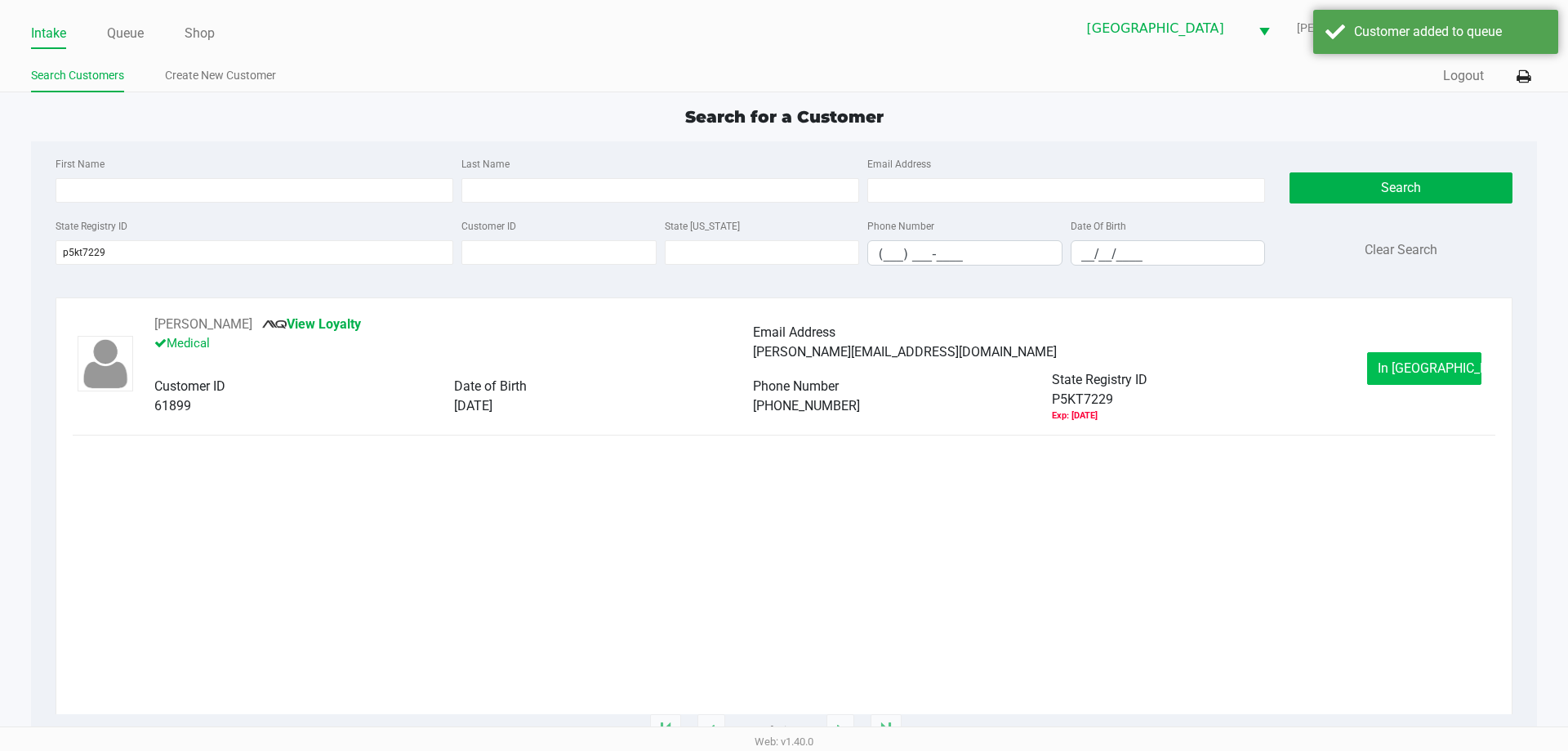
click at [1440, 367] on span "In Queue" at bounding box center [1446, 368] width 137 height 15
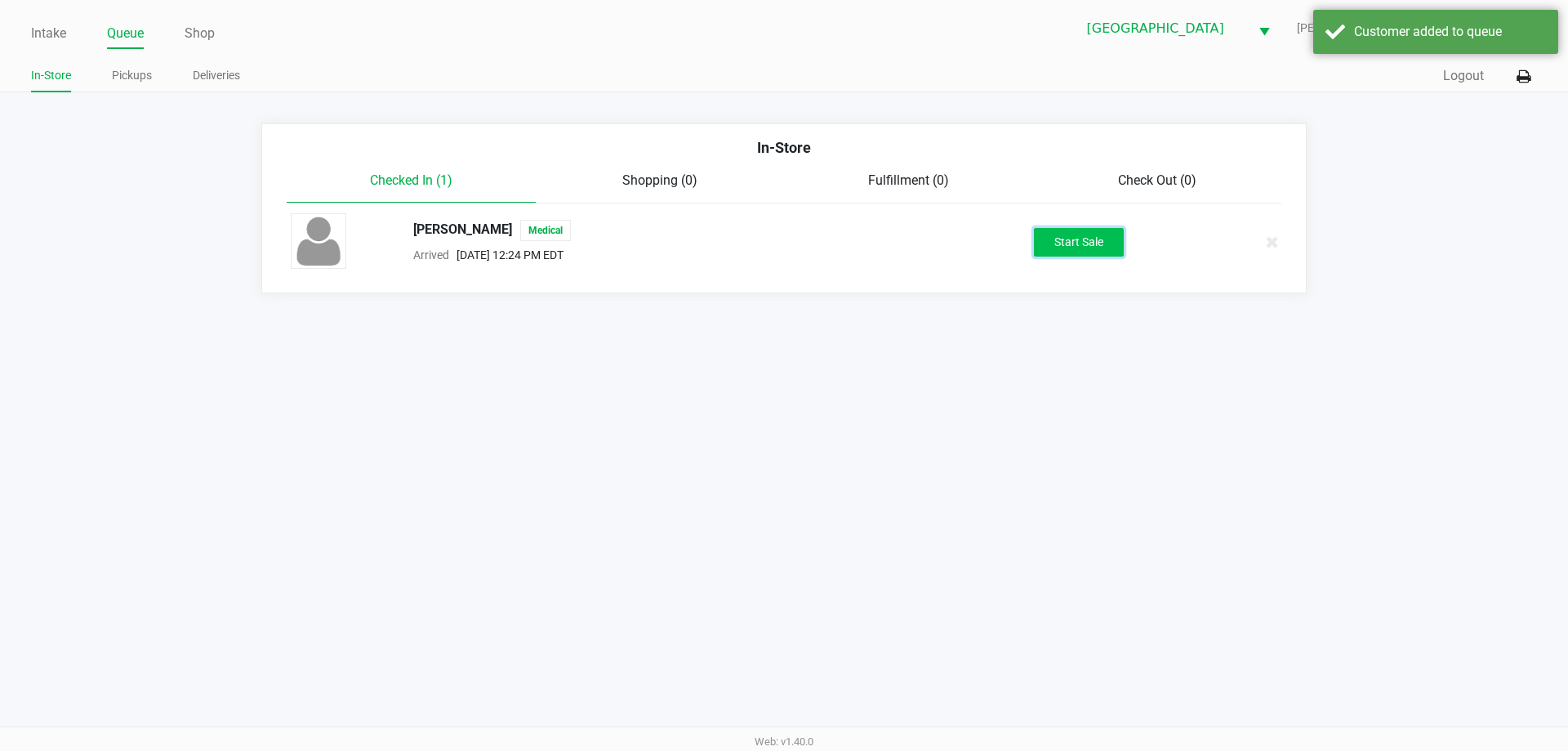
click at [1084, 236] on button "Start Sale" at bounding box center [1078, 241] width 90 height 28
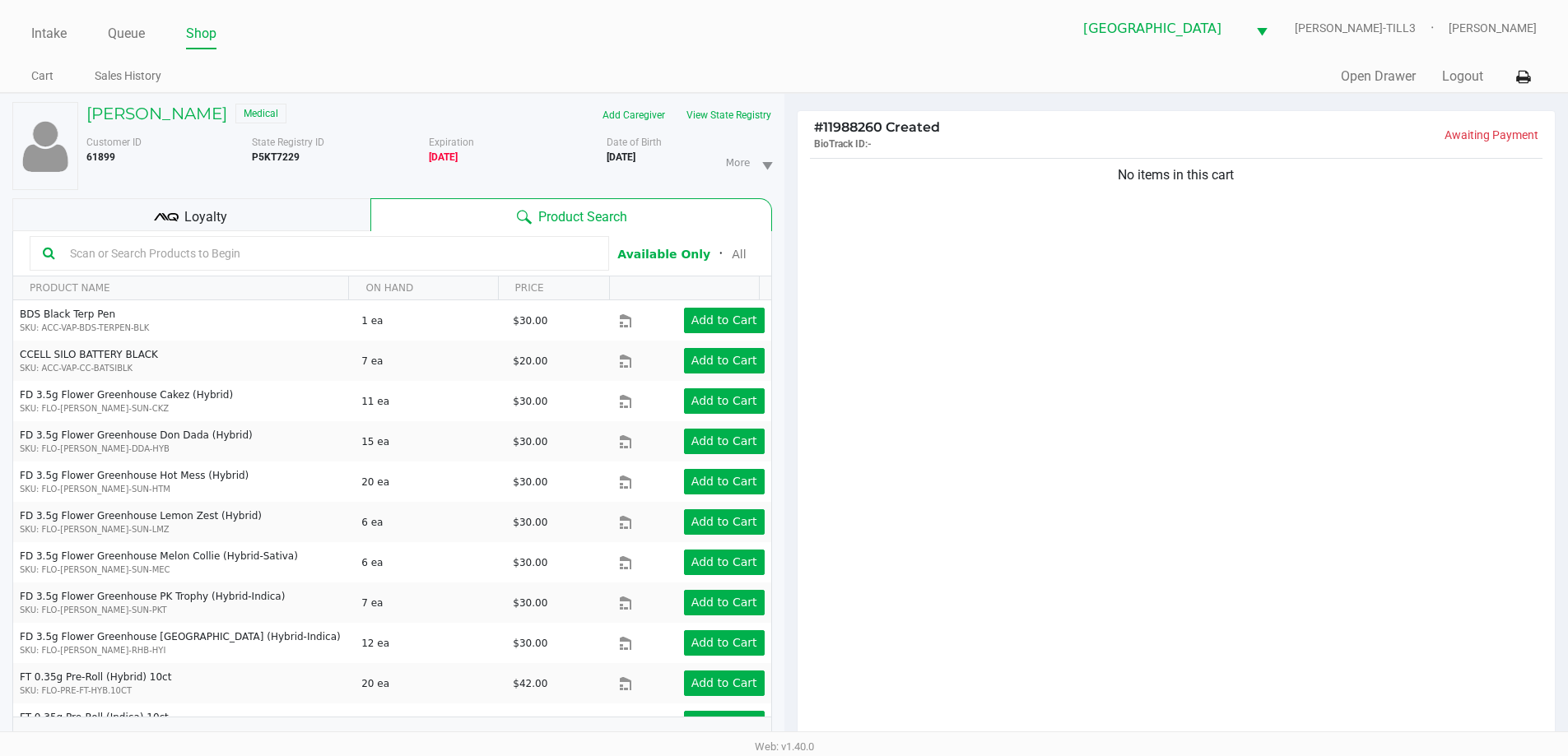
click at [237, 215] on div "Loyalty" at bounding box center [191, 215] width 358 height 33
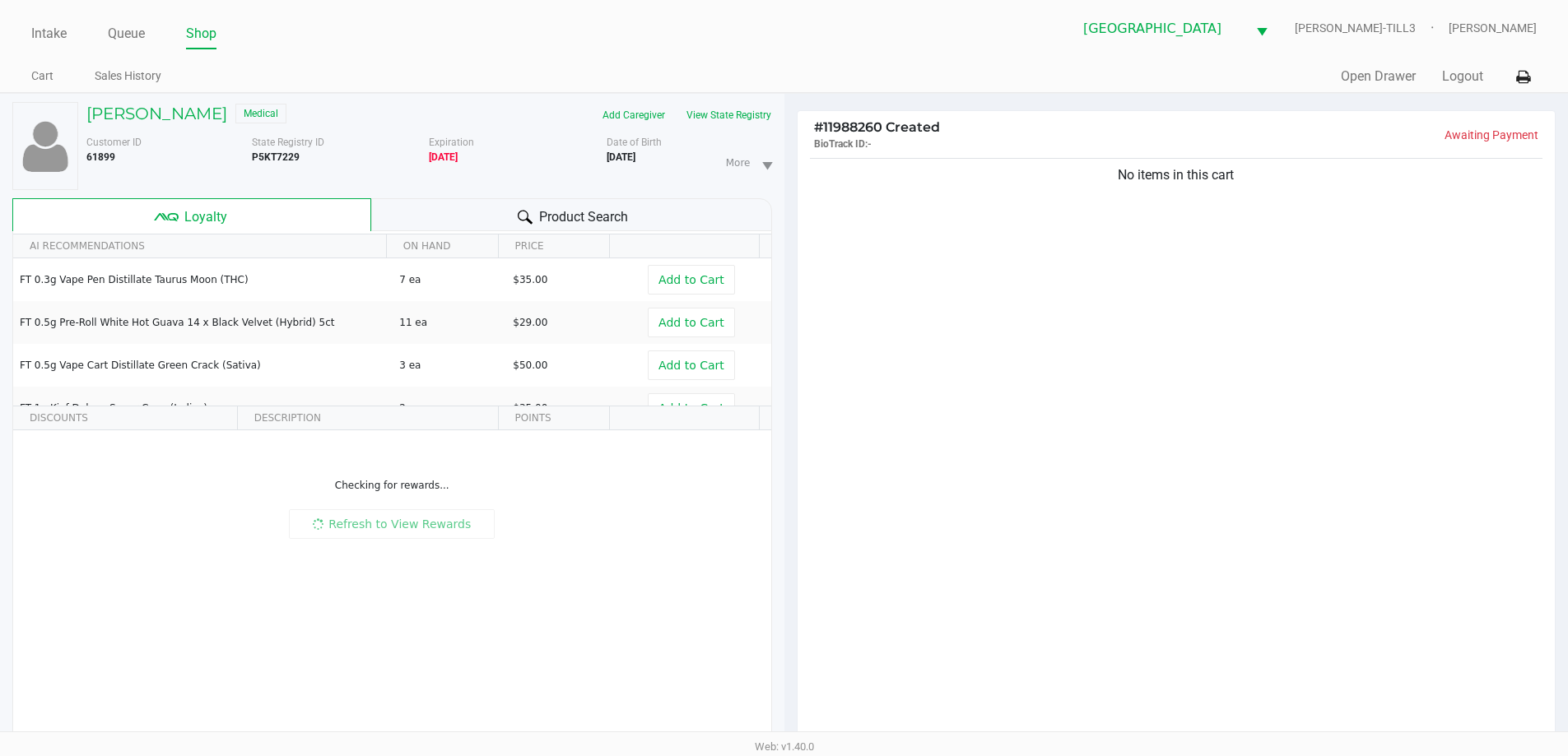
click at [1267, 499] on div "No items in this cart" at bounding box center [1176, 453] width 758 height 597
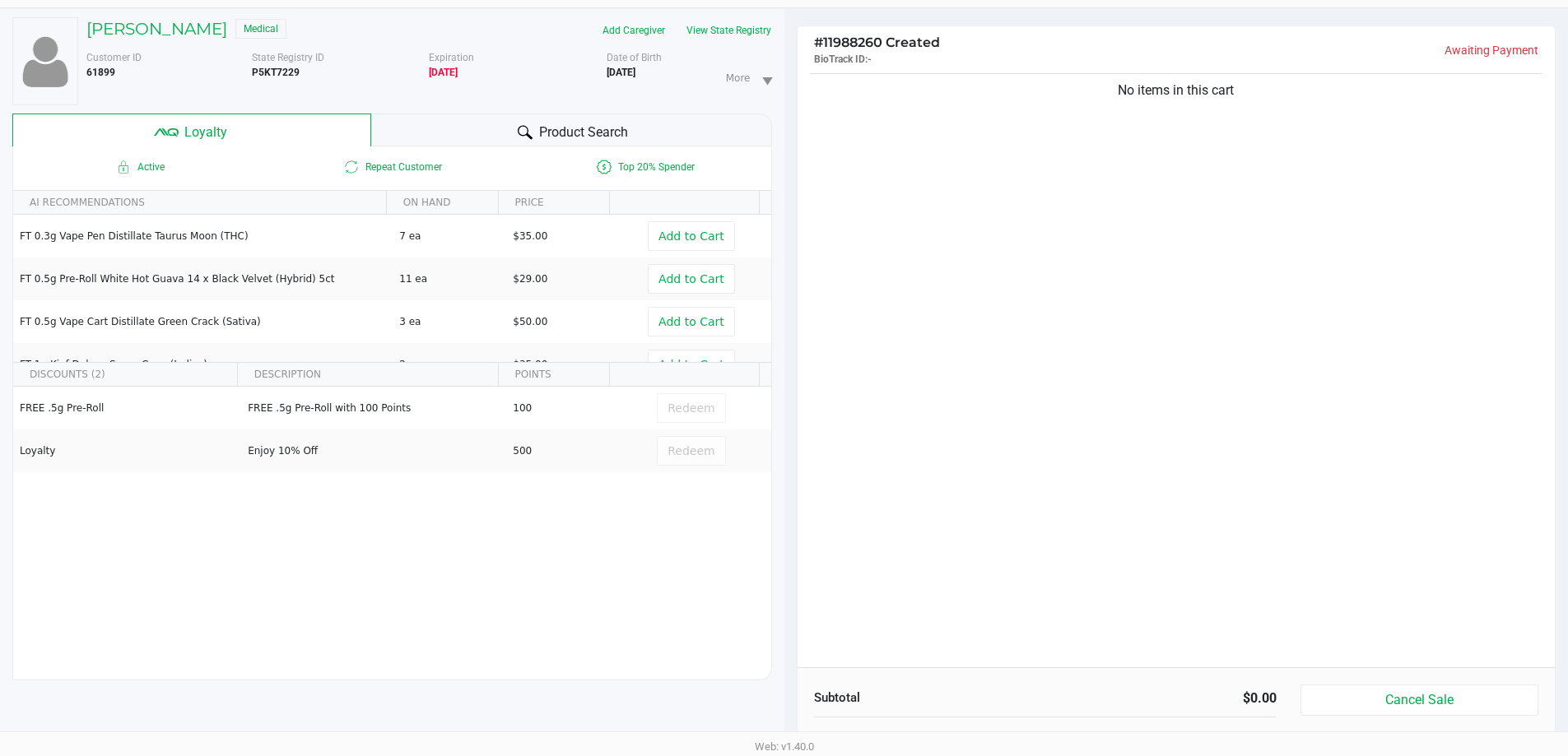
scroll to position [197, 0]
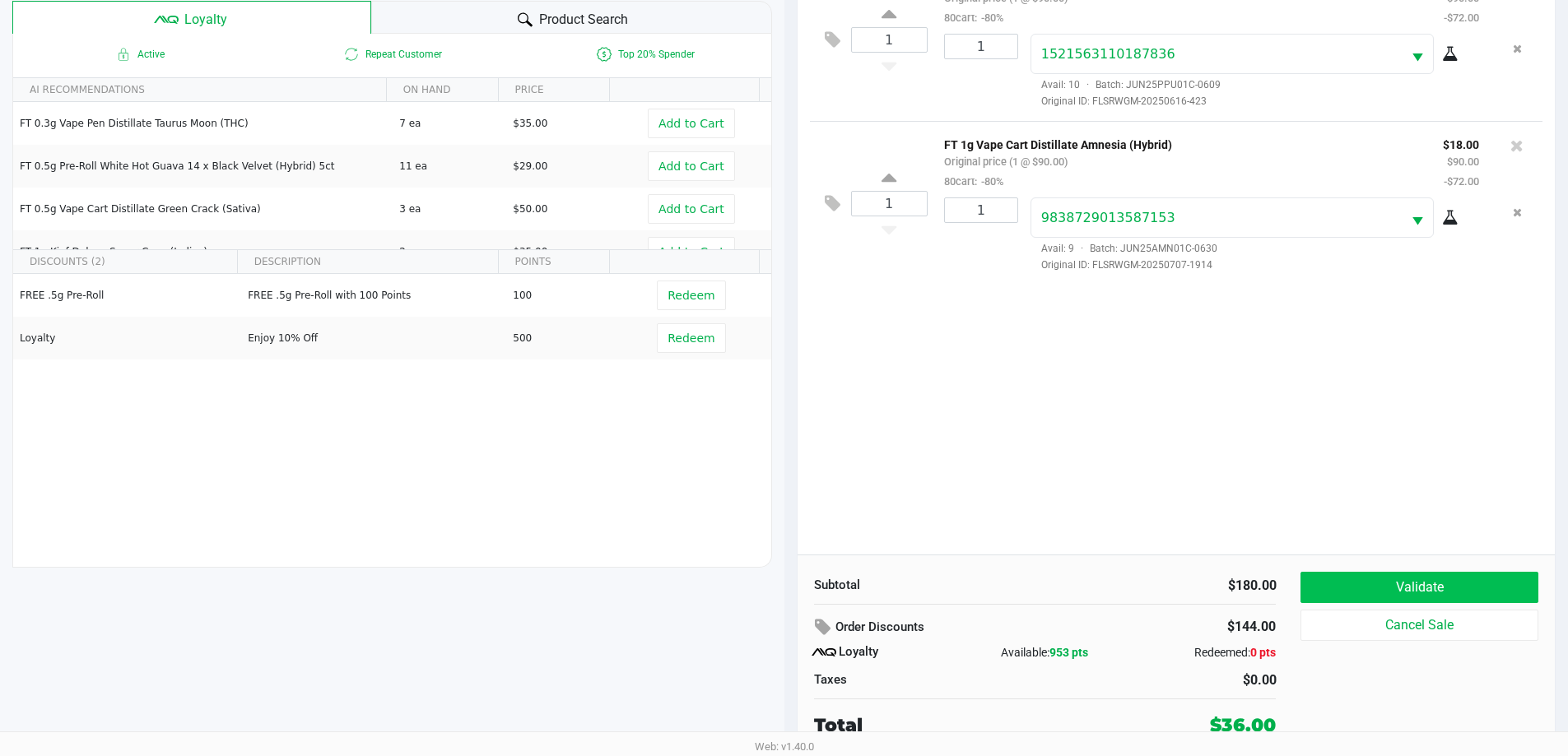
click at [1442, 578] on button "Validate" at bounding box center [1419, 587] width 237 height 31
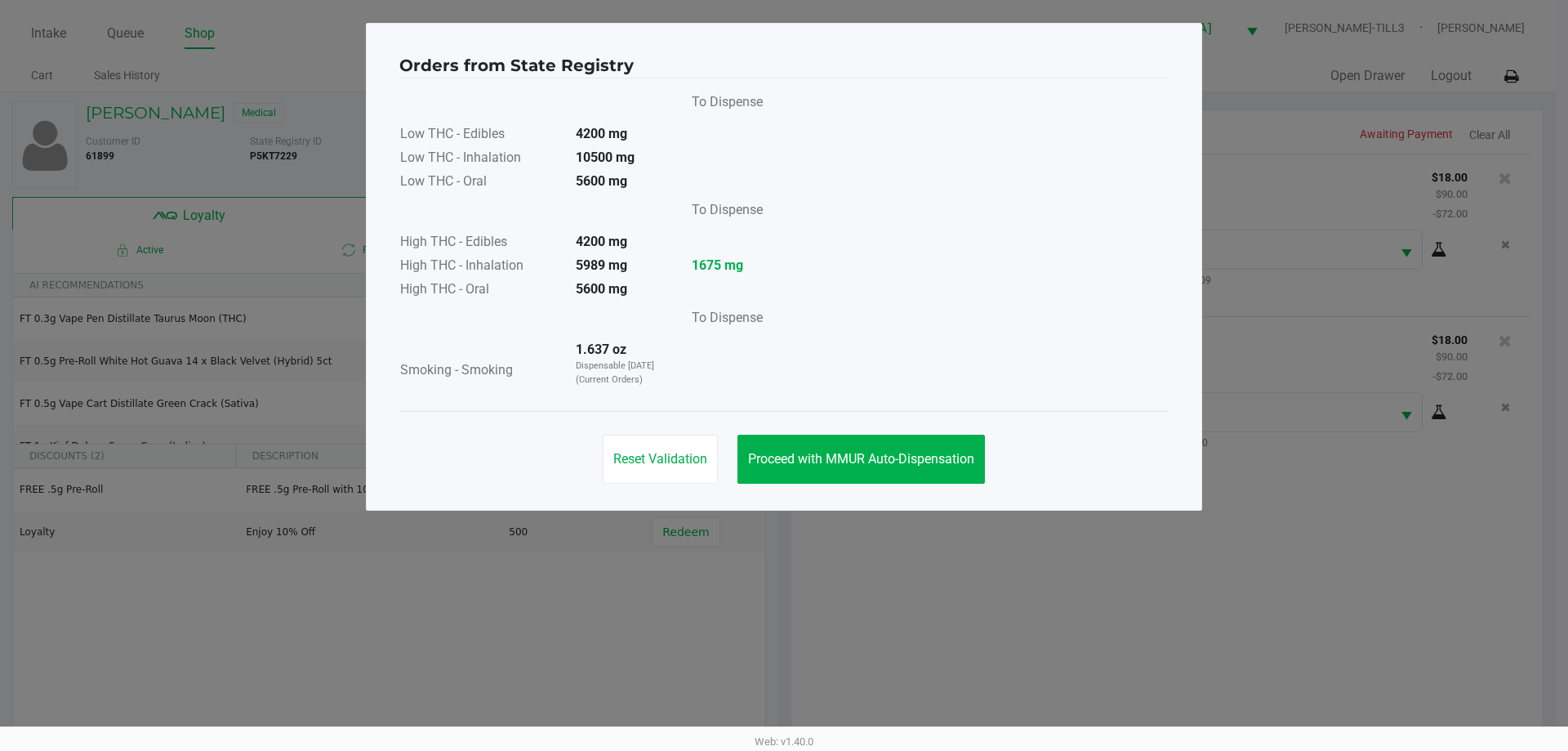
click at [910, 447] on button "Proceed with MMUR Auto-Dispensation" at bounding box center [861, 459] width 247 height 49
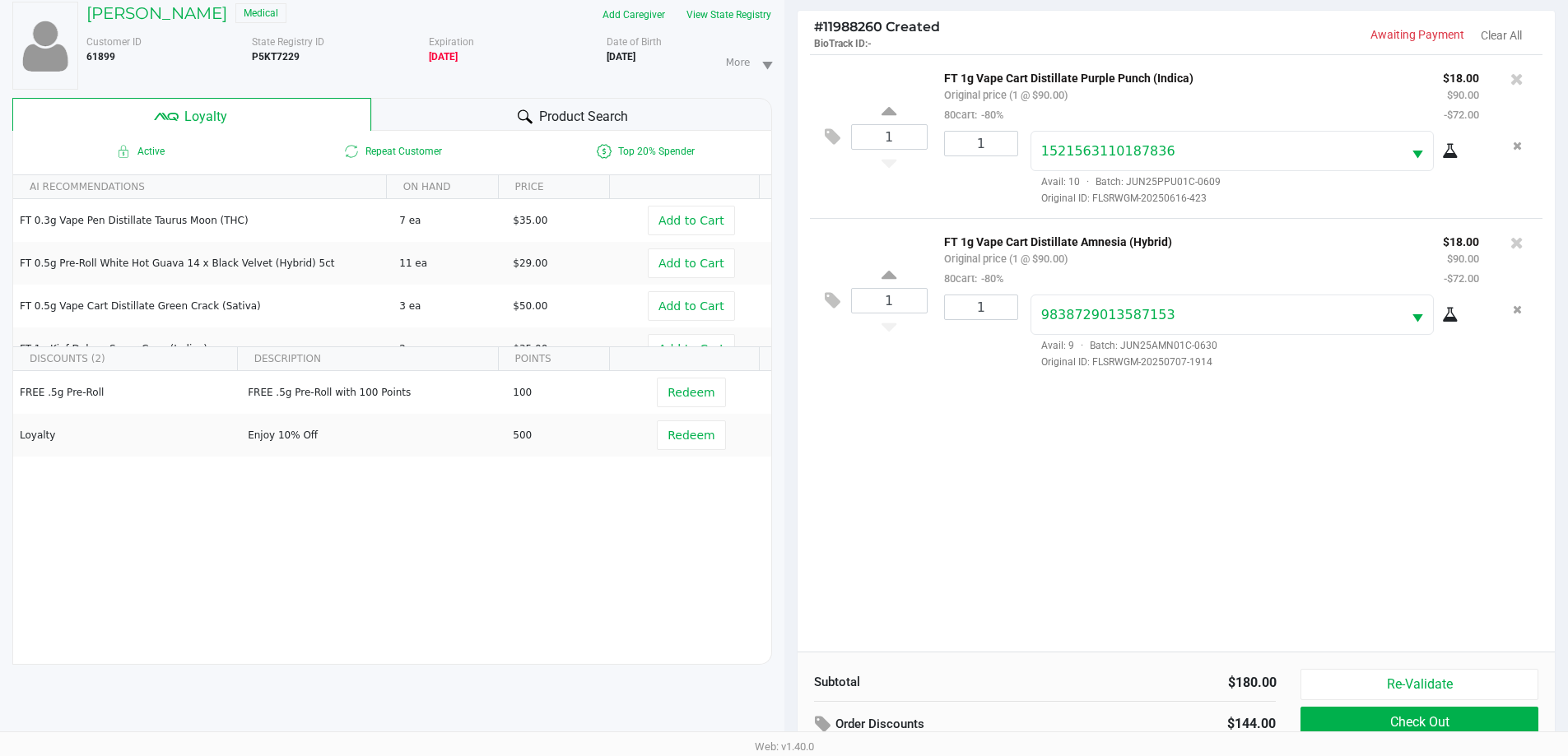
scroll to position [197, 0]
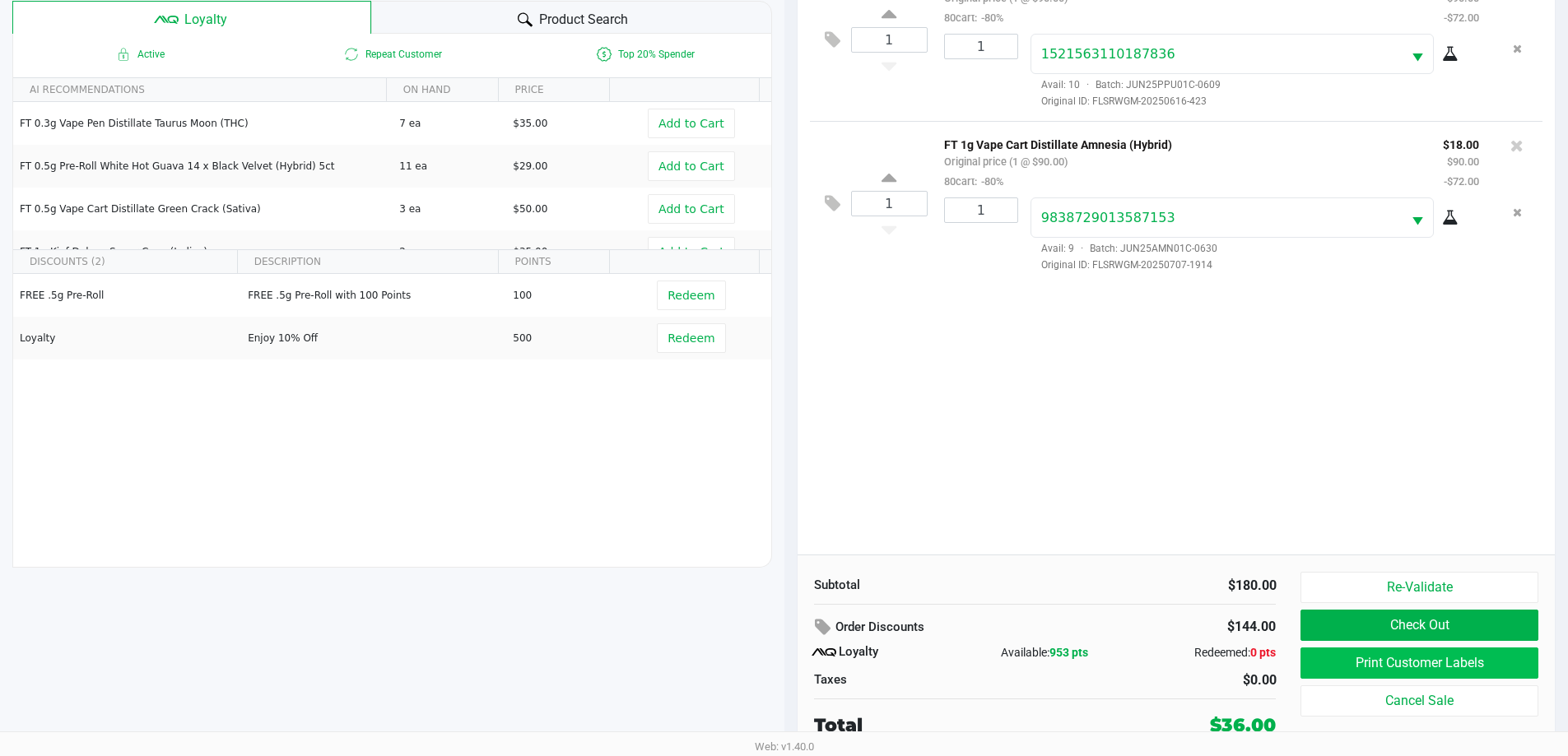
click at [1377, 660] on button "Print Customer Labels" at bounding box center [1419, 663] width 237 height 31
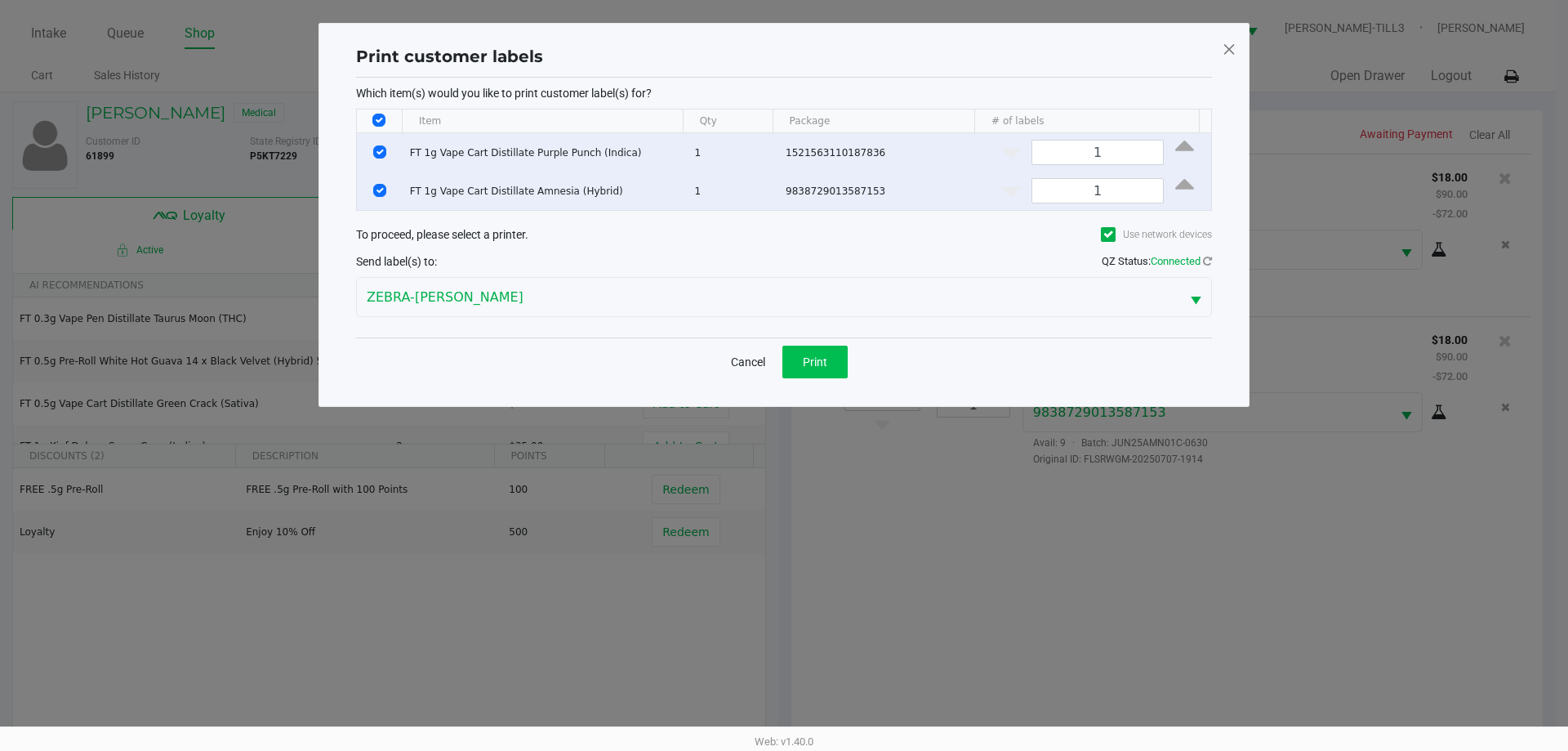
click at [817, 351] on button "Print" at bounding box center [815, 362] width 65 height 33
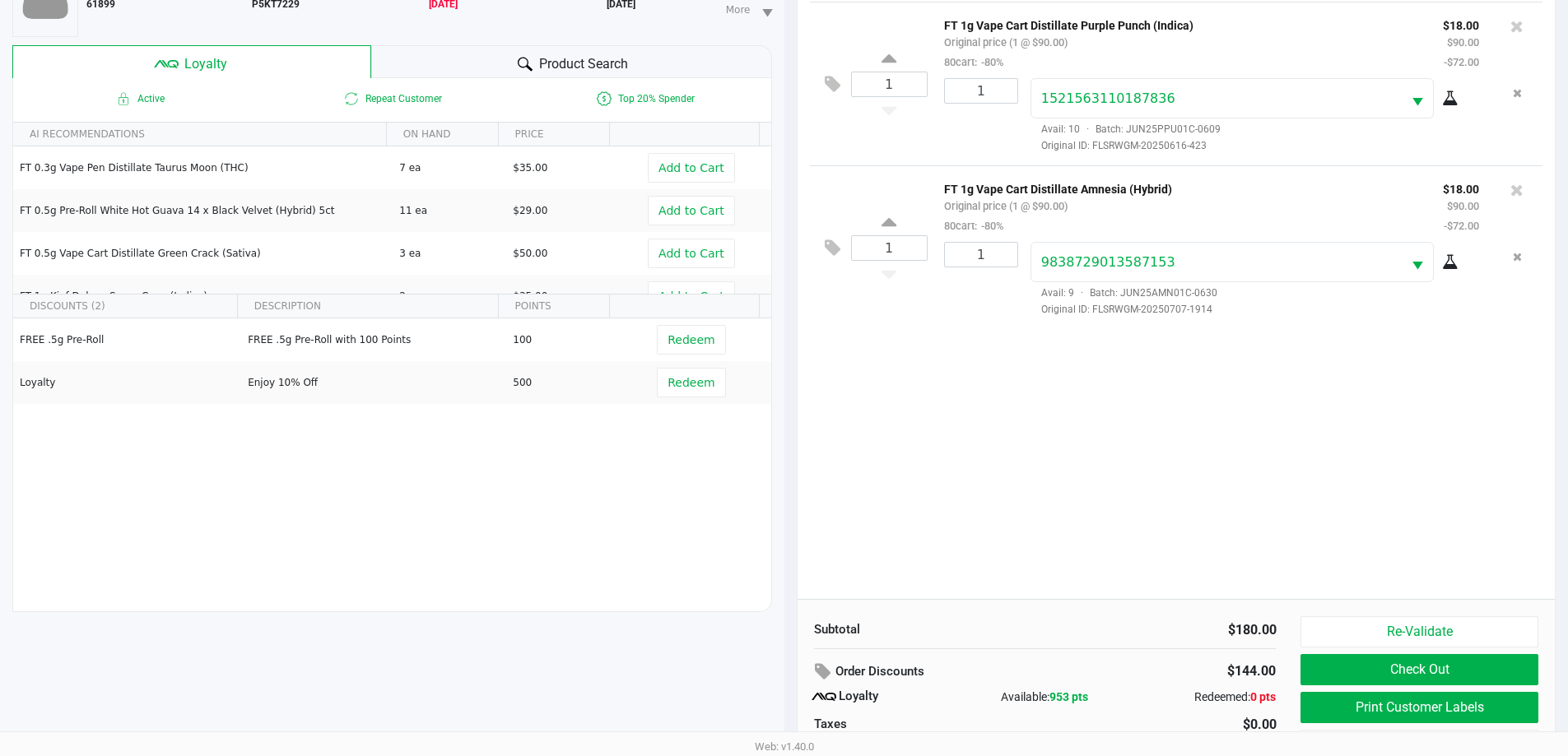
scroll to position [197, 0]
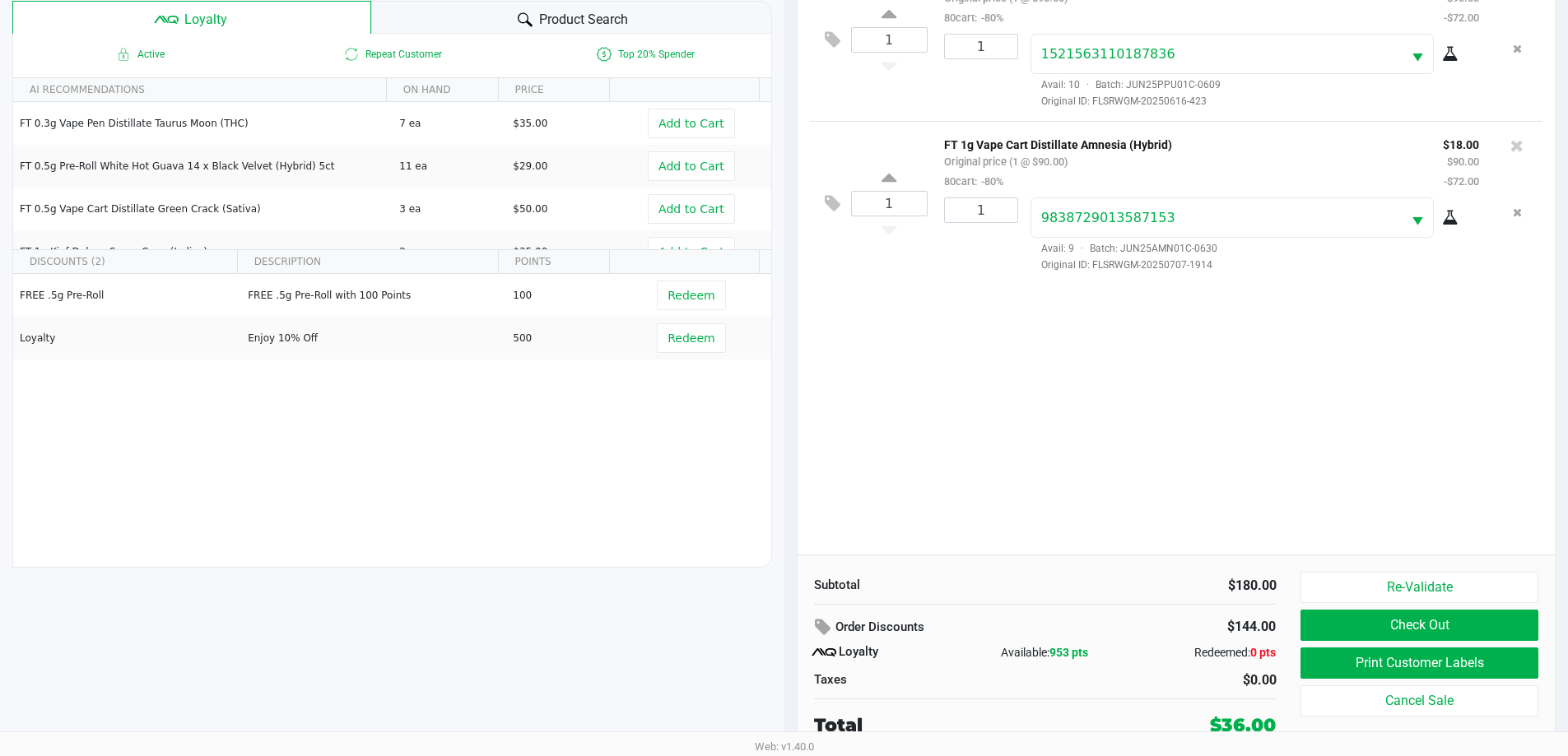
click at [1430, 624] on button "Check Out" at bounding box center [1419, 625] width 237 height 31
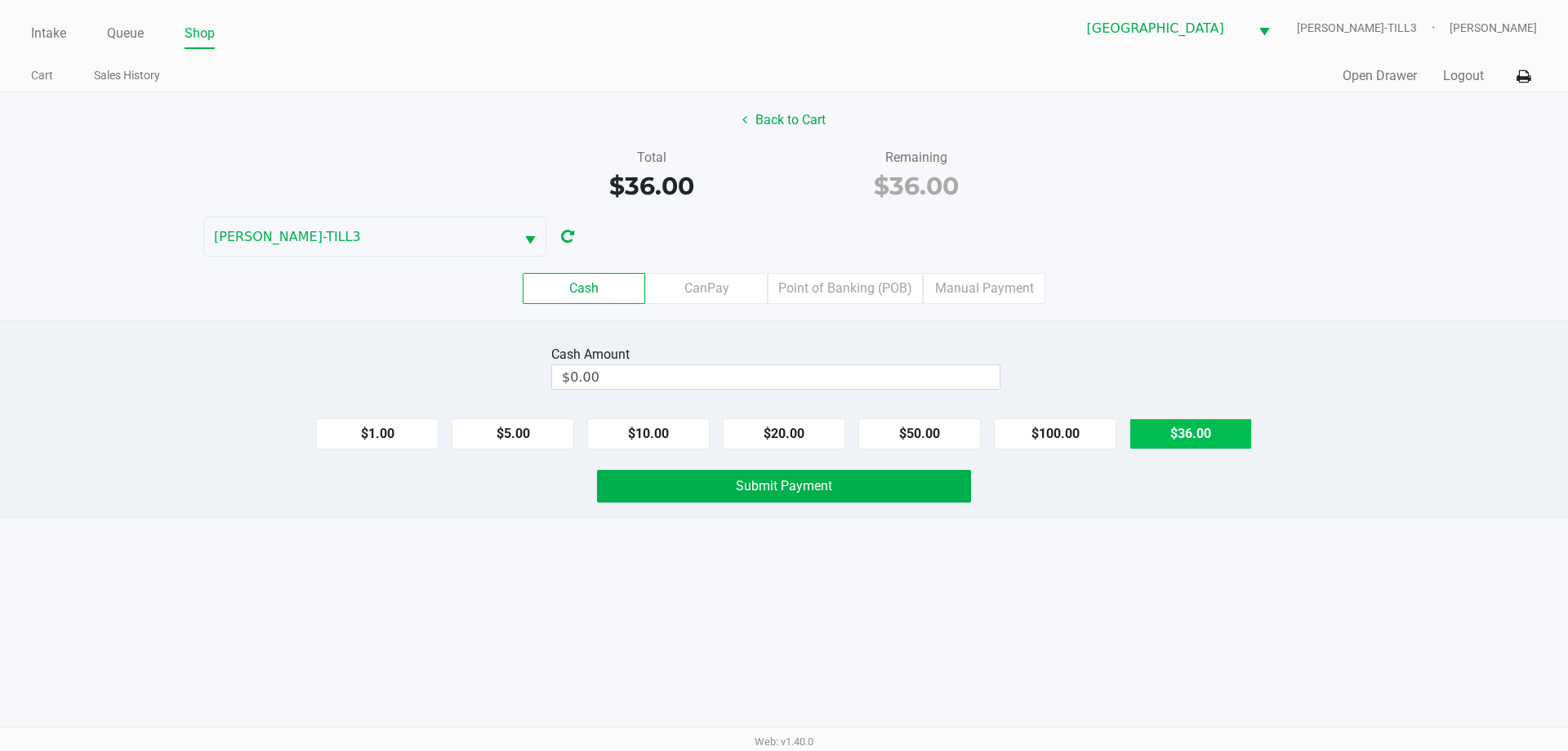
click at [1177, 430] on button "$36.00" at bounding box center [1191, 434] width 122 height 31
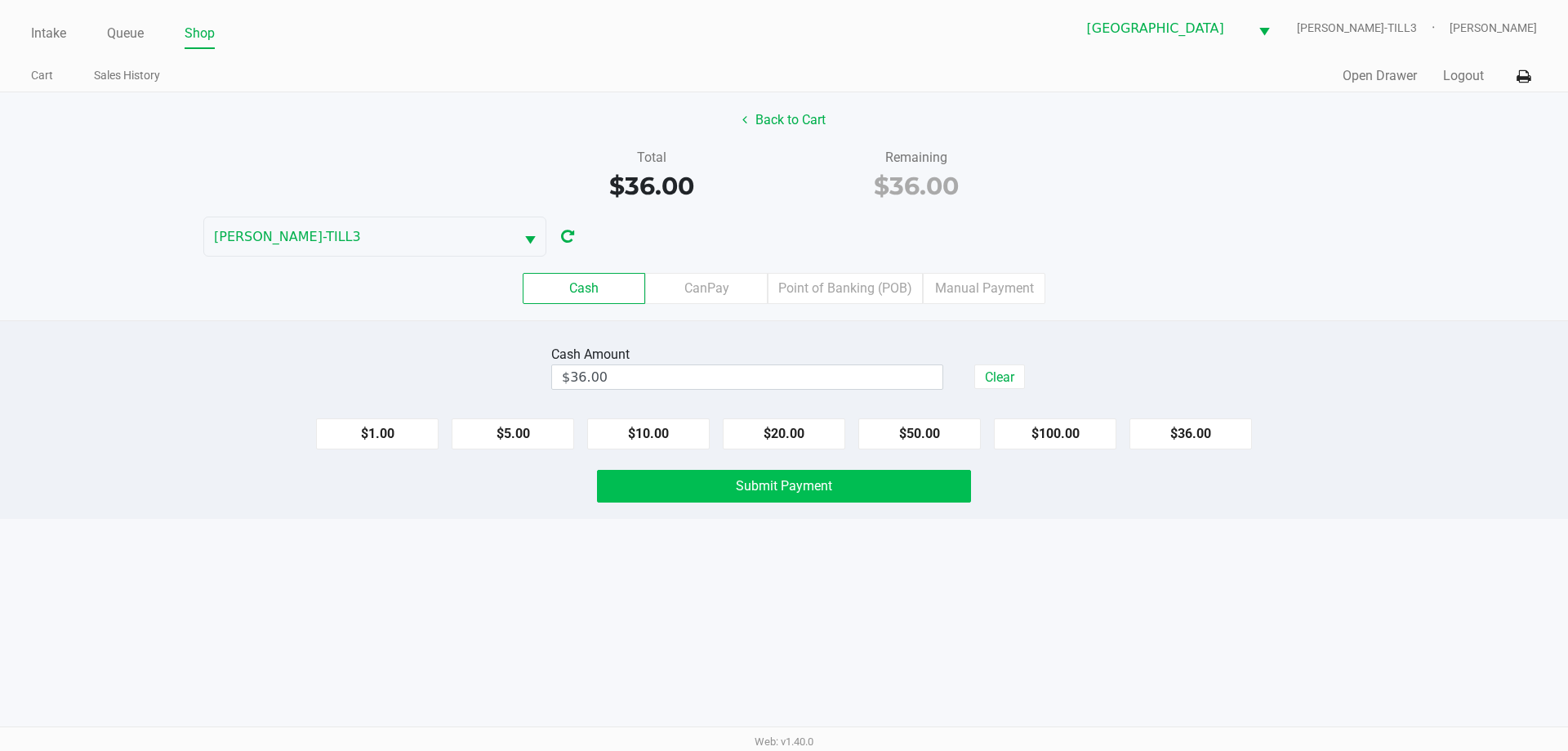
click at [876, 475] on button "Submit Payment" at bounding box center [784, 486] width 374 height 33
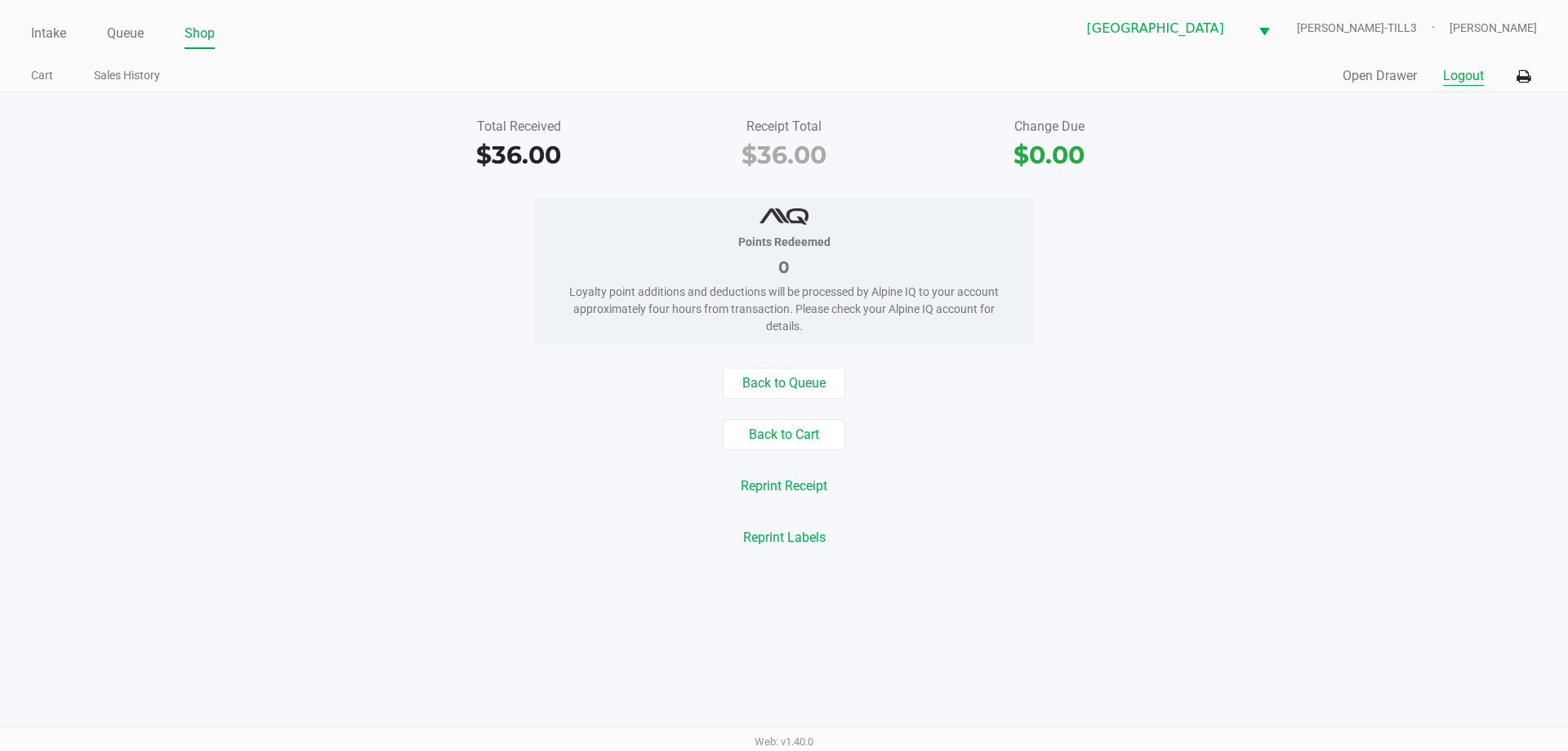
click at [1460, 69] on button "Logout" at bounding box center [1464, 75] width 41 height 20
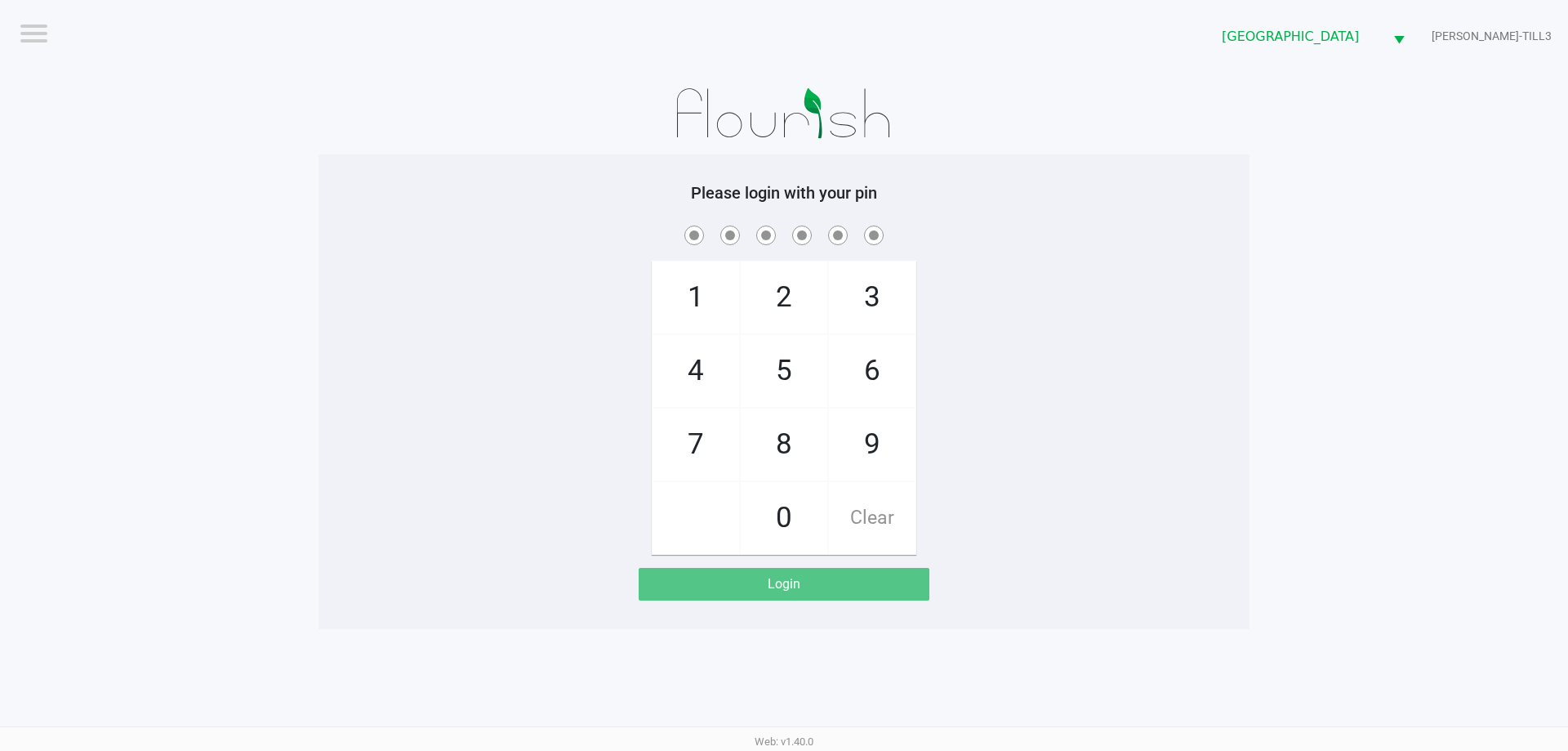
click at [338, 147] on div at bounding box center [784, 113] width 931 height 81
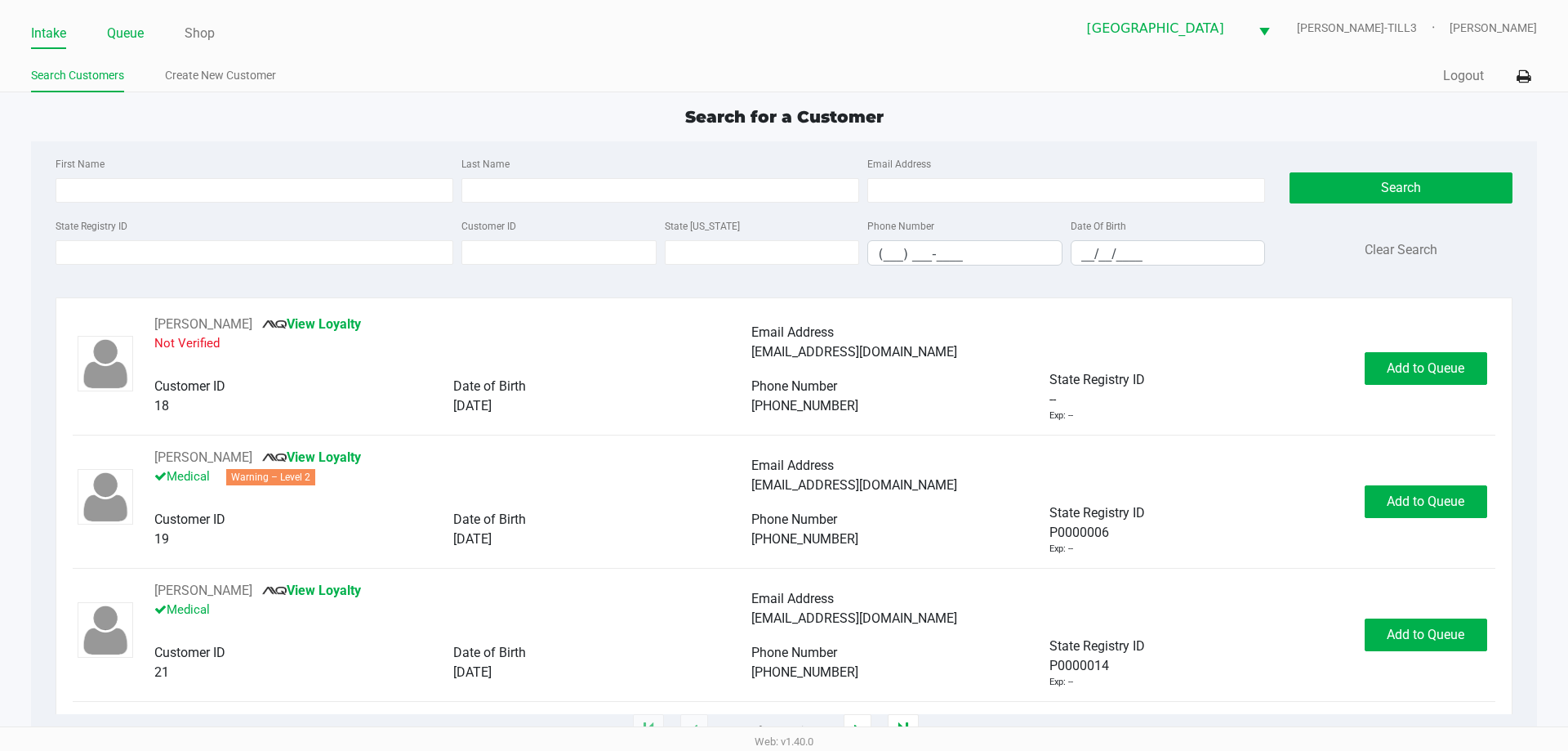
click at [134, 28] on link "Queue" at bounding box center [125, 33] width 37 height 23
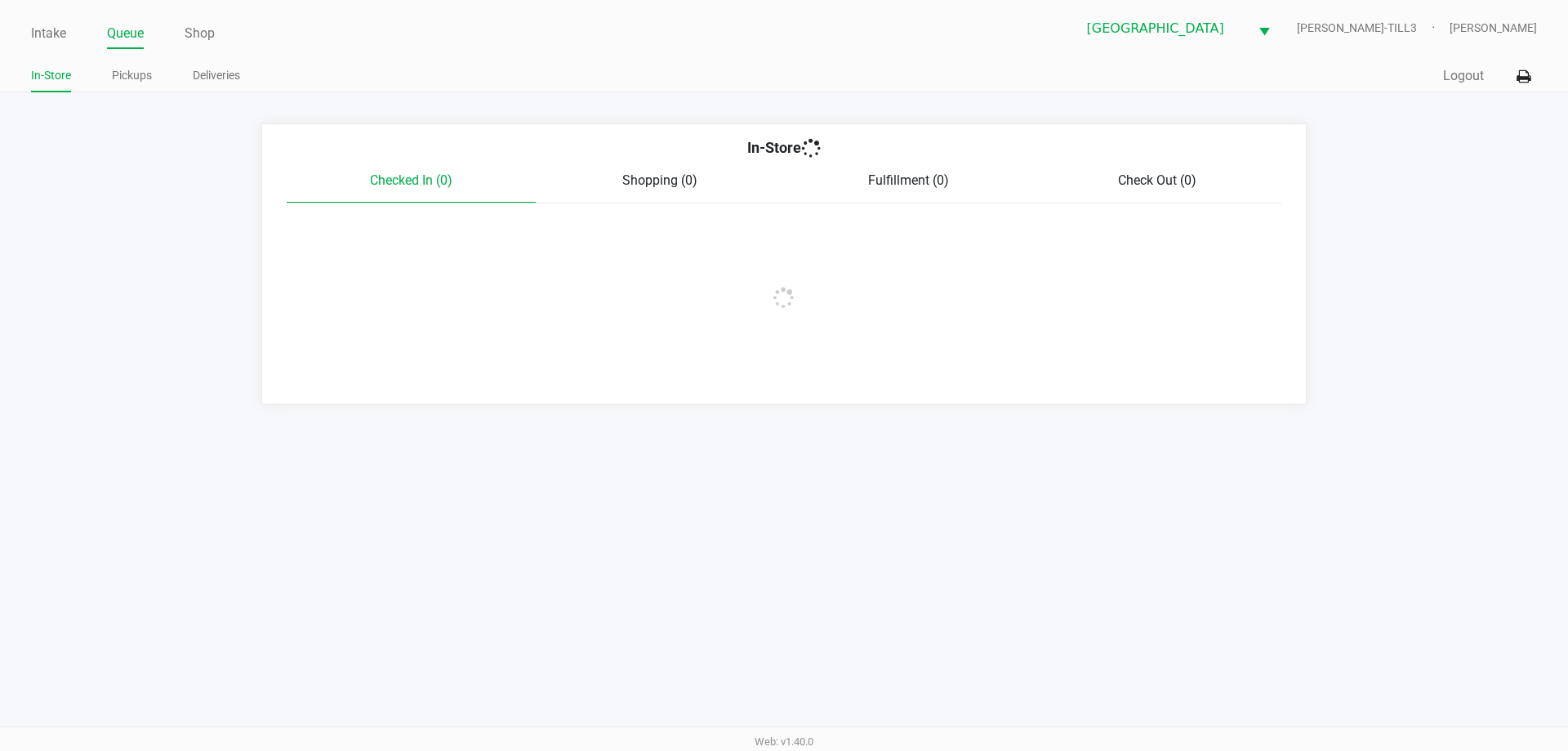
click at [126, 75] on link "Pickups" at bounding box center [132, 75] width 40 height 21
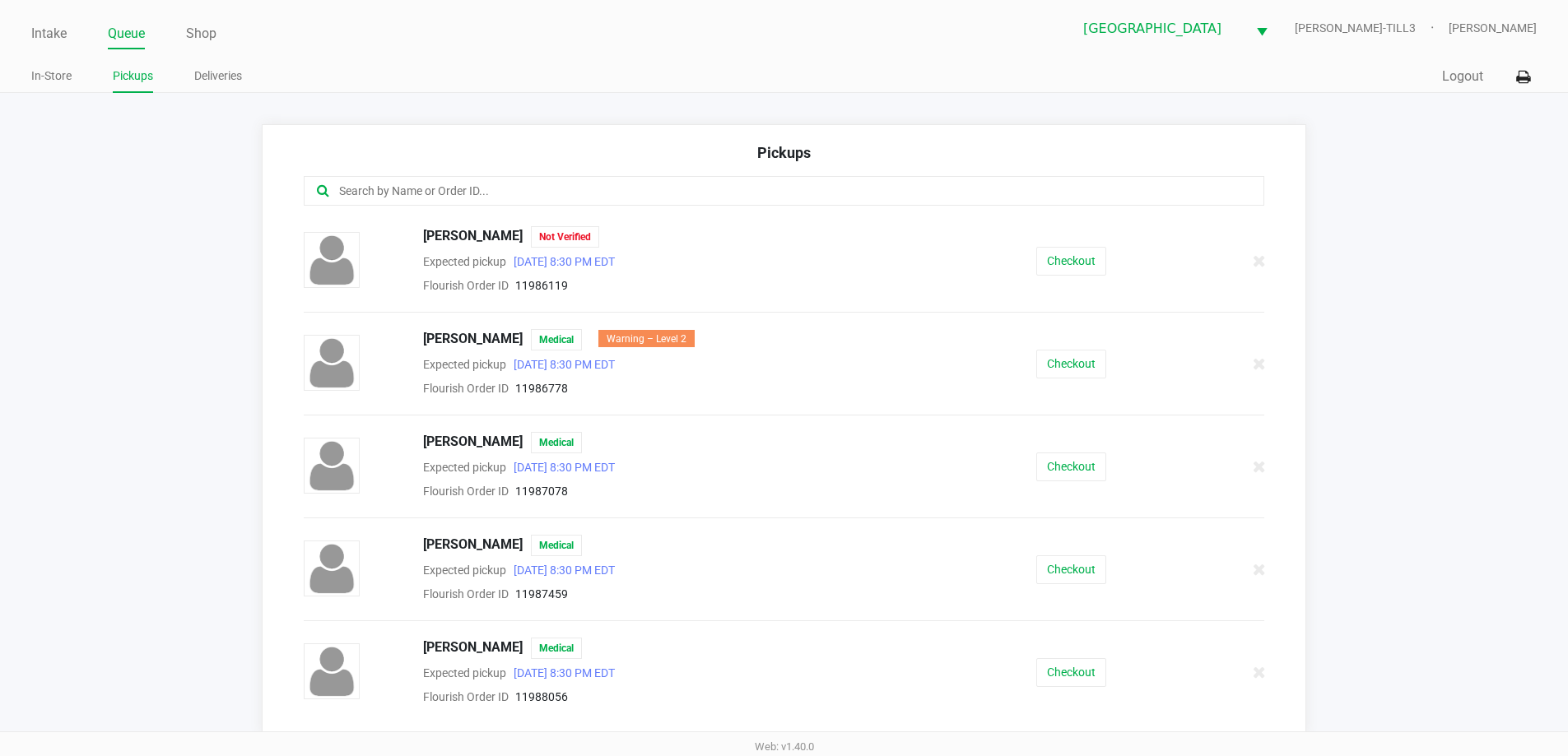
click at [481, 188] on input "text" at bounding box center [757, 191] width 841 height 19
click at [1068, 259] on button "Checkout" at bounding box center [1071, 260] width 70 height 28
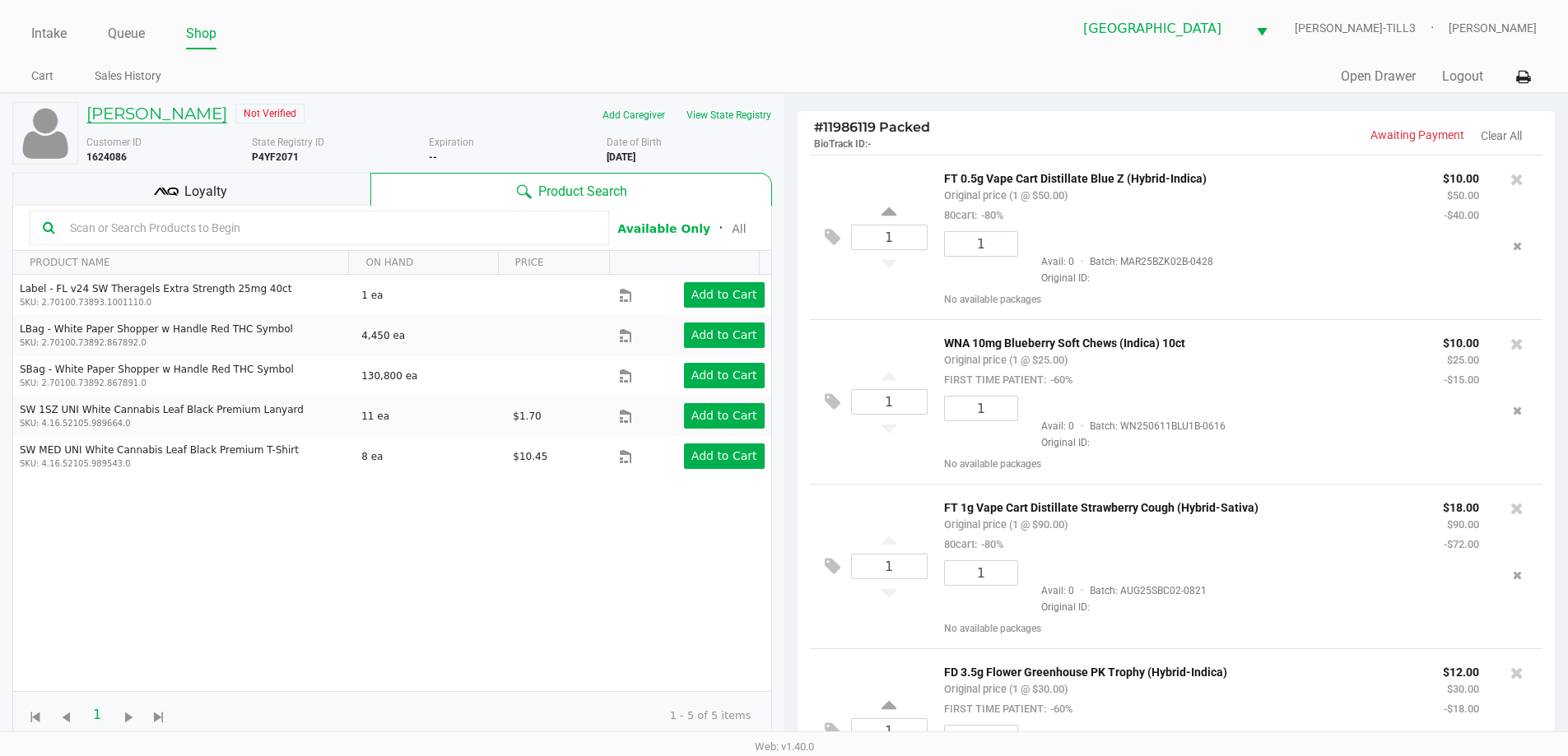
click at [167, 113] on h5 "Chantal Murphy" at bounding box center [156, 113] width 141 height 20
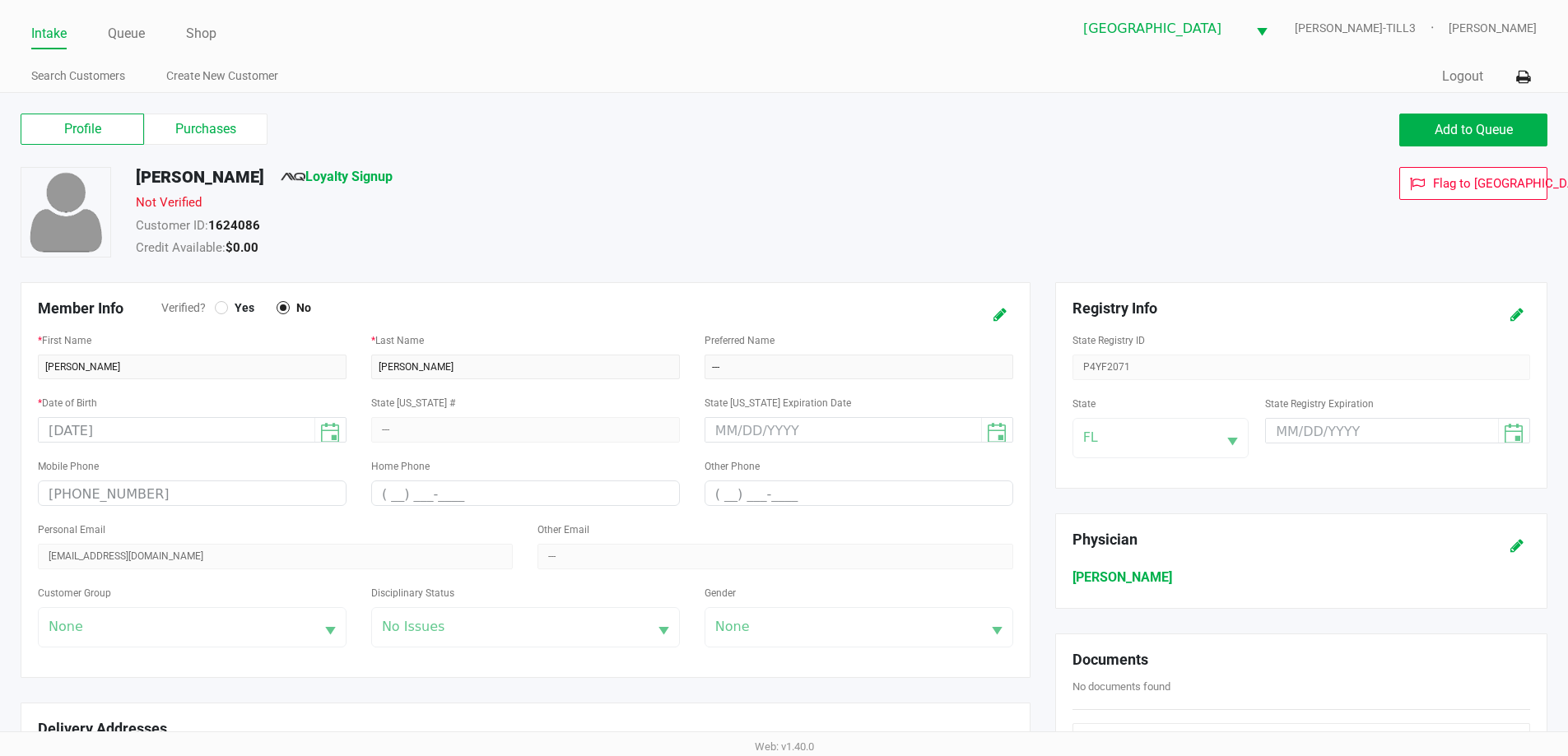
click at [999, 315] on icon at bounding box center [1000, 315] width 13 height 11
click at [223, 305] on div at bounding box center [222, 308] width 7 height 7
click at [983, 315] on icon at bounding box center [983, 315] width 13 height 11
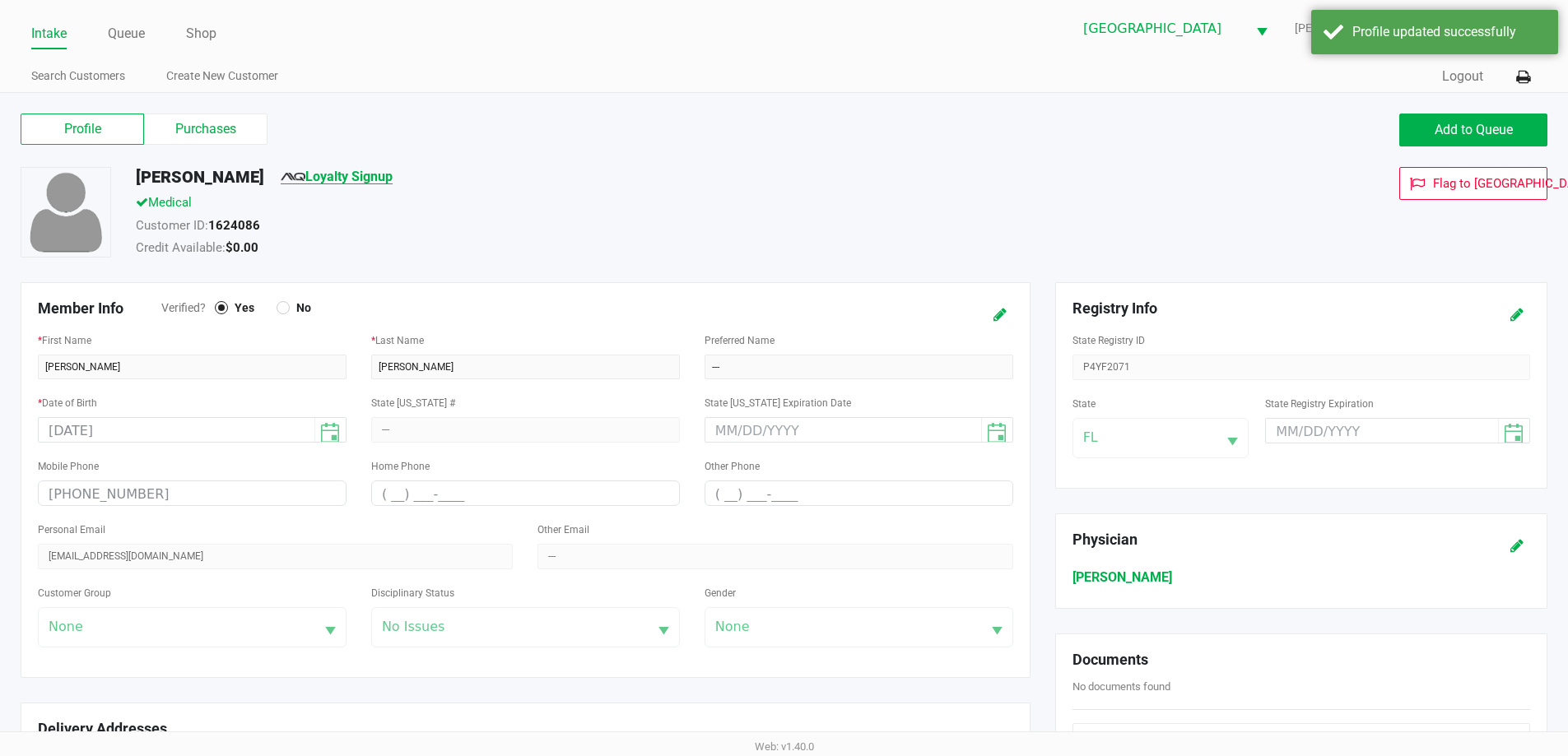
click at [355, 178] on link "Loyalty Signup" at bounding box center [336, 177] width 112 height 16
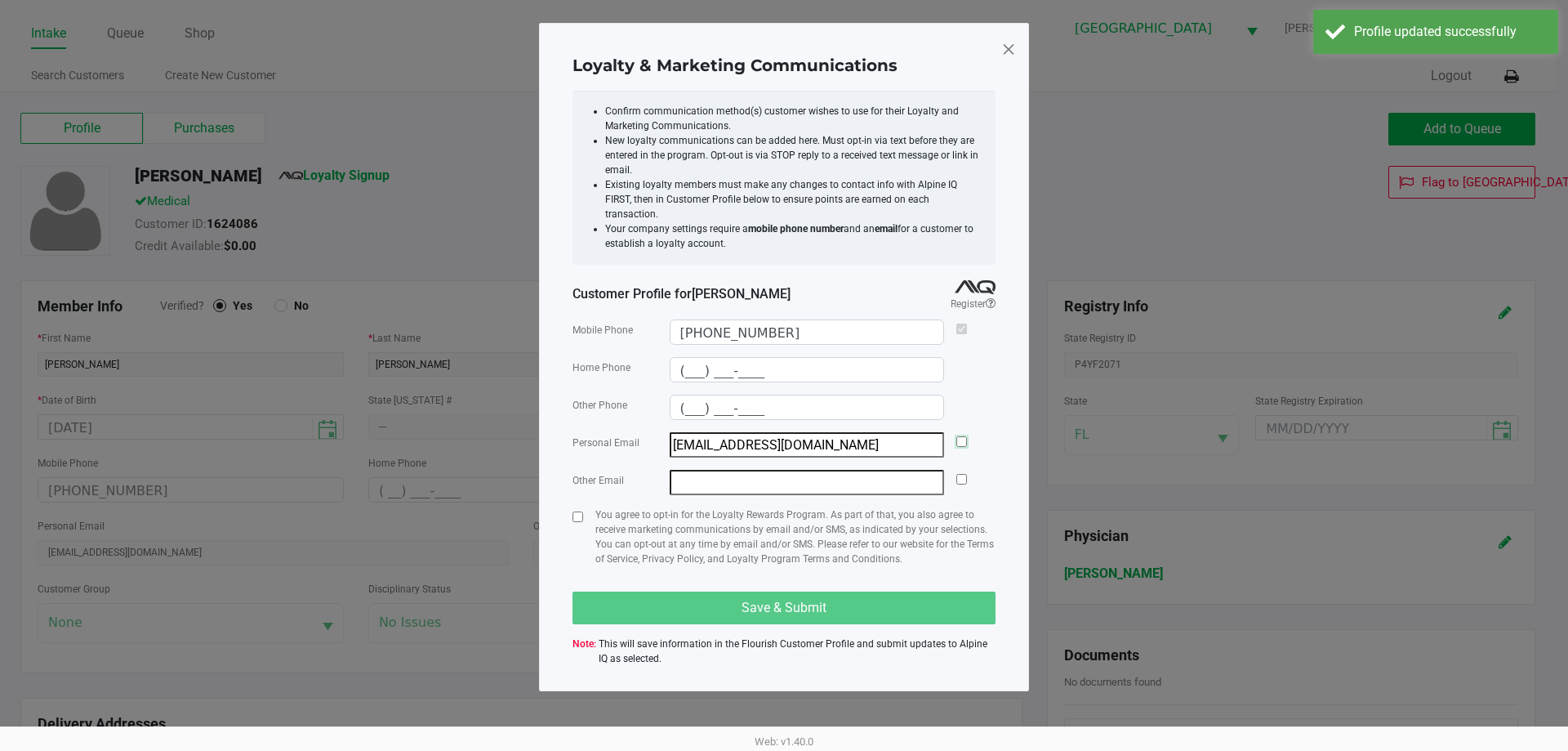
click at [959, 437] on input "checkbox" at bounding box center [962, 442] width 10 height 10
click at [579, 511] on input "checkbox" at bounding box center [578, 516] width 10 height 10
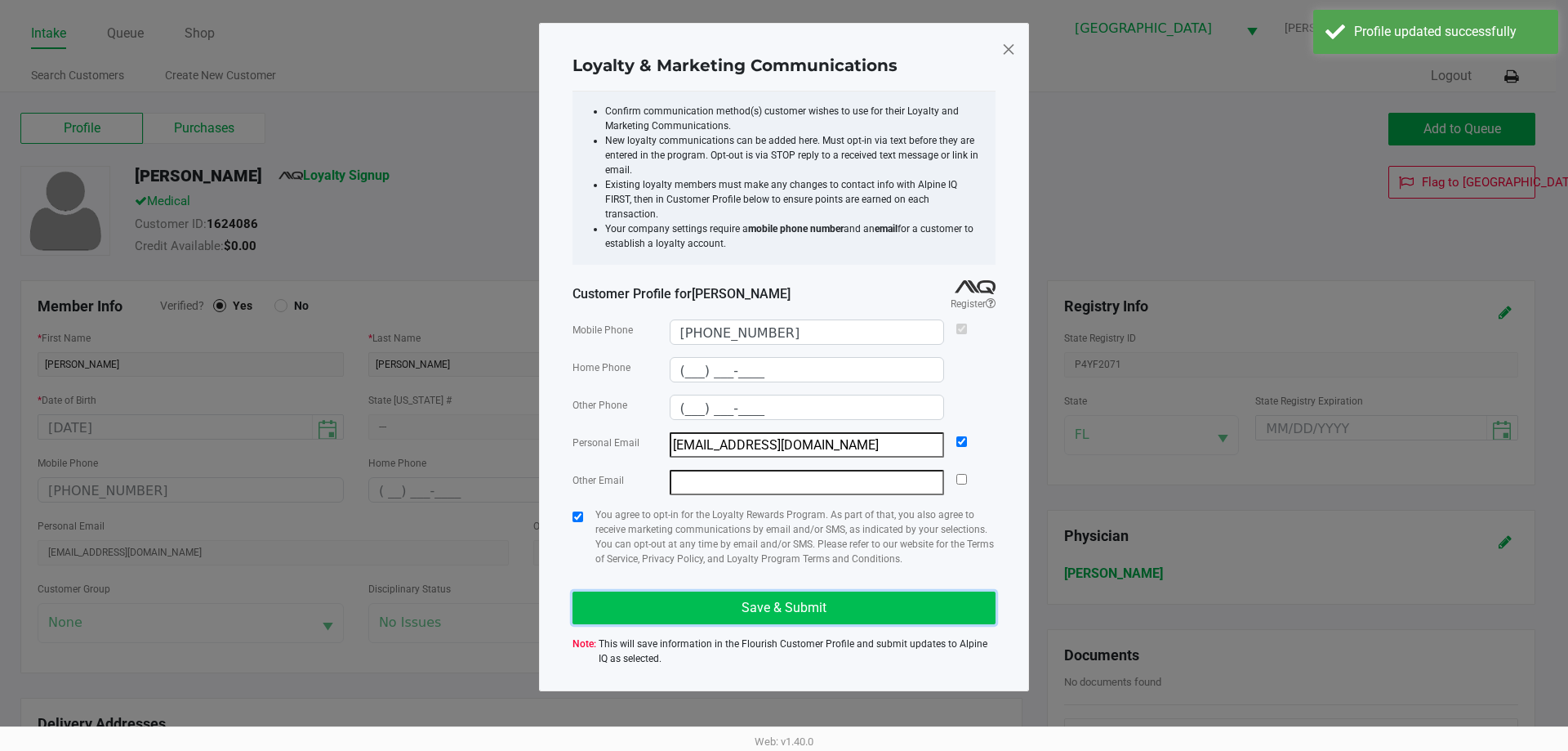
click at [802, 601] on button "Save & Submit" at bounding box center [784, 608] width 423 height 33
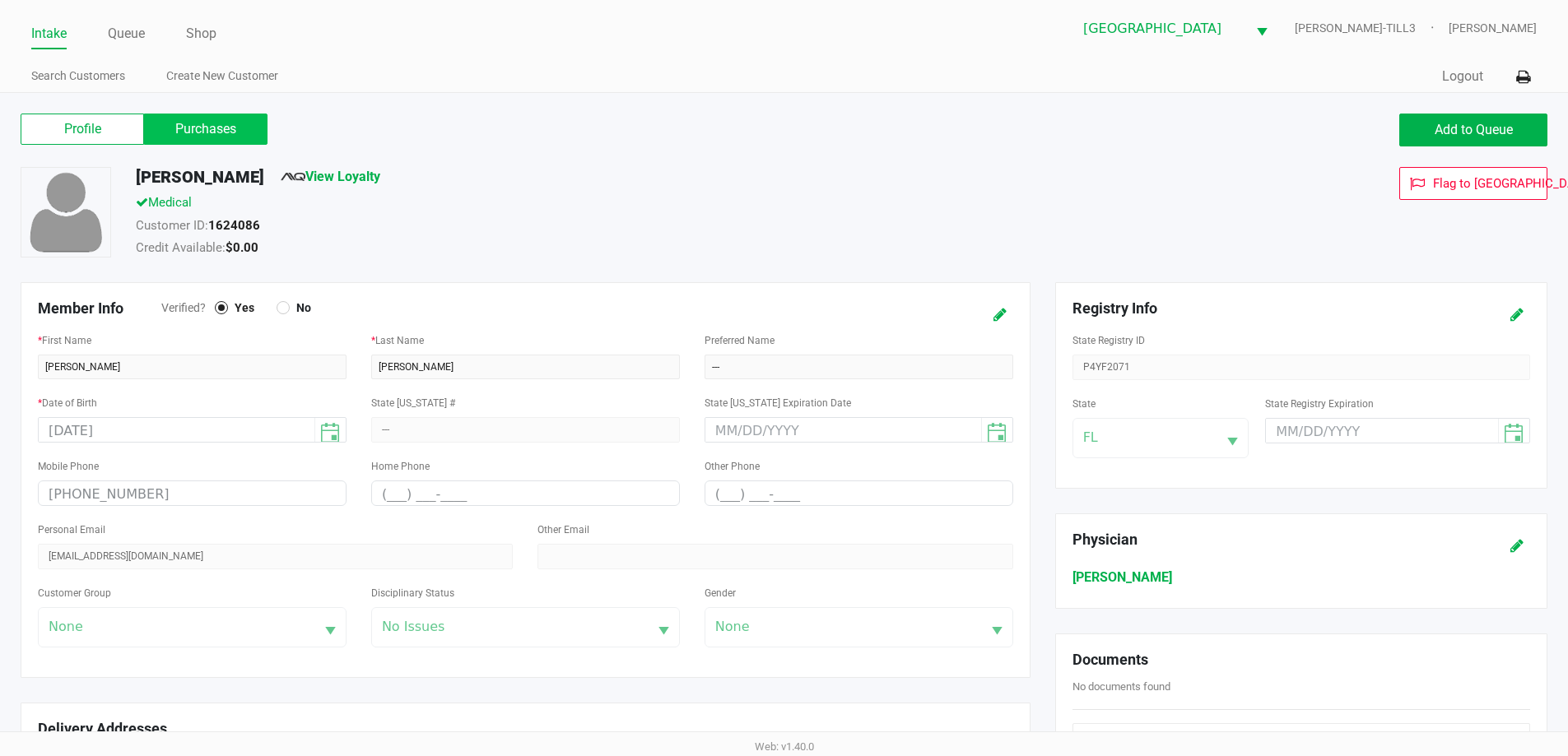
click at [204, 134] on label "Purchases" at bounding box center [205, 129] width 123 height 31
click at [0, 0] on 1 "Purchases" at bounding box center [0, 0] width 0 height 0
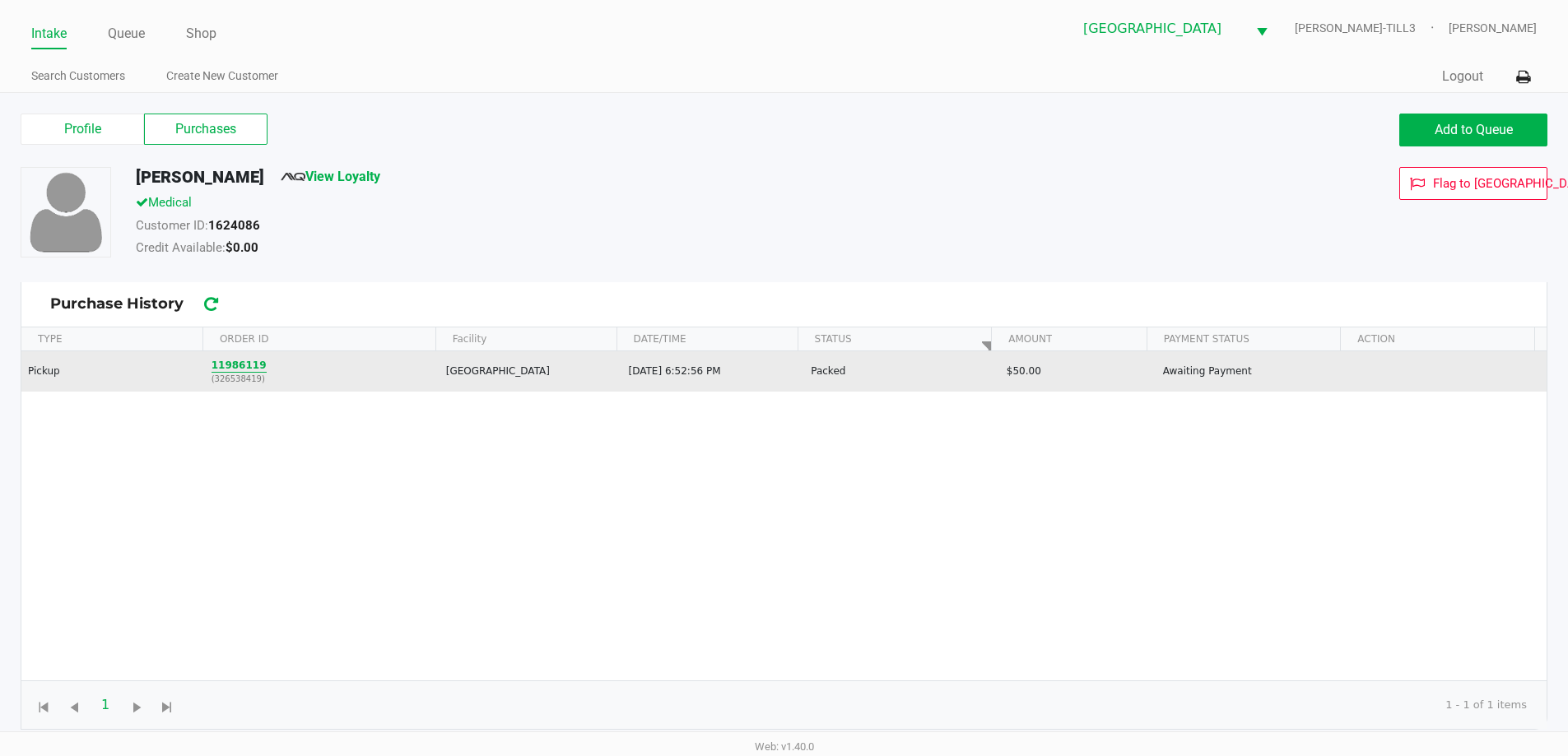
click at [244, 364] on button "11986119" at bounding box center [239, 365] width 55 height 15
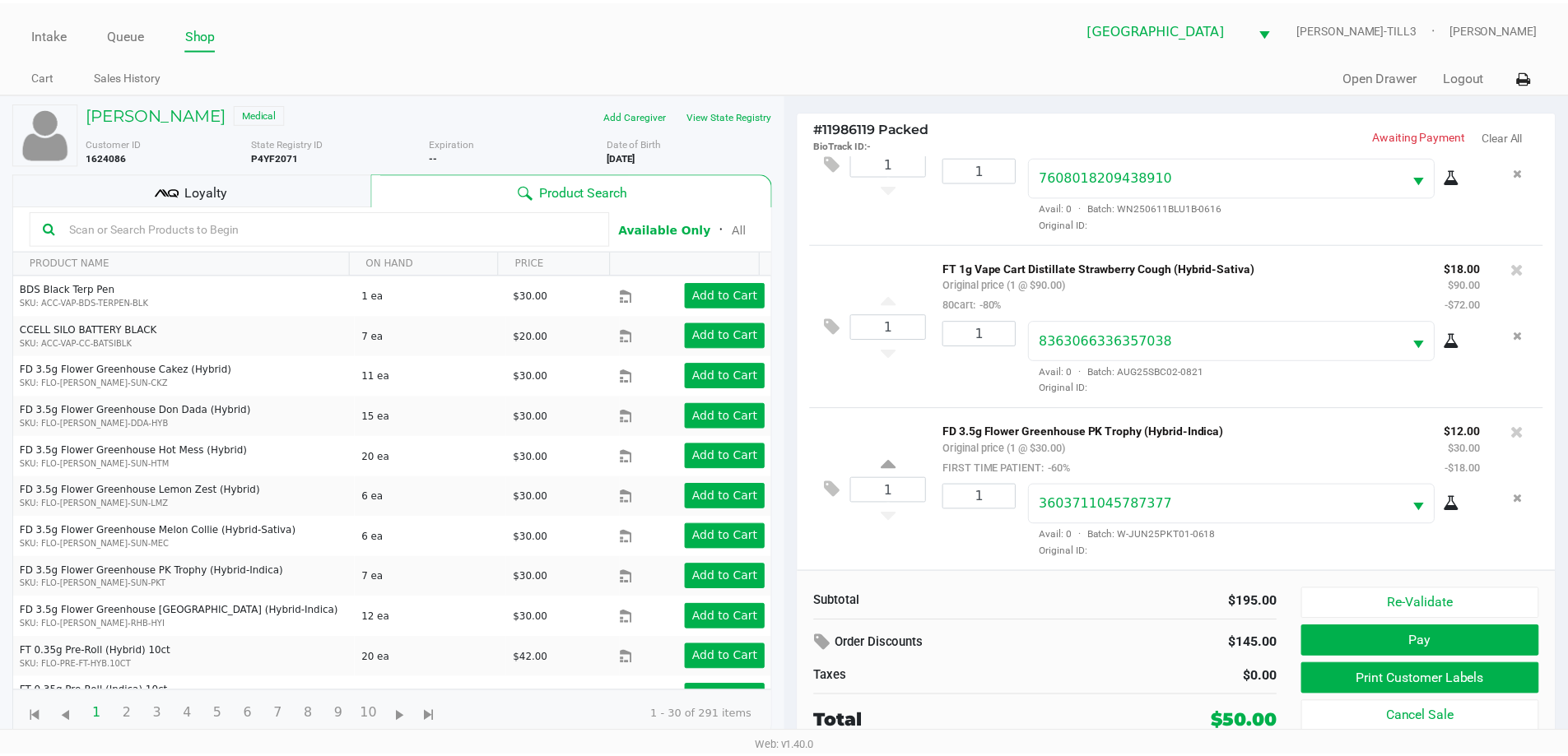
scroll to position [242, 0]
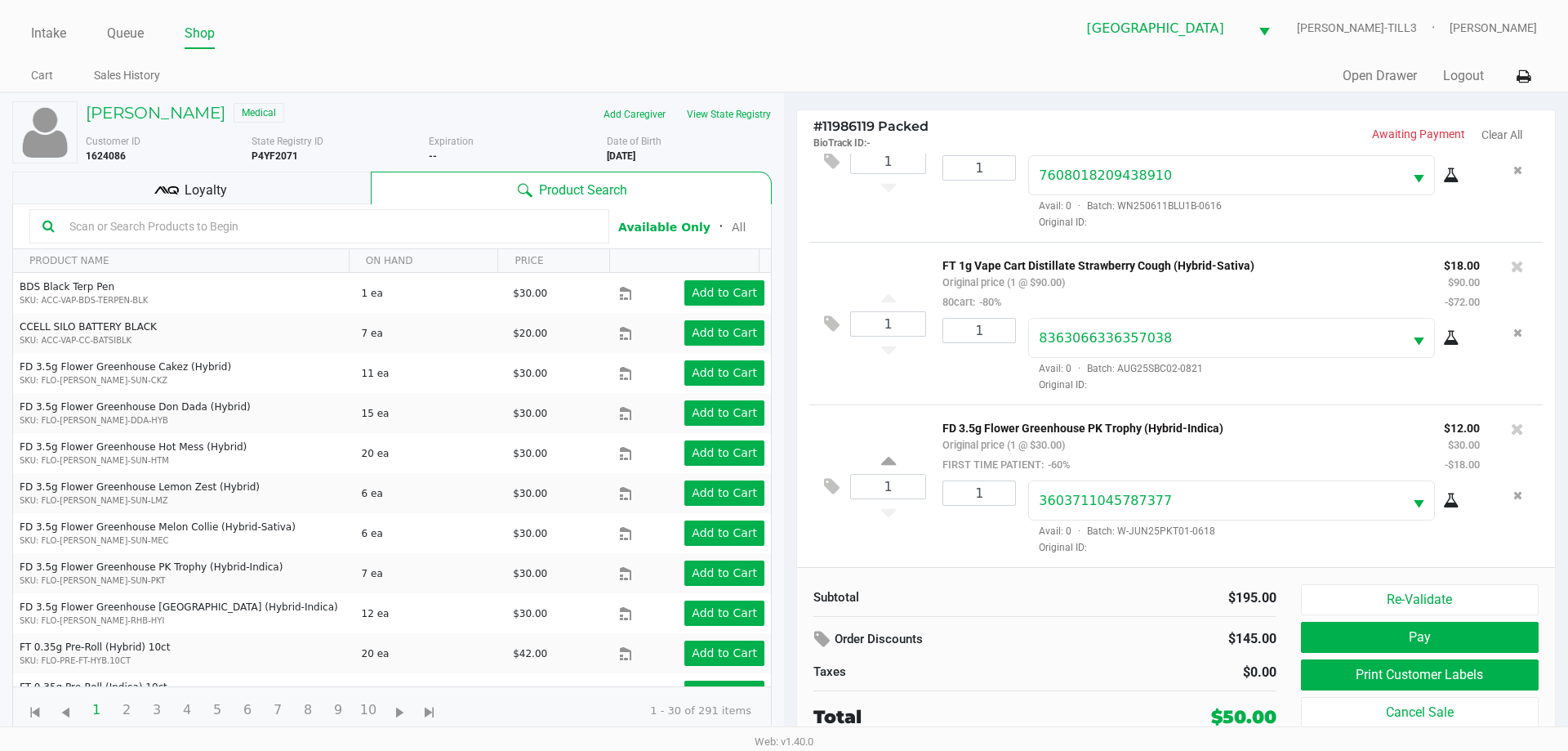
click at [325, 192] on div "Loyalty" at bounding box center [191, 188] width 359 height 33
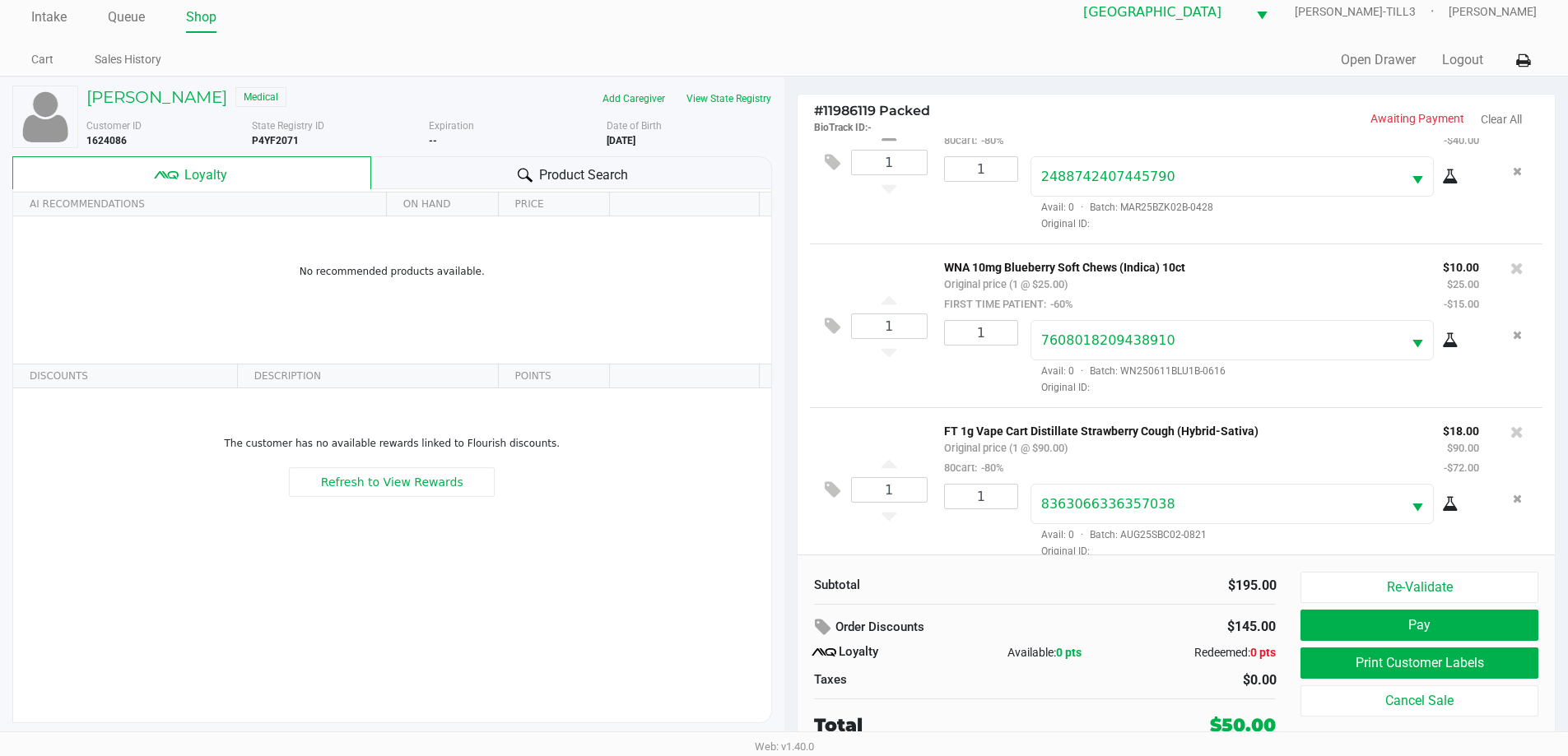
scroll to position [0, 0]
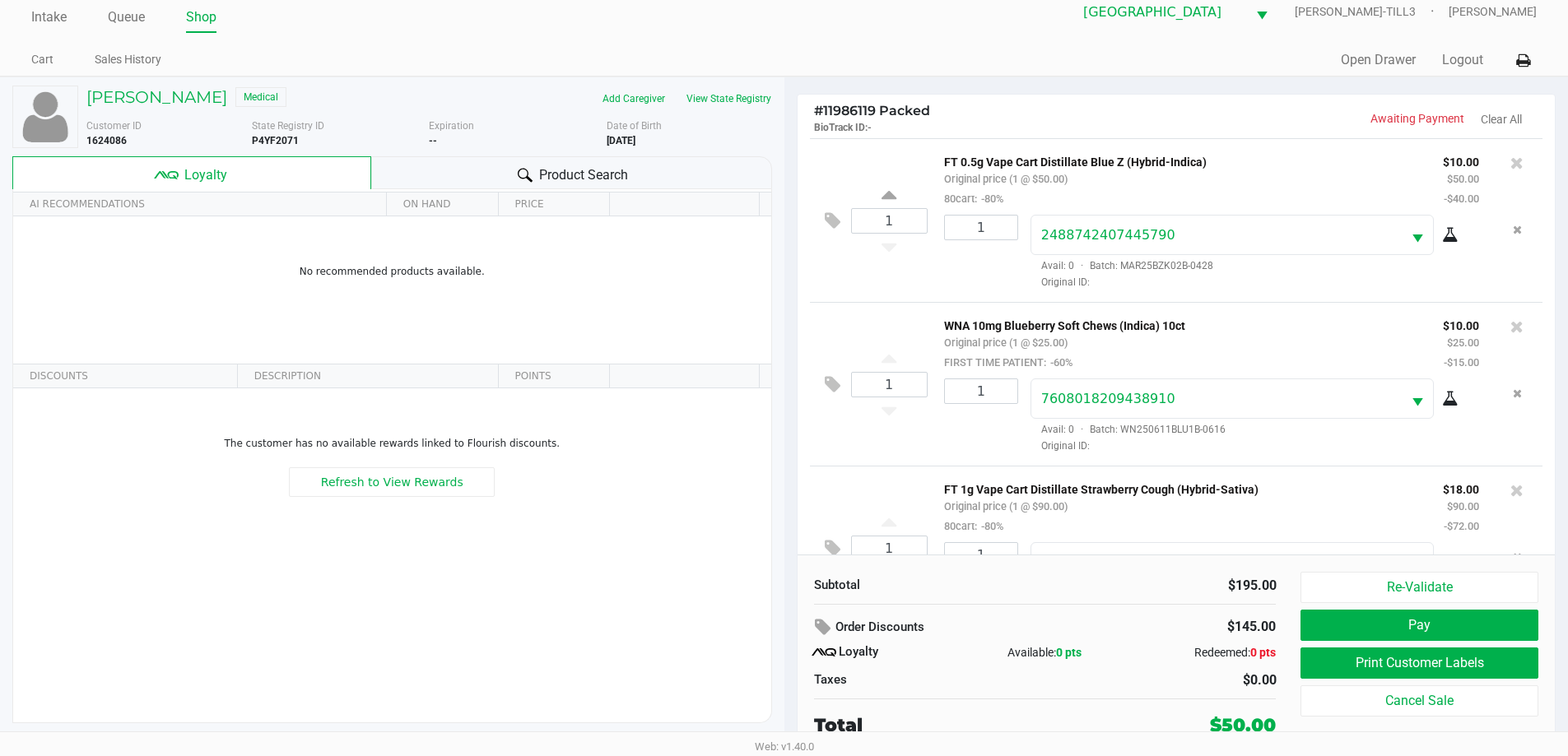
click at [1513, 230] on icon "Remove the package from the orderLine" at bounding box center [1517, 229] width 9 height 11
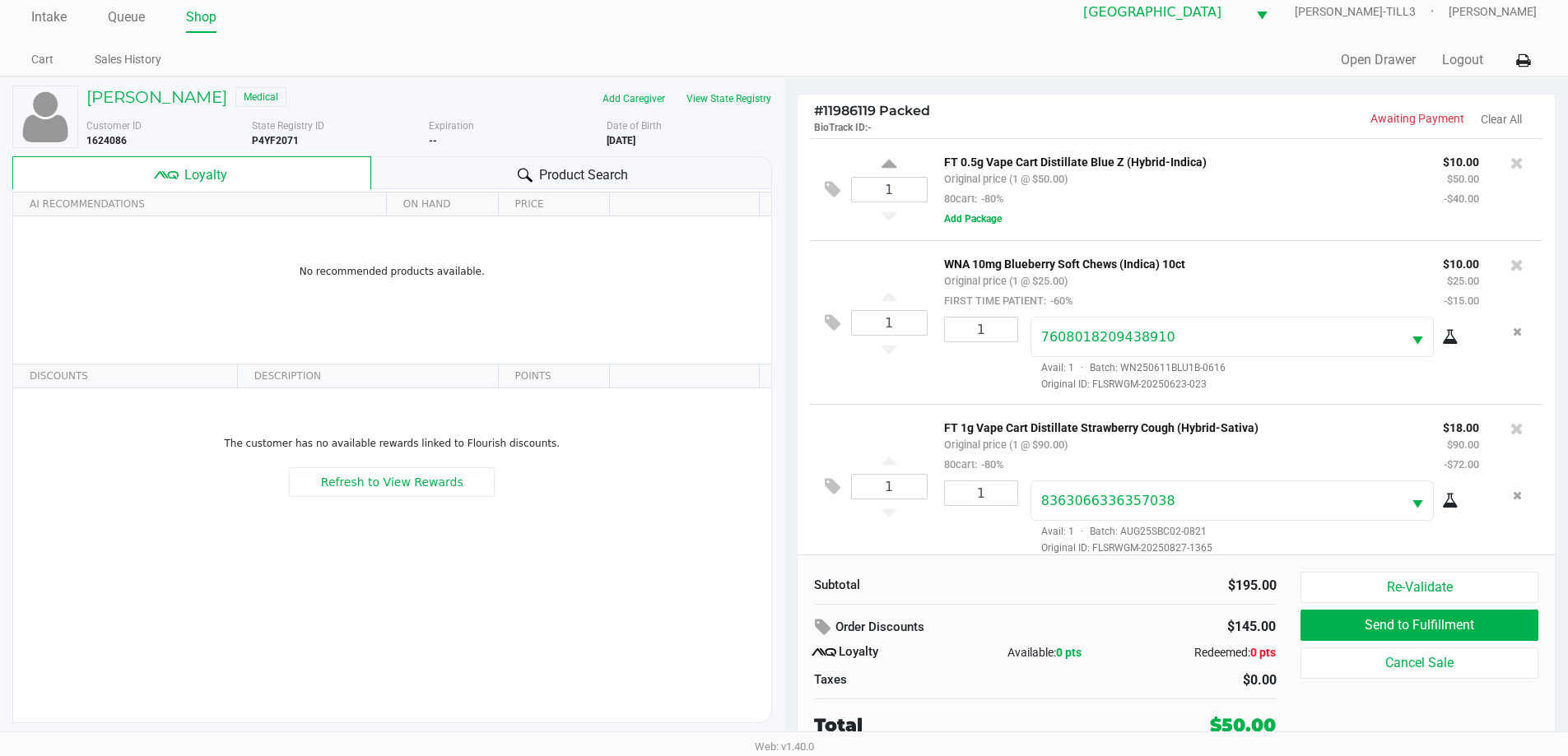
click at [1510, 165] on icon at bounding box center [1516, 162] width 13 height 16
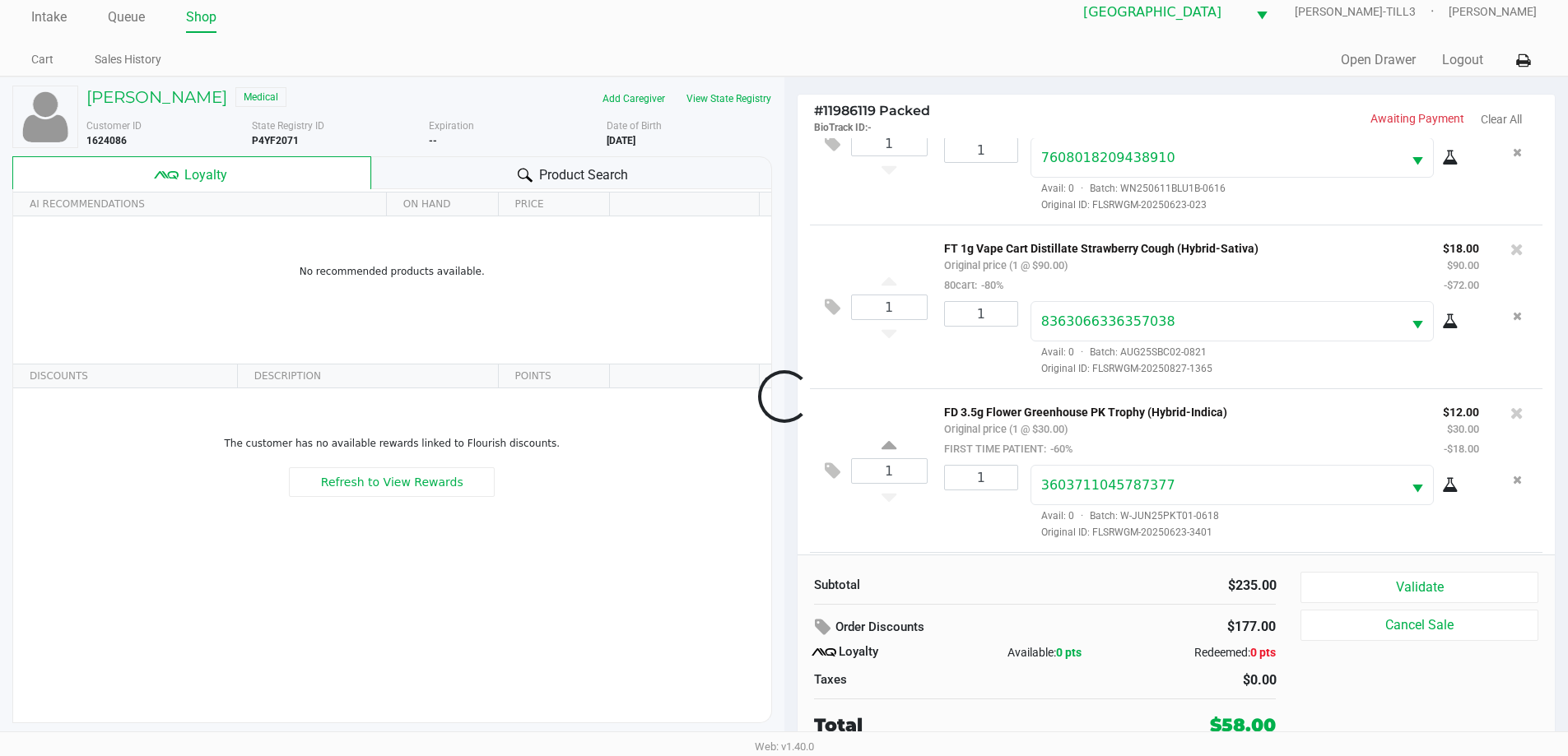
scroll to position [242, 0]
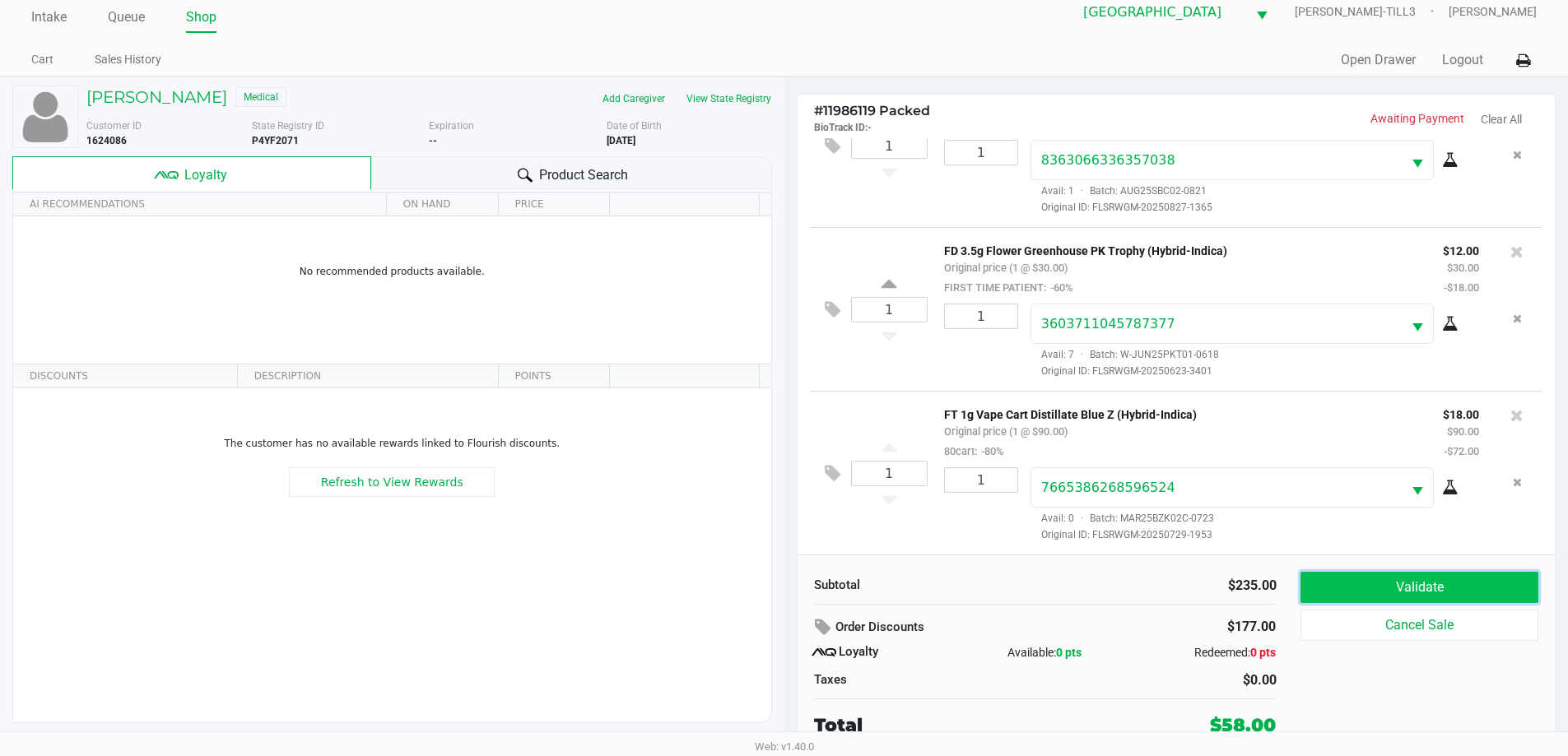
click at [1415, 579] on button "Validate" at bounding box center [1419, 587] width 237 height 31
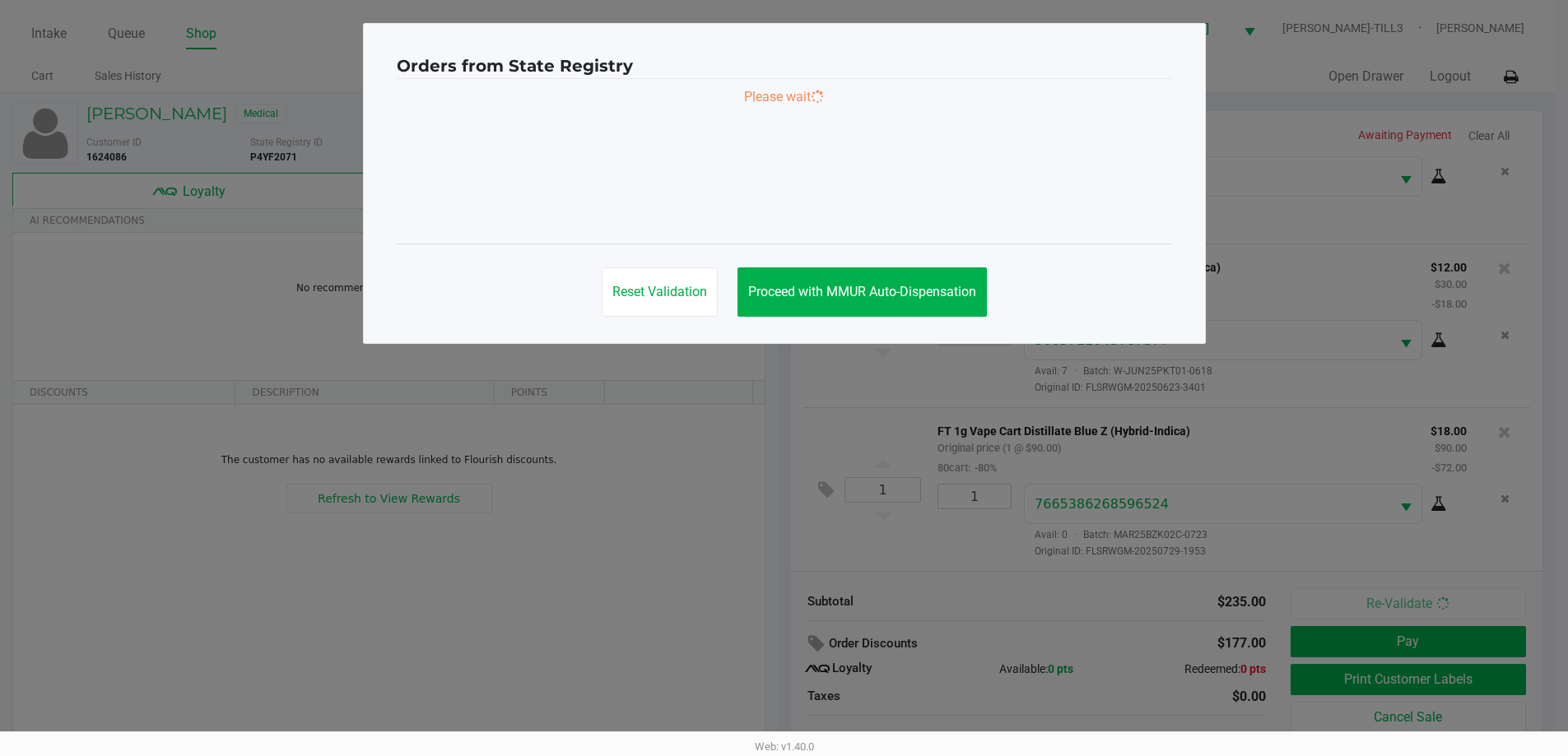
scroll to position [0, 0]
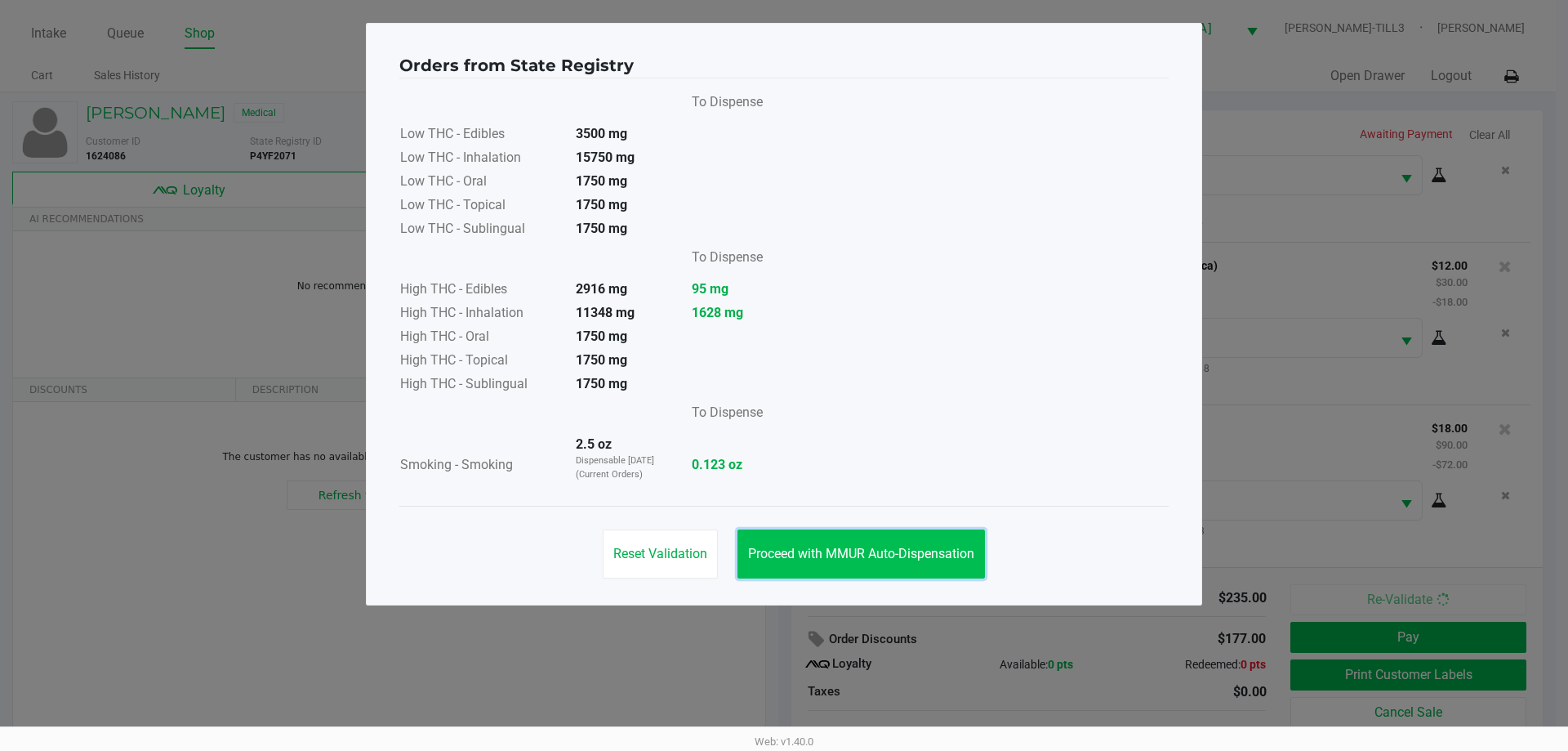
click at [934, 550] on span "Proceed with MMUR Auto-Dispensation" at bounding box center [861, 553] width 226 height 15
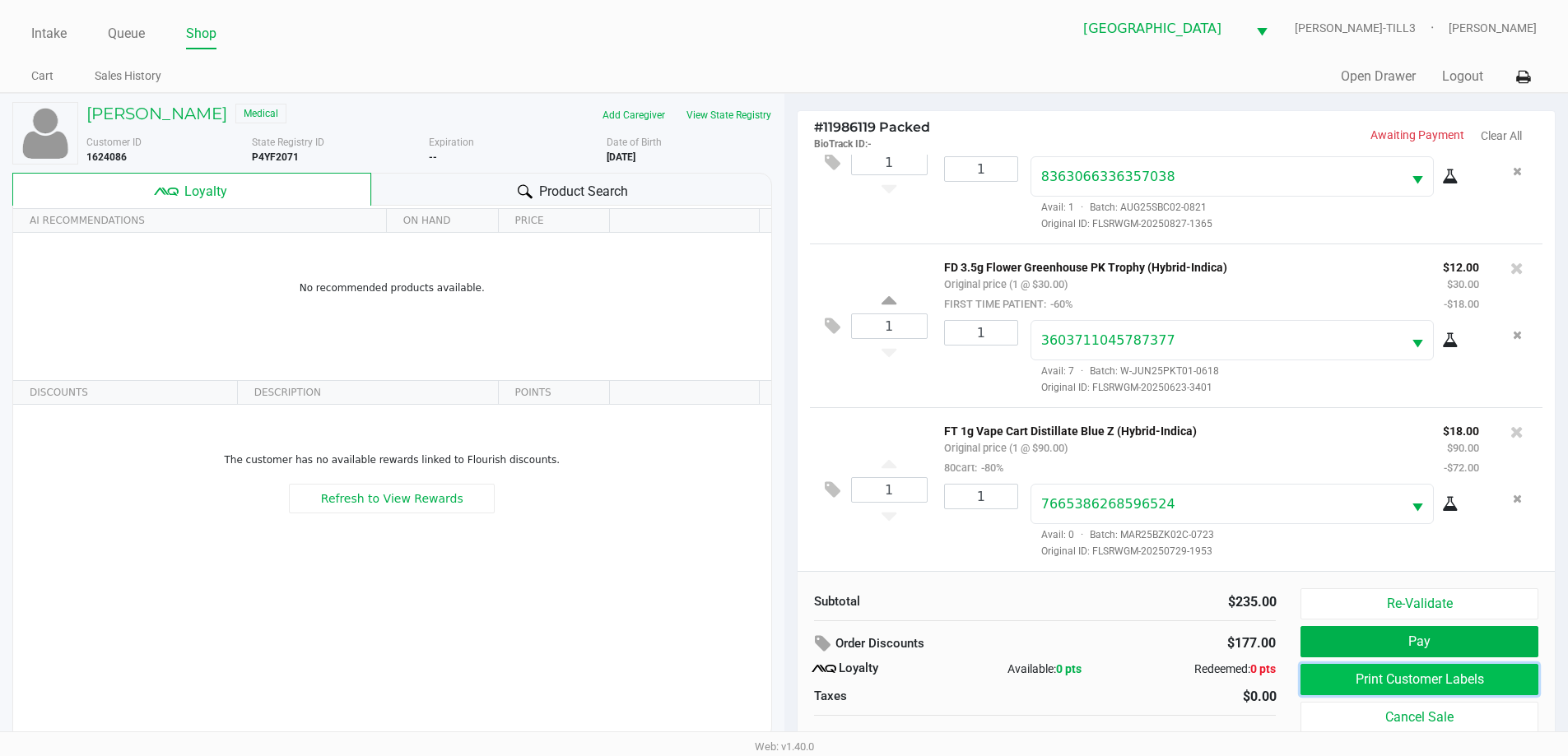
click at [1331, 685] on button "Print Customer Labels" at bounding box center [1419, 679] width 237 height 31
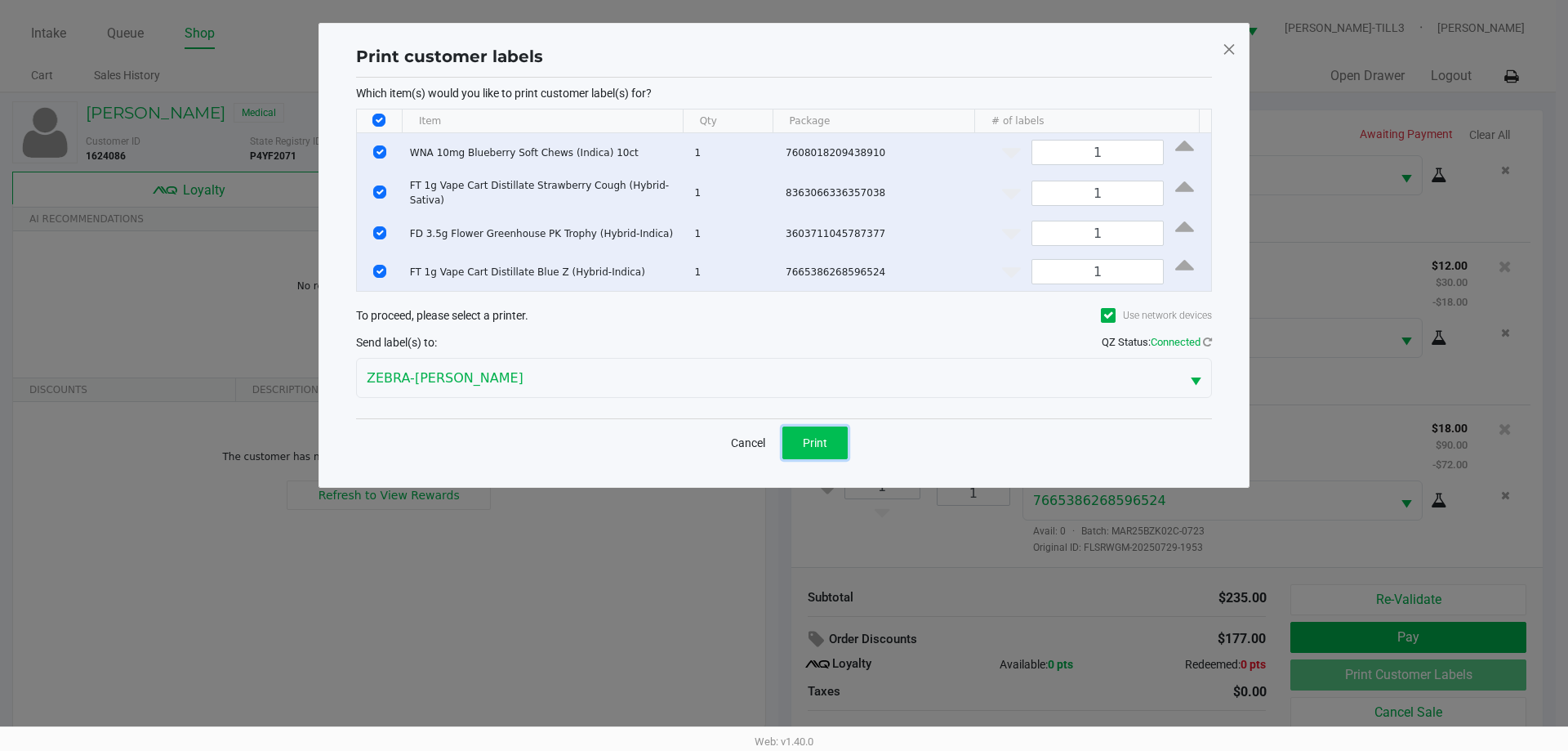
click at [823, 444] on span "Print" at bounding box center [815, 443] width 25 height 13
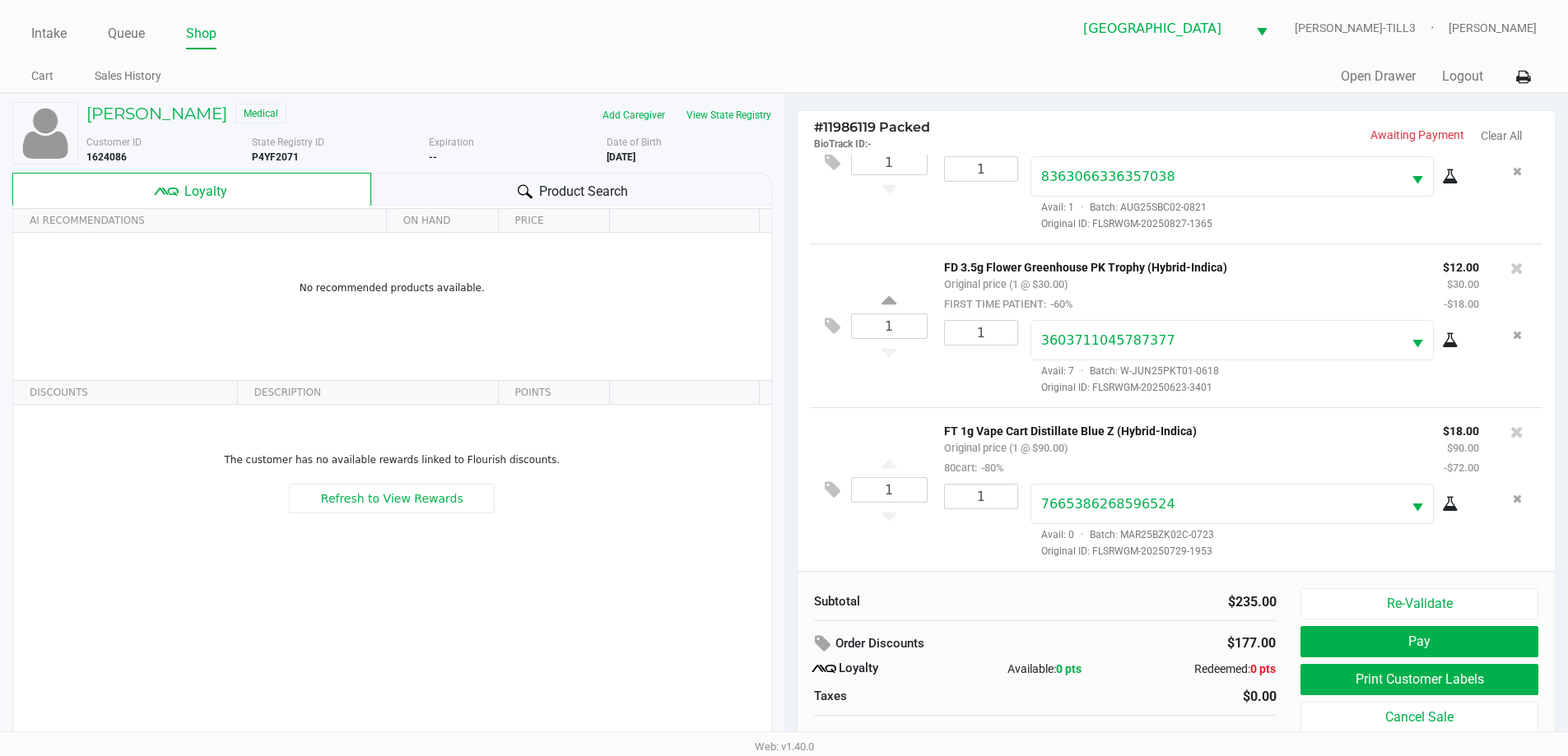
scroll to position [16, 0]
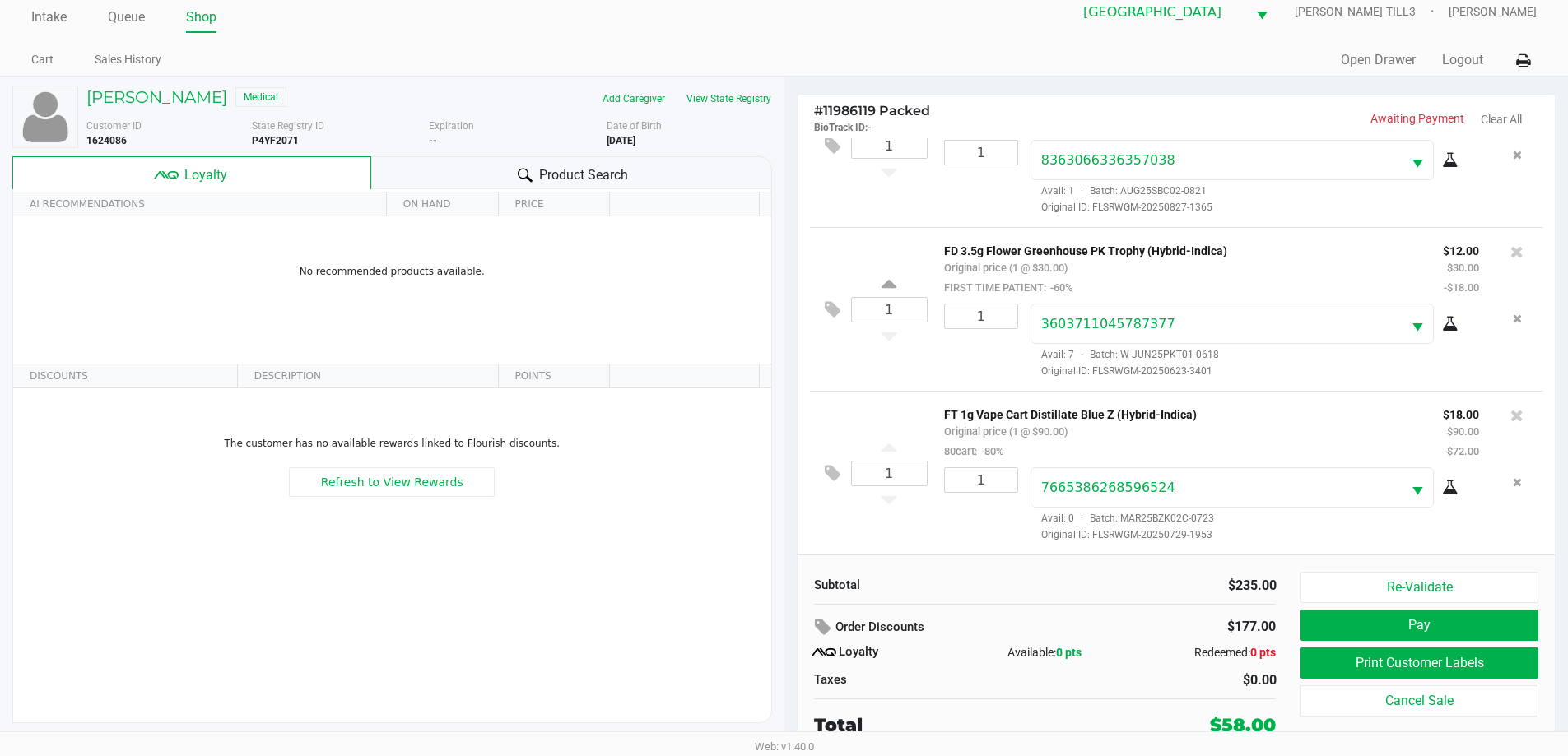
click at [1418, 622] on button "Pay" at bounding box center [1419, 625] width 237 height 31
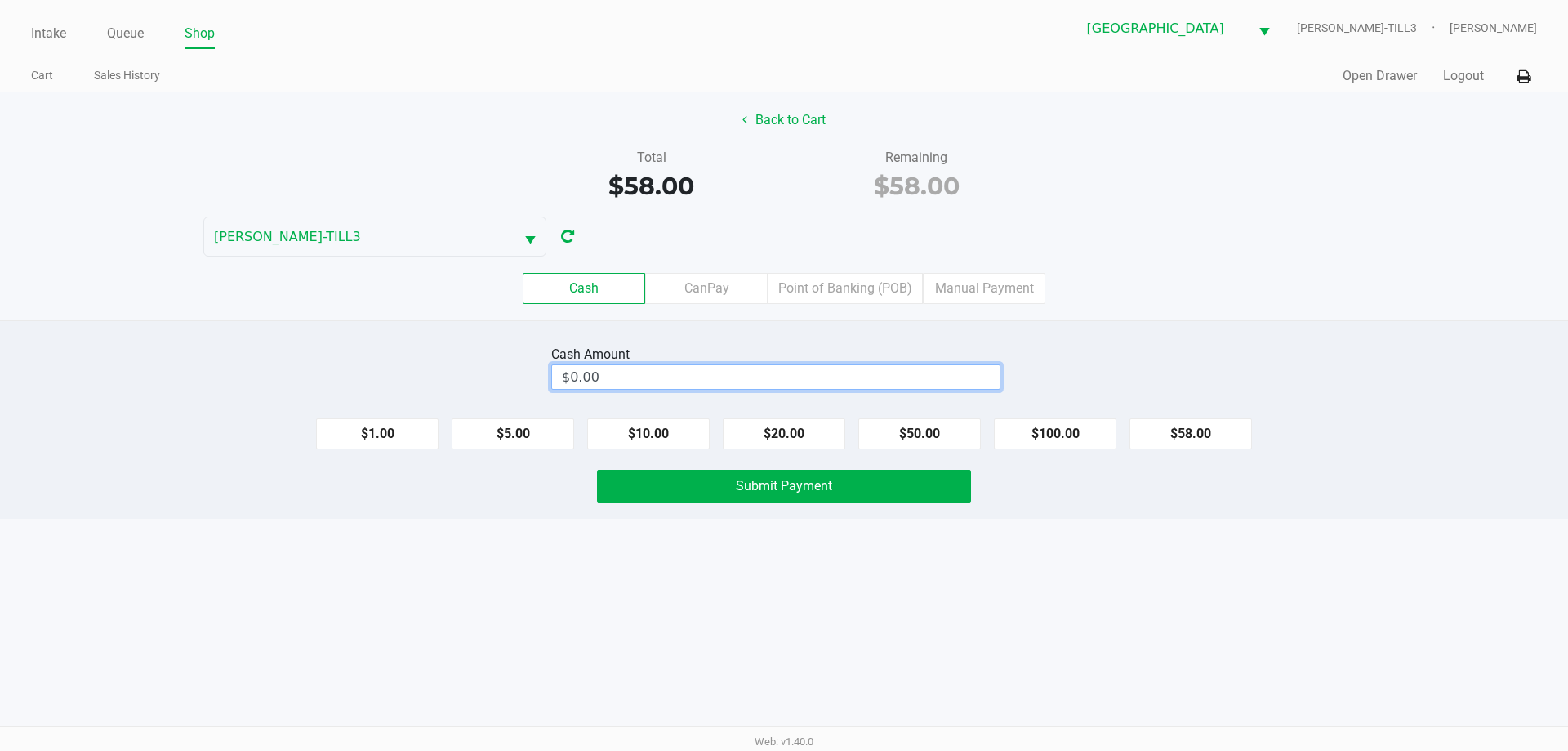
click at [894, 370] on input "$0.00" at bounding box center [775, 378] width 448 height 24
click at [873, 501] on button "Submit Payment" at bounding box center [784, 486] width 374 height 33
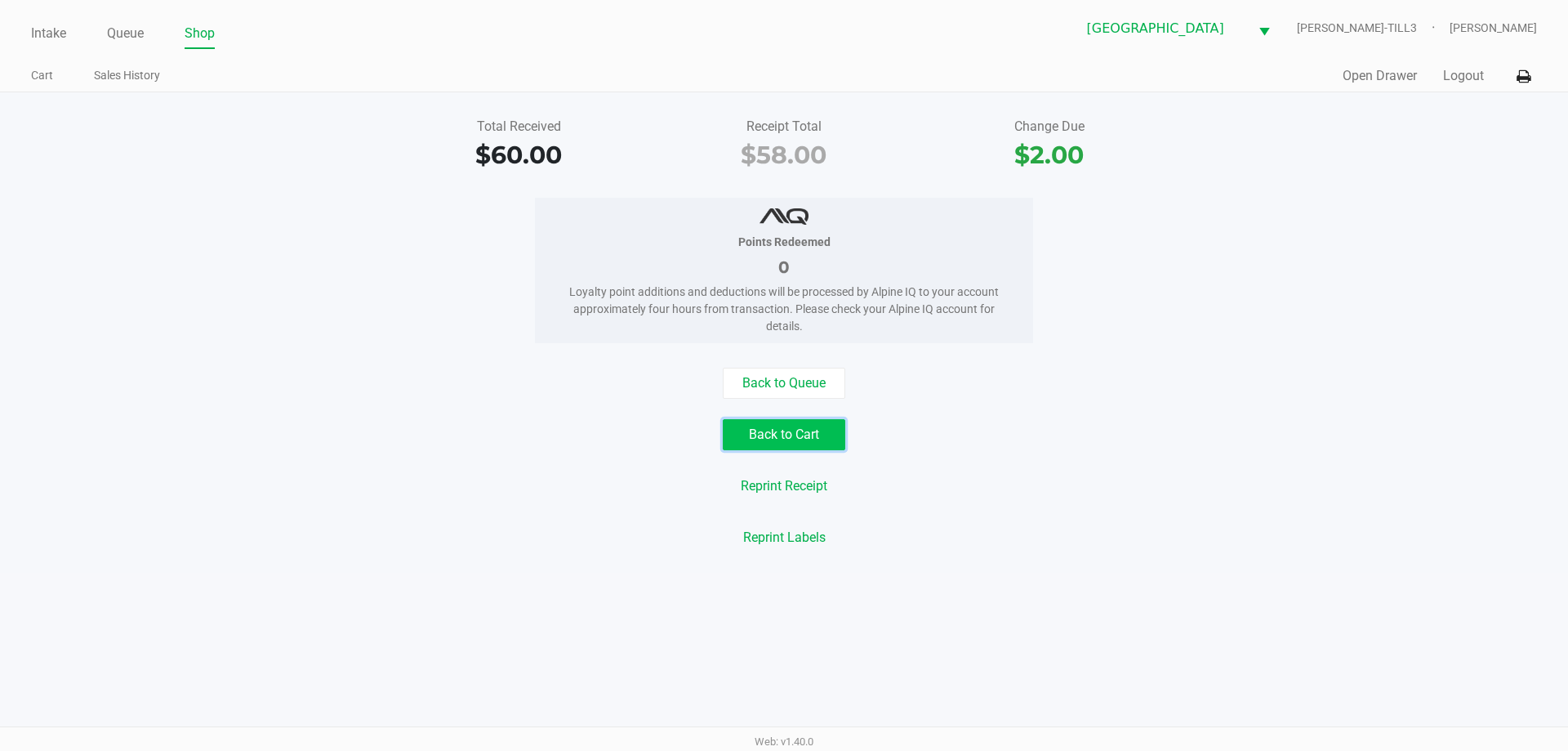
click at [807, 436] on button "Back to Cart" at bounding box center [784, 435] width 122 height 31
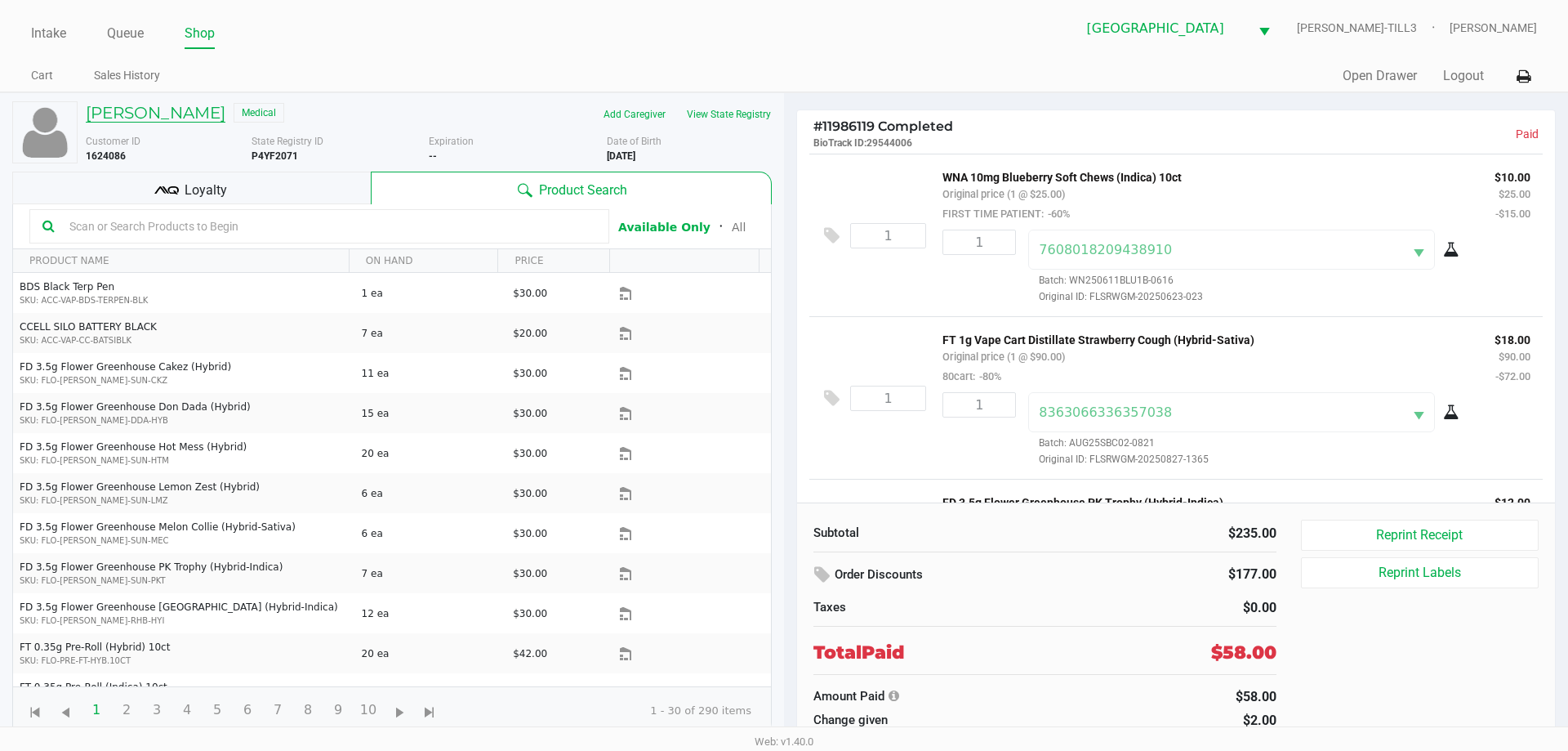
click at [183, 120] on h5 "Chantal Murphy" at bounding box center [155, 112] width 140 height 20
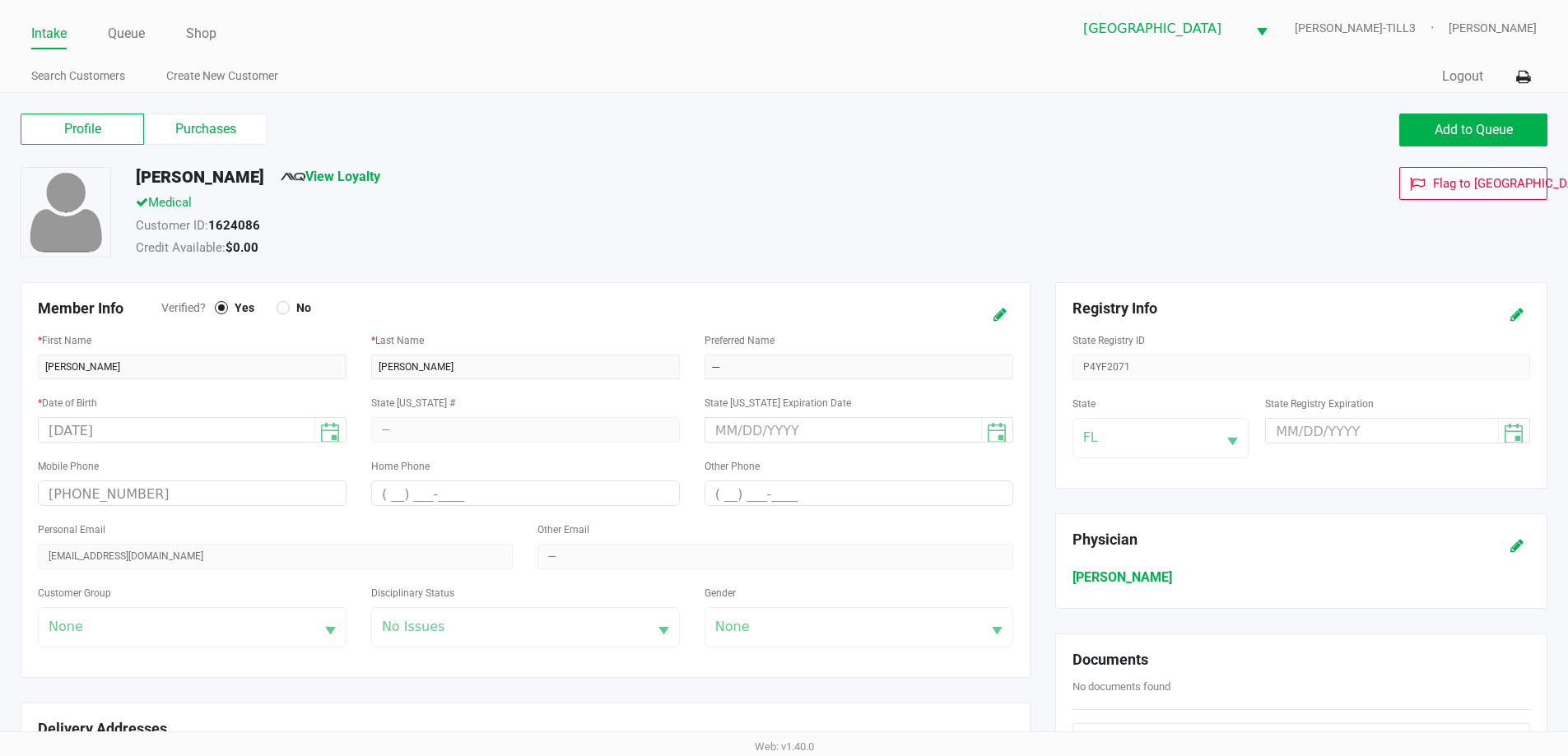
click at [235, 123] on label "Purchases" at bounding box center [205, 129] width 123 height 31
click at [0, 0] on 1 "Purchases" at bounding box center [0, 0] width 0 height 0
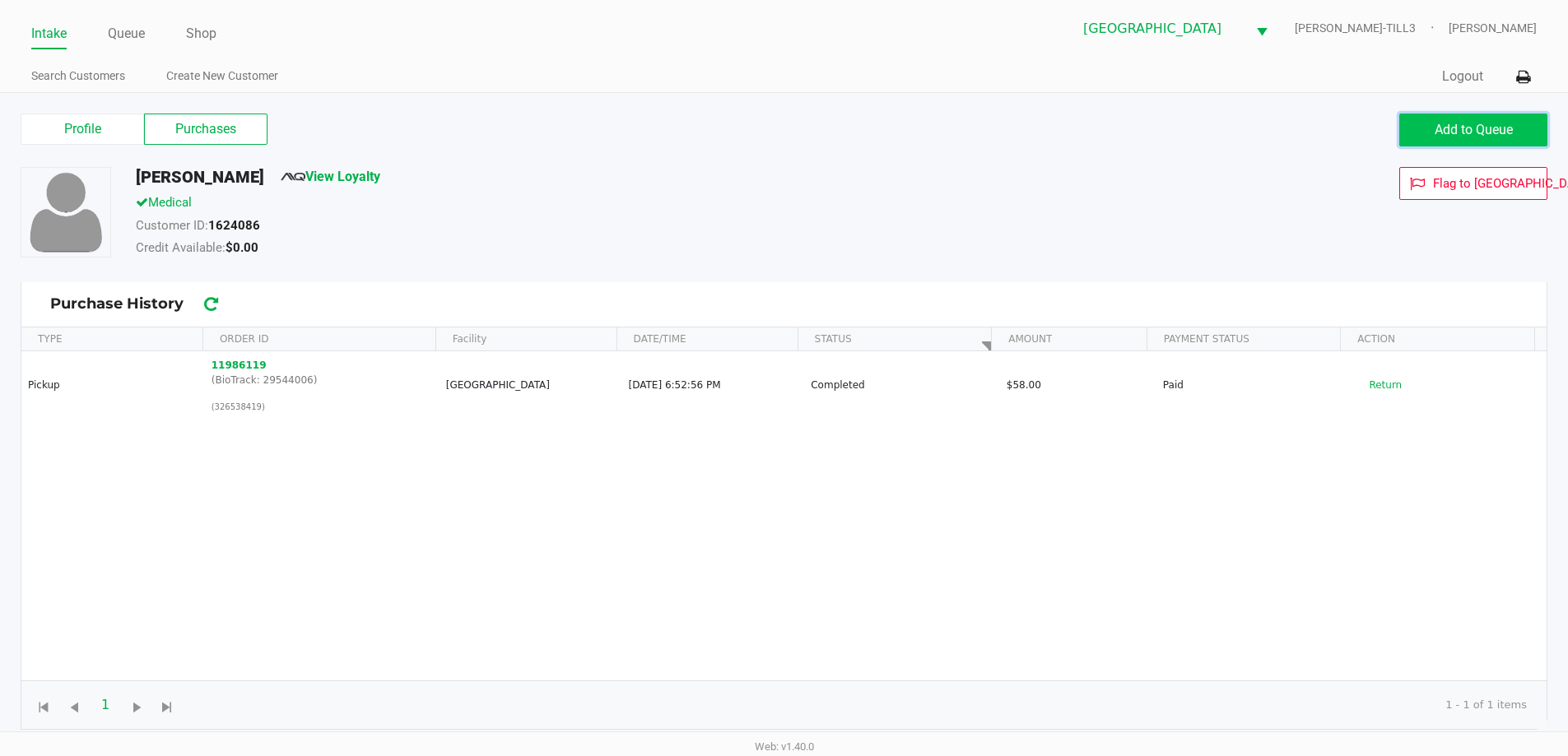
click at [1468, 128] on span "Add to Queue" at bounding box center [1473, 129] width 78 height 16
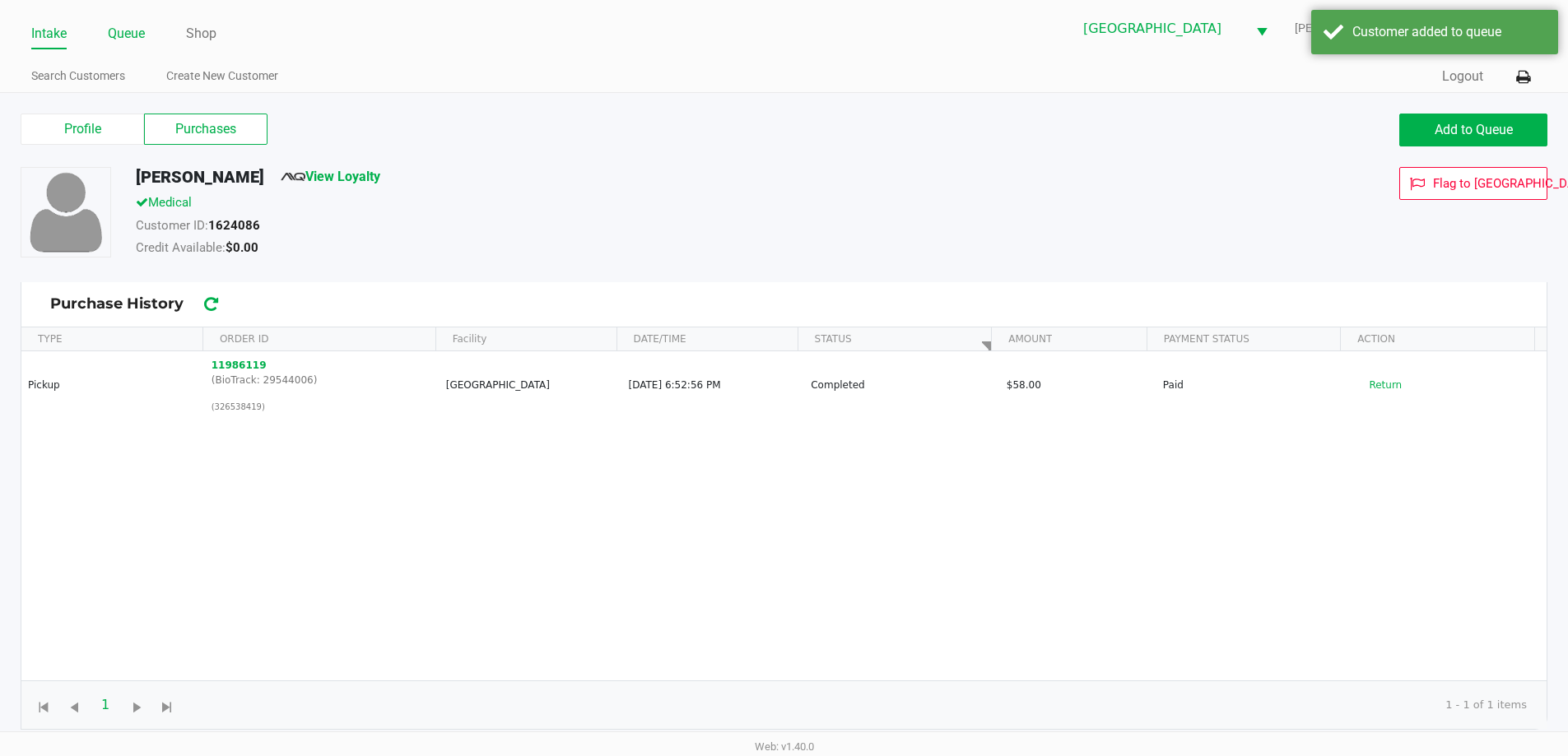
click at [119, 34] on link "Queue" at bounding box center [126, 34] width 37 height 23
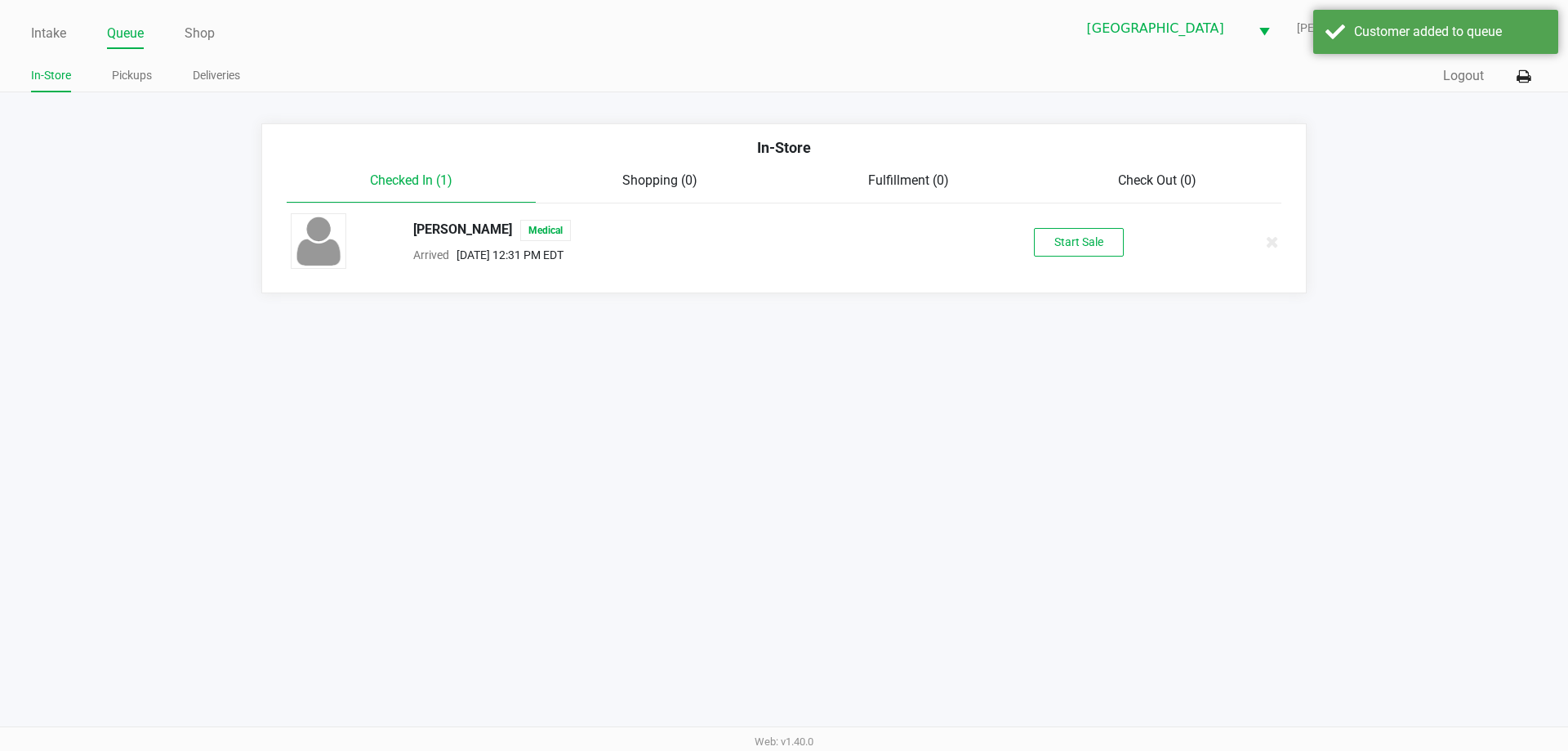
click at [1045, 251] on button "Start Sale" at bounding box center [1078, 241] width 90 height 28
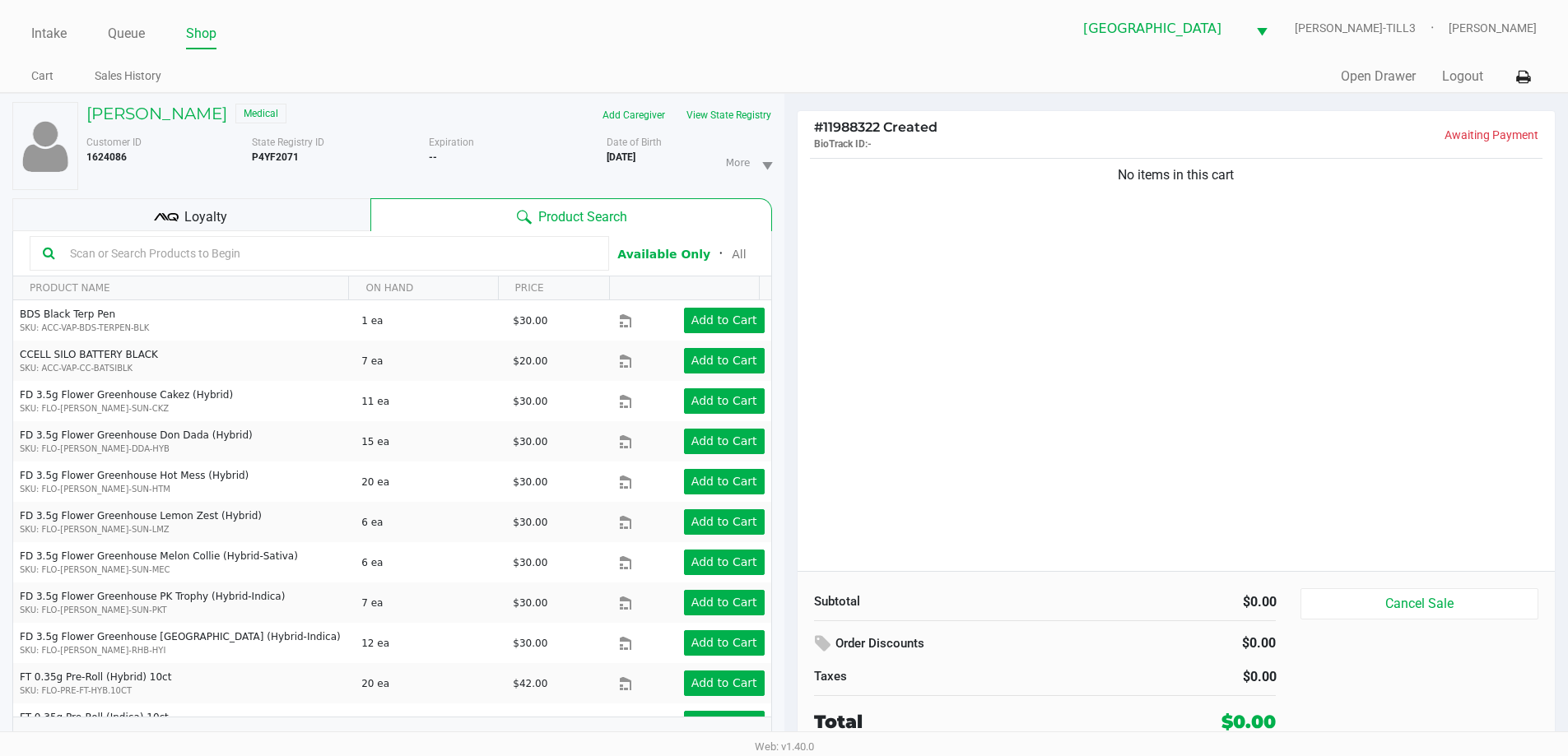
click at [1271, 331] on div "No items in this cart" at bounding box center [1176, 362] width 758 height 416
click at [1270, 344] on div "No items in this cart" at bounding box center [1176, 362] width 758 height 416
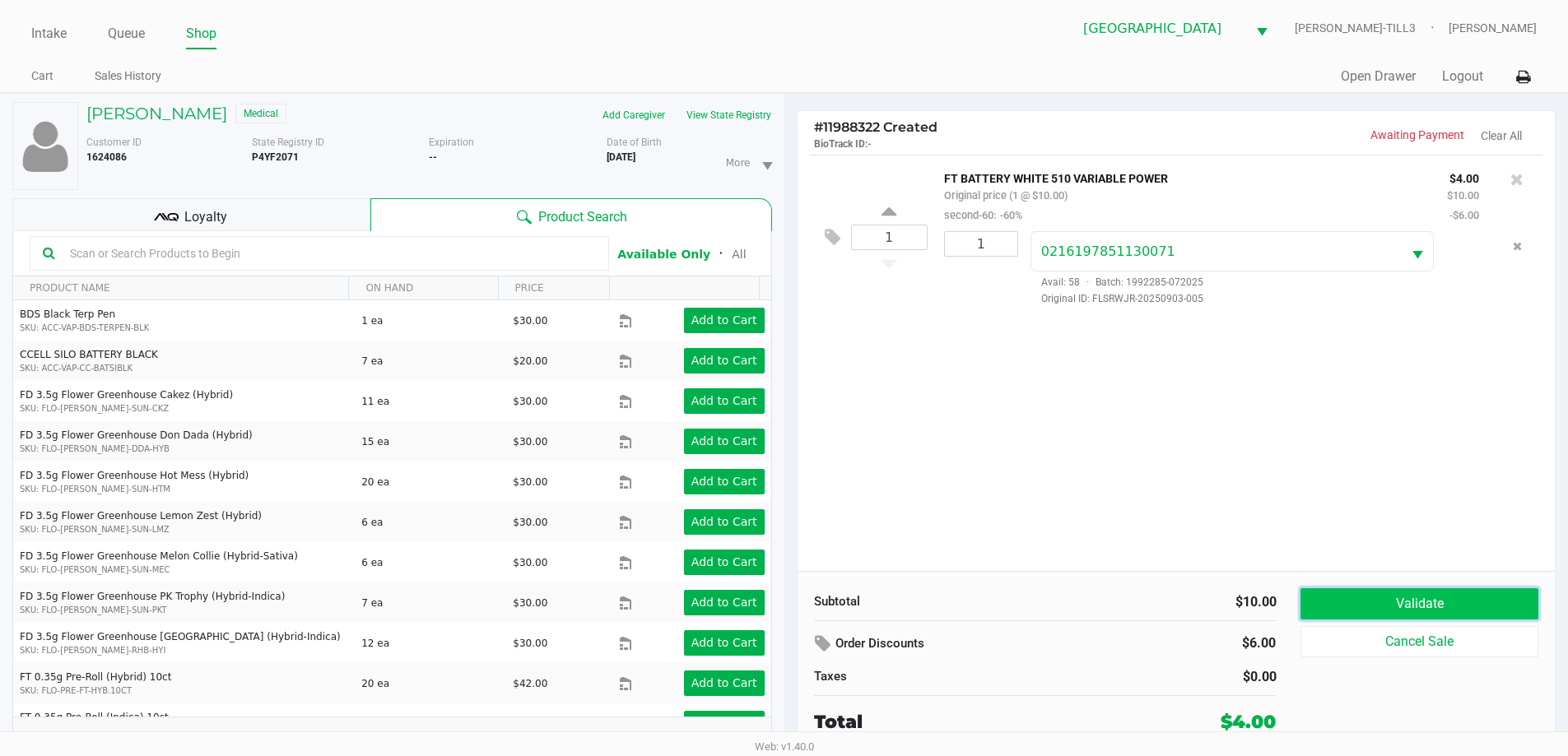
click at [1469, 596] on button "Validate" at bounding box center [1419, 603] width 237 height 31
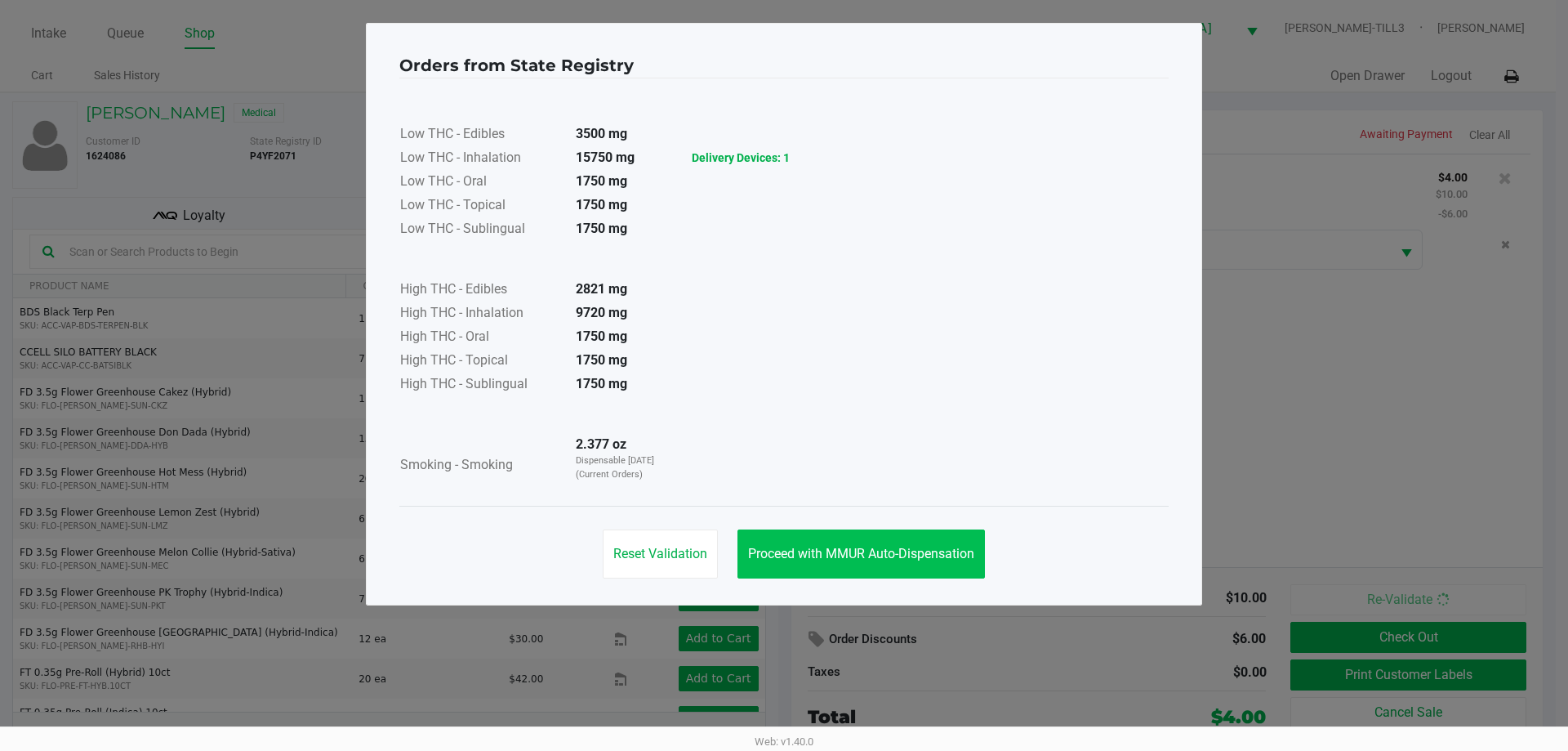
click at [903, 547] on span "Proceed with MMUR Auto-Dispensation" at bounding box center [861, 553] width 226 height 15
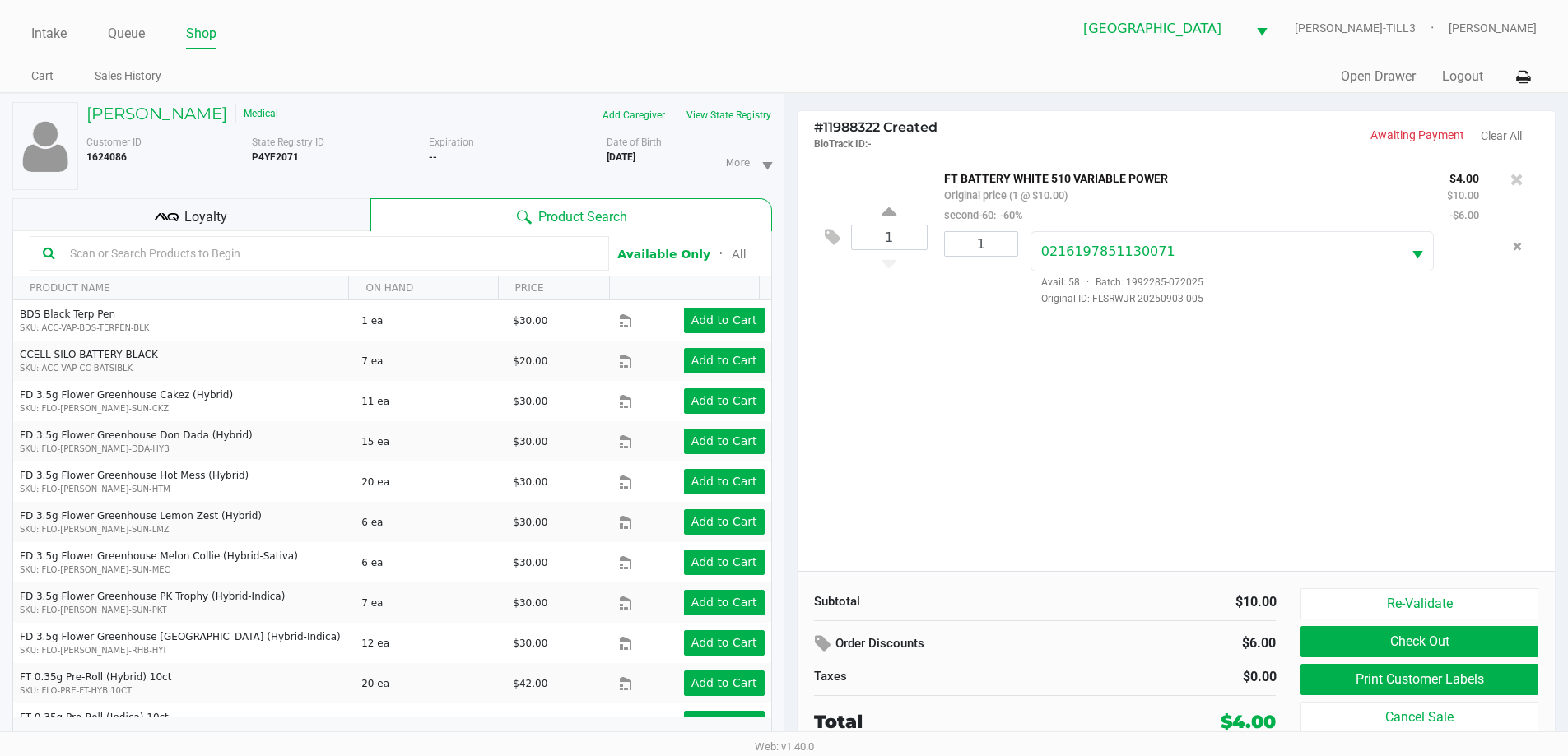
click at [270, 205] on div "Loyalty" at bounding box center [191, 215] width 358 height 33
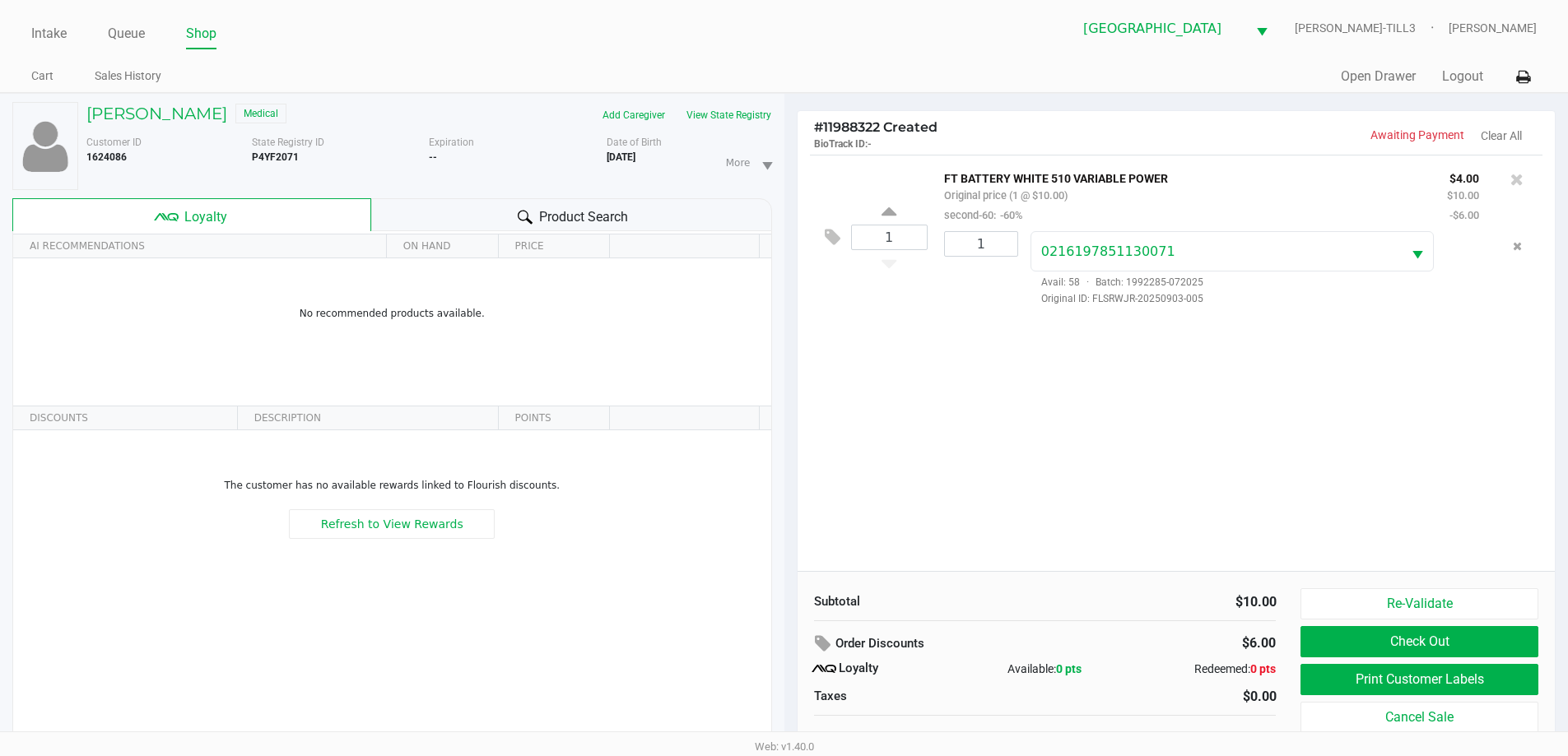
scroll to position [17, 0]
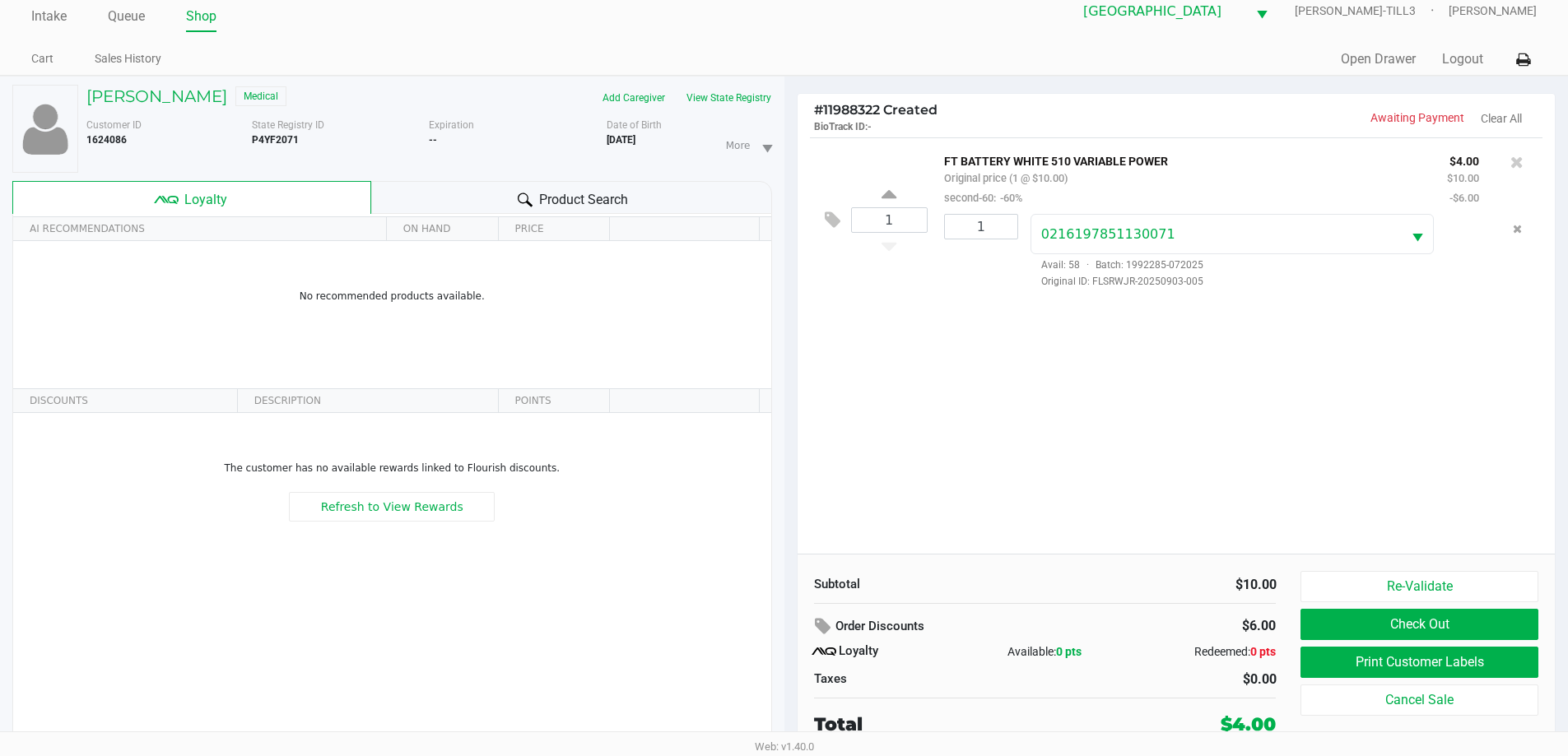
click at [829, 218] on icon at bounding box center [832, 220] width 16 height 19
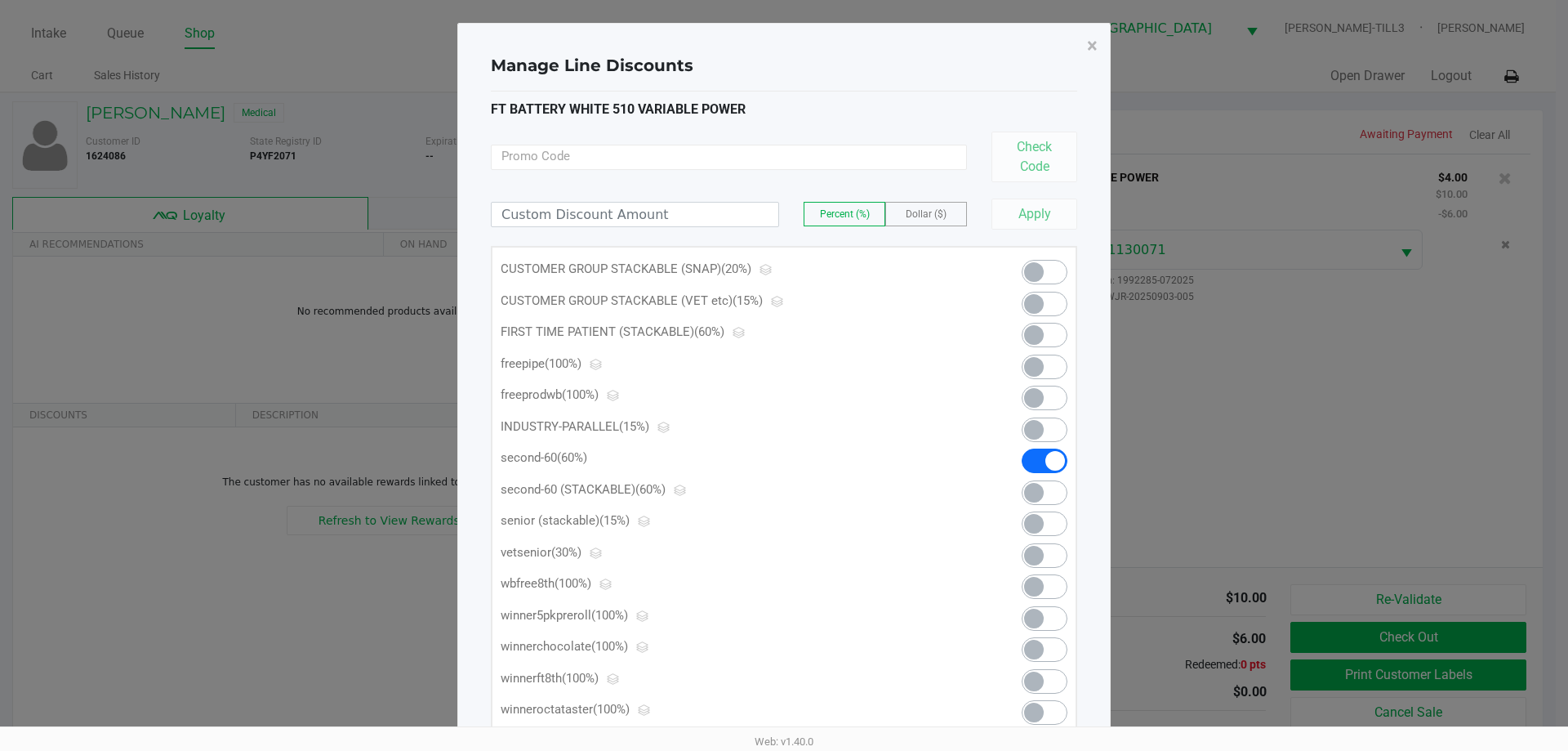
click at [1037, 465] on span at bounding box center [1044, 461] width 45 height 25
click at [1096, 36] on span "×" at bounding box center [1092, 45] width 10 height 23
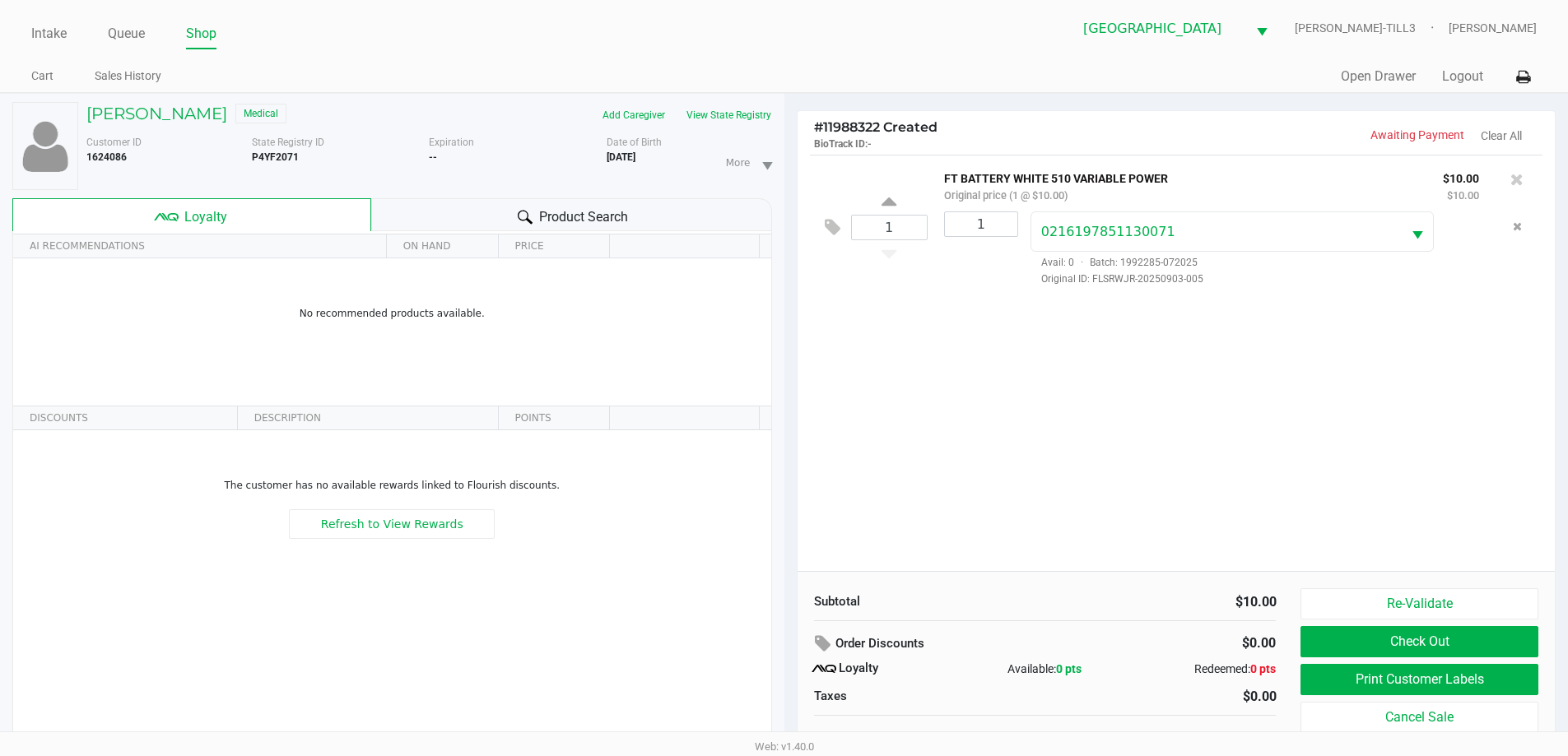
click at [157, 111] on h5 "Chantal Murphy" at bounding box center [156, 113] width 141 height 20
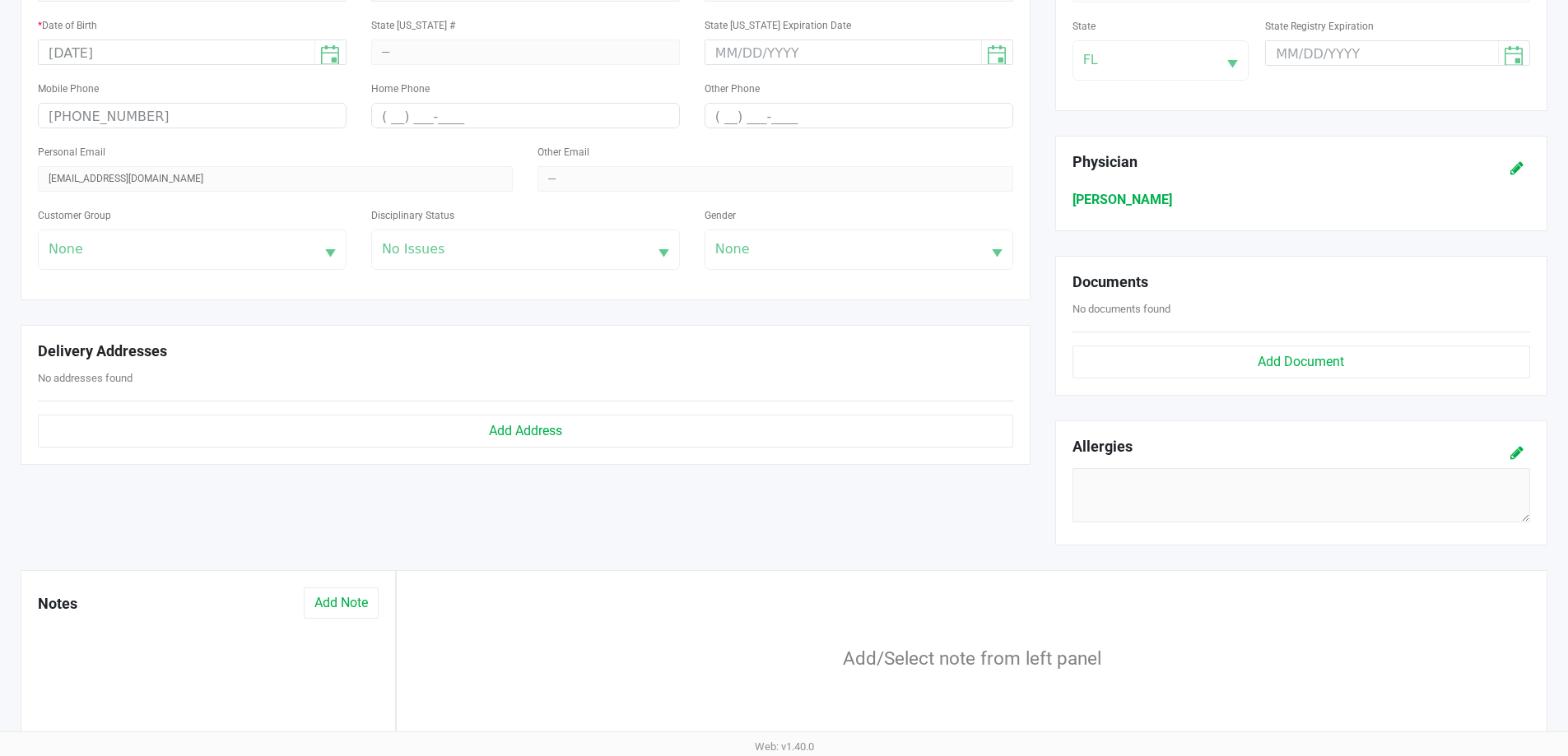
scroll to position [514, 0]
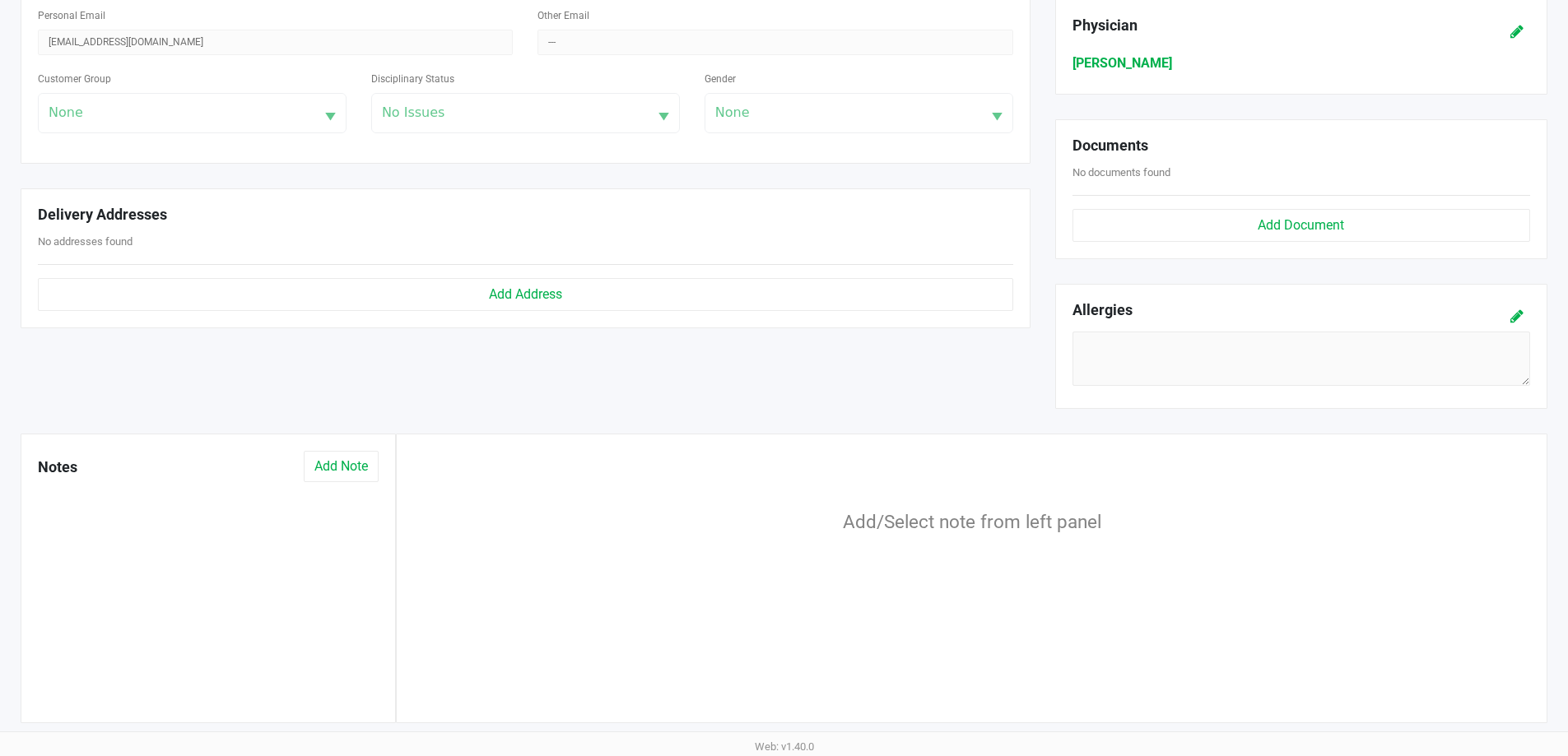
click at [341, 466] on button "Add Note" at bounding box center [341, 466] width 75 height 31
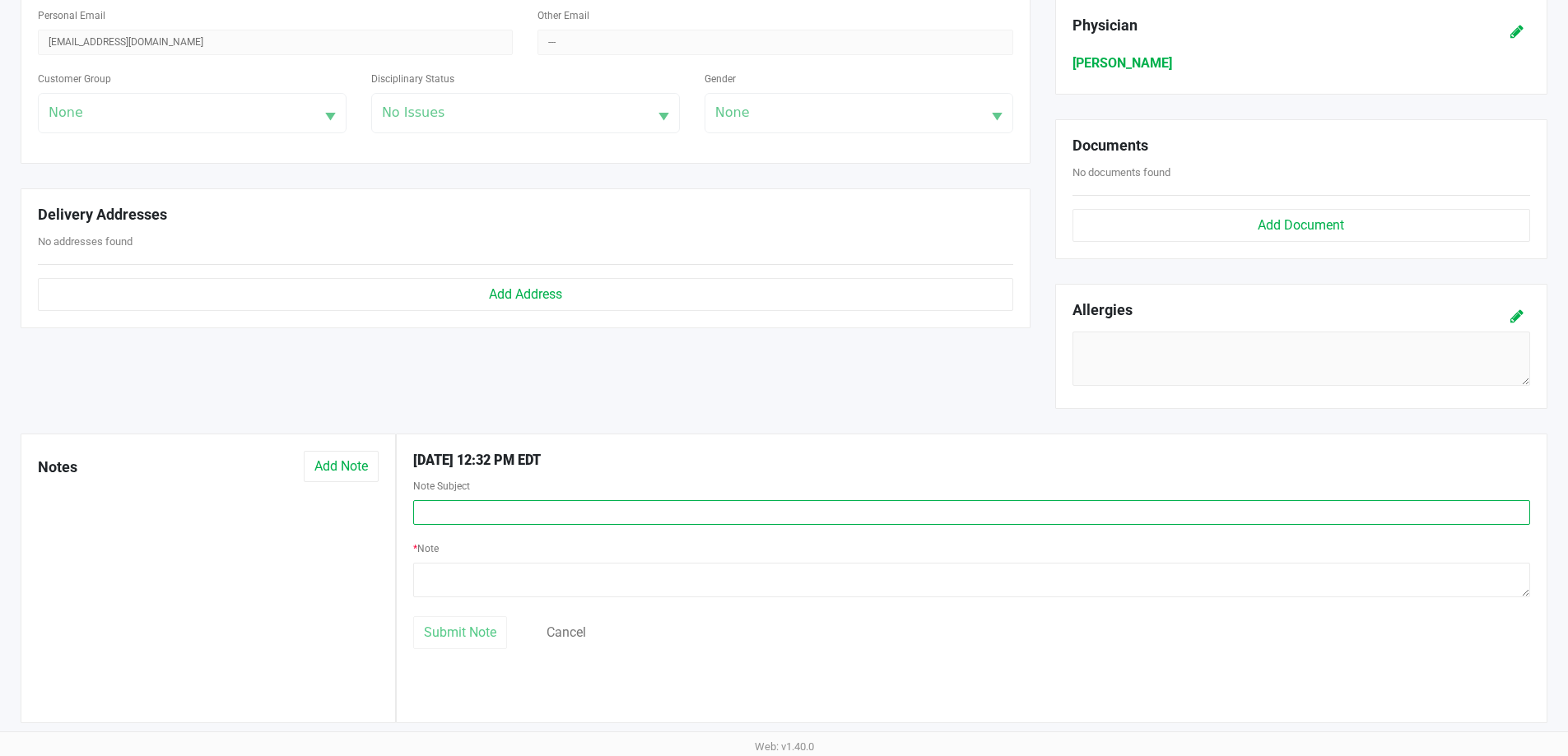
click at [501, 510] on input "text" at bounding box center [971, 512] width 1117 height 25
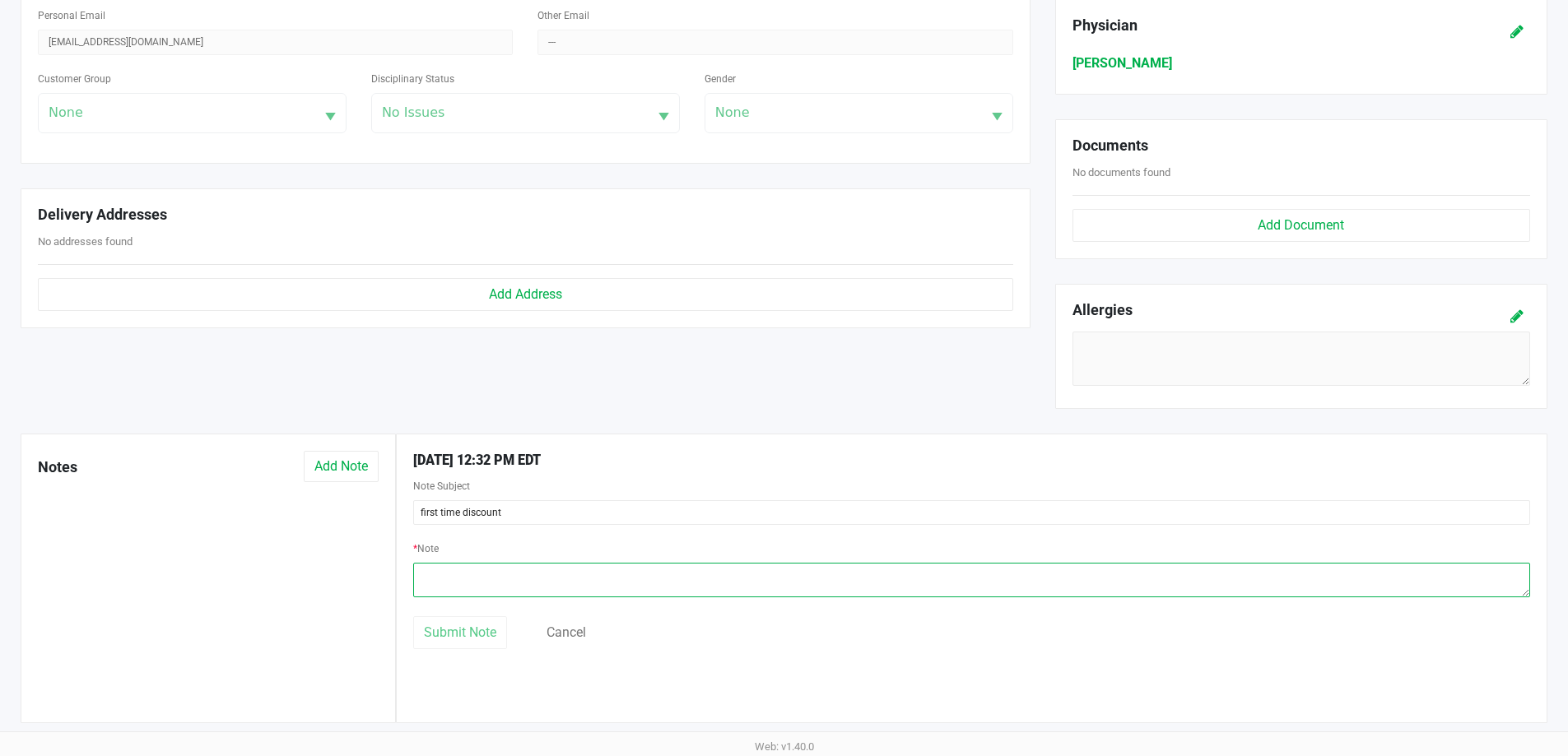
click at [475, 577] on textarea at bounding box center [971, 580] width 1117 height 34
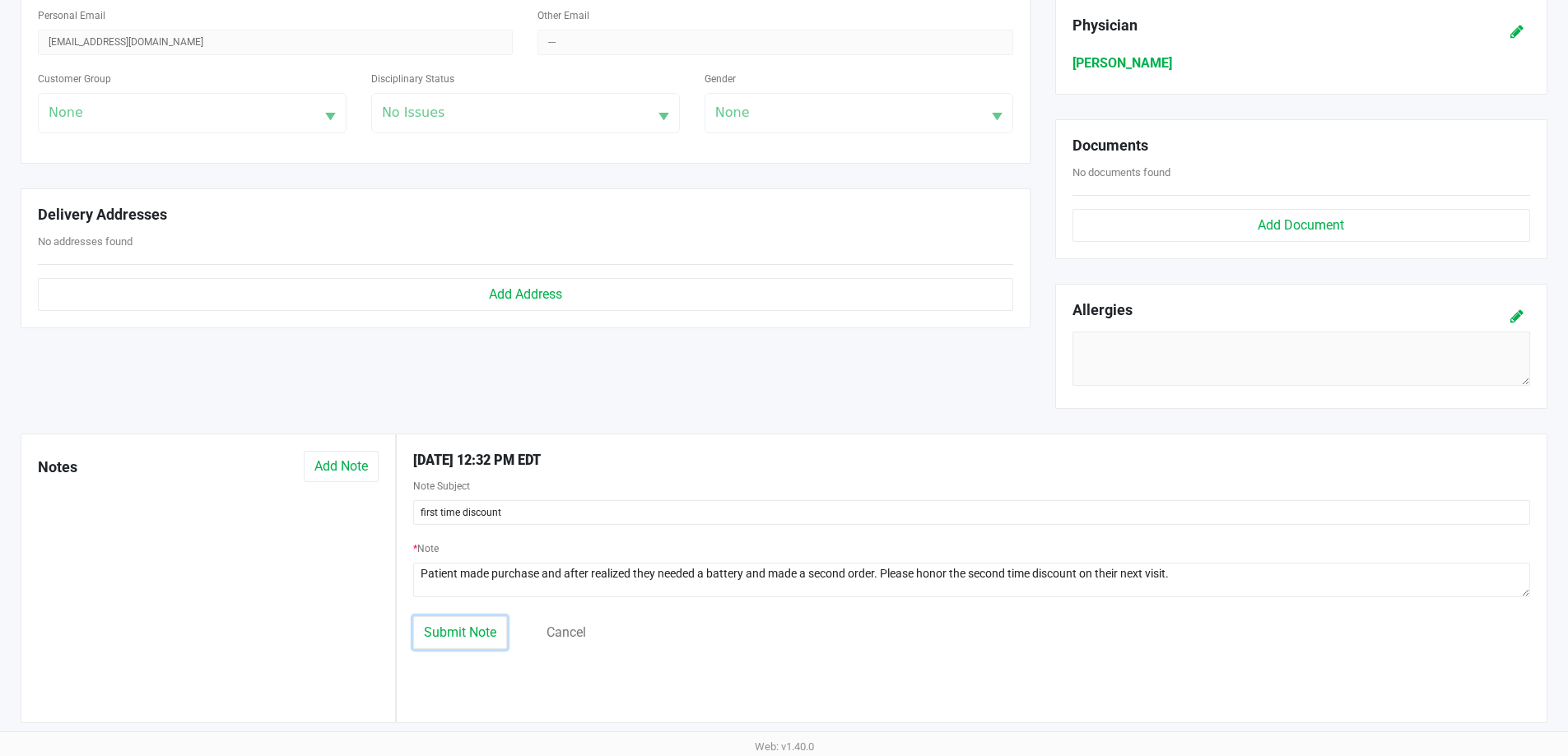
click at [488, 636] on span "Submit Note" at bounding box center [460, 632] width 72 height 16
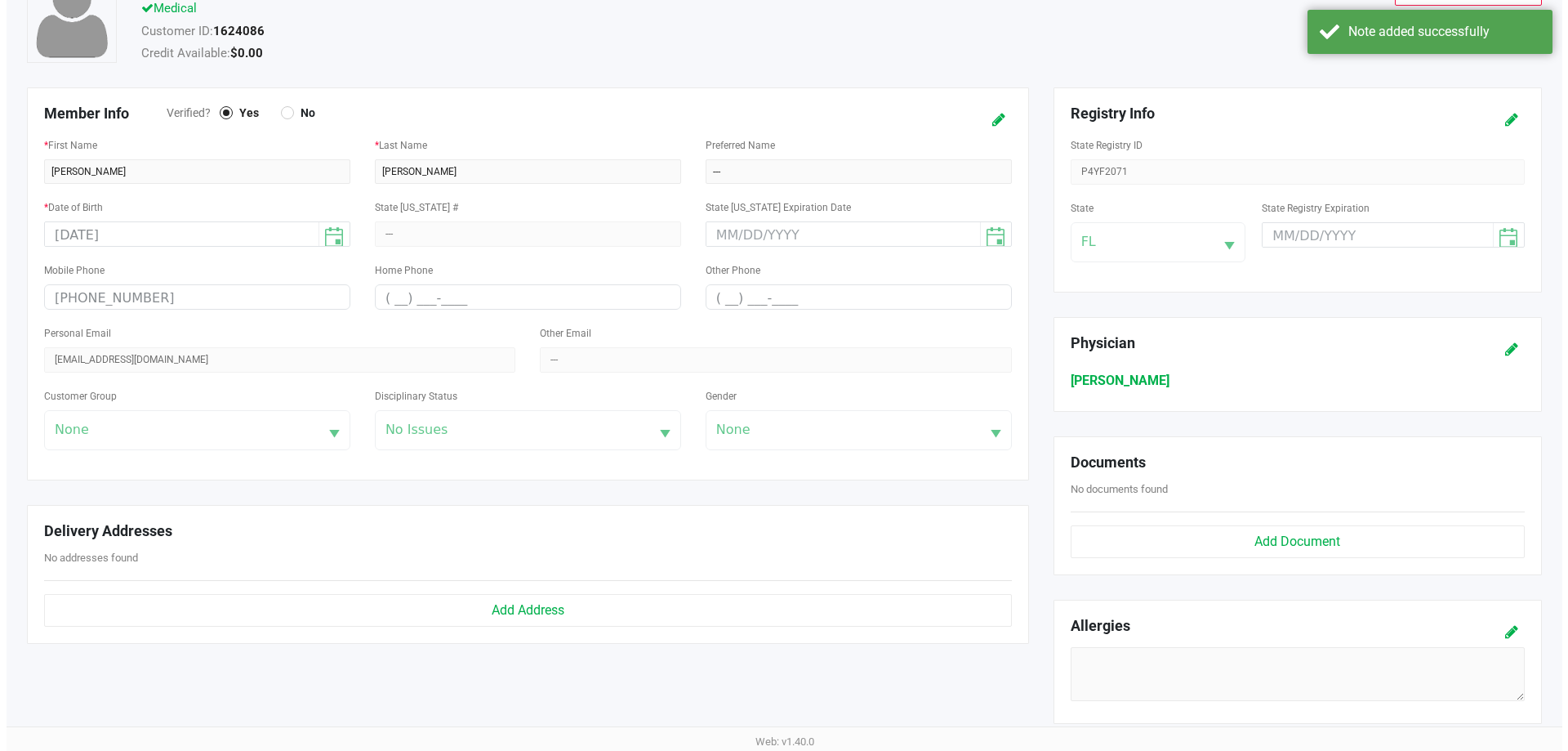
scroll to position [0, 0]
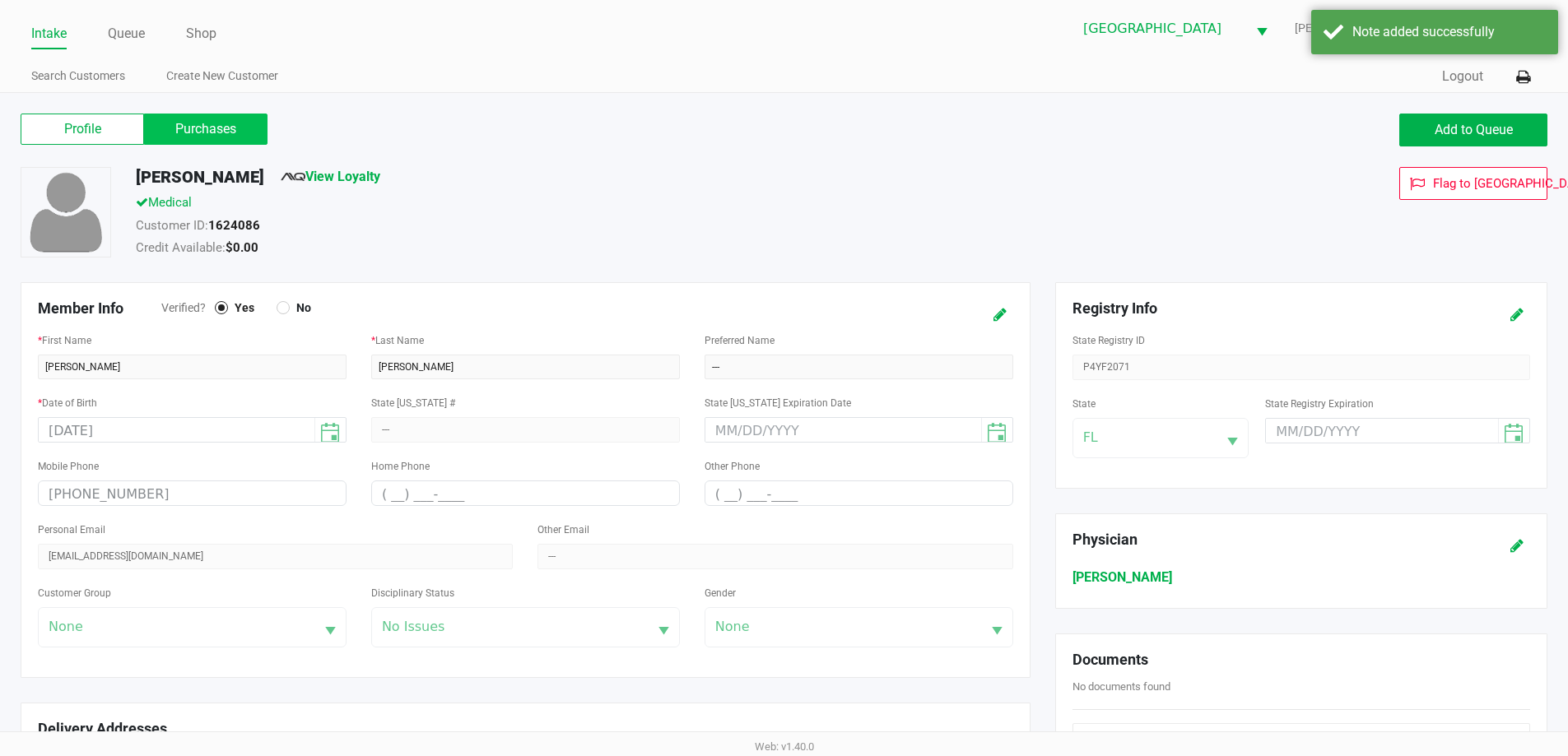
click at [241, 134] on label "Purchases" at bounding box center [205, 129] width 123 height 31
click at [0, 0] on 1 "Purchases" at bounding box center [0, 0] width 0 height 0
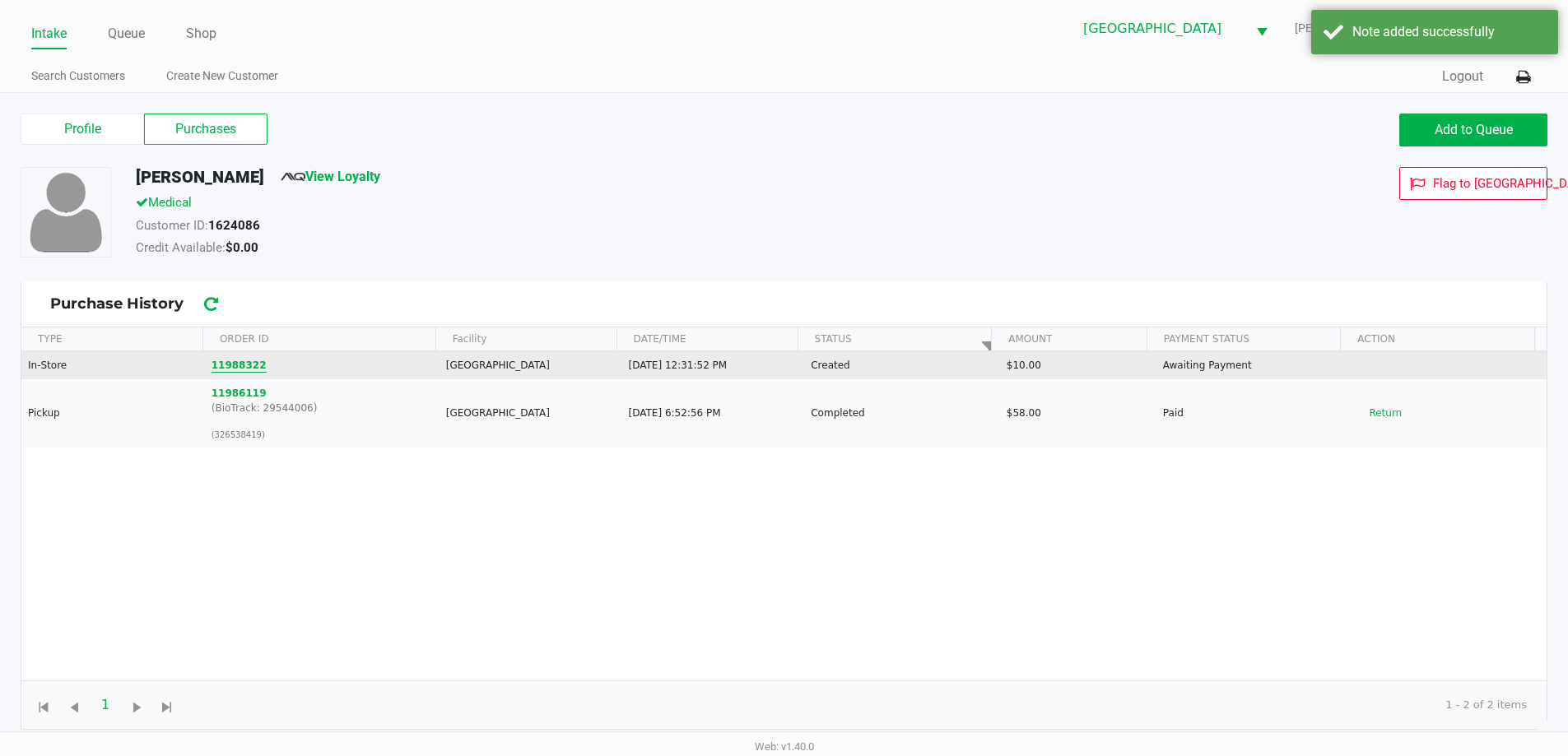
click at [240, 359] on button "11988322" at bounding box center [239, 365] width 55 height 15
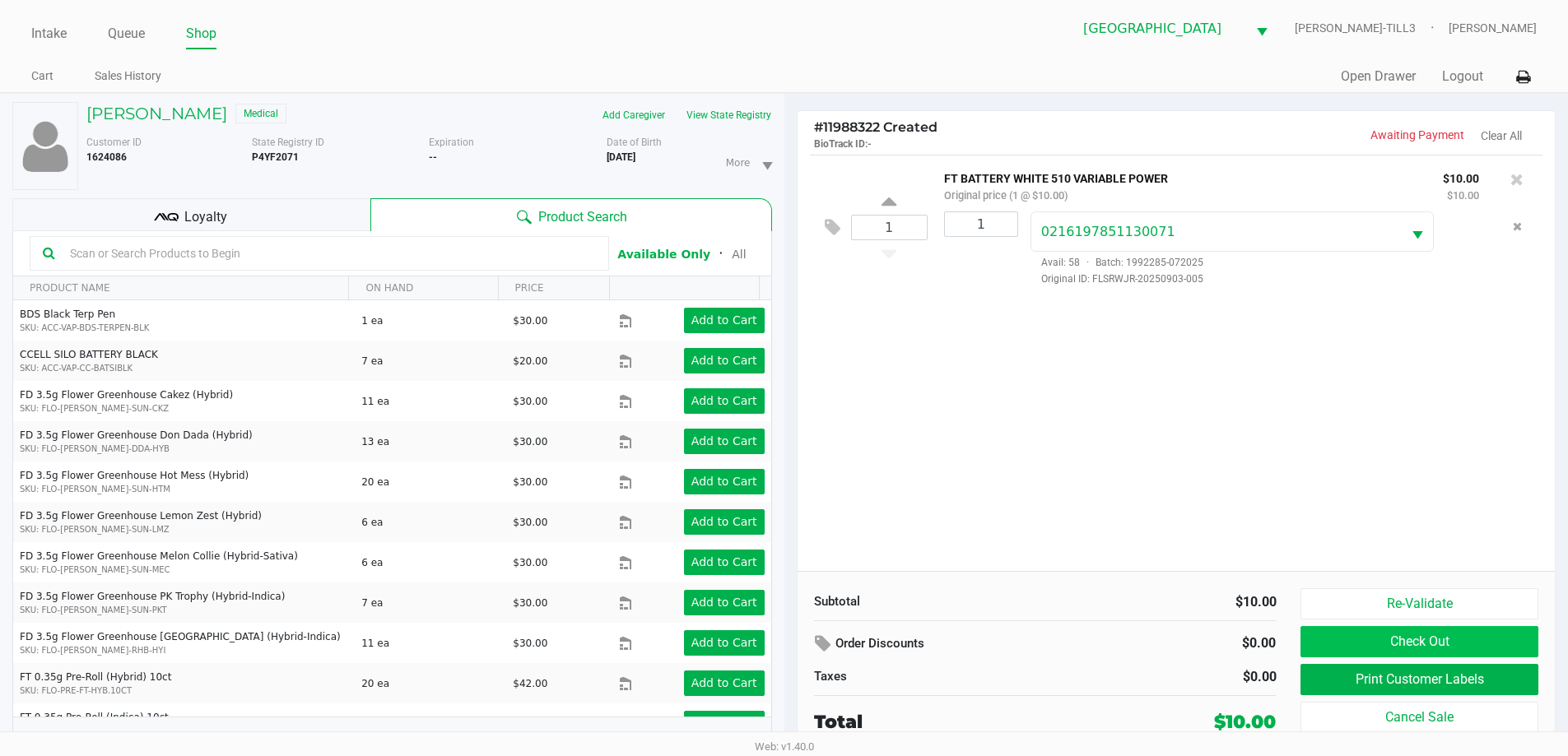
click at [1440, 640] on button "Check Out" at bounding box center [1419, 641] width 237 height 31
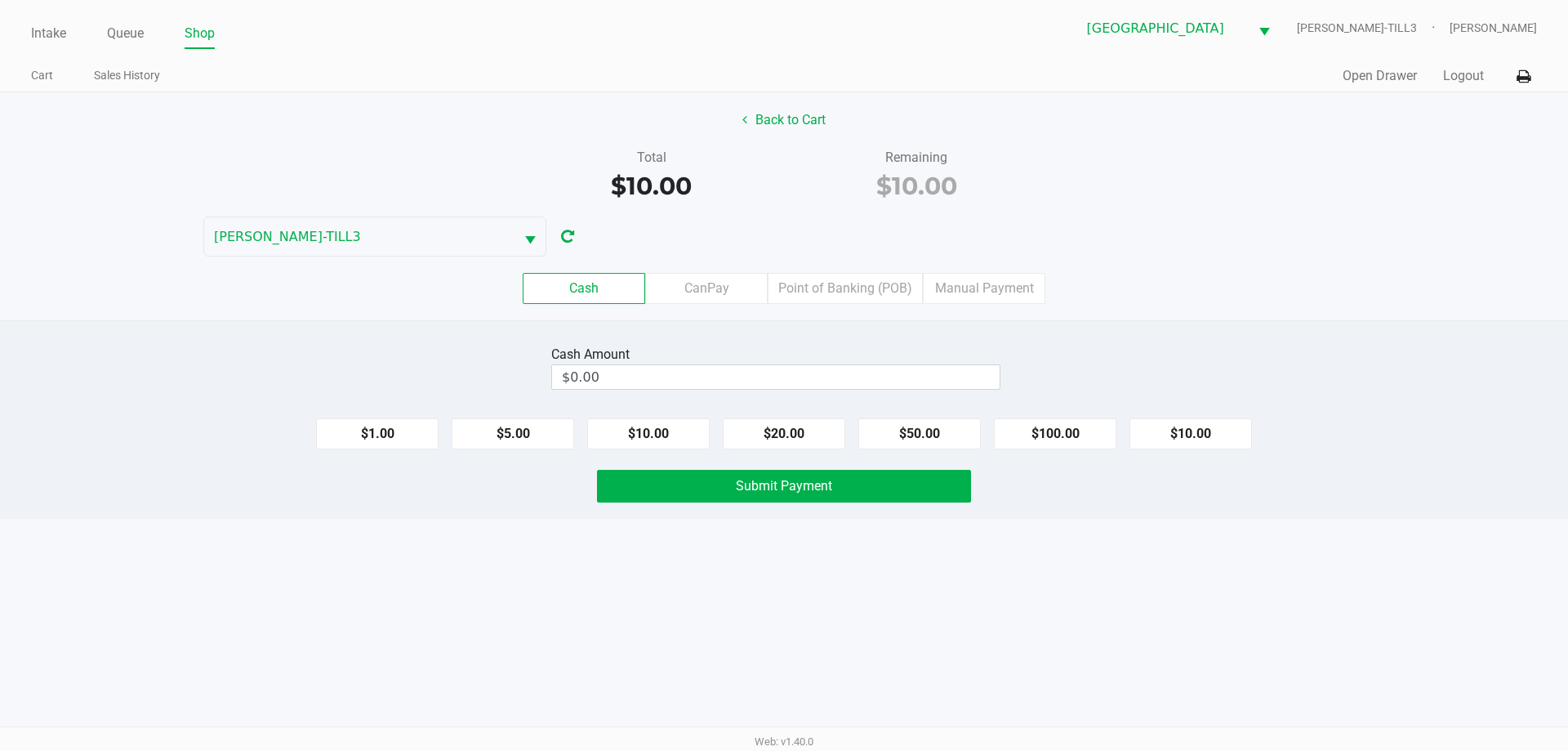
click at [916, 370] on input "$0.00" at bounding box center [775, 378] width 448 height 24
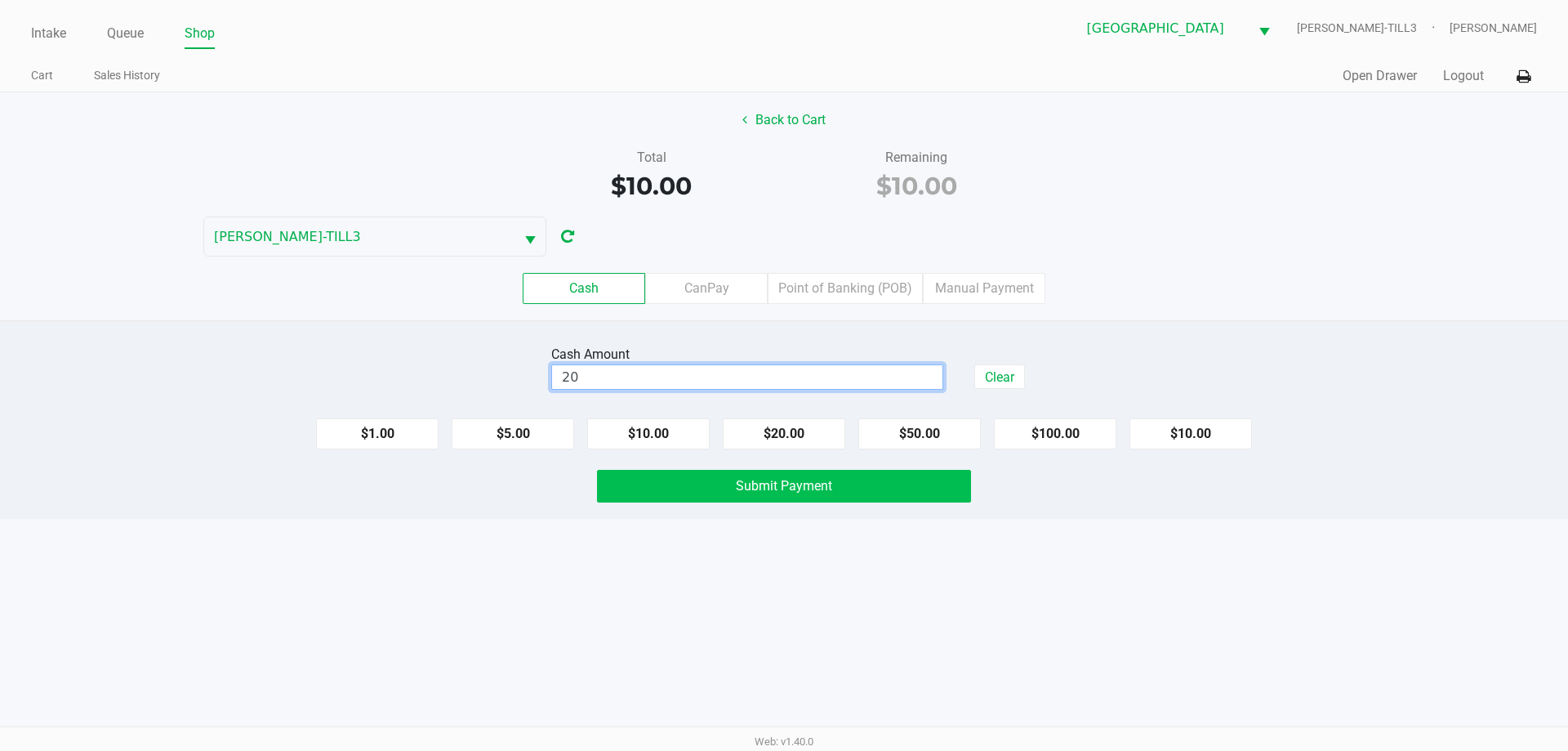
click at [775, 487] on span "Submit Payment" at bounding box center [784, 486] width 97 height 15
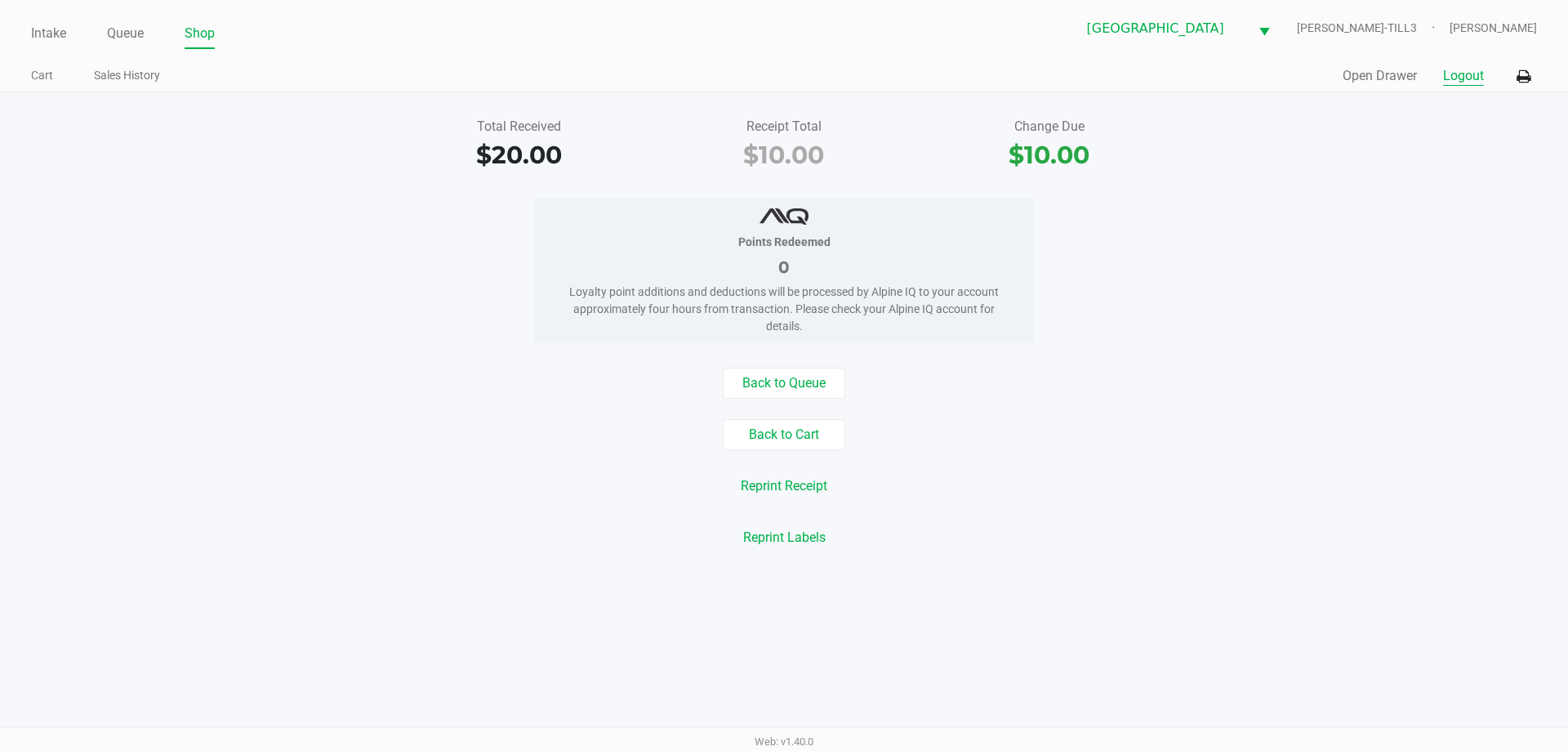
click at [1462, 73] on button "Logout" at bounding box center [1464, 75] width 41 height 20
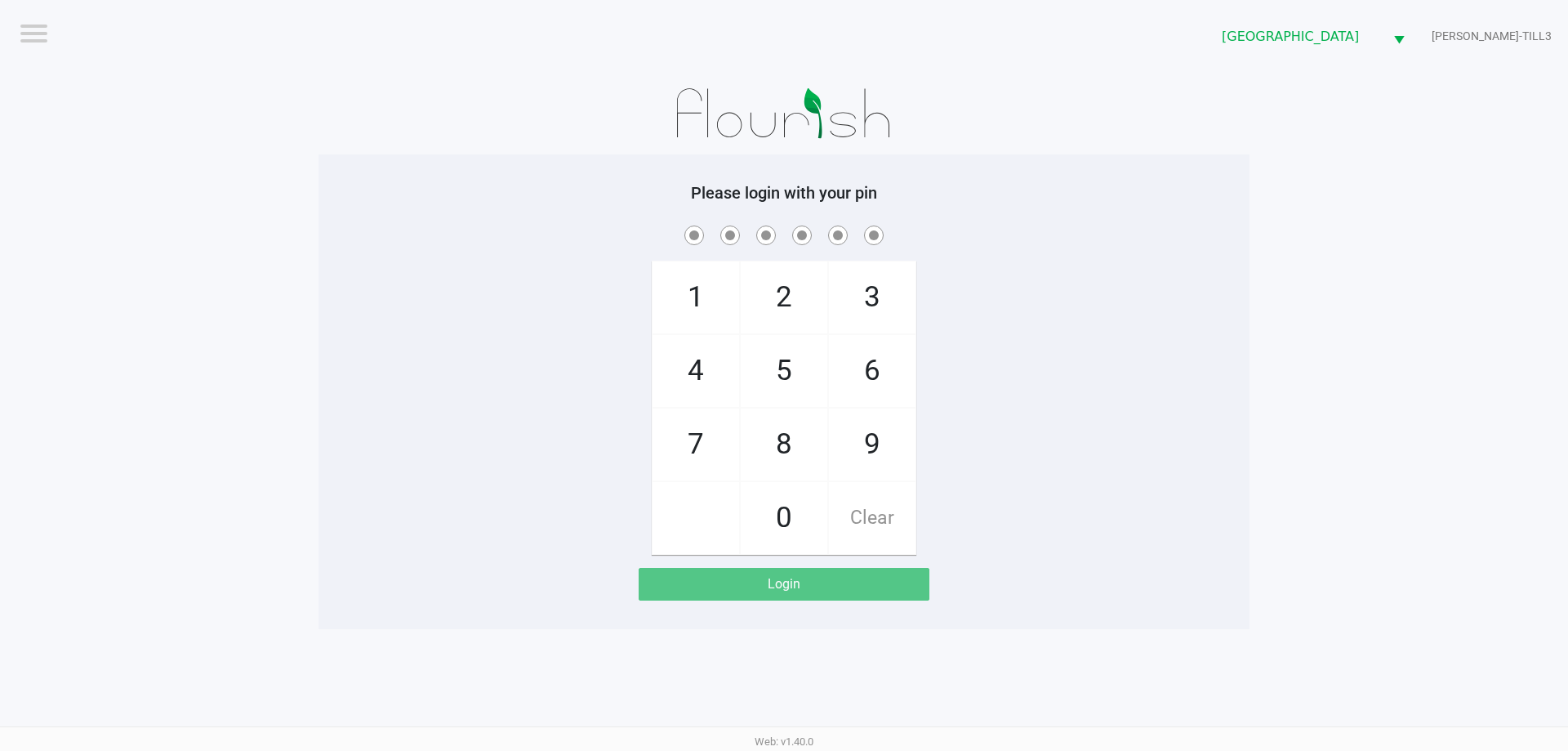
click at [992, 382] on div "1 4 7 2 5 8 0 3 6 9 Clear" at bounding box center [784, 389] width 931 height 332
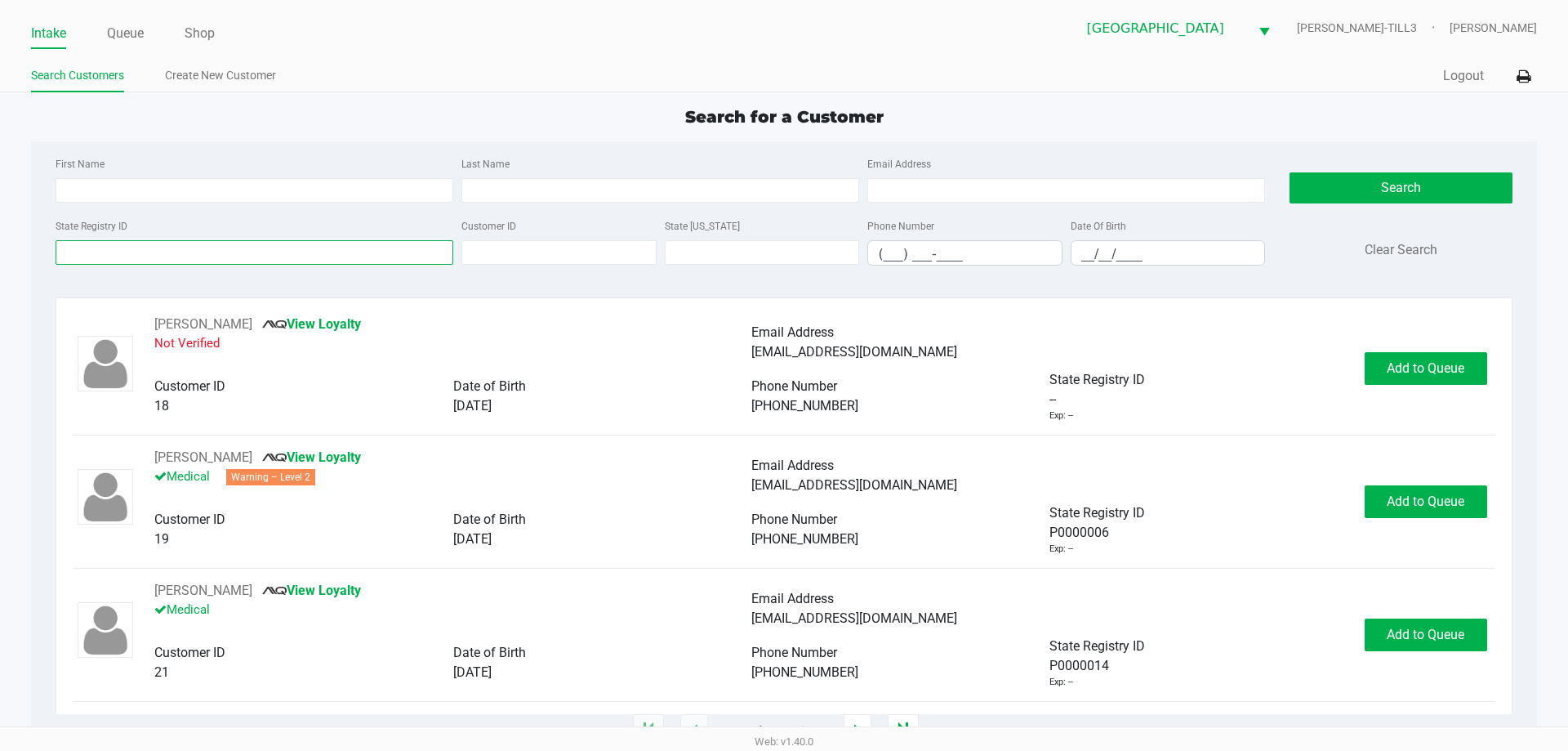
click at [298, 253] on input "State Registry ID" at bounding box center [254, 253] width 398 height 25
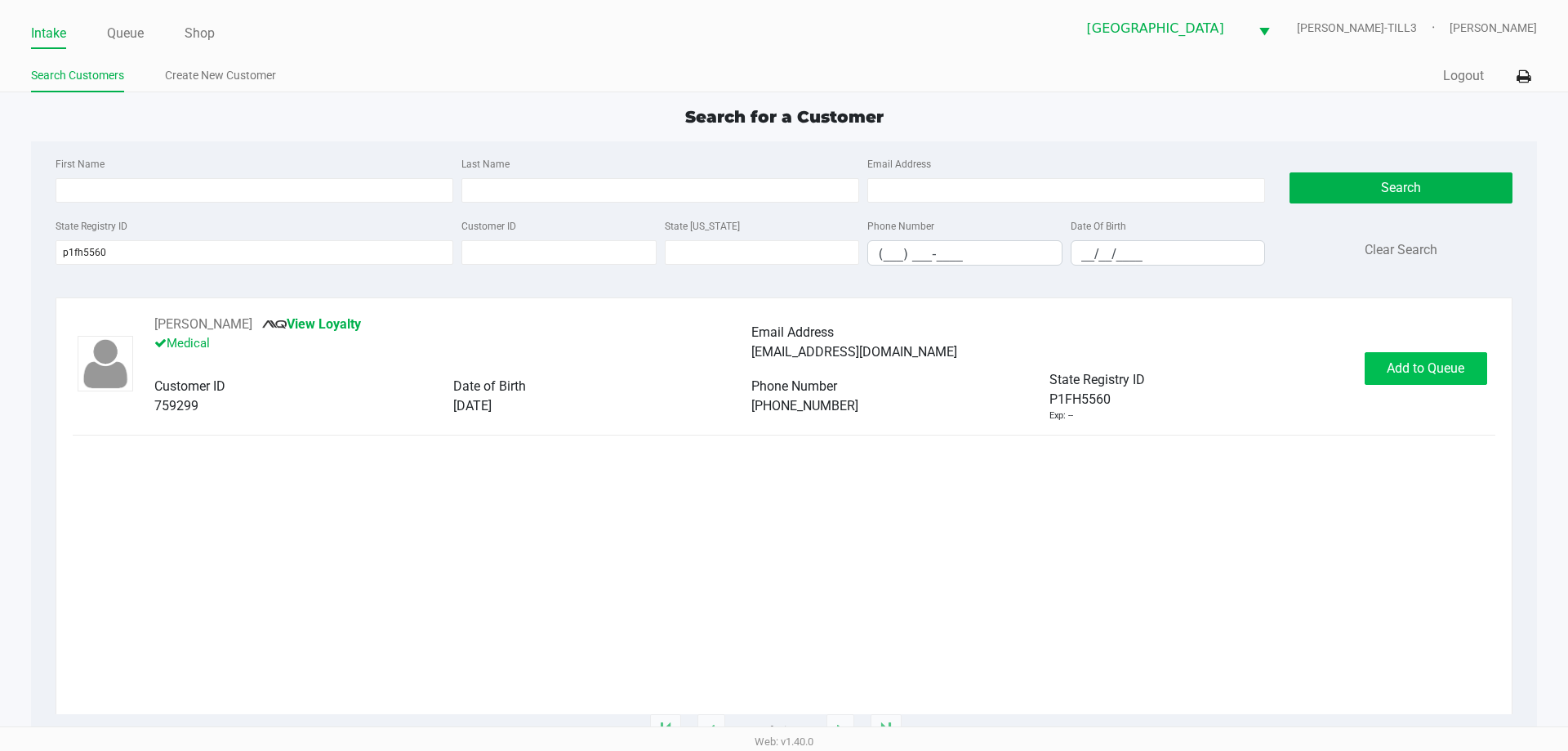
click at [1436, 378] on button "Add to Queue" at bounding box center [1426, 368] width 122 height 33
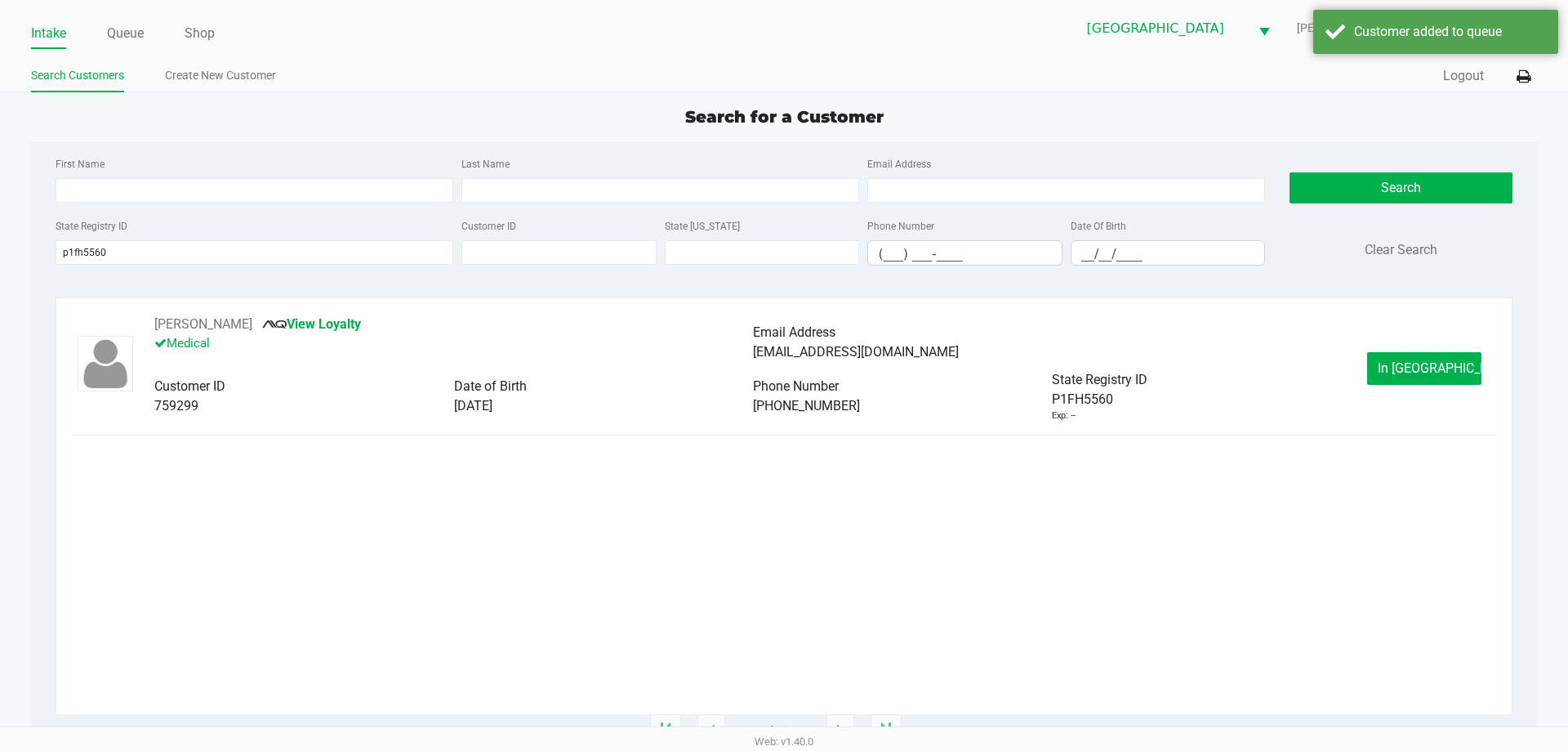
click at [1421, 367] on span "In Queue" at bounding box center [1446, 368] width 137 height 15
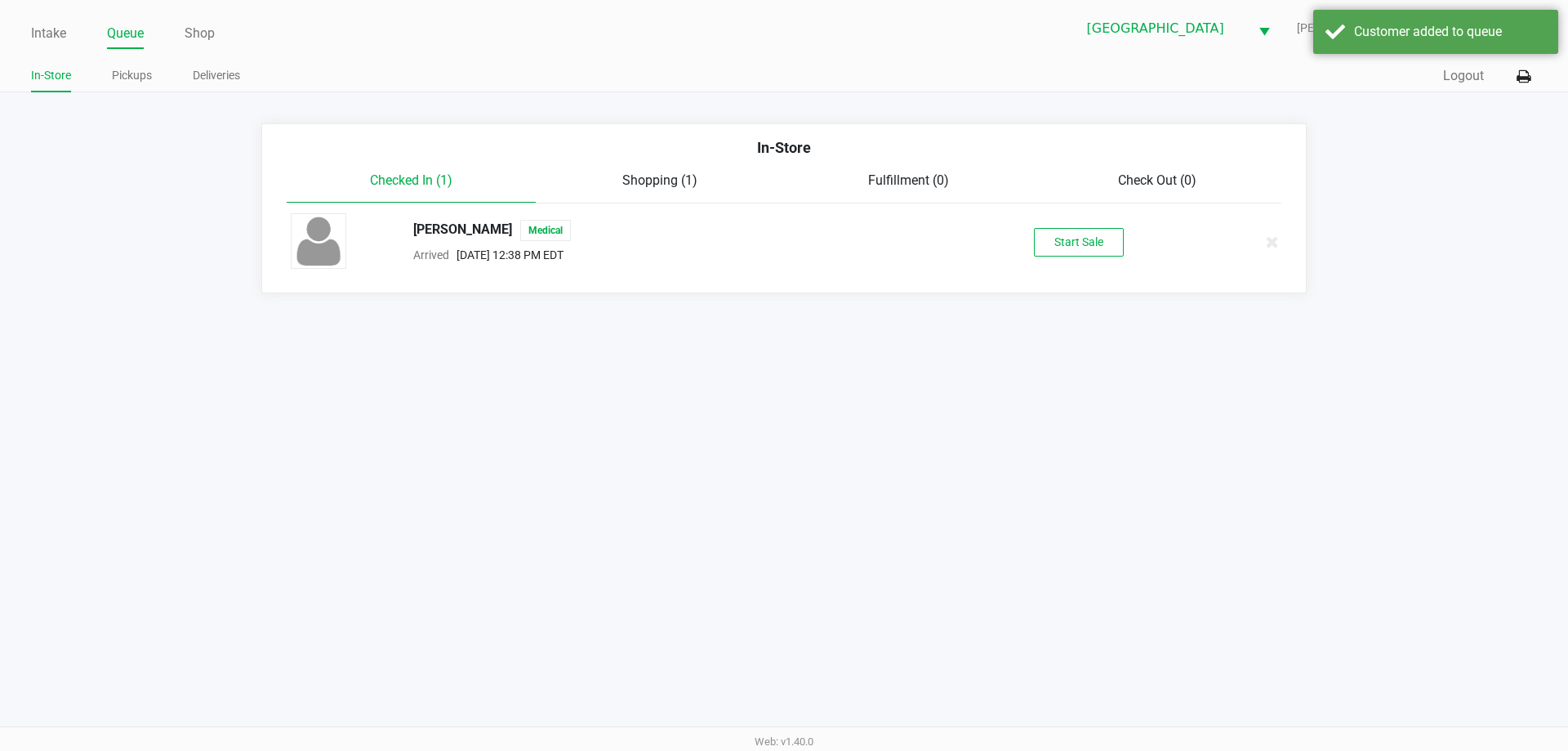
click at [1080, 240] on button "Start Sale" at bounding box center [1078, 241] width 90 height 28
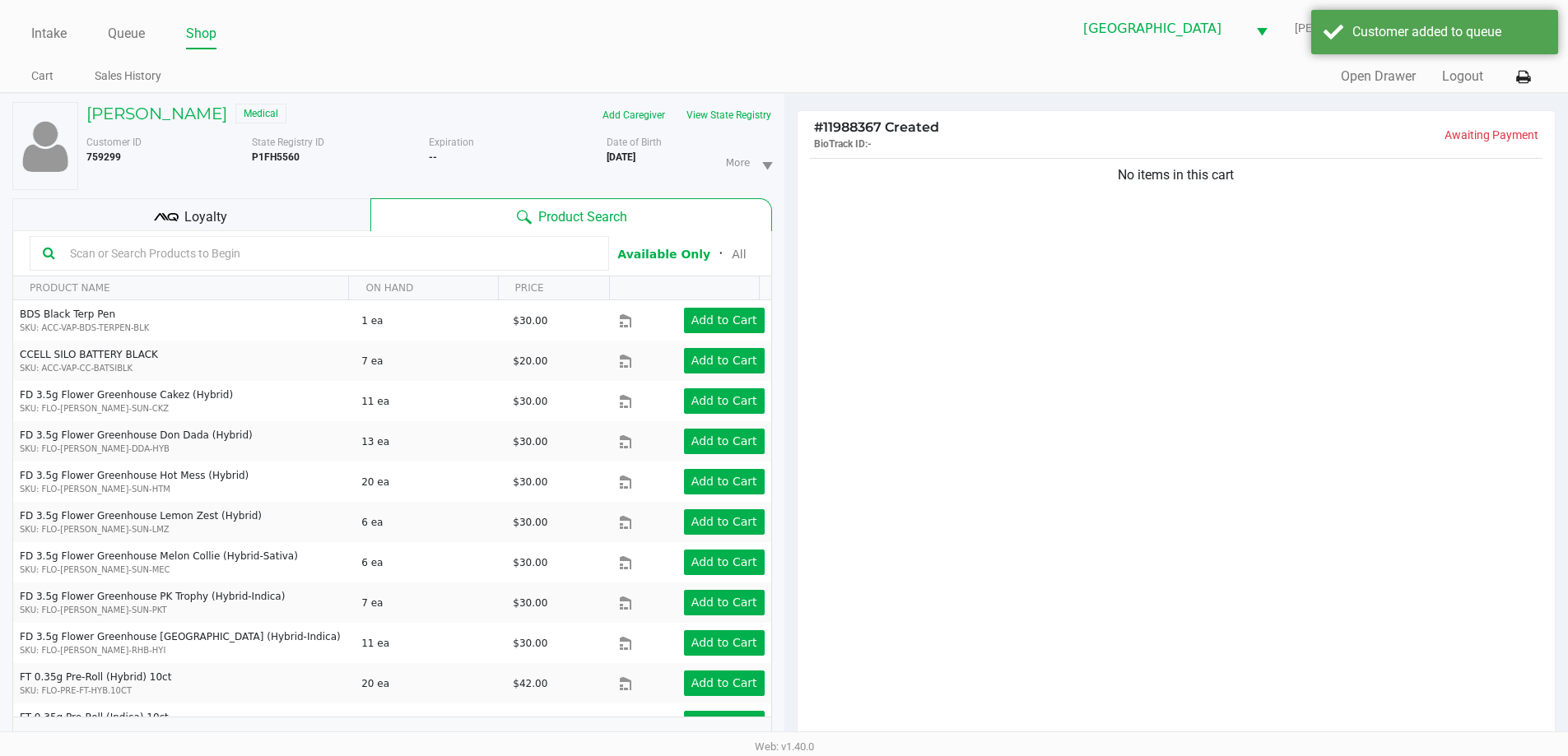
click at [752, 119] on button "View State Registry" at bounding box center [724, 115] width 97 height 27
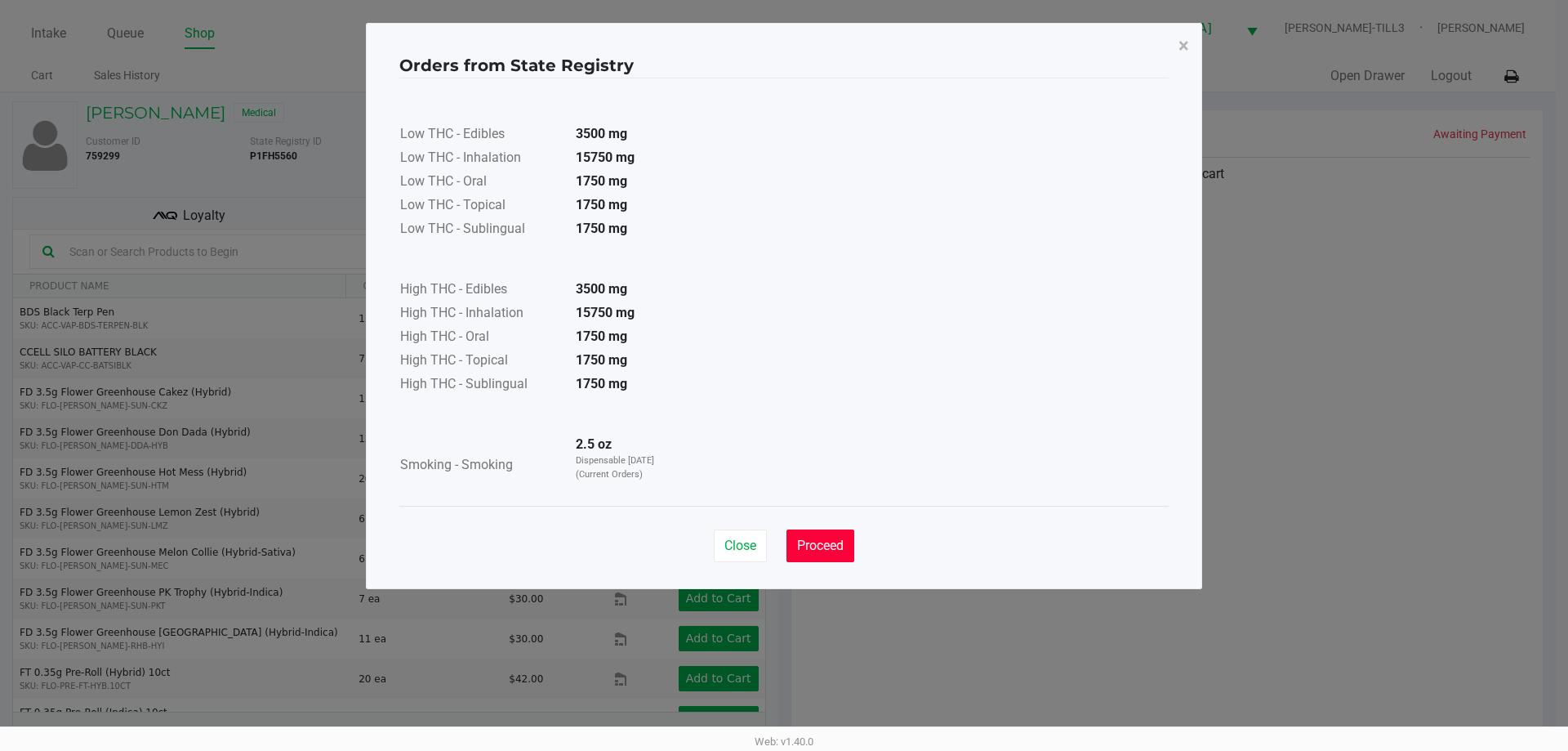
click at [825, 556] on button "Proceed" at bounding box center [820, 545] width 68 height 33
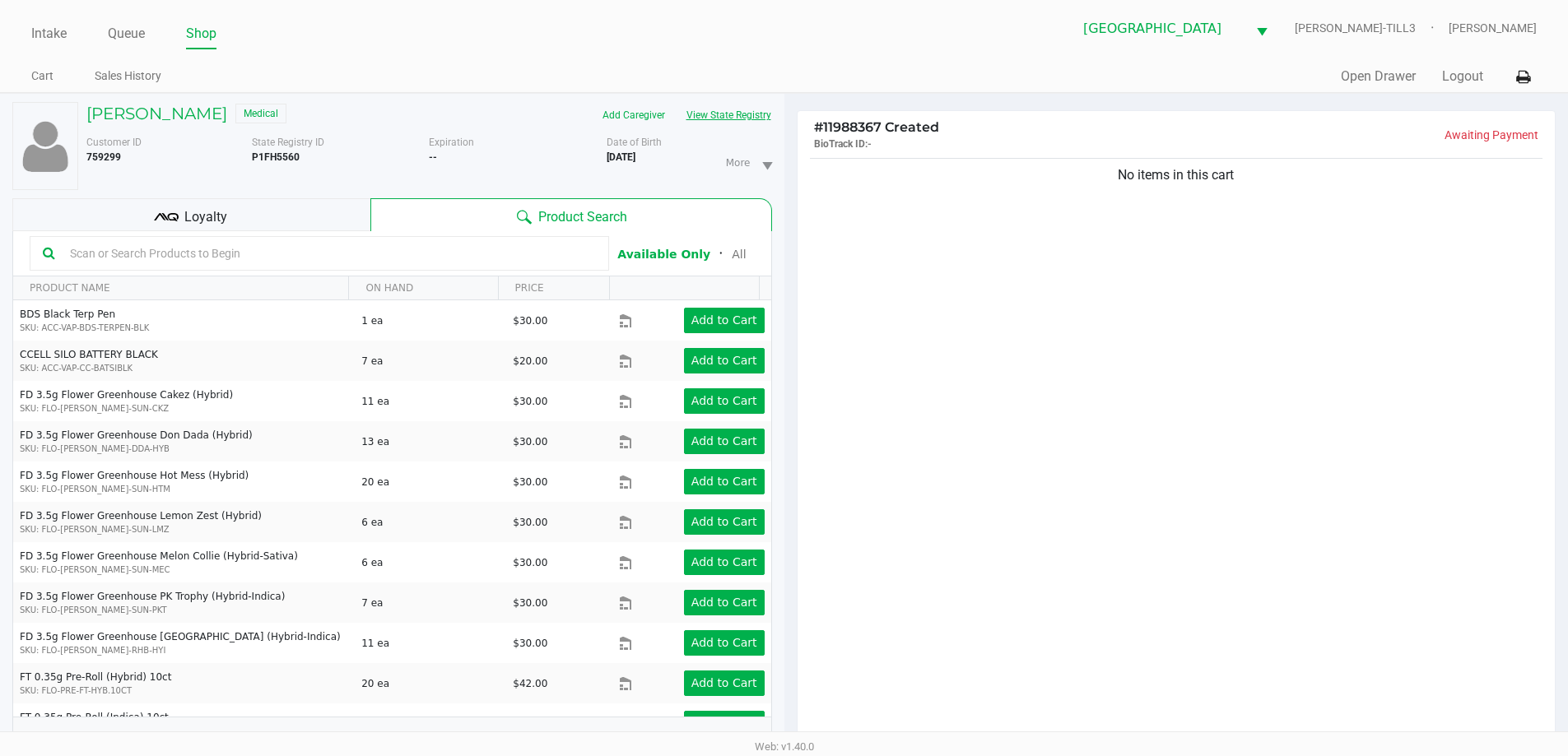
click at [428, 259] on input "text" at bounding box center [329, 253] width 532 height 25
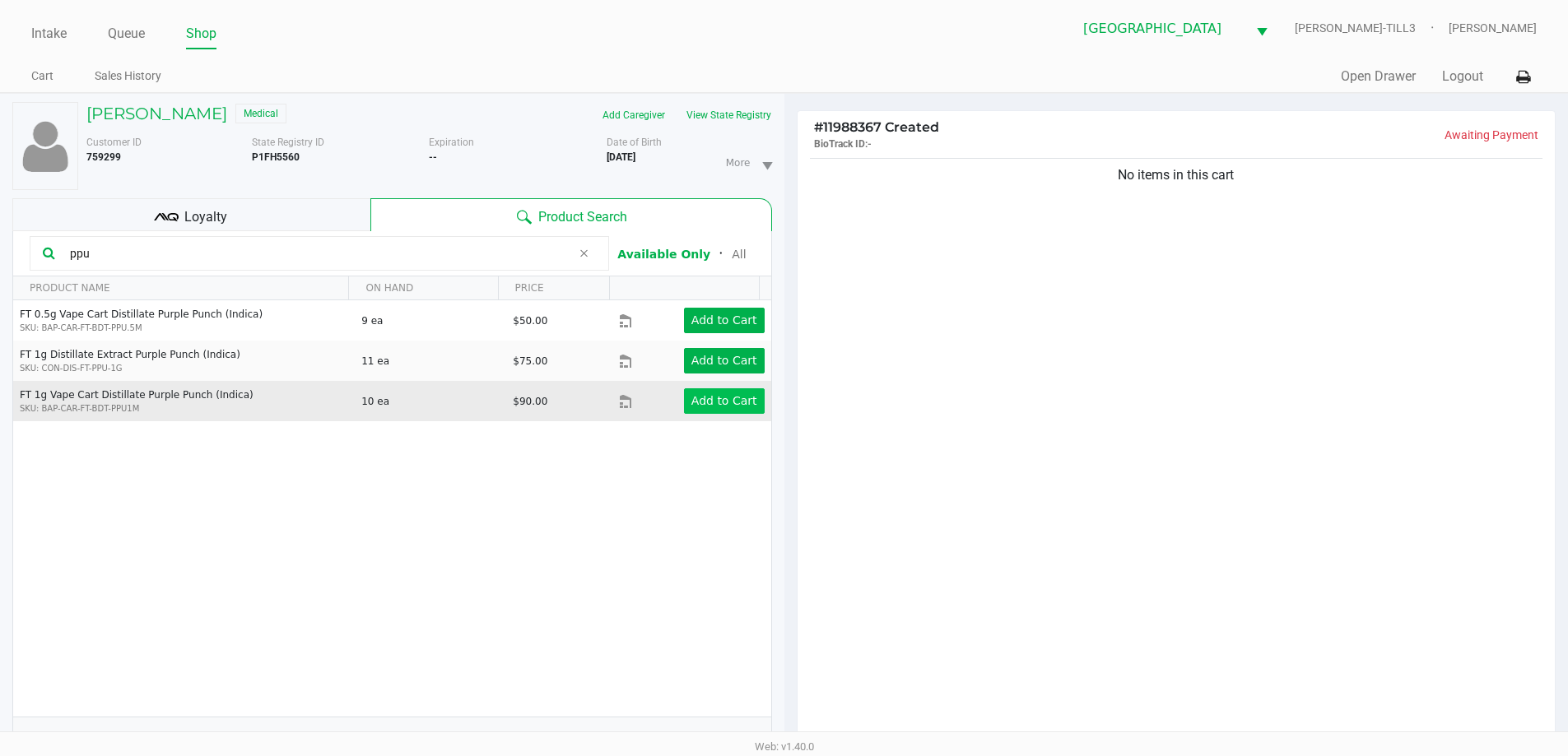
click at [722, 403] on app-button-loader "Add to Cart" at bounding box center [724, 400] width 66 height 13
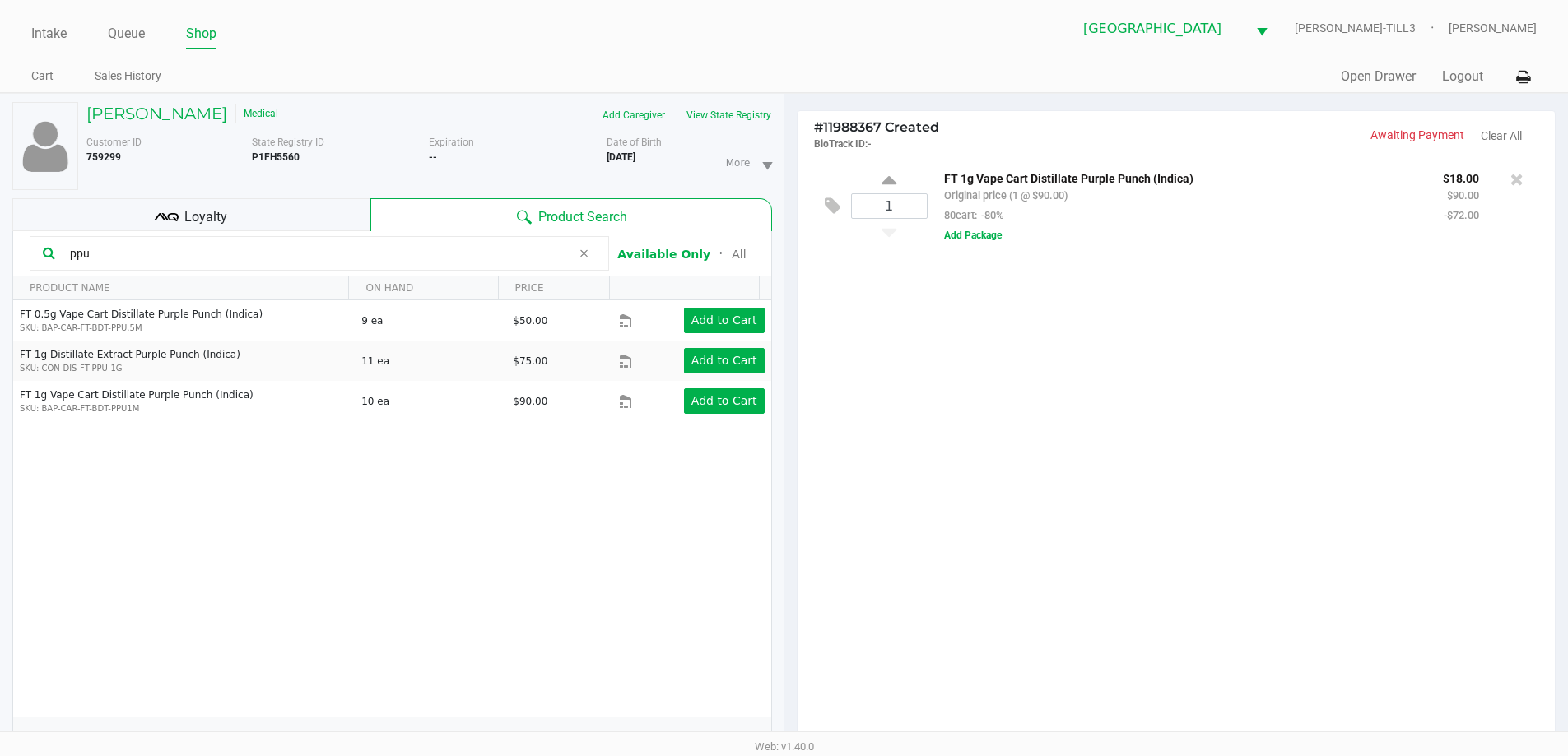
click at [336, 260] on input "ppu" at bounding box center [317, 253] width 508 height 25
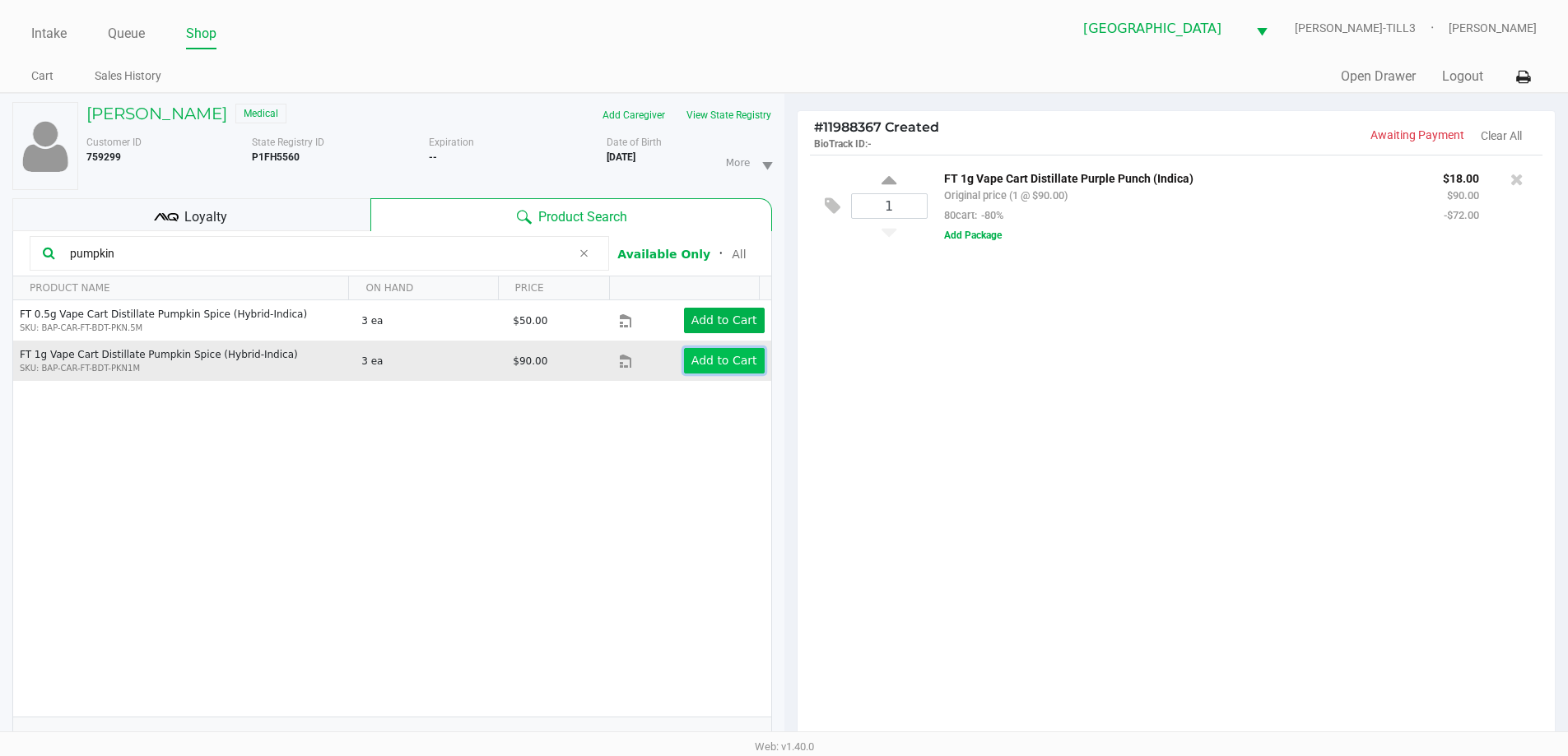
click at [717, 353] on app-button-loader "Add to Cart" at bounding box center [724, 359] width 66 height 13
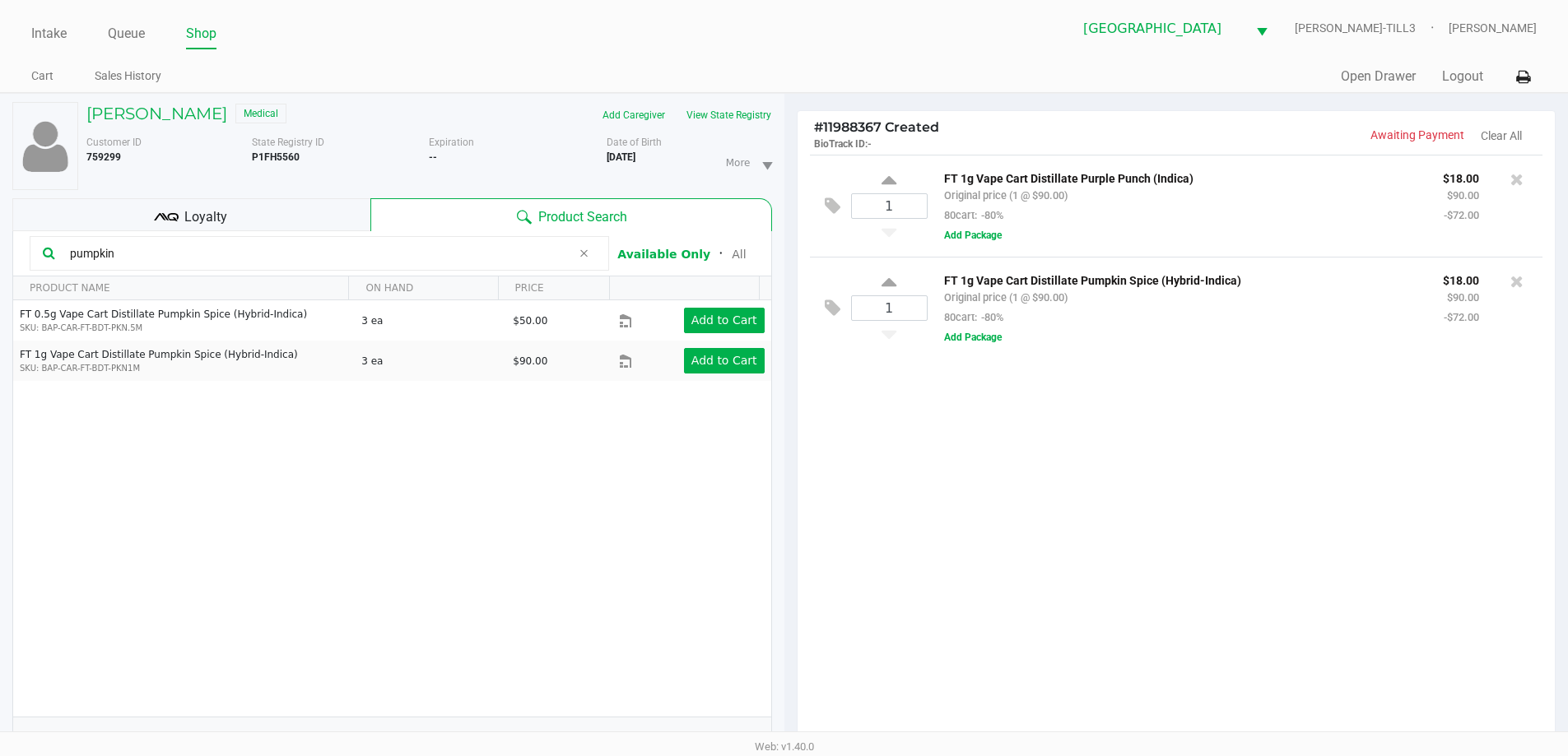
click at [584, 254] on icon at bounding box center [583, 253] width 9 height 13
click at [528, 255] on input "text" at bounding box center [329, 253] width 532 height 25
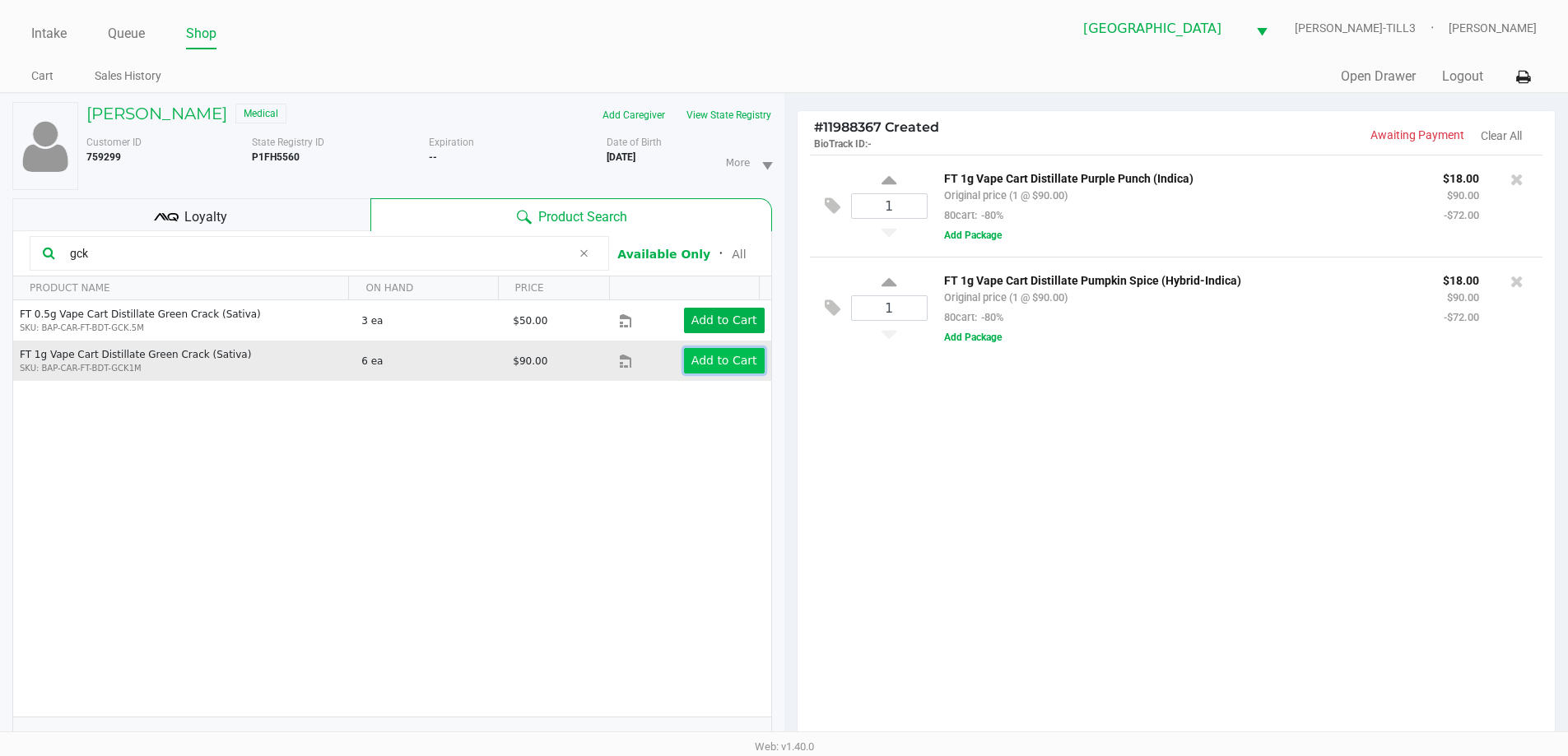
click at [704, 355] on app-button-loader "Add to Cart" at bounding box center [724, 359] width 66 height 13
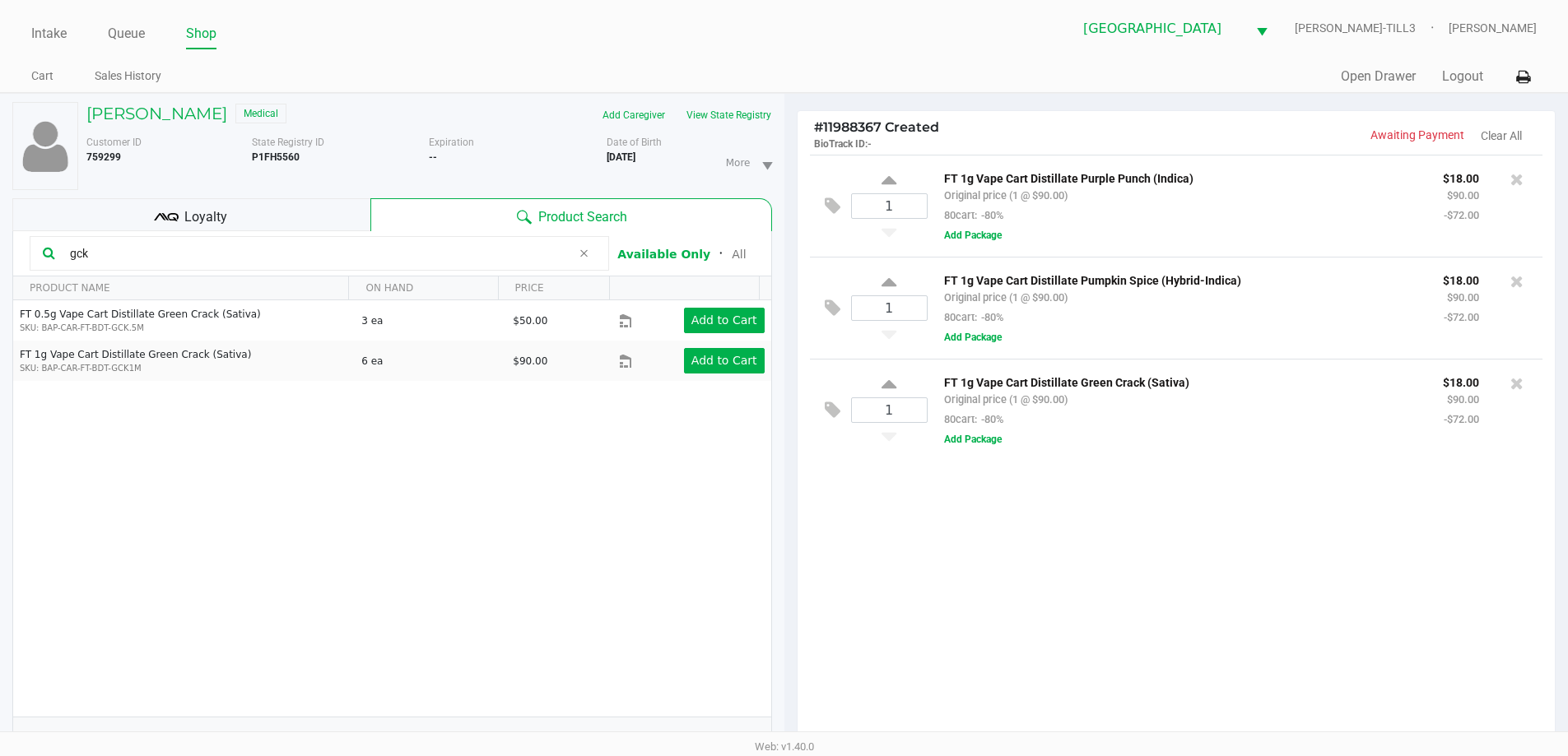
drag, startPoint x: 147, startPoint y: 255, endPoint x: 0, endPoint y: 255, distance: 147.0
click at [0, 255] on div "Dianna Dickson Medical Add Caregiver View State Registry Customer ID 759299 Sta…" at bounding box center [392, 514] width 784 height 840
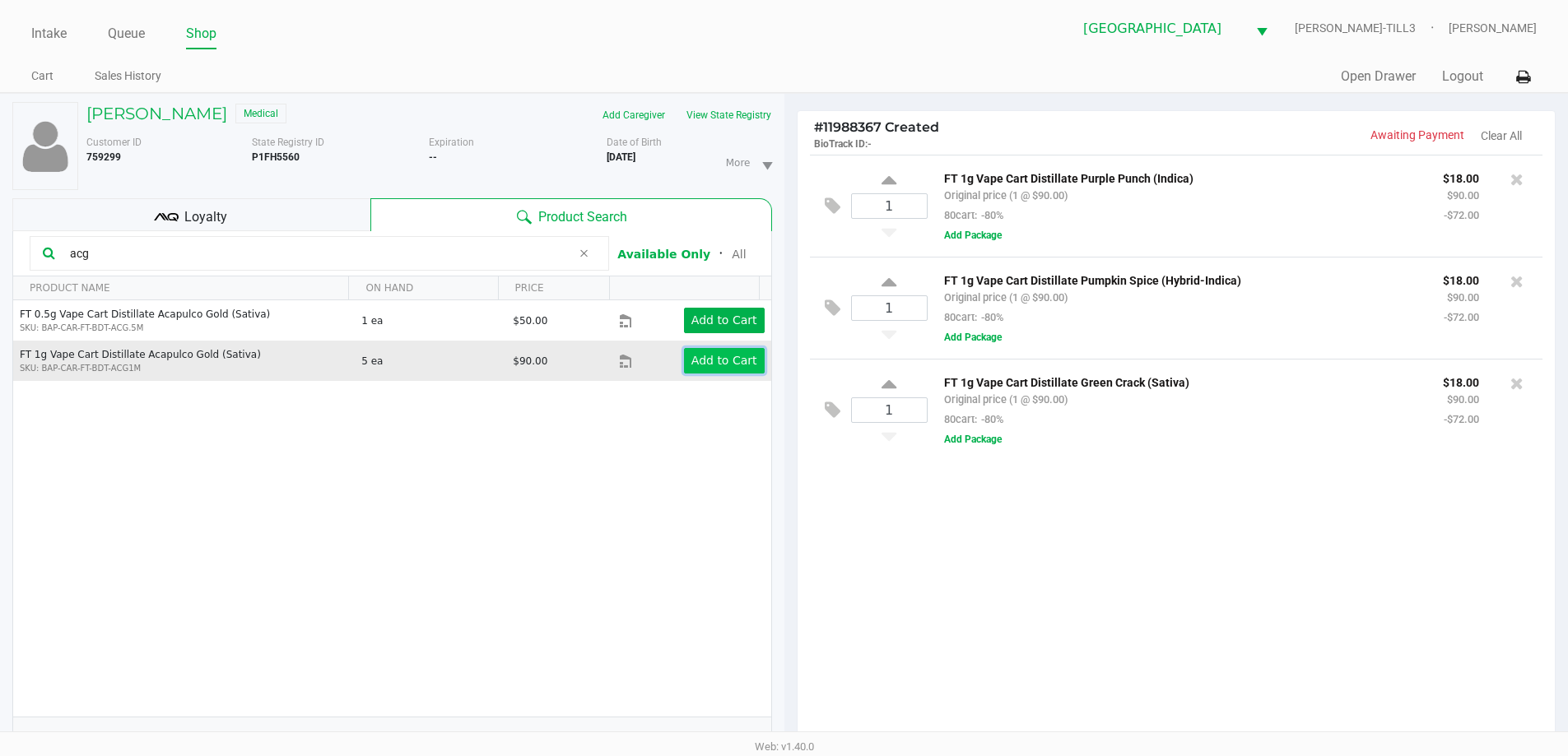
click at [703, 362] on app-button-loader "Add to Cart" at bounding box center [724, 359] width 66 height 13
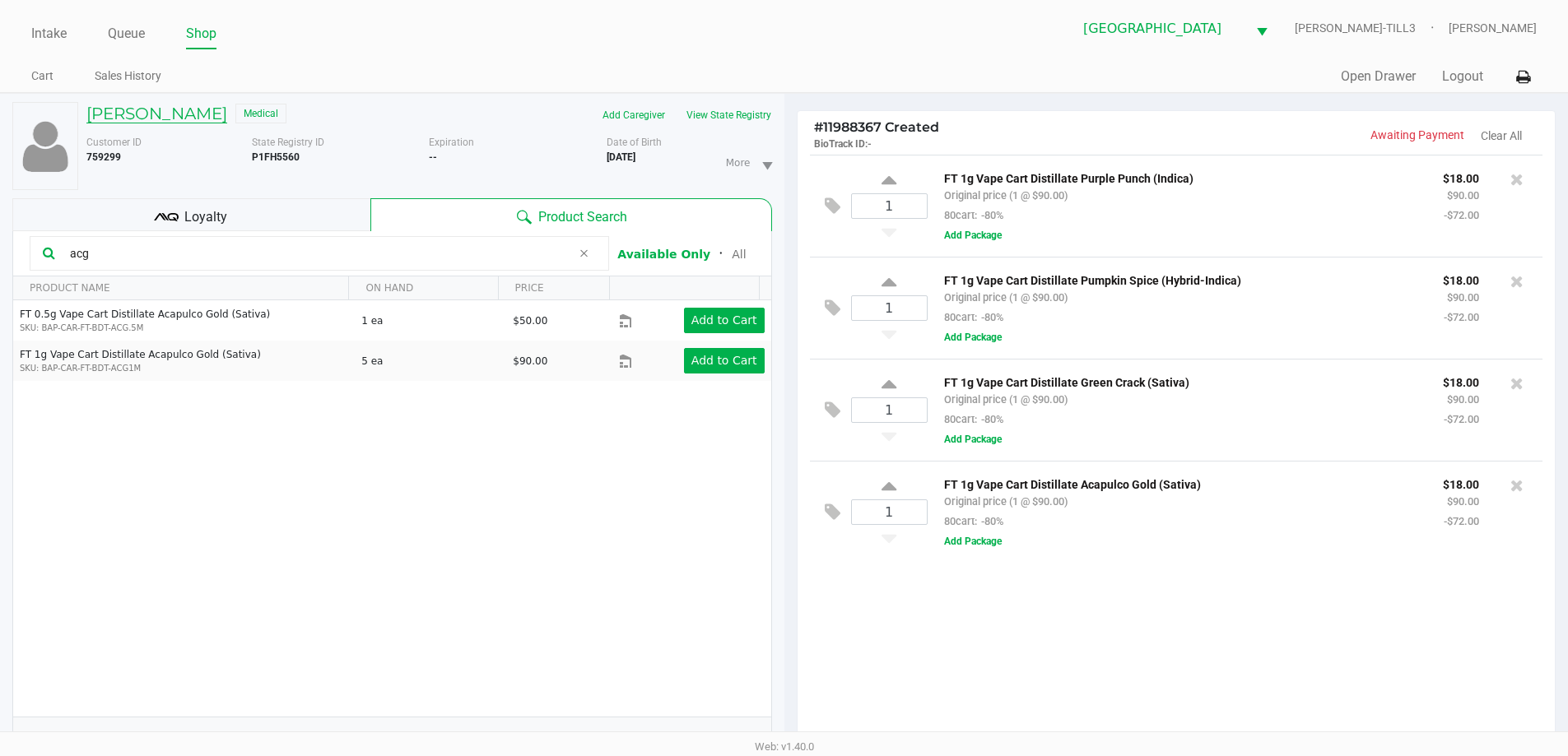
click at [102, 106] on h5 "Dianna Dickson" at bounding box center [156, 113] width 141 height 20
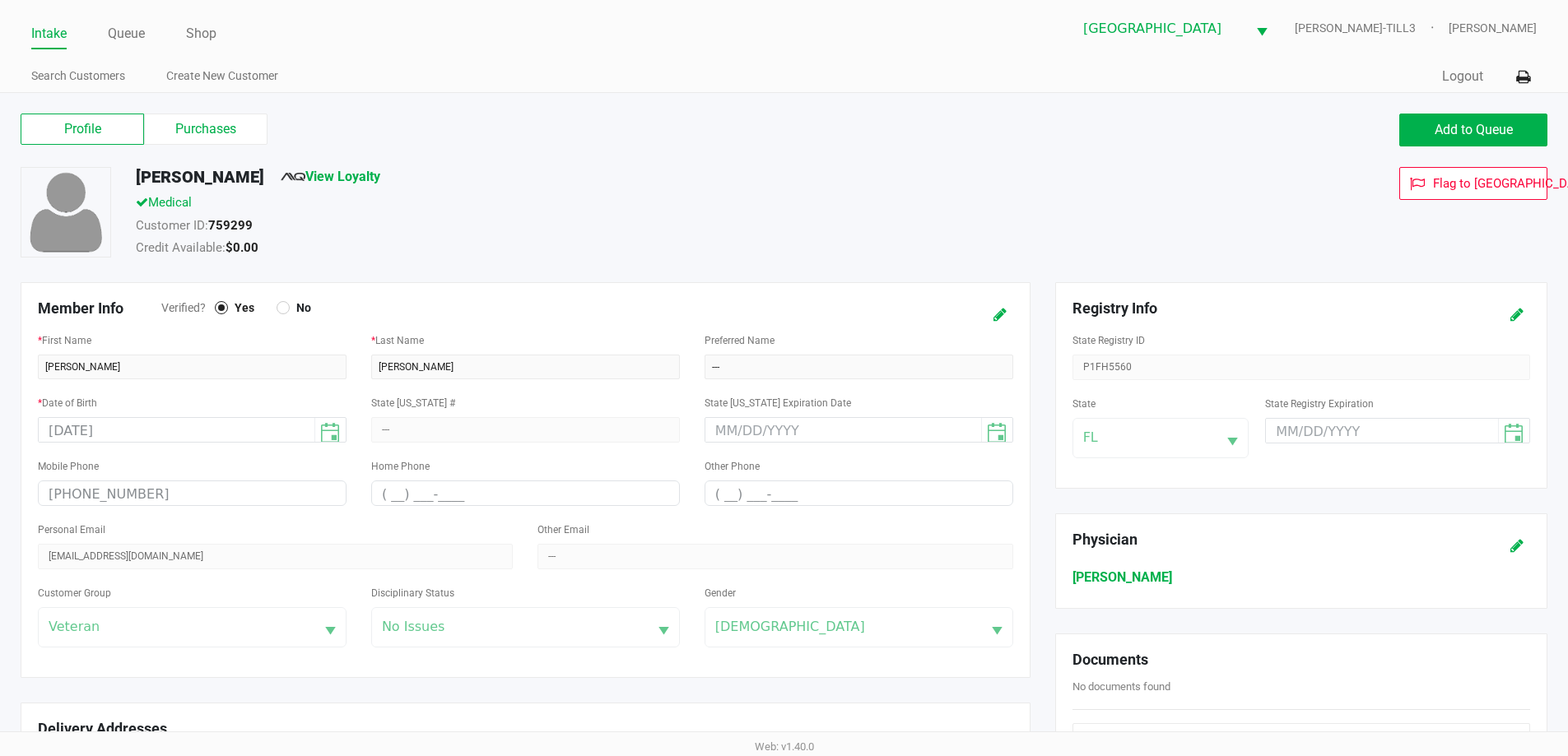
click at [236, 131] on label "Purchases" at bounding box center [205, 129] width 123 height 31
click at [0, 0] on 1 "Purchases" at bounding box center [0, 0] width 0 height 0
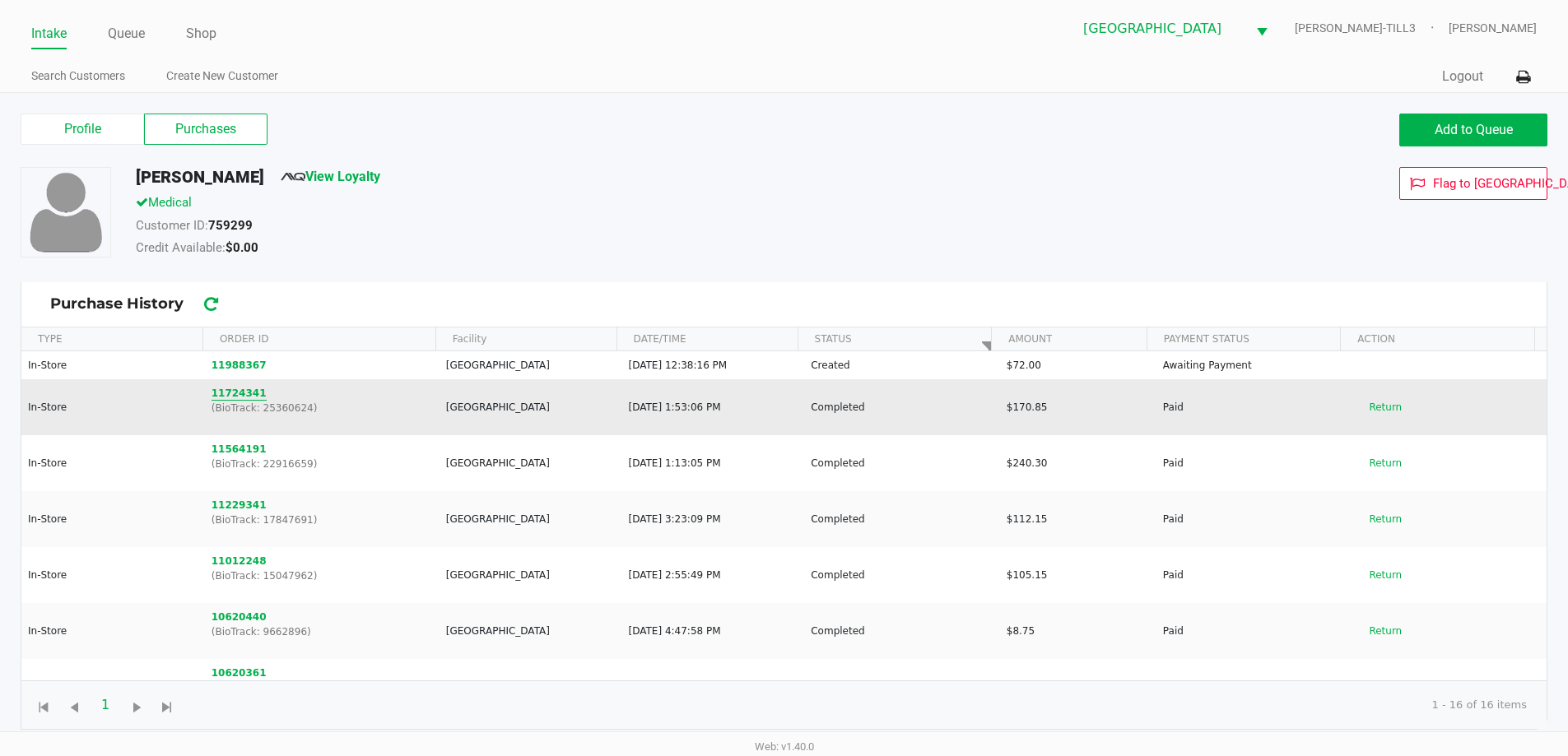
click at [237, 398] on button "11724341" at bounding box center [239, 393] width 55 height 15
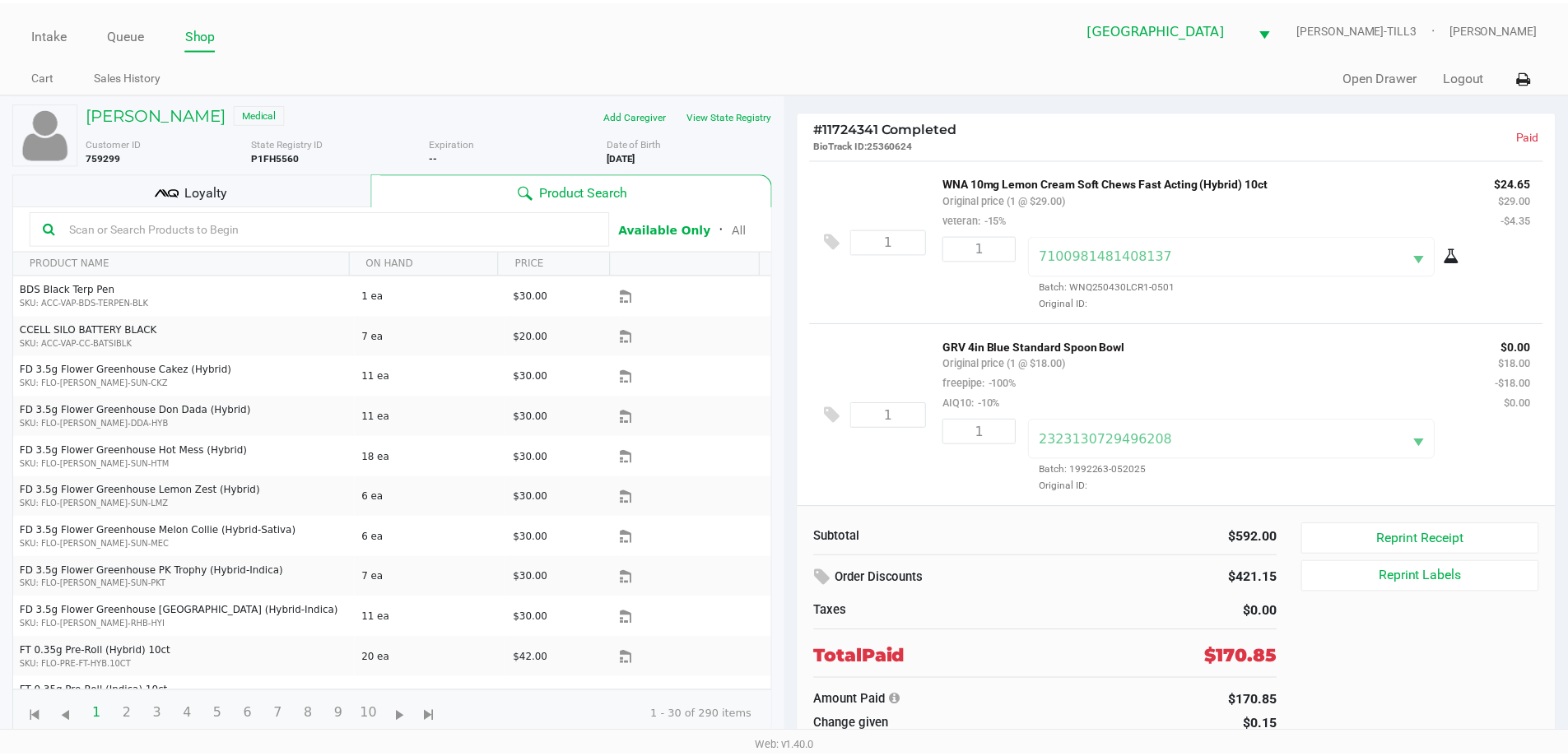
scroll to position [1656, 0]
click at [144, 128] on div "Dianna Dickson Medical" at bounding box center [253, 115] width 358 height 27
click at [147, 120] on h5 "Dianna Dickson" at bounding box center [156, 113] width 141 height 20
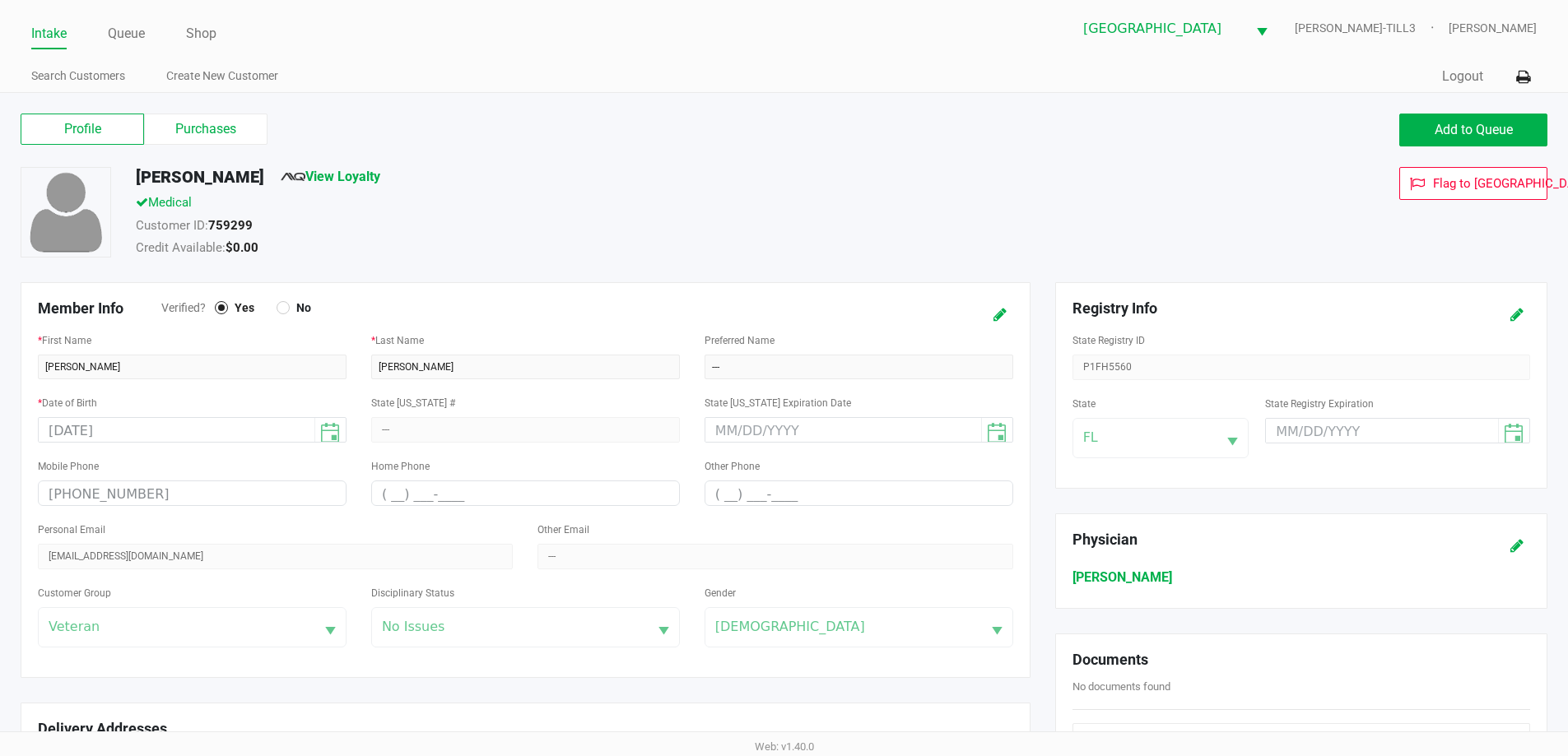
click at [210, 128] on label "Purchases" at bounding box center [205, 129] width 123 height 31
click at [0, 0] on 1 "Purchases" at bounding box center [0, 0] width 0 height 0
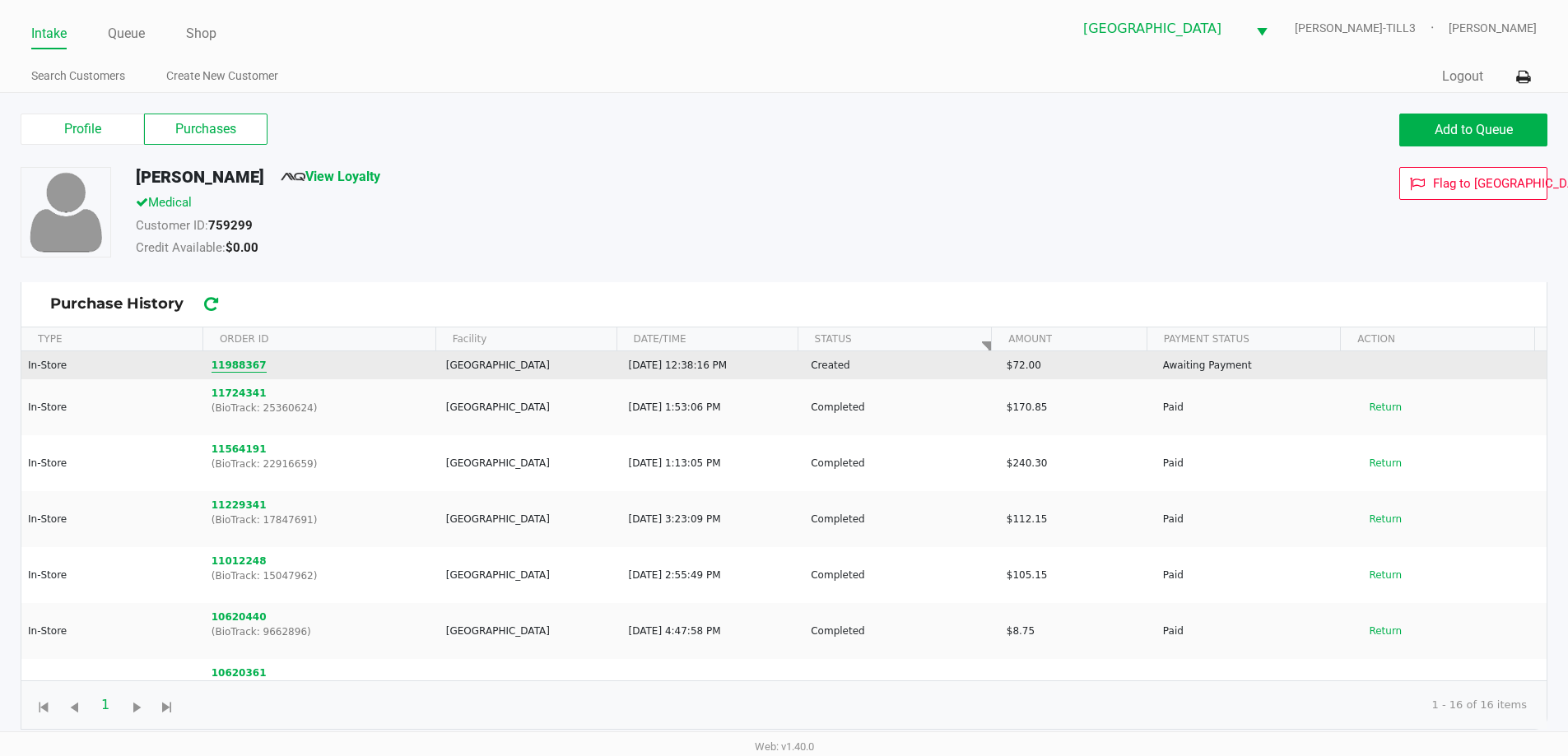
click at [227, 363] on button "11988367" at bounding box center [239, 365] width 55 height 15
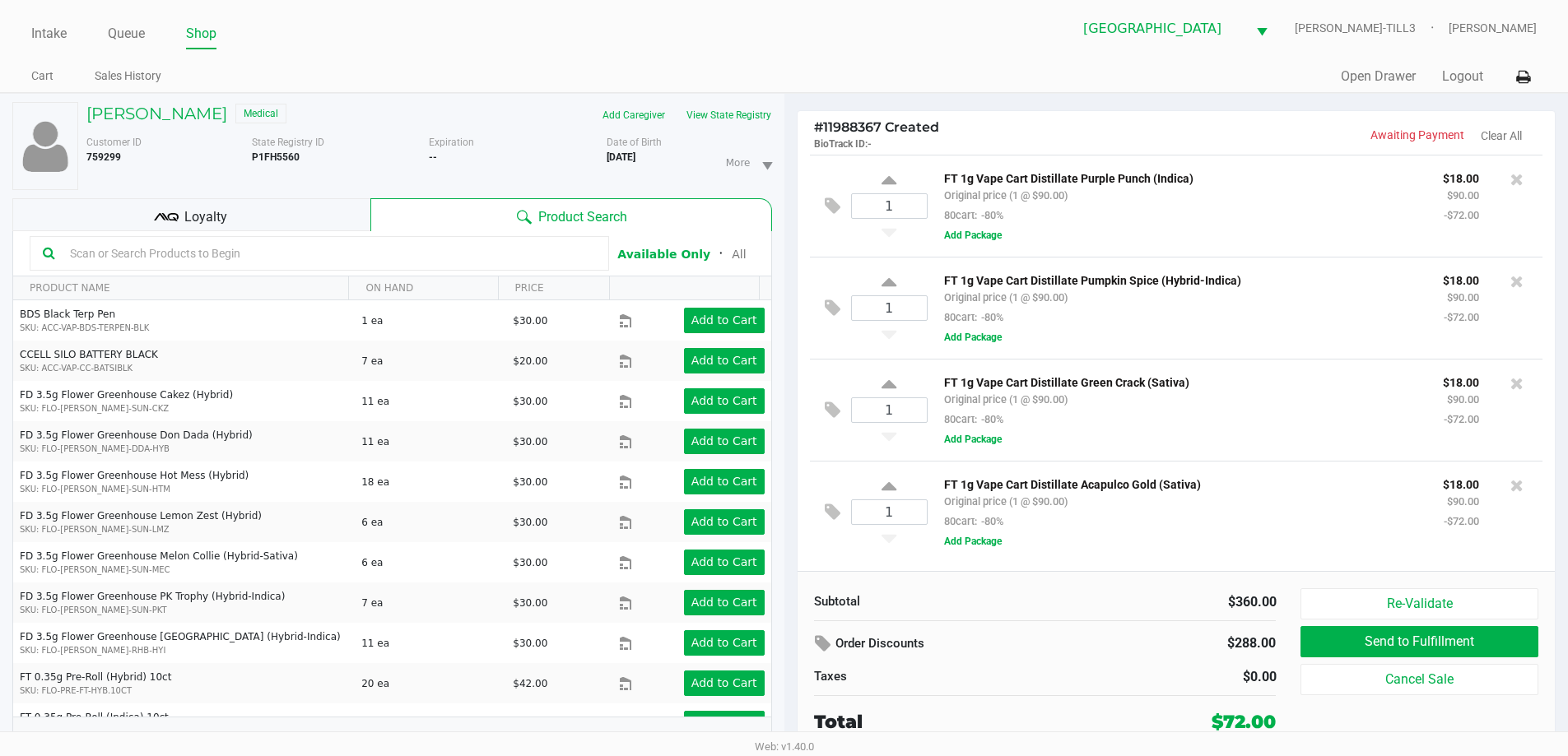
click at [328, 249] on input "text" at bounding box center [329, 253] width 532 height 25
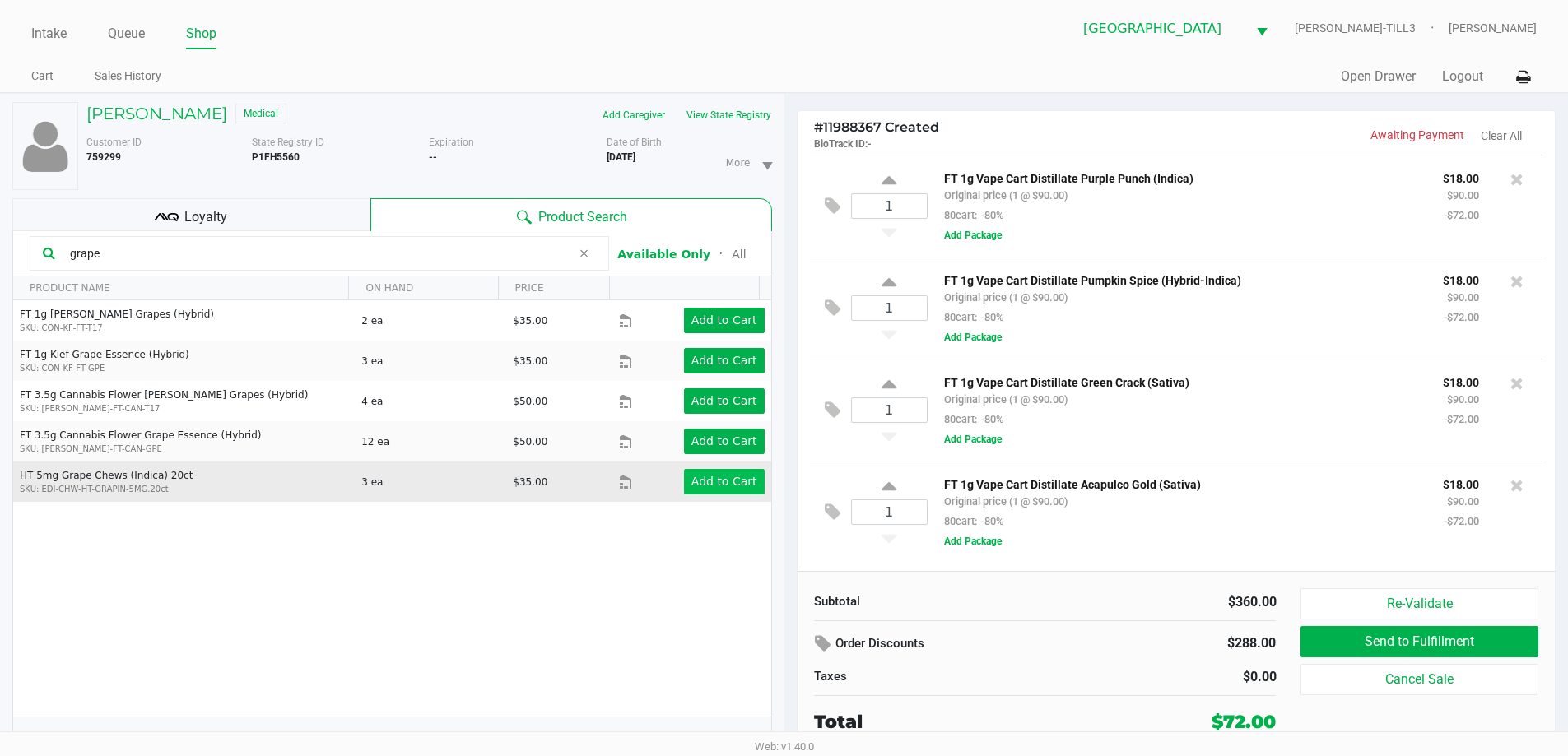
click at [697, 483] on app-button-loader "Add to Cart" at bounding box center [724, 481] width 66 height 13
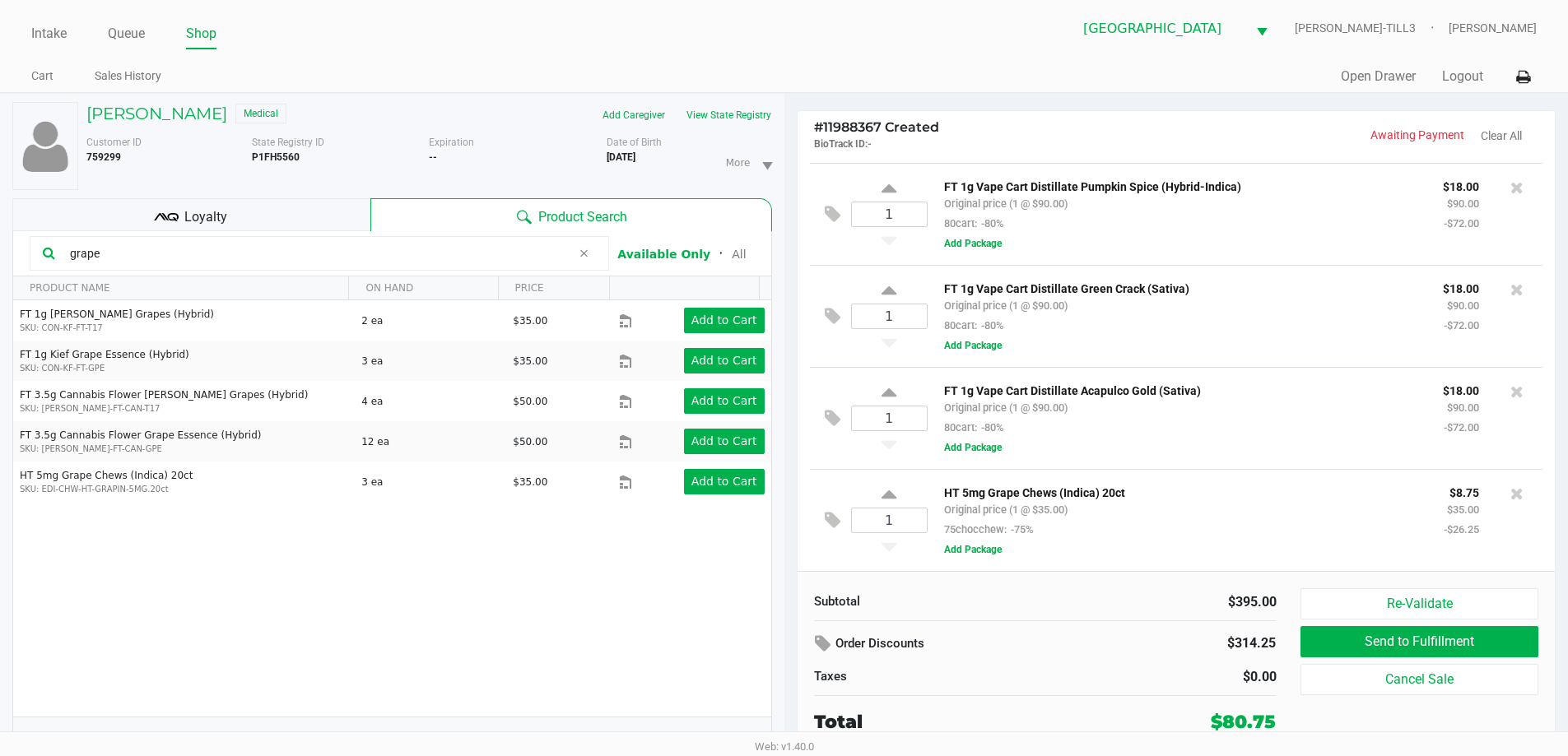
click at [263, 254] on input "grape" at bounding box center [317, 253] width 508 height 25
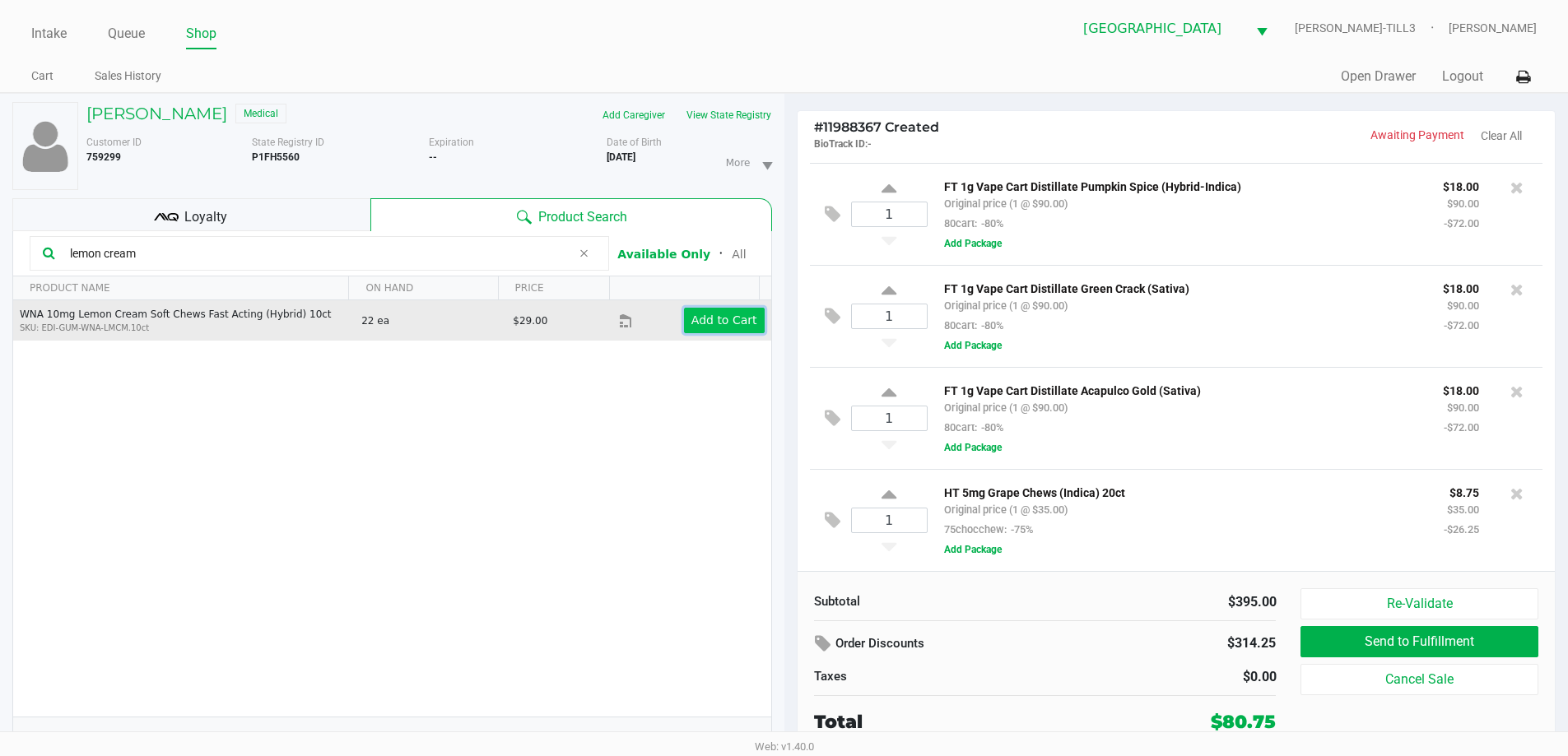
click at [725, 323] on app-button-loader "Add to Cart" at bounding box center [724, 320] width 66 height 13
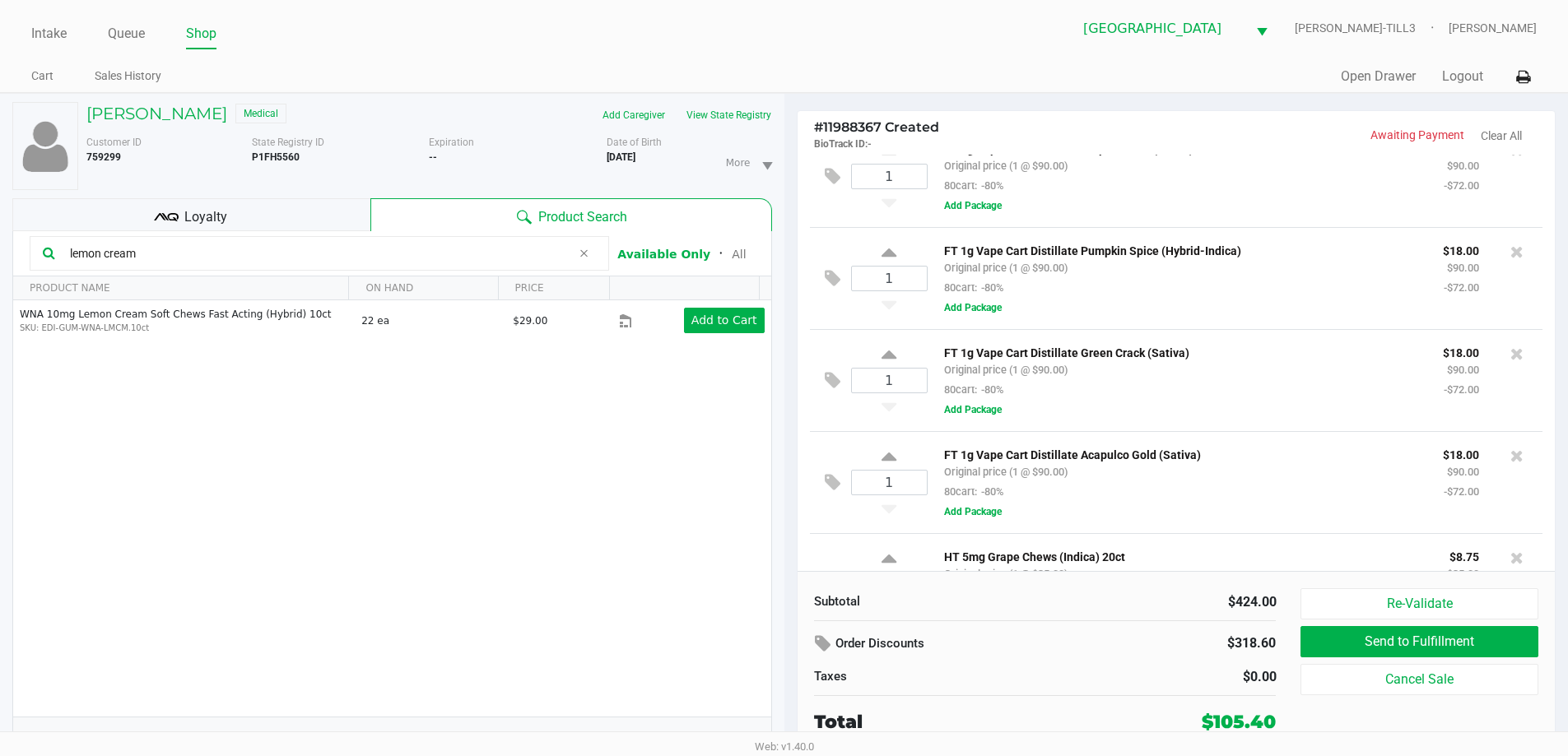
scroll to position [0, 0]
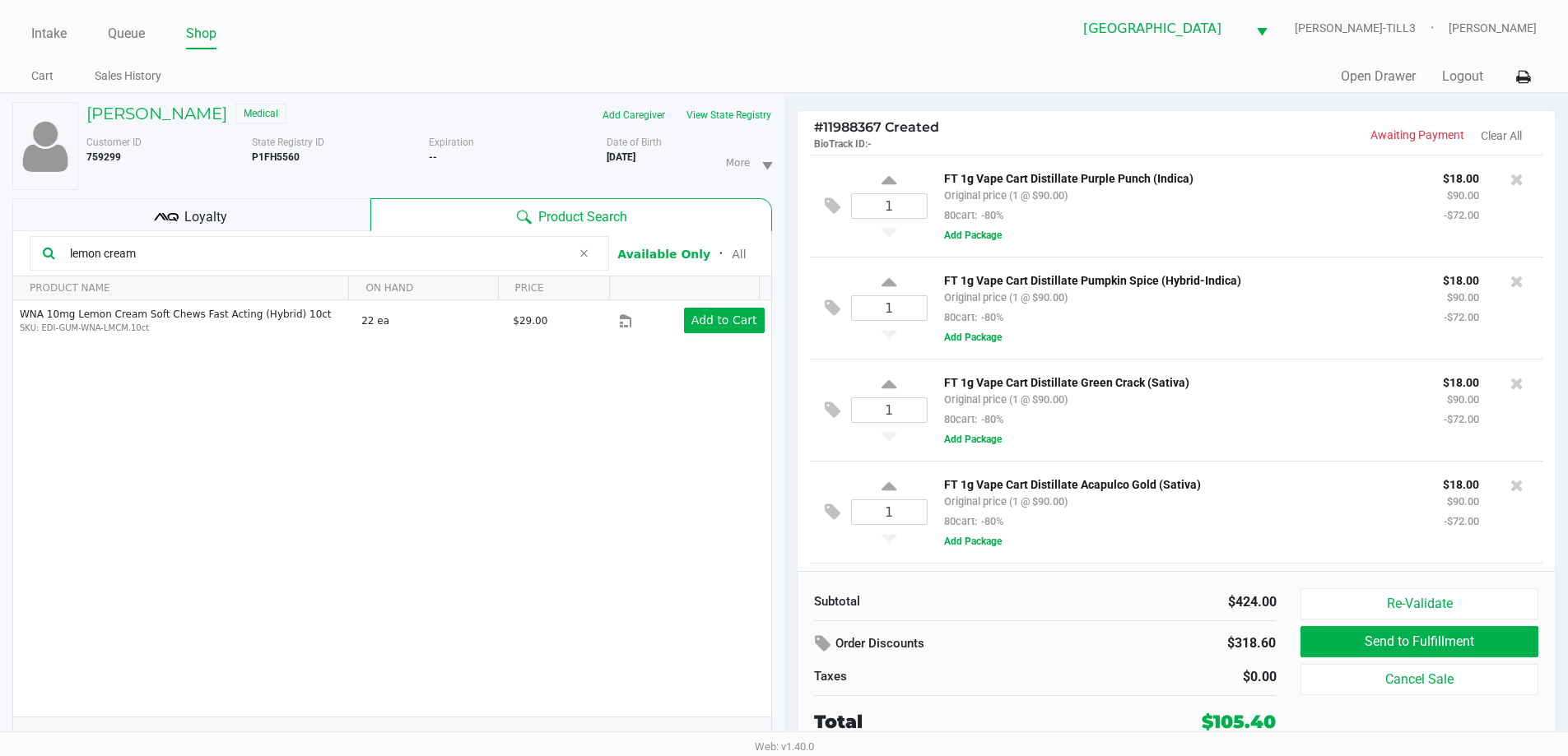
click at [298, 216] on div "Loyalty" at bounding box center [191, 215] width 358 height 33
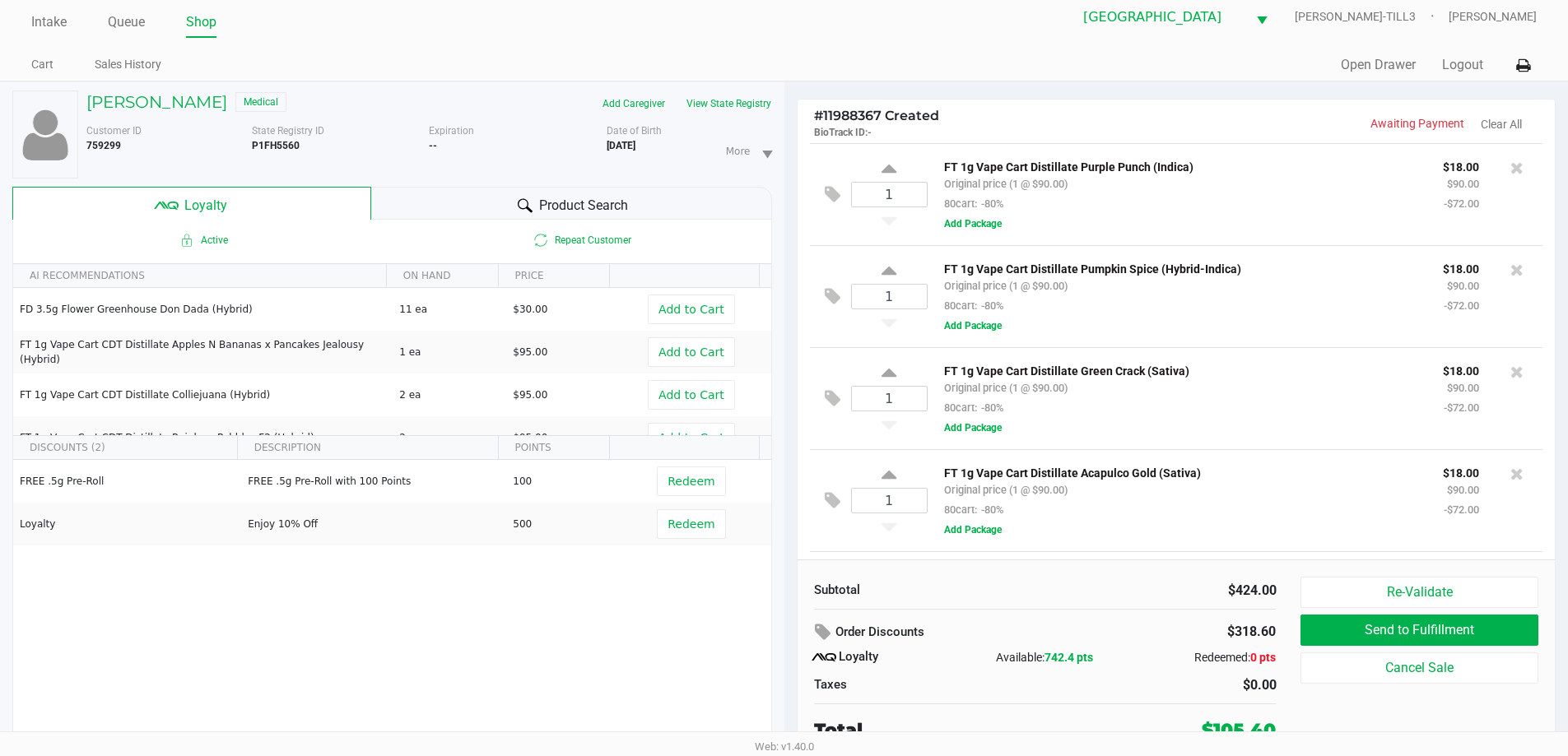
scroll to position [17, 0]
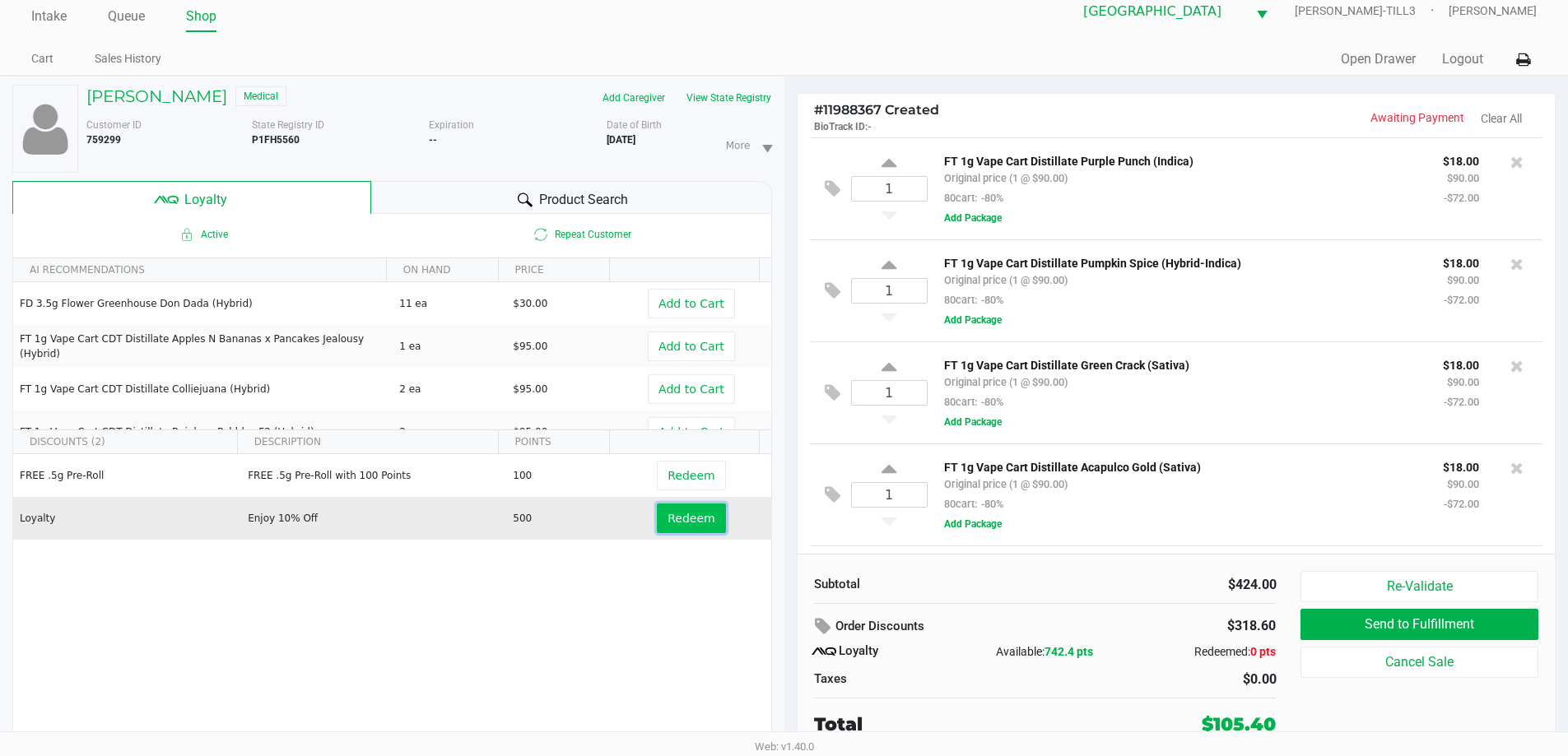
click at [674, 513] on span "Redeem" at bounding box center [691, 518] width 47 height 13
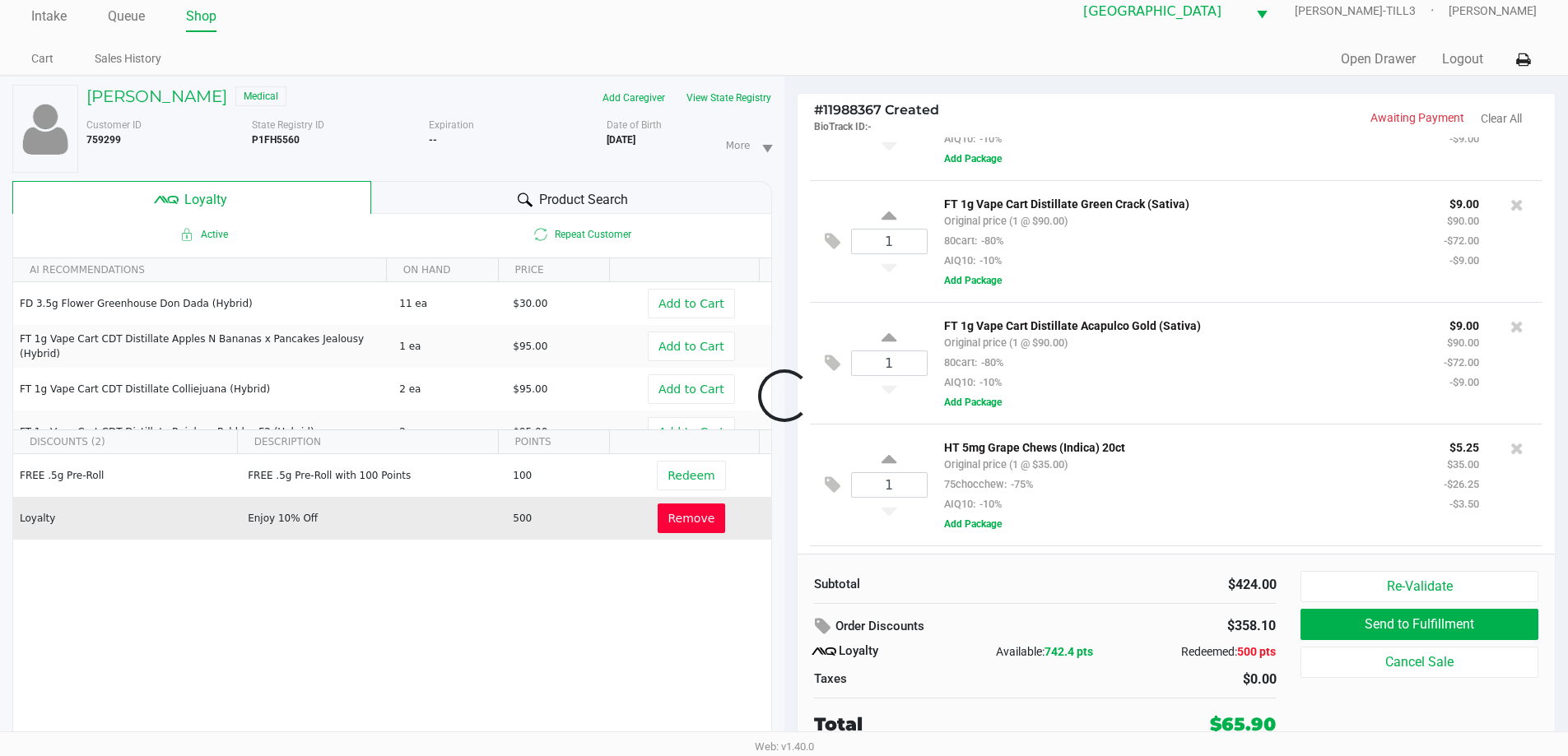
scroll to position [299, 0]
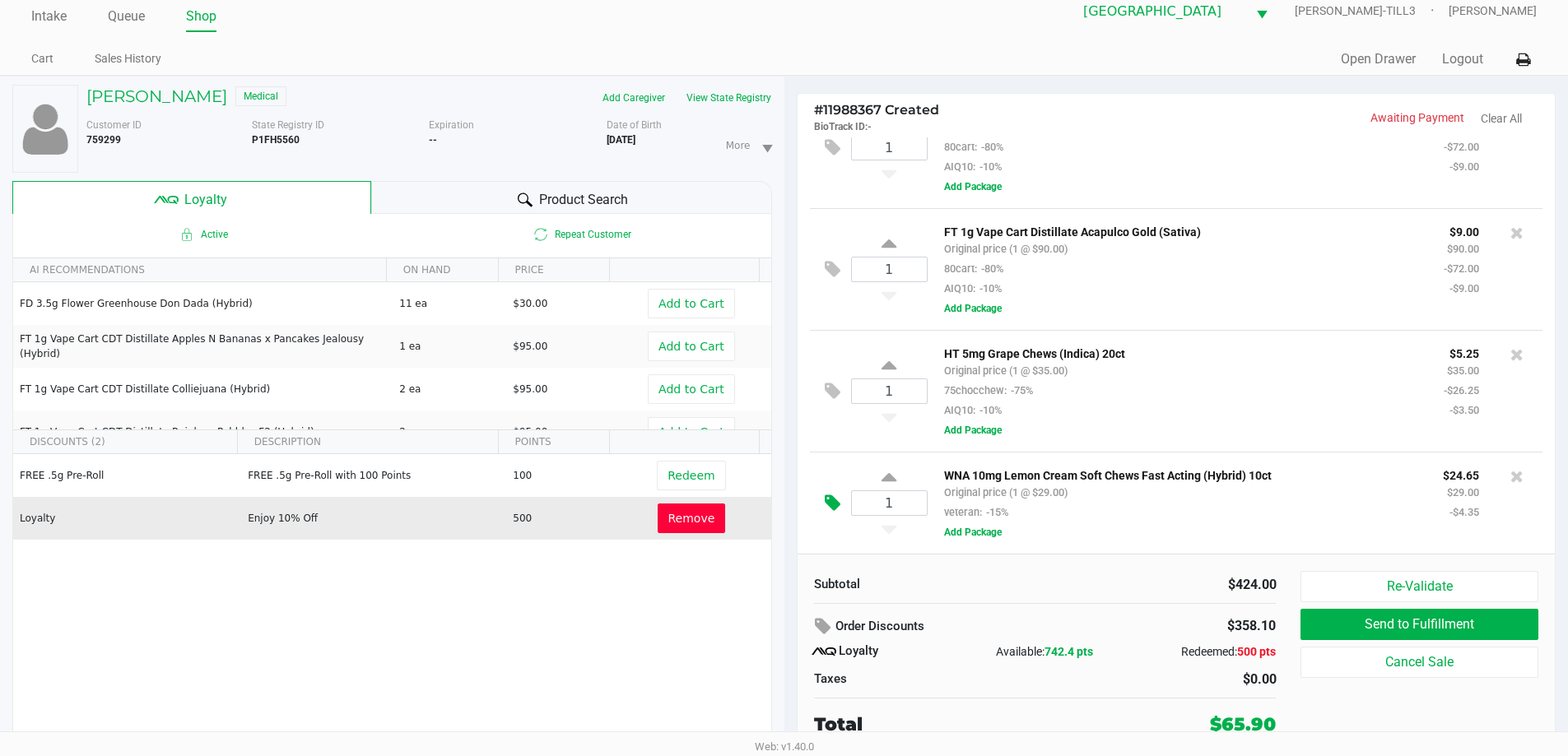
click at [837, 501] on icon at bounding box center [832, 503] width 16 height 19
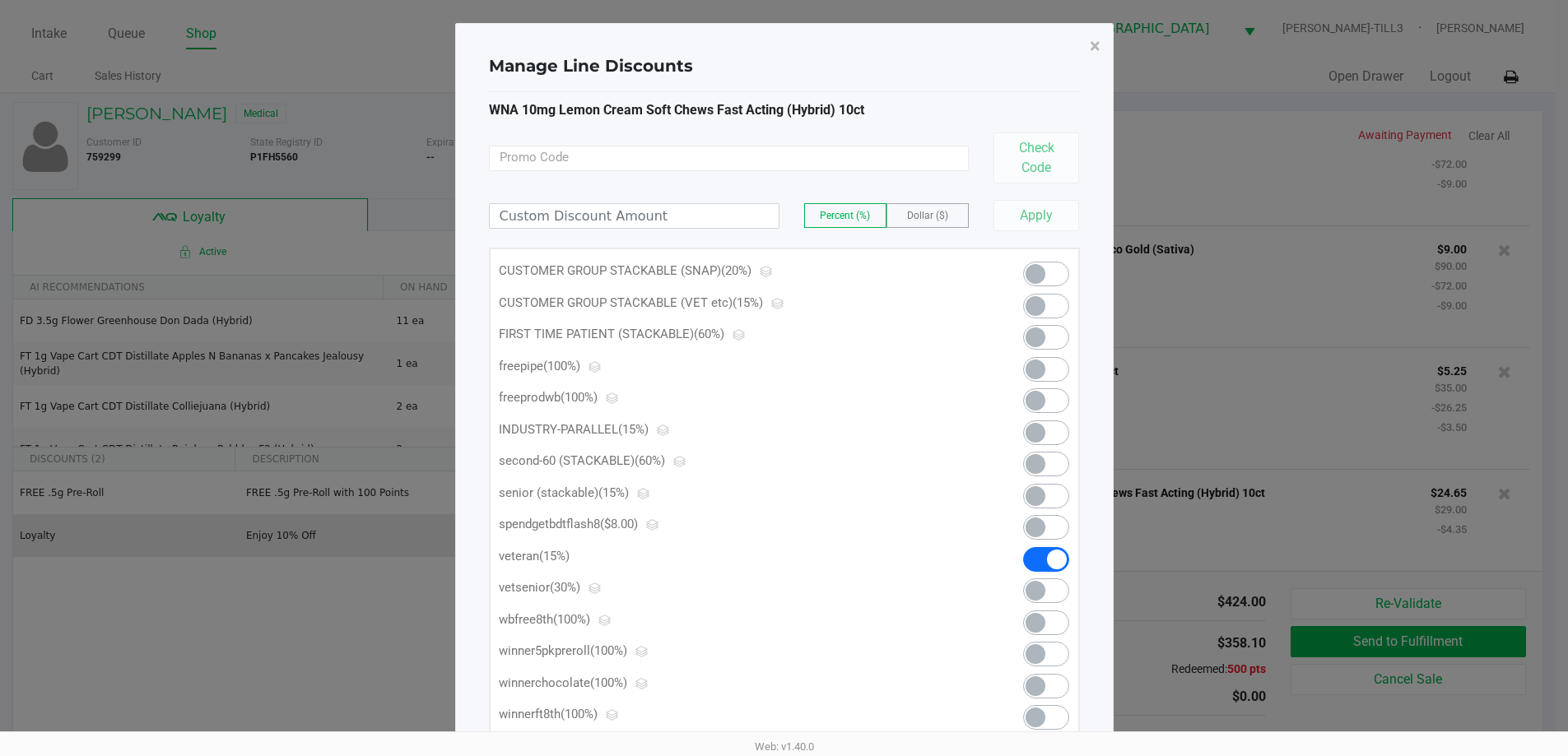
scroll to position [0, 0]
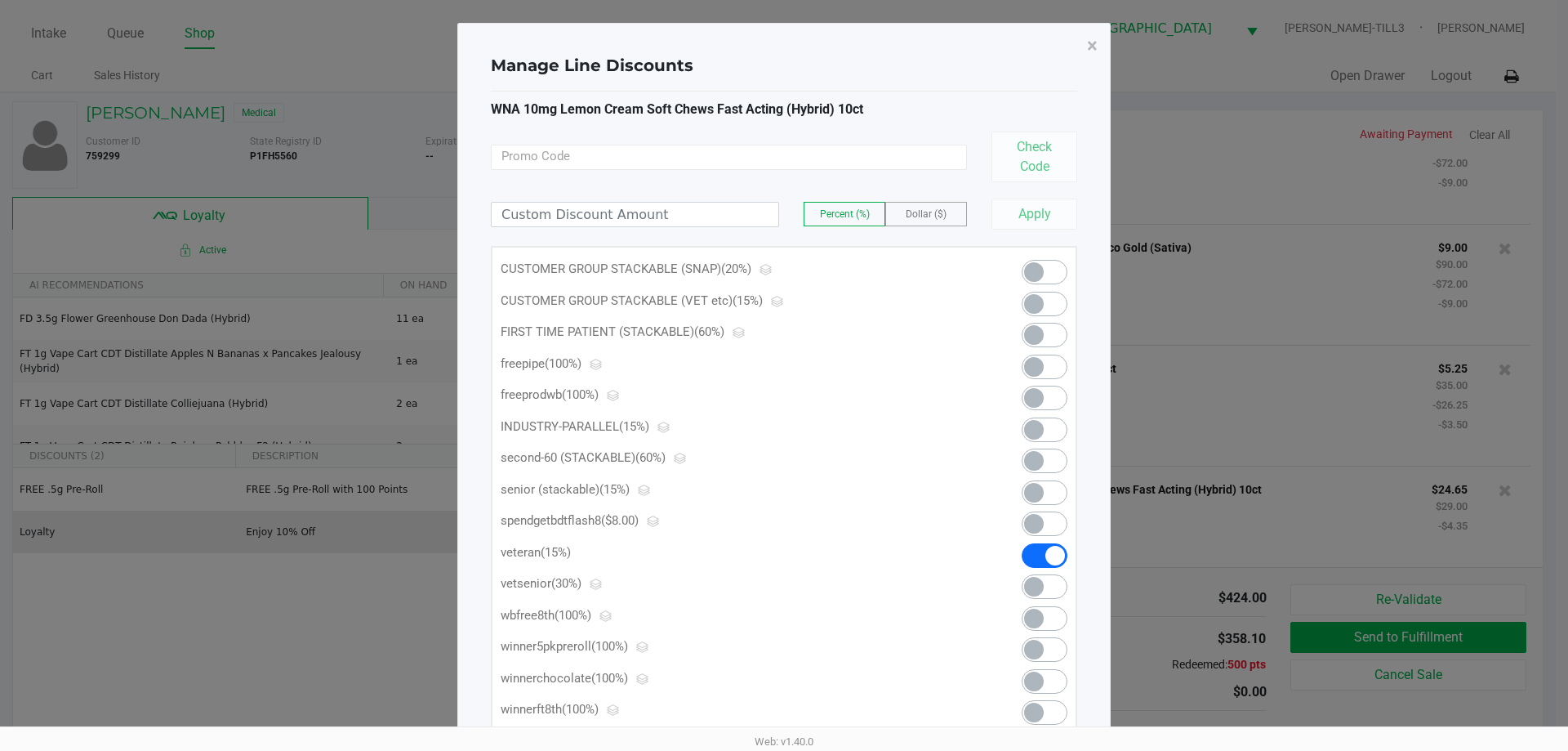
click at [1049, 313] on span at bounding box center [1044, 304] width 45 height 25
click at [1094, 45] on span "×" at bounding box center [1092, 45] width 10 height 23
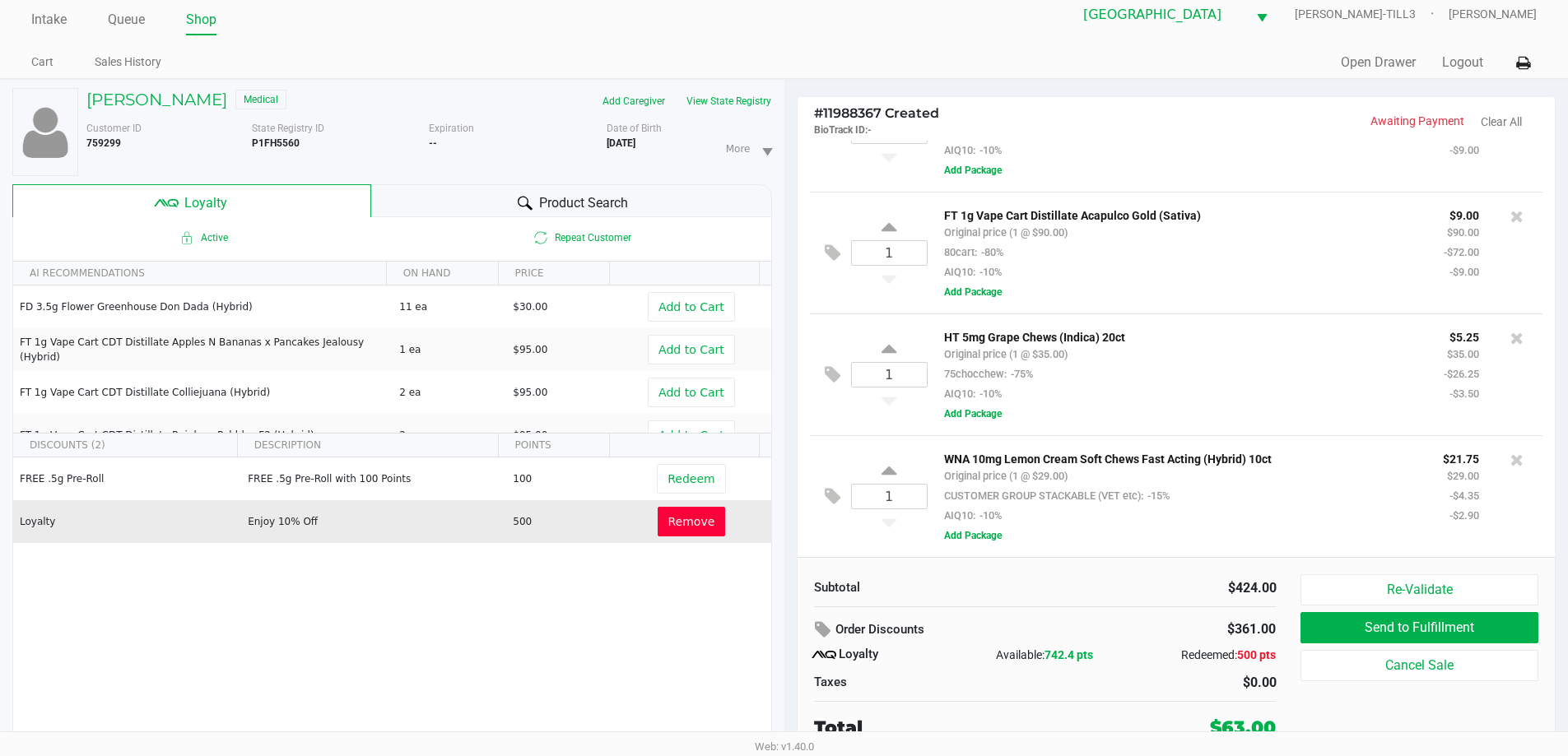
scroll to position [17, 0]
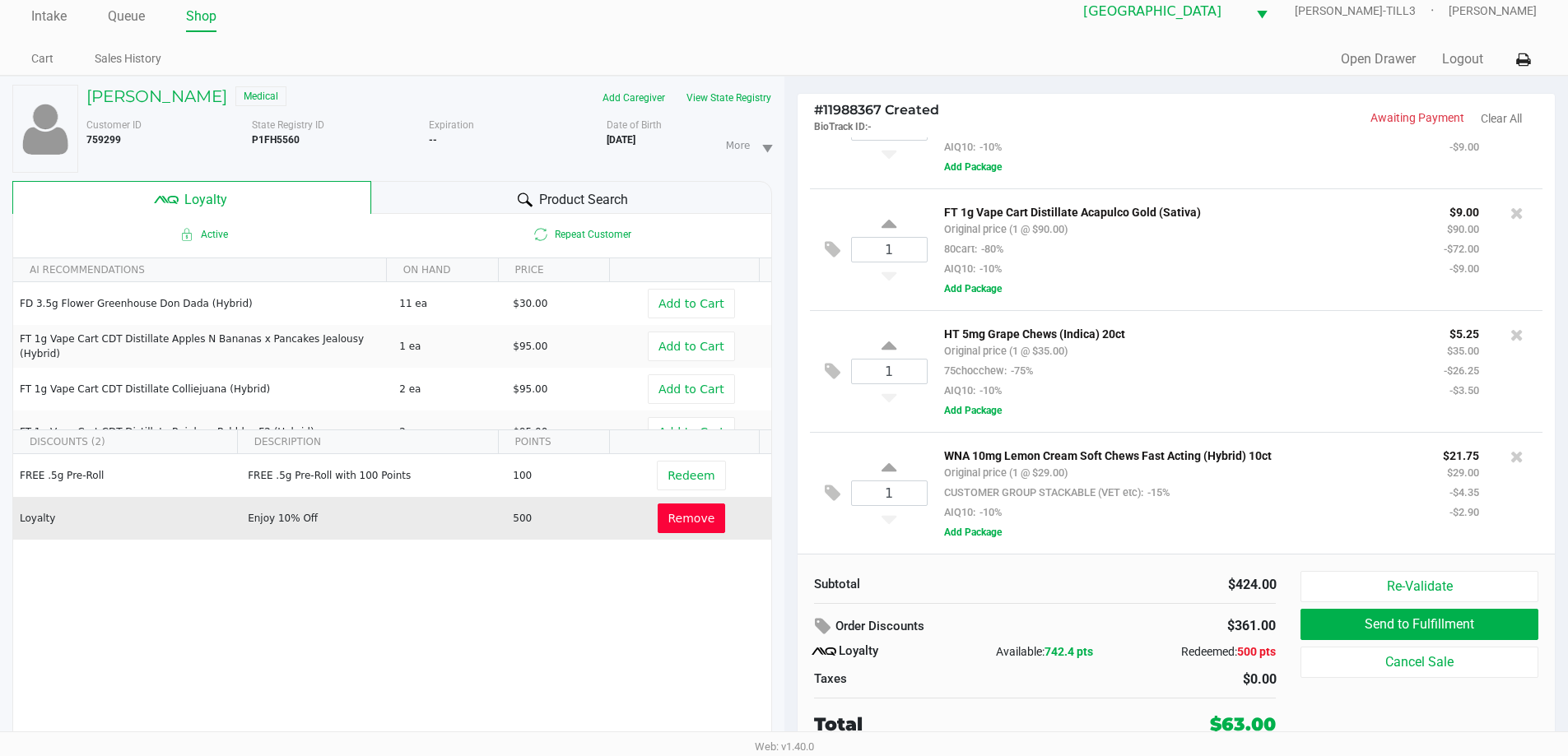
click at [1107, 55] on div "Quick Sale Open Drawer Logout" at bounding box center [1160, 59] width 752 height 30
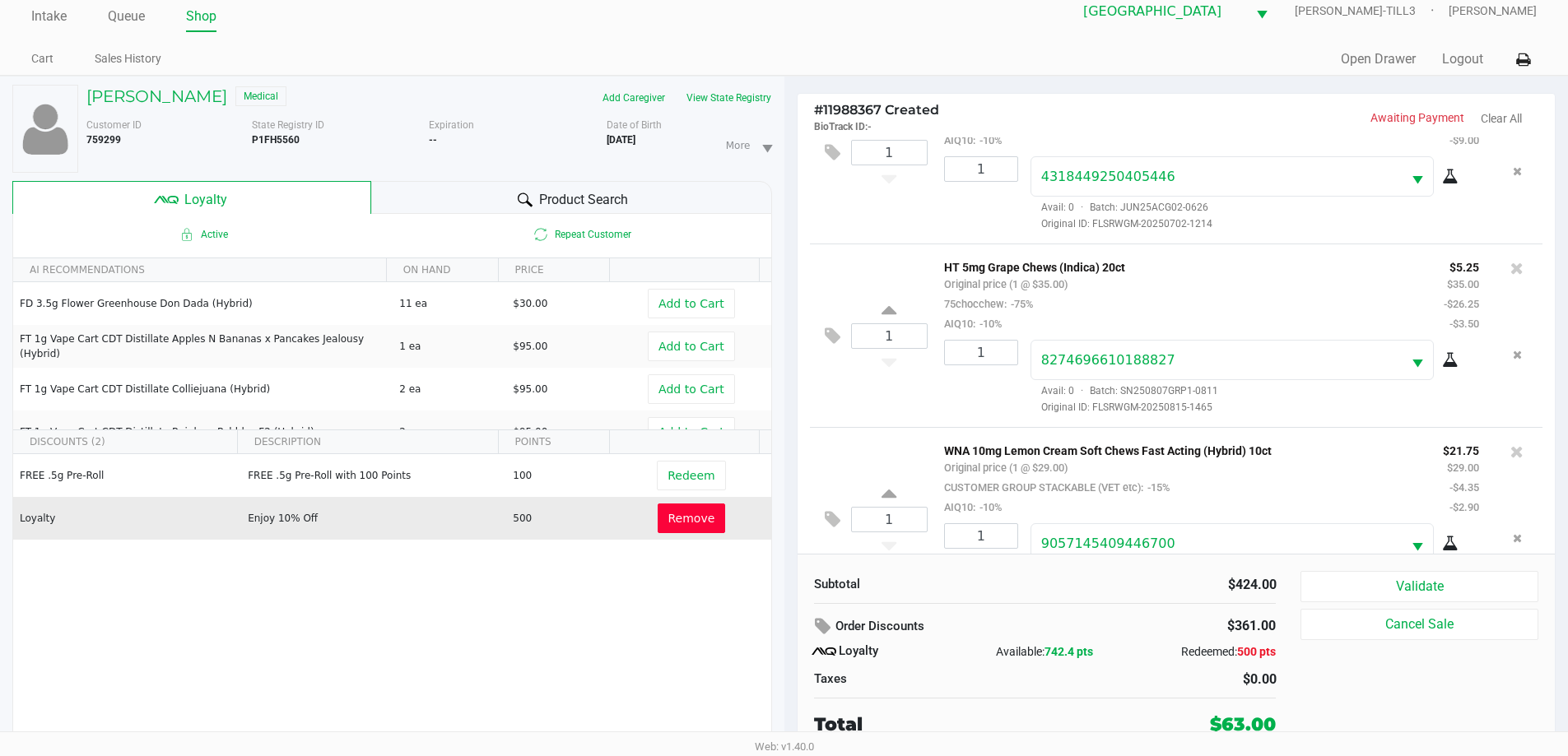
scroll to position [690, 0]
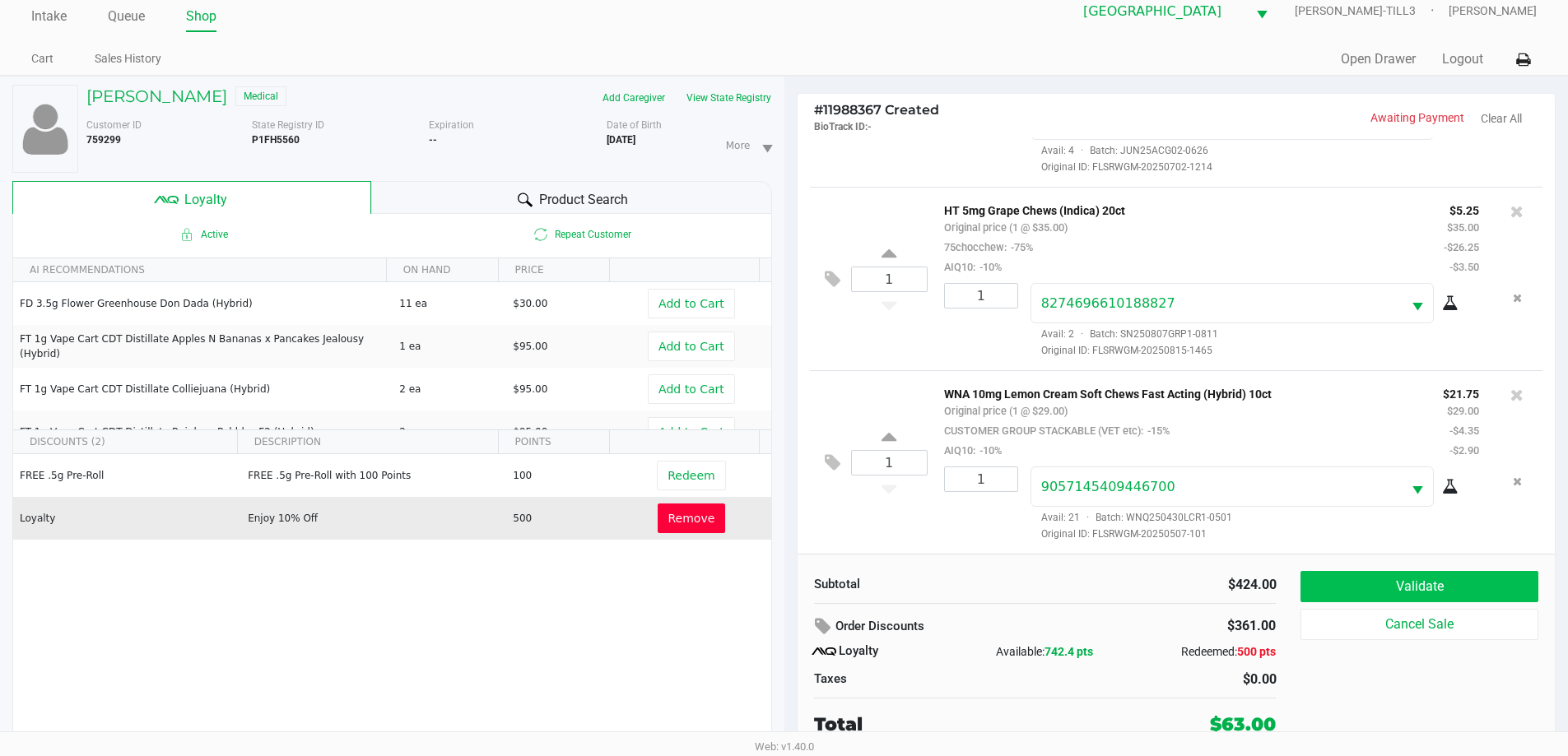
click at [1423, 583] on button "Validate" at bounding box center [1419, 586] width 237 height 31
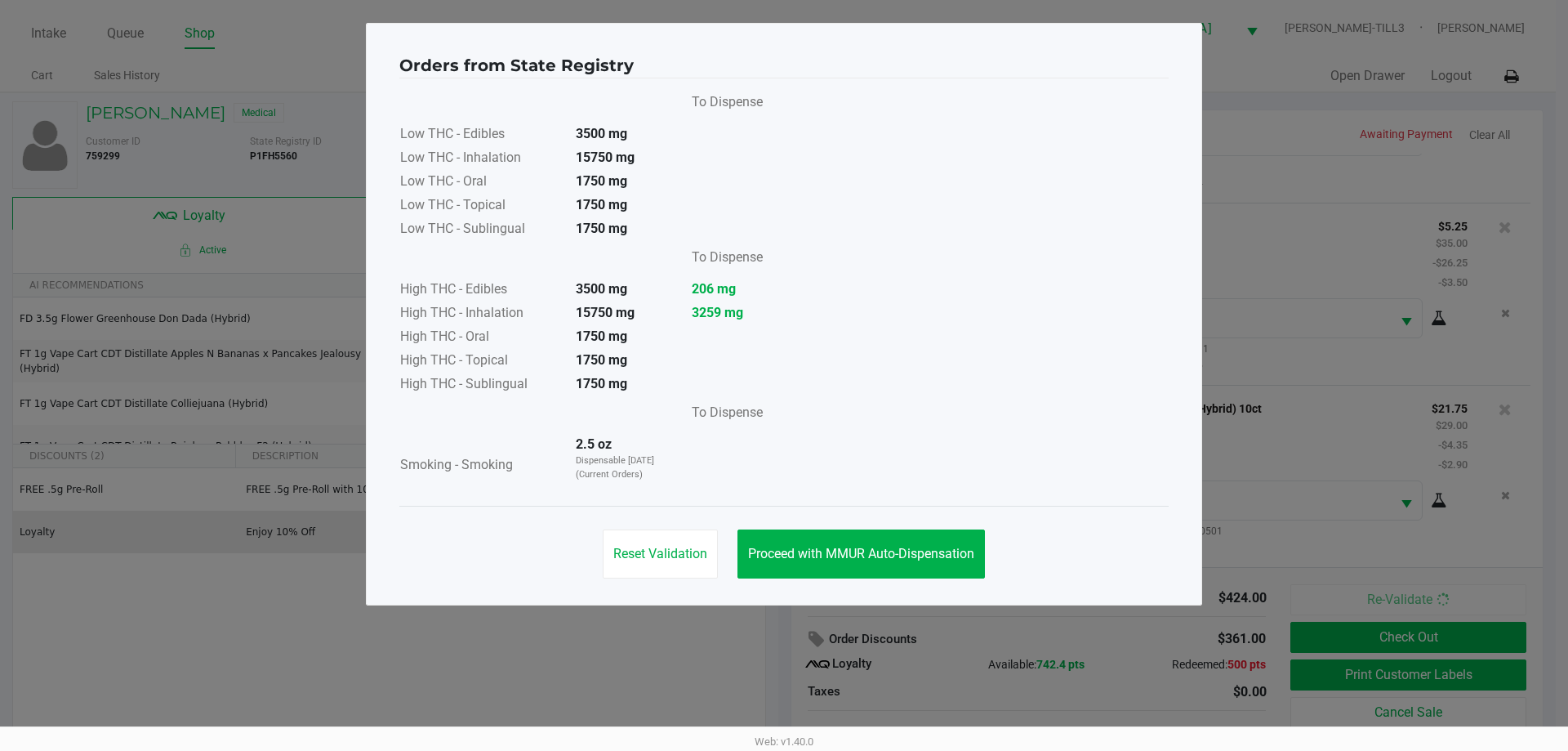
click at [872, 547] on span "Proceed with MMUR Auto-Dispensation" at bounding box center [861, 553] width 226 height 15
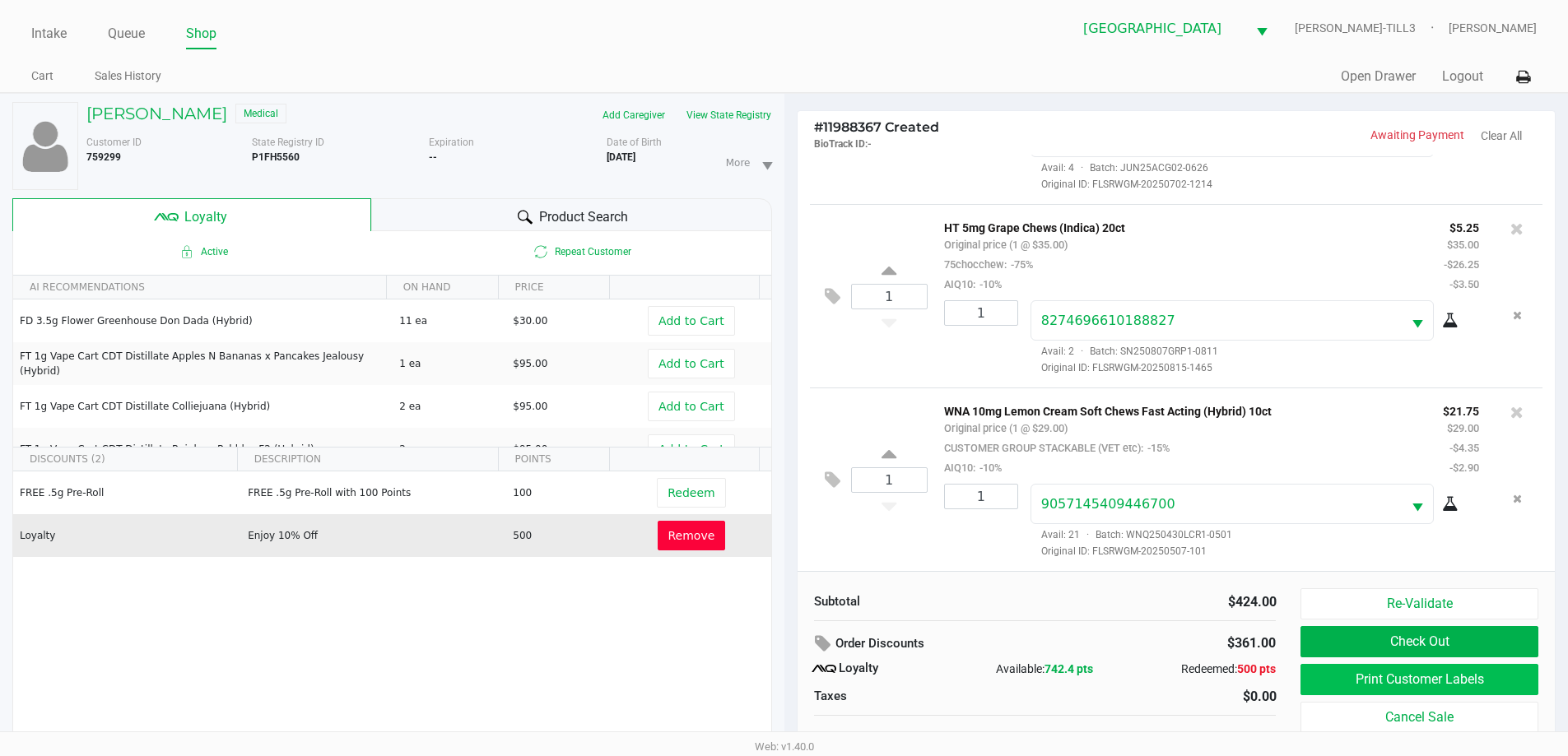
click at [1372, 676] on button "Print Customer Labels" at bounding box center [1419, 679] width 237 height 31
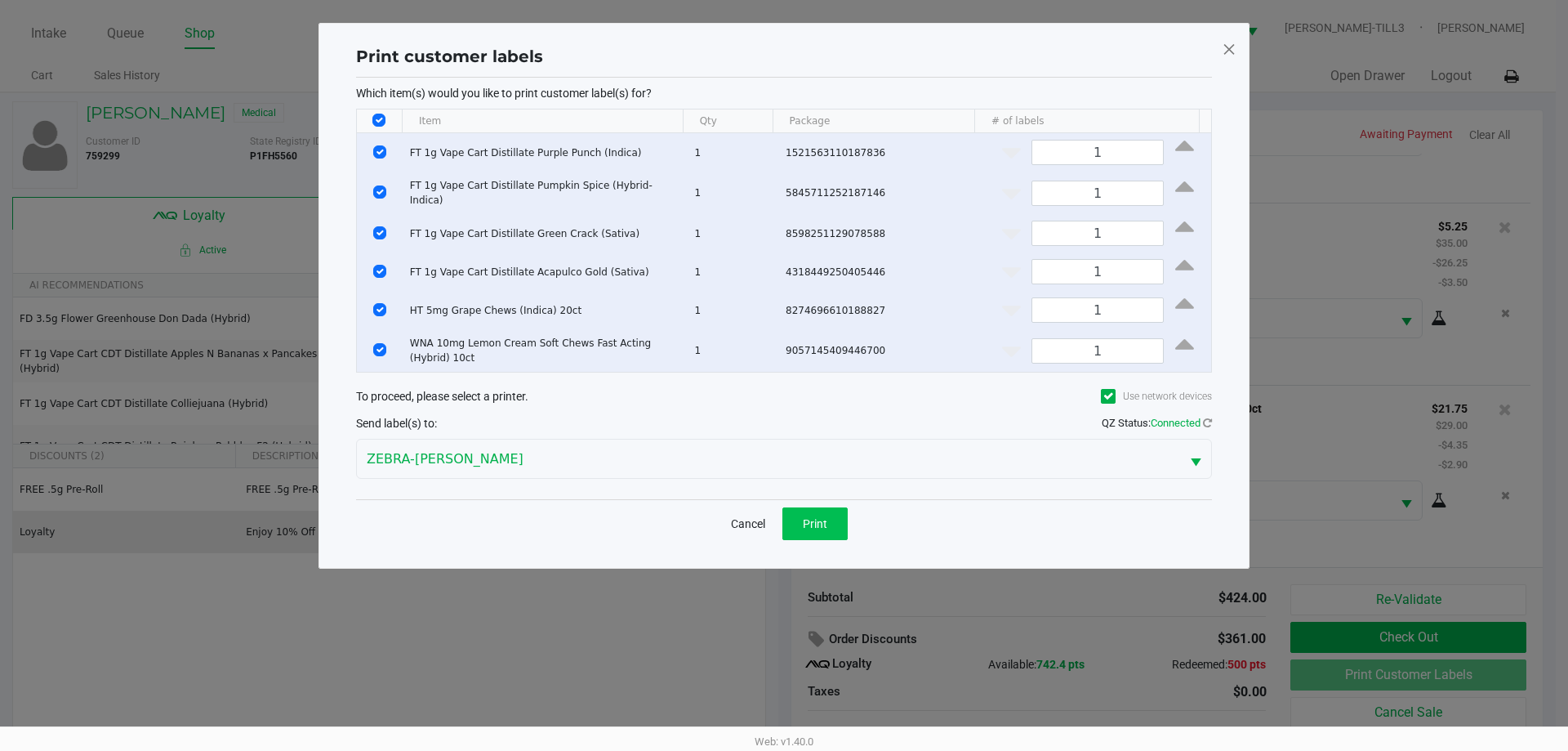
click at [827, 528] on button "Print" at bounding box center [815, 524] width 65 height 33
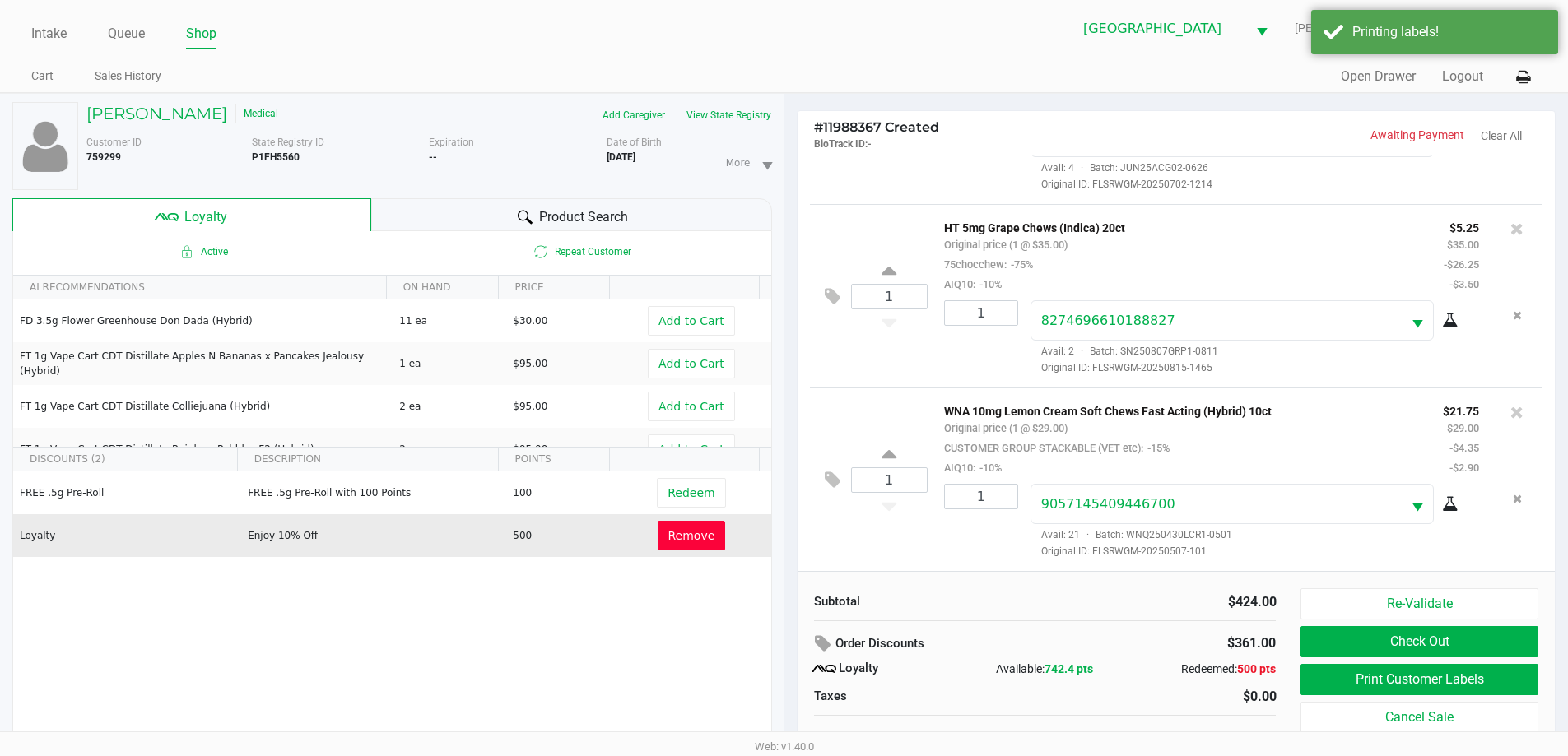
click at [1386, 642] on button "Check Out" at bounding box center [1419, 641] width 237 height 31
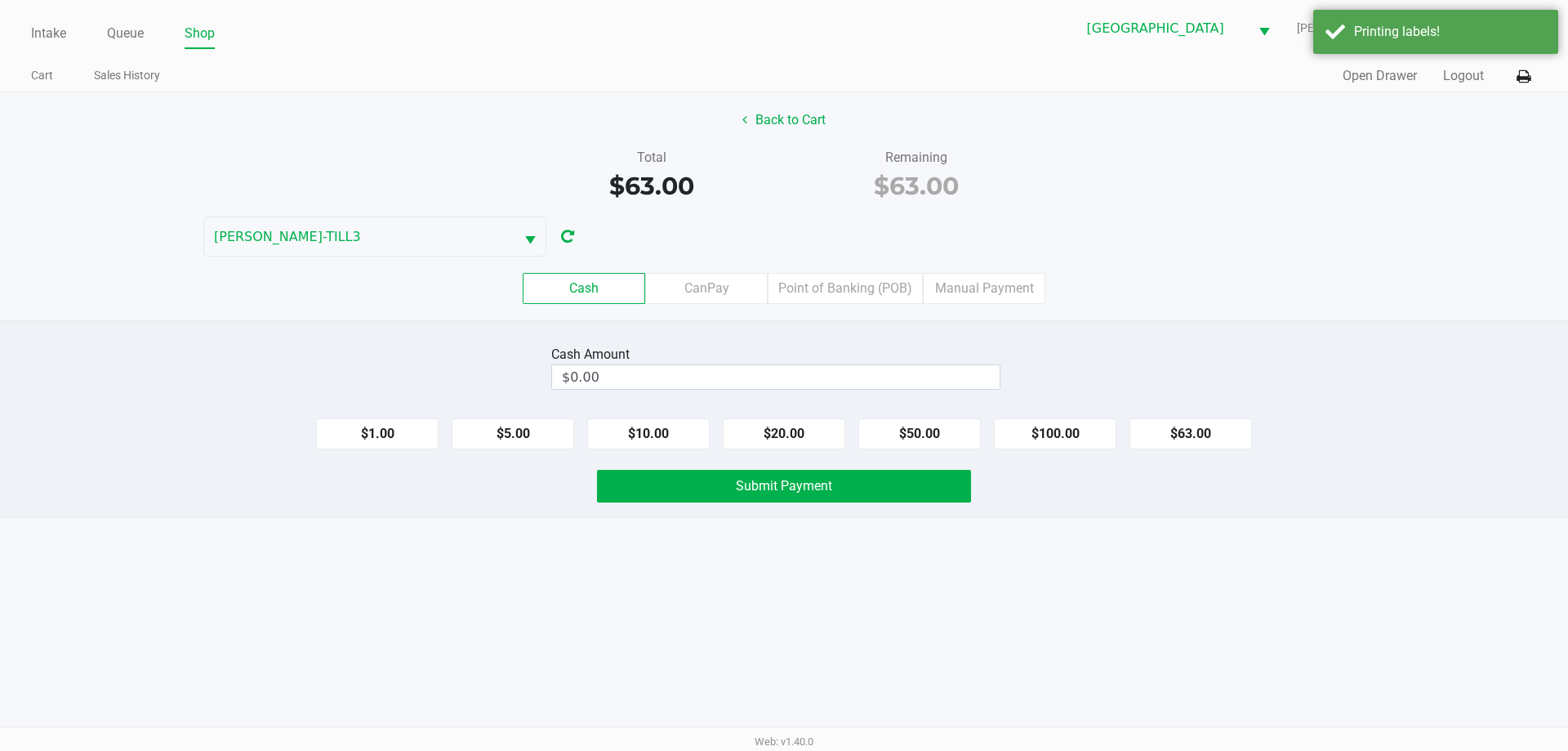
click at [856, 297] on label "Point of Banking (POB)" at bounding box center [845, 289] width 155 height 31
click at [0, 0] on 7 "Point of Banking (POB)" at bounding box center [0, 0] width 0 height 0
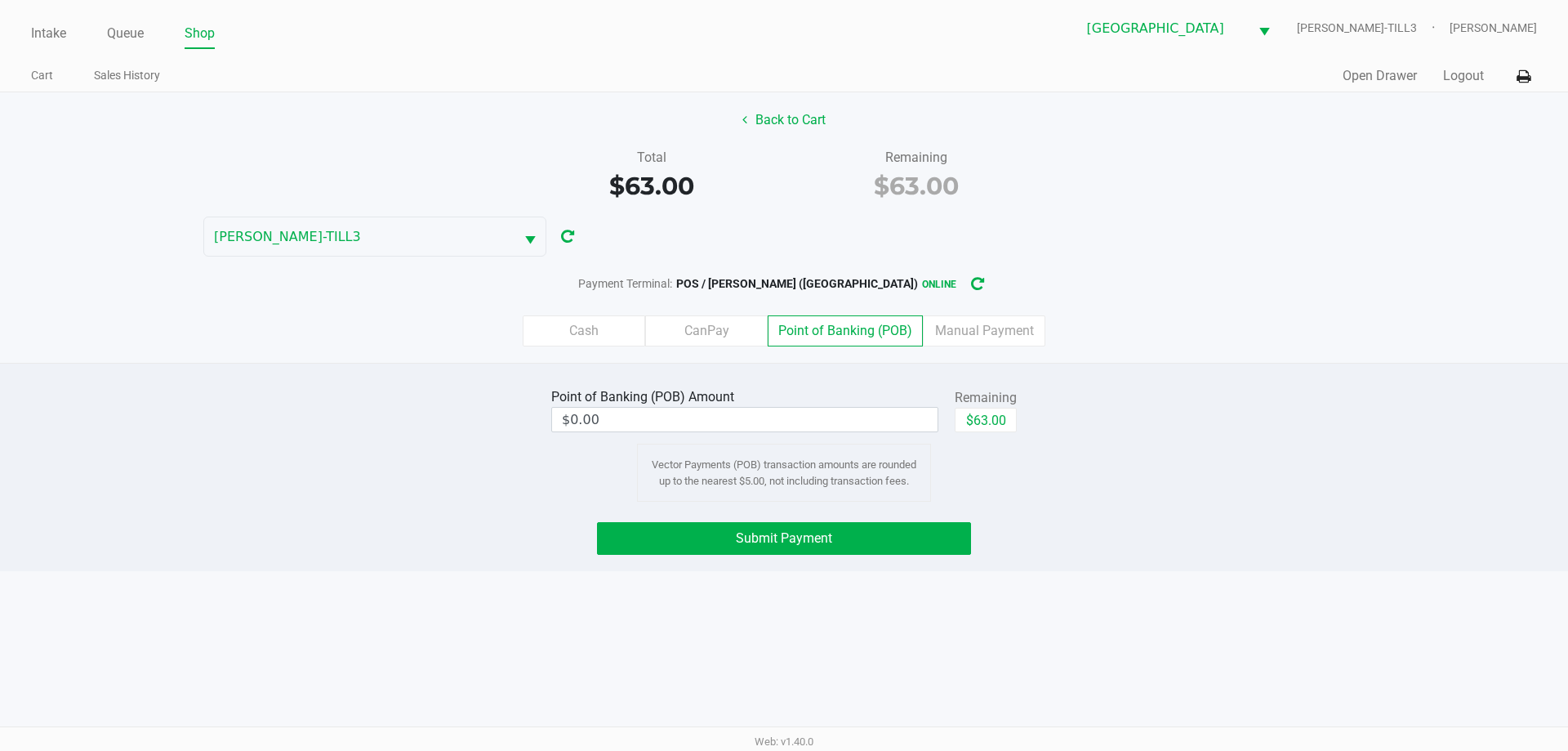
click at [993, 417] on button "$63.00" at bounding box center [986, 420] width 62 height 25
click at [886, 540] on button "Submit Payment" at bounding box center [784, 539] width 374 height 33
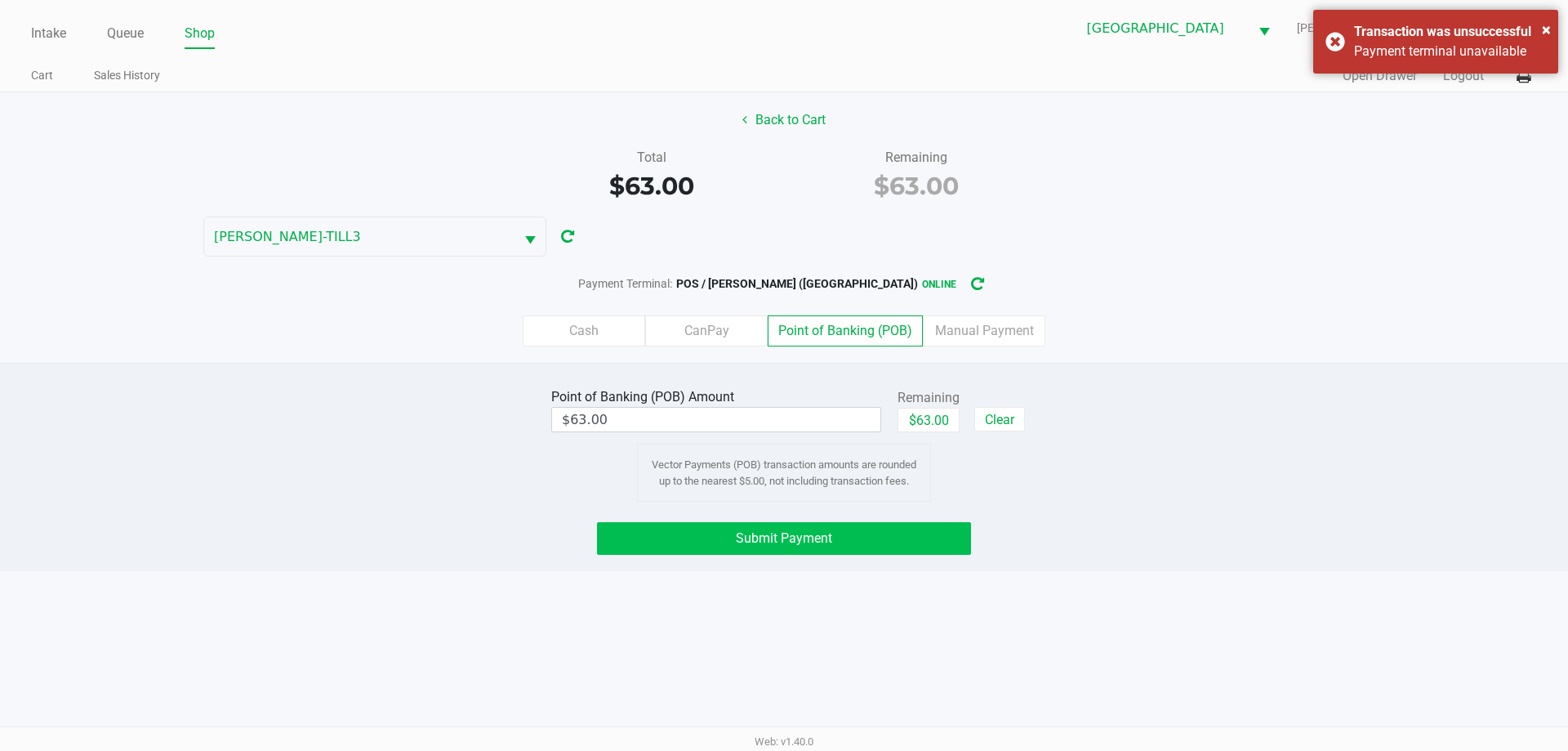
click at [876, 530] on button "Submit Payment" at bounding box center [784, 539] width 374 height 33
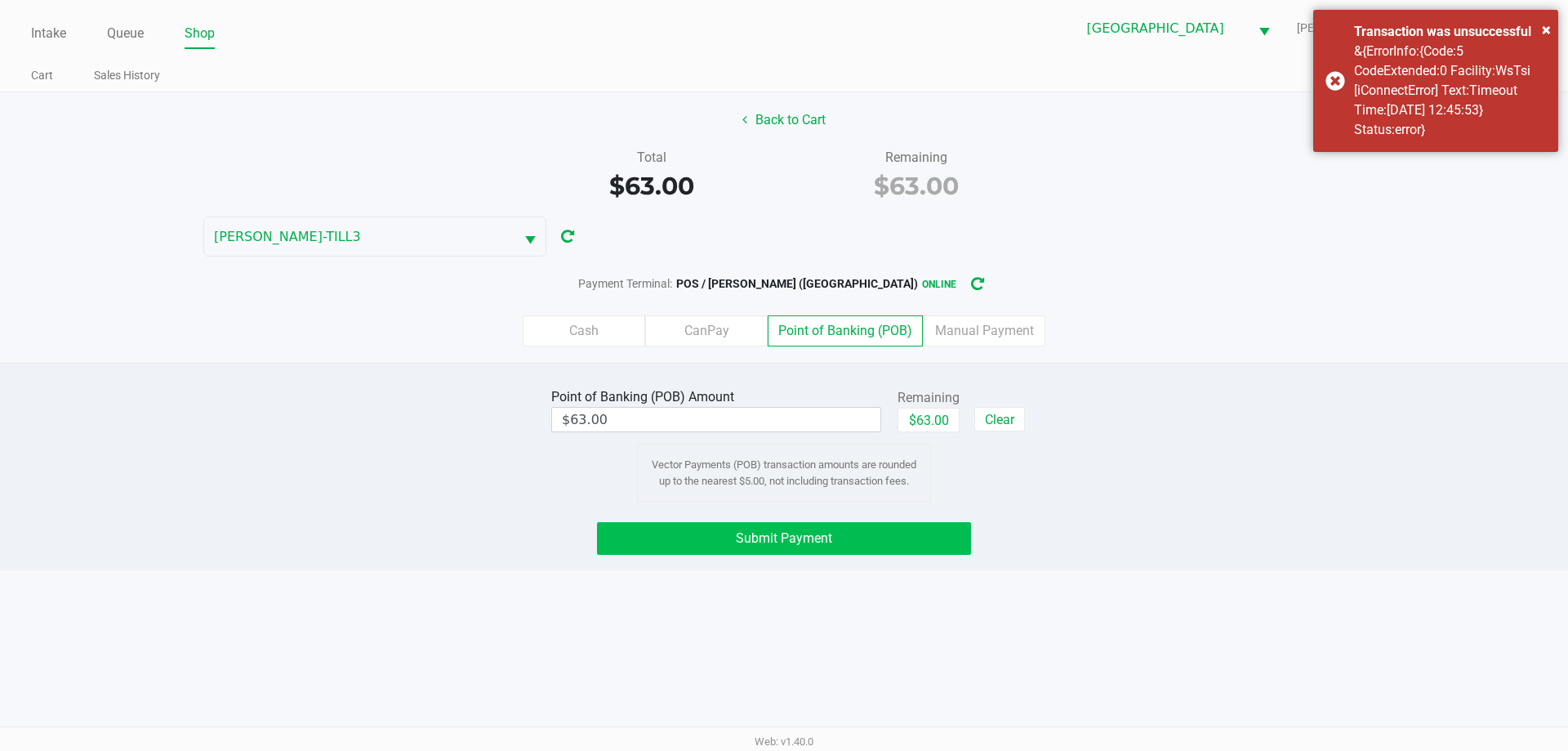
click at [1001, 331] on label "Manual Payment" at bounding box center [983, 331] width 122 height 31
click at [0, 0] on 8 "Manual Payment" at bounding box center [0, 0] width 0 height 0
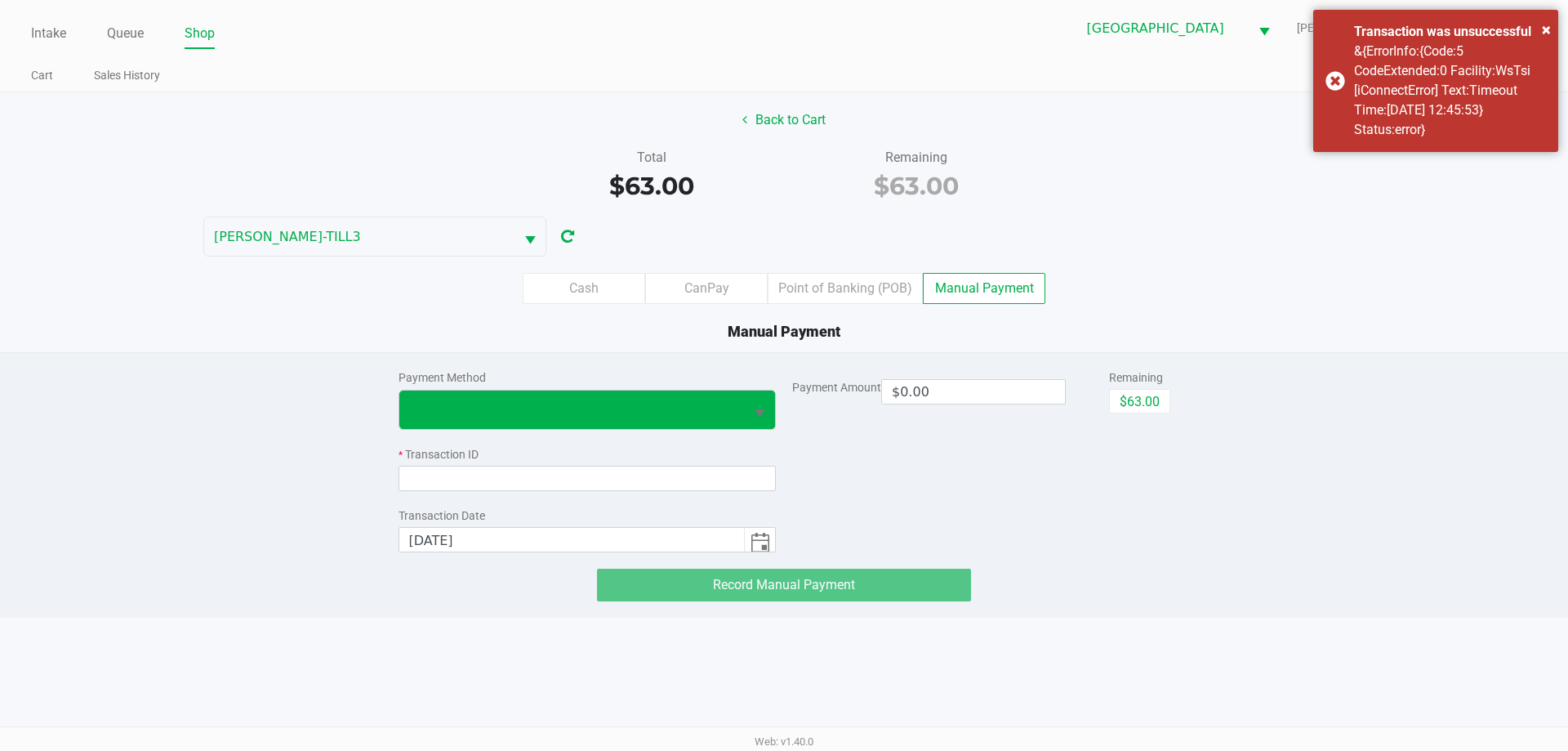
click at [751, 416] on span "Select" at bounding box center [760, 414] width 21 height 21
click at [563, 474] on Manual "POB - Manual" at bounding box center [549, 469] width 300 height 27
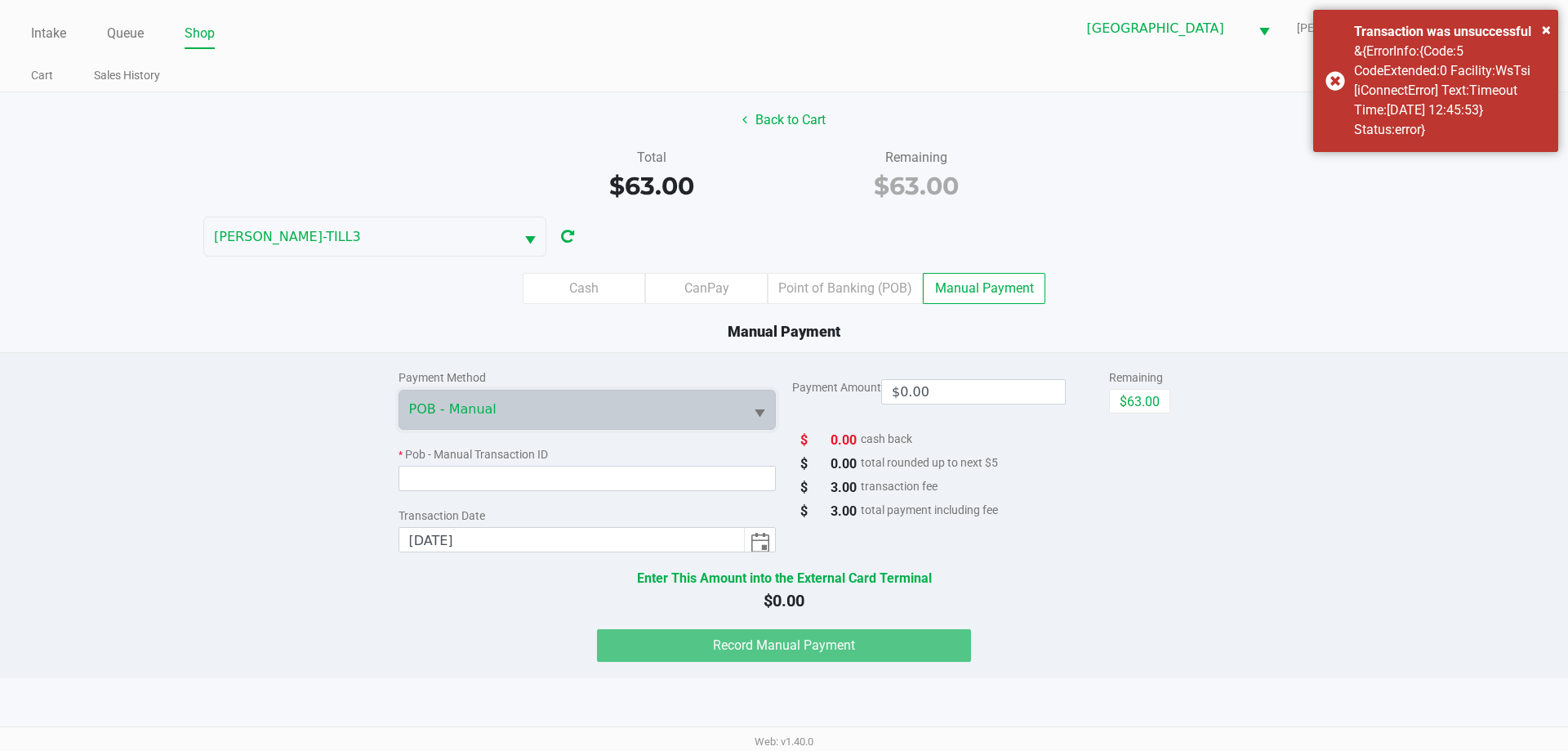
click at [1152, 397] on button "$63.00" at bounding box center [1140, 401] width 62 height 25
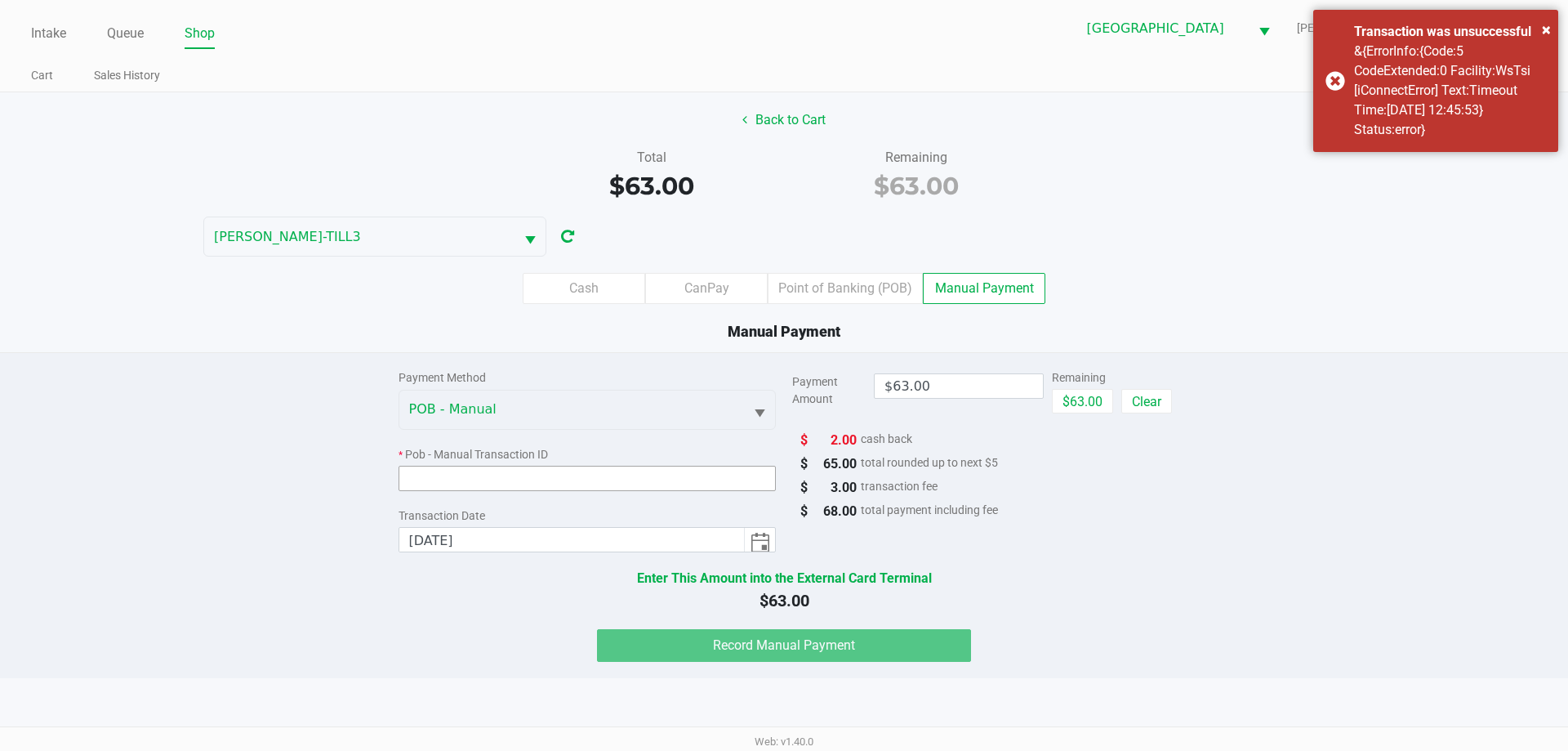
click at [701, 474] on input at bounding box center [588, 479] width 378 height 26
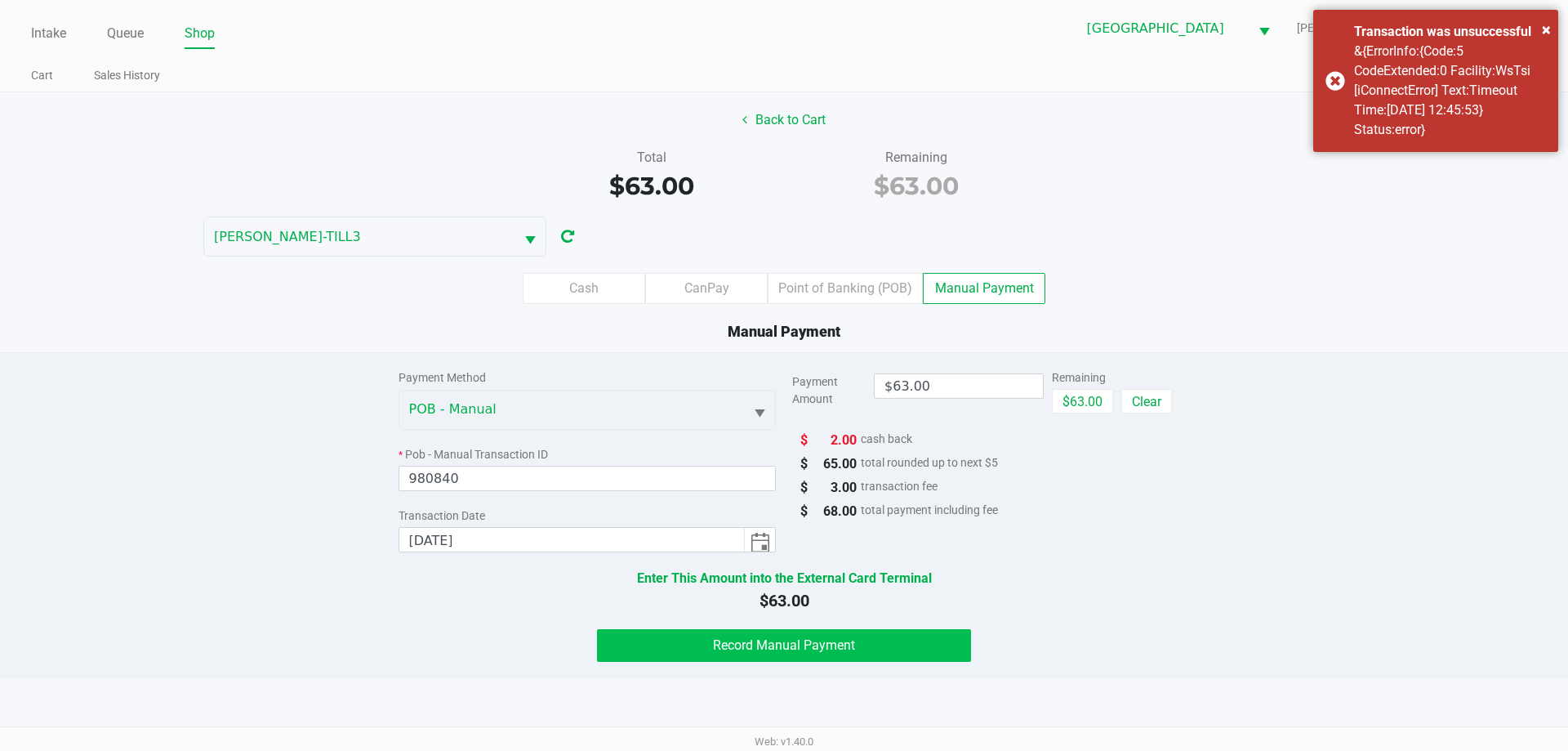
click at [868, 641] on button "Record Manual Payment" at bounding box center [784, 646] width 374 height 33
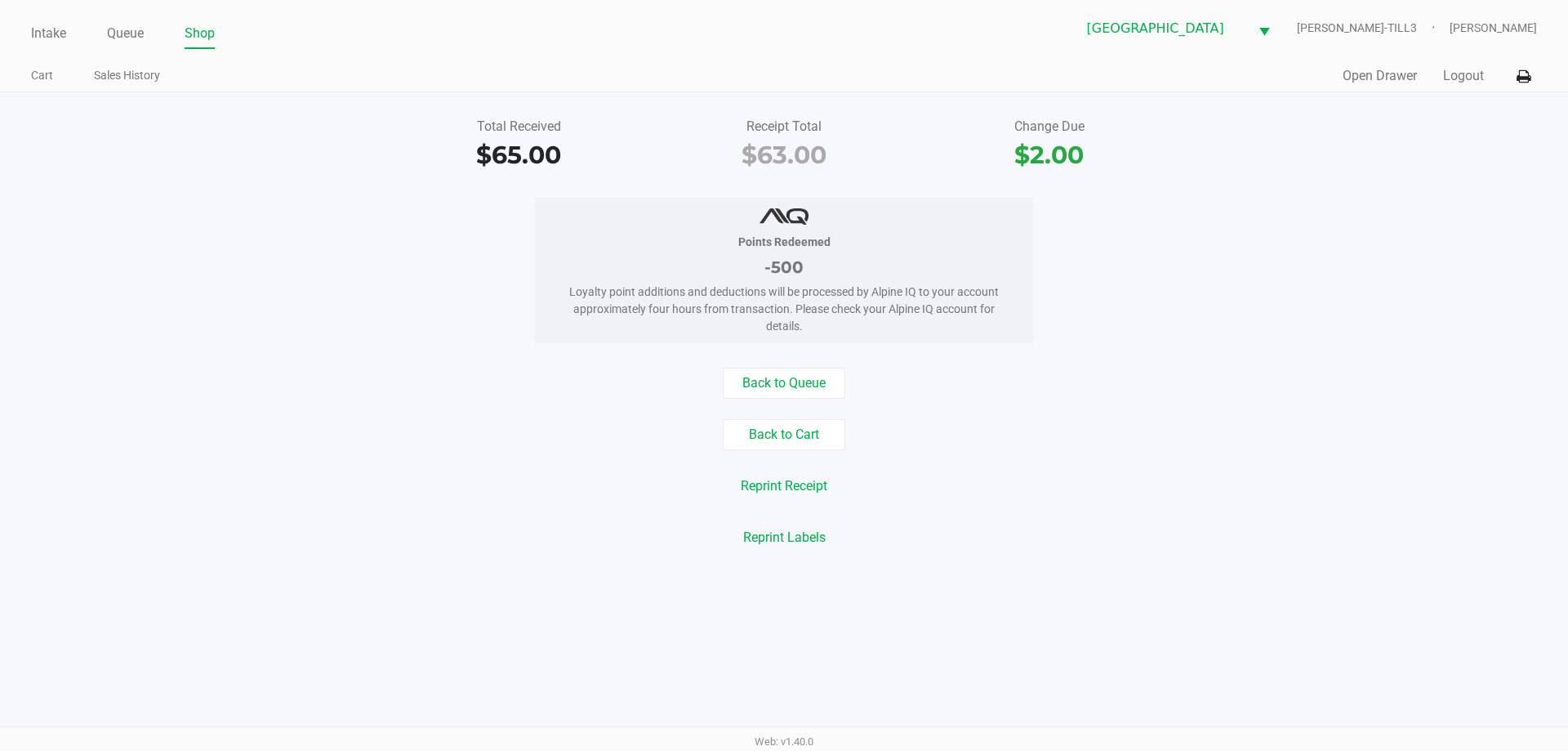
click at [1455, 75] on button "Logout" at bounding box center [1464, 75] width 41 height 20
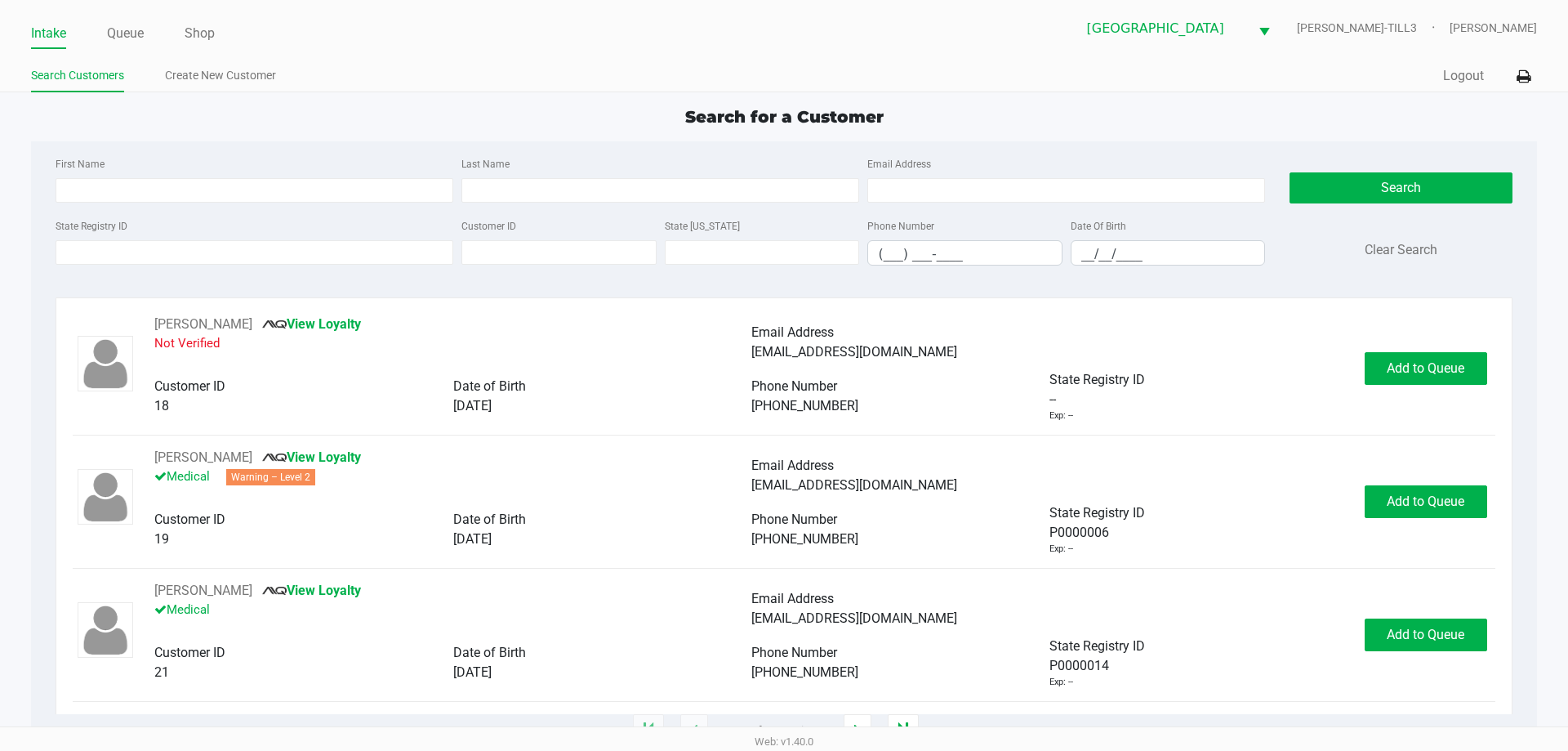
click at [276, 253] on input "State Registry ID" at bounding box center [254, 253] width 398 height 25
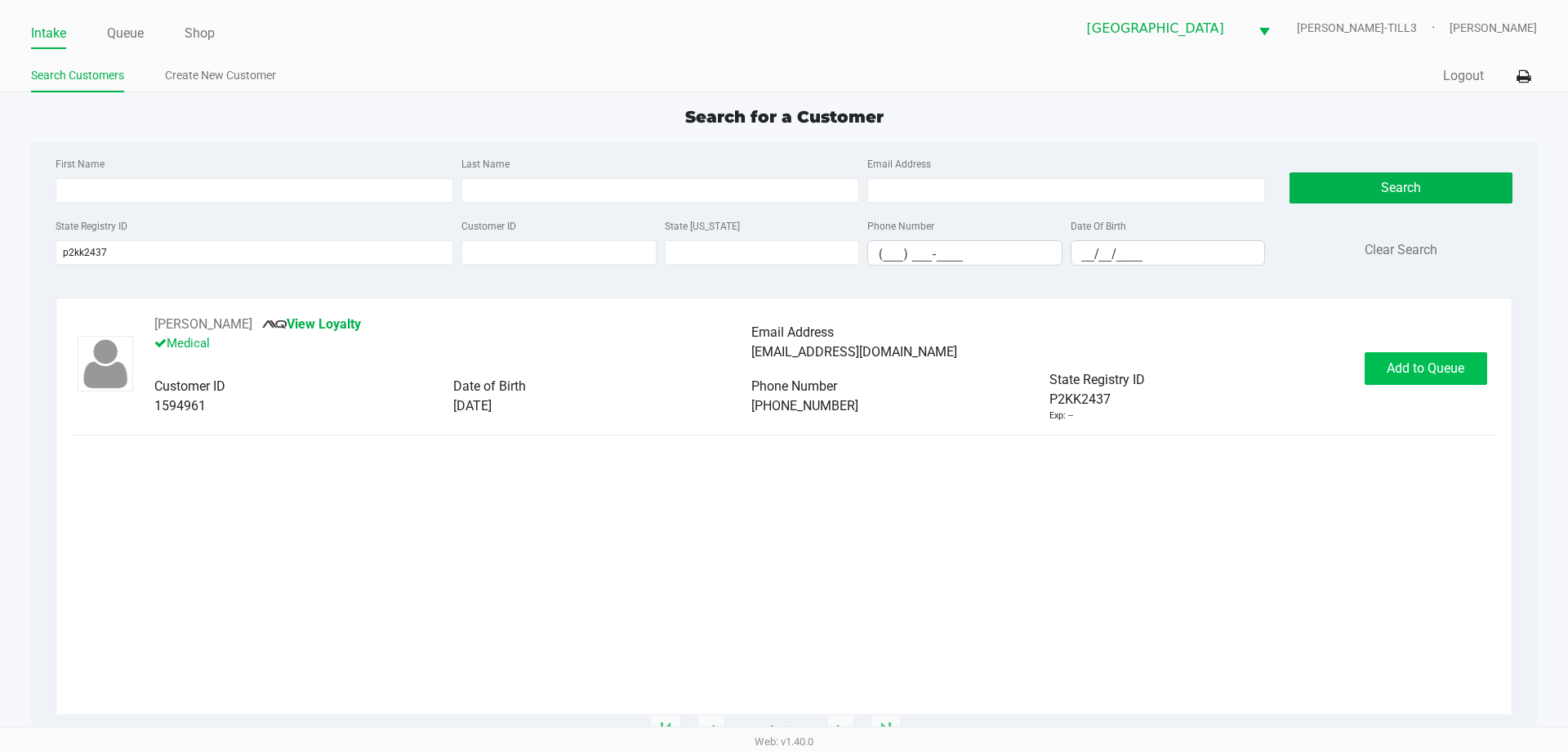
click at [1418, 367] on span "Add to Queue" at bounding box center [1425, 368] width 78 height 15
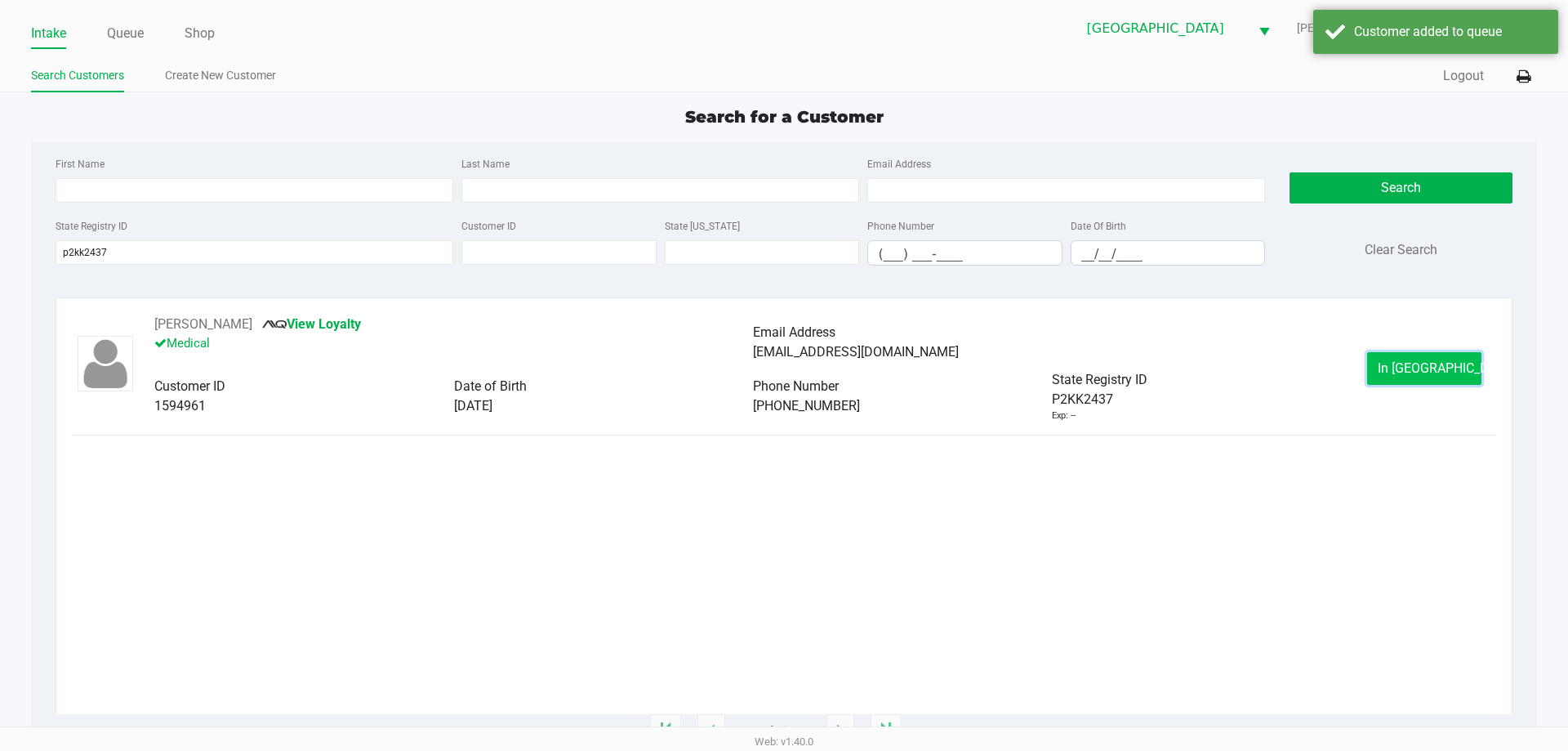
click at [1416, 367] on span "In Queue" at bounding box center [1446, 368] width 137 height 15
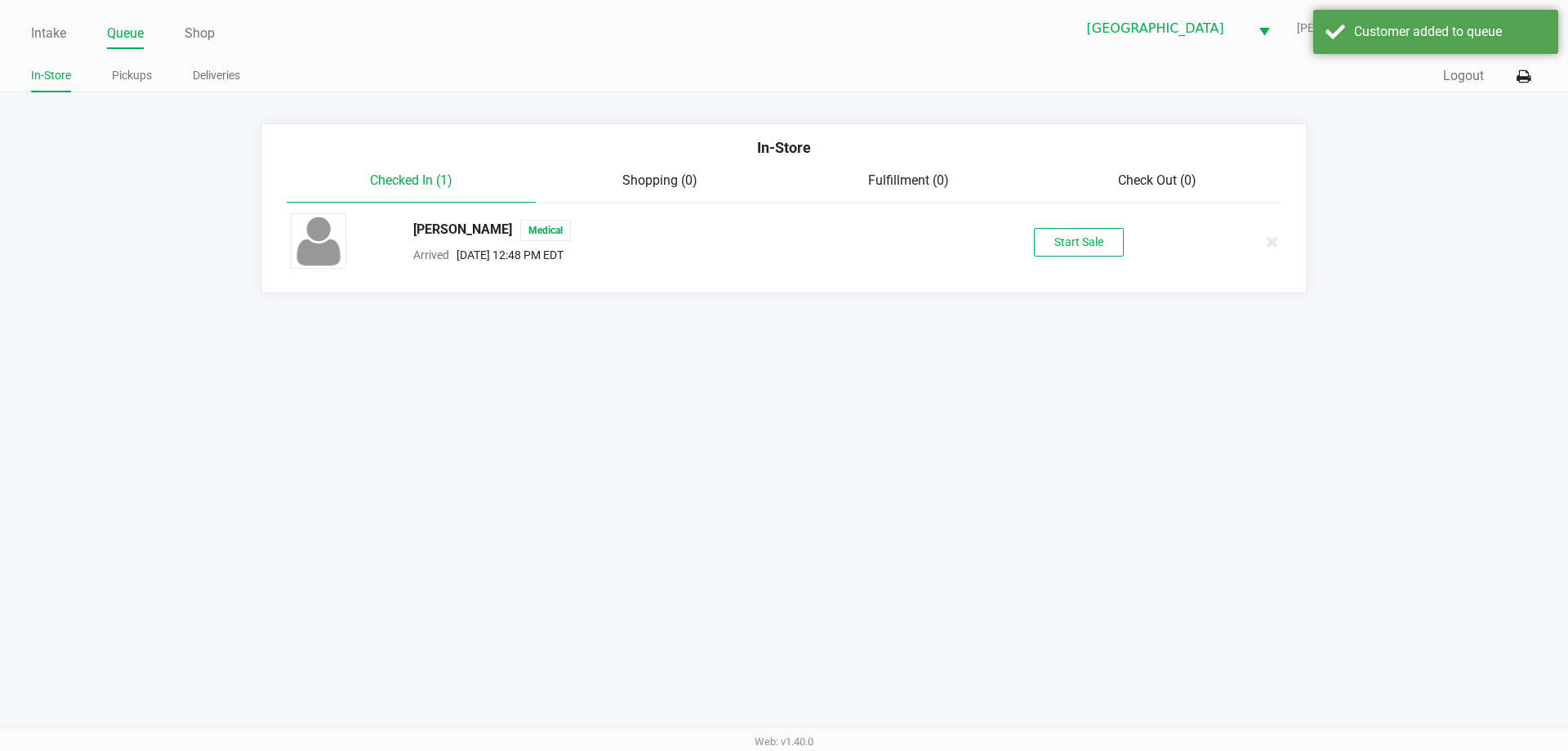
click at [1084, 247] on button "Start Sale" at bounding box center [1078, 241] width 90 height 28
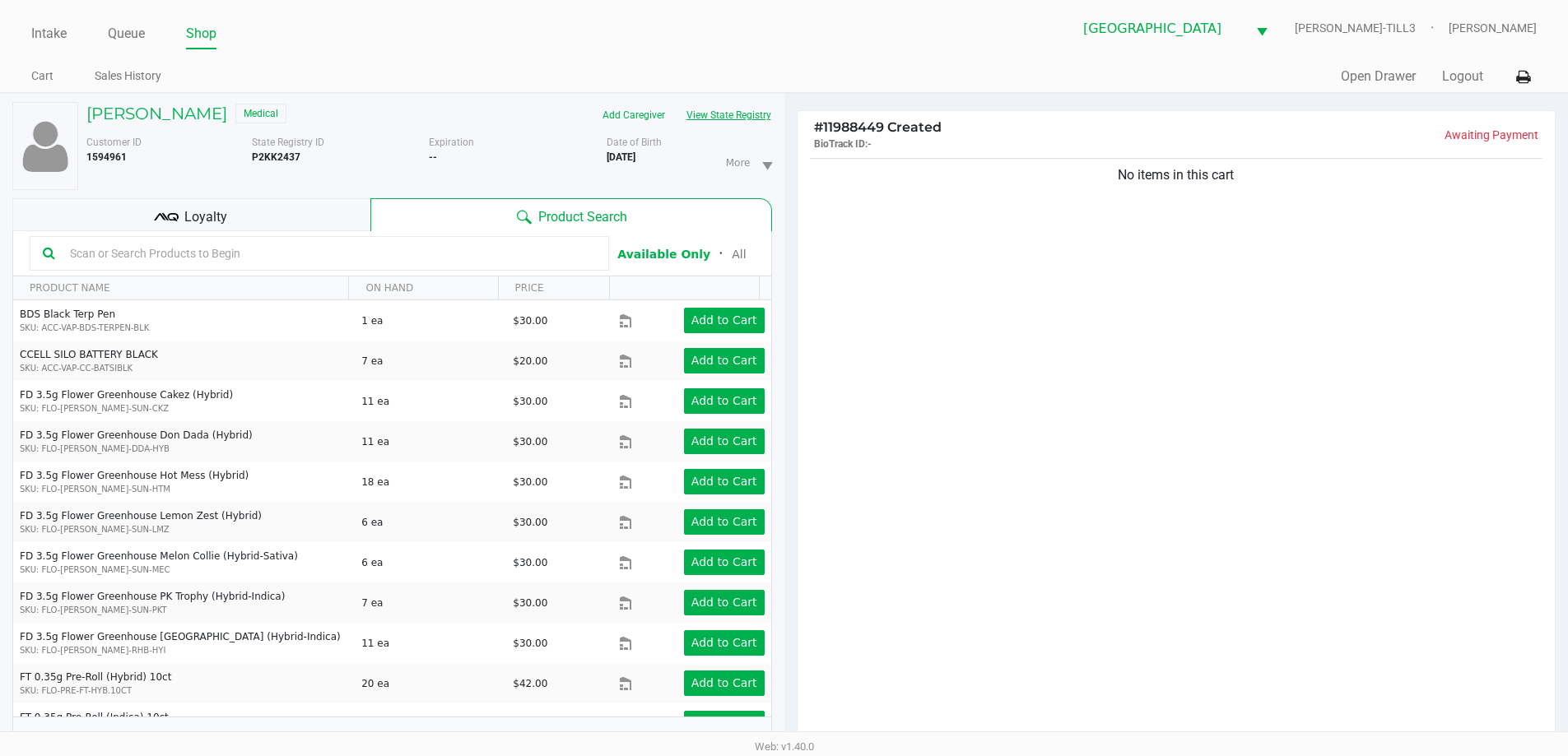
click at [723, 107] on button "View State Registry" at bounding box center [724, 115] width 97 height 27
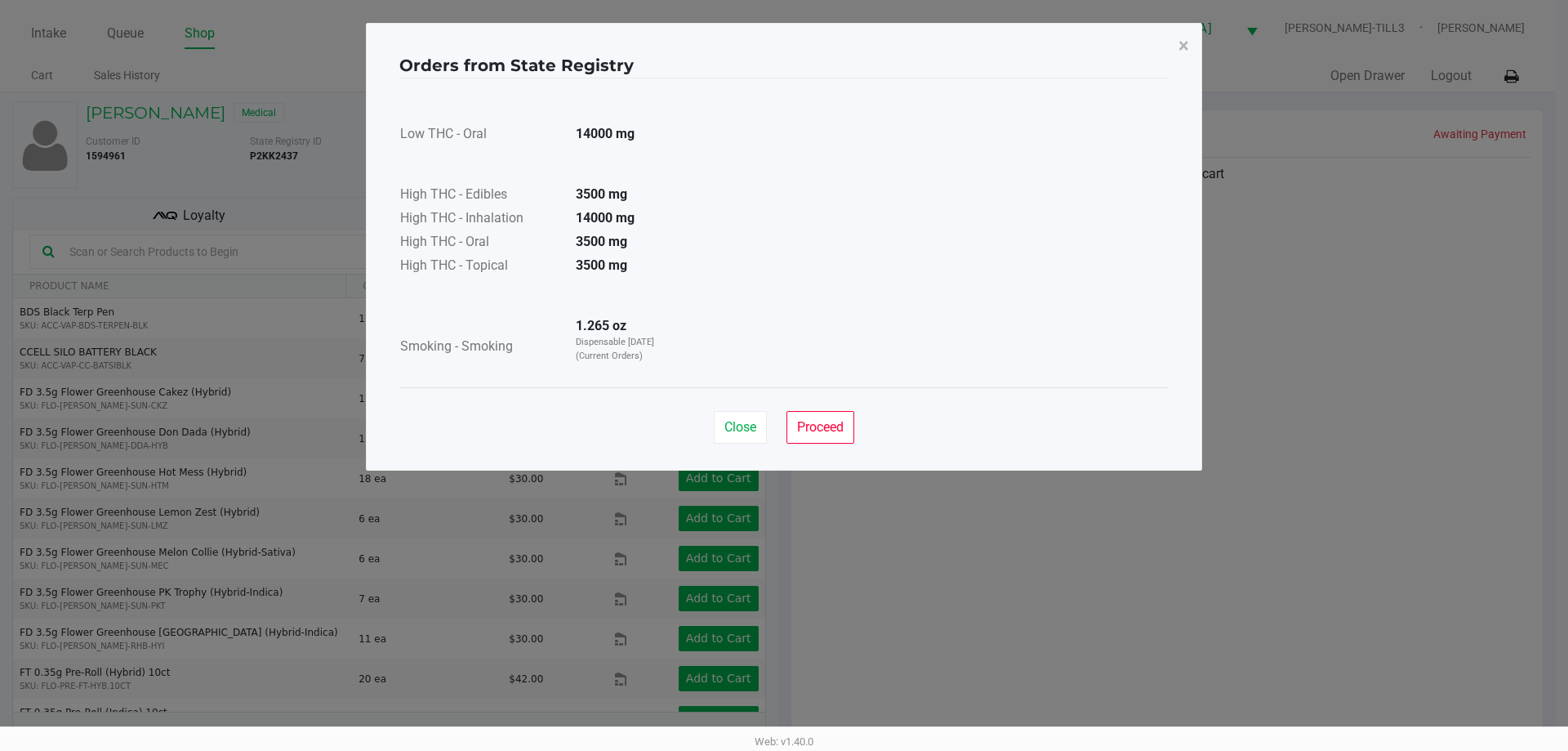
click at [846, 426] on button "Proceed" at bounding box center [820, 427] width 68 height 33
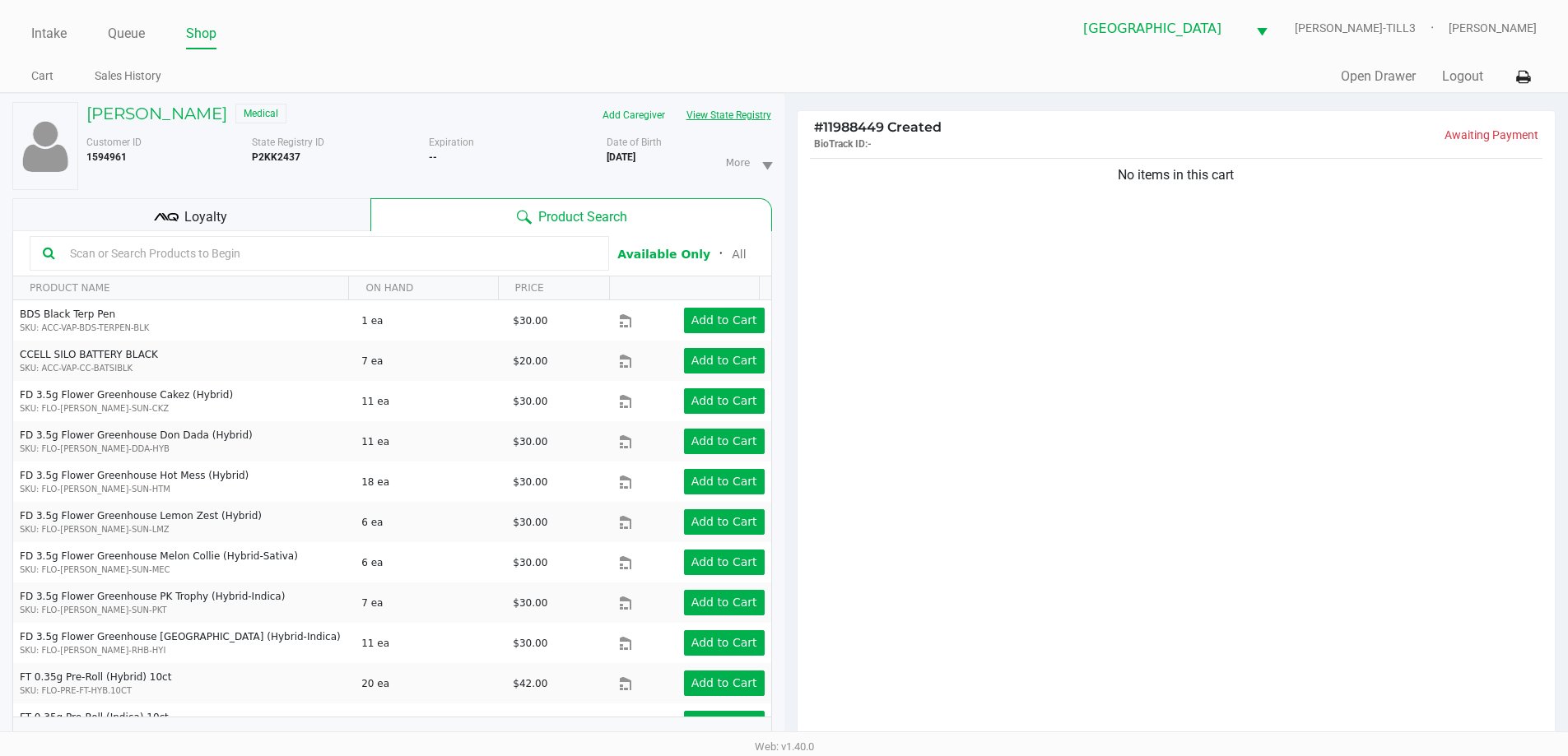
click at [317, 257] on input "text" at bounding box center [329, 253] width 532 height 25
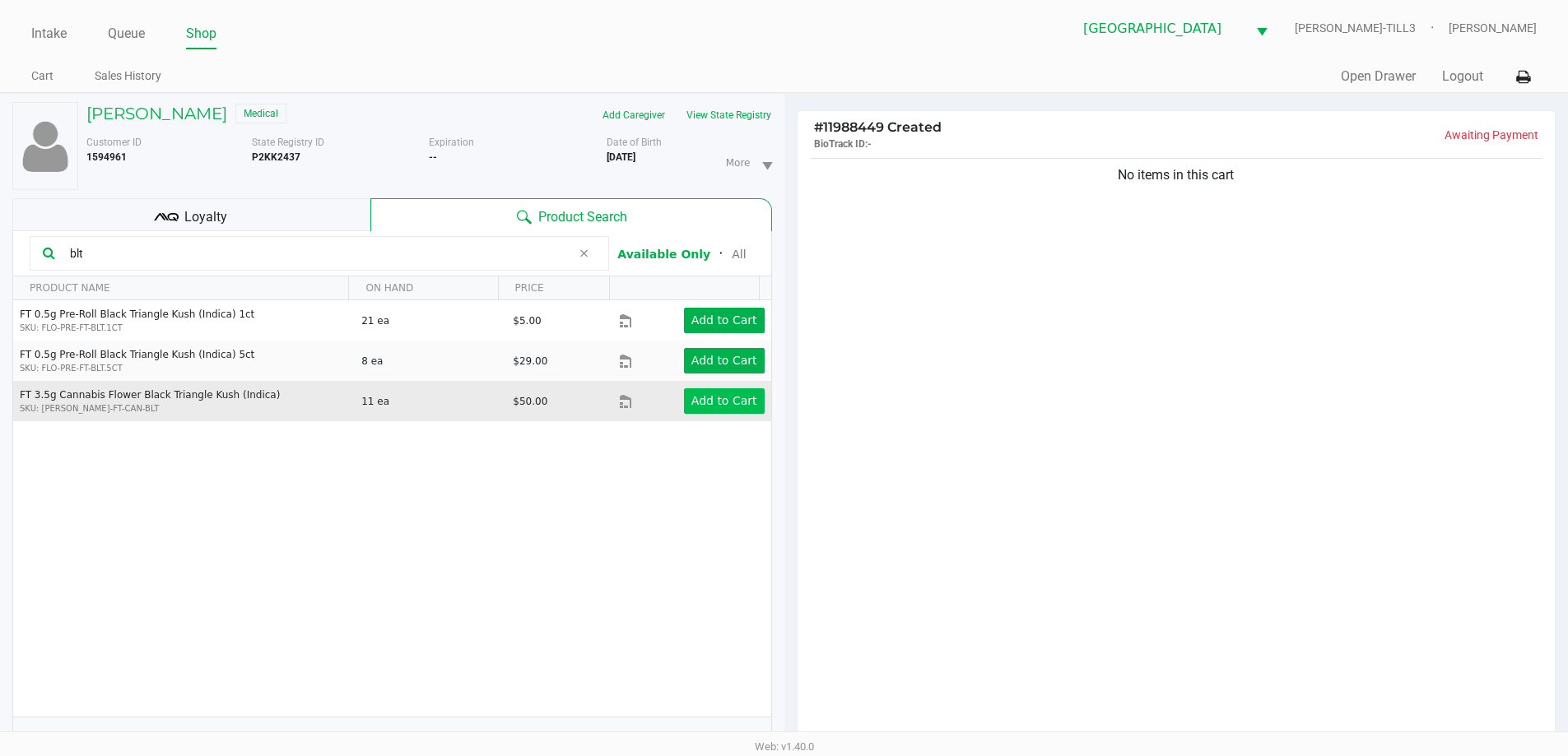
click at [711, 405] on app-button-loader "Add to Cart" at bounding box center [724, 400] width 66 height 13
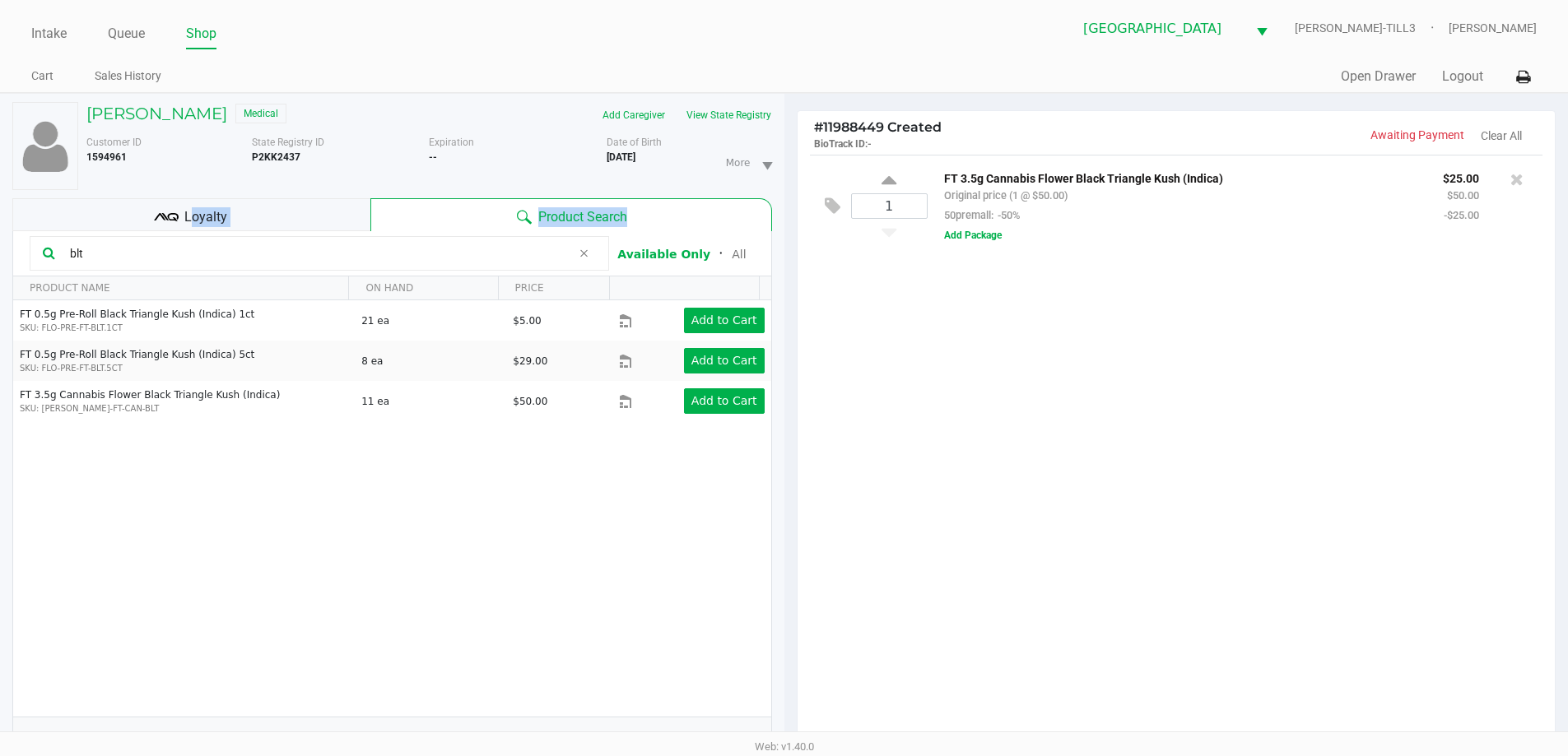
click at [0, 230] on div "ROD FENN JR Medical Add Caregiver View State Registry Customer ID 1594961 State…" at bounding box center [392, 514] width 784 height 840
drag, startPoint x: 117, startPoint y: 253, endPoint x: 15, endPoint y: 253, distance: 102.0
click at [15, 253] on kendo-grid-toolbar "blt Available Only ᛫ All" at bounding box center [392, 253] width 758 height 45
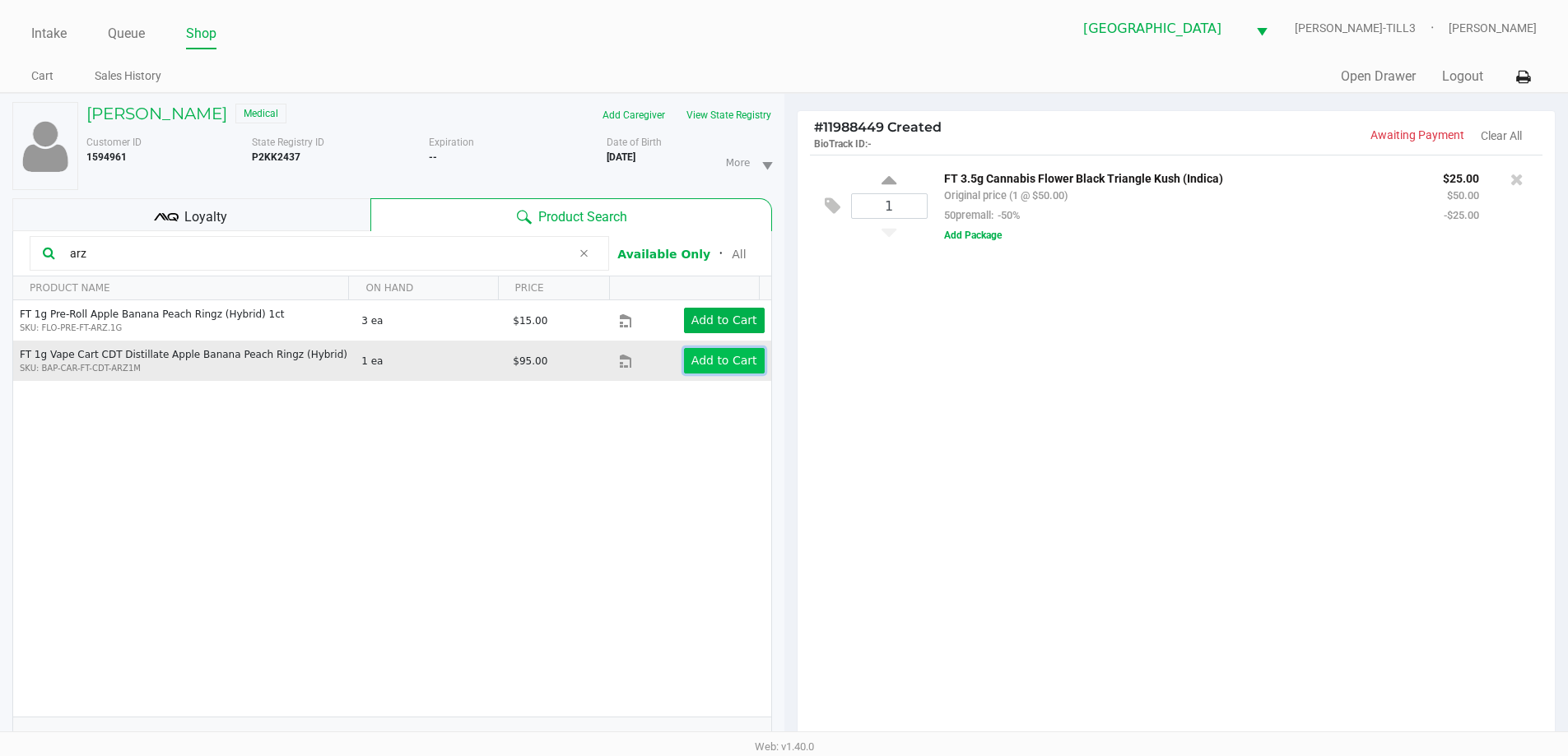
click at [709, 367] on app-button-loader "Add to Cart" at bounding box center [724, 359] width 66 height 13
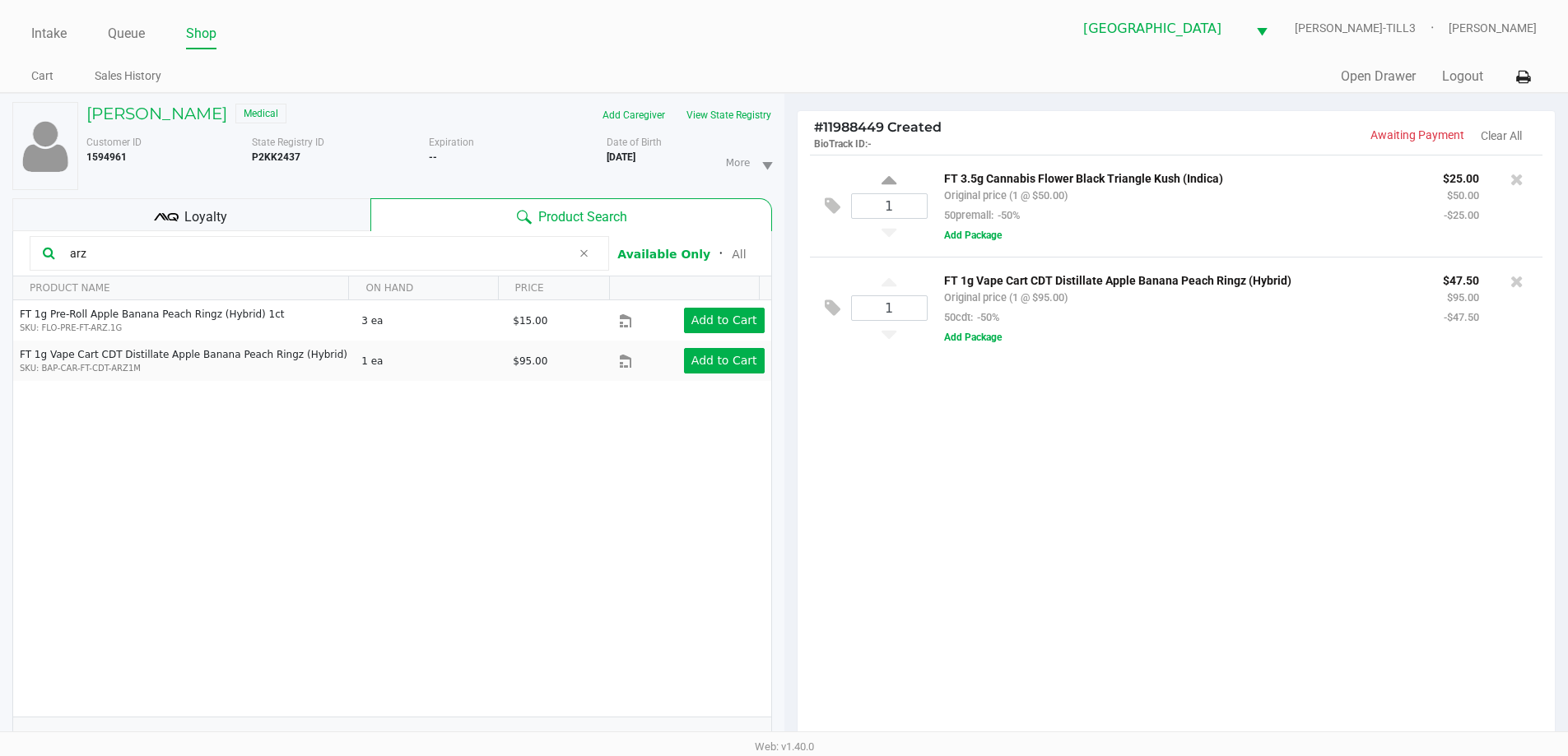
drag, startPoint x: 129, startPoint y: 262, endPoint x: 22, endPoint y: 258, distance: 107.1
click at [22, 258] on kendo-grid-toolbar "arz Available Only ᛫ All" at bounding box center [392, 253] width 758 height 45
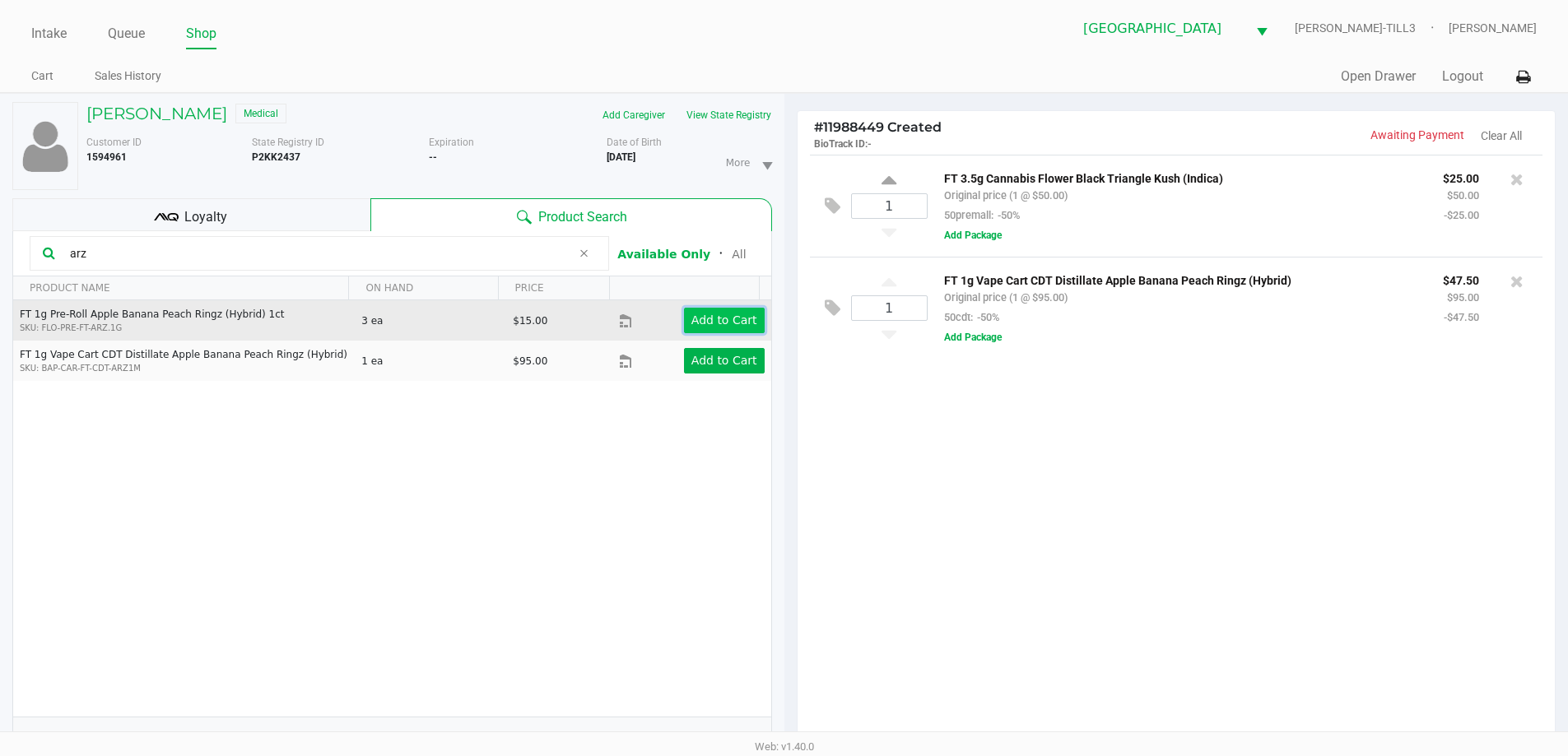
click at [708, 316] on app-button-loader "Add to Cart" at bounding box center [724, 320] width 66 height 13
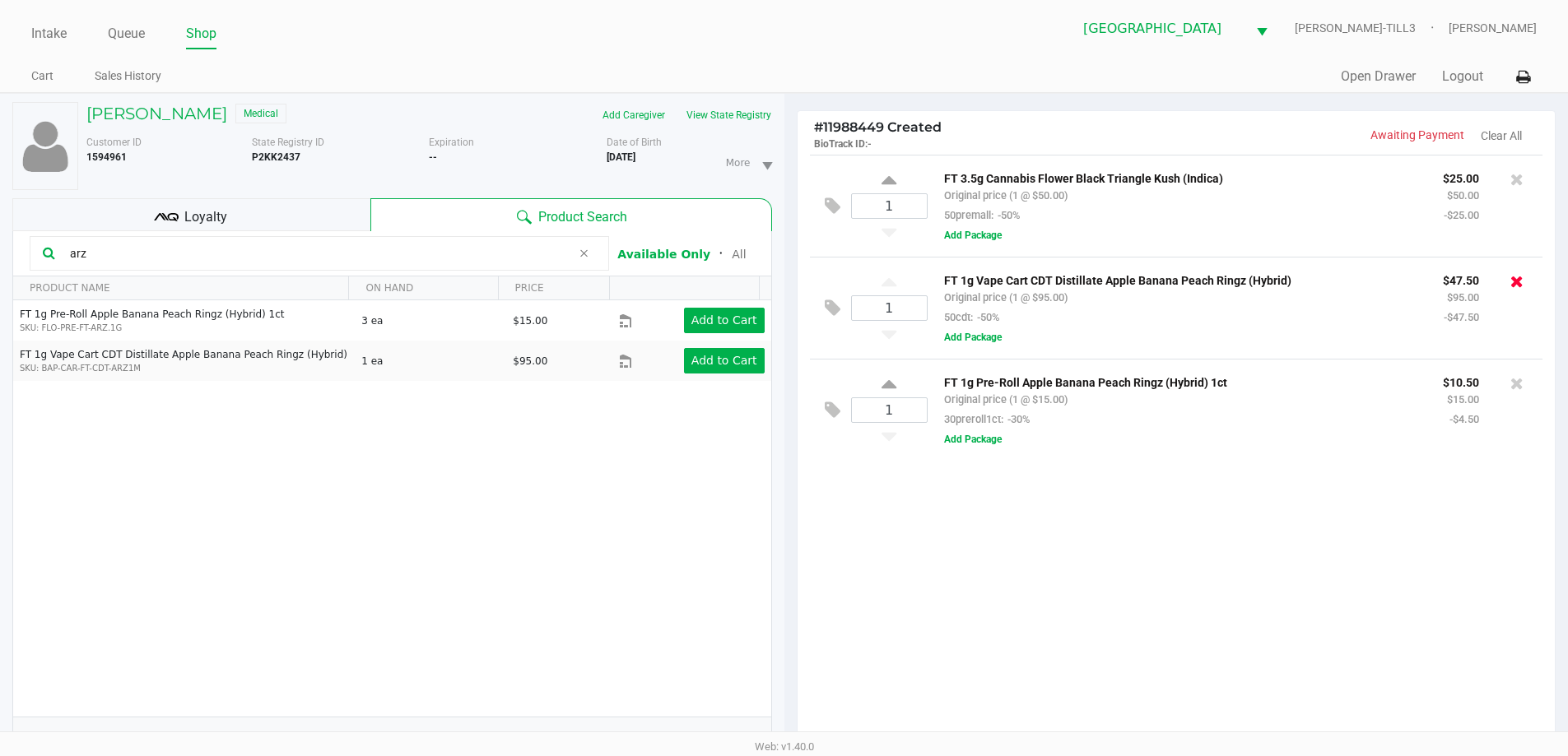
click at [1519, 279] on icon at bounding box center [1516, 281] width 13 height 16
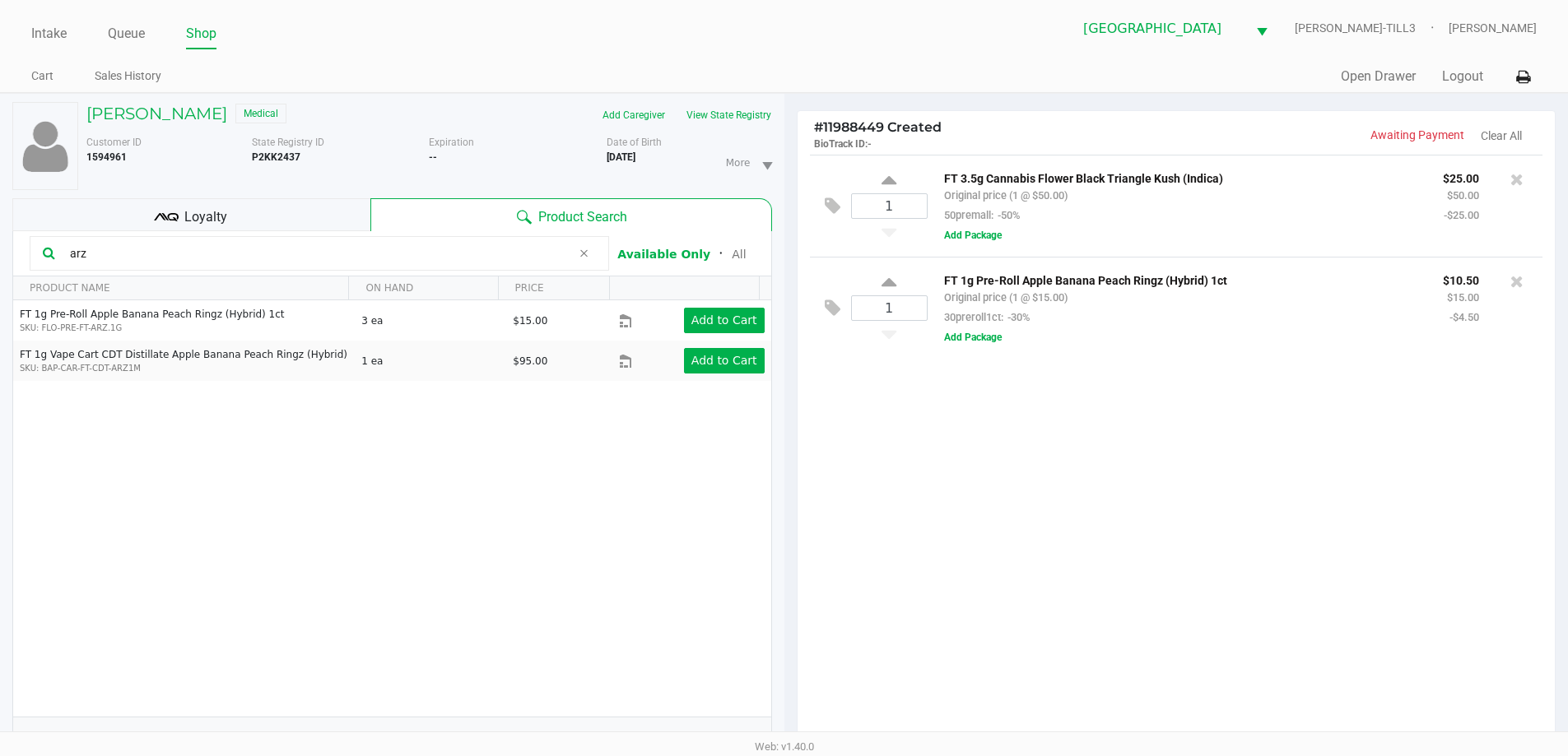
drag, startPoint x: 293, startPoint y: 255, endPoint x: 0, endPoint y: 257, distance: 293.0
click at [0, 257] on div "ROD FENN JR Medical Add Caregiver View State Registry Customer ID 1594961 State…" at bounding box center [392, 514] width 784 height 840
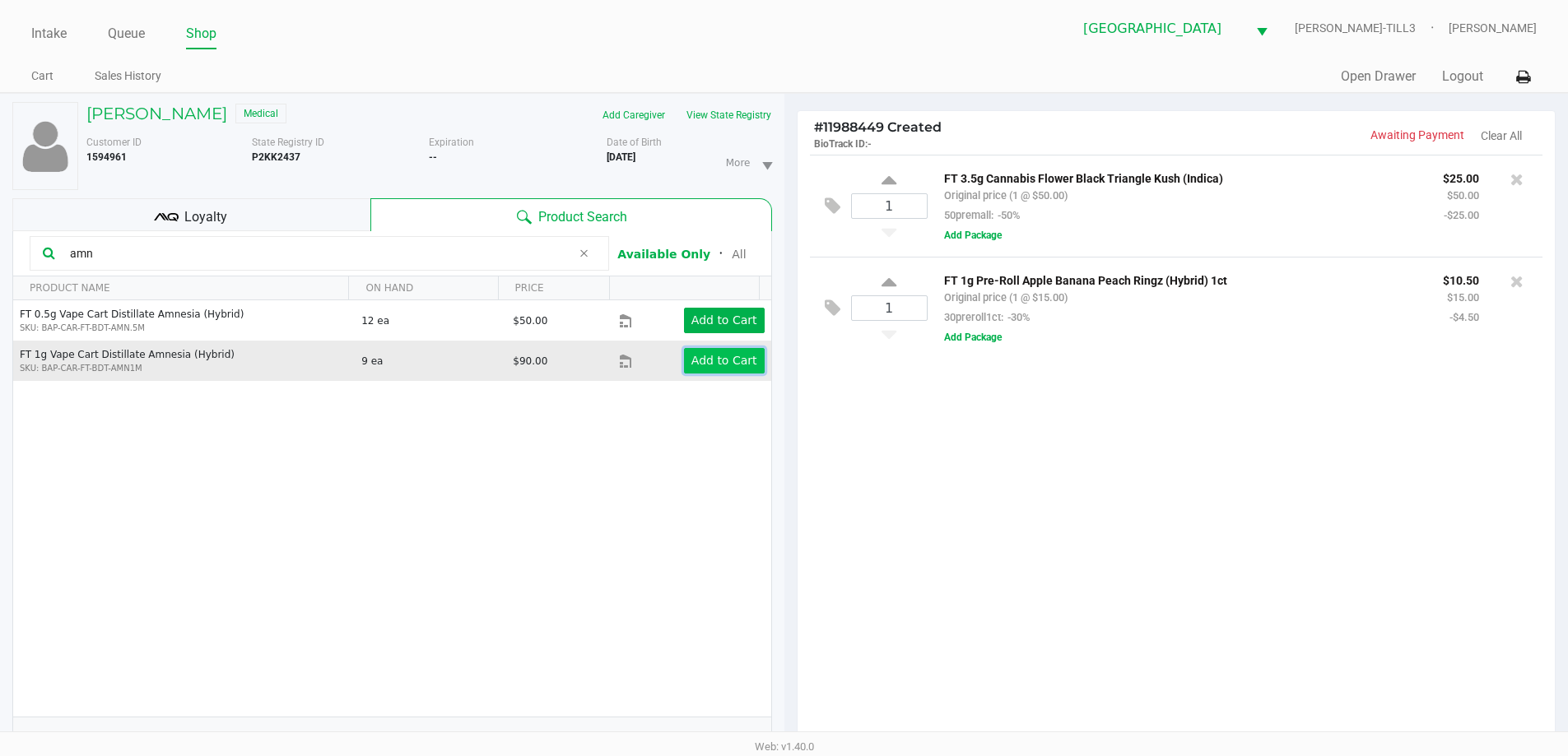
click at [704, 350] on button "Add to Cart" at bounding box center [724, 361] width 81 height 26
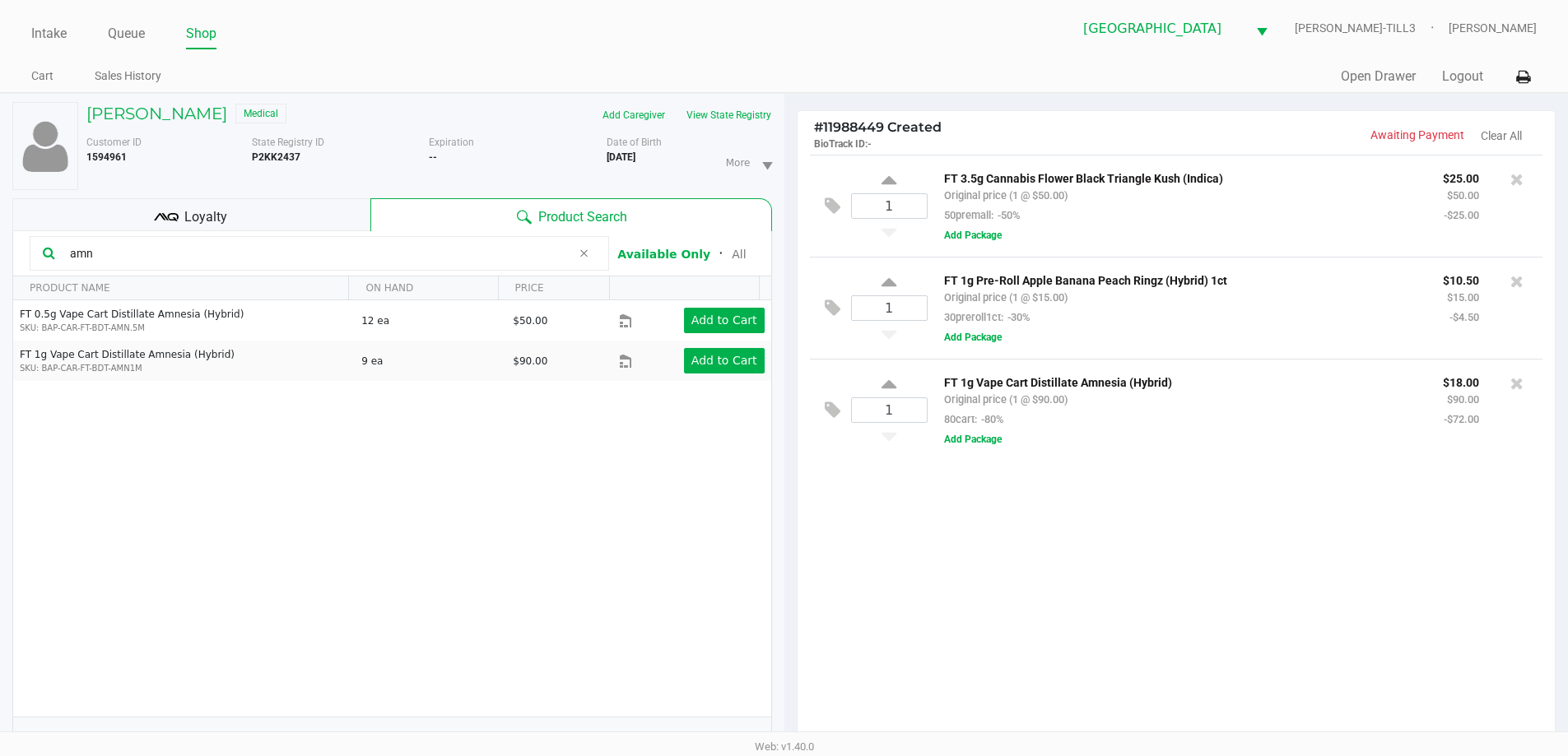
click at [230, 200] on div "Loyalty" at bounding box center [191, 215] width 358 height 33
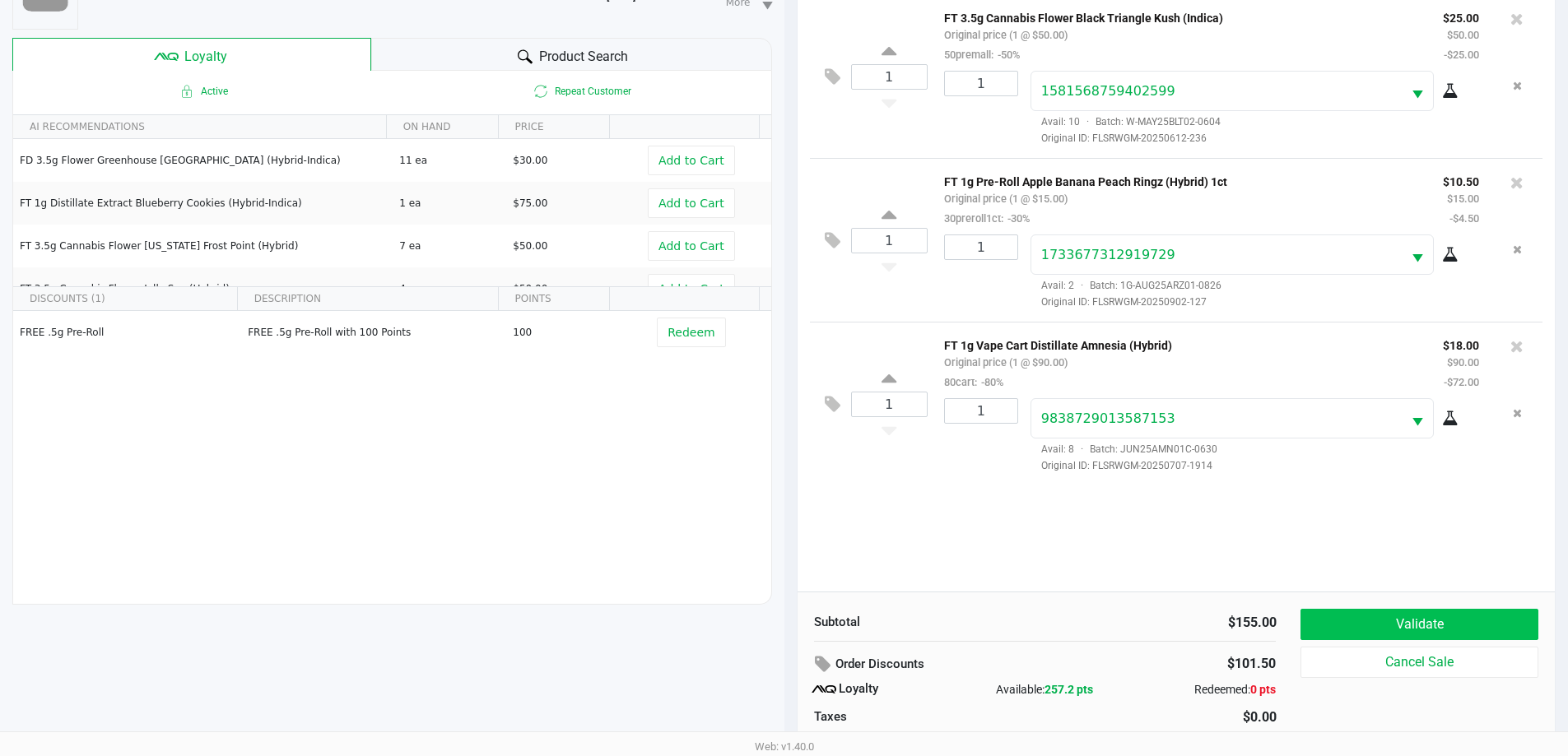
scroll to position [197, 0]
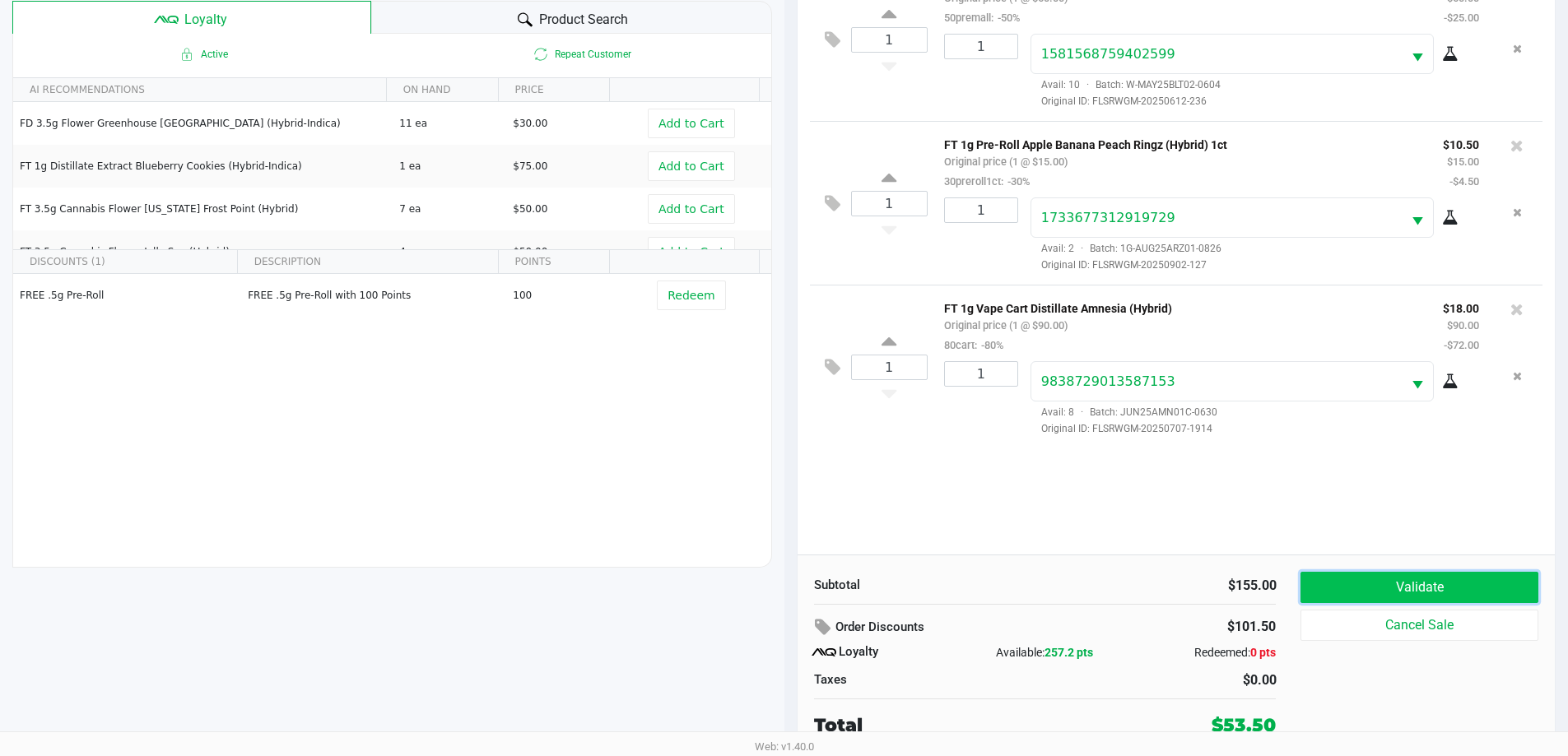
click at [1353, 592] on button "Validate" at bounding box center [1419, 587] width 237 height 31
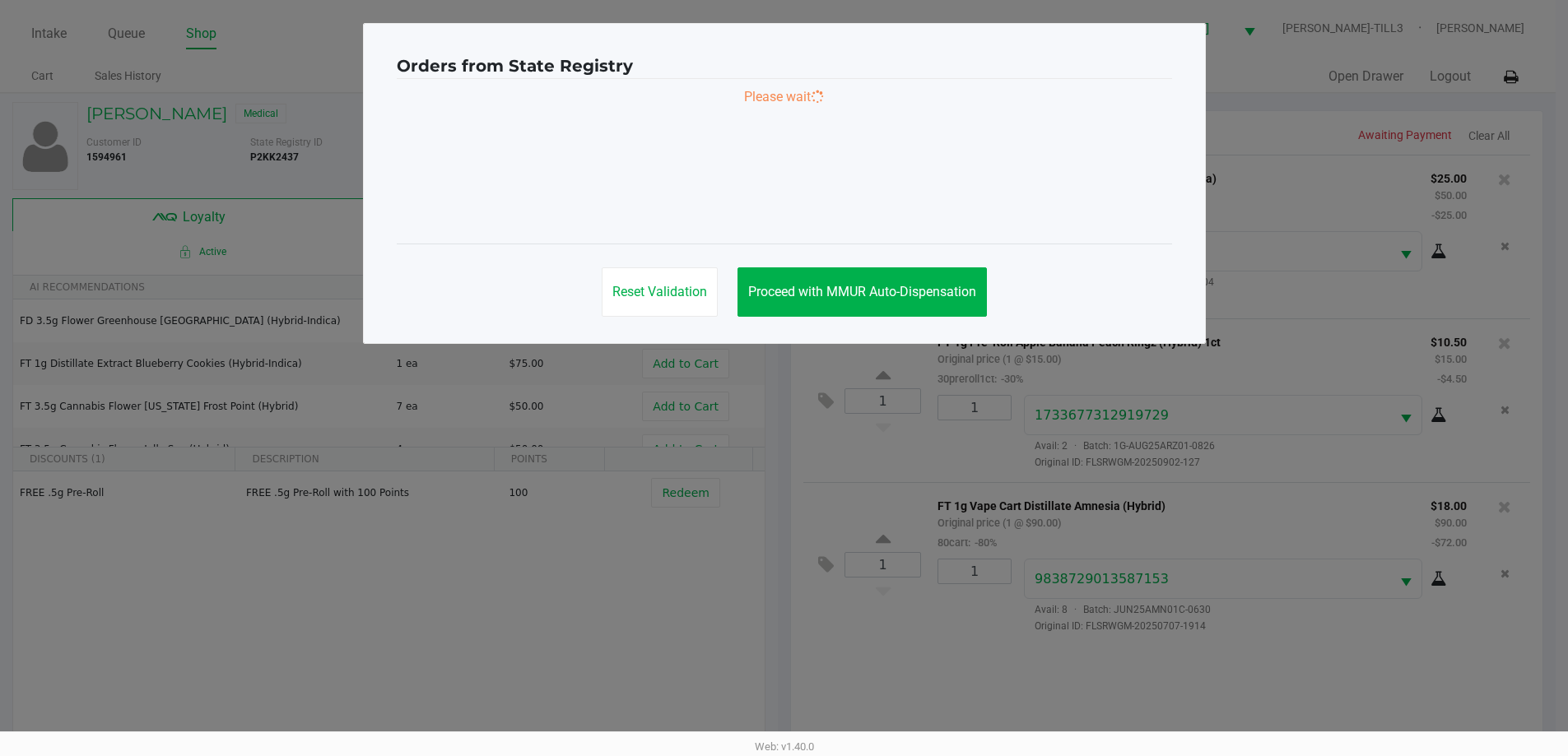
scroll to position [0, 0]
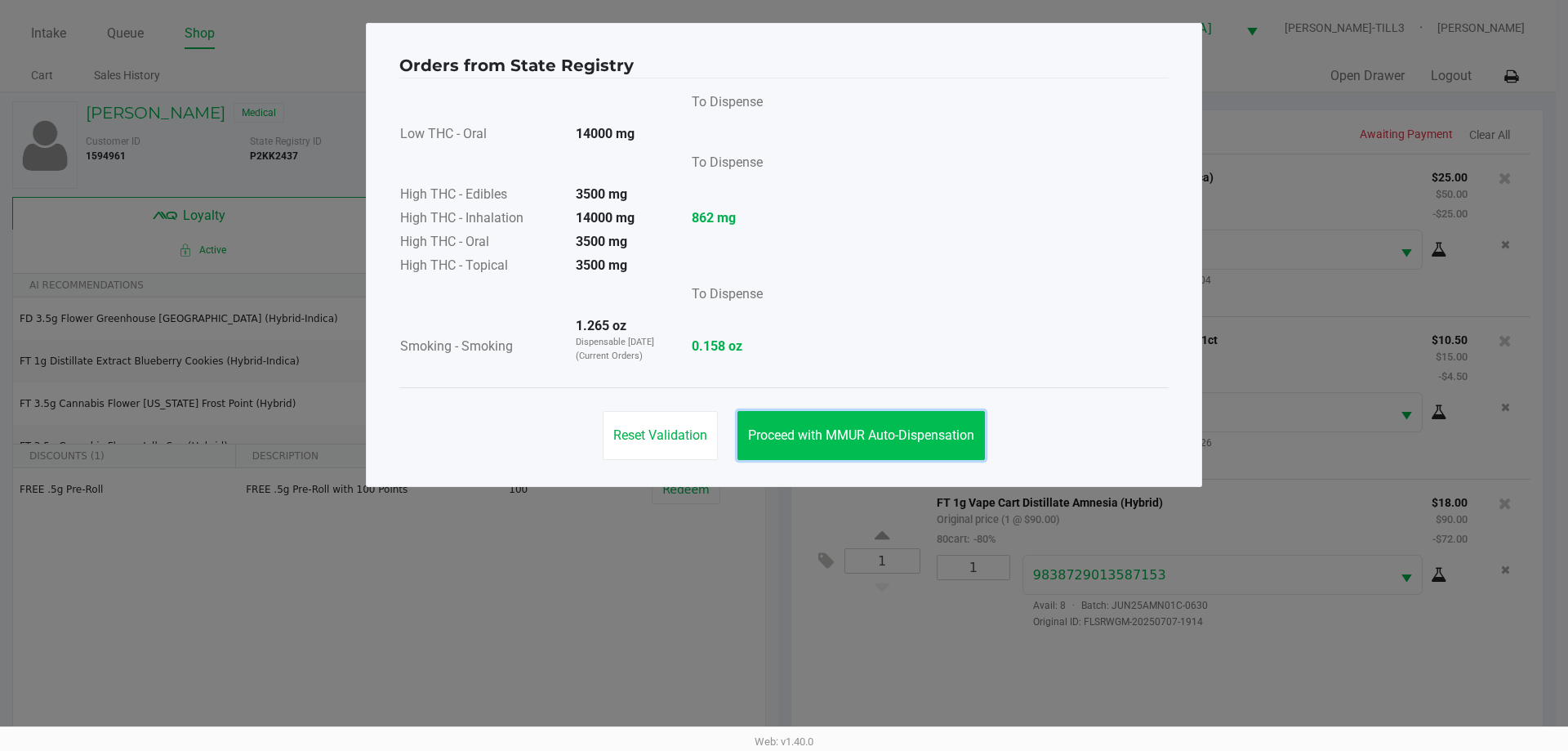
click at [947, 422] on button "Proceed with MMUR Auto-Dispensation" at bounding box center [861, 435] width 247 height 49
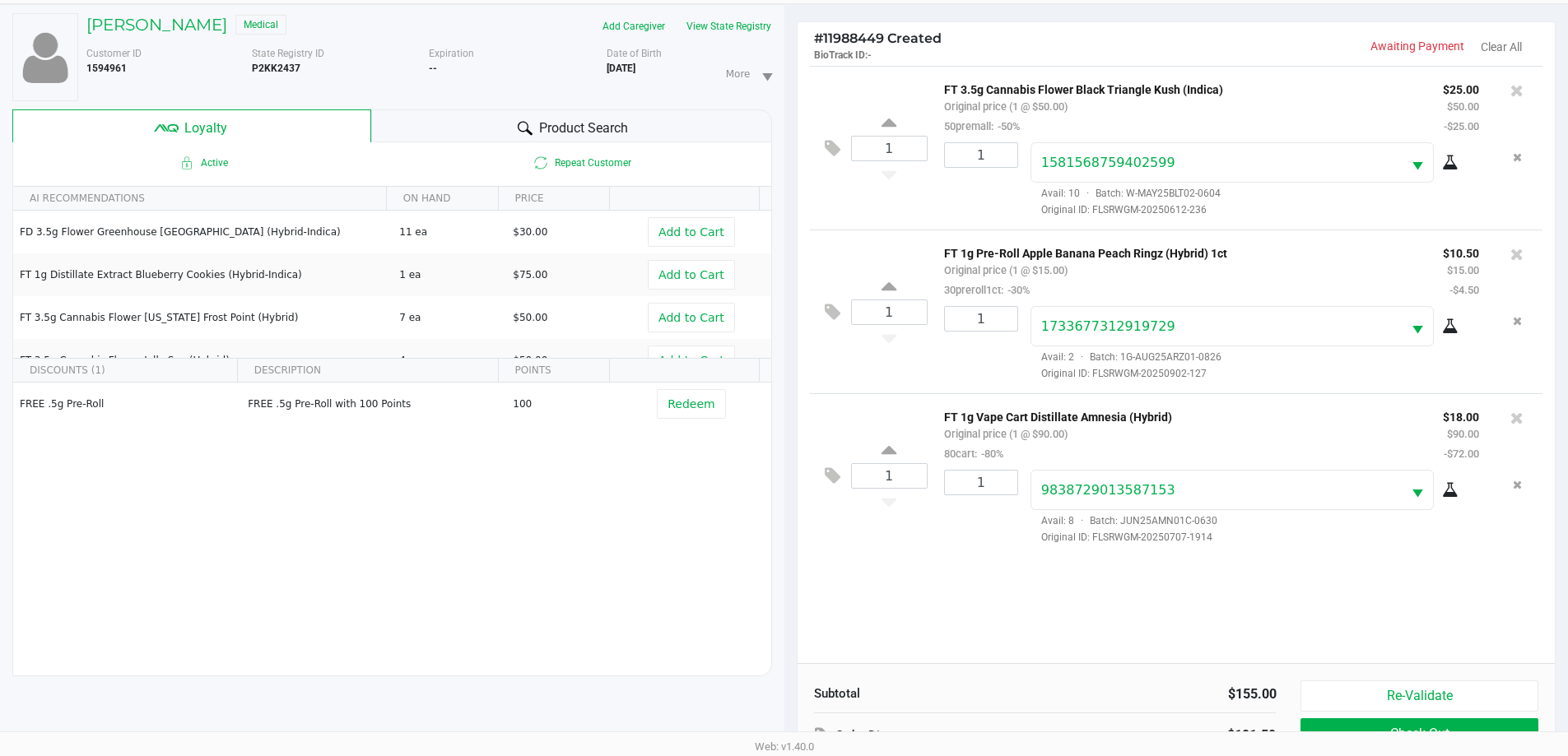
scroll to position [197, 0]
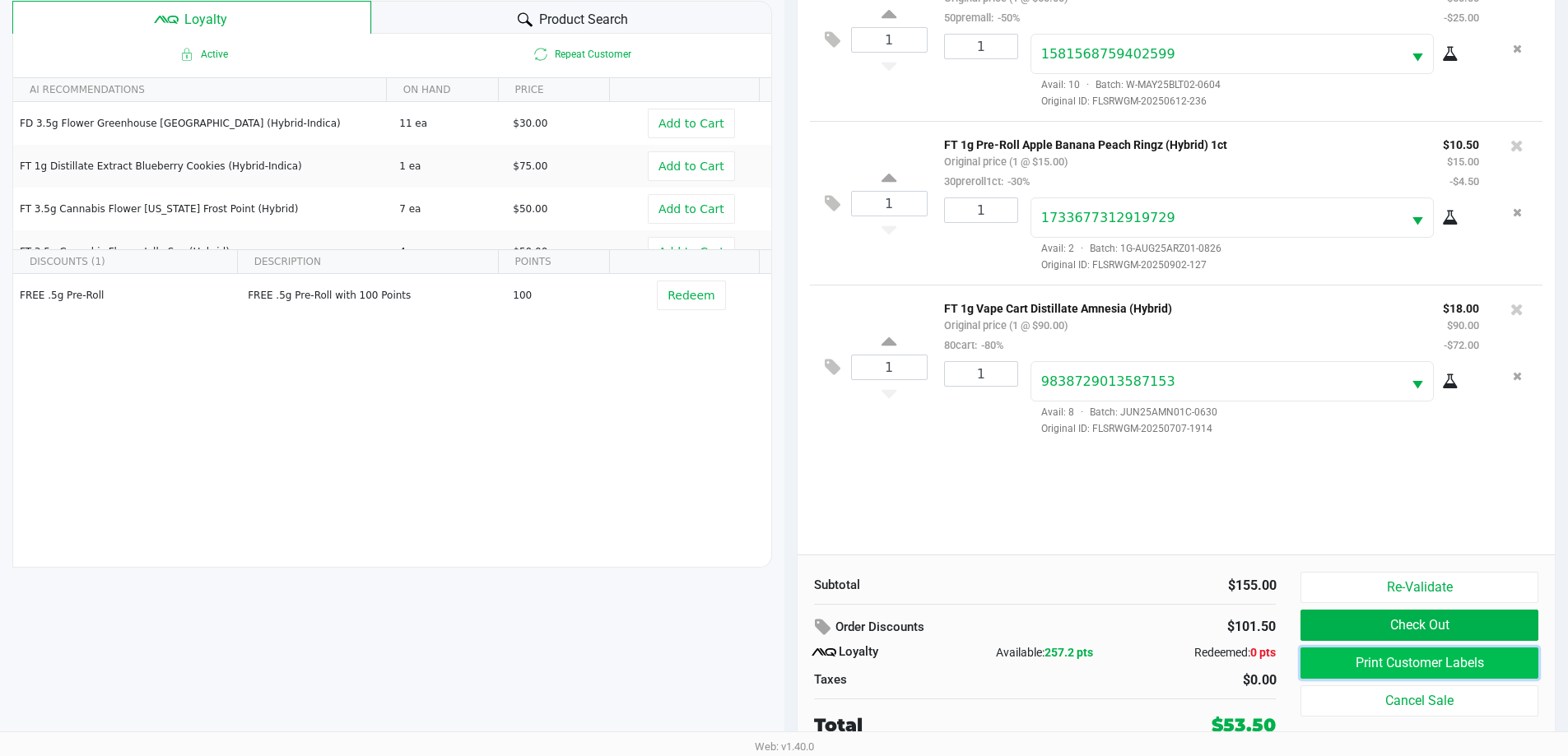
click at [1354, 658] on button "Print Customer Labels" at bounding box center [1419, 663] width 237 height 31
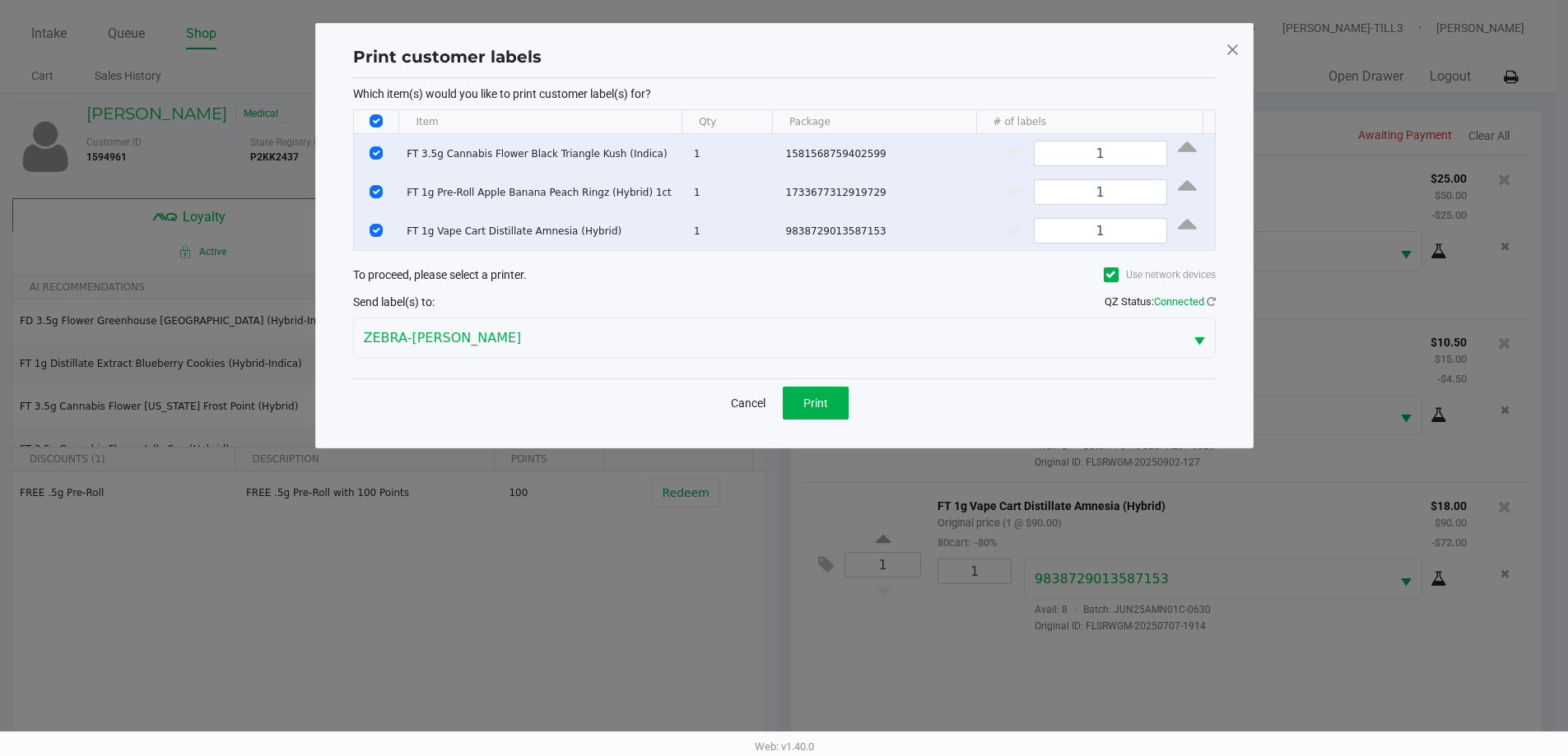
scroll to position [0, 0]
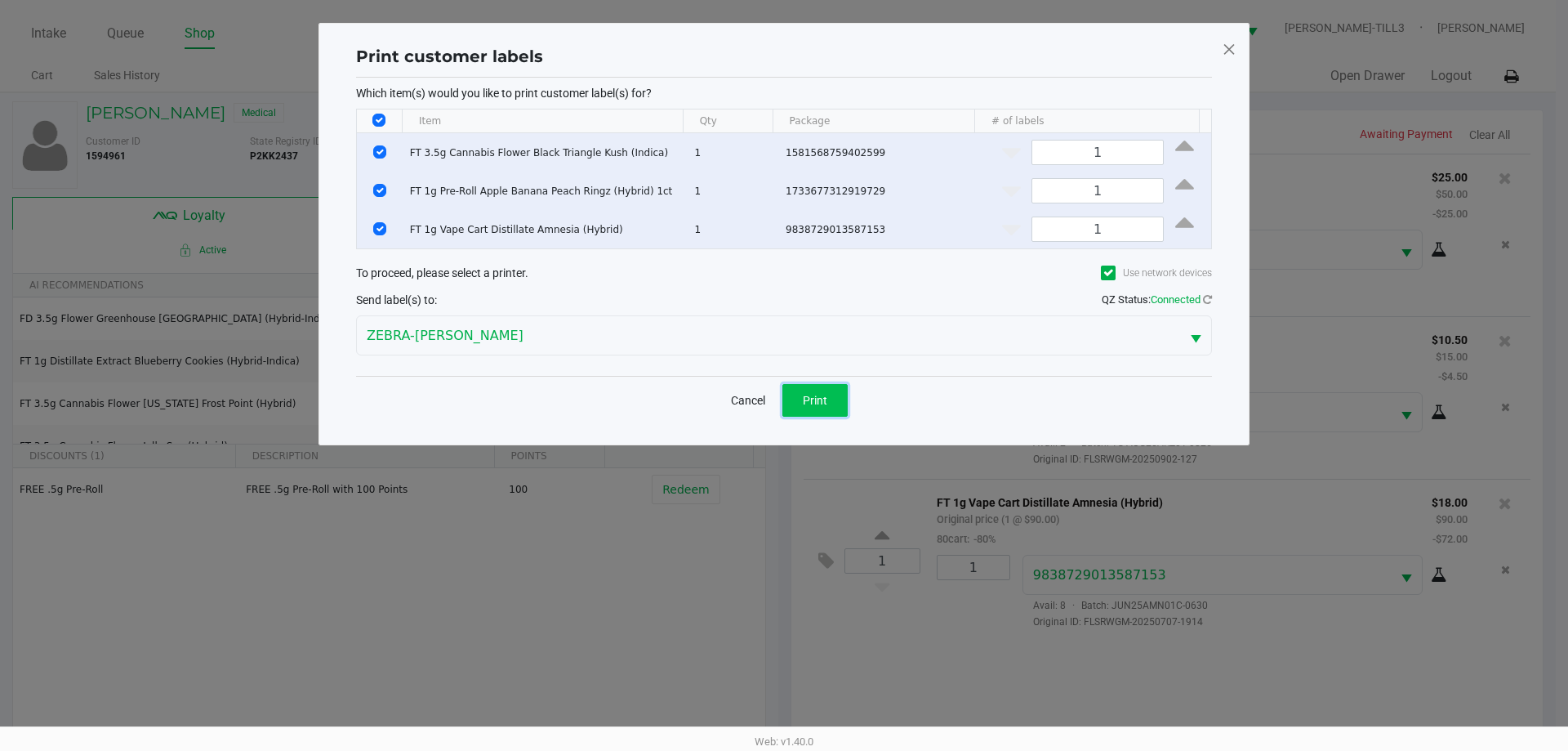
click at [818, 403] on span "Print" at bounding box center [815, 400] width 25 height 13
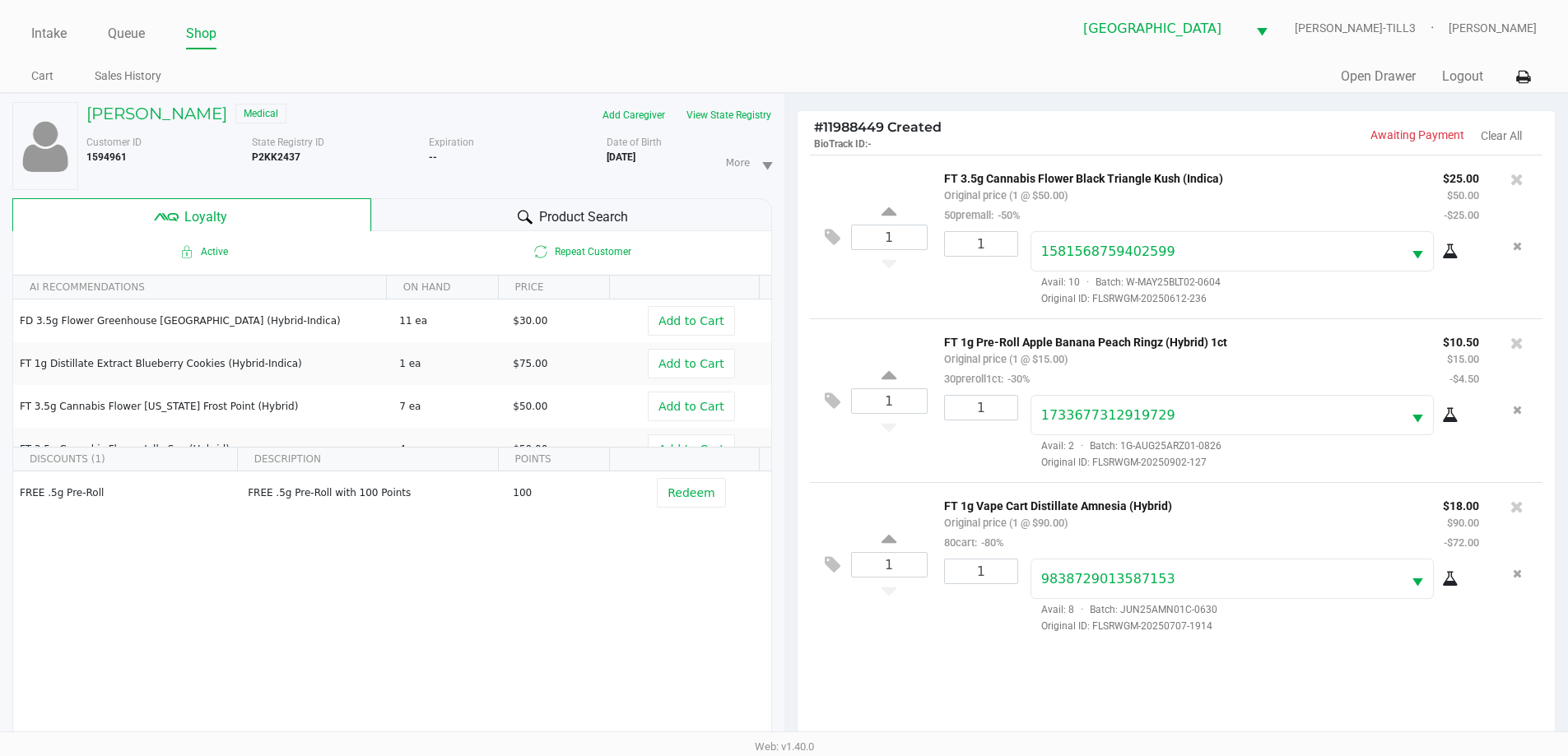
scroll to position [197, 0]
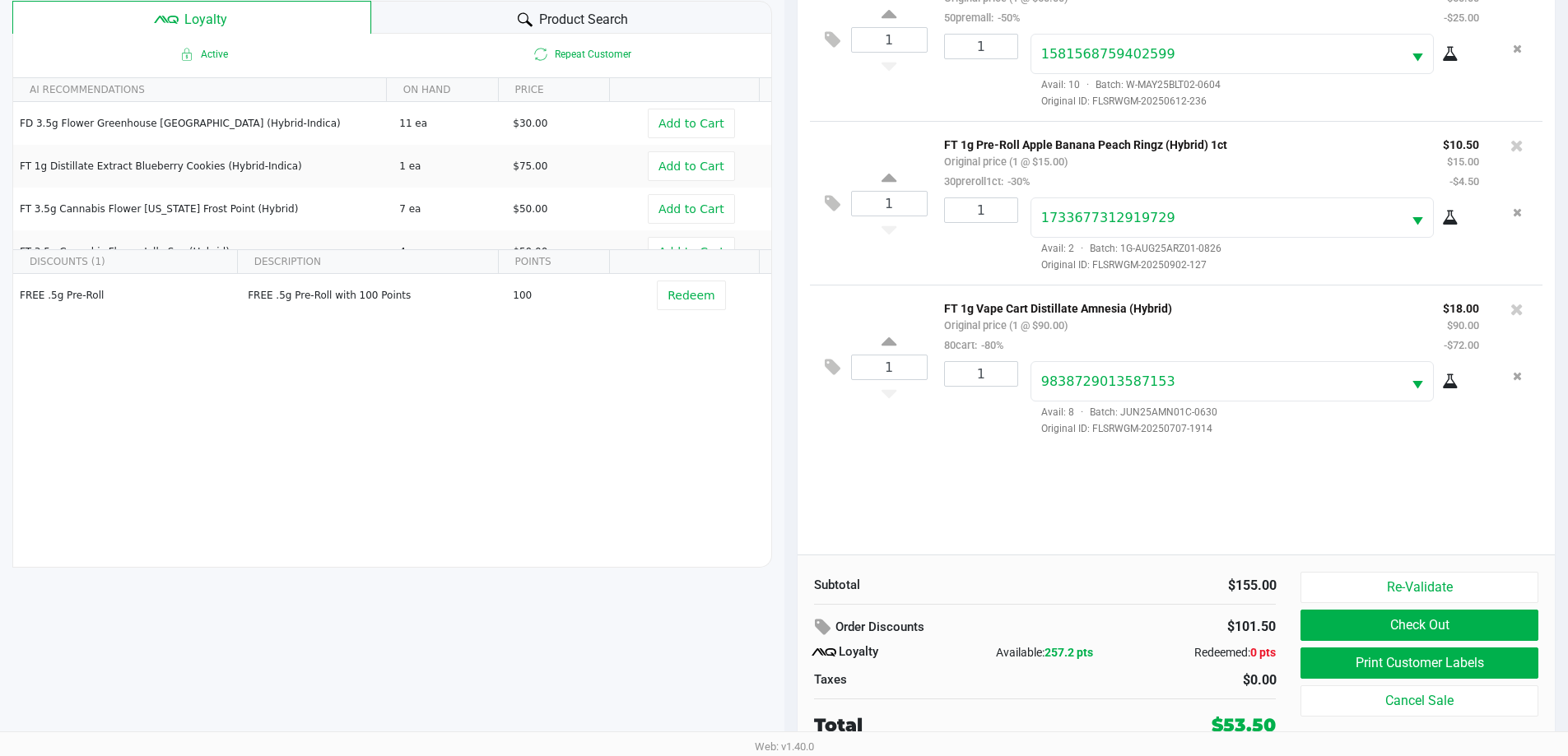
click at [1439, 634] on button "Check Out" at bounding box center [1419, 625] width 237 height 31
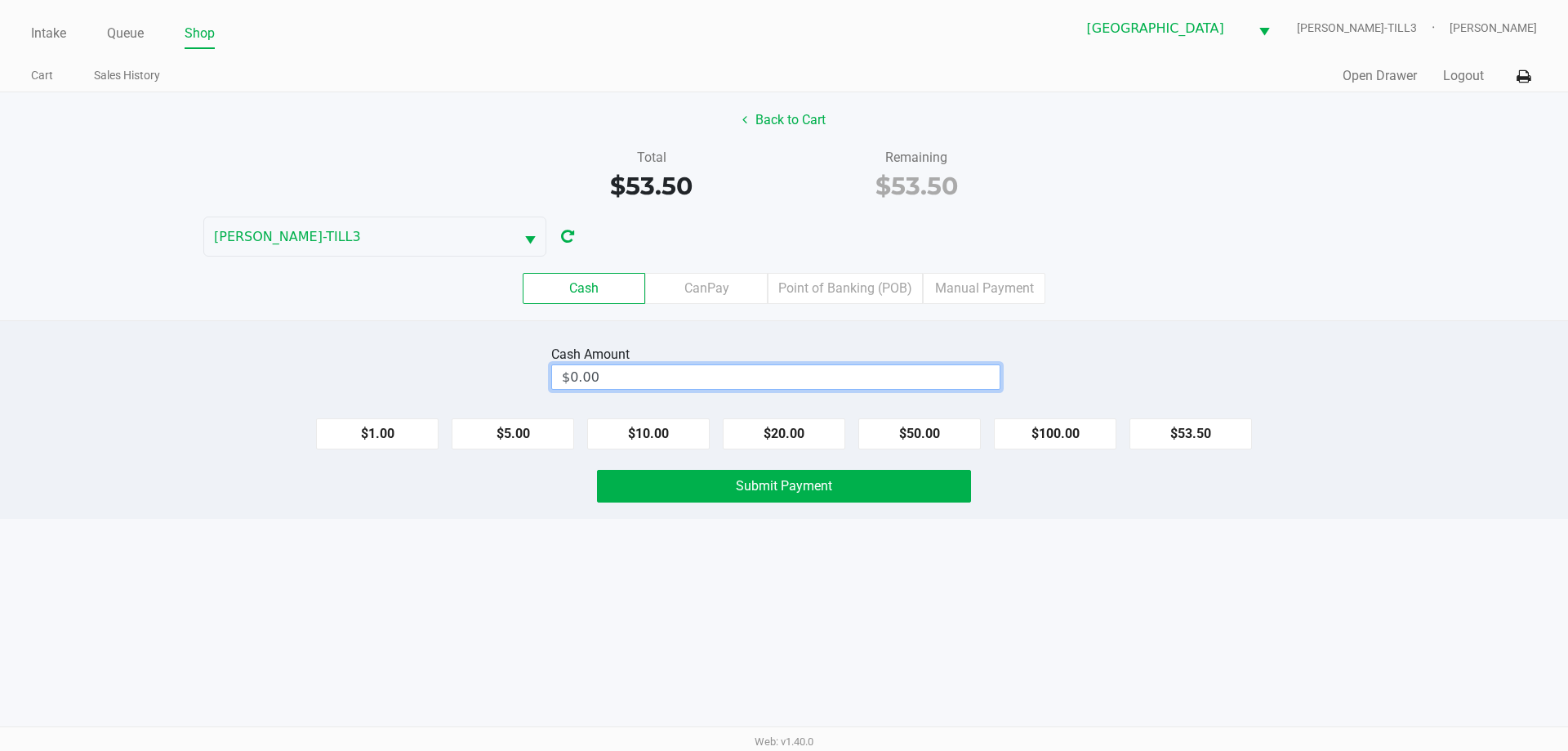
click at [944, 373] on input "$0.00" at bounding box center [775, 378] width 448 height 24
click at [846, 497] on button "Submit Payment" at bounding box center [784, 486] width 374 height 33
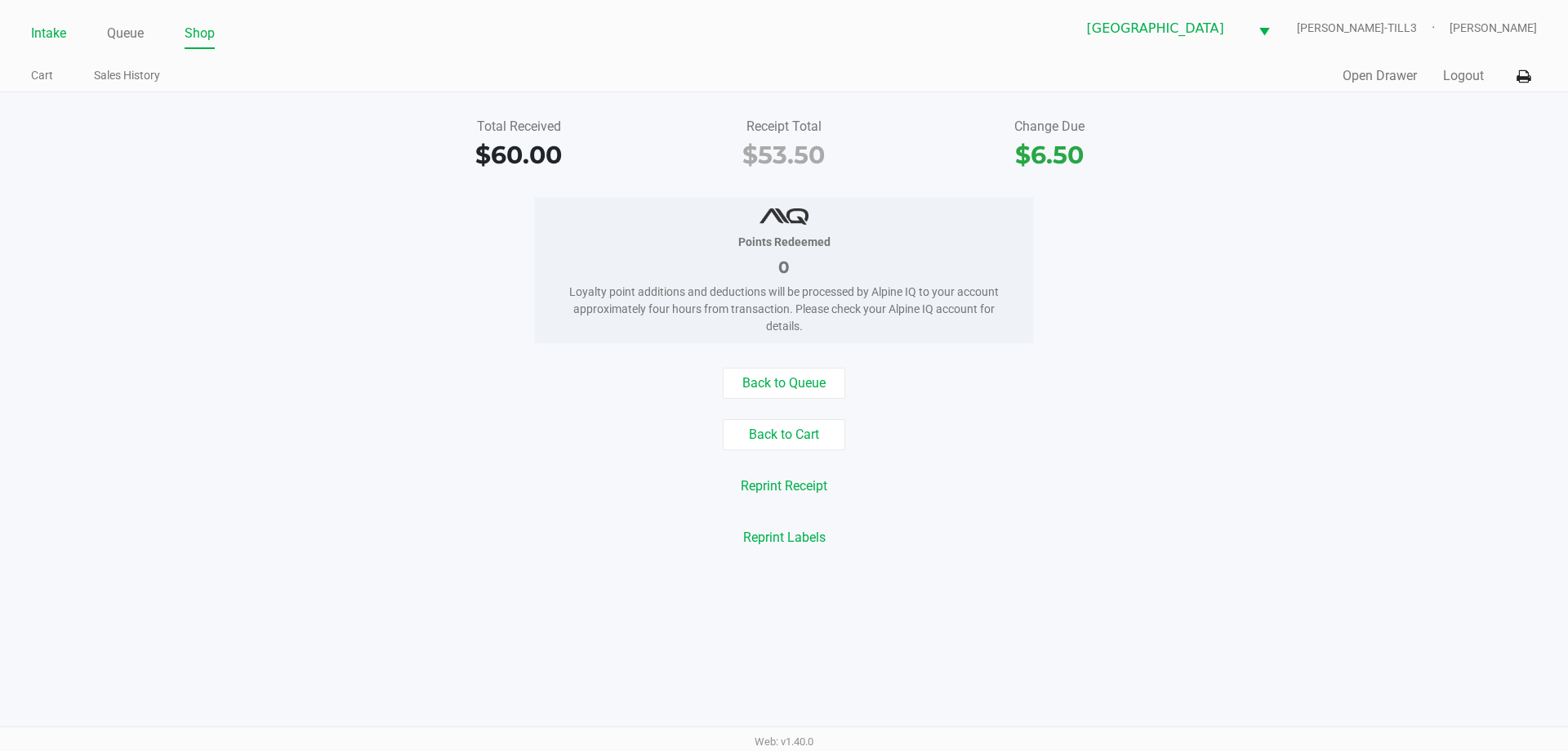
click at [33, 37] on link "Intake" at bounding box center [48, 33] width 35 height 23
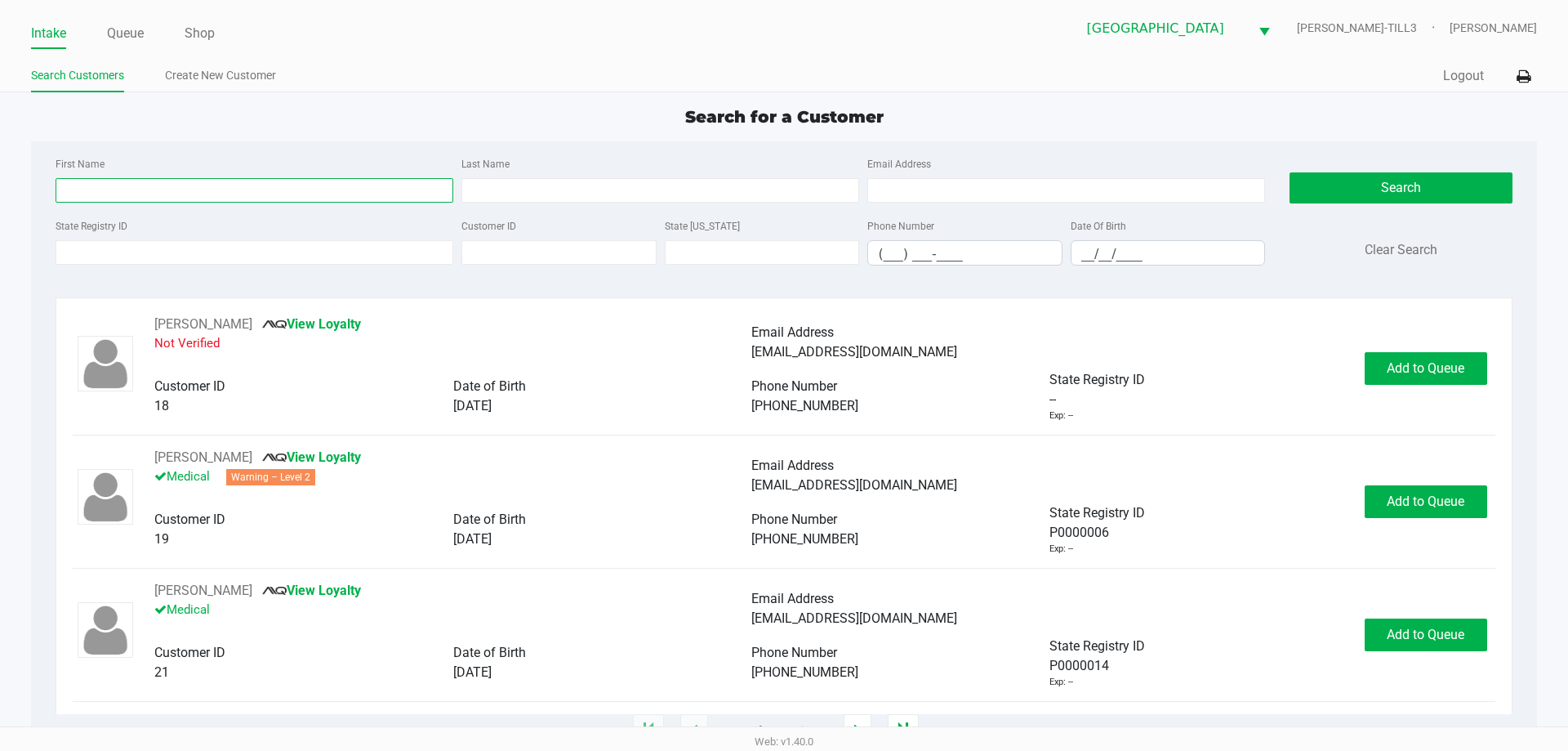
click at [360, 186] on input "First Name" at bounding box center [254, 190] width 398 height 25
click at [605, 192] on input "Last Name" at bounding box center [660, 190] width 398 height 25
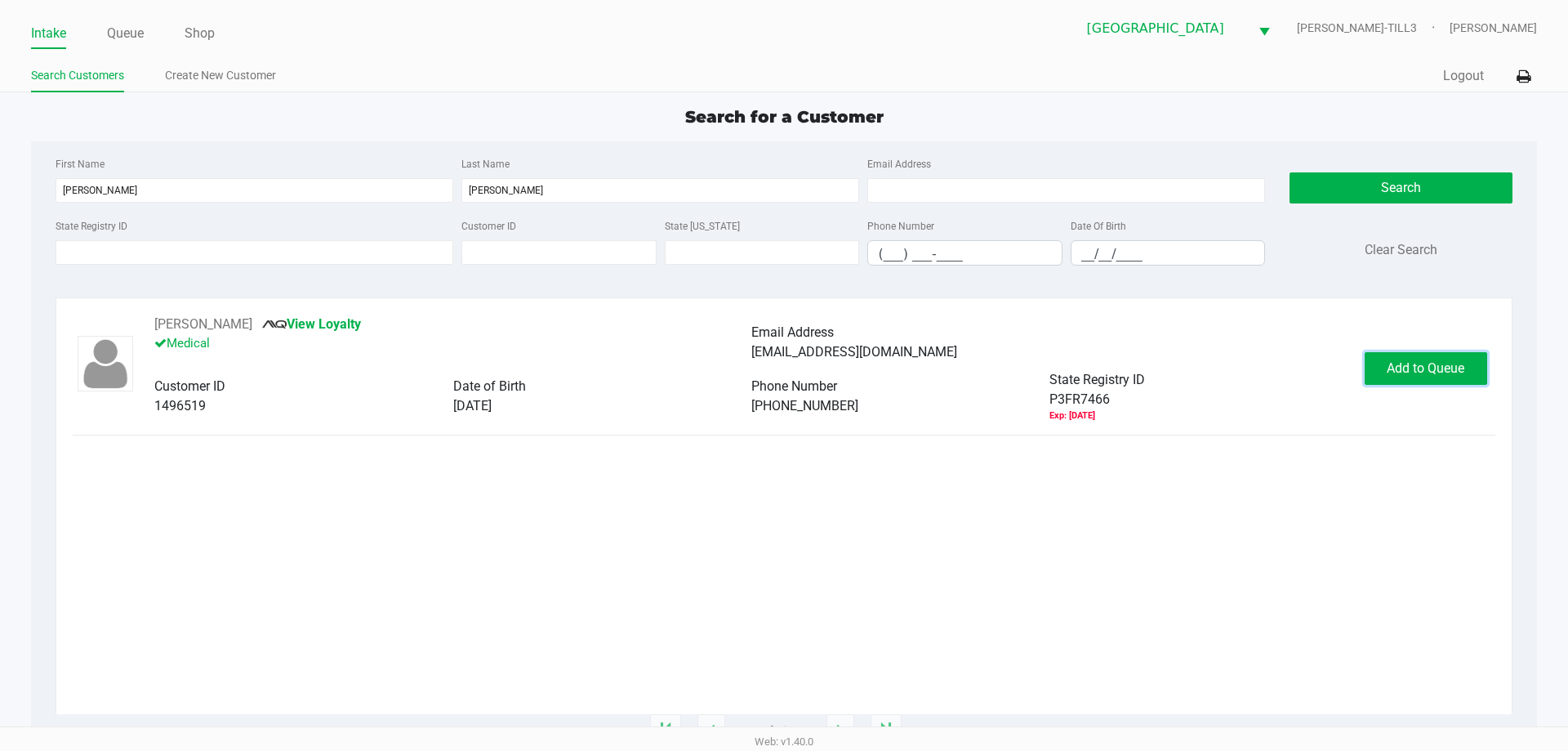
click at [1425, 373] on span "Add to Queue" at bounding box center [1425, 368] width 78 height 15
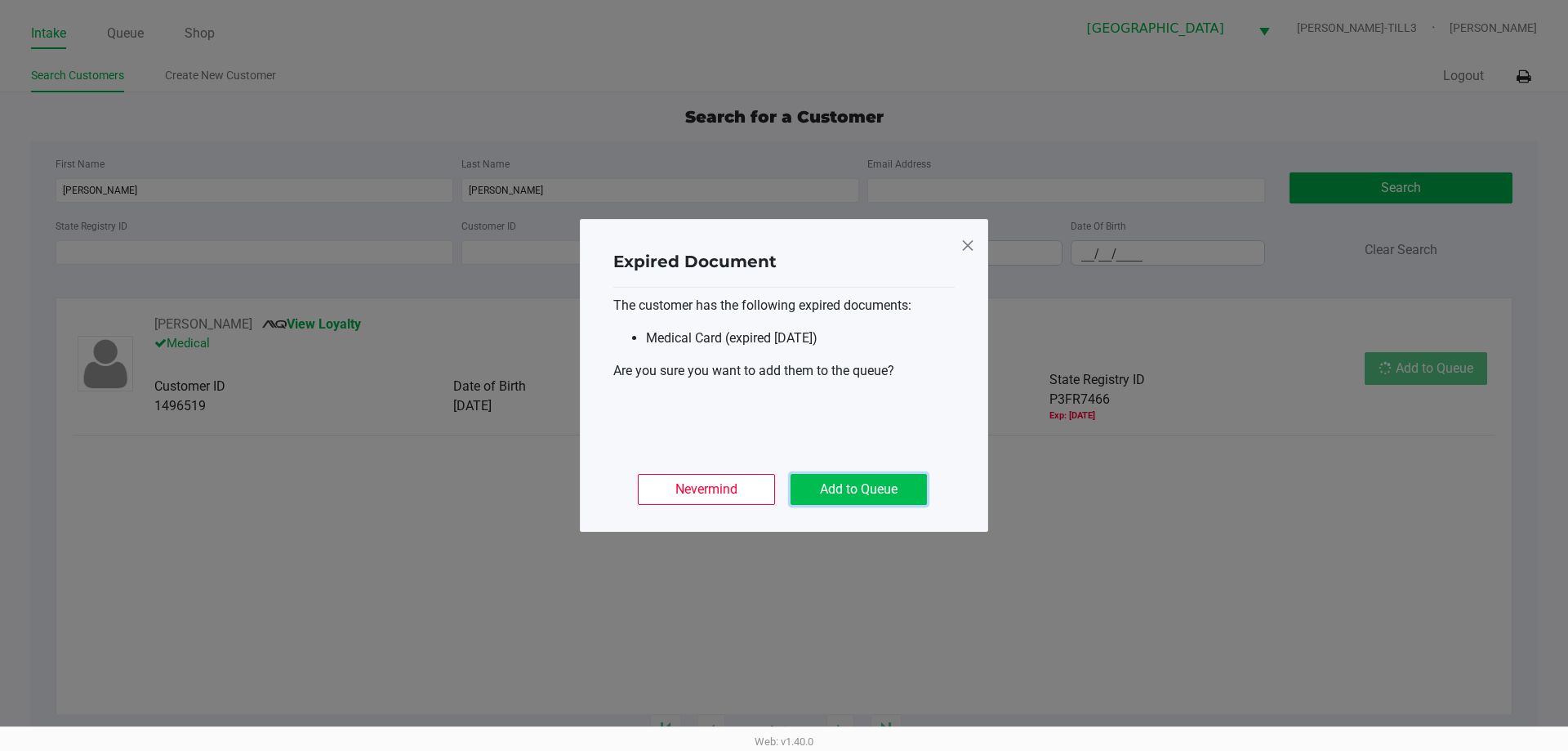
click at [863, 488] on button "Add to Queue" at bounding box center [858, 490] width 136 height 31
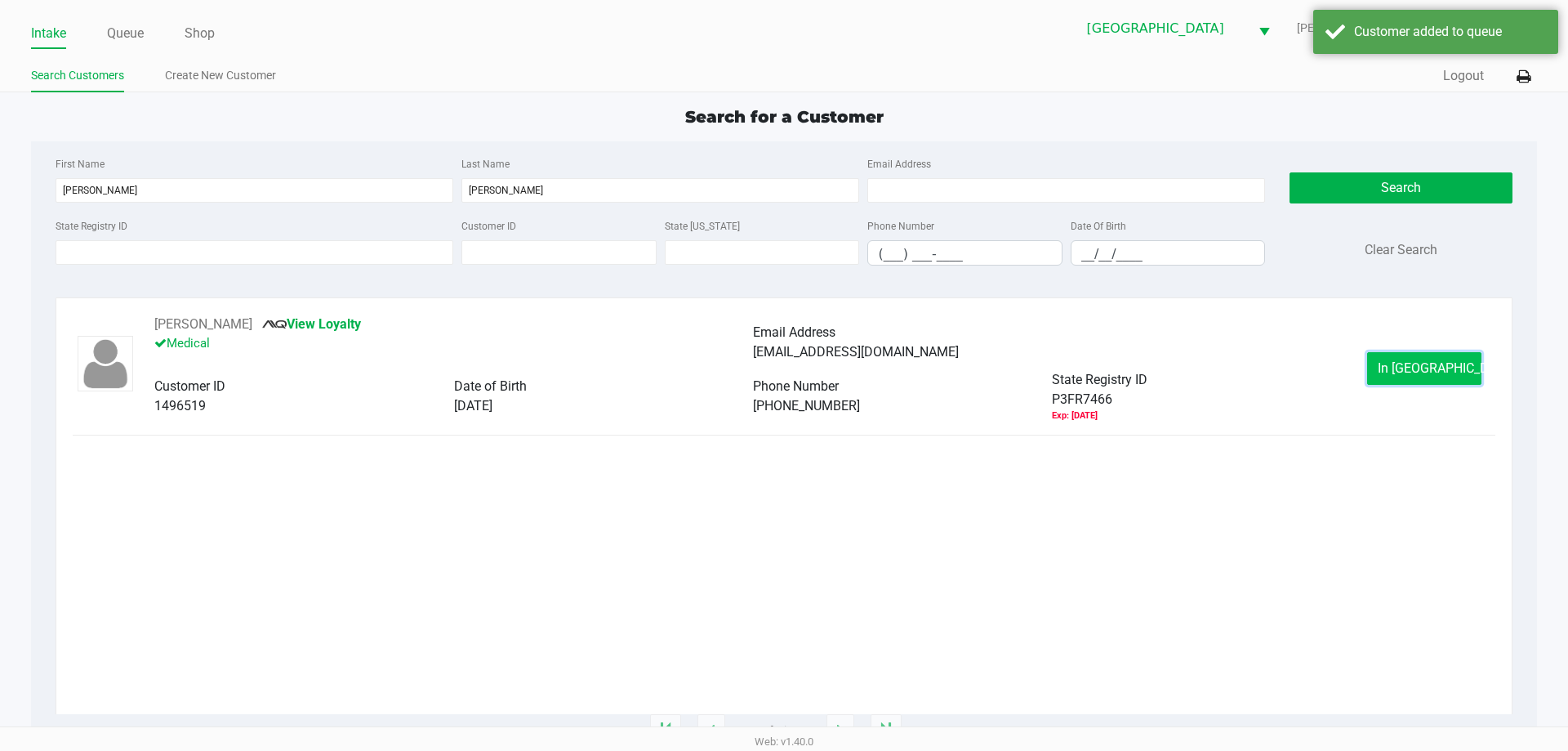
click at [1424, 369] on span "In Queue" at bounding box center [1446, 368] width 137 height 15
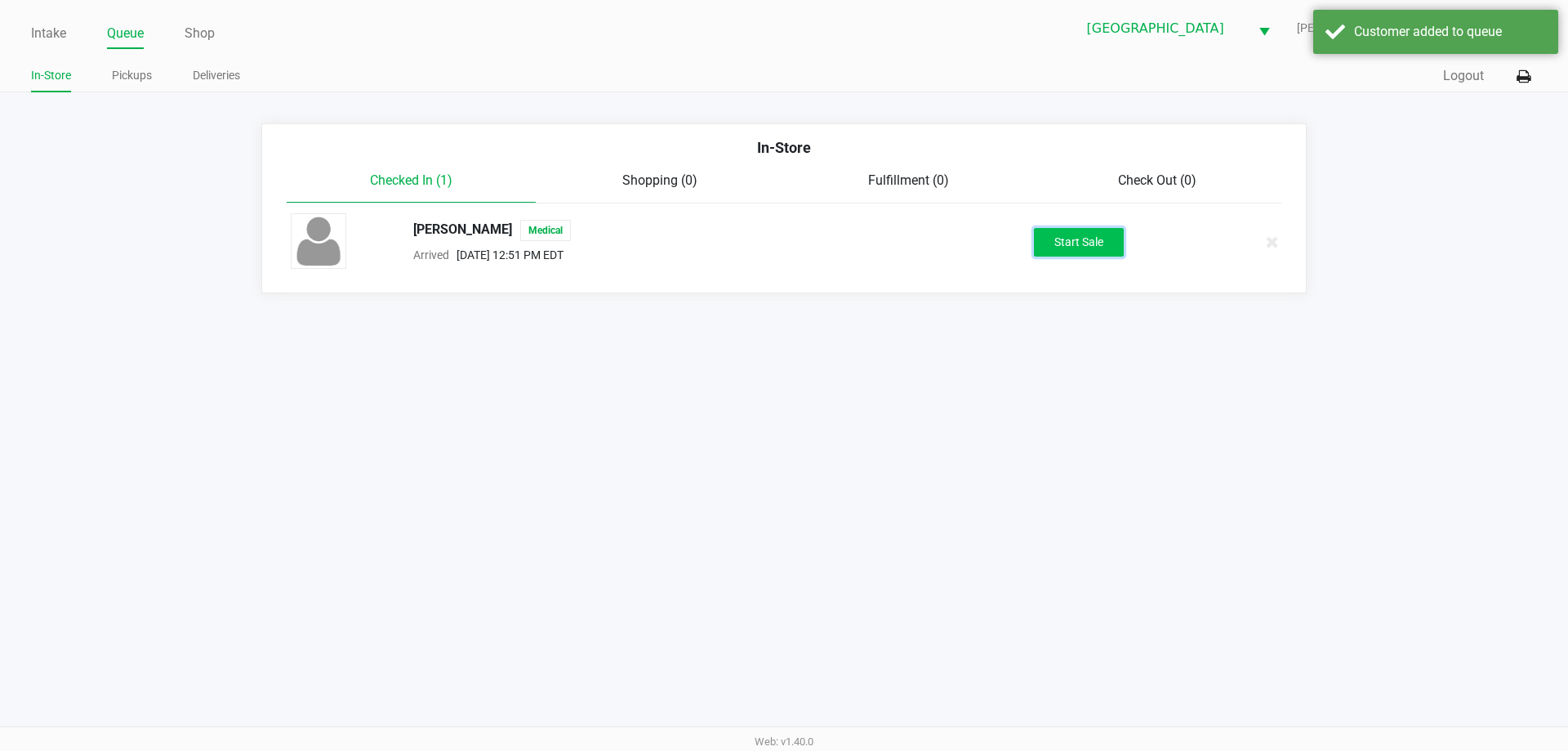
click at [1084, 242] on button "Start Sale" at bounding box center [1078, 241] width 90 height 28
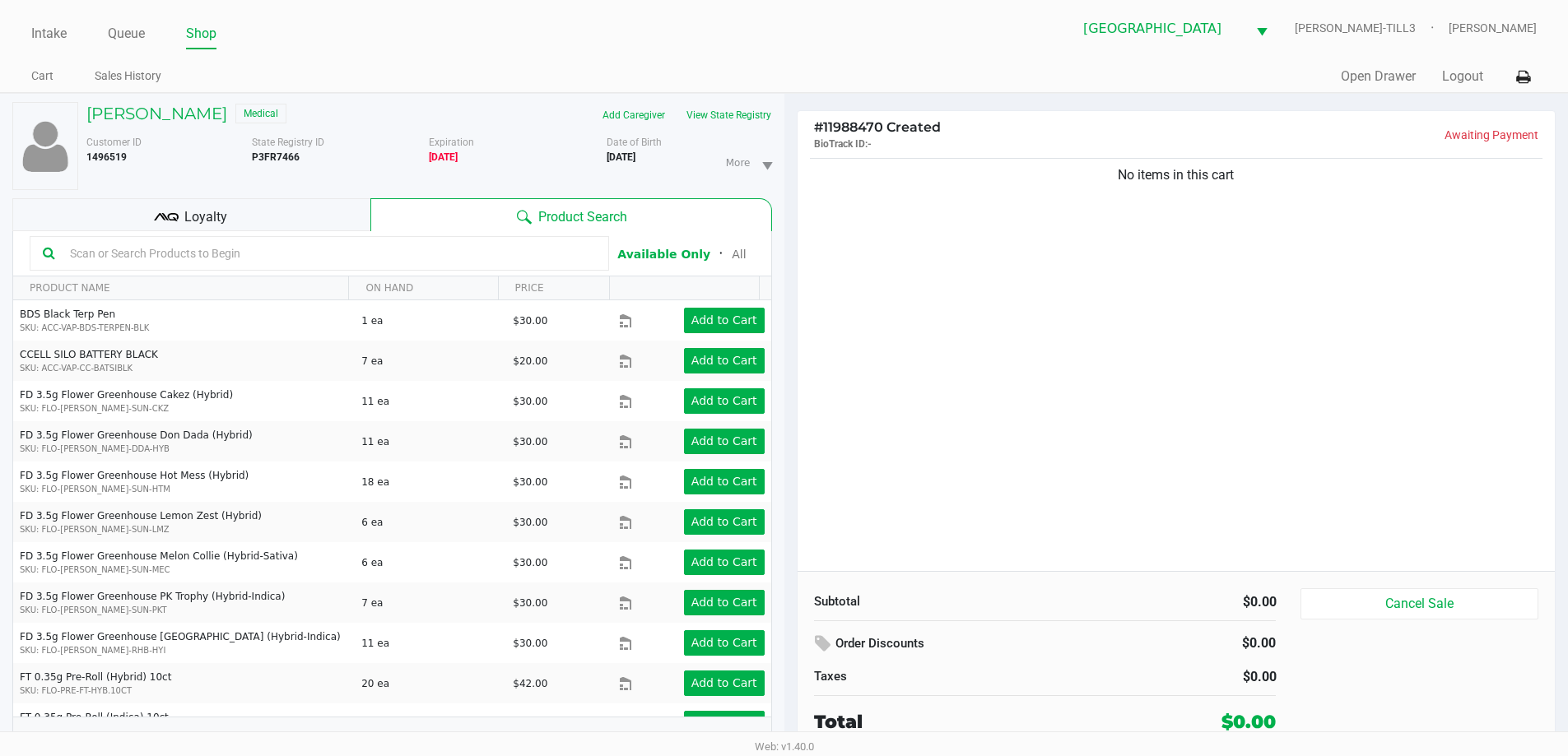
click at [722, 112] on button "View State Registry" at bounding box center [724, 115] width 97 height 27
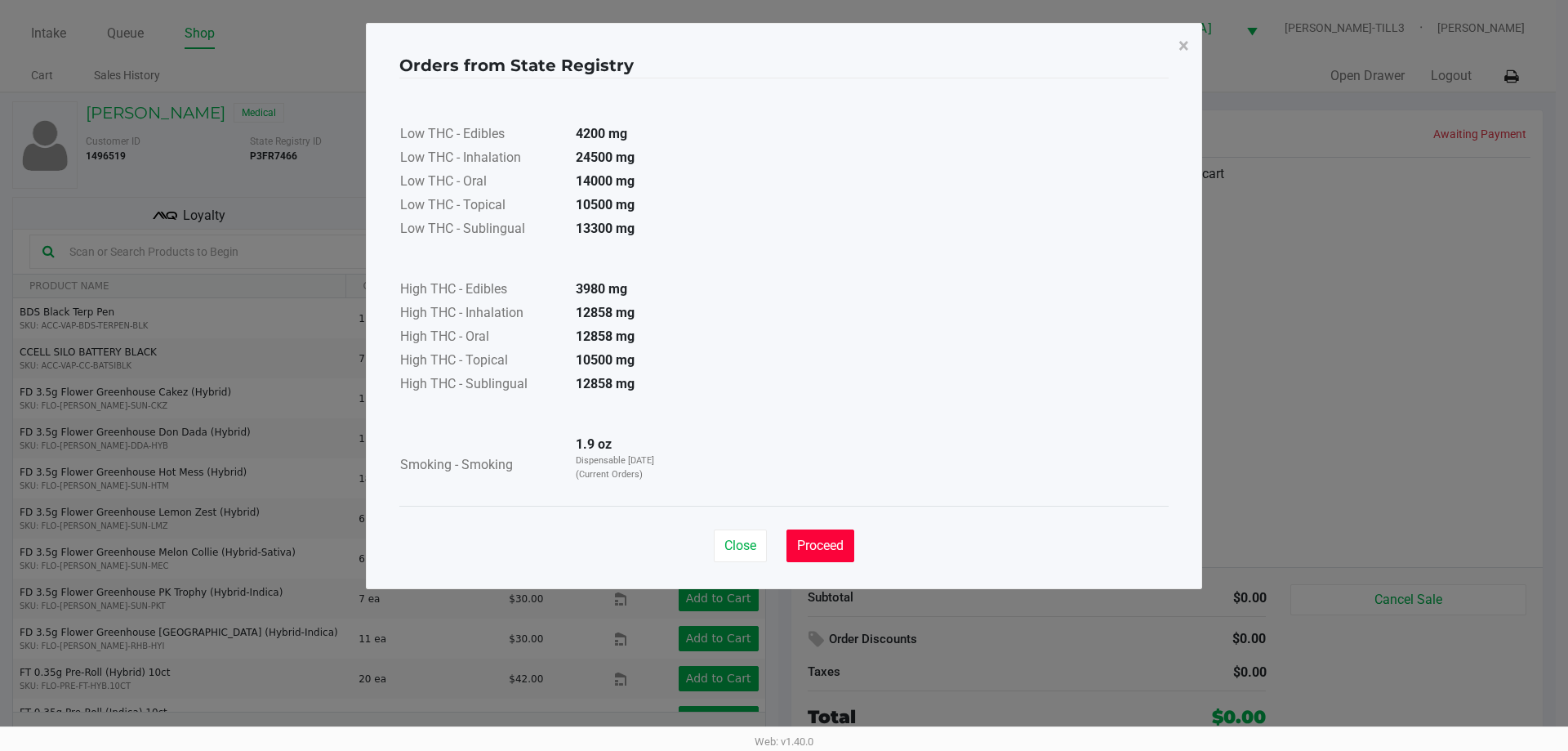
click at [841, 551] on span "Proceed" at bounding box center [820, 545] width 46 height 15
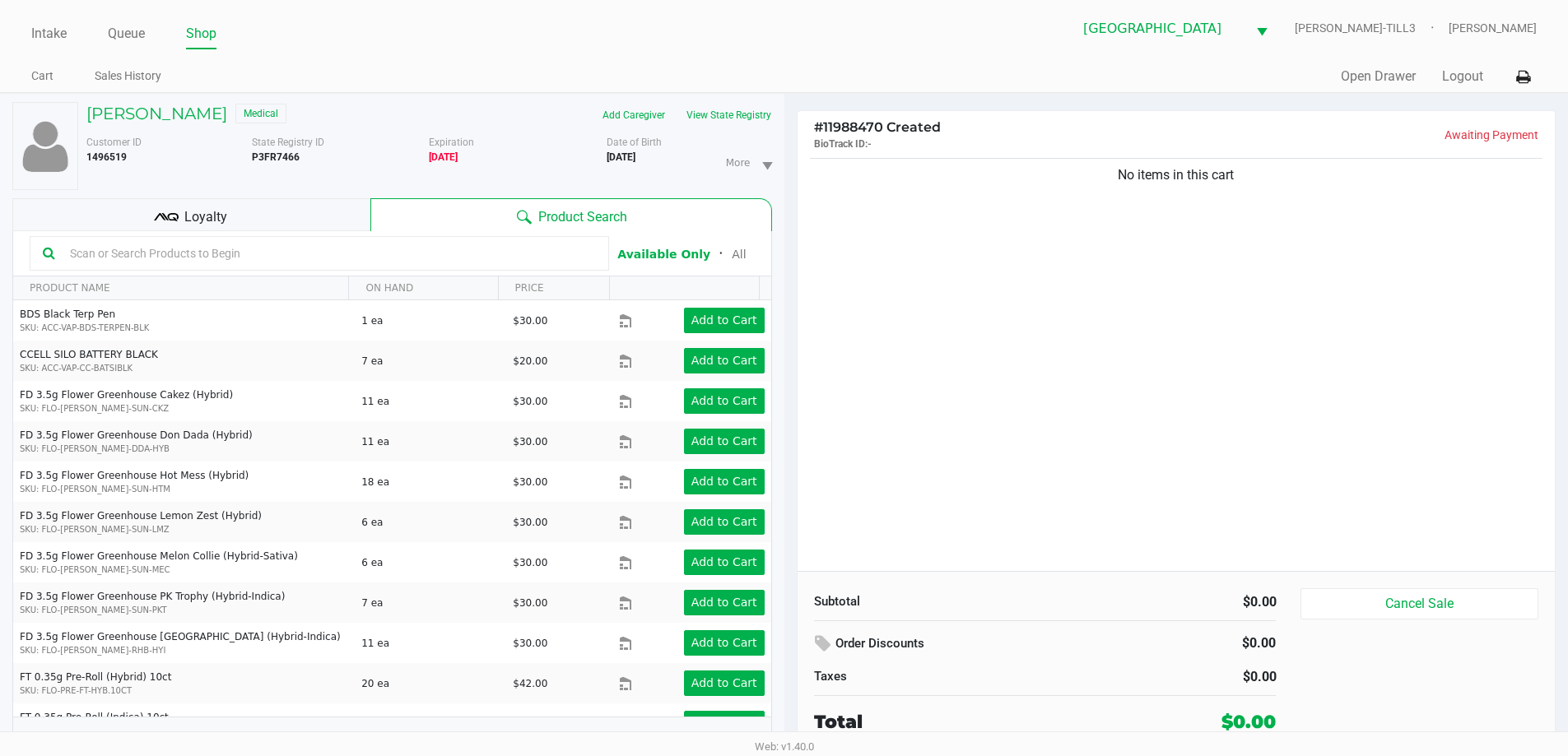
click at [283, 282] on th "PRODUCT NAME" at bounding box center [180, 289] width 335 height 24
click at [445, 254] on input "text" at bounding box center [329, 253] width 532 height 25
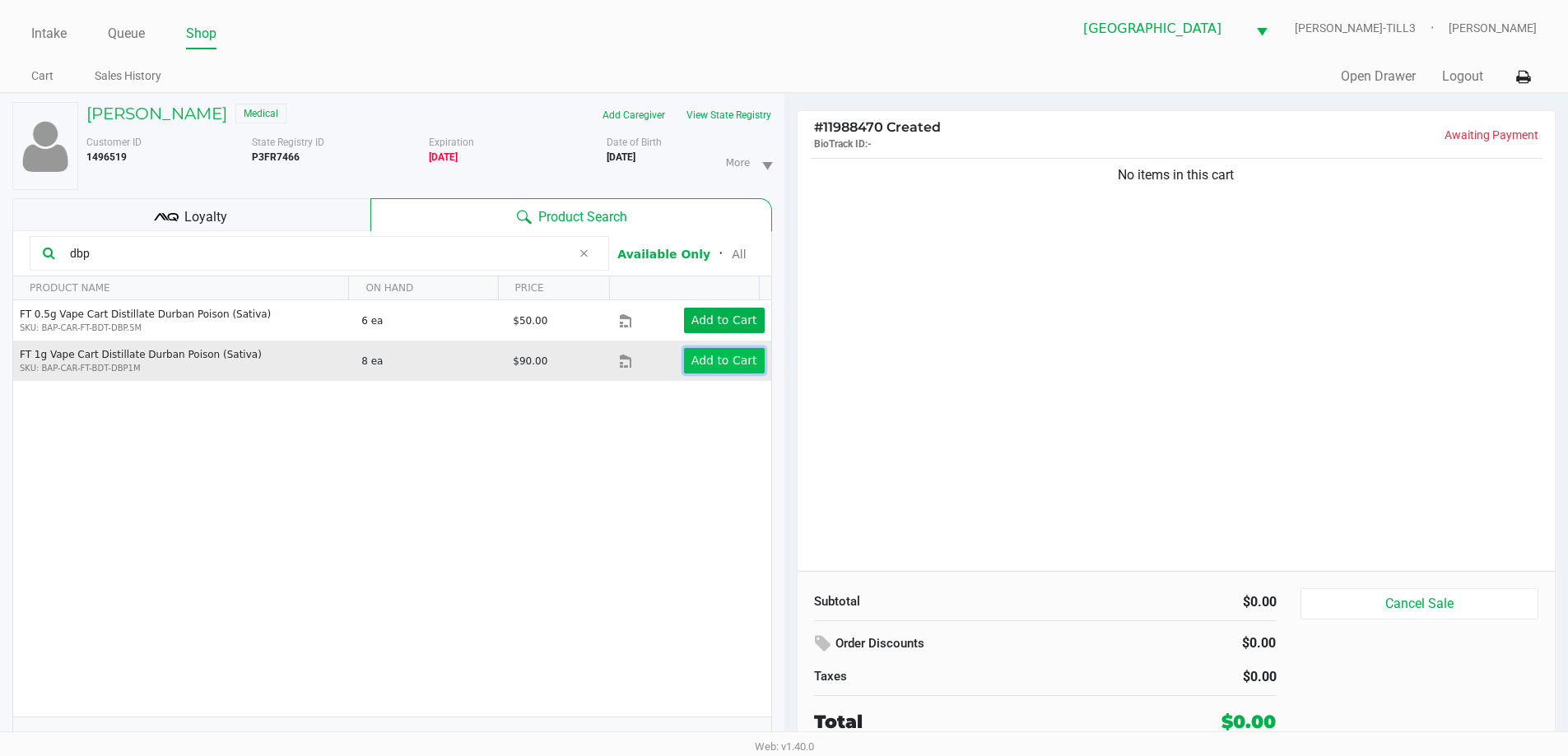
click at [725, 359] on app-button-loader "Add to Cart" at bounding box center [724, 359] width 66 height 13
click at [1032, 475] on div at bounding box center [784, 413] width 1568 height 477
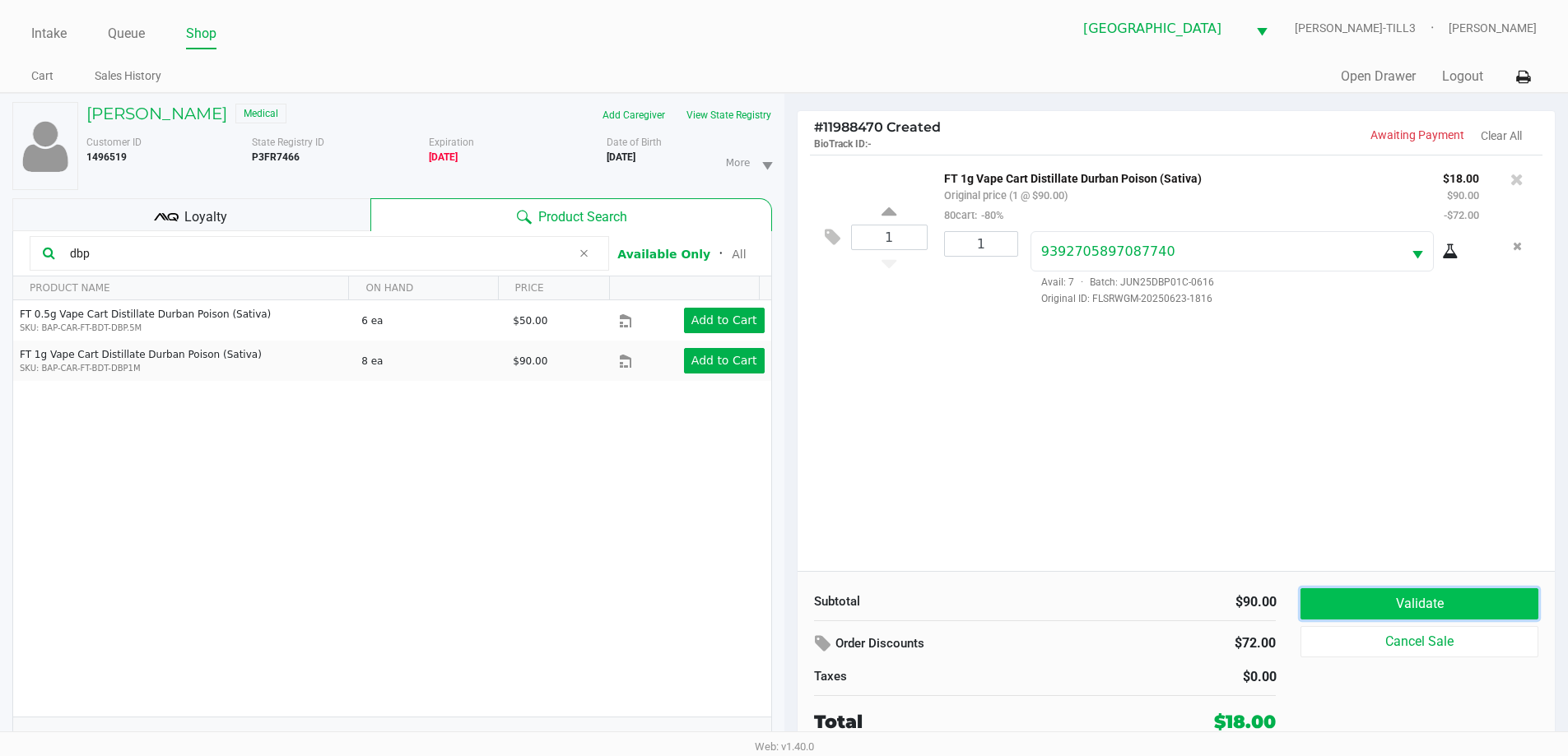
click at [1444, 600] on button "Validate" at bounding box center [1419, 603] width 237 height 31
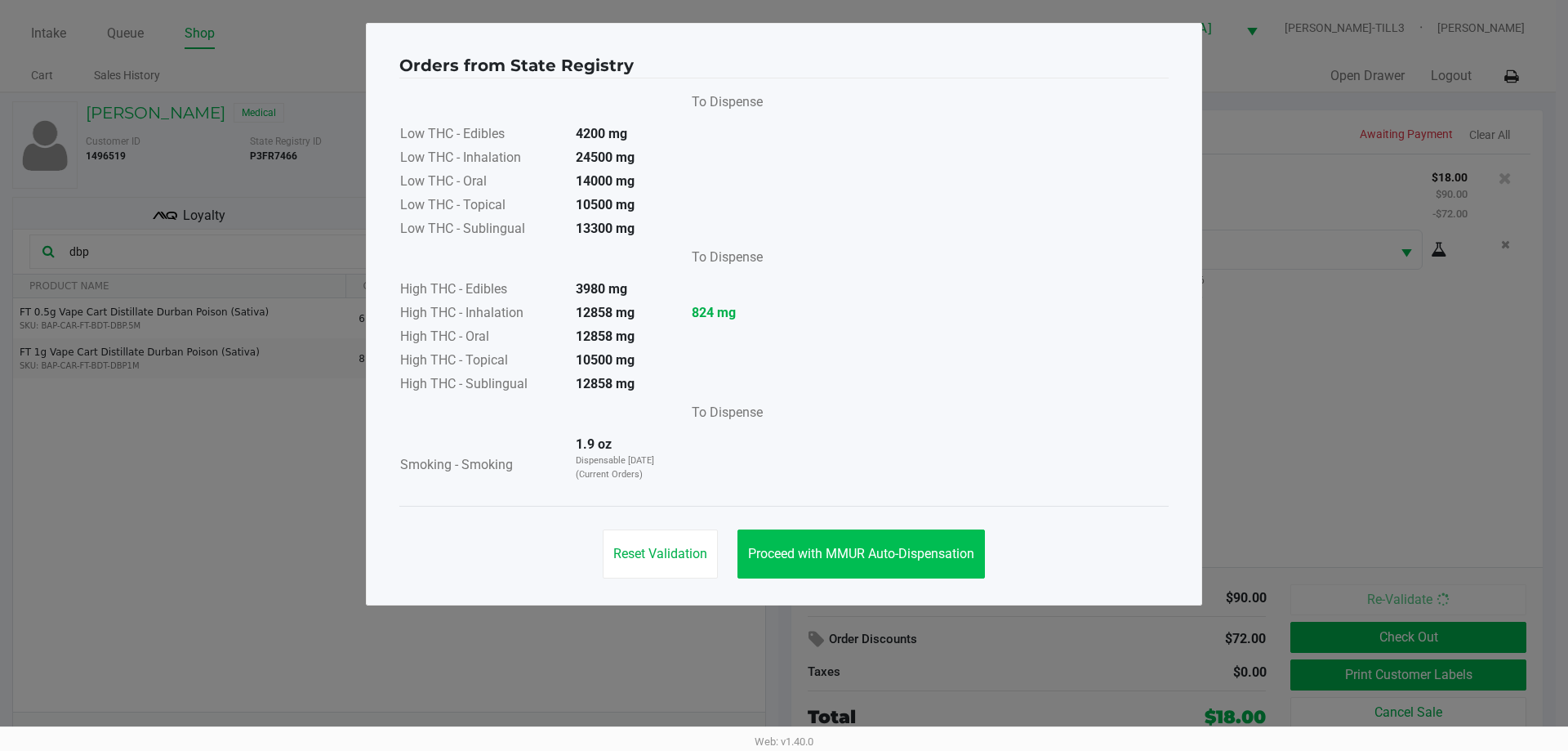
click at [939, 539] on button "Proceed with MMUR Auto-Dispensation" at bounding box center [861, 553] width 247 height 49
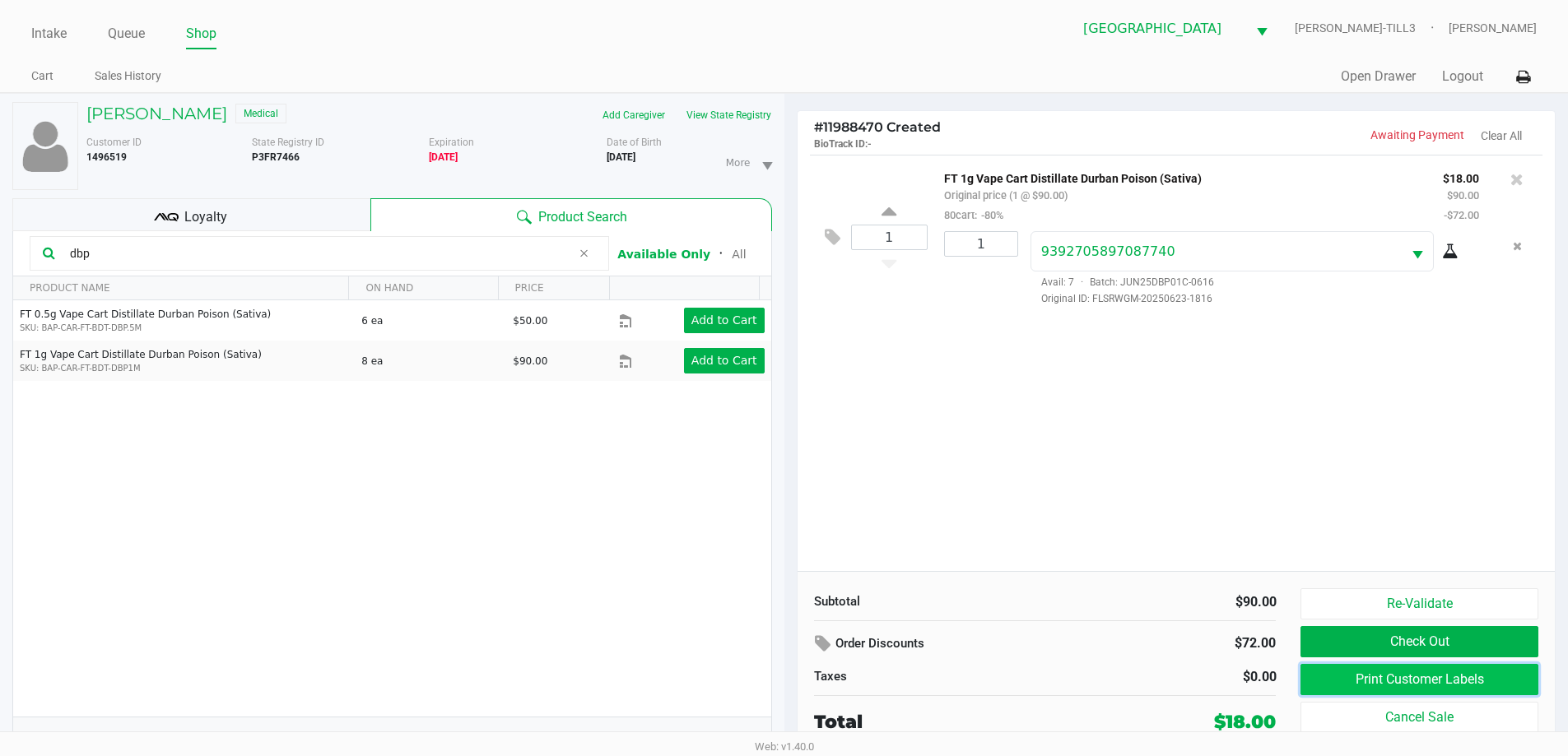
click at [1387, 680] on button "Print Customer Labels" at bounding box center [1419, 679] width 237 height 31
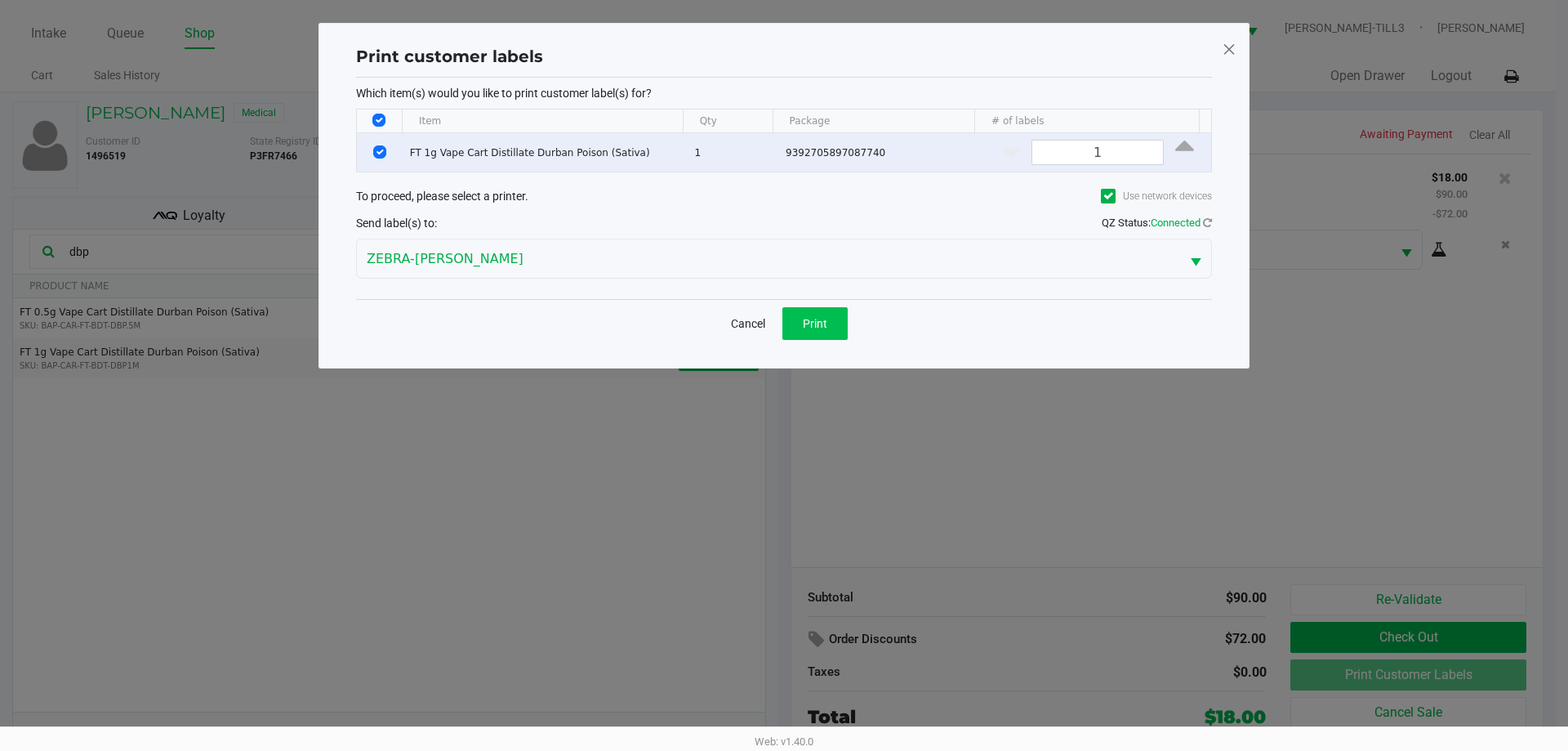
click at [826, 310] on button "Print" at bounding box center [815, 324] width 65 height 33
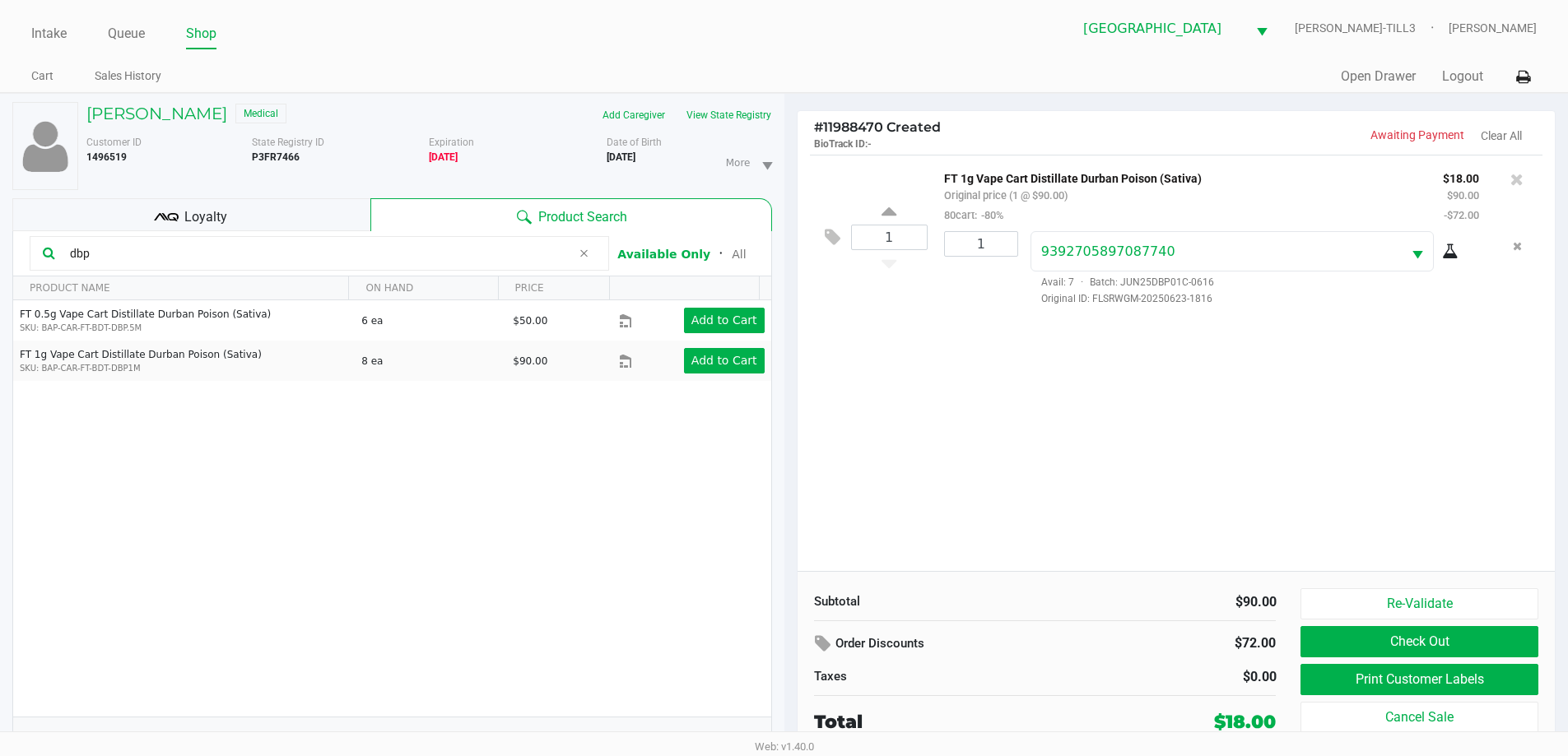
click at [235, 210] on div "Loyalty" at bounding box center [191, 215] width 358 height 33
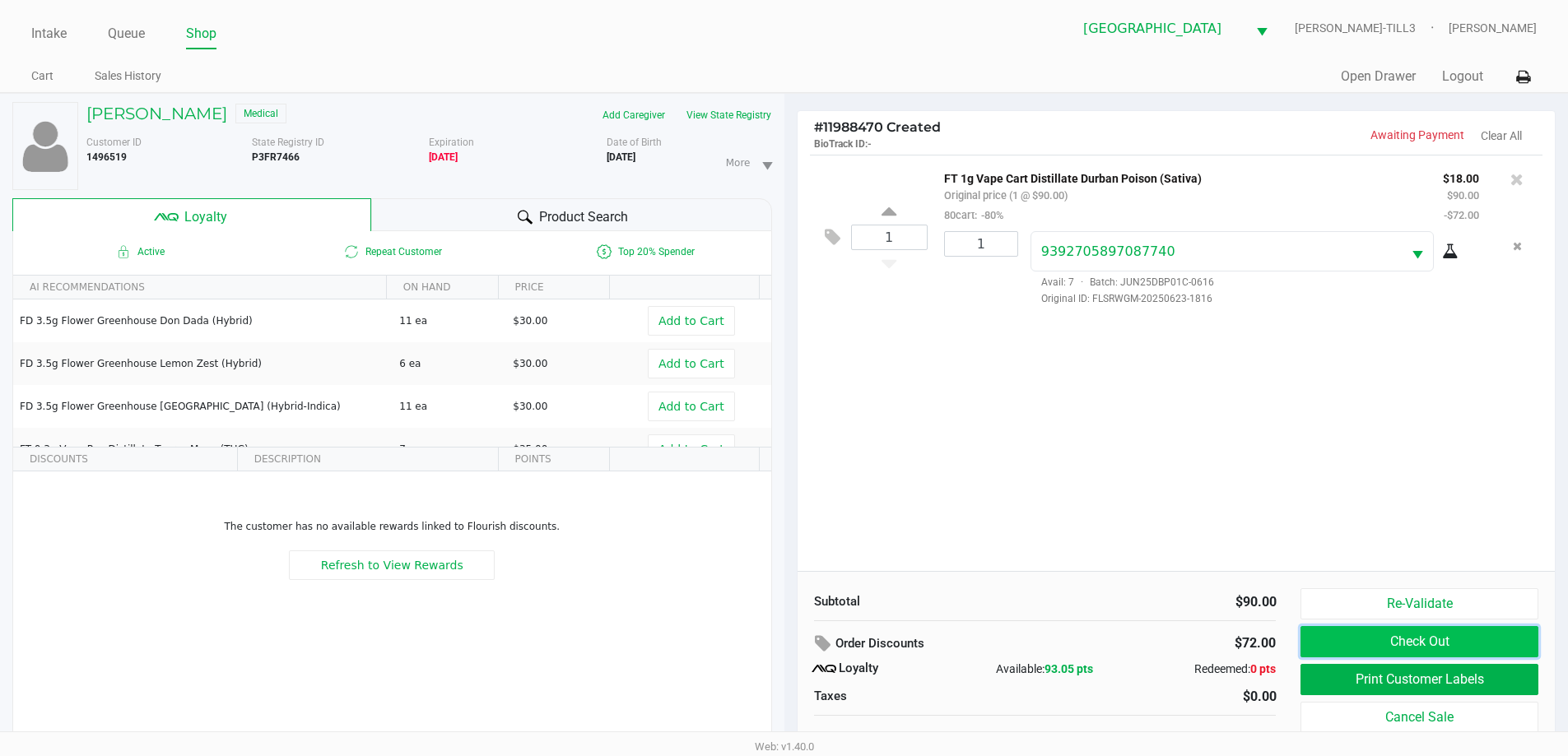
click at [1435, 638] on button "Check Out" at bounding box center [1419, 641] width 237 height 31
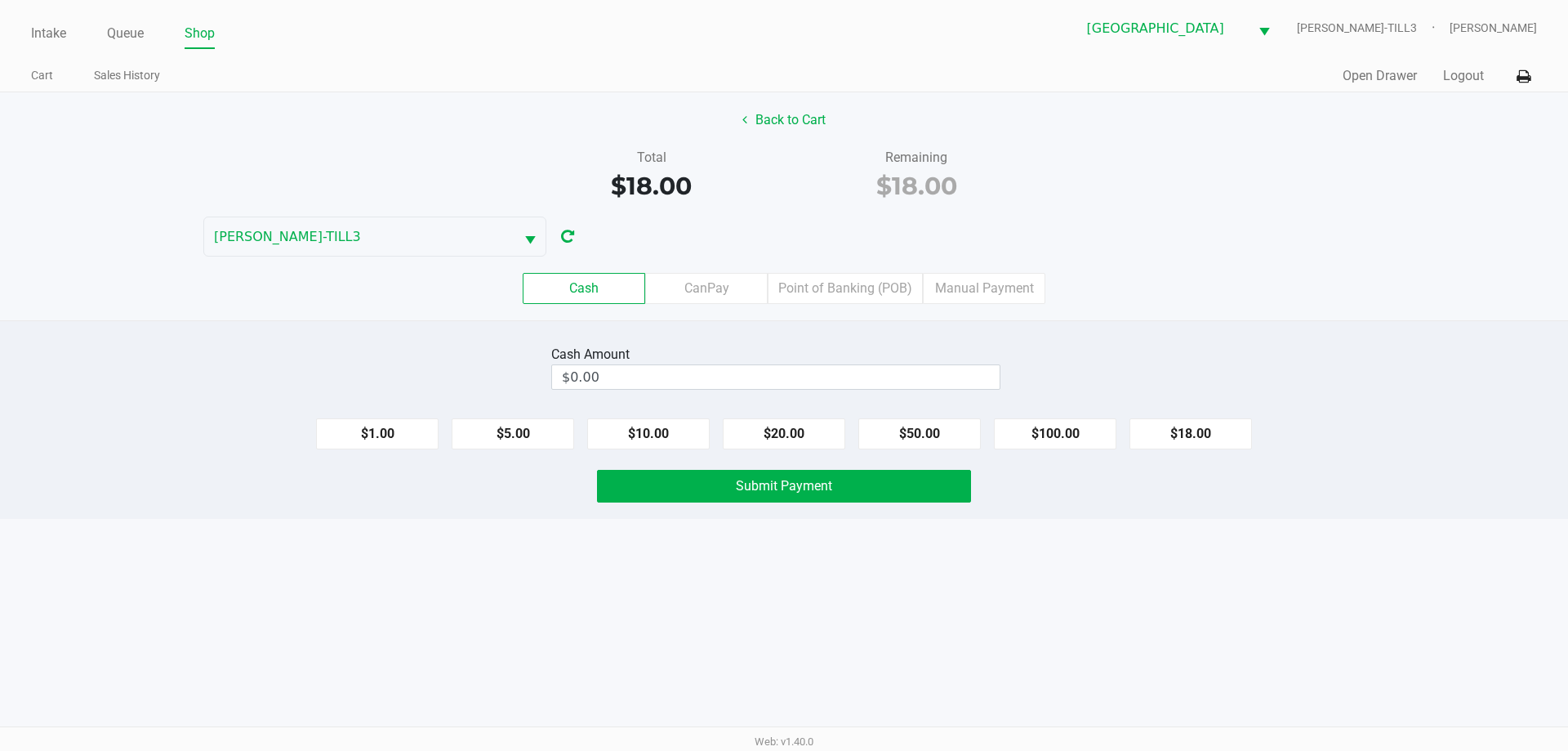
click at [796, 437] on button "$20.00" at bounding box center [784, 434] width 122 height 31
click at [882, 498] on button "Submit Payment" at bounding box center [784, 486] width 374 height 33
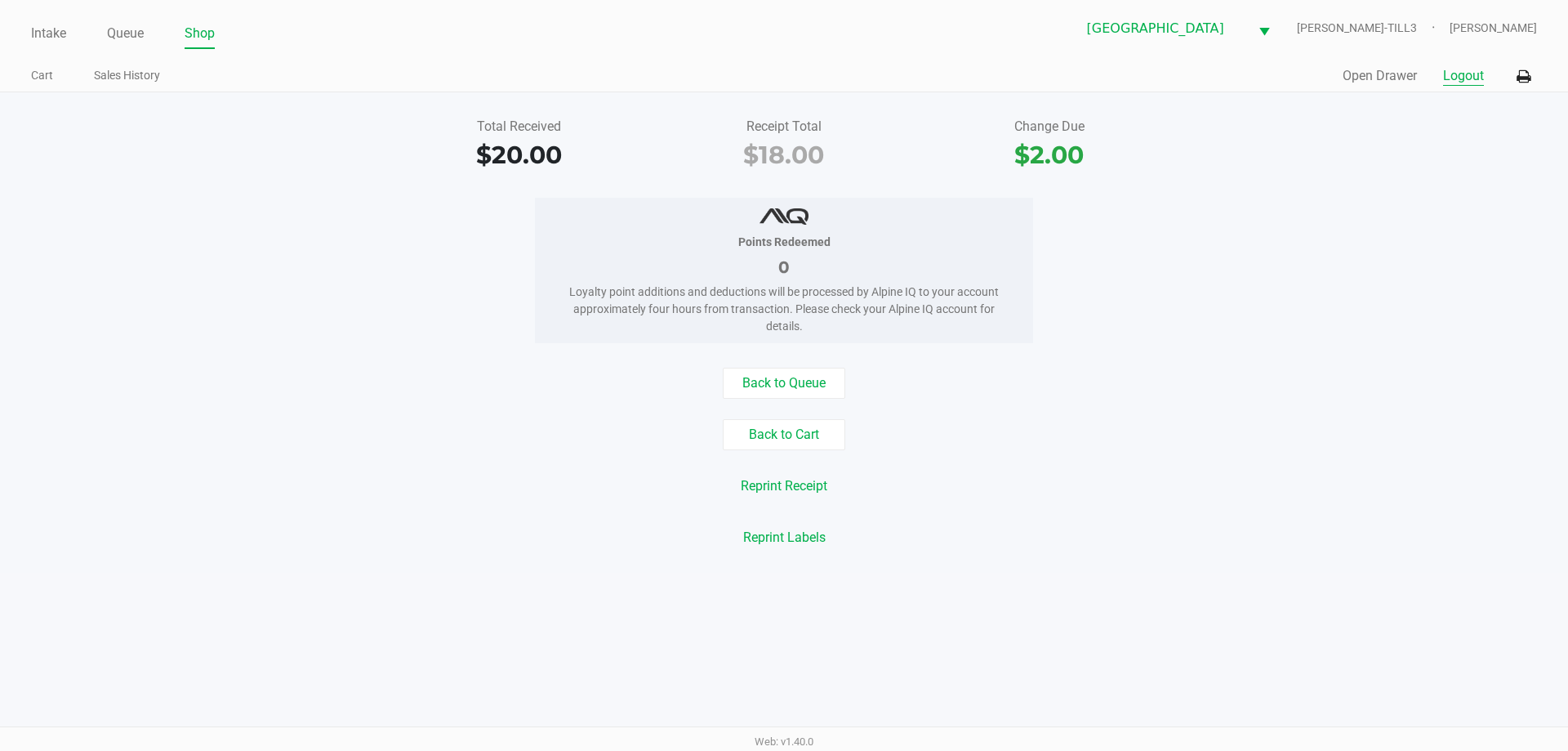
click at [1464, 81] on button "Logout" at bounding box center [1464, 75] width 41 height 20
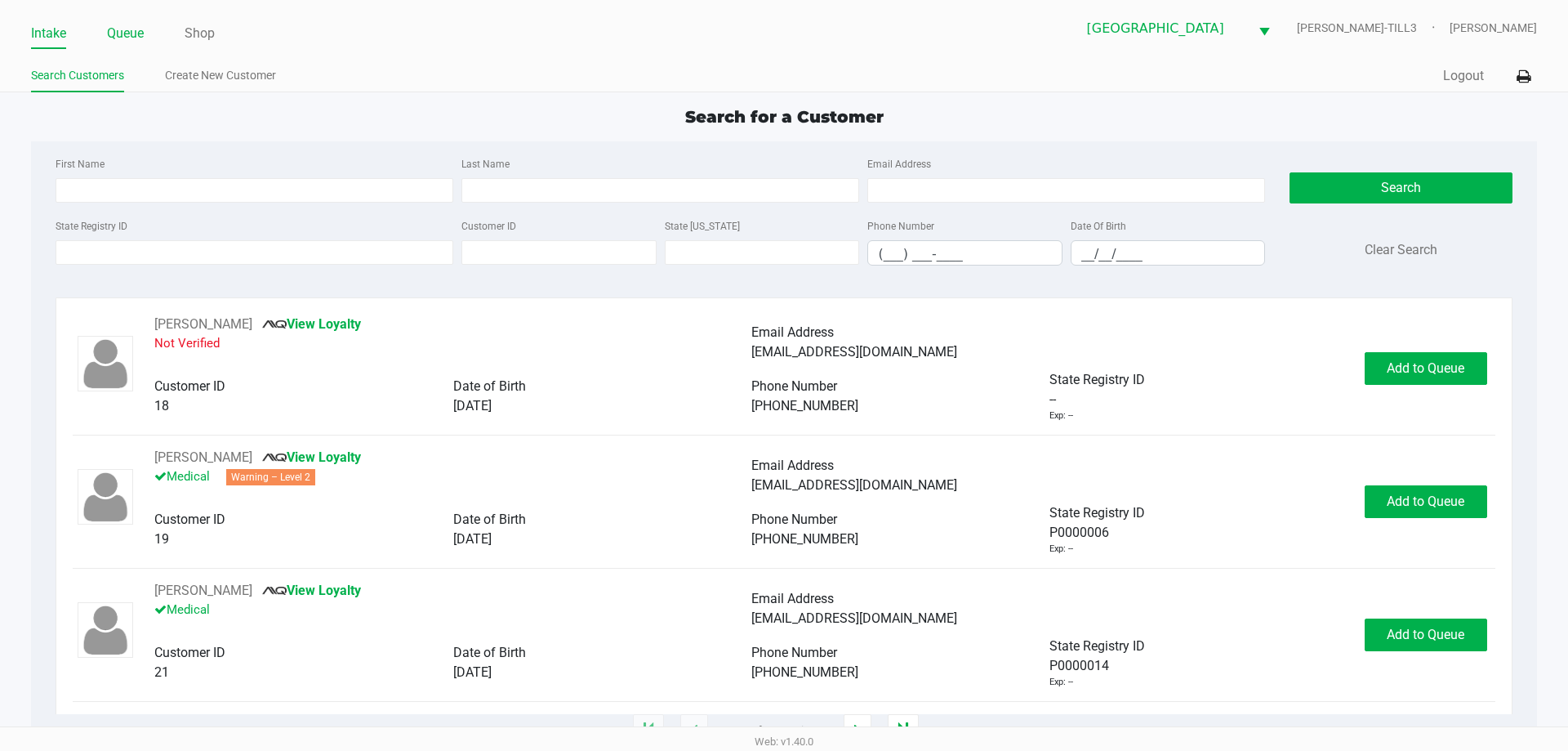
click at [118, 39] on link "Queue" at bounding box center [125, 33] width 37 height 23
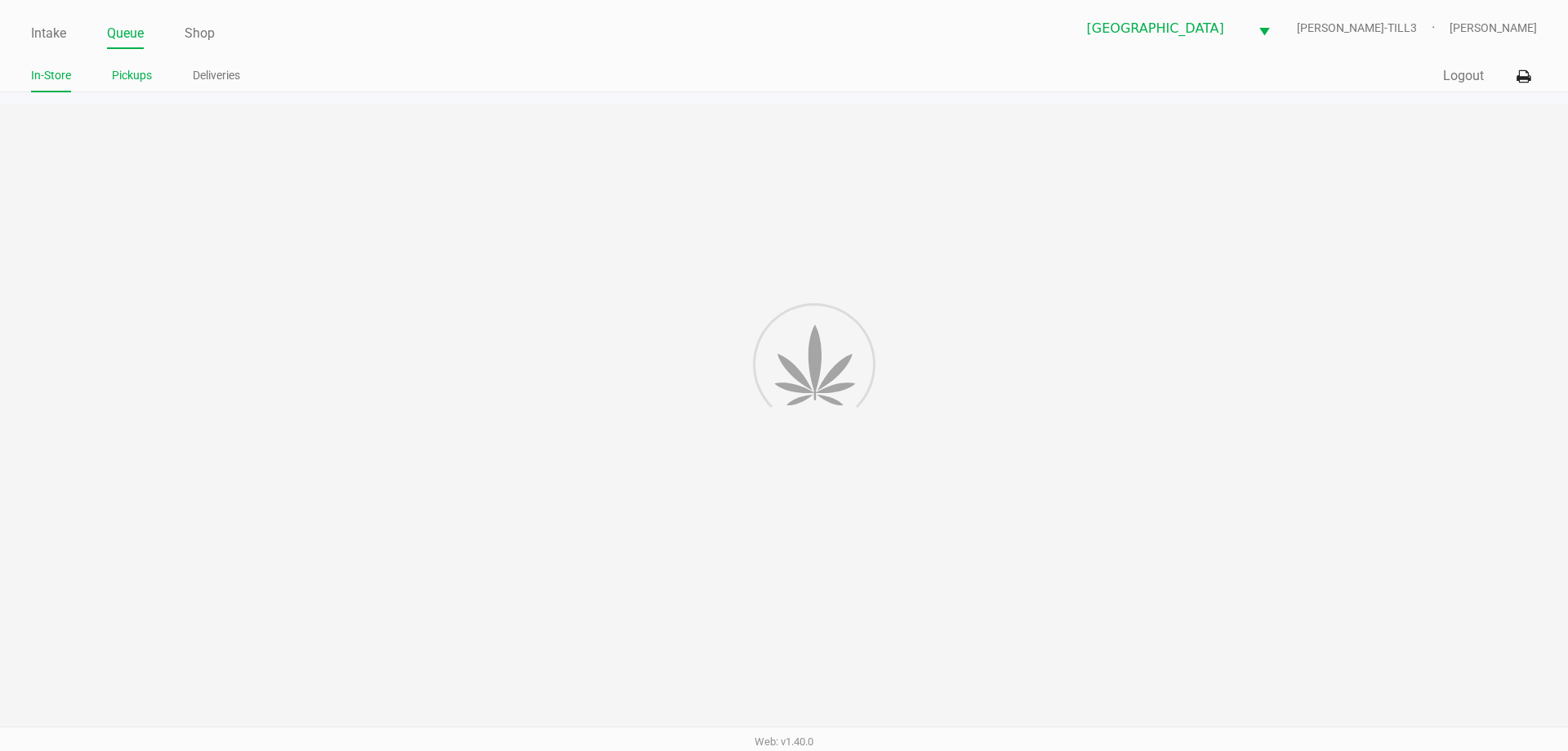
click at [141, 80] on link "Pickups" at bounding box center [132, 75] width 40 height 21
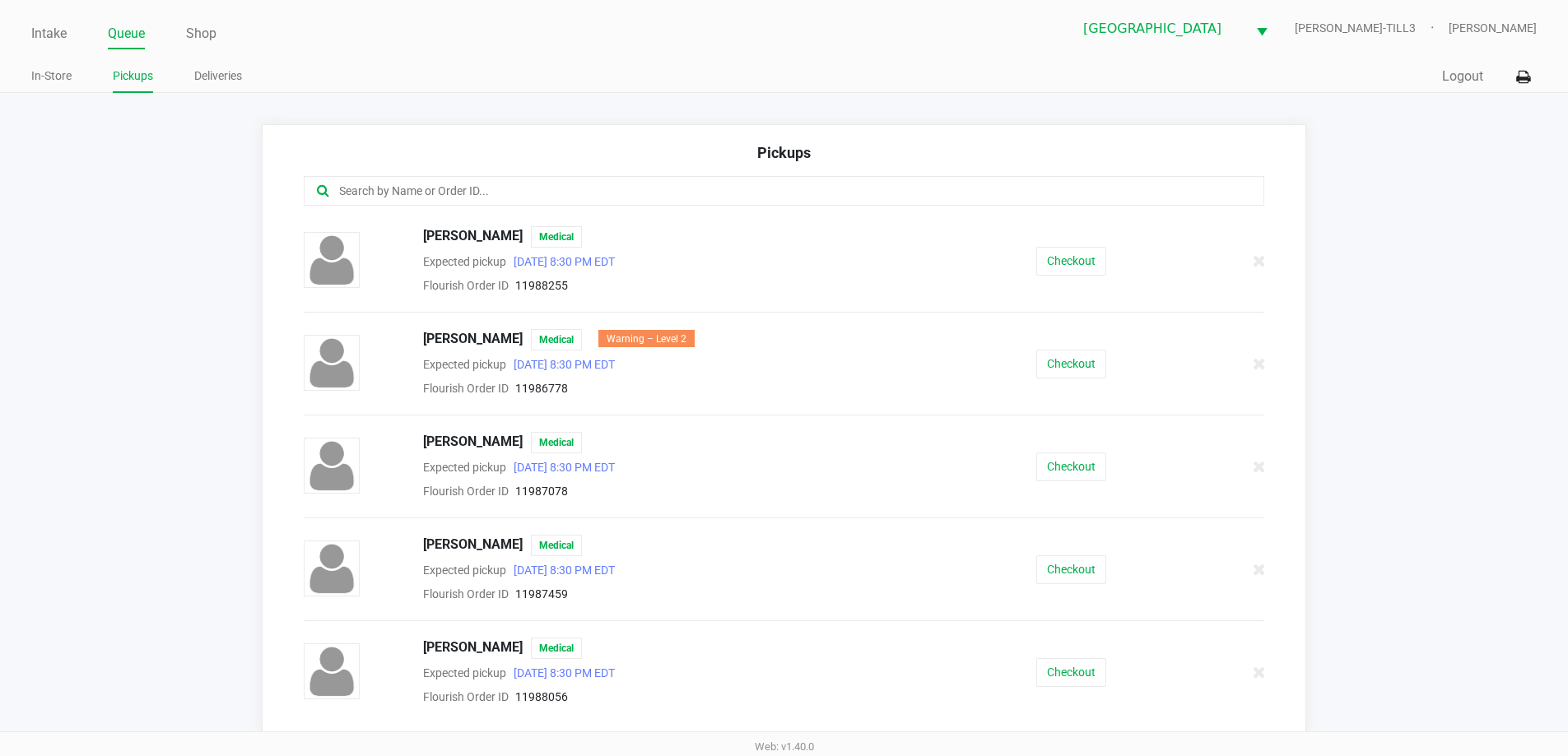
click at [510, 185] on input "text" at bounding box center [757, 191] width 841 height 19
click at [1045, 358] on button "Checkout" at bounding box center [1071, 364] width 70 height 28
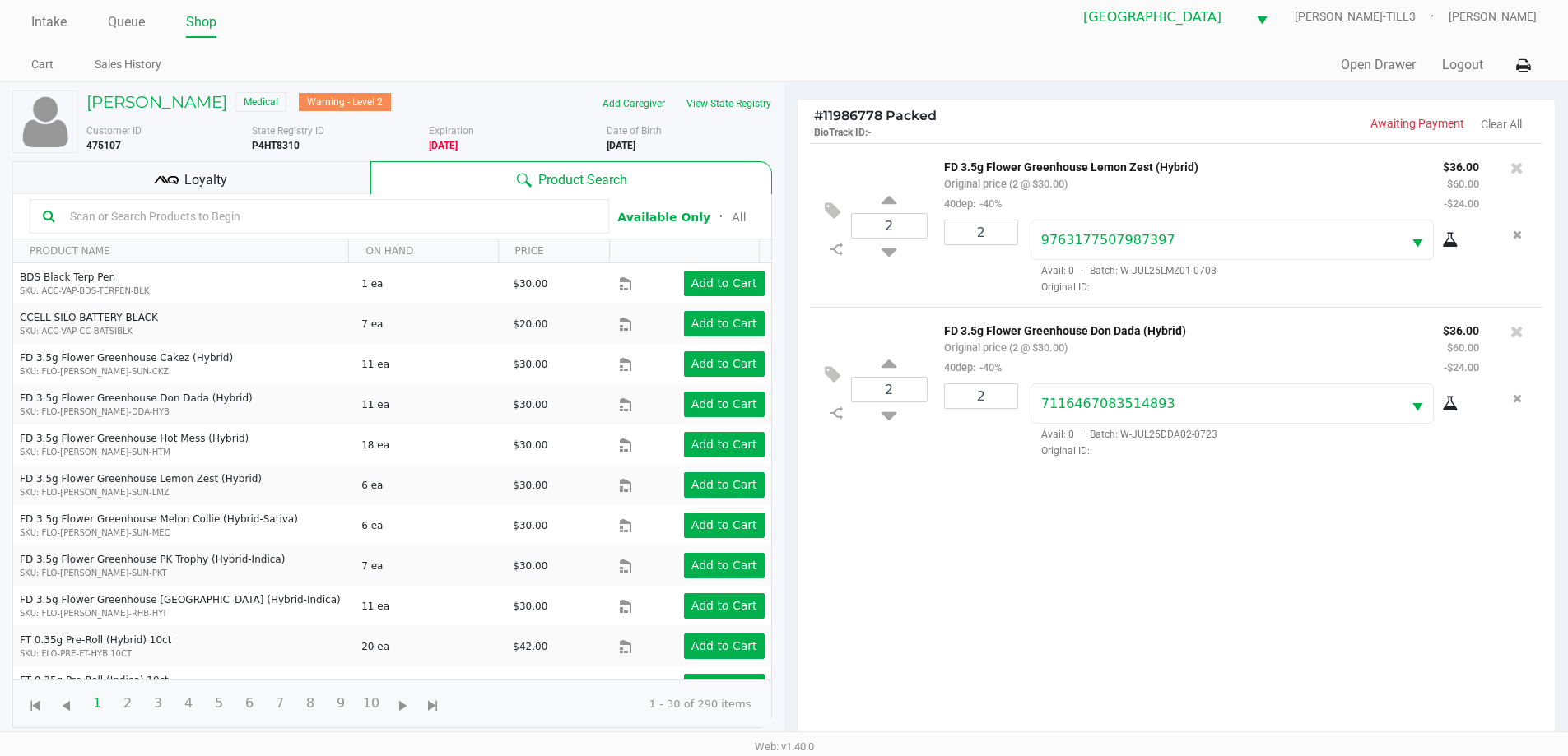
scroll to position [12, 0]
click at [235, 180] on div "Loyalty" at bounding box center [191, 177] width 358 height 33
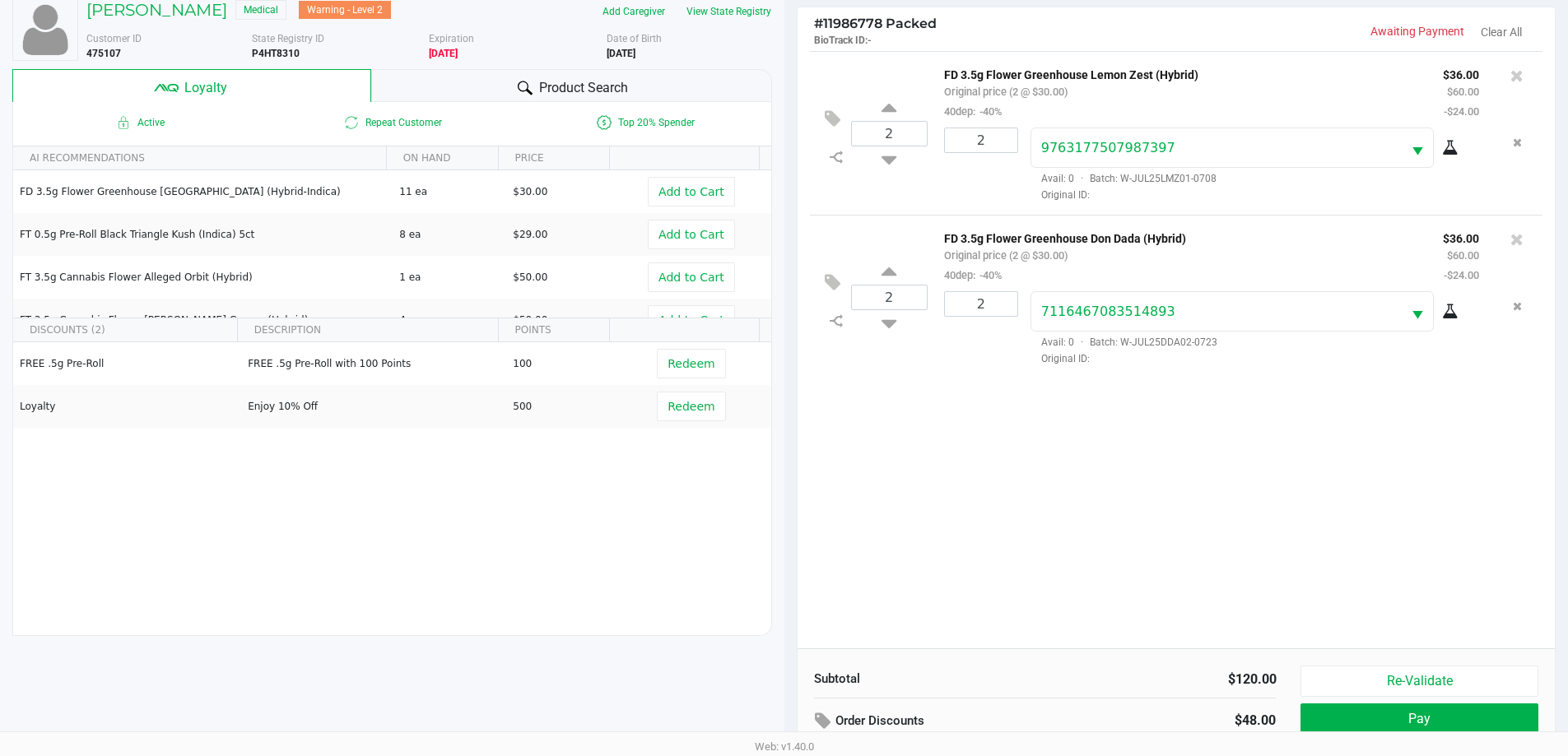
scroll to position [197, 0]
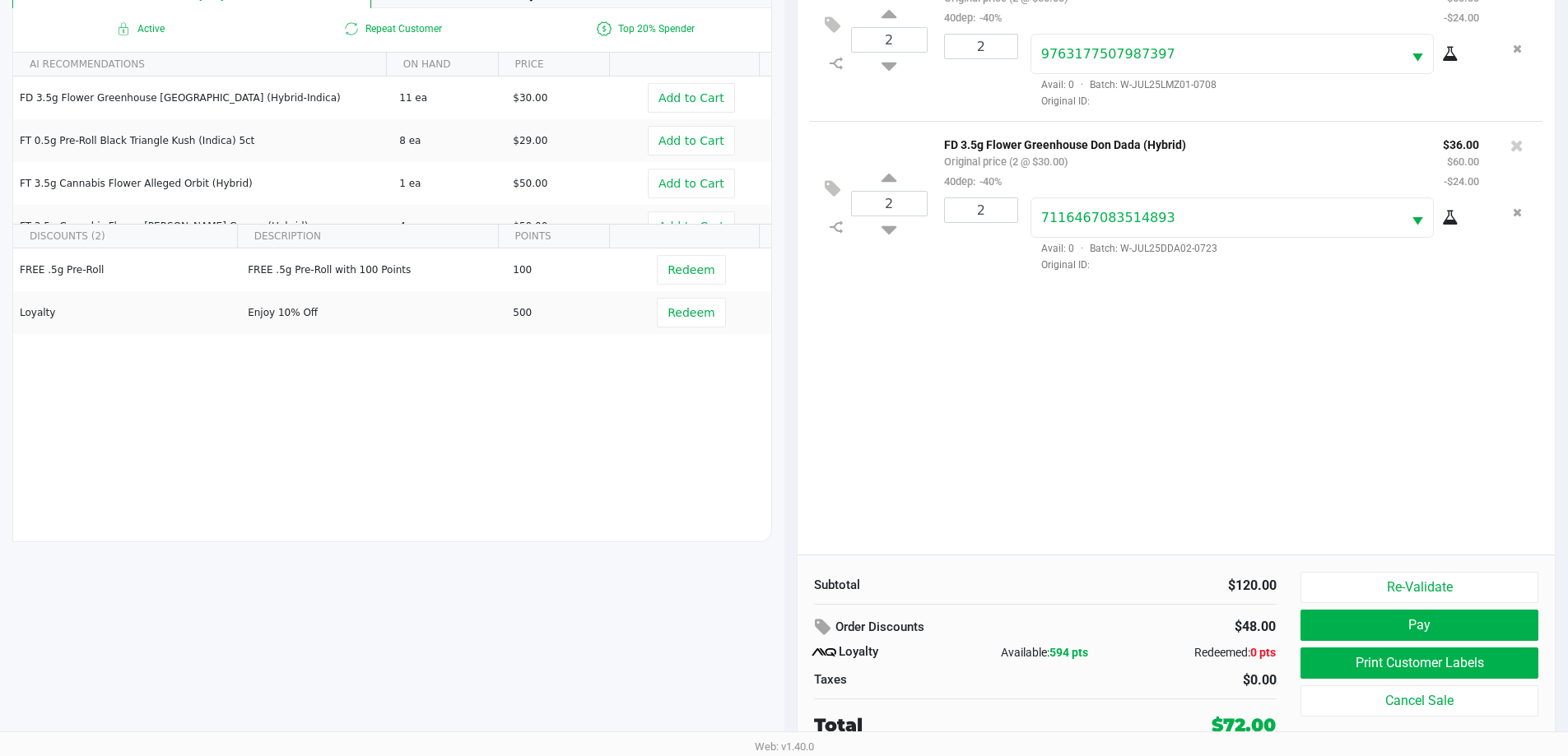
click at [1418, 659] on button "Print Customer Labels" at bounding box center [1419, 663] width 237 height 31
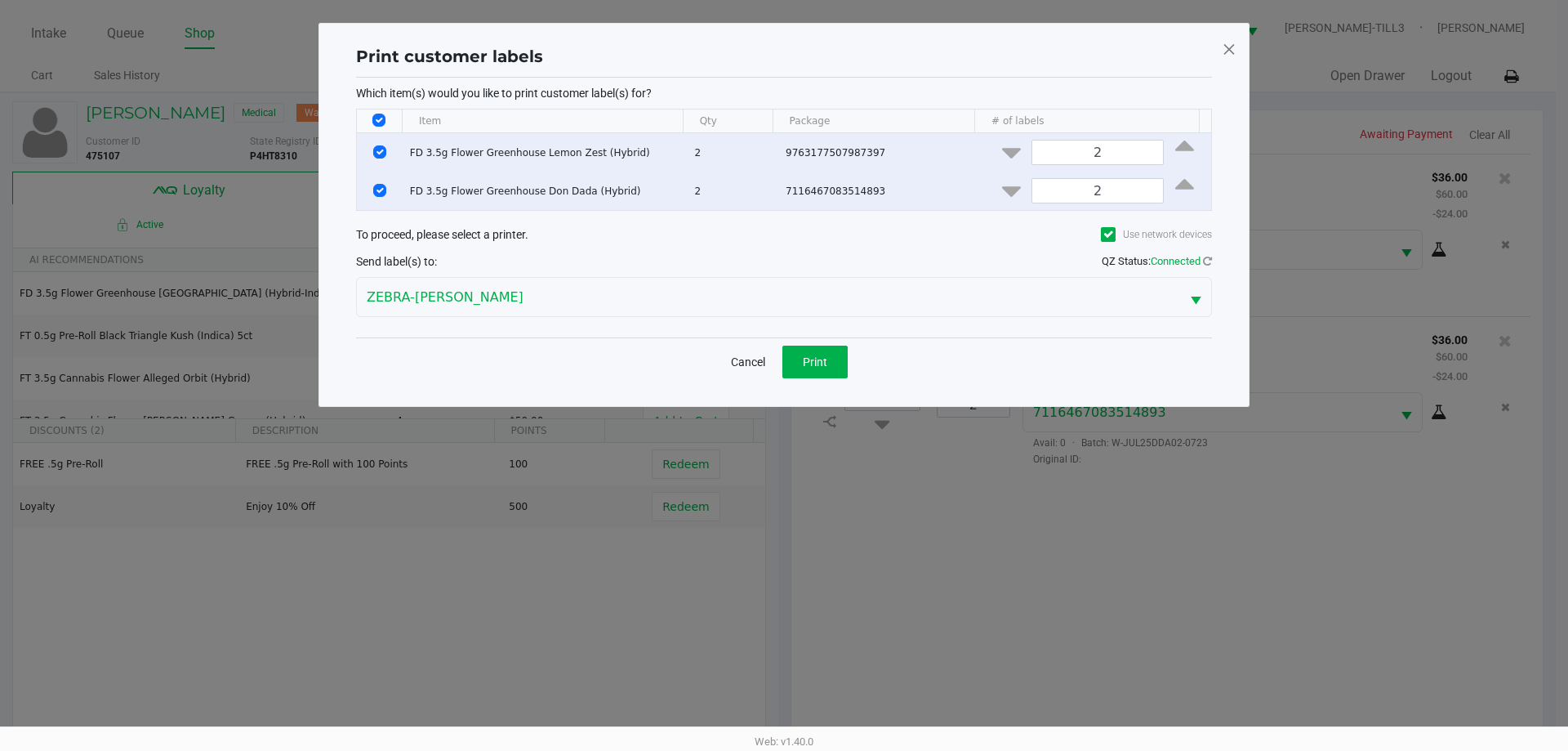
click at [824, 355] on span "Print" at bounding box center [815, 361] width 25 height 13
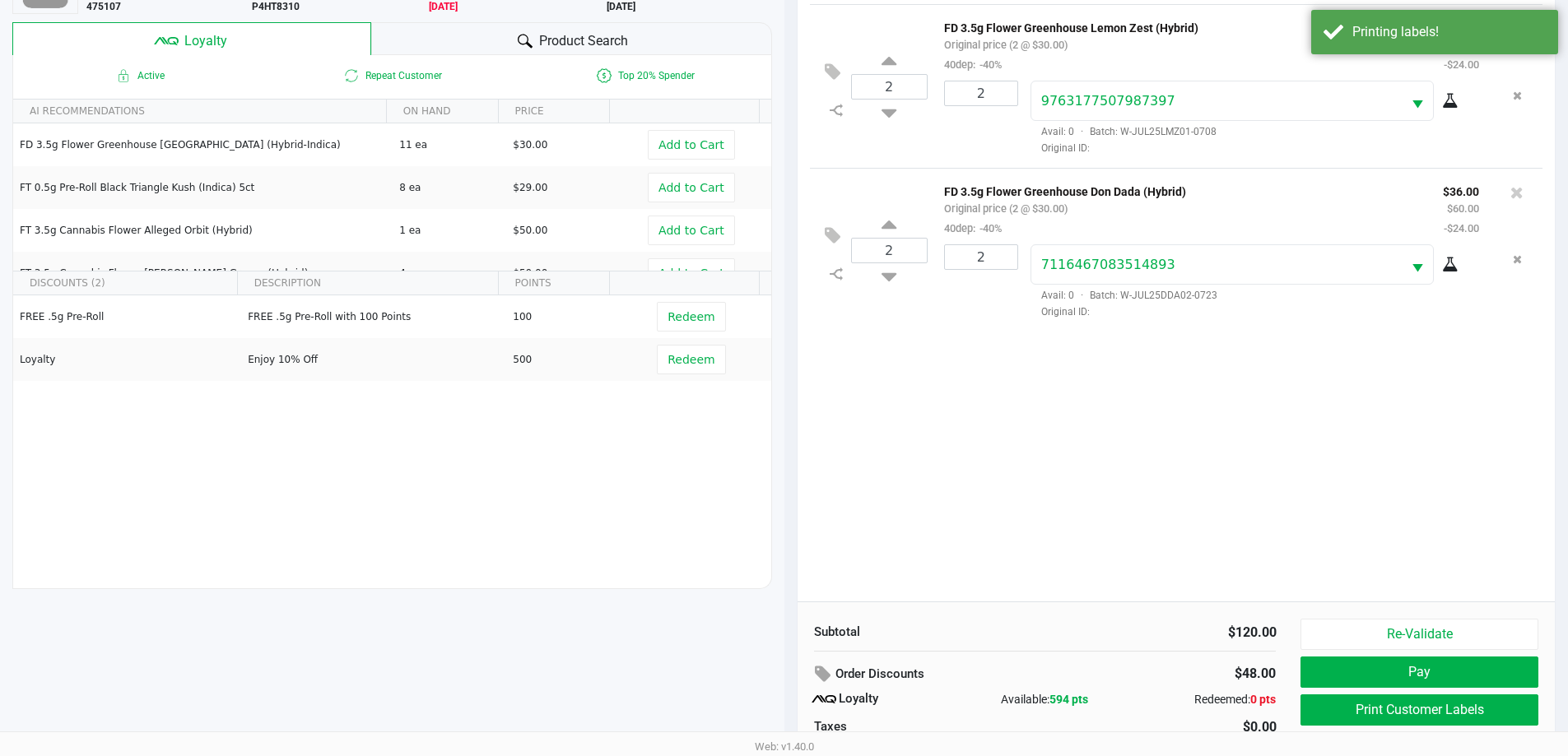
scroll to position [197, 0]
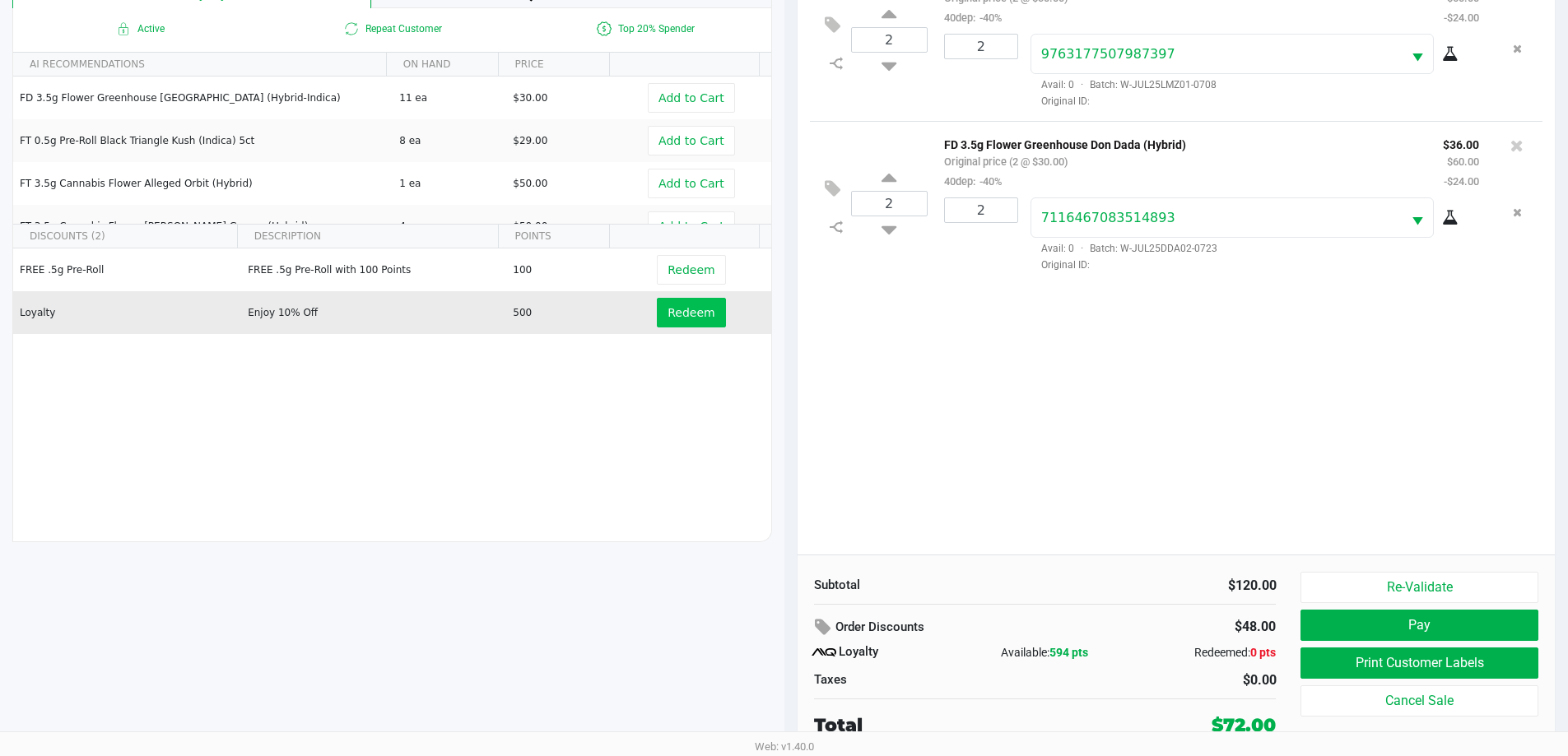
click at [674, 316] on span "Redeem" at bounding box center [691, 312] width 47 height 13
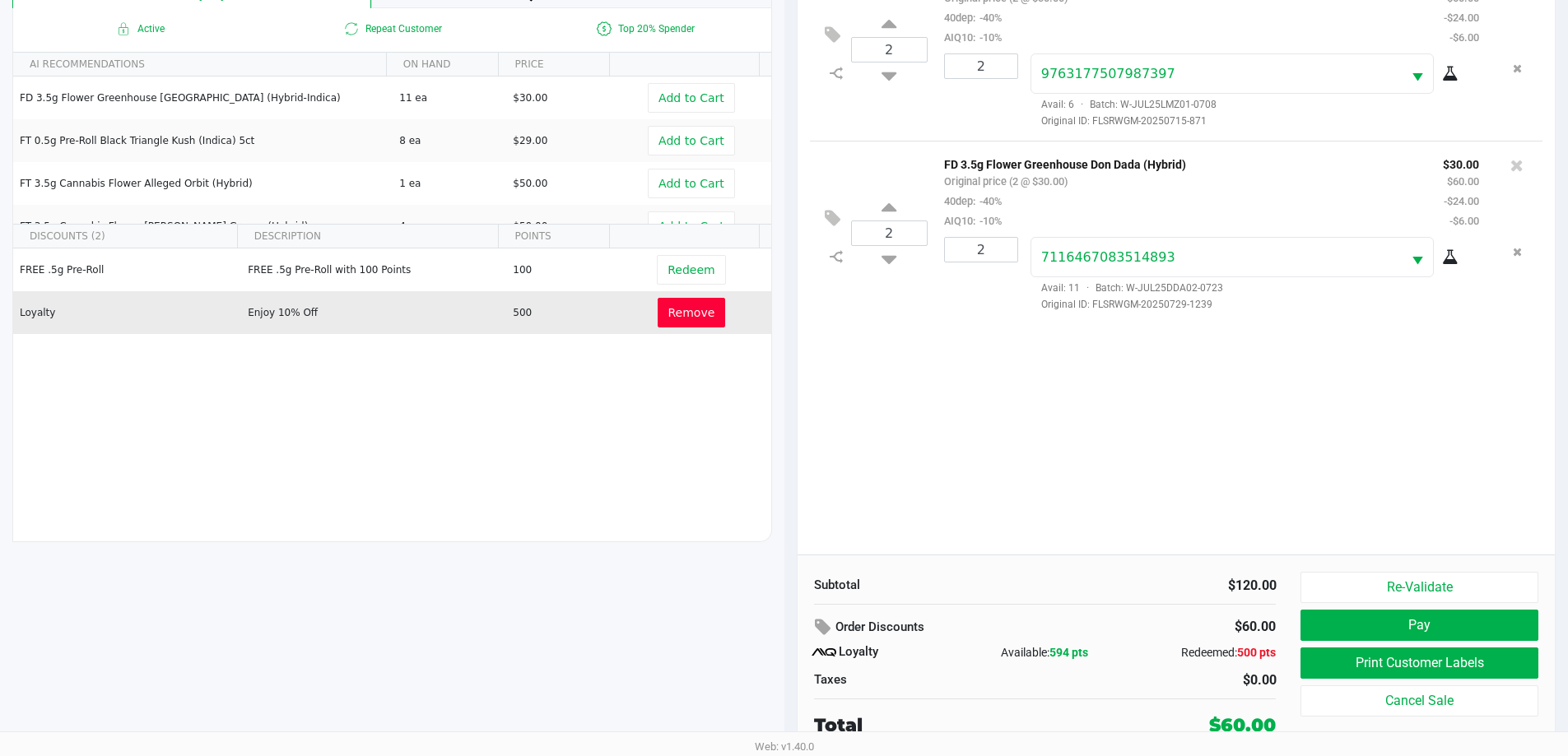
click at [1437, 659] on button "Print Customer Labels" at bounding box center [1419, 663] width 237 height 31
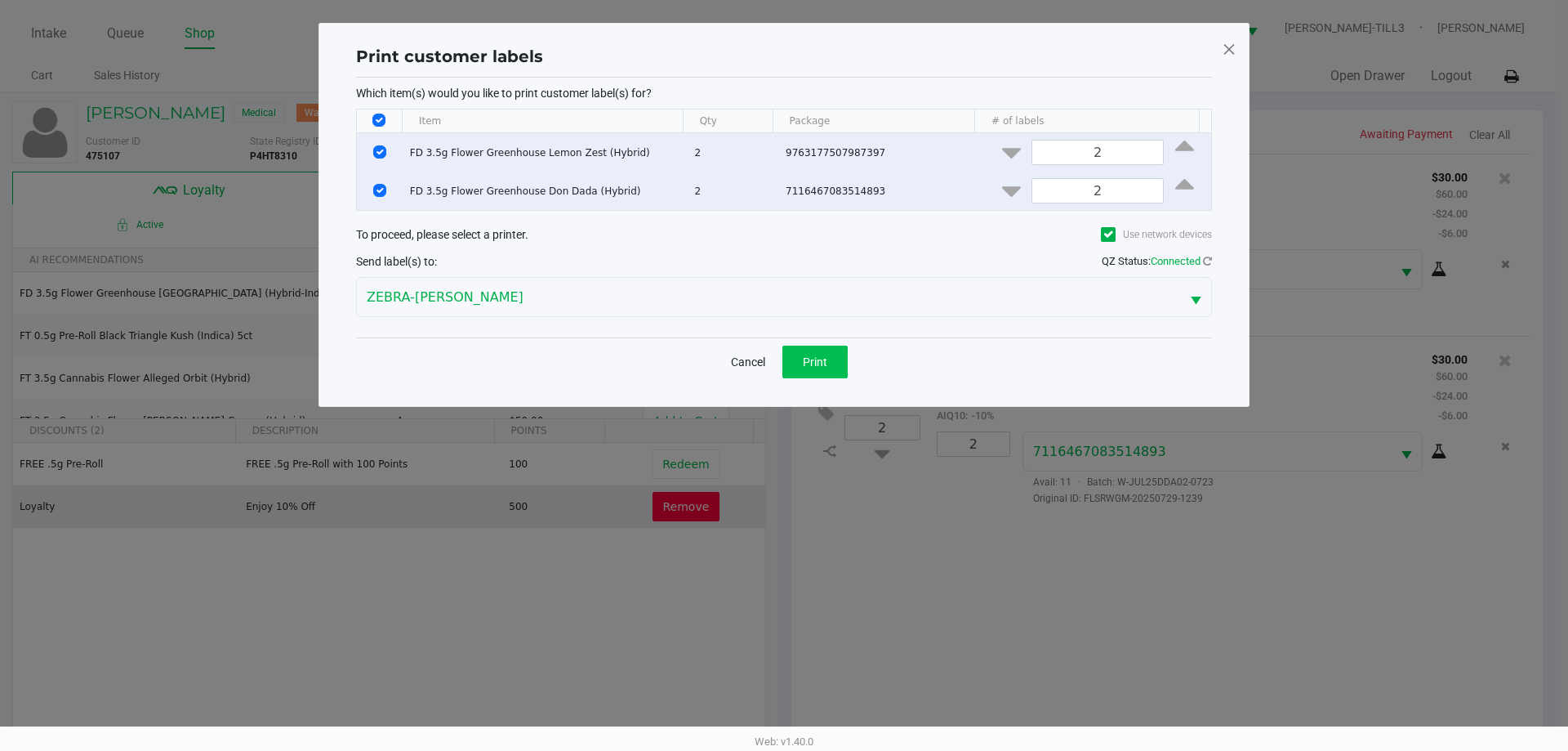
click at [807, 363] on span "Print" at bounding box center [815, 361] width 25 height 13
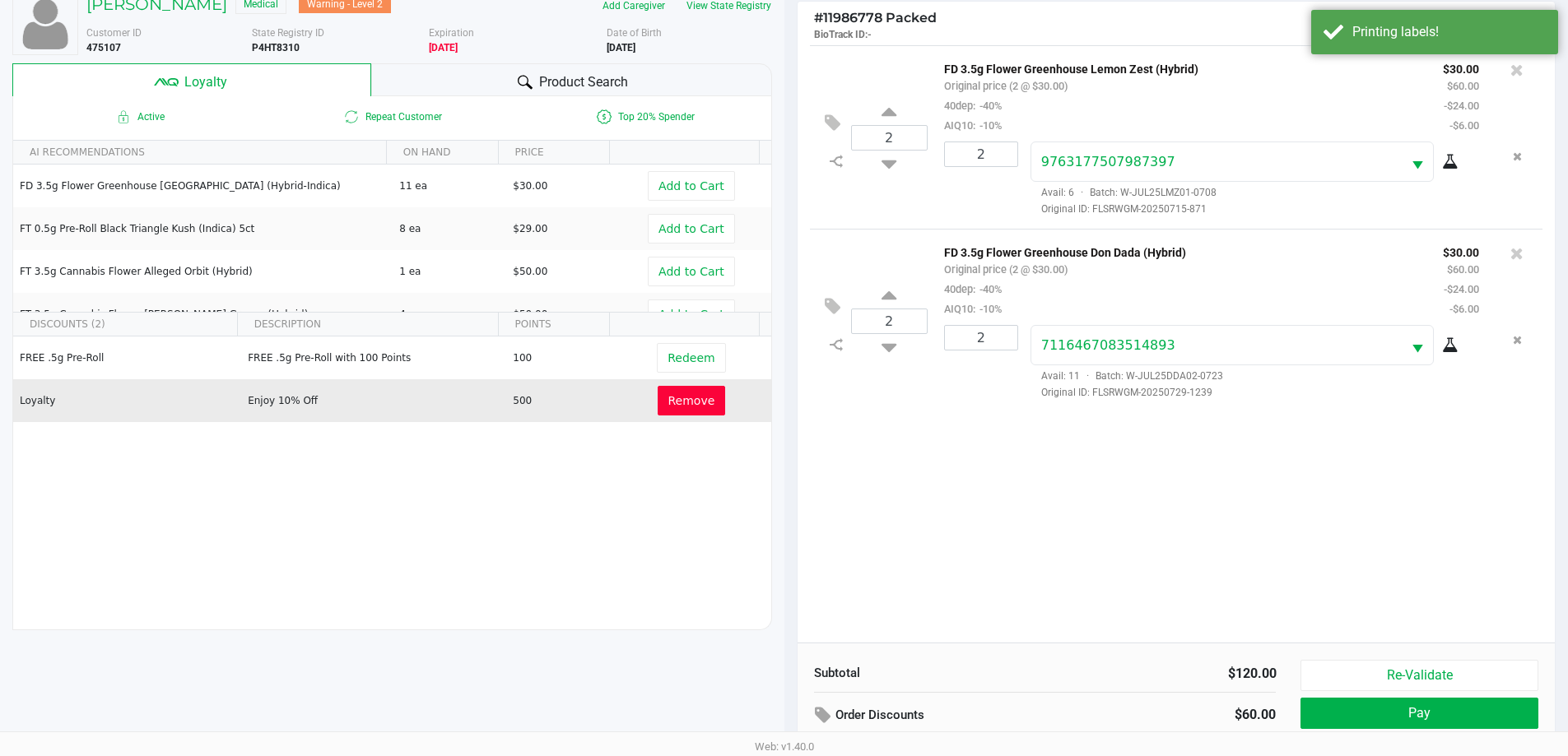
scroll to position [197, 0]
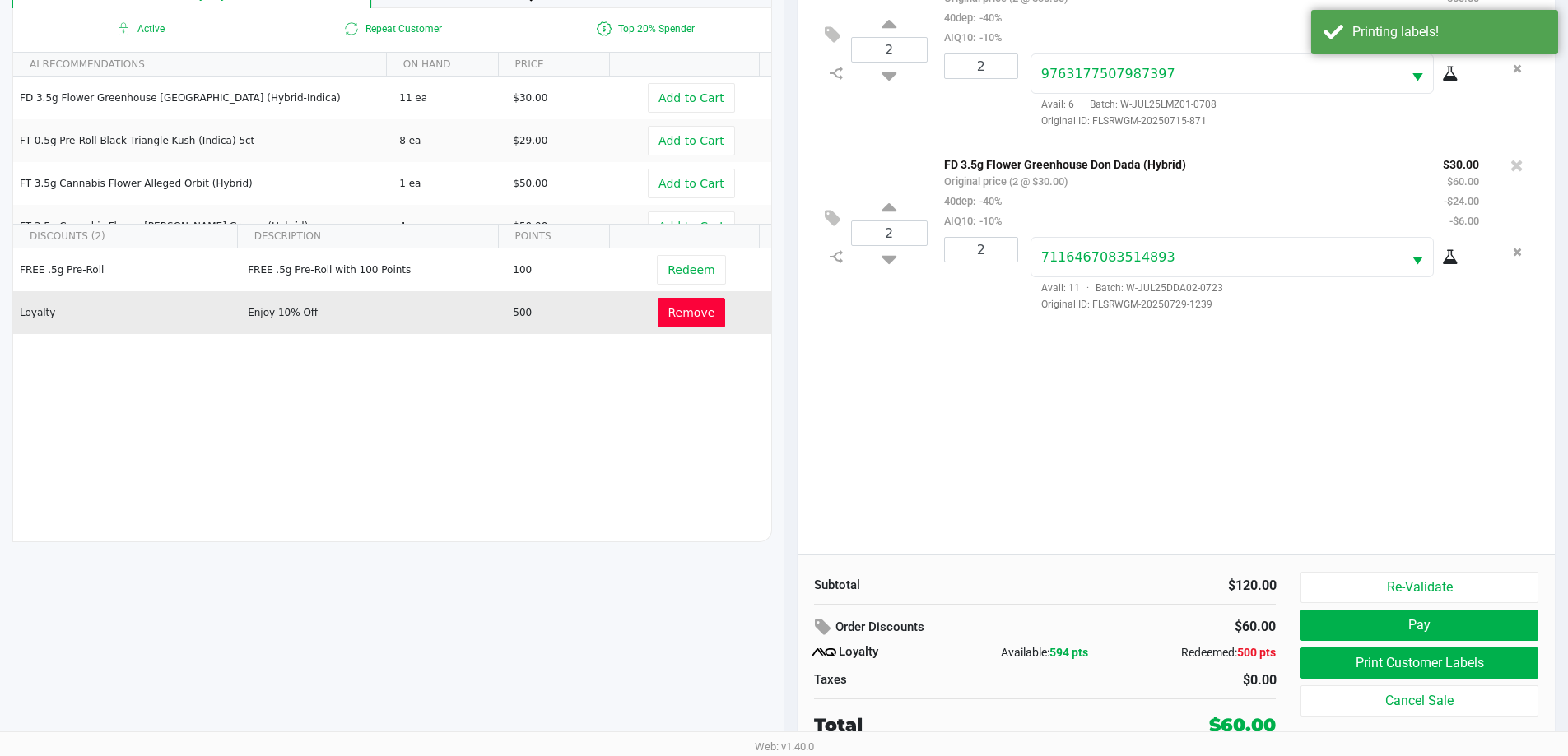
click at [1415, 630] on button "Pay" at bounding box center [1419, 625] width 237 height 31
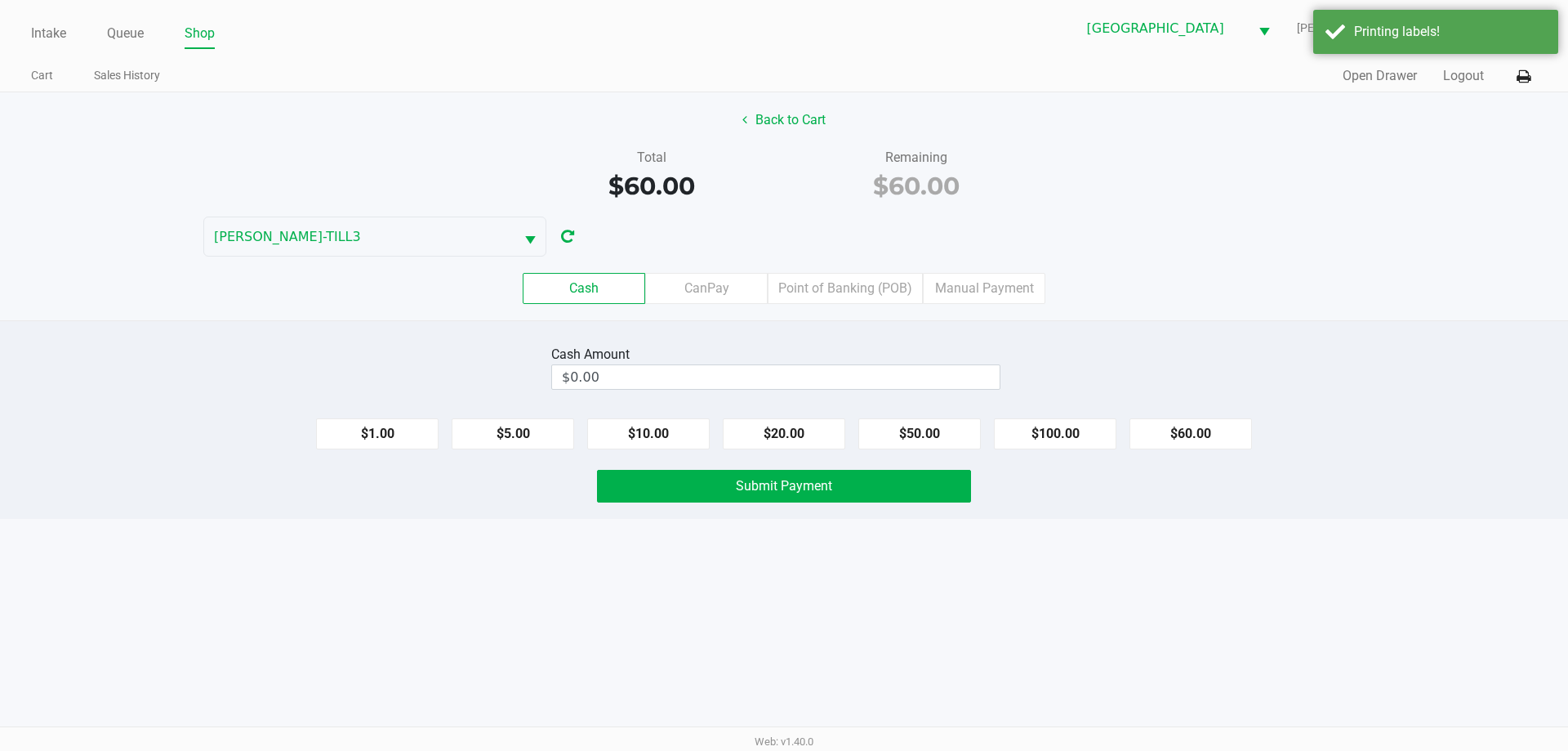
click at [833, 286] on label "Point of Banking (POB)" at bounding box center [845, 289] width 155 height 31
click at [0, 0] on 7 "Point of Banking (POB)" at bounding box center [0, 0] width 0 height 0
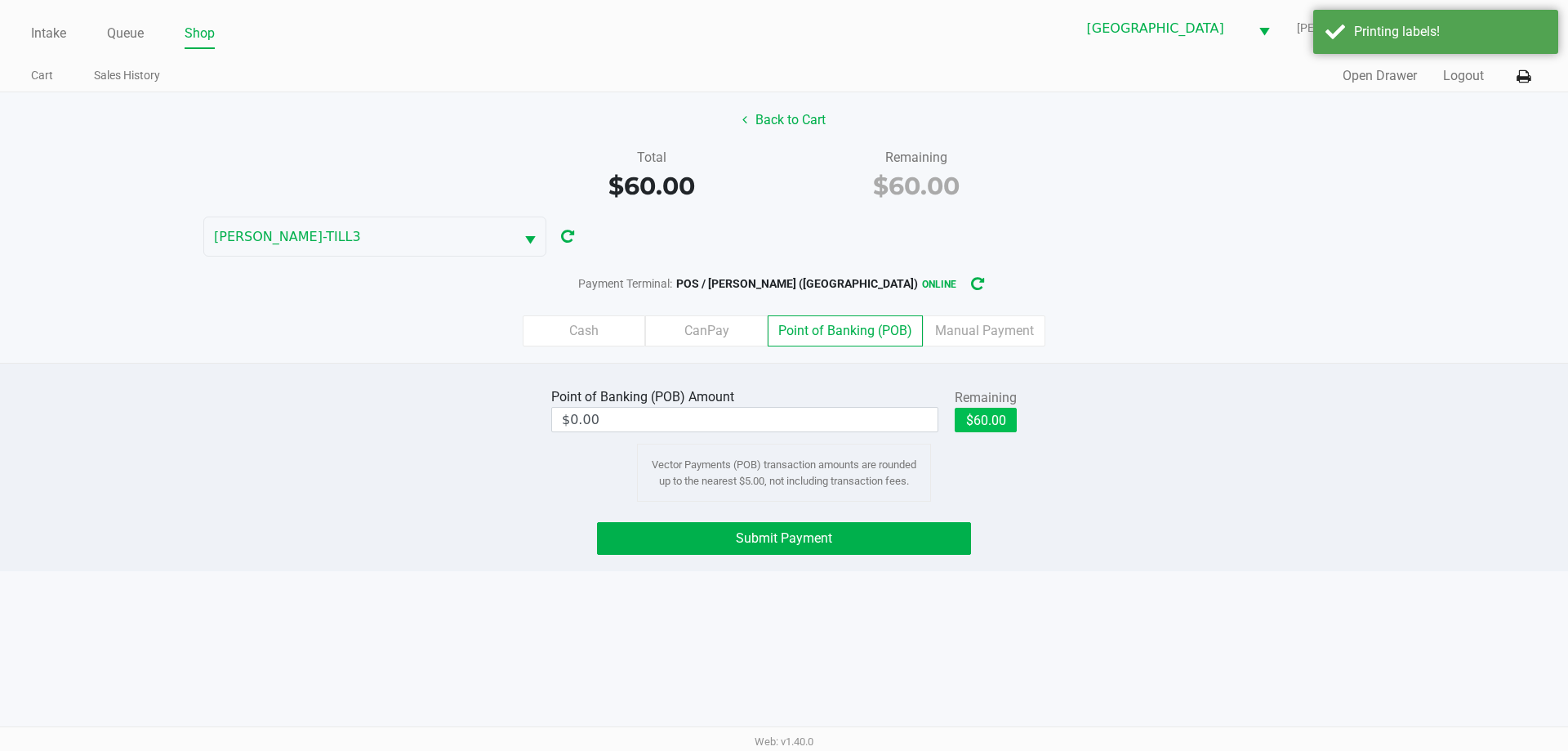
click at [1008, 415] on button "$60.00" at bounding box center [986, 420] width 62 height 25
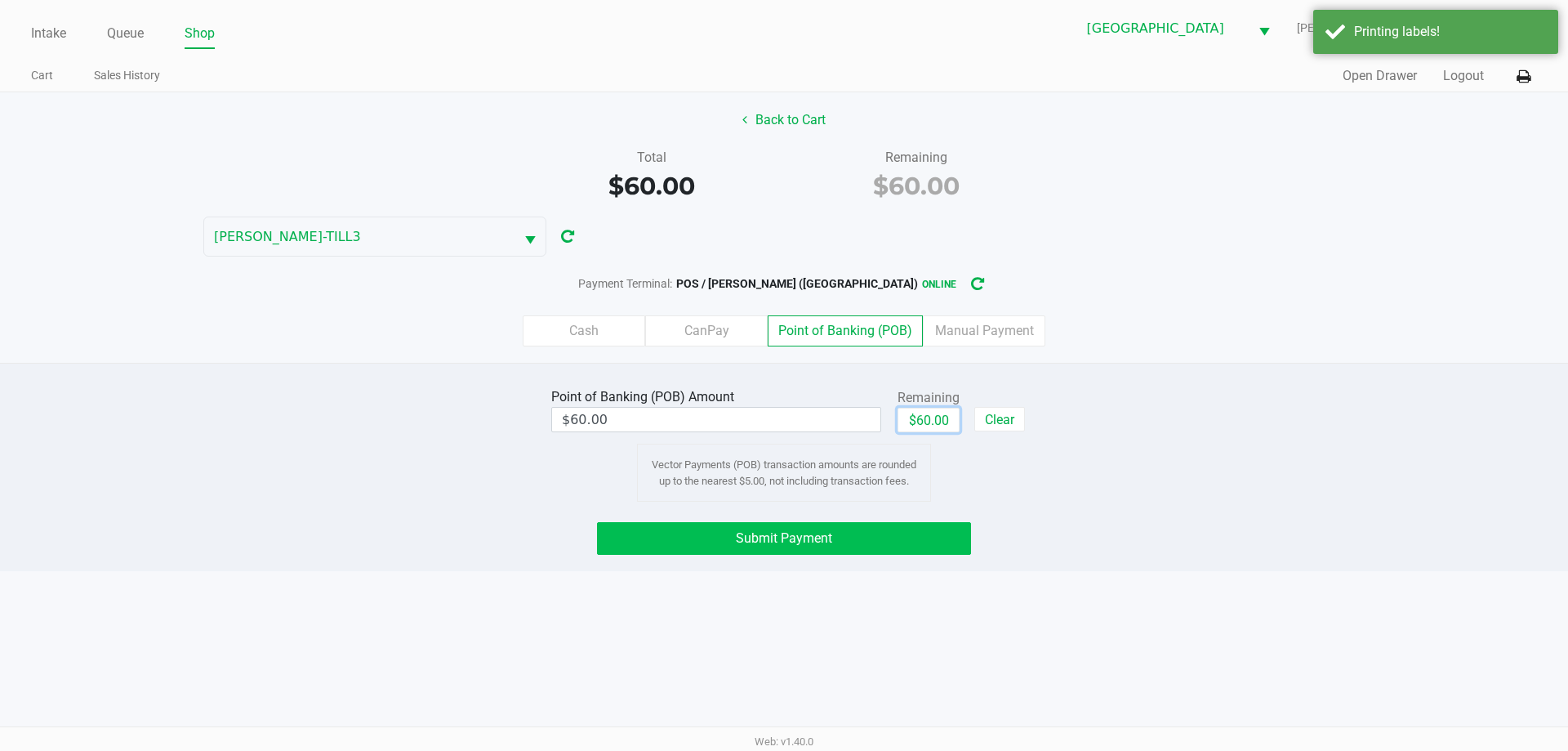
click at [858, 528] on button "Submit Payment" at bounding box center [784, 539] width 374 height 33
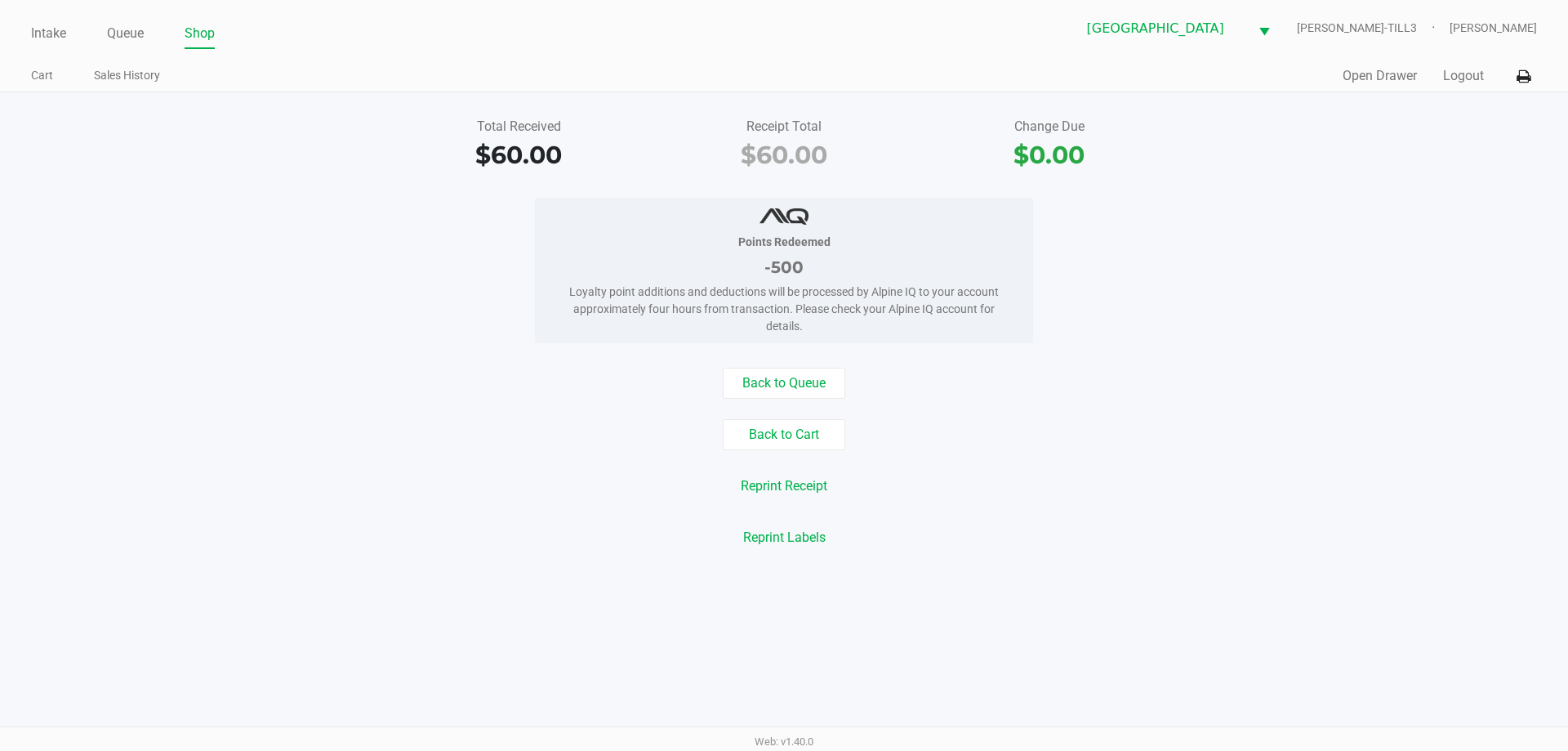
click at [126, 27] on link "Queue" at bounding box center [125, 33] width 37 height 23
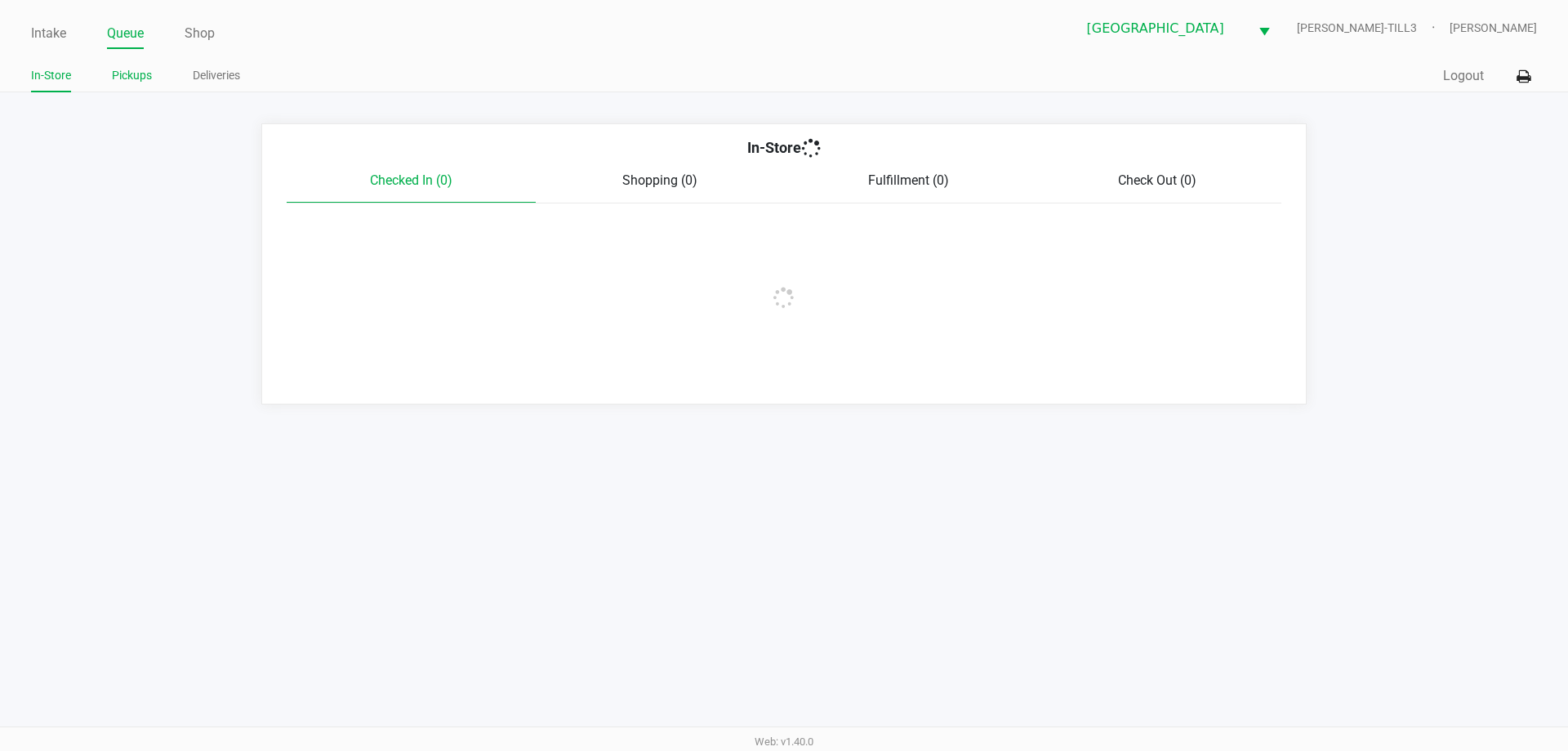
click at [136, 81] on link "Pickups" at bounding box center [132, 75] width 40 height 21
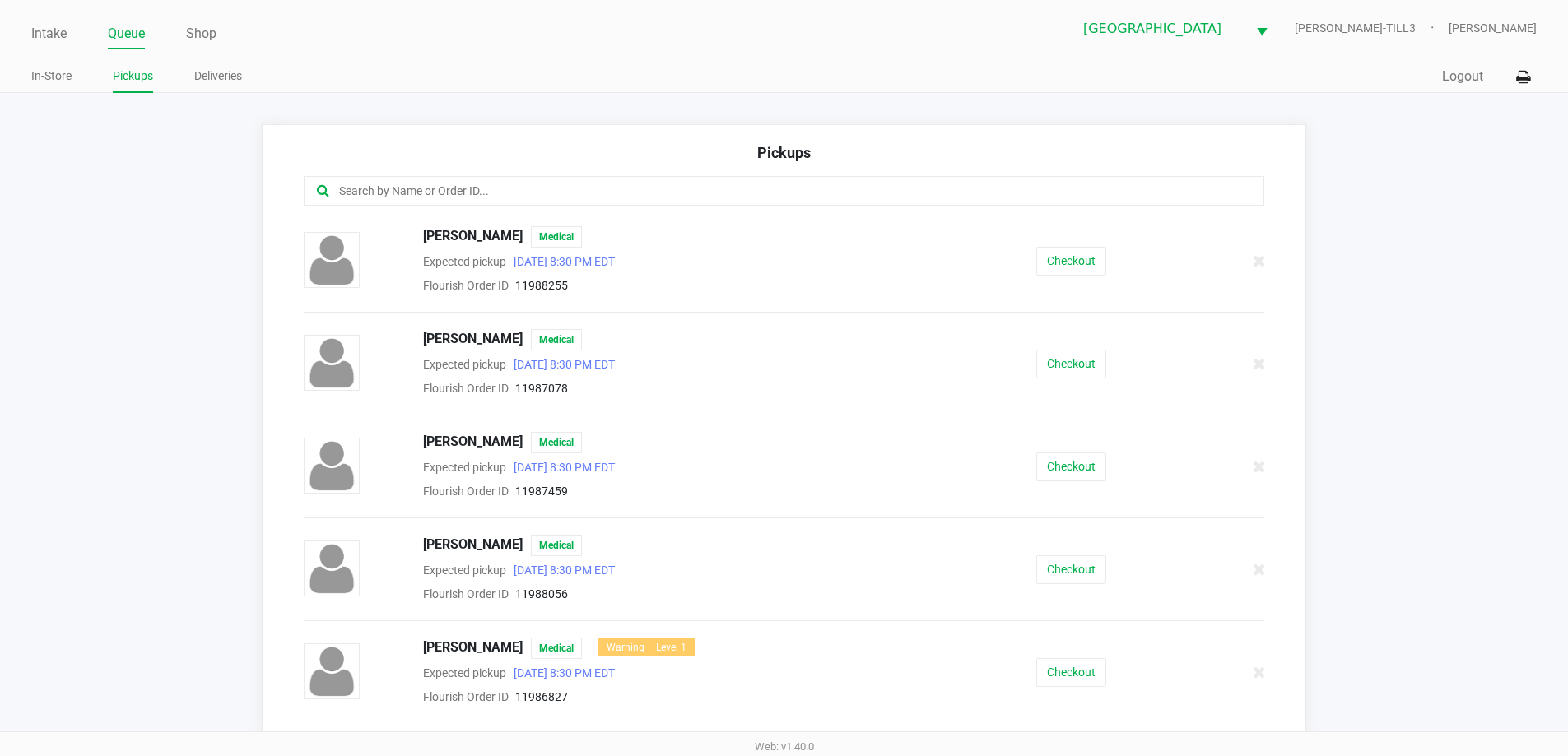
click at [579, 190] on input "text" at bounding box center [757, 191] width 841 height 19
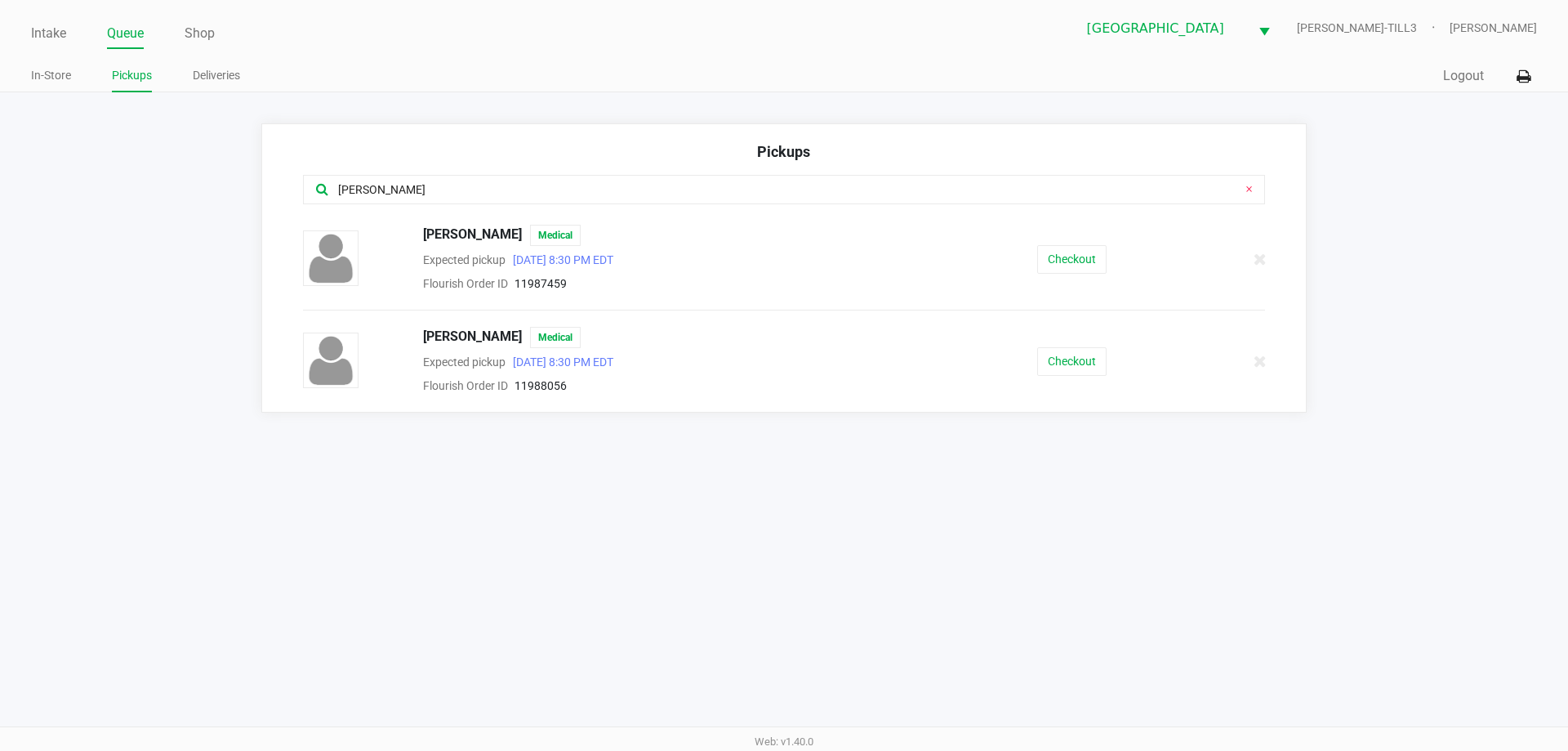
click at [1249, 188] on icon at bounding box center [1249, 188] width 8 height 13
click at [1197, 198] on div at bounding box center [784, 189] width 962 height 29
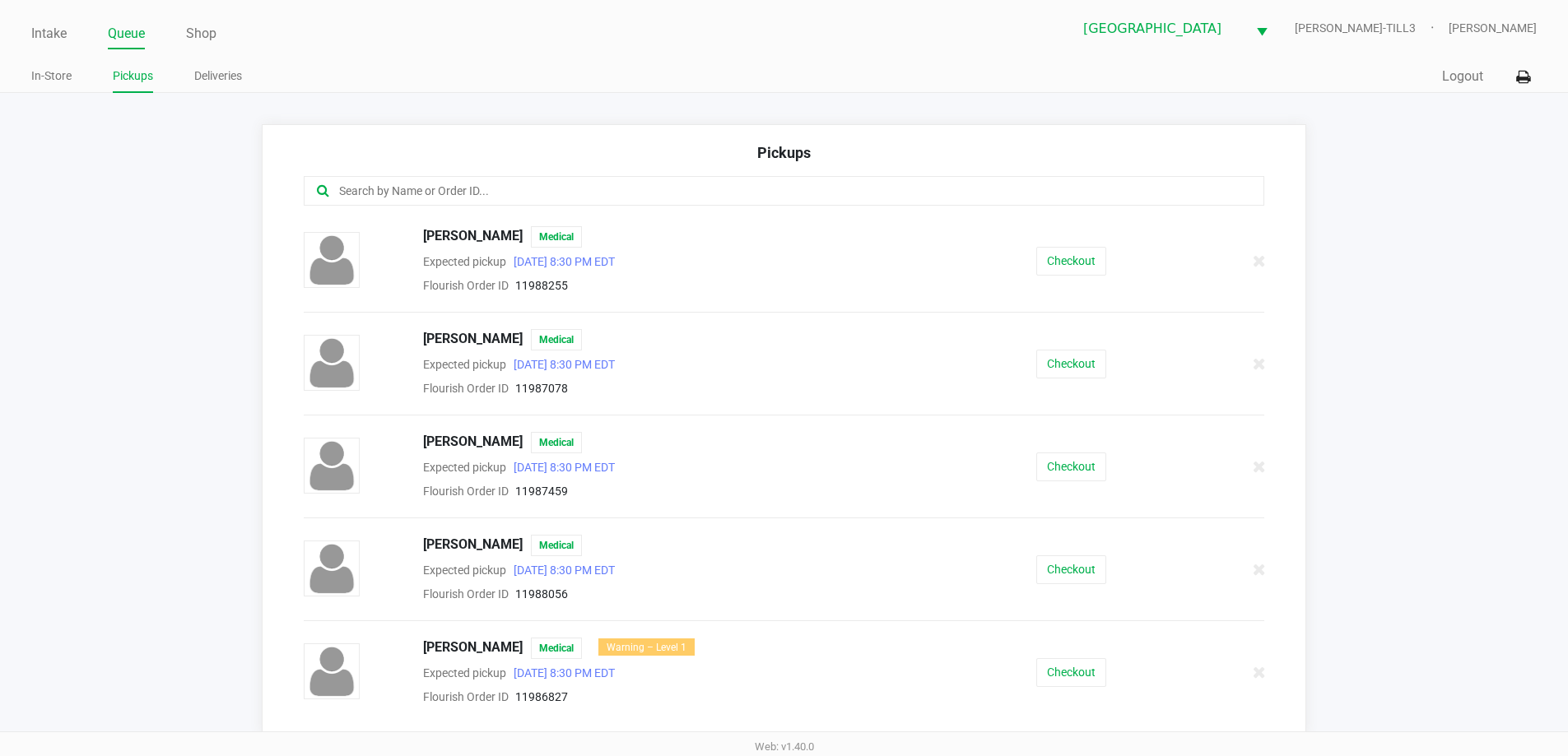
click at [760, 195] on input "text" at bounding box center [757, 191] width 841 height 19
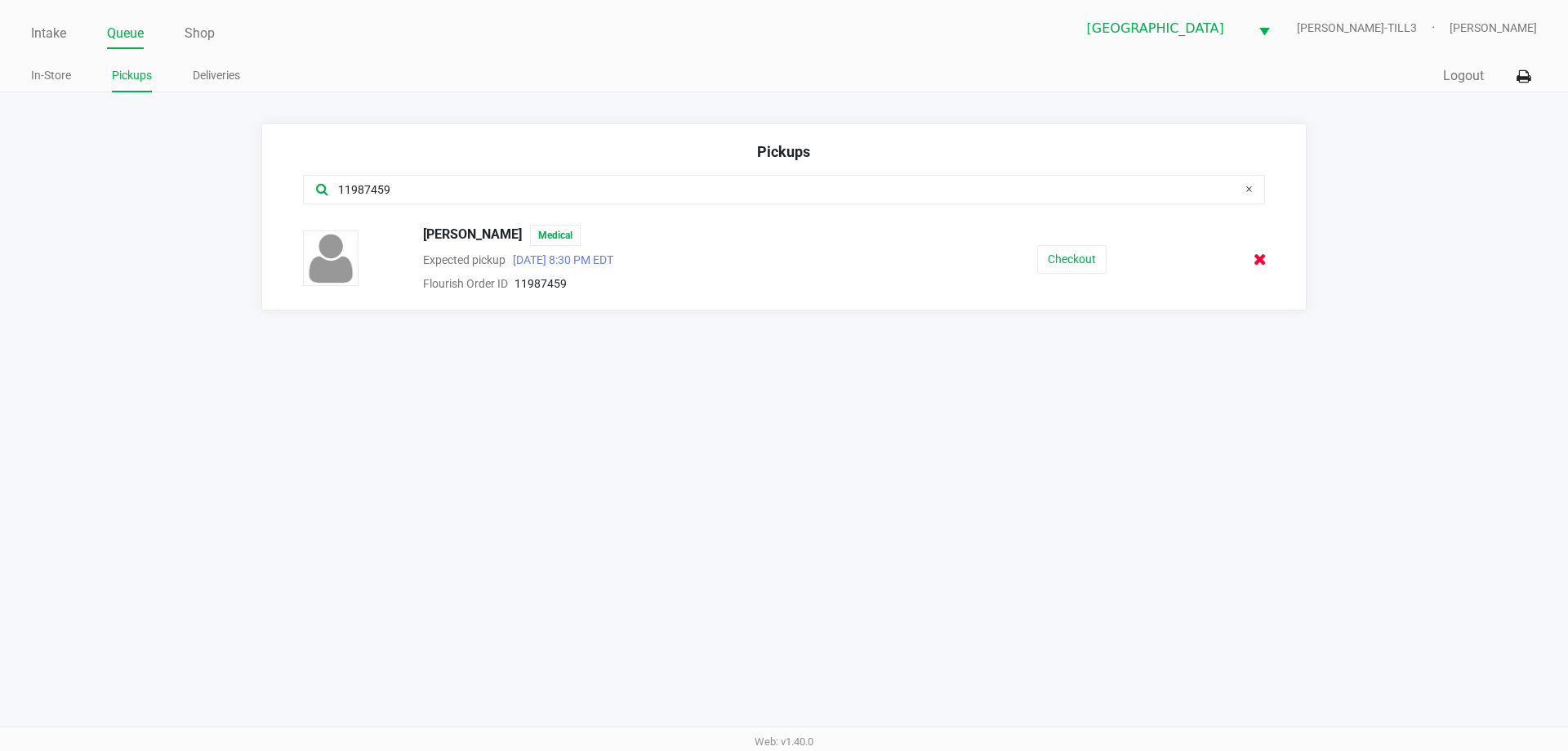
click at [1261, 259] on icon at bounding box center [1260, 259] width 13 height 12
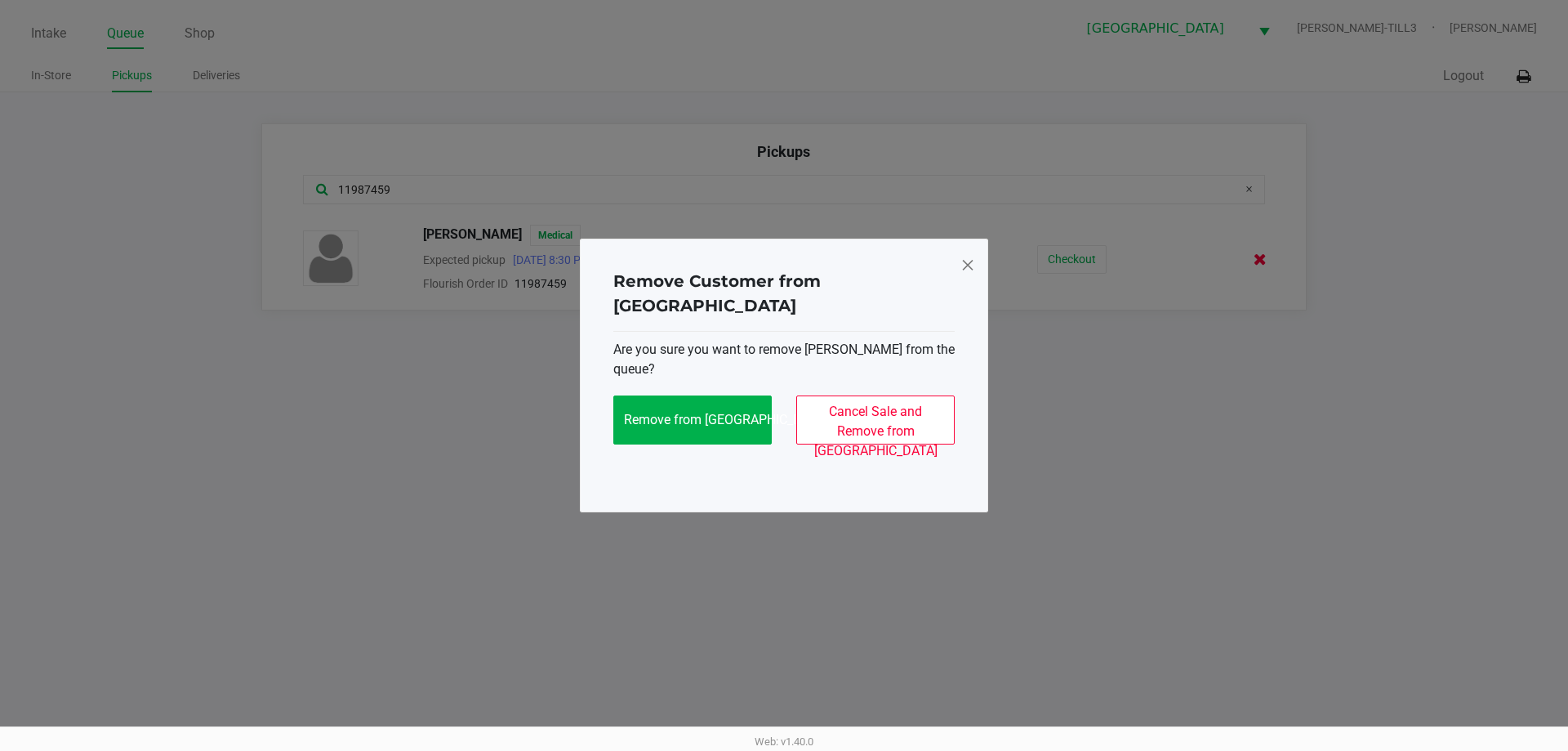
click at [870, 420] on span "Cancel Sale and Remove from Queue" at bounding box center [876, 431] width 123 height 55
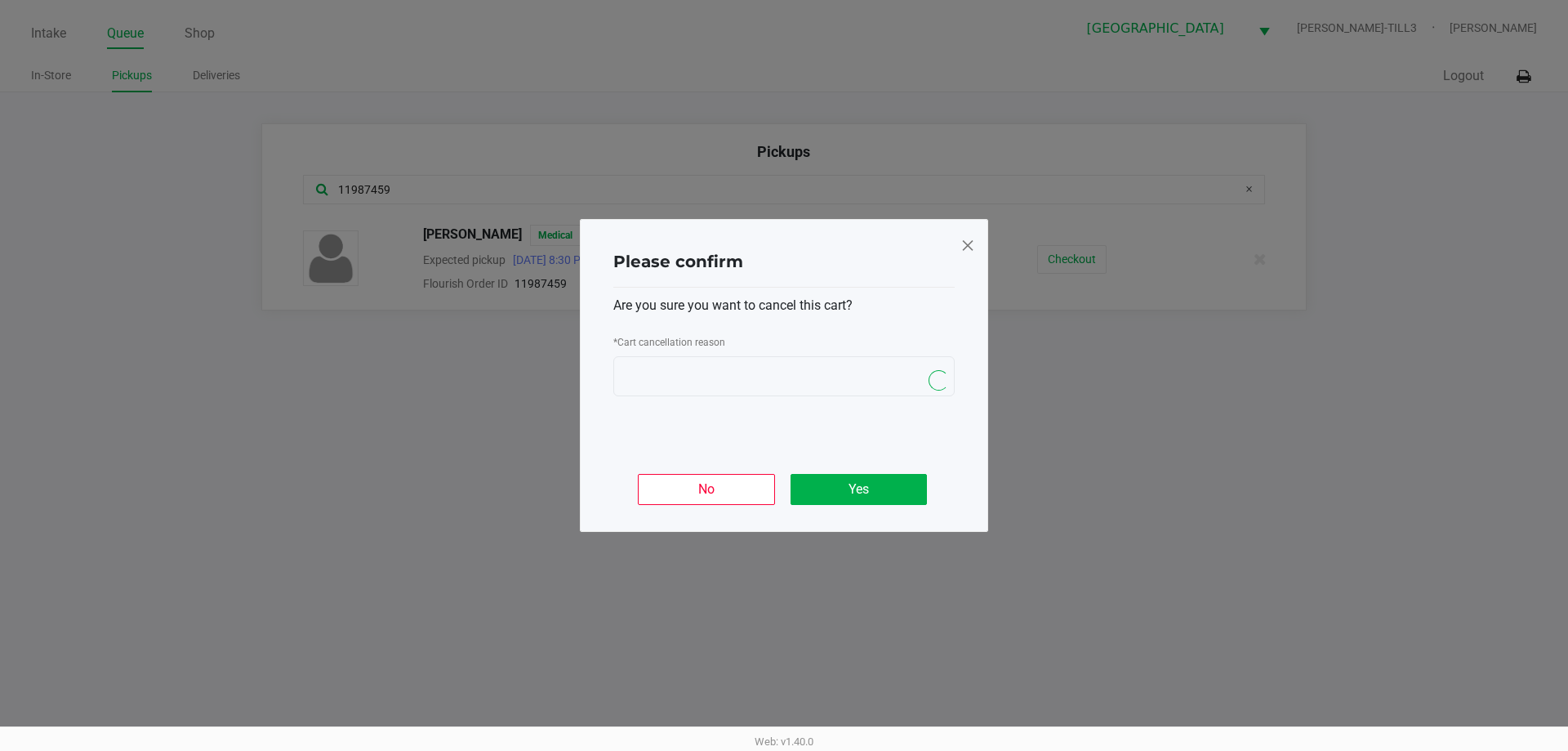
click at [896, 373] on span "NO DATA FOUND" at bounding box center [769, 376] width 289 height 20
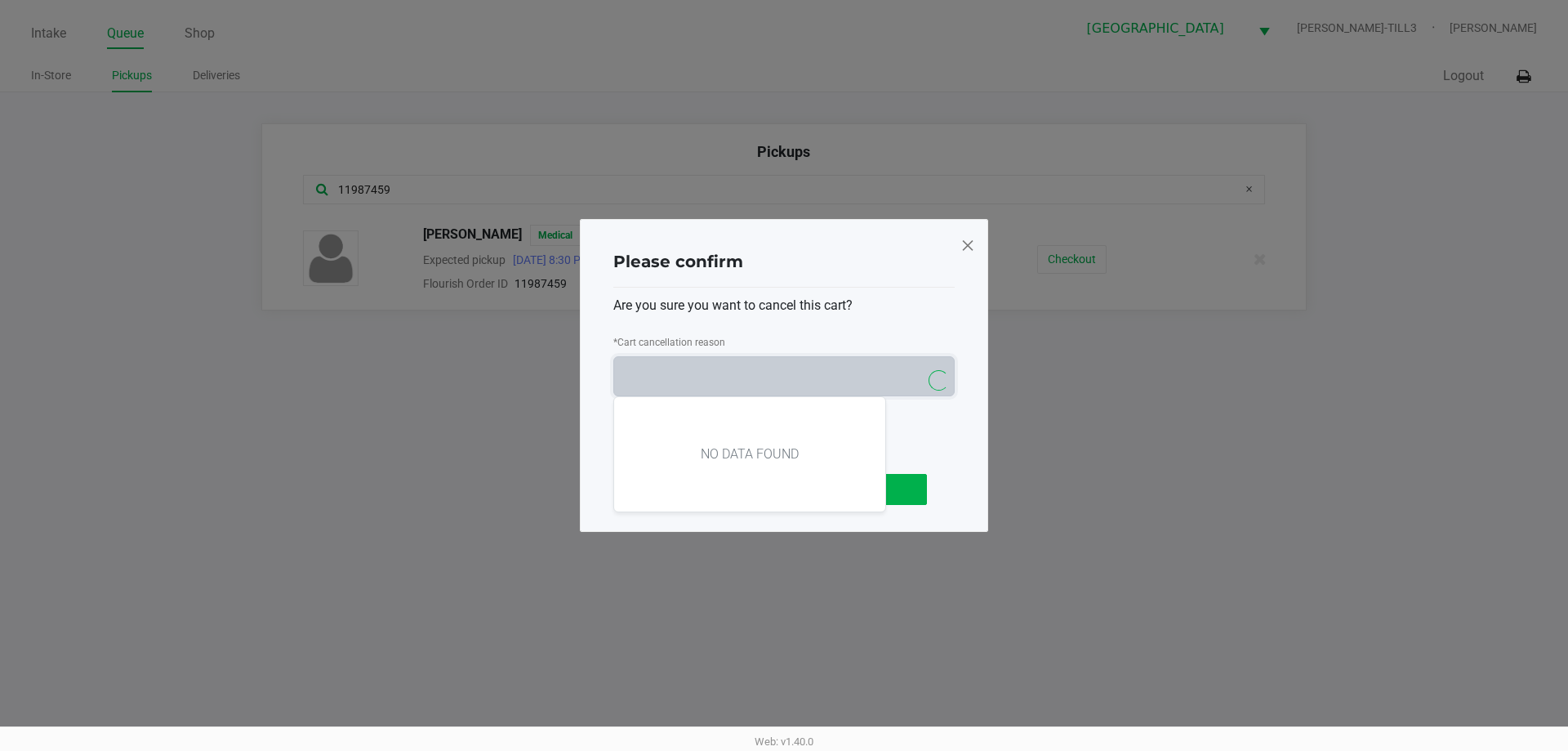
click at [955, 321] on div "Please confirm Are you sure you want to cancel this cart? * Cart cancellation r…" at bounding box center [784, 376] width 408 height 313
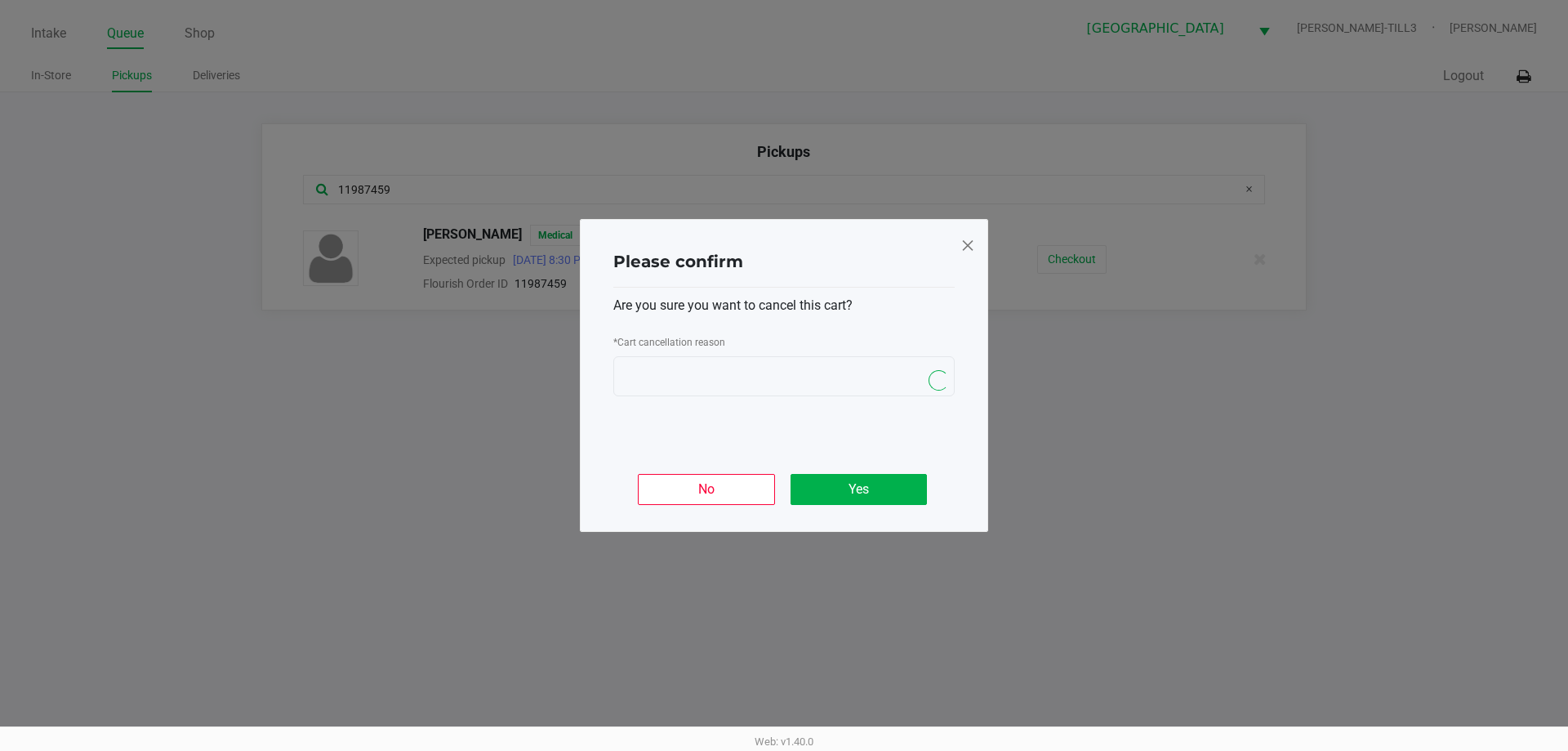
click at [969, 242] on span at bounding box center [967, 245] width 15 height 27
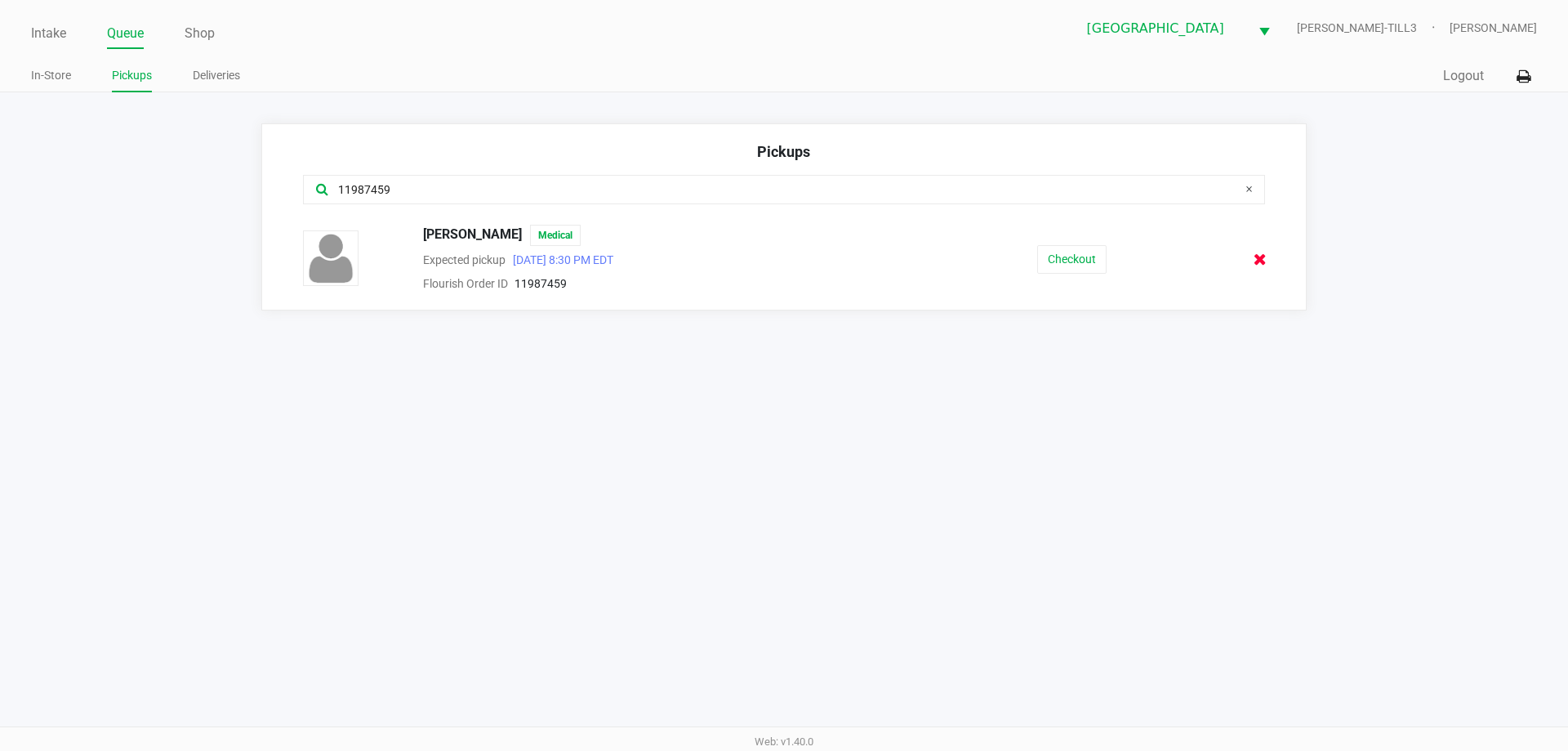
click at [1254, 259] on icon at bounding box center [1260, 259] width 13 height 12
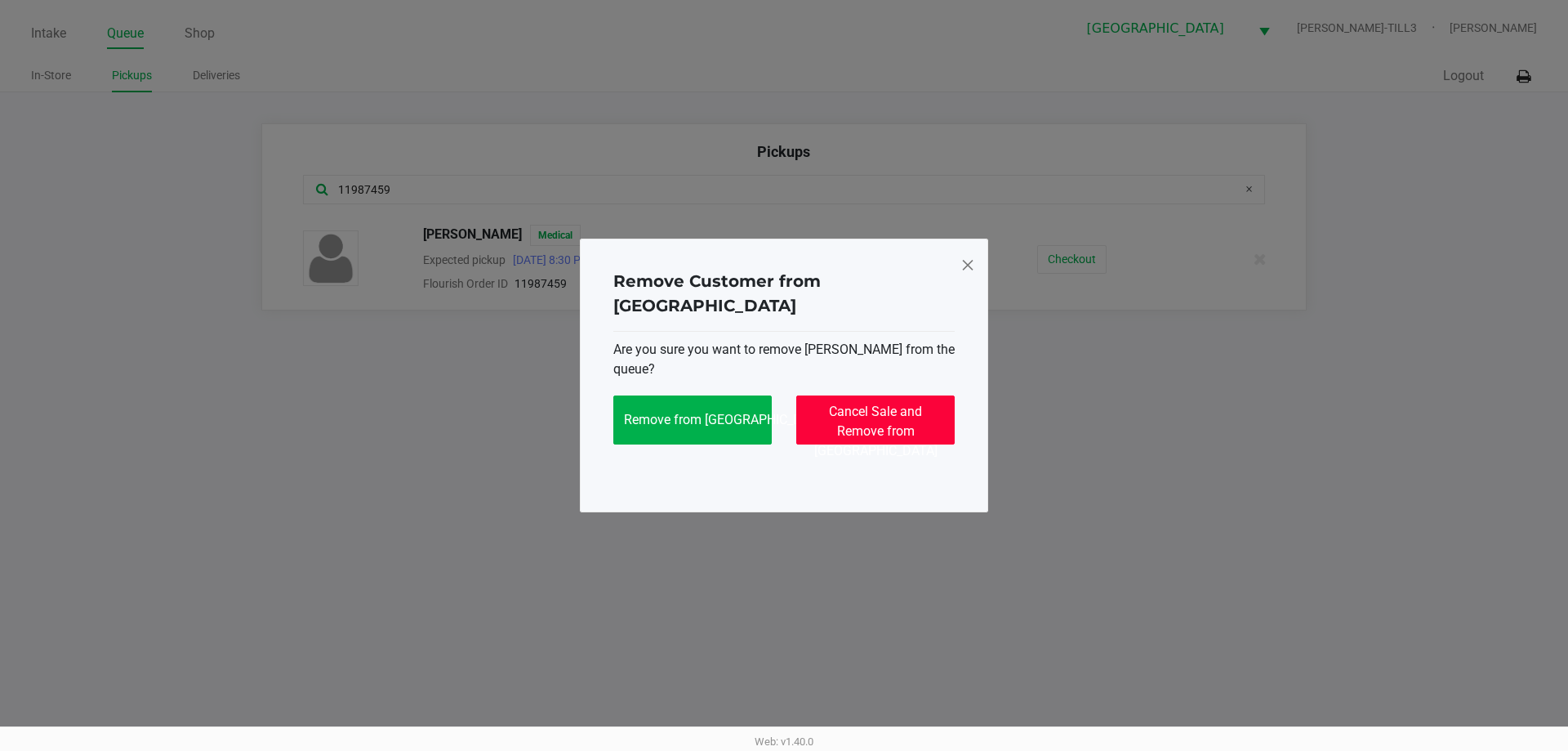
click at [872, 407] on button "Cancel Sale and Remove from Queue" at bounding box center [875, 420] width 158 height 49
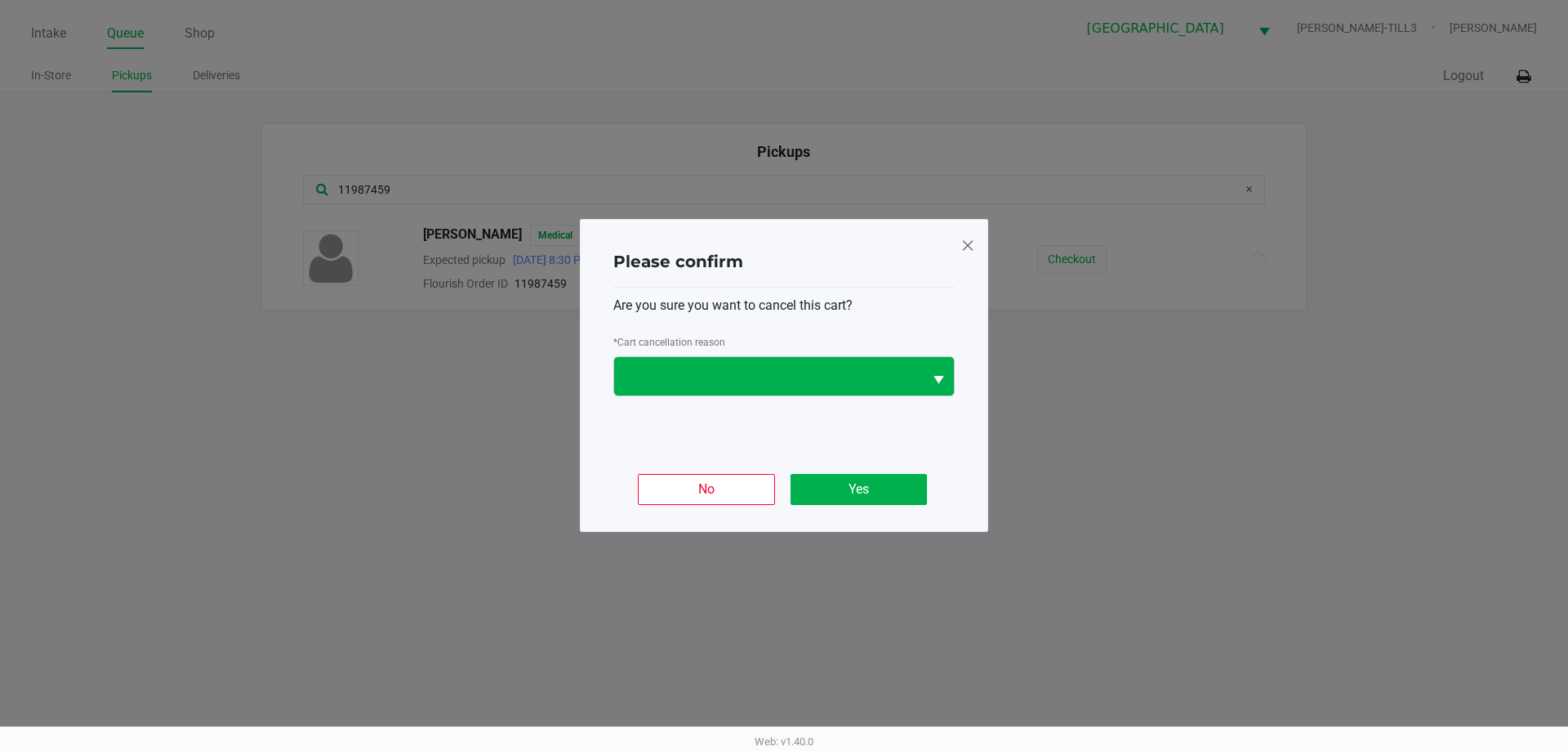
click at [942, 373] on span "Select" at bounding box center [939, 380] width 21 height 21
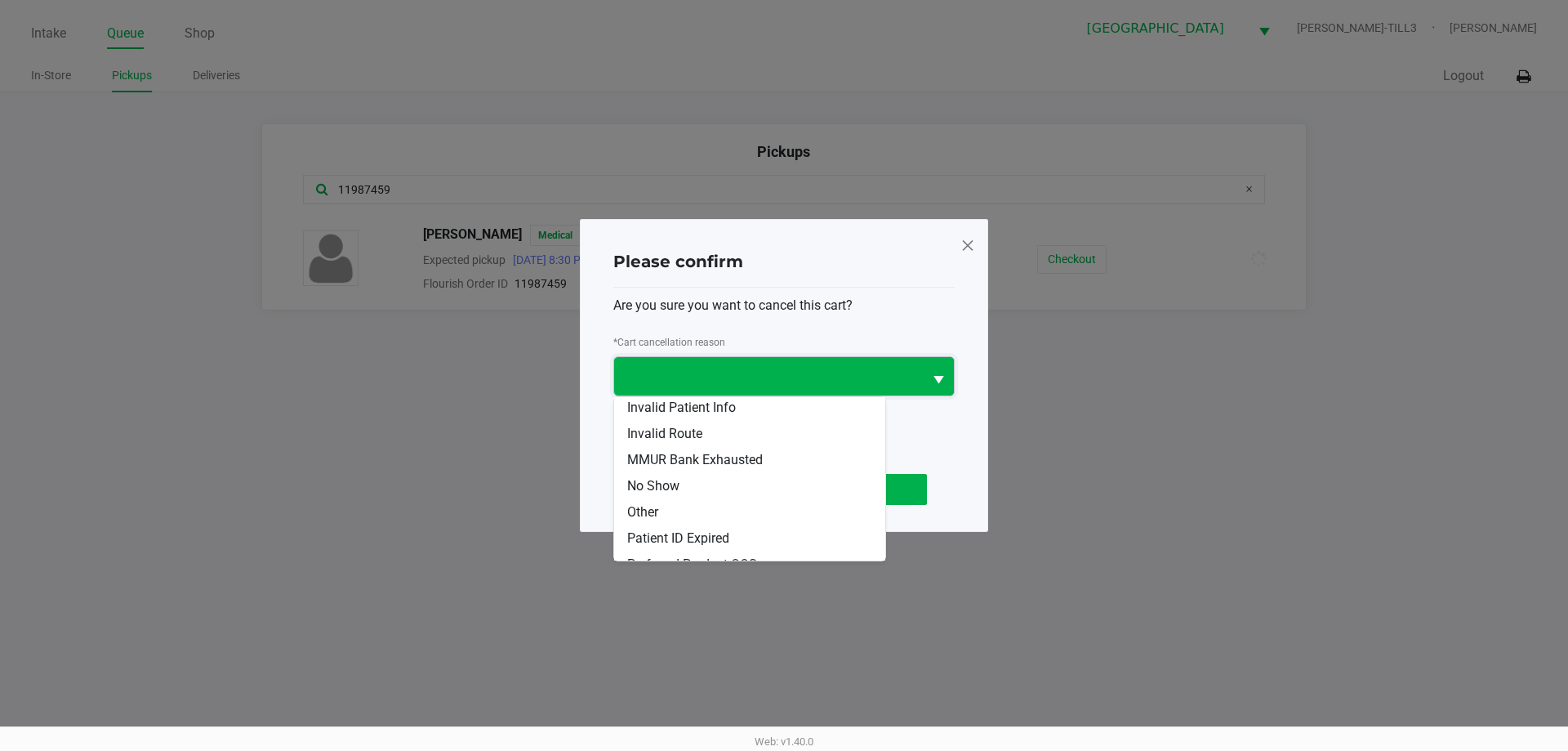
scroll to position [72, 0]
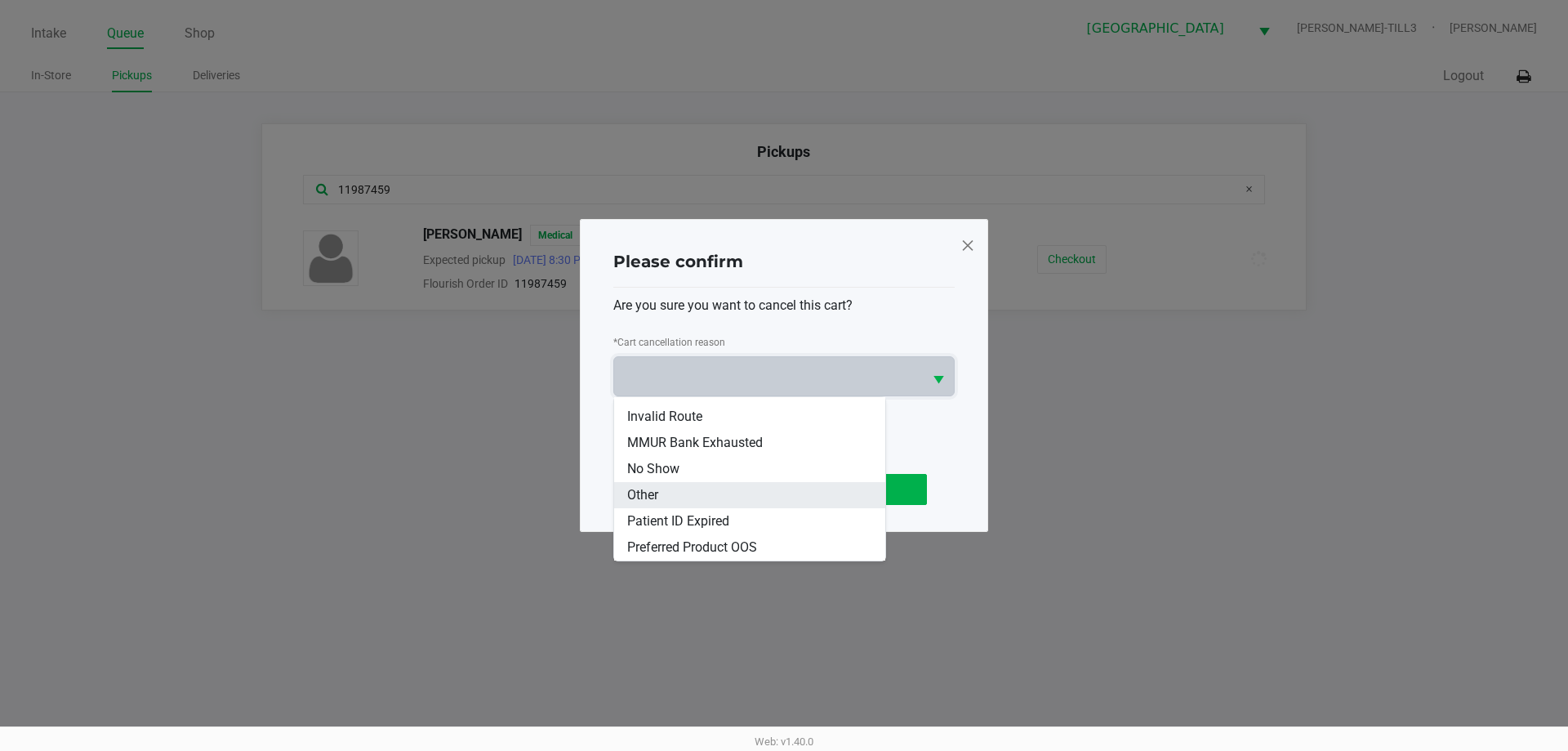
click at [654, 498] on span "Other" at bounding box center [643, 495] width 31 height 20
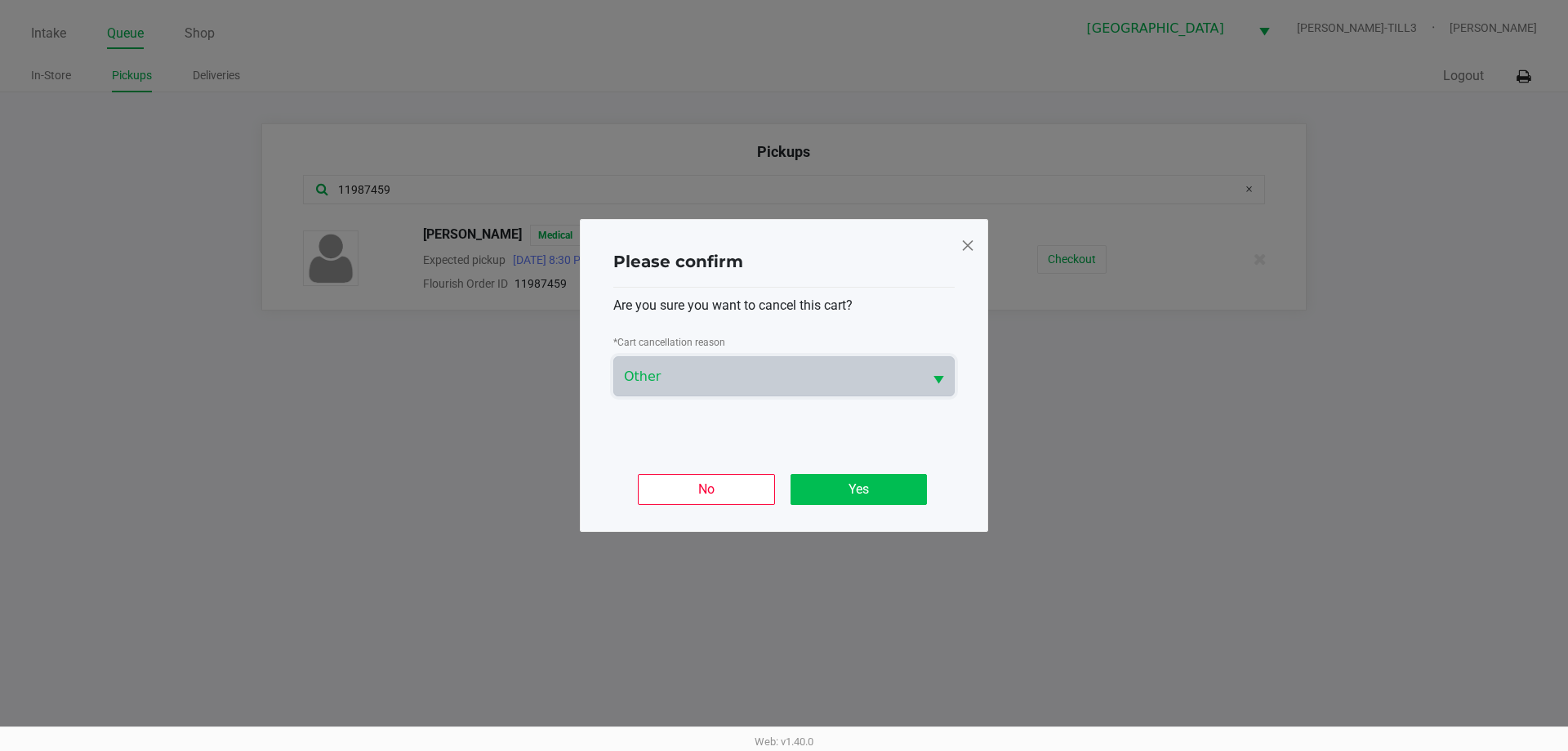
click at [874, 477] on button "Yes" at bounding box center [858, 490] width 136 height 31
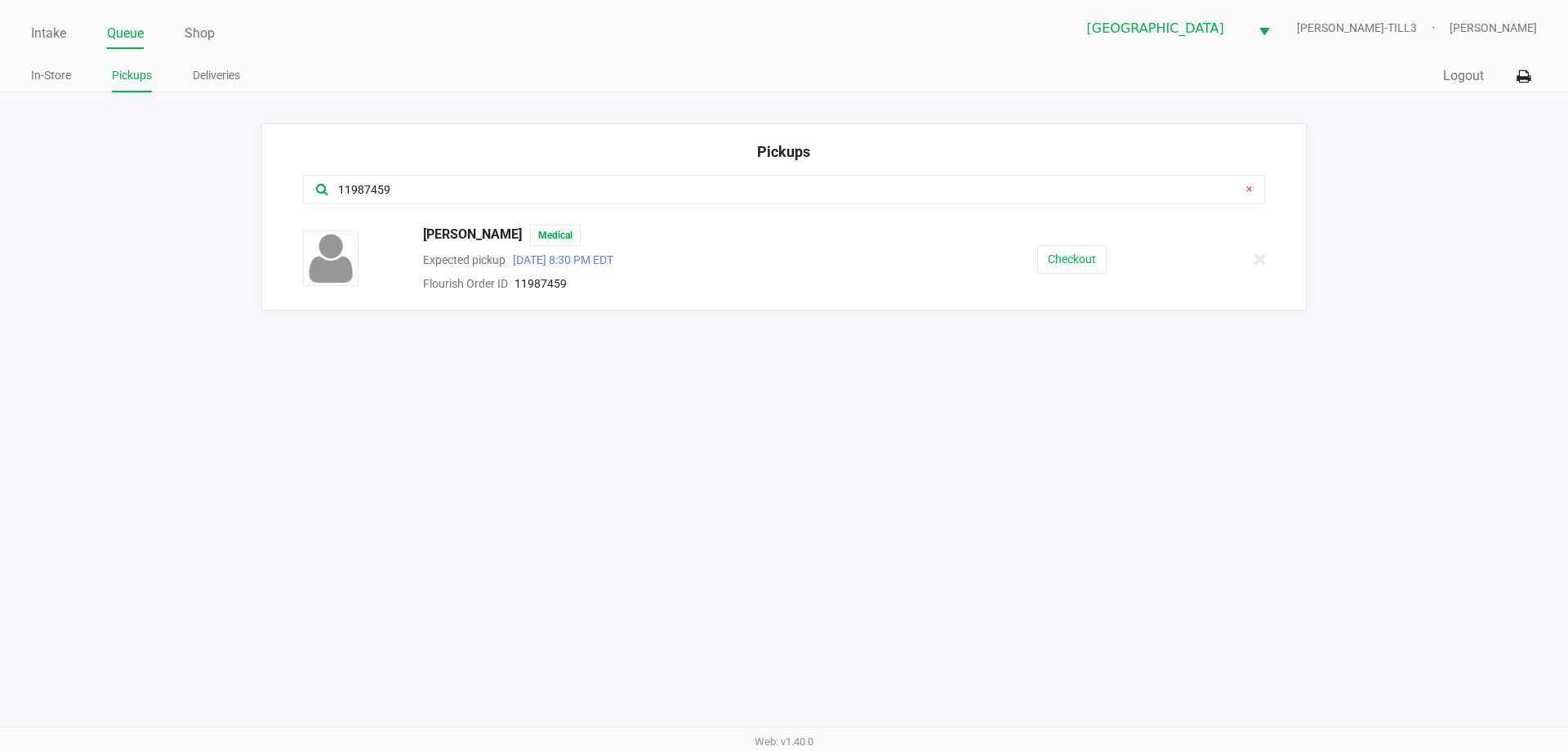
click at [1249, 188] on icon at bounding box center [1249, 188] width 8 height 13
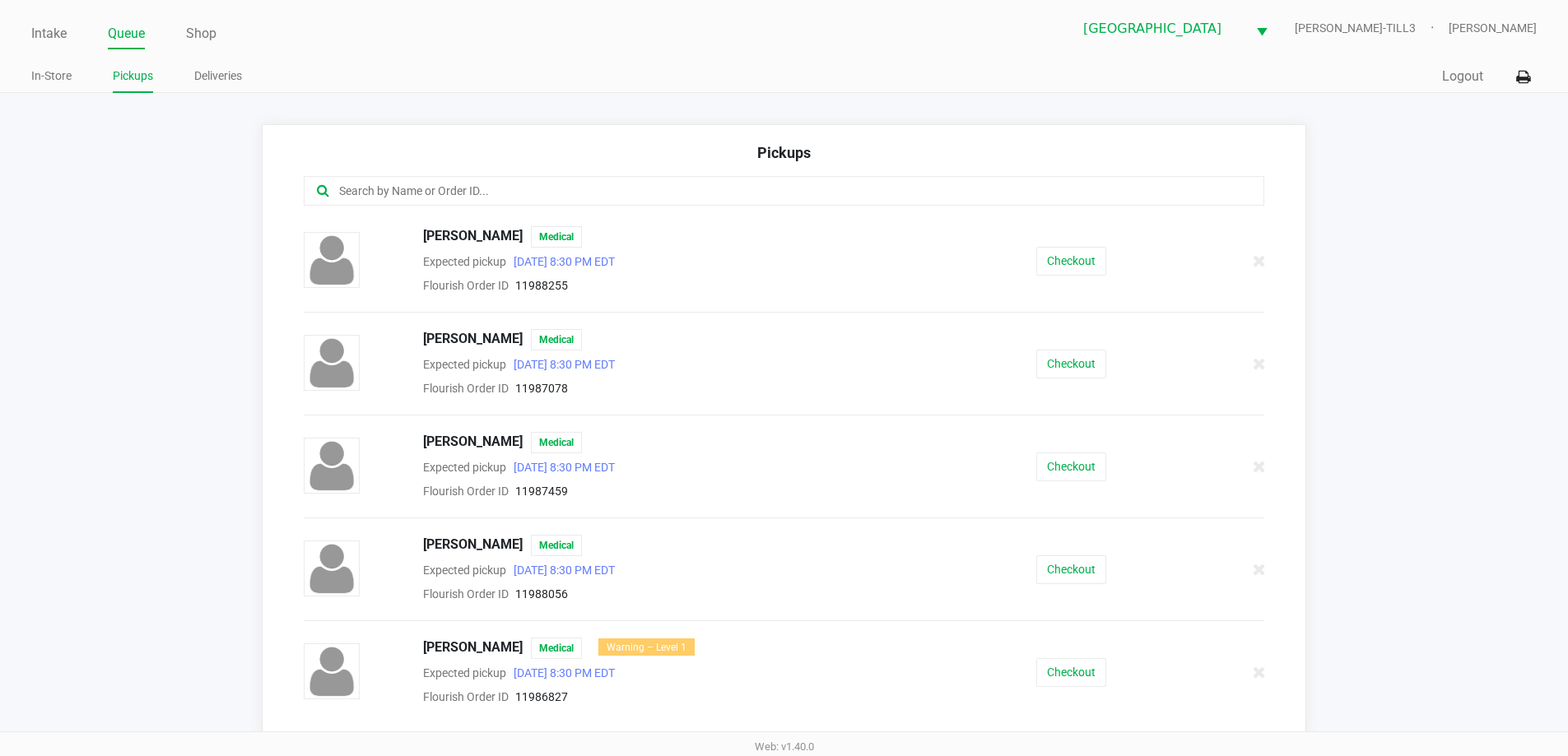
click at [913, 186] on input "text" at bounding box center [757, 191] width 841 height 19
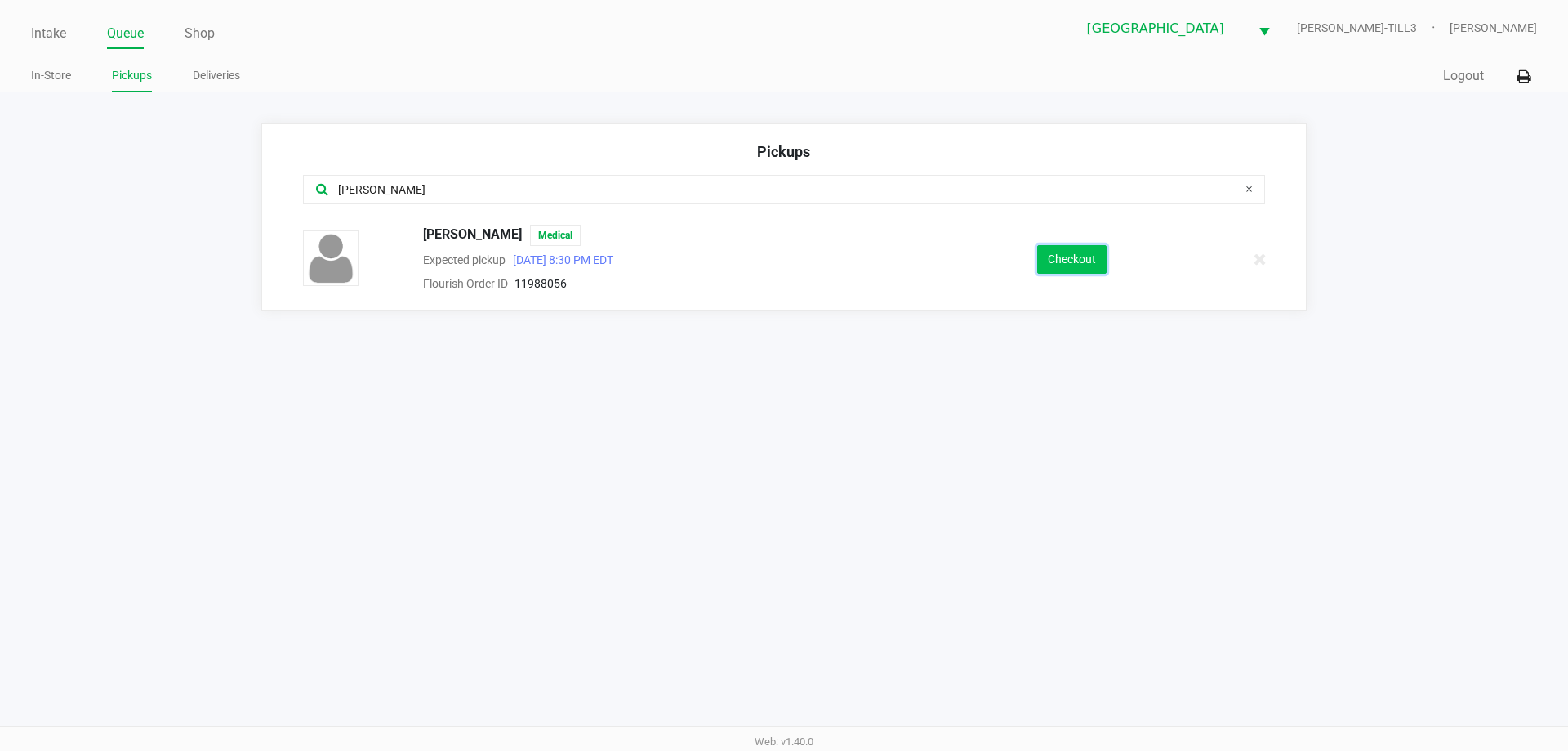
click at [1060, 259] on button "Checkout" at bounding box center [1072, 259] width 69 height 28
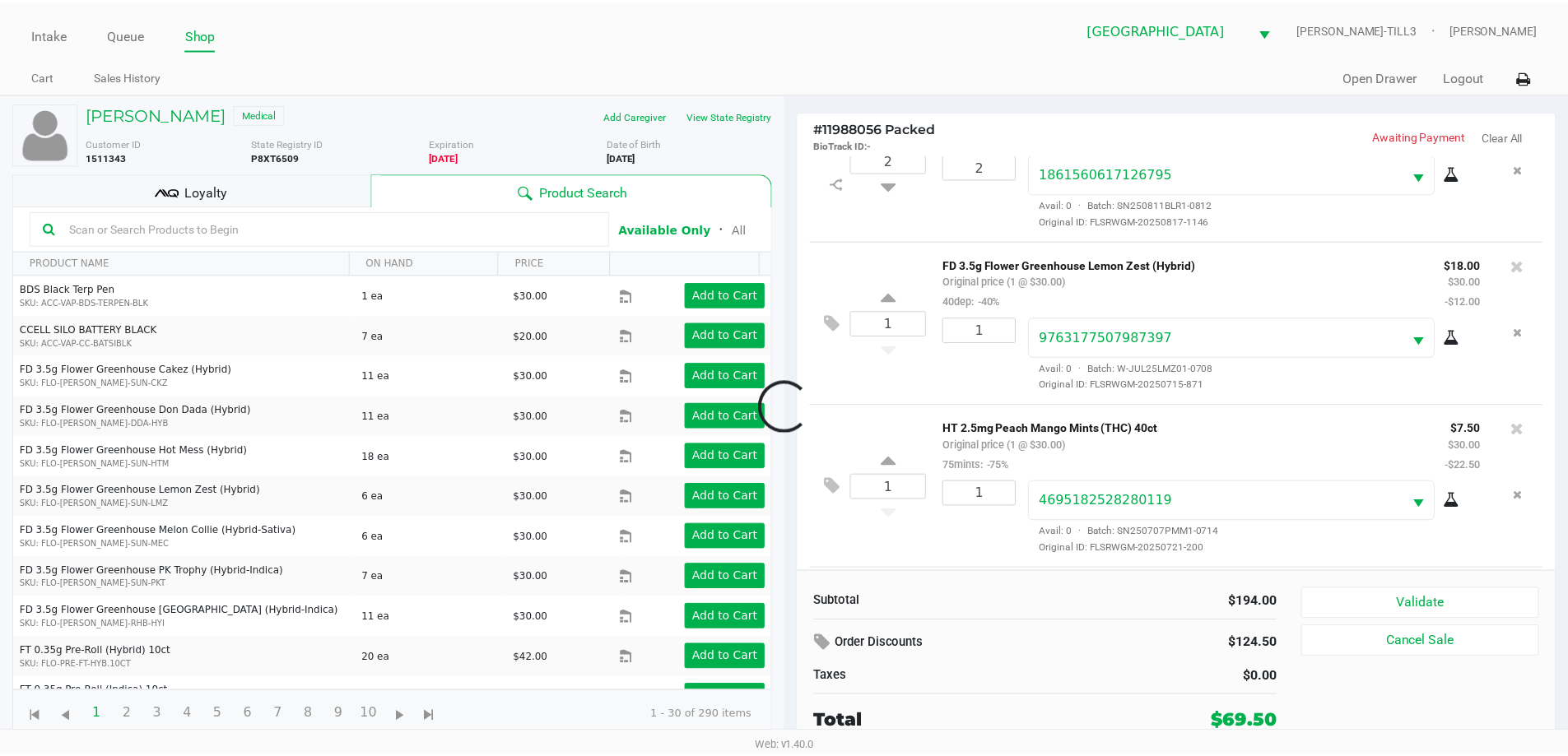
scroll to position [406, 0]
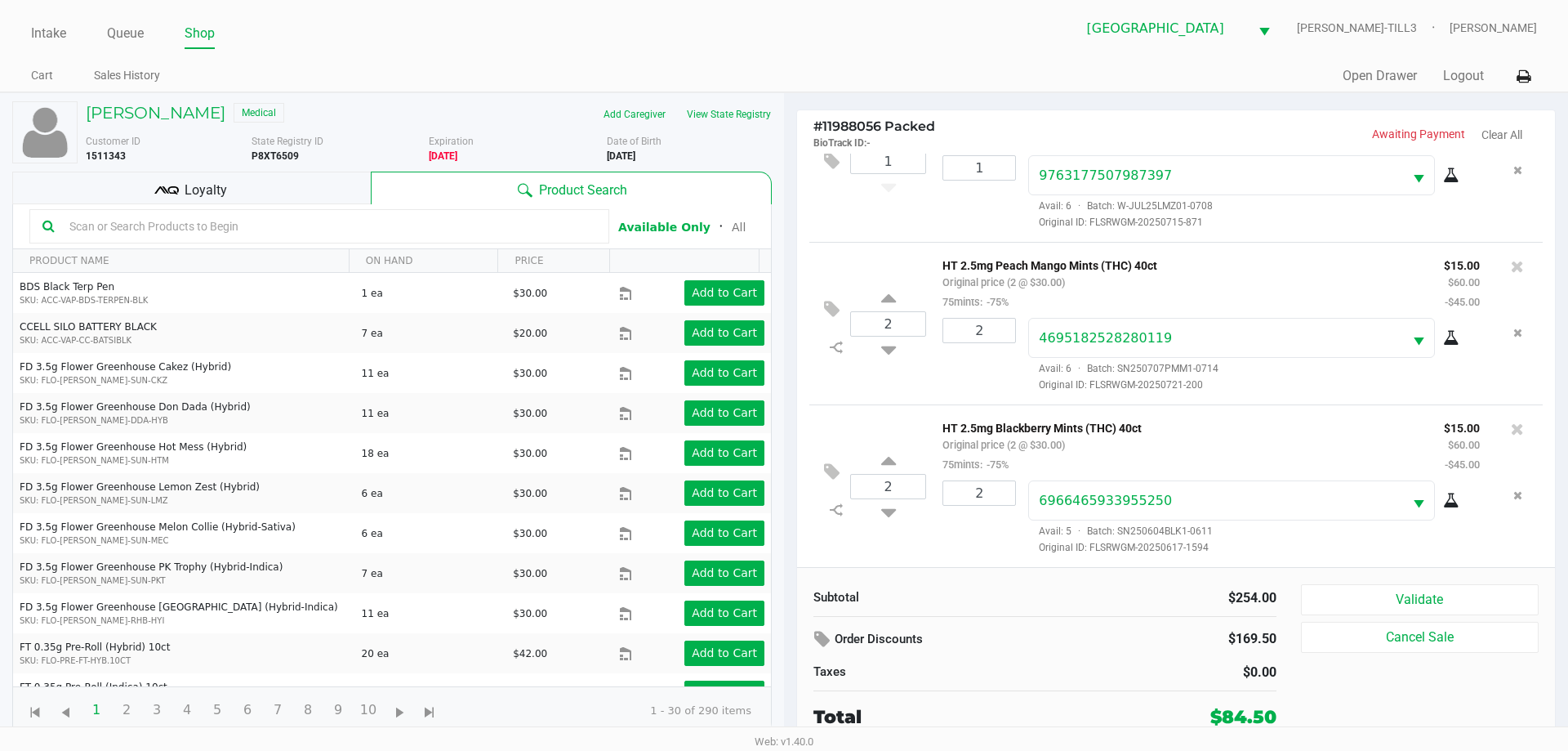
click at [264, 198] on div "Loyalty" at bounding box center [191, 188] width 359 height 33
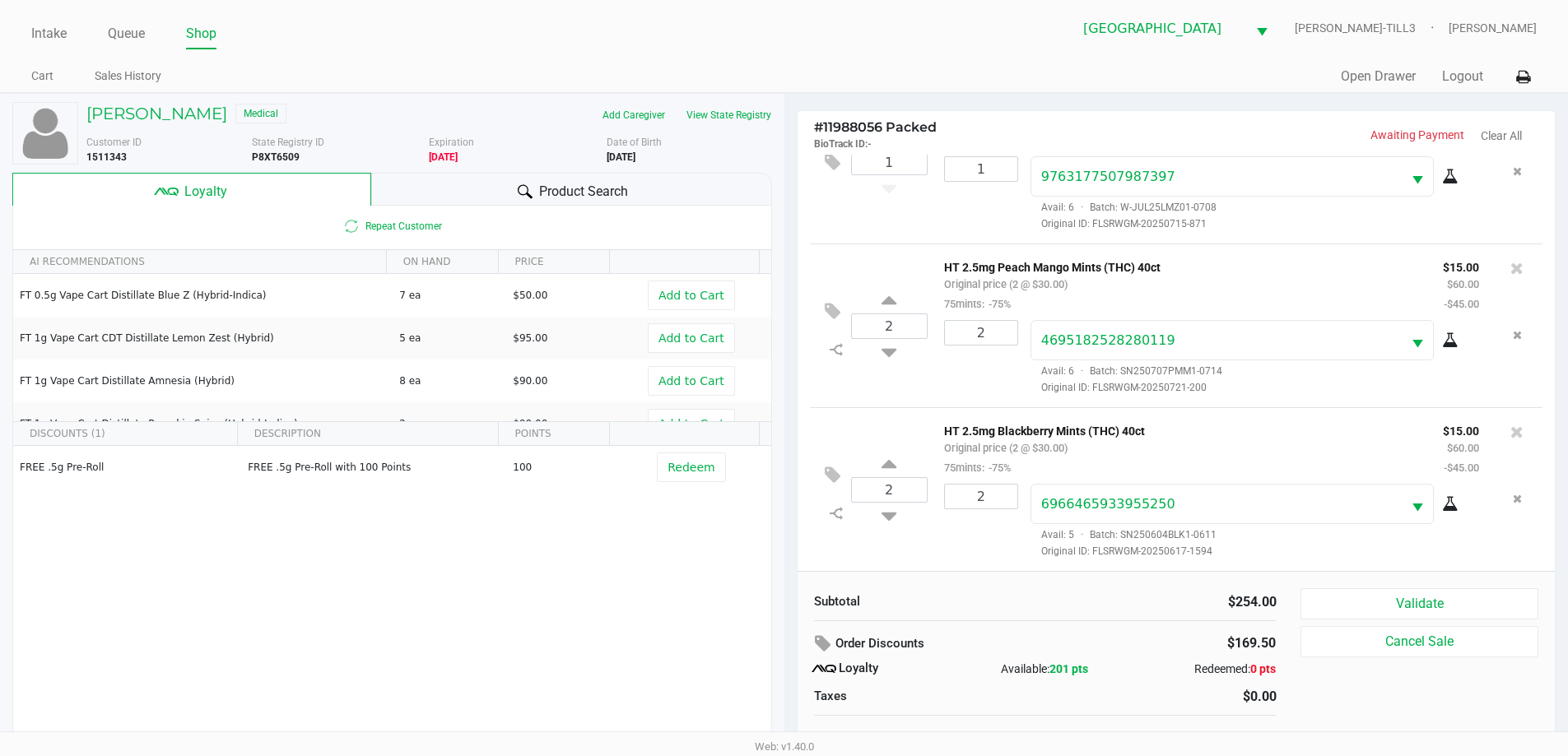
scroll to position [16, 0]
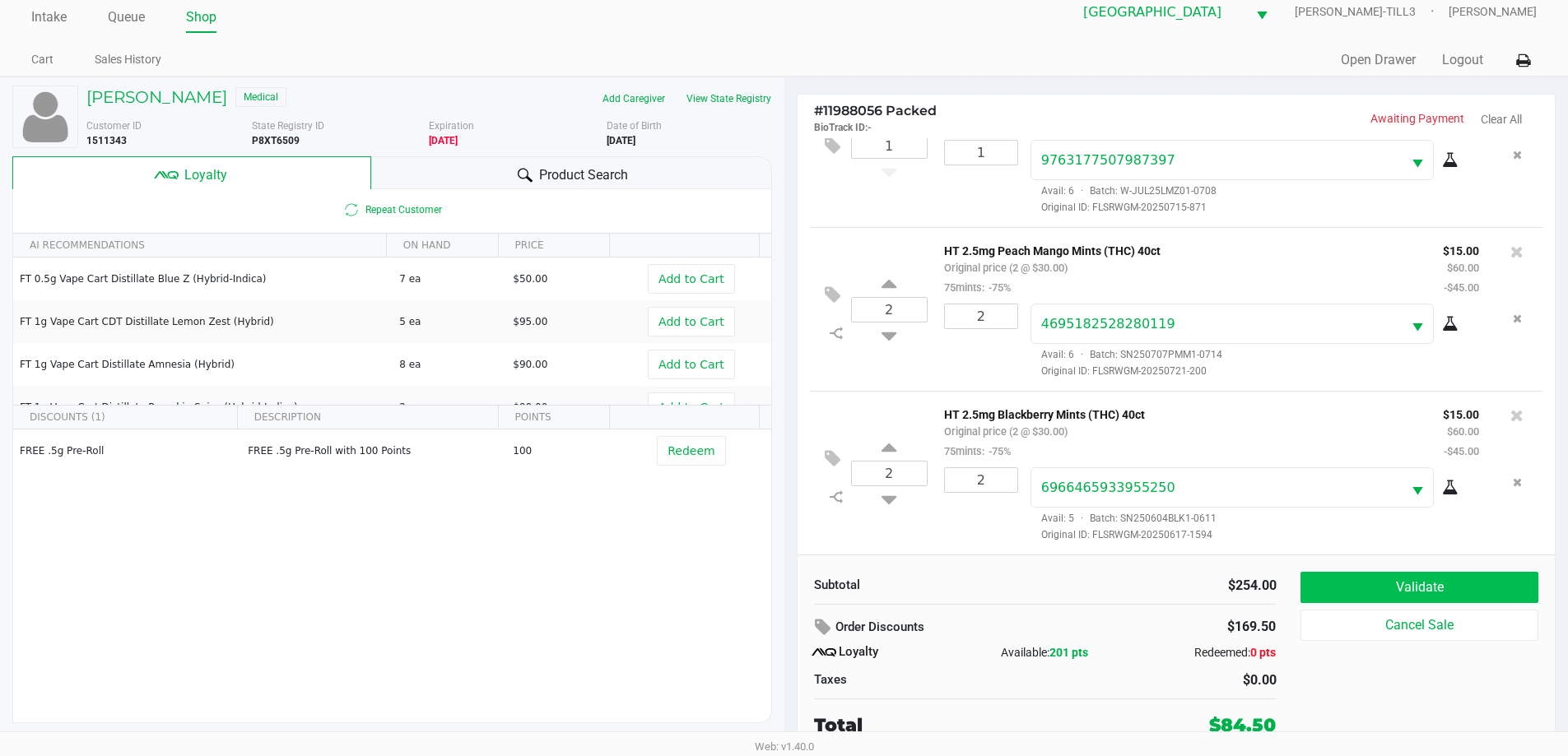
click at [1427, 586] on button "Validate" at bounding box center [1419, 587] width 237 height 31
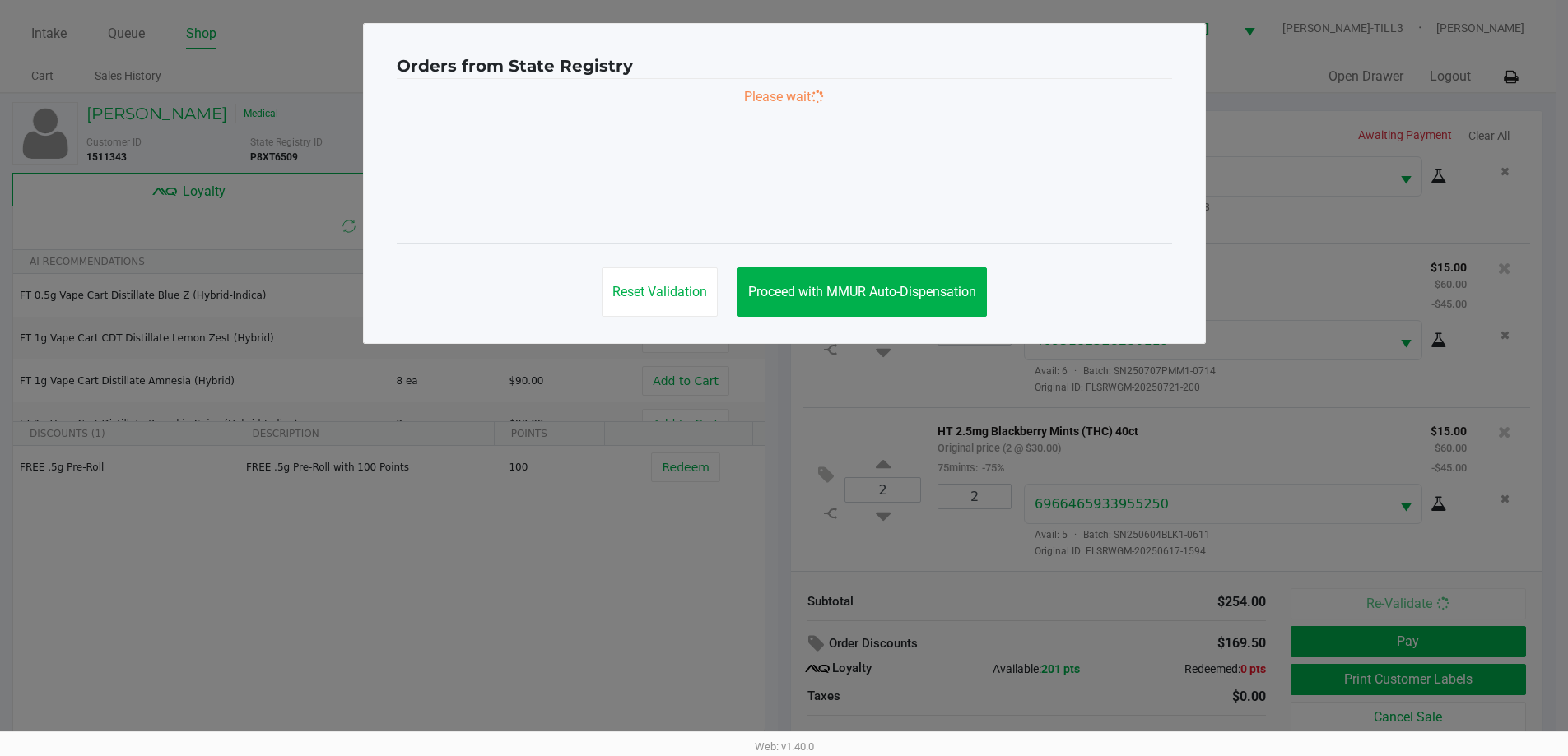
scroll to position [0, 0]
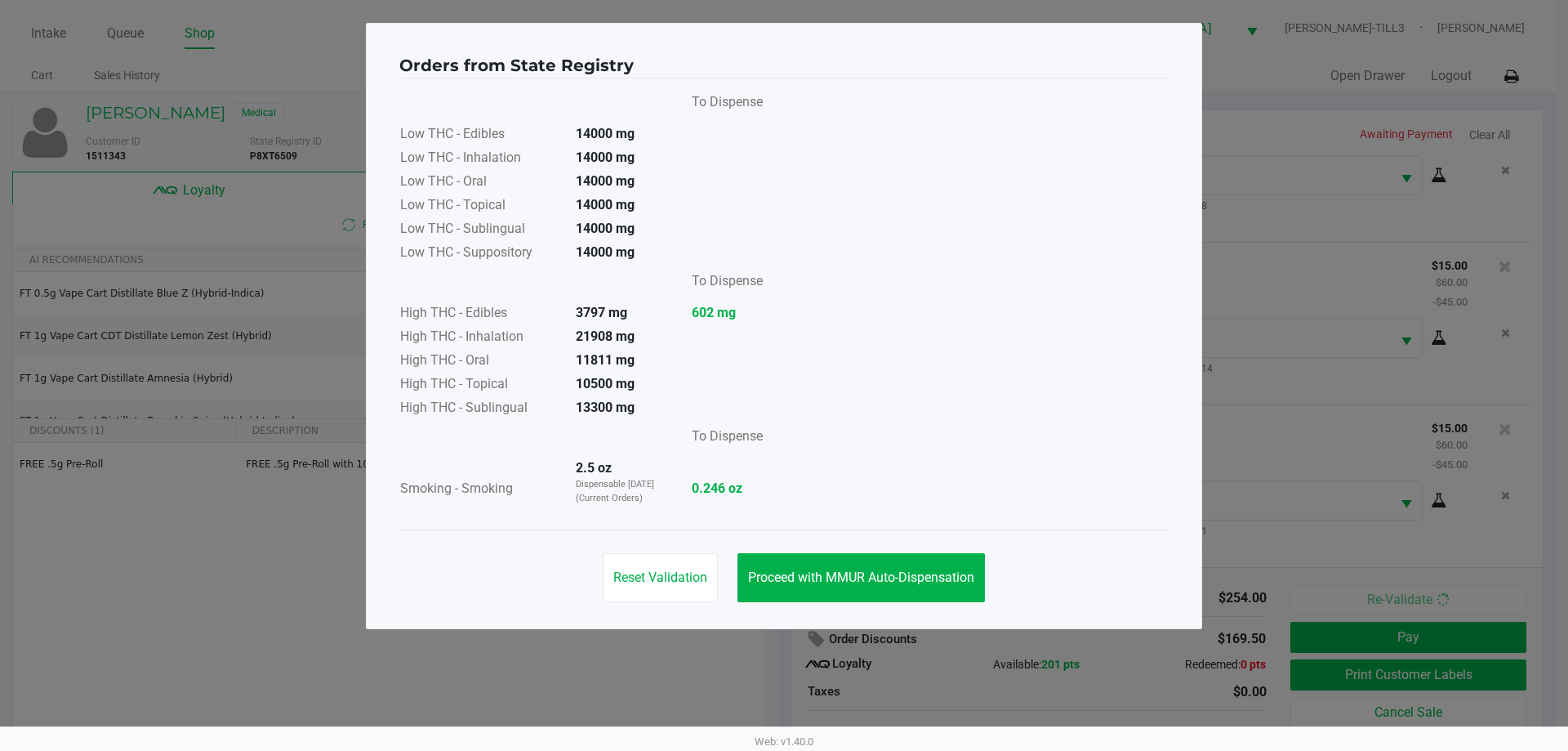
click at [887, 567] on button "Proceed with MMUR Auto-Dispensation" at bounding box center [861, 577] width 247 height 49
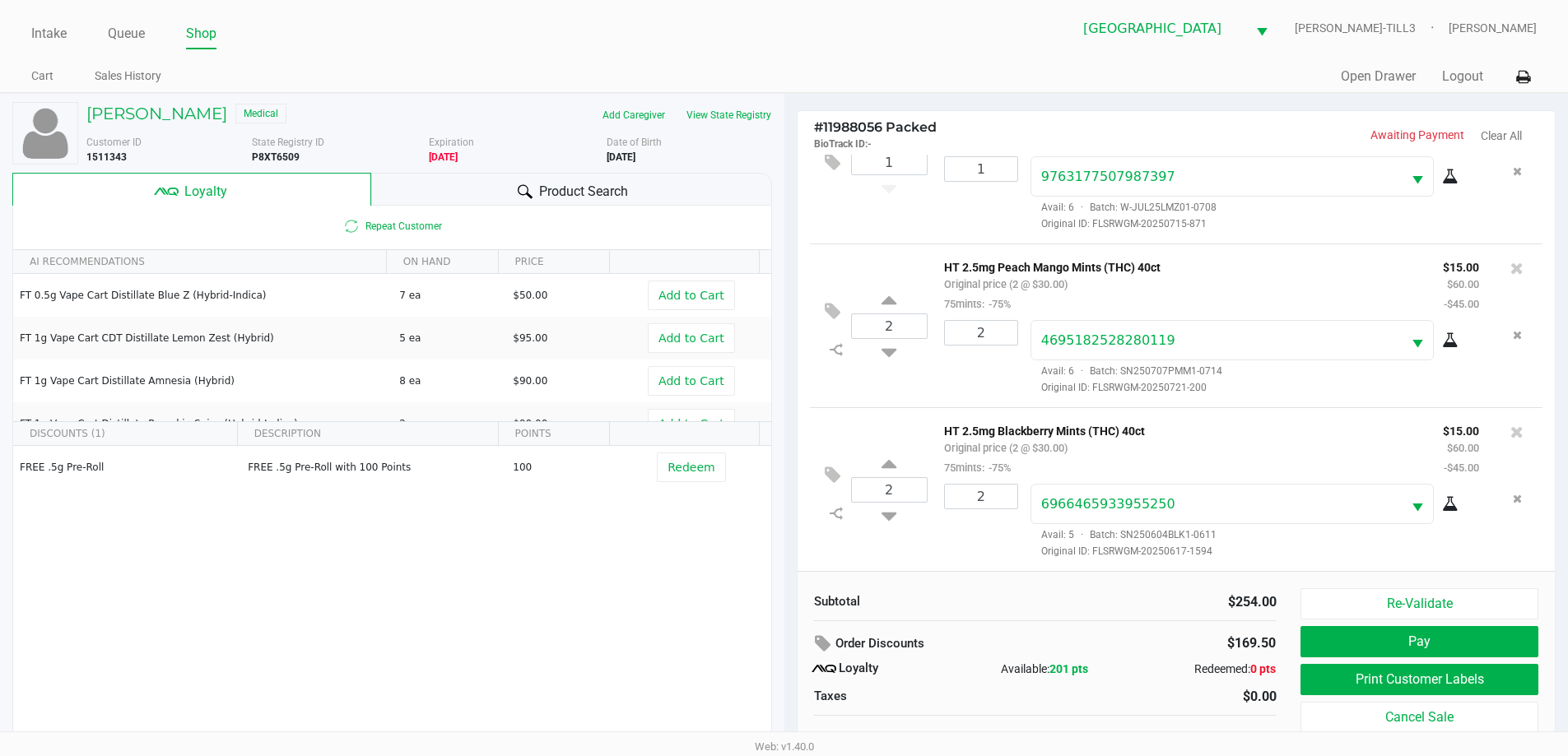
click at [1359, 670] on button "Print Customer Labels" at bounding box center [1419, 679] width 237 height 31
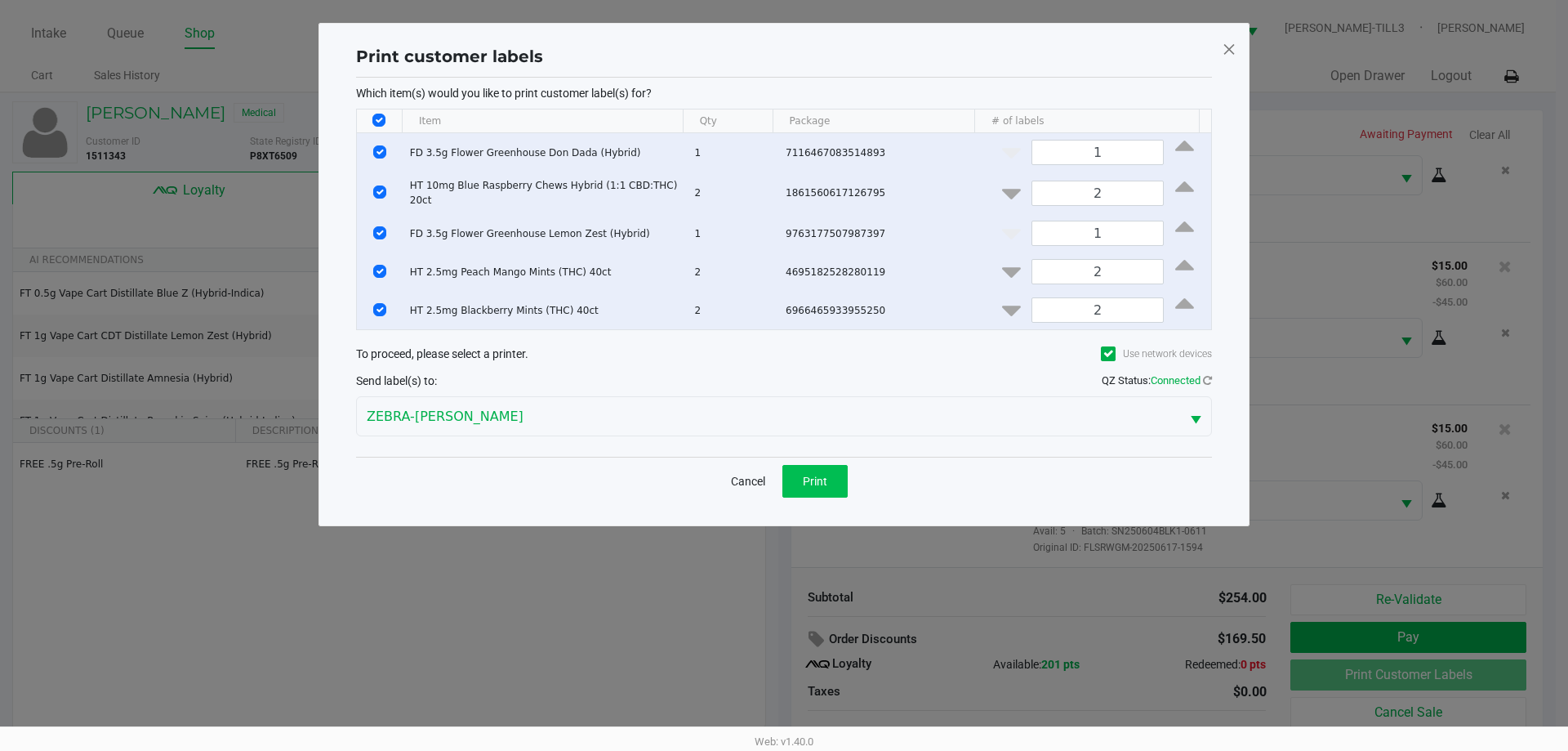
click at [815, 474] on span "Print" at bounding box center [815, 480] width 25 height 13
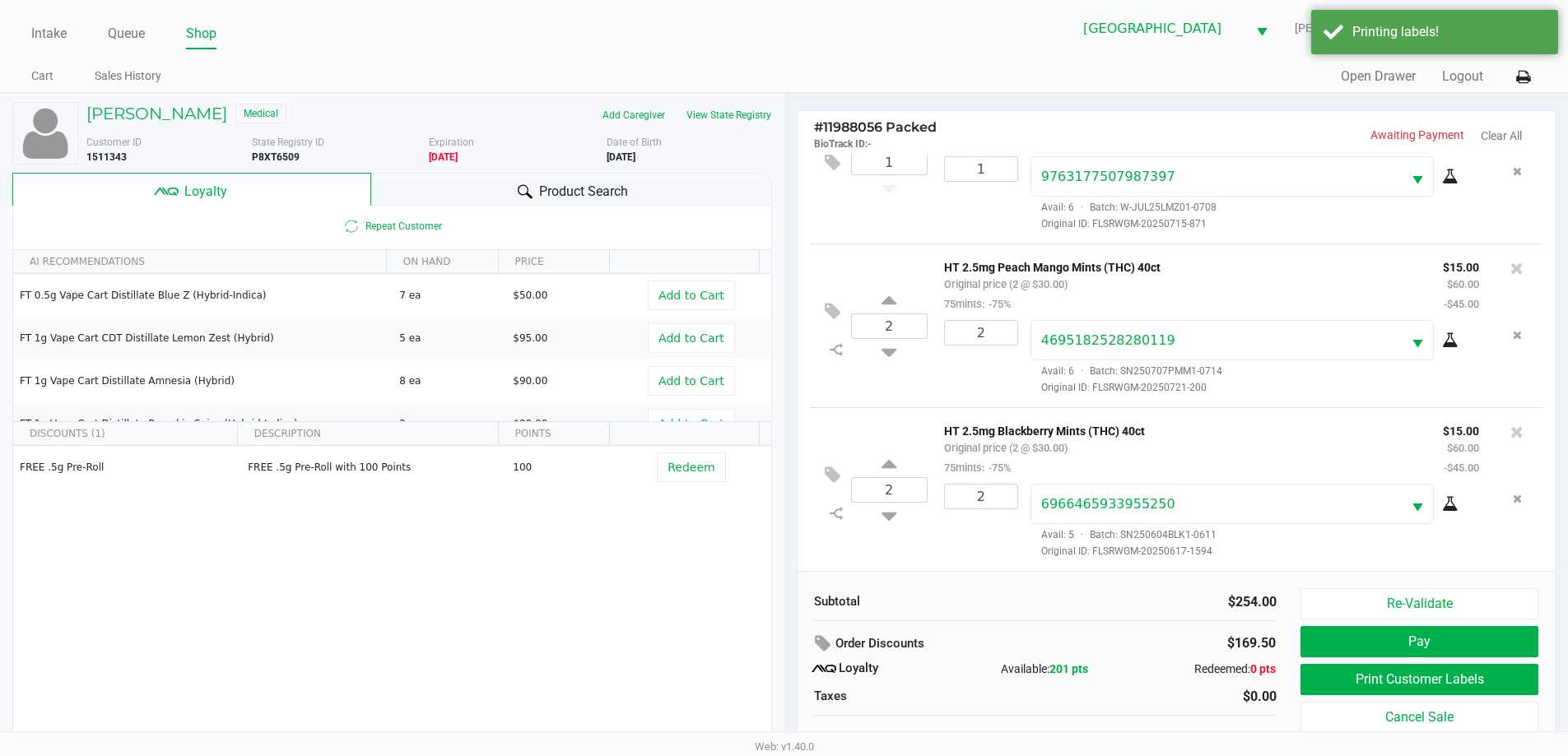
scroll to position [16, 0]
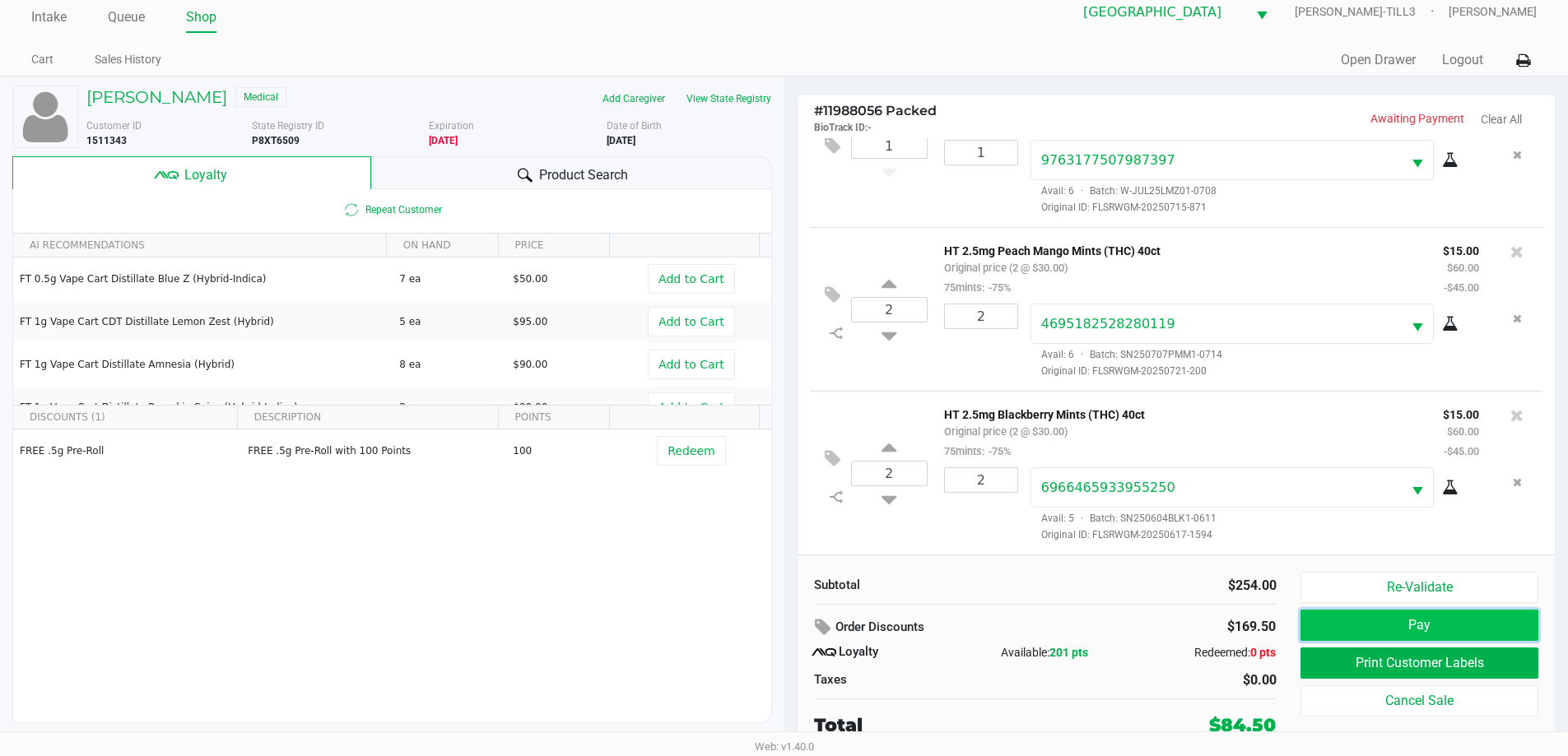
click at [1438, 627] on button "Pay" at bounding box center [1419, 625] width 237 height 31
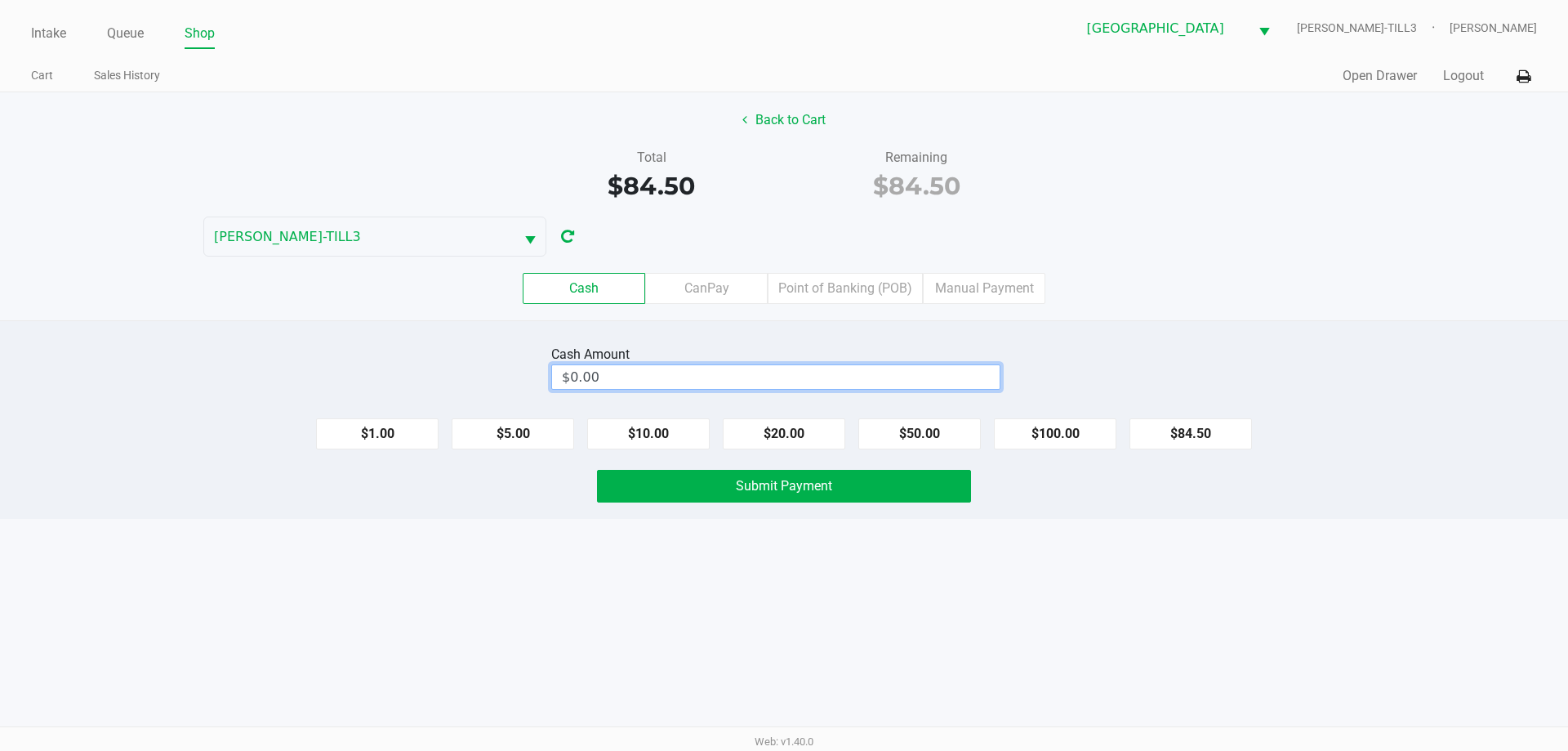
click at [908, 381] on input "$0.00" at bounding box center [775, 378] width 448 height 24
click at [798, 480] on span "Submit Payment" at bounding box center [784, 486] width 97 height 15
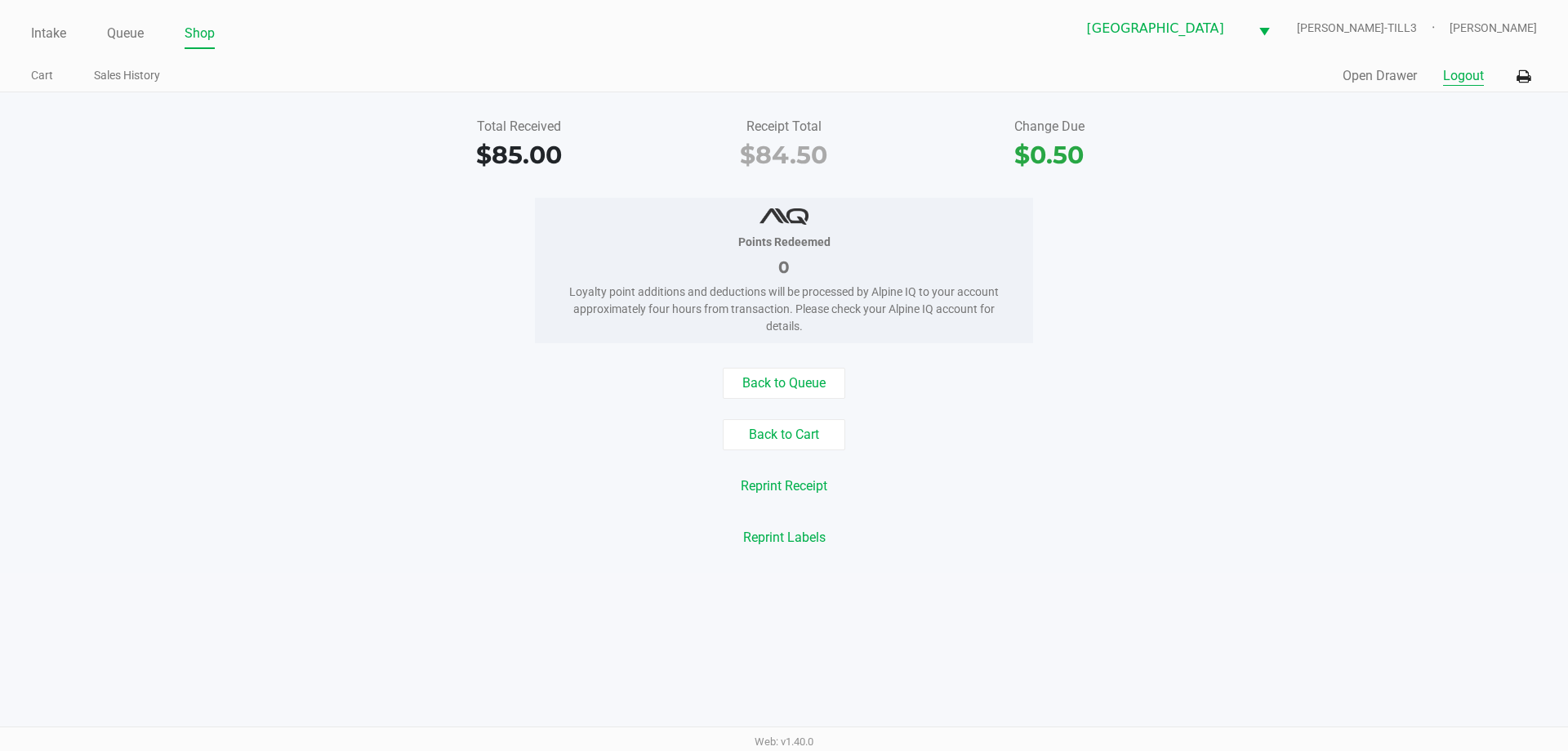
click at [1470, 76] on button "Logout" at bounding box center [1464, 75] width 41 height 20
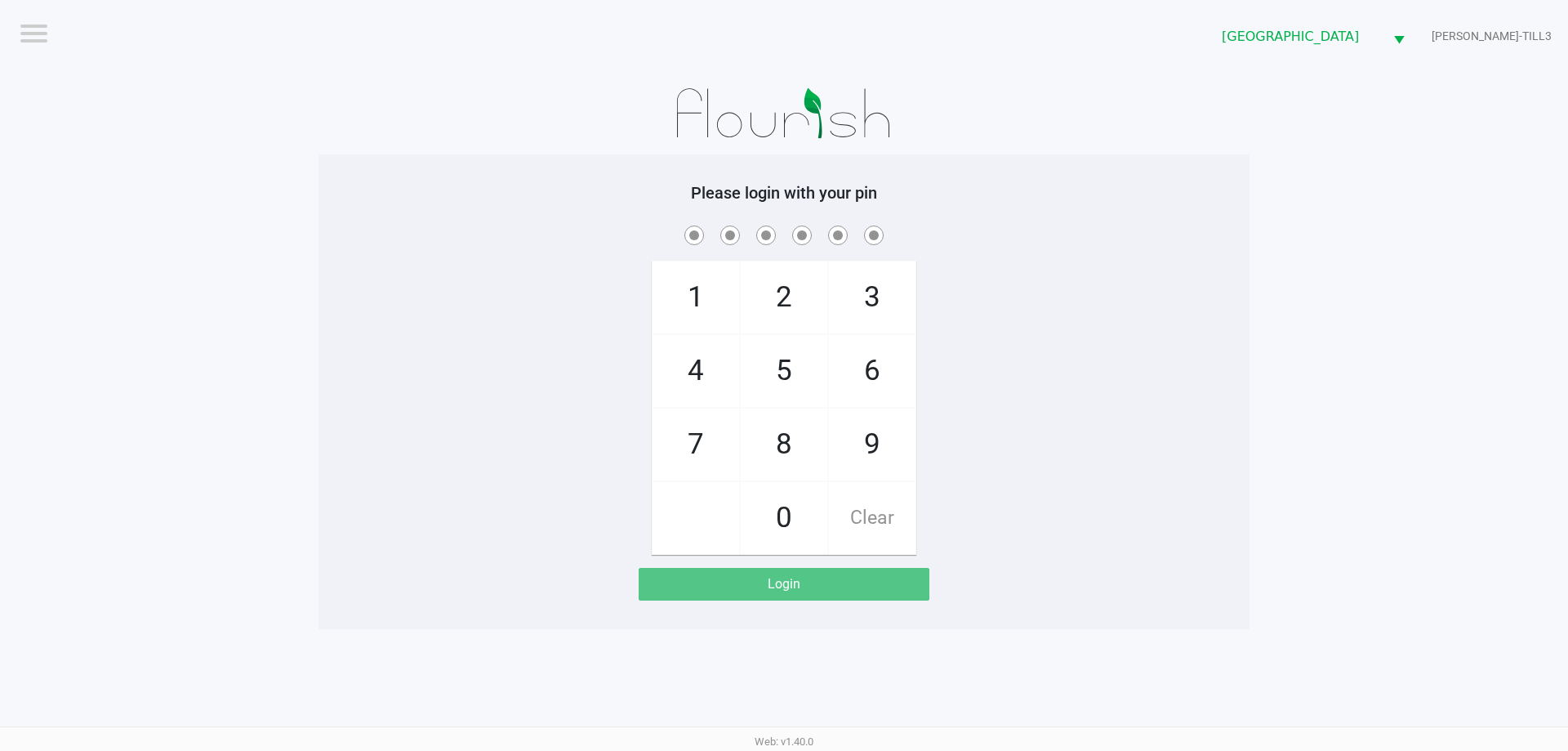
click at [299, 199] on app-pos-login-wrapper "Logout Palm Bay WC CELIA-TILL3 Please login with your pin 1 4 7 2 5 8 0 3 6 9 C…" at bounding box center [784, 314] width 1568 height 629
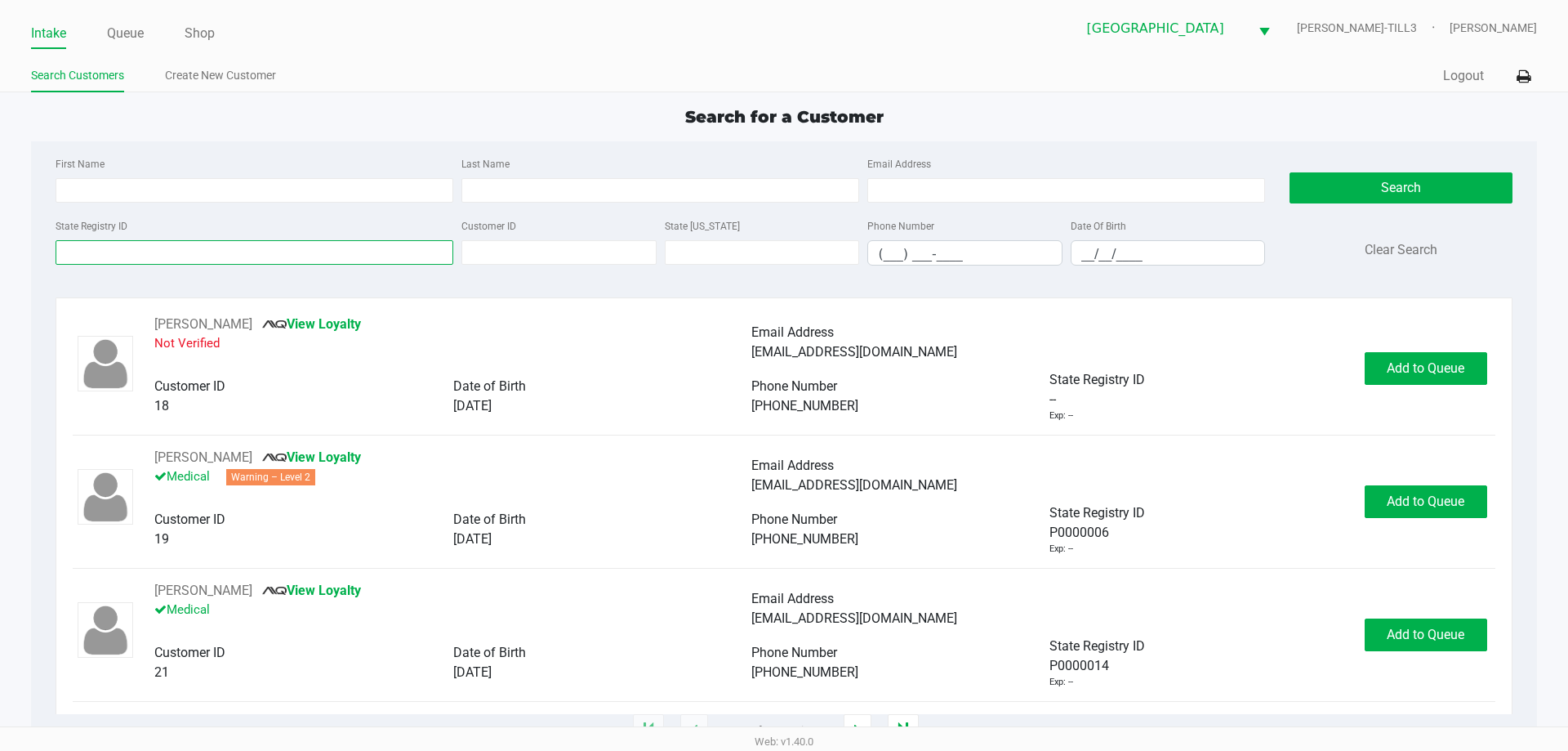
click at [307, 250] on input "State Registry ID" at bounding box center [254, 253] width 398 height 25
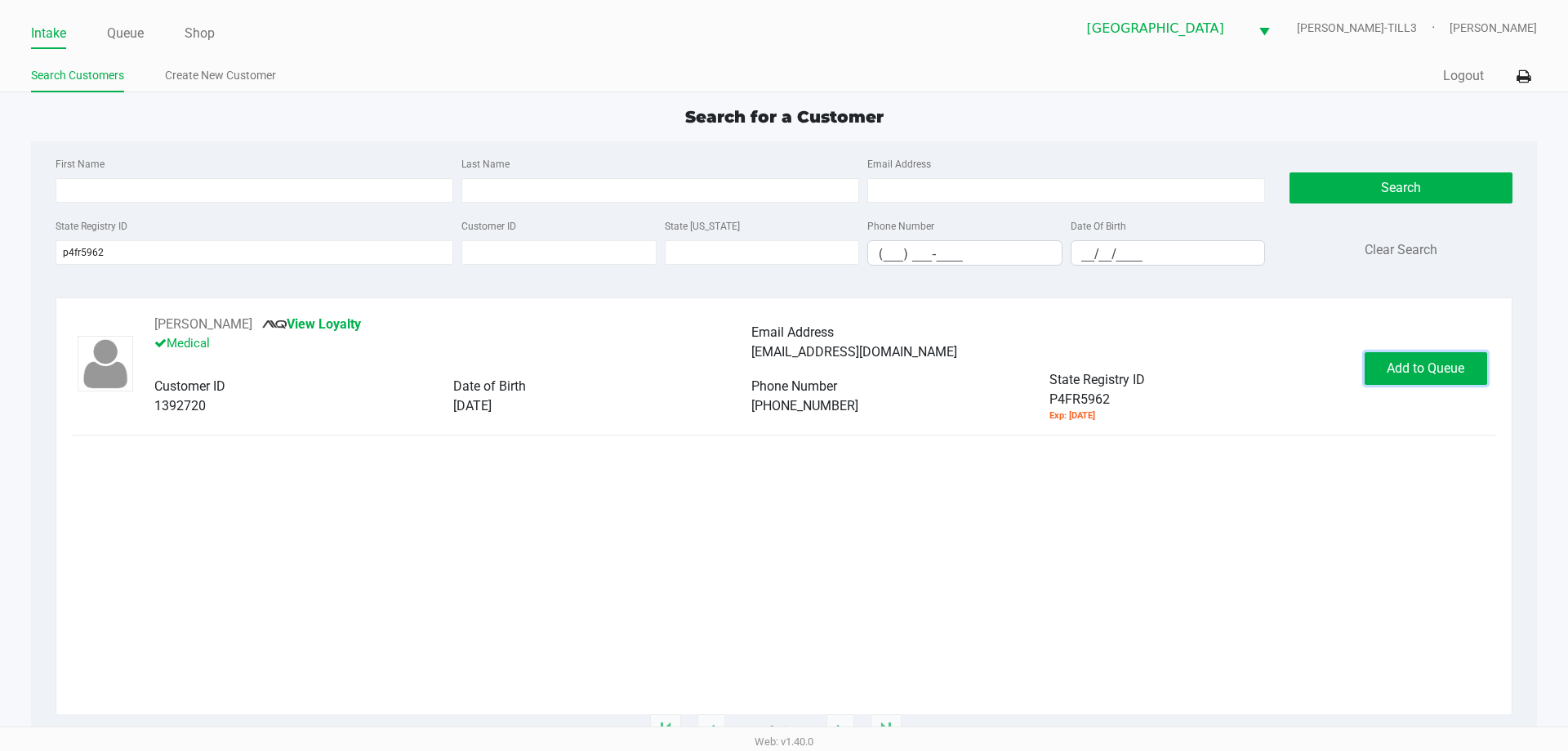
click at [1412, 372] on span "Add to Queue" at bounding box center [1425, 368] width 78 height 15
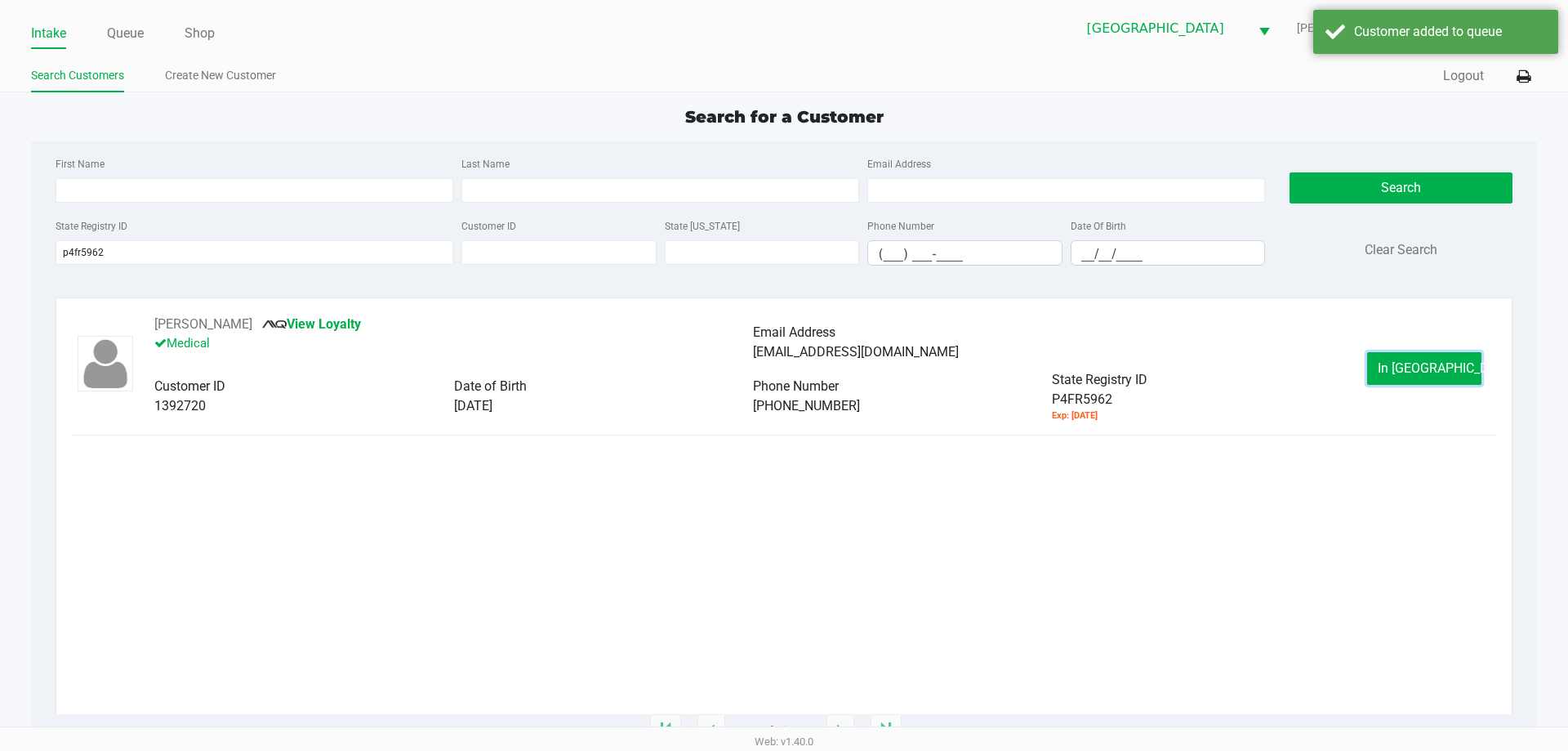
click at [1391, 374] on button "In Queue" at bounding box center [1425, 368] width 115 height 33
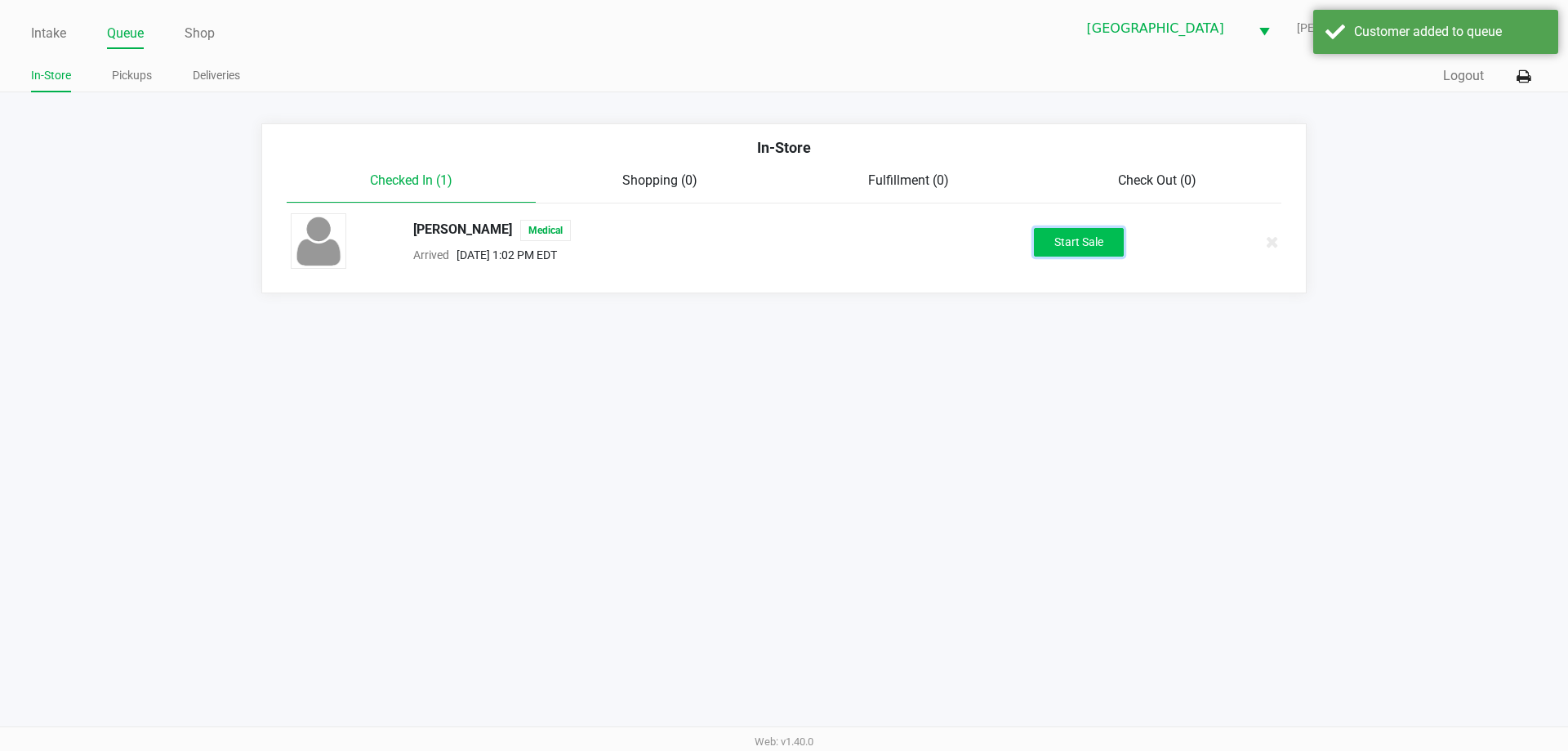
click at [1047, 246] on button "Start Sale" at bounding box center [1078, 241] width 90 height 28
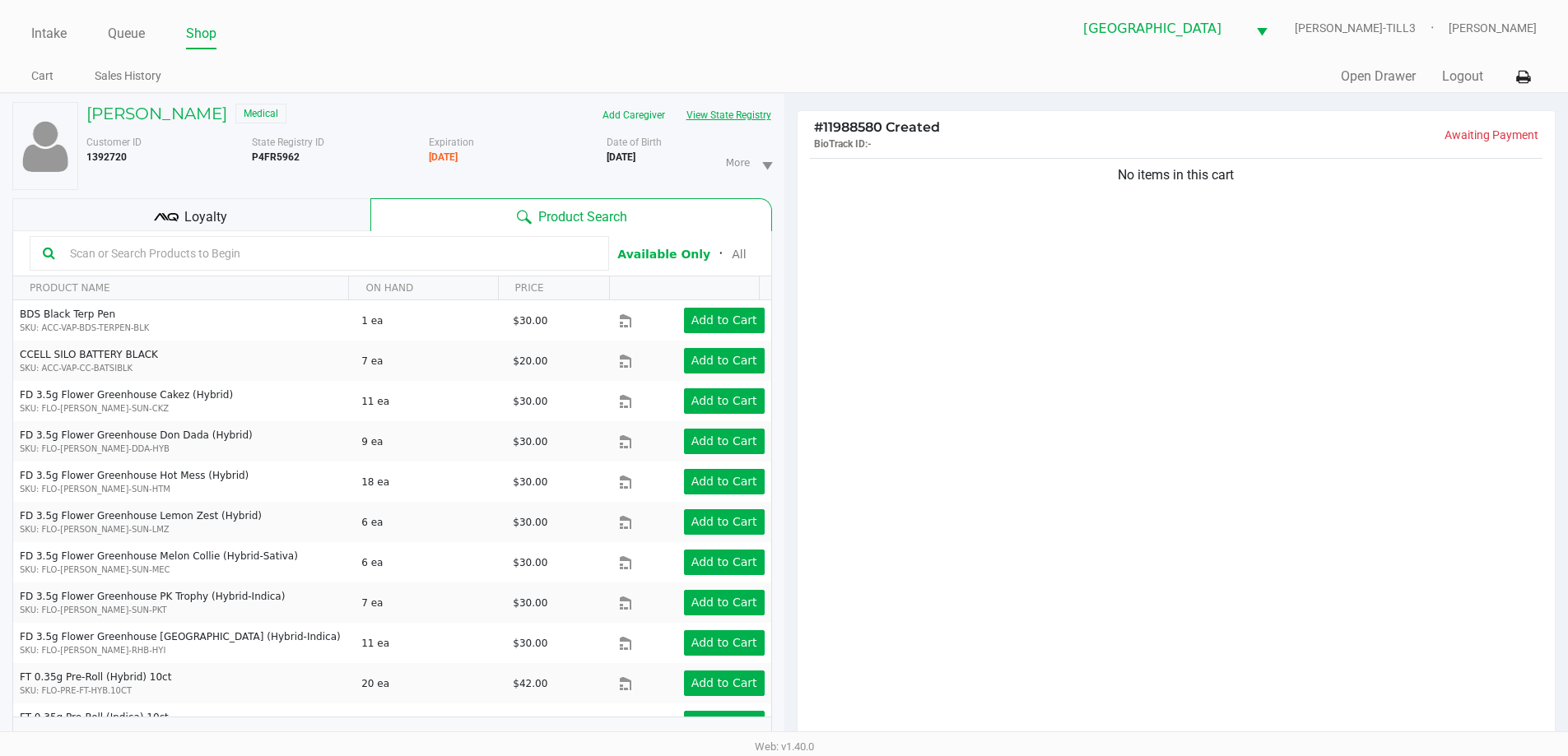
click at [724, 117] on button "View State Registry" at bounding box center [724, 115] width 97 height 27
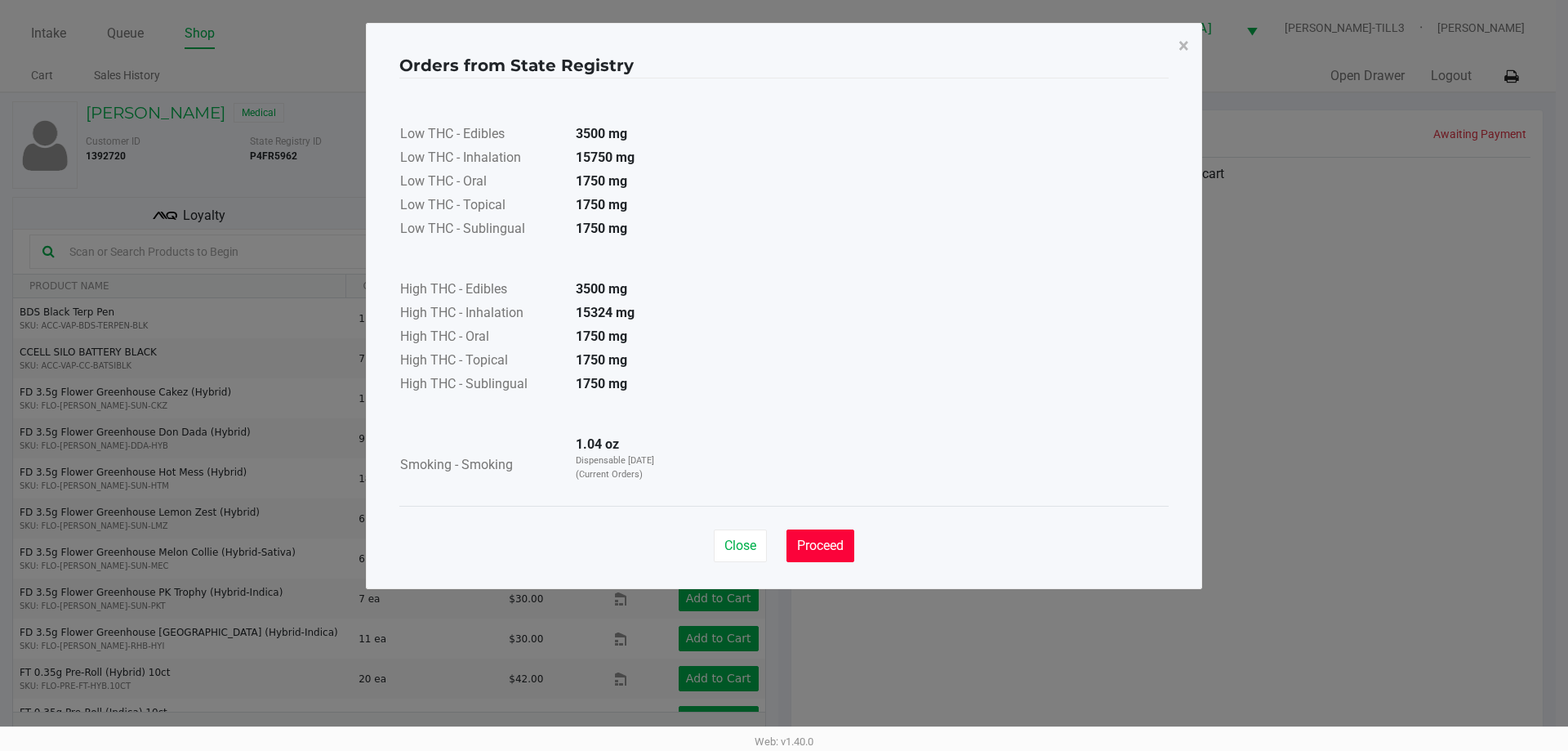
click at [841, 555] on button "Proceed" at bounding box center [820, 545] width 68 height 33
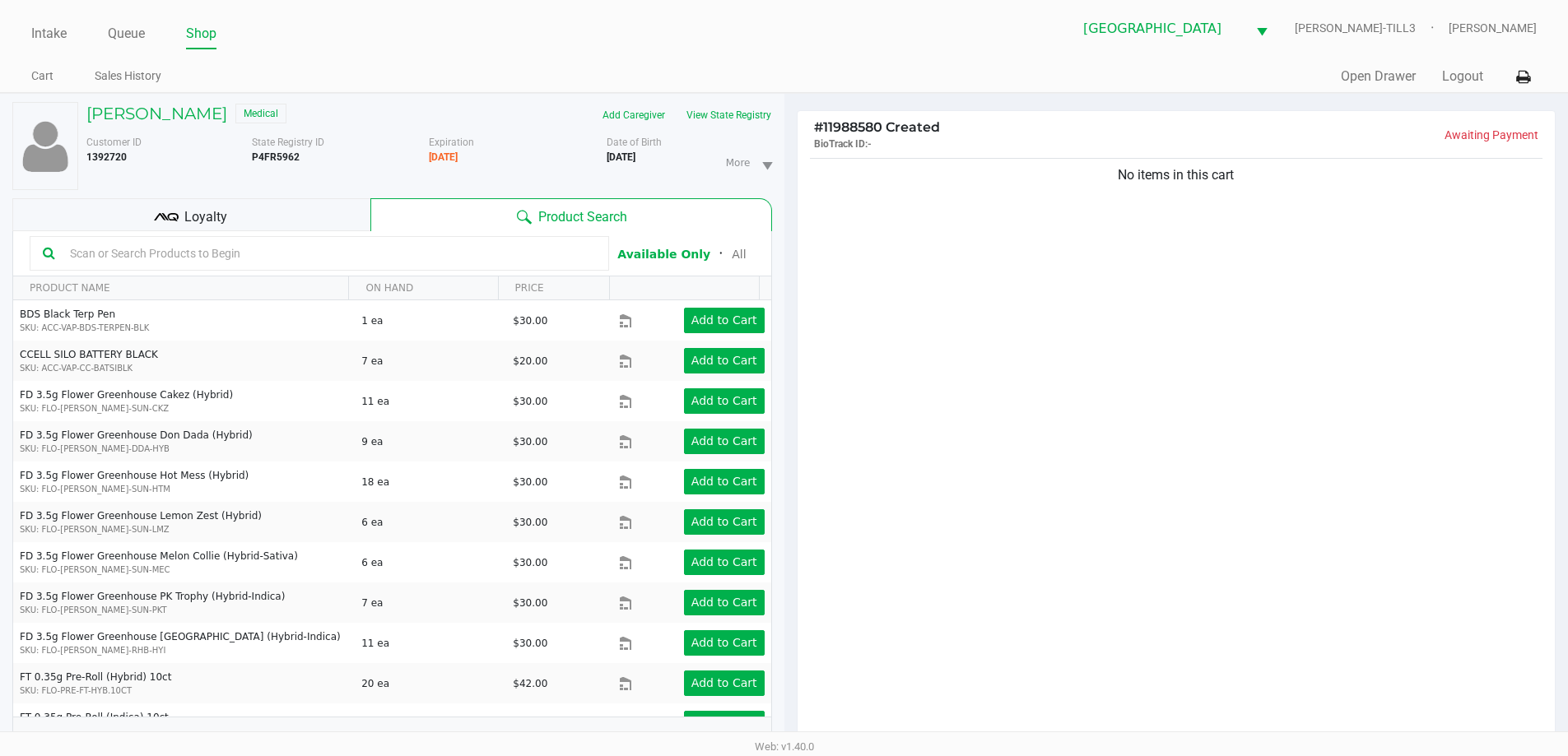
click at [407, 249] on input "text" at bounding box center [329, 253] width 532 height 25
click at [728, 116] on button "View State Registry" at bounding box center [724, 115] width 97 height 27
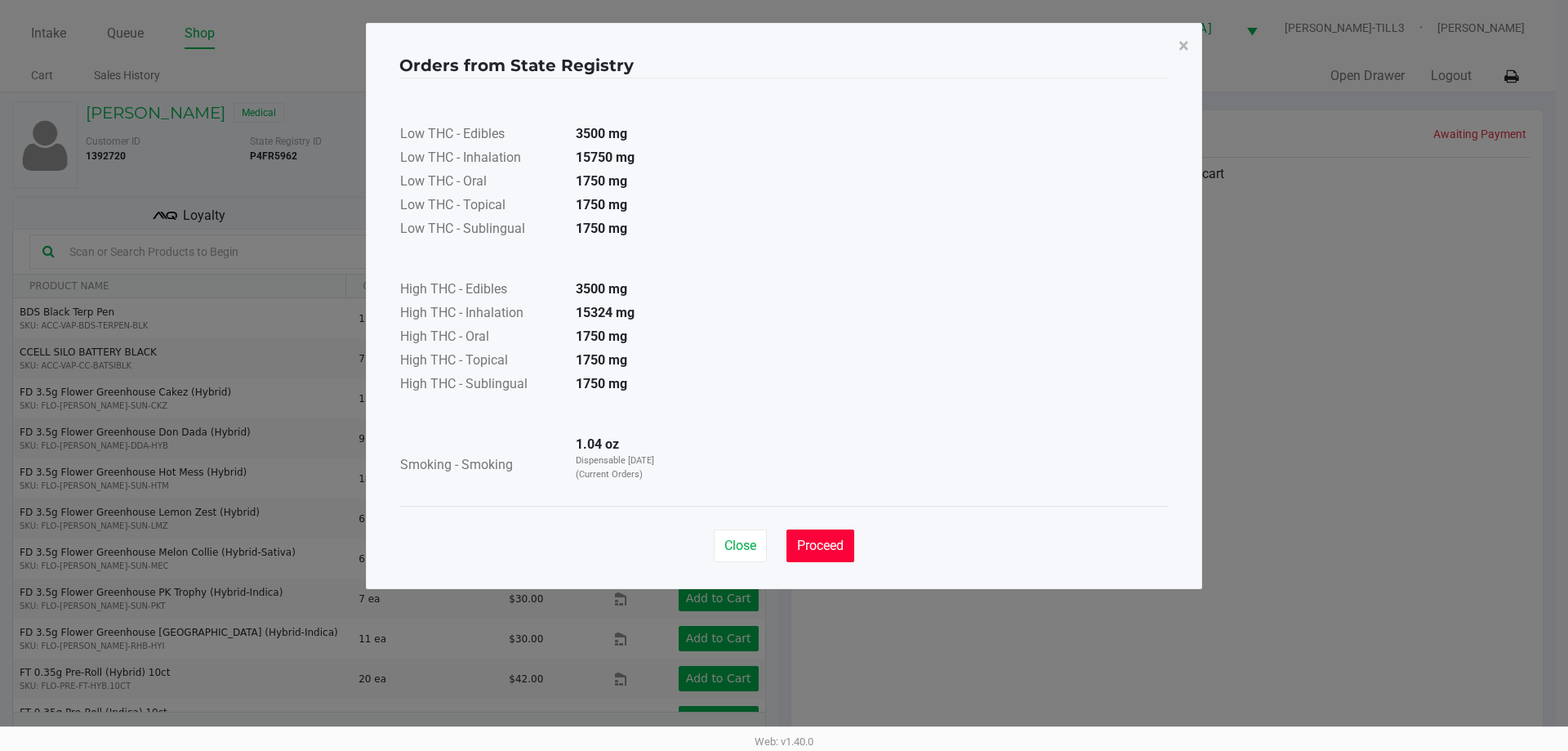
click at [829, 536] on button "Proceed" at bounding box center [820, 545] width 68 height 33
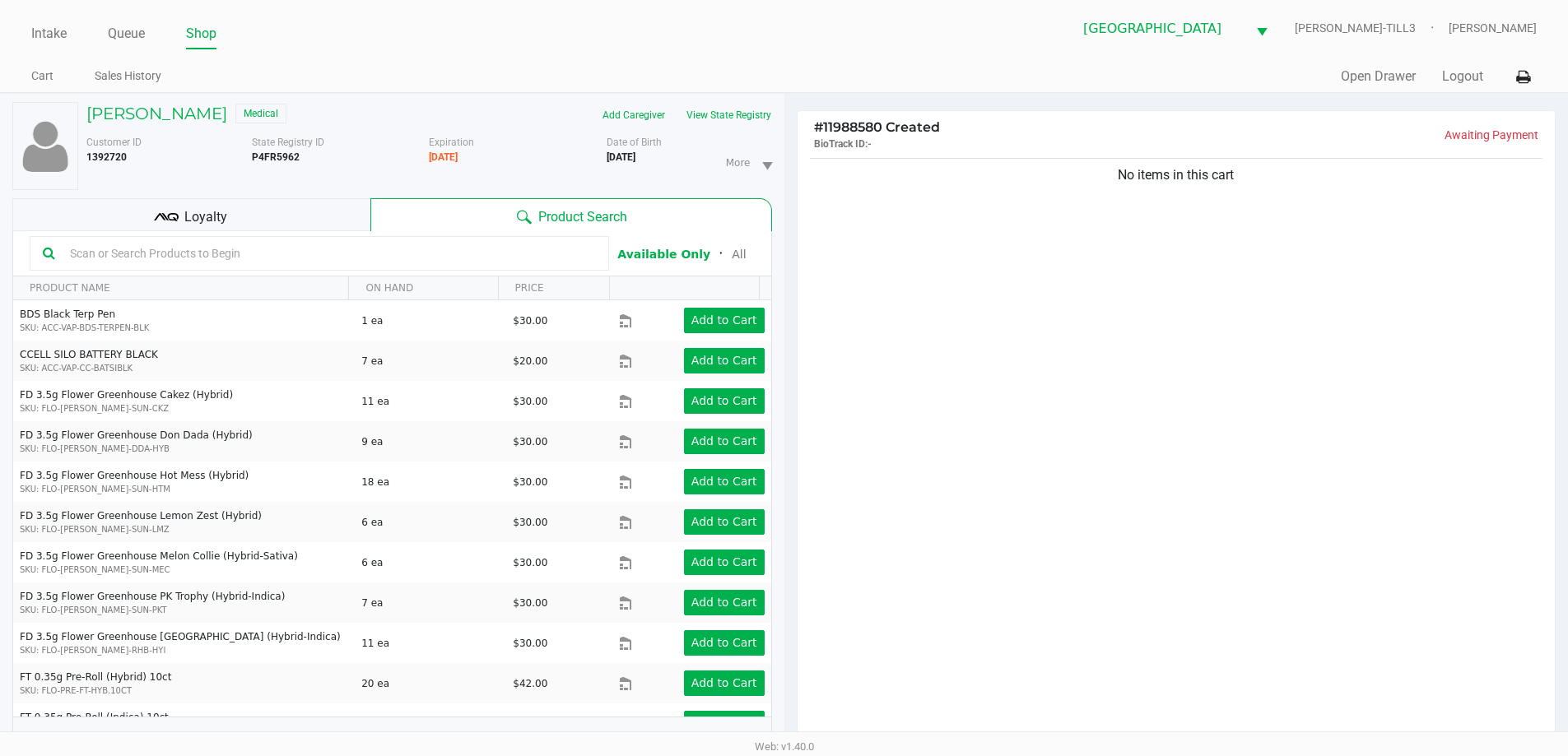
click at [376, 252] on input "text" at bounding box center [329, 253] width 532 height 25
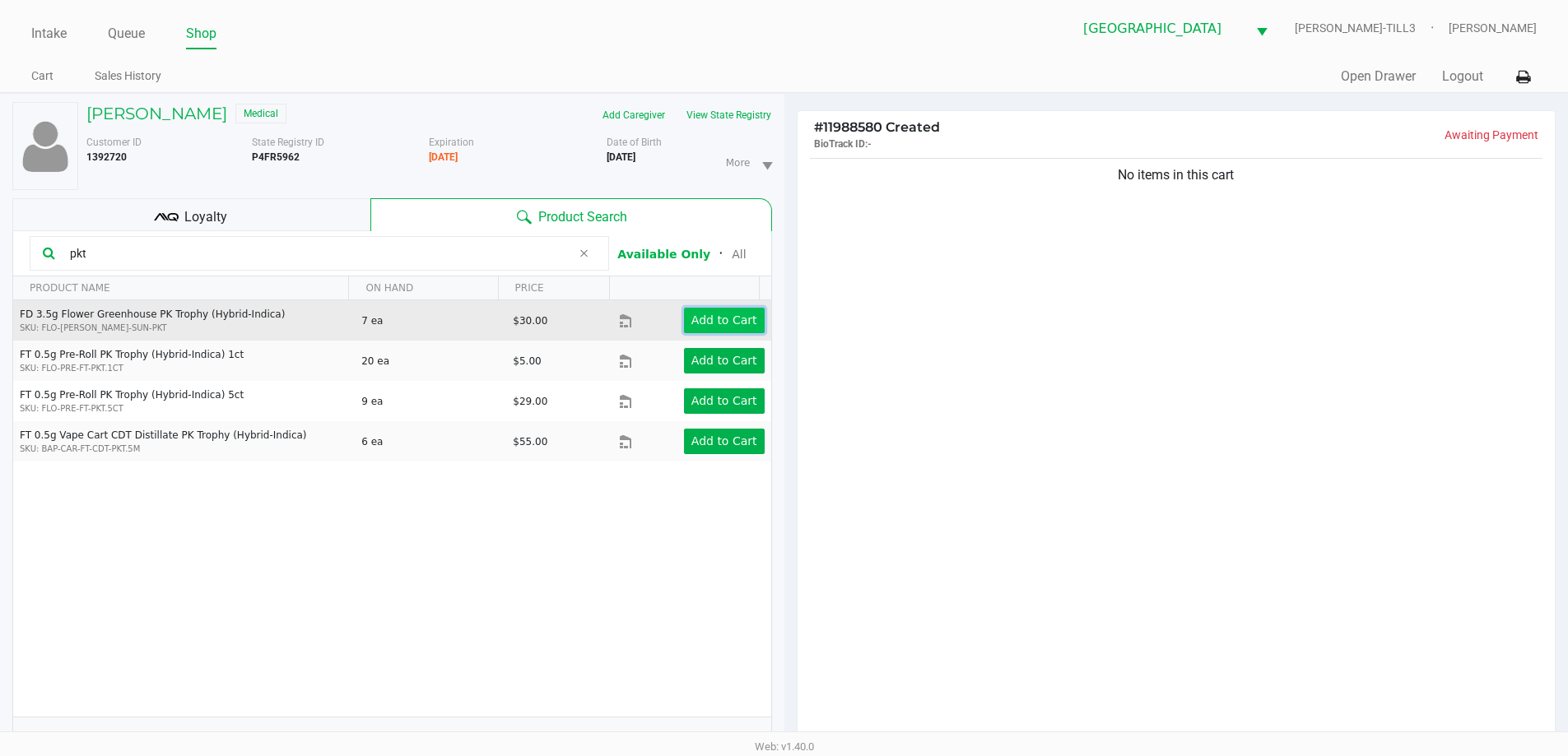
click at [715, 322] on app-button-loader "Add to Cart" at bounding box center [724, 320] width 66 height 13
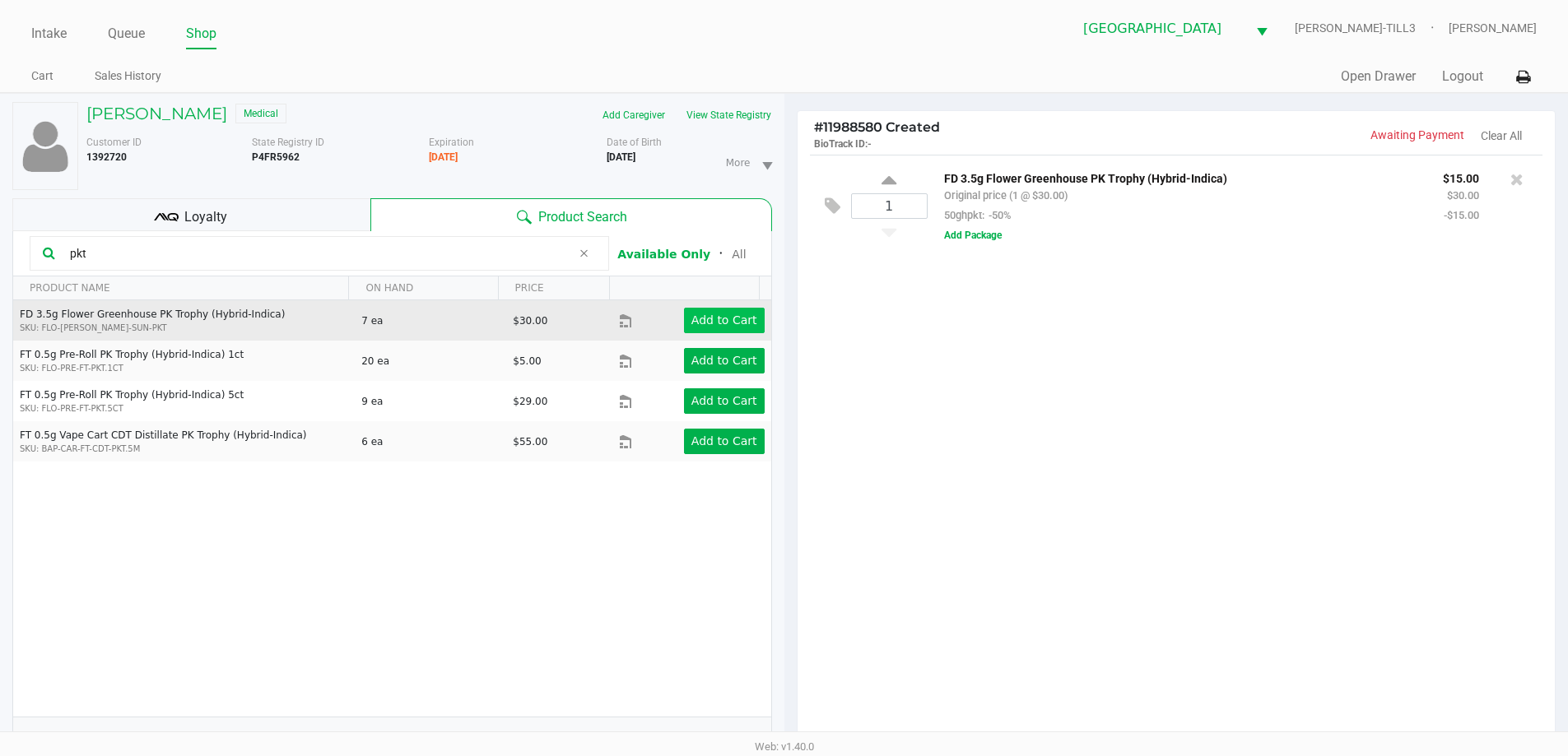
click at [894, 181] on icon at bounding box center [888, 183] width 15 height 21
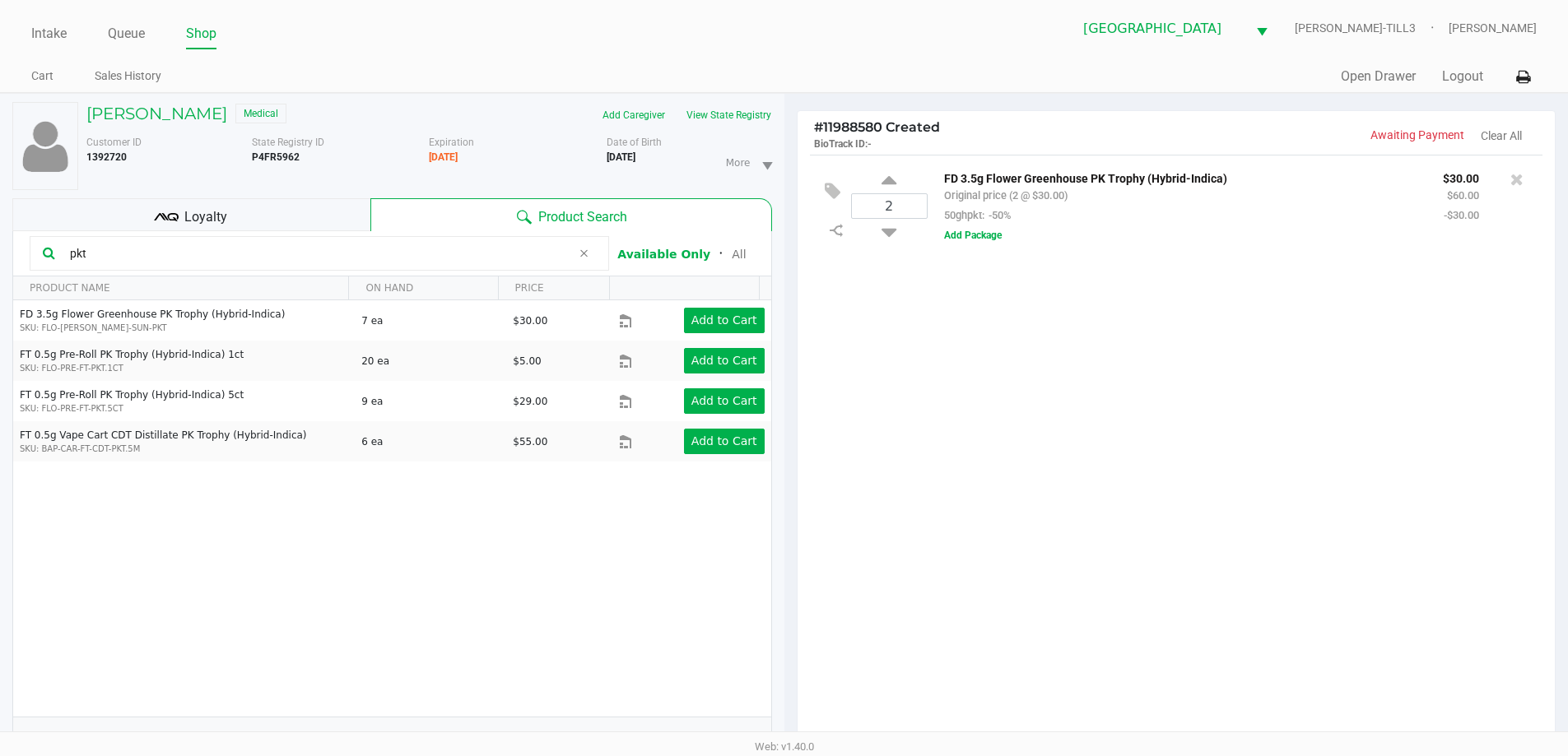
click at [584, 257] on icon at bounding box center [583, 253] width 9 height 13
click at [550, 255] on input "text" at bounding box center [329, 253] width 532 height 25
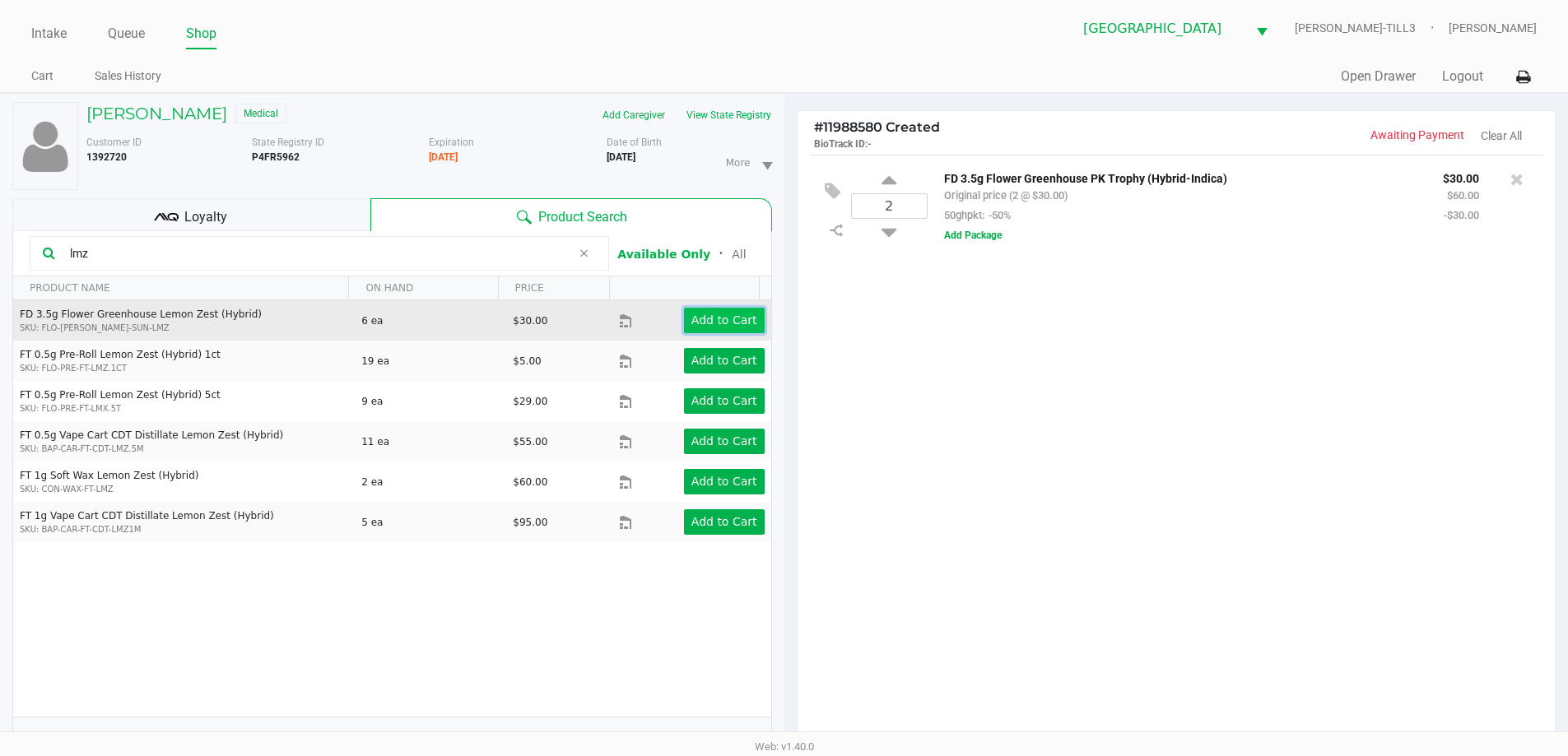
click at [746, 316] on button "Add to Cart" at bounding box center [724, 321] width 81 height 26
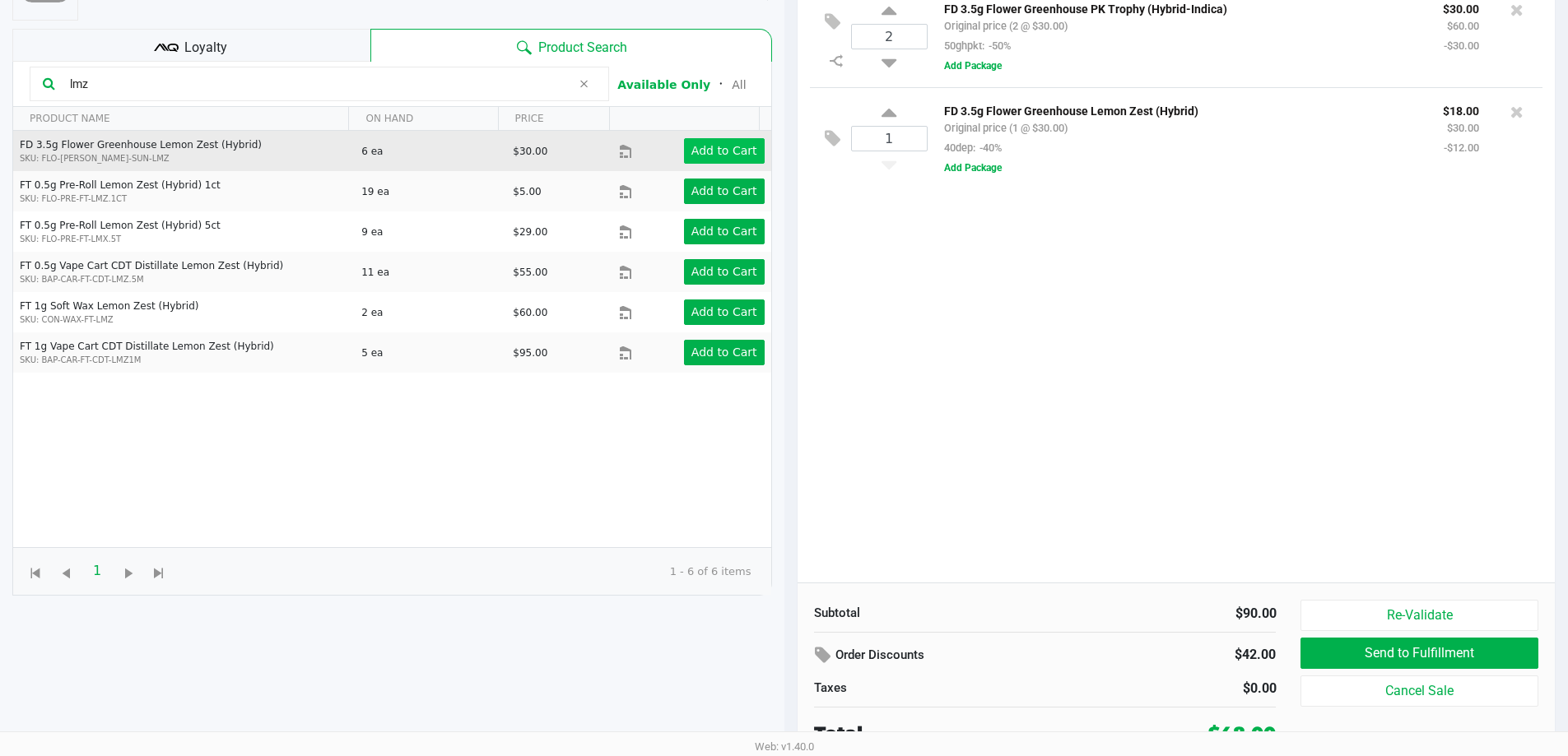
scroll to position [178, 0]
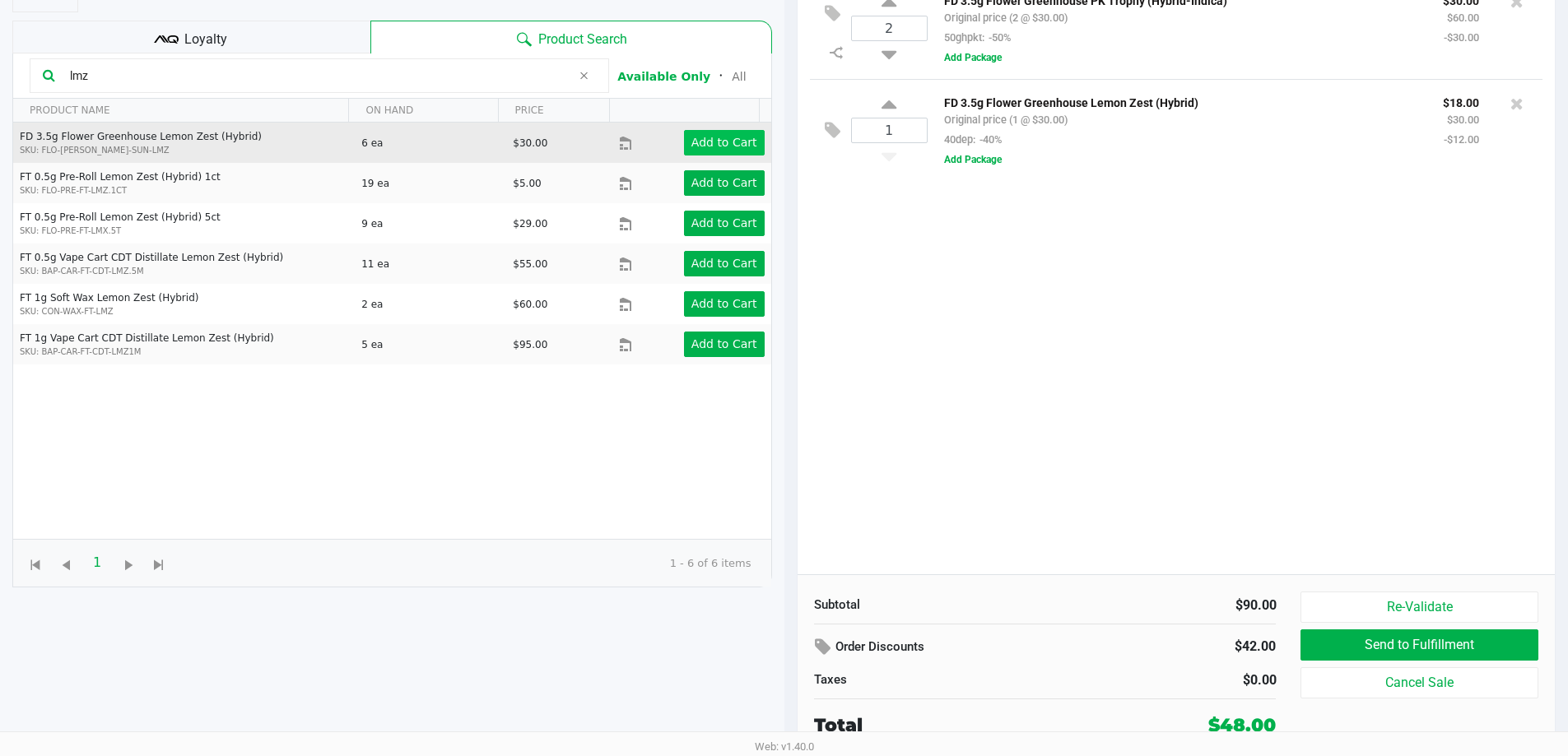
click at [235, 26] on div "Loyalty" at bounding box center [191, 37] width 358 height 33
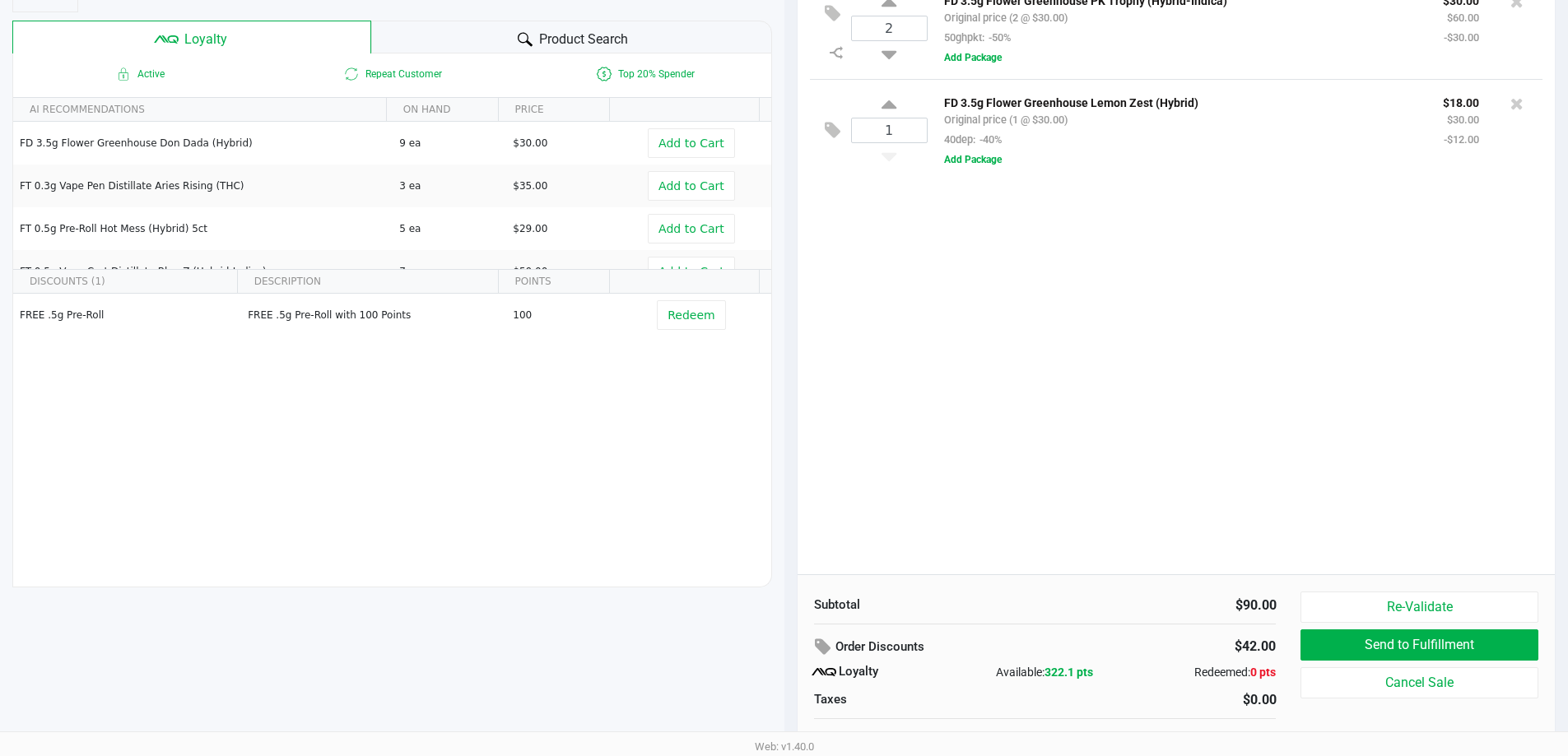
click at [1376, 425] on div "2 FD 3.5g Flower Greenhouse PK Trophy (Hybrid-Indica) Original price (2 @ $30.0…" at bounding box center [1176, 275] width 758 height 597
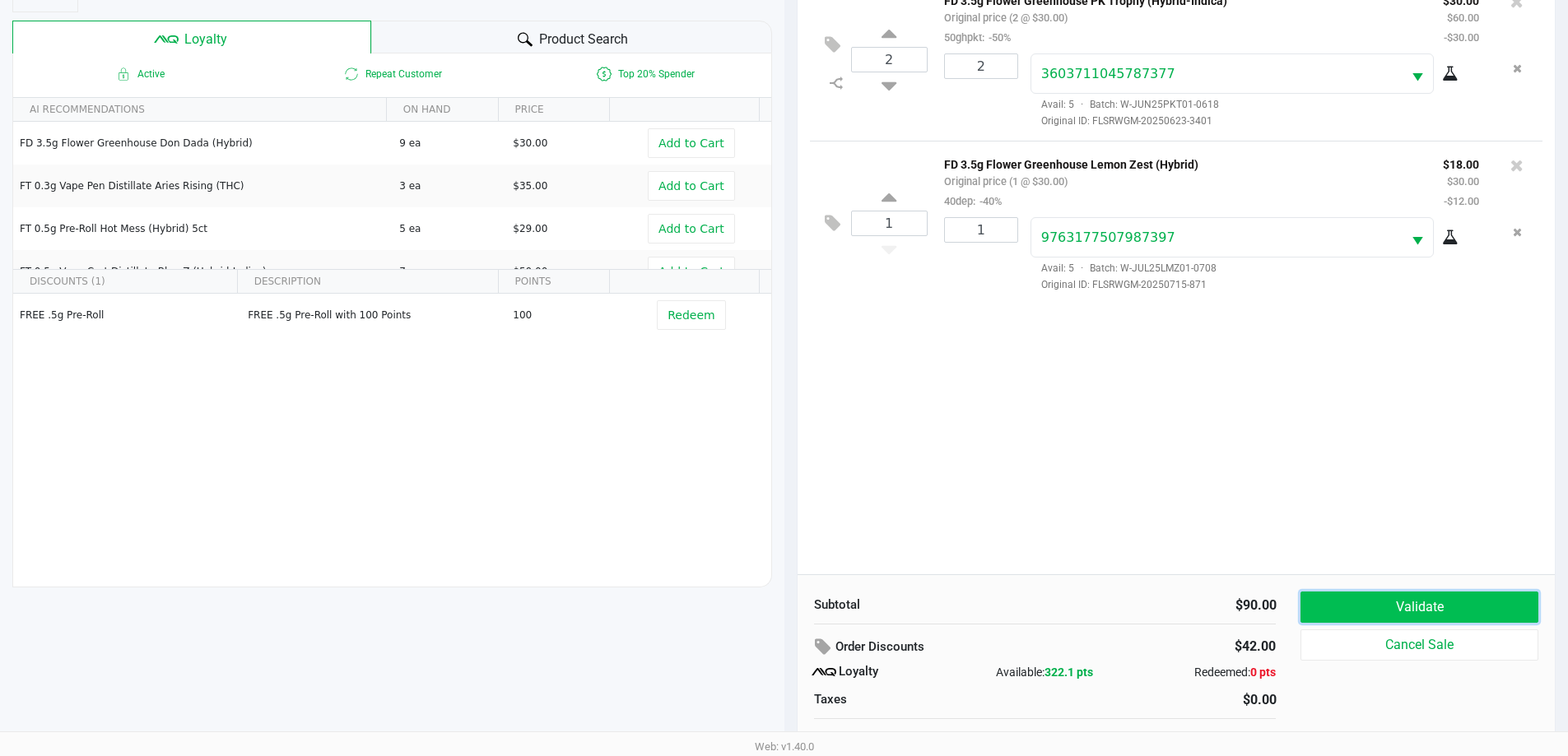
click at [1416, 601] on button "Validate" at bounding box center [1419, 607] width 237 height 31
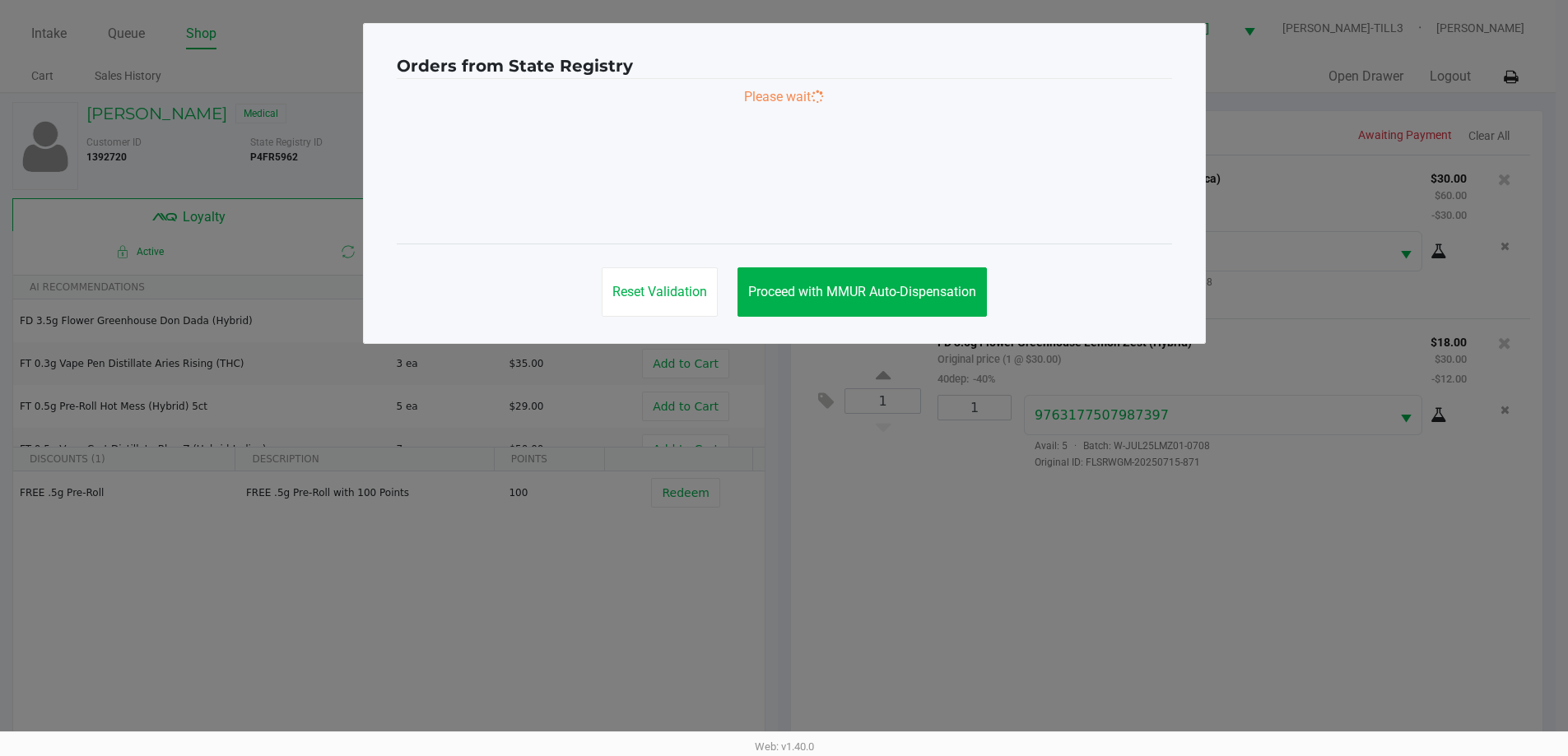
scroll to position [0, 0]
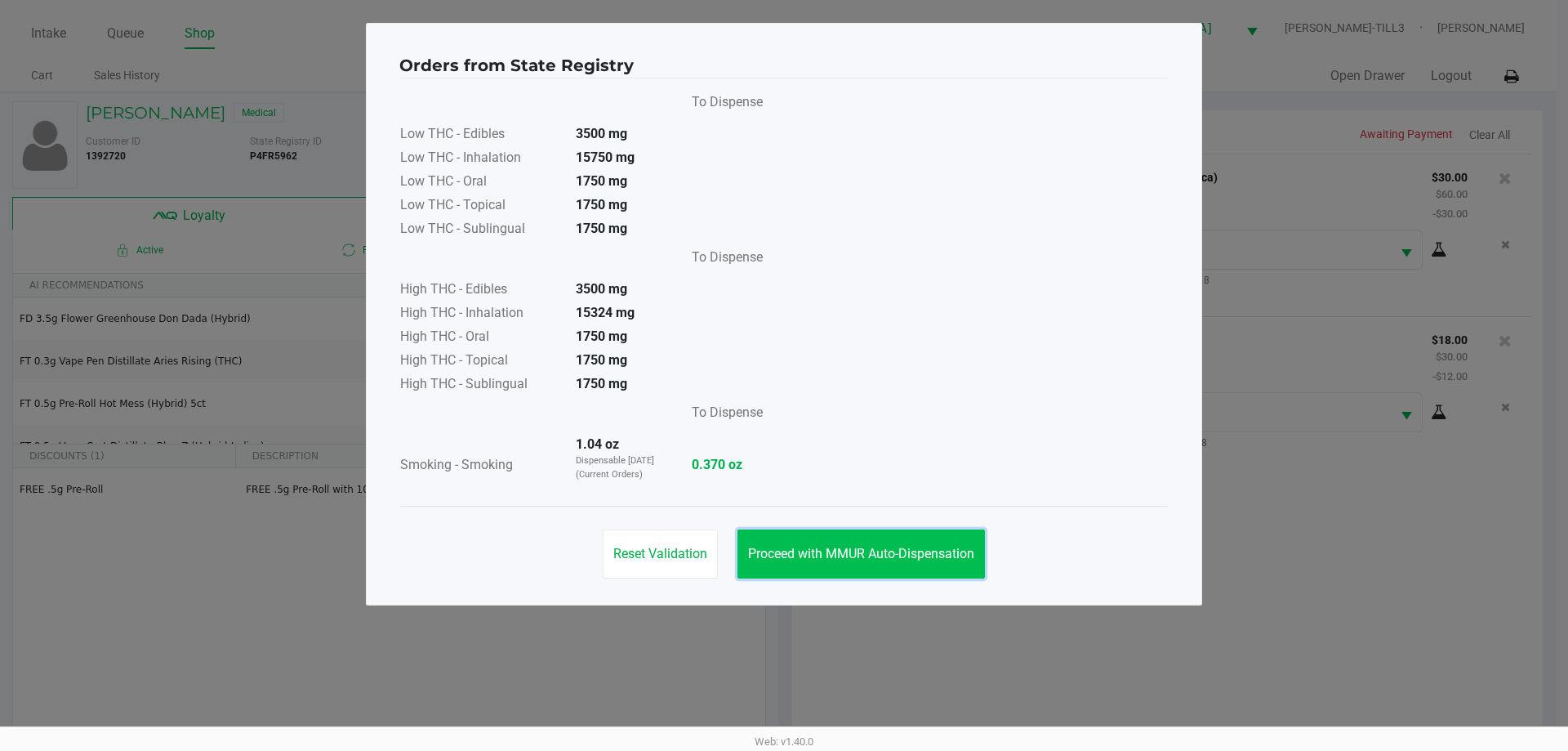
click at [930, 547] on span "Proceed with MMUR Auto-Dispensation" at bounding box center [861, 553] width 226 height 15
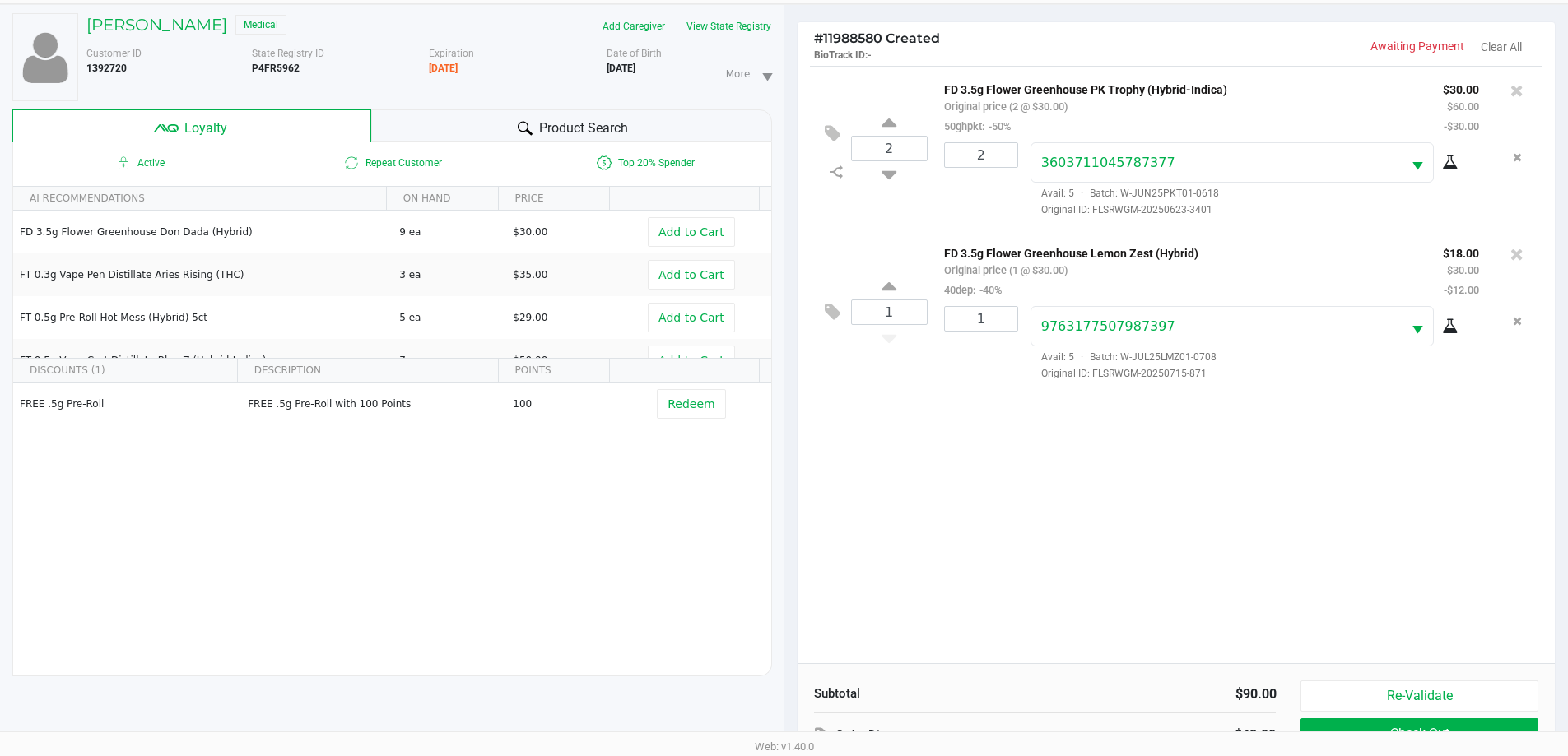
scroll to position [197, 0]
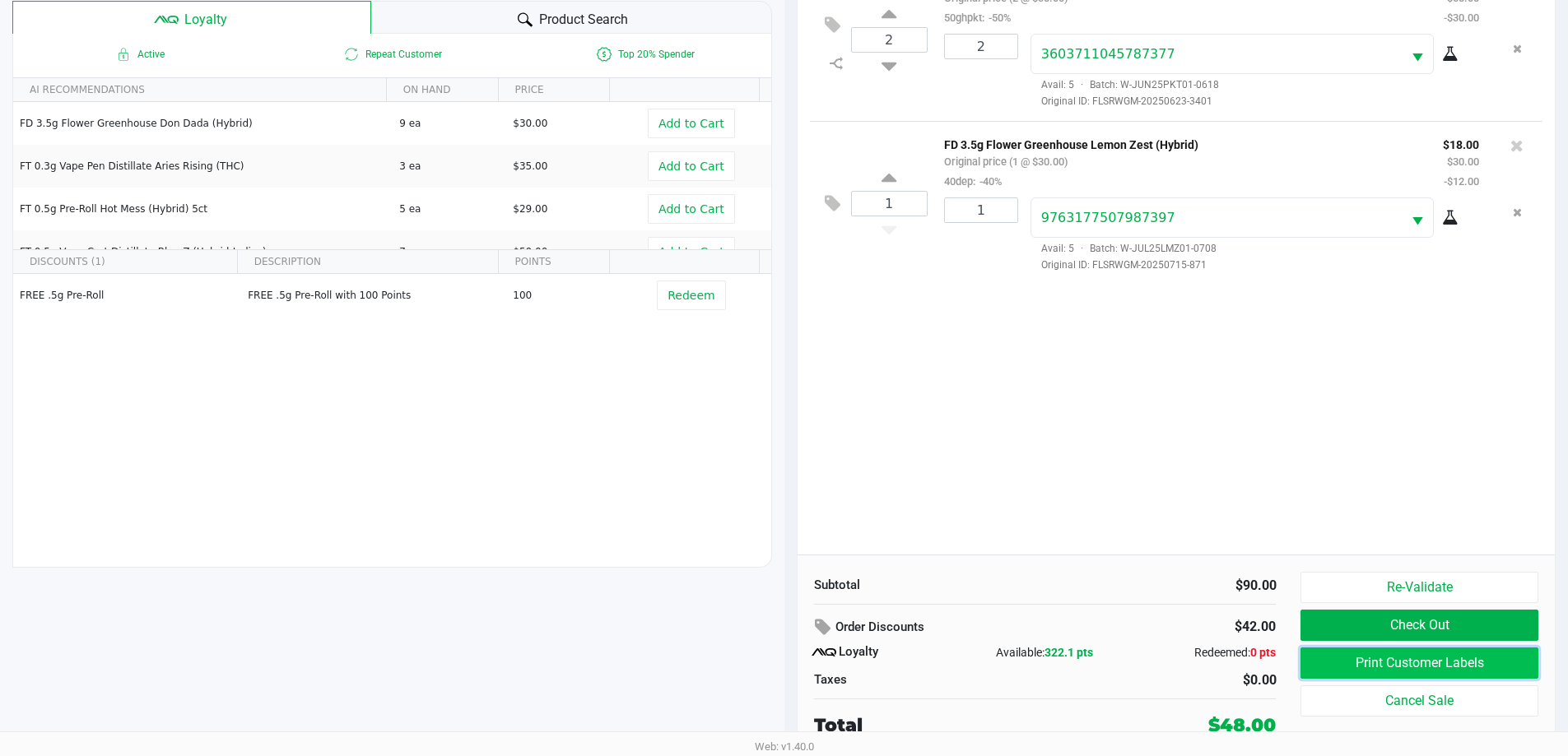
click at [1399, 669] on button "Print Customer Labels" at bounding box center [1419, 663] width 237 height 31
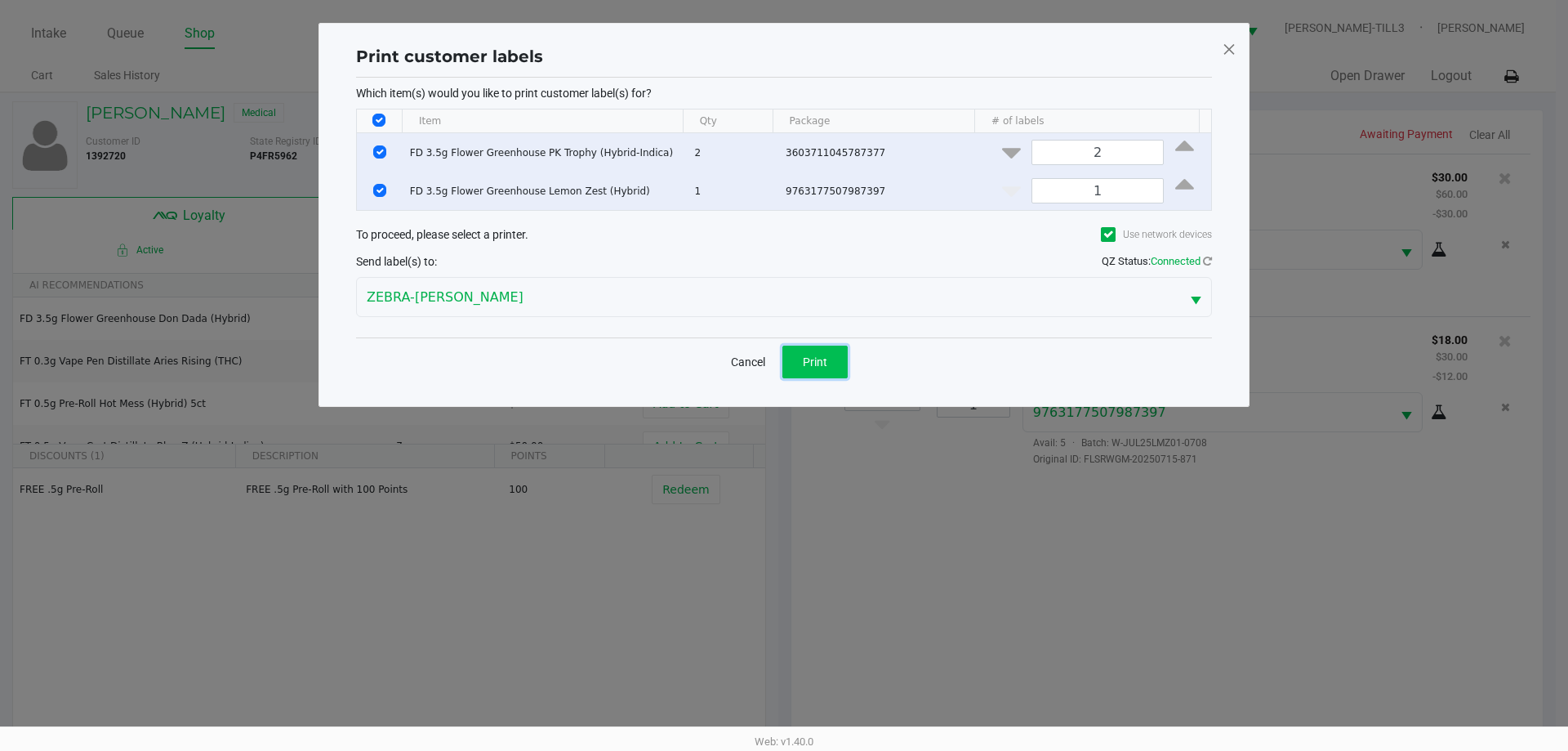
click at [814, 363] on span "Print" at bounding box center [815, 361] width 25 height 13
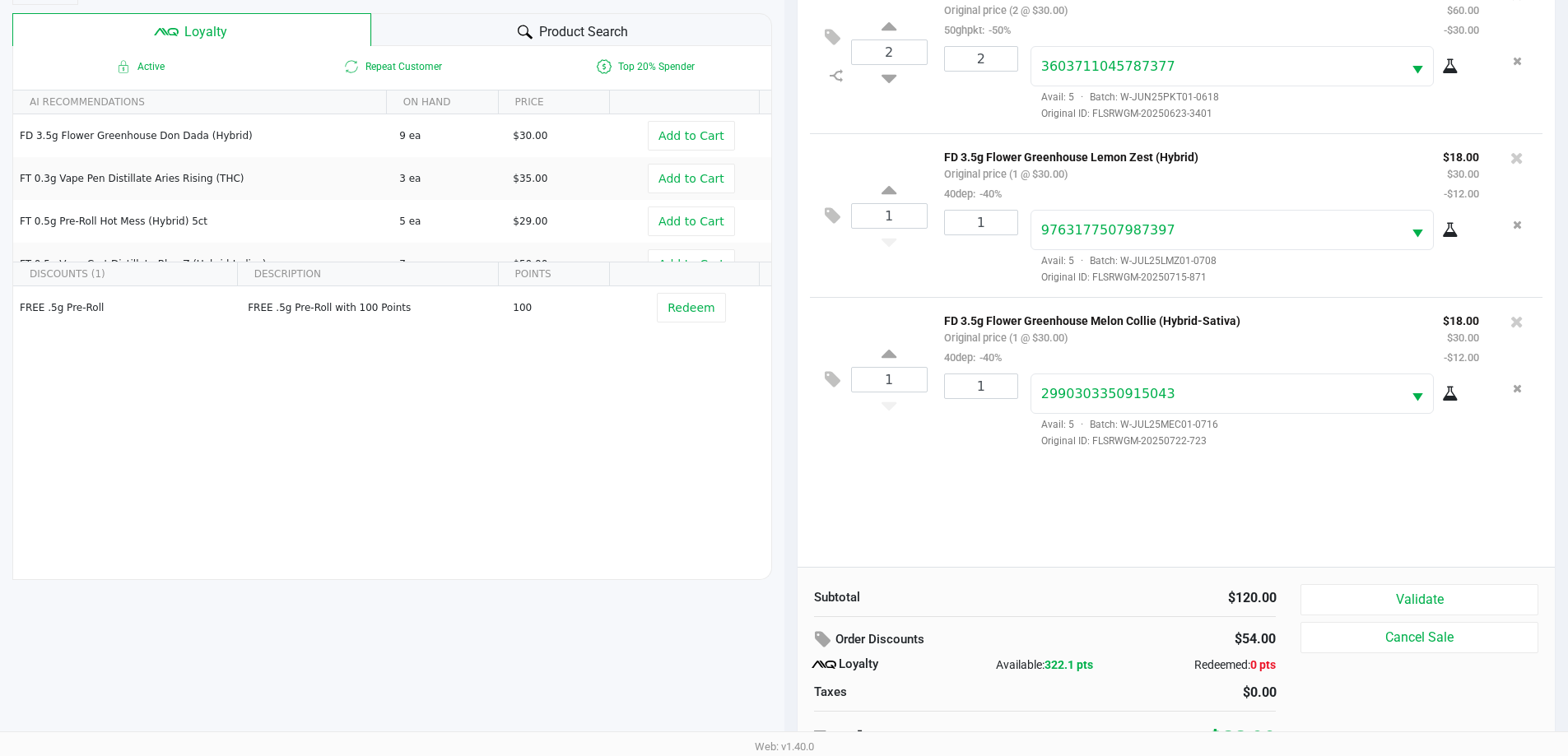
scroll to position [197, 0]
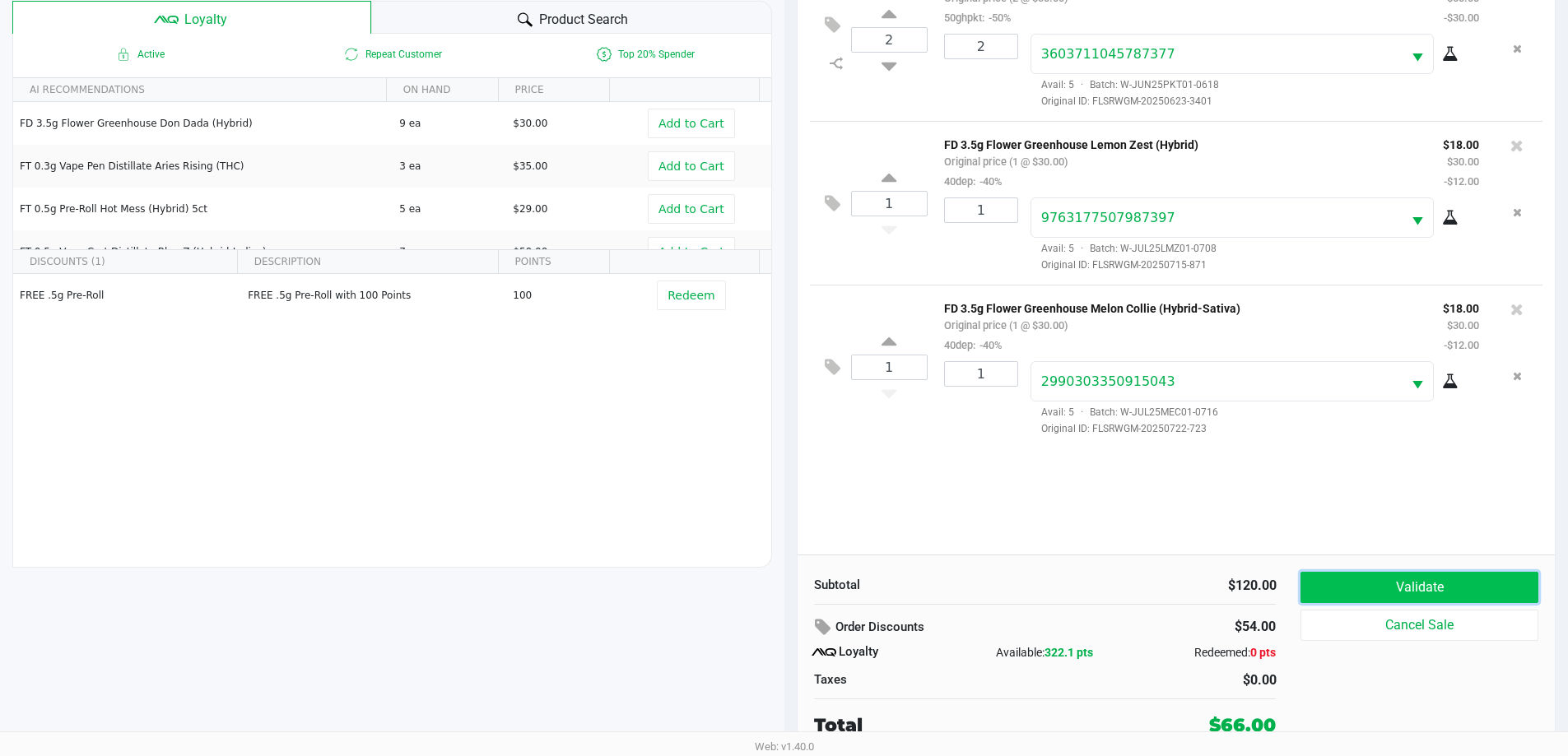
click at [1409, 582] on button "Validate" at bounding box center [1419, 587] width 237 height 31
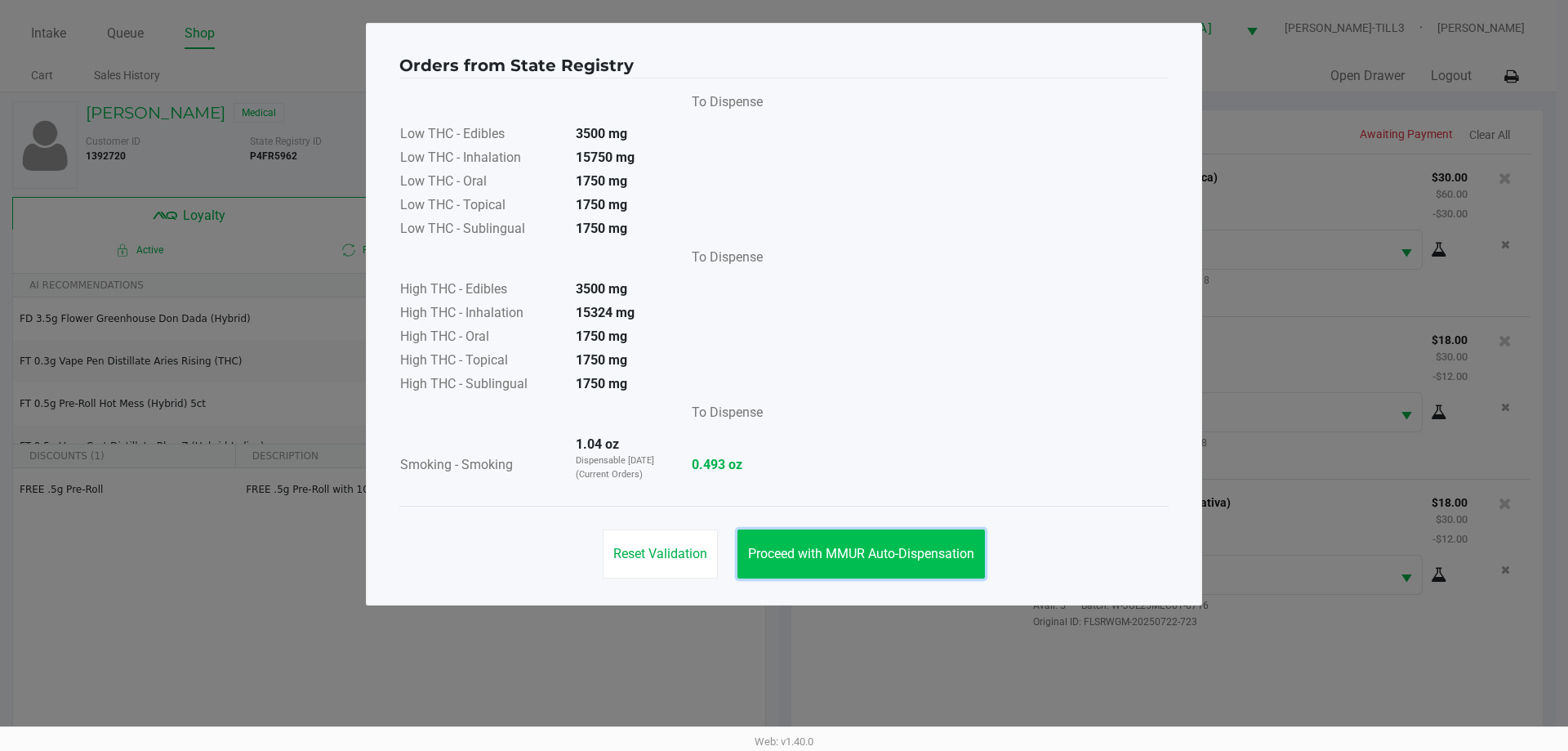
click at [900, 563] on button "Proceed with MMUR Auto-Dispensation" at bounding box center [861, 553] width 247 height 49
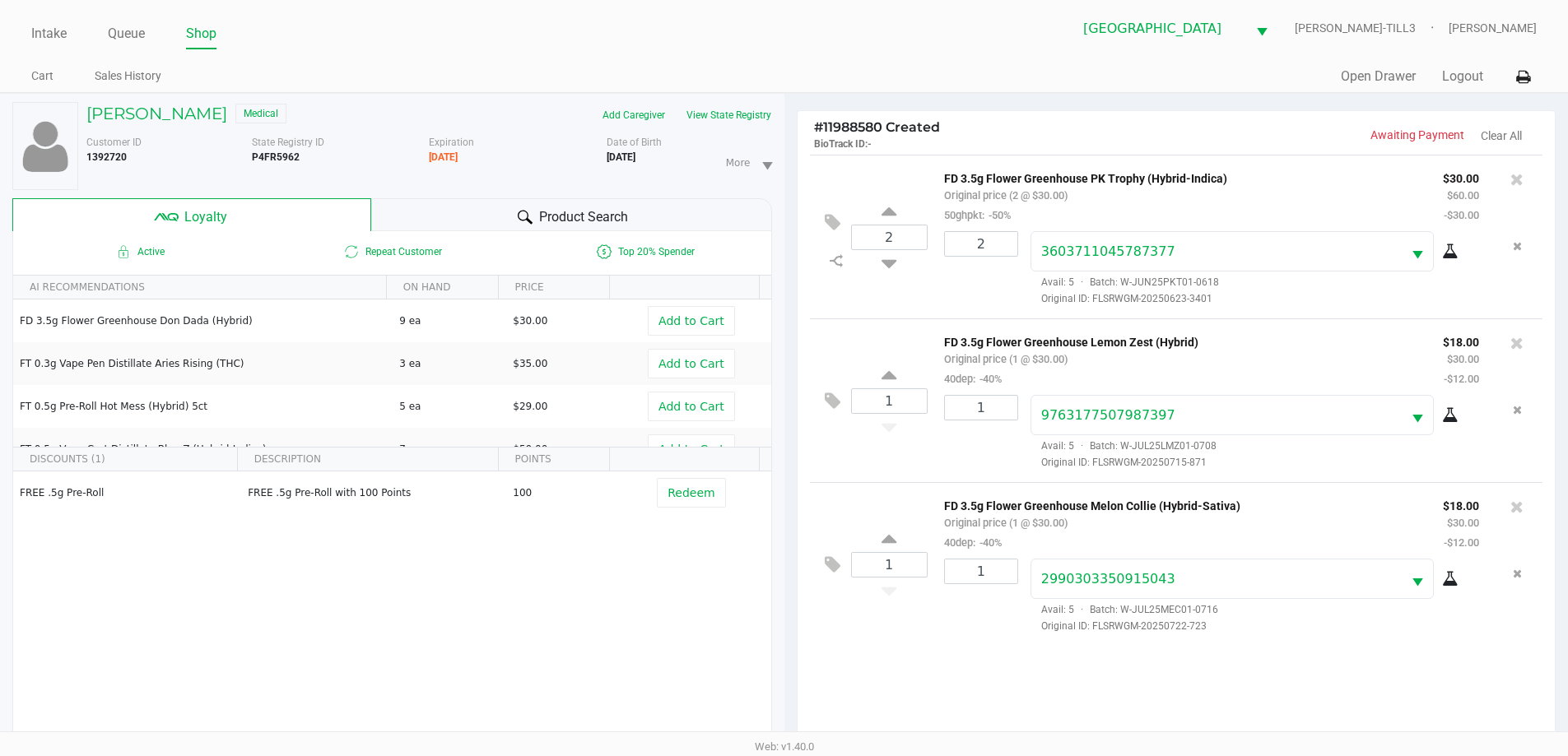
scroll to position [197, 0]
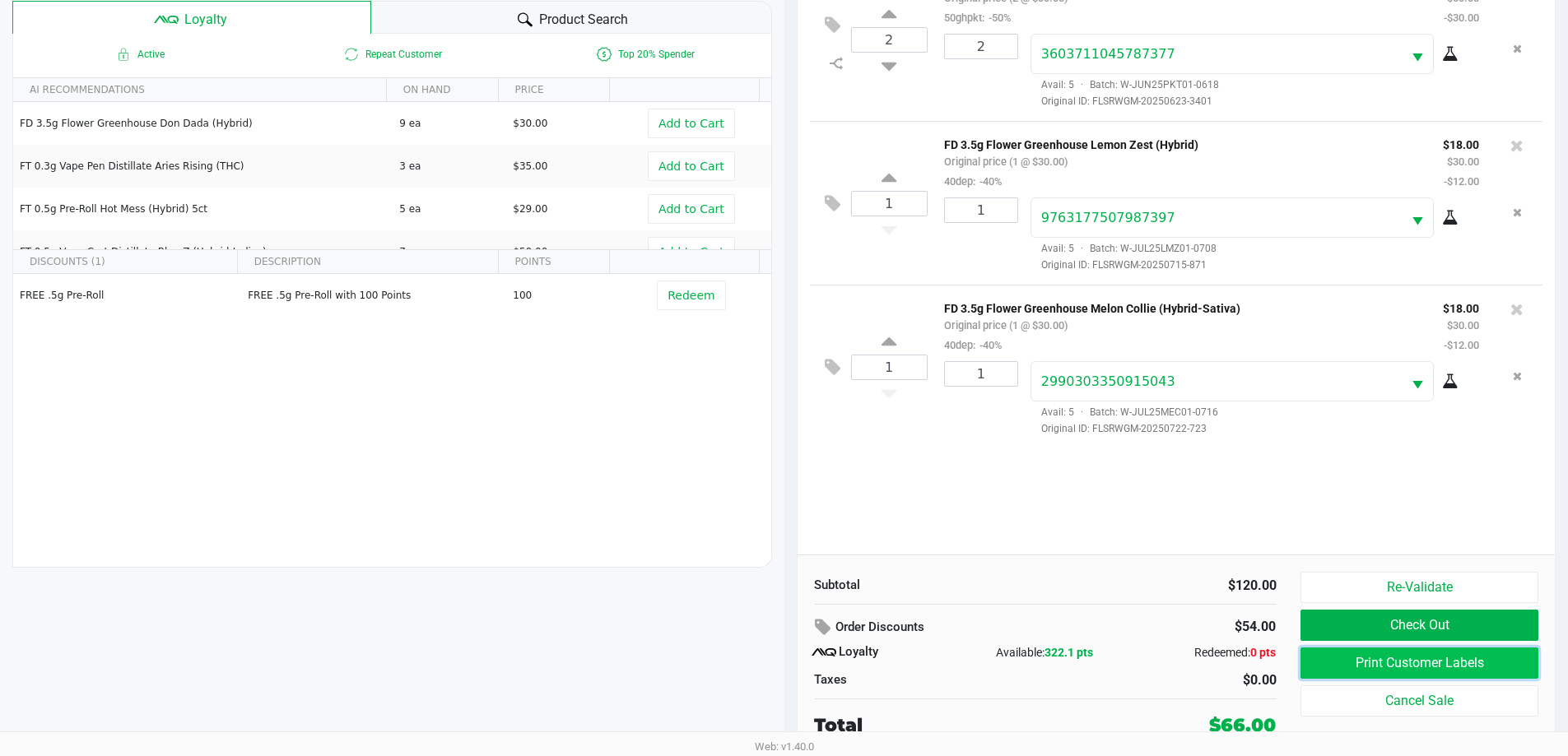
click at [1346, 662] on button "Print Customer Labels" at bounding box center [1419, 663] width 237 height 31
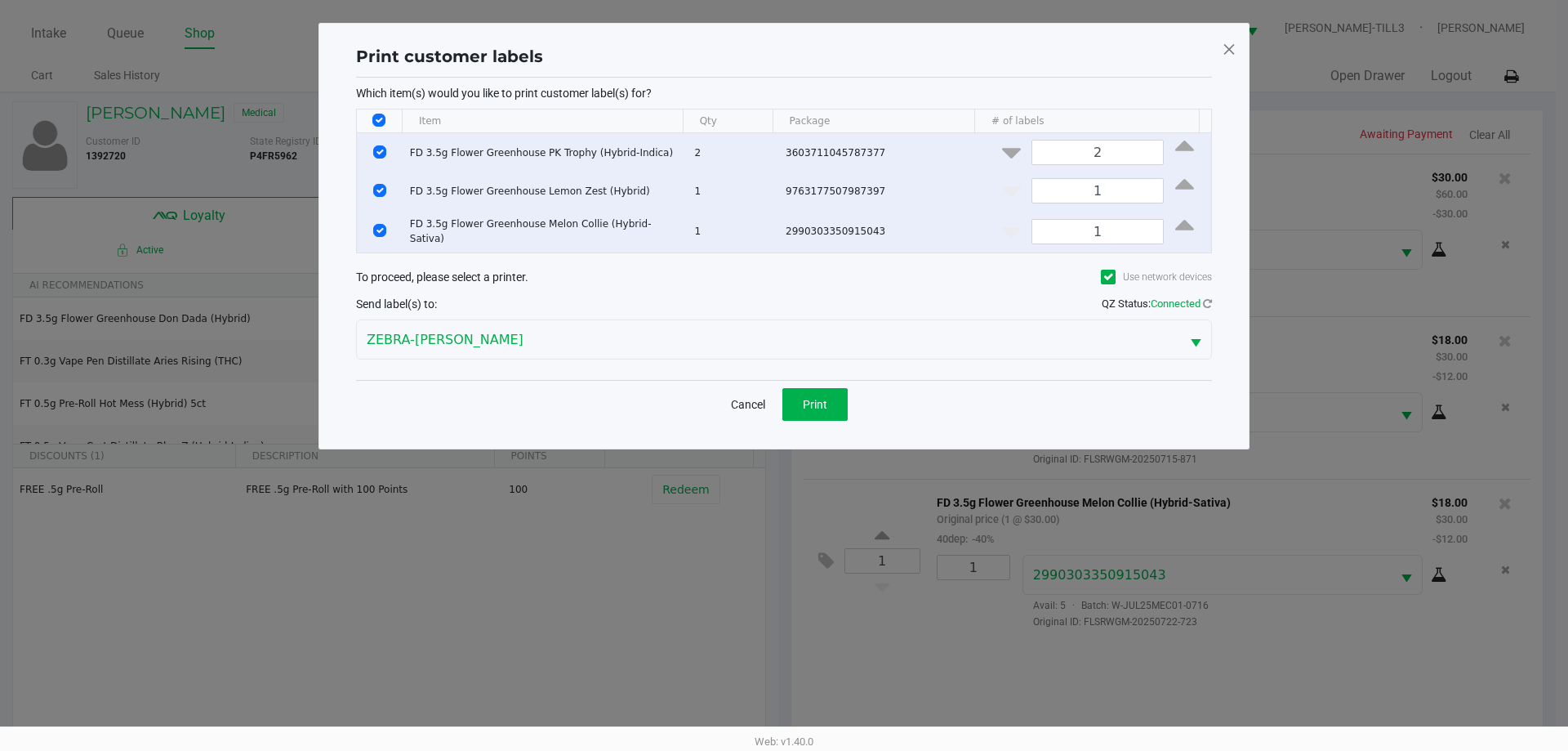
click at [375, 117] on input "Select All Rows" at bounding box center [378, 120] width 13 height 13
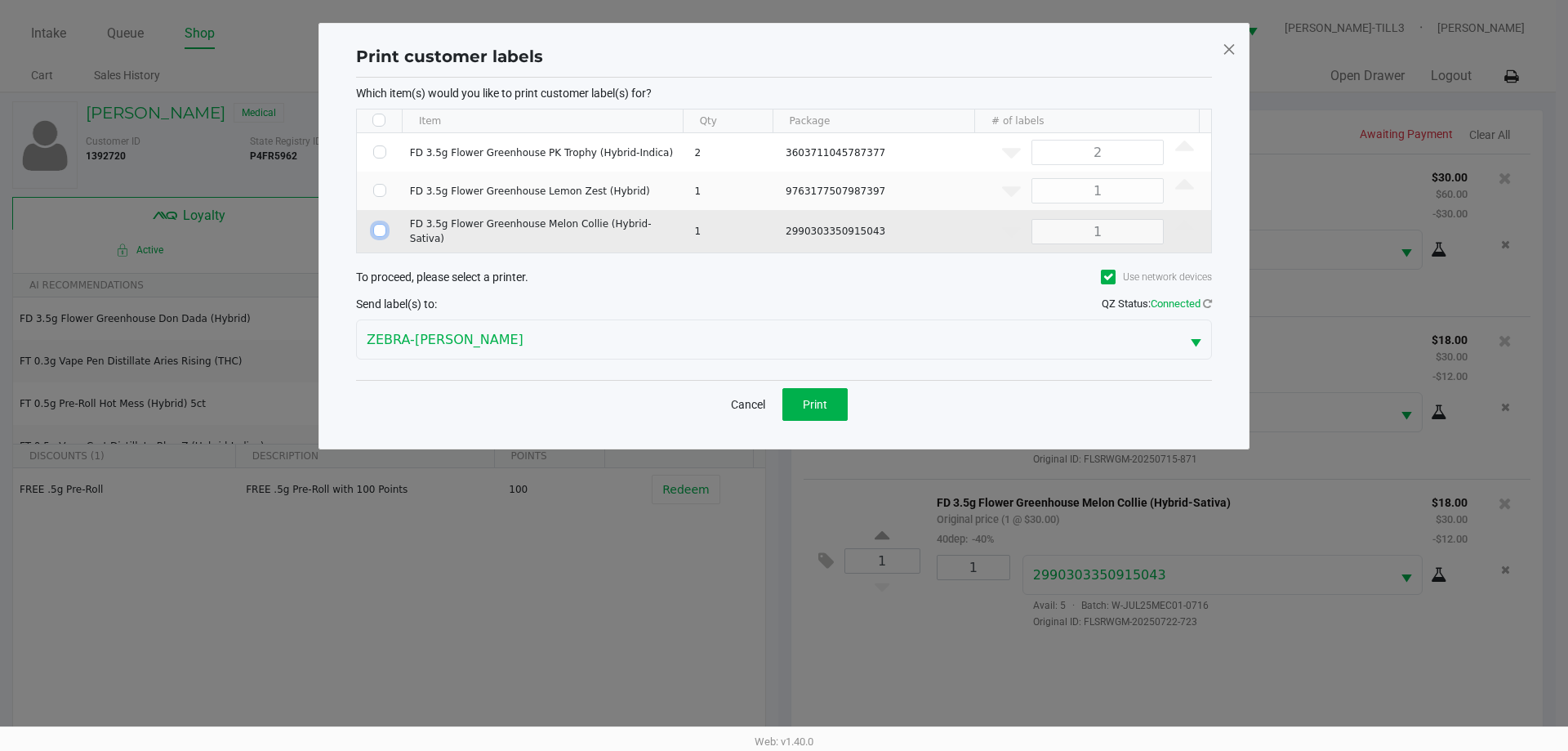
click at [376, 233] on input "Select Row" at bounding box center [379, 229] width 13 height 13
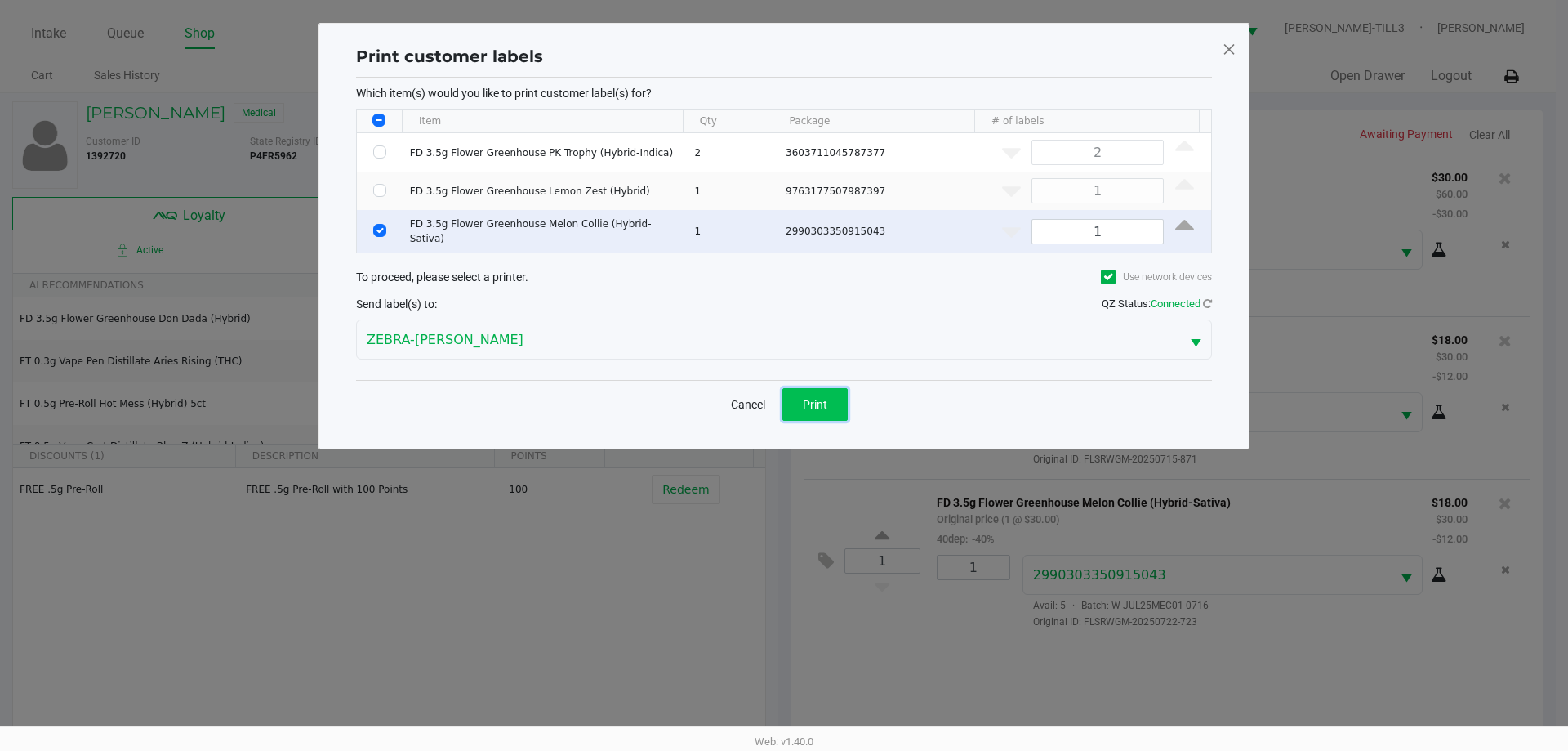
click at [833, 405] on button "Print" at bounding box center [815, 404] width 65 height 33
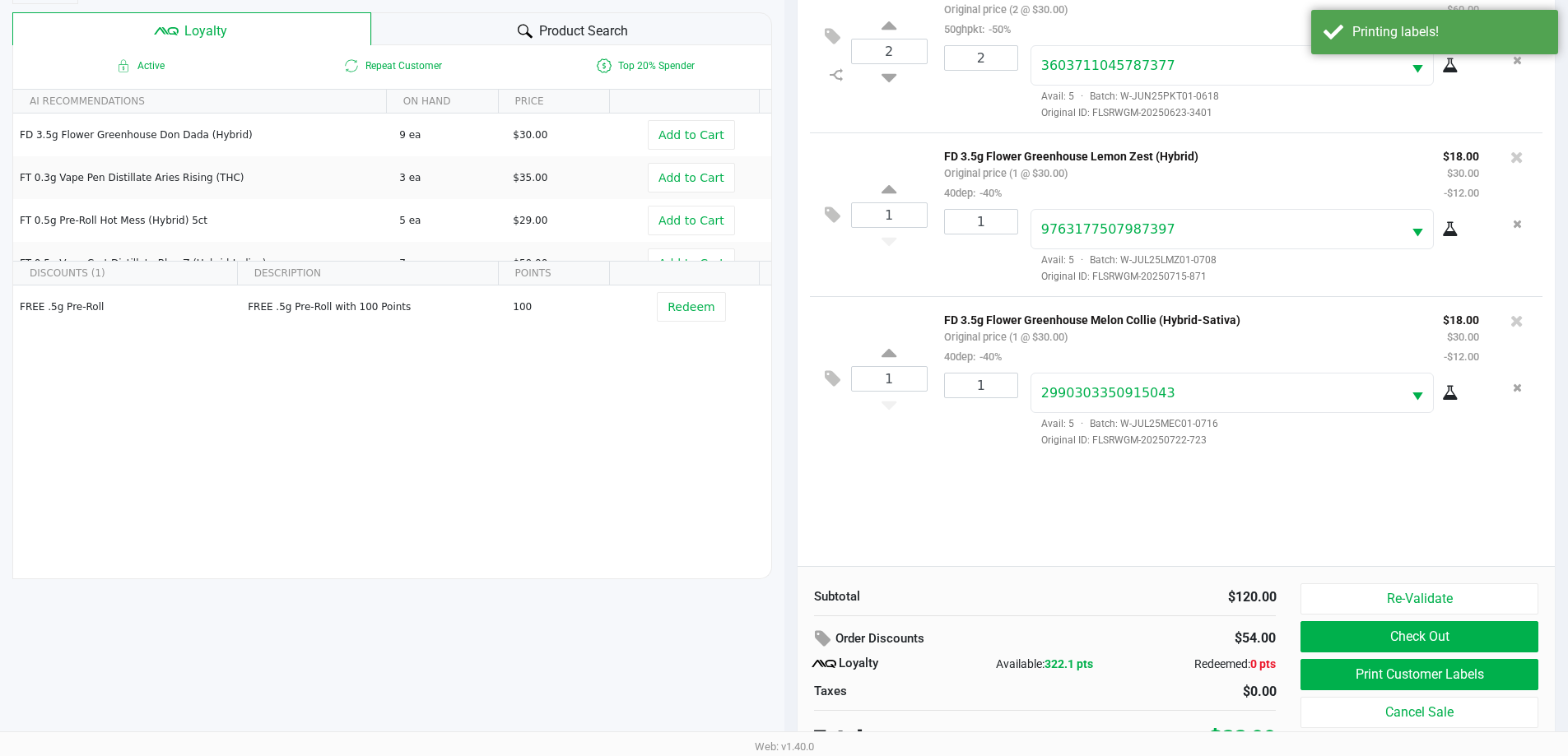
scroll to position [197, 0]
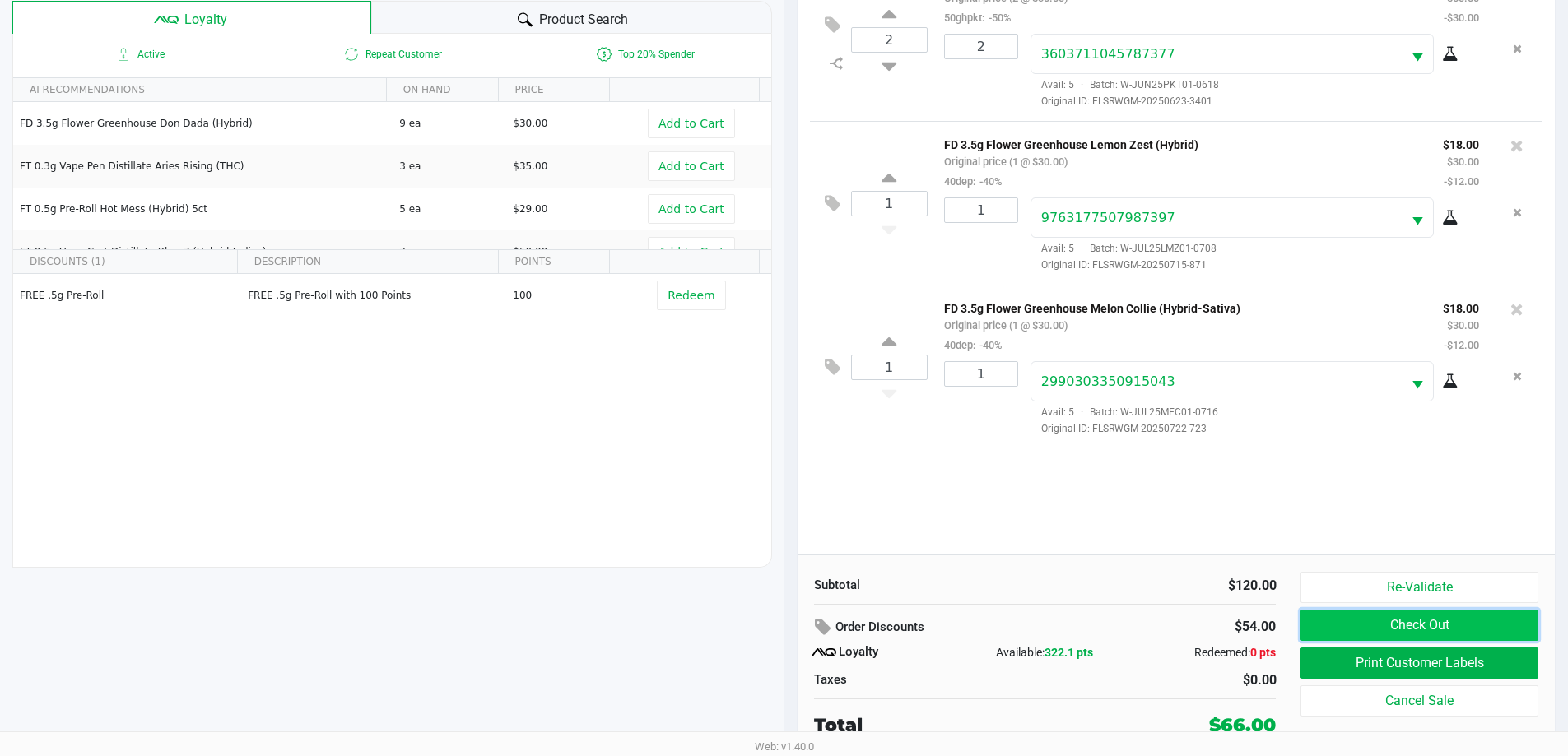
click at [1431, 622] on button "Check Out" at bounding box center [1419, 625] width 237 height 31
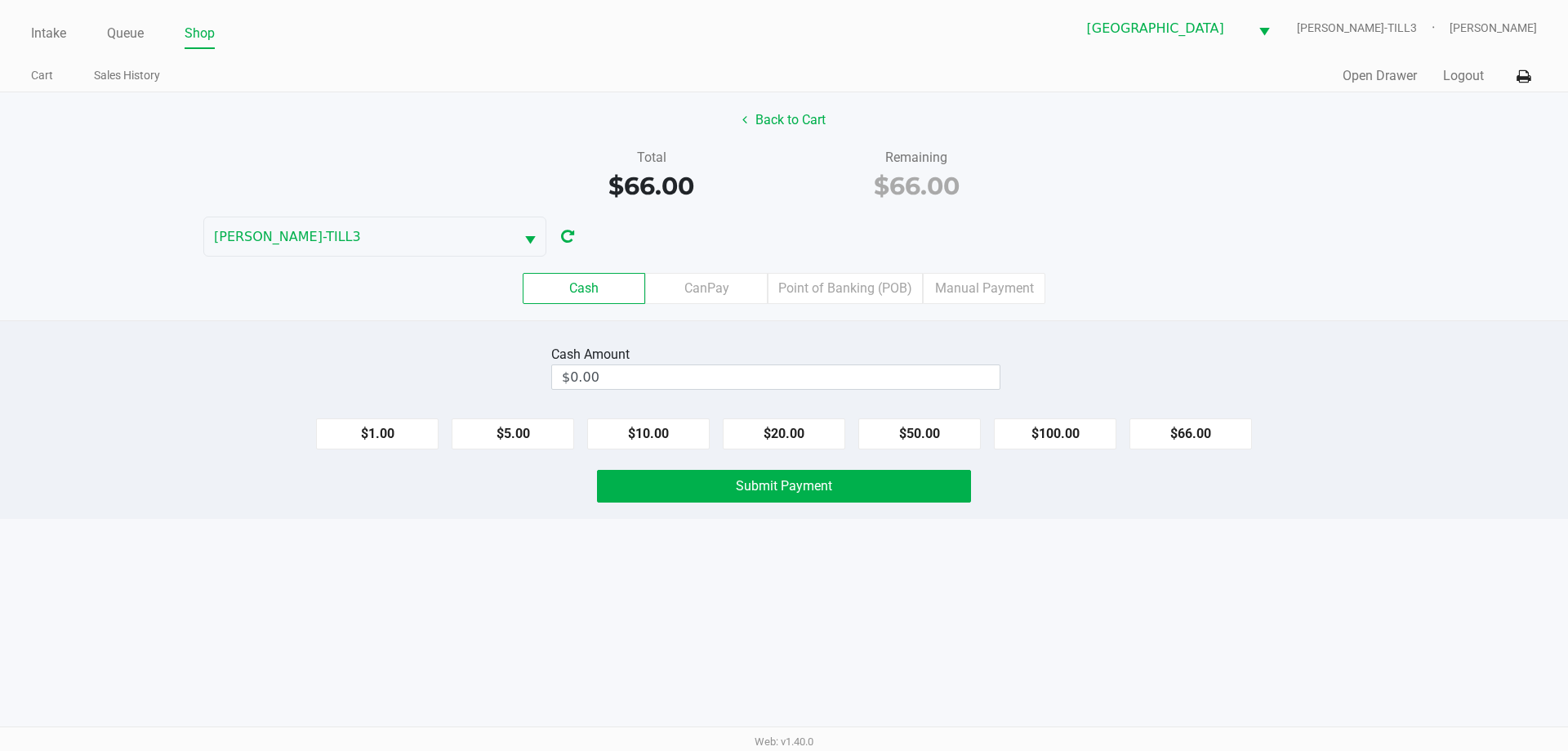
click at [1195, 415] on div "$1.00 $5.00 $10.00 $20.00 $50.00 $100.00 $66.00" at bounding box center [784, 427] width 1568 height 45
click at [1194, 424] on button "$66.00" at bounding box center [1191, 434] width 122 height 31
click at [922, 489] on button "Submit Payment" at bounding box center [784, 486] width 374 height 33
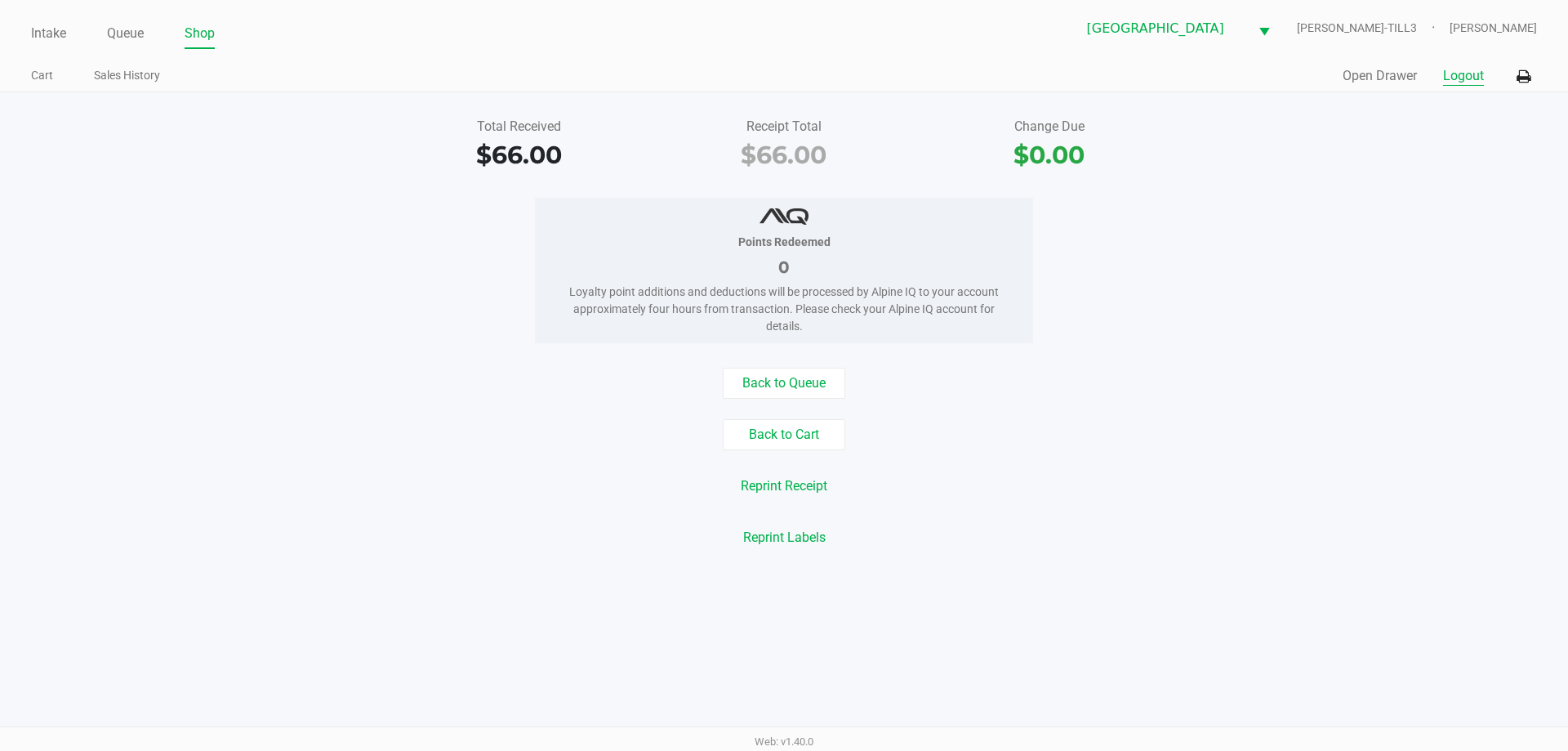
click at [1470, 69] on button "Logout" at bounding box center [1464, 75] width 41 height 20
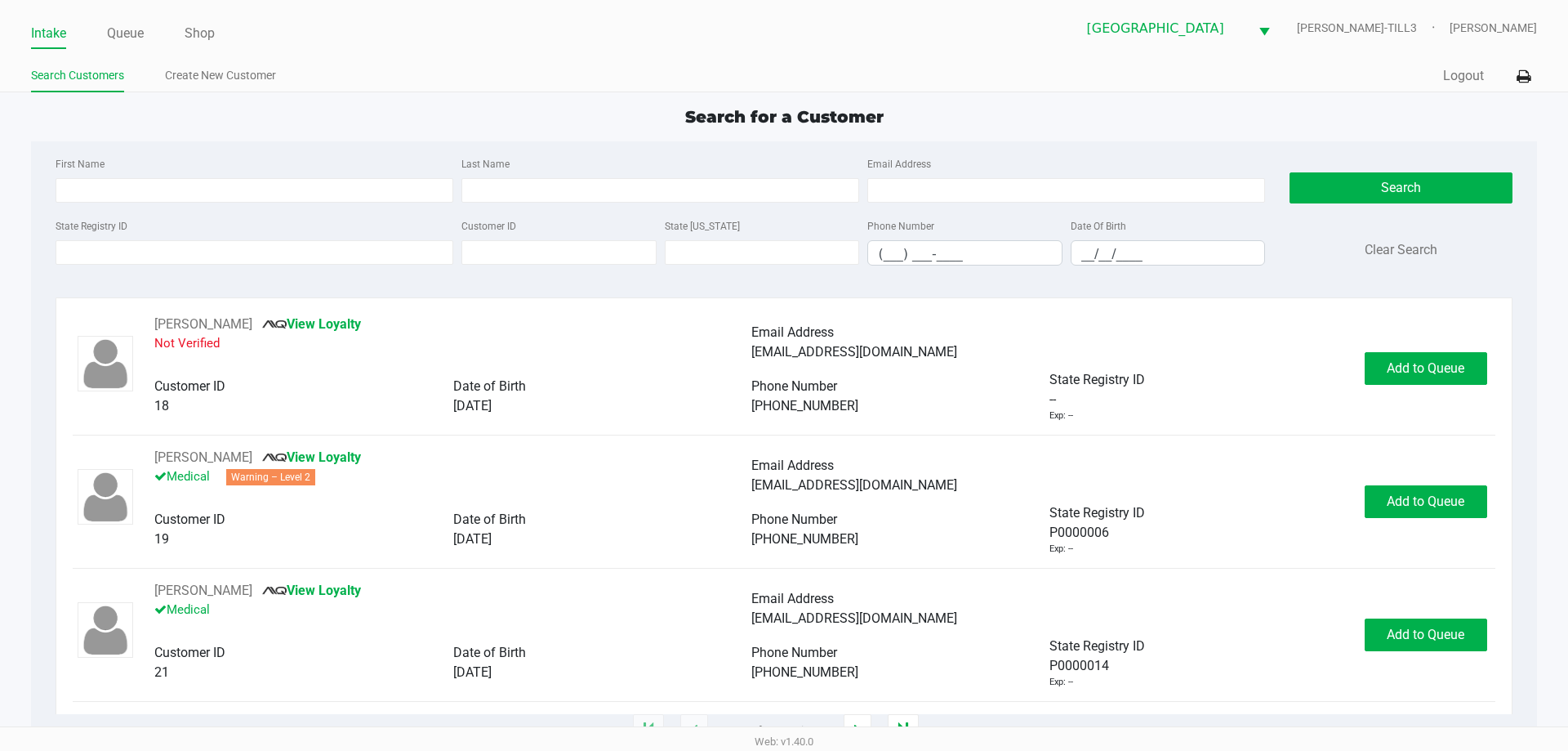
click at [116, 31] on link "Queue" at bounding box center [125, 33] width 37 height 23
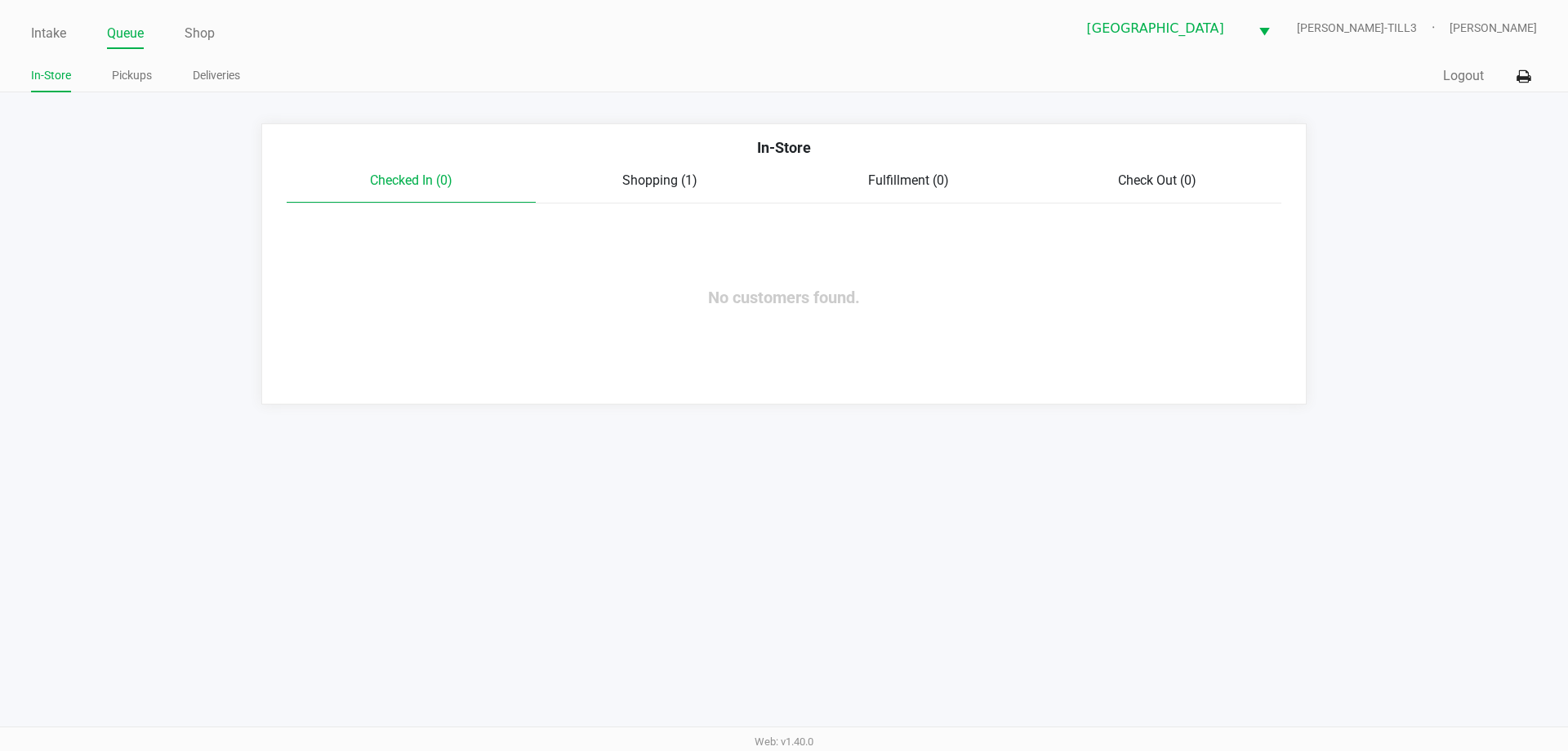
click at [131, 73] on link "Pickups" at bounding box center [132, 75] width 40 height 21
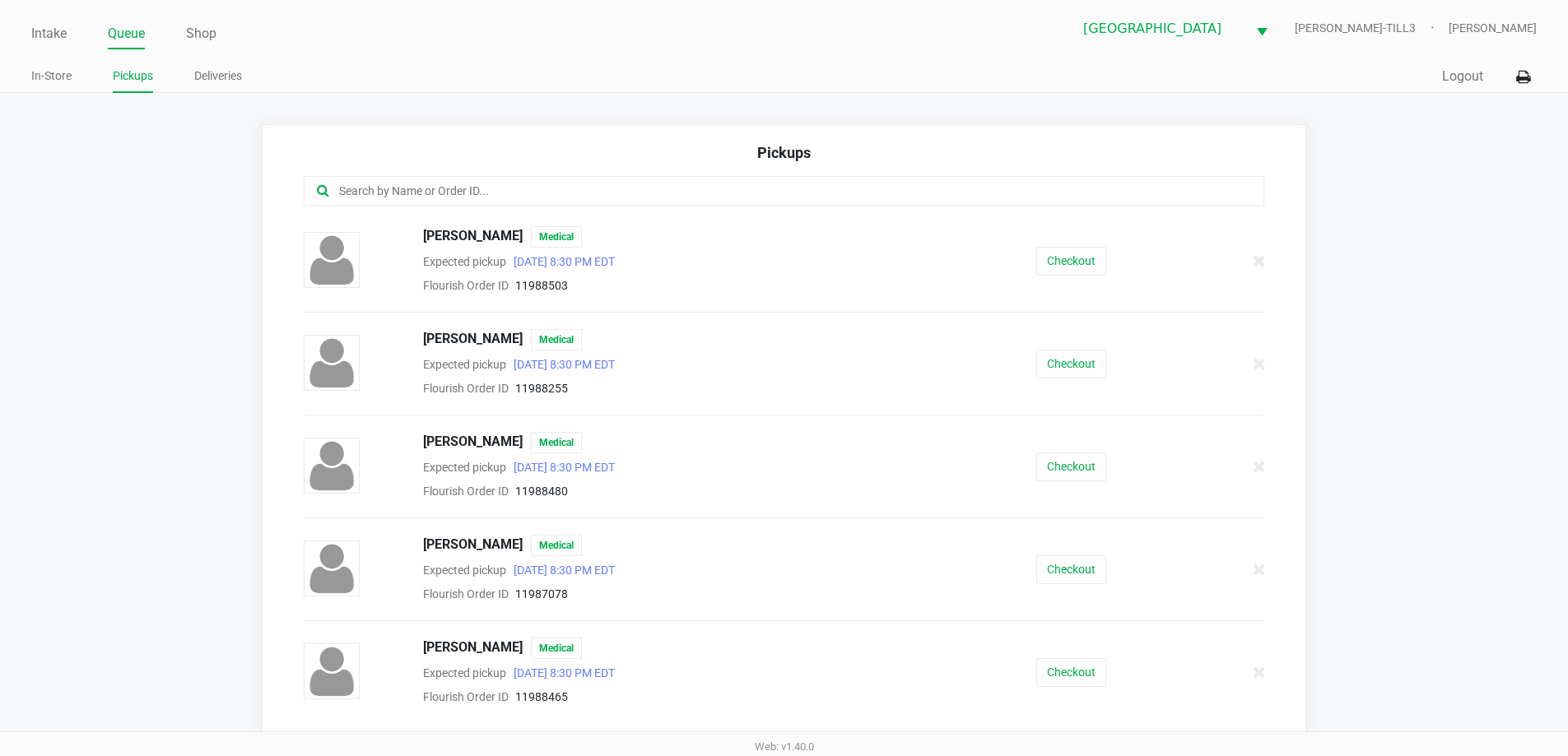
click at [571, 189] on input "text" at bounding box center [757, 191] width 841 height 19
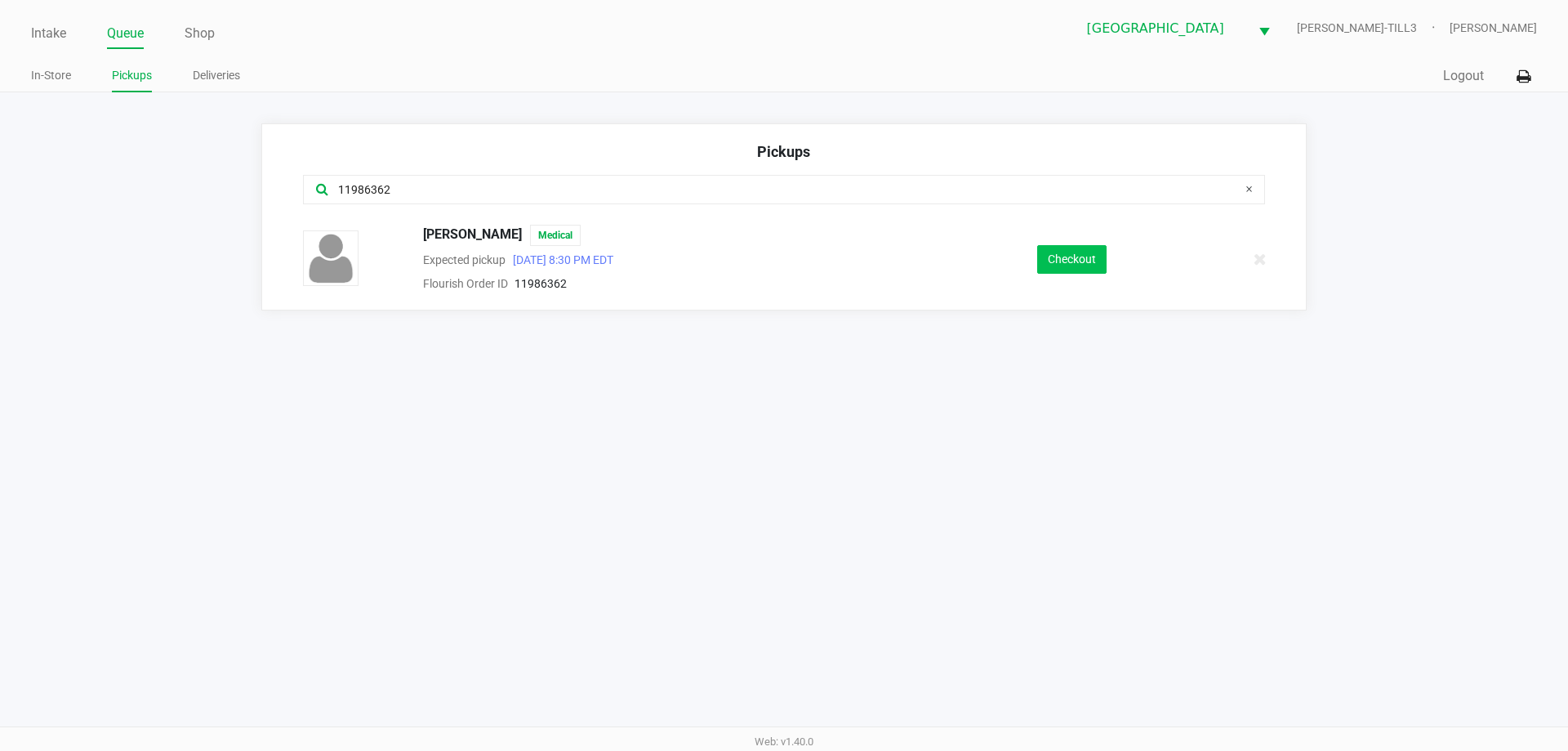
click at [1078, 254] on button "Checkout" at bounding box center [1072, 259] width 69 height 28
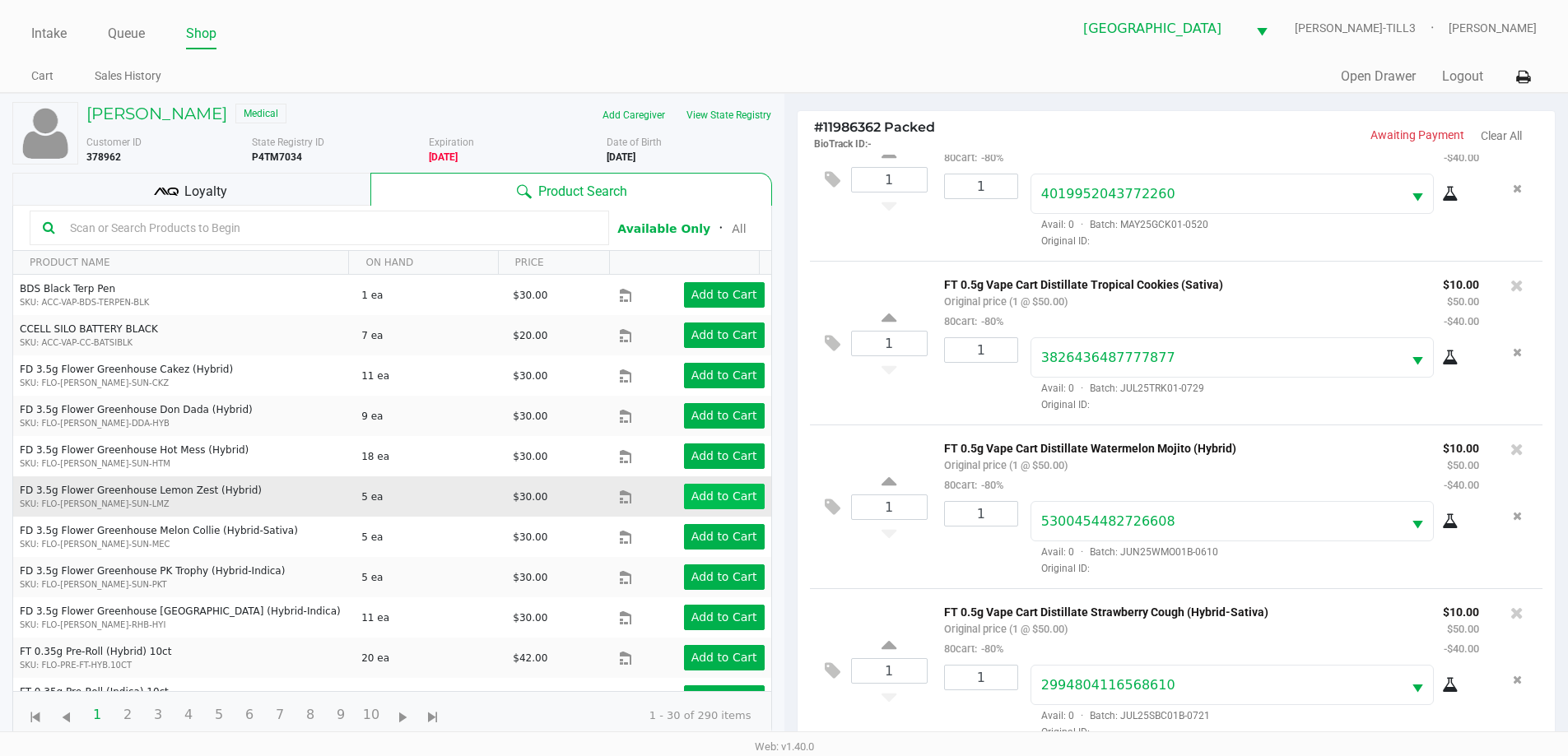
scroll to position [82, 0]
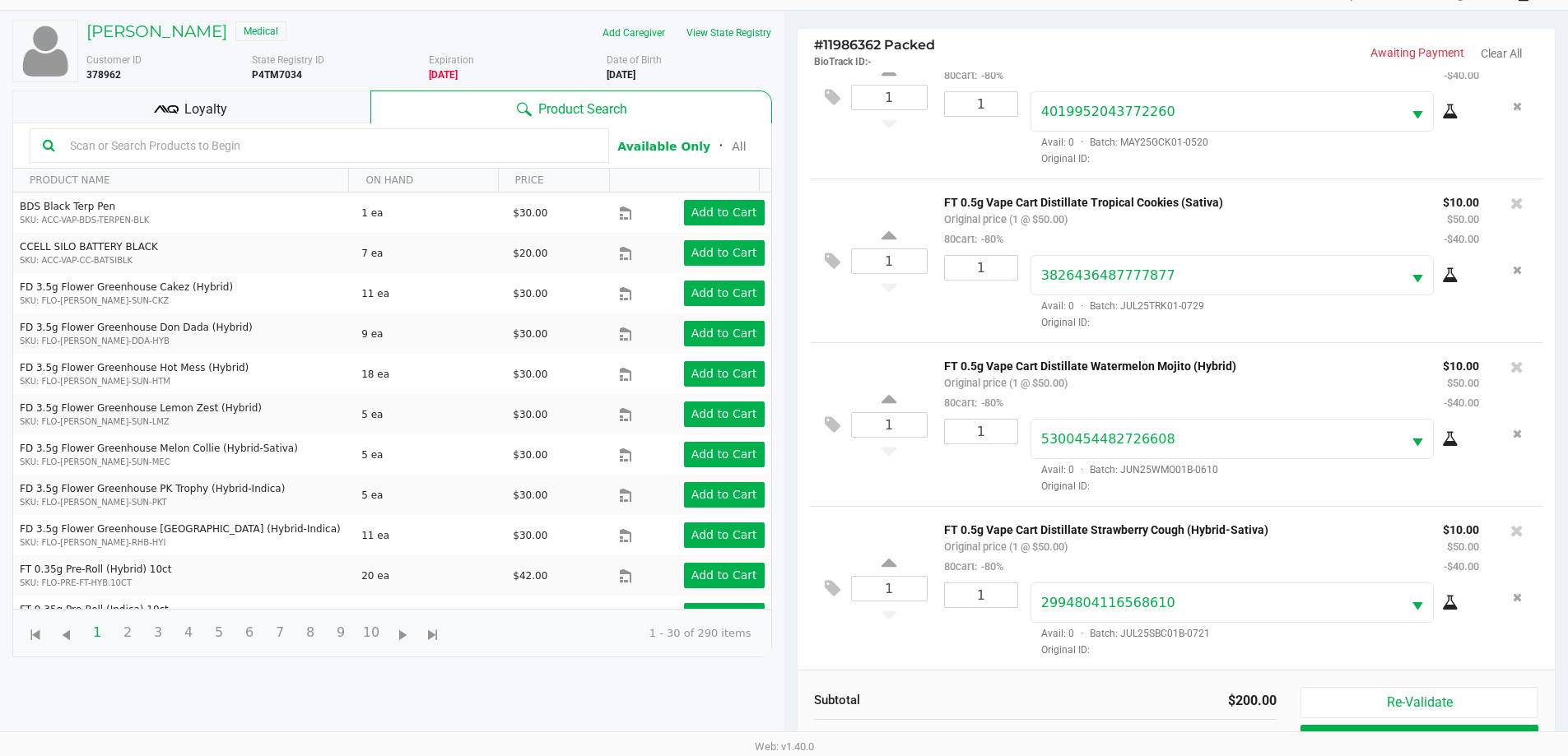
click at [205, 104] on span "Loyalty" at bounding box center [206, 109] width 43 height 20
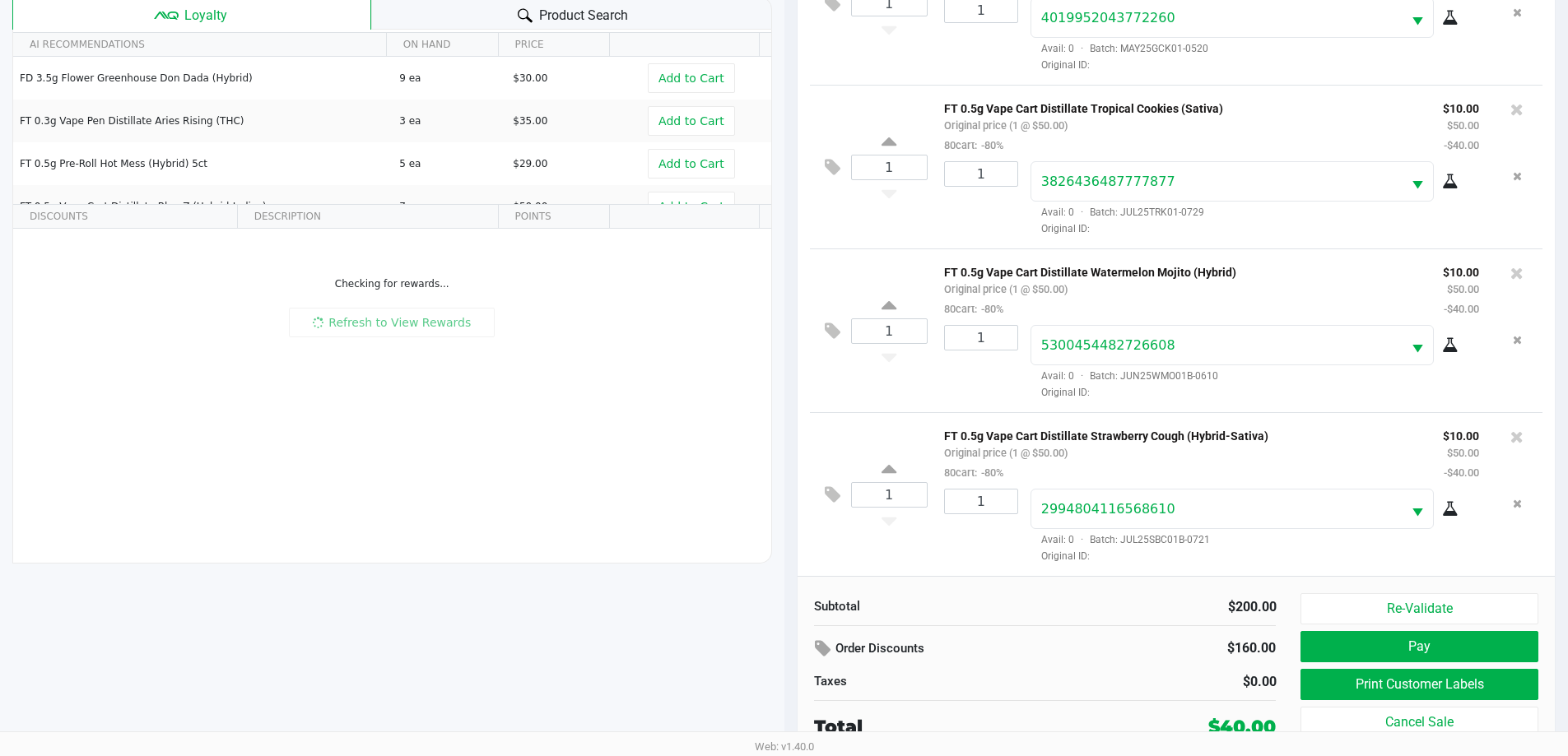
scroll to position [178, 0]
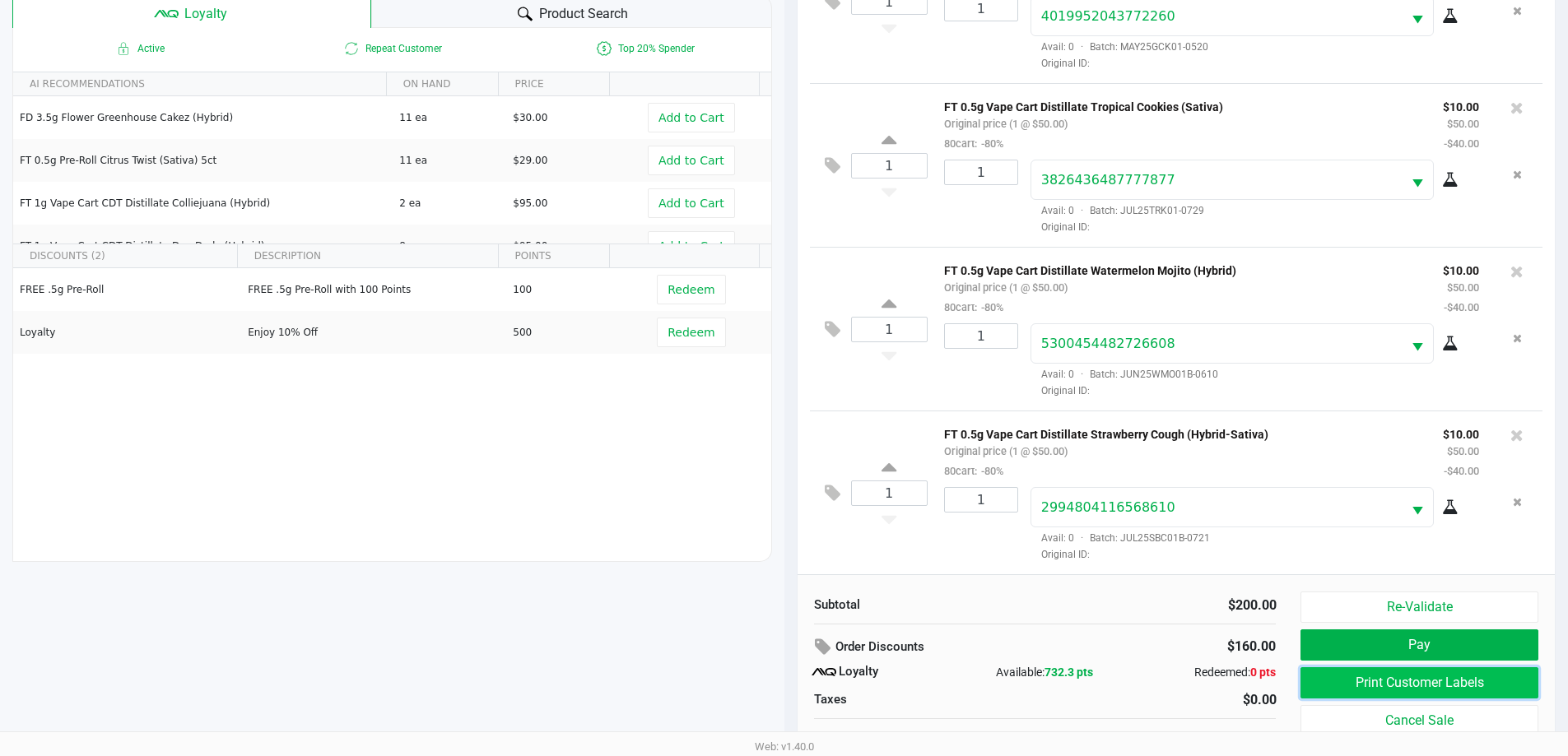
click at [1368, 688] on button "Print Customer Labels" at bounding box center [1419, 683] width 237 height 31
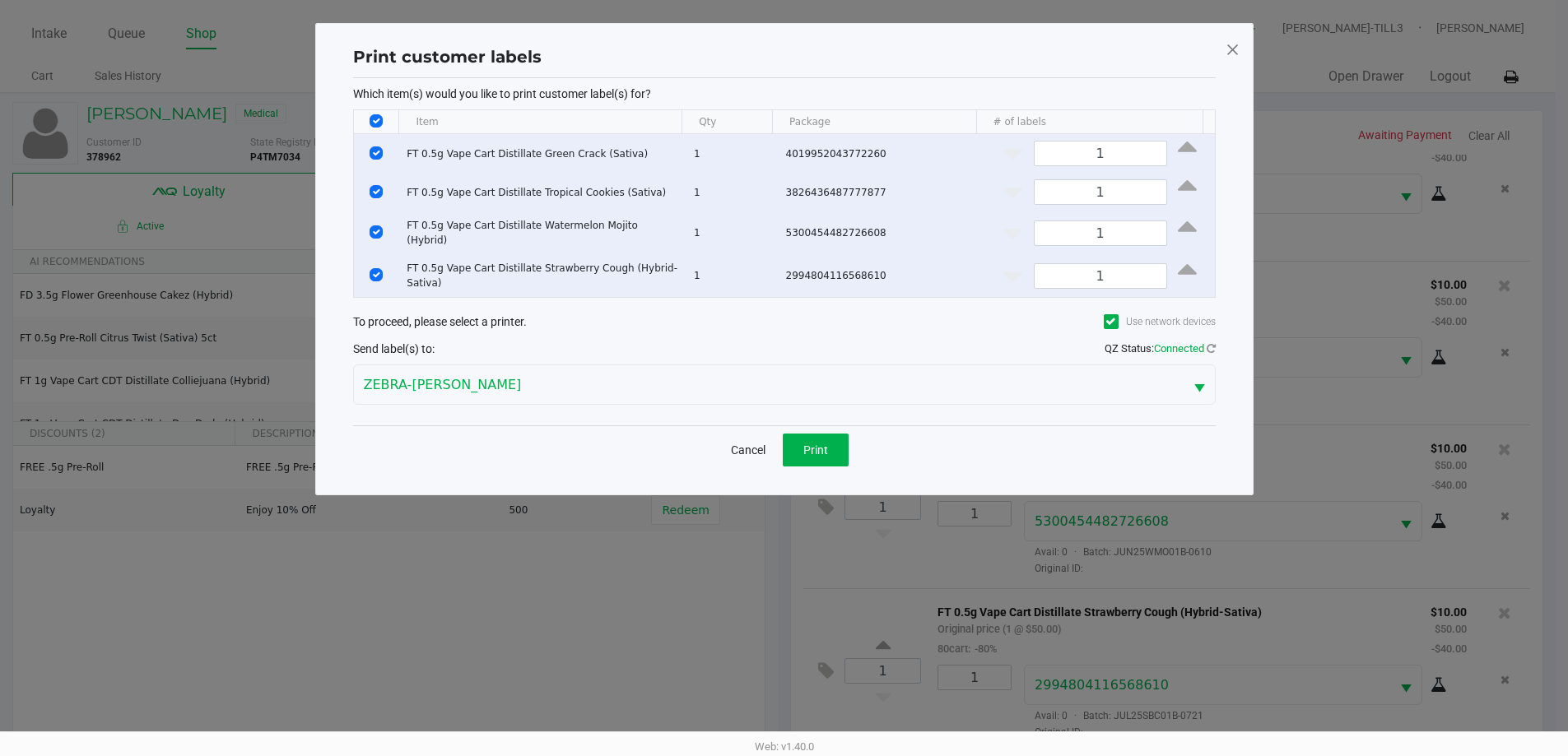
scroll to position [0, 0]
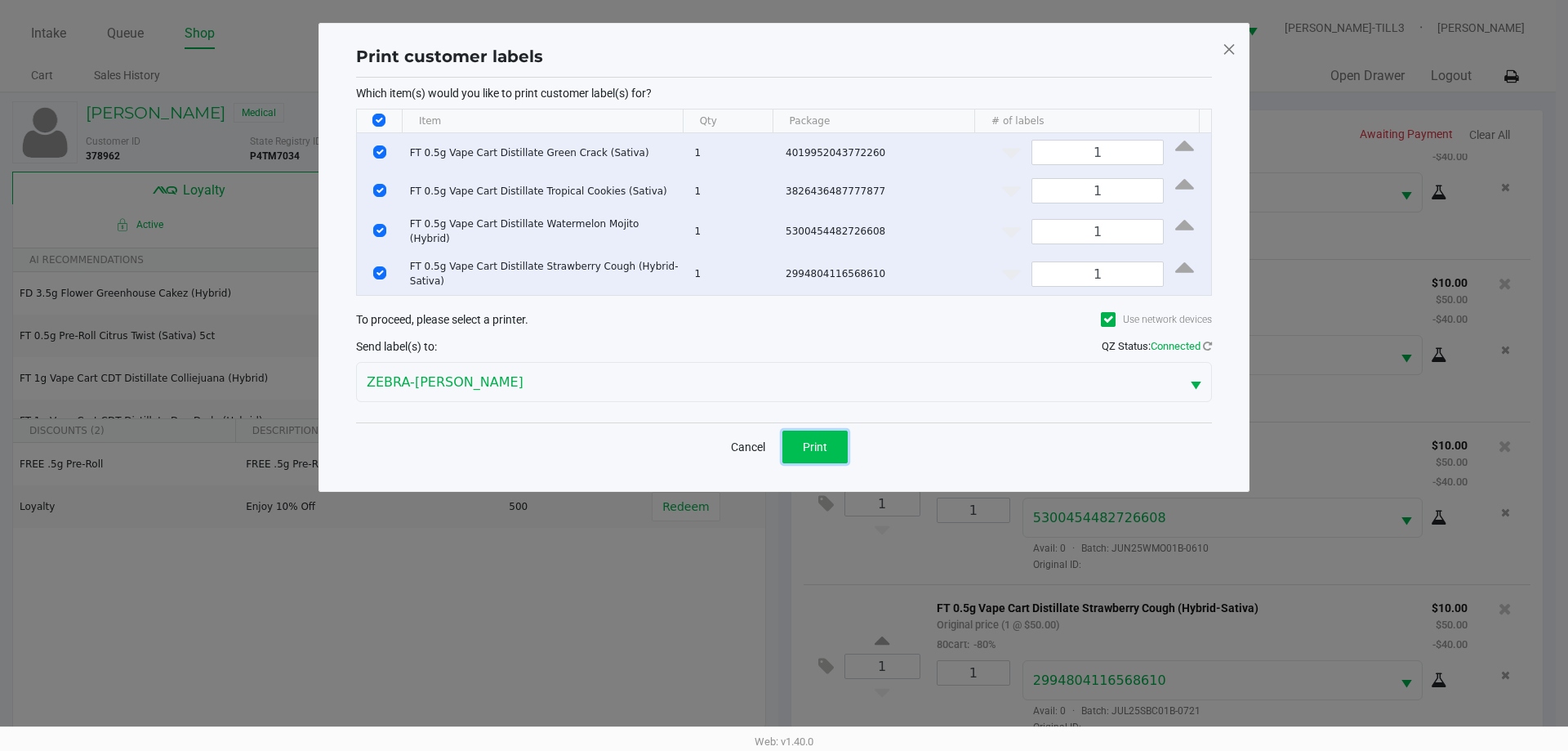
click at [826, 440] on span "Print" at bounding box center [815, 446] width 25 height 13
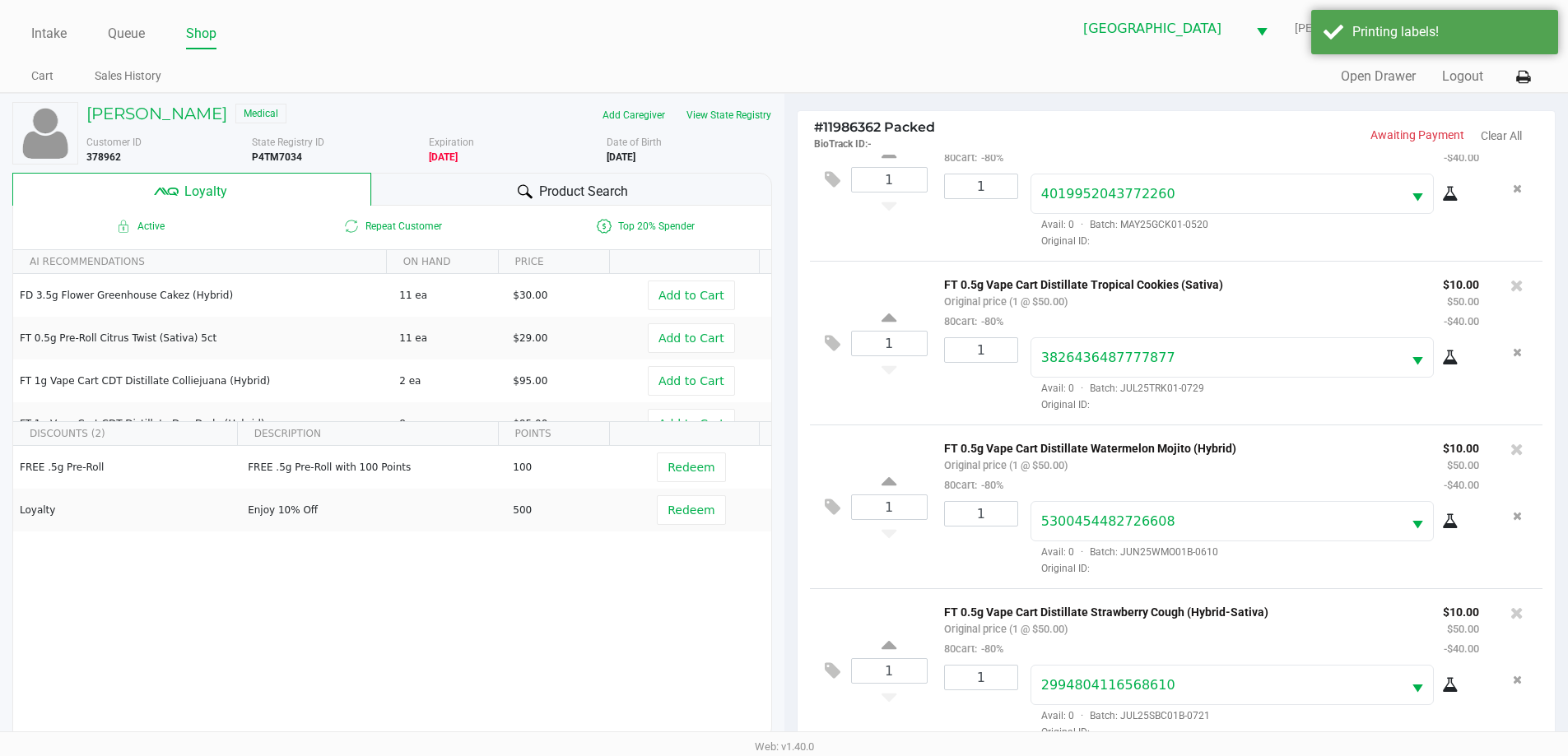
click at [610, 187] on span "Product Search" at bounding box center [583, 191] width 89 height 20
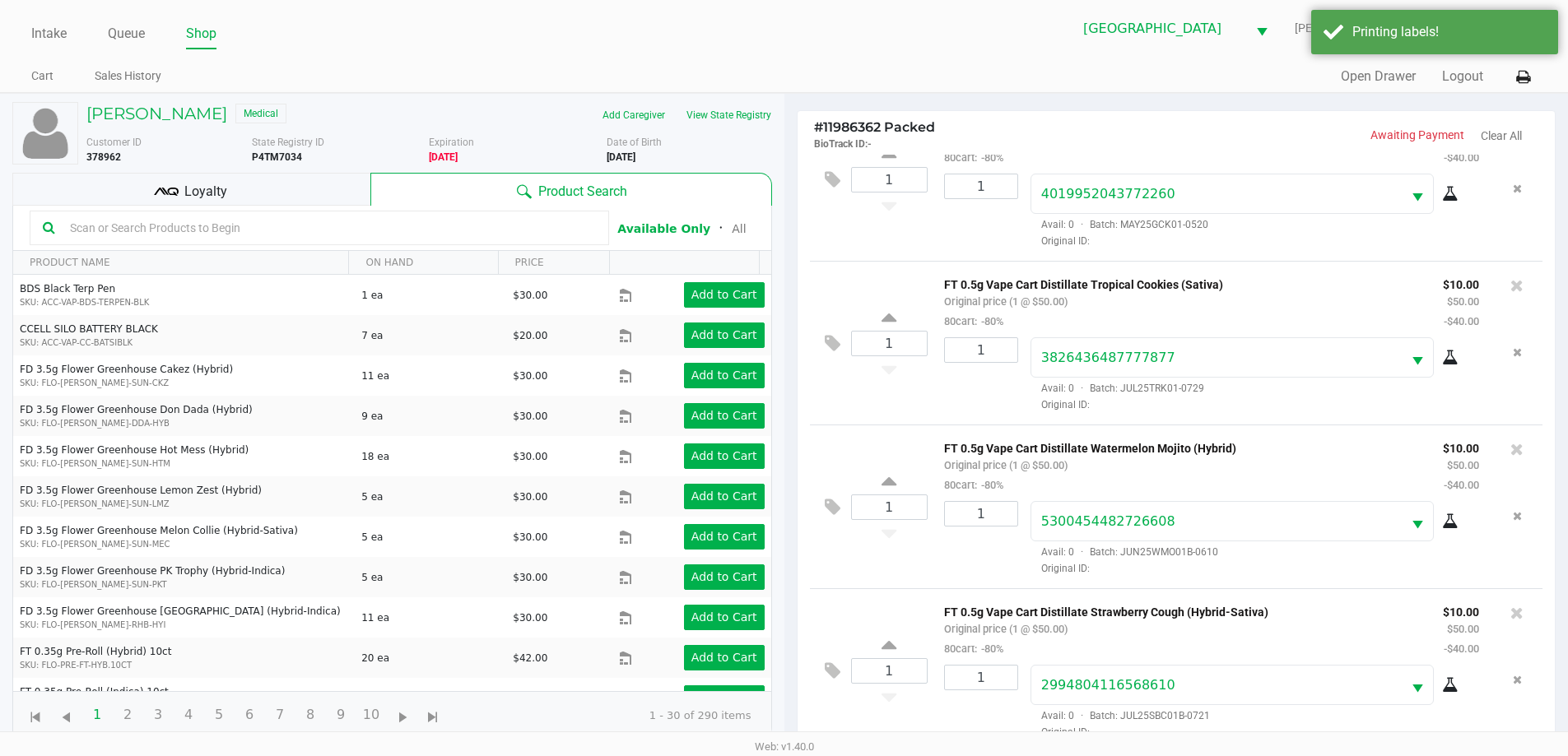
click at [283, 232] on input "text" at bounding box center [329, 228] width 532 height 25
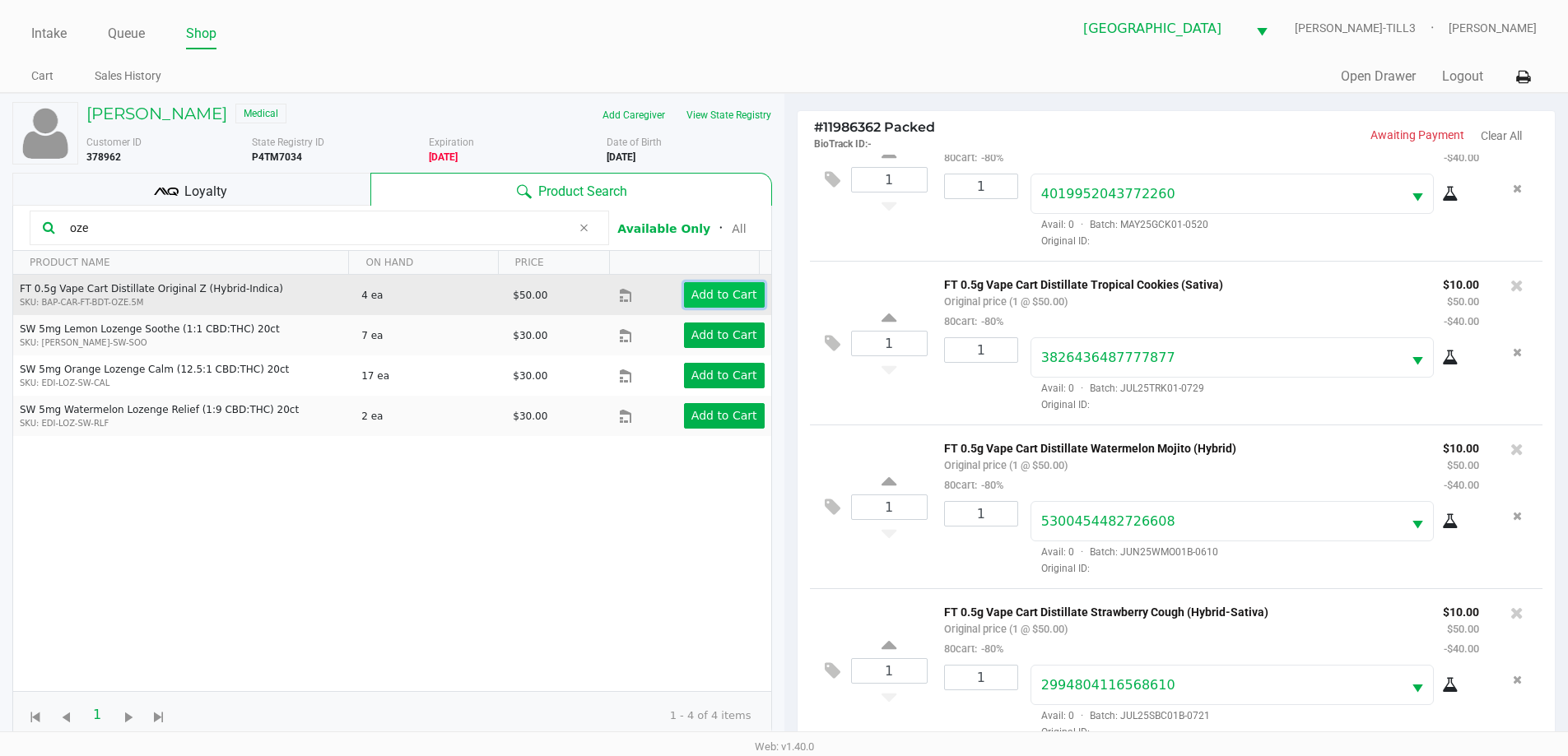
click at [708, 290] on app-button-loader "Add to Cart" at bounding box center [724, 294] width 66 height 13
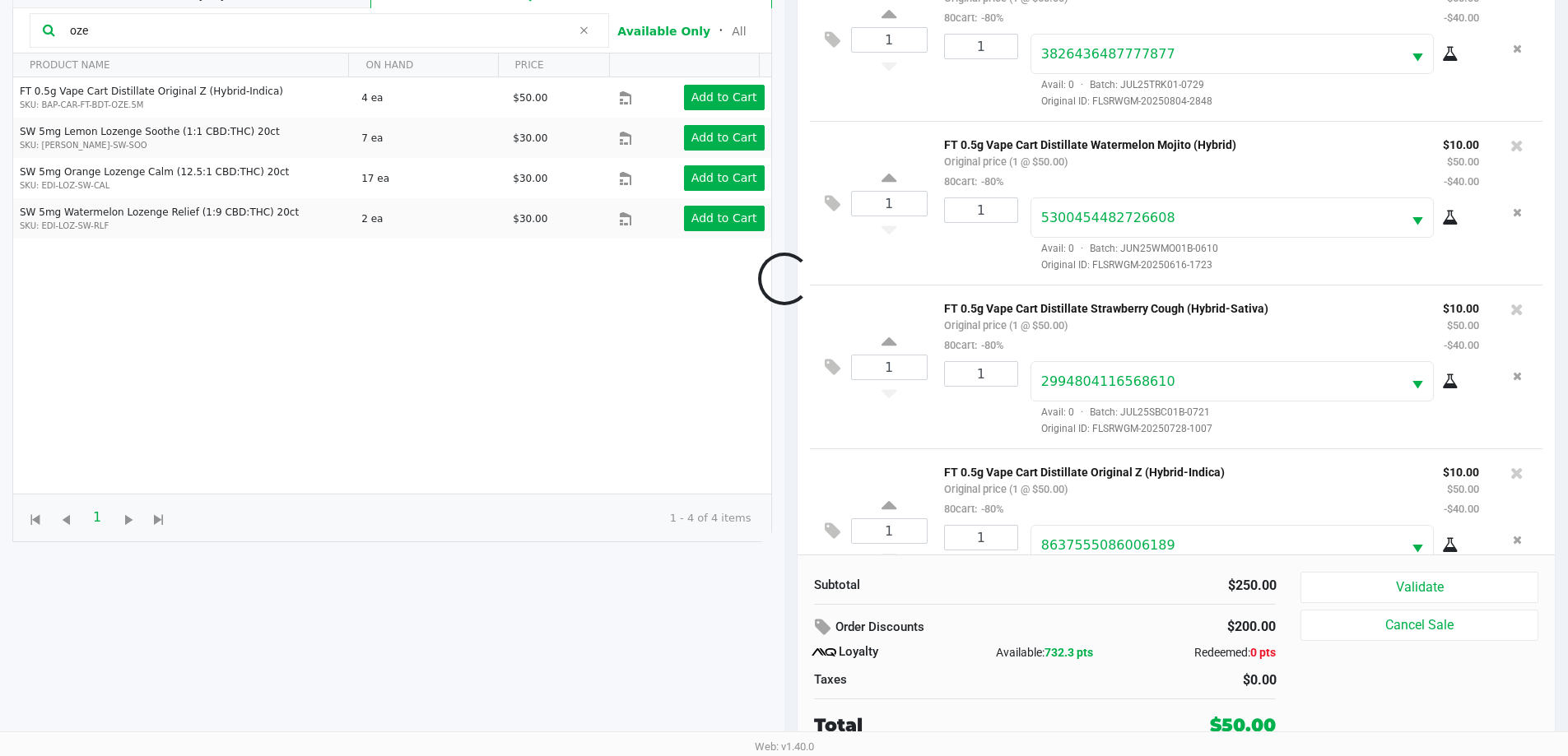
scroll to position [225, 0]
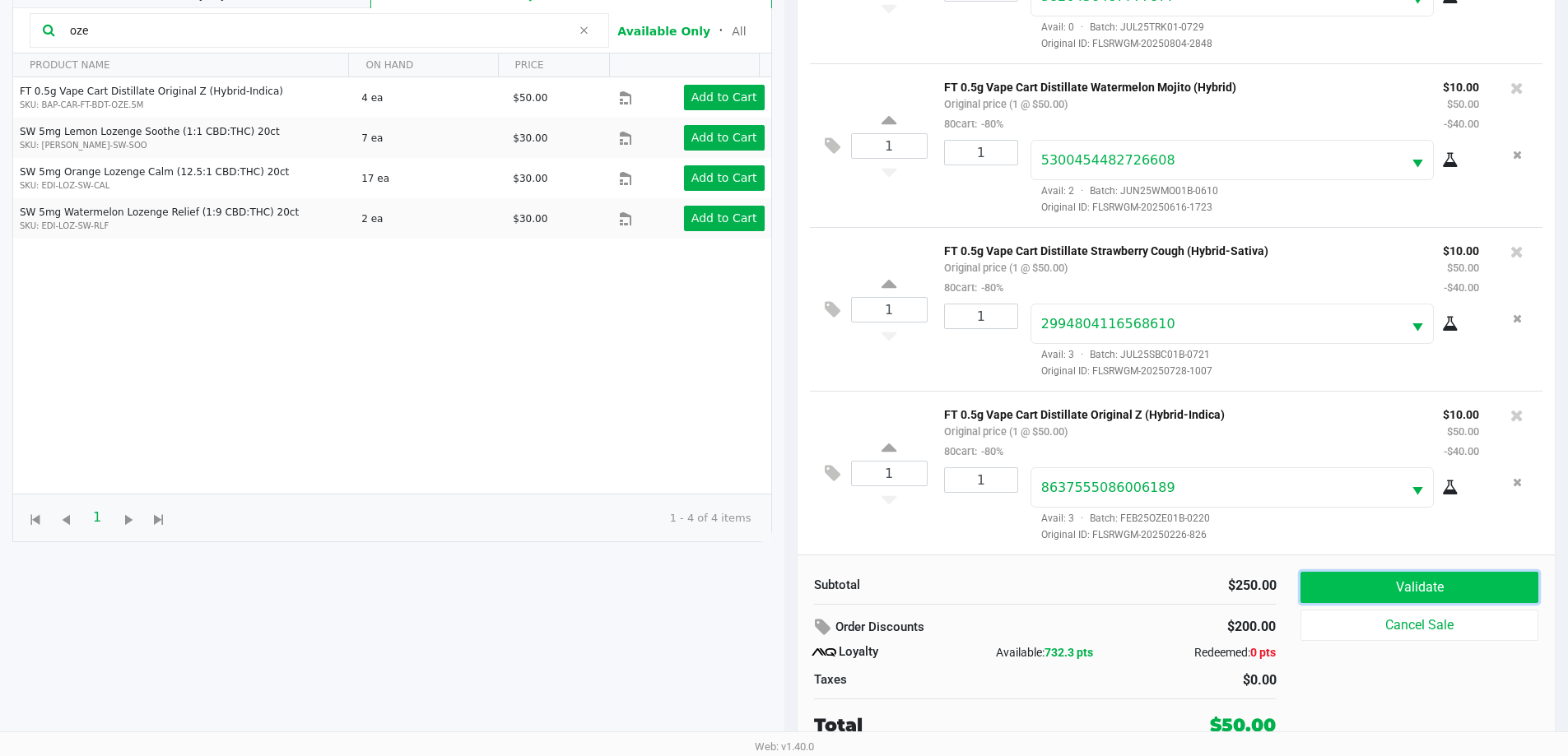
click at [1346, 581] on button "Validate" at bounding box center [1419, 587] width 237 height 31
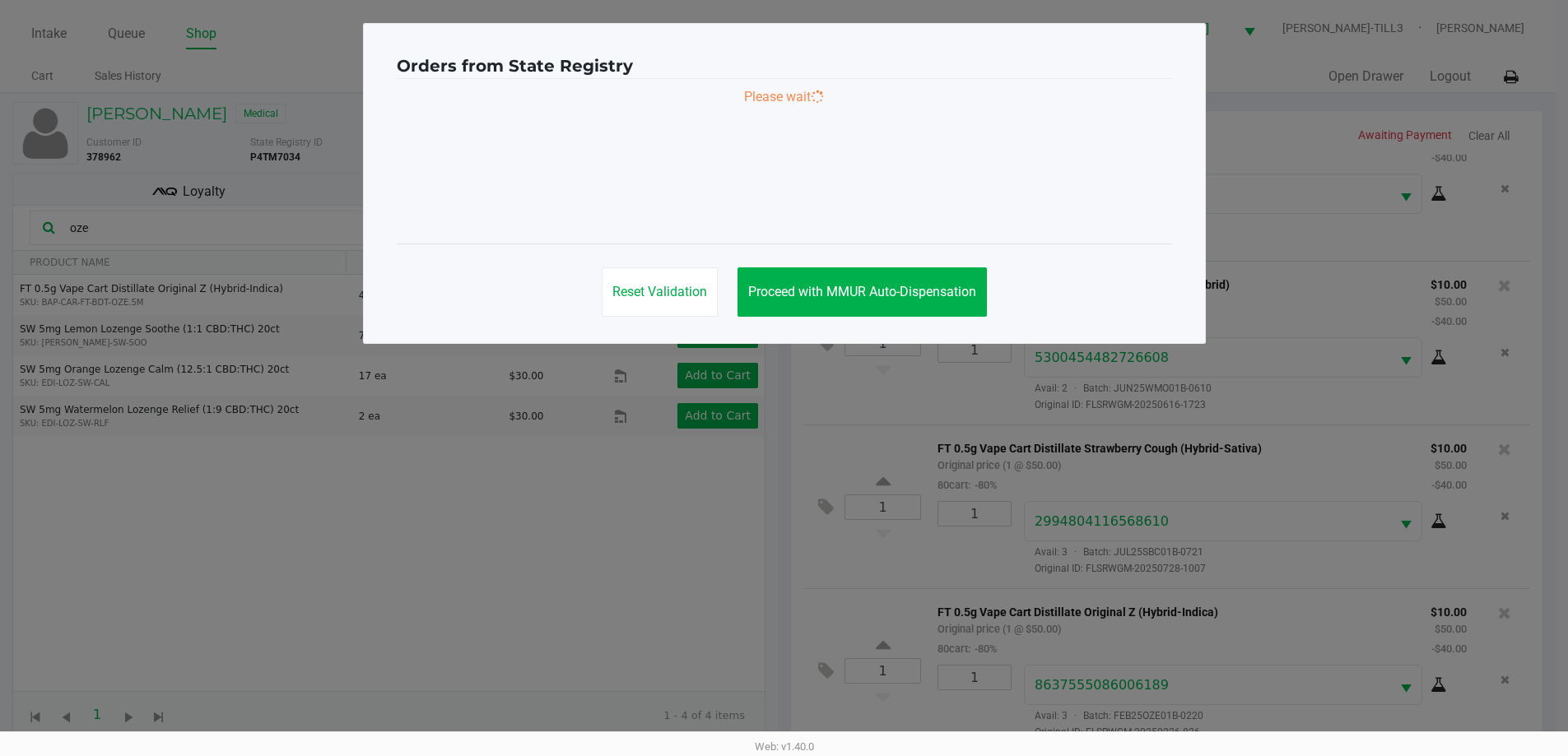
scroll to position [0, 0]
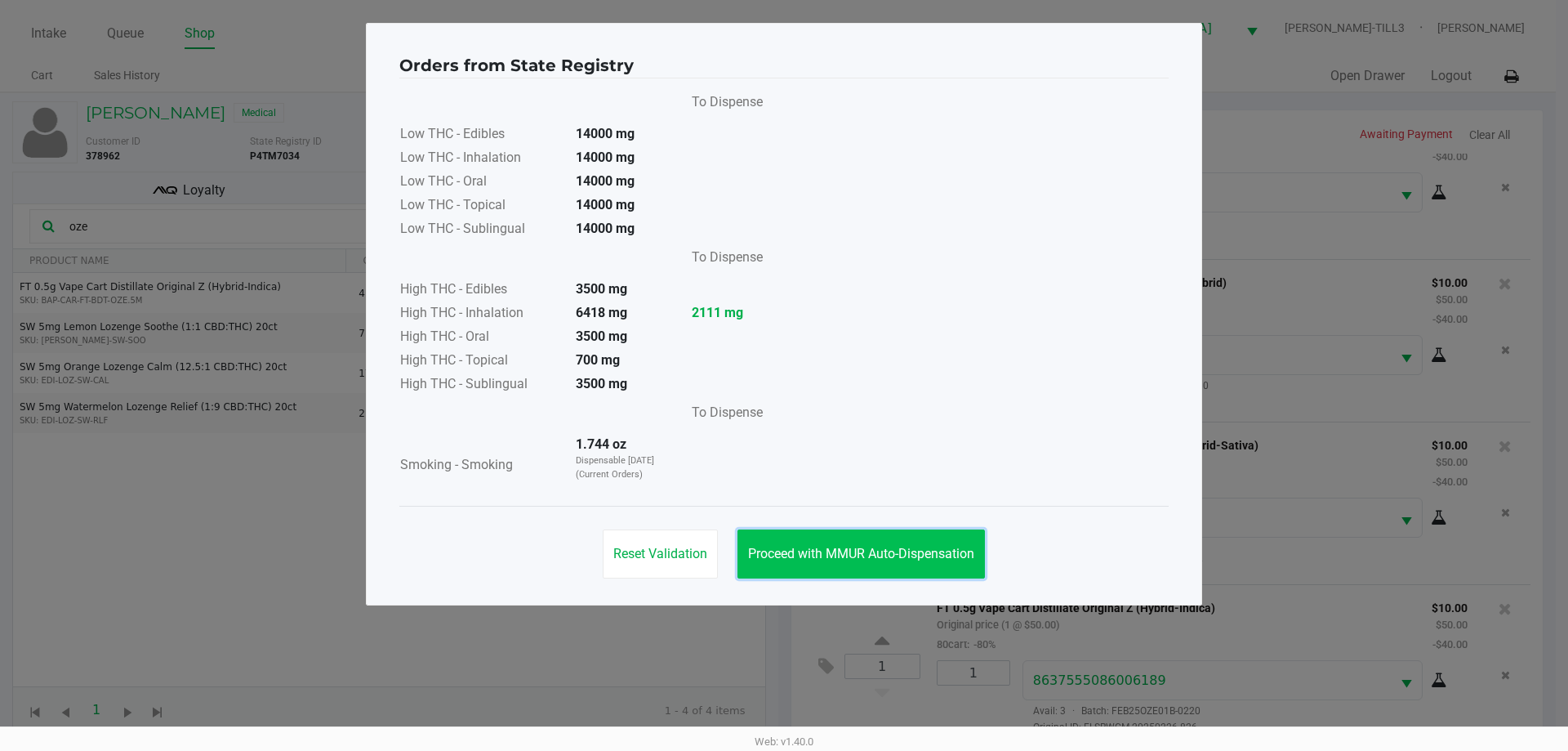
click at [941, 532] on button "Proceed with MMUR Auto-Dispensation" at bounding box center [861, 553] width 247 height 49
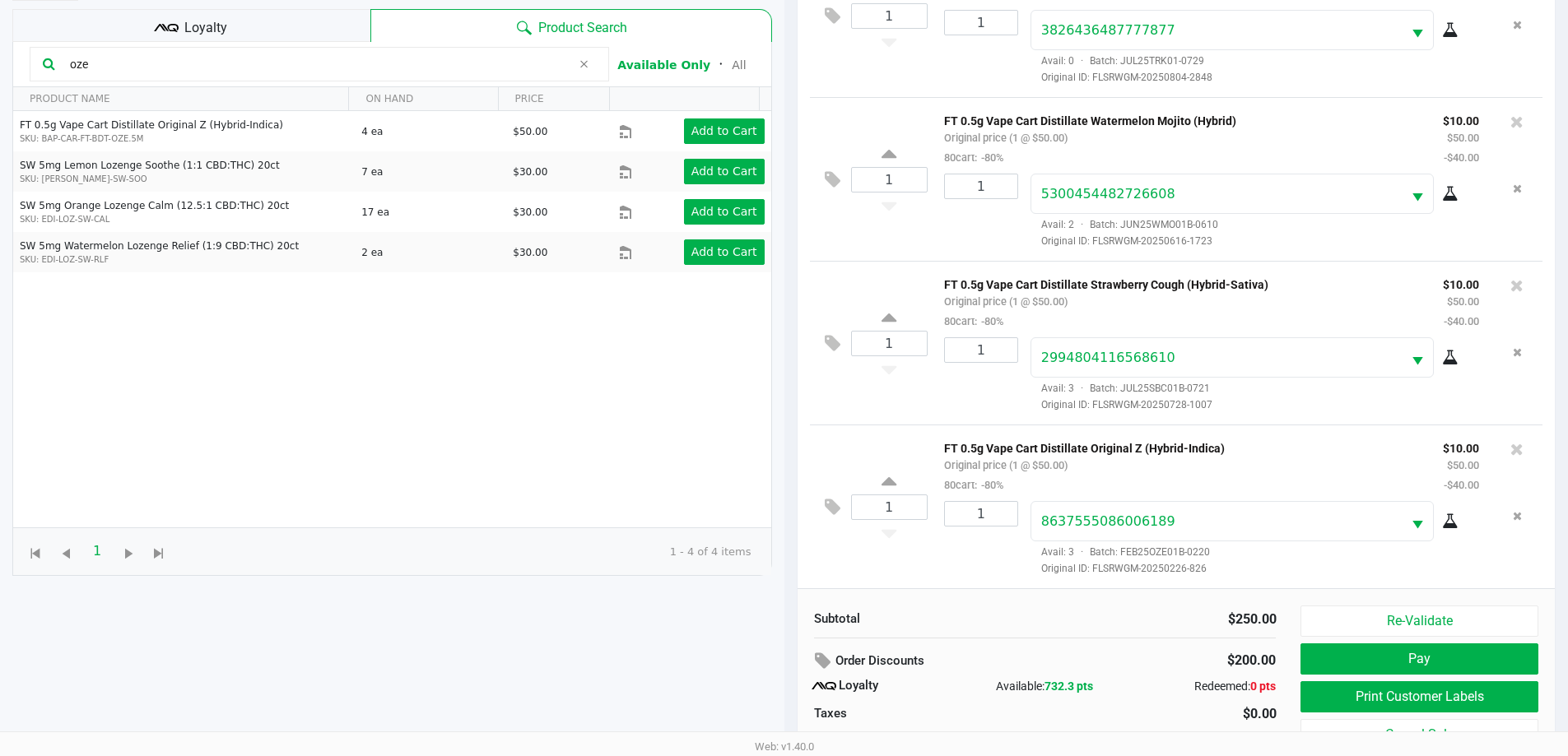
scroll to position [165, 0]
click at [1416, 702] on button "Print Customer Labels" at bounding box center [1419, 696] width 237 height 31
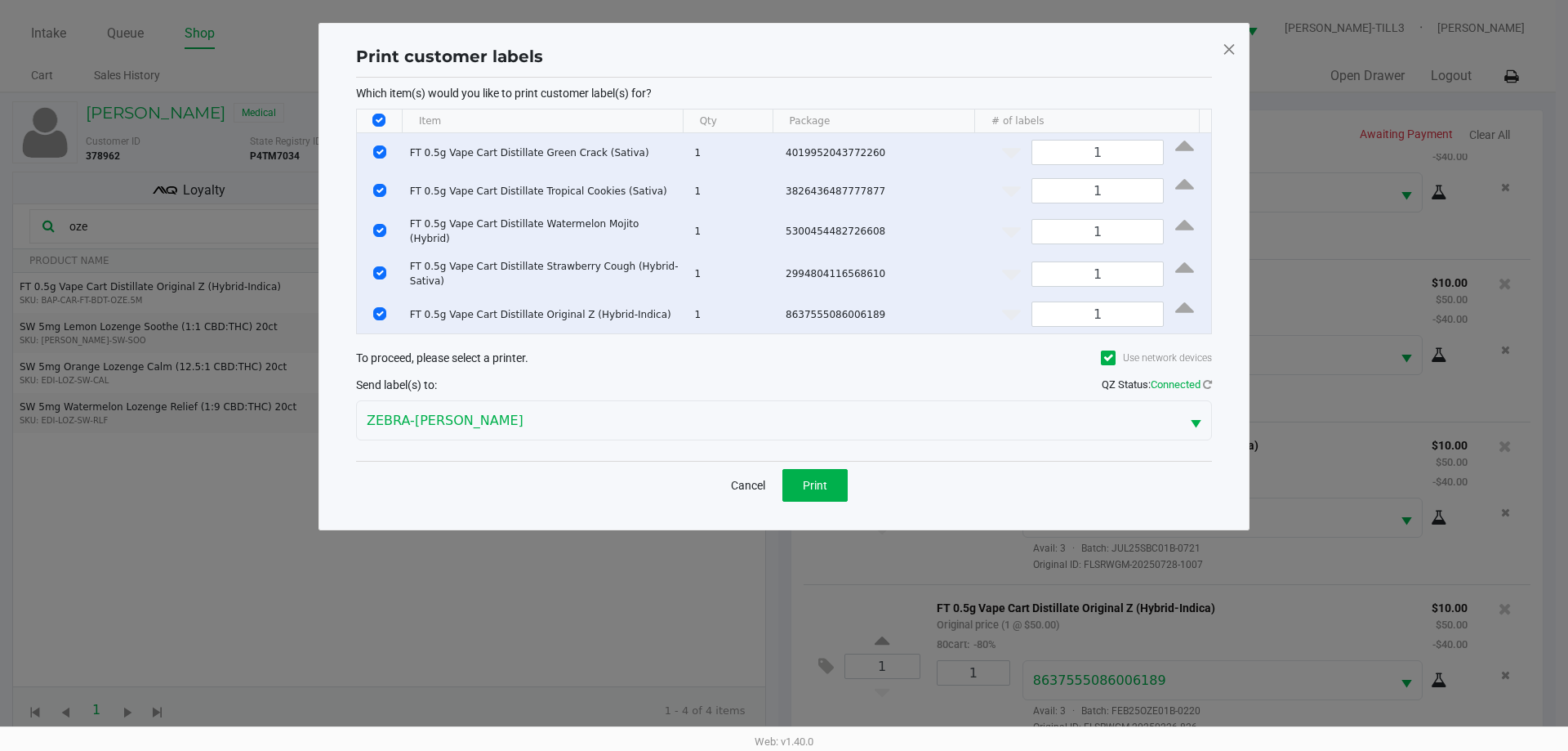
click at [381, 121] on input "Select All Rows" at bounding box center [378, 120] width 13 height 13
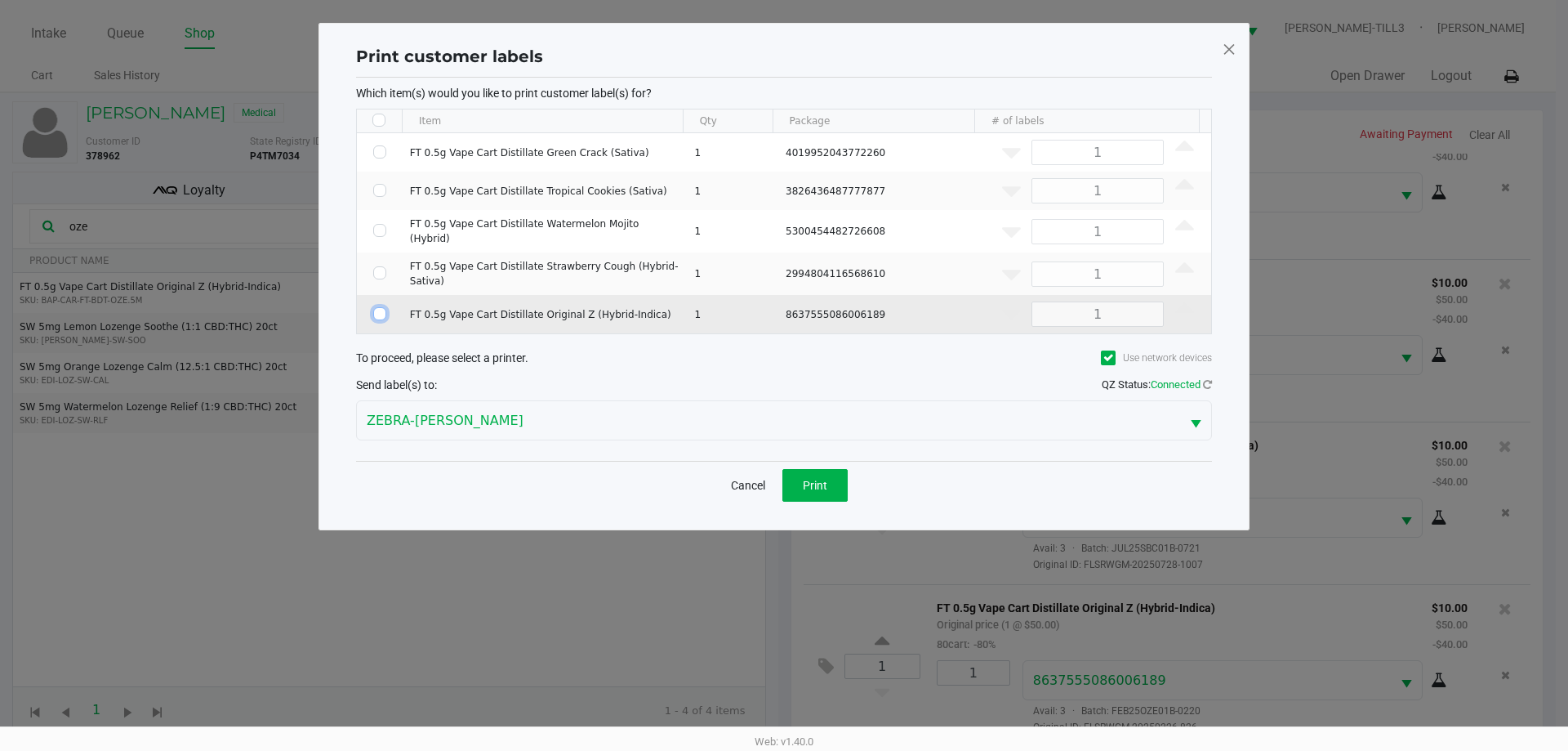
click at [374, 307] on input "Select Row" at bounding box center [379, 313] width 13 height 13
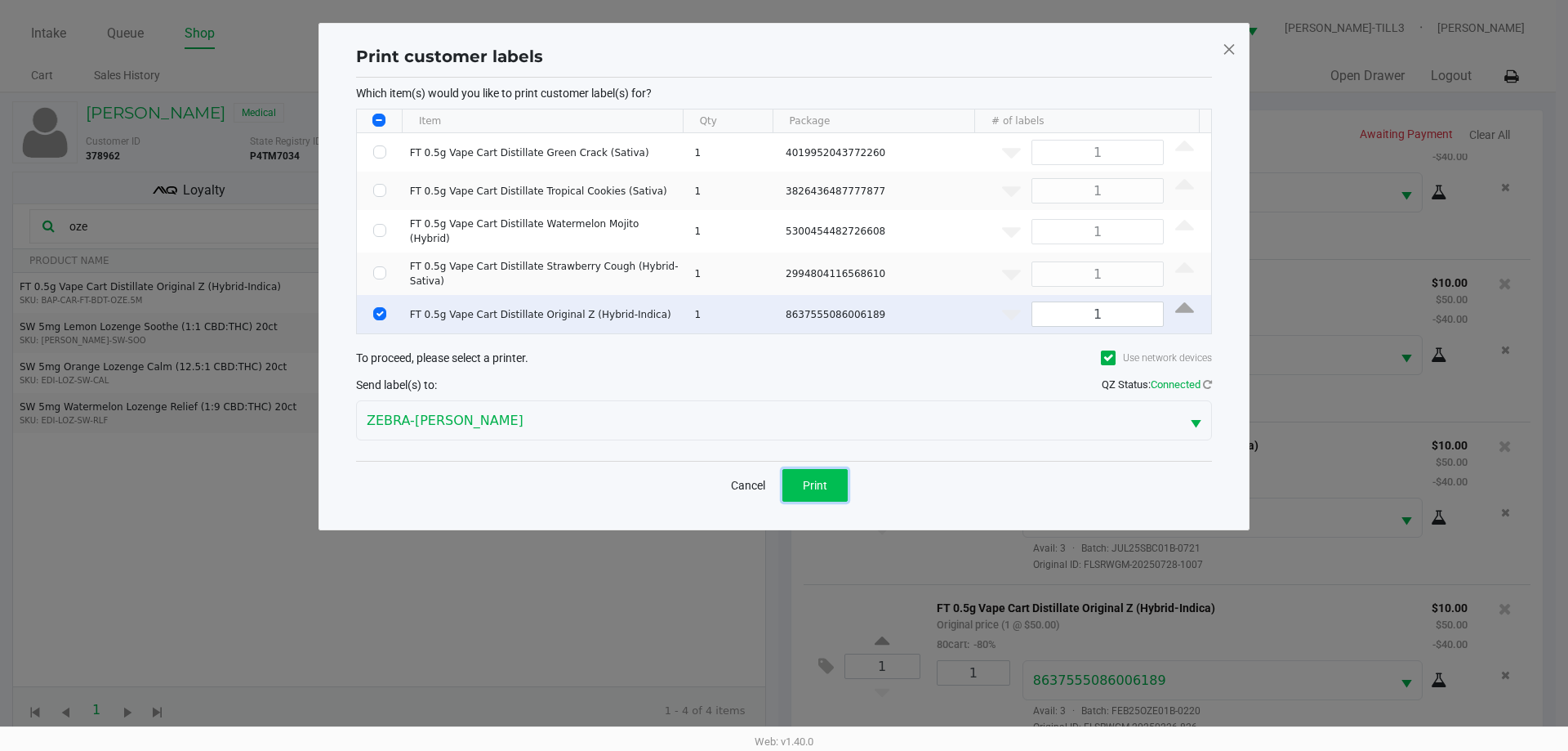
click at [826, 479] on span "Print" at bounding box center [815, 485] width 25 height 13
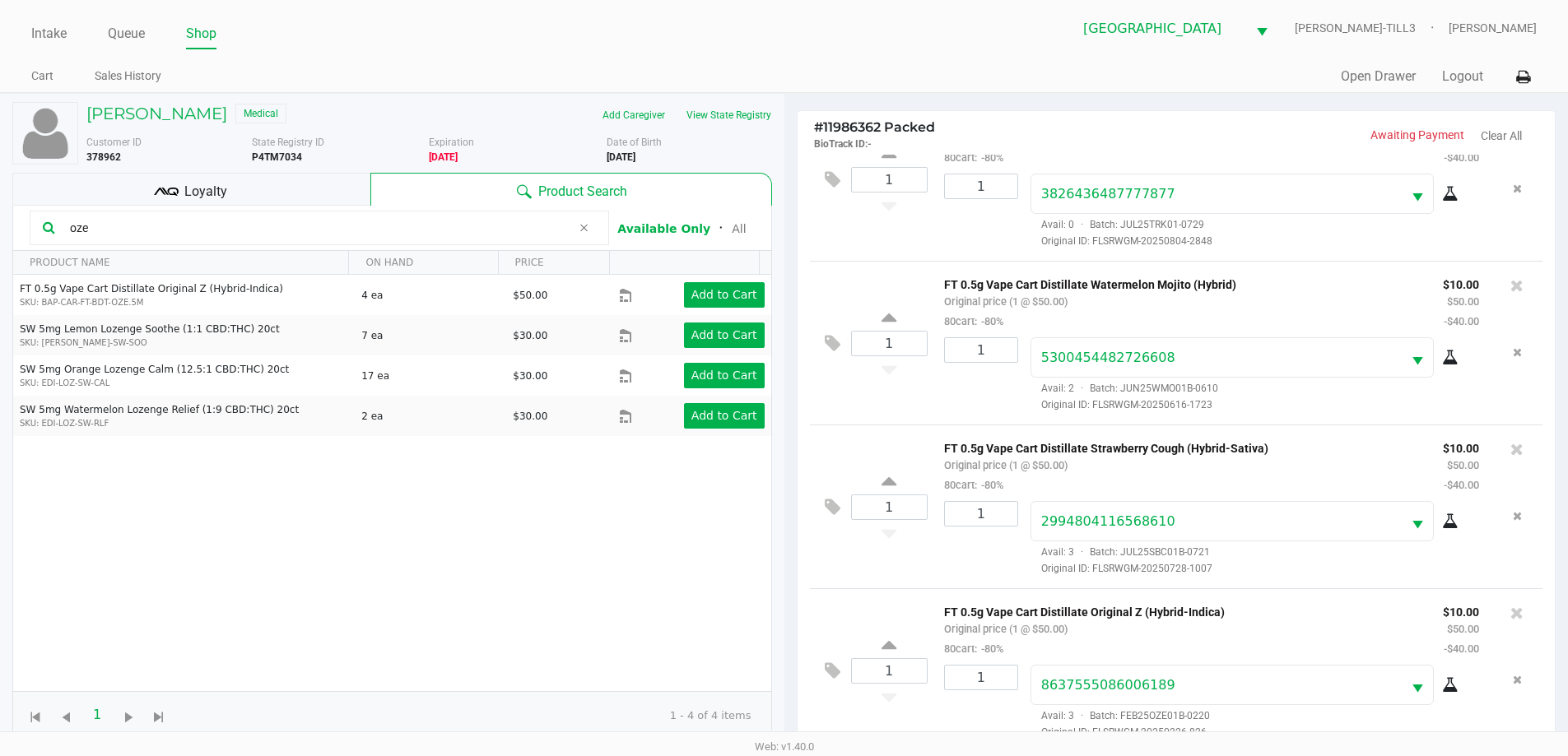
click at [266, 184] on div "Loyalty" at bounding box center [191, 189] width 358 height 33
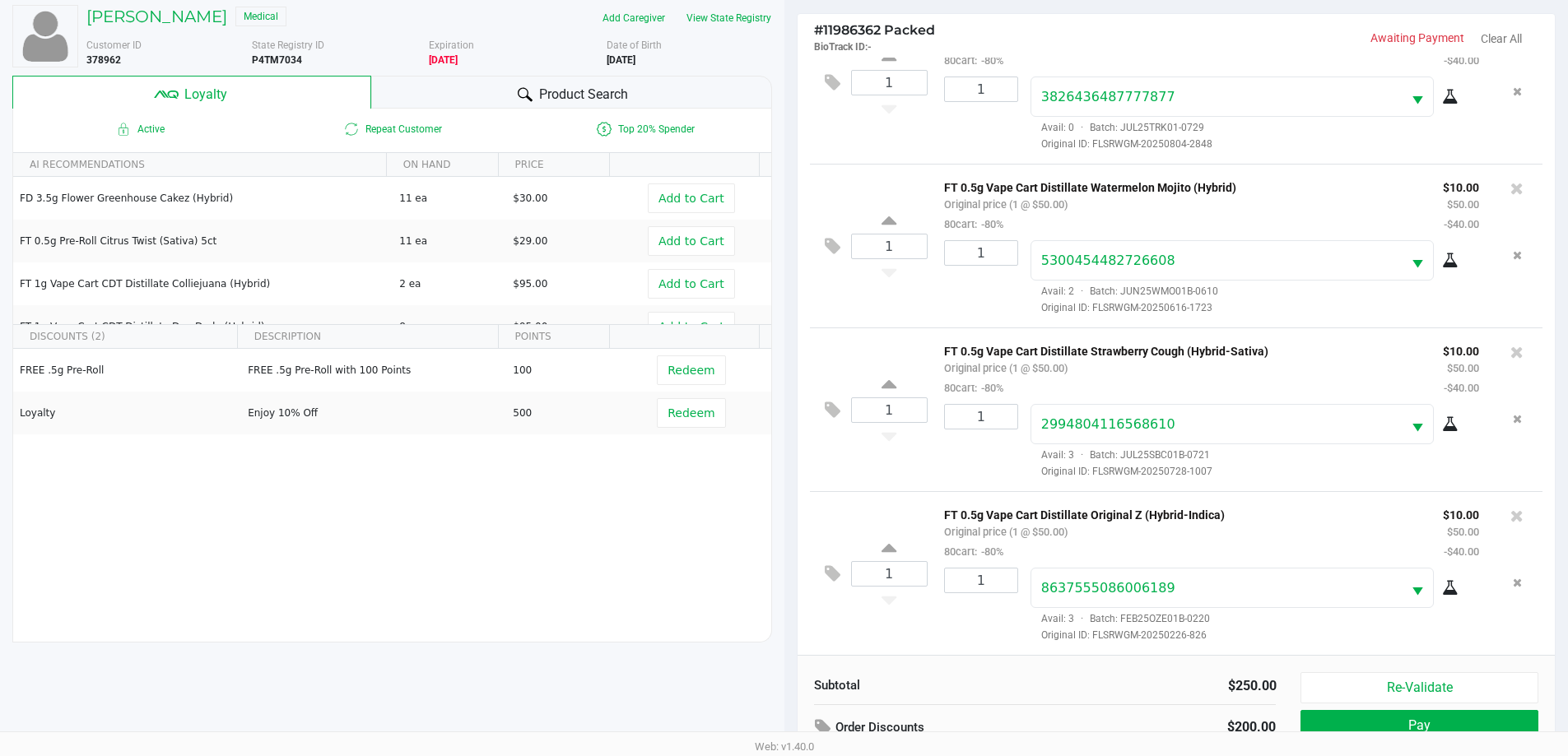
scroll to position [197, 0]
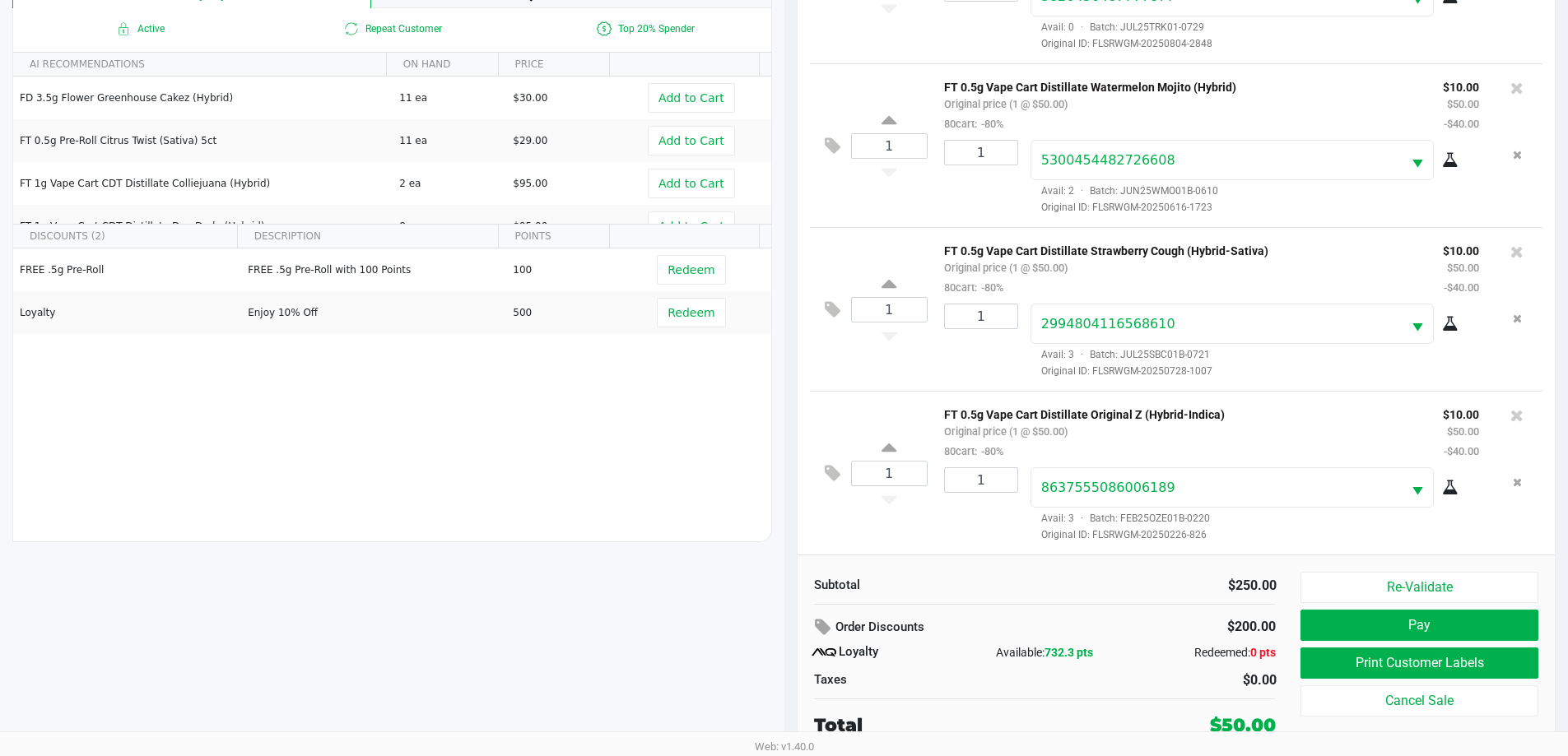
click at [1414, 623] on button "Pay" at bounding box center [1419, 625] width 237 height 31
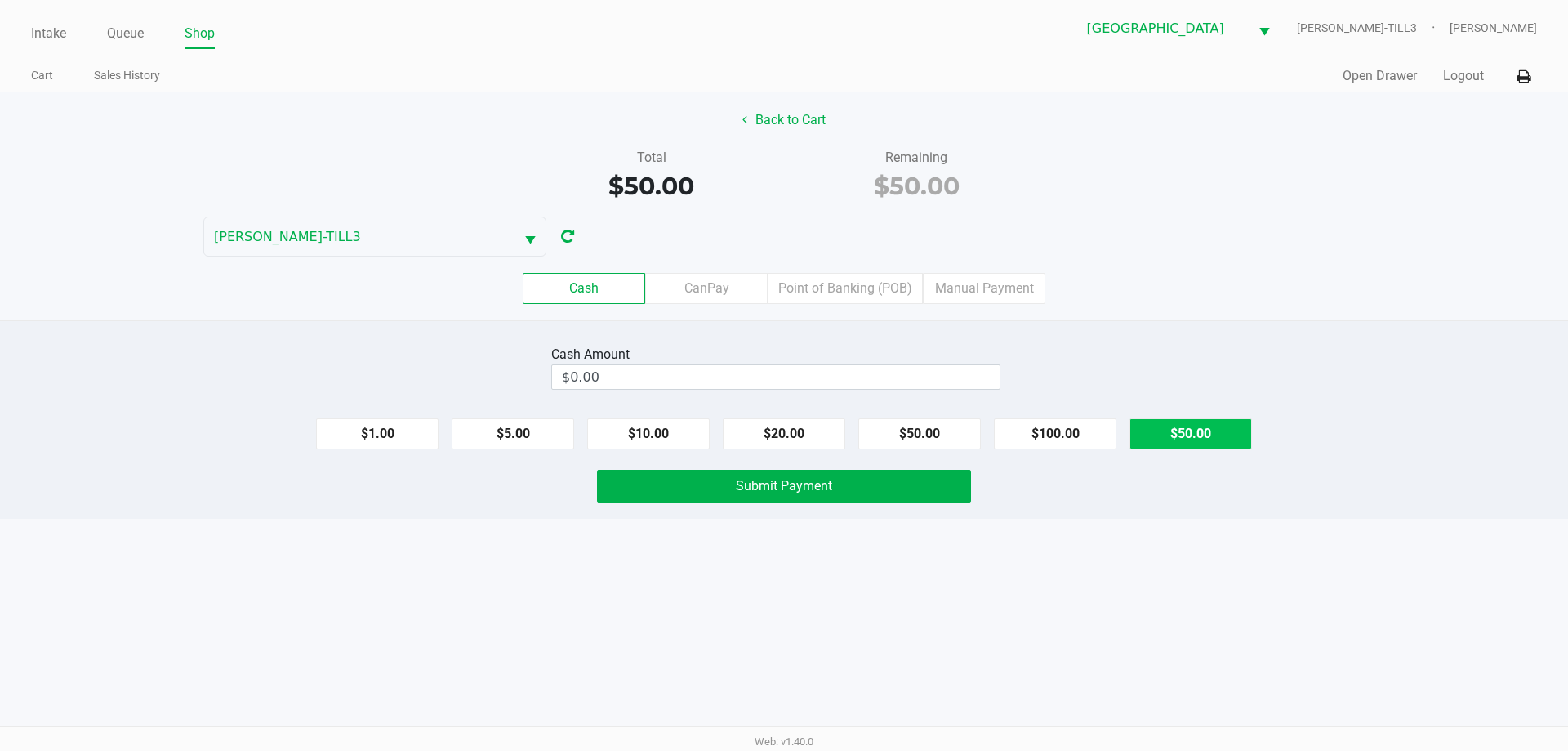
click at [1197, 432] on button "$50.00" at bounding box center [1191, 434] width 122 height 31
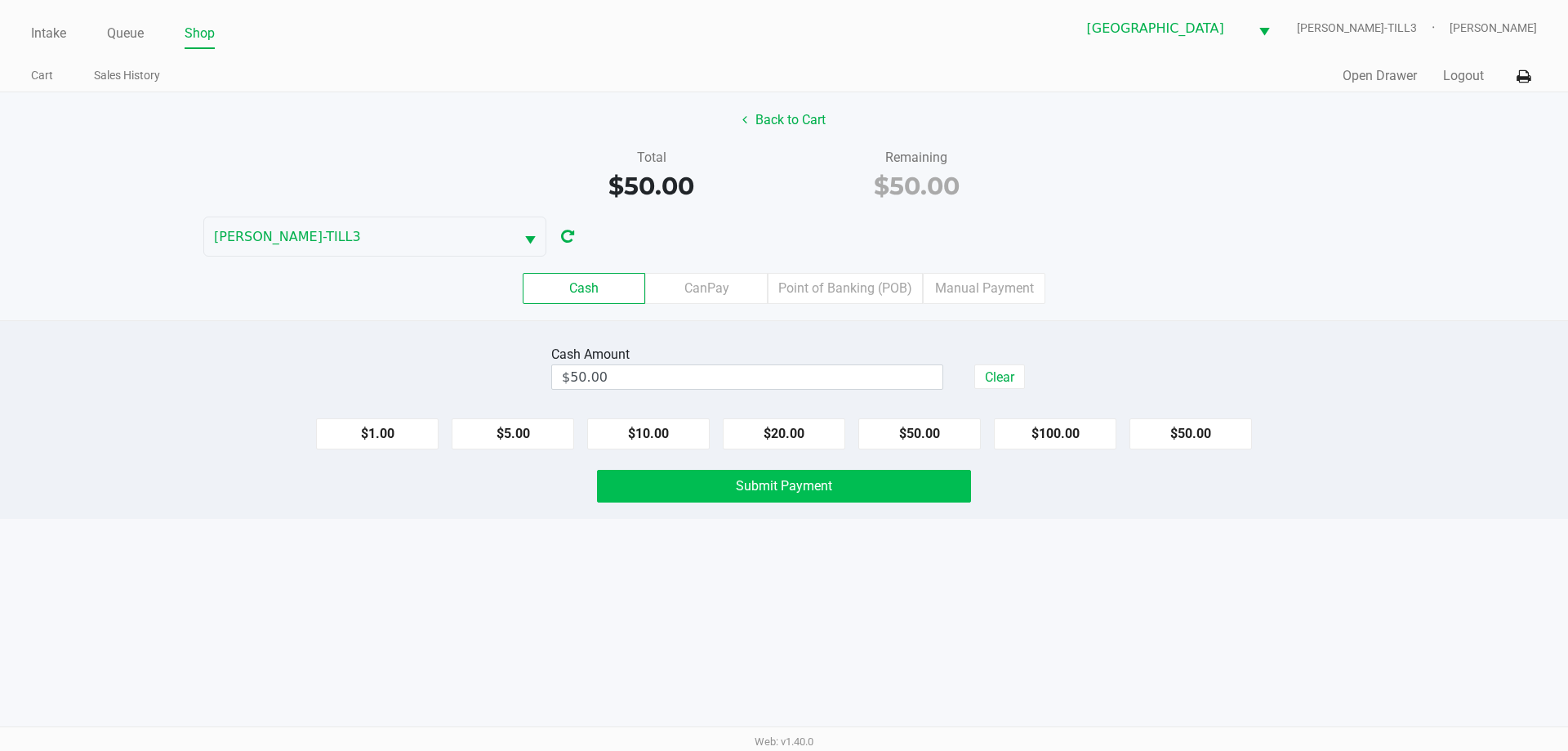
click at [940, 473] on button "Submit Payment" at bounding box center [784, 486] width 374 height 33
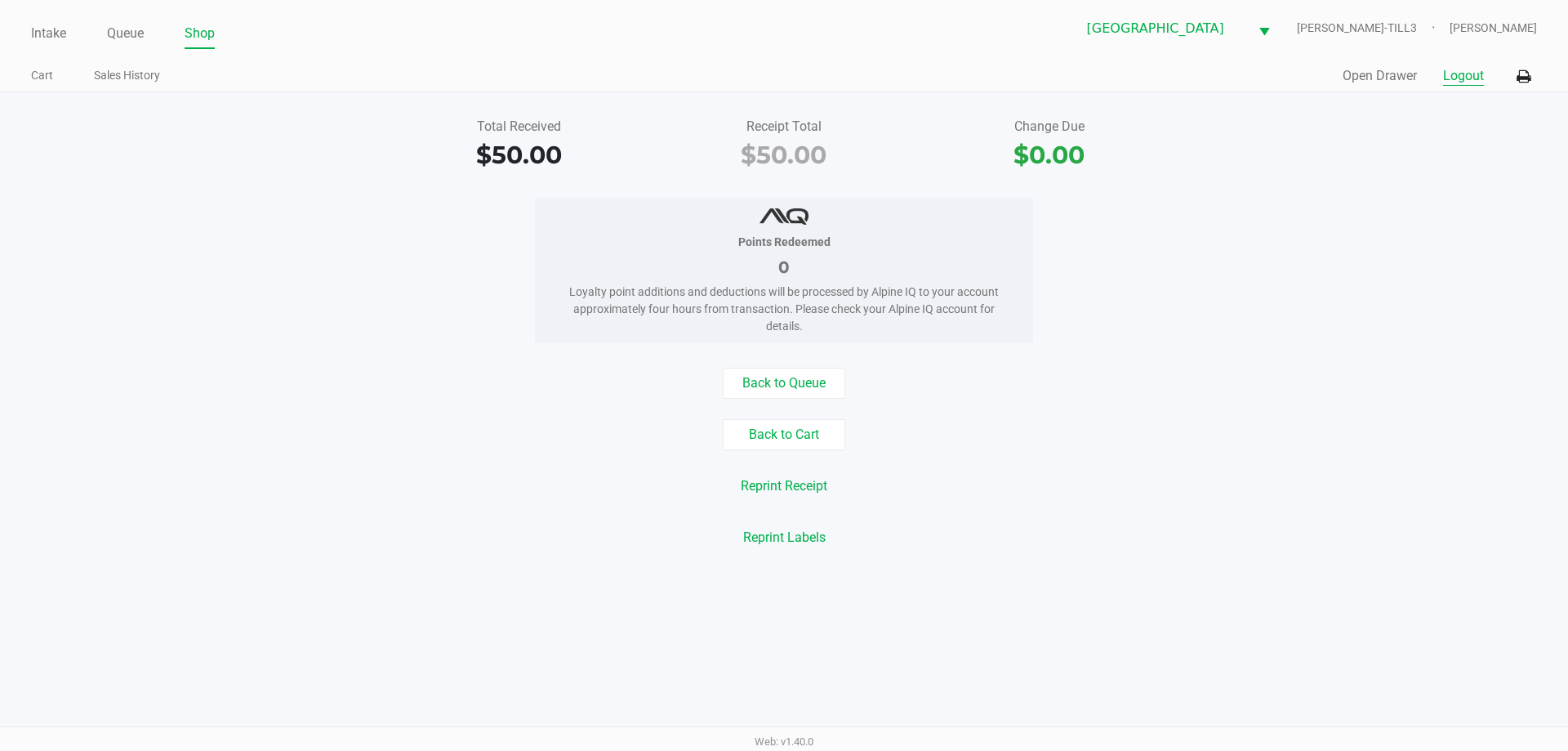
click at [1447, 67] on button "Logout" at bounding box center [1464, 75] width 41 height 20
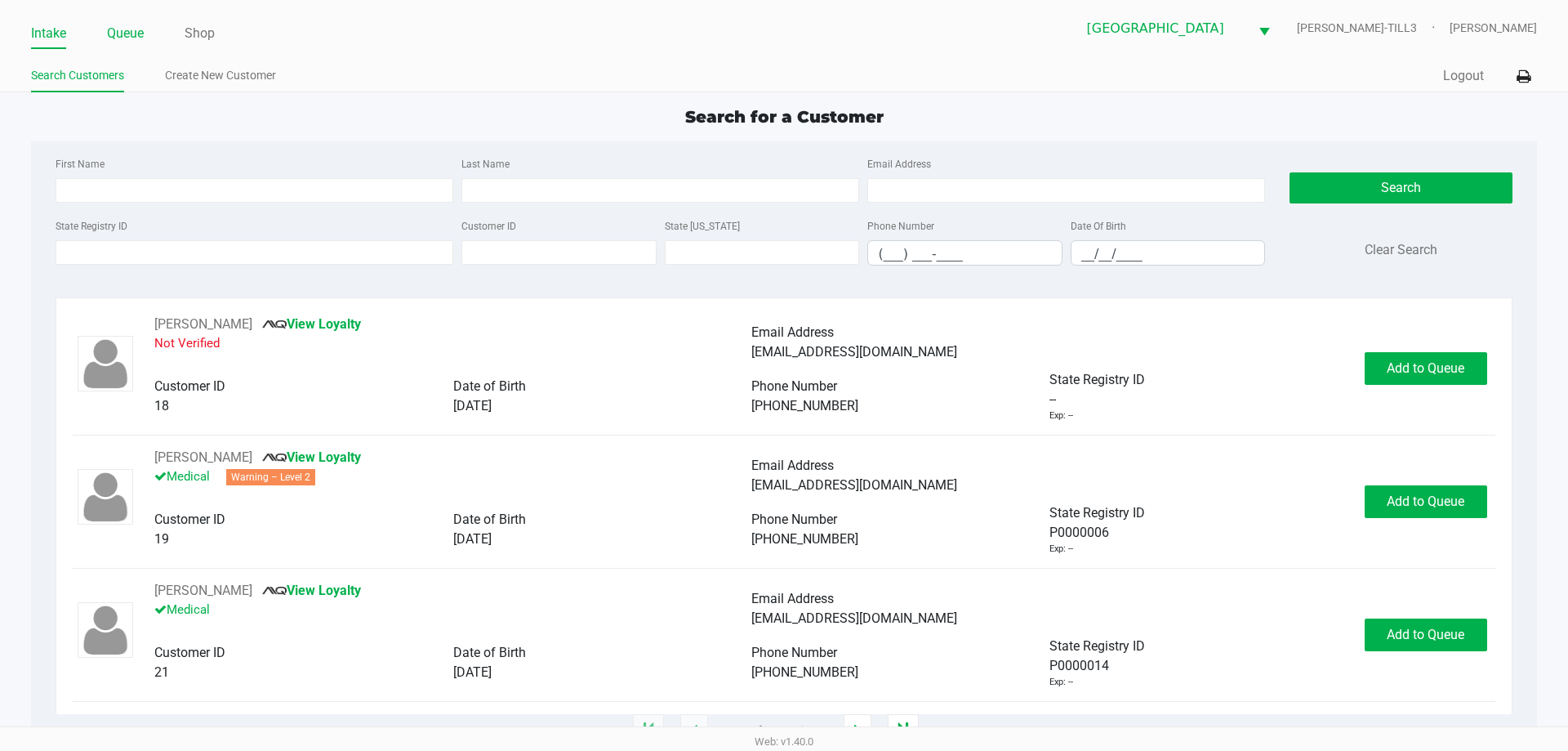
click at [129, 34] on link "Queue" at bounding box center [125, 33] width 37 height 23
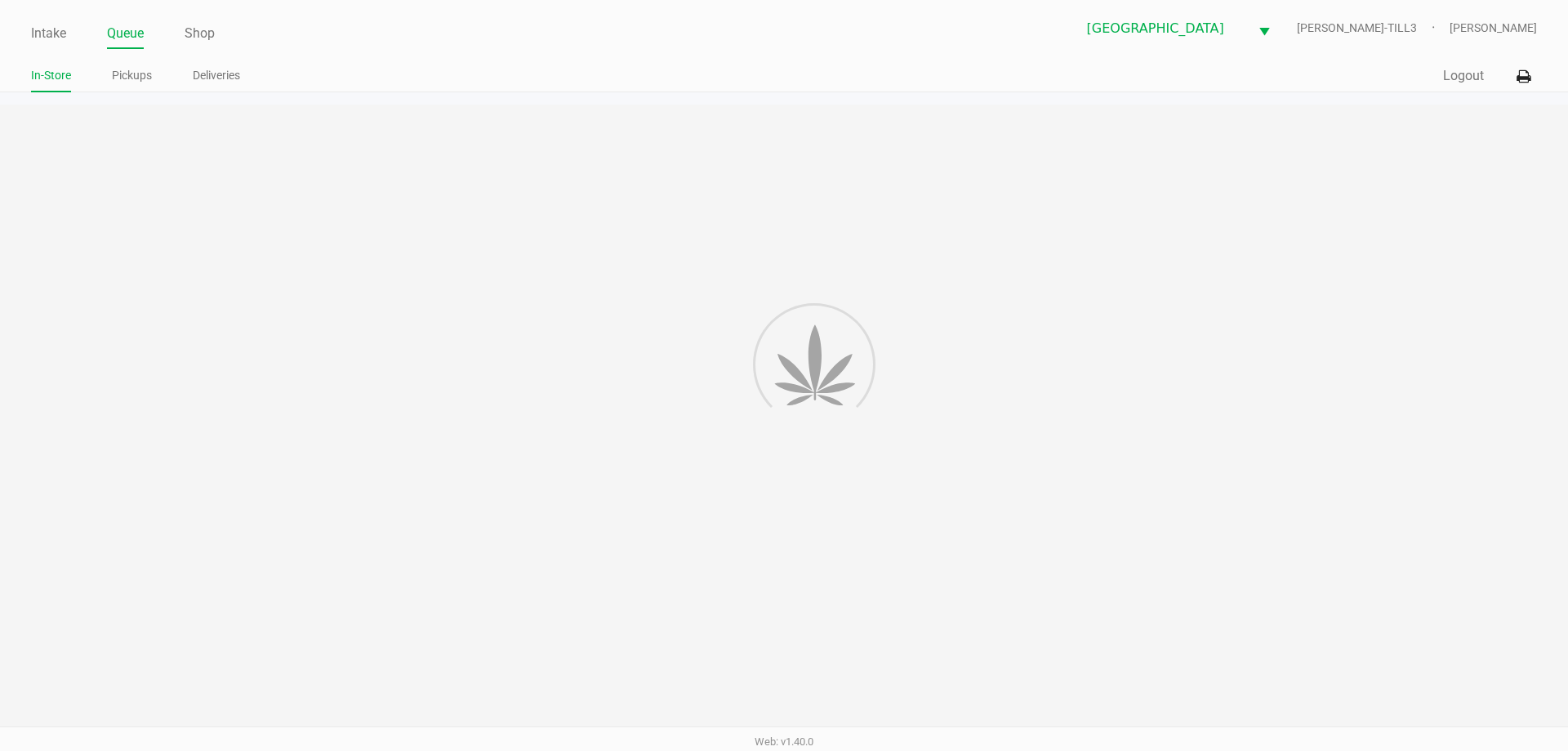
click at [141, 74] on link "Pickups" at bounding box center [132, 75] width 40 height 21
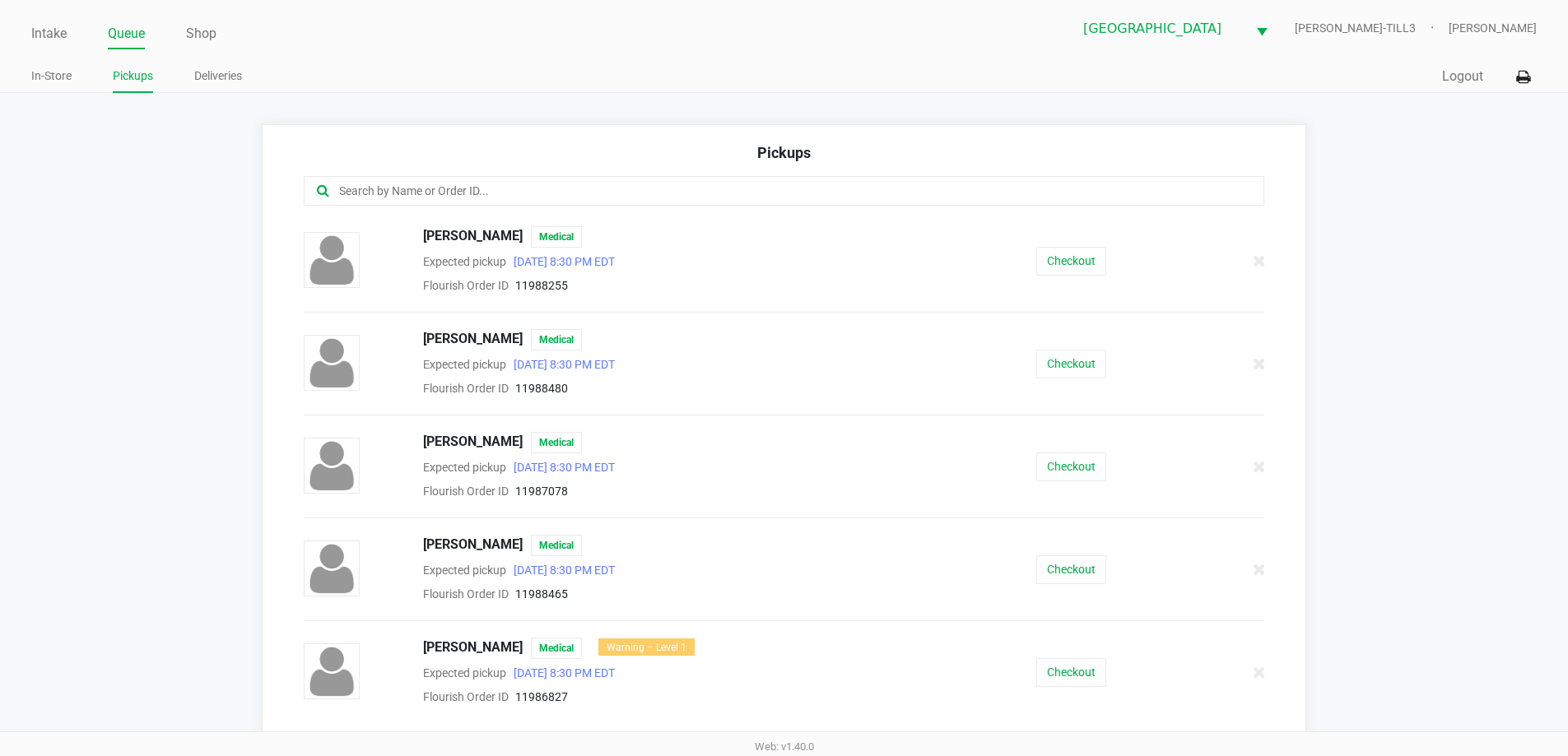
click at [552, 189] on input "text" at bounding box center [757, 191] width 841 height 19
click at [41, 35] on link "Intake" at bounding box center [48, 34] width 35 height 23
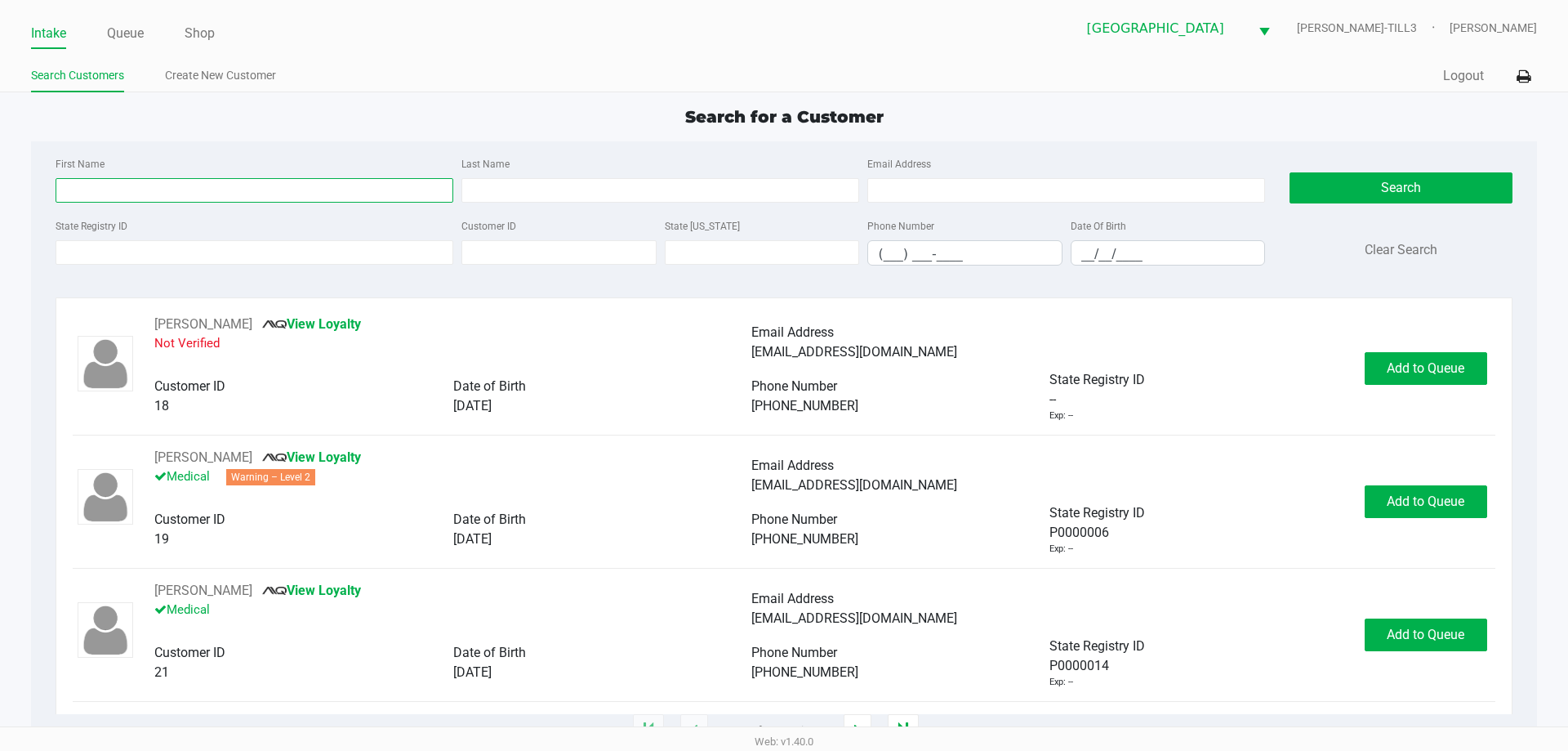
click at [272, 190] on input "First Name" at bounding box center [254, 190] width 398 height 25
click at [542, 192] on input "Last Name" at bounding box center [660, 190] width 398 height 25
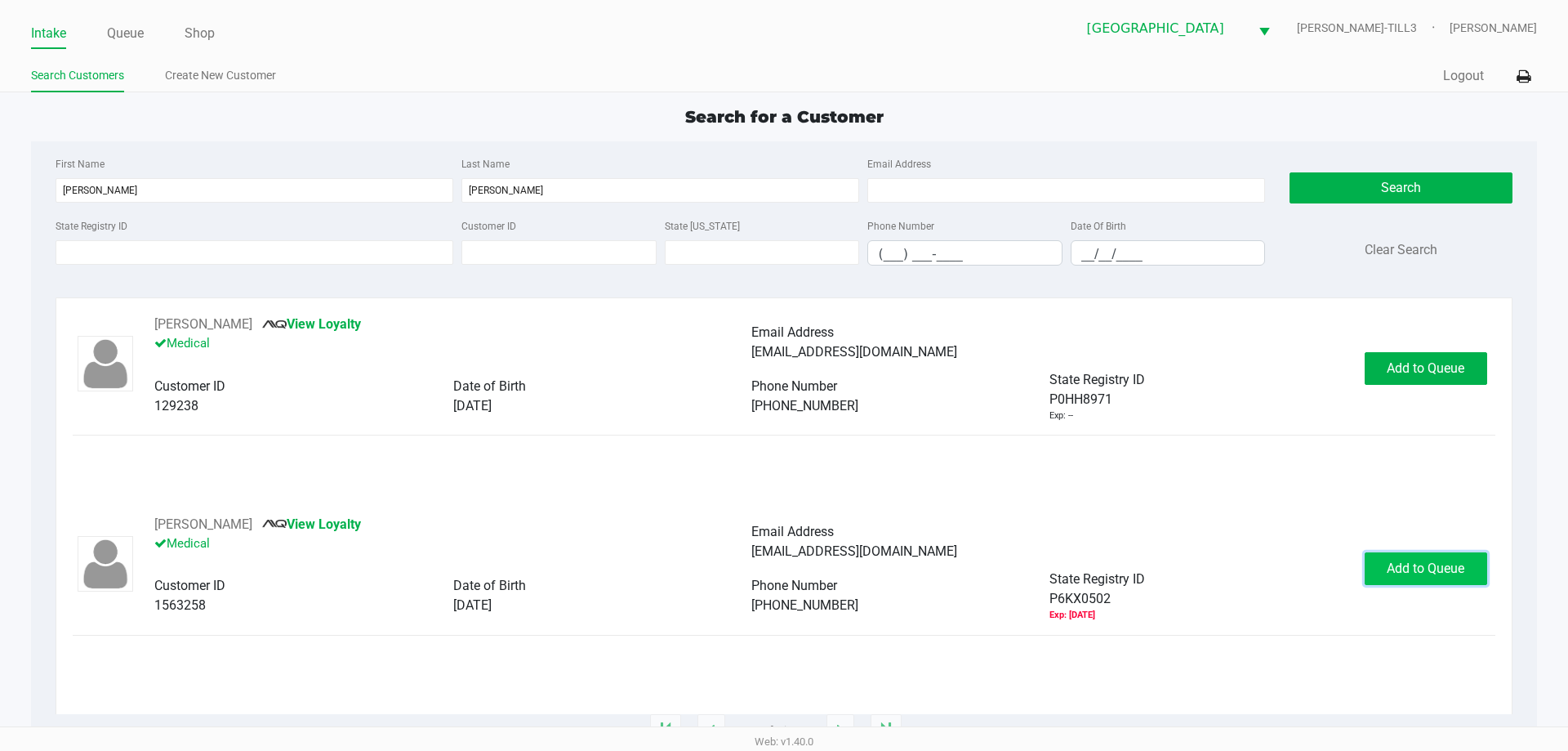
click at [1388, 571] on span "Add to Queue" at bounding box center [1425, 569] width 78 height 15
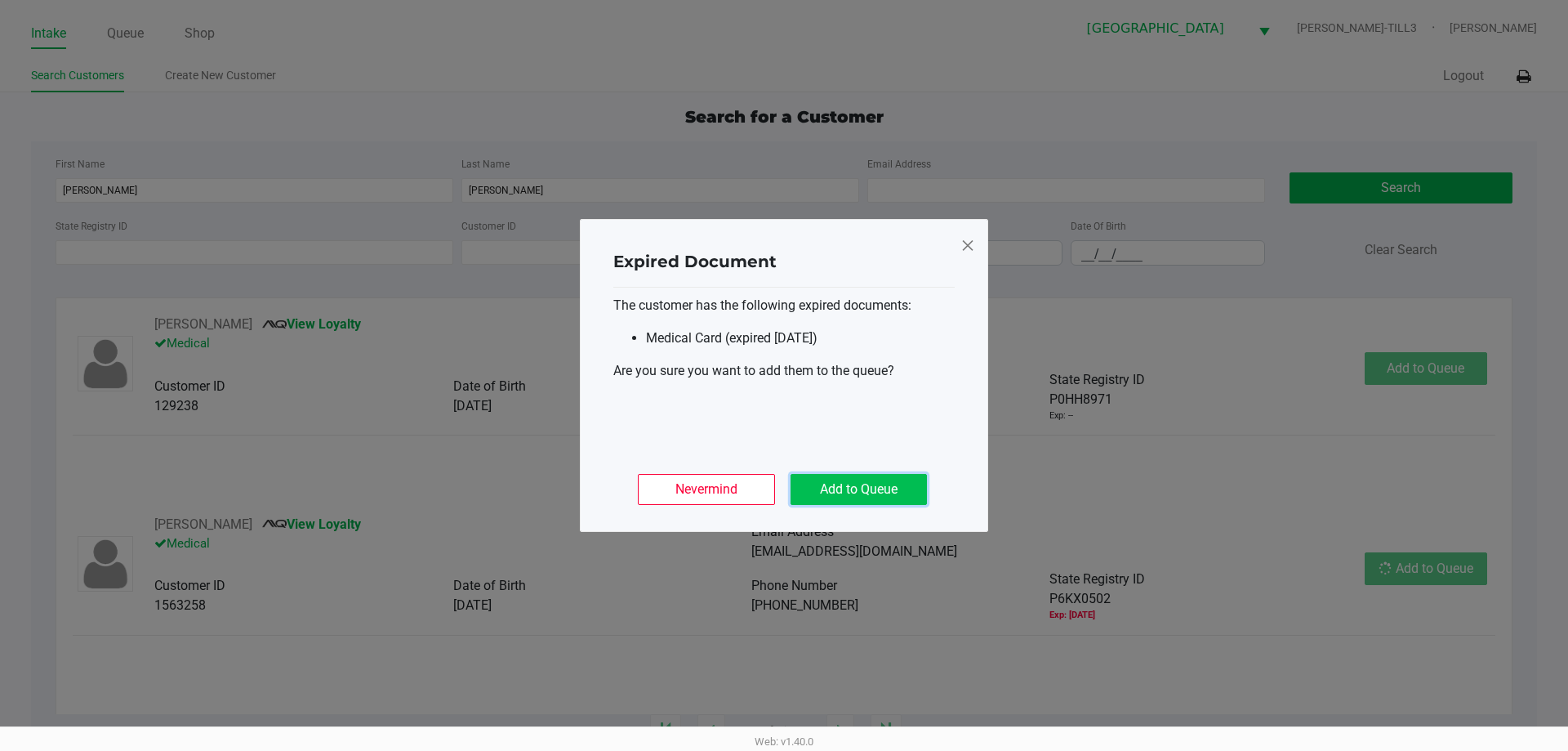
click at [901, 483] on button "Add to Queue" at bounding box center [858, 490] width 136 height 31
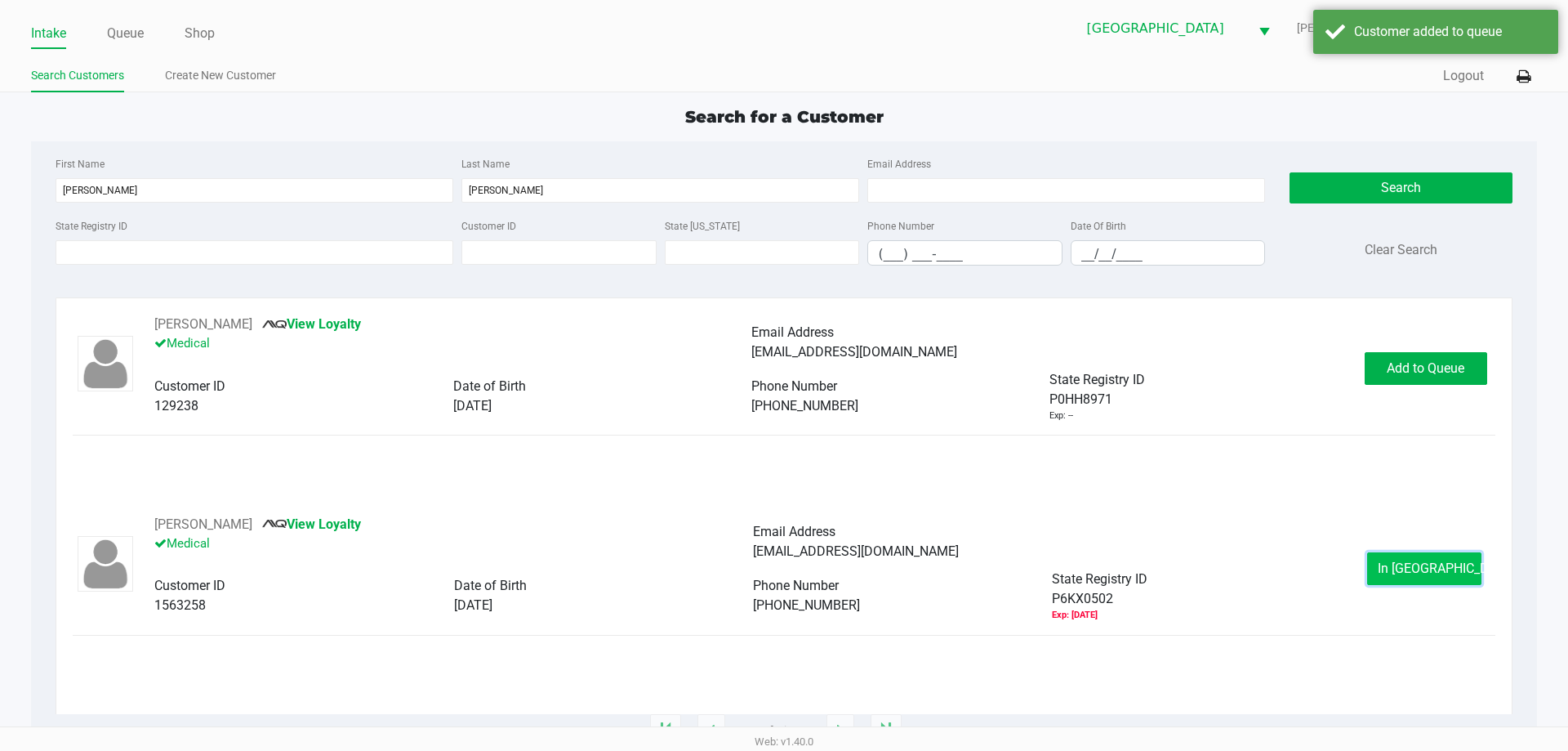
click at [1395, 566] on button "In Queue" at bounding box center [1425, 569] width 115 height 33
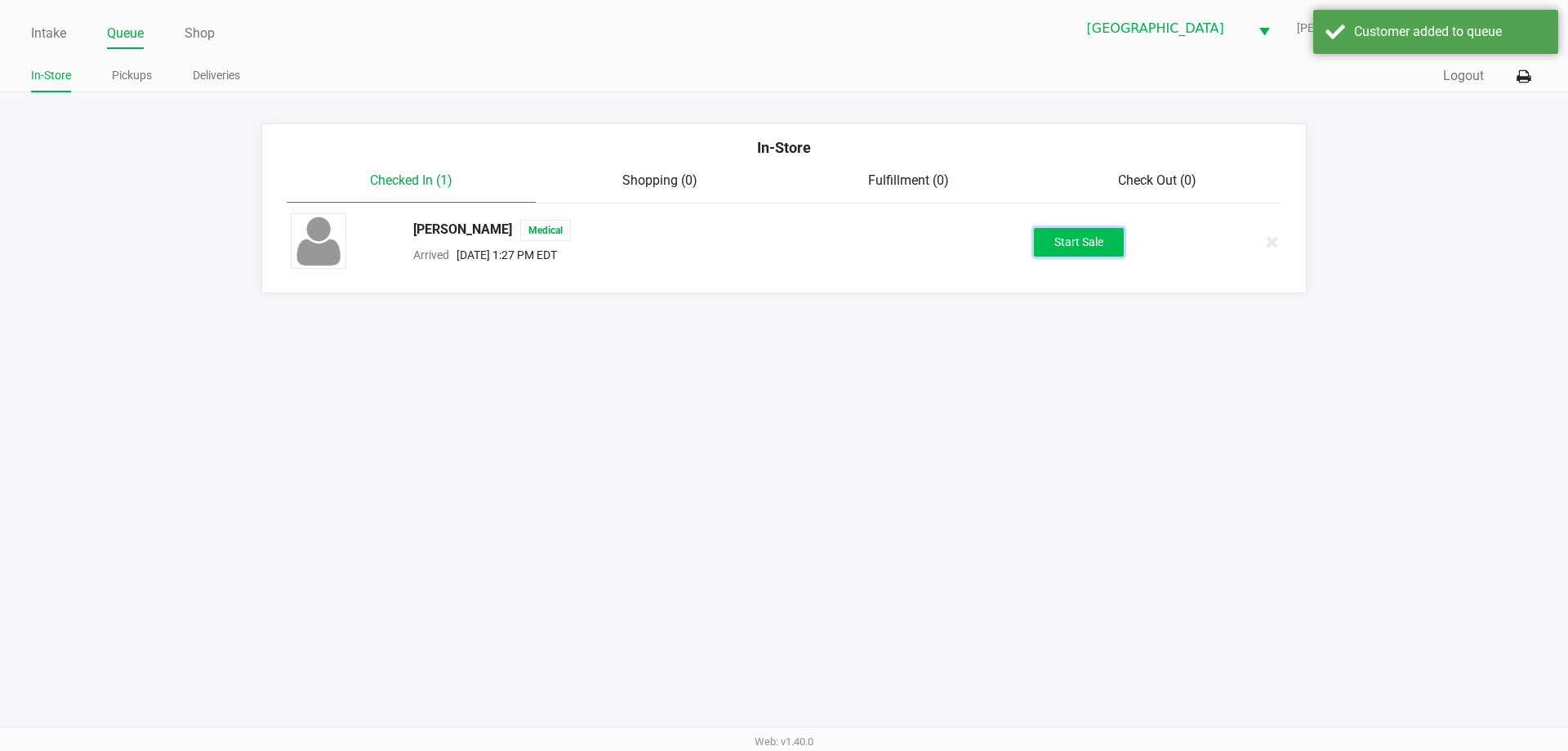
click at [1060, 245] on button "Start Sale" at bounding box center [1078, 241] width 90 height 28
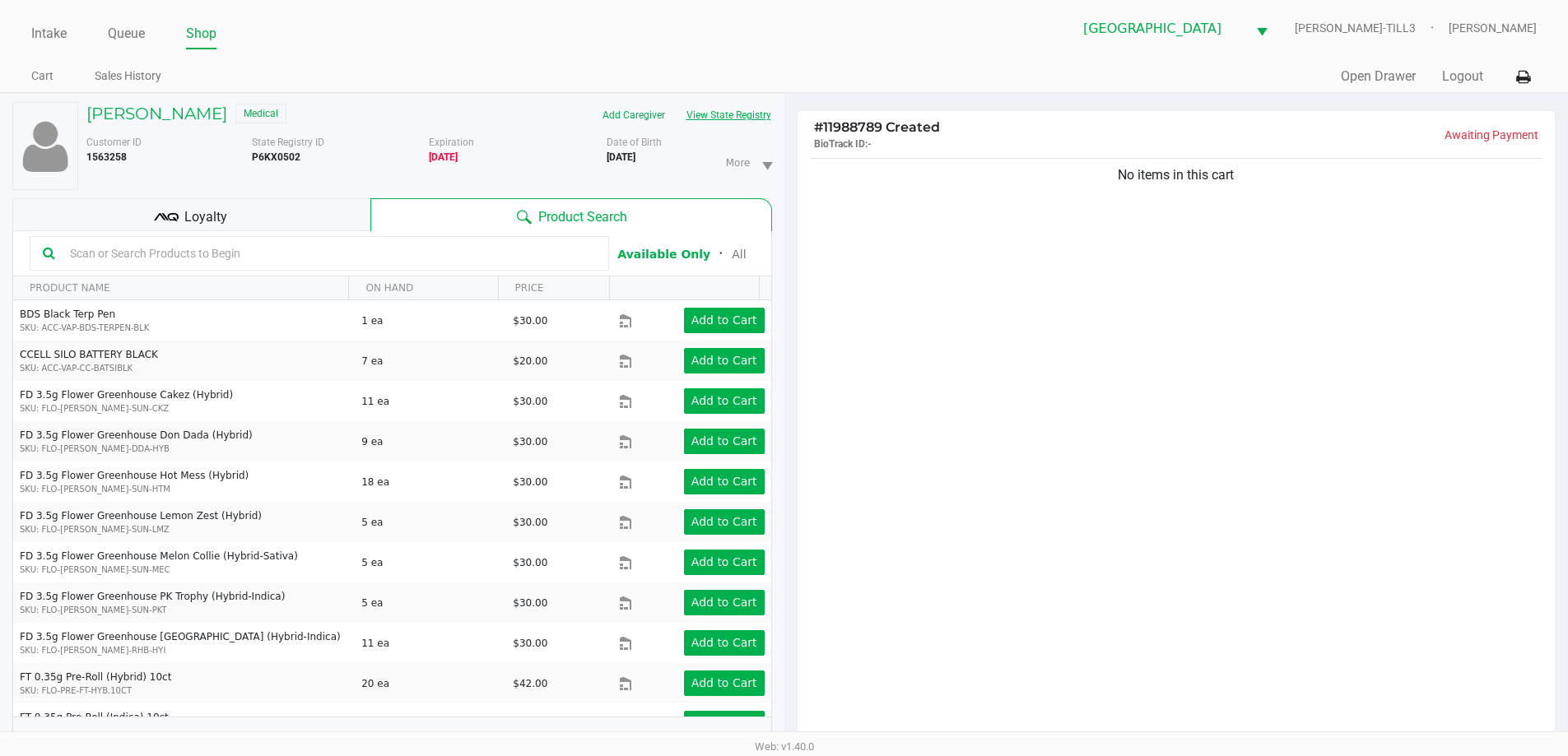
click at [720, 104] on button "View State Registry" at bounding box center [724, 115] width 97 height 27
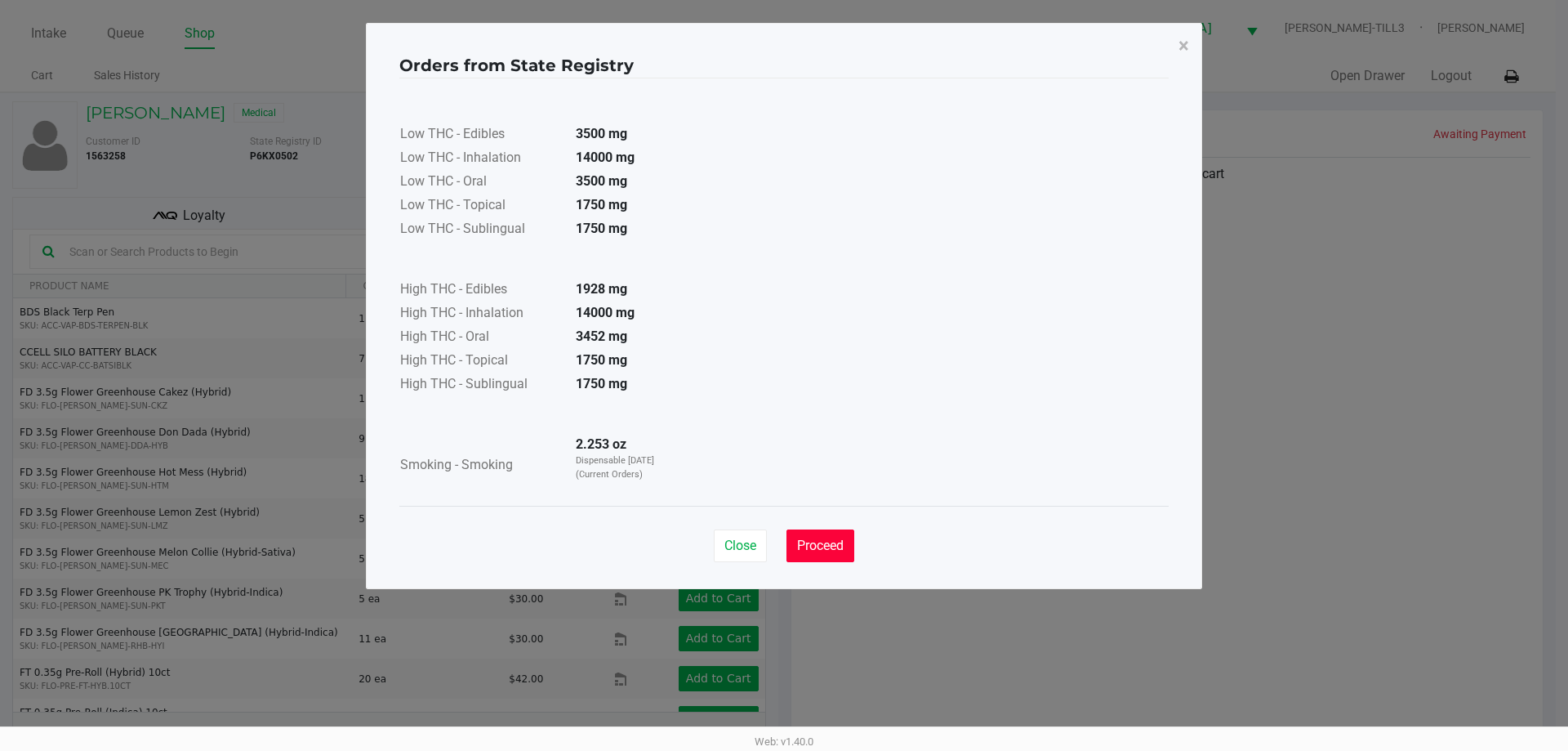
click at [826, 539] on span "Proceed" at bounding box center [820, 545] width 46 height 15
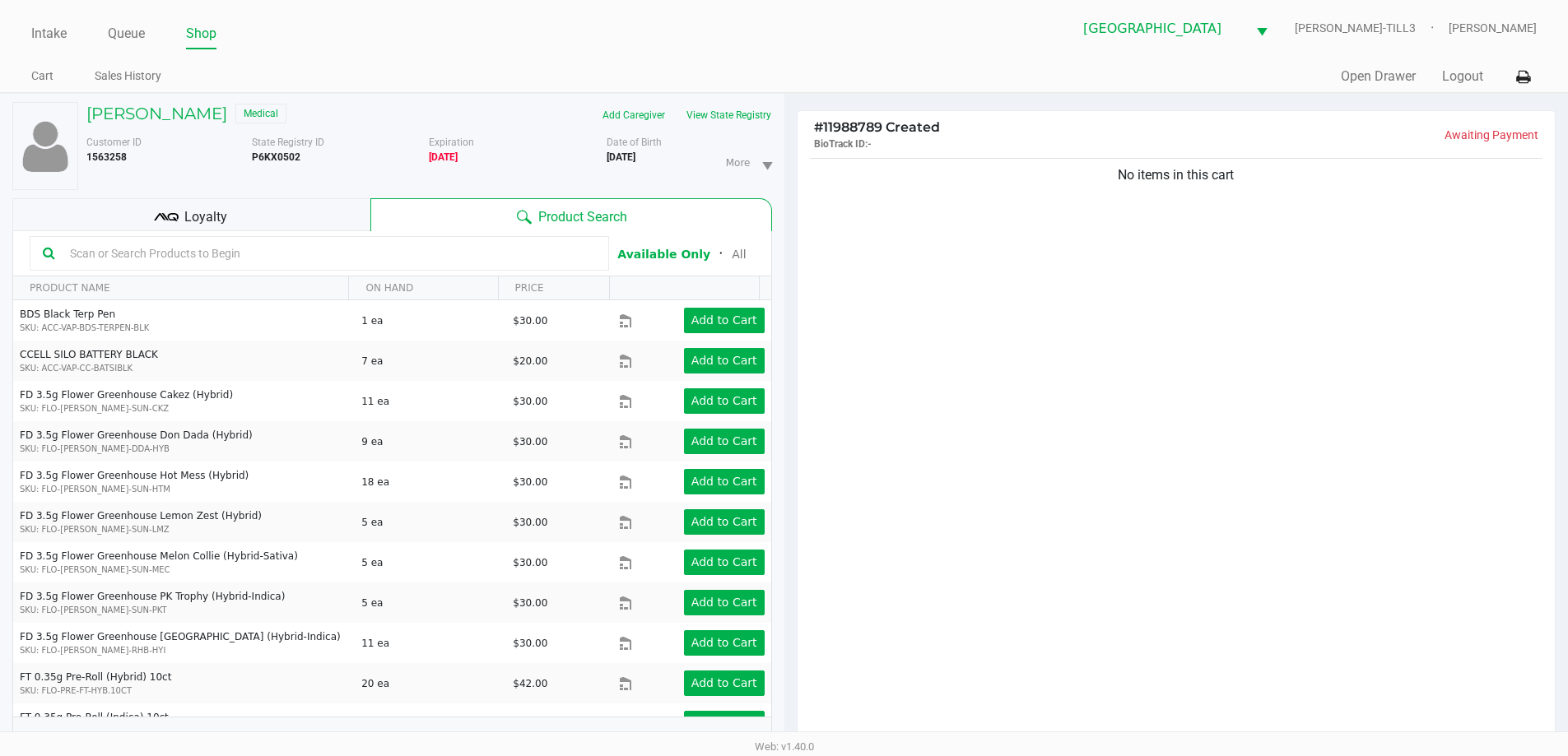
click at [282, 258] on input "text" at bounding box center [329, 253] width 532 height 25
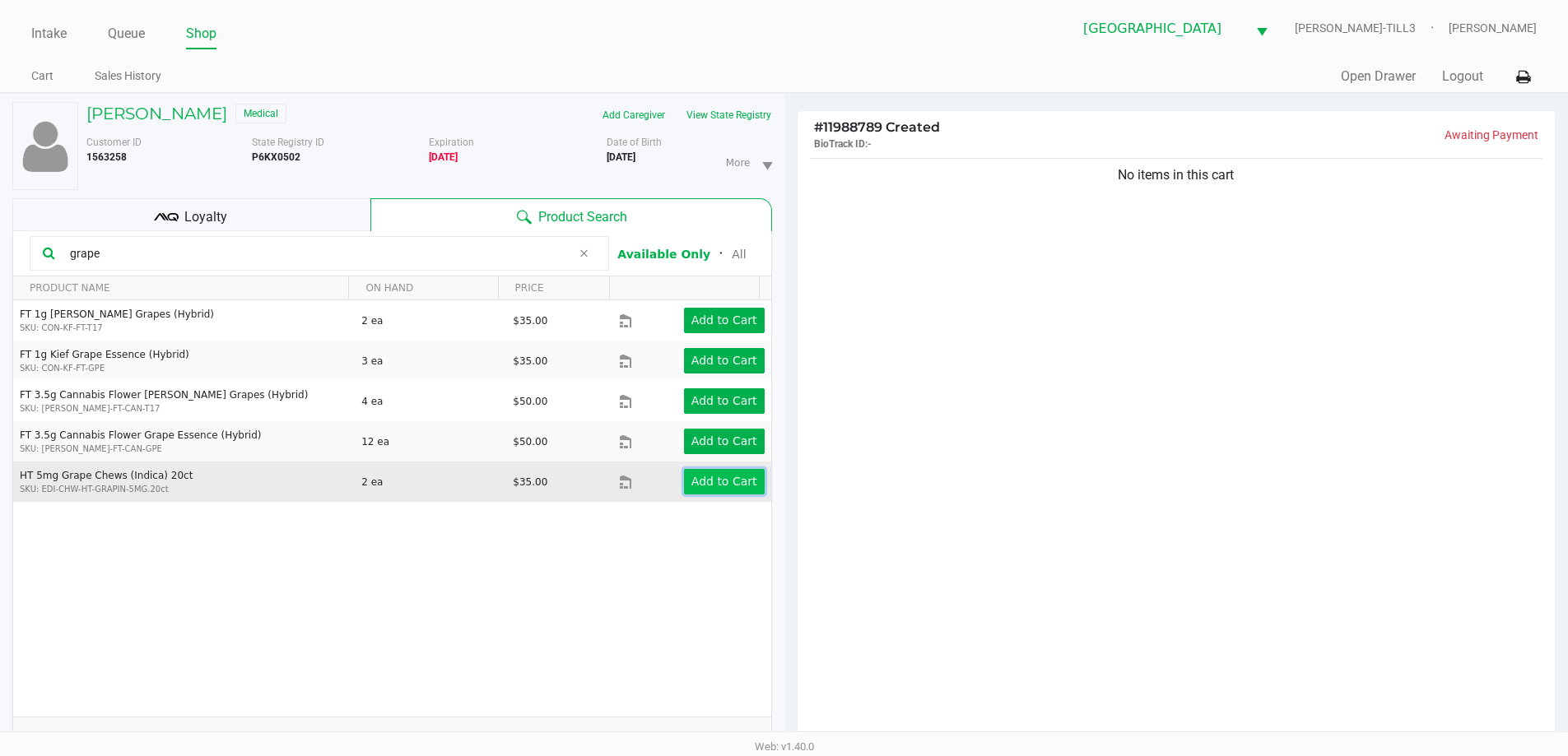
click at [704, 481] on app-button-loader "Add to Cart" at bounding box center [724, 481] width 66 height 13
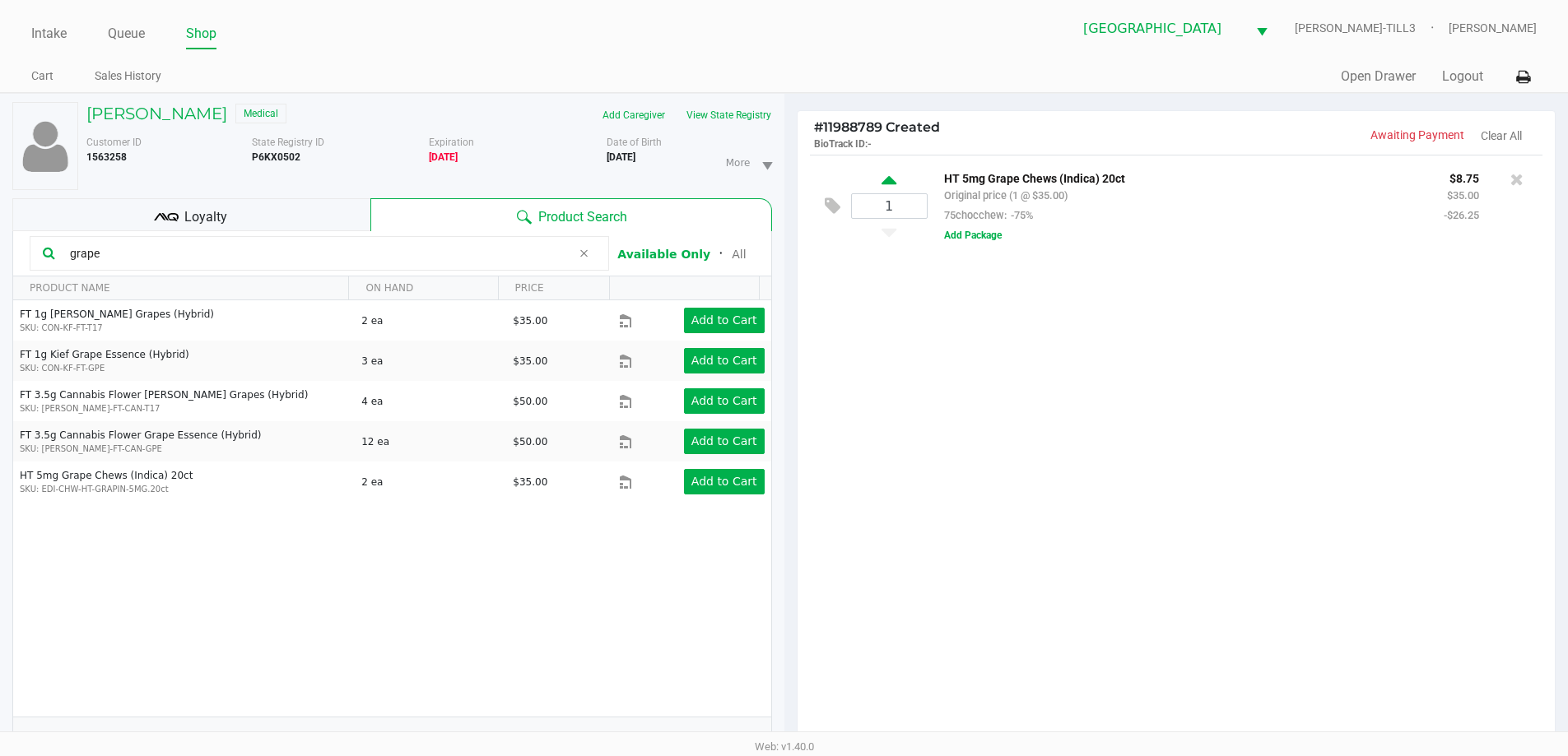
click at [891, 187] on icon at bounding box center [888, 183] width 15 height 21
click at [489, 246] on input "grape" at bounding box center [317, 253] width 508 height 25
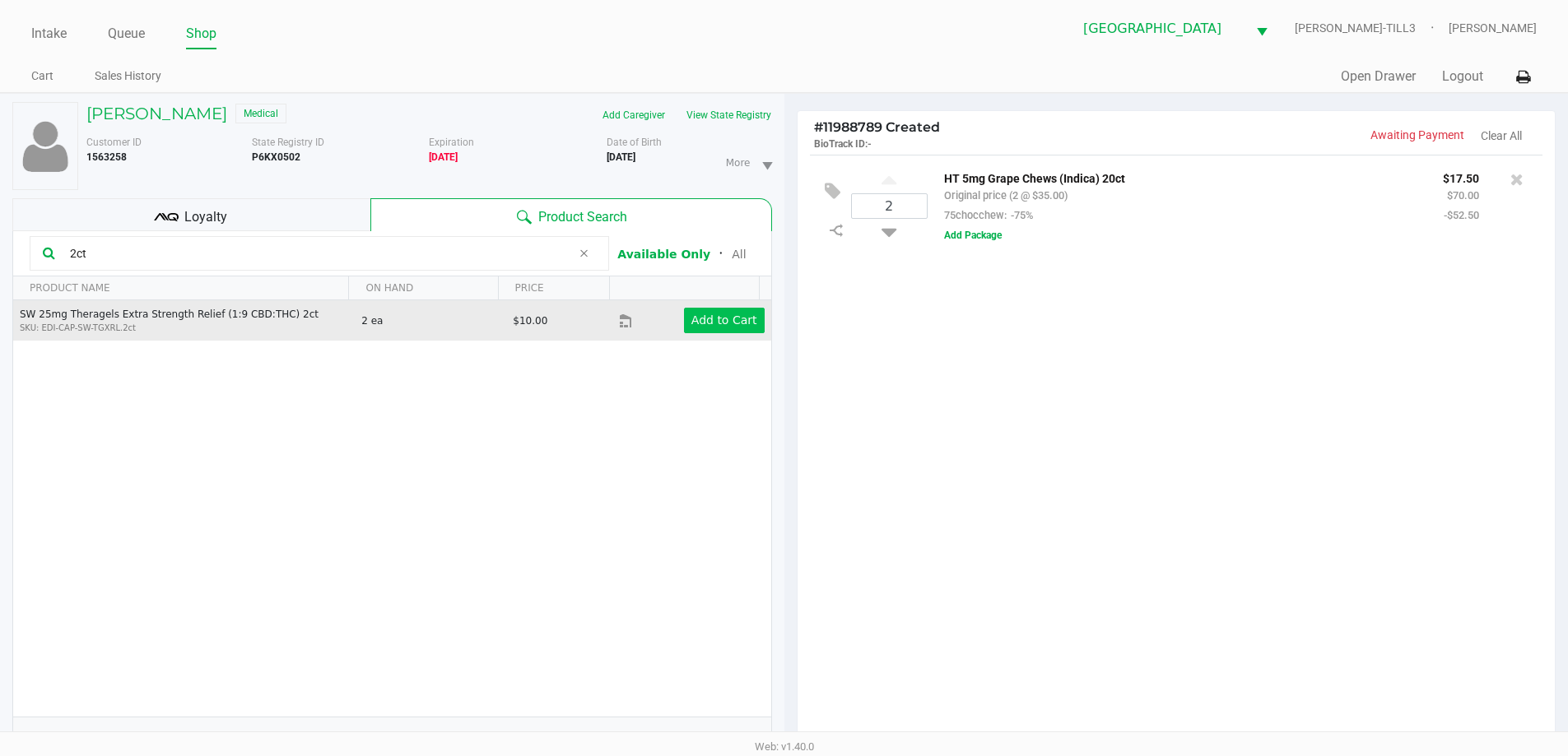
click at [712, 319] on app-button-loader "Add to Cart" at bounding box center [724, 320] width 66 height 13
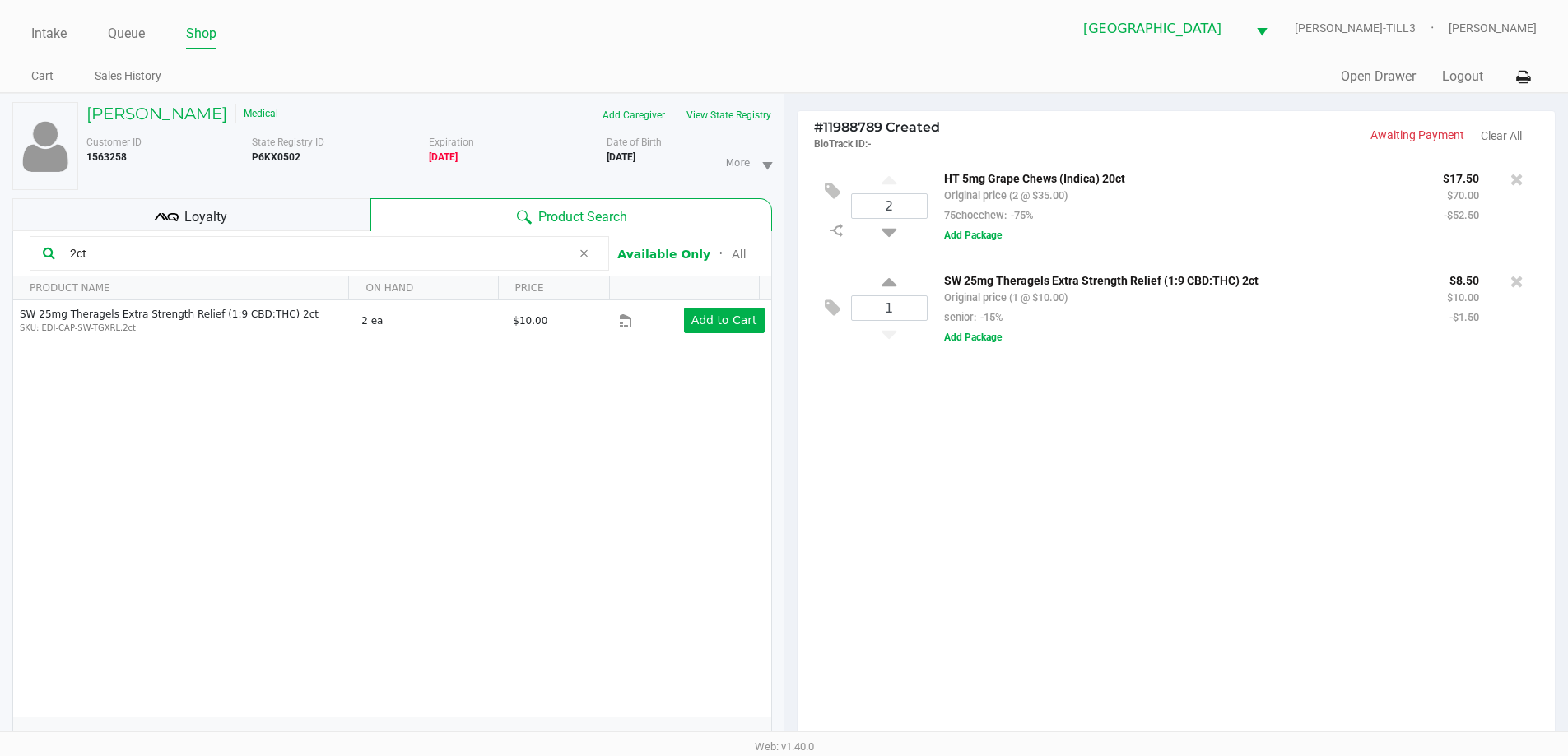
click at [160, 256] on input "2ct" at bounding box center [317, 253] width 508 height 25
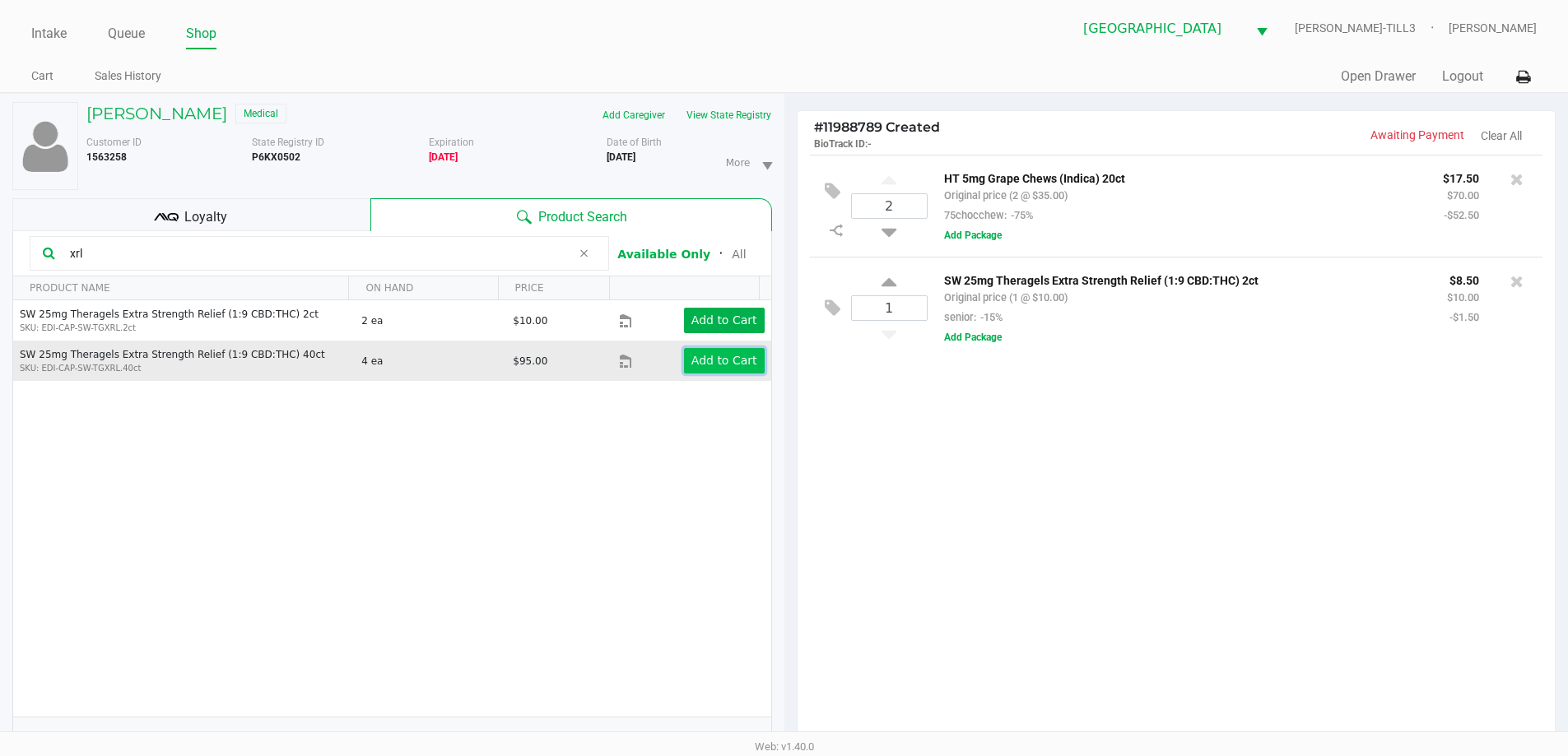
click at [712, 357] on app-button-loader "Add to Cart" at bounding box center [724, 359] width 66 height 13
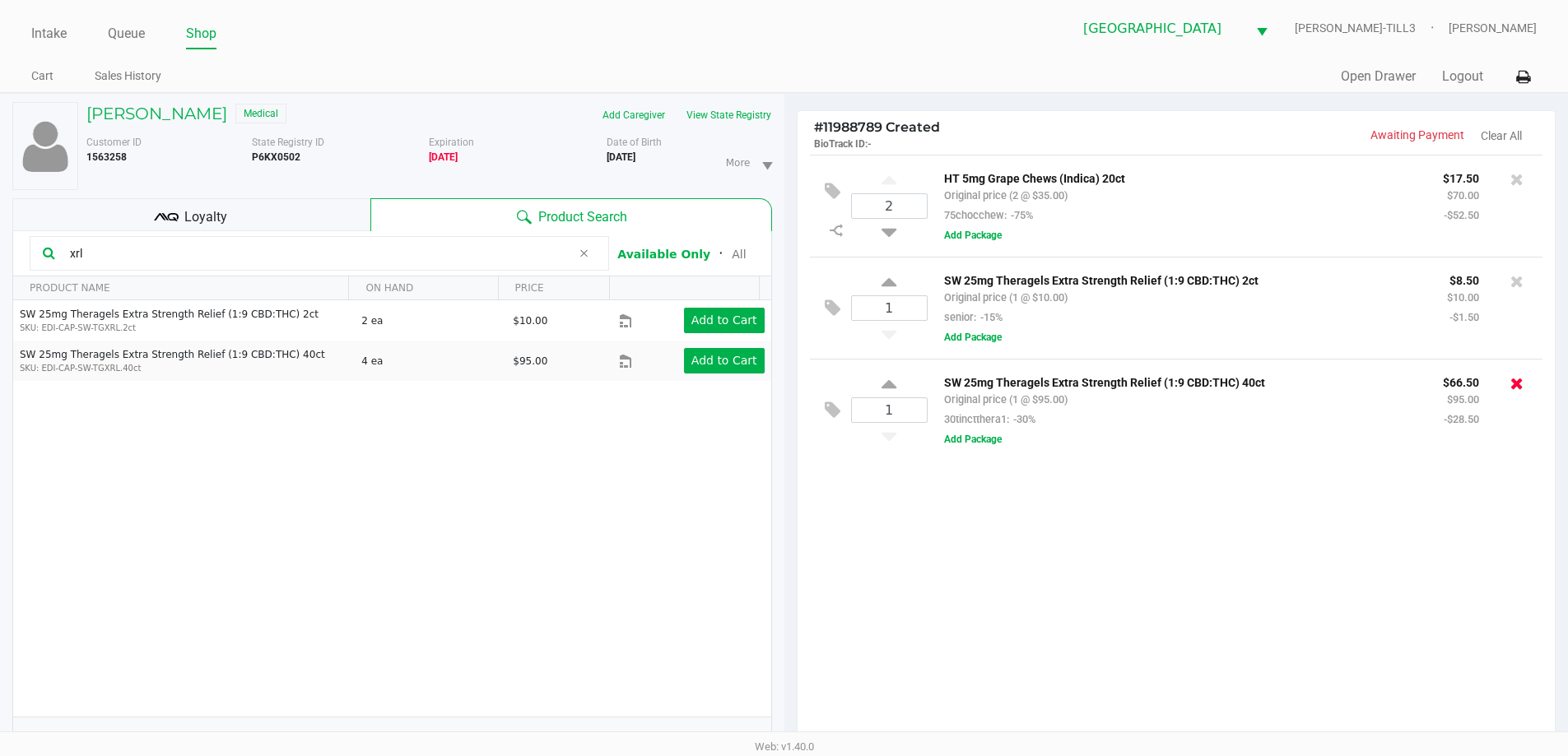
click at [1521, 389] on icon at bounding box center [1516, 383] width 13 height 16
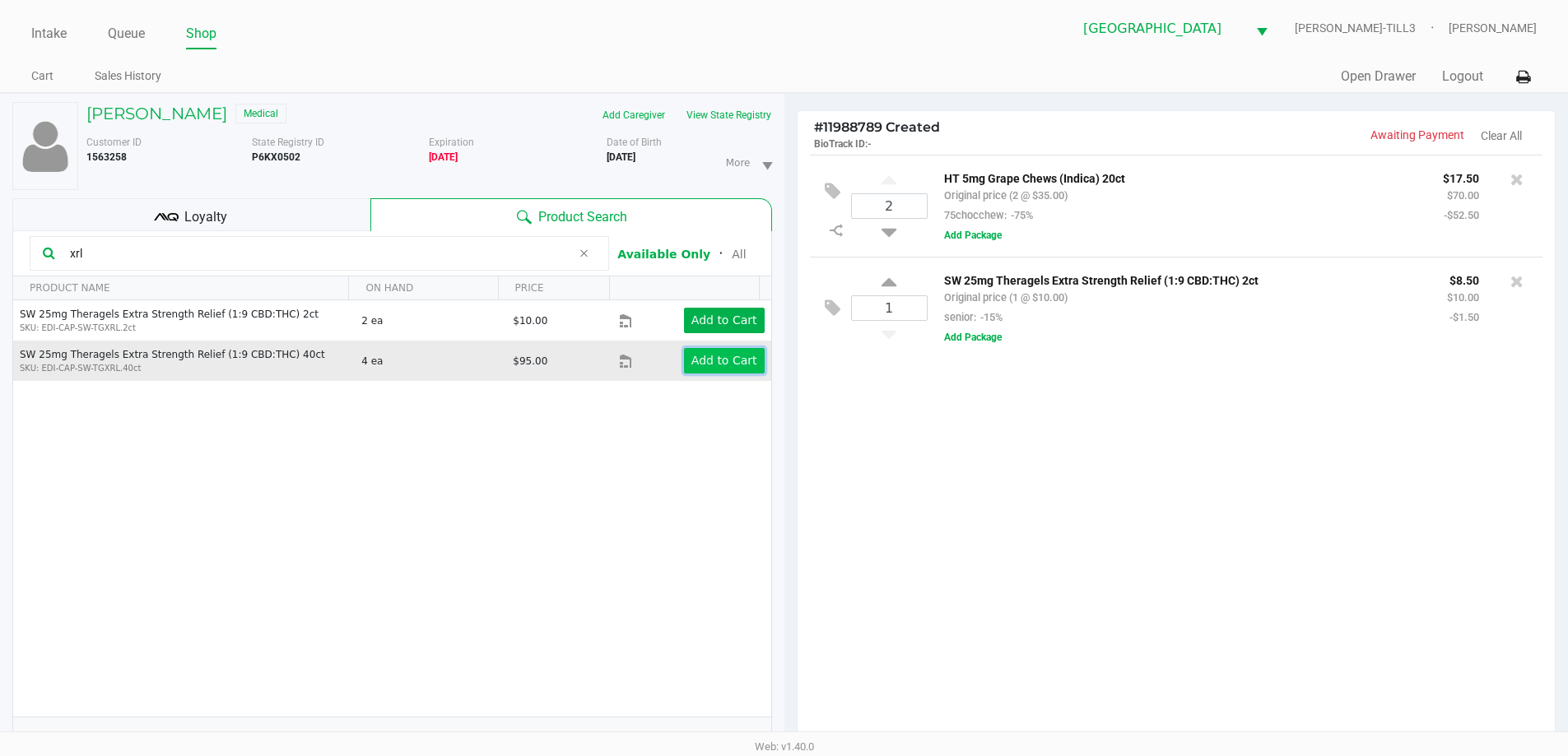
click at [706, 365] on app-button-loader "Add to Cart" at bounding box center [724, 359] width 66 height 13
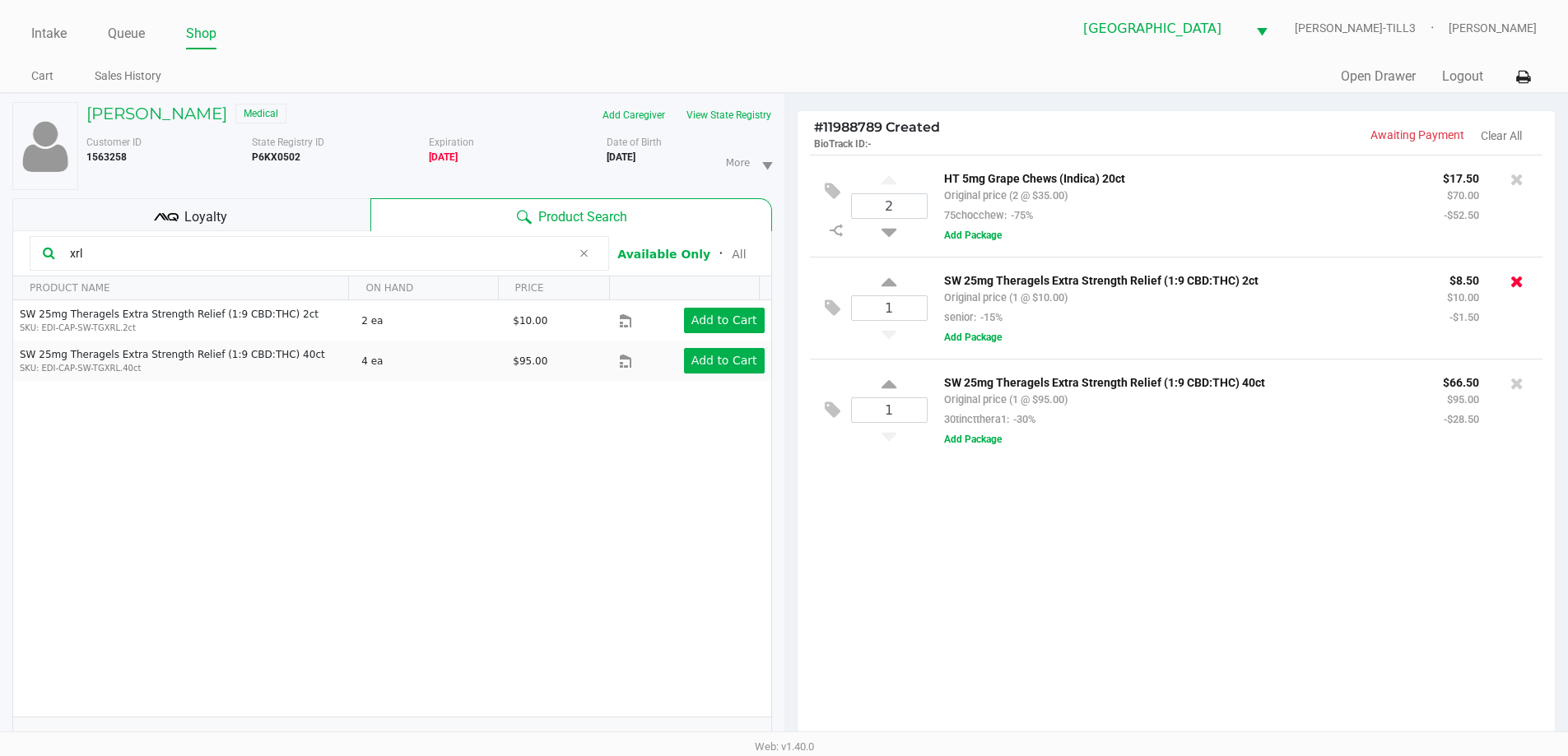
click at [1516, 281] on icon at bounding box center [1516, 281] width 13 height 16
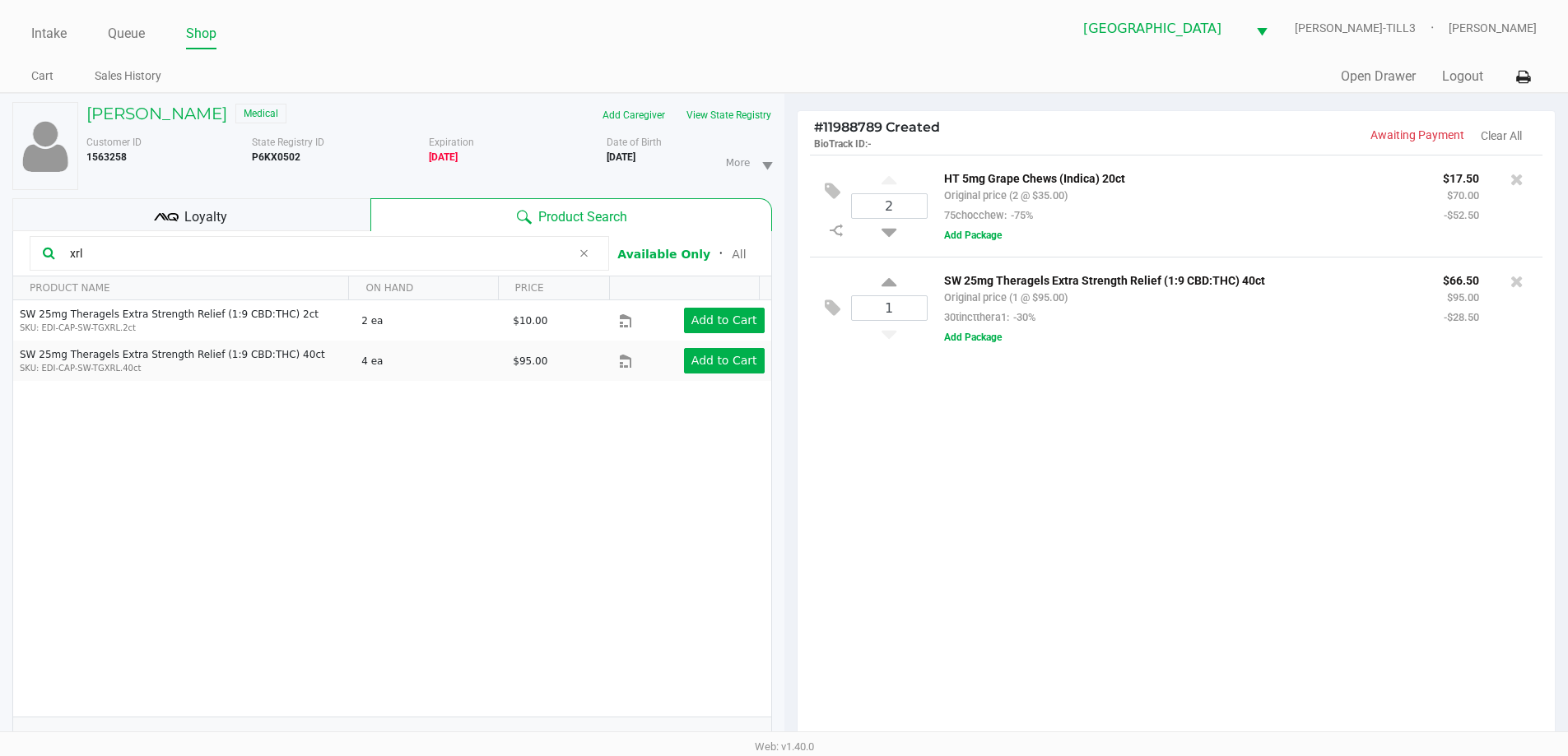
drag, startPoint x: 203, startPoint y: 256, endPoint x: 0, endPoint y: 256, distance: 203.0
click at [0, 256] on div "JEFFERY WILCOX Medical Add Caregiver View State Registry Customer ID 1563258 St…" at bounding box center [392, 514] width 784 height 840
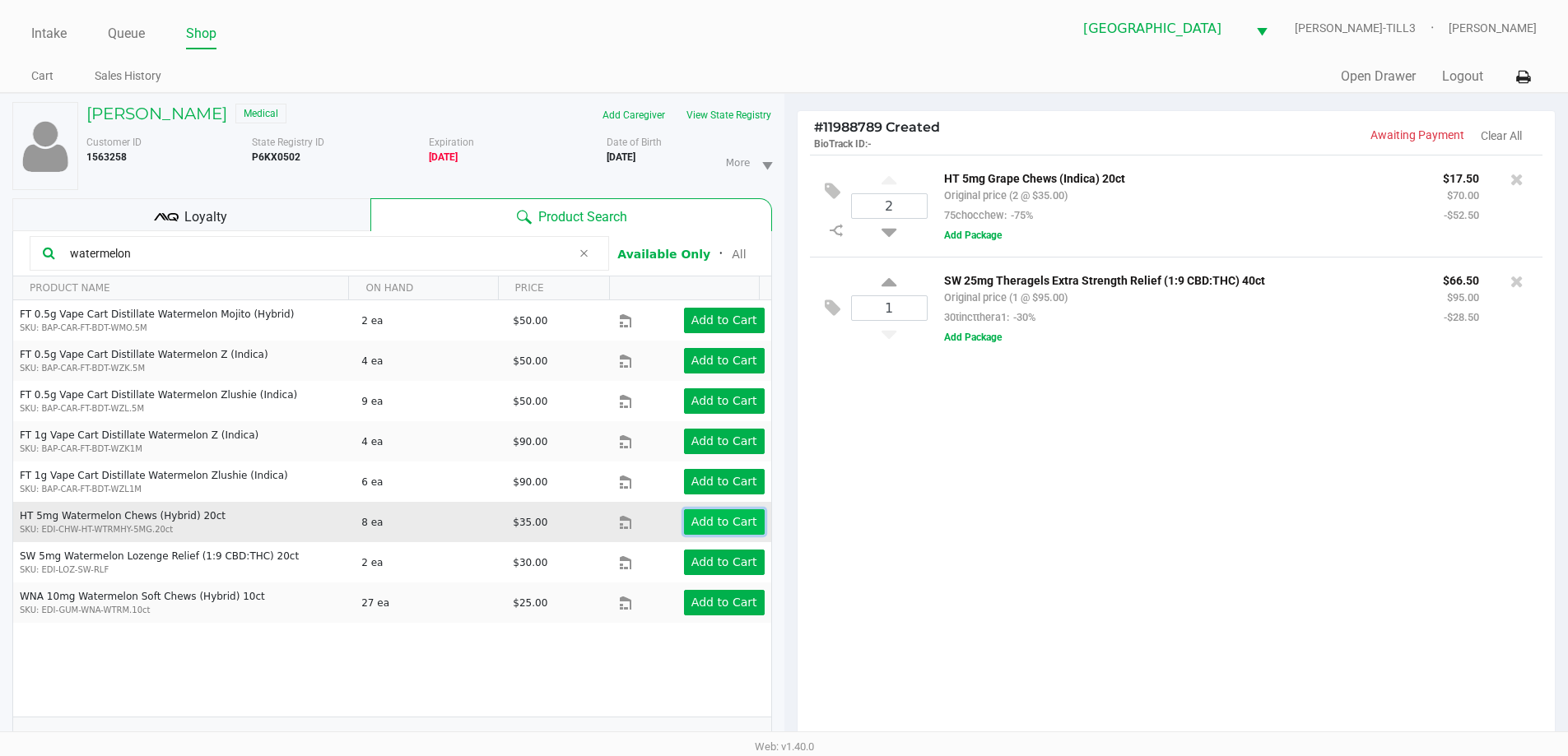
click at [719, 515] on app-button-loader "Add to Cart" at bounding box center [724, 521] width 66 height 13
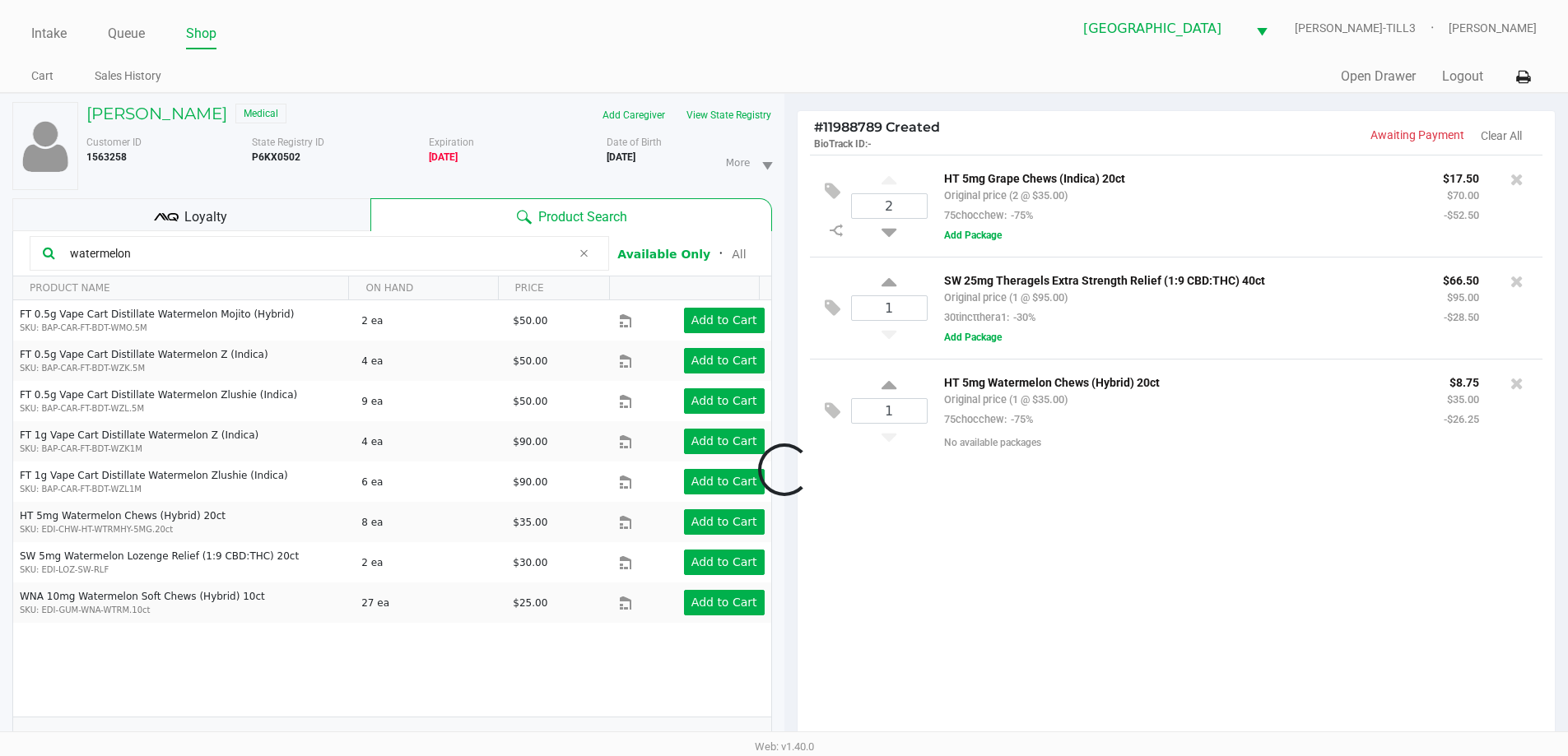
click at [212, 246] on input "watermelon" at bounding box center [317, 253] width 508 height 25
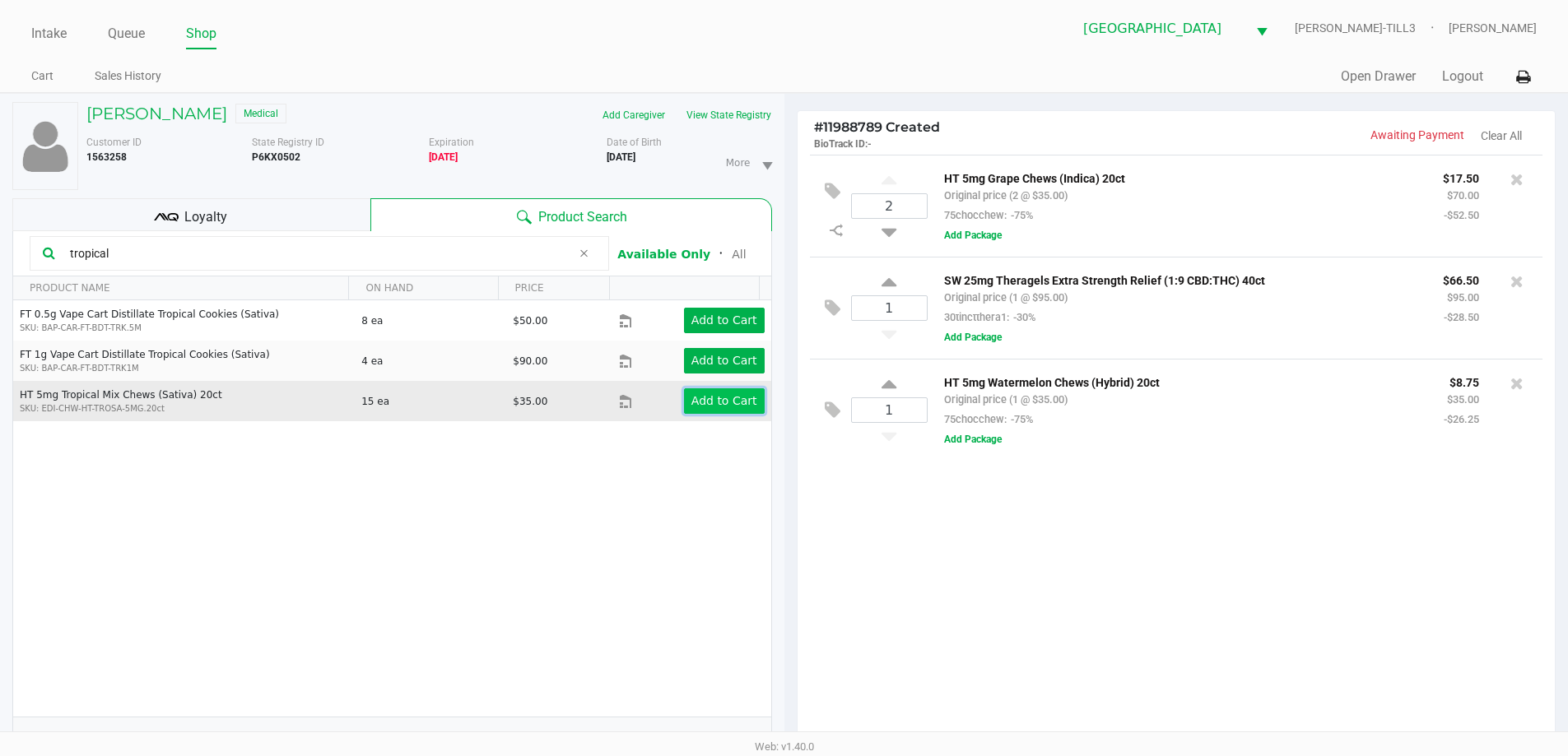
click at [694, 395] on app-button-loader "Add to Cart" at bounding box center [724, 400] width 66 height 13
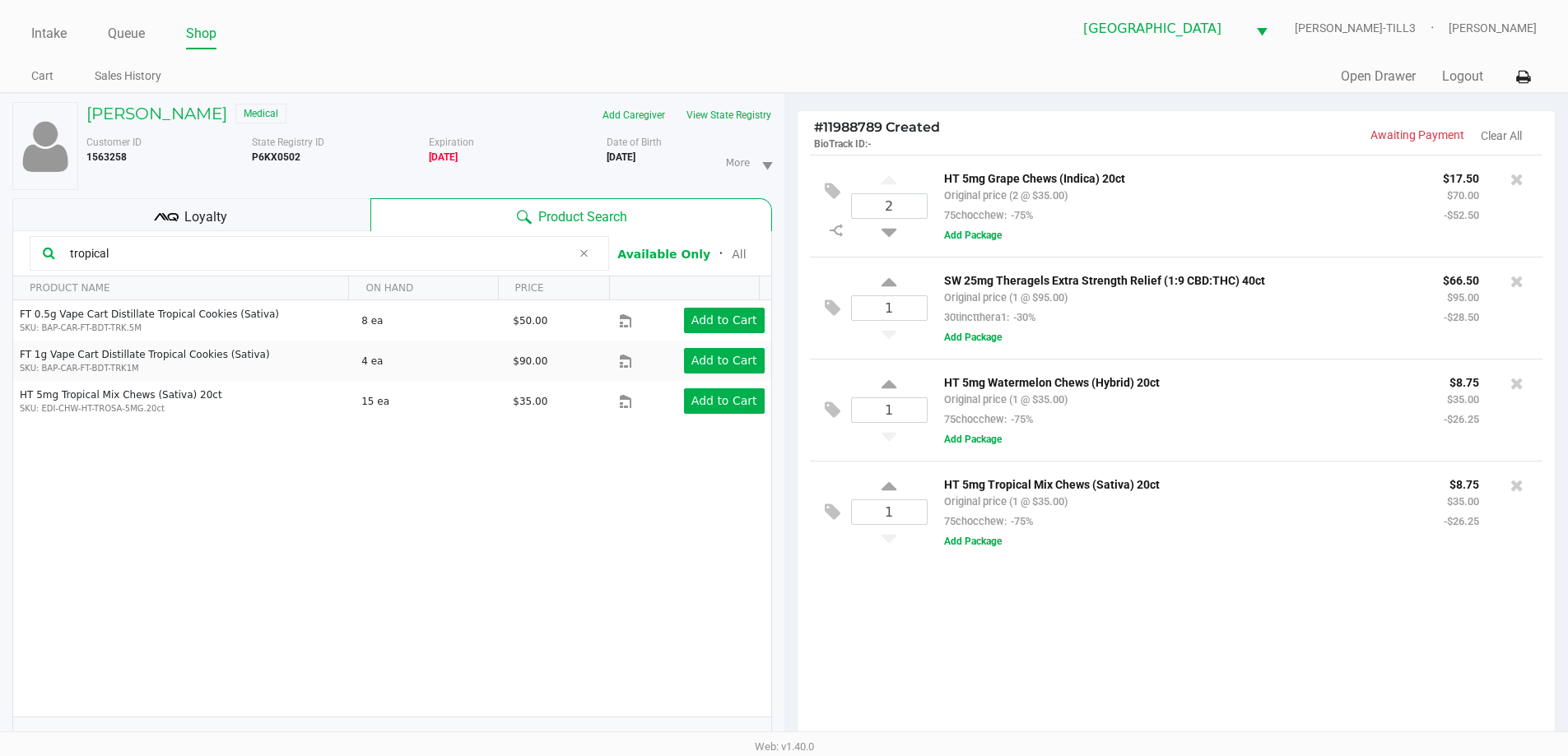
drag, startPoint x: 199, startPoint y: 253, endPoint x: 0, endPoint y: 278, distance: 200.6
click at [0, 278] on div "JEFFERY WILCOX Medical Add Caregiver View State Registry Customer ID 1563258 St…" at bounding box center [392, 514] width 784 height 840
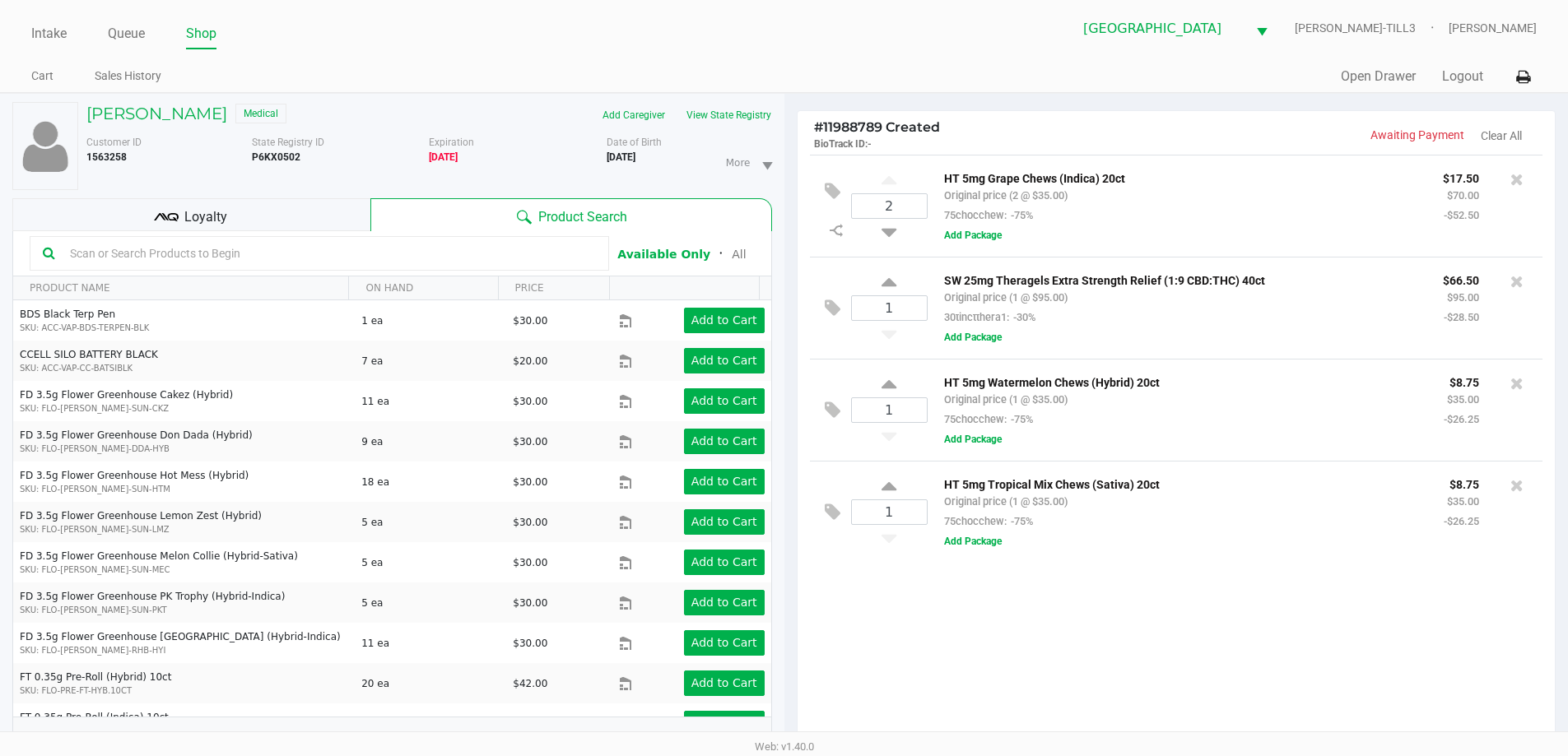
click at [1163, 631] on div "2 HT 5mg Grape Chews (Indica) 20ct Original price (2 @ $35.00) 75chocchew: -75%…" at bounding box center [1176, 453] width 758 height 597
click at [1141, 629] on div "2 HT 5mg Grape Chews (Indica) 20ct Original price (2 @ $35.00) 75chocchew: -75%…" at bounding box center [1176, 453] width 758 height 597
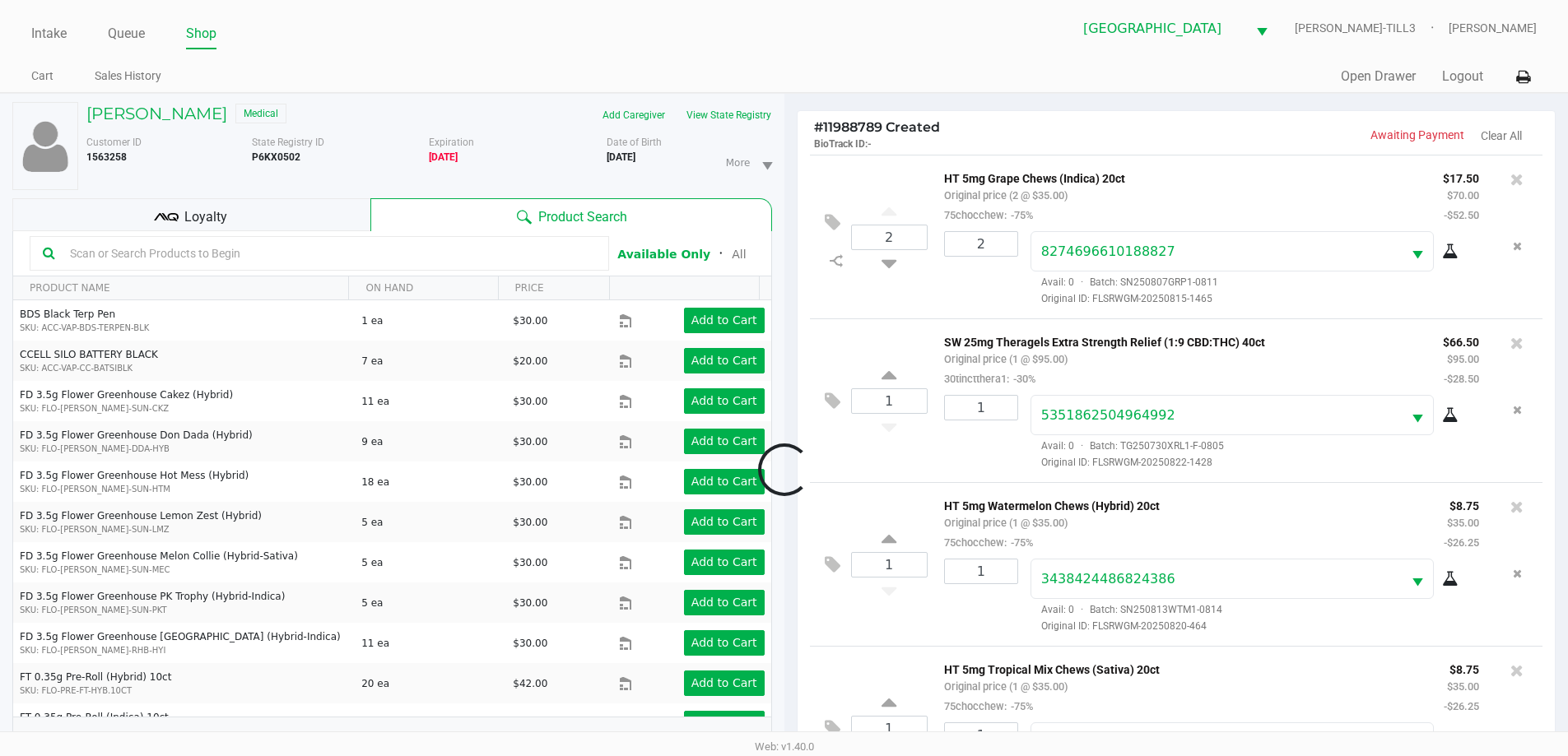
scroll to position [61, 0]
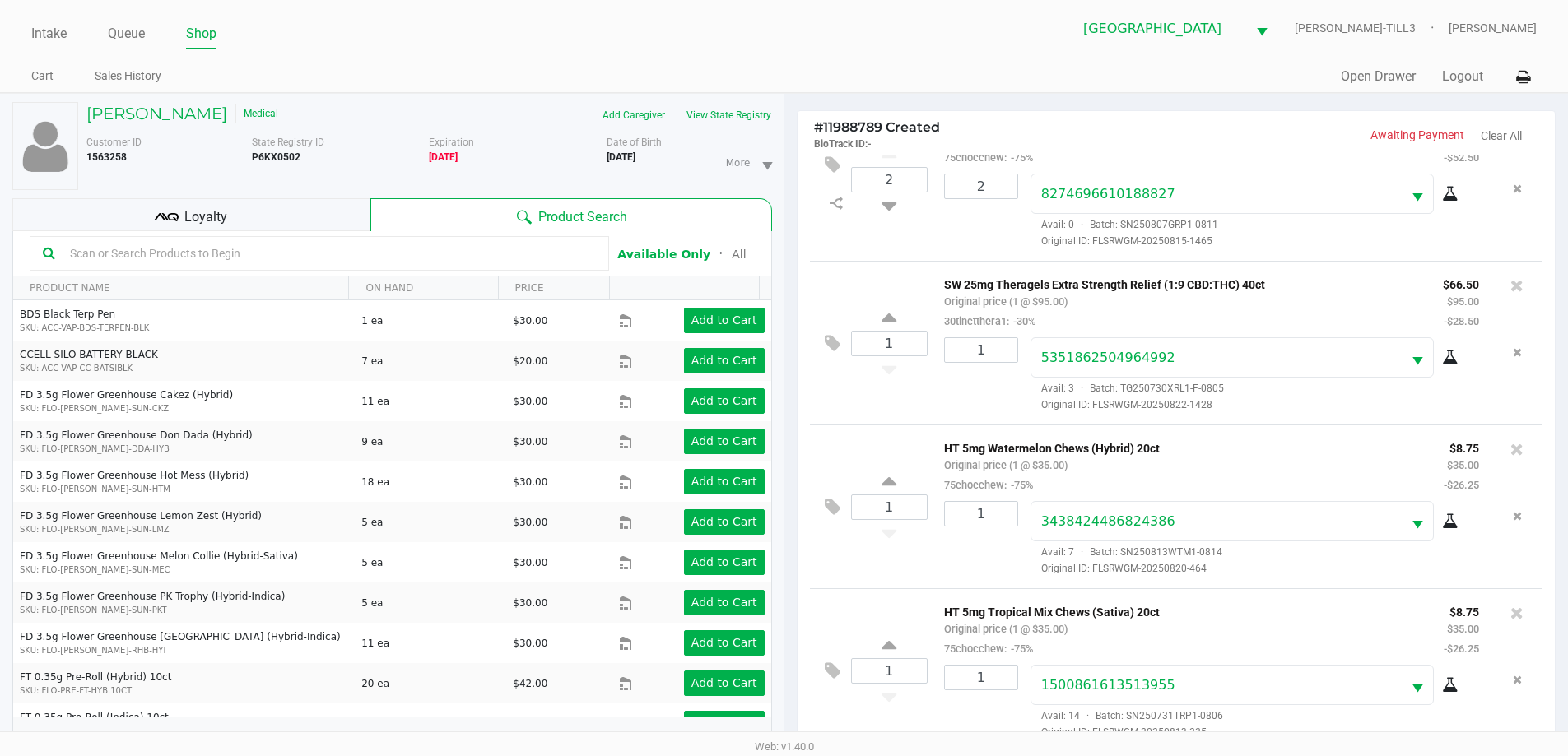
click at [223, 214] on span "Loyalty" at bounding box center [206, 216] width 43 height 20
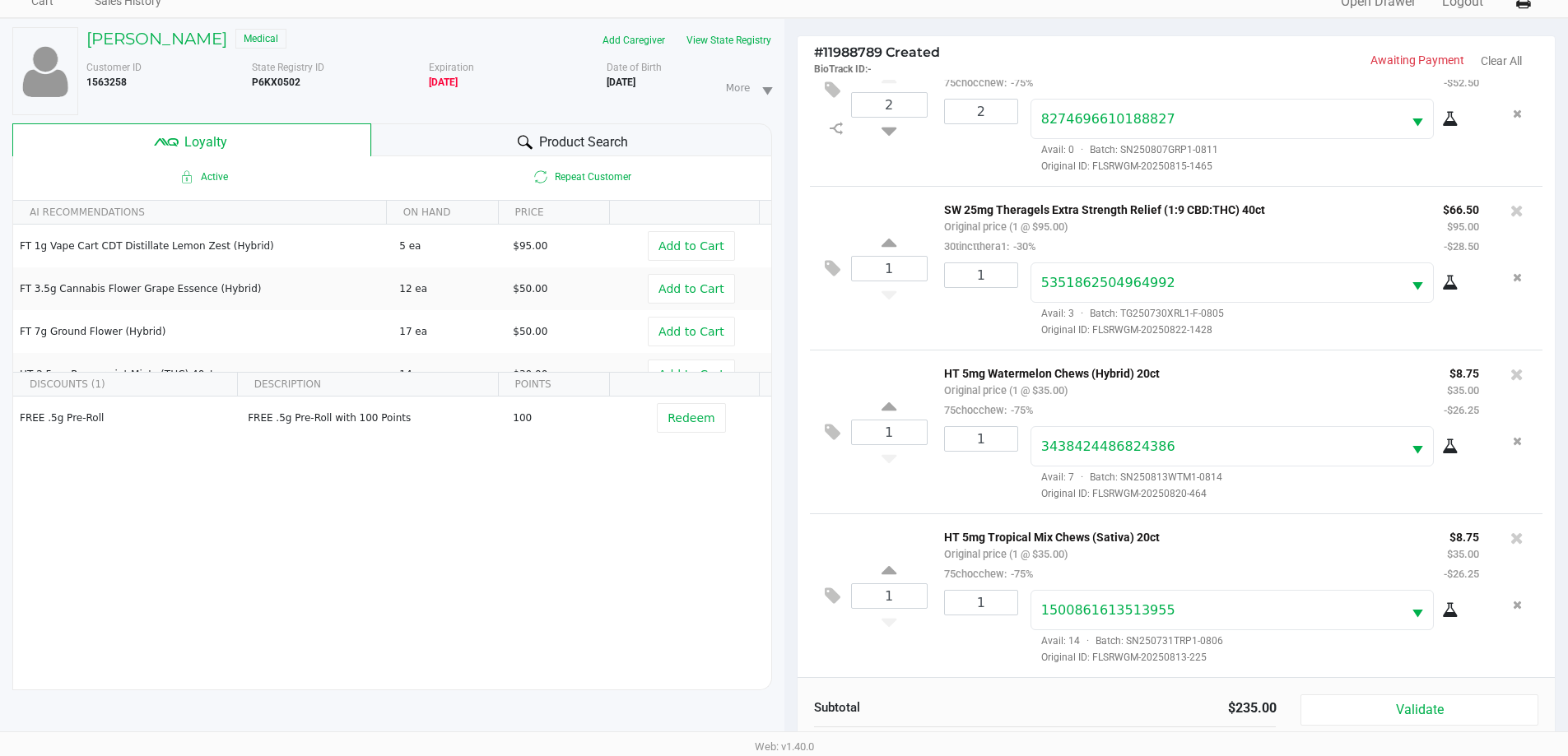
scroll to position [197, 0]
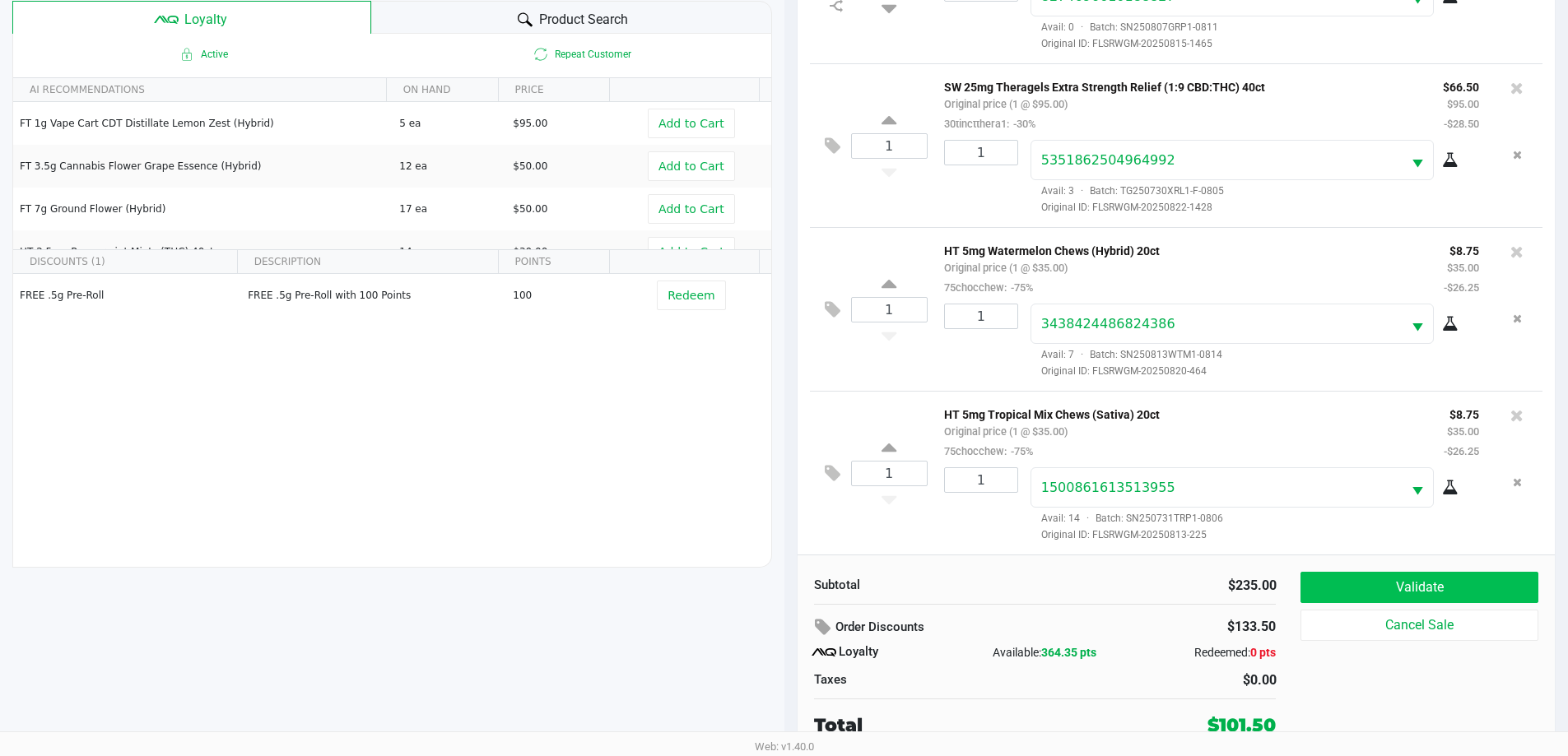
click at [1415, 585] on button "Validate" at bounding box center [1419, 587] width 237 height 31
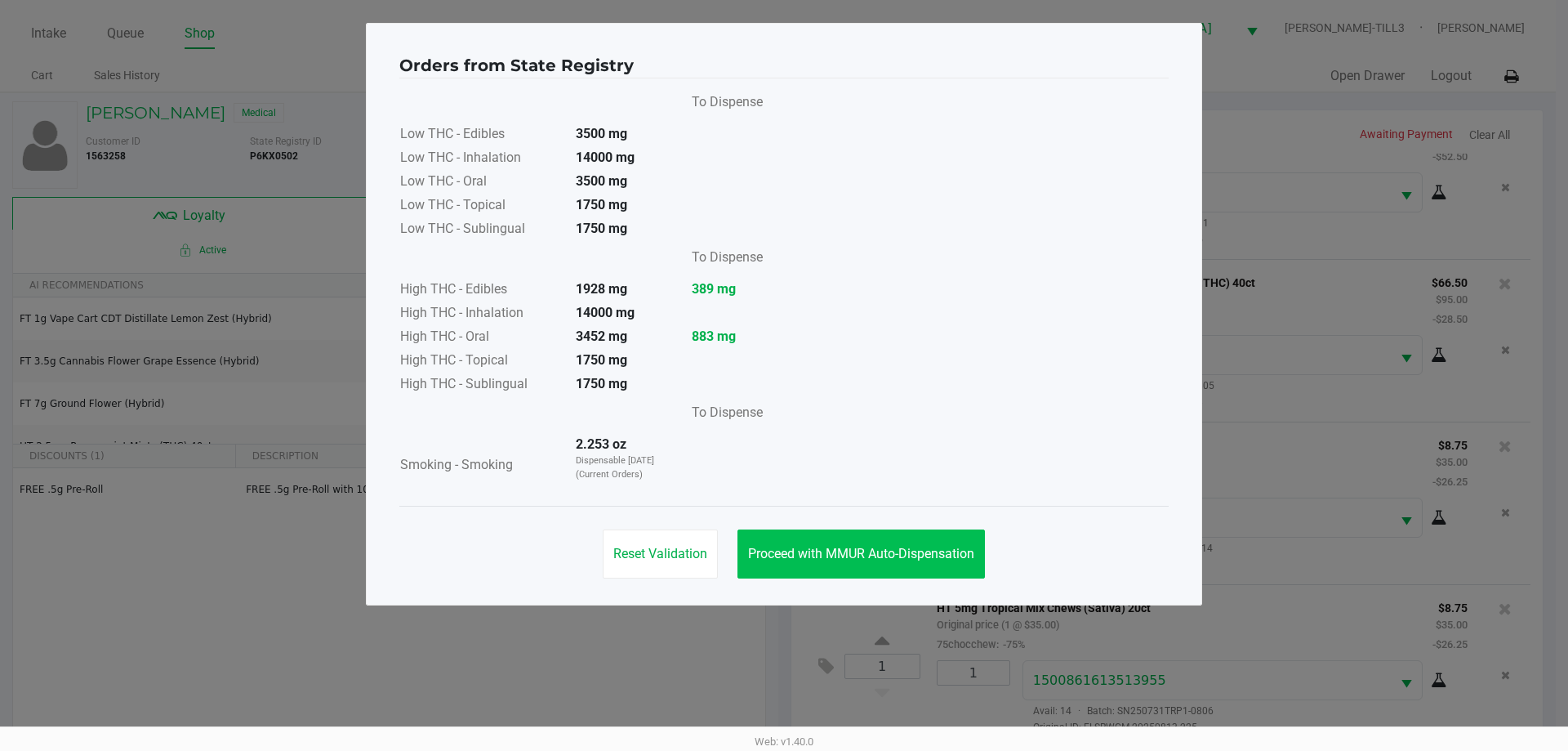
click at [896, 563] on button "Proceed with MMUR Auto-Dispensation" at bounding box center [861, 553] width 247 height 49
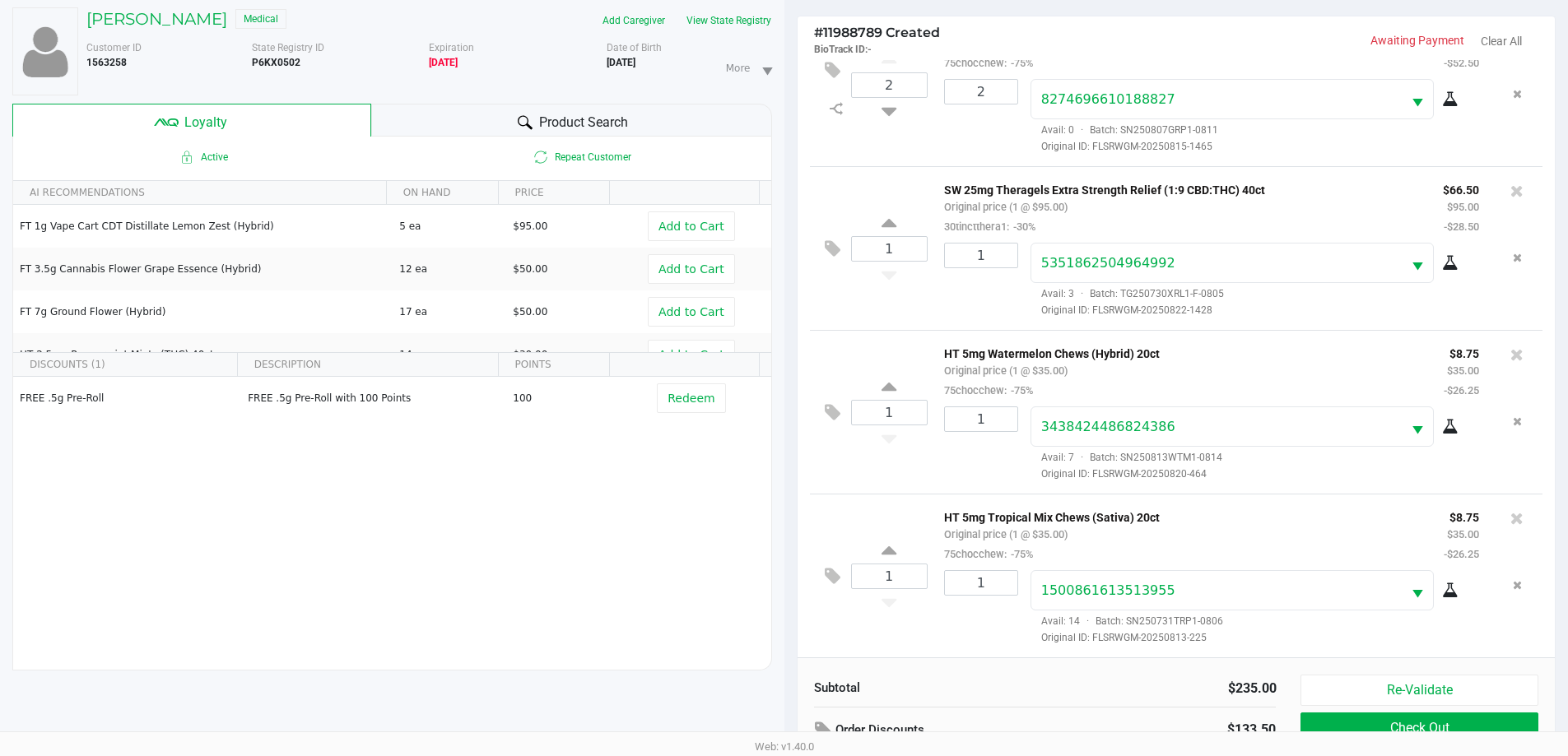
scroll to position [197, 0]
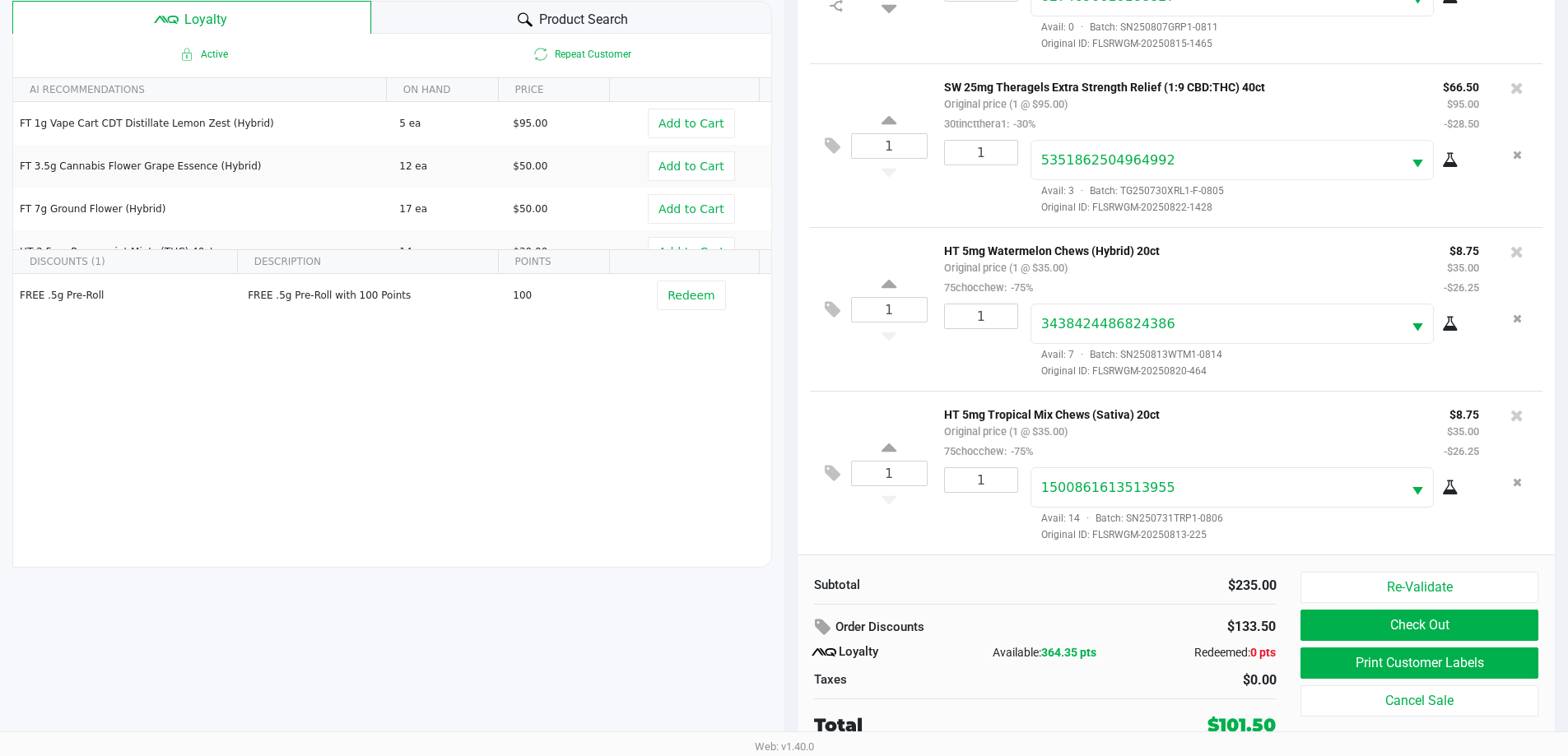
click at [1398, 665] on button "Print Customer Labels" at bounding box center [1419, 663] width 237 height 31
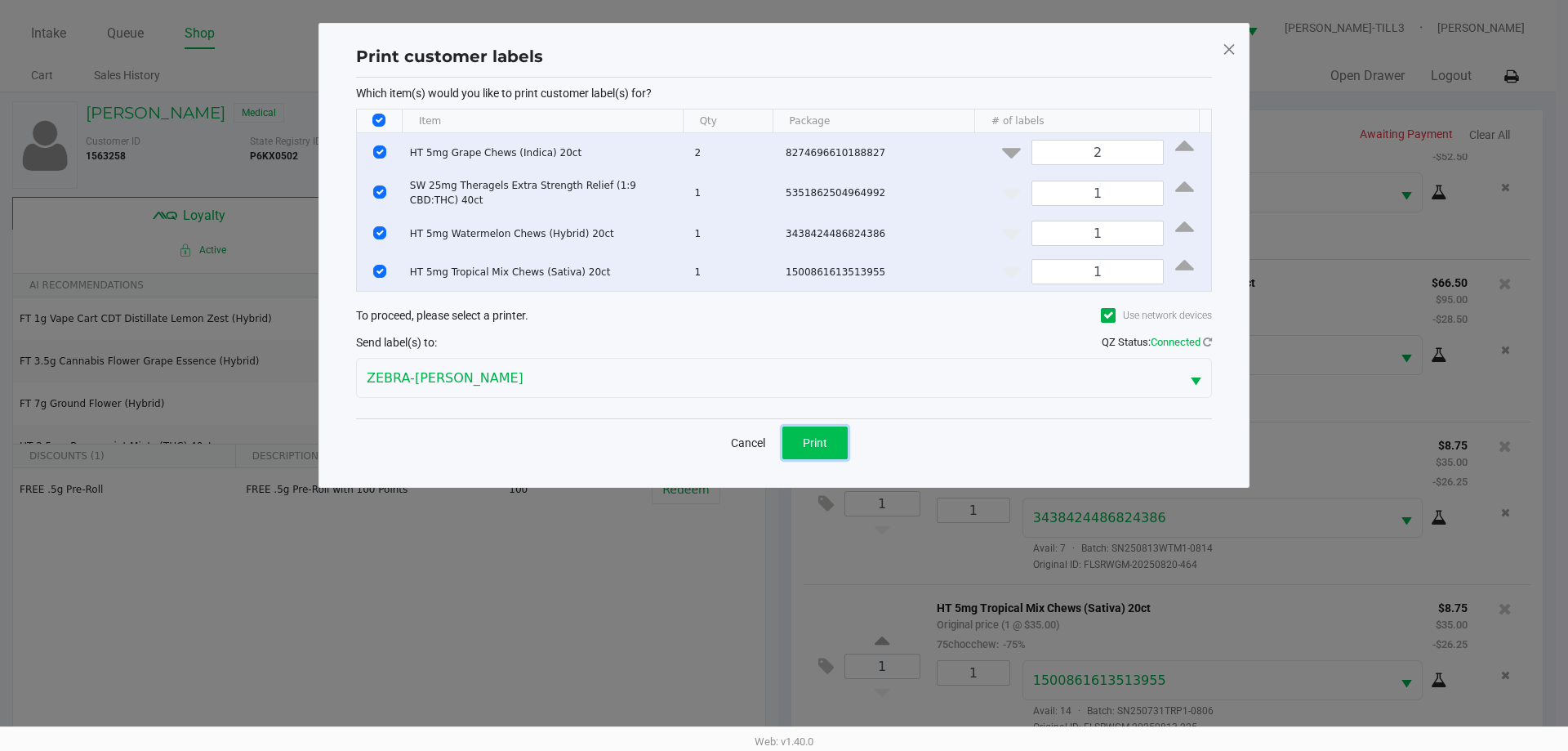
click at [806, 439] on span "Print" at bounding box center [815, 443] width 25 height 13
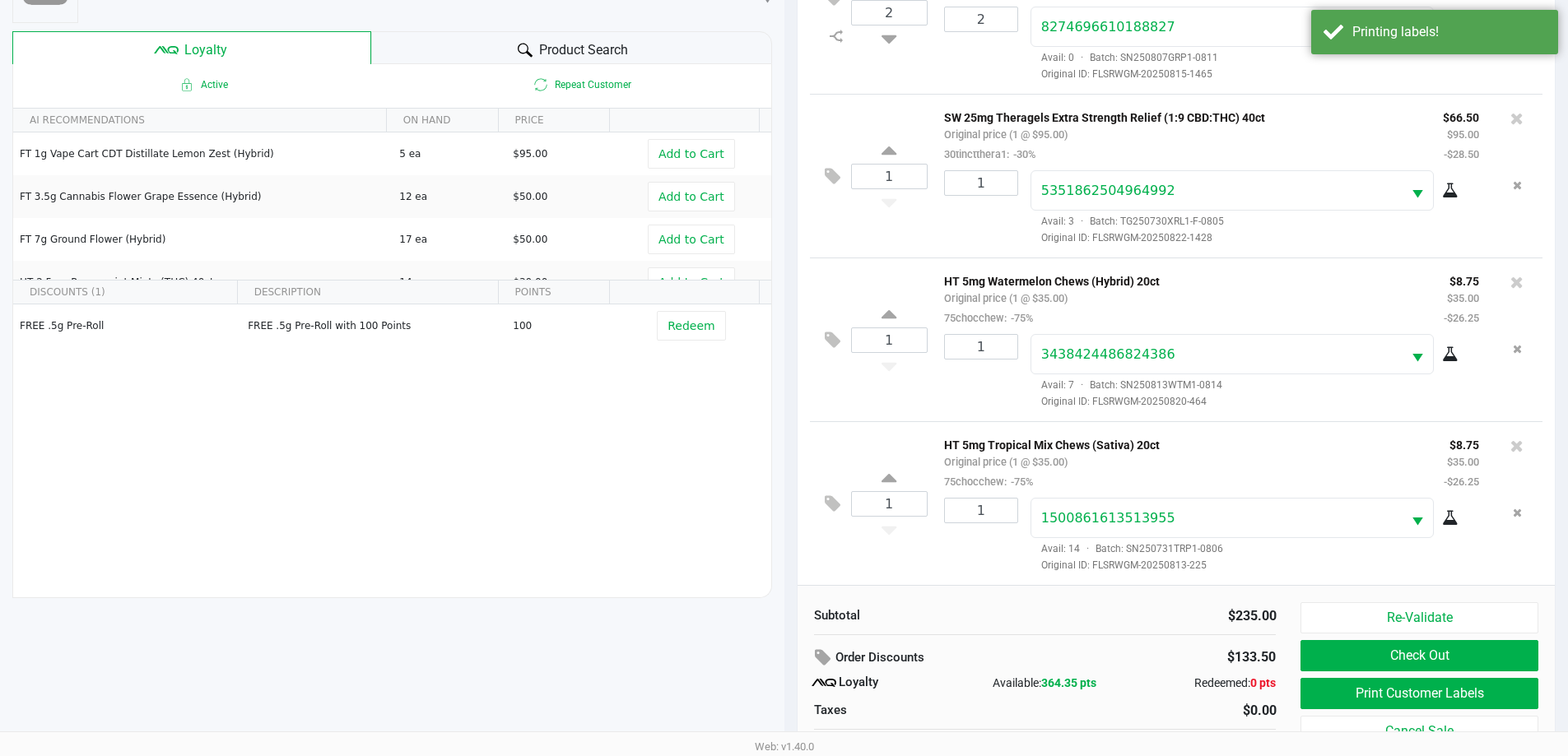
scroll to position [197, 0]
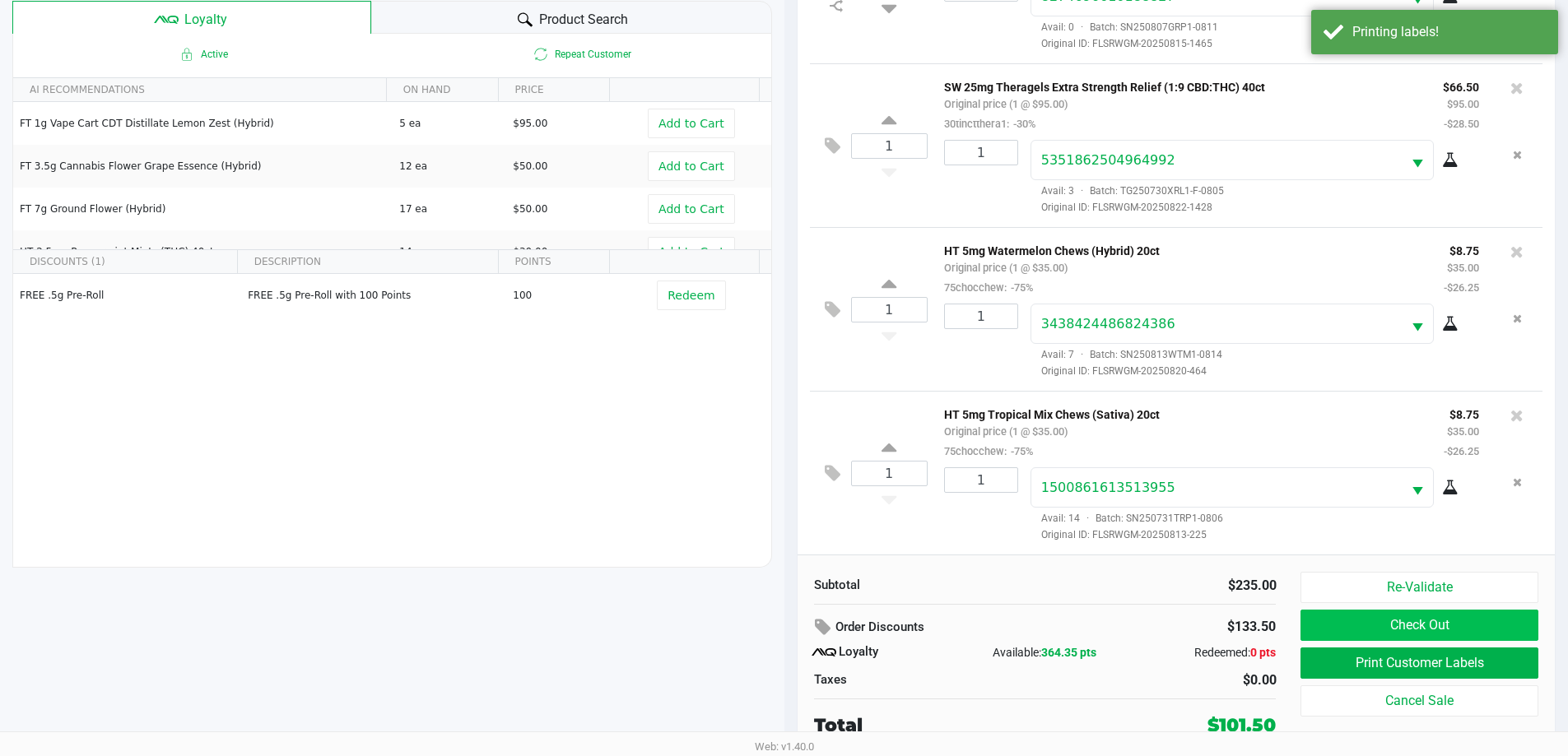
click at [1410, 627] on button "Check Out" at bounding box center [1419, 625] width 237 height 31
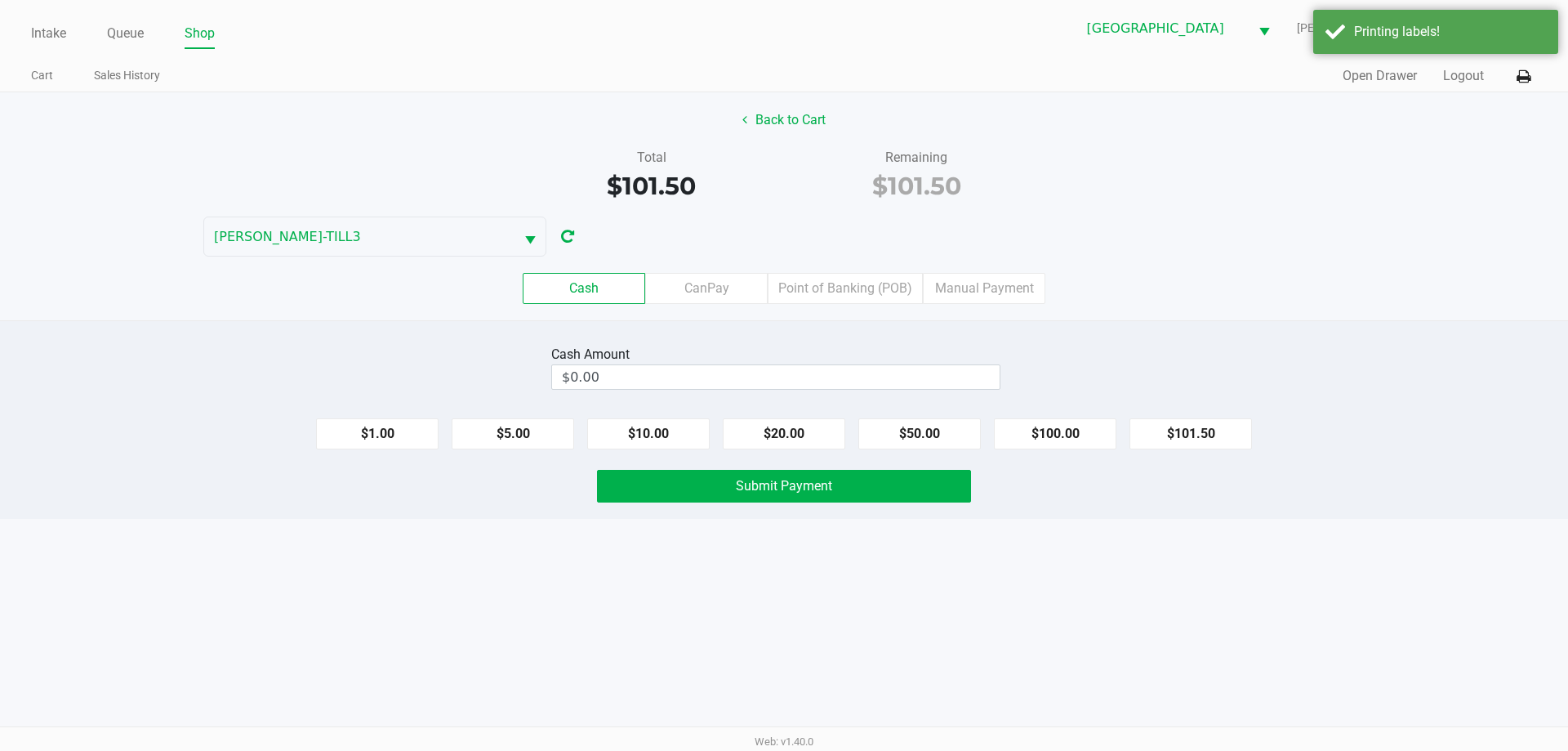
click at [852, 287] on label "Point of Banking (POB)" at bounding box center [845, 289] width 155 height 31
click at [0, 0] on 7 "Point of Banking (POB)" at bounding box center [0, 0] width 0 height 0
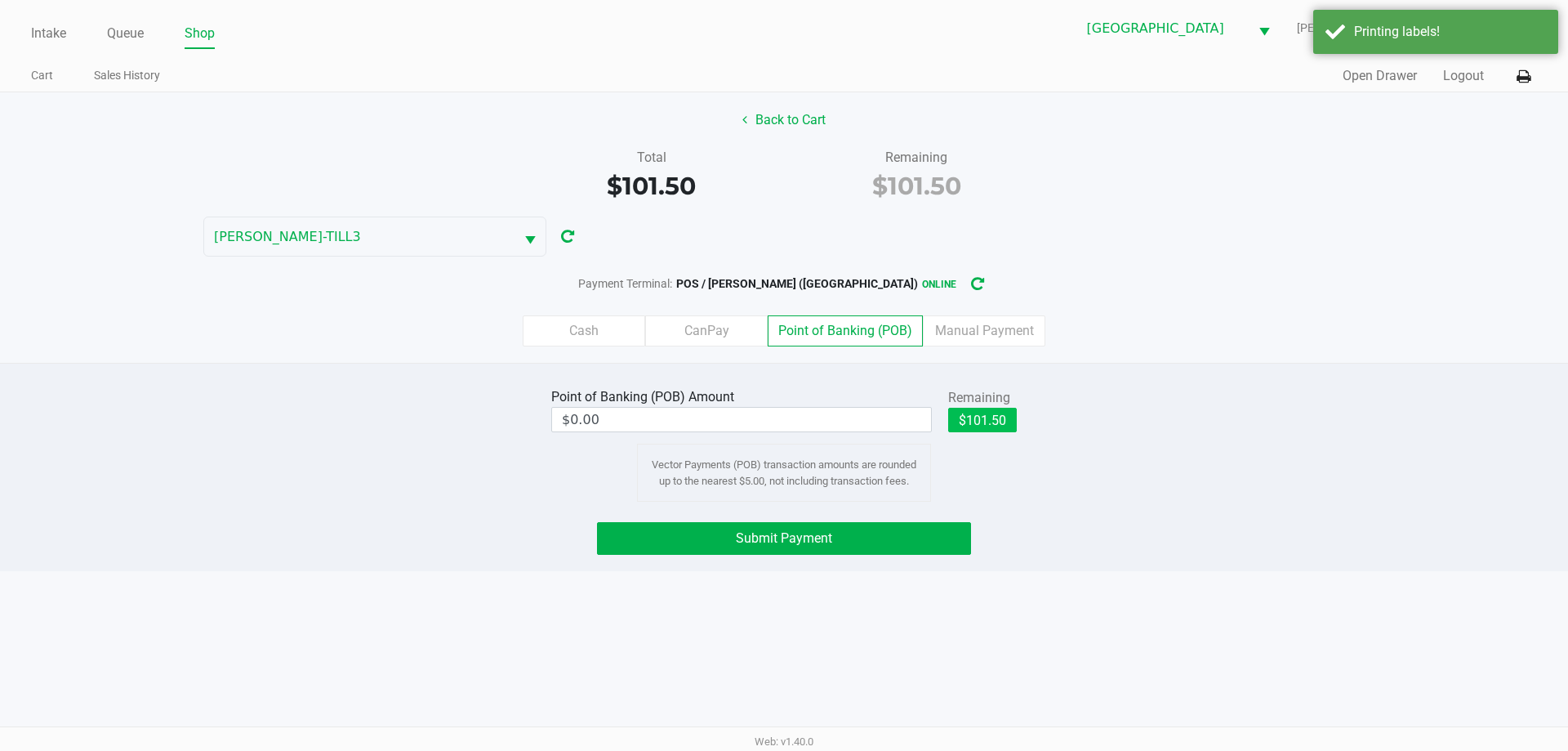
click at [1004, 420] on button "$101.50" at bounding box center [983, 420] width 68 height 25
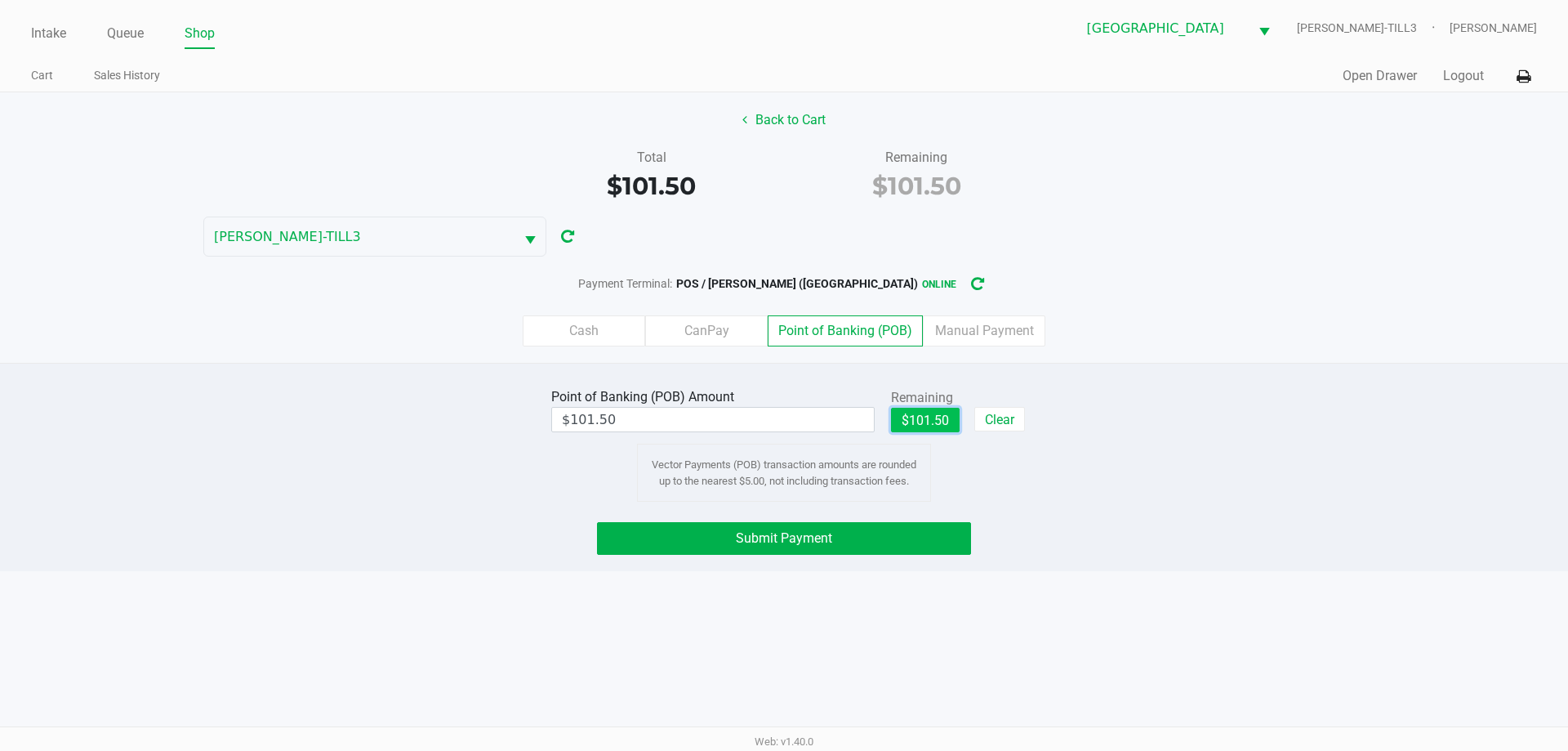
click at [852, 526] on button "Submit Payment" at bounding box center [784, 539] width 374 height 33
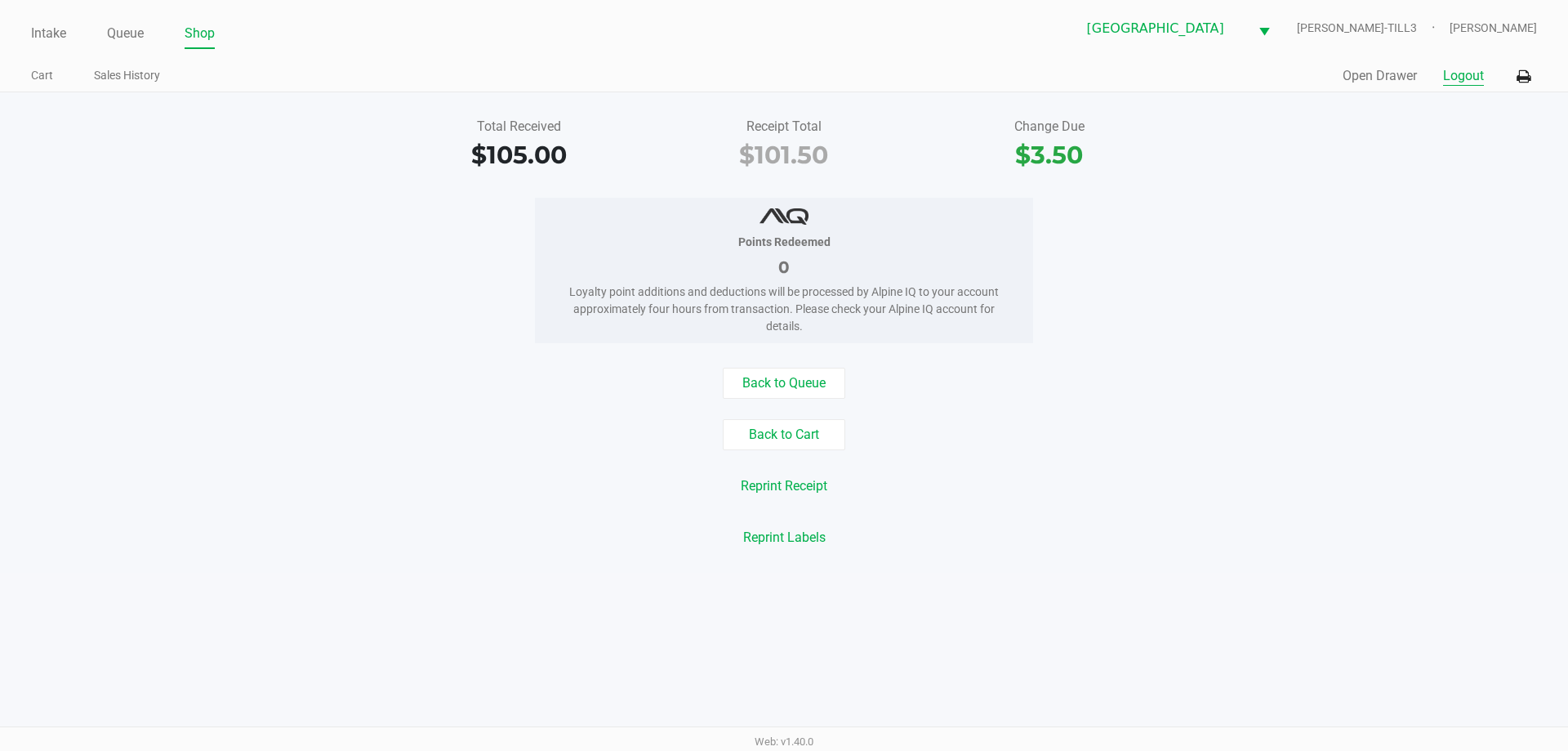
click at [1456, 75] on button "Logout" at bounding box center [1464, 75] width 41 height 20
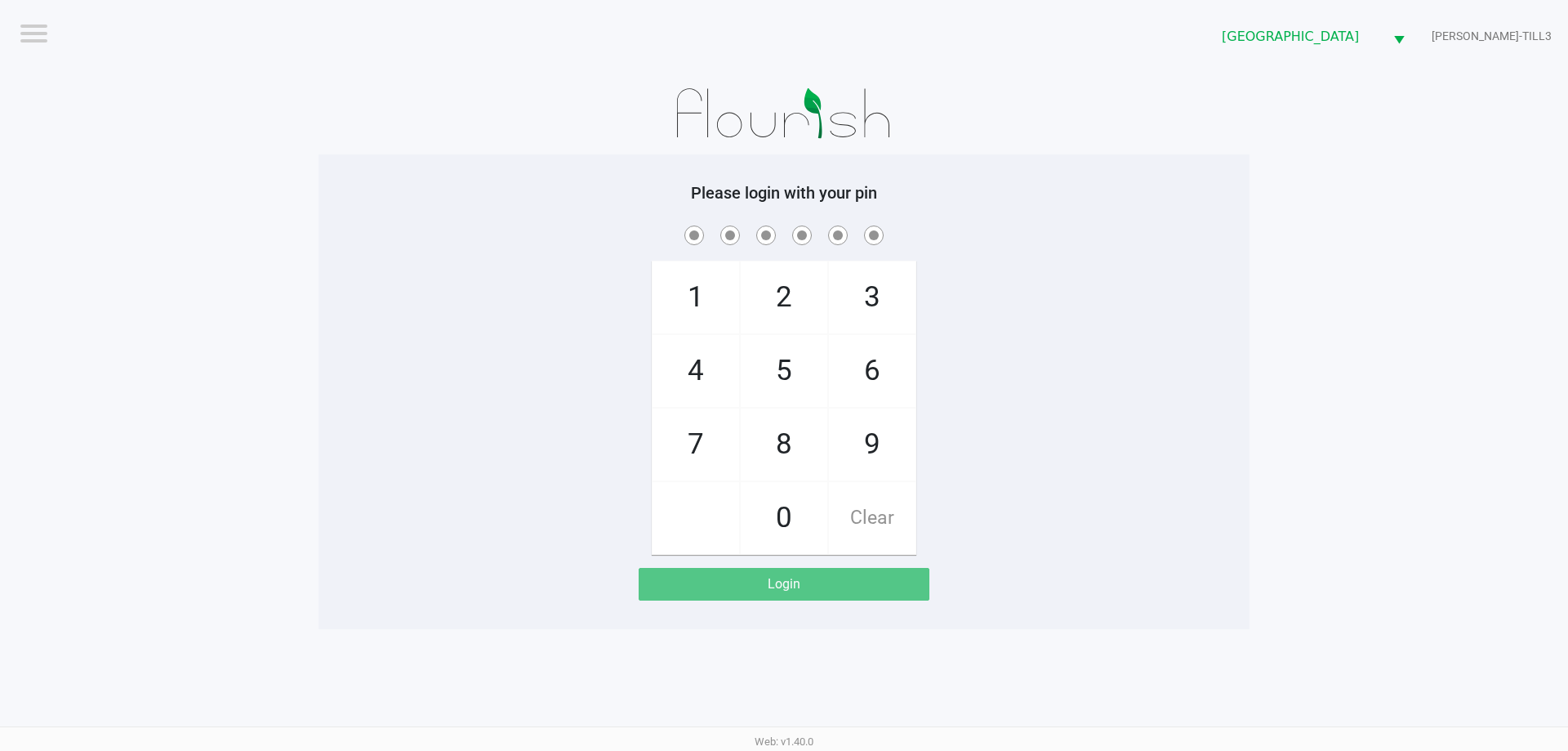
click at [354, 170] on div "Please login with your pin 1 4 7 2 5 8 0 3 6 9 Clear Login" at bounding box center [784, 391] width 931 height 474
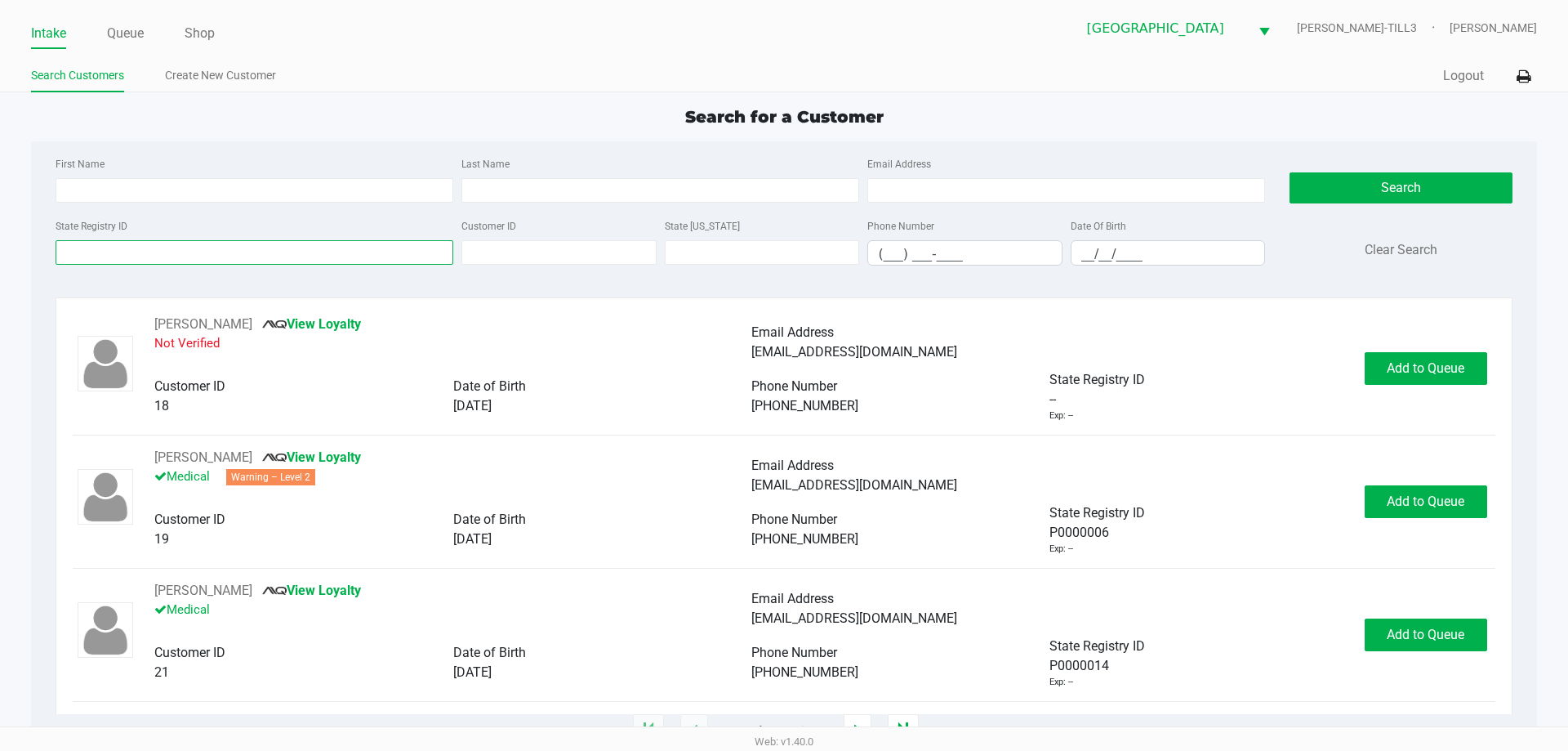
click at [353, 253] on input "State Registry ID" at bounding box center [254, 253] width 398 height 25
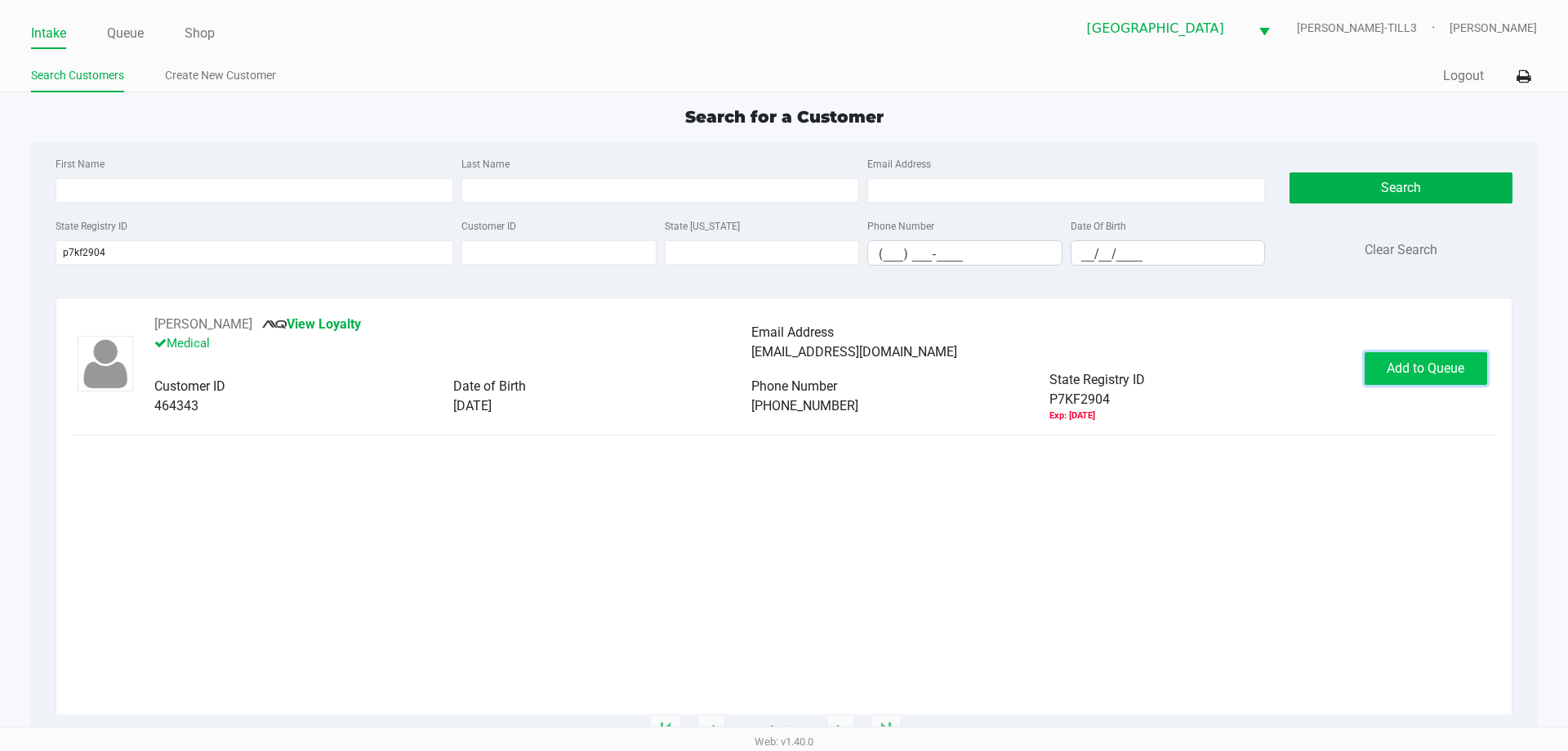
click at [1444, 363] on span "Add to Queue" at bounding box center [1425, 368] width 78 height 15
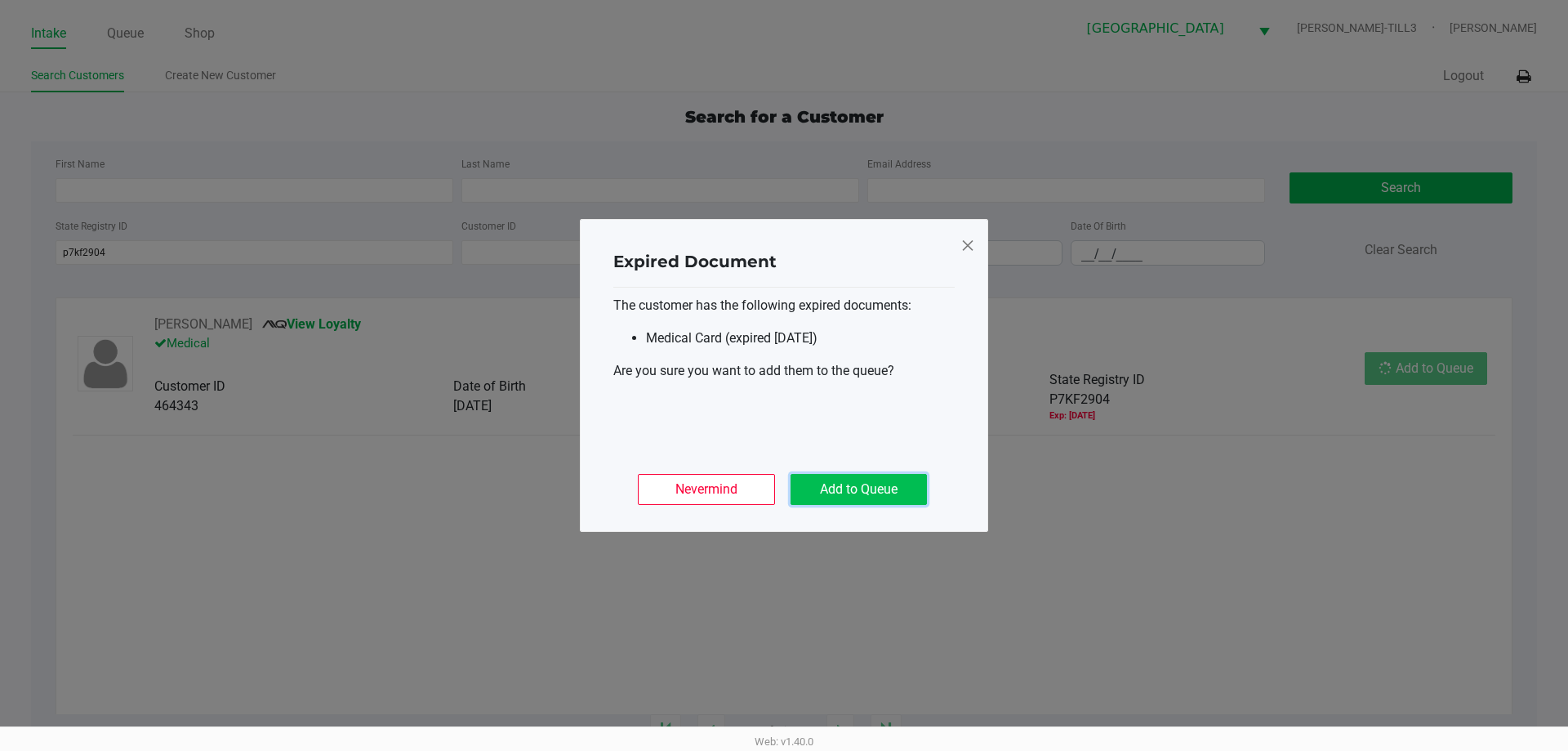
click at [839, 503] on button "Add to Queue" at bounding box center [858, 490] width 136 height 31
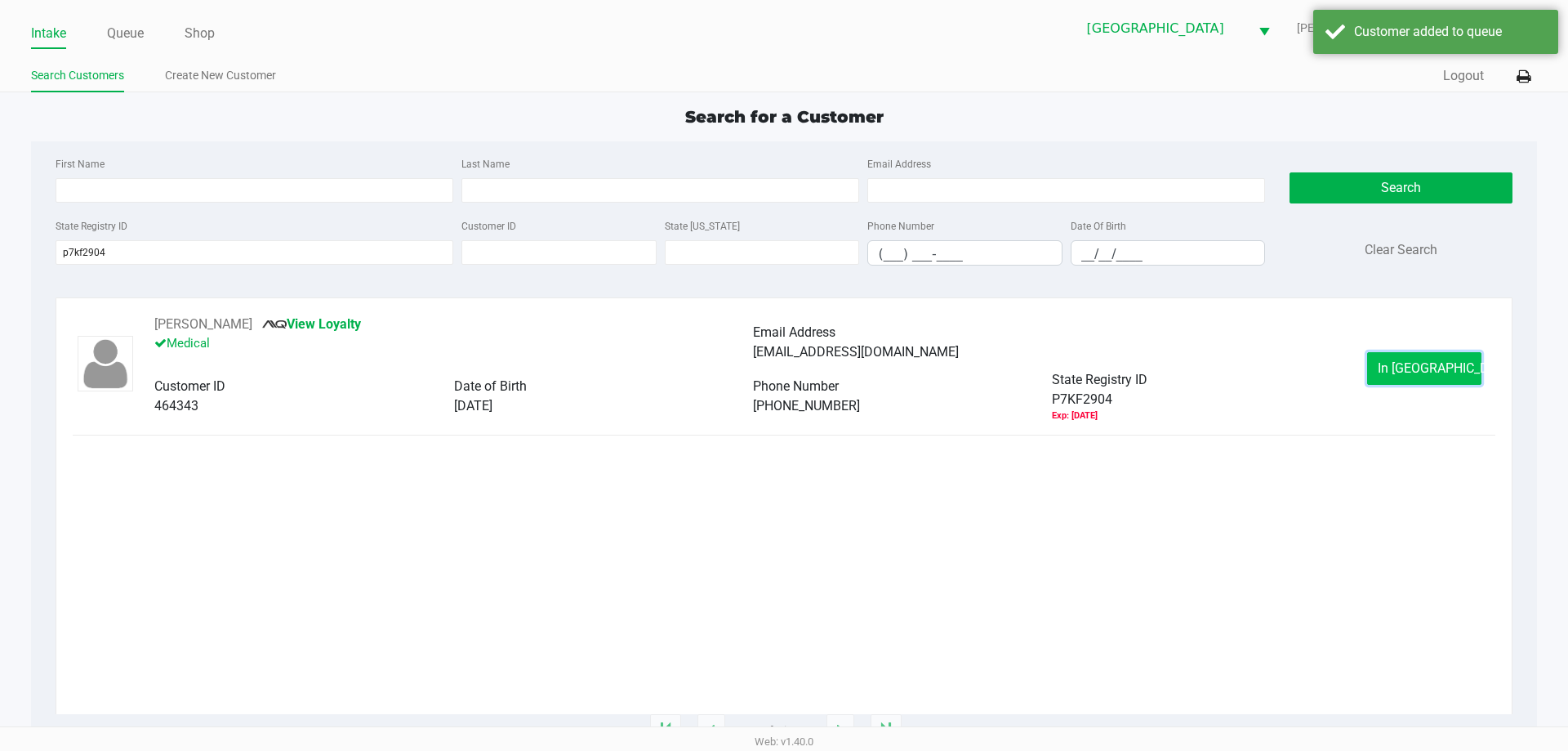
click at [1417, 373] on span "In Queue" at bounding box center [1446, 368] width 137 height 15
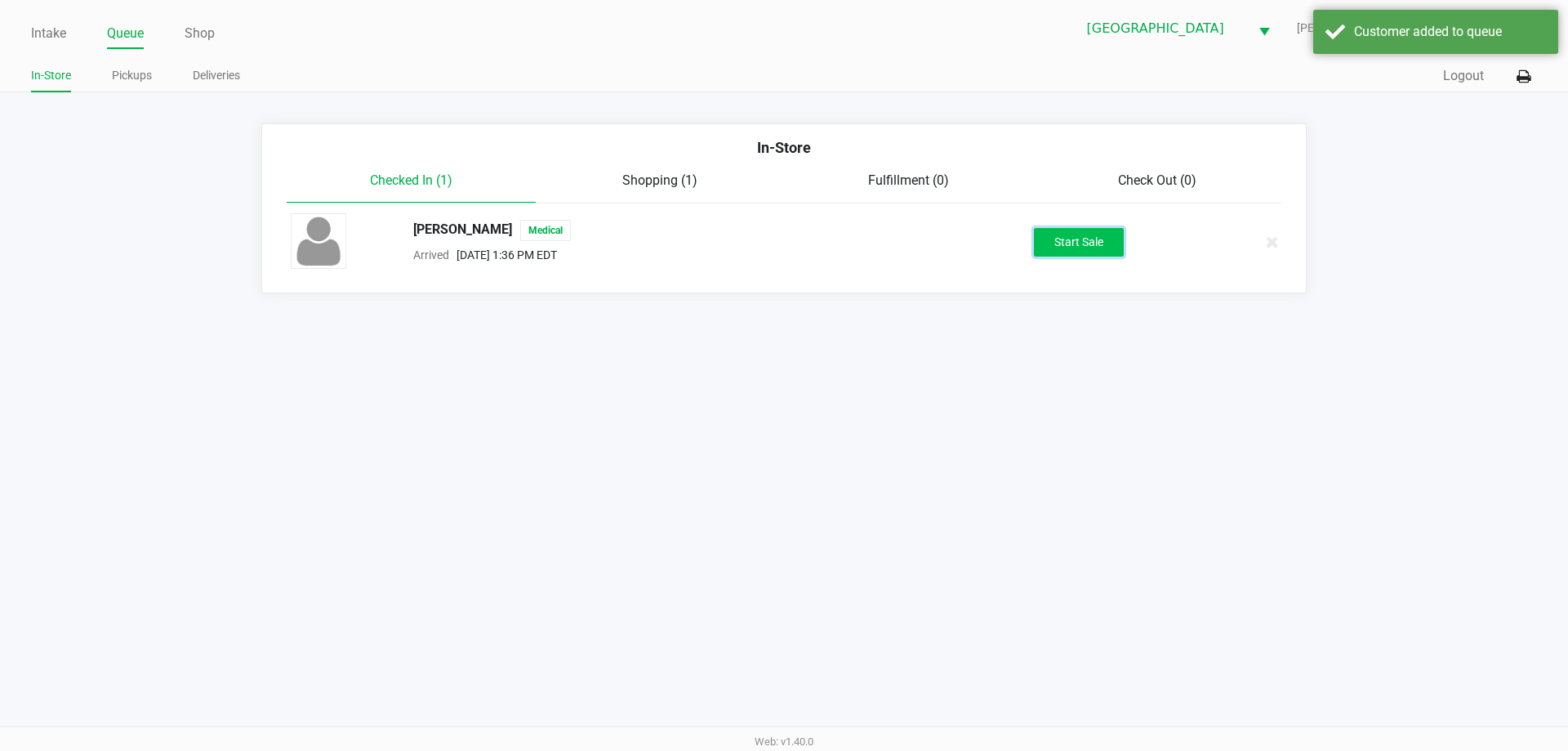
click at [1060, 246] on button "Start Sale" at bounding box center [1078, 241] width 90 height 28
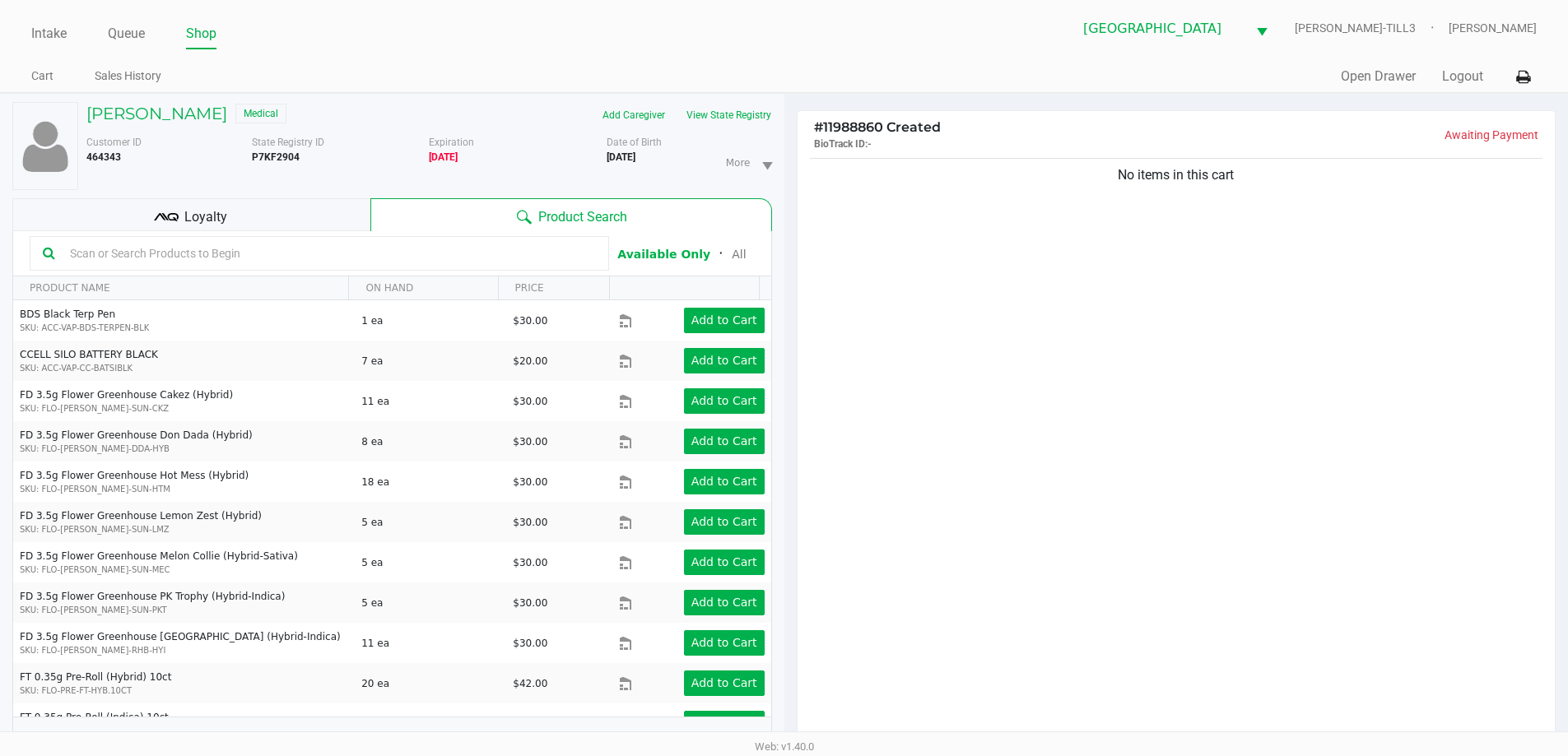
click at [726, 105] on button "View State Registry" at bounding box center [724, 115] width 97 height 27
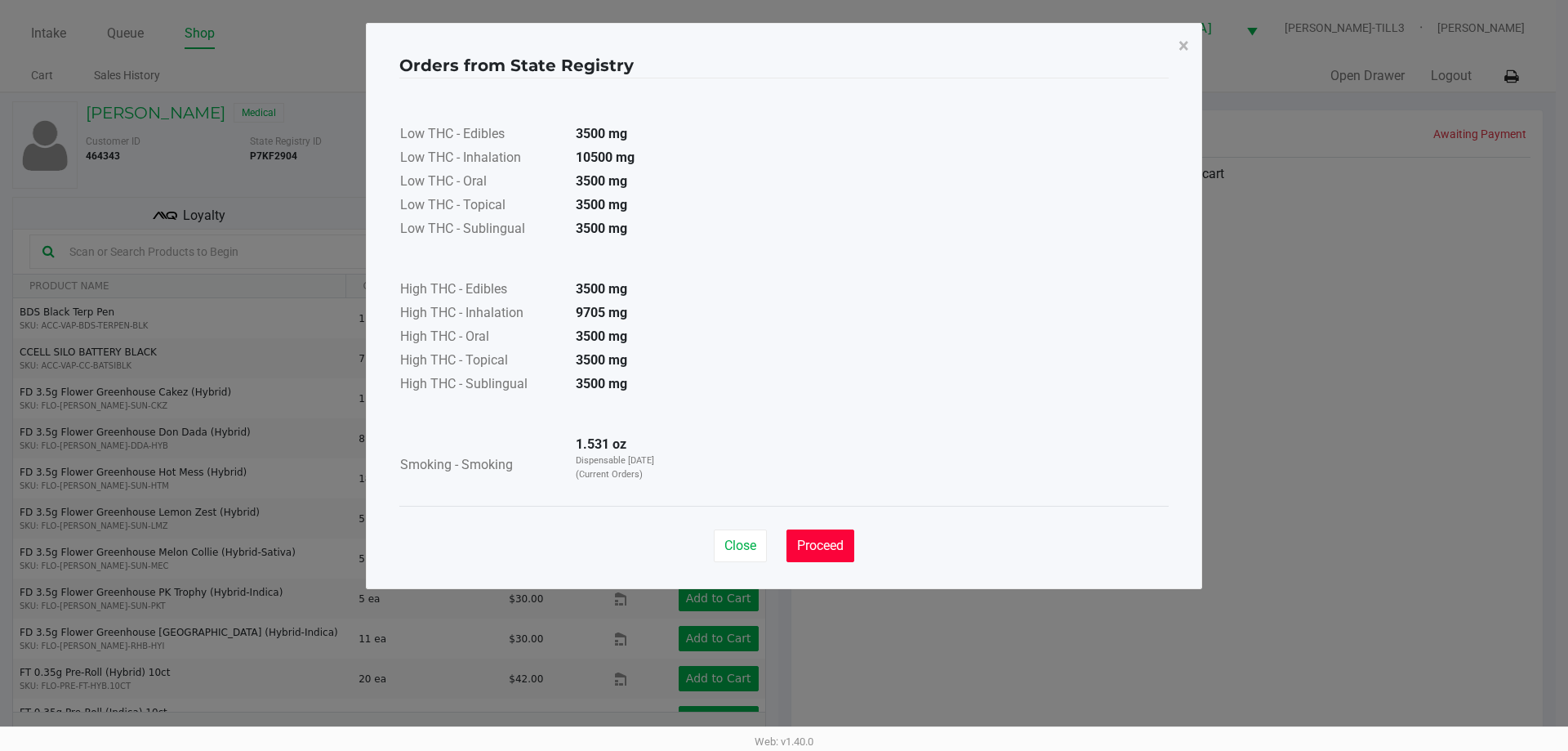
click at [844, 545] on span "Proceed" at bounding box center [820, 545] width 46 height 15
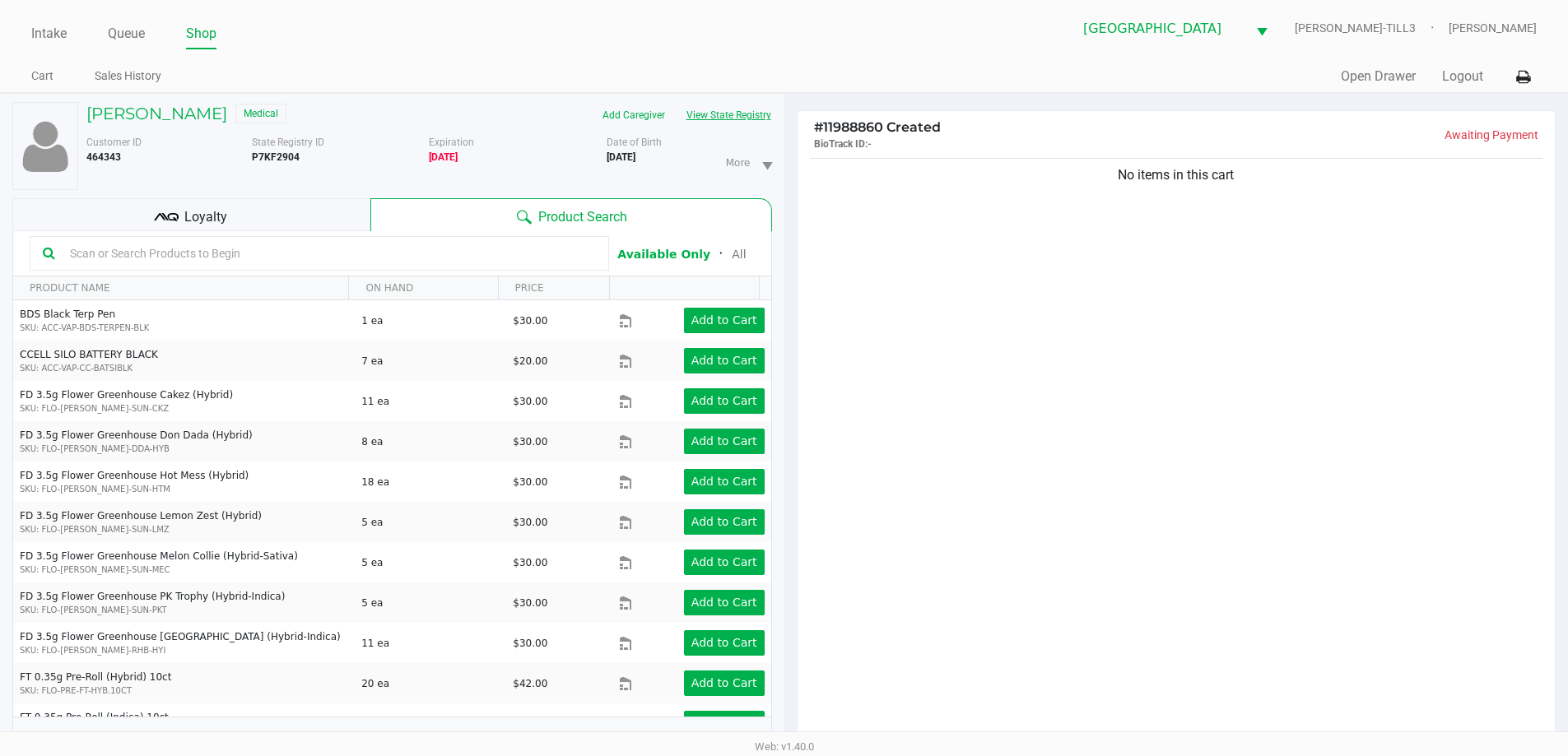
click at [442, 255] on input "text" at bounding box center [329, 253] width 532 height 25
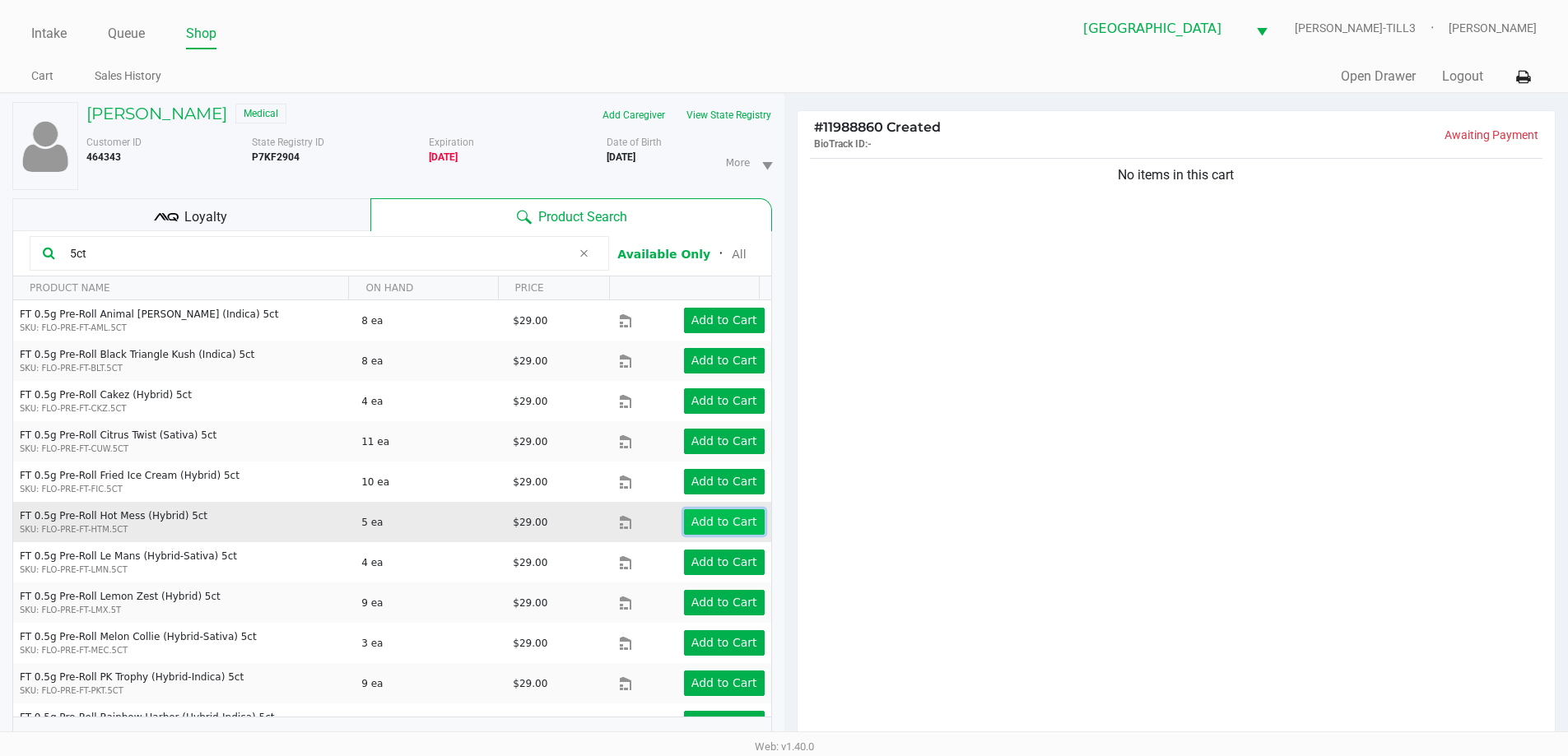
click at [712, 522] on app-button-loader "Add to Cart" at bounding box center [724, 521] width 66 height 13
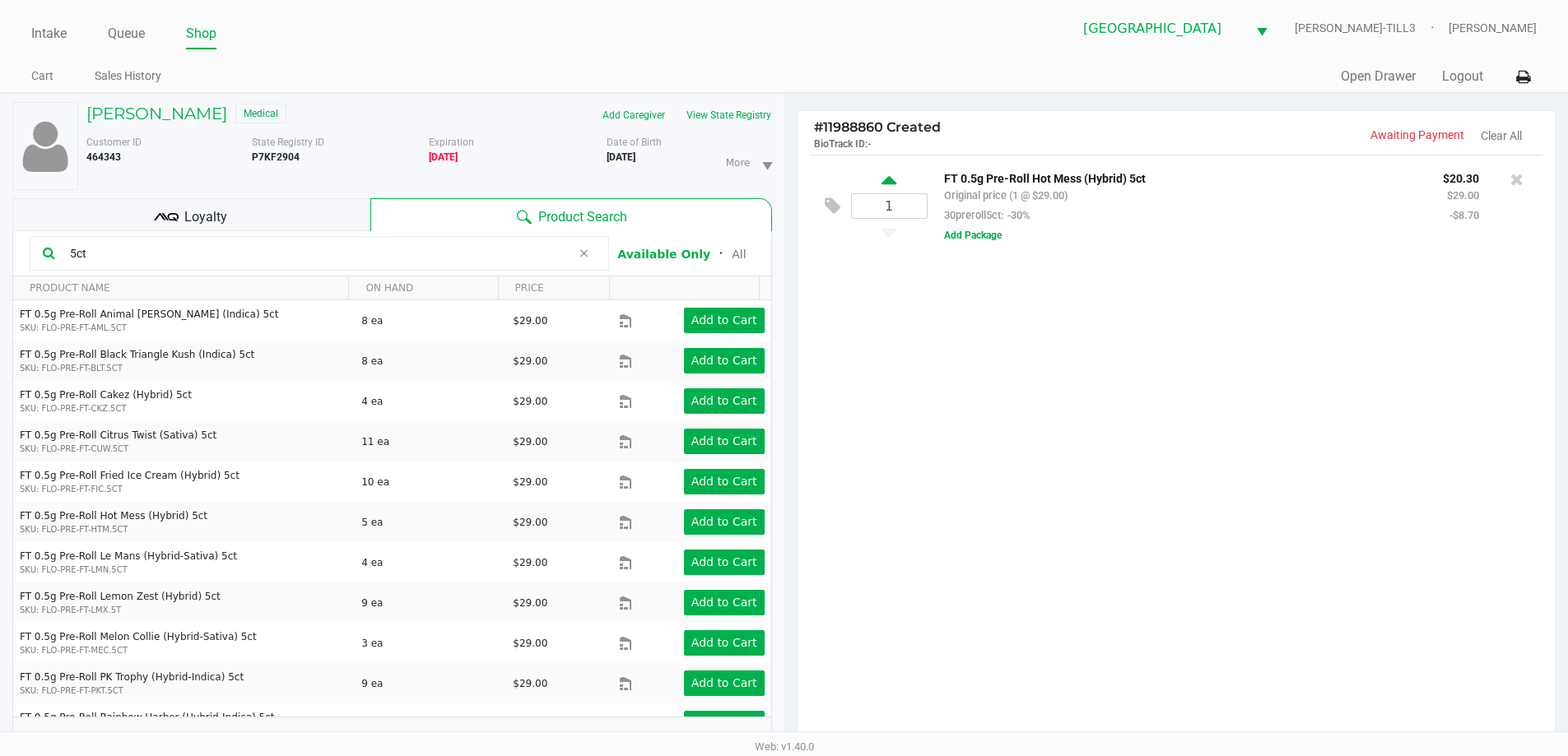
click at [894, 182] on icon at bounding box center [888, 183] width 15 height 21
click at [1061, 345] on div at bounding box center [784, 469] width 1568 height 588
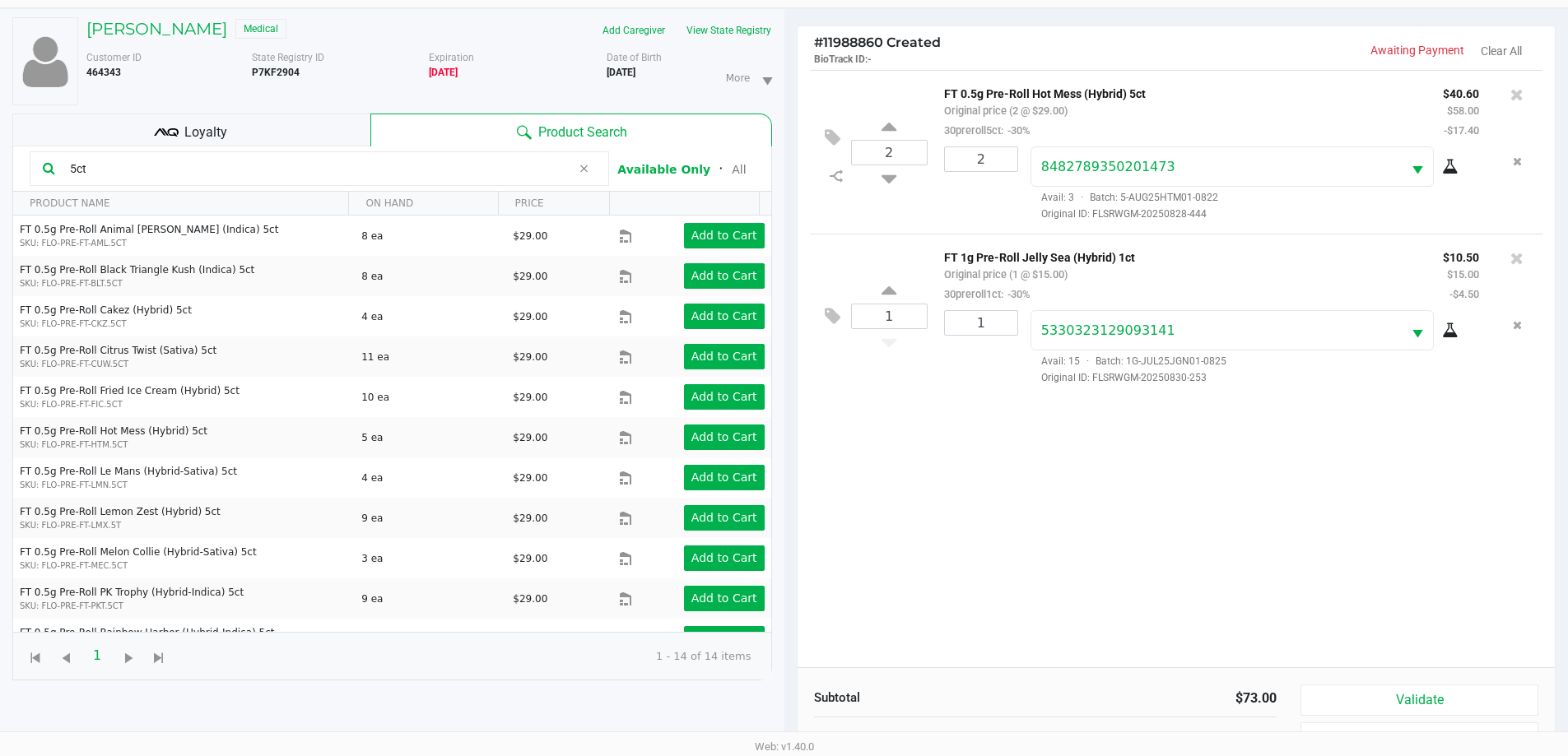
scroll to position [178, 0]
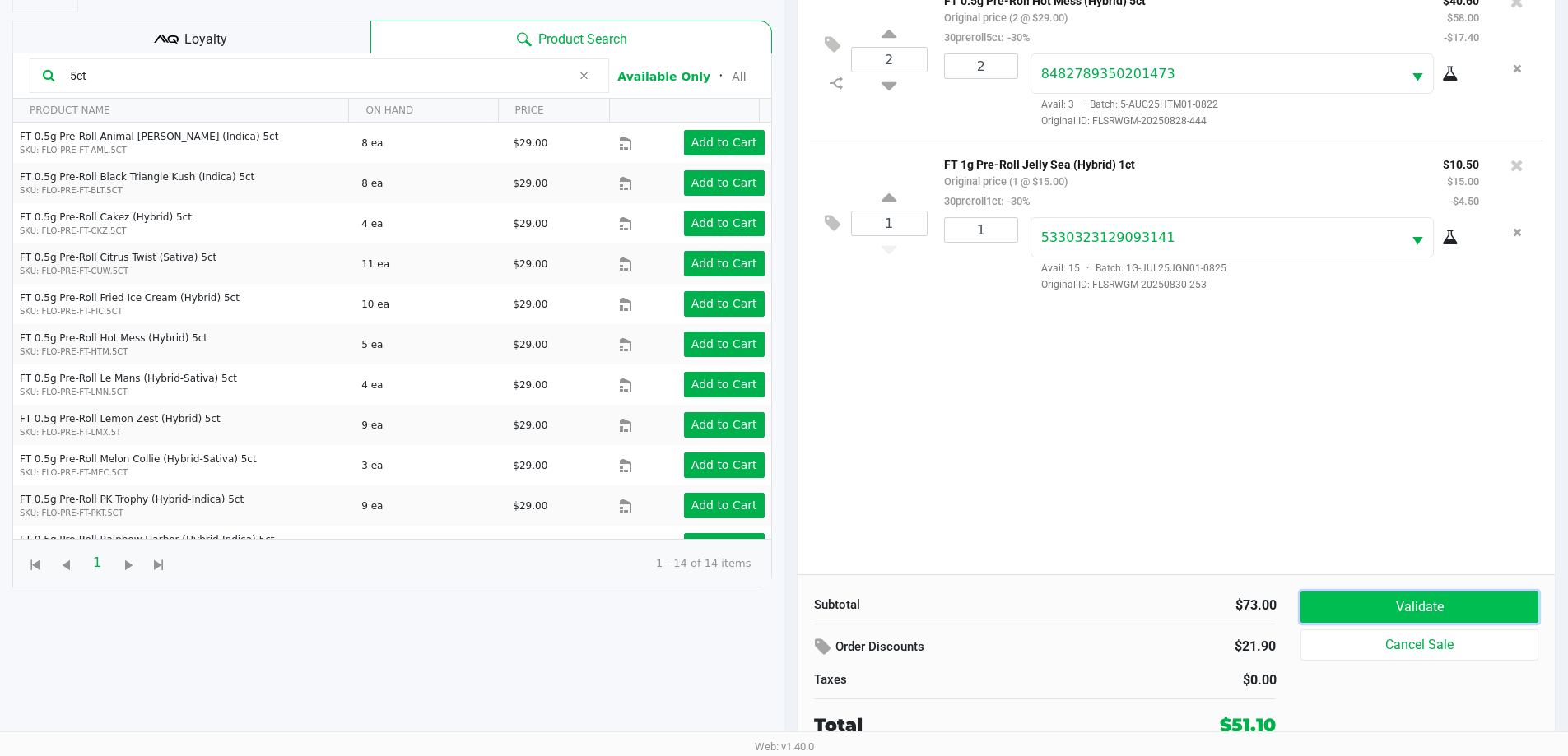
click at [1451, 594] on button "Validate" at bounding box center [1419, 607] width 237 height 31
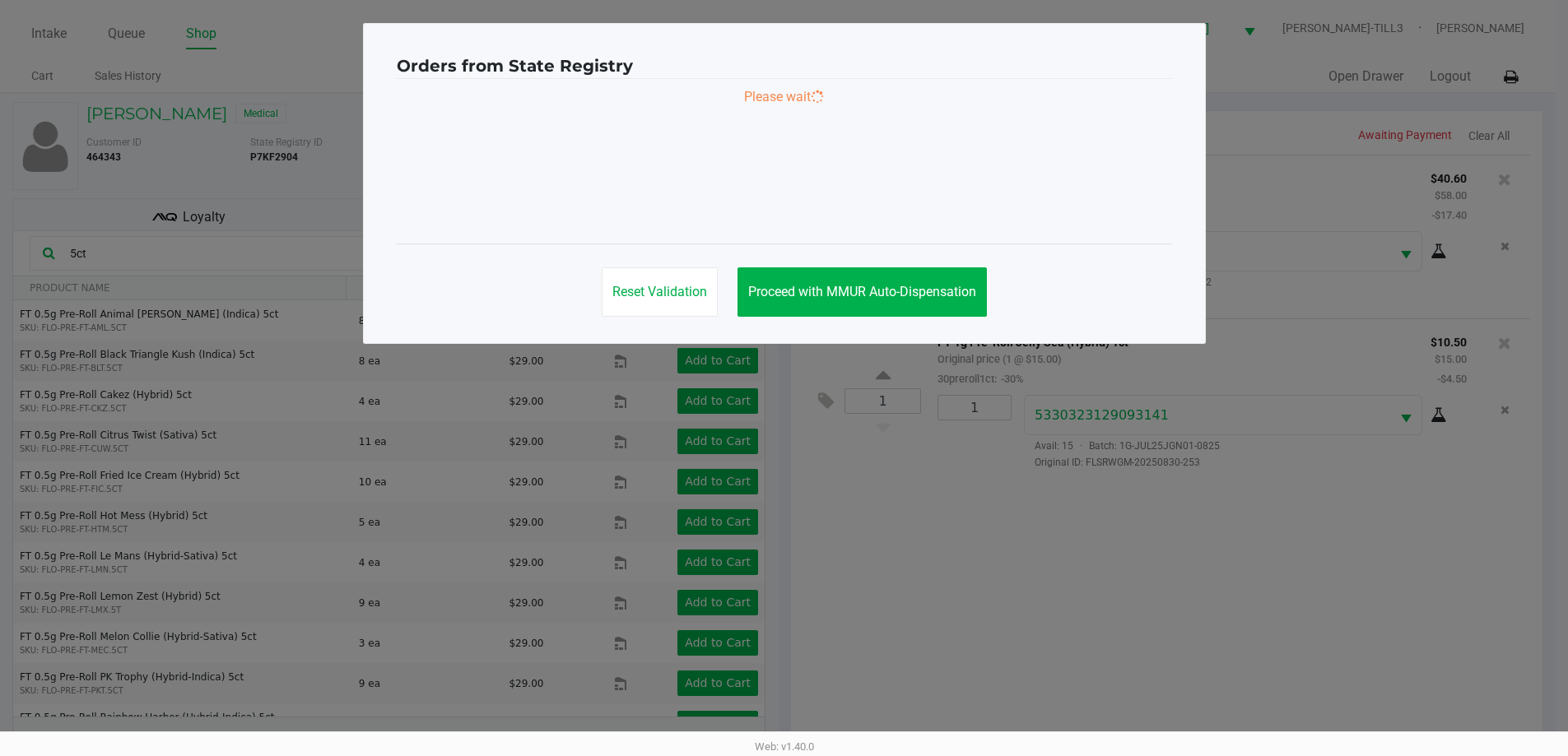
scroll to position [0, 0]
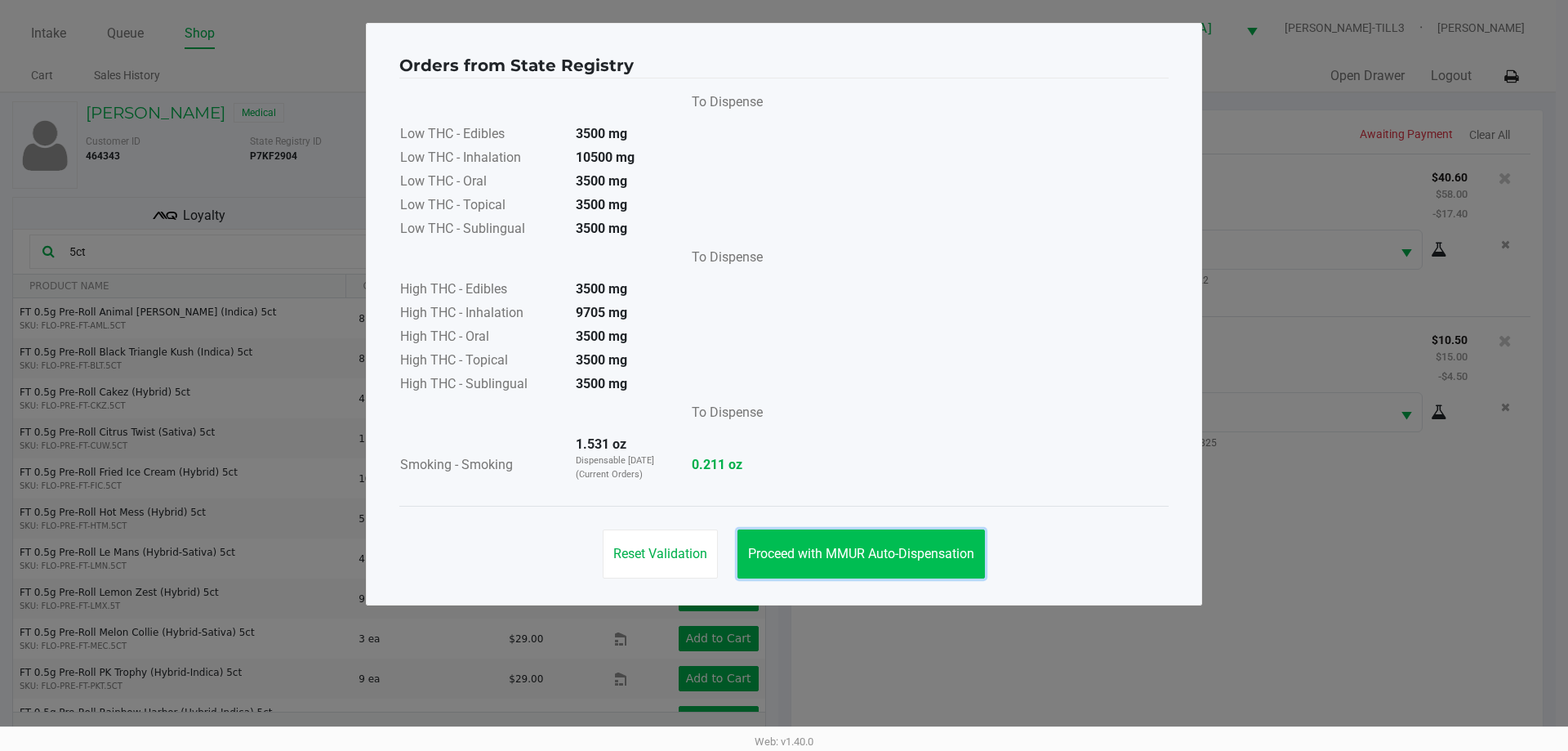
click at [922, 542] on button "Proceed with MMUR Auto-Dispensation" at bounding box center [861, 553] width 247 height 49
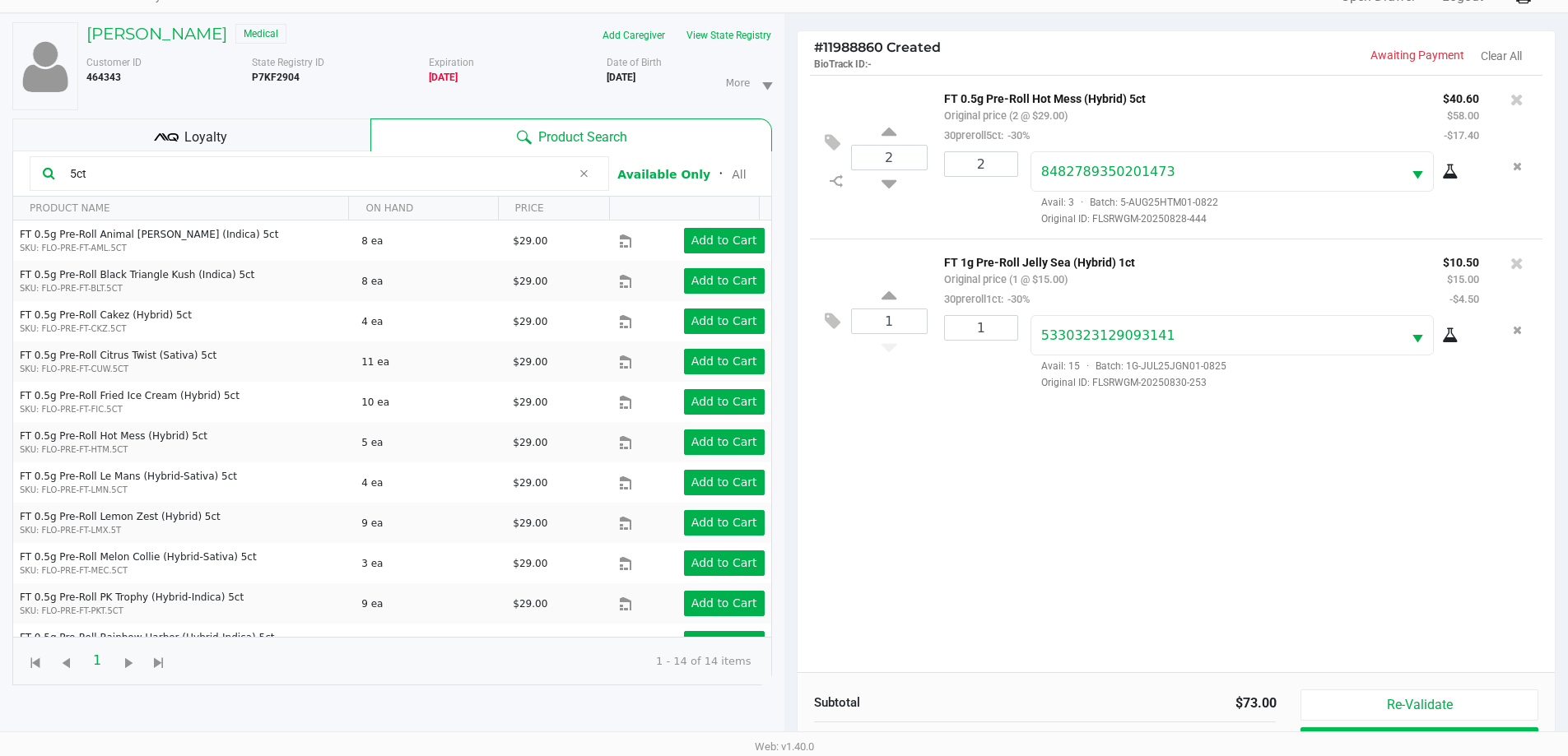
scroll to position [178, 0]
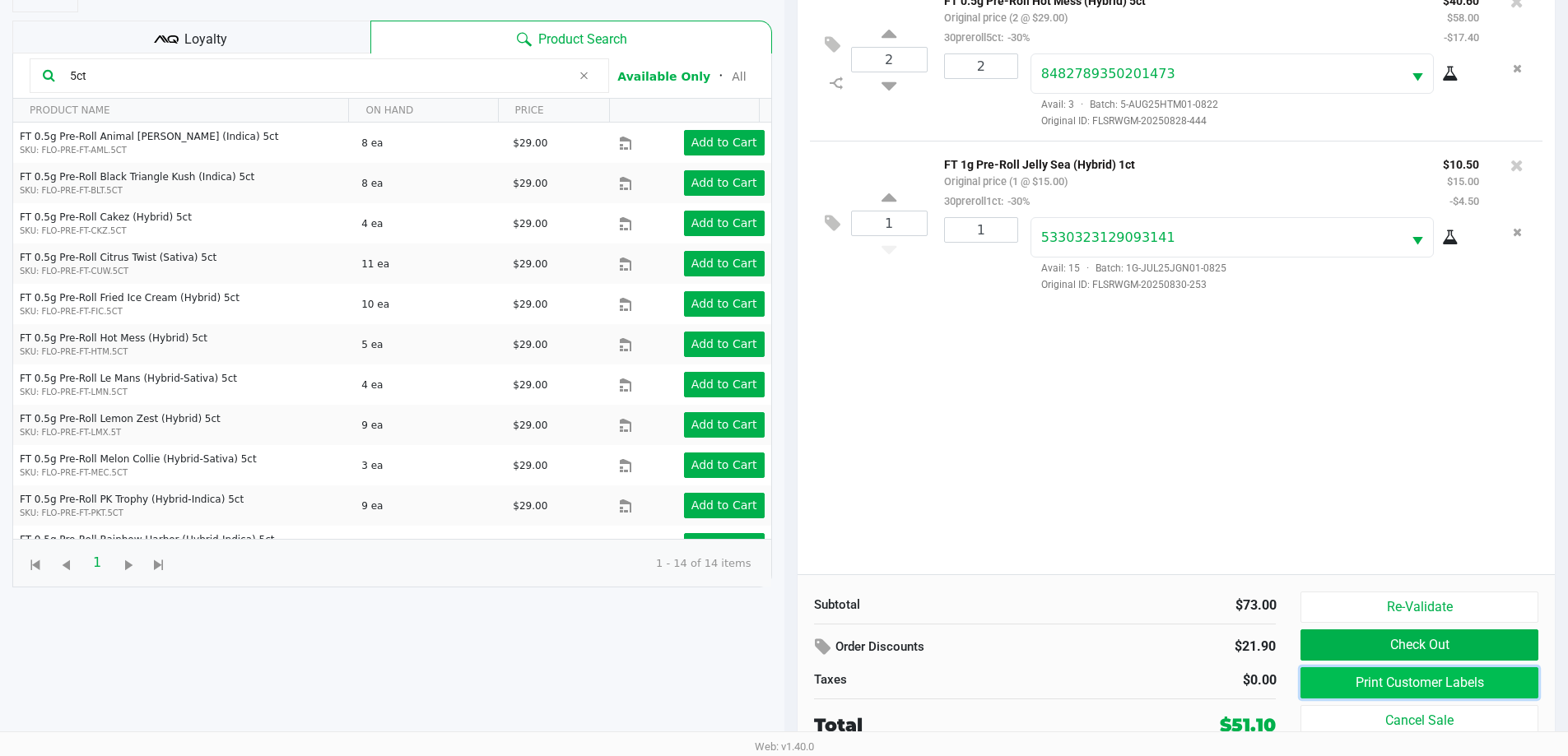
click at [1377, 678] on button "Print Customer Labels" at bounding box center [1419, 683] width 237 height 31
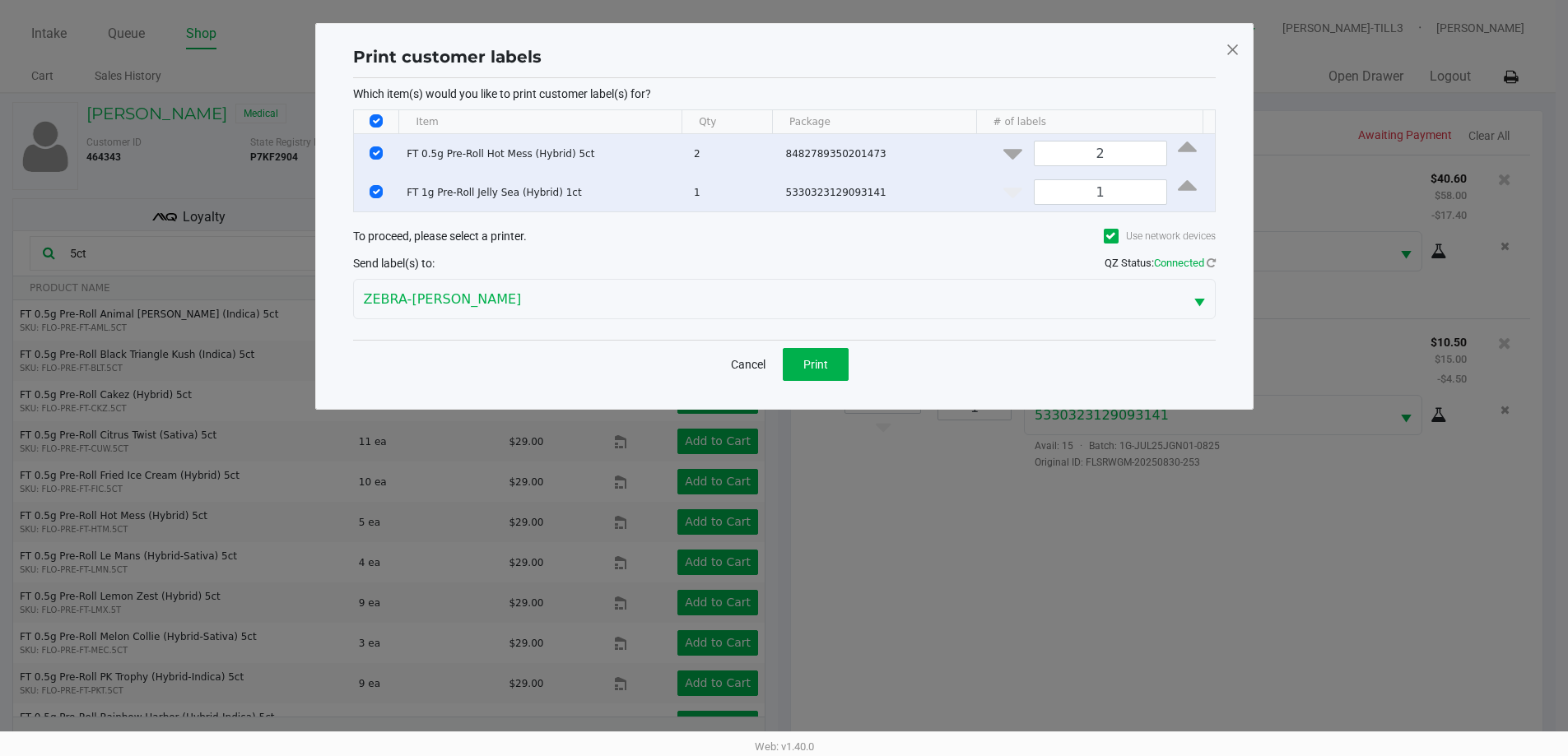
scroll to position [0, 0]
click at [847, 355] on button "Print" at bounding box center [821, 365] width 66 height 33
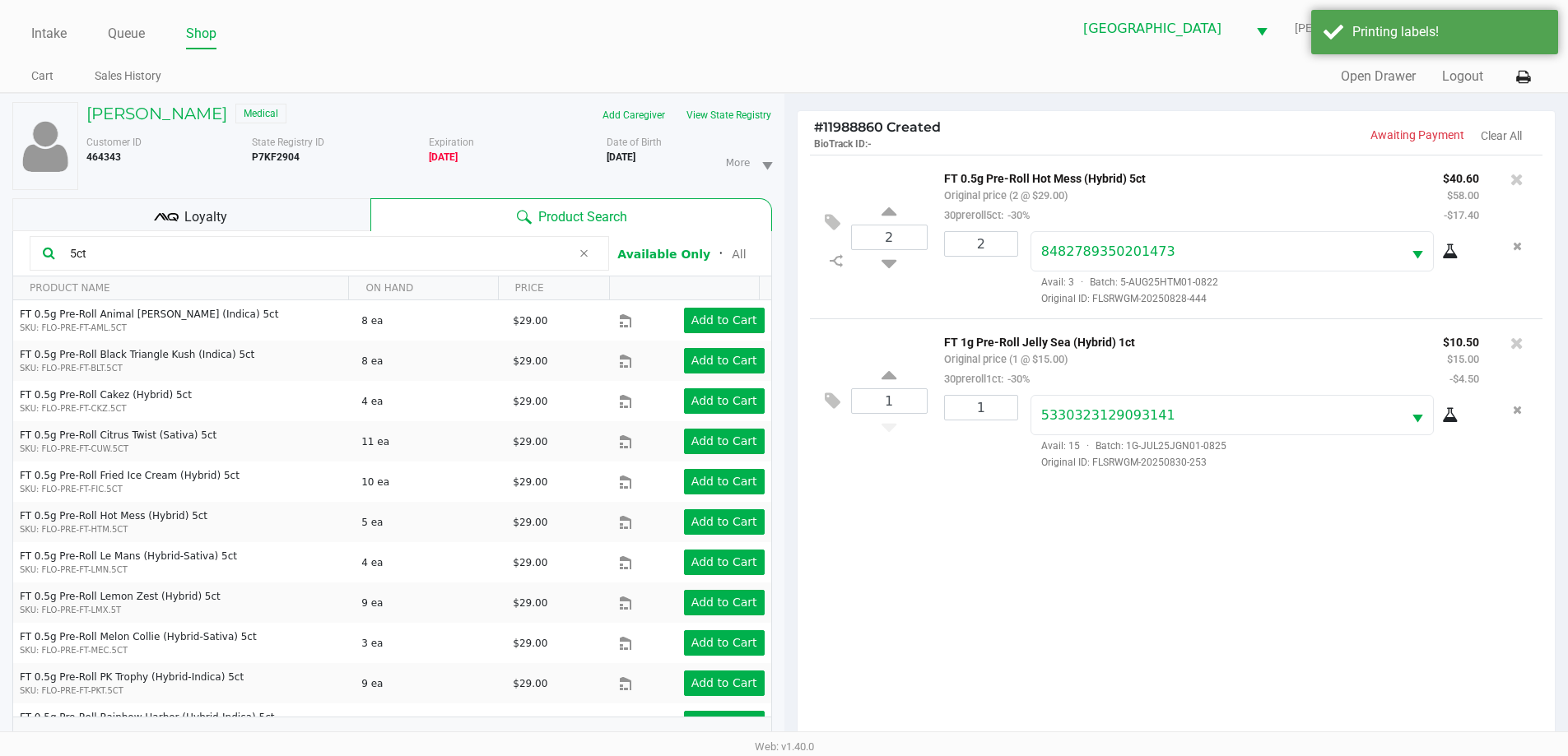
click at [210, 209] on span "Loyalty" at bounding box center [206, 216] width 43 height 20
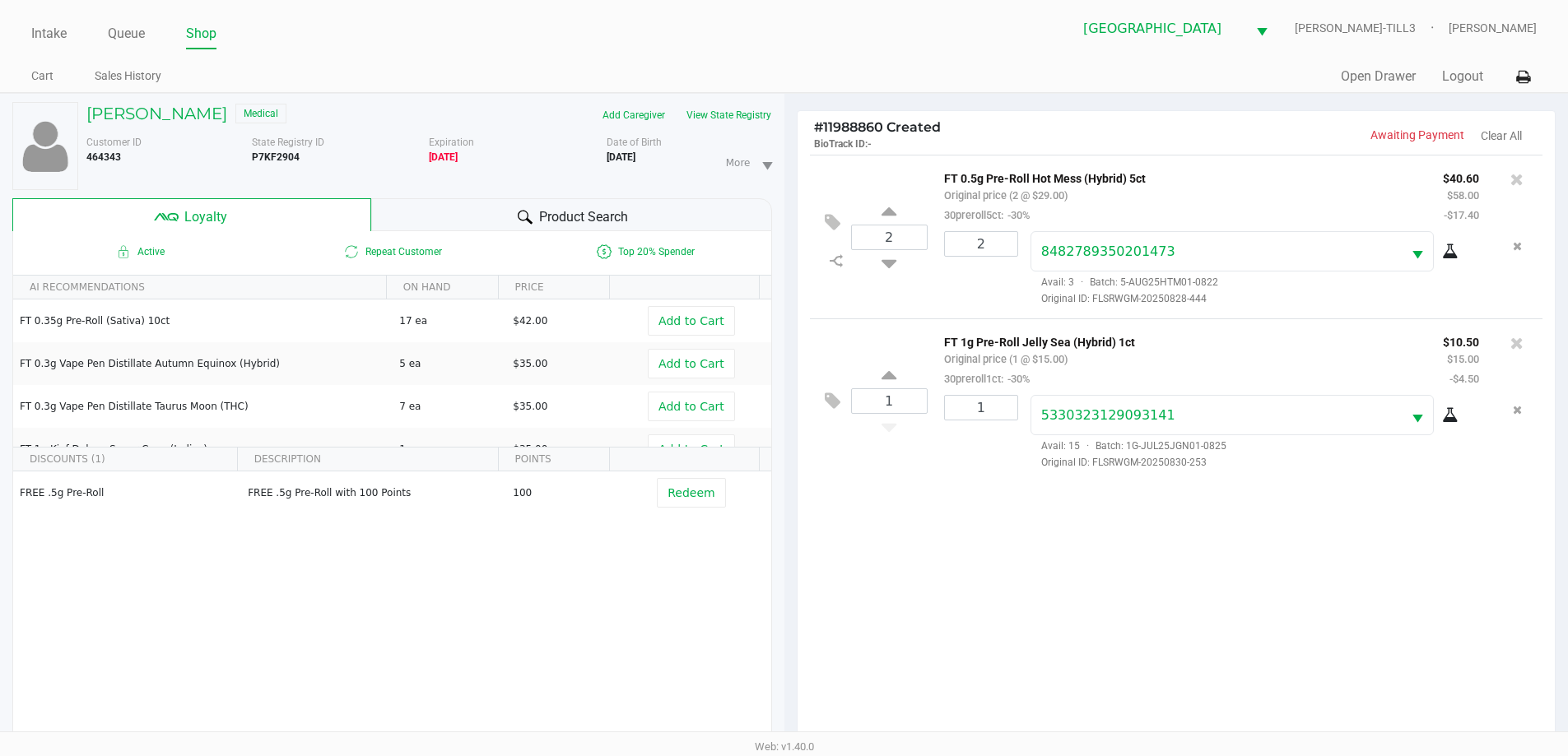
click at [1519, 246] on icon "Remove the package from the orderLine" at bounding box center [1517, 246] width 9 height 11
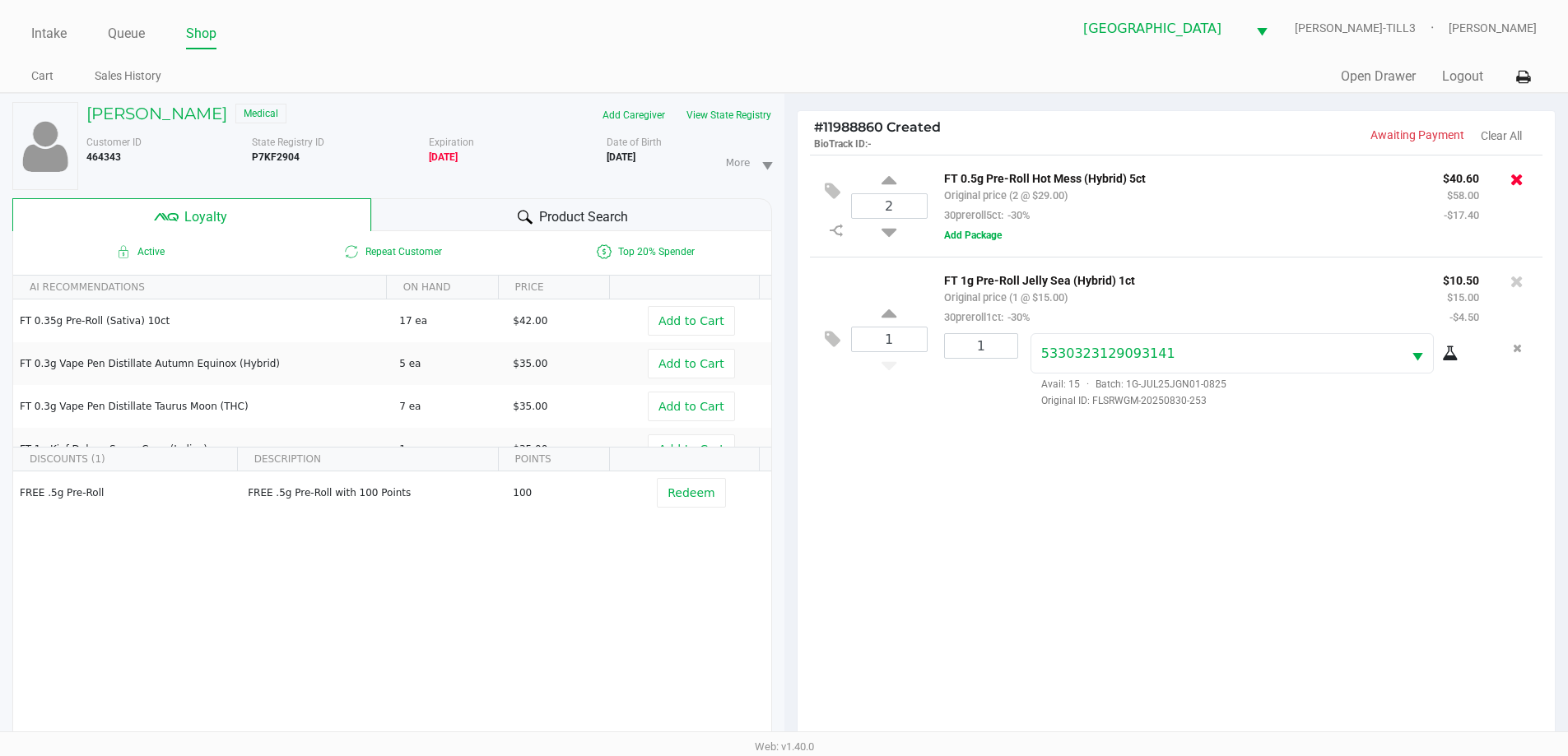
click at [1519, 178] on icon at bounding box center [1516, 179] width 13 height 16
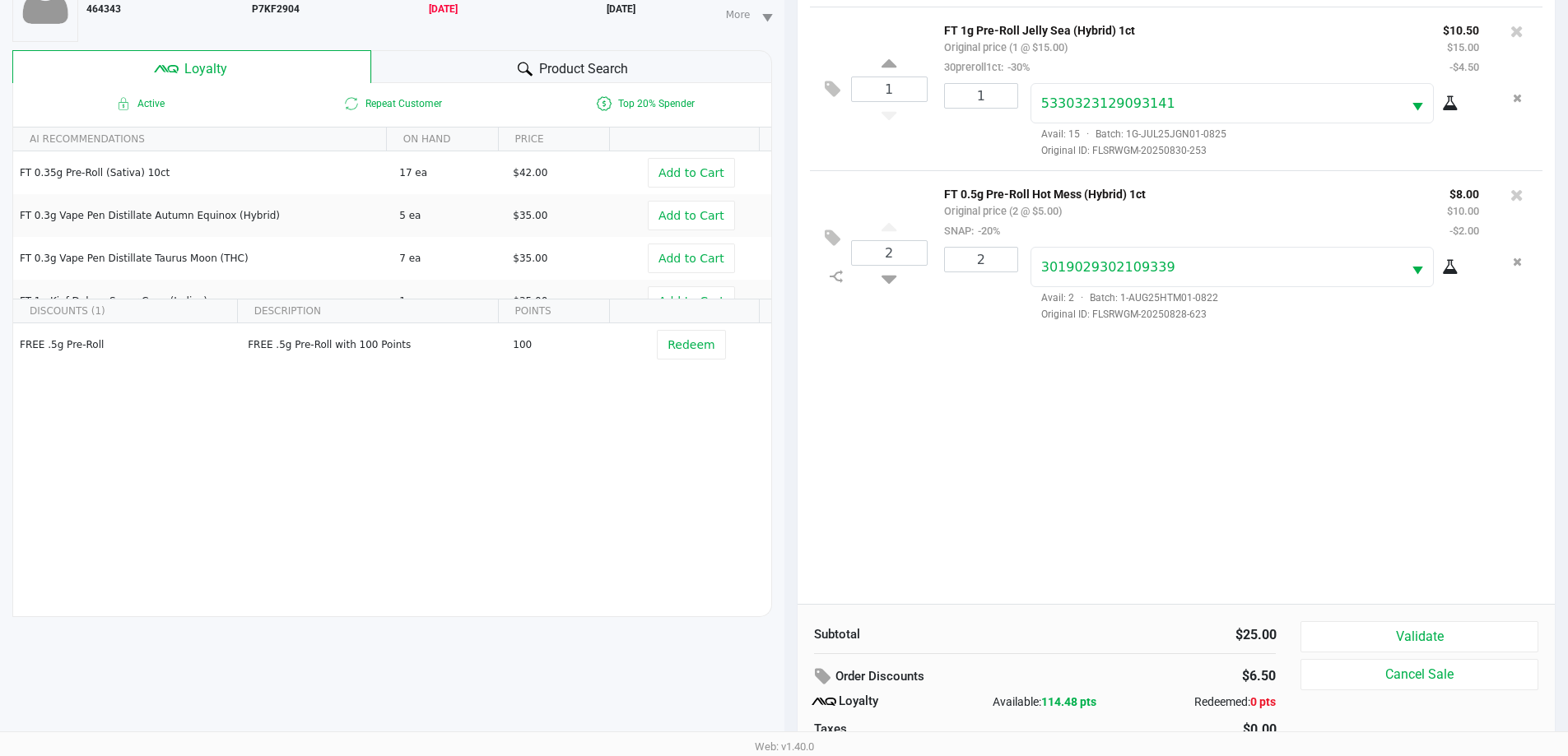
scroll to position [197, 0]
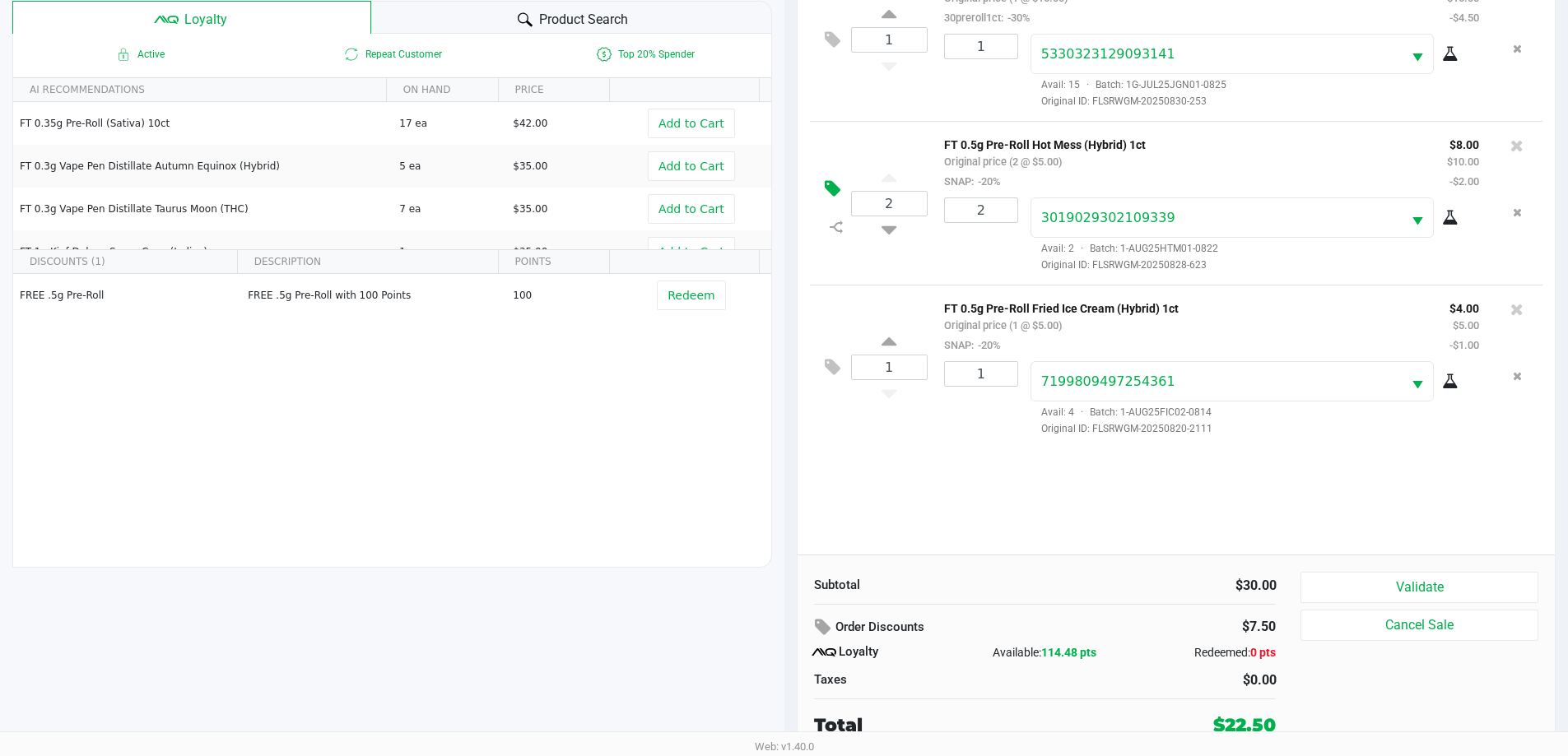
click at [835, 193] on icon at bounding box center [832, 189] width 16 height 19
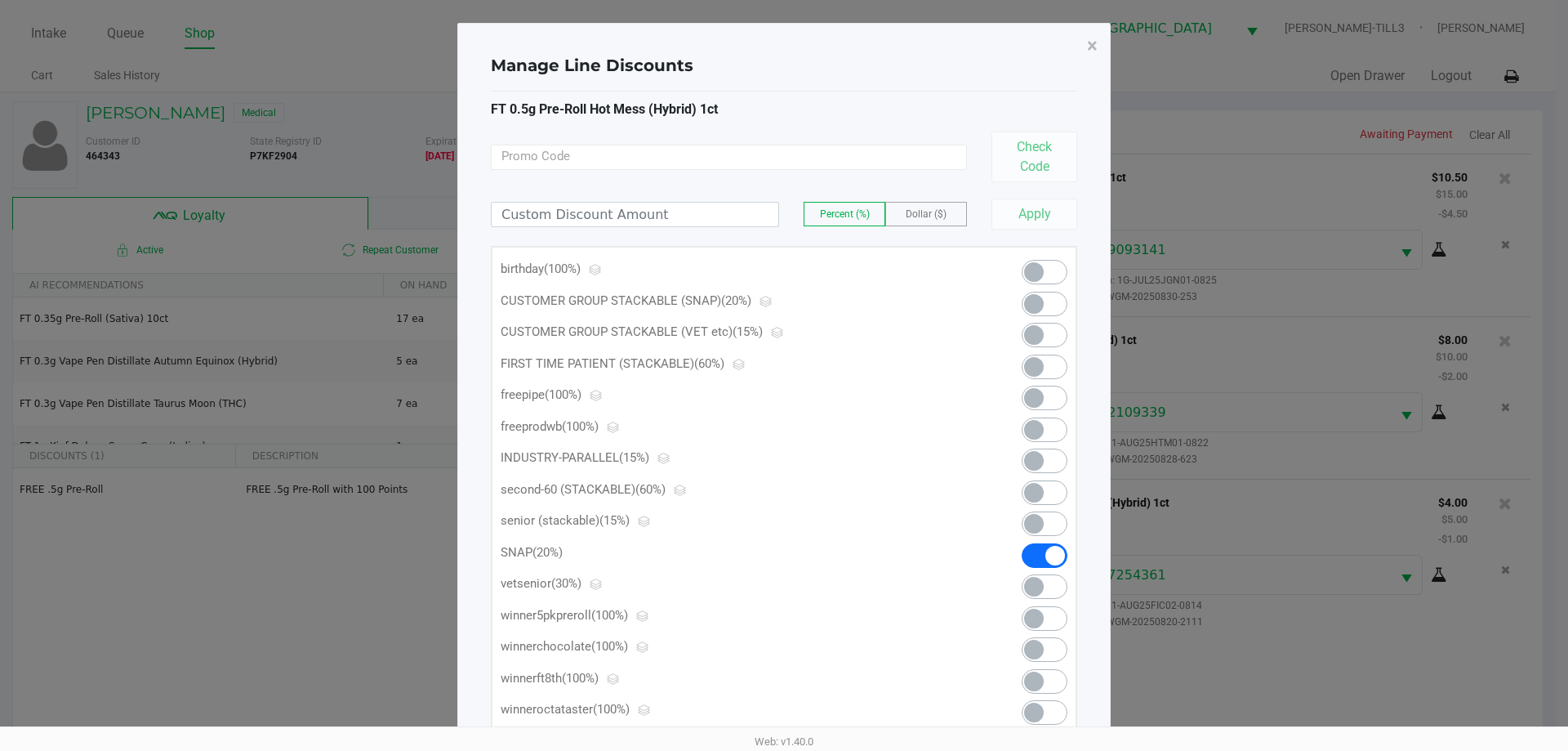
click at [1056, 306] on span at bounding box center [1044, 304] width 45 height 25
click at [1089, 34] on span "×" at bounding box center [1092, 45] width 10 height 23
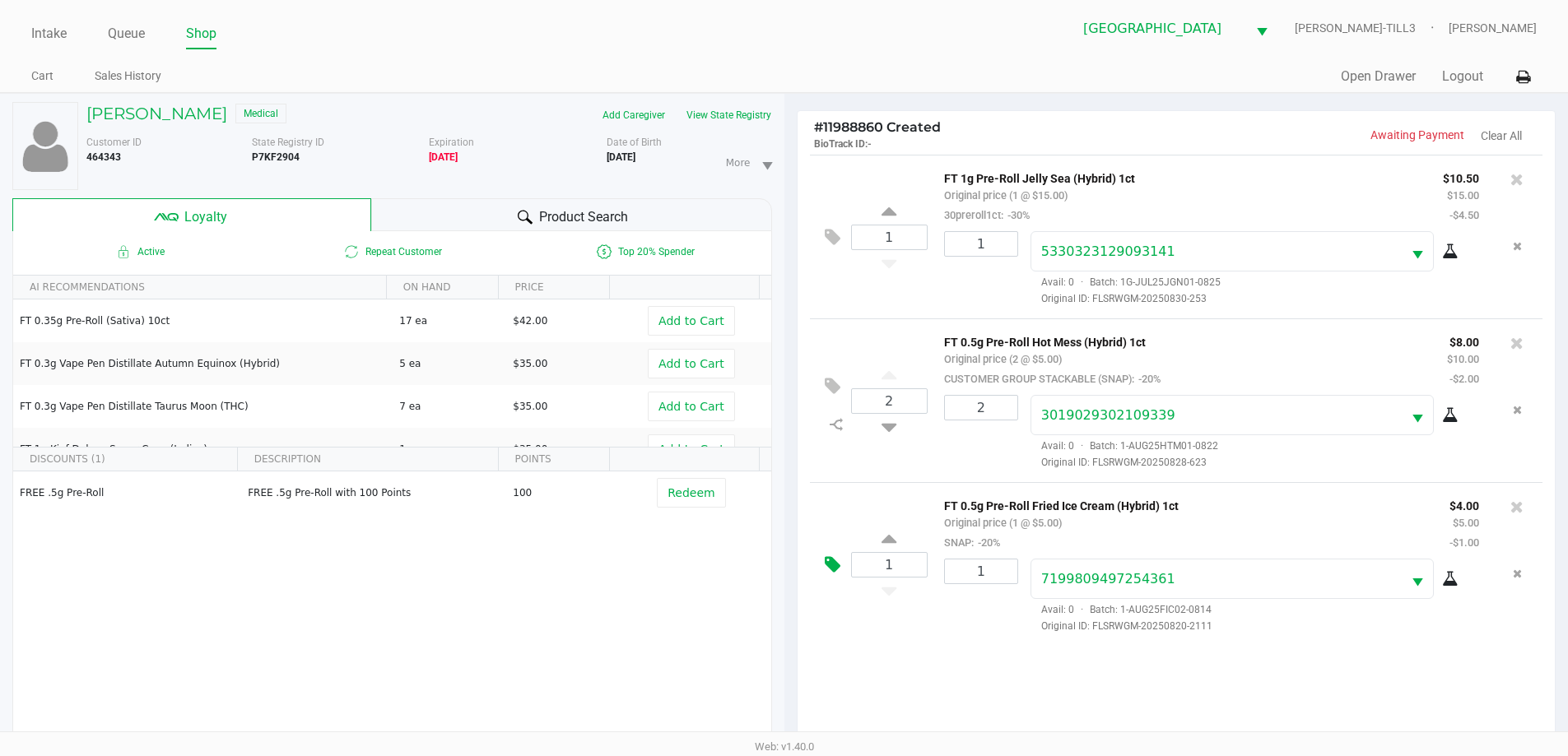
click at [822, 569] on button at bounding box center [836, 565] width 28 height 40
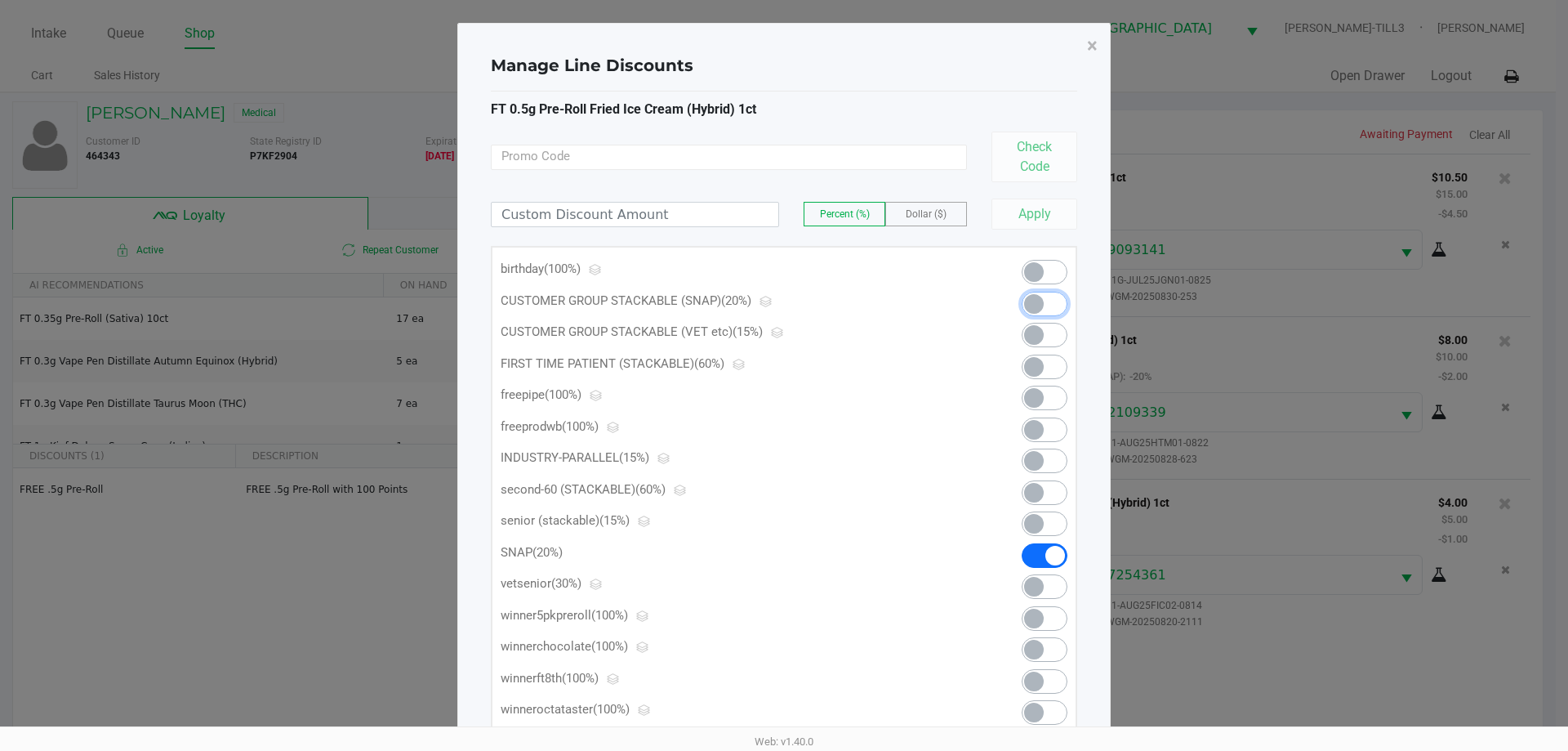
click at [1054, 306] on span at bounding box center [1044, 304] width 45 height 25
click at [1092, 44] on span "×" at bounding box center [1092, 45] width 10 height 23
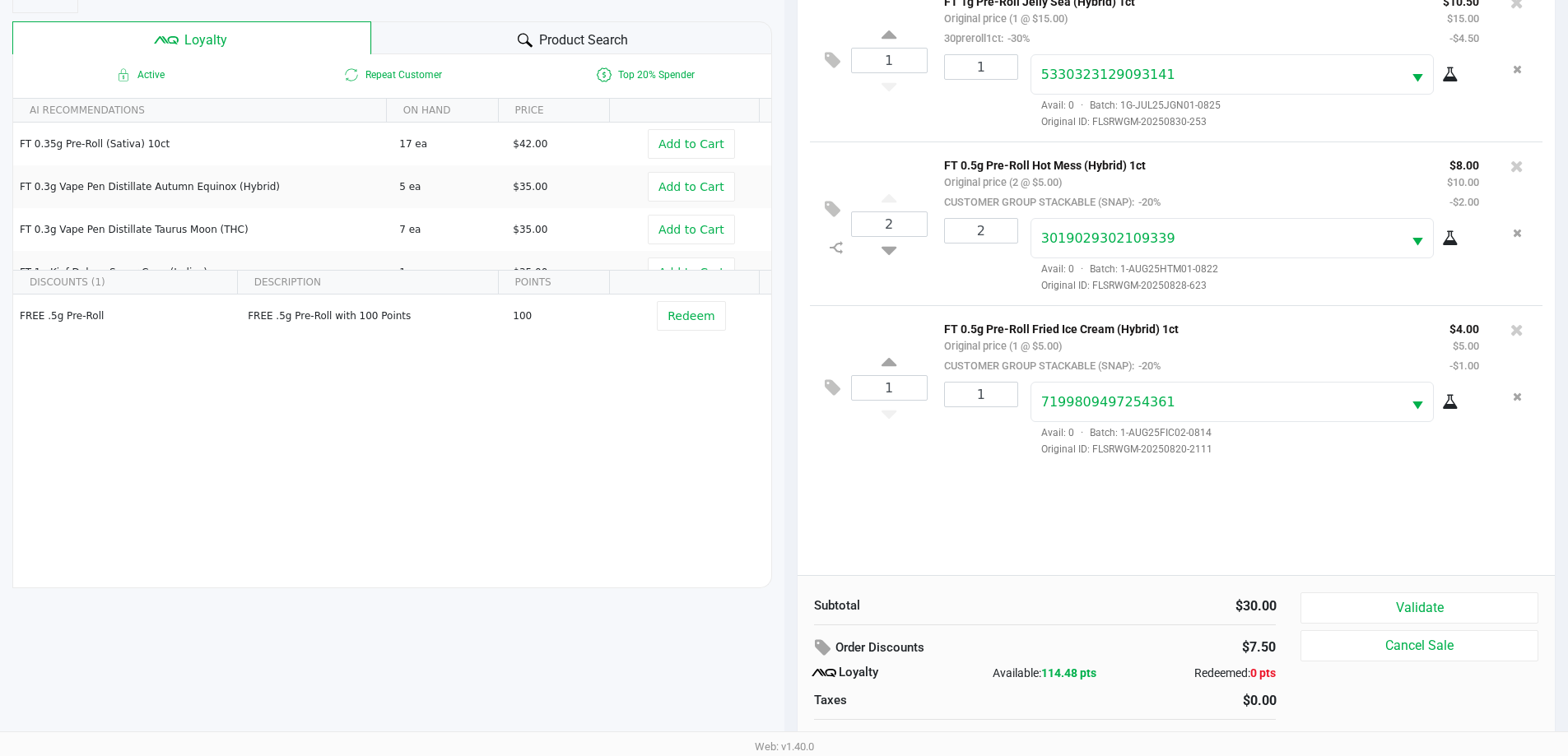
scroll to position [197, 0]
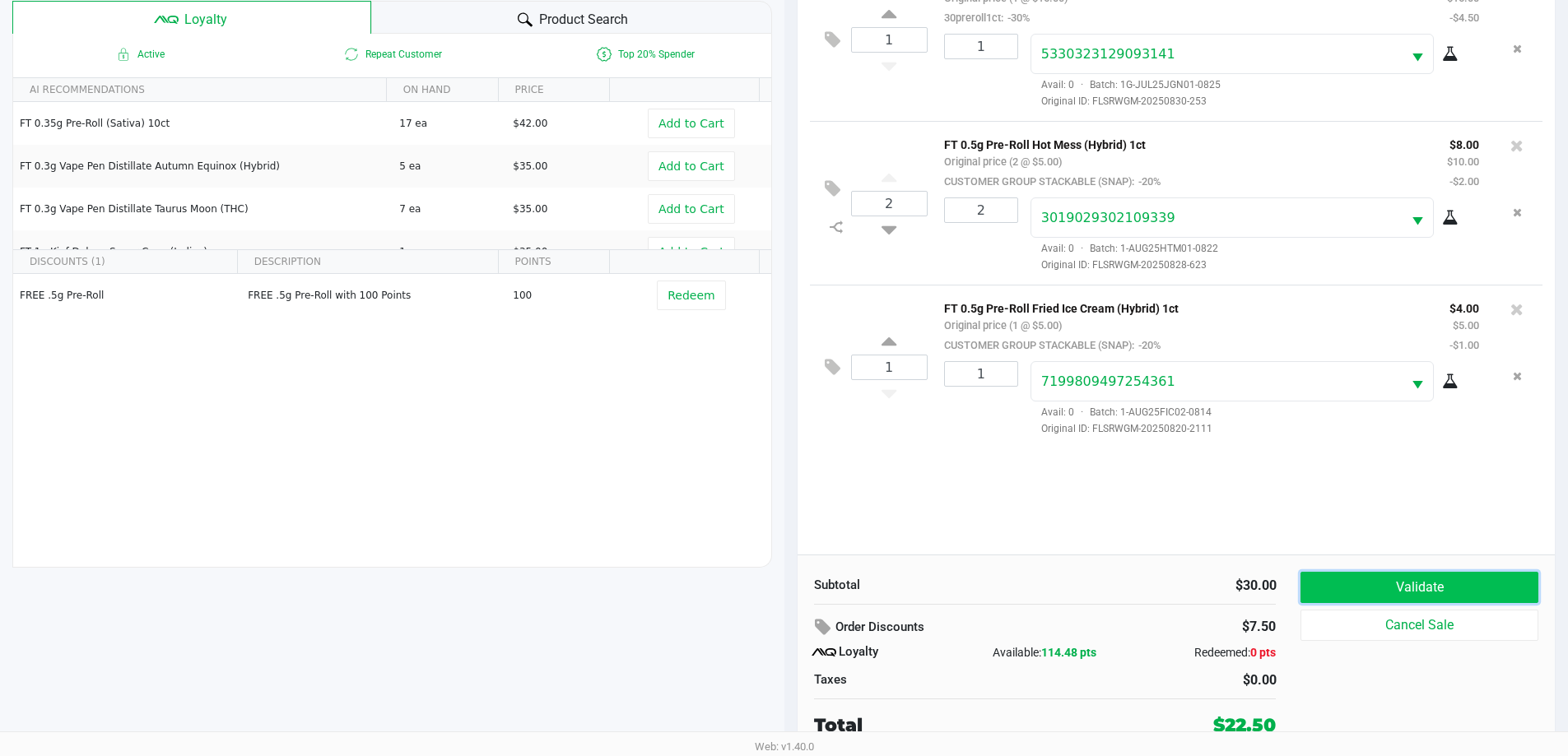
click at [1402, 590] on button "Validate" at bounding box center [1419, 587] width 237 height 31
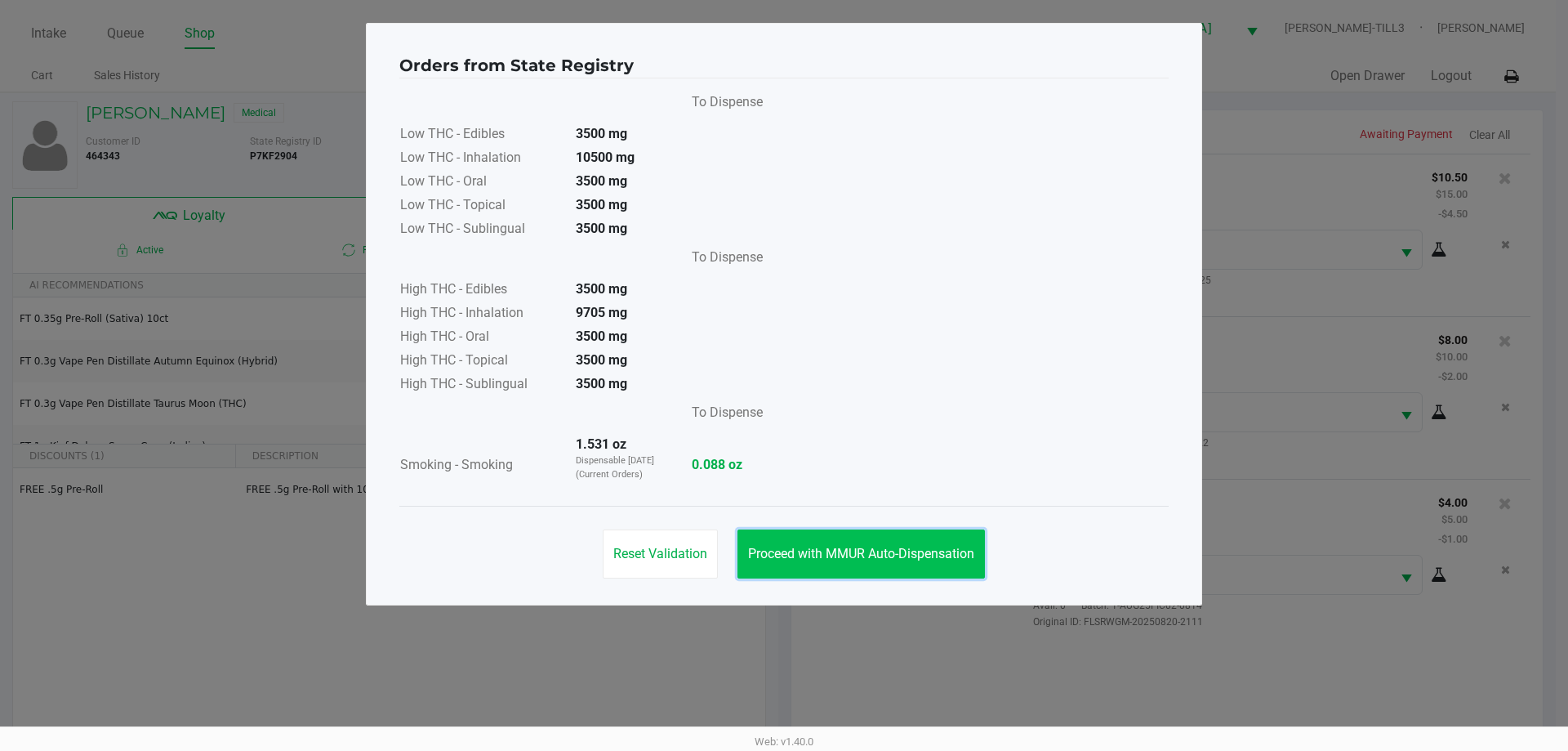
click at [927, 553] on span "Proceed with MMUR Auto-Dispensation" at bounding box center [861, 553] width 226 height 15
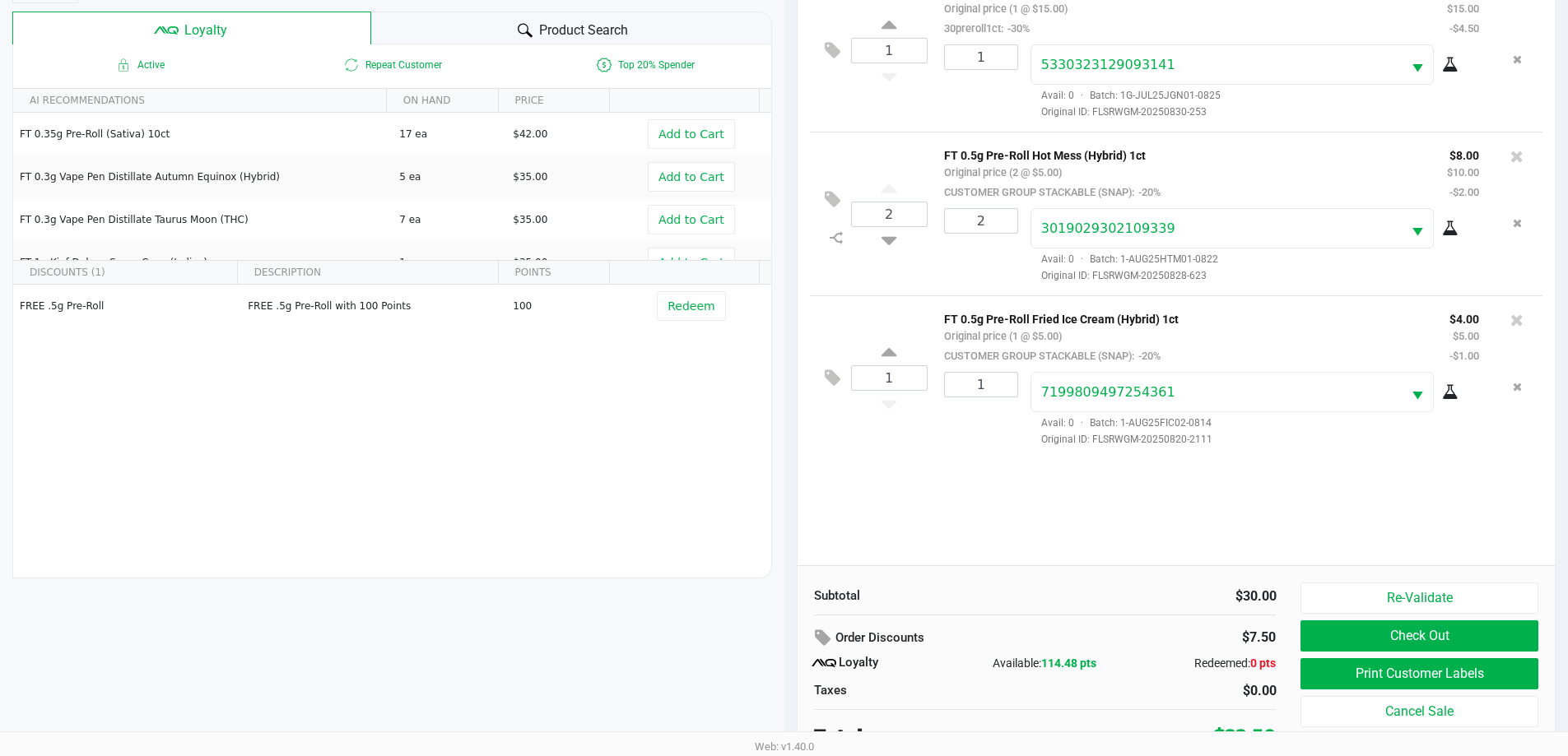
scroll to position [197, 0]
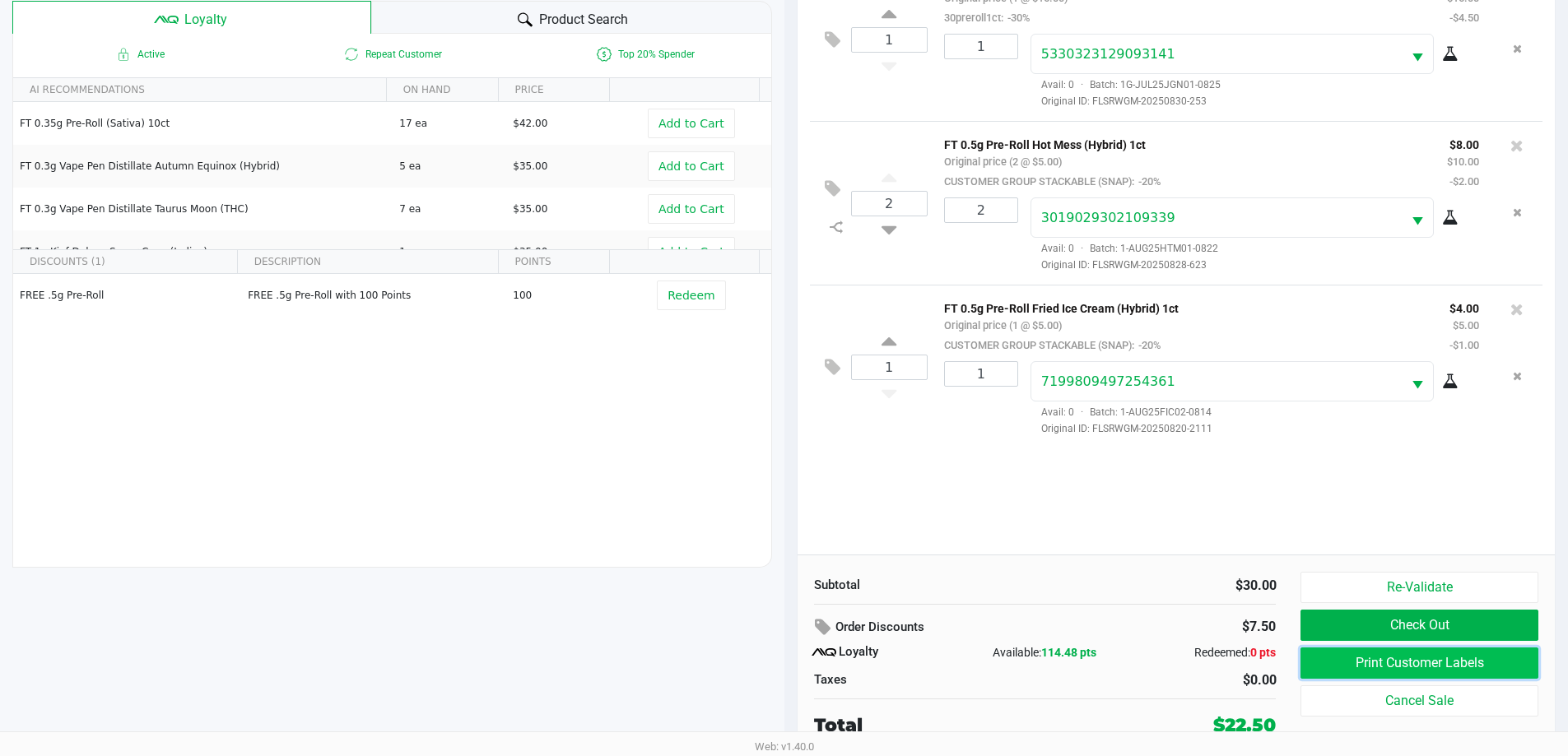
click at [1381, 672] on button "Print Customer Labels" at bounding box center [1419, 663] width 237 height 31
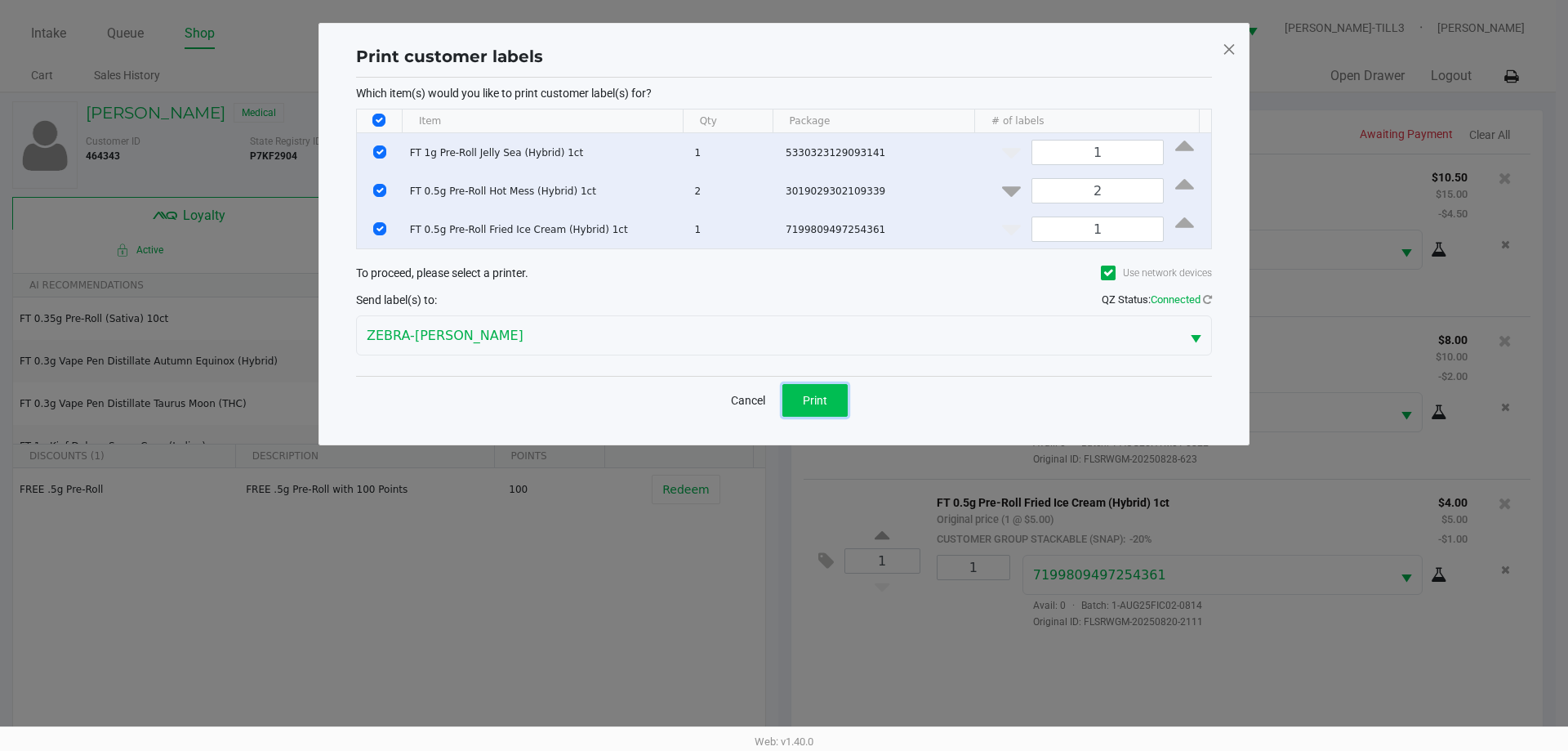
click at [813, 390] on button "Print" at bounding box center [815, 401] width 65 height 33
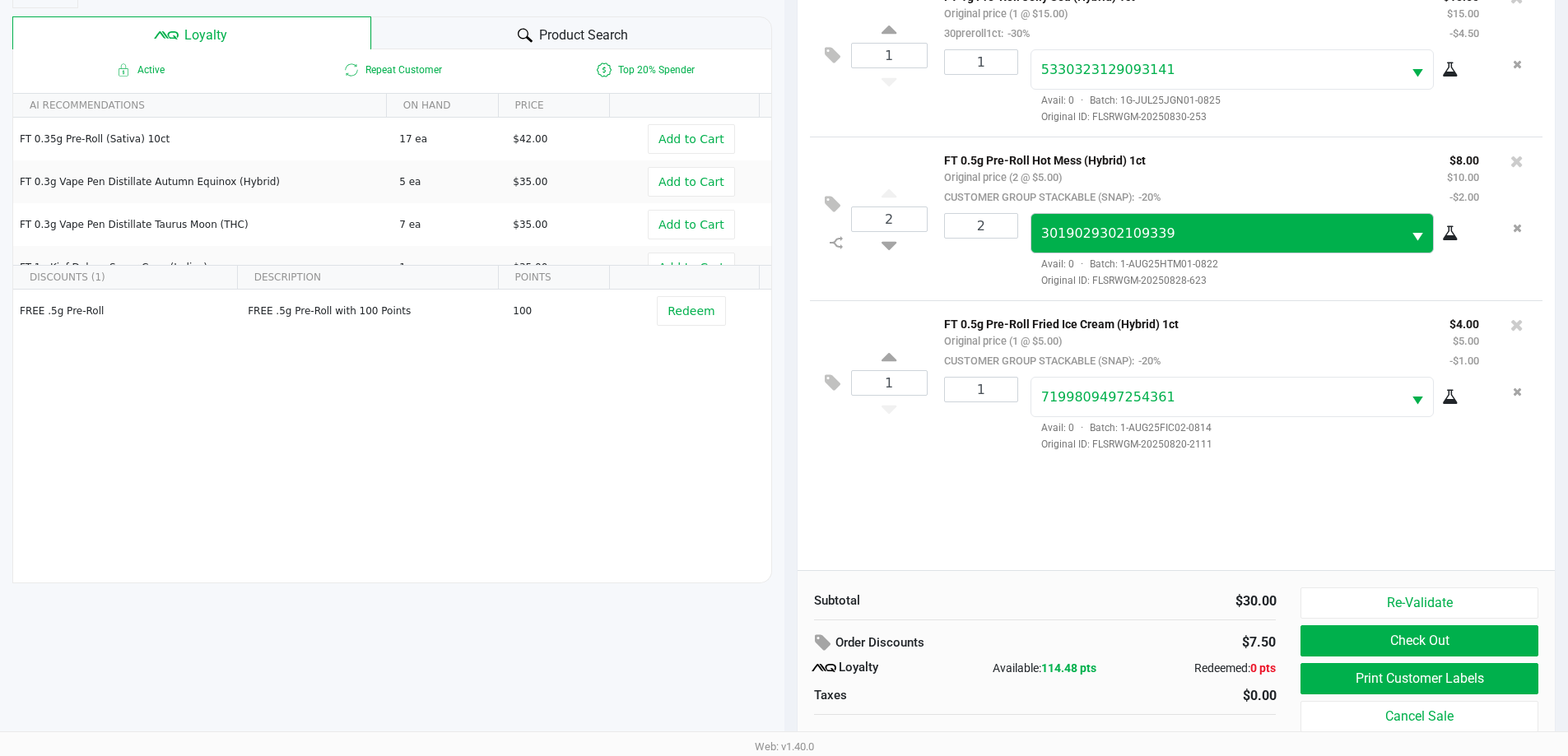
scroll to position [197, 0]
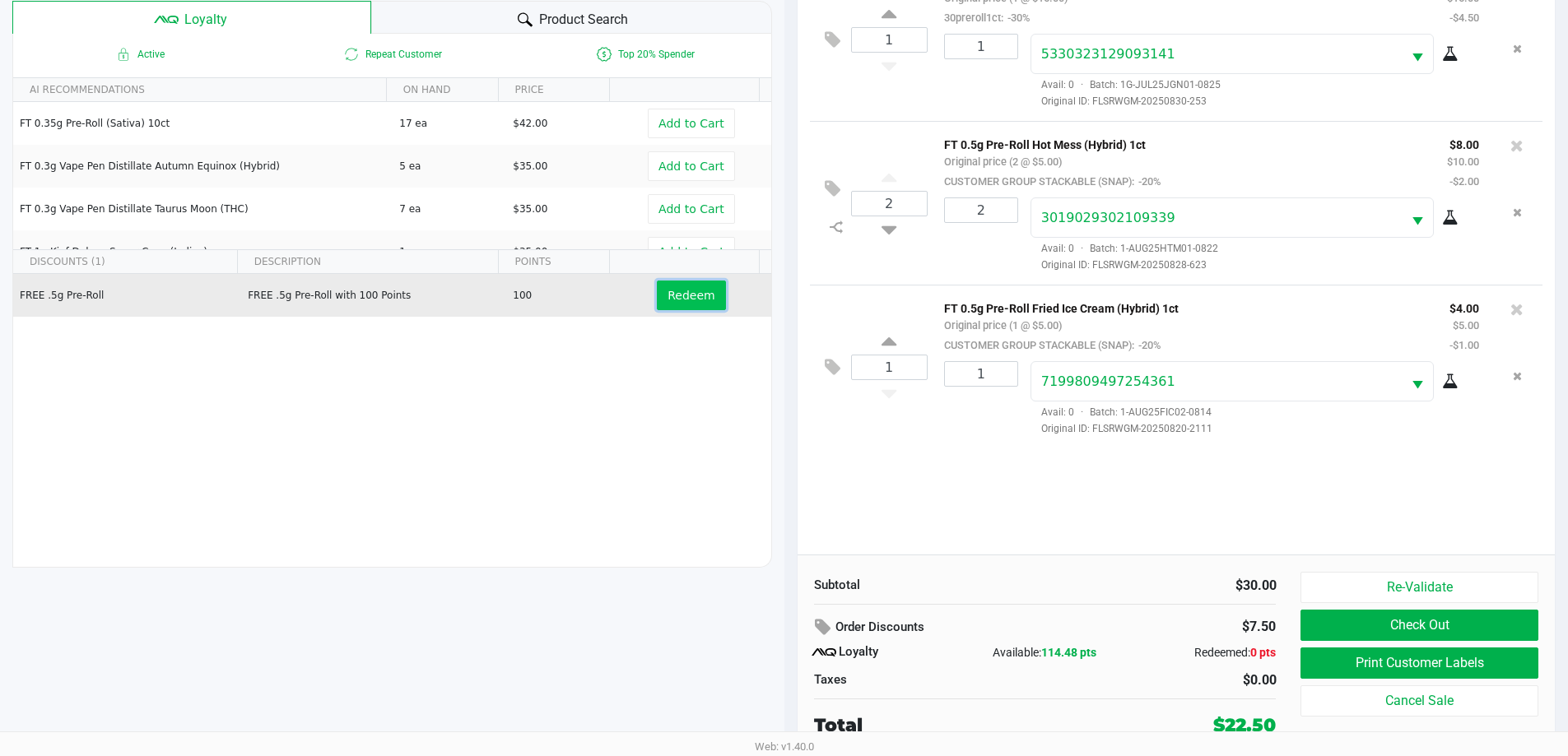
click at [676, 297] on span "Redeem" at bounding box center [691, 295] width 47 height 13
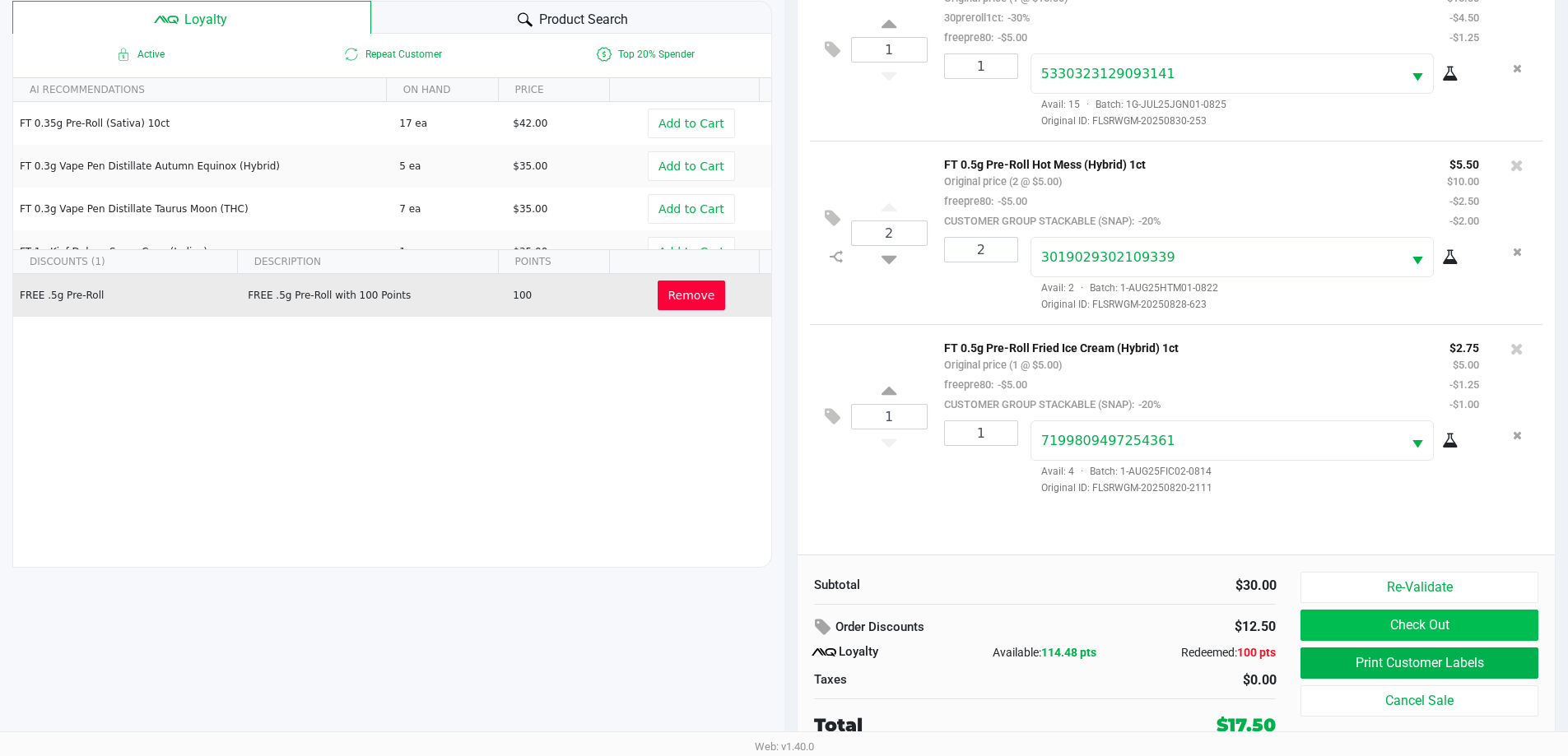
click at [1412, 628] on button "Check Out" at bounding box center [1419, 625] width 237 height 31
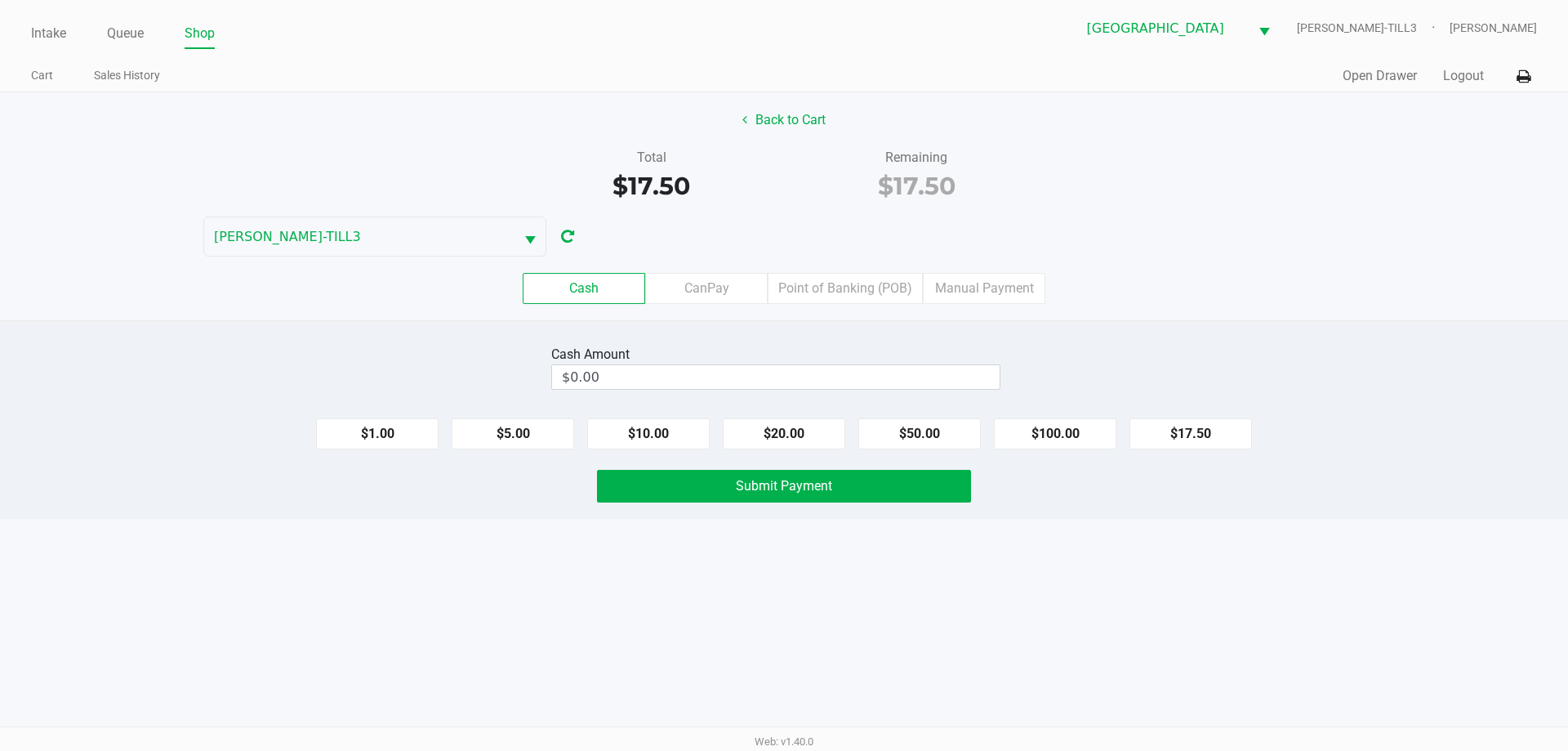
click at [794, 440] on button "$20.00" at bounding box center [784, 434] width 122 height 31
click at [790, 490] on span "Submit Payment" at bounding box center [784, 486] width 97 height 15
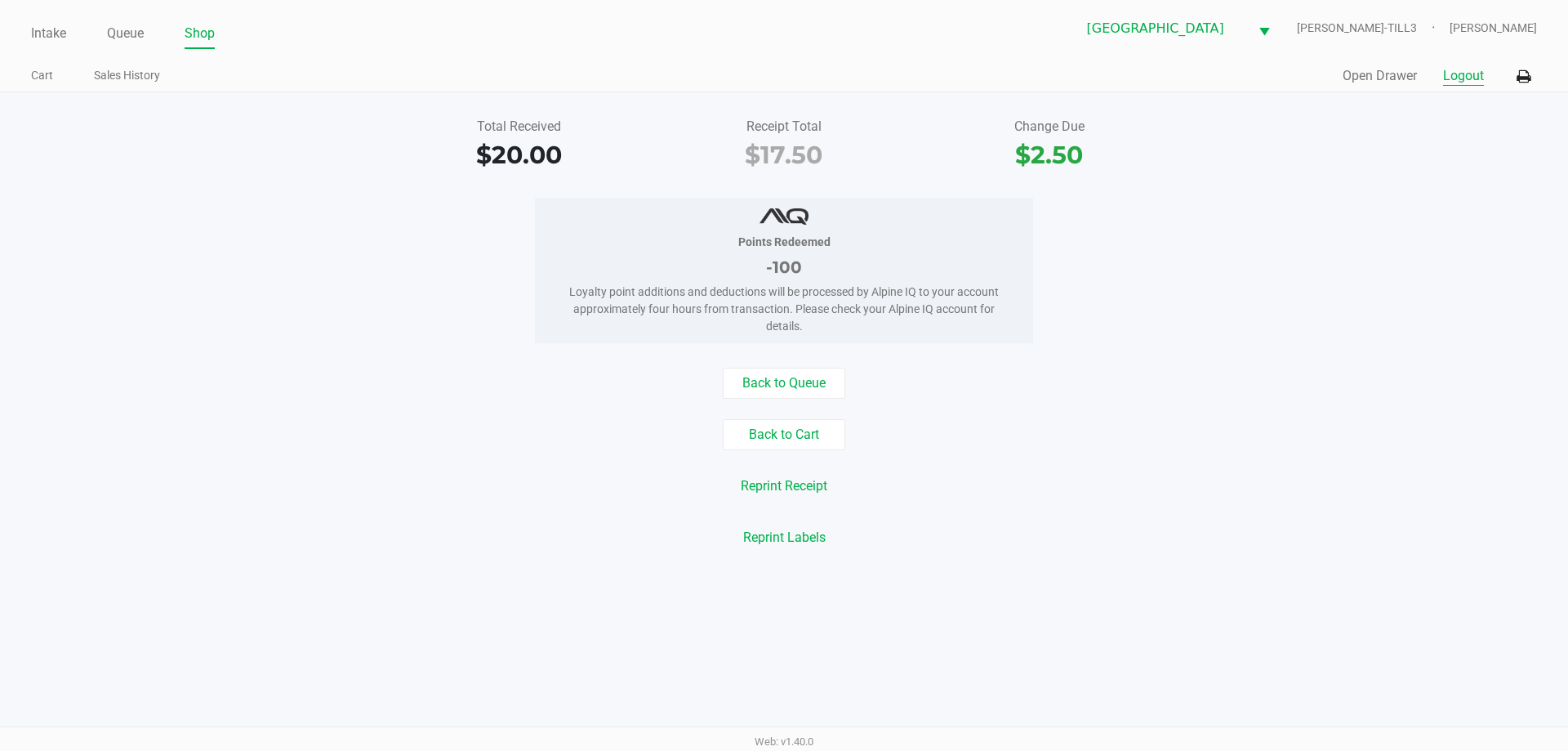
click at [1468, 71] on button "Logout" at bounding box center [1464, 75] width 41 height 20
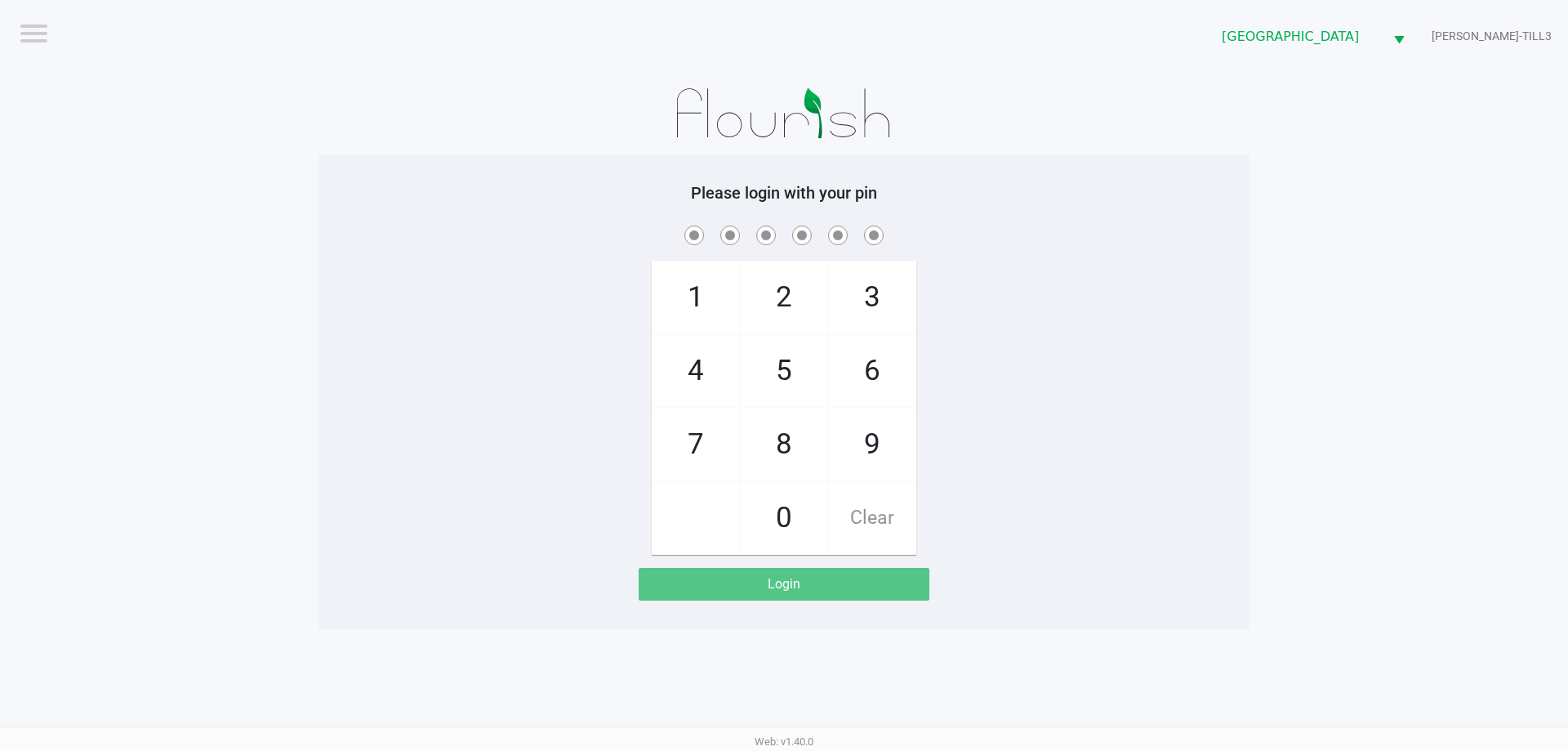
click at [1189, 384] on div "1 4 7 2 5 8 0 3 6 9 Clear" at bounding box center [784, 389] width 931 height 332
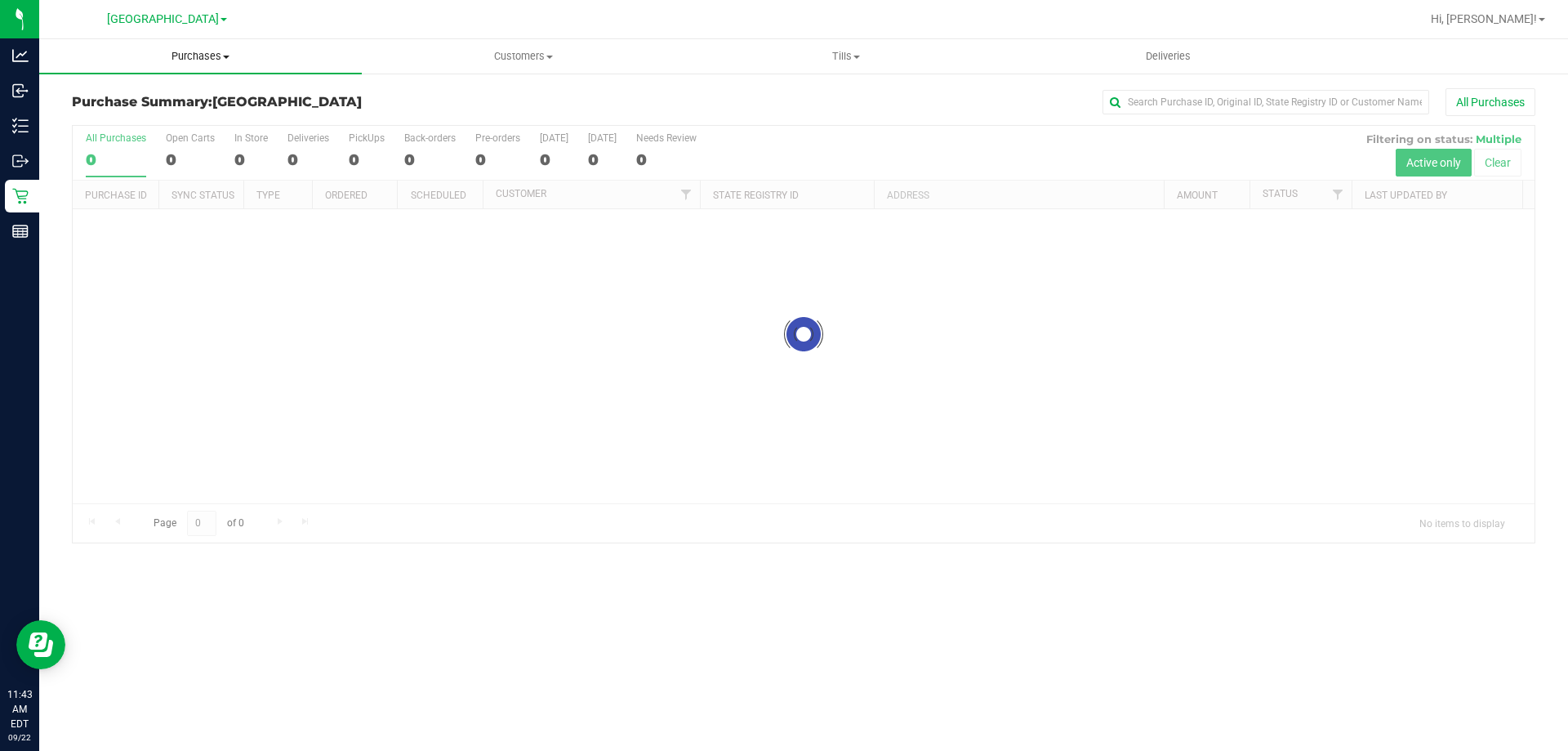
click at [211, 72] on uib-tab-heading "Purchases Summary of purchases Fulfillment All purchases" at bounding box center [200, 57] width 323 height 34
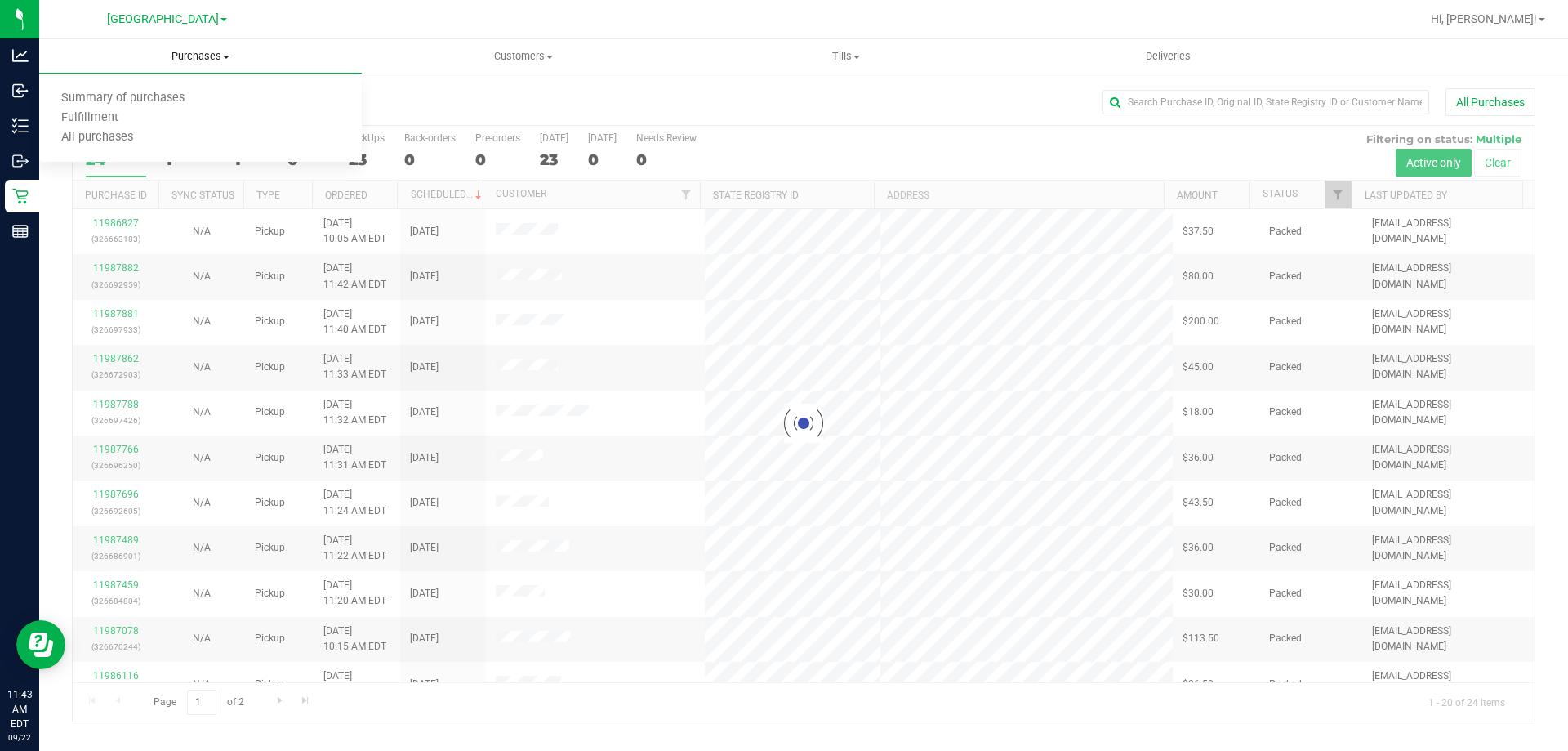
click at [217, 57] on span "Purchases" at bounding box center [200, 56] width 323 height 15
click at [206, 56] on span "Purchases" at bounding box center [200, 56] width 323 height 15
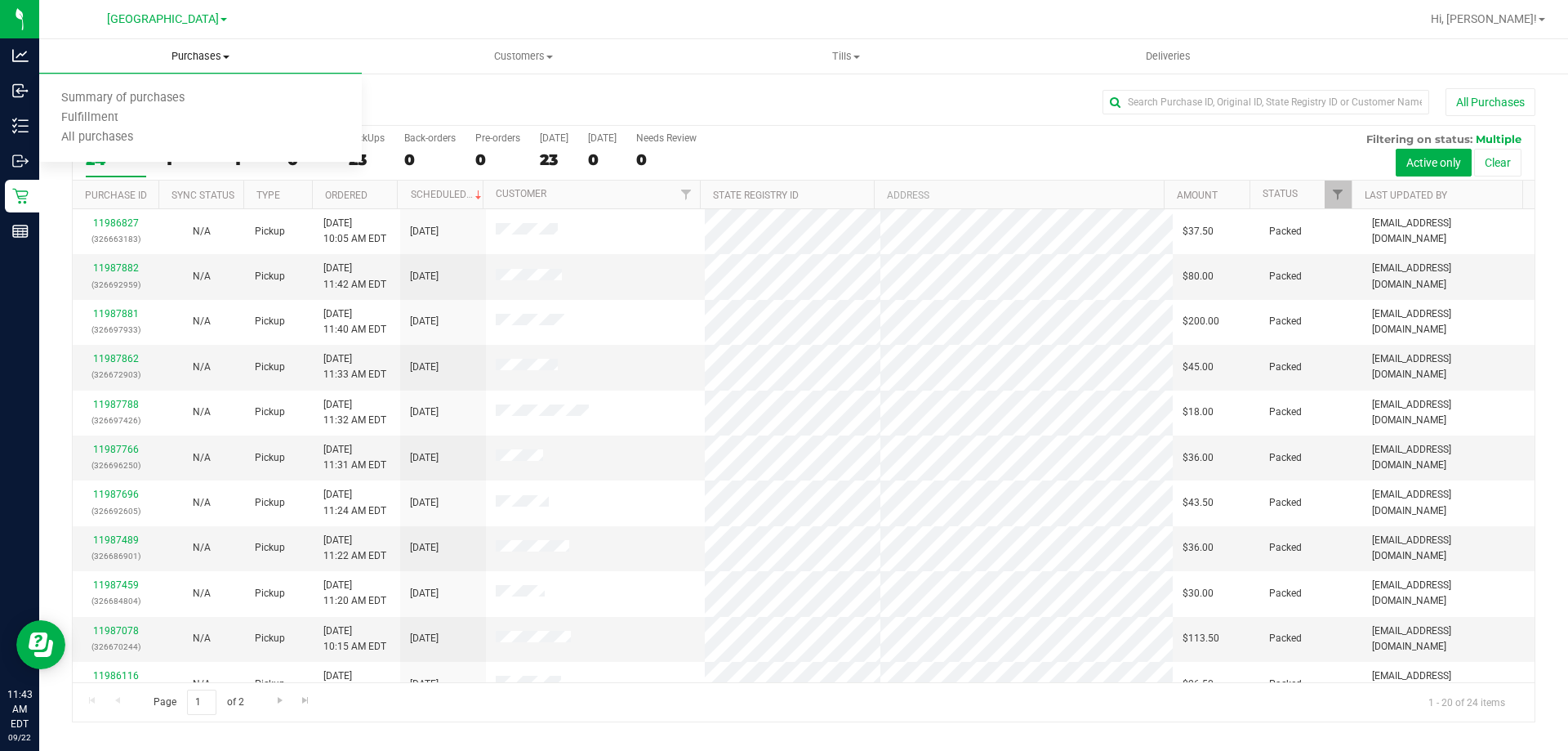
click at [116, 120] on span "Fulfillment" at bounding box center [90, 118] width 101 height 14
